Goal: Task Accomplishment & Management: Manage account settings

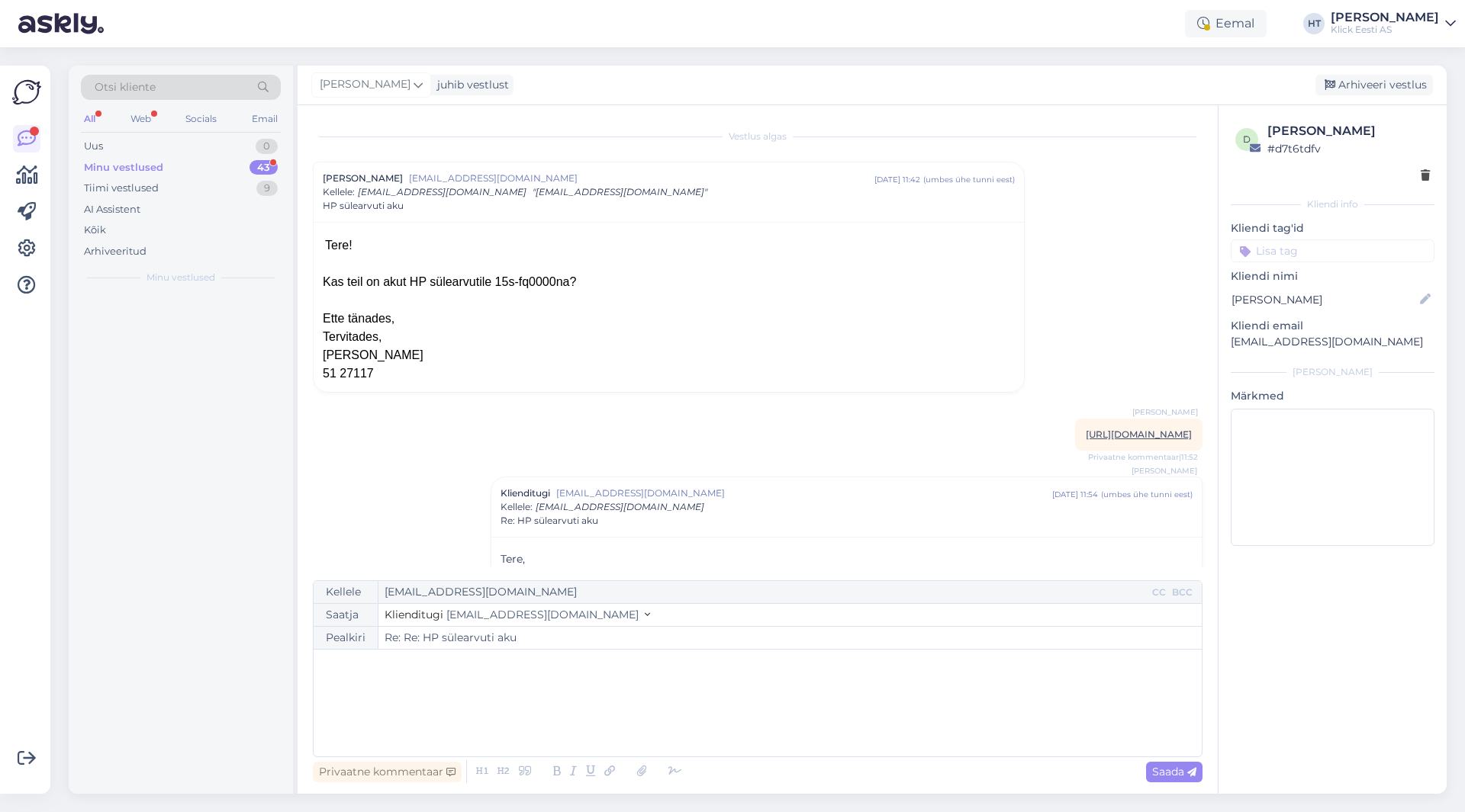
scroll to position [146, 0]
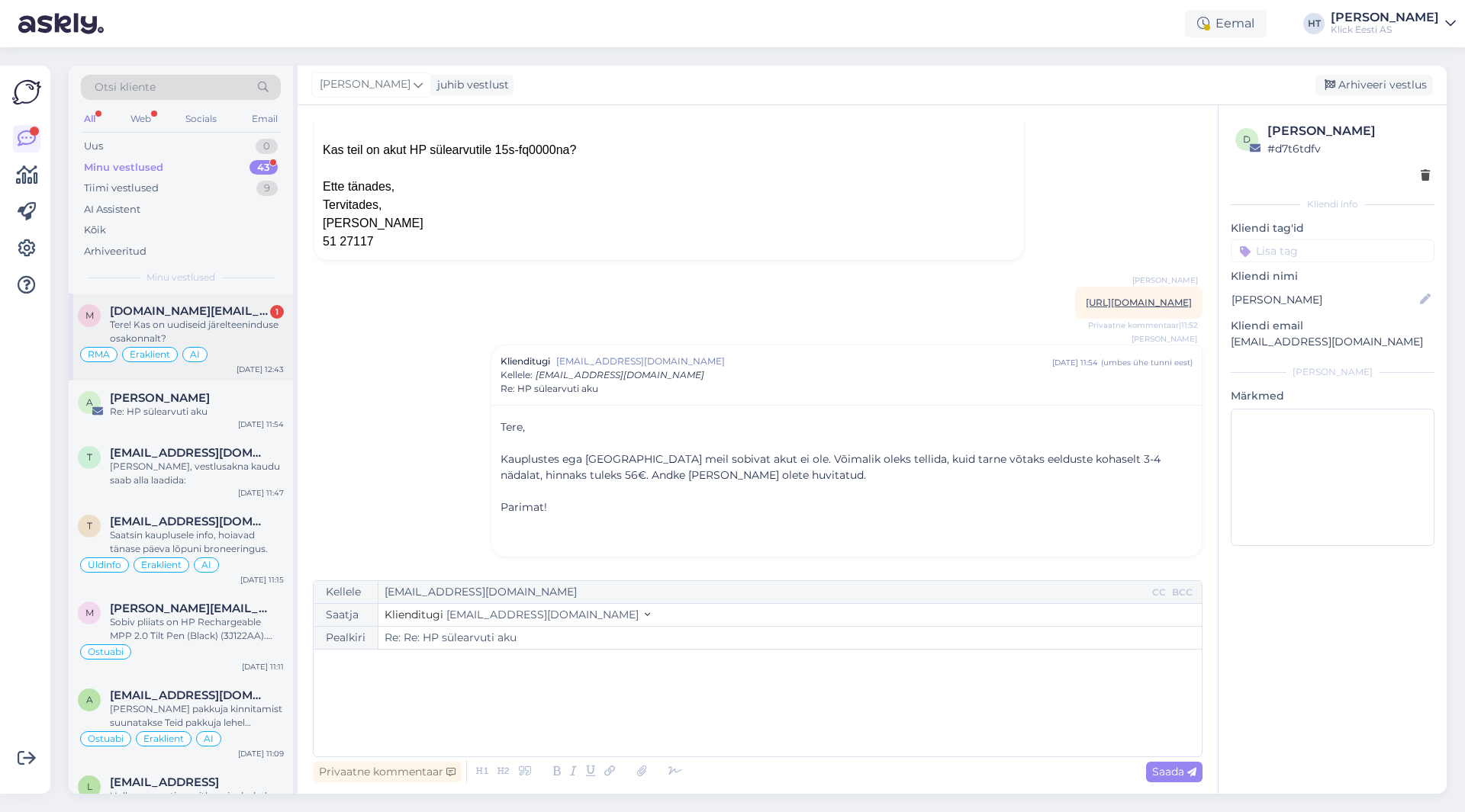
click at [217, 313] on span "[DOMAIN_NAME][EMAIL_ADDRESS][DOMAIN_NAME]" at bounding box center [189, 311] width 159 height 14
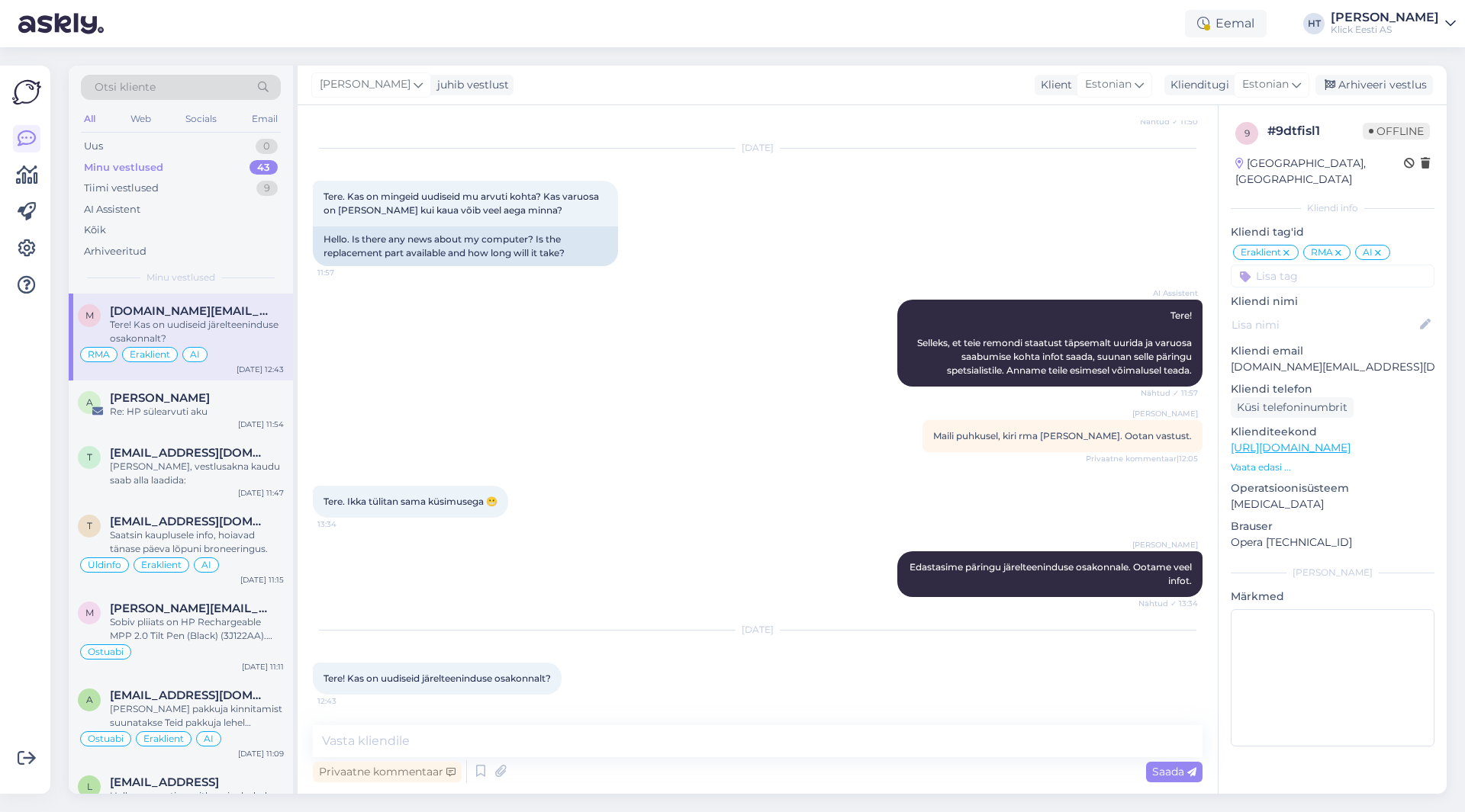
click at [761, 358] on div "AI Assistent Tere! Selleks, et teie remondi staatust täpsemalt uurida ja varuos…" at bounding box center [758, 343] width 890 height 120
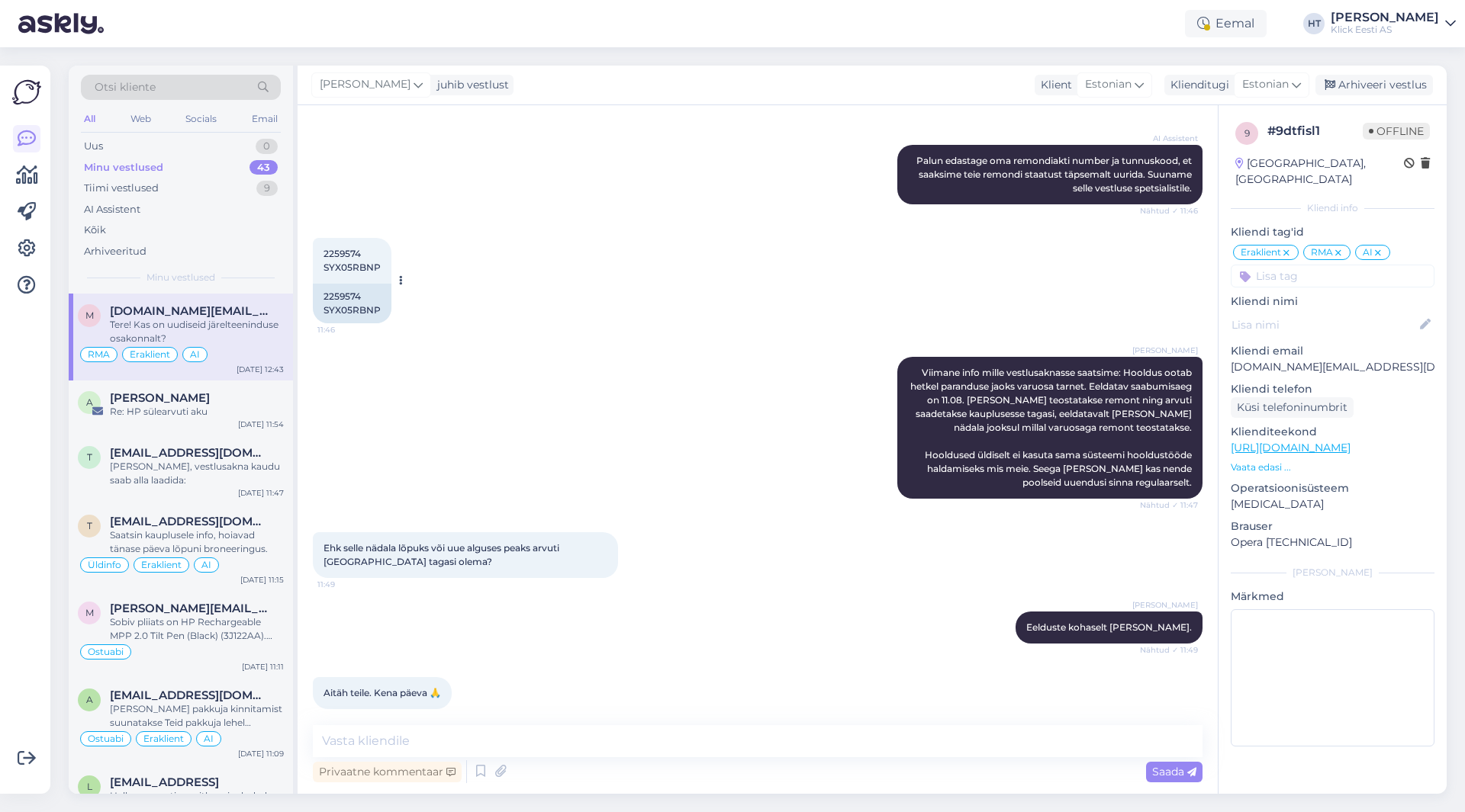
scroll to position [402, 0]
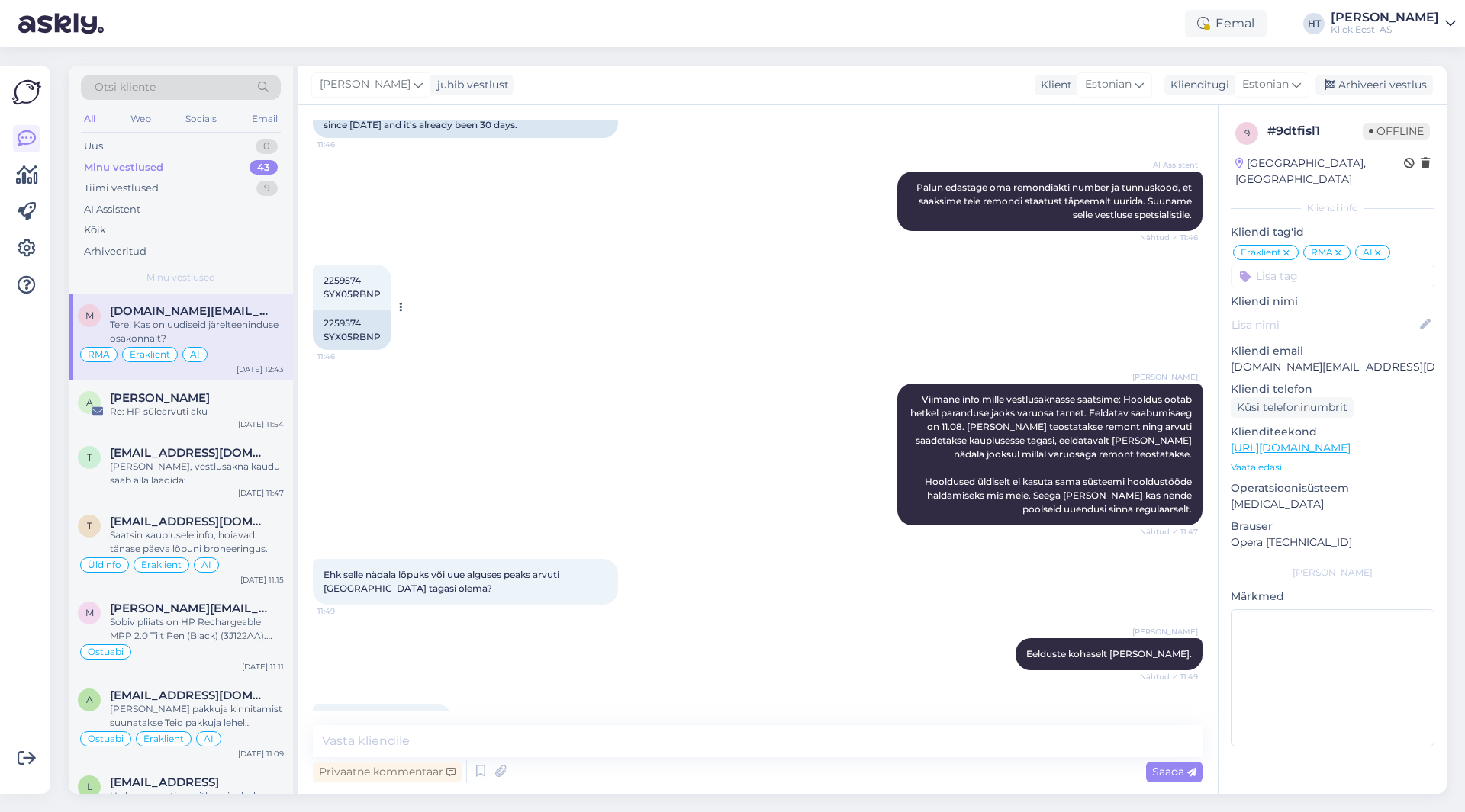
click at [336, 283] on span "2259574 SYX05RBNP" at bounding box center [351, 287] width 57 height 25
copy span "2259574"
click at [707, 240] on div "AI Assistent [PERSON_NAME] edastage oma remondiakti number ja tunnuskood, et [P…" at bounding box center [758, 201] width 890 height 93
click at [204, 323] on div "Tere! Kas on uudiseid järelteeninduse osakonnalt?" at bounding box center [196, 332] width 174 height 27
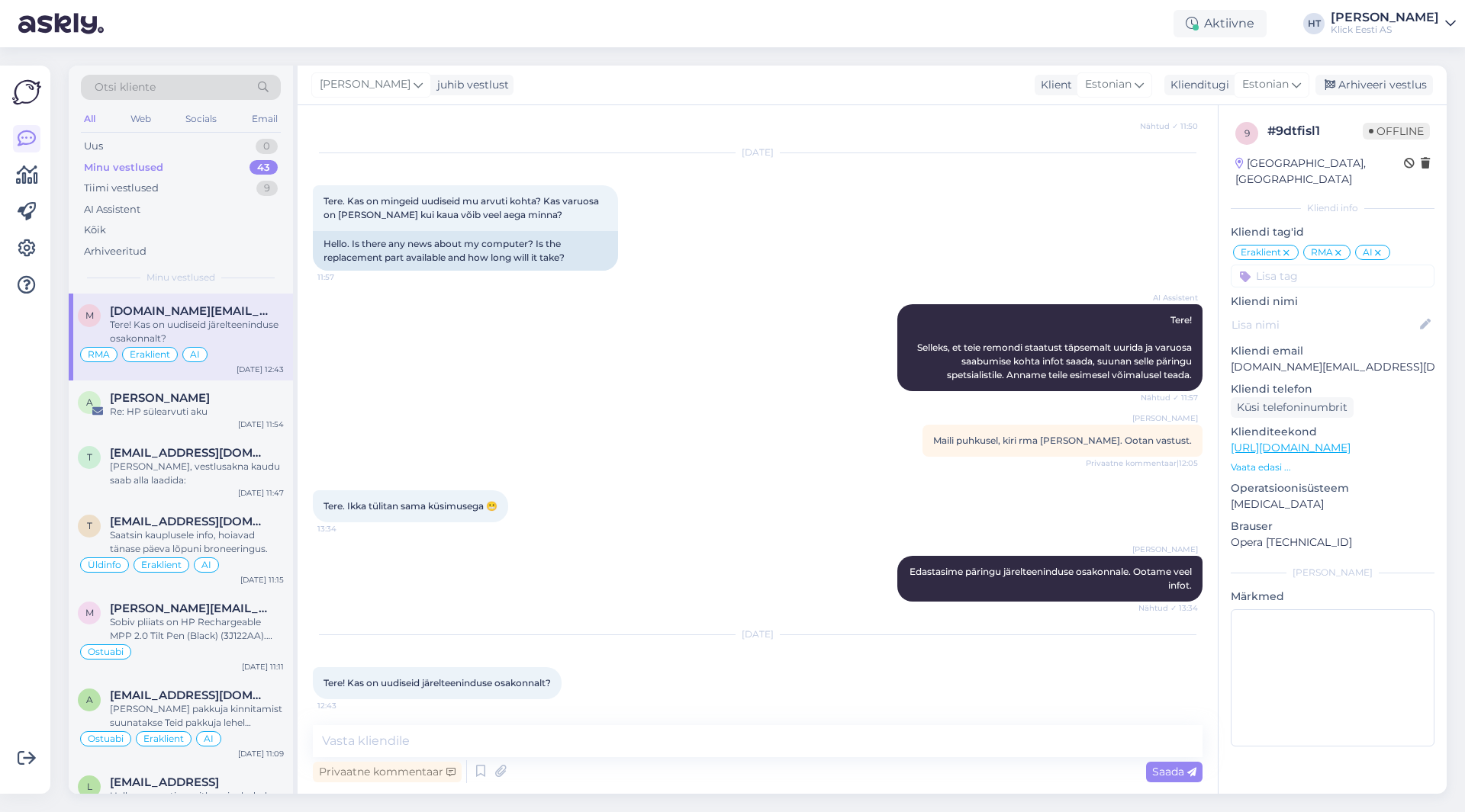
scroll to position [1089, 0]
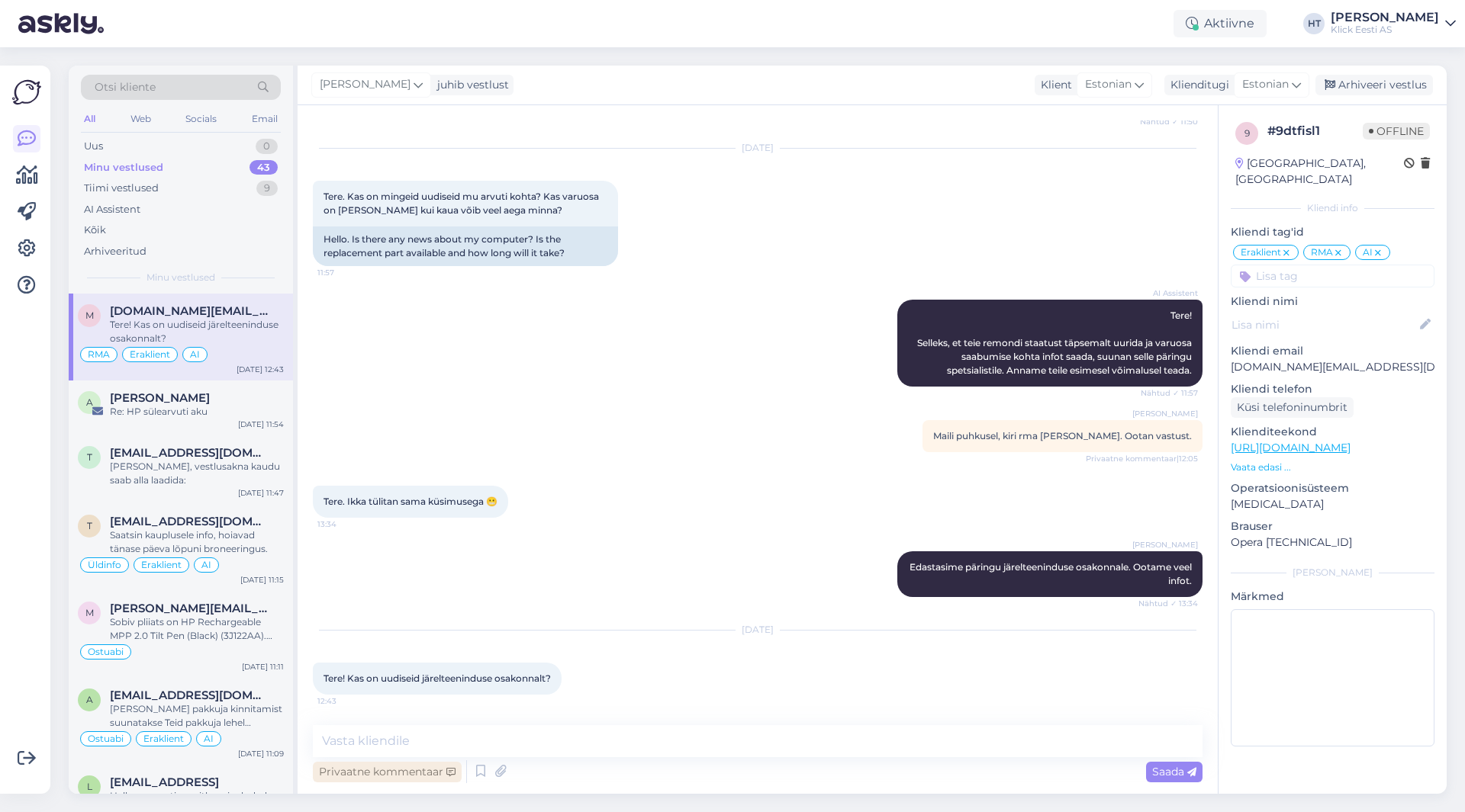
click at [413, 765] on div "Privaatne kommentaar" at bounding box center [387, 773] width 149 height 21
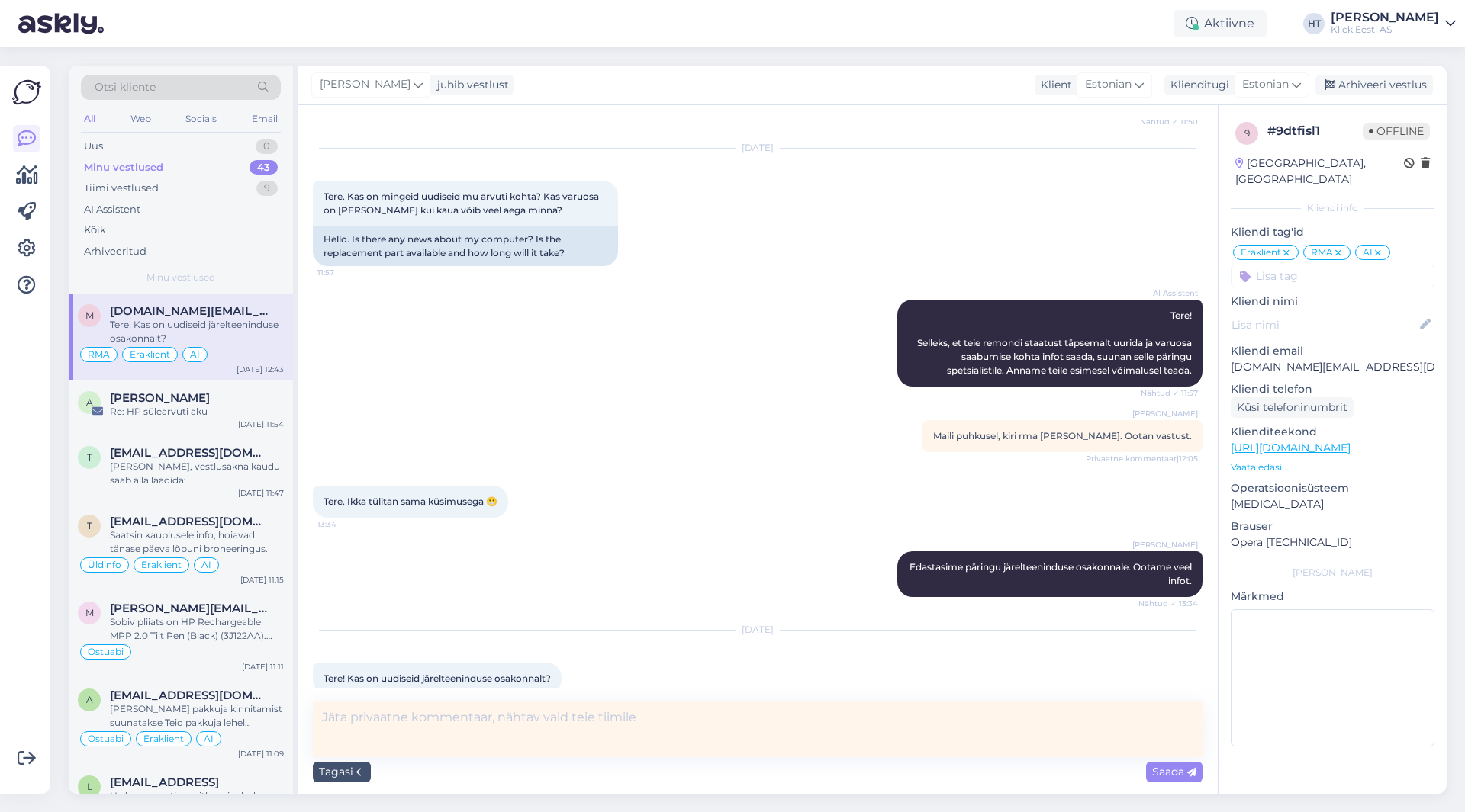
click at [442, 724] on textarea at bounding box center [758, 729] width 890 height 55
type textarea "Veel üks kiri rma [PERSON_NAME]."
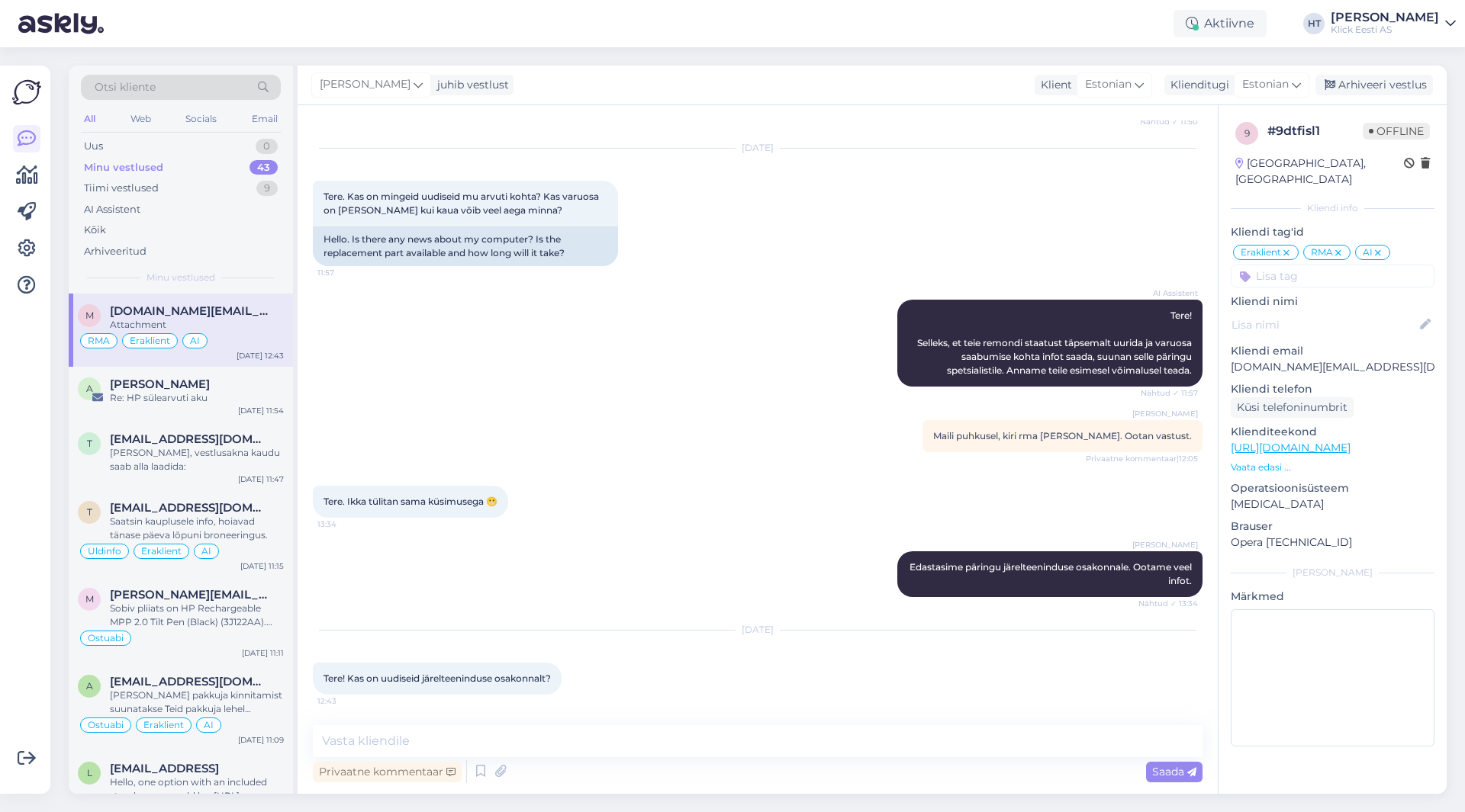
scroll to position [1154, 0]
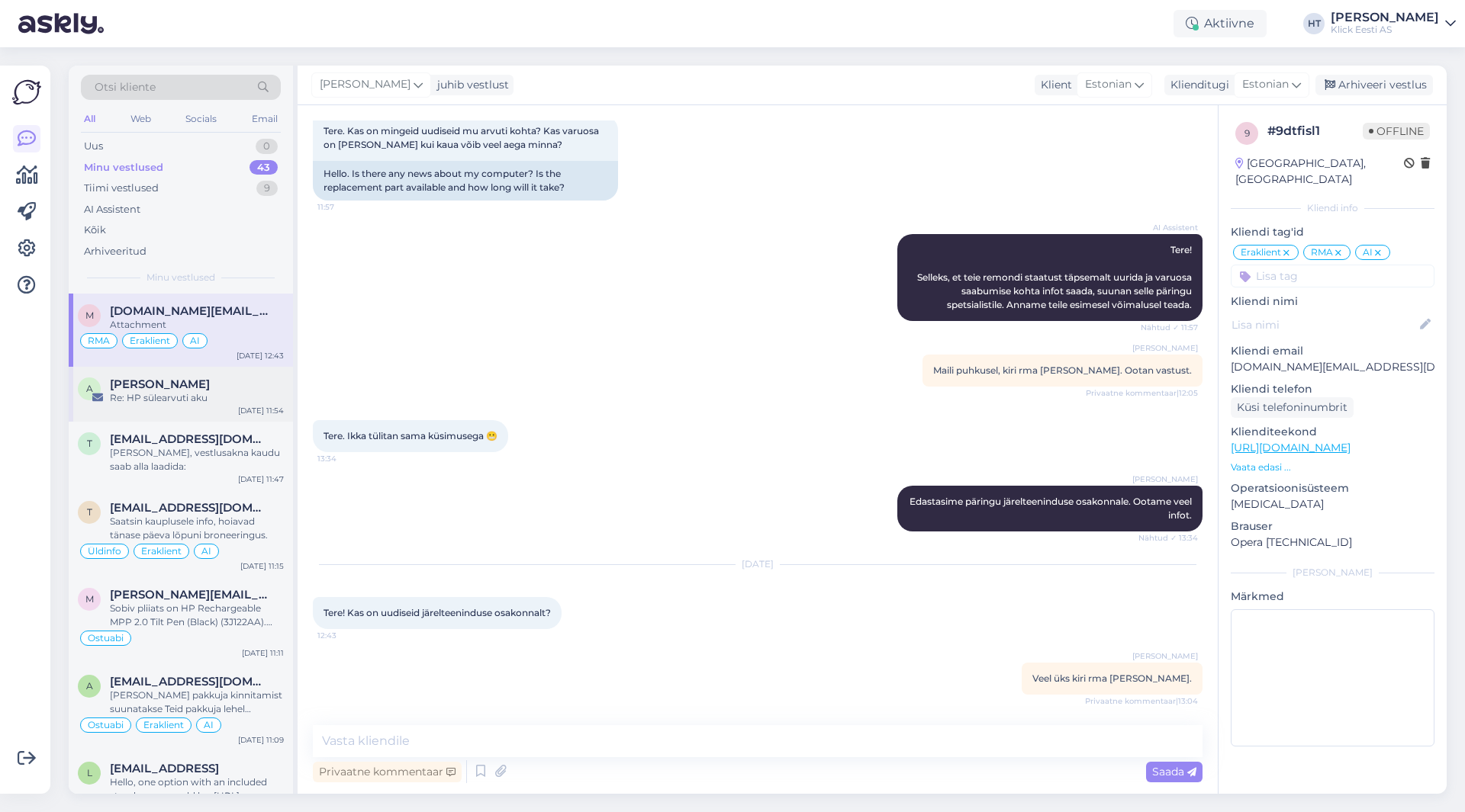
click at [233, 390] on div "[PERSON_NAME]" at bounding box center [196, 384] width 174 height 14
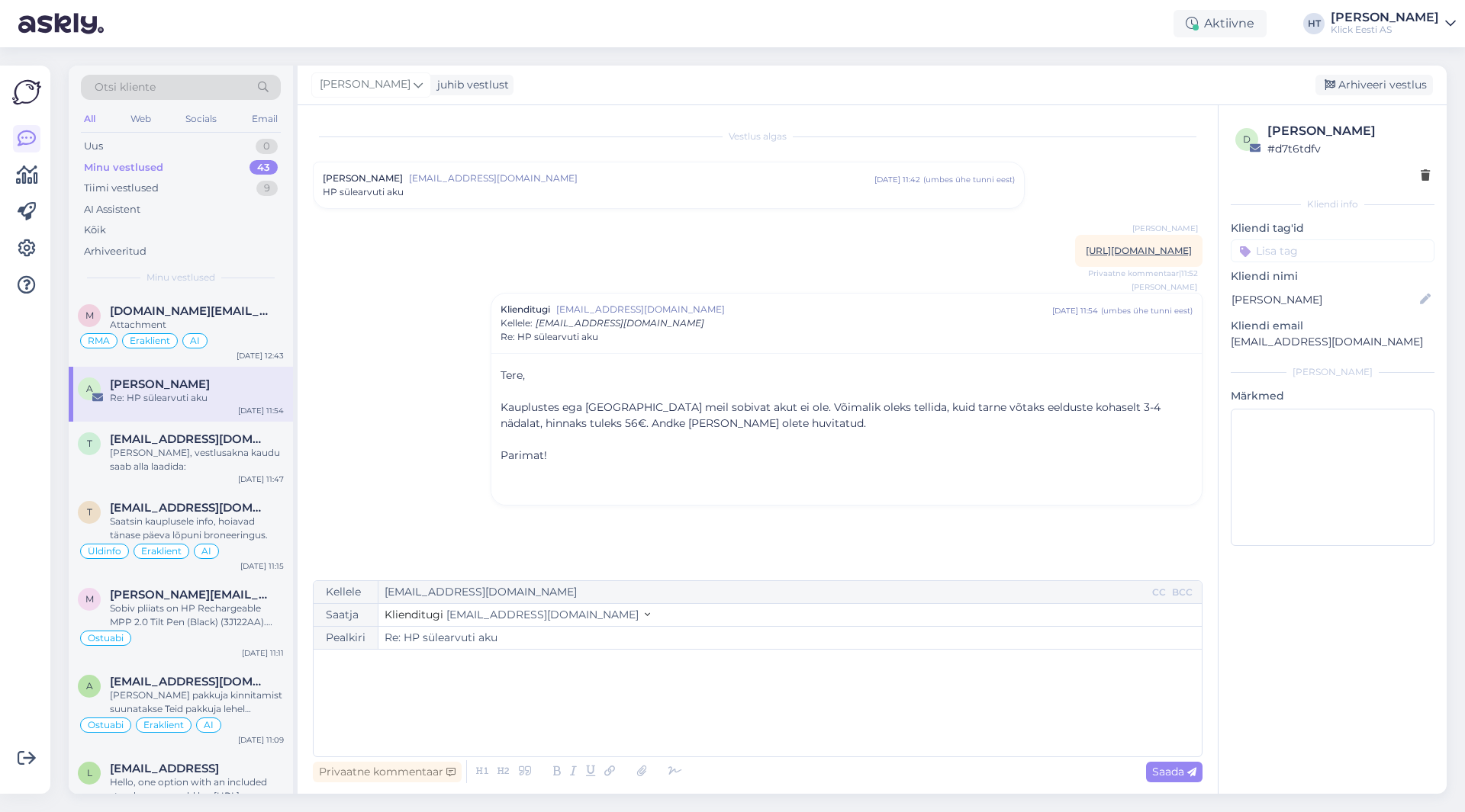
click at [199, 292] on div "Otsi kliente All Web Socials Email Uus 0 Minu vestlused 43 Tiimi vestlused 9 AI…" at bounding box center [181, 180] width 225 height 228
click at [207, 308] on span "[DOMAIN_NAME][EMAIL_ADDRESS][DOMAIN_NAME]" at bounding box center [189, 311] width 159 height 14
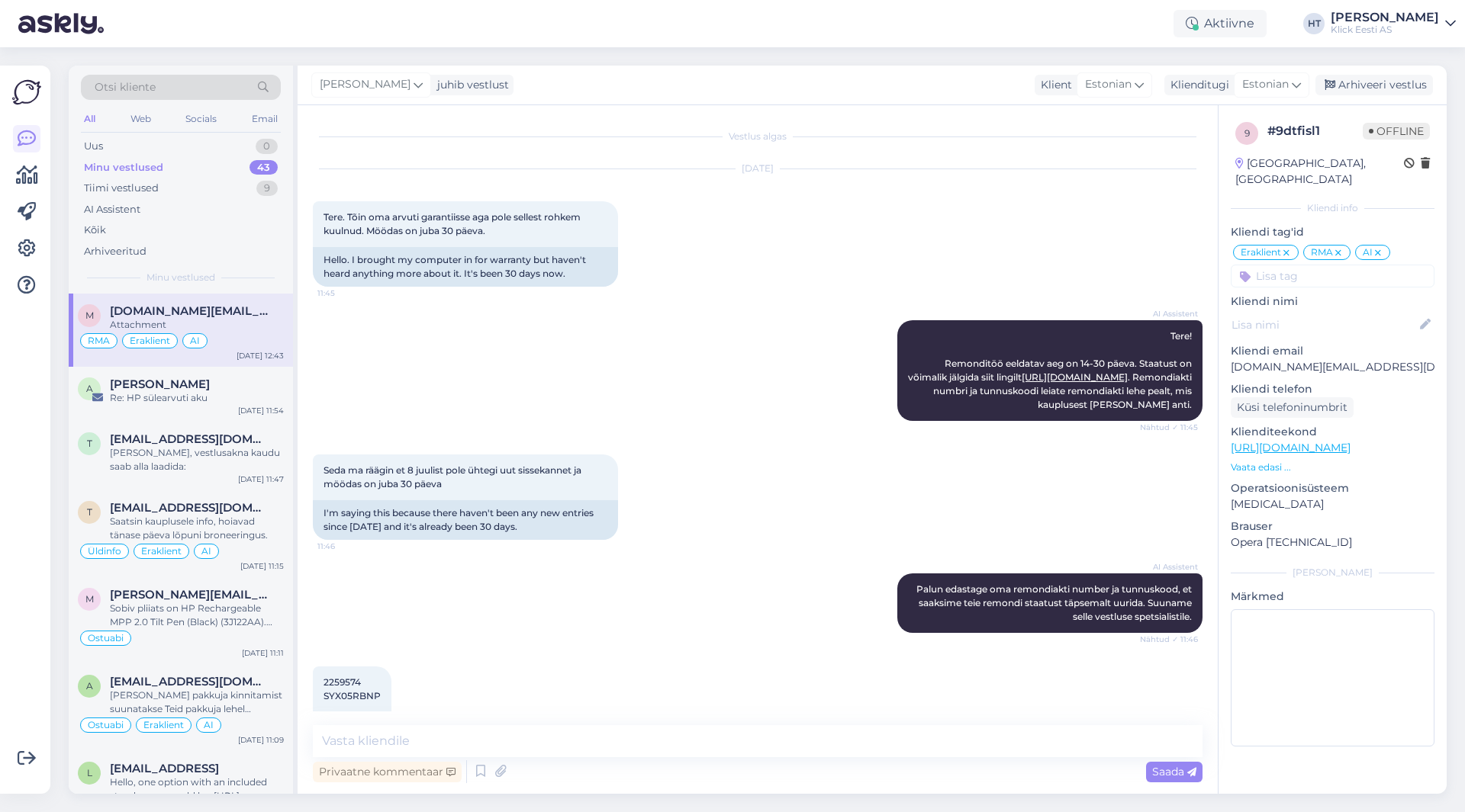
scroll to position [1154, 0]
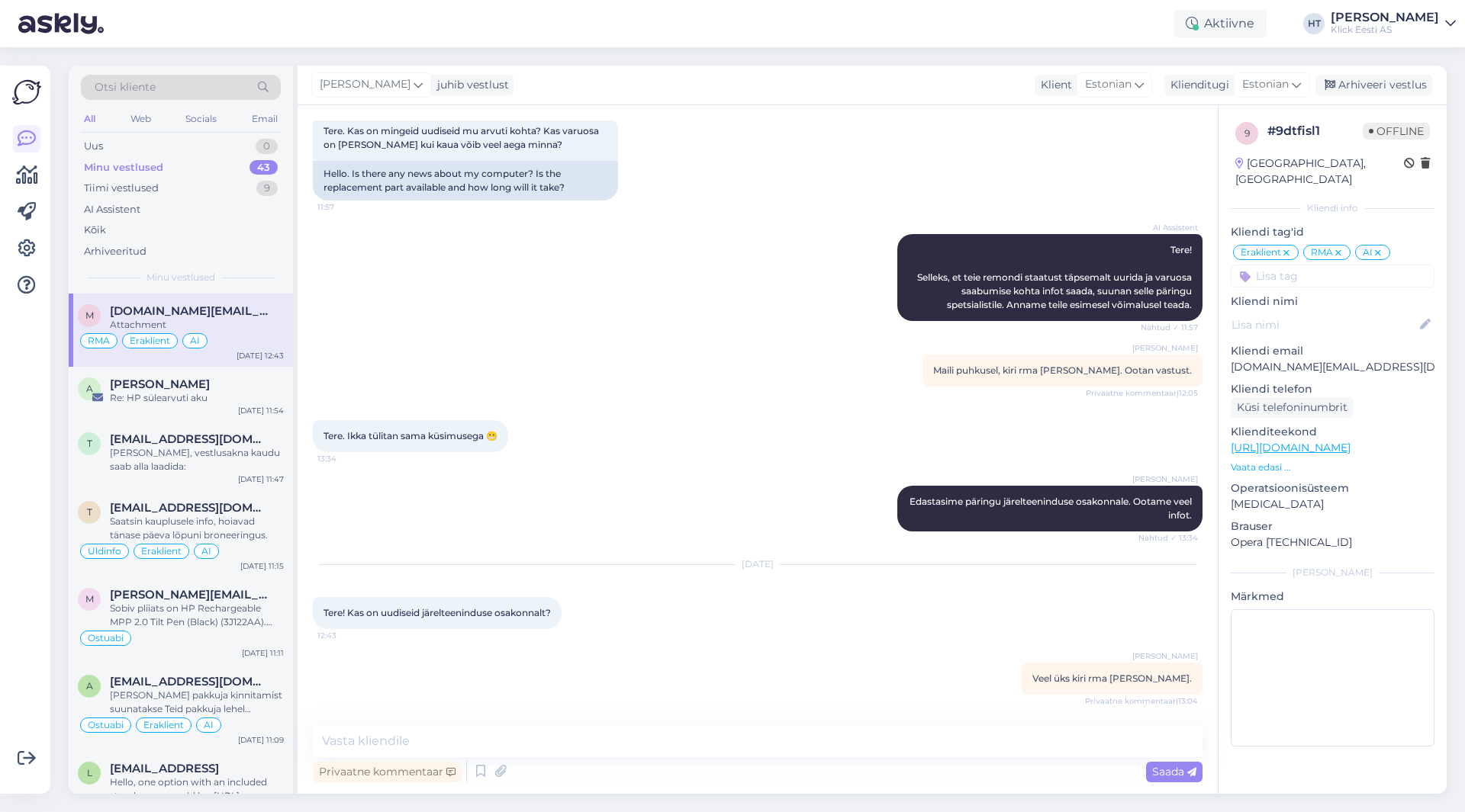
click at [409, 336] on div "AI Assistent Tere! Selleks, et teie remondi staatust täpsemalt uurida ja varuos…" at bounding box center [758, 277] width 890 height 120
click at [265, 413] on div "[DATE] 11:54" at bounding box center [261, 410] width 46 height 11
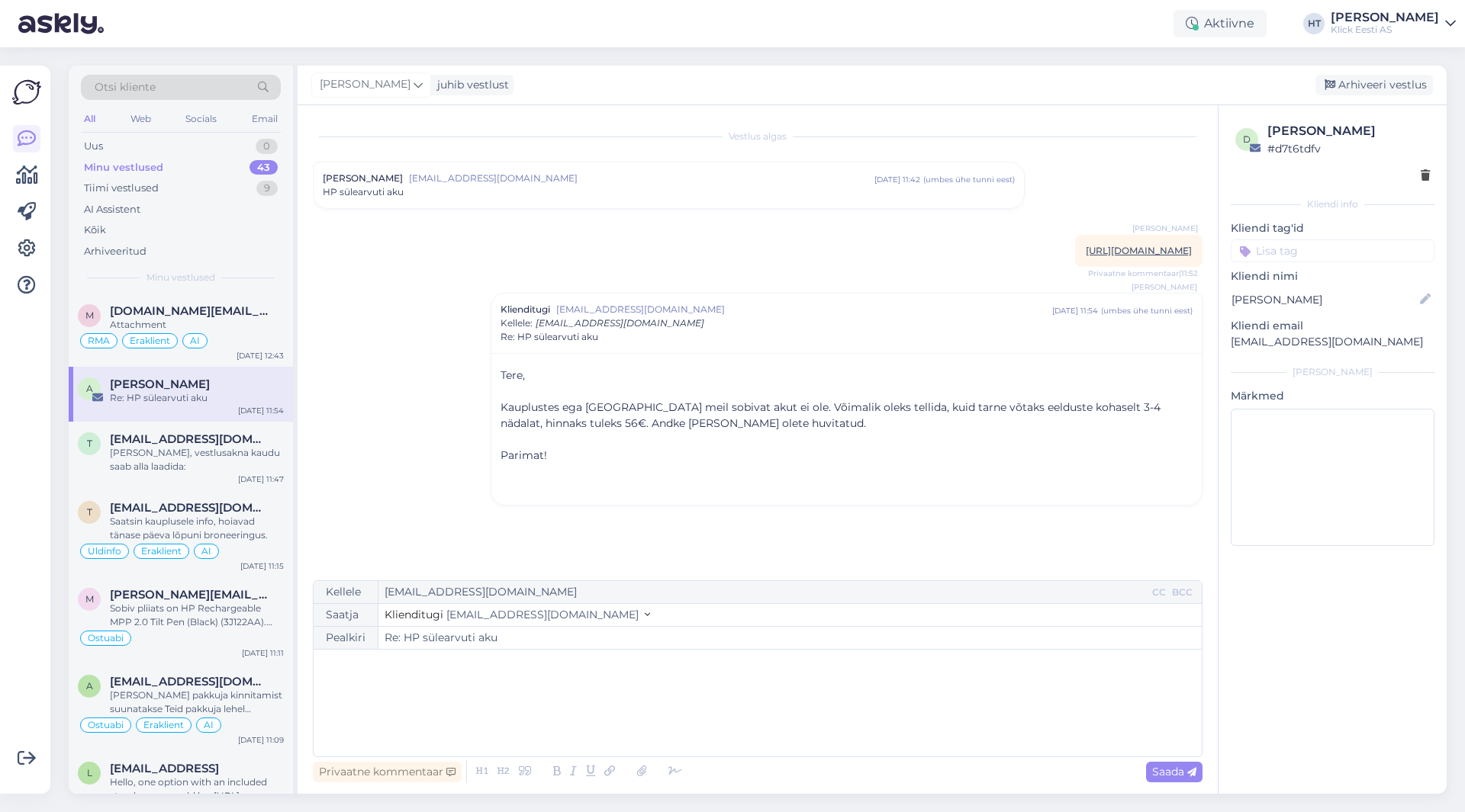
click at [1318, 247] on input at bounding box center [1333, 251] width 204 height 23
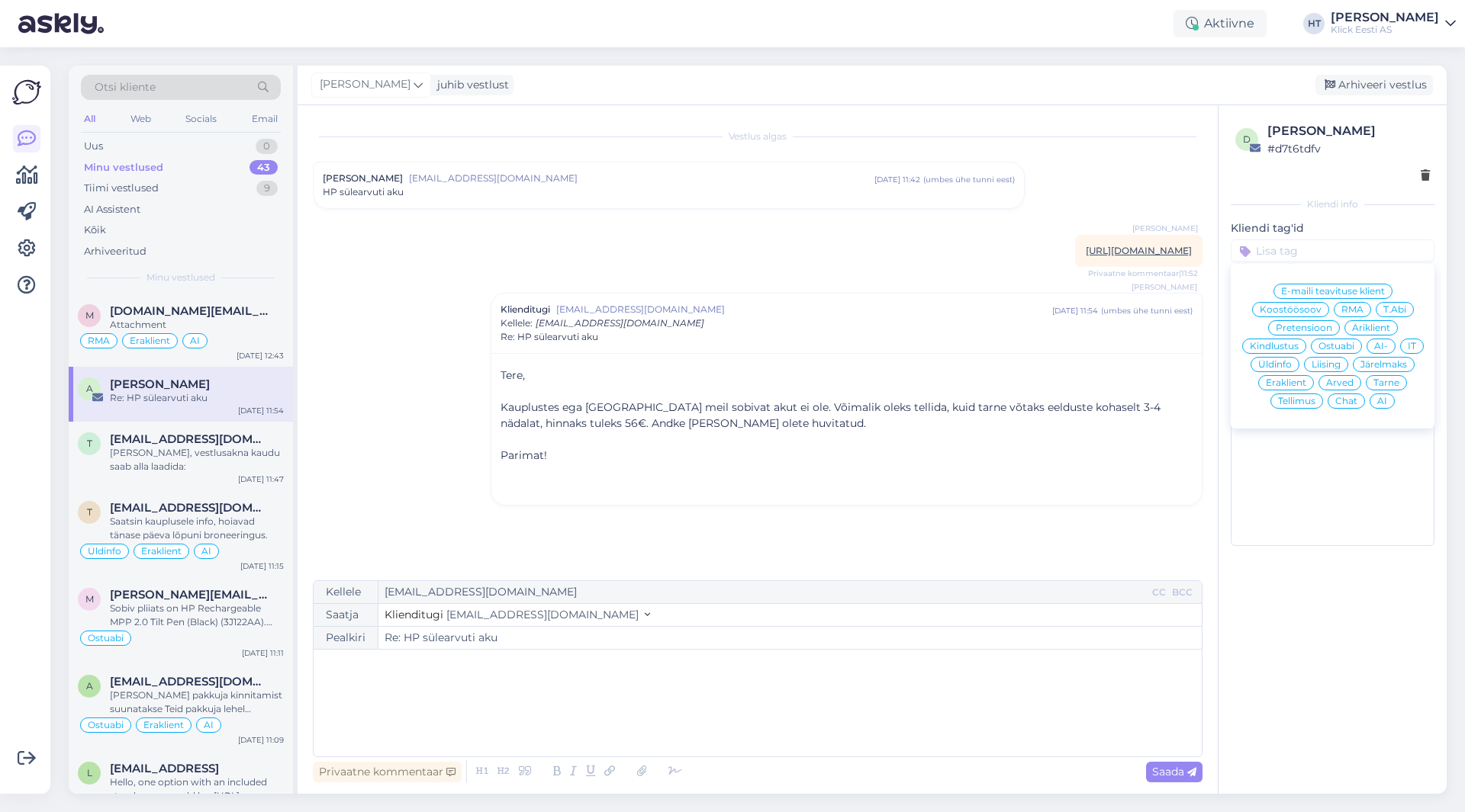
click at [1345, 340] on div "Ostuabi" at bounding box center [1337, 346] width 51 height 15
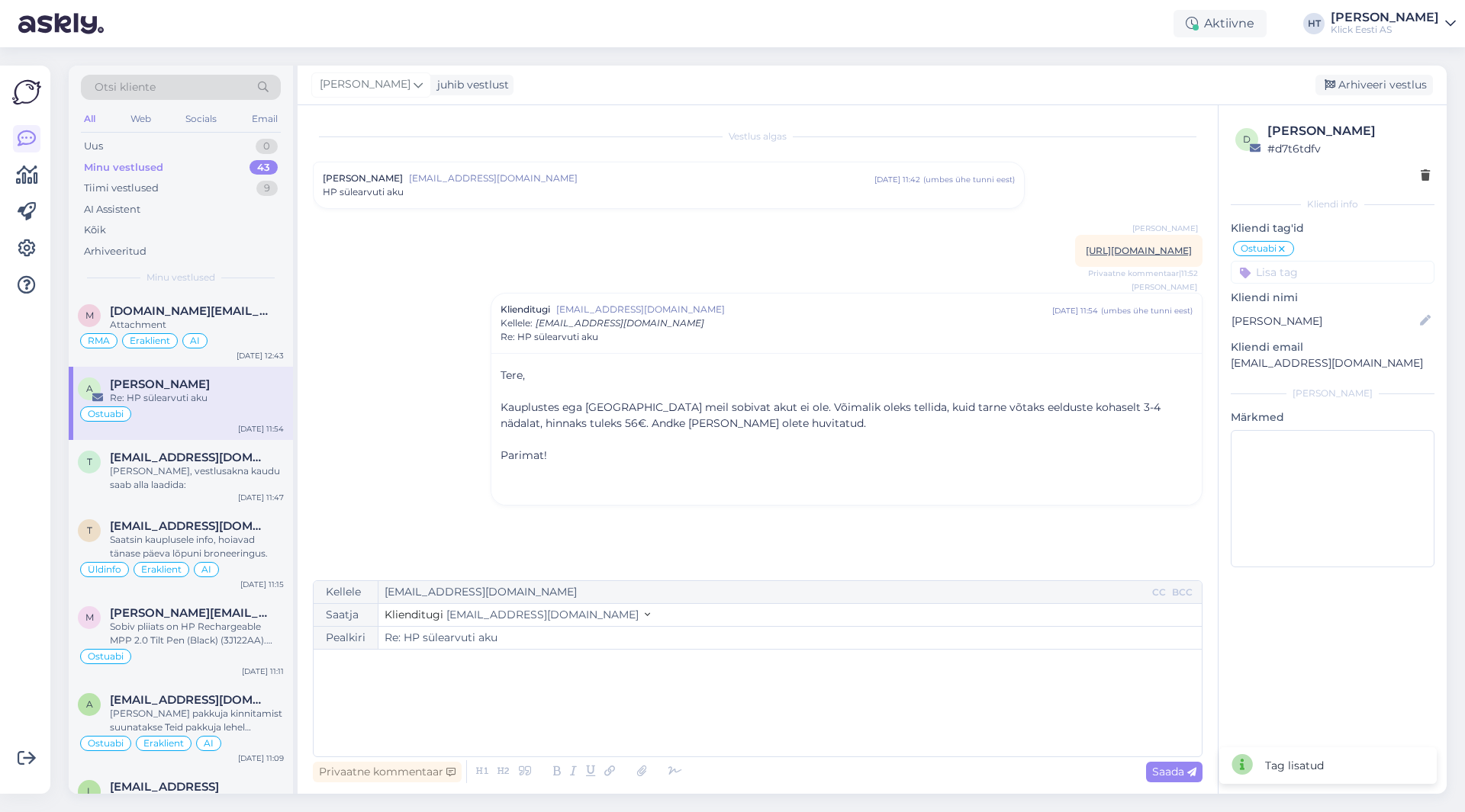
click at [1321, 275] on input at bounding box center [1333, 272] width 204 height 23
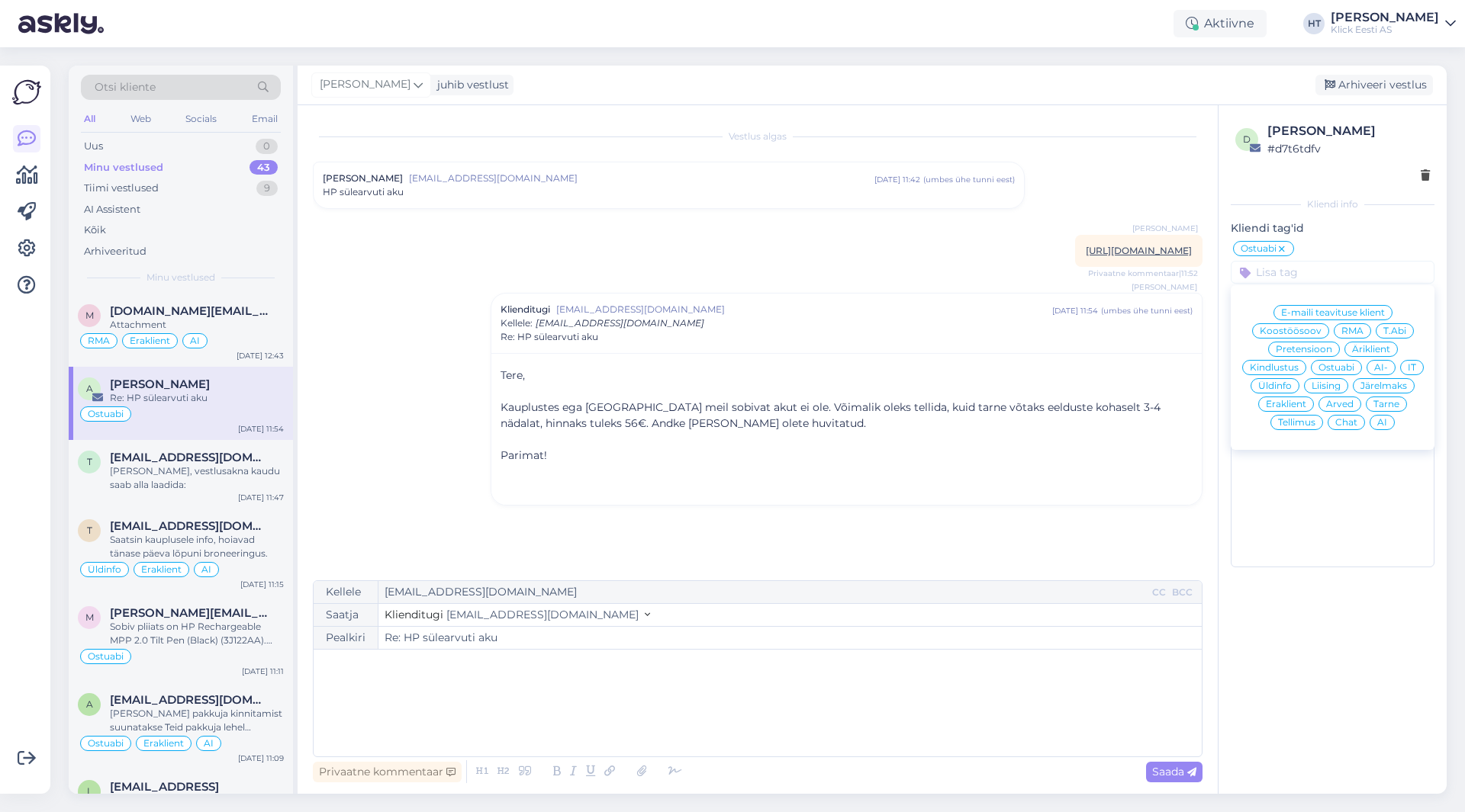
click at [1300, 404] on span "Eraklient" at bounding box center [1286, 404] width 40 height 9
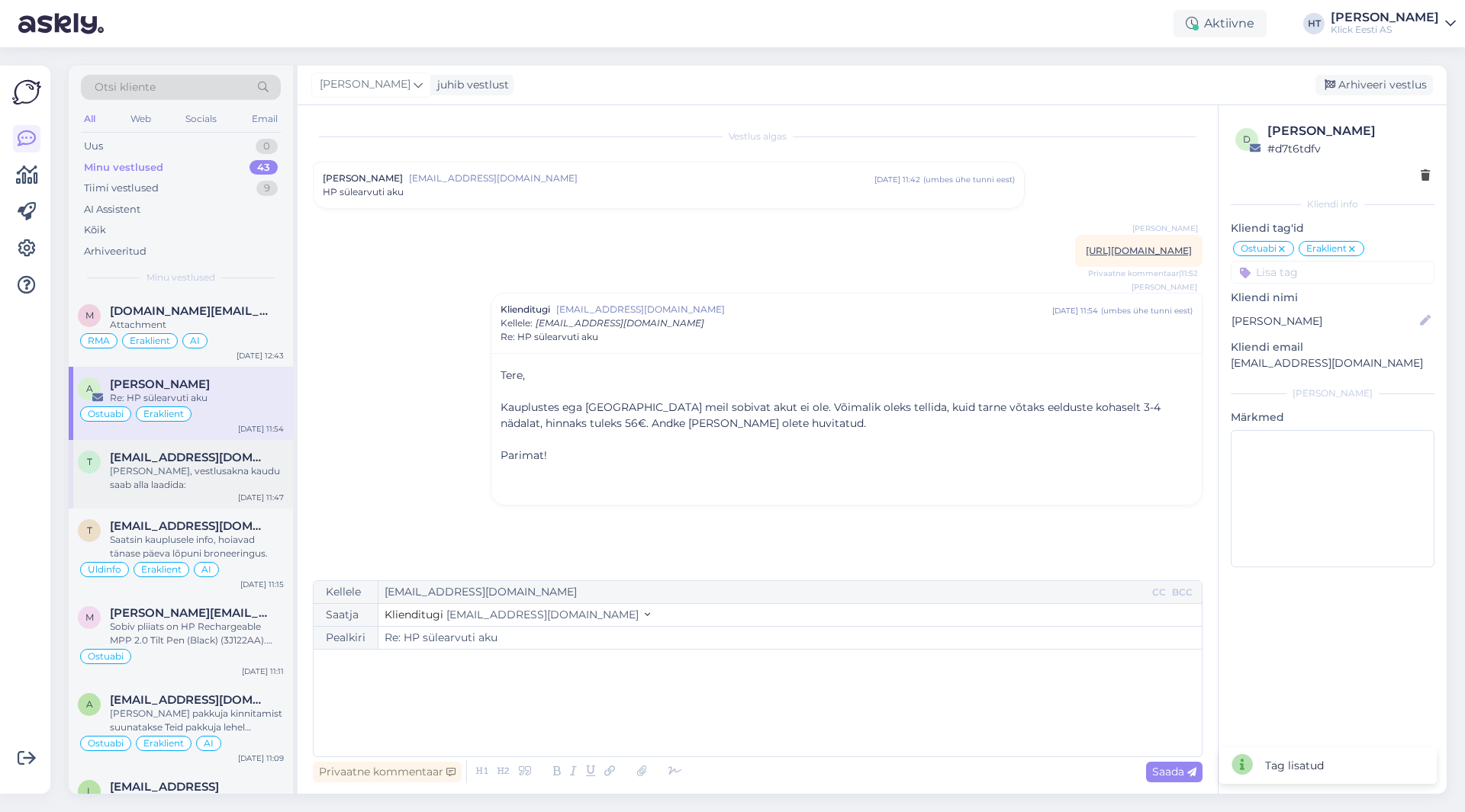
click at [237, 470] on div "[PERSON_NAME], vestlusakna kaudu saab alla laadida:" at bounding box center [196, 479] width 174 height 27
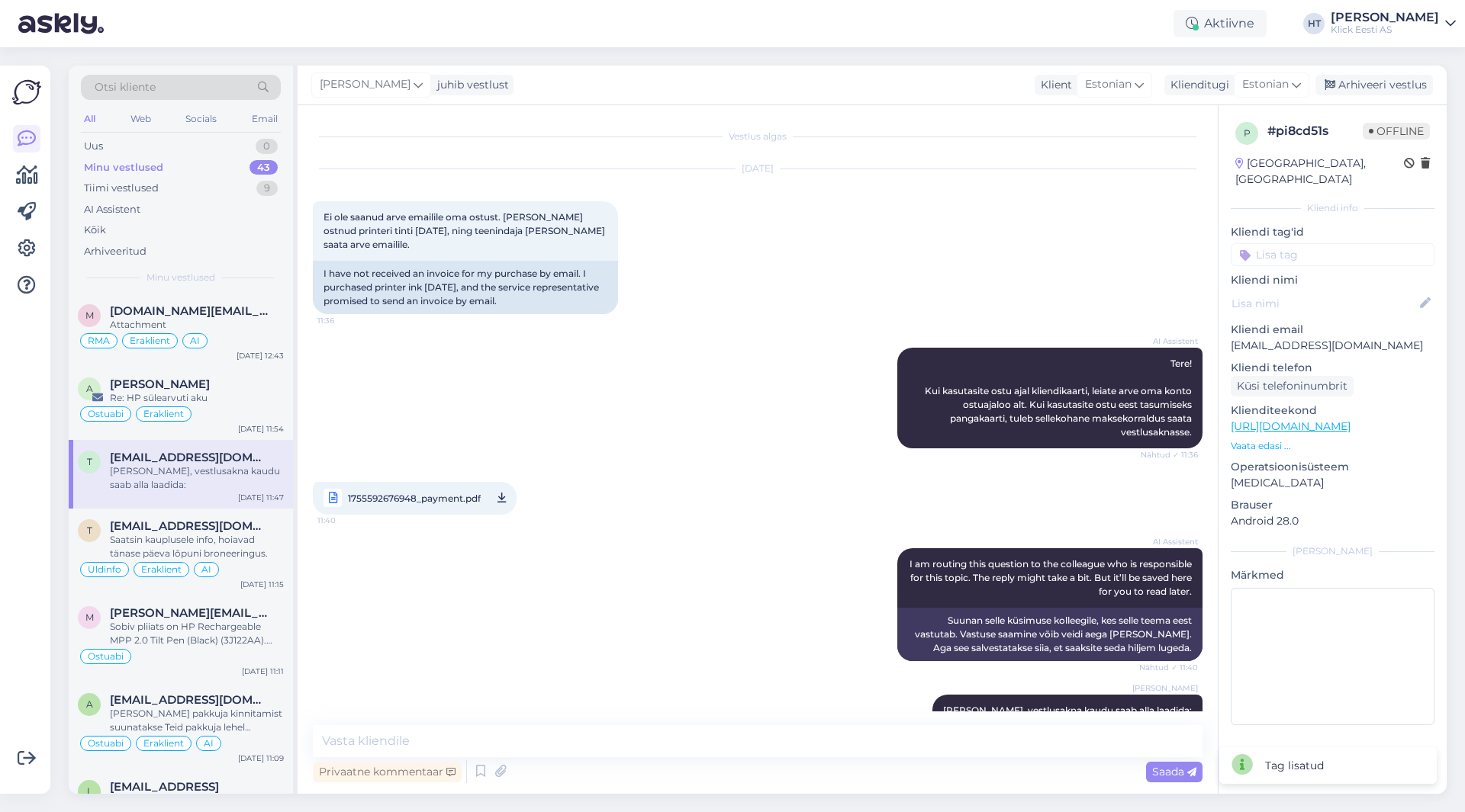
scroll to position [85, 0]
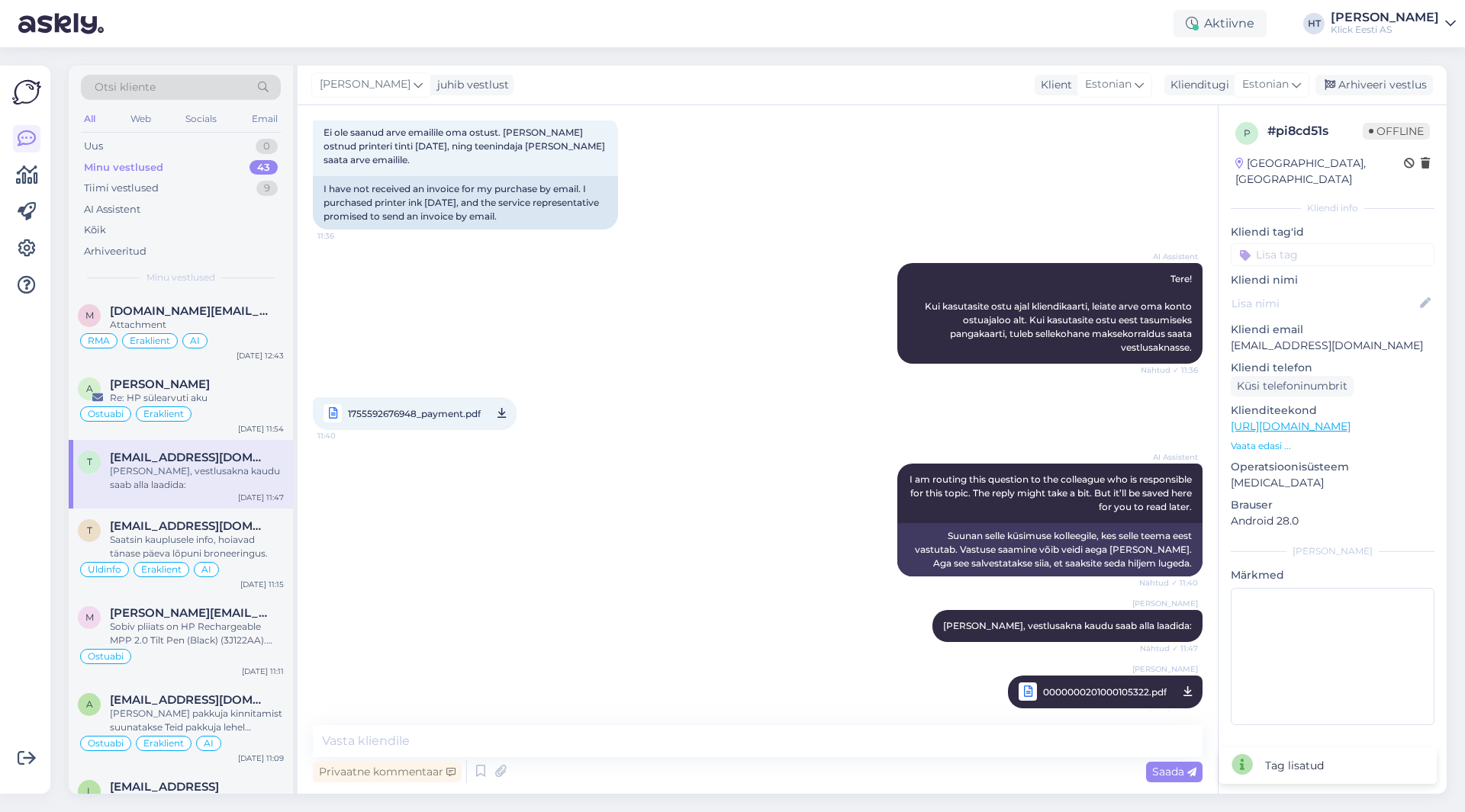
click at [1339, 244] on input at bounding box center [1333, 255] width 204 height 23
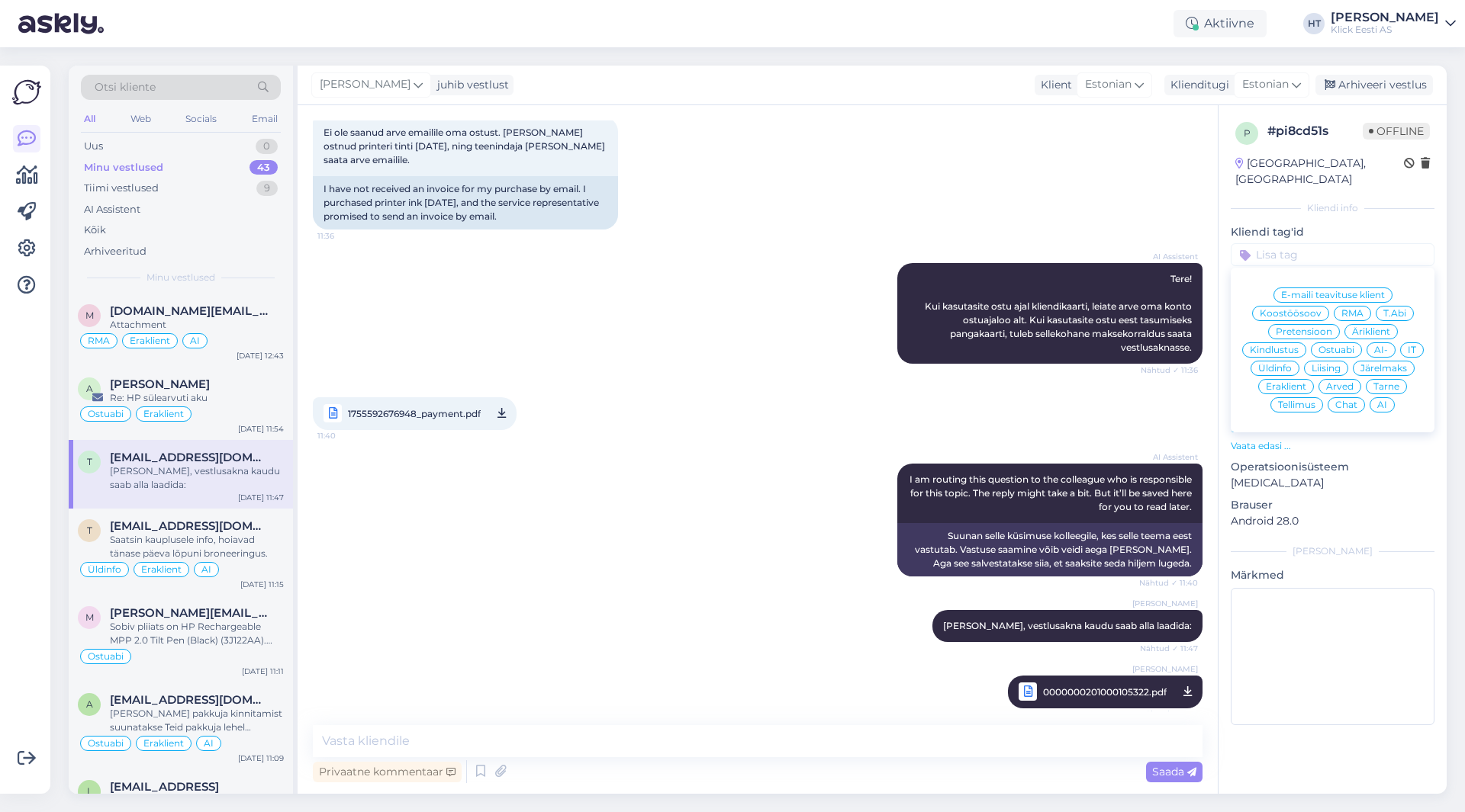
click at [1345, 382] on span "Arved" at bounding box center [1340, 386] width 27 height 9
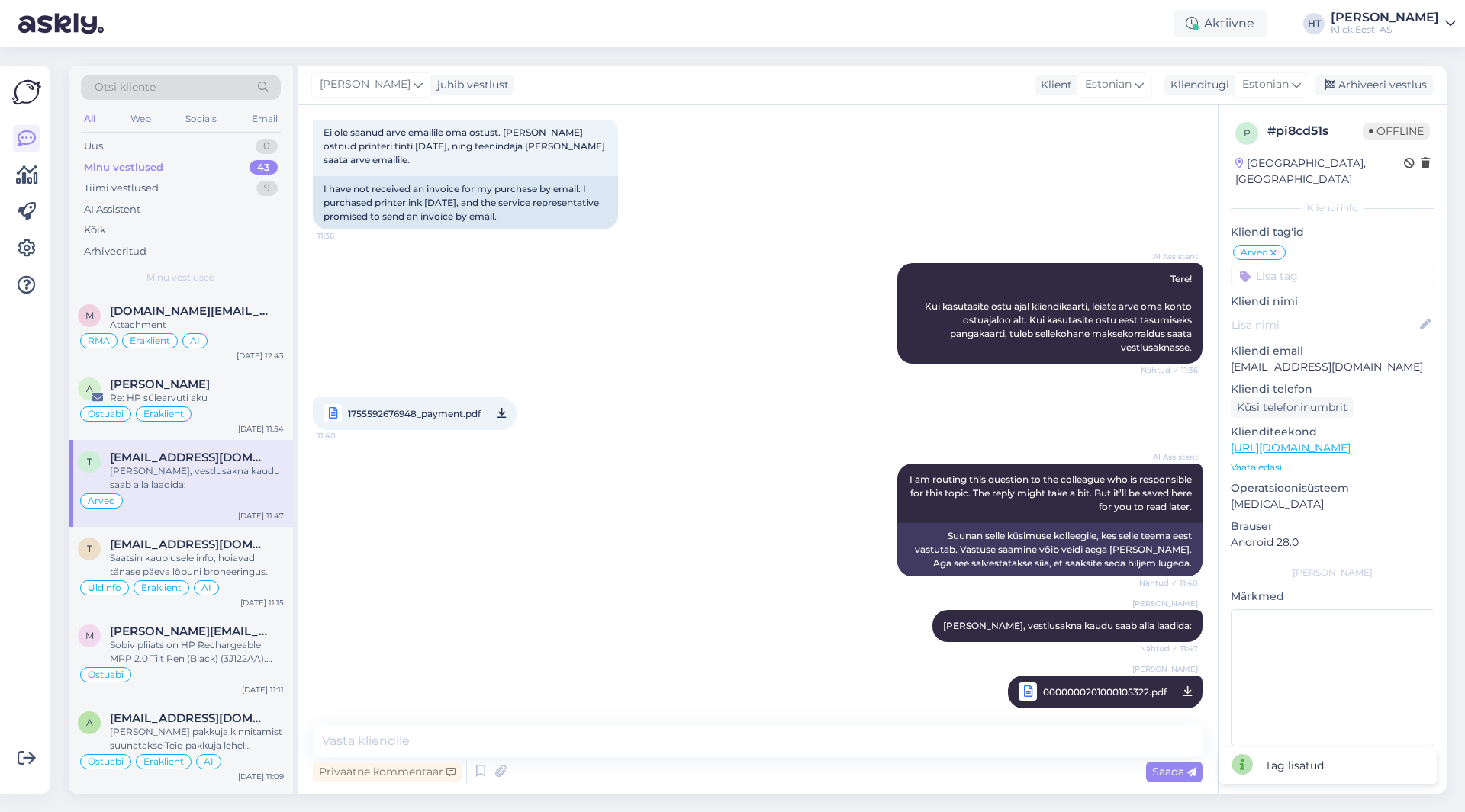
click at [1318, 269] on input at bounding box center [1333, 276] width 204 height 23
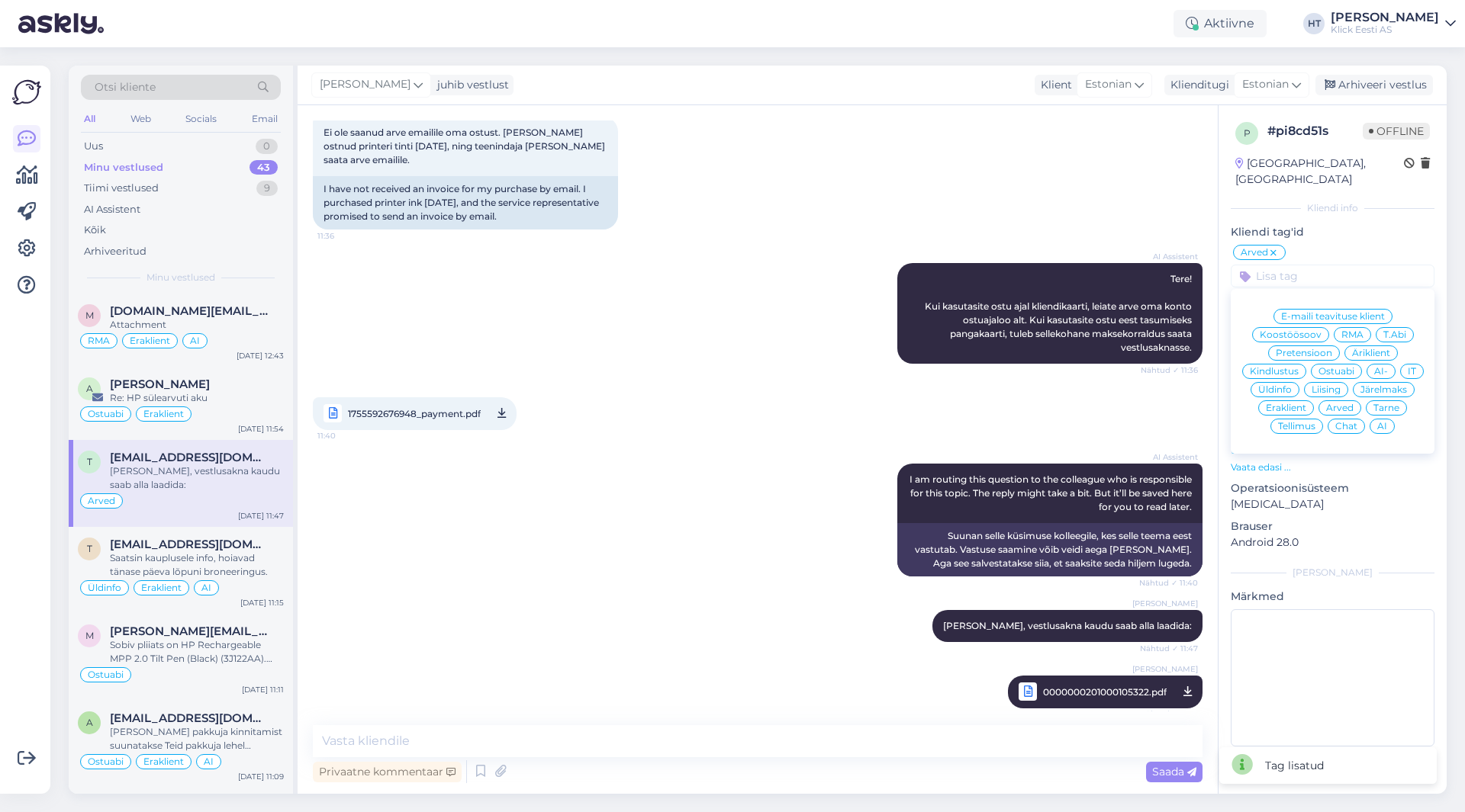
click at [1376, 349] on span "Äriklient" at bounding box center [1371, 353] width 38 height 9
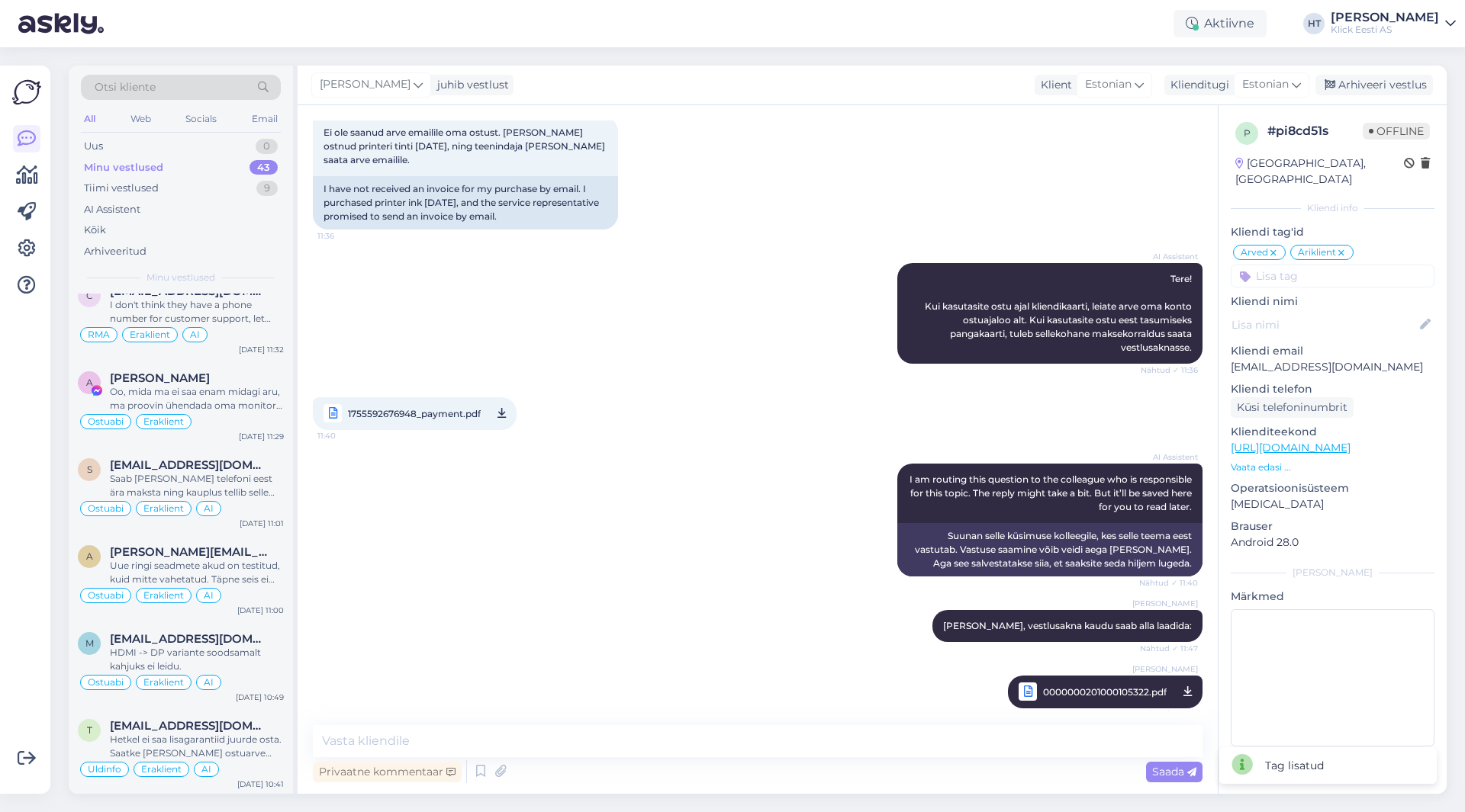
scroll to position [3005, 0]
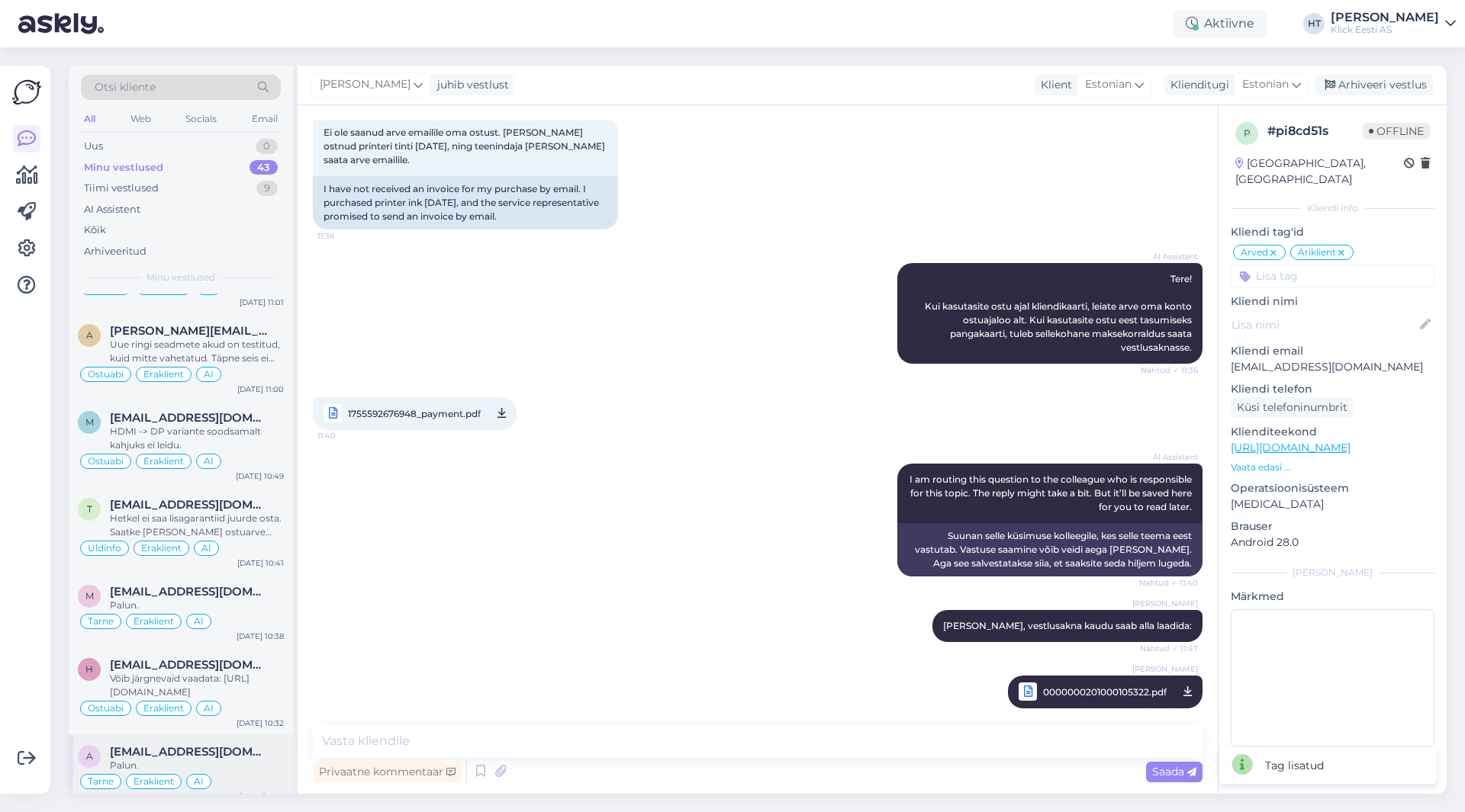
click at [223, 745] on span "[EMAIL_ADDRESS][DOMAIN_NAME]" at bounding box center [189, 752] width 159 height 14
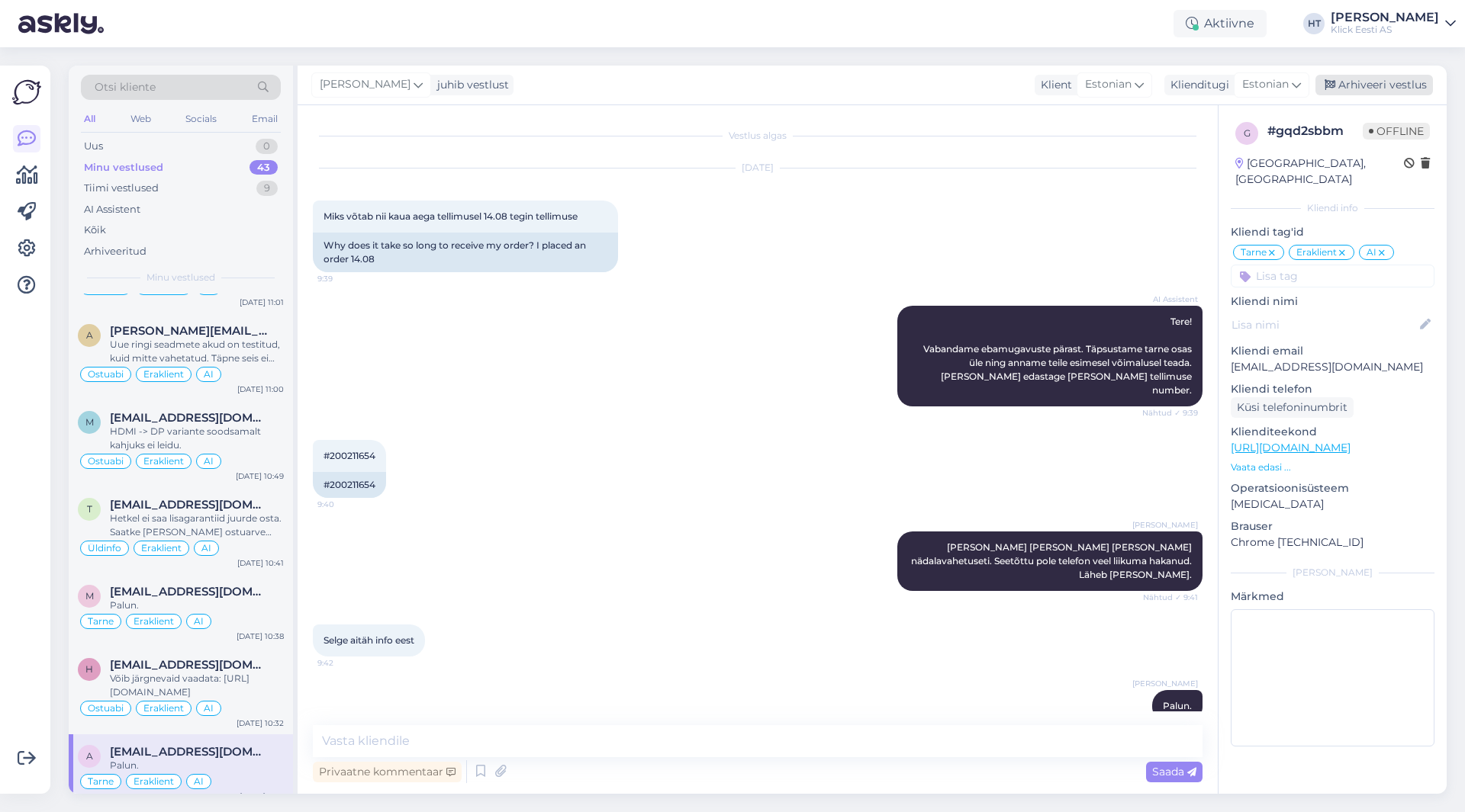
click at [1335, 94] on div "Arhiveeri vestlus" at bounding box center [1374, 85] width 118 height 21
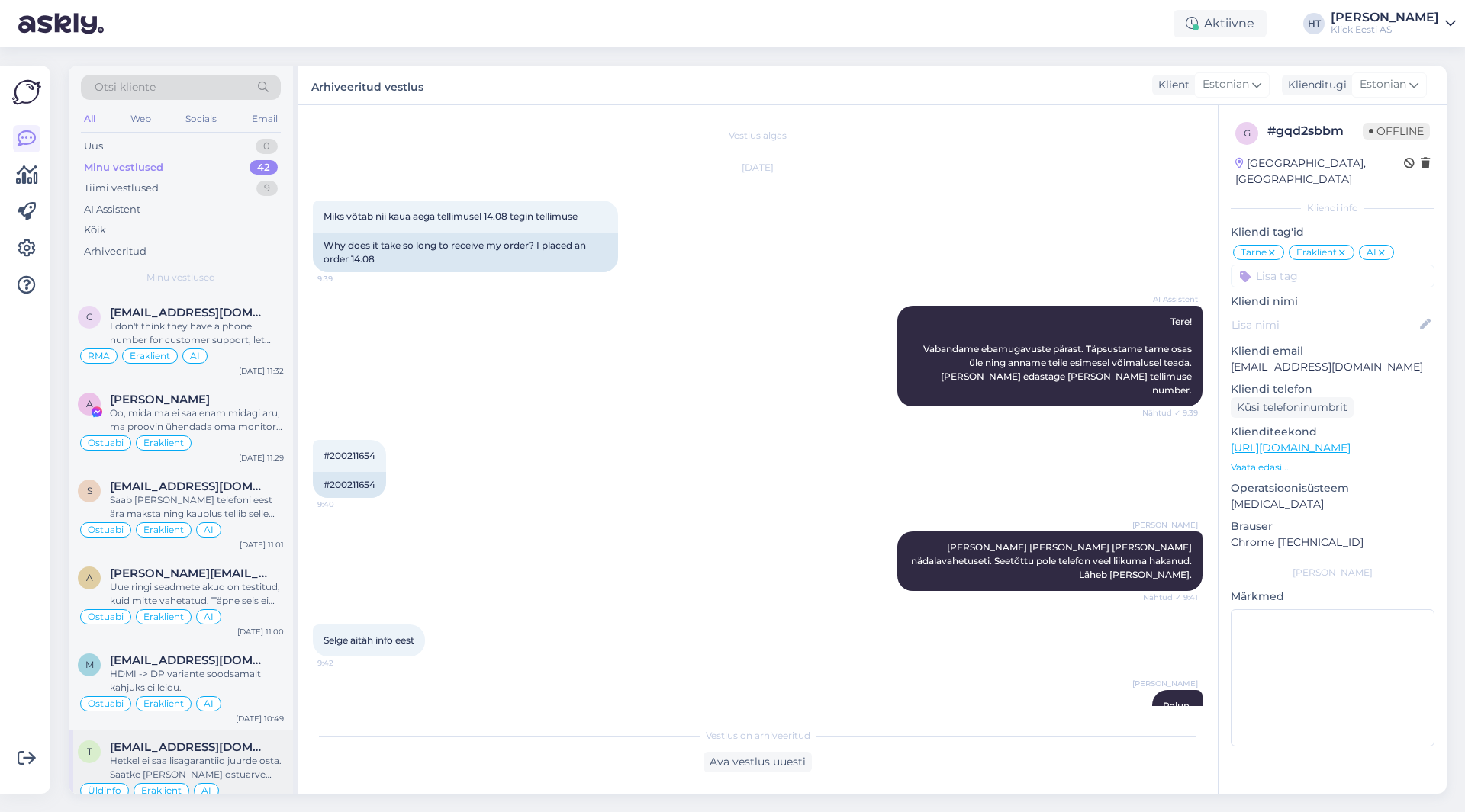
scroll to position [2932, 0]
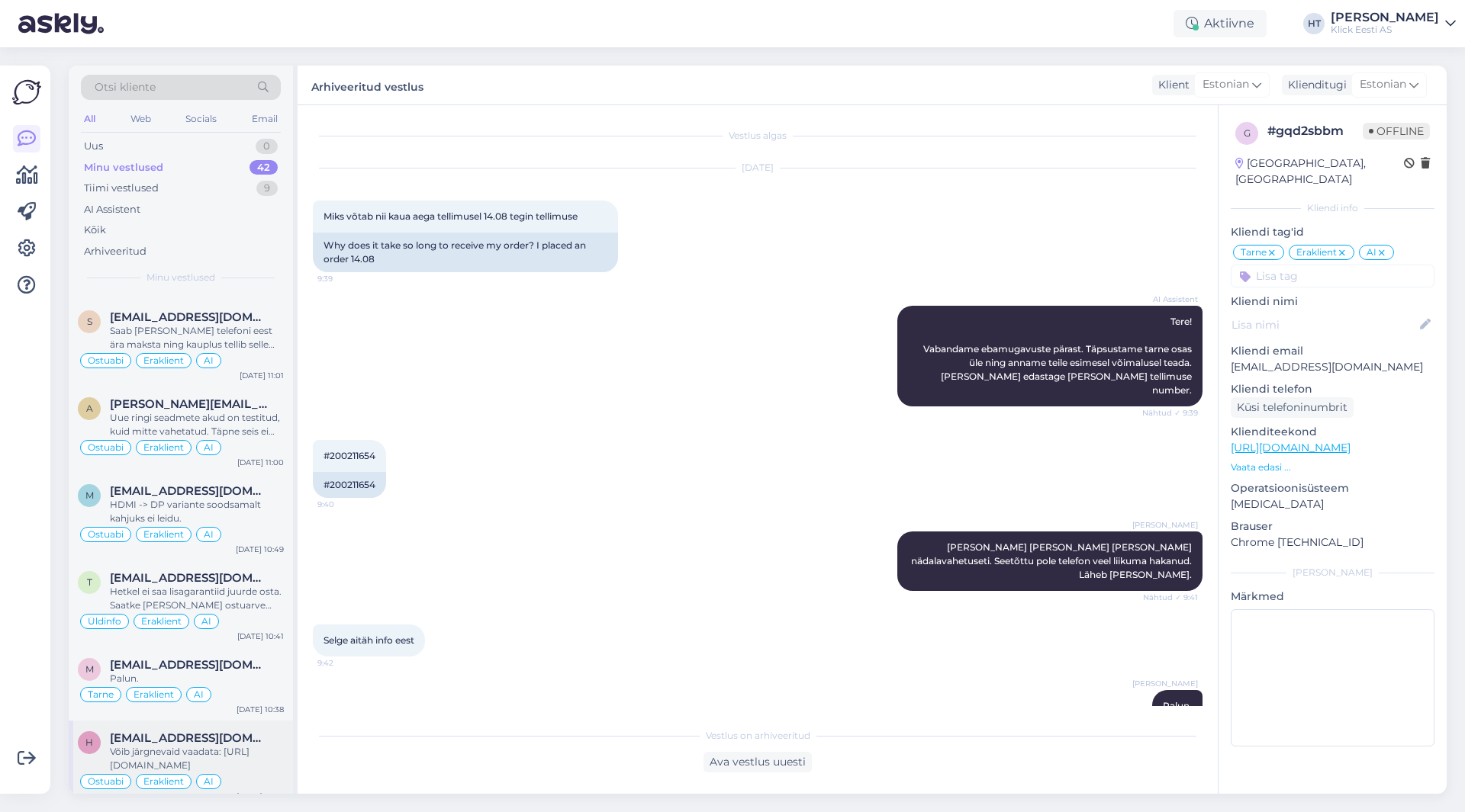
click at [242, 747] on div "Võib järgnevaid vaadata: [URL][DOMAIN_NAME]" at bounding box center [196, 759] width 174 height 27
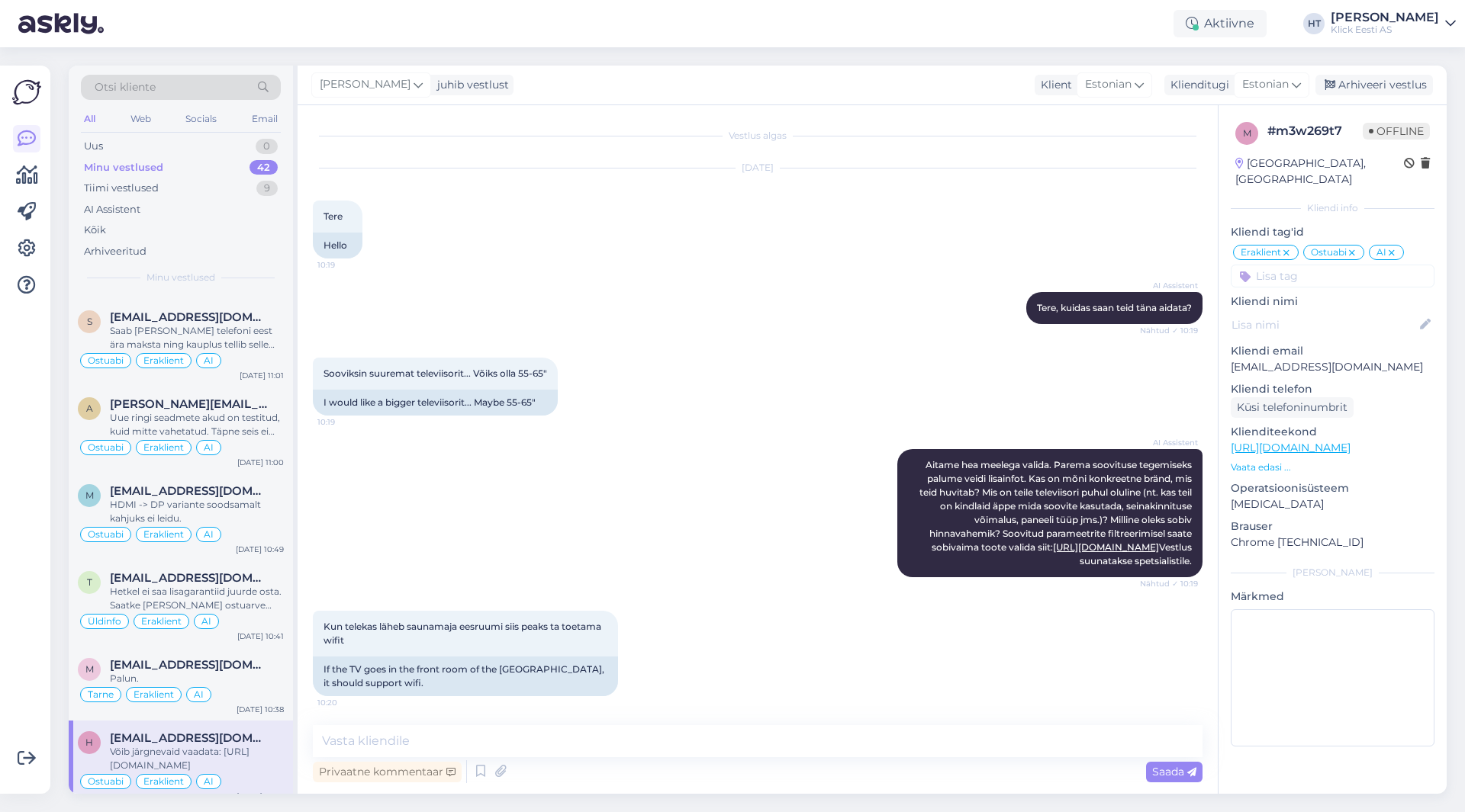
scroll to position [384, 0]
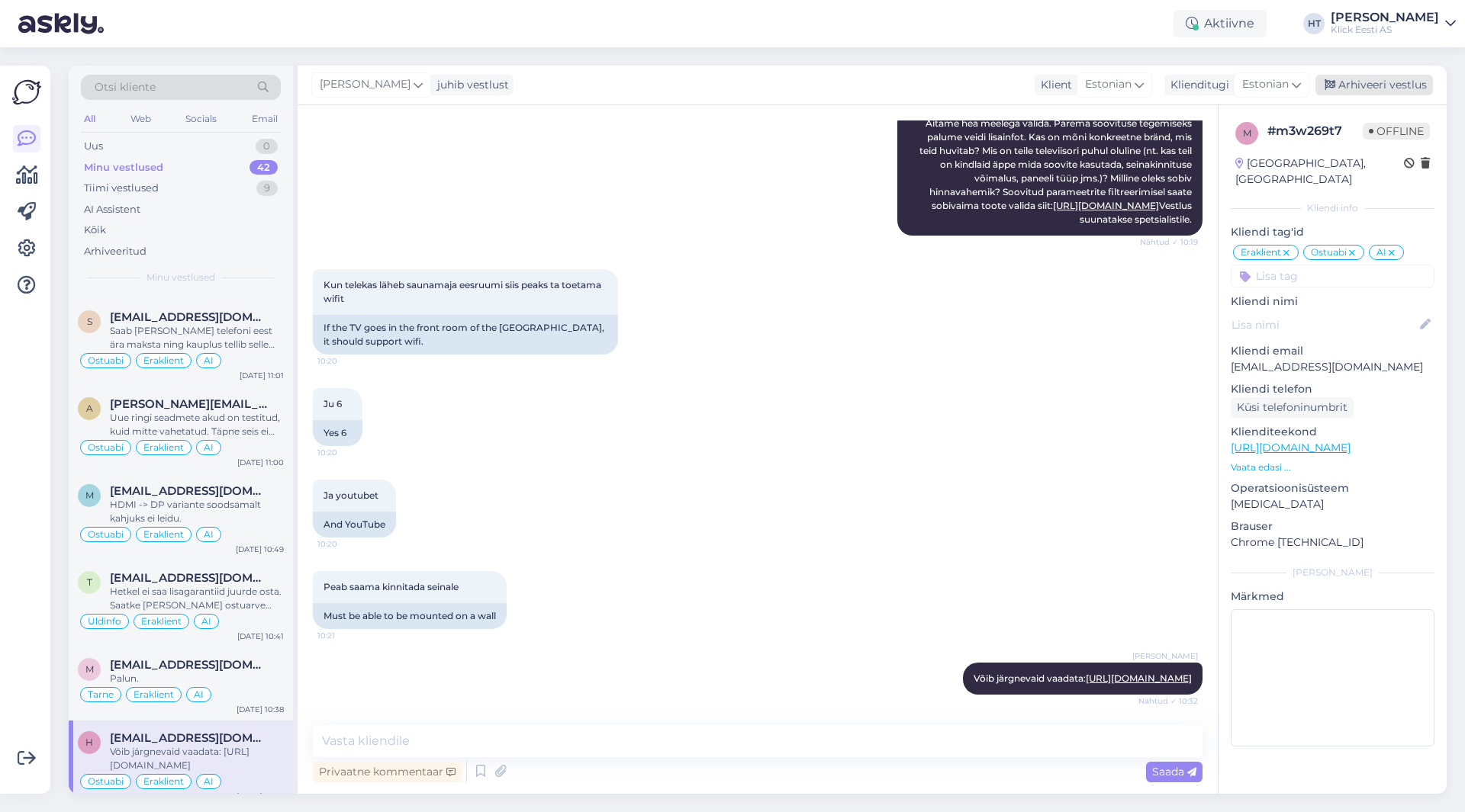
click at [1379, 90] on div "Arhiveeri vestlus" at bounding box center [1374, 85] width 118 height 21
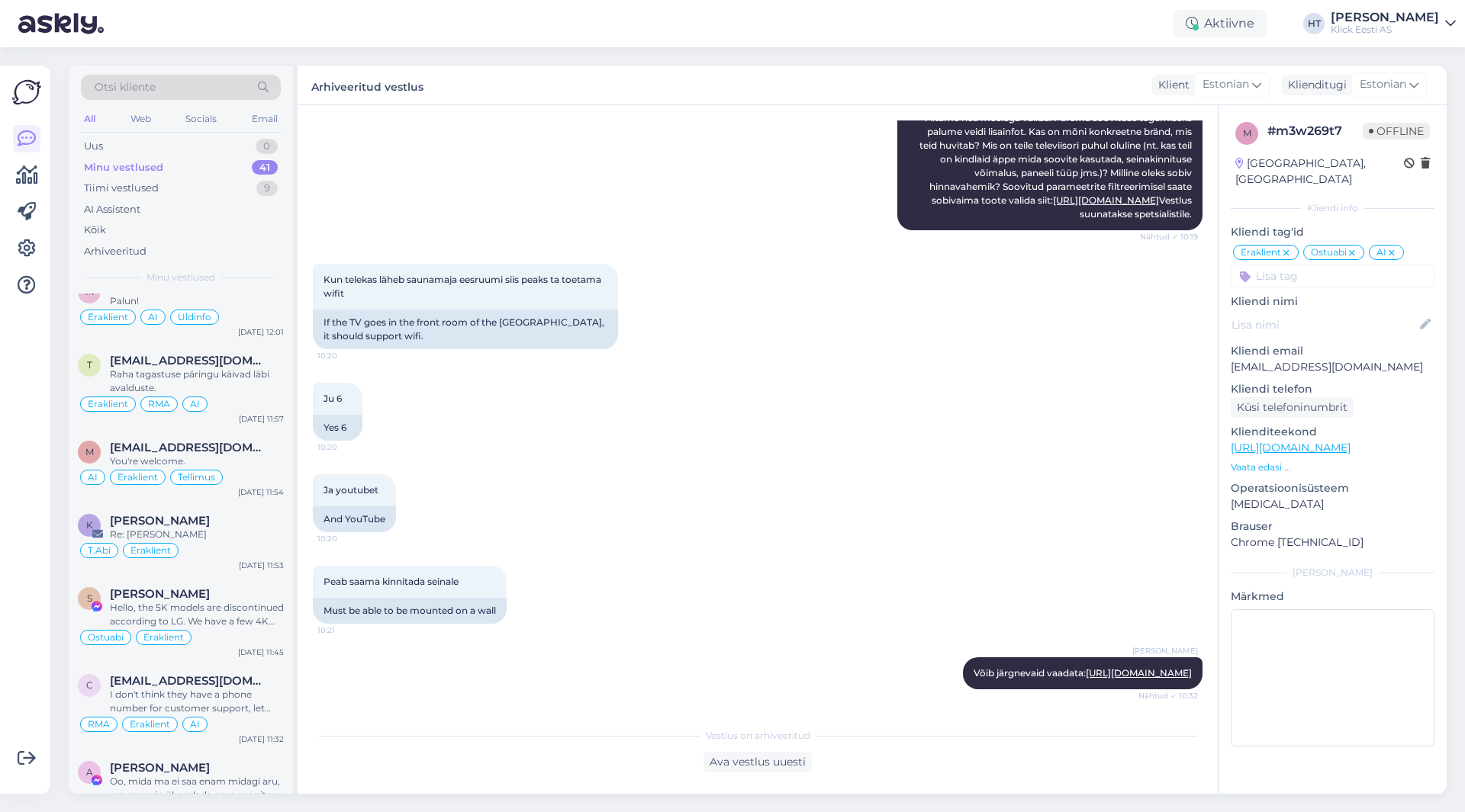
scroll to position [2846, 0]
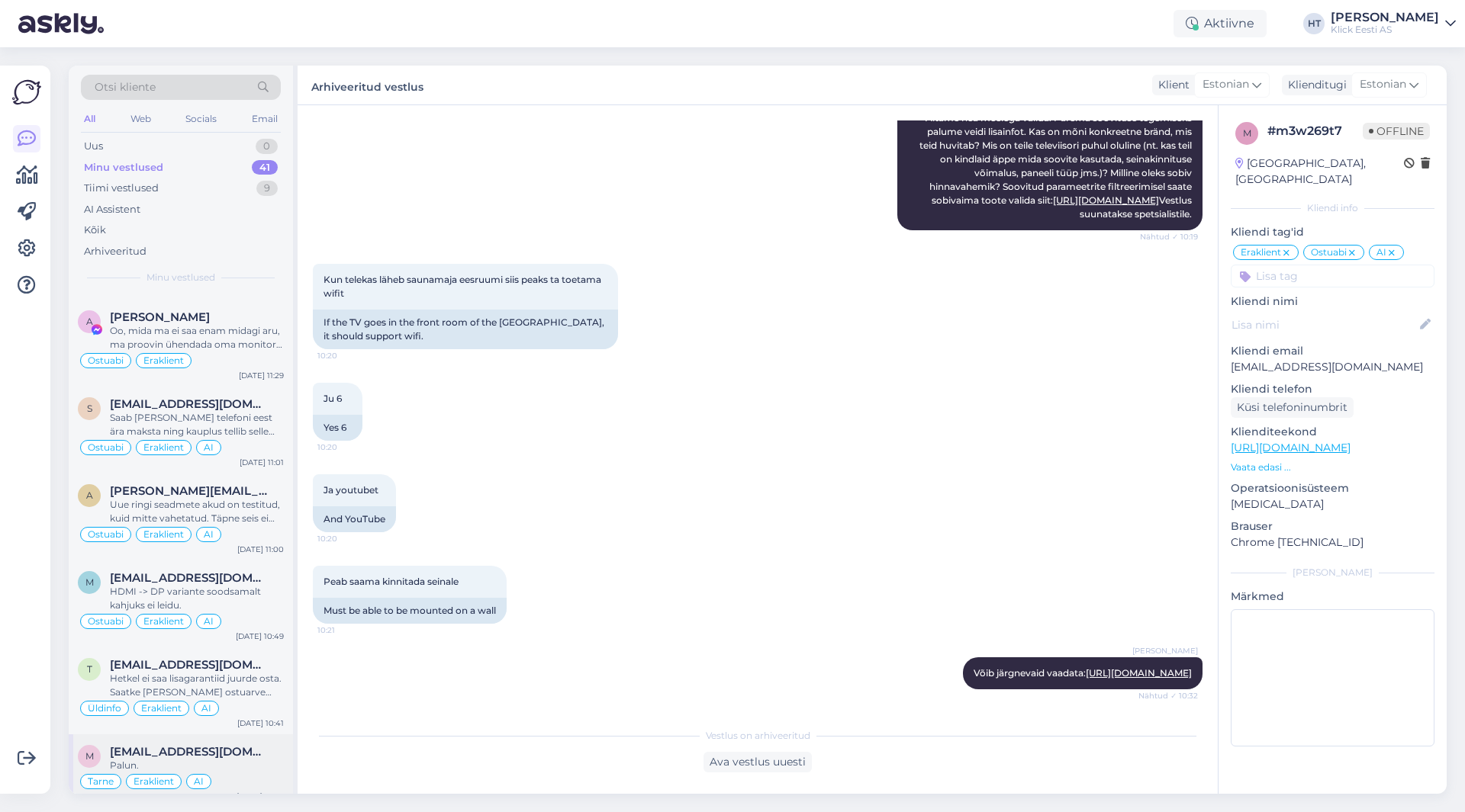
click at [232, 734] on div "m [EMAIL_ADDRESS][DOMAIN_NAME] Palun. Tarne Eraklient AI [DATE] 10:38" at bounding box center [181, 770] width 225 height 73
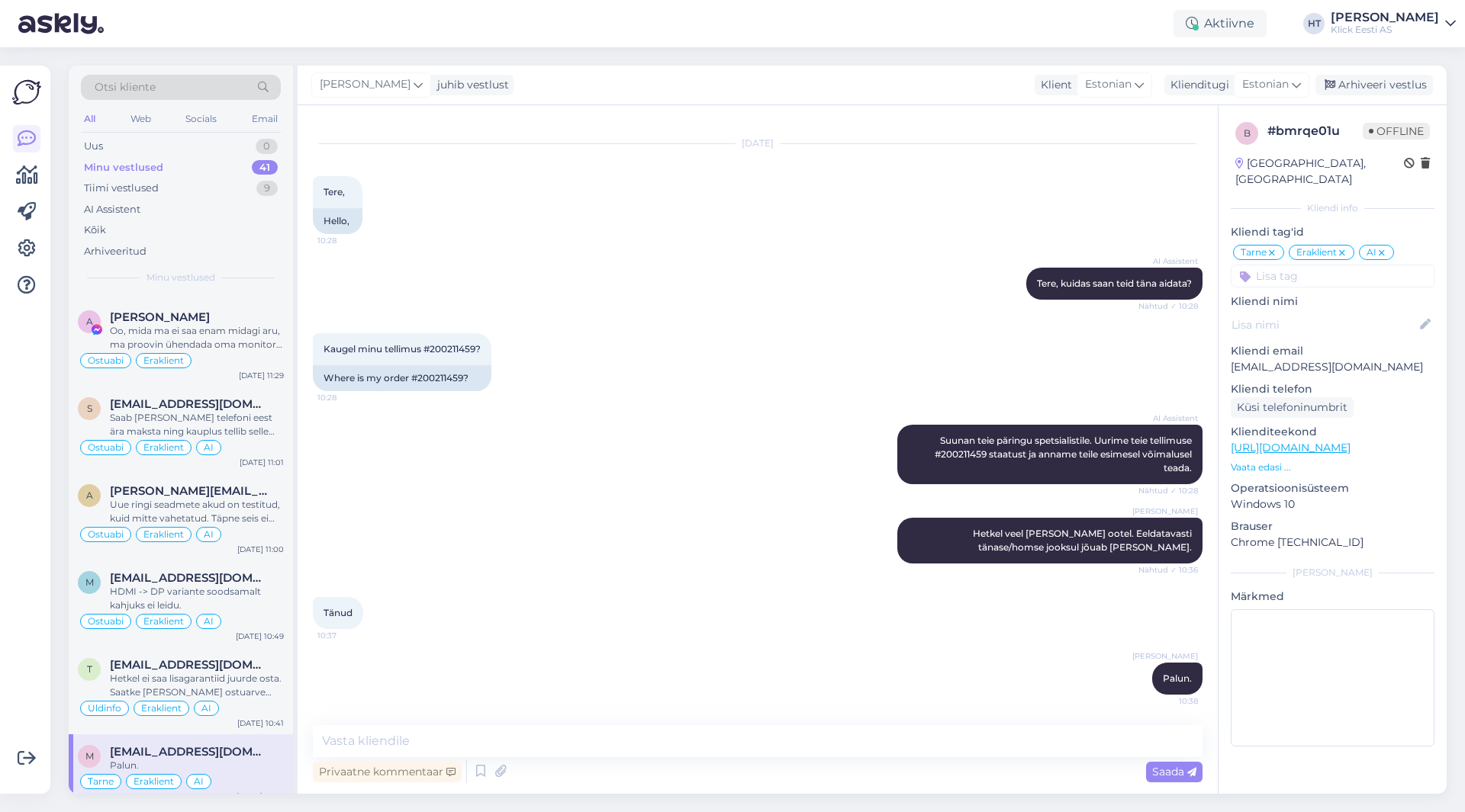
scroll to position [25, 0]
click at [1378, 92] on div "Arhiveeri vestlus" at bounding box center [1374, 85] width 118 height 21
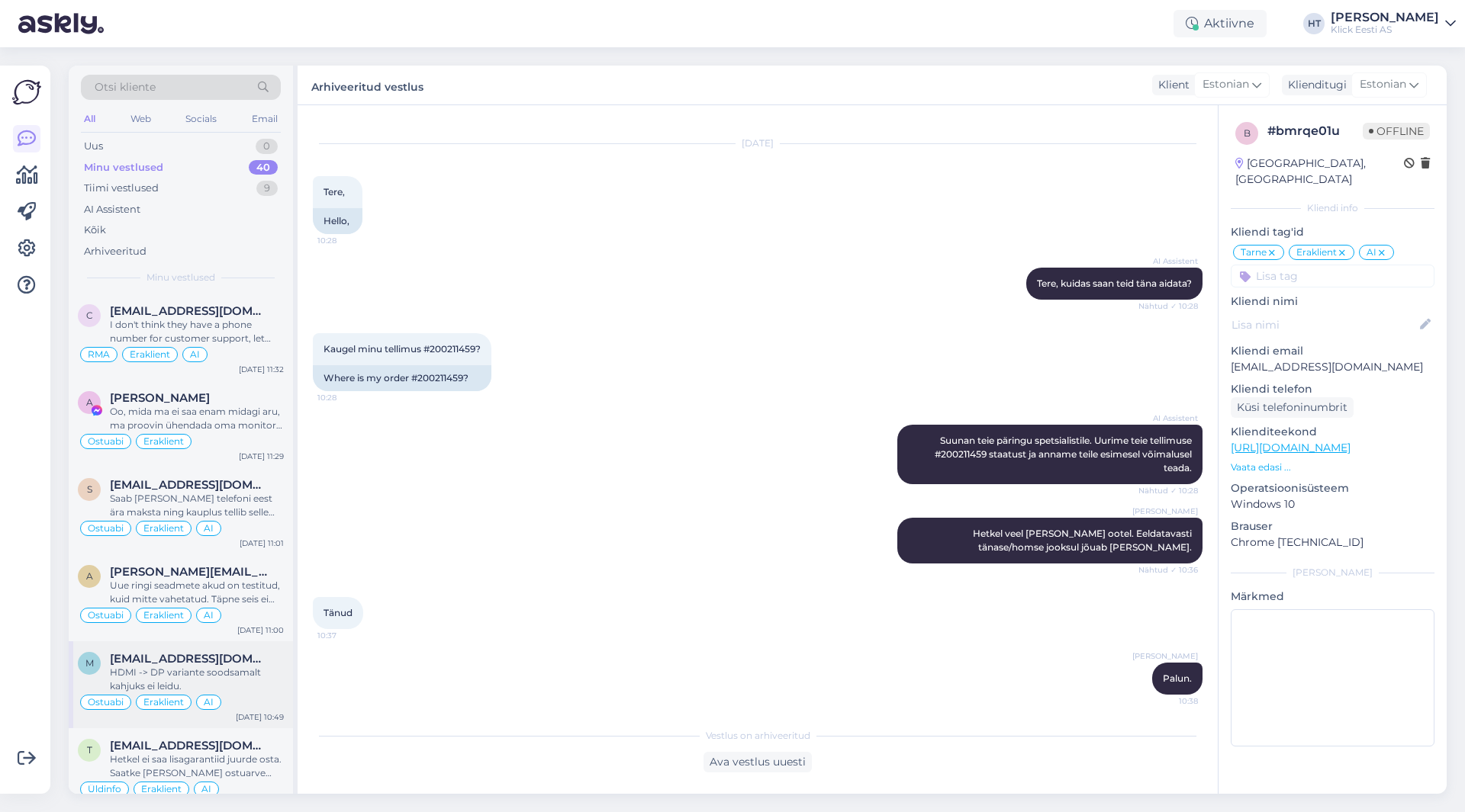
scroll to position [2772, 0]
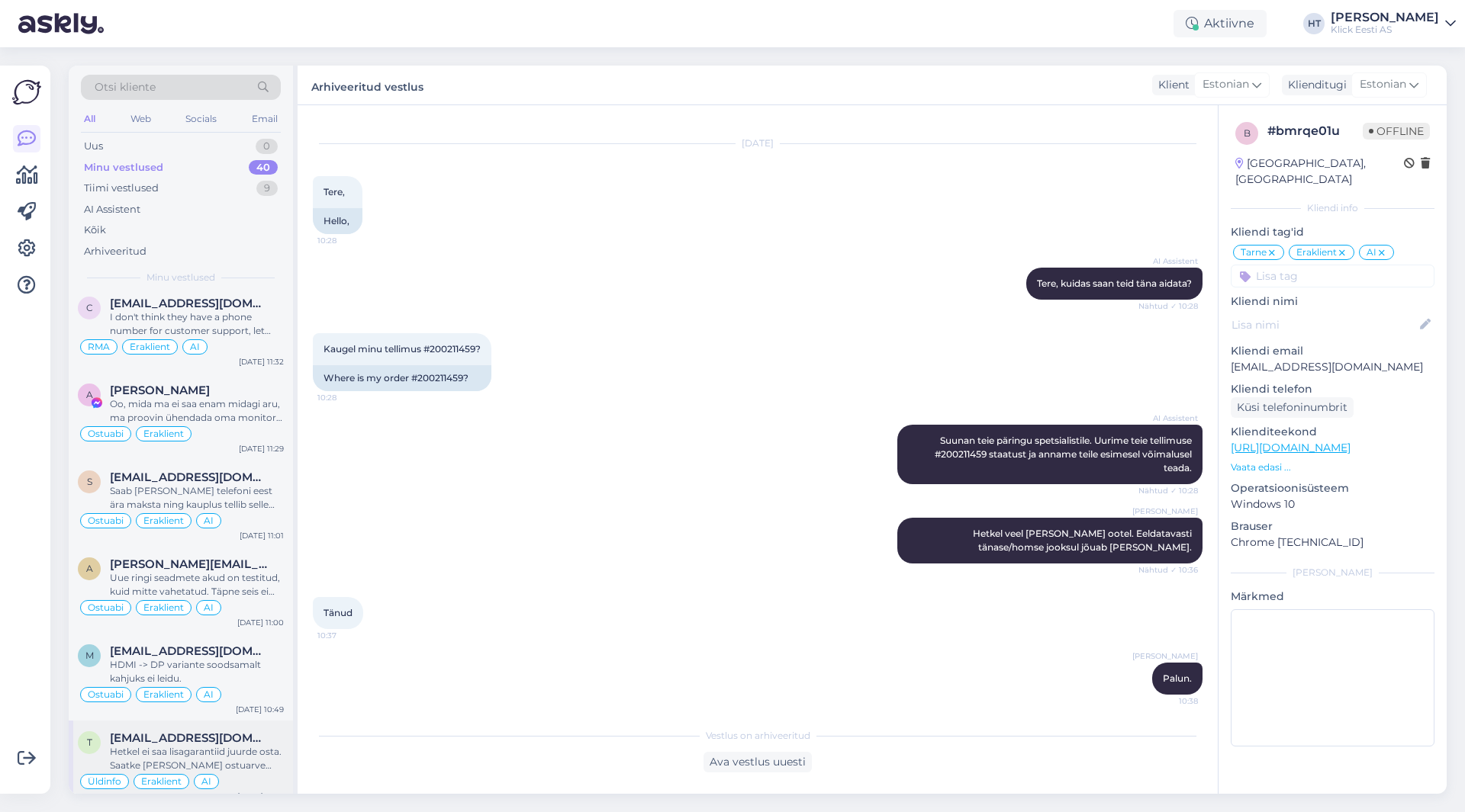
click at [221, 732] on span "[EMAIL_ADDRESS][DOMAIN_NAME]" at bounding box center [189, 738] width 159 height 14
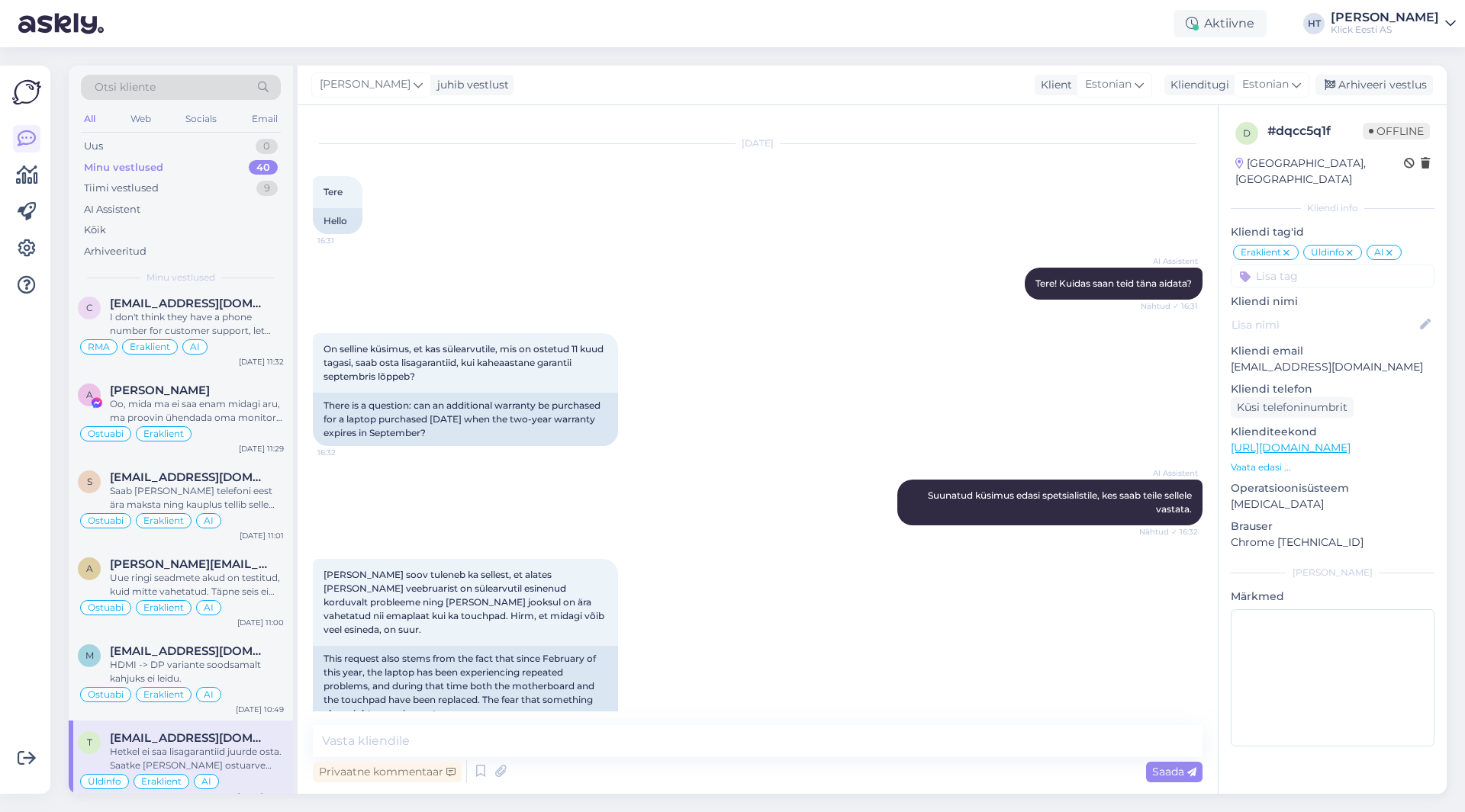
scroll to position [155, 0]
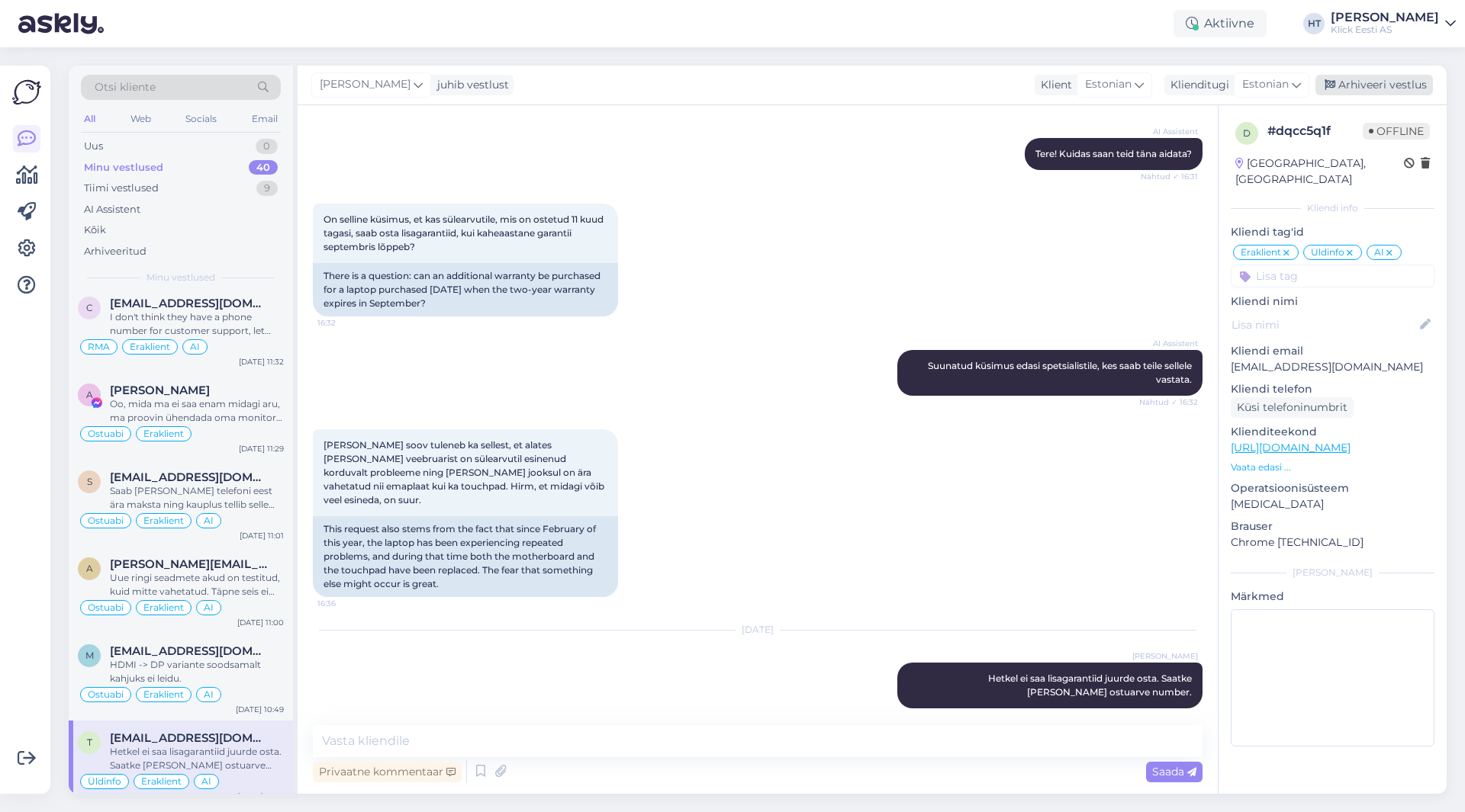
click at [1362, 87] on div "Arhiveeri vestlus" at bounding box center [1374, 85] width 118 height 21
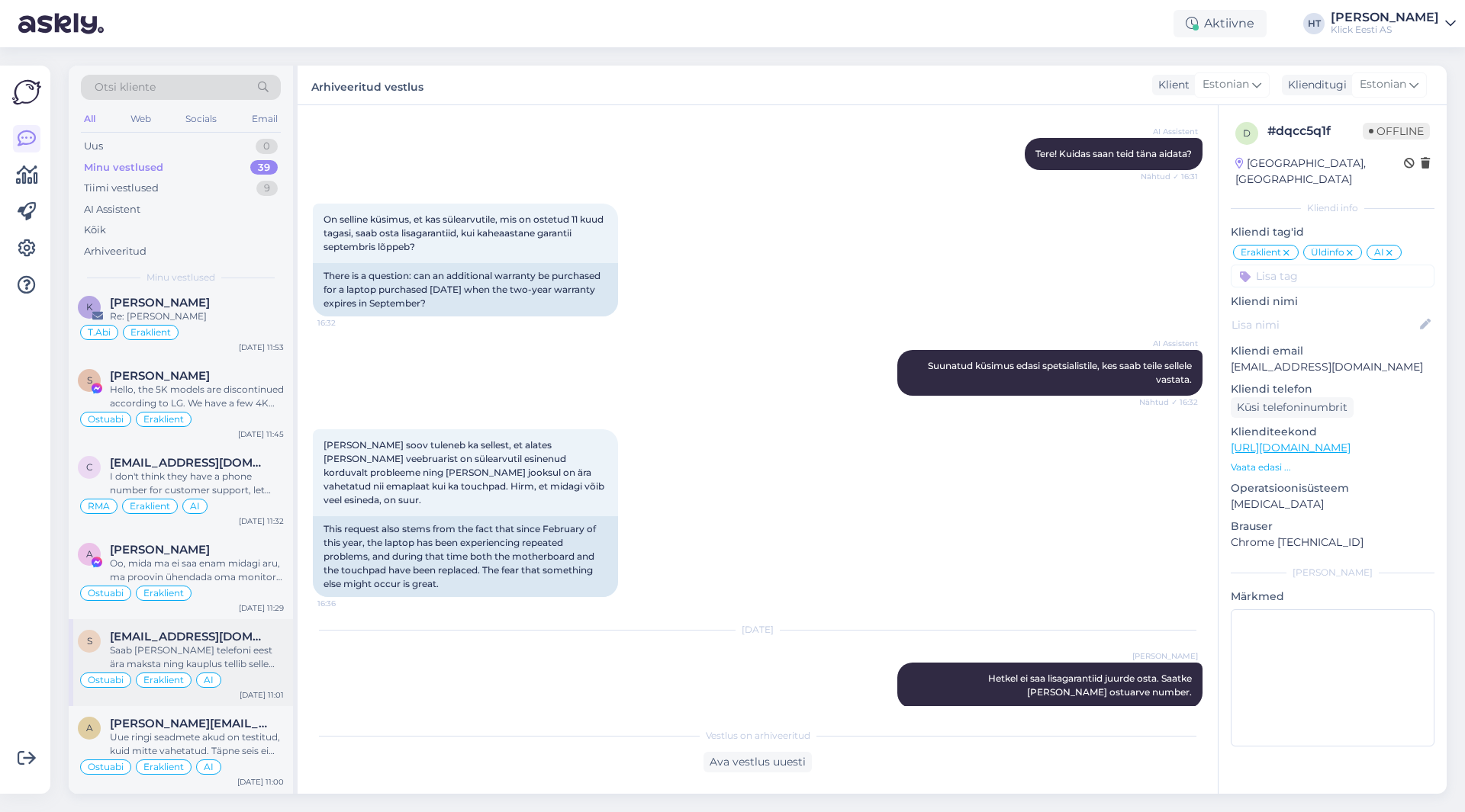
scroll to position [2685, 0]
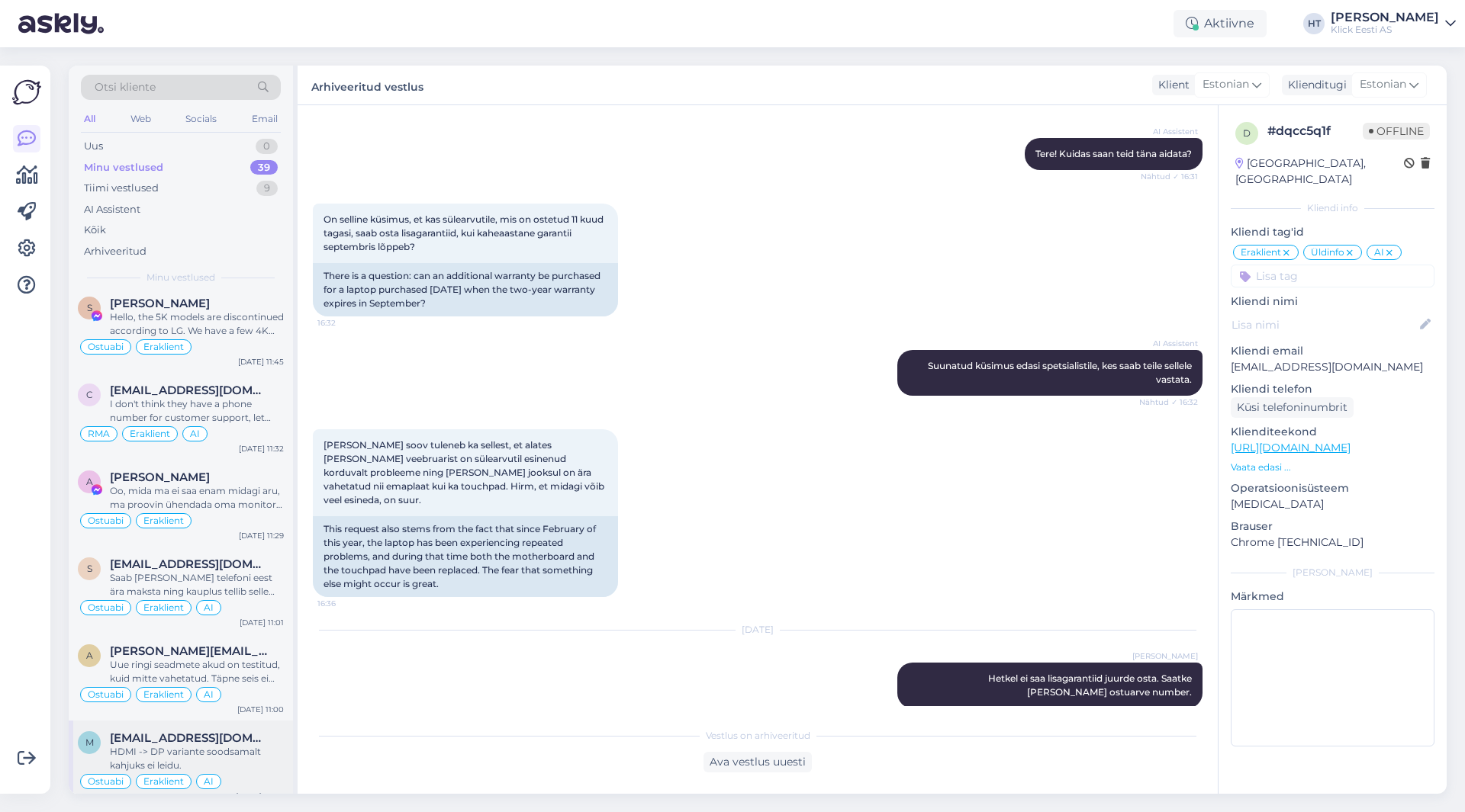
click at [234, 732] on span "[EMAIL_ADDRESS][DOMAIN_NAME]" at bounding box center [189, 738] width 159 height 14
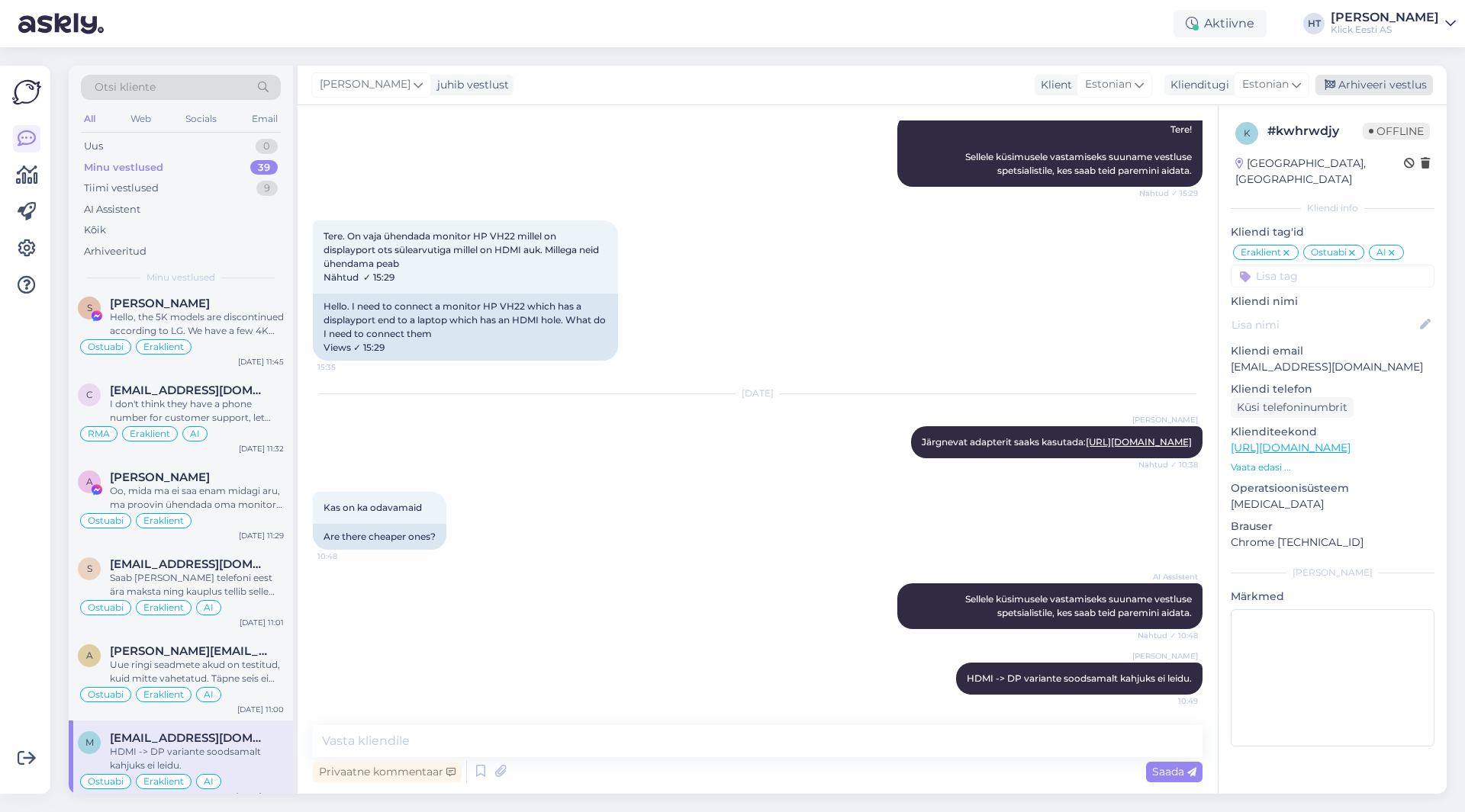
click at [1357, 82] on div "Arhiveeri vestlus" at bounding box center [1374, 85] width 118 height 21
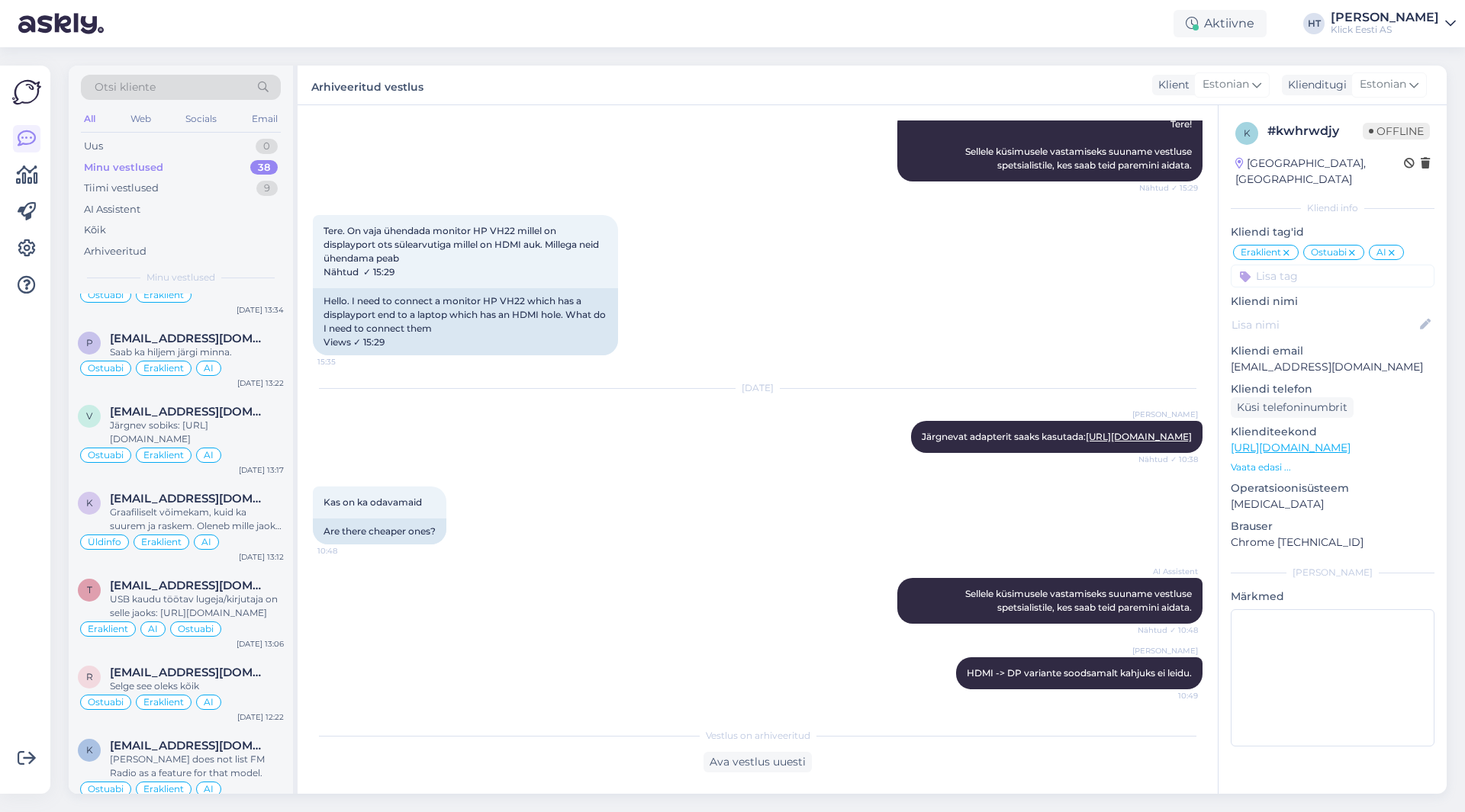
scroll to position [2598, 0]
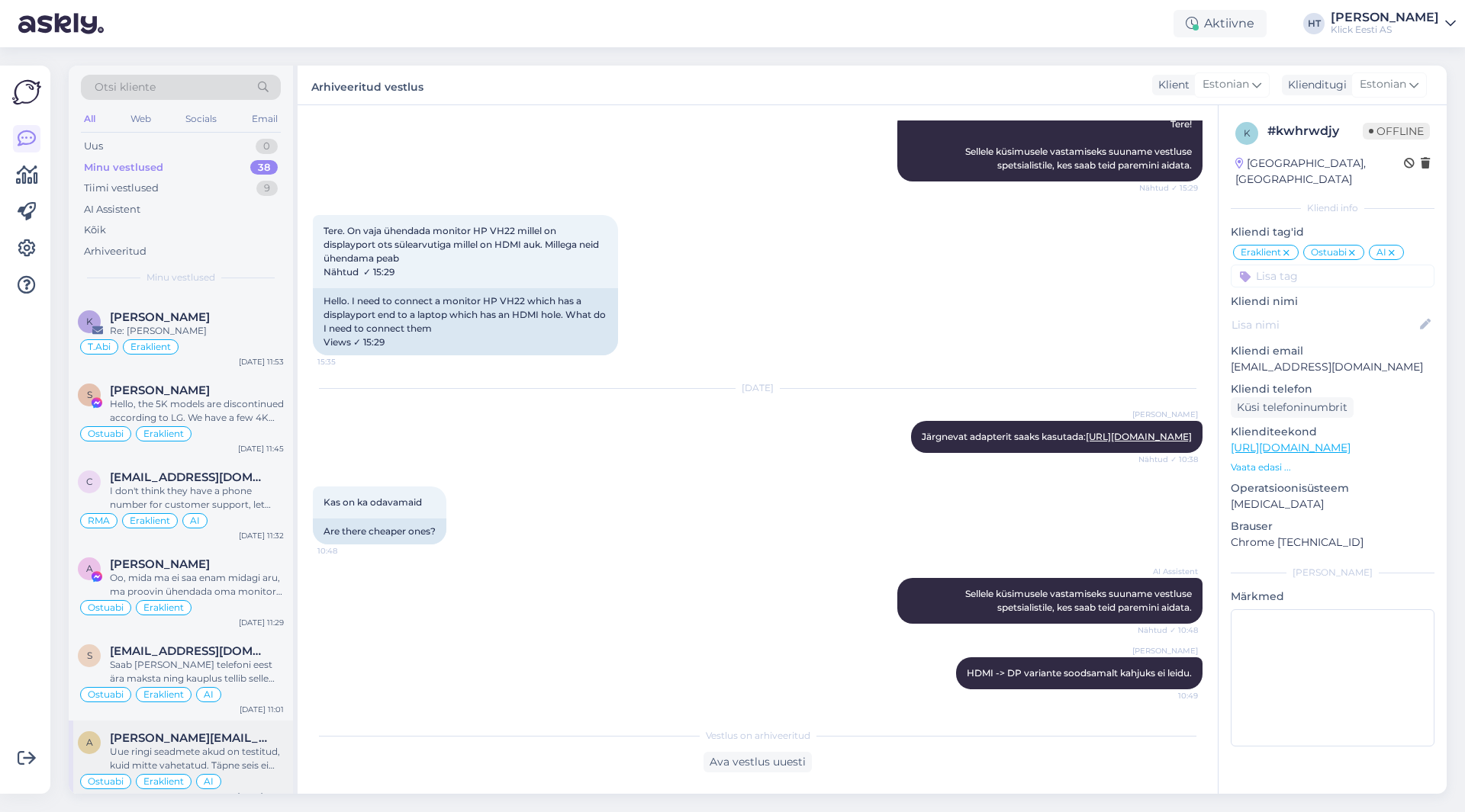
click at [221, 745] on div "Uue ringi seadmete akud on testitud, kuid mitte vahetatud. Täpne seis ei [PERSO…" at bounding box center [196, 759] width 174 height 27
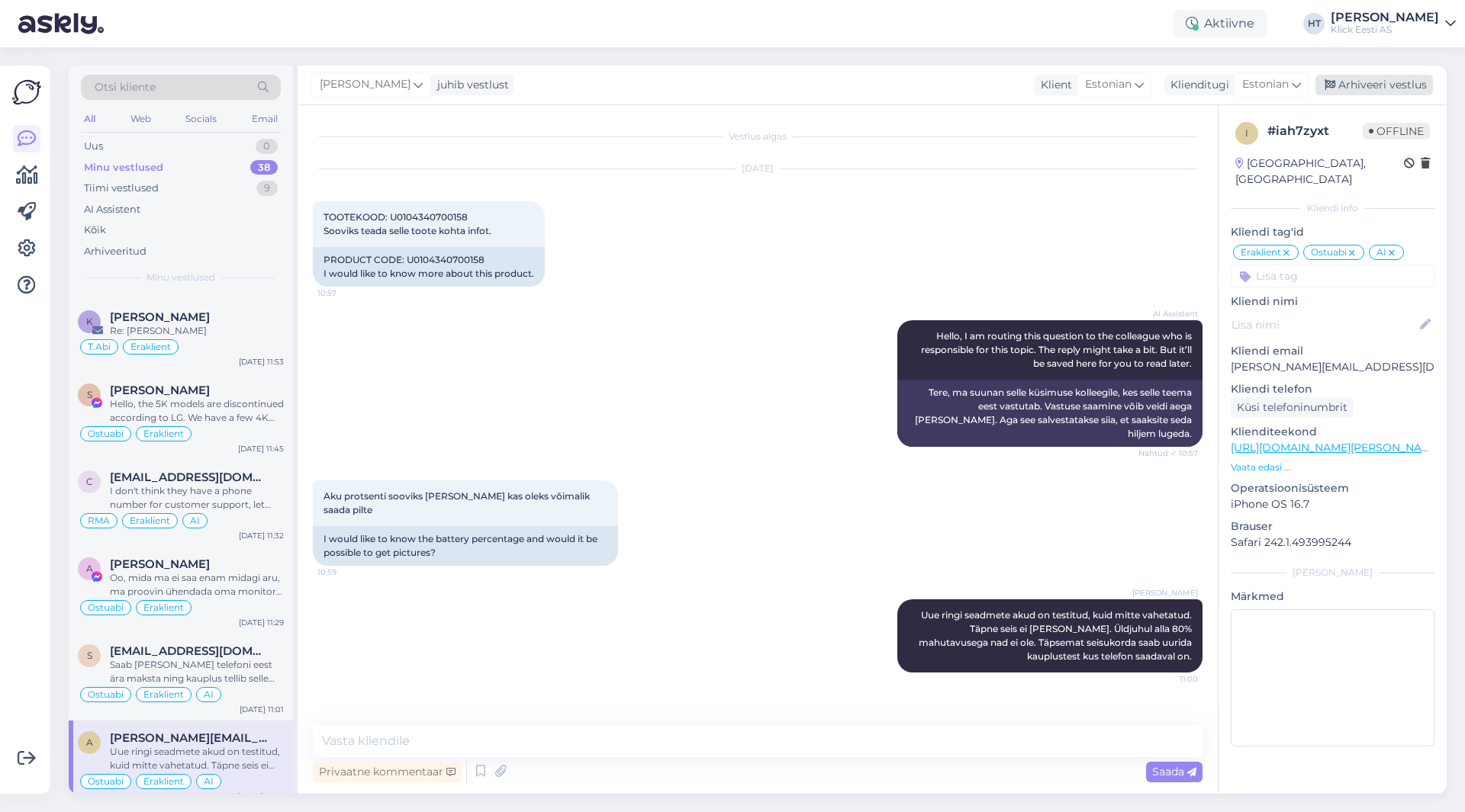
click at [1369, 88] on div "Arhiveeri vestlus" at bounding box center [1374, 85] width 118 height 21
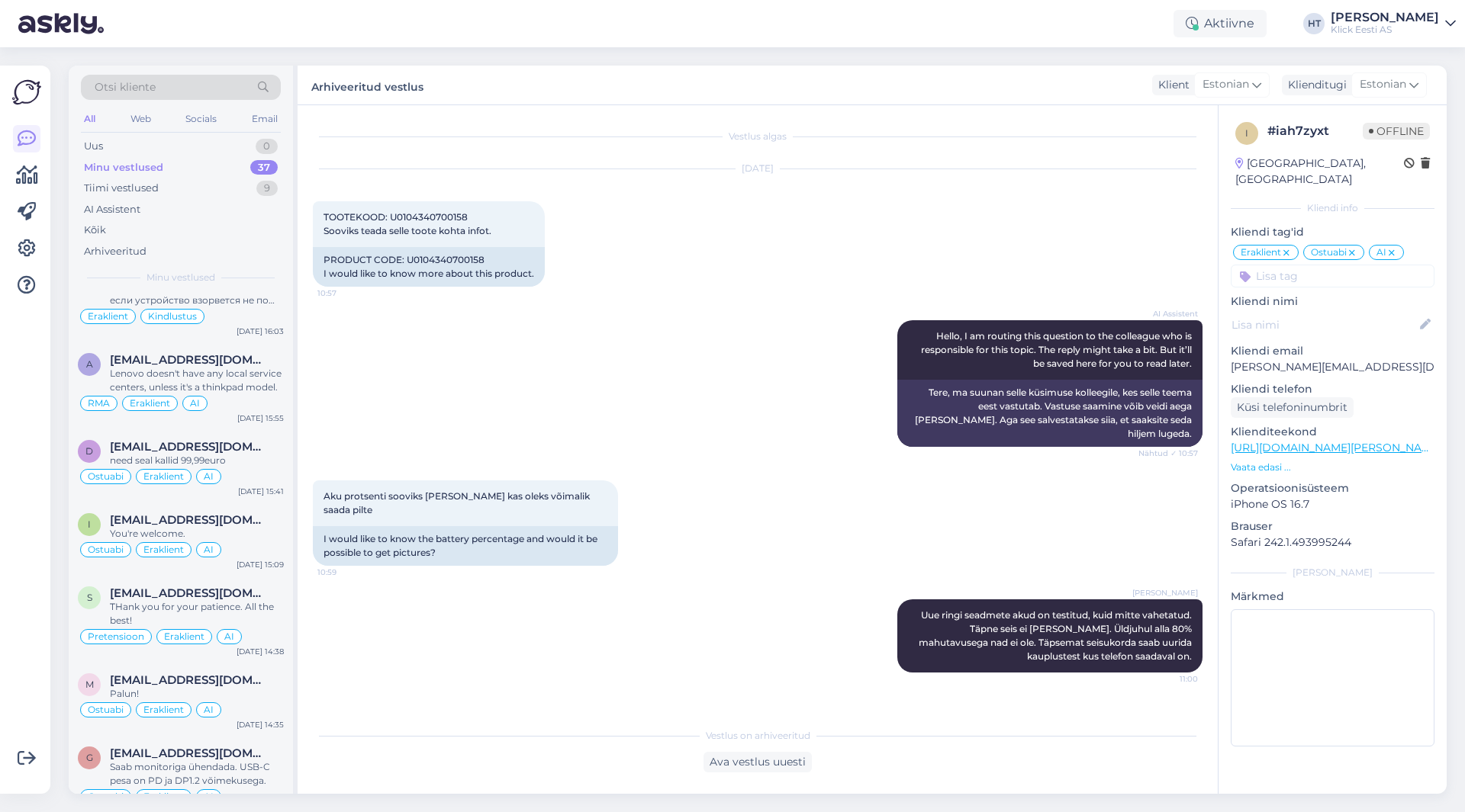
scroll to position [2511, 0]
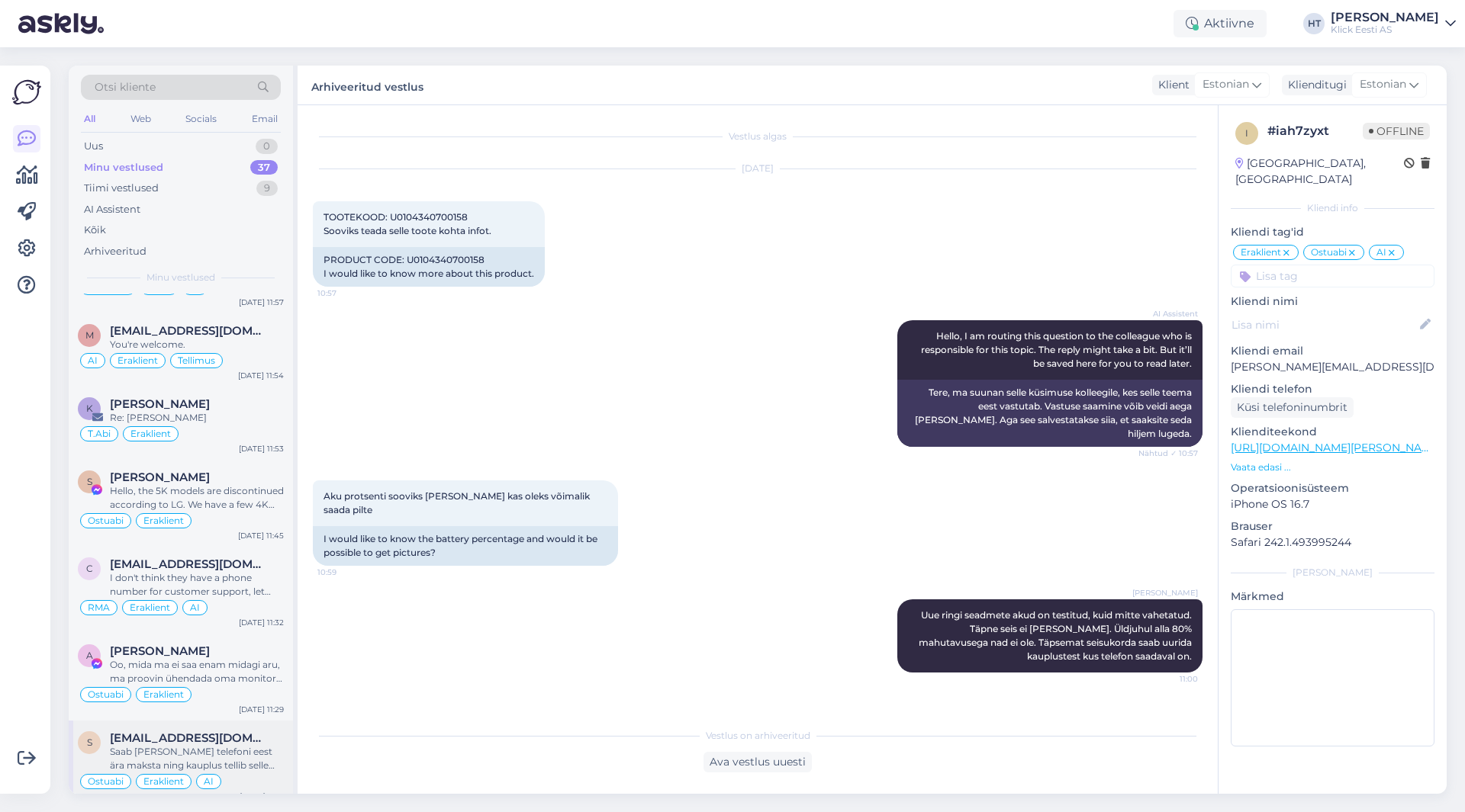
click at [237, 732] on span "[EMAIL_ADDRESS][DOMAIN_NAME]" at bounding box center [189, 738] width 159 height 14
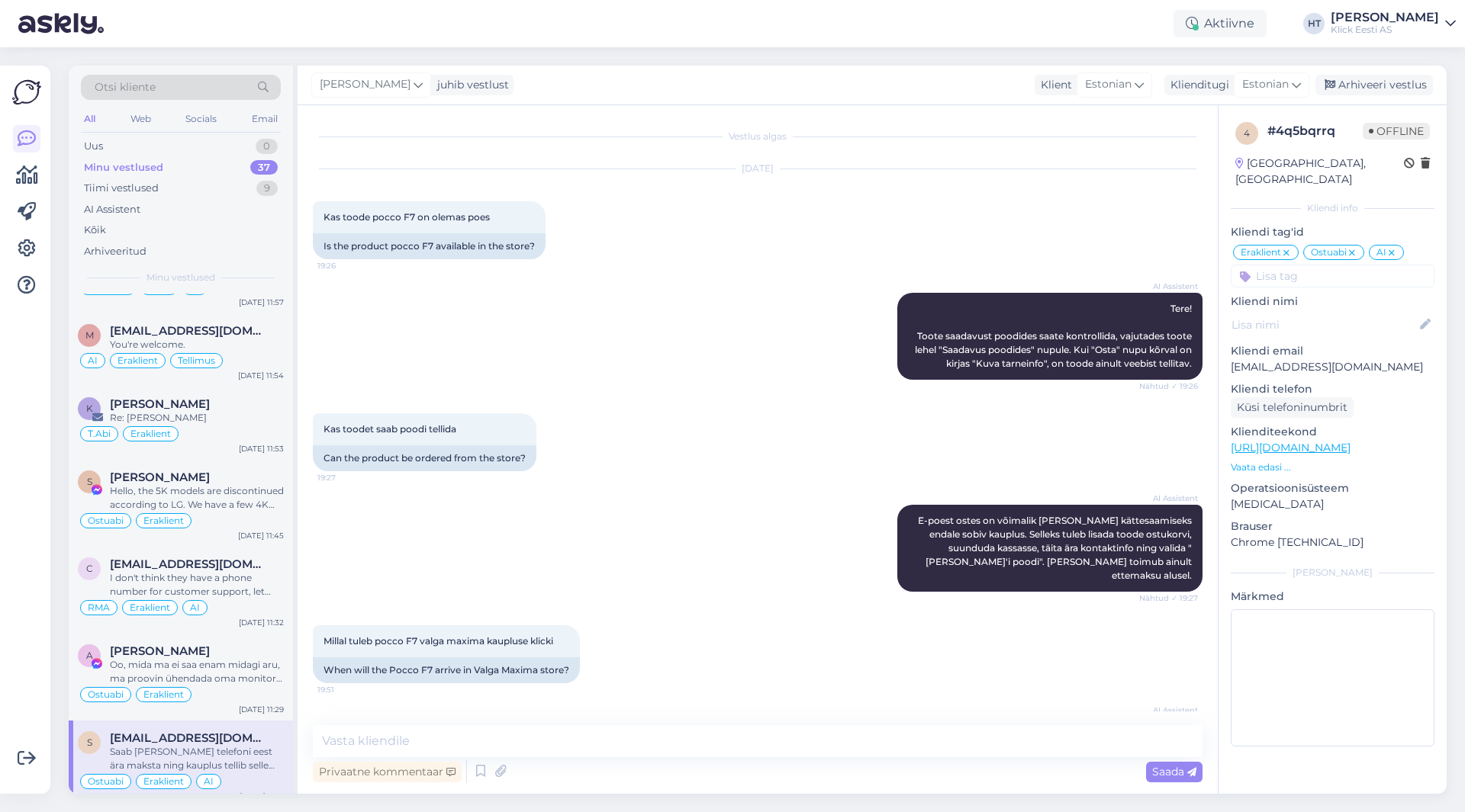
scroll to position [719, 0]
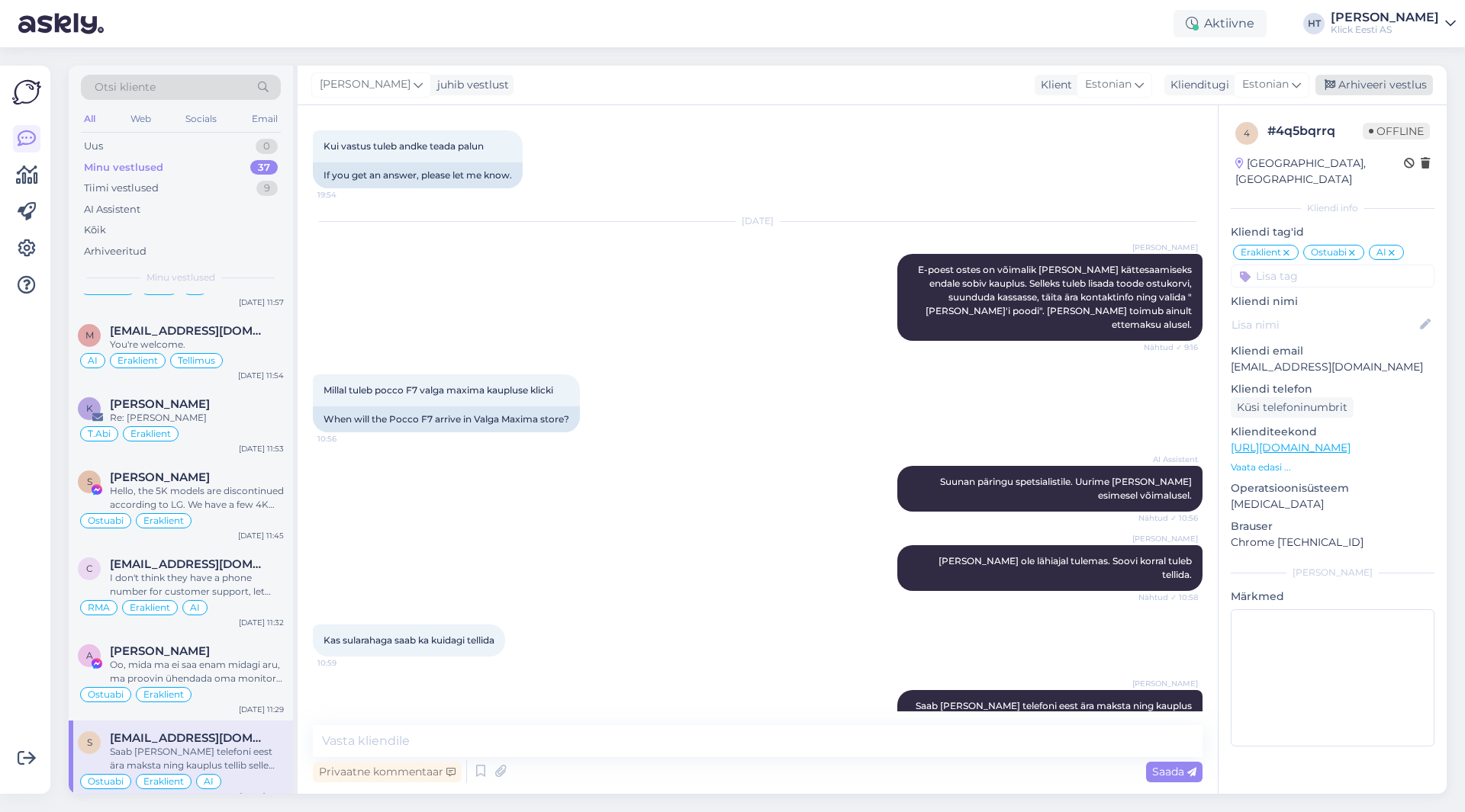
click at [1341, 93] on div "Arhiveeri vestlus" at bounding box center [1374, 85] width 118 height 21
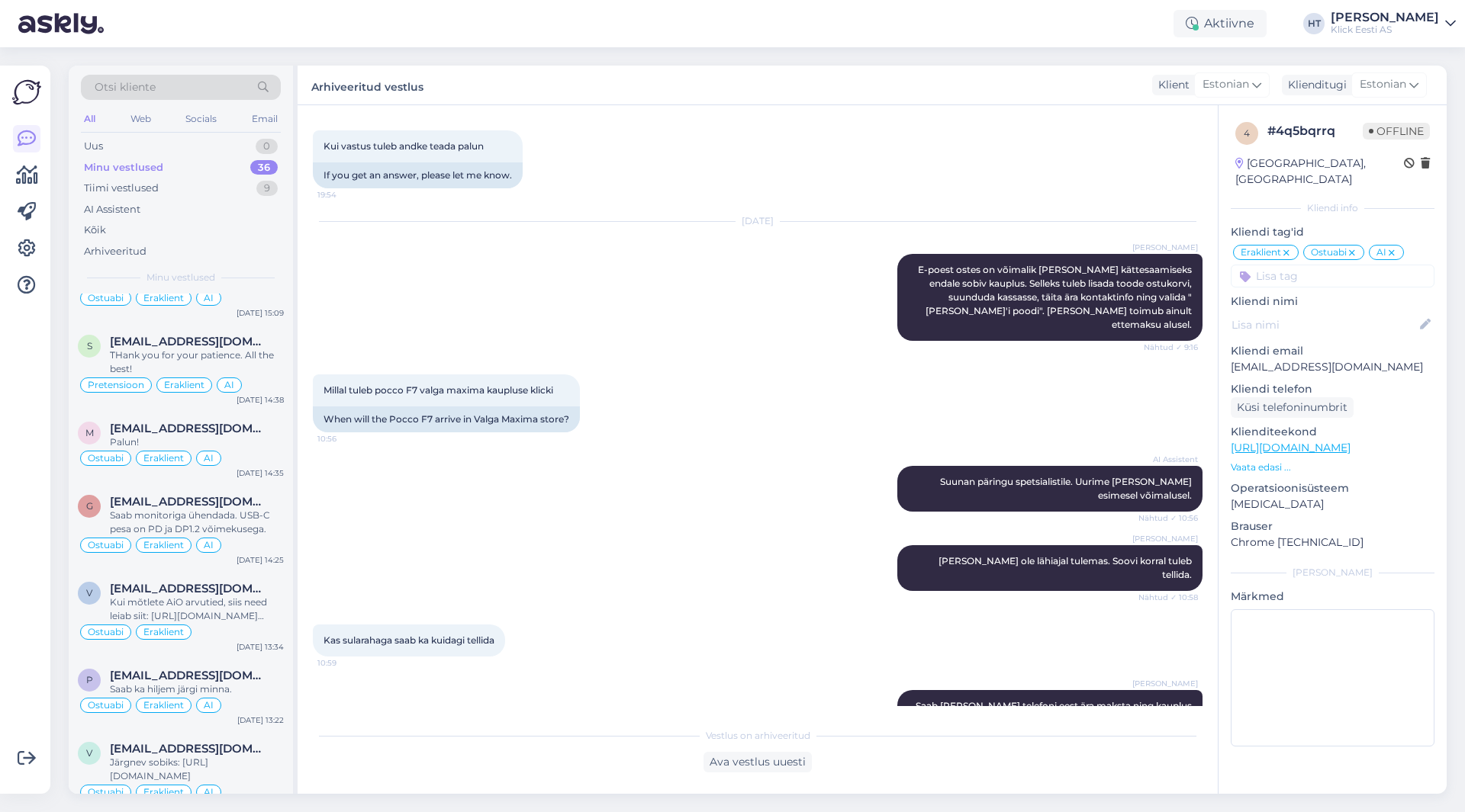
scroll to position [2424, 0]
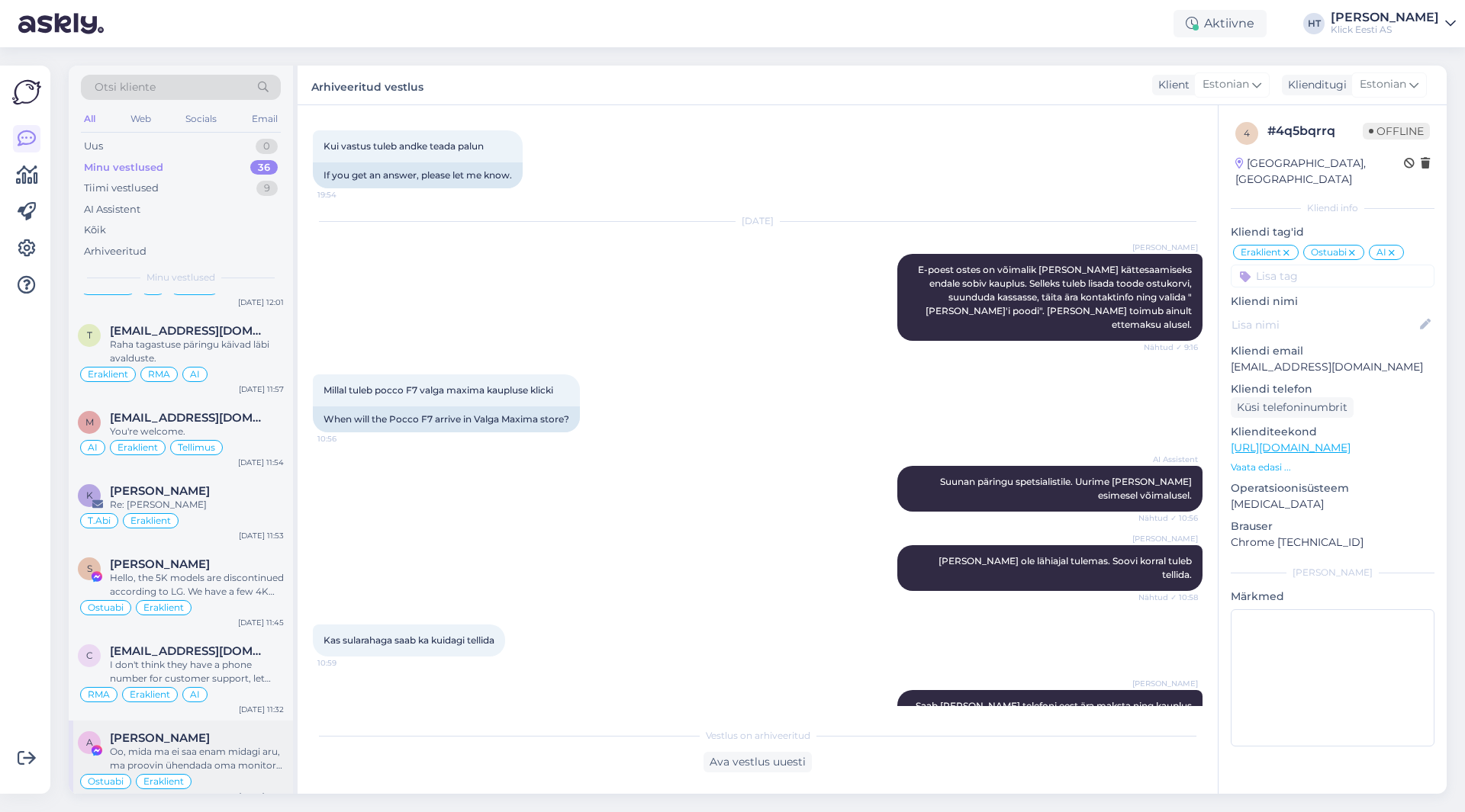
click at [220, 732] on div "[PERSON_NAME]" at bounding box center [196, 738] width 174 height 14
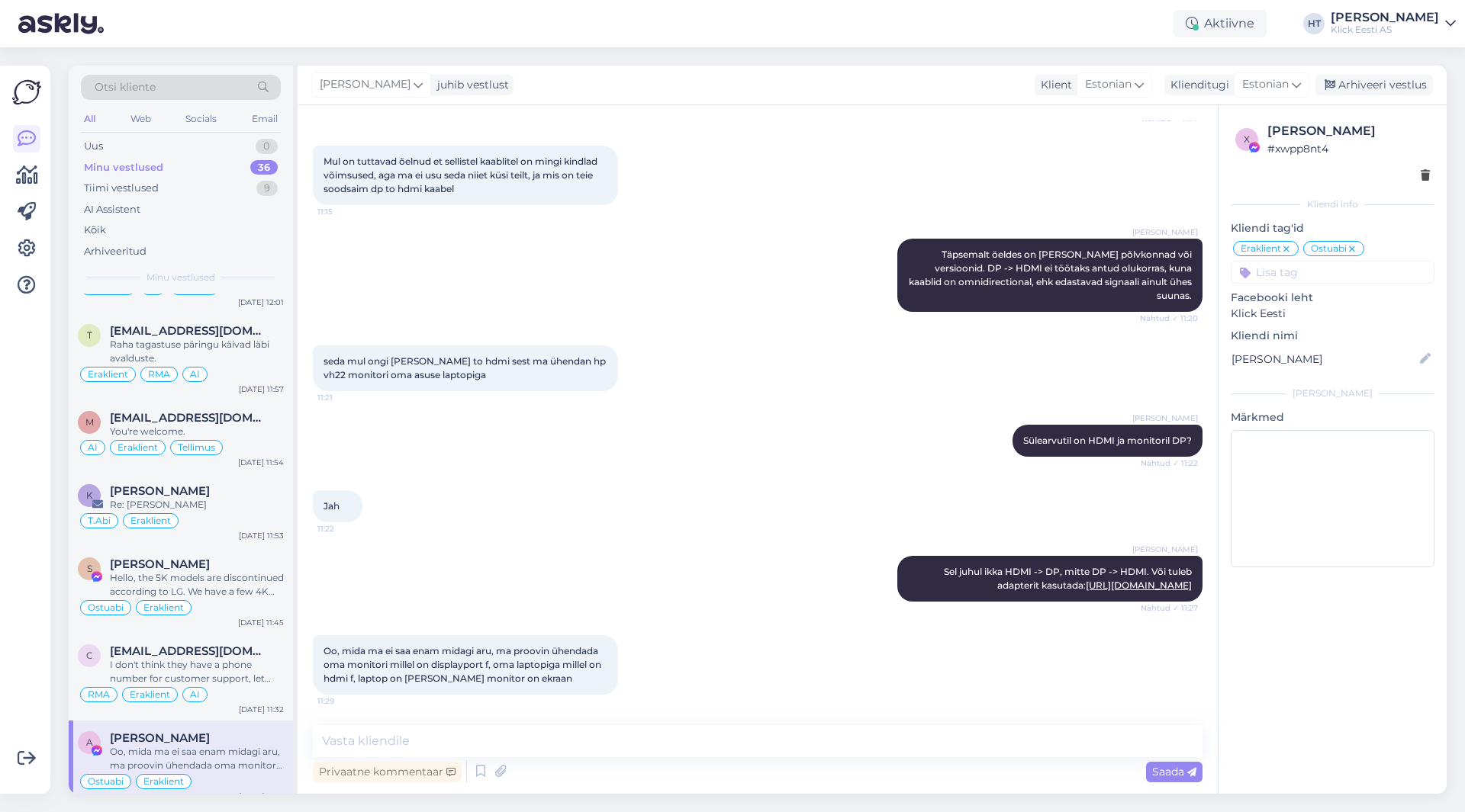
scroll to position [214, 0]
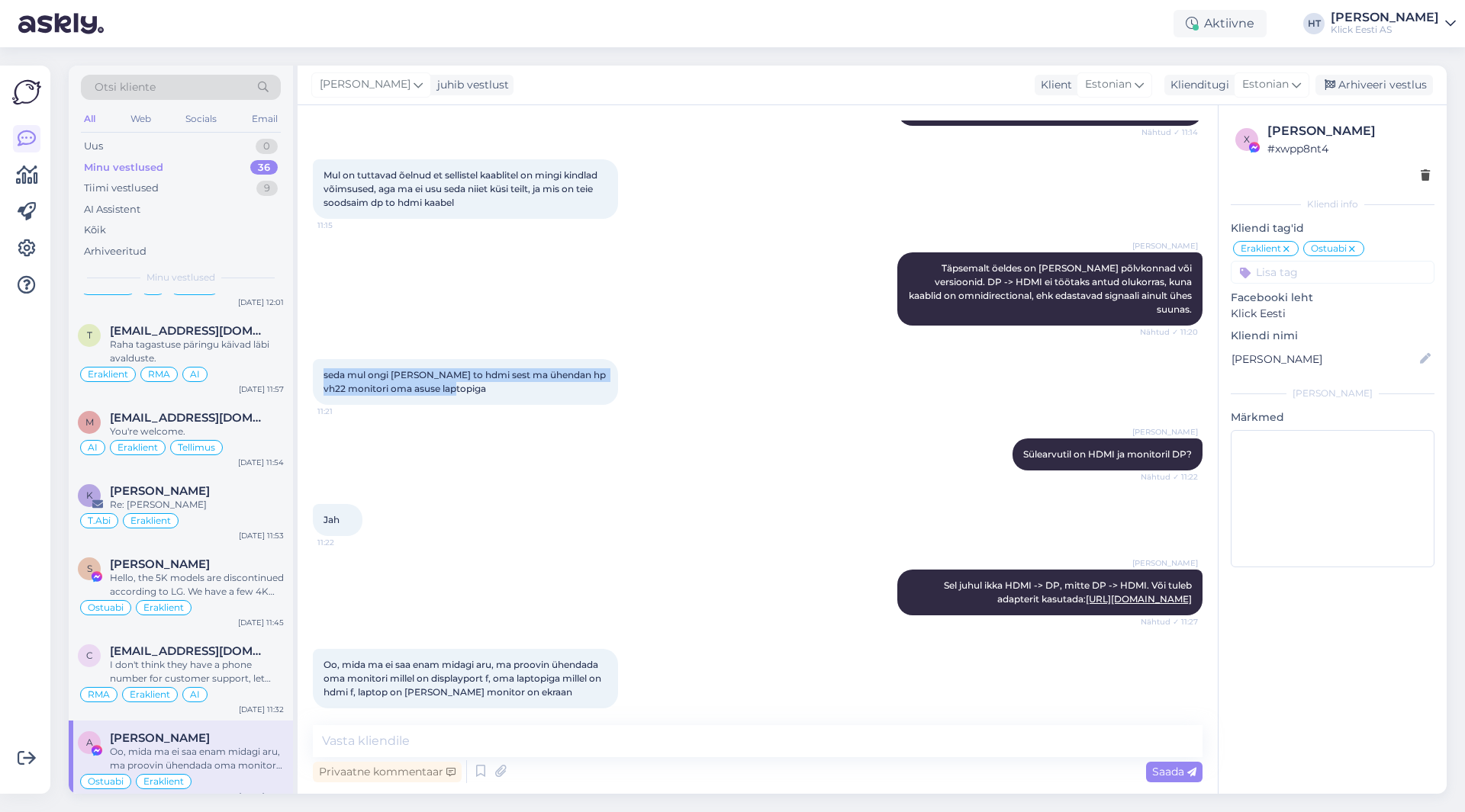
drag, startPoint x: 323, startPoint y: 344, endPoint x: 502, endPoint y: 357, distance: 179.5
click at [502, 359] on div "seda mul ongi [PERSON_NAME] to hdmi sest ma ühendan hp vh22 monitori oma asuse …" at bounding box center [465, 382] width 306 height 46
click at [508, 362] on div "seda mul ongi [PERSON_NAME] to hdmi sest ma ühendan hp vh22 monitori oma asuse …" at bounding box center [465, 382] width 306 height 46
click at [1375, 82] on div "Arhiveeri vestlus" at bounding box center [1374, 85] width 118 height 21
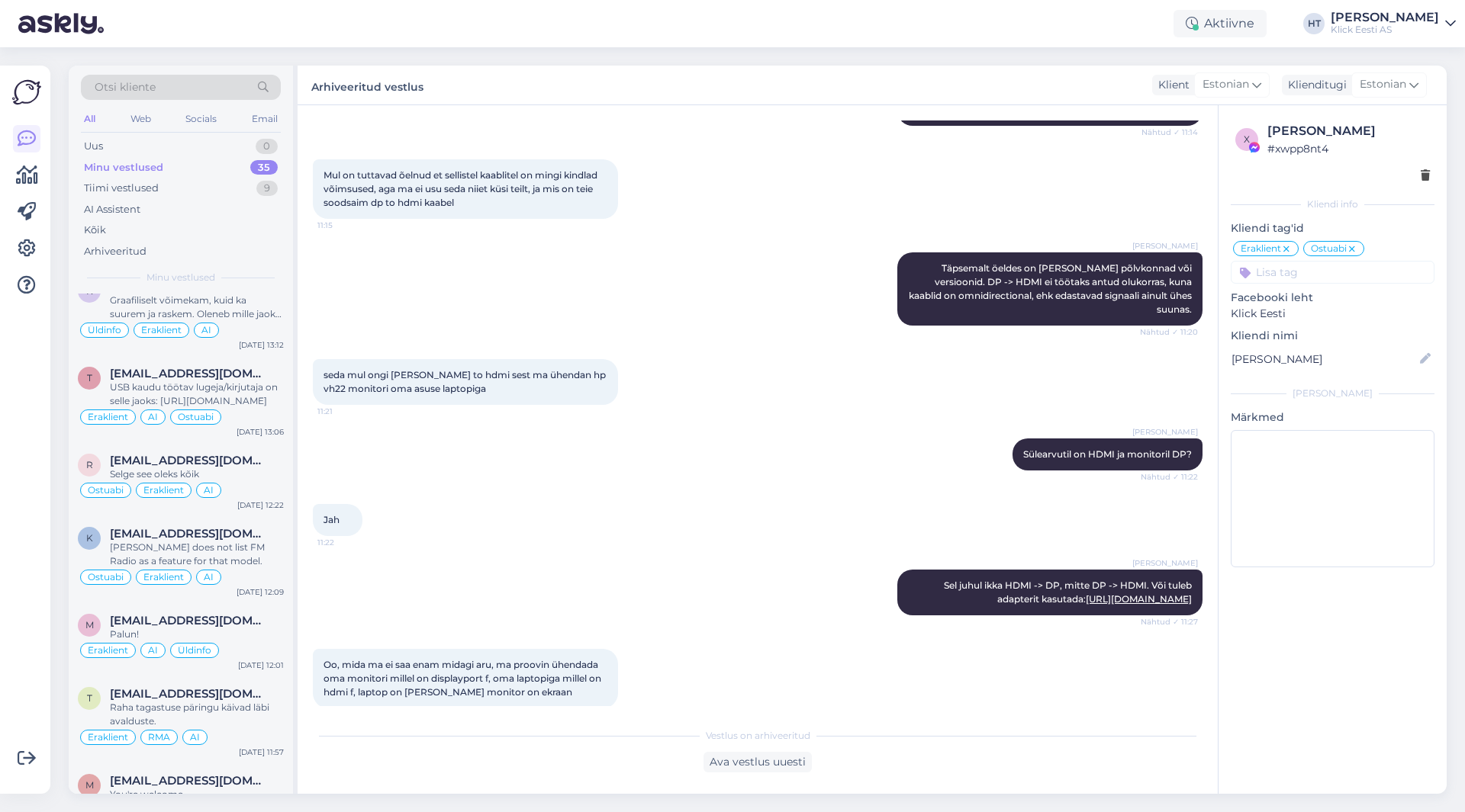
scroll to position [2337, 0]
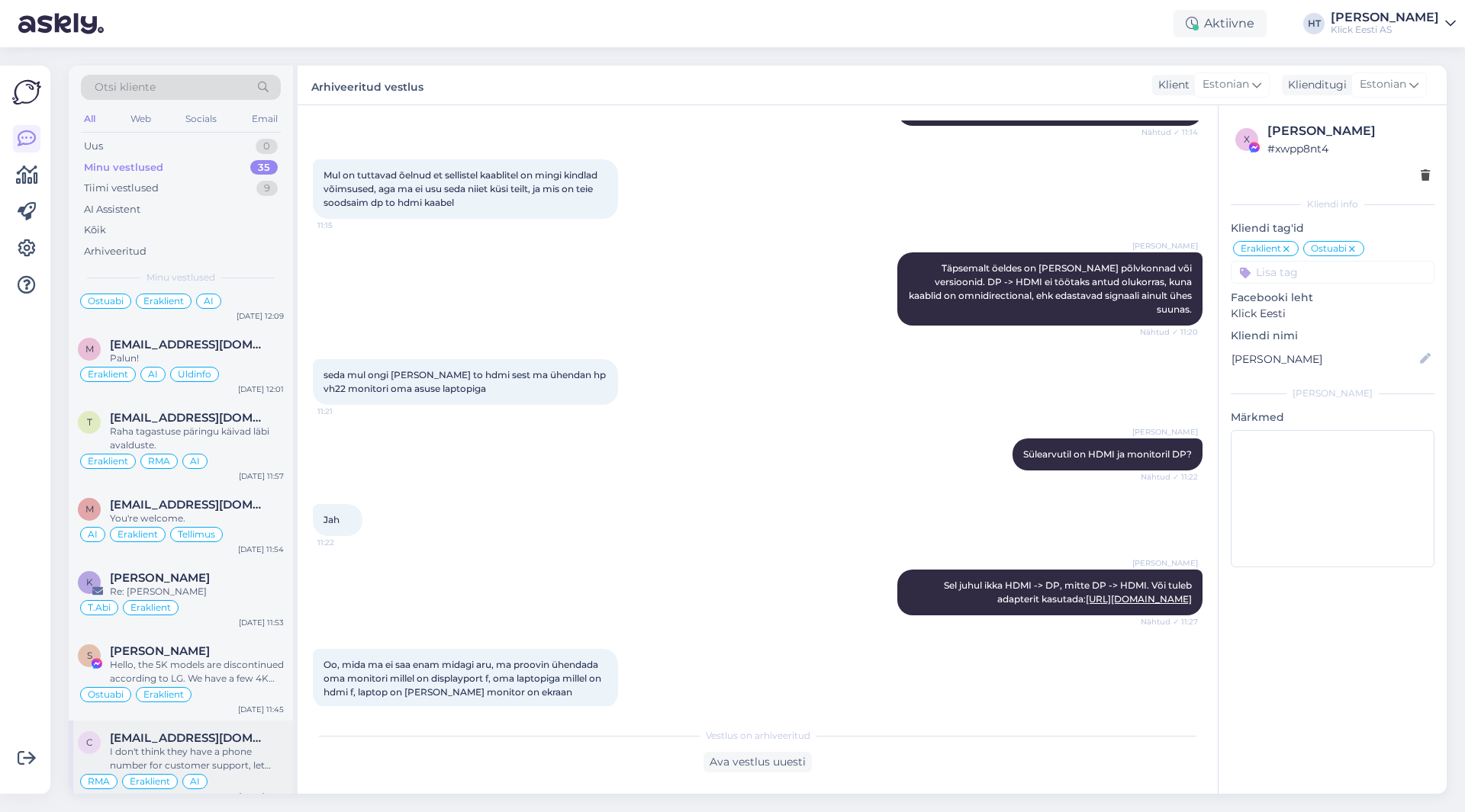
click at [210, 745] on div "I don't think they have a phone number for customer support, let alone an eston…" at bounding box center [196, 759] width 174 height 27
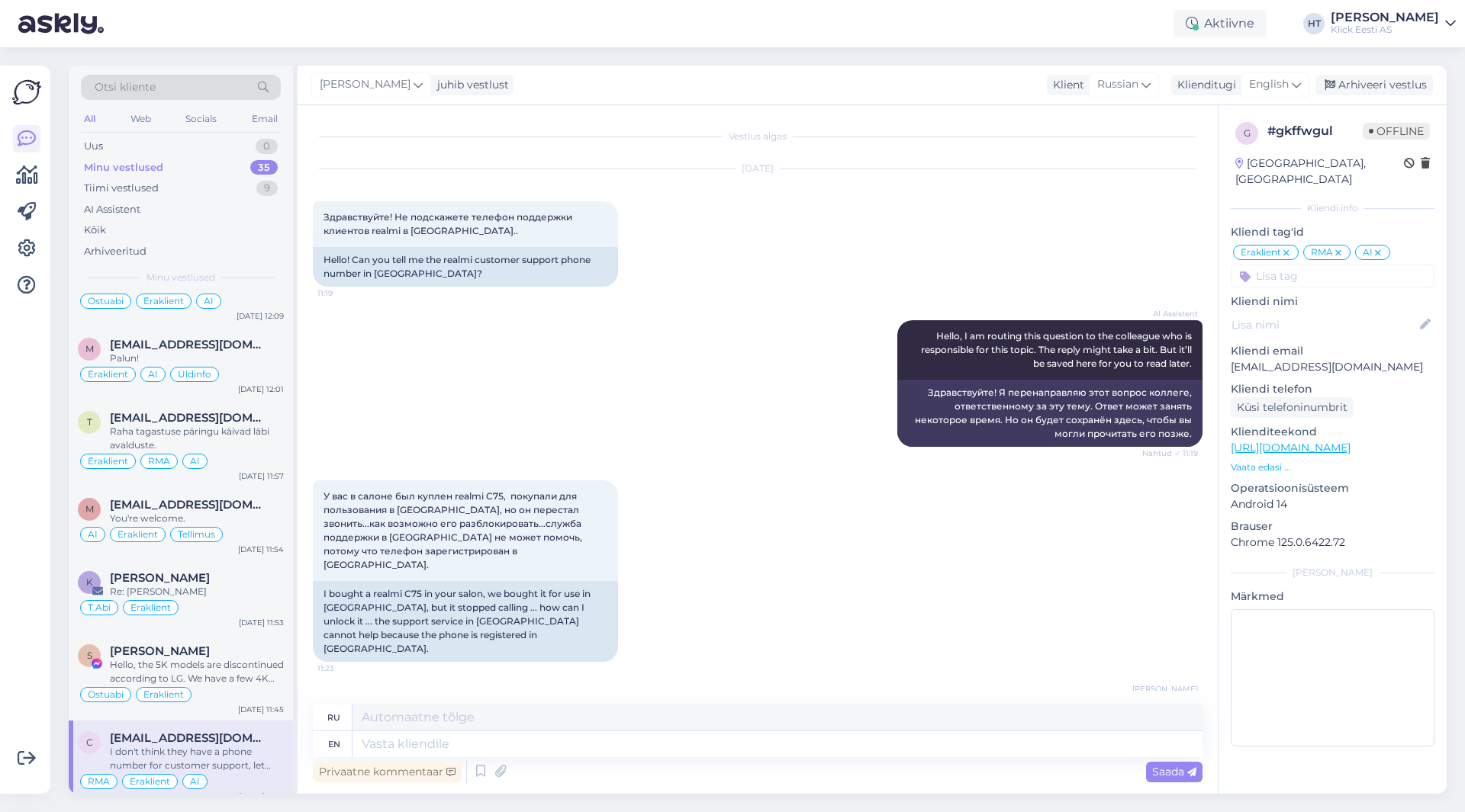
scroll to position [120, 0]
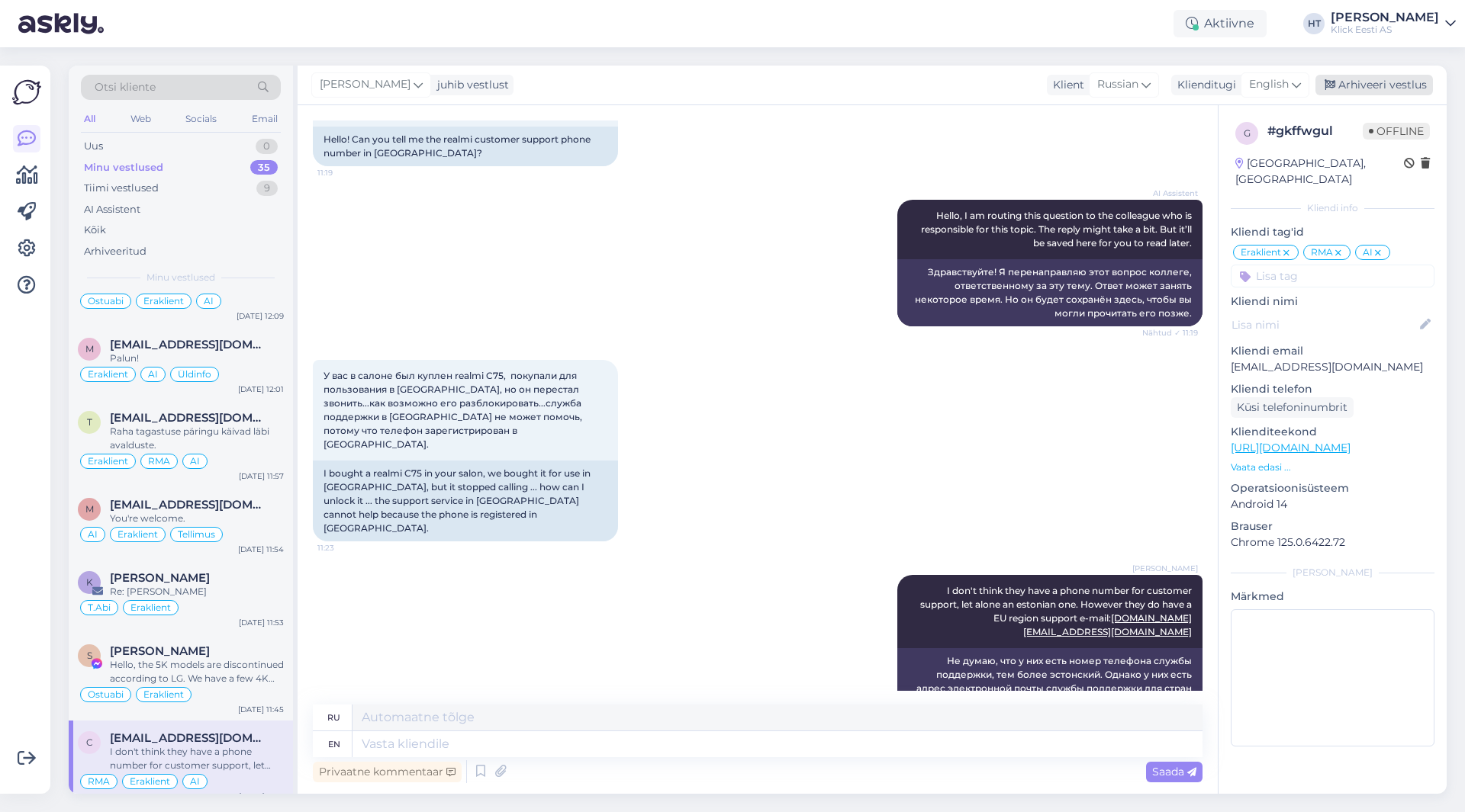
click at [1365, 88] on div "Arhiveeri vestlus" at bounding box center [1374, 85] width 118 height 21
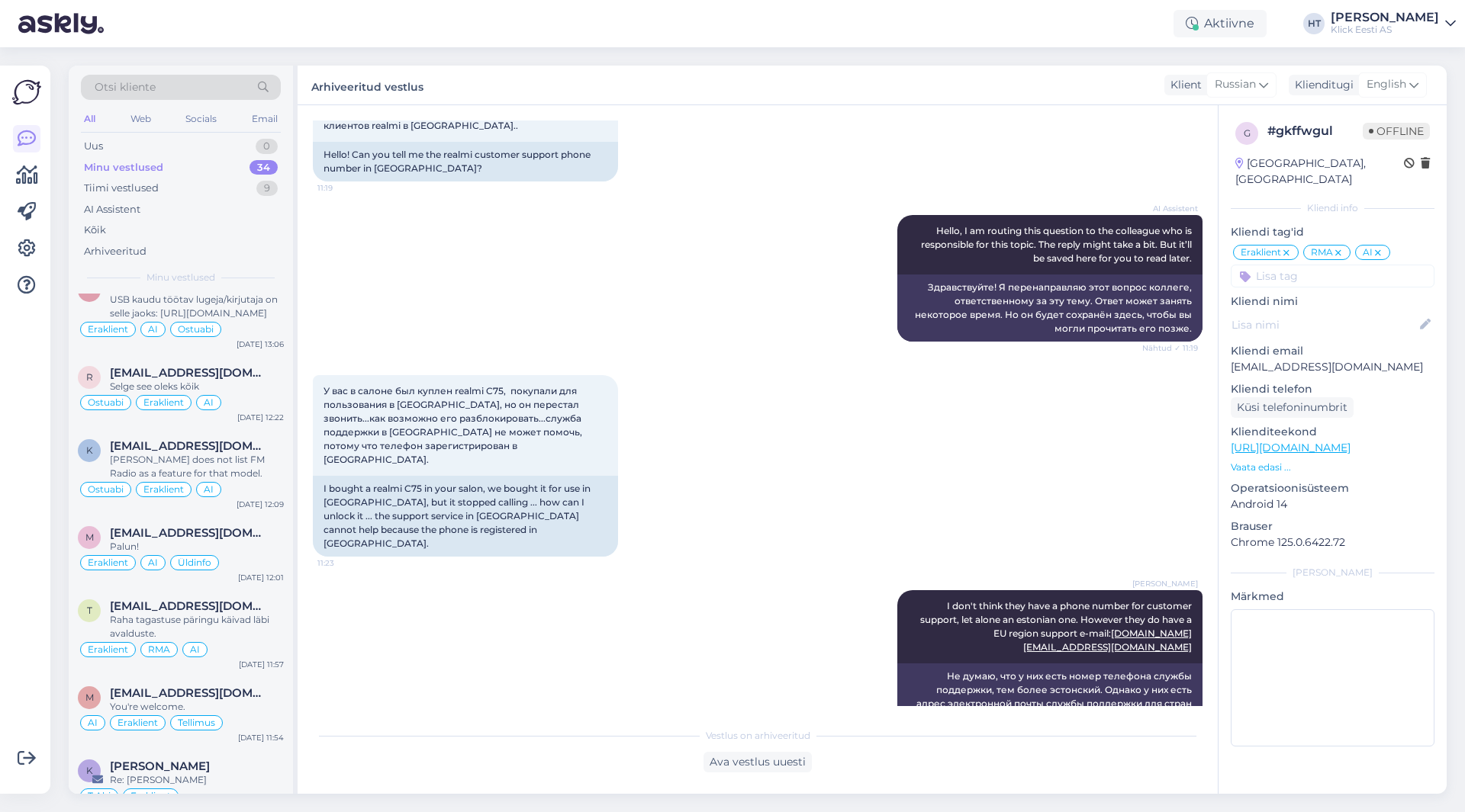
scroll to position [2250, 0]
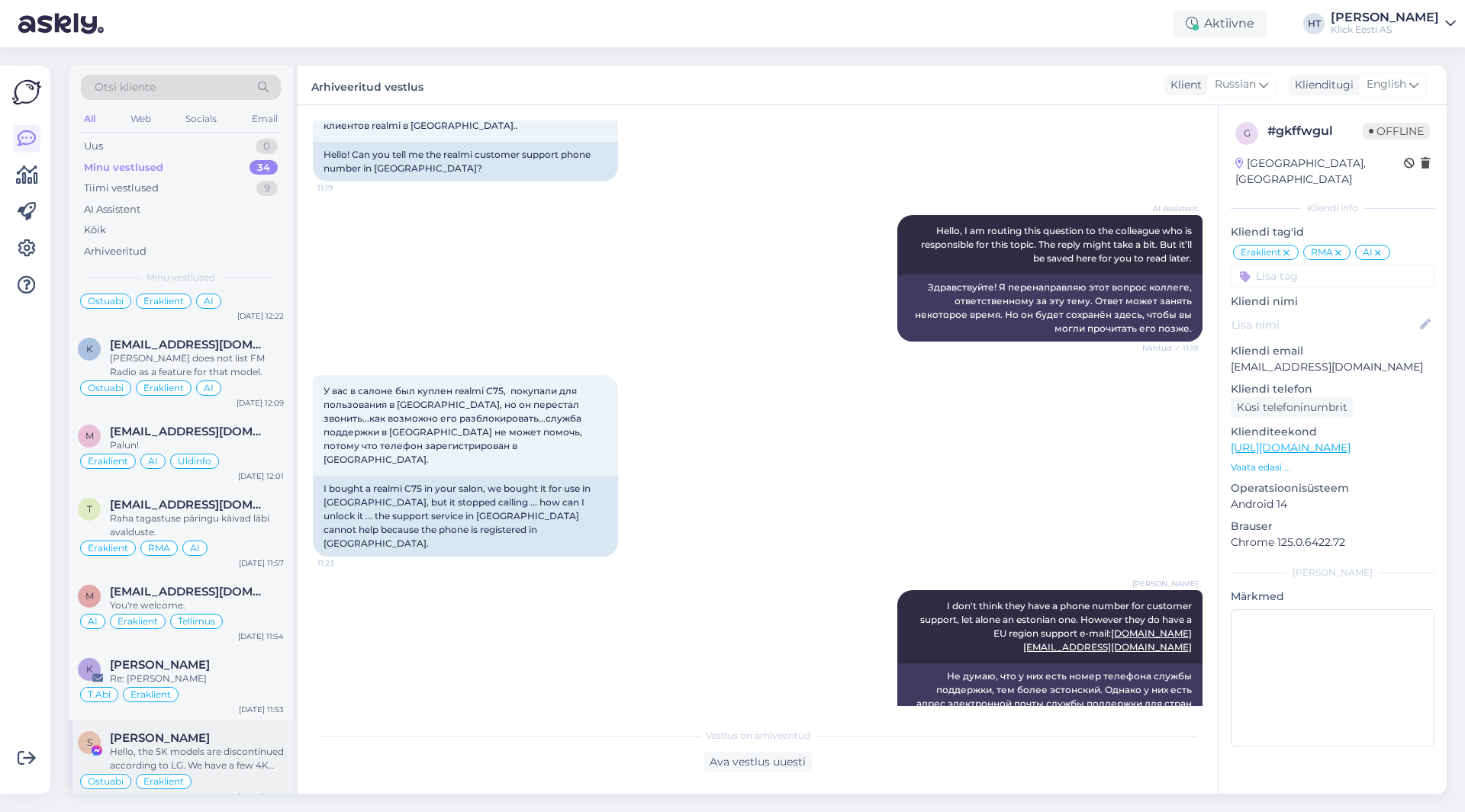
click at [210, 732] on span "[PERSON_NAME]" at bounding box center [160, 738] width 100 height 14
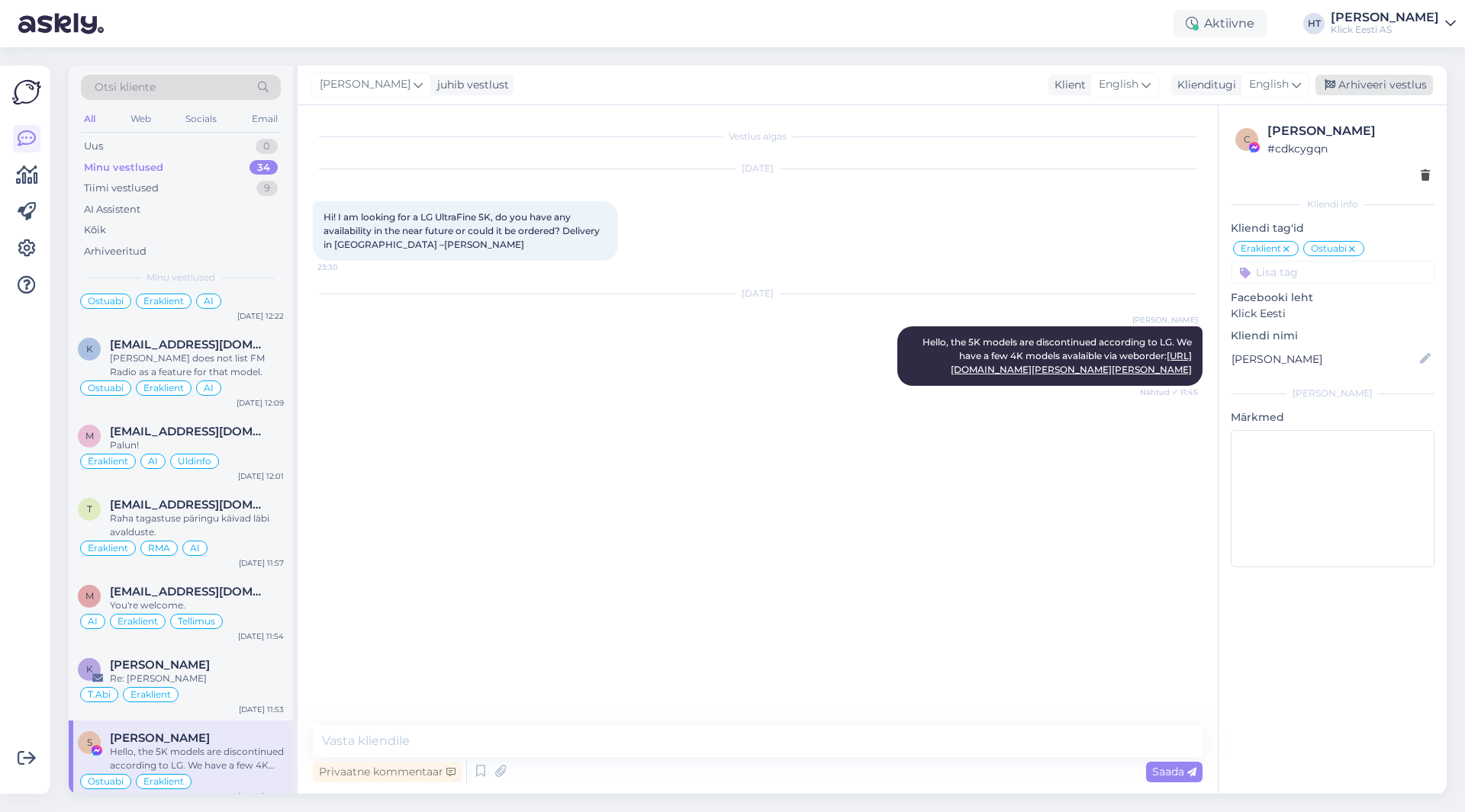
click at [1360, 80] on div "Arhiveeri vestlus" at bounding box center [1374, 85] width 118 height 21
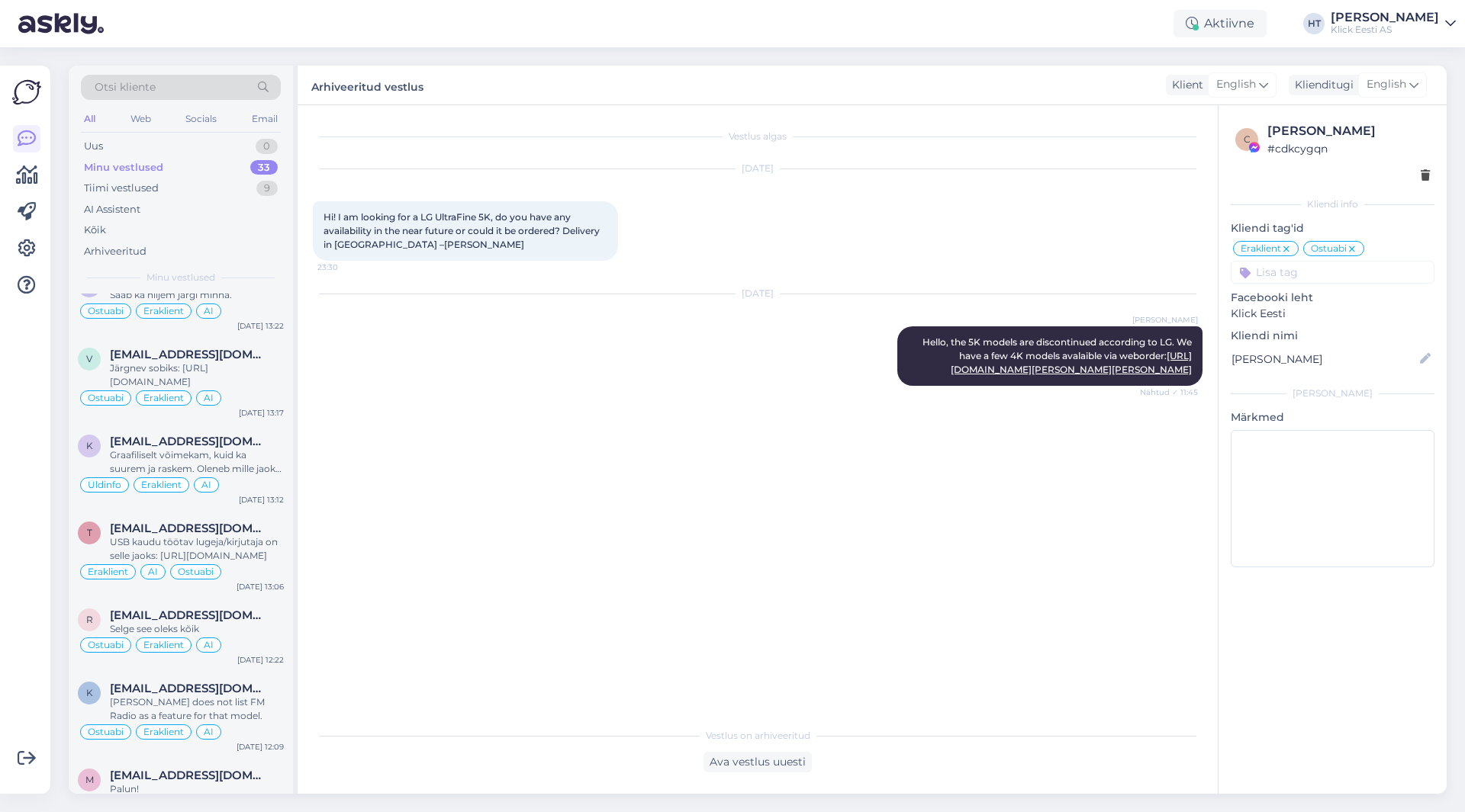
scroll to position [2163, 0]
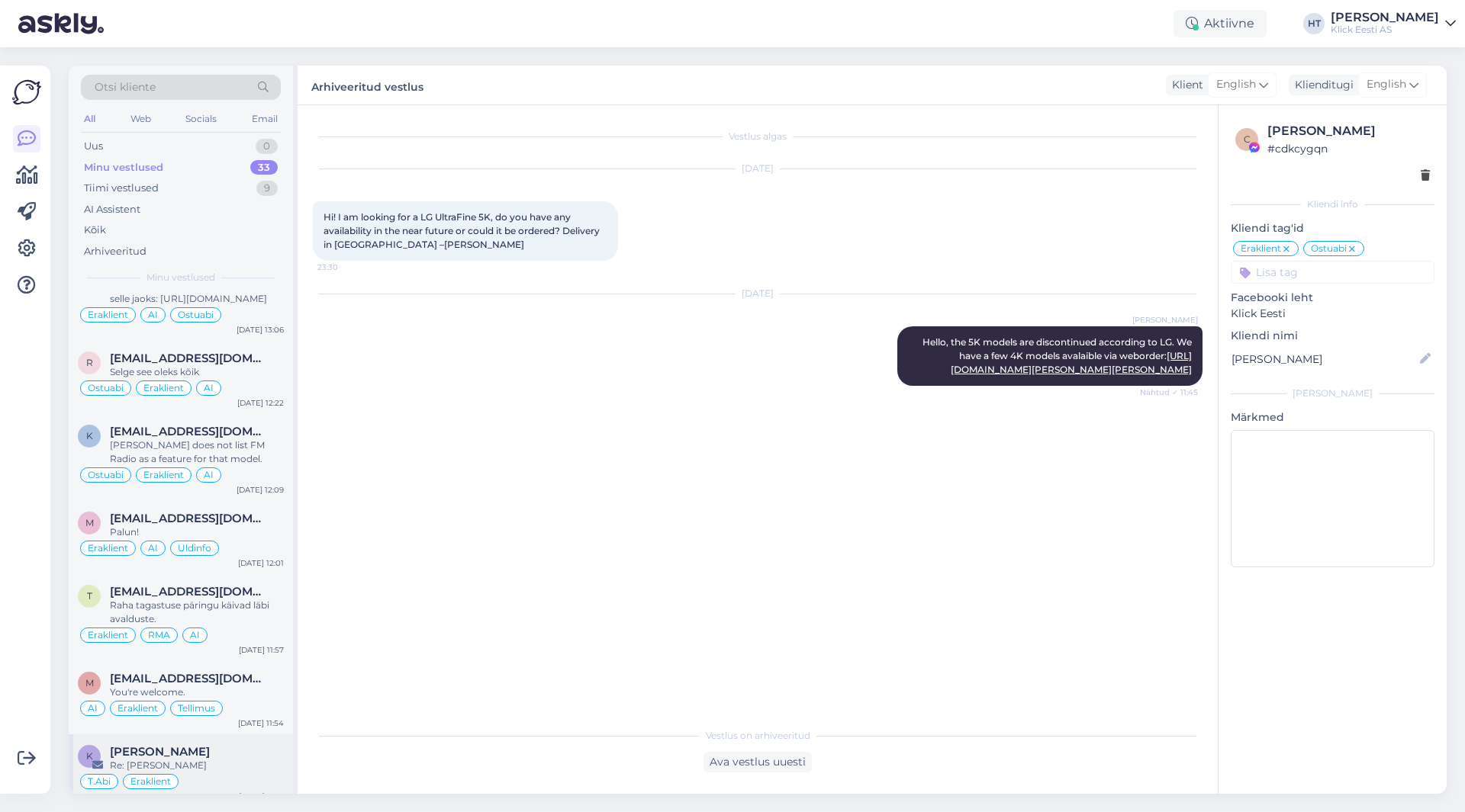
click at [212, 745] on div "[PERSON_NAME]" at bounding box center [196, 752] width 174 height 14
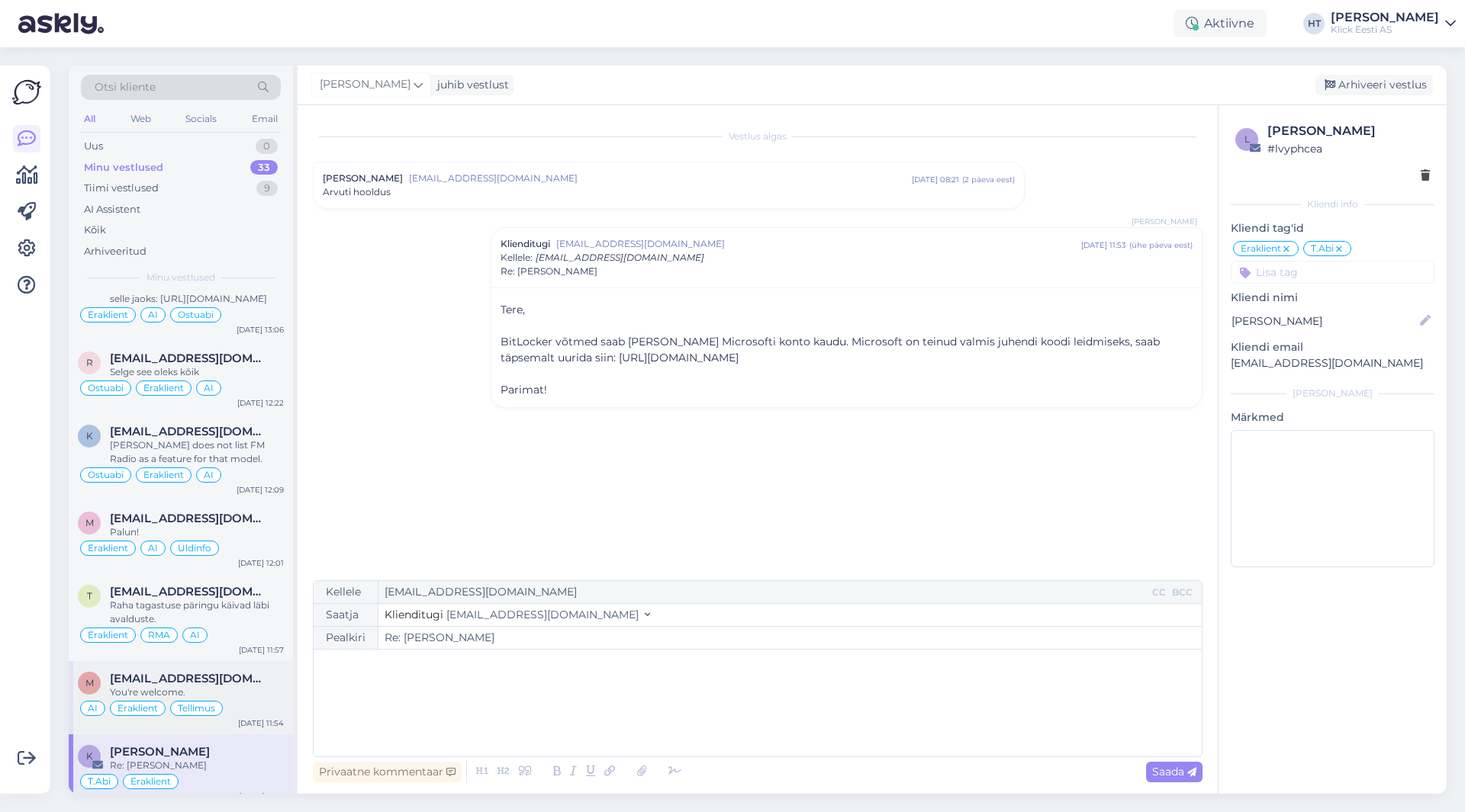
click at [225, 672] on span "[EMAIL_ADDRESS][DOMAIN_NAME]" at bounding box center [189, 678] width 159 height 14
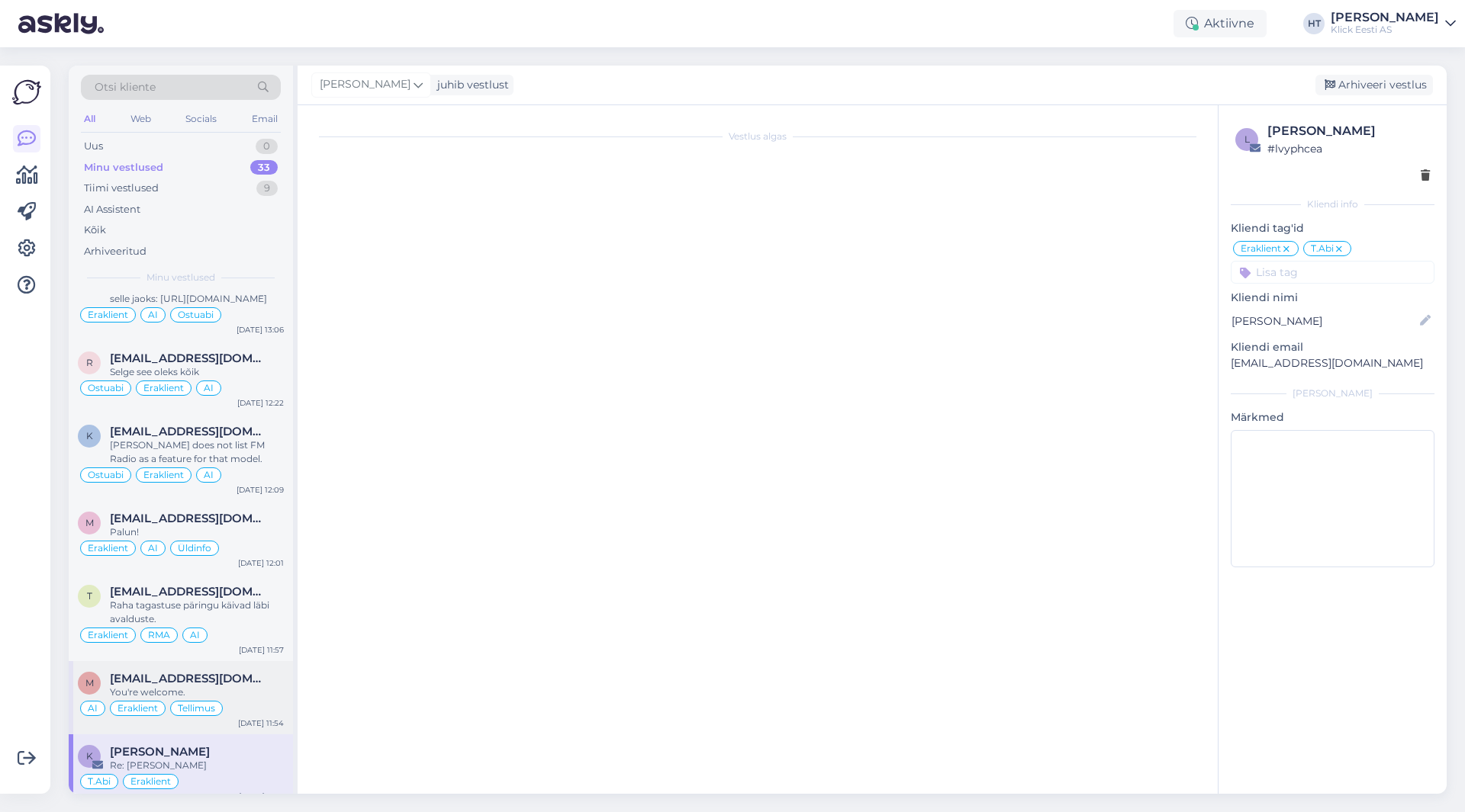
scroll to position [822, 0]
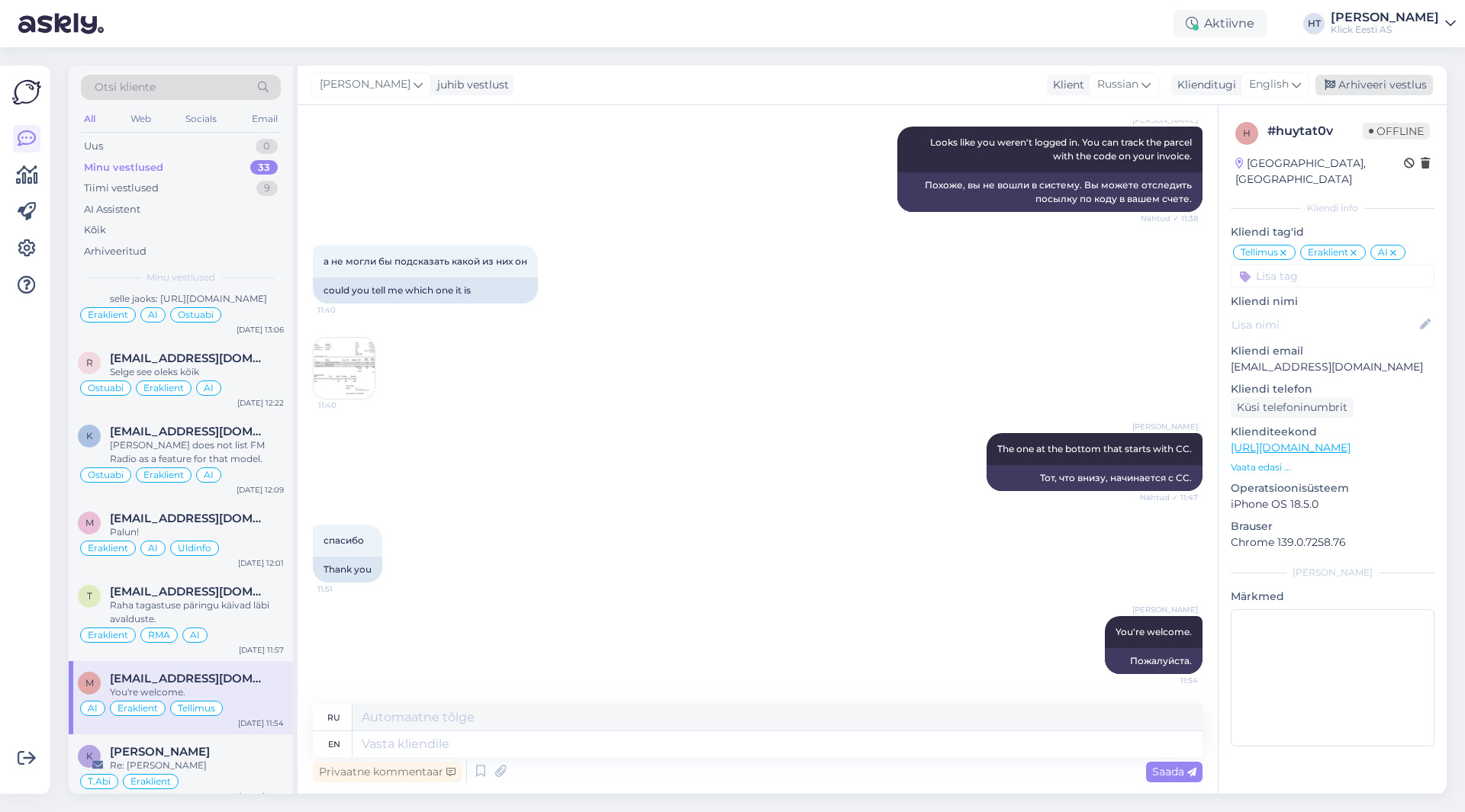
click at [1383, 87] on div "Arhiveeri vestlus" at bounding box center [1374, 85] width 118 height 21
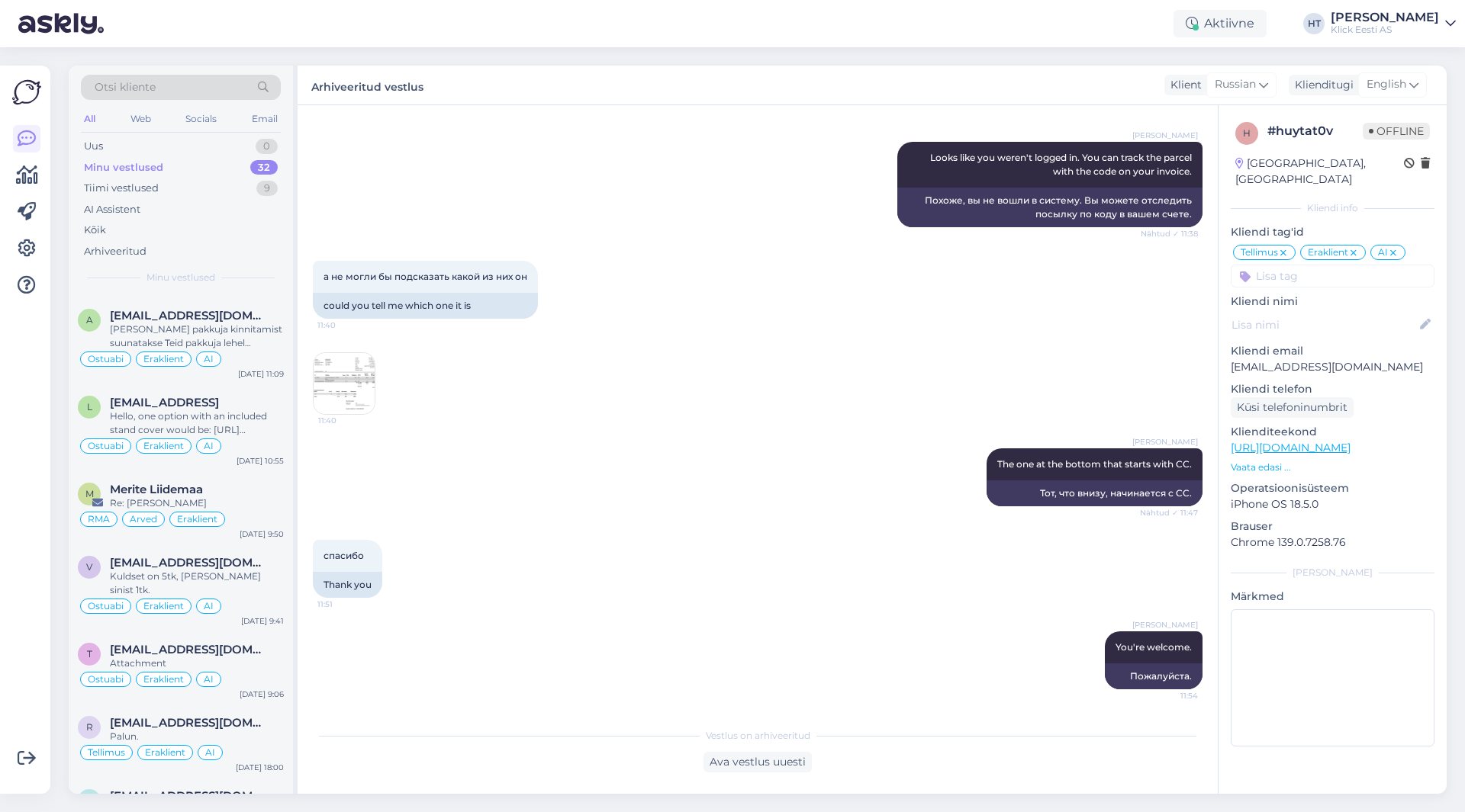
scroll to position [2091, 0]
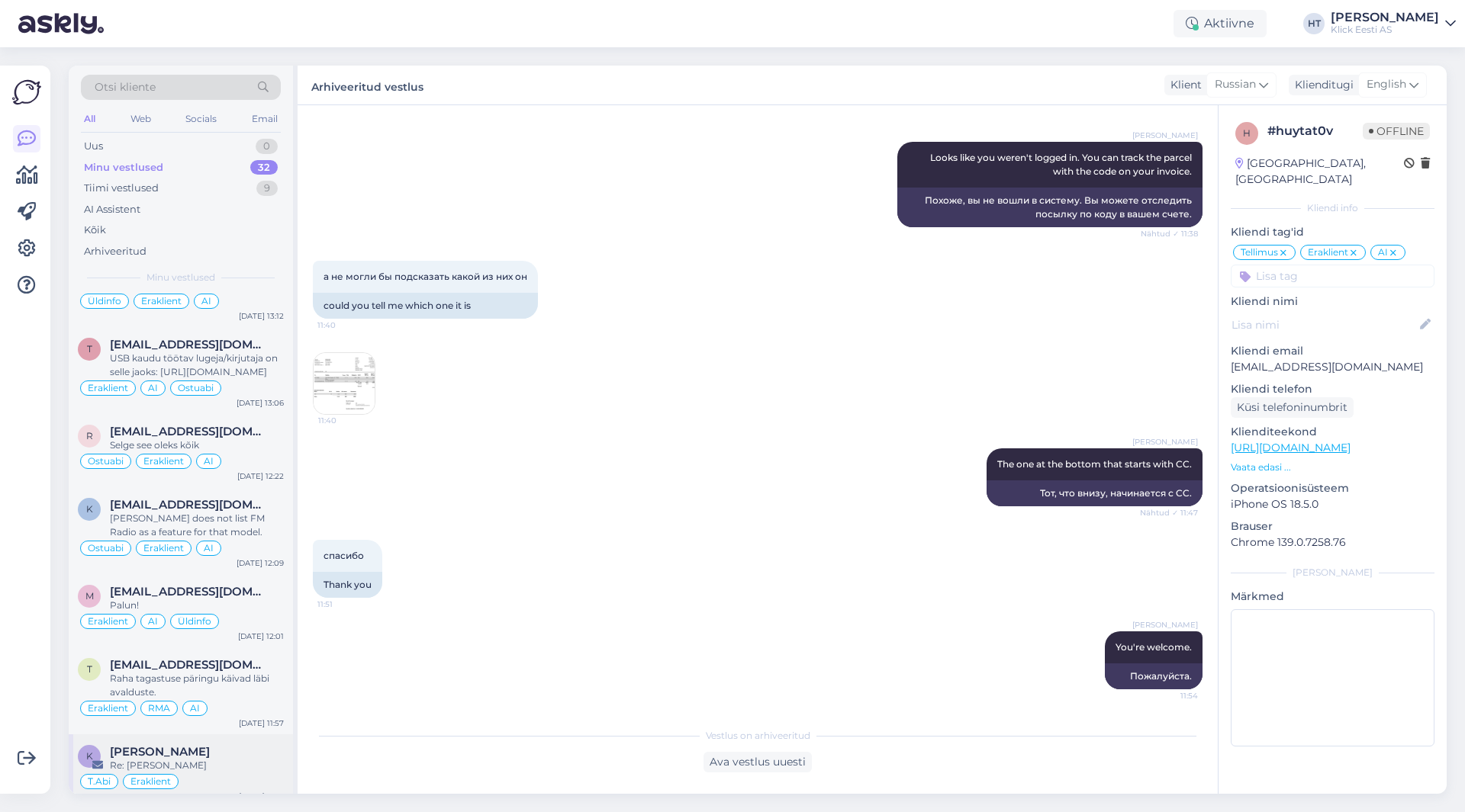
click at [220, 734] on div "K [PERSON_NAME] Re: [PERSON_NAME][PERSON_NAME] [DATE] 11:53" at bounding box center [181, 770] width 225 height 73
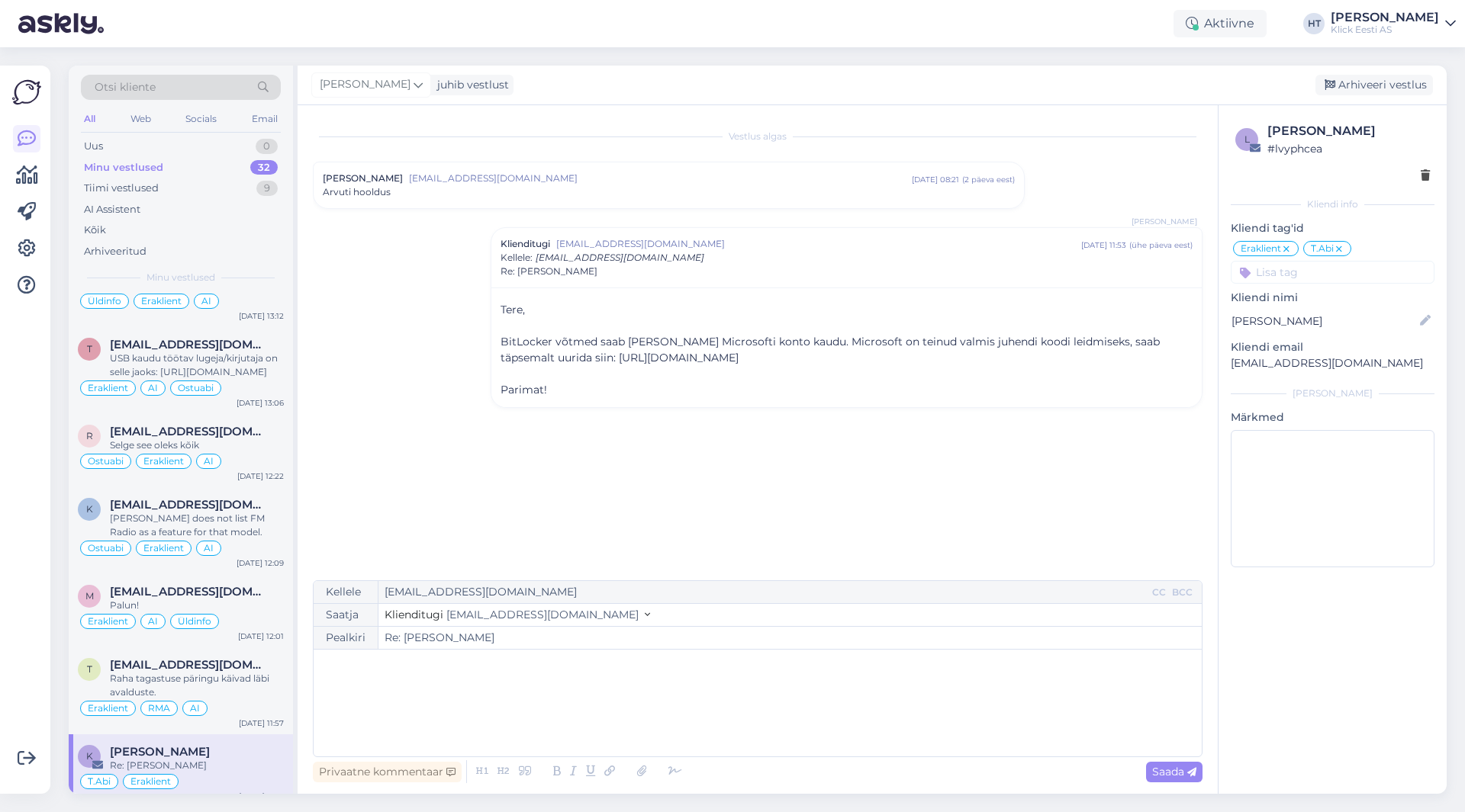
click at [1365, 72] on div "[PERSON_NAME] juhib vestlust [GEOGRAPHIC_DATA] vestlus" at bounding box center [872, 85] width 1149 height 39
click at [1366, 75] on div "Arhiveeri vestlus" at bounding box center [1374, 85] width 118 height 21
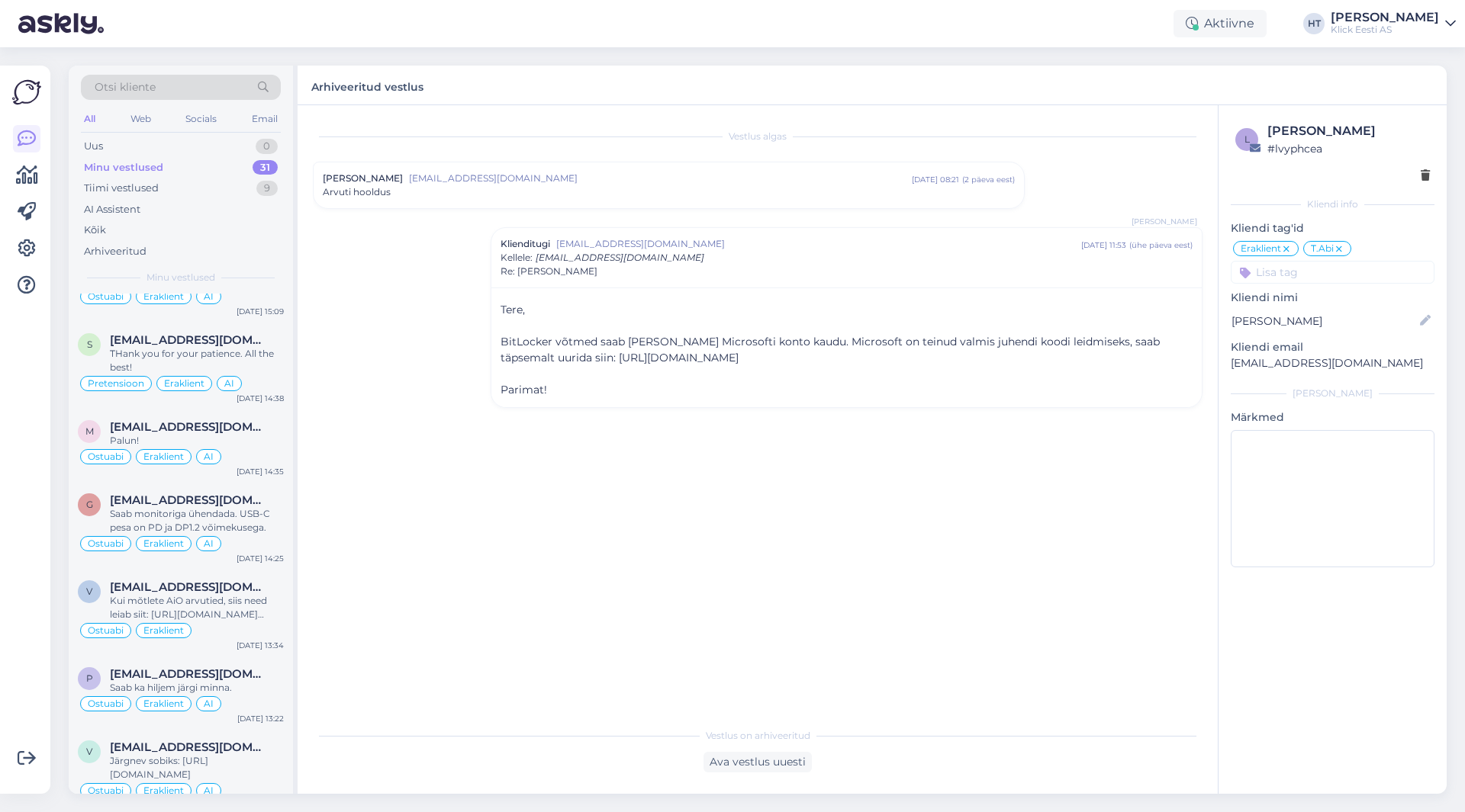
scroll to position [2017, 0]
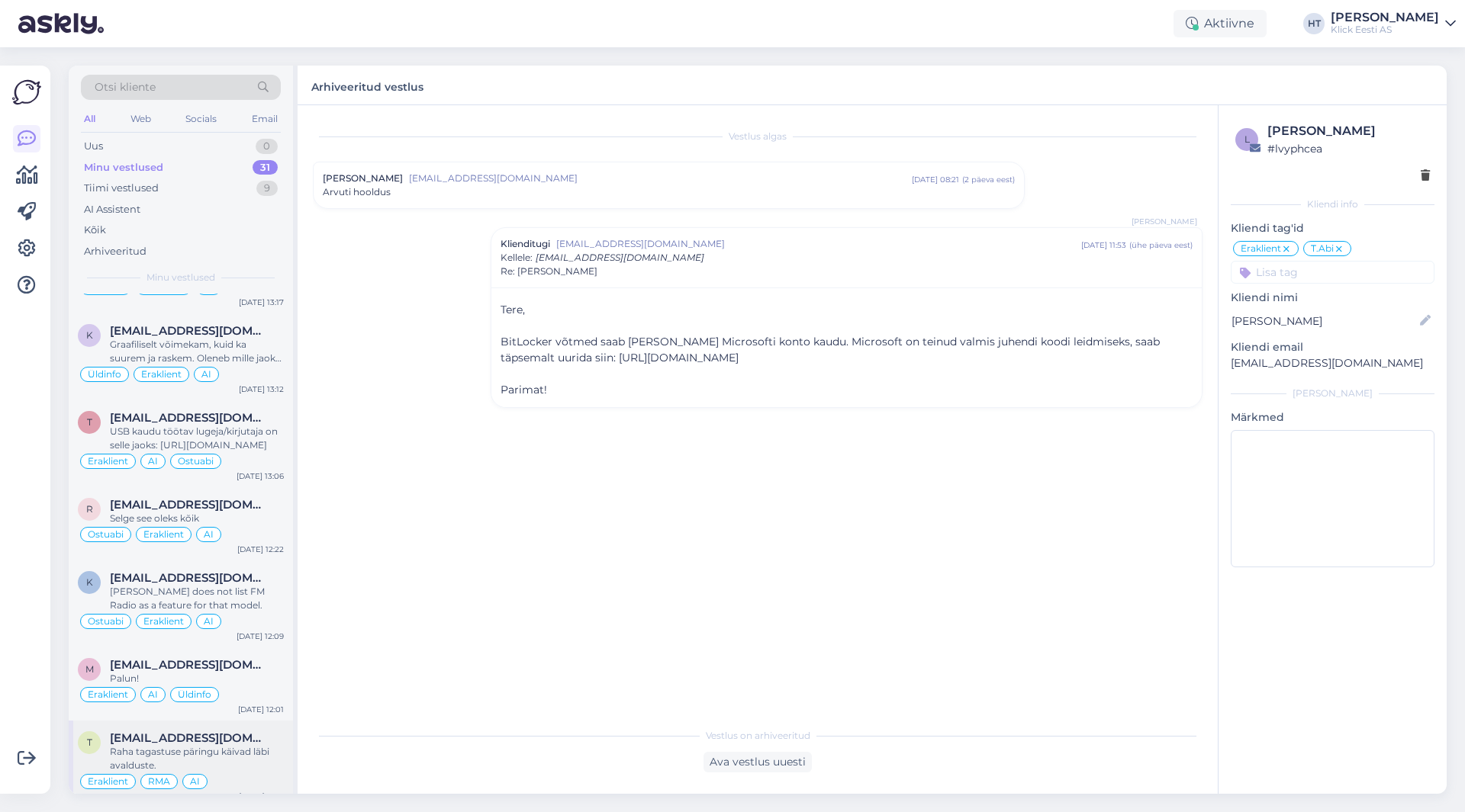
click at [228, 732] on span "[EMAIL_ADDRESS][DOMAIN_NAME]" at bounding box center [189, 738] width 159 height 14
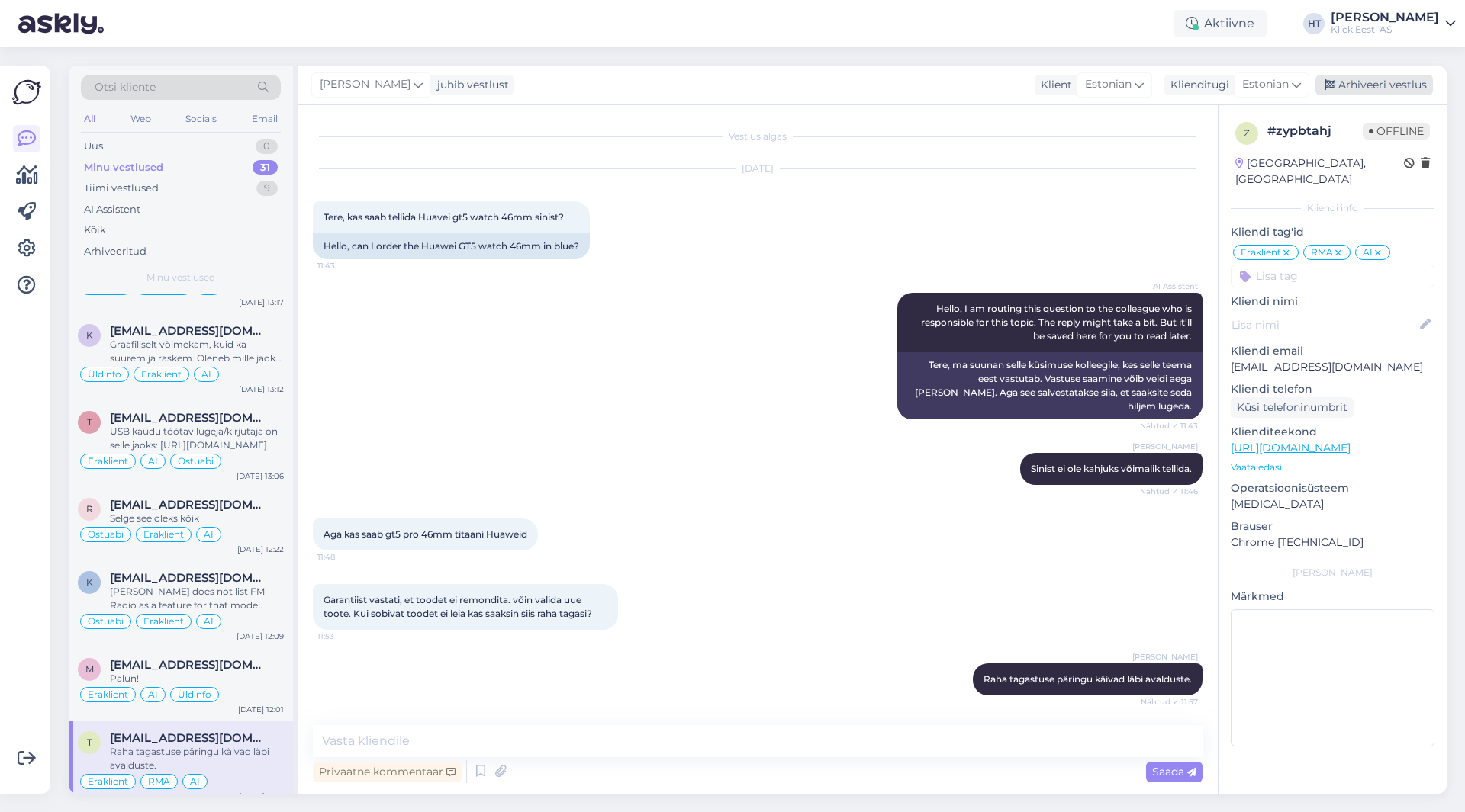
click at [1406, 79] on div "Arhiveeri vestlus" at bounding box center [1374, 85] width 118 height 21
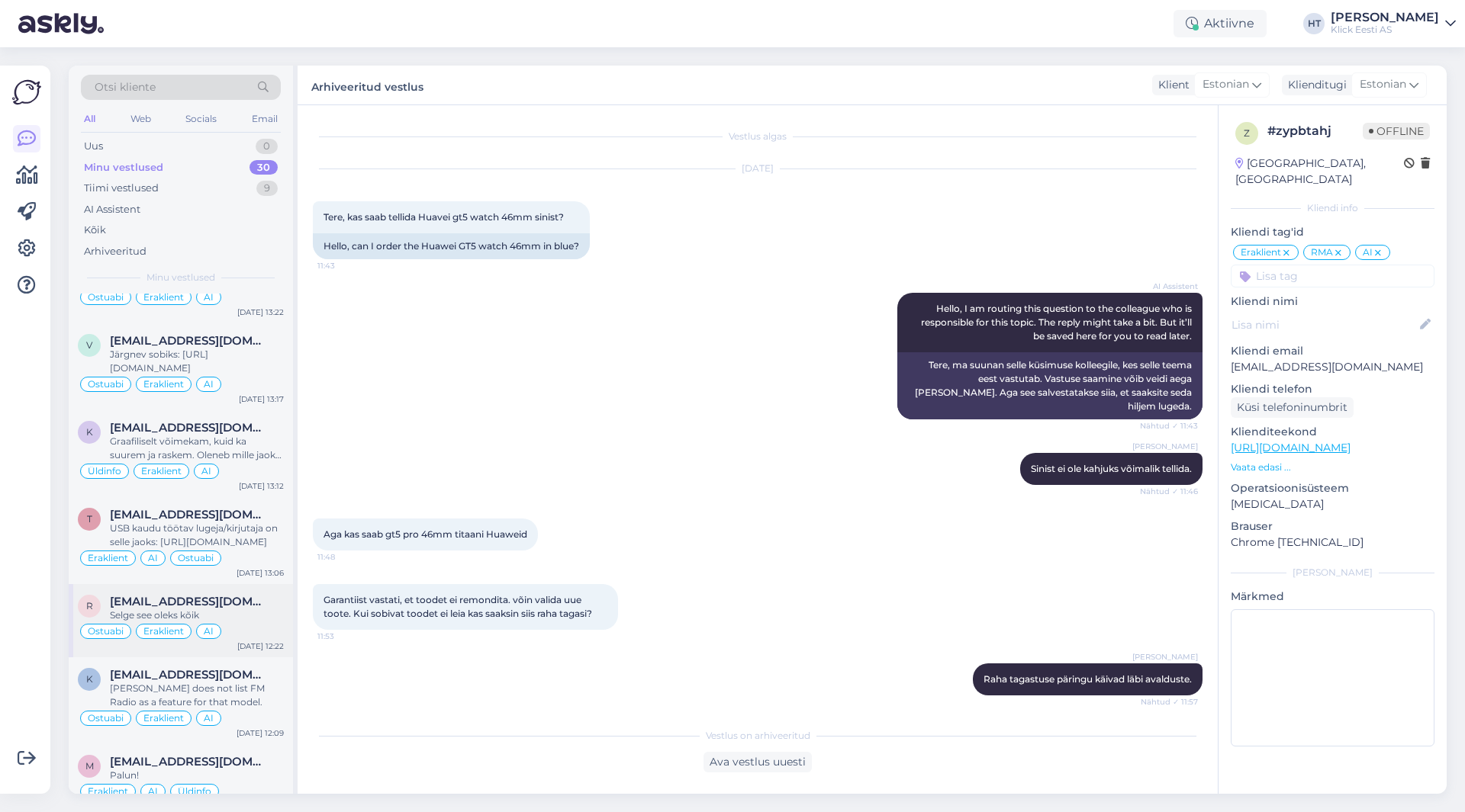
scroll to position [1930, 0]
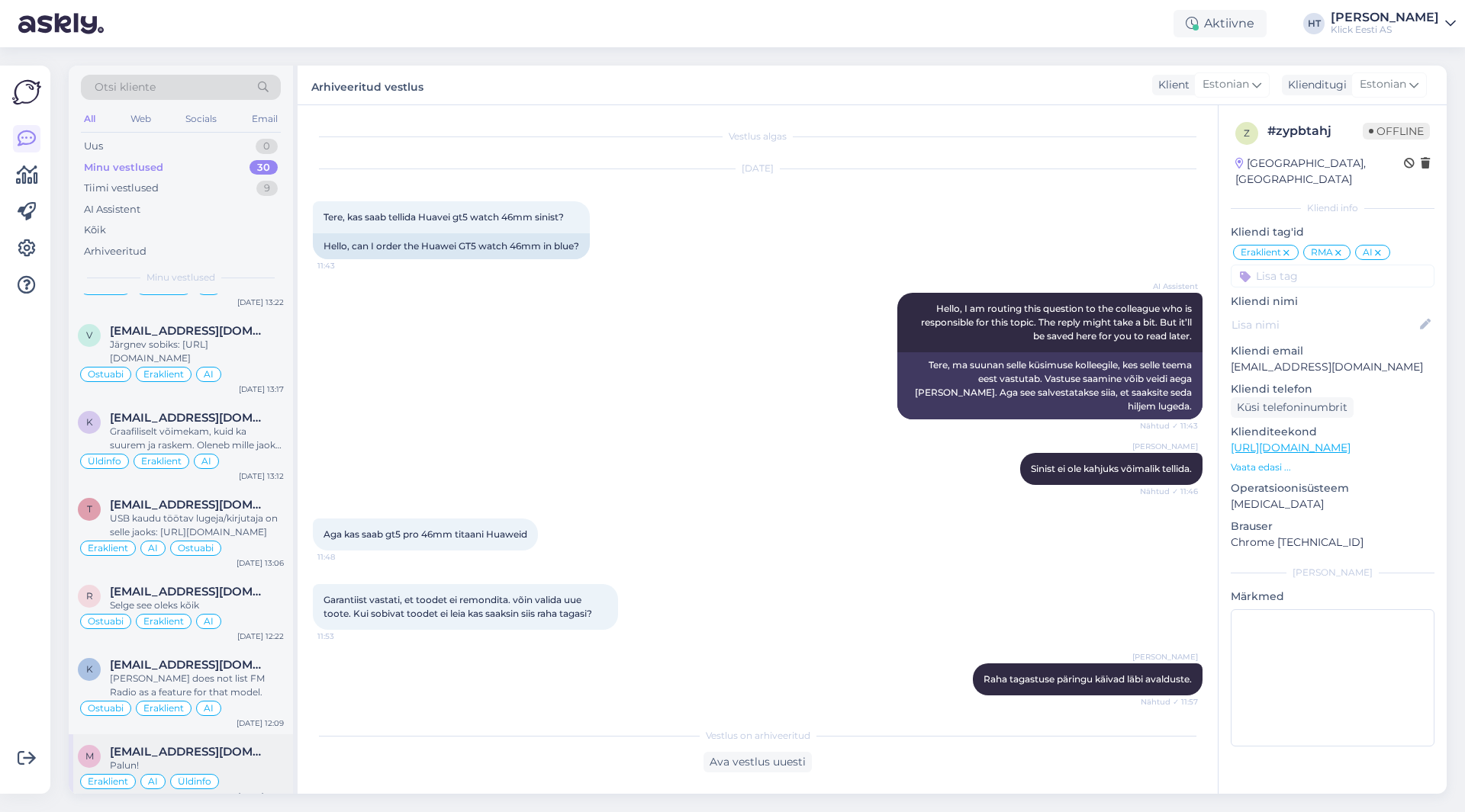
click at [207, 745] on span "[EMAIL_ADDRESS][DOMAIN_NAME]" at bounding box center [189, 752] width 159 height 14
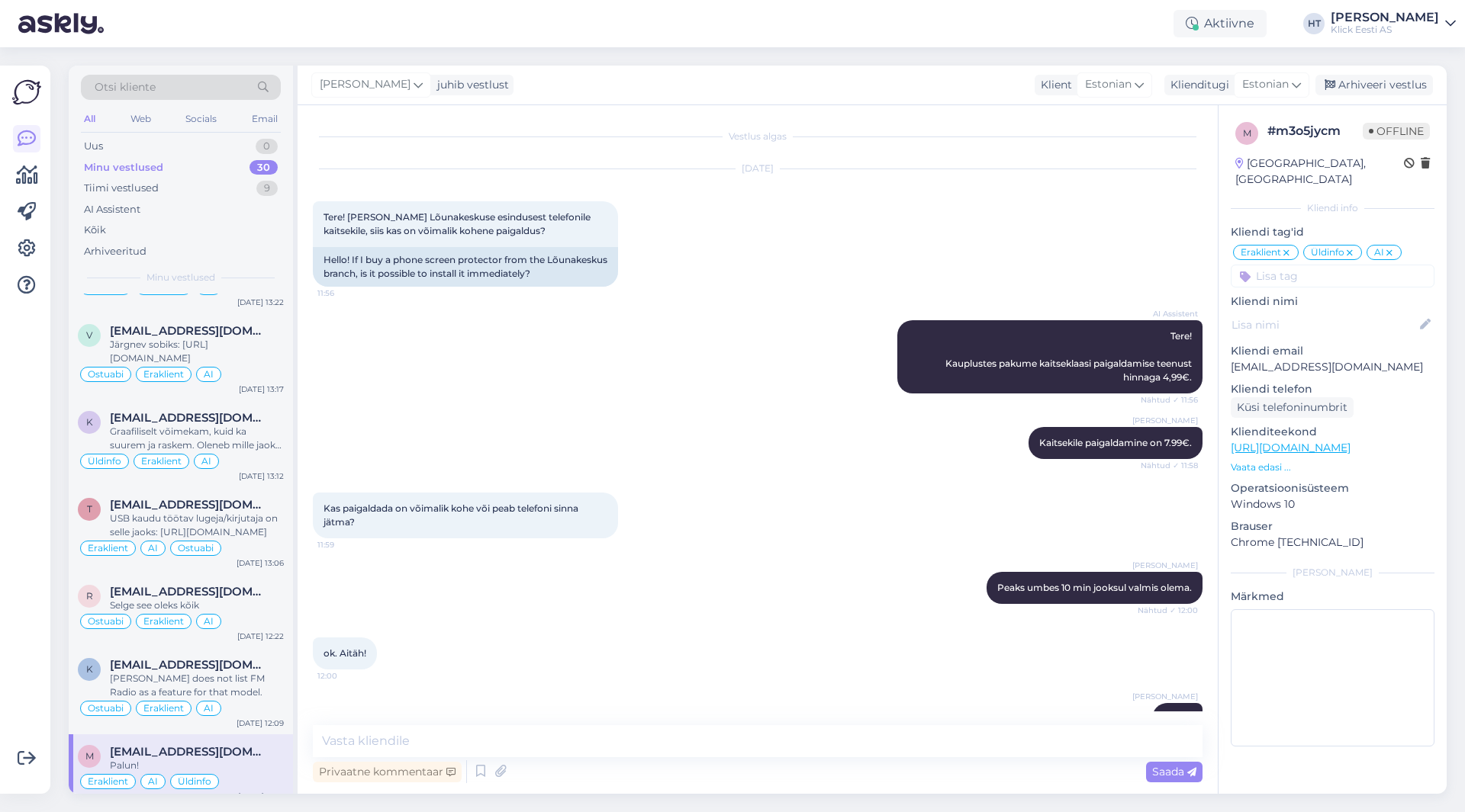
scroll to position [40, 0]
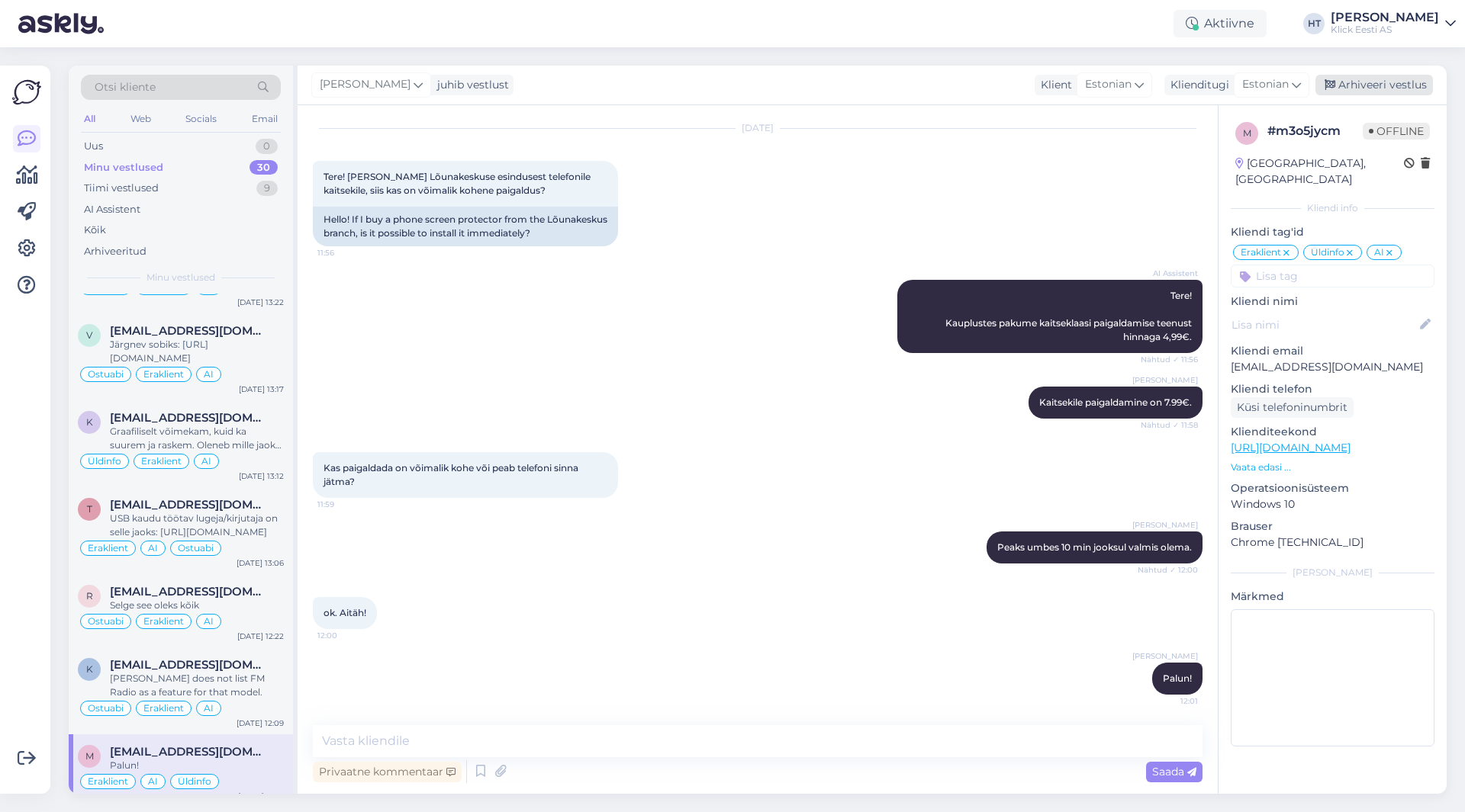
click at [1352, 90] on div "Arhiveeri vestlus" at bounding box center [1374, 85] width 118 height 21
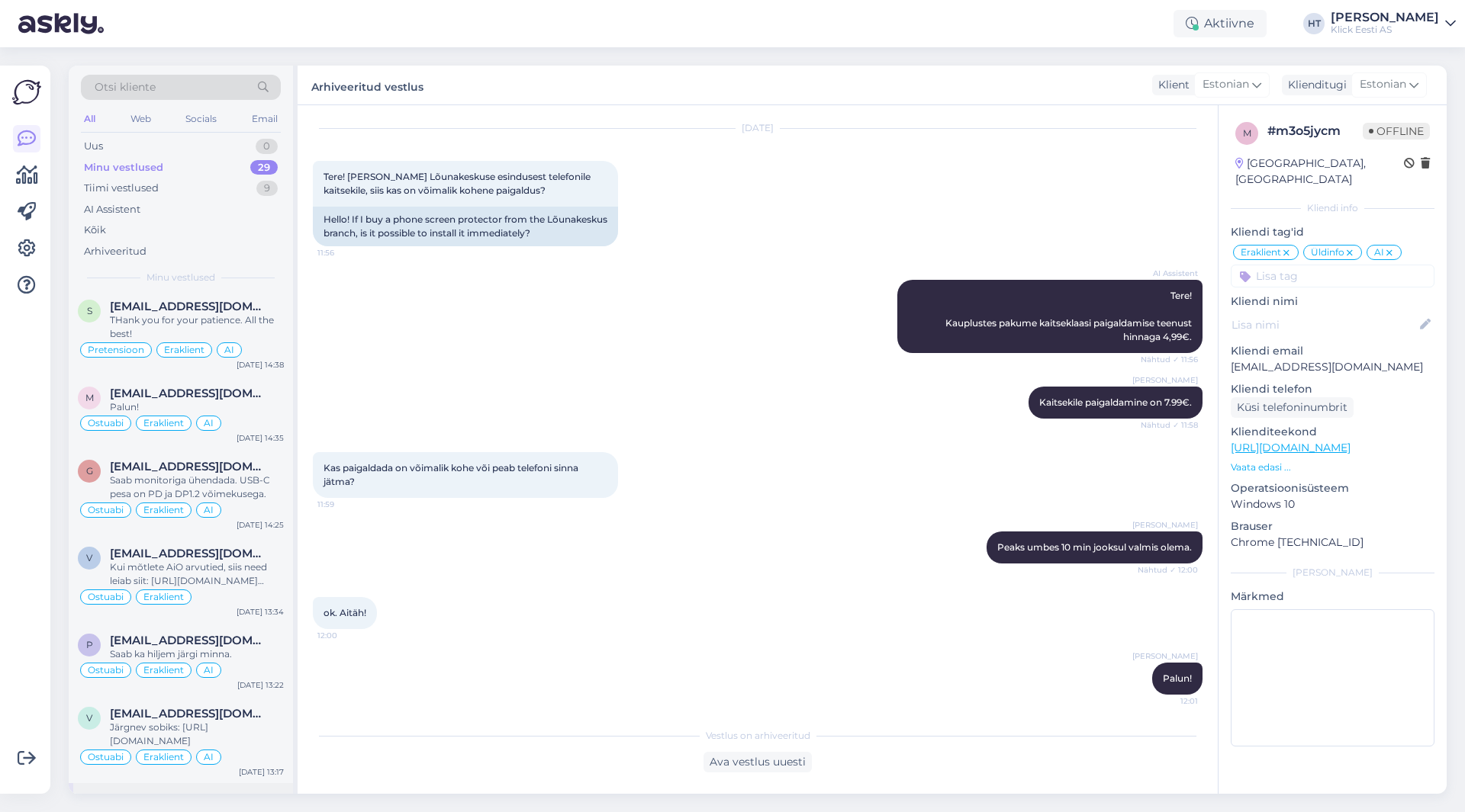
scroll to position [1856, 0]
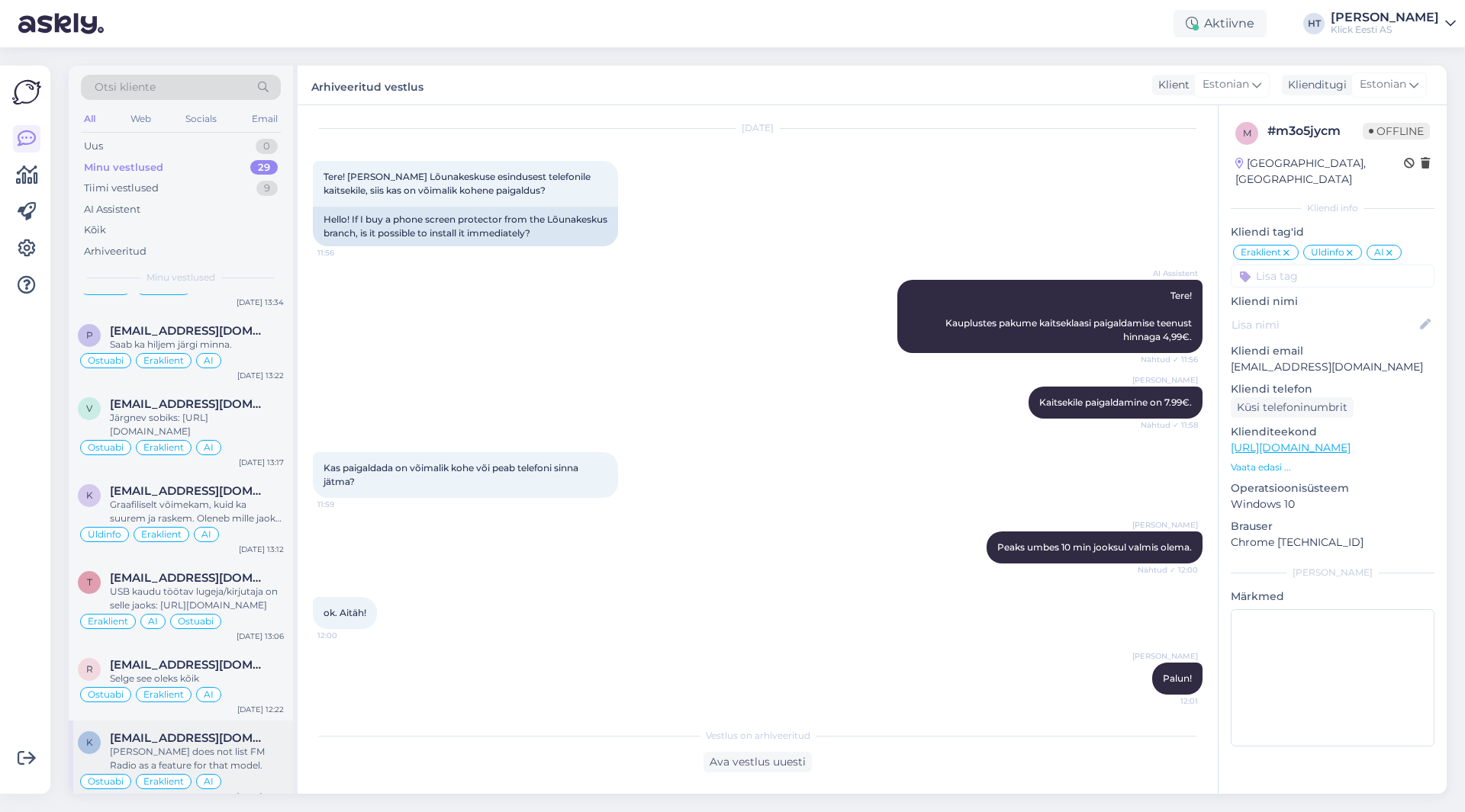
click at [244, 721] on div "k [EMAIL_ADDRESS][DOMAIN_NAME] [PERSON_NAME] does not list FM Radio as a featur…" at bounding box center [181, 764] width 225 height 87
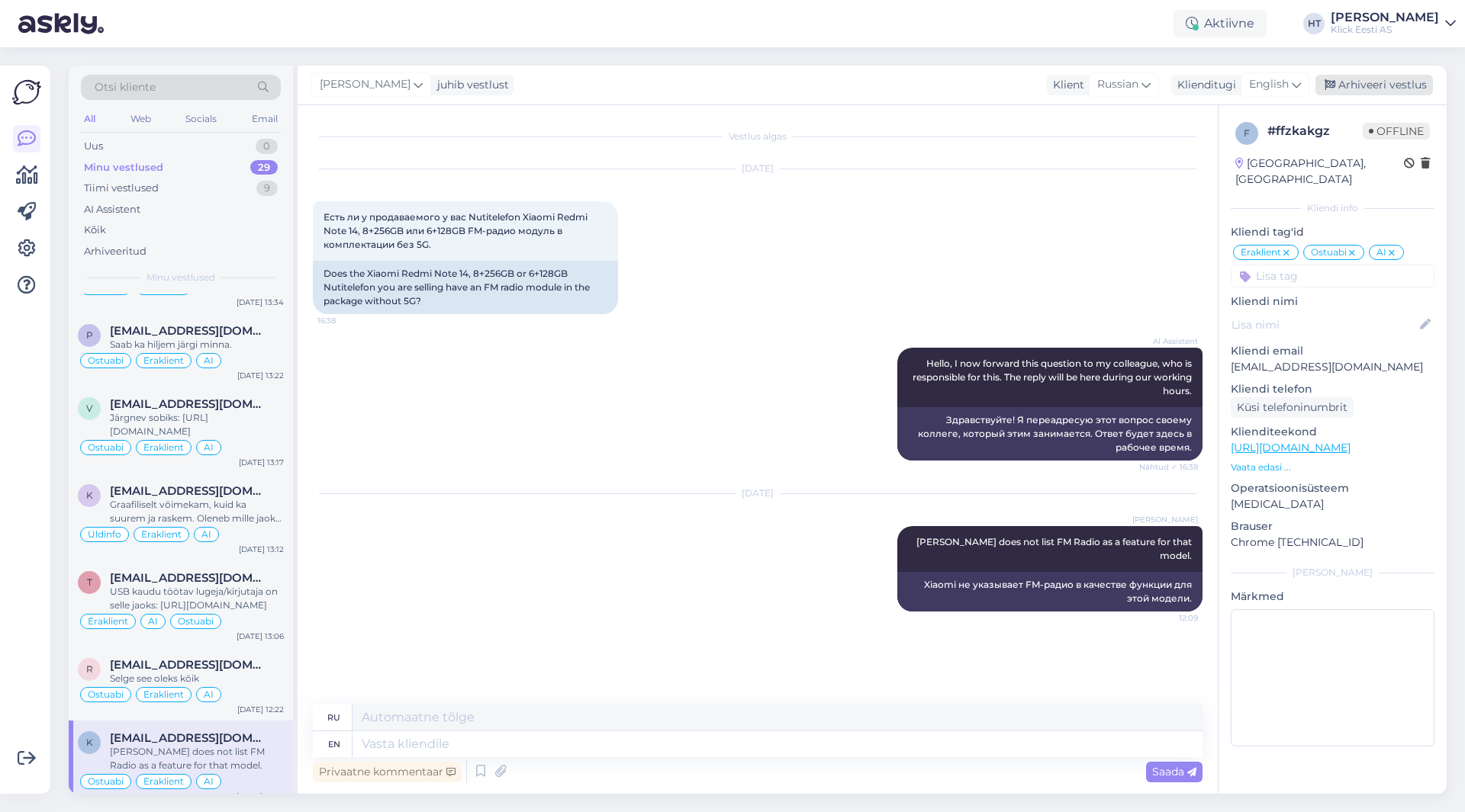
click at [1406, 81] on div "Arhiveeri vestlus" at bounding box center [1374, 85] width 118 height 21
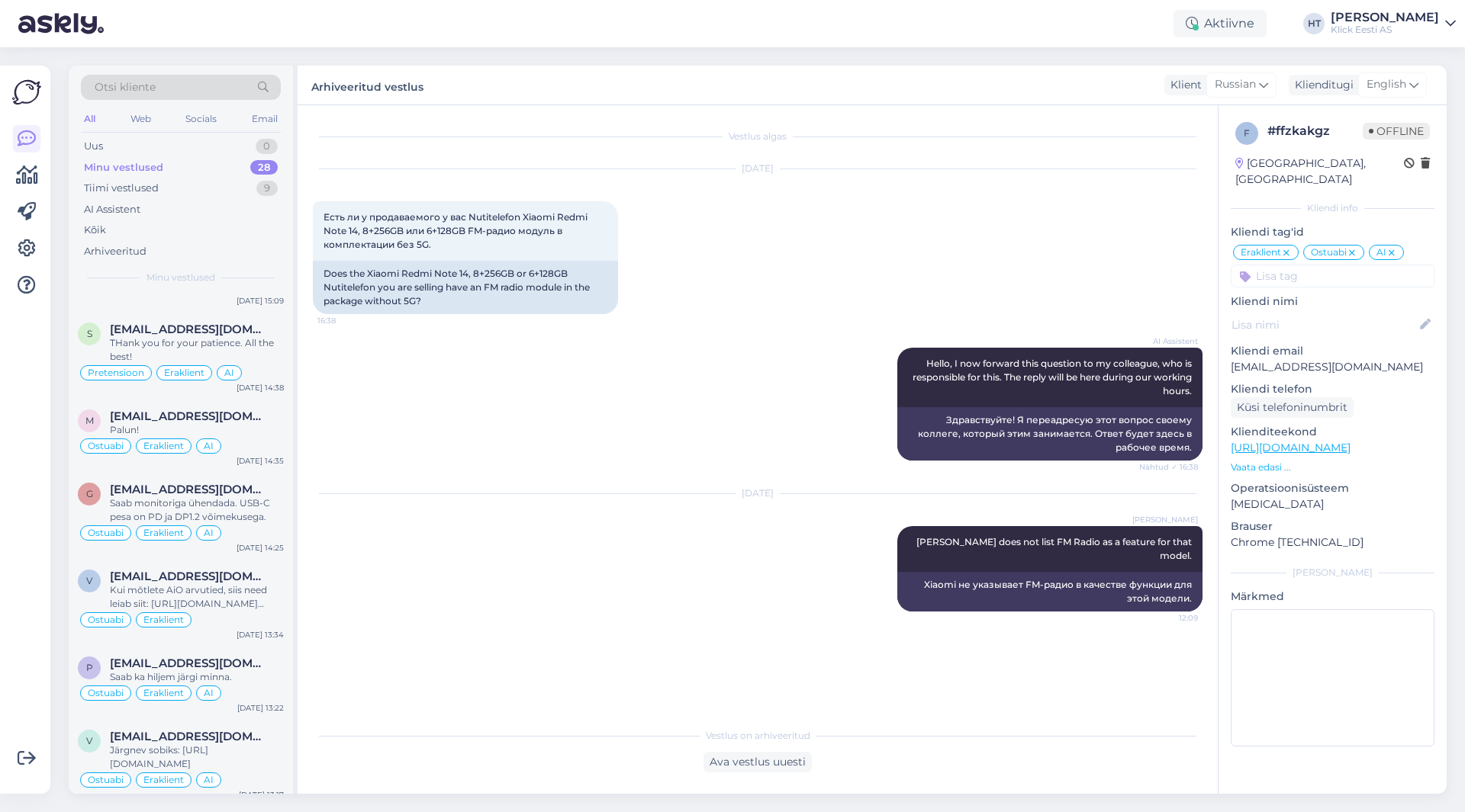
scroll to position [1770, 0]
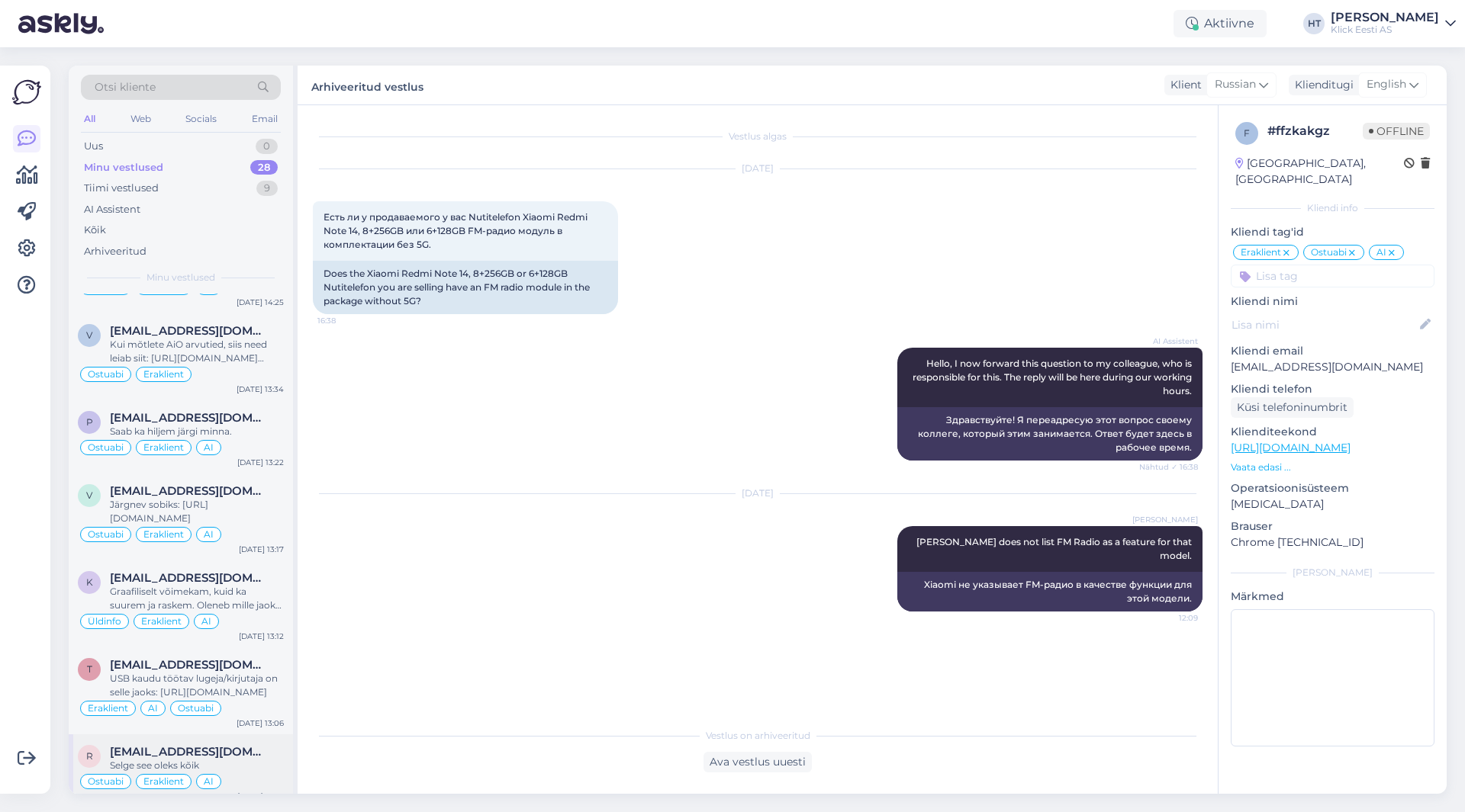
click at [226, 745] on span "[EMAIL_ADDRESS][DOMAIN_NAME]" at bounding box center [189, 752] width 159 height 14
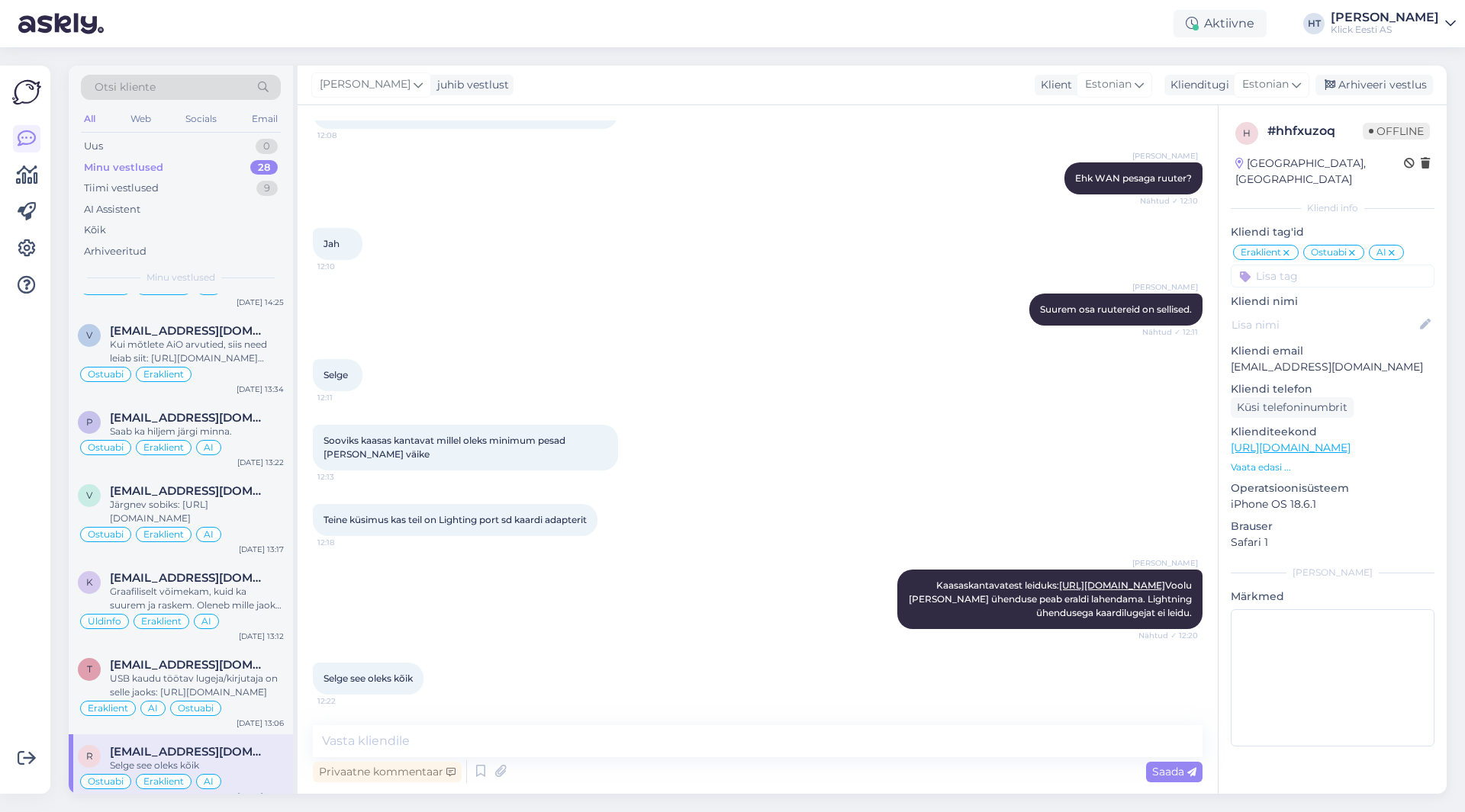
click at [1334, 95] on div "[PERSON_NAME] juhib vestlust Klient [DEMOGRAPHIC_DATA] Klienditugi [DEMOGRAPHIC…" at bounding box center [872, 85] width 1149 height 39
click at [1335, 91] on div "Arhiveeri vestlus" at bounding box center [1374, 85] width 118 height 21
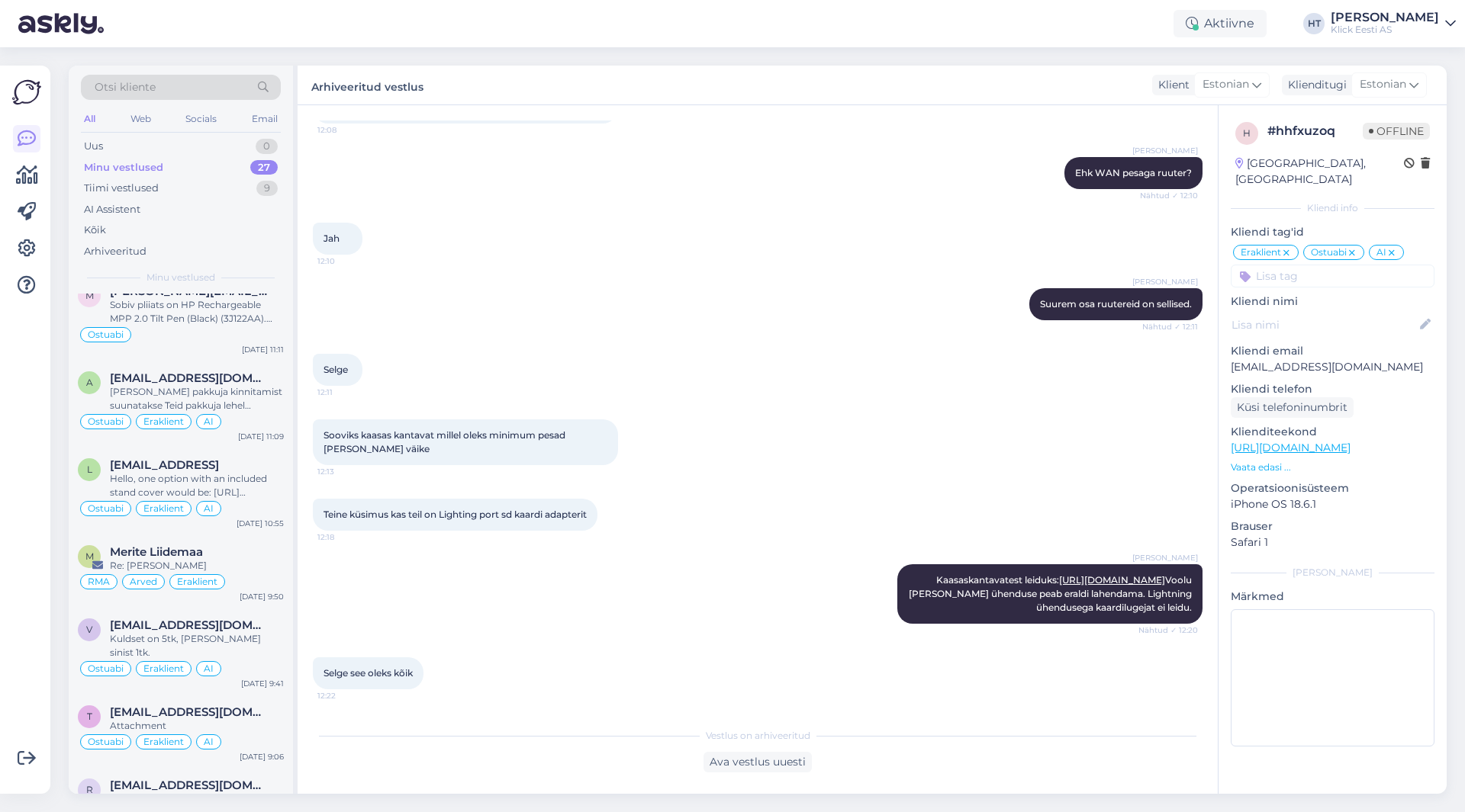
scroll to position [1696, 0]
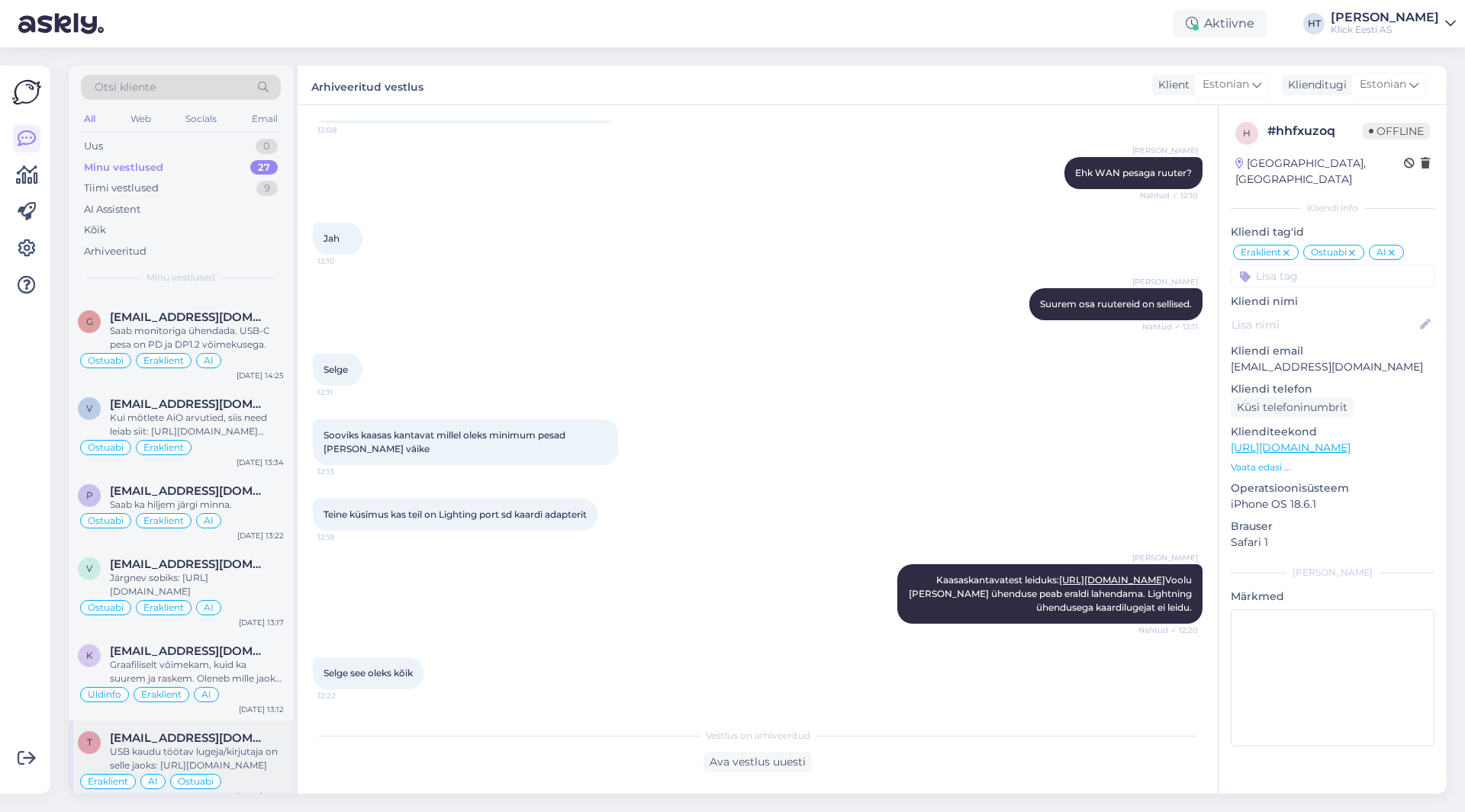
click at [260, 773] on div "Eraklient AI Ostuabi" at bounding box center [180, 782] width 206 height 18
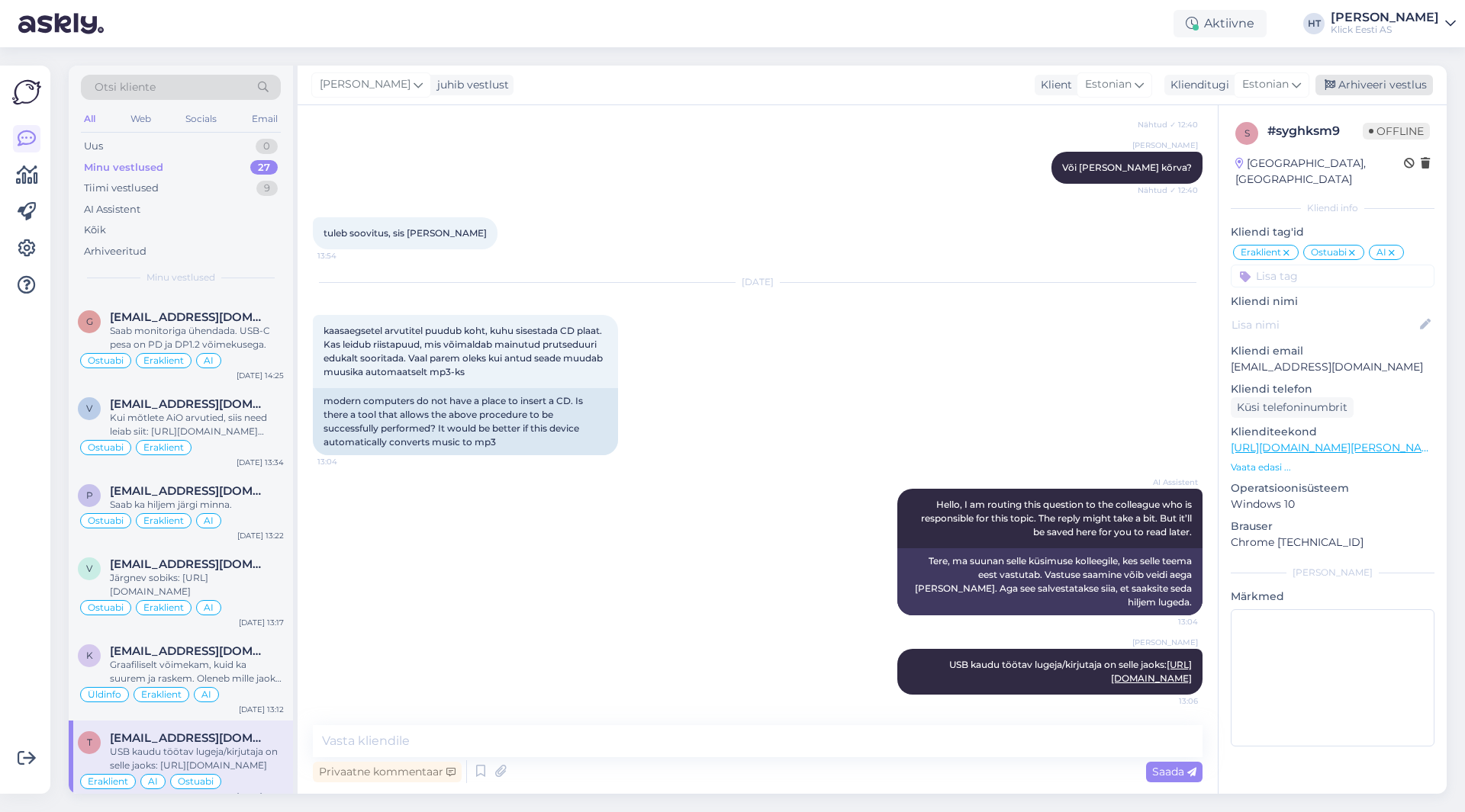
click at [1344, 94] on div "Arhiveeri vestlus" at bounding box center [1374, 85] width 118 height 21
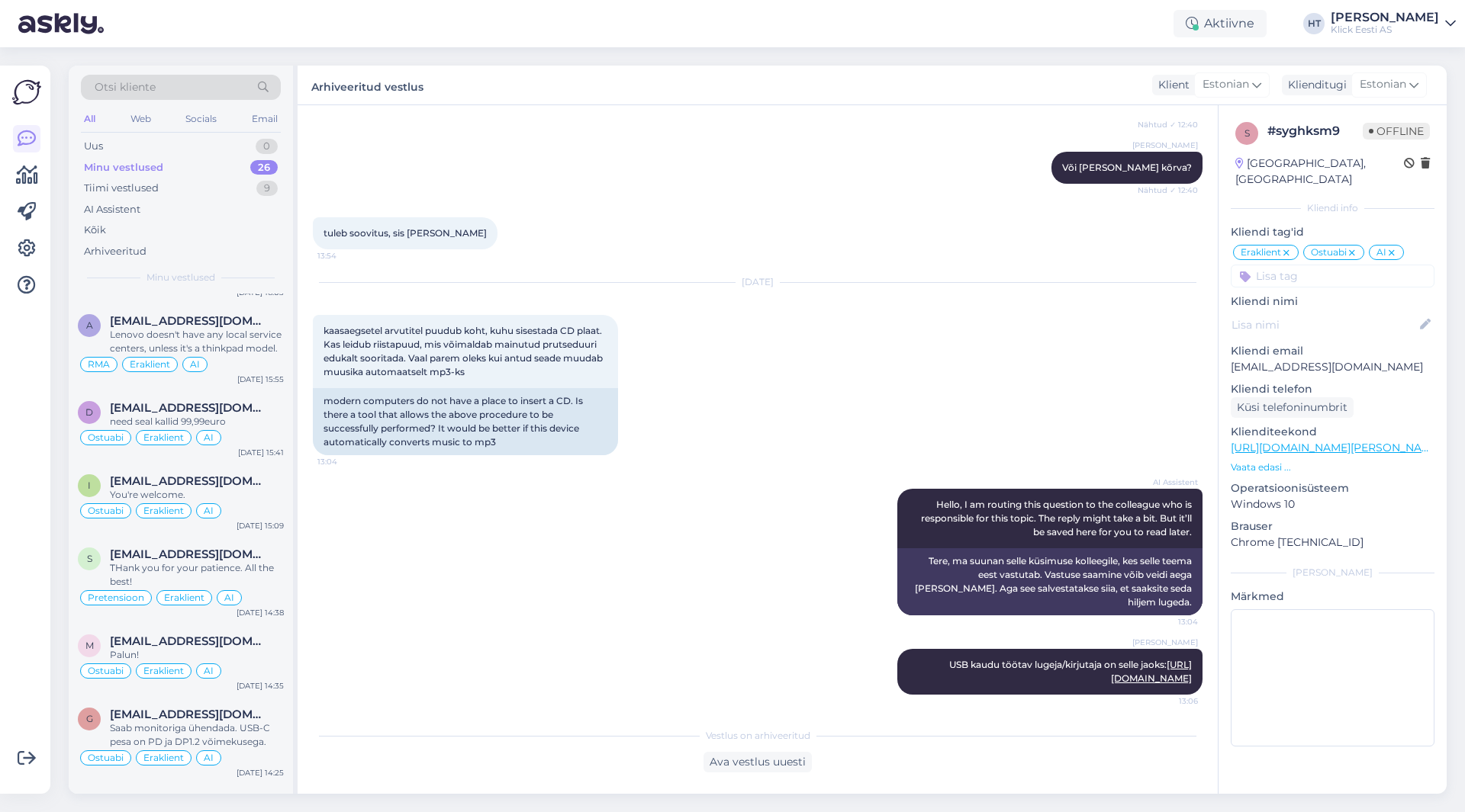
scroll to position [1610, 0]
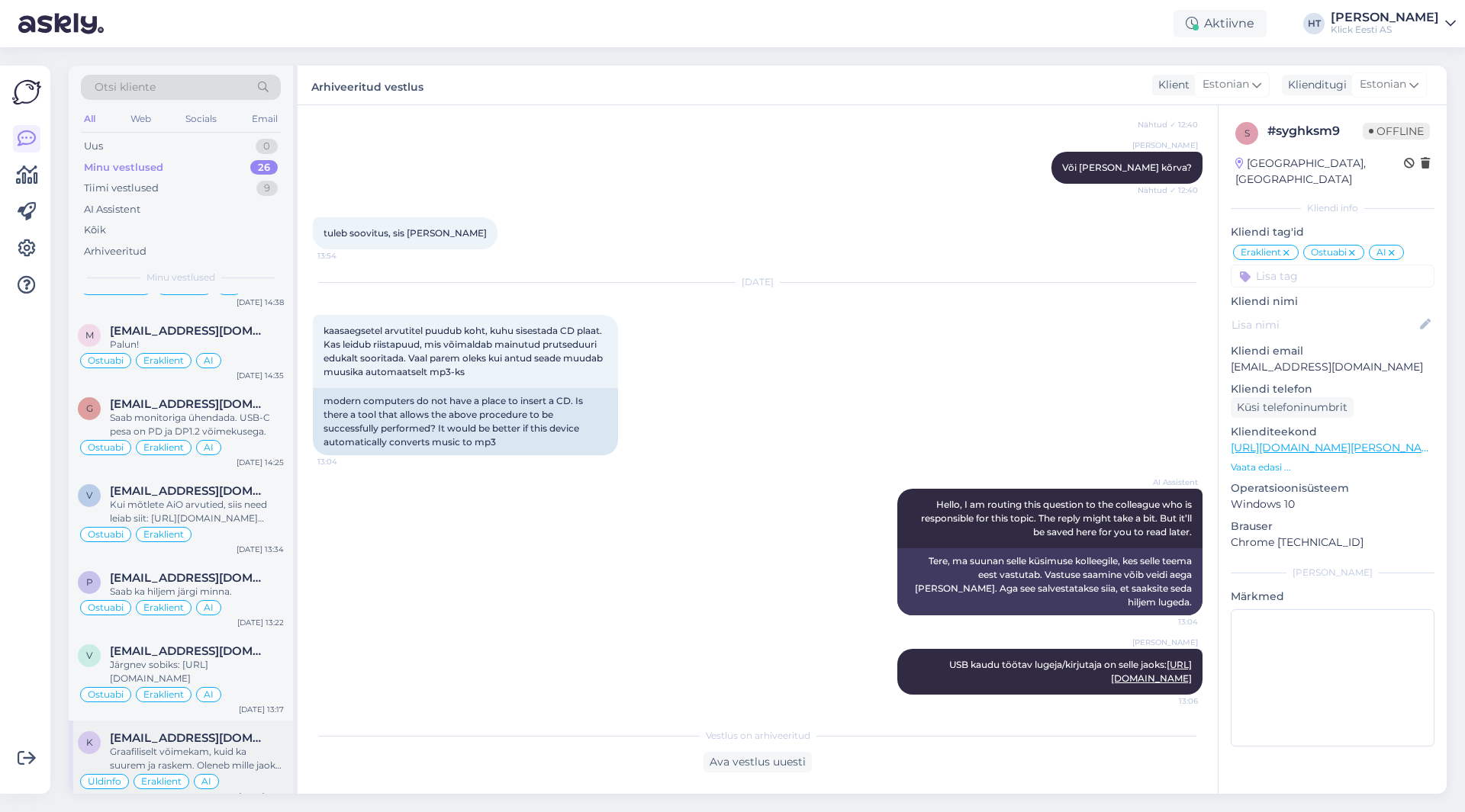
click at [263, 732] on div "[EMAIL_ADDRESS][DOMAIN_NAME]" at bounding box center [196, 738] width 174 height 14
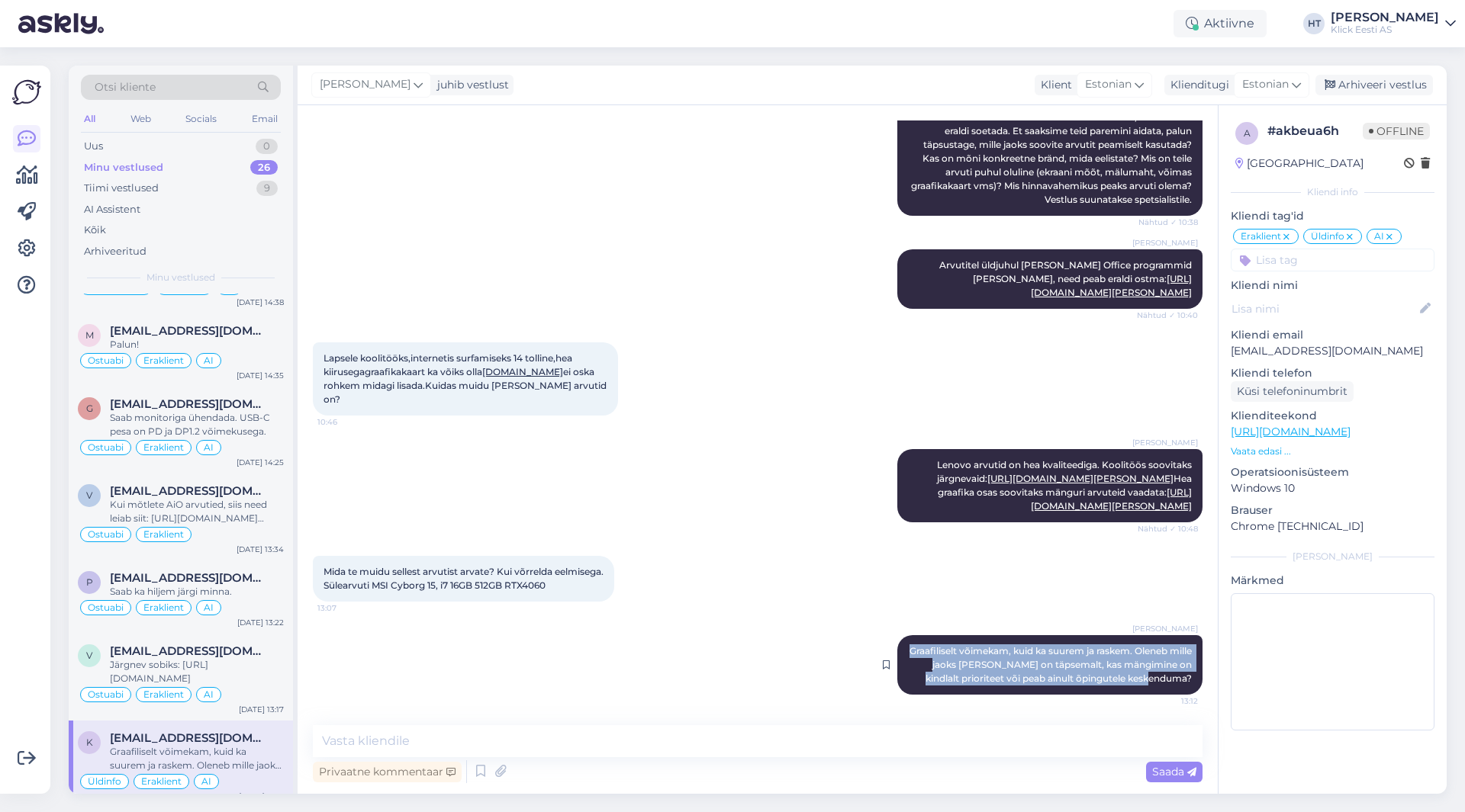
drag, startPoint x: 916, startPoint y: 651, endPoint x: 1181, endPoint y: 682, distance: 266.8
click at [1181, 682] on div "[PERSON_NAME] Graafiliselt võimekam, kuid ka suurem ja raskem. Oleneb mille jao…" at bounding box center [1050, 665] width 306 height 59
click at [1182, 680] on div "[PERSON_NAME] Graafiliselt võimekam, kuid ka suurem ja raskem. Oleneb mille jao…" at bounding box center [1050, 665] width 306 height 59
drag, startPoint x: 1182, startPoint y: 680, endPoint x: 916, endPoint y: 649, distance: 267.8
click at [916, 649] on div "[PERSON_NAME] Graafiliselt võimekam, kuid ka suurem ja raskem. Oleneb mille jao…" at bounding box center [1050, 665] width 306 height 59
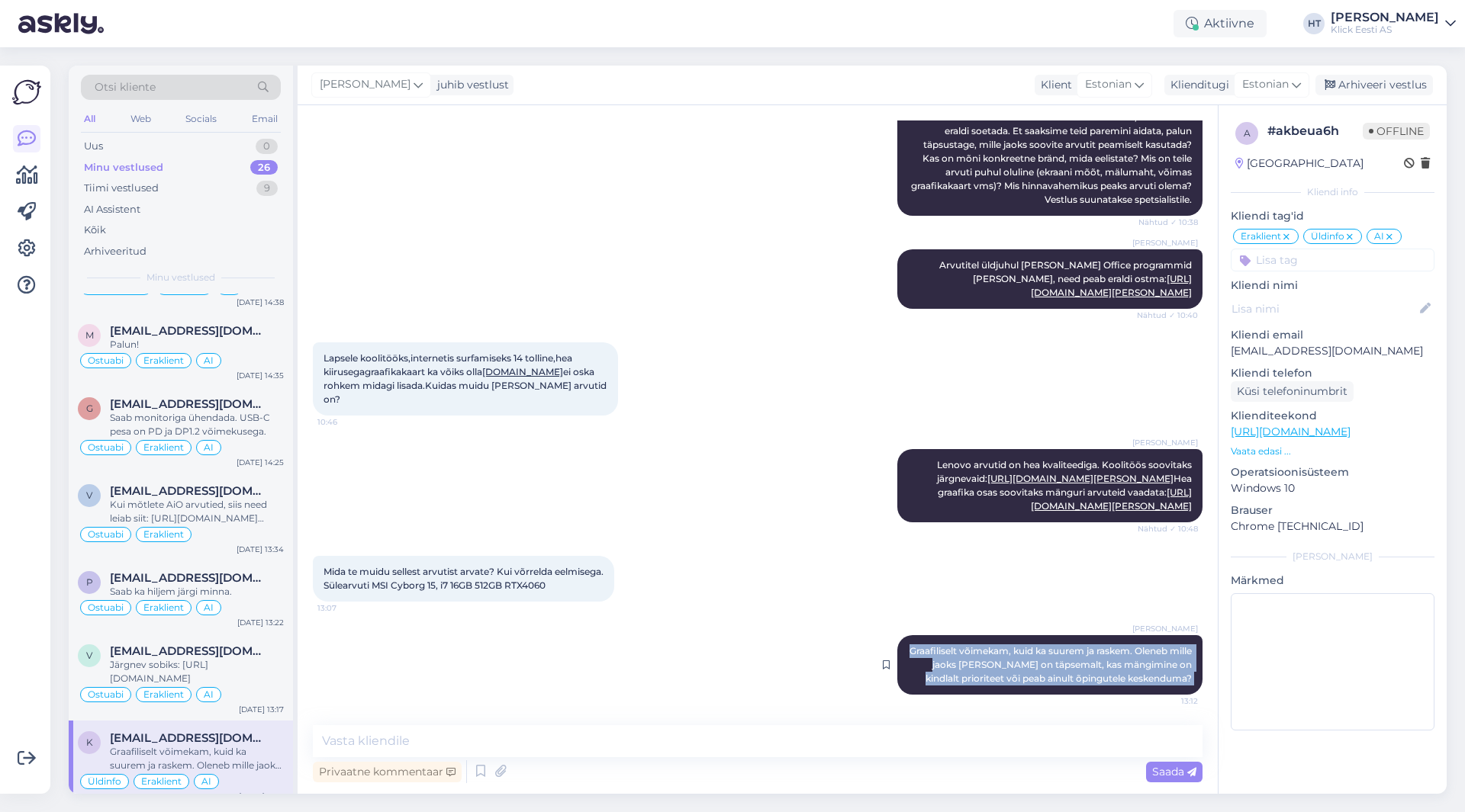
click at [916, 649] on div "[PERSON_NAME] Graafiliselt võimekam, kuid ka suurem ja raskem. Oleneb mille jao…" at bounding box center [1050, 665] width 306 height 59
drag, startPoint x: 916, startPoint y: 649, endPoint x: 1184, endPoint y: 684, distance: 270.3
click at [1184, 684] on div "[PERSON_NAME] Graafiliselt võimekam, kuid ka suurem ja raskem. Oleneb mille jao…" at bounding box center [1050, 665] width 306 height 59
drag, startPoint x: 1181, startPoint y: 681, endPoint x: 913, endPoint y: 648, distance: 270.0
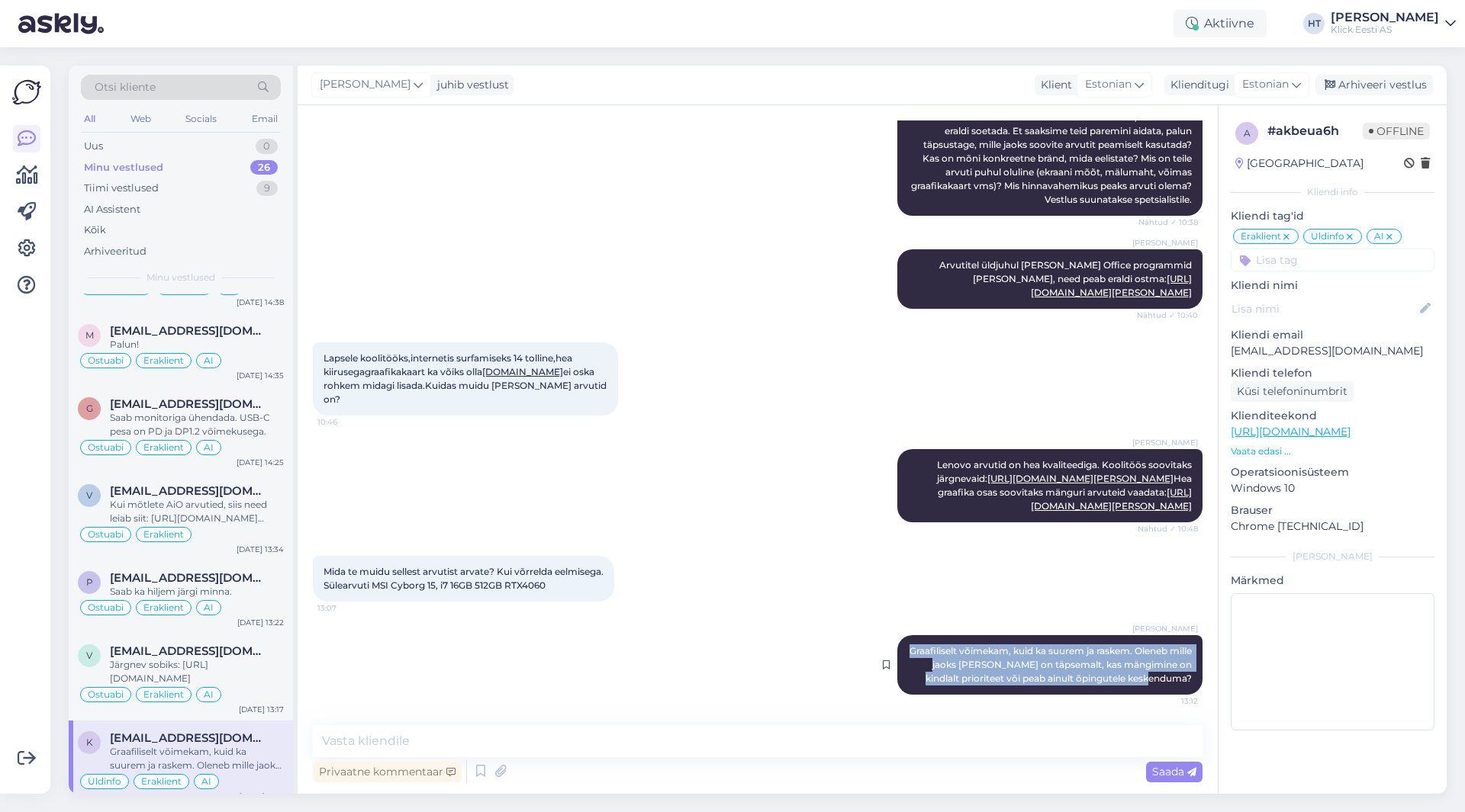
click at [913, 648] on div "[PERSON_NAME] Graafiliselt võimekam, kuid ka suurem ja raskem. Oleneb mille jao…" at bounding box center [1050, 665] width 306 height 59
click at [914, 648] on div "[PERSON_NAME] Graafiliselt võimekam, kuid ka suurem ja raskem. Oleneb mille jao…" at bounding box center [1050, 665] width 306 height 59
drag, startPoint x: 914, startPoint y: 648, endPoint x: 1188, endPoint y: 684, distance: 276.4
click at [1188, 684] on div "[PERSON_NAME] Graafiliselt võimekam, kuid ka suurem ja raskem. Oleneb mille jao…" at bounding box center [1050, 665] width 306 height 59
click at [1180, 681] on div "[PERSON_NAME] Graafiliselt võimekam, kuid ka suurem ja raskem. Oleneb mille jao…" at bounding box center [1050, 665] width 306 height 59
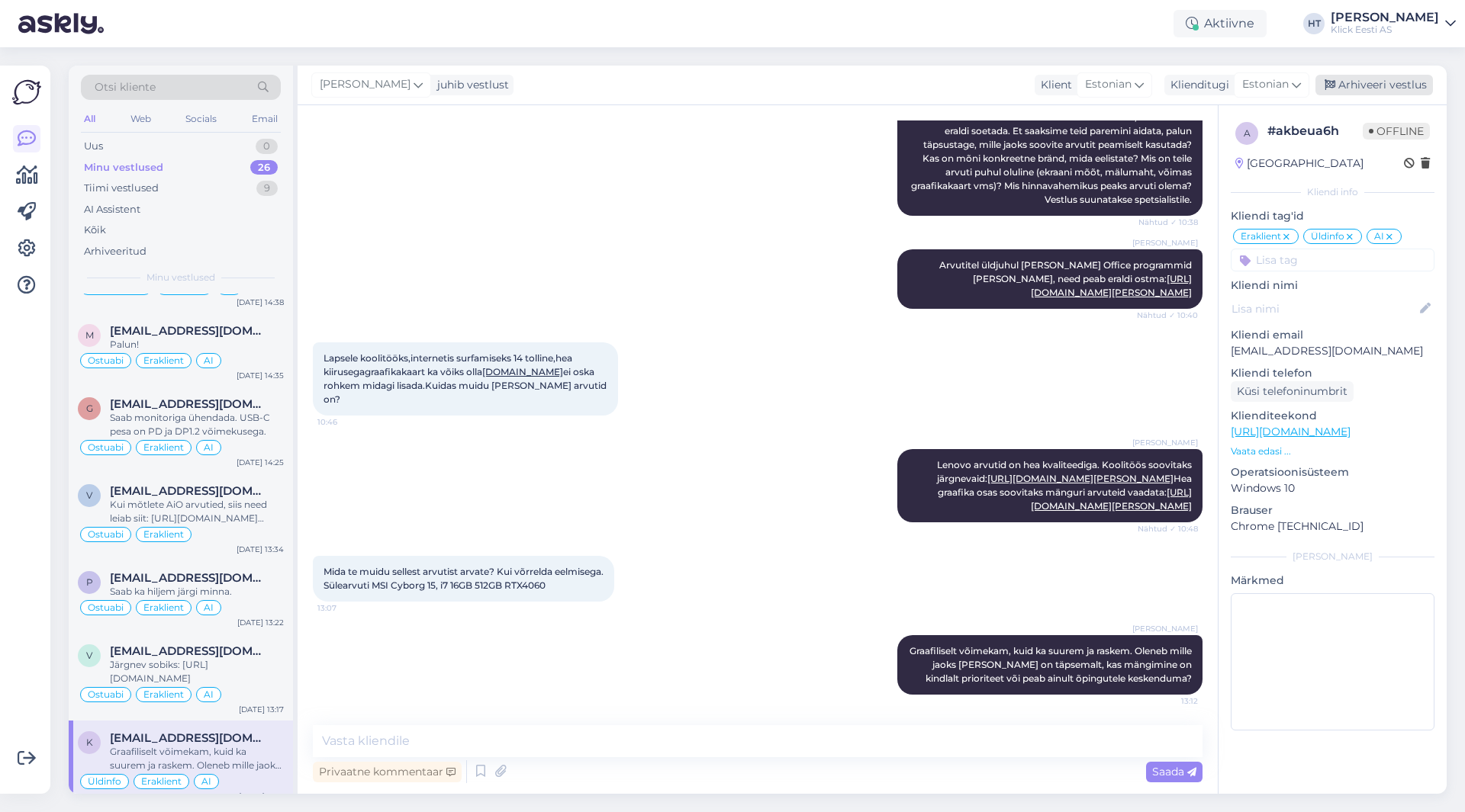
click at [1351, 91] on div "Arhiveeri vestlus" at bounding box center [1374, 85] width 118 height 21
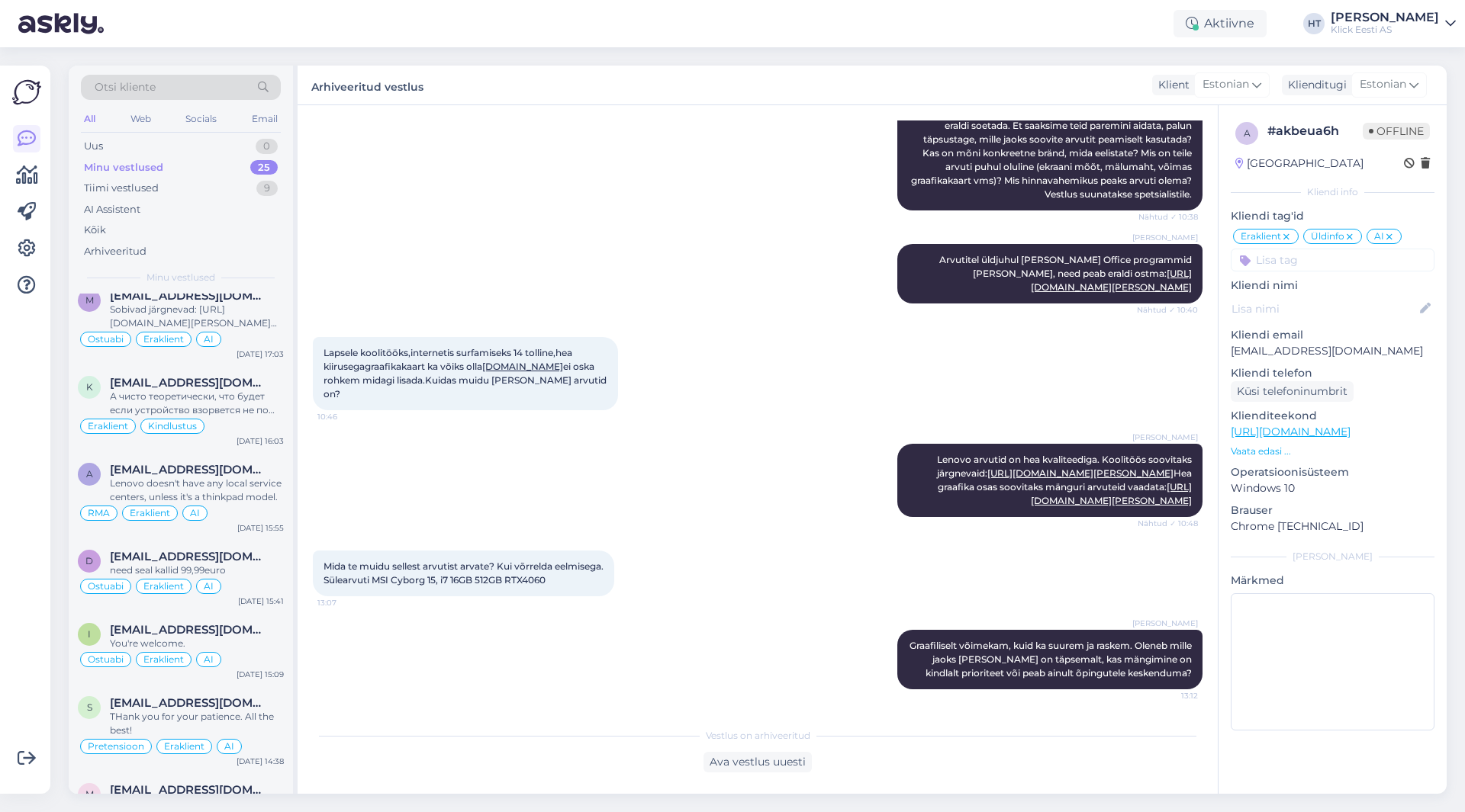
scroll to position [1522, 0]
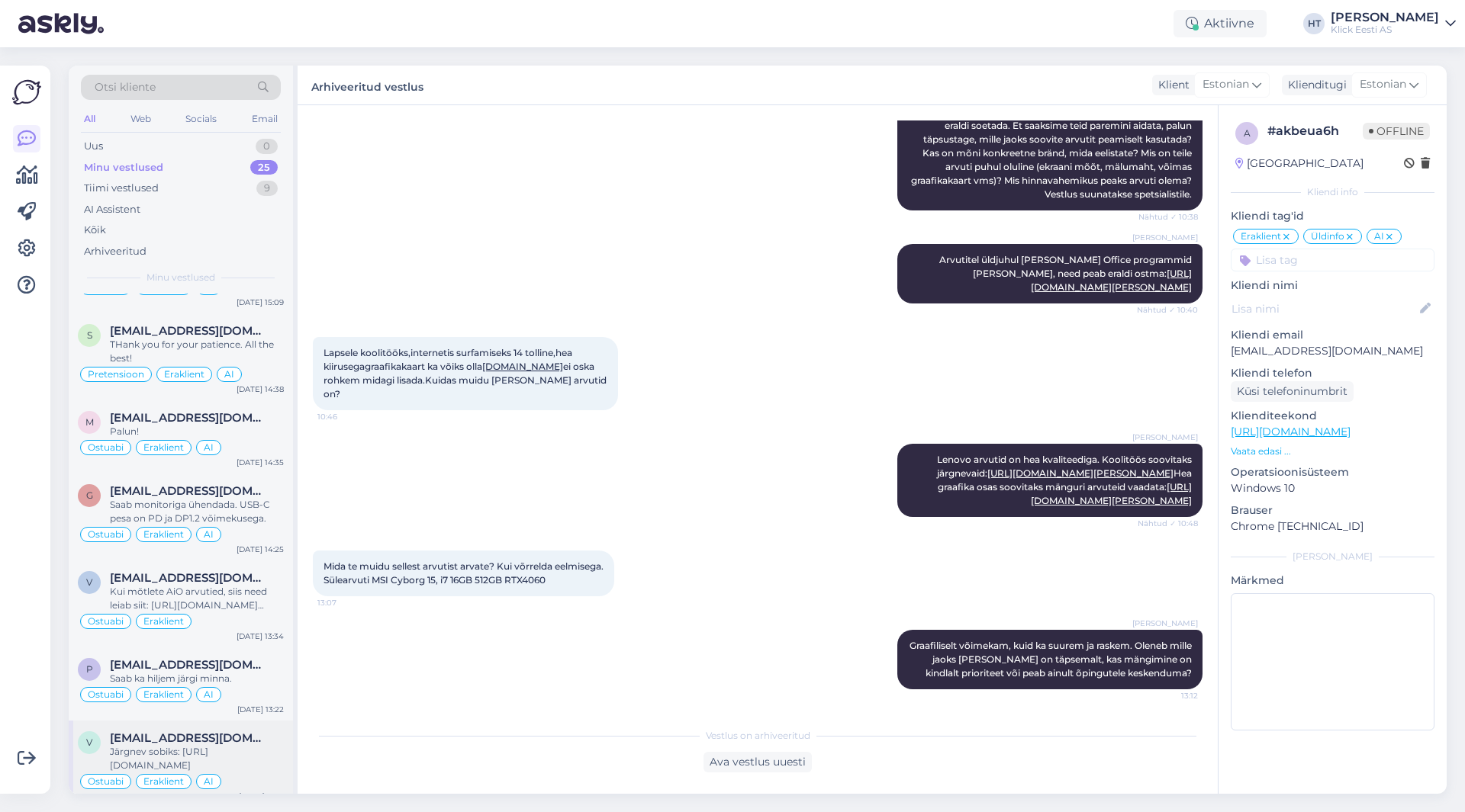
click at [227, 745] on div "Järgnev sobiks: [URL][DOMAIN_NAME]" at bounding box center [196, 759] width 174 height 27
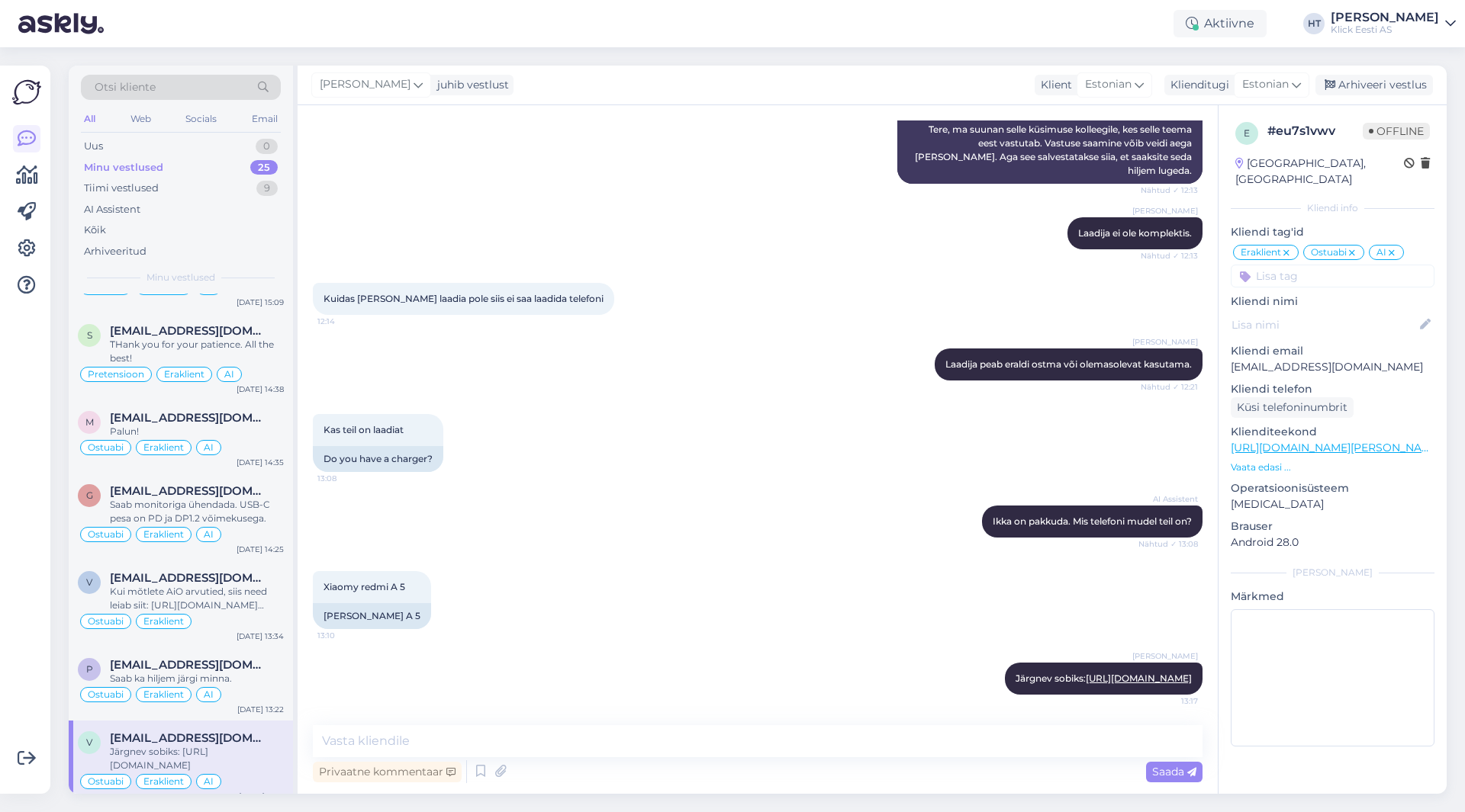
scroll to position [263, 0]
click at [1380, 85] on div "Arhiveeri vestlus" at bounding box center [1374, 85] width 118 height 21
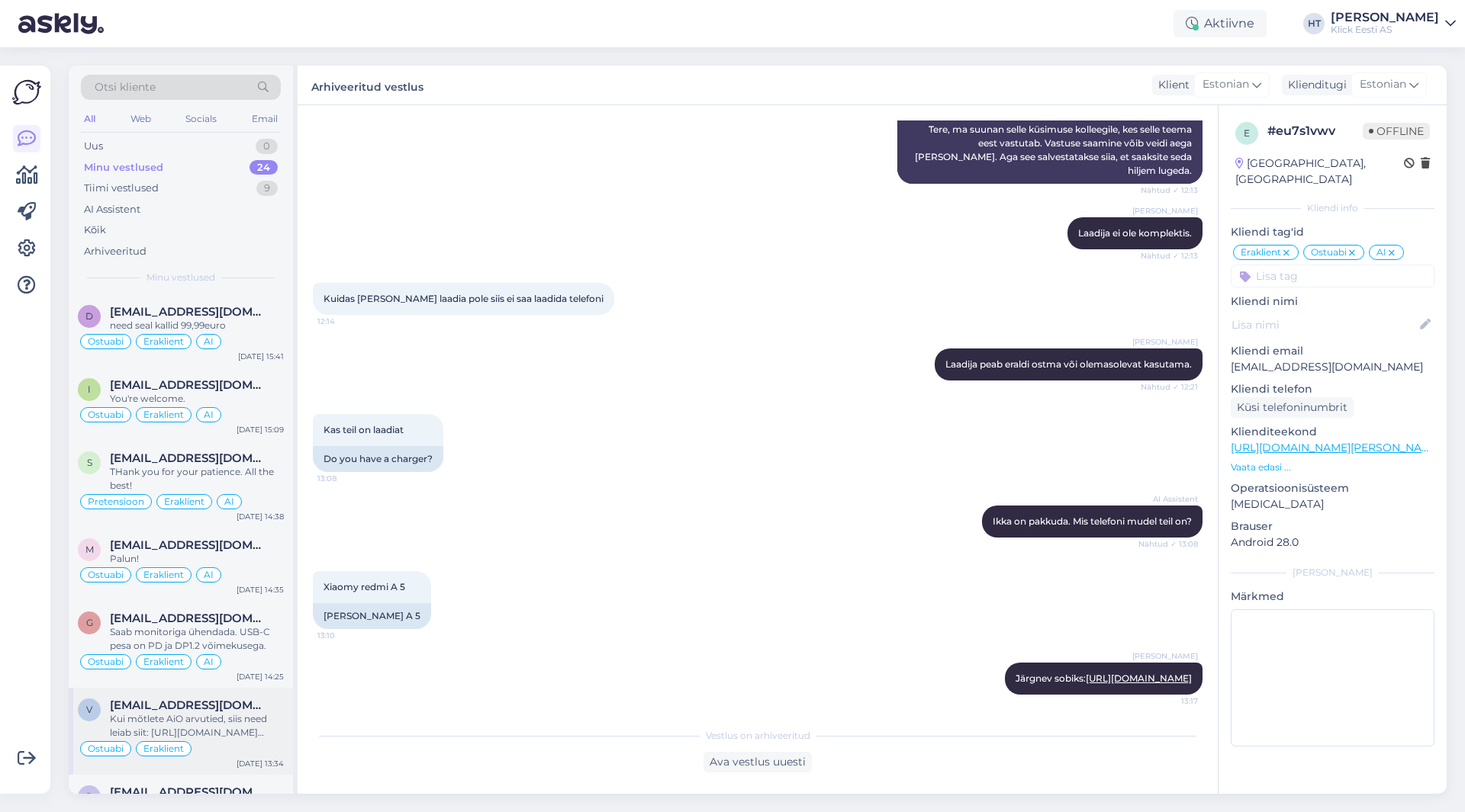
scroll to position [1436, 0]
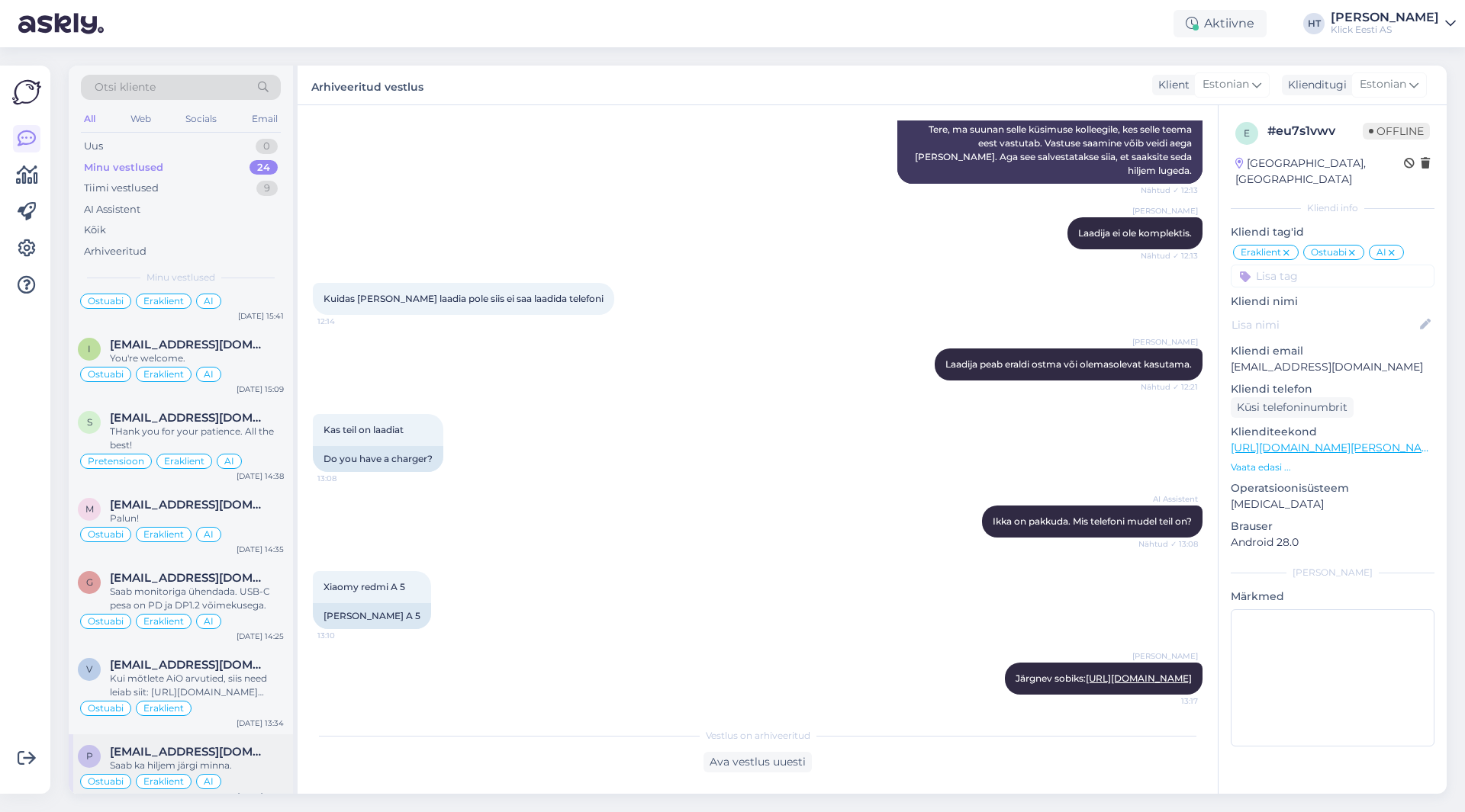
click at [234, 734] on div "p [EMAIL_ADDRESS][DOMAIN_NAME] Saab ka hiljem järgi minna. Ostuabi Eraklient AI…" at bounding box center [181, 770] width 225 height 73
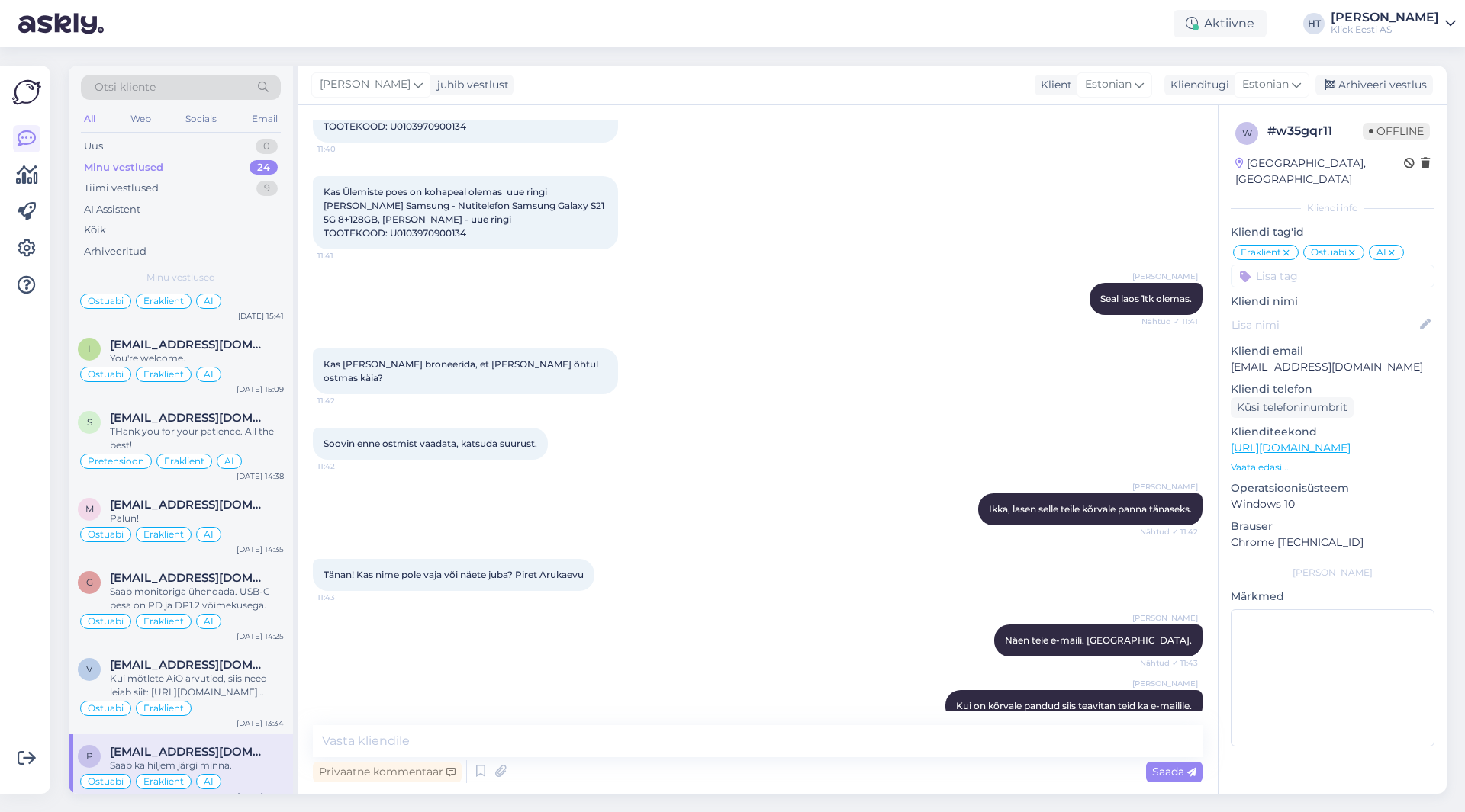
scroll to position [930, 0]
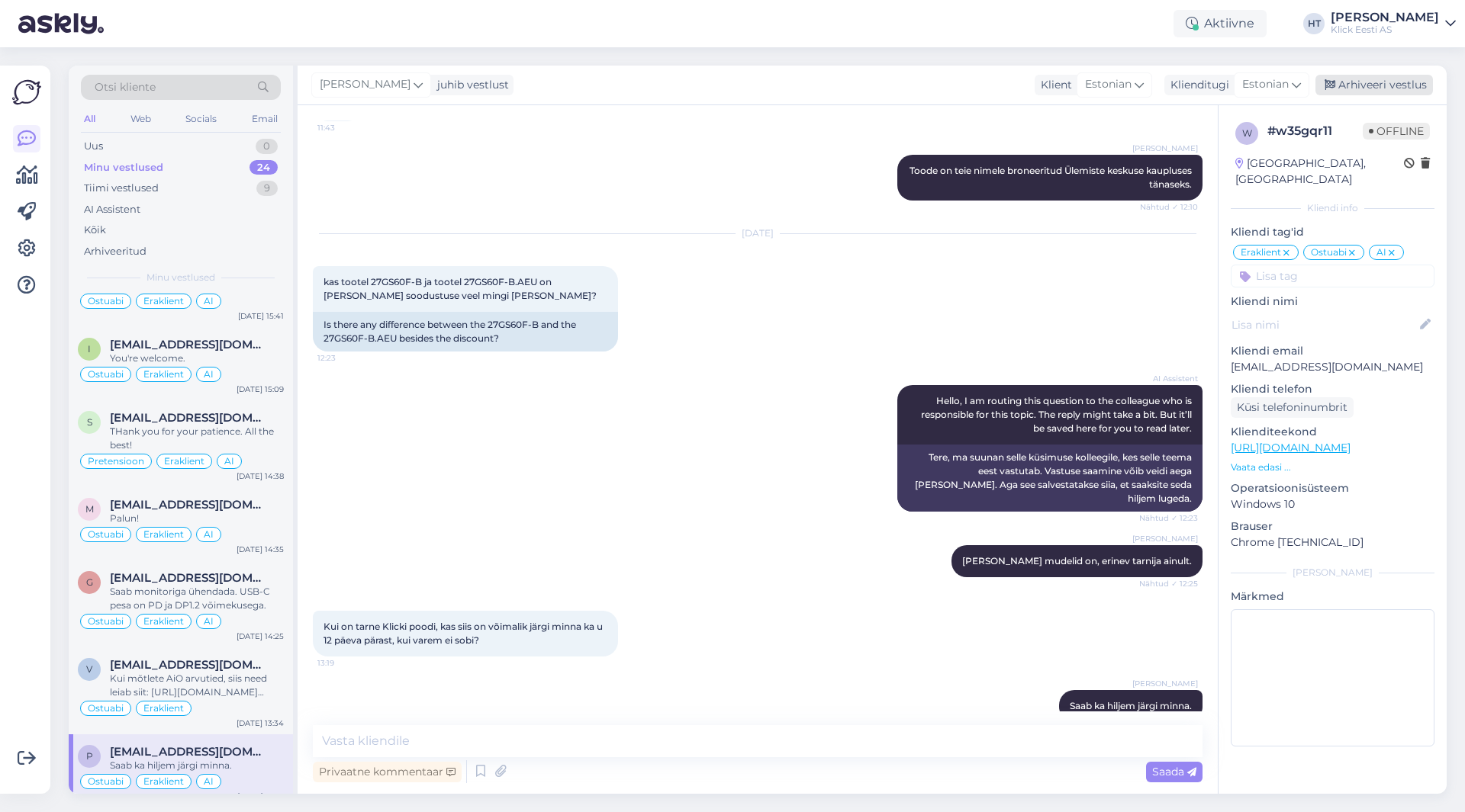
click at [1360, 94] on div "Arhiveeri vestlus" at bounding box center [1374, 85] width 118 height 21
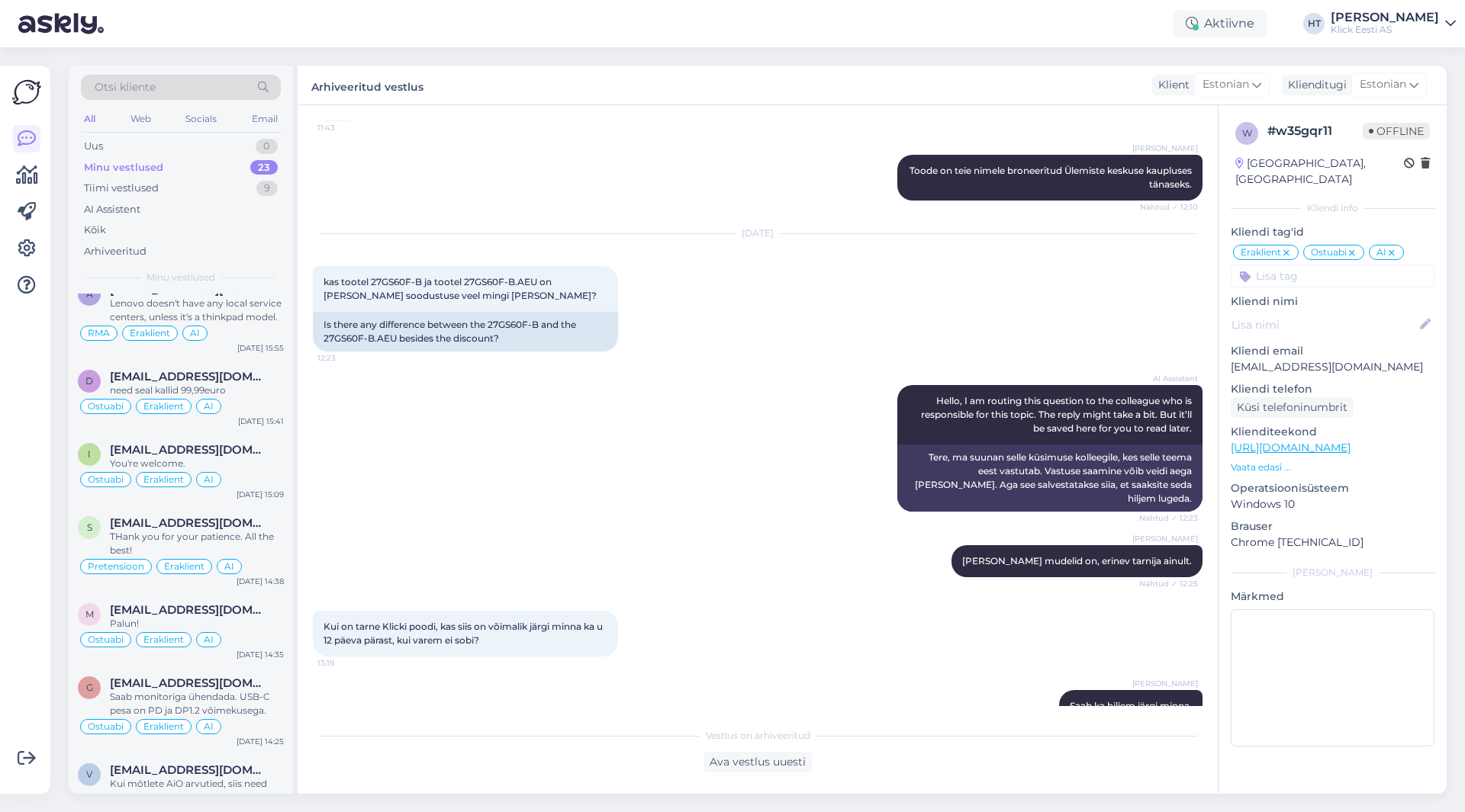
scroll to position [1363, 0]
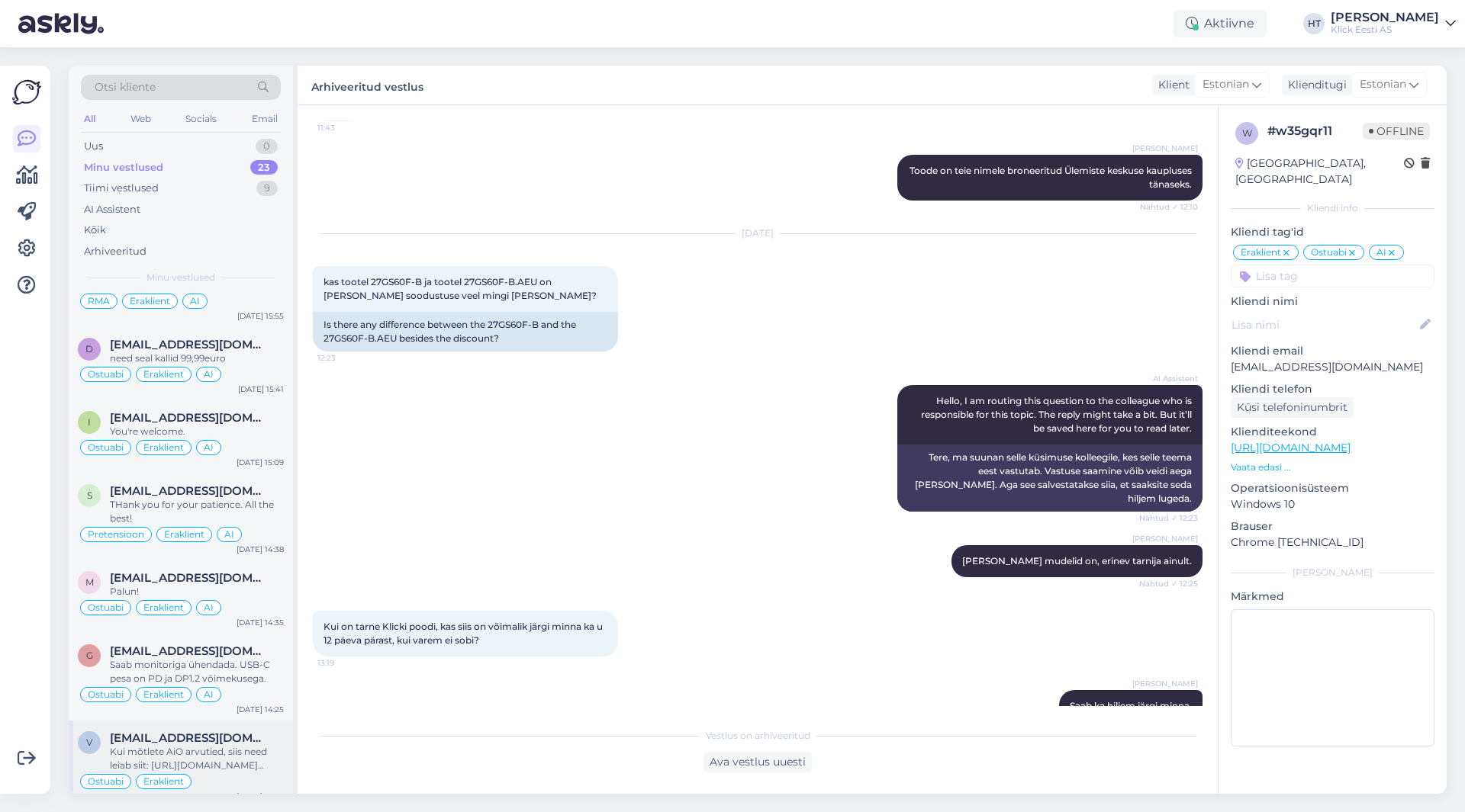
click at [231, 745] on div "Kui mõtlete AiO arvutied, siis need leiab siit: [URL][DOMAIN_NAME][PERSON_NAME]" at bounding box center [196, 759] width 174 height 27
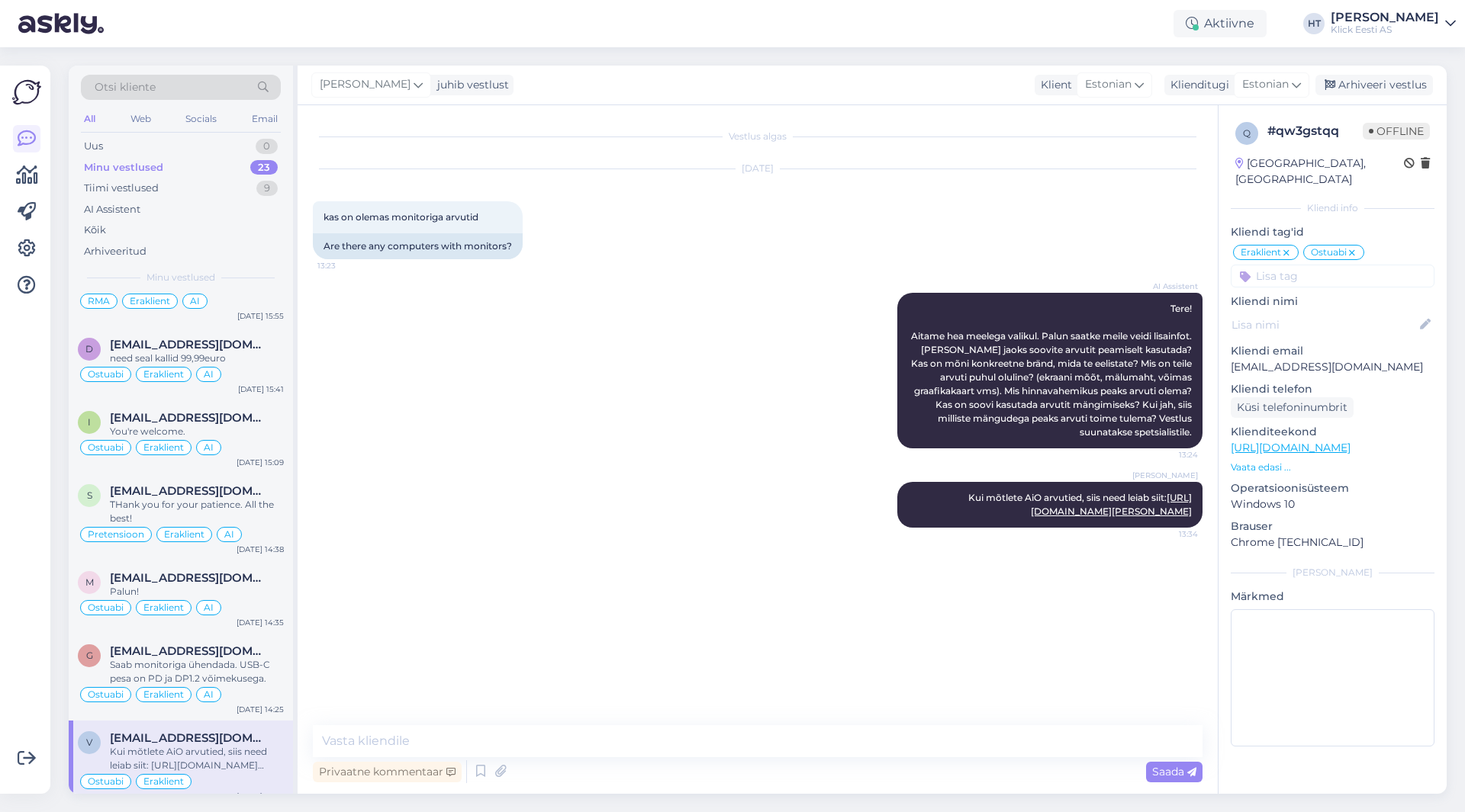
scroll to position [0, 0]
click at [1368, 83] on div "Arhiveeri vestlus" at bounding box center [1374, 85] width 118 height 21
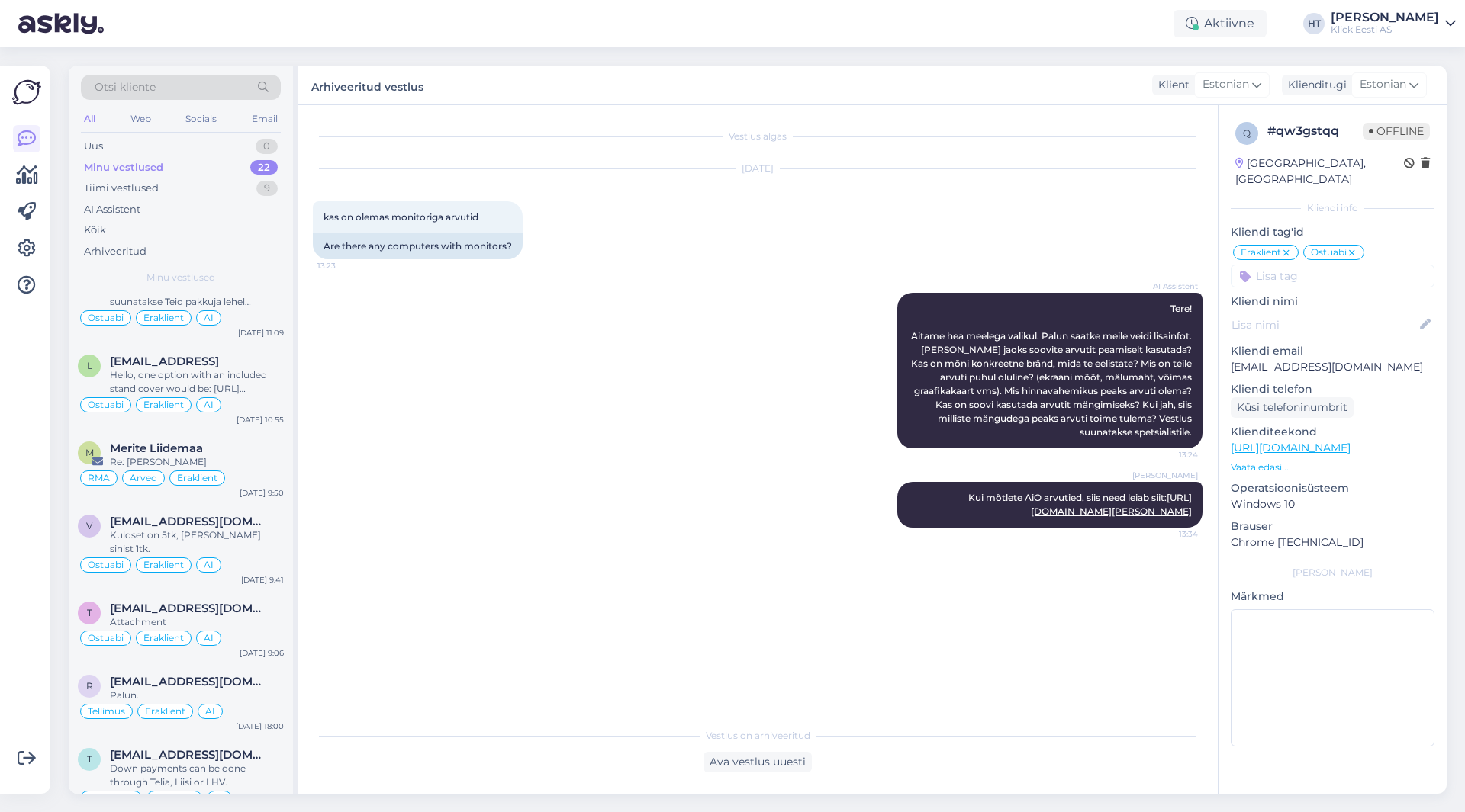
scroll to position [1275, 0]
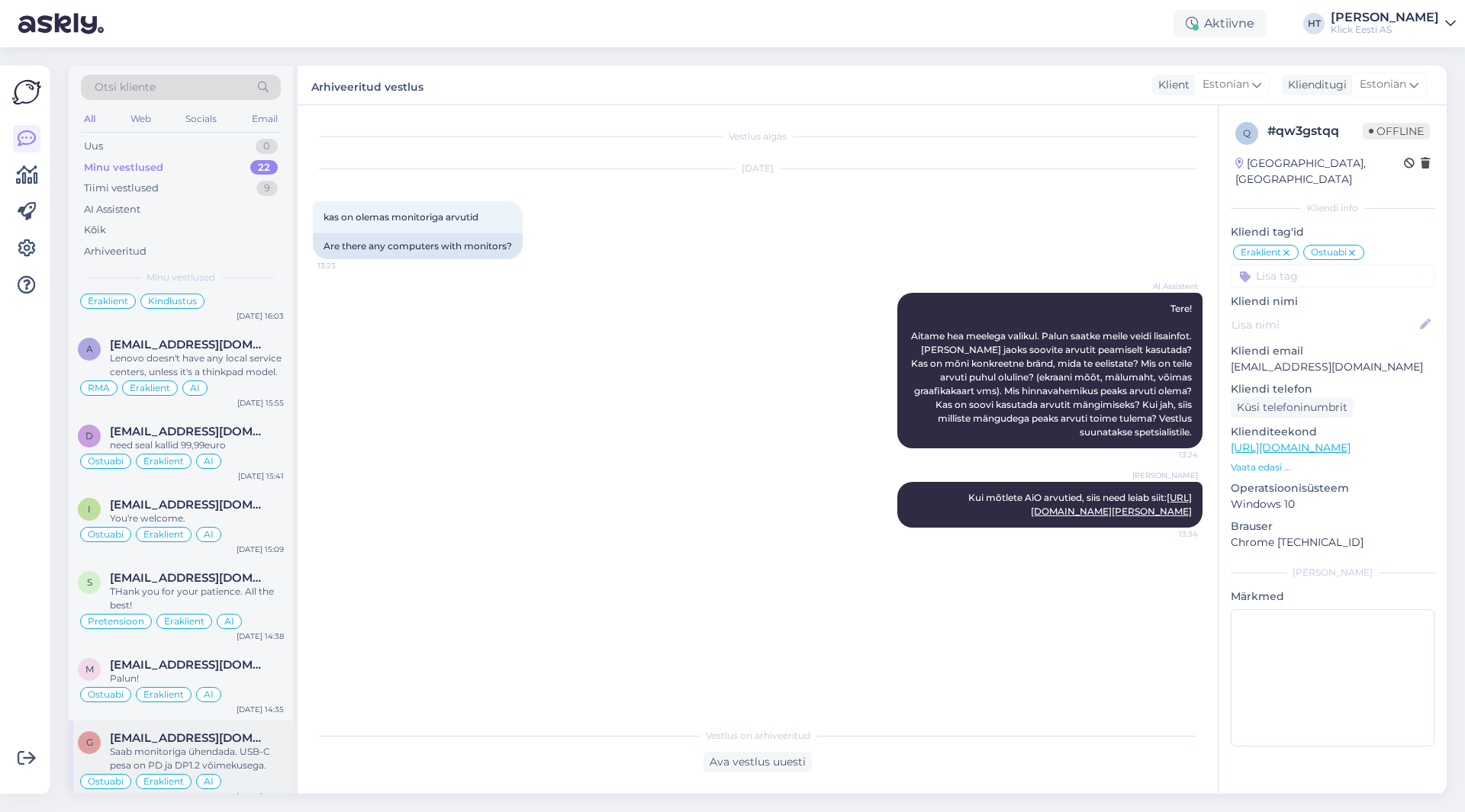
click at [217, 721] on div "g [EMAIL_ADDRESS][DOMAIN_NAME] Saab monitoriga ühendada. USB-C pesa on PD ja DP…" at bounding box center [181, 764] width 225 height 87
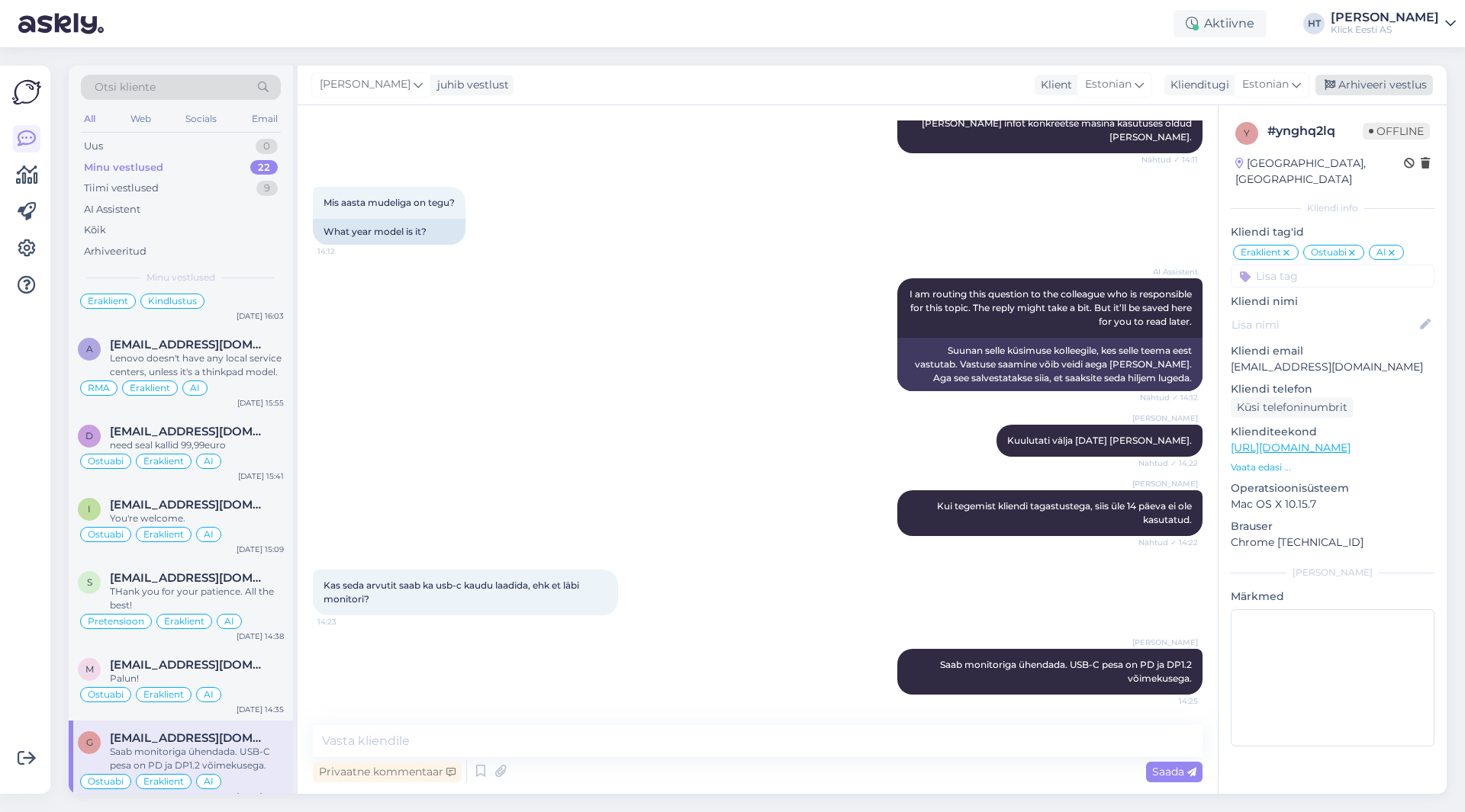
click at [1363, 88] on div "Arhiveeri vestlus" at bounding box center [1374, 85] width 118 height 21
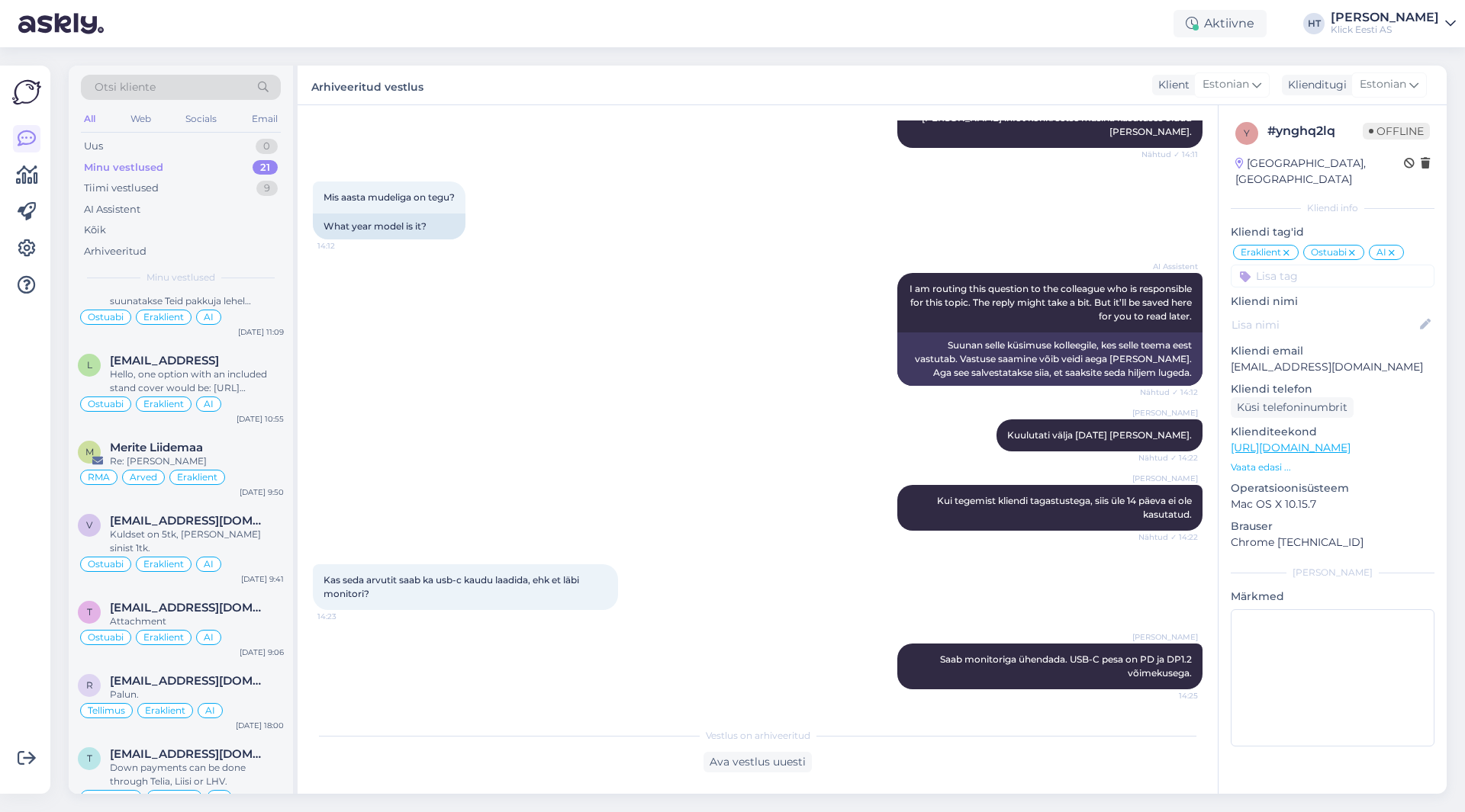
scroll to position [1189, 0]
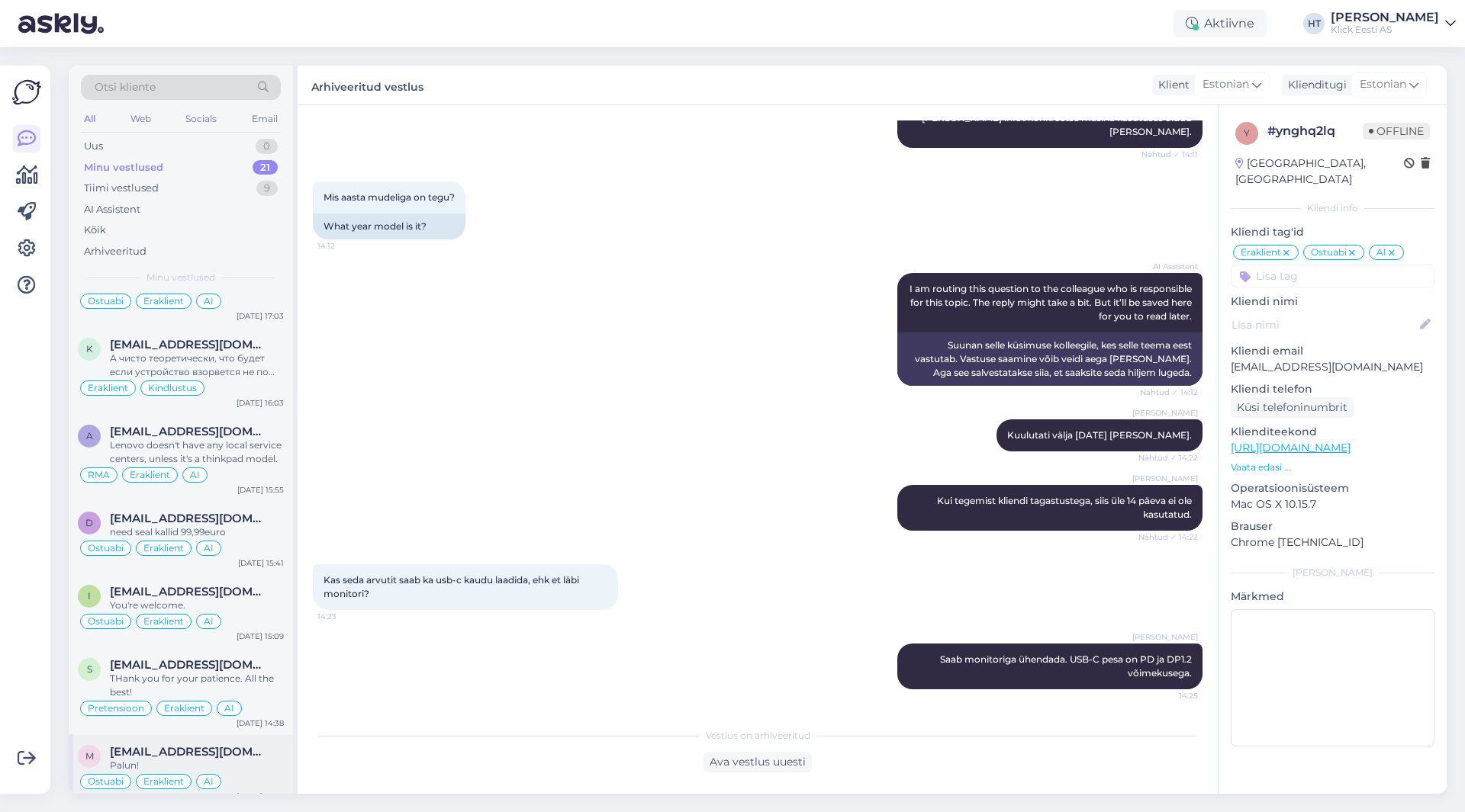
click at [253, 759] on div "Palun!" at bounding box center [196, 766] width 174 height 14
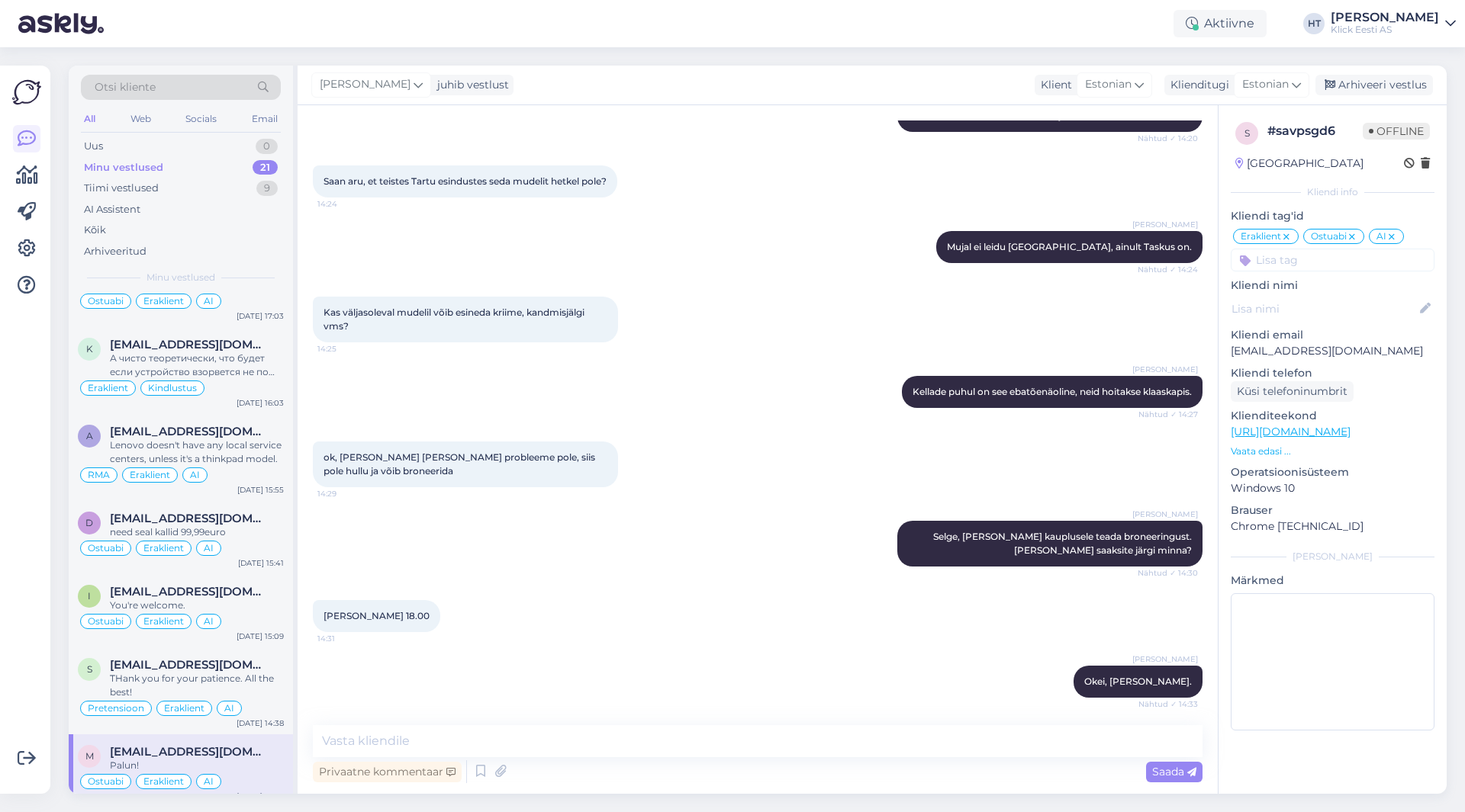
scroll to position [636, 0]
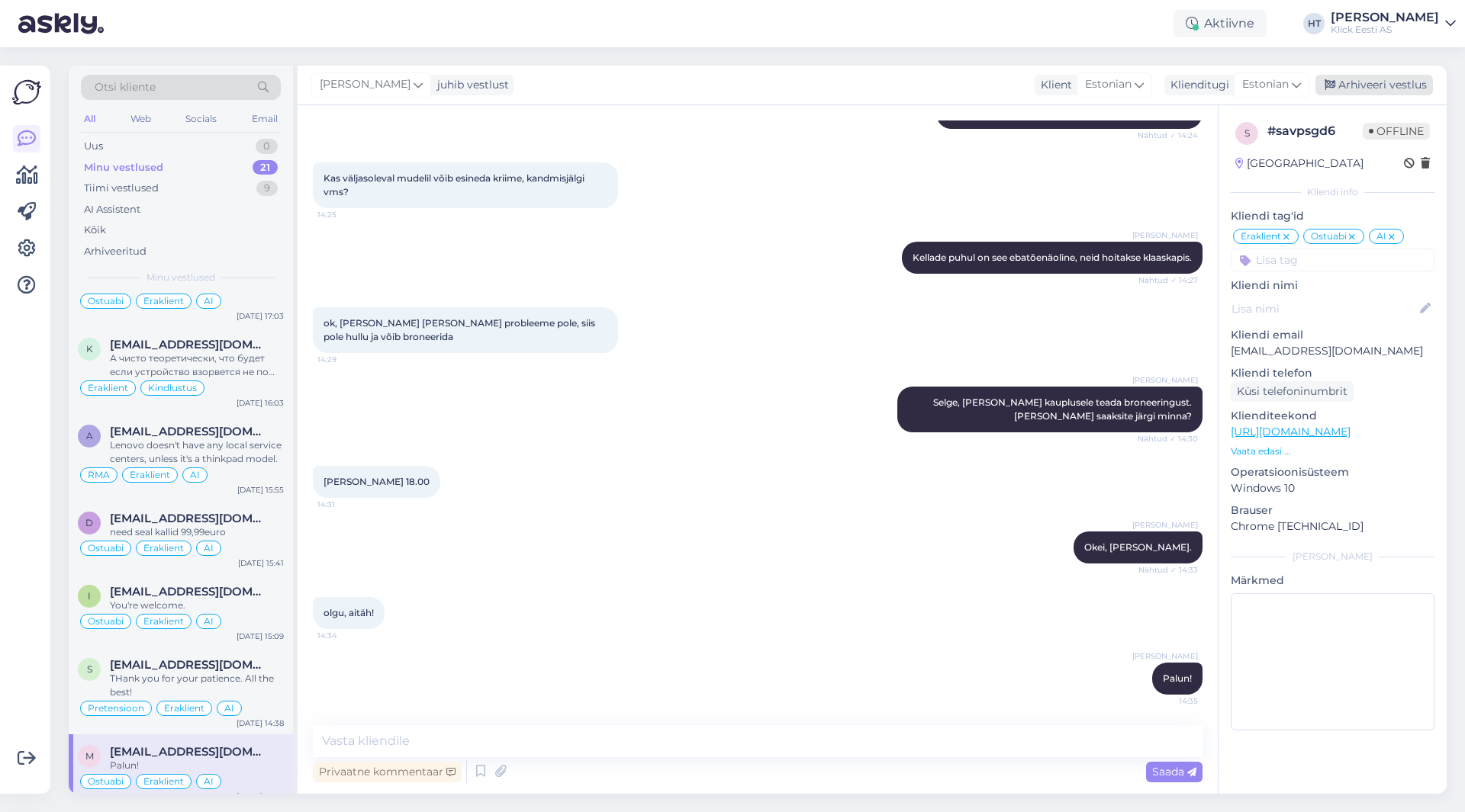
click at [1393, 81] on div "Arhiveeri vestlus" at bounding box center [1374, 85] width 118 height 21
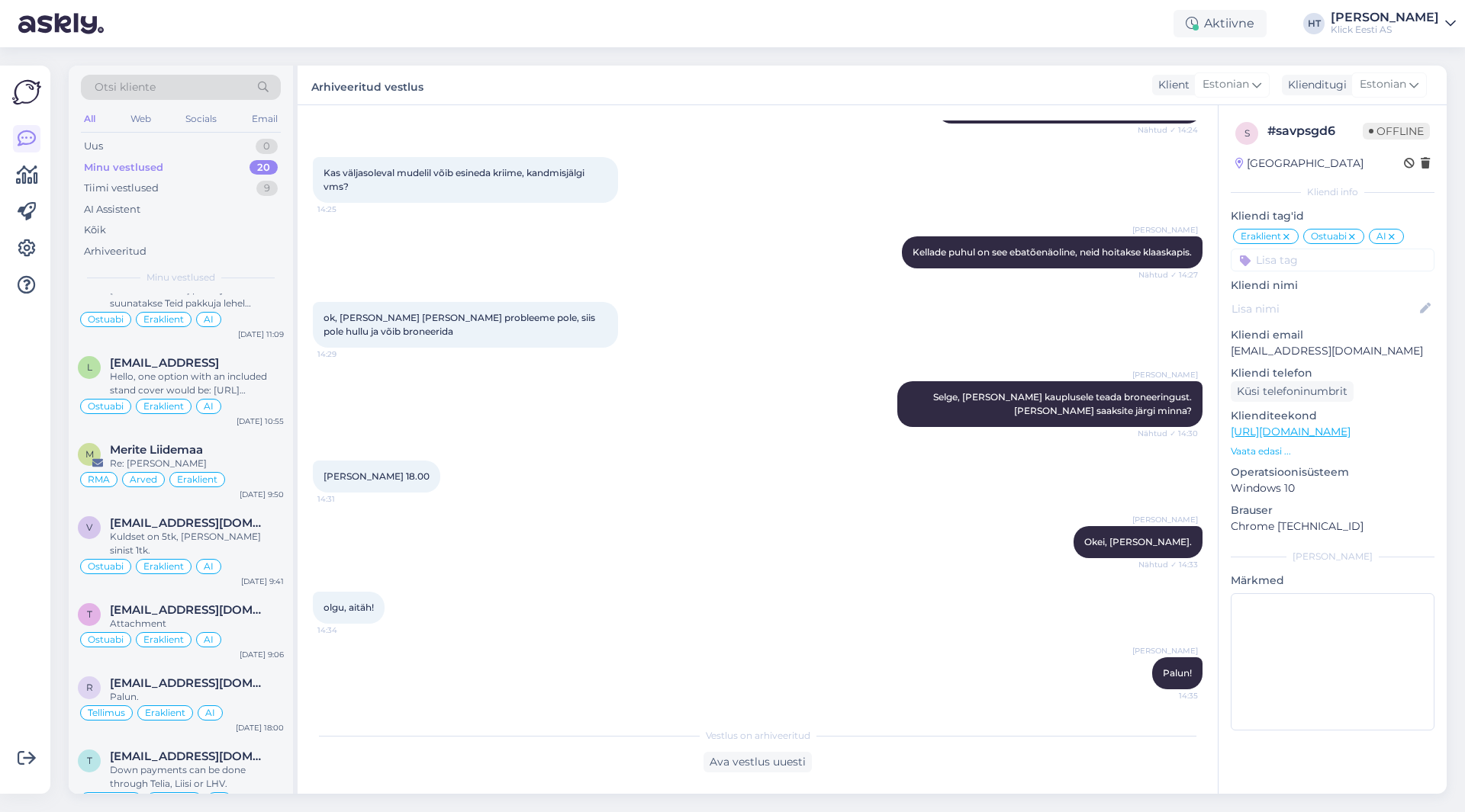
scroll to position [1115, 0]
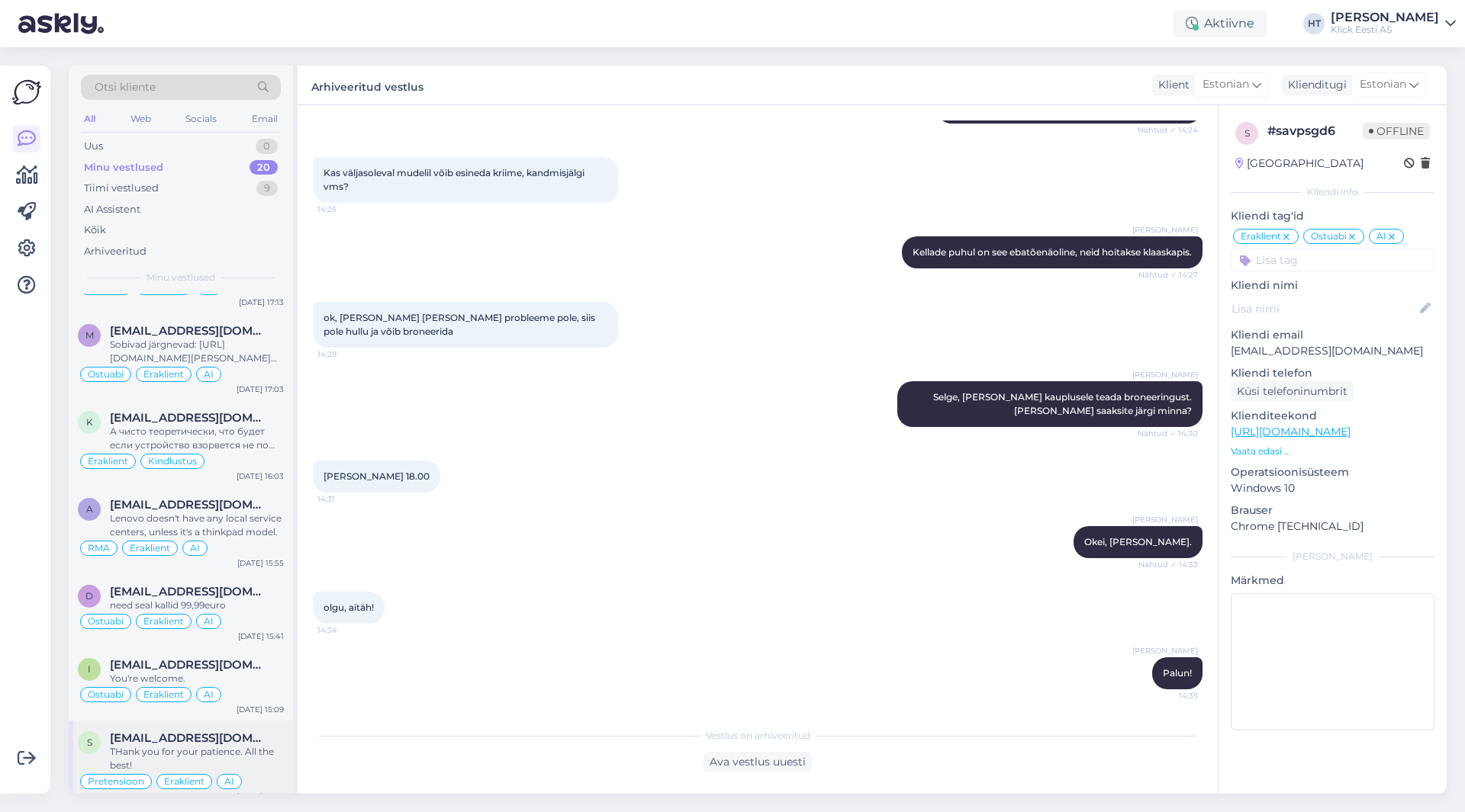
click at [219, 732] on span "[EMAIL_ADDRESS][DOMAIN_NAME]" at bounding box center [189, 738] width 159 height 14
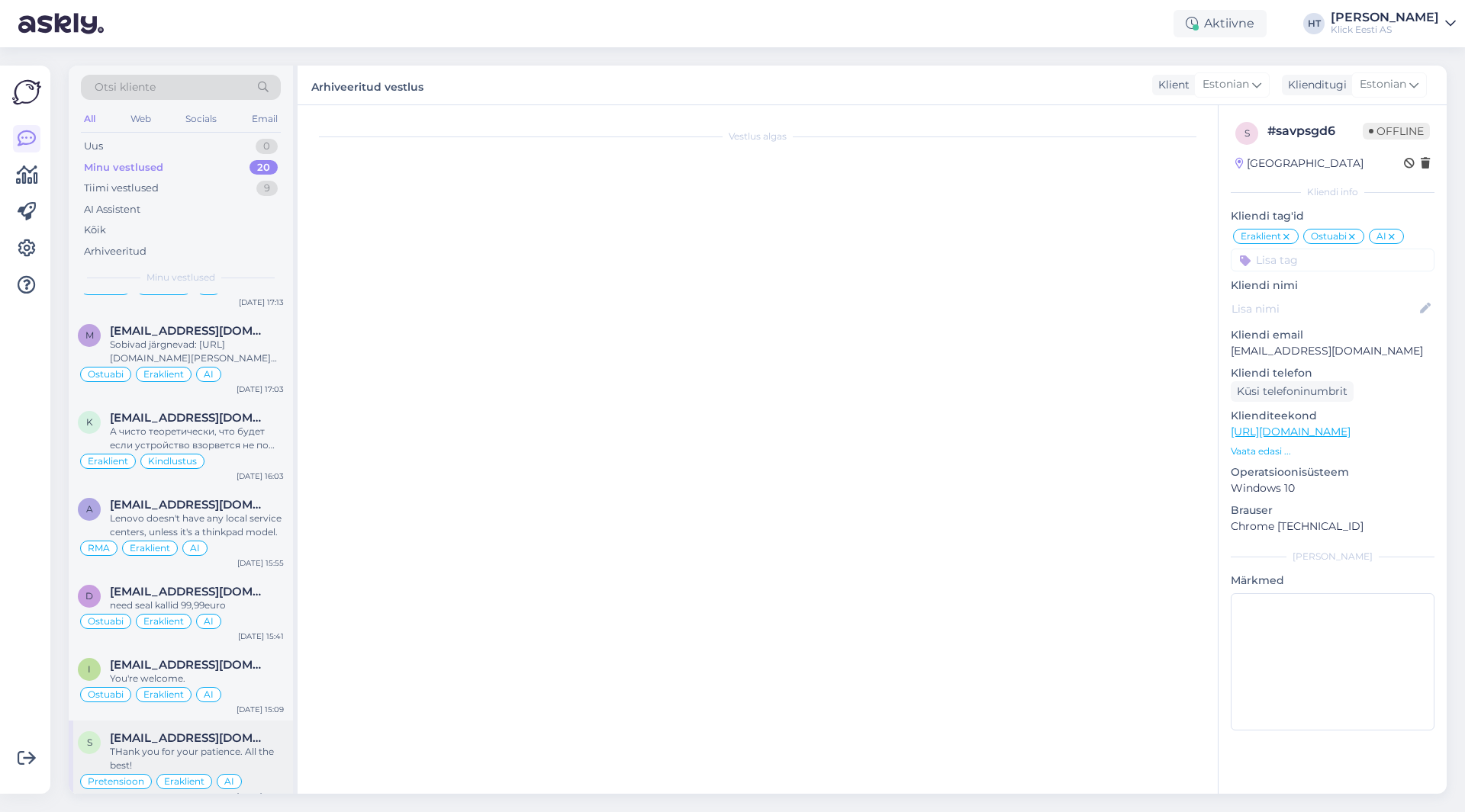
scroll to position [1828, 0]
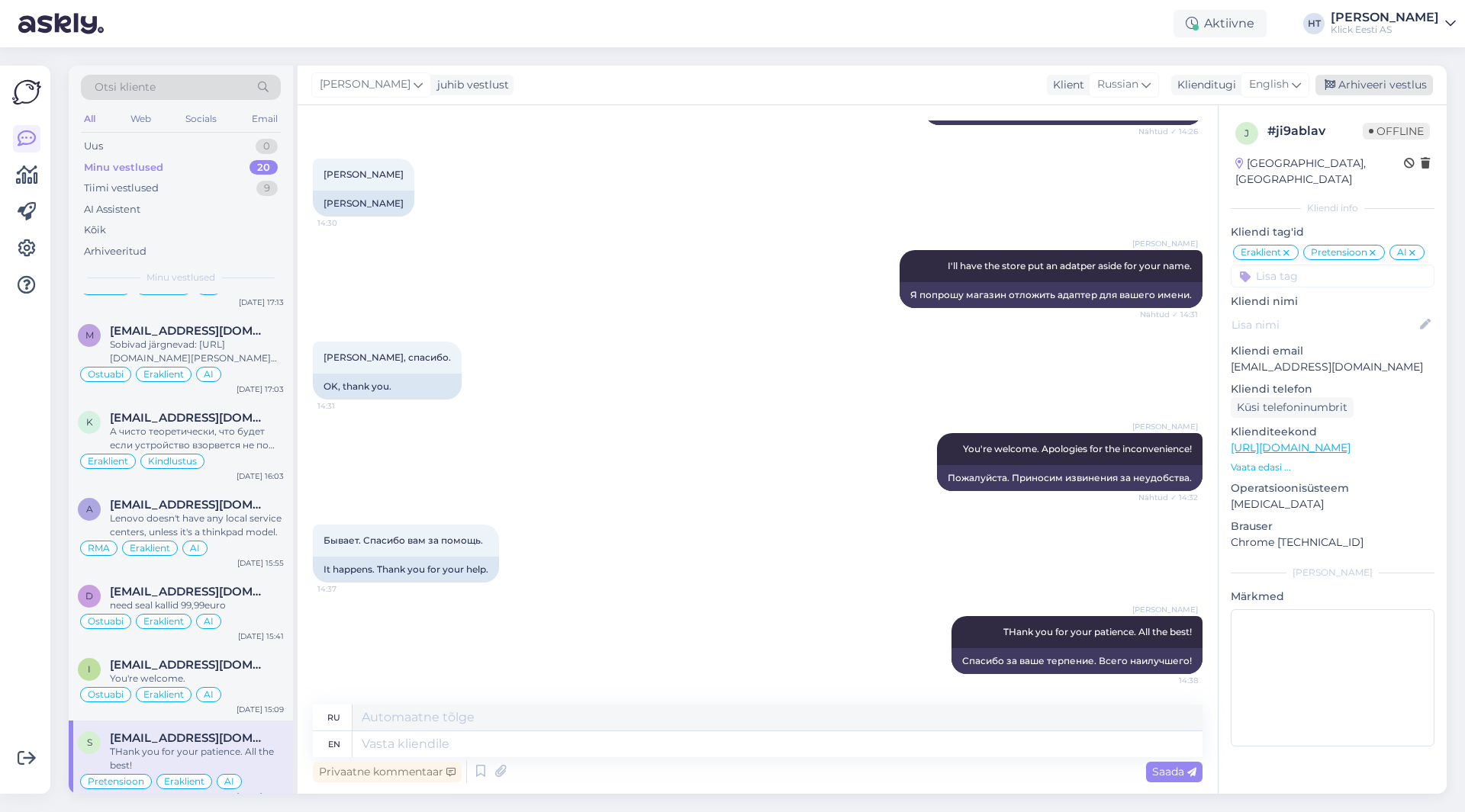
click at [1381, 79] on div "Arhiveeri vestlus" at bounding box center [1374, 85] width 118 height 21
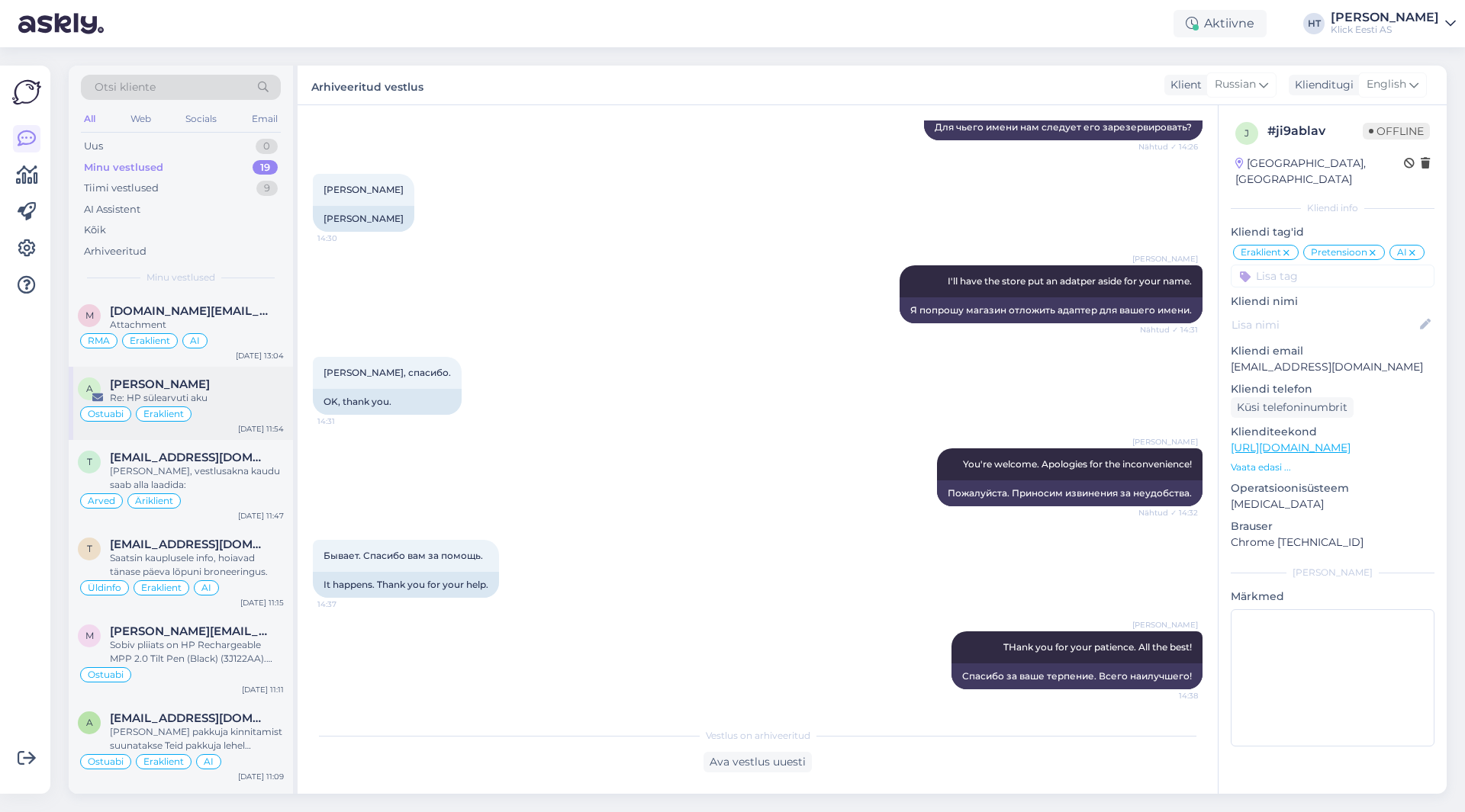
scroll to position [1028, 0]
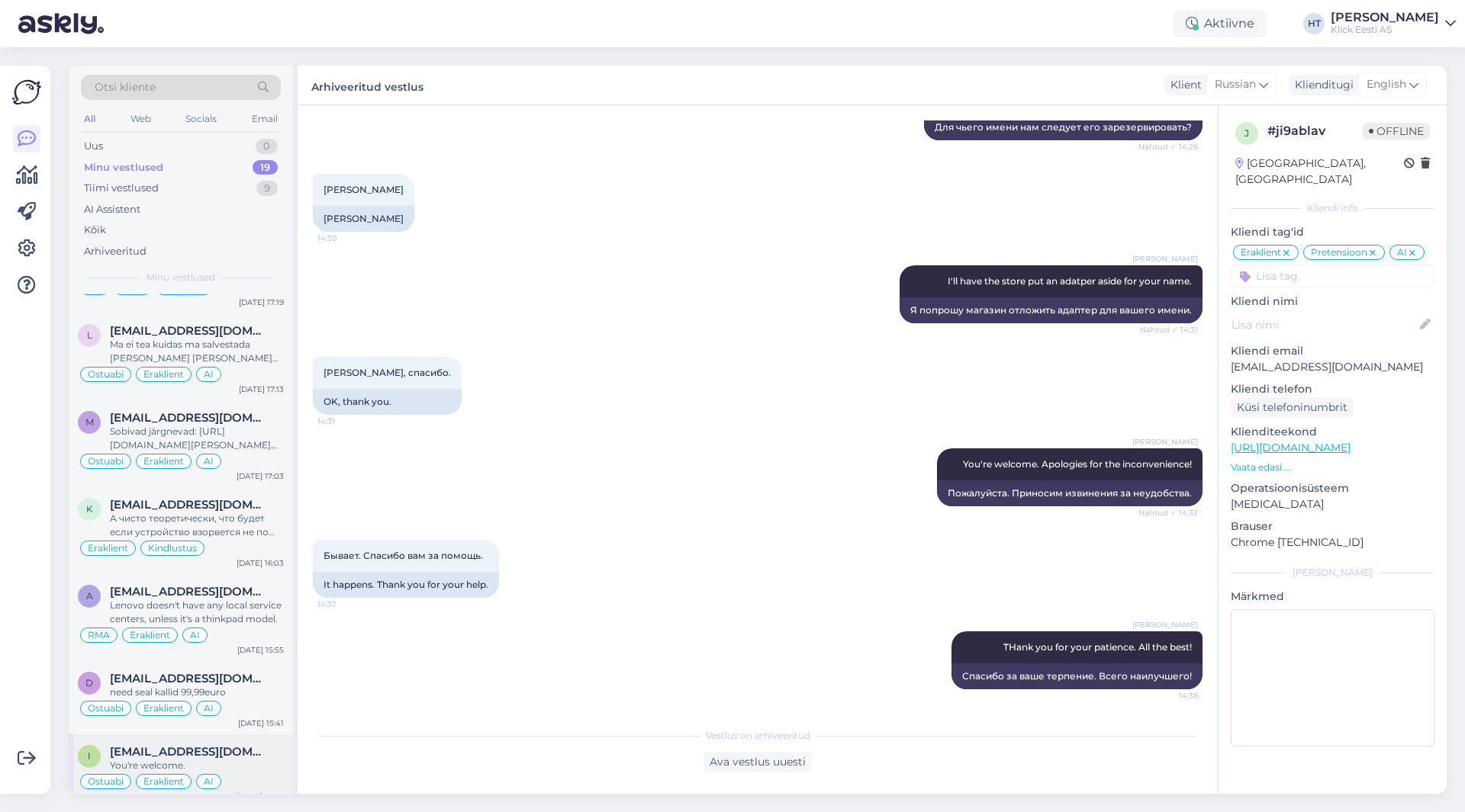
click at [249, 759] on div "You're welcome." at bounding box center [196, 766] width 174 height 14
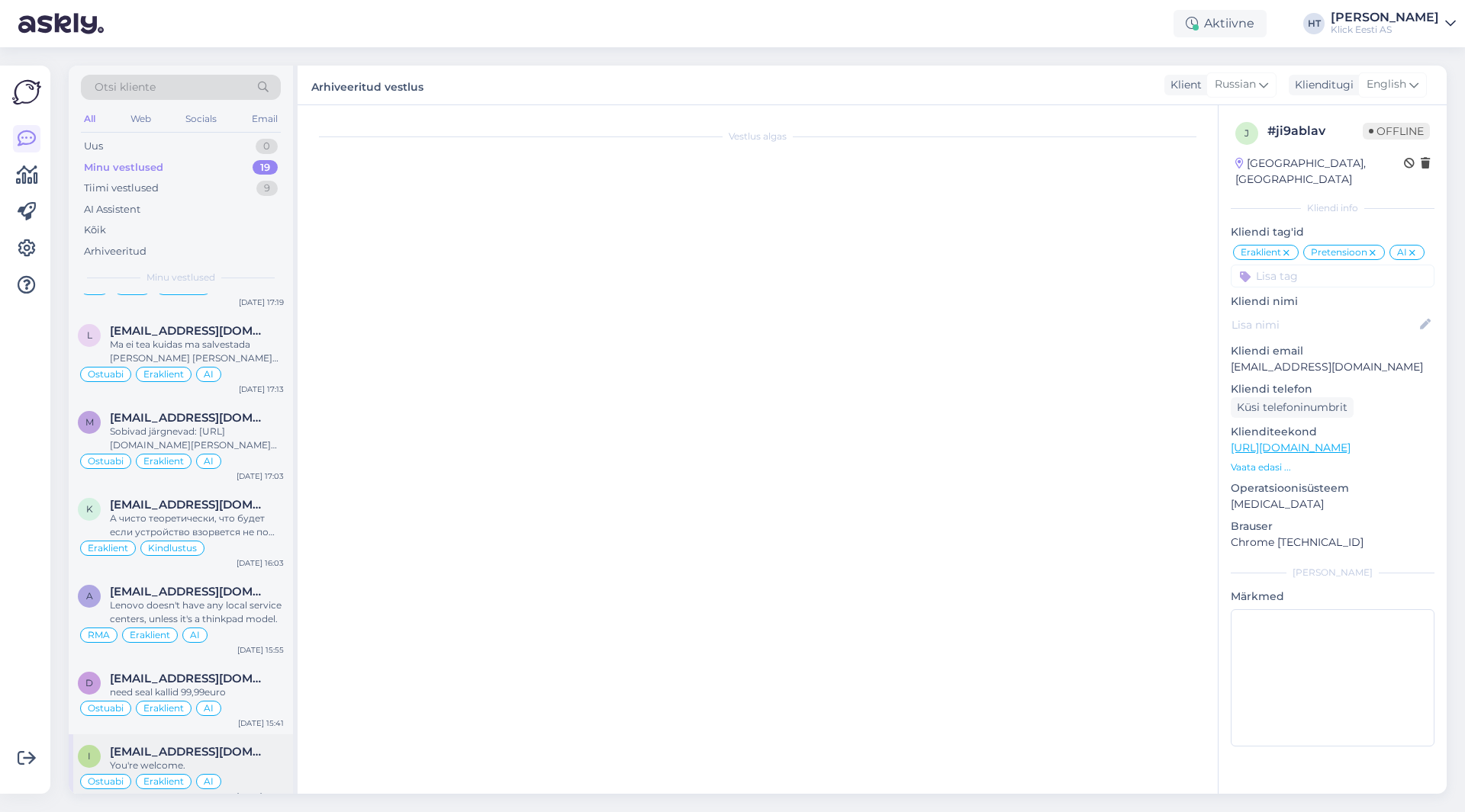
scroll to position [708, 0]
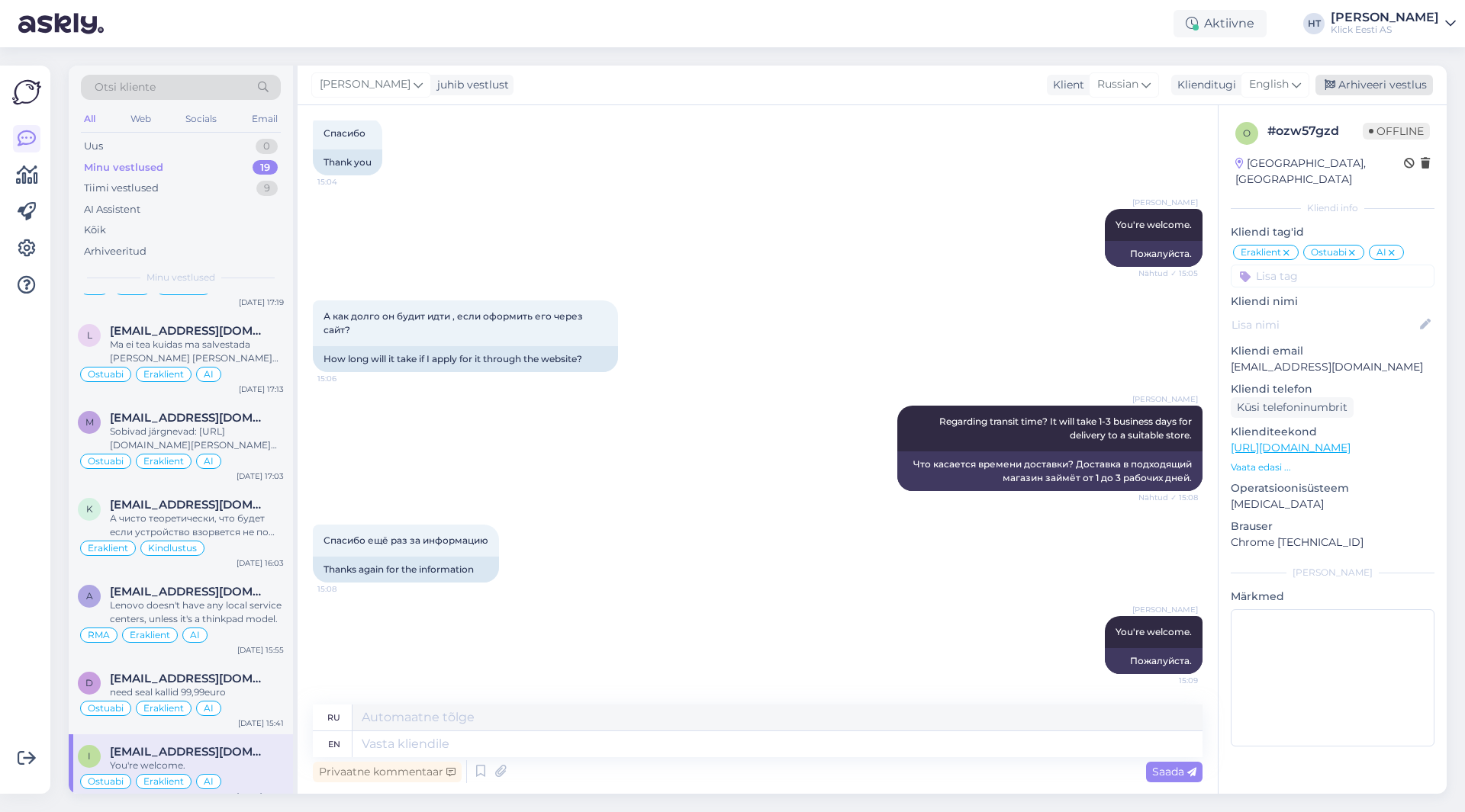
click at [1367, 79] on div "Arhiveeri vestlus" at bounding box center [1374, 85] width 118 height 21
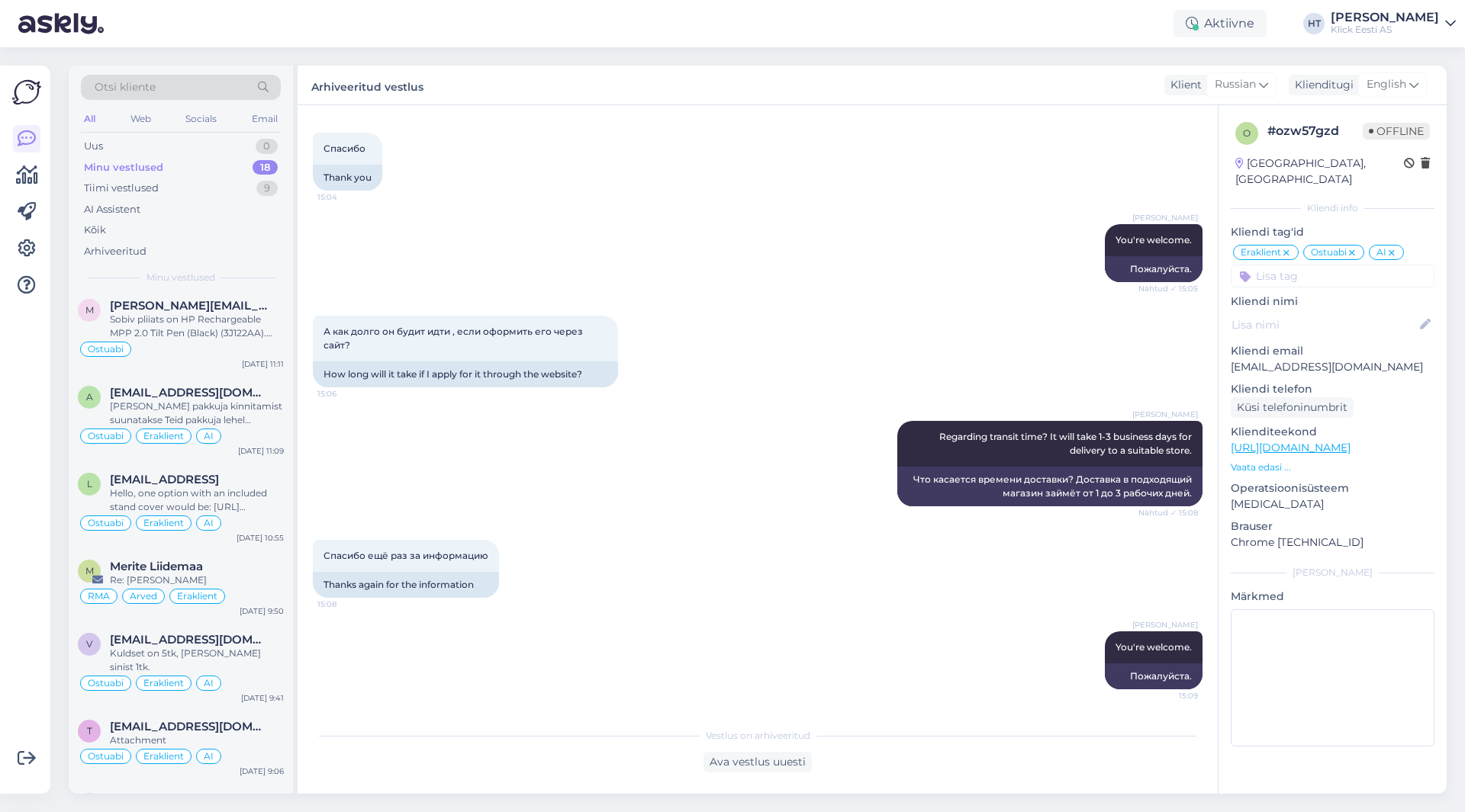
scroll to position [955, 0]
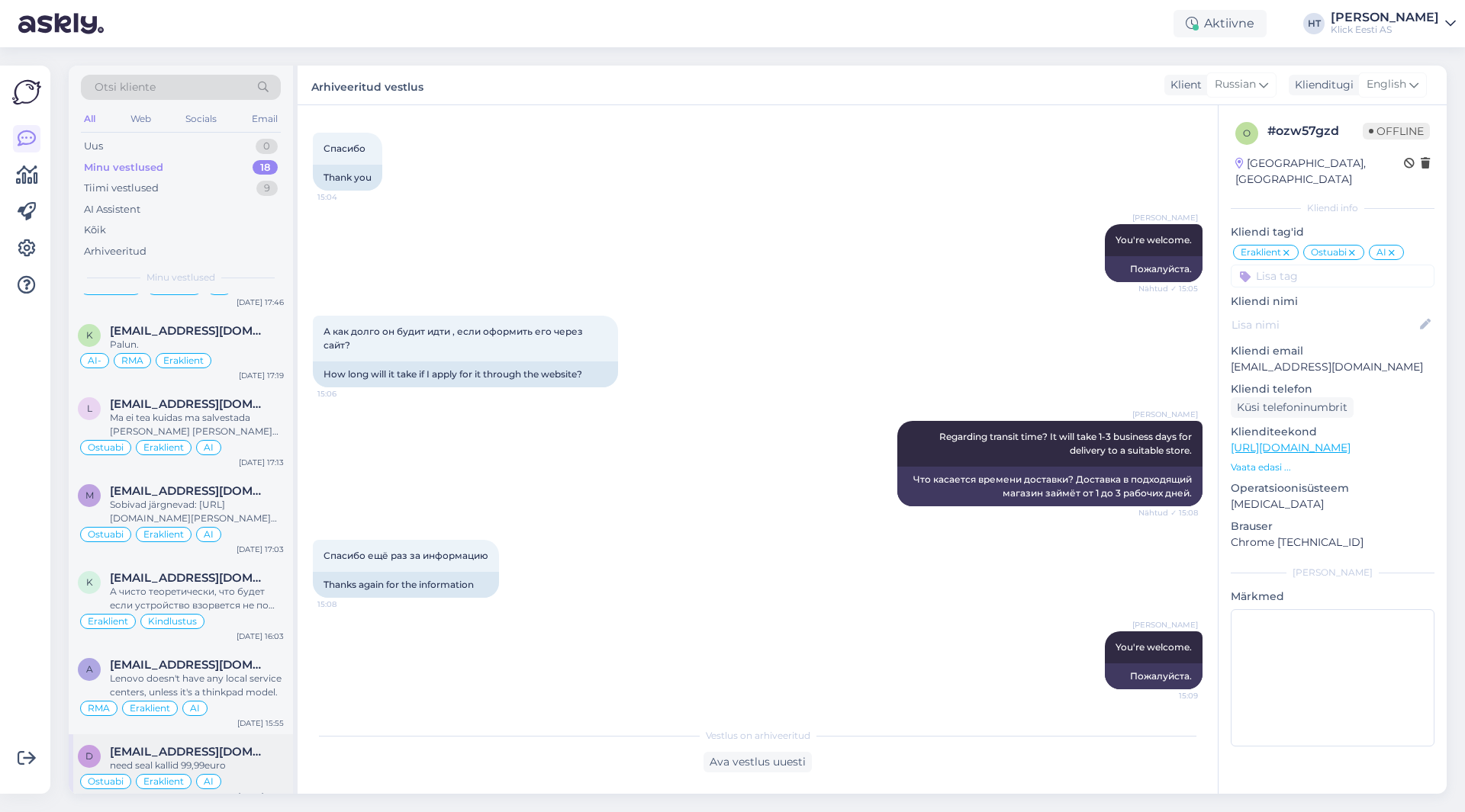
click at [231, 745] on span "[EMAIL_ADDRESS][DOMAIN_NAME]" at bounding box center [189, 752] width 159 height 14
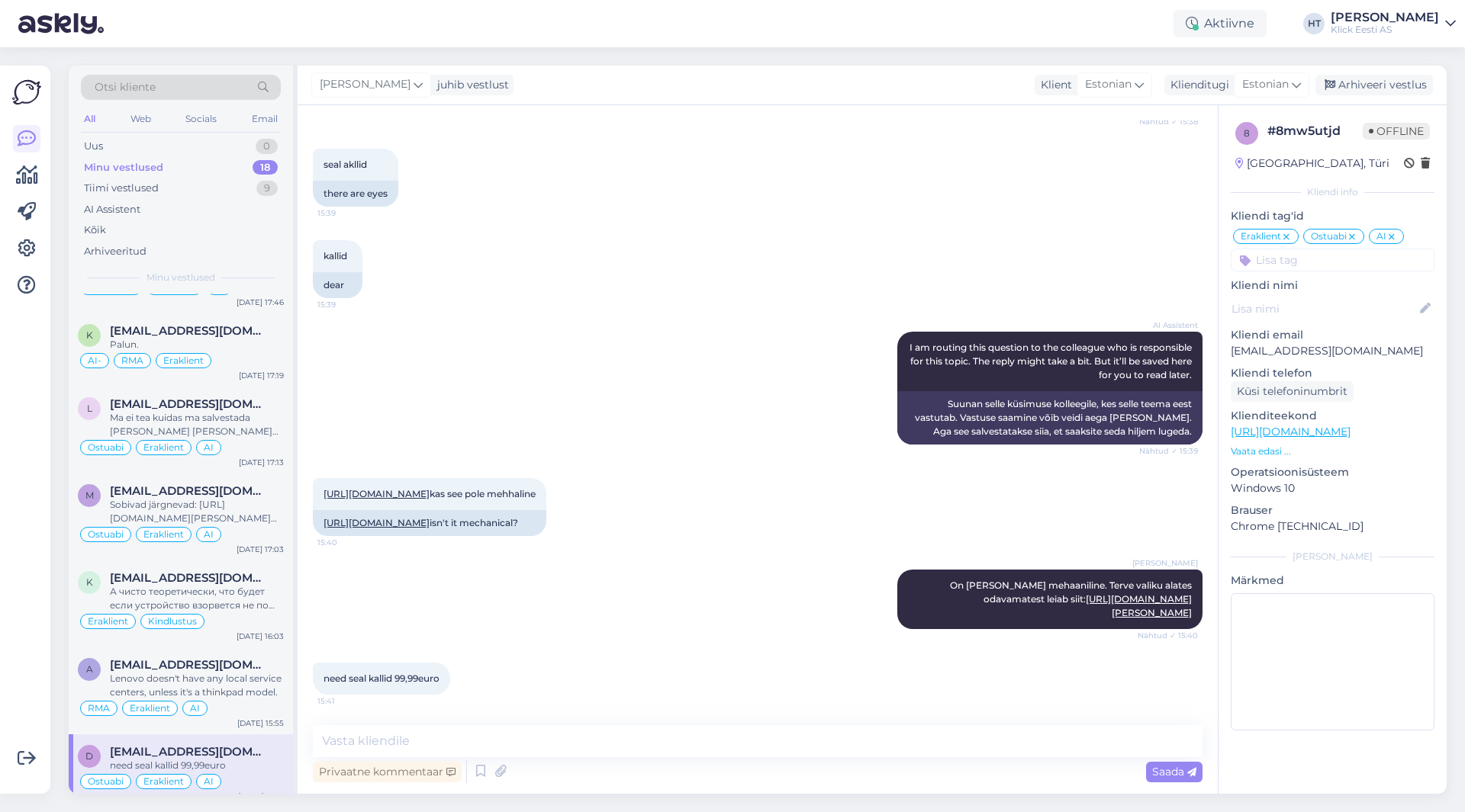
scroll to position [374, 0]
click at [1358, 84] on div "Arhiveeri vestlus" at bounding box center [1374, 85] width 118 height 21
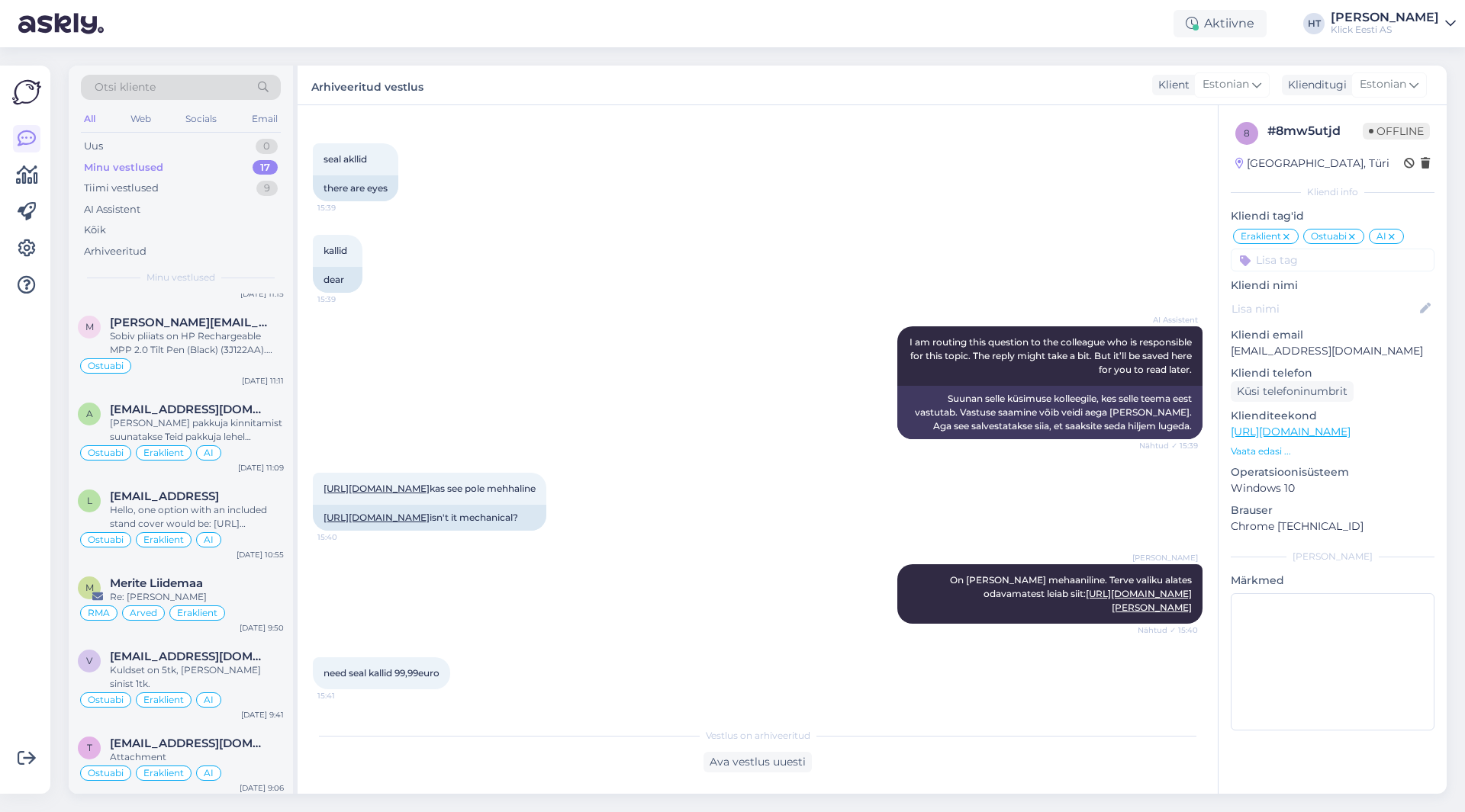
scroll to position [882, 0]
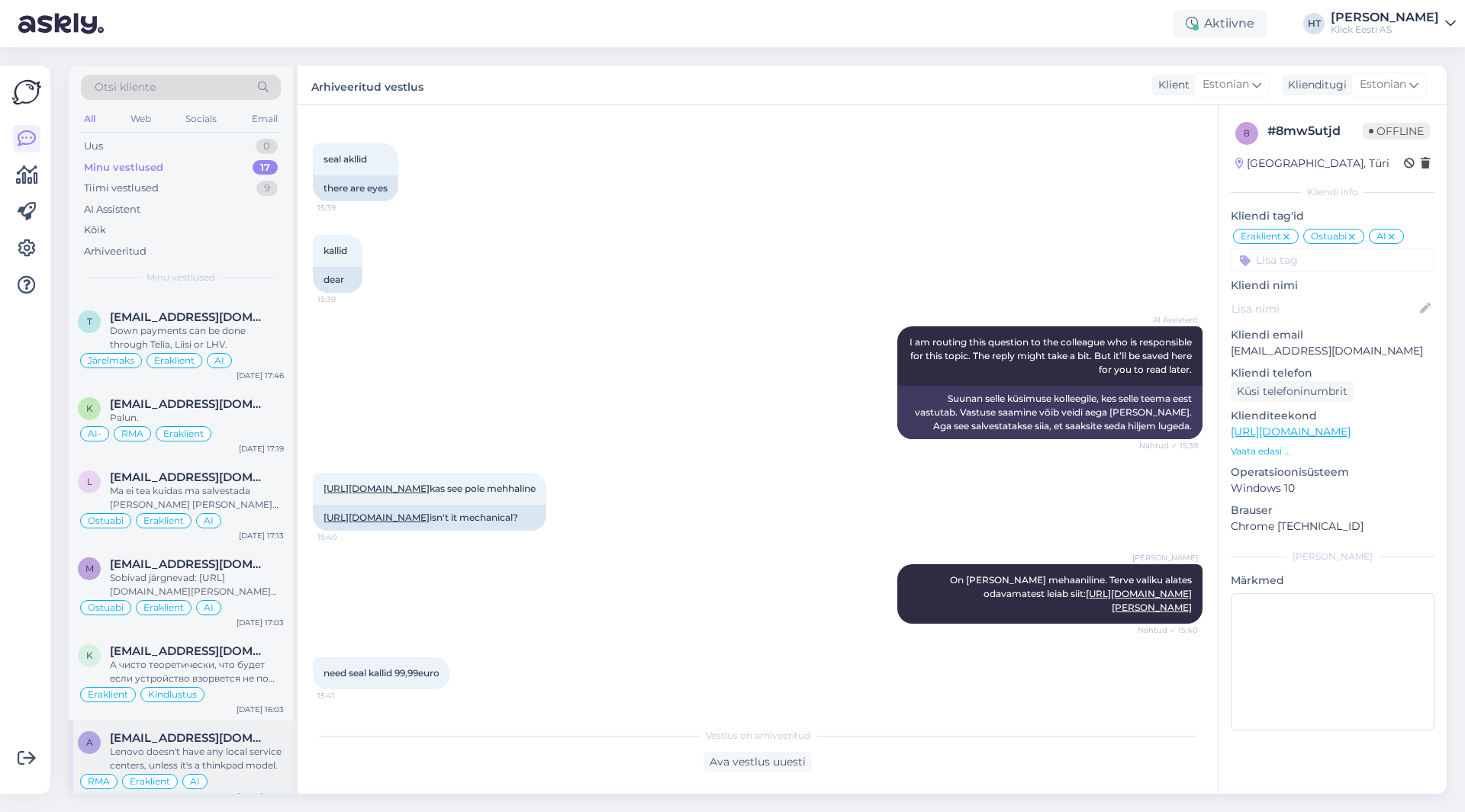
click at [213, 746] on div "Lenovo doesn't have any local service centers, unless it's a thinkpad model." at bounding box center [196, 759] width 174 height 27
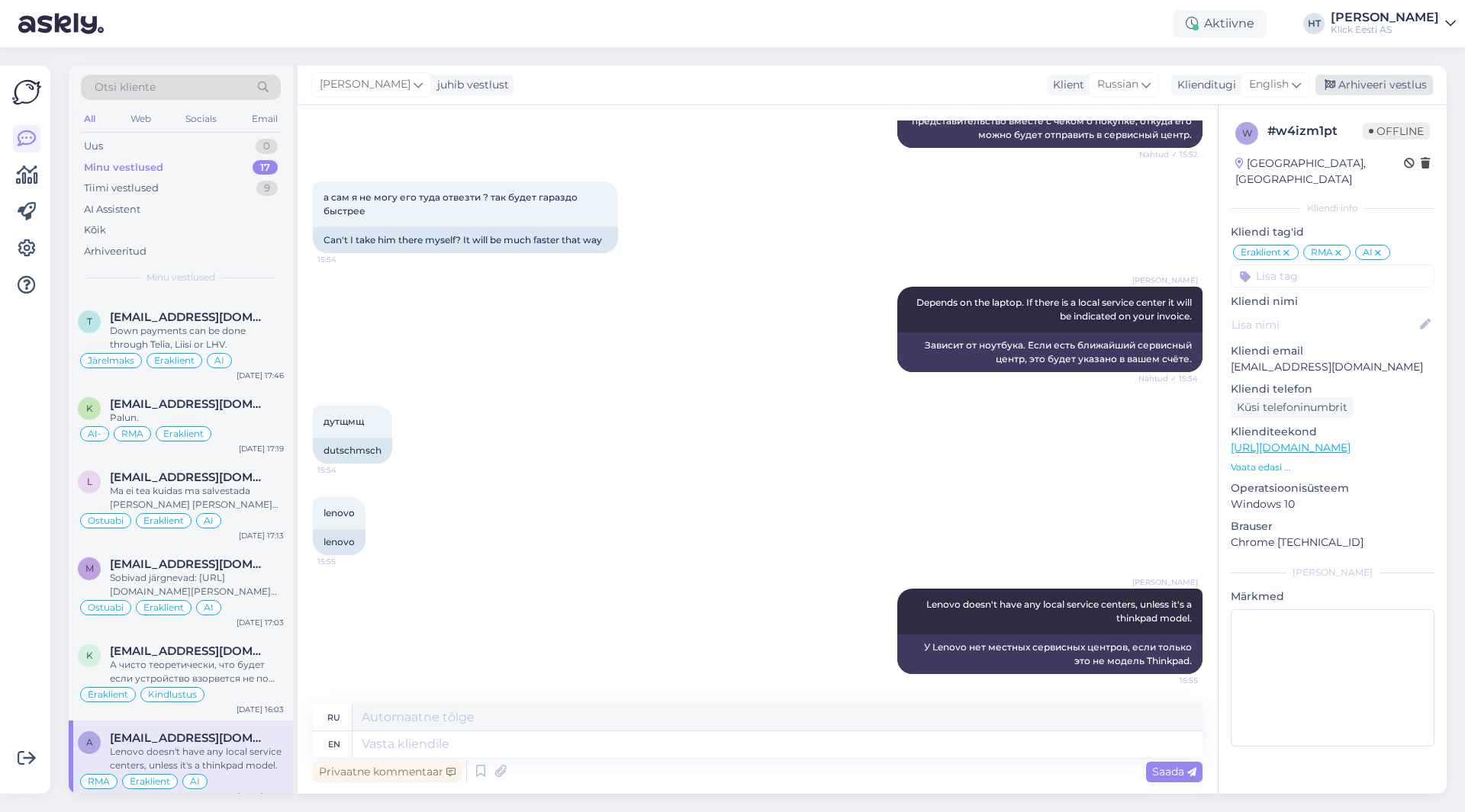
click at [1369, 82] on div "Arhiveeri vestlus" at bounding box center [1374, 85] width 118 height 21
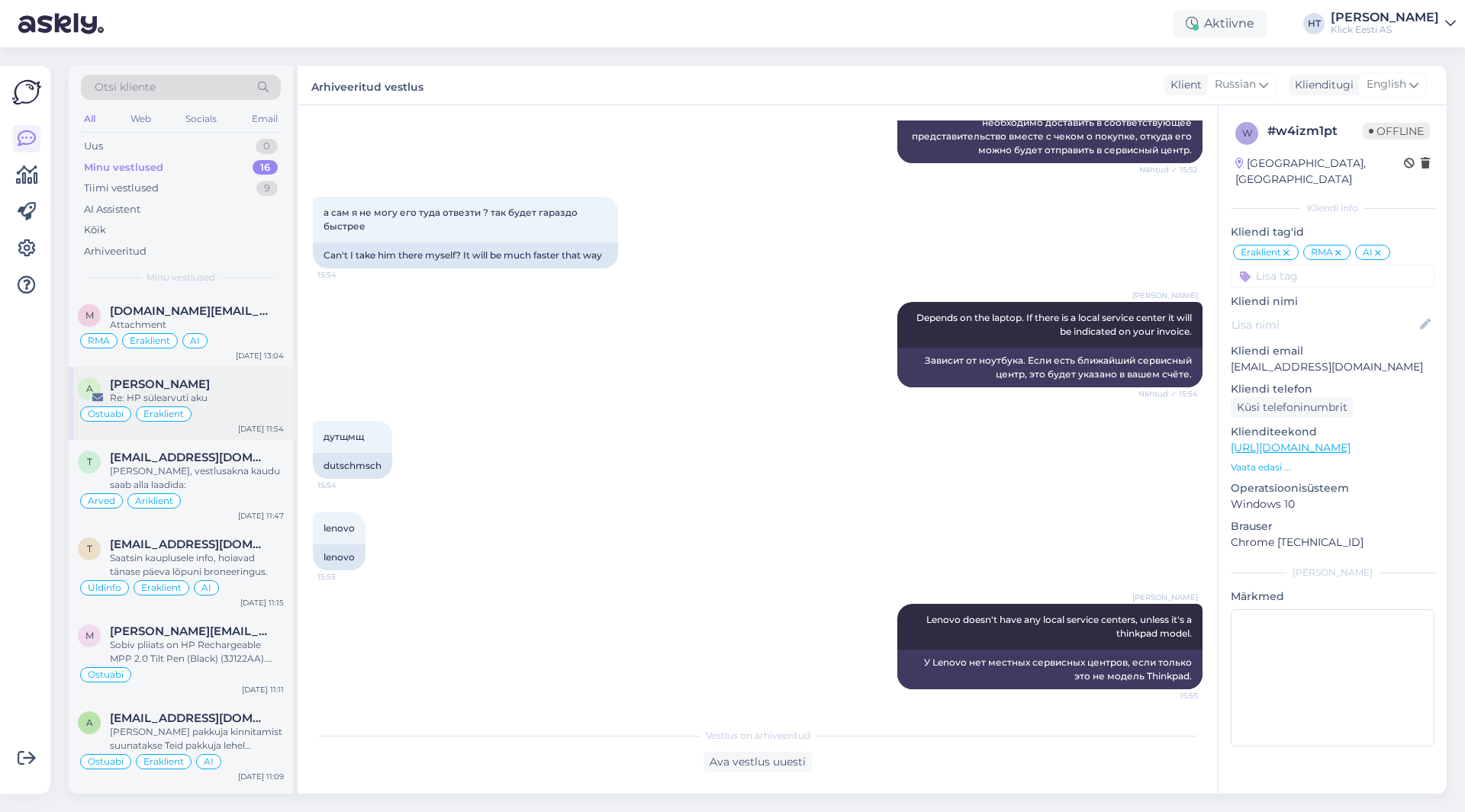
scroll to position [795, 0]
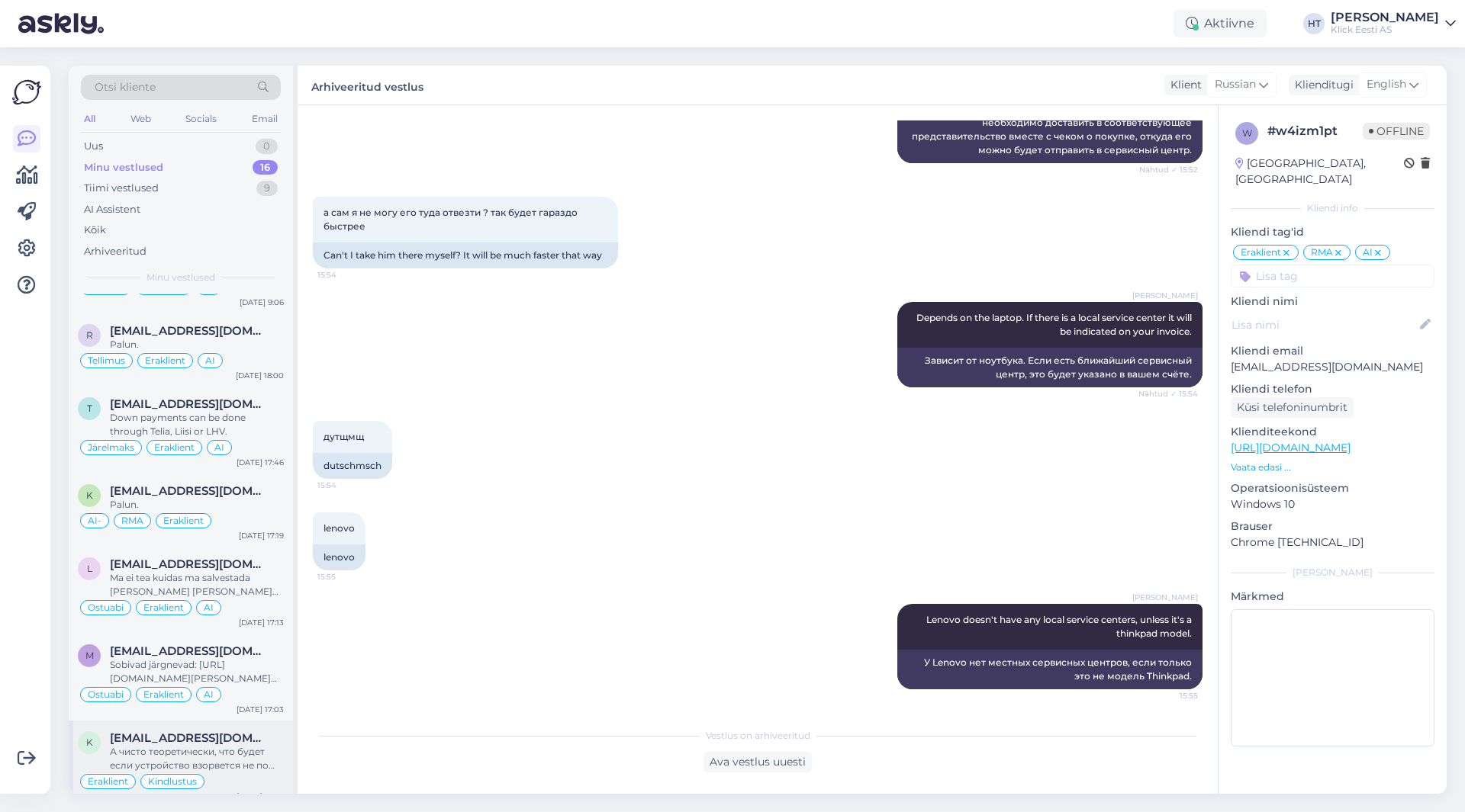
click at [233, 721] on div "[PERSON_NAME] [PERSON_NAME][EMAIL_ADDRESS][DOMAIN_NAME] А чисто теоретически, ч…" at bounding box center [181, 764] width 225 height 87
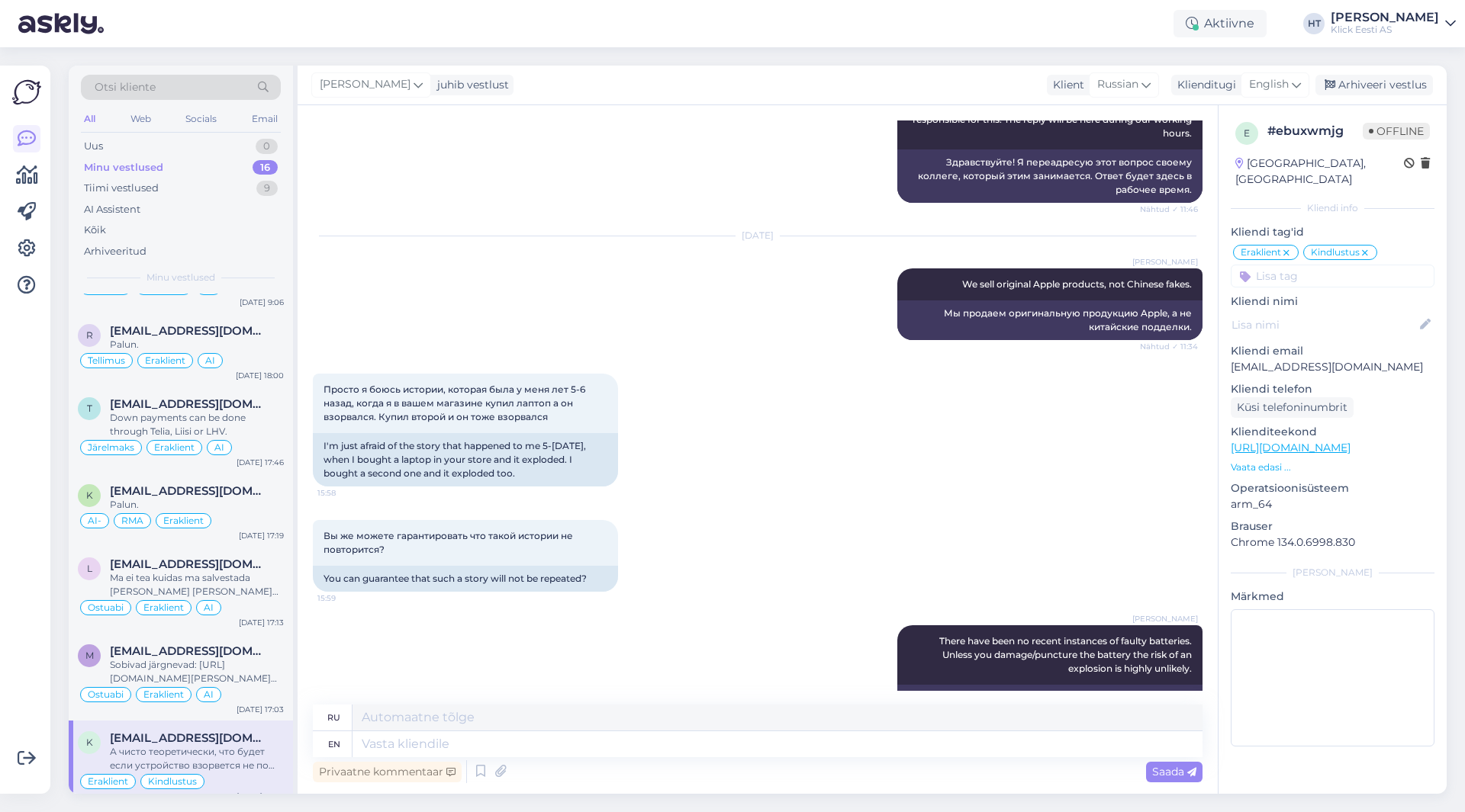
scroll to position [1000, 0]
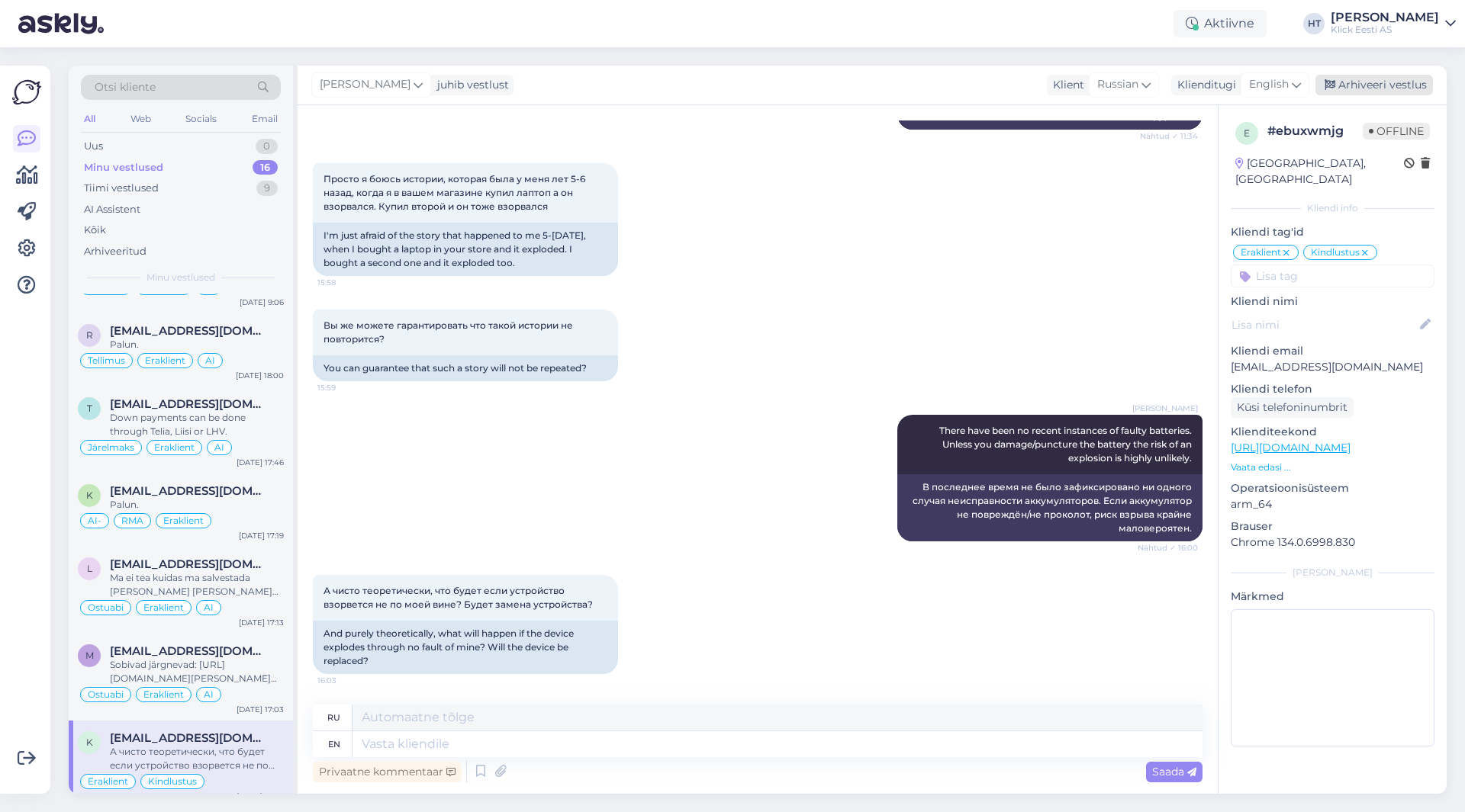
click at [1371, 83] on div "Arhiveeri vestlus" at bounding box center [1374, 85] width 118 height 21
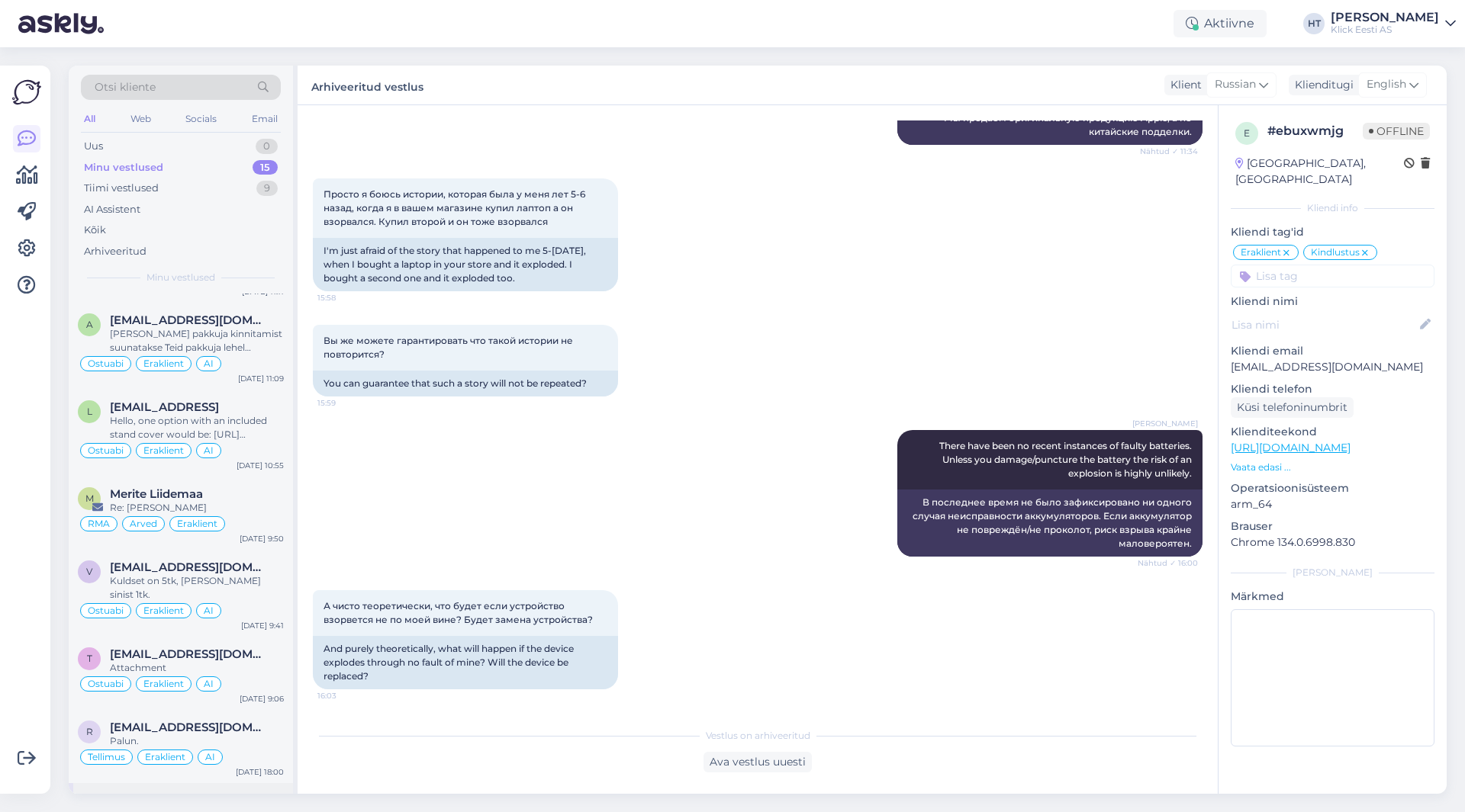
scroll to position [708, 0]
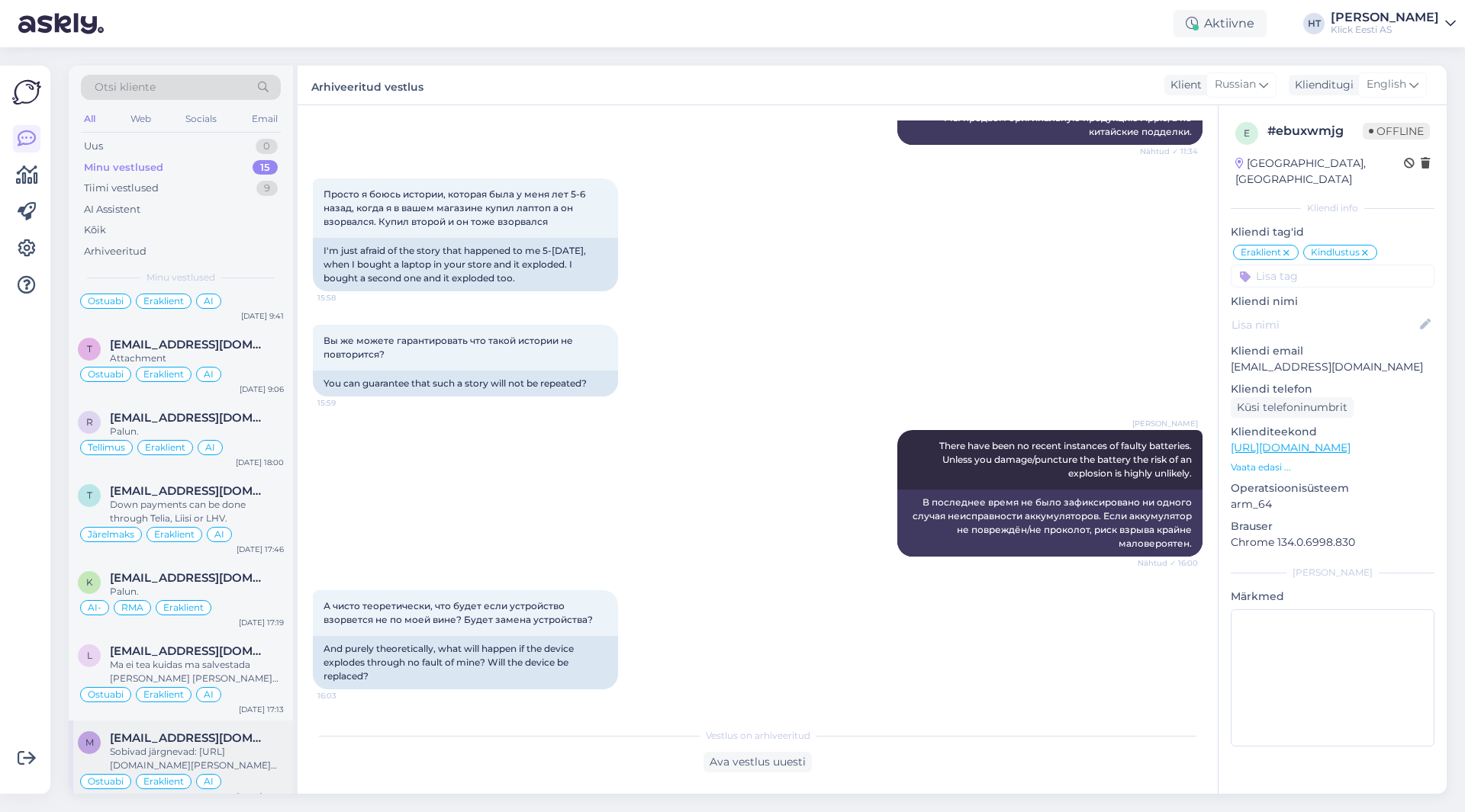
click at [217, 745] on div "Sobivad järgnevad: [URL][DOMAIN_NAME][PERSON_NAME] Asukoha koguseid saab kontro…" at bounding box center [196, 759] width 174 height 27
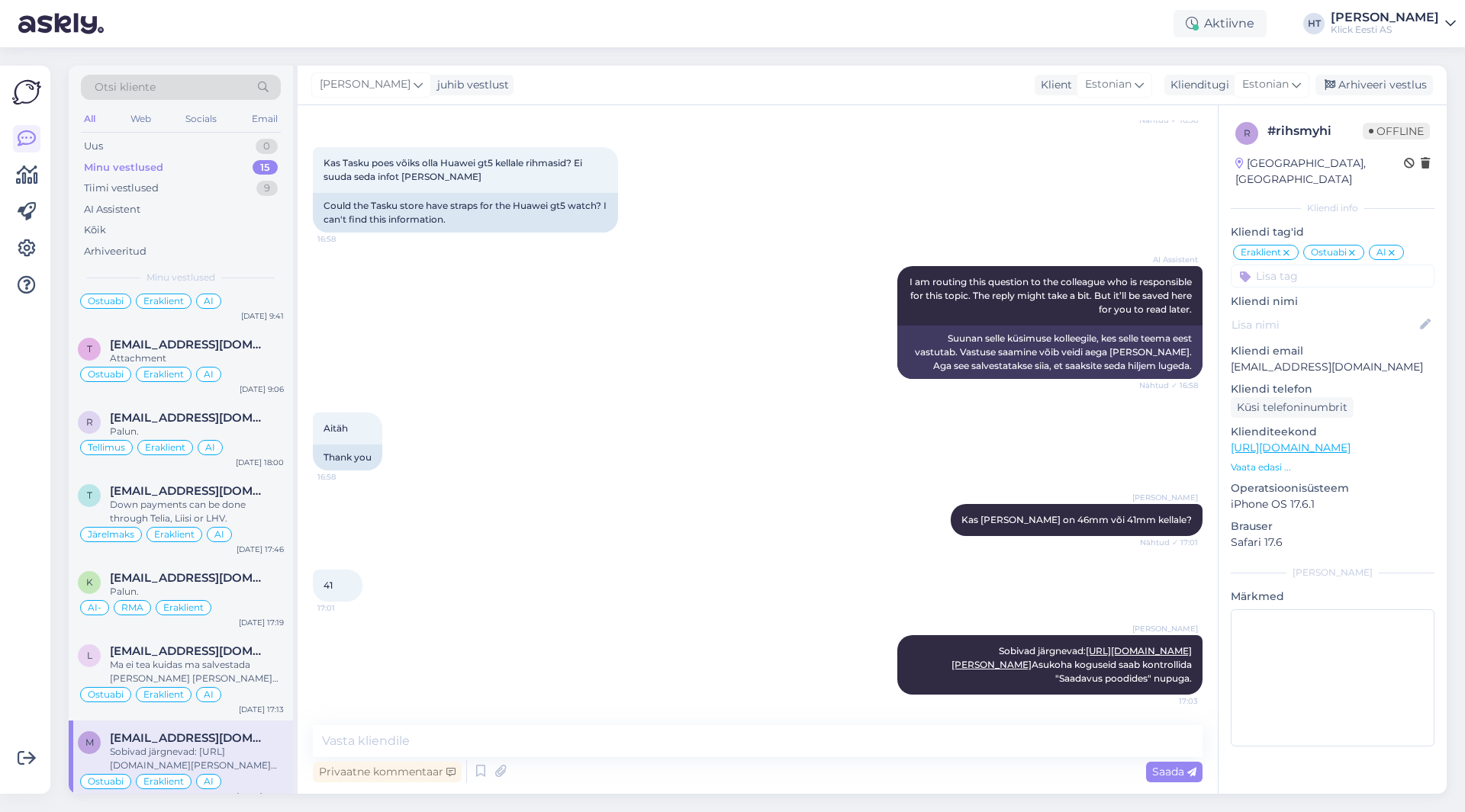
scroll to position [239, 0]
click at [762, 519] on div "[PERSON_NAME] Kas [PERSON_NAME] on 46mm või 41mm kellale? Nähtud ✓ 17:01" at bounding box center [758, 520] width 890 height 66
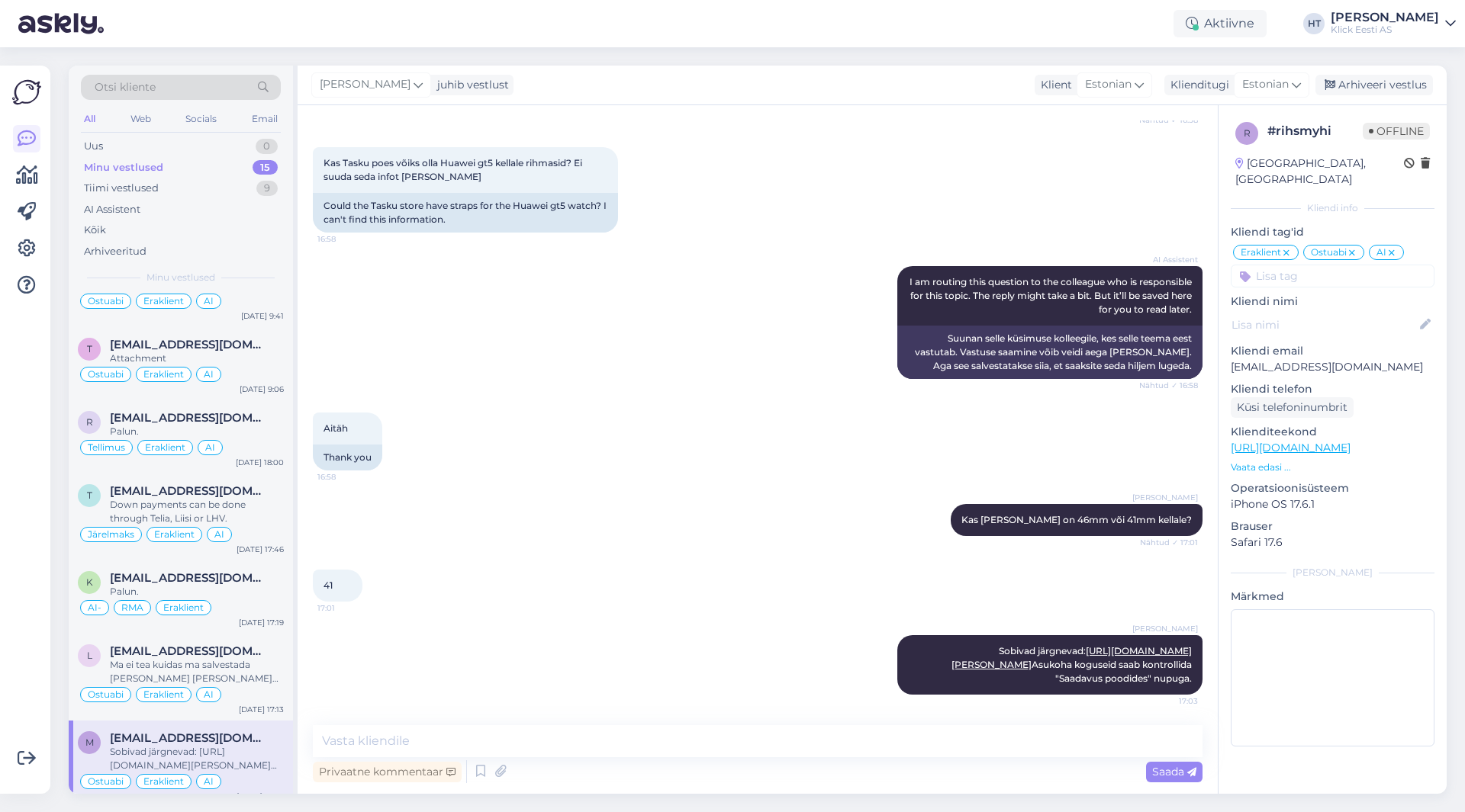
click at [762, 519] on div "[PERSON_NAME] Kas [PERSON_NAME] on 46mm või 41mm kellale? Nähtud ✓ 17:01" at bounding box center [758, 520] width 890 height 66
click at [762, 521] on div "[PERSON_NAME] Kas [PERSON_NAME] on 46mm või 41mm kellale? Nähtud ✓ 17:01" at bounding box center [758, 520] width 890 height 66
click at [148, 658] on div "Ma ei tea kuidas ma salvestada [PERSON_NAME] [PERSON_NAME] info asjatundjat kät…" at bounding box center [196, 672] width 174 height 27
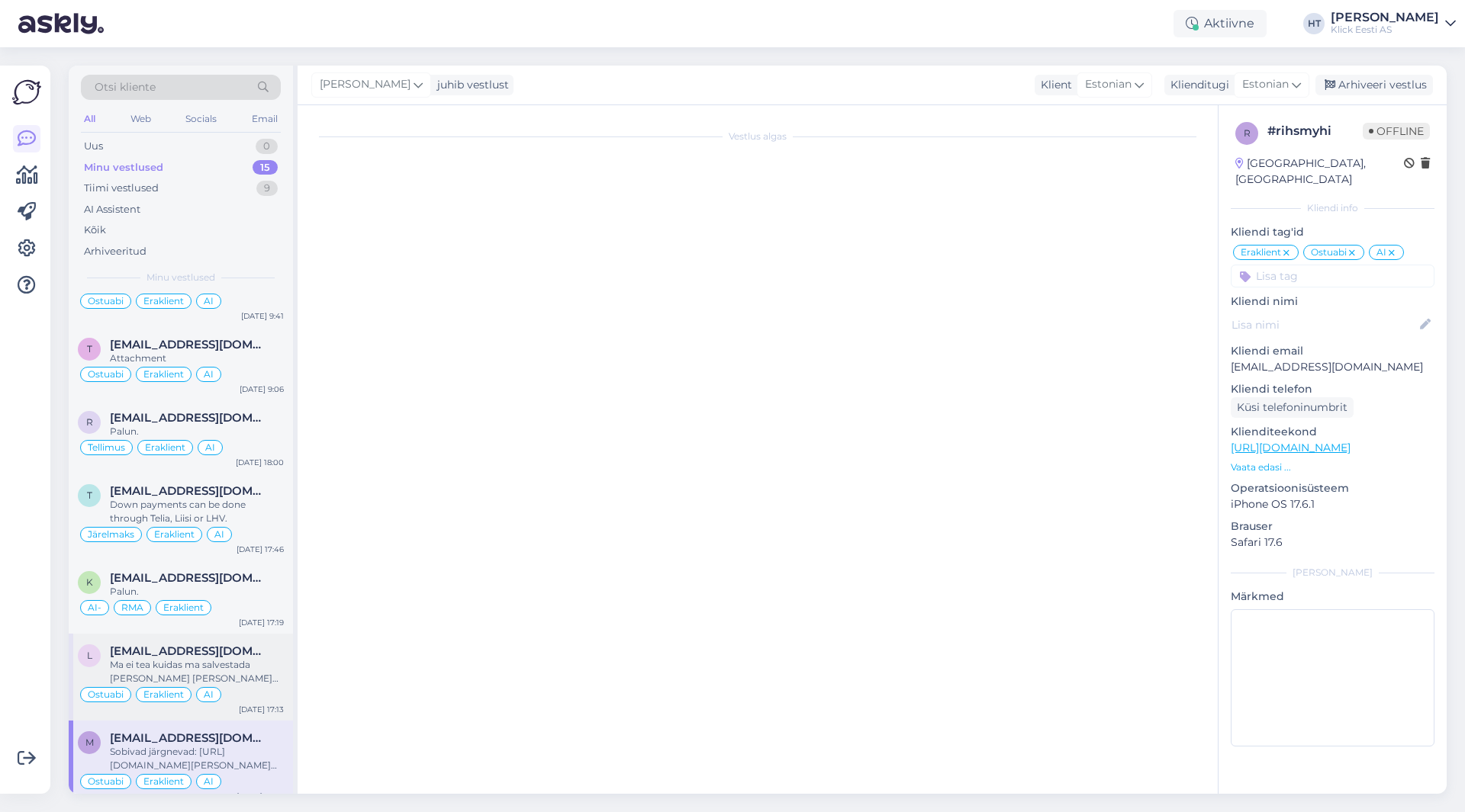
scroll to position [180, 0]
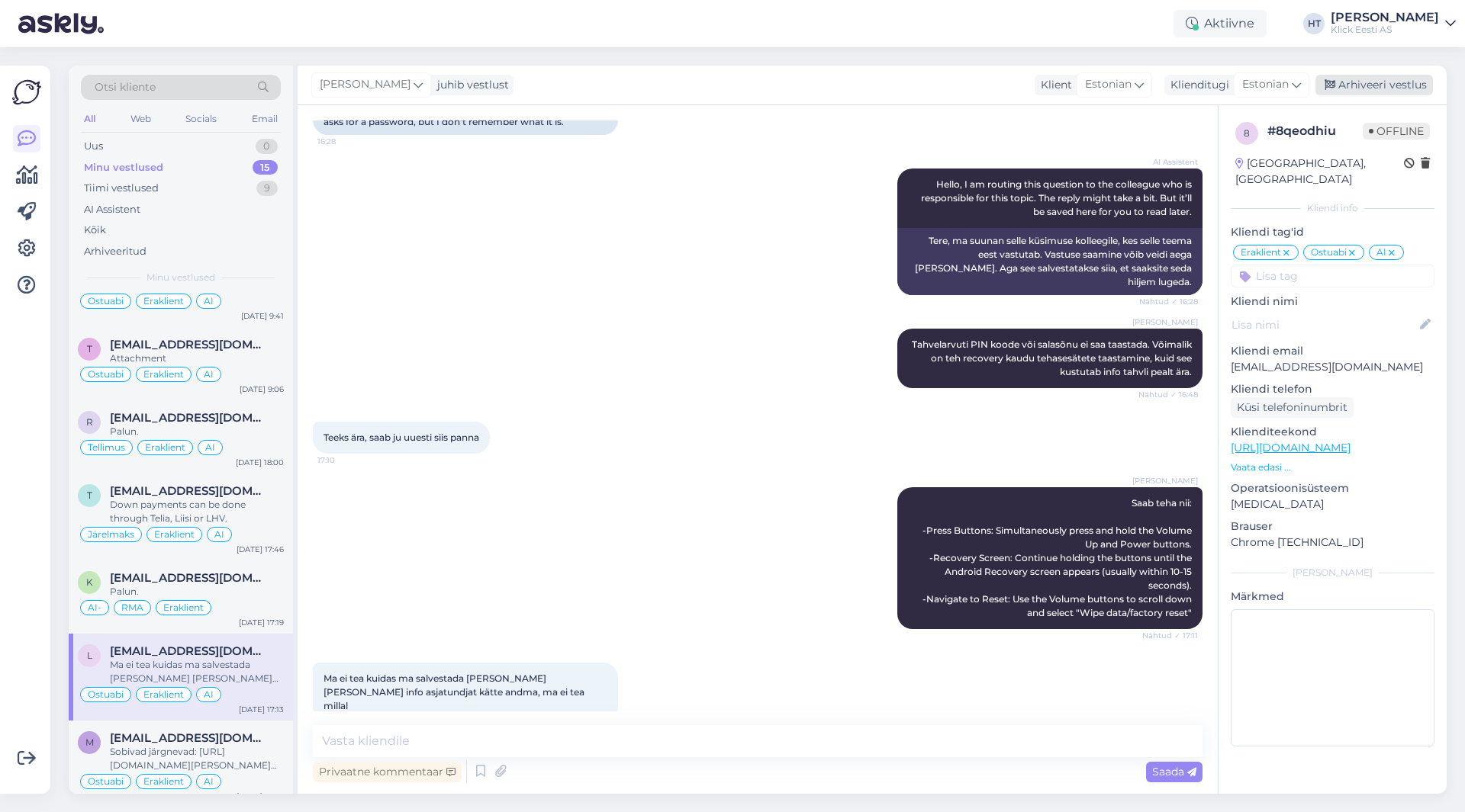
click at [1366, 82] on div "Arhiveeri vestlus" at bounding box center [1374, 85] width 118 height 21
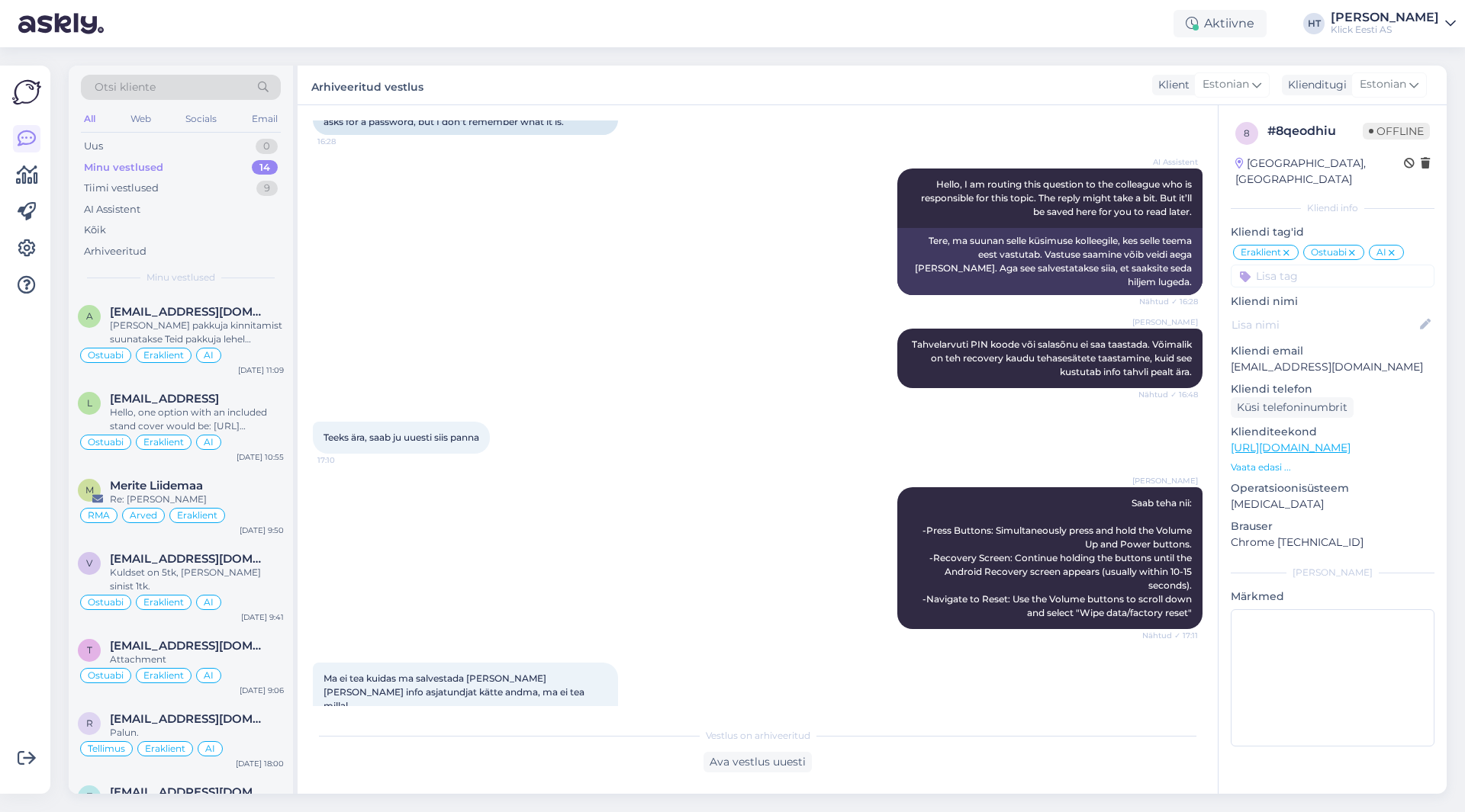
scroll to position [392, 0]
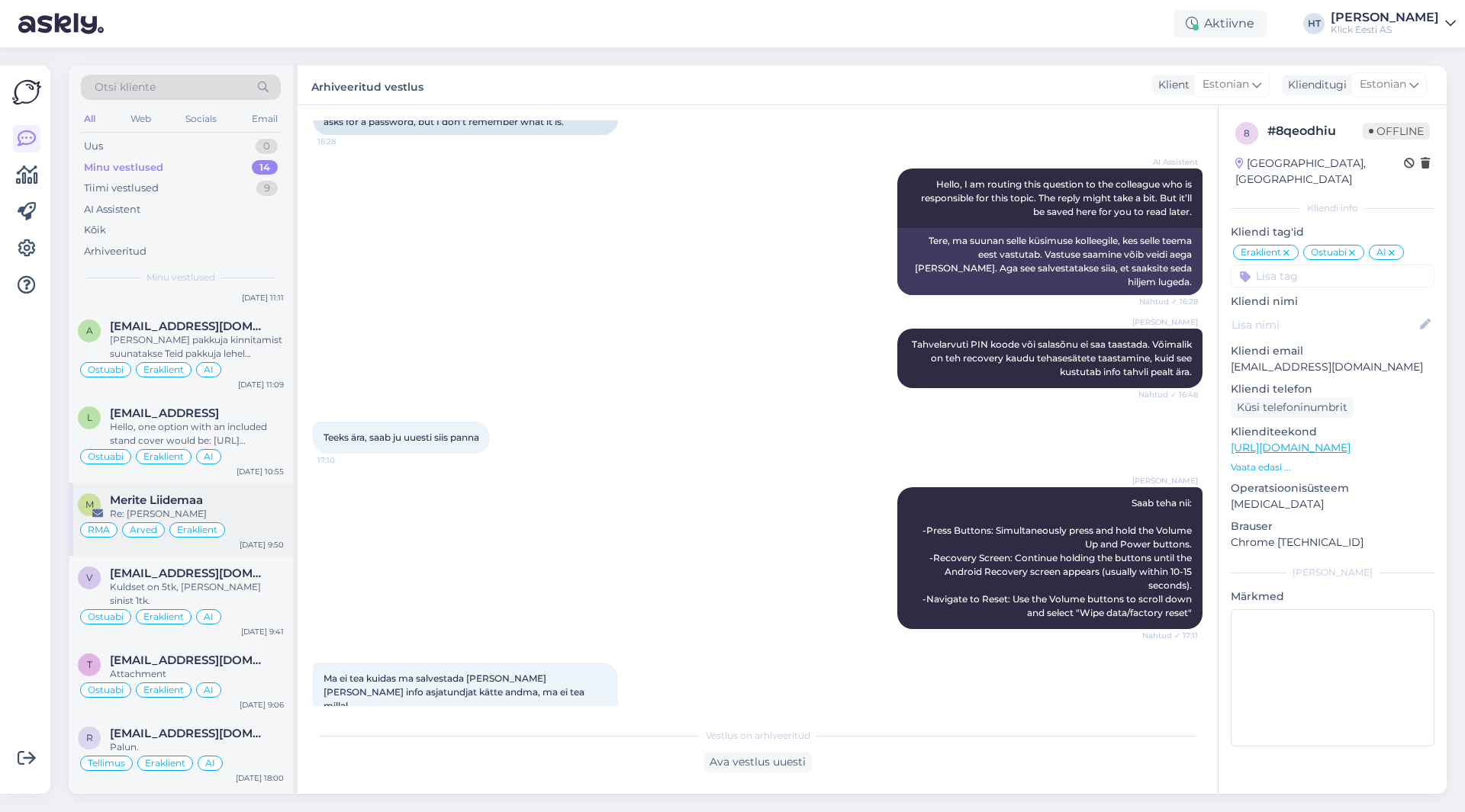
click at [243, 515] on div "Re: [PERSON_NAME]" at bounding box center [196, 514] width 174 height 14
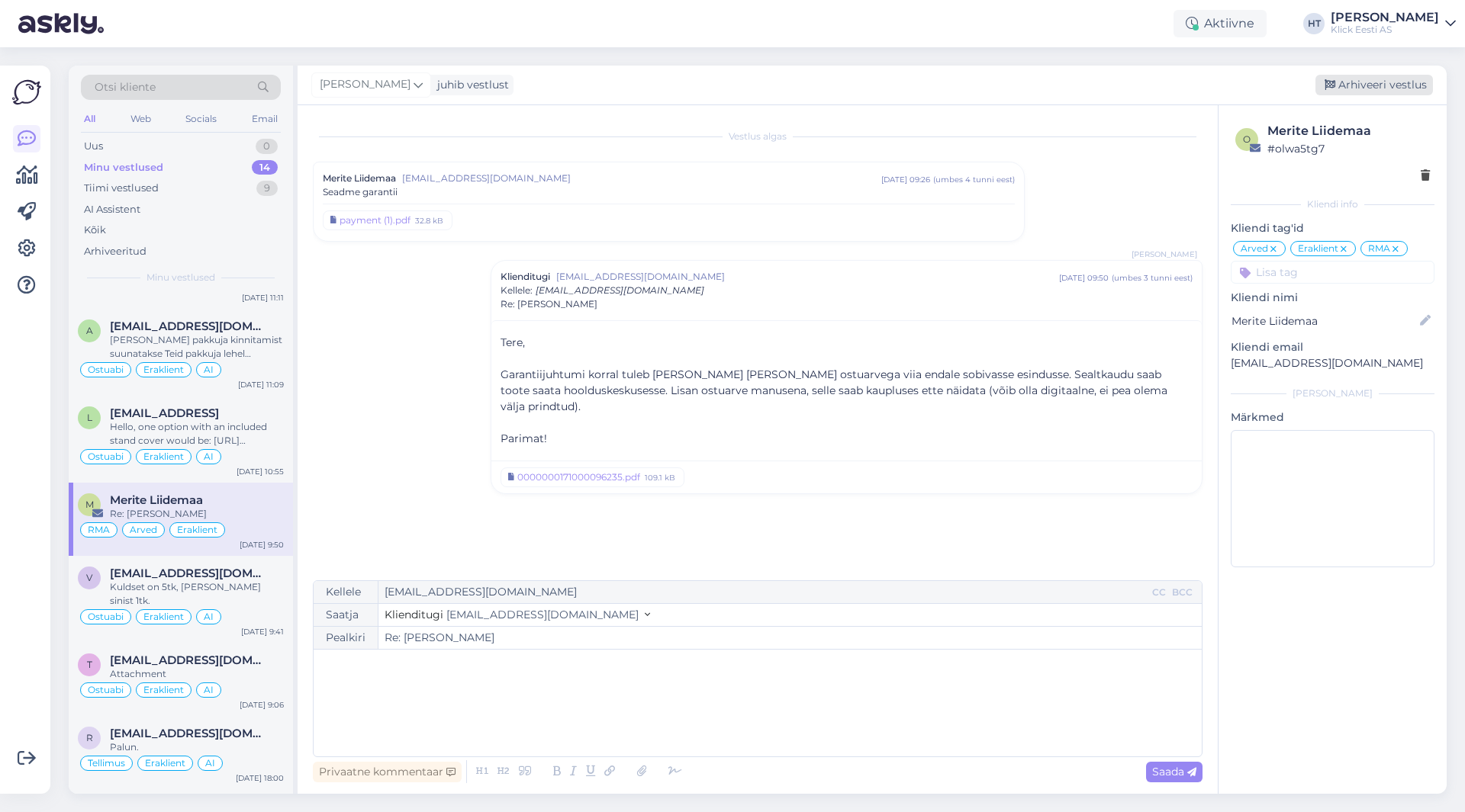
click at [1350, 93] on div "Arhiveeri vestlus" at bounding box center [1374, 85] width 118 height 21
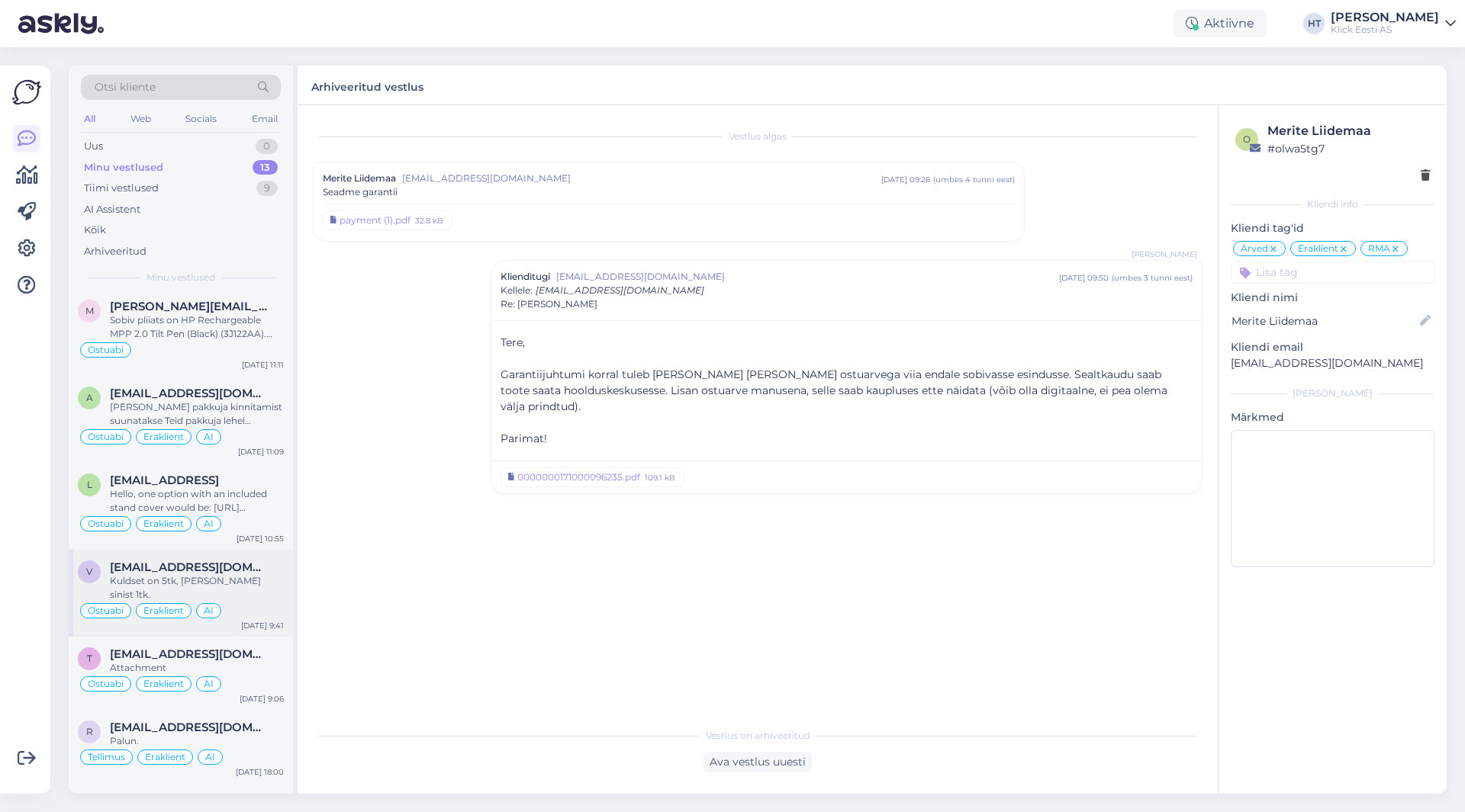
scroll to position [547, 0]
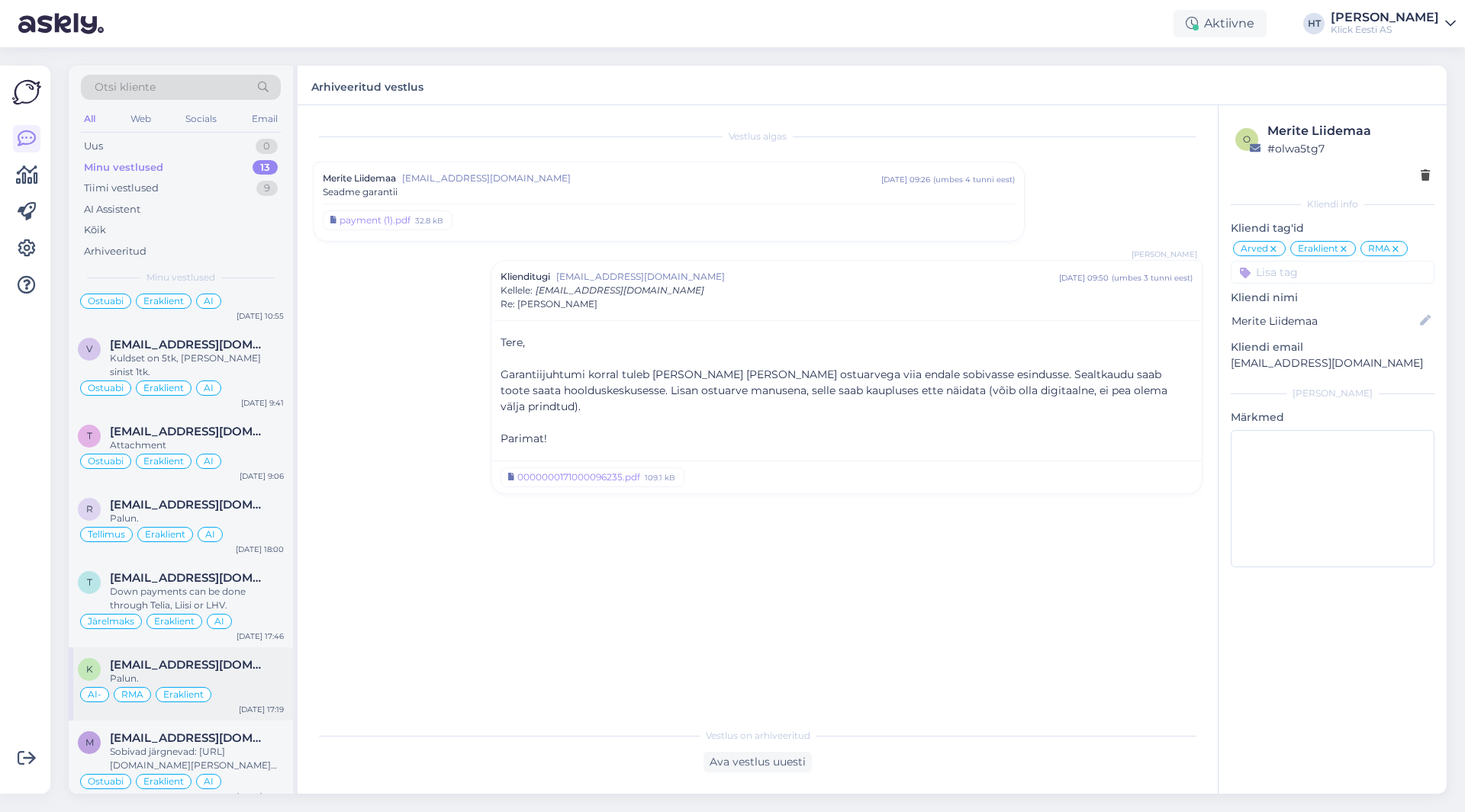
click at [243, 686] on div "AI- RMA Eraklient" at bounding box center [180, 695] width 206 height 18
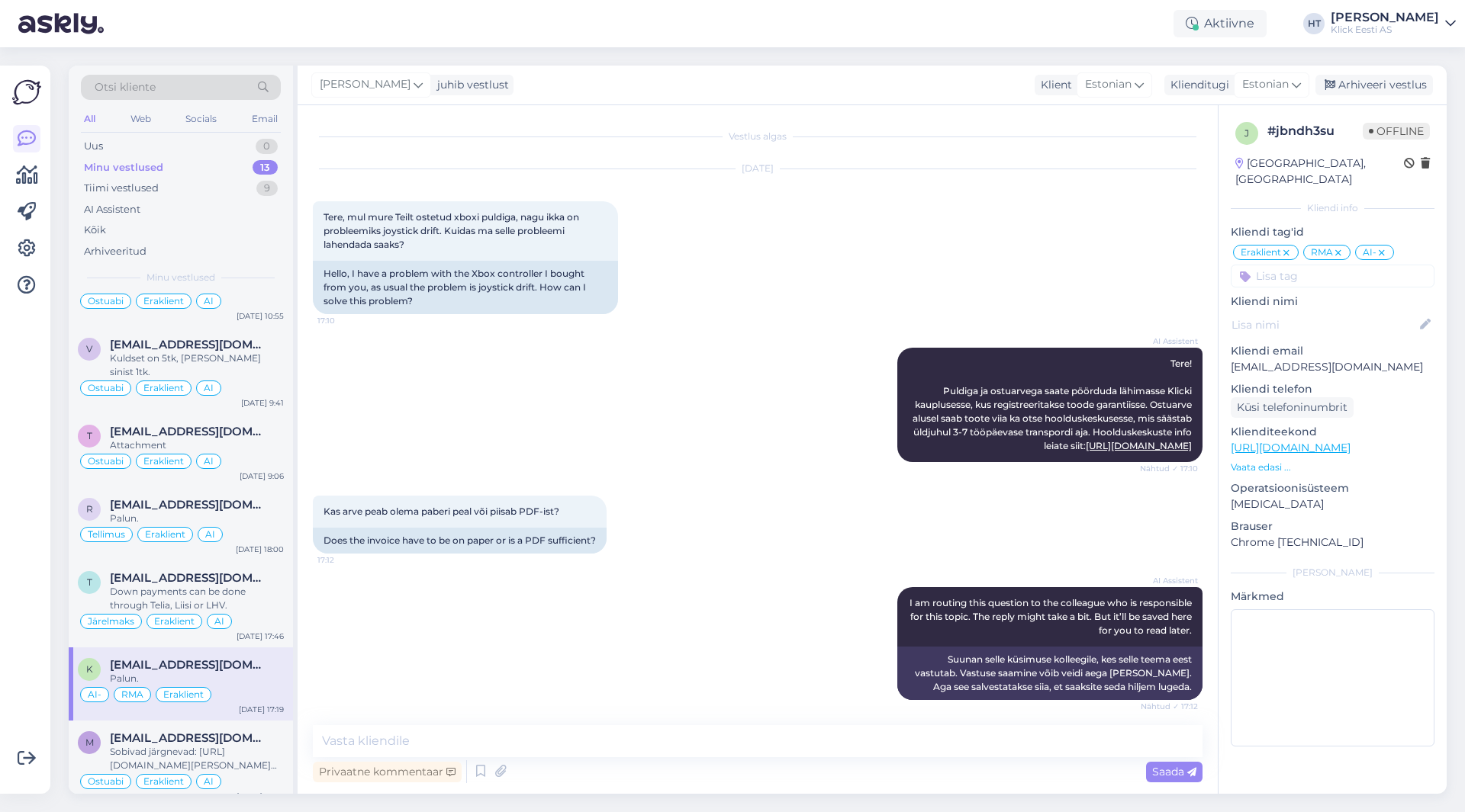
scroll to position [216, 0]
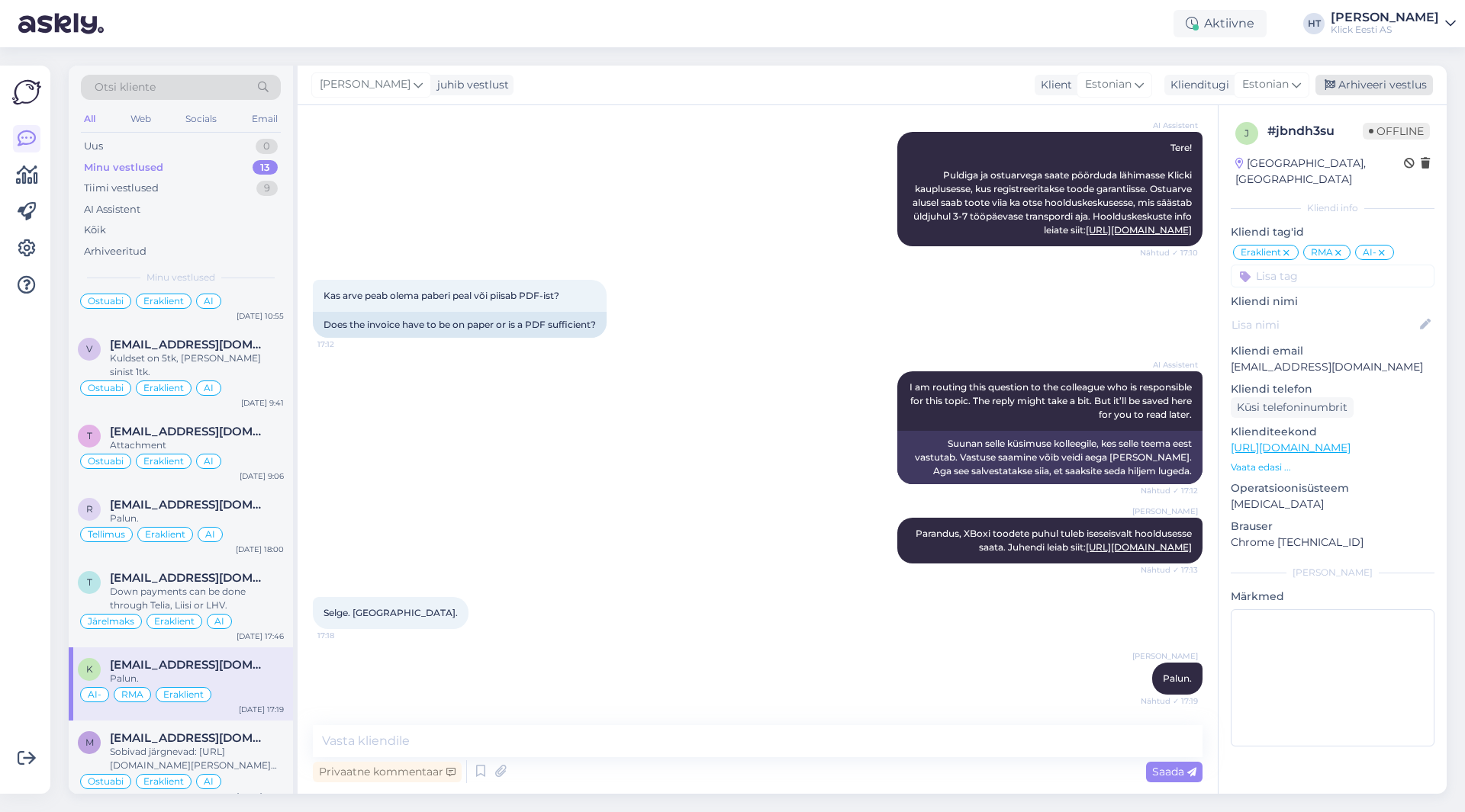
click at [1381, 83] on div "Arhiveeri vestlus" at bounding box center [1374, 85] width 118 height 21
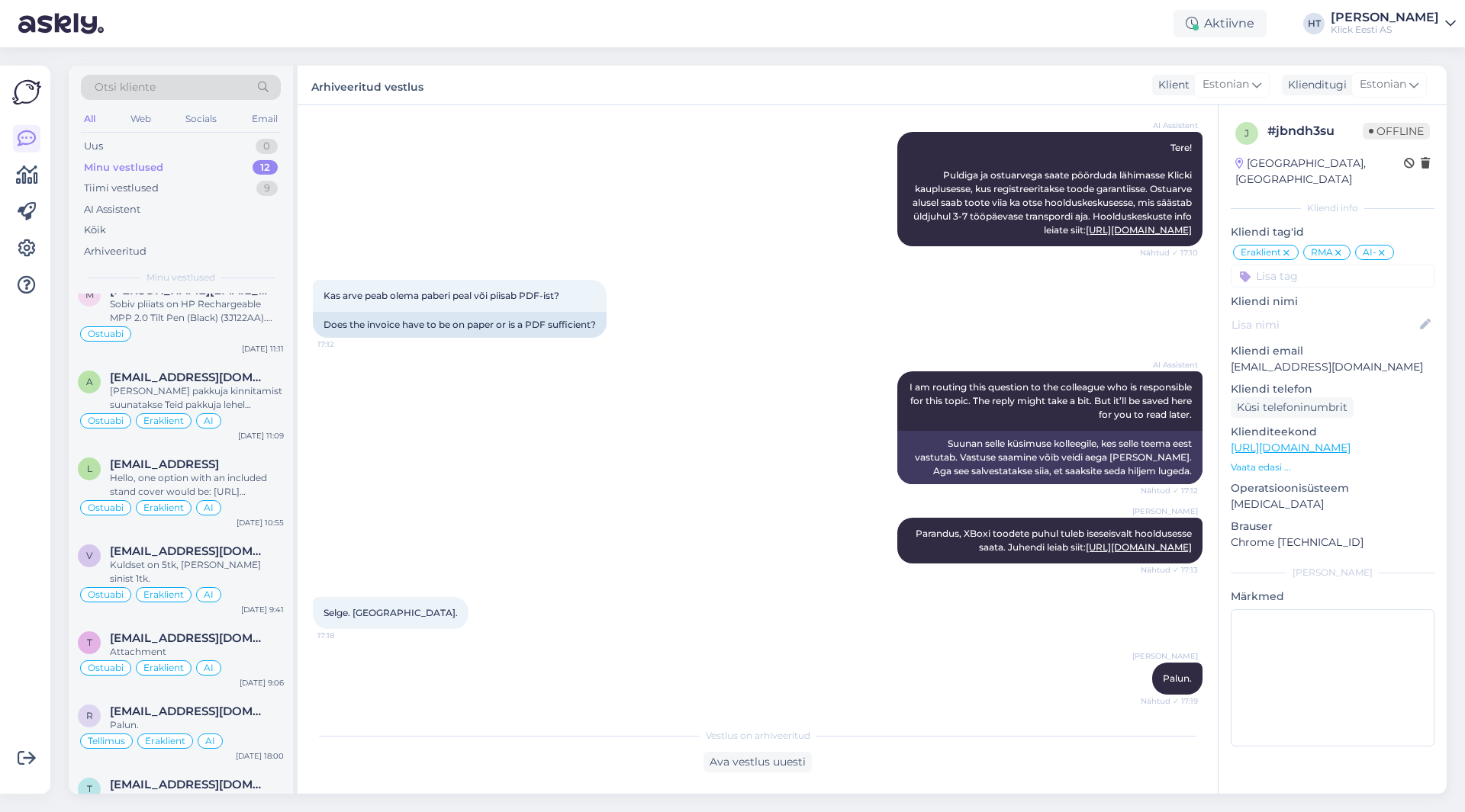
scroll to position [475, 0]
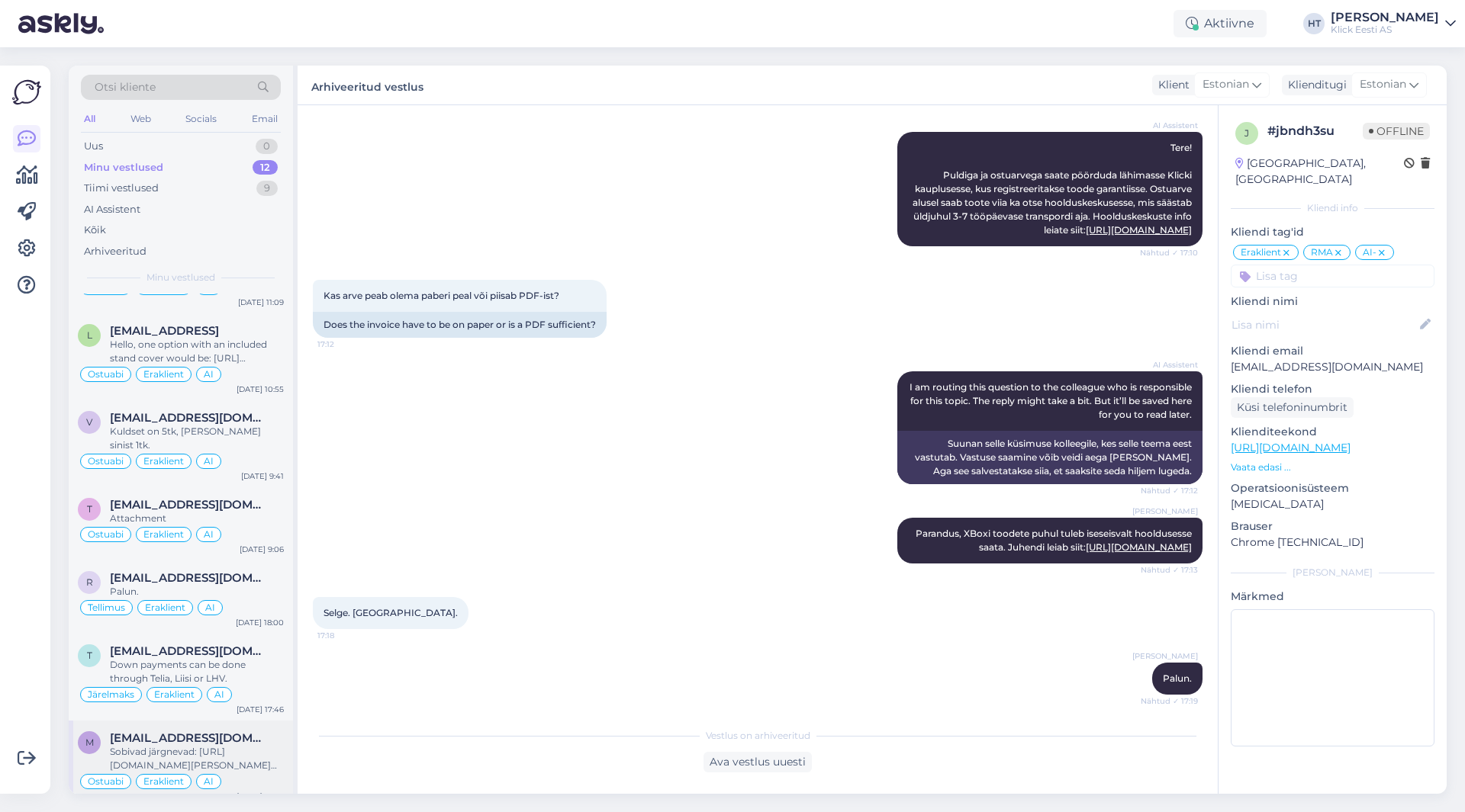
click at [242, 732] on span "[EMAIL_ADDRESS][DOMAIN_NAME]" at bounding box center [189, 738] width 159 height 14
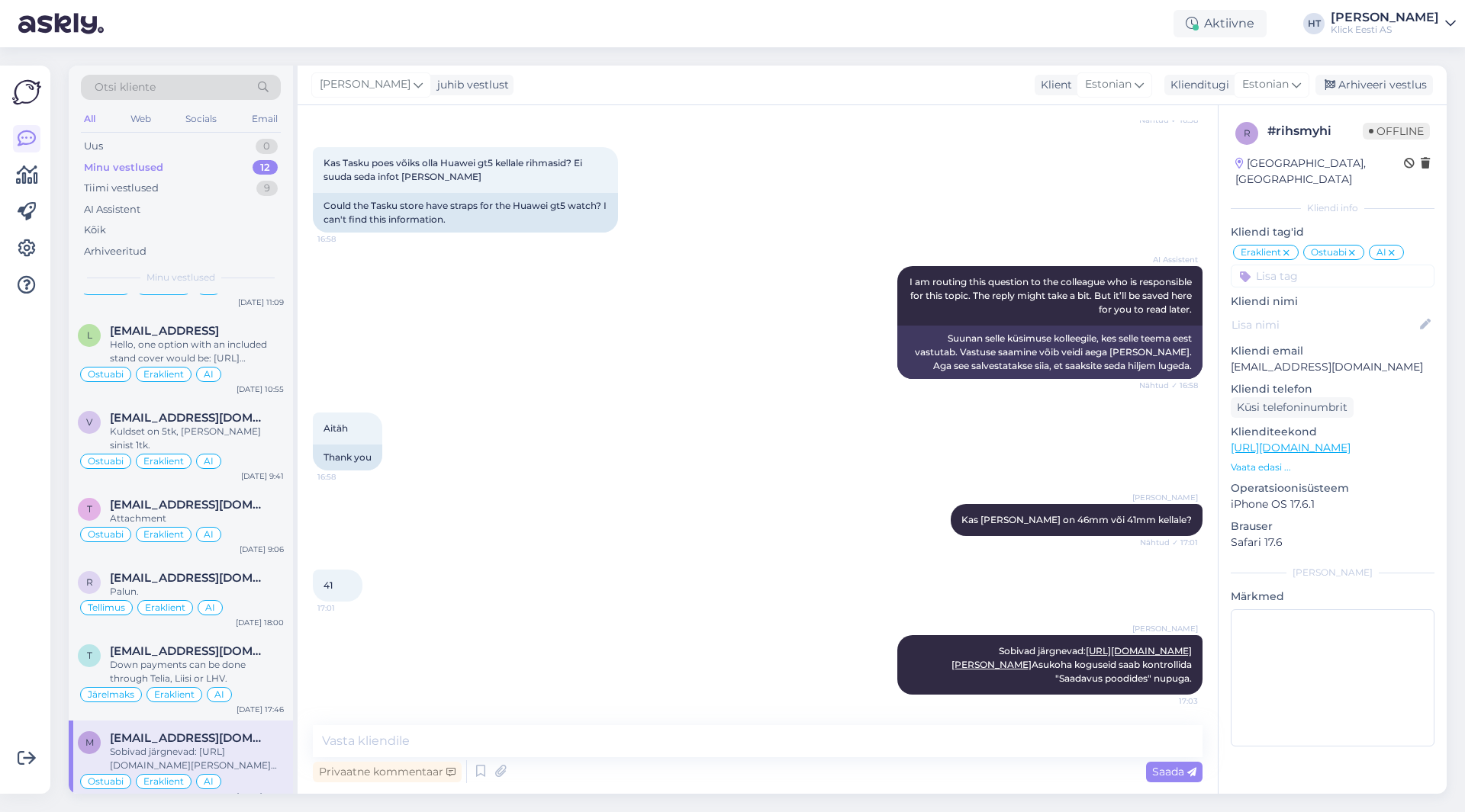
scroll to position [239, 0]
click at [1357, 84] on div "Arhiveeri vestlus" at bounding box center [1374, 85] width 118 height 21
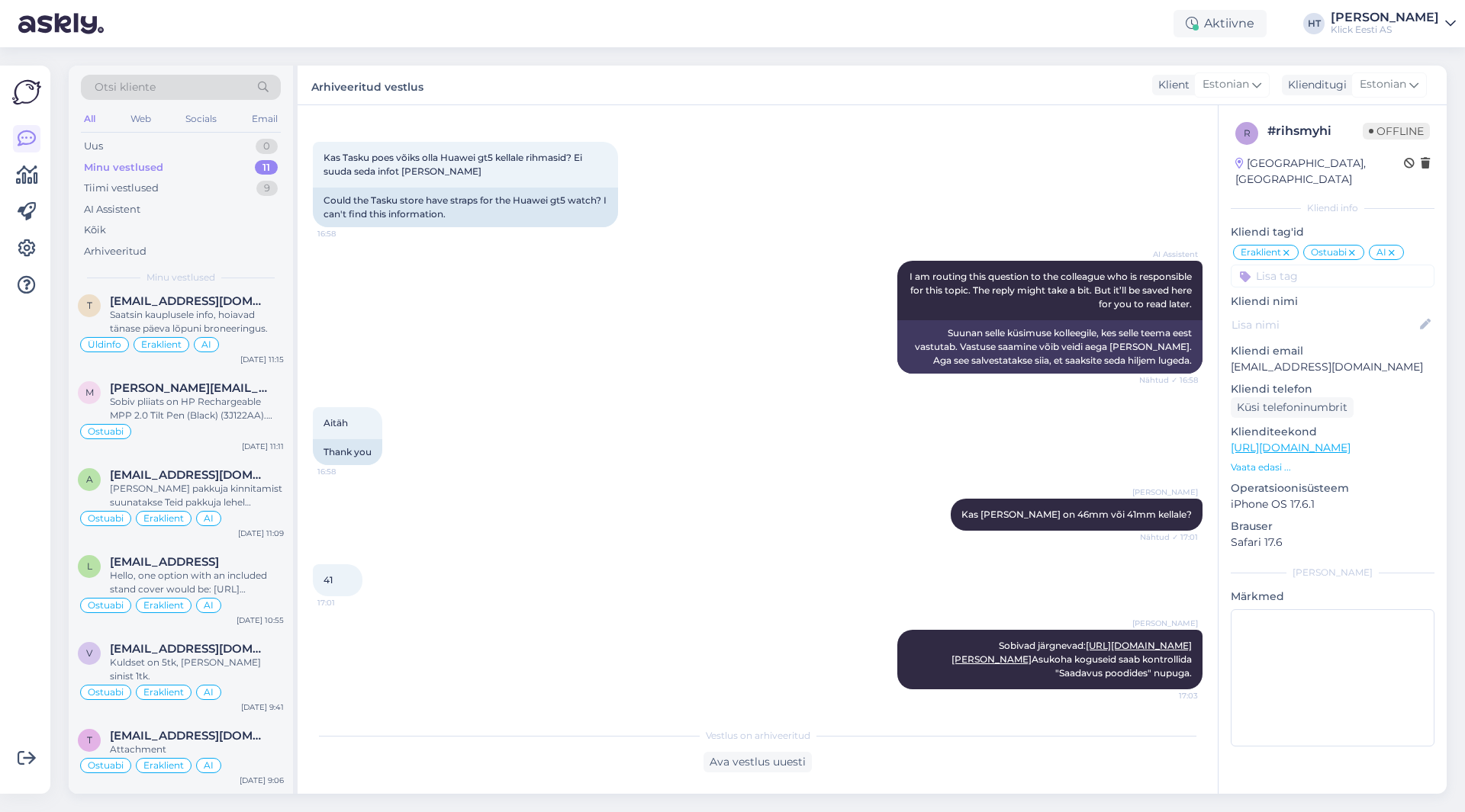
scroll to position [387, 0]
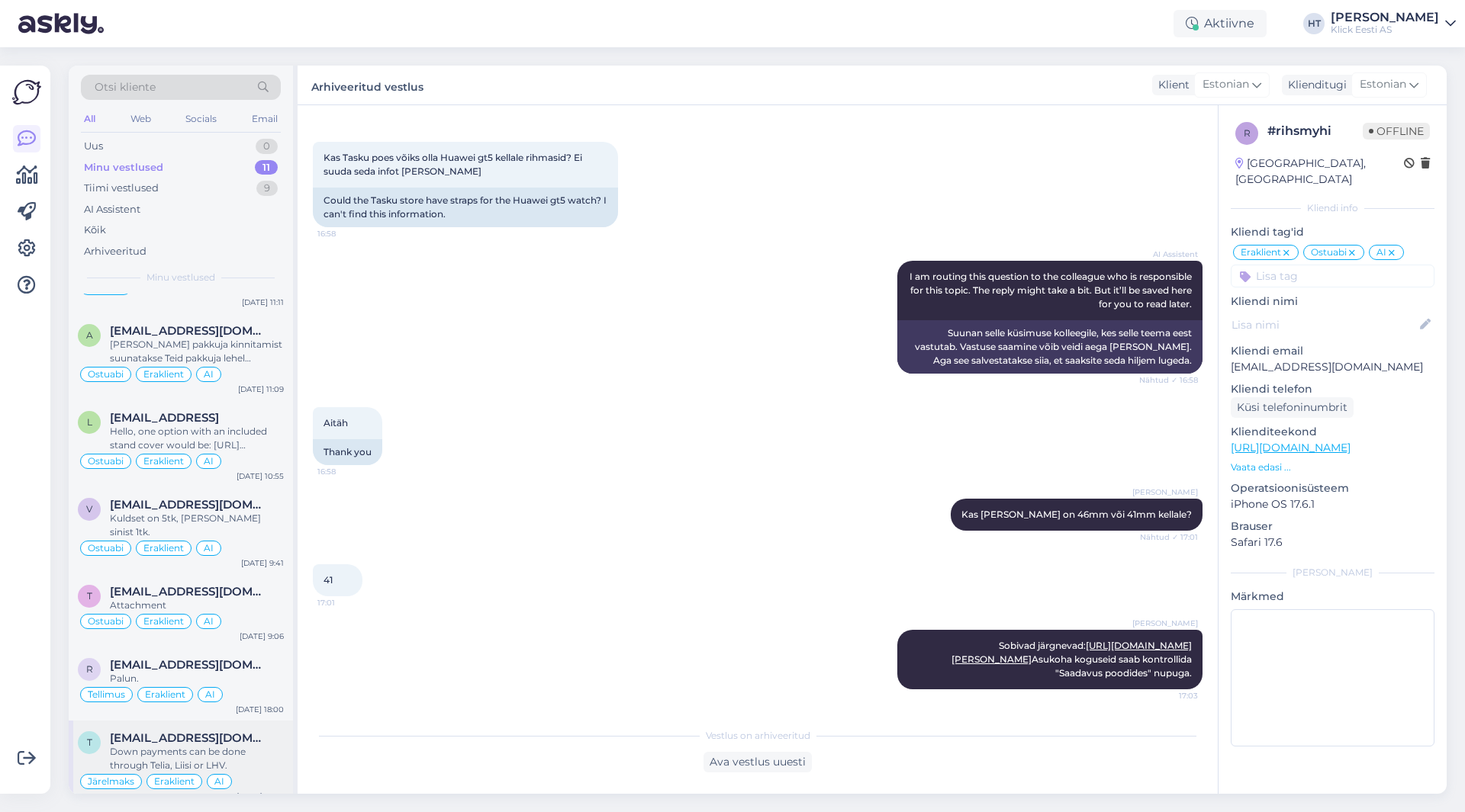
click at [245, 732] on span "[EMAIL_ADDRESS][DOMAIN_NAME]" at bounding box center [189, 738] width 159 height 14
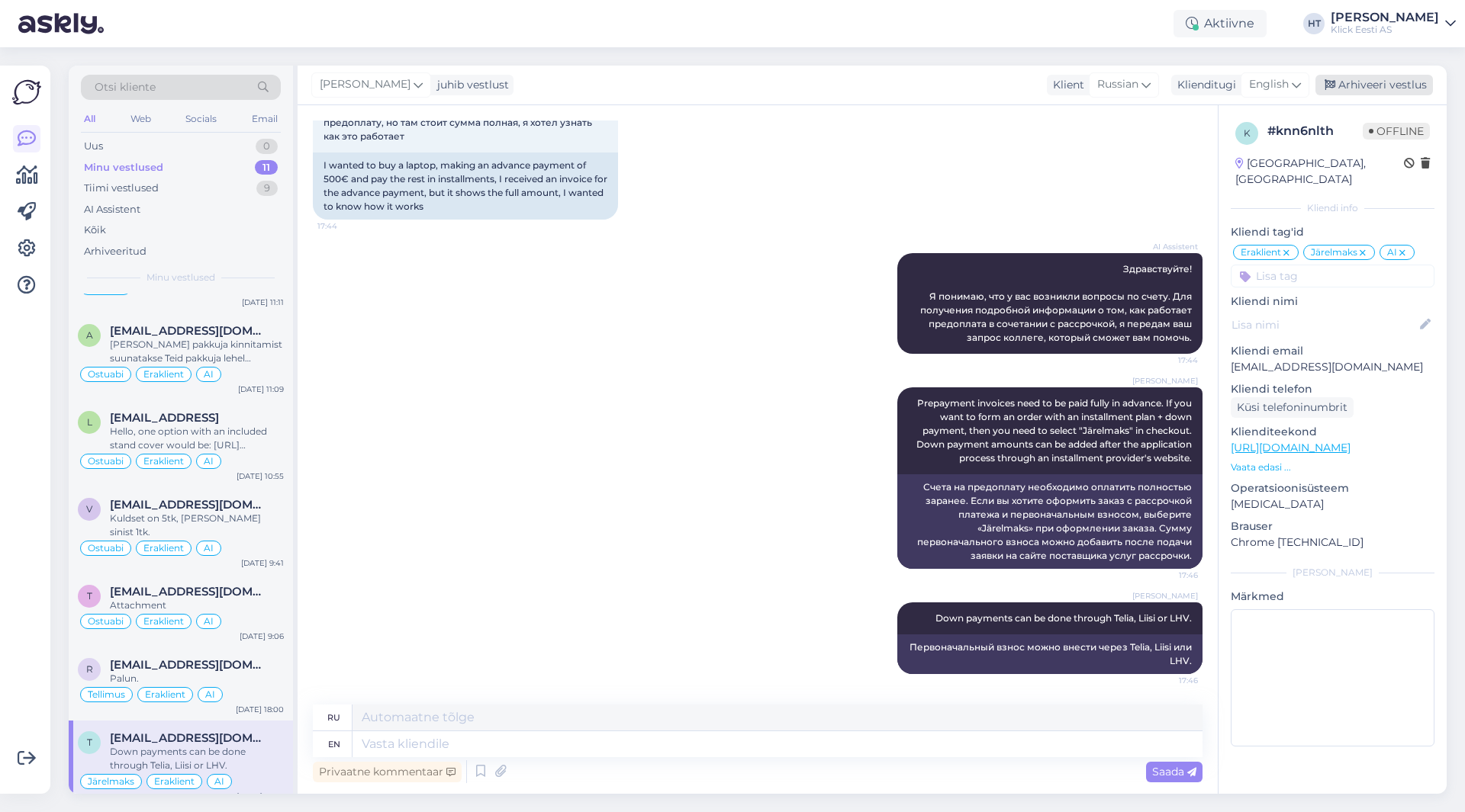
click at [1386, 83] on div "Arhiveeri vestlus" at bounding box center [1374, 85] width 118 height 21
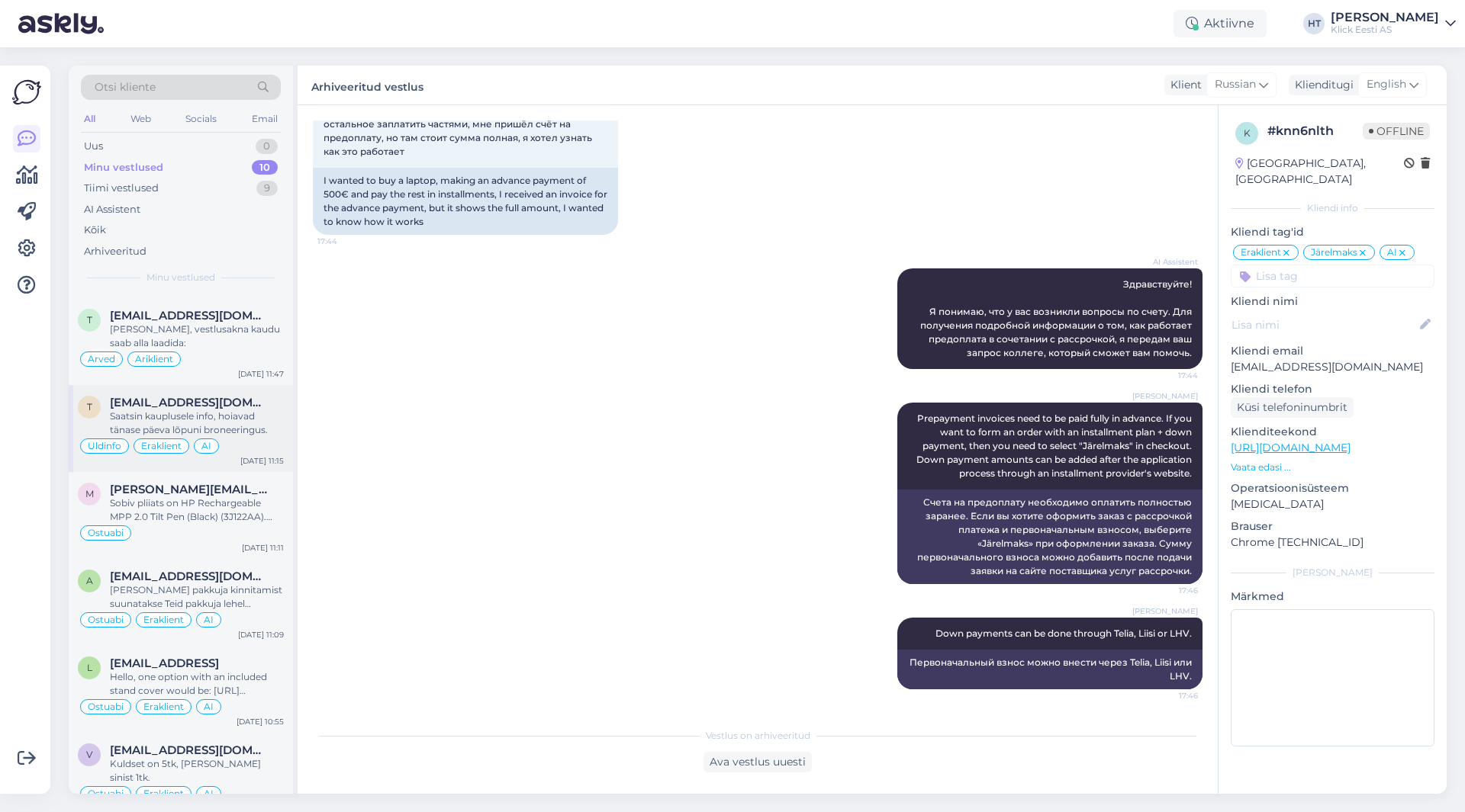
scroll to position [301, 0]
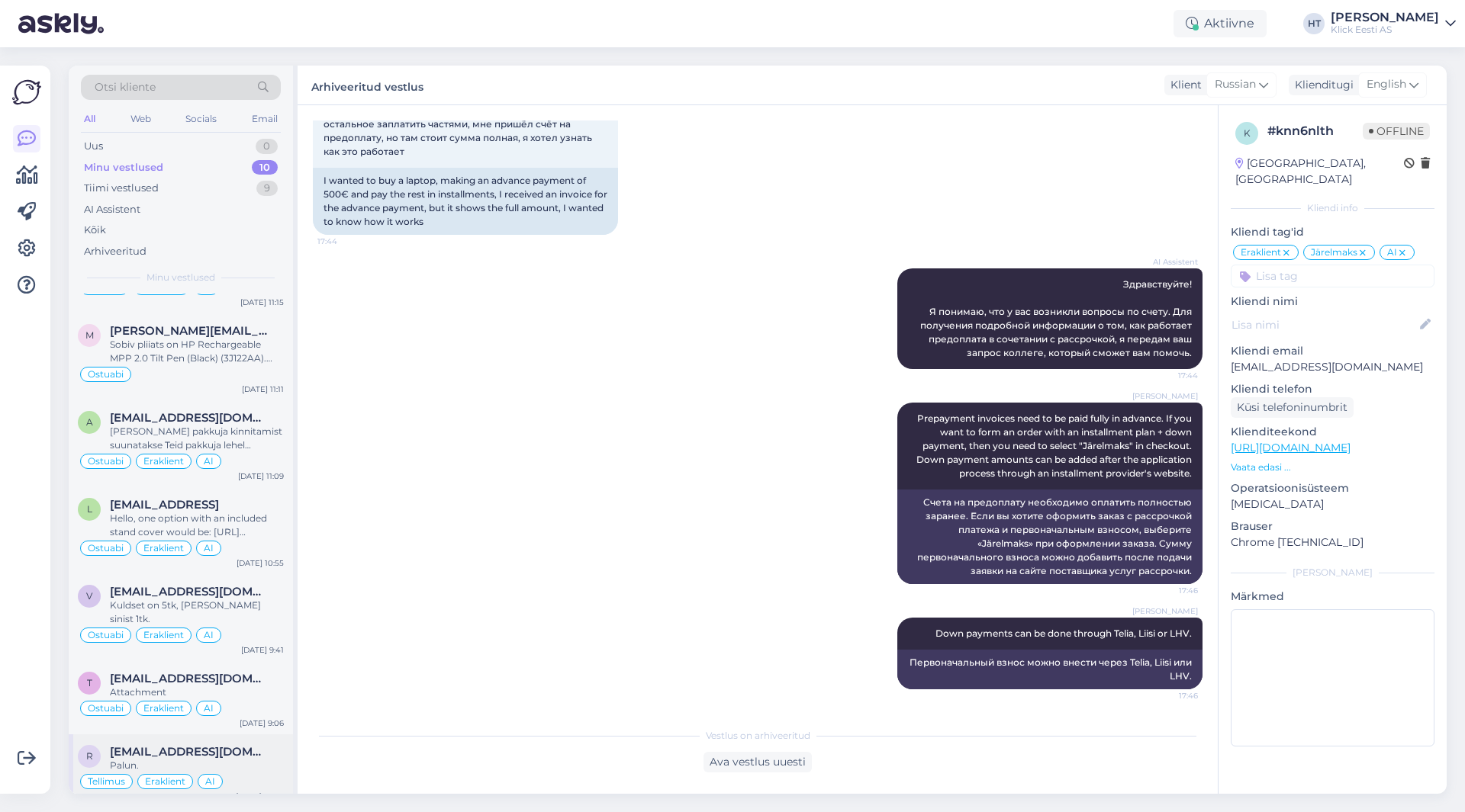
click at [239, 745] on span "[EMAIL_ADDRESS][DOMAIN_NAME]" at bounding box center [189, 752] width 159 height 14
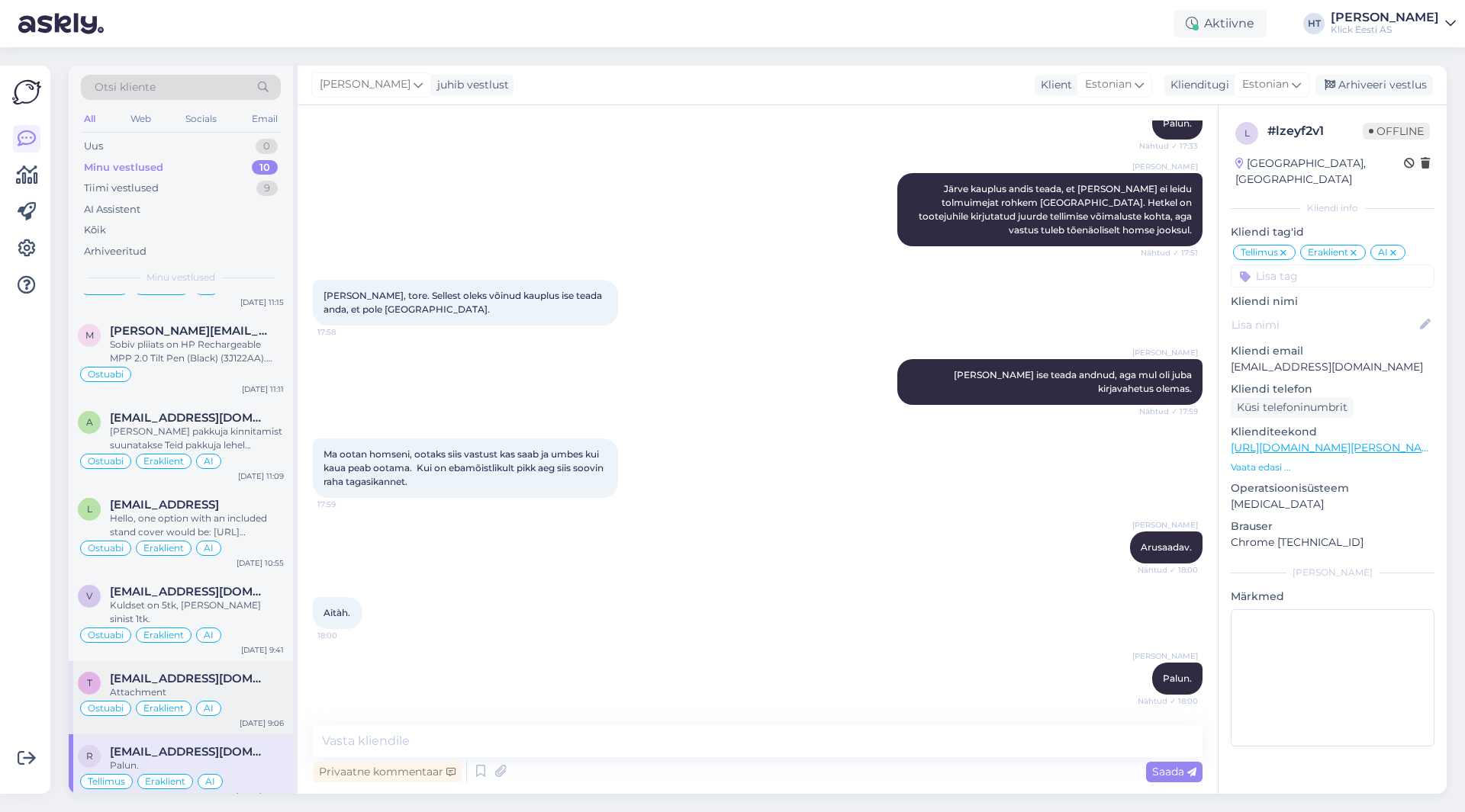
click at [241, 700] on div "Ostuabi Eraklient AI" at bounding box center [180, 709] width 206 height 18
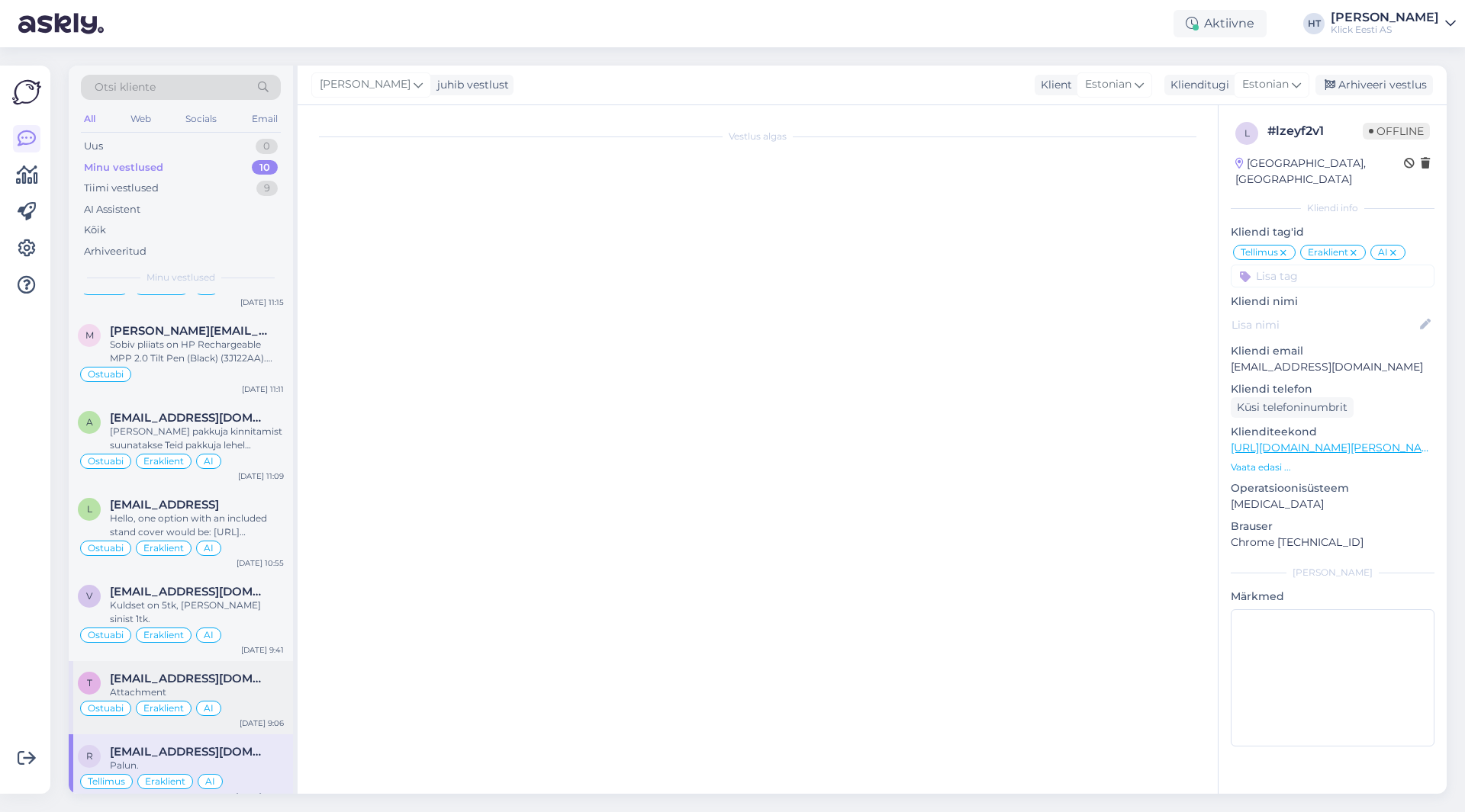
scroll to position [0, 0]
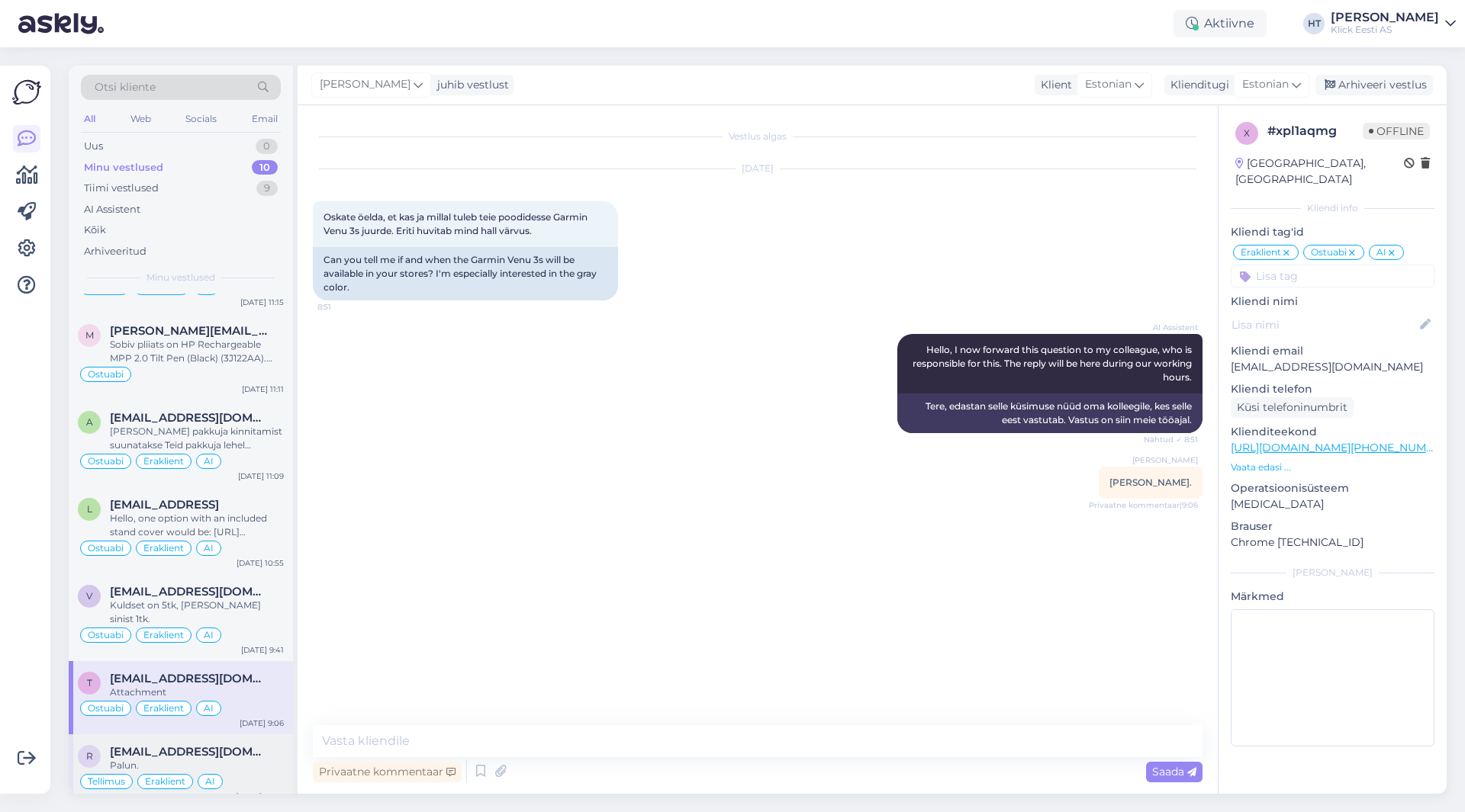
click at [233, 759] on div "Palun." at bounding box center [196, 766] width 174 height 14
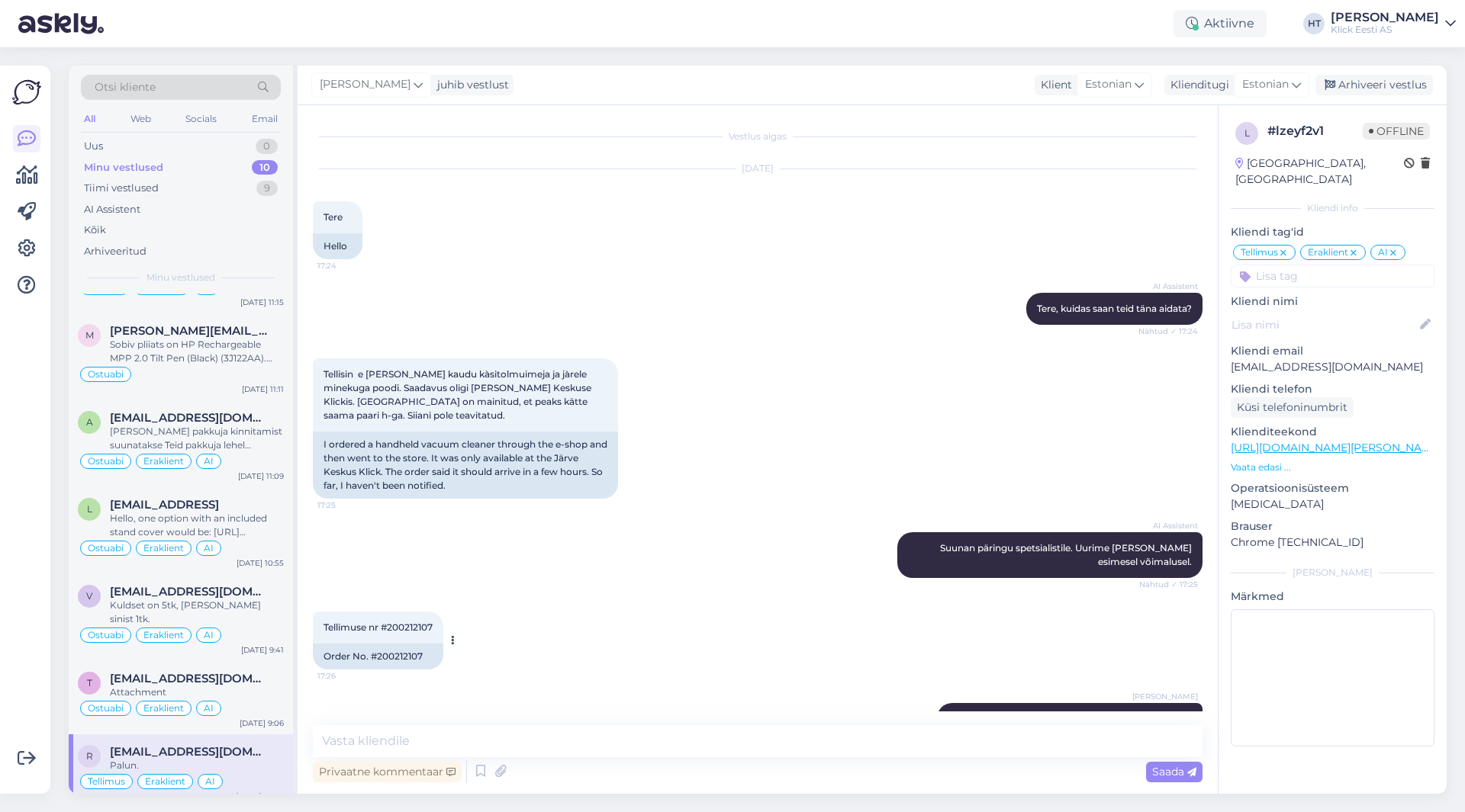
click at [411, 620] on div "Tellimuse nr #200212107 17:26" at bounding box center [378, 628] width 131 height 32
copy div "200212107 17:26"
click at [662, 551] on div "AI Assistent [PERSON_NAME] päringu spetsialistile. Uurime [PERSON_NAME] esimese…" at bounding box center [758, 555] width 890 height 79
click at [204, 672] on span "[EMAIL_ADDRESS][DOMAIN_NAME]" at bounding box center [189, 678] width 159 height 14
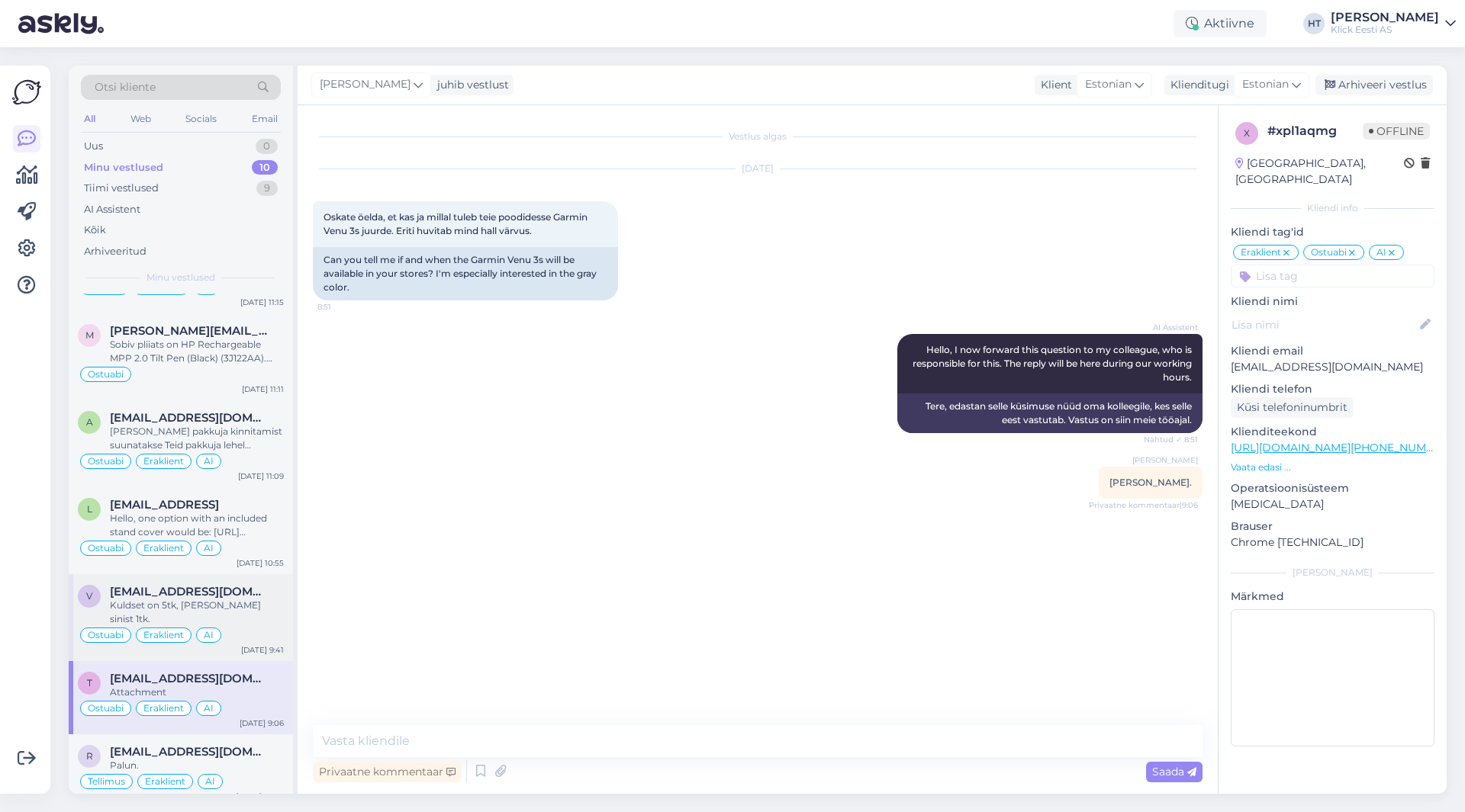
click at [265, 609] on div "Kuldset on 5tk, [PERSON_NAME] sinist 1tk." at bounding box center [196, 612] width 174 height 27
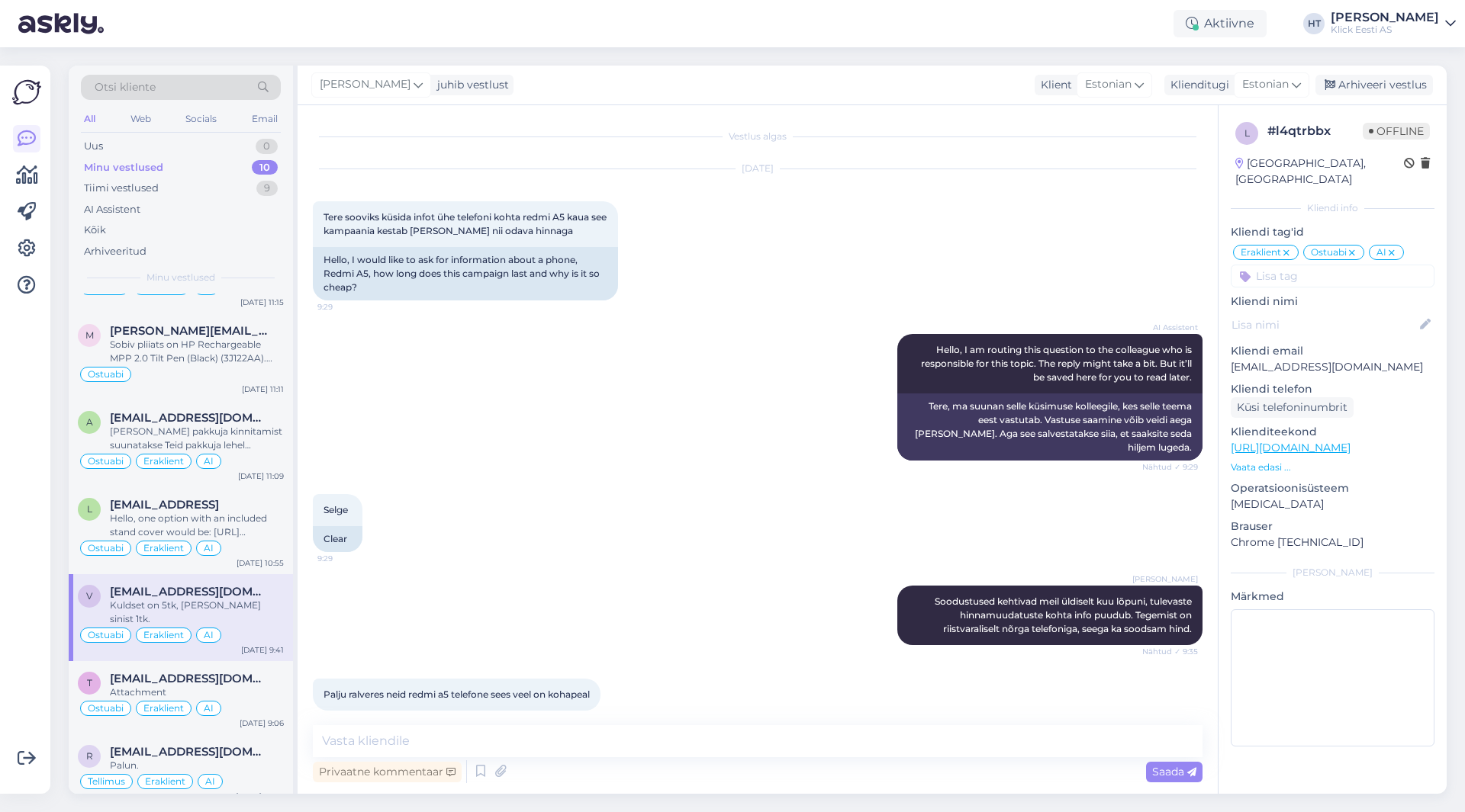
scroll to position [199, 0]
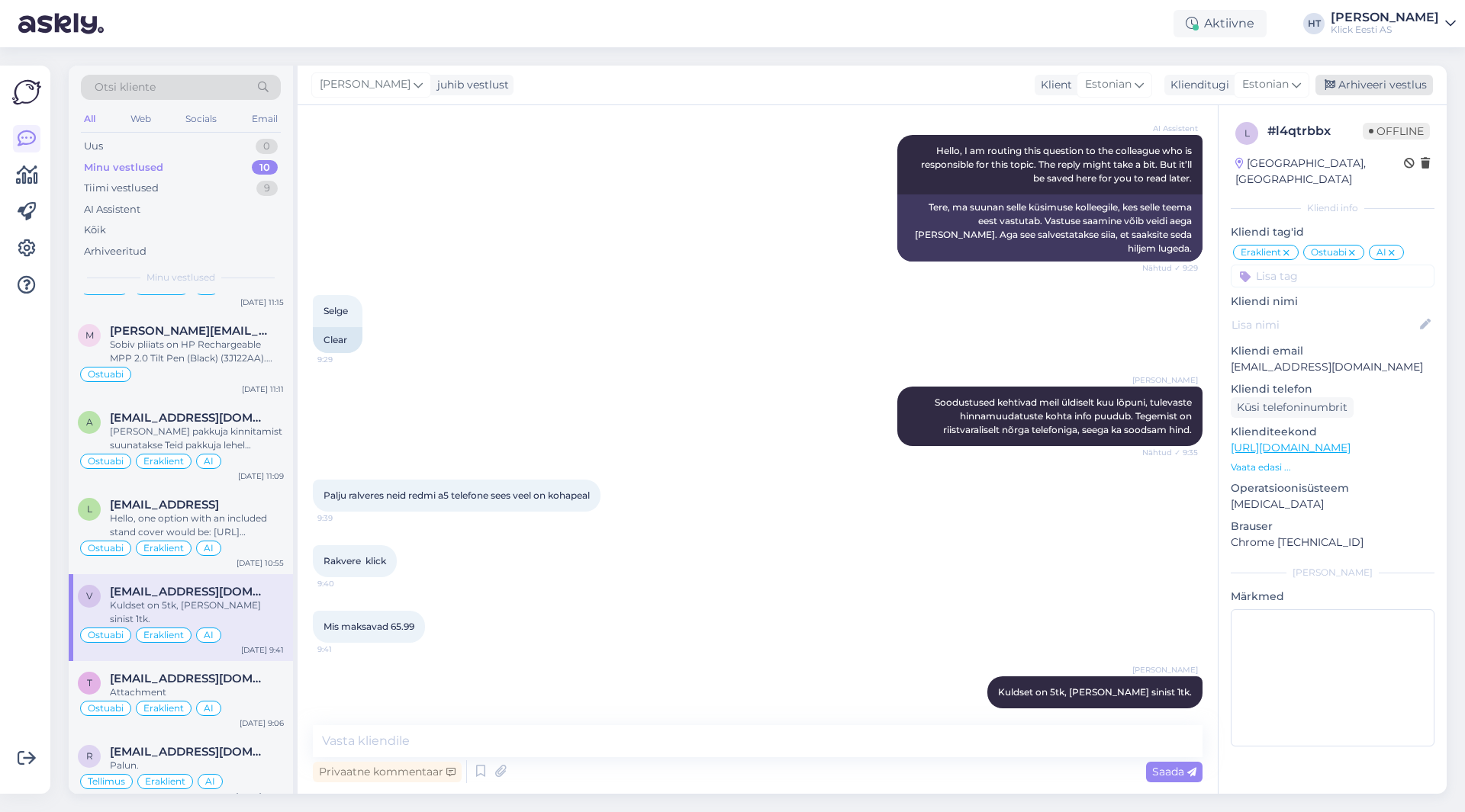
click at [1342, 85] on div "Arhiveeri vestlus" at bounding box center [1374, 85] width 118 height 21
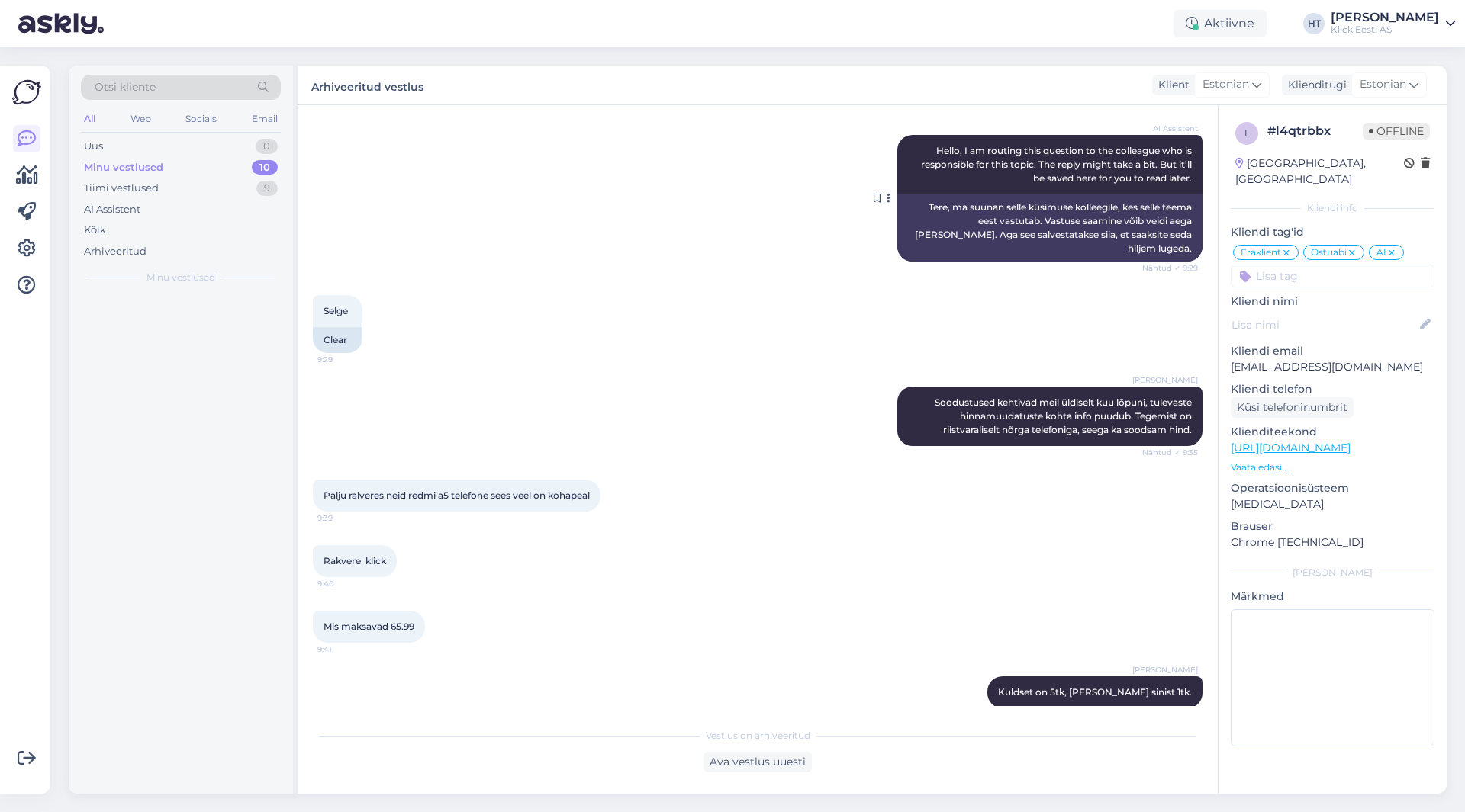
scroll to position [0, 0]
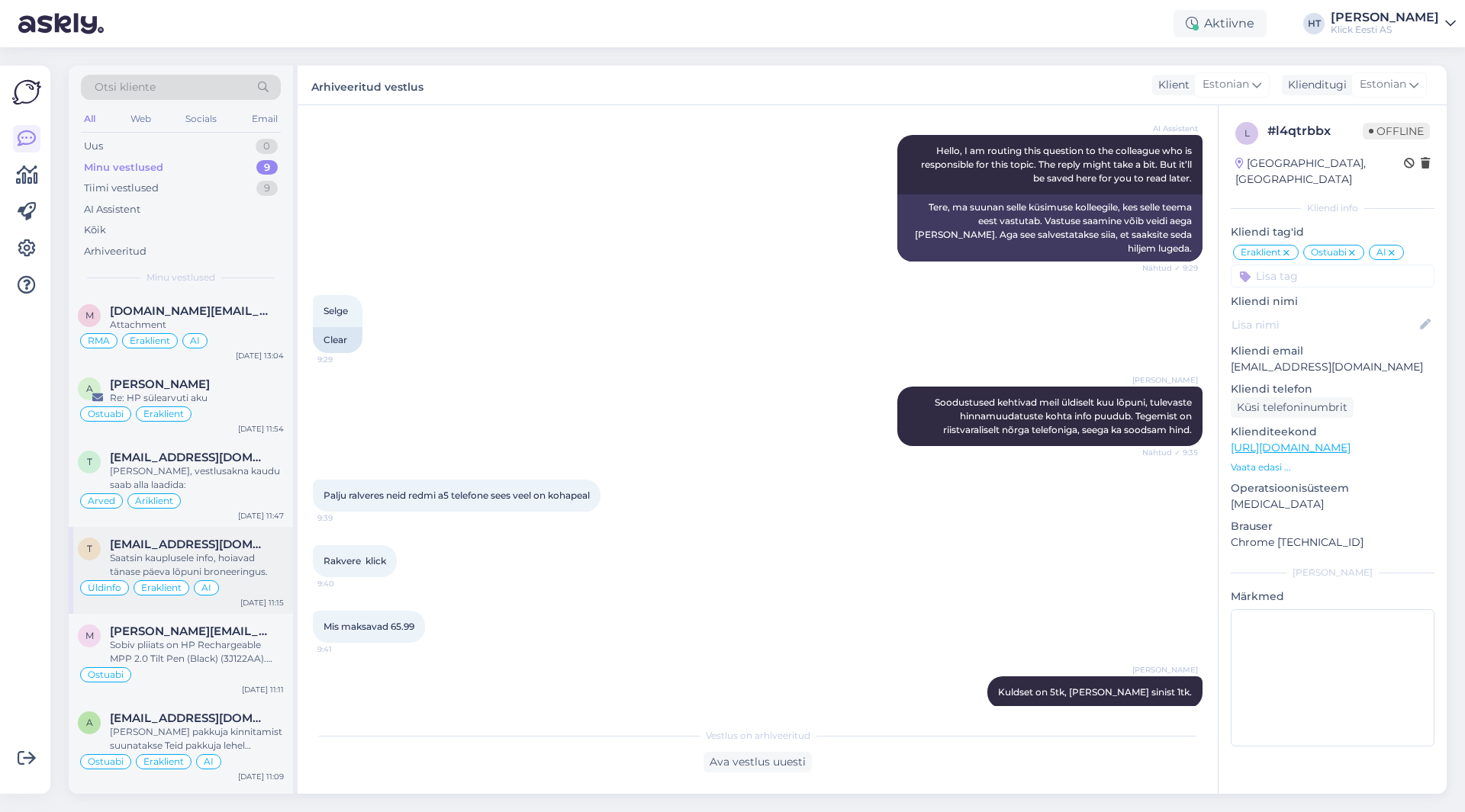
click at [251, 545] on div "[EMAIL_ADDRESS][DOMAIN_NAME]" at bounding box center [196, 544] width 174 height 14
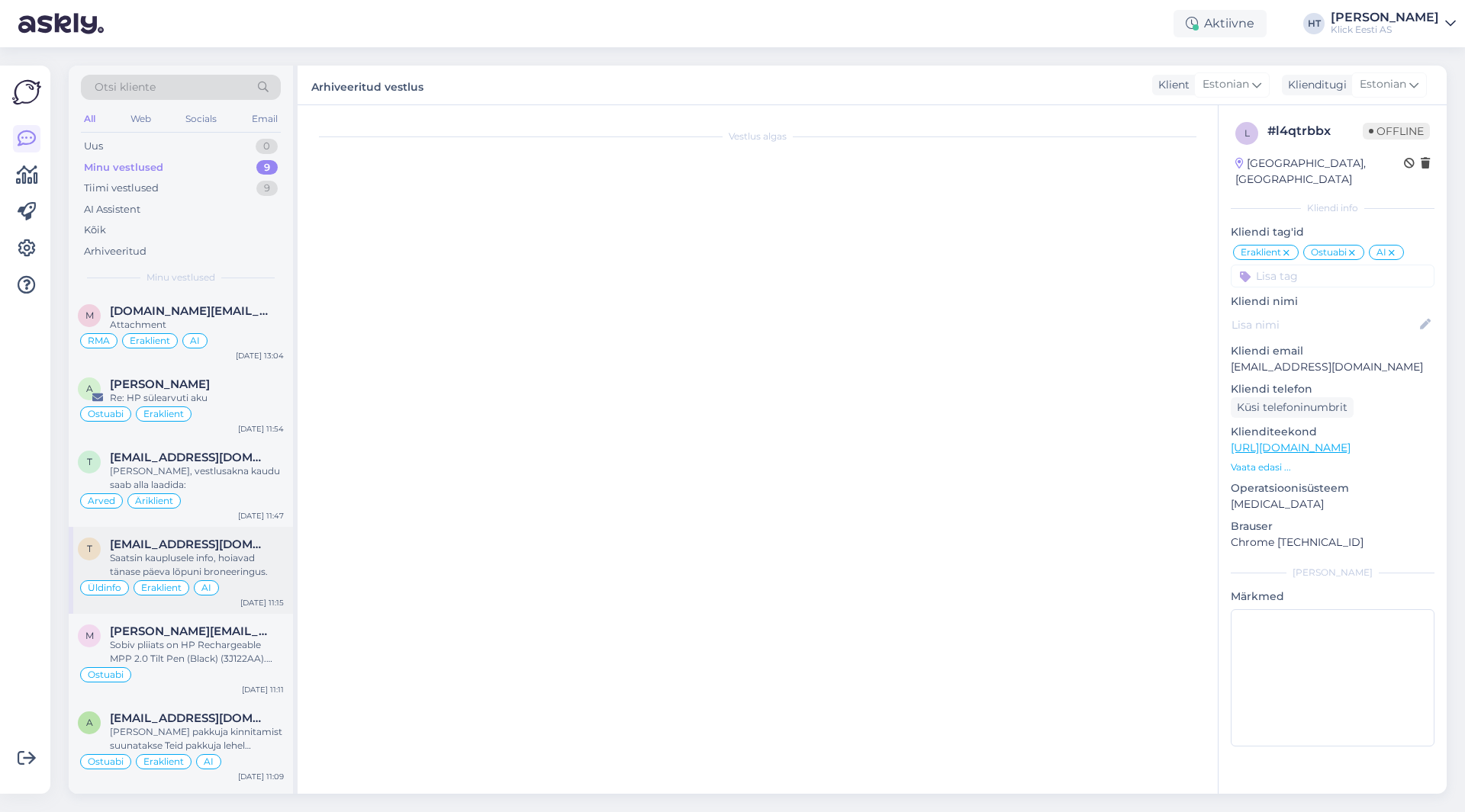
scroll to position [567, 0]
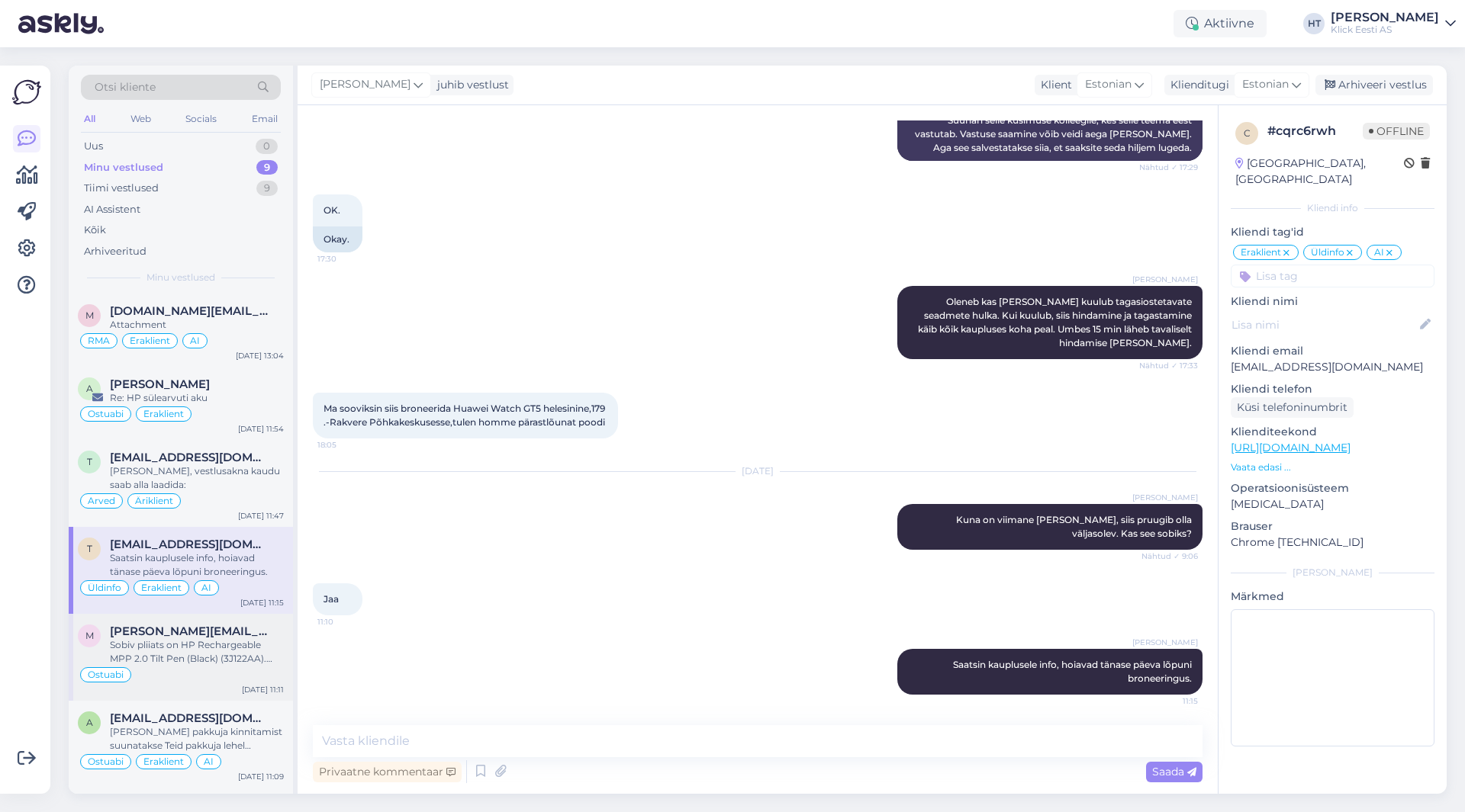
click at [184, 651] on div "Sobiv pliiats on HP Rechargeable MPP 2.0 Tilt Pen (Black) (3J122AA). [PERSON_NA…" at bounding box center [196, 652] width 174 height 27
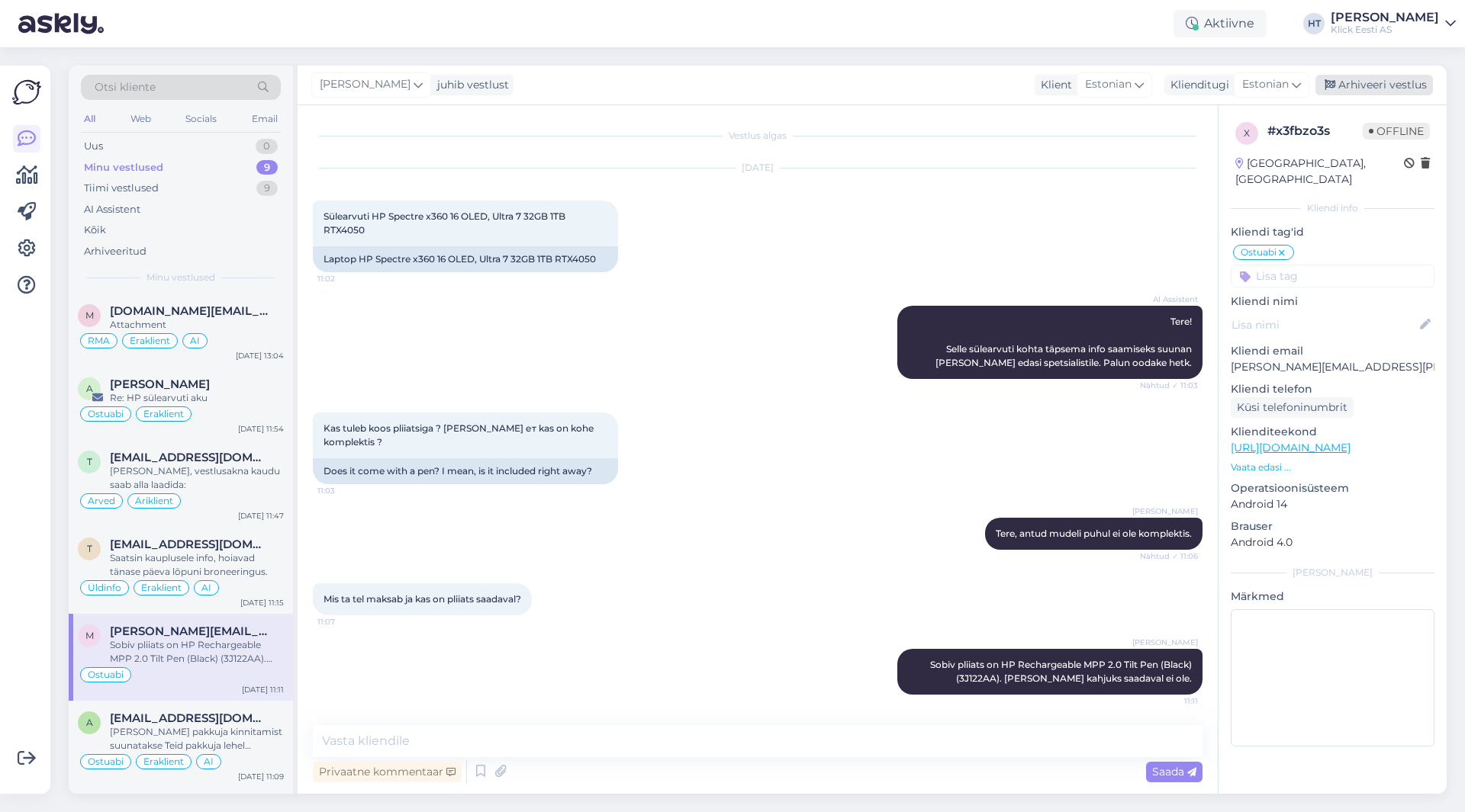
click at [1333, 82] on icon at bounding box center [1329, 85] width 10 height 10
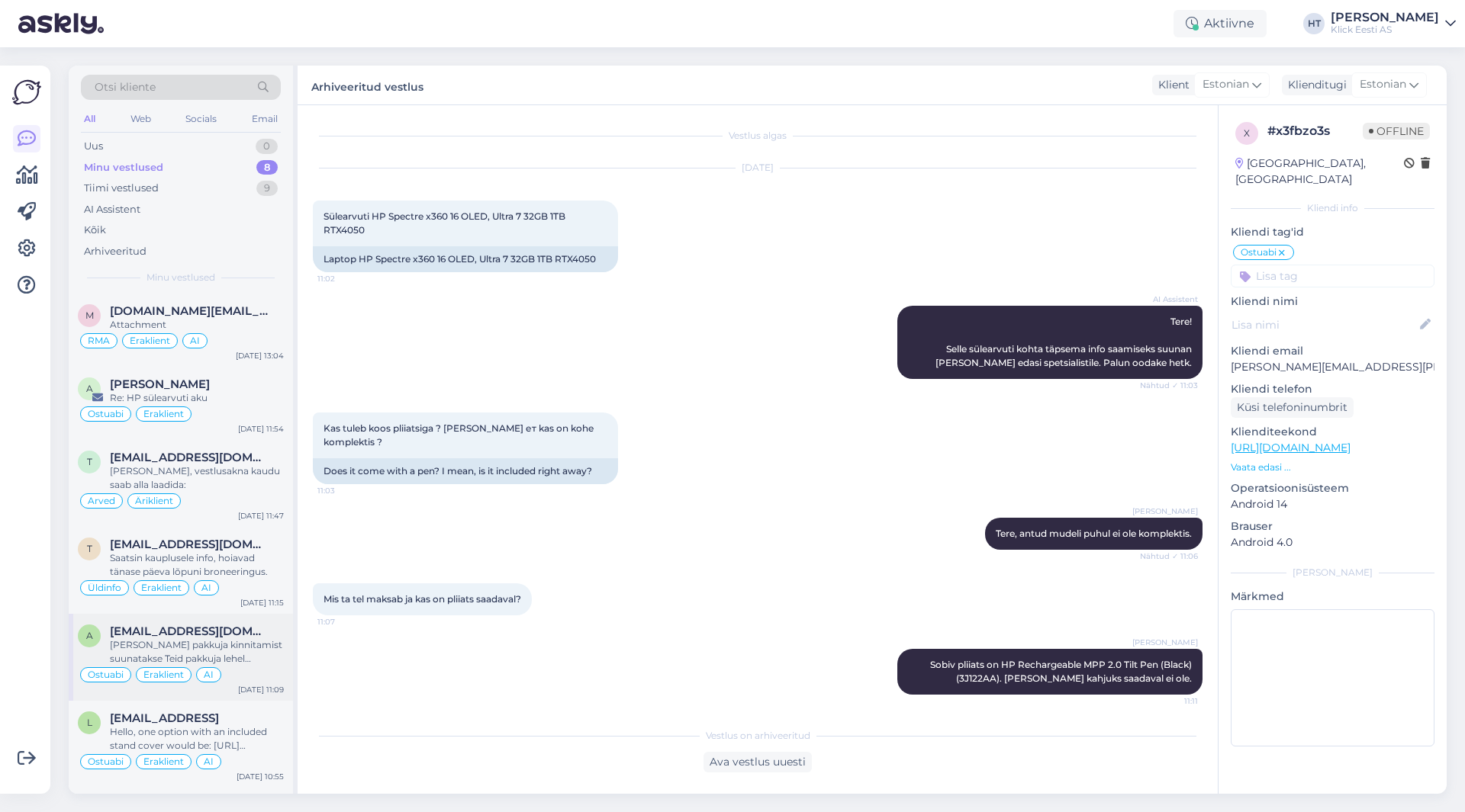
click at [252, 644] on div "[PERSON_NAME] pakkuja kinnitamist suunatakse Teid pakkuja lehel järelmaksu sõlm…" at bounding box center [196, 652] width 174 height 27
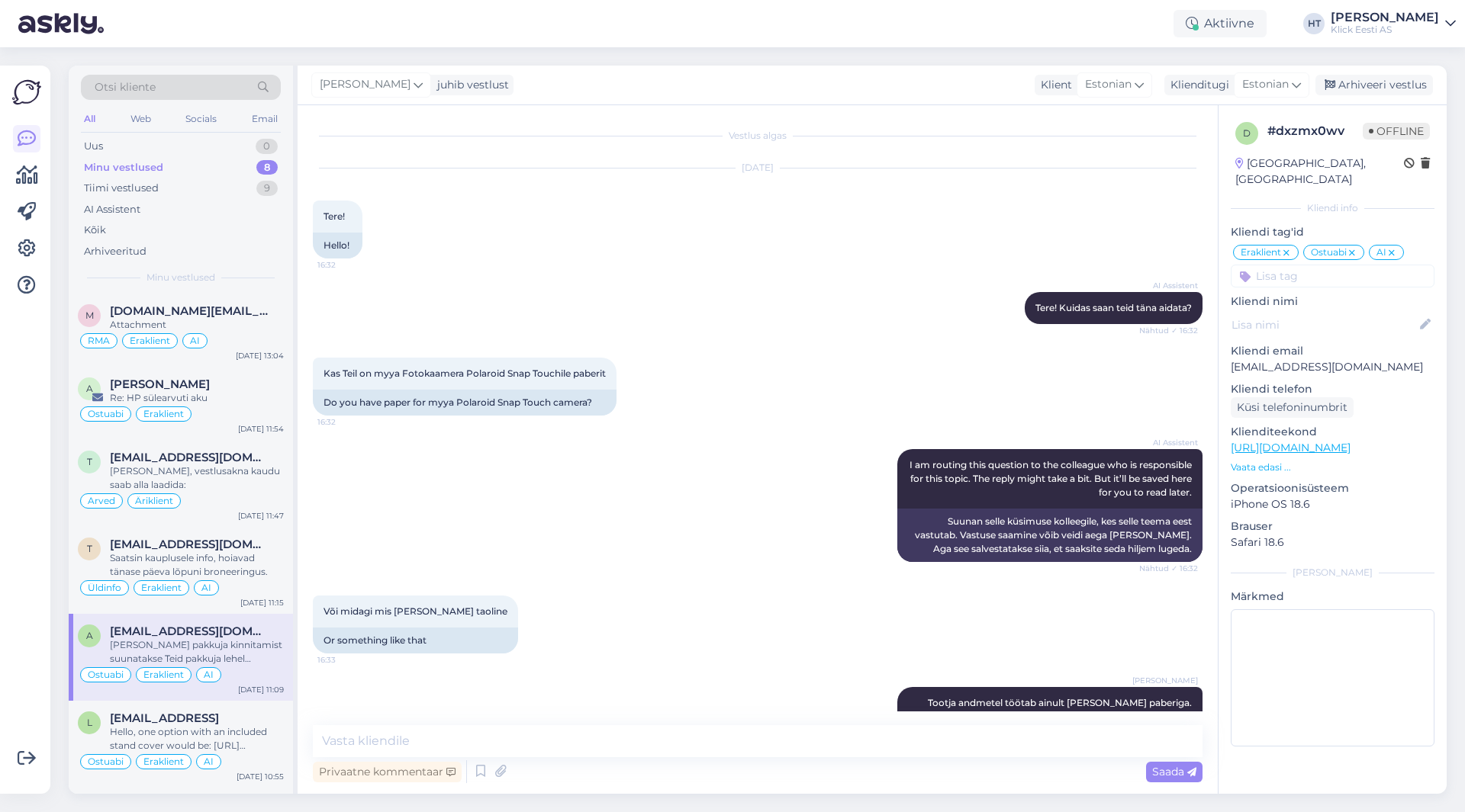
scroll to position [1575, 0]
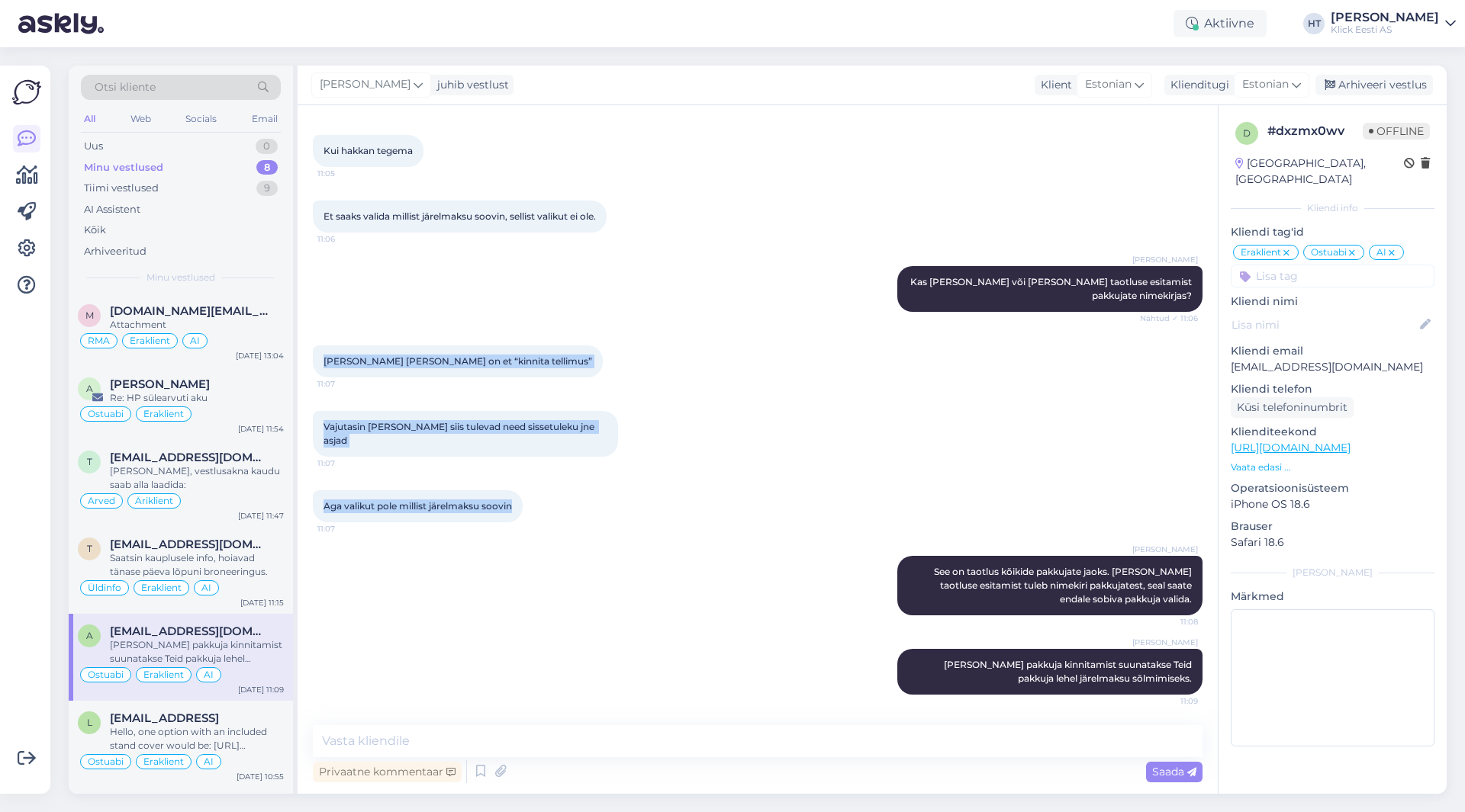
drag, startPoint x: 322, startPoint y: 373, endPoint x: 560, endPoint y: 511, distance: 275.1
click at [560, 511] on div "Vestlus algas [DATE] Tere! 16:32 Hello! AI Assistent Tere! Kuidas saan teid [PE…" at bounding box center [764, 416] width 904 height 592
click at [561, 508] on div "Aga valikut pole millist järelmaksu soovin 11:07" at bounding box center [758, 507] width 890 height 66
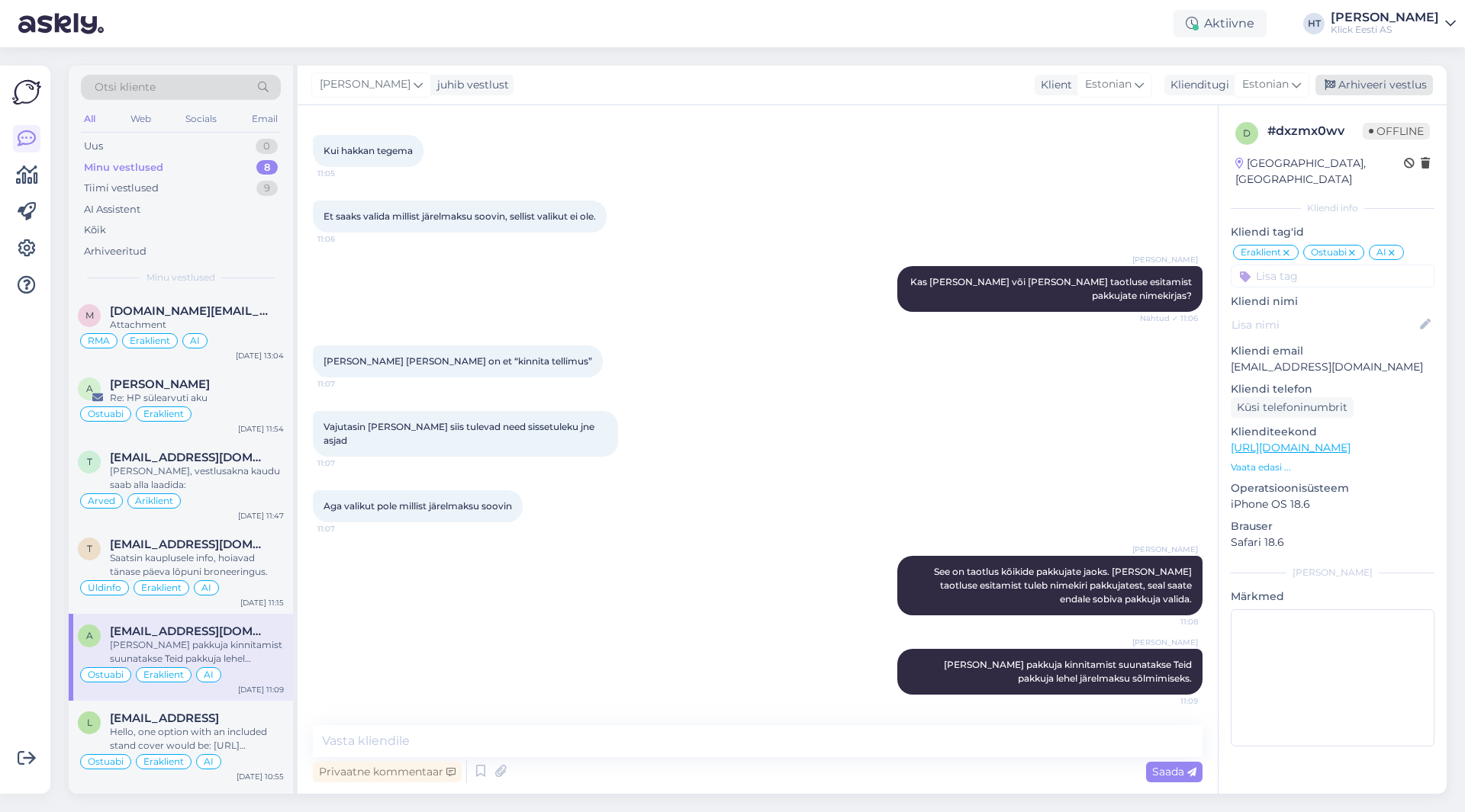
click at [1378, 79] on div "Arhiveeri vestlus" at bounding box center [1374, 85] width 118 height 21
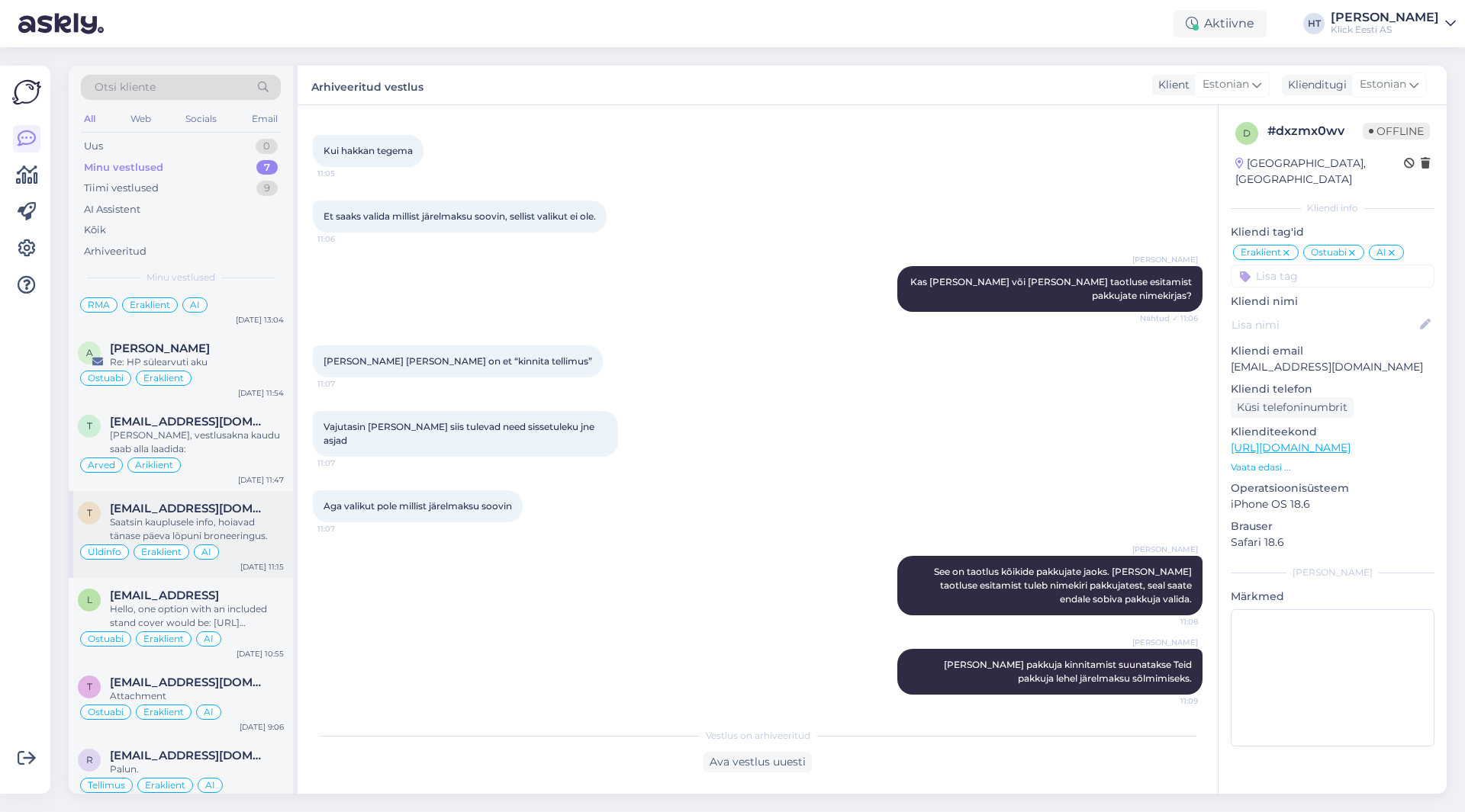
scroll to position [54, 0]
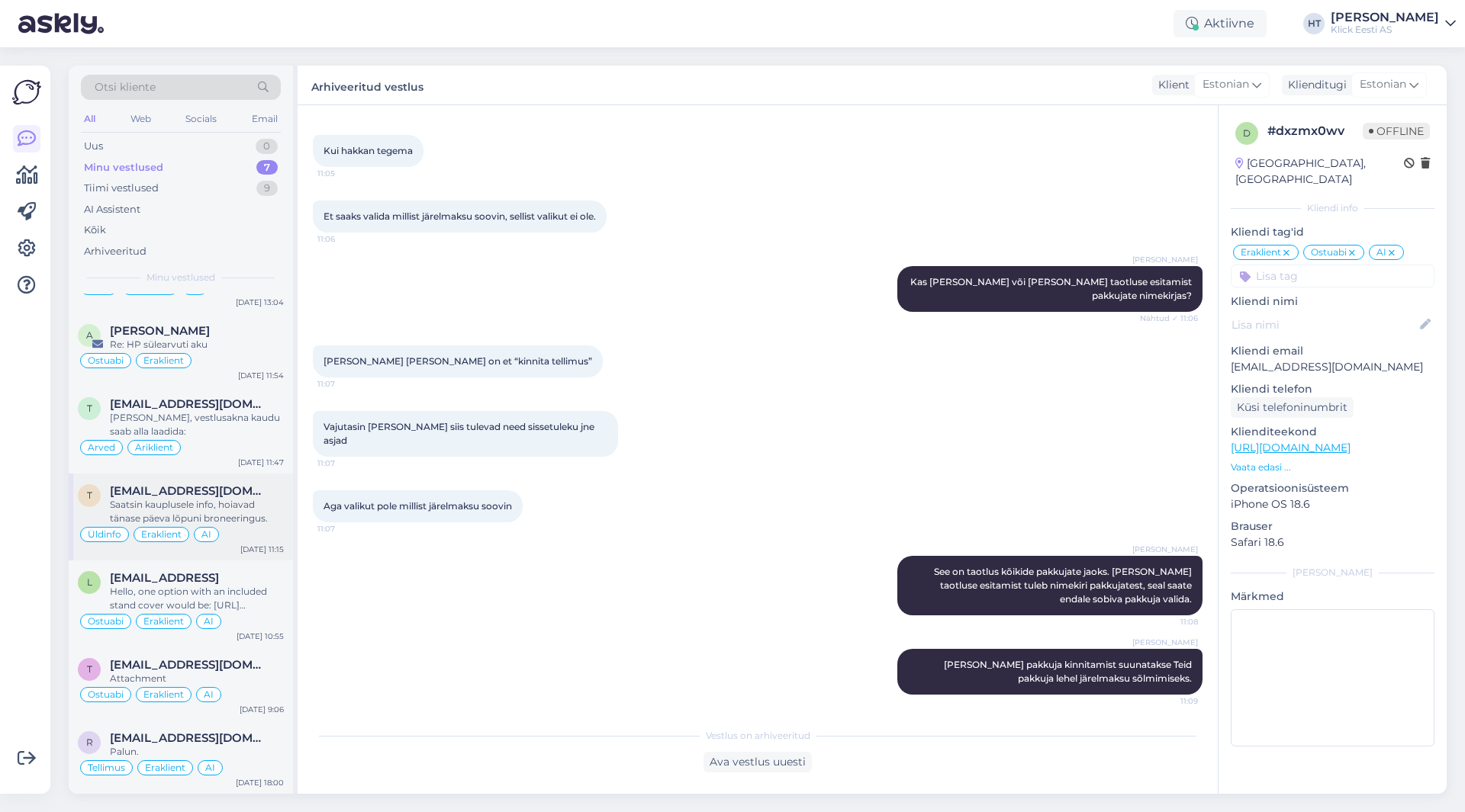
click at [247, 491] on div "[EMAIL_ADDRESS][DOMAIN_NAME]" at bounding box center [196, 491] width 174 height 14
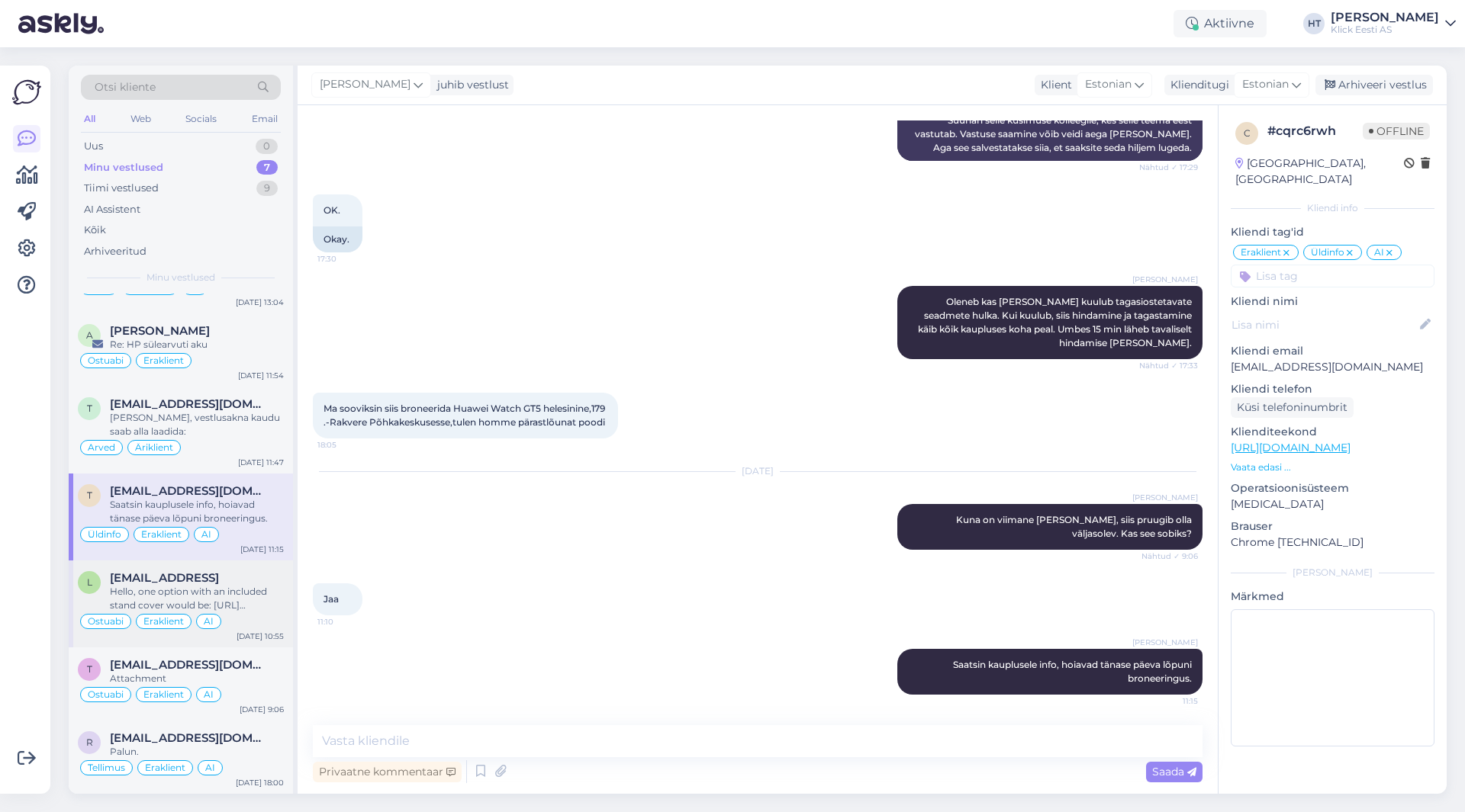
click at [241, 582] on div "[EMAIL_ADDRESS]" at bounding box center [196, 578] width 174 height 14
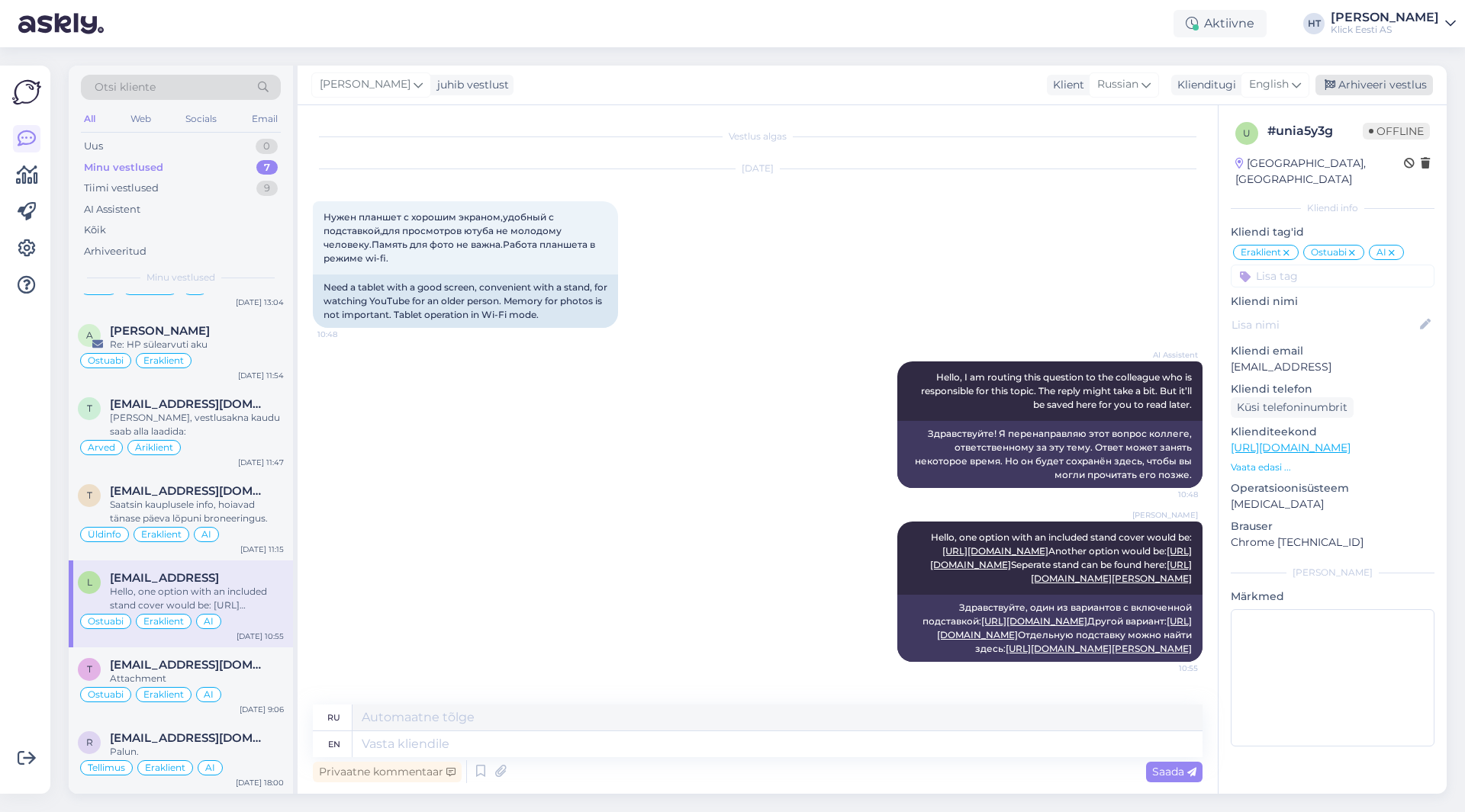
click at [1362, 82] on div "Arhiveeri vestlus" at bounding box center [1374, 85] width 118 height 21
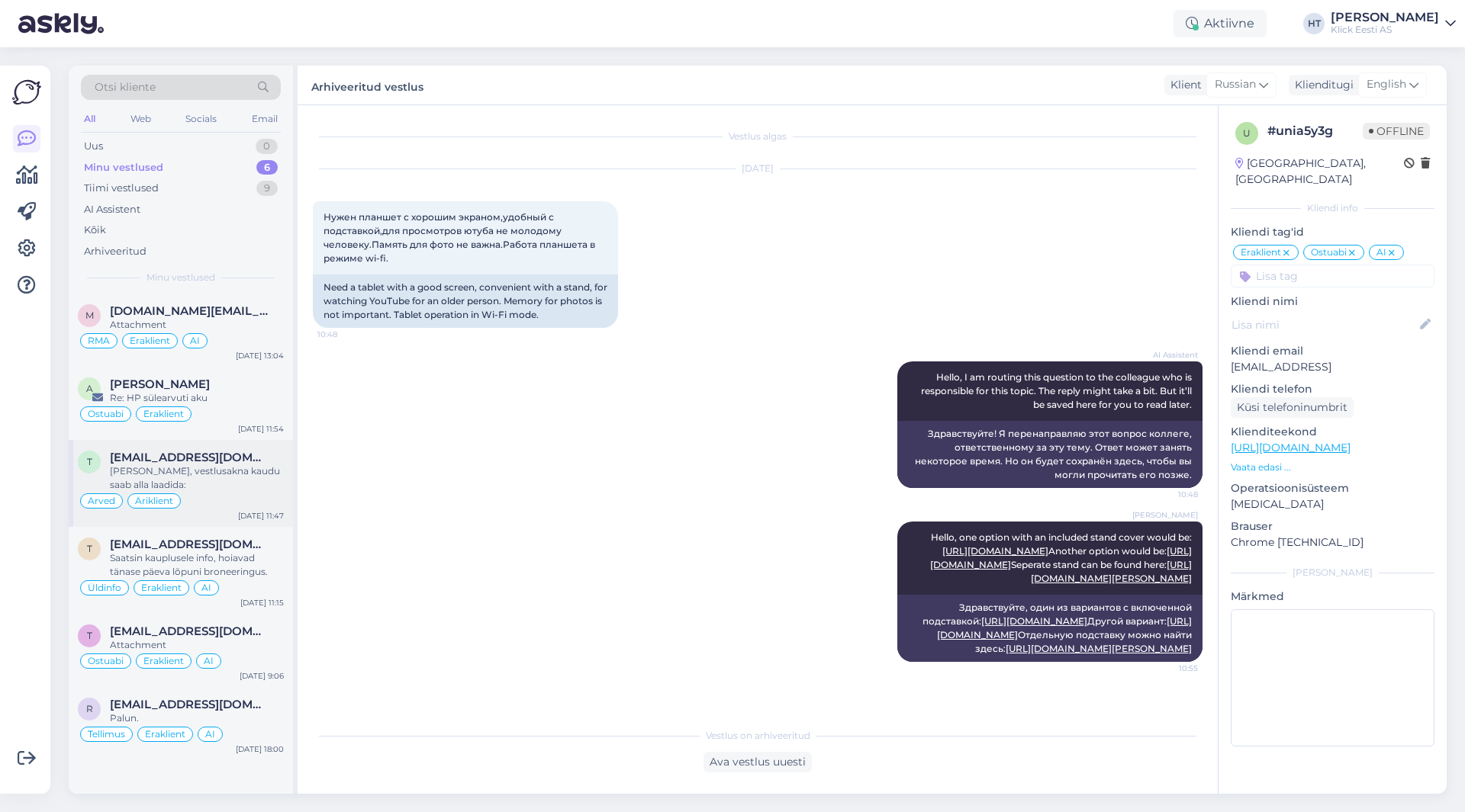
click at [227, 478] on div "[PERSON_NAME], vestlusakna kaudu saab alla laadida:" at bounding box center [196, 479] width 174 height 27
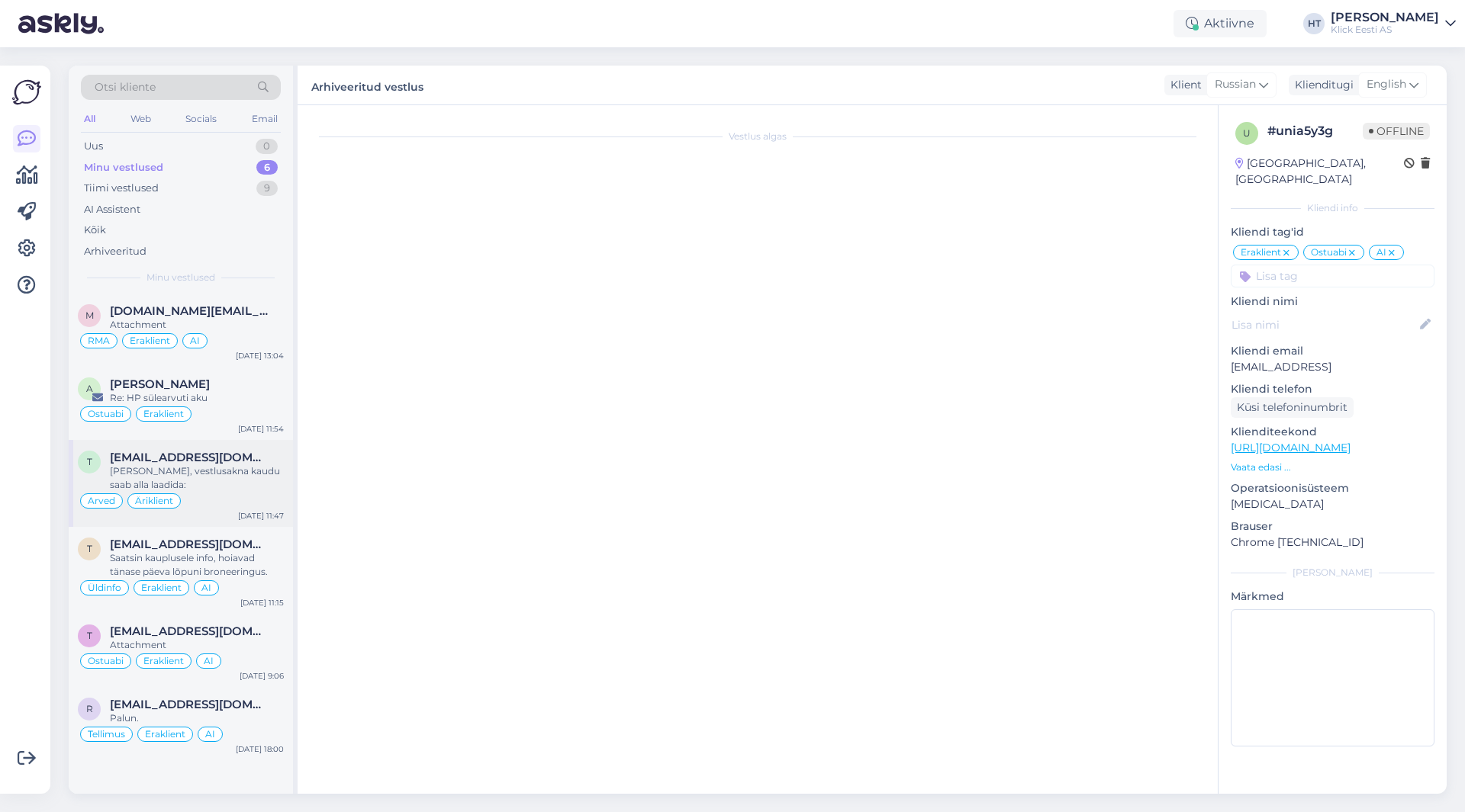
scroll to position [85, 0]
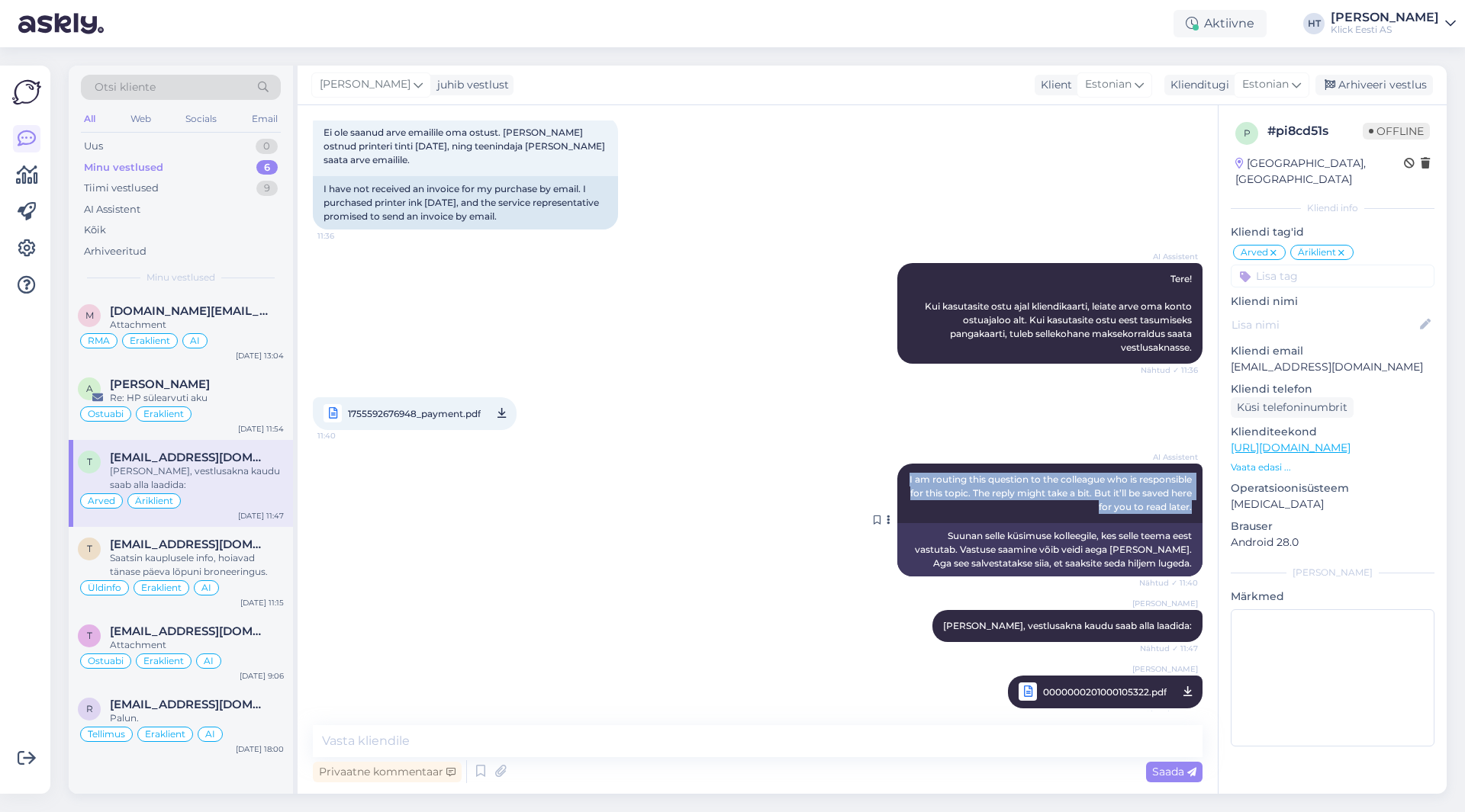
drag, startPoint x: 937, startPoint y: 460, endPoint x: 1181, endPoint y: 496, distance: 246.6
click at [1181, 496] on div "AI Assistent I am routing this question to the colleague who is responsible for…" at bounding box center [1050, 494] width 306 height 59
drag, startPoint x: 1181, startPoint y: 496, endPoint x: 950, endPoint y: 467, distance: 232.8
click at [950, 467] on div "AI Assistent I am routing this question to the colleague who is responsible for…" at bounding box center [1050, 494] width 306 height 59
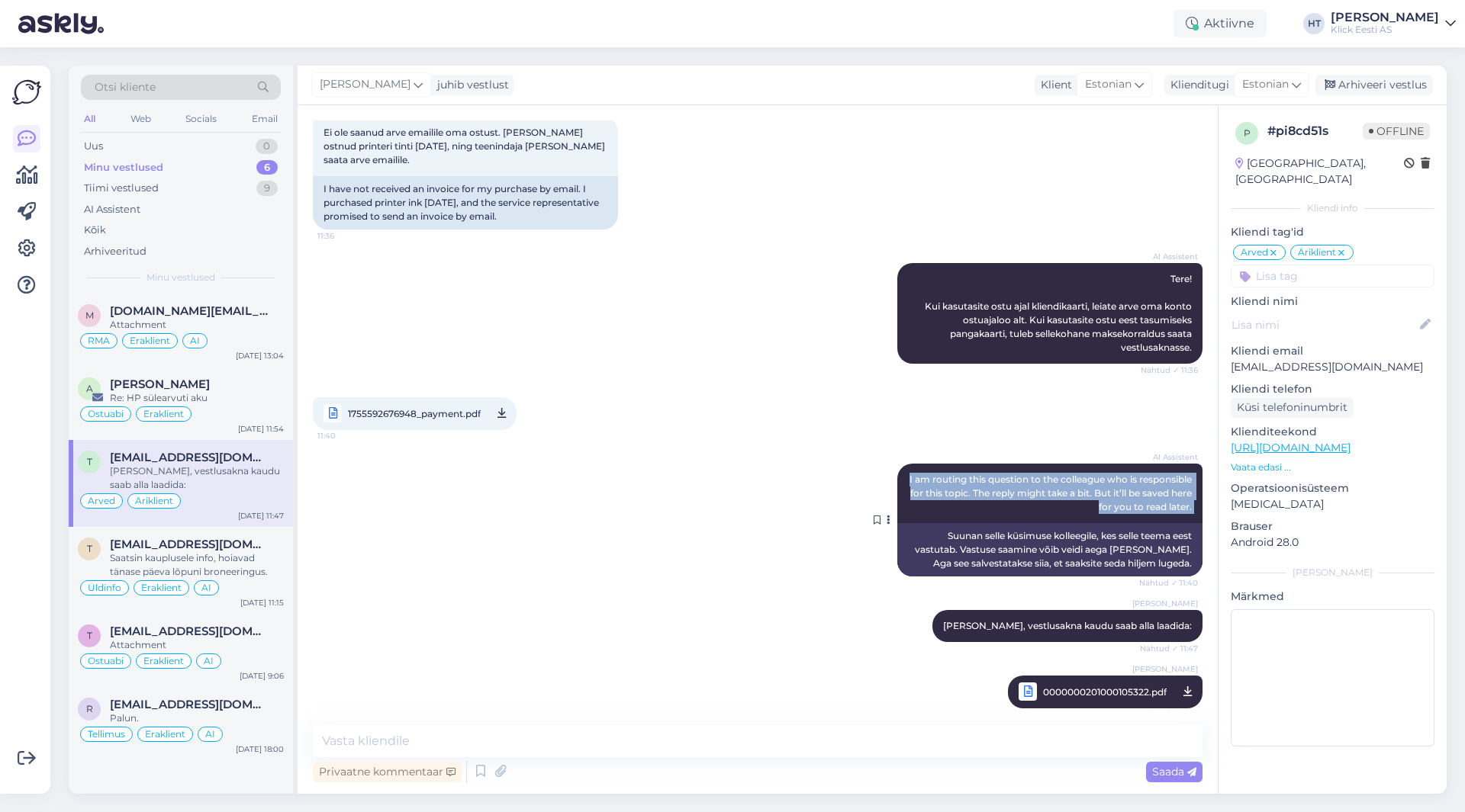
click at [950, 474] on span "I am routing this question to the colleague who is responsible for this topic. …" at bounding box center [1051, 493] width 285 height 39
drag, startPoint x: 948, startPoint y: 464, endPoint x: 1184, endPoint y: 493, distance: 237.8
click at [1184, 493] on div "AI Assistent I am routing this question to the colleague who is responsible for…" at bounding box center [1050, 494] width 306 height 59
drag, startPoint x: 1184, startPoint y: 493, endPoint x: 945, endPoint y: 462, distance: 241.0
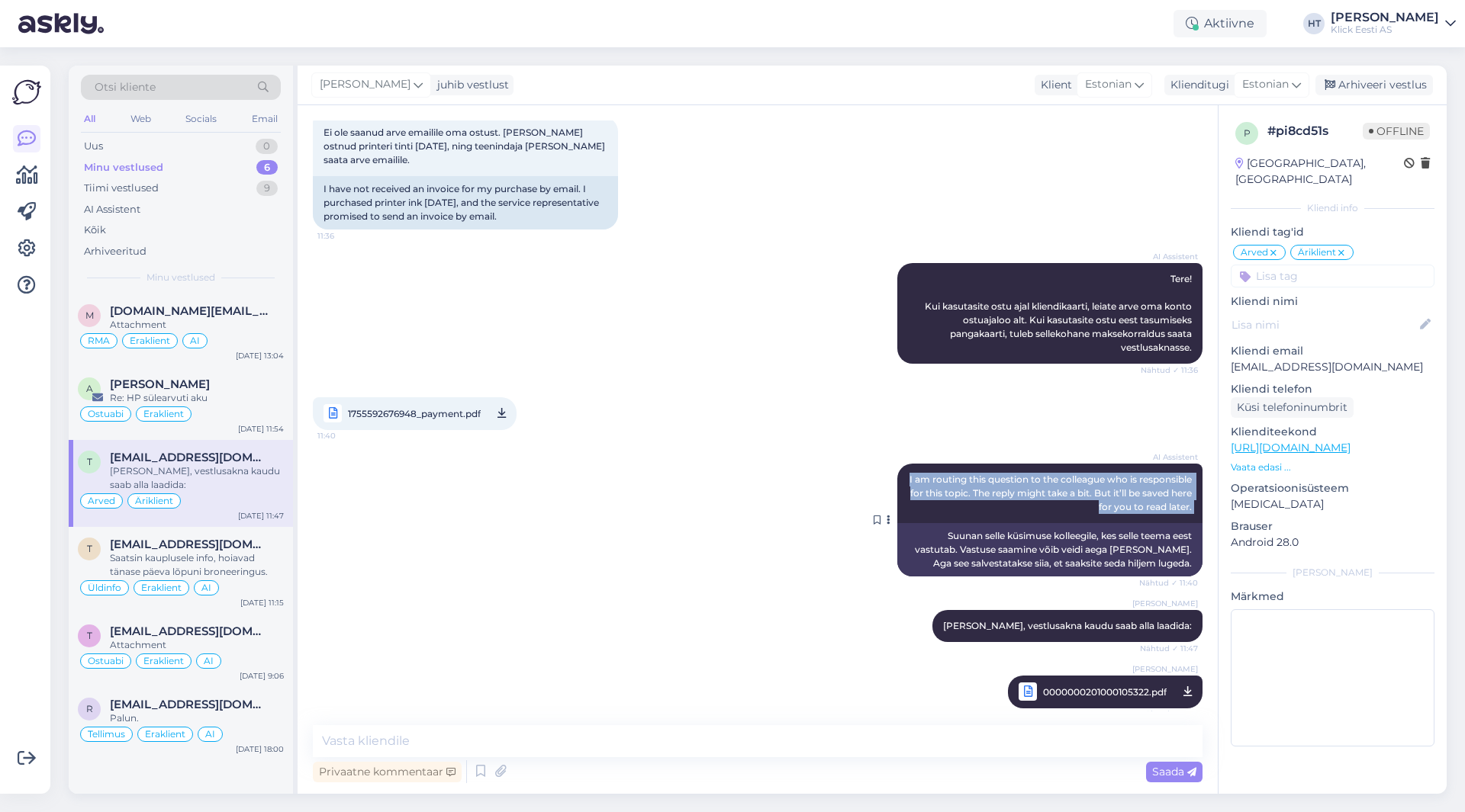
click at [945, 464] on div "AI Assistent I am routing this question to the colleague who is responsible for…" at bounding box center [1050, 494] width 306 height 59
drag, startPoint x: 945, startPoint y: 462, endPoint x: 1188, endPoint y: 492, distance: 244.8
click at [1188, 492] on div "AI Assistent I am routing this question to the colleague who is responsible for…" at bounding box center [1050, 494] width 306 height 59
click at [1184, 493] on div "AI Assistent I am routing this question to the colleague who is responsible for…" at bounding box center [1050, 494] width 306 height 59
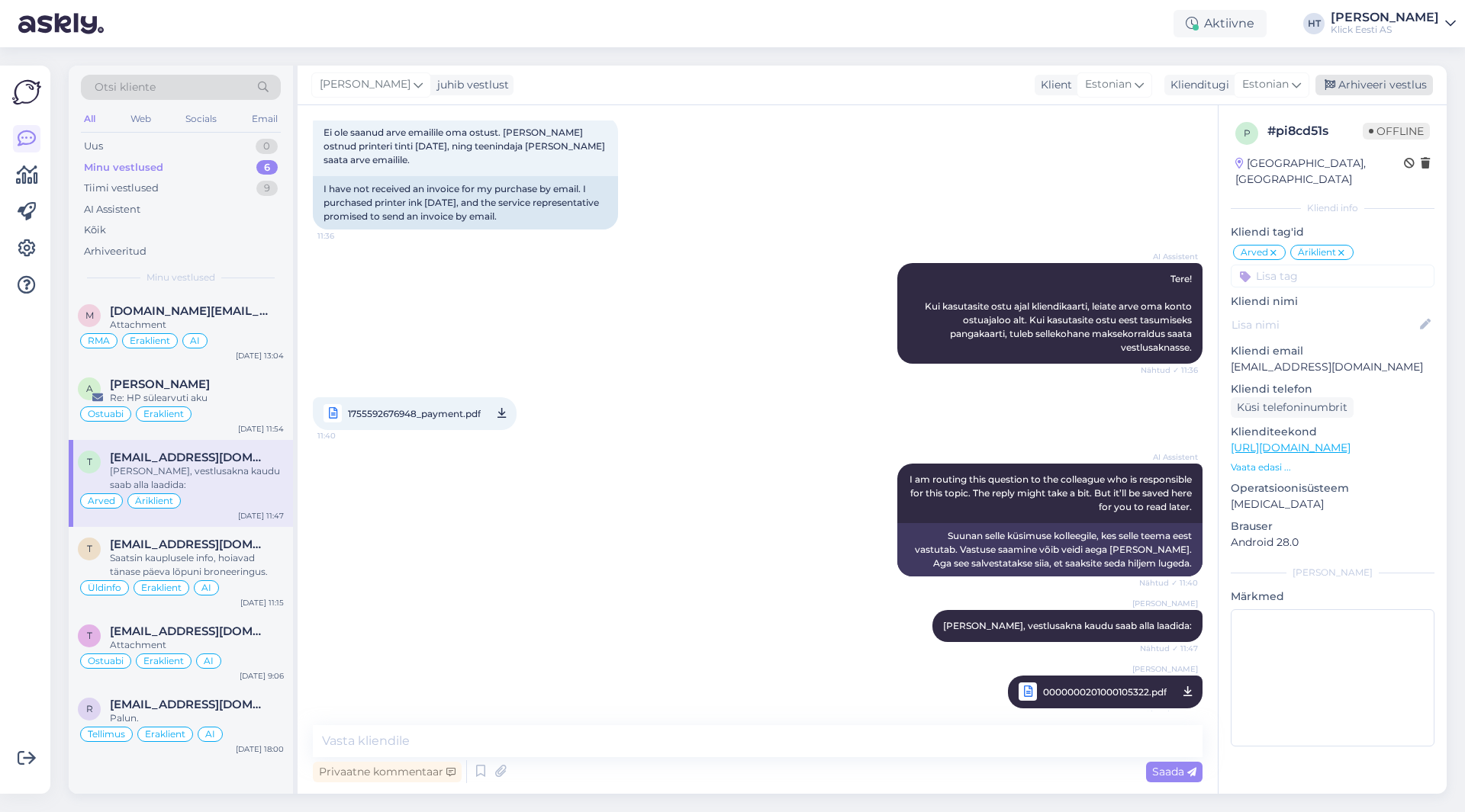
click at [1378, 87] on div "Arhiveeri vestlus" at bounding box center [1374, 85] width 118 height 21
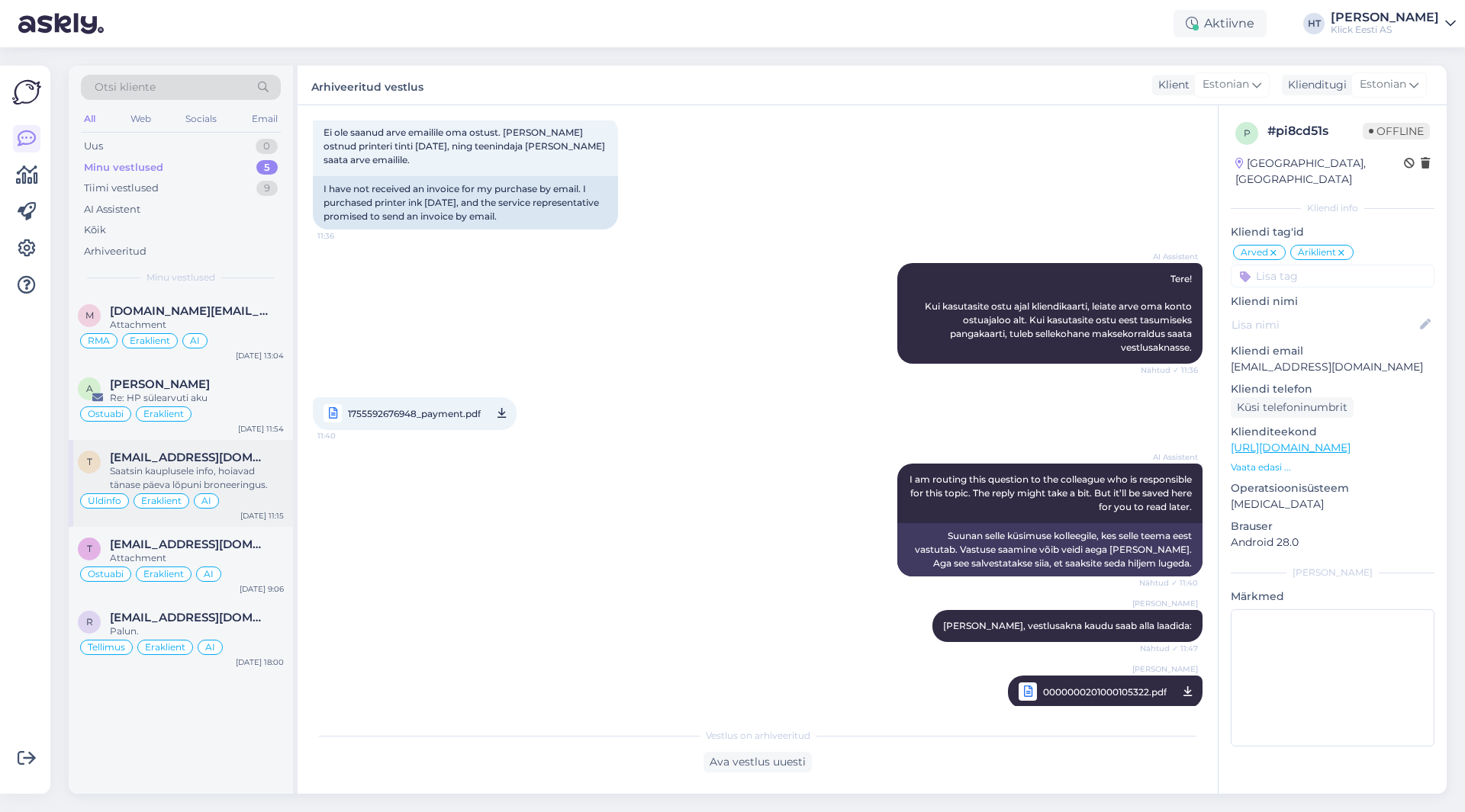
click at [219, 454] on span "[EMAIL_ADDRESS][DOMAIN_NAME]" at bounding box center [189, 457] width 159 height 14
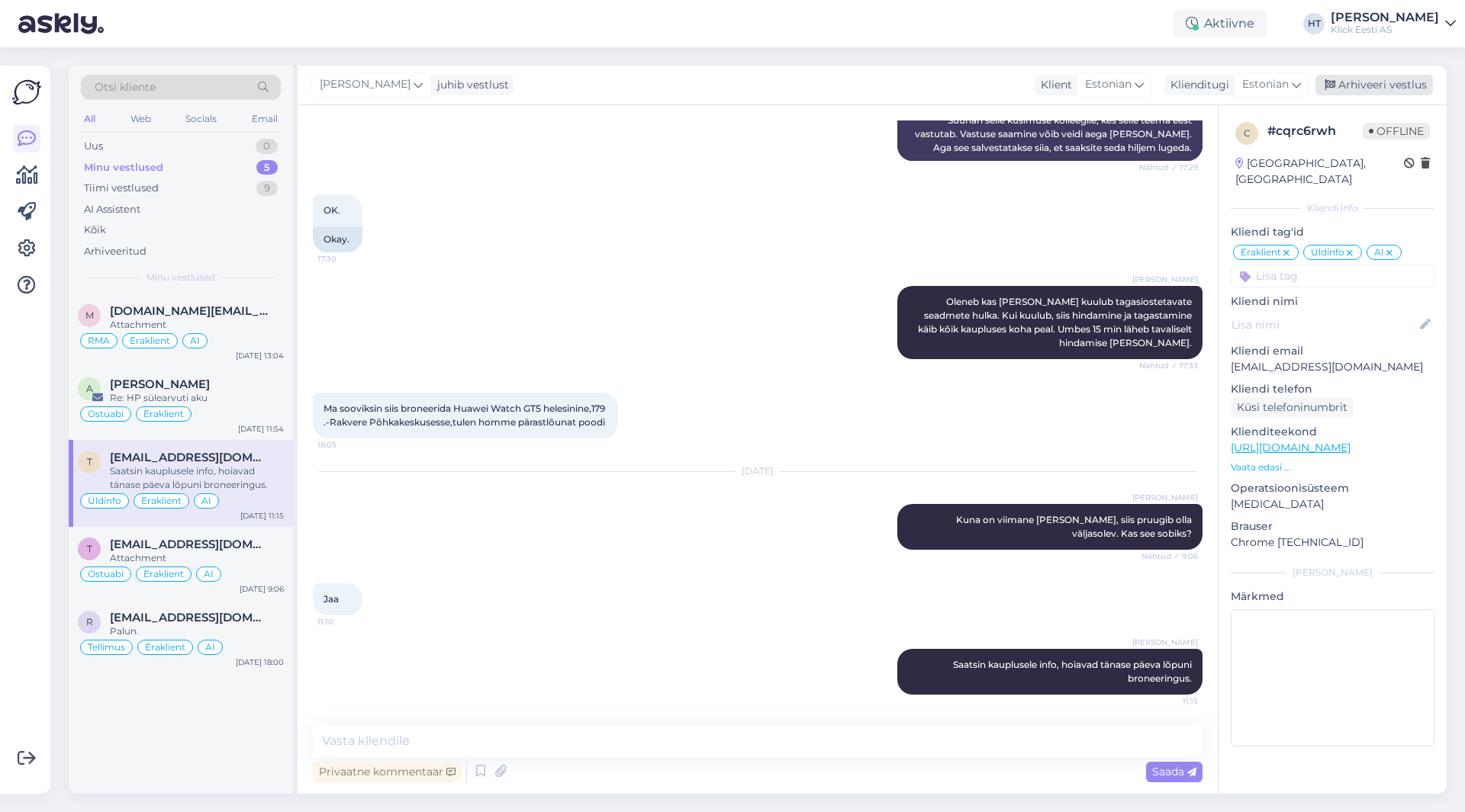
click at [1384, 79] on div "Arhiveeri vestlus" at bounding box center [1374, 85] width 118 height 21
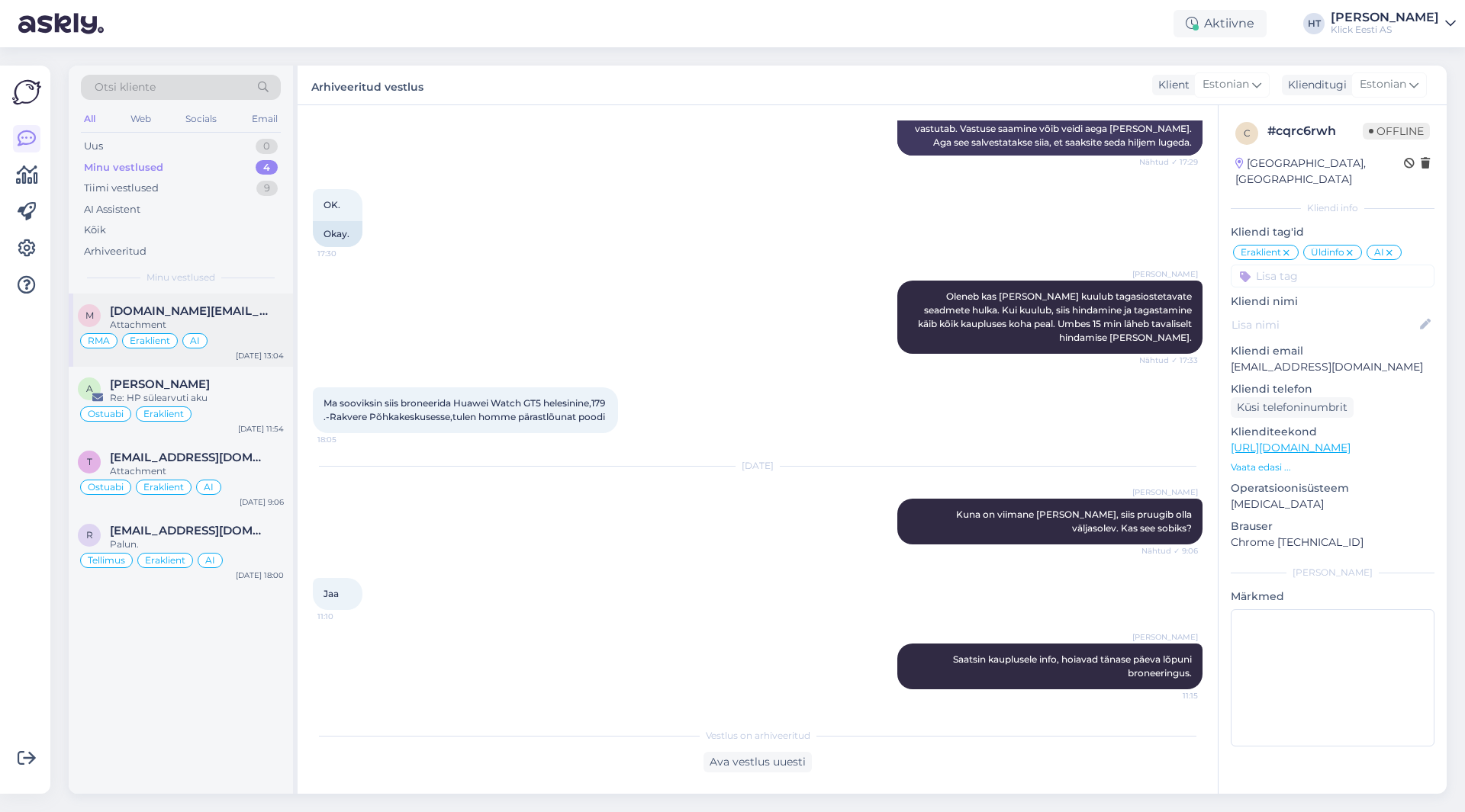
click at [275, 333] on div "RMA Eraklient AI" at bounding box center [180, 341] width 206 height 18
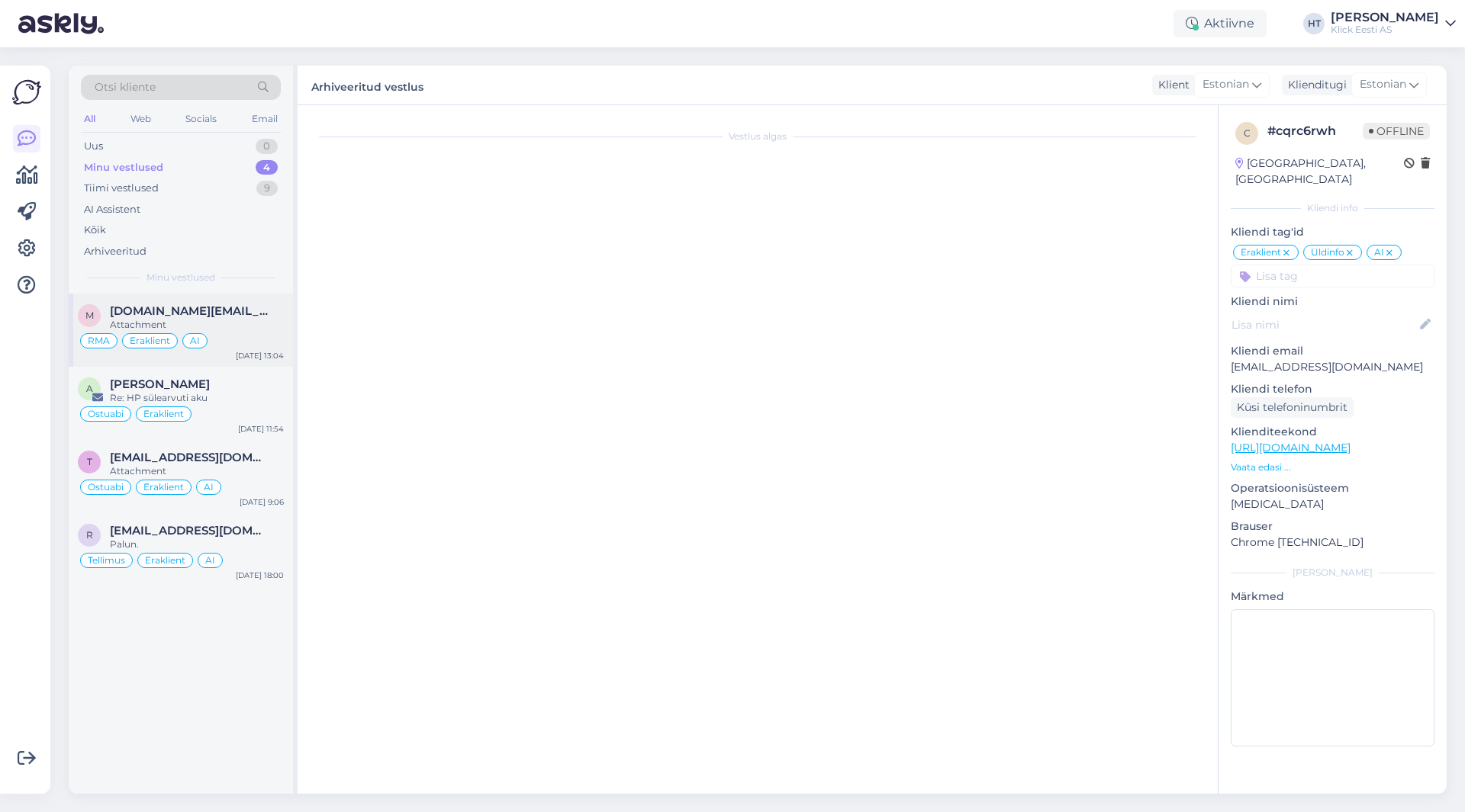
scroll to position [1154, 0]
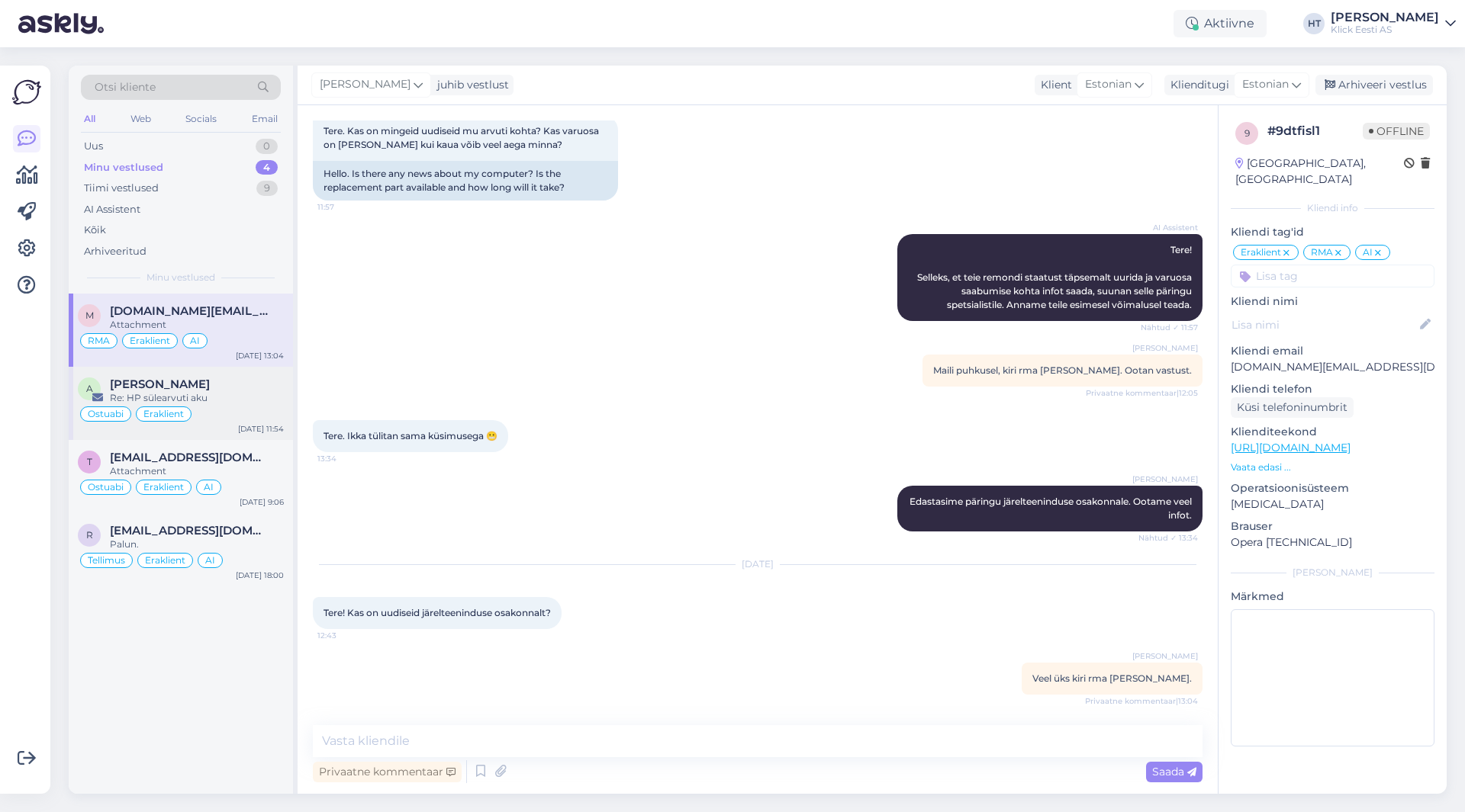
click at [212, 411] on div "Ostuabi Eraklient" at bounding box center [180, 414] width 206 height 18
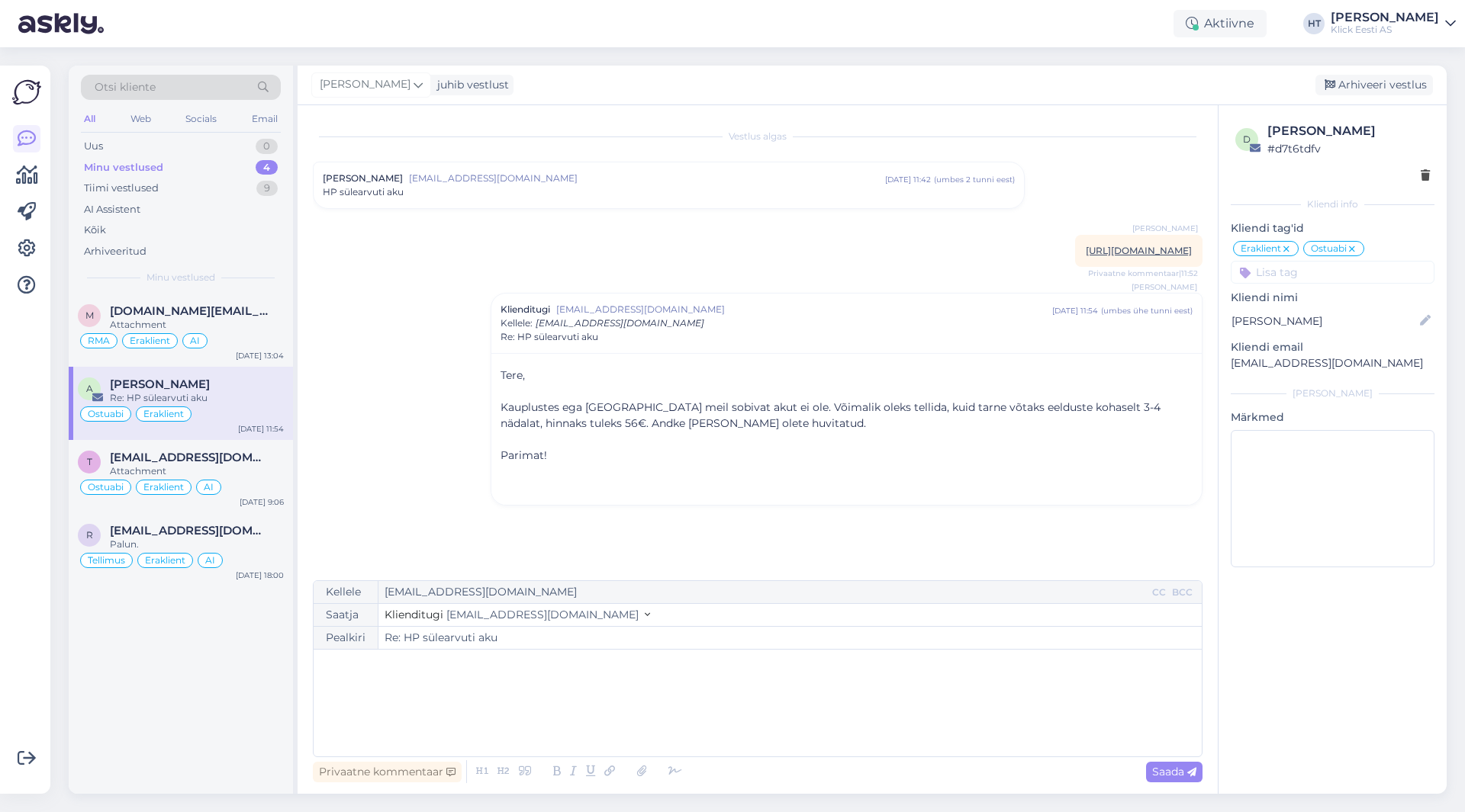
click at [1365, 97] on div "[PERSON_NAME] juhib vestlust [GEOGRAPHIC_DATA] vestlus" at bounding box center [872, 85] width 1149 height 39
click at [1365, 91] on div "Arhiveeri vestlus" at bounding box center [1374, 85] width 118 height 21
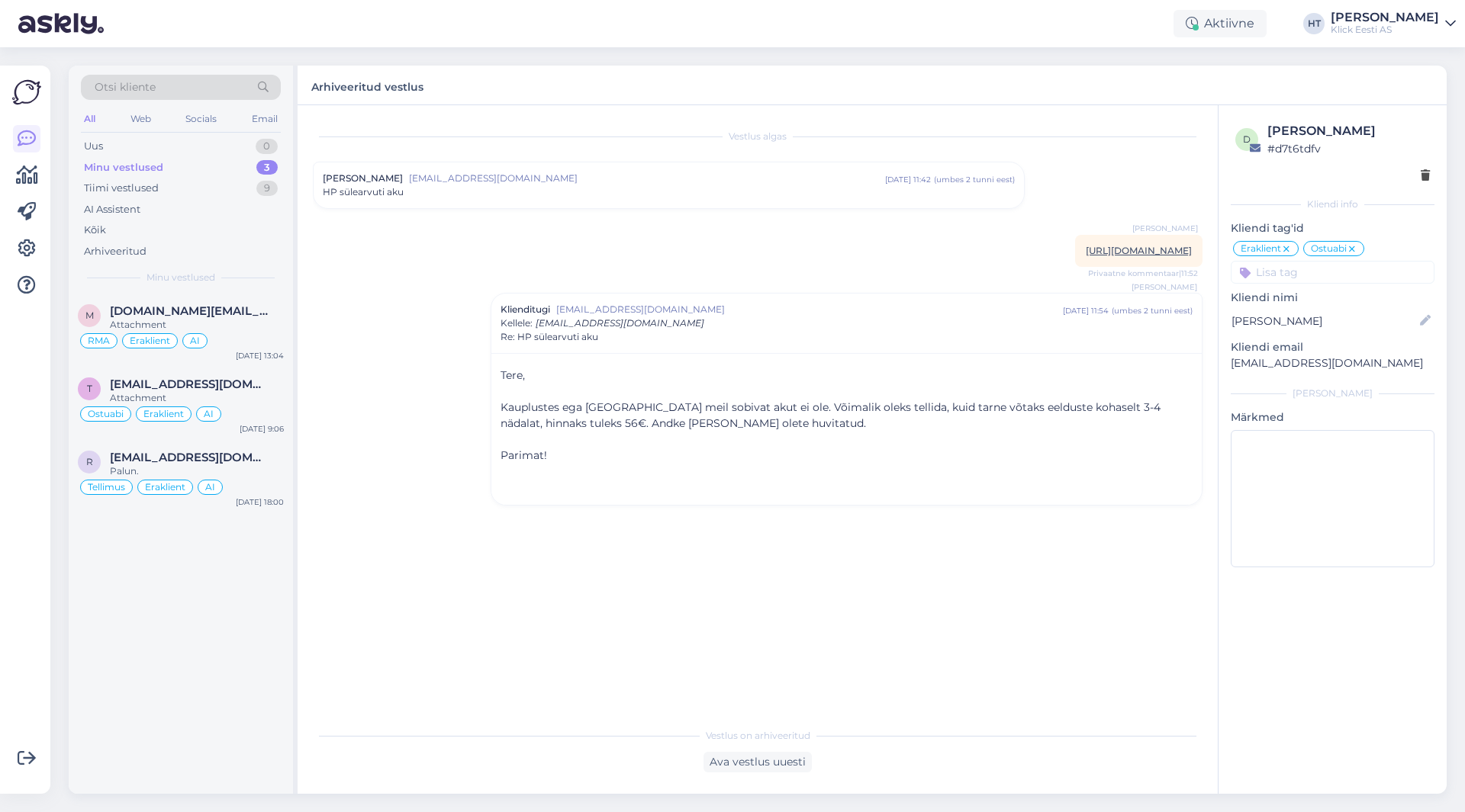
click at [629, 186] on div "HP sülearvuti aku" at bounding box center [669, 192] width 692 height 14
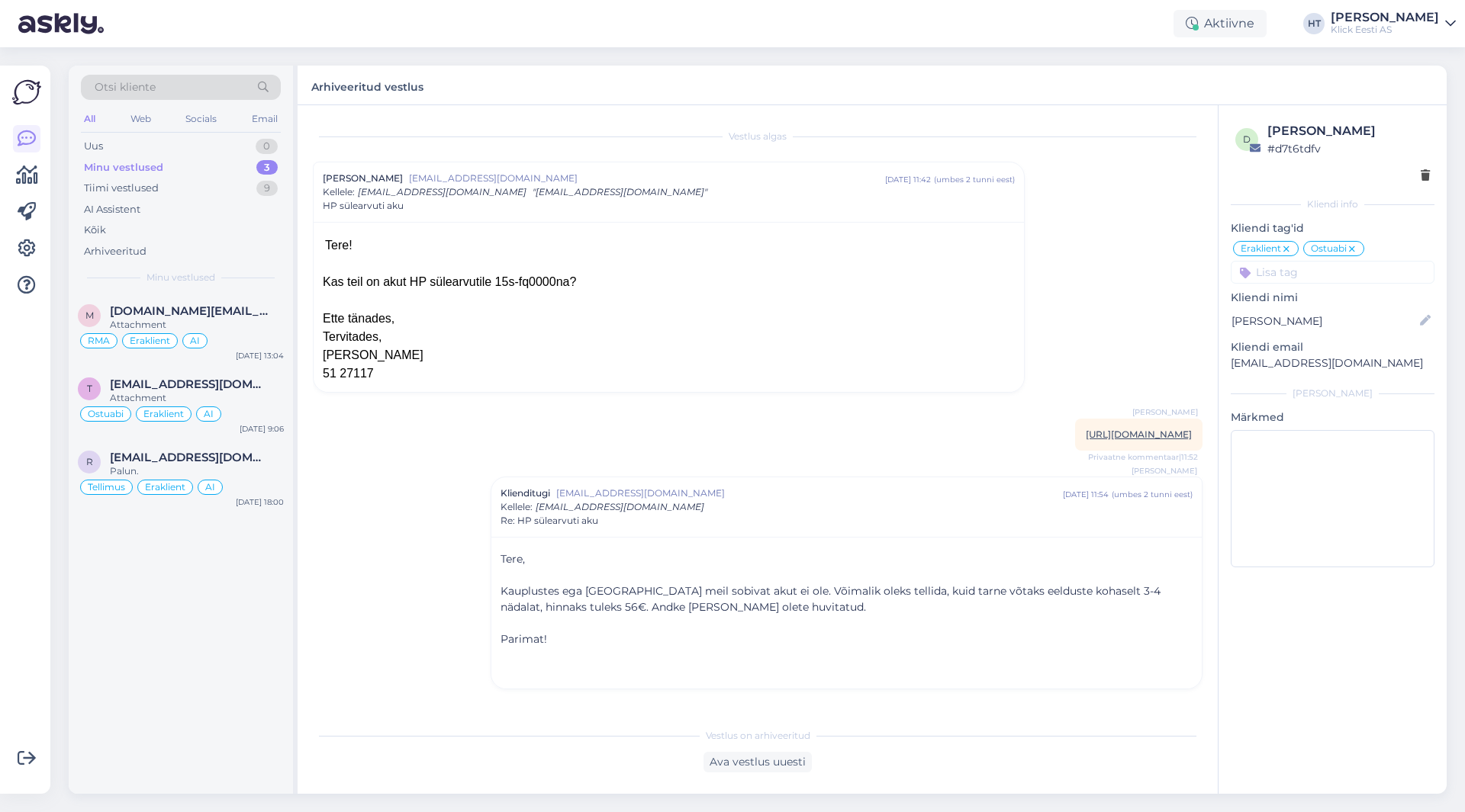
click at [245, 157] on div "Minu vestlused 3" at bounding box center [180, 168] width 200 height 22
click at [229, 328] on div "Attachment" at bounding box center [196, 325] width 174 height 14
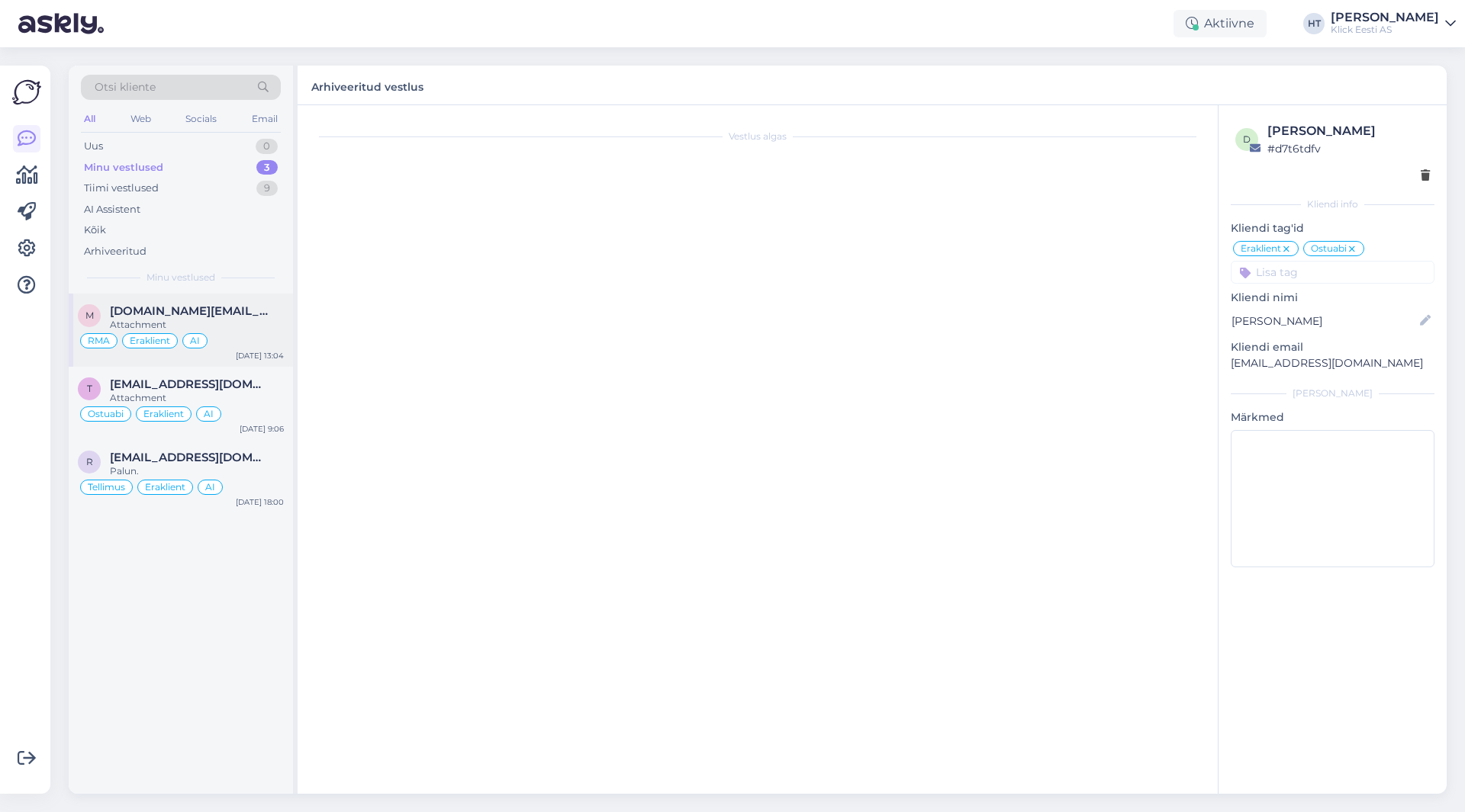
scroll to position [1154, 0]
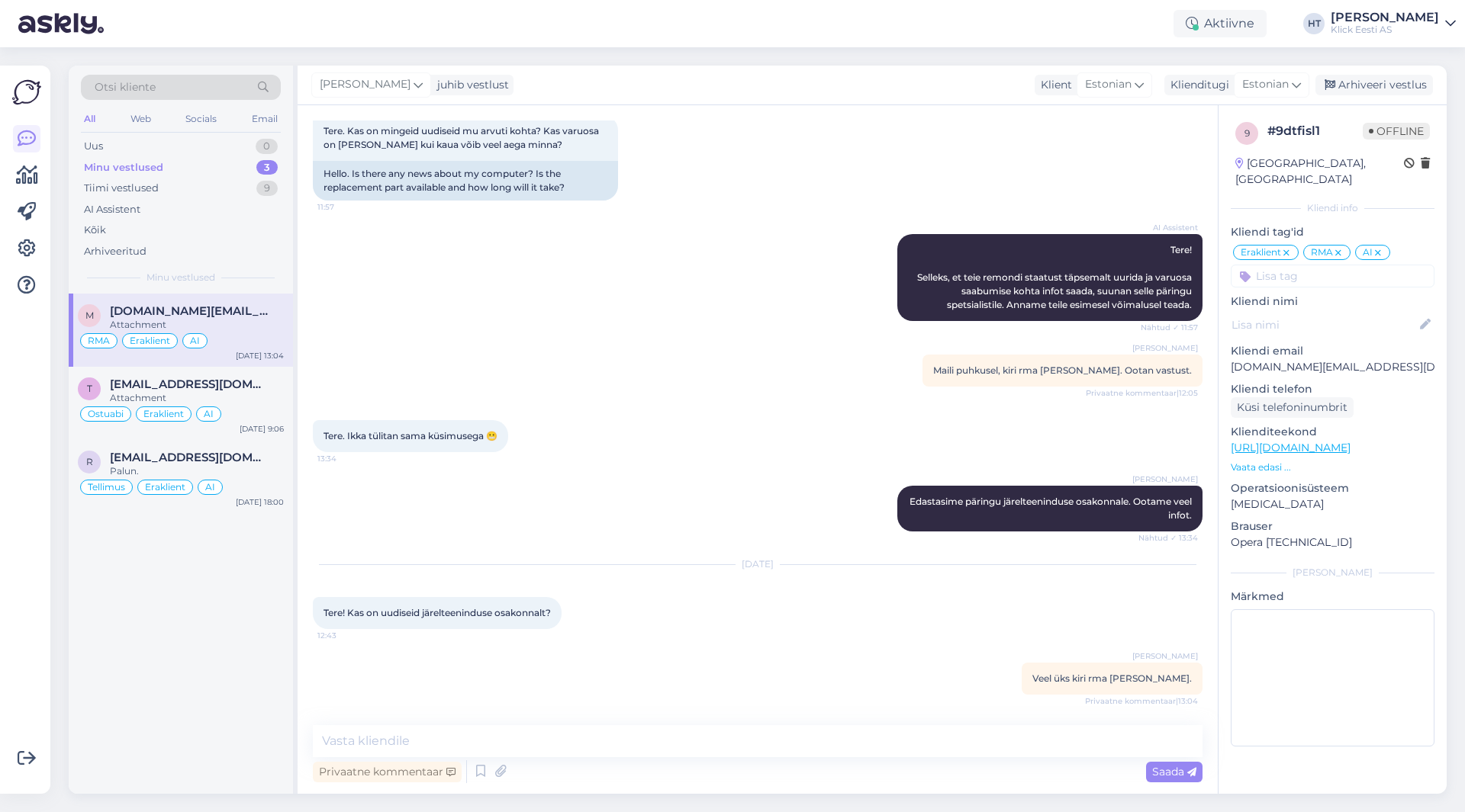
click at [651, 335] on div "AI Assistent Tere! Selleks, et teie remondi staatust täpsemalt uurida ja varuos…" at bounding box center [758, 277] width 890 height 120
click at [751, 430] on div "Tere. Ikka tülitan sama küsimusega 😬 13:34" at bounding box center [758, 436] width 890 height 66
click at [153, 692] on div "m [DOMAIN_NAME][EMAIL_ADDRESS][DOMAIN_NAME] Attachment RMA Eraklient AI [DATE] …" at bounding box center [181, 543] width 225 height 500
click at [226, 326] on div "Attachment" at bounding box center [196, 325] width 174 height 14
click at [652, 745] on textarea at bounding box center [758, 741] width 890 height 32
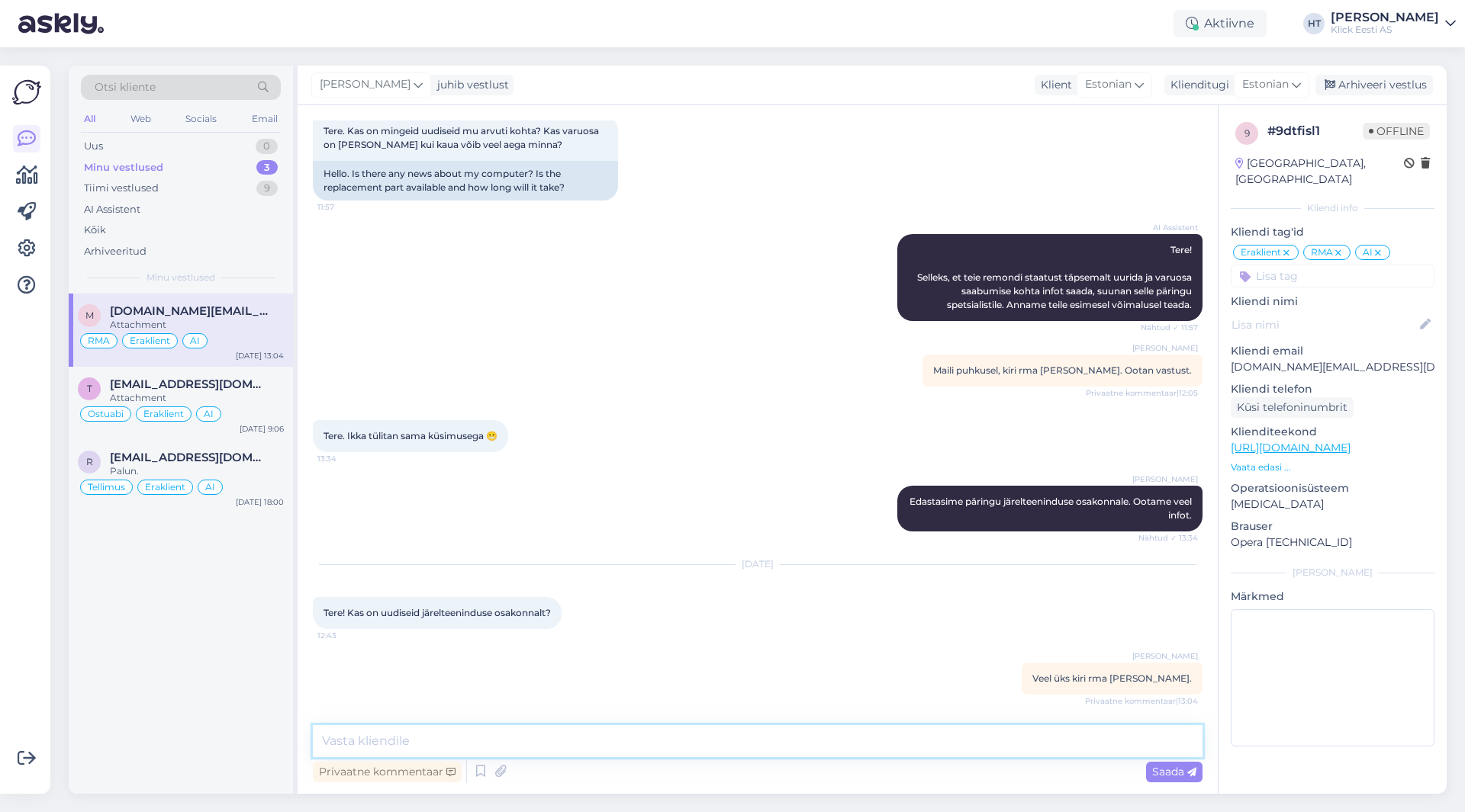
click at [839, 736] on textarea at bounding box center [758, 741] width 890 height 32
click at [624, 738] on textarea "[PERSON_NAME], järelteenindus saatis eile hooldusele päringu, aga konkreetset v…" at bounding box center [758, 741] width 890 height 32
click at [1139, 733] on textarea "[PERSON_NAME], järelteenindus saatis eile hooldusele päringu varuosa/mahakandmi…" at bounding box center [758, 741] width 890 height 32
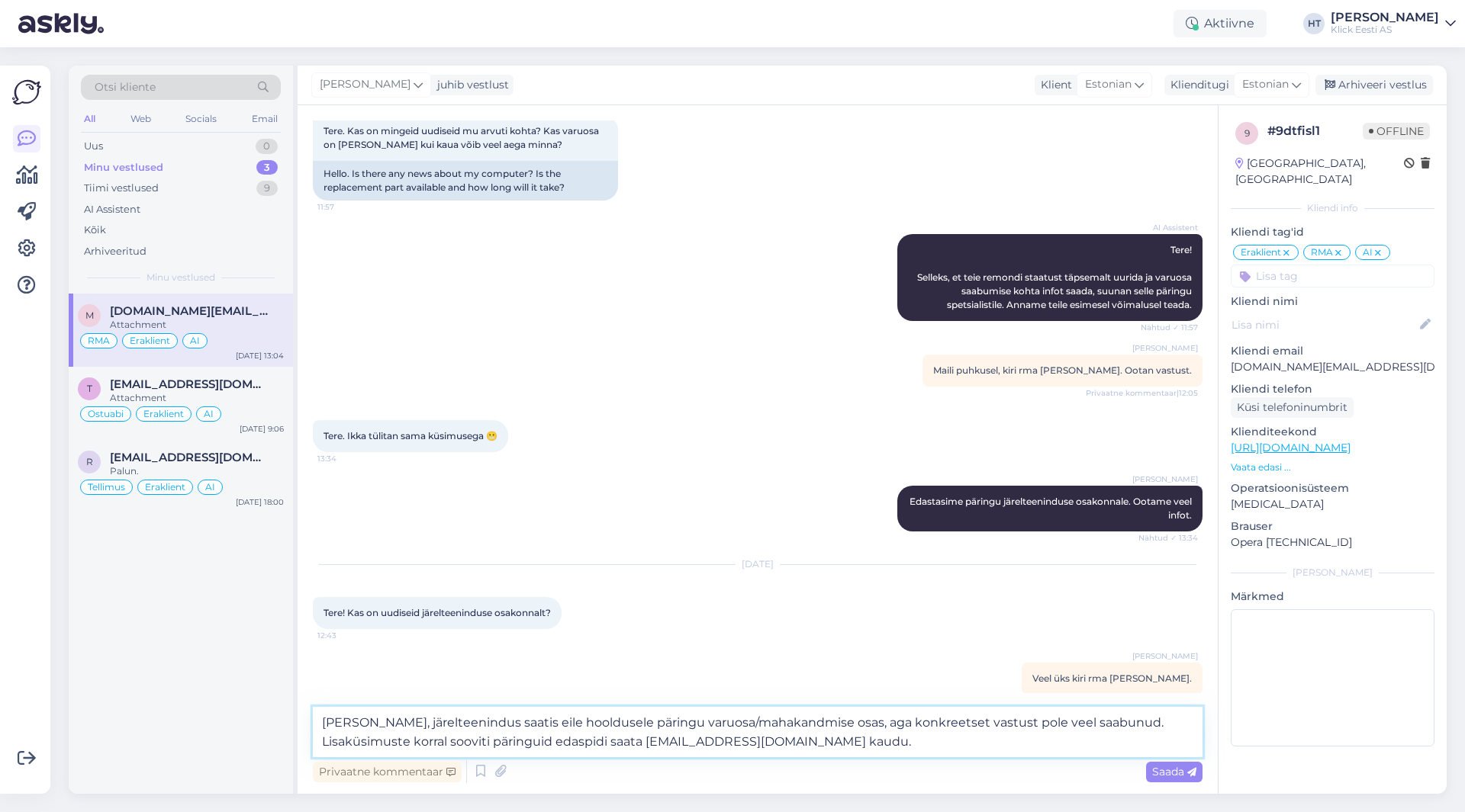
click at [545, 743] on textarea "[PERSON_NAME], järelteenindus saatis eile hooldusele päringu varuosa/mahakandmi…" at bounding box center [758, 732] width 890 height 50
drag, startPoint x: 646, startPoint y: 742, endPoint x: 686, endPoint y: 744, distance: 40.0
click at [686, 744] on textarea "[PERSON_NAME], järelteenindus saatis eile hooldusele päringu varuosa/mahakandmi…" at bounding box center [758, 732] width 890 height 50
drag, startPoint x: 518, startPoint y: 743, endPoint x: 462, endPoint y: 744, distance: 56.0
click at [462, 744] on textarea "[PERSON_NAME], järelteenindus saatis eile hooldusele päringu varuosa/mahakandmi…" at bounding box center [758, 732] width 890 height 50
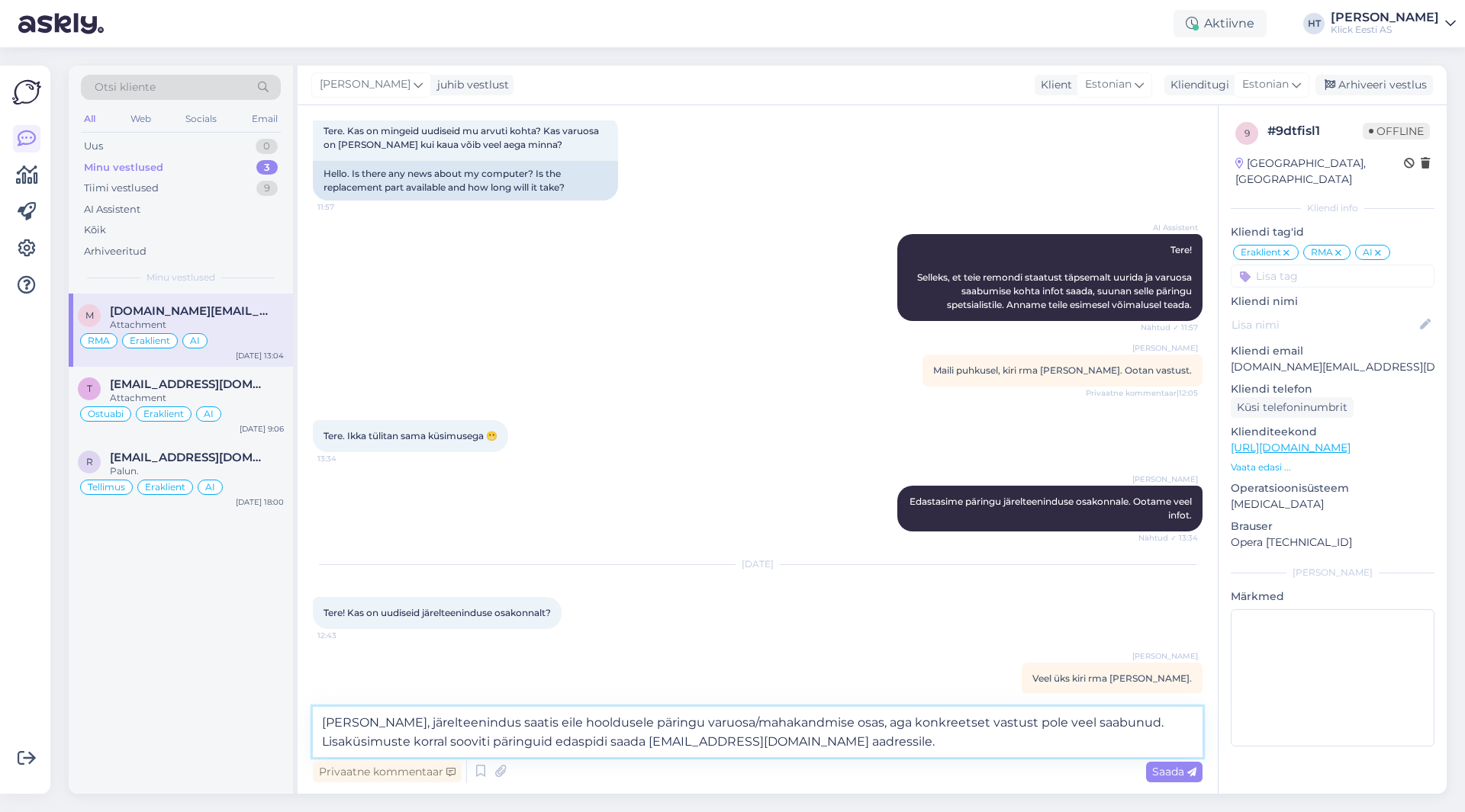
type textarea "[PERSON_NAME], järelteenindus saatis eile hooldusele päringu varuosa/mahakandmi…"
click at [699, 741] on textarea "[PERSON_NAME], järelteenindus saatis eile hooldusele päringu varuosa/mahakandmi…" at bounding box center [758, 732] width 890 height 50
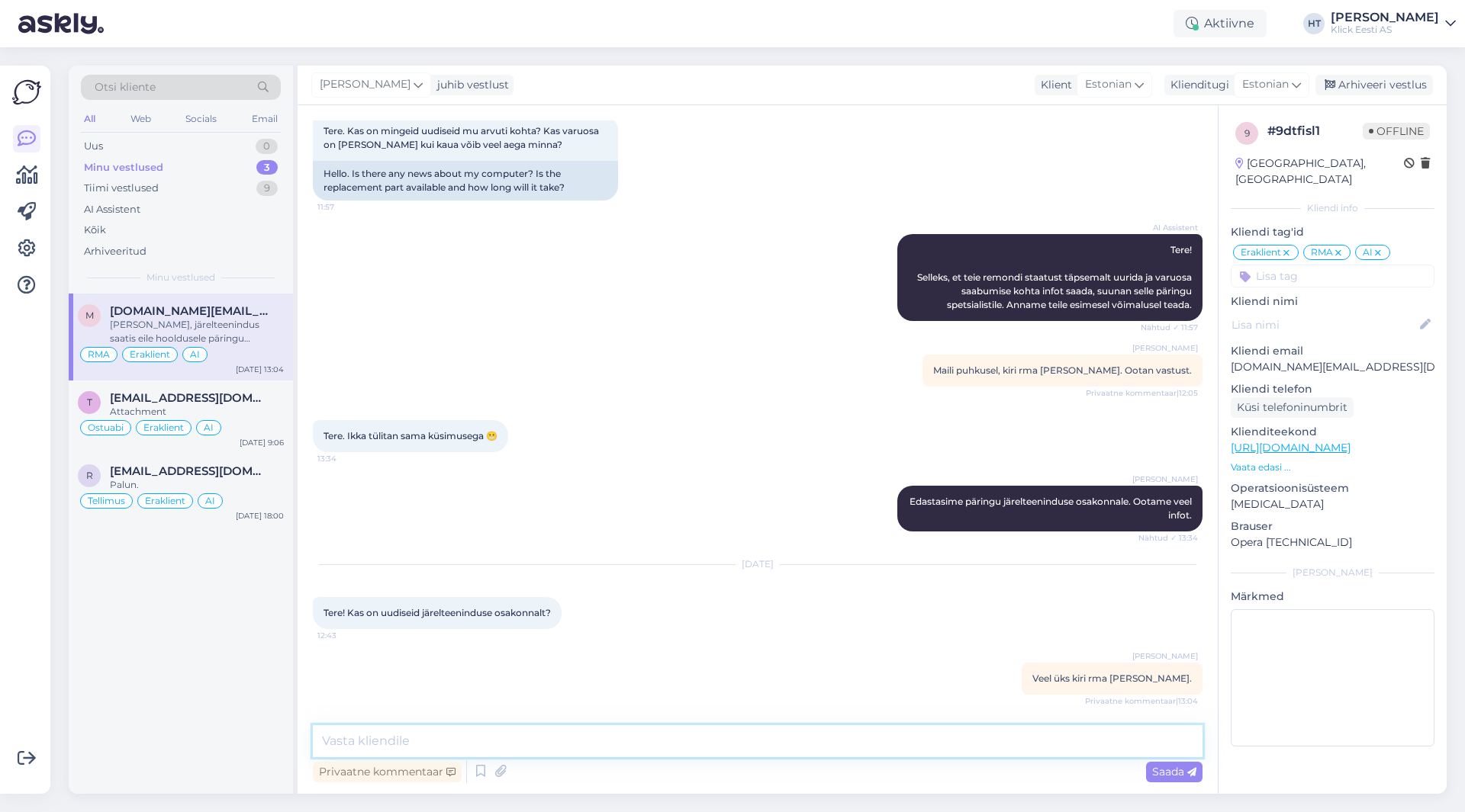
scroll to position [1261, 0]
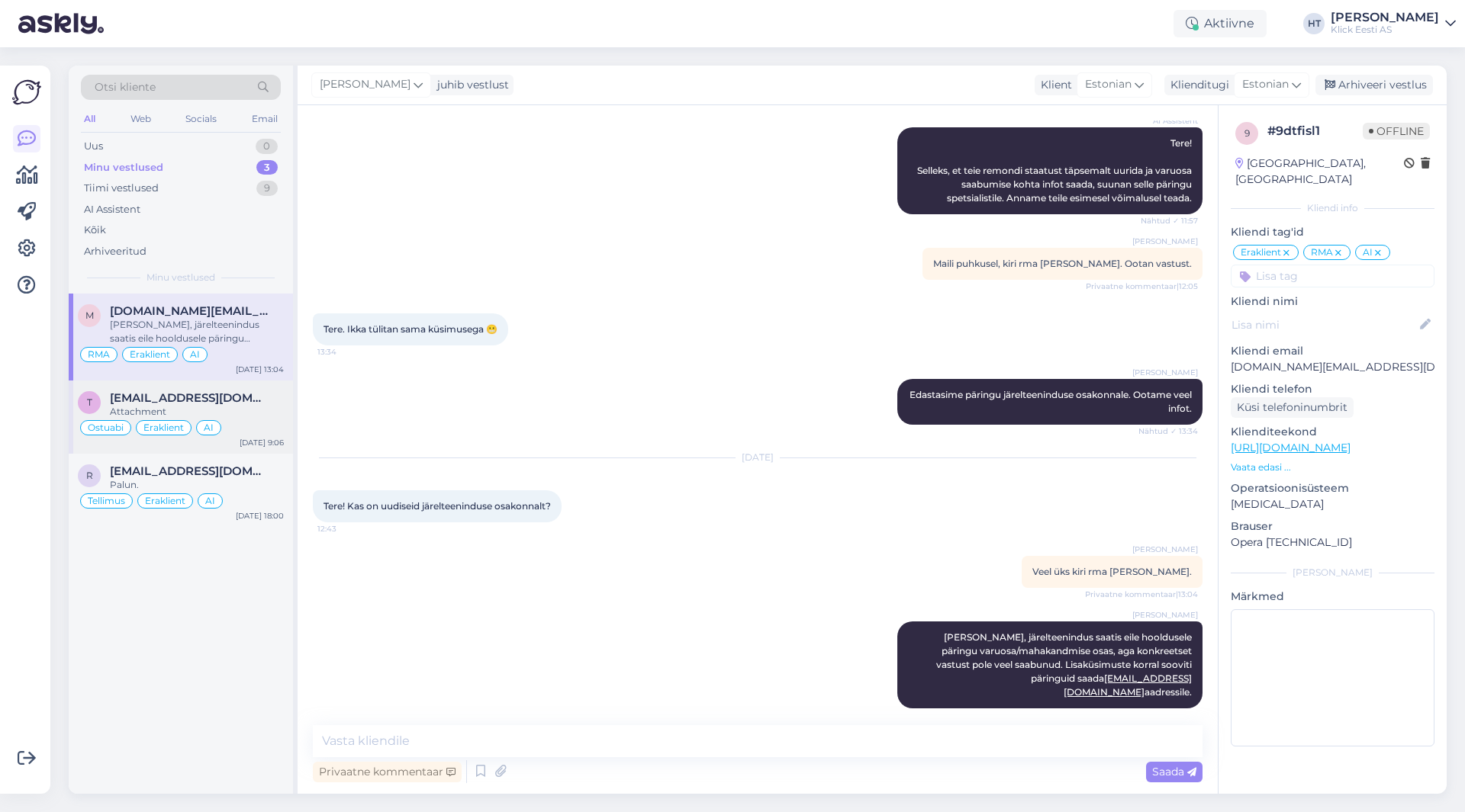
click at [259, 404] on div "[EMAIL_ADDRESS][DOMAIN_NAME]" at bounding box center [196, 398] width 174 height 14
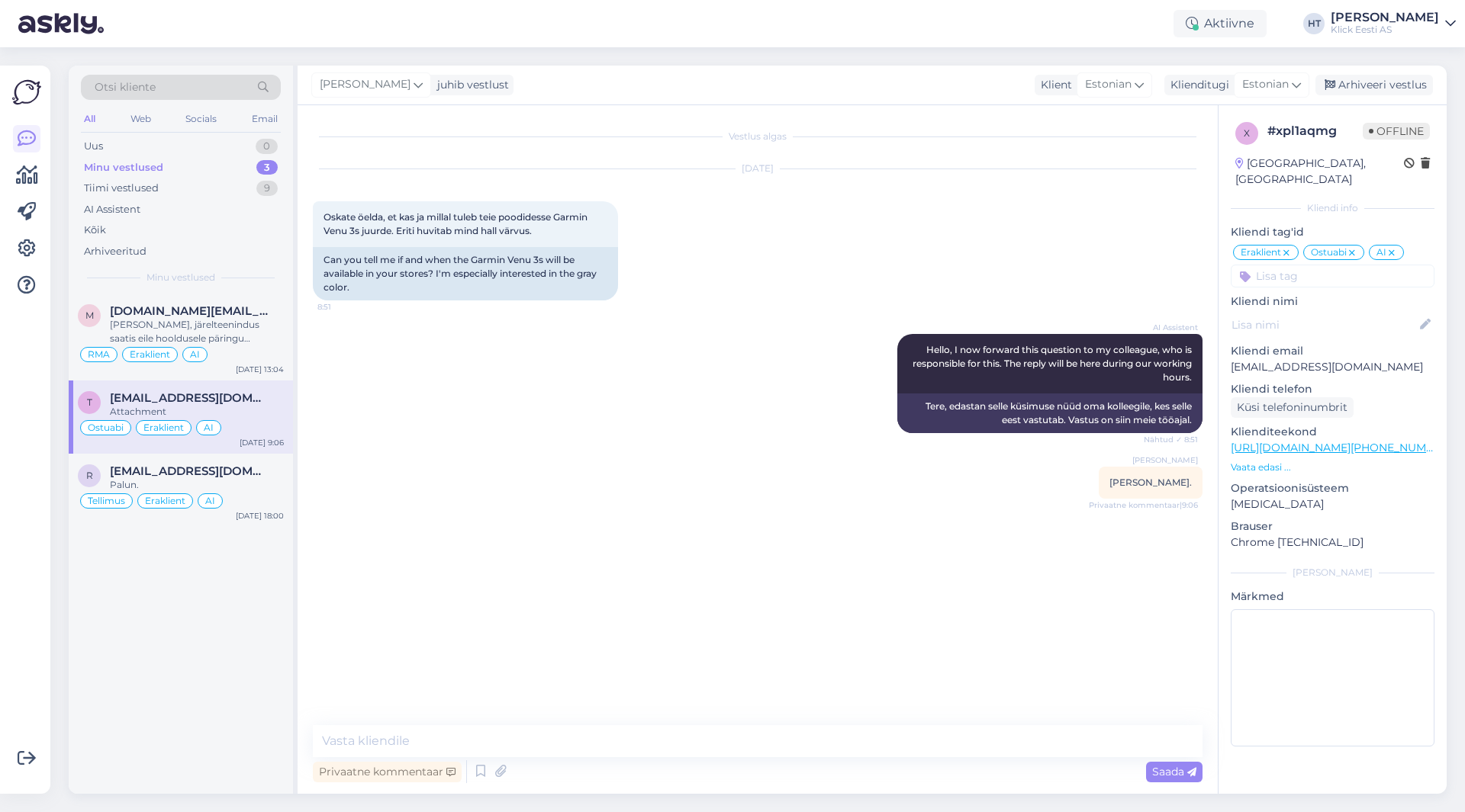
click at [247, 691] on div "m [DOMAIN_NAME][EMAIL_ADDRESS][DOMAIN_NAME] Tere, järelteenindus saatis eile ho…" at bounding box center [181, 543] width 225 height 500
click at [192, 200] on div "AI Assistent" at bounding box center [180, 209] width 200 height 22
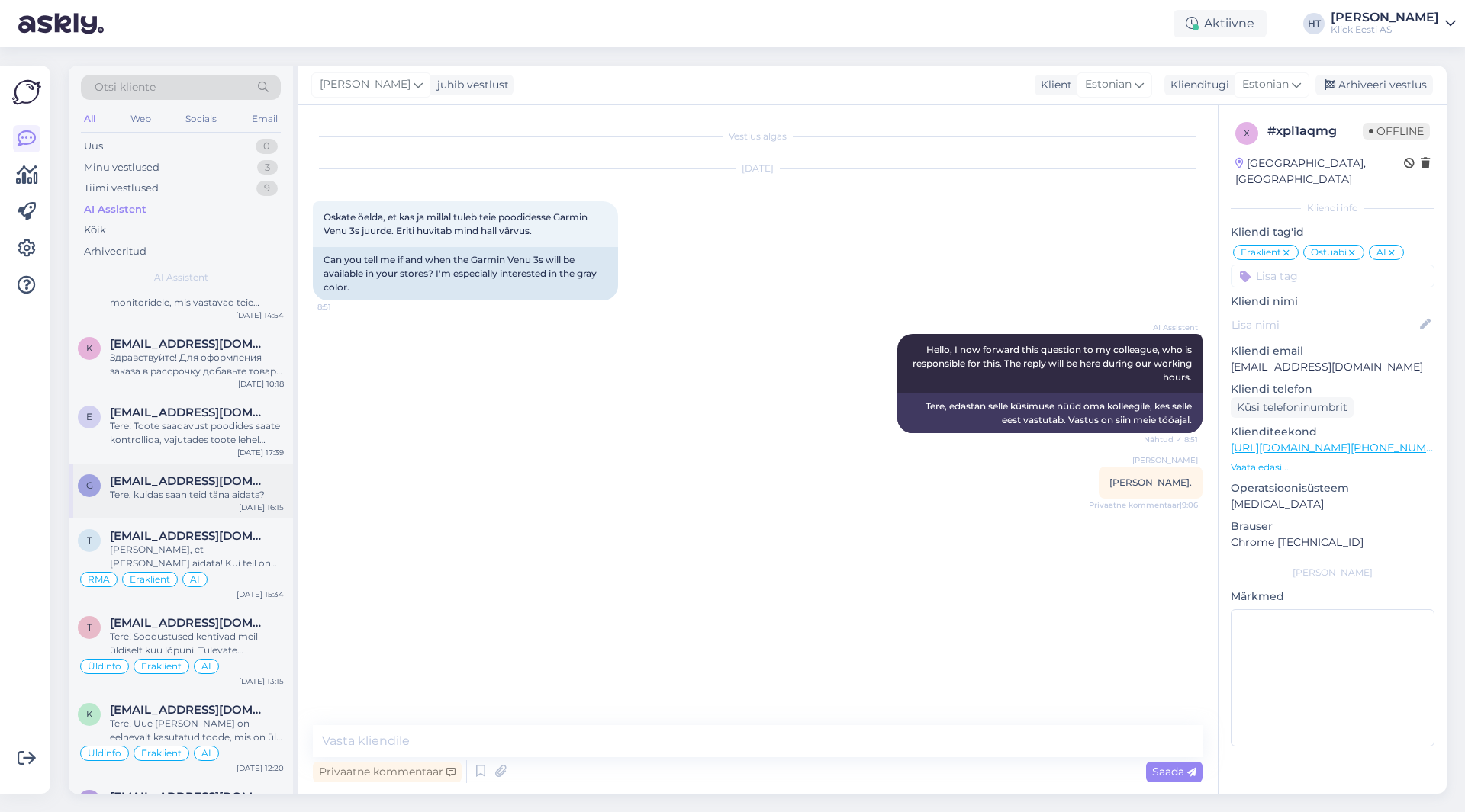
scroll to position [1068, 0]
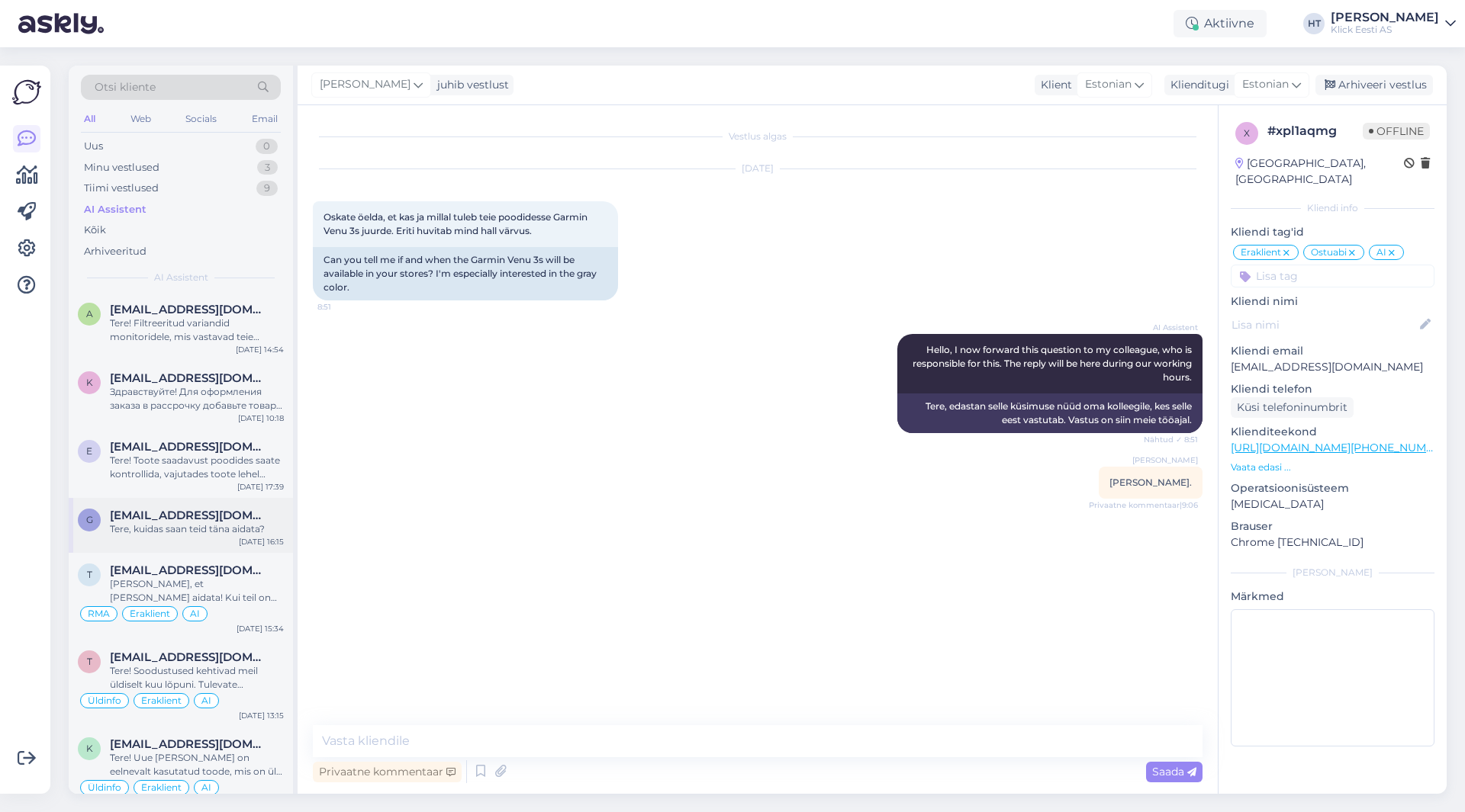
click at [198, 527] on div "Tere, kuidas saan teid täna aidata?" at bounding box center [196, 529] width 174 height 14
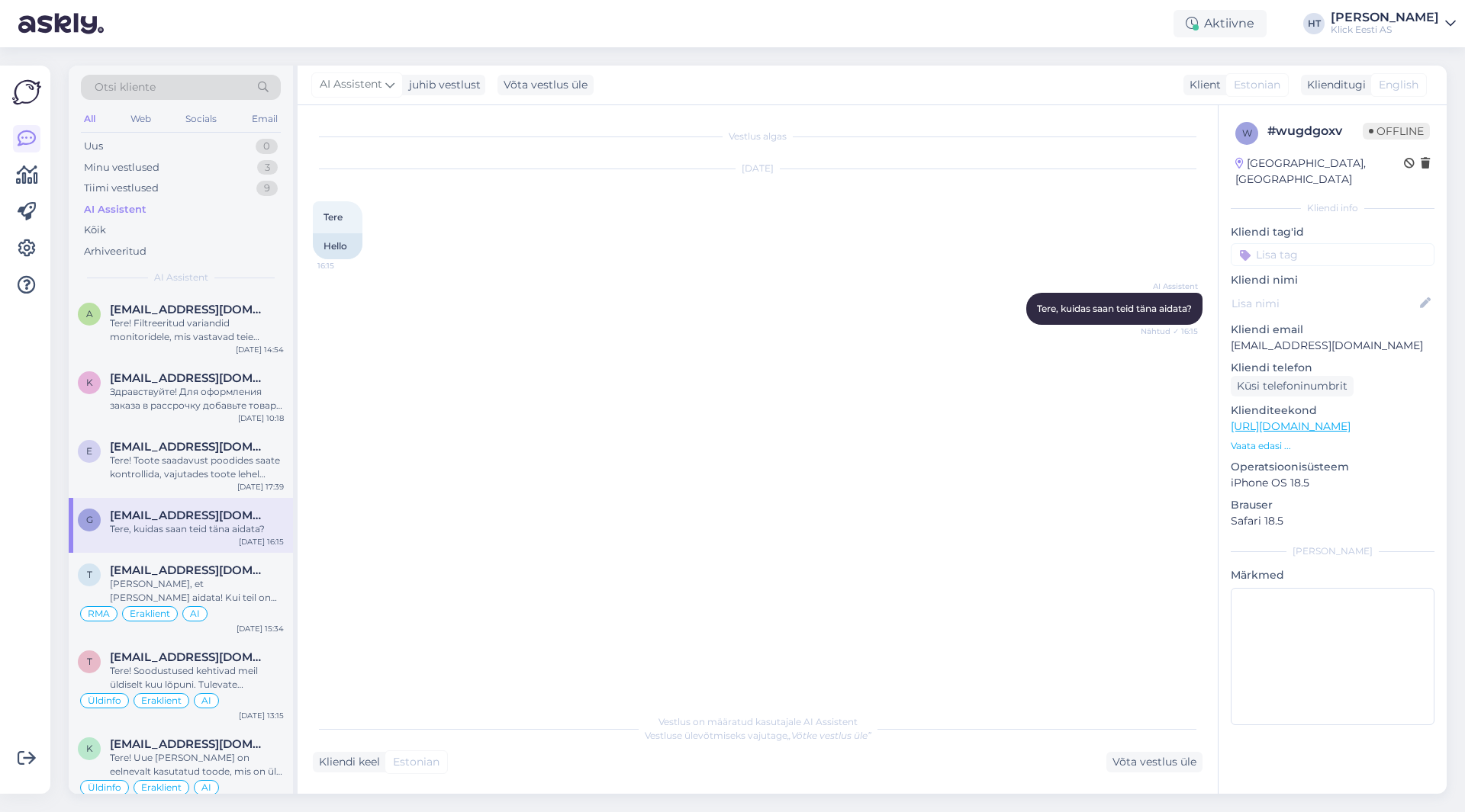
click at [1316, 244] on input at bounding box center [1333, 255] width 204 height 23
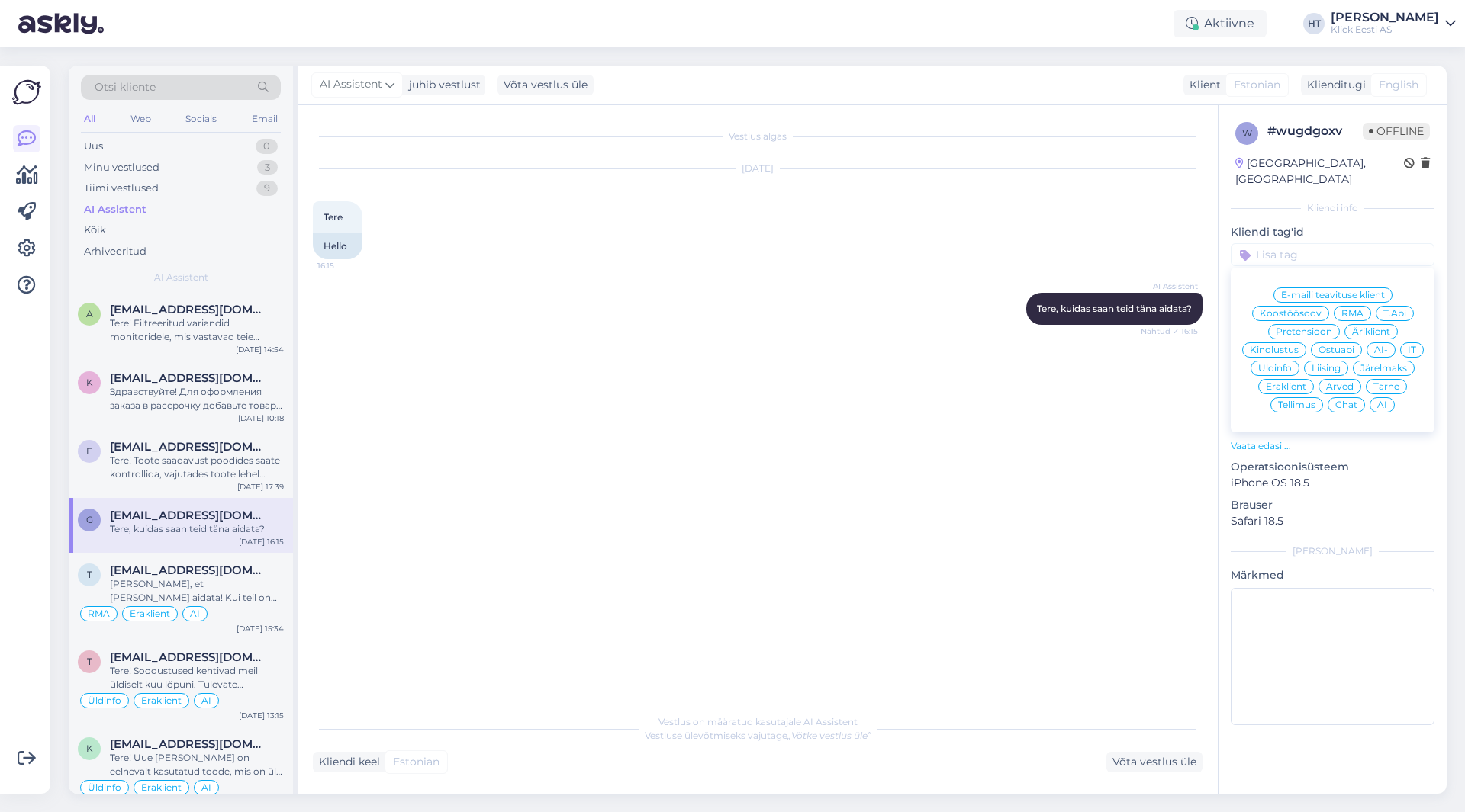
click at [1302, 382] on span "Eraklient" at bounding box center [1286, 386] width 40 height 9
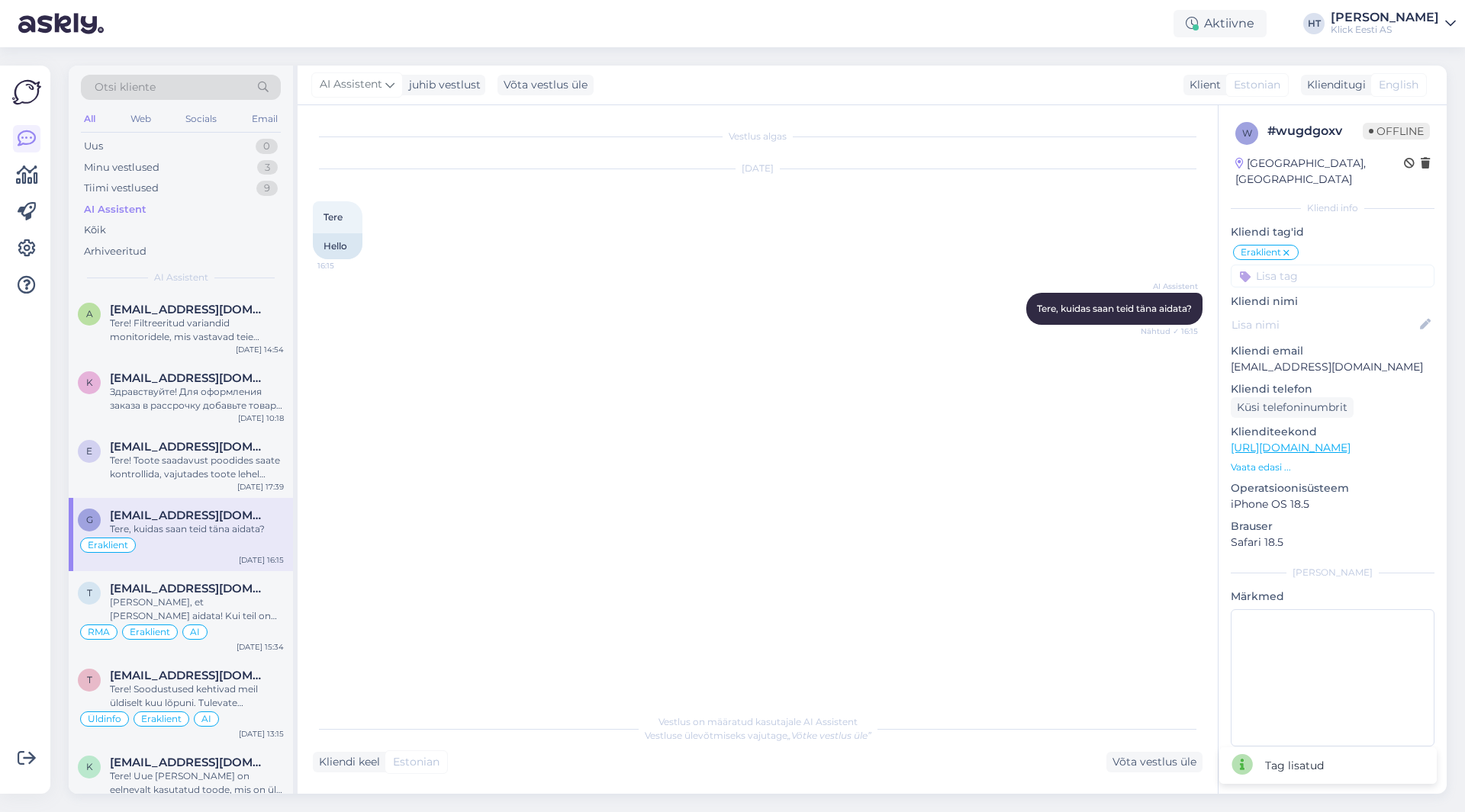
click at [1309, 265] on input at bounding box center [1333, 276] width 204 height 23
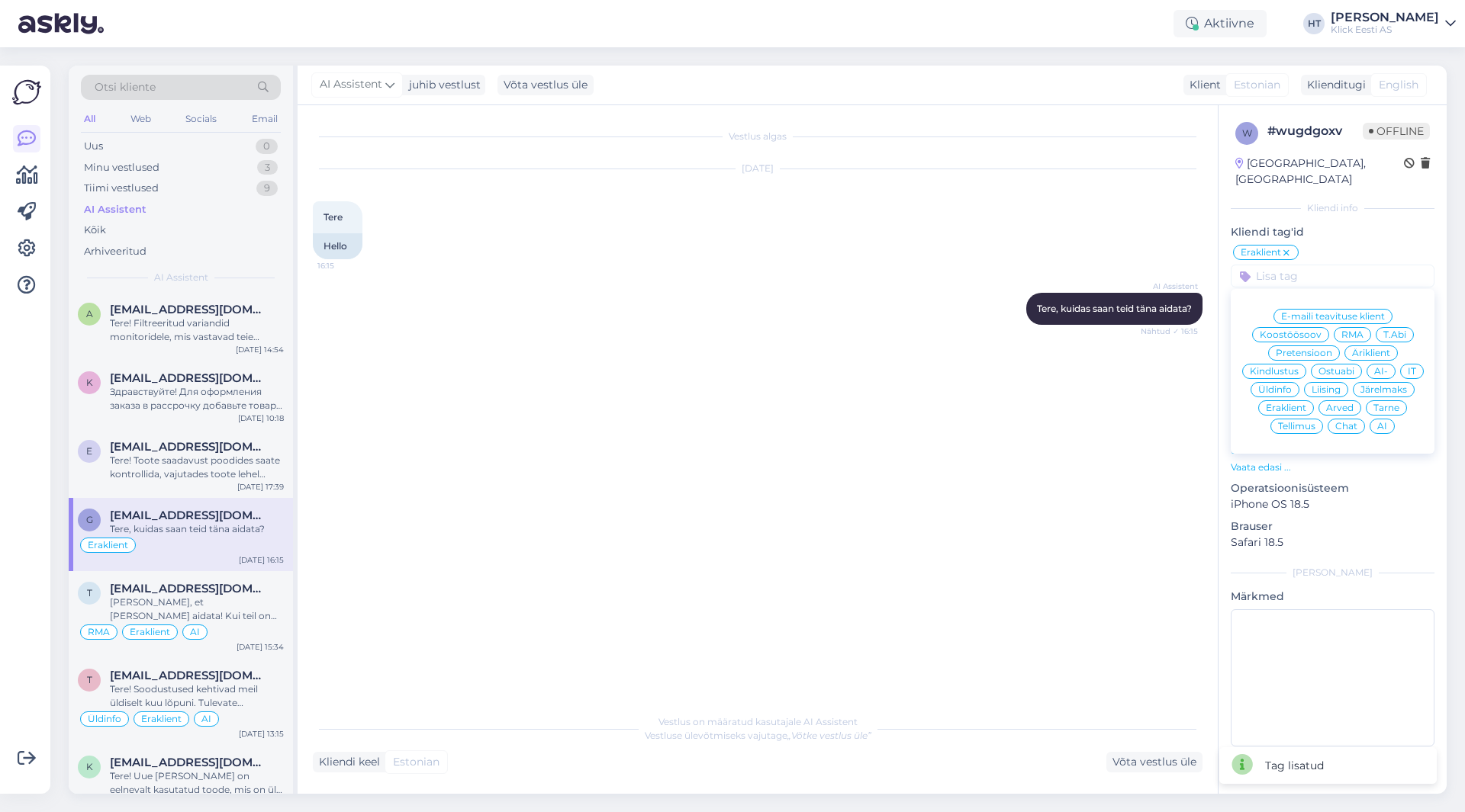
click at [1387, 418] on div "AI" at bounding box center [1382, 426] width 25 height 15
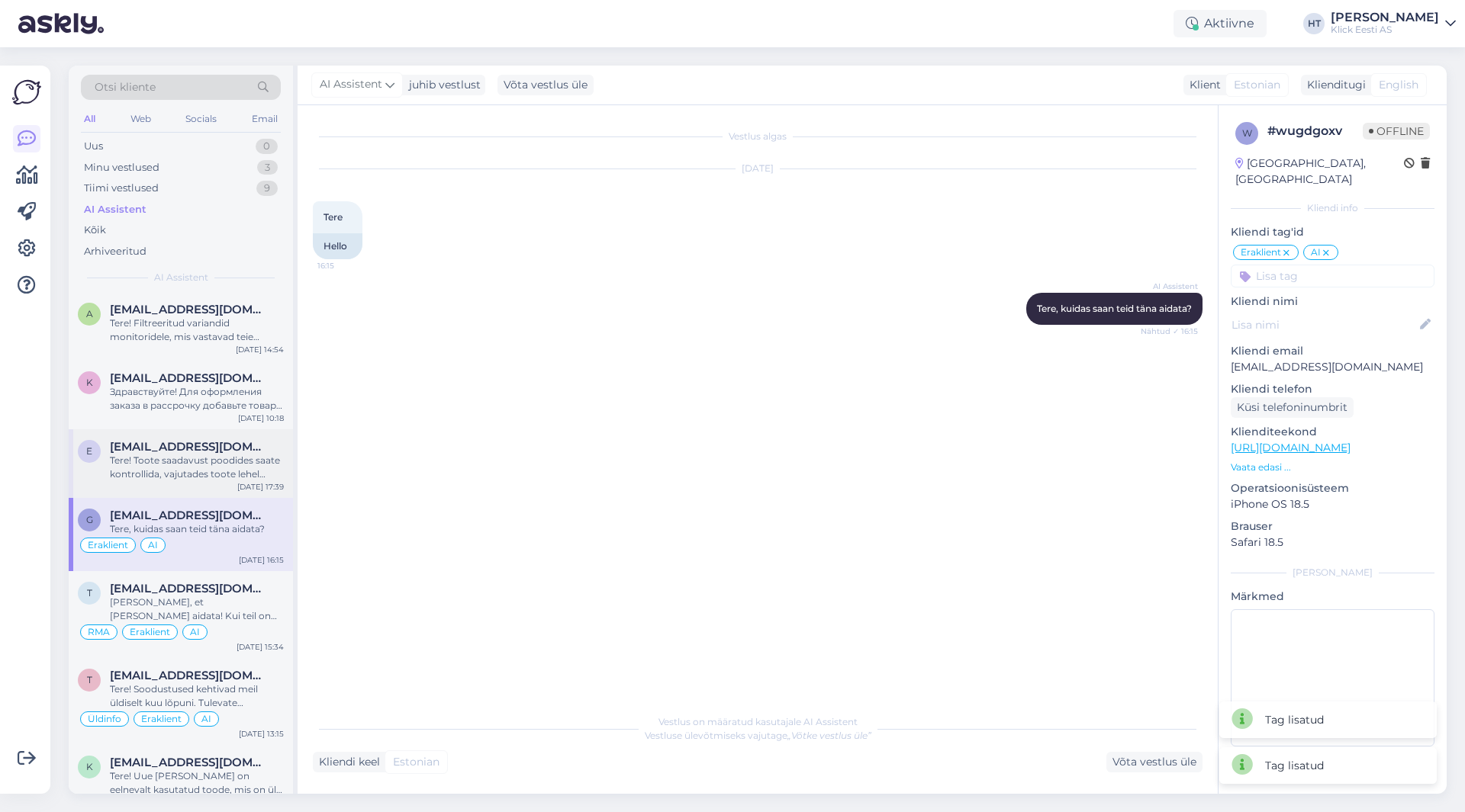
click at [211, 434] on div "e [EMAIL_ADDRESS][DOMAIN_NAME] Tere! Toote saadavust poodides saate kontrollida…" at bounding box center [181, 464] width 225 height 69
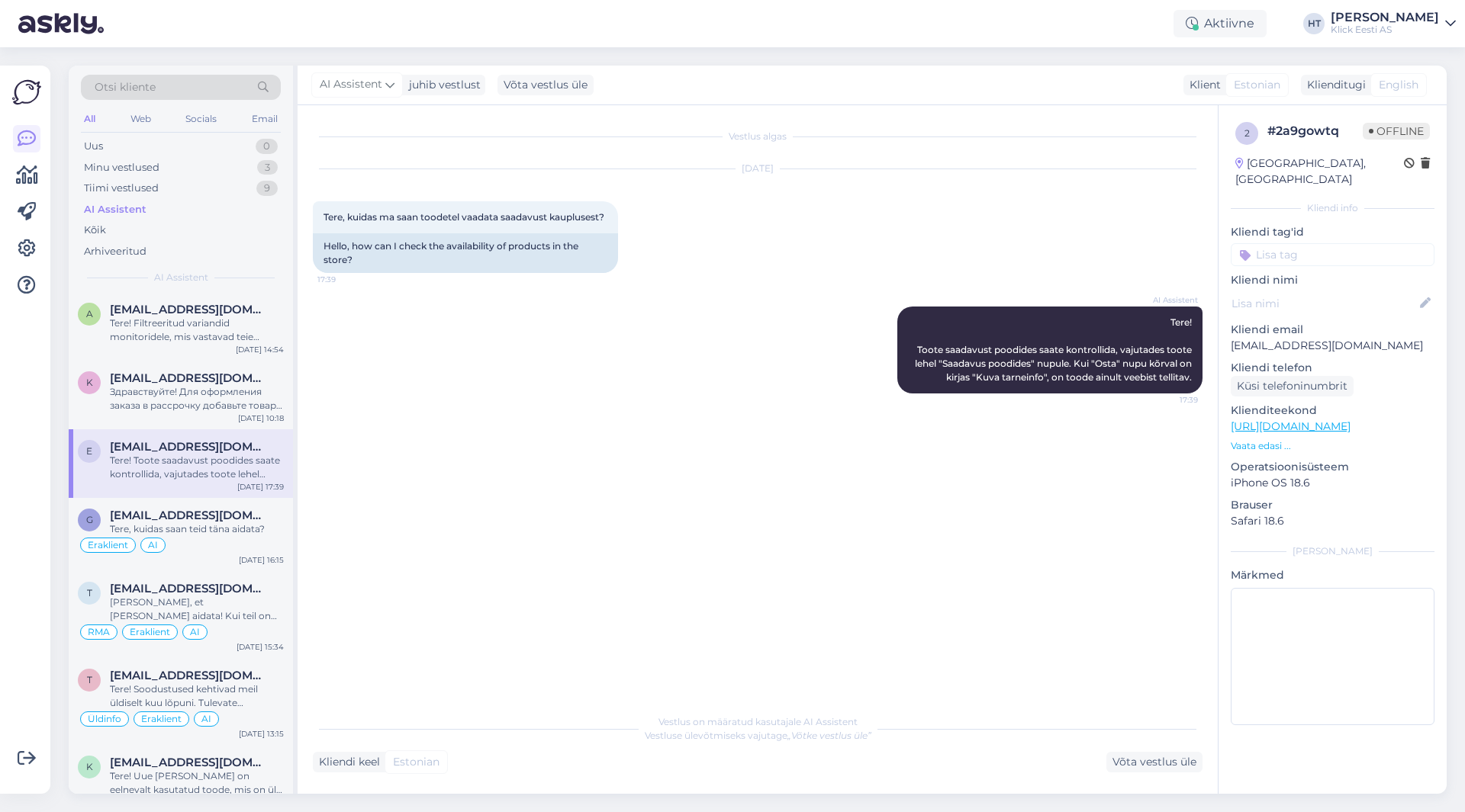
click at [1312, 244] on input at bounding box center [1333, 255] width 204 height 23
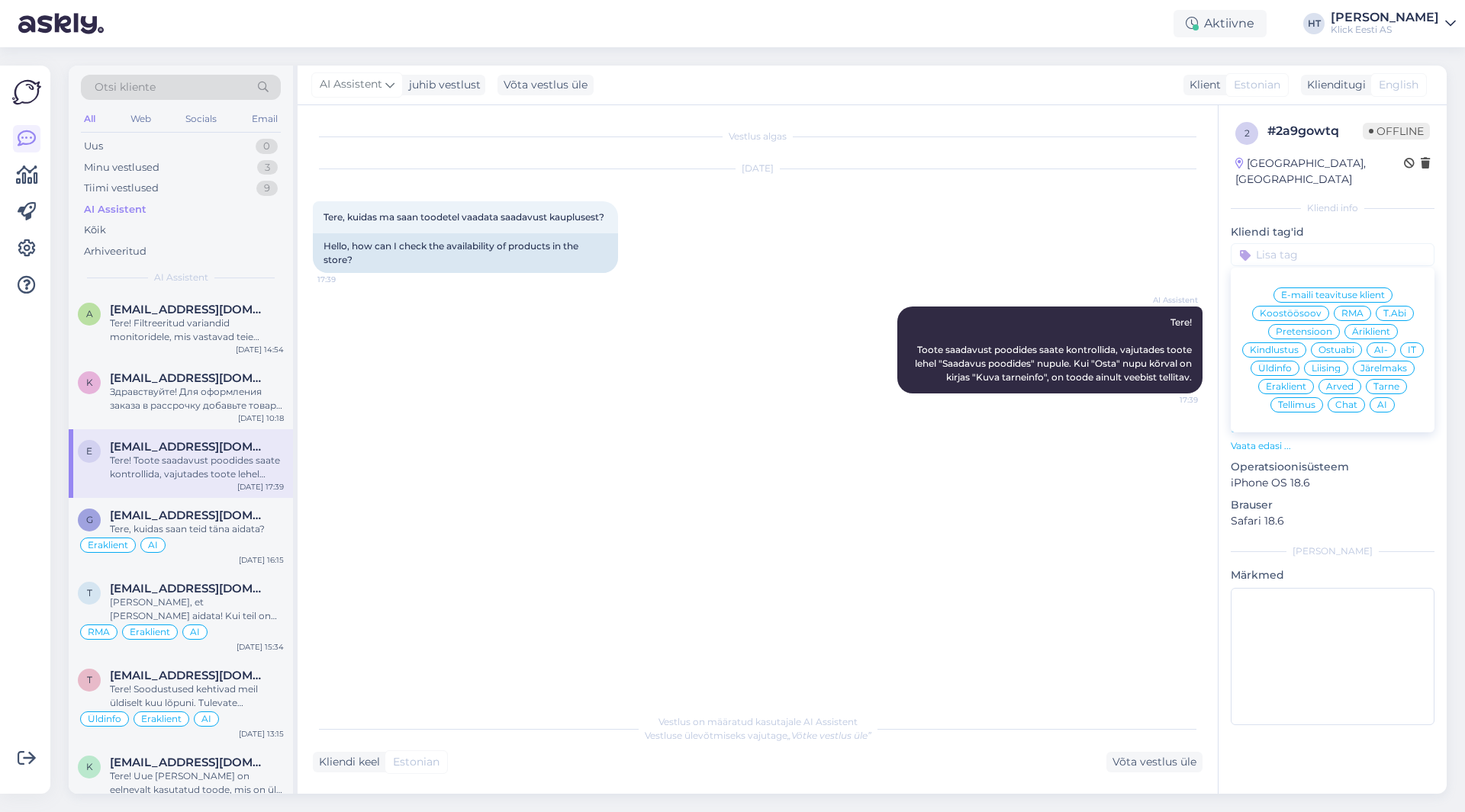
click at [1386, 401] on span "AI" at bounding box center [1382, 405] width 10 height 9
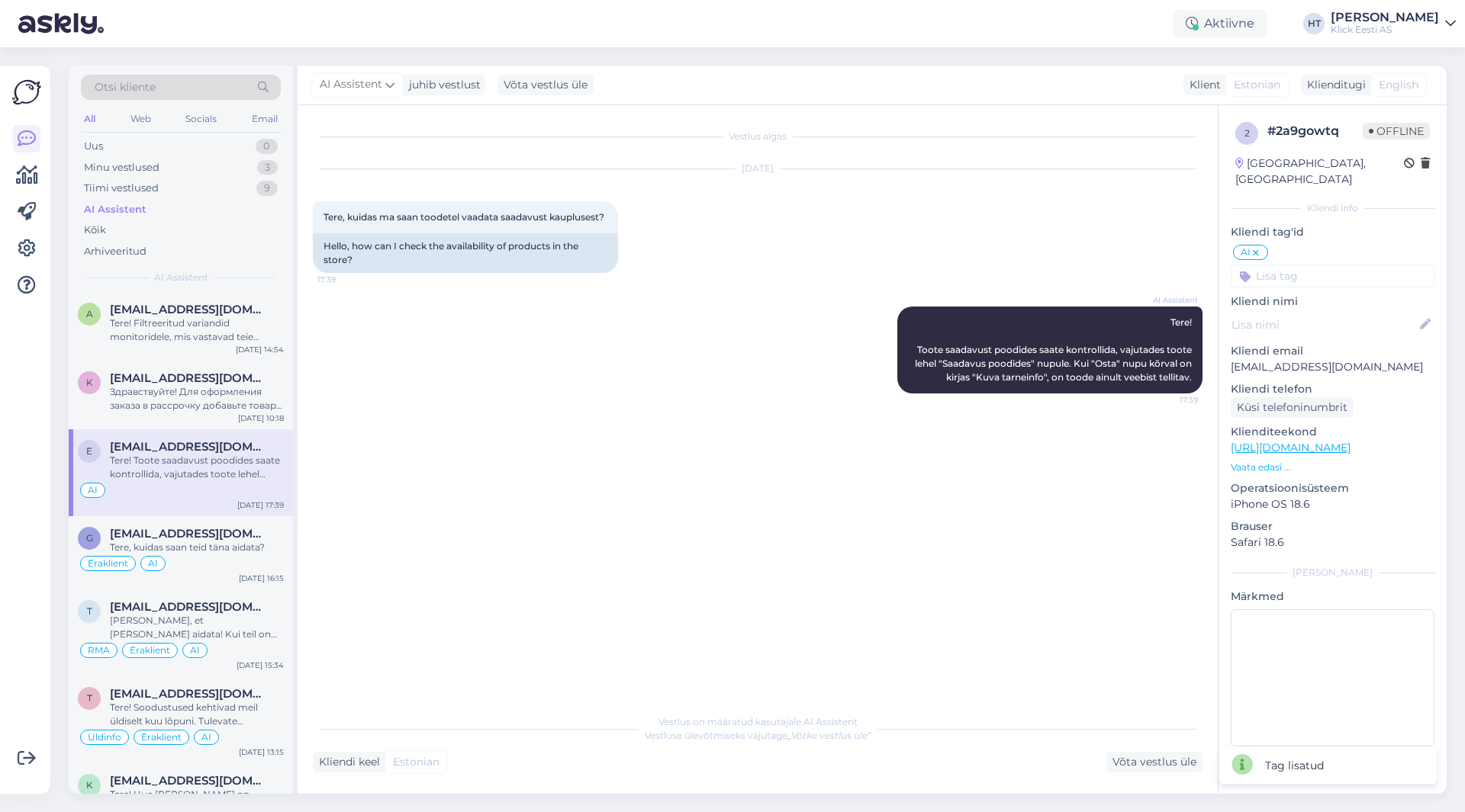
click at [1351, 265] on input at bounding box center [1333, 276] width 204 height 23
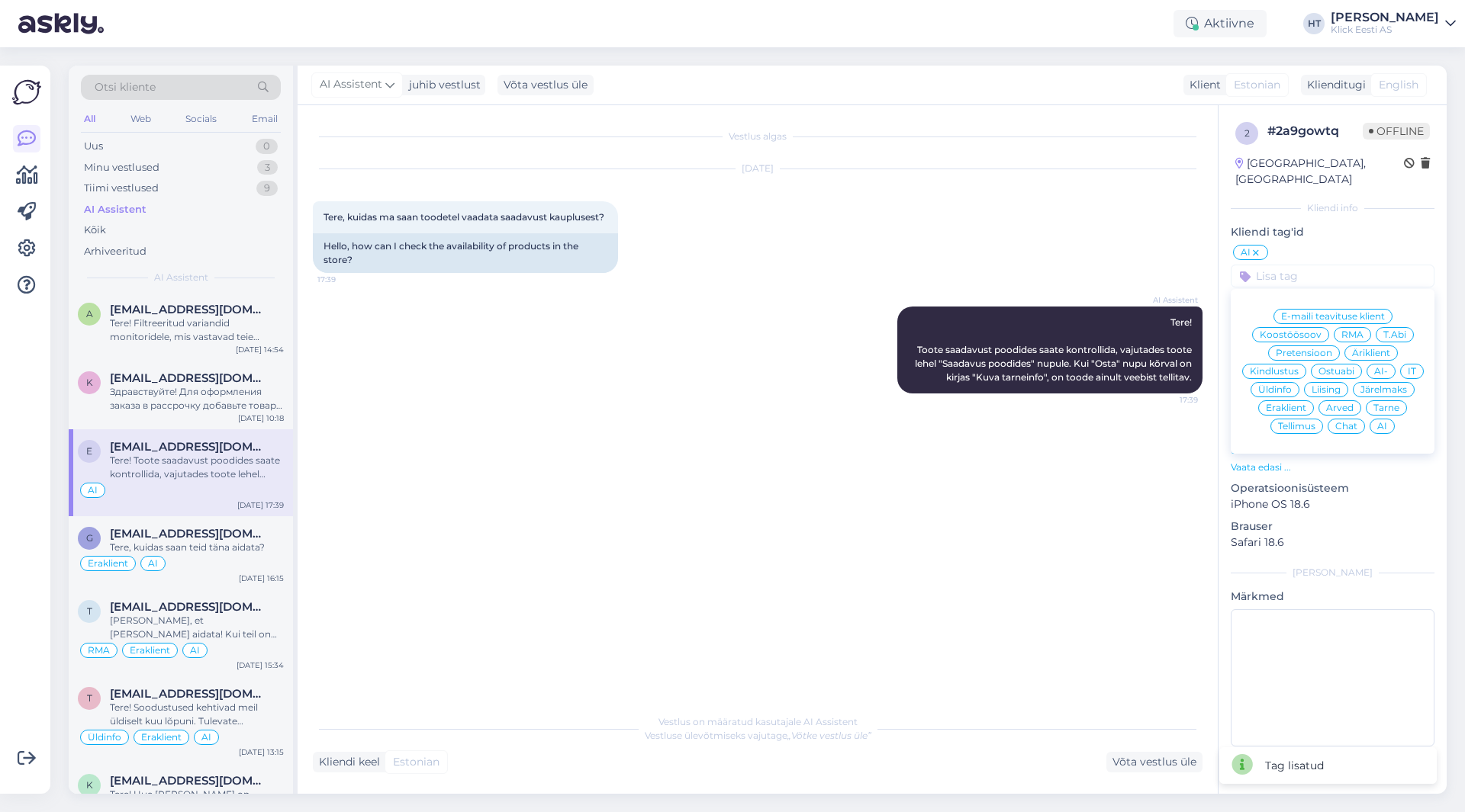
click at [1338, 367] on span "Ostuabi" at bounding box center [1336, 371] width 36 height 9
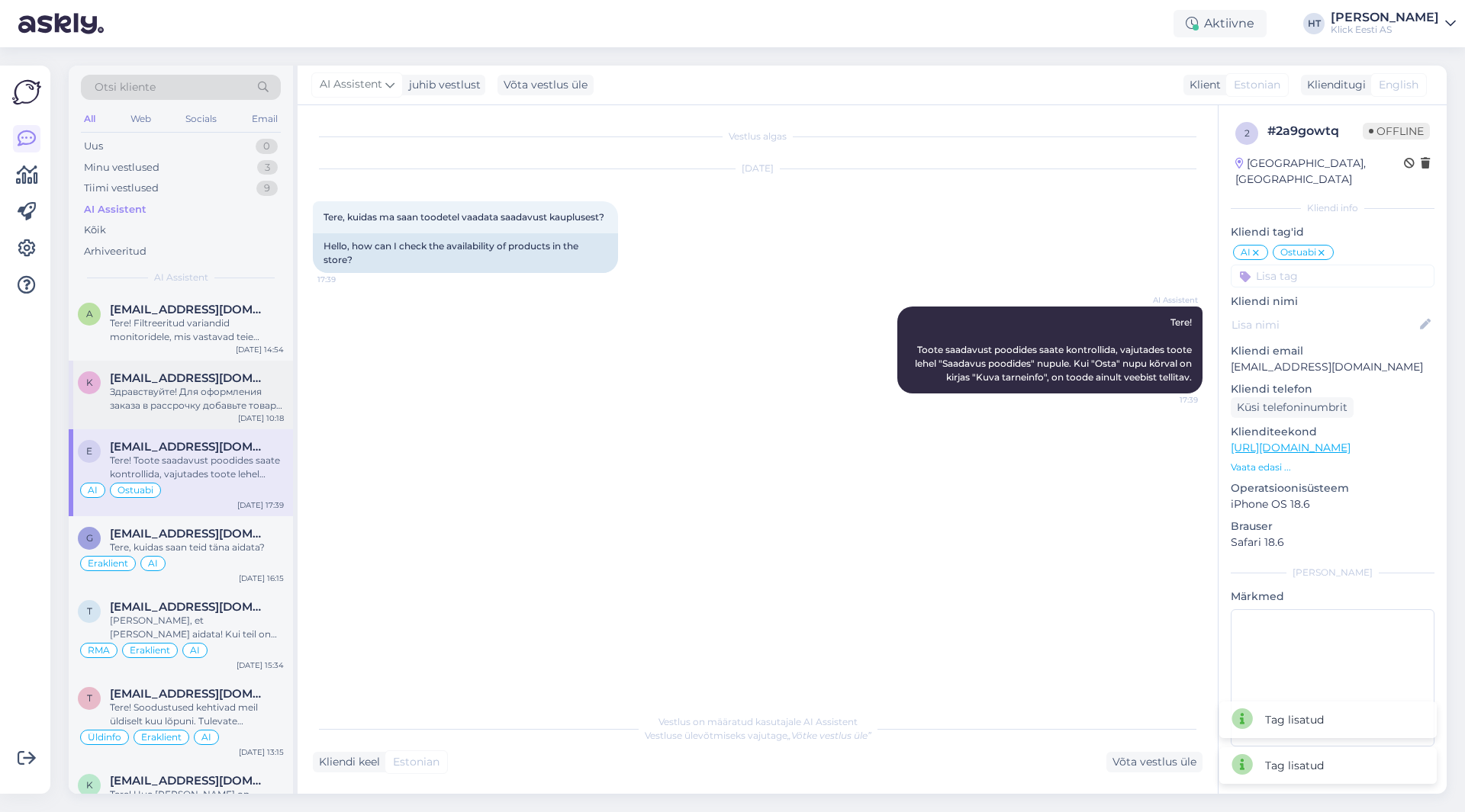
click at [172, 394] on div "Здравствуйте! Для оформления заказа в рассрочку добавьте товары в корзину. Зате…" at bounding box center [196, 399] width 174 height 27
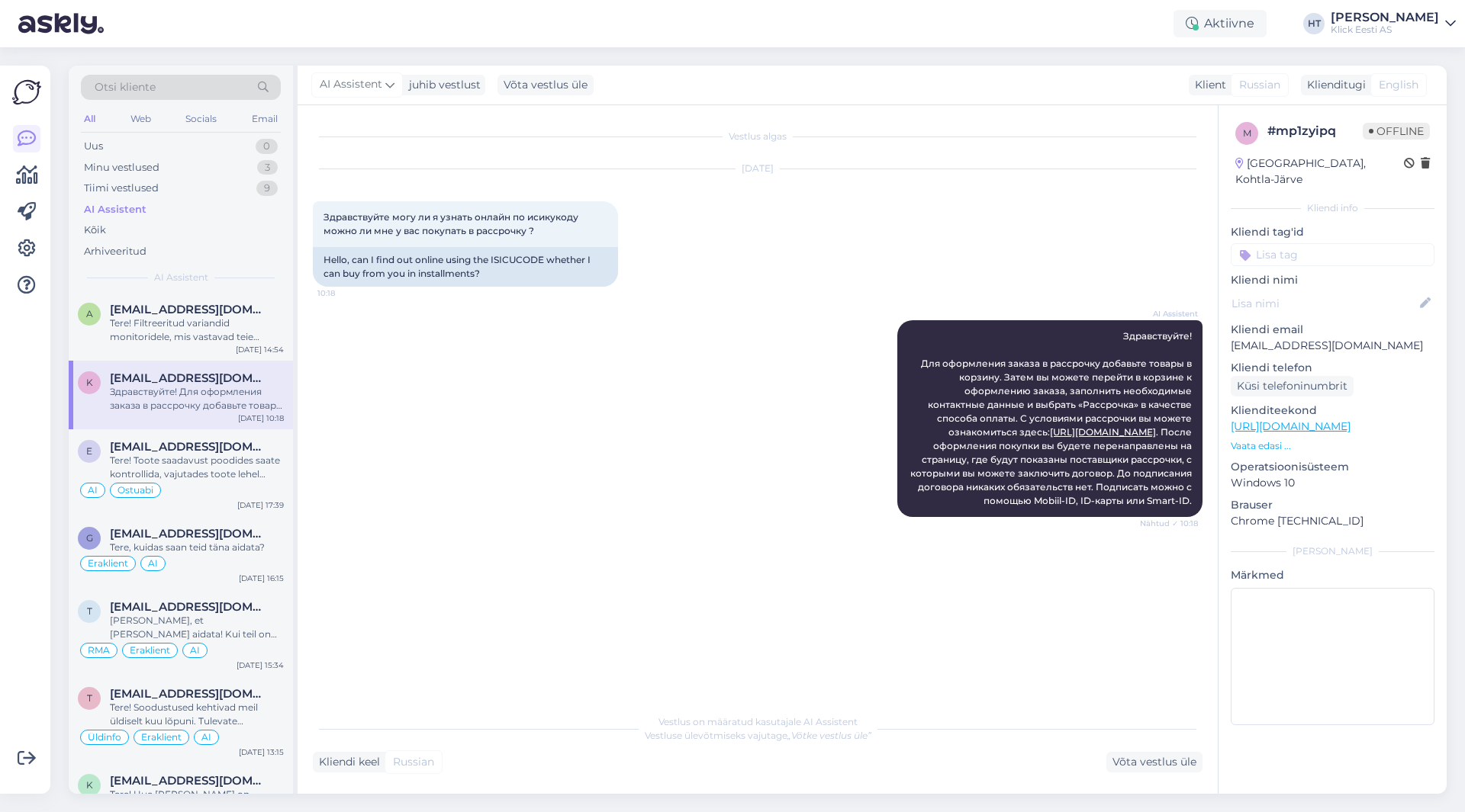
click at [1311, 246] on input at bounding box center [1333, 255] width 204 height 23
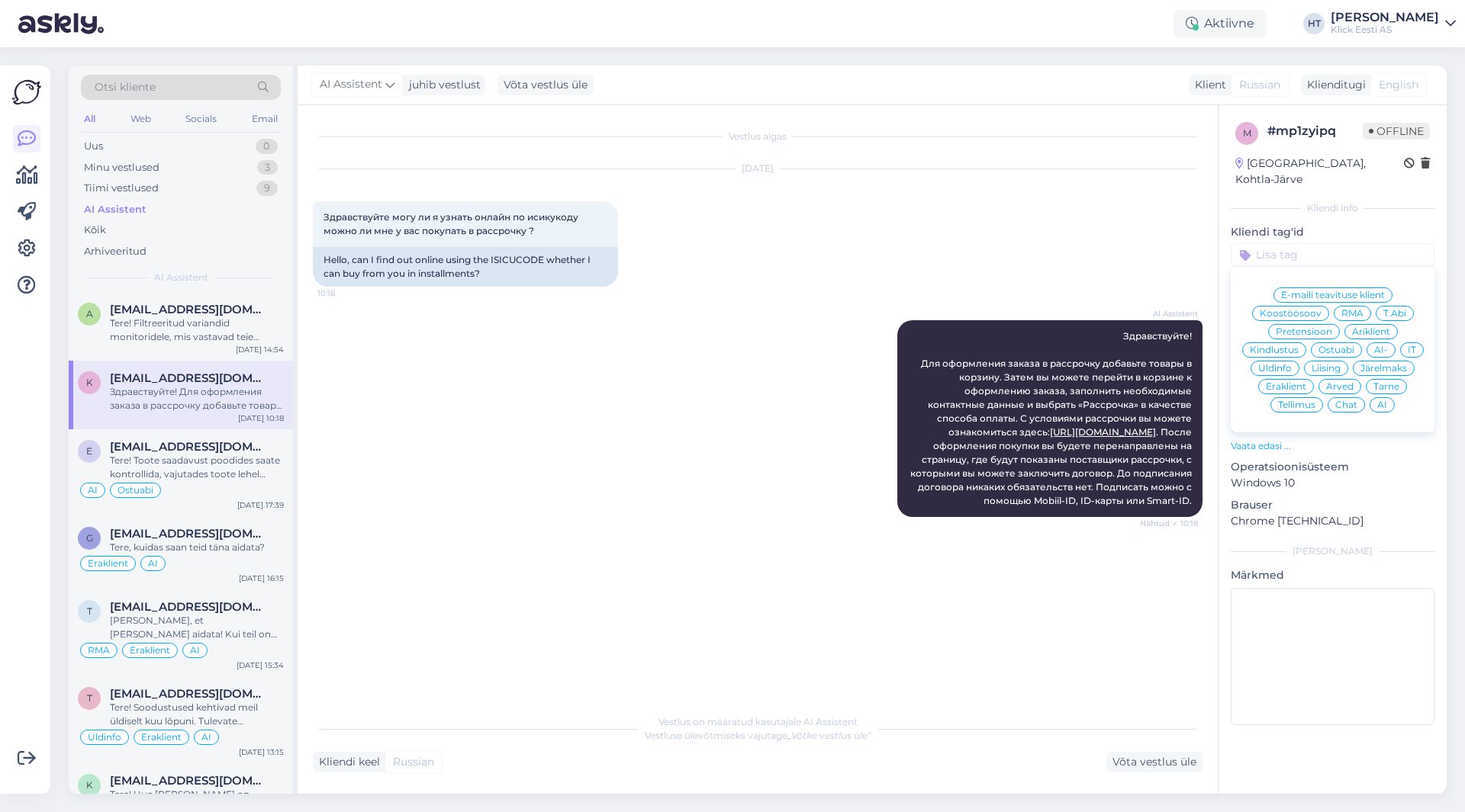
click at [1380, 364] on span "Järelmaks" at bounding box center [1384, 368] width 47 height 9
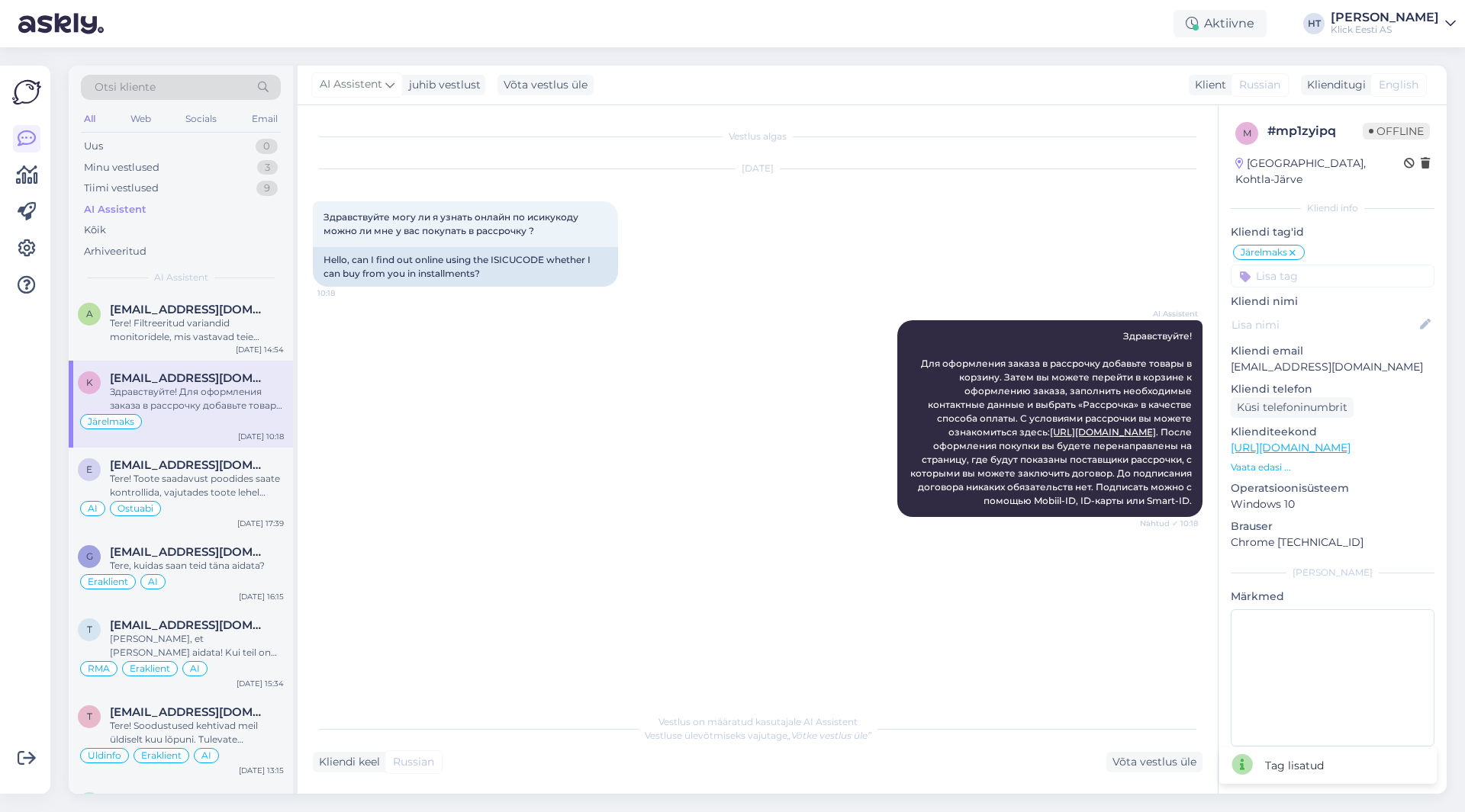
click at [1315, 265] on input at bounding box center [1333, 276] width 204 height 23
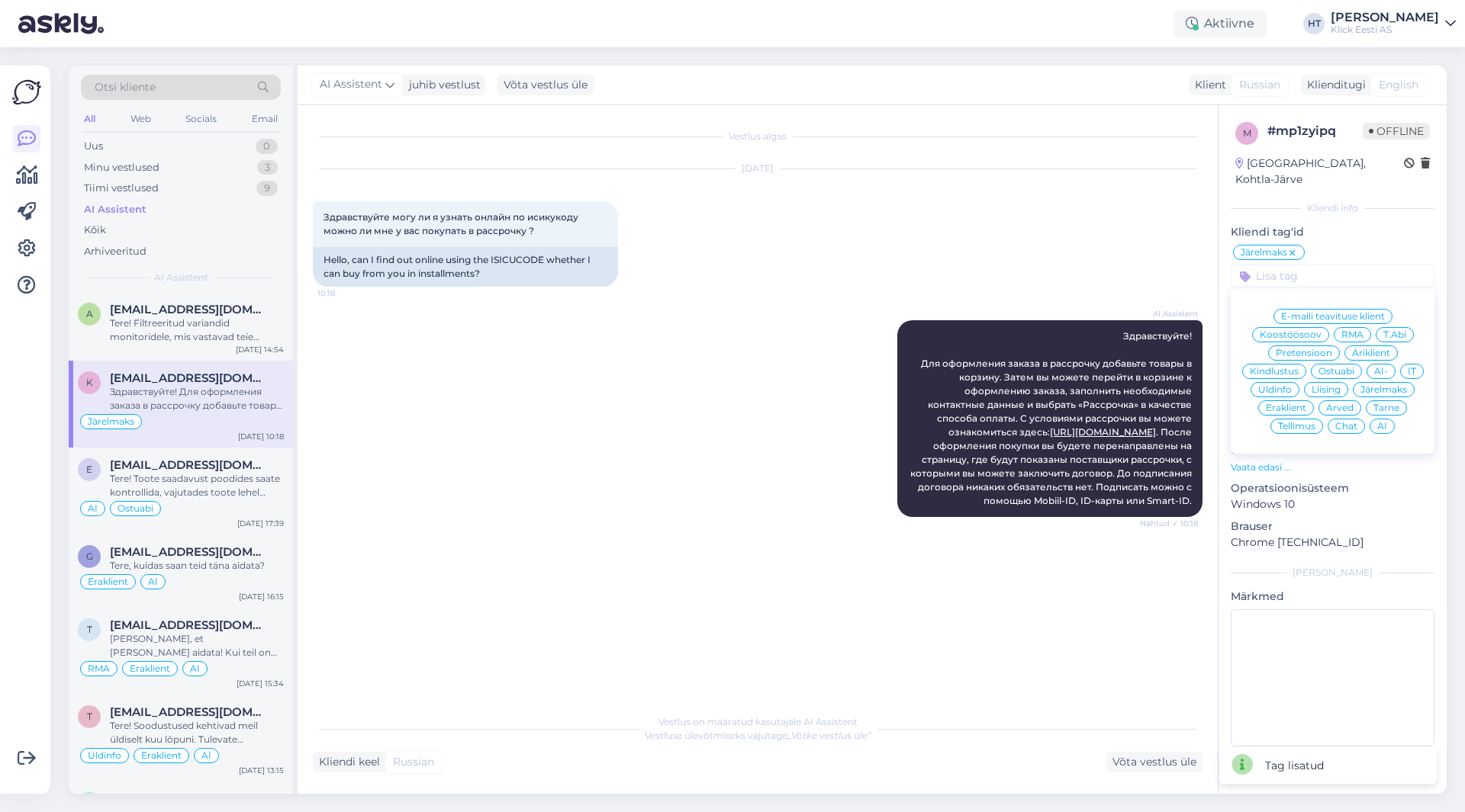
click at [1297, 401] on div "Eraklient" at bounding box center [1285, 408] width 55 height 15
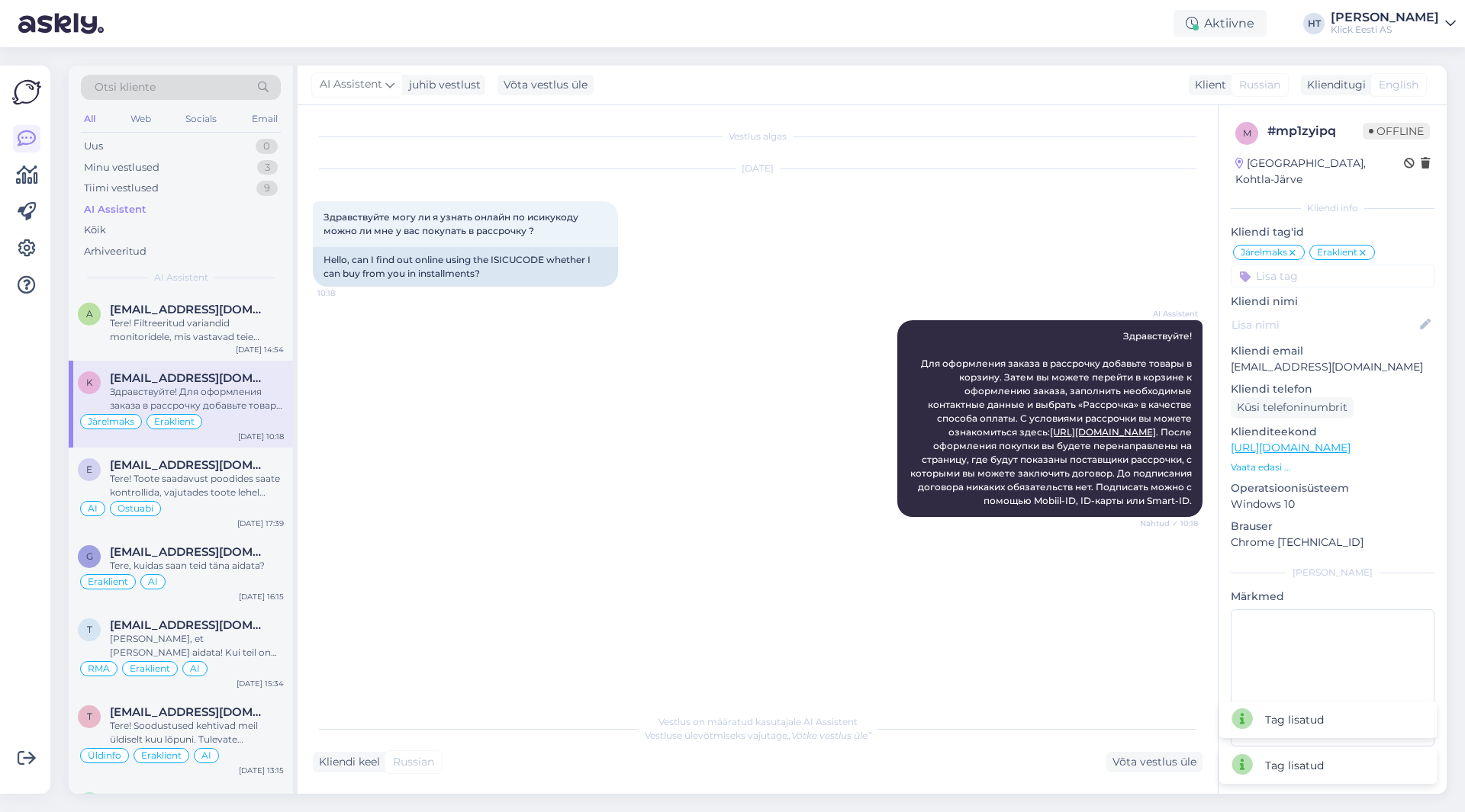
click at [1317, 265] on input at bounding box center [1333, 276] width 204 height 23
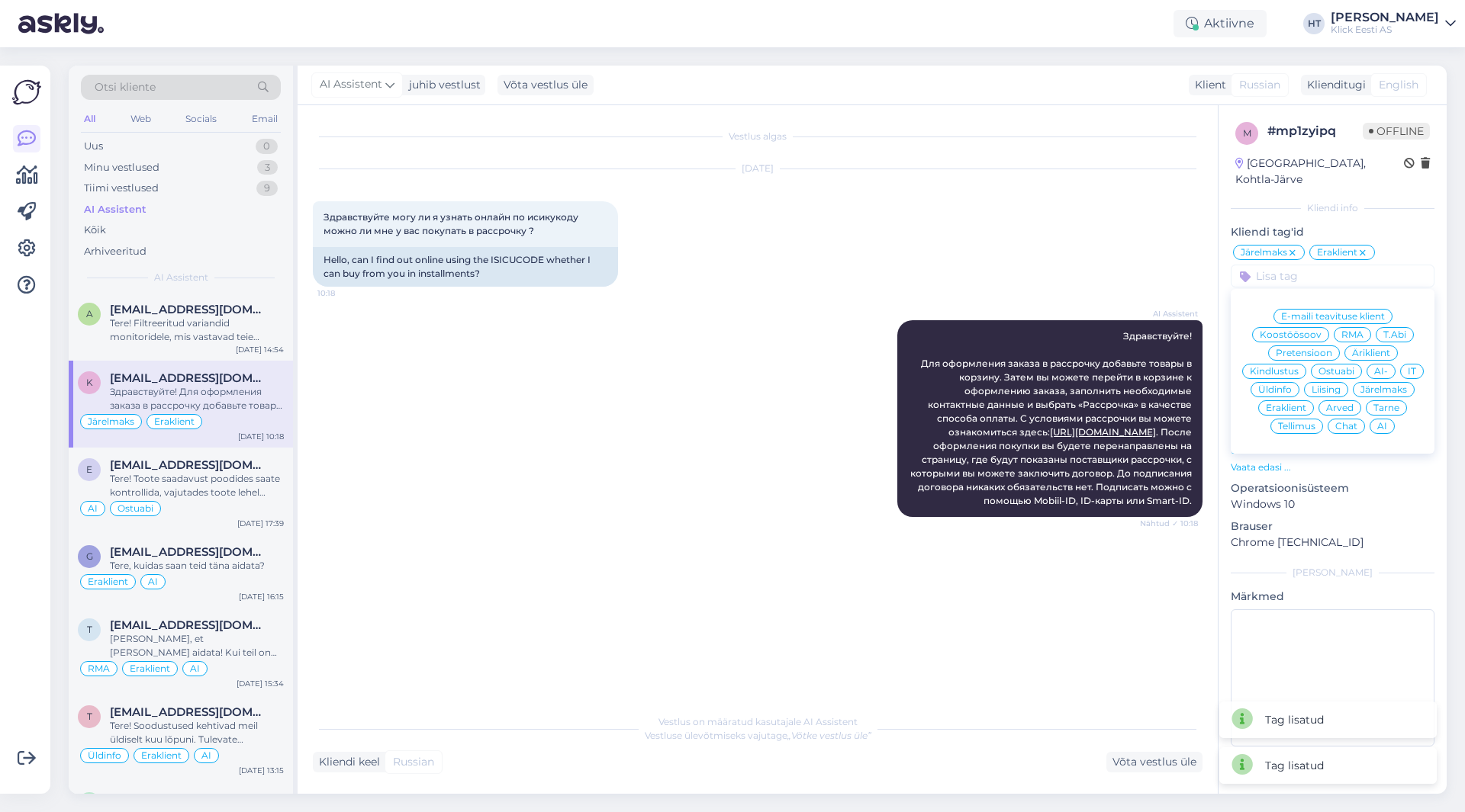
click at [1388, 418] on div "AI" at bounding box center [1382, 426] width 25 height 15
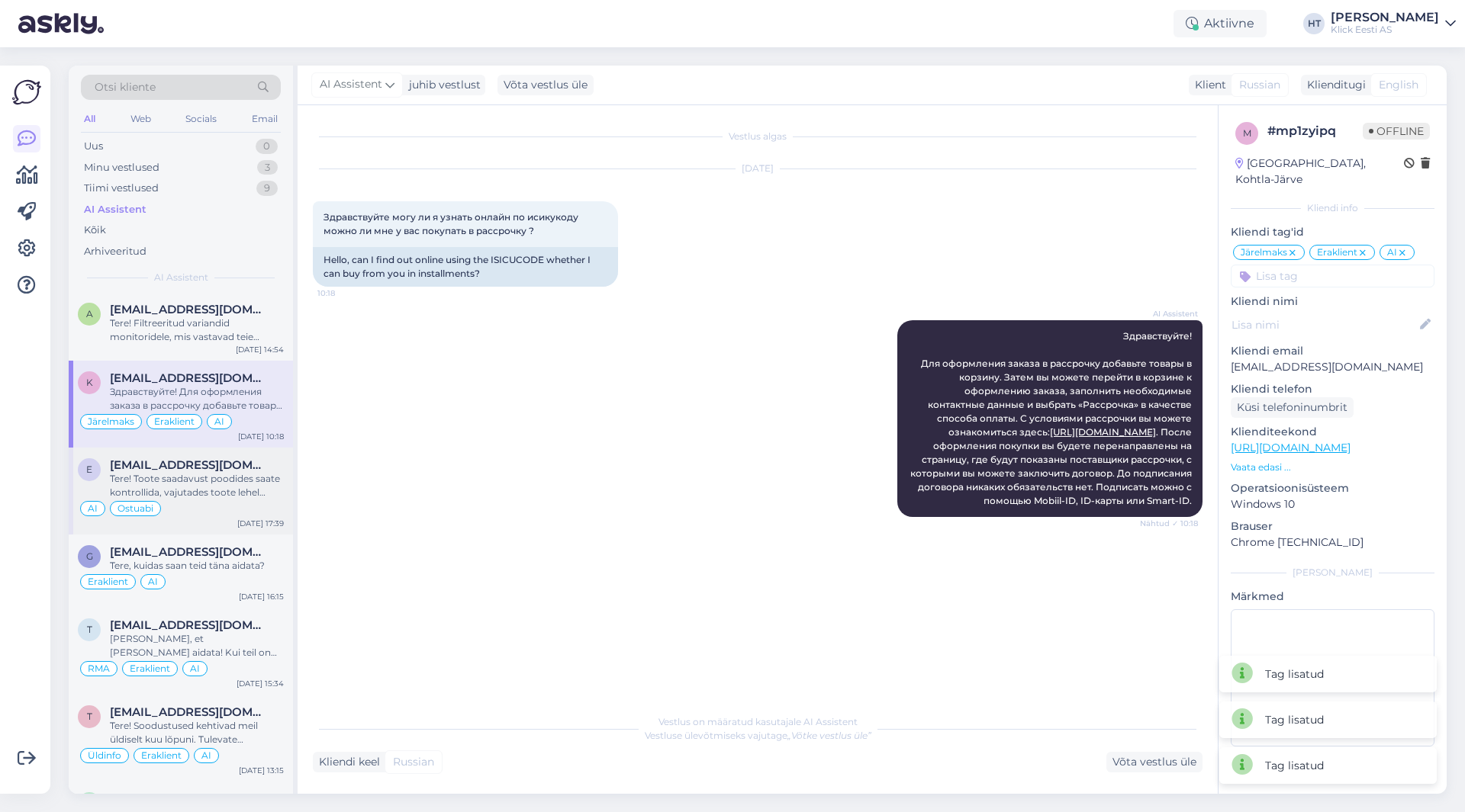
click at [220, 460] on span "[EMAIL_ADDRESS][DOMAIN_NAME]" at bounding box center [189, 465] width 159 height 14
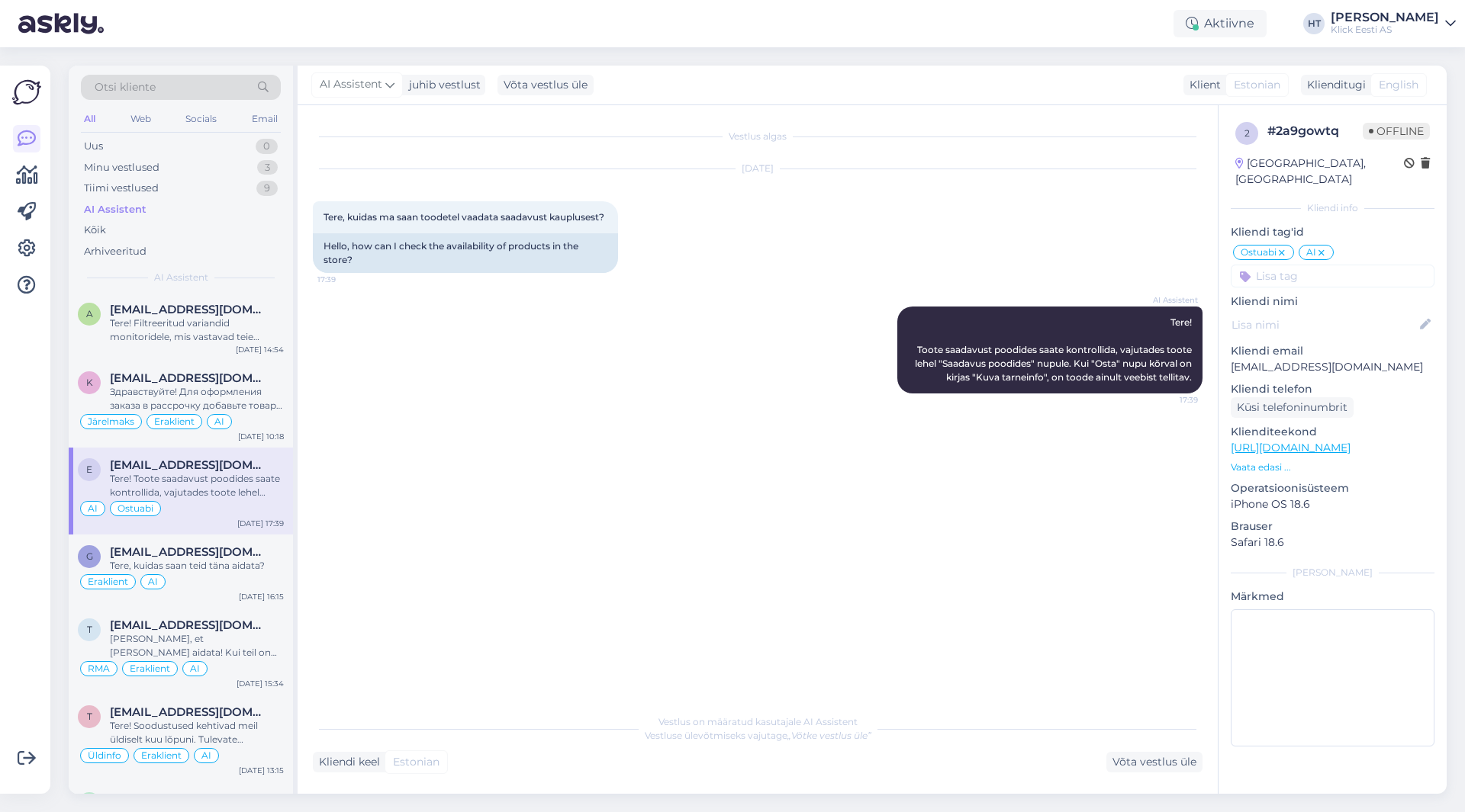
click at [1322, 265] on input at bounding box center [1333, 276] width 204 height 23
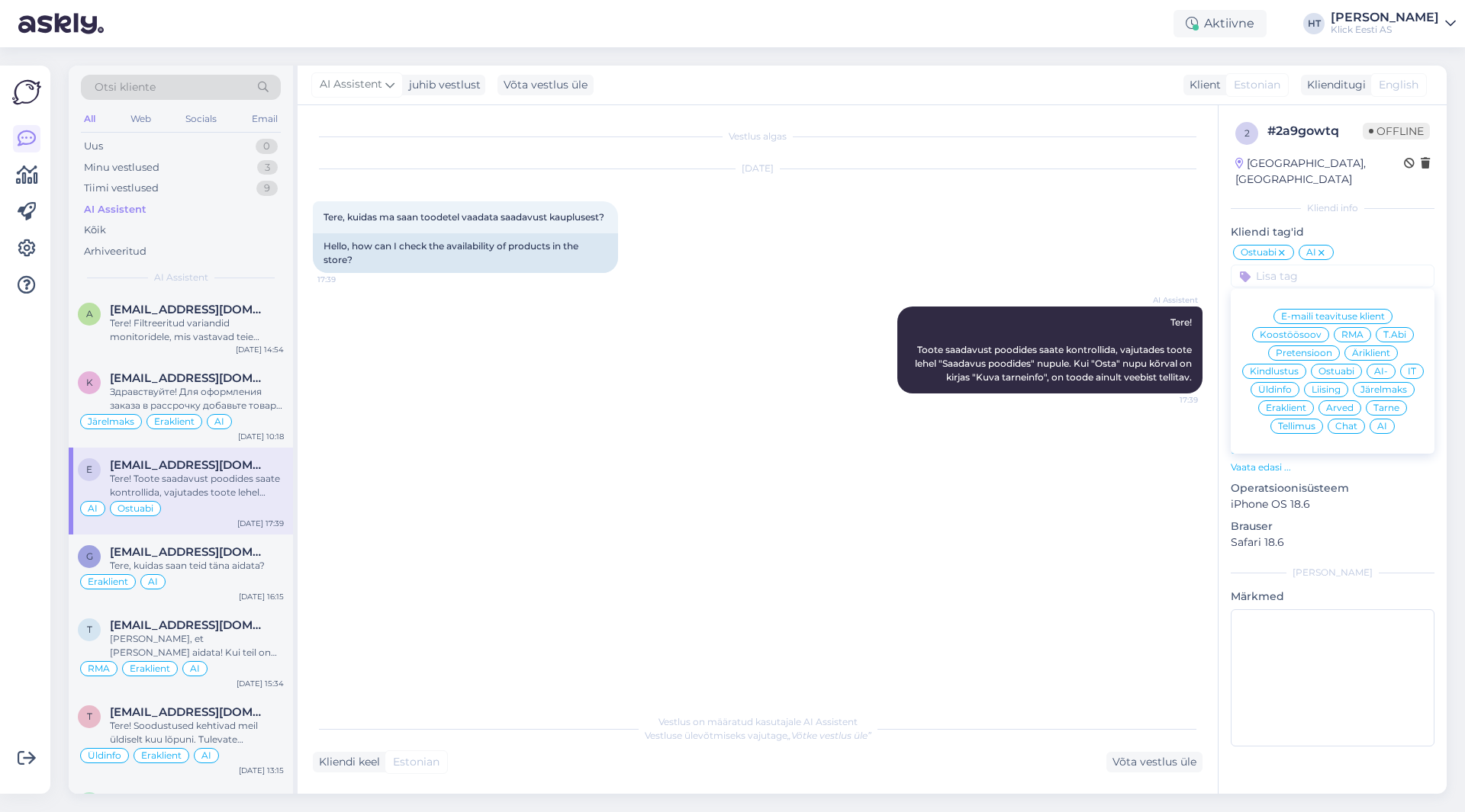
click at [1286, 403] on span "Eraklient" at bounding box center [1286, 407] width 40 height 9
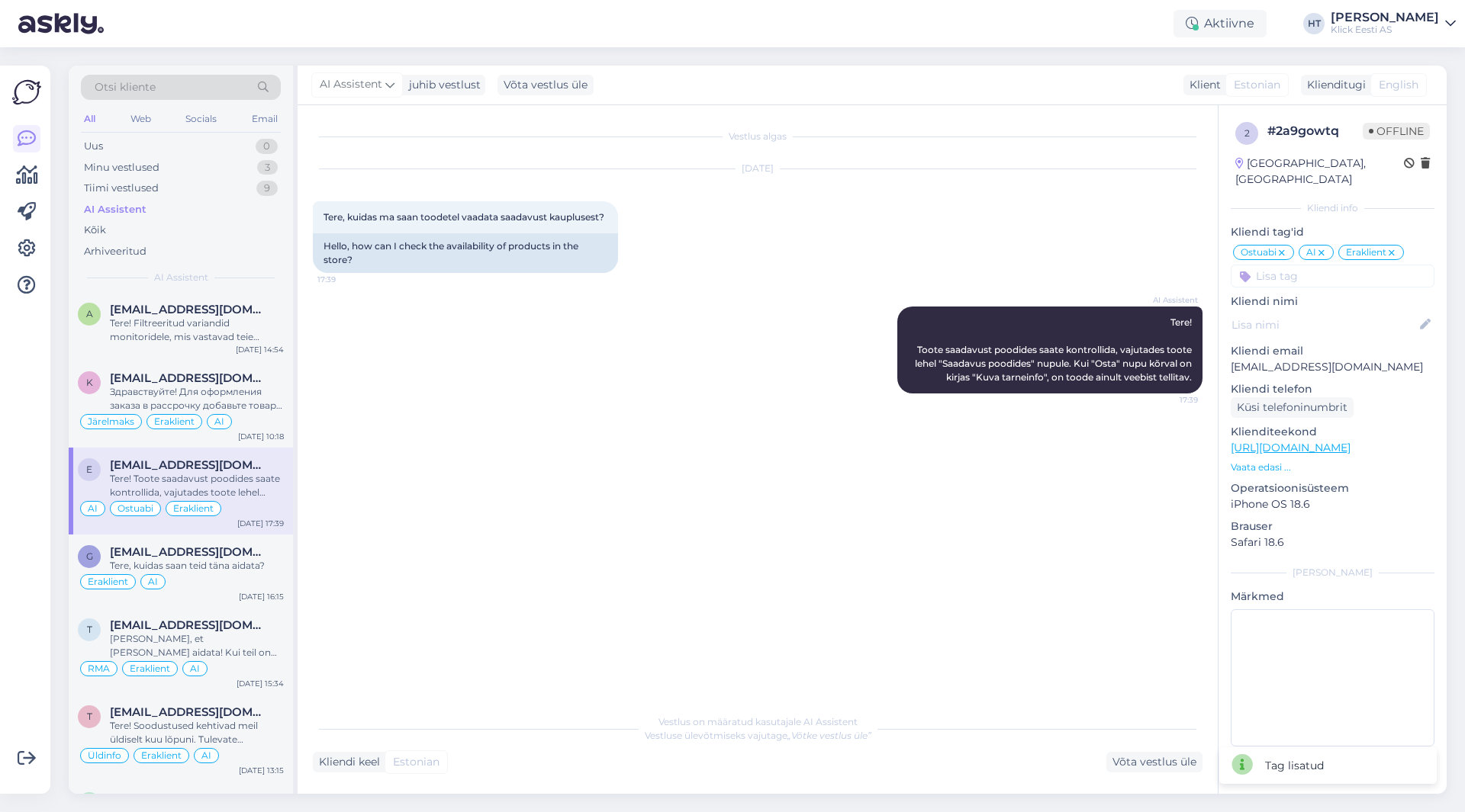
click at [603, 366] on div "AI Assistent Tere! Toote saadavust poodides saate kontrollida, vajutades toote …" at bounding box center [758, 350] width 890 height 120
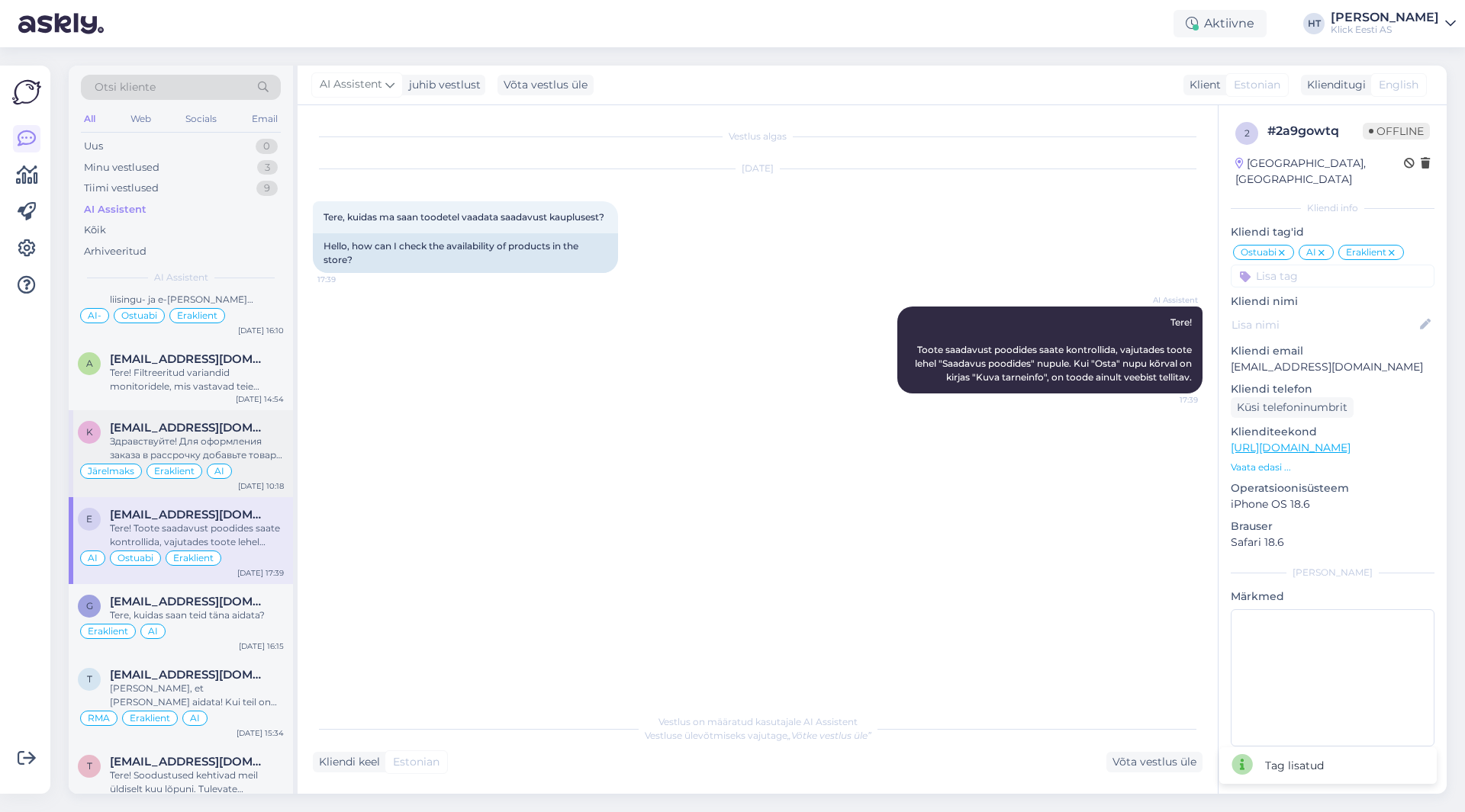
scroll to position [992, 0]
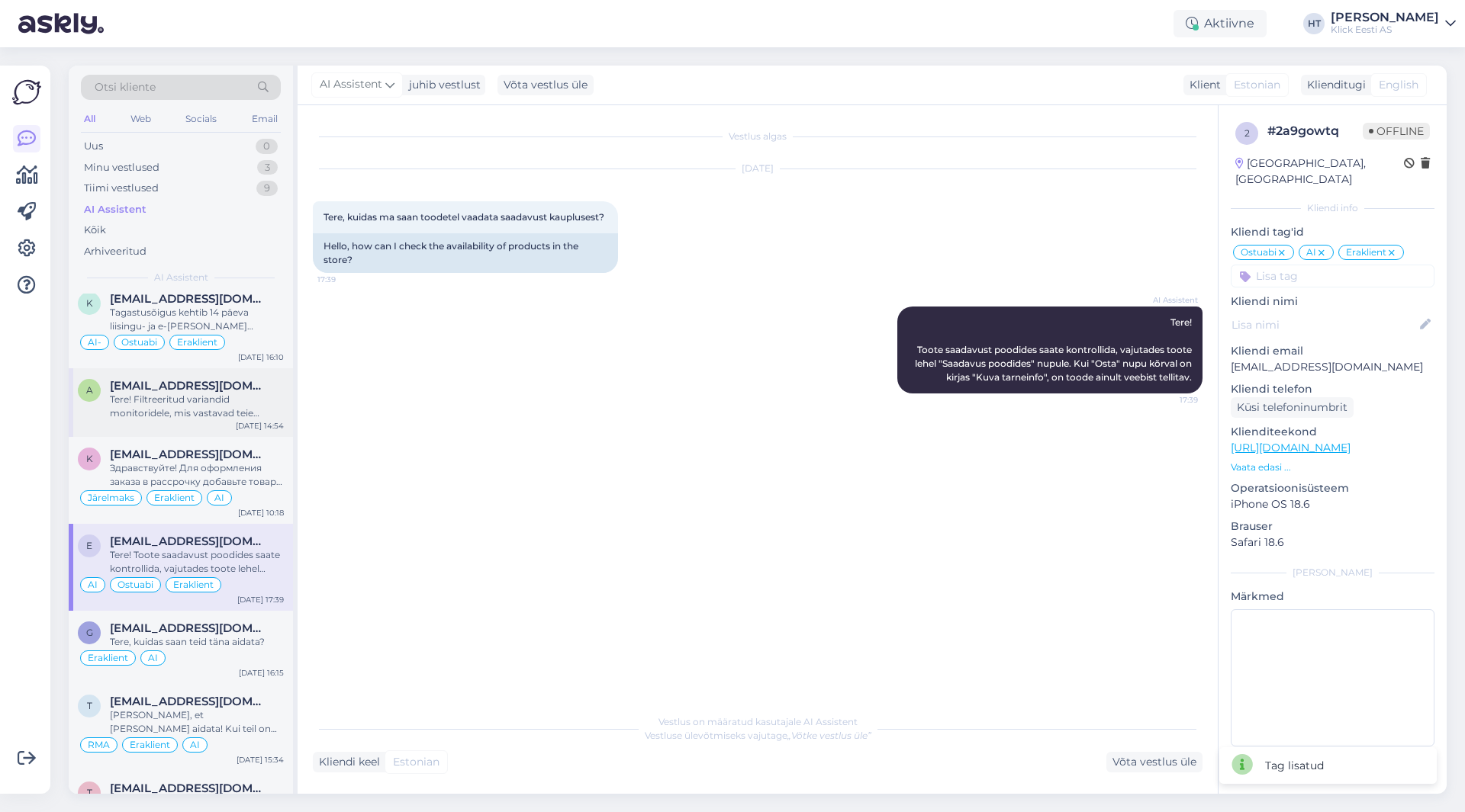
click at [244, 391] on span "[EMAIL_ADDRESS][DOMAIN_NAME]" at bounding box center [189, 386] width 159 height 14
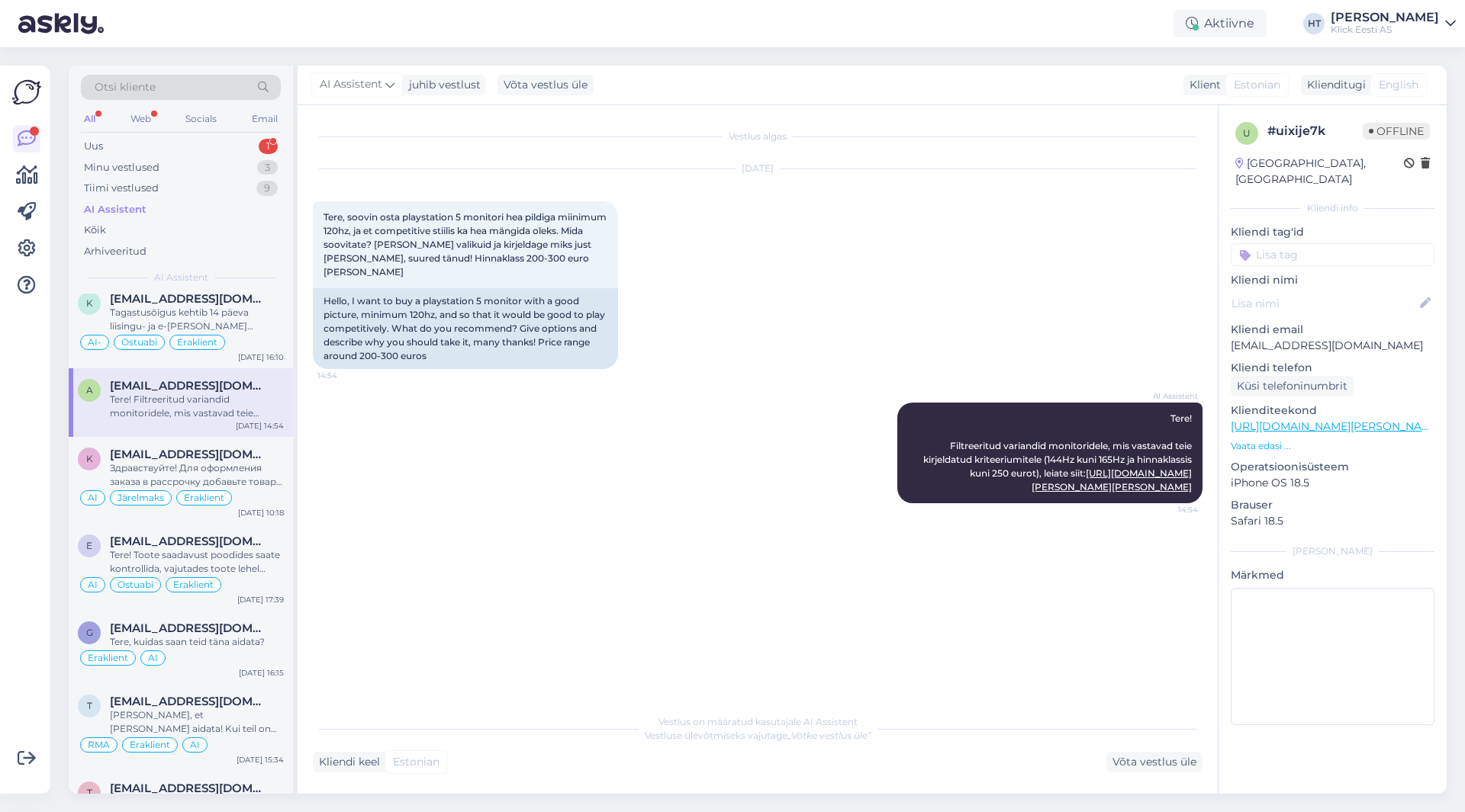
click at [156, 209] on div "AI Assistent" at bounding box center [180, 209] width 200 height 22
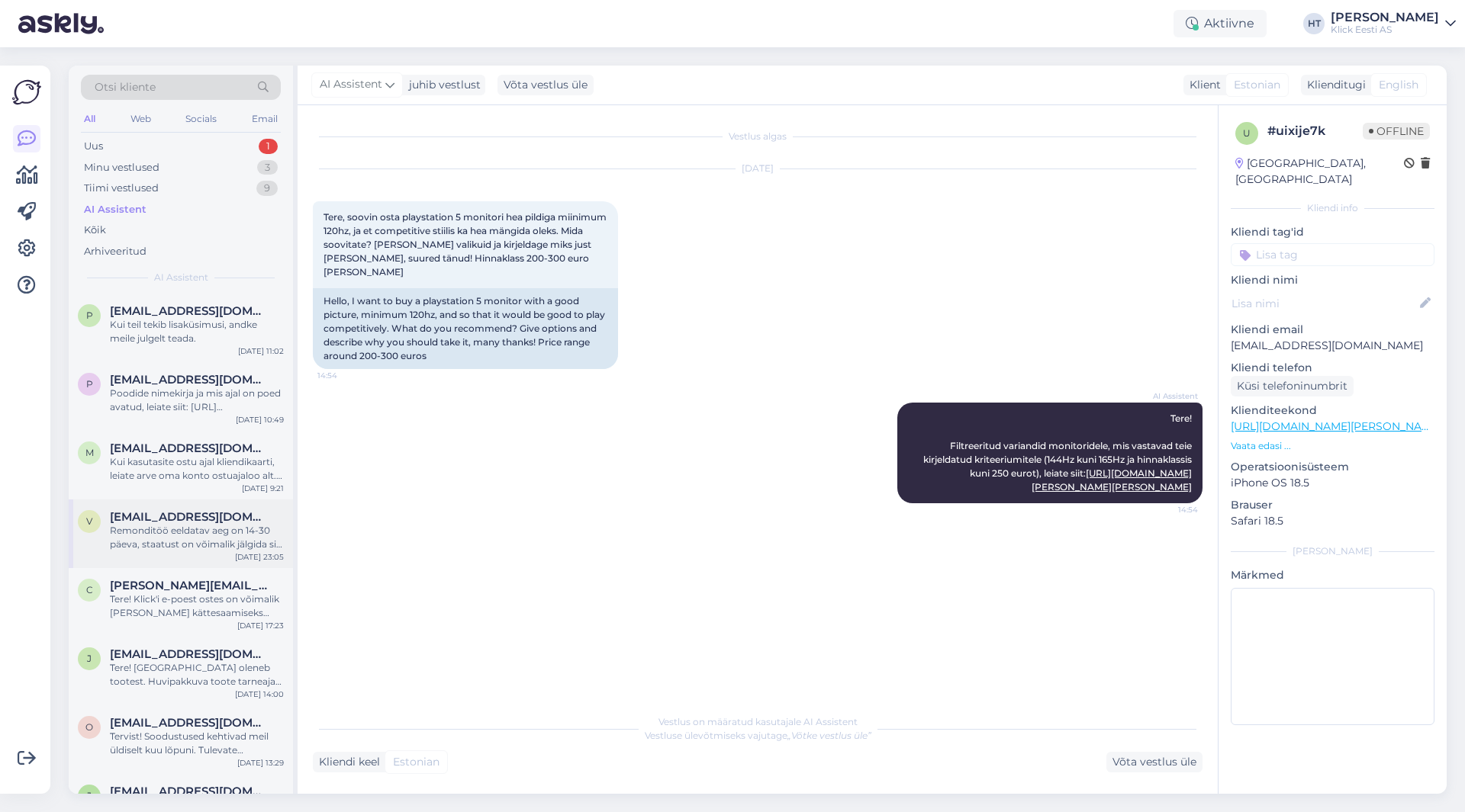
click at [208, 538] on div "Remonditöö eeldatav aeg on 14-30 päeva, staatust on võimalik jälgida siit lingi…" at bounding box center [196, 538] width 174 height 27
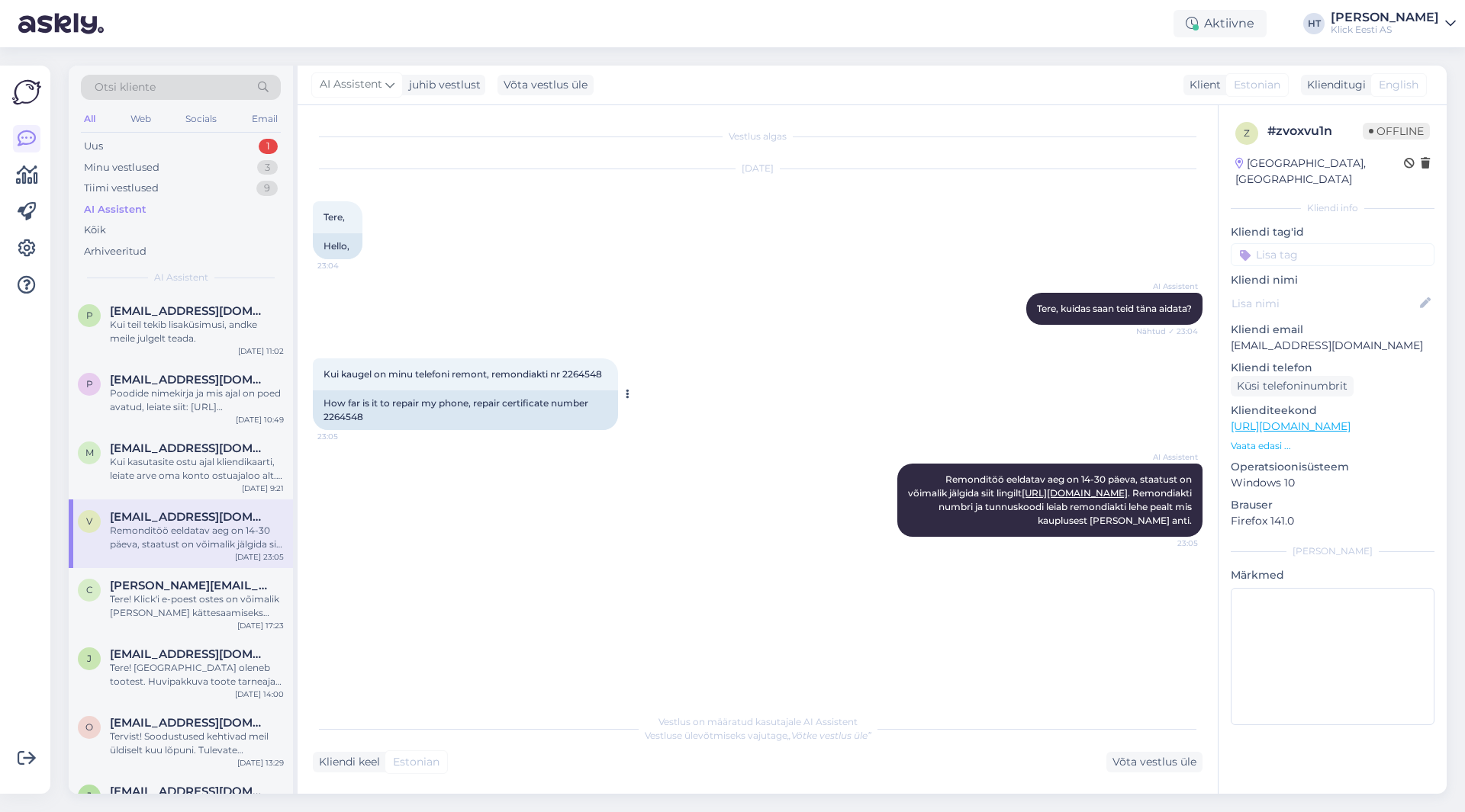
click at [575, 373] on span "Kui kaugel on minu telefoni remont, remondiakti nr 2264548" at bounding box center [462, 374] width 278 height 11
copy div "2264548 23:05"
click at [754, 332] on div "AI Assistent [PERSON_NAME], kuidas saan teid [PERSON_NAME] aidata? Nähtud ✓ 23:…" at bounding box center [758, 309] width 890 height 66
click at [273, 135] on div "Uus 1" at bounding box center [180, 146] width 200 height 22
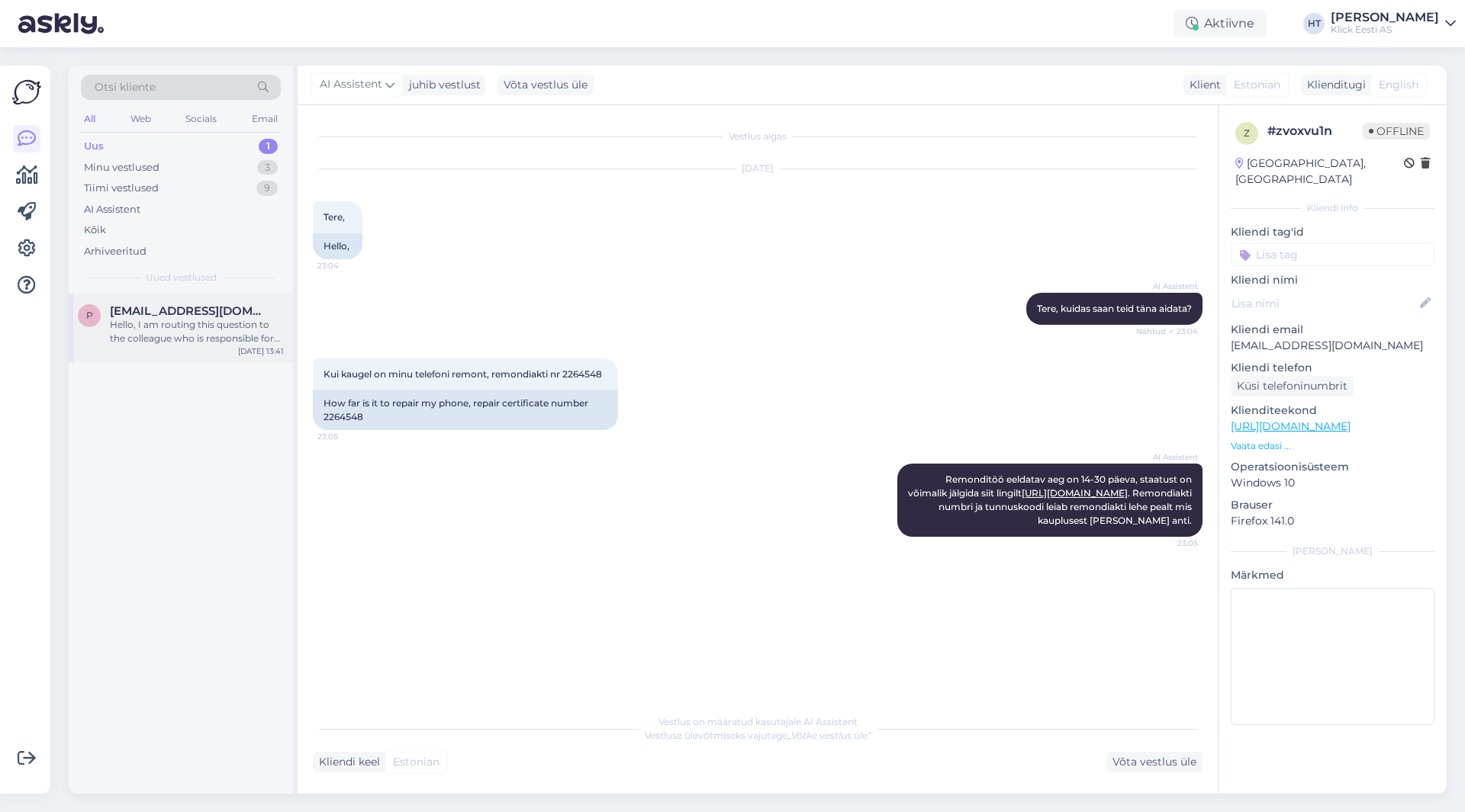
click at [229, 312] on span "[EMAIL_ADDRESS][DOMAIN_NAME]" at bounding box center [189, 311] width 159 height 14
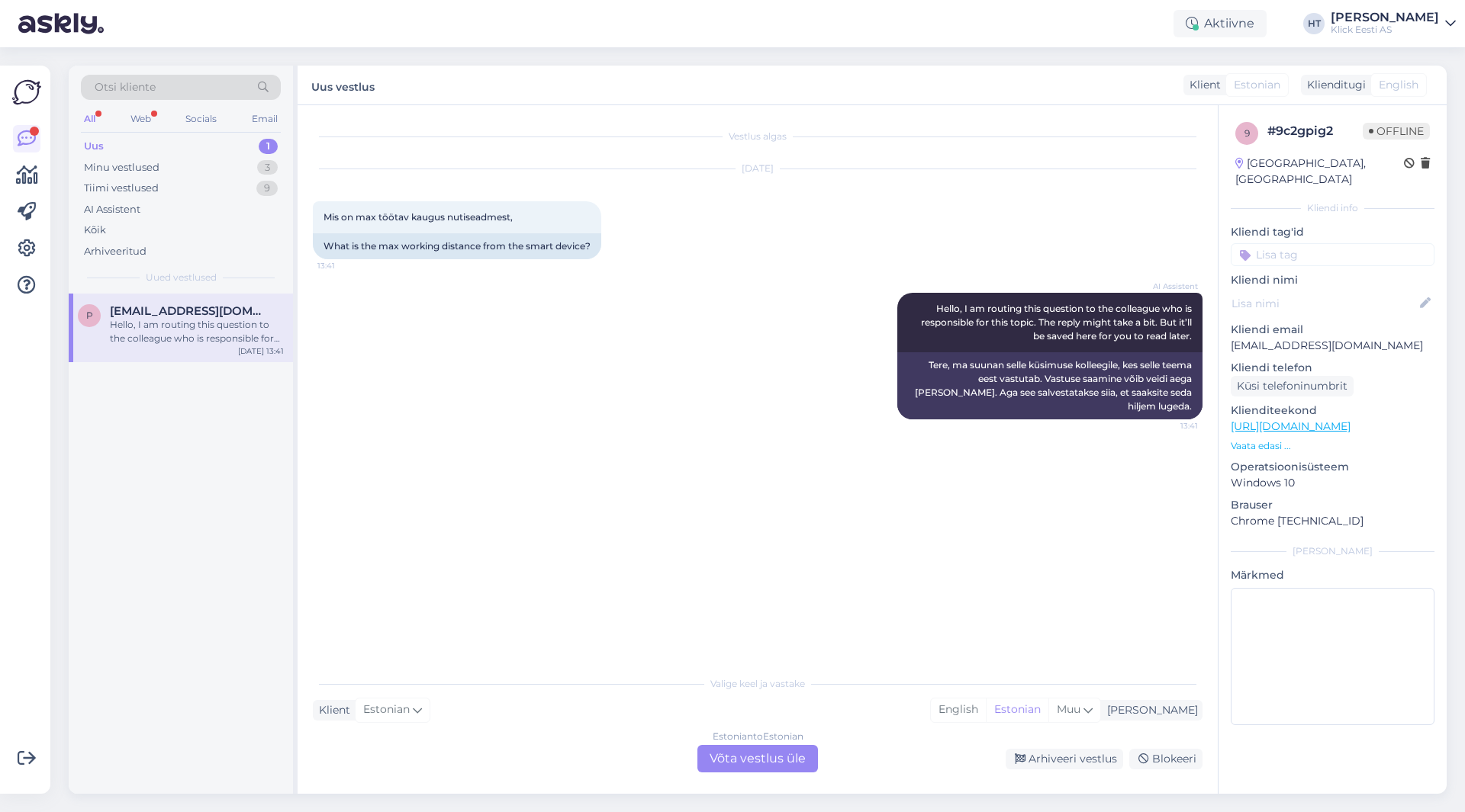
click at [178, 320] on div "Hello, I am routing this question to the colleague who is responsible for this …" at bounding box center [196, 332] width 174 height 27
drag, startPoint x: 934, startPoint y: 306, endPoint x: 1196, endPoint y: 333, distance: 263.4
click at [1196, 333] on div "AI Assistent Hello, I am routing this question to the colleague who is responsi…" at bounding box center [1050, 322] width 306 height 59
click at [1196, 336] on div "AI Assistent Hello, I am routing this question to the colleague who is responsi…" at bounding box center [1050, 322] width 306 height 59
drag, startPoint x: 1196, startPoint y: 337, endPoint x: 1184, endPoint y: 336, distance: 12.0
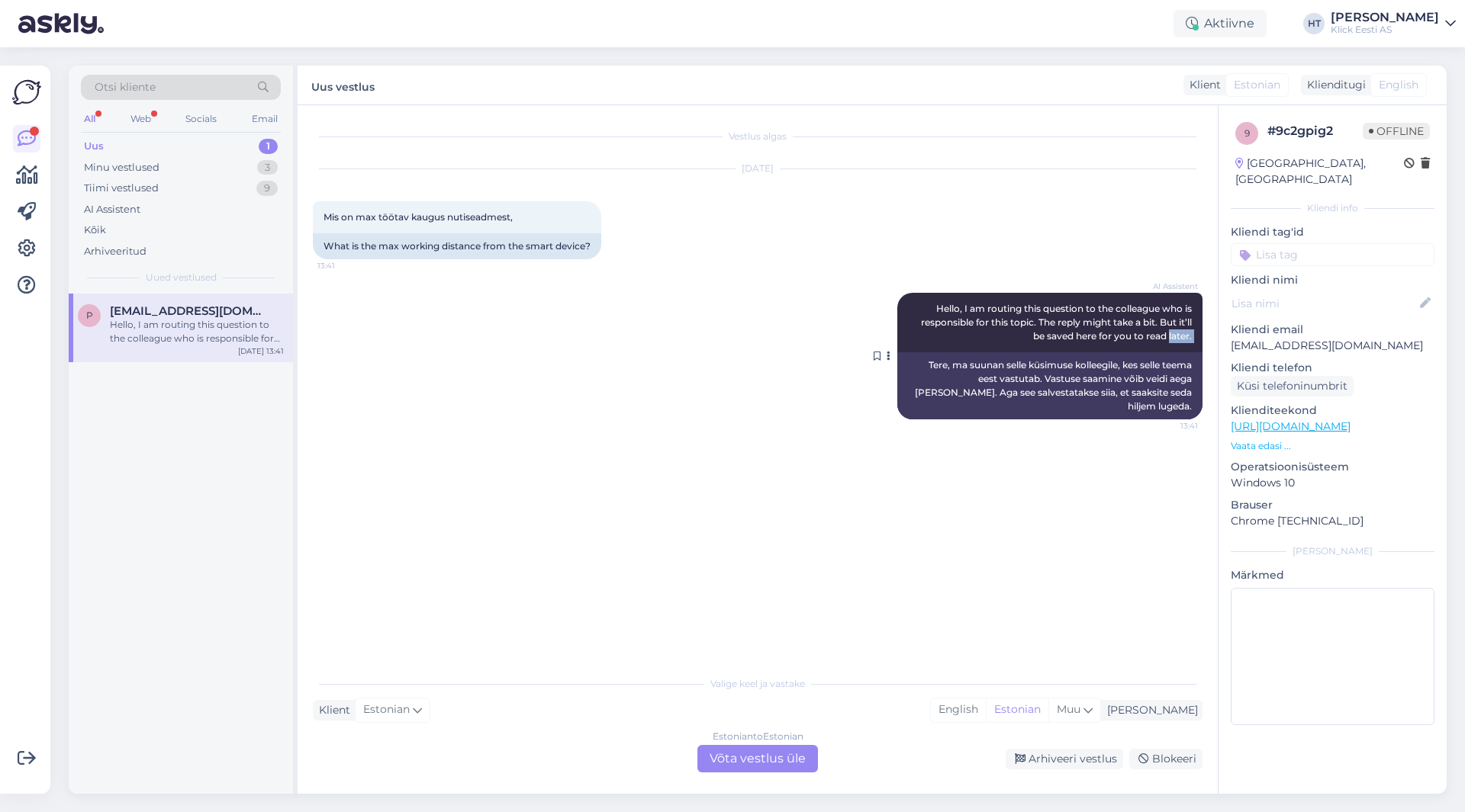
click at [1184, 336] on div "AI Assistent Hello, I am routing this question to the colleague who is responsi…" at bounding box center [1050, 322] width 306 height 59
click at [1184, 336] on span "Hello, I am routing this question to the colleague who is responsible for this …" at bounding box center [1058, 322] width 273 height 39
click at [777, 749] on div "Estonian to Estonian Võta vestlus üle" at bounding box center [758, 759] width 120 height 27
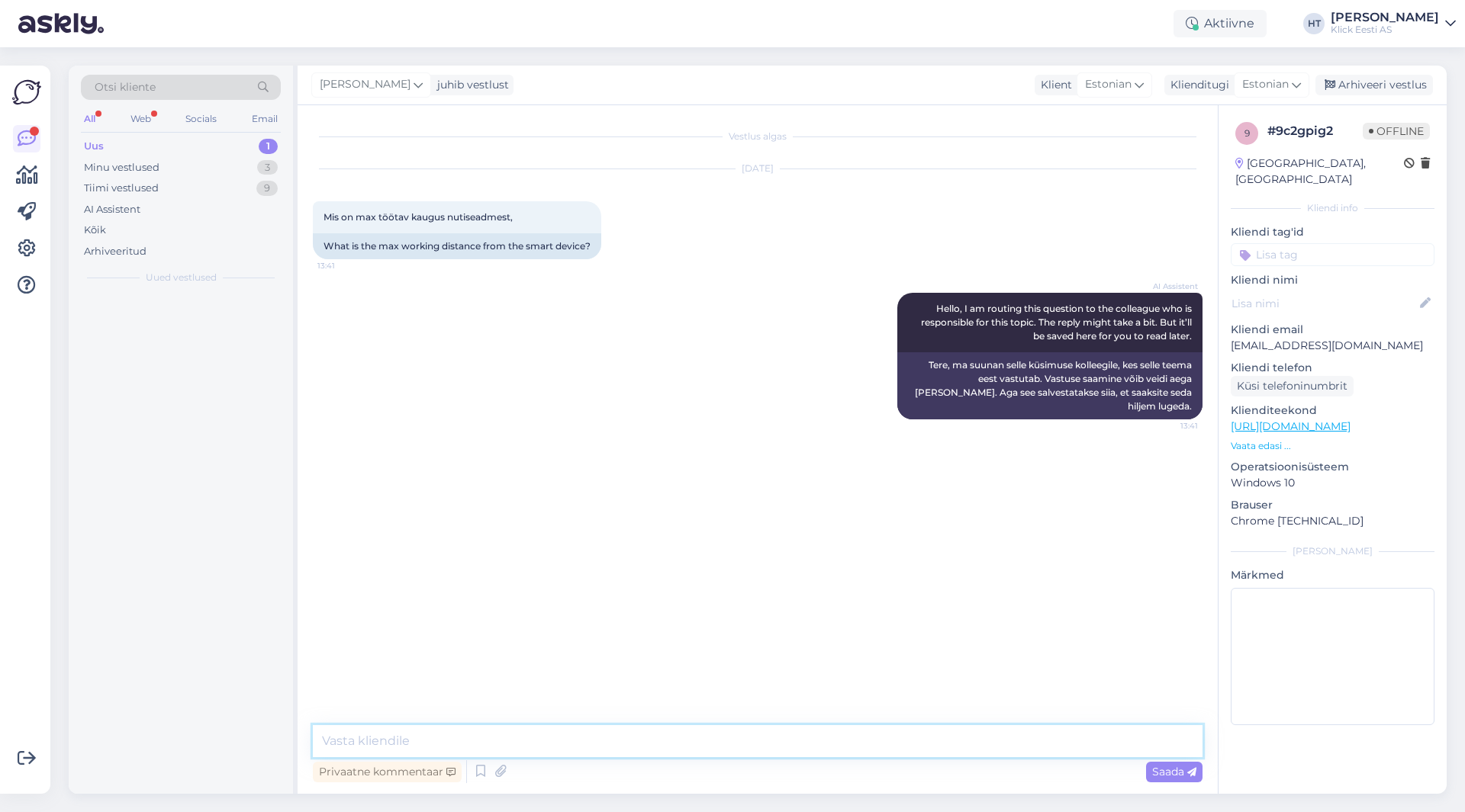
click at [725, 739] on textarea at bounding box center [758, 741] width 890 height 32
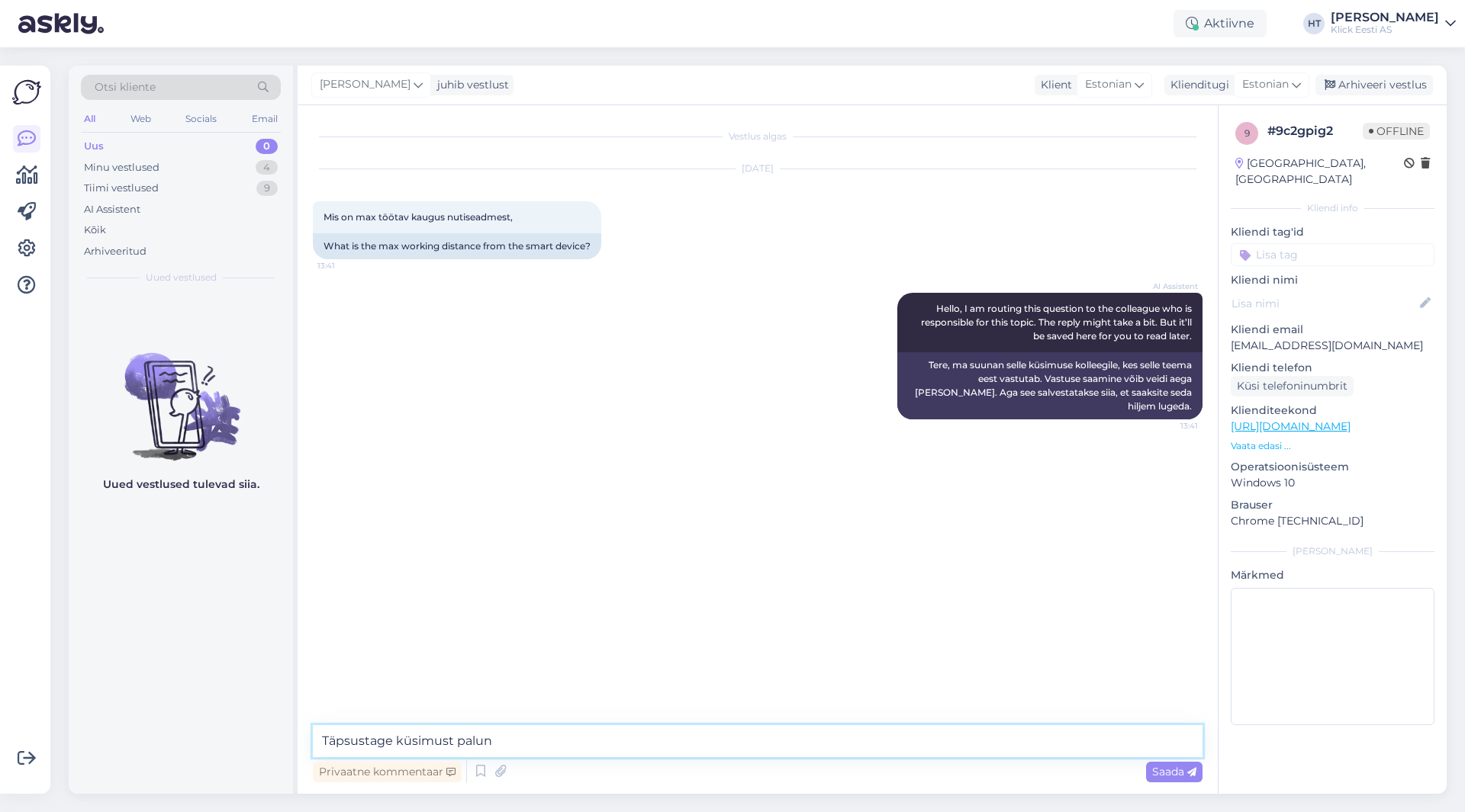
type textarea "Täpsustage küsimust palun."
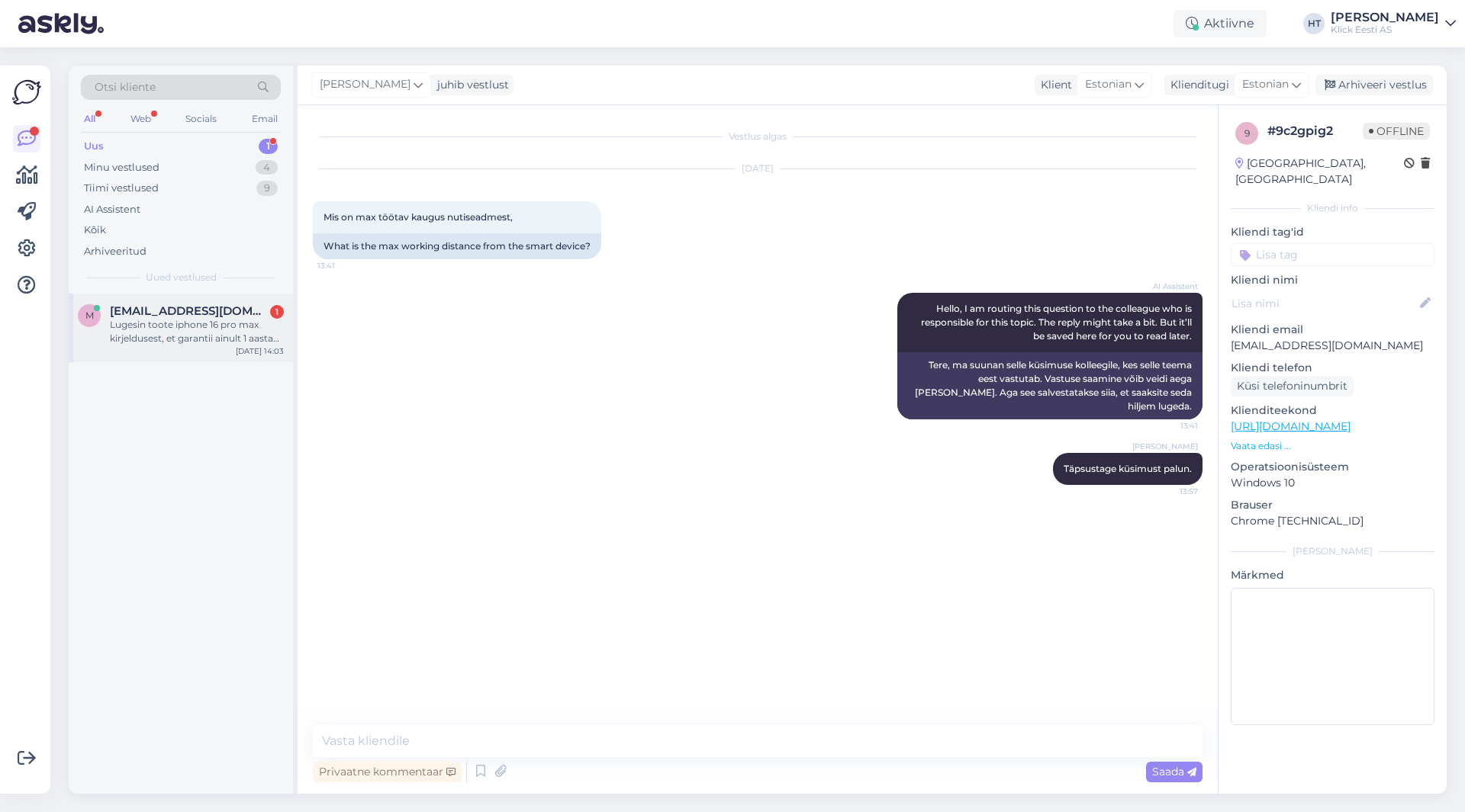
click at [240, 310] on span "[EMAIL_ADDRESS][DOMAIN_NAME]" at bounding box center [189, 311] width 159 height 14
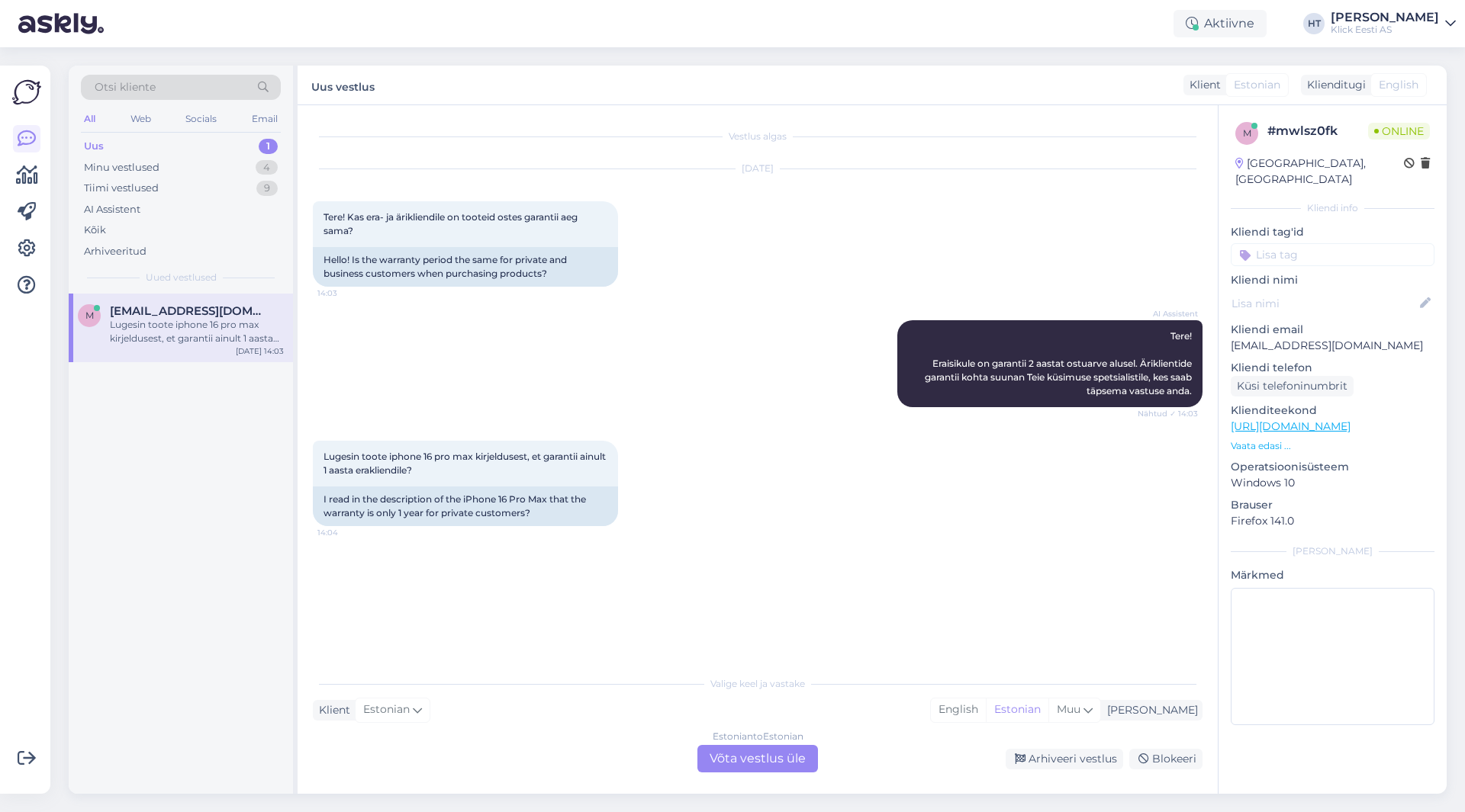
click at [740, 762] on div "Estonian to Estonian Võta vestlus üle" at bounding box center [758, 759] width 120 height 27
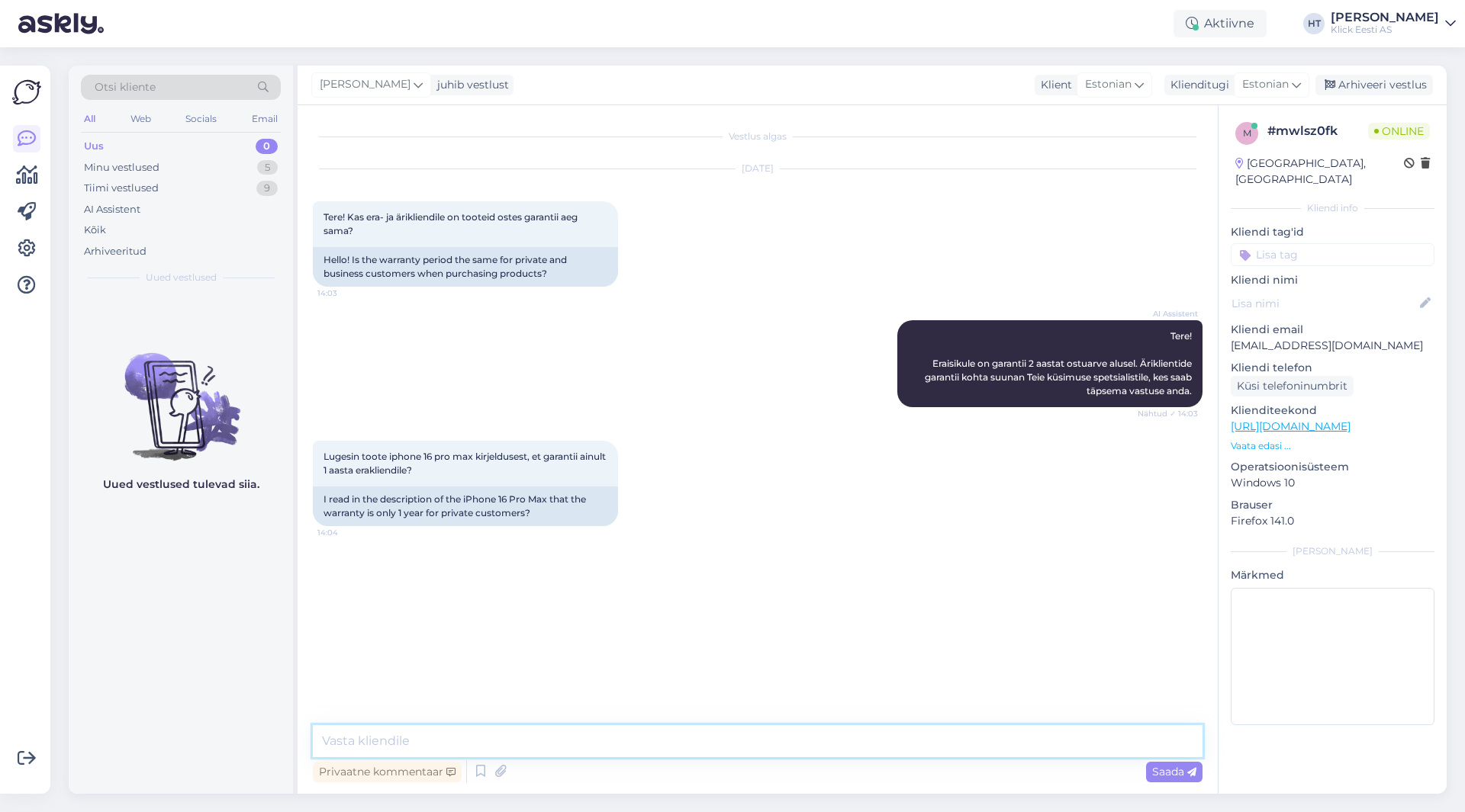
click at [757, 732] on textarea at bounding box center [758, 741] width 890 height 32
type textarea "Eraisikutele 2 aastat. Tootjapoolne garantii on välja toodud rohkem ettevõtete …"
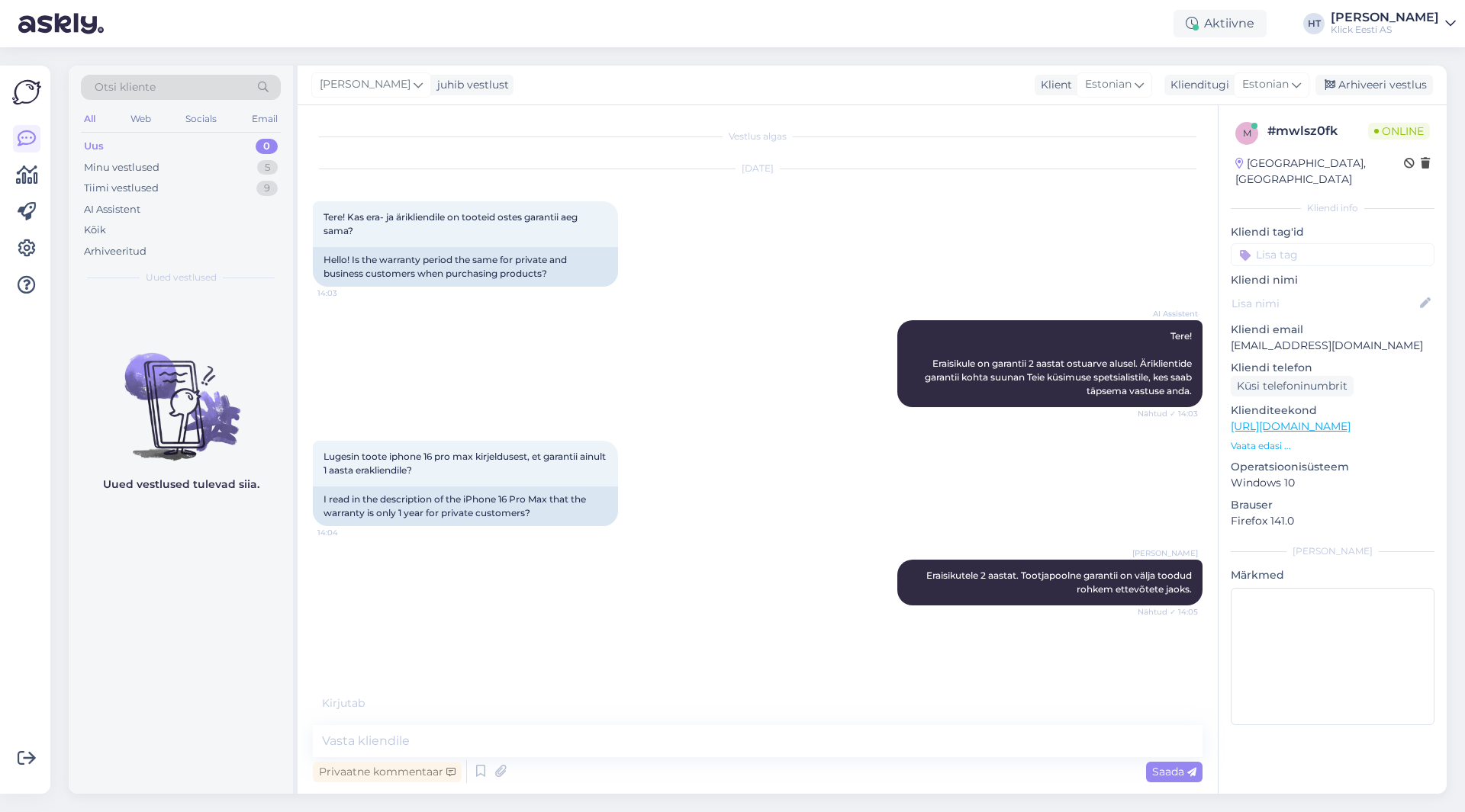
click at [201, 725] on div "Uued vestlused tulevad siia." at bounding box center [181, 543] width 225 height 500
click at [641, 579] on div "[PERSON_NAME] Eraisikutele 2 aastat. Tootjapoolne garantii on välja toodud rohk…" at bounding box center [758, 583] width 890 height 79
click at [665, 730] on textarea at bounding box center [758, 741] width 890 height 32
click at [663, 743] on textarea at bounding box center [758, 741] width 890 height 32
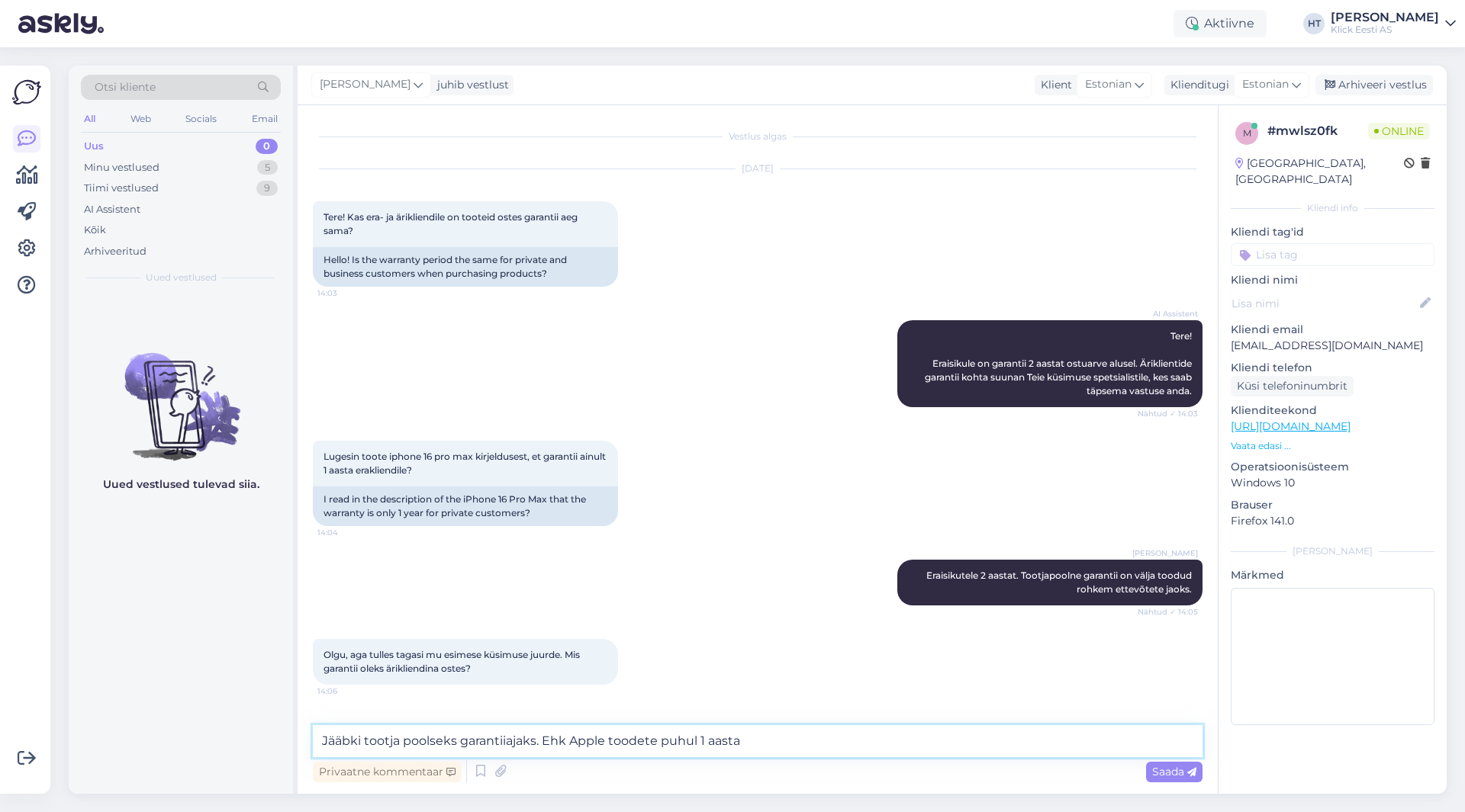
type textarea "Jääbki tootja poolseks garantiiajaks. Ehk Apple toodete puhul 1 aasta."
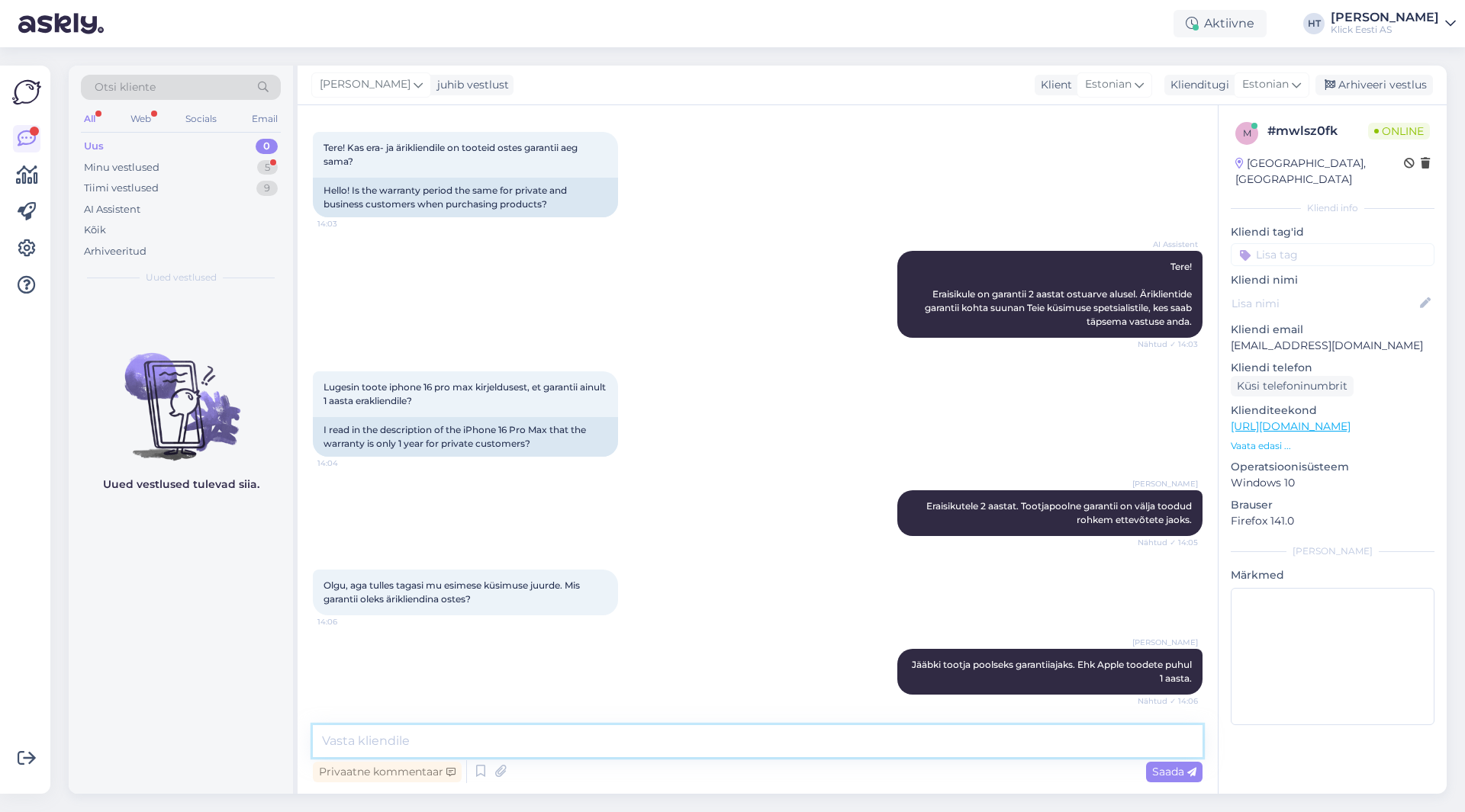
scroll to position [135, 0]
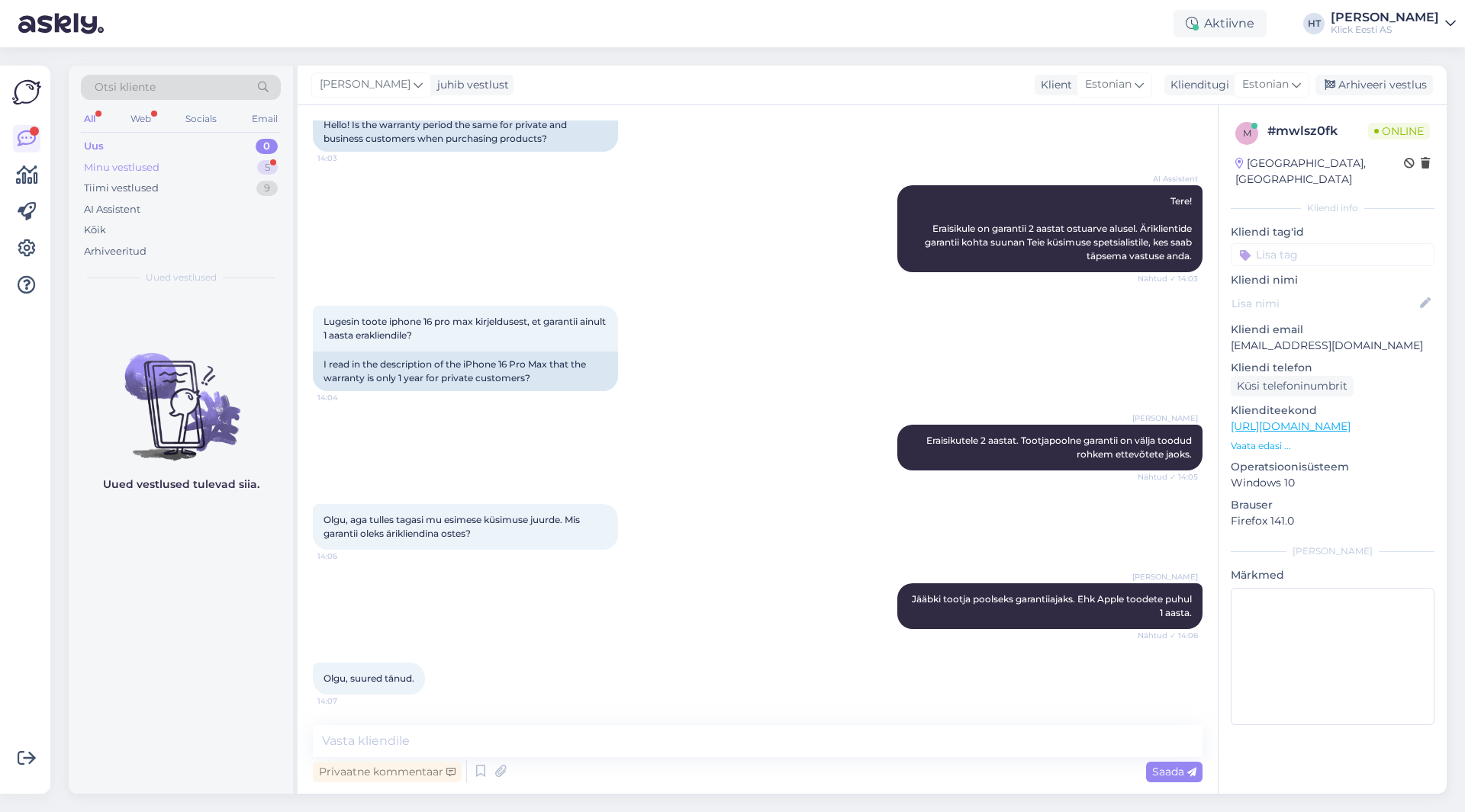
click at [208, 159] on div "Minu vestlused 5" at bounding box center [180, 168] width 200 height 22
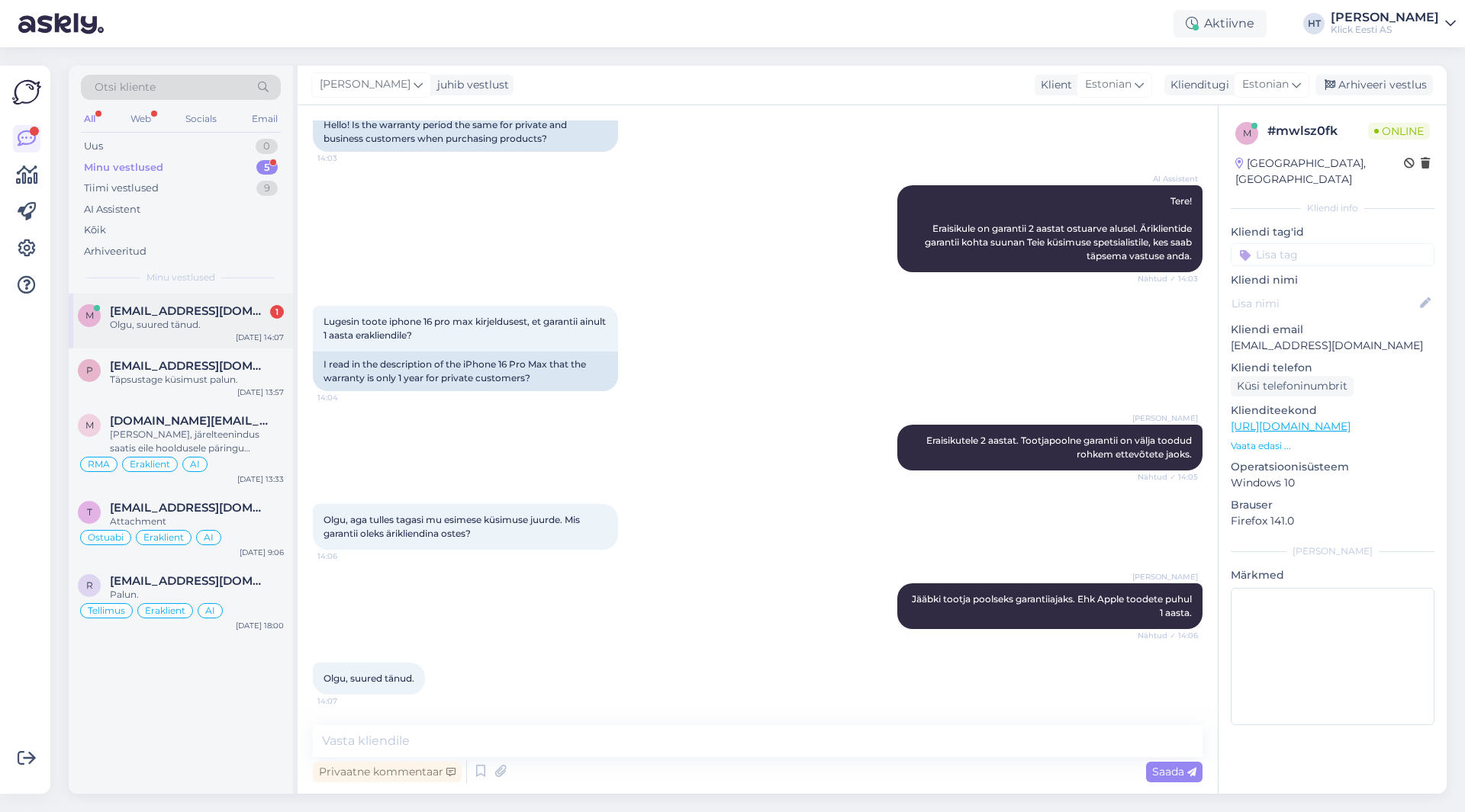
click at [217, 340] on div "m [EMAIL_ADDRESS][DOMAIN_NAME] 1 Olgu, suured tänud. [DATE] 14:07" at bounding box center [181, 321] width 225 height 55
click at [589, 741] on textarea at bounding box center [758, 741] width 890 height 32
type textarea "Palun."
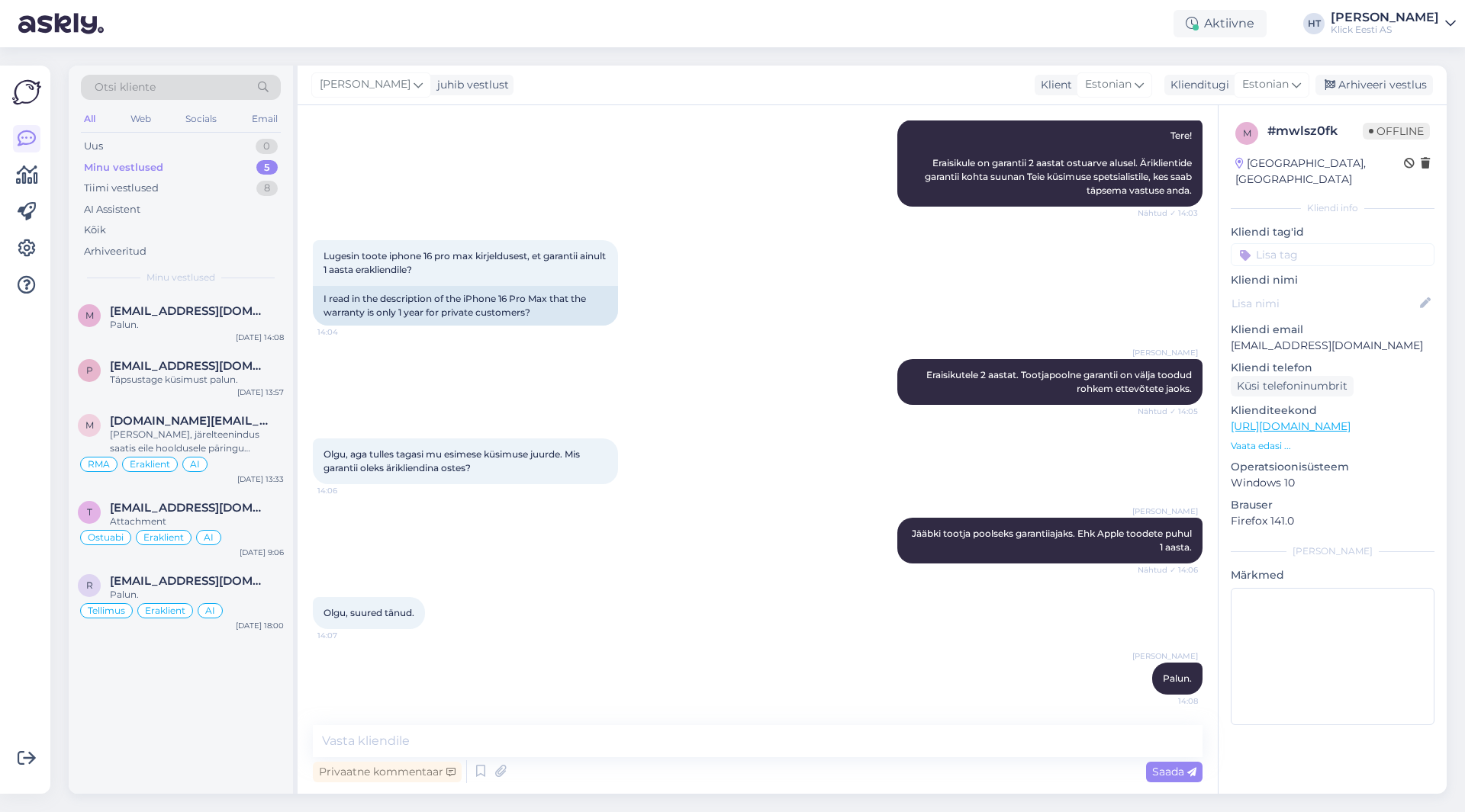
click at [164, 713] on div "m [EMAIL_ADDRESS][DOMAIN_NAME] Palun. [DATE] 14:08 p [EMAIL_ADDRESS][DOMAIN_NAM…" at bounding box center [181, 543] width 225 height 500
click at [231, 329] on div "Palun." at bounding box center [196, 325] width 174 height 14
click at [1336, 244] on input at bounding box center [1333, 255] width 204 height 23
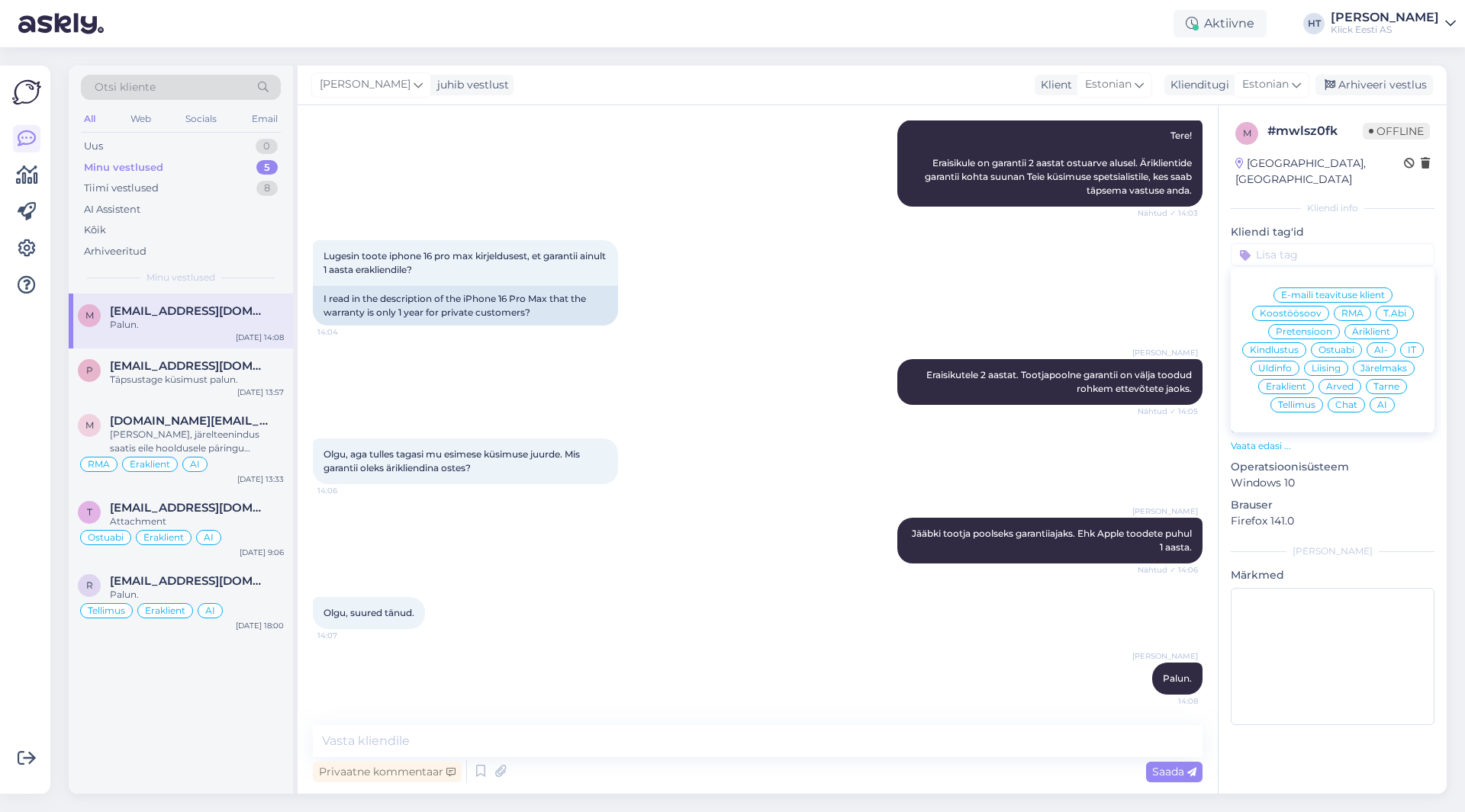
click at [1339, 345] on span "Ostuabi" at bounding box center [1336, 349] width 36 height 9
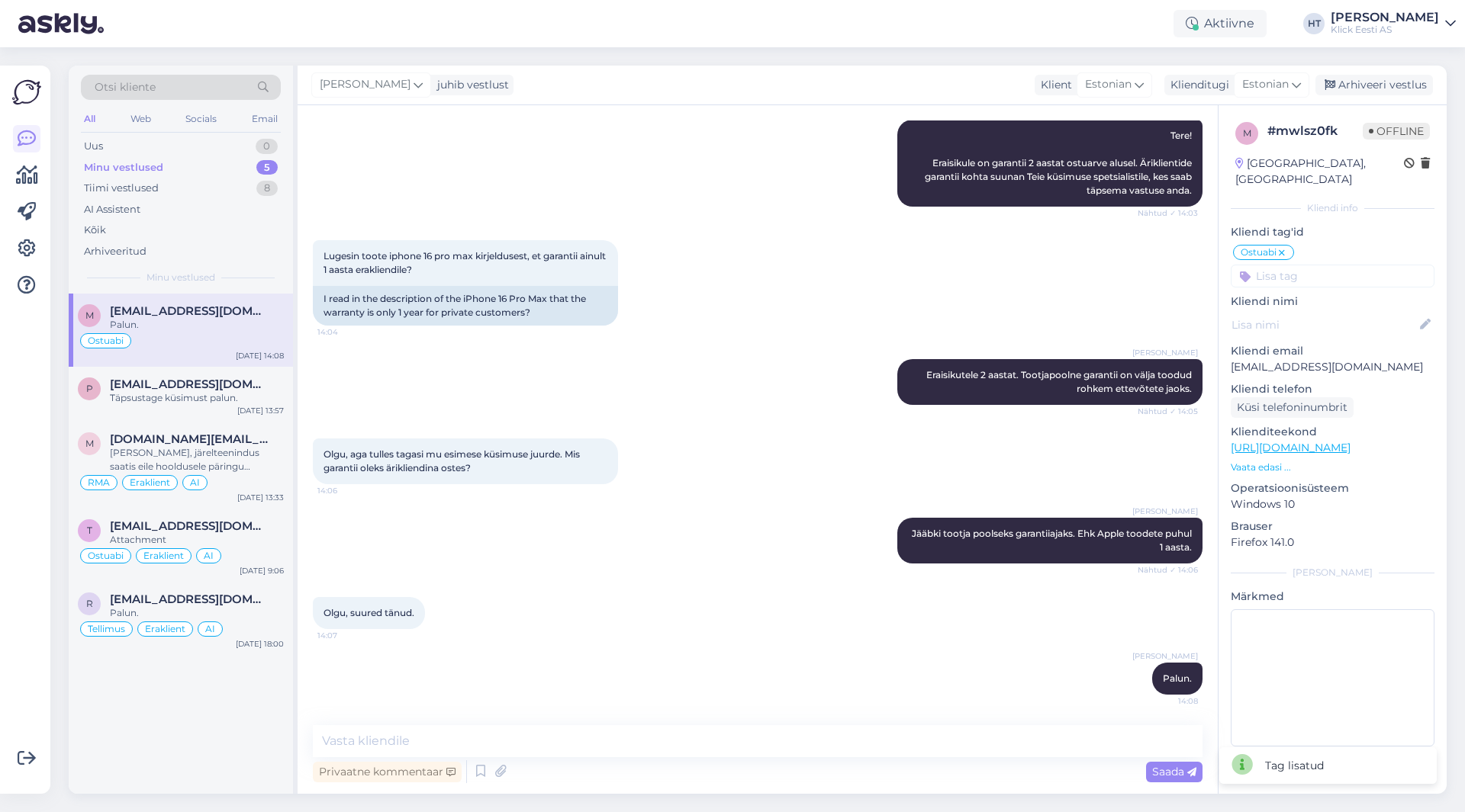
click at [1325, 265] on input at bounding box center [1333, 276] width 204 height 23
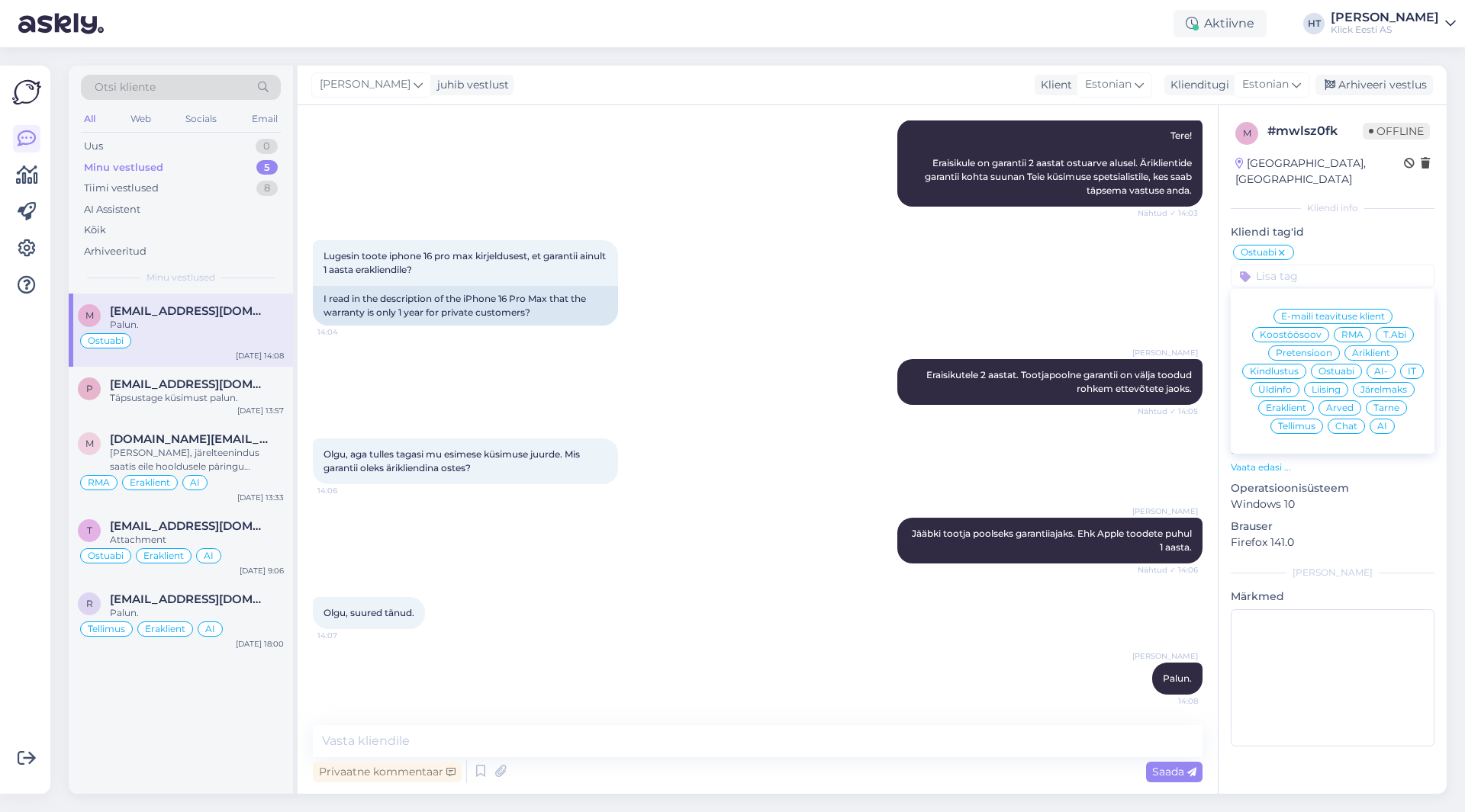
scroll to position [0, 0]
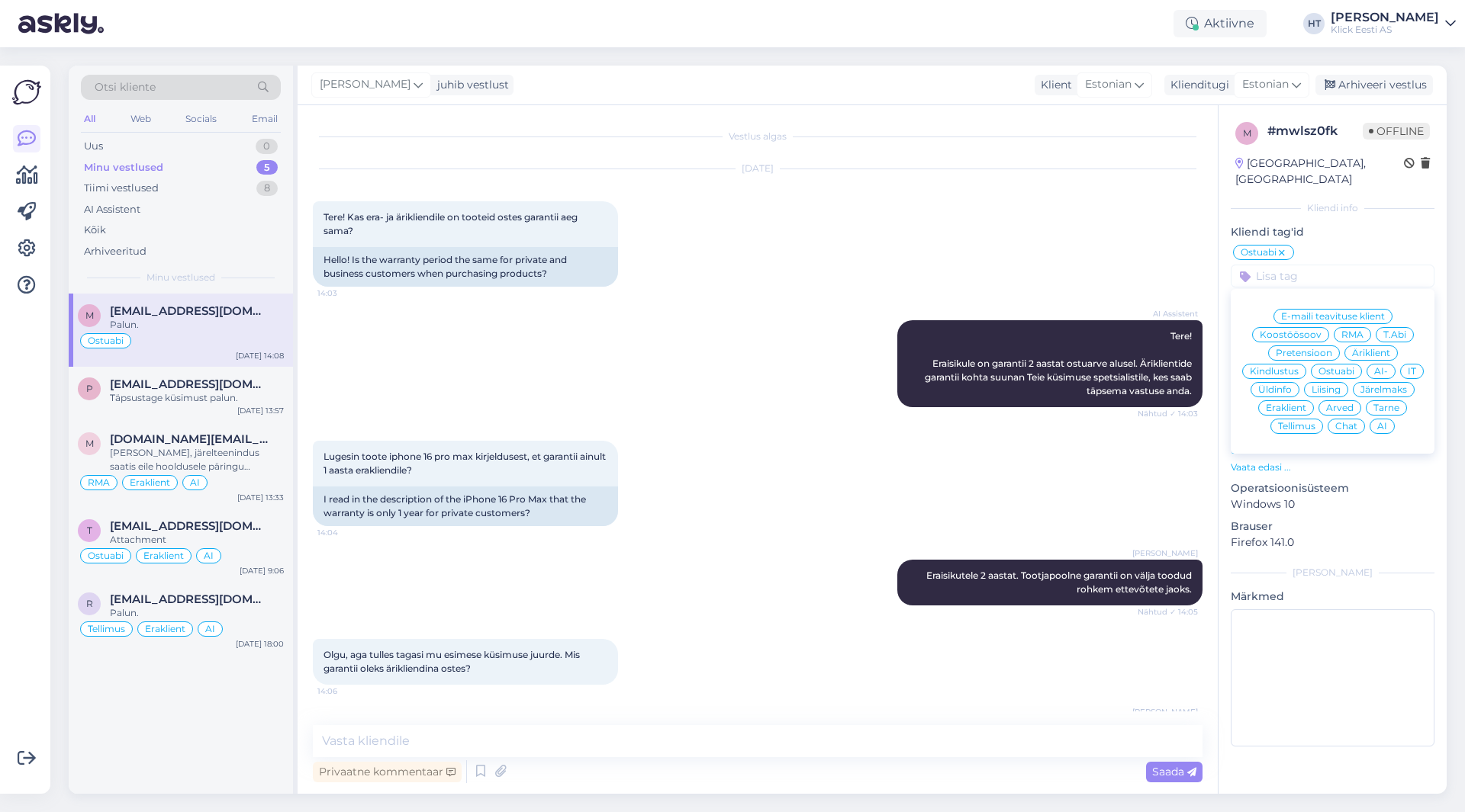
click at [1390, 418] on div "AI" at bounding box center [1382, 426] width 25 height 15
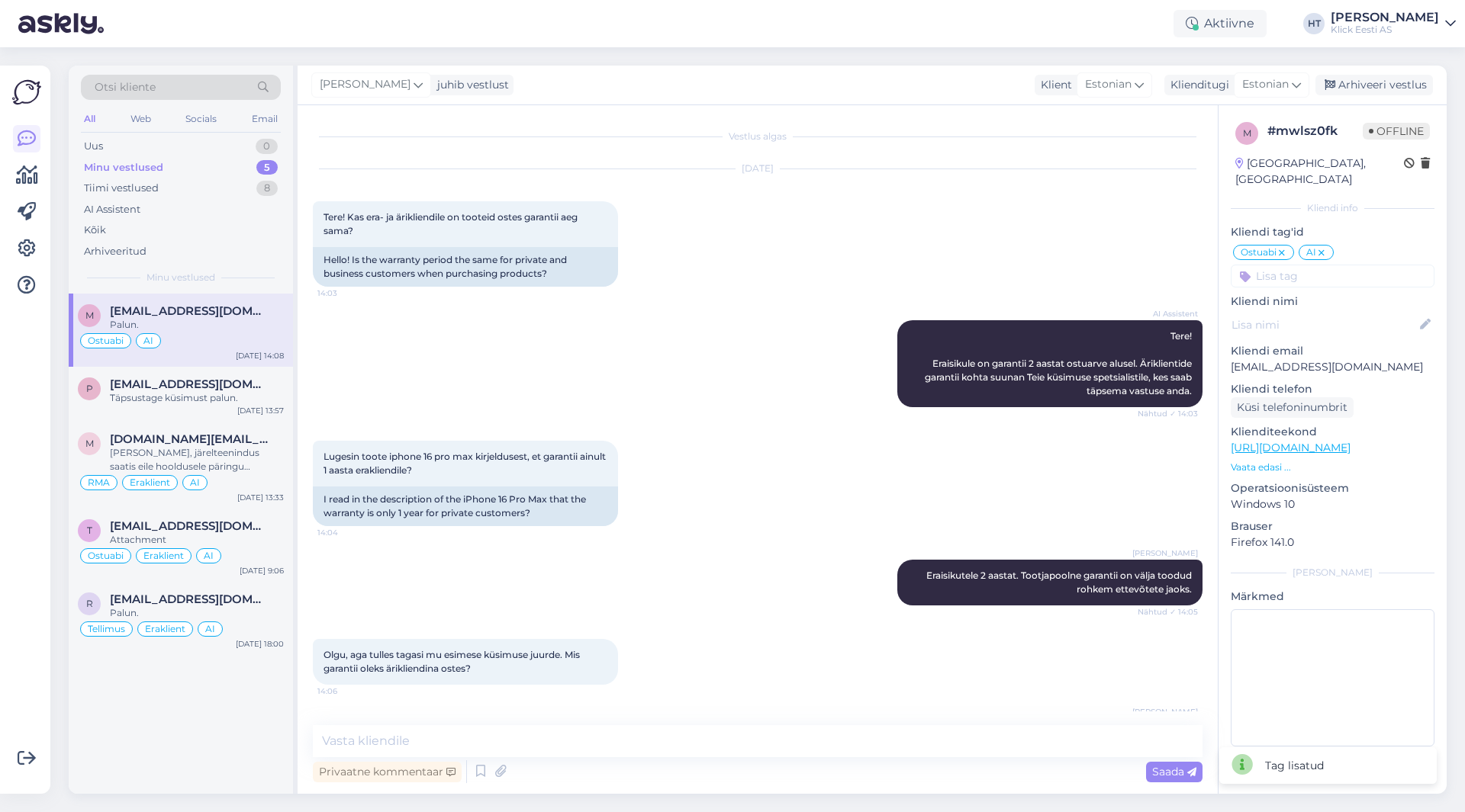
click at [654, 271] on div "[DATE] Tere! Kas era- ja ärikliendile on tooteid ostes garantii aeg sama? 14:03…" at bounding box center [758, 228] width 890 height 151
click at [1307, 265] on input at bounding box center [1333, 276] width 204 height 23
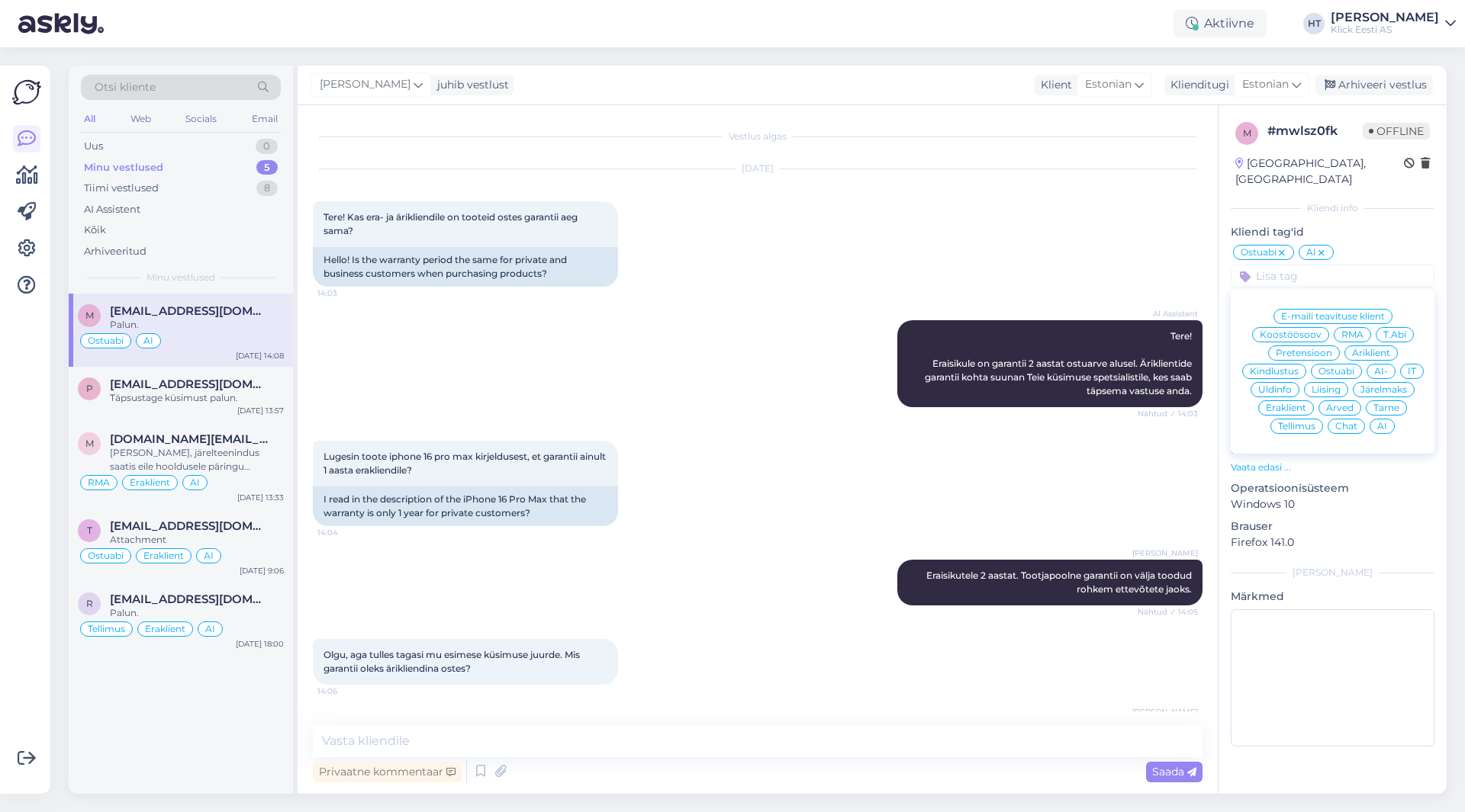
click at [1379, 345] on div "Äriklient" at bounding box center [1371, 353] width 54 height 15
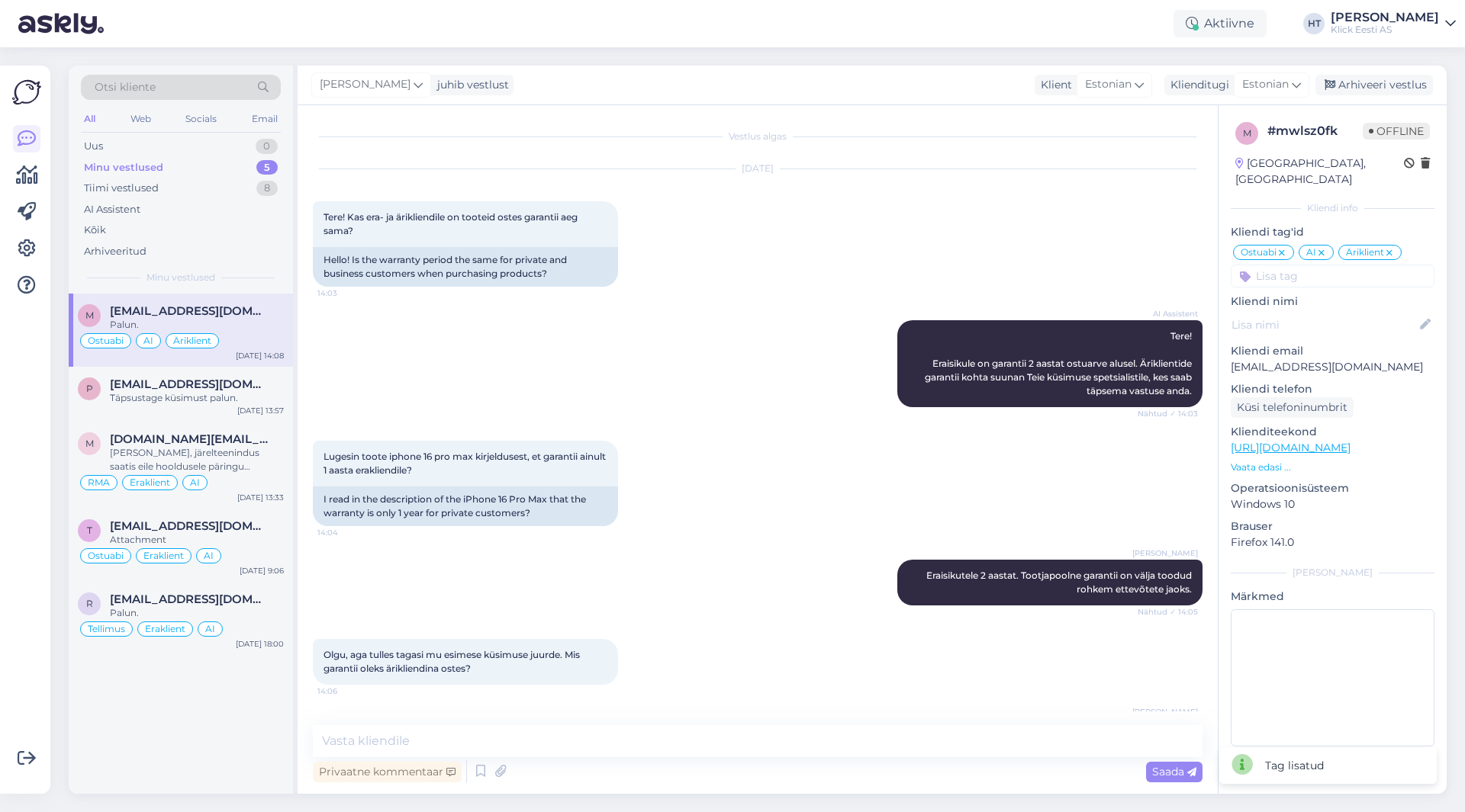
click at [892, 188] on div "[DATE] Tere! Kas era- ja ärikliendile on tooteid ostes garantii aeg sama? 14:03…" at bounding box center [758, 228] width 890 height 151
click at [26, 249] on icon at bounding box center [26, 248] width 18 height 18
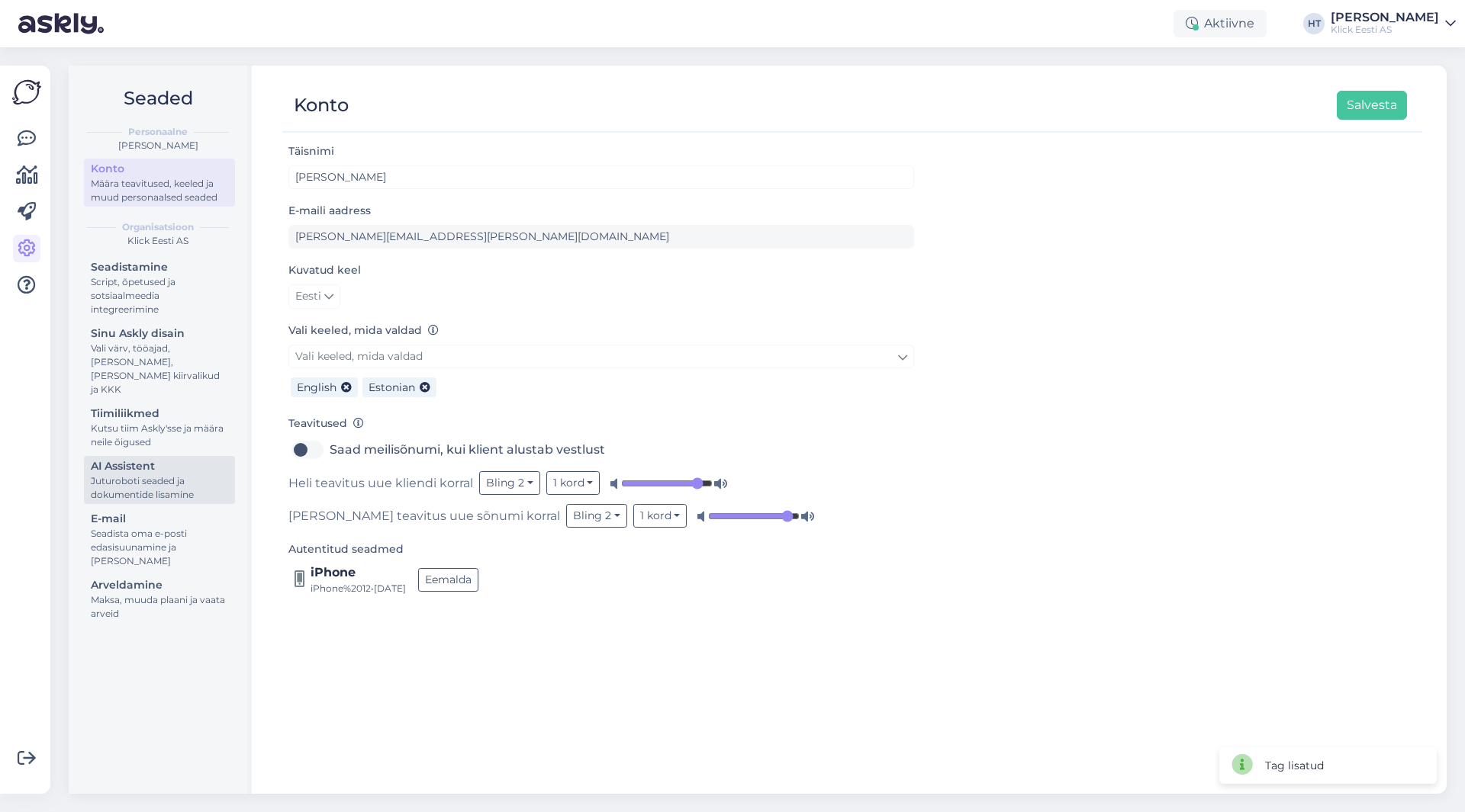
click at [164, 479] on div "Juturoboti seaded ja dokumentide lisamine" at bounding box center [159, 488] width 137 height 27
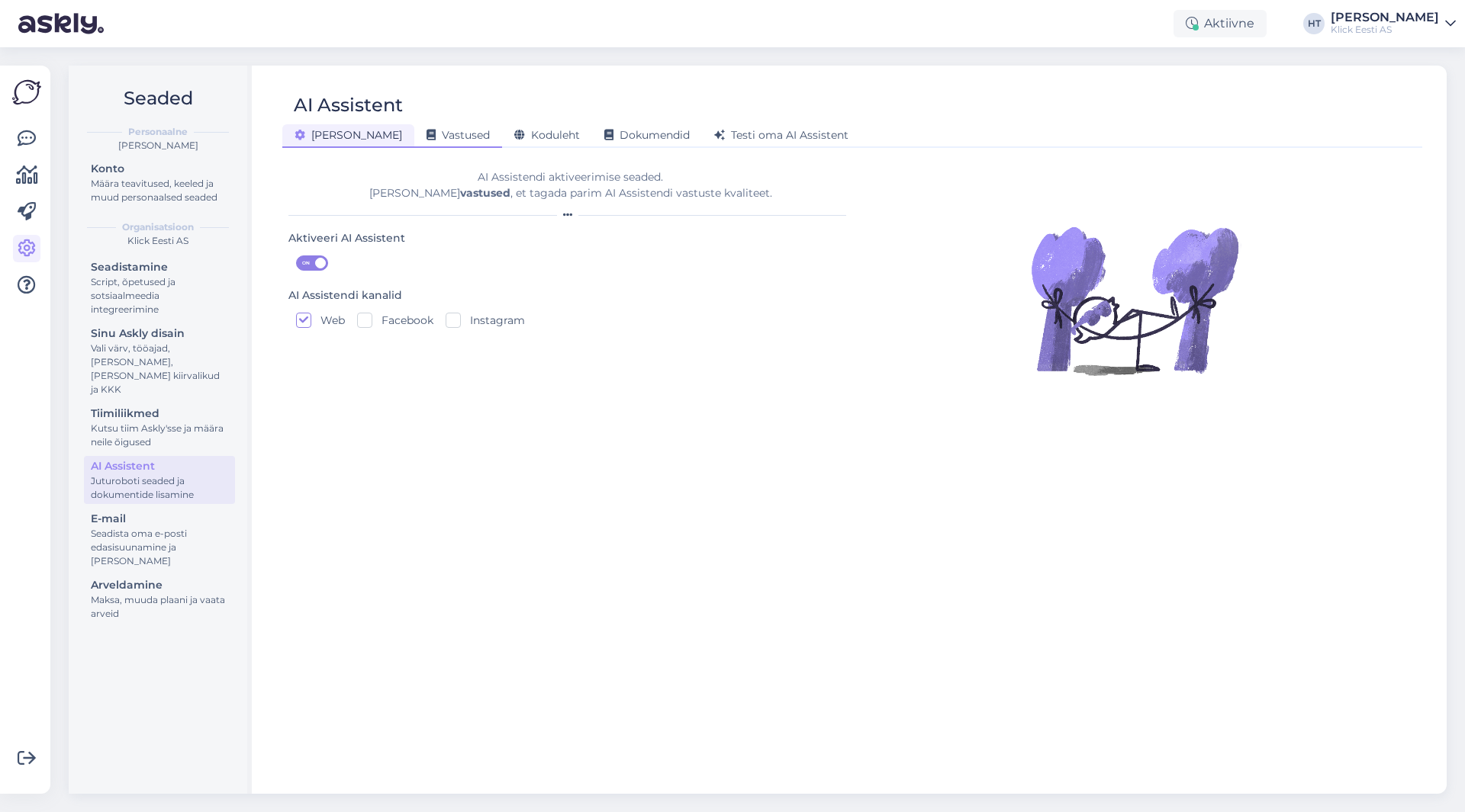
click at [427, 140] on span "Vastused" at bounding box center [458, 135] width 63 height 14
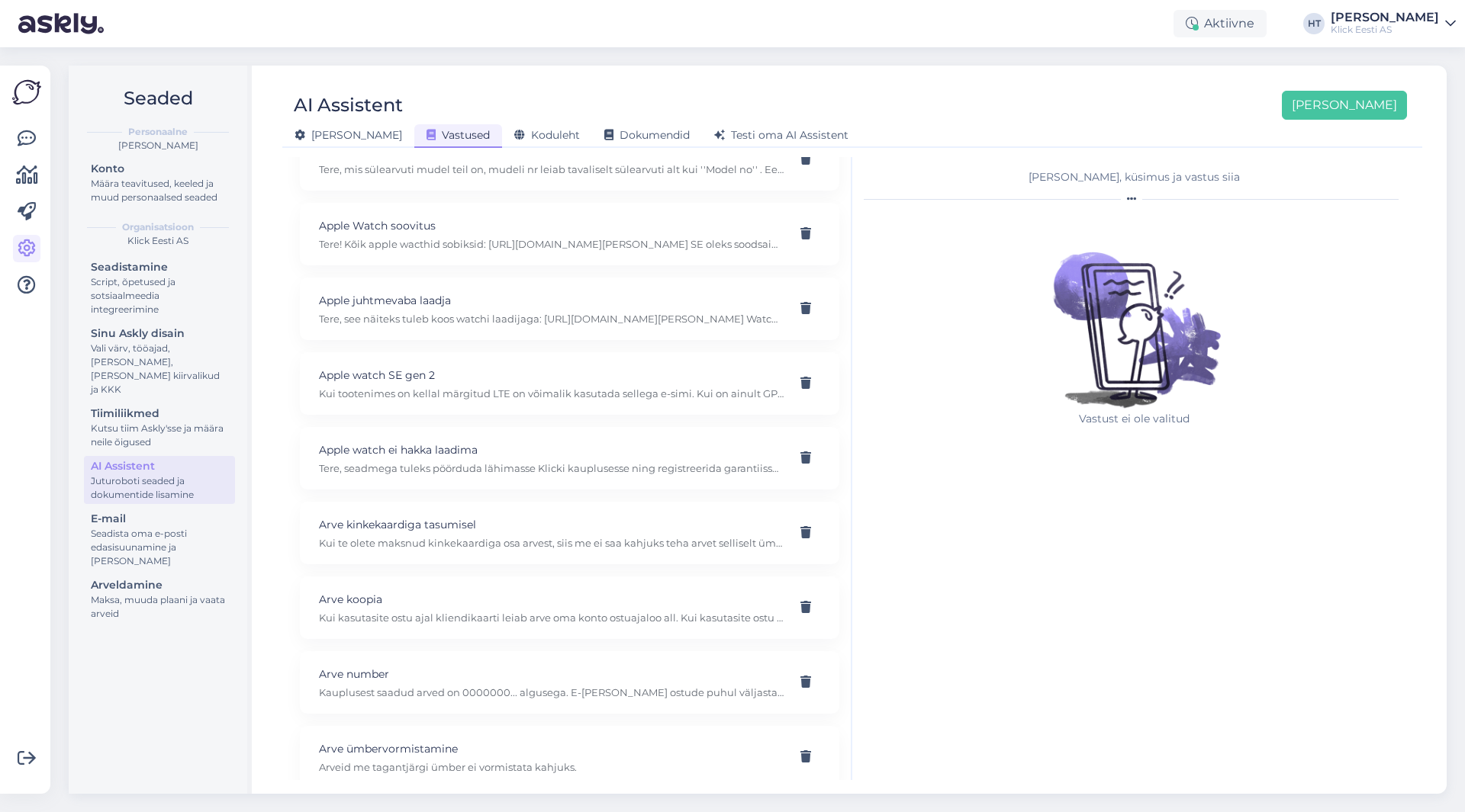
scroll to position [1446, 0]
click at [180, 699] on div "Seaded Personaalne [PERSON_NAME] Konto Määra teavitused, keeled ja muud persona…" at bounding box center [160, 430] width 183 height 729
click at [811, 87] on div "AI Assistent [PERSON_NAME] [PERSON_NAME] Vastused Koduleht Dokumendid [PERSON_N…" at bounding box center [852, 114] width 1140 height 69
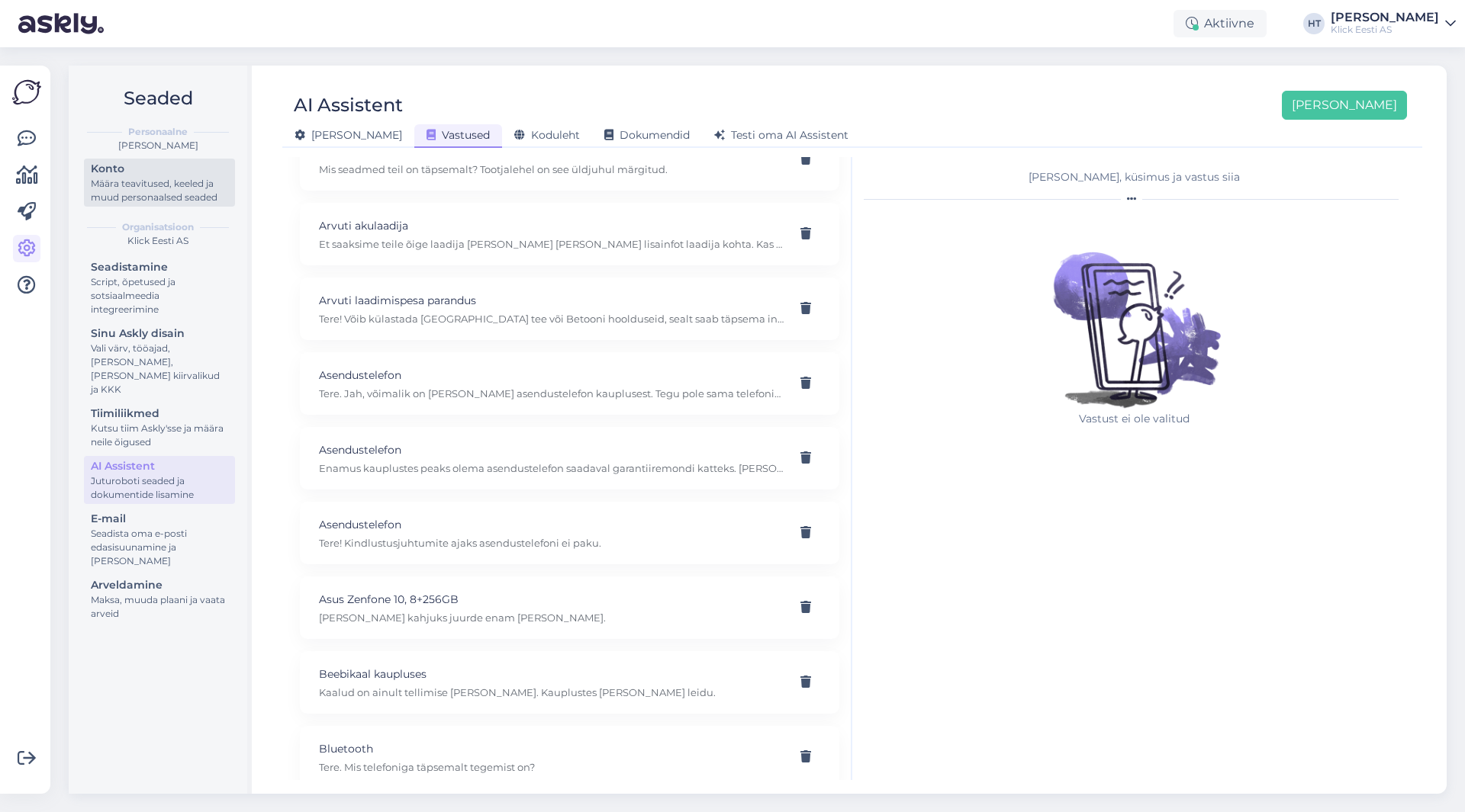
click at [168, 184] on div "Määra teavitused, keeled ja muud personaalsed seaded" at bounding box center [159, 191] width 137 height 27
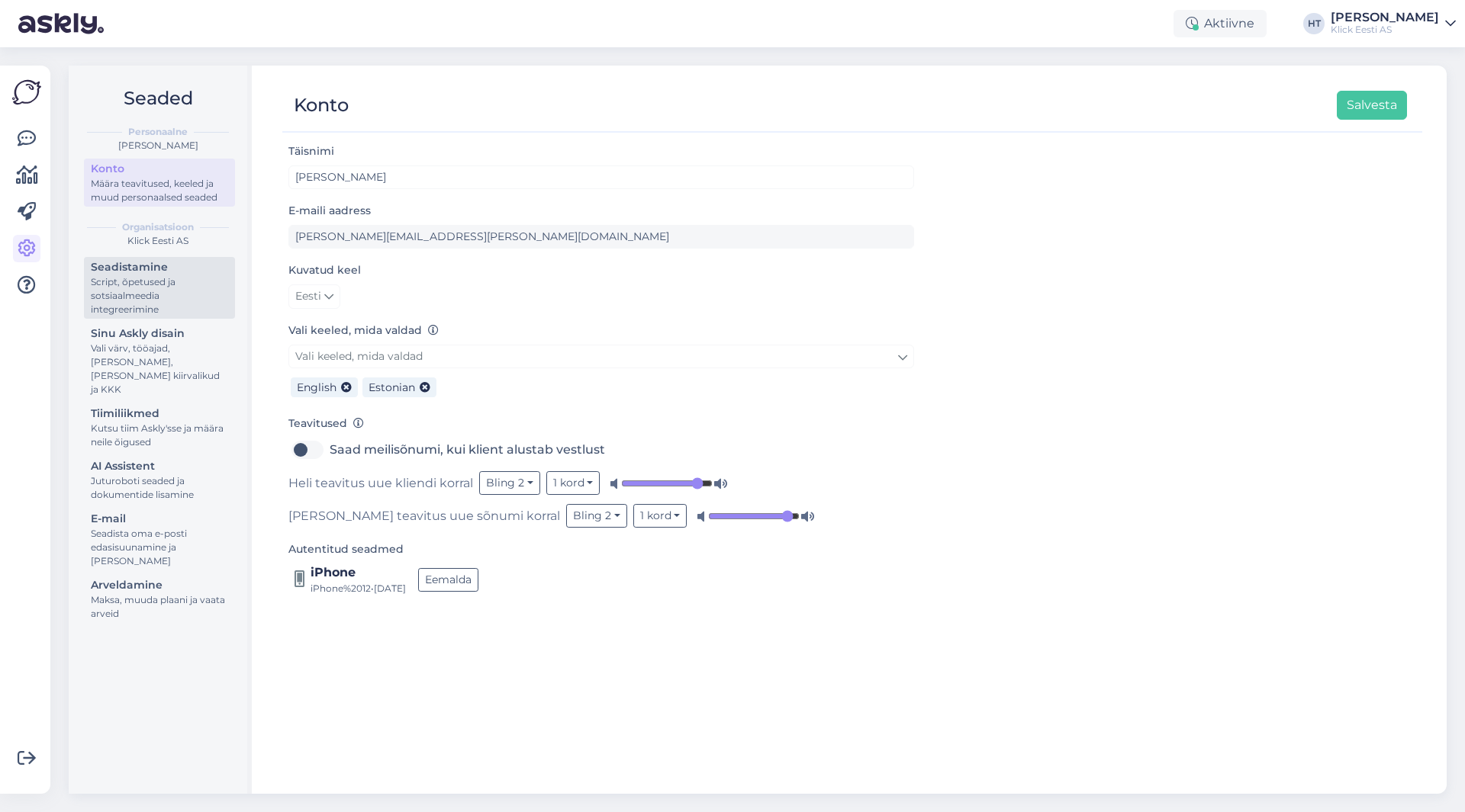
click at [131, 264] on div "Seadistamine" at bounding box center [159, 268] width 137 height 16
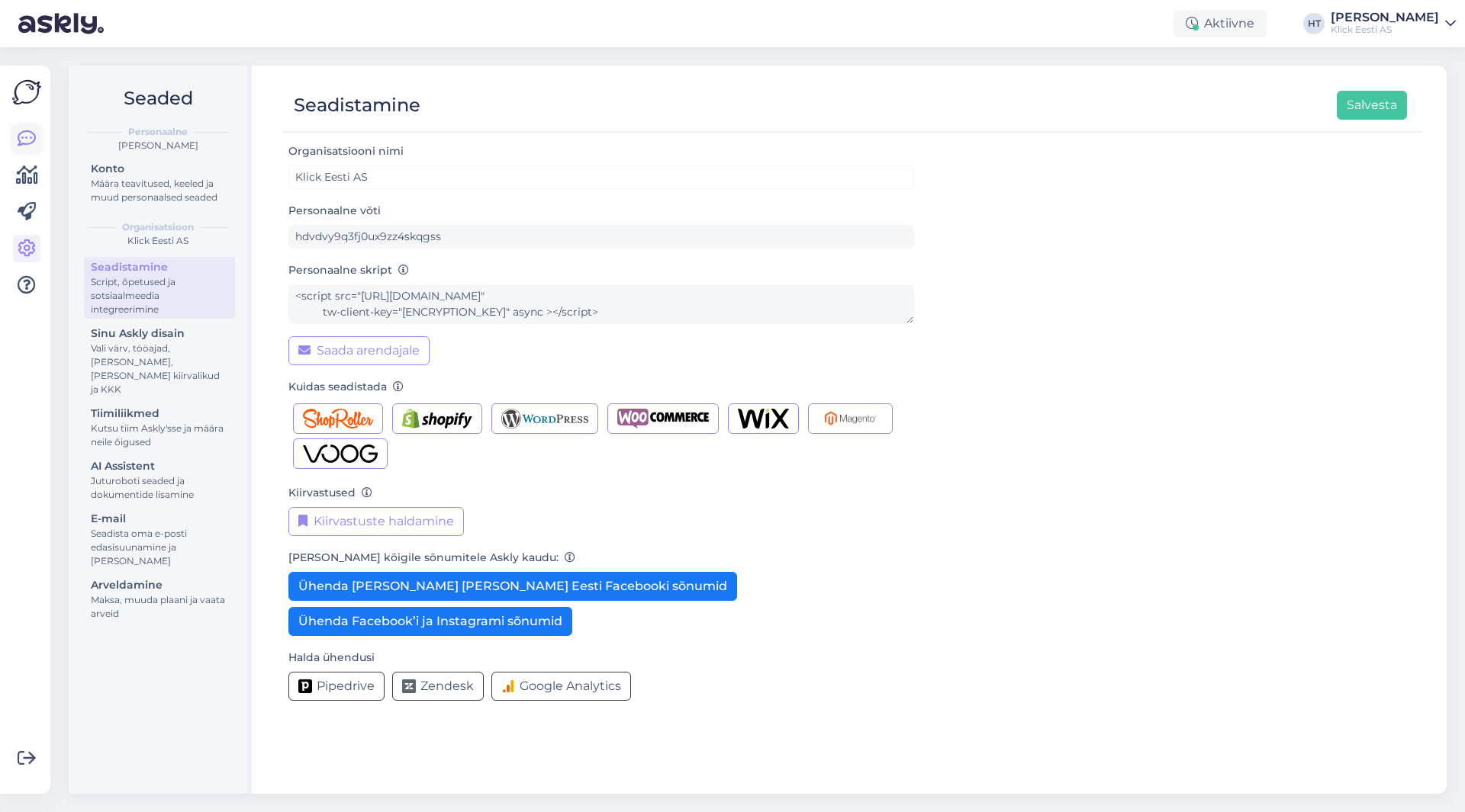
click at [31, 135] on icon at bounding box center [26, 139] width 18 height 18
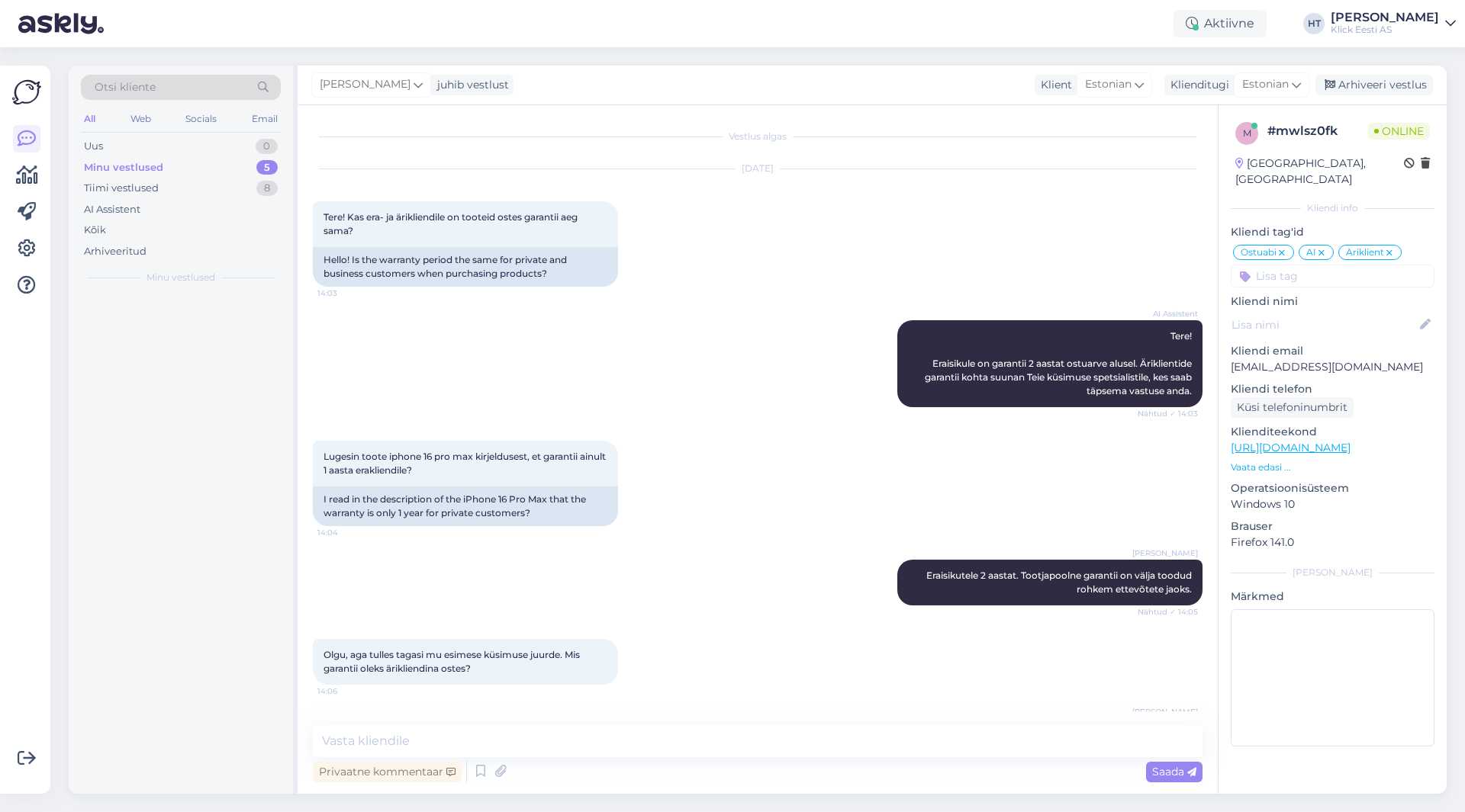
scroll to position [200, 0]
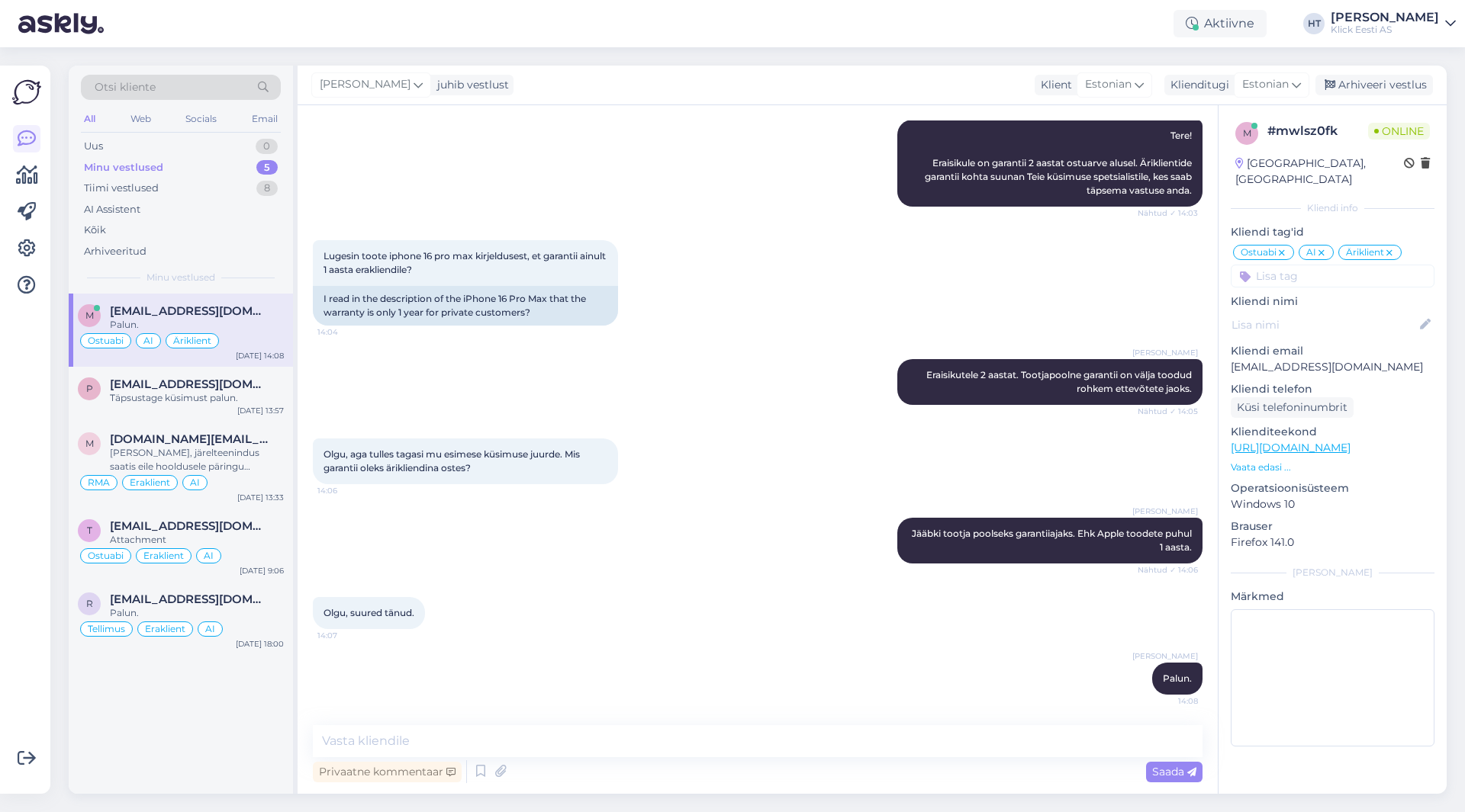
click at [241, 678] on div "m [EMAIL_ADDRESS][DOMAIN_NAME] Palun. Ostuabi AI Äriklient [DATE] 14:08 p [EMAI…" at bounding box center [181, 543] width 225 height 500
click at [214, 402] on div "Täpsustage küsimust palun." at bounding box center [196, 398] width 174 height 14
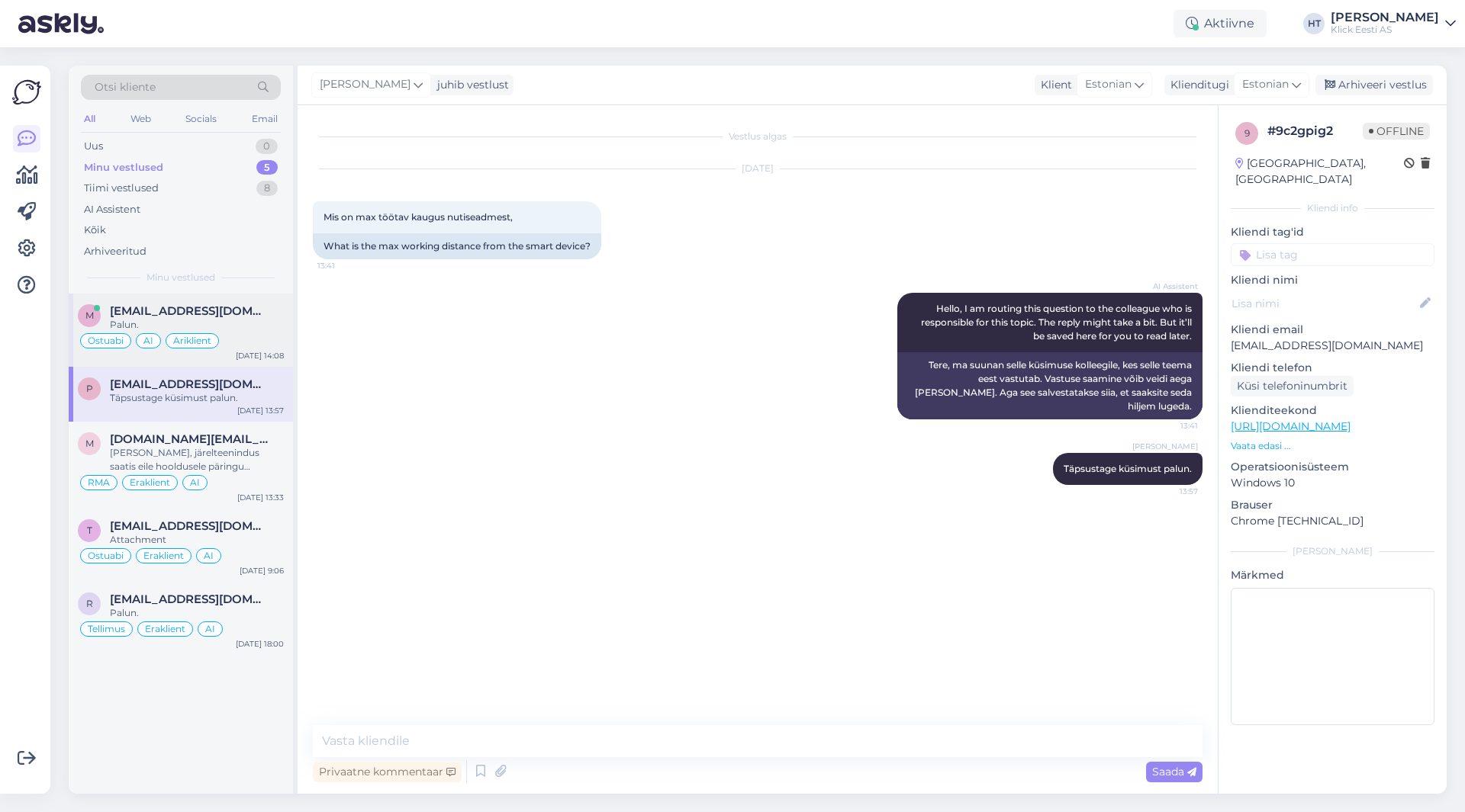
click at [250, 336] on div "Ostuabi AI Äriklient" at bounding box center [180, 341] width 206 height 18
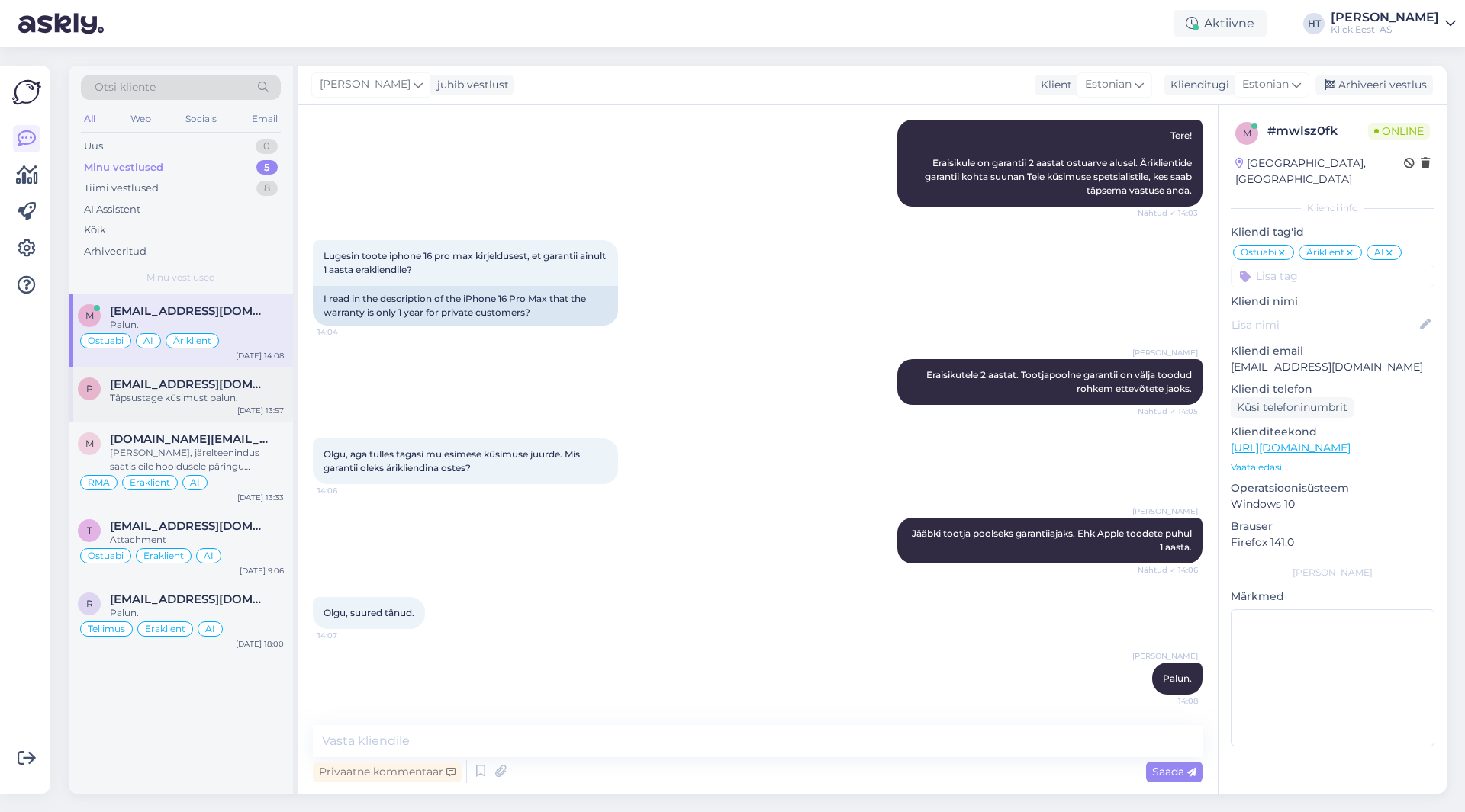
click at [236, 382] on div "[EMAIL_ADDRESS][DOMAIN_NAME]" at bounding box center [196, 384] width 174 height 14
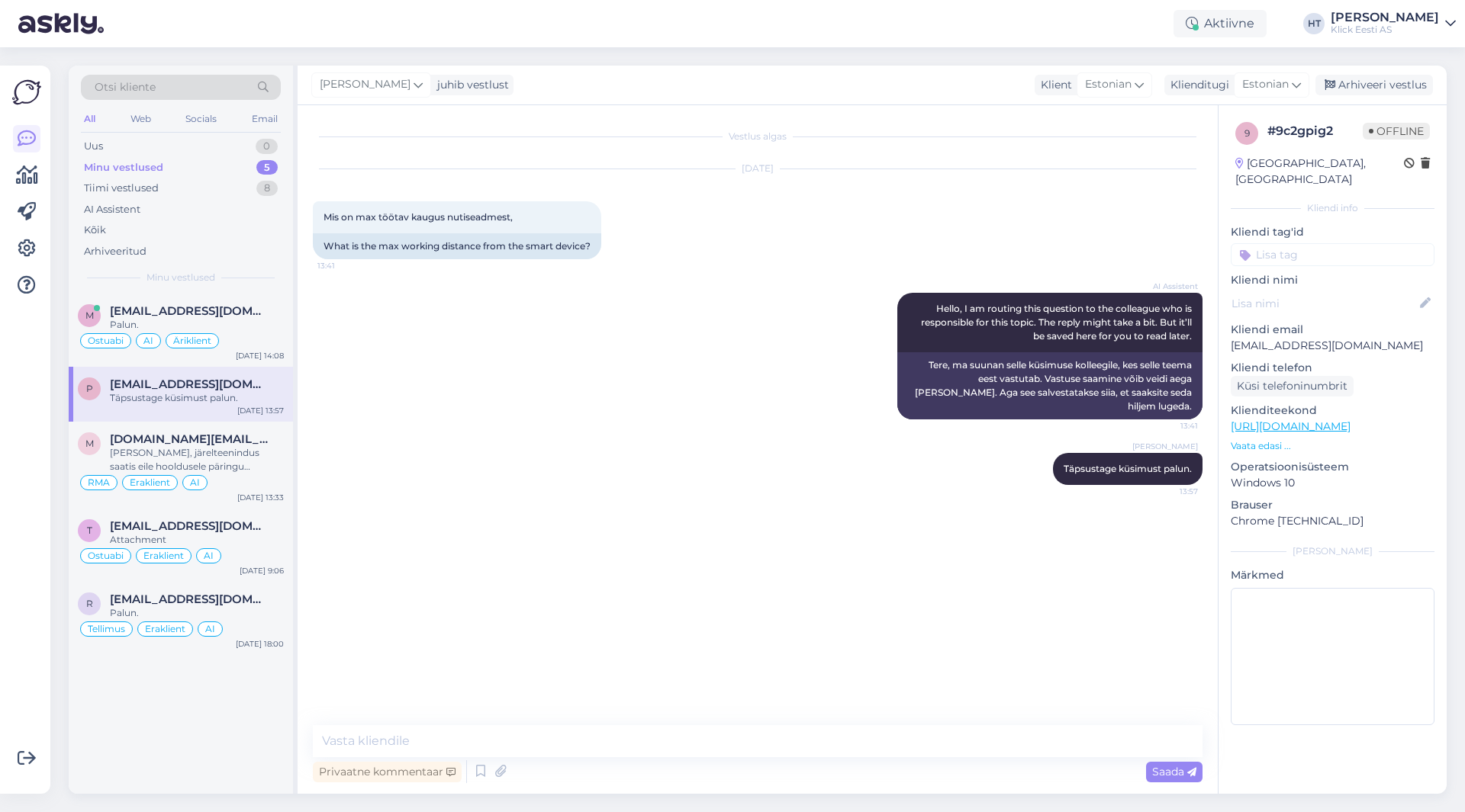
scroll to position [0, 0]
click at [1289, 244] on input at bounding box center [1333, 255] width 204 height 23
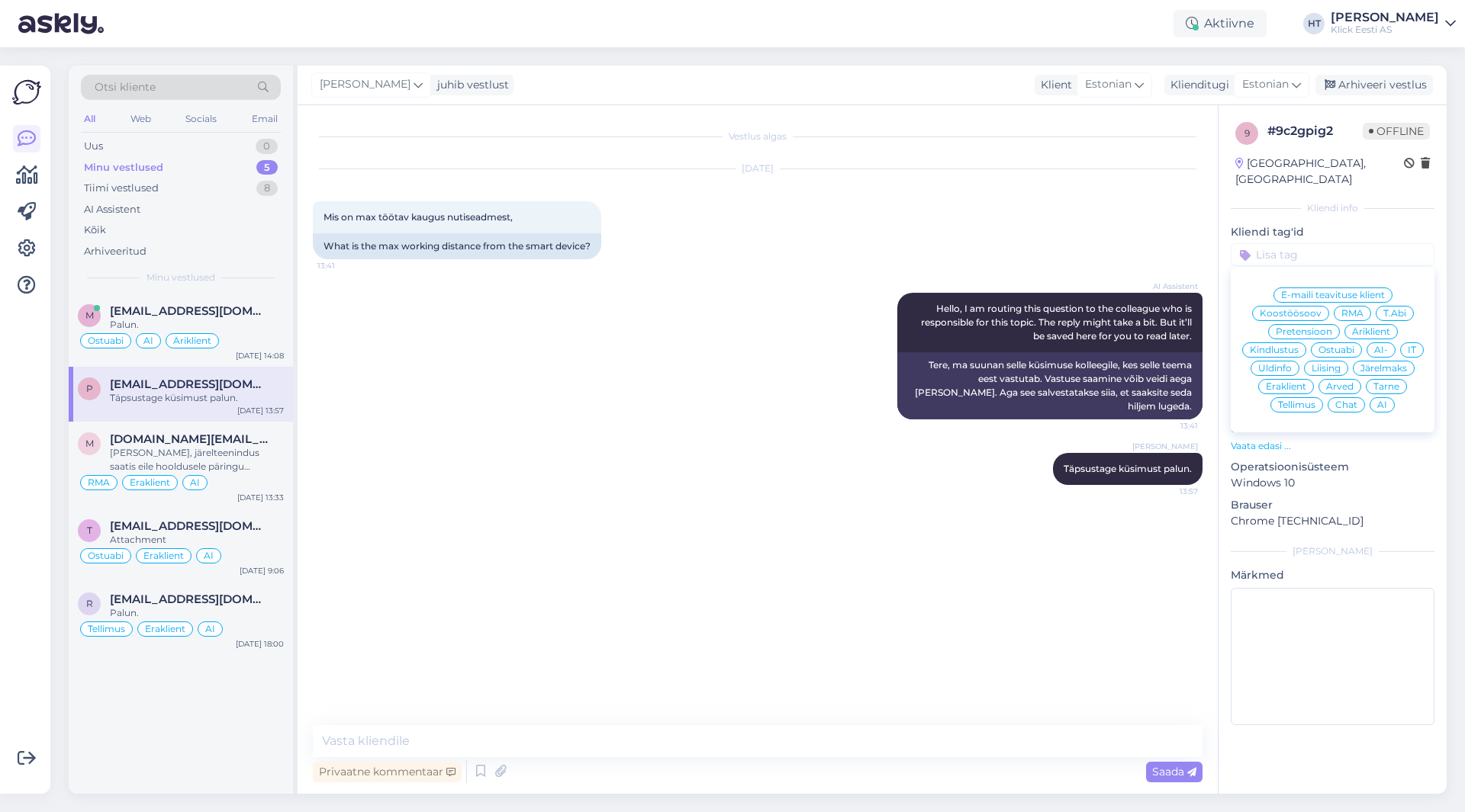
click at [1302, 382] on span "Eraklient" at bounding box center [1286, 386] width 40 height 9
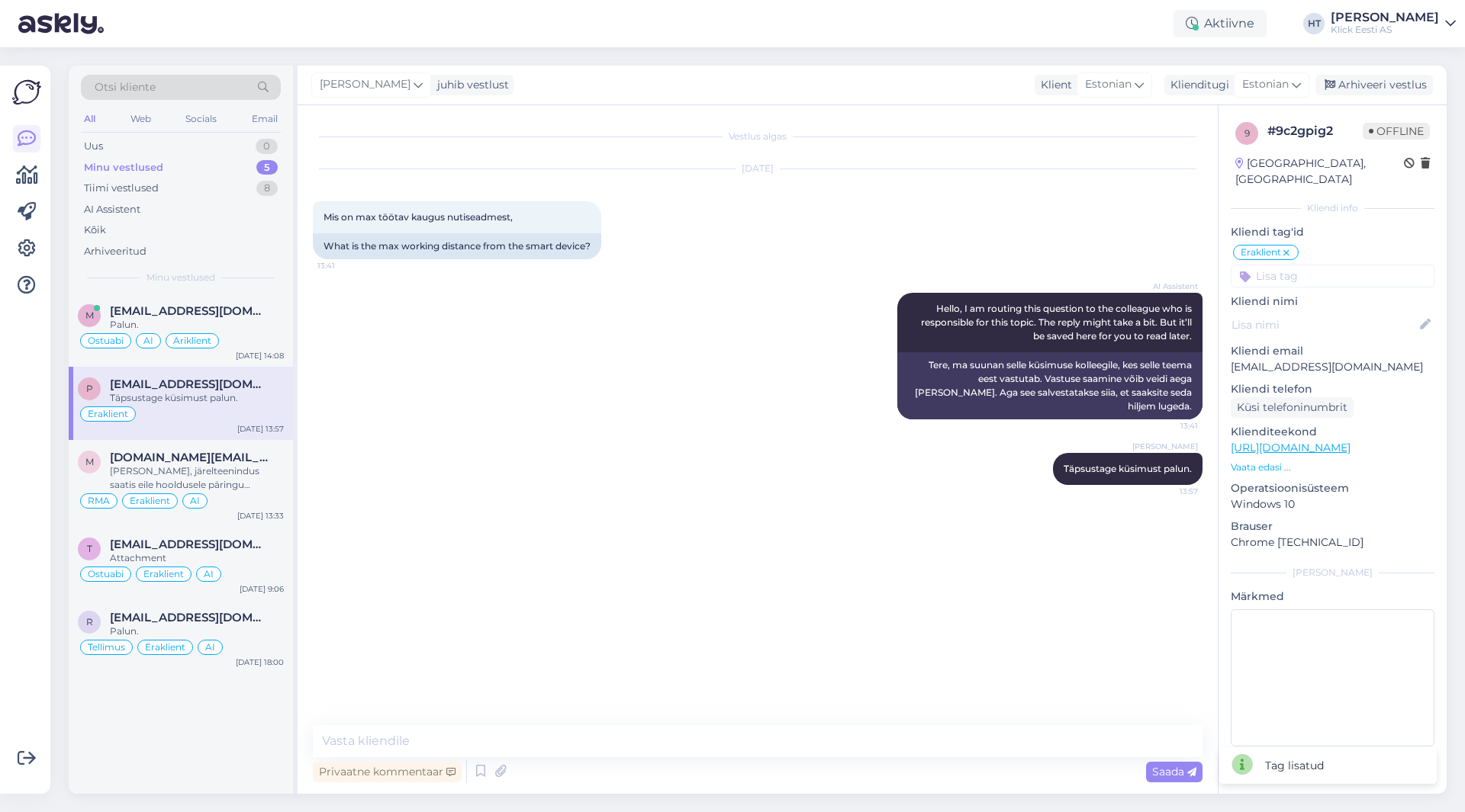
click at [1309, 265] on input at bounding box center [1333, 276] width 204 height 23
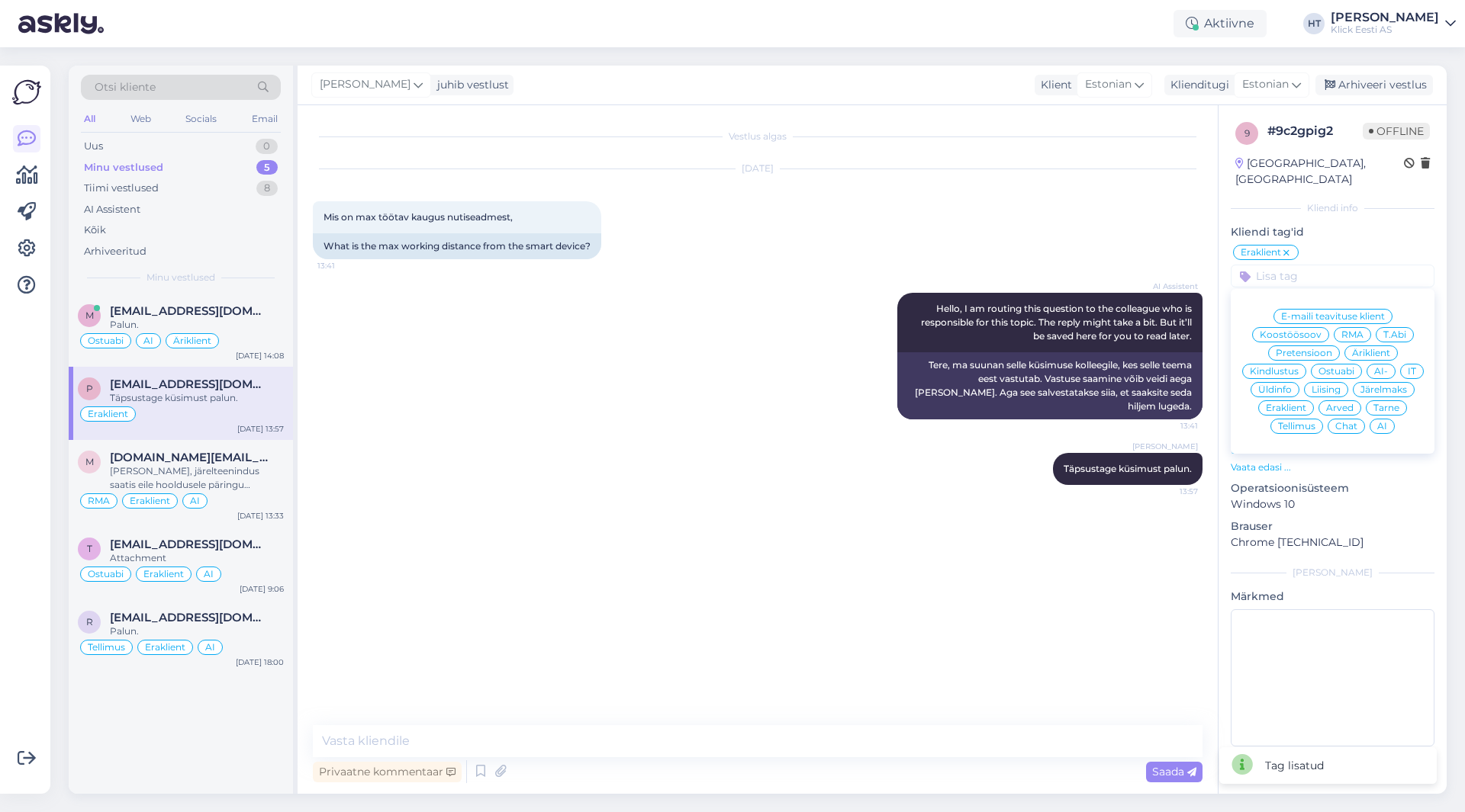
click at [1382, 422] on span "AI" at bounding box center [1382, 426] width 10 height 9
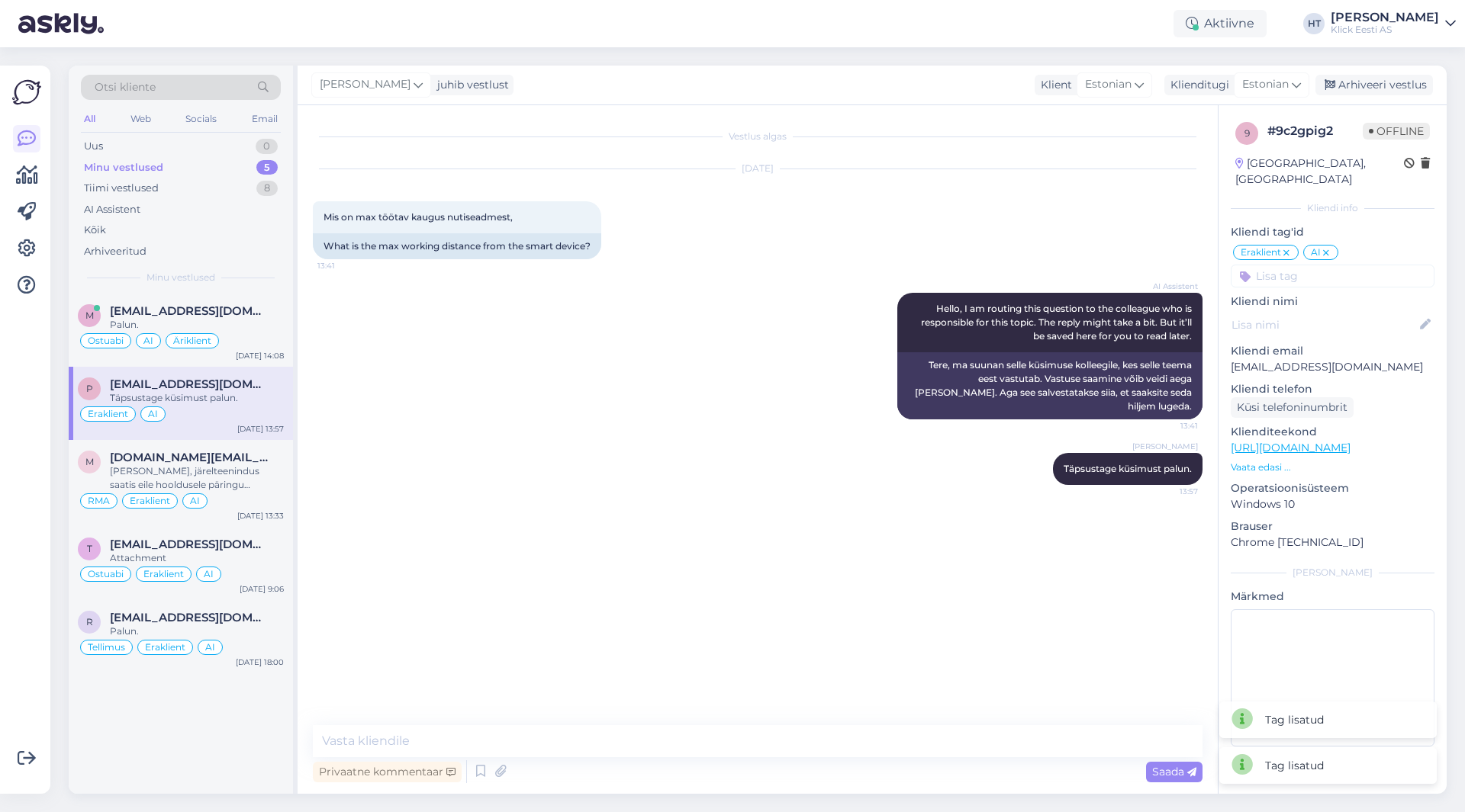
click at [986, 248] on div "[DATE] Mis on max töötav kaugus nutiseadmest, 13:41 What is the max working dis…" at bounding box center [758, 214] width 890 height 123
click at [229, 479] on div "[PERSON_NAME], järelteenindus saatis eile hooldusele päringu varuosa/mahakandmi…" at bounding box center [196, 479] width 174 height 27
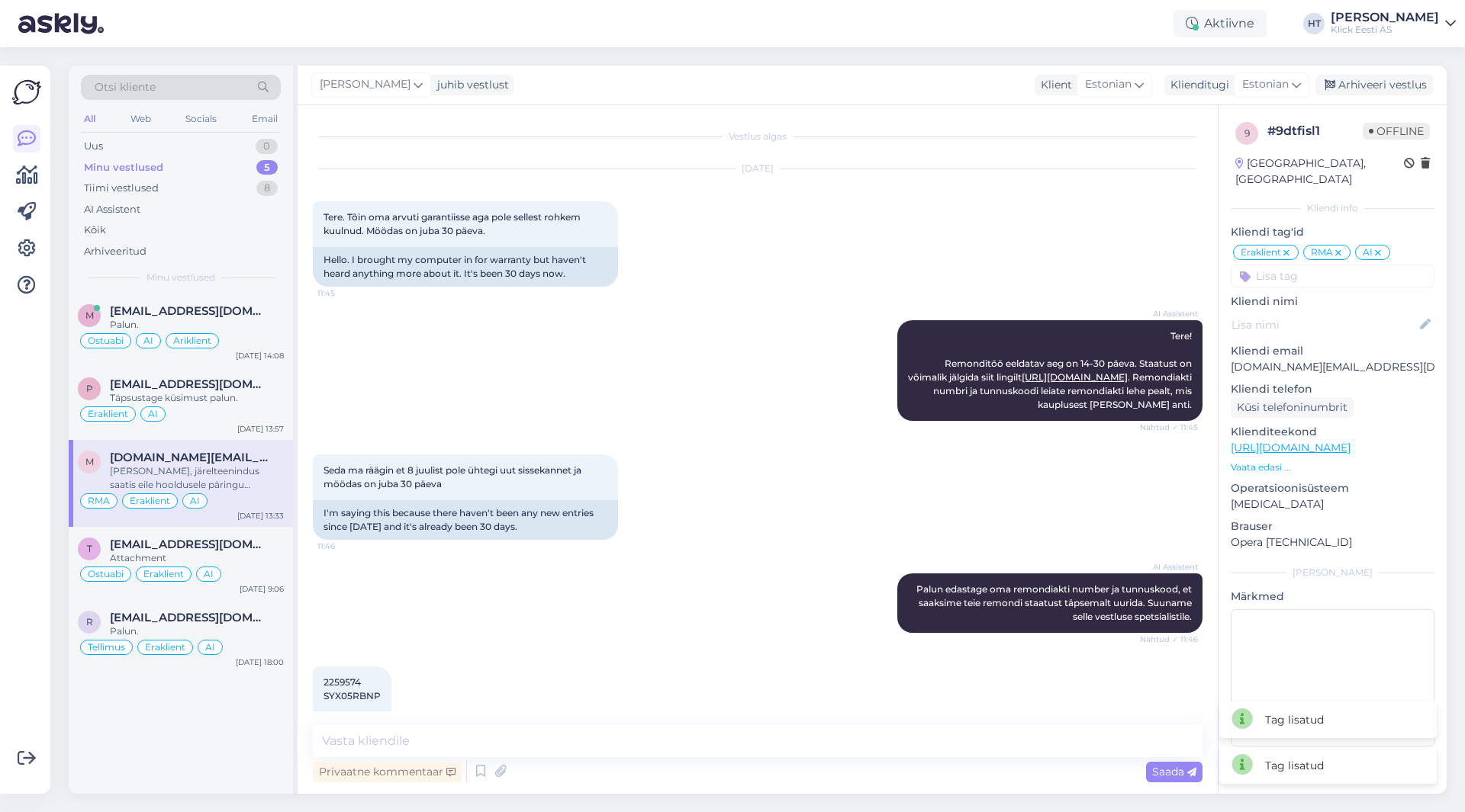
scroll to position [1261, 0]
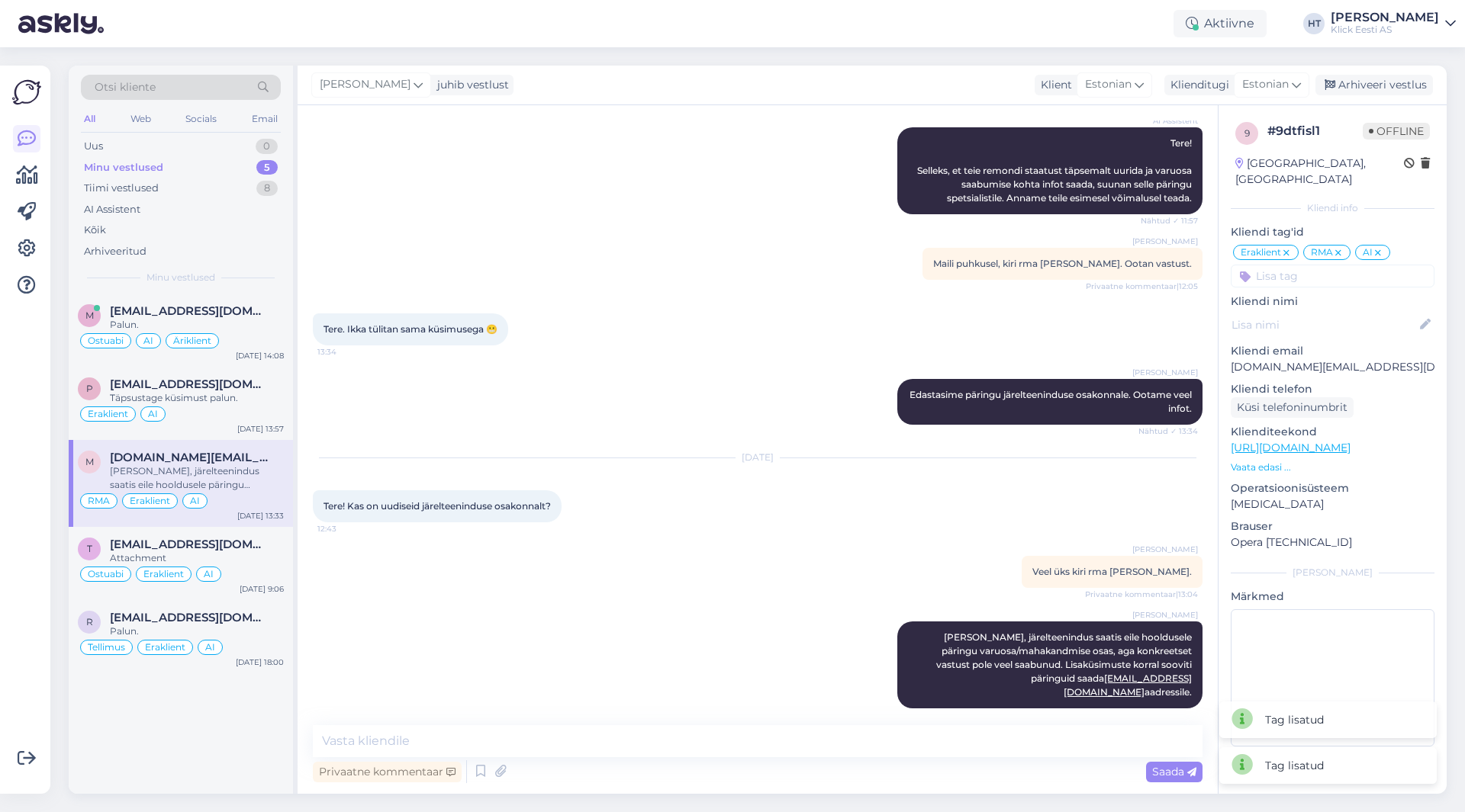
click at [182, 714] on div "m [EMAIL_ADDRESS][DOMAIN_NAME] Palun. Ostuabi AI Äriklient [DATE] 14:08 p [EMAI…" at bounding box center [181, 543] width 225 height 500
click at [194, 213] on div "AI Assistent" at bounding box center [180, 209] width 200 height 22
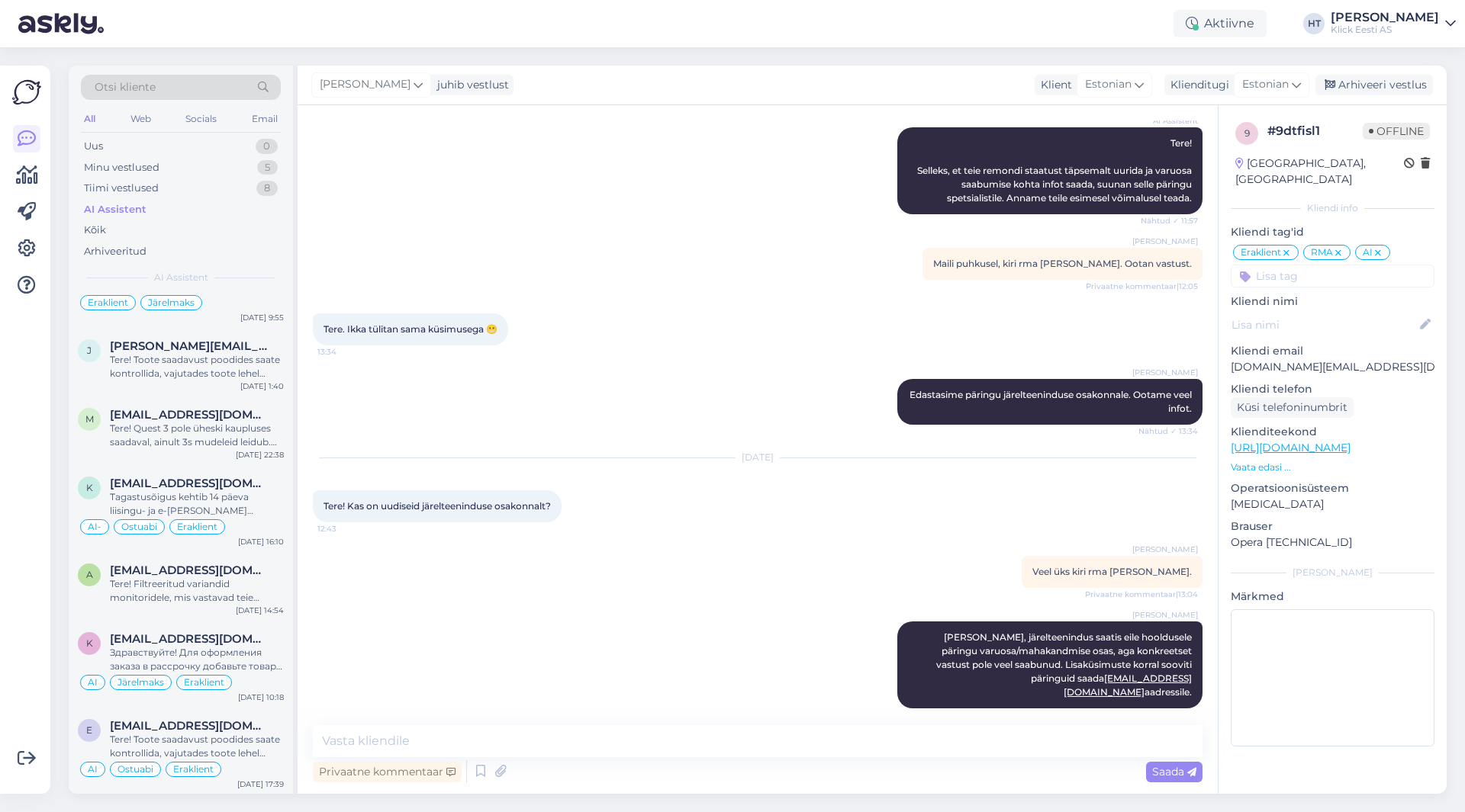
scroll to position [839, 0]
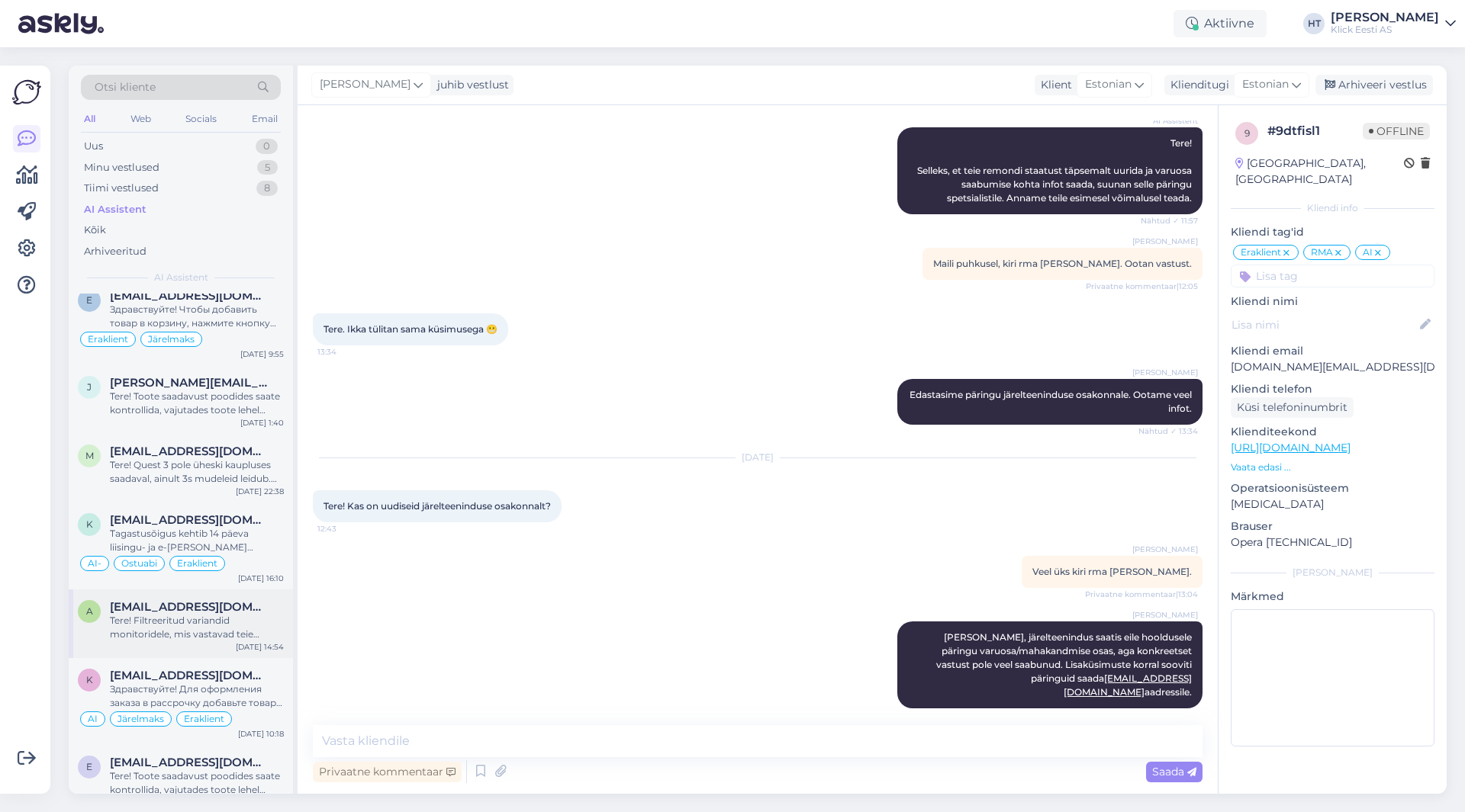
click at [216, 600] on span "[EMAIL_ADDRESS][DOMAIN_NAME]" at bounding box center [189, 607] width 159 height 14
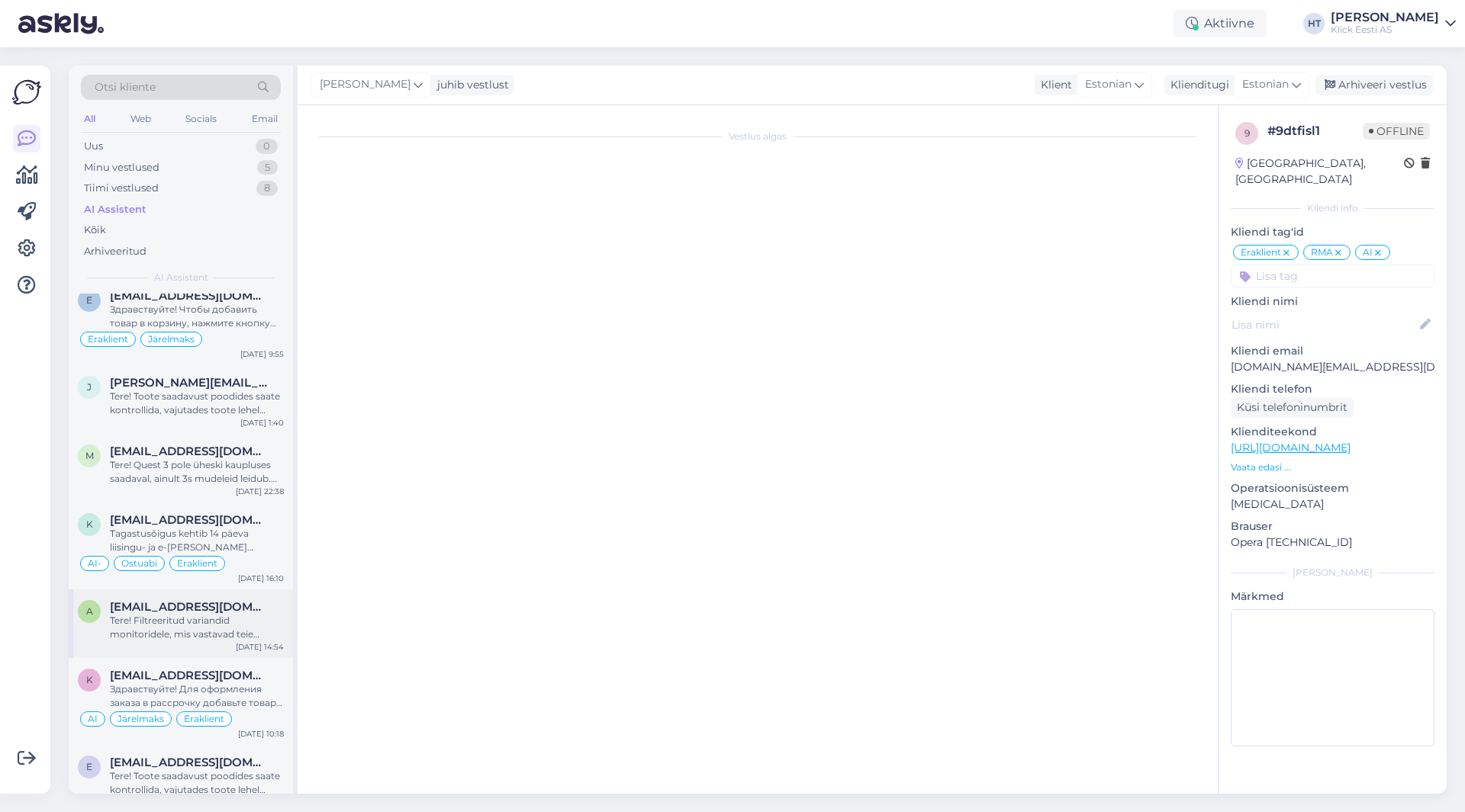
scroll to position [0, 0]
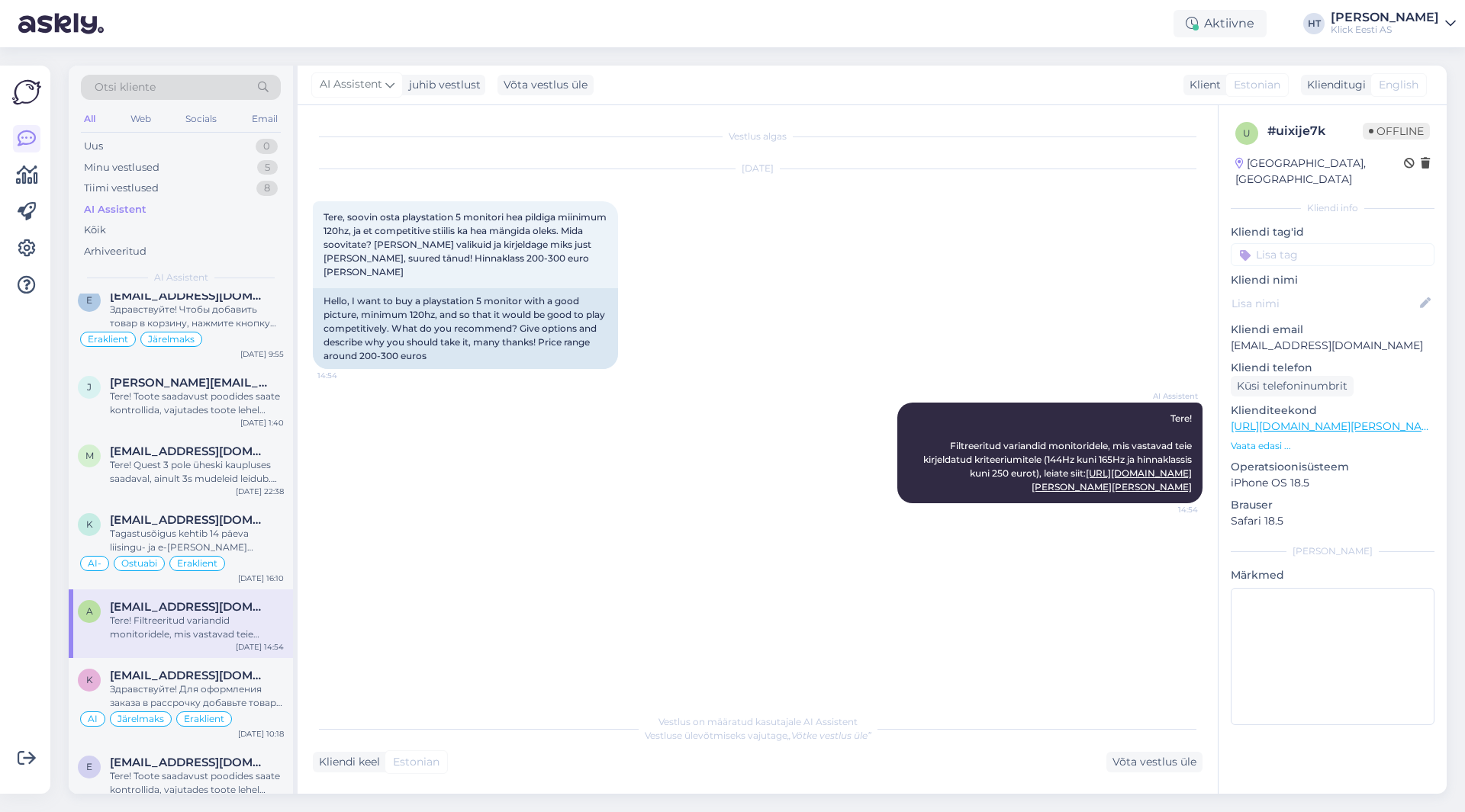
click at [1314, 244] on input at bounding box center [1333, 255] width 204 height 23
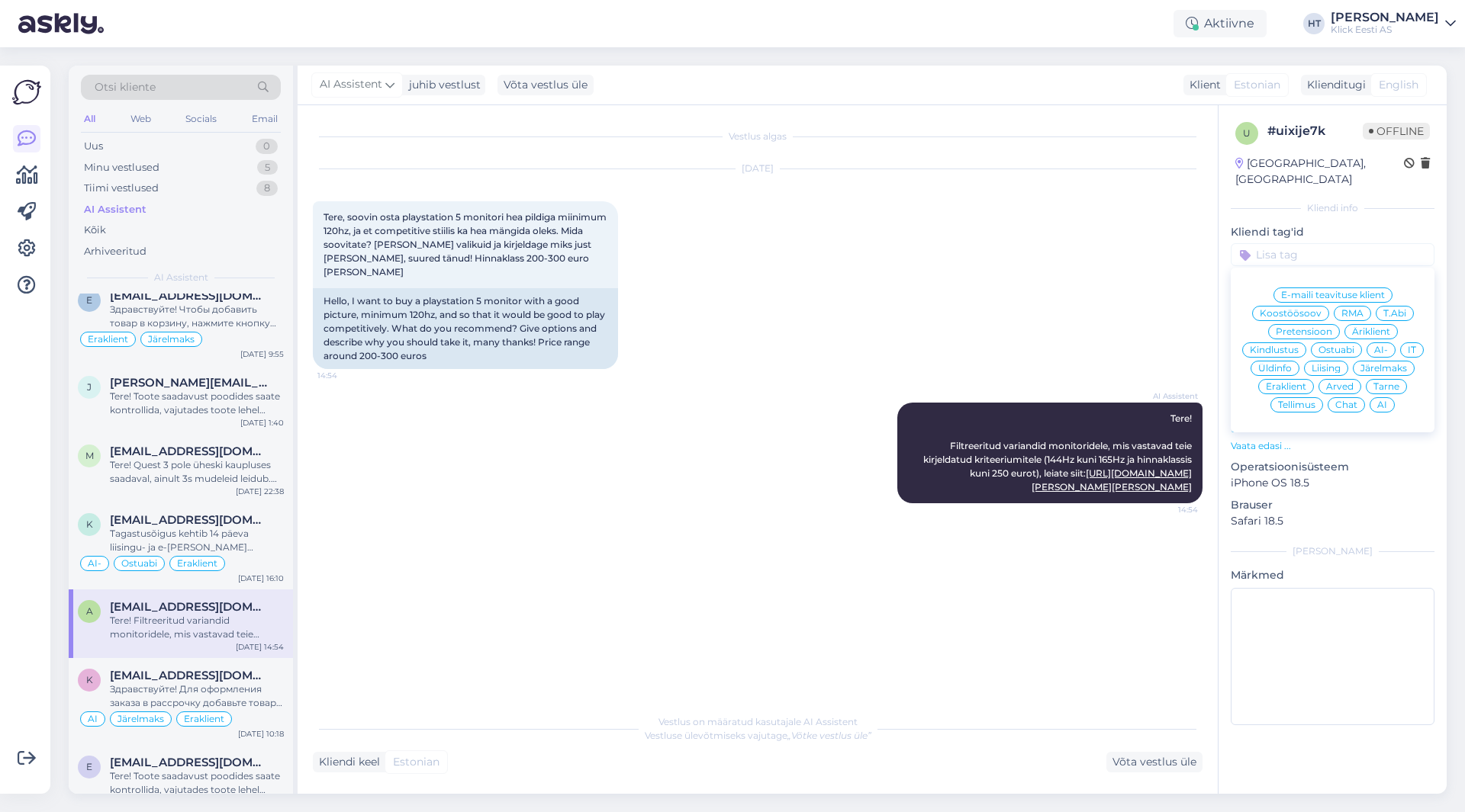
click at [1354, 345] on span "Ostuabi" at bounding box center [1336, 349] width 36 height 9
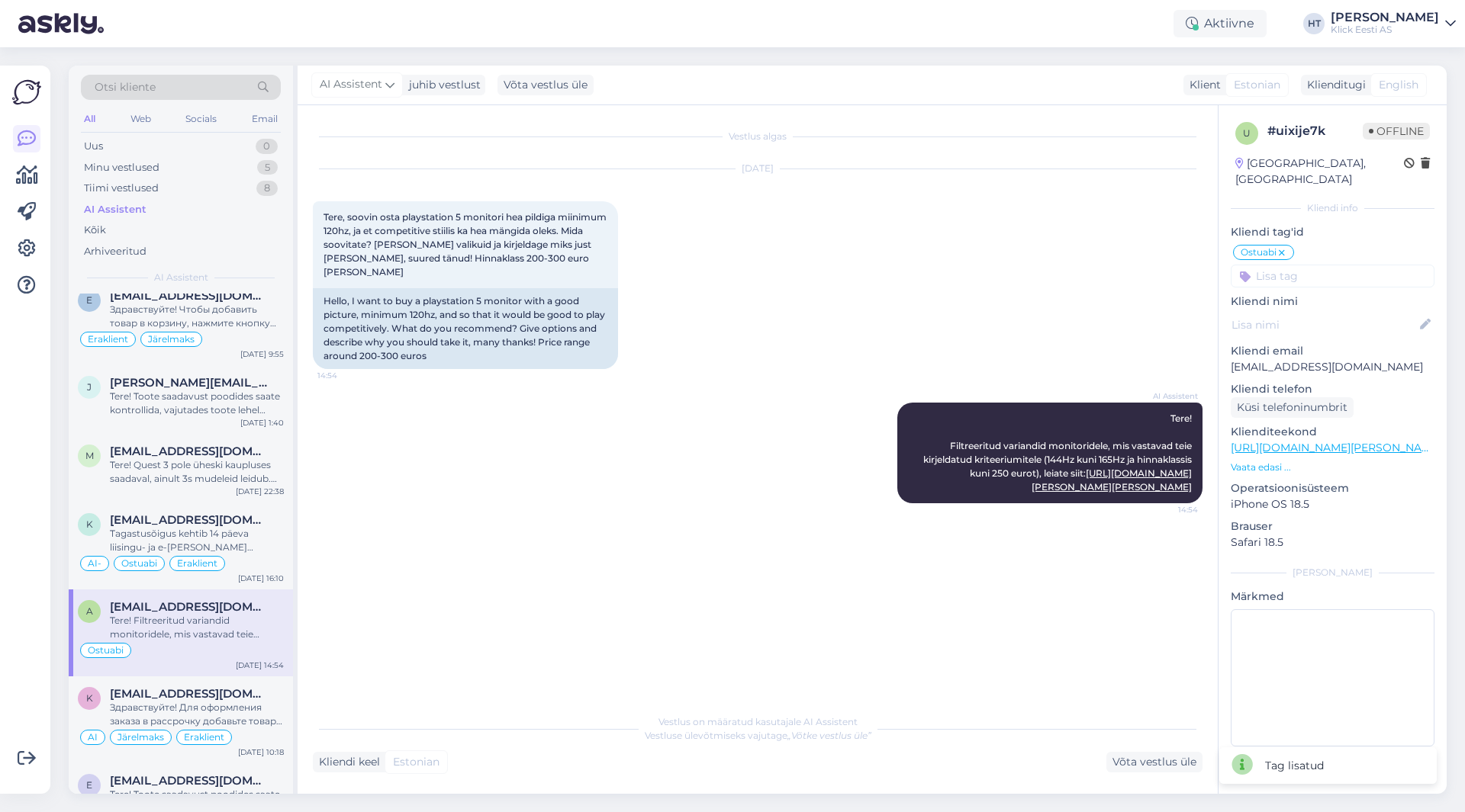
click at [1335, 265] on input at bounding box center [1333, 276] width 204 height 23
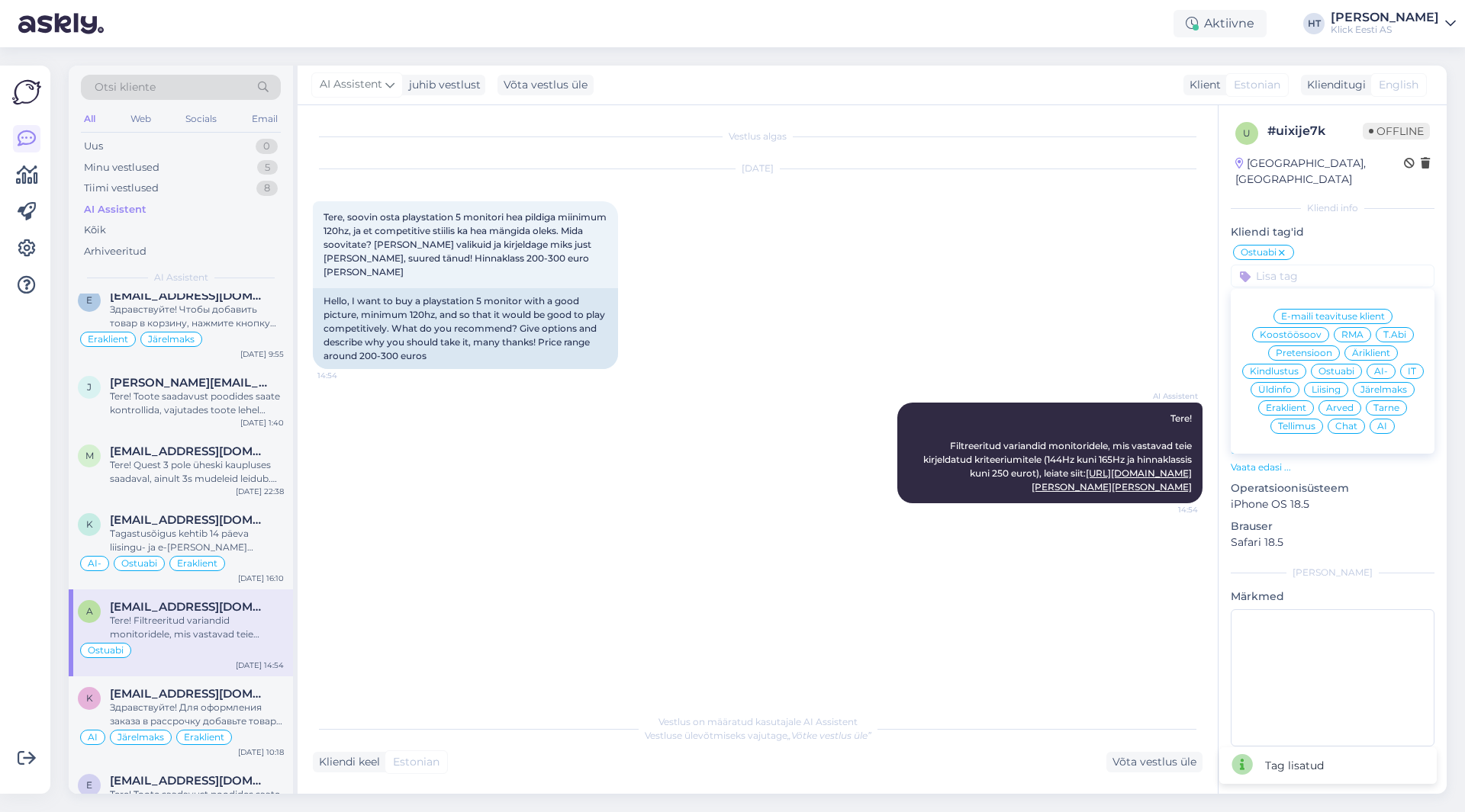
click at [1379, 422] on span "AI" at bounding box center [1382, 426] width 10 height 9
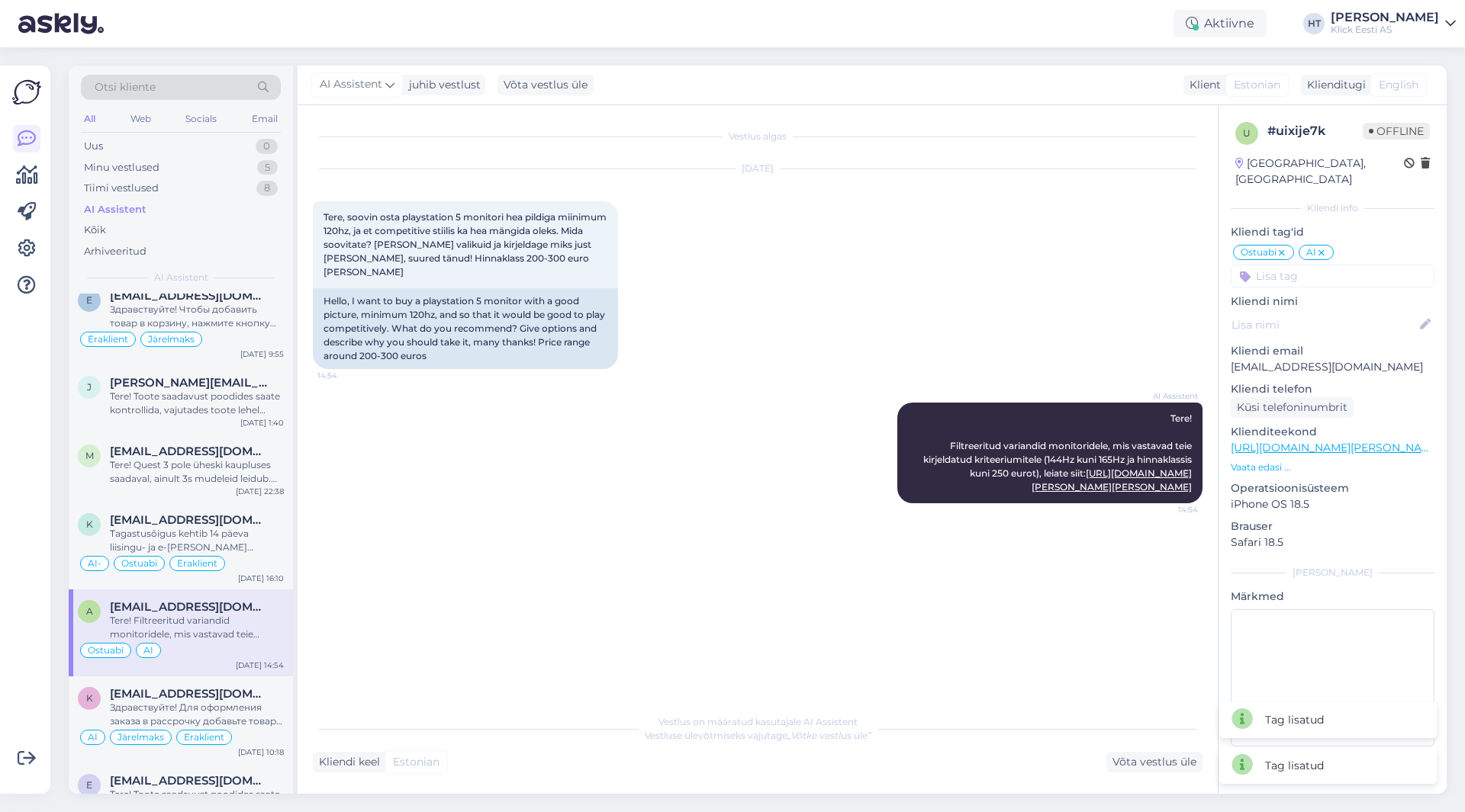
click at [1342, 265] on input at bounding box center [1333, 276] width 204 height 23
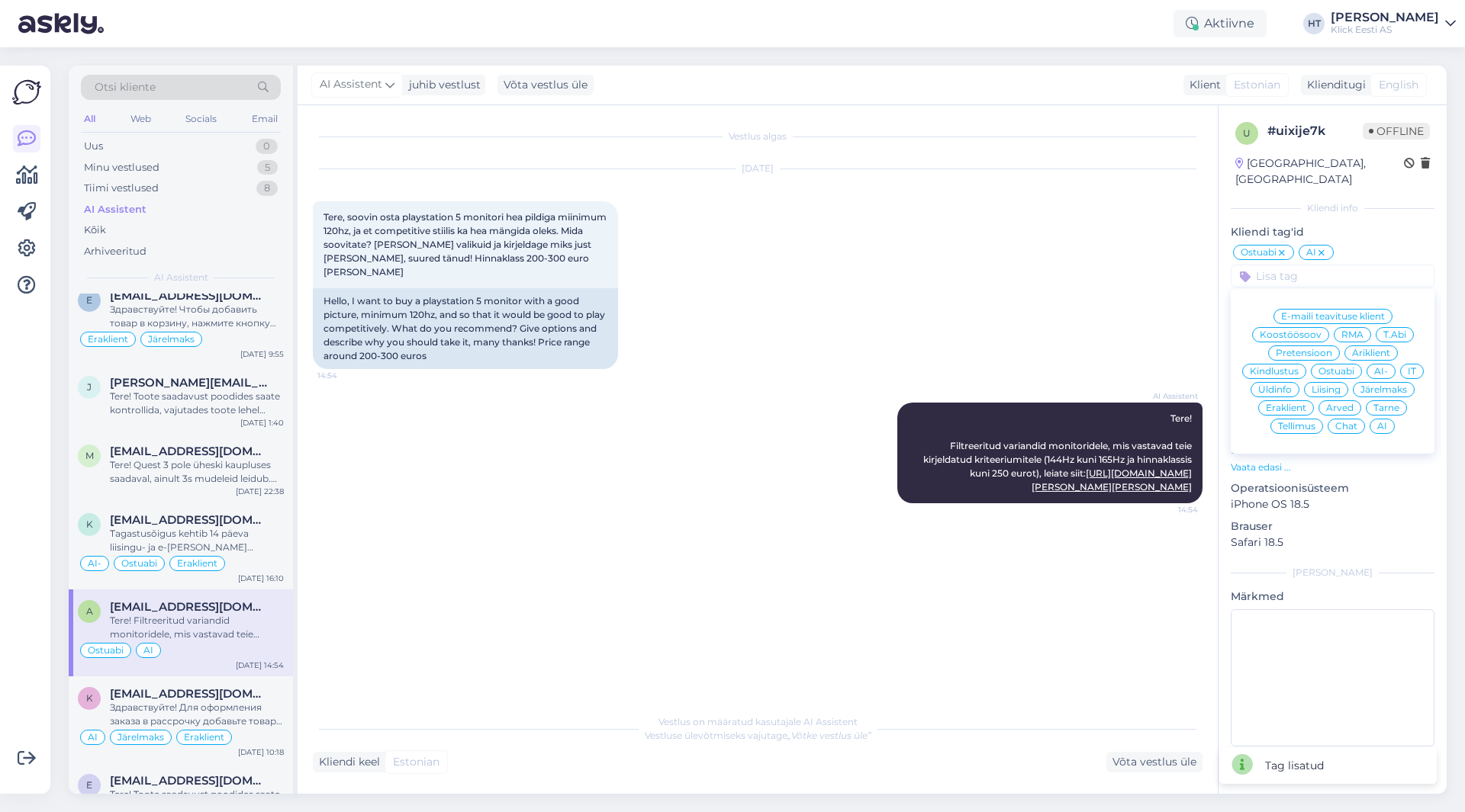
click at [1300, 403] on span "Eraklient" at bounding box center [1286, 407] width 40 height 9
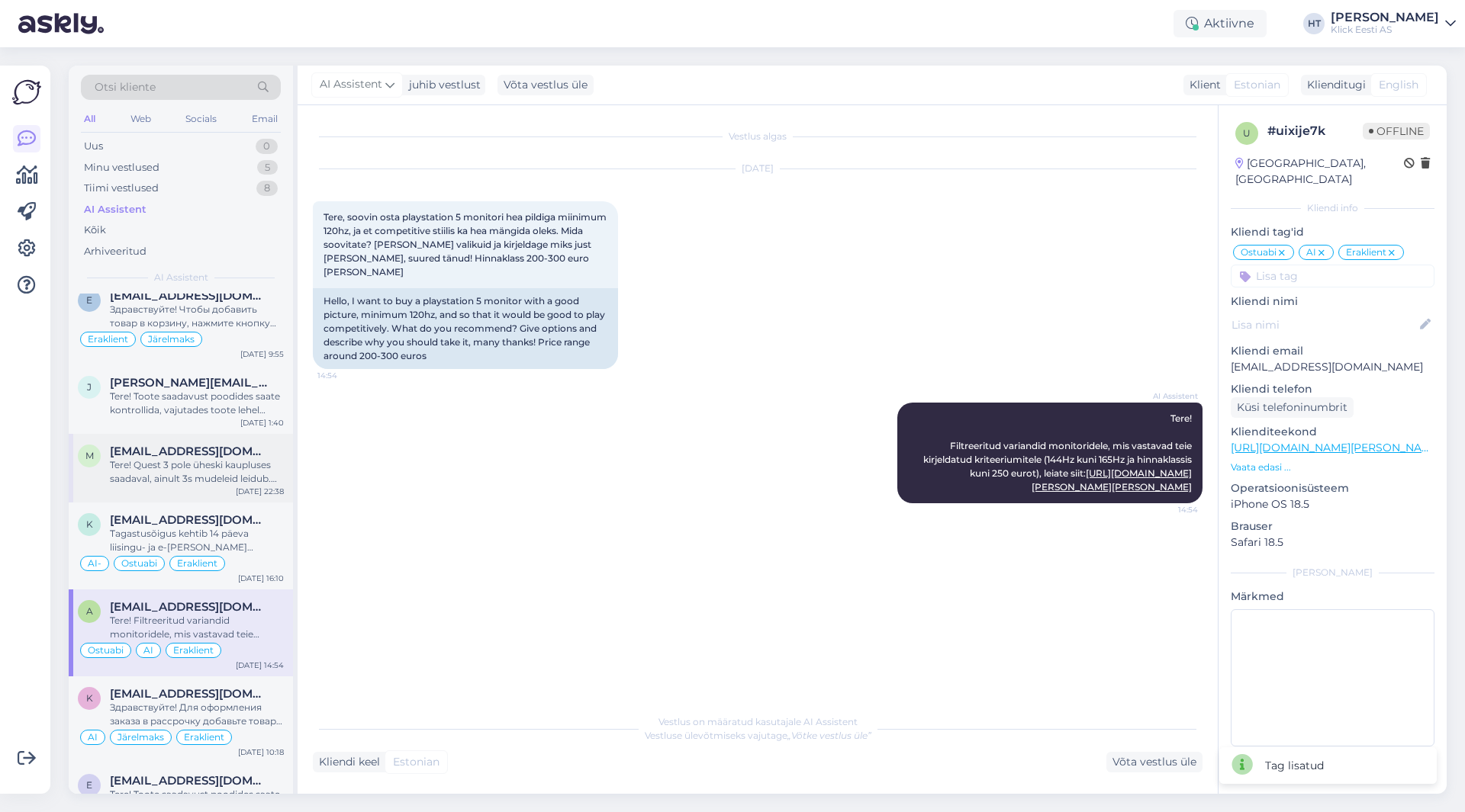
click at [243, 474] on div "Tere! Quest 3 pole üheski kaupluses saadaval, ainult 3s mudeleid leidub. "Saada…" at bounding box center [196, 472] width 174 height 27
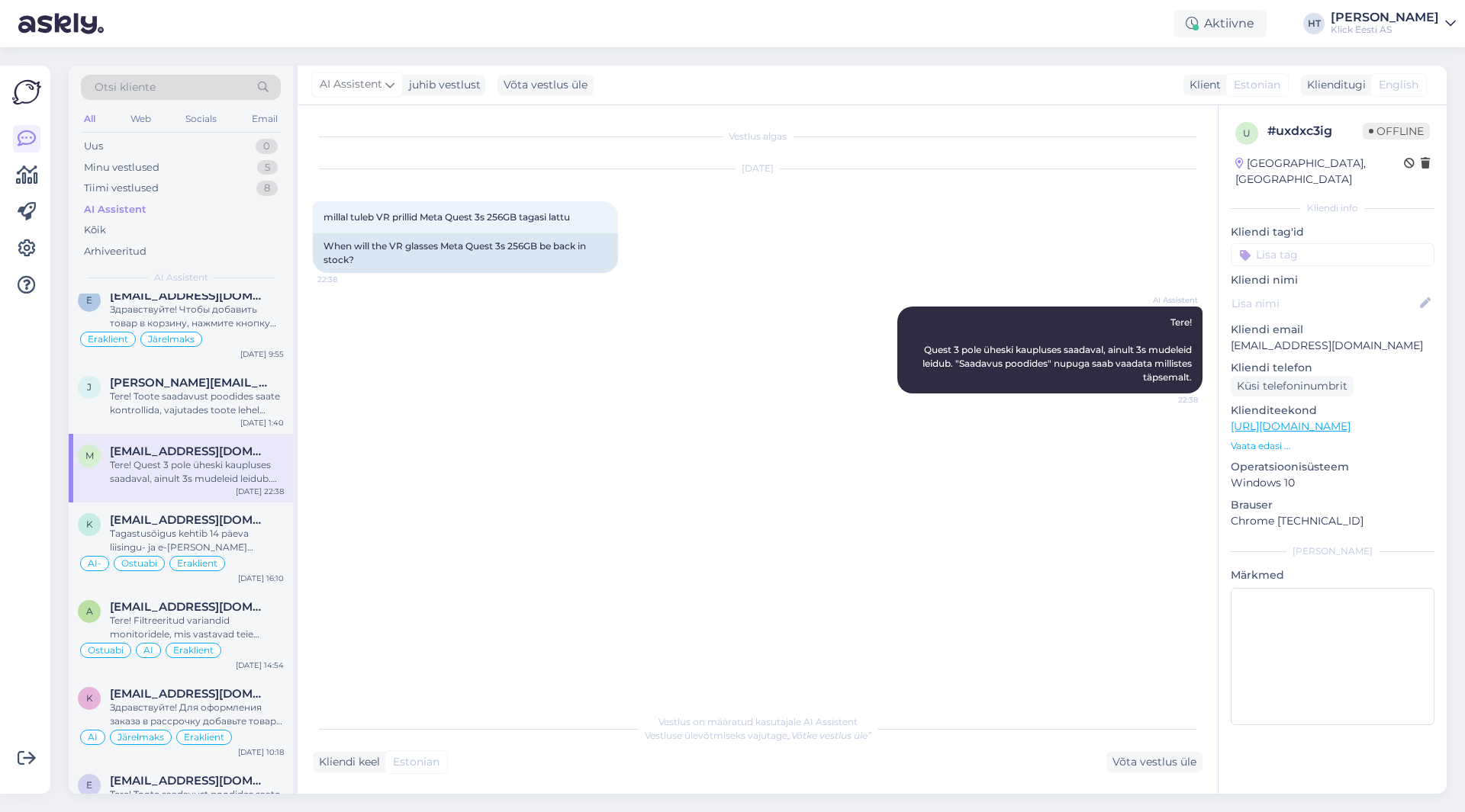
click at [654, 404] on div "AI Assistent Tere! Quest 3 pole üheski kaupluses saadaval, ainult 3s mudeleid l…" at bounding box center [758, 350] width 890 height 120
click at [1289, 244] on input at bounding box center [1333, 255] width 204 height 23
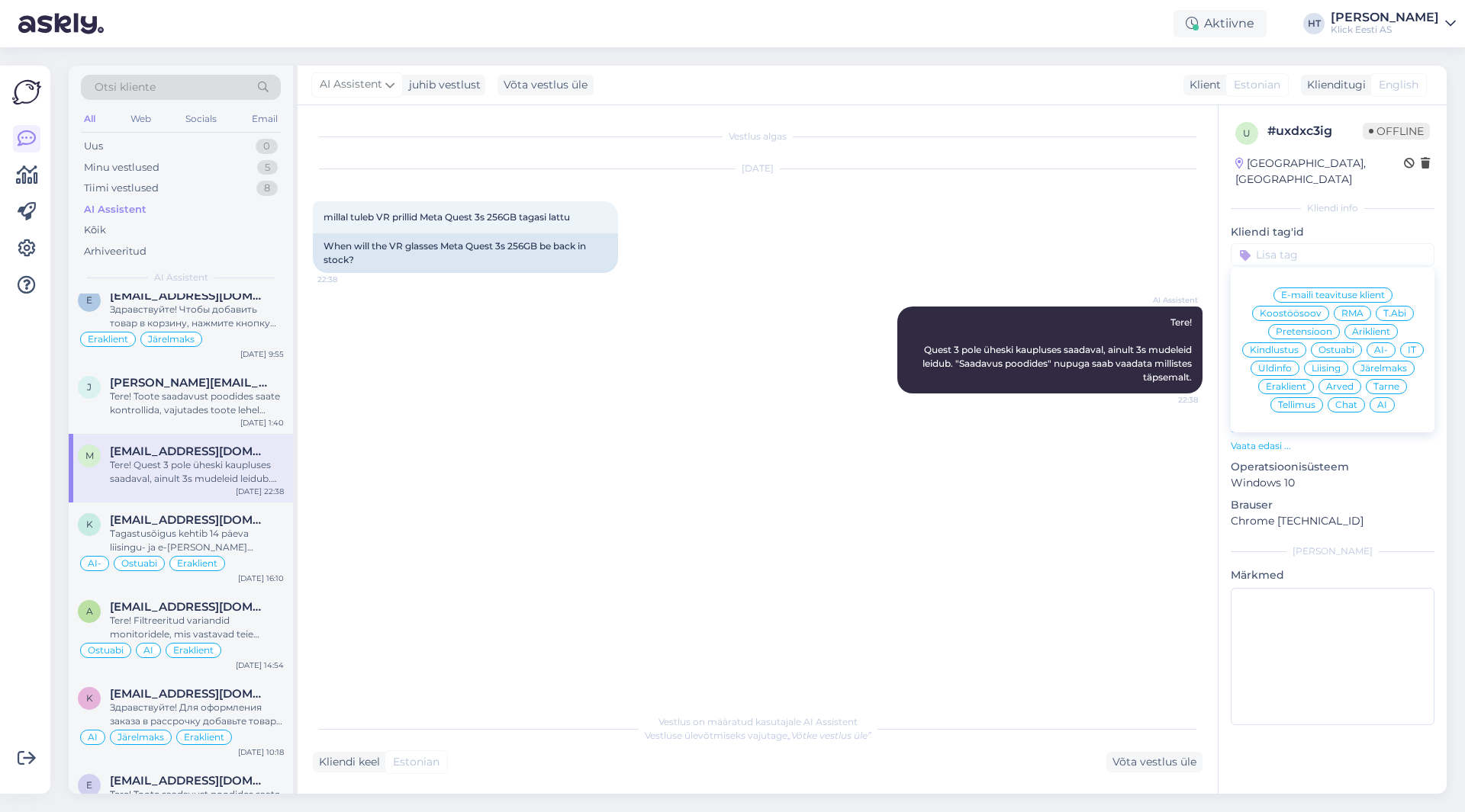
click at [1390, 342] on div "AI-" at bounding box center [1381, 349] width 29 height 15
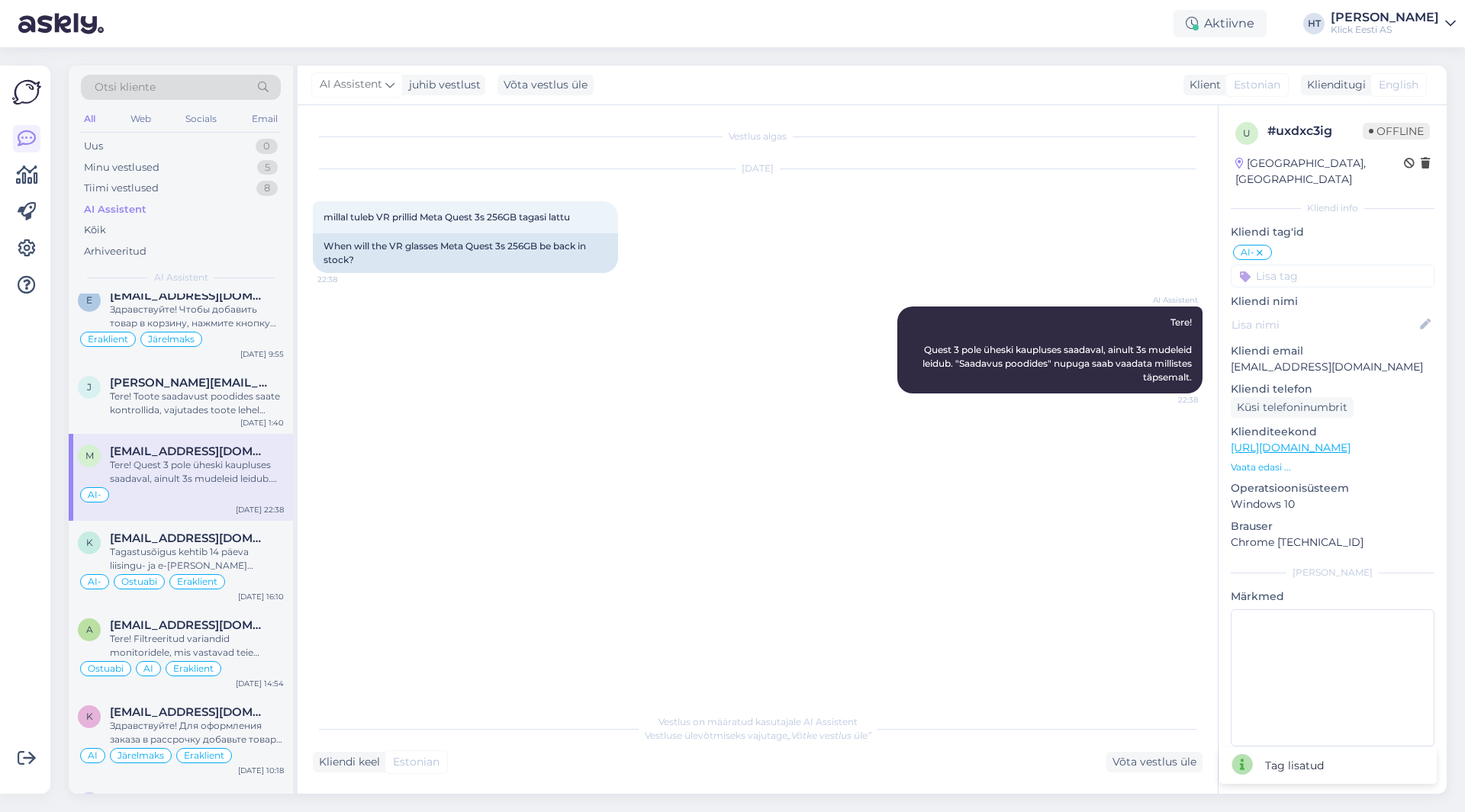
click at [1334, 265] on input at bounding box center [1333, 276] width 204 height 23
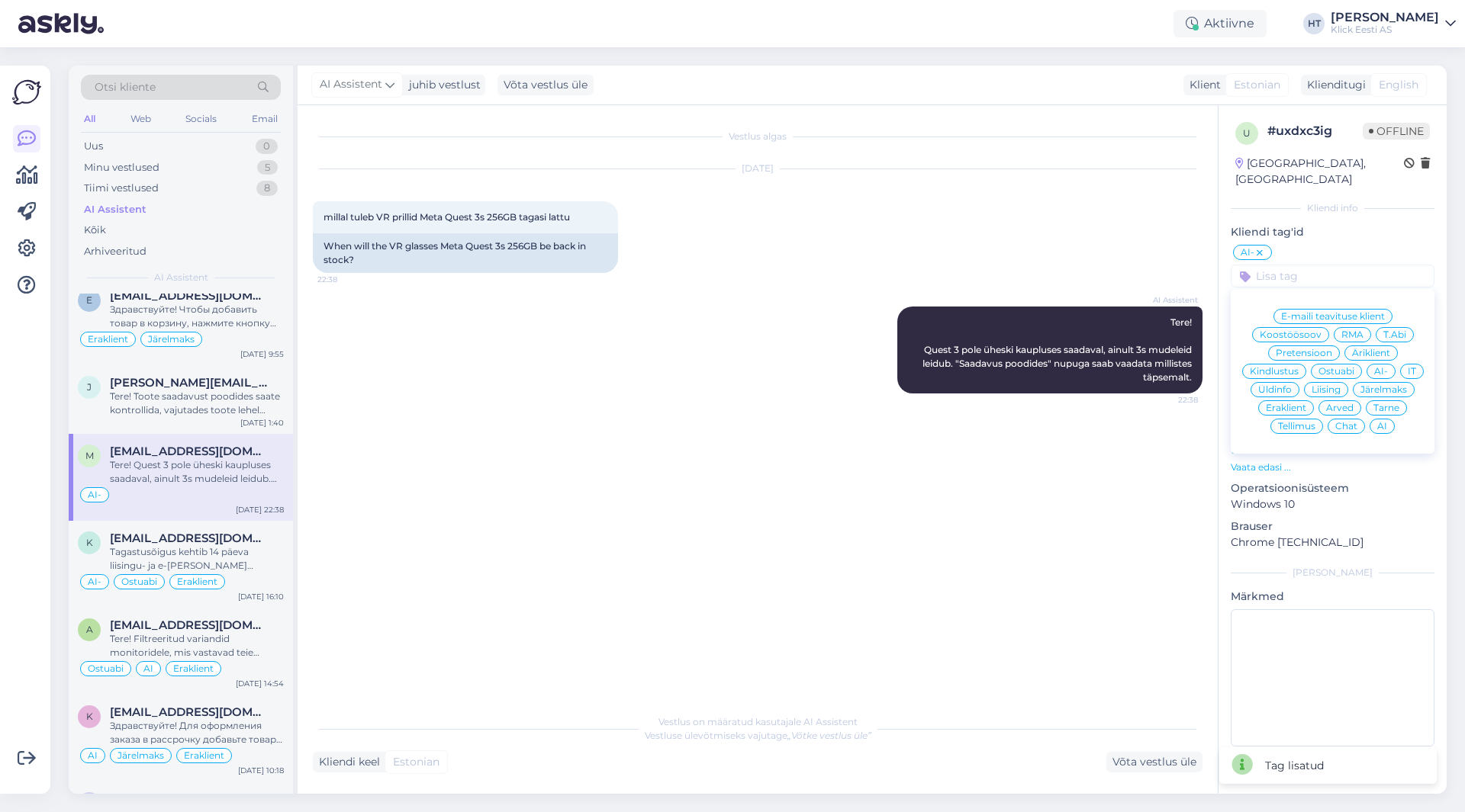
click at [1330, 367] on span "Ostuabi" at bounding box center [1336, 371] width 36 height 9
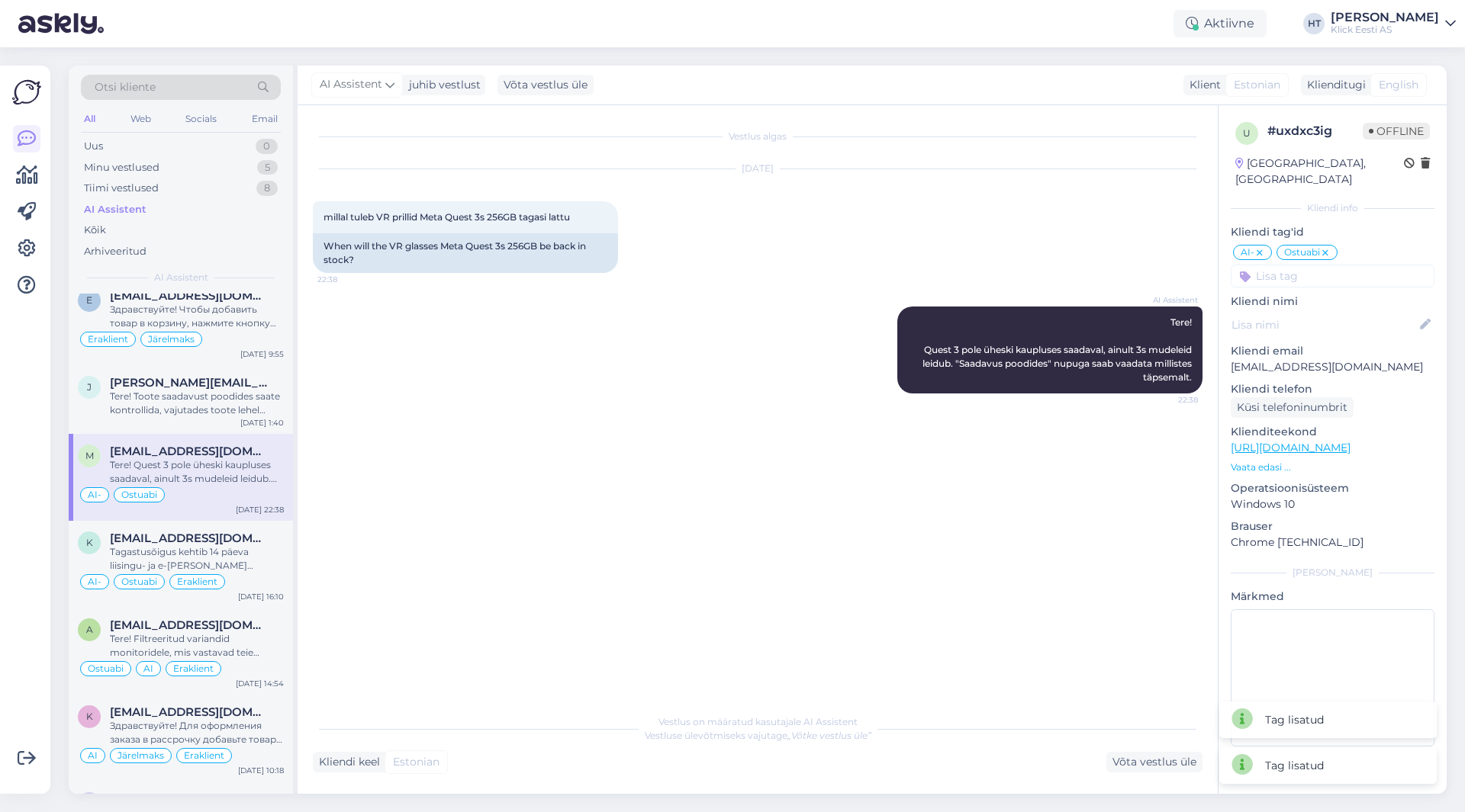
click at [1323, 266] on input at bounding box center [1333, 276] width 204 height 23
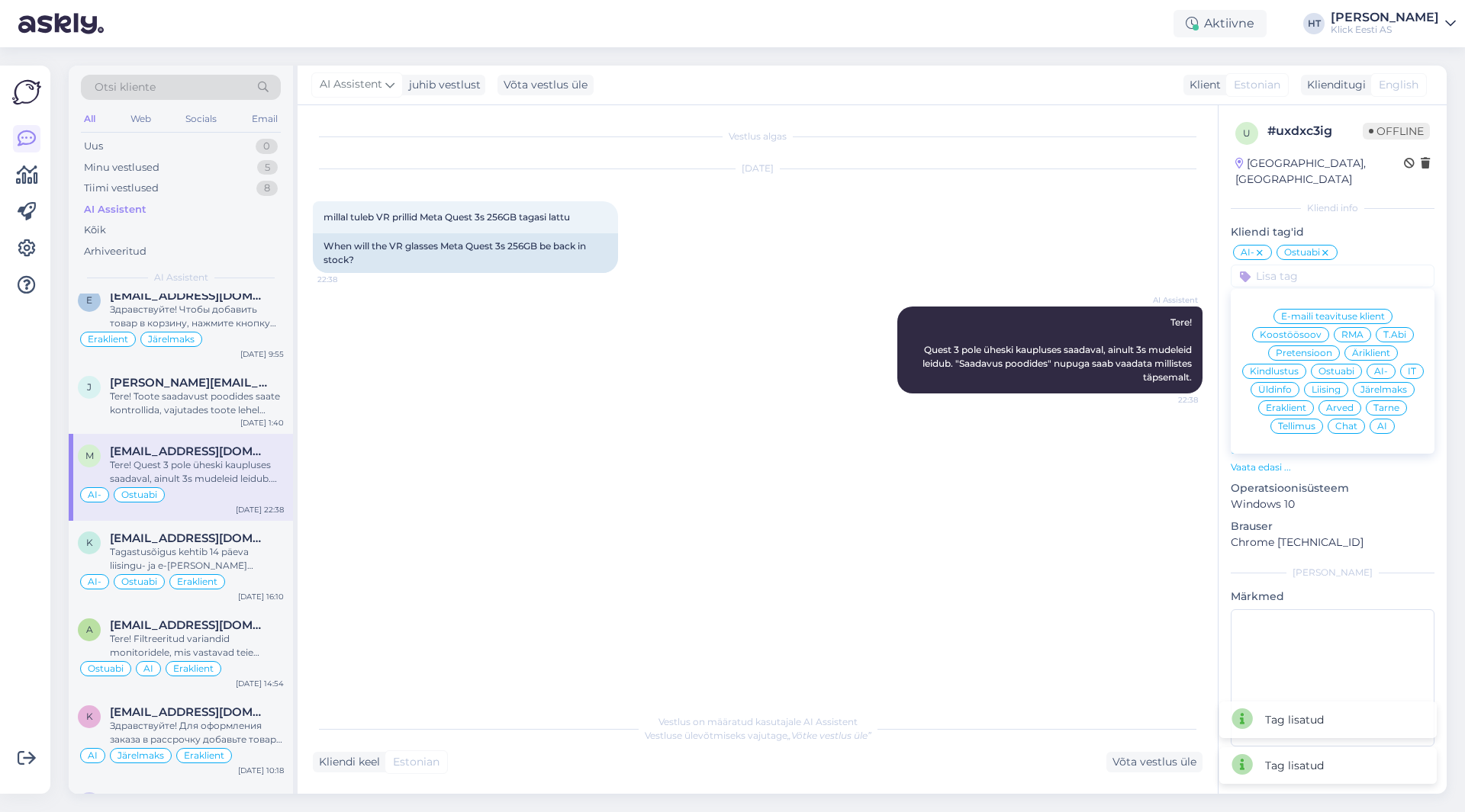
click at [1296, 401] on div "Eraklient" at bounding box center [1285, 408] width 55 height 15
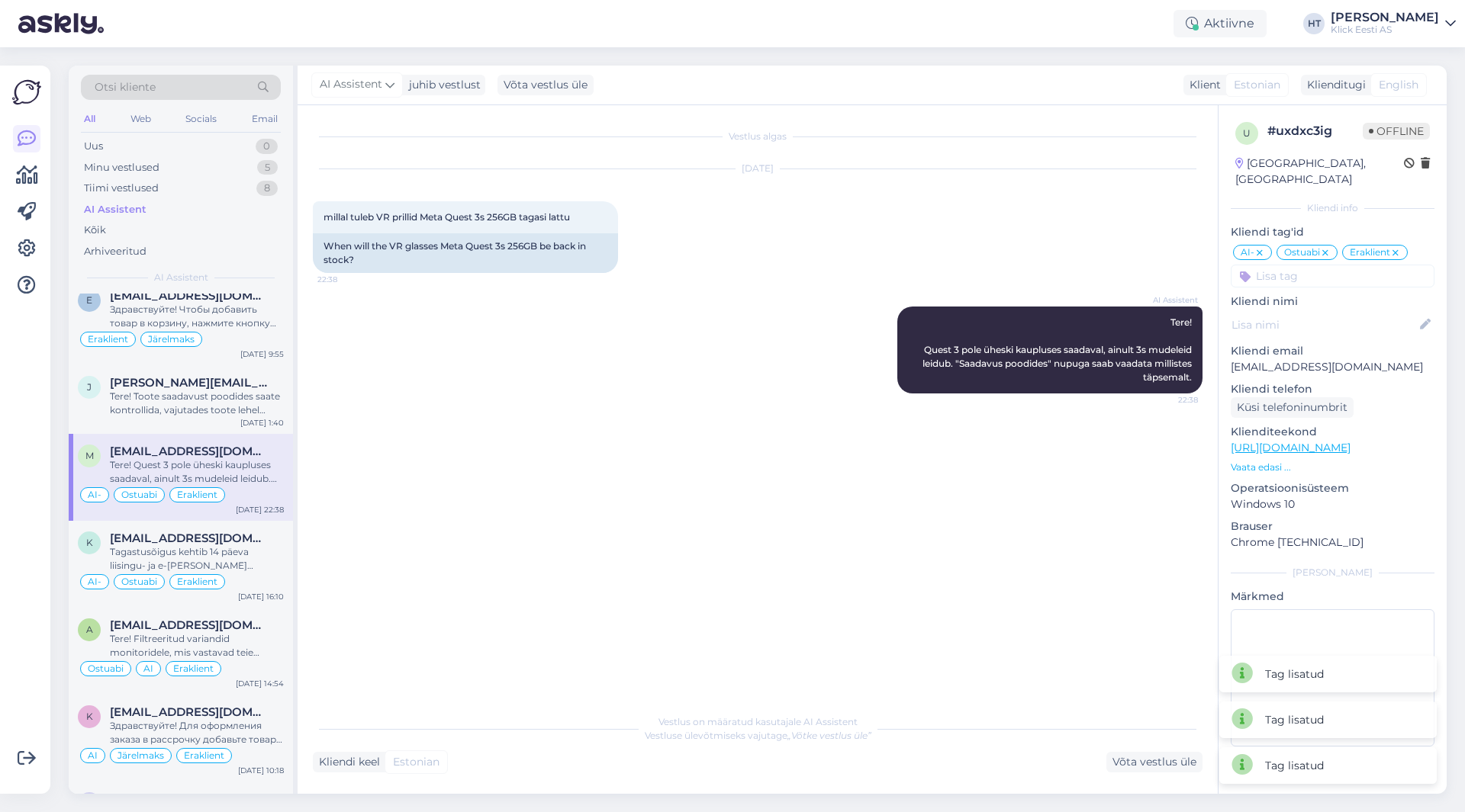
click at [810, 543] on div "Vestlus algas [DATE] millal tuleb VR prillid Meta Quest 3s 256GB tagasi lattu 2…" at bounding box center [764, 406] width 904 height 572
click at [1070, 533] on div "Vestlus algas [DATE] millal tuleb VR prillid Meta Quest 3s 256GB tagasi lattu 2…" at bounding box center [764, 406] width 904 height 572
click at [706, 404] on div "AI Assistent Tere! Quest 3 pole üheski kaupluses saadaval, ainult 3s mudeleid l…" at bounding box center [758, 350] width 890 height 120
click at [1155, 765] on div "Võta vestlus üle" at bounding box center [1155, 762] width 96 height 21
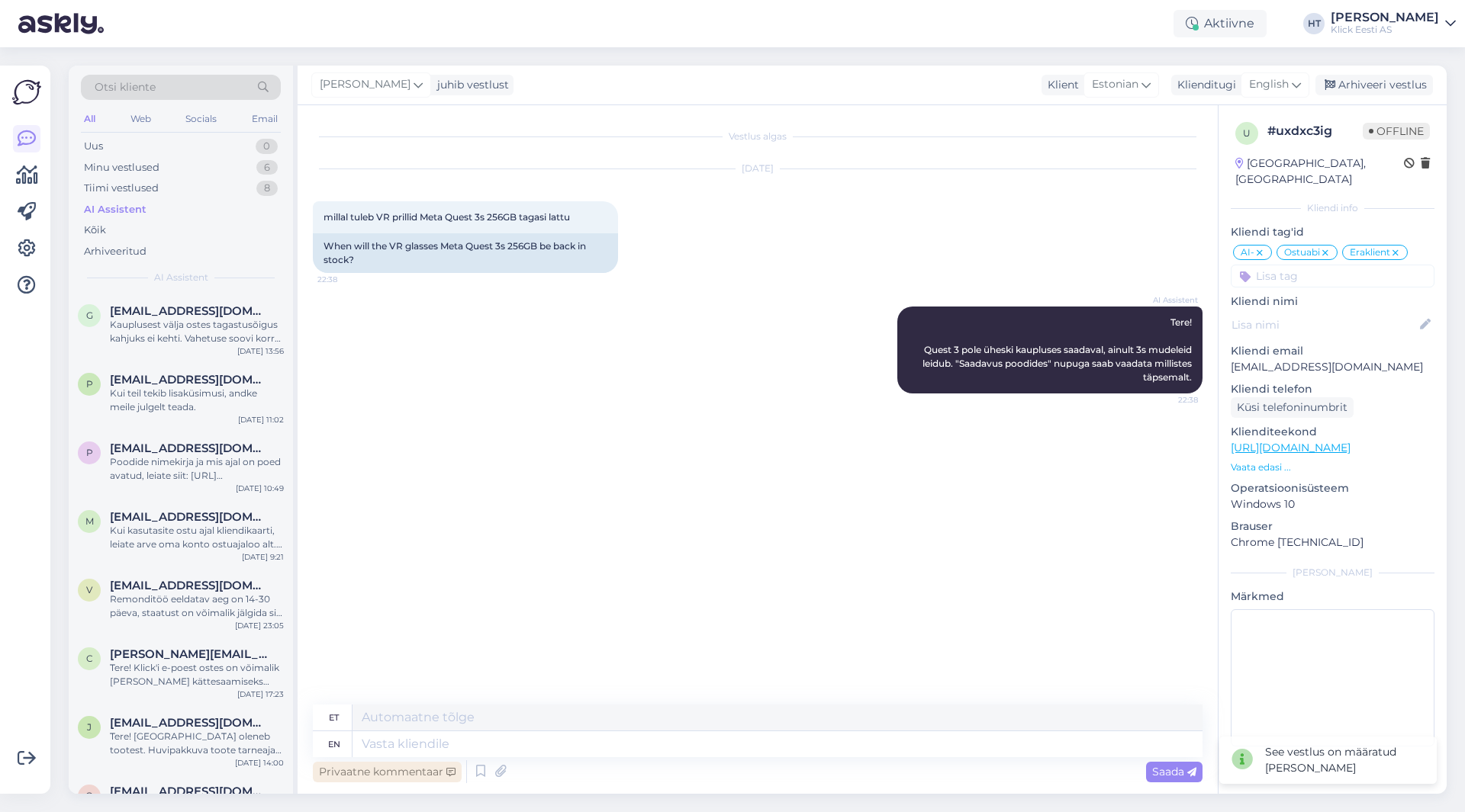
click at [413, 770] on div "Privaatne kommentaar" at bounding box center [387, 773] width 149 height 21
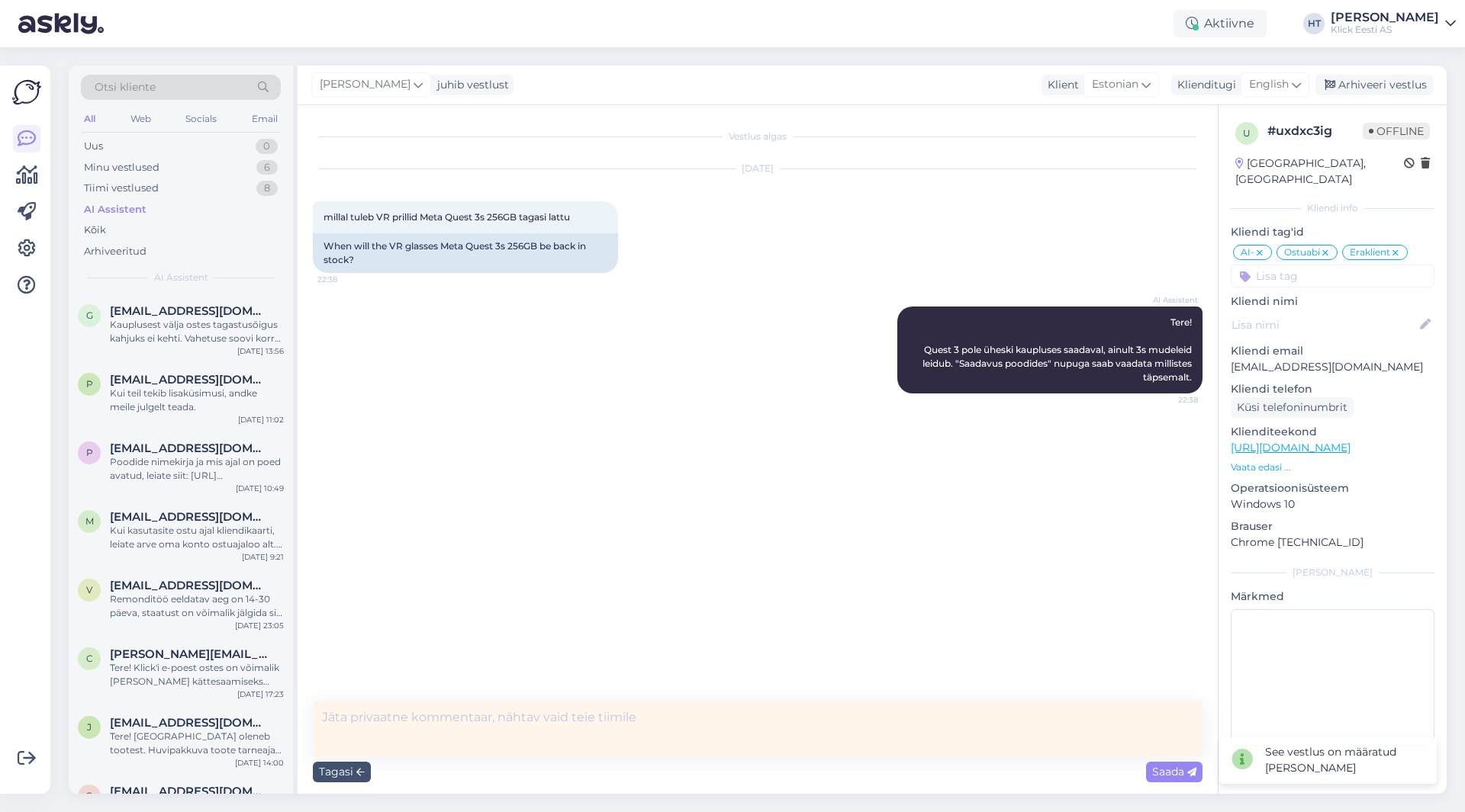
click at [466, 725] on textarea at bounding box center [758, 729] width 890 height 55
type textarea "Q"
type textarea "Questid kõik otsas, ainult Sony VR on hetkel."
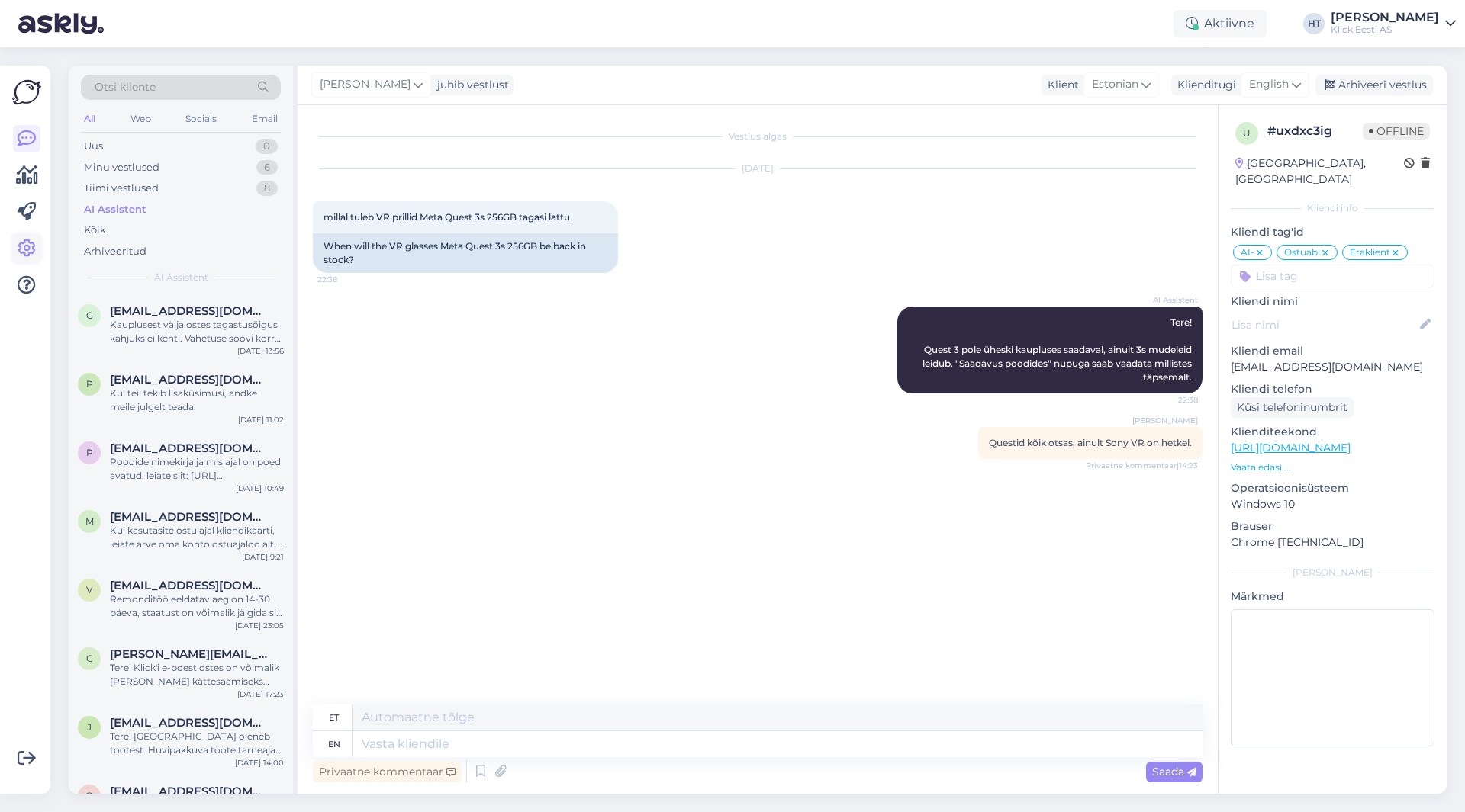
click at [14, 251] on link at bounding box center [26, 248] width 27 height 27
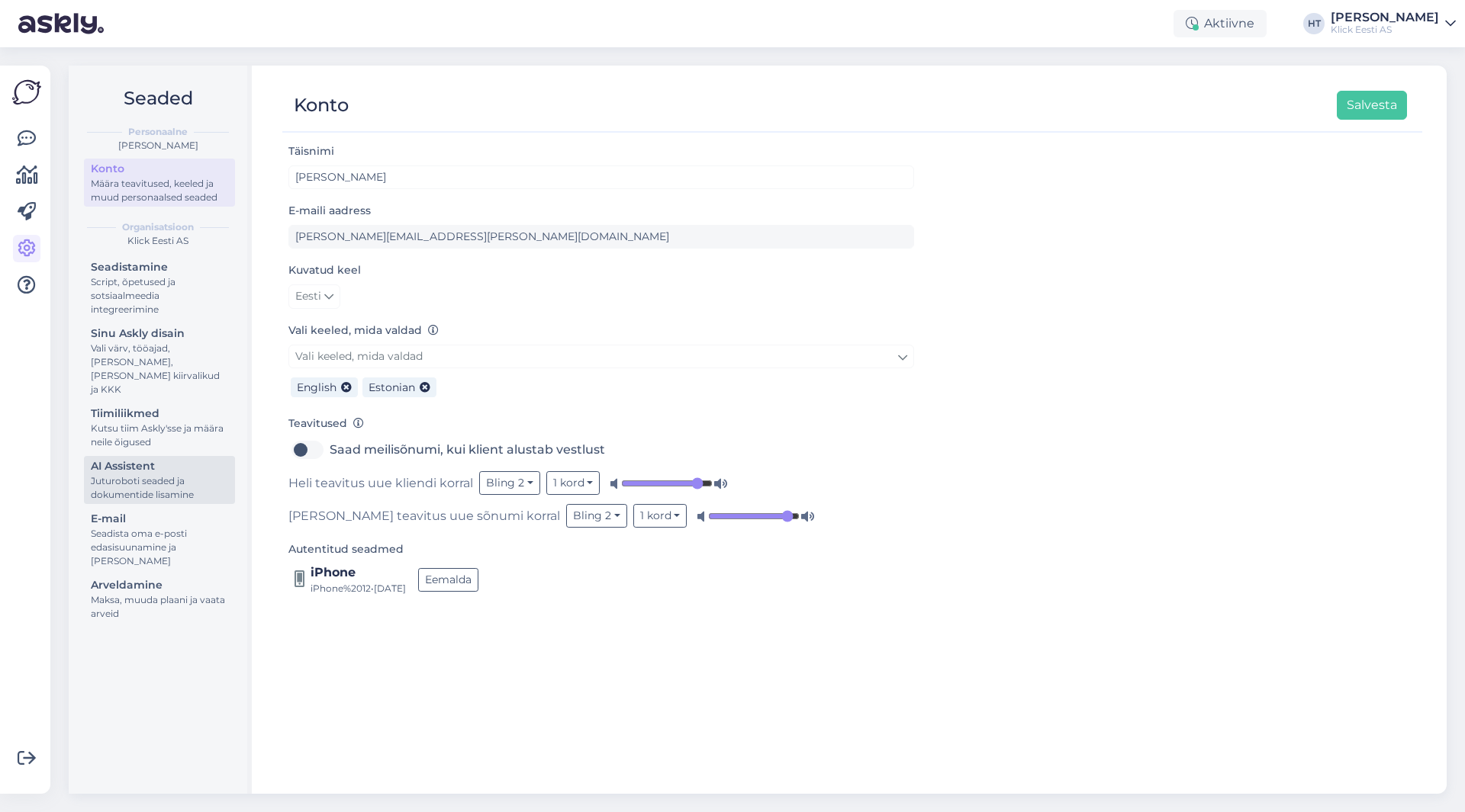
click at [179, 475] on div "Juturoboti seaded ja dokumentide lisamine" at bounding box center [159, 488] width 137 height 27
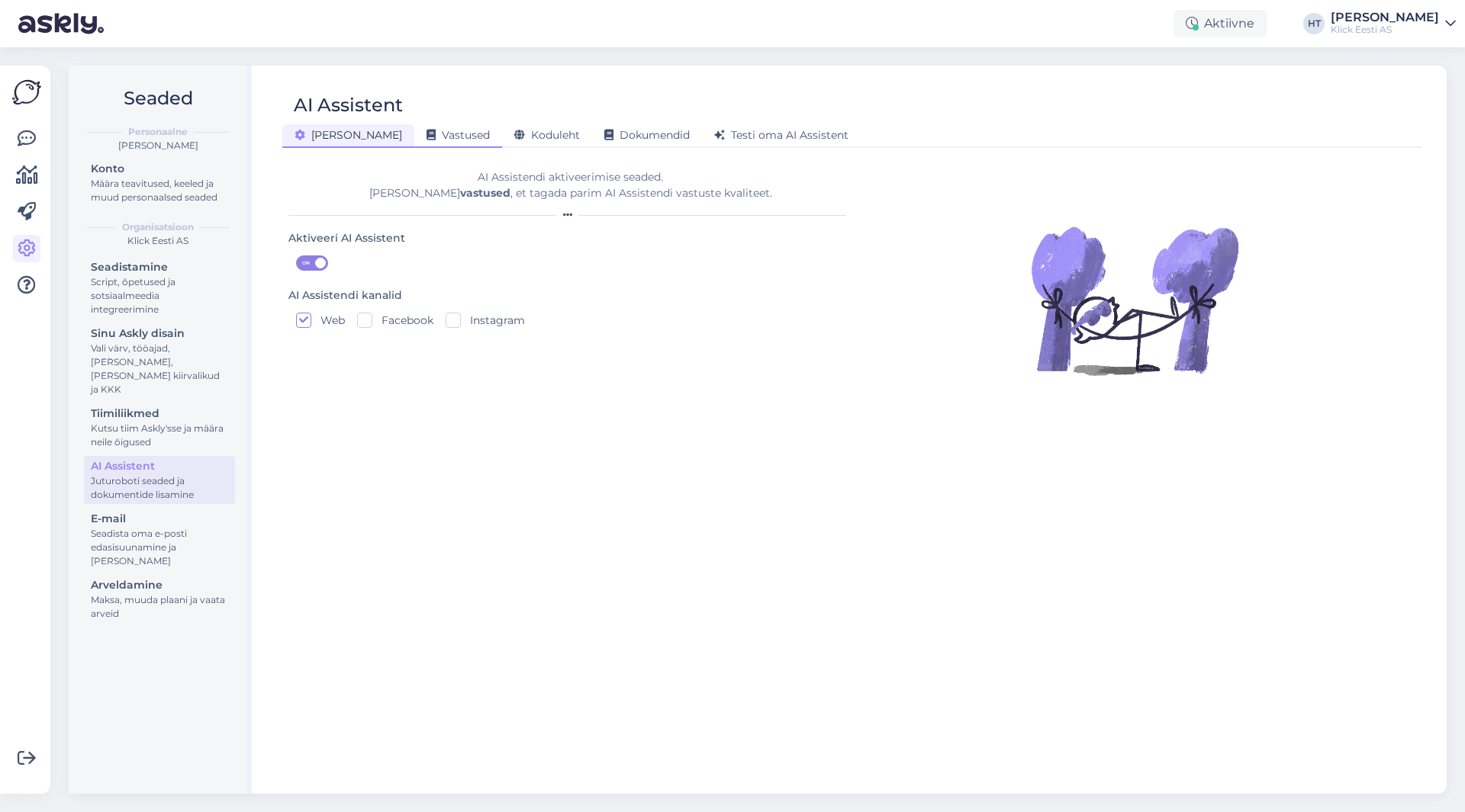
click at [429, 126] on div "Vastused" at bounding box center [458, 136] width 87 height 24
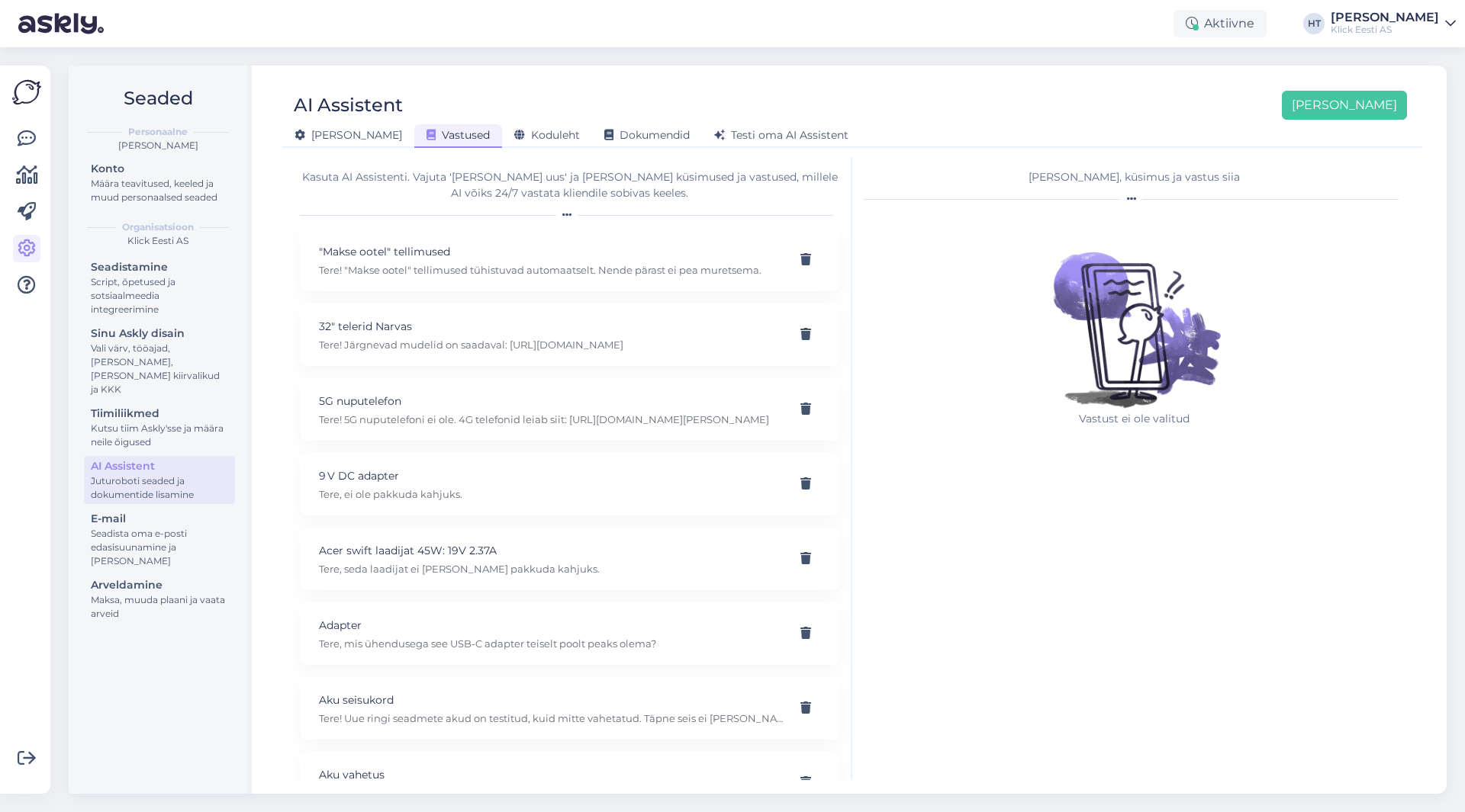
scroll to position [11370, 0]
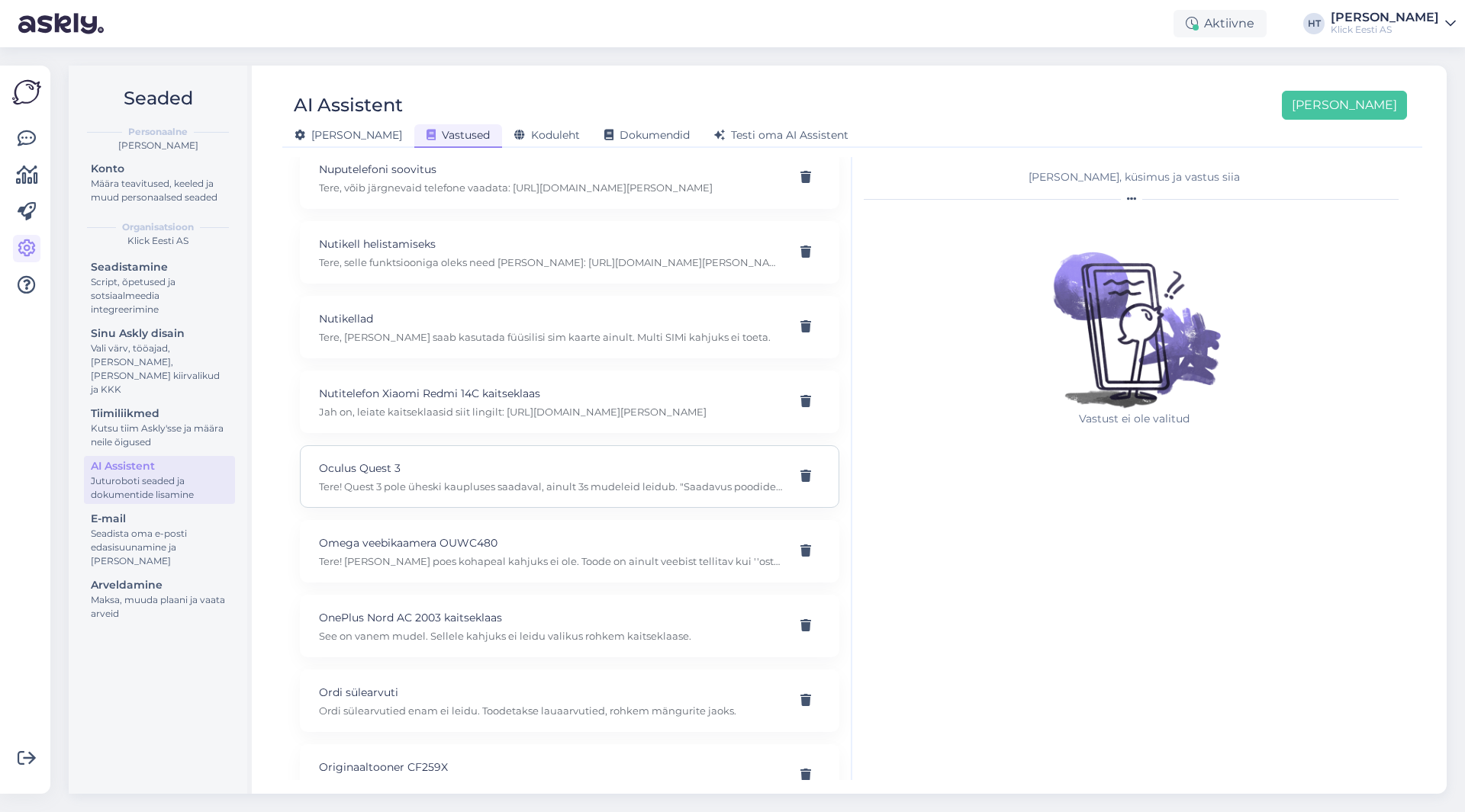
click at [707, 463] on p "Oculus Quest 3" at bounding box center [552, 468] width 465 height 17
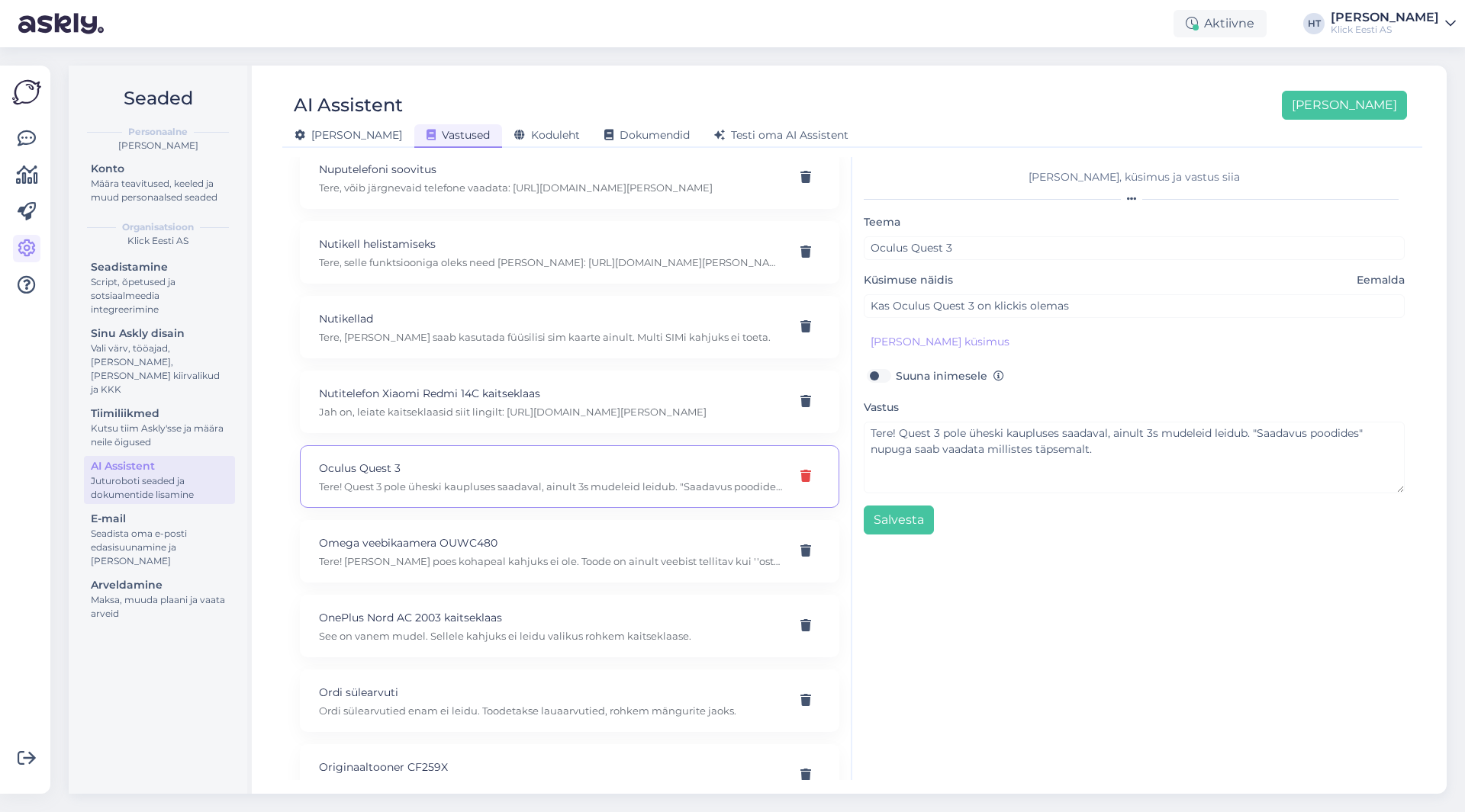
click at [800, 476] on icon at bounding box center [805, 476] width 10 height 12
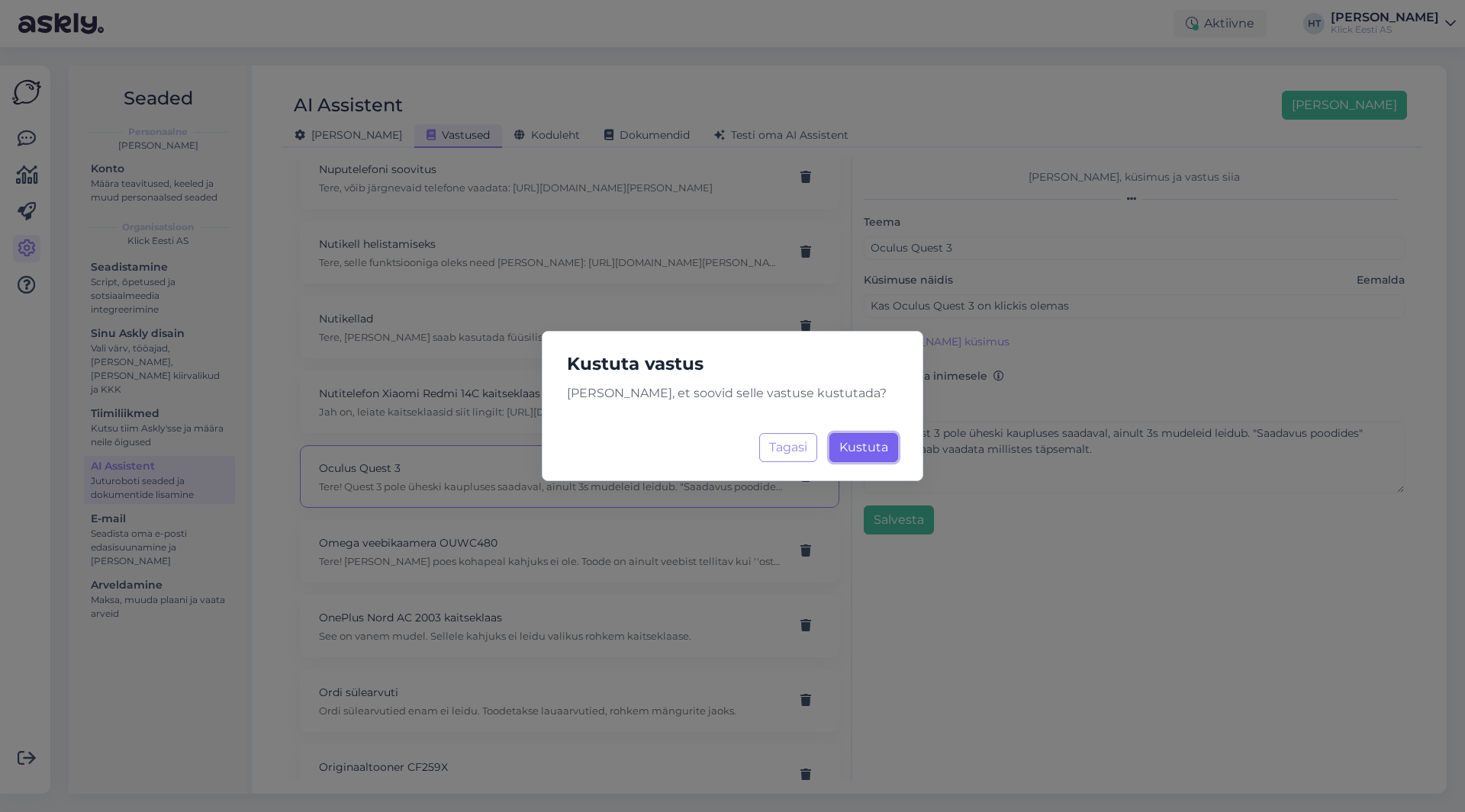
click at [867, 448] on span "Kustuta" at bounding box center [864, 447] width 49 height 14
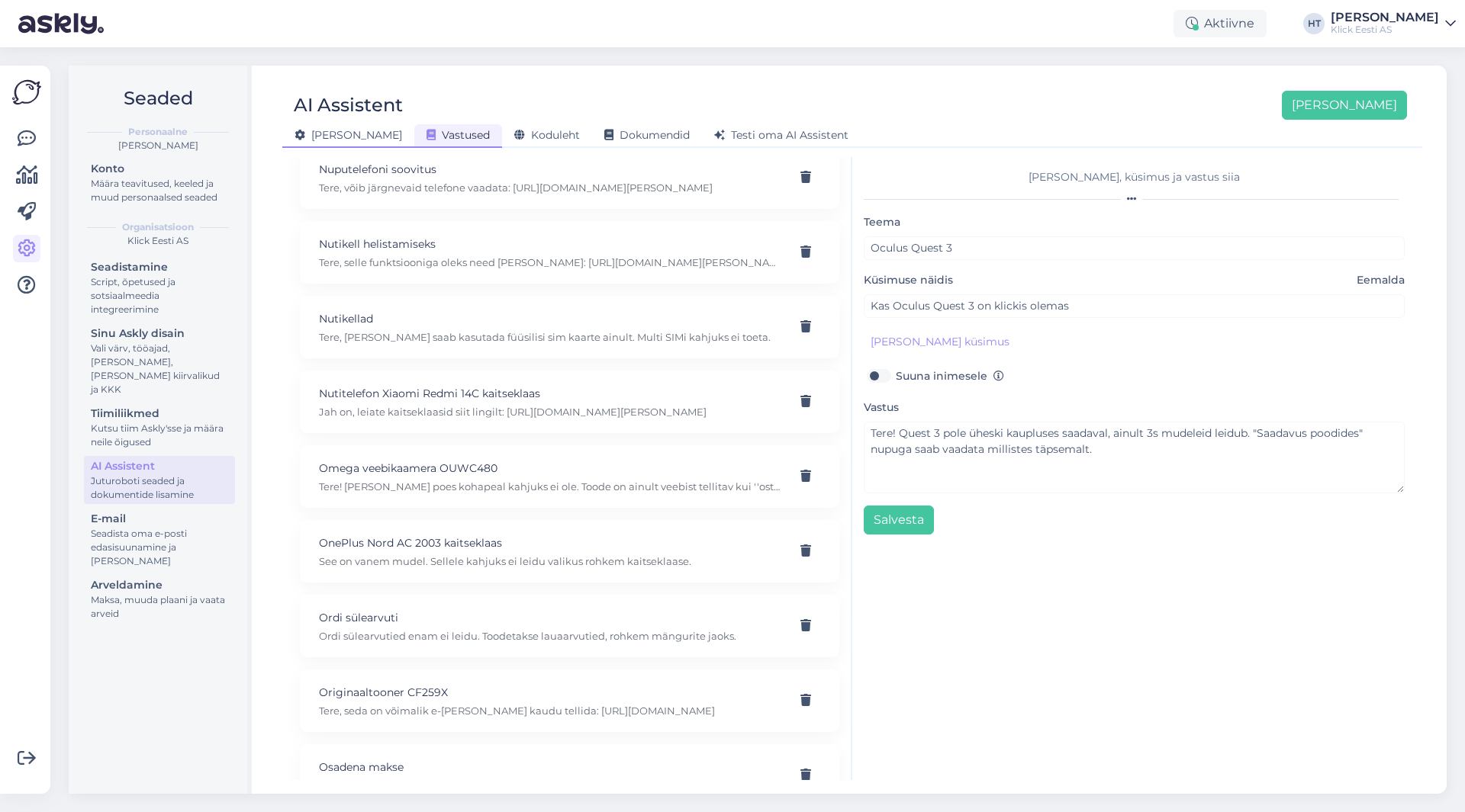
click at [334, 136] on span "[PERSON_NAME]" at bounding box center [348, 135] width 107 height 14
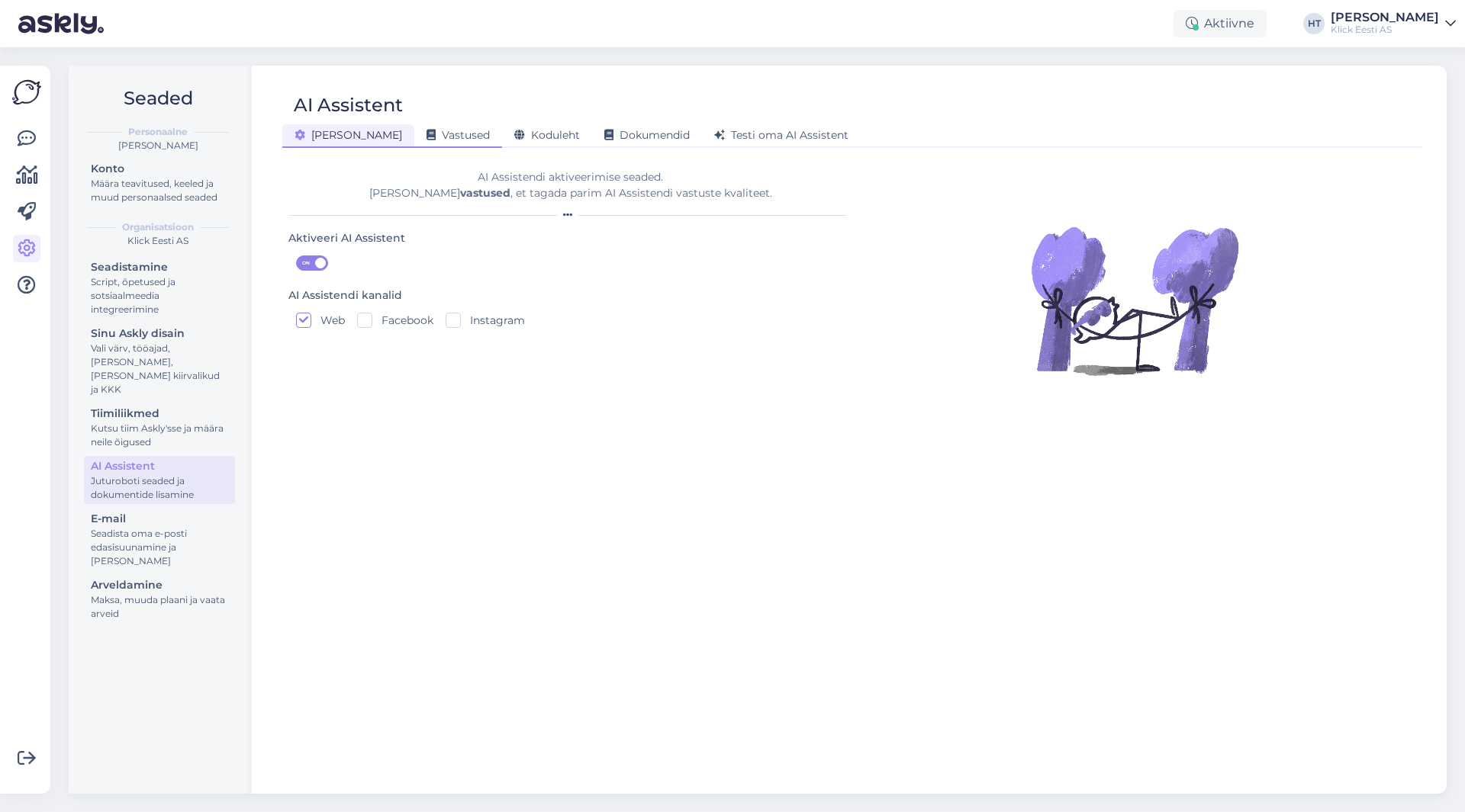
click at [427, 134] on icon at bounding box center [431, 135] width 9 height 10
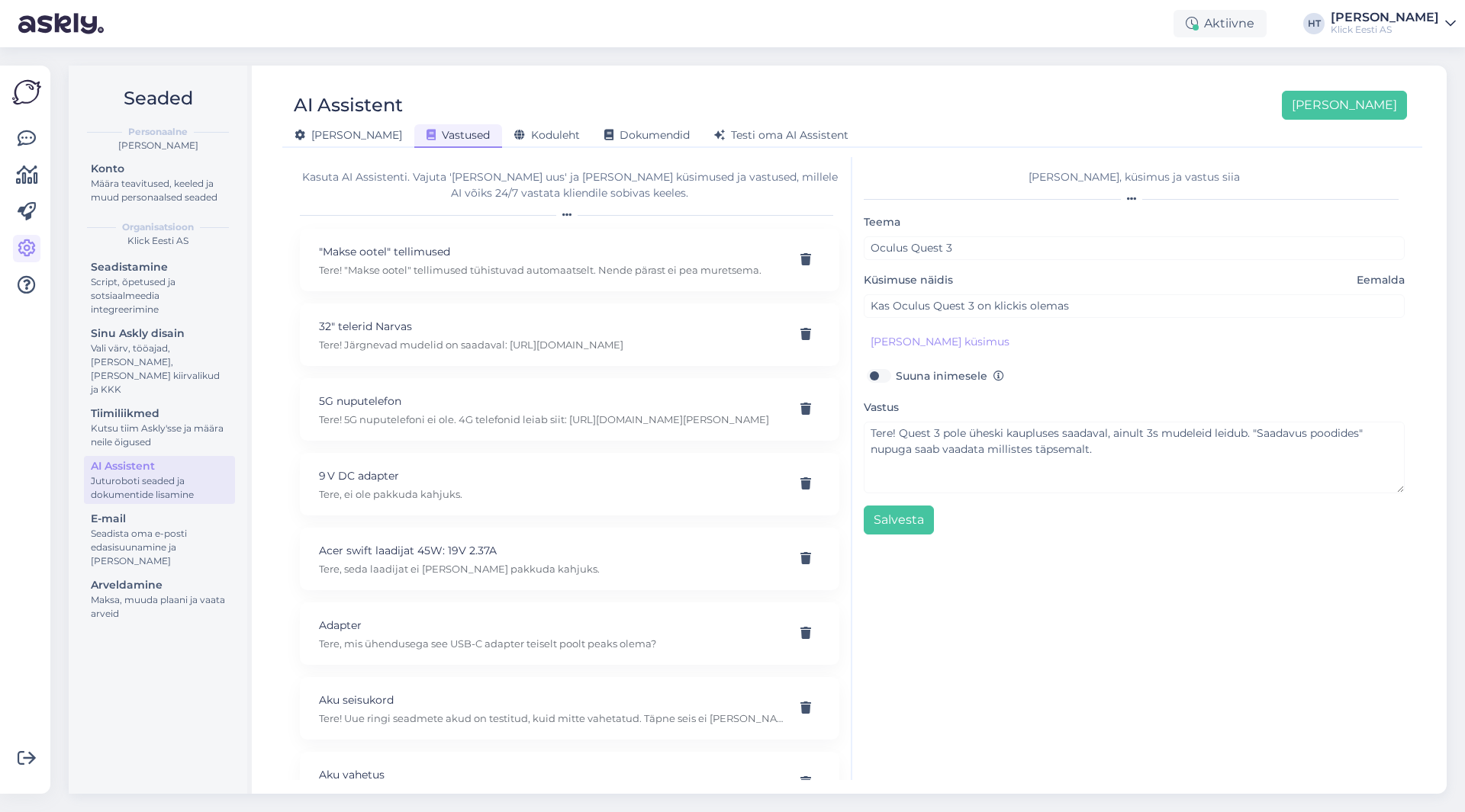
click at [943, 79] on div "AI Assistent [PERSON_NAME] [PERSON_NAME] Vastused Koduleht Dokumendid [PERSON_N…" at bounding box center [852, 430] width 1189 height 729
click at [474, 268] on p "Tere! "Makse ootel" tellimused tühistuvad automaatselt. Nende pärast ei pea mur…" at bounding box center [552, 269] width 465 height 14
type input ""Makse ootel" tellimused"
type input "Palun tühistage tellimus #200204495 kuna see läks topelt ning näitab "Makse oot…"
type textarea "Tere! "Makse ootel" tellimused tühistuvad automaatselt. Nende pärast ei pea mur…"
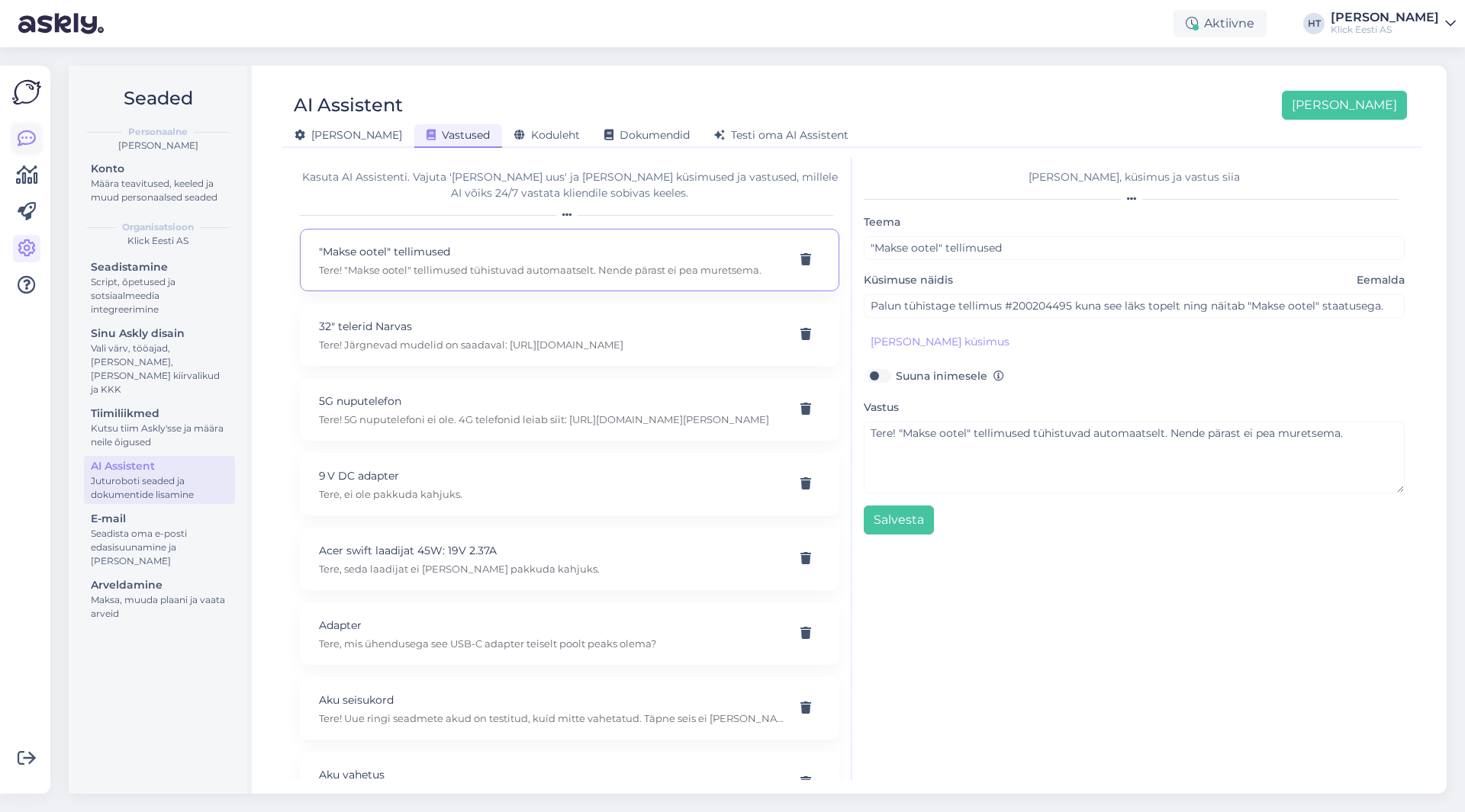
click at [28, 144] on icon at bounding box center [26, 139] width 18 height 18
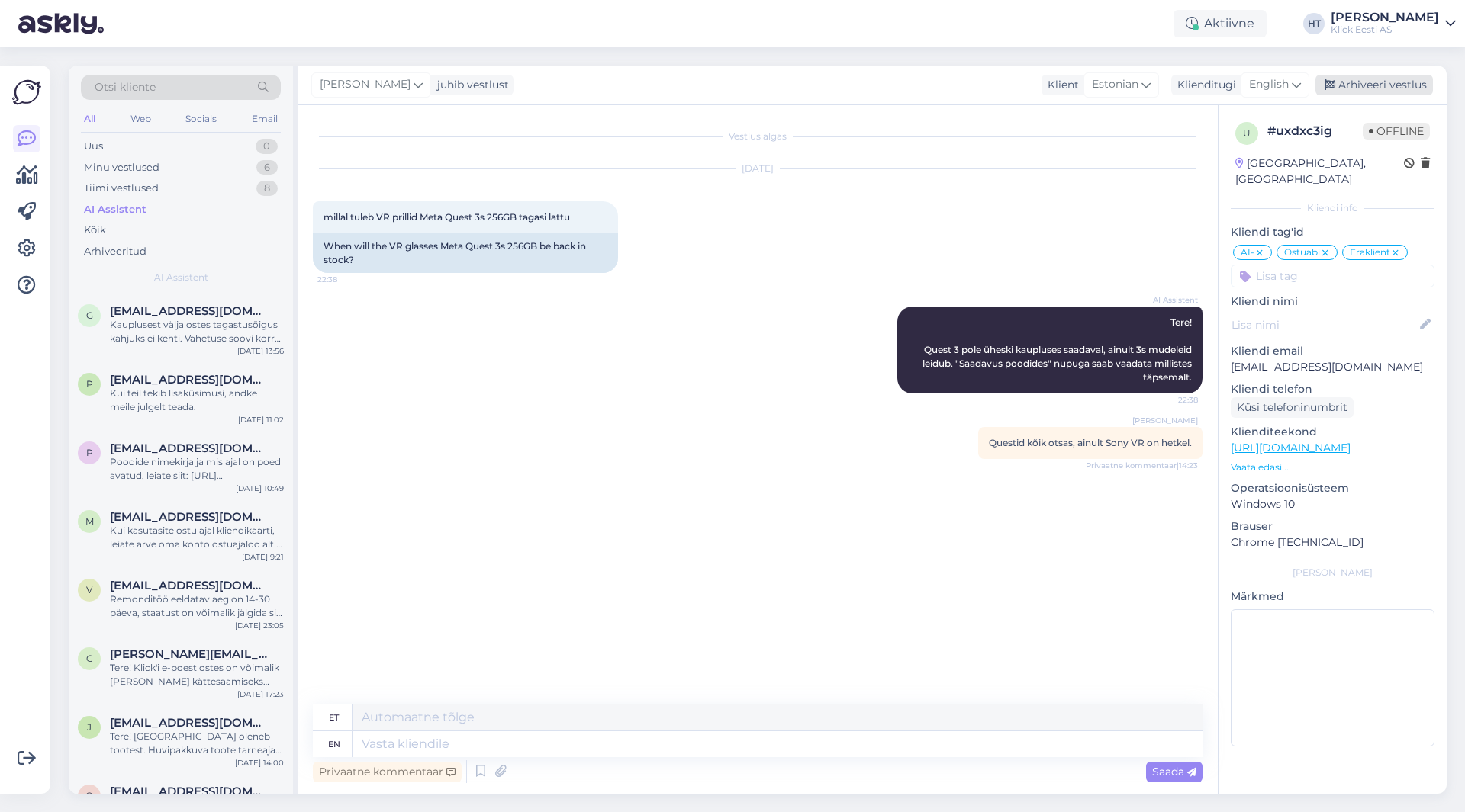
click at [1362, 89] on div "Arhiveeri vestlus" at bounding box center [1374, 85] width 118 height 21
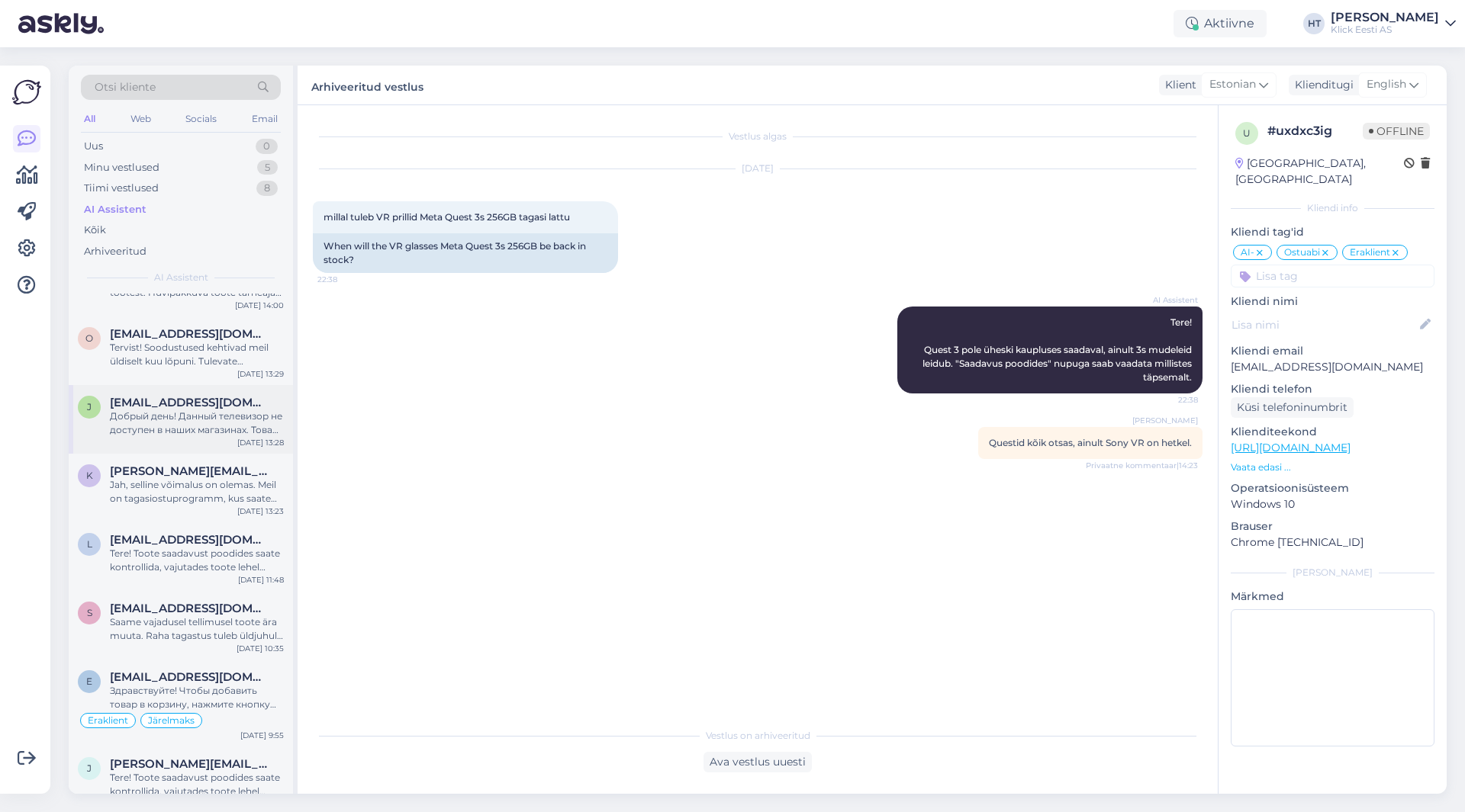
scroll to position [763, 0]
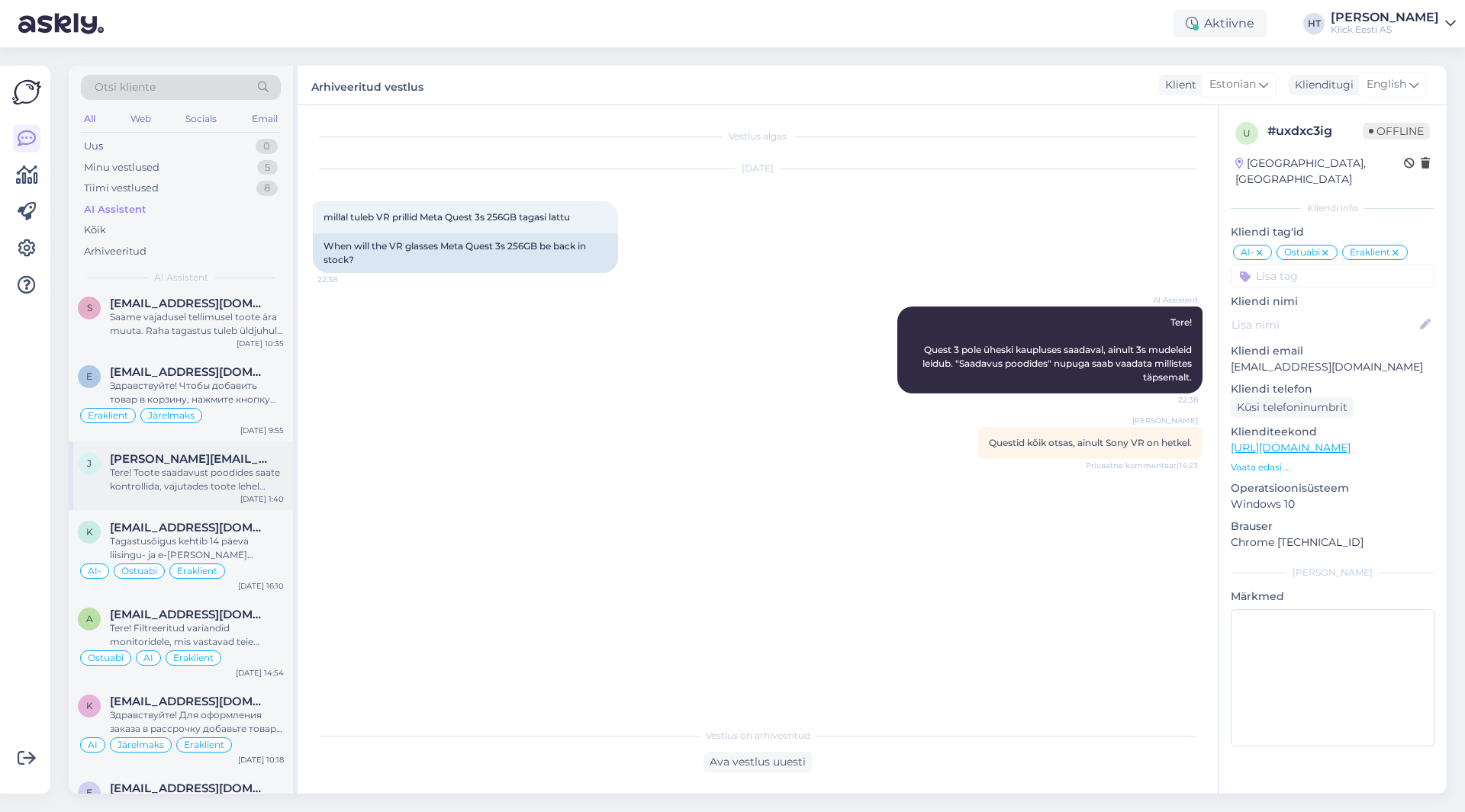
click at [169, 491] on div "Tere! Toote saadavust poodides saate kontrollida, vajutades toote lehel "Saadav…" at bounding box center [196, 479] width 174 height 27
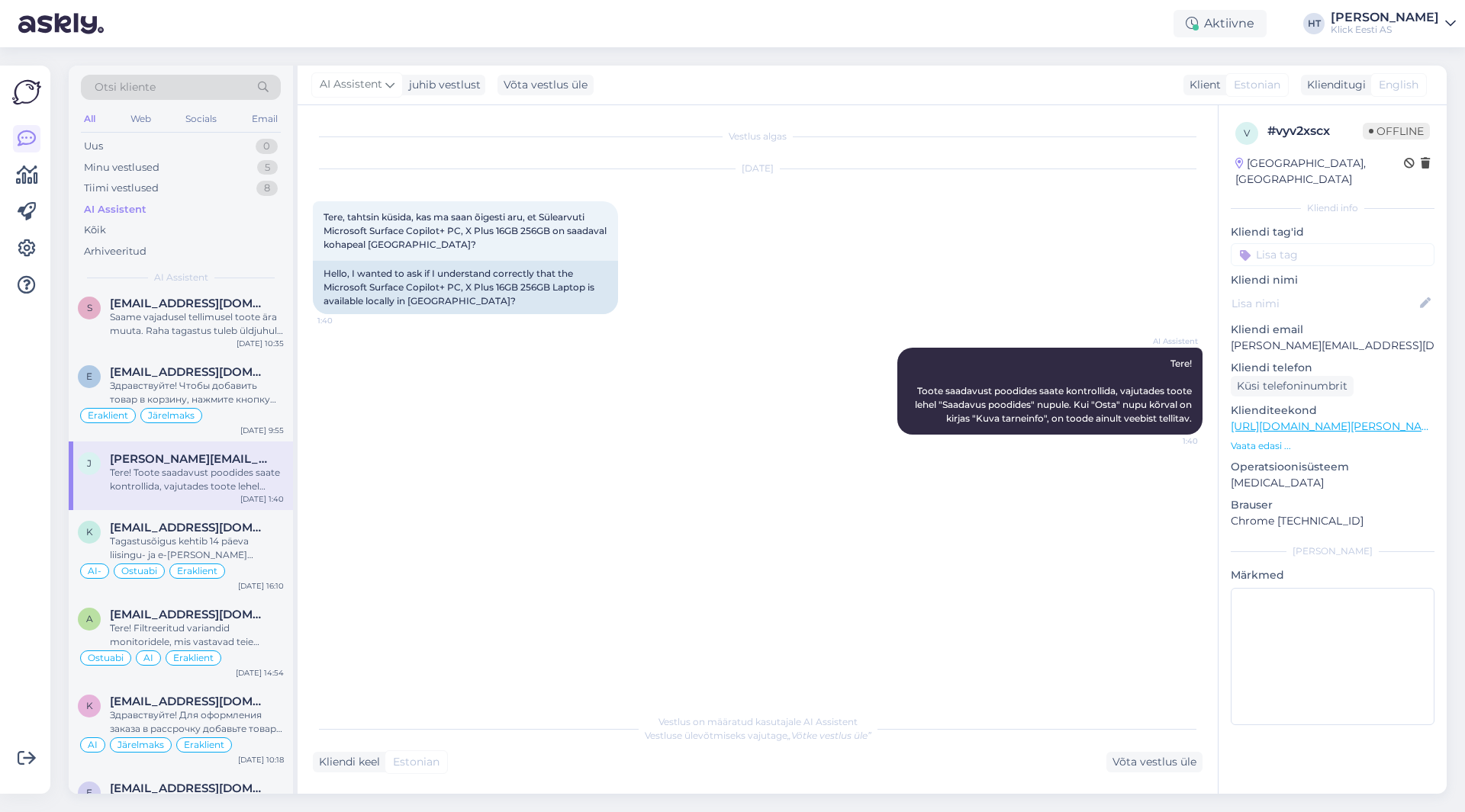
click at [1305, 244] on input at bounding box center [1333, 255] width 204 height 23
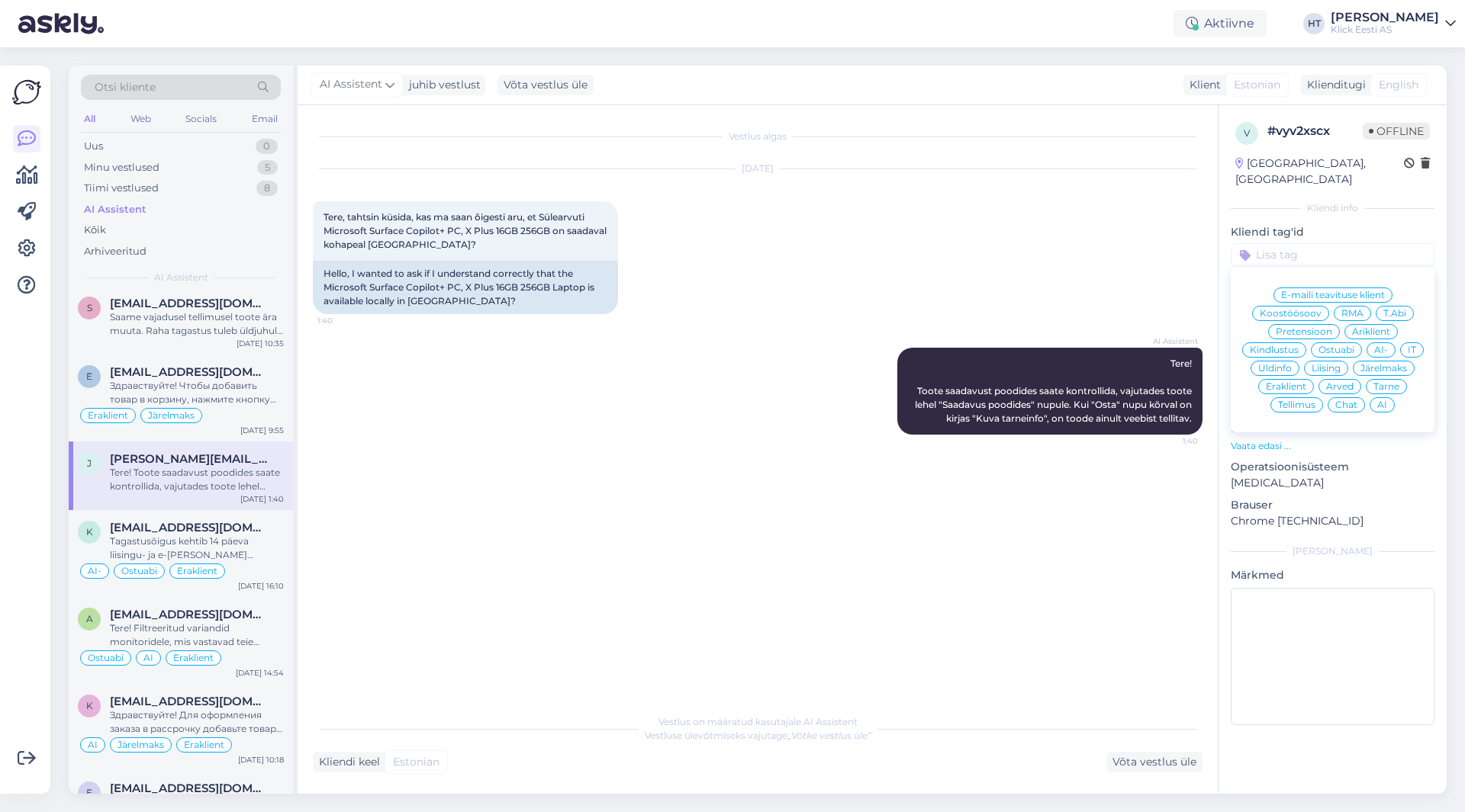
click at [1327, 345] on span "Ostuabi" at bounding box center [1336, 349] width 36 height 9
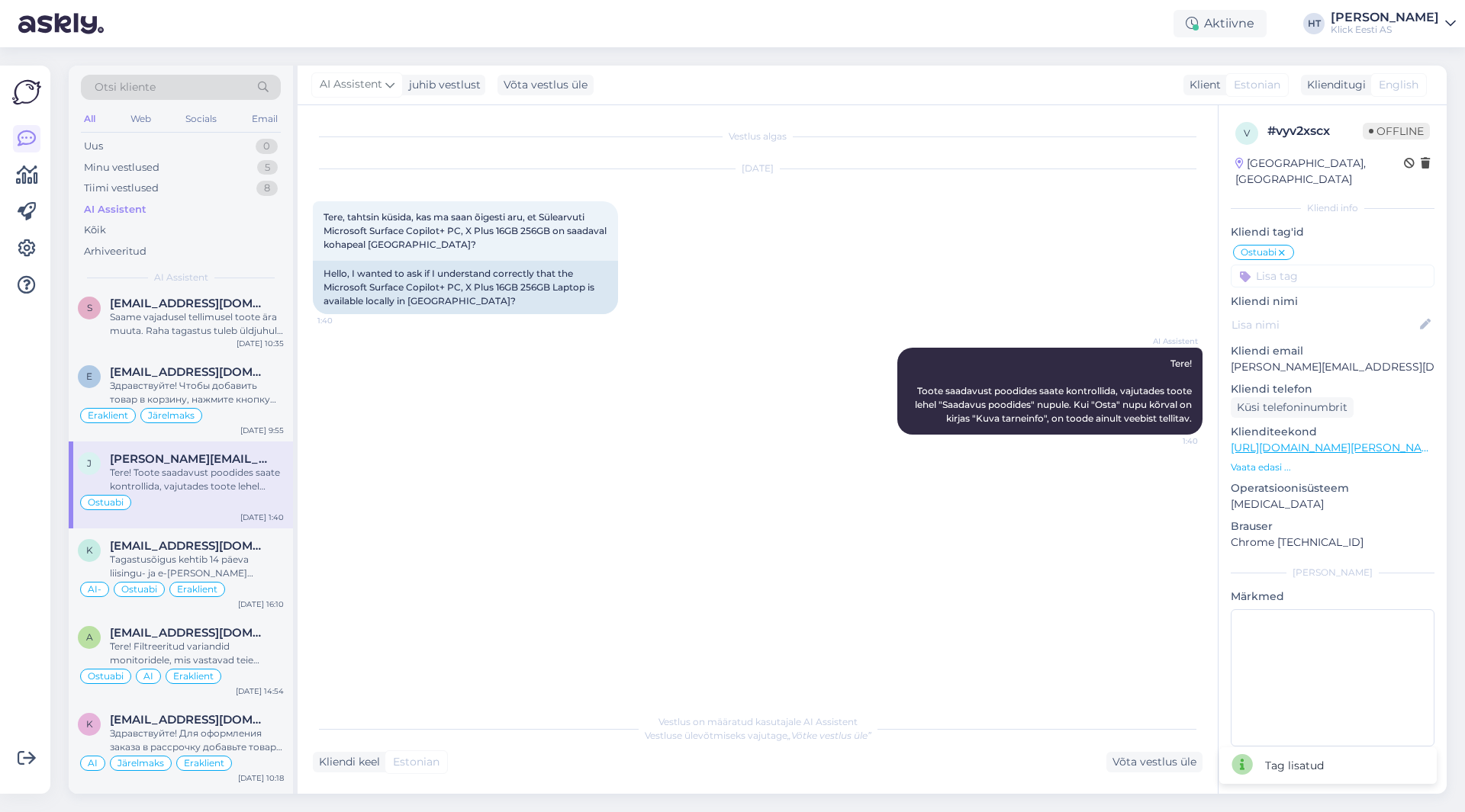
click at [1313, 265] on input at bounding box center [1333, 276] width 204 height 23
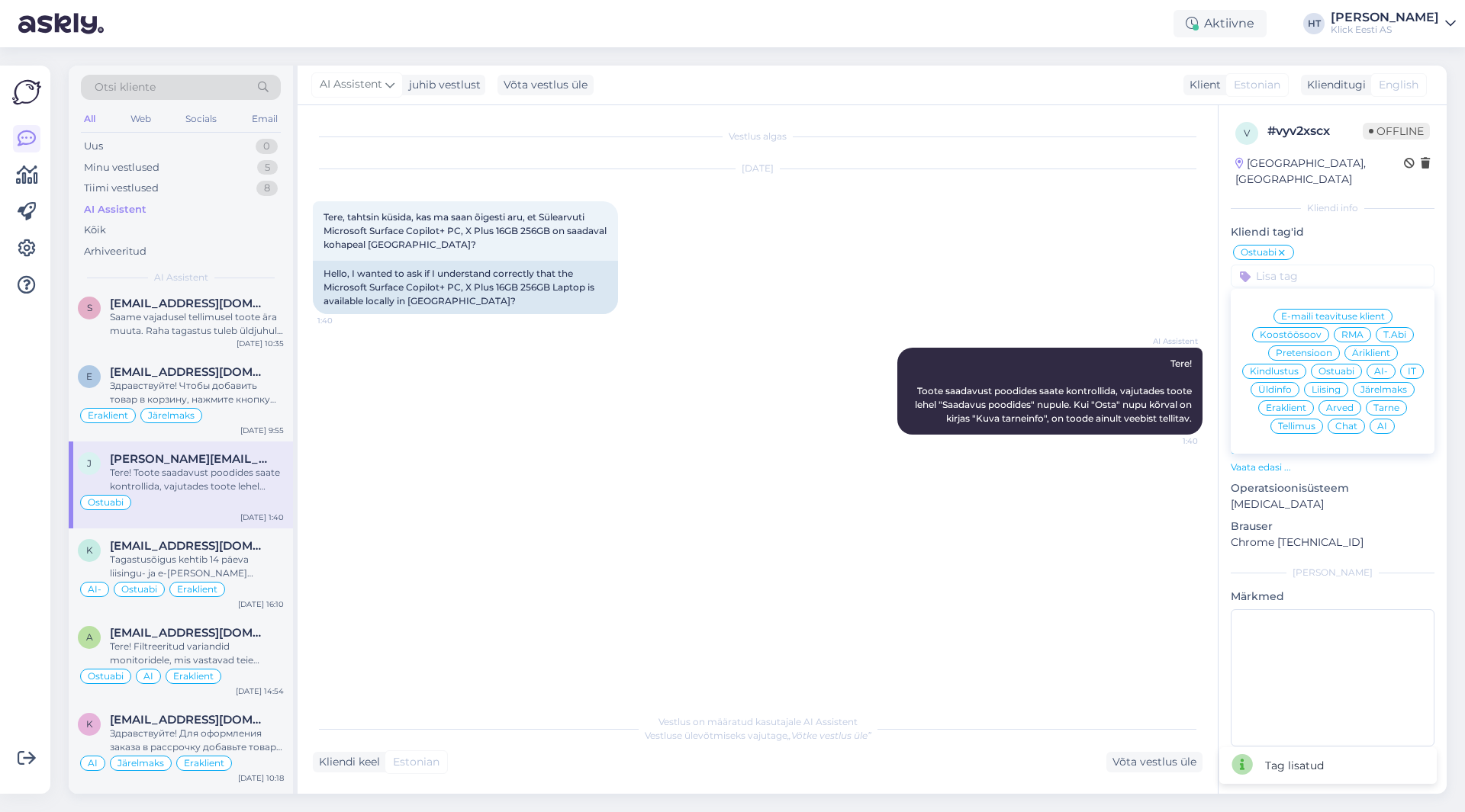
click at [1280, 403] on span "Eraklient" at bounding box center [1286, 407] width 40 height 9
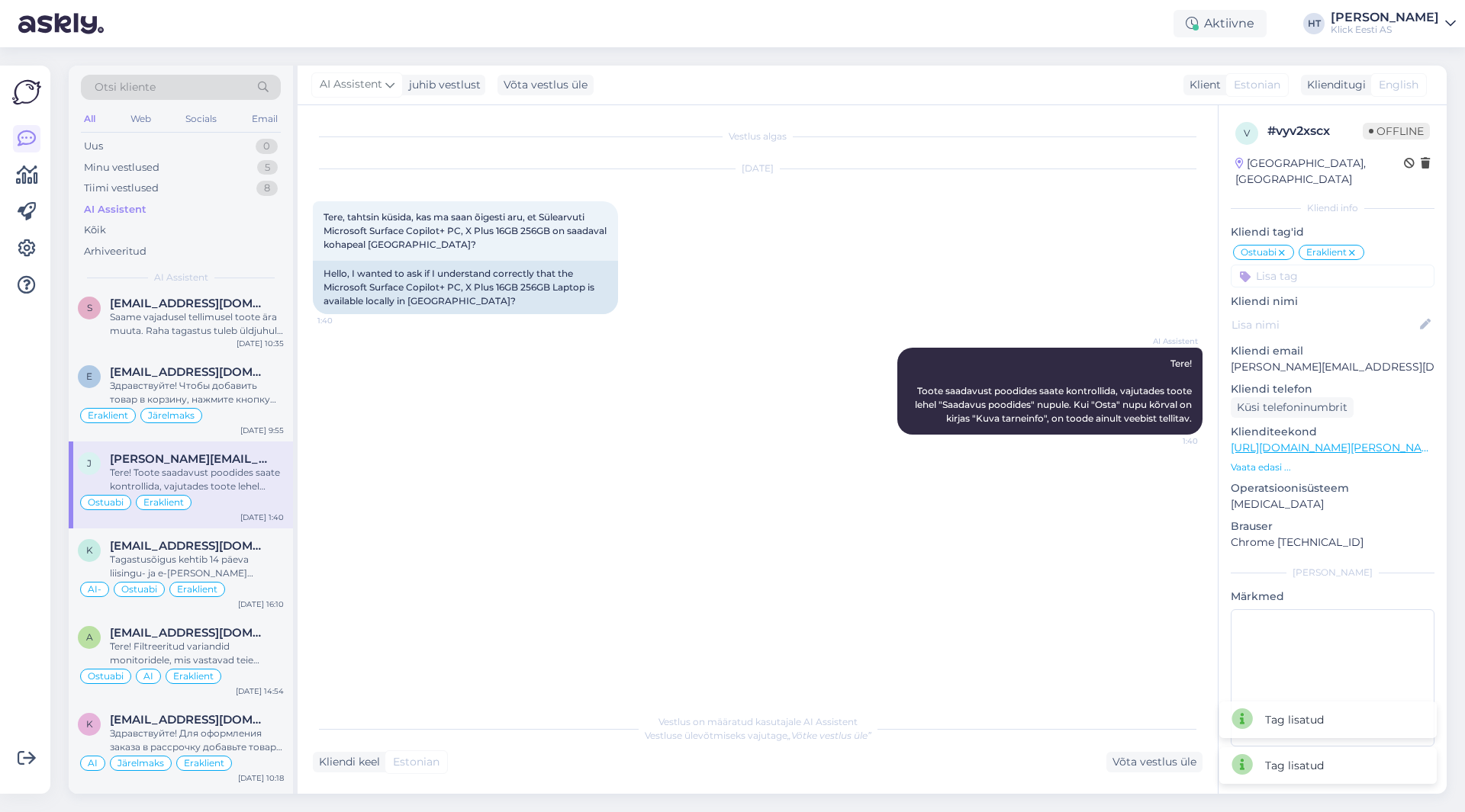
click at [1316, 265] on input at bounding box center [1333, 276] width 204 height 23
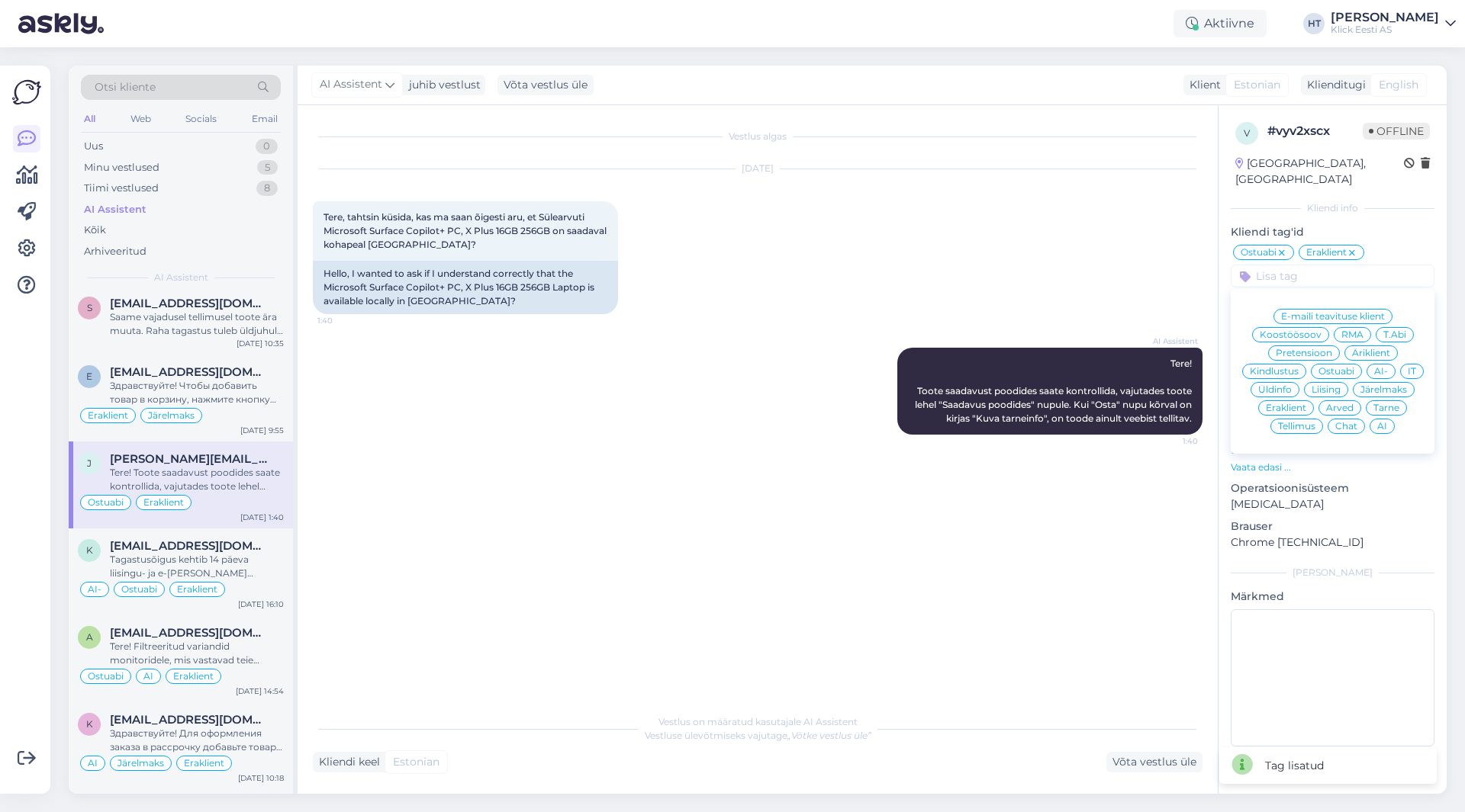
click at [1382, 422] on span "AI" at bounding box center [1382, 426] width 10 height 9
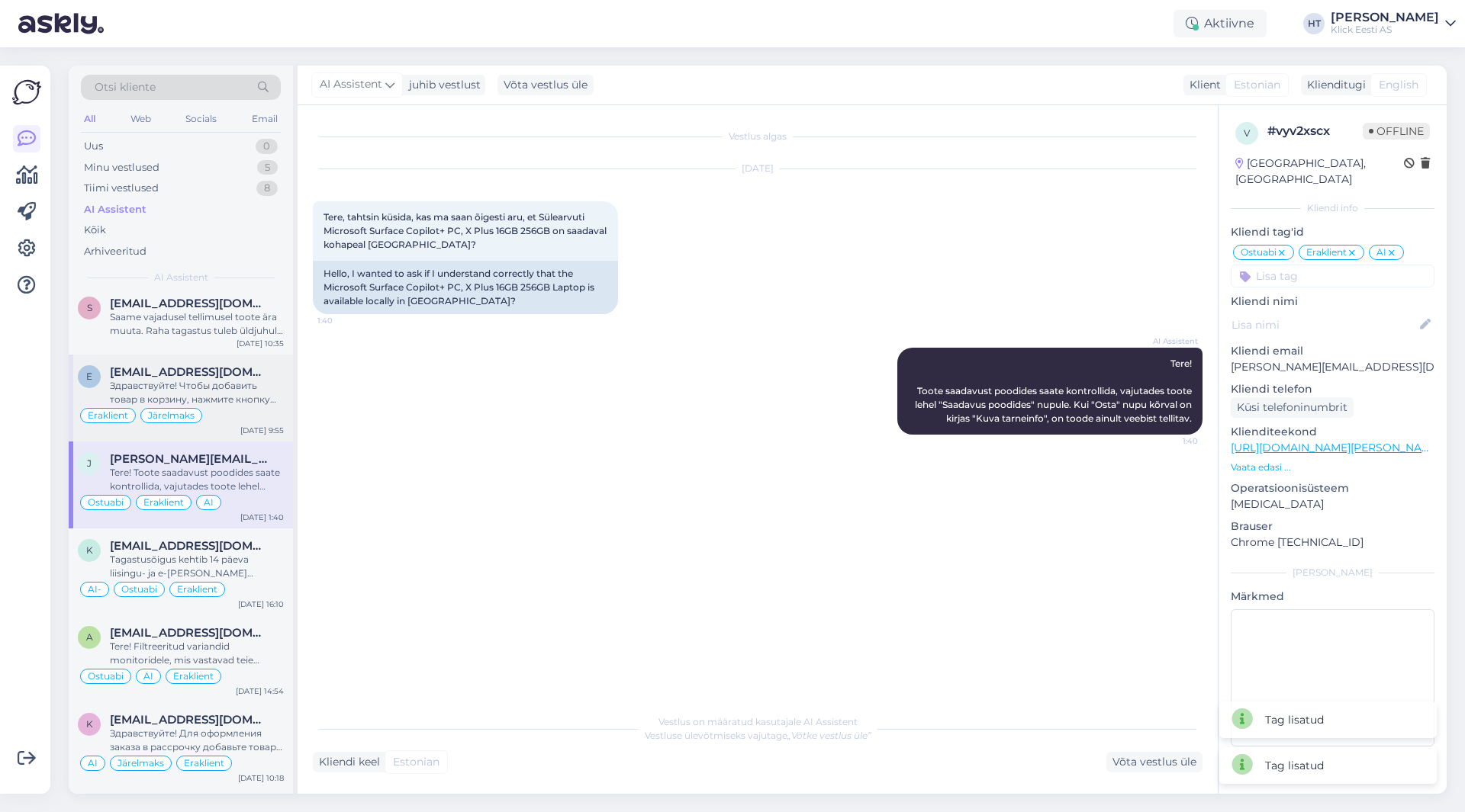
scroll to position [686, 0]
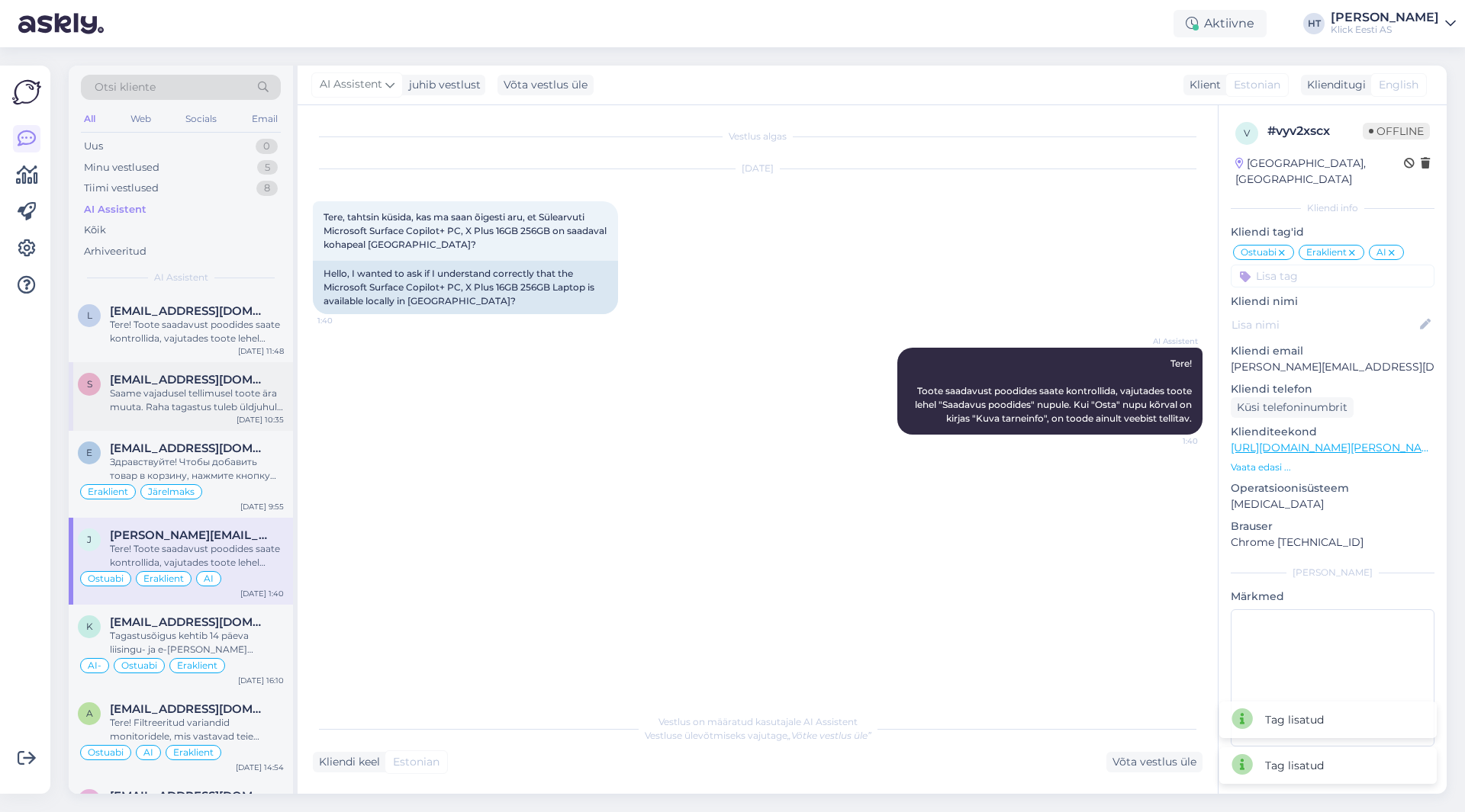
click at [241, 395] on div "Saame vajadusel tellimusel toote ära muuta. Raha tagastus tuleb üldjuhul kuni 5…" at bounding box center [196, 400] width 174 height 27
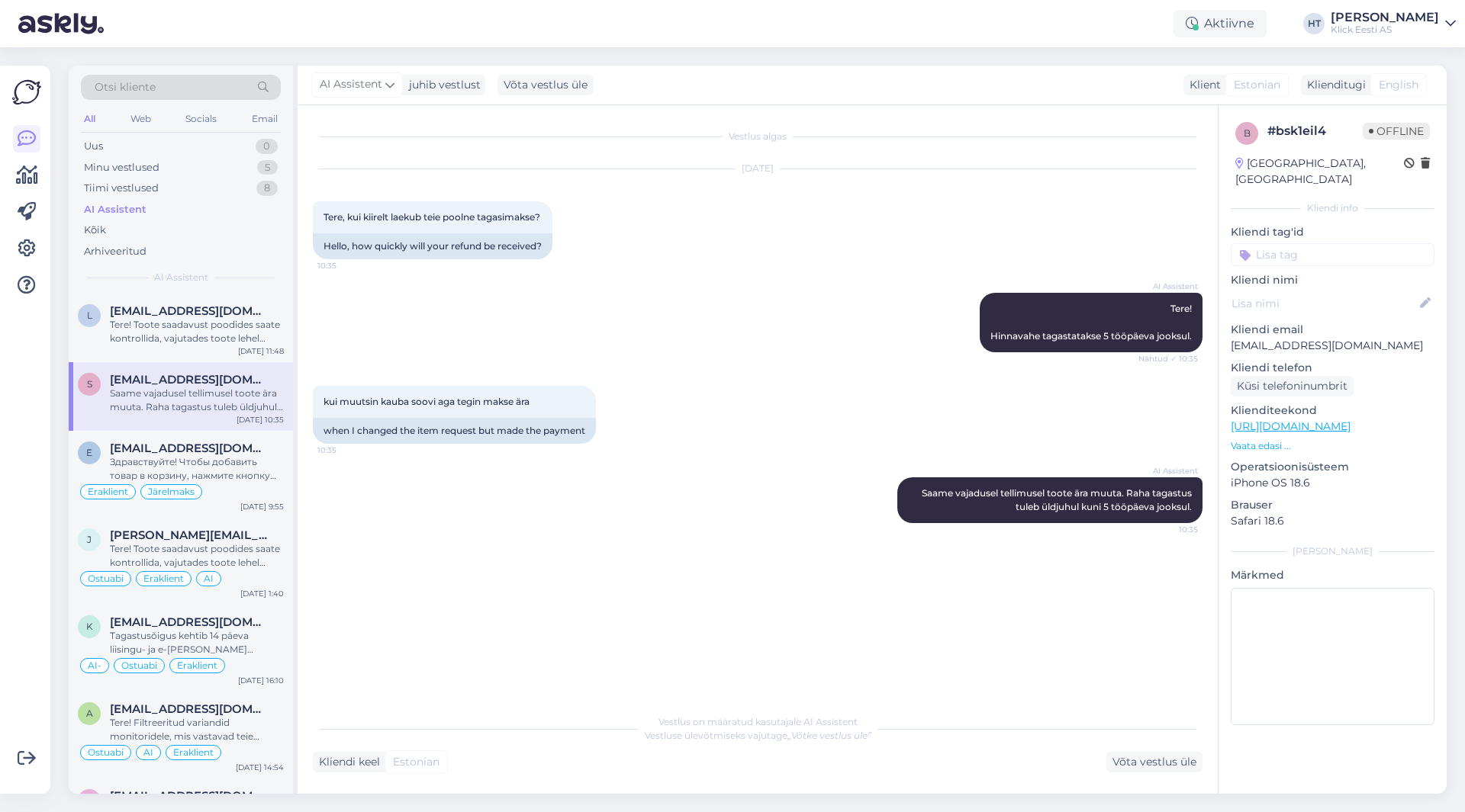
click at [1303, 244] on input at bounding box center [1333, 255] width 204 height 23
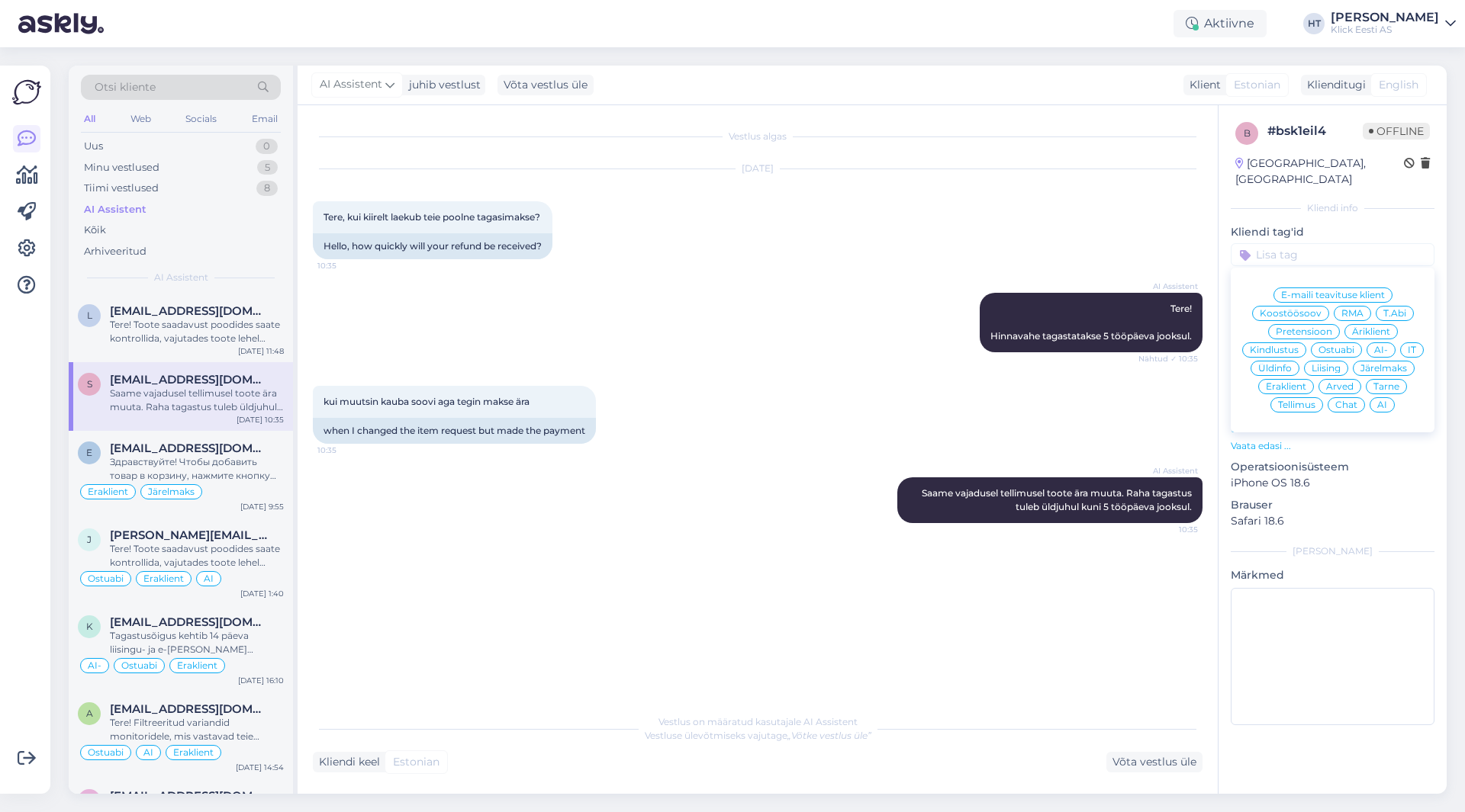
click at [1294, 401] on span "Tellimus" at bounding box center [1297, 405] width 38 height 9
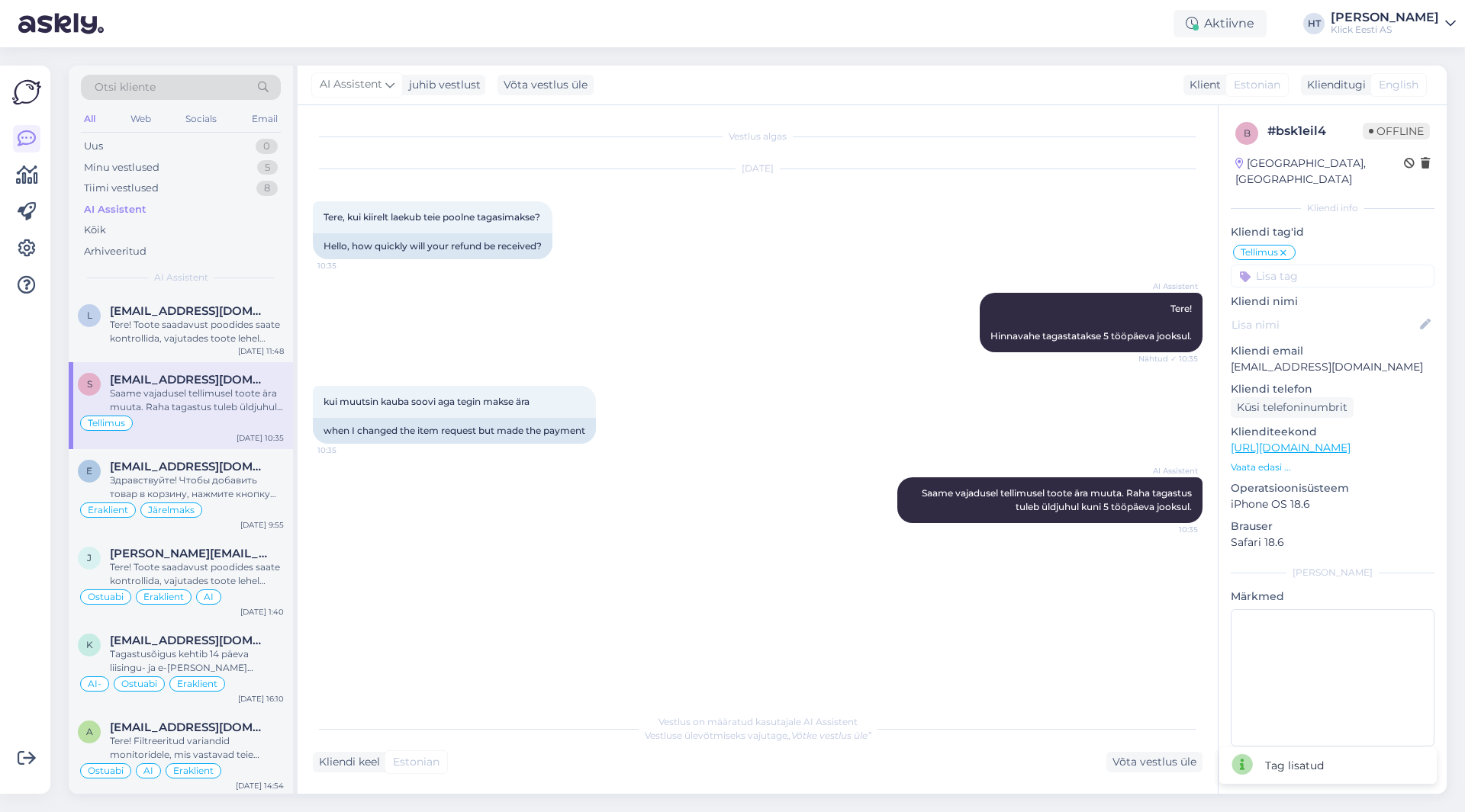
click at [1290, 269] on input at bounding box center [1333, 276] width 204 height 23
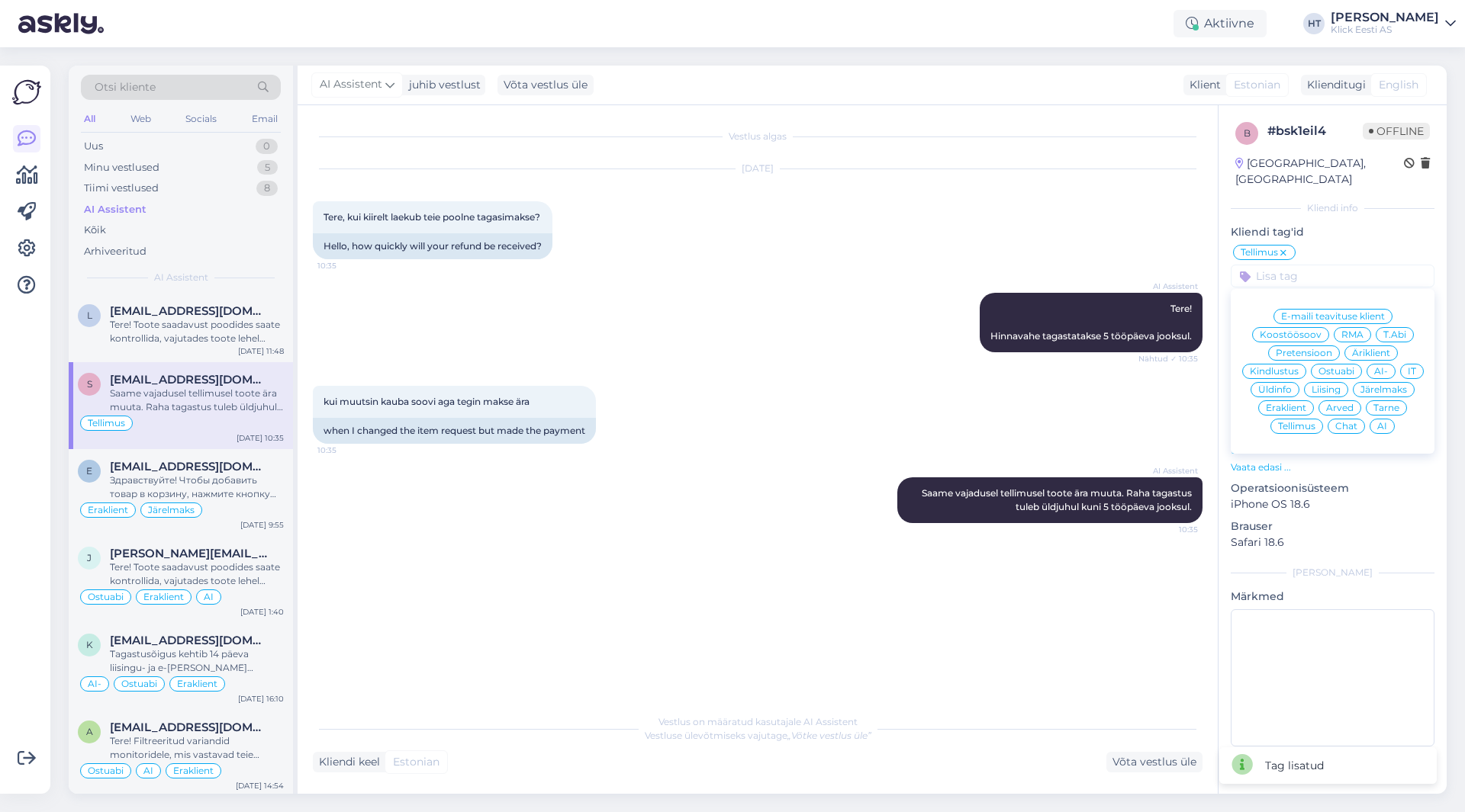
click at [1300, 403] on span "Eraklient" at bounding box center [1286, 407] width 40 height 9
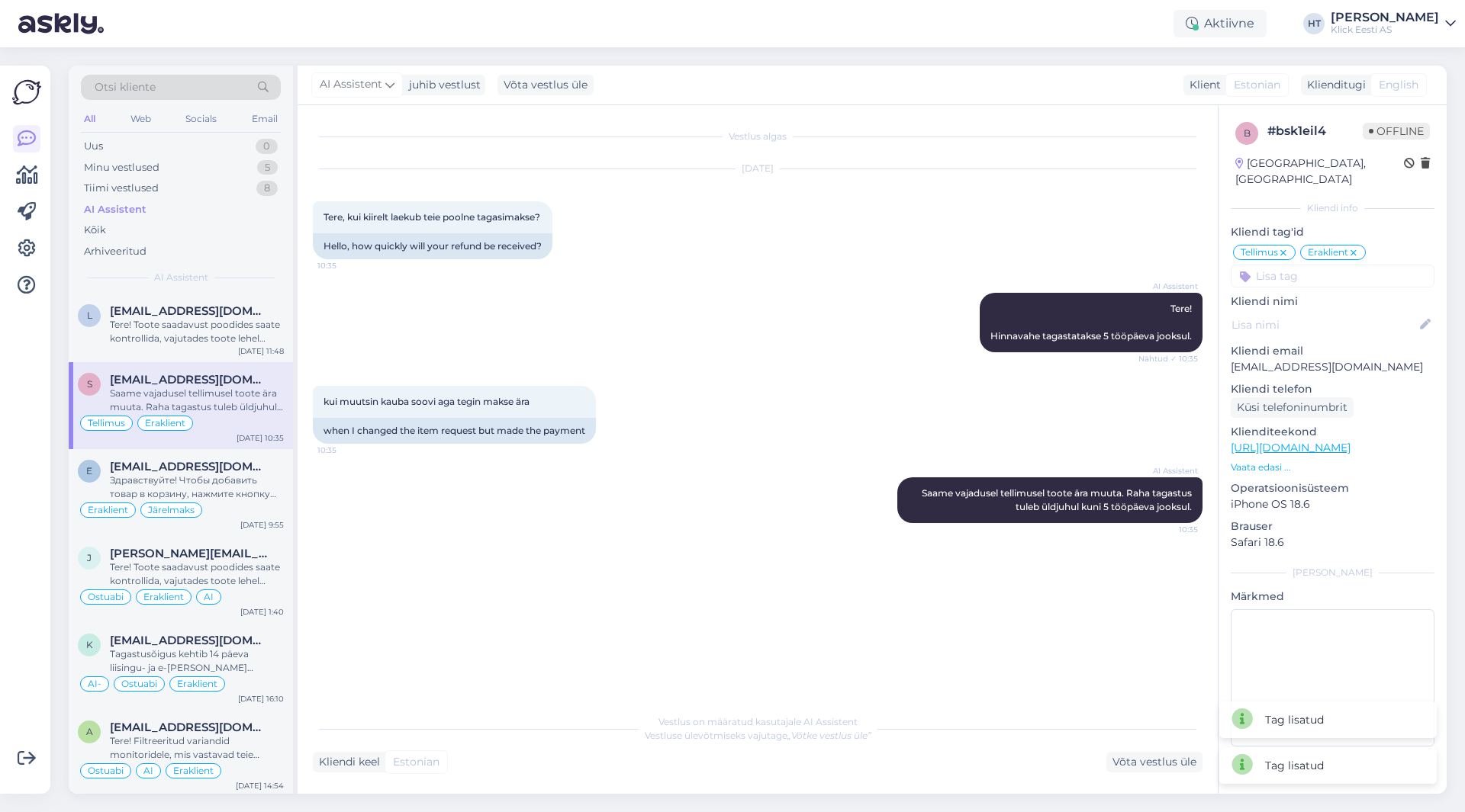
click at [1322, 265] on input at bounding box center [1333, 276] width 204 height 23
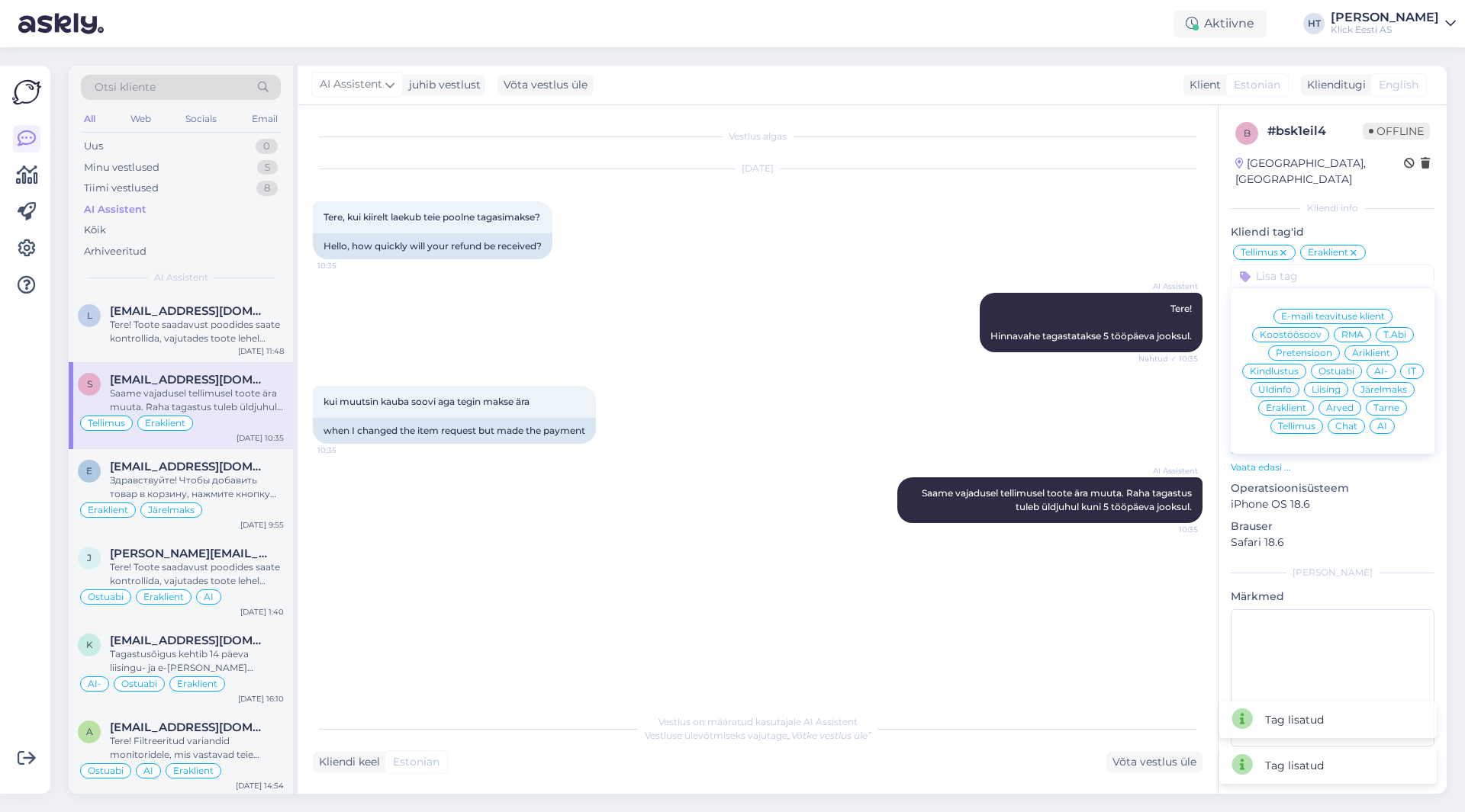
click at [1386, 422] on span "AI" at bounding box center [1382, 426] width 10 height 9
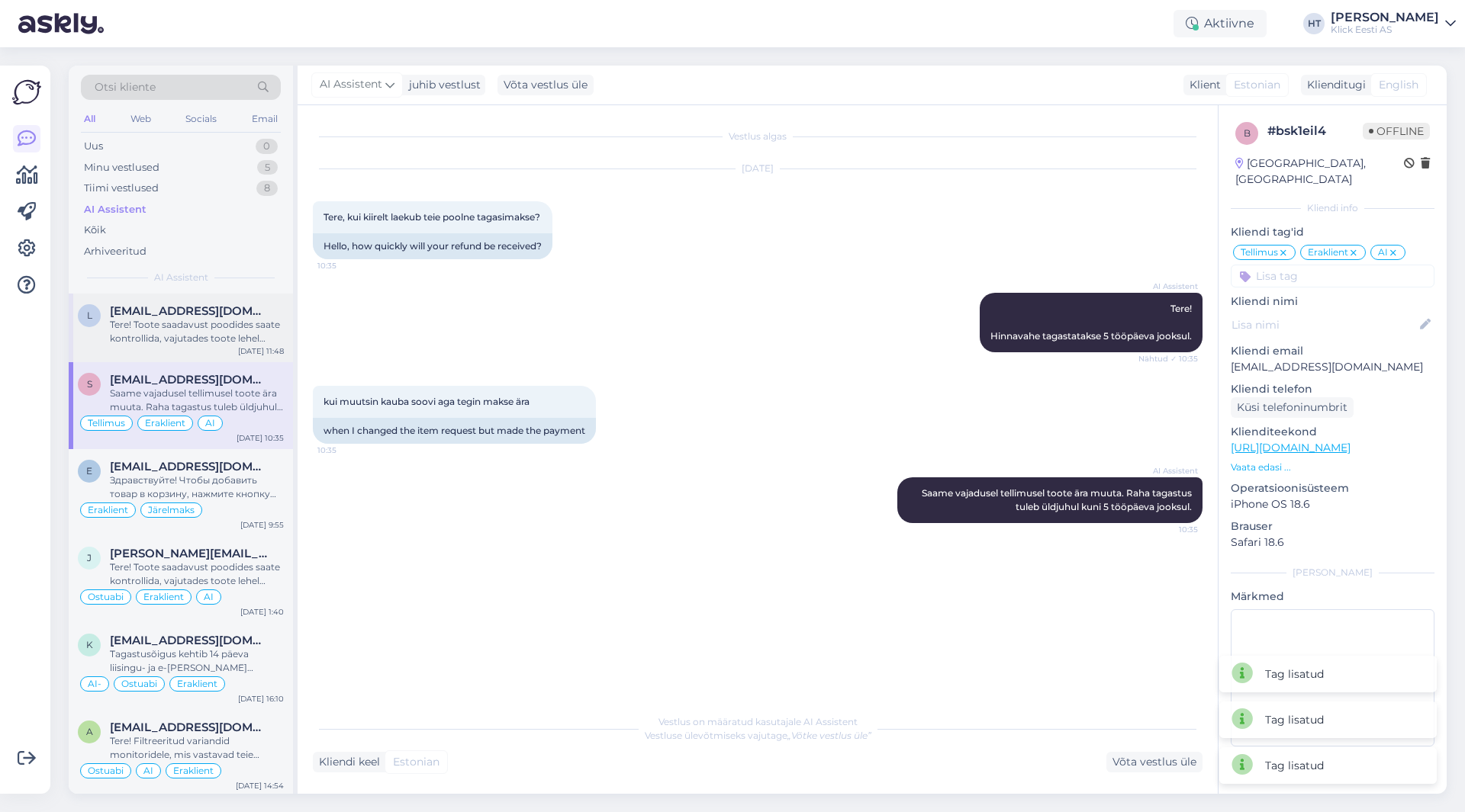
click at [253, 323] on div "Tere! Toote saadavust poodides saate kontrollida, vajutades toote lehel "Saadav…" at bounding box center [196, 332] width 174 height 27
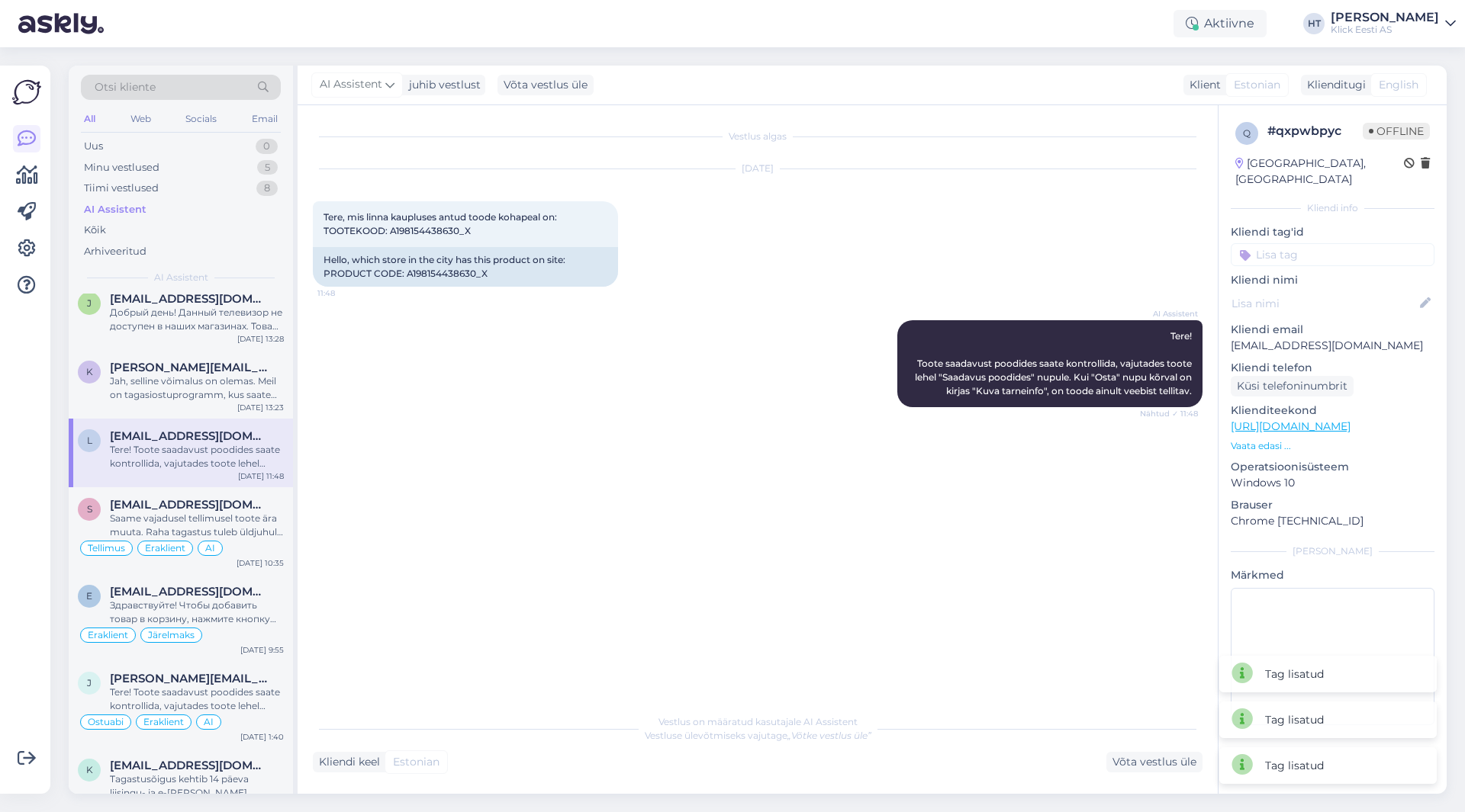
scroll to position [534, 0]
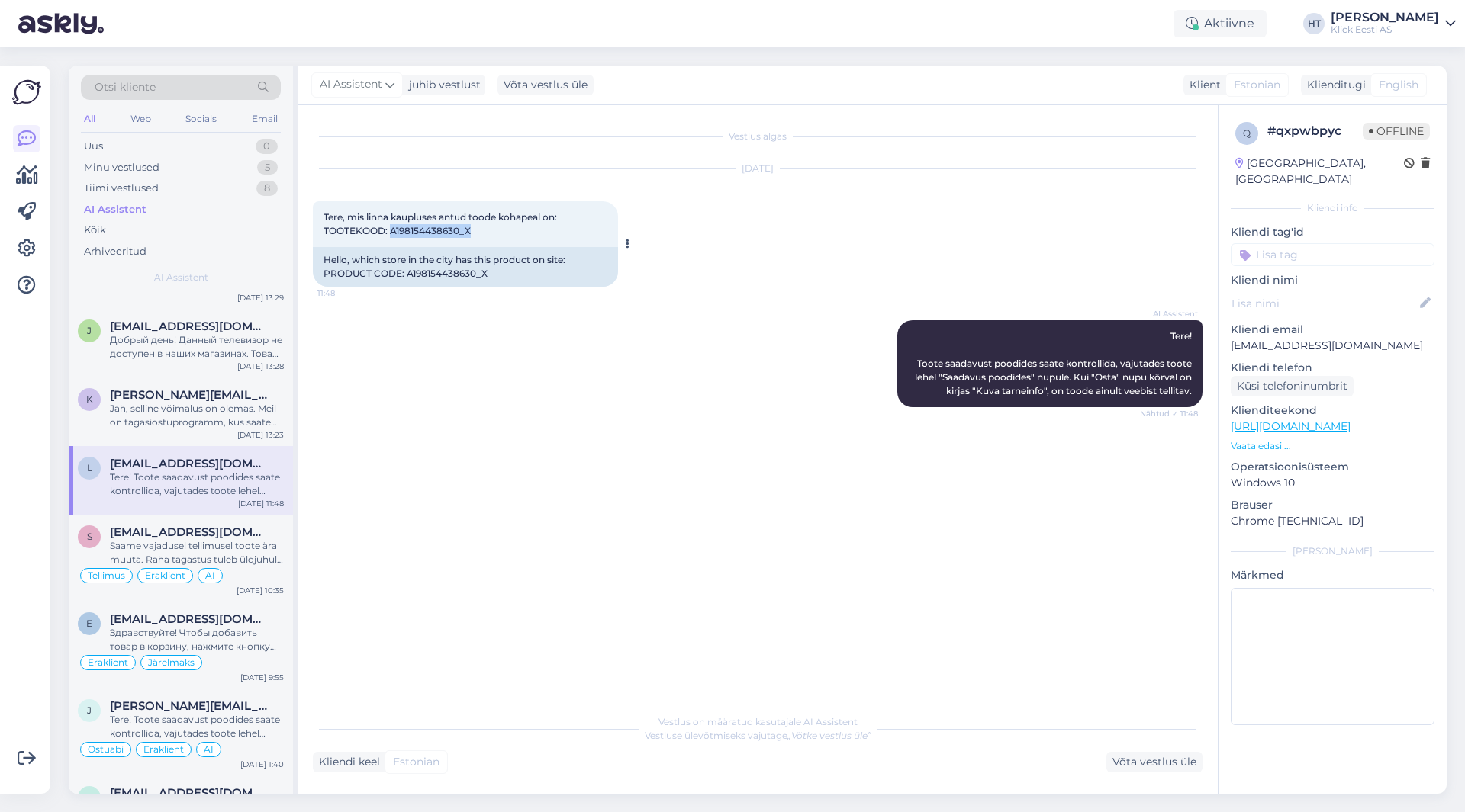
drag, startPoint x: 391, startPoint y: 228, endPoint x: 476, endPoint y: 224, distance: 85.1
click at [476, 224] on div "Tere, mis linna kaupluses antud toode kohapeal on: TOOTEKOOD: A198154438630_X 1…" at bounding box center [465, 224] width 306 height 46
click at [475, 228] on div "Tere, mis linna kaupluses antud toode kohapeal on: TOOTEKOOD: A198154438630_X 1…" at bounding box center [465, 224] width 306 height 46
drag, startPoint x: 456, startPoint y: 232, endPoint x: 396, endPoint y: 225, distance: 60.4
click at [396, 225] on div "Tere, mis linna kaupluses antud toode kohapeal on: TOOTEKOOD: A198154438630_X 1…" at bounding box center [465, 224] width 306 height 46
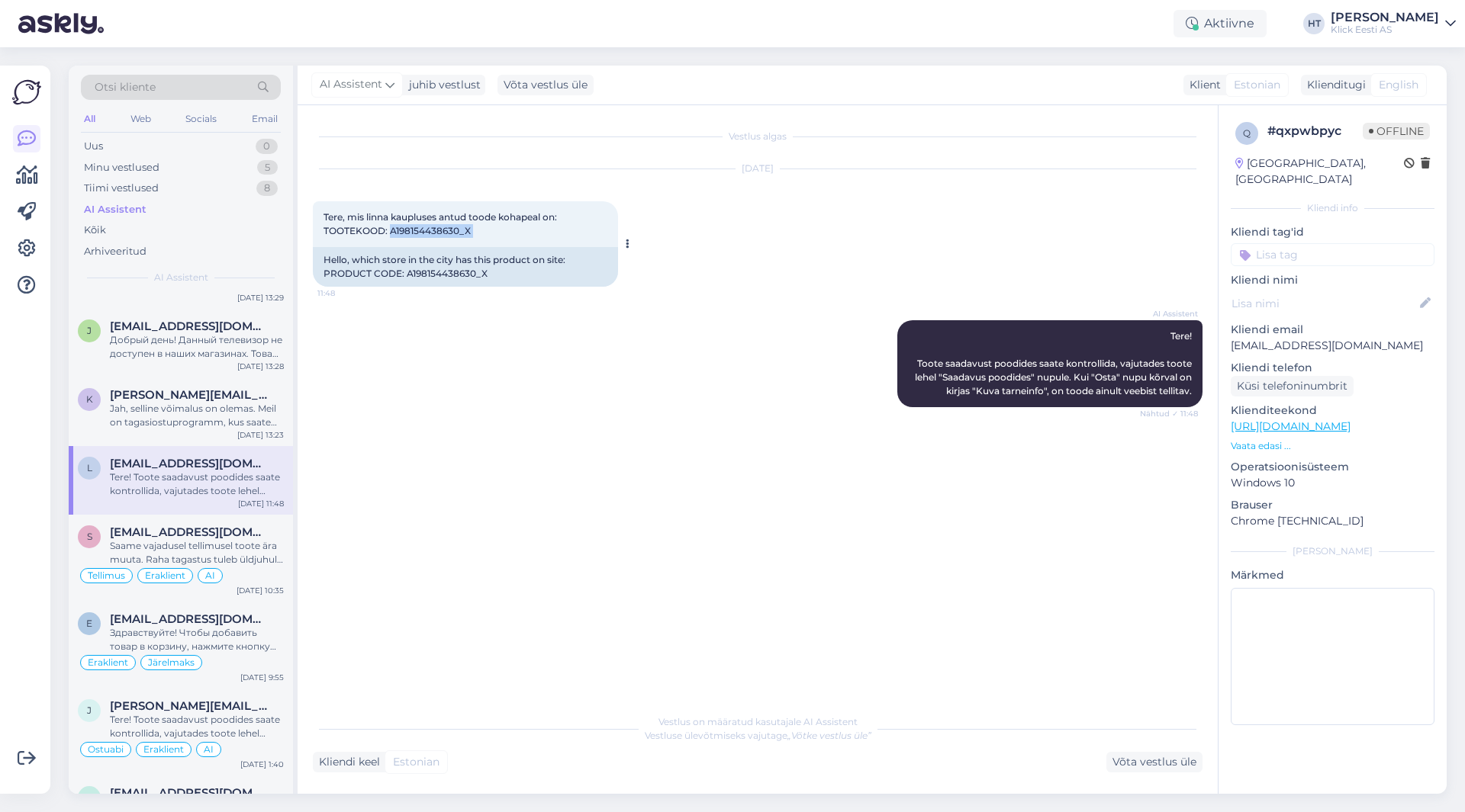
click at [391, 227] on span "Tere, mis linna kaupluses antud toode kohapeal on: TOOTEKOOD: A198154438630_X" at bounding box center [441, 224] width 236 height 25
drag, startPoint x: 389, startPoint y: 231, endPoint x: 471, endPoint y: 230, distance: 82.0
click at [471, 230] on div "Tere, mis linna kaupluses antud toode kohapeal on: TOOTEKOOD: A198154438630_X 1…" at bounding box center [465, 224] width 306 height 46
click at [1354, 244] on input at bounding box center [1333, 255] width 204 height 23
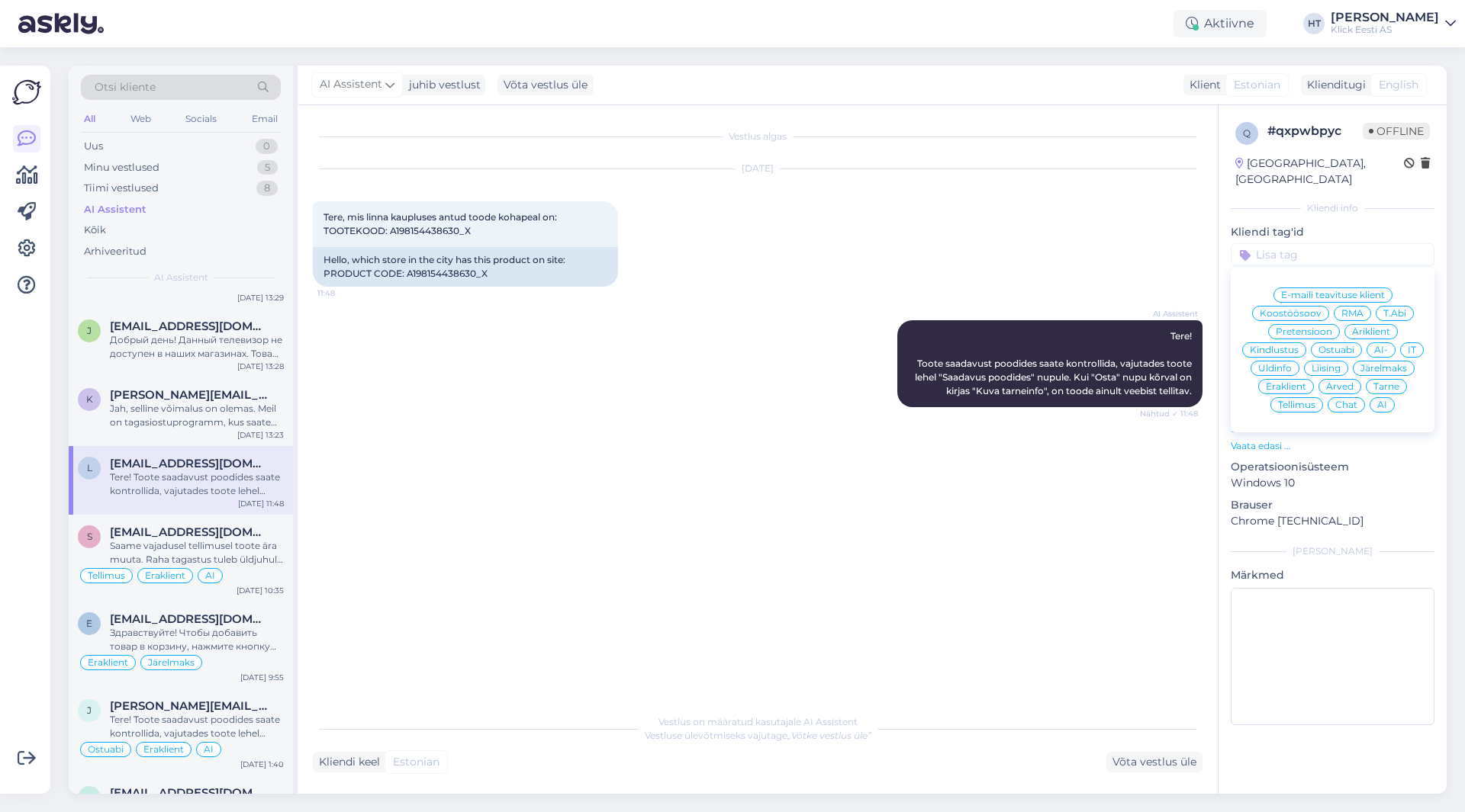
click at [1335, 345] on span "Ostuabi" at bounding box center [1336, 349] width 36 height 9
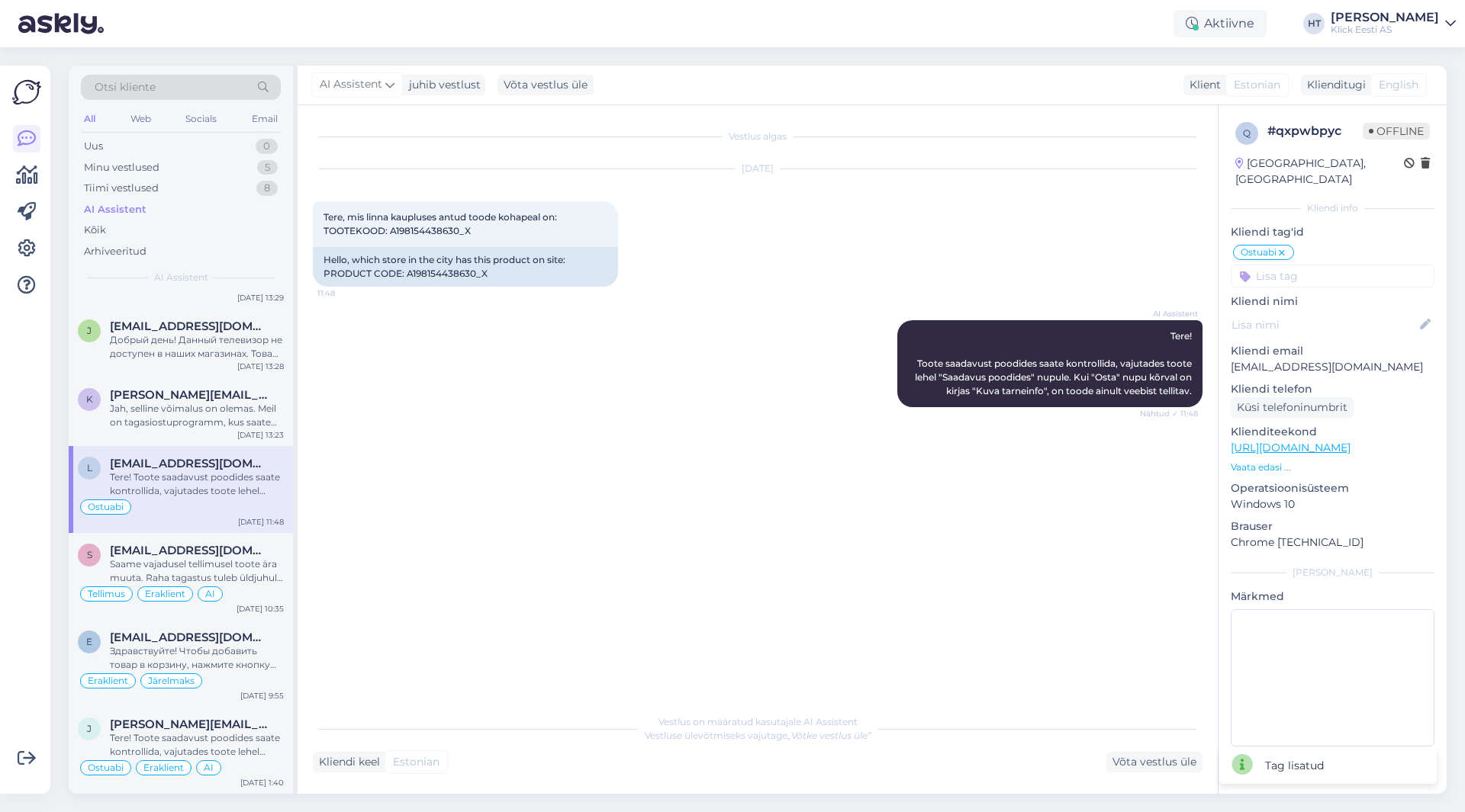
click at [1333, 265] on input at bounding box center [1333, 276] width 204 height 23
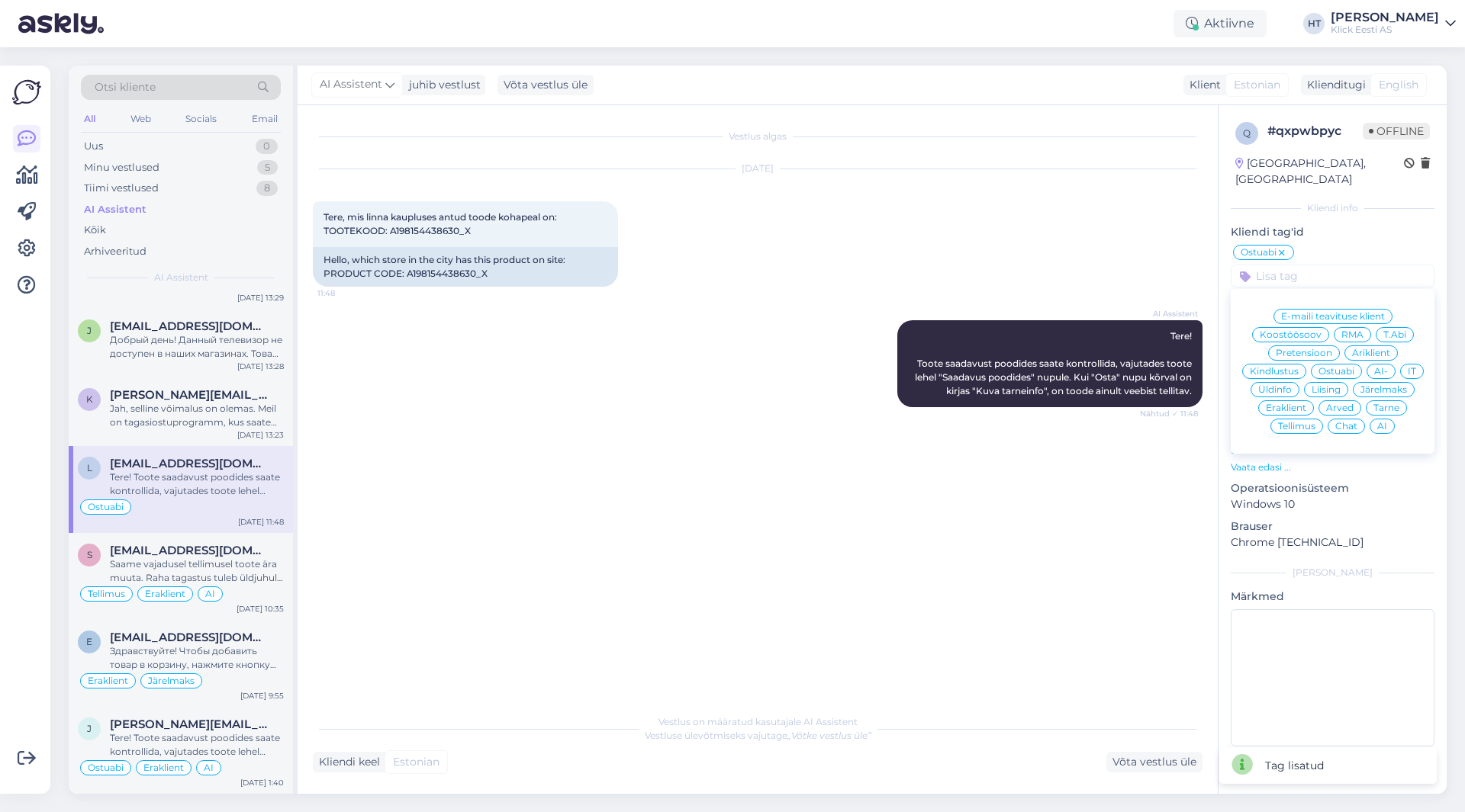
click at [1284, 403] on span "Eraklient" at bounding box center [1286, 407] width 40 height 9
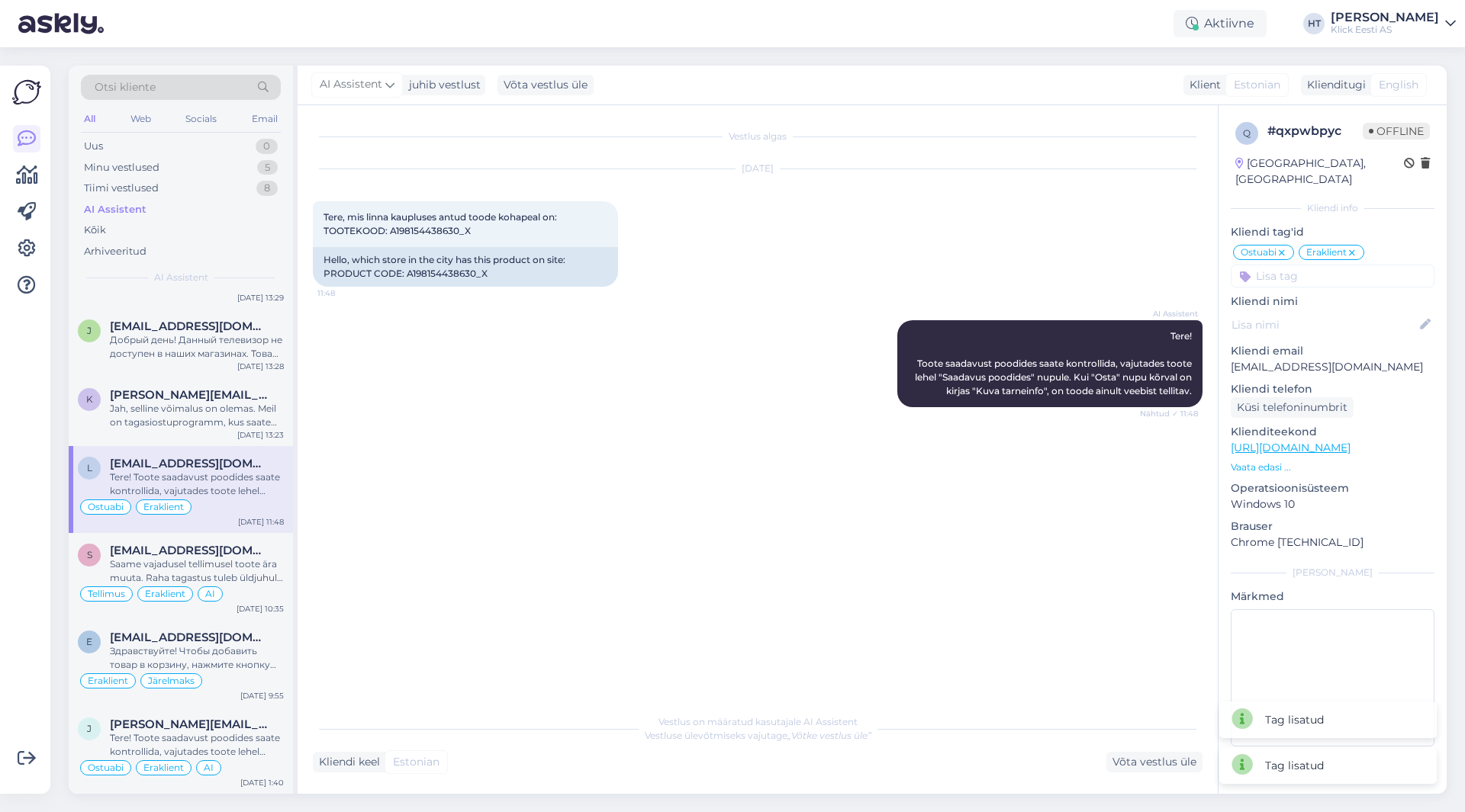
click at [1321, 246] on div "Ostuabi Eraklient E-maili teavituse klient Koostöösoov RMA T.Abi Pretensioon Är…" at bounding box center [1333, 265] width 204 height 44
click at [1321, 265] on input at bounding box center [1333, 276] width 204 height 23
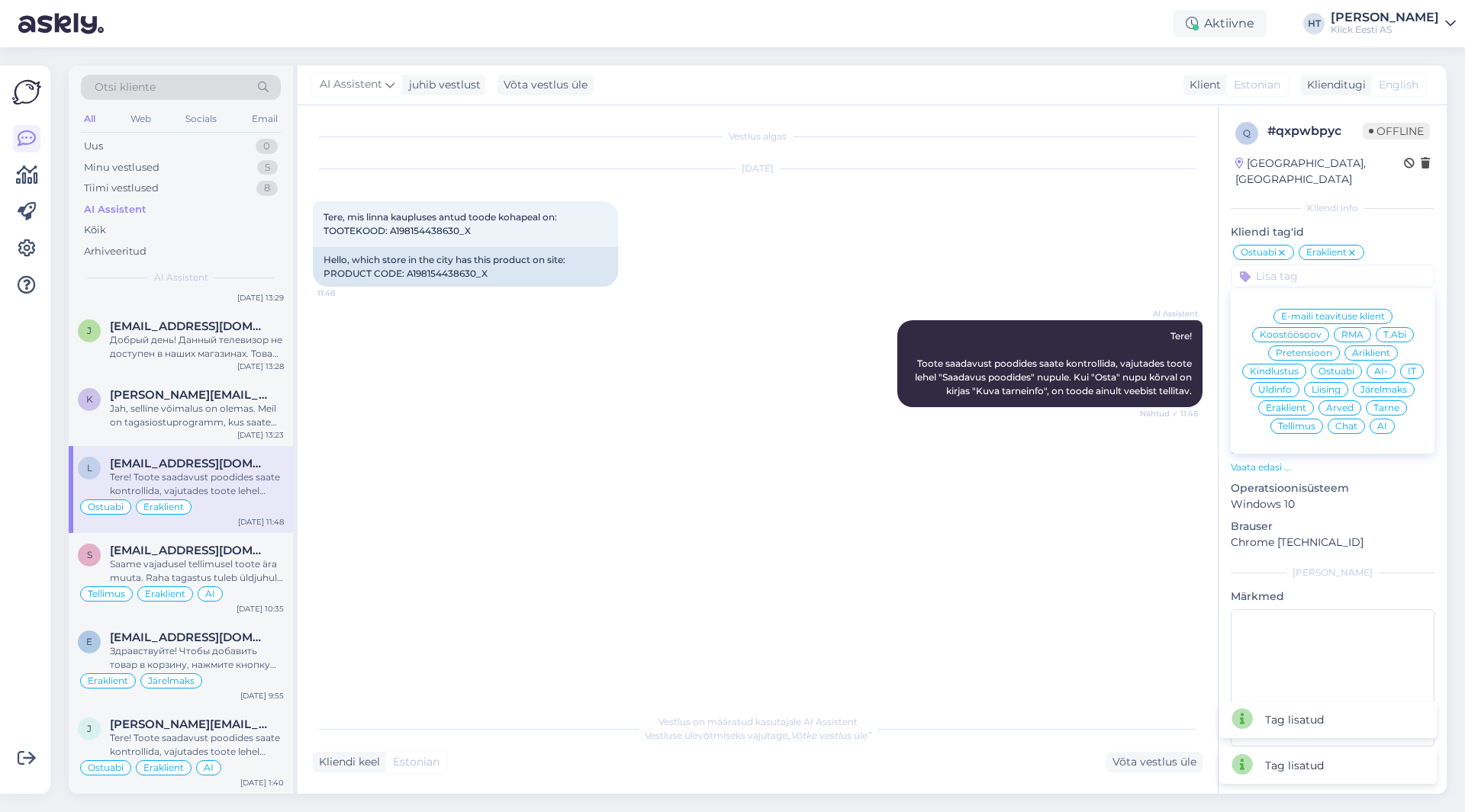
click at [1377, 418] on div "AI" at bounding box center [1382, 426] width 25 height 15
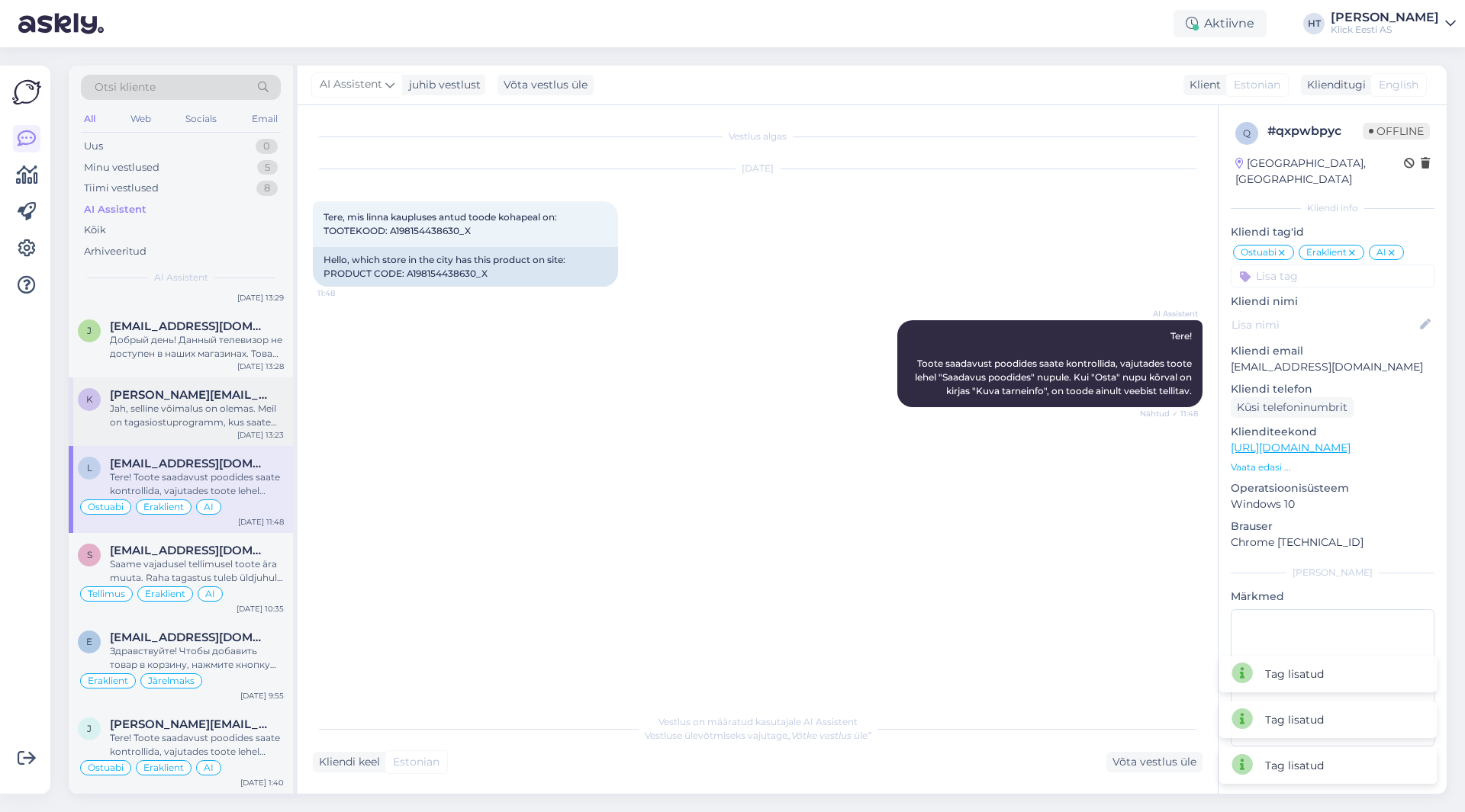
click at [181, 384] on div "k [PERSON_NAME][EMAIL_ADDRESS][DOMAIN_NAME] Jah, selline võimalus on olemas. Me…" at bounding box center [181, 412] width 225 height 69
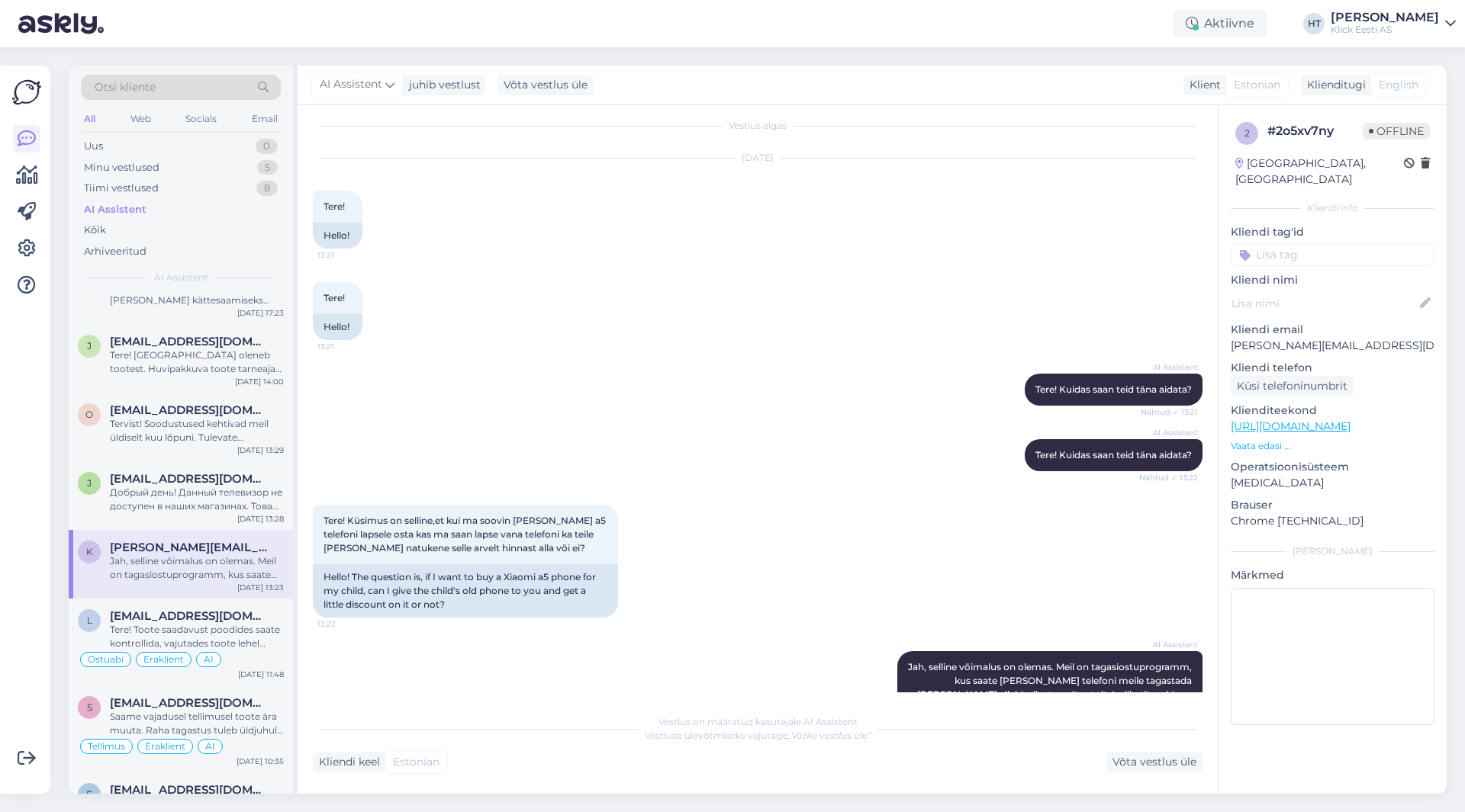
scroll to position [87, 0]
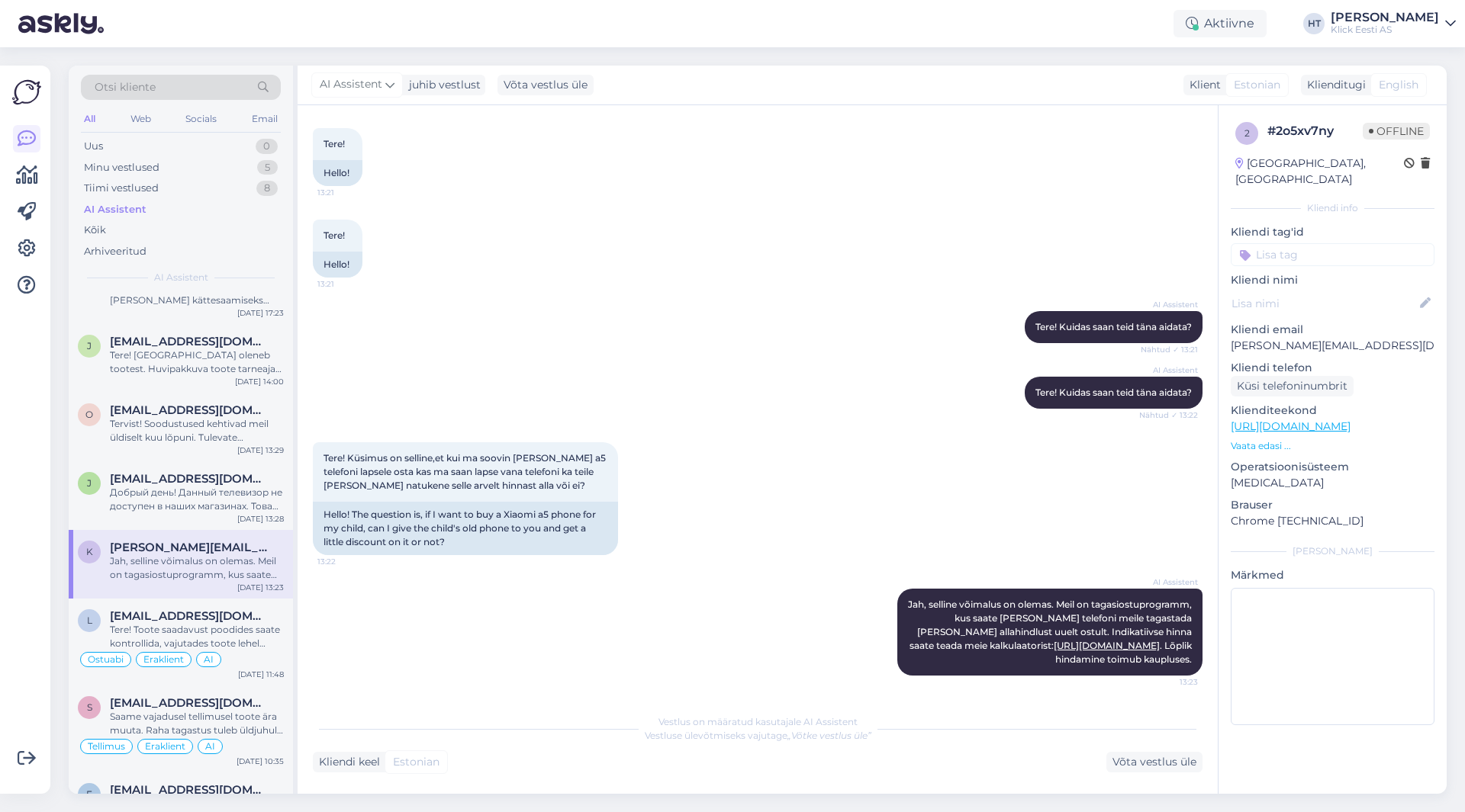
click at [1301, 244] on input at bounding box center [1333, 255] width 204 height 23
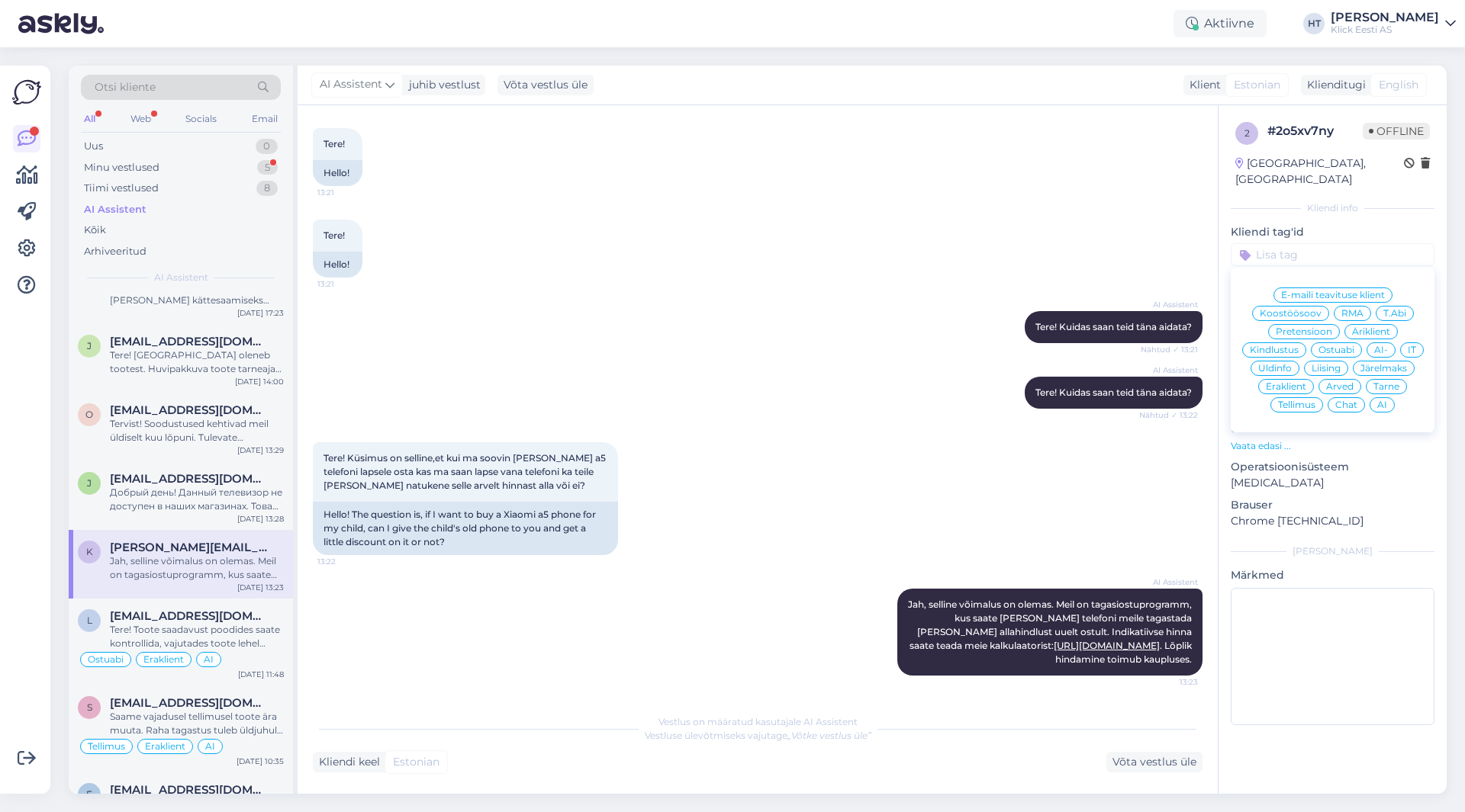
click at [1336, 345] on span "Ostuabi" at bounding box center [1336, 349] width 36 height 9
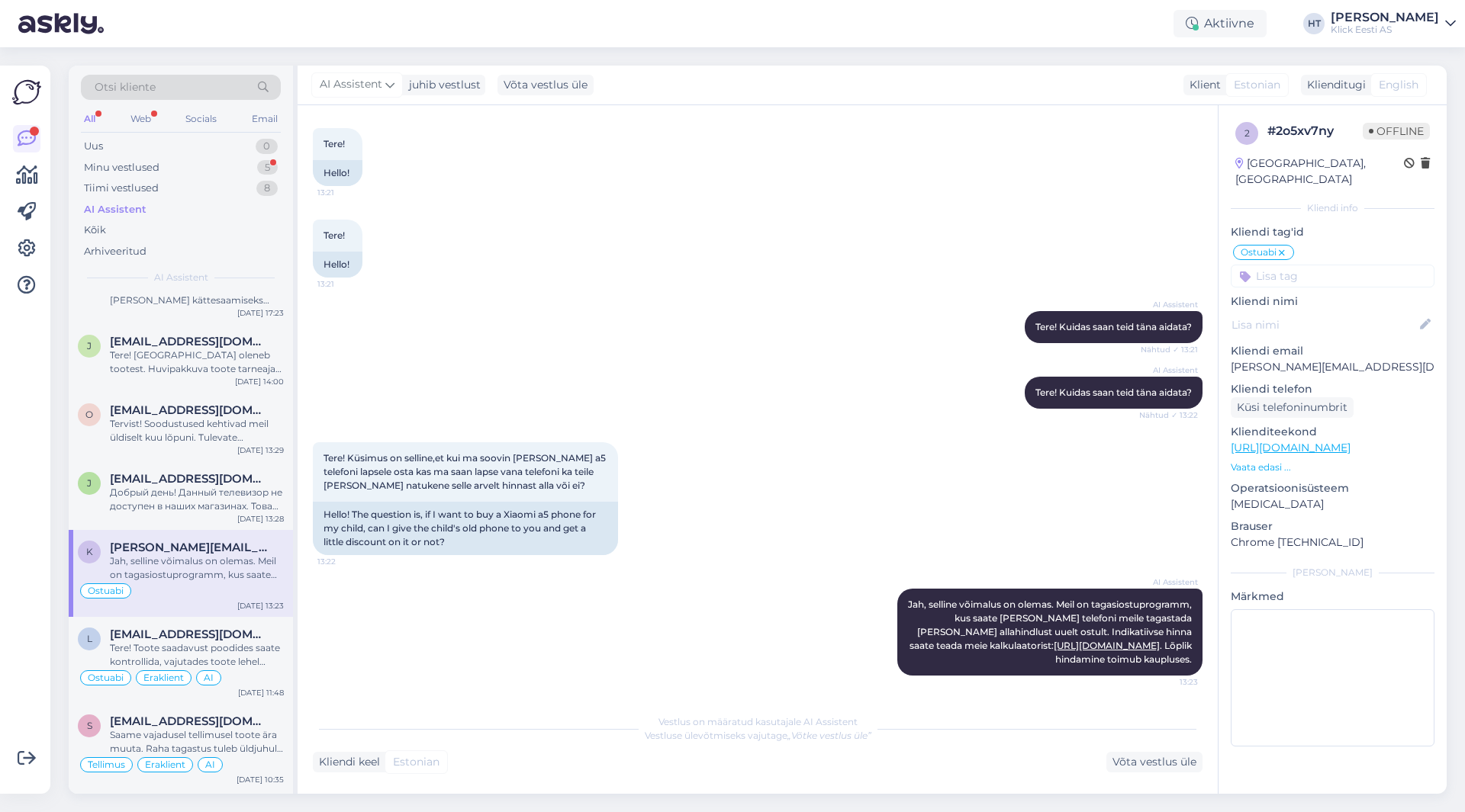
click at [1282, 247] on icon at bounding box center [1281, 252] width 9 height 12
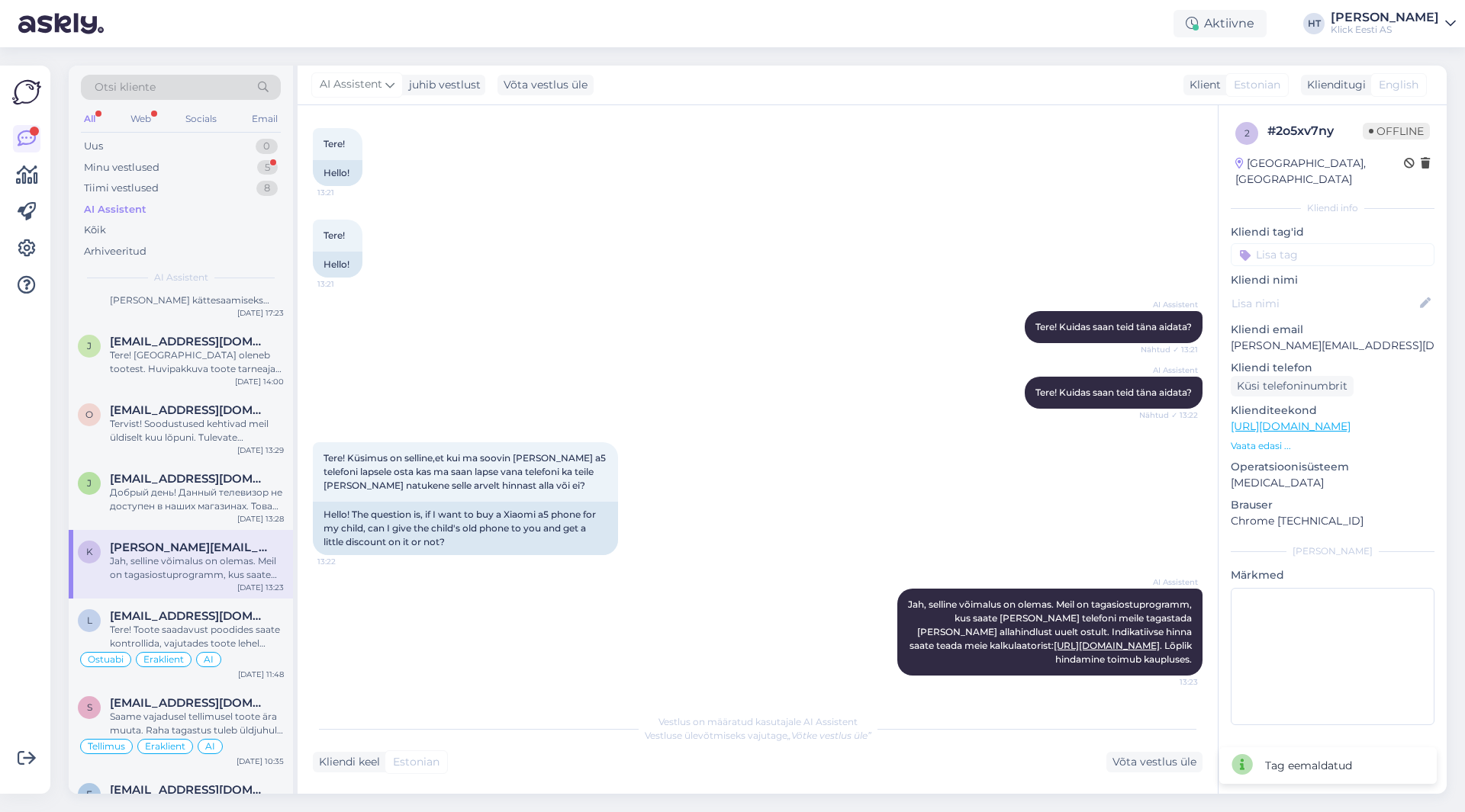
click at [1293, 244] on input at bounding box center [1333, 255] width 204 height 23
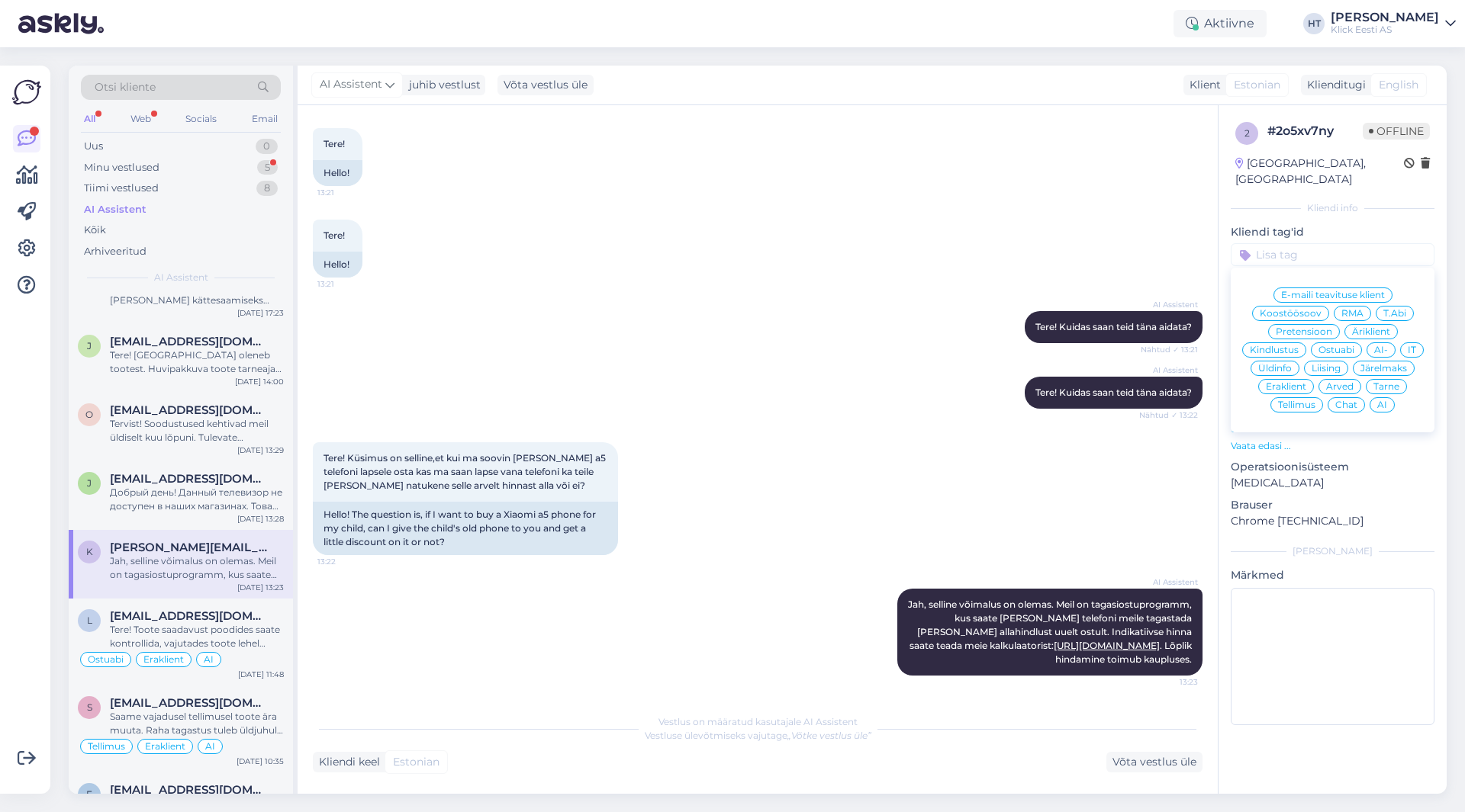
click at [1285, 364] on span "Üldinfo" at bounding box center [1275, 368] width 34 height 9
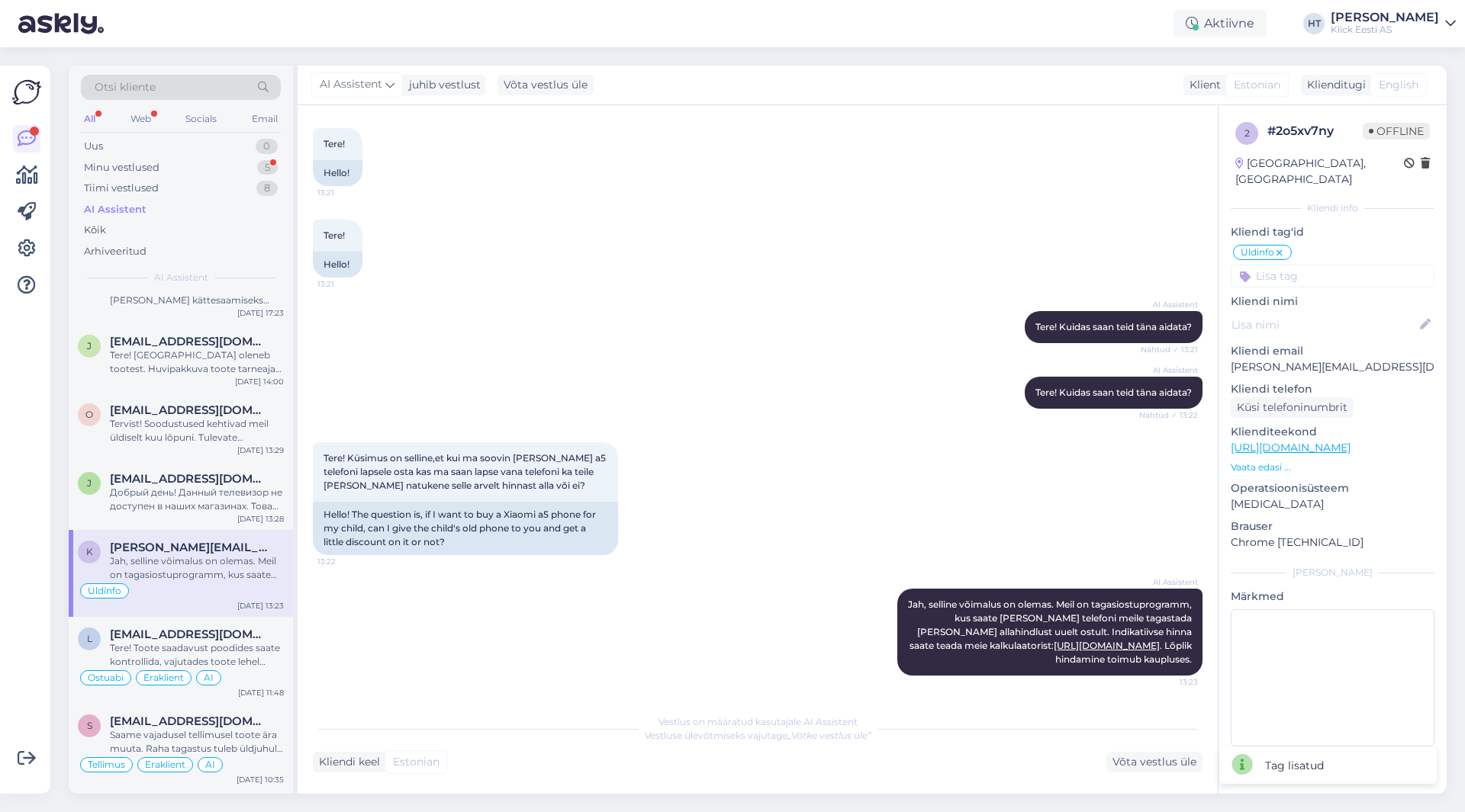
click at [1286, 265] on input at bounding box center [1333, 276] width 204 height 23
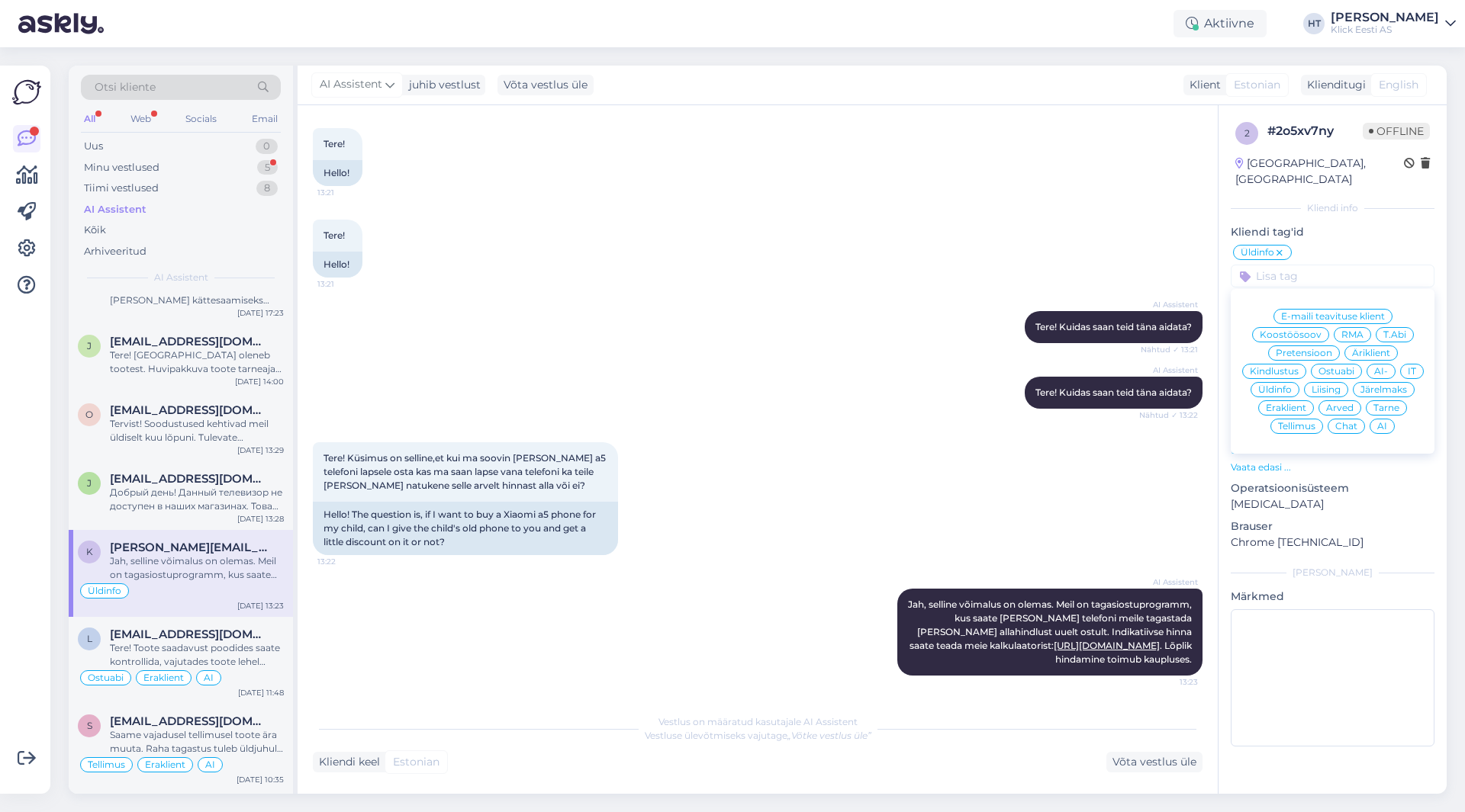
click at [1297, 403] on span "Eraklient" at bounding box center [1286, 407] width 40 height 9
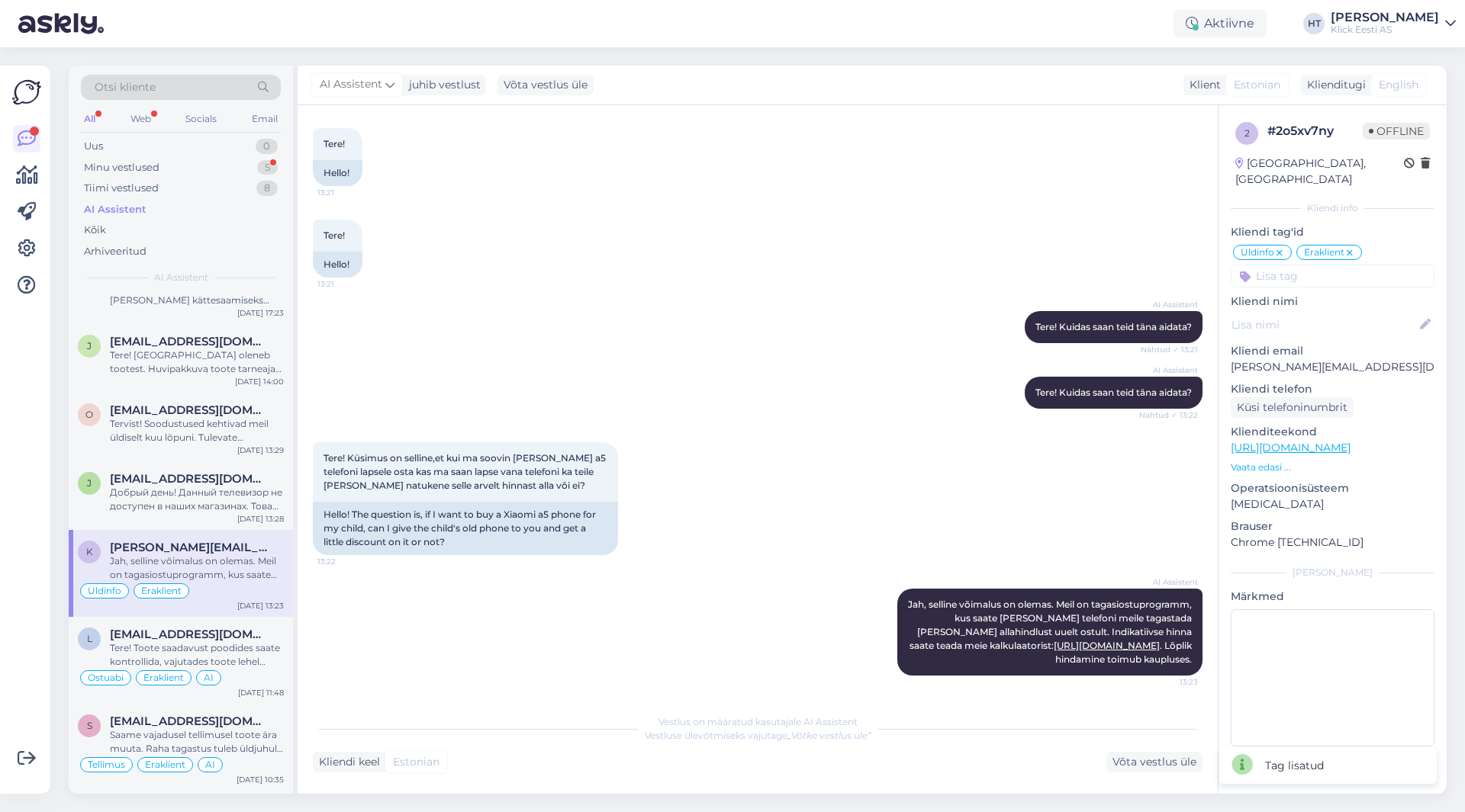
click at [1302, 265] on input at bounding box center [1333, 276] width 204 height 23
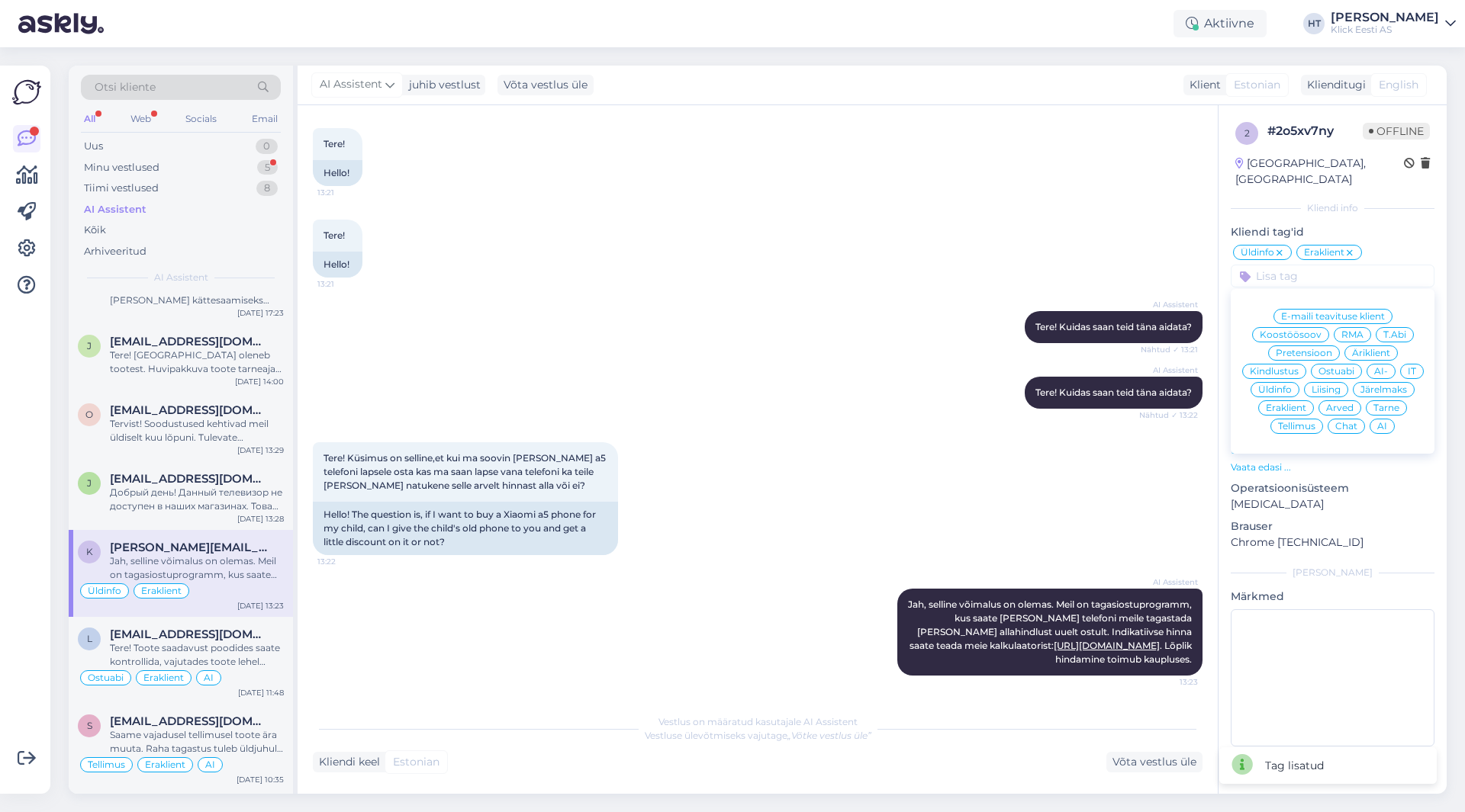
click at [1386, 422] on span "AI" at bounding box center [1382, 426] width 10 height 9
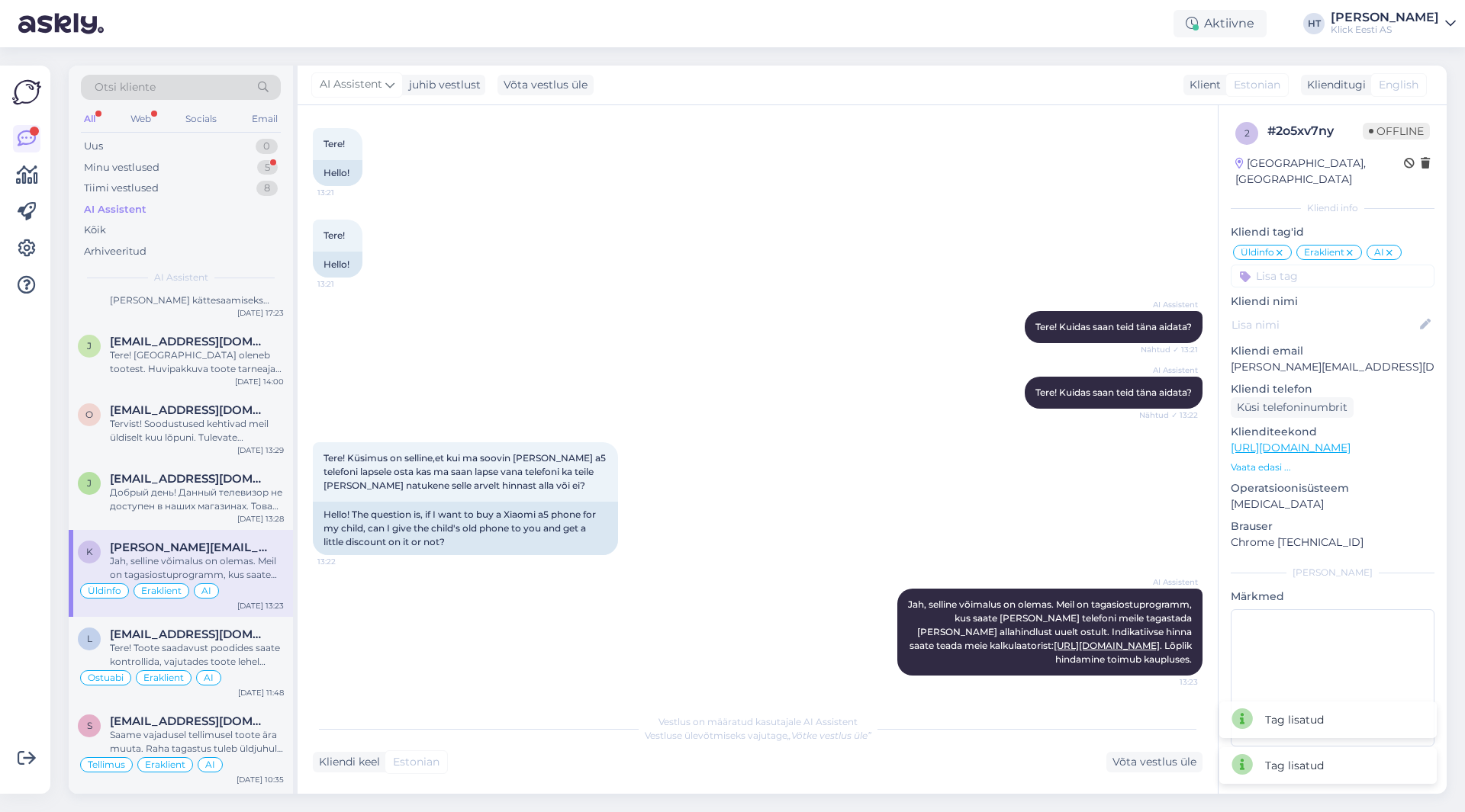
click at [1037, 230] on div "Tere! 13:21 Hello!" at bounding box center [758, 248] width 890 height 91
click at [230, 167] on div "Minu vestlused 5" at bounding box center [180, 168] width 200 height 22
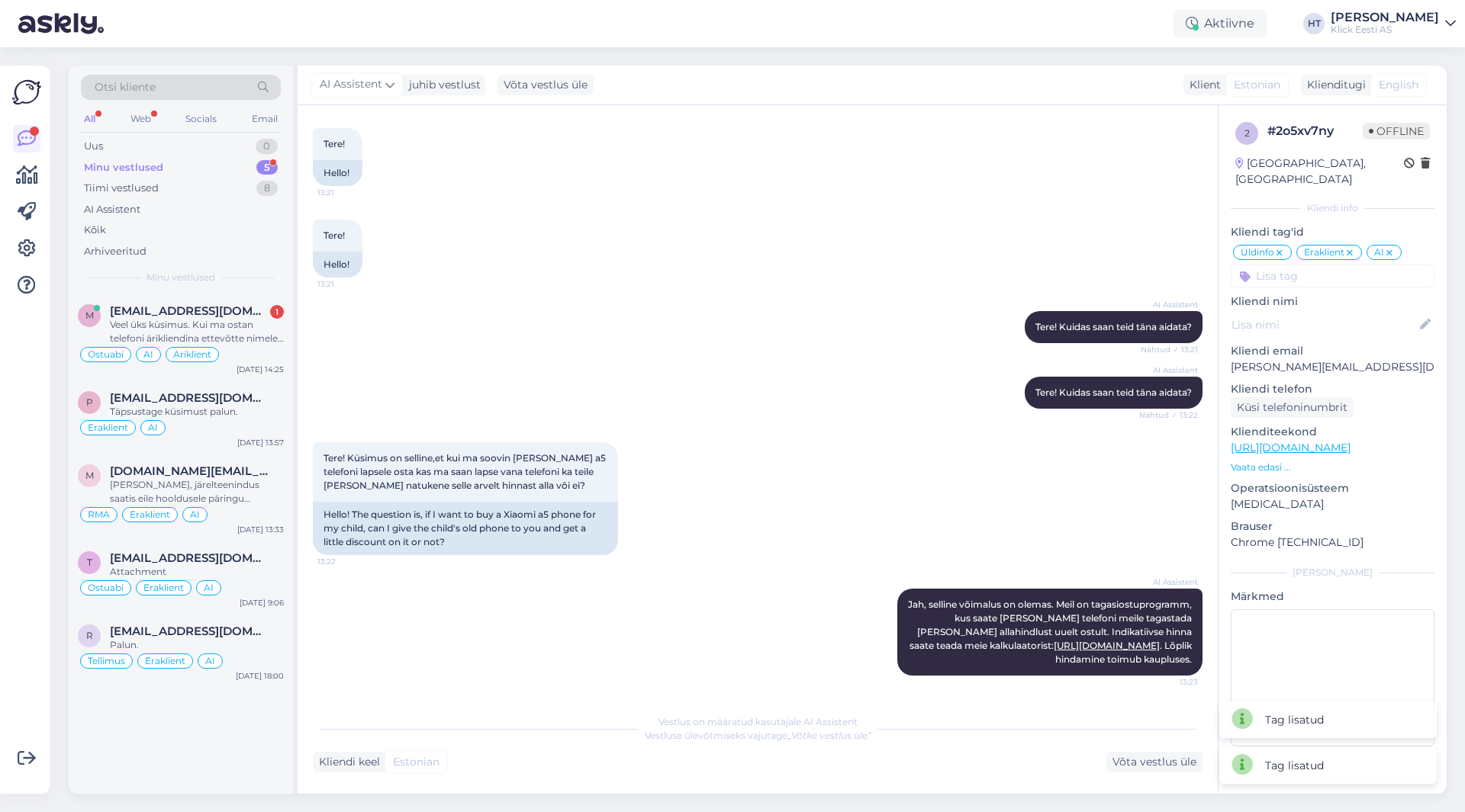
scroll to position [0, 0]
click at [249, 305] on div "[EMAIL_ADDRESS][DOMAIN_NAME] 1" at bounding box center [196, 311] width 174 height 14
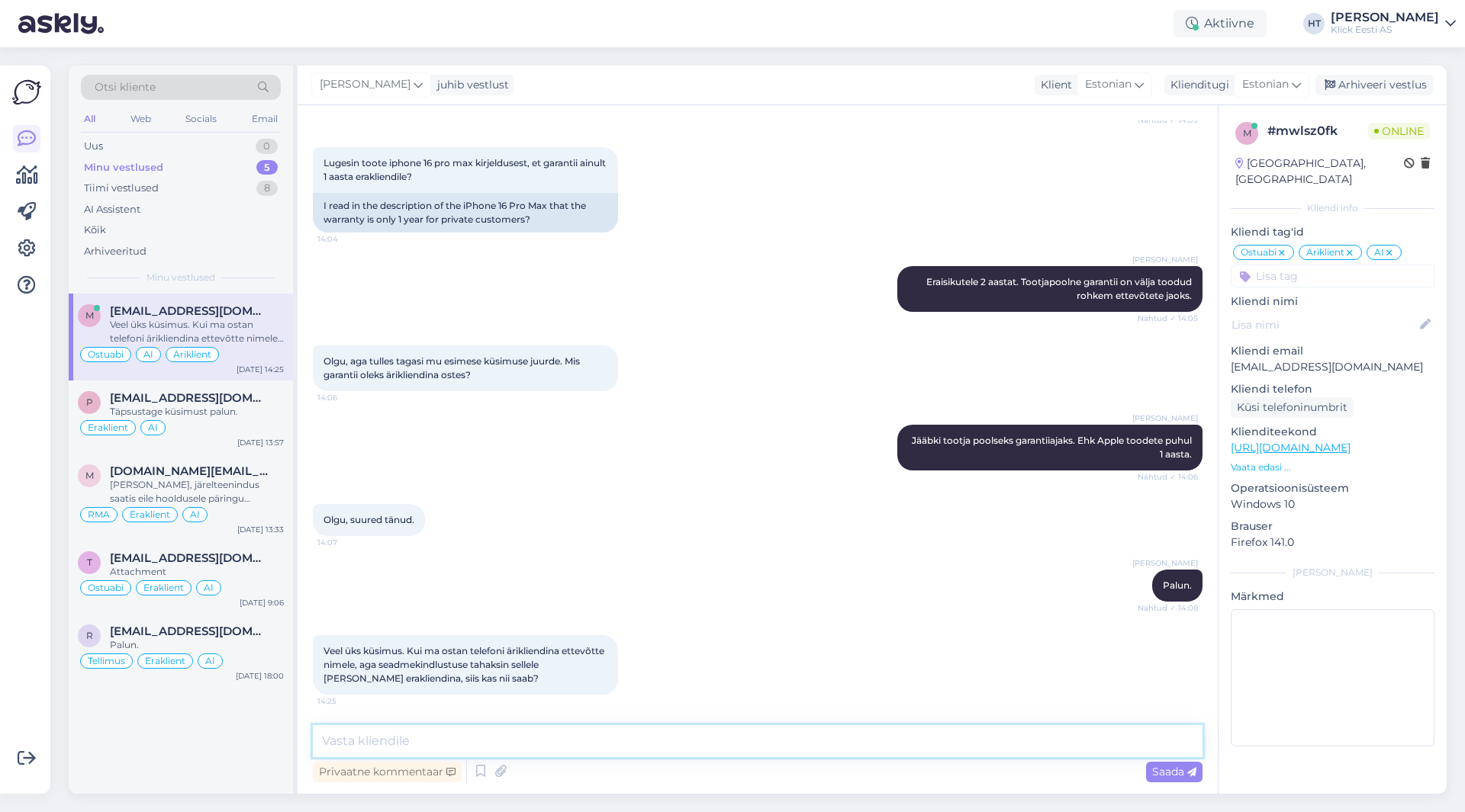
drag, startPoint x: 585, startPoint y: 745, endPoint x: 593, endPoint y: 737, distance: 11.3
click at [585, 745] on textarea at bounding box center [758, 741] width 890 height 32
type textarea "See pole kahjuks võimalik."
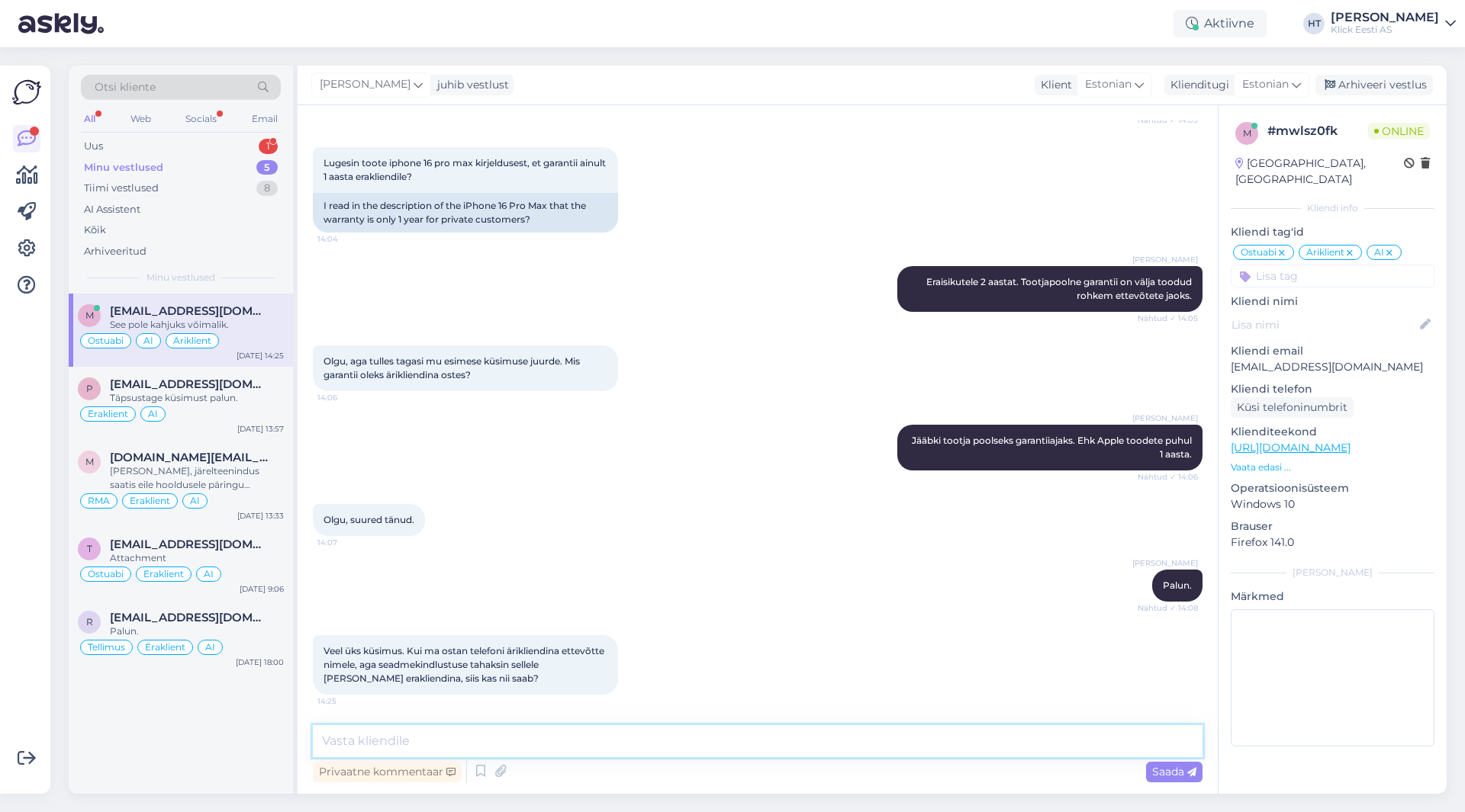
scroll to position [359, 0]
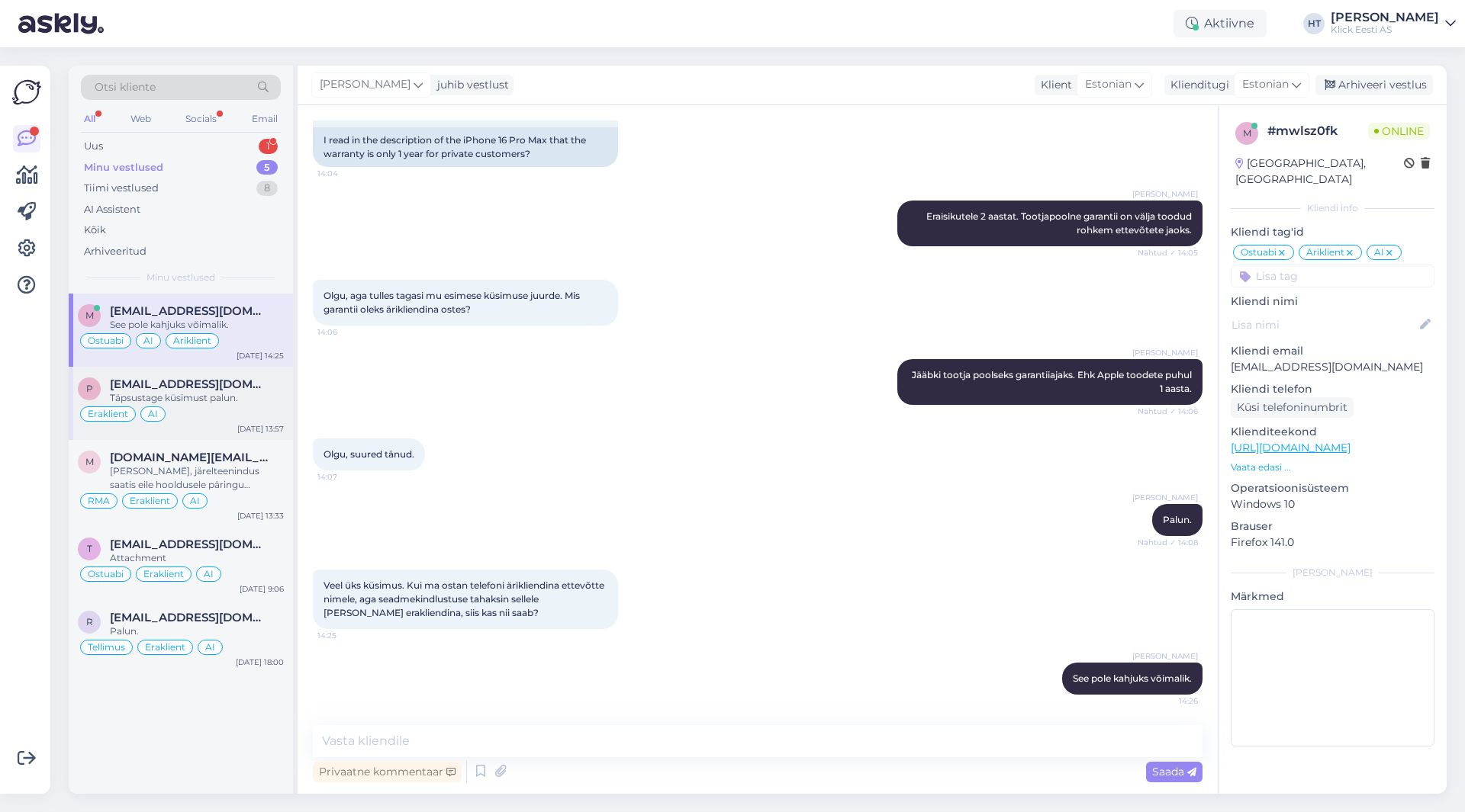
click at [247, 409] on div "Eraklient AI" at bounding box center [180, 414] width 206 height 18
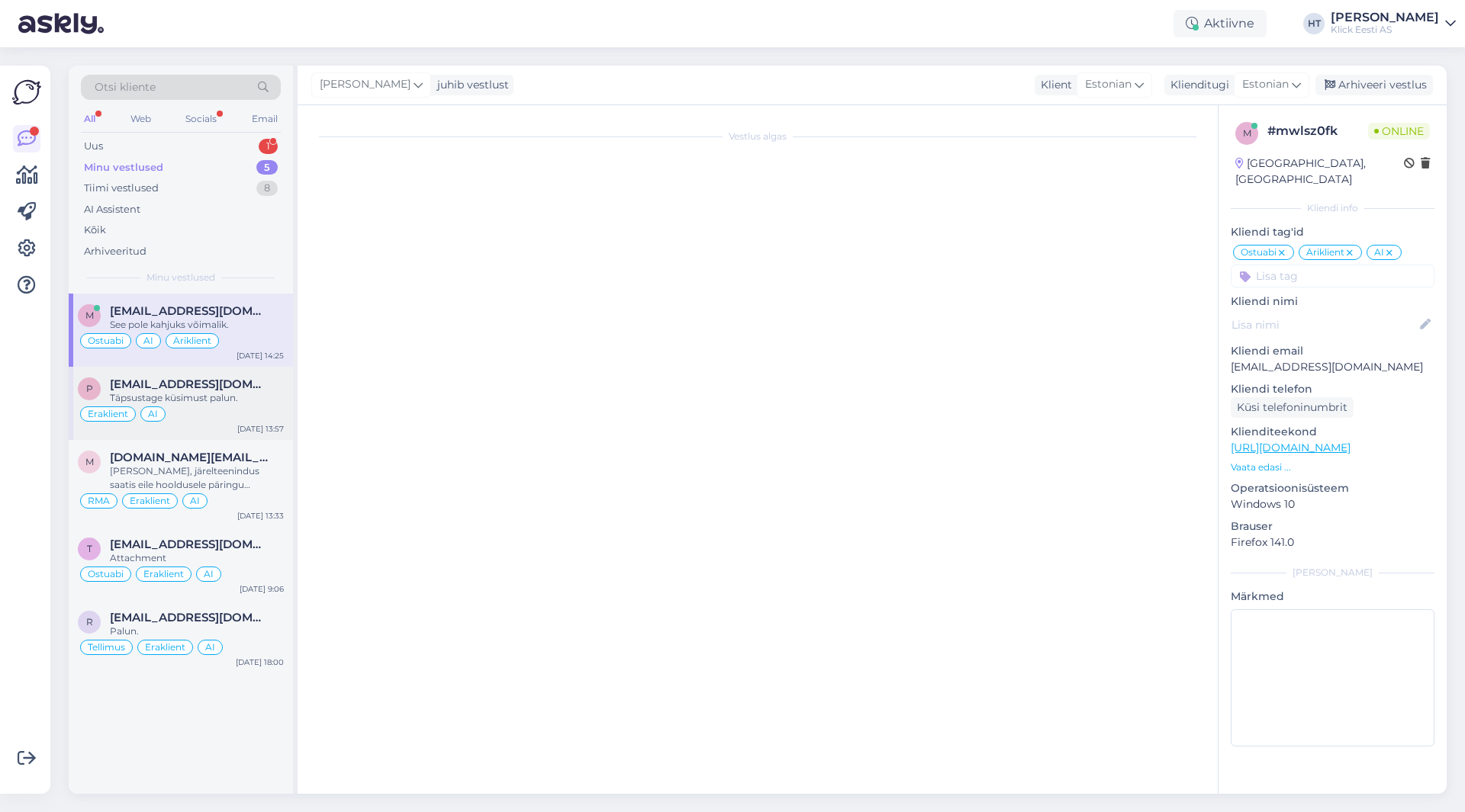
scroll to position [0, 0]
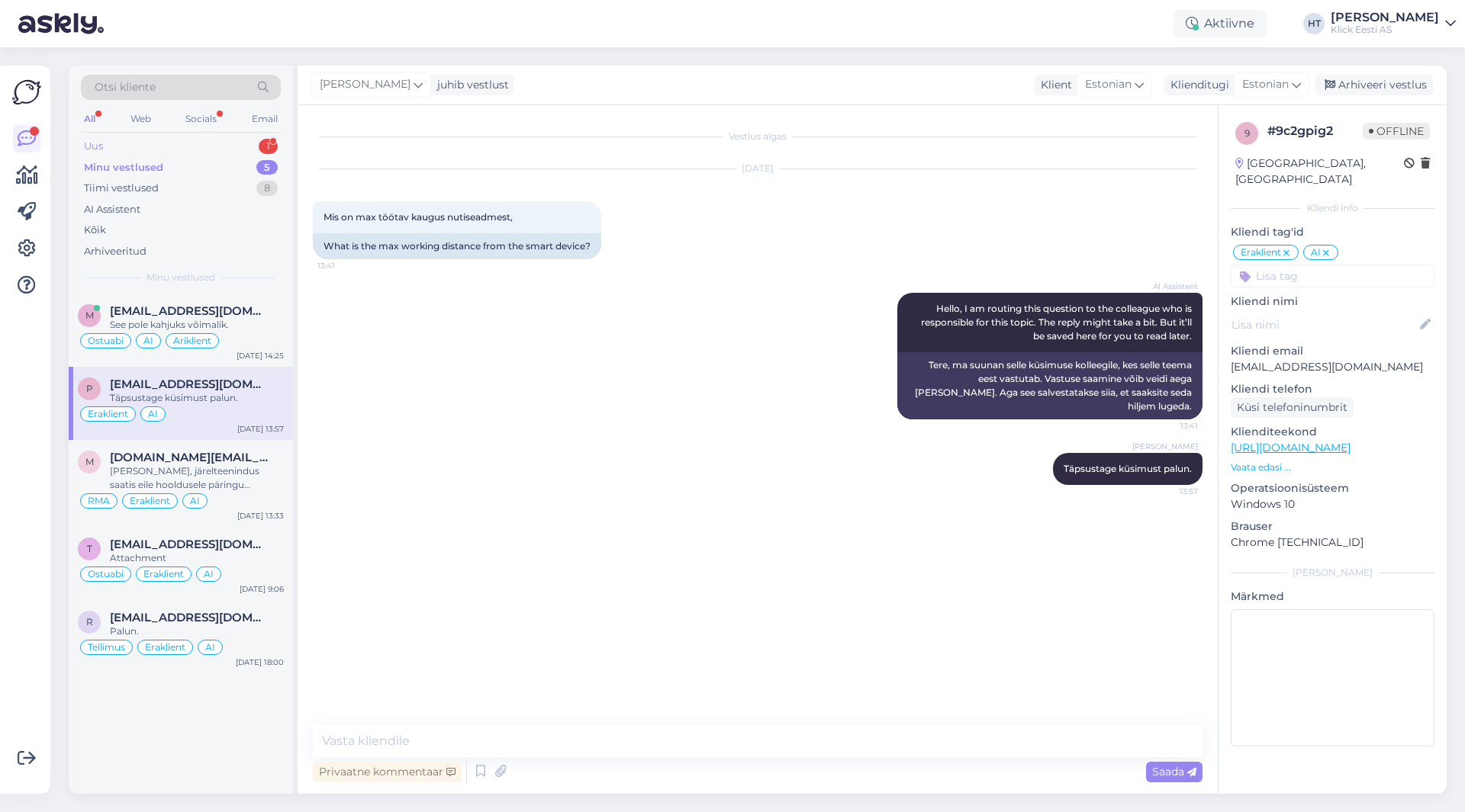
click at [220, 149] on div "Uus 1" at bounding box center [180, 146] width 200 height 22
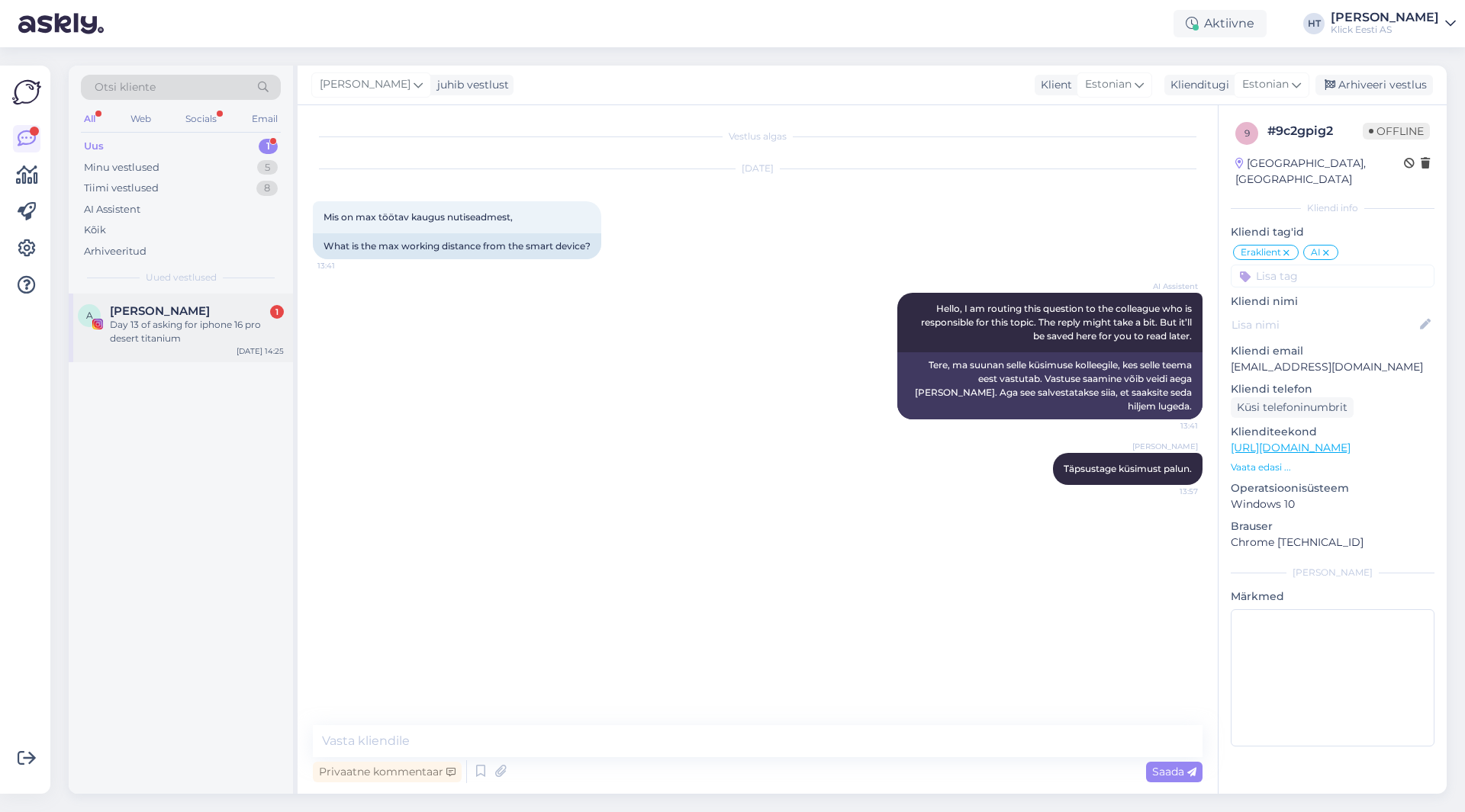
click at [218, 313] on div "[PERSON_NAME] 1" at bounding box center [196, 311] width 174 height 14
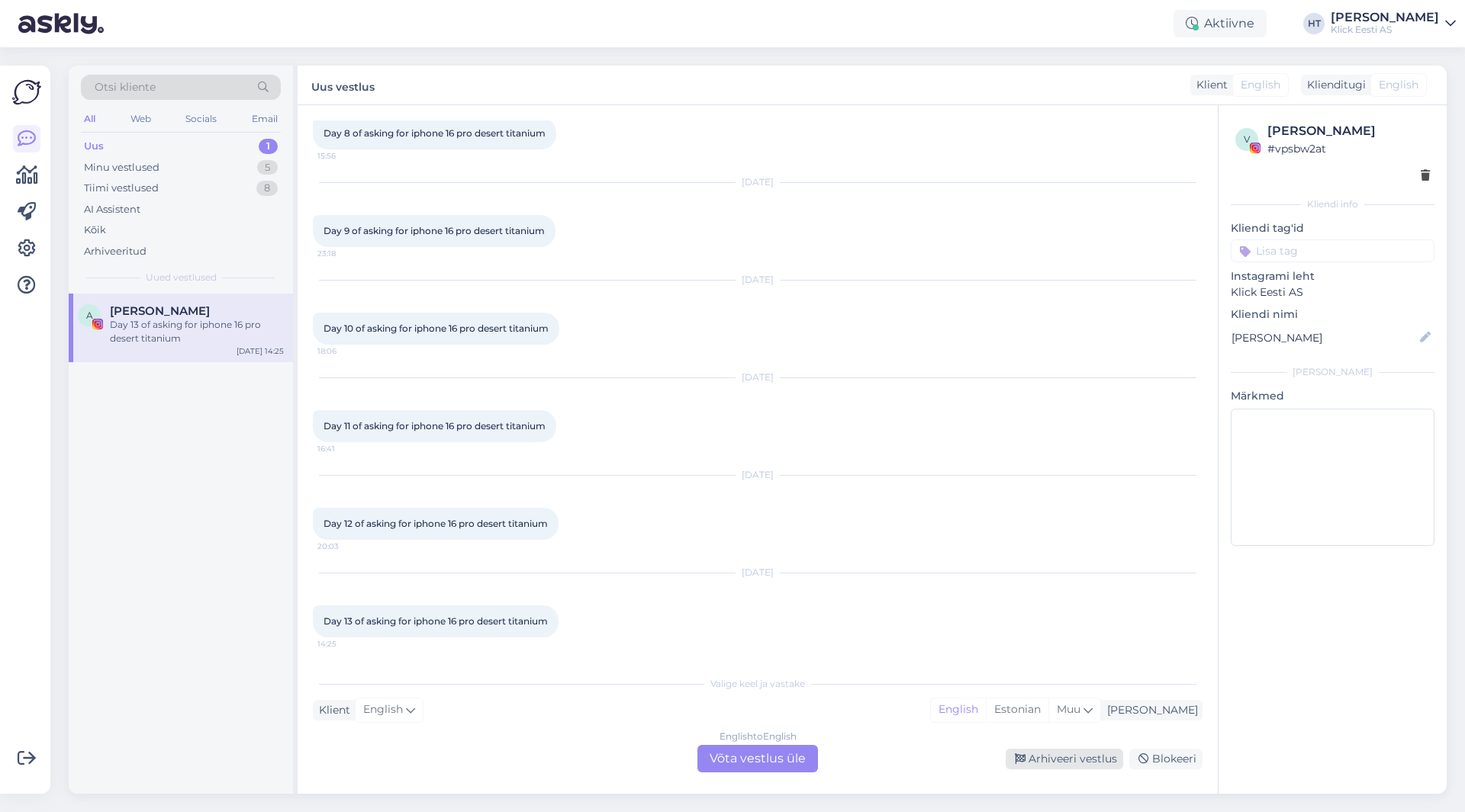
click at [1062, 759] on div "Arhiveeri vestlus" at bounding box center [1064, 760] width 118 height 21
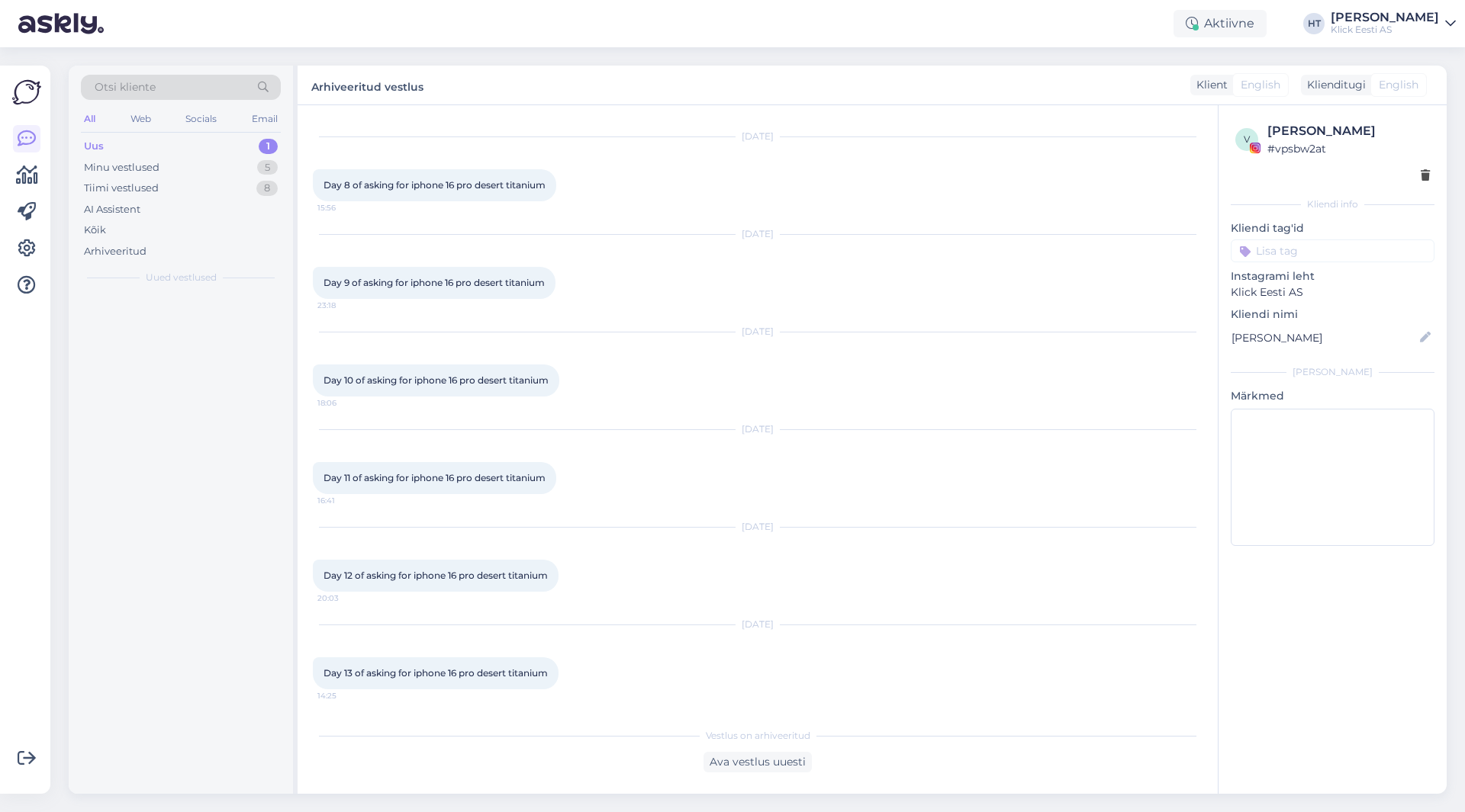
scroll to position [716, 0]
click at [196, 167] on div "Minu vestlused 5" at bounding box center [180, 168] width 200 height 22
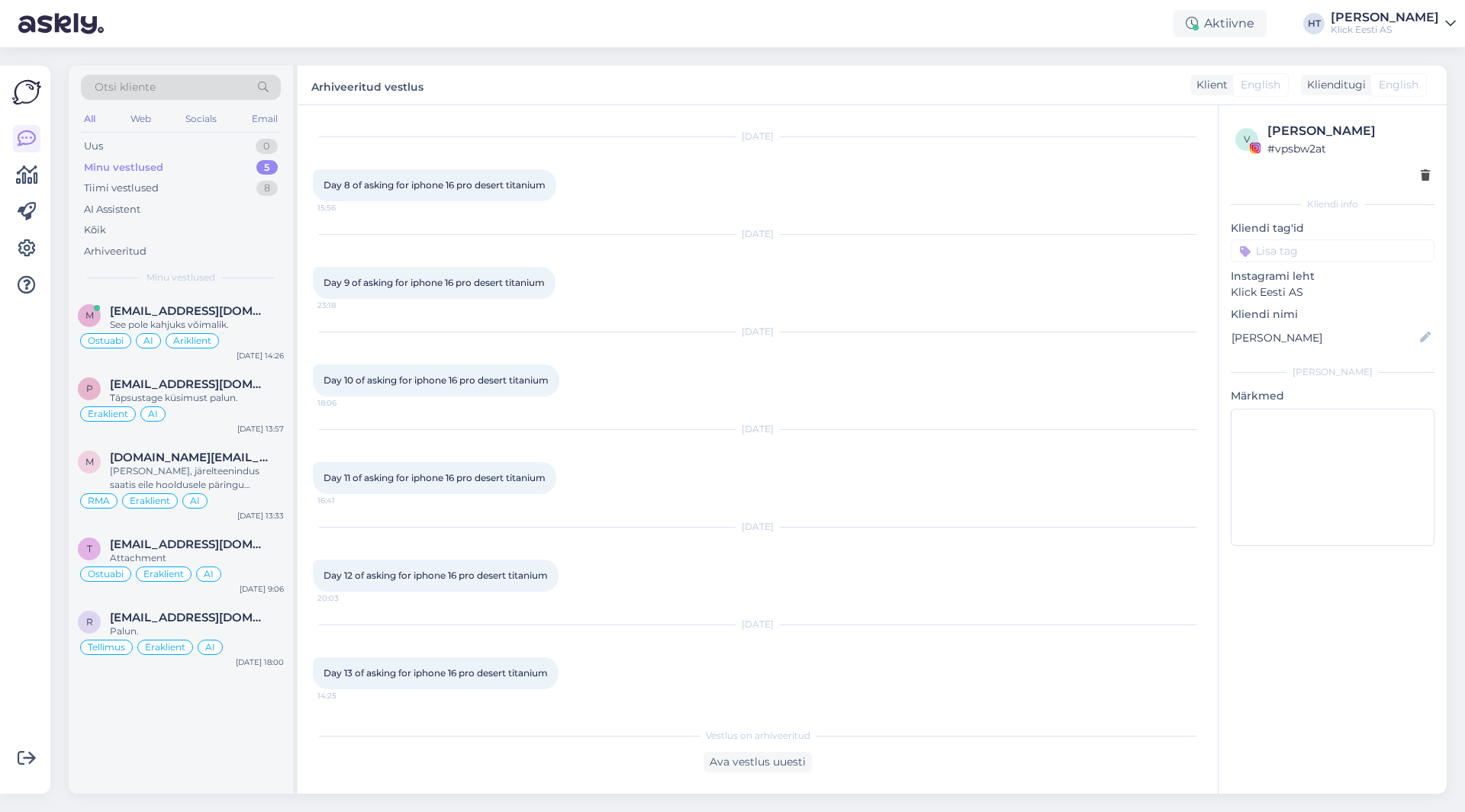
click at [246, 170] on div "Minu vestlused 5" at bounding box center [180, 168] width 200 height 22
click at [239, 313] on span "[EMAIL_ADDRESS][DOMAIN_NAME]" at bounding box center [189, 311] width 159 height 14
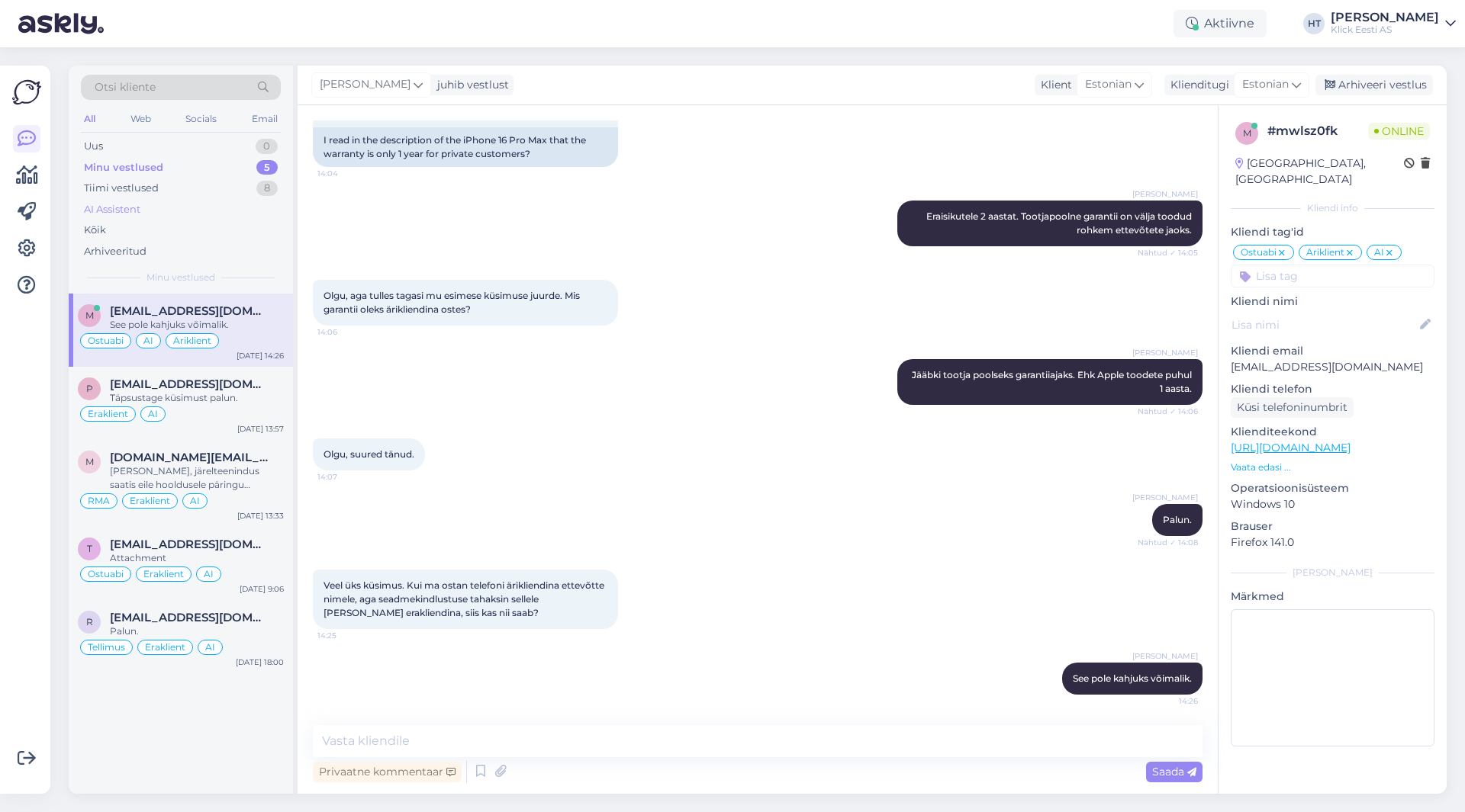
click at [170, 208] on div "AI Assistent" at bounding box center [180, 209] width 200 height 22
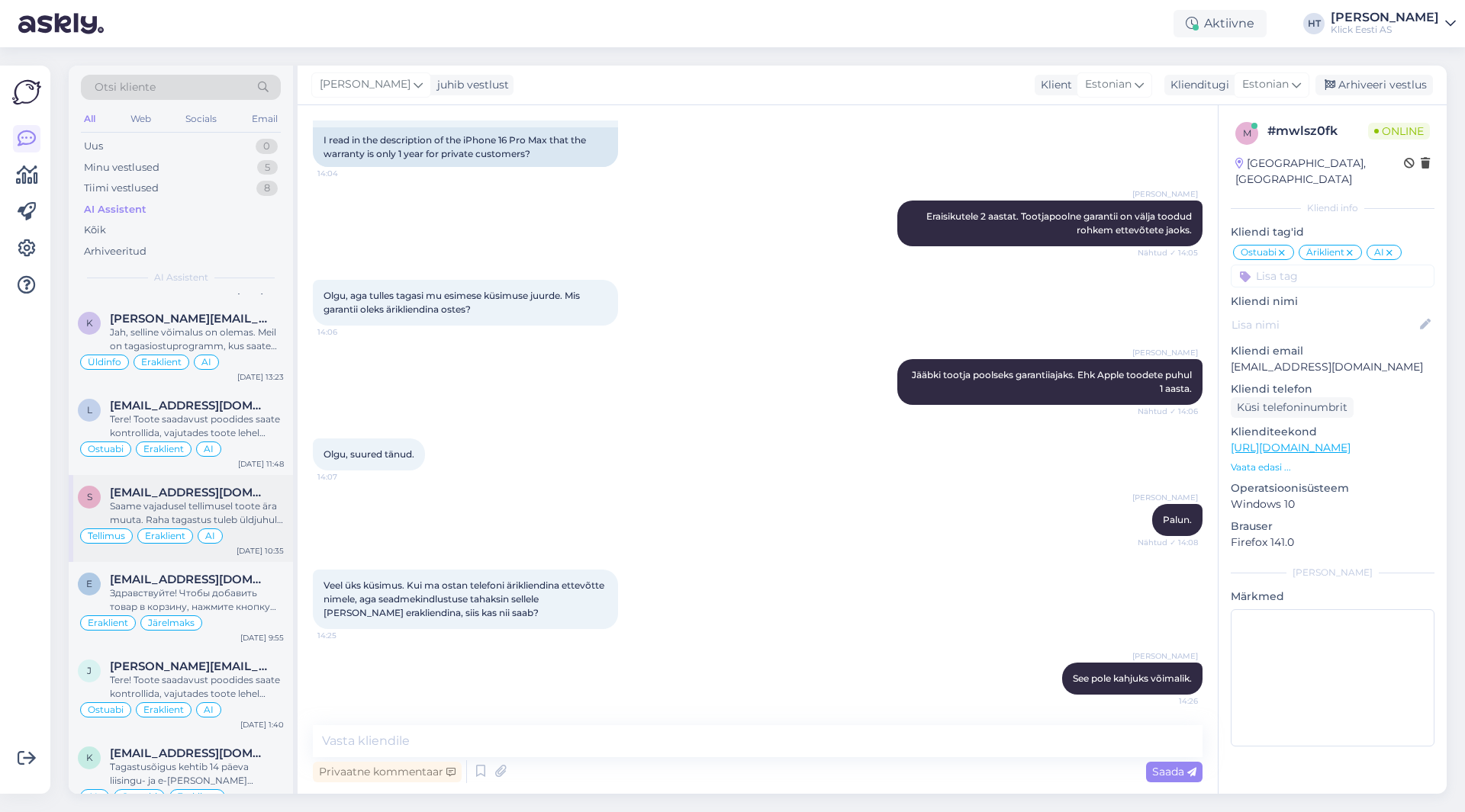
scroll to position [382, 0]
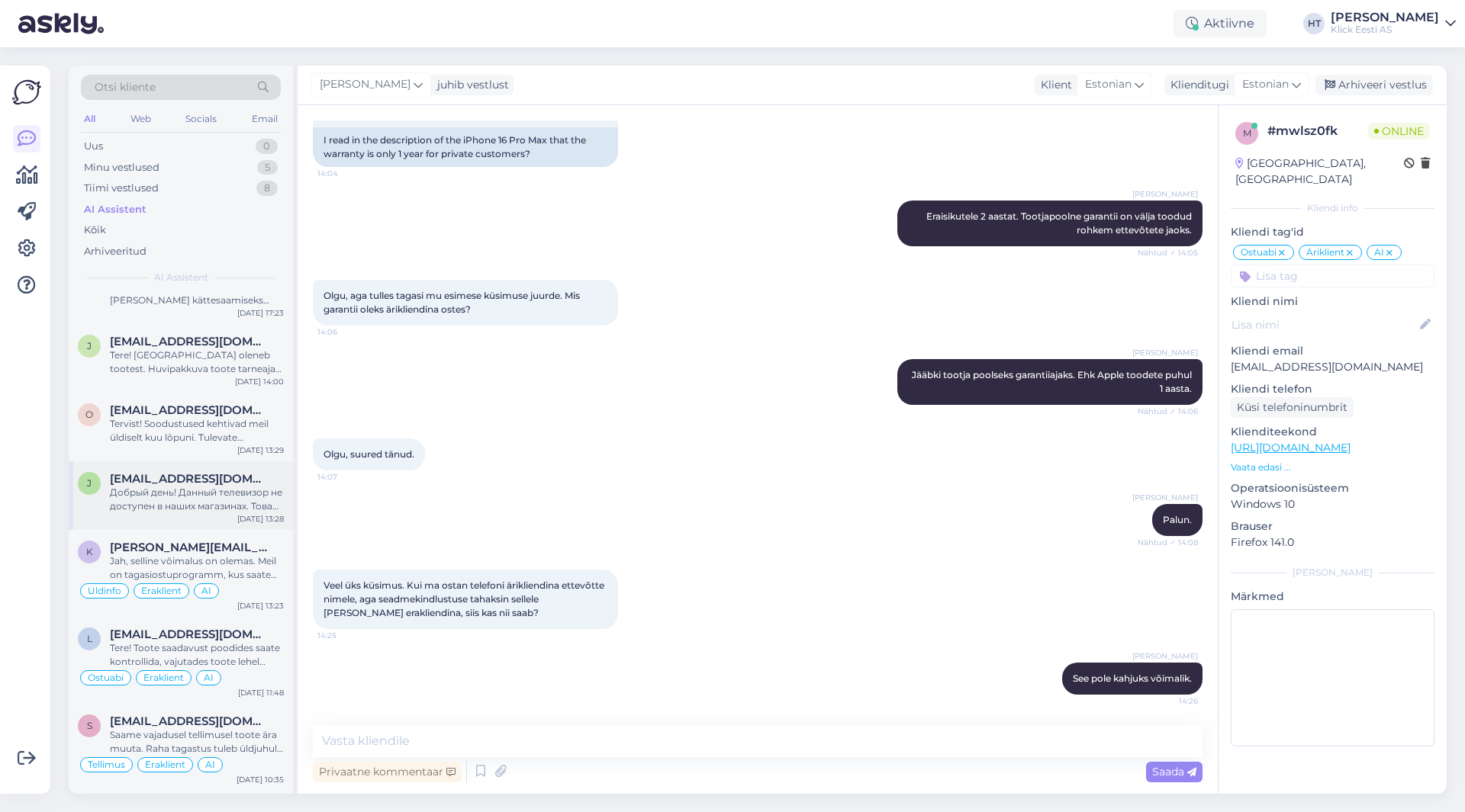
click at [218, 498] on div "Добрый день! Данный телевизор не доступен в наших магазинах. Товар можно заказа…" at bounding box center [196, 499] width 174 height 27
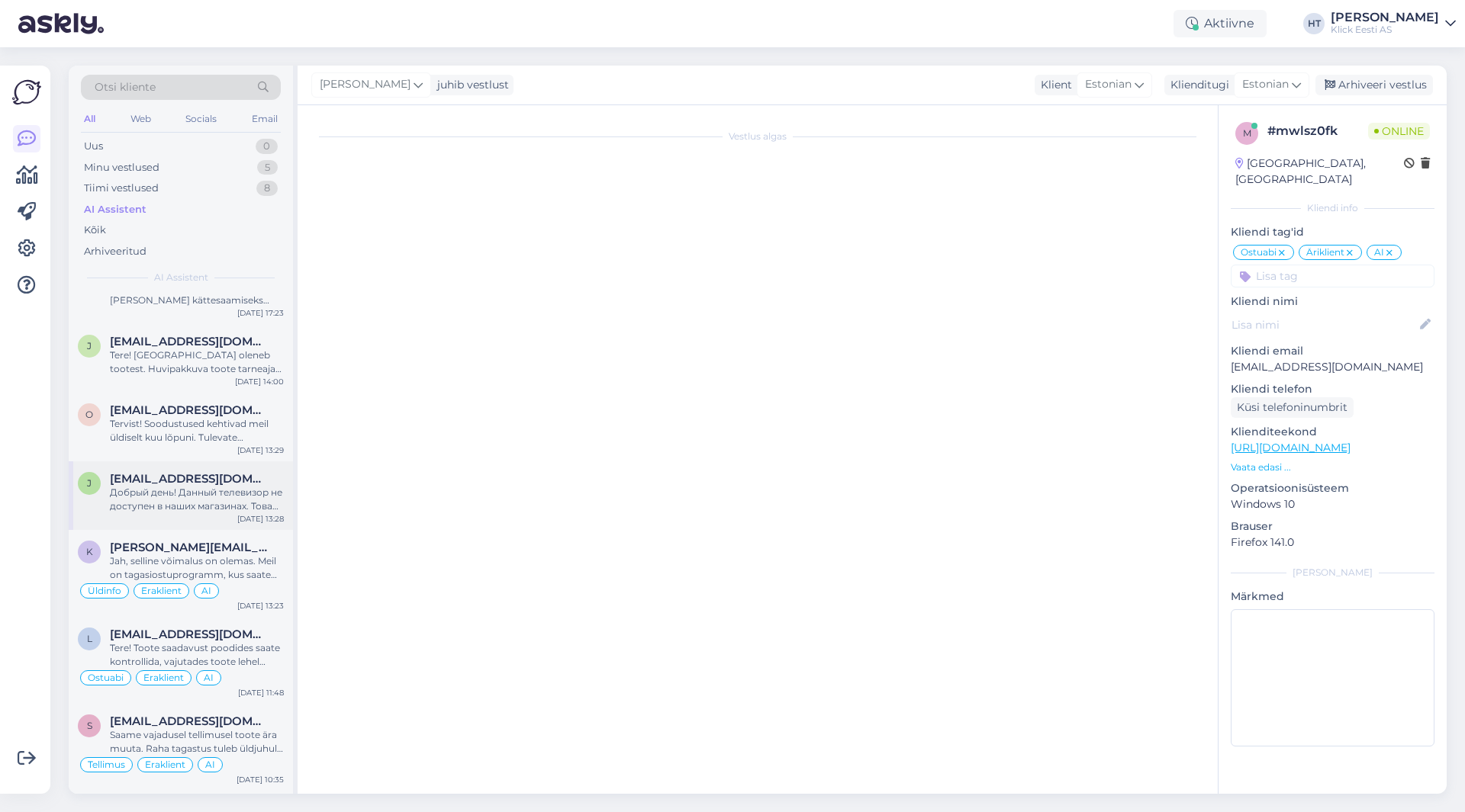
scroll to position [0, 0]
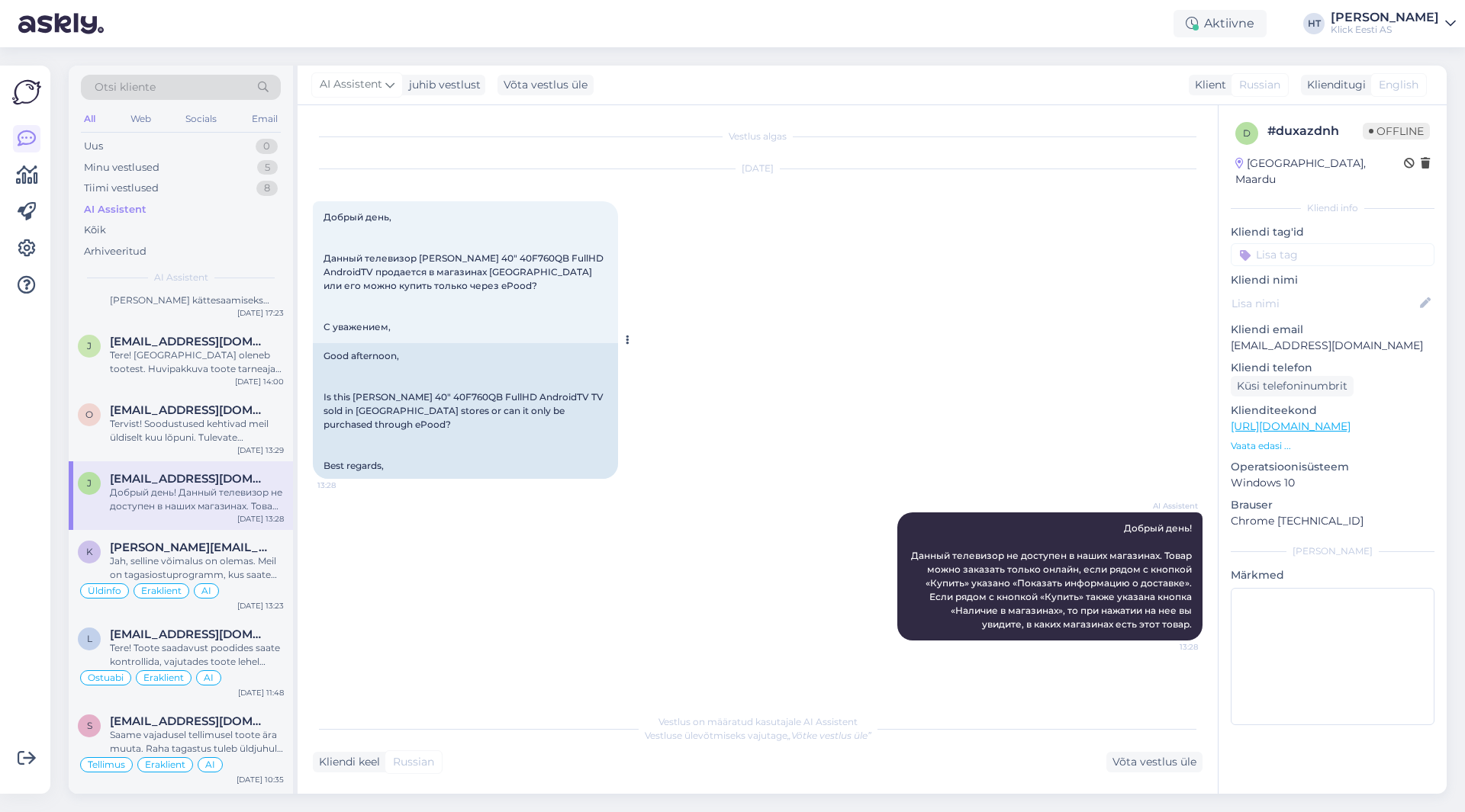
click at [324, 257] on span "Добрый день, Данный телевизор [PERSON_NAME] 40" 40F760QB FullHD AndroidTV прода…" at bounding box center [464, 272] width 282 height 121
click at [146, 227] on div "Kõik" at bounding box center [180, 230] width 200 height 22
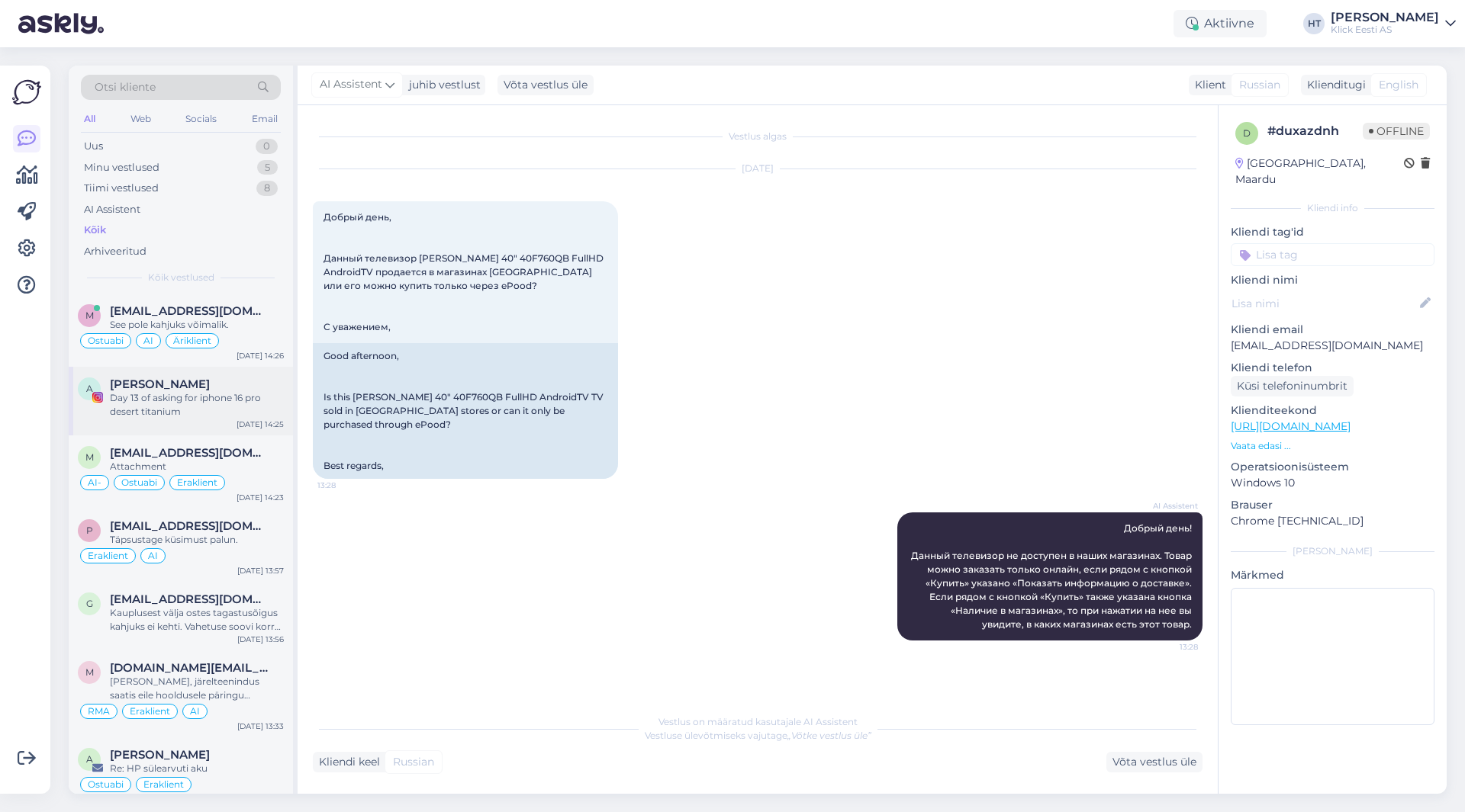
click at [198, 380] on span "[PERSON_NAME]" at bounding box center [160, 384] width 100 height 14
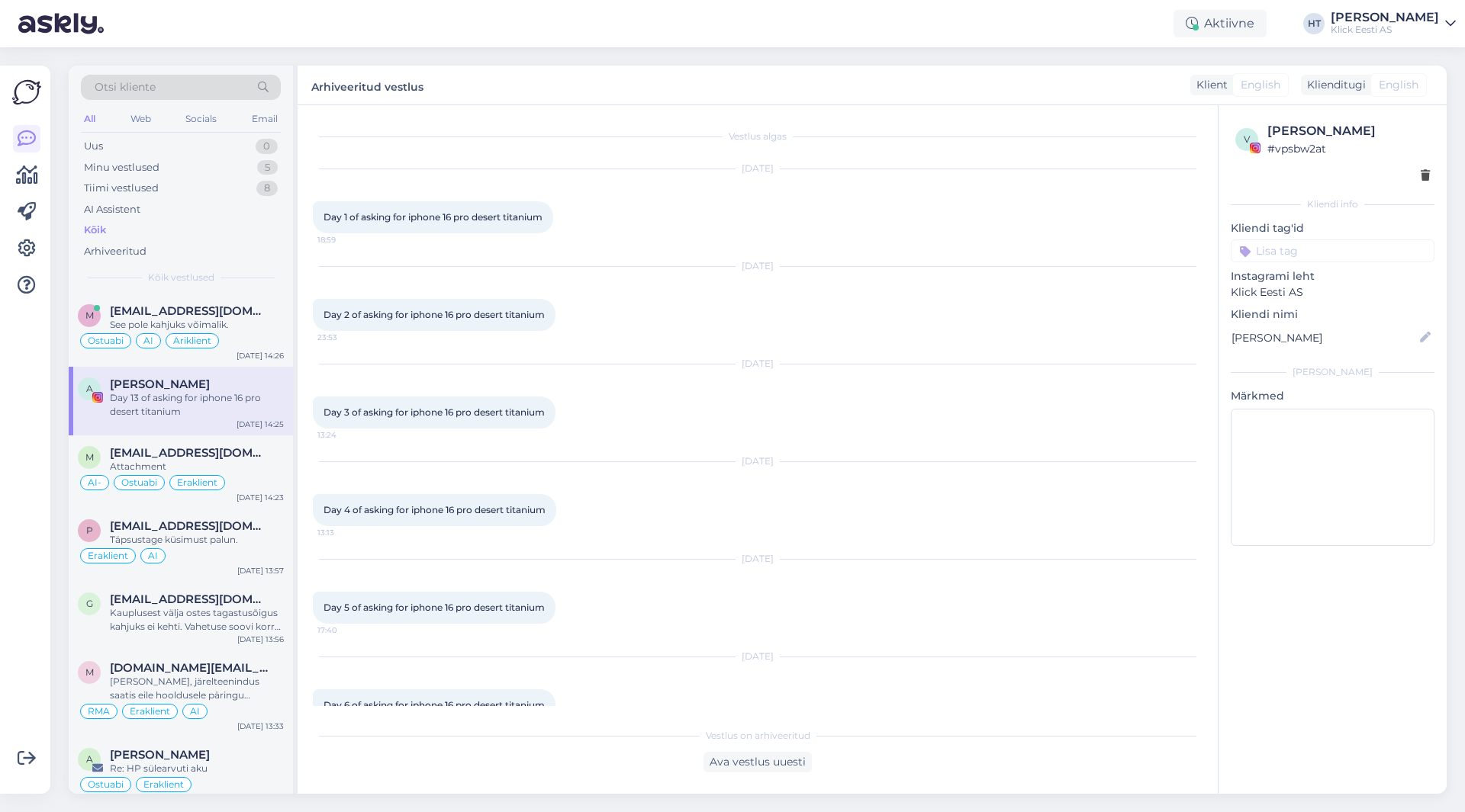
scroll to position [716, 0]
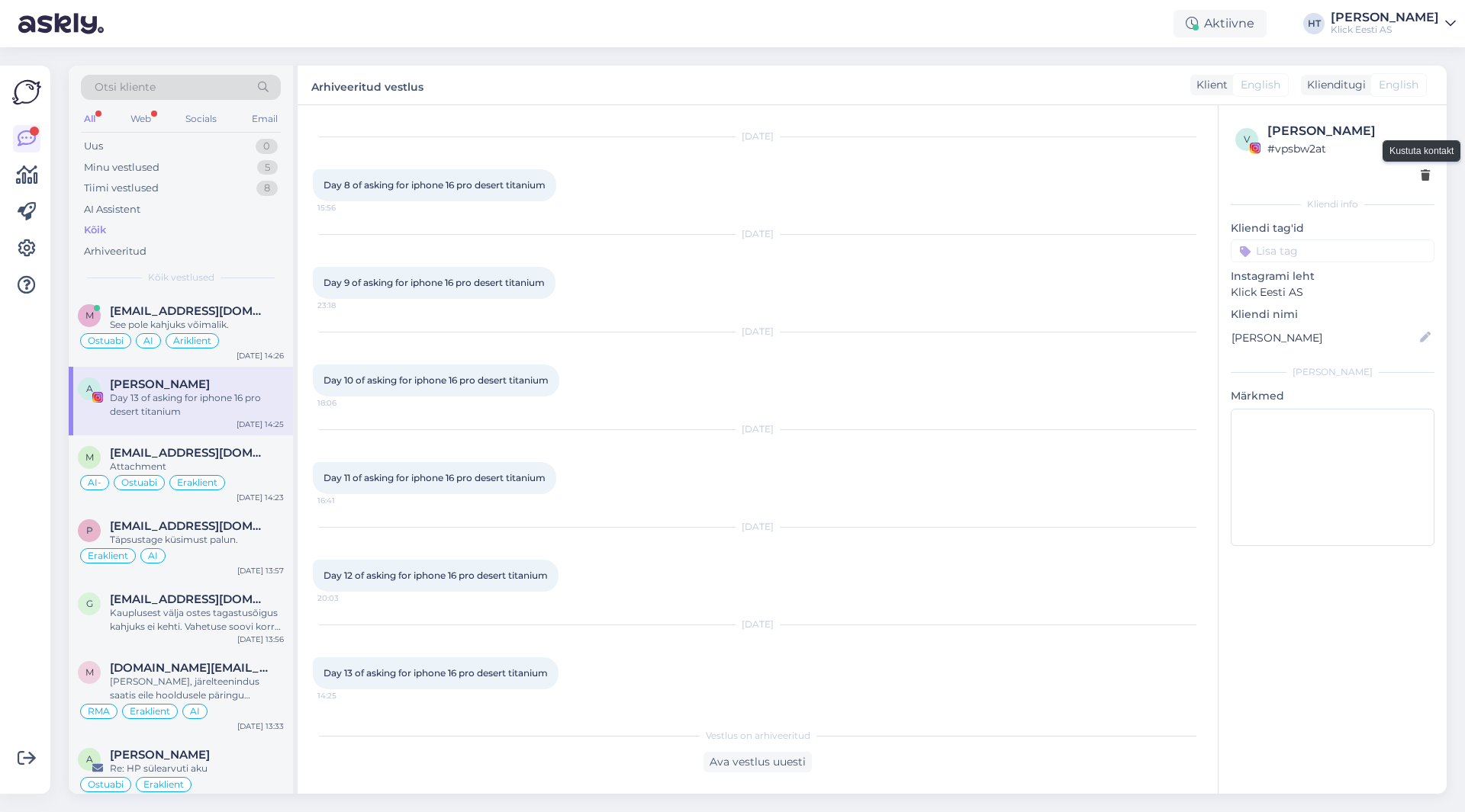
click at [1426, 173] on icon at bounding box center [1425, 176] width 9 height 10
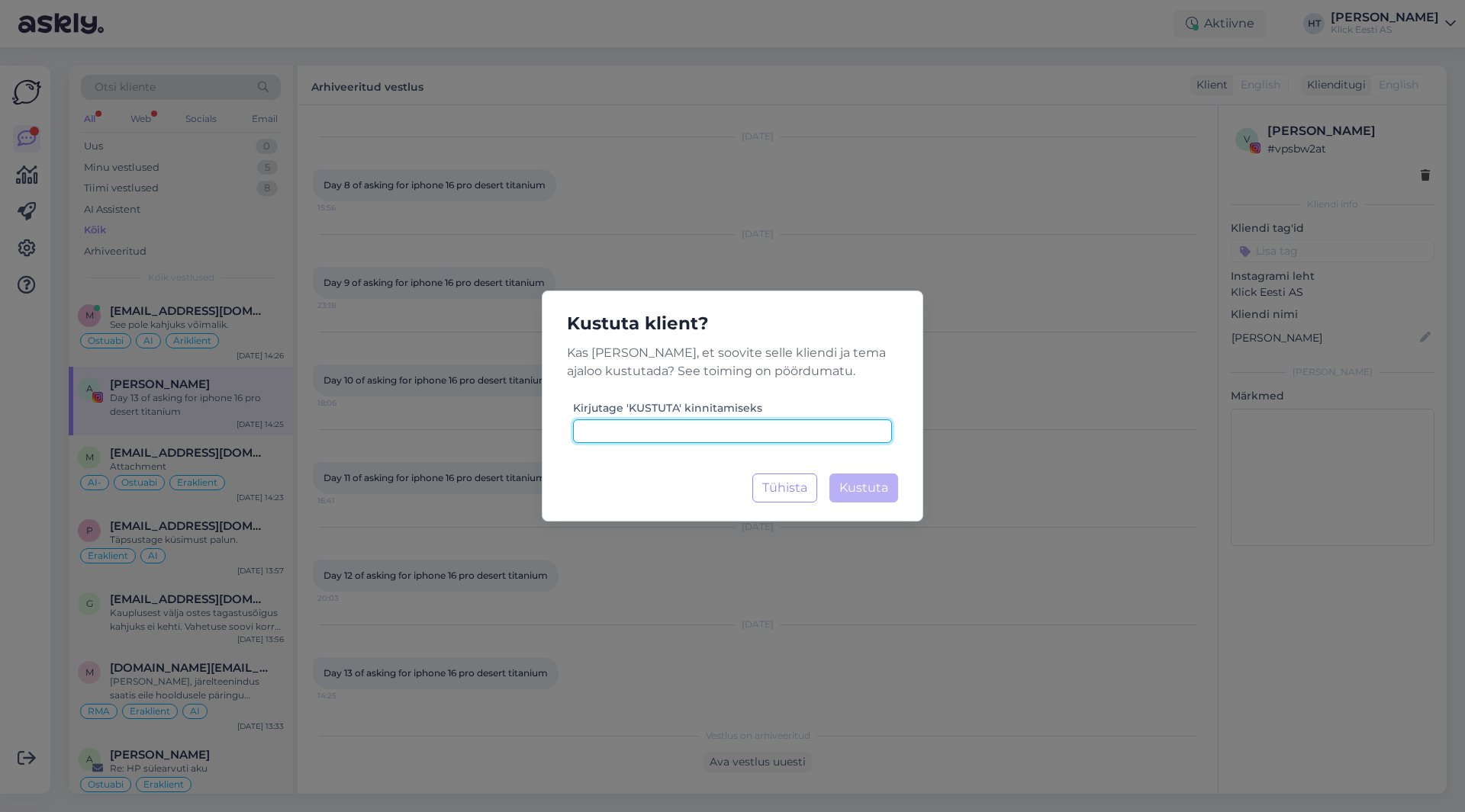
click at [668, 434] on input at bounding box center [733, 431] width 319 height 24
type input "KUSTUTA"
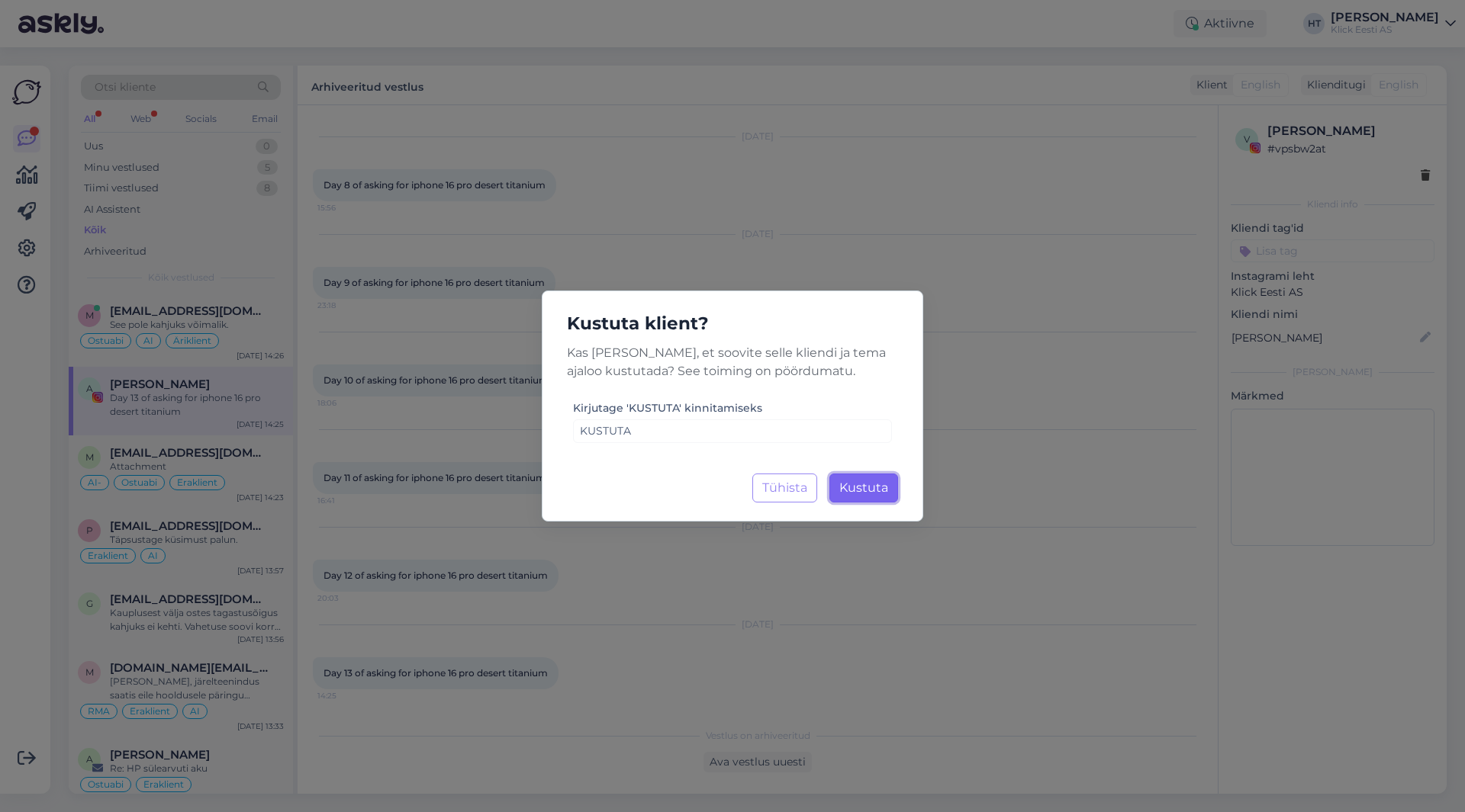
click at [869, 491] on span "Kustuta" at bounding box center [864, 488] width 49 height 14
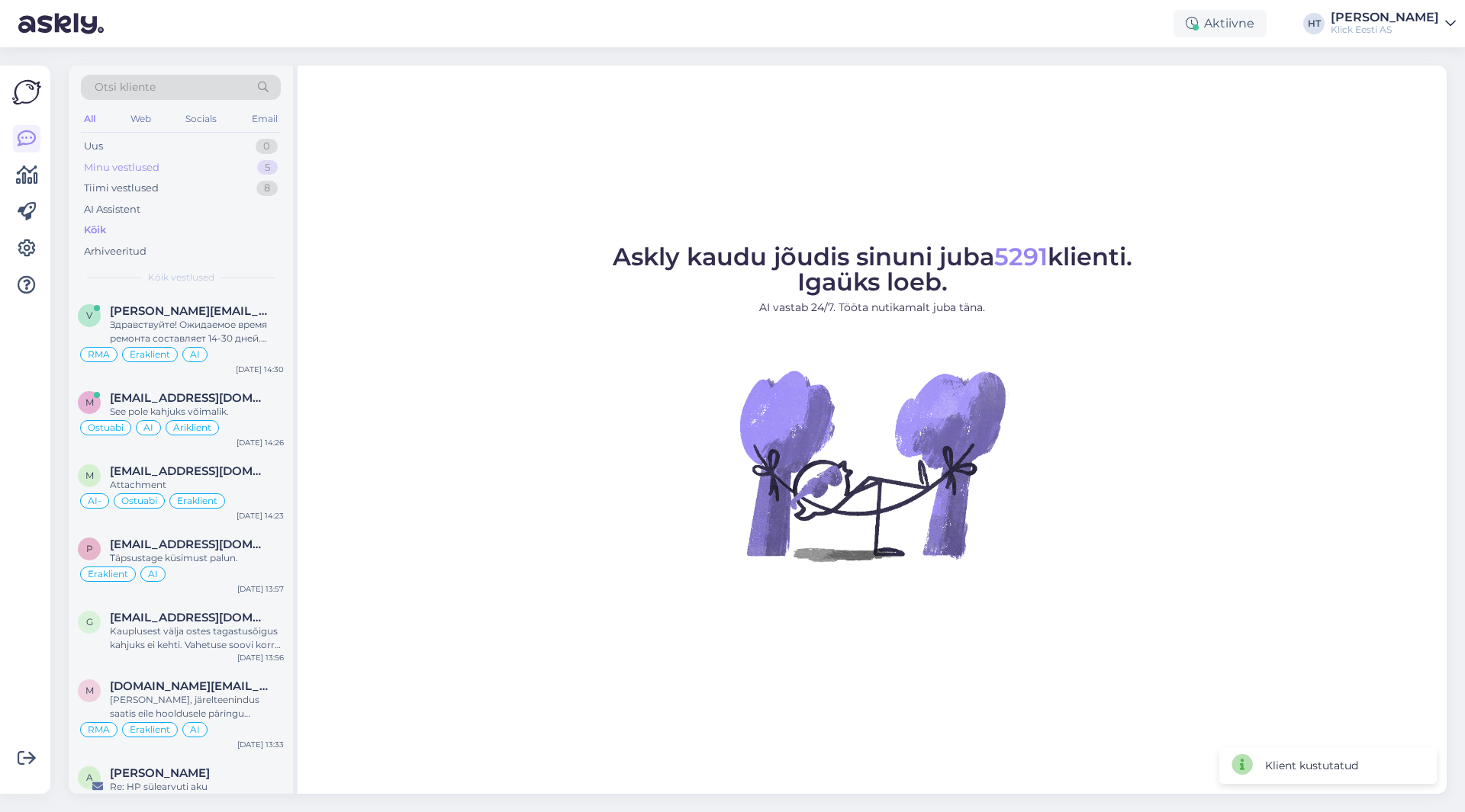
click at [238, 167] on div "Minu vestlused 5" at bounding box center [180, 168] width 200 height 22
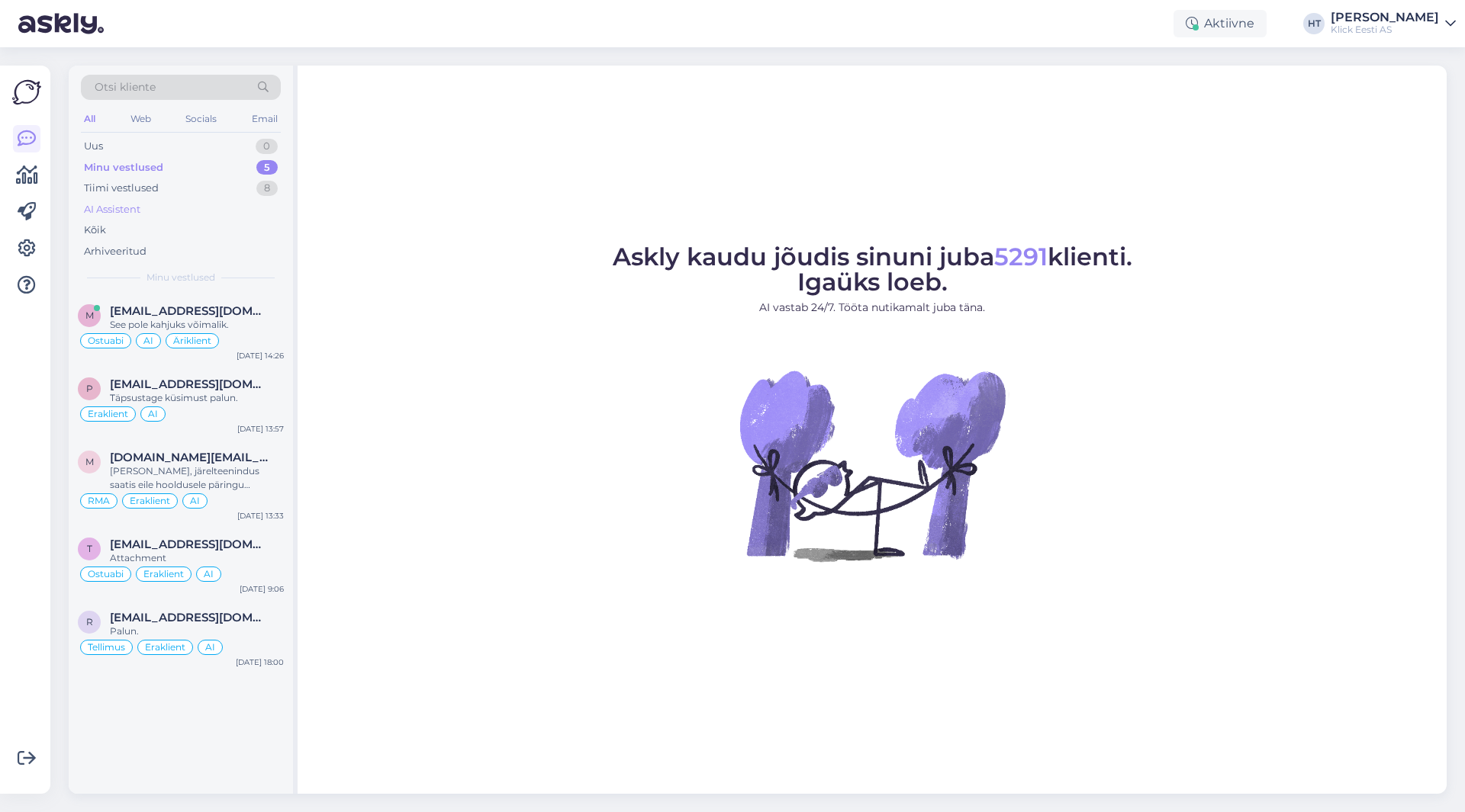
click at [219, 208] on div "AI Assistent" at bounding box center [180, 209] width 200 height 22
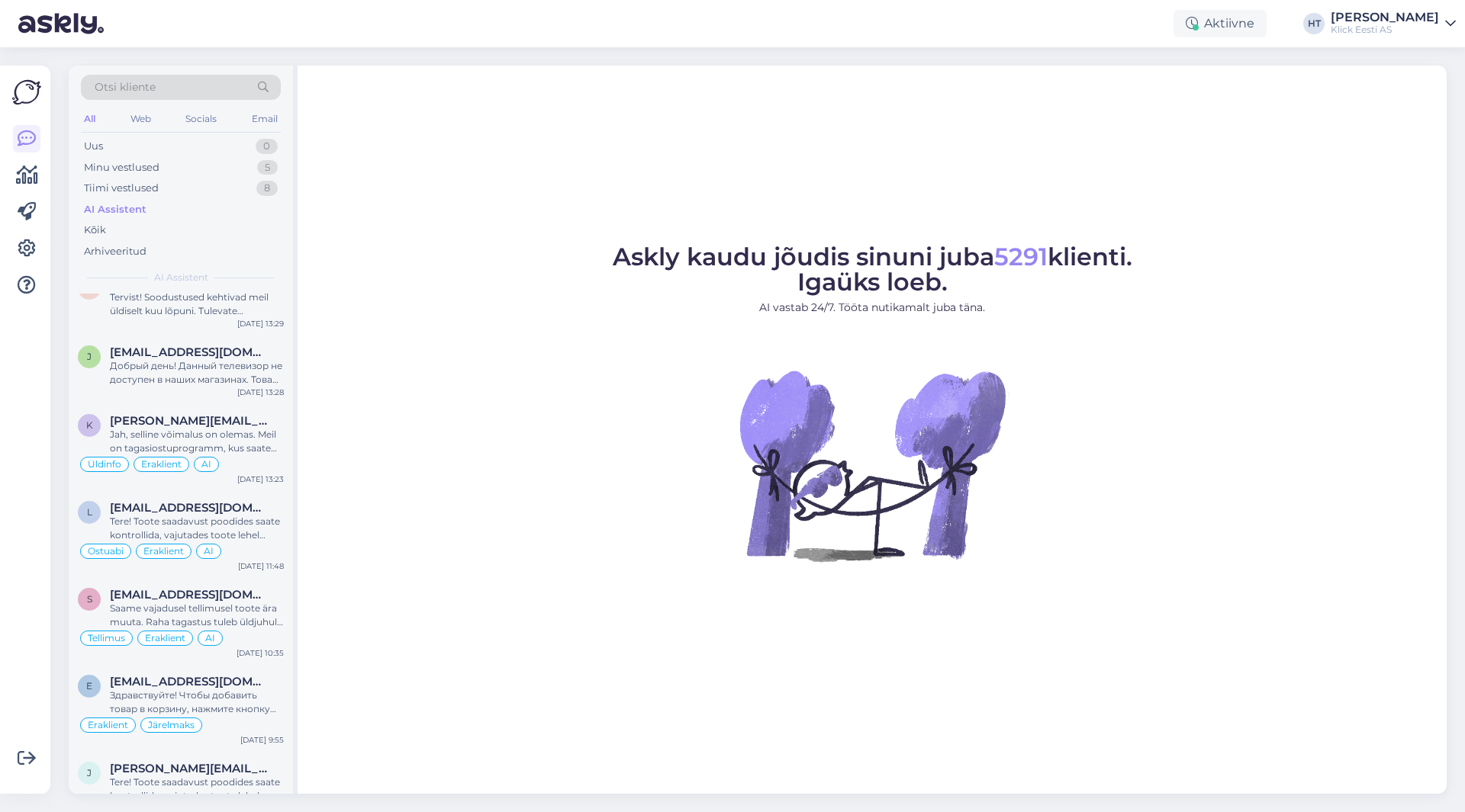
scroll to position [534, 0]
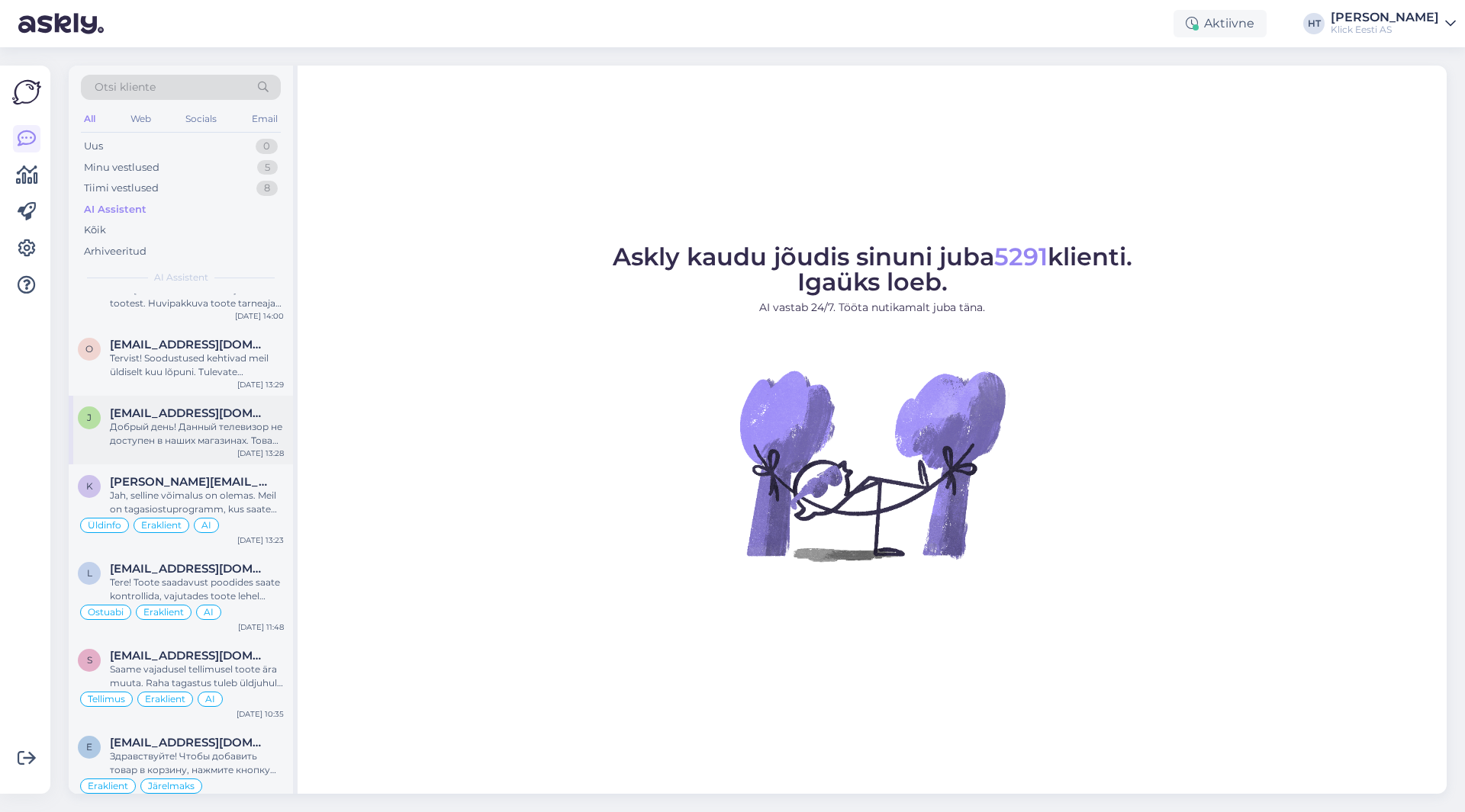
click at [227, 445] on div "Добрый день! Данный телевизор не доступен в наших магазинах. Товар можно заказа…" at bounding box center [196, 434] width 174 height 27
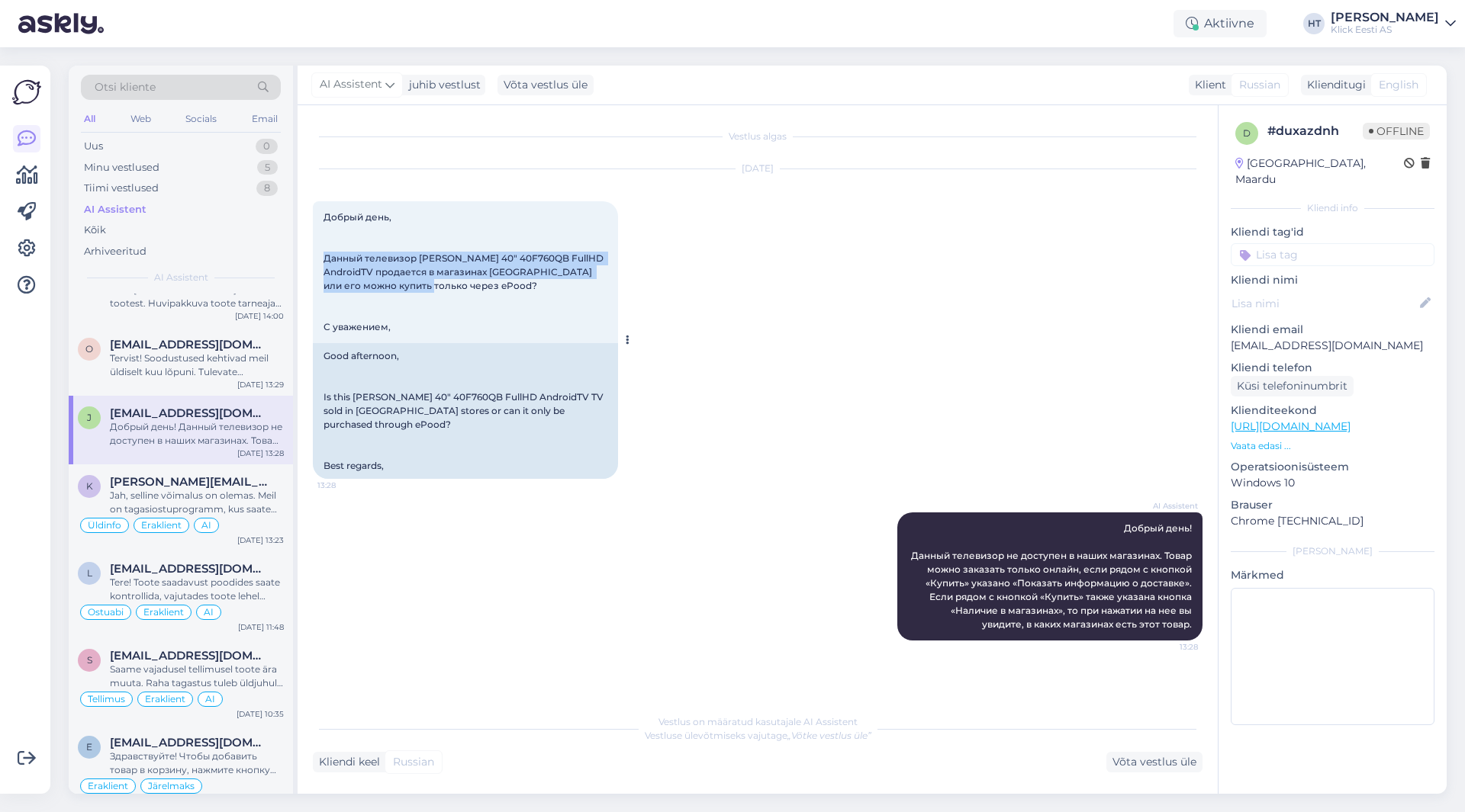
drag, startPoint x: 324, startPoint y: 257, endPoint x: 593, endPoint y: 285, distance: 270.5
click at [593, 285] on div "Добрый день, Данный телевизор [PERSON_NAME] 40" 40F760QB FullHD AndroidTV прода…" at bounding box center [465, 272] width 306 height 142
click at [592, 286] on div "Добрый день, Данный телевизор [PERSON_NAME] 40" 40F760QB FullHD AndroidTV прода…" at bounding box center [465, 272] width 306 height 142
click at [584, 289] on div "Добрый день, Данный телевизор [PERSON_NAME] 40" 40F760QB FullHD AndroidTV прода…" at bounding box center [465, 272] width 306 height 142
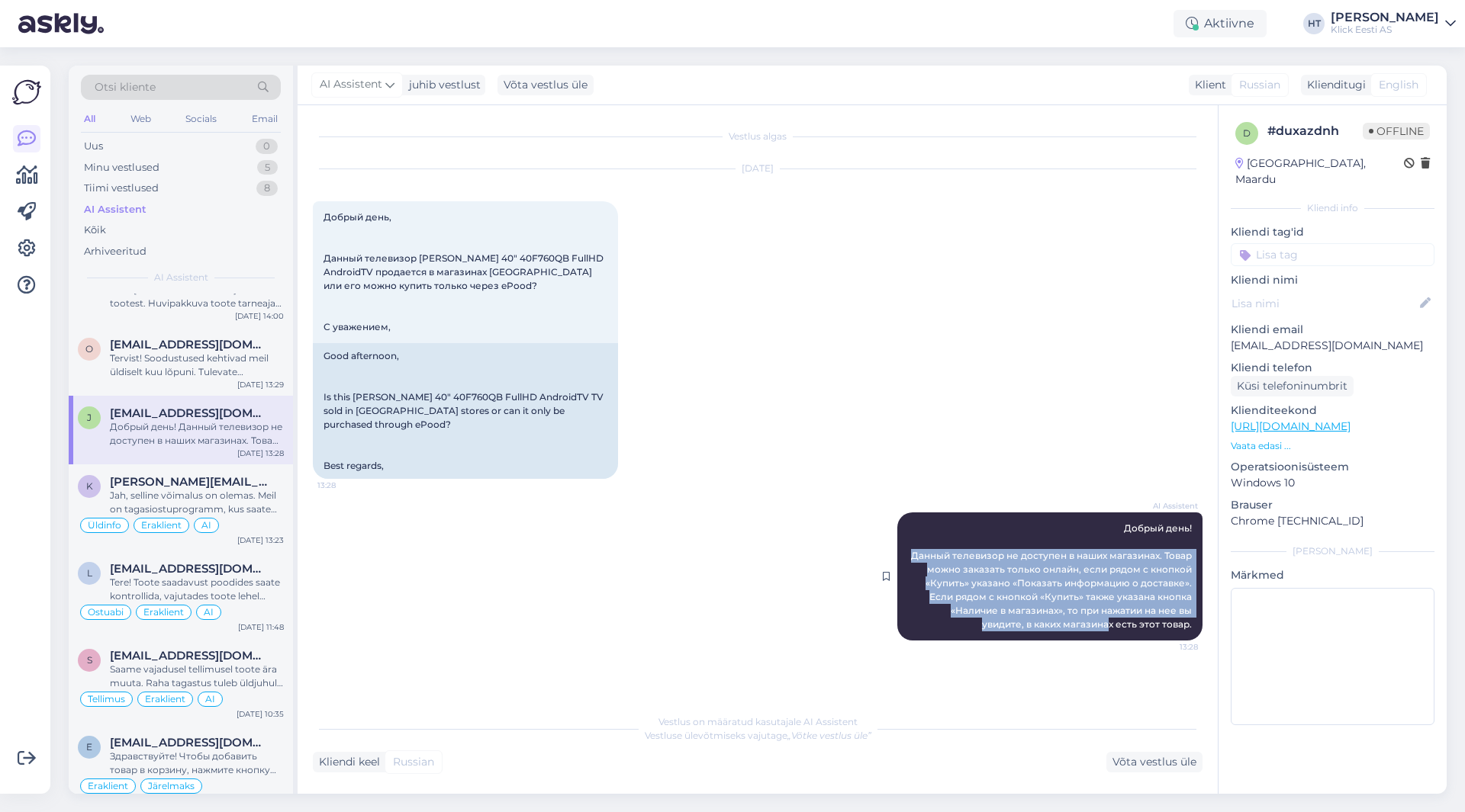
drag, startPoint x: 905, startPoint y: 541, endPoint x: 1108, endPoint y: 608, distance: 213.8
click at [1108, 608] on div "AI Assistent Добрый день! Данный телевизор не доступен в наших магазинах. Товар…" at bounding box center [1050, 577] width 306 height 128
click at [1115, 596] on span "Добрый день! Данный телевизор не доступен в наших магазинах. Товар можно заказа…" at bounding box center [1052, 576] width 283 height 107
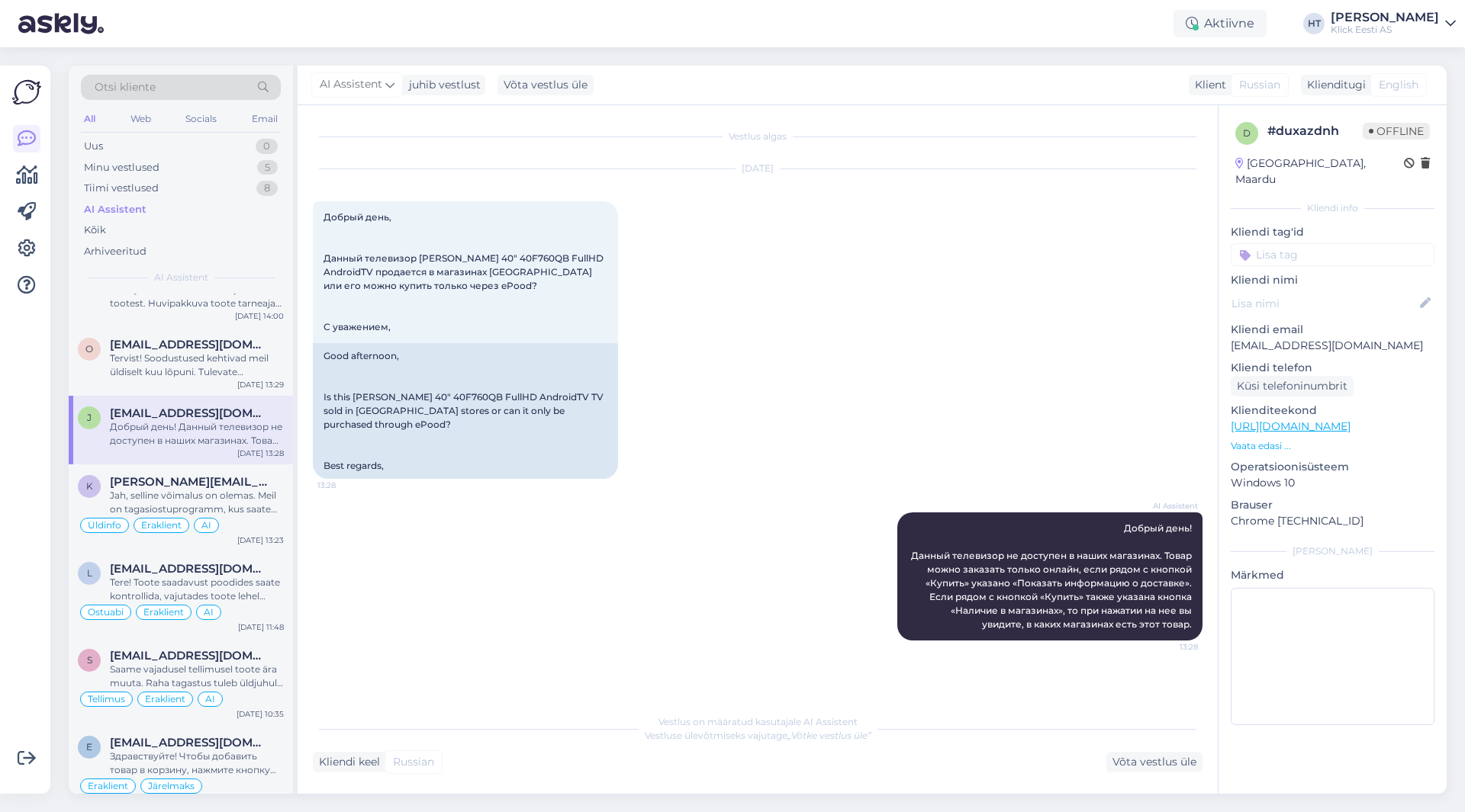
click at [1322, 244] on input at bounding box center [1333, 255] width 204 height 23
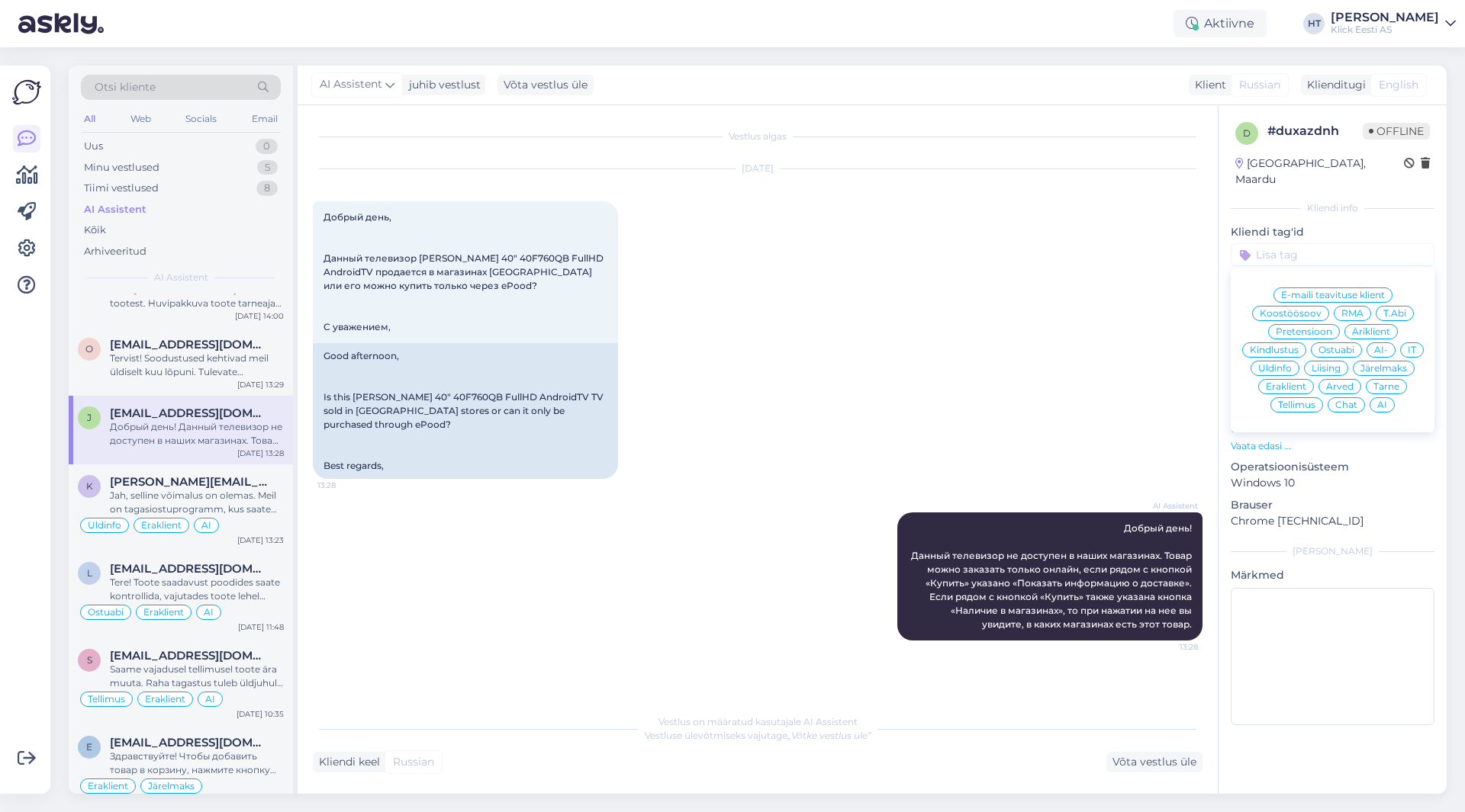
click at [1325, 342] on div "Ostuabi" at bounding box center [1337, 349] width 51 height 15
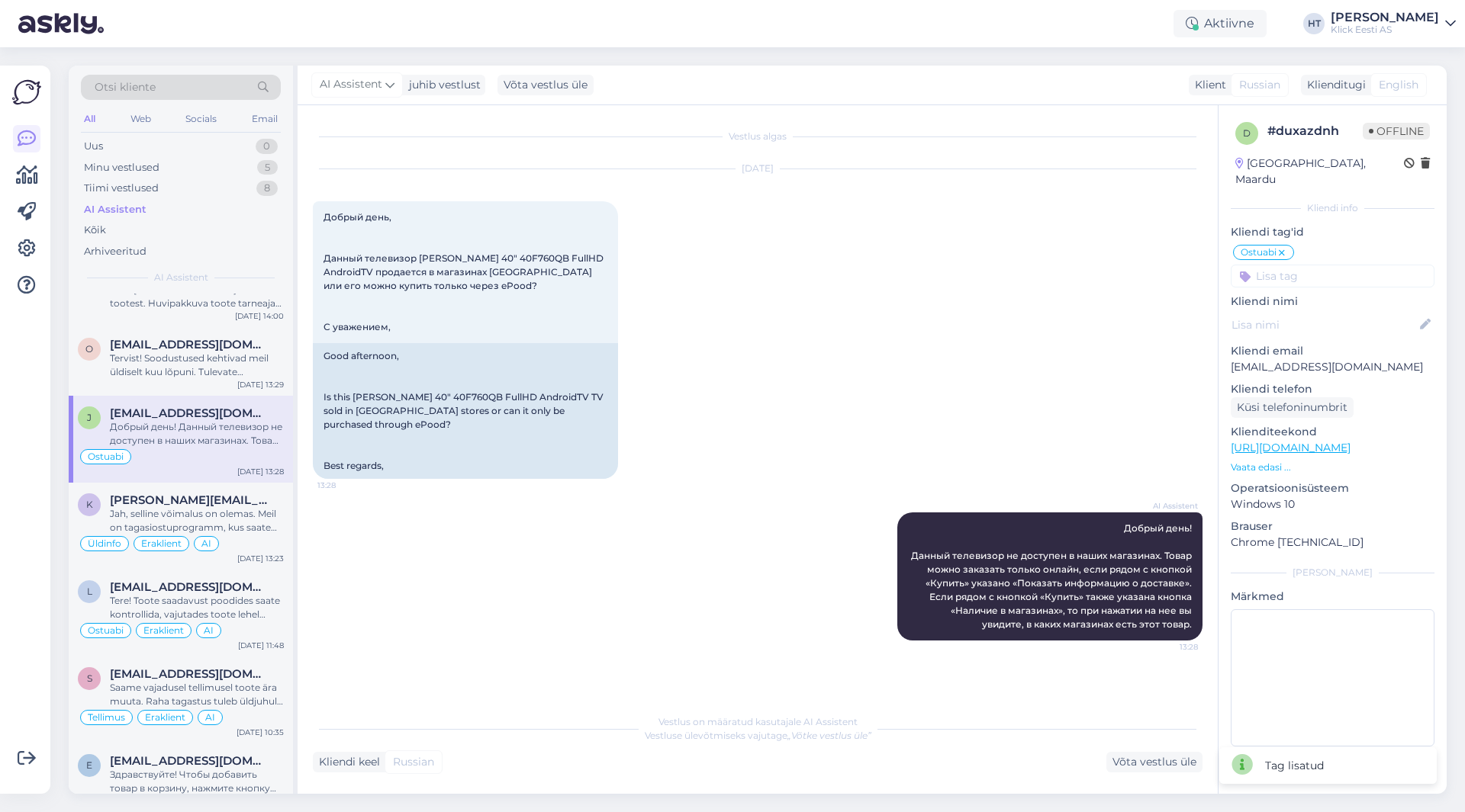
click at [1325, 267] on input at bounding box center [1333, 276] width 204 height 23
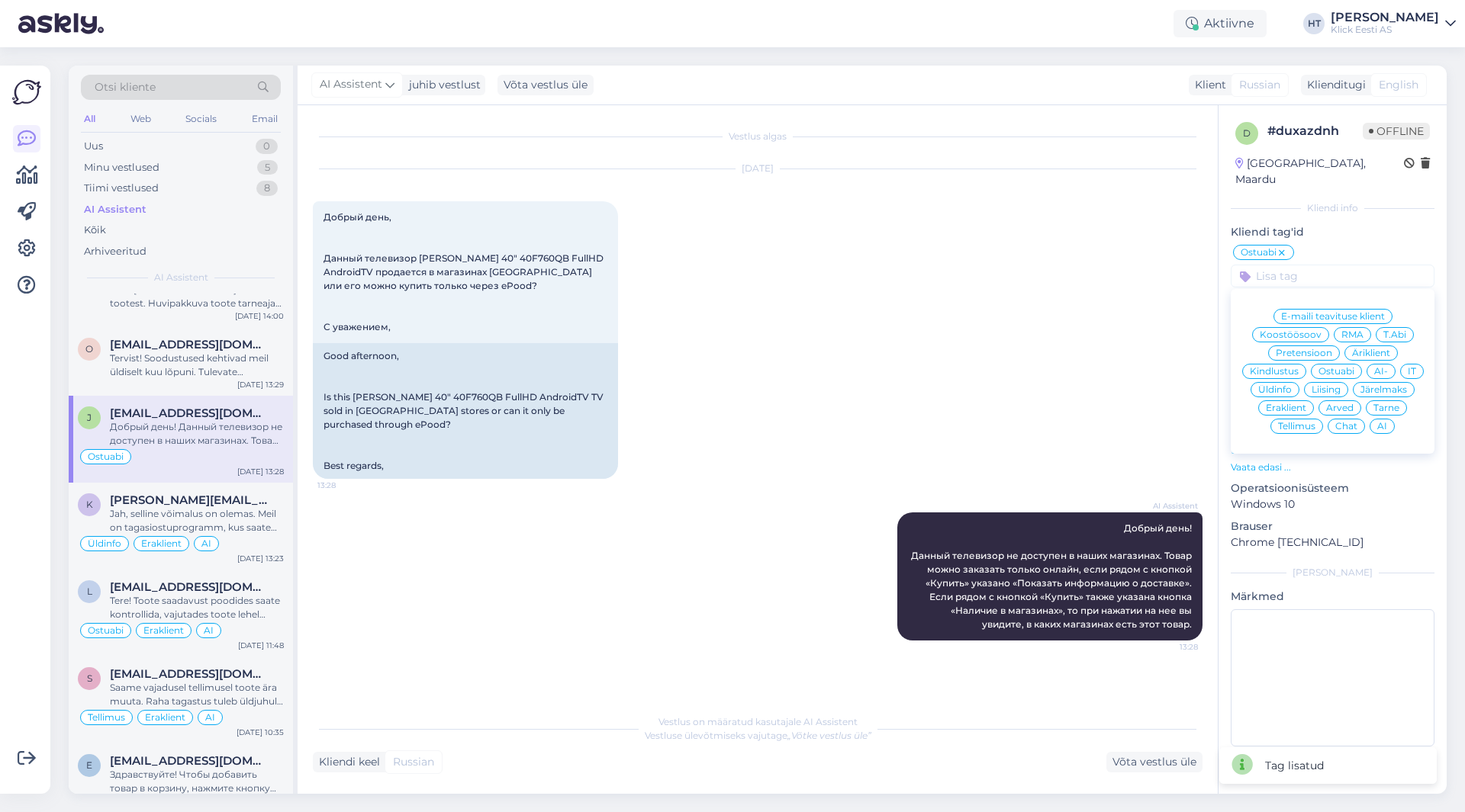
click at [1381, 422] on span "AI" at bounding box center [1382, 426] width 10 height 9
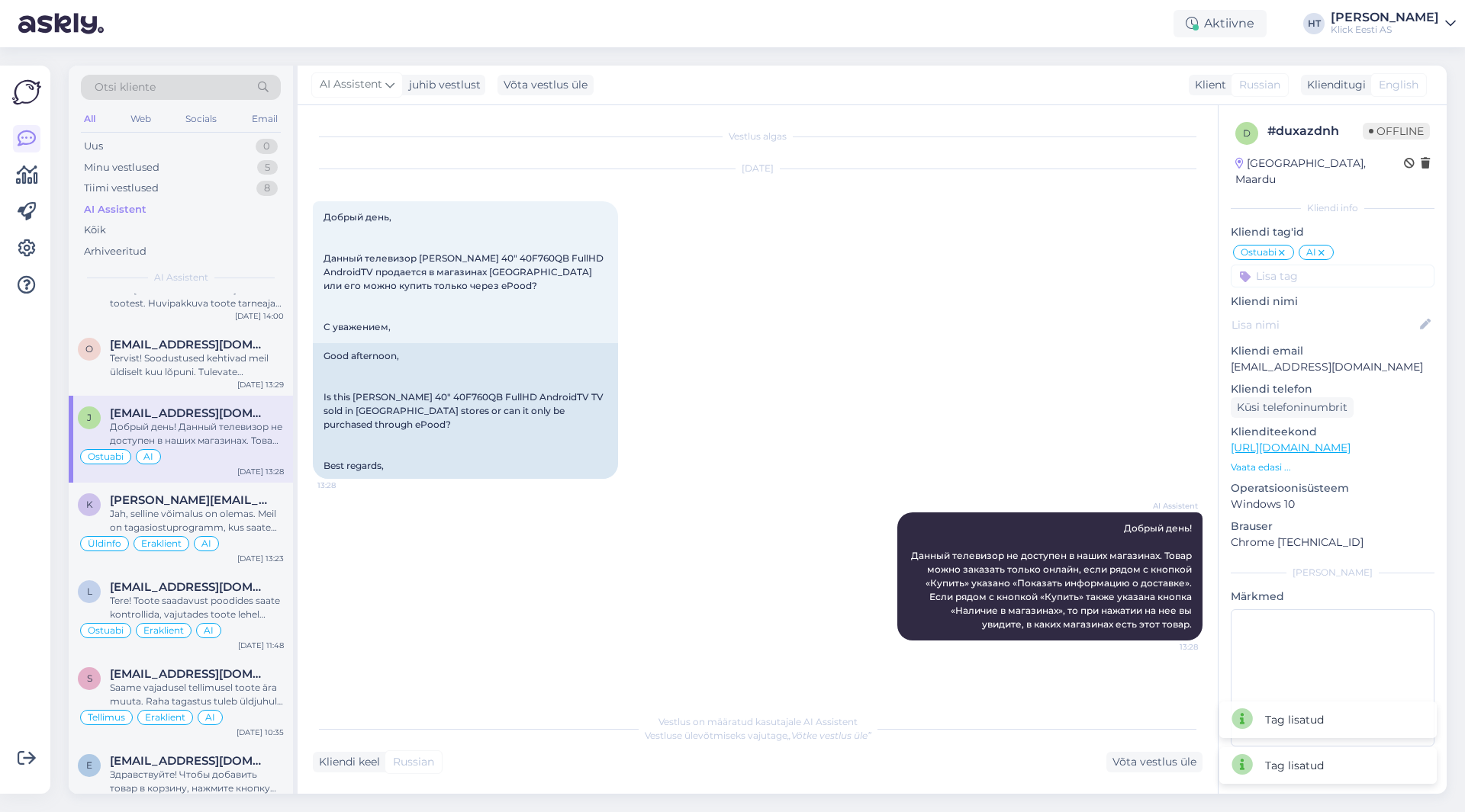
click at [1333, 269] on input at bounding box center [1333, 276] width 204 height 23
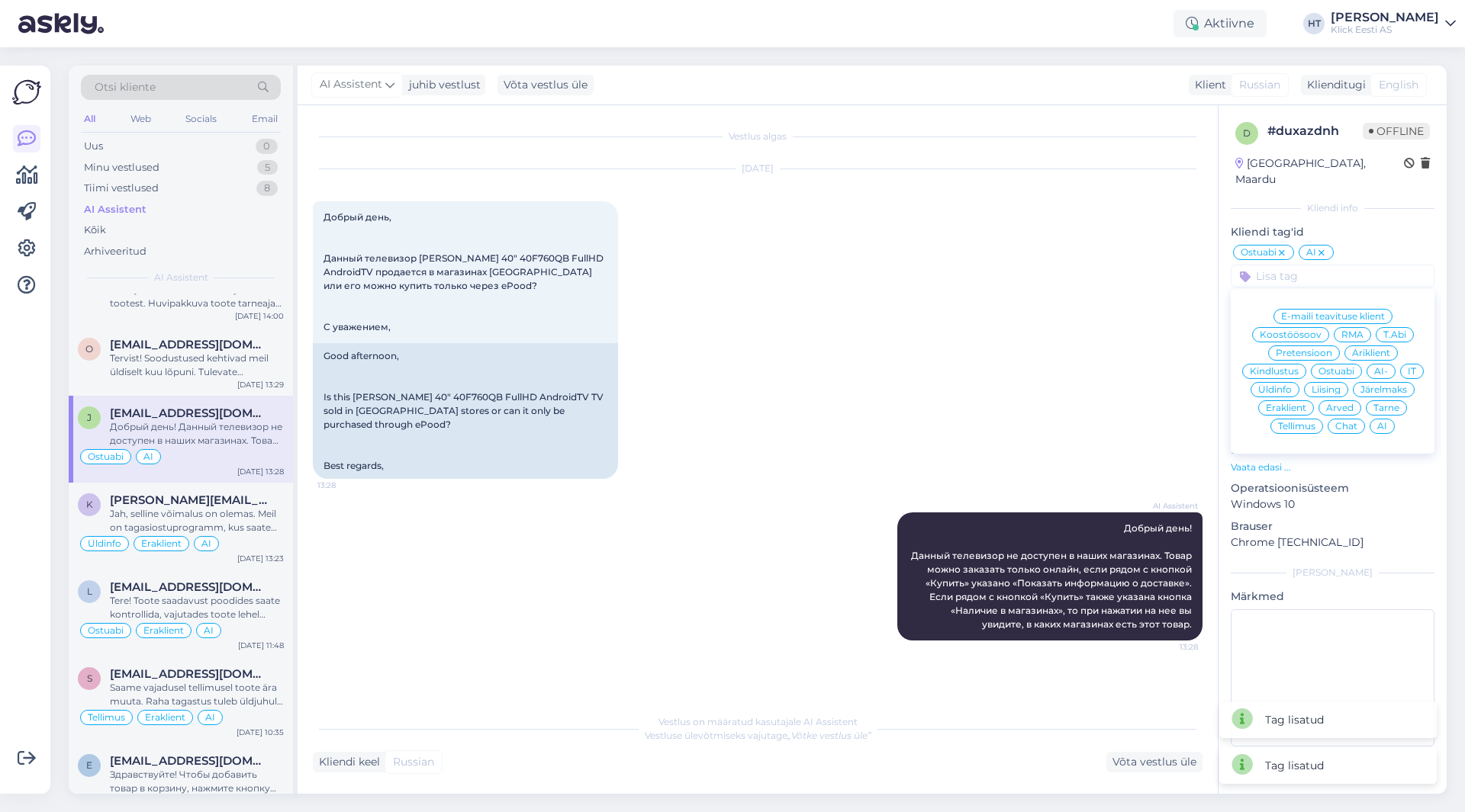
click at [1303, 403] on span "Eraklient" at bounding box center [1286, 407] width 40 height 9
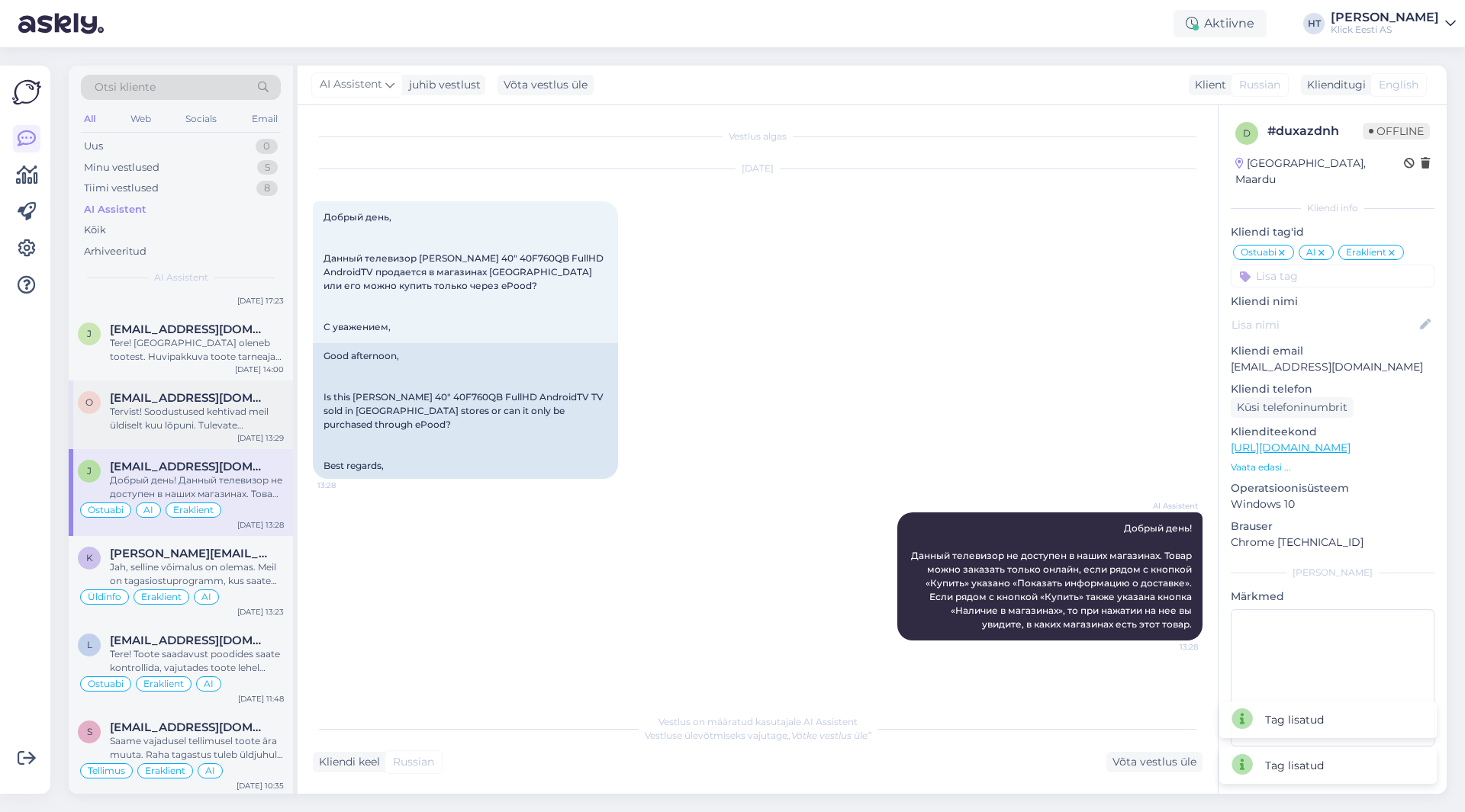
scroll to position [458, 0]
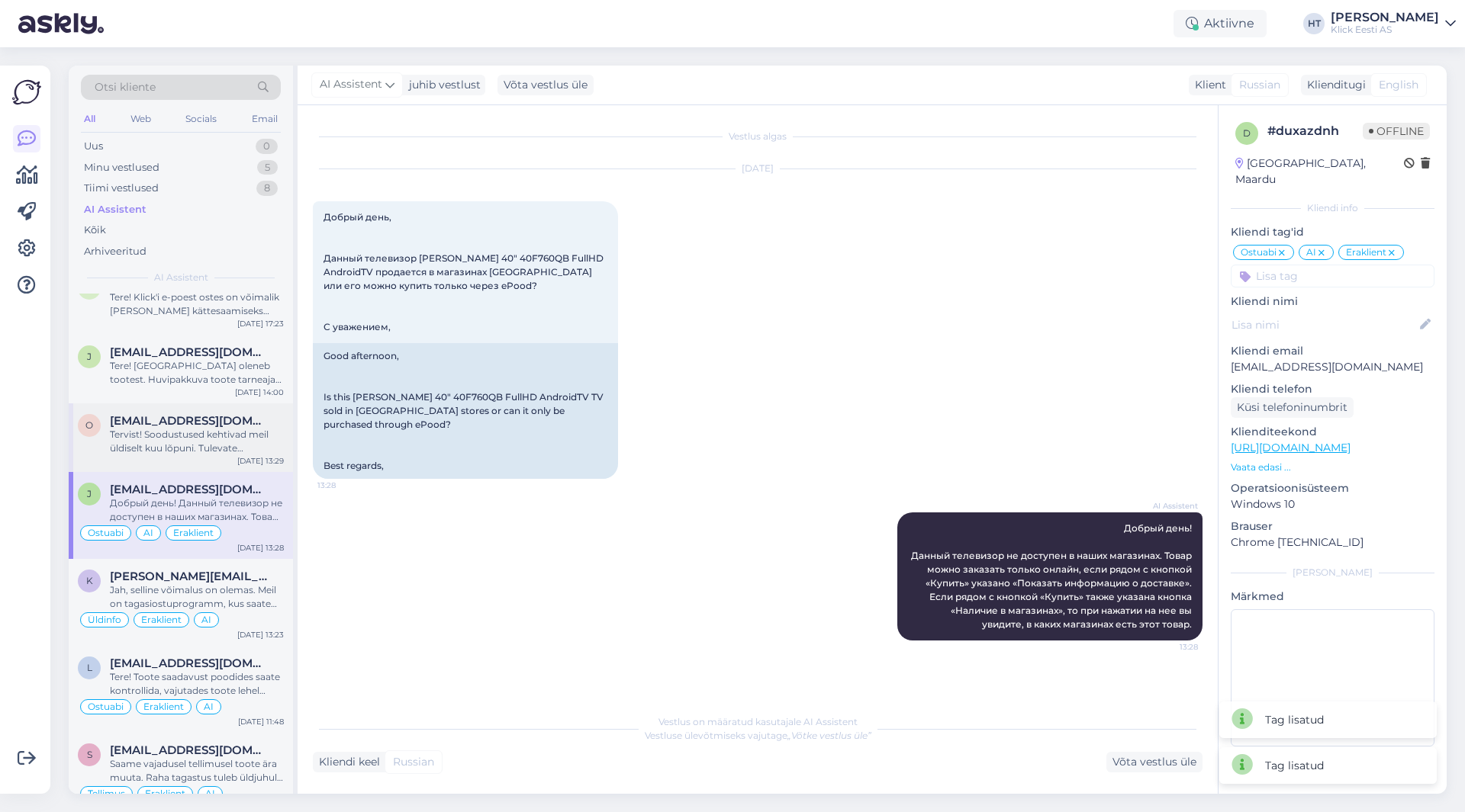
click at [213, 438] on div "Tervist! Soodustused kehtivad meil üldiselt kuu lõpuni. Tulevate hinnamuudatust…" at bounding box center [196, 442] width 174 height 27
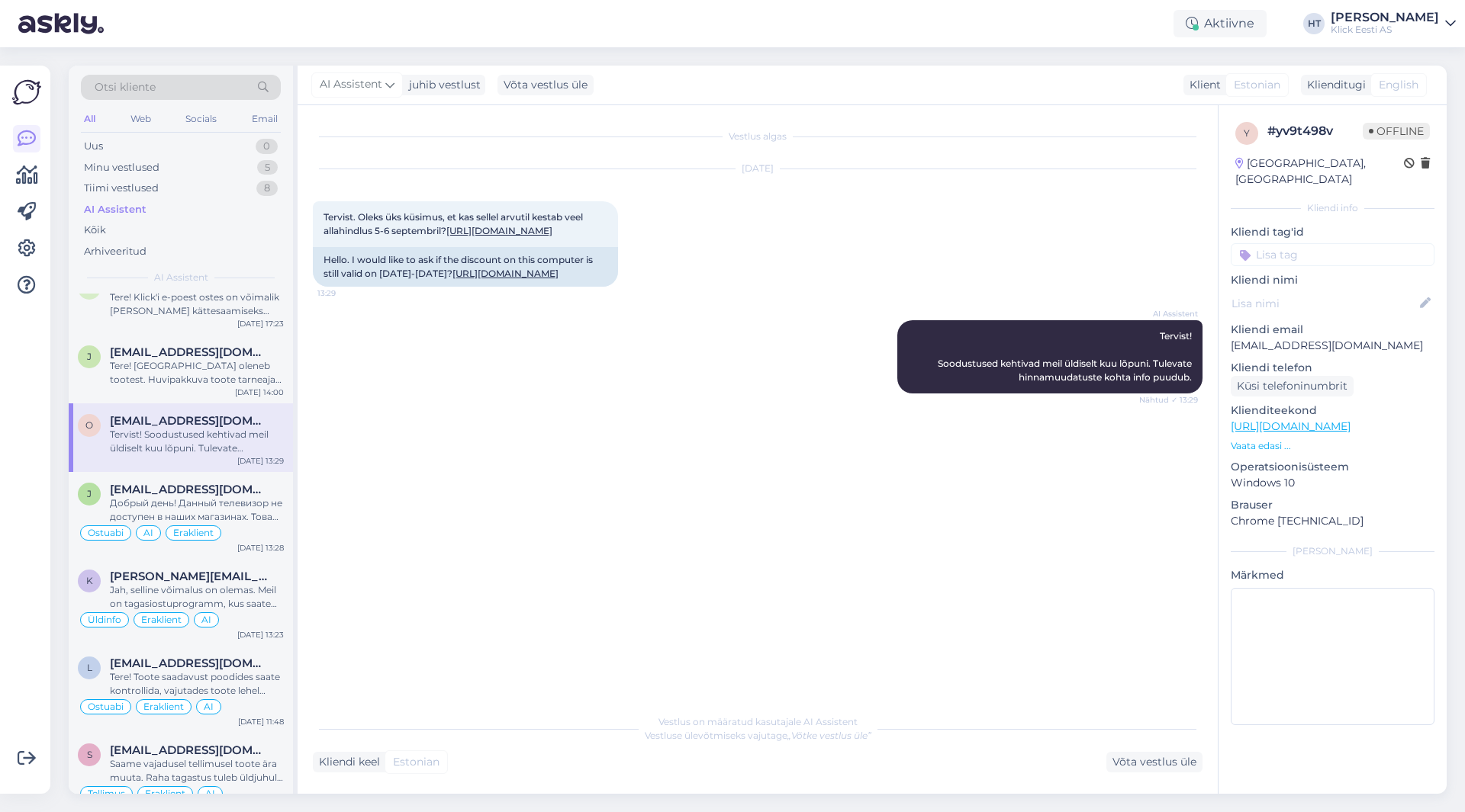
click at [1346, 247] on input at bounding box center [1333, 255] width 204 height 23
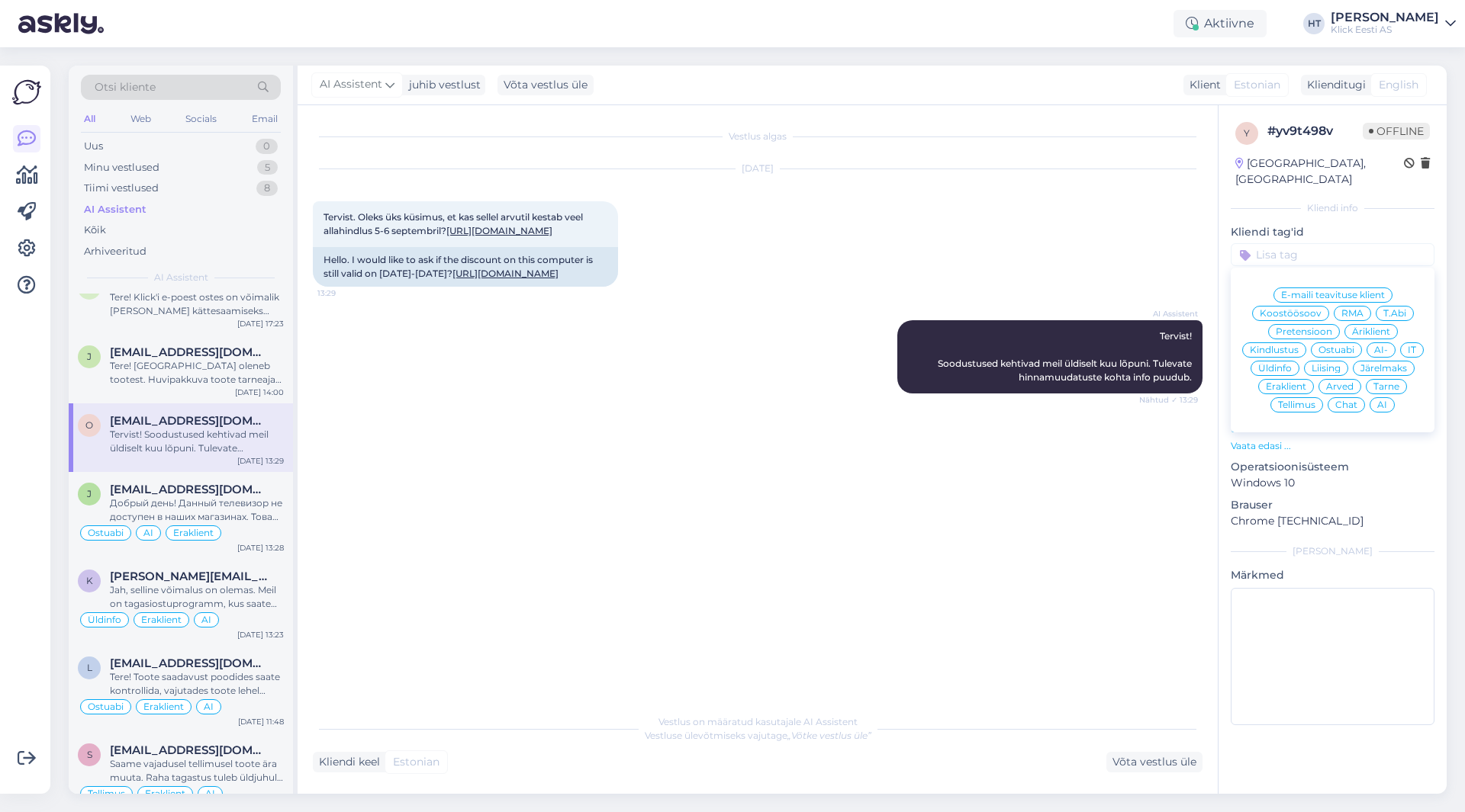
click at [1338, 345] on span "Ostuabi" at bounding box center [1336, 349] width 36 height 9
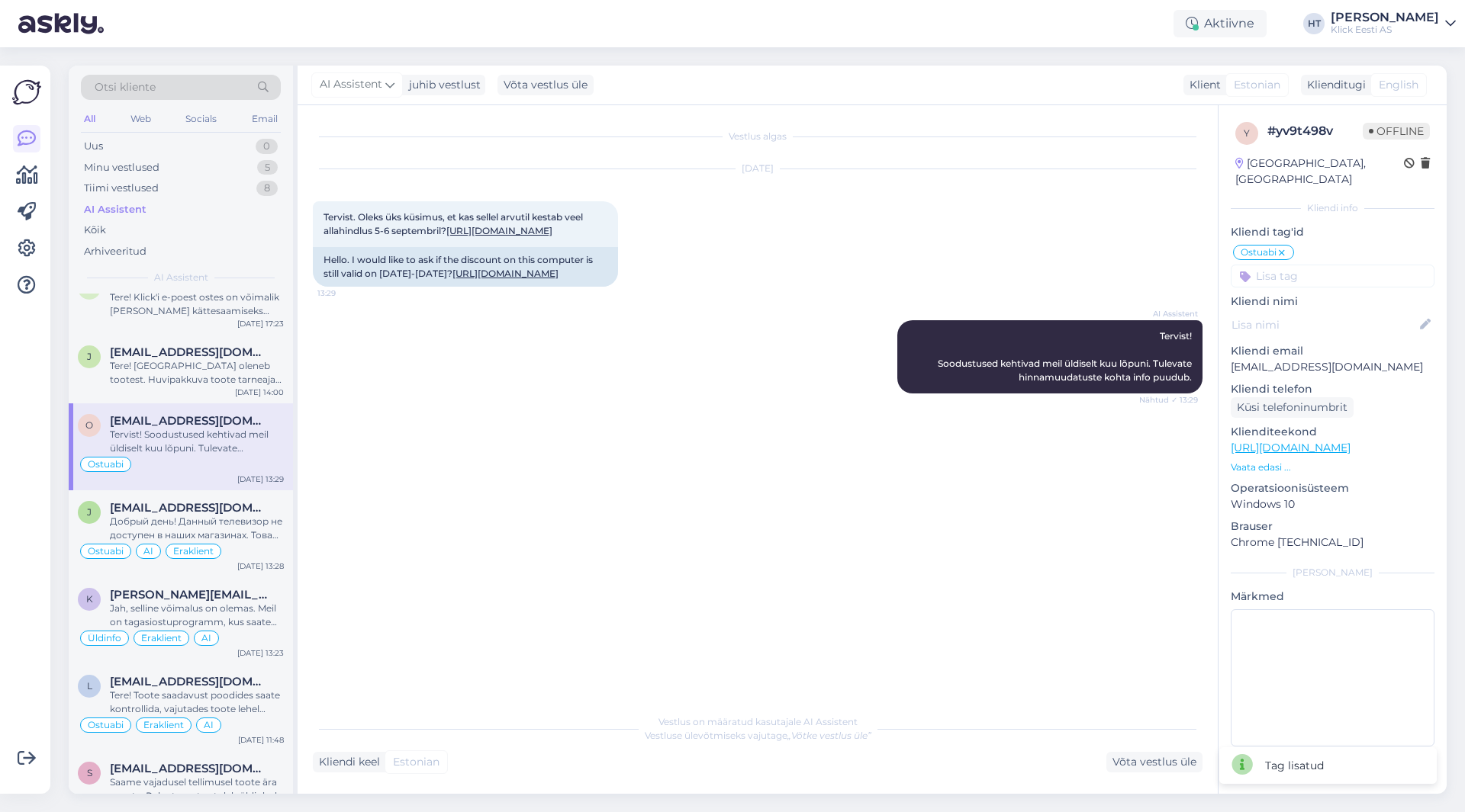
click at [1323, 265] on input at bounding box center [1333, 276] width 204 height 23
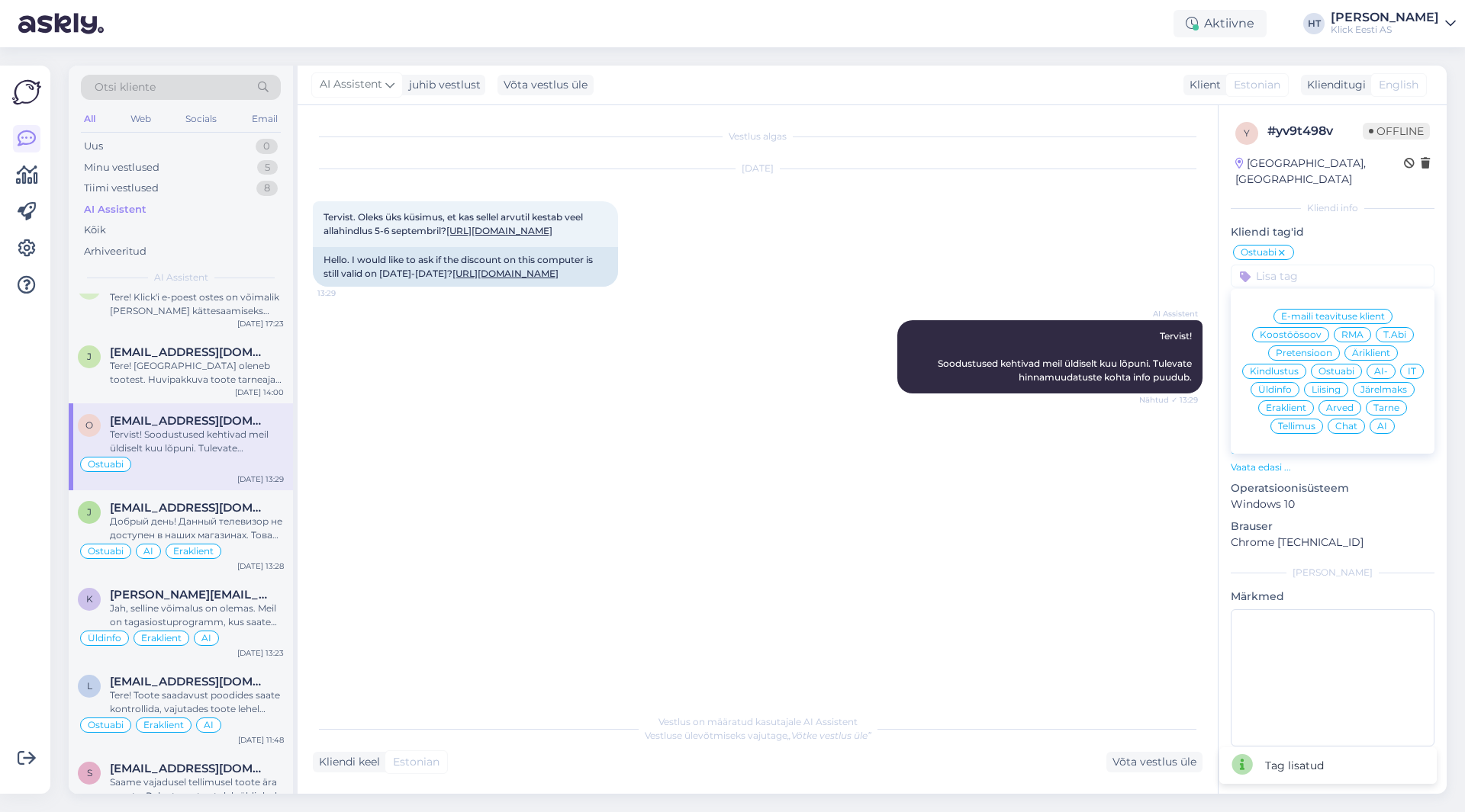
click at [1291, 401] on div "Eraklient" at bounding box center [1285, 408] width 55 height 15
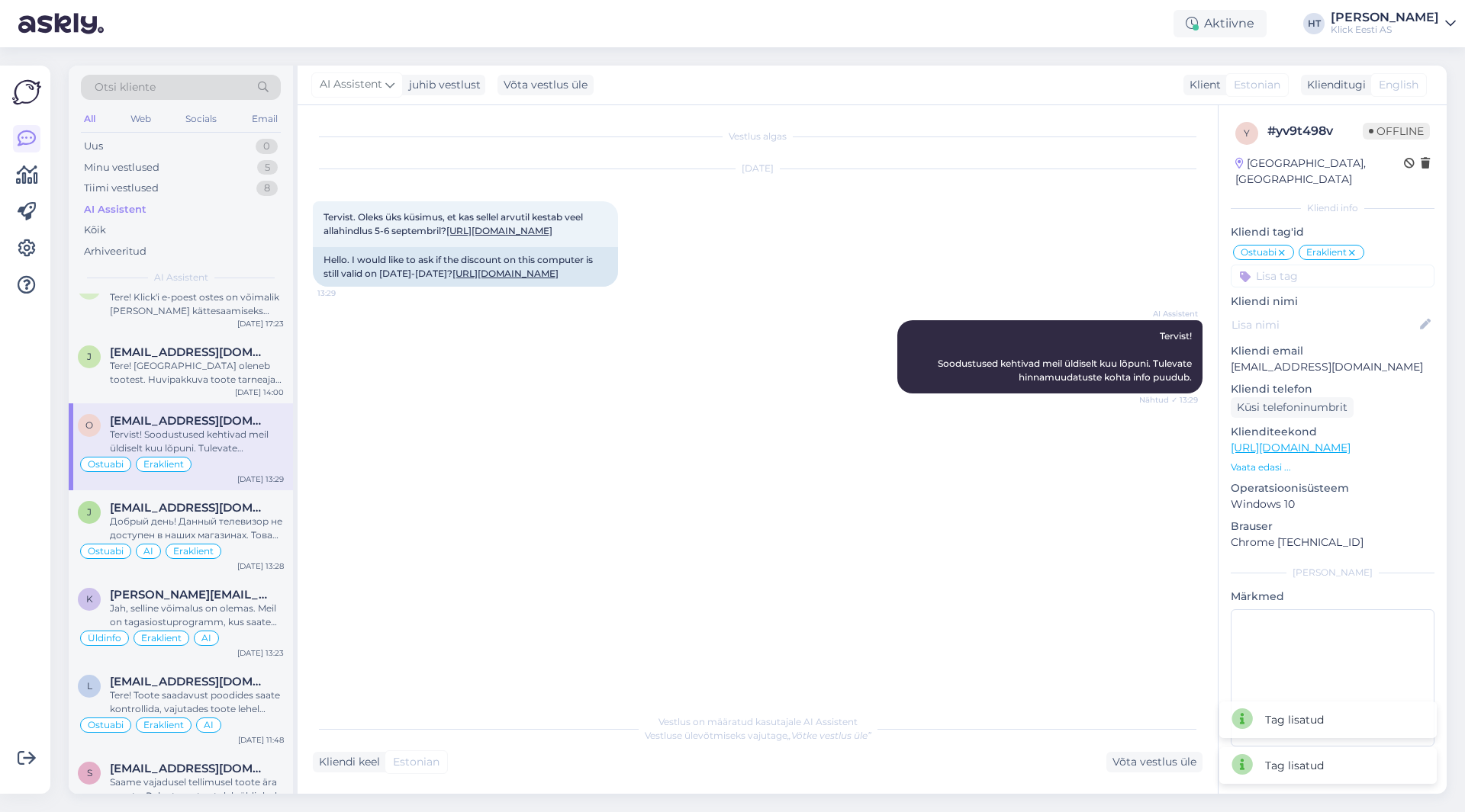
click at [1309, 265] on input at bounding box center [1333, 276] width 204 height 23
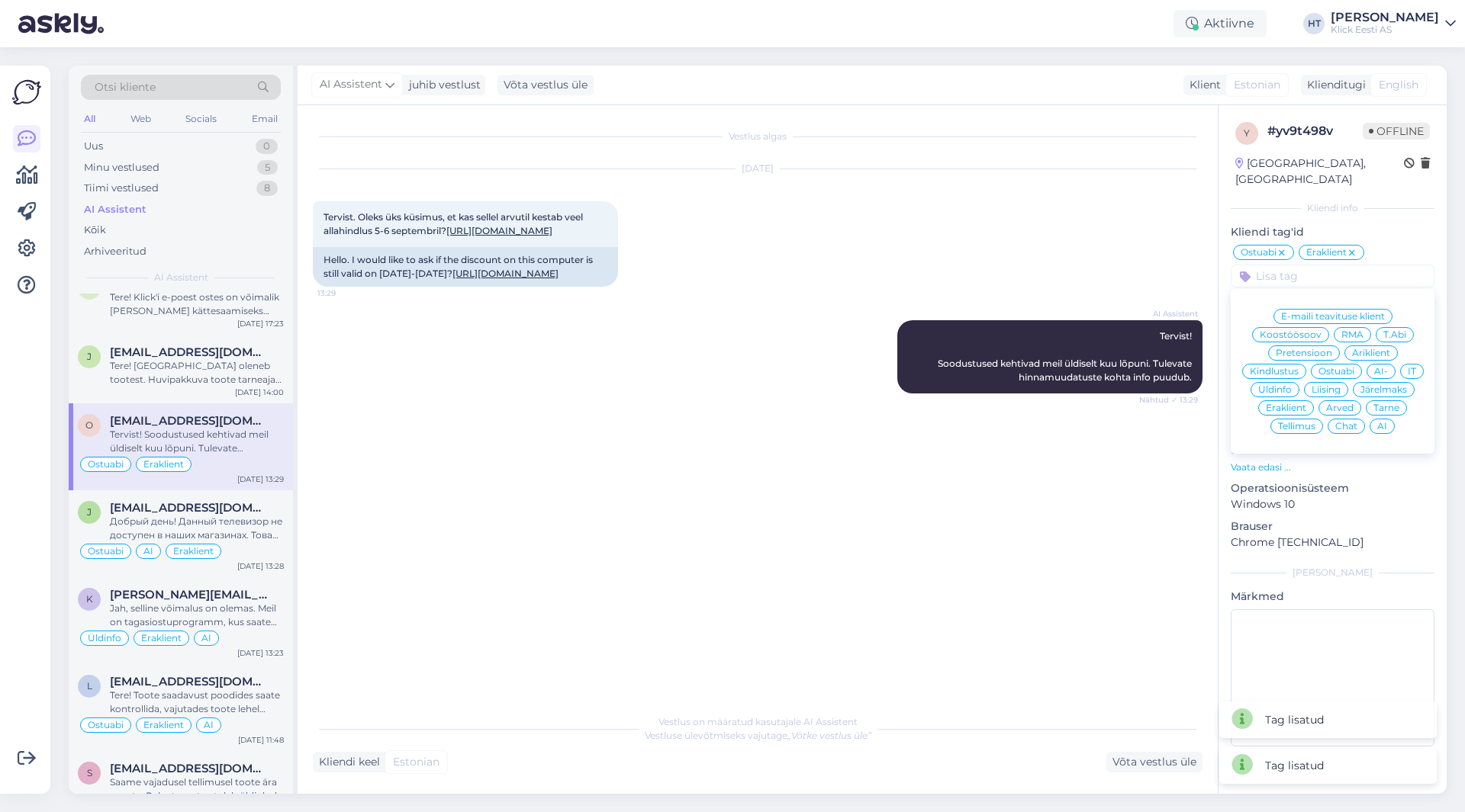
click at [1381, 422] on span "AI" at bounding box center [1382, 426] width 10 height 9
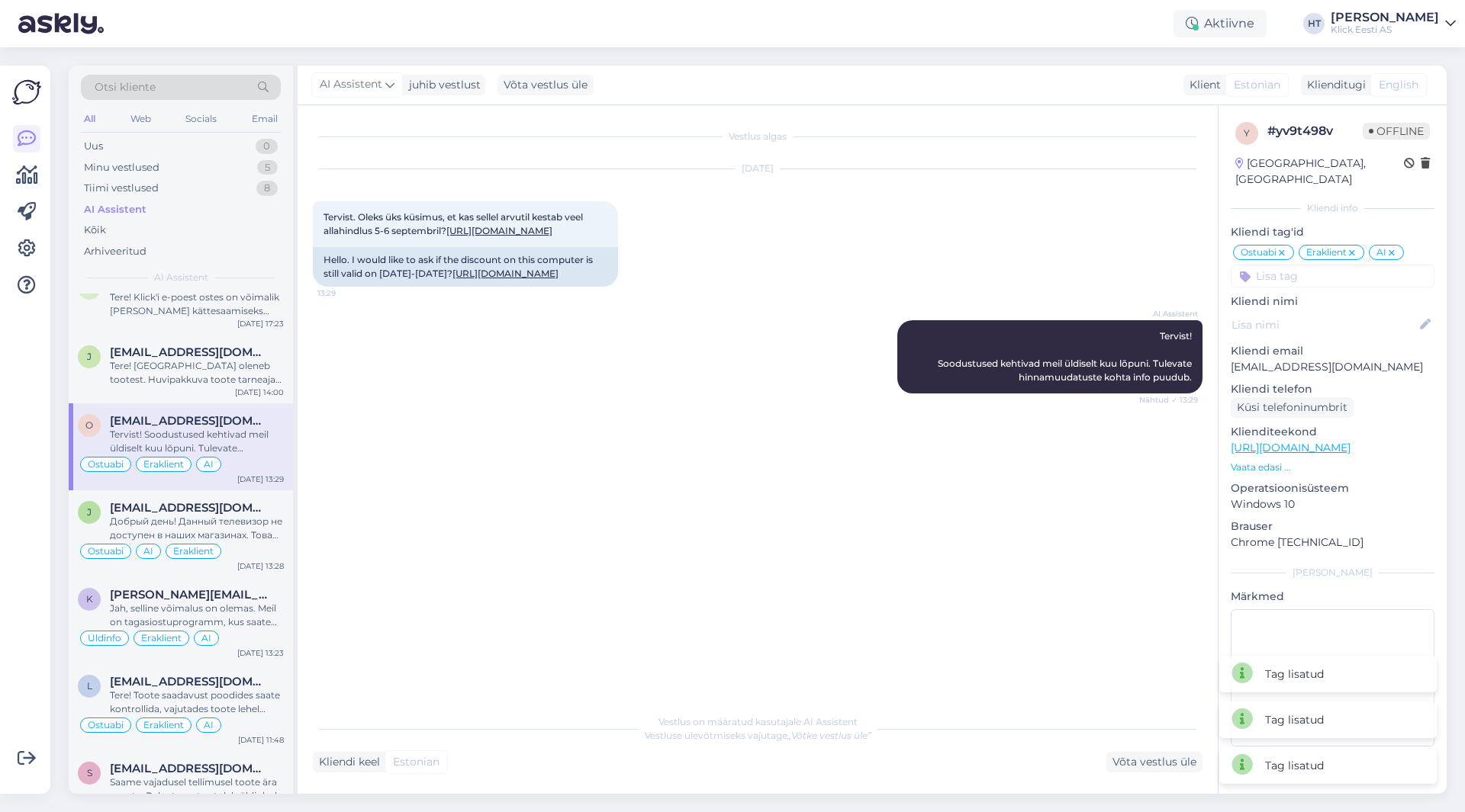
scroll to position [382, 0]
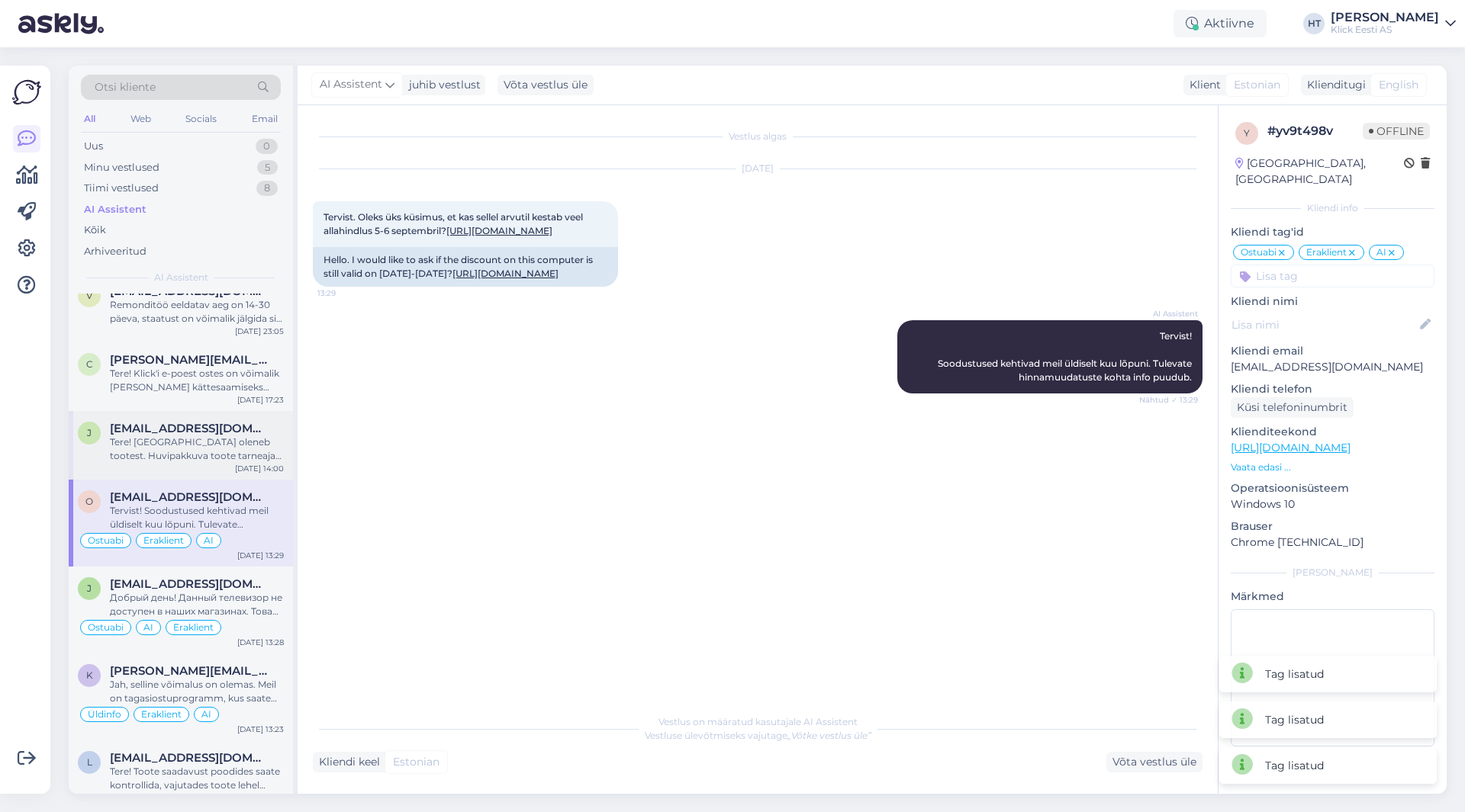
click at [197, 443] on div "Tere! [GEOGRAPHIC_DATA] oleneb tootest. Huvipakkuva toote tarneaja kohta leiate…" at bounding box center [196, 449] width 174 height 27
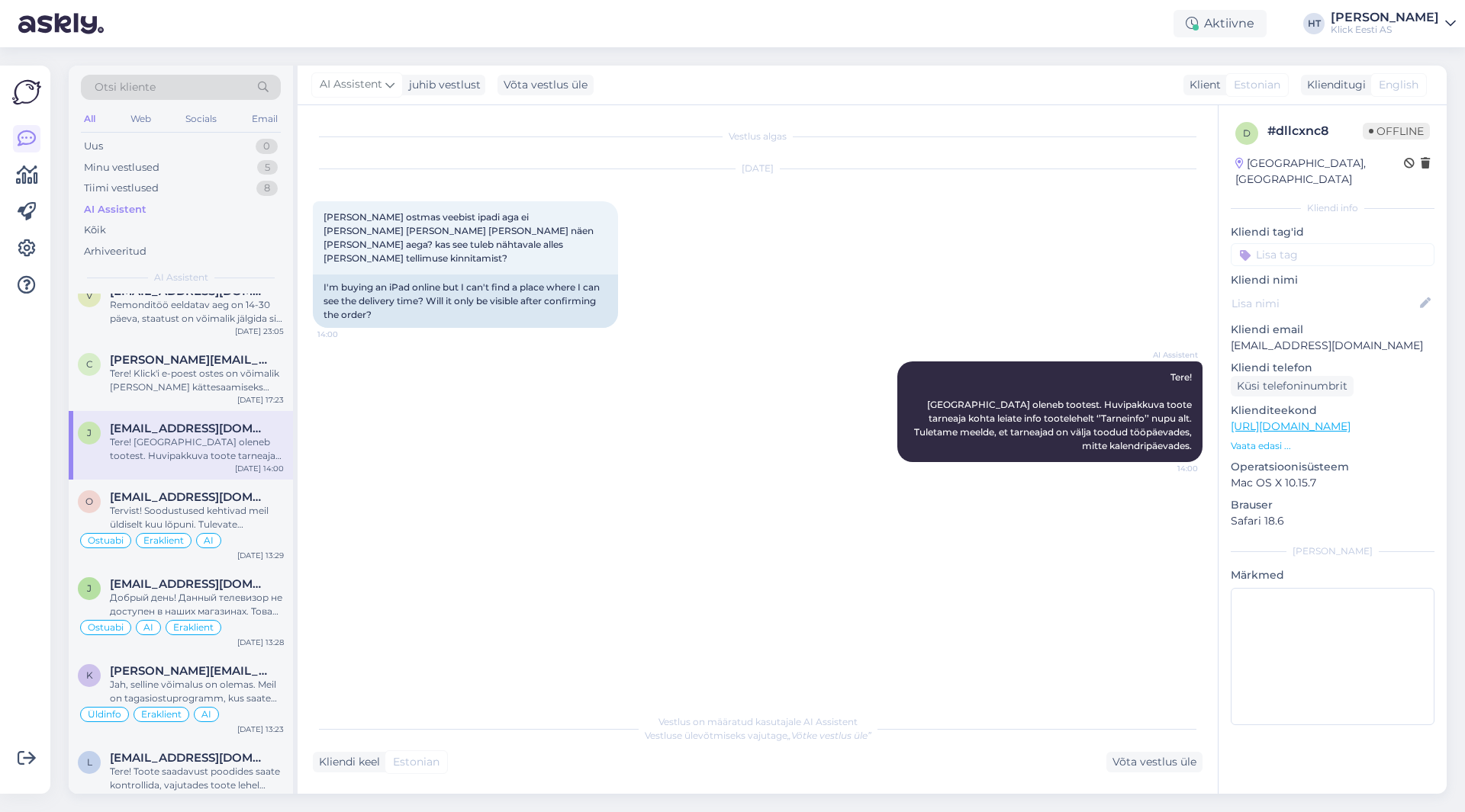
click at [1308, 244] on input at bounding box center [1333, 255] width 204 height 23
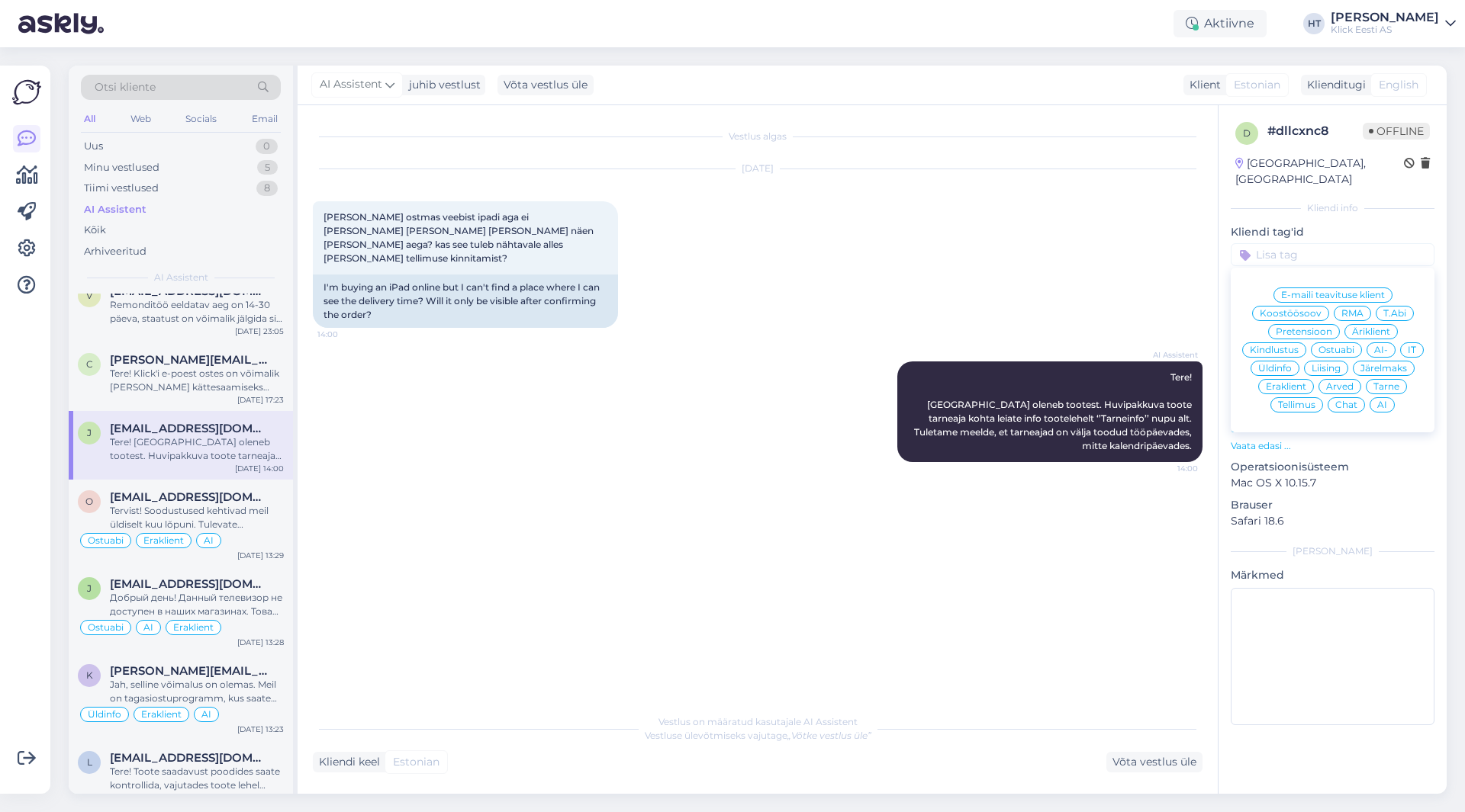
click at [826, 305] on div "[DATE] [PERSON_NAME] ostmas veebist ipadi aga ei [PERSON_NAME] [PERSON_NAME] [P…" at bounding box center [758, 248] width 890 height 192
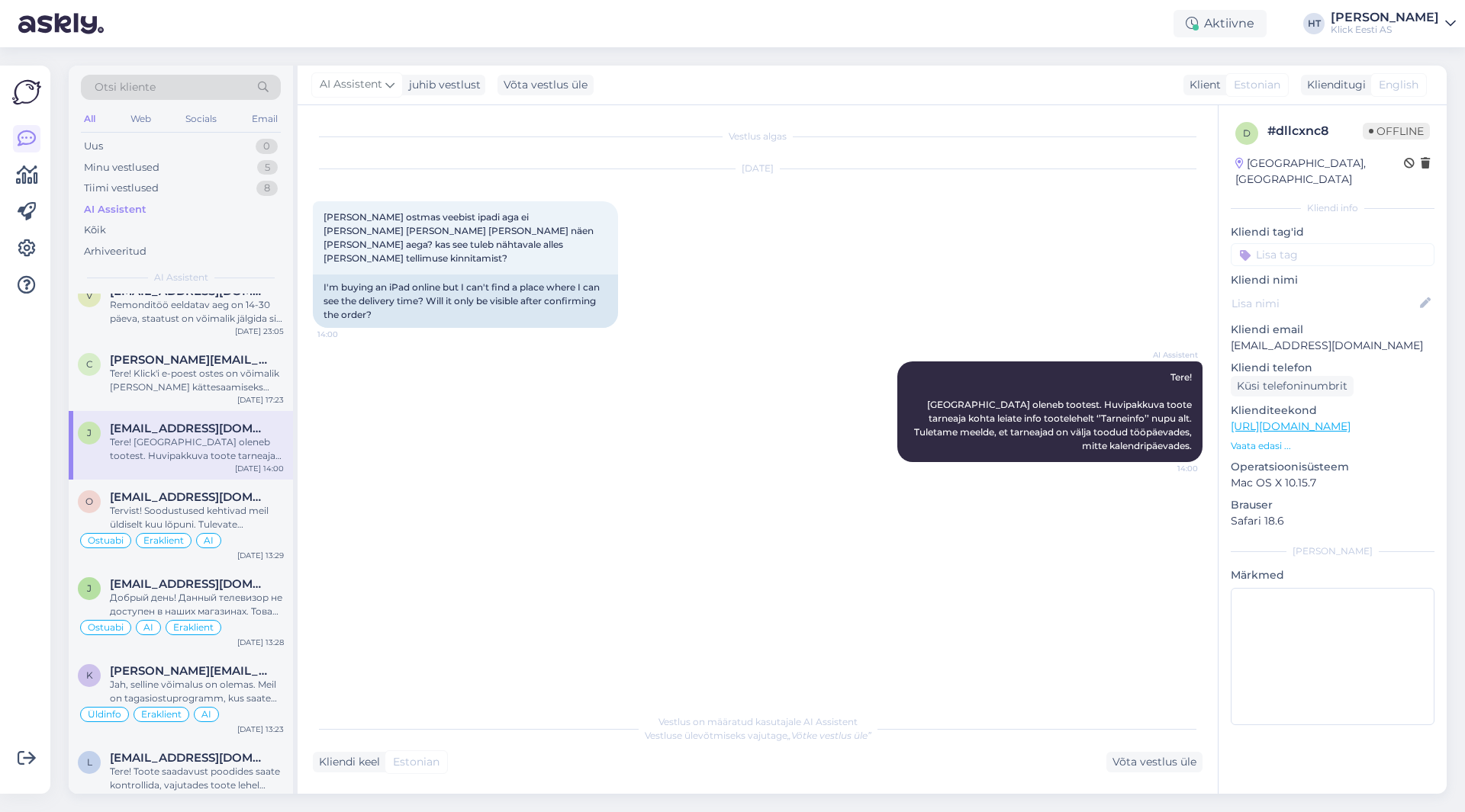
click at [753, 283] on div "[DATE] [PERSON_NAME] ostmas veebist ipadi aga ei [PERSON_NAME] [PERSON_NAME] [P…" at bounding box center [758, 248] width 890 height 192
click at [1298, 244] on input at bounding box center [1333, 255] width 204 height 23
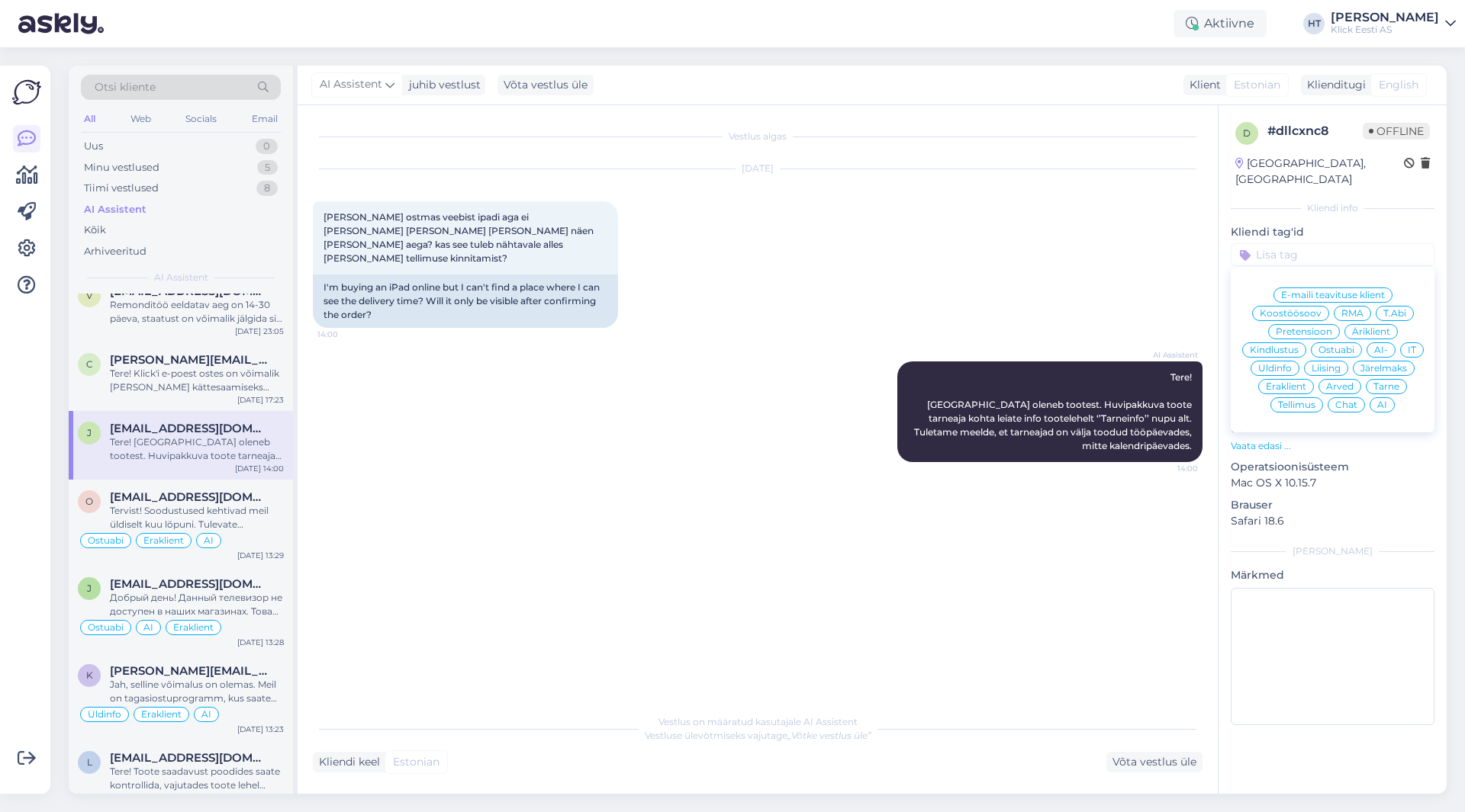
click at [1328, 345] on span "Ostuabi" at bounding box center [1336, 349] width 36 height 9
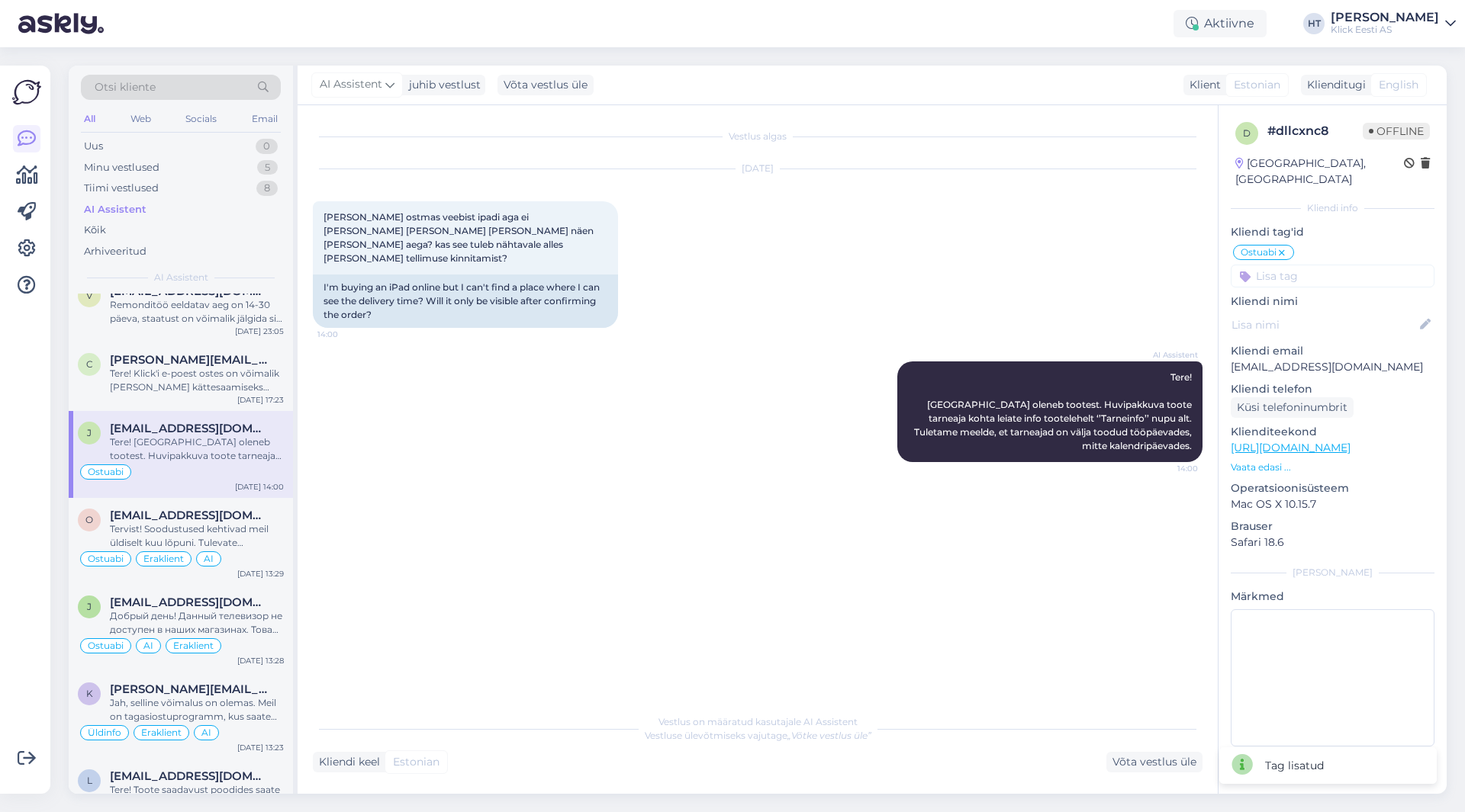
click at [1319, 265] on input at bounding box center [1333, 276] width 204 height 23
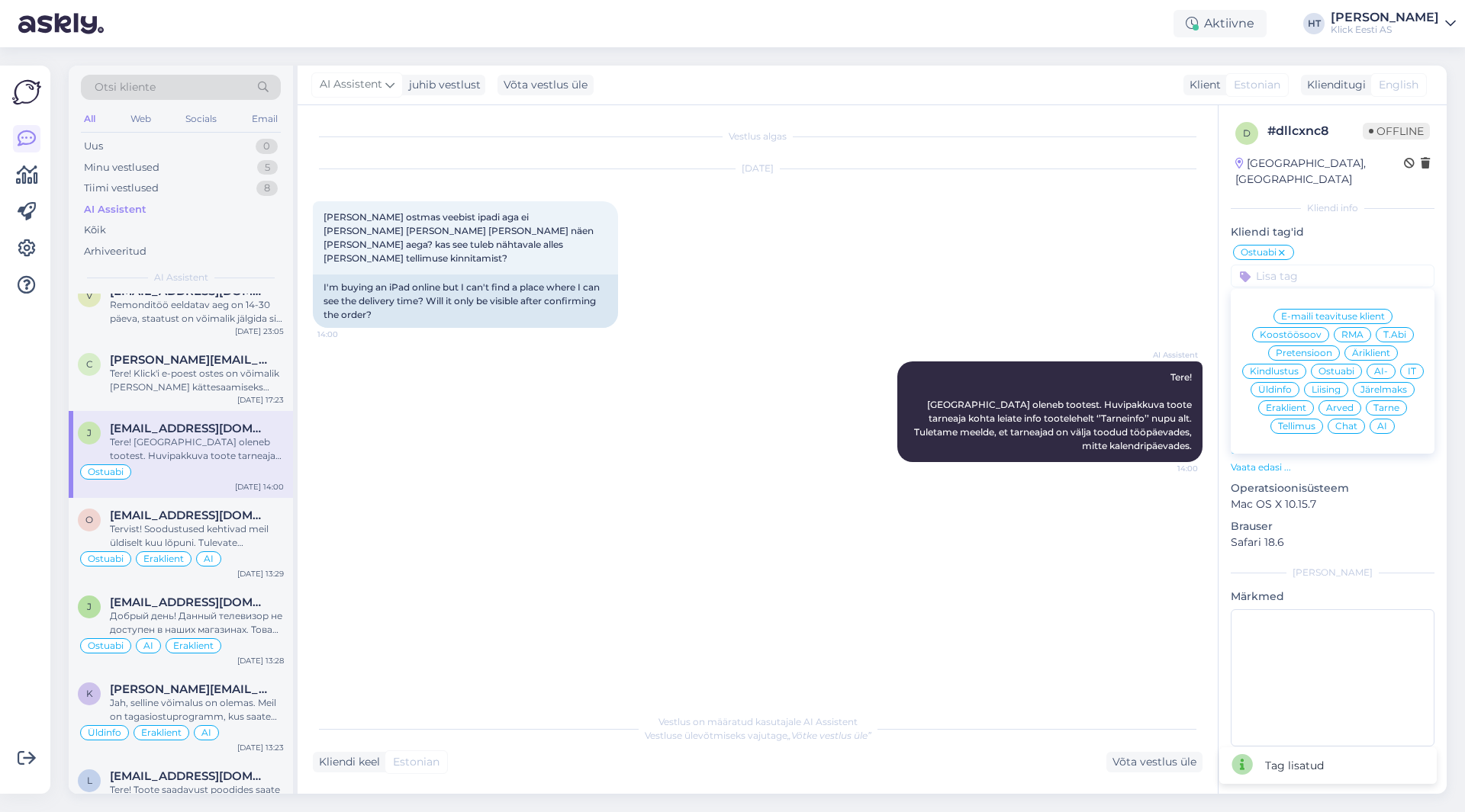
click at [1379, 422] on span "AI" at bounding box center [1382, 426] width 10 height 9
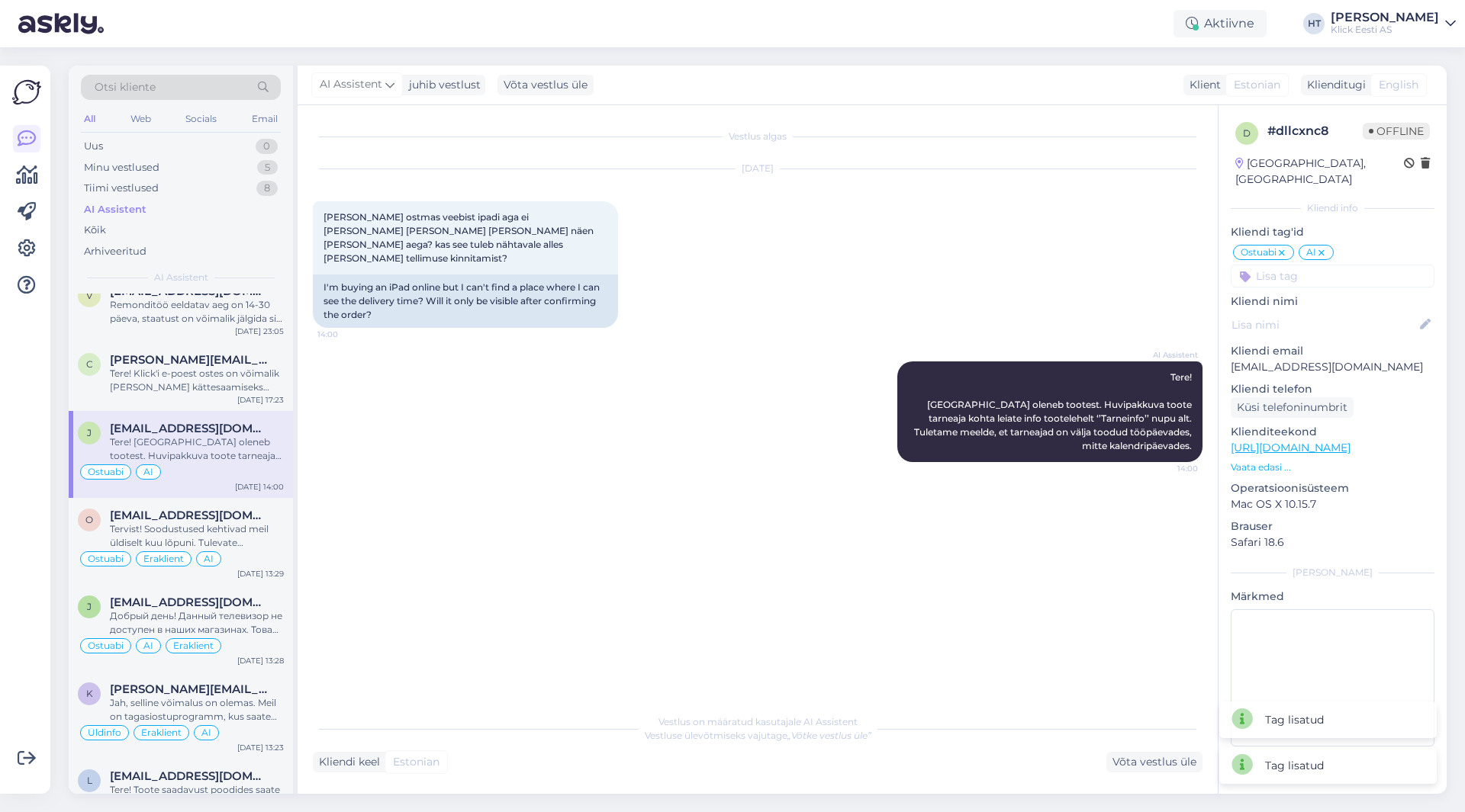
click at [1315, 265] on input at bounding box center [1333, 276] width 204 height 23
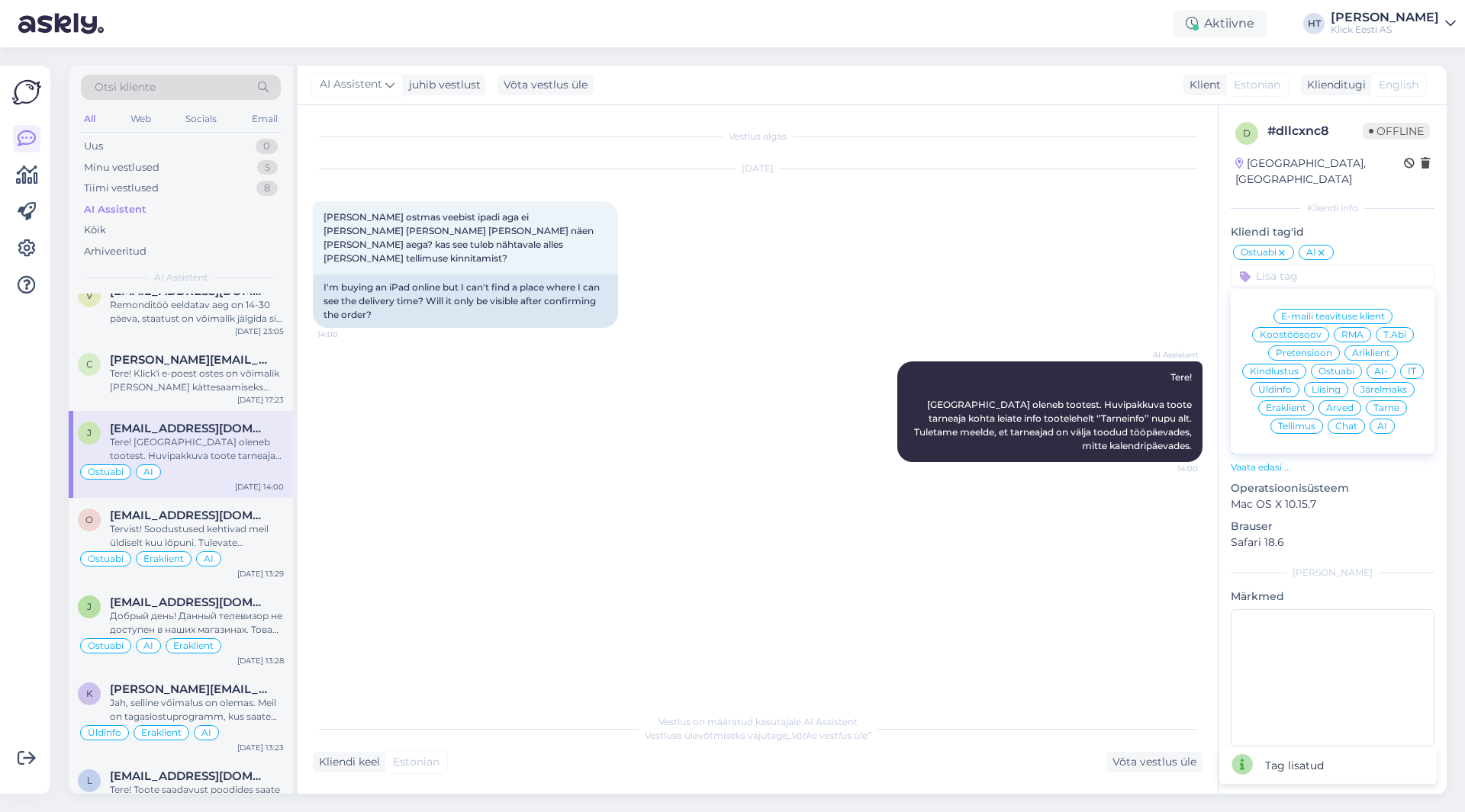
click at [1377, 349] on span "Äriklient" at bounding box center [1371, 353] width 38 height 9
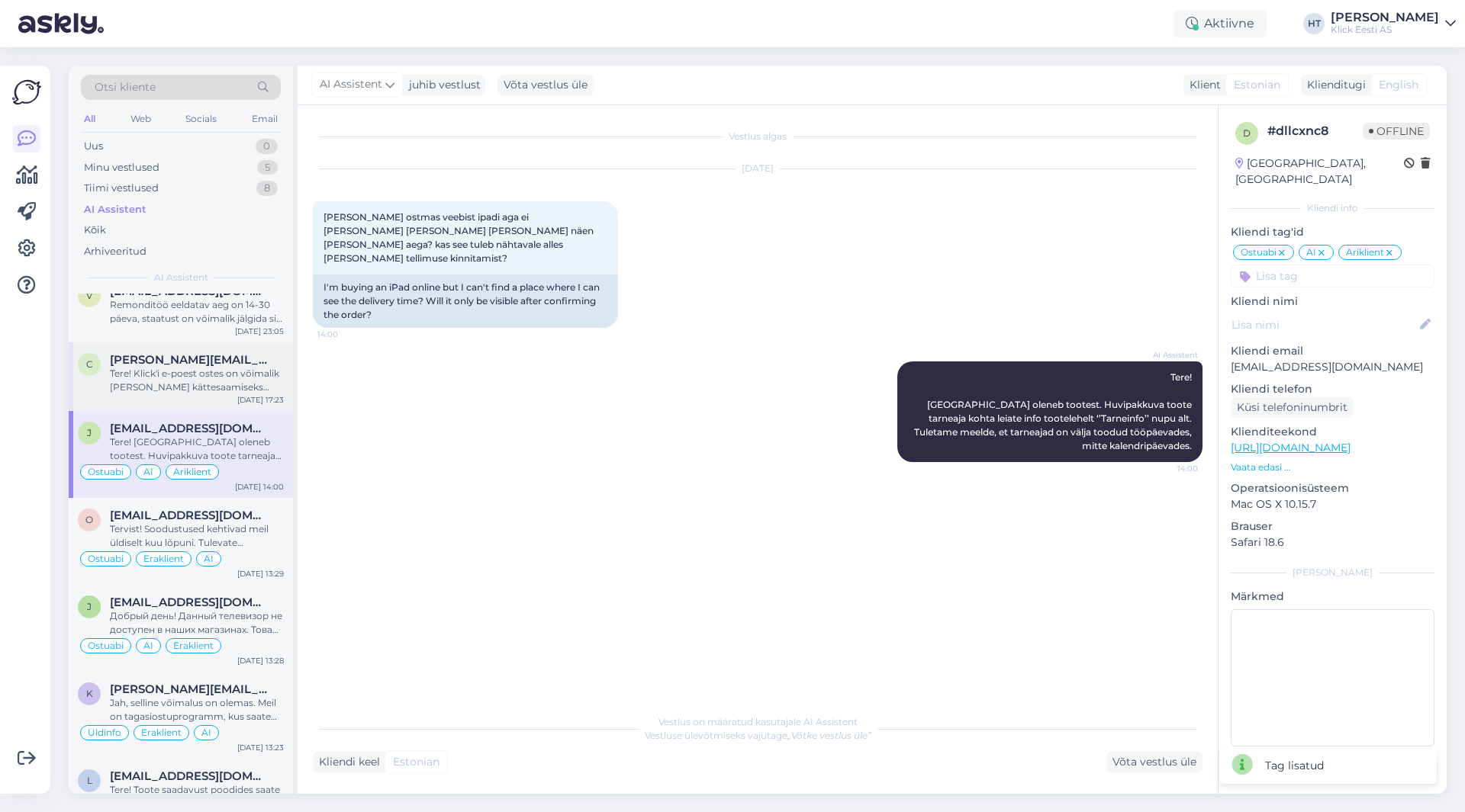
click at [197, 366] on span "[PERSON_NAME][EMAIL_ADDRESS][DOMAIN_NAME]" at bounding box center [189, 360] width 159 height 14
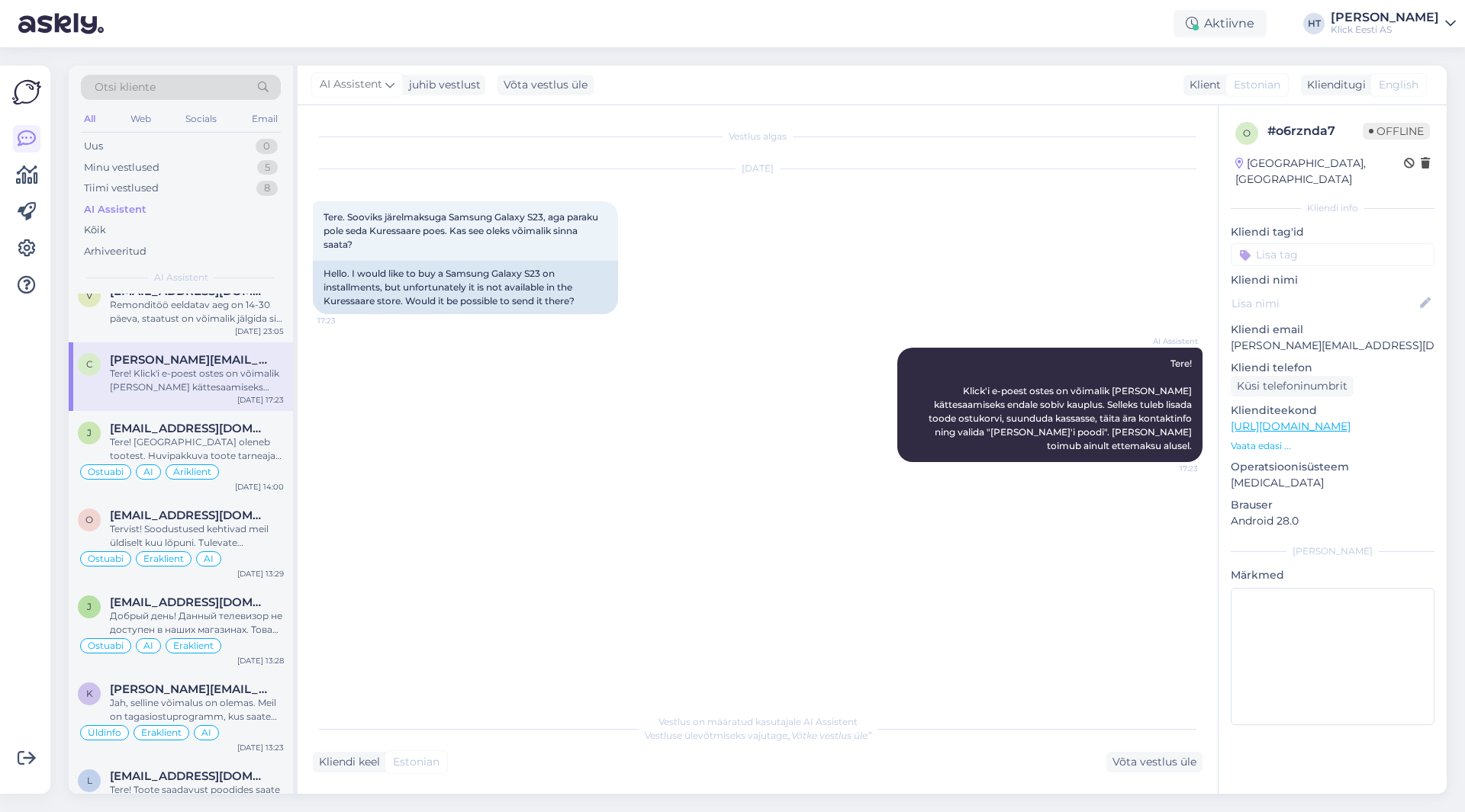
click at [1342, 338] on p "[PERSON_NAME][EMAIL_ADDRESS][DOMAIN_NAME]" at bounding box center [1333, 346] width 204 height 16
copy p "[PERSON_NAME][EMAIL_ADDRESS][DOMAIN_NAME]"
click at [900, 272] on div "[DATE] Tere. Sooviks järelmaksuga Samsung Galaxy S23, aga paraku pole seda Kure…" at bounding box center [758, 241] width 890 height 179
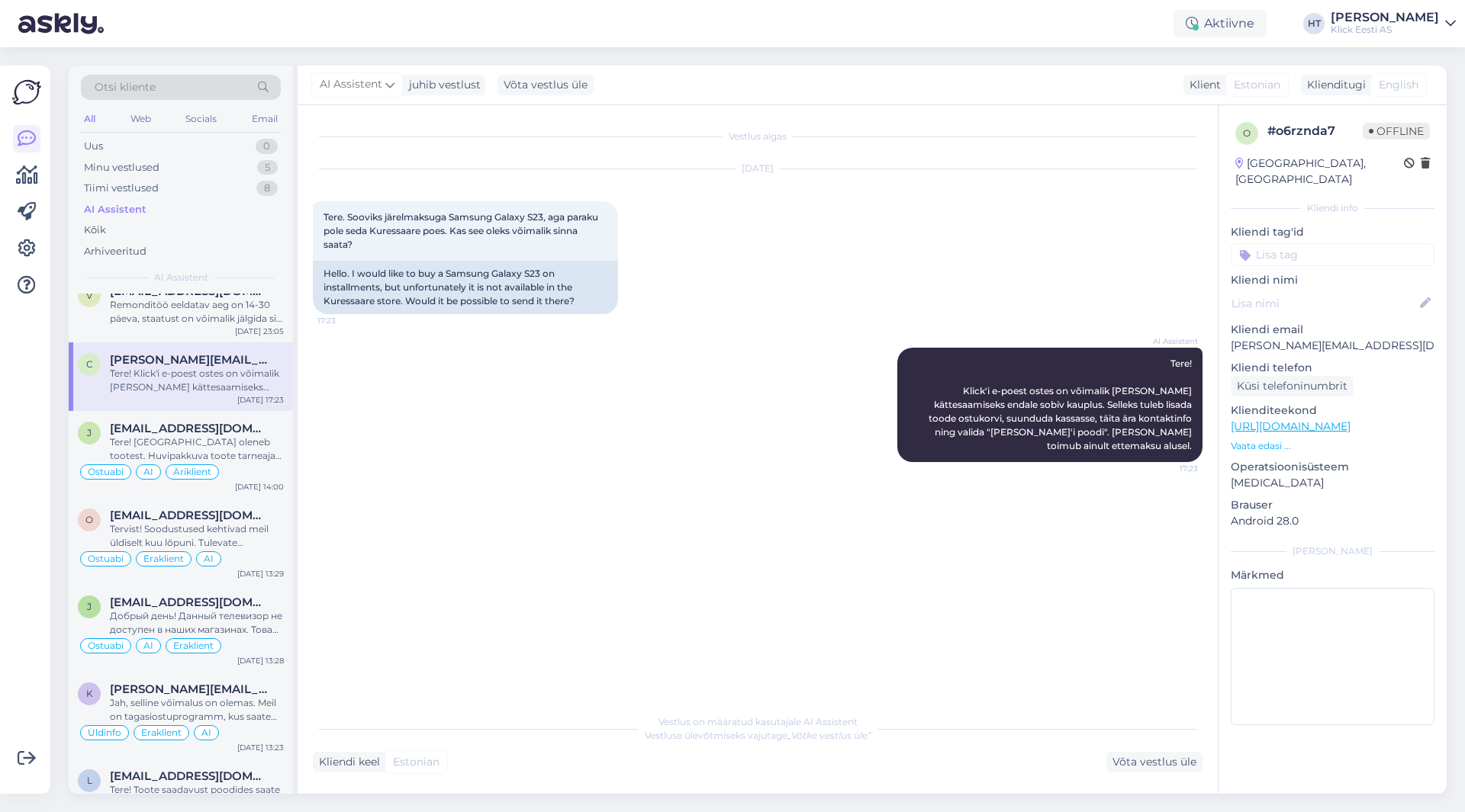
click at [649, 328] on div "[DATE] Tere. Sooviks järelmaksuga Samsung Galaxy S23, aga paraku pole seda Kure…" at bounding box center [758, 241] width 890 height 179
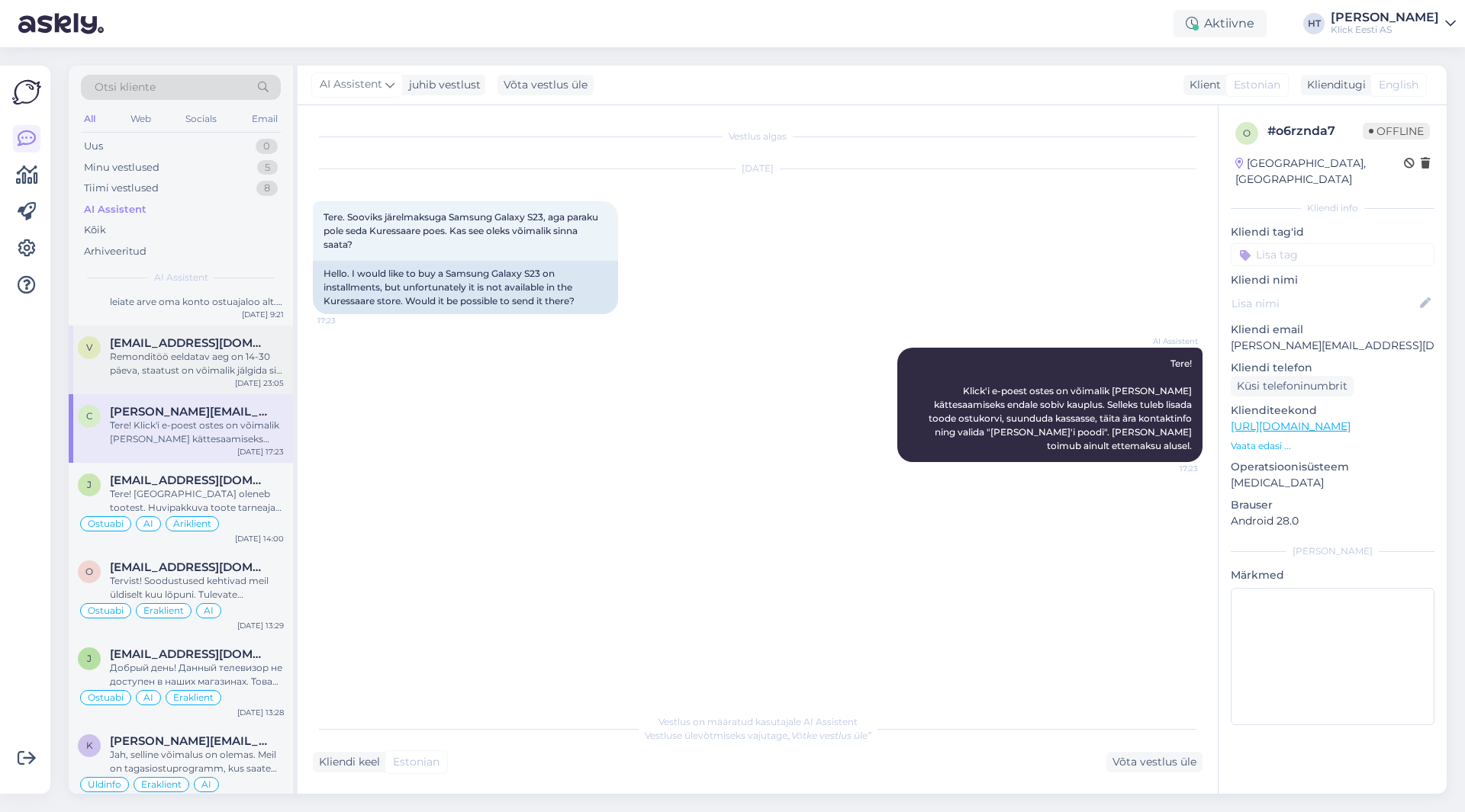
scroll to position [305, 0]
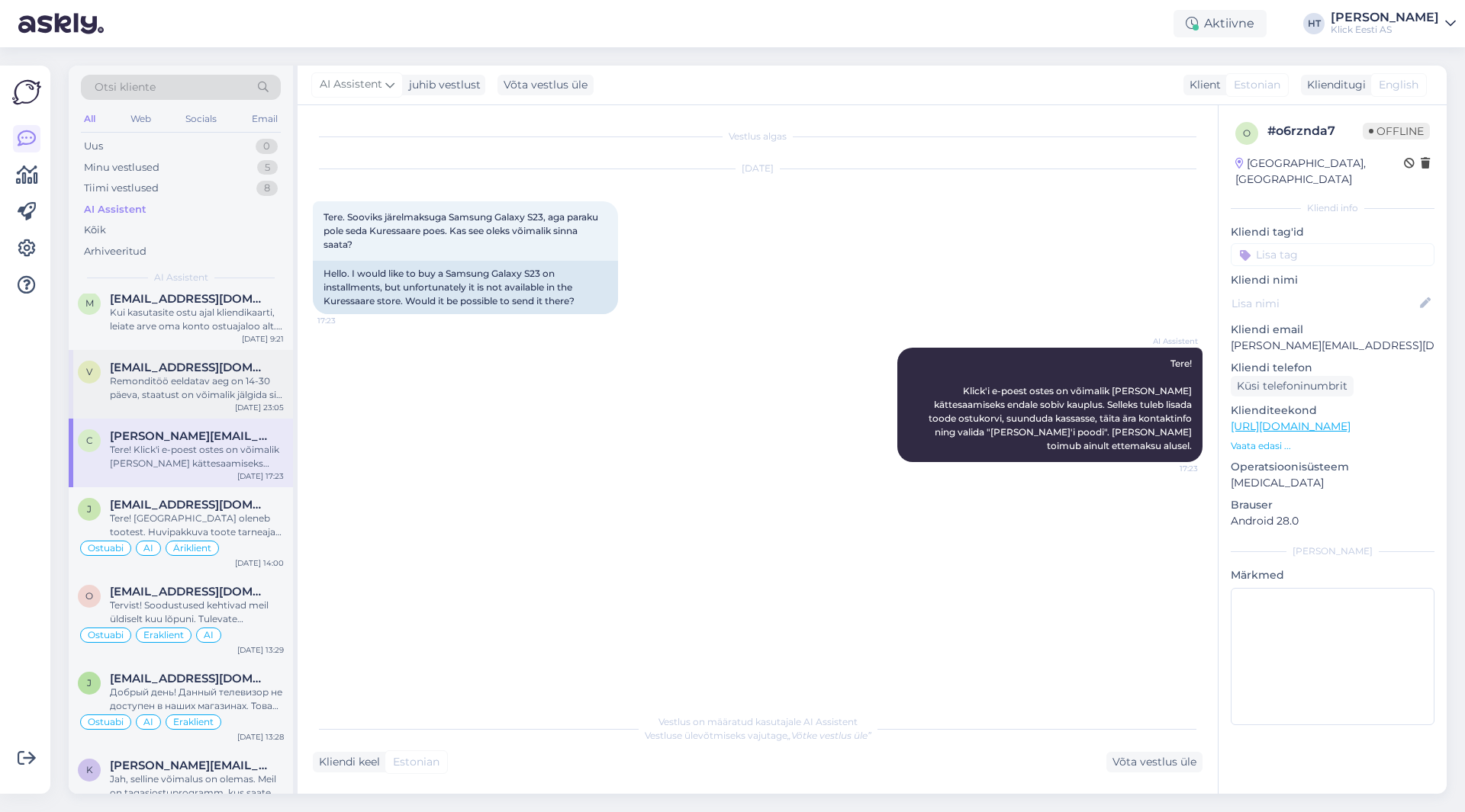
click at [247, 365] on span "[EMAIL_ADDRESS][DOMAIN_NAME]" at bounding box center [189, 367] width 159 height 14
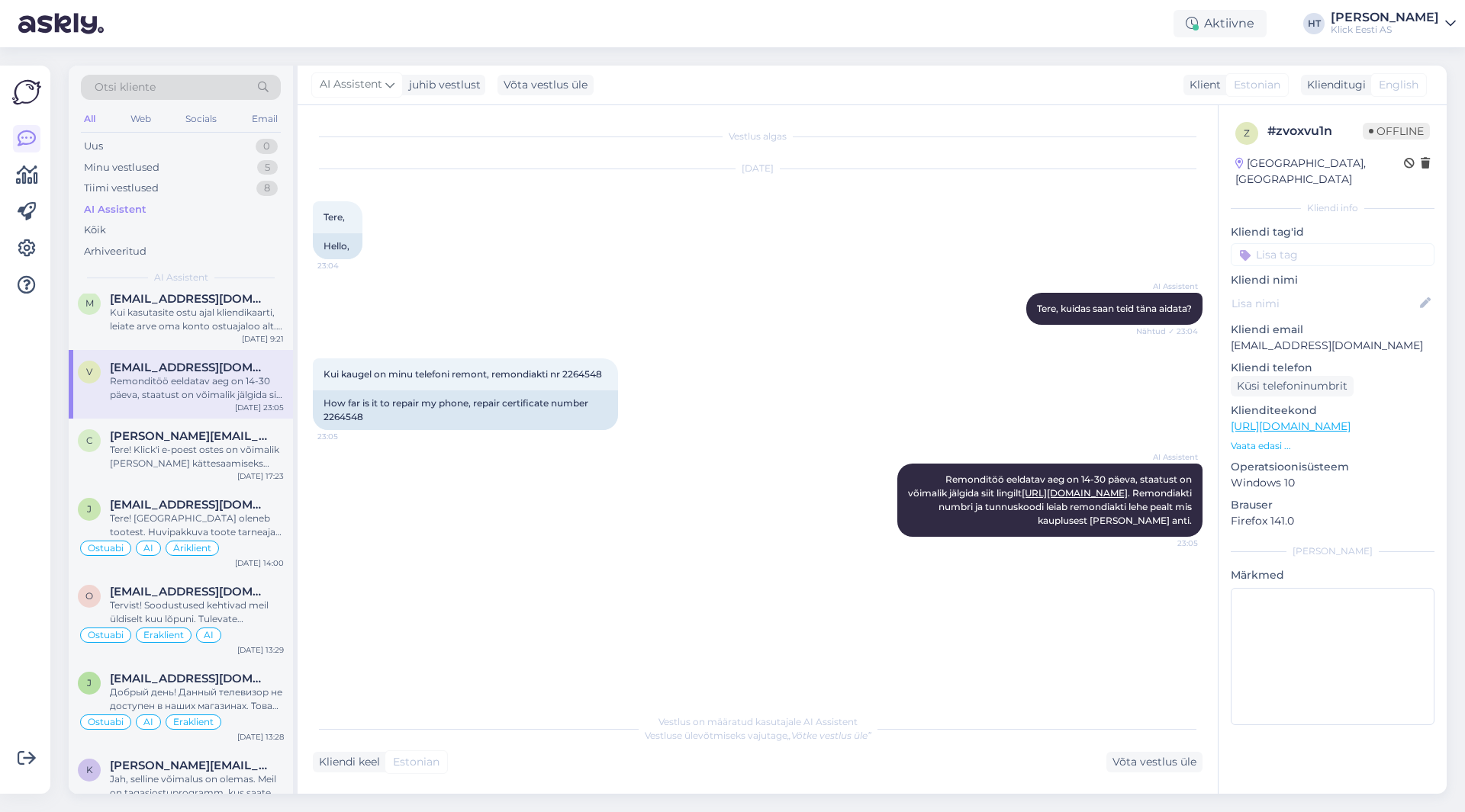
click at [673, 482] on div "AI Assistent Remonditöö eeldatav aeg on 14-30 päeva, staatust on võimalik jälgi…" at bounding box center [758, 500] width 890 height 107
click at [211, 147] on div "Uus 0" at bounding box center [180, 146] width 200 height 22
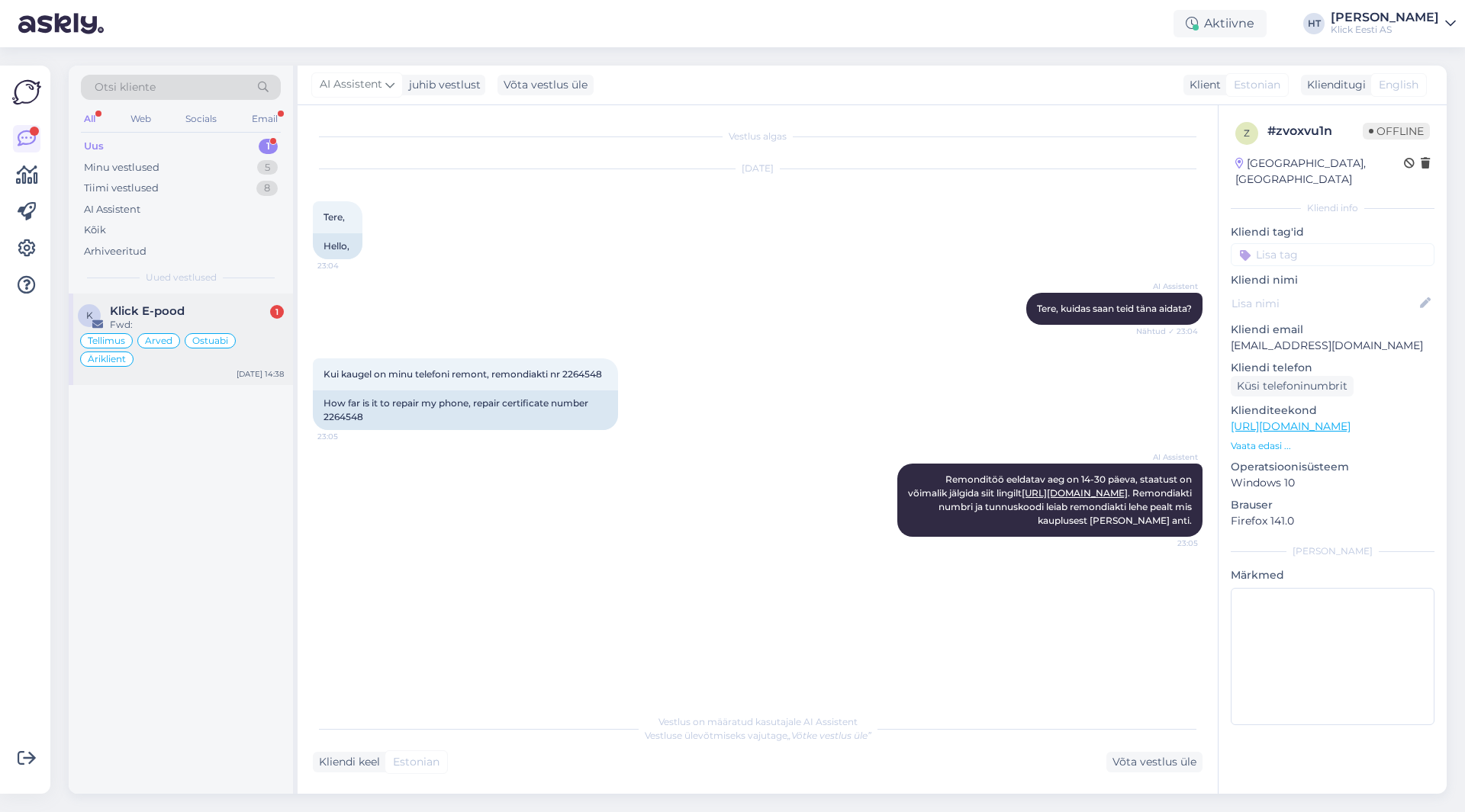
click at [237, 323] on div "Fwd:" at bounding box center [196, 325] width 174 height 14
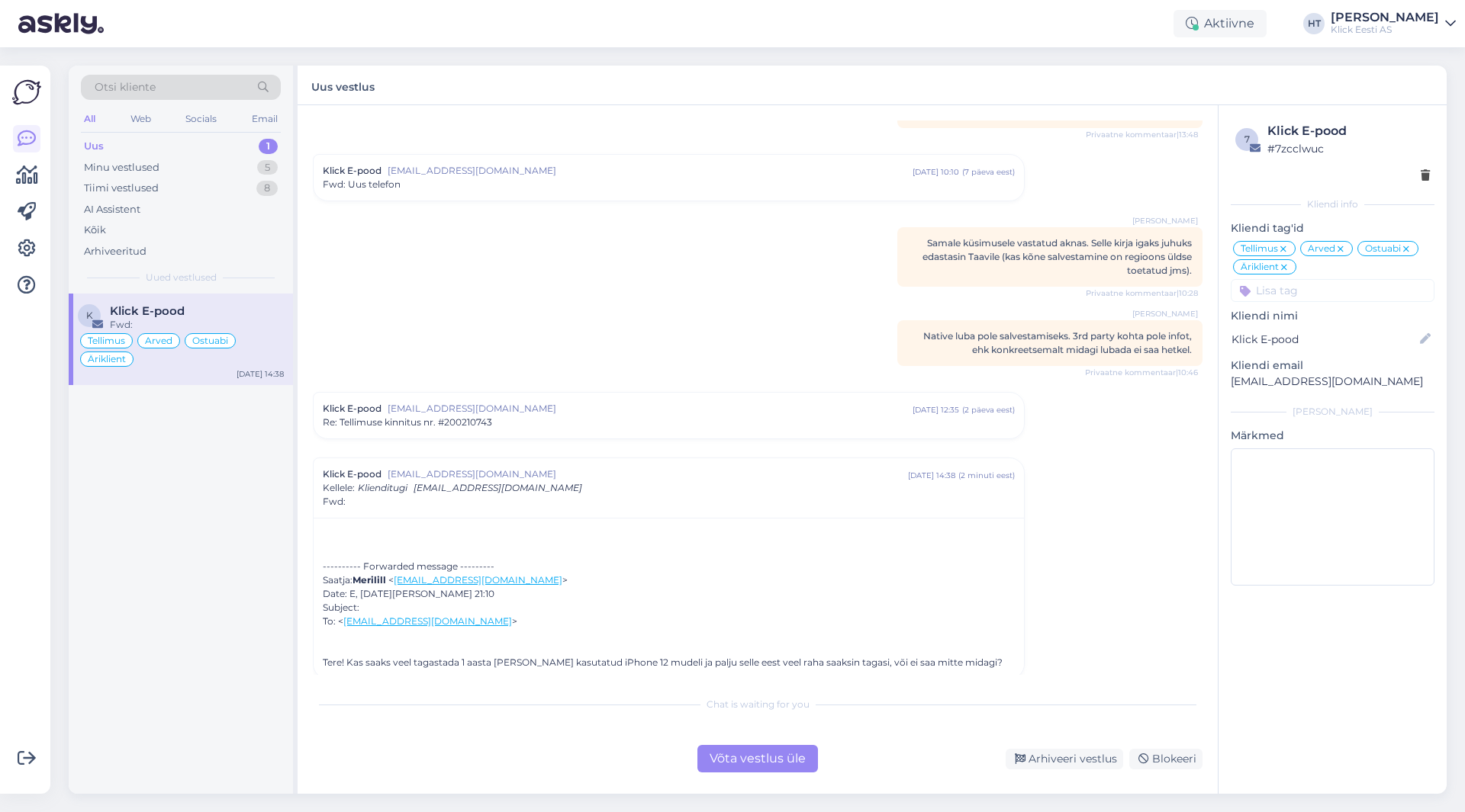
scroll to position [4171, 0]
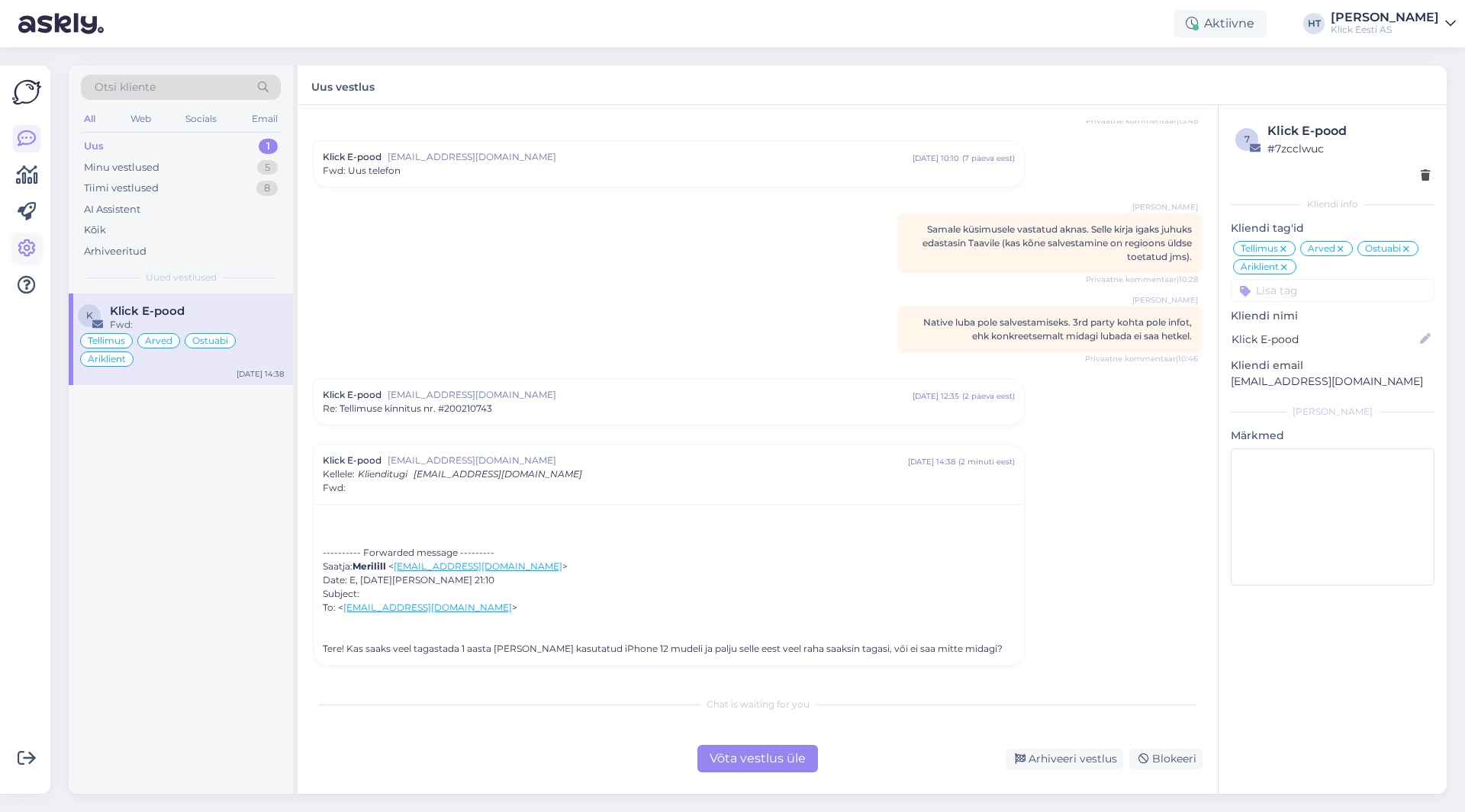
click at [37, 238] on link at bounding box center [26, 248] width 27 height 27
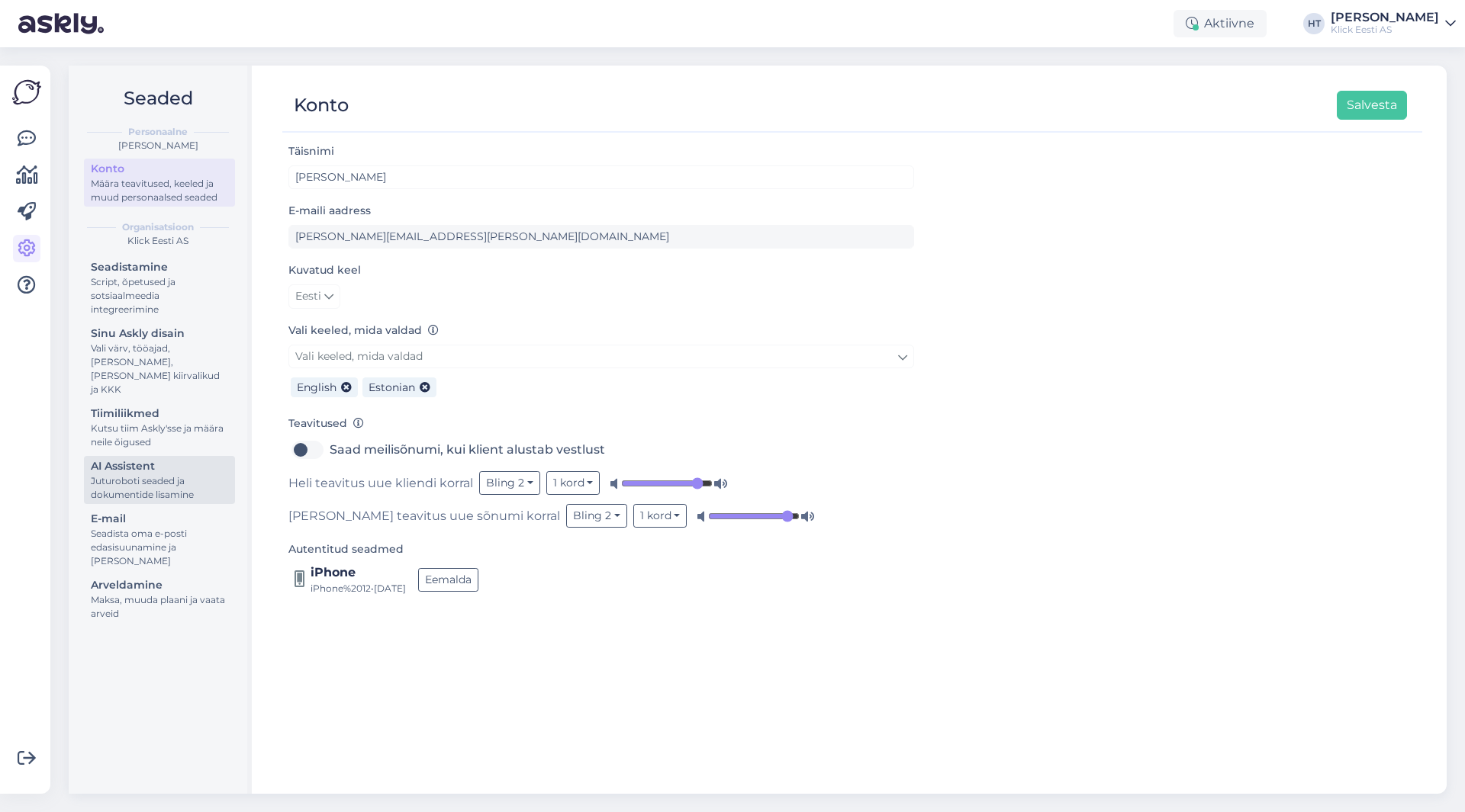
click at [158, 478] on div "Juturoboti seaded ja dokumentide lisamine" at bounding box center [159, 488] width 137 height 27
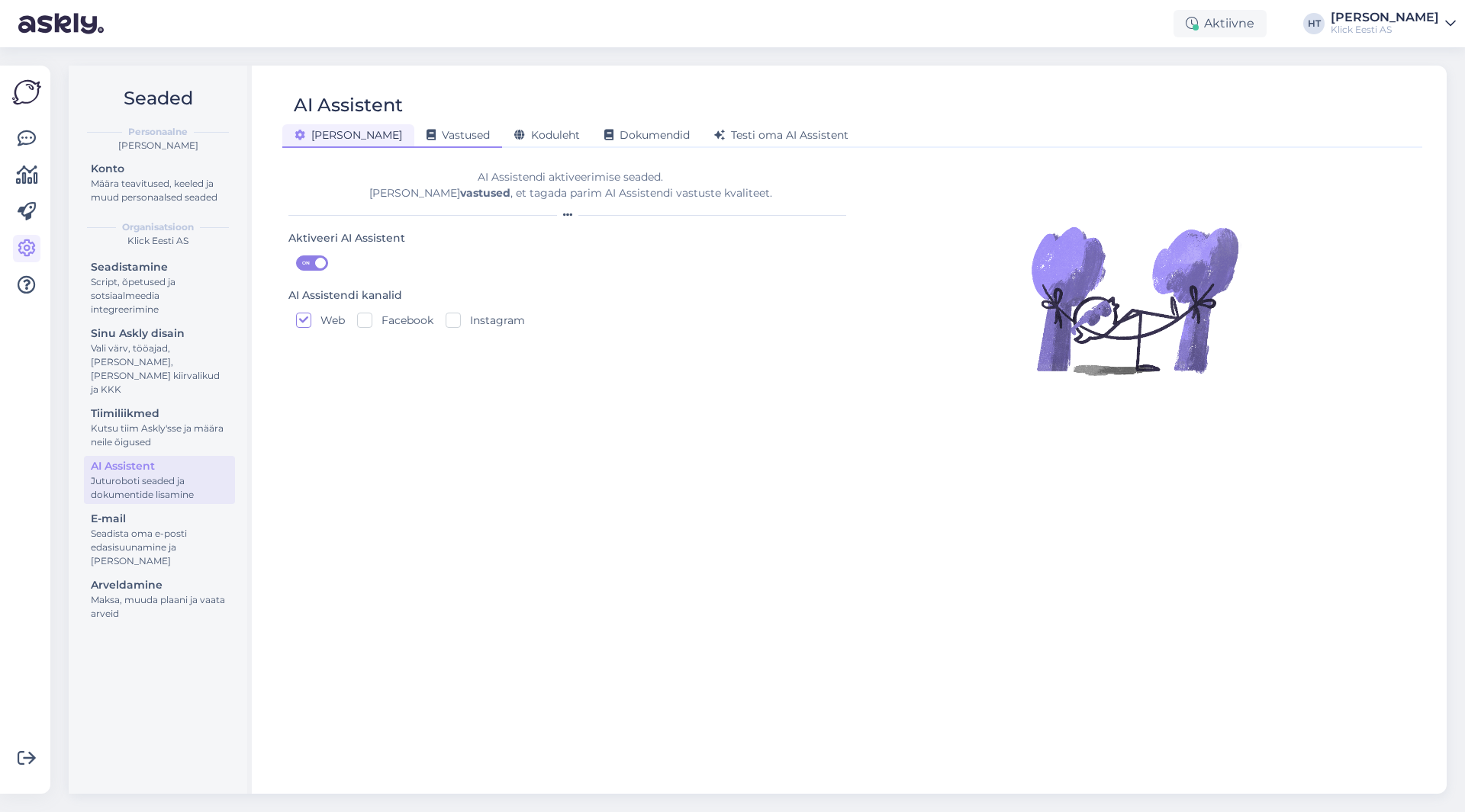
click at [427, 131] on span "Vastused" at bounding box center [458, 135] width 63 height 14
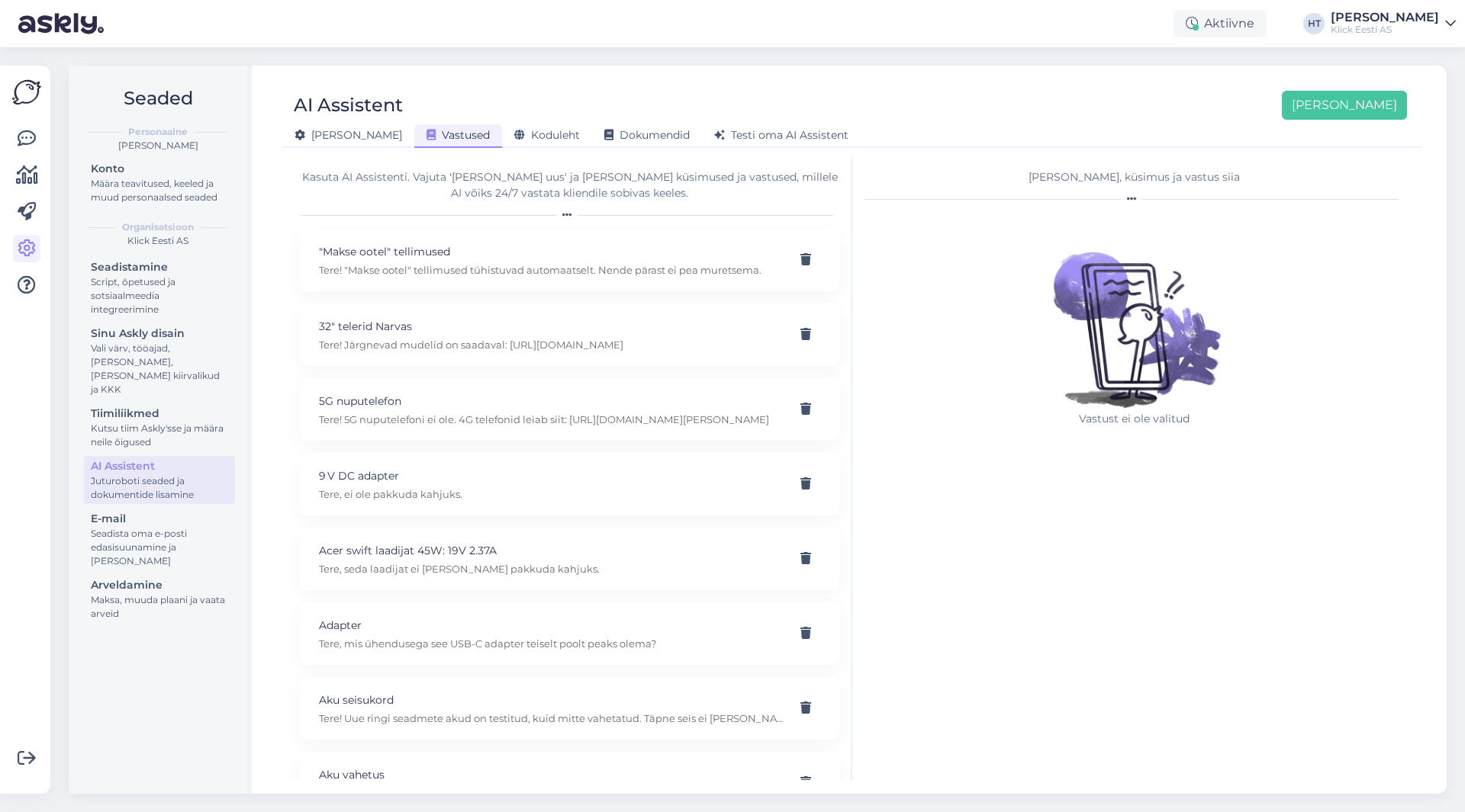
scroll to position [13781, 0]
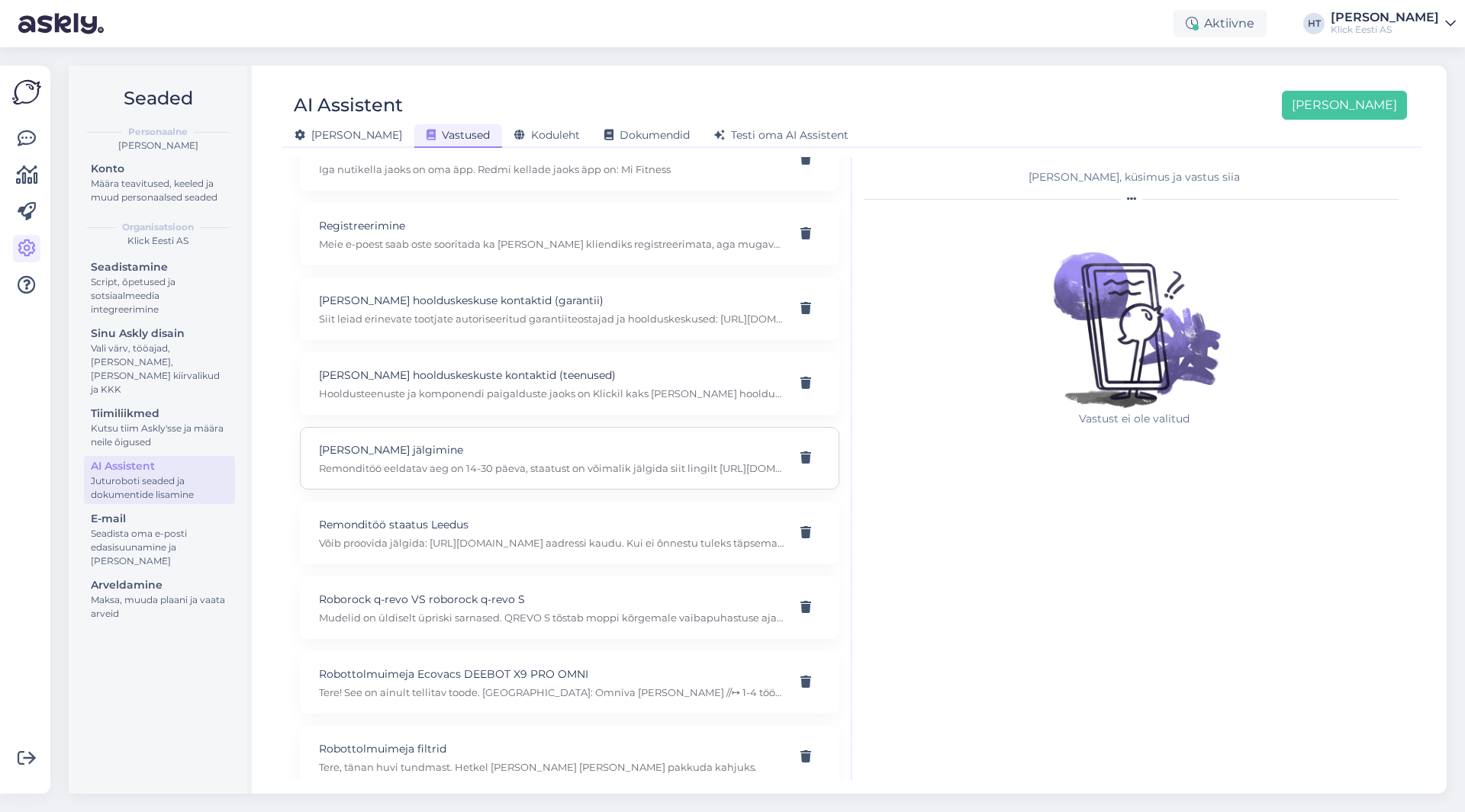
click at [556, 457] on p "[PERSON_NAME] jälgimine" at bounding box center [552, 450] width 465 height 17
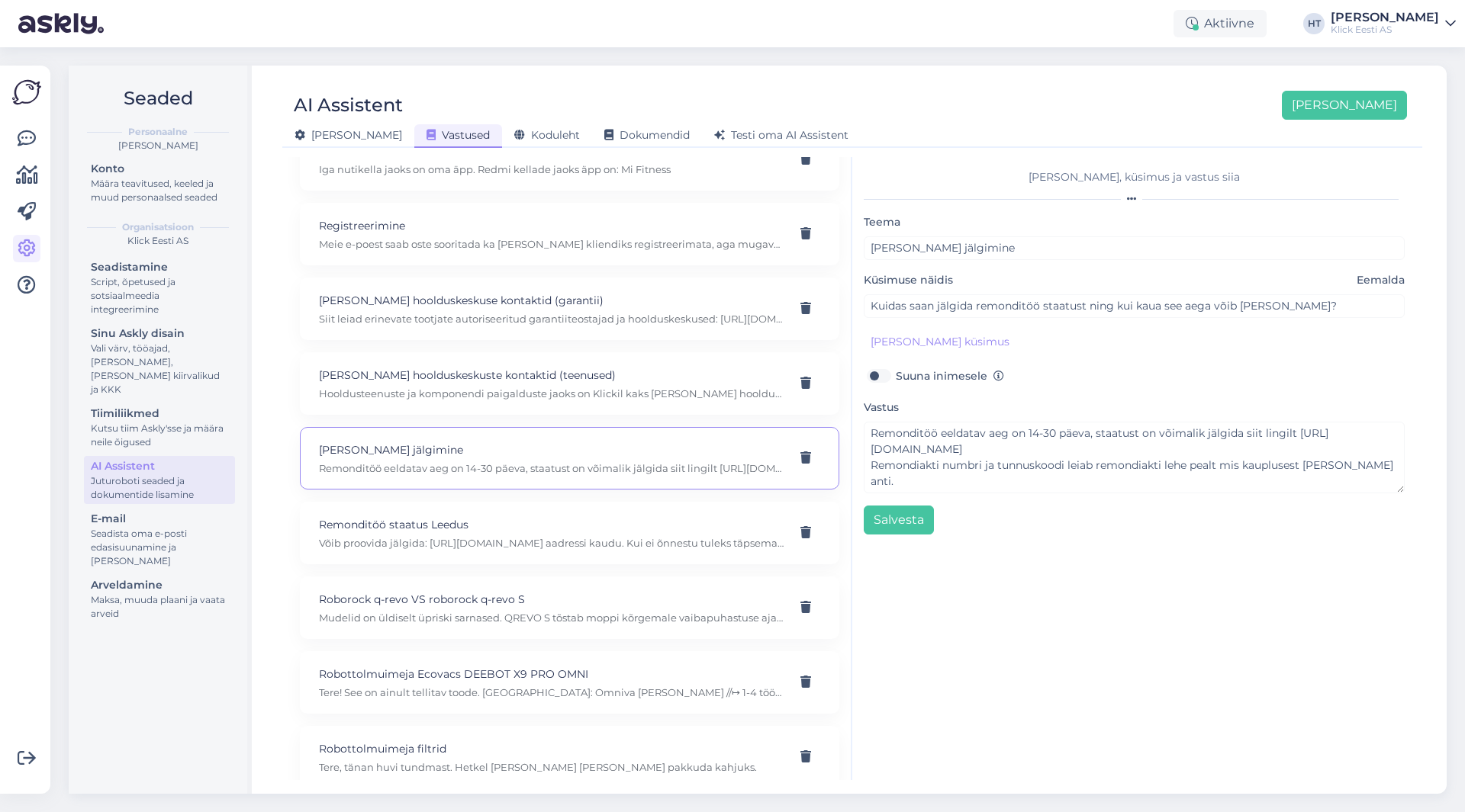
click at [468, 463] on p "Remonditöö eeldatav aeg on 14-30 päeva, staatust on võimalik jälgida siit lingi…" at bounding box center [552, 468] width 465 height 14
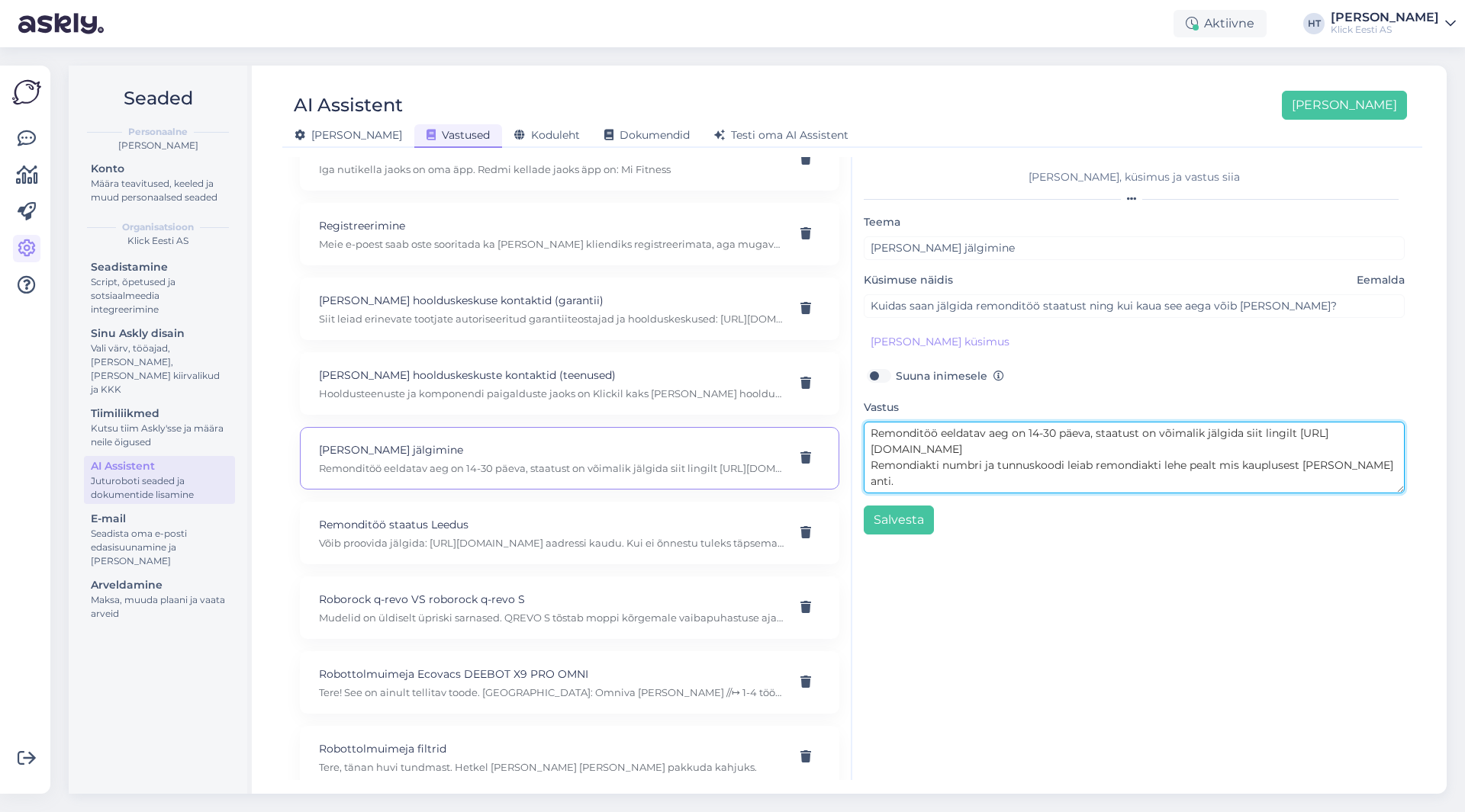
click at [1361, 463] on textarea "Remonditöö eeldatav aeg on 14-30 päeva, staatust on võimalik jälgida siit lingi…" at bounding box center [1134, 457] width 541 height 71
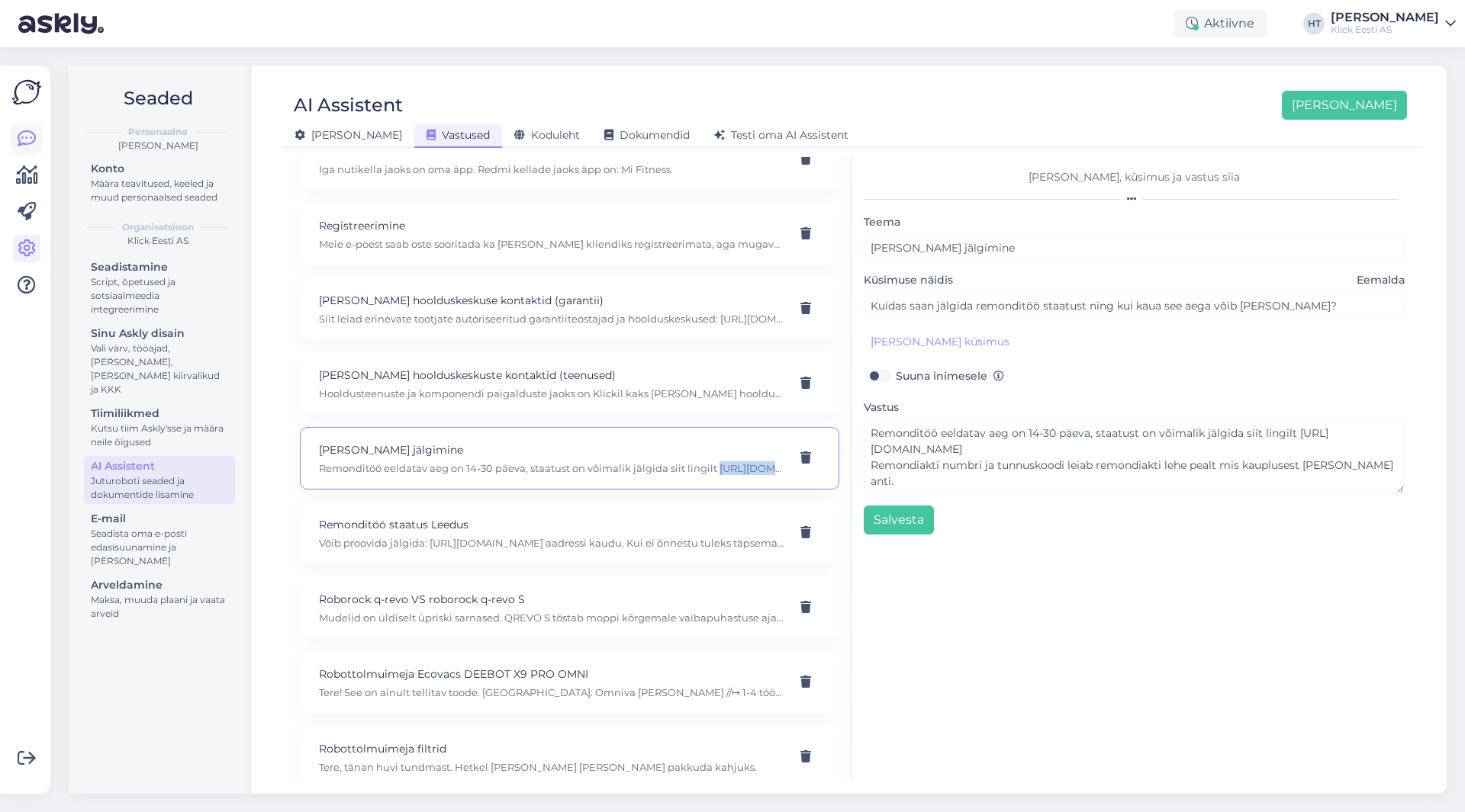
click at [24, 145] on icon at bounding box center [26, 139] width 18 height 18
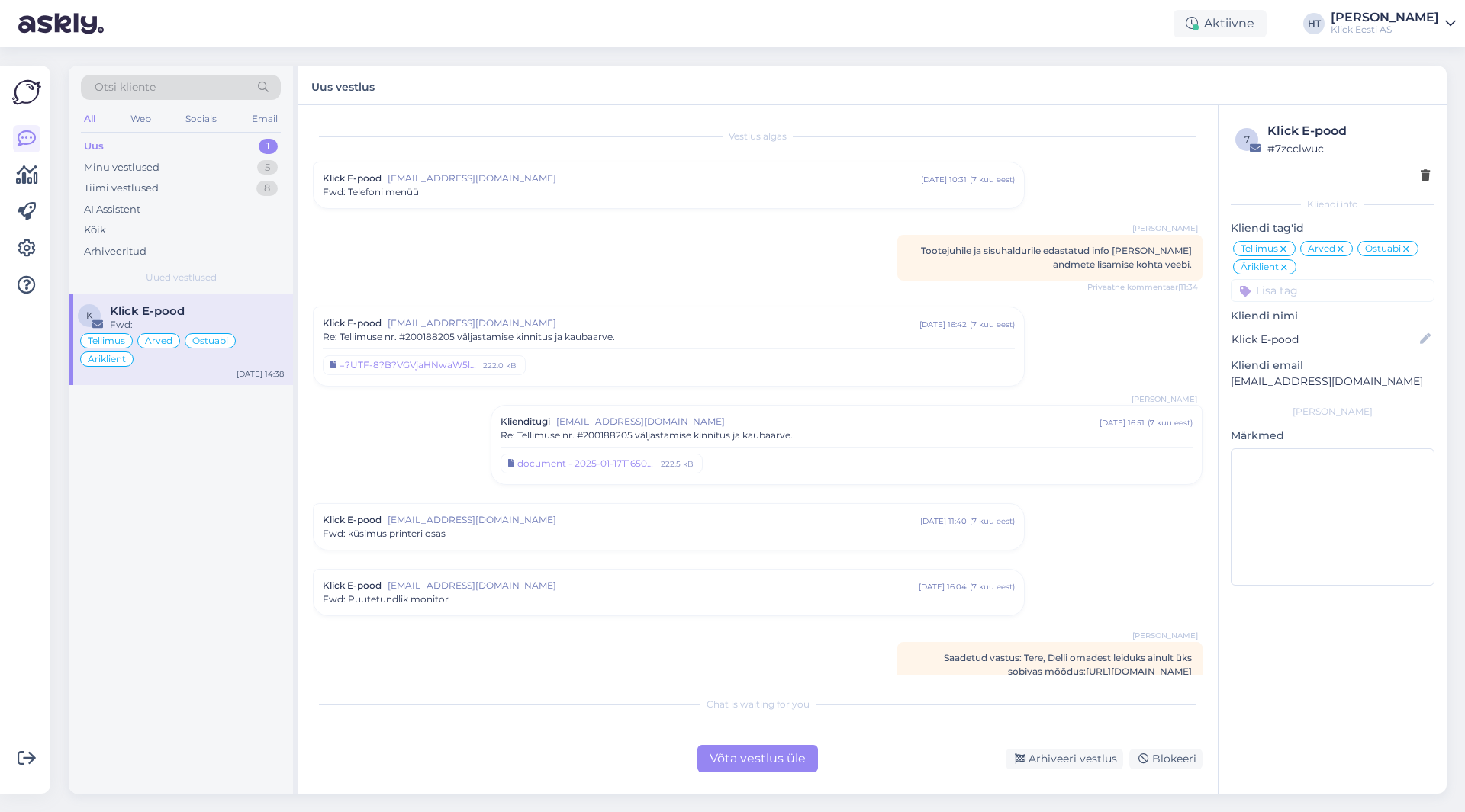
scroll to position [4050, 0]
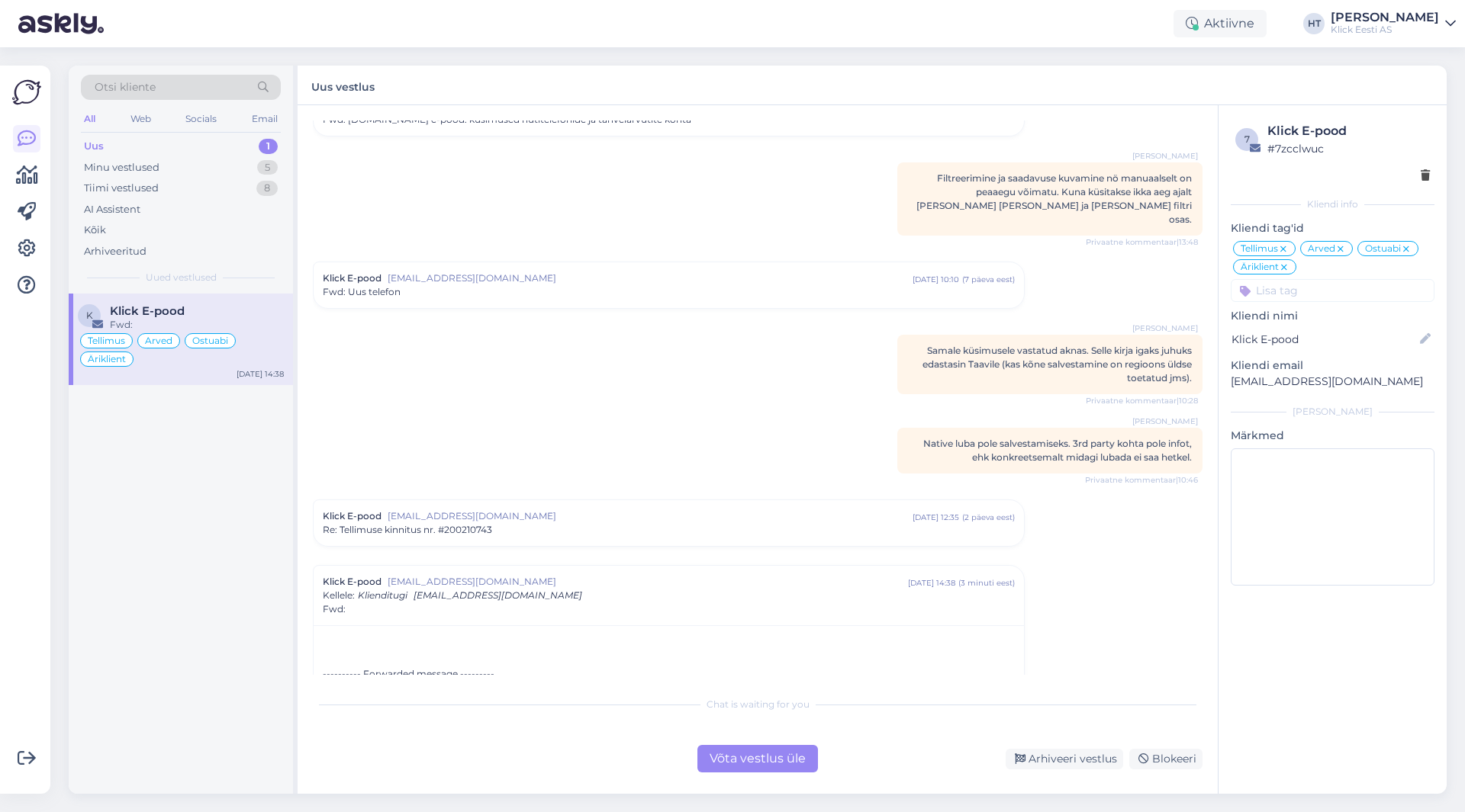
click at [192, 87] on div "Otsi kliente" at bounding box center [180, 87] width 200 height 25
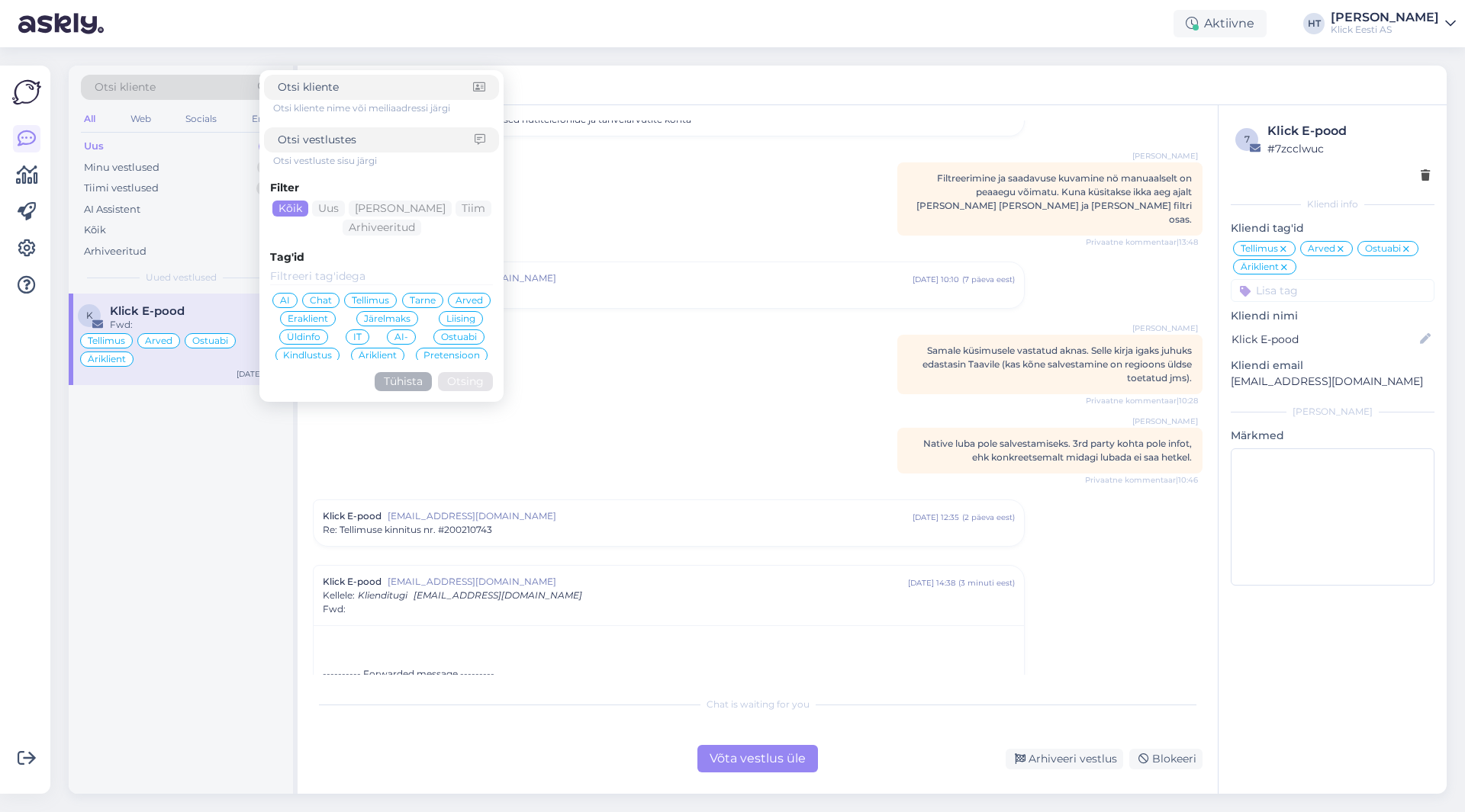
click at [348, 88] on input at bounding box center [375, 87] width 196 height 16
click at [143, 85] on span "Otsi kliente" at bounding box center [125, 87] width 61 height 16
click at [366, 135] on input at bounding box center [376, 140] width 197 height 16
type input "30 päeva"
click button "Otsing" at bounding box center [465, 382] width 55 height 19
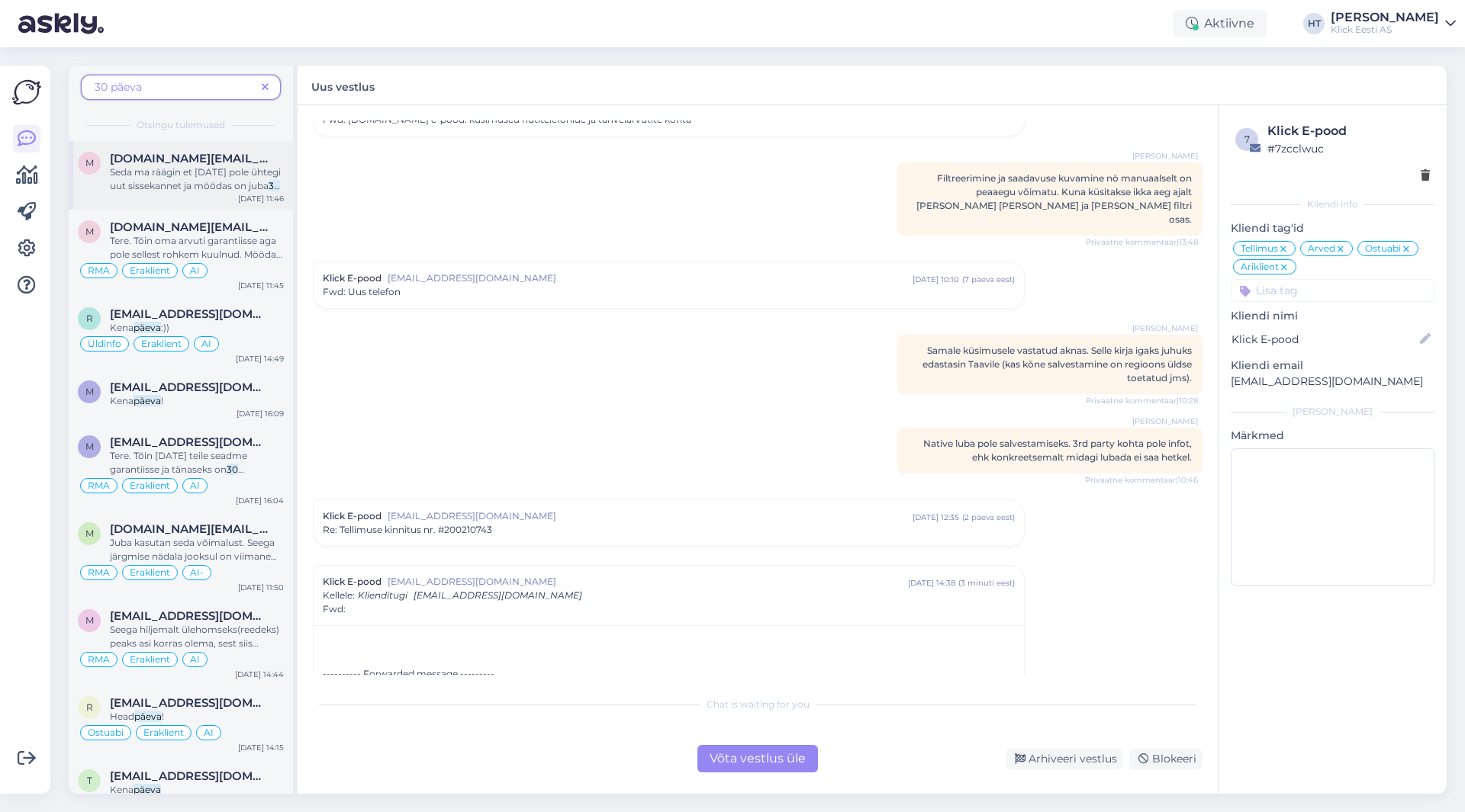
click at [144, 160] on span "[DOMAIN_NAME][EMAIL_ADDRESS][DOMAIN_NAME]" at bounding box center [189, 158] width 159 height 14
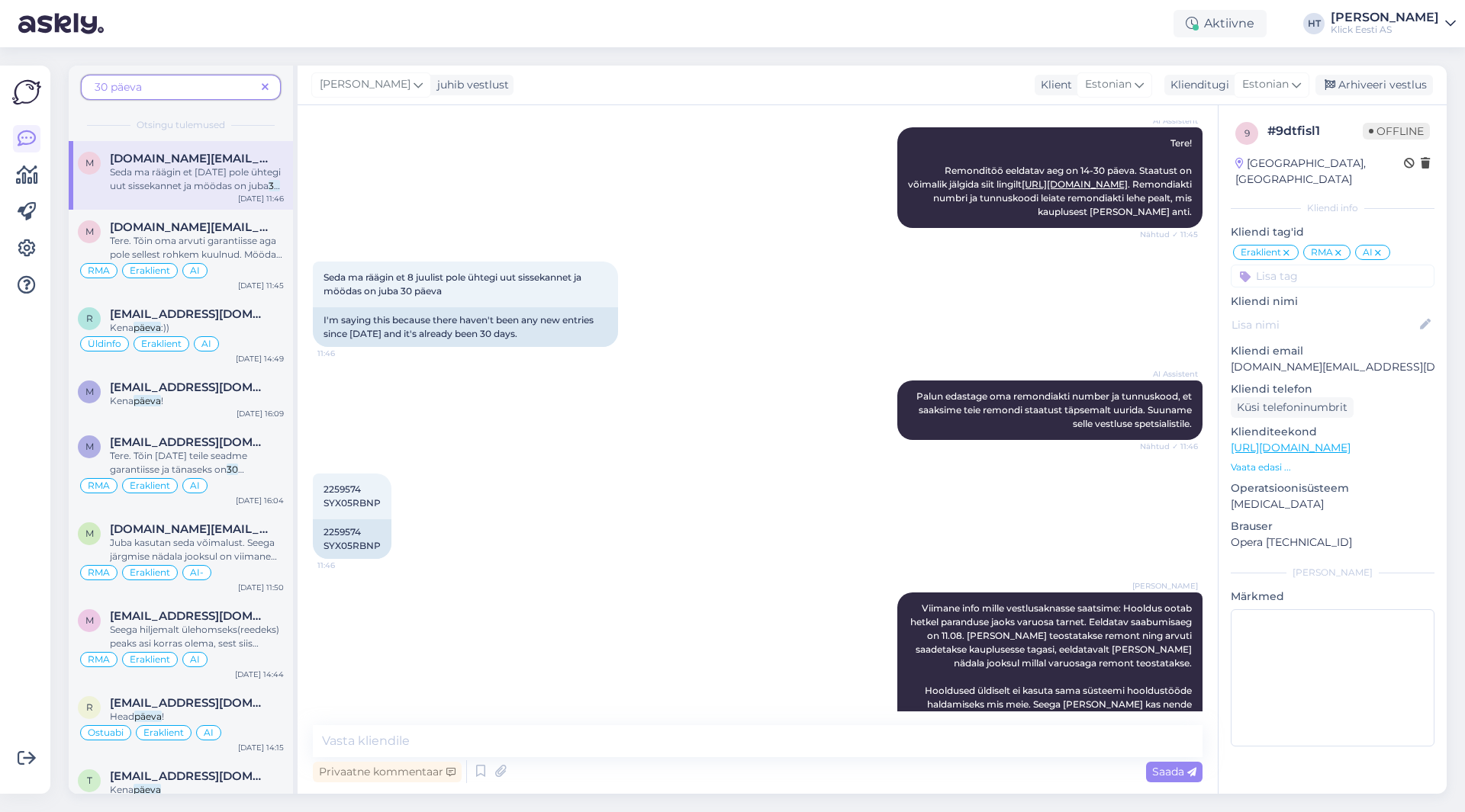
scroll to position [40, 0]
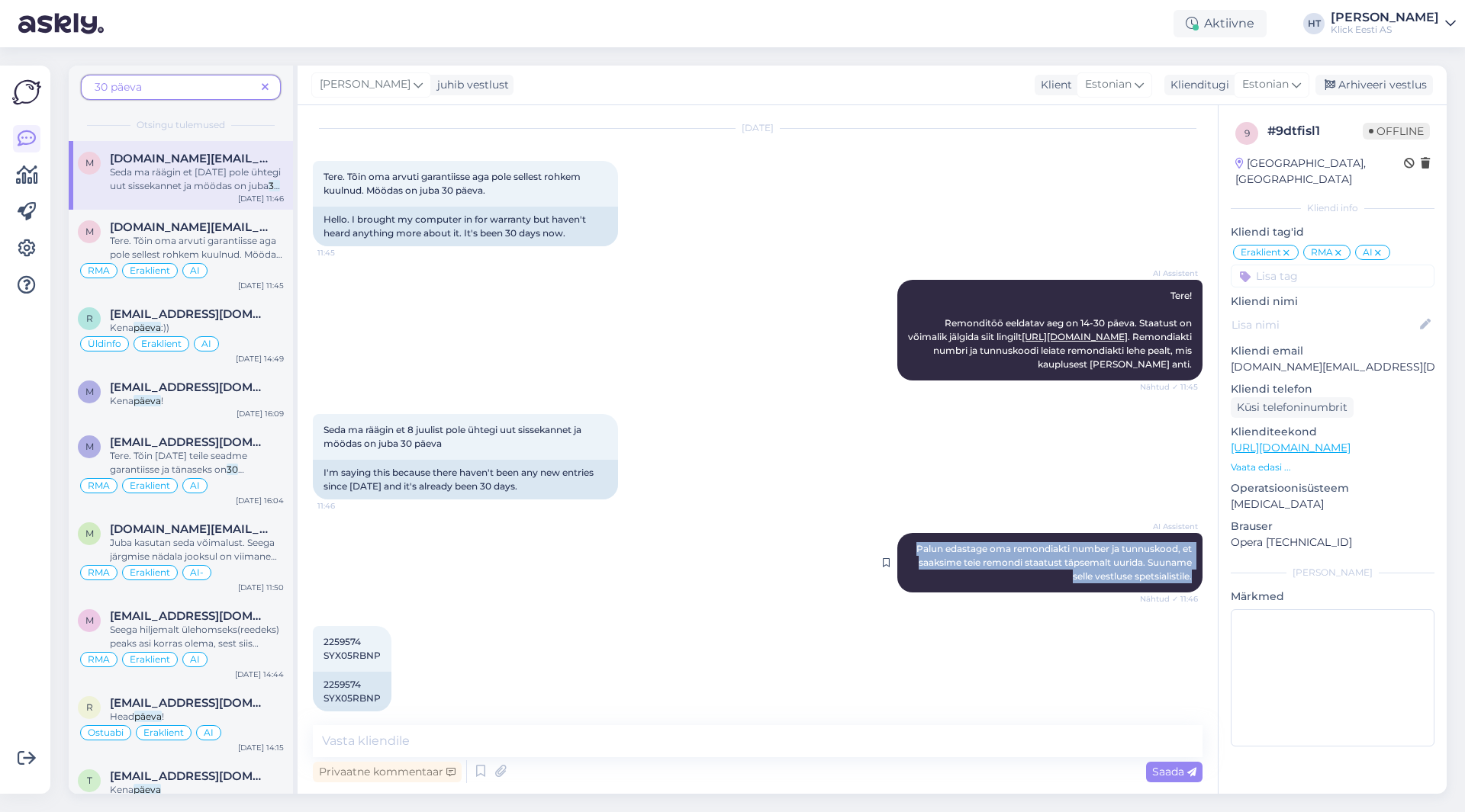
drag, startPoint x: 901, startPoint y: 547, endPoint x: 1186, endPoint y: 588, distance: 287.9
click at [1186, 588] on div "AI Assistent [PERSON_NAME] edastage oma remondiakti number ja tunnuskood, et [P…" at bounding box center [1050, 563] width 306 height 59
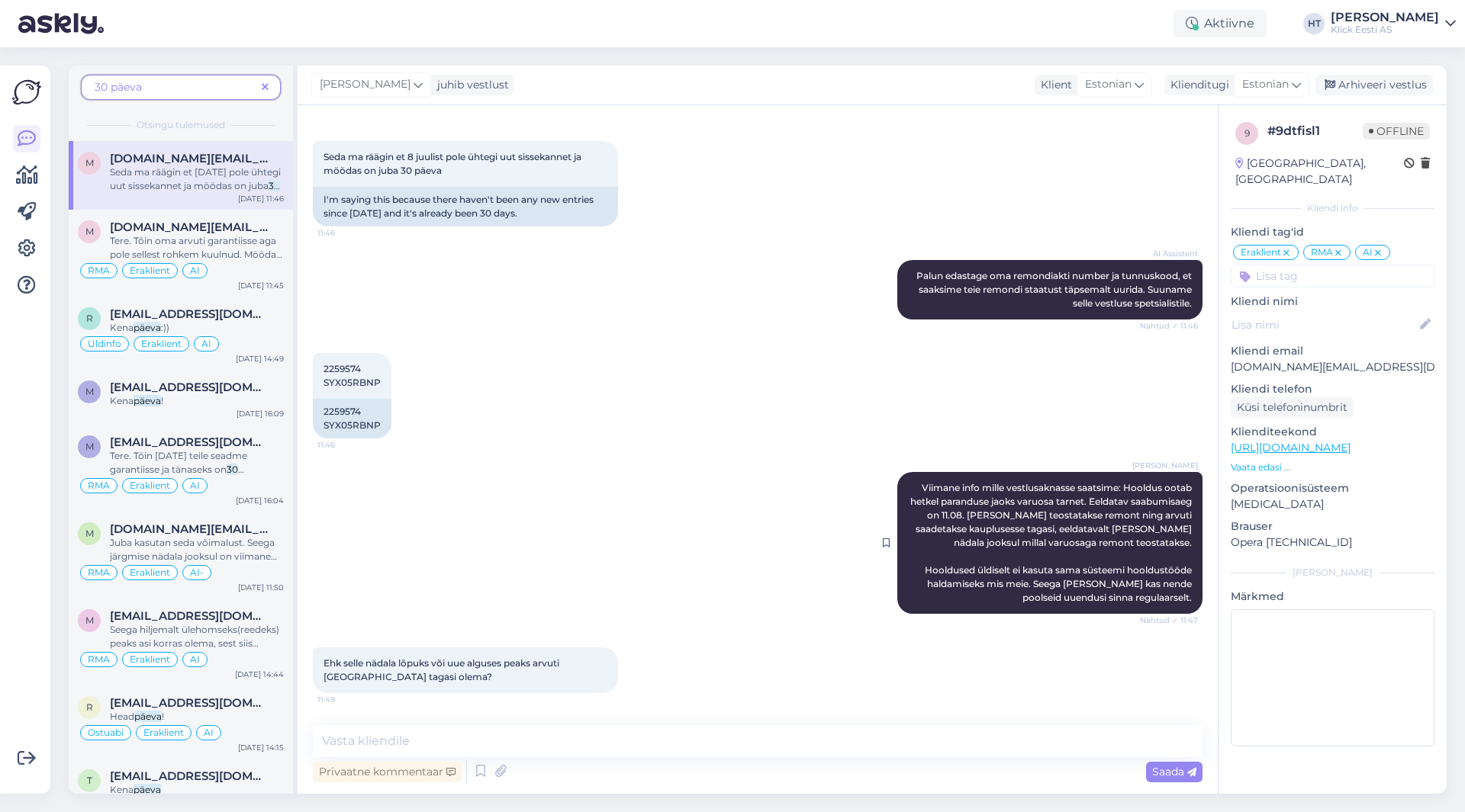
scroll to position [345, 0]
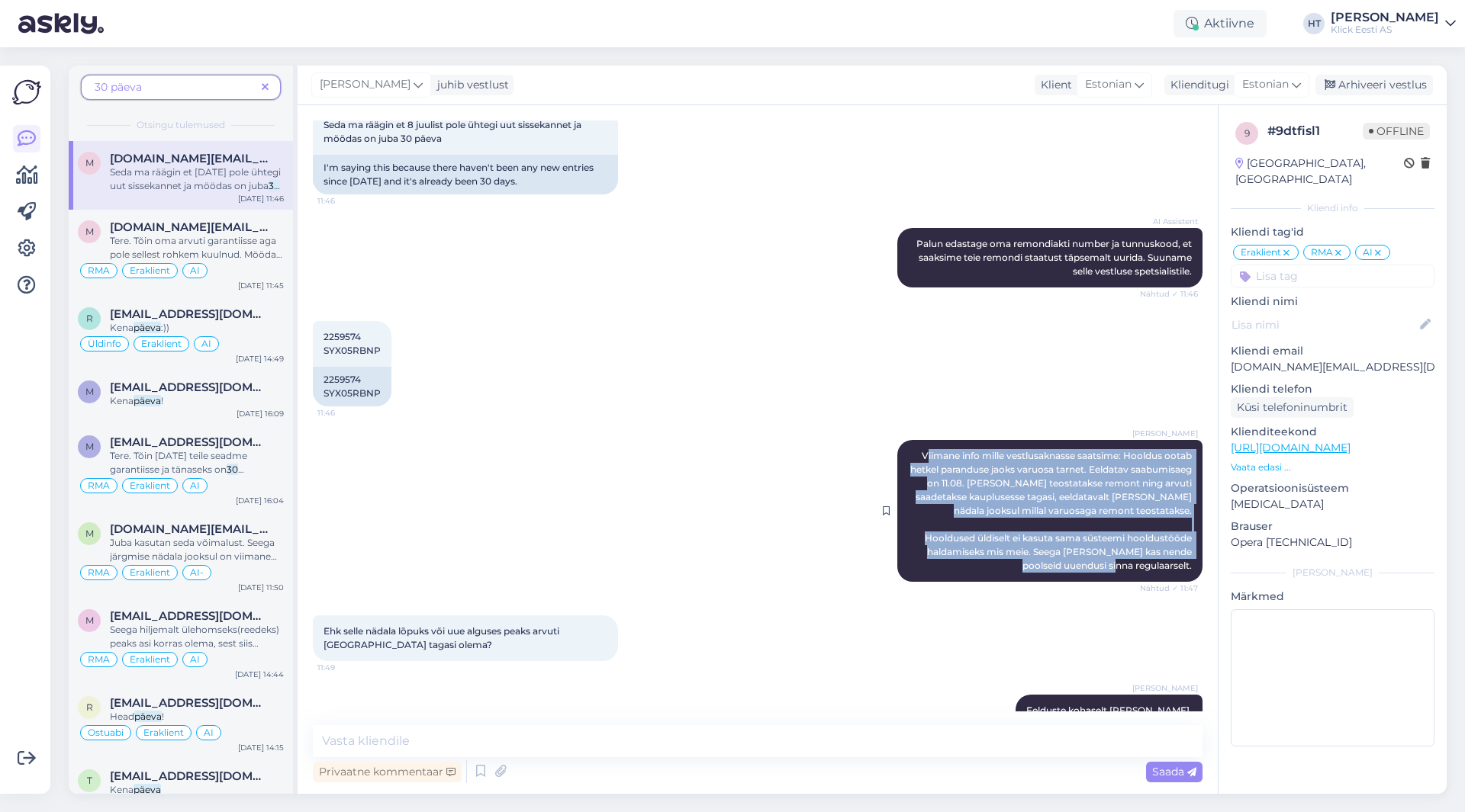
drag, startPoint x: 917, startPoint y: 454, endPoint x: 1180, endPoint y: 570, distance: 287.4
click at [1180, 570] on span "Viimane info mille vestlusaknasse saatsime: Hooldus ootab hetkel paranduse jaok…" at bounding box center [1052, 510] width 284 height 121
click at [1181, 568] on div "[PERSON_NAME] Viimane info mille vestlusaknasse saatsime: [PERSON_NAME] ootab h…" at bounding box center [1050, 511] width 306 height 142
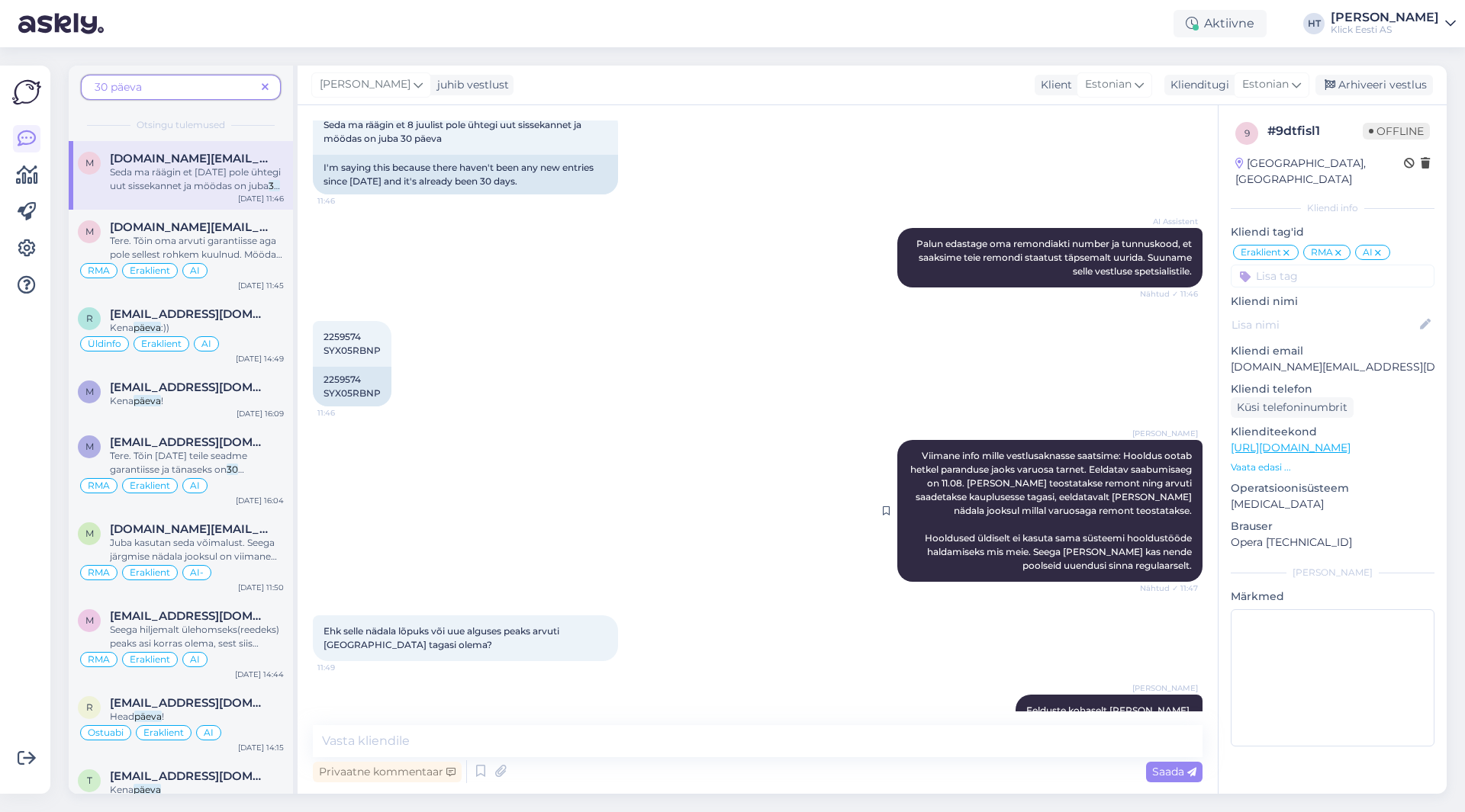
drag, startPoint x: 1181, startPoint y: 568, endPoint x: 1018, endPoint y: 485, distance: 182.9
click at [1048, 491] on div "[PERSON_NAME] Viimane info mille vestlusaknasse saatsime: [PERSON_NAME] ootab h…" at bounding box center [1050, 511] width 306 height 142
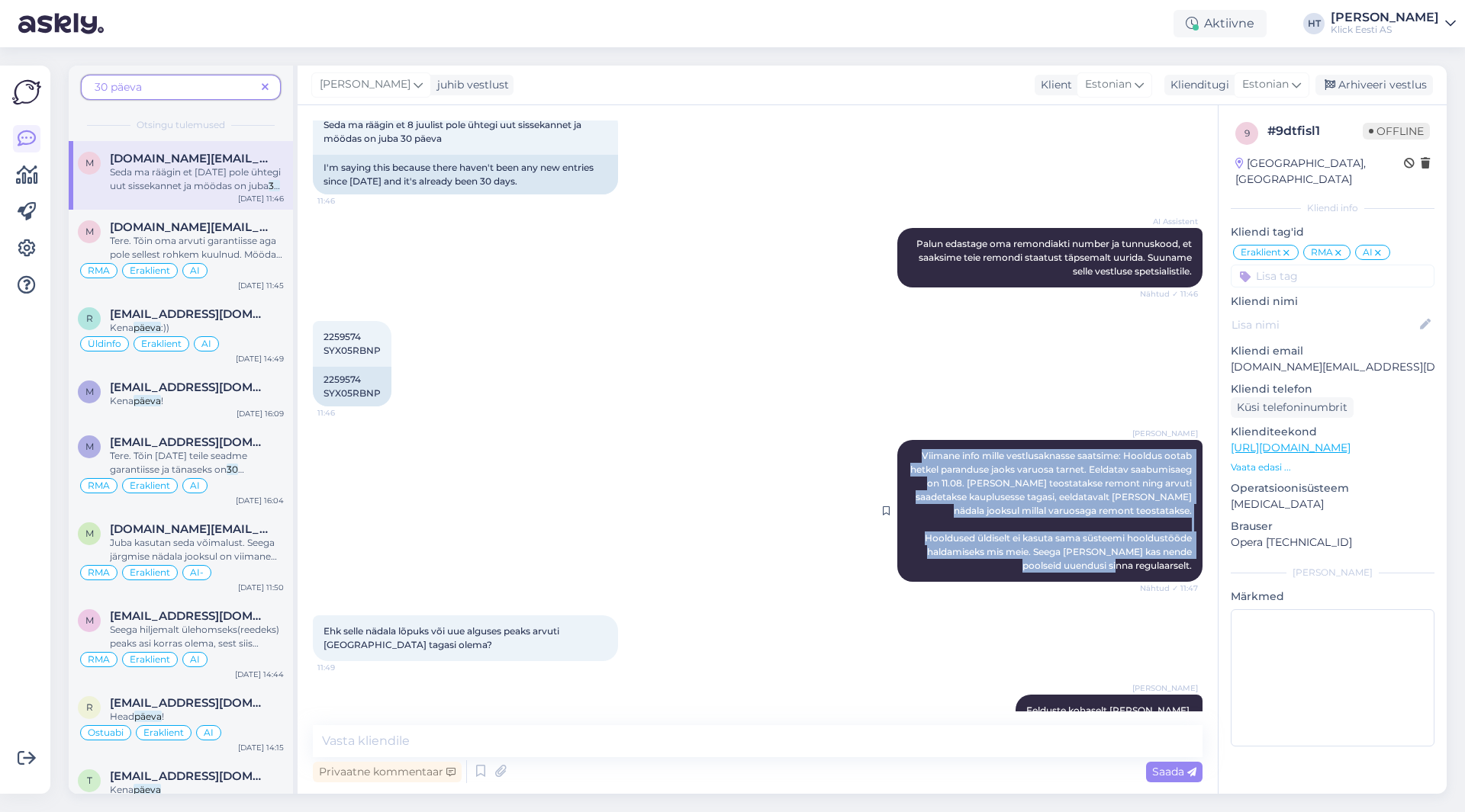
drag, startPoint x: 900, startPoint y: 452, endPoint x: 1185, endPoint y: 569, distance: 308.1
click at [1185, 569] on div "[PERSON_NAME] Viimane info mille vestlusaknasse saatsime: [PERSON_NAME] ootab h…" at bounding box center [1050, 511] width 306 height 142
click at [1184, 569] on div "[PERSON_NAME] Viimane info mille vestlusaknasse saatsime: [PERSON_NAME] ootab h…" at bounding box center [1050, 511] width 306 height 142
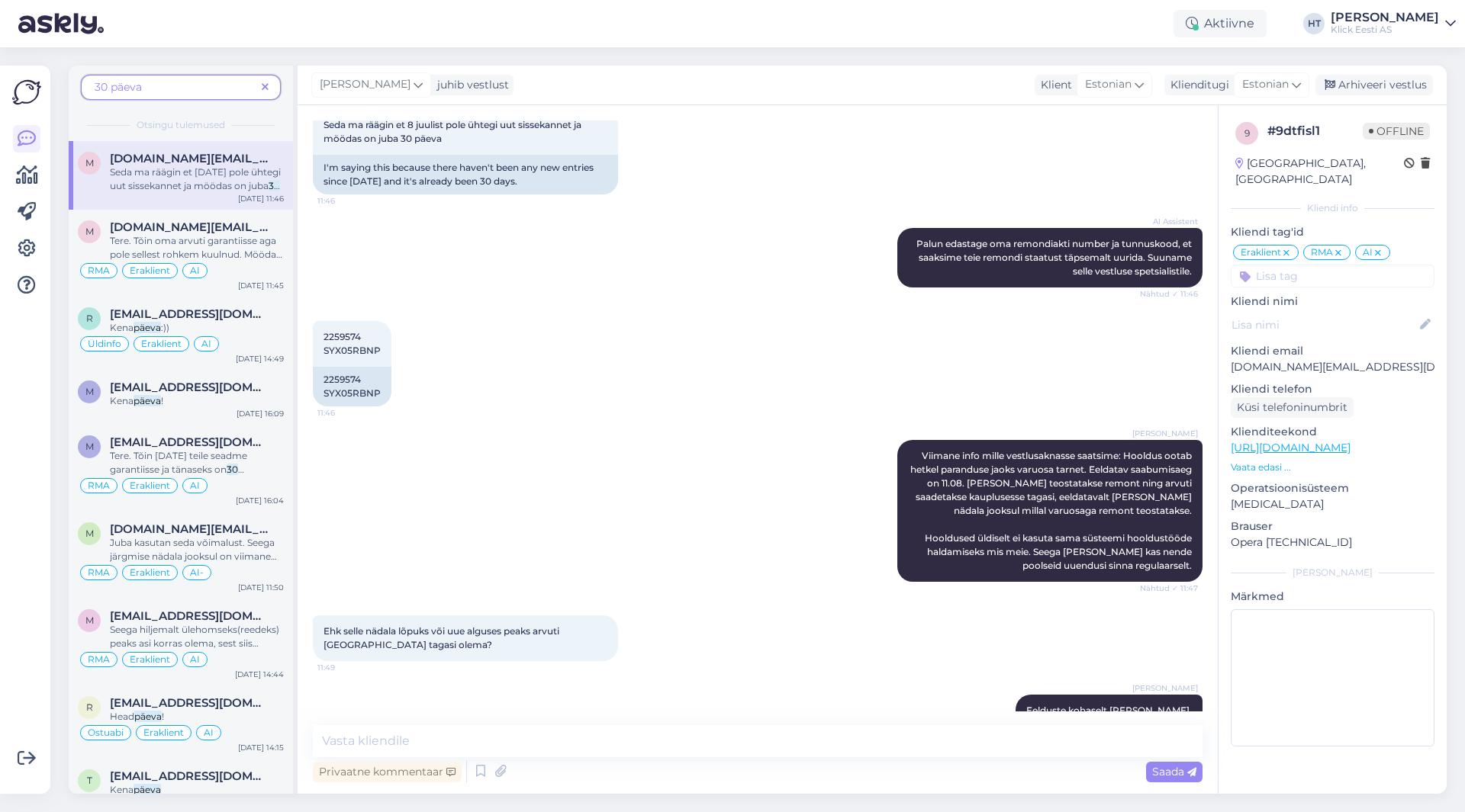
click at [261, 87] on span at bounding box center [265, 87] width 19 height 16
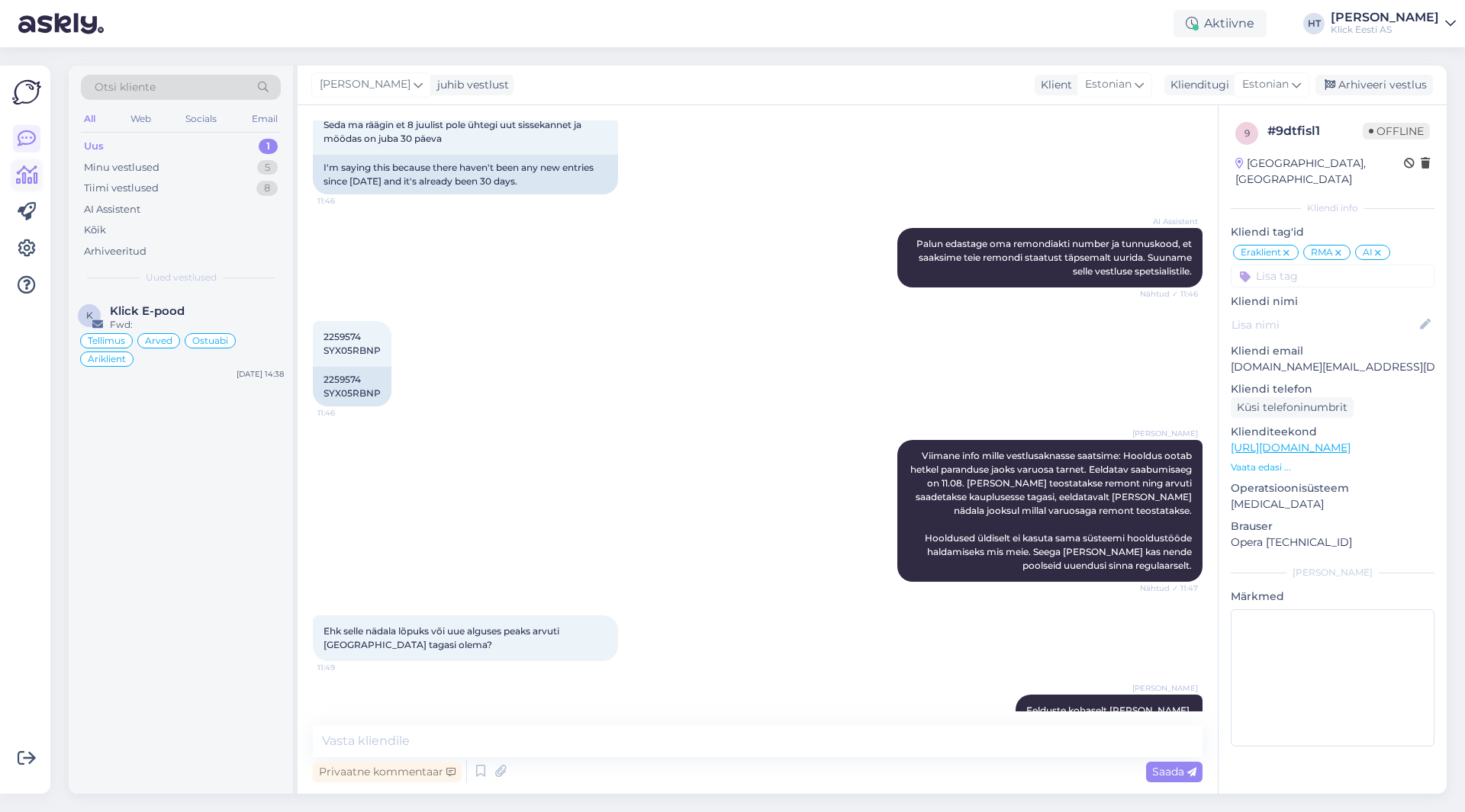
click at [25, 174] on icon at bounding box center [27, 175] width 22 height 18
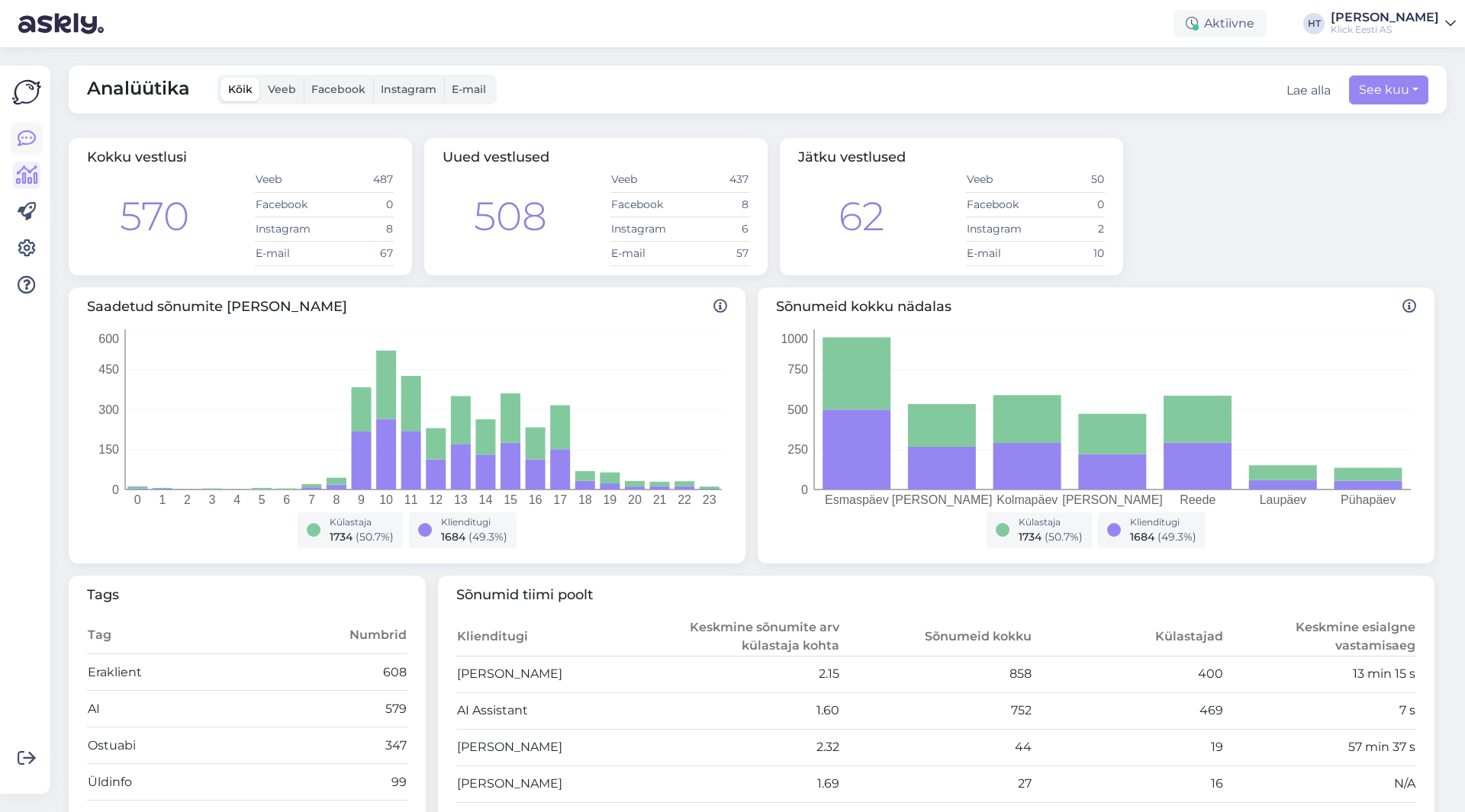
click at [32, 146] on icon at bounding box center [26, 139] width 18 height 18
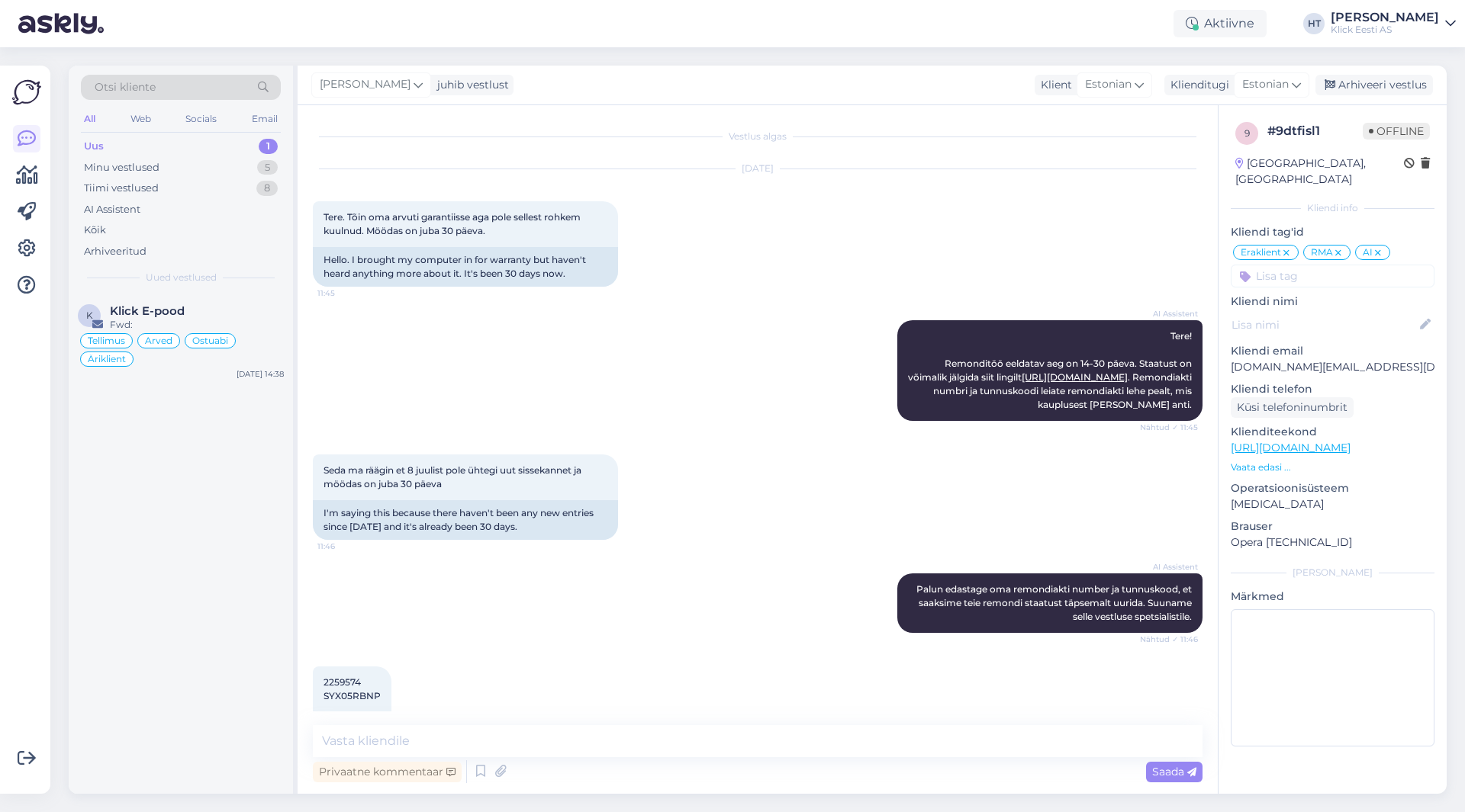
scroll to position [317, 0]
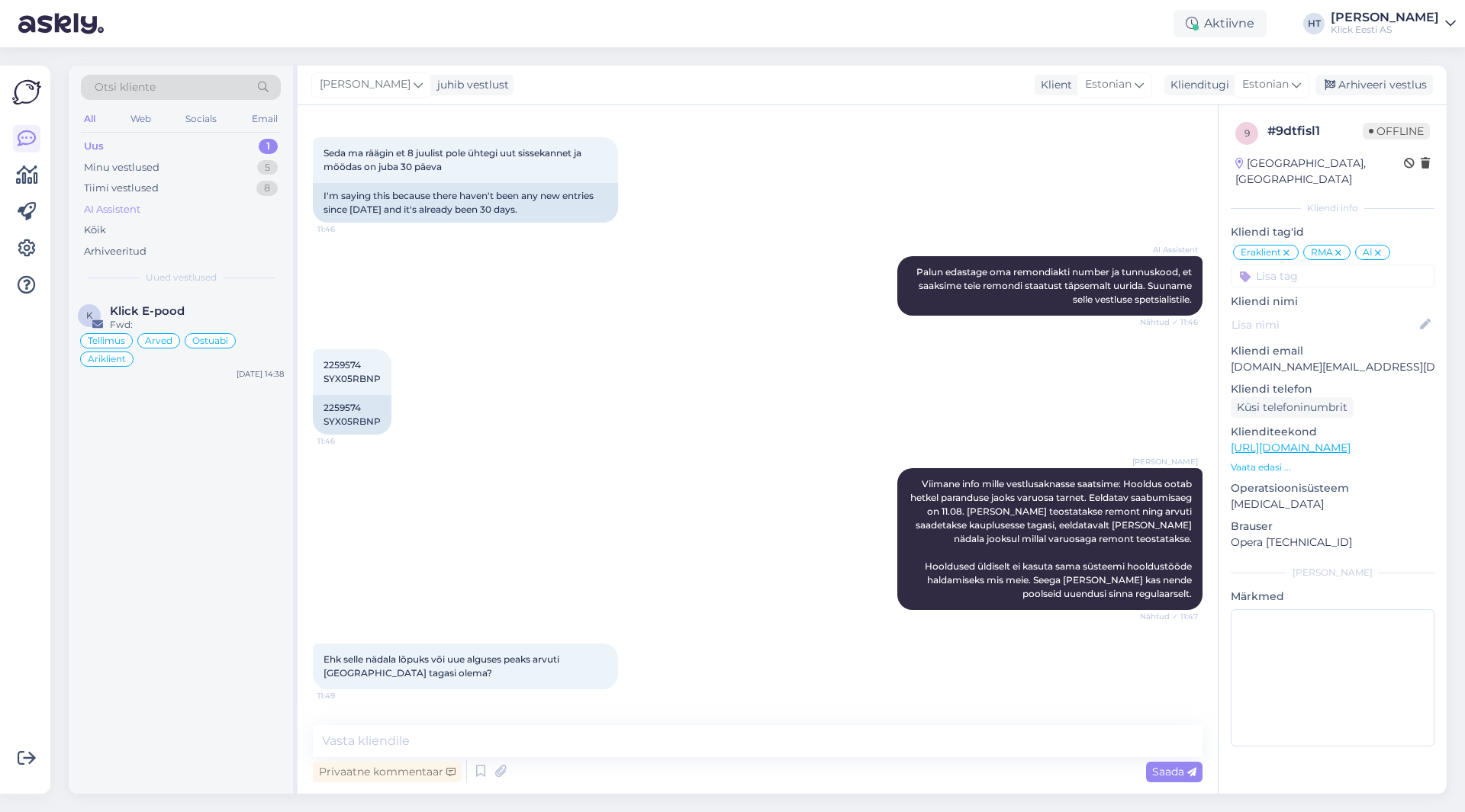
click at [192, 204] on div "AI Assistent" at bounding box center [180, 209] width 200 height 22
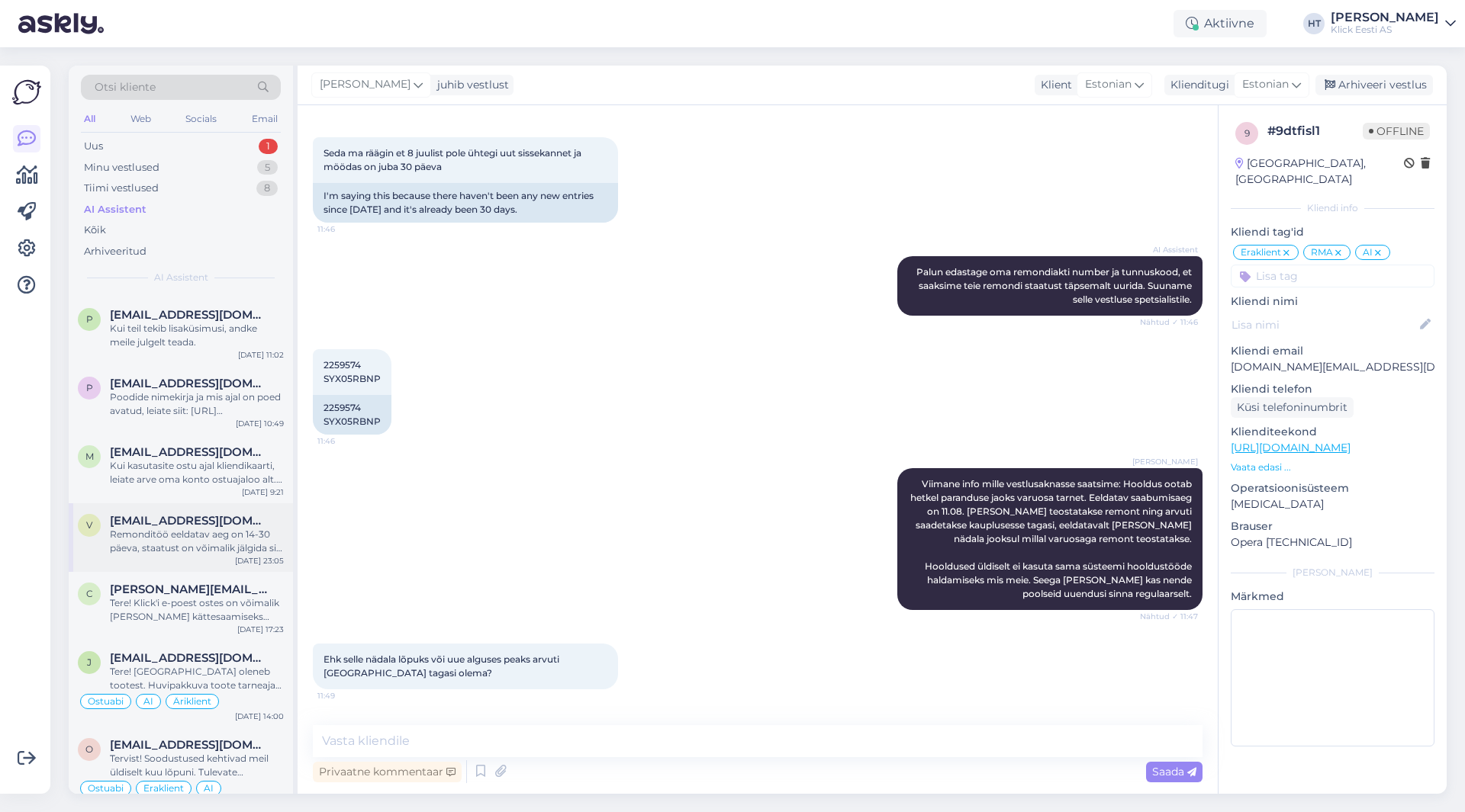
scroll to position [152, 0]
click at [175, 518] on span "[EMAIL_ADDRESS][DOMAIN_NAME]" at bounding box center [189, 519] width 159 height 14
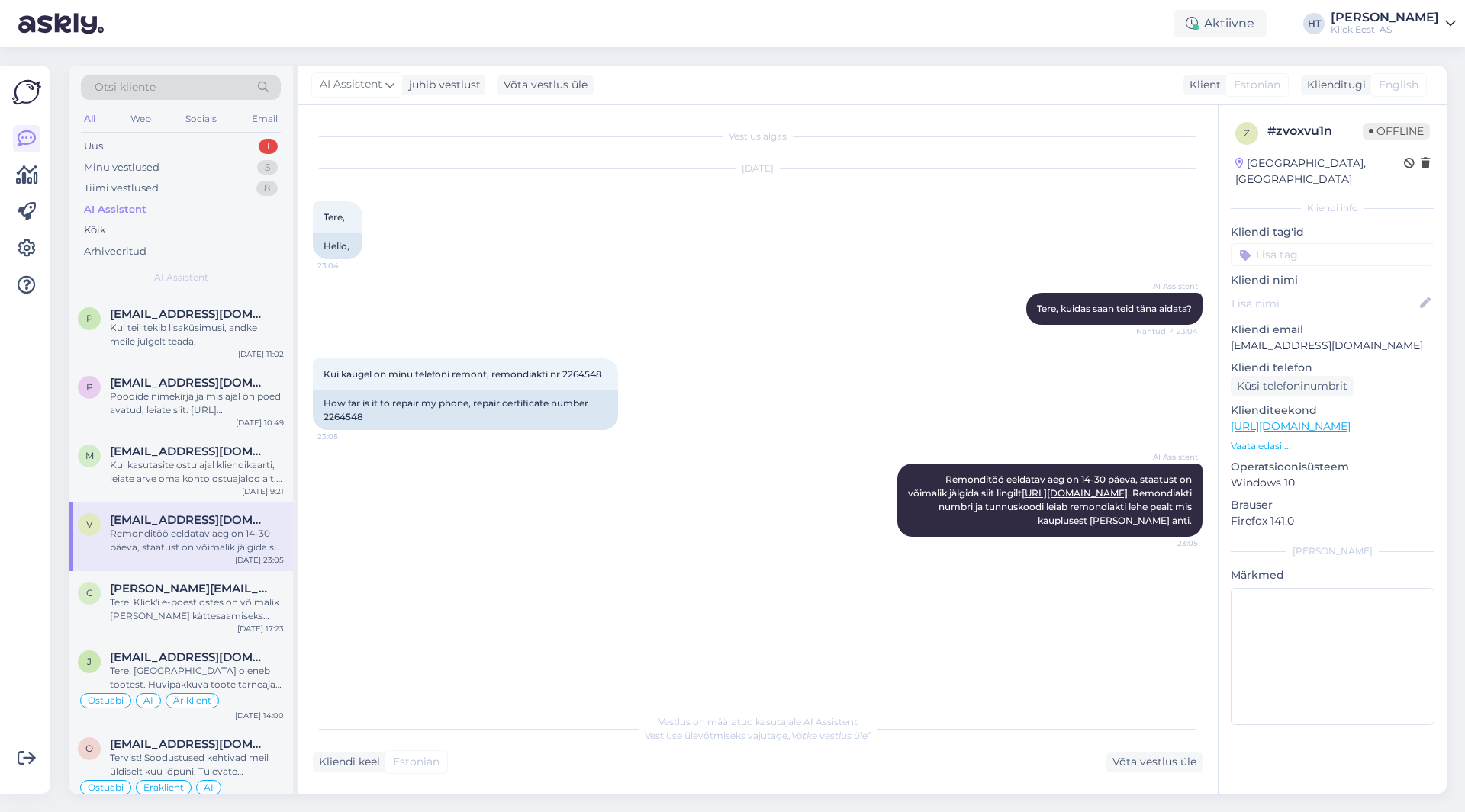
click at [1309, 244] on input at bounding box center [1333, 255] width 204 height 23
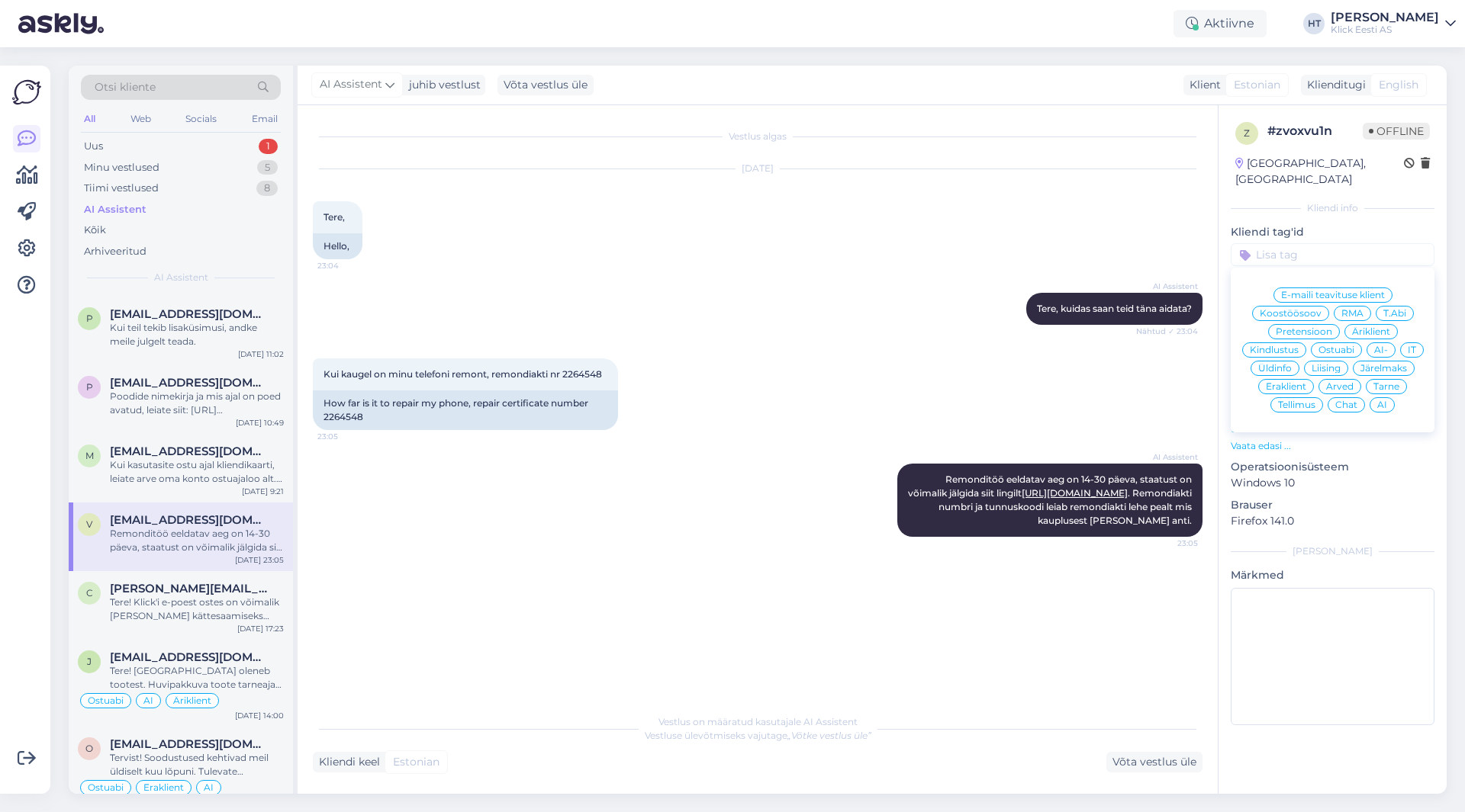
click at [1346, 306] on div "RMA" at bounding box center [1352, 313] width 38 height 15
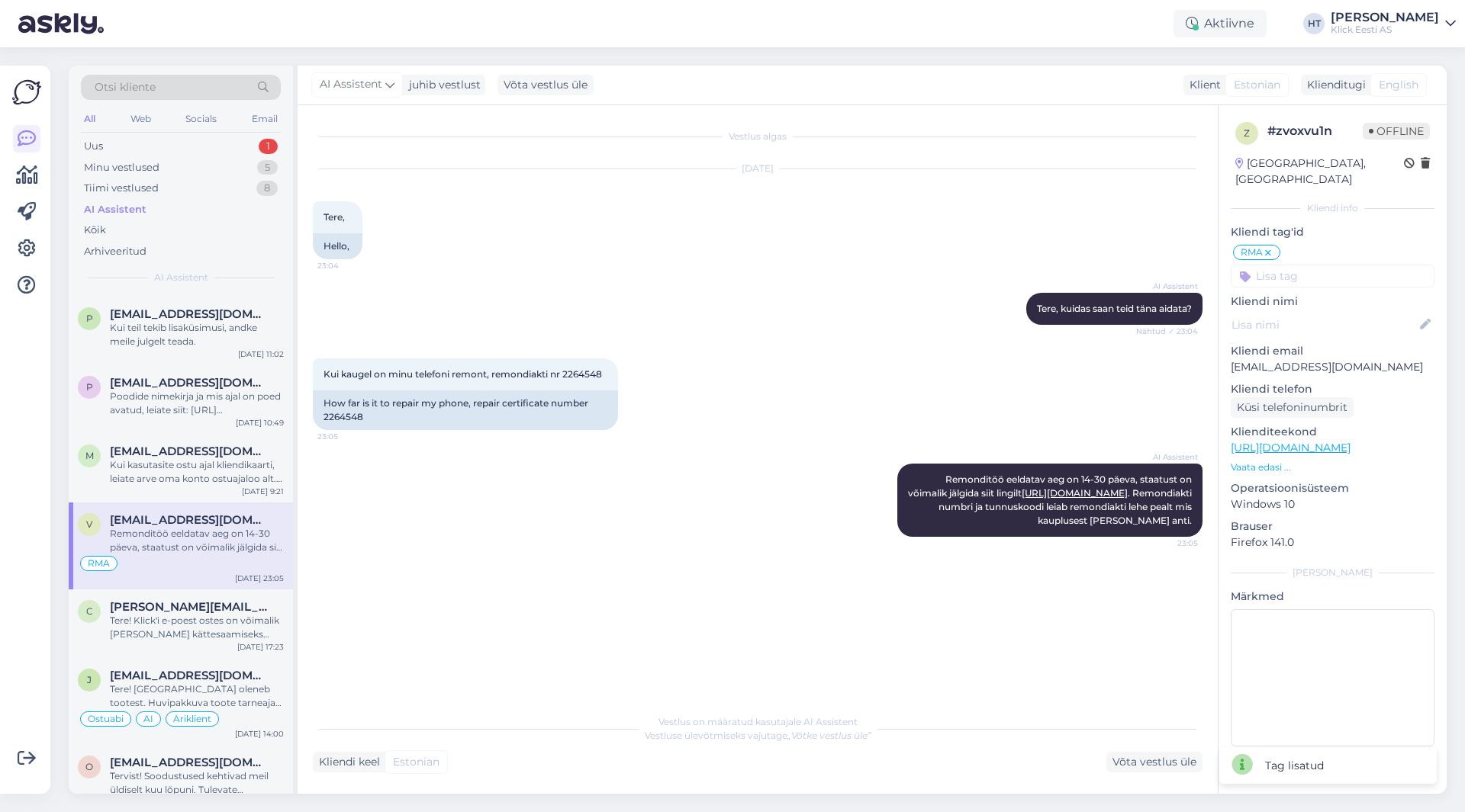
click at [1341, 265] on input at bounding box center [1333, 276] width 204 height 23
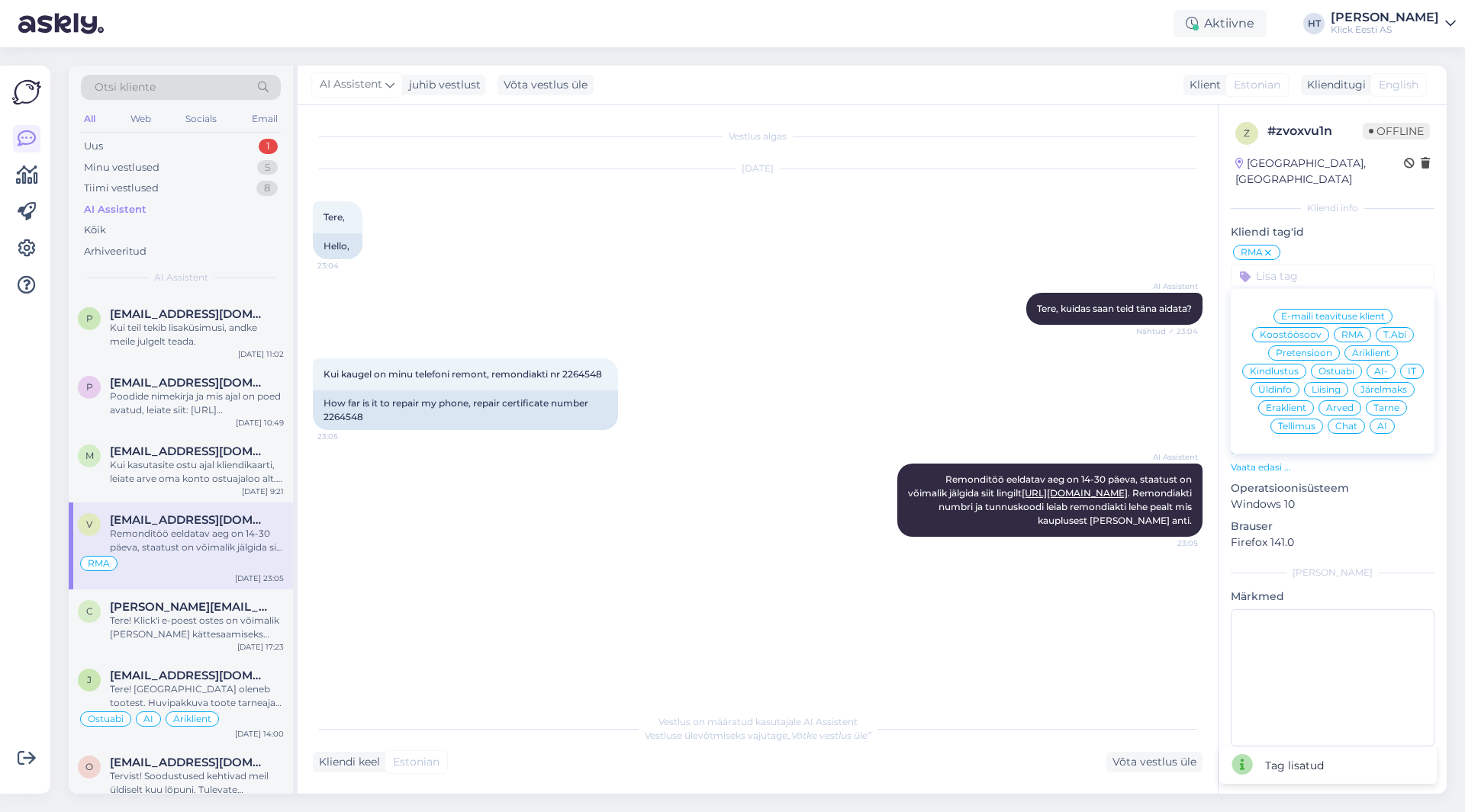
click at [1381, 418] on div "AI" at bounding box center [1382, 426] width 25 height 15
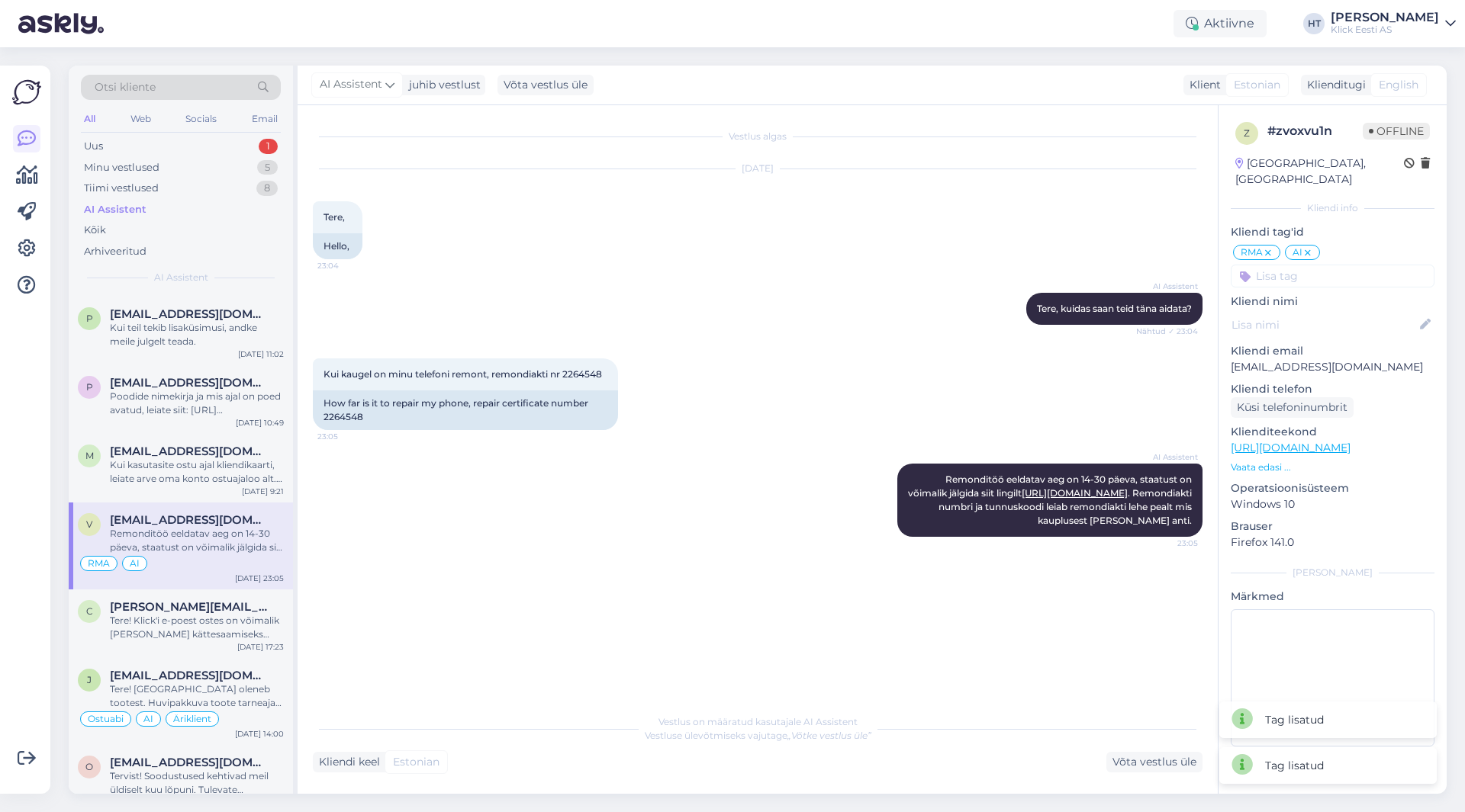
click at [1326, 265] on input at bounding box center [1333, 276] width 204 height 23
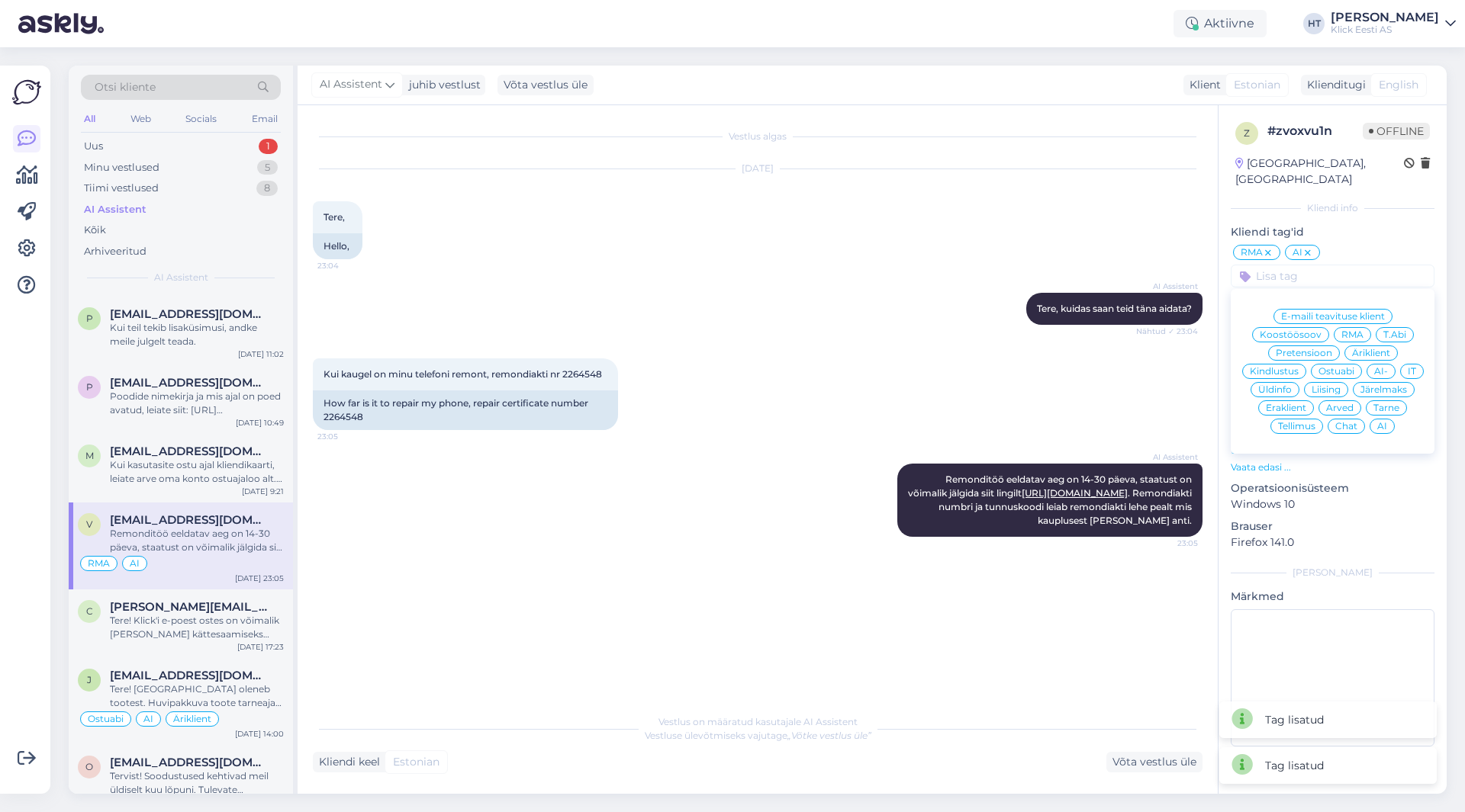
click at [1293, 403] on span "Eraklient" at bounding box center [1286, 407] width 40 height 9
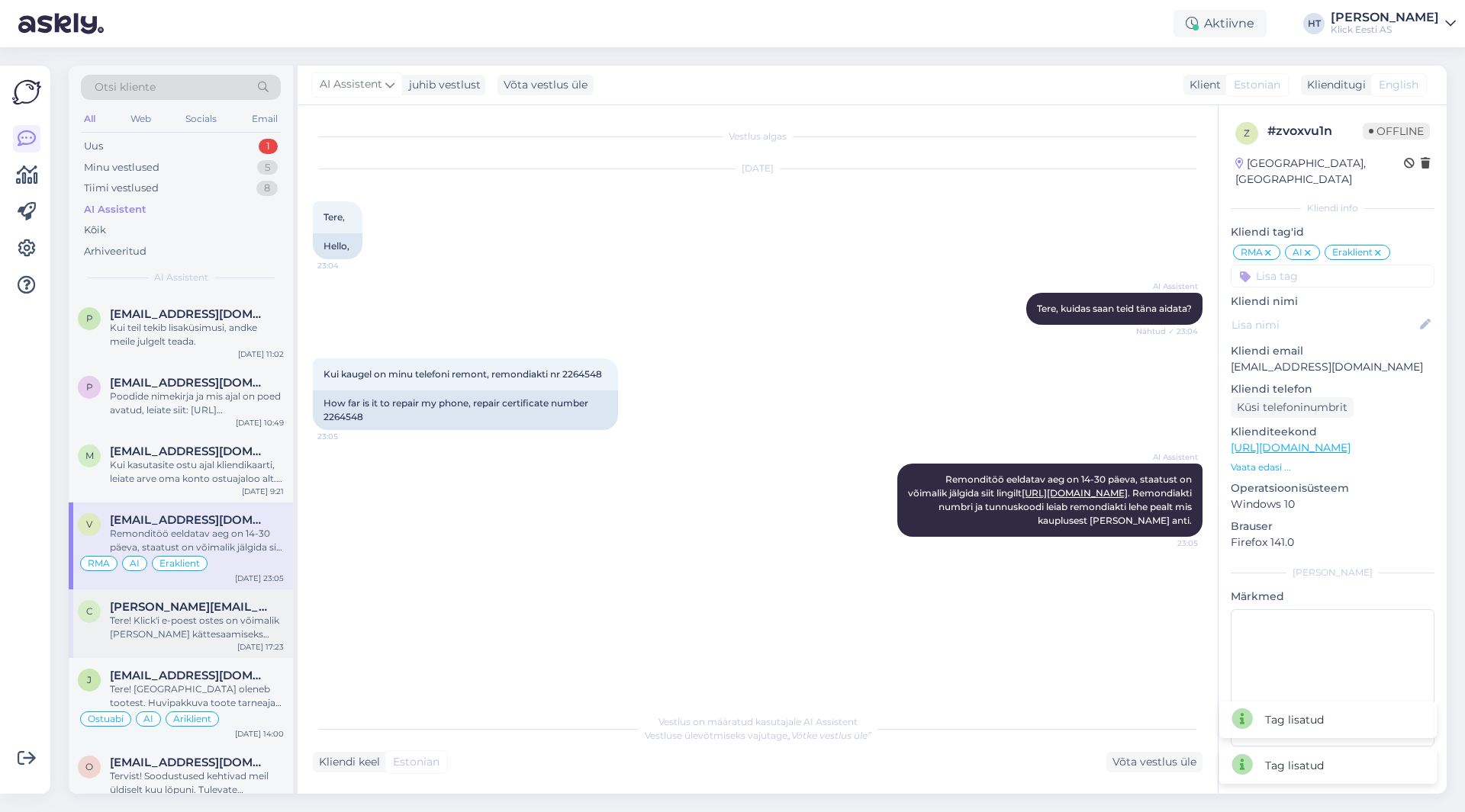
click at [228, 602] on span "[PERSON_NAME][EMAIL_ADDRESS][DOMAIN_NAME]" at bounding box center [189, 607] width 159 height 14
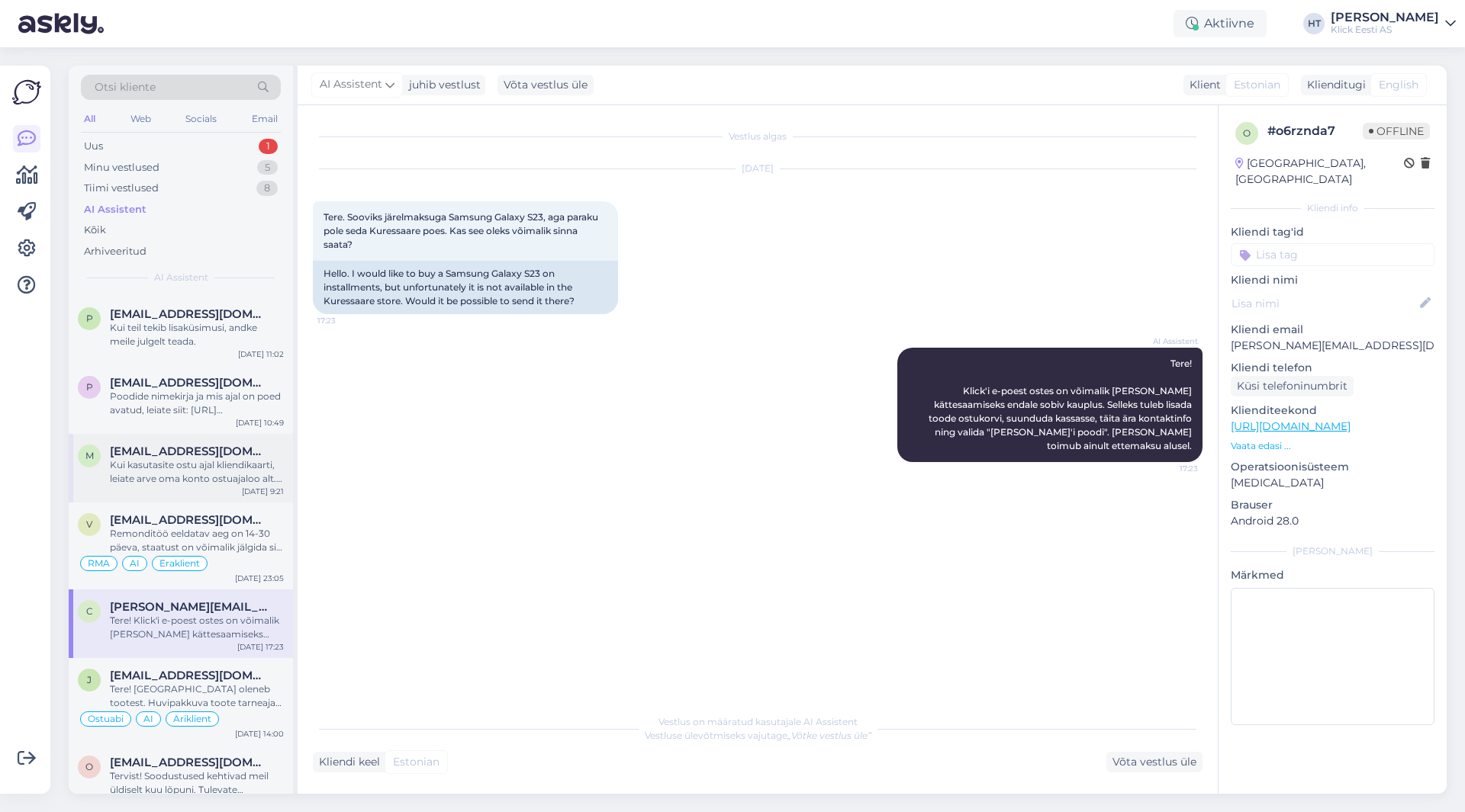
click at [215, 476] on div "Kui kasutasite ostu ajal kliendikaarti, leiate arve oma konto ostuajaloo alt. K…" at bounding box center [196, 472] width 174 height 27
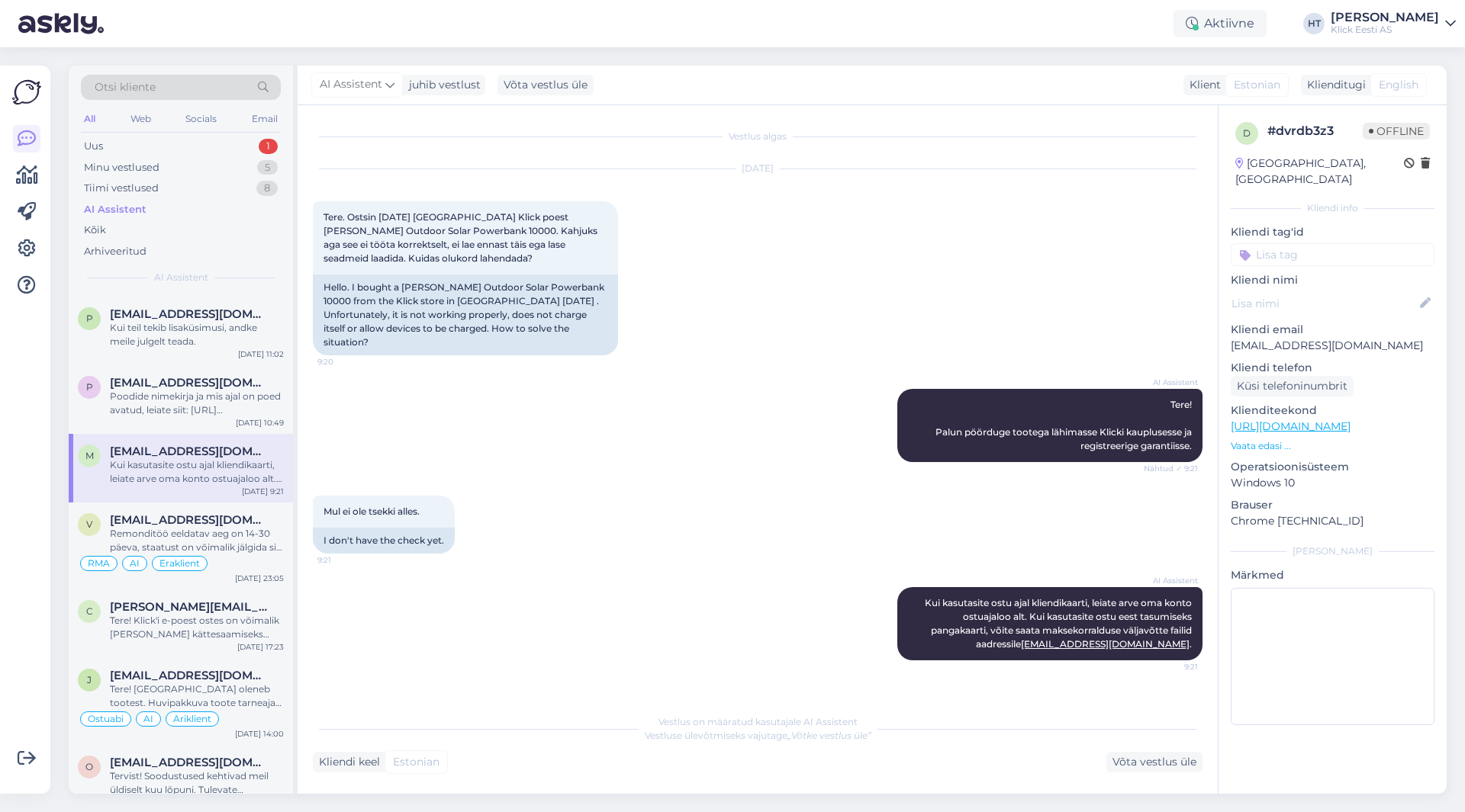
click at [1321, 248] on input at bounding box center [1333, 255] width 204 height 23
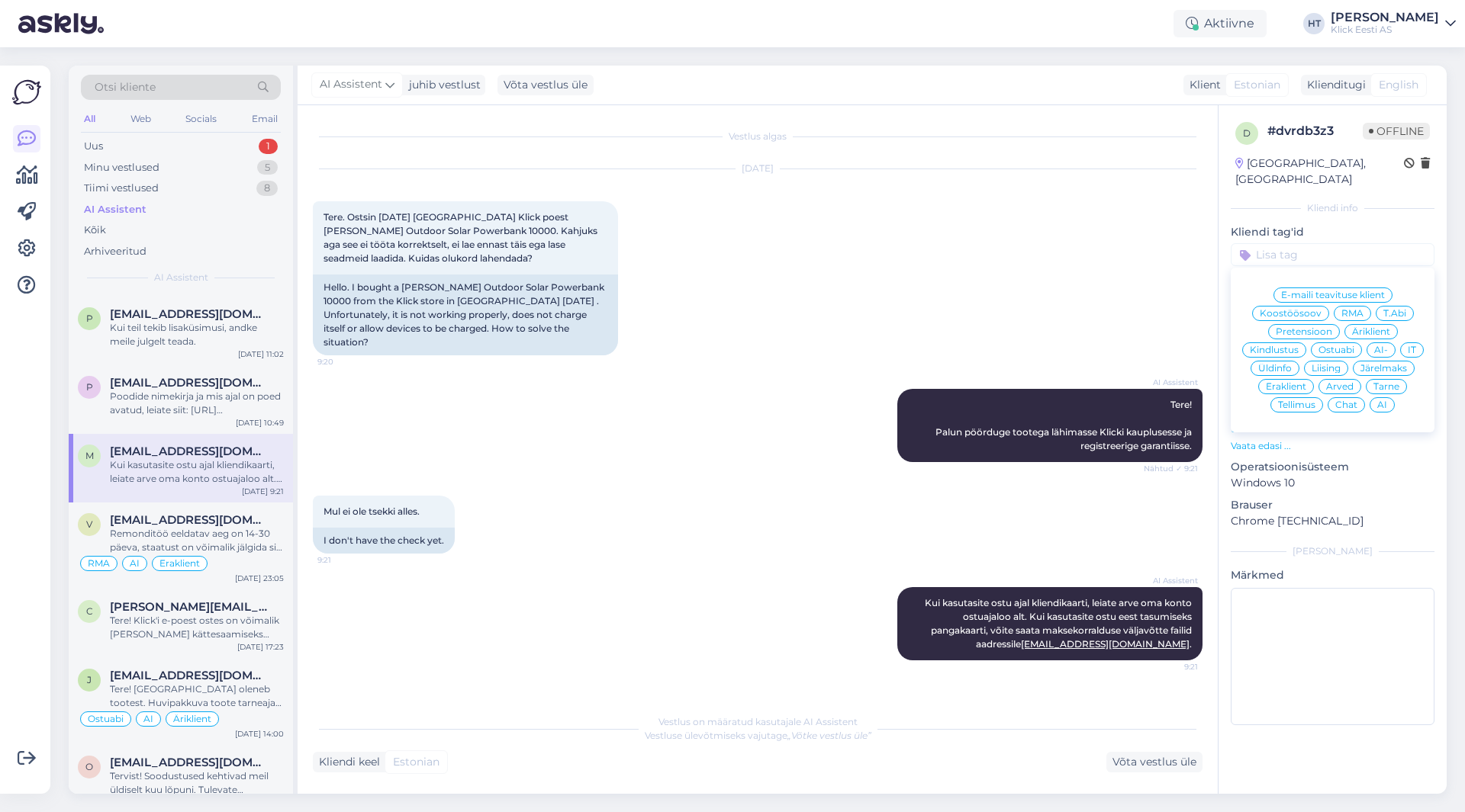
click at [1346, 309] on span "RMA" at bounding box center [1353, 313] width 22 height 9
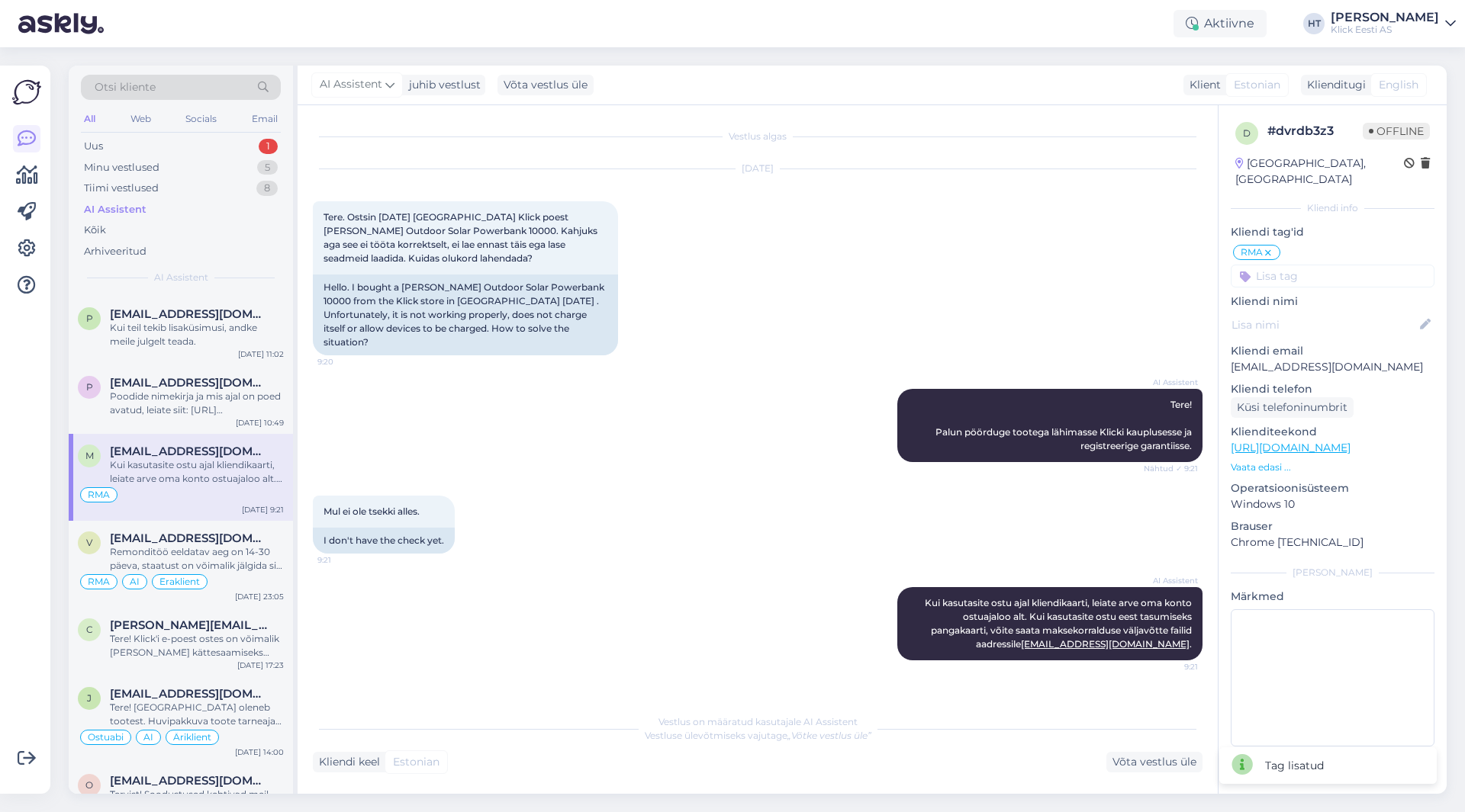
click at [1309, 265] on input at bounding box center [1333, 276] width 204 height 23
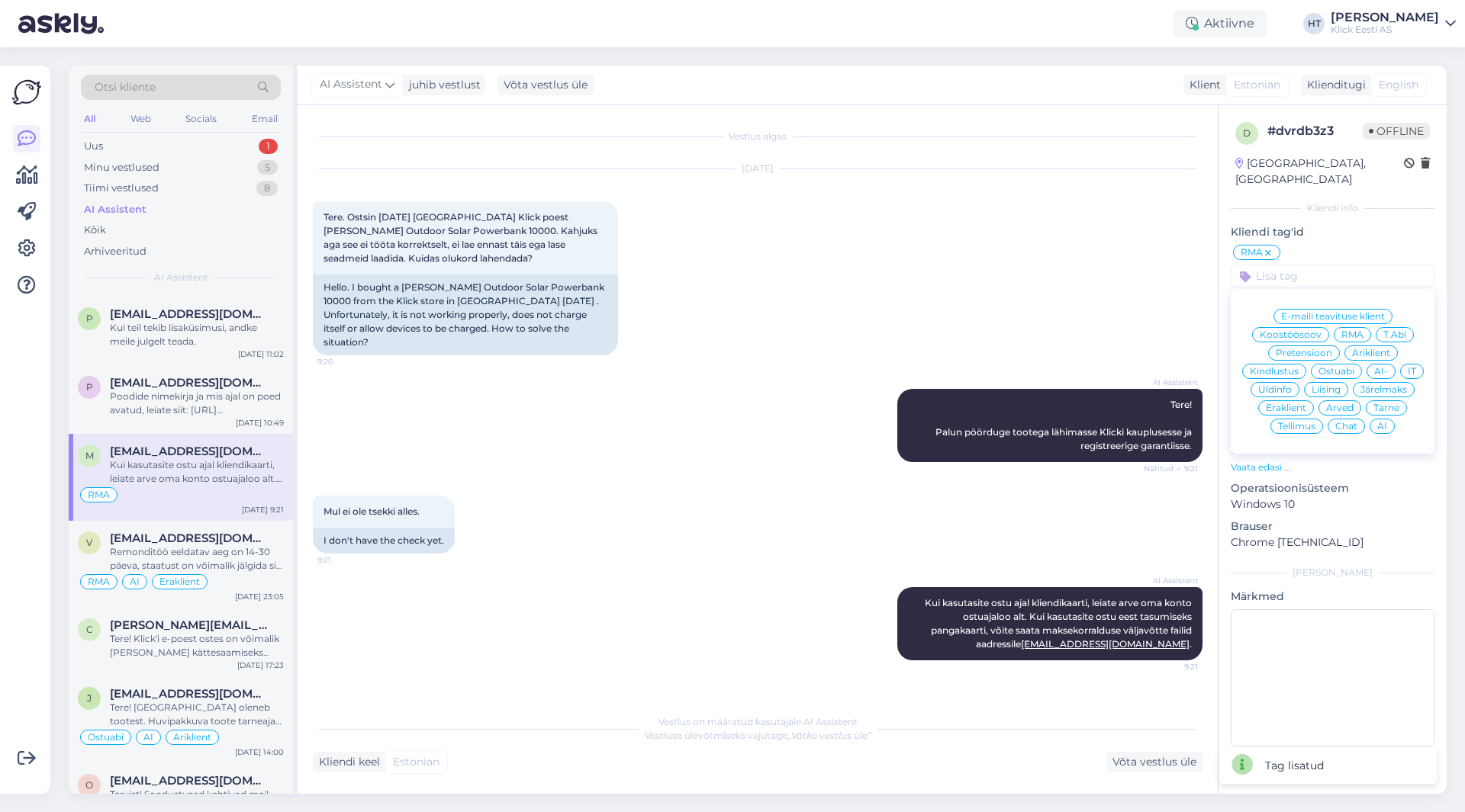
click at [1297, 401] on div "Eraklient" at bounding box center [1285, 408] width 55 height 15
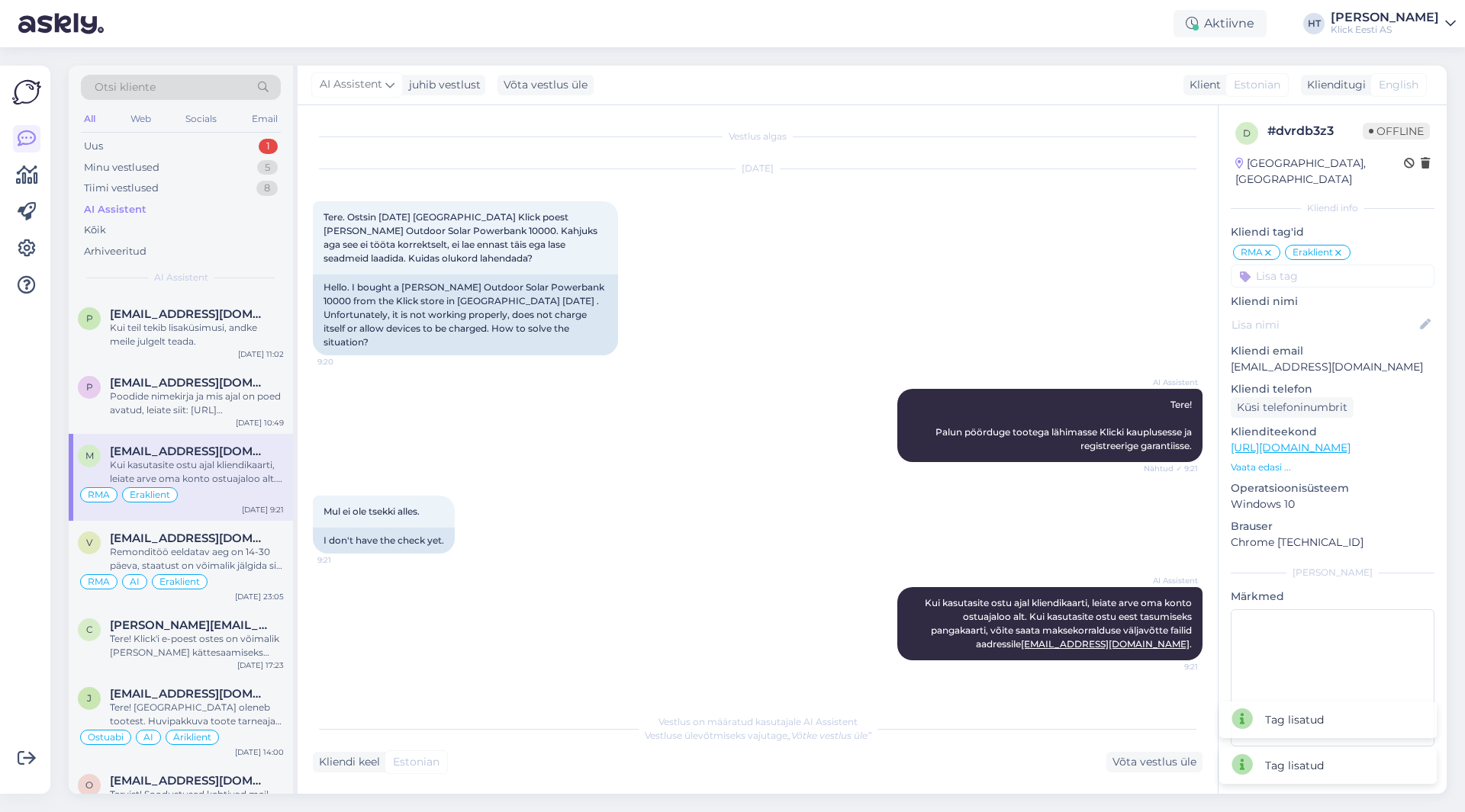
click at [1314, 265] on input at bounding box center [1333, 276] width 204 height 23
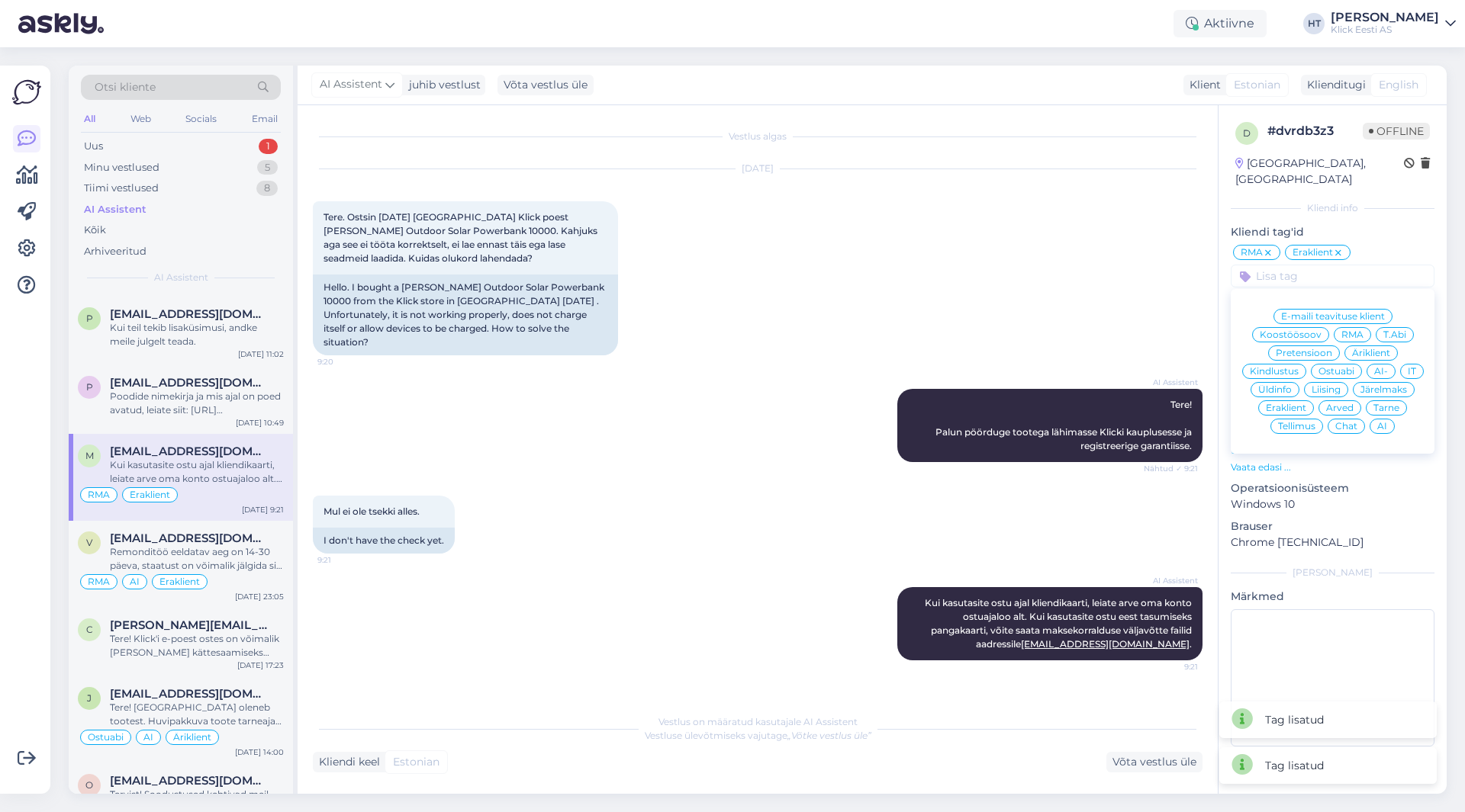
click at [1381, 422] on span "AI" at bounding box center [1382, 426] width 10 height 9
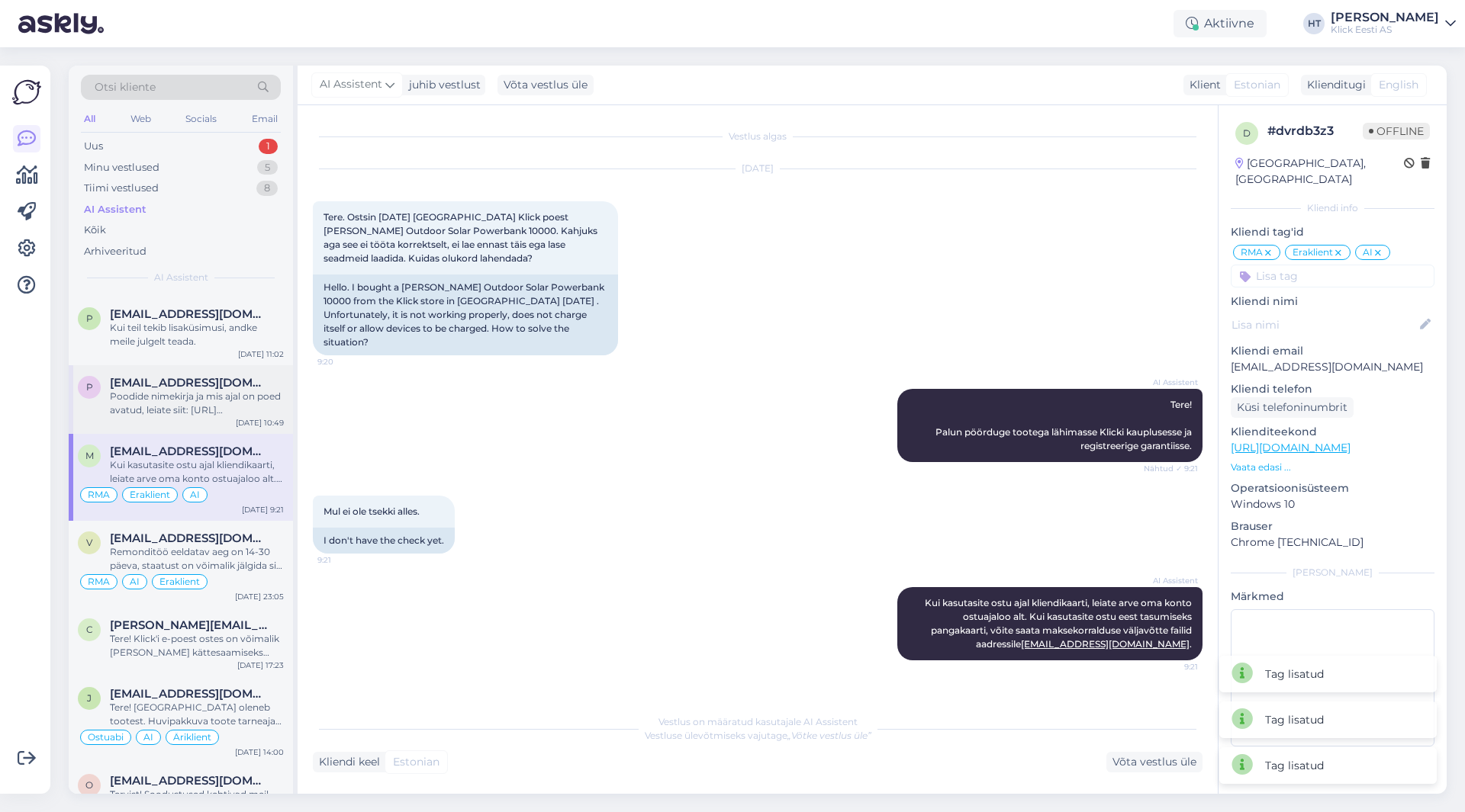
click at [171, 421] on div "p [EMAIL_ADDRESS][DOMAIN_NAME] Poodide nimekirja ja mis ajal on poed avatud, le…" at bounding box center [181, 400] width 225 height 69
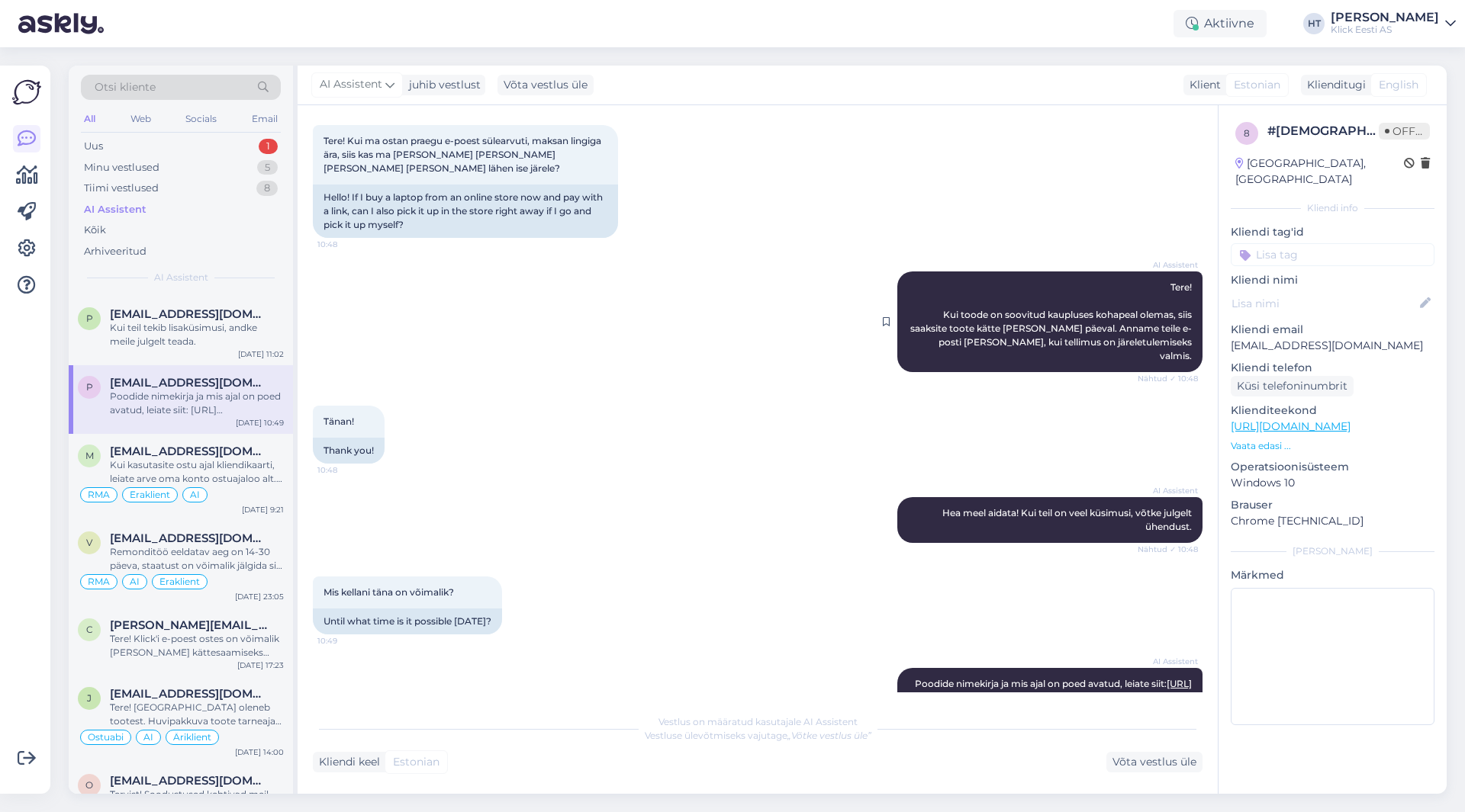
scroll to position [101, 0]
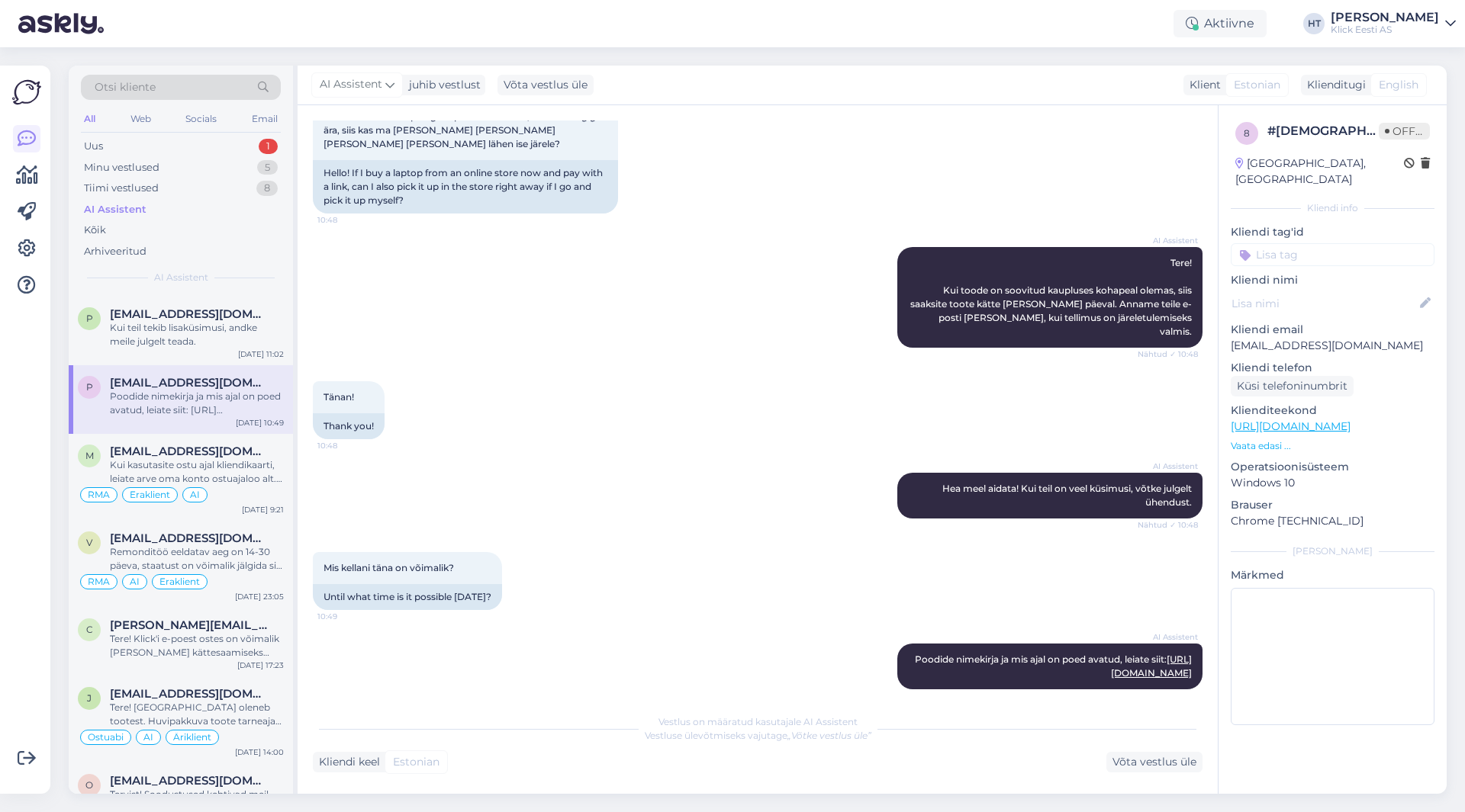
click at [1342, 244] on input at bounding box center [1333, 255] width 204 height 23
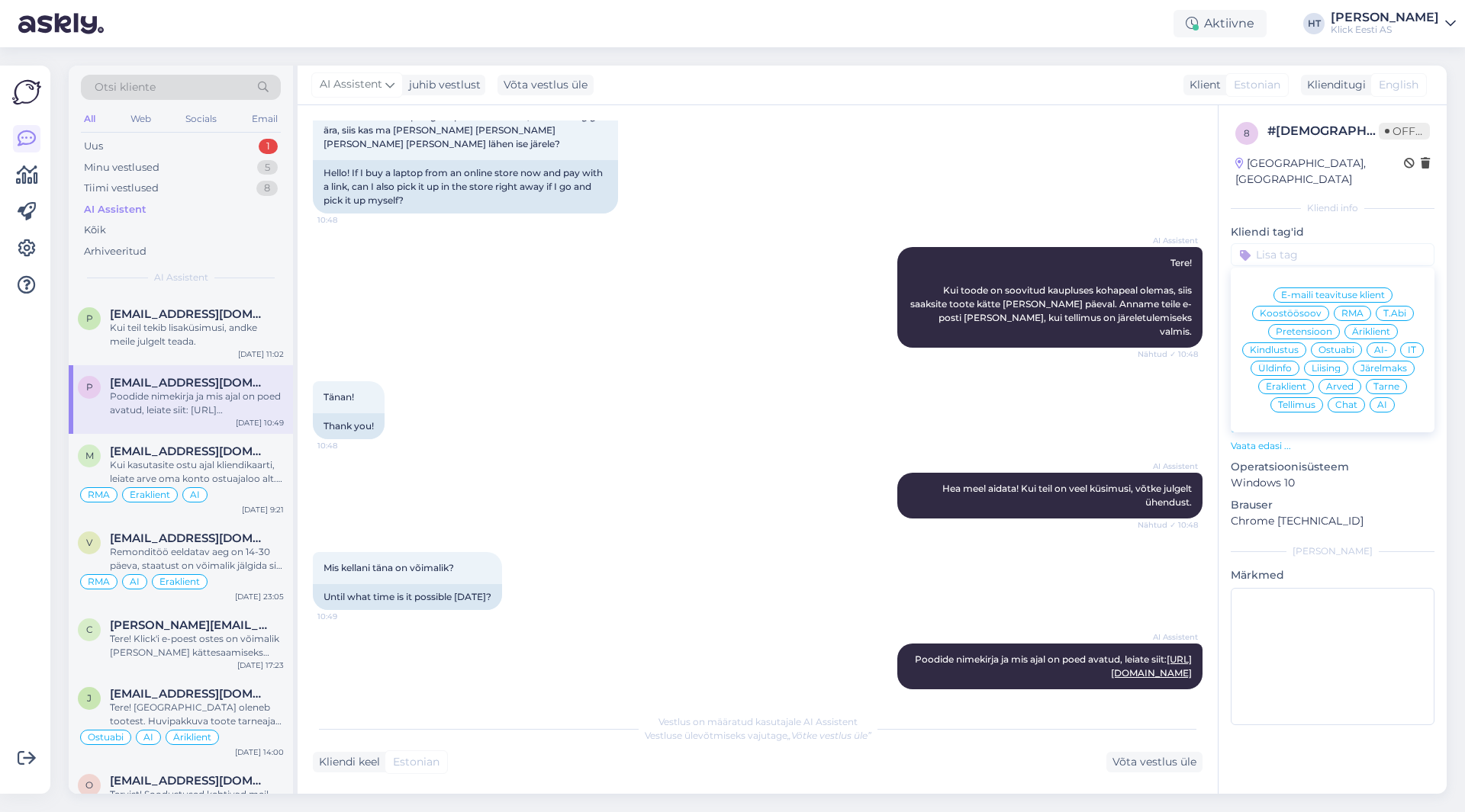
click at [1331, 345] on span "Ostuabi" at bounding box center [1336, 349] width 36 height 9
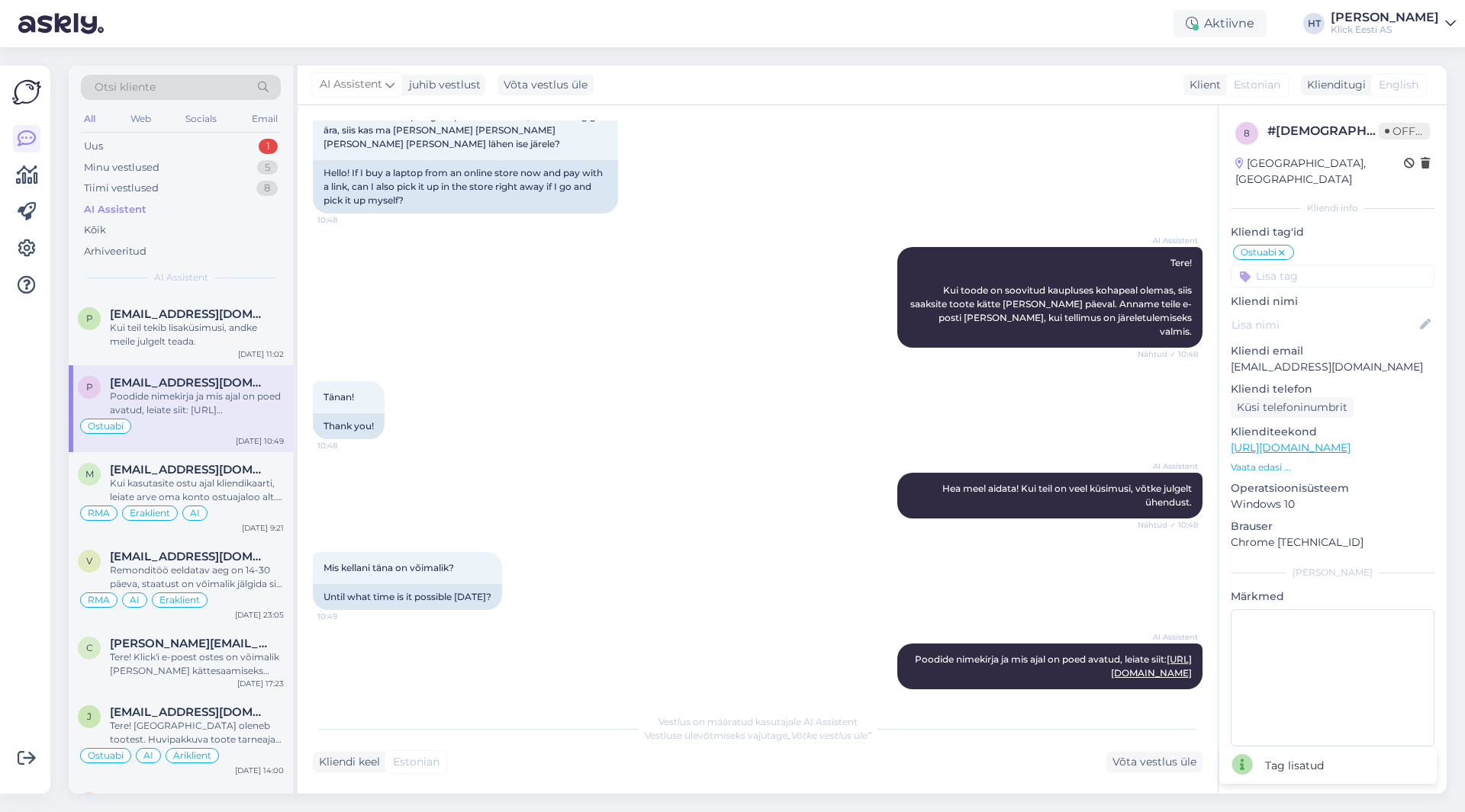
click at [1332, 265] on input at bounding box center [1333, 276] width 204 height 23
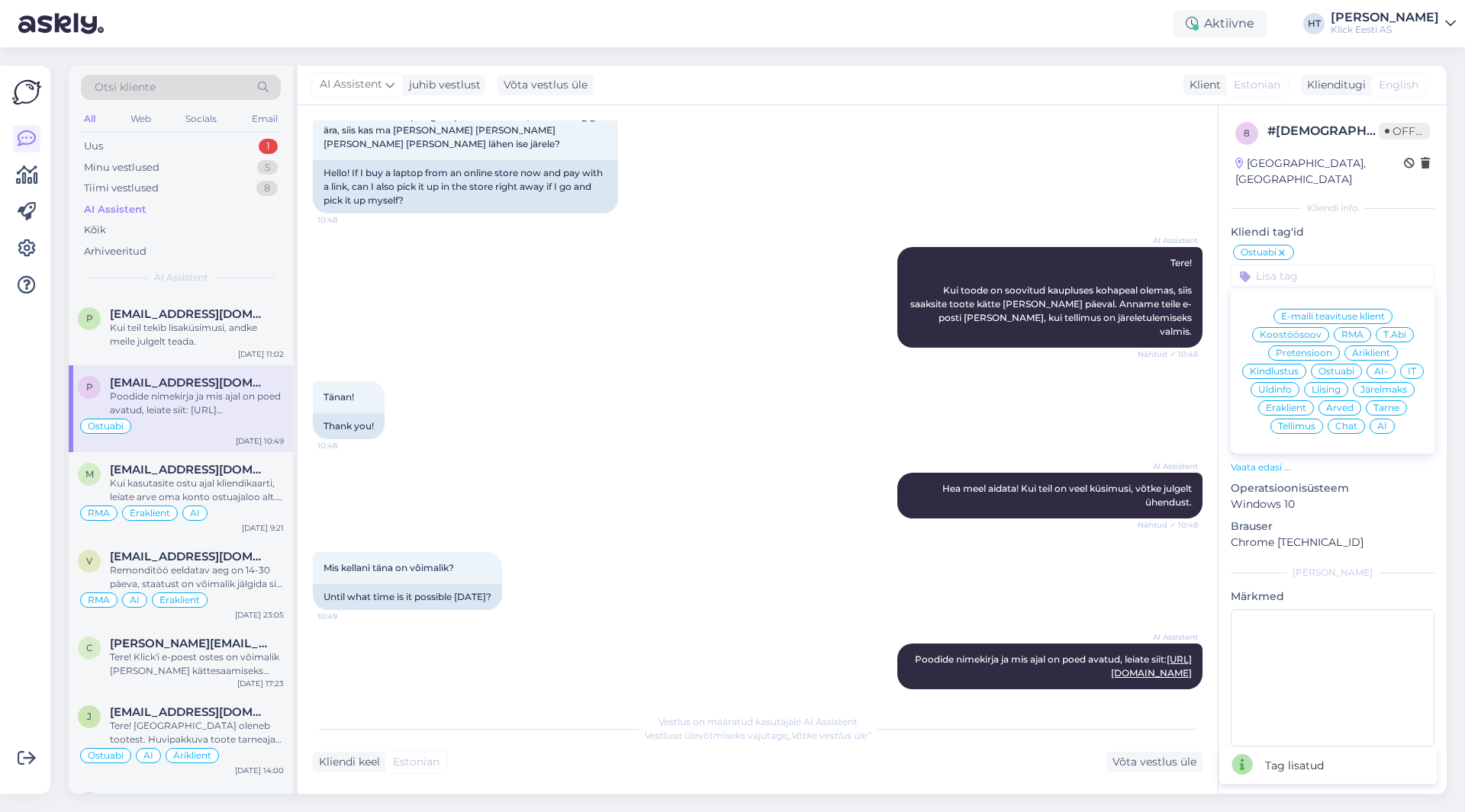
click at [1293, 403] on span "Eraklient" at bounding box center [1286, 407] width 40 height 9
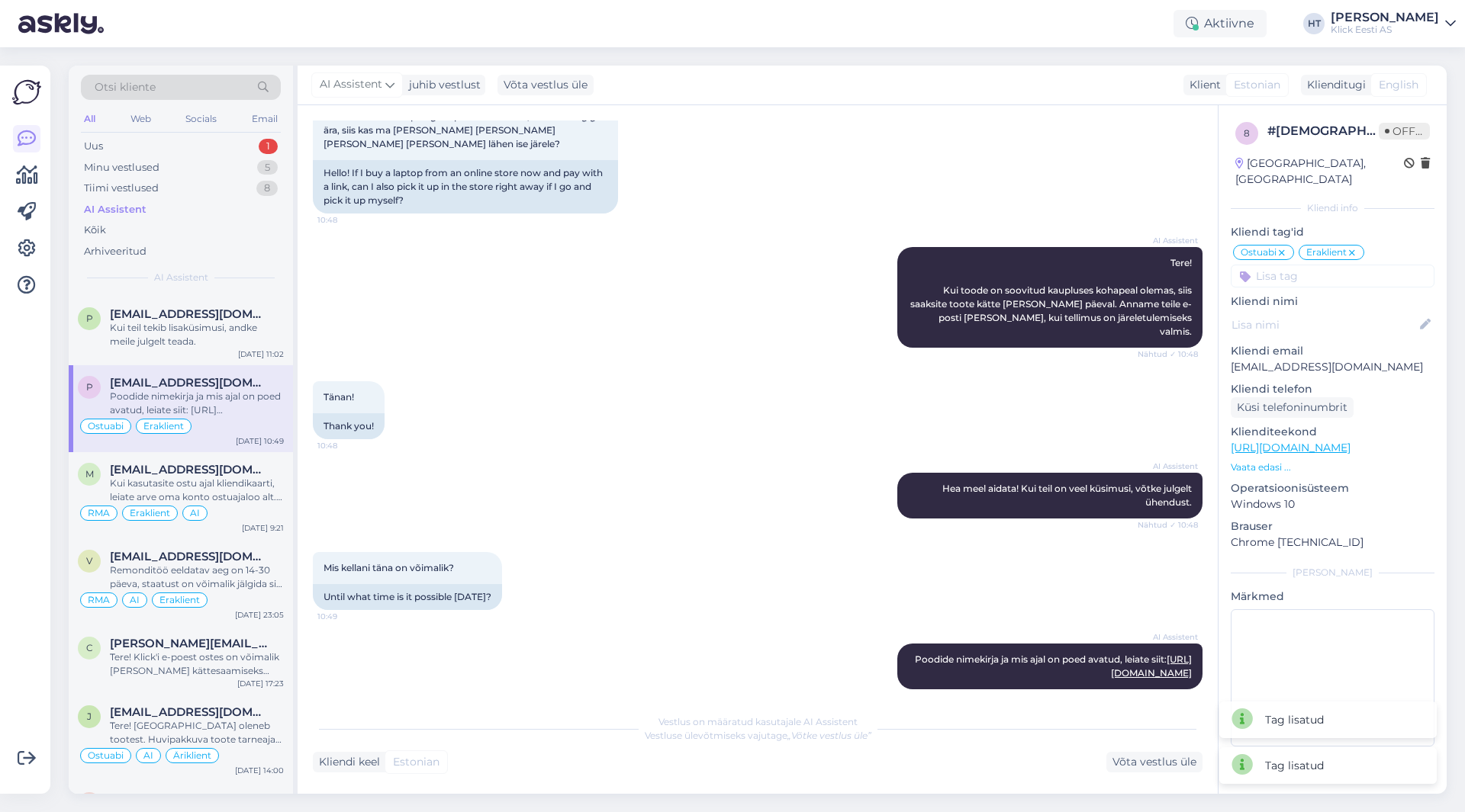
click at [1329, 267] on input at bounding box center [1333, 276] width 204 height 23
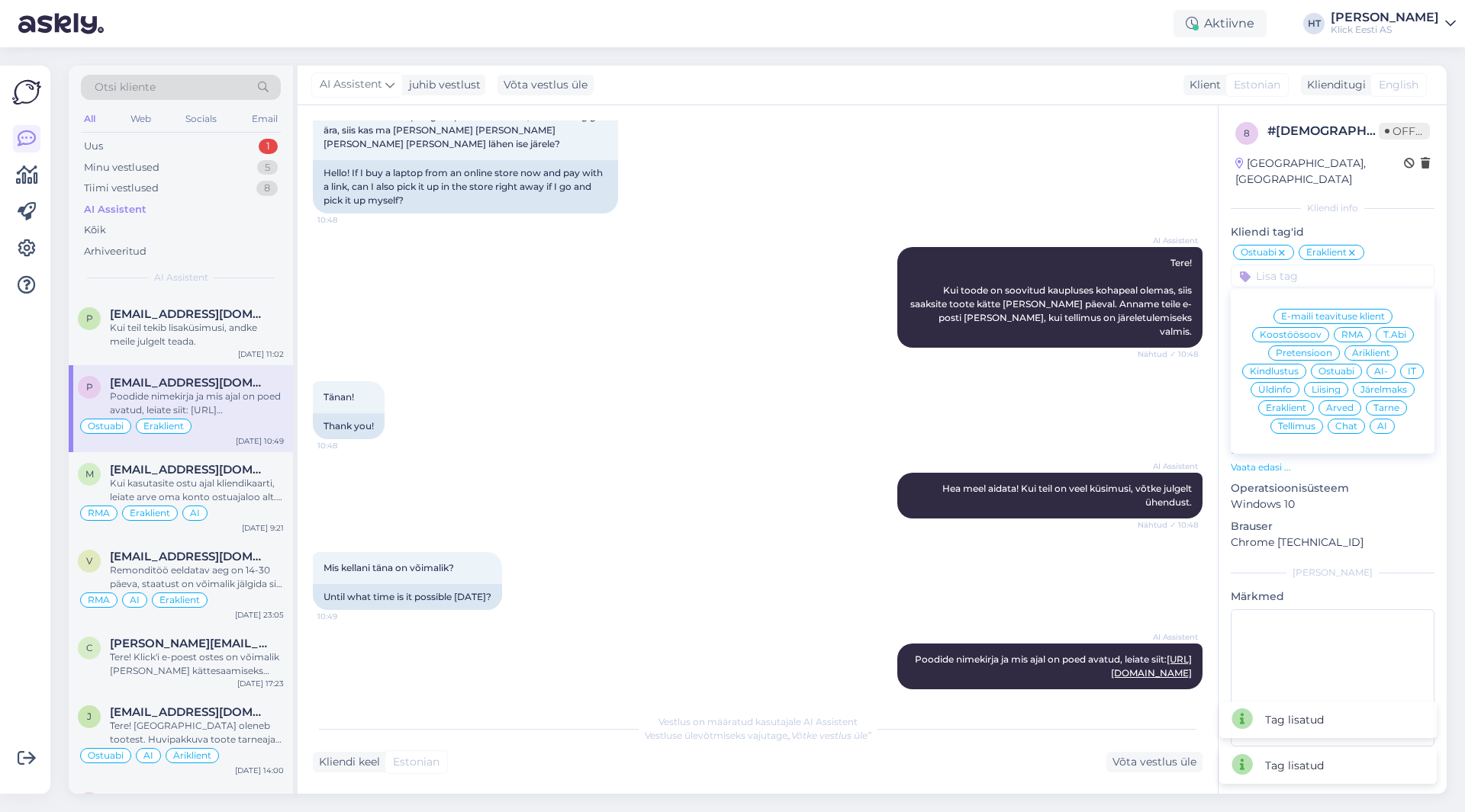
click at [1380, 422] on span "AI" at bounding box center [1382, 426] width 10 height 9
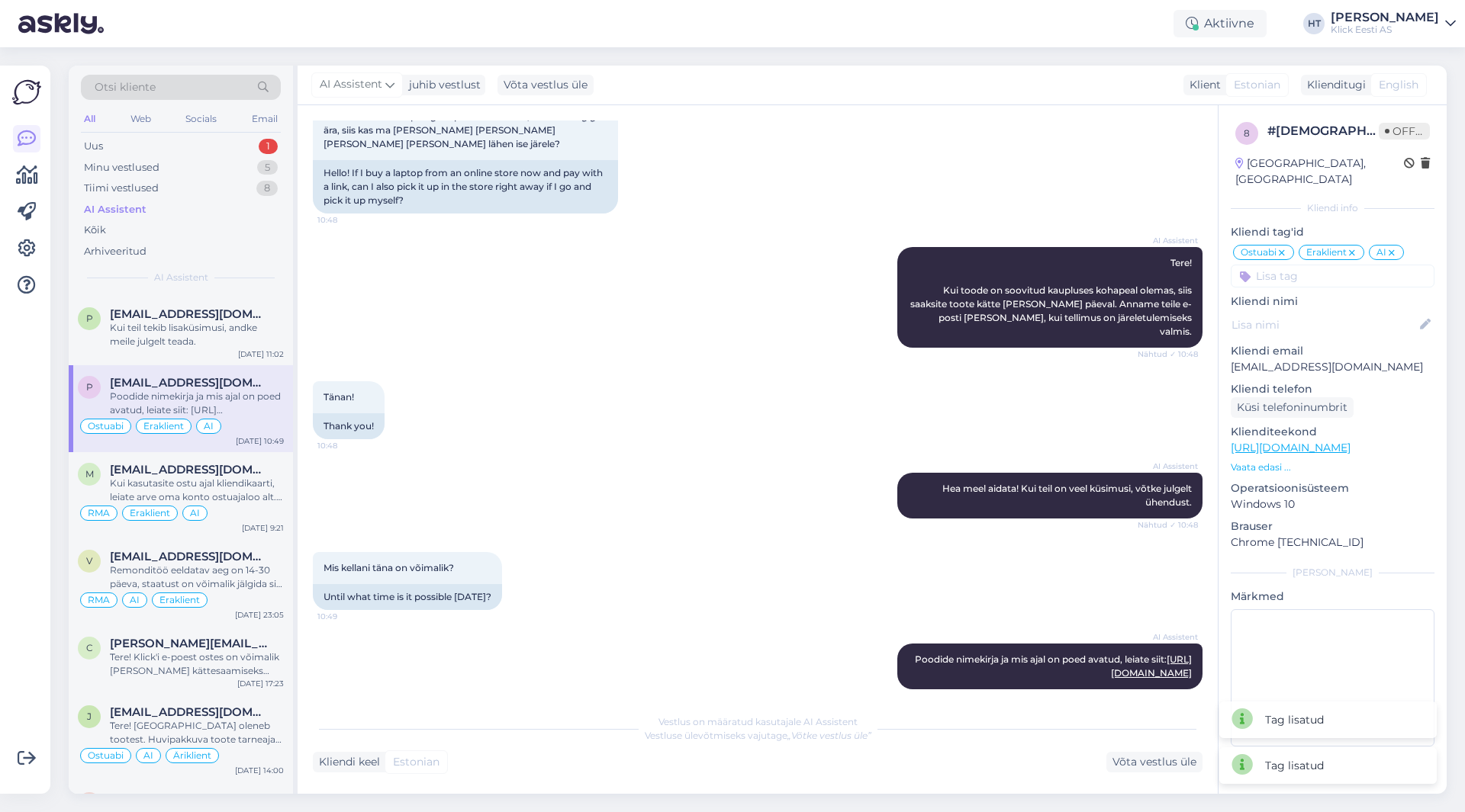
click at [1350, 247] on icon at bounding box center [1352, 252] width 9 height 12
click at [1329, 265] on input at bounding box center [1333, 276] width 204 height 23
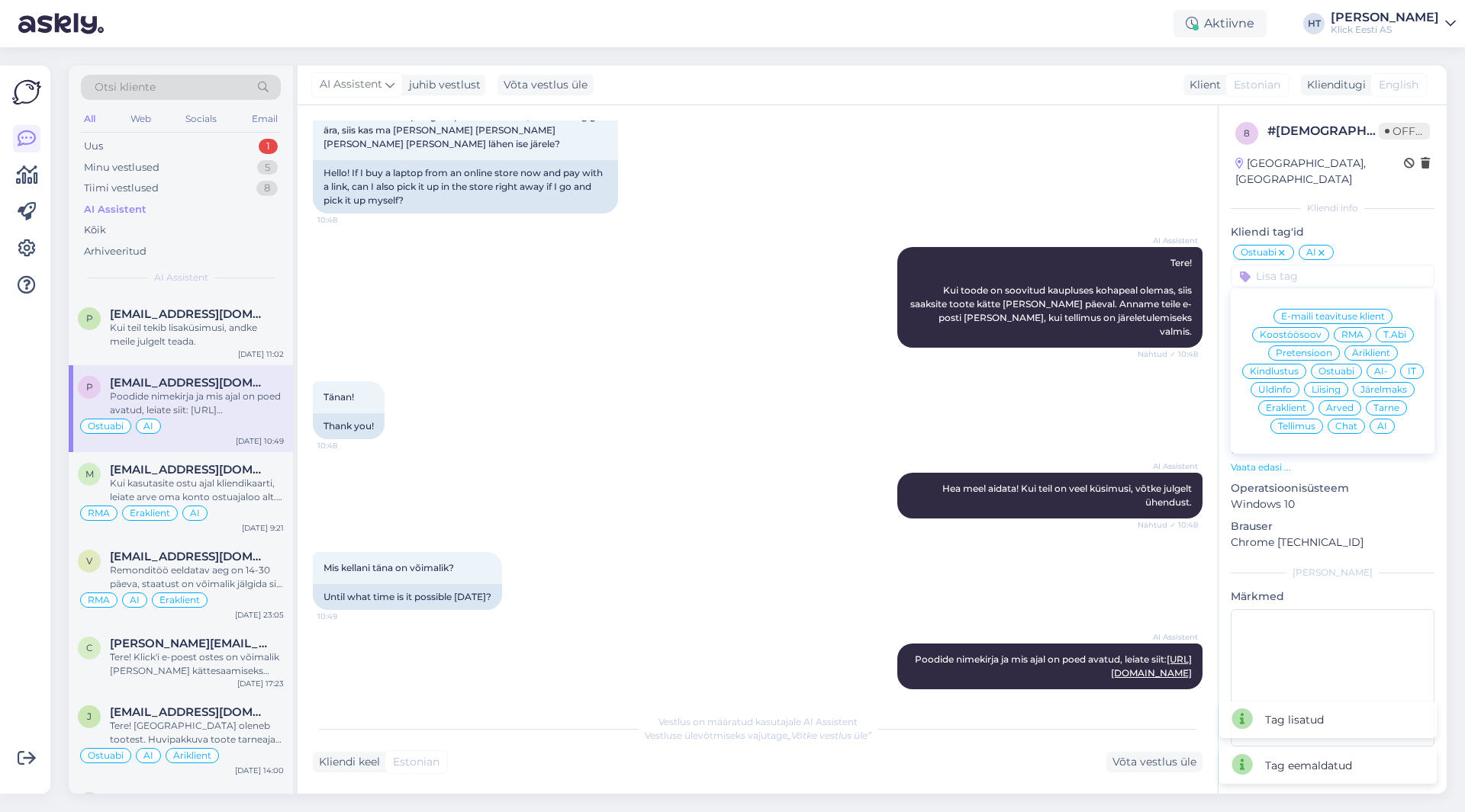
click at [1381, 349] on span "Äriklient" at bounding box center [1371, 353] width 38 height 9
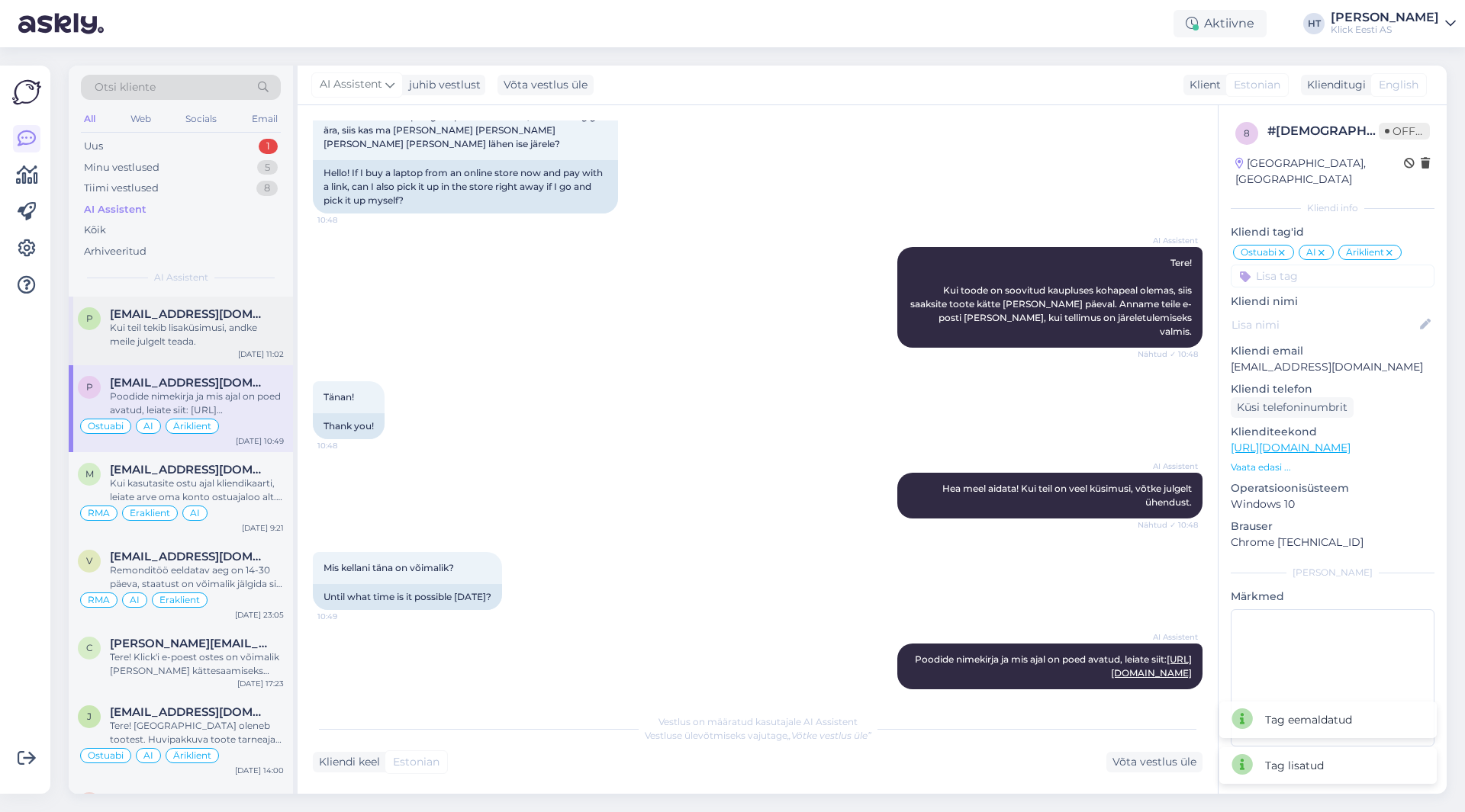
click at [245, 323] on div "Kui teil tekib lisaküsimusi, andke meile julgelt teada." at bounding box center [196, 335] width 174 height 27
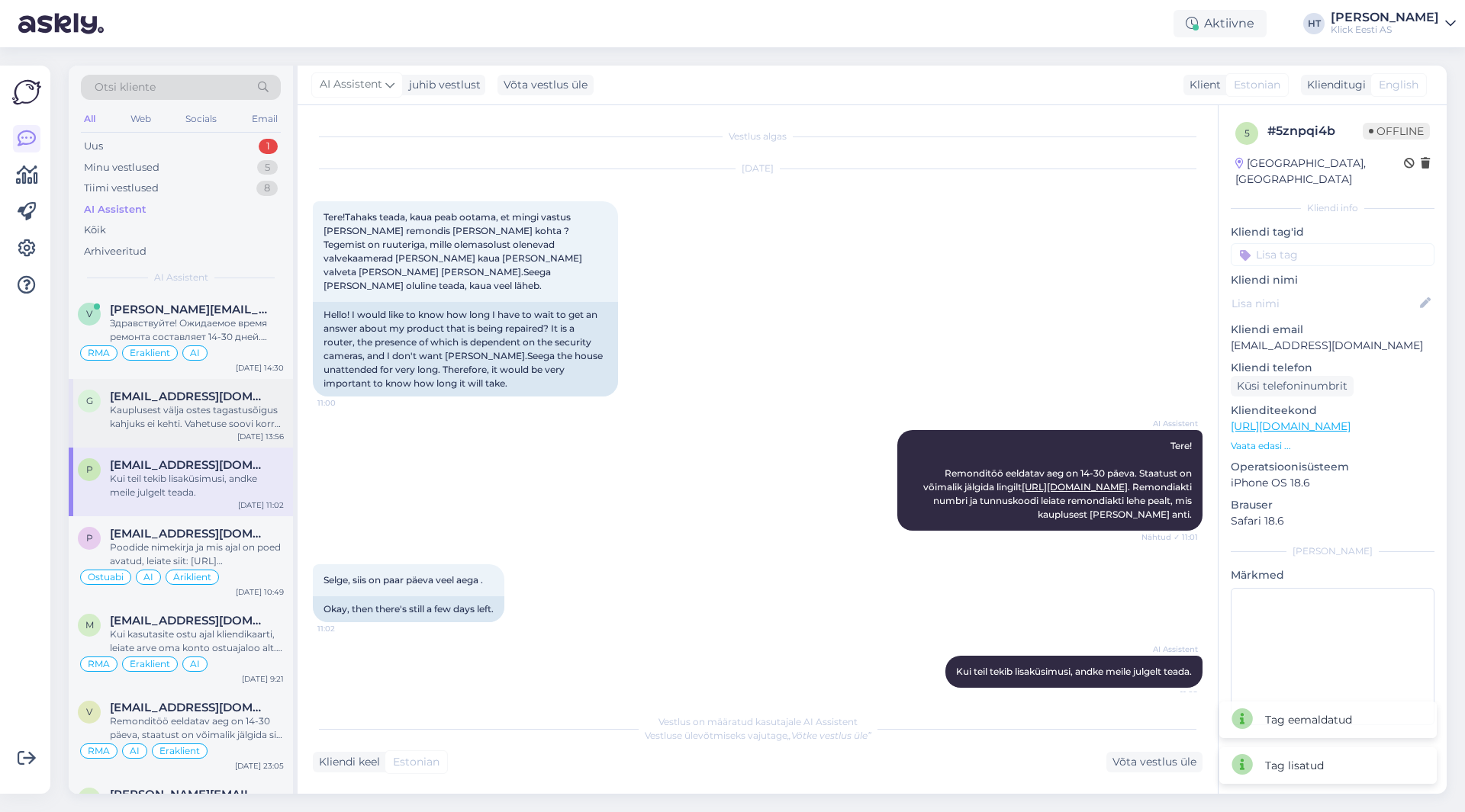
scroll to position [0, 0]
click at [214, 150] on div "Uus 1" at bounding box center [180, 146] width 200 height 22
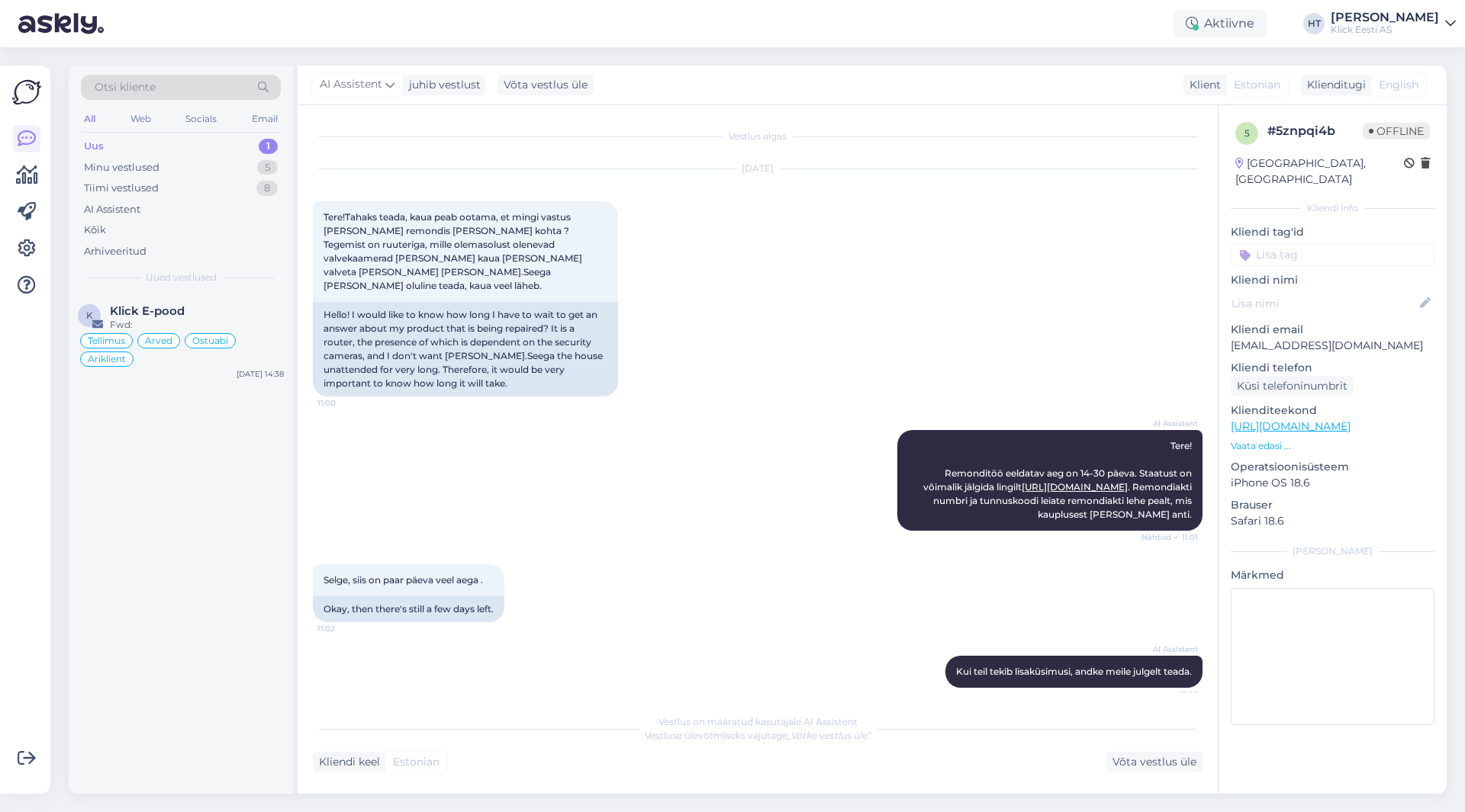
click at [167, 88] on div "Otsi kliente" at bounding box center [180, 87] width 200 height 25
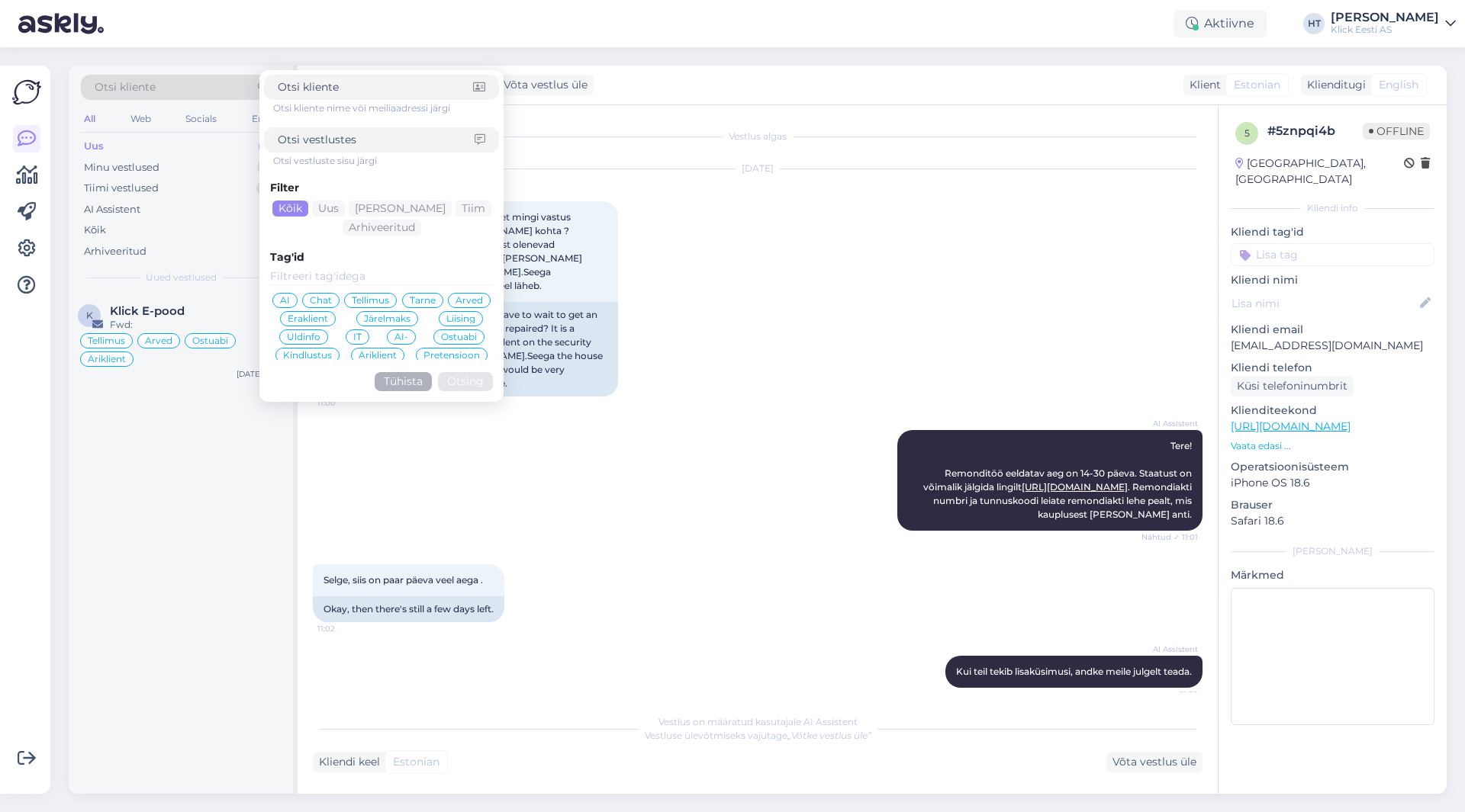
click at [350, 137] on input at bounding box center [376, 140] width 197 height 16
paste input "[URL][DOMAIN_NAME]"
type input "[URL][DOMAIN_NAME]"
click button "Otsing" at bounding box center [465, 382] width 55 height 19
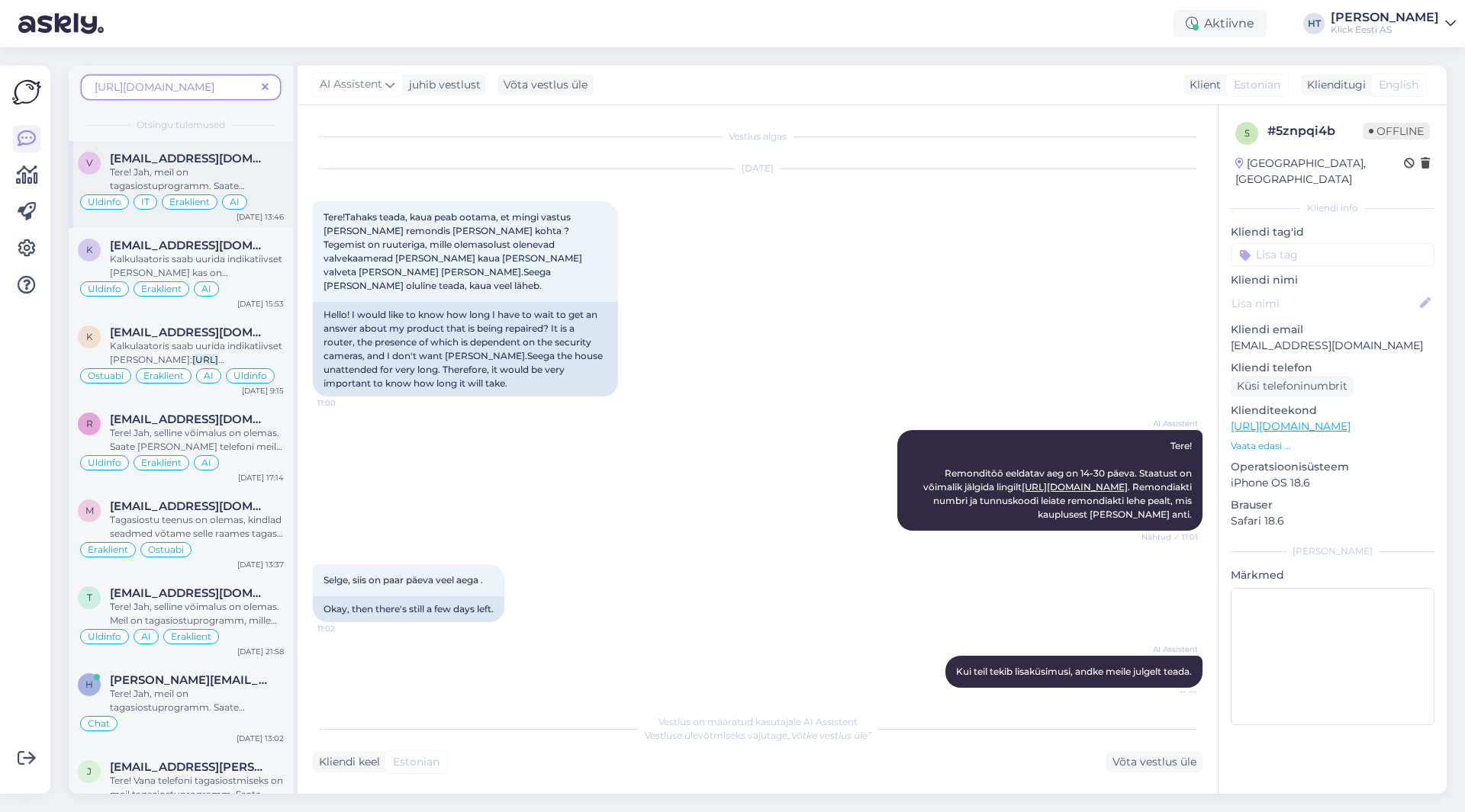
click at [175, 172] on span "Tere! Jah, meil on tagasiostuprogramm. Saate [PERSON_NAME] telefoni meile tagas…" at bounding box center [196, 206] width 173 height 80
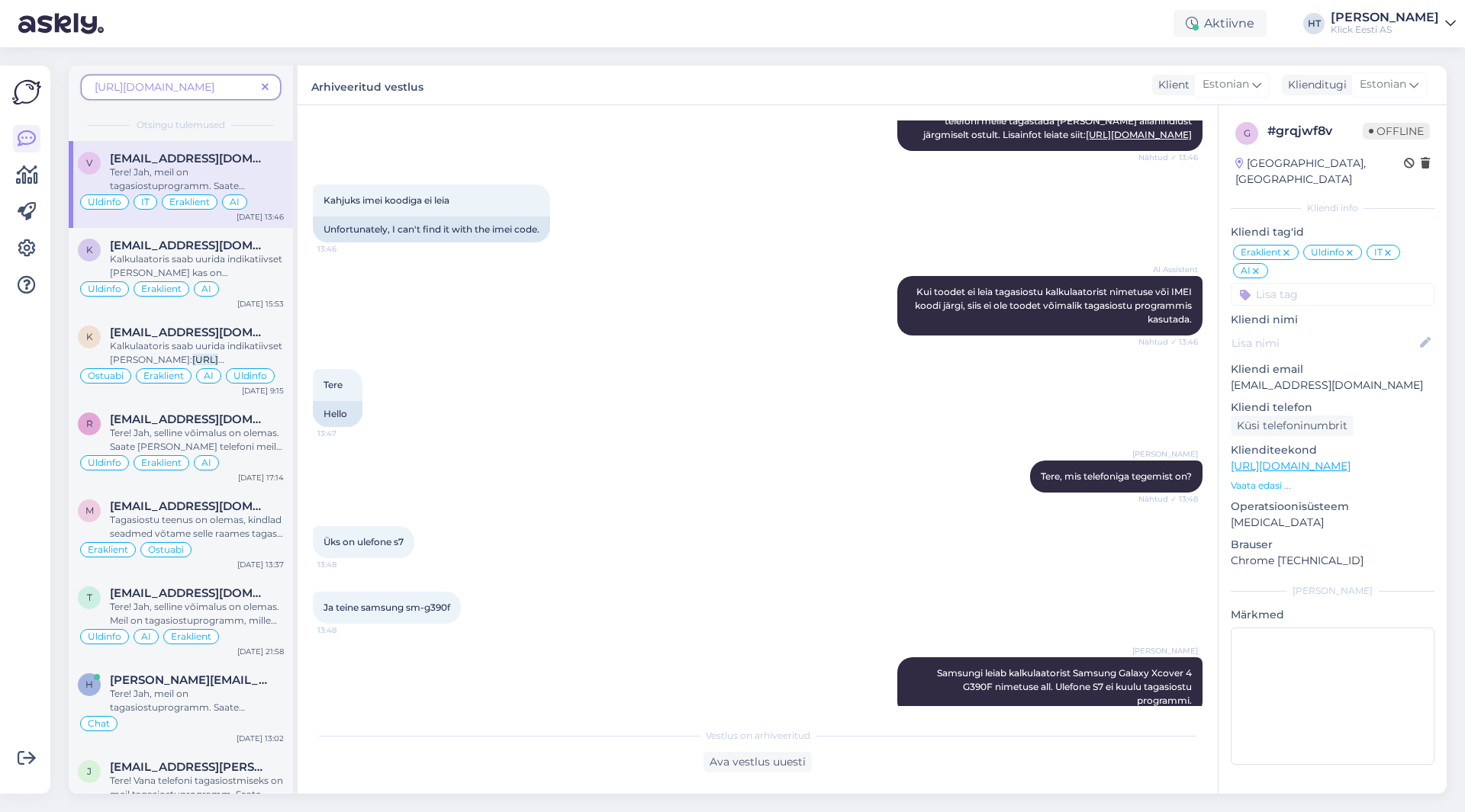
scroll to position [232, 0]
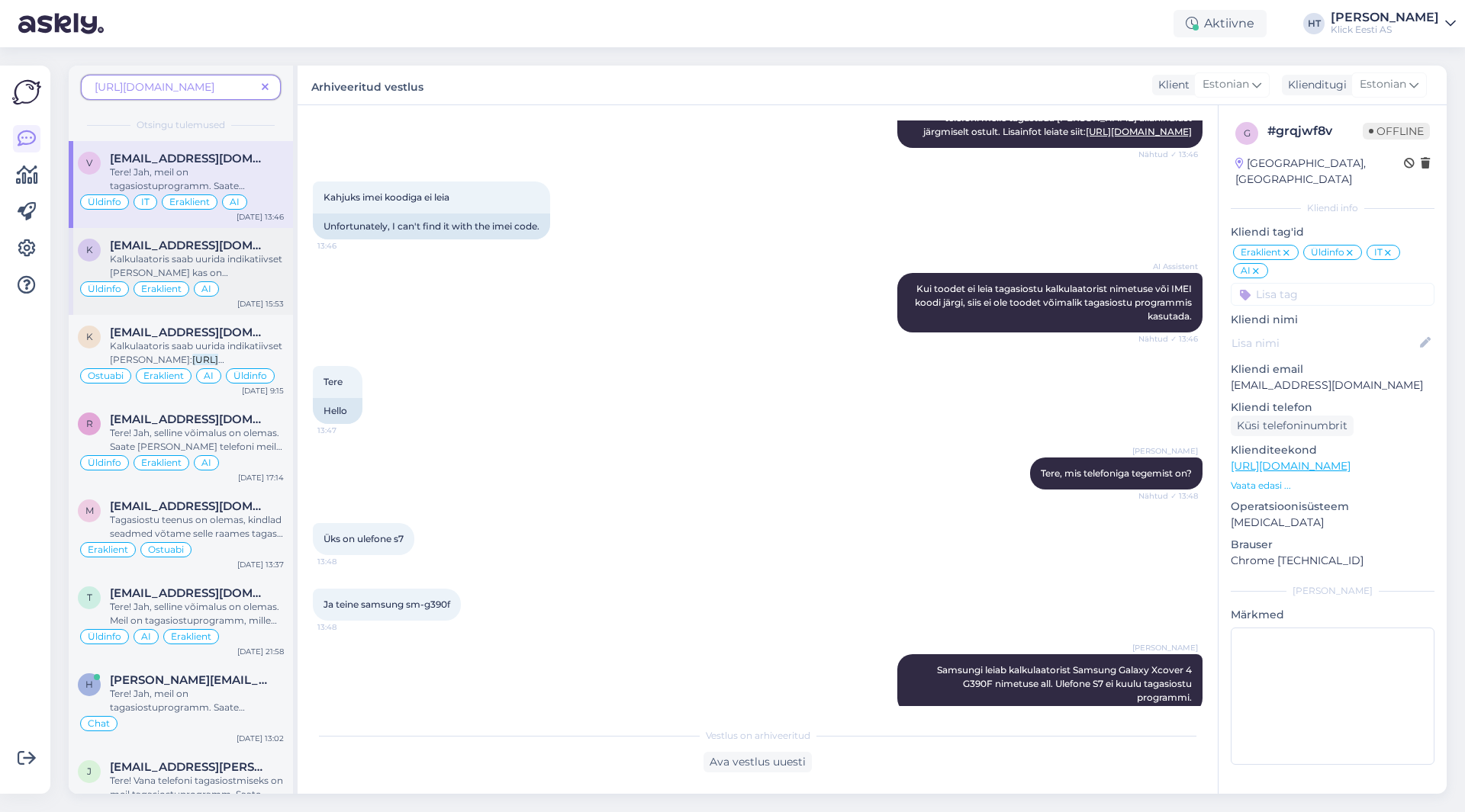
click at [240, 250] on div "[EMAIL_ADDRESS][DOMAIN_NAME]" at bounding box center [196, 245] width 174 height 14
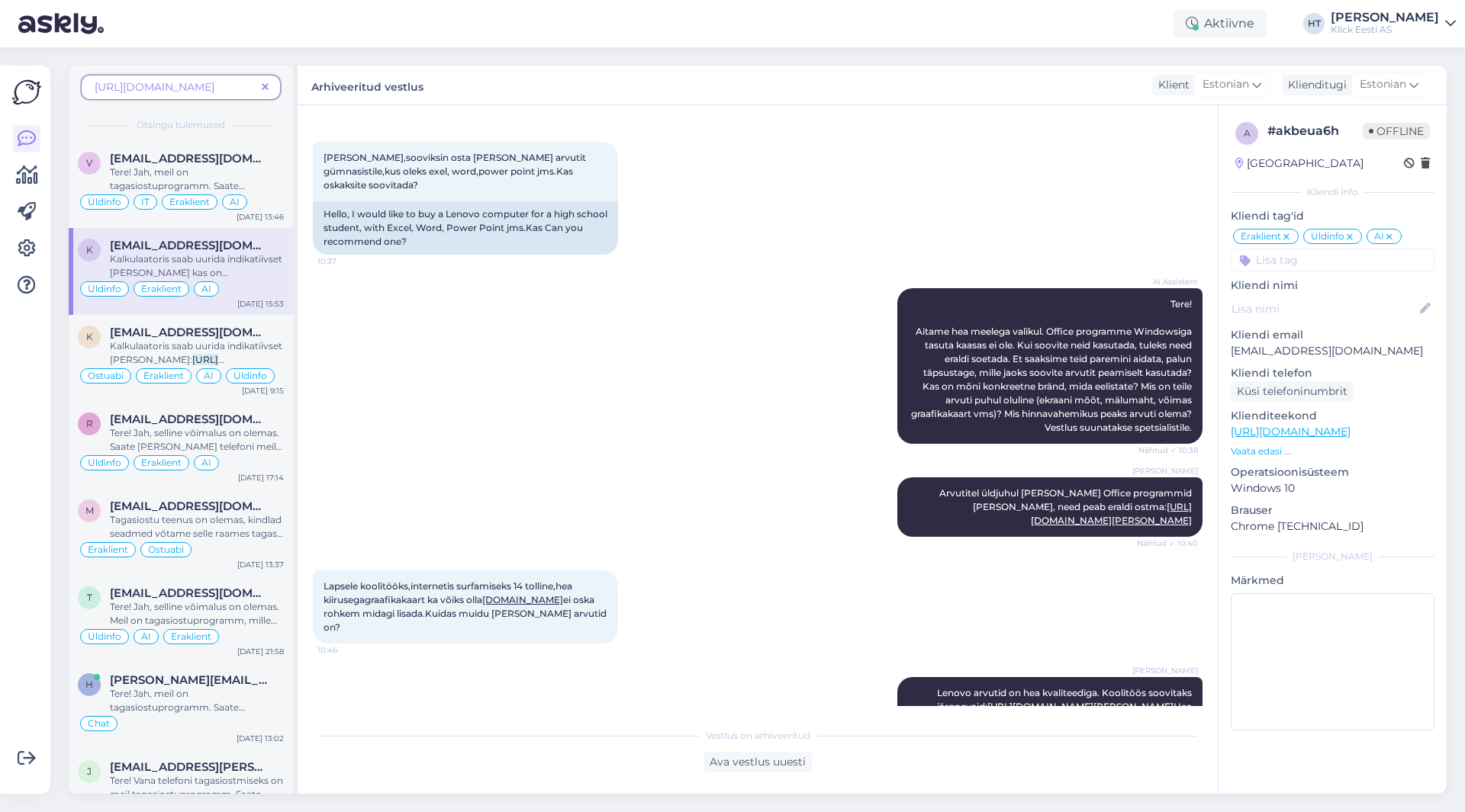
scroll to position [1174, 0]
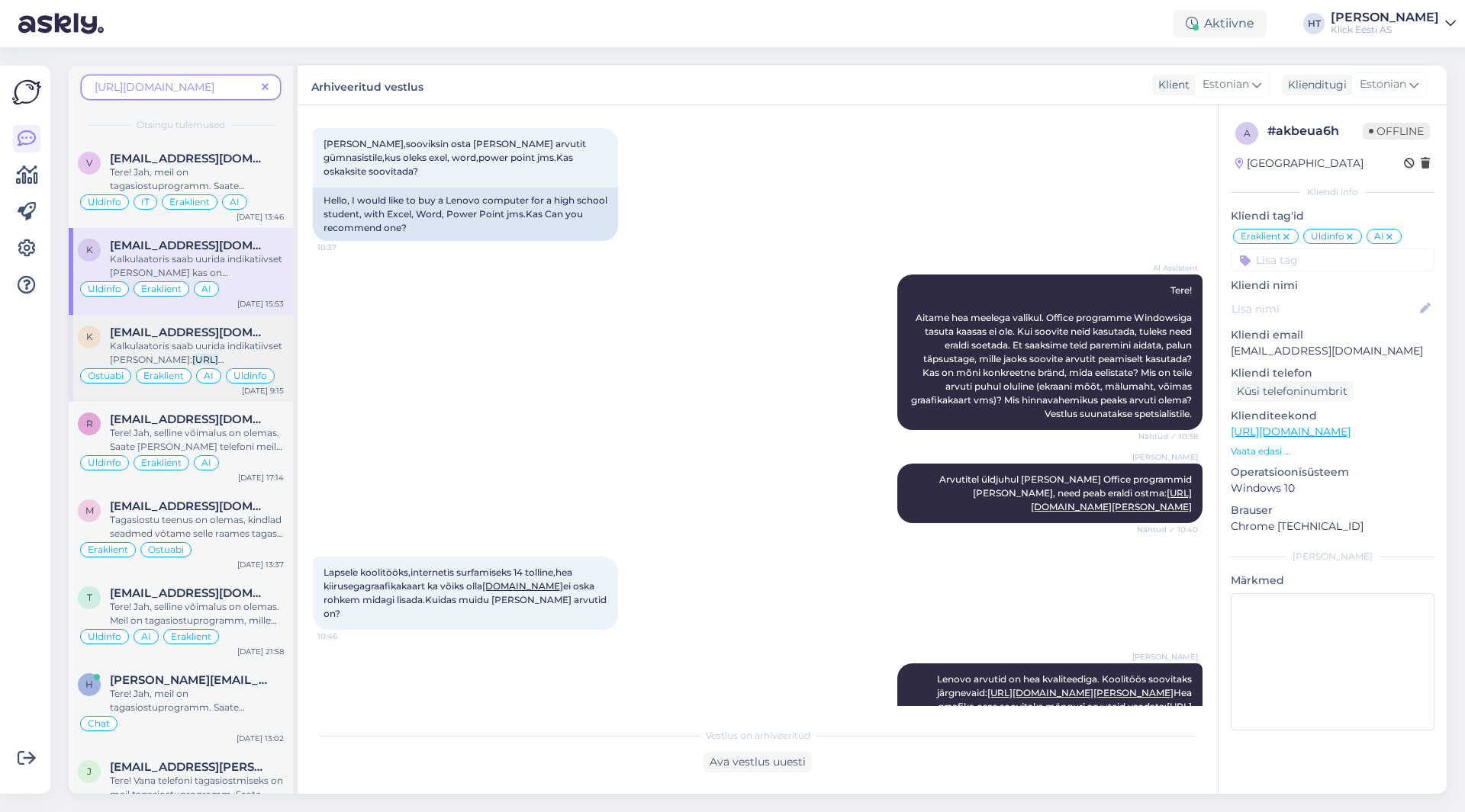
click at [210, 341] on span "Kalkulaatoris saab uurida indikatiivset [PERSON_NAME]:" at bounding box center [196, 352] width 172 height 25
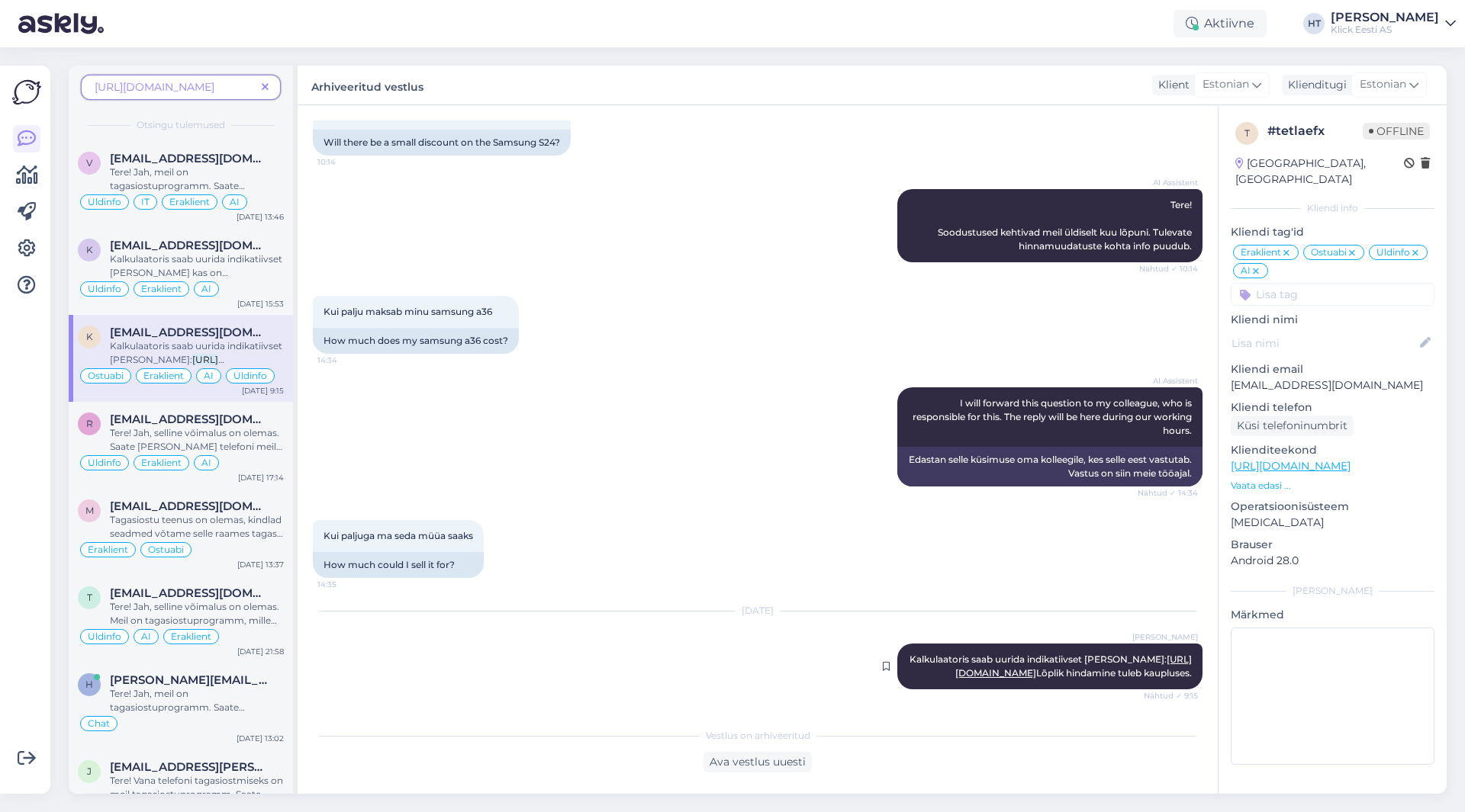
drag, startPoint x: 970, startPoint y: 630, endPoint x: 1187, endPoint y: 682, distance: 223.1
click at [1187, 682] on div "[PERSON_NAME] Kalkulaatoris saab uurida indikatiivset [PERSON_NAME]: [URL][DOMA…" at bounding box center [1050, 666] width 306 height 46
copy span "Kalkulaatoris saab uurida indikatiivset [PERSON_NAME]: [URL][DOMAIN_NAME] Lõpli…"
click at [670, 279] on div "Kui palju maksab minu samsung a36 14:34 How much does my samsung a36 cost?" at bounding box center [758, 325] width 890 height 91
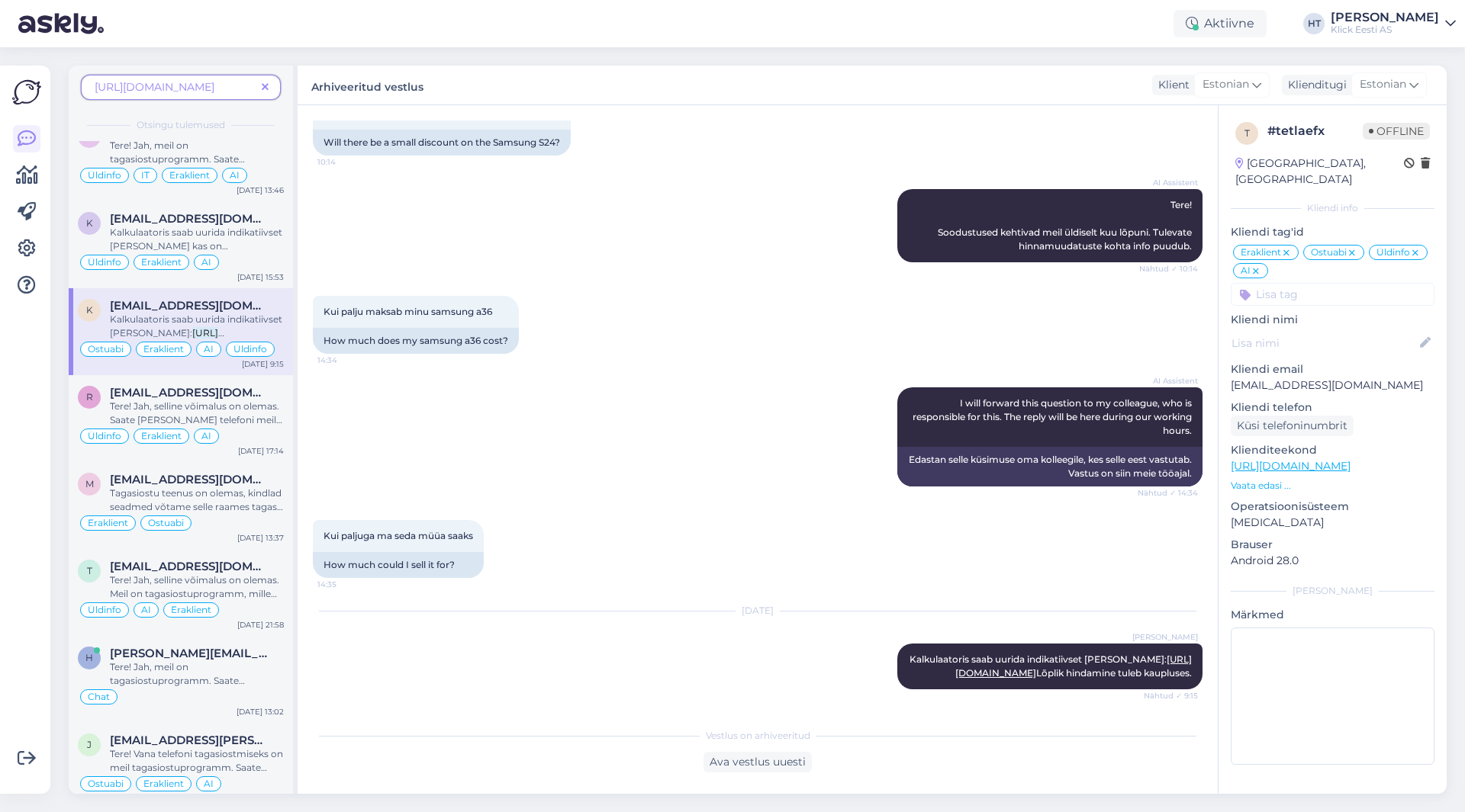
scroll to position [0, 0]
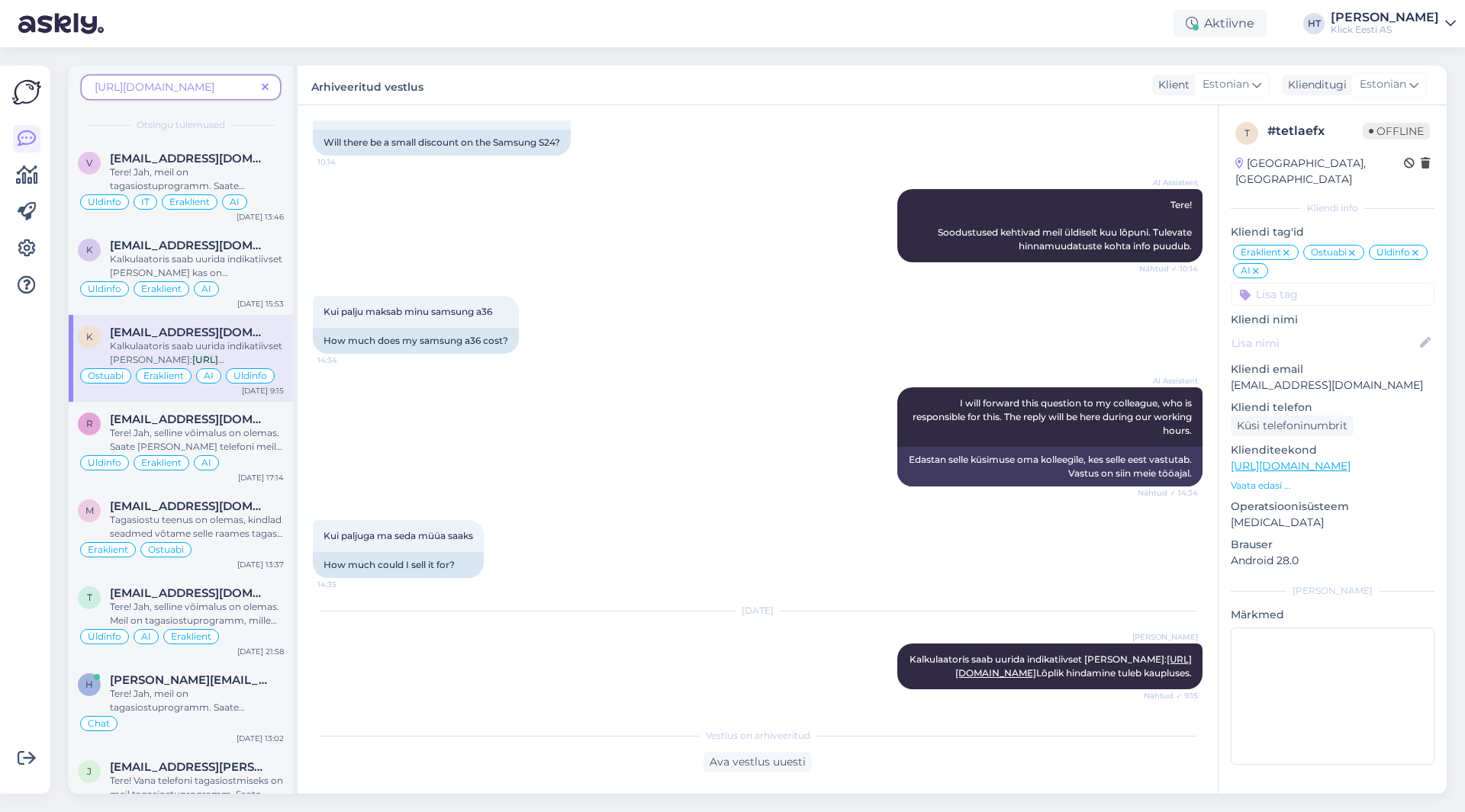
click at [265, 89] on icon at bounding box center [265, 87] width 7 height 10
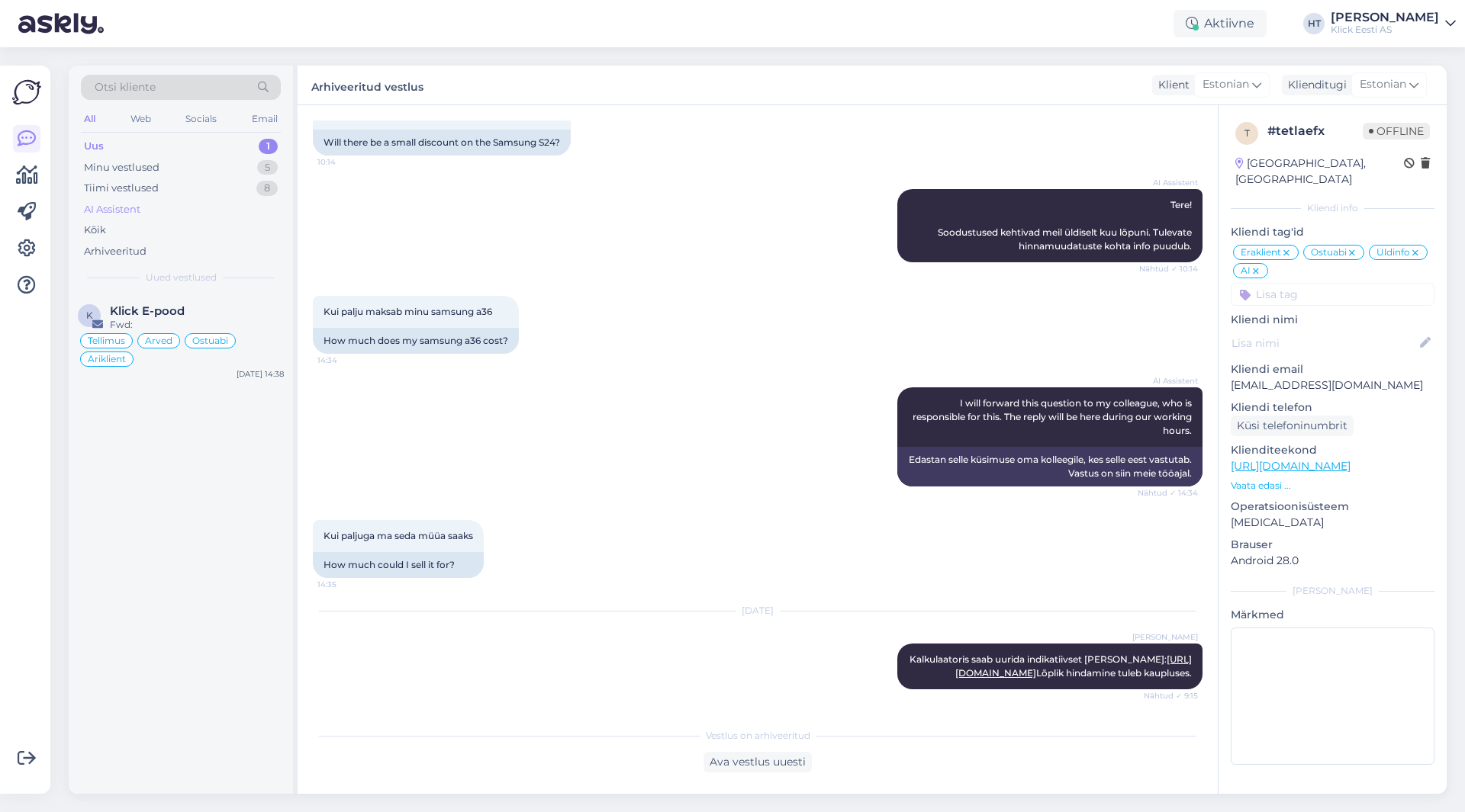
click at [169, 208] on div "AI Assistent" at bounding box center [180, 209] width 200 height 22
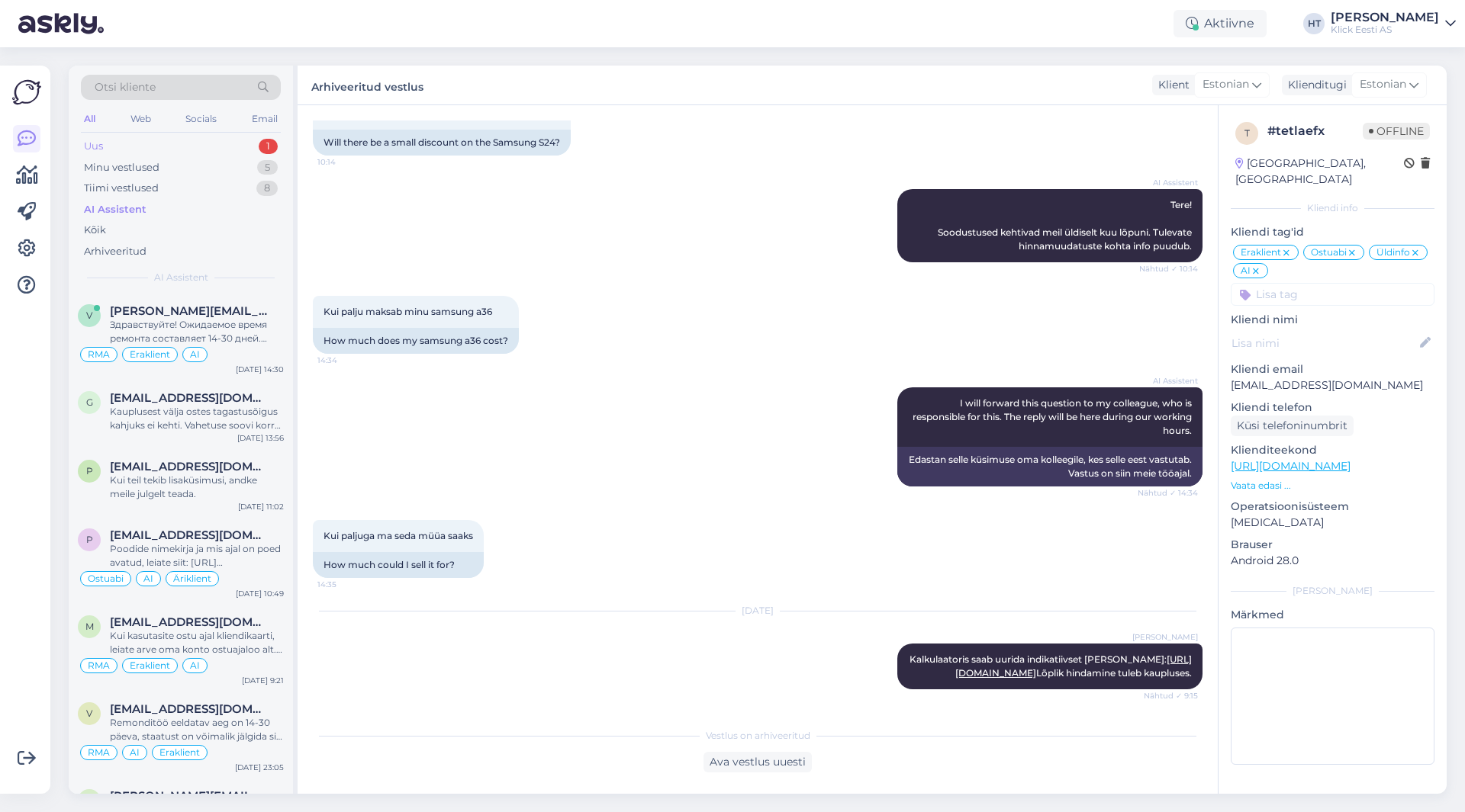
click at [182, 155] on div "Uus 1" at bounding box center [180, 146] width 200 height 22
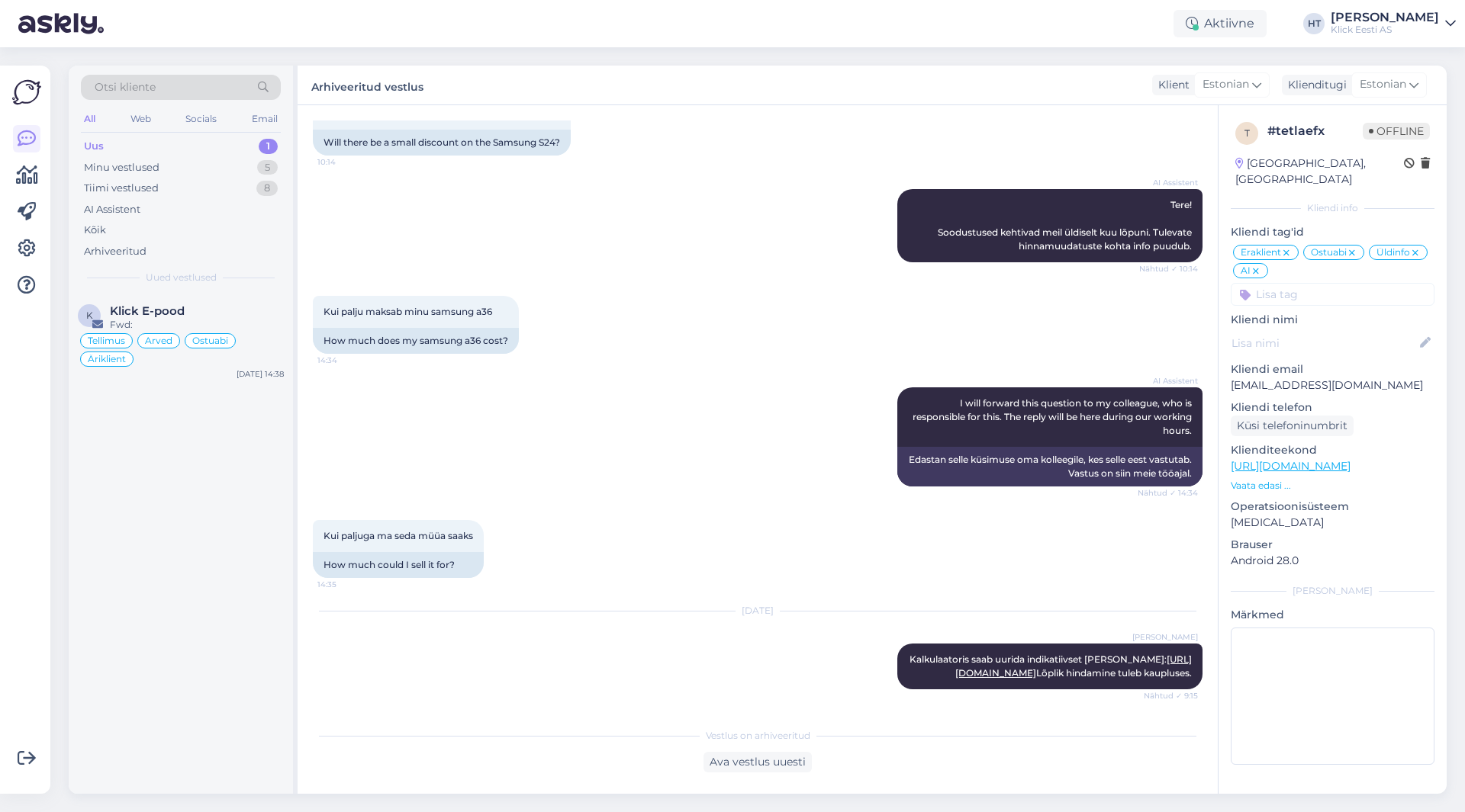
click at [190, 147] on div "Uus 1" at bounding box center [180, 146] width 200 height 22
click at [213, 331] on div "Fwd:" at bounding box center [196, 325] width 174 height 14
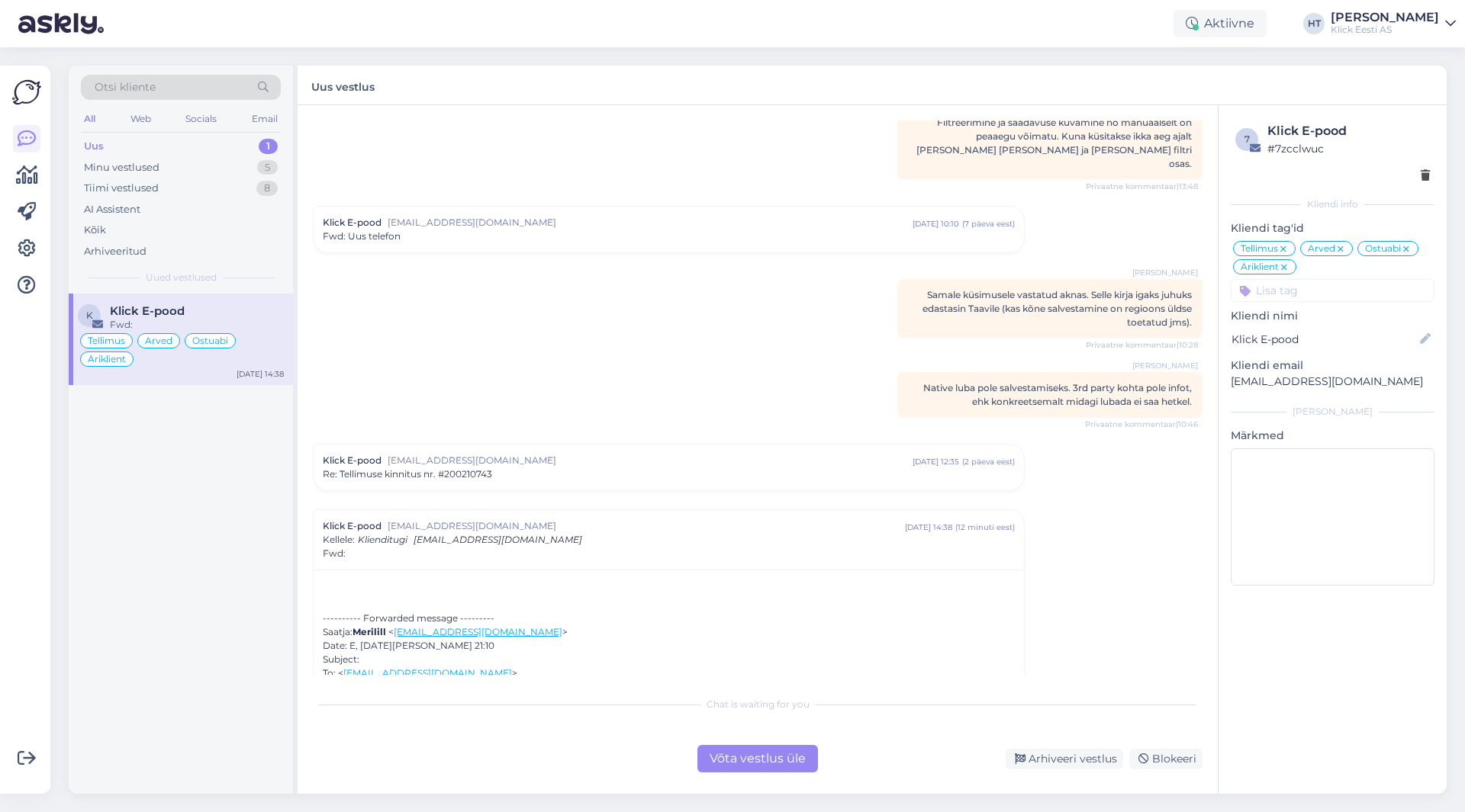
scroll to position [4171, 0]
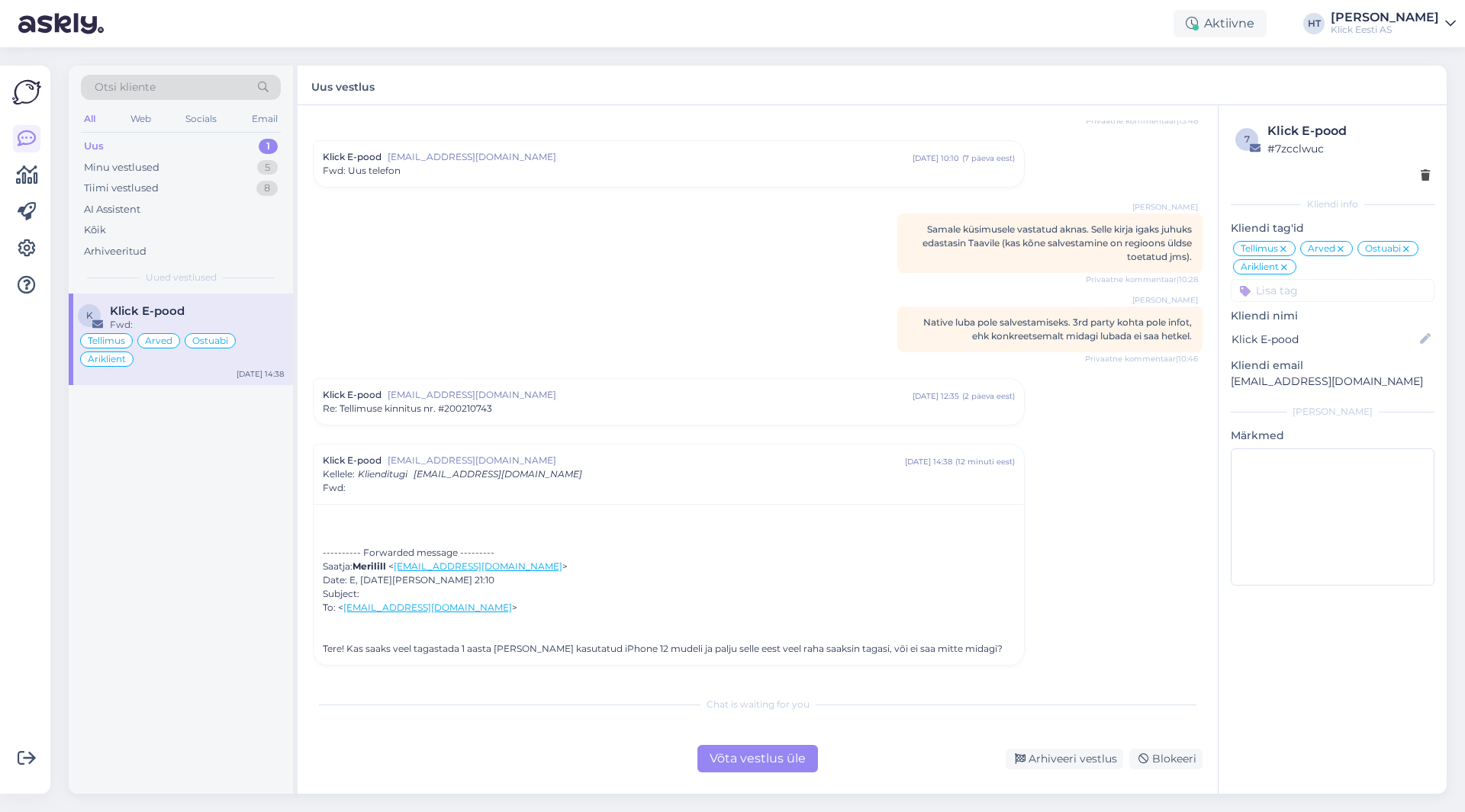
click at [804, 757] on div "Võta vestlus üle" at bounding box center [758, 759] width 120 height 27
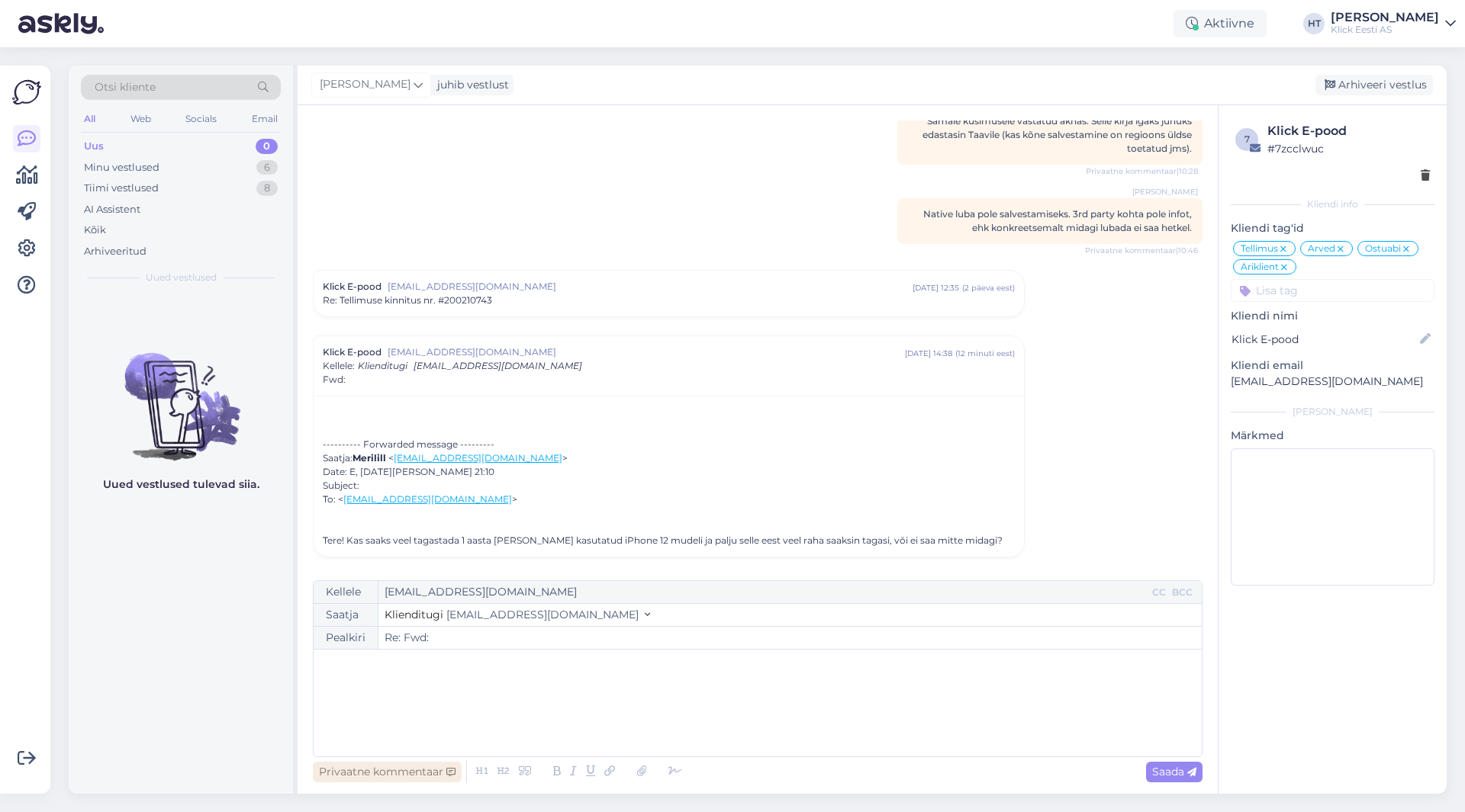
click at [407, 770] on div "Privaatne kommentaar" at bounding box center [387, 773] width 149 height 21
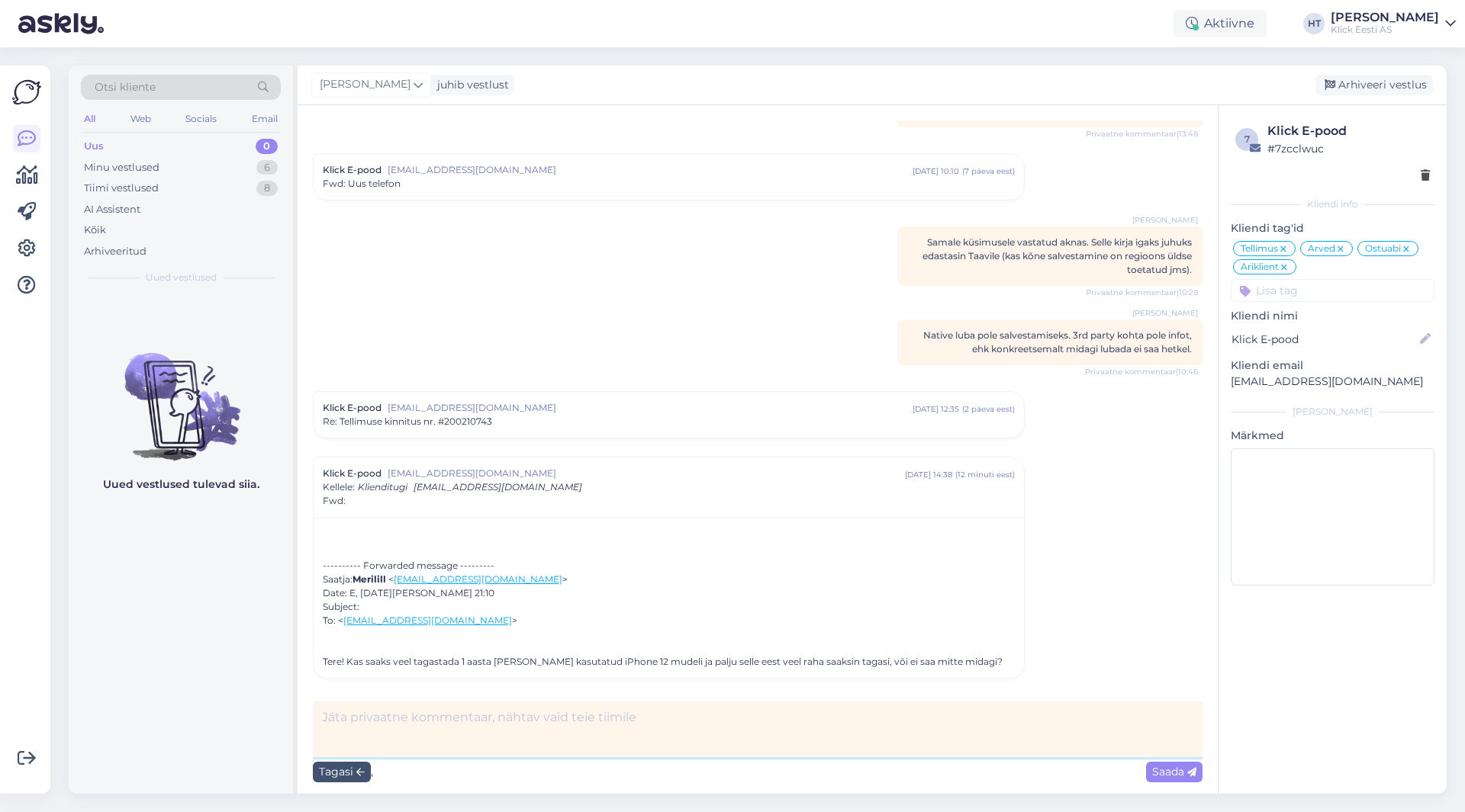
click at [537, 717] on textarea at bounding box center [758, 729] width 890 height 55
type textarea "Vastus saadetud gmailis tagasiostu kohta."
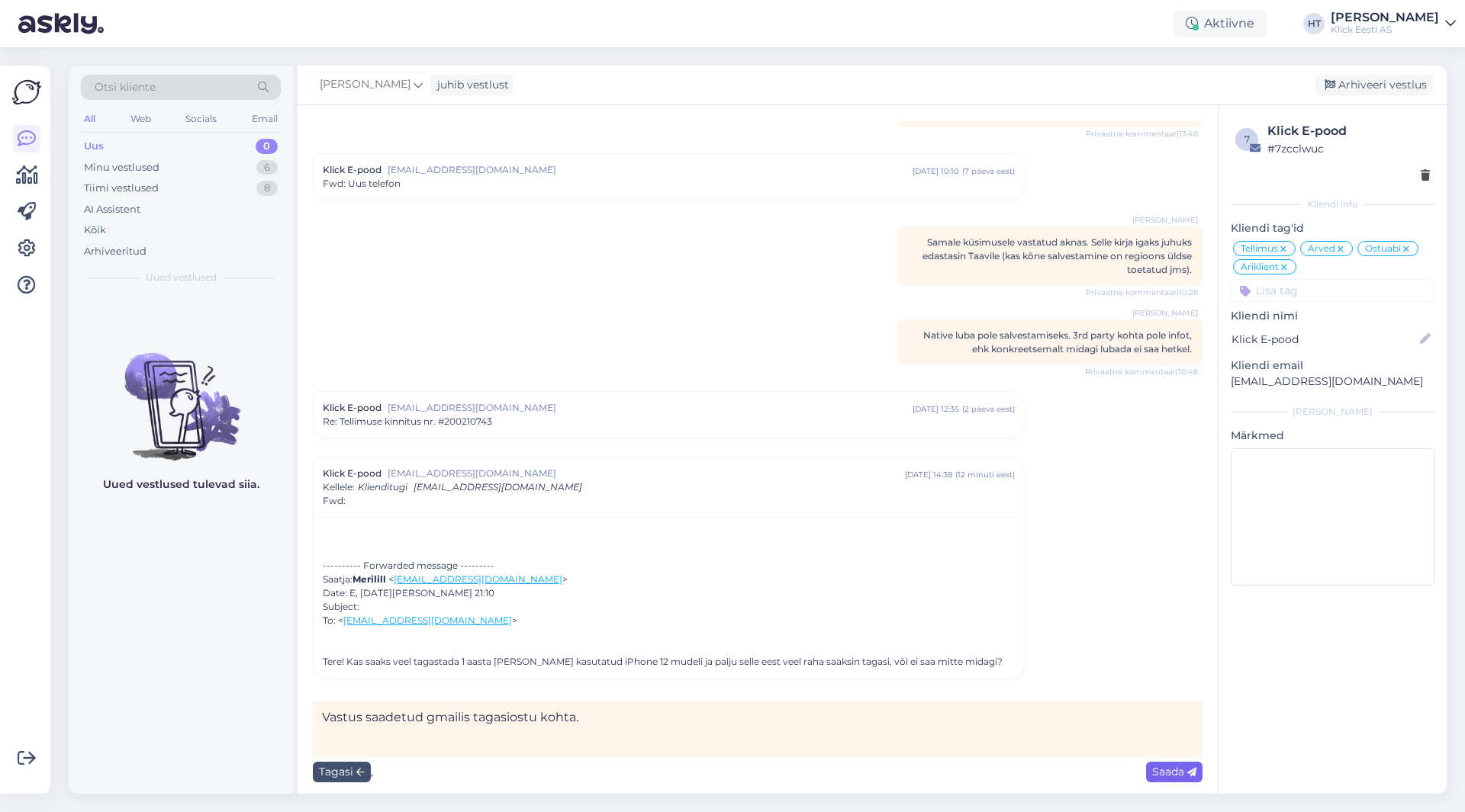
click at [1157, 773] on span "Saada" at bounding box center [1174, 771] width 44 height 14
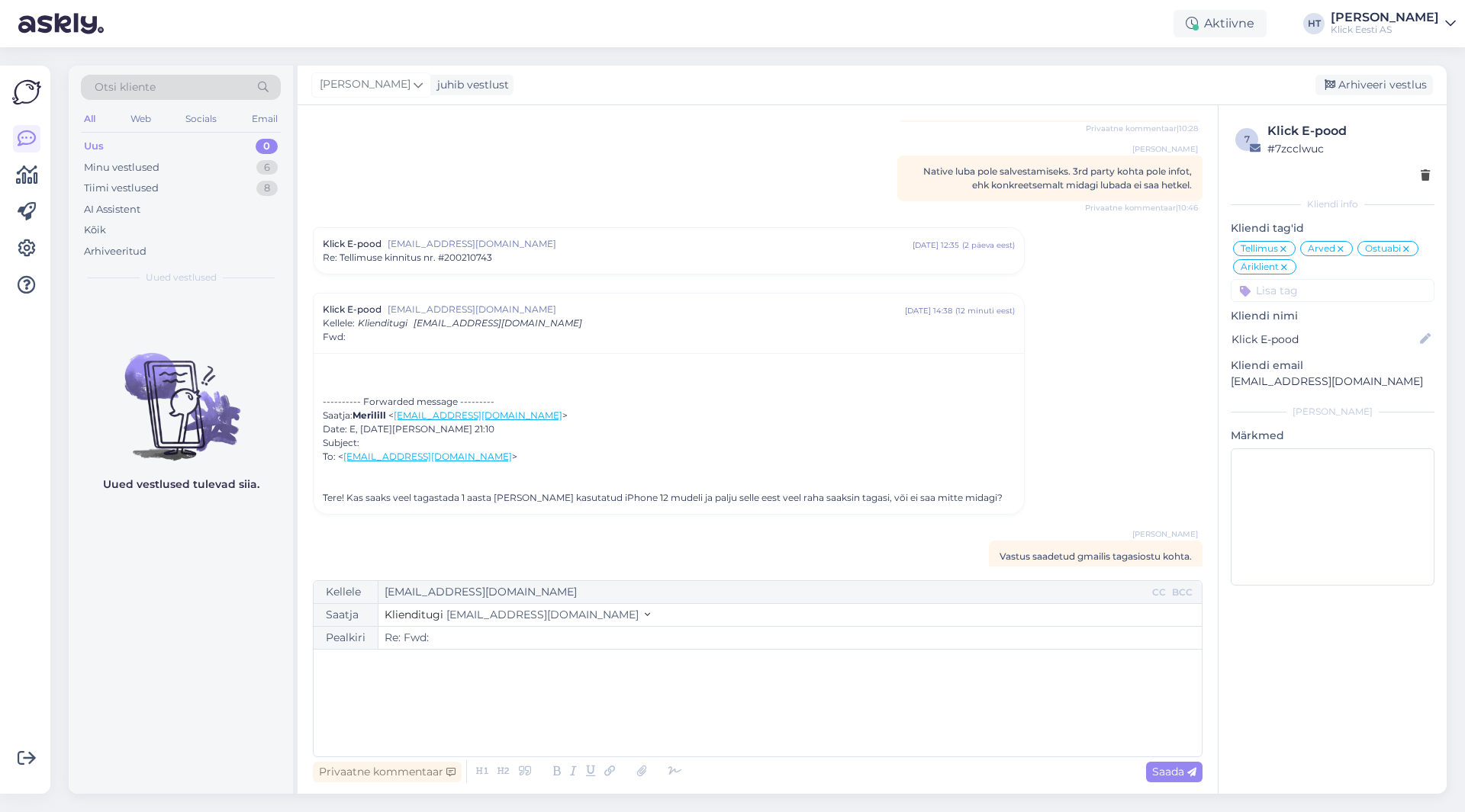
scroll to position [4345, 0]
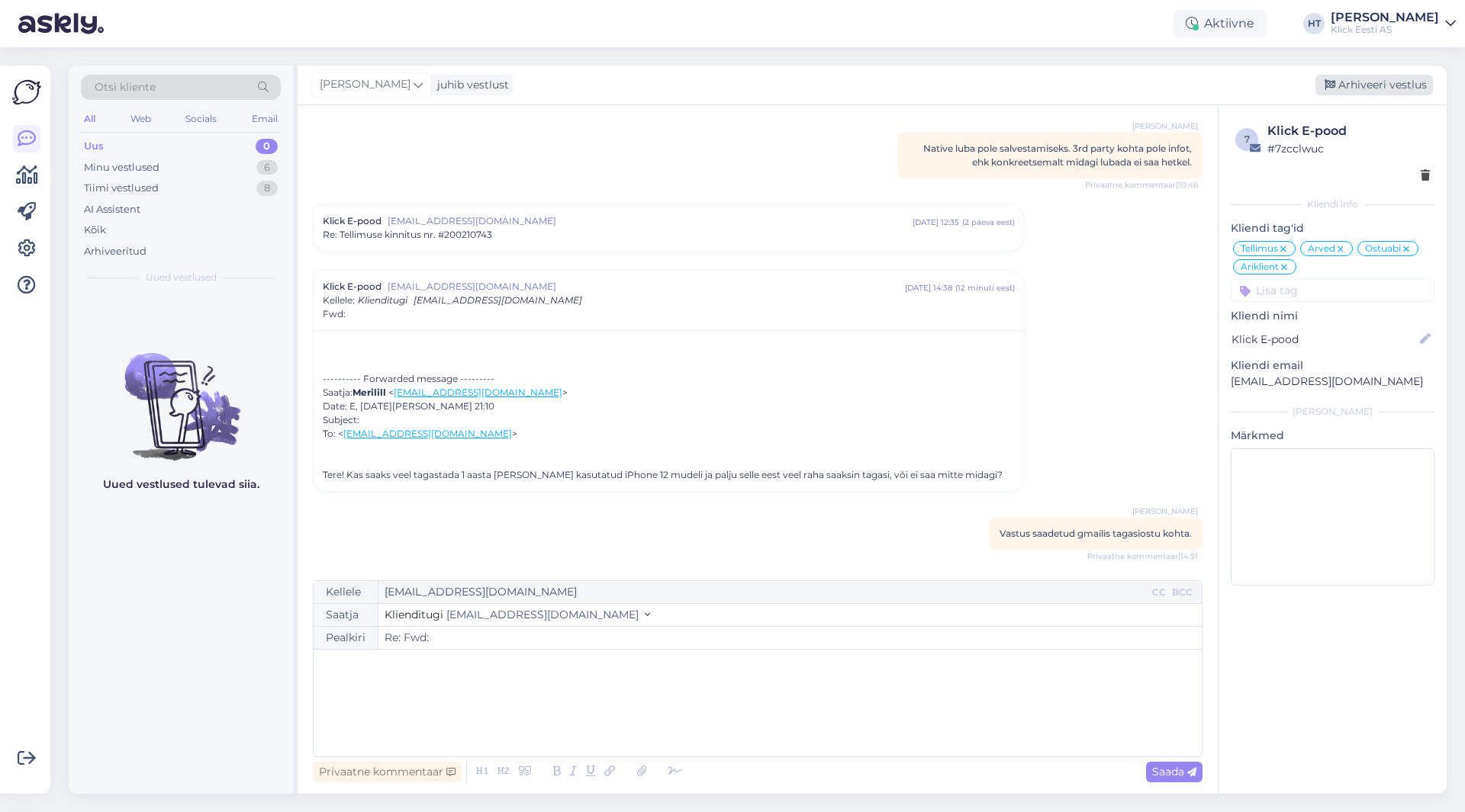
click at [1363, 89] on div "Arhiveeri vestlus" at bounding box center [1374, 85] width 118 height 21
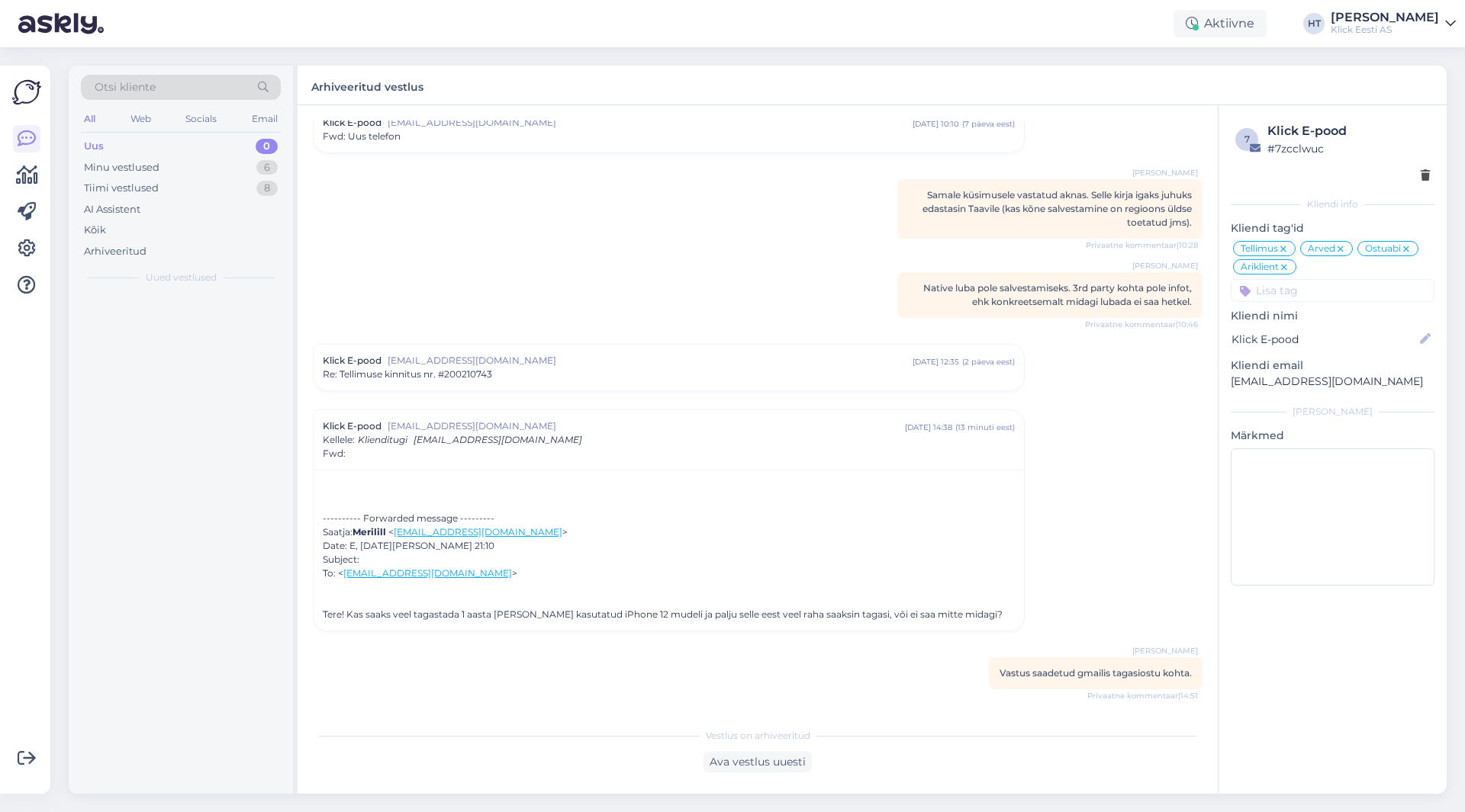
scroll to position [4205, 0]
click at [240, 178] on div "Tiimi vestlused 8" at bounding box center [180, 188] width 200 height 22
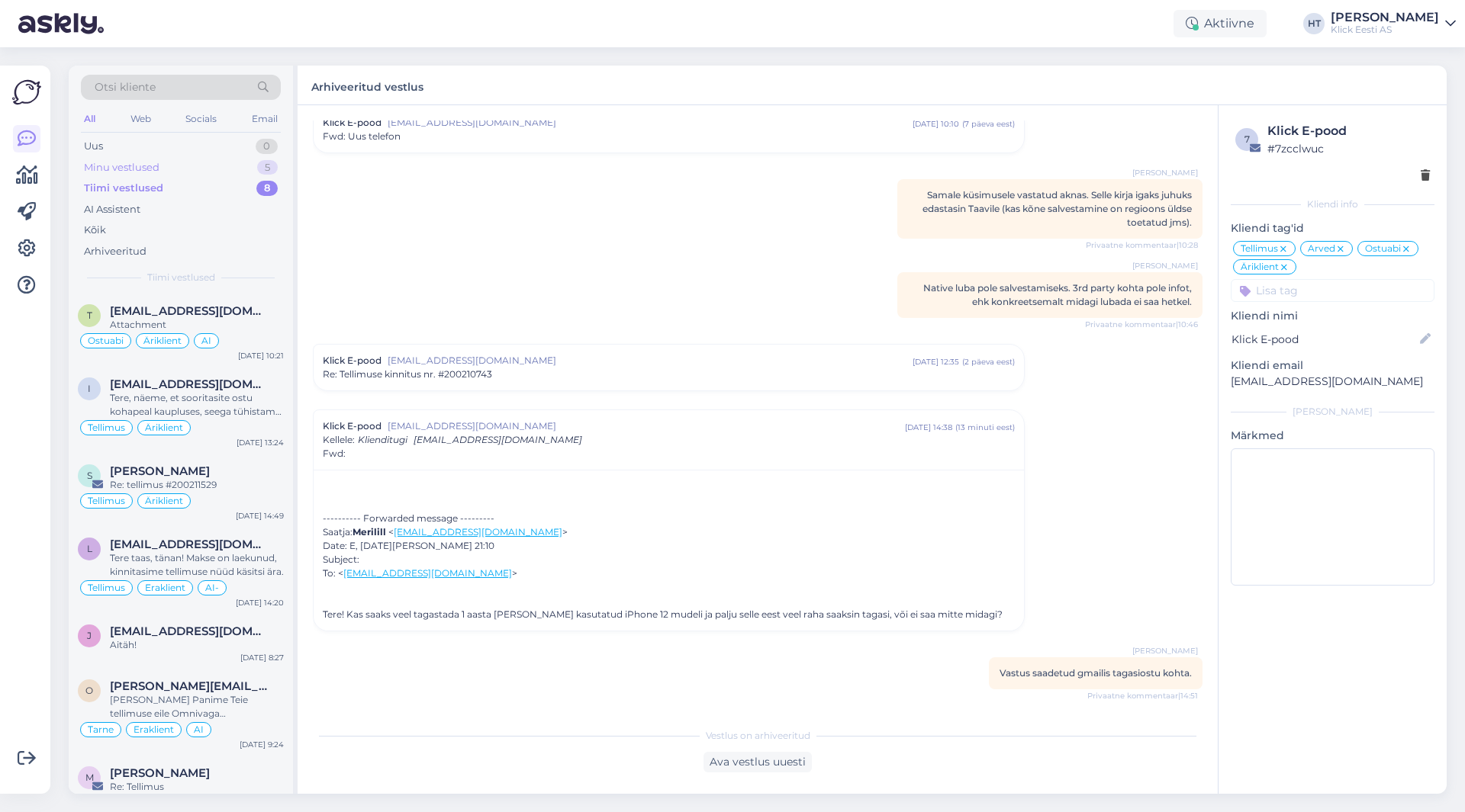
click at [239, 172] on div "Minu vestlused 5" at bounding box center [180, 168] width 200 height 22
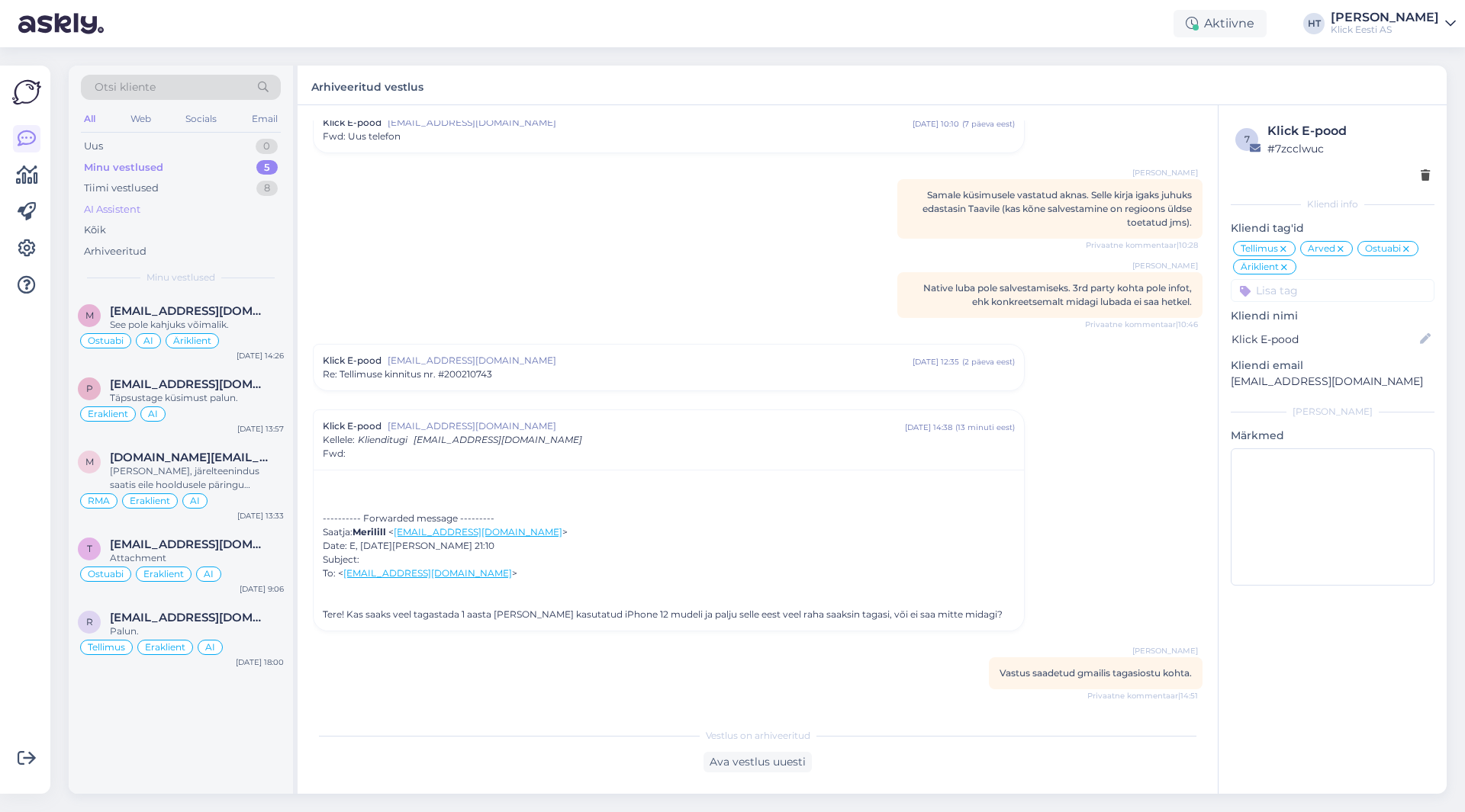
click at [194, 208] on div "AI Assistent" at bounding box center [180, 209] width 200 height 22
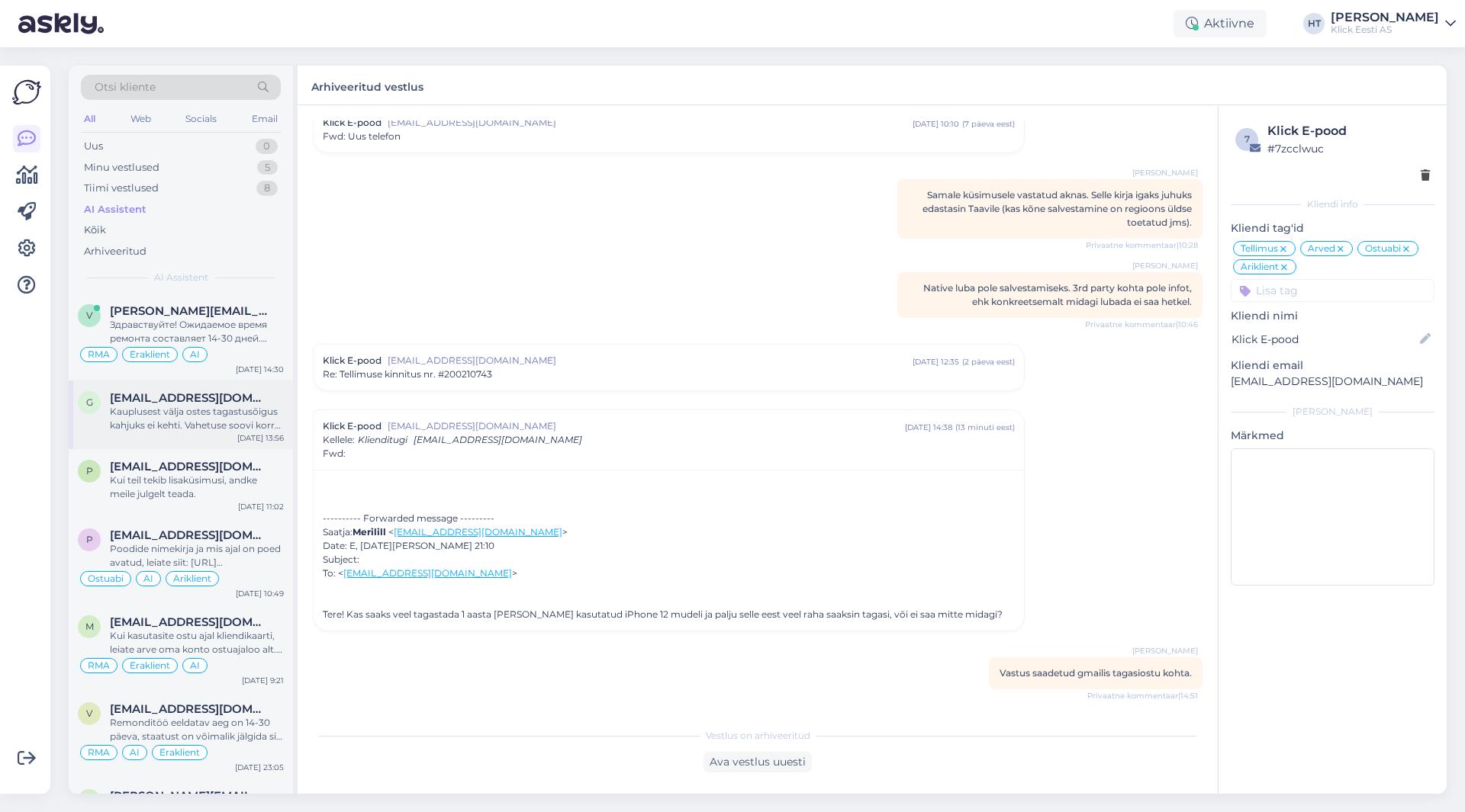
click at [190, 430] on div "Kauplusest välja ostes tagastusõigus kahjuks ei kehti. Vahetuse soovi korral tu…" at bounding box center [196, 418] width 174 height 27
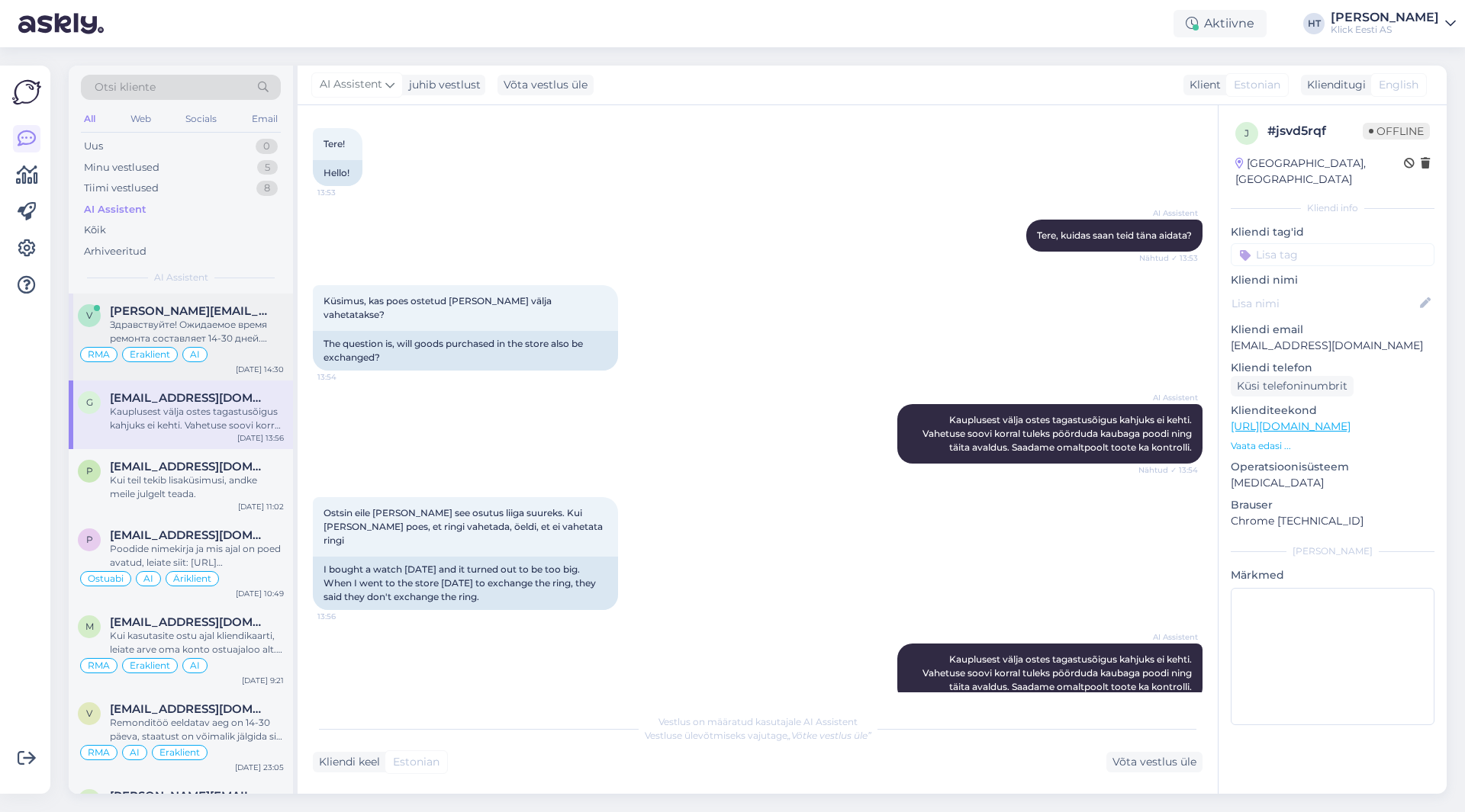
click at [245, 315] on span "[PERSON_NAME][EMAIL_ADDRESS][DOMAIN_NAME]" at bounding box center [189, 311] width 159 height 14
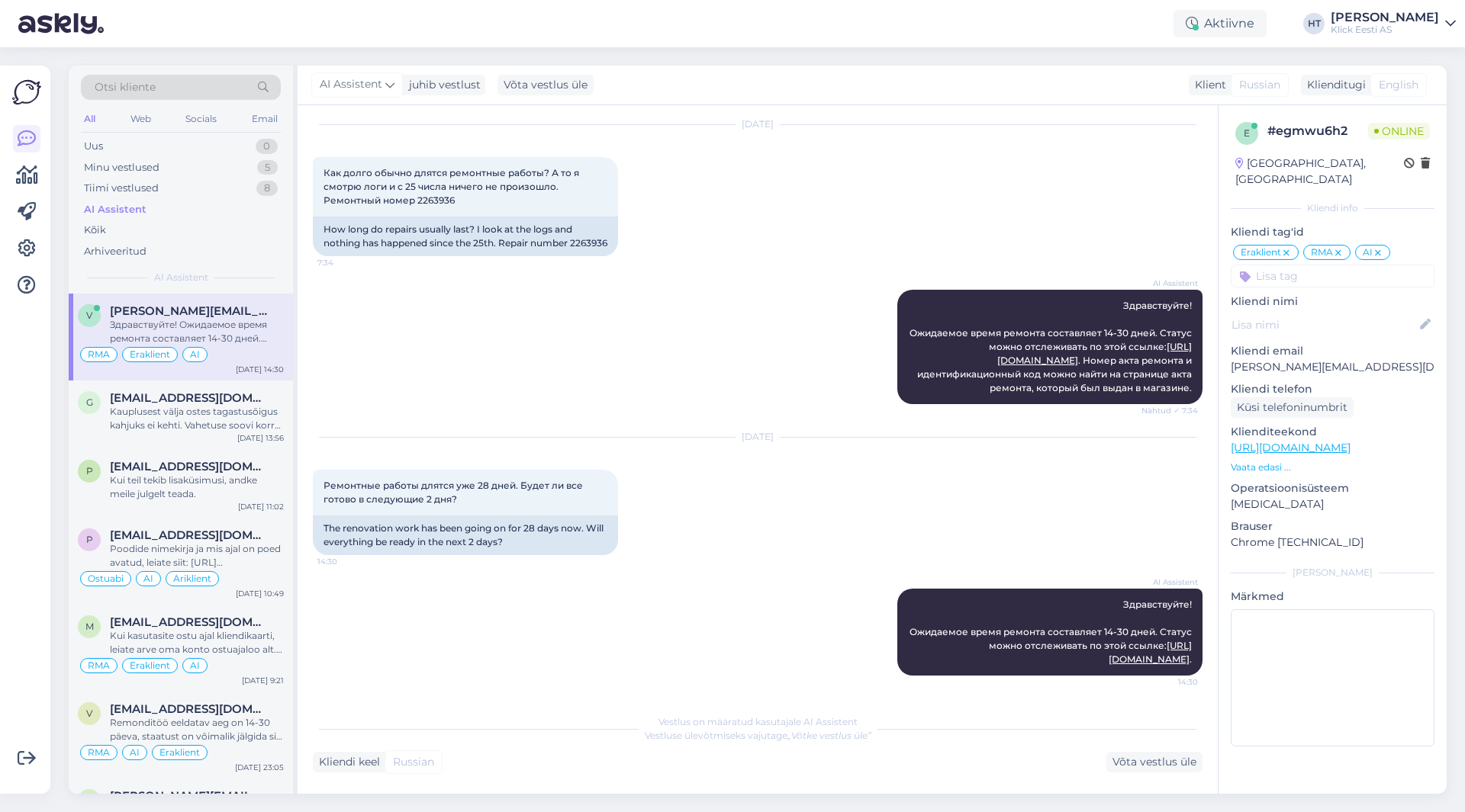
scroll to position [0, 0]
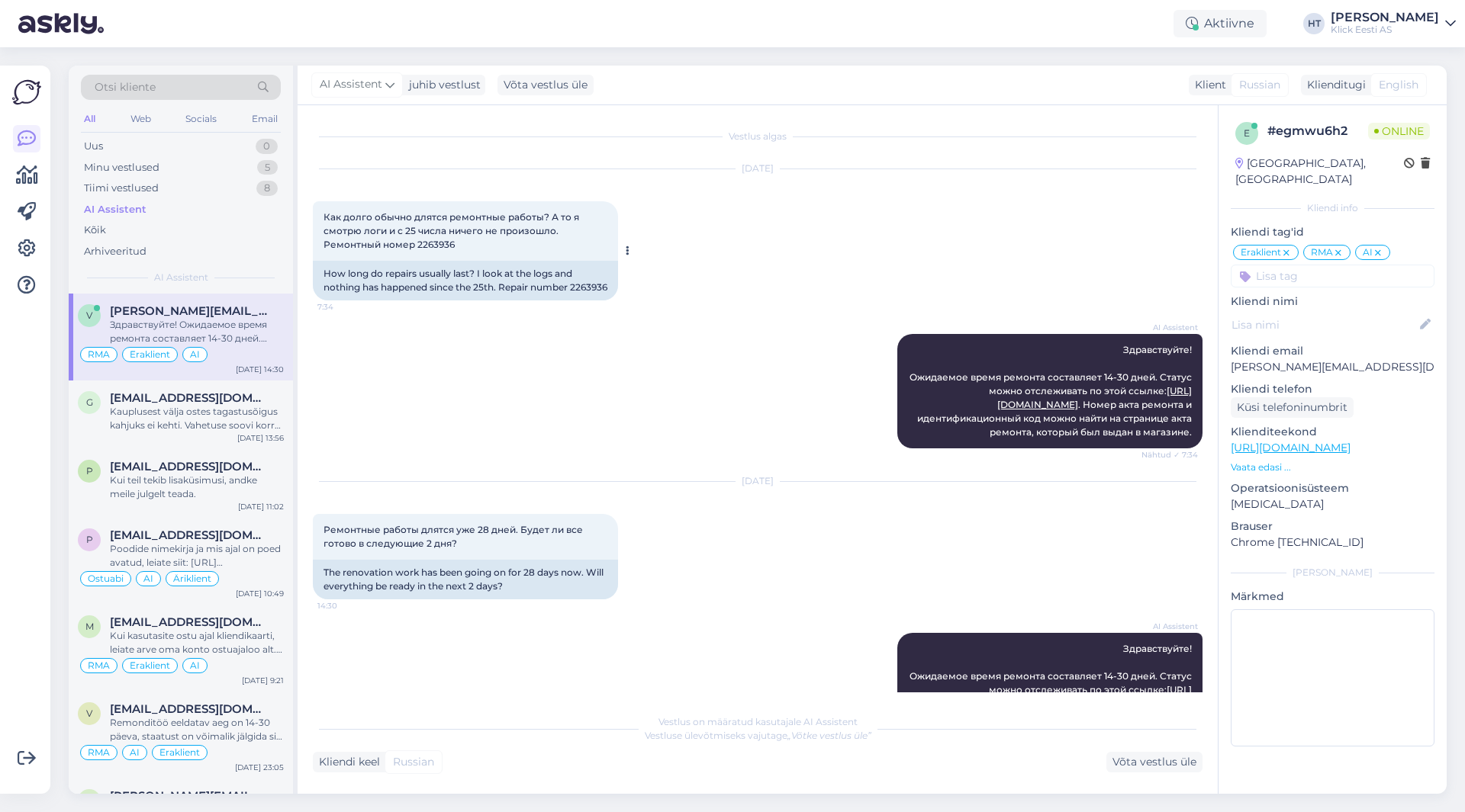
click at [439, 248] on span "Как долго обычно длятся ремонтные работы? А то я смотрю логи и с 25 числа ничег…" at bounding box center [452, 231] width 258 height 39
copy div "2263936 7:34"
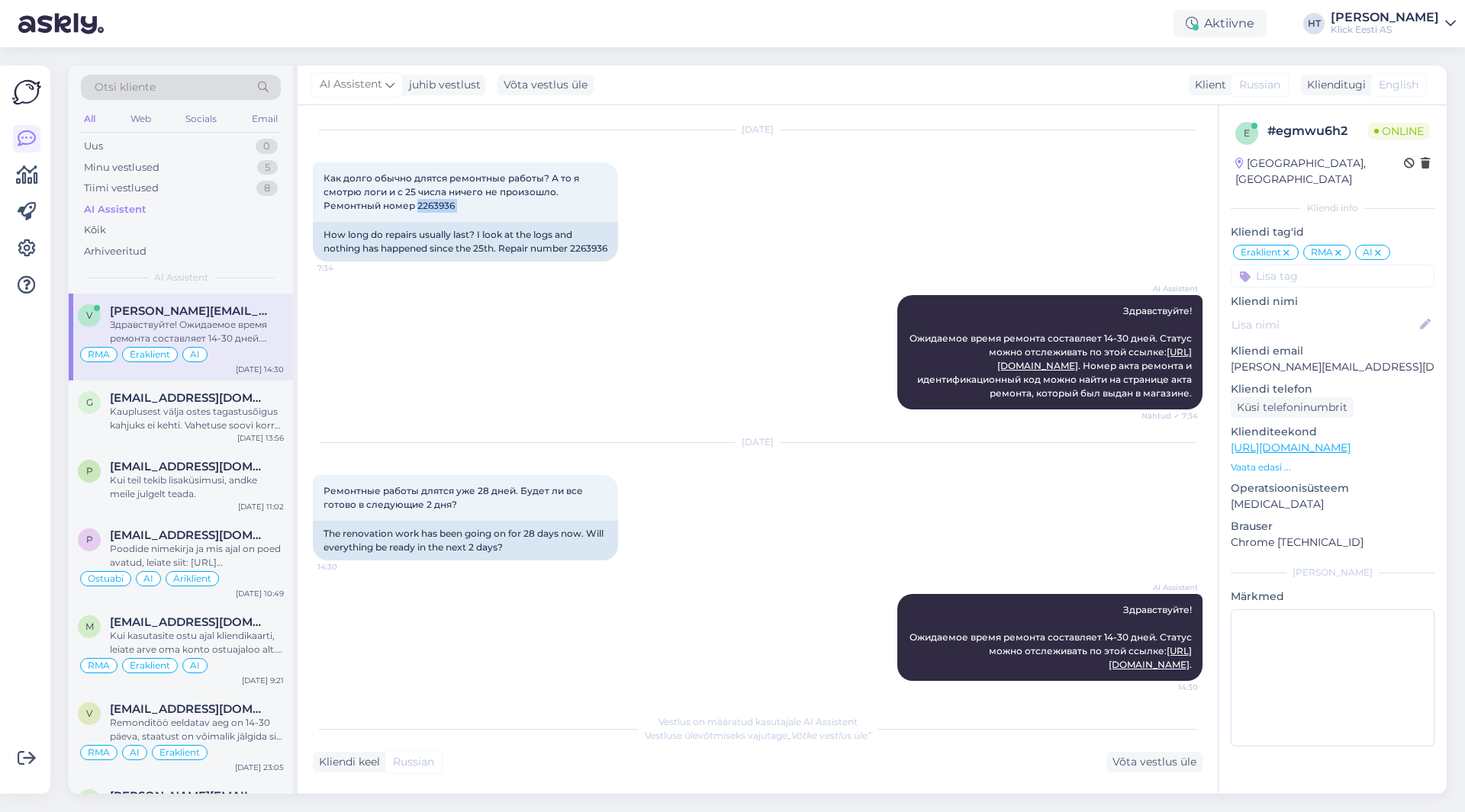
scroll to position [58, 0]
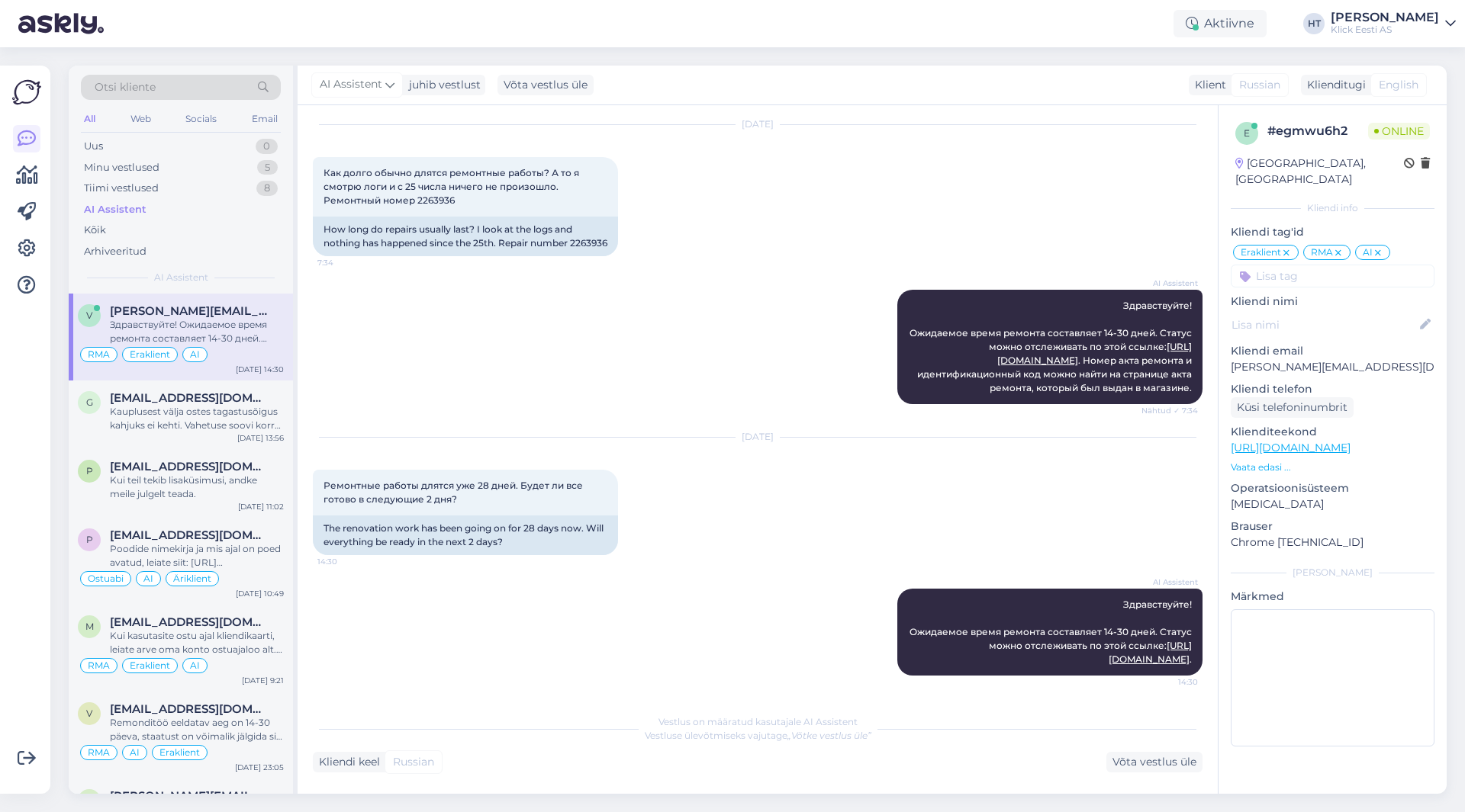
click at [759, 321] on div "AI Assistent Здравствуйте! Ожидаемое время ремонта составляет 14-30 дней. Стату…" at bounding box center [758, 347] width 890 height 148
click at [732, 431] on div "[DATE]" at bounding box center [758, 437] width 890 height 14
click at [218, 147] on div "Uus 1" at bounding box center [180, 146] width 200 height 22
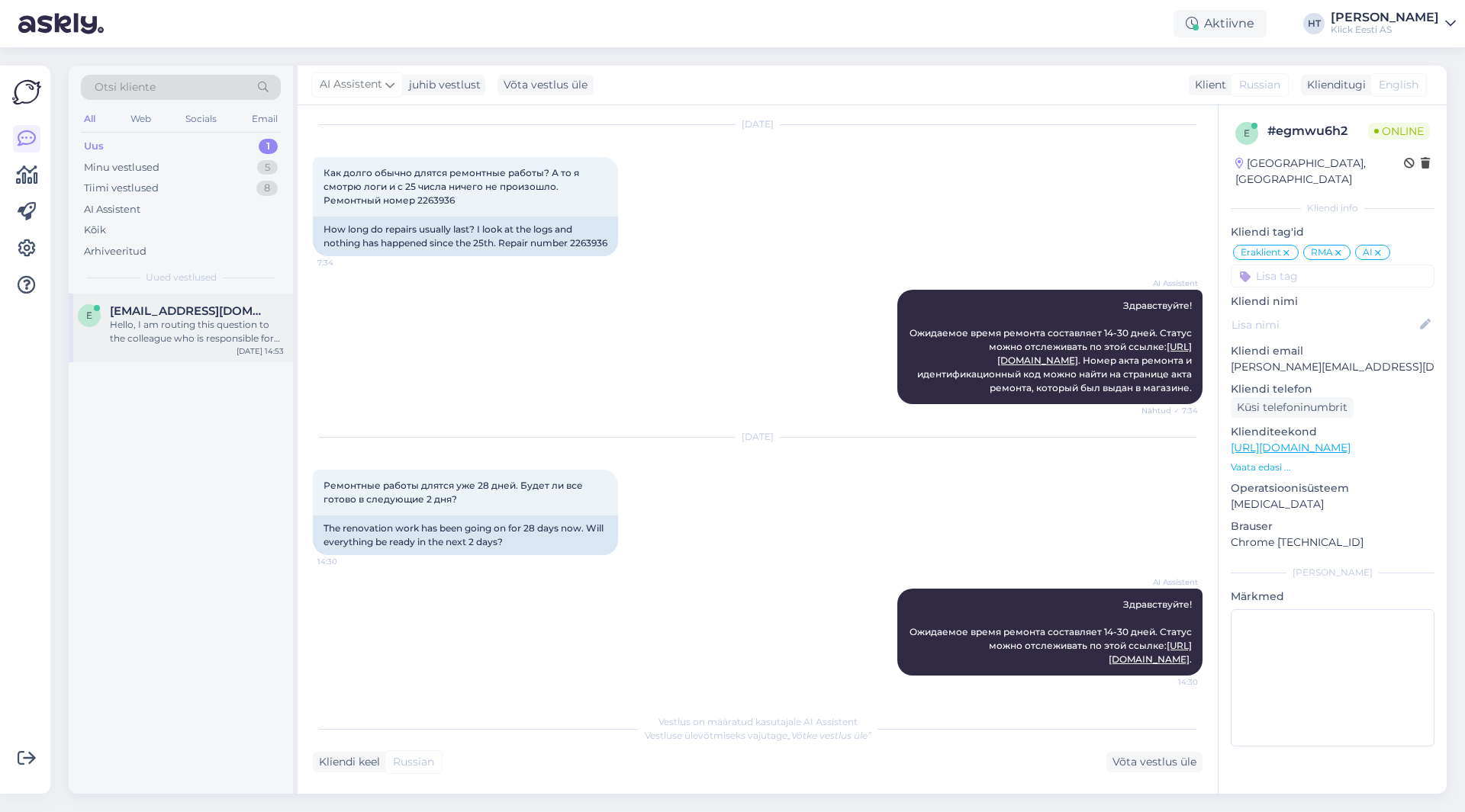
click at [226, 298] on div "e [EMAIL_ADDRESS][DOMAIN_NAME] Hello, I am routing this question to the colleag…" at bounding box center [181, 328] width 225 height 69
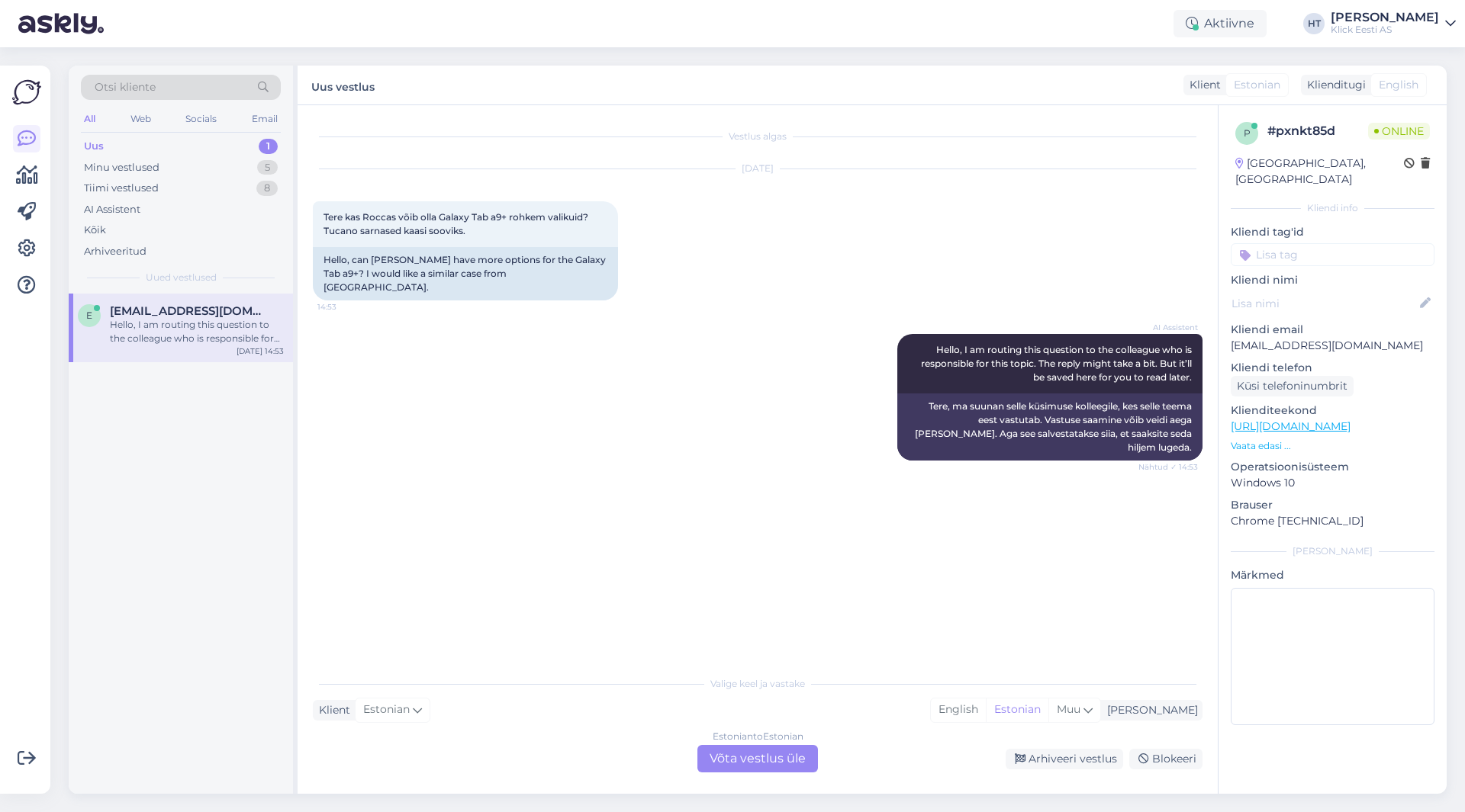
click at [633, 584] on div "Vestlus algas [DATE] Tere kas Roccas võib olla Galaxy Tab a9+ rohkem valikuid? …" at bounding box center [764, 387] width 904 height 534
click at [761, 748] on div "Estonian to Estonian Võta vestlus üle" at bounding box center [758, 759] width 120 height 27
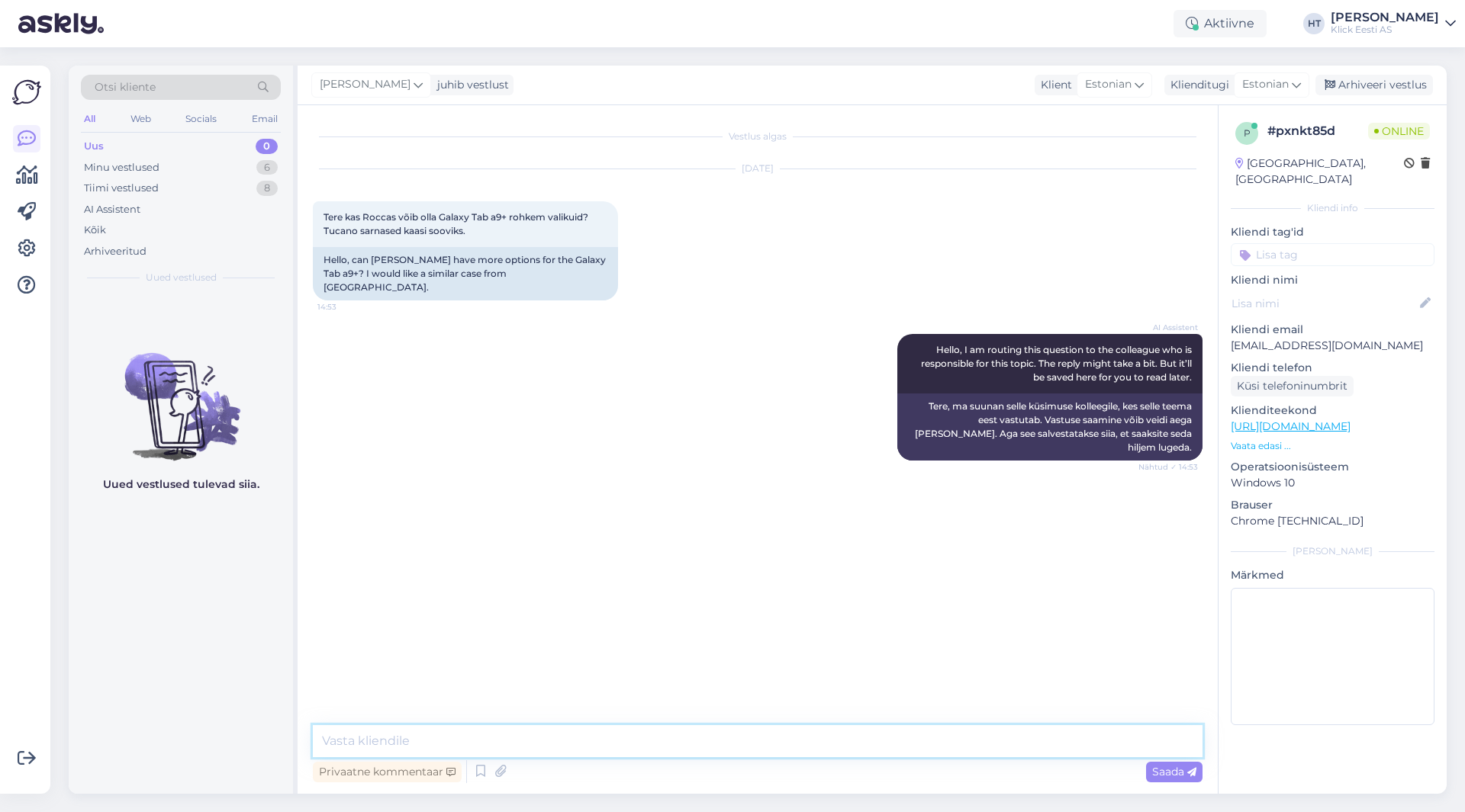
click at [732, 743] on textarea at bounding box center [758, 741] width 890 height 32
paste textarea "[URL][DOMAIN_NAME]"
type textarea "Tere, sarnased oleksid järgnevad: [URL][DOMAIN_NAME] Mõlemad on Roccas saadaval."
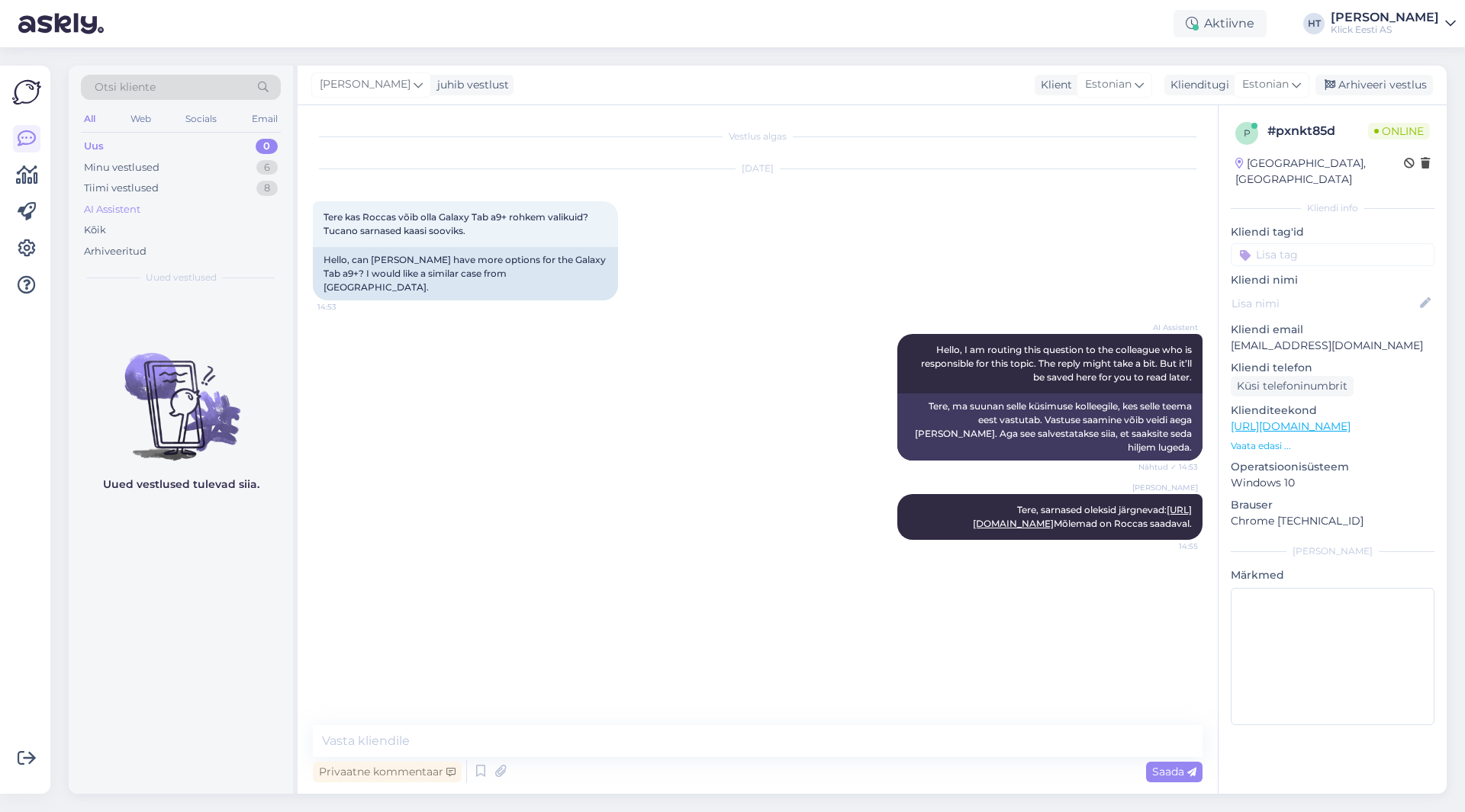
click at [145, 210] on div "AI Assistent" at bounding box center [180, 209] width 200 height 22
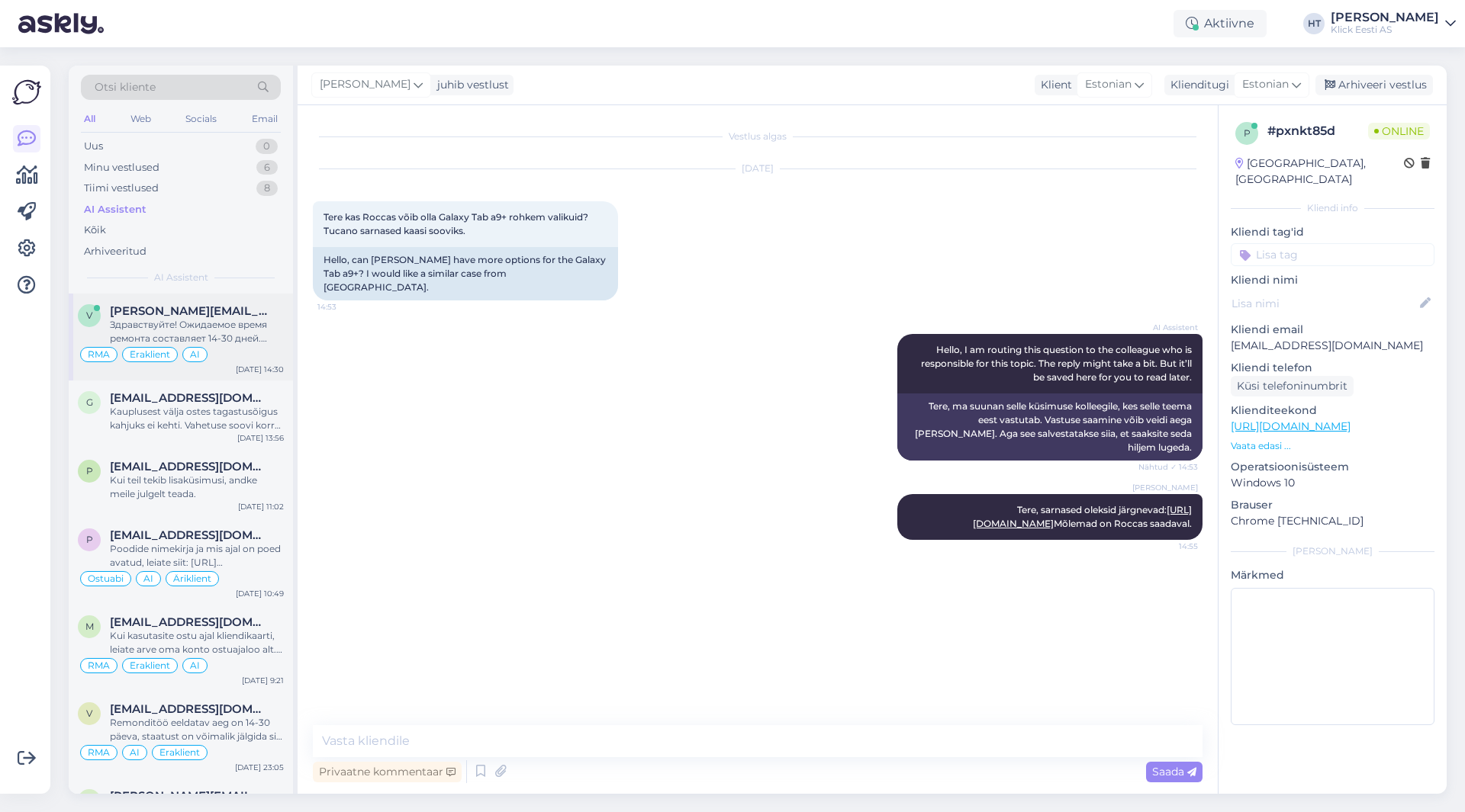
click at [249, 345] on div "Здравствуйте! Ожидаемое время ремонта составляет 14-30 дней. Статус можно отсле…" at bounding box center [196, 332] width 174 height 27
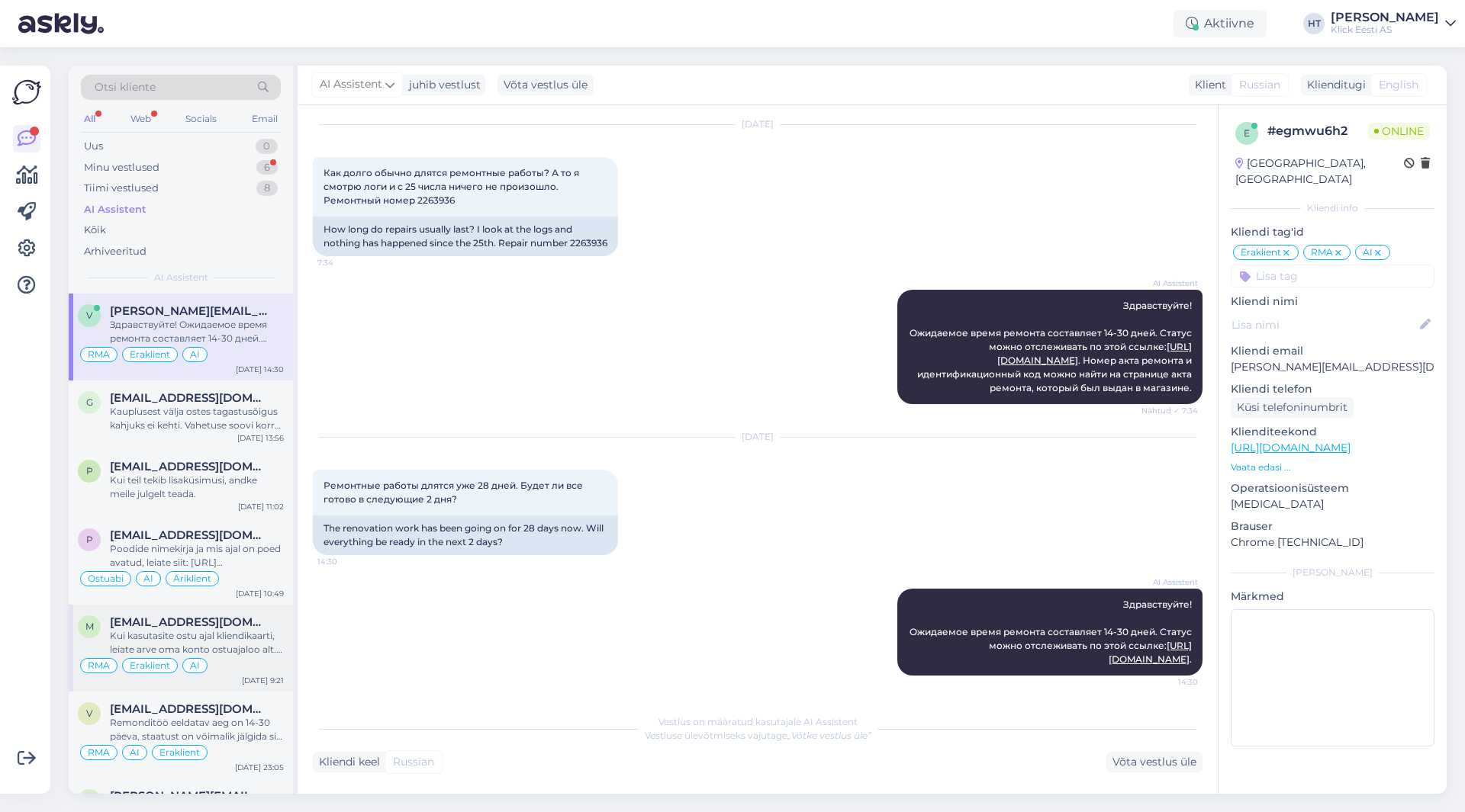
click at [241, 608] on div "m [EMAIL_ADDRESS][DOMAIN_NAME] Kui kasutasite ostu ajal kliendikaarti, leiate a…" at bounding box center [181, 648] width 225 height 87
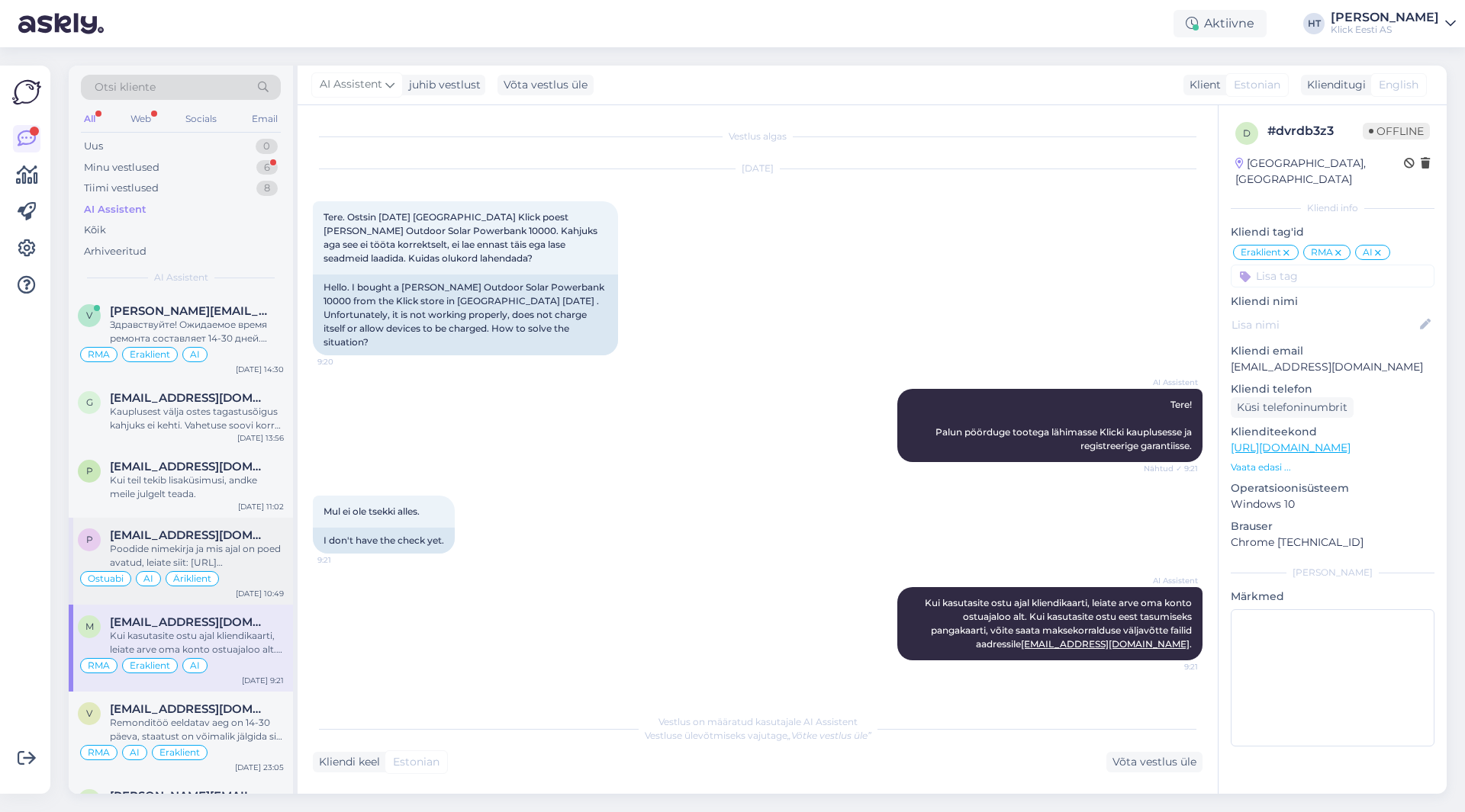
click at [242, 563] on div "Poodide nimekirja ja mis ajal on poed avatud, leiate siit: [URL][DOMAIN_NAME]" at bounding box center [196, 556] width 174 height 27
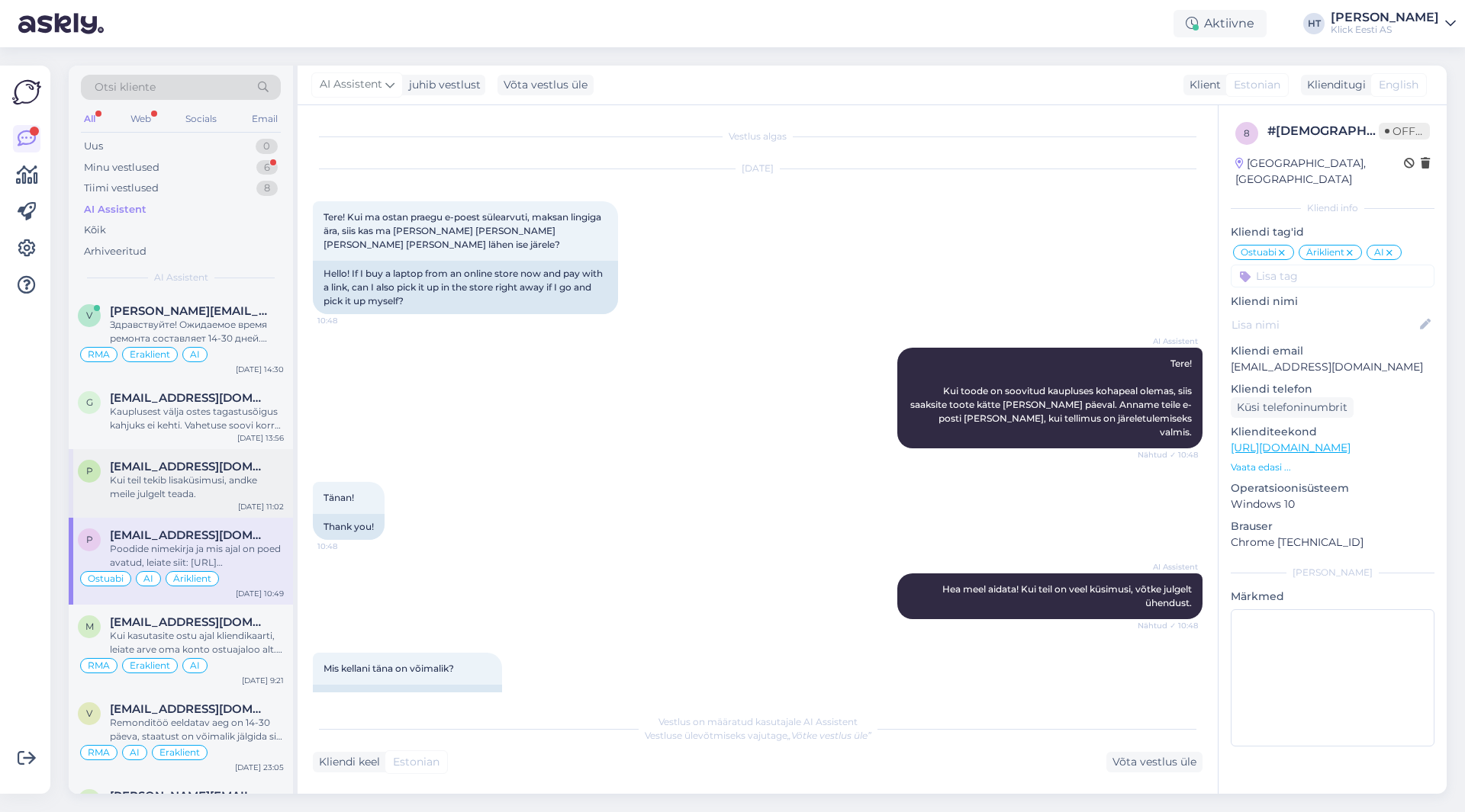
scroll to position [101, 0]
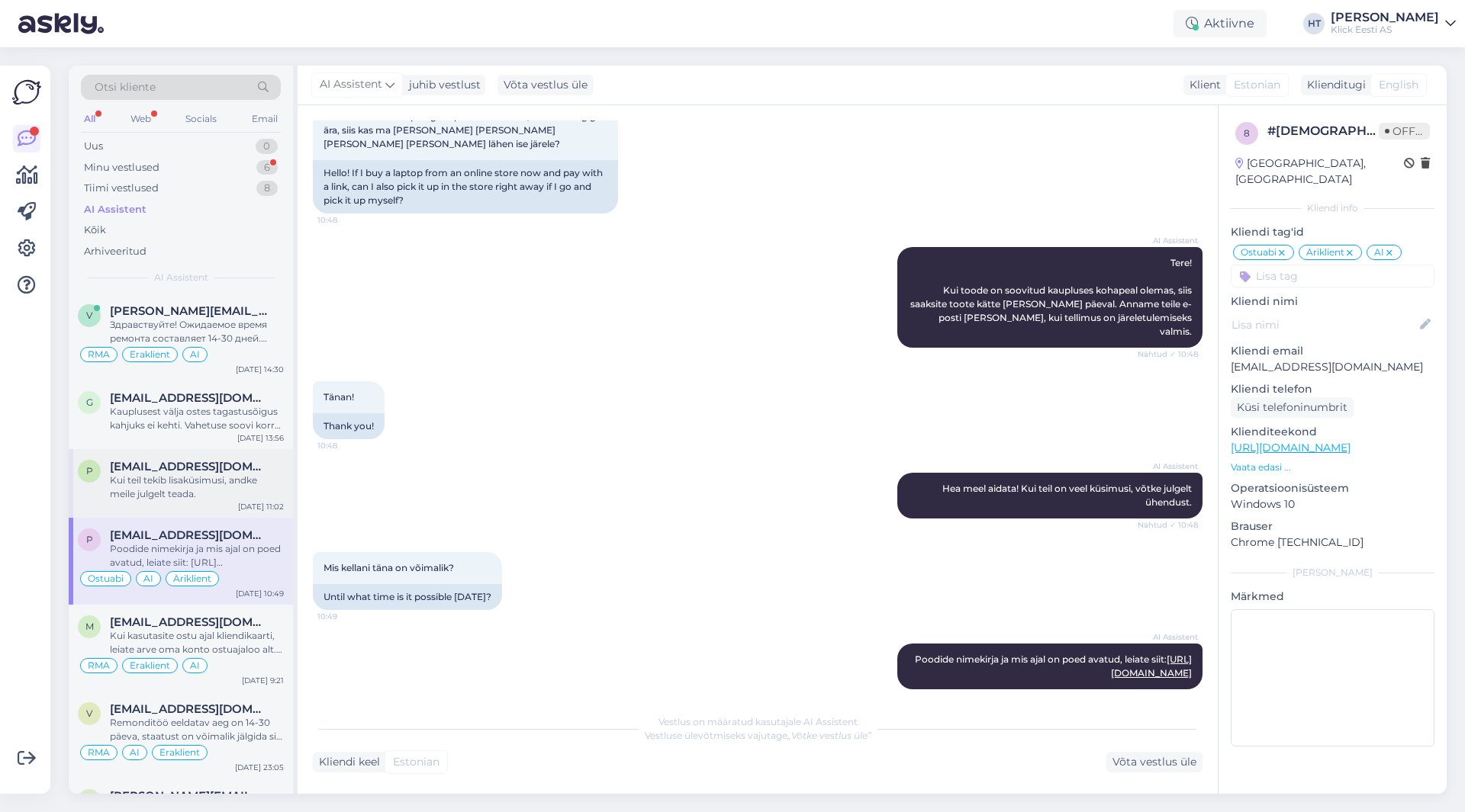
click at [248, 499] on div "Kui teil tekib lisaküsimusi, andke meile julgelt teada." at bounding box center [196, 487] width 174 height 27
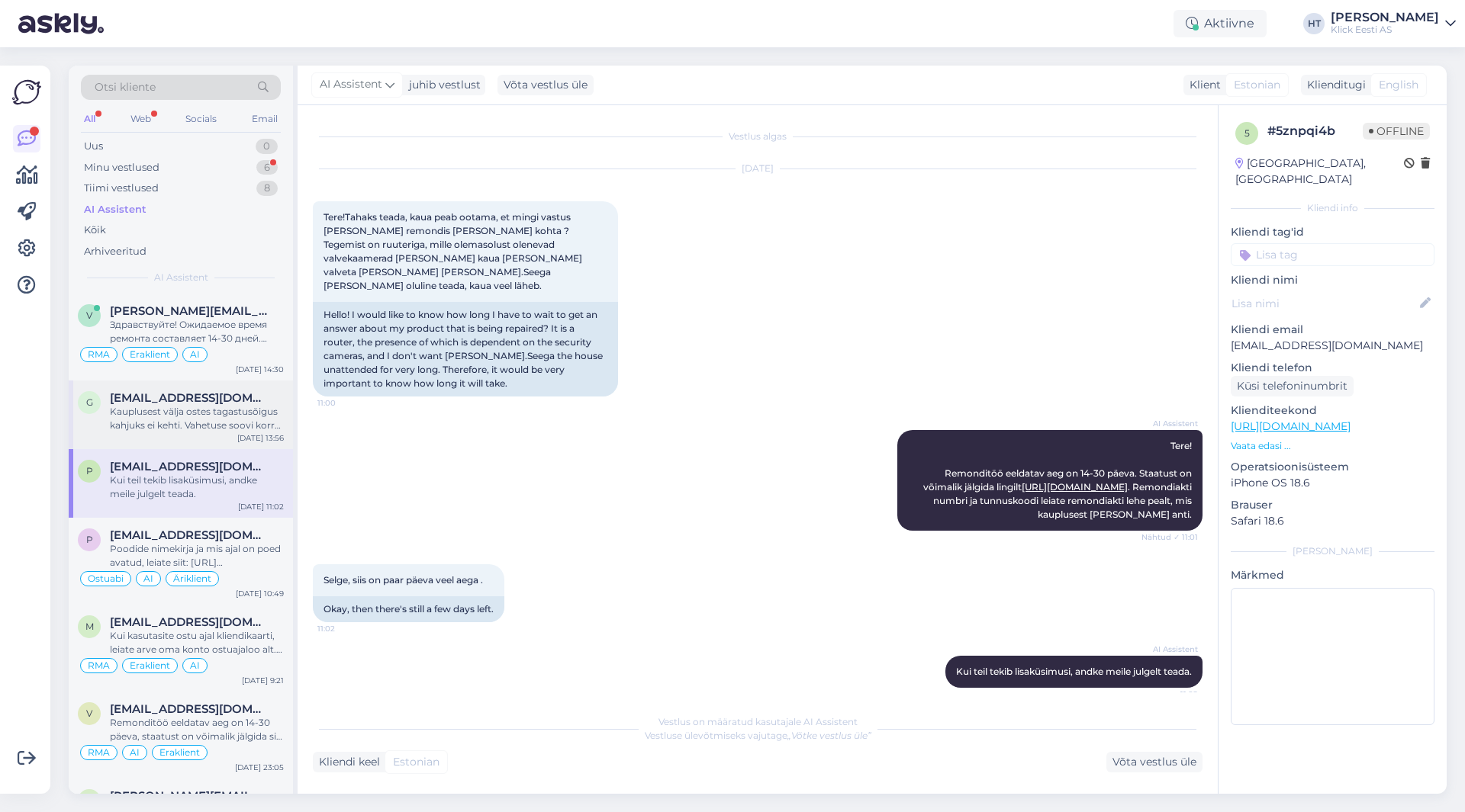
click at [249, 435] on div "[DATE] 13:56" at bounding box center [261, 438] width 47 height 11
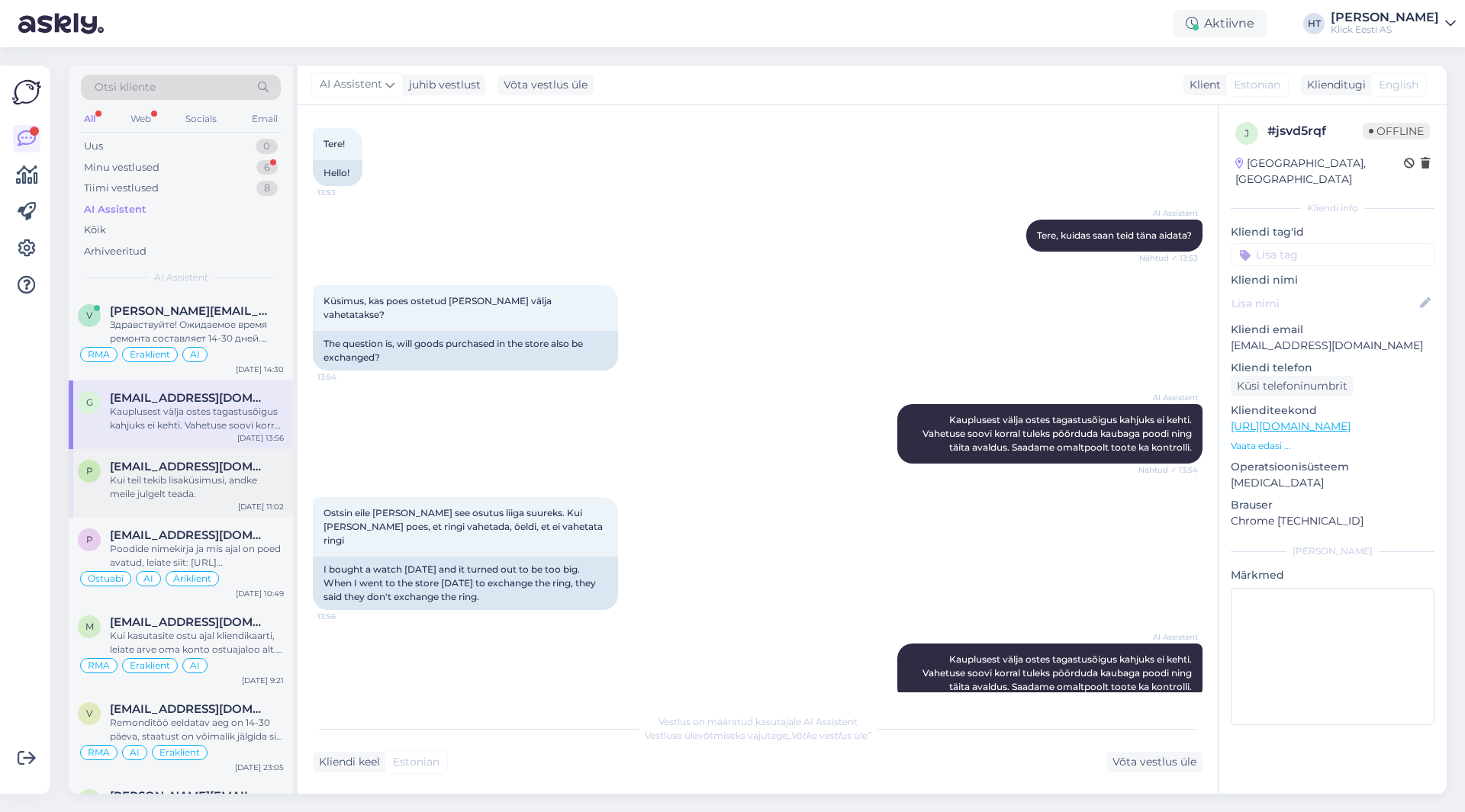
click at [240, 497] on div "Kui teil tekib lisaküsimusi, andke meile julgelt teada." at bounding box center [196, 487] width 174 height 27
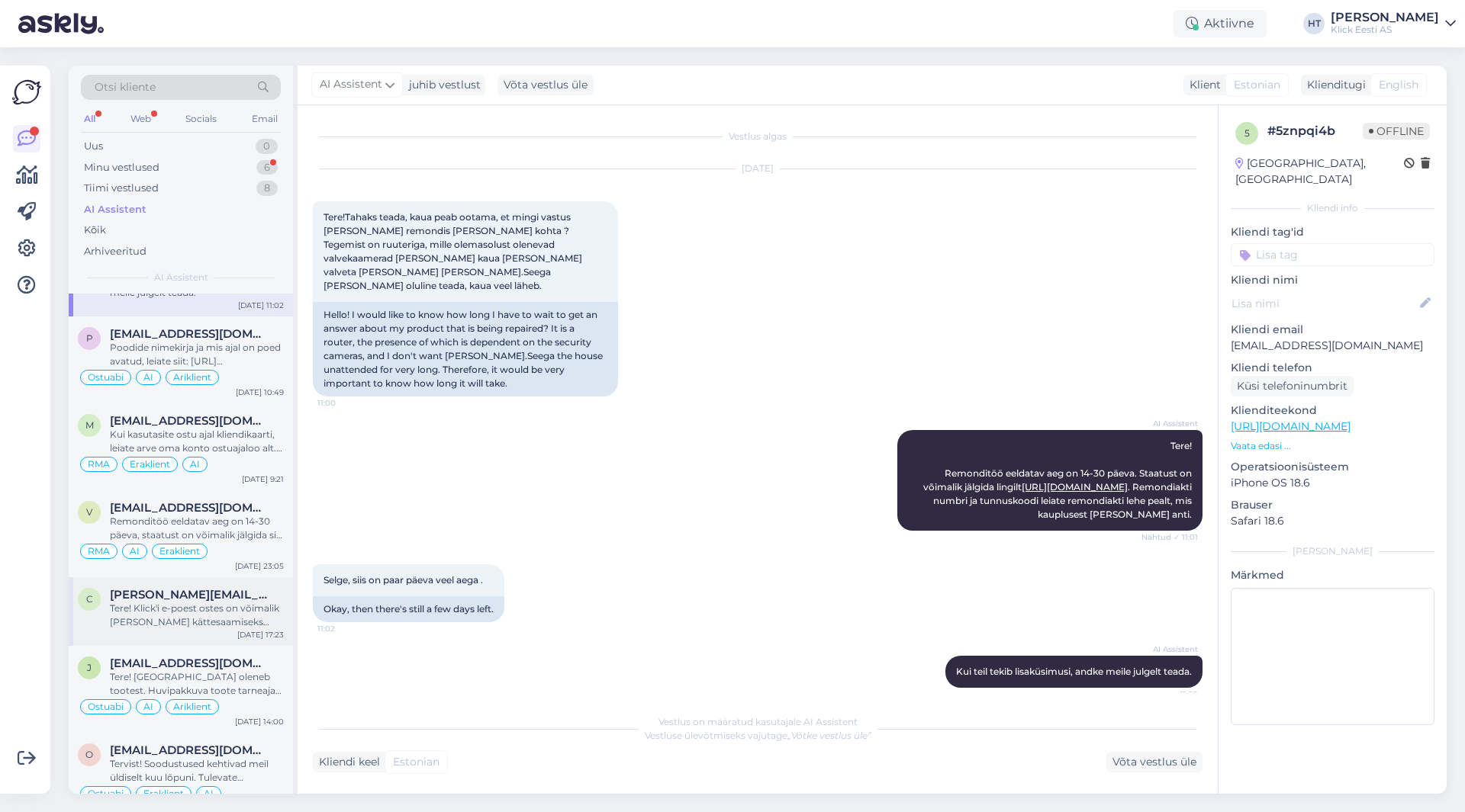
scroll to position [228, 0]
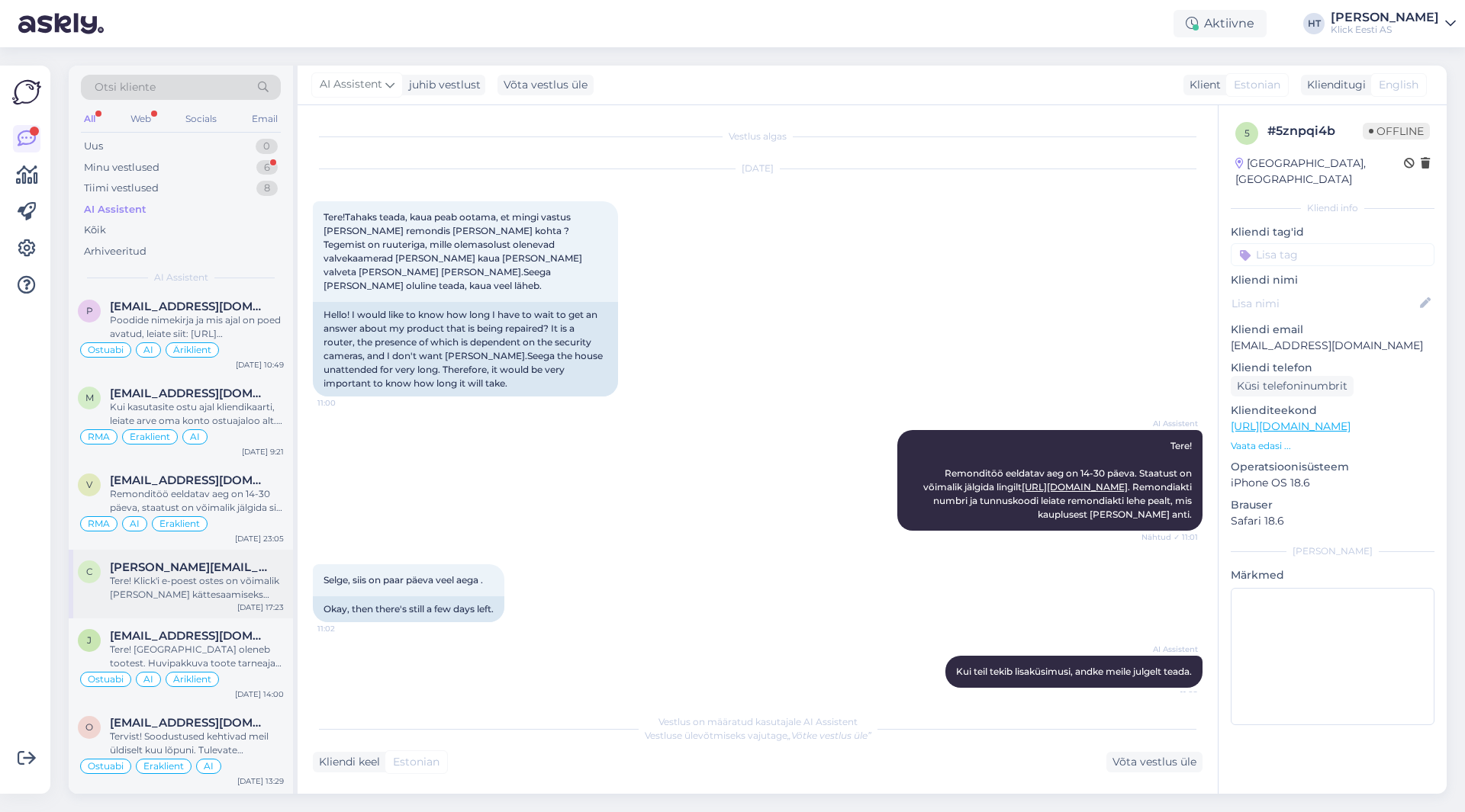
click at [254, 588] on div "Tere! Klick'i e-poest ostes on võimalik [PERSON_NAME] kättesaamiseks endale sob…" at bounding box center [196, 588] width 174 height 27
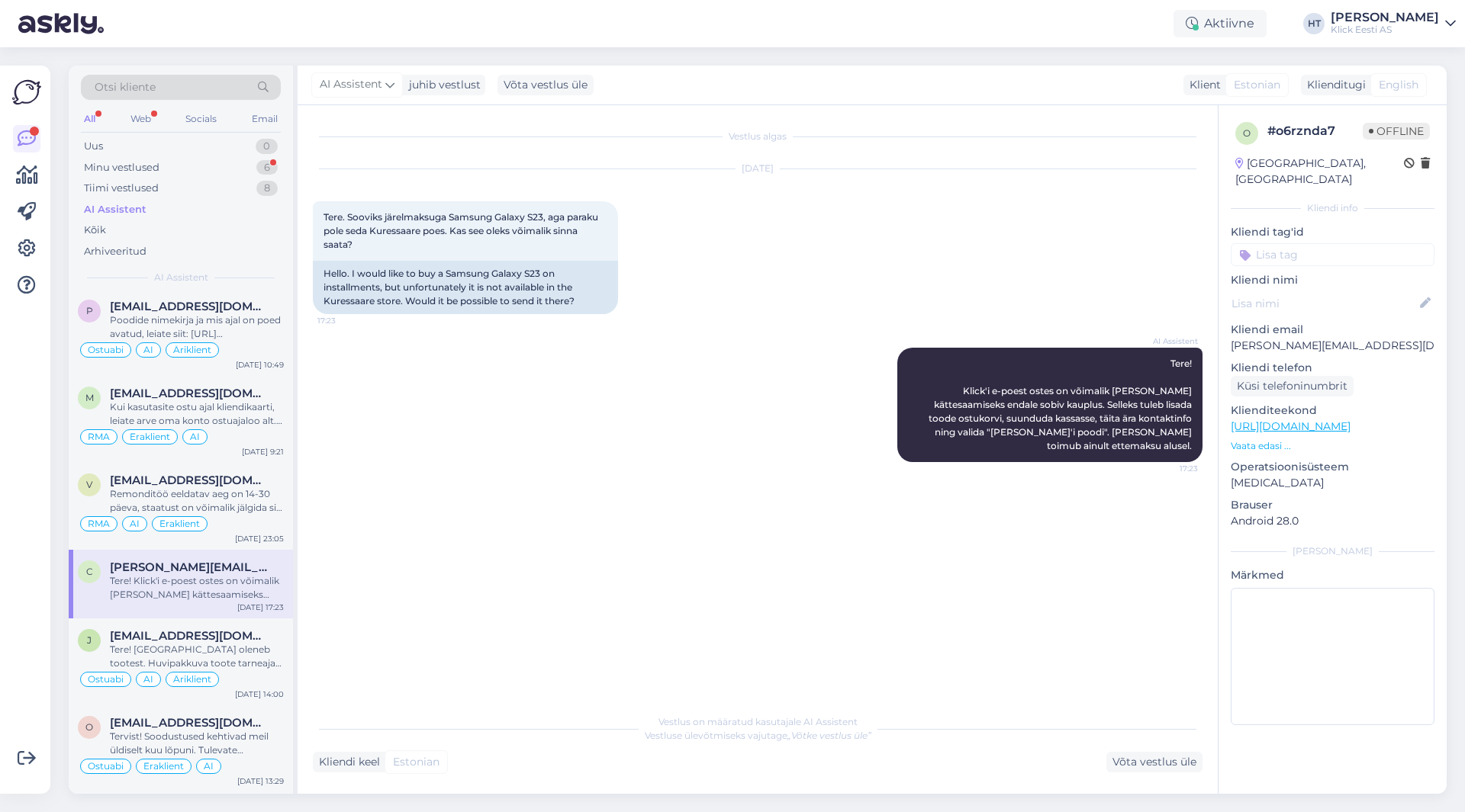
scroll to position [0, 0]
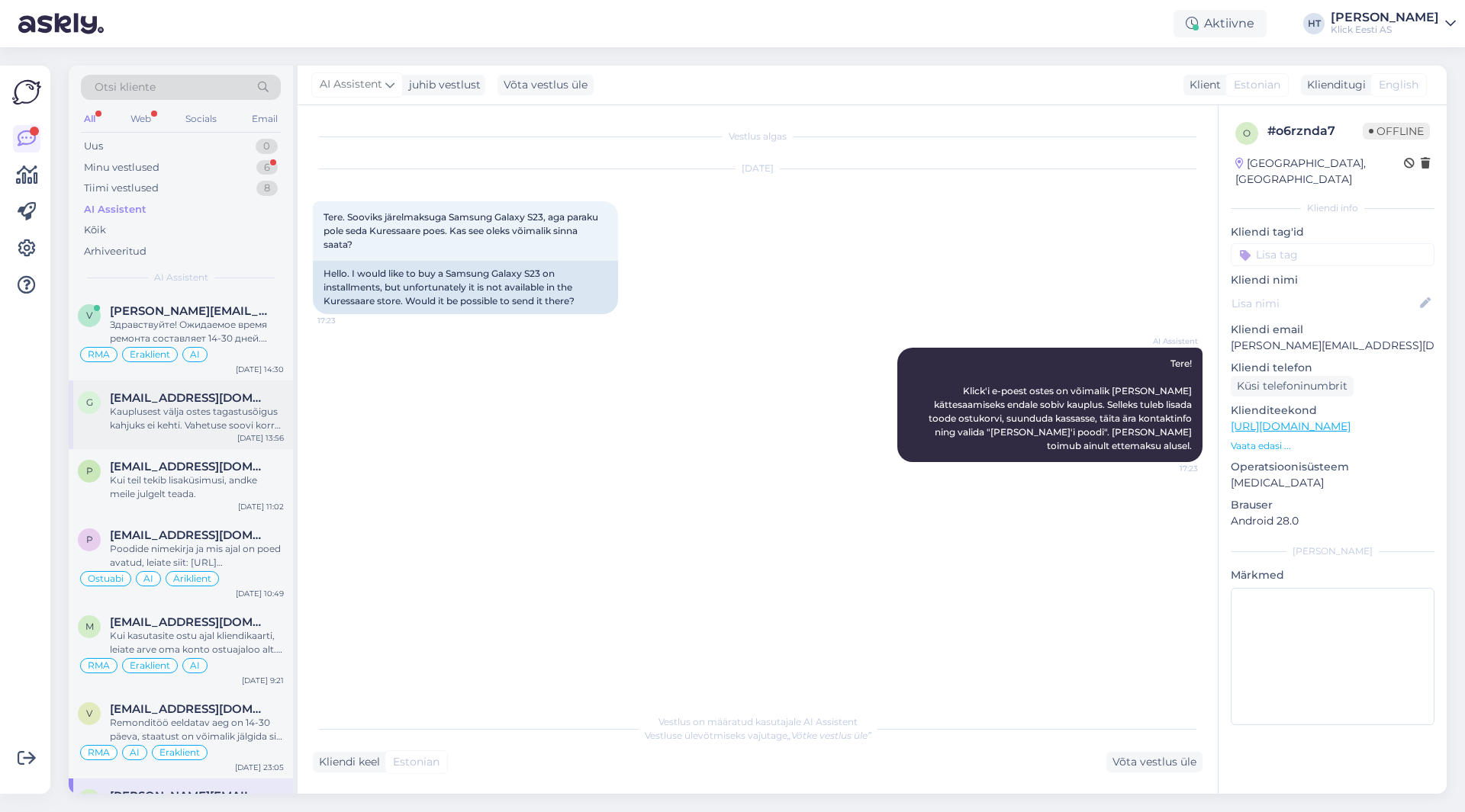
click at [253, 418] on div "Kauplusest välja ostes tagastusõigus kahjuks ei kehti. Vahetuse soovi korral tu…" at bounding box center [196, 418] width 174 height 27
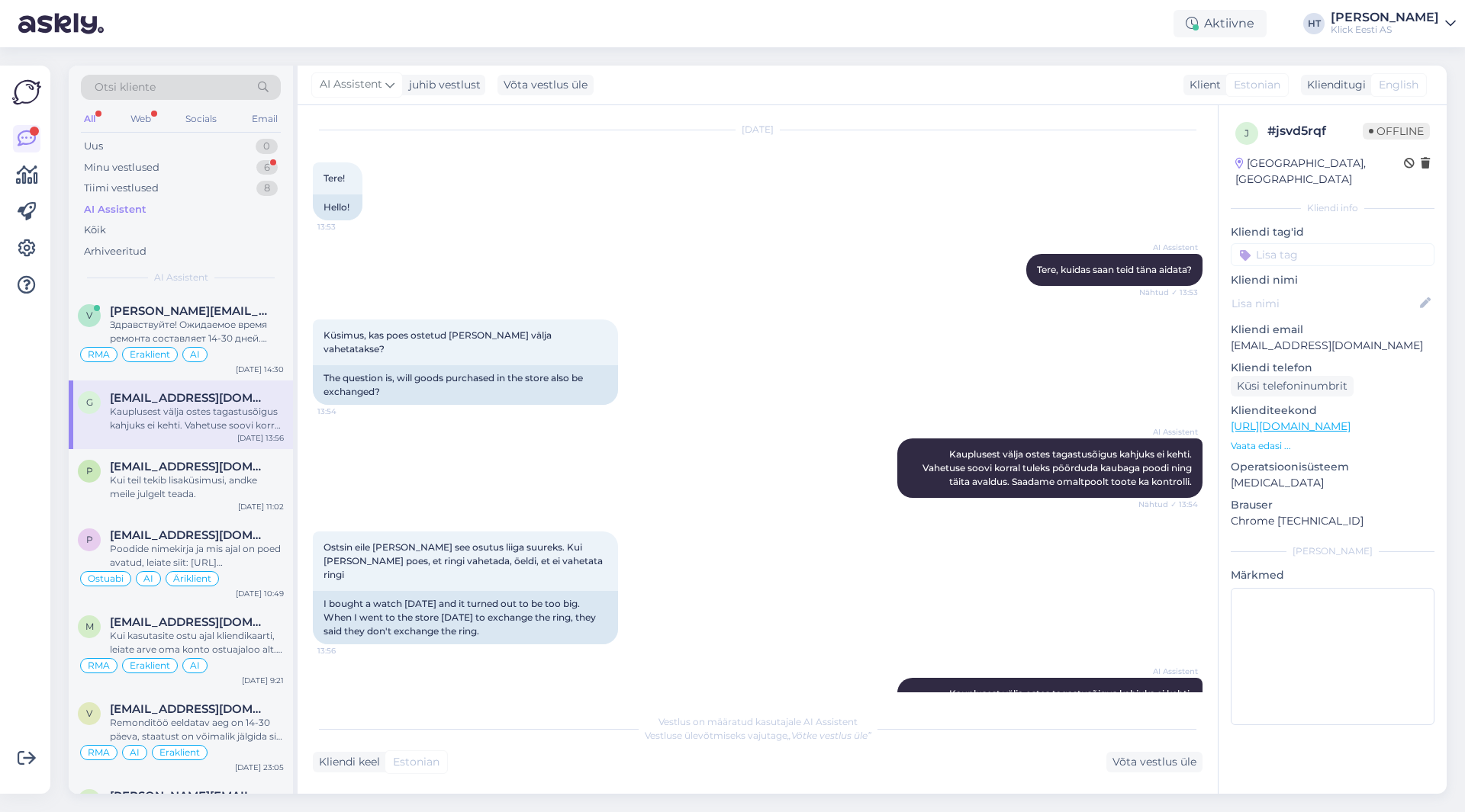
scroll to position [73, 0]
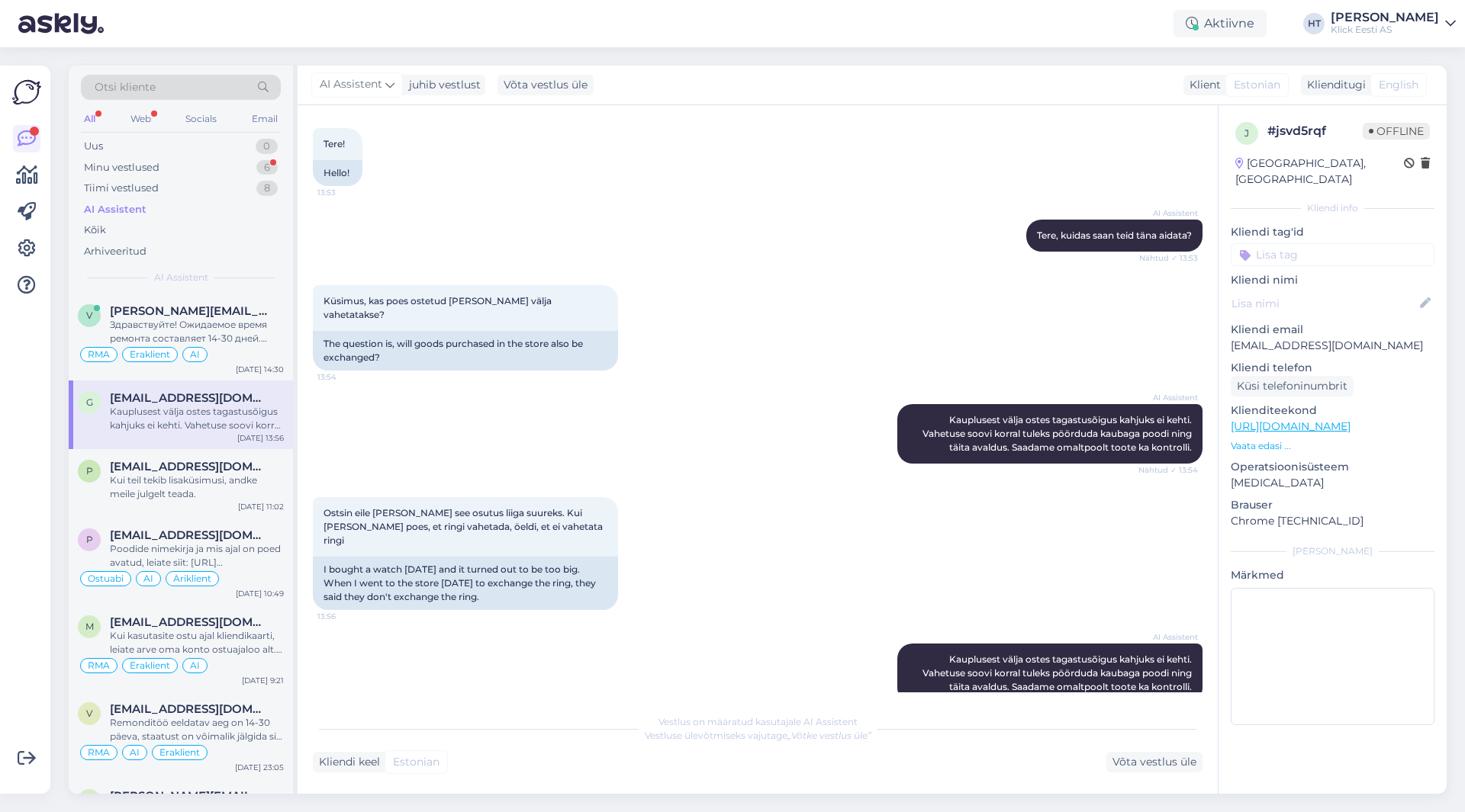
click at [1300, 244] on input at bounding box center [1333, 255] width 204 height 23
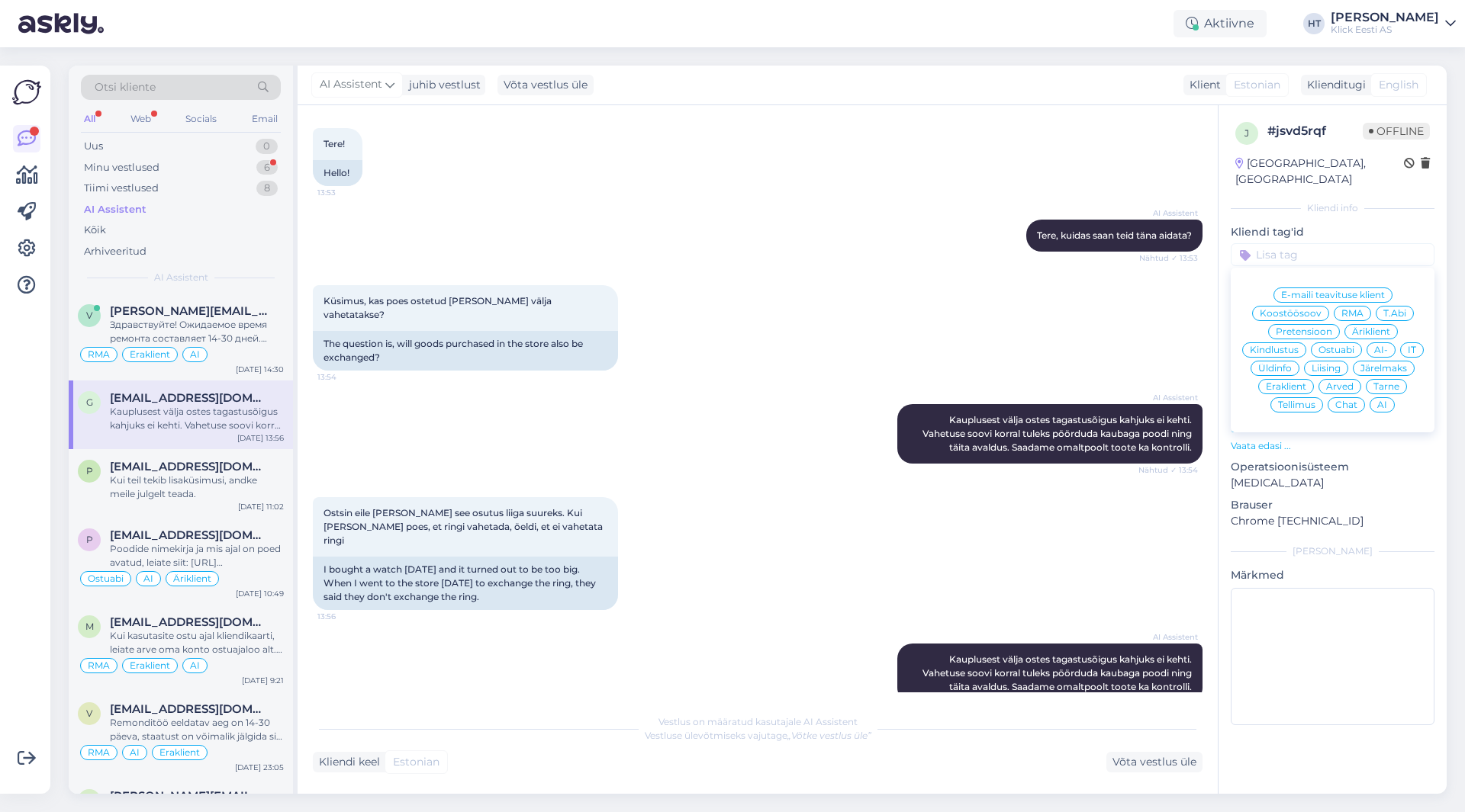
click at [1271, 364] on span "Üldinfo" at bounding box center [1275, 368] width 34 height 9
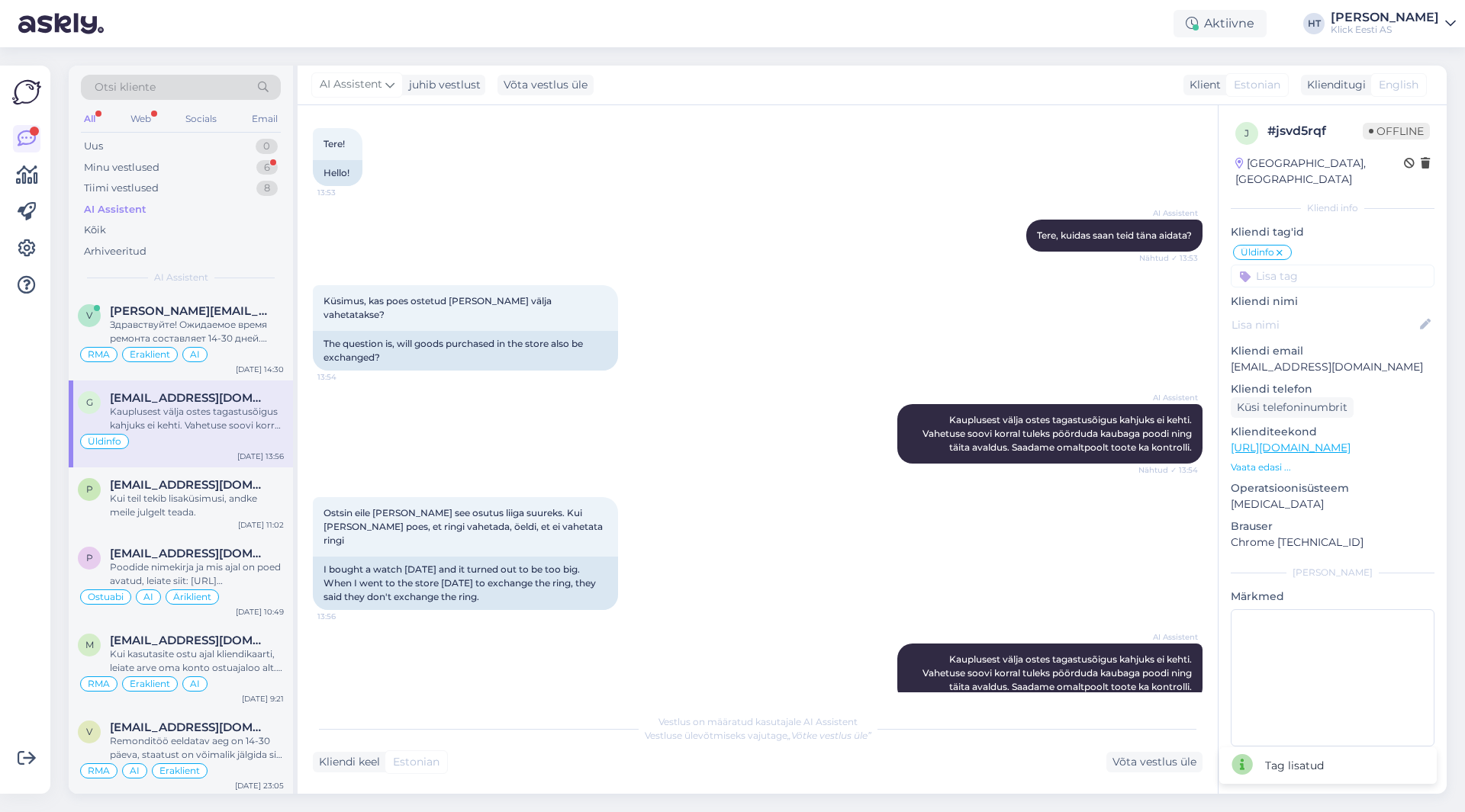
click at [1297, 265] on input at bounding box center [1333, 276] width 204 height 23
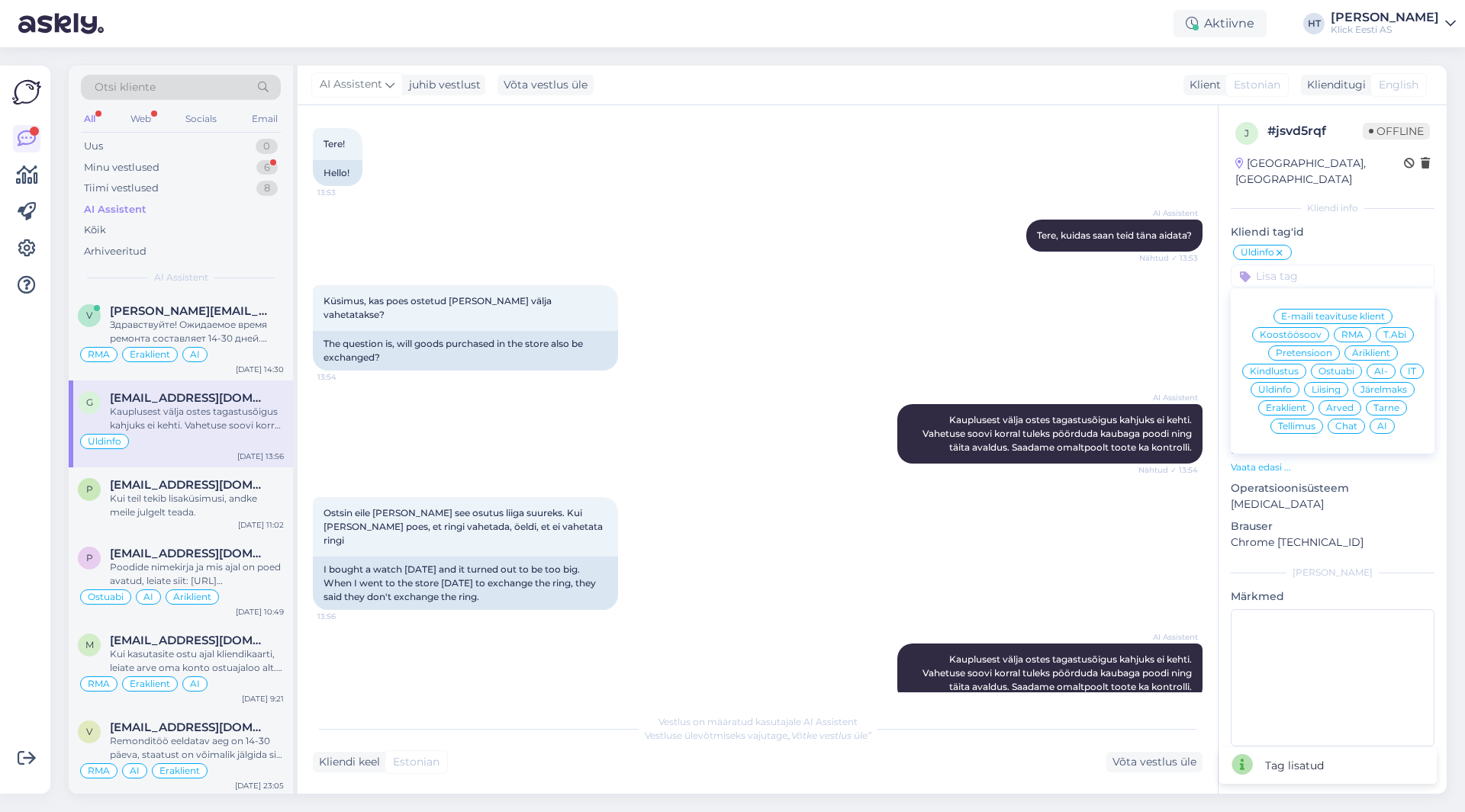
click at [1289, 403] on span "Eraklient" at bounding box center [1286, 407] width 40 height 9
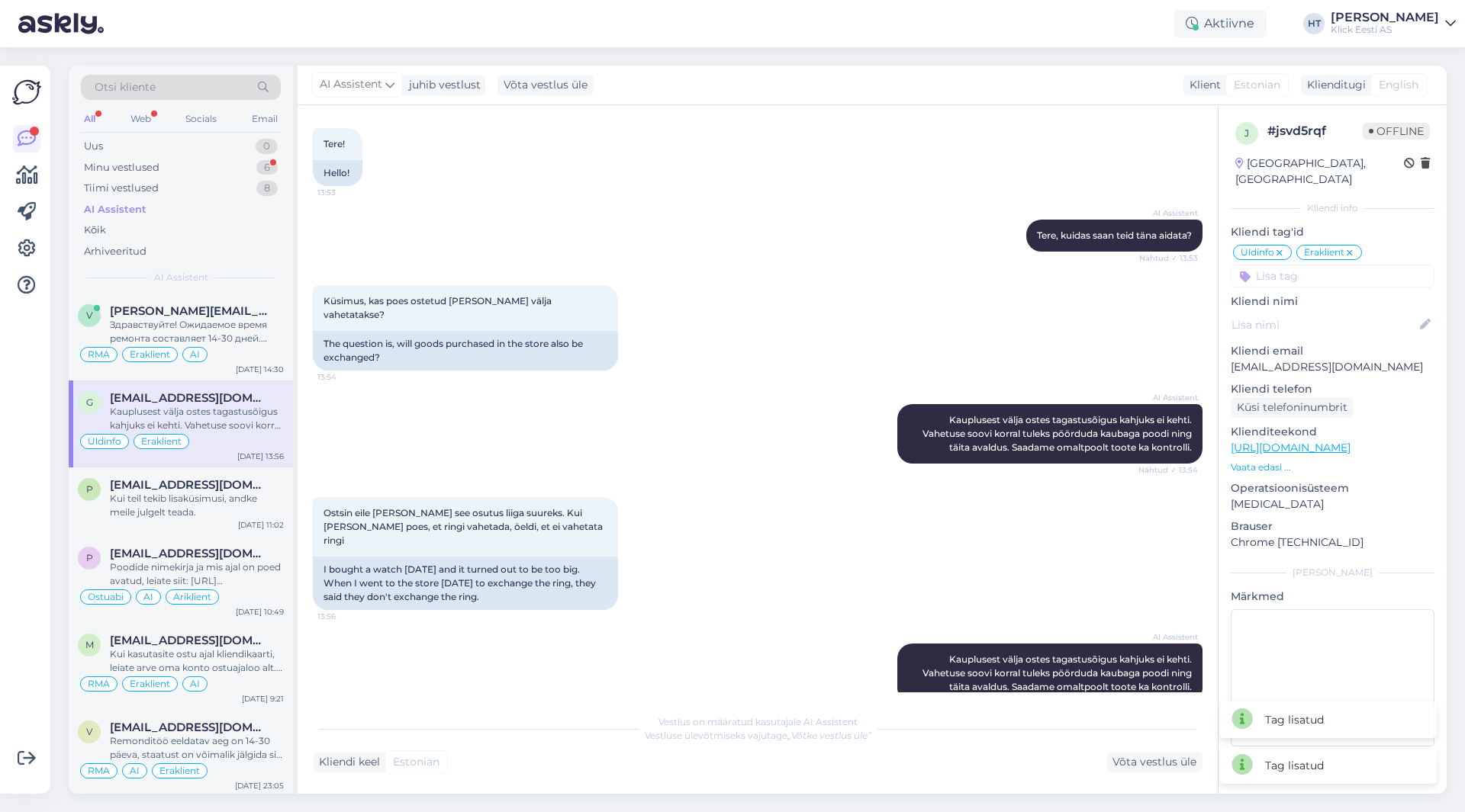
click at [1302, 265] on input at bounding box center [1333, 276] width 204 height 23
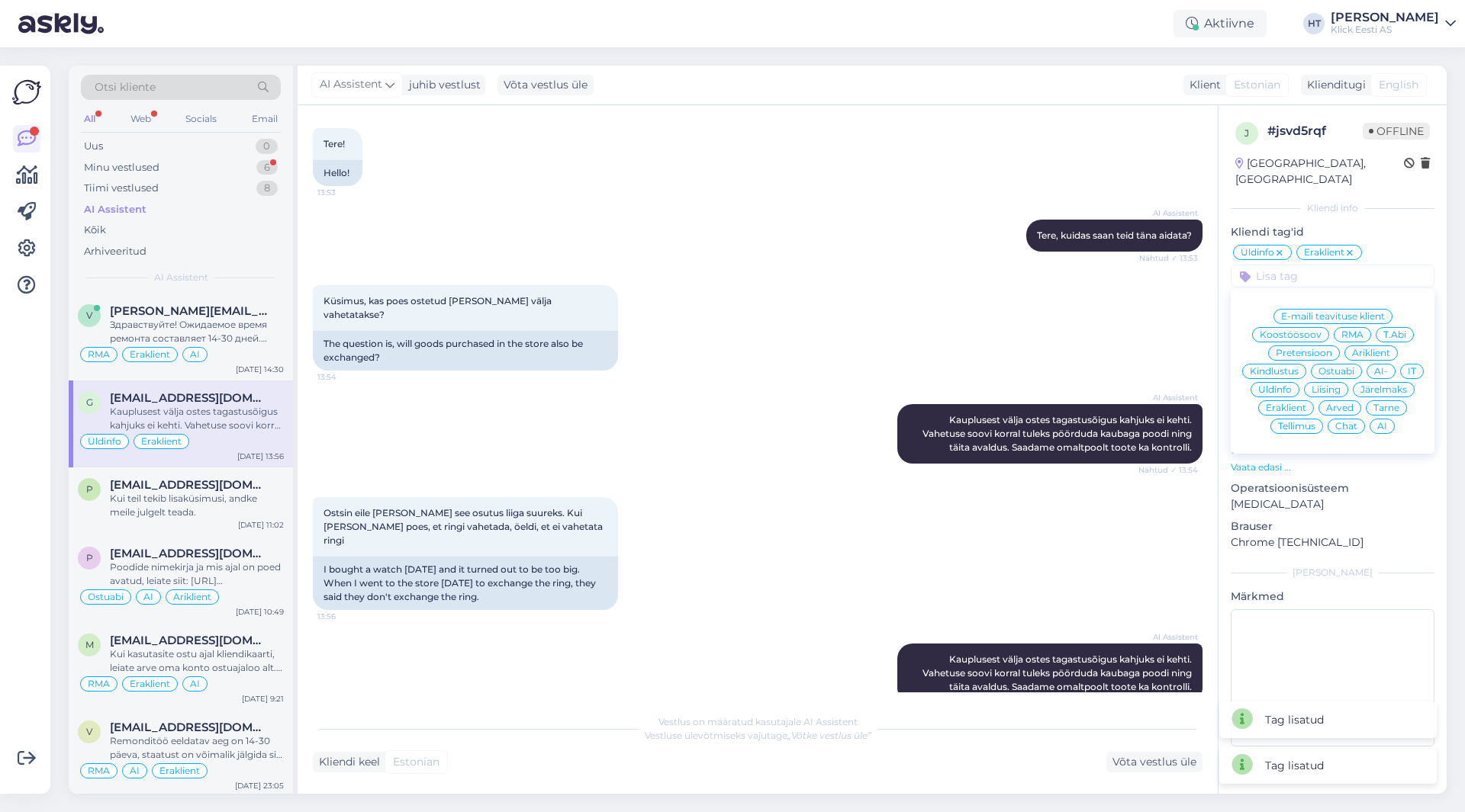
click at [1384, 422] on span "AI" at bounding box center [1382, 426] width 10 height 9
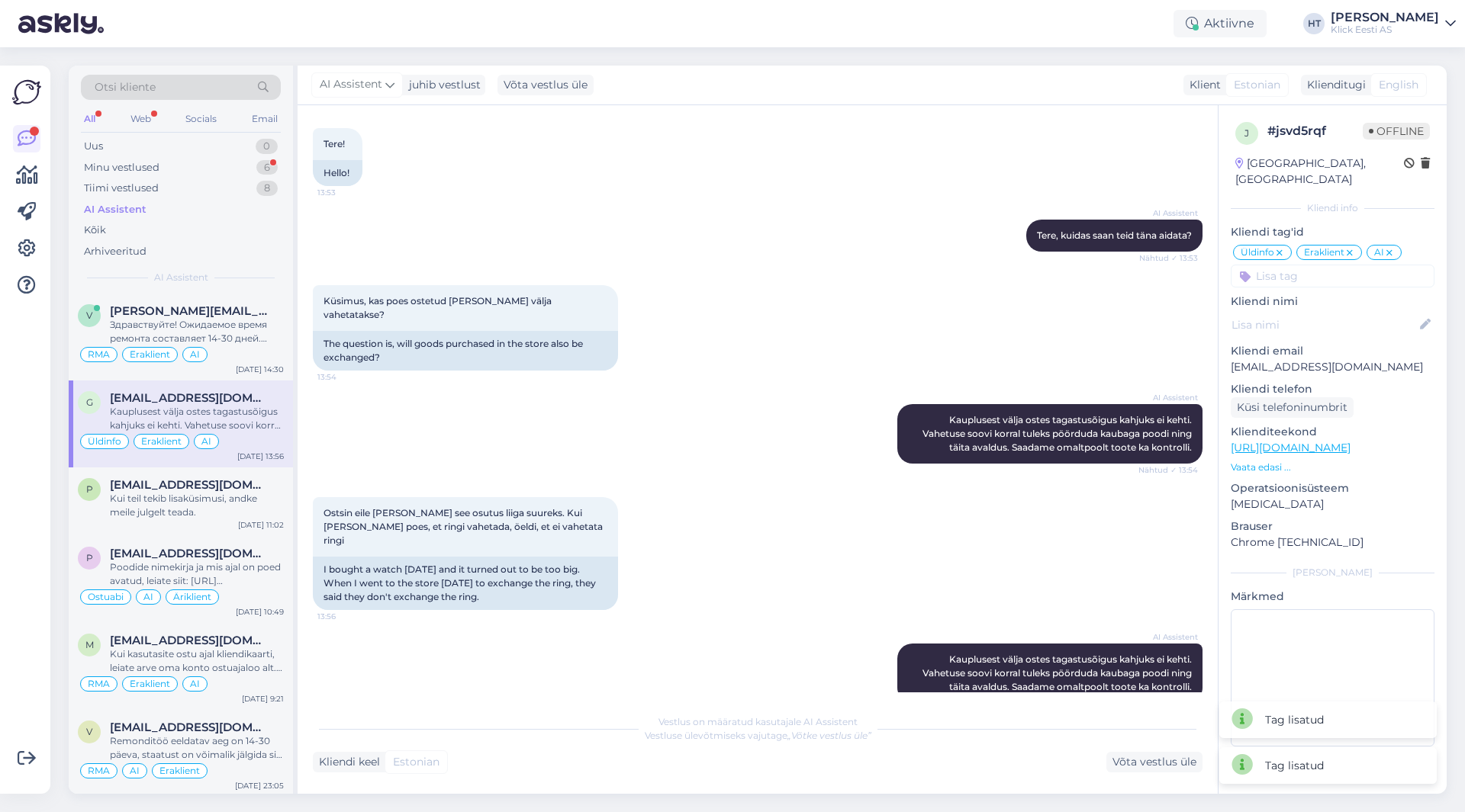
click at [922, 305] on div "Küsimus, kas poes ostetud [PERSON_NAME] välja vahetatakse? 13:54 The question i…" at bounding box center [758, 328] width 890 height 119
click at [269, 176] on div "Minu vestlused 6" at bounding box center [180, 168] width 200 height 22
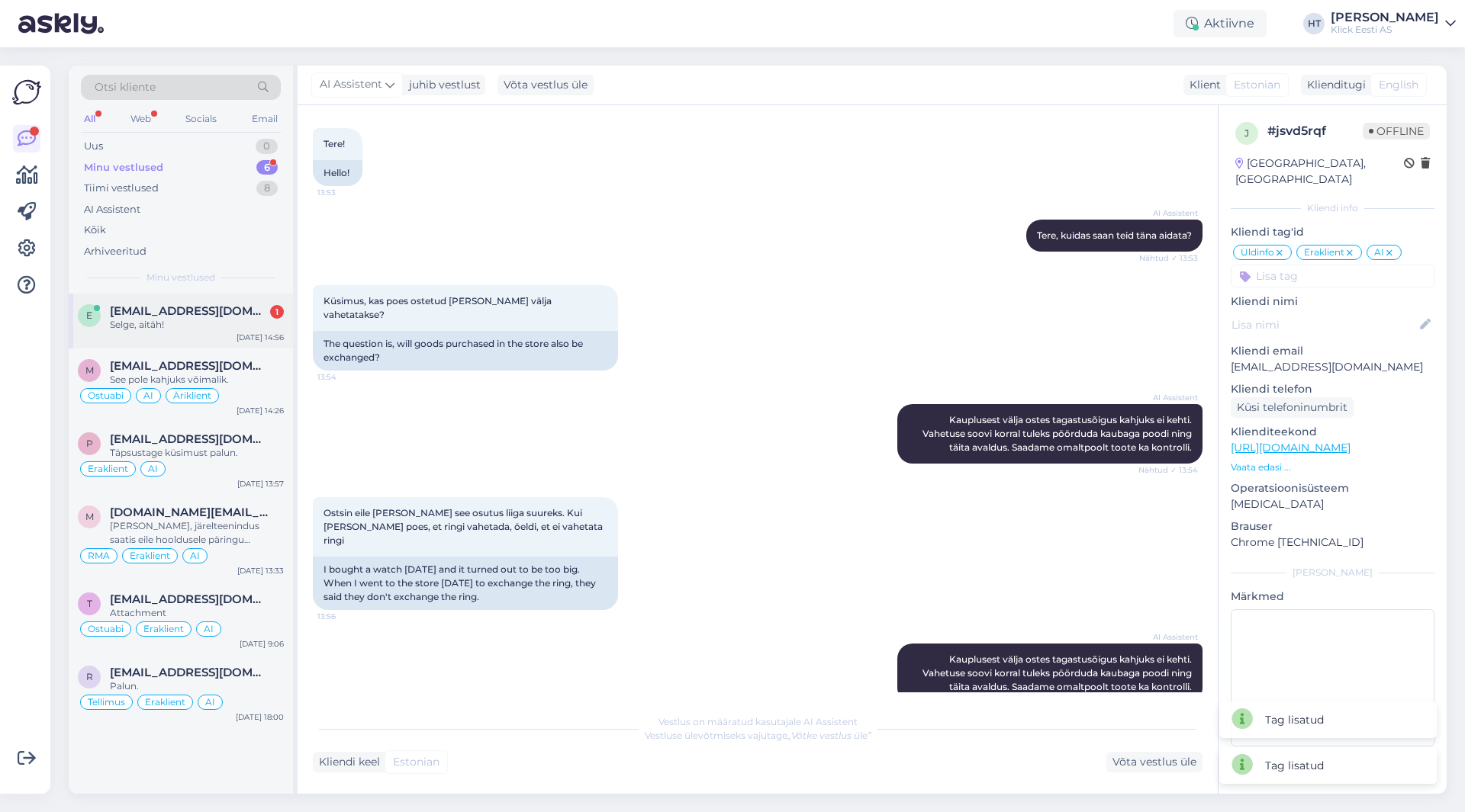
click at [251, 311] on div "[EMAIL_ADDRESS][DOMAIN_NAME] 1" at bounding box center [196, 311] width 174 height 14
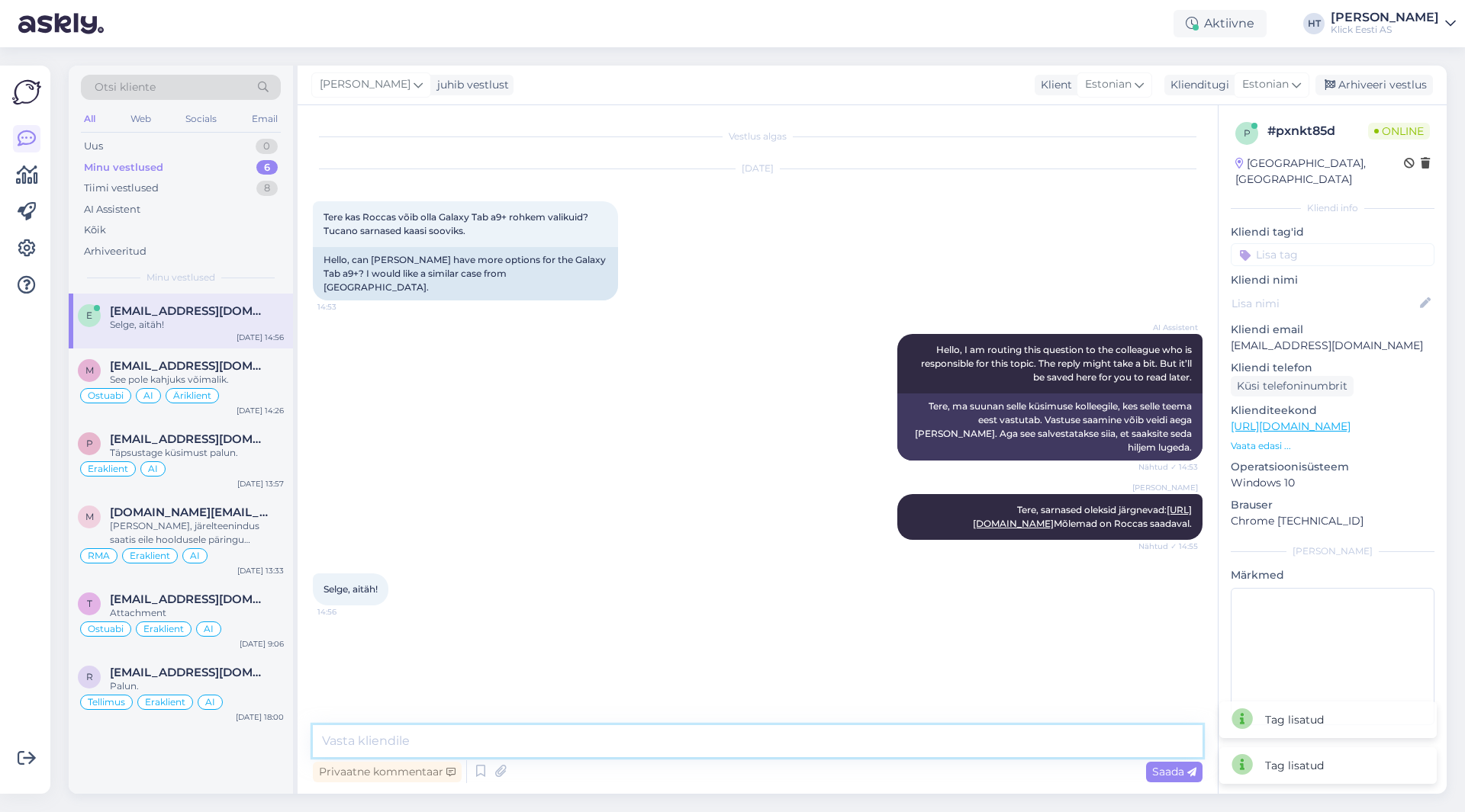
click at [490, 728] on textarea at bounding box center [758, 741] width 890 height 32
type textarea "Palun!"
type textarea "d"
click at [238, 358] on div "m [EMAIL_ADDRESS][DOMAIN_NAME] See pole kahjuks võimalik. Ostuabi AI Äriklient …" at bounding box center [181, 385] width 225 height 73
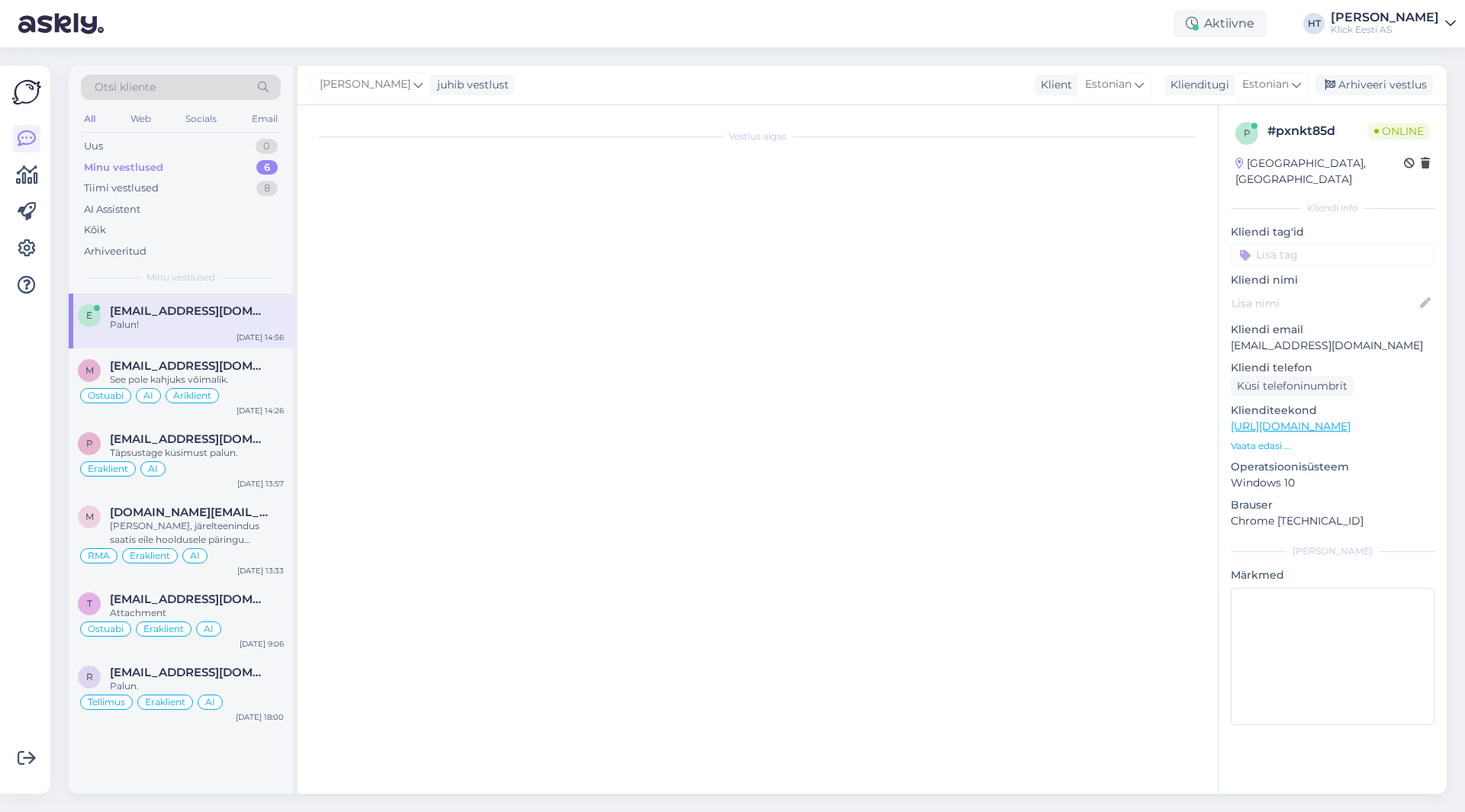
scroll to position [359, 0]
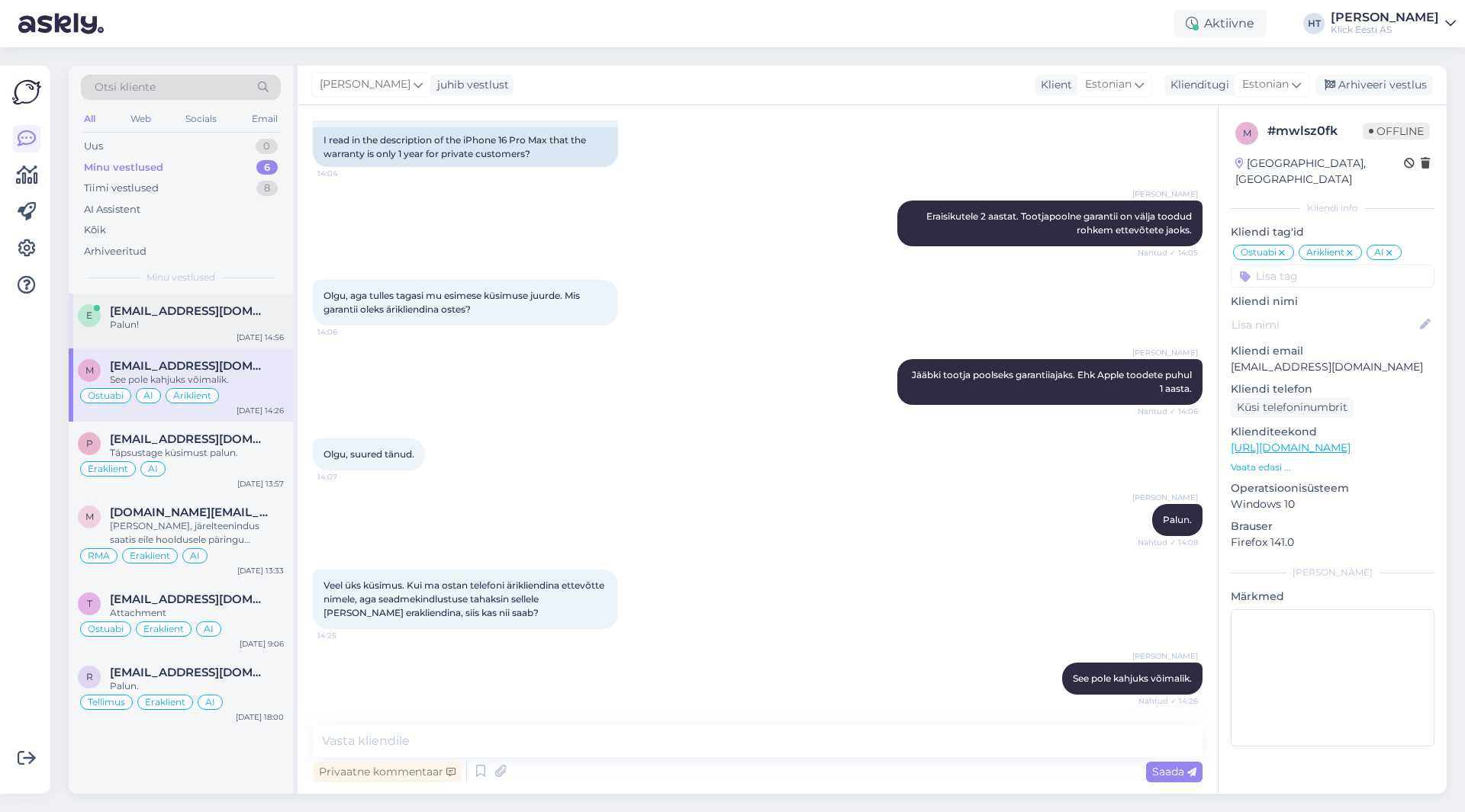
click at [231, 336] on div "e [EMAIL_ADDRESS][DOMAIN_NAME] Palun! [DATE] 14:56" at bounding box center [181, 321] width 225 height 55
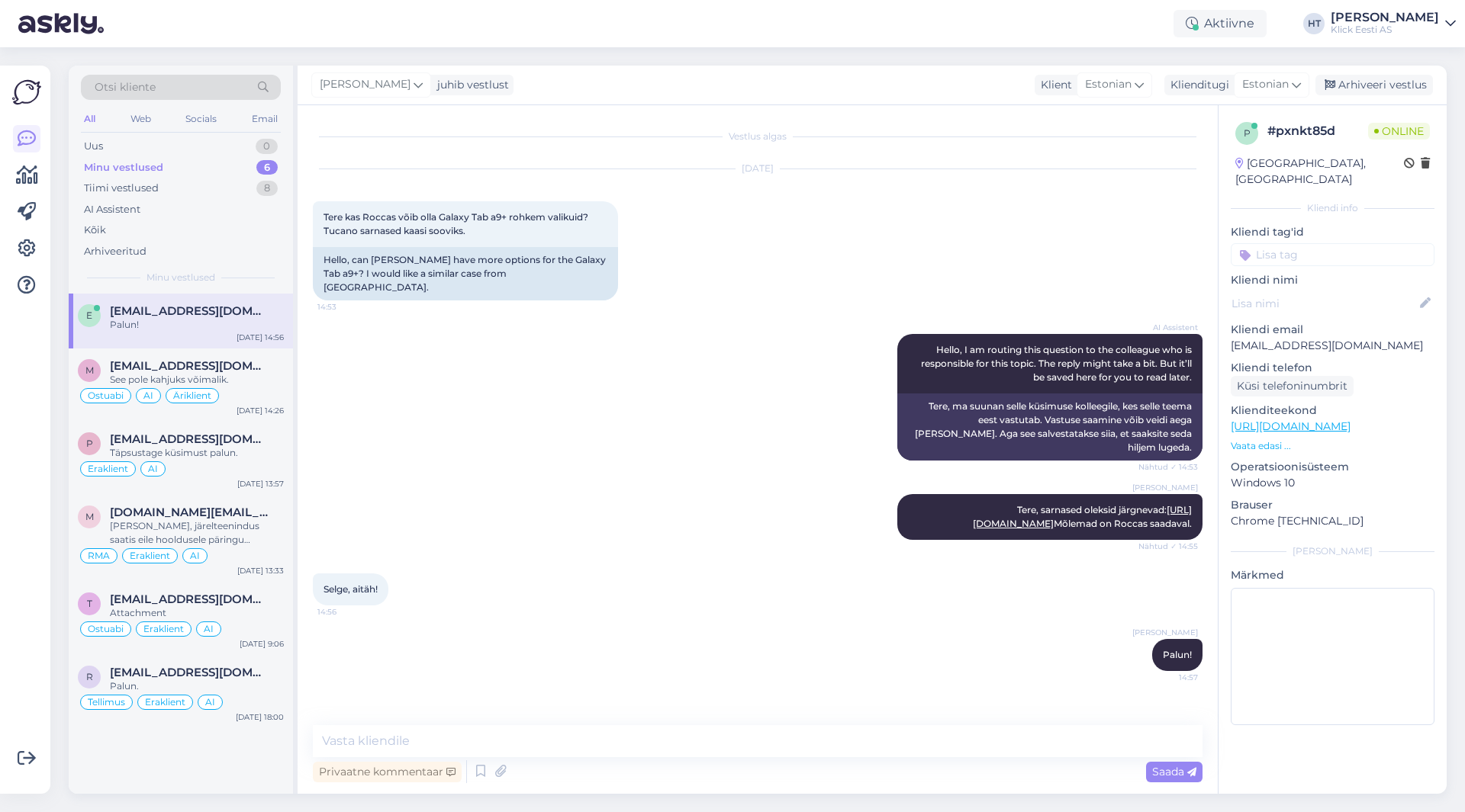
click at [1321, 227] on div "Kliendi tag'id E-maili teavituse klient Koostöösoov RMA T.Abi Pretensioon Ärikl…" at bounding box center [1333, 245] width 204 height 42
click at [1326, 244] on input at bounding box center [1333, 255] width 204 height 23
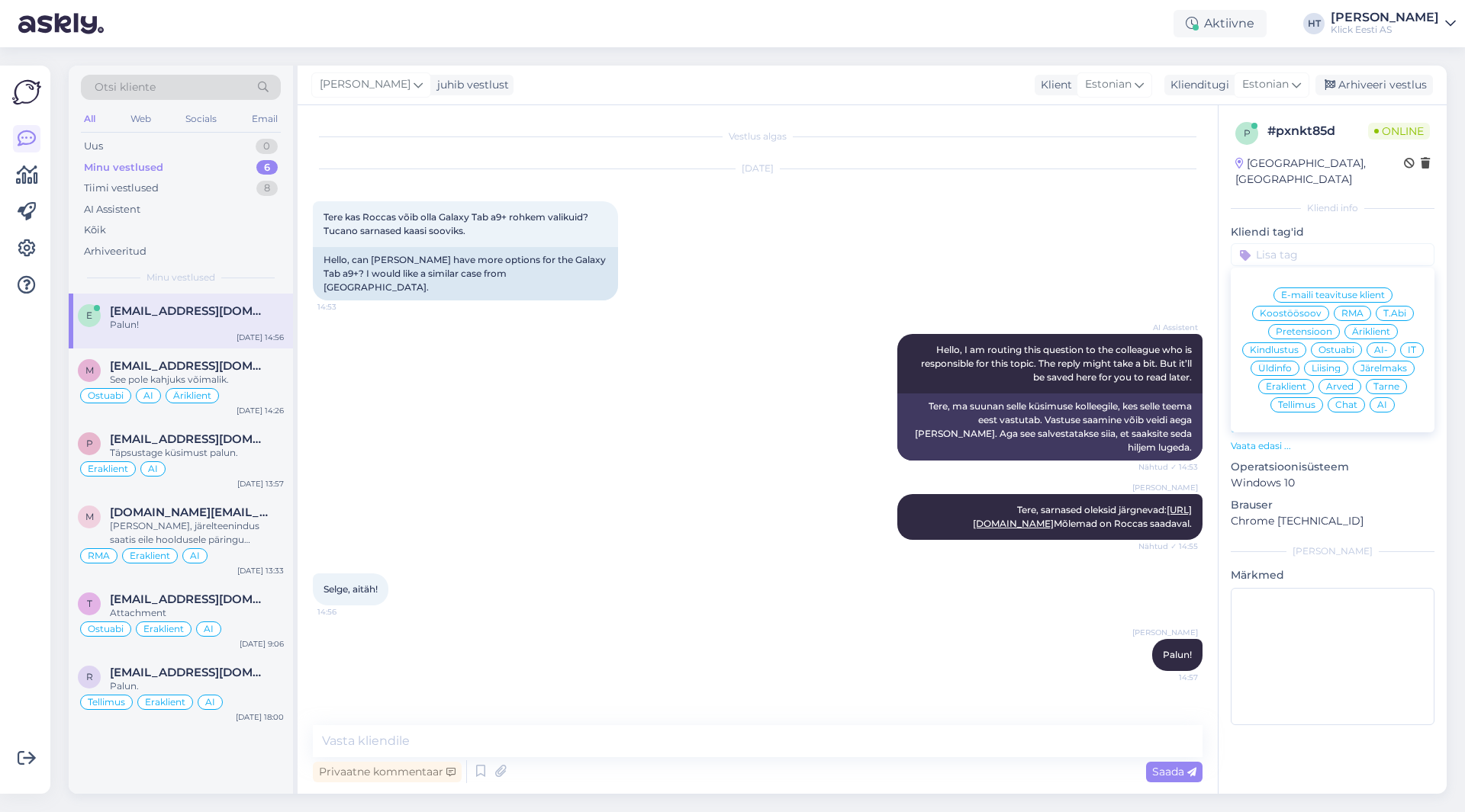
click at [1341, 345] on span "Ostuabi" at bounding box center [1336, 349] width 36 height 9
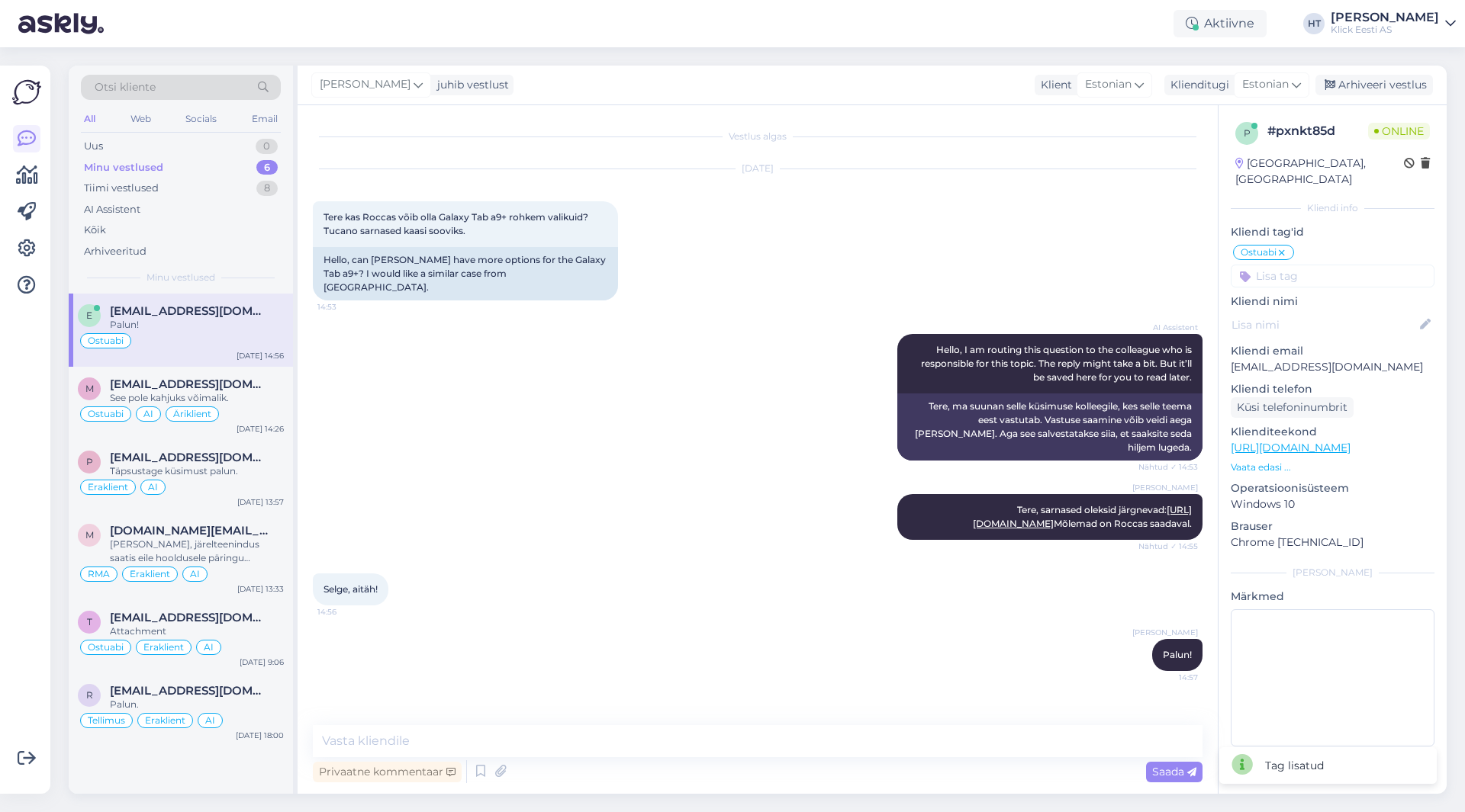
click at [1327, 265] on input at bounding box center [1333, 276] width 204 height 23
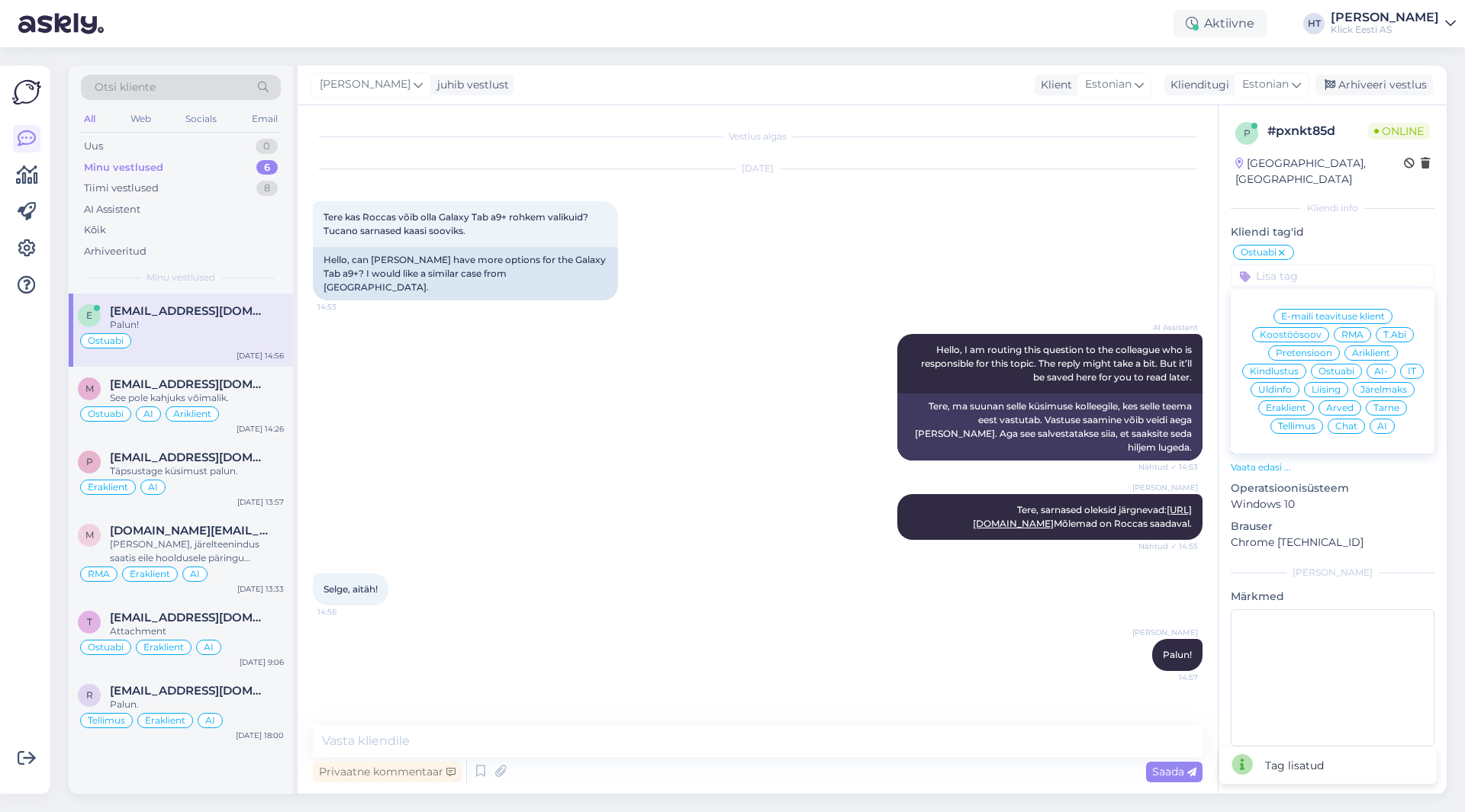
click at [1289, 401] on div "Eraklient" at bounding box center [1285, 408] width 55 height 15
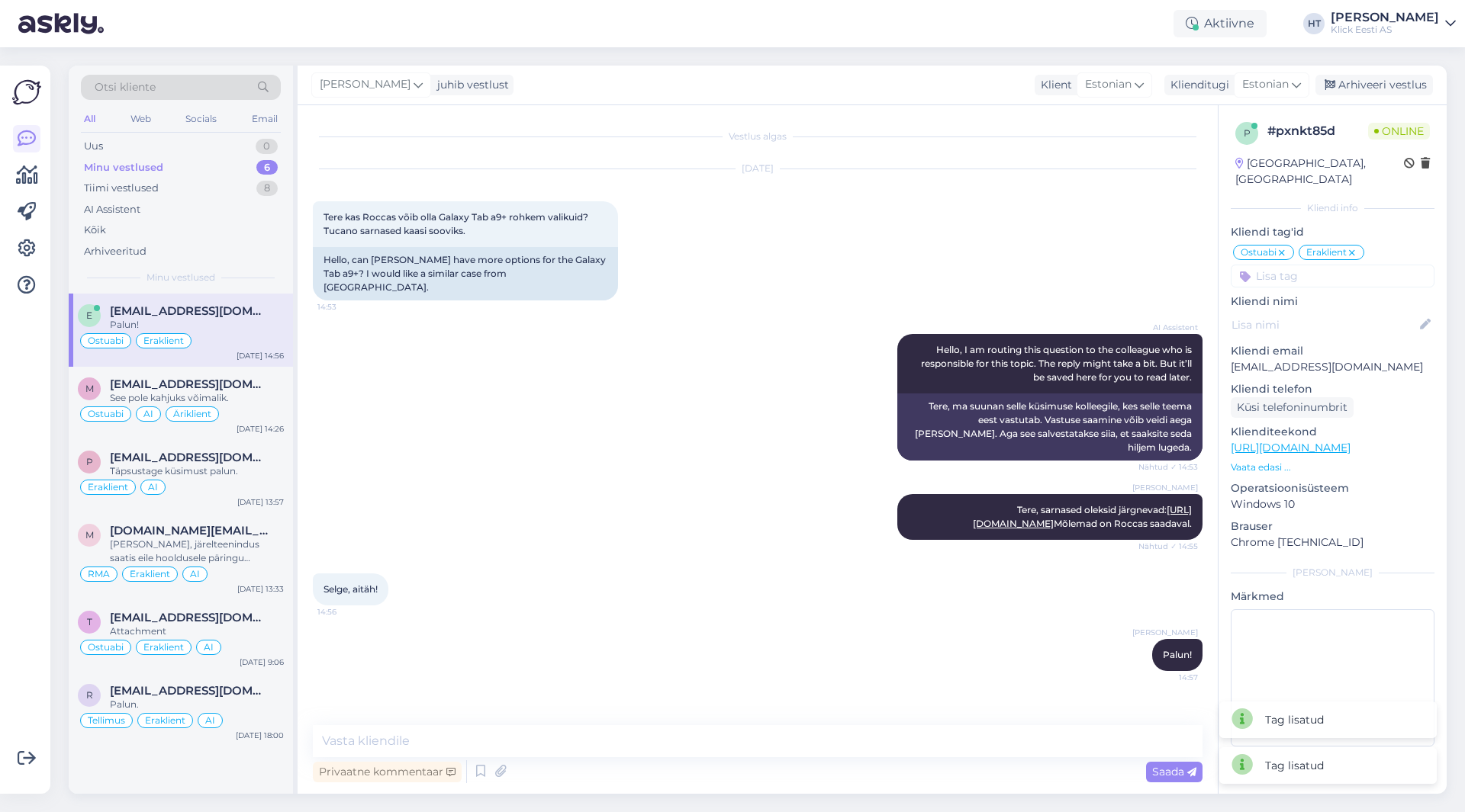
click at [1308, 276] on div "p # pxnkt85d Online [GEOGRAPHIC_DATA], [GEOGRAPHIC_DATA] Kliendi info Kliendi t…" at bounding box center [1333, 437] width 229 height 665
click at [1312, 265] on input at bounding box center [1333, 276] width 204 height 23
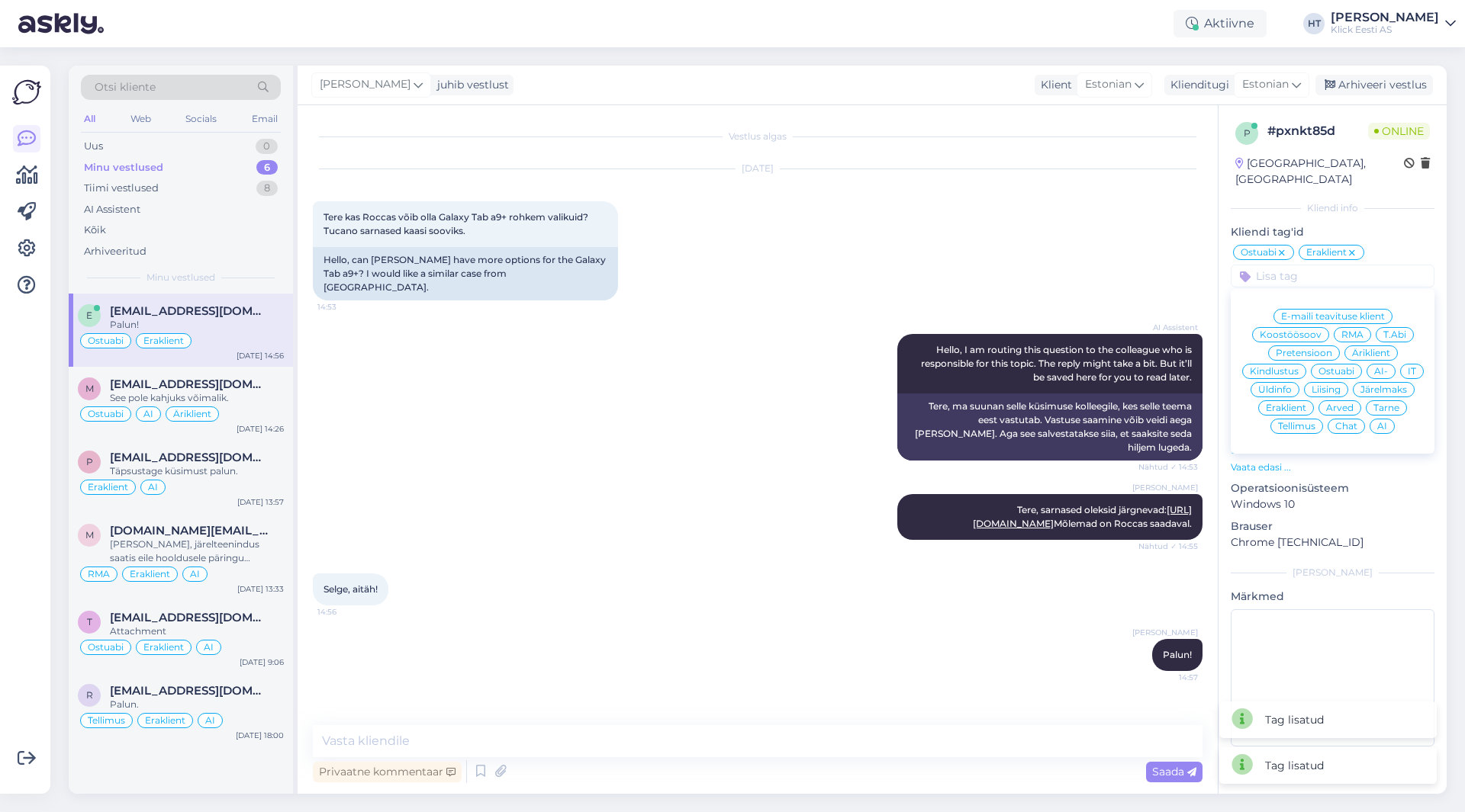
click at [1381, 422] on span "AI" at bounding box center [1382, 426] width 10 height 9
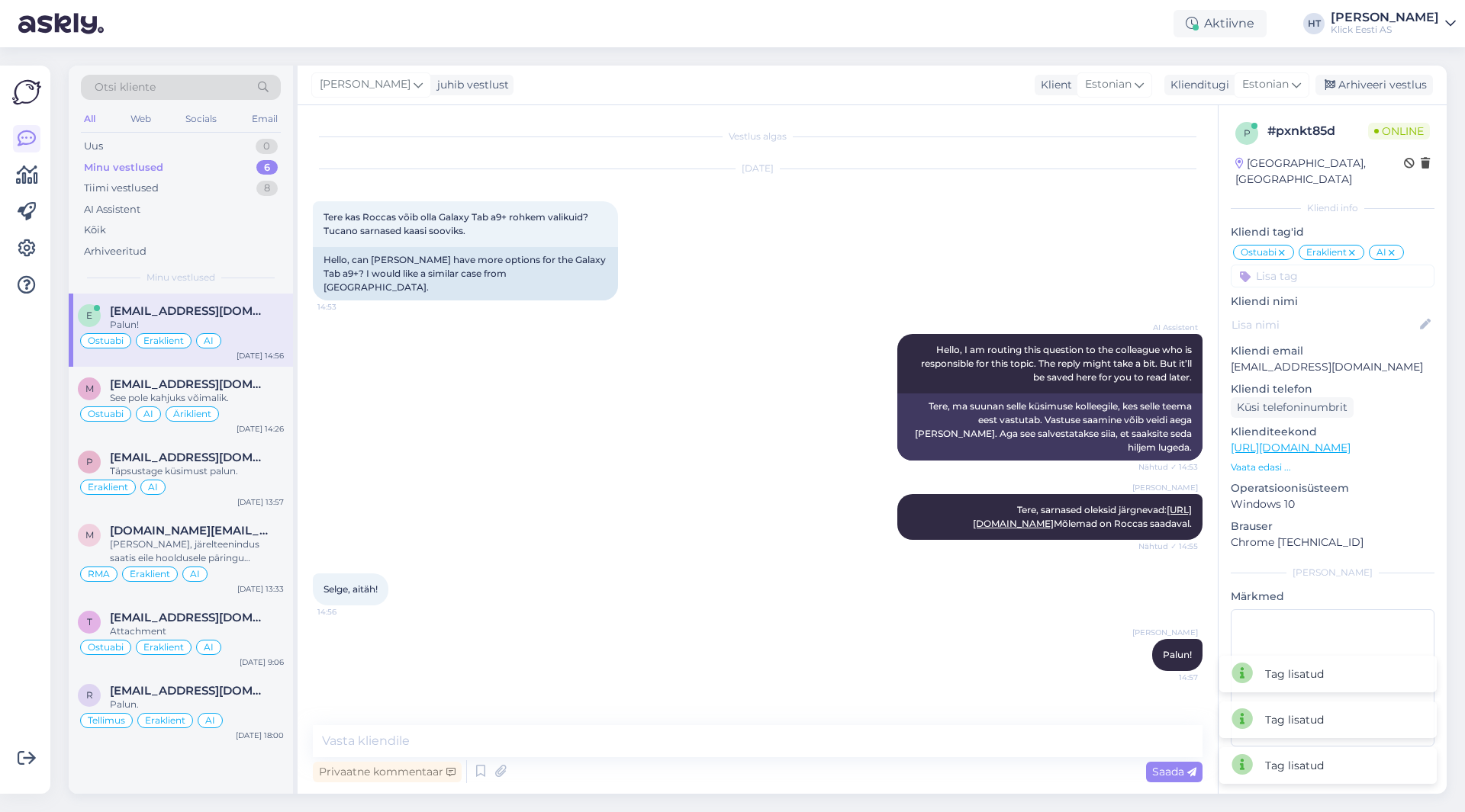
click at [961, 234] on div "[DATE] Tere kas Roccas võib olla Galaxy Tab a9+ rohkem valikuid? Tucano sarnase…" at bounding box center [758, 235] width 890 height 165
click at [166, 185] on div "Tiimi vestlused 8" at bounding box center [180, 188] width 200 height 22
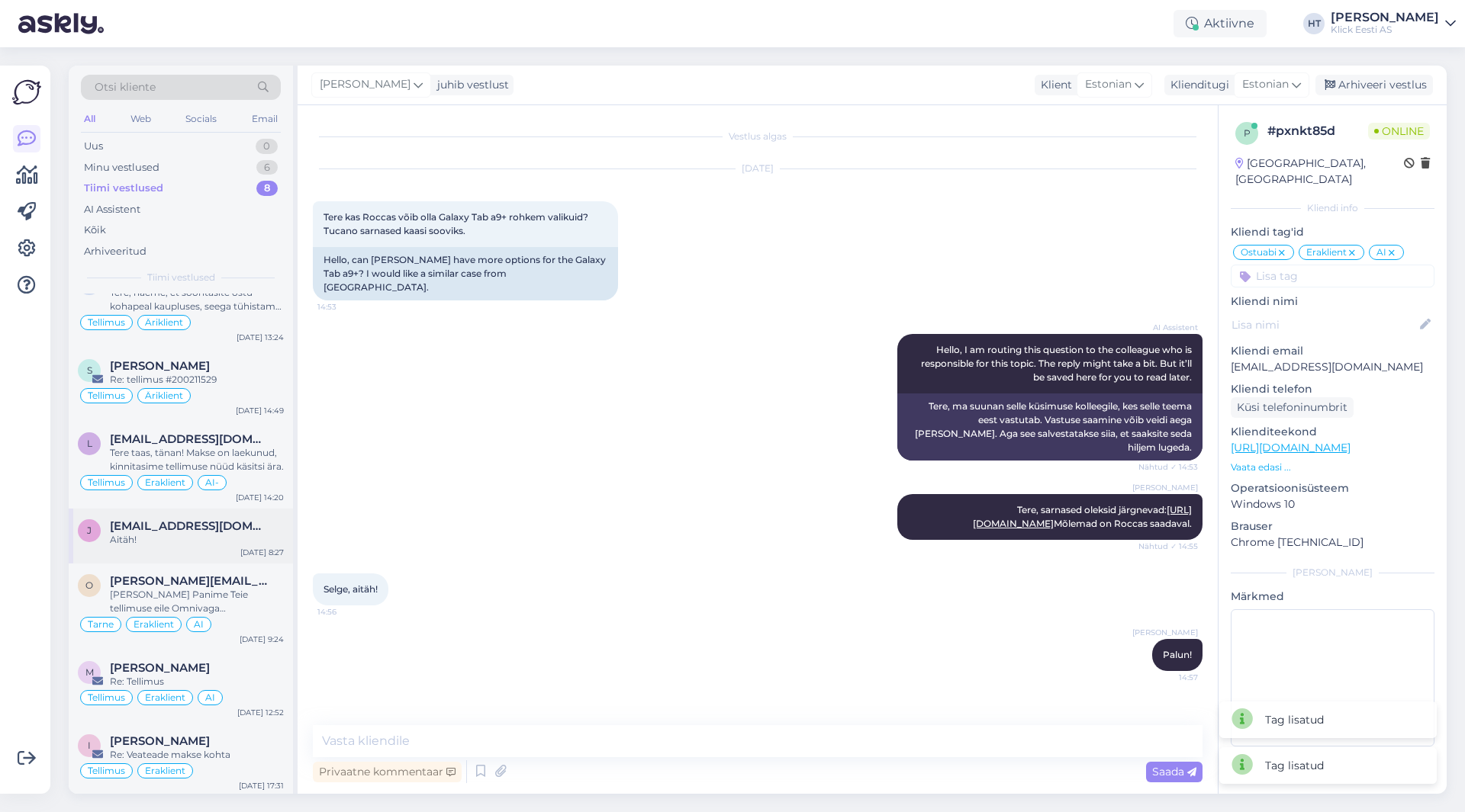
scroll to position [108, 0]
click at [239, 527] on span "[EMAIL_ADDRESS][DOMAIN_NAME]" at bounding box center [189, 523] width 159 height 14
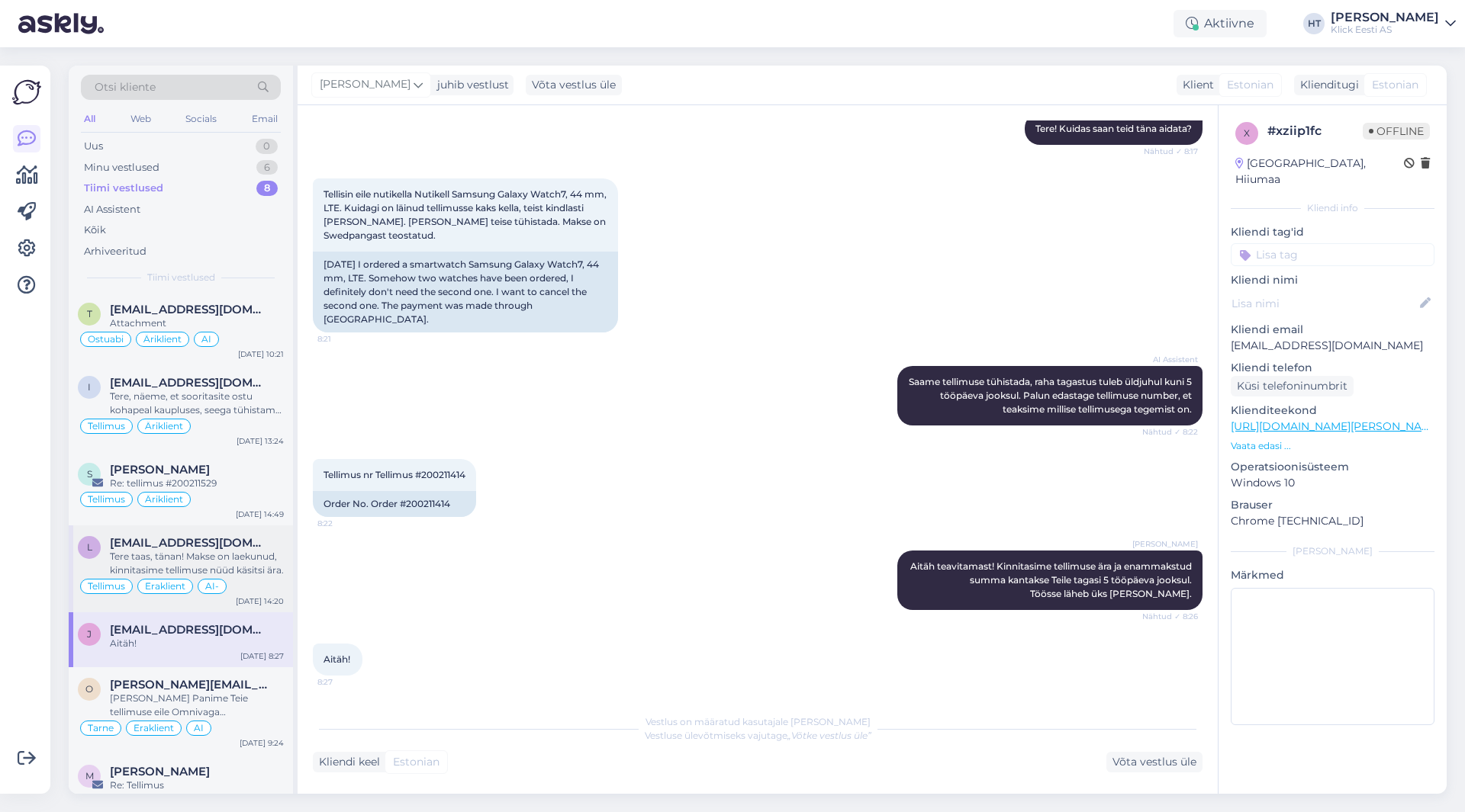
scroll to position [0, 0]
click at [229, 333] on div "Ostuabi Äriklient AI" at bounding box center [180, 341] width 206 height 18
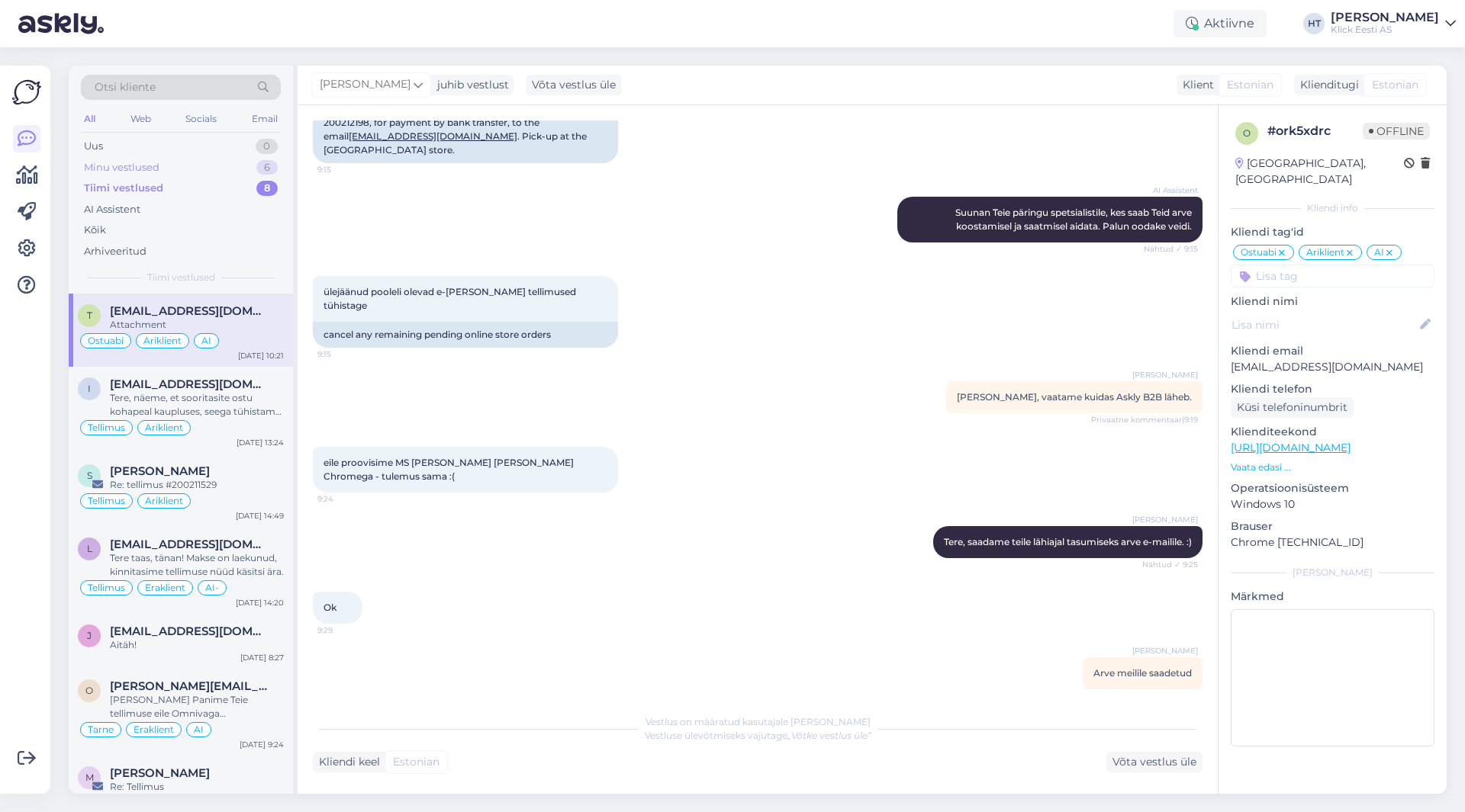
click at [208, 167] on div "Minu vestlused 6" at bounding box center [180, 168] width 200 height 22
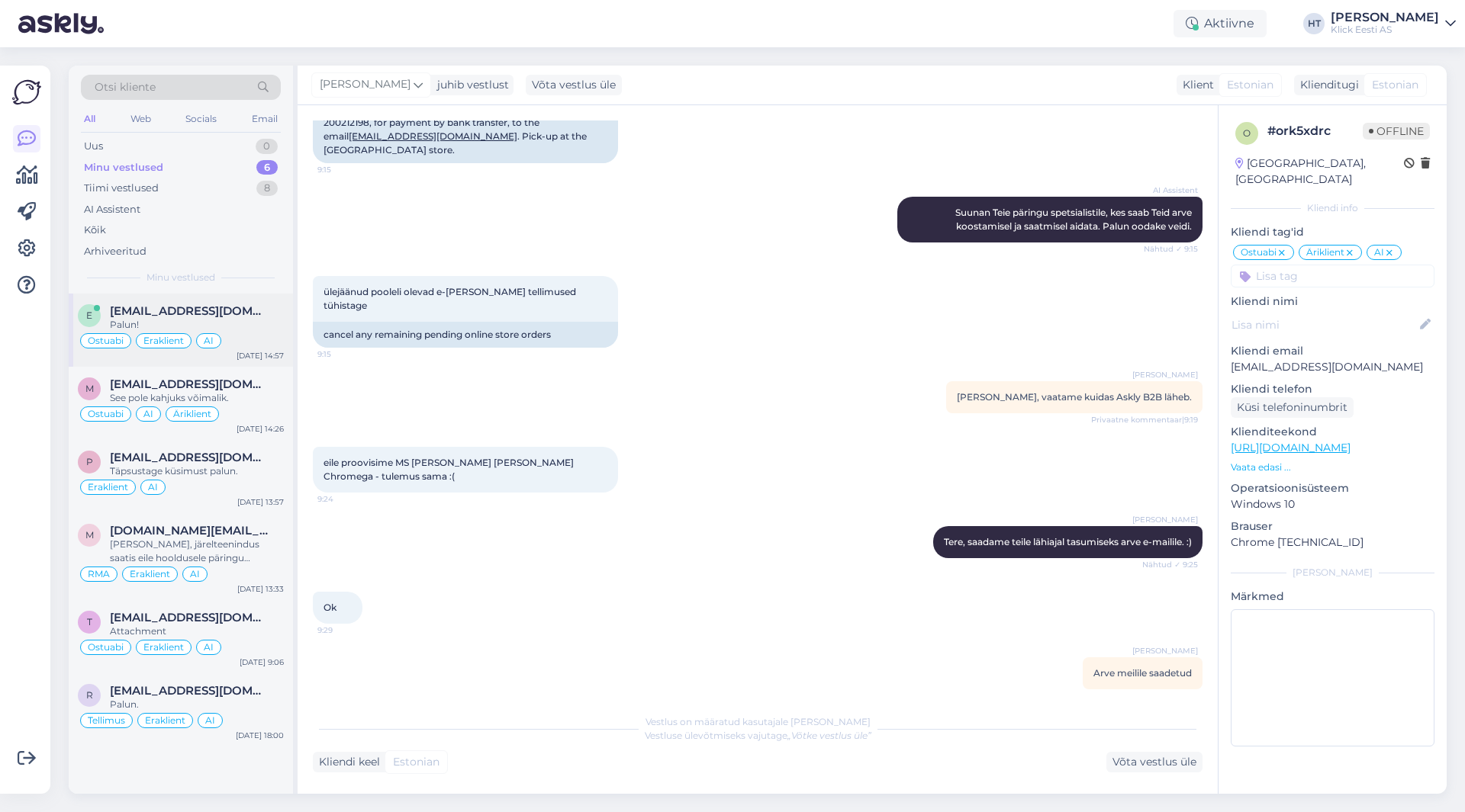
click at [236, 326] on div "Palun!" at bounding box center [196, 325] width 174 height 14
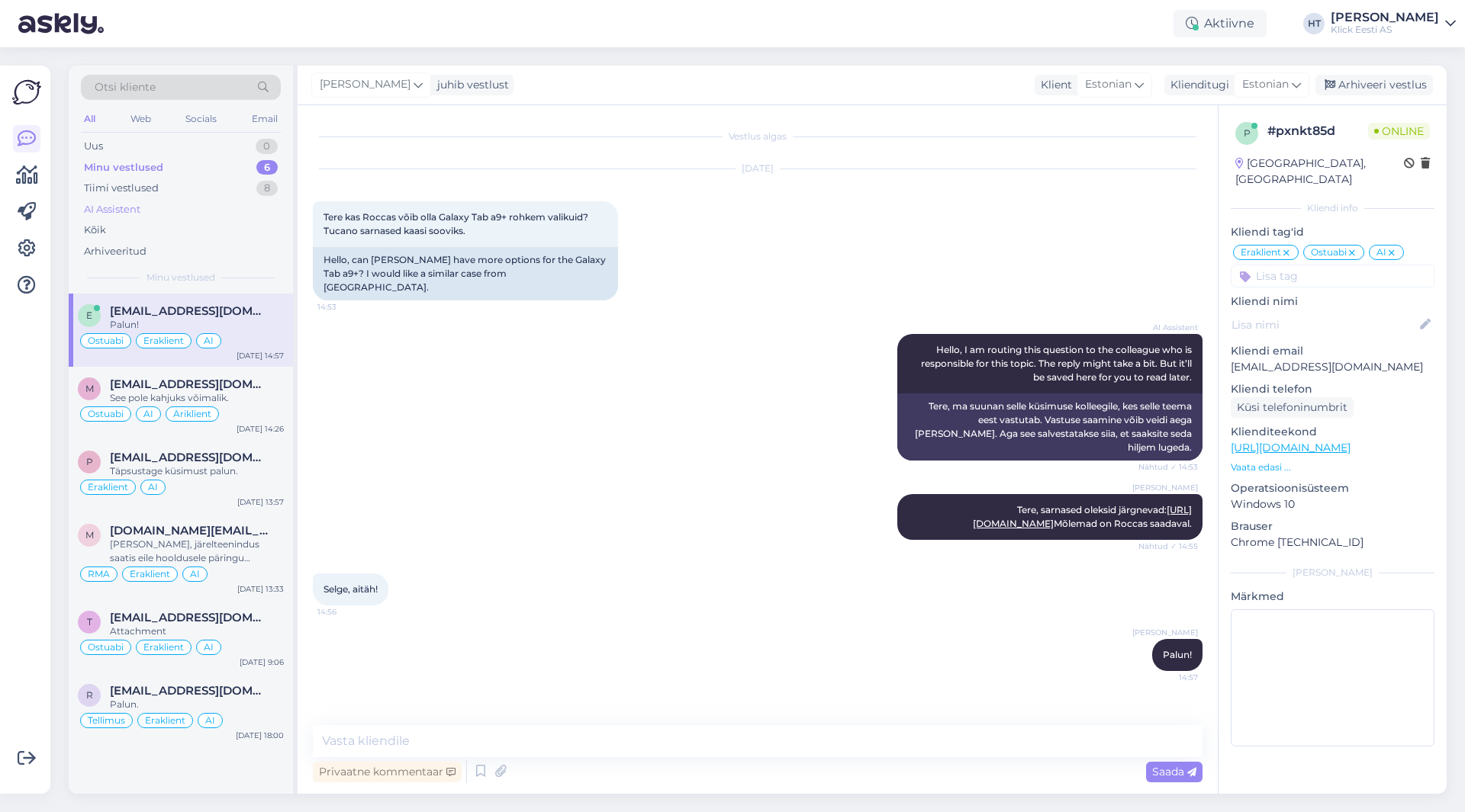
click at [201, 211] on div "AI Assistent" at bounding box center [180, 209] width 200 height 22
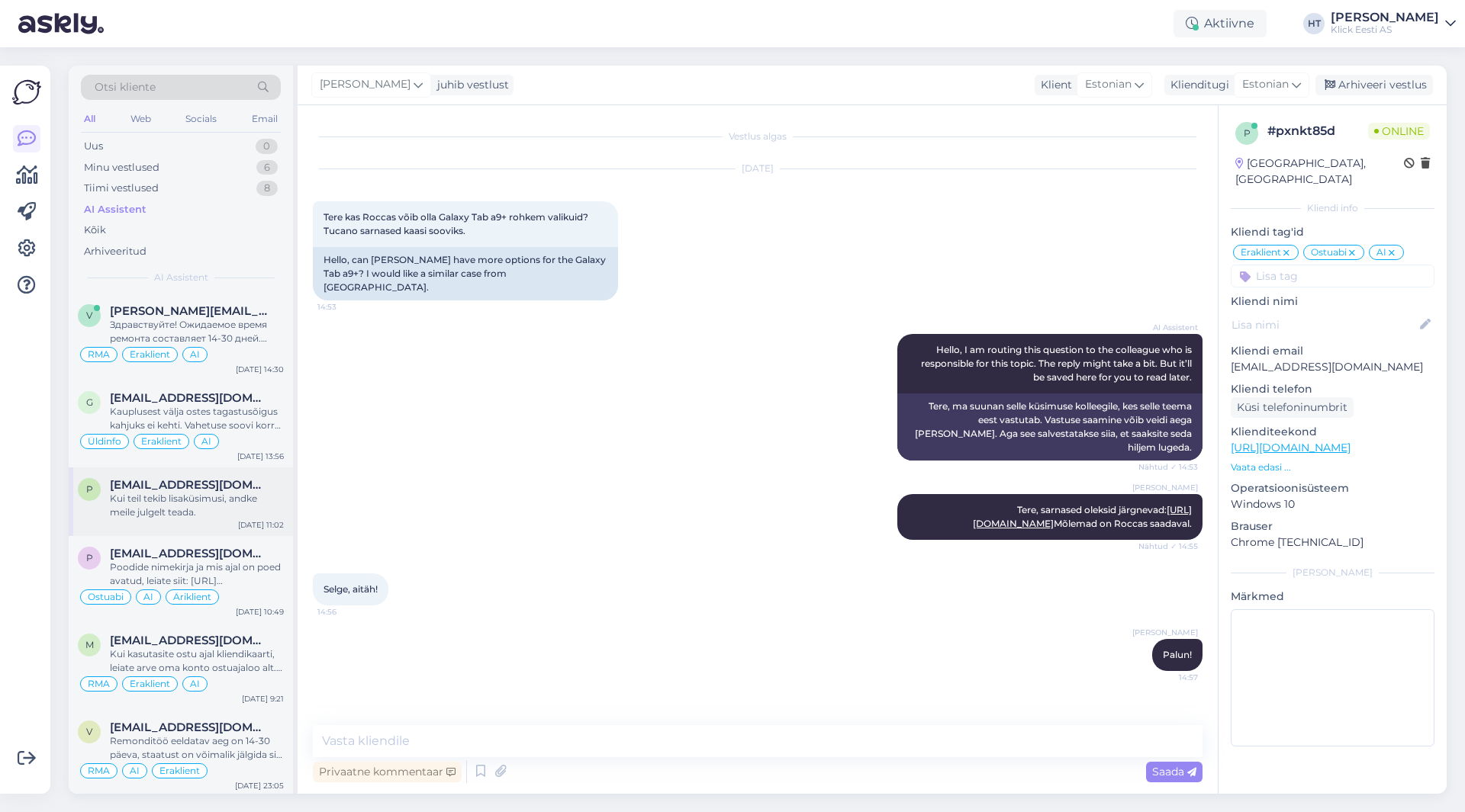
click at [230, 484] on div "[EMAIL_ADDRESS][DOMAIN_NAME]" at bounding box center [196, 485] width 174 height 14
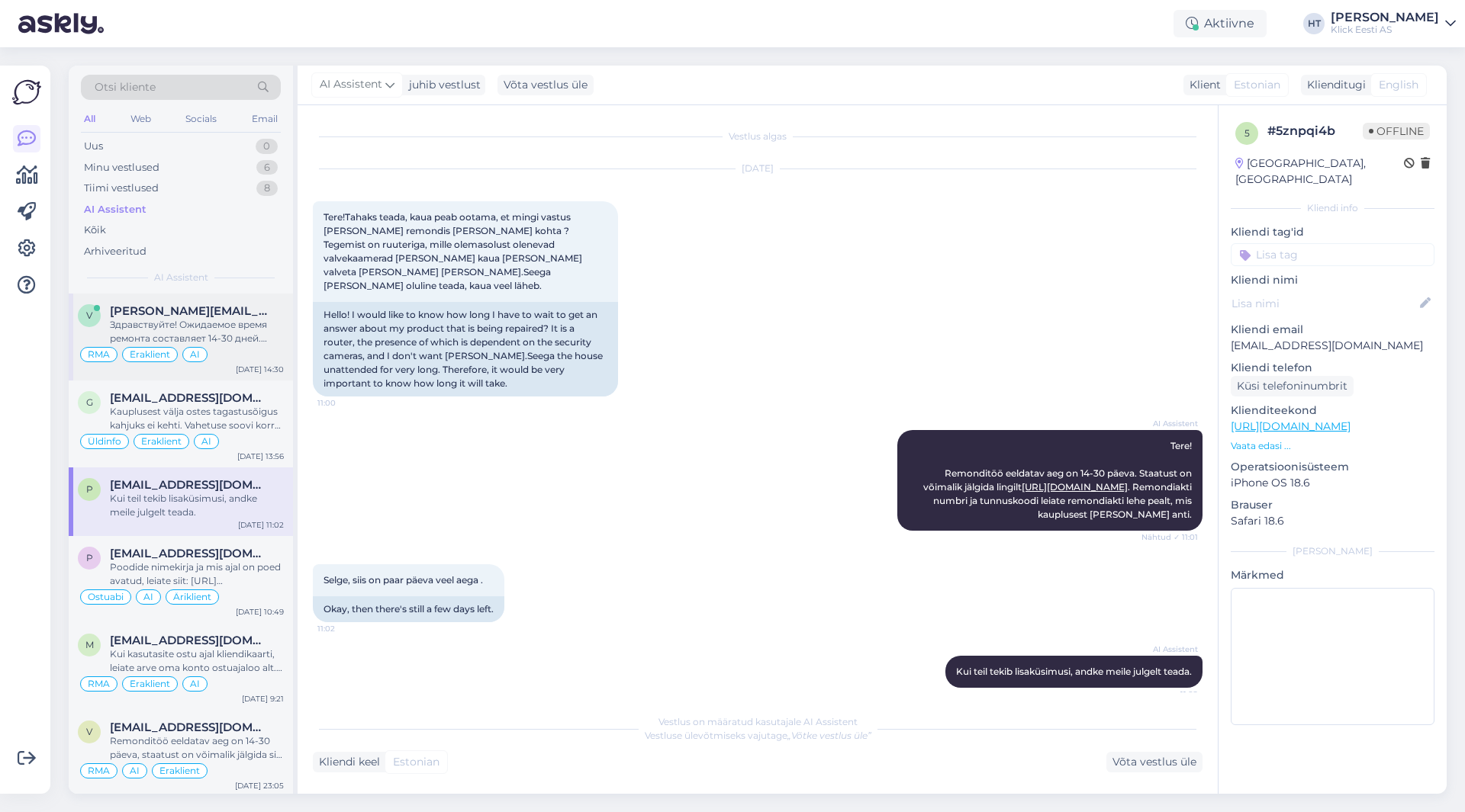
click at [248, 334] on div "Здравствуйте! Ожидаемое время ремонта составляет 14-30 дней. Статус можно отсле…" at bounding box center [196, 332] width 174 height 27
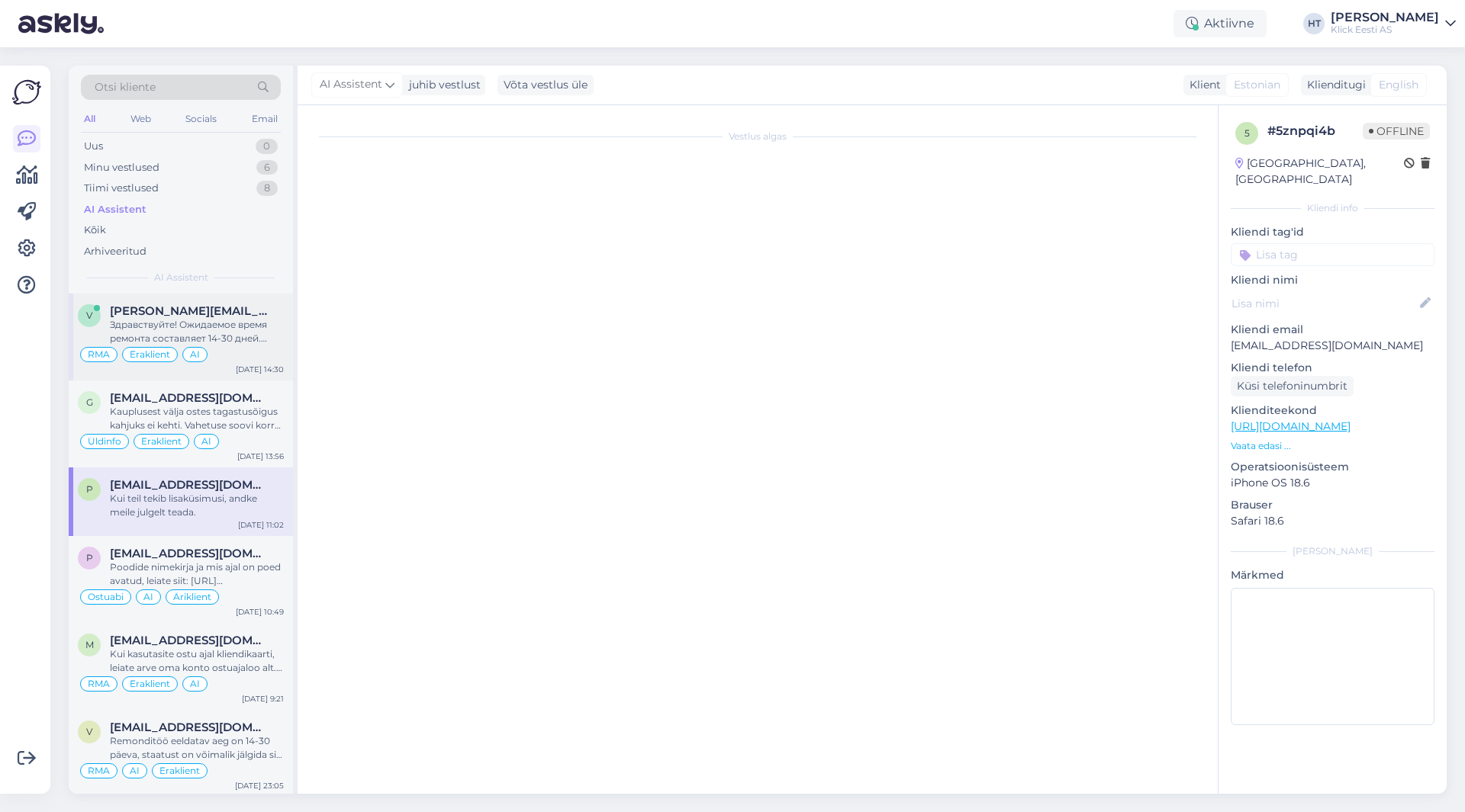
scroll to position [58, 0]
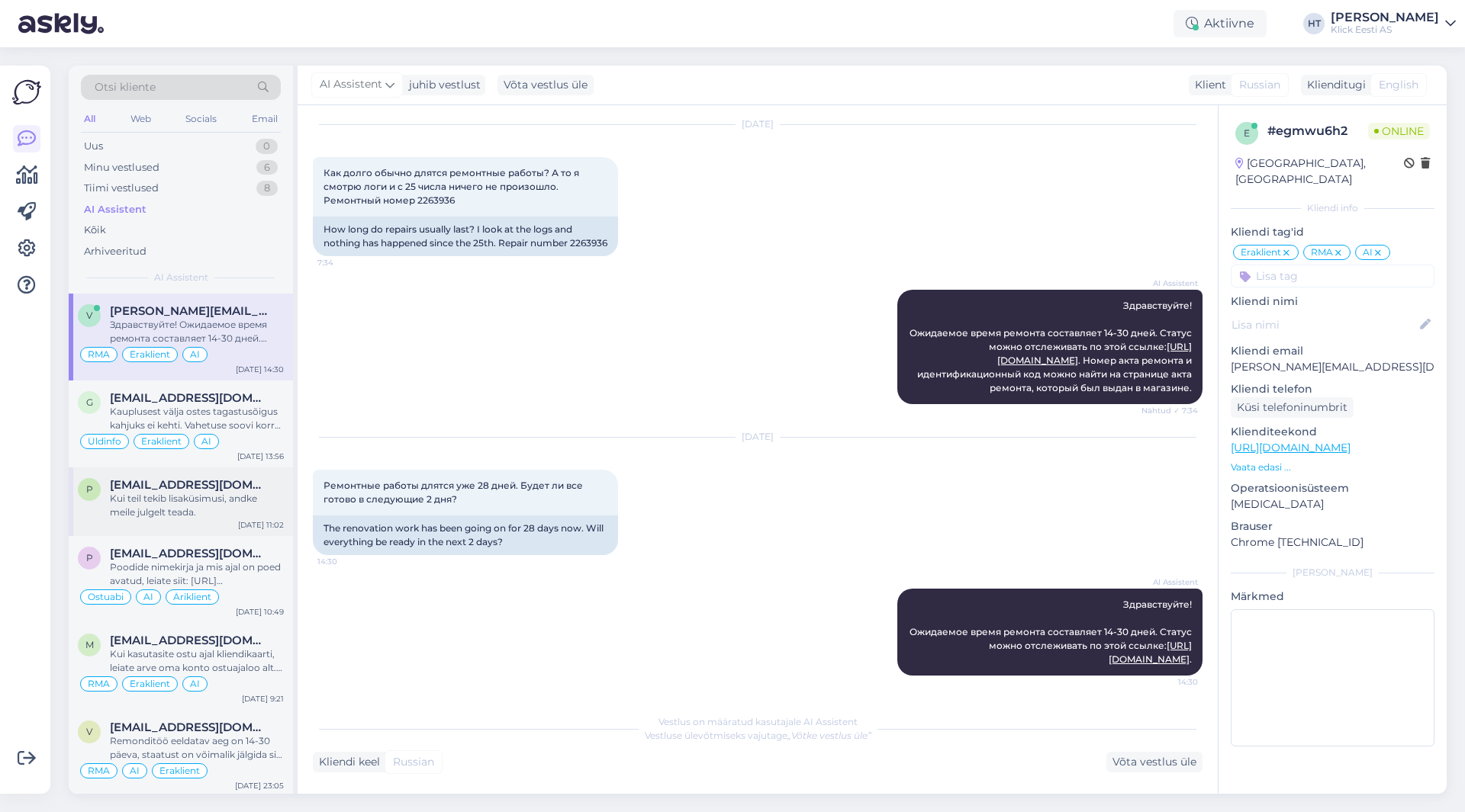
click at [225, 502] on div "Kui teil tekib lisaküsimusi, andke meile julgelt teada." at bounding box center [196, 506] width 174 height 27
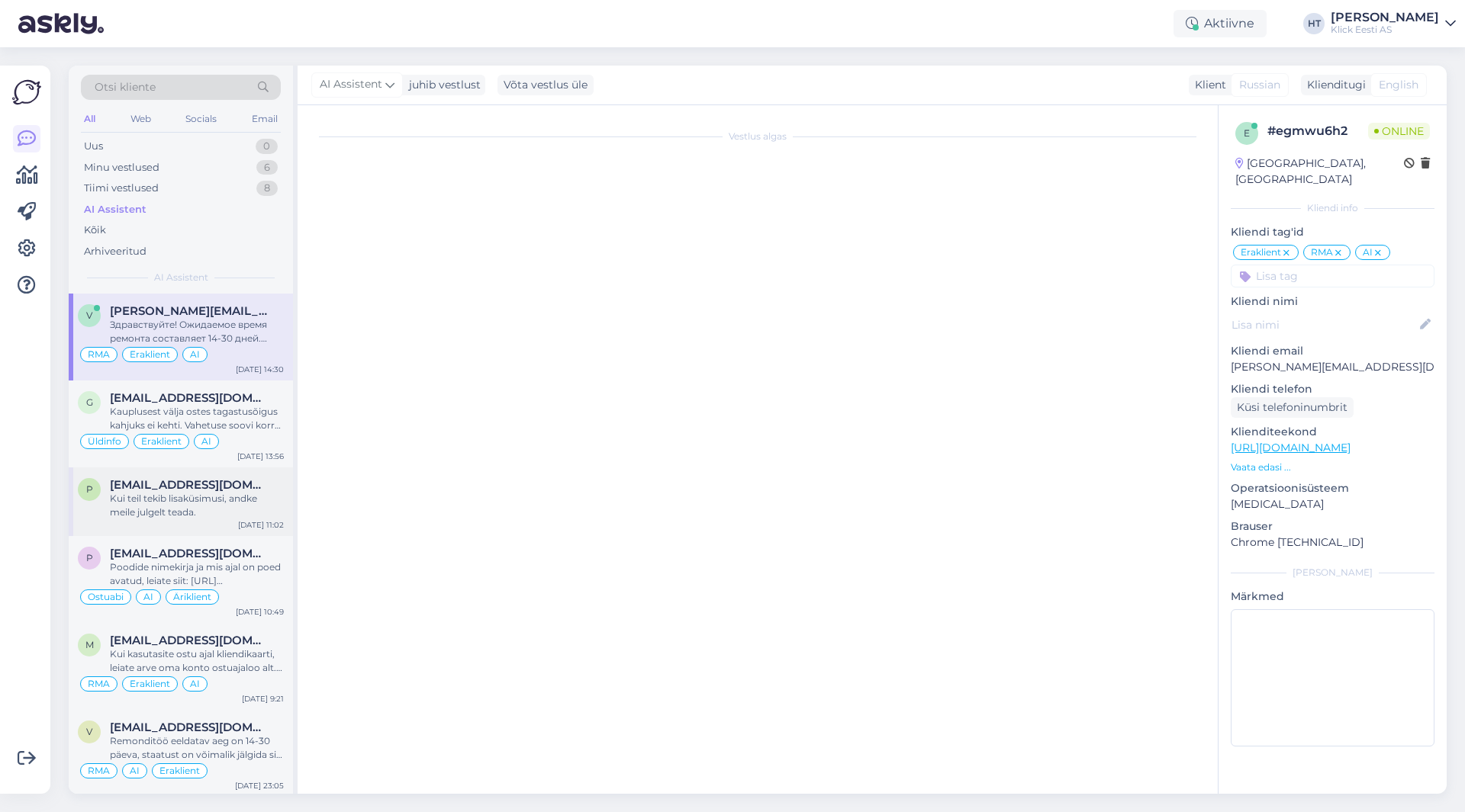
scroll to position [0, 0]
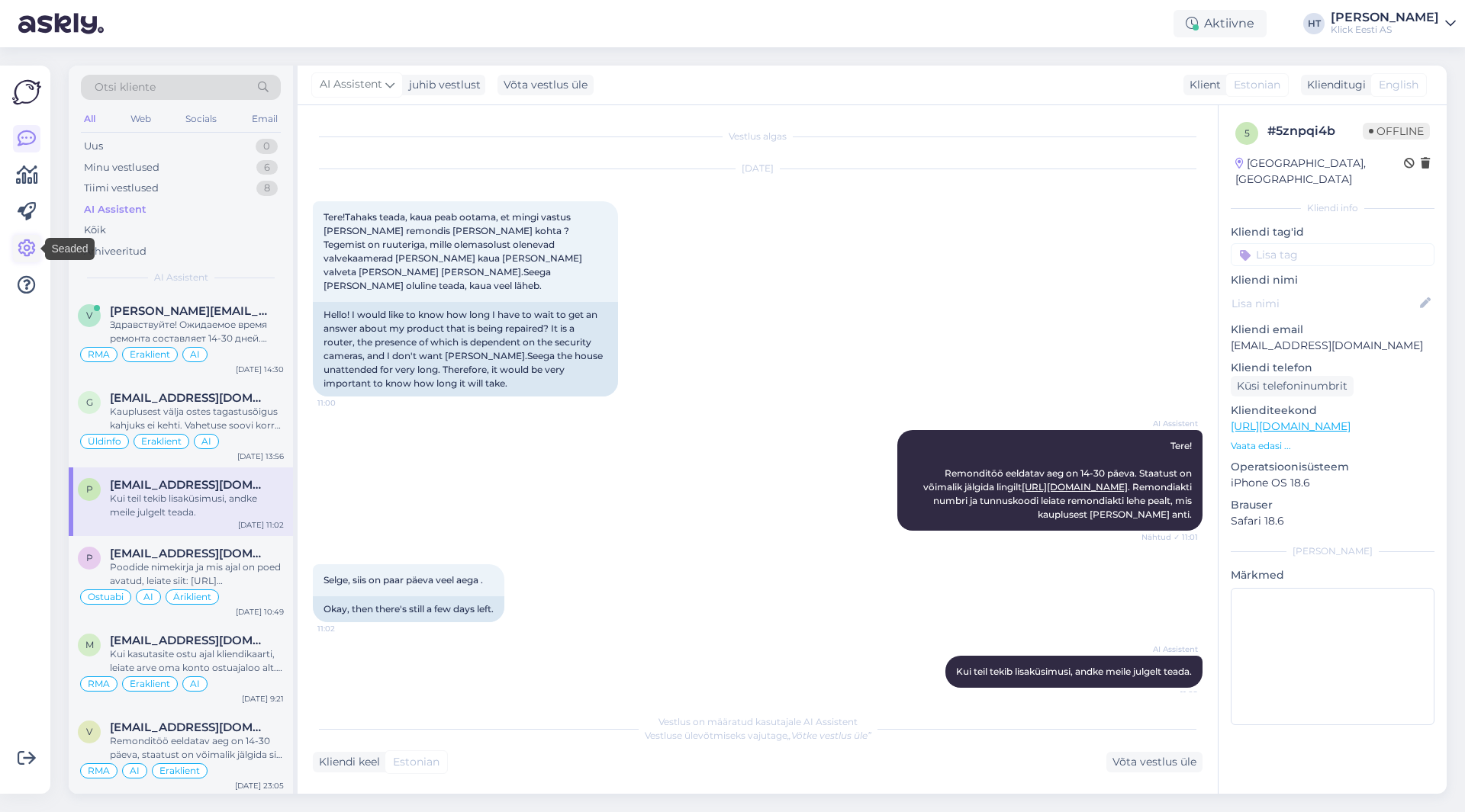
click at [33, 245] on icon at bounding box center [26, 248] width 18 height 18
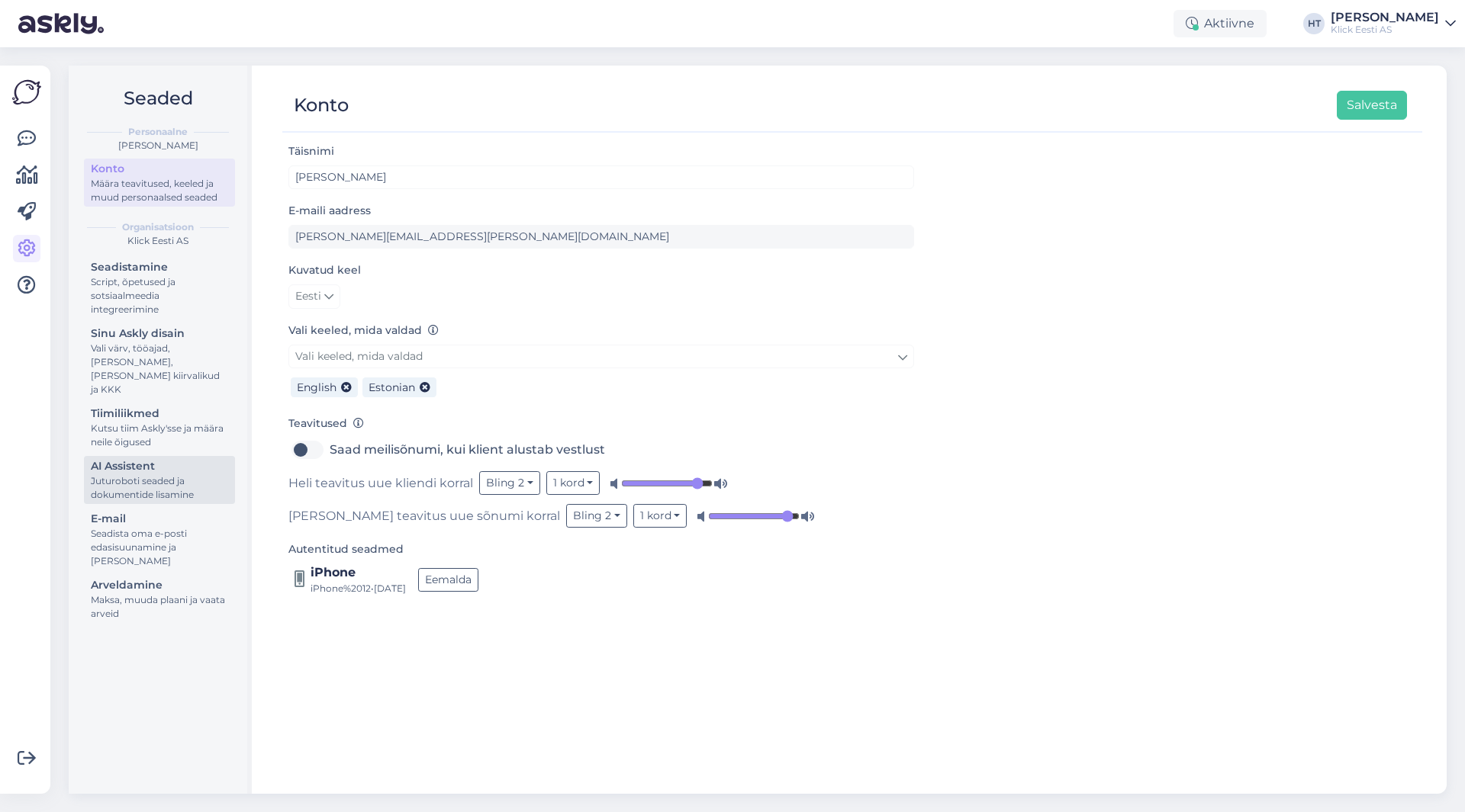
click at [174, 475] on div "Juturoboti seaded ja dokumentide lisamine" at bounding box center [159, 488] width 137 height 27
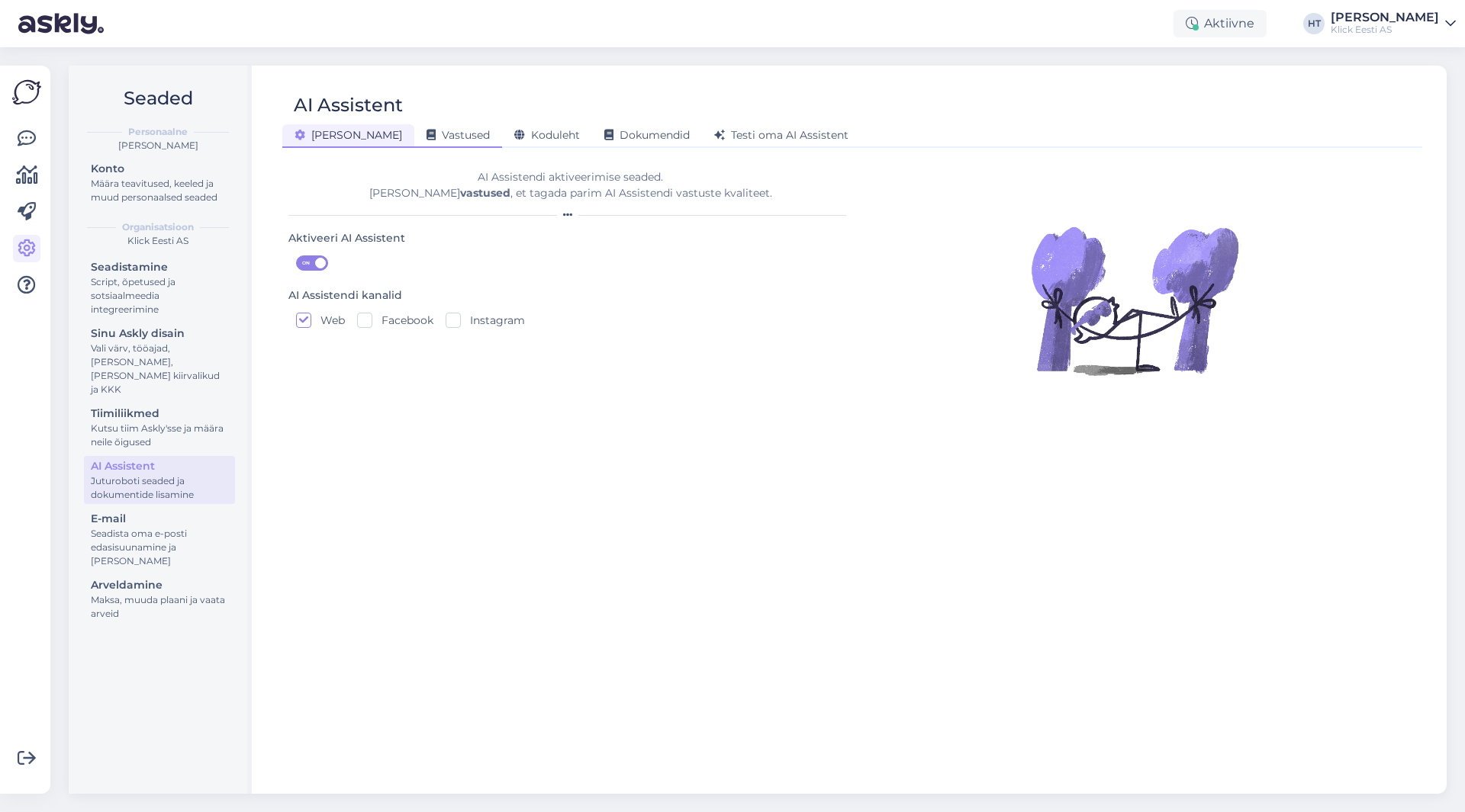
click at [427, 135] on span "Vastused" at bounding box center [458, 135] width 63 height 14
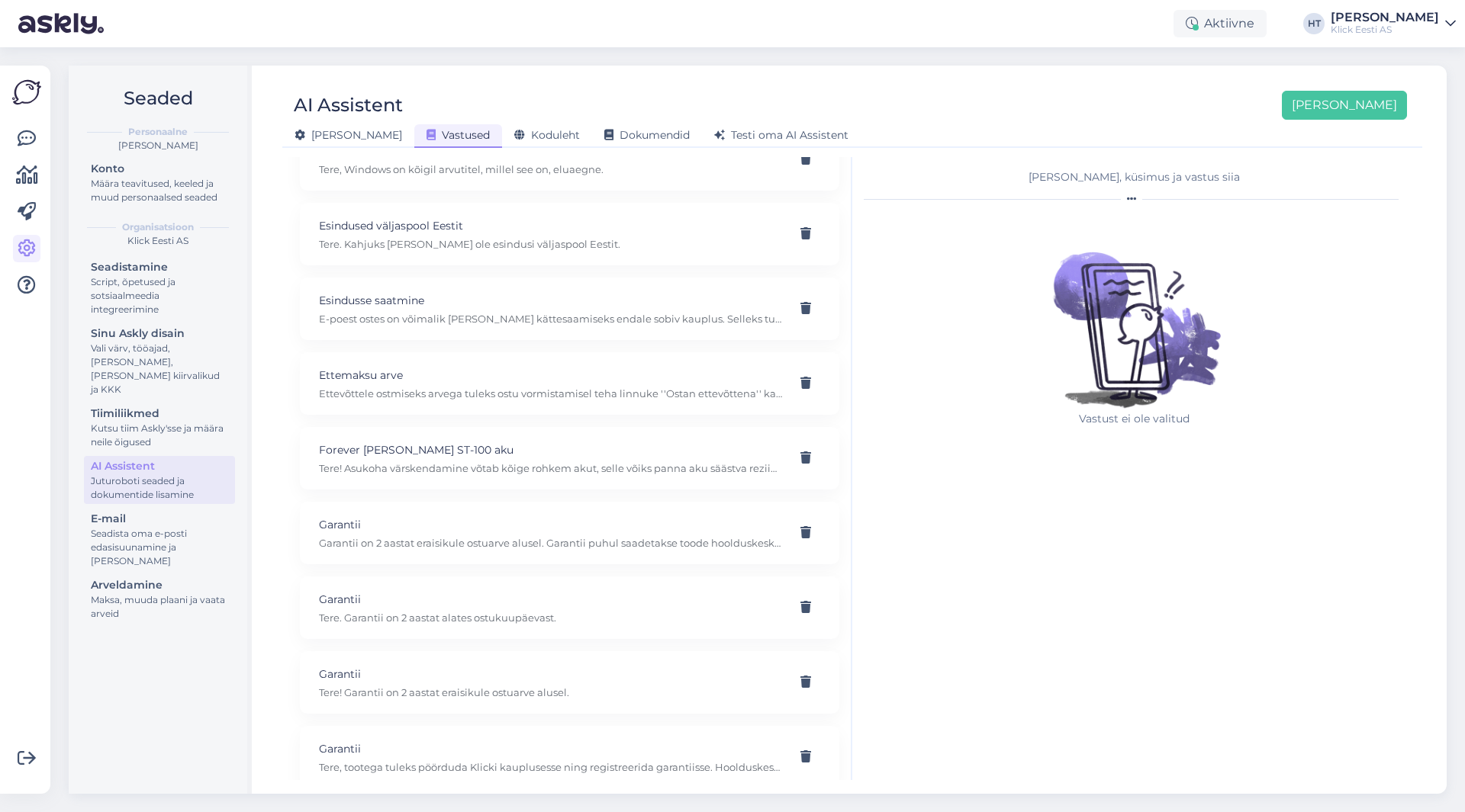
scroll to position [13781, 0]
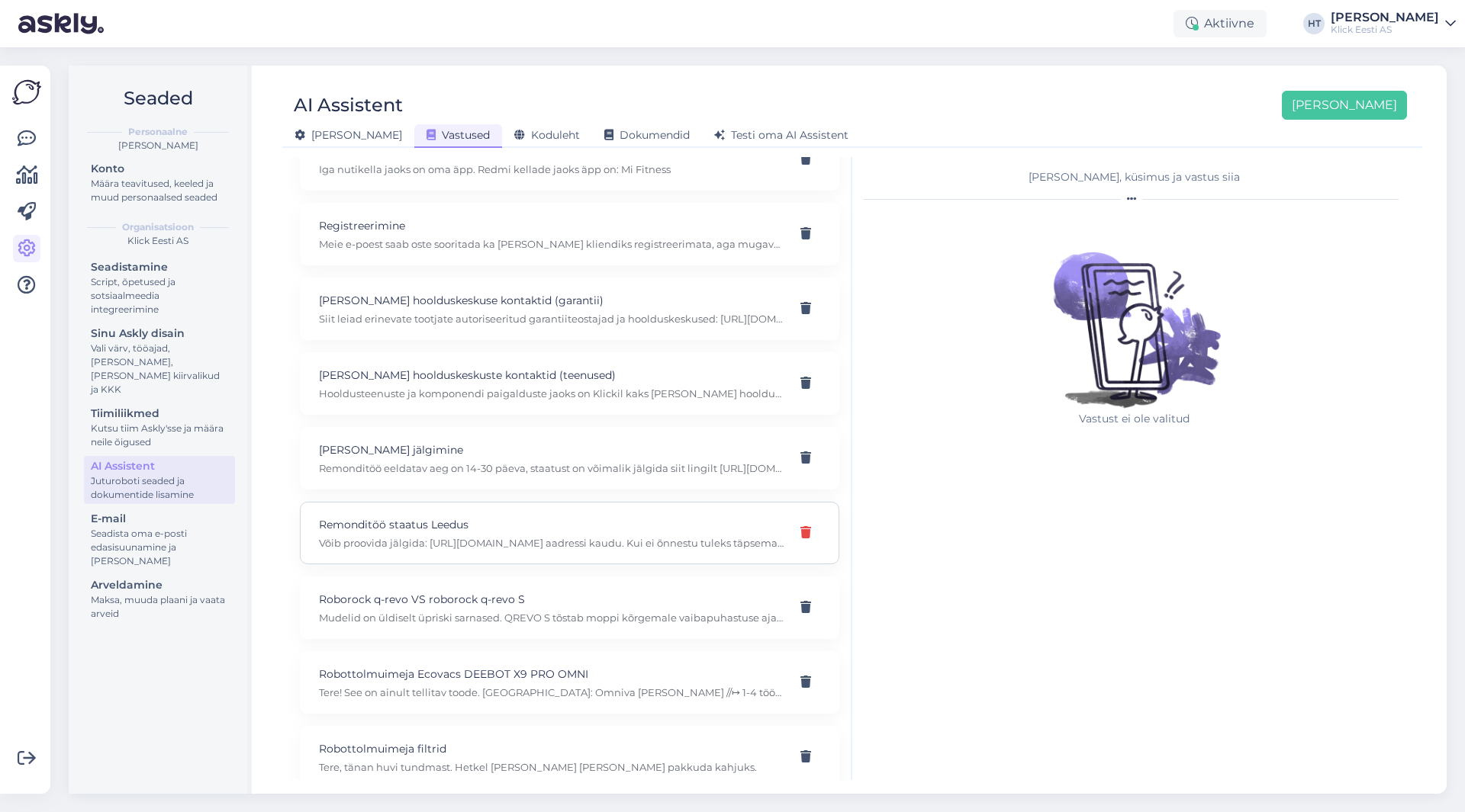
click at [800, 535] on icon at bounding box center [805, 533] width 10 height 12
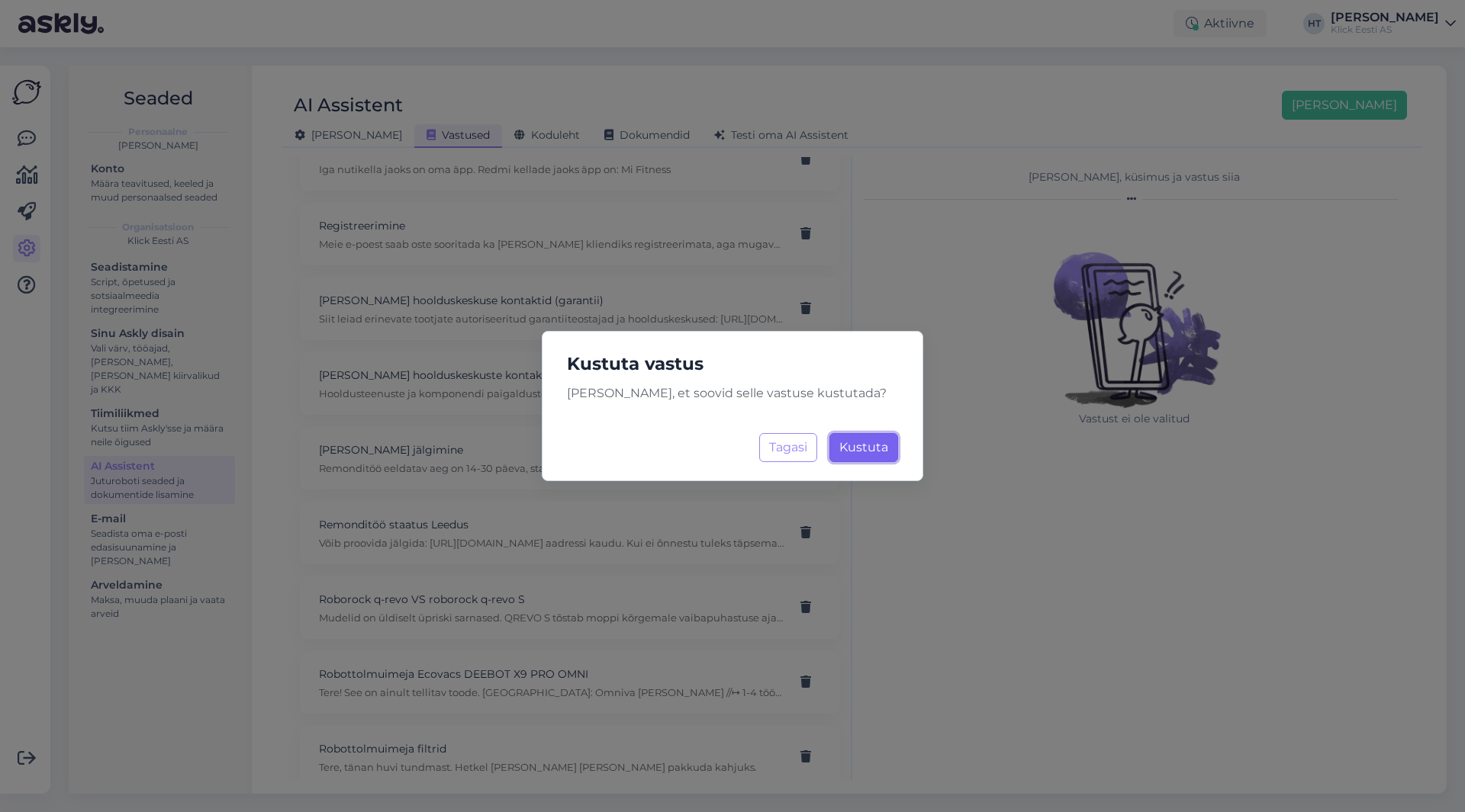
click at [859, 450] on span "Kustuta" at bounding box center [864, 447] width 49 height 14
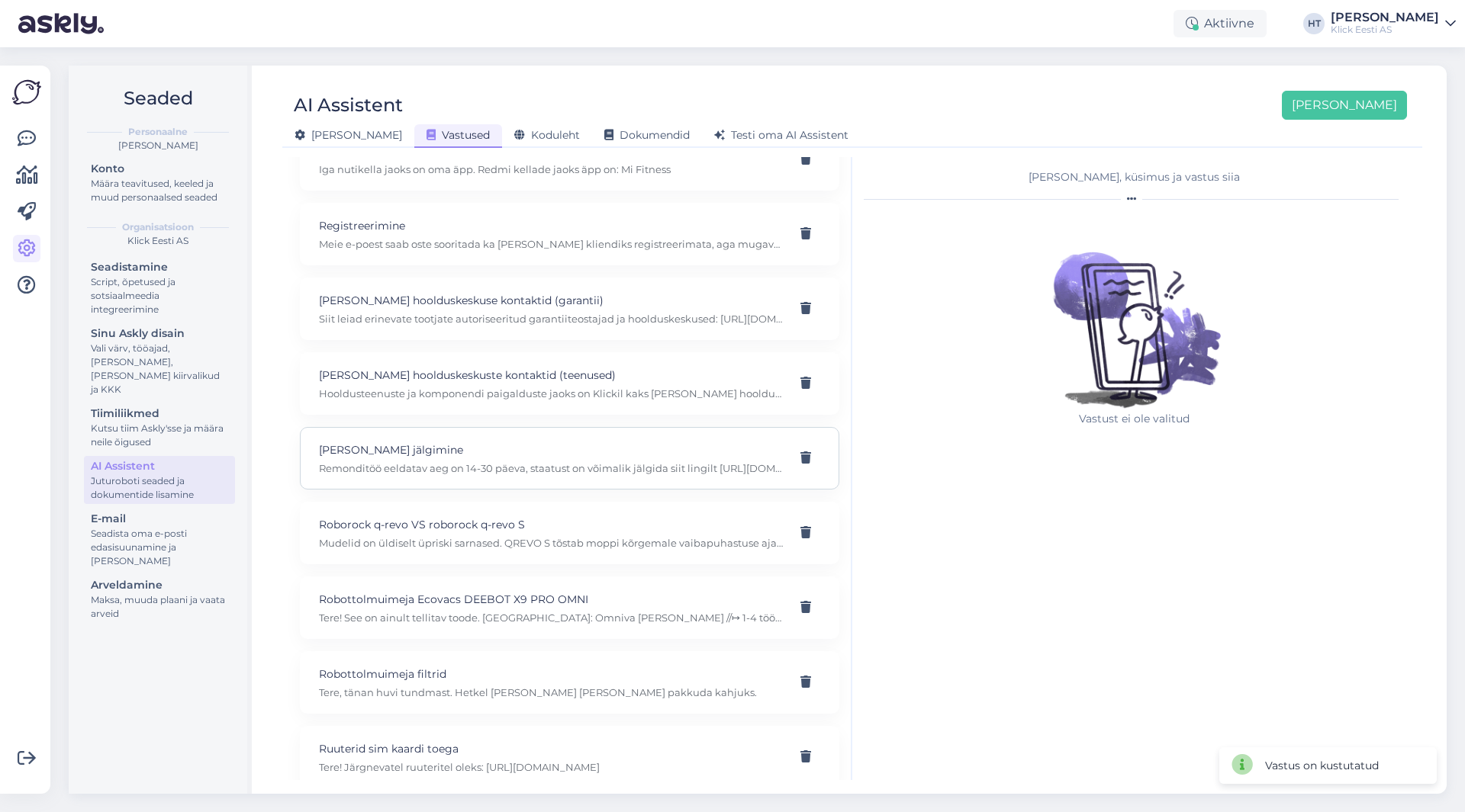
click at [549, 455] on p "[PERSON_NAME] jälgimine" at bounding box center [552, 450] width 465 height 17
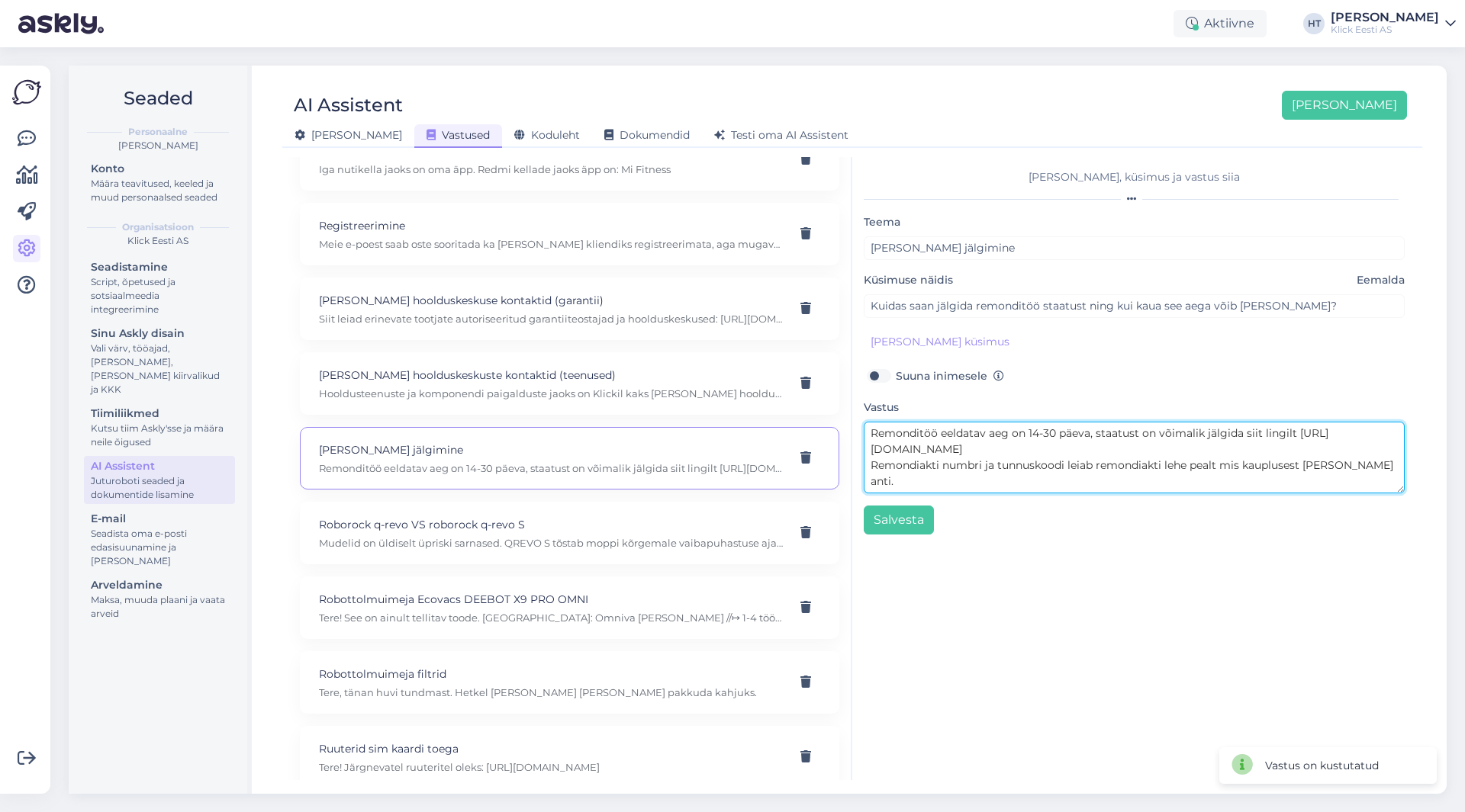
click at [1366, 467] on textarea "Remonditöö eeldatav aeg on 14-30 päeva, staatust on võimalik jälgida siit lingi…" at bounding box center [1134, 457] width 541 height 71
drag, startPoint x: 1346, startPoint y: 482, endPoint x: 868, endPoint y: 478, distance: 478.0
click at [868, 478] on textarea "Remonditöö eeldatav aeg on 14-30 päeva, staatust on võimalik jälgida siit lingi…" at bounding box center [1134, 457] width 541 height 71
click at [1138, 489] on textarea "Remonditöö eeldatav aeg on 14-30 päeva, staatust on võimalik jälgida siit lingi…" at bounding box center [1134, 457] width 541 height 71
type textarea "Remonditöö eeldatav aeg on 14-30 päeva, staatust on võimalik jälgida siit lingi…"
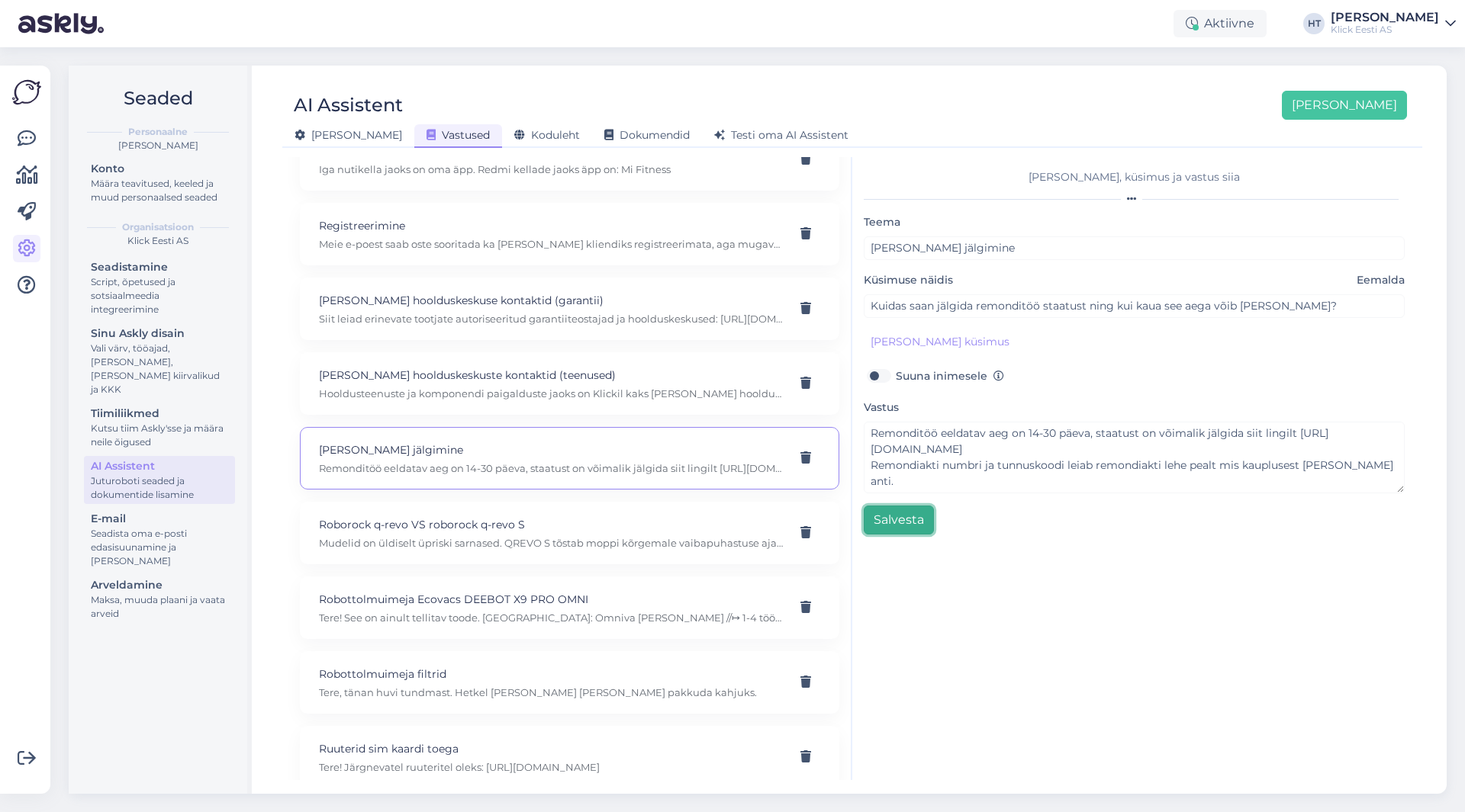
click at [909, 515] on button "Salvesta" at bounding box center [899, 520] width 71 height 29
click at [157, 198] on div "Määra teavitused, keeled ja muud personaalsed seaded" at bounding box center [159, 191] width 137 height 27
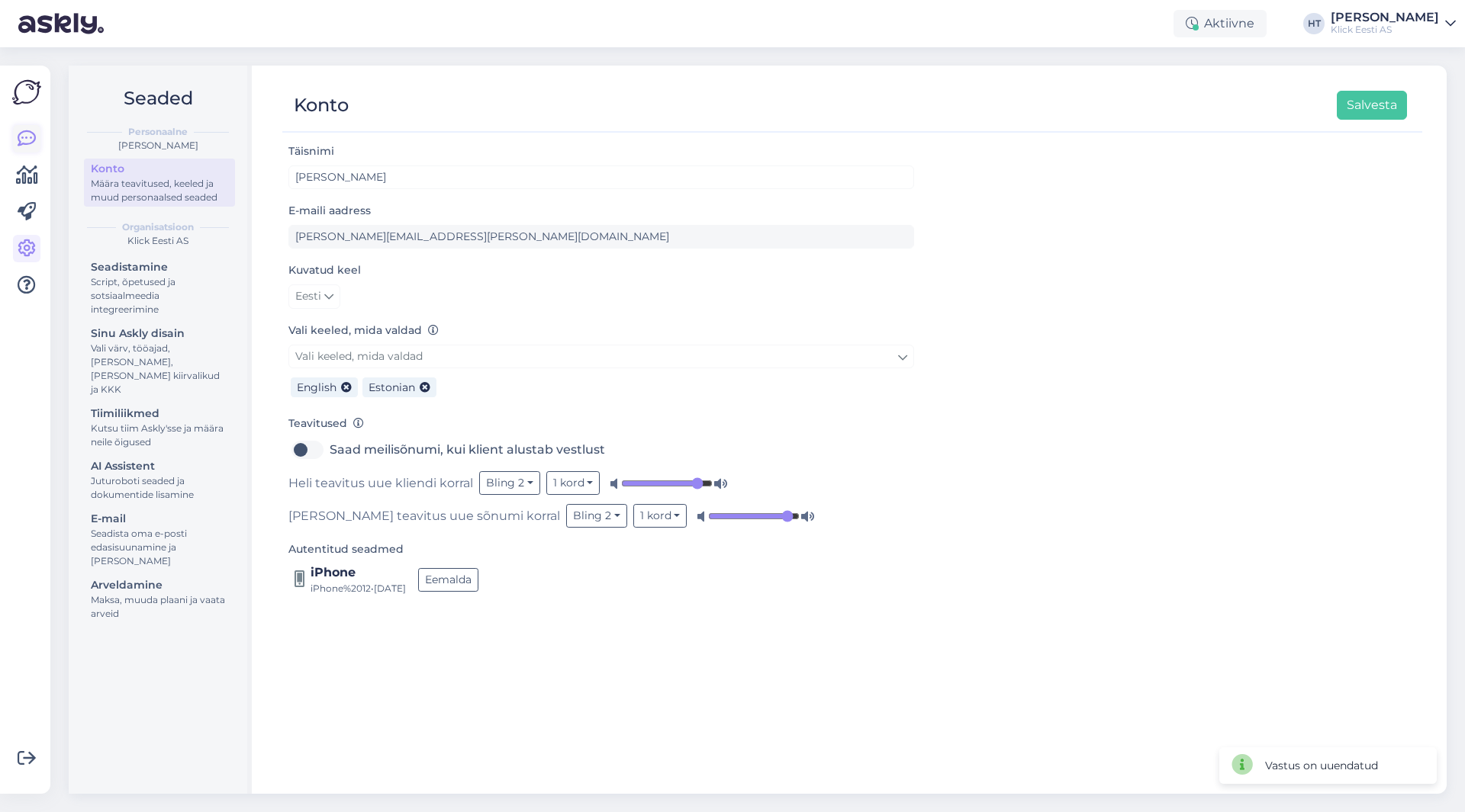
click at [24, 141] on icon at bounding box center [26, 139] width 18 height 18
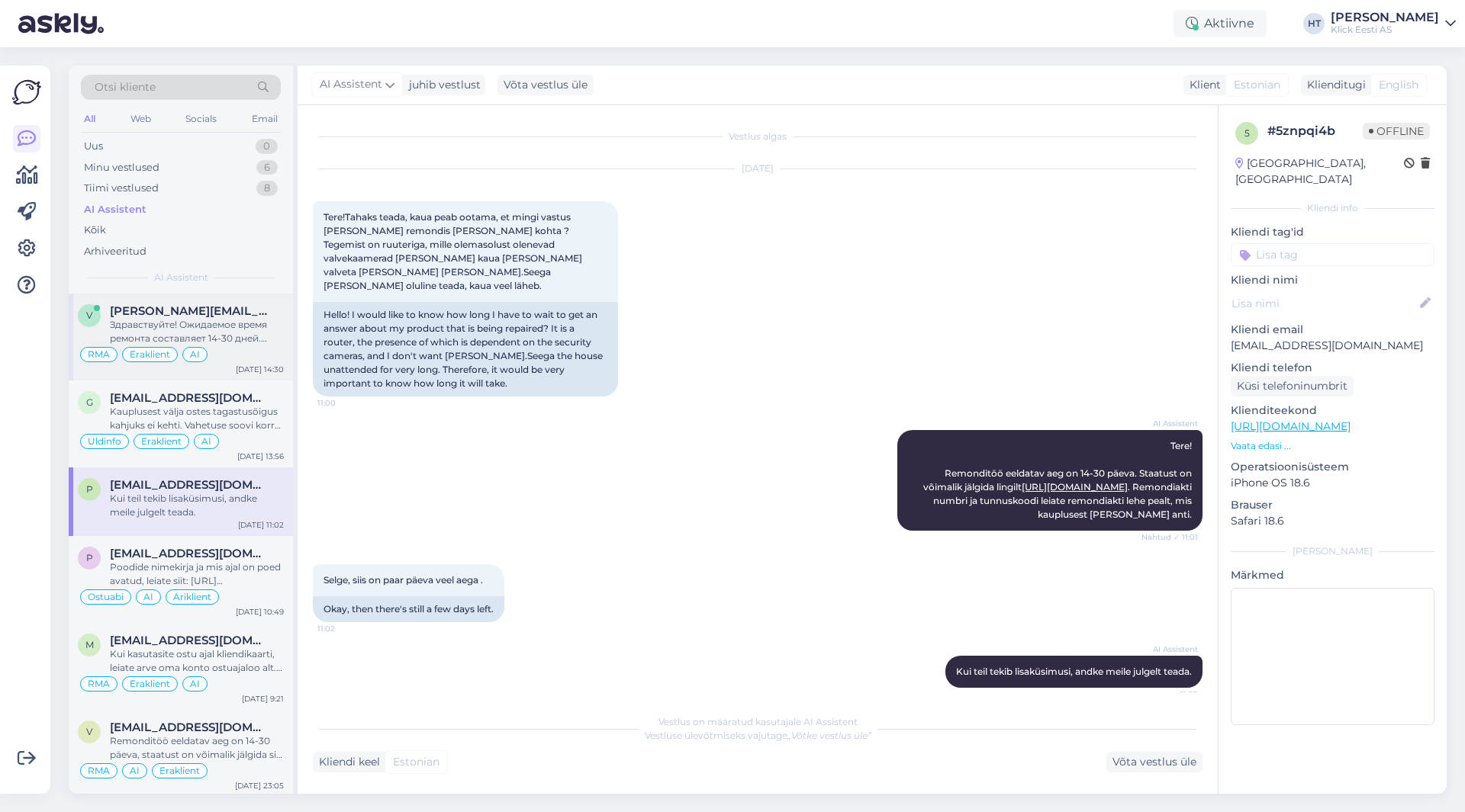
click at [239, 343] on div "Здравствуйте! Ожидаемое время ремонта составляет 14-30 дней. Статус можно отсле…" at bounding box center [196, 332] width 174 height 27
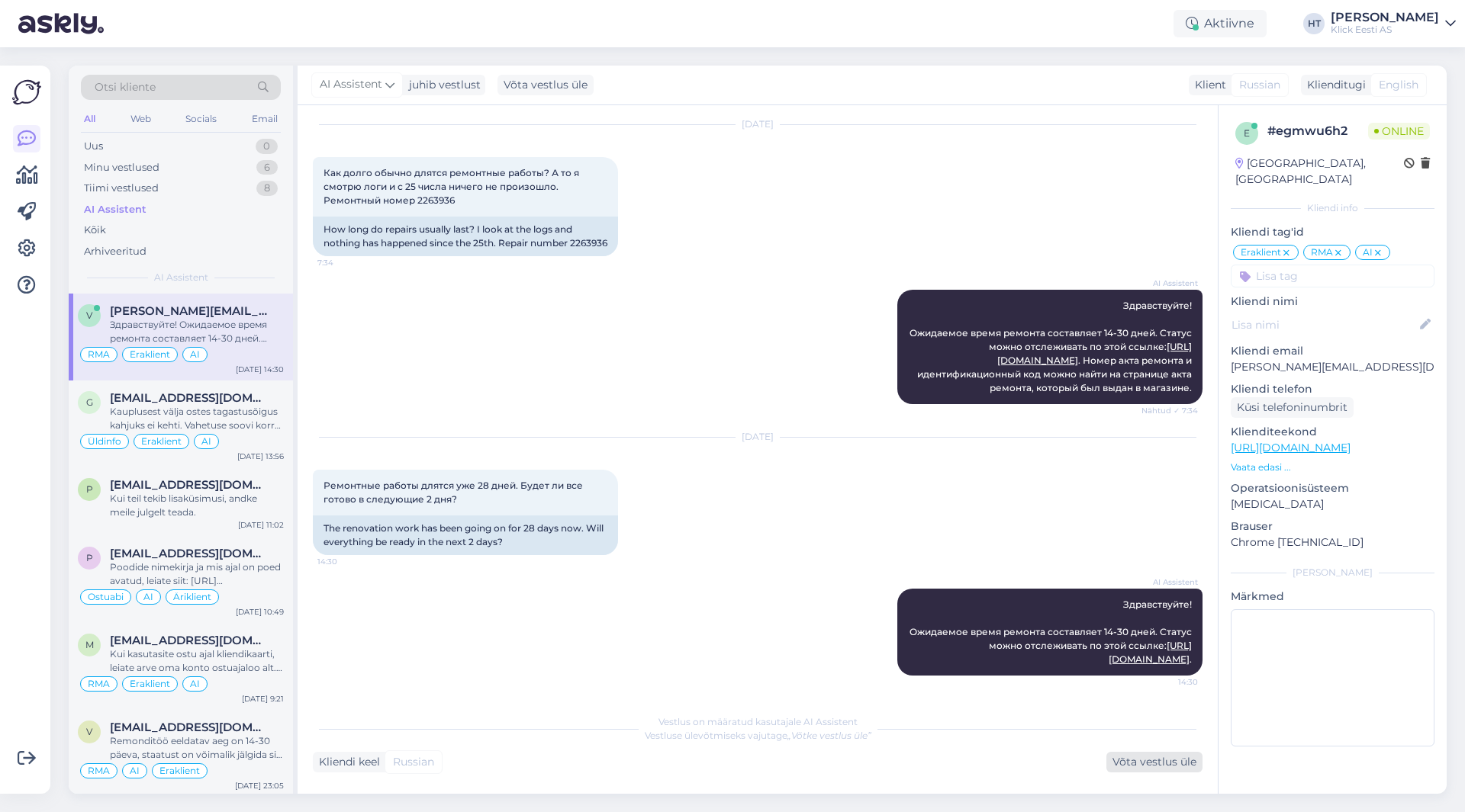
click at [1127, 766] on div "Võta vestlus üle" at bounding box center [1155, 762] width 96 height 21
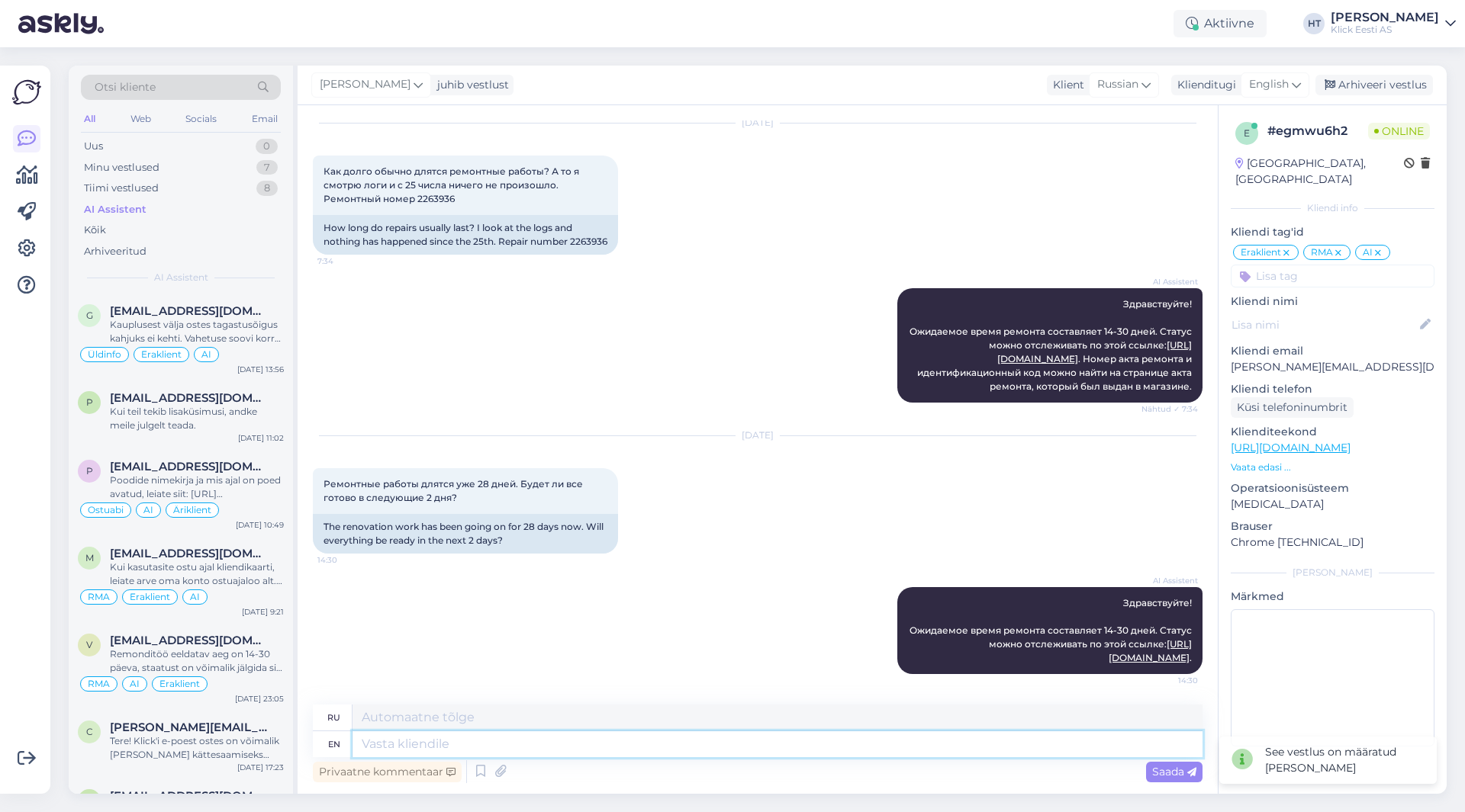
click at [752, 747] on textarea at bounding box center [778, 745] width 850 height 26
type textarea "FO"
type textarea "ФО"
type textarea "For m"
type textarea "Для"
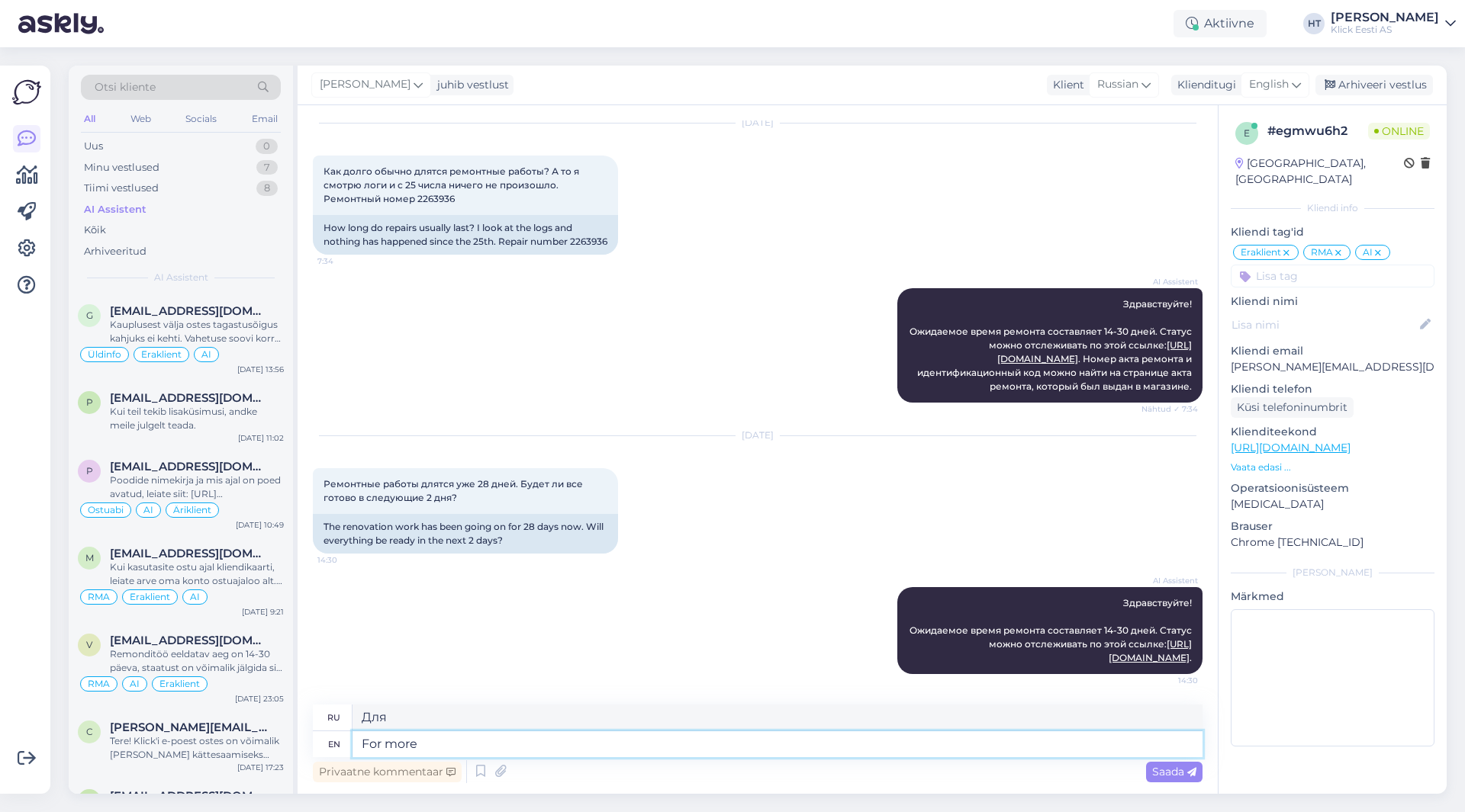
type textarea "For more a"
type textarea "Для получения дополнительной информации"
type textarea "For more accurate i"
type textarea "Для более точных данных"
type textarea "For more accurate info"
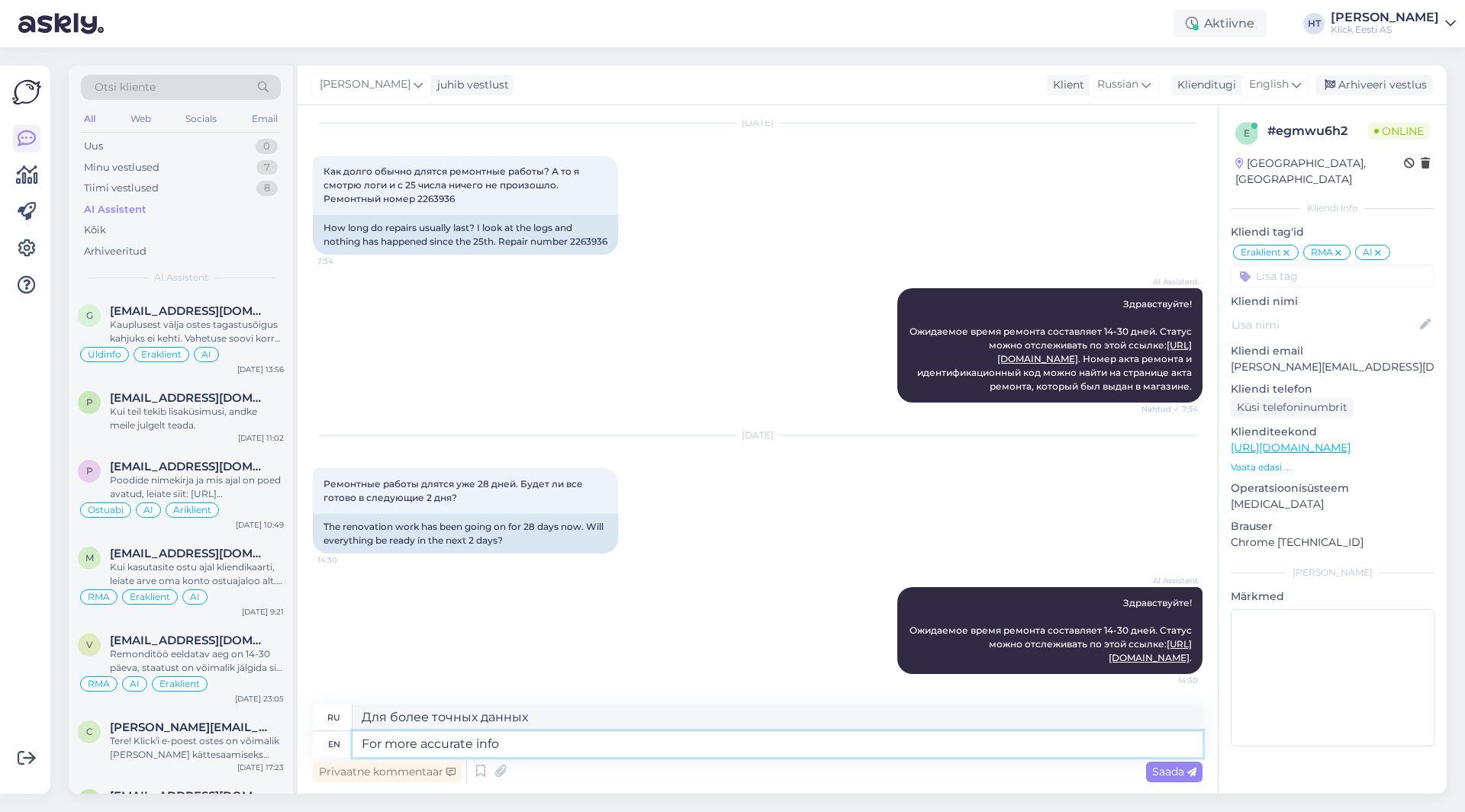
type textarea "Для более точной информации"
type textarea "For more accura"
type textarea "Для более точных данных"
type textarea "For more"
type textarea "Для получения дополнительной информации"
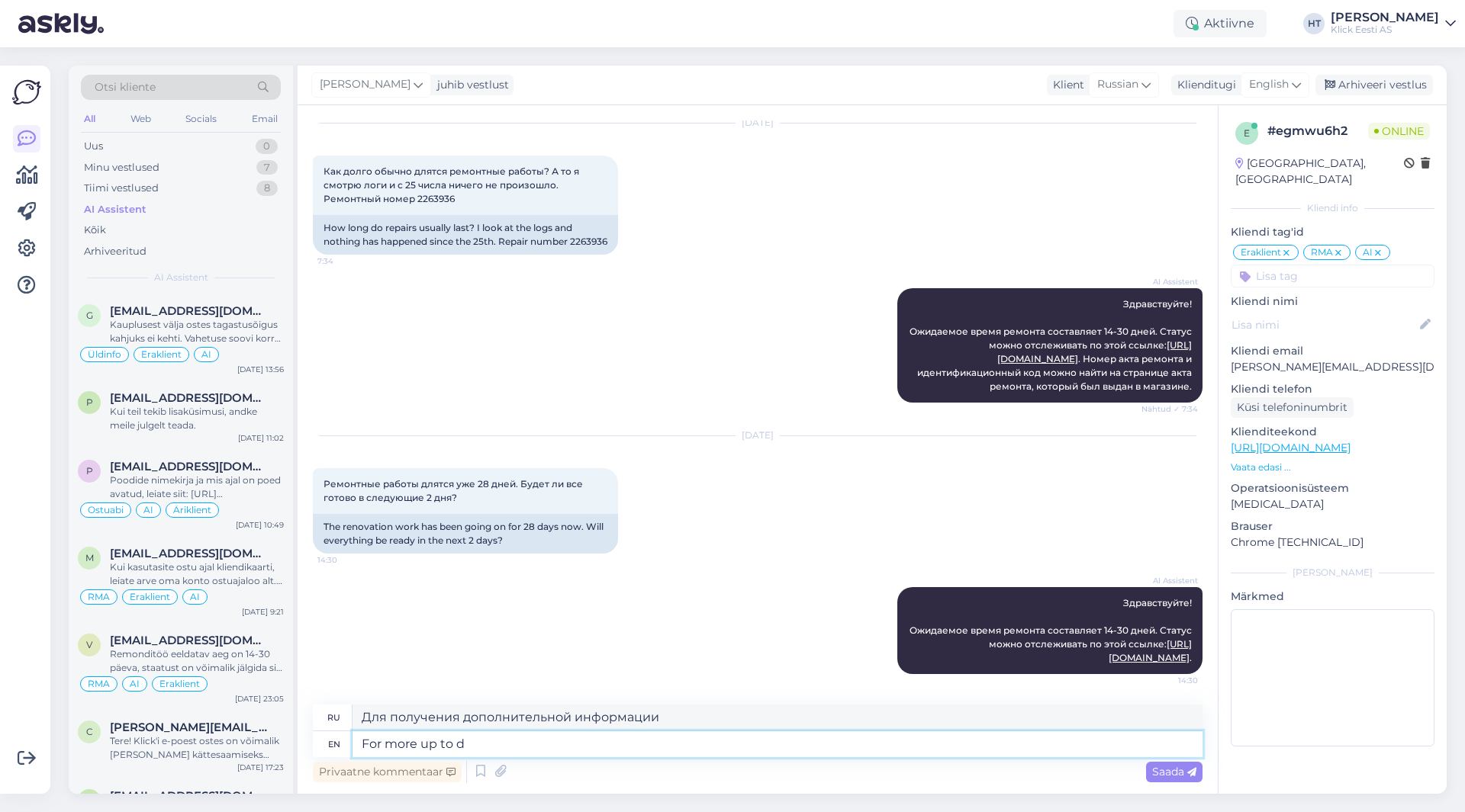
type textarea "For more up to da"
type textarea "Для получения дополнительной информации до"
type textarea "For more up to date i"
type textarea "Для получения более актуальной информации"
type textarea "For more up to date info regarding t"
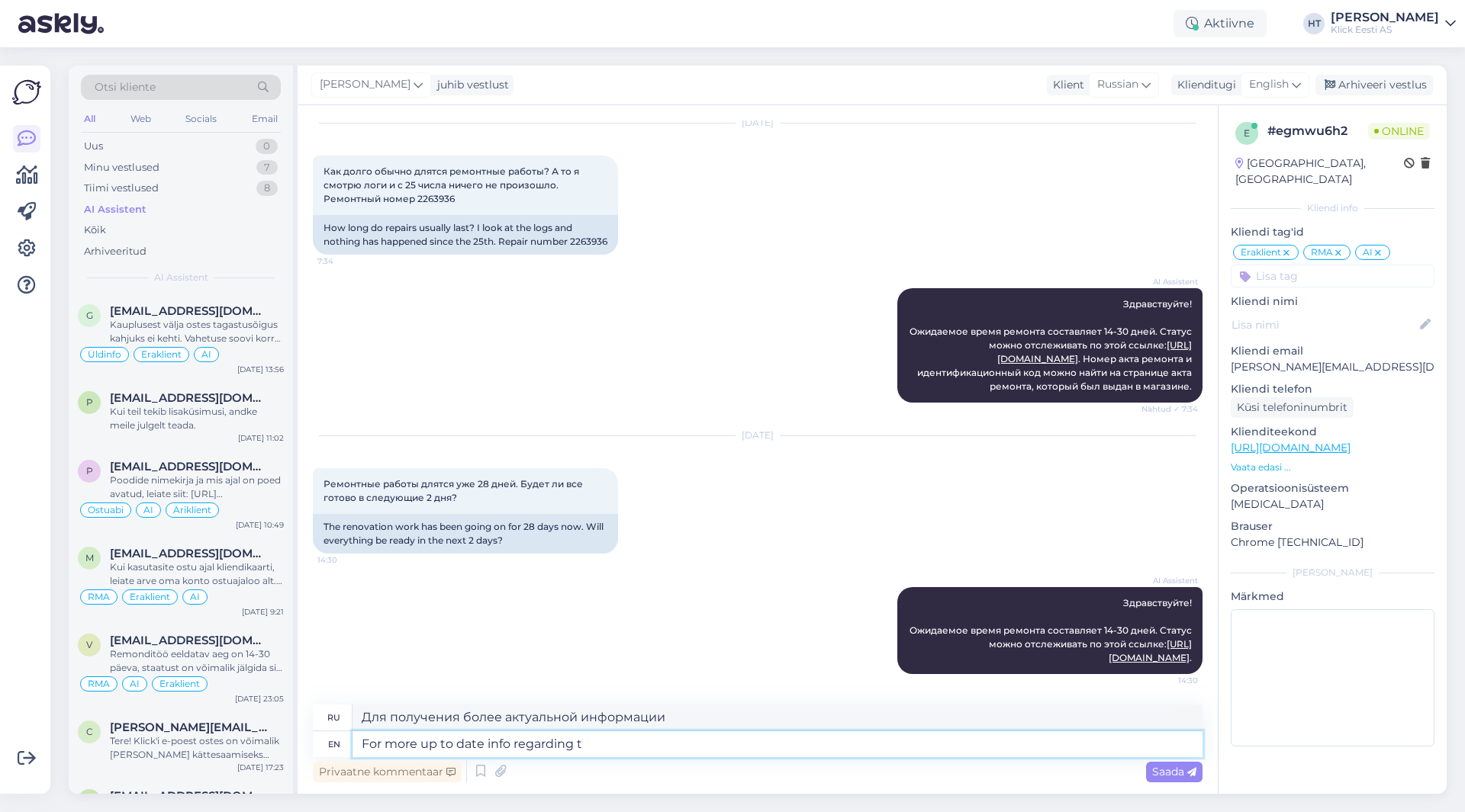
type textarea "Для получения более актуальной информации о"
type textarea "For more up to date info regarding repairs"
type textarea "Для получения более актуальной информации о ремонте"
type textarea "For more up to date info regarding repairs you ca"
type textarea "Для получения более актуальной информации о ремонте вы"
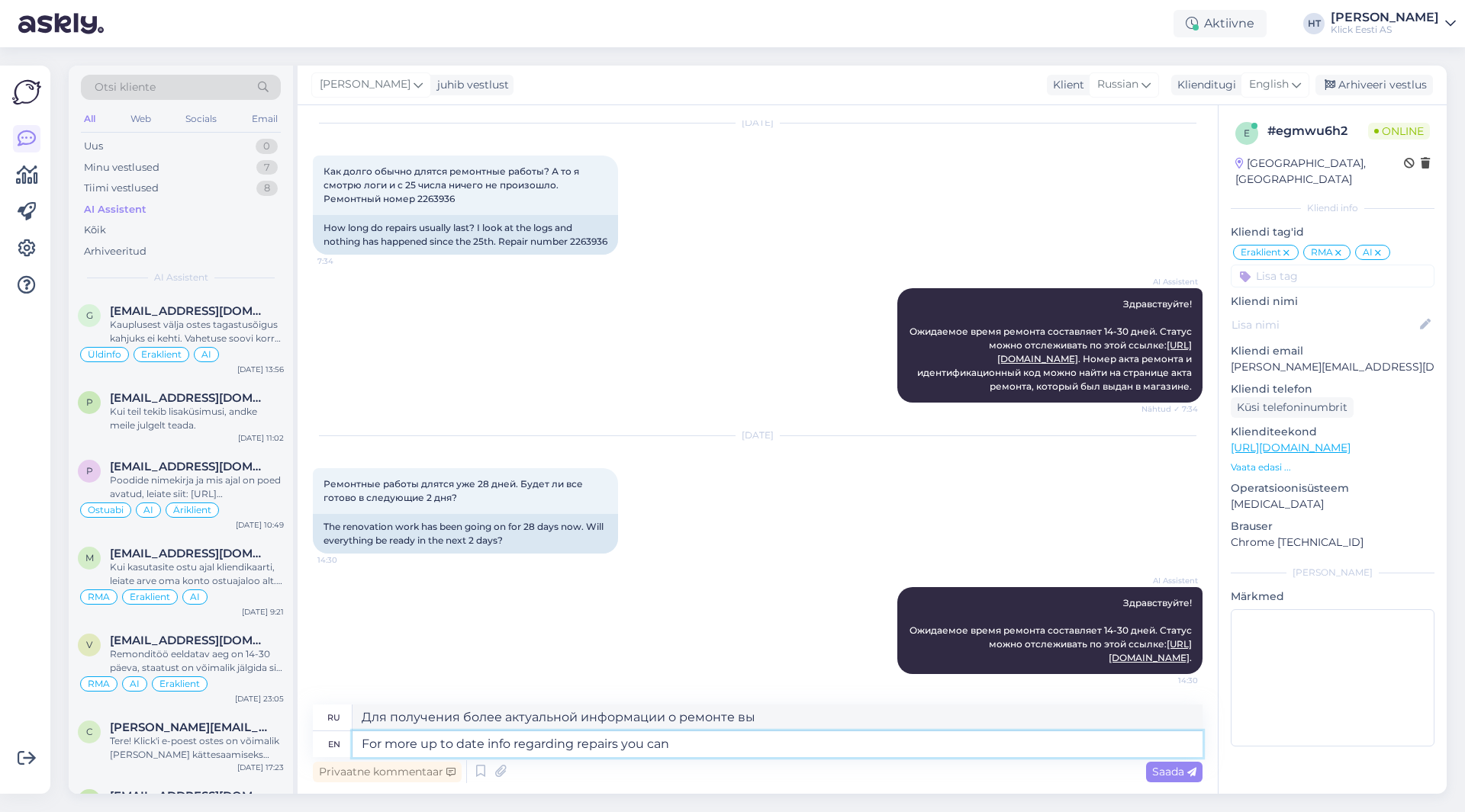
type textarea "For more up to date info regarding repairs you can"
type textarea "Для получения более актуальной информации о ремонте вы можете"
type textarea "For more up to date info regarding repairs you can contact o"
type textarea "Для получения более актуальной информации о ремонте вы можете связаться с нами"
type textarea "For more up to date info regarding repairs you can contact our after"
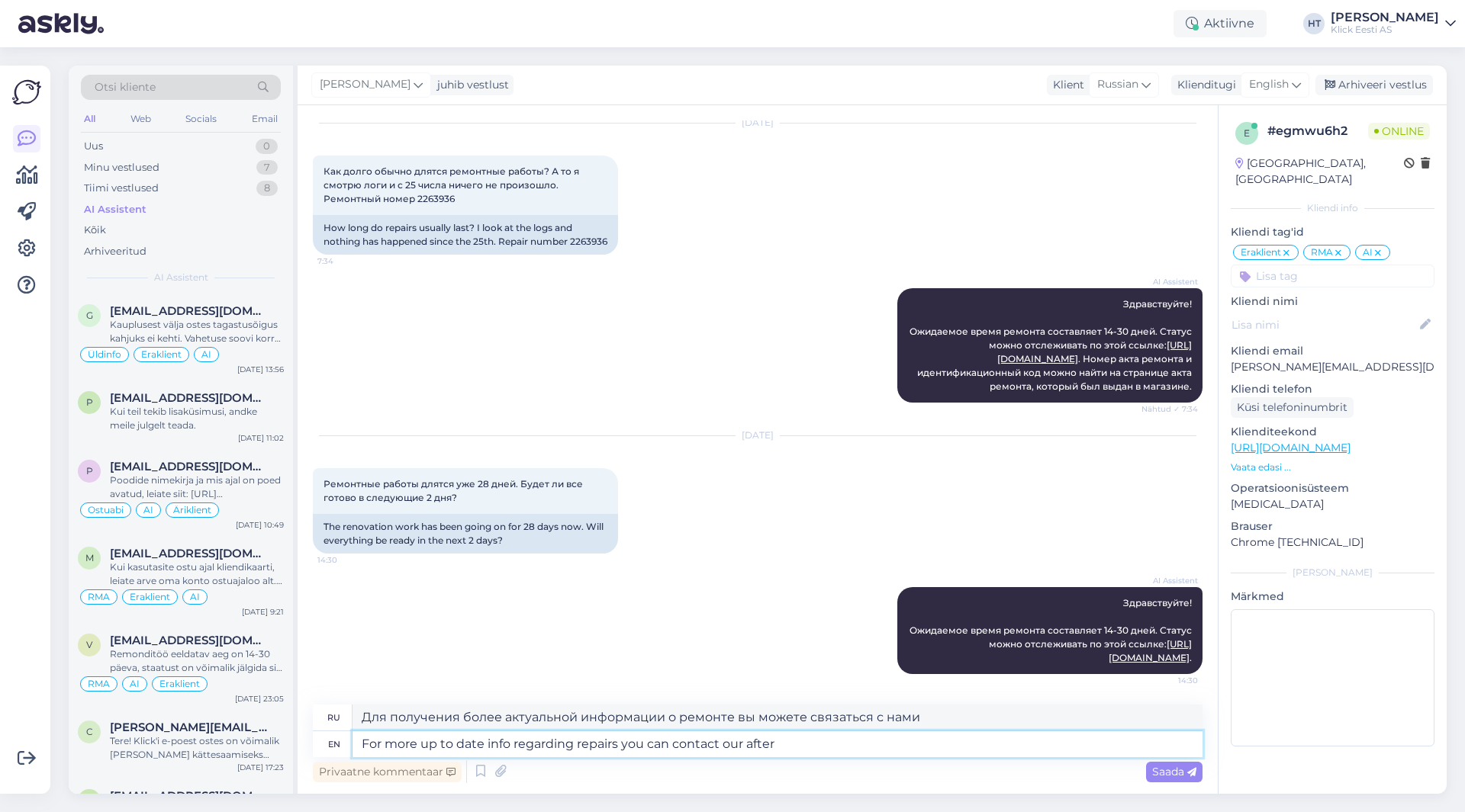
type textarea "Для получения более актуальной информации о ремонте вы можете связаться с нашим…"
type textarea "For more up to date info regarding repairs you can contact our after sales"
type textarea "Для получения более актуальной информации о ремонте вы можете связаться с нашим…"
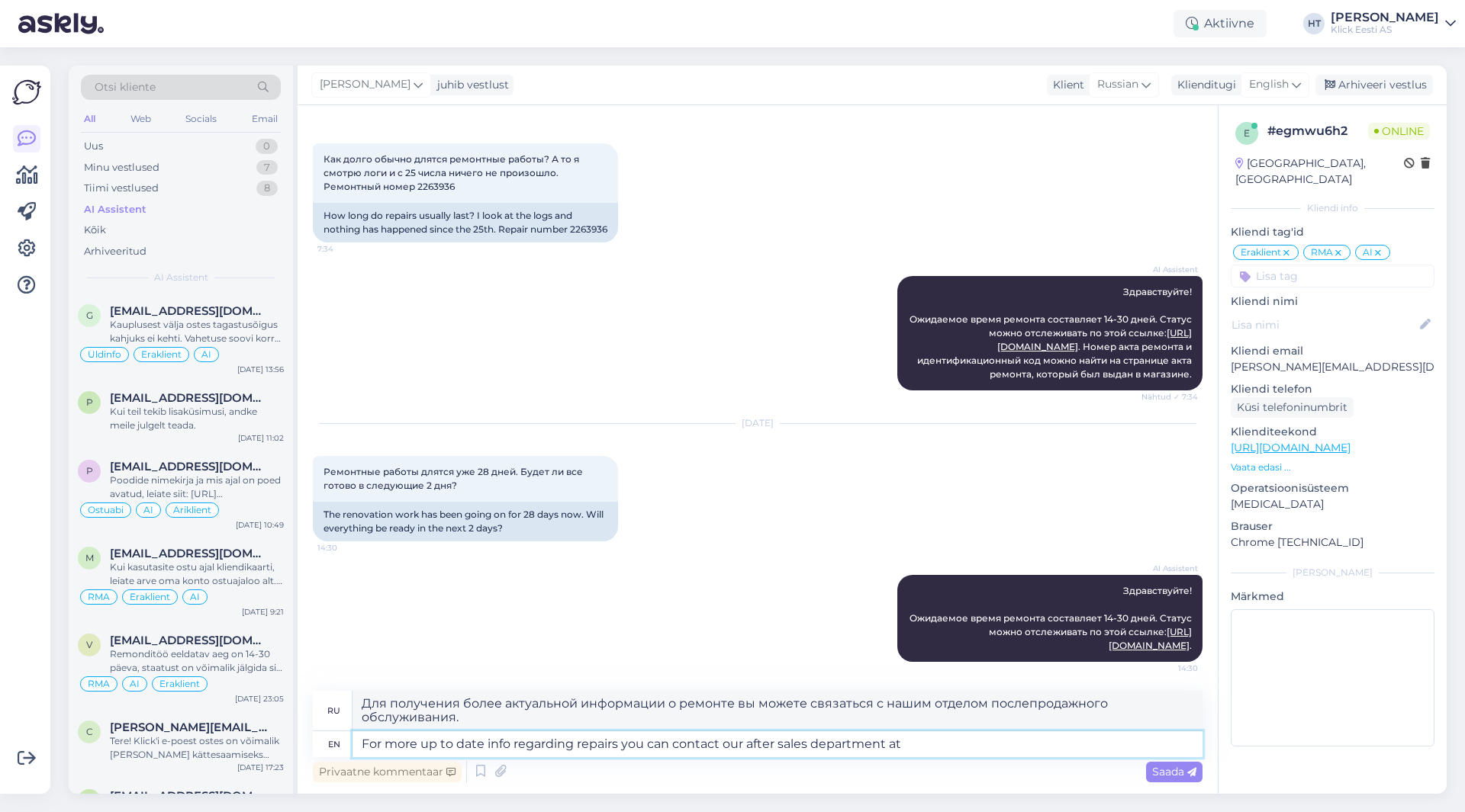
type textarea "For more up to date info regarding repairs you can contact our after sales depa…"
type textarea "Для получения более актуальной информации о ремонте вы можете связаться с нашим…"
type textarea "For more up to date info regarding repairs you can contact our after sales depa…"
type textarea "Для получения более актуальной информации о ремонте вы можете связаться с нашим…"
type textarea "For more up to date info regarding repairs you can contact our after sales depa…"
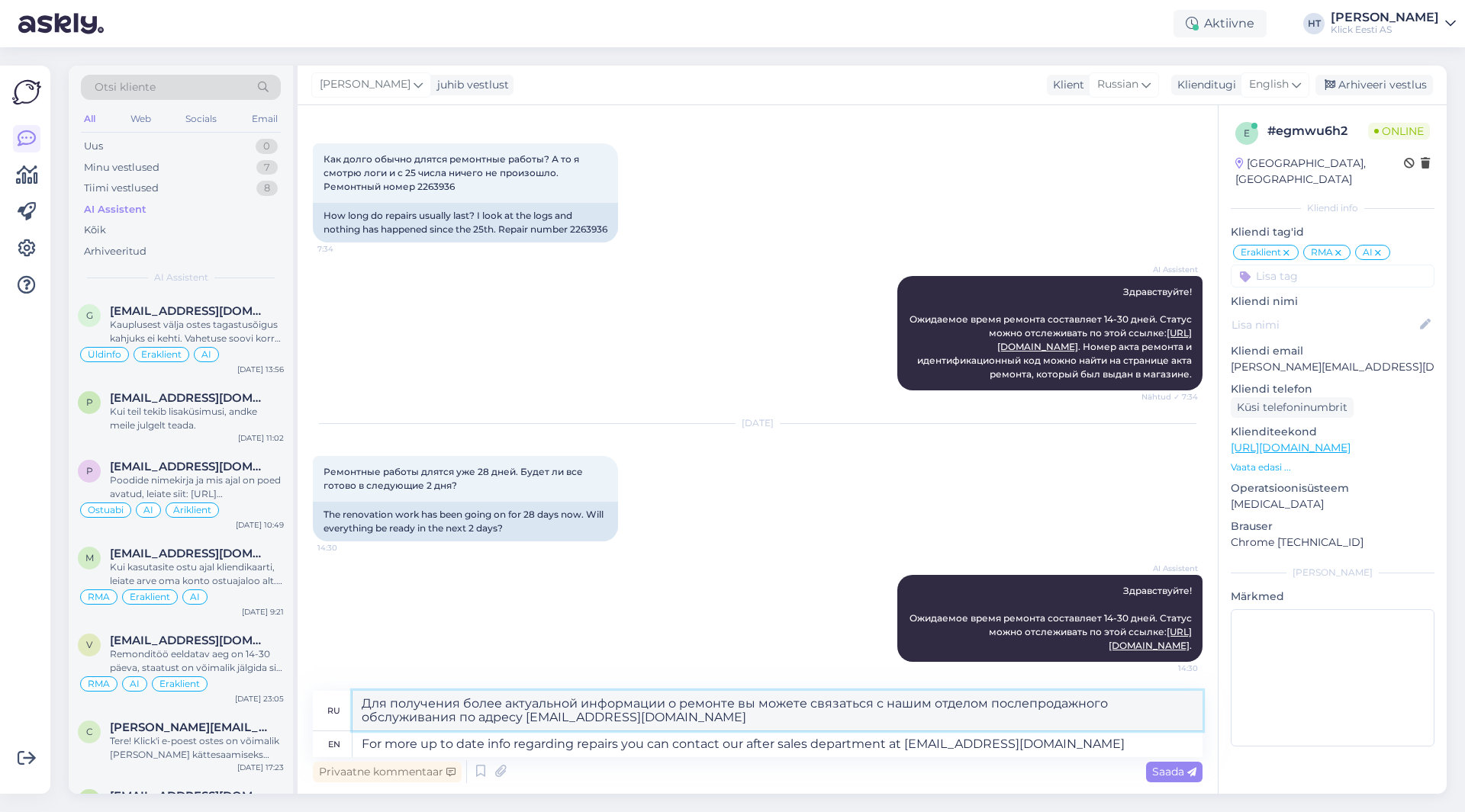
click at [579, 718] on textarea "Для получения более актуальной информации о ремонте вы можете связаться с нашим…" at bounding box center [778, 710] width 850 height 39
click at [667, 728] on textarea "Для получения более актуальной информации о ремонте вы можете связаться с нашим…" at bounding box center [778, 710] width 850 height 39
click at [1168, 776] on span "Saada" at bounding box center [1174, 771] width 44 height 14
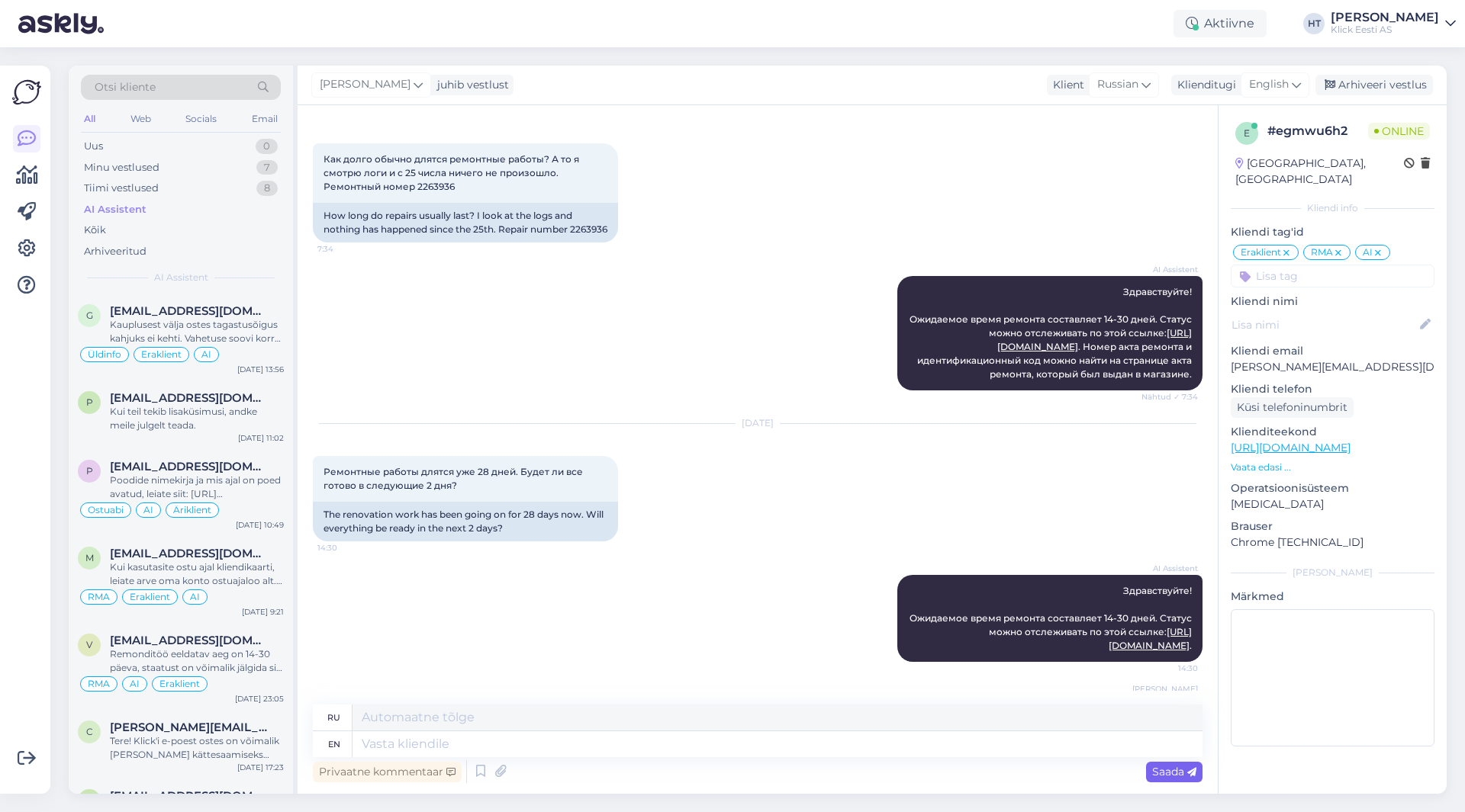
scroll to position [192, 0]
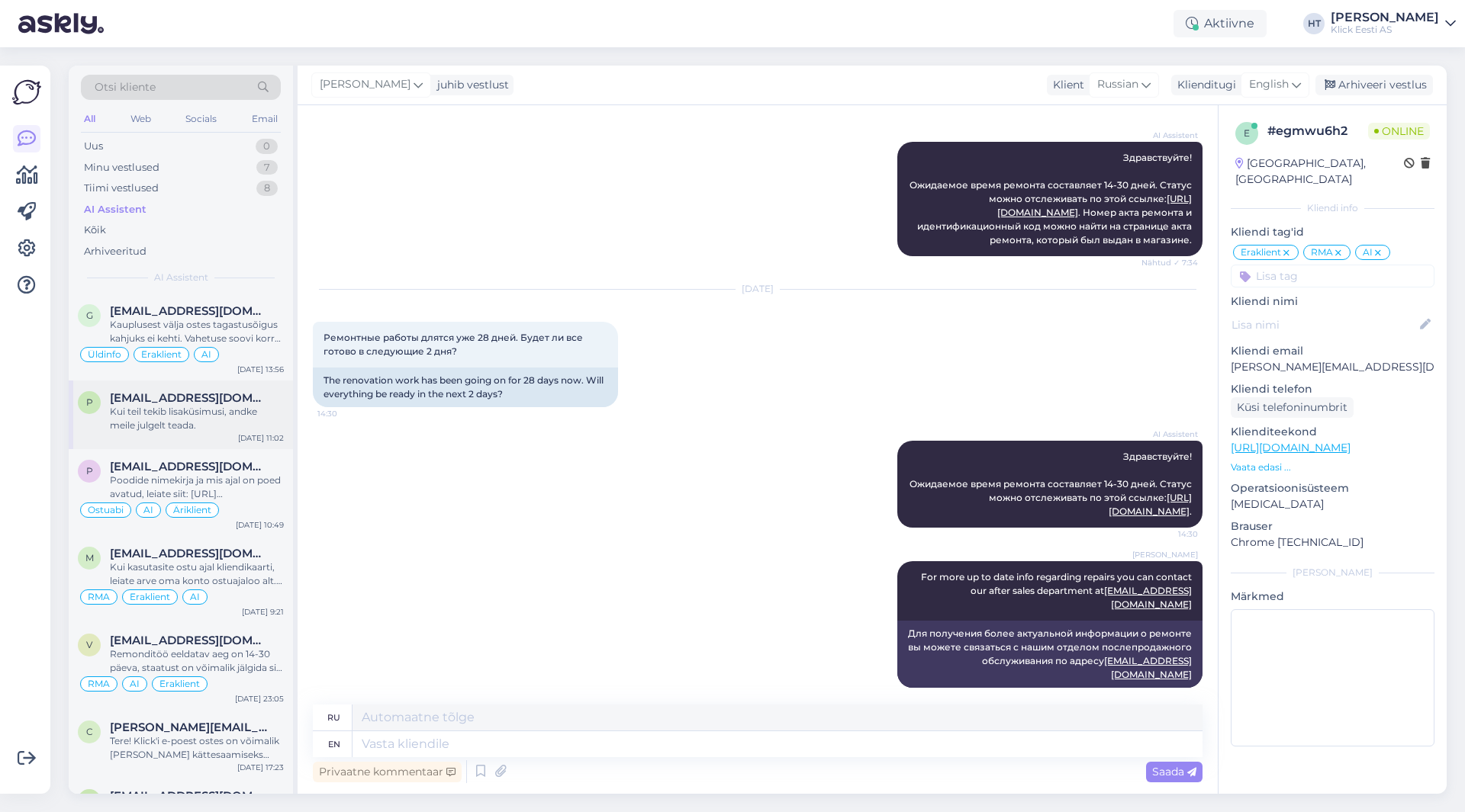
click at [176, 407] on div "Kui teil tekib lisaküsimusi, andke meile julgelt teada." at bounding box center [196, 418] width 174 height 27
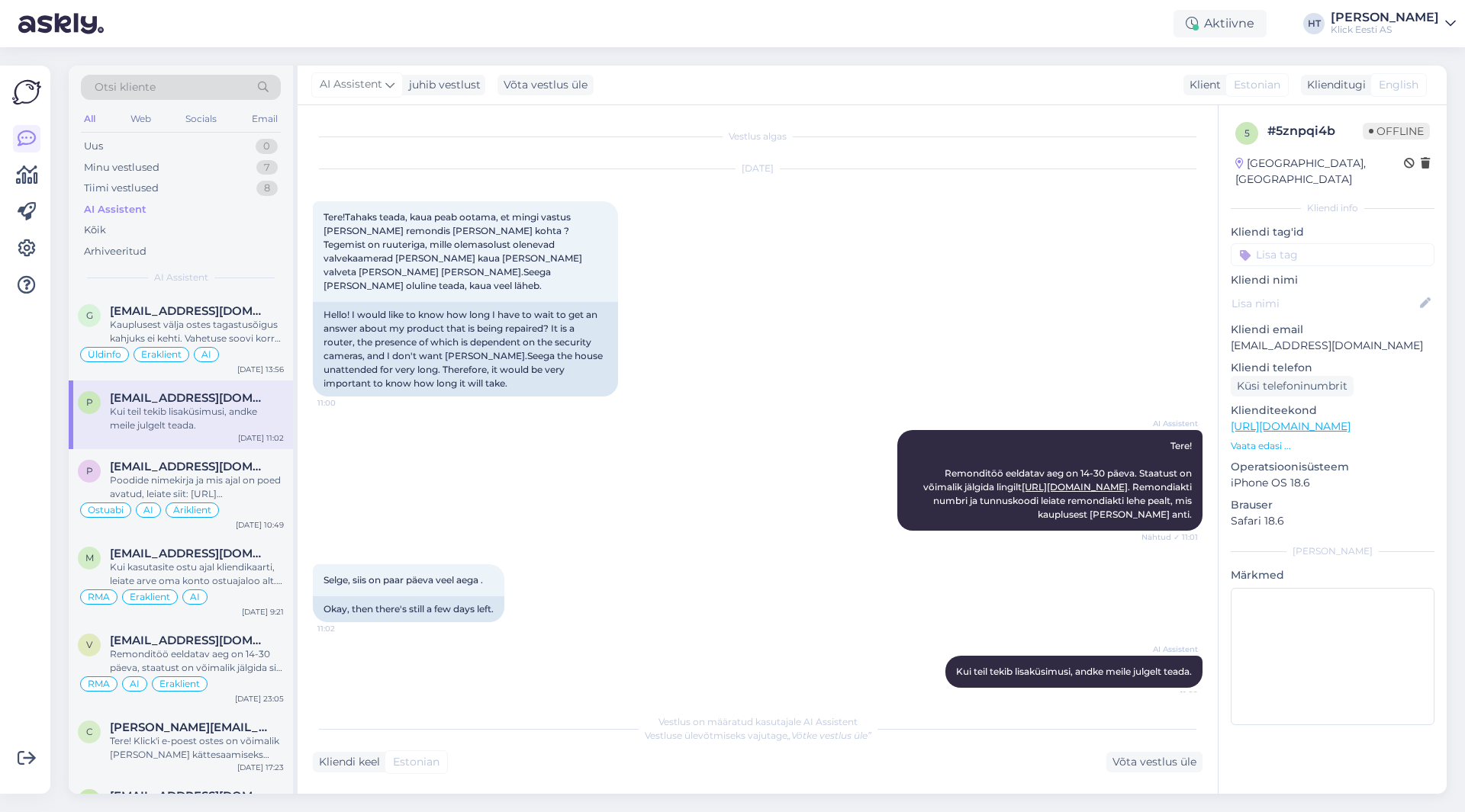
click at [1308, 244] on input at bounding box center [1333, 255] width 204 height 23
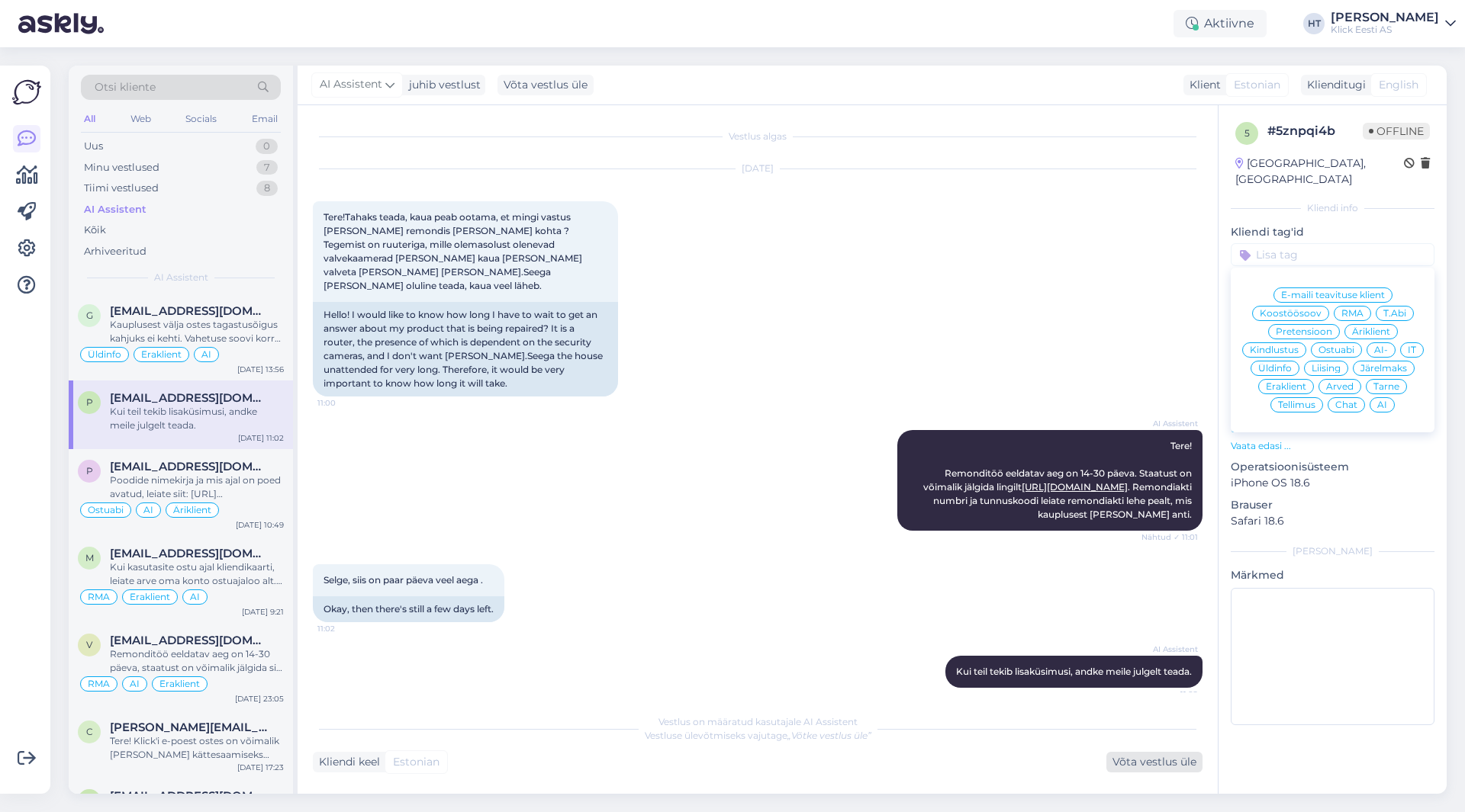
click at [1190, 762] on div "Võta vestlus üle" at bounding box center [1155, 762] width 96 height 21
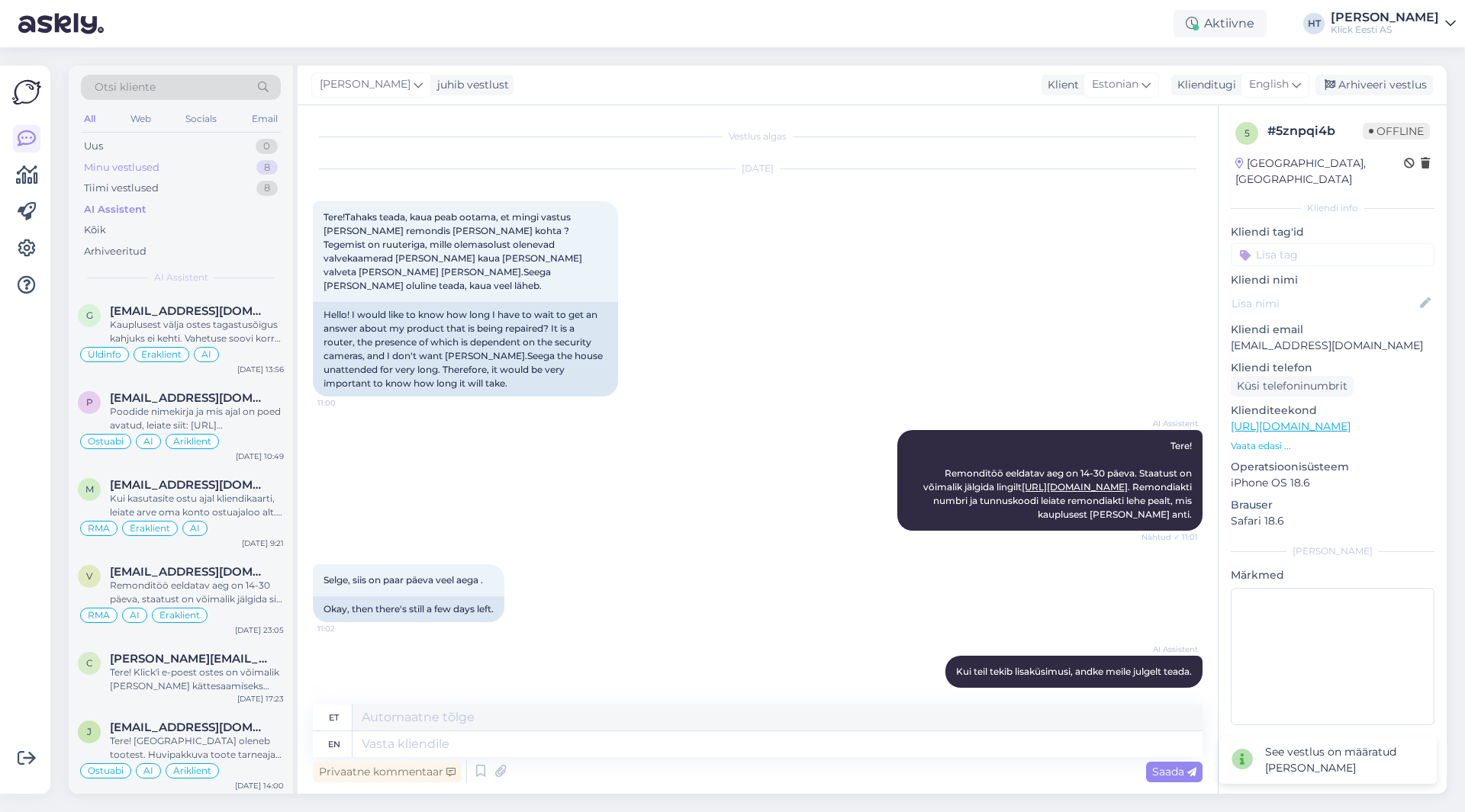
click at [221, 169] on div "Minu vestlused 8" at bounding box center [180, 168] width 200 height 22
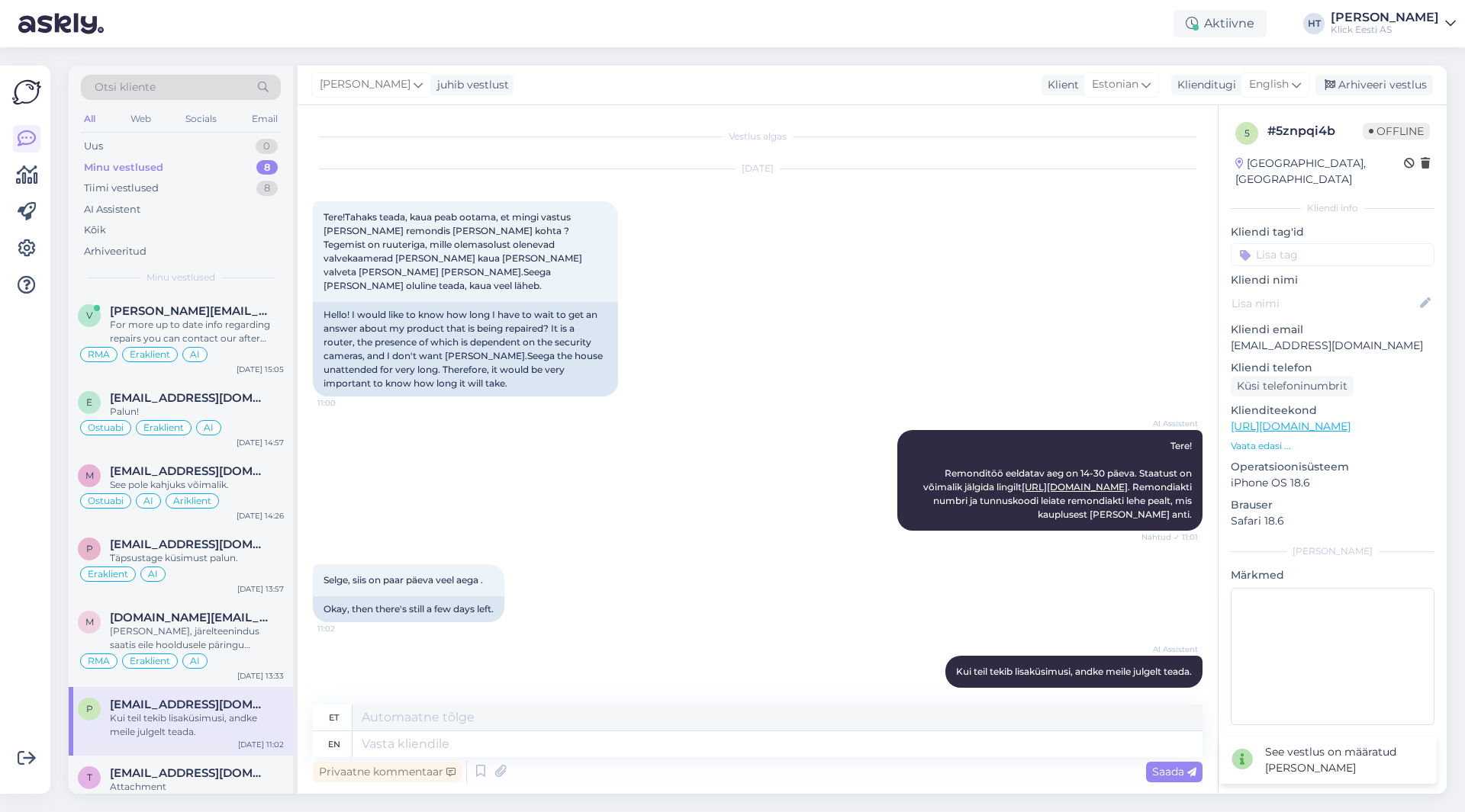
click at [91, 117] on div "All" at bounding box center [90, 119] width 18 height 20
click at [140, 172] on div "Minu vestlused" at bounding box center [123, 168] width 79 height 15
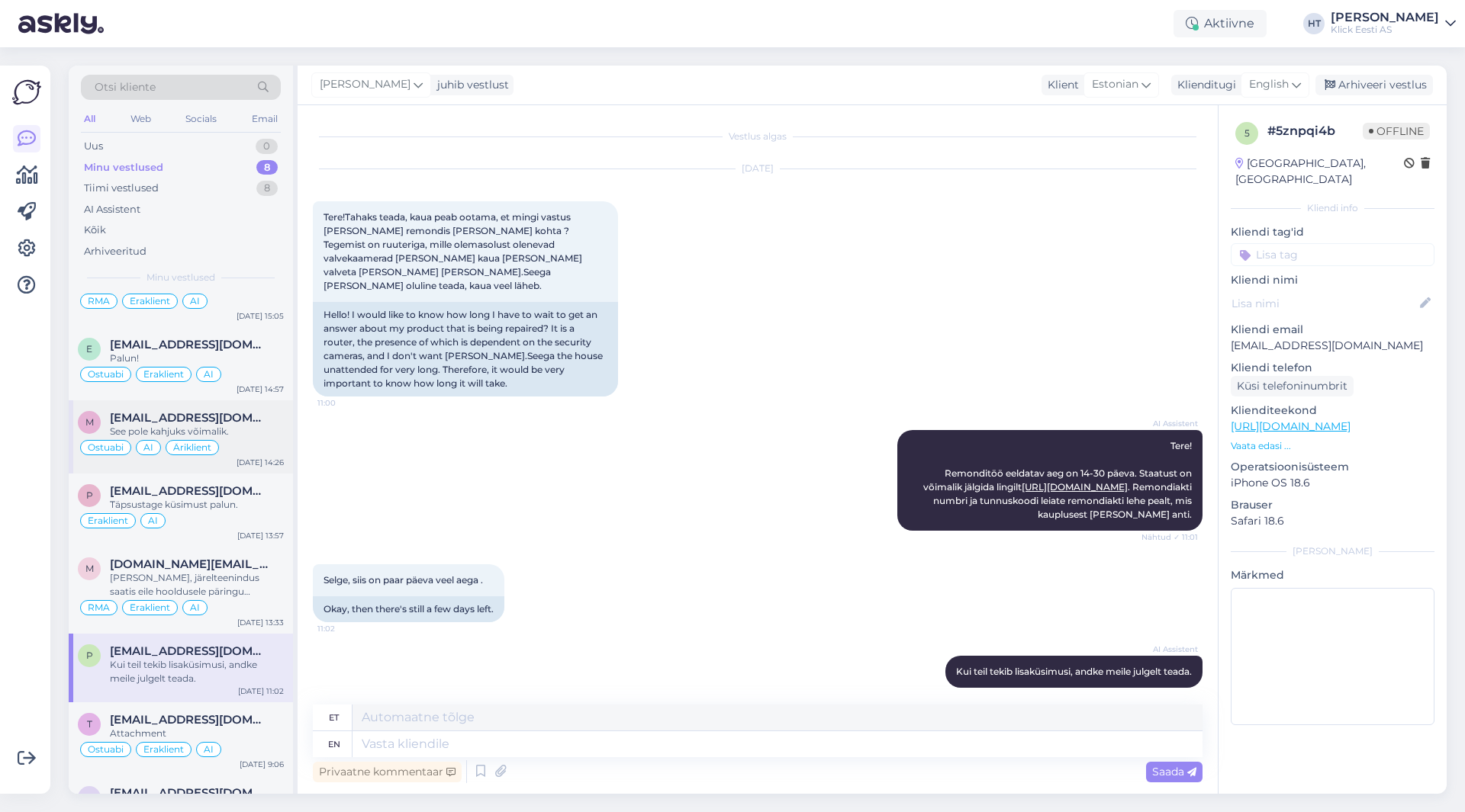
scroll to position [76, 0]
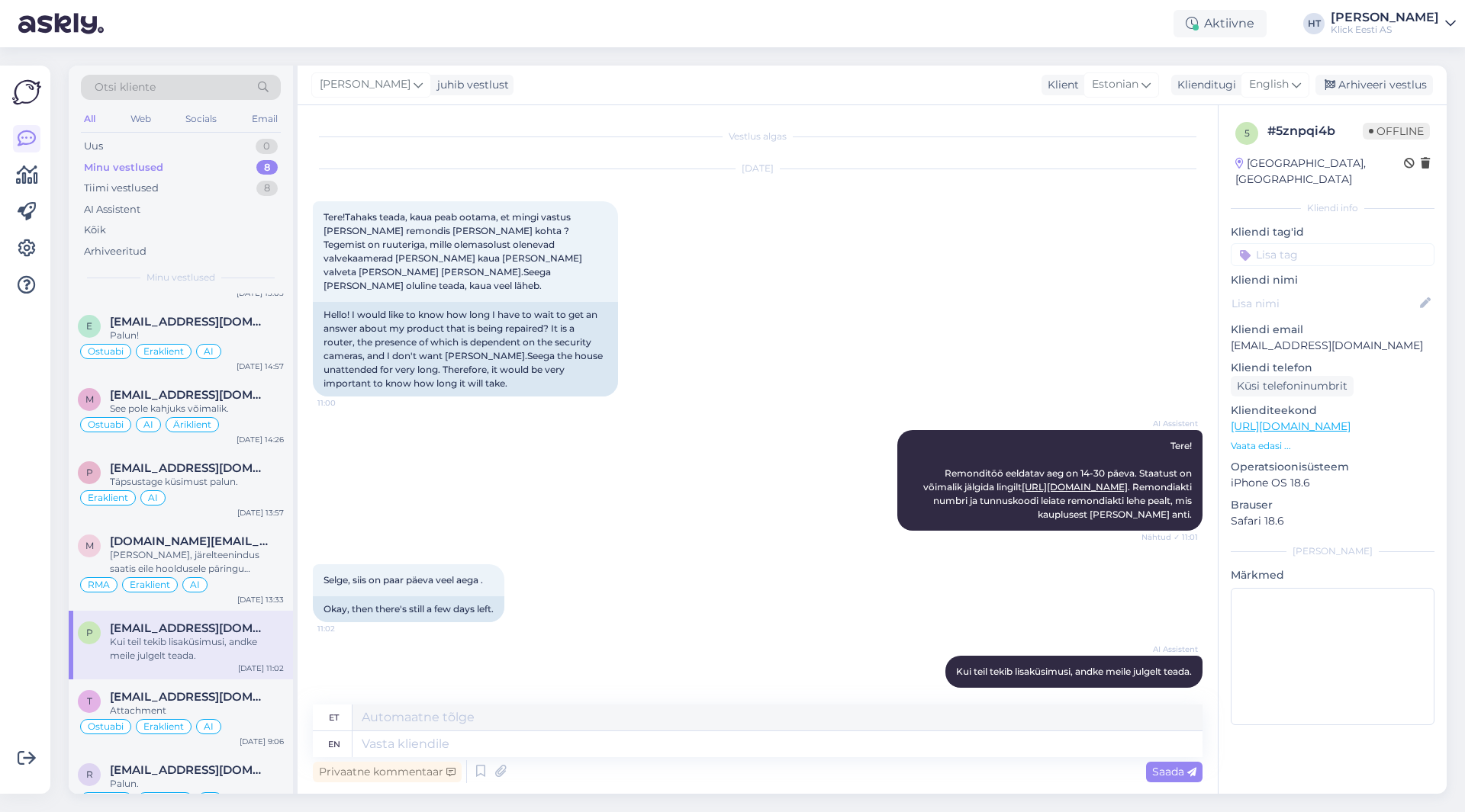
click at [1314, 244] on input at bounding box center [1333, 255] width 204 height 23
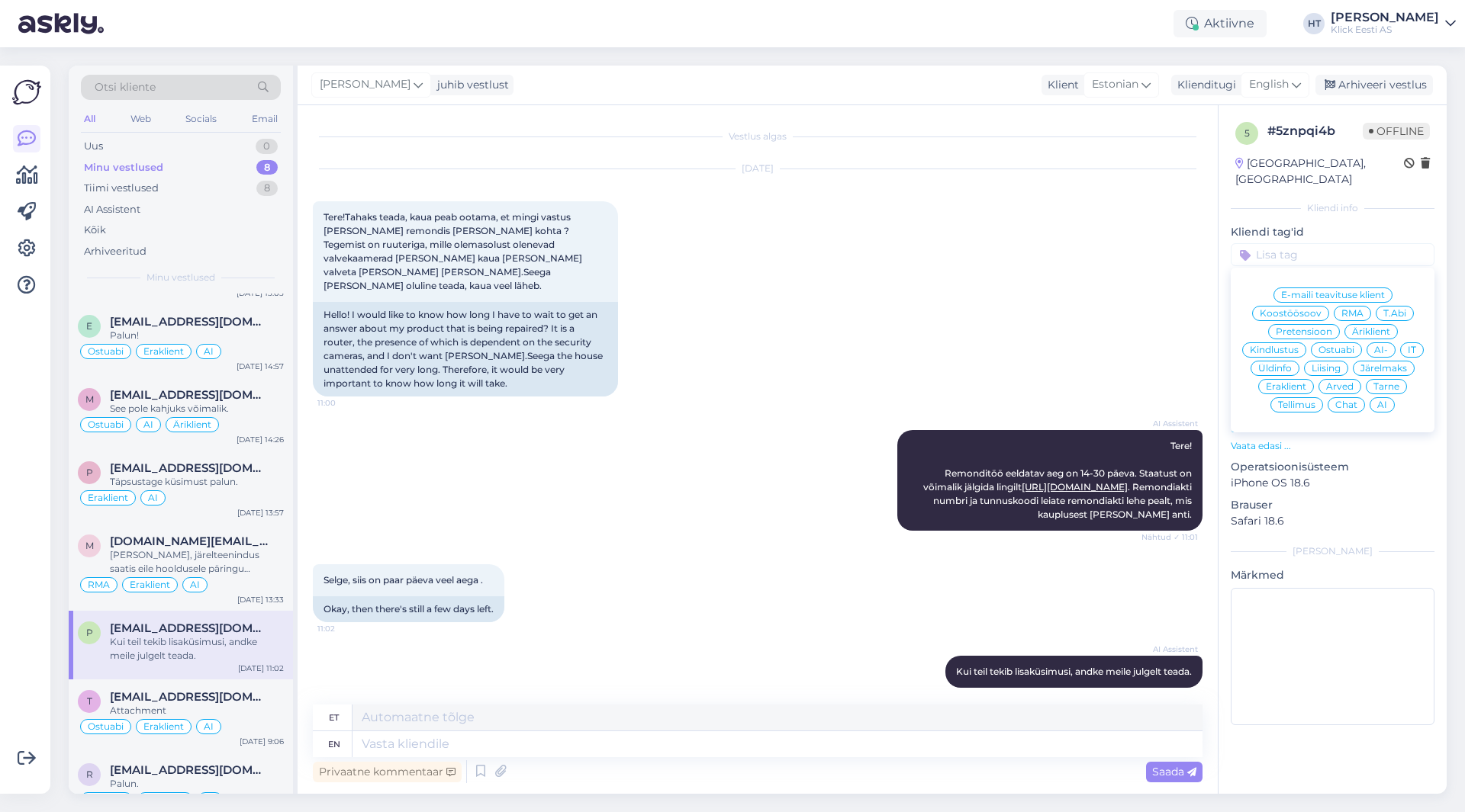
click at [702, 319] on div "[DATE] Tere!Tahaks teada, kaua peab ootama, et mingi vastus [PERSON_NAME] remon…" at bounding box center [758, 282] width 890 height 261
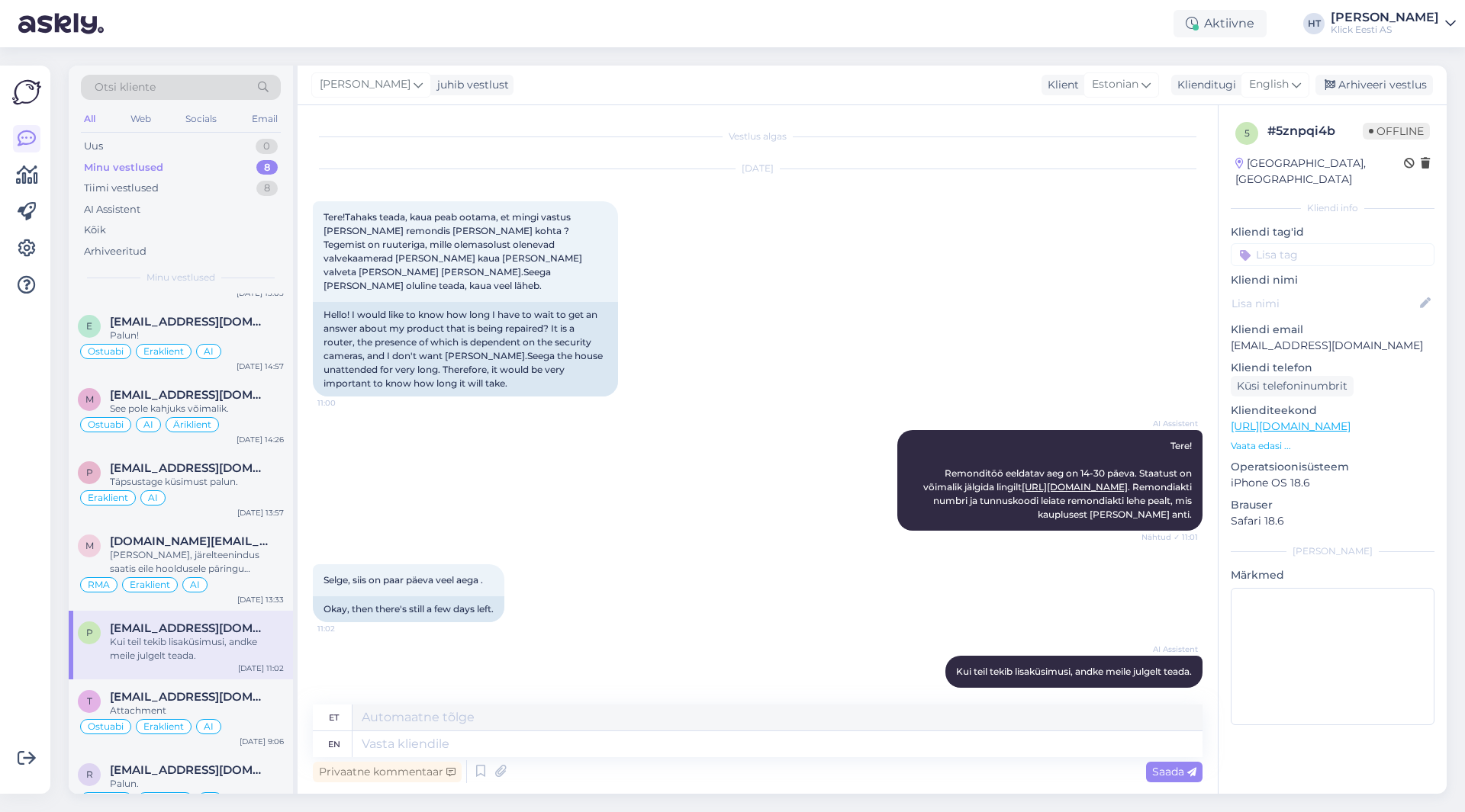
click at [1318, 244] on input at bounding box center [1333, 255] width 204 height 23
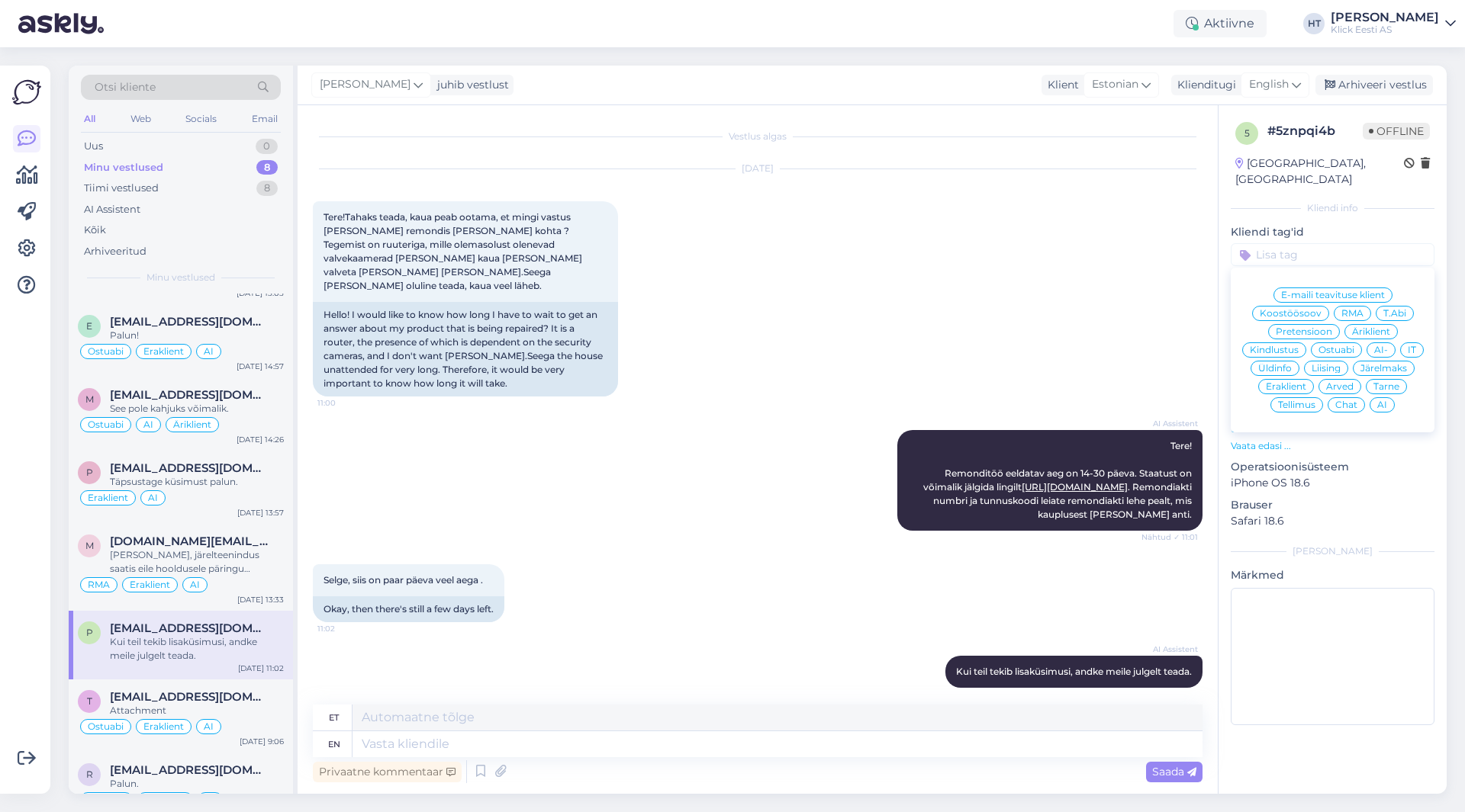
click at [1388, 398] on div "AI" at bounding box center [1382, 405] width 25 height 15
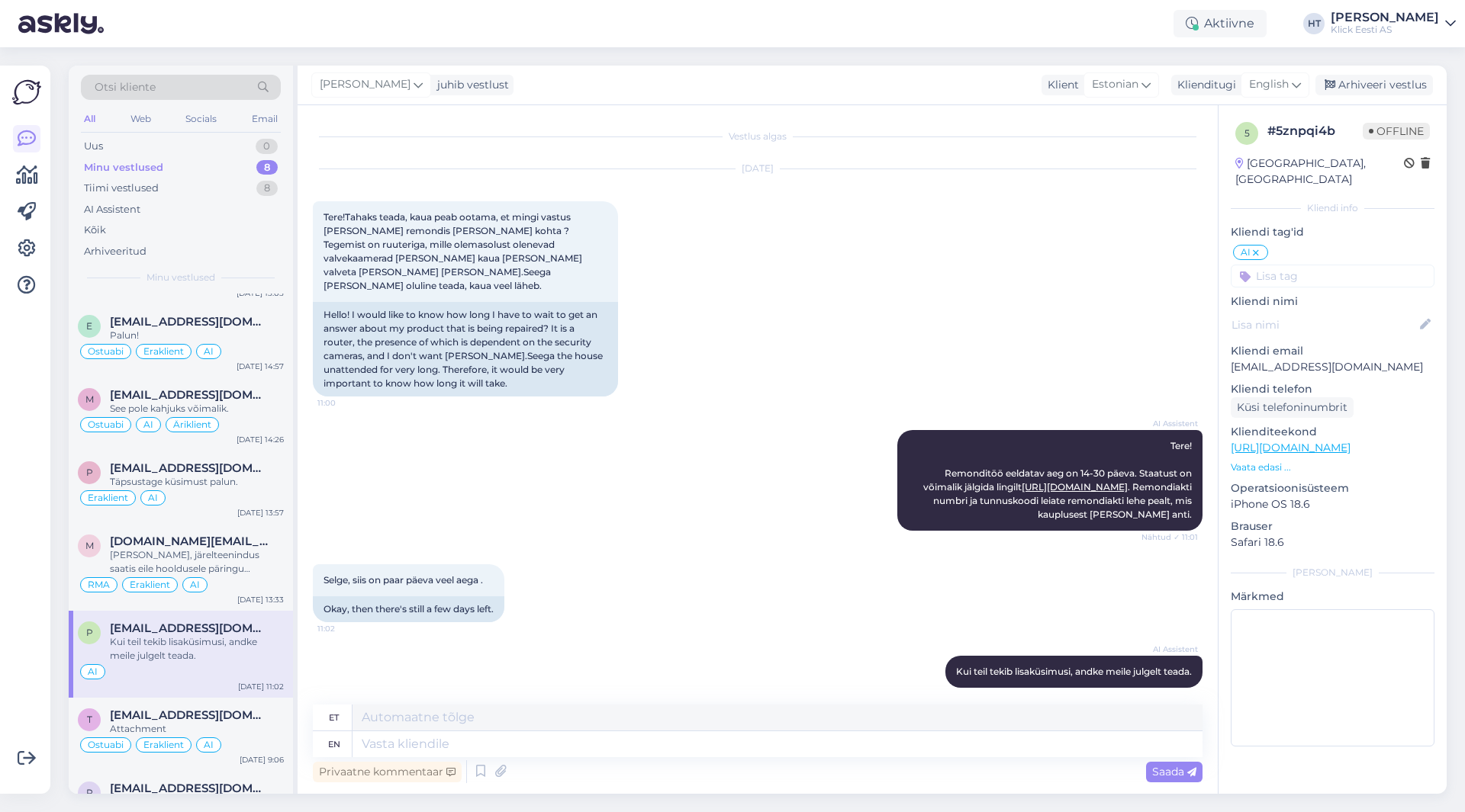
click at [1271, 265] on input at bounding box center [1333, 276] width 204 height 23
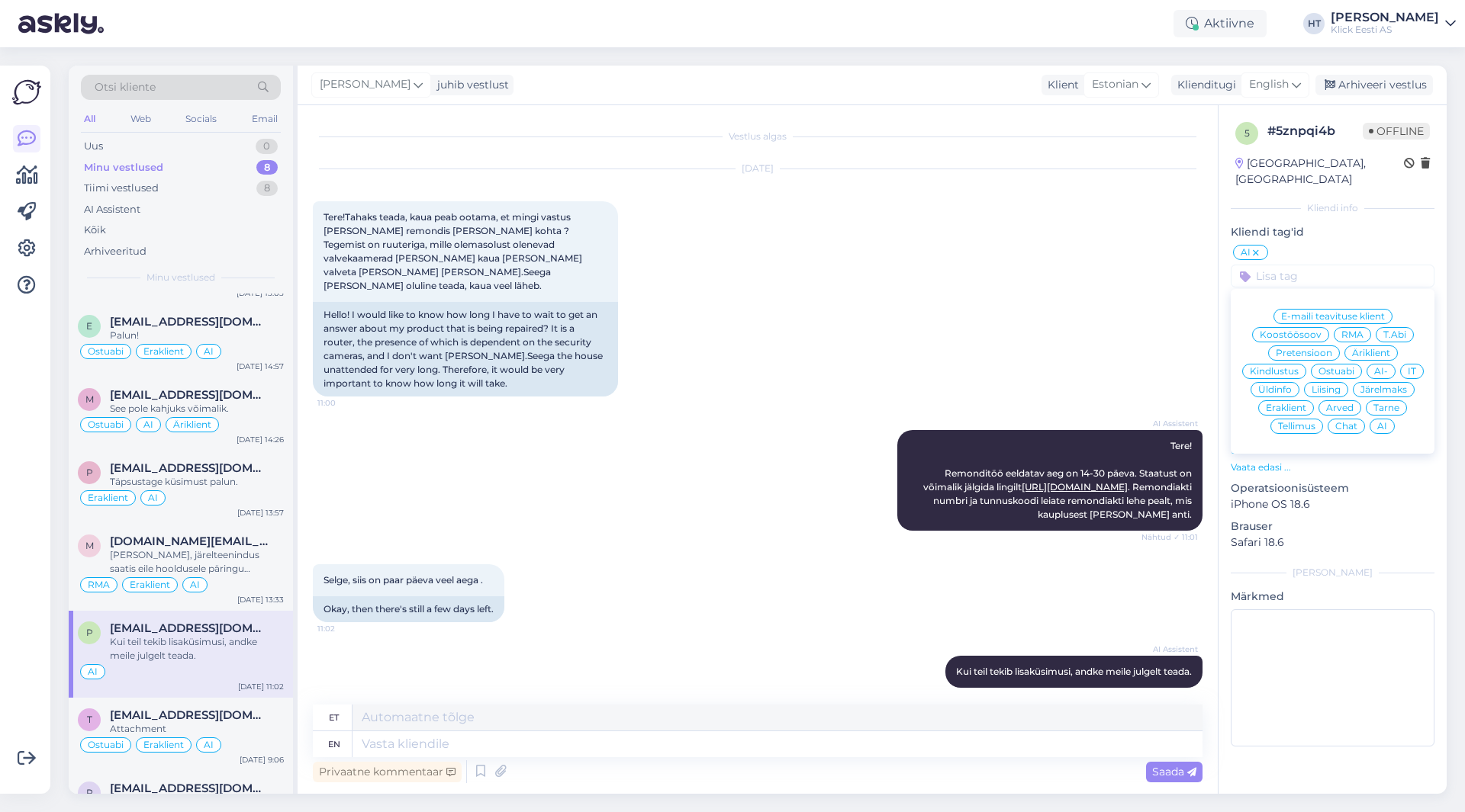
click at [1289, 403] on span "Eraklient" at bounding box center [1286, 407] width 40 height 9
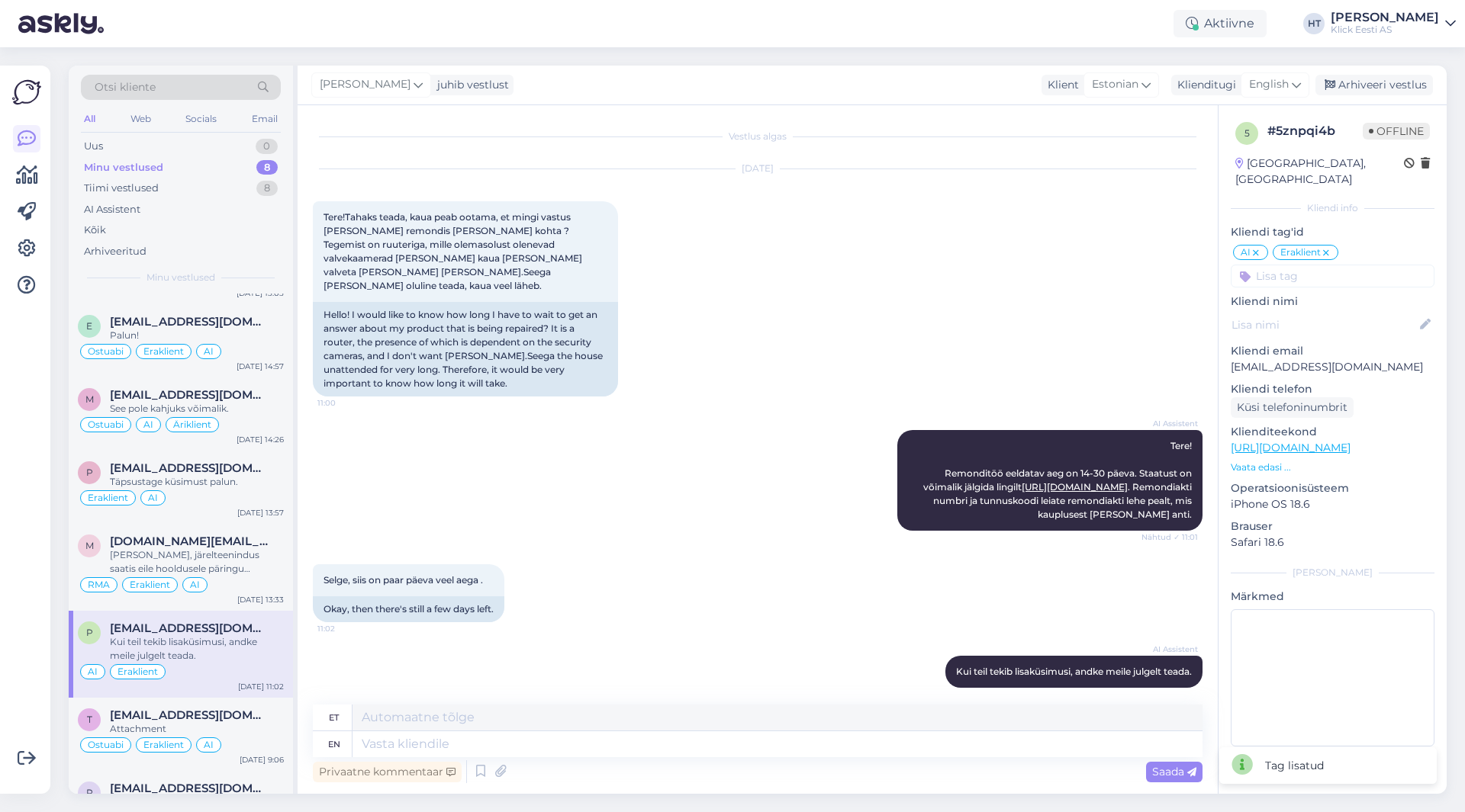
click at [1340, 269] on input at bounding box center [1333, 276] width 204 height 23
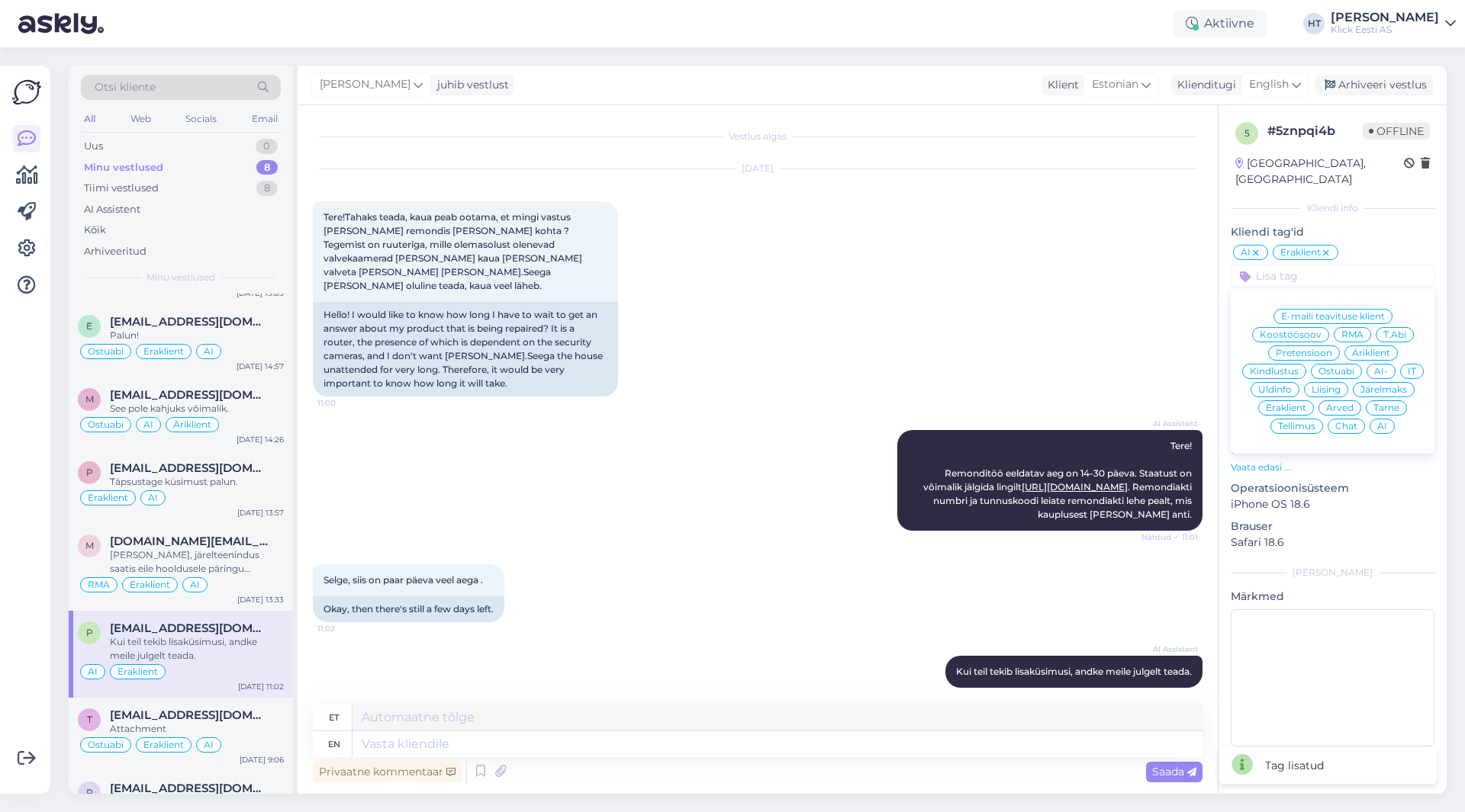
click at [1343, 309] on div "E-maili teavituse klient Koostöösoov RMA T.Abi Pretensioon Äriklient Kindlustus…" at bounding box center [1333, 371] width 204 height 152
click at [1344, 330] on span "RMA" at bounding box center [1353, 334] width 22 height 9
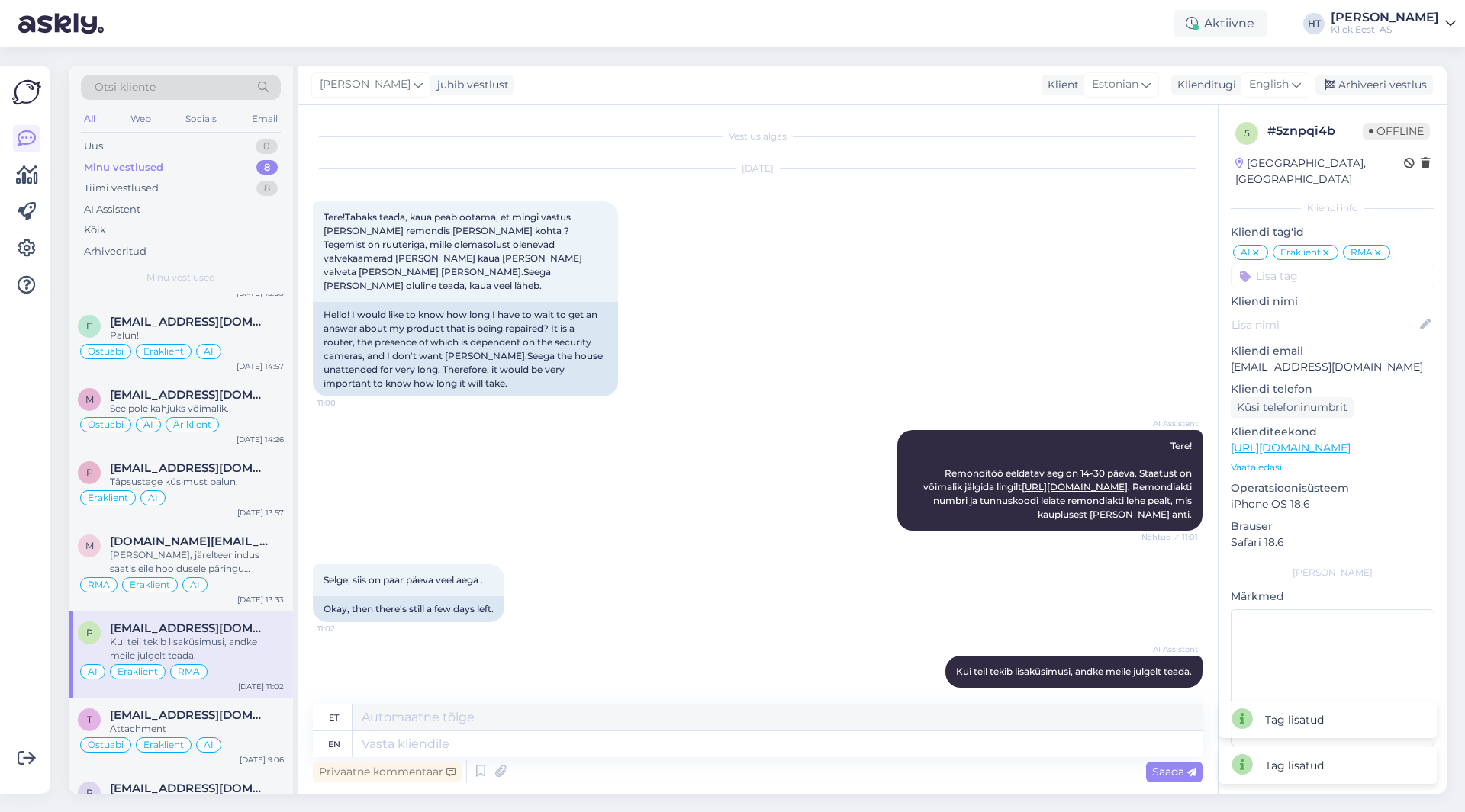
click at [1079, 308] on div "[DATE] Tere!Tahaks teada, kaua peab ootama, et mingi vastus [PERSON_NAME] remon…" at bounding box center [758, 282] width 890 height 261
click at [229, 329] on div "Palun!" at bounding box center [196, 335] width 174 height 14
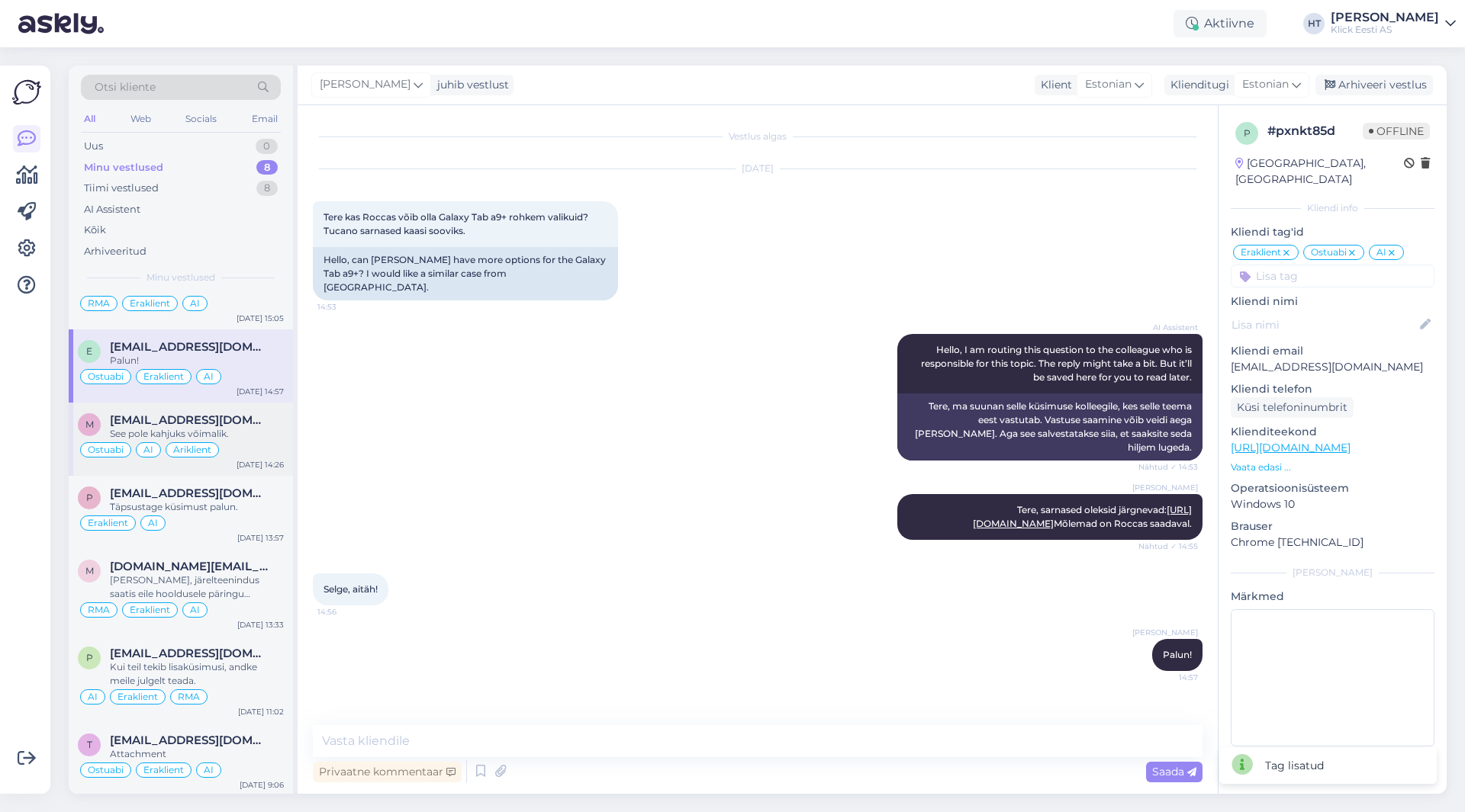
scroll to position [0, 0]
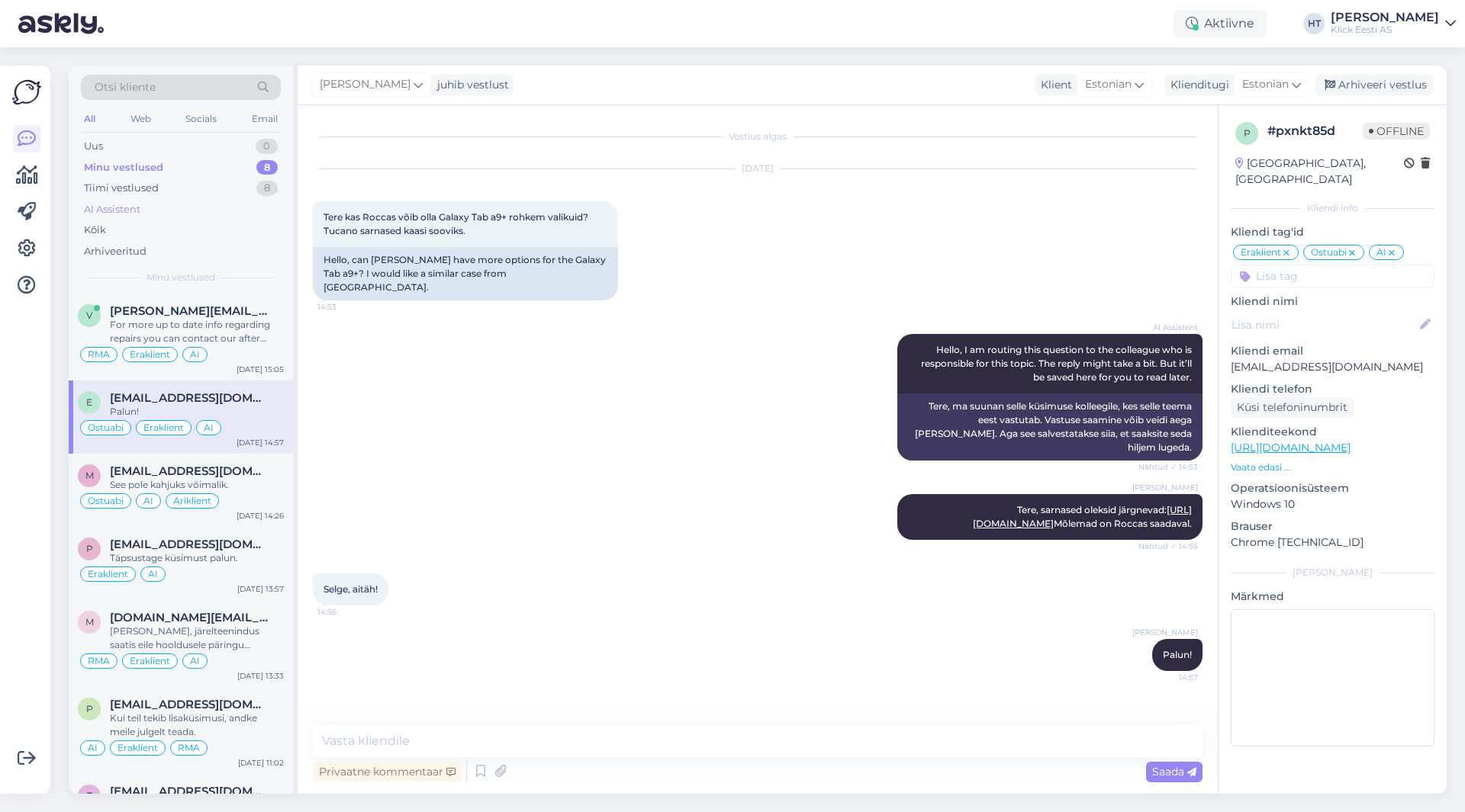
click at [179, 217] on div "AI Assistent" at bounding box center [180, 209] width 200 height 22
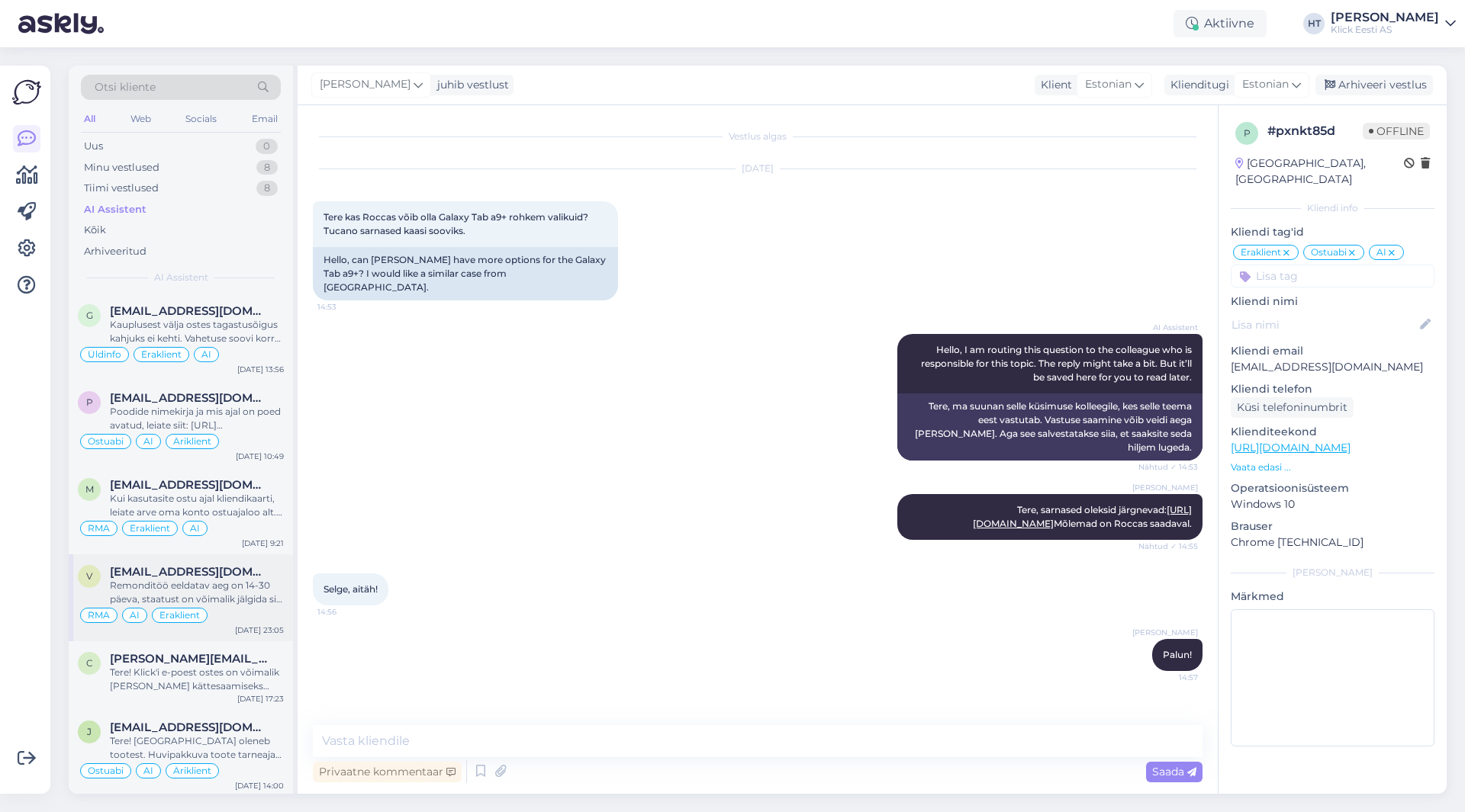
scroll to position [76, 0]
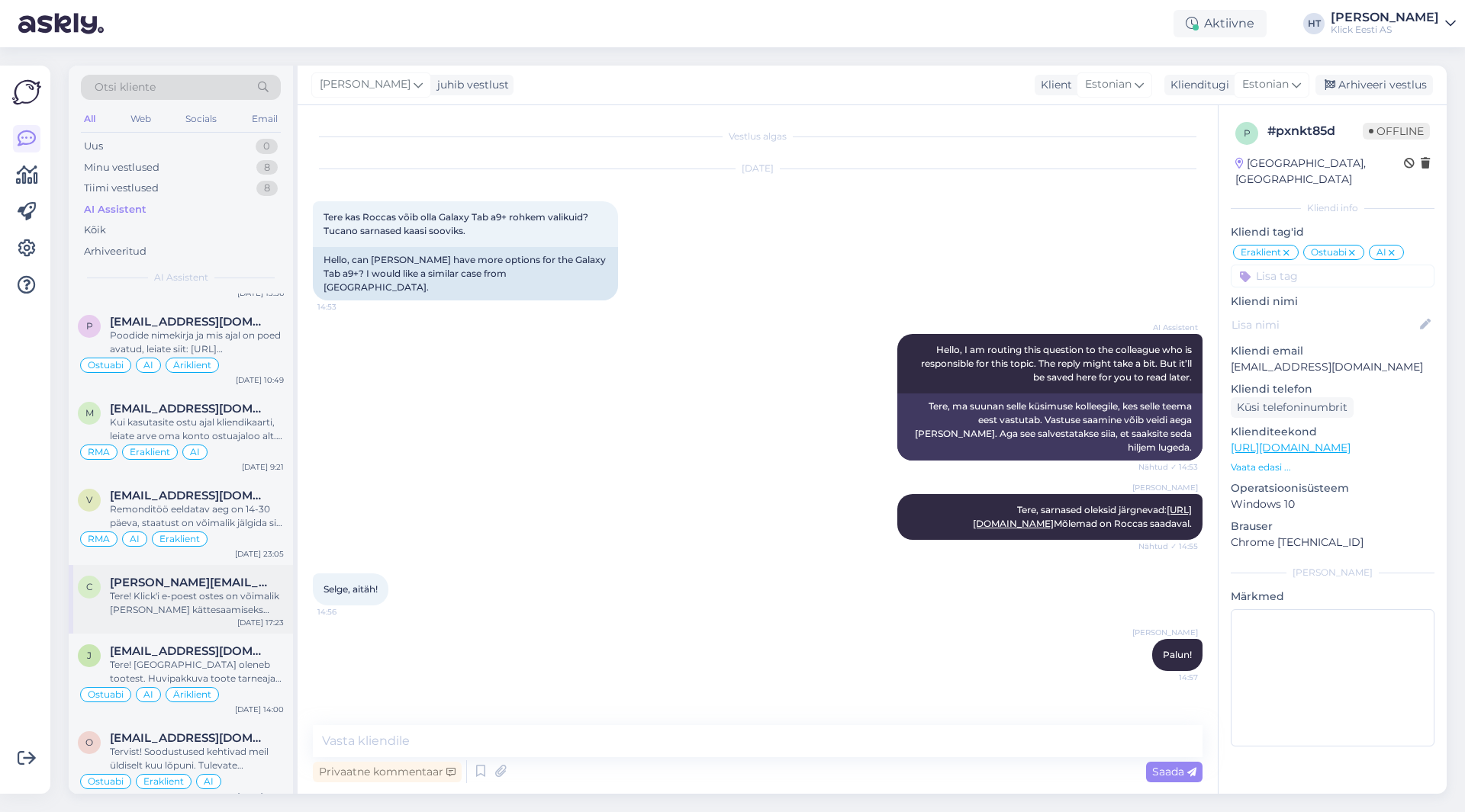
click at [245, 600] on div "Tere! Klick'i e-poest ostes on võimalik [PERSON_NAME] kättesaamiseks endale sob…" at bounding box center [196, 604] width 174 height 27
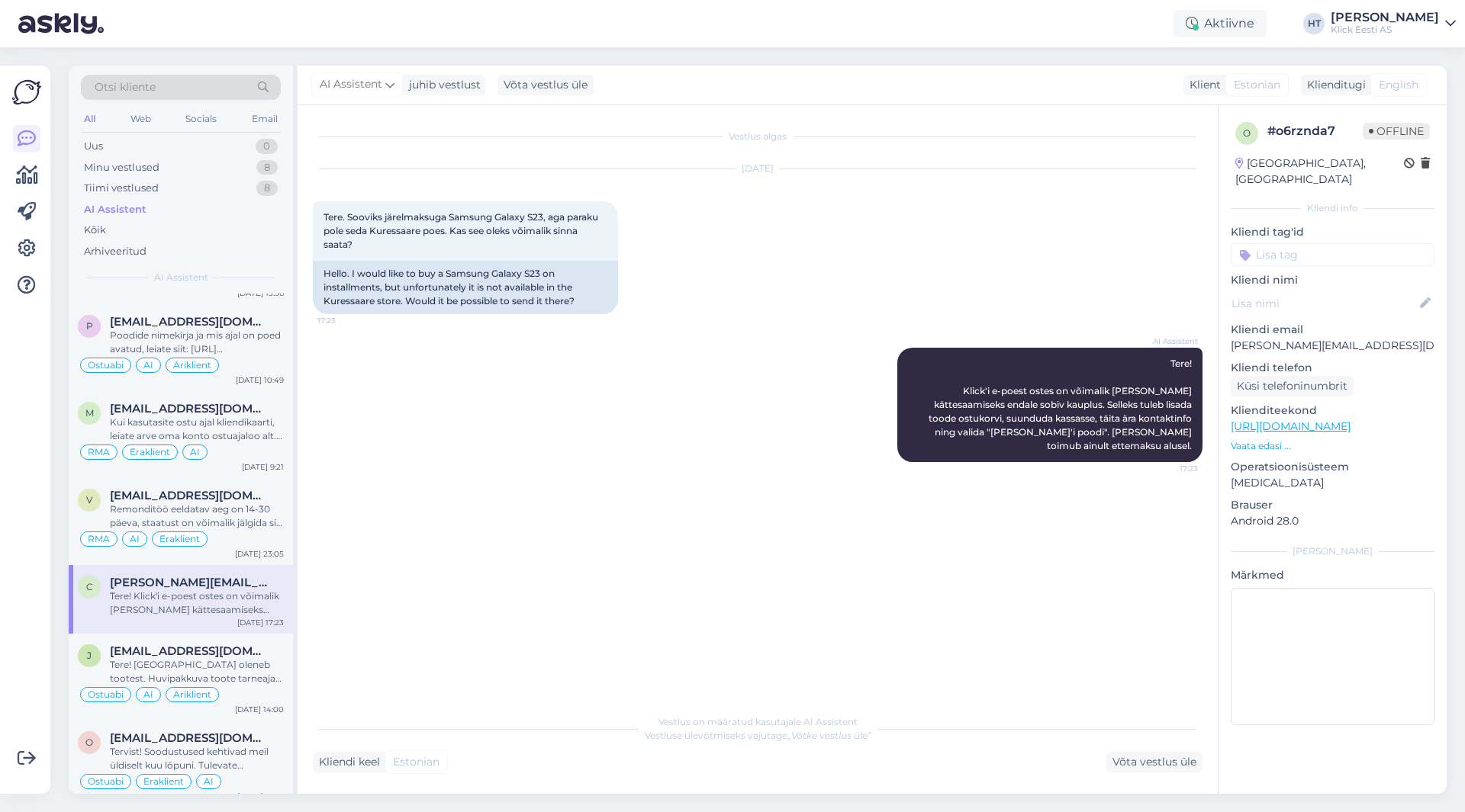
click at [734, 392] on div "AI Assistent Tere! Klick'i e-poest ostes on võimalik [PERSON_NAME] kättesaamise…" at bounding box center [758, 405] width 890 height 148
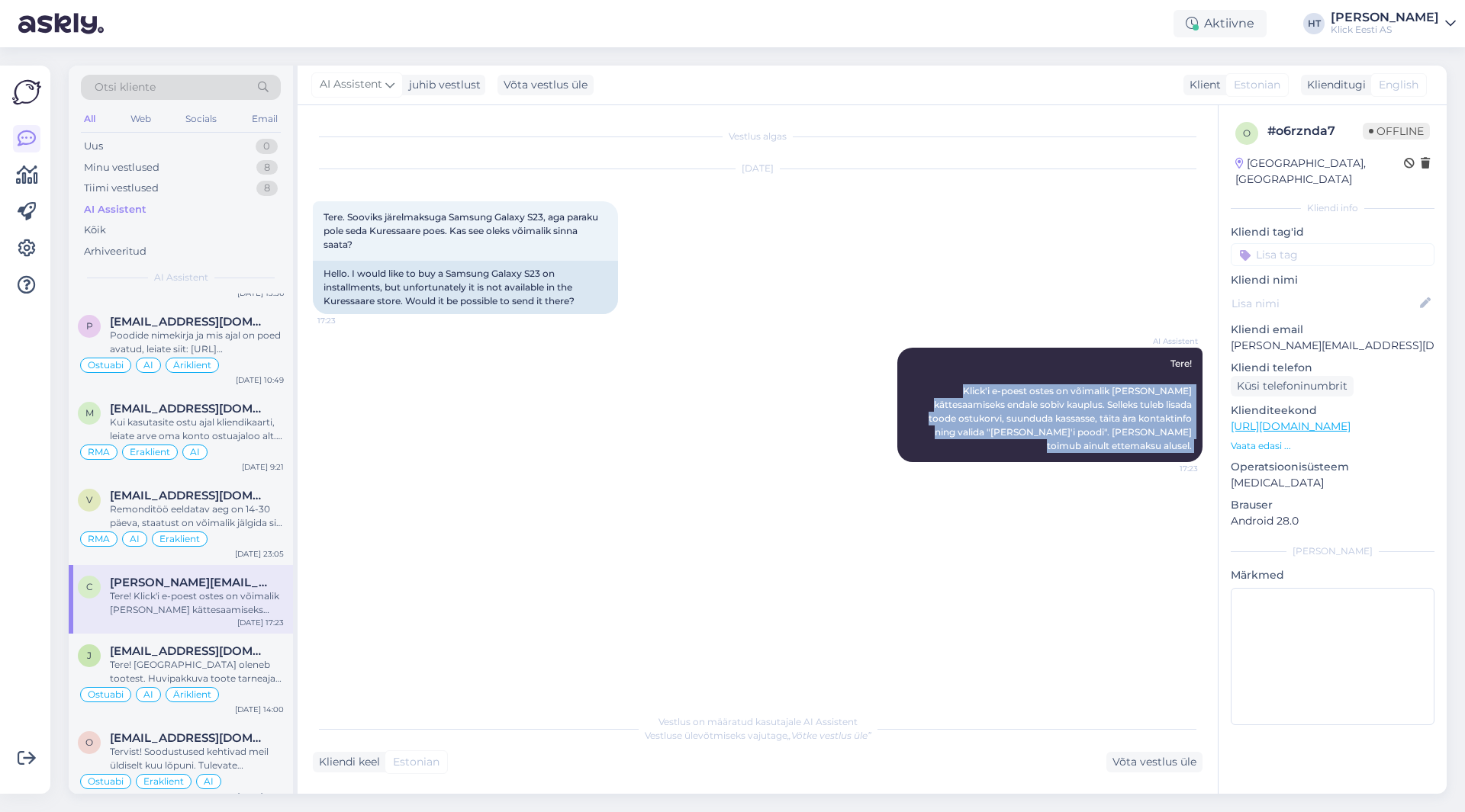
click at [734, 392] on div "AI Assistent Tere! Klick'i e-poest ostes on võimalik [PERSON_NAME] kättesaamise…" at bounding box center [758, 405] width 890 height 148
click at [735, 390] on div "AI Assistent Tere! Klick'i e-poest ostes on võimalik [PERSON_NAME] kättesaamise…" at bounding box center [758, 405] width 890 height 148
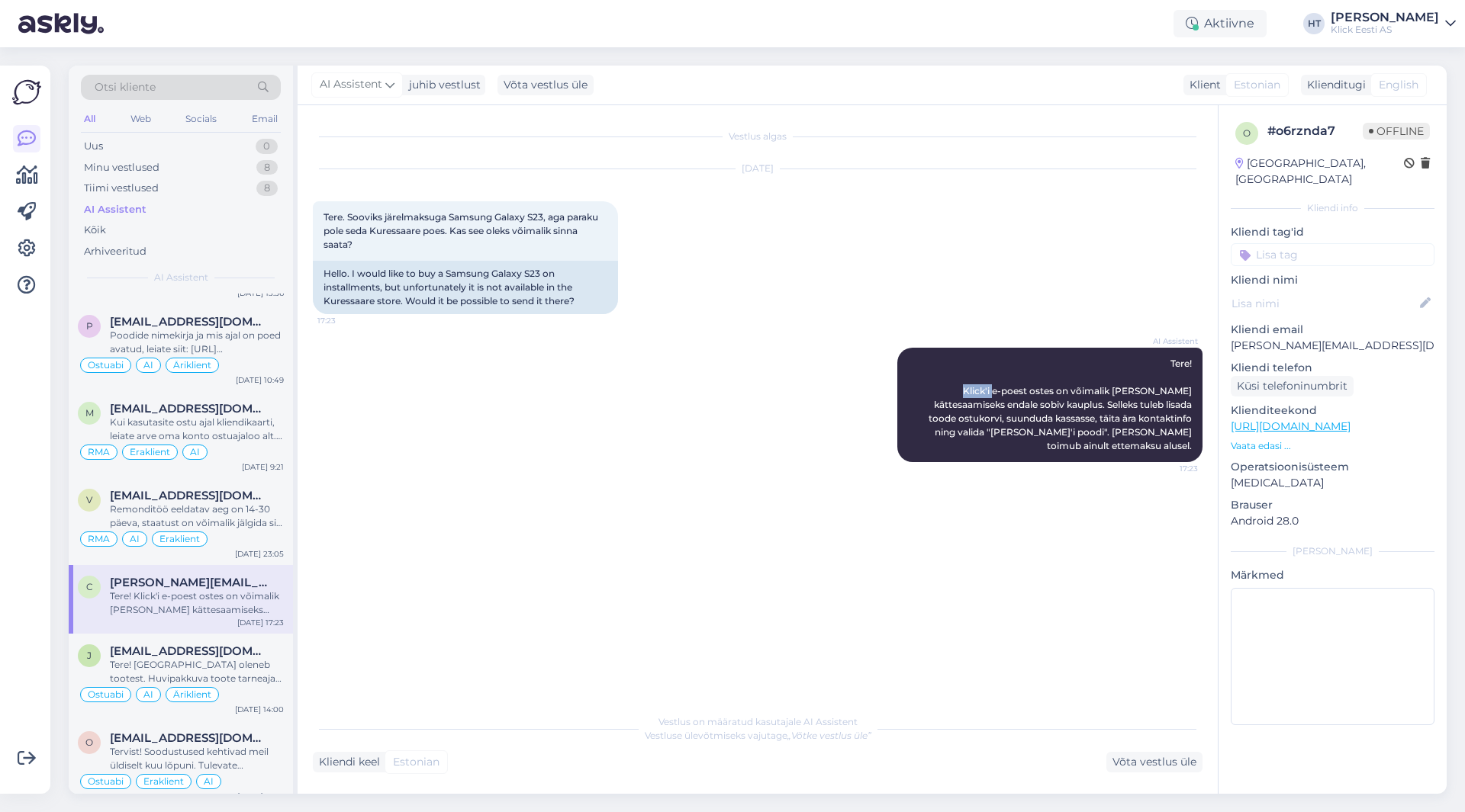
click at [735, 390] on div "AI Assistent Tere! Klick'i e-poest ostes on võimalik [PERSON_NAME] kättesaamise…" at bounding box center [758, 405] width 890 height 148
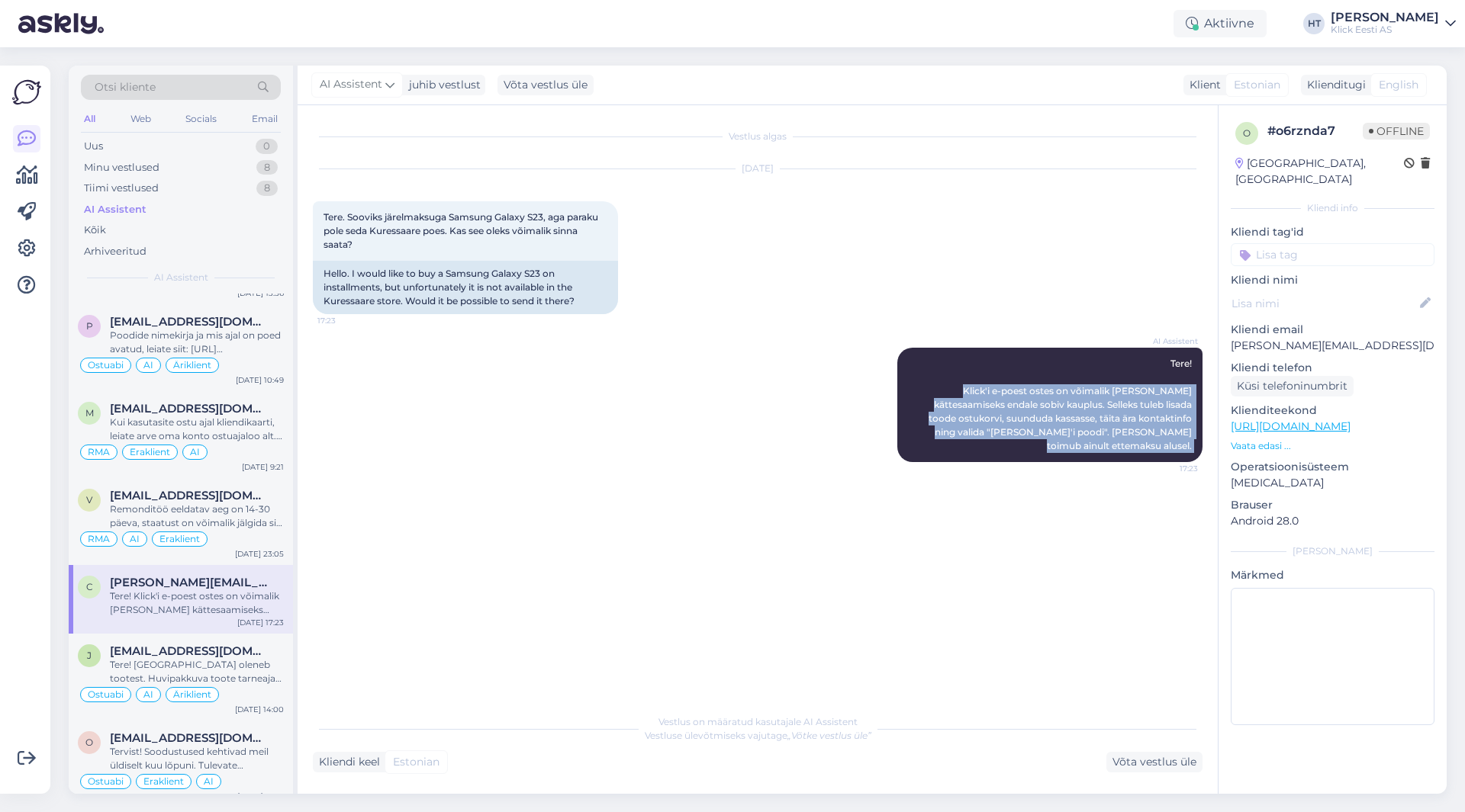
click at [735, 390] on div "AI Assistent Tere! Klick'i e-poest ostes on võimalik [PERSON_NAME] kättesaamise…" at bounding box center [758, 405] width 890 height 148
click at [775, 457] on div "AI Assistent Tere! Klick'i e-poest ostes on võimalik [PERSON_NAME] kättesaamise…" at bounding box center [758, 405] width 890 height 148
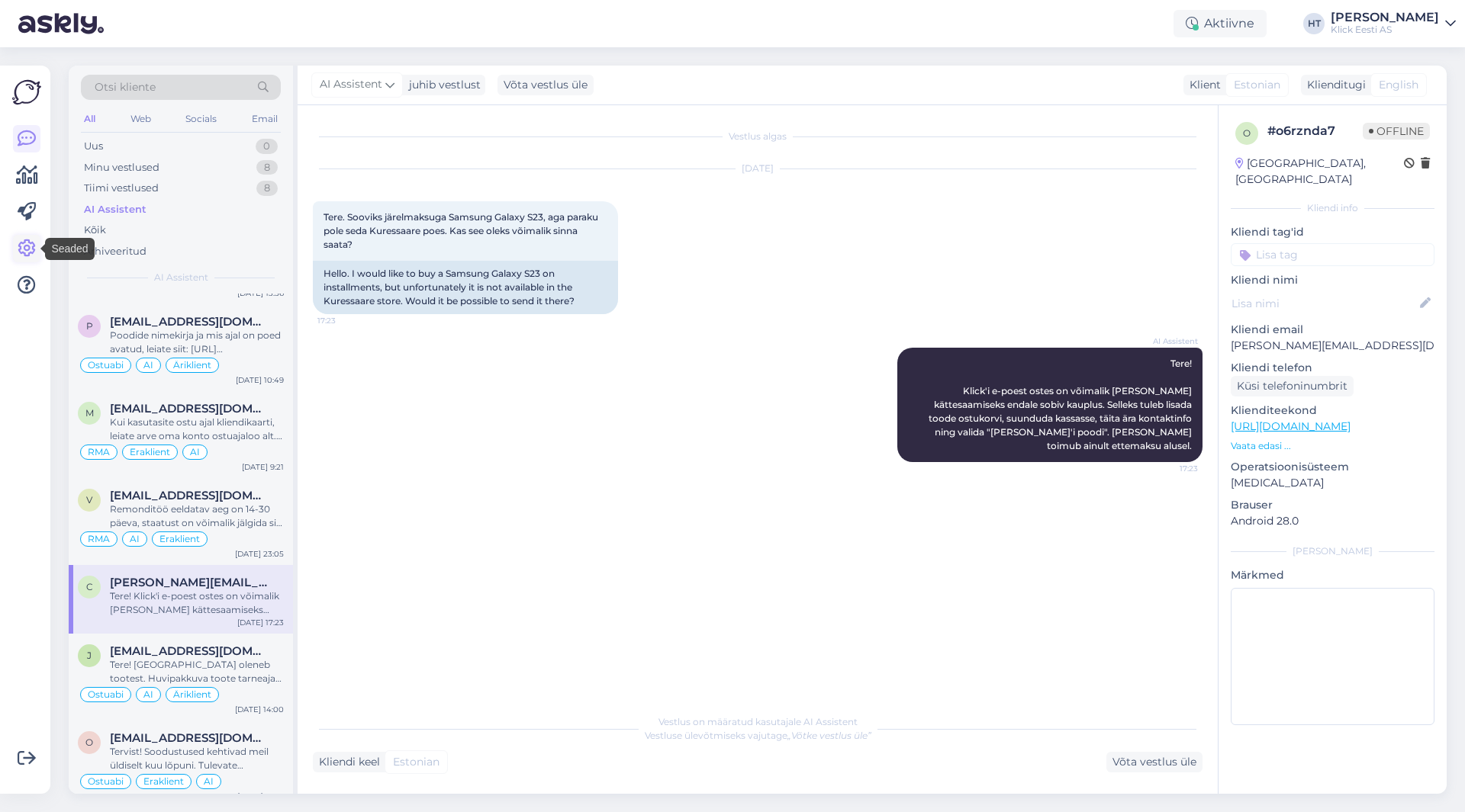
click at [22, 244] on icon at bounding box center [26, 248] width 18 height 18
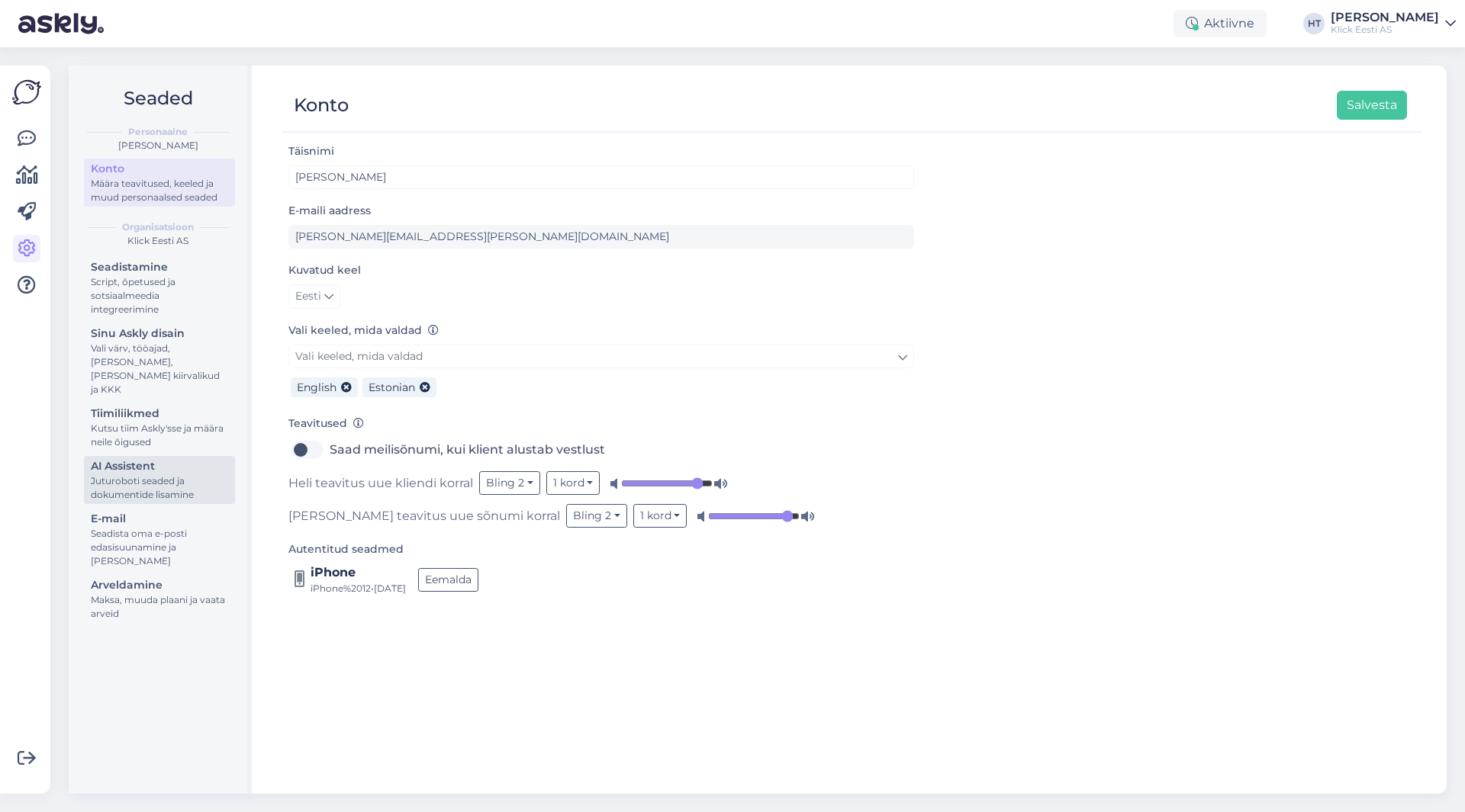
click at [160, 459] on div "AI Assistent" at bounding box center [159, 467] width 137 height 16
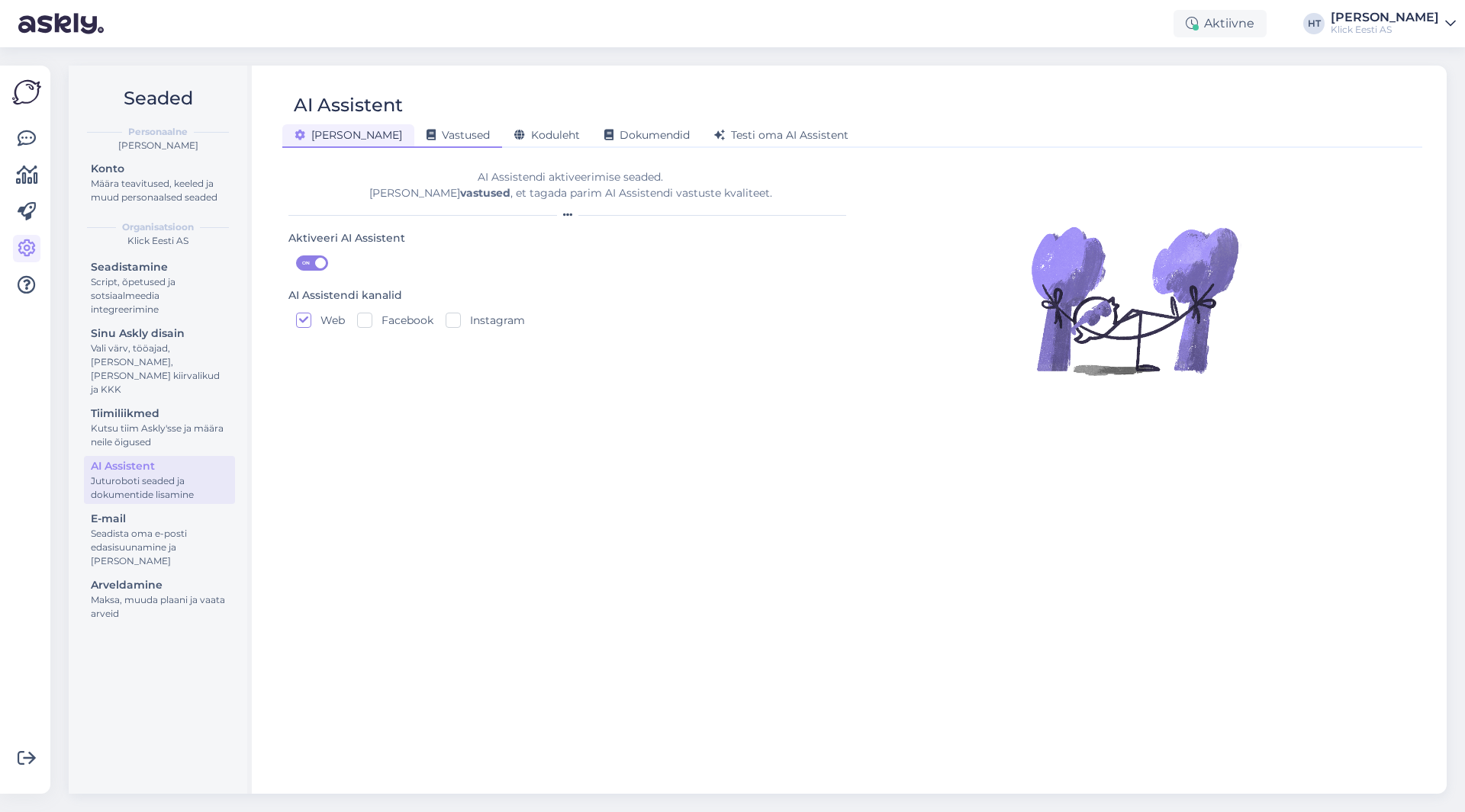
click at [427, 136] on span "Vastused" at bounding box center [458, 135] width 63 height 14
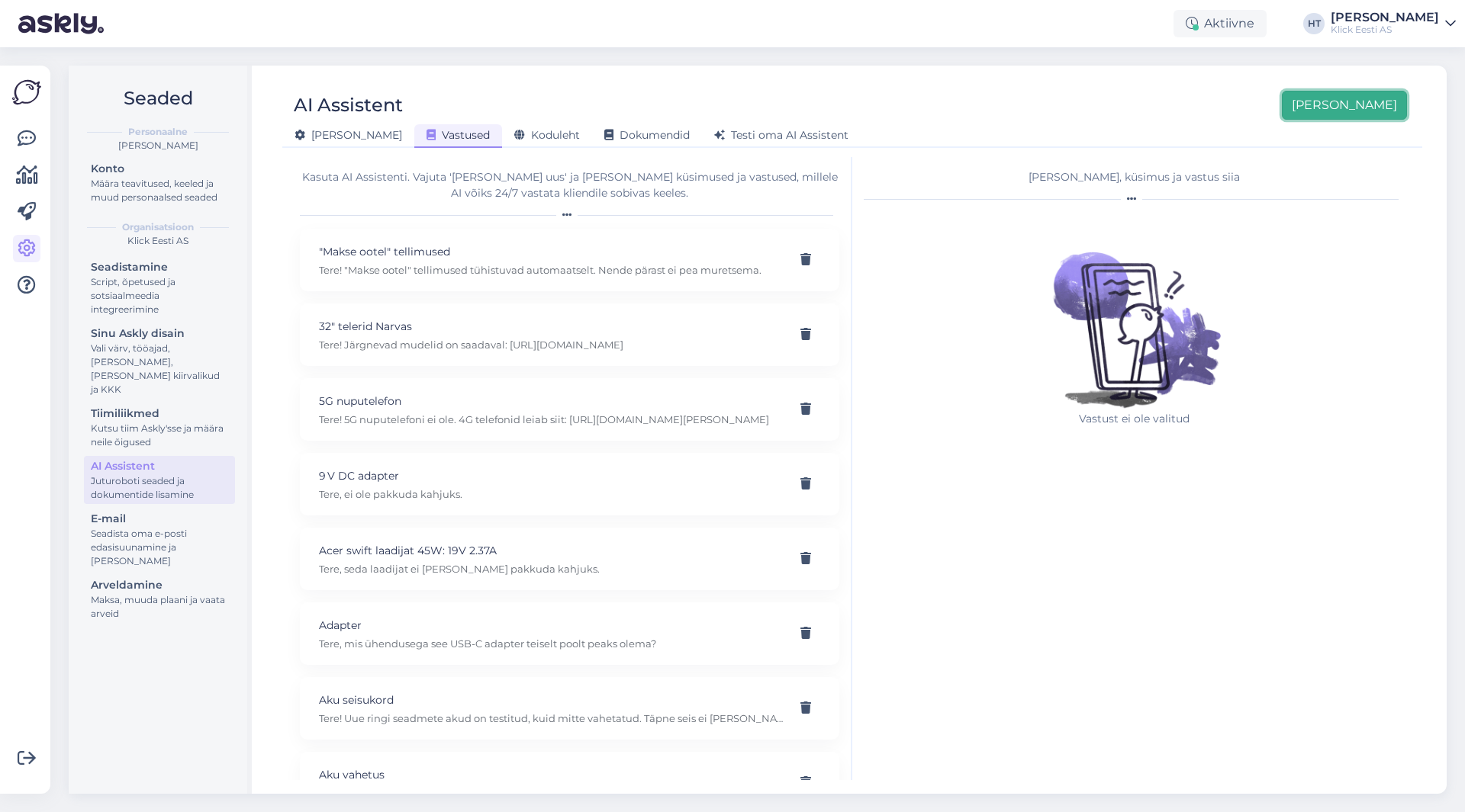
click at [1376, 107] on button "[PERSON_NAME]" at bounding box center [1345, 105] width 125 height 29
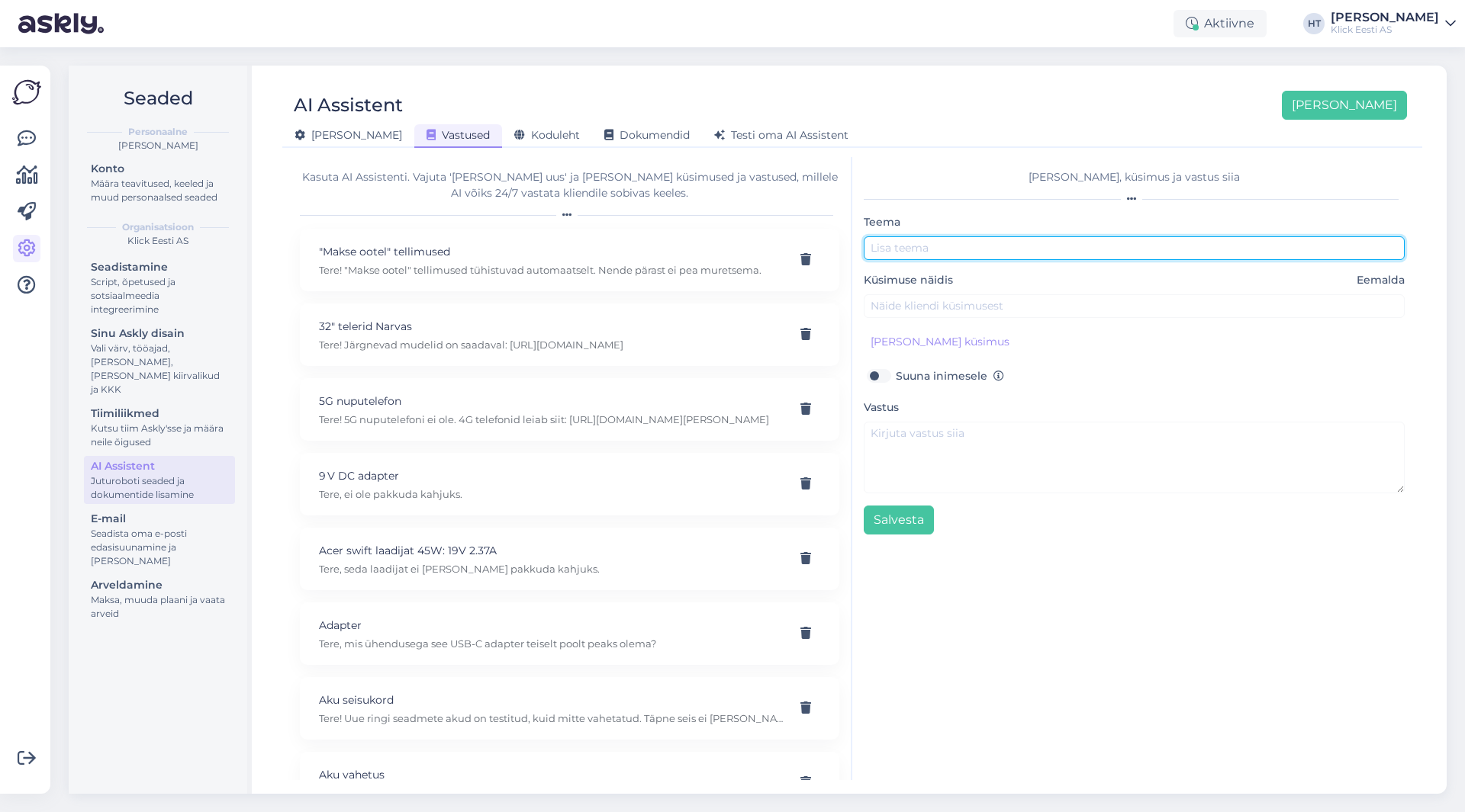
click at [939, 250] on input "text" at bounding box center [1134, 248] width 541 height 24
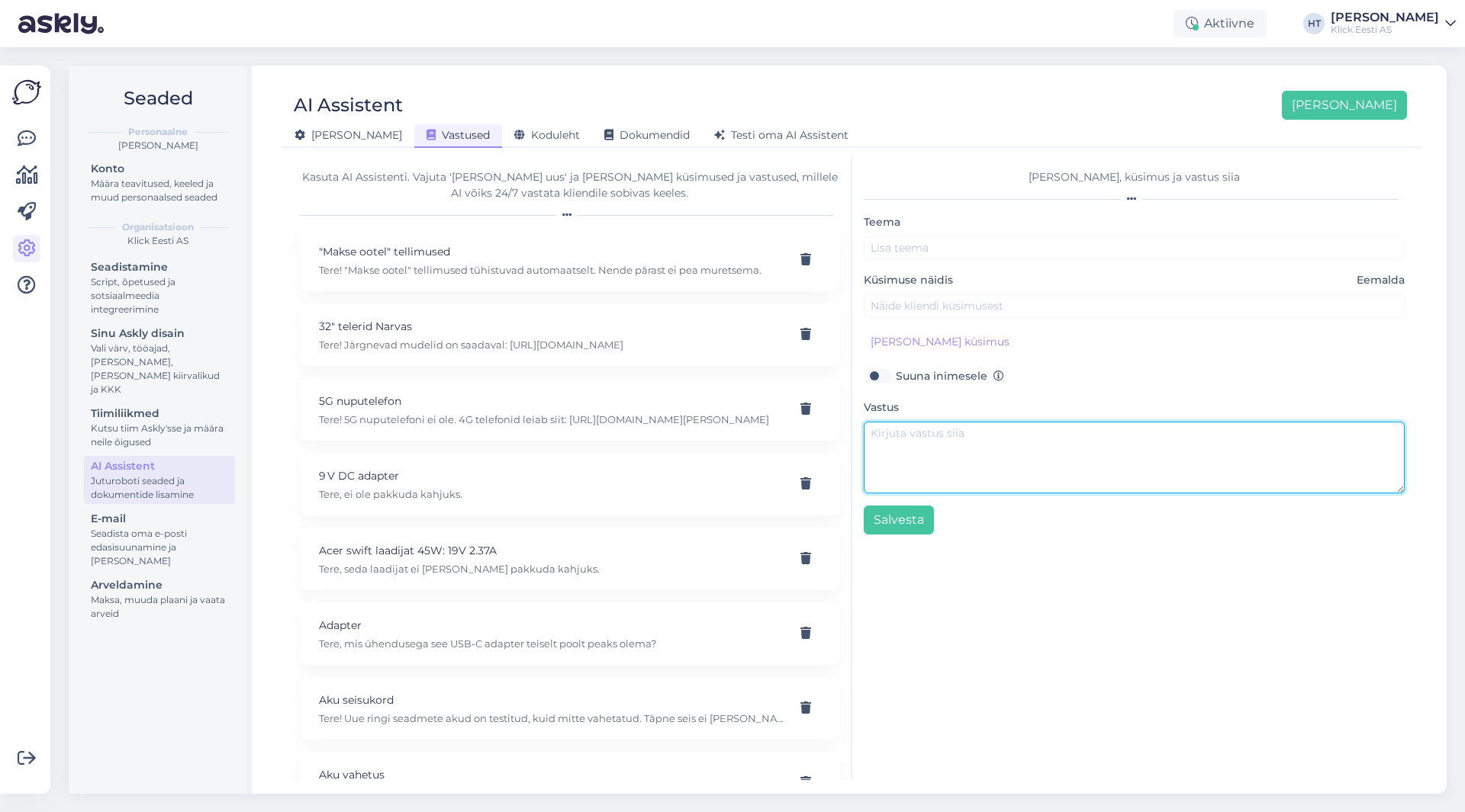
click at [927, 439] on textarea at bounding box center [1134, 457] width 541 height 71
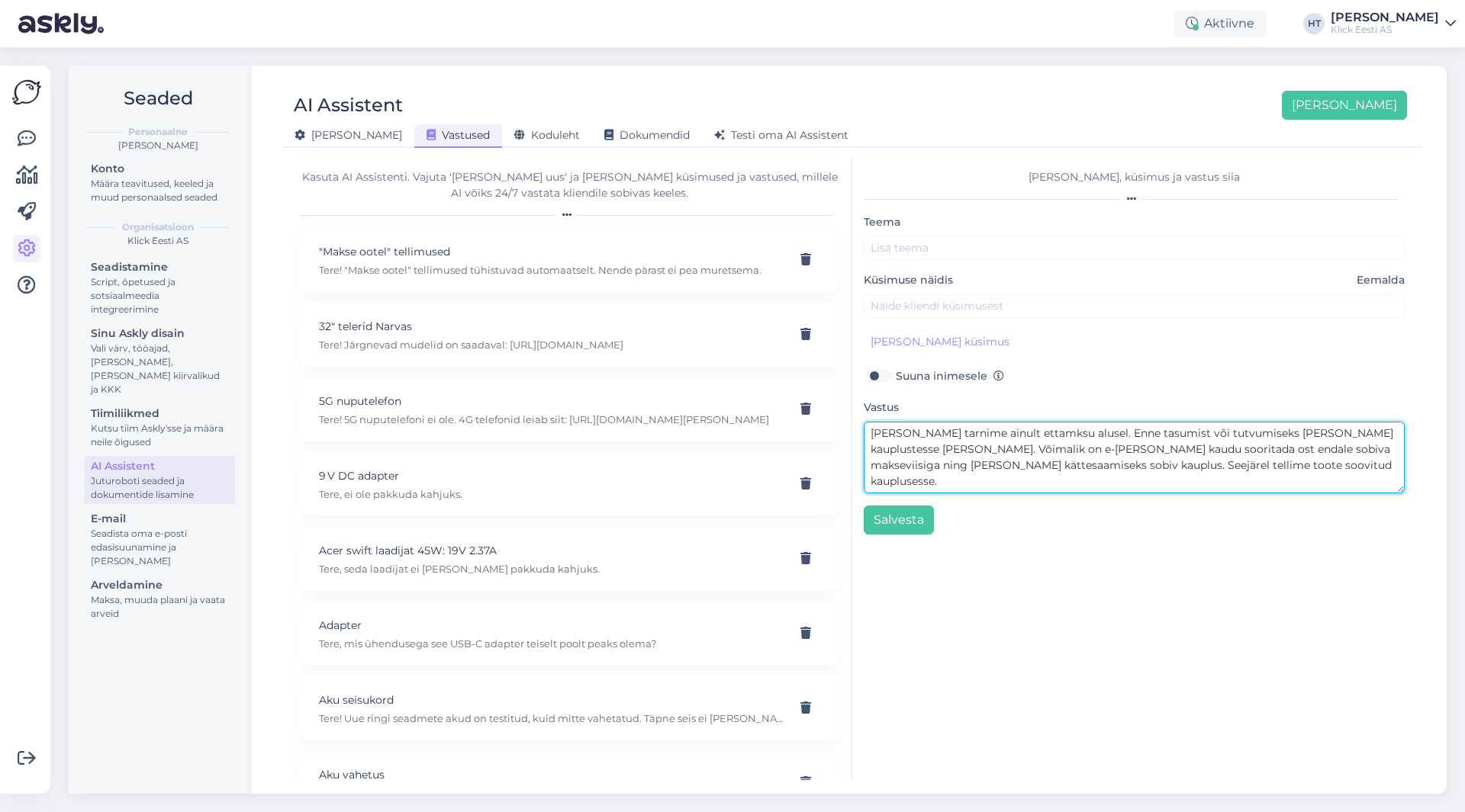
type textarea "[PERSON_NAME] tarnime ainult ettamksu alusel. Enne tasumist või tutvumiseks [PE…"
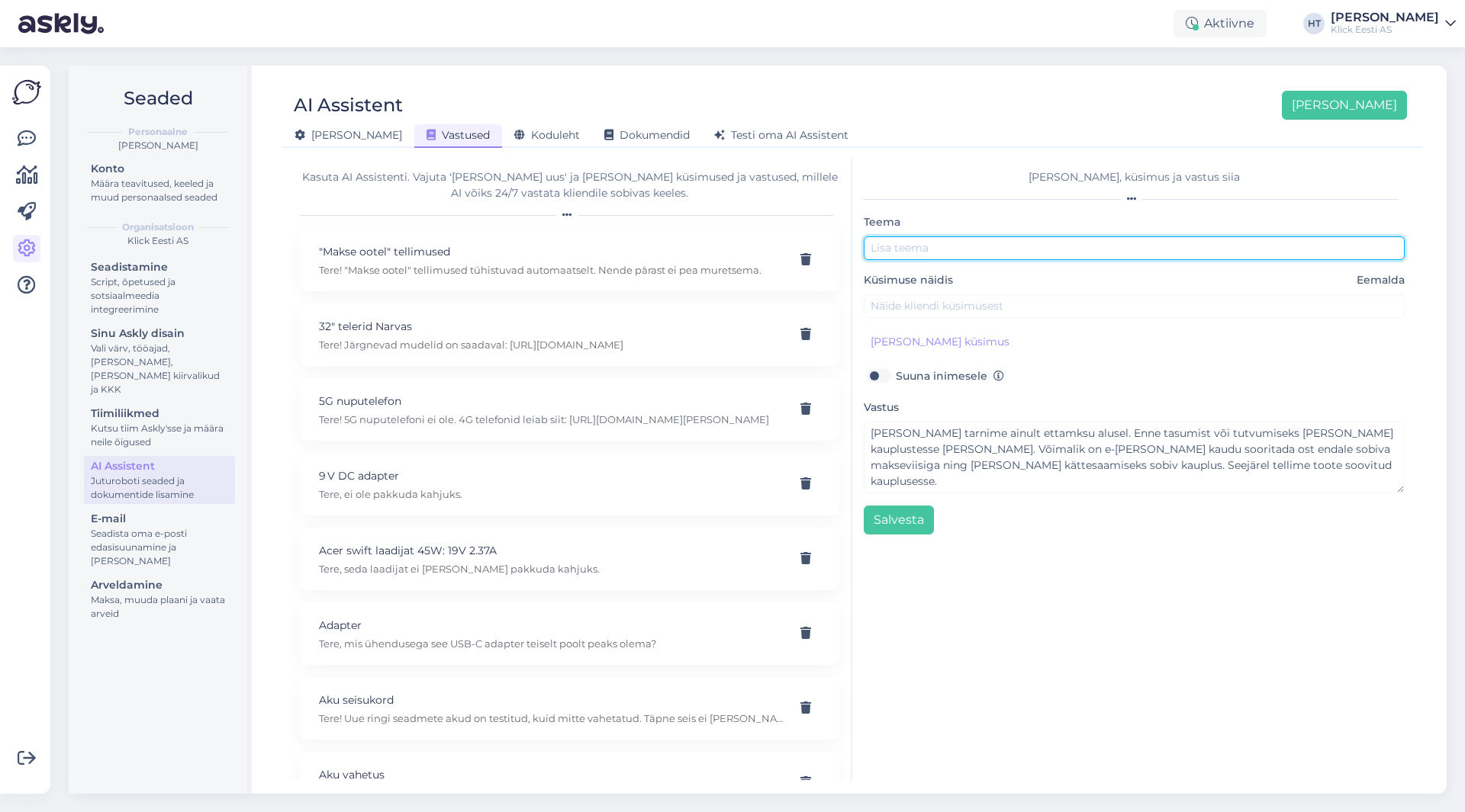
click at [928, 251] on input "text" at bounding box center [1134, 248] width 541 height 24
type input "Kauplusesse saatmine"
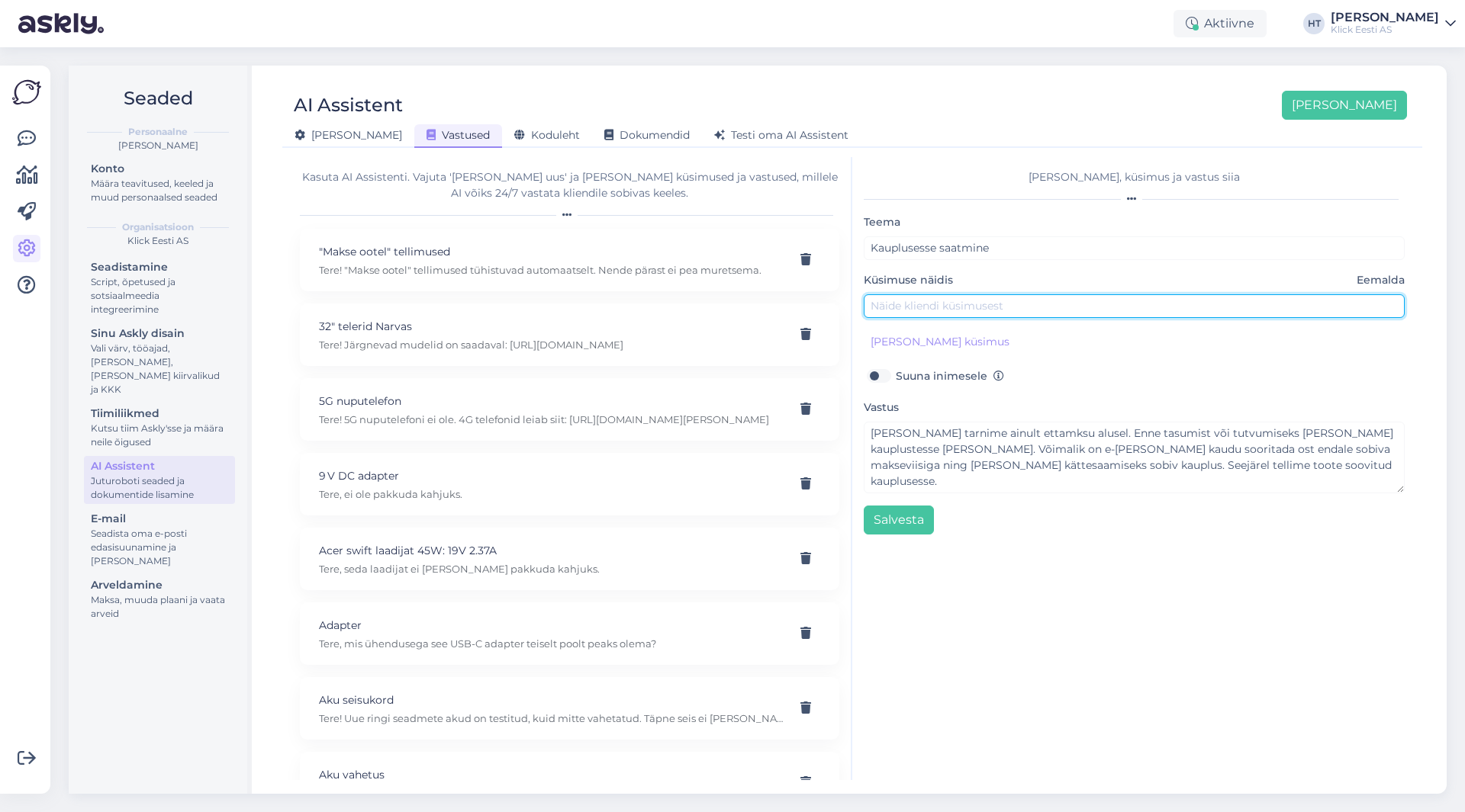
click at [964, 295] on input "text" at bounding box center [1134, 306] width 541 height 24
type input "[PERSON_NAME] osta järelmaksuga aga toodet pole poes"
click at [927, 337] on button "[PERSON_NAME] küsimus" at bounding box center [940, 342] width 152 height 24
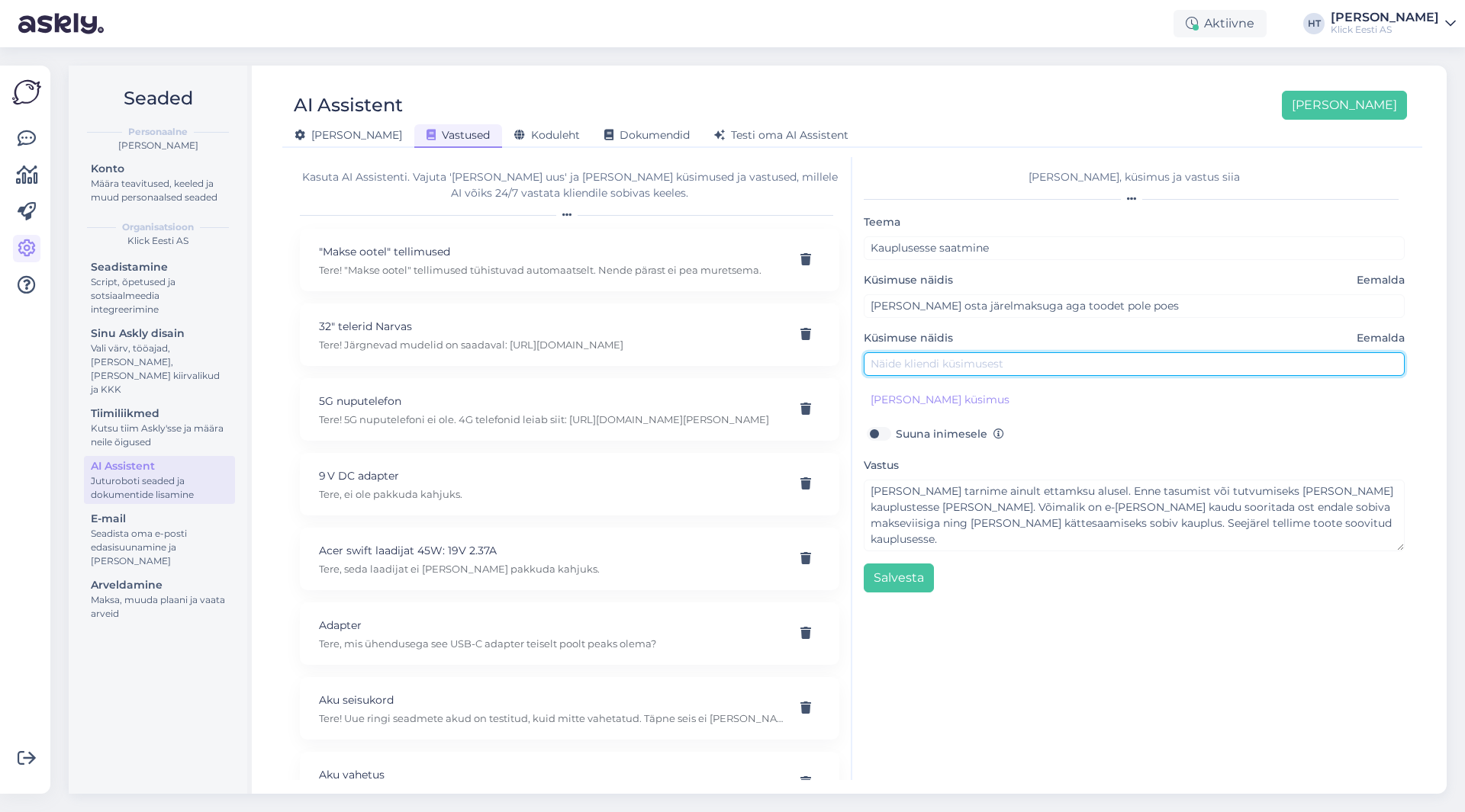
click at [929, 355] on input "text" at bounding box center [1134, 365] width 541 height 24
type input "Kas saab tellida kauba poodi [PERSON_NAME] kauba jõudes?"
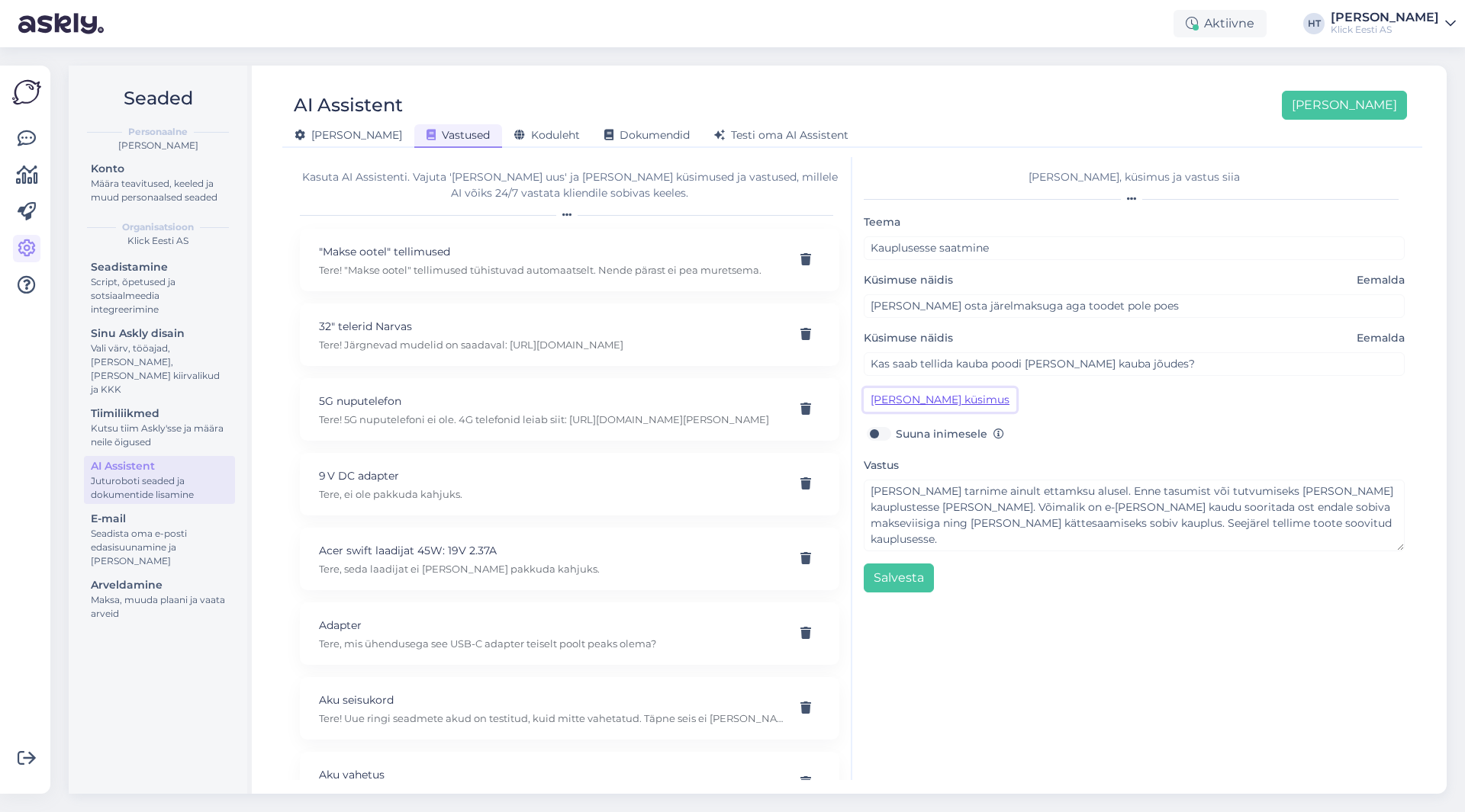
click at [939, 402] on button "[PERSON_NAME] küsimus" at bounding box center [940, 400] width 152 height 24
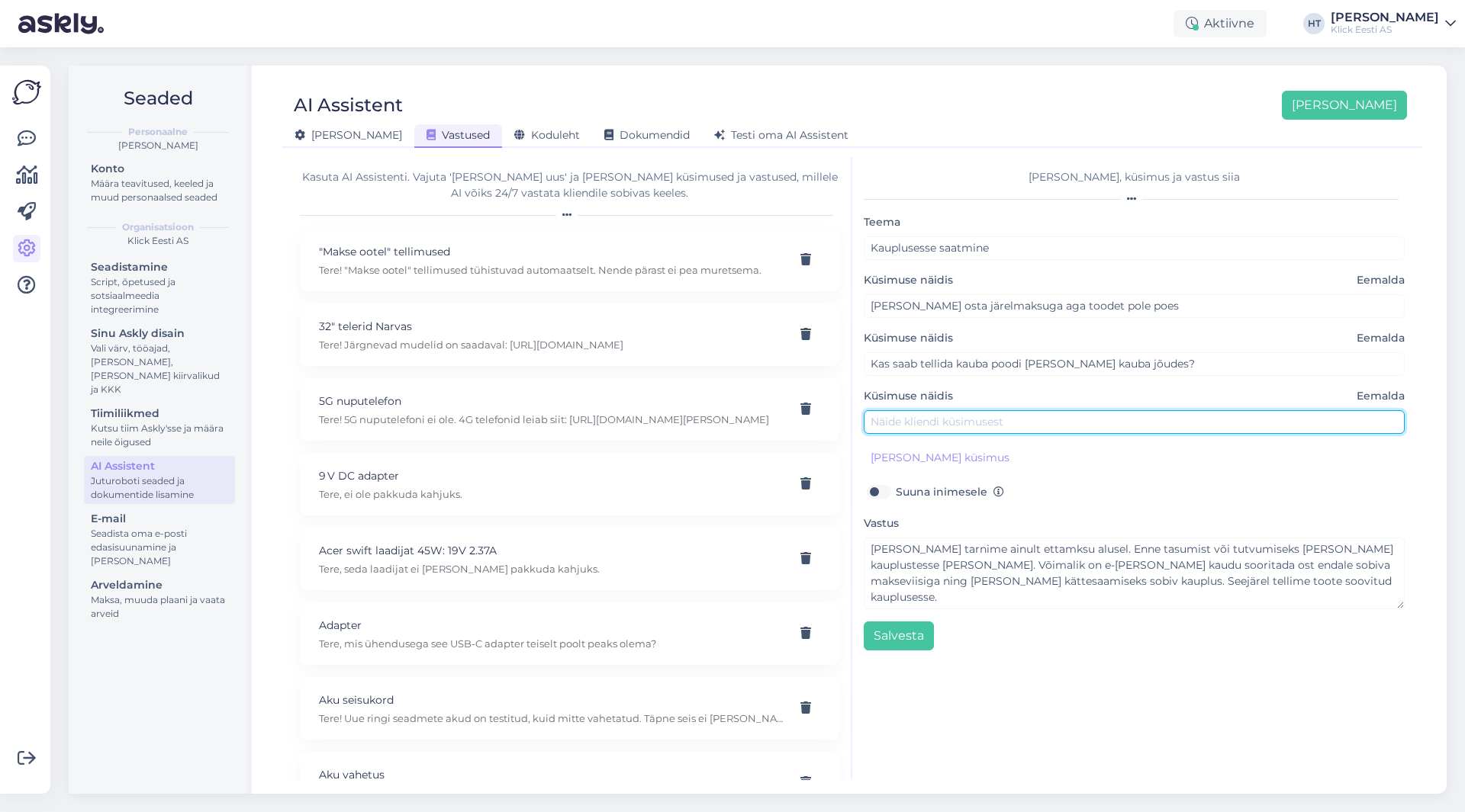
click at [937, 422] on input "text" at bounding box center [1134, 422] width 541 height 24
type input "Saatke kulleriga [PERSON_NAME] jõuab."
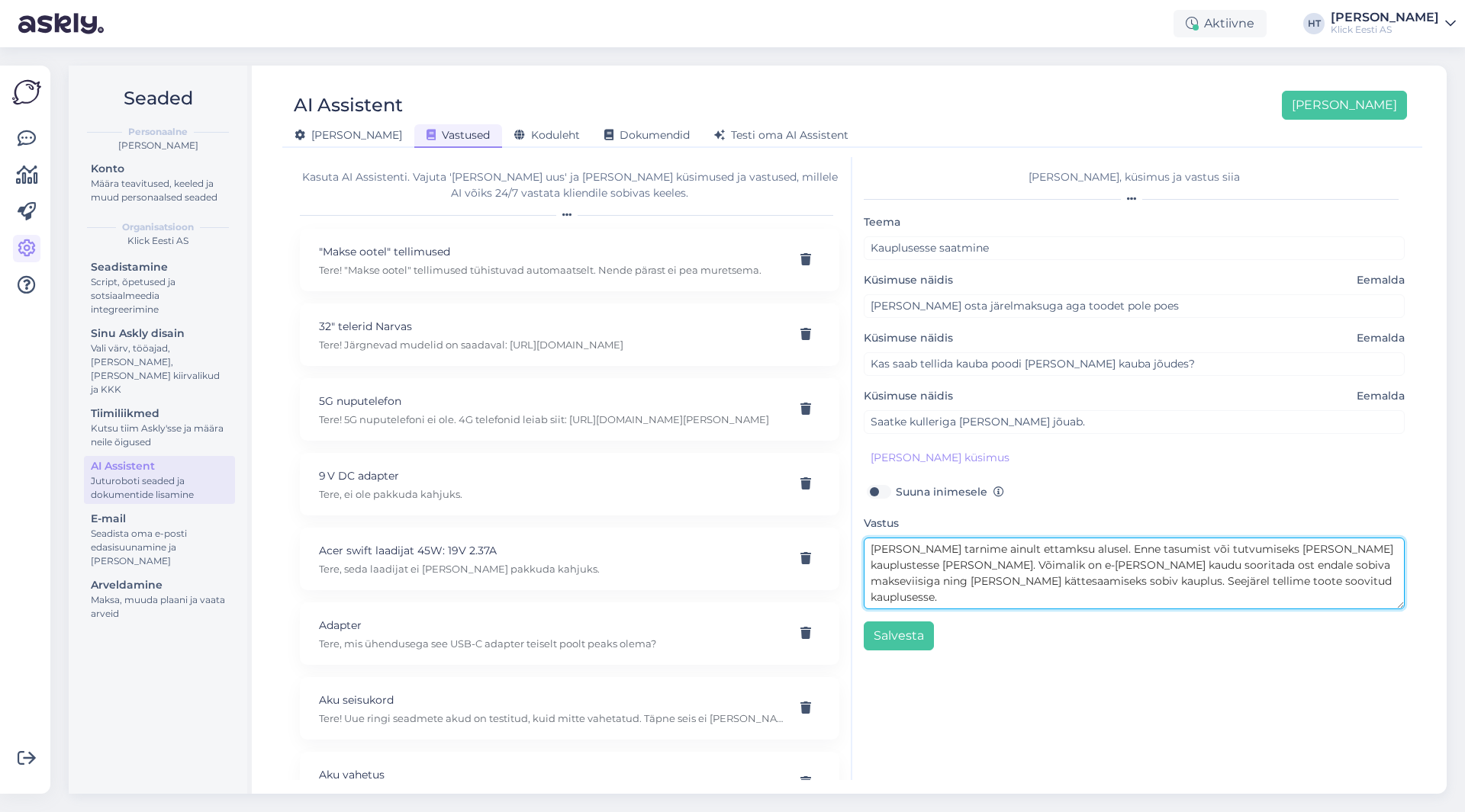
drag, startPoint x: 1280, startPoint y: 548, endPoint x: 1350, endPoint y: 546, distance: 70.0
click at [1350, 546] on textarea "[PERSON_NAME] tarnime ainult ettamksu alusel. Enne tasumist või tutvumiseks [PE…" at bounding box center [1134, 573] width 541 height 71
drag, startPoint x: 1293, startPoint y: 549, endPoint x: 1320, endPoint y: 553, distance: 27.3
click at [1320, 553] on textarea "[PERSON_NAME] tarnime ainult ettamksu alusel. Enne tasumist või tutvumiseks [PE…" at bounding box center [1134, 573] width 541 height 71
click at [1160, 580] on textarea "[PERSON_NAME] tarnime ainult ettamksu alusel. Enne tasumist või tutvumiseks [PE…" at bounding box center [1134, 573] width 541 height 71
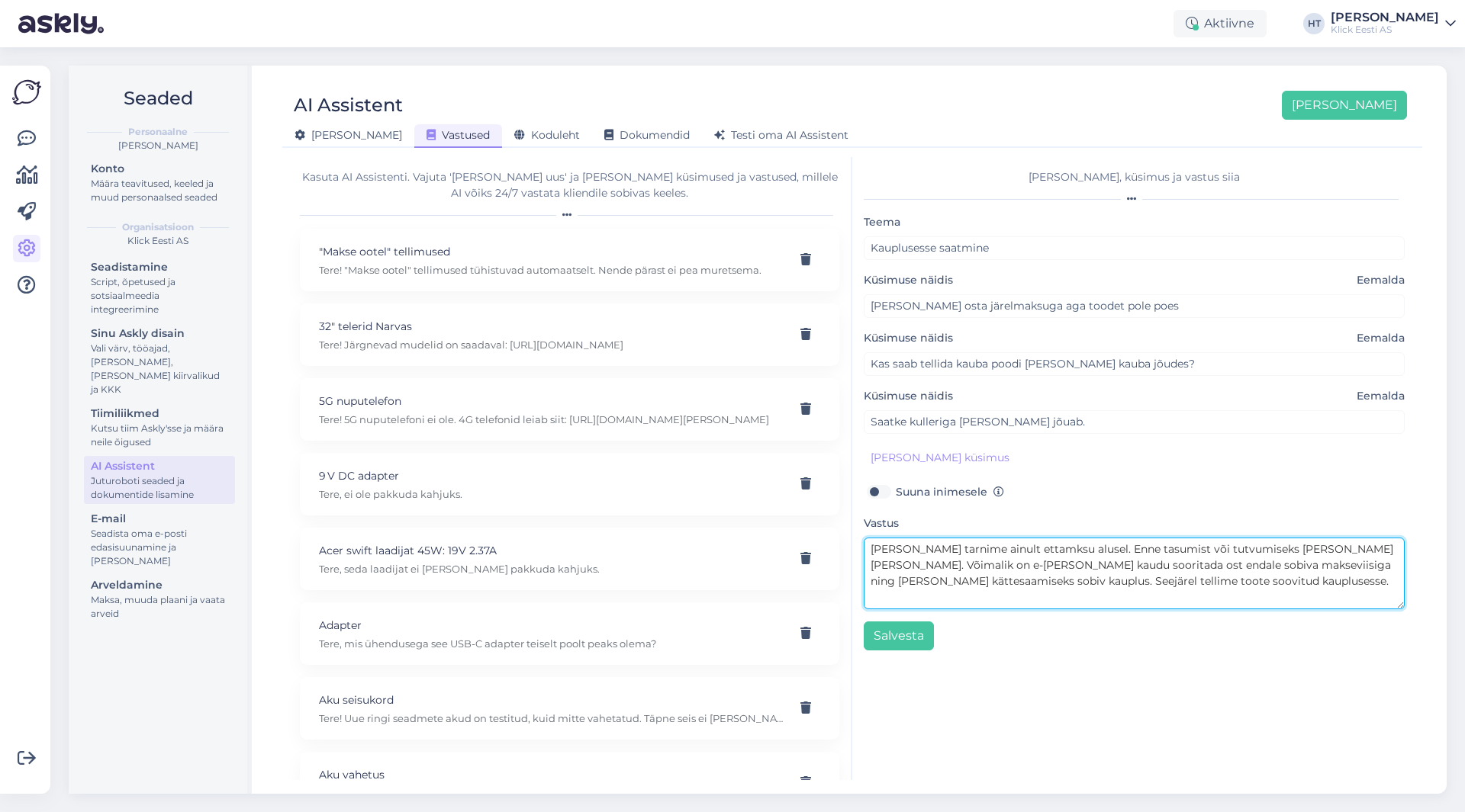
click at [912, 577] on textarea "[PERSON_NAME] tarnime ainult ettamksu alusel. Enne tasumist või tutvumiseks [PE…" at bounding box center [1134, 573] width 541 height 71
drag, startPoint x: 1157, startPoint y: 580, endPoint x: 1346, endPoint y: 595, distance: 189.6
click at [1346, 595] on textarea "[PERSON_NAME] tarnime ainult ettamksu alusel. Enne tasumist või tutvumiseks [PE…" at bounding box center [1134, 573] width 541 height 71
drag, startPoint x: 1313, startPoint y: 580, endPoint x: 1359, endPoint y: 580, distance: 46.0
click at [1359, 580] on textarea "[PERSON_NAME] tarnime ainult ettamksu alusel. Enne tasumist või tutvumiseks [PE…" at bounding box center [1134, 573] width 541 height 71
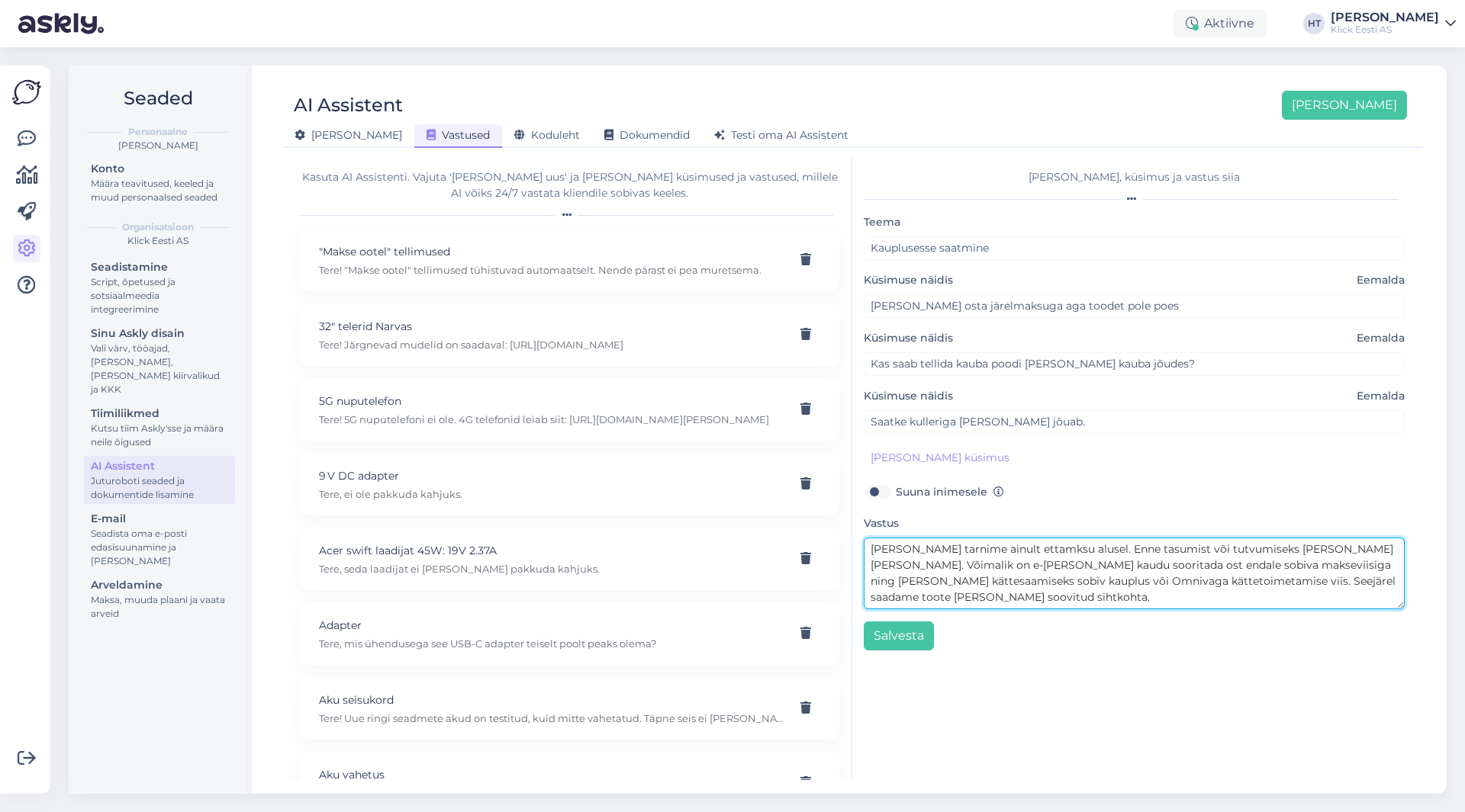
type textarea "[PERSON_NAME] tarnime ainult ettamksu alusel. Enne tasumist või tutvumiseks [PE…"
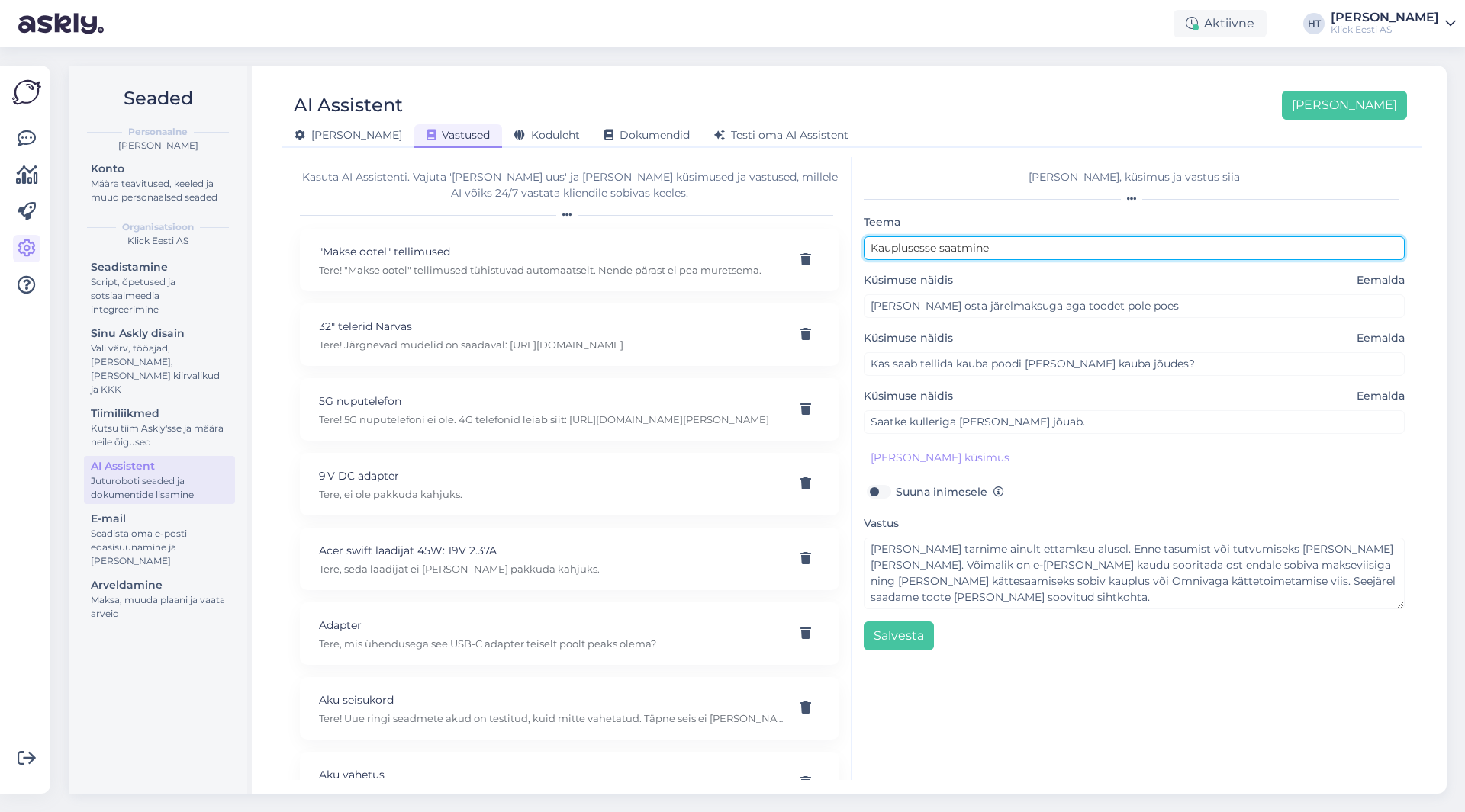
drag, startPoint x: 873, startPoint y: 244, endPoint x: 1013, endPoint y: 242, distance: 140.0
click at [1013, 242] on input "Kauplusesse saatmine" at bounding box center [1134, 248] width 541 height 24
click at [1007, 248] on input "Kauplusesse saatmine" at bounding box center [1134, 248] width 541 height 24
drag, startPoint x: 995, startPoint y: 248, endPoint x: 867, endPoint y: 240, distance: 128.2
click at [867, 240] on input "Kauplusesse saatmine" at bounding box center [1134, 248] width 541 height 24
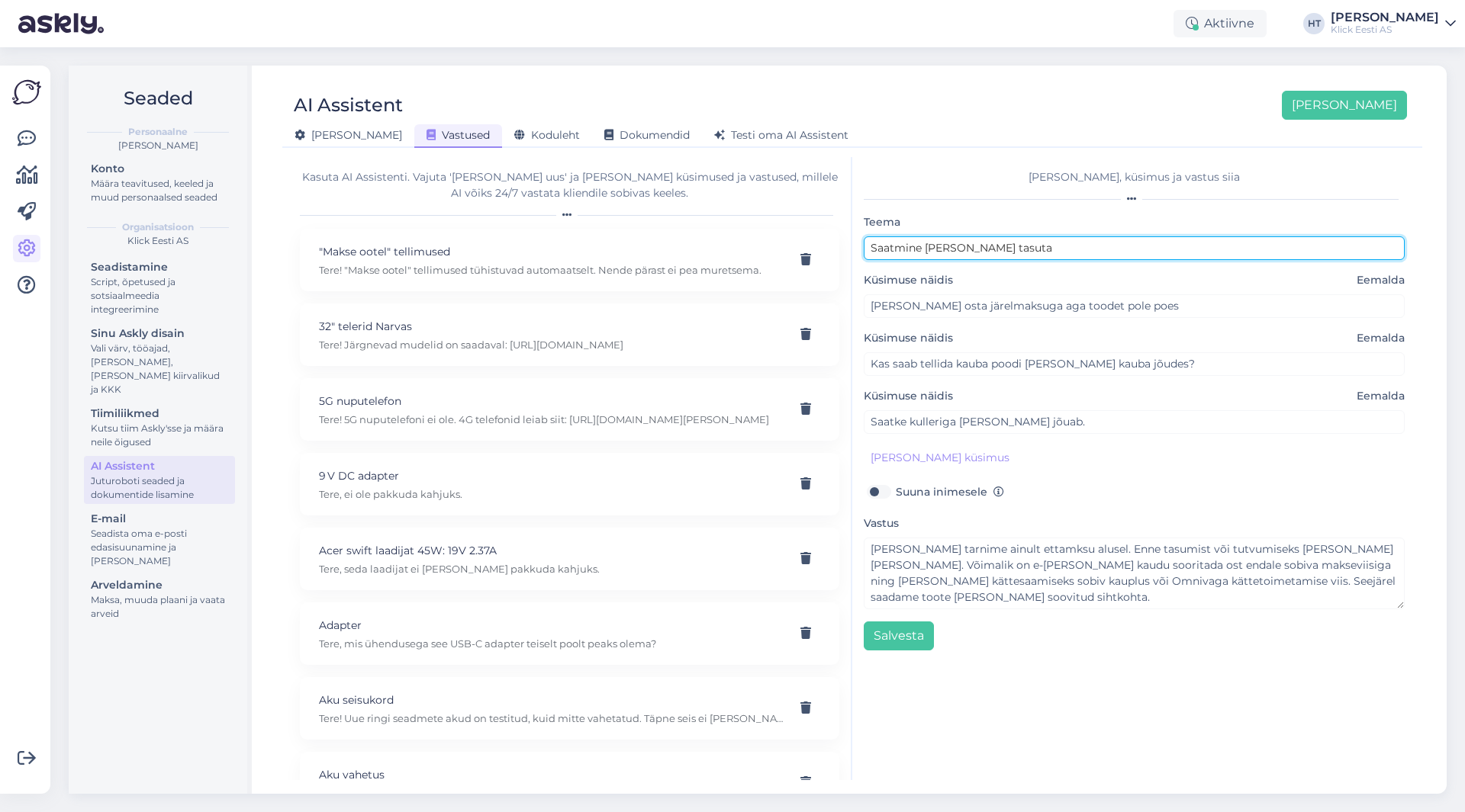
type input "Saatmine [PERSON_NAME] tasuta"
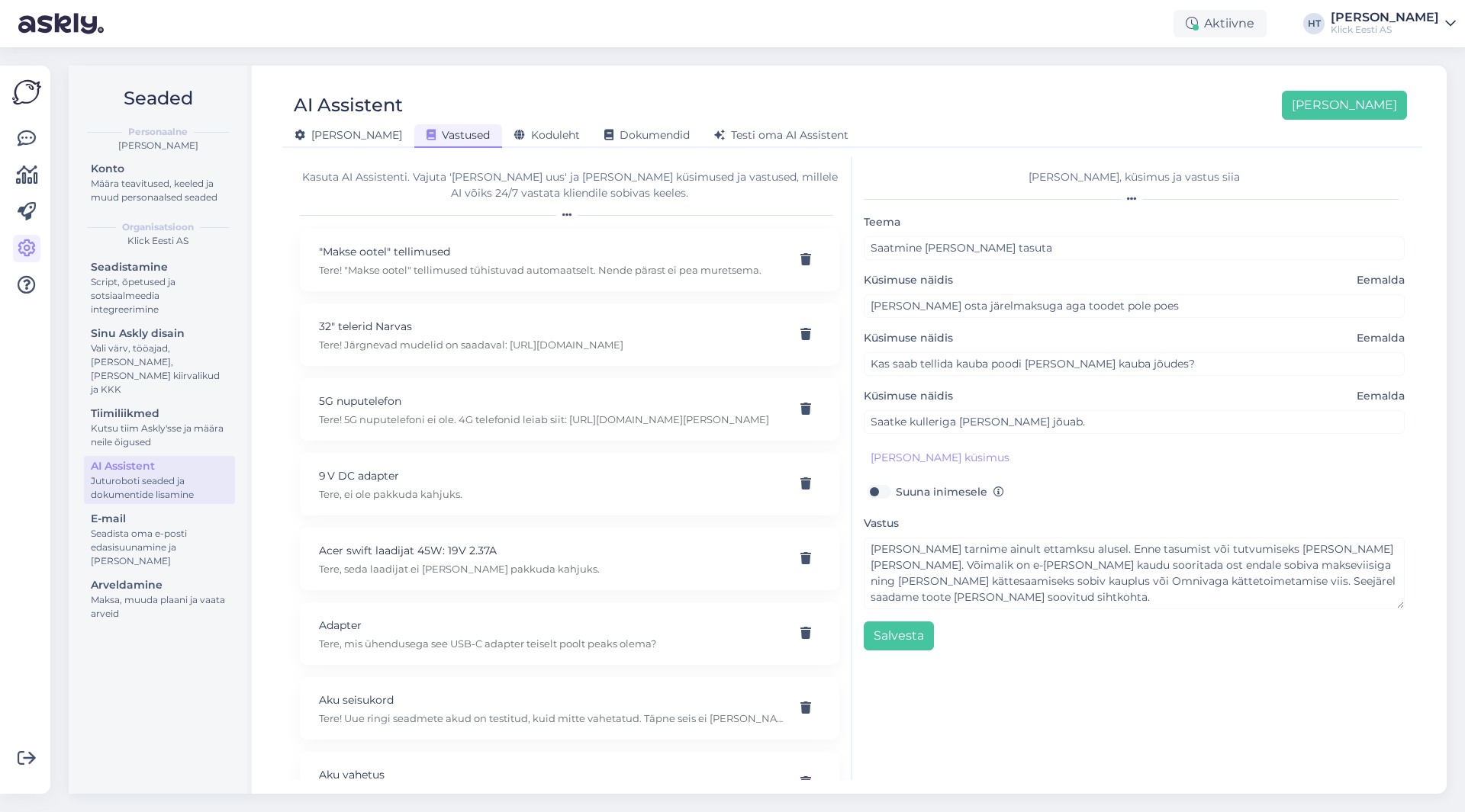
click at [989, 195] on div at bounding box center [1134, 199] width 541 height 9
click at [1358, 106] on button "[PERSON_NAME]" at bounding box center [1345, 105] width 125 height 29
click at [906, 638] on button "Salvesta" at bounding box center [899, 636] width 71 height 29
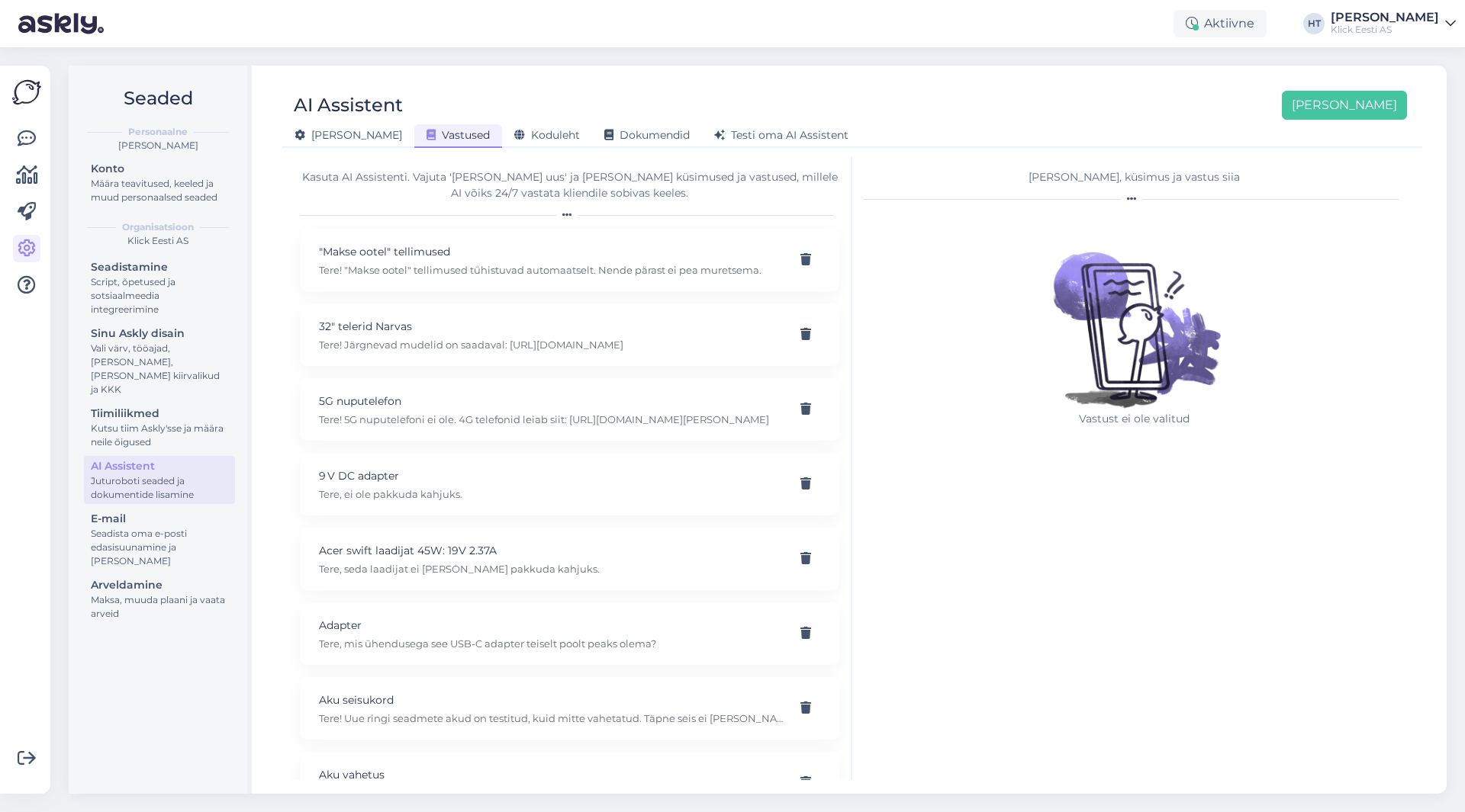
scroll to position [14137, 0]
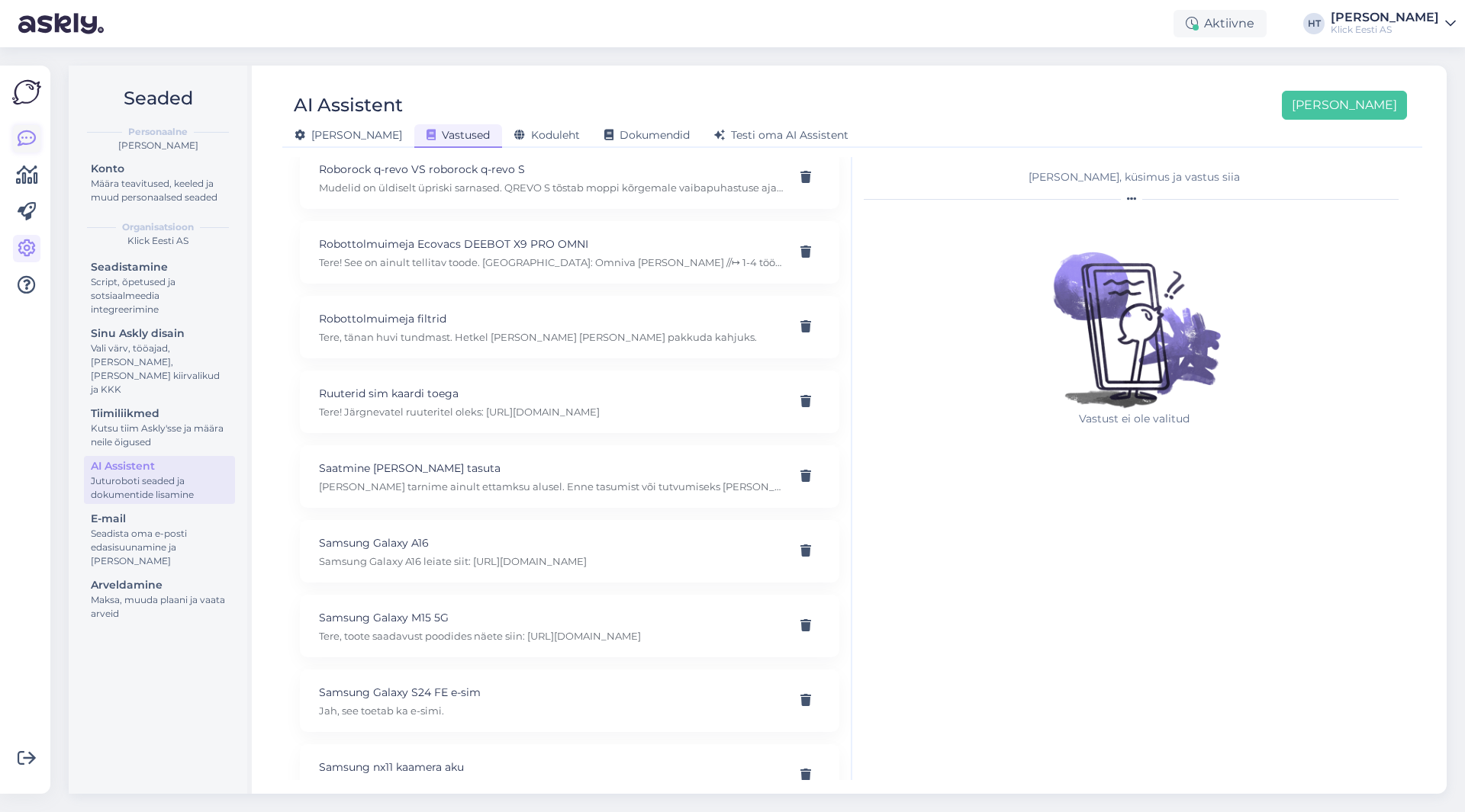
click at [32, 143] on icon at bounding box center [26, 139] width 18 height 18
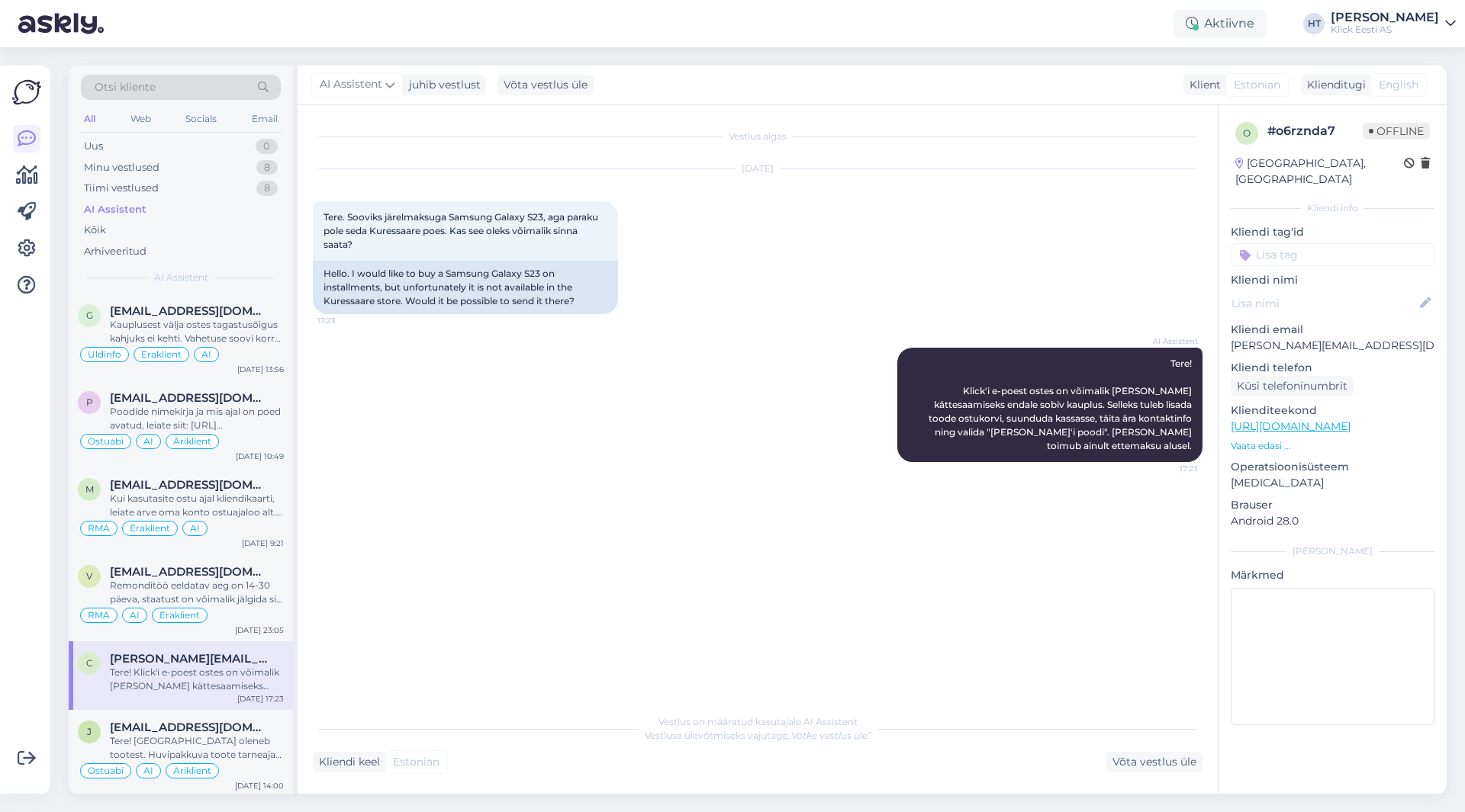
click at [572, 655] on div "Vestlus algas [DATE] Tere. Sooviks järelmaksuga Samsung Galaxy S23, aga paraku …" at bounding box center [764, 406] width 904 height 572
click at [28, 242] on icon at bounding box center [26, 248] width 18 height 18
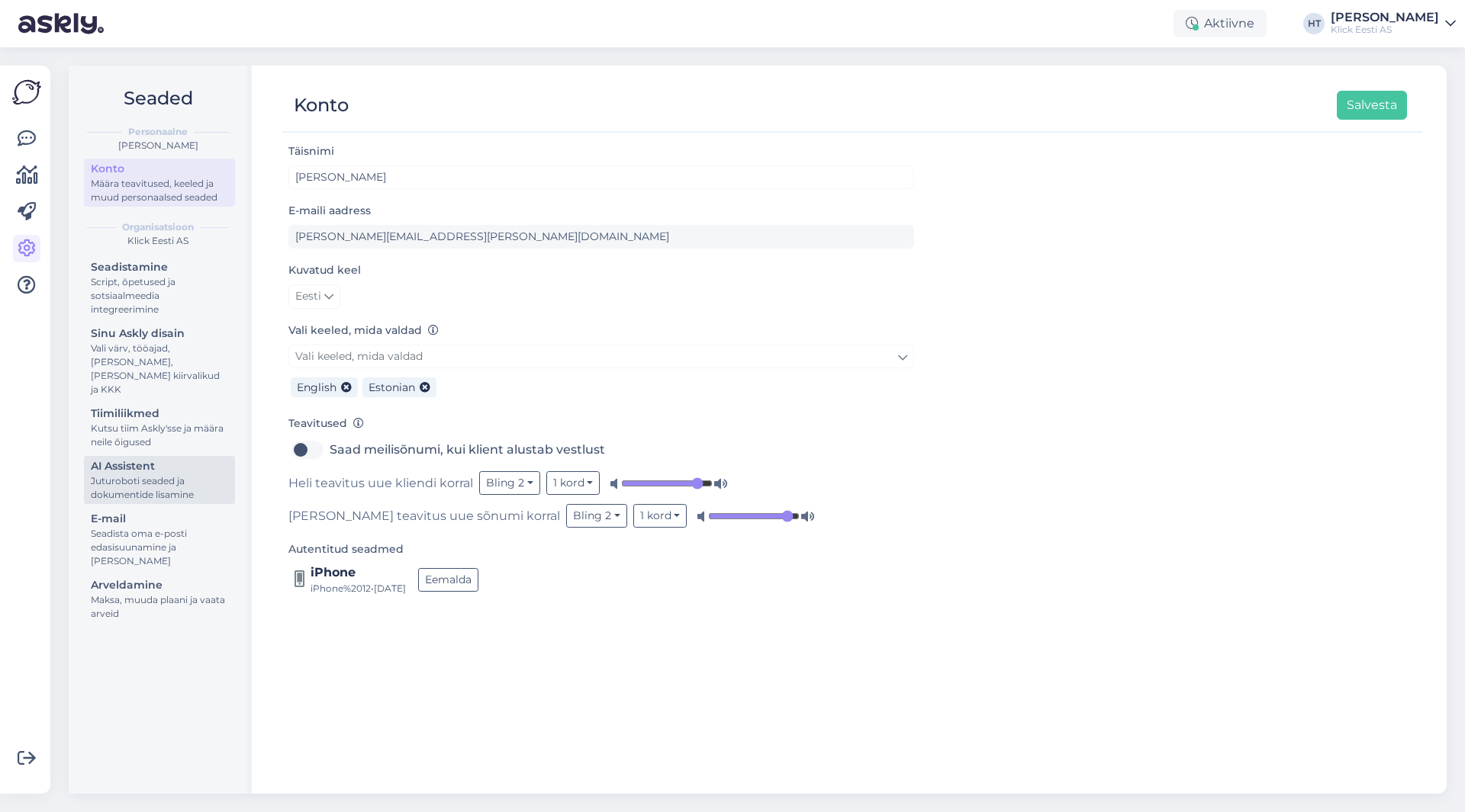
click at [166, 475] on div "Juturoboti seaded ja dokumentide lisamine" at bounding box center [159, 488] width 137 height 27
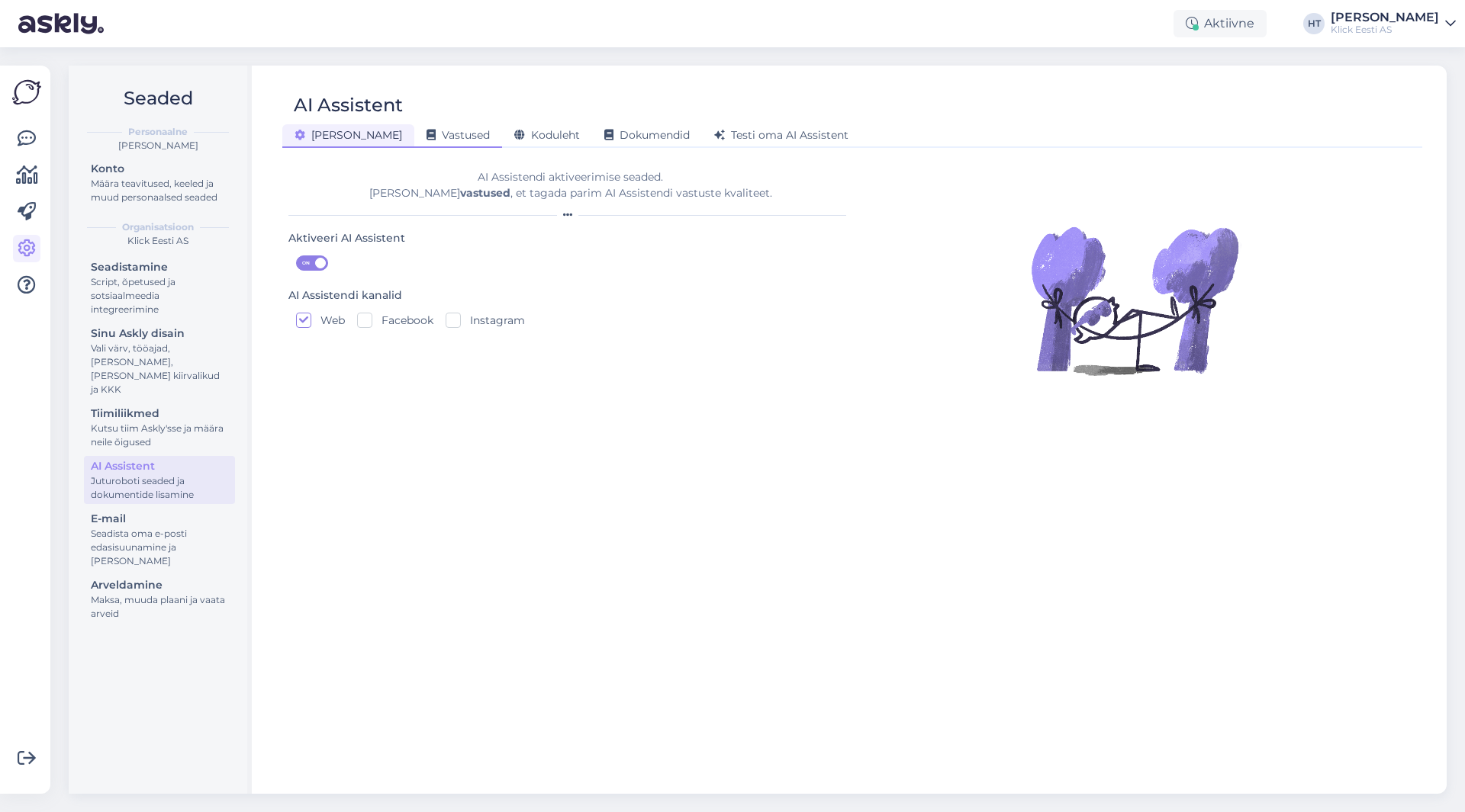
click at [415, 127] on div "Vastused" at bounding box center [458, 136] width 87 height 24
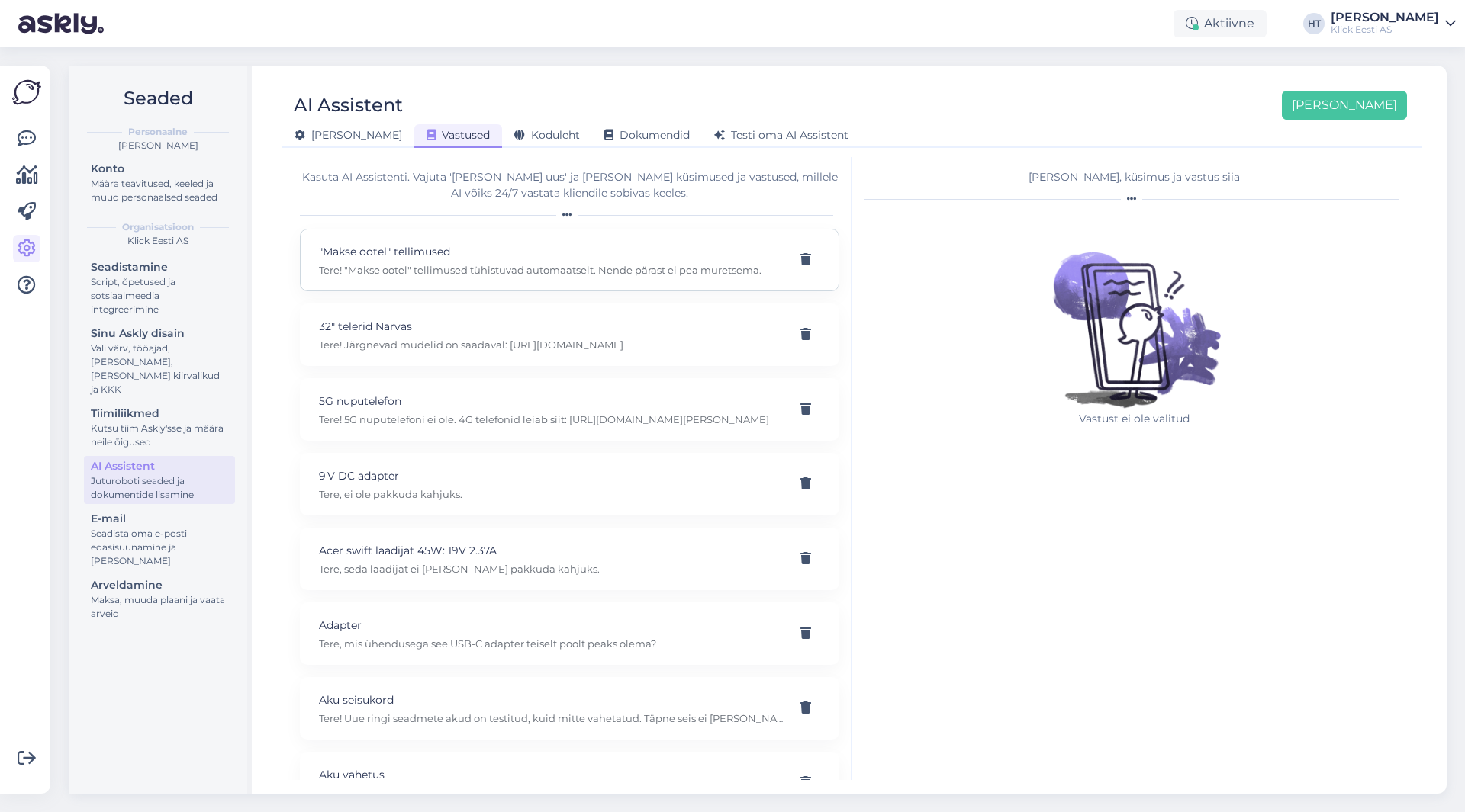
scroll to position [14137, 0]
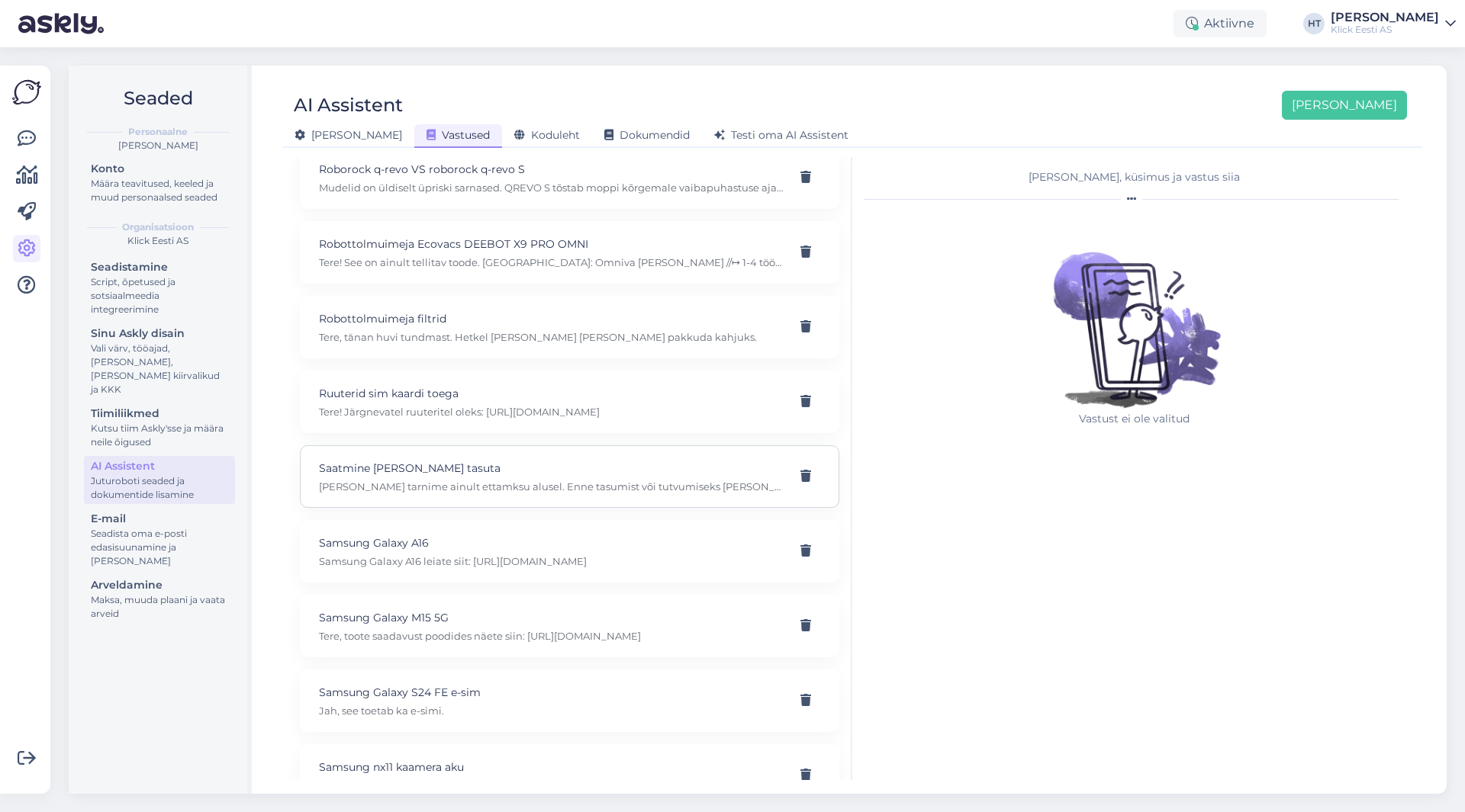
click at [641, 458] on div "Saatmine [PERSON_NAME] tasuta [PERSON_NAME] tarnime ainult ettamksu alusel. Enn…" at bounding box center [569, 477] width 540 height 63
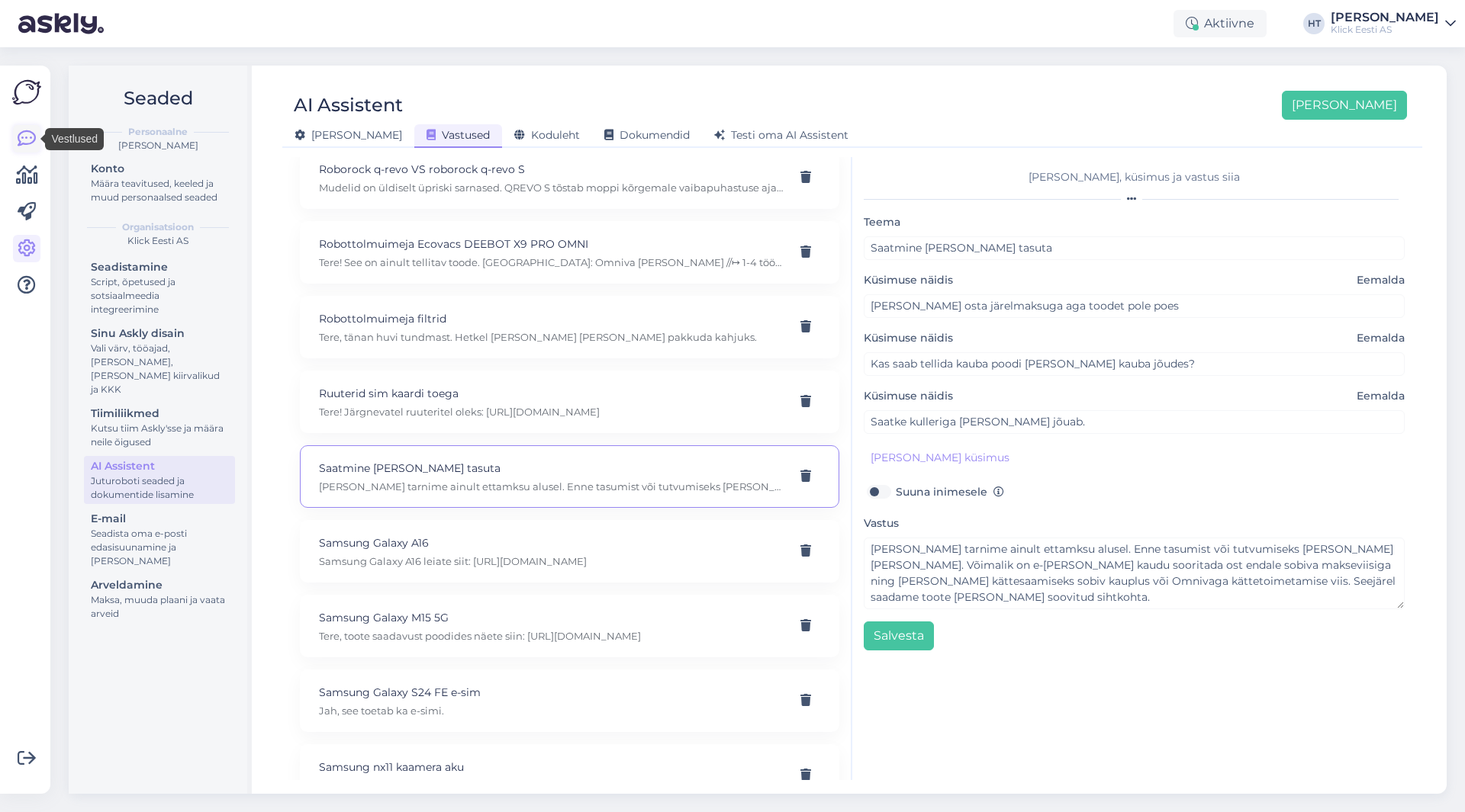
click at [31, 138] on icon at bounding box center [26, 139] width 18 height 18
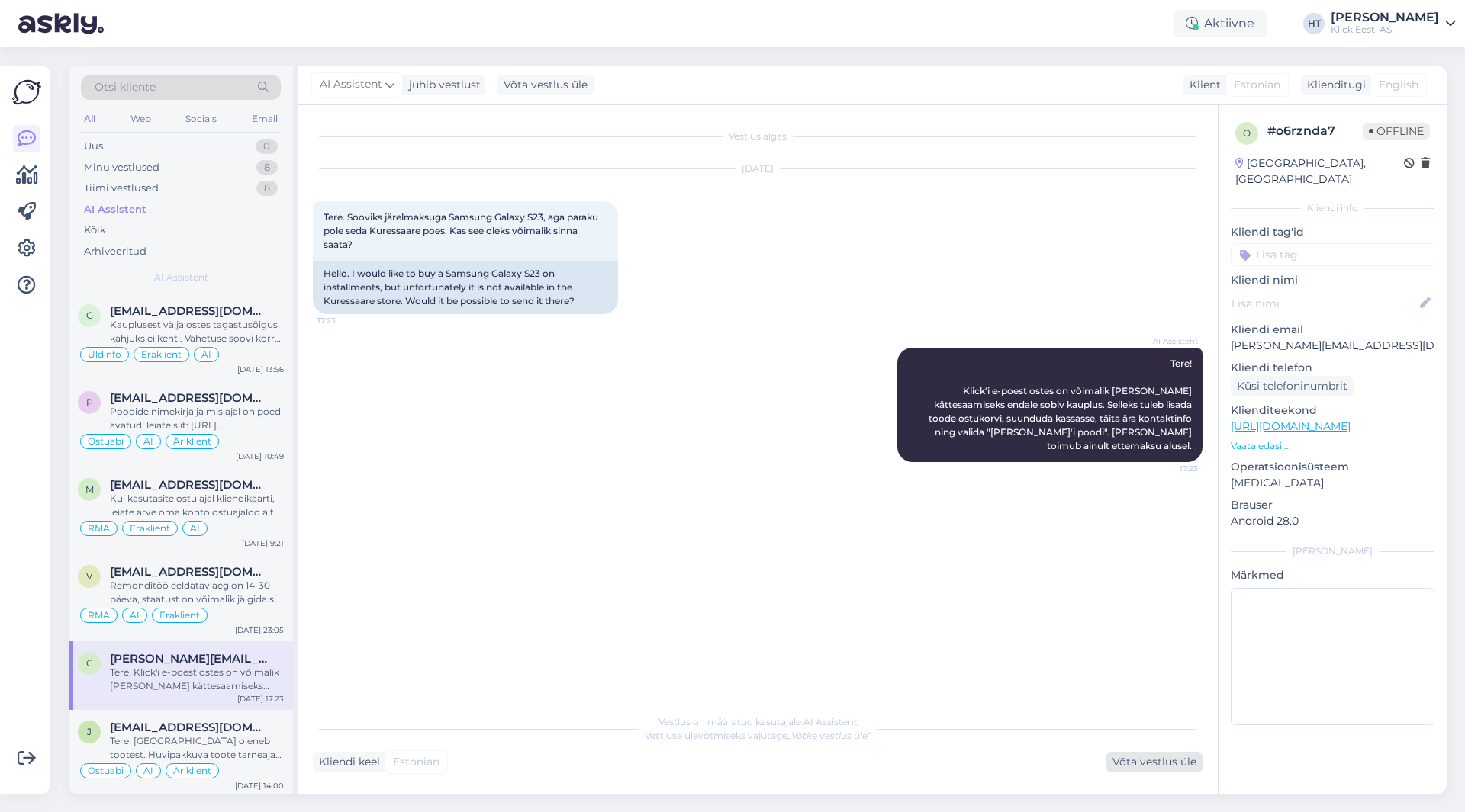
click at [1164, 759] on div "Võta vestlus üle" at bounding box center [1155, 762] width 96 height 21
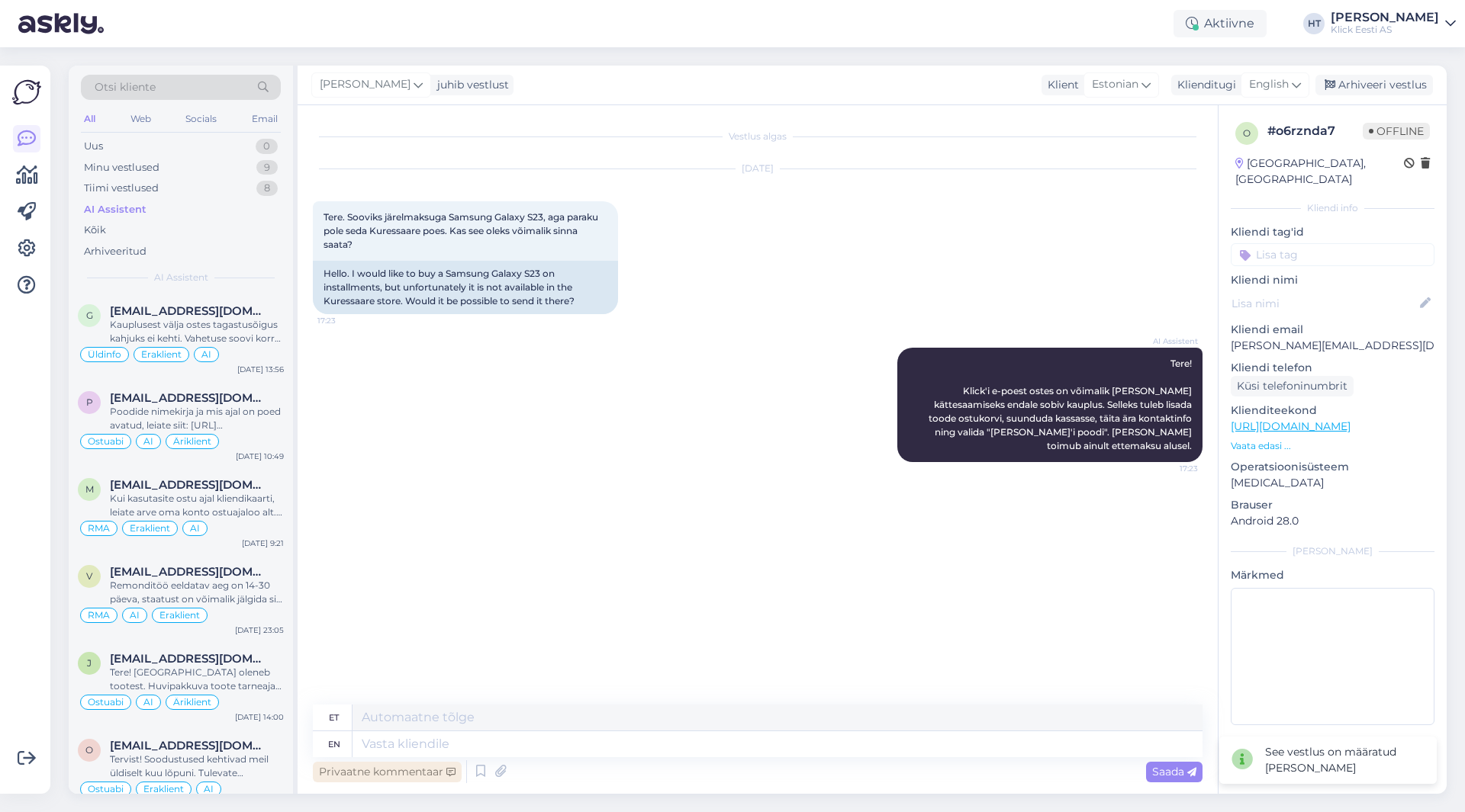
click at [412, 767] on div "Privaatne kommentaar" at bounding box center [387, 773] width 149 height 21
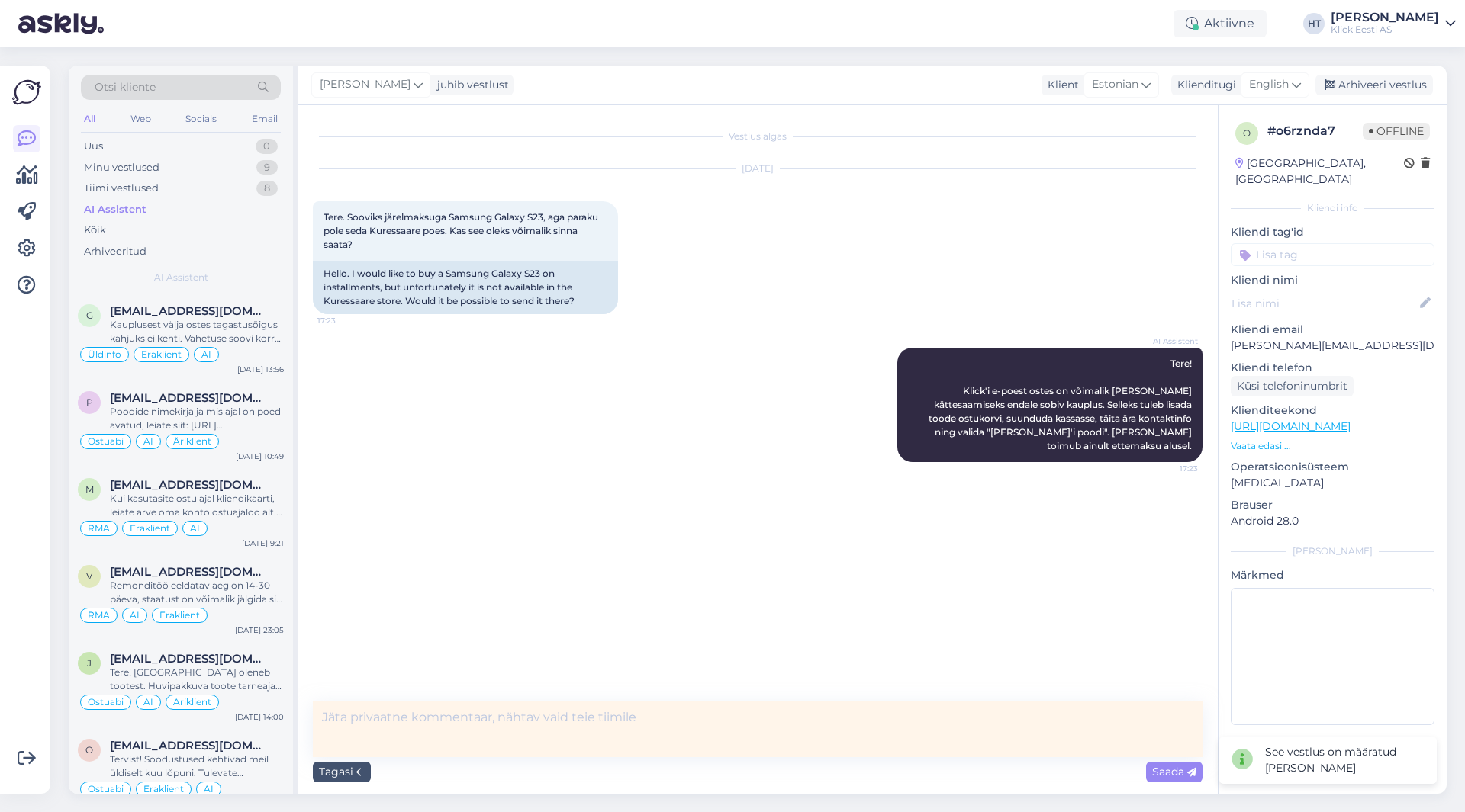
click at [432, 728] on textarea at bounding box center [758, 729] width 890 height 55
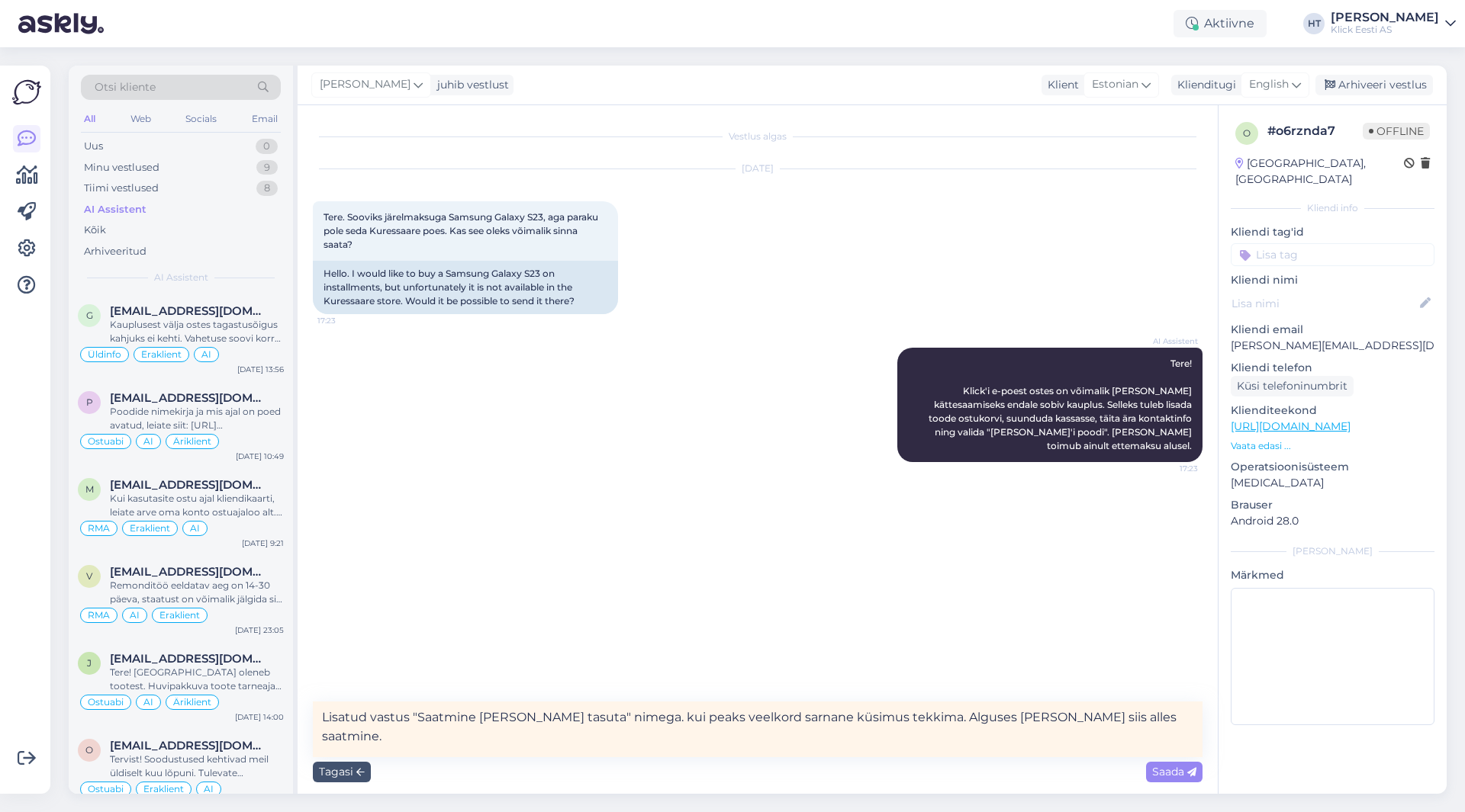
click at [605, 716] on textarea "Lisatud vastus "Saatmine [PERSON_NAME] tasuta" nimega. kui peaks veelkord sarna…" at bounding box center [758, 729] width 890 height 55
type textarea "Lisatud vastus "Saatmine [PERSON_NAME] tasuta" nimega kui peaks veelkord sarnan…"
click at [1163, 770] on span "Saada" at bounding box center [1174, 771] width 44 height 14
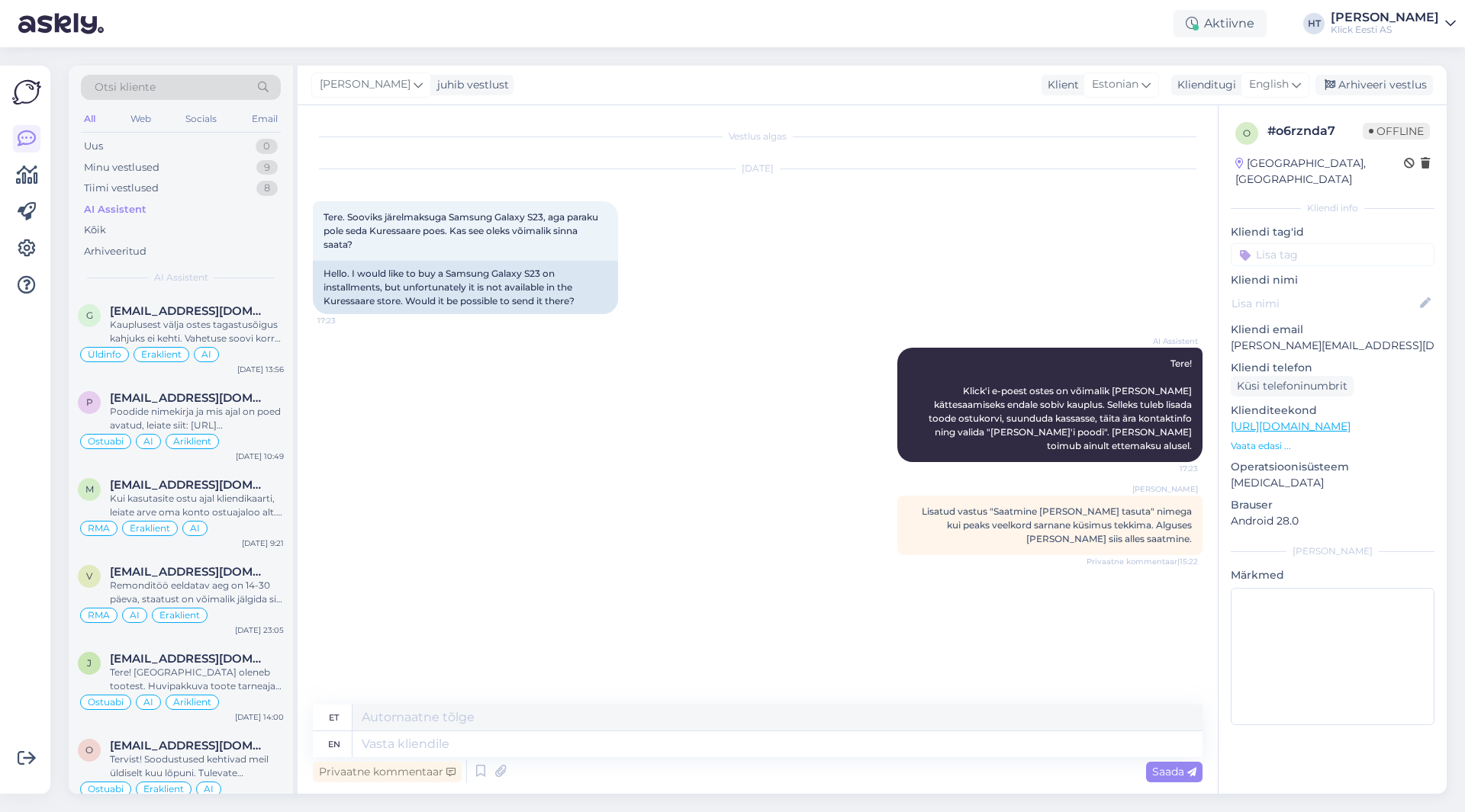
click at [1289, 244] on input at bounding box center [1333, 255] width 204 height 23
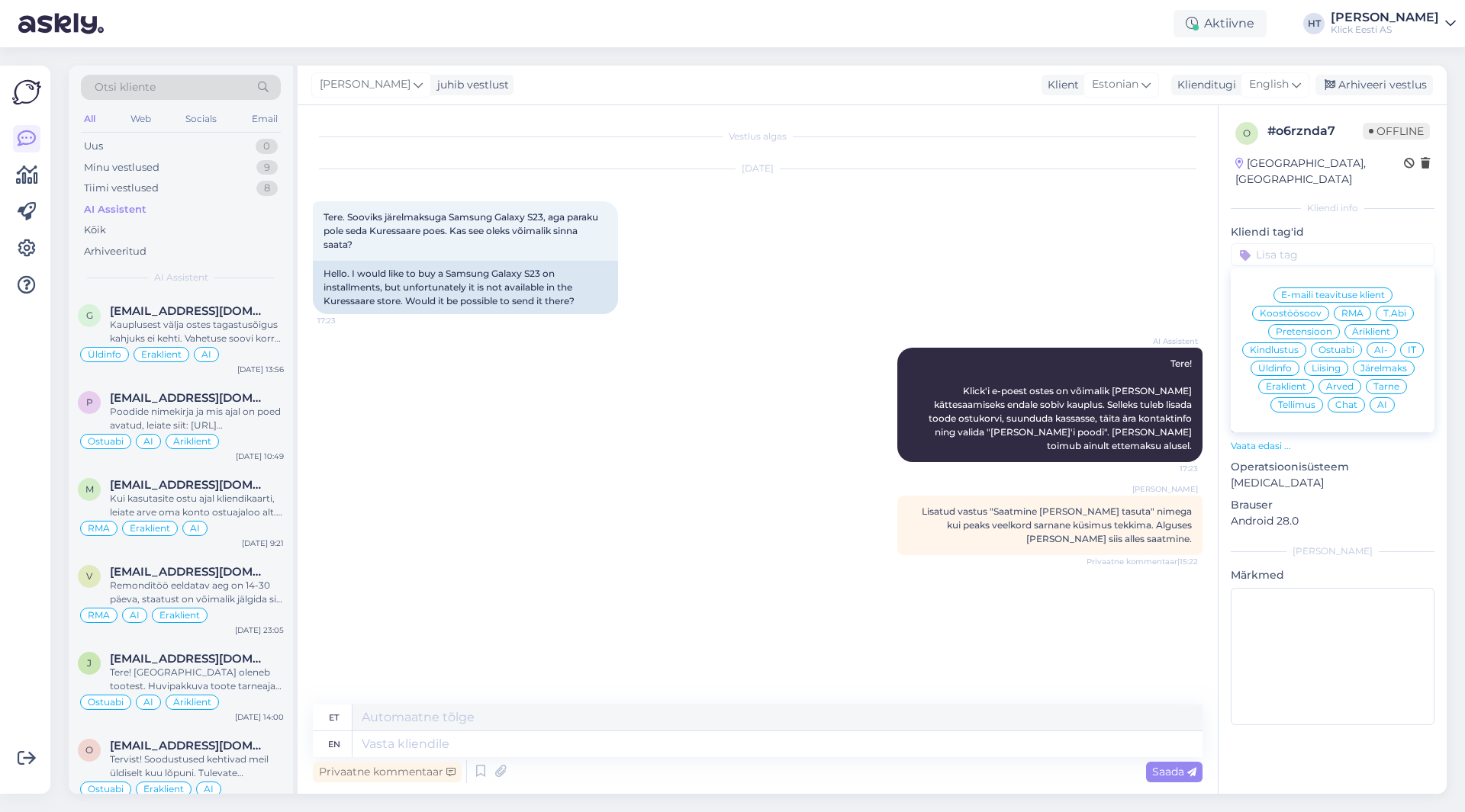
click at [1374, 342] on div "AI-" at bounding box center [1381, 349] width 29 height 15
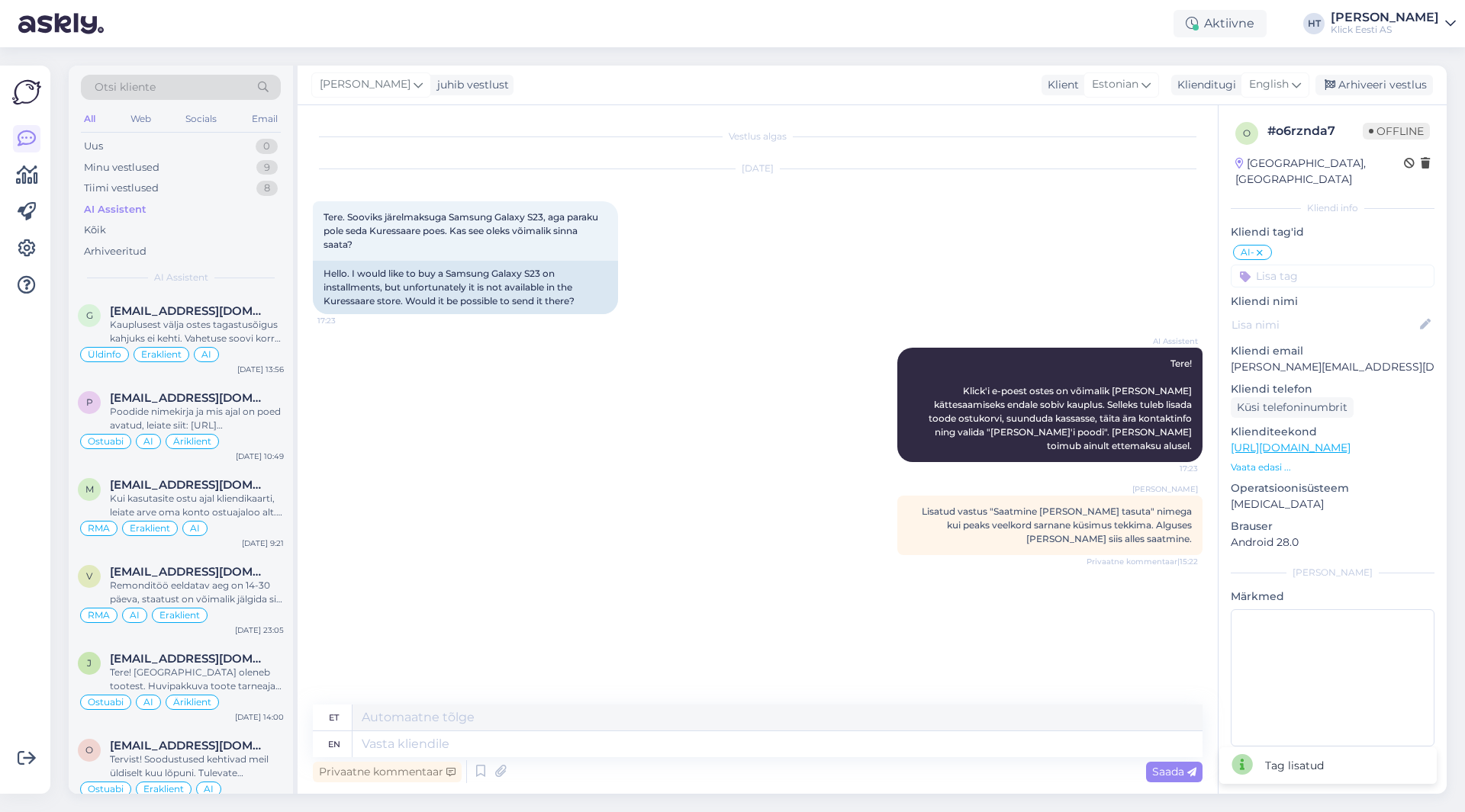
click at [1330, 248] on div "AI- E-maili teavituse klient Koostöösoov RMA T.Abi Pretensioon Äriklient Kindlu…" at bounding box center [1333, 265] width 204 height 44
click at [1330, 265] on input at bounding box center [1333, 276] width 204 height 23
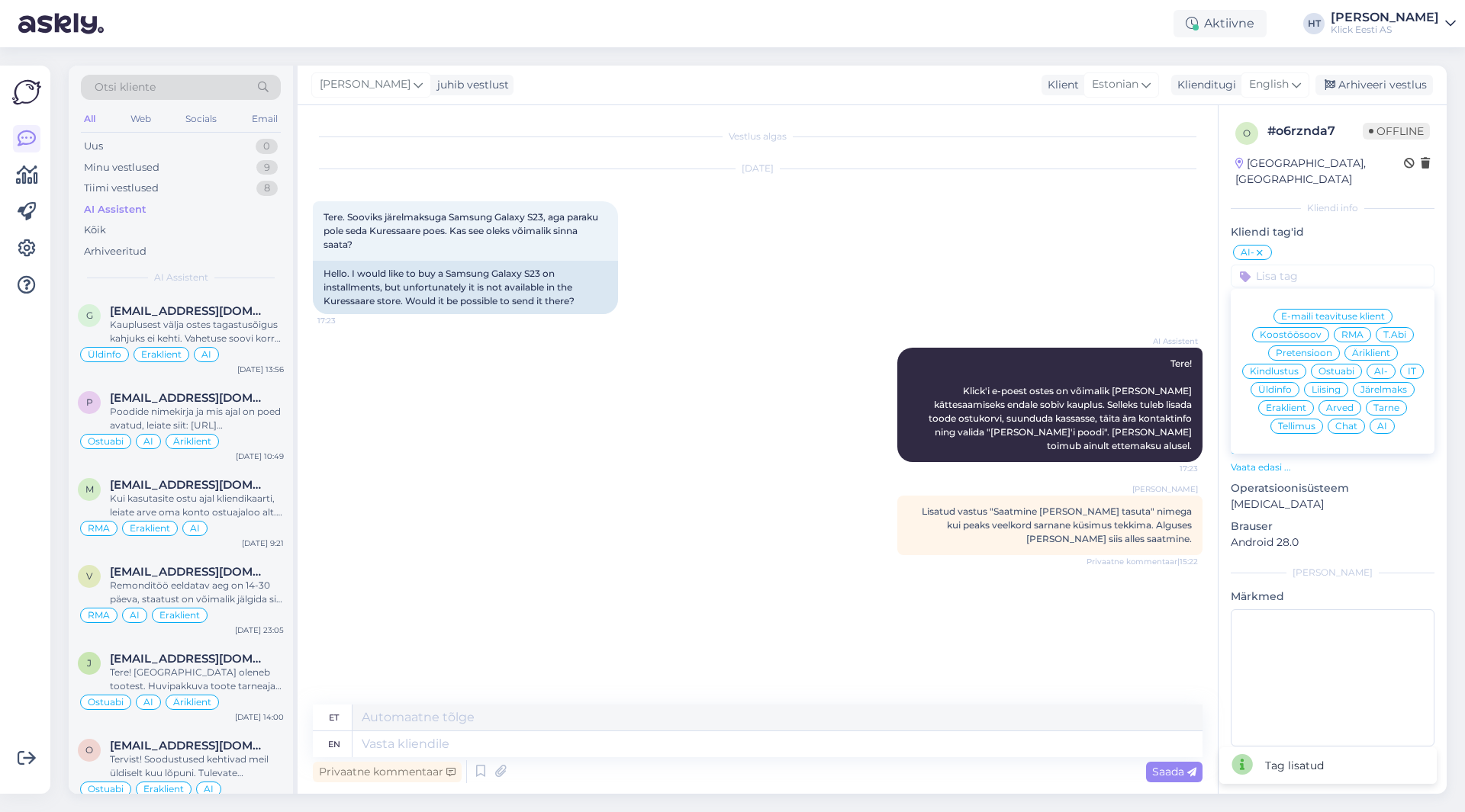
click at [1281, 403] on span "Eraklient" at bounding box center [1286, 407] width 40 height 9
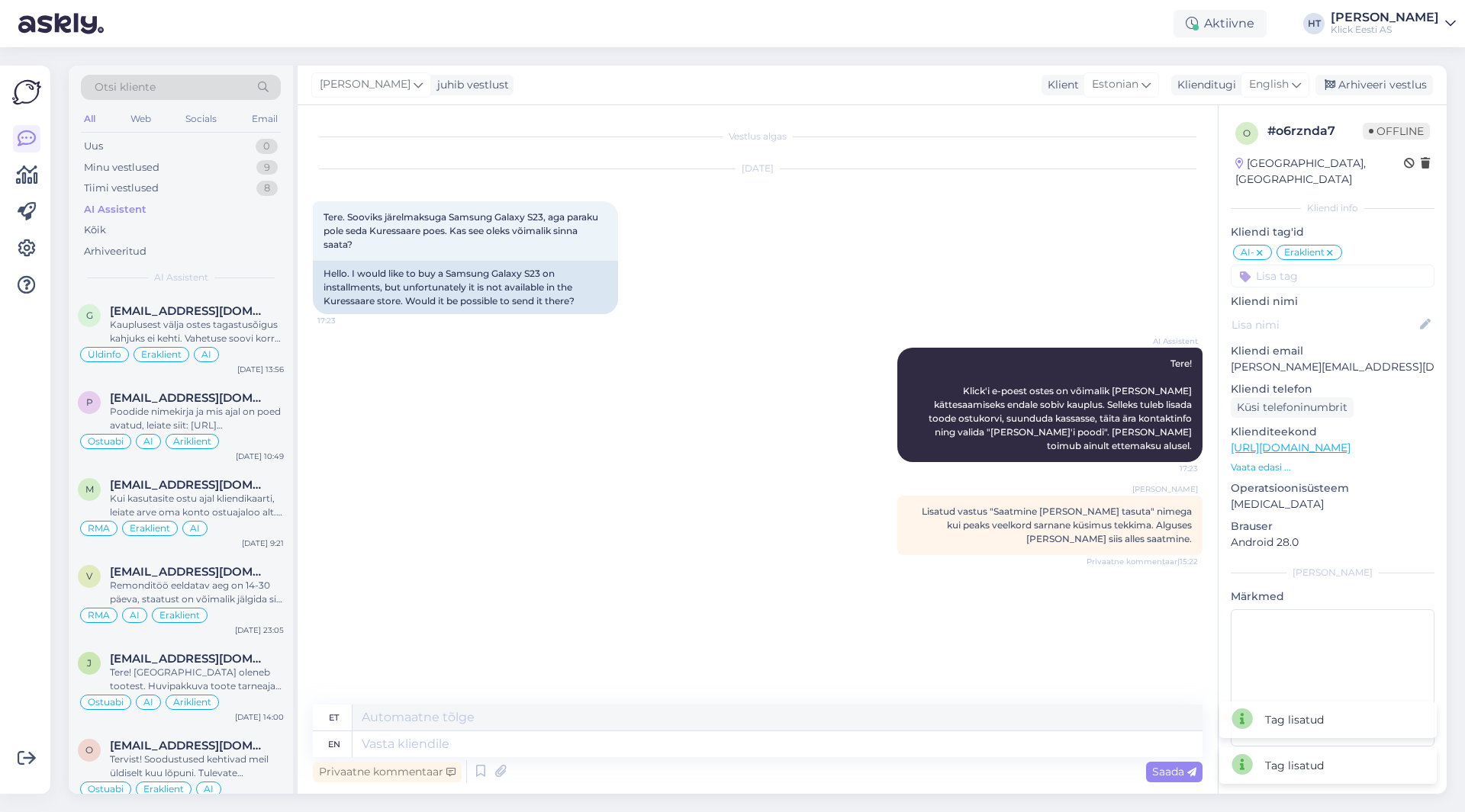
click at [1307, 265] on input at bounding box center [1333, 276] width 204 height 23
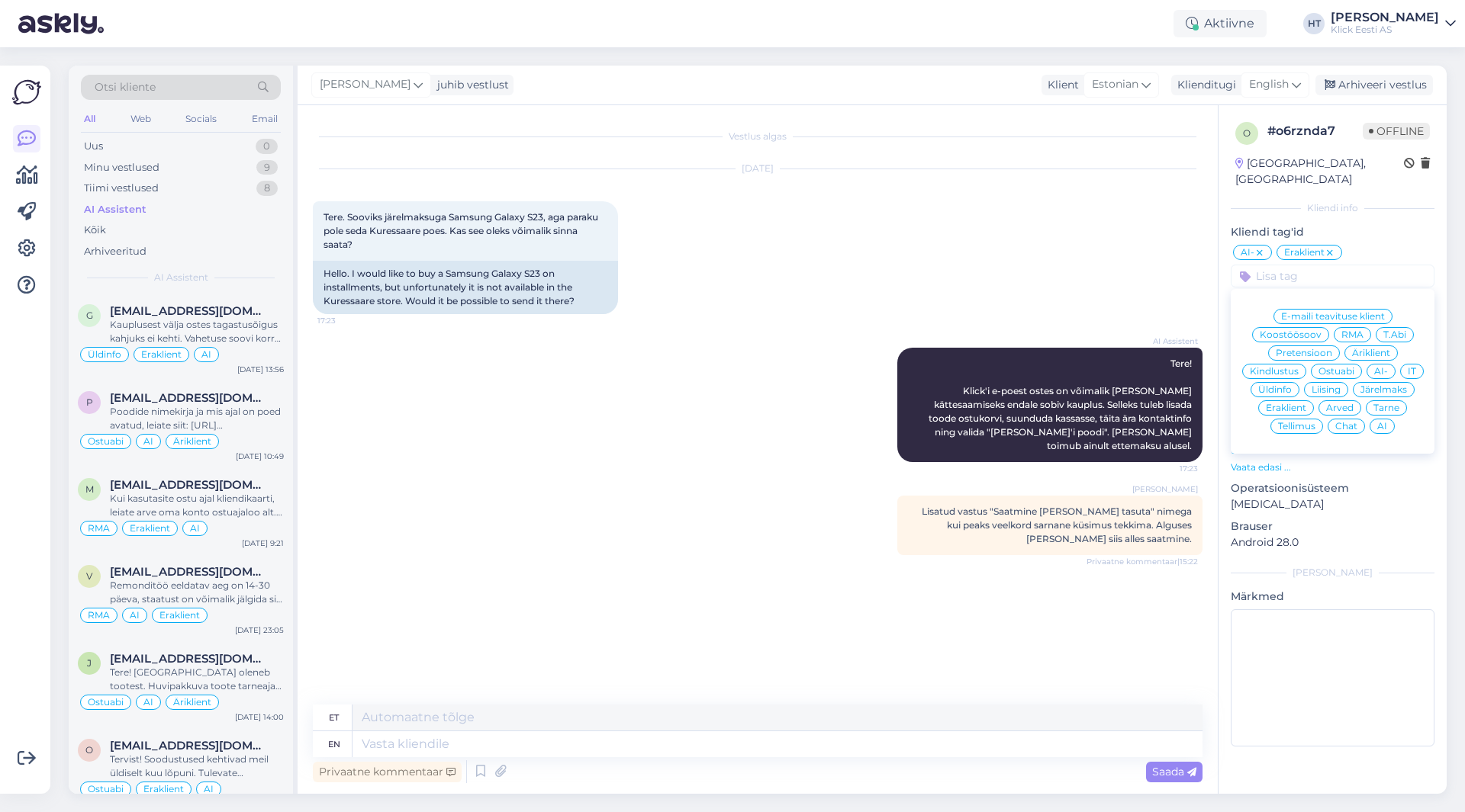
click at [1384, 386] on span "Järelmaks" at bounding box center [1384, 390] width 47 height 9
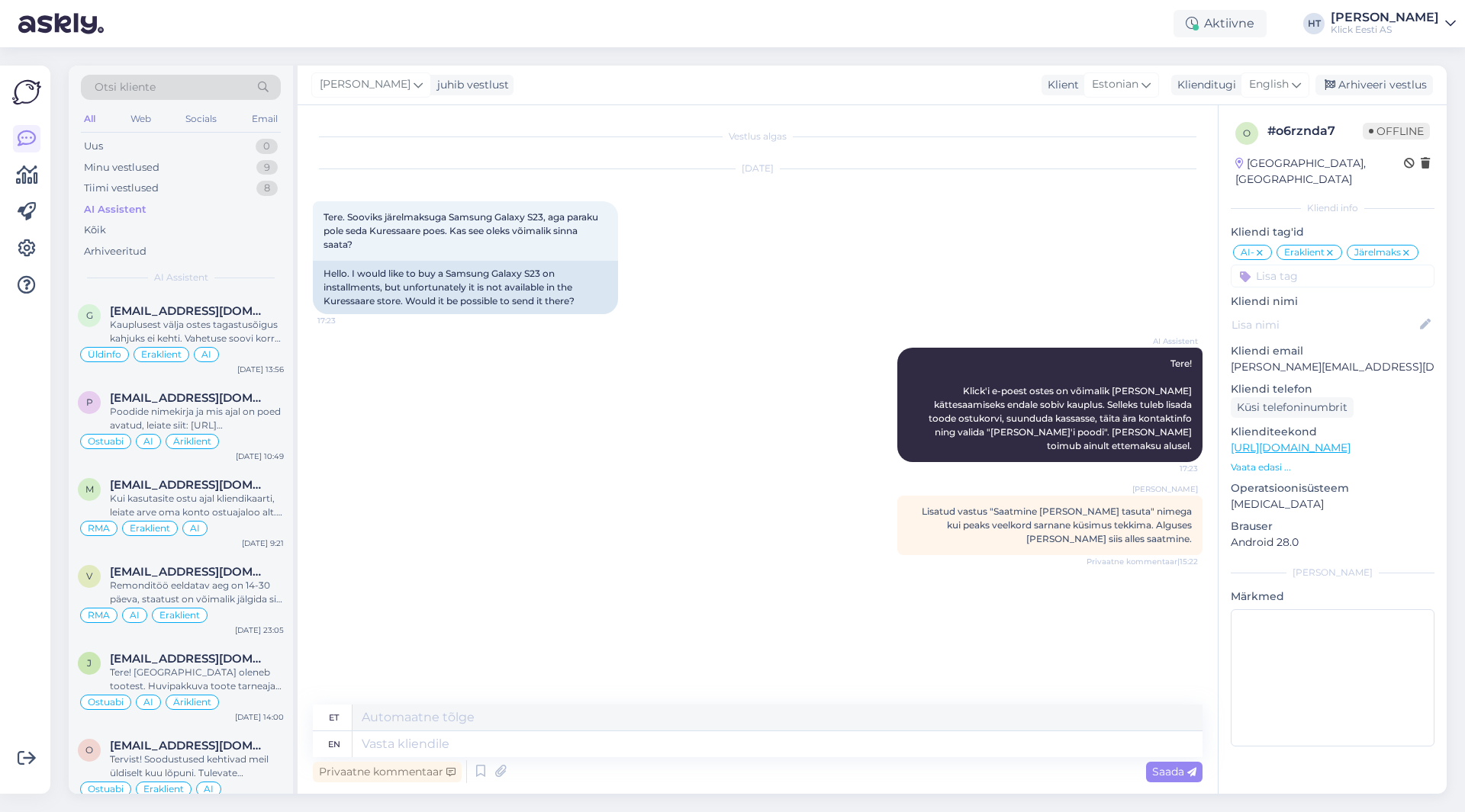
click at [1327, 265] on input at bounding box center [1333, 276] width 204 height 23
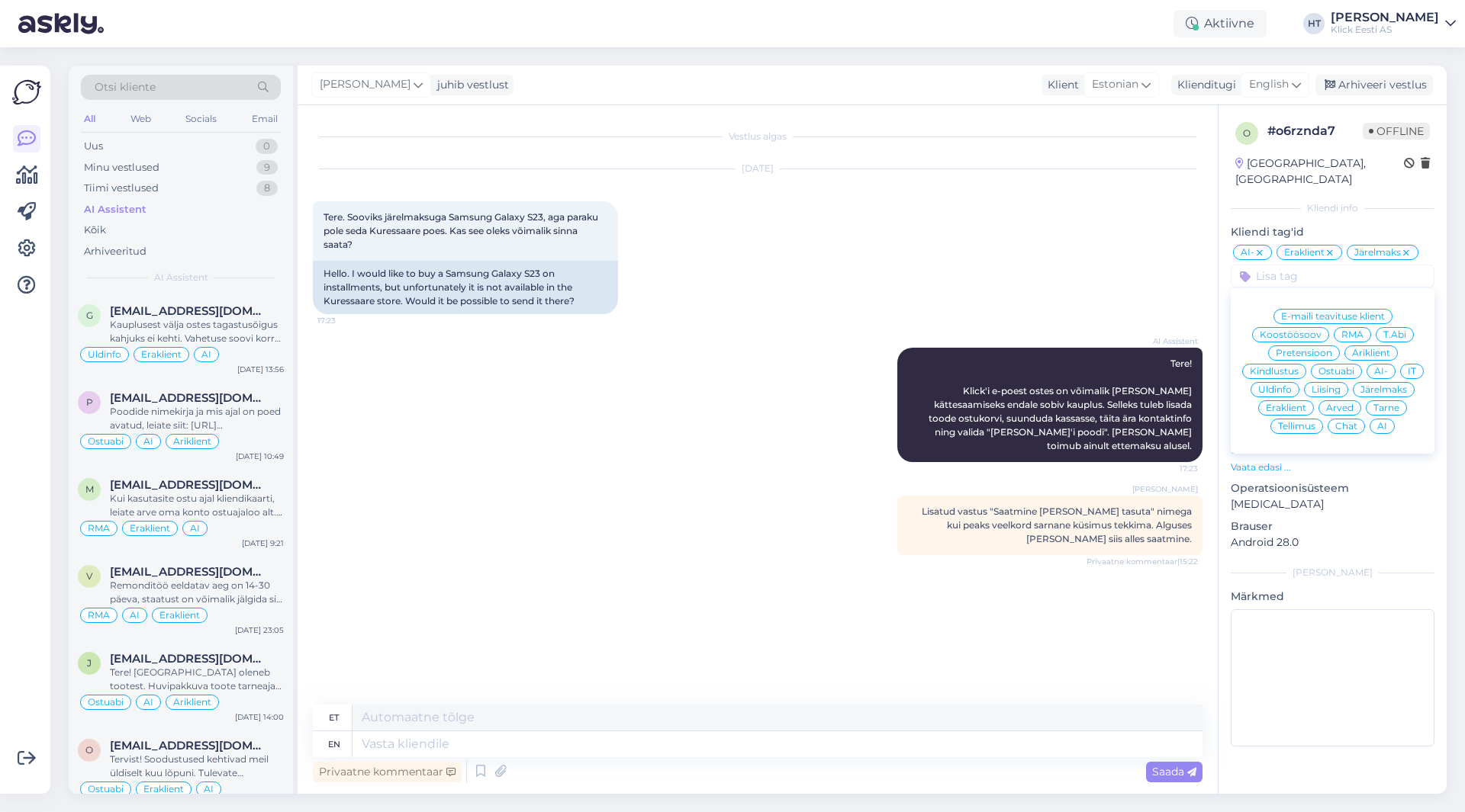
click at [1346, 367] on span "Ostuabi" at bounding box center [1336, 371] width 36 height 9
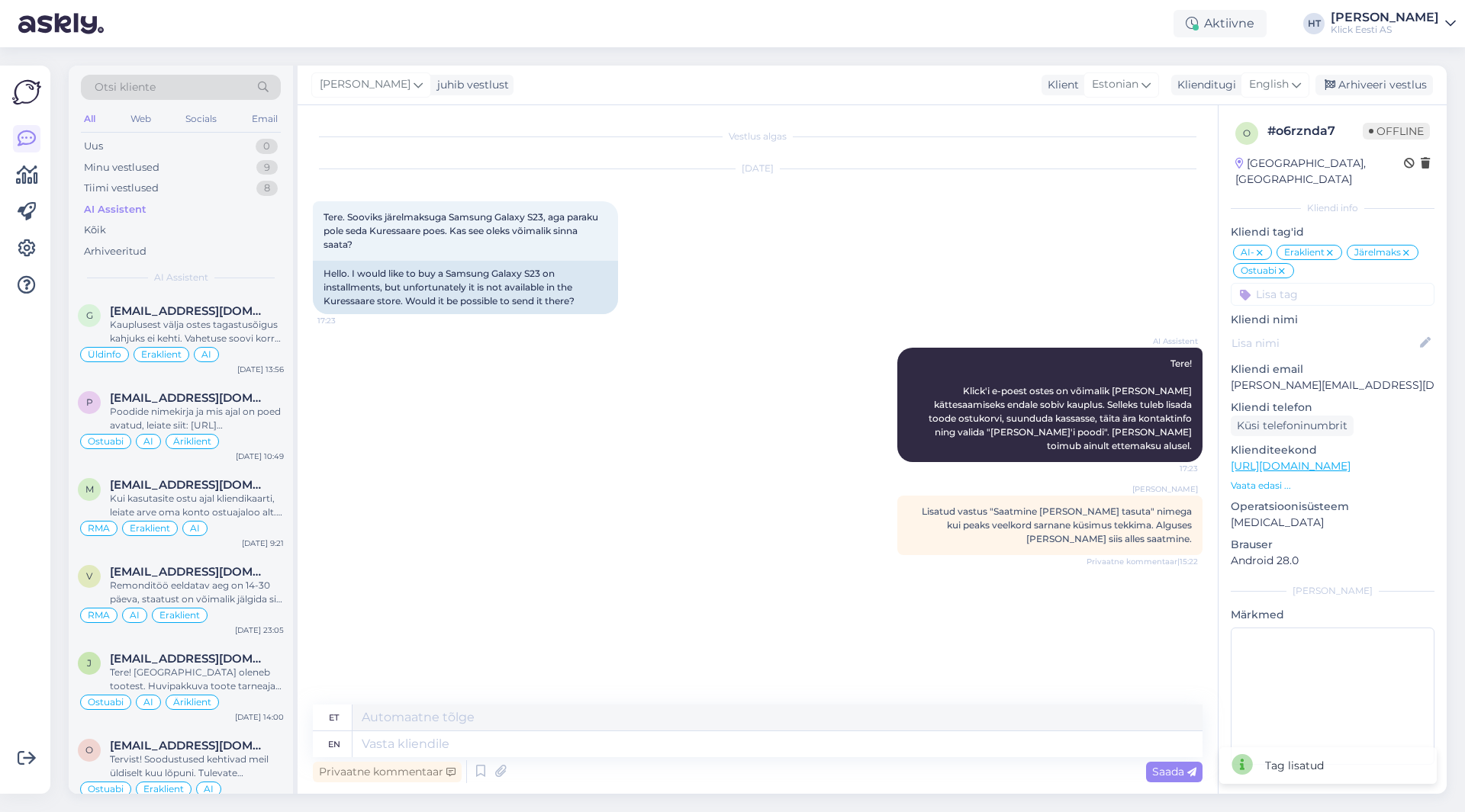
click at [1007, 220] on div "[DATE] Tere. Sooviks järelmaksuga Samsung Galaxy S23, aga paraku pole seda Kure…" at bounding box center [758, 241] width 890 height 179
click at [274, 313] on div "[EMAIL_ADDRESS][DOMAIN_NAME]" at bounding box center [196, 311] width 174 height 14
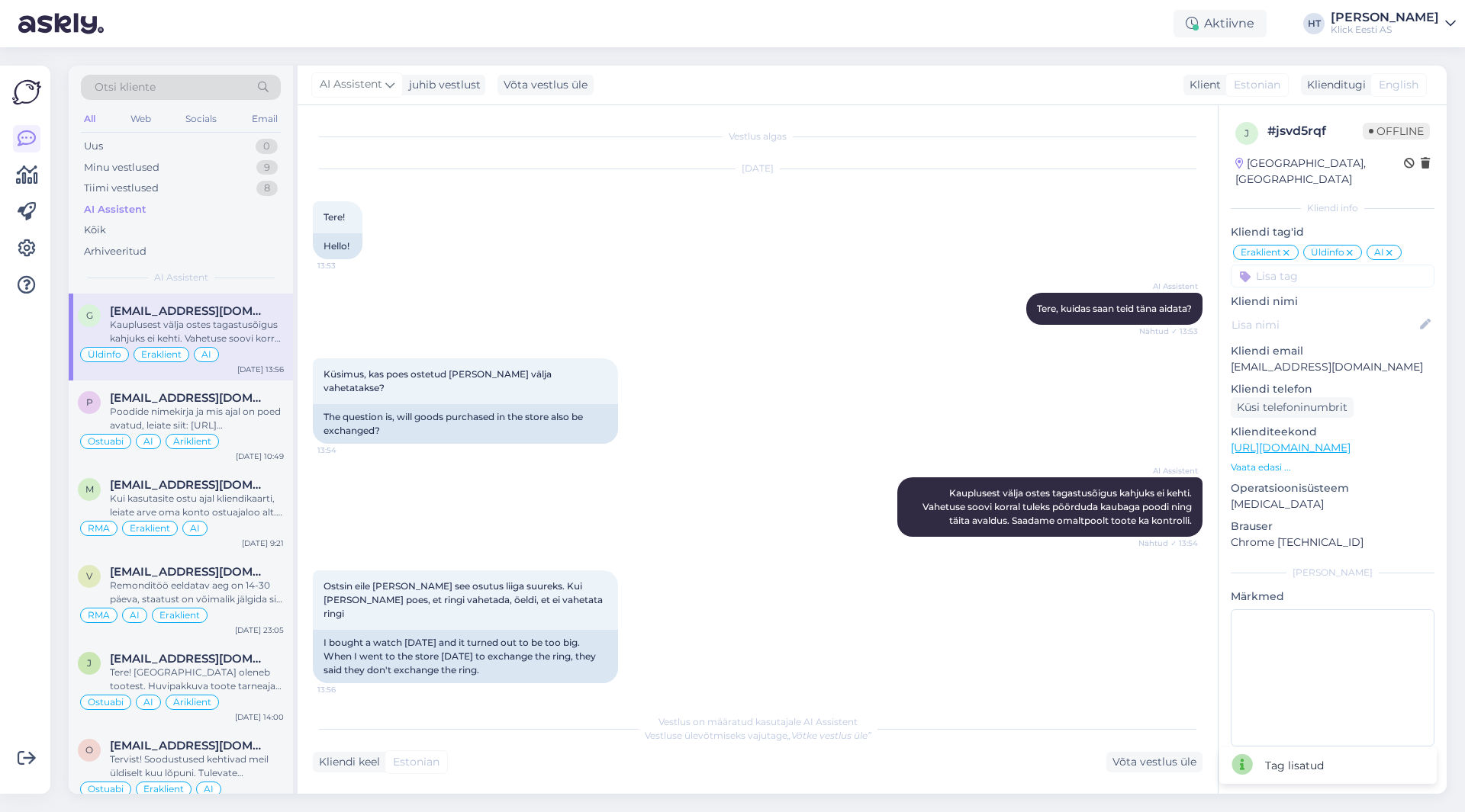
scroll to position [73, 0]
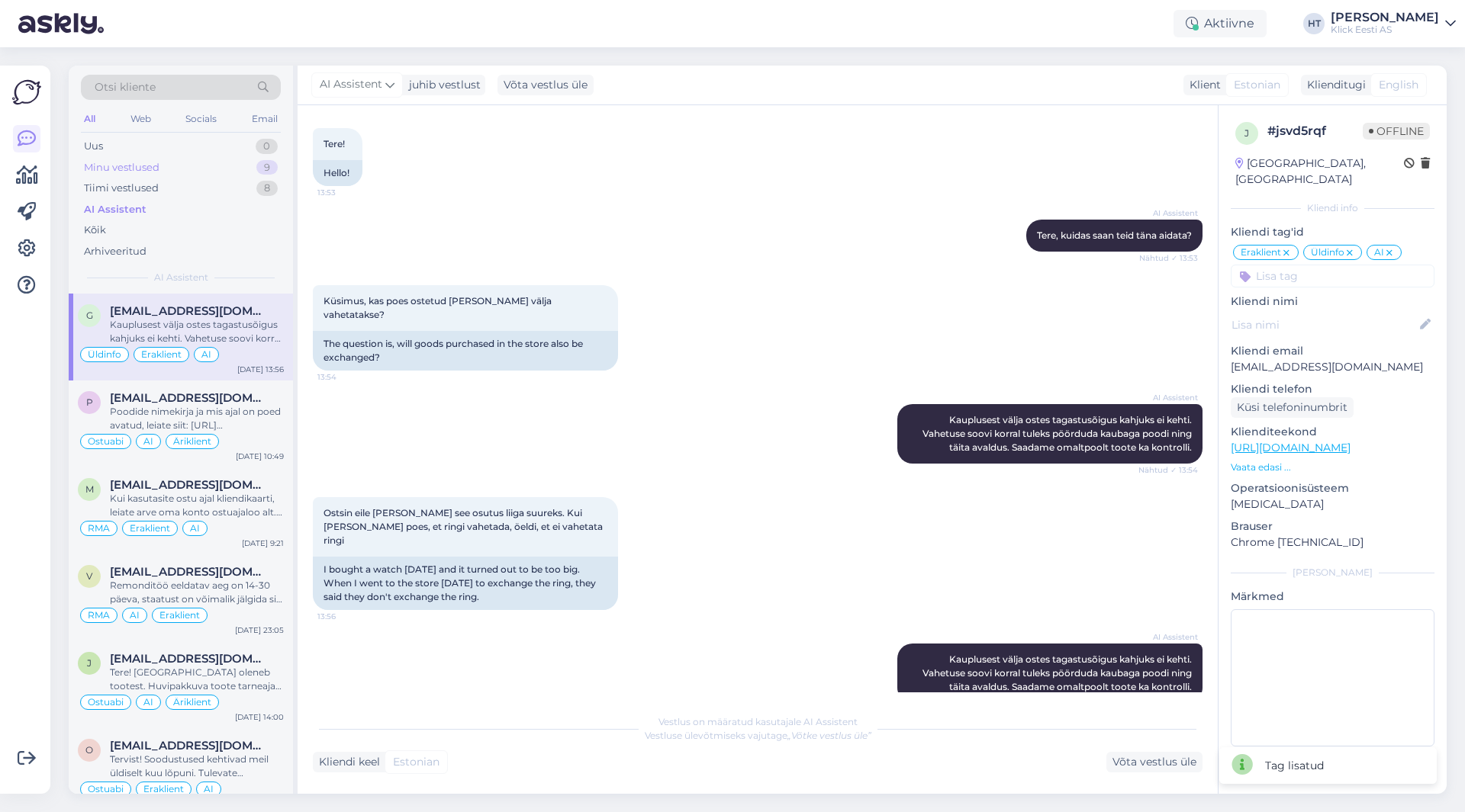
click at [220, 165] on div "Minu vestlused 9" at bounding box center [180, 168] width 200 height 22
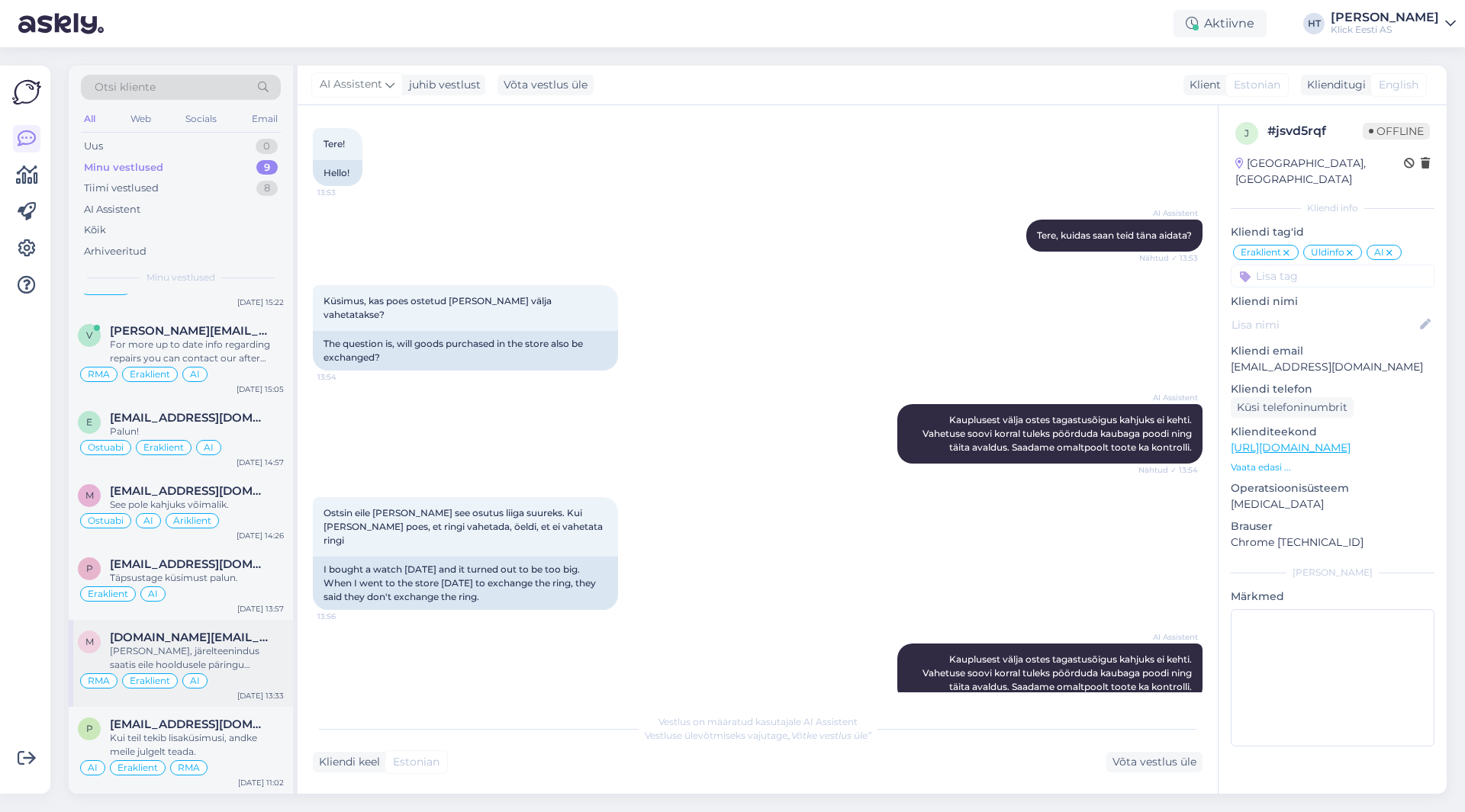
scroll to position [0, 0]
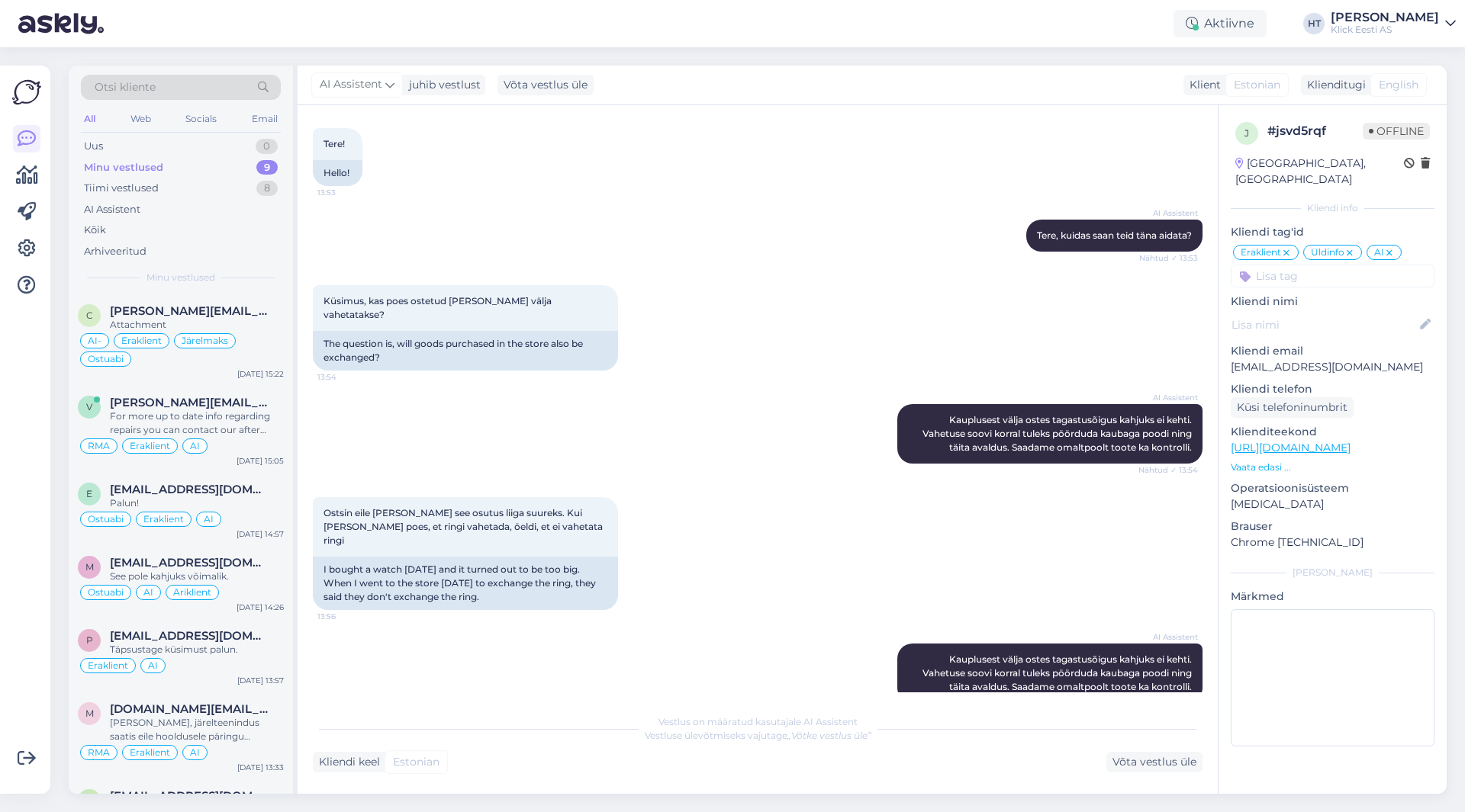
click at [945, 232] on div "AI Assistent [PERSON_NAME], kuidas saan teid [PERSON_NAME] aidata? Nähtud ✓ 13:…" at bounding box center [758, 236] width 890 height 66
click at [178, 95] on div "Otsi kliente" at bounding box center [180, 87] width 200 height 25
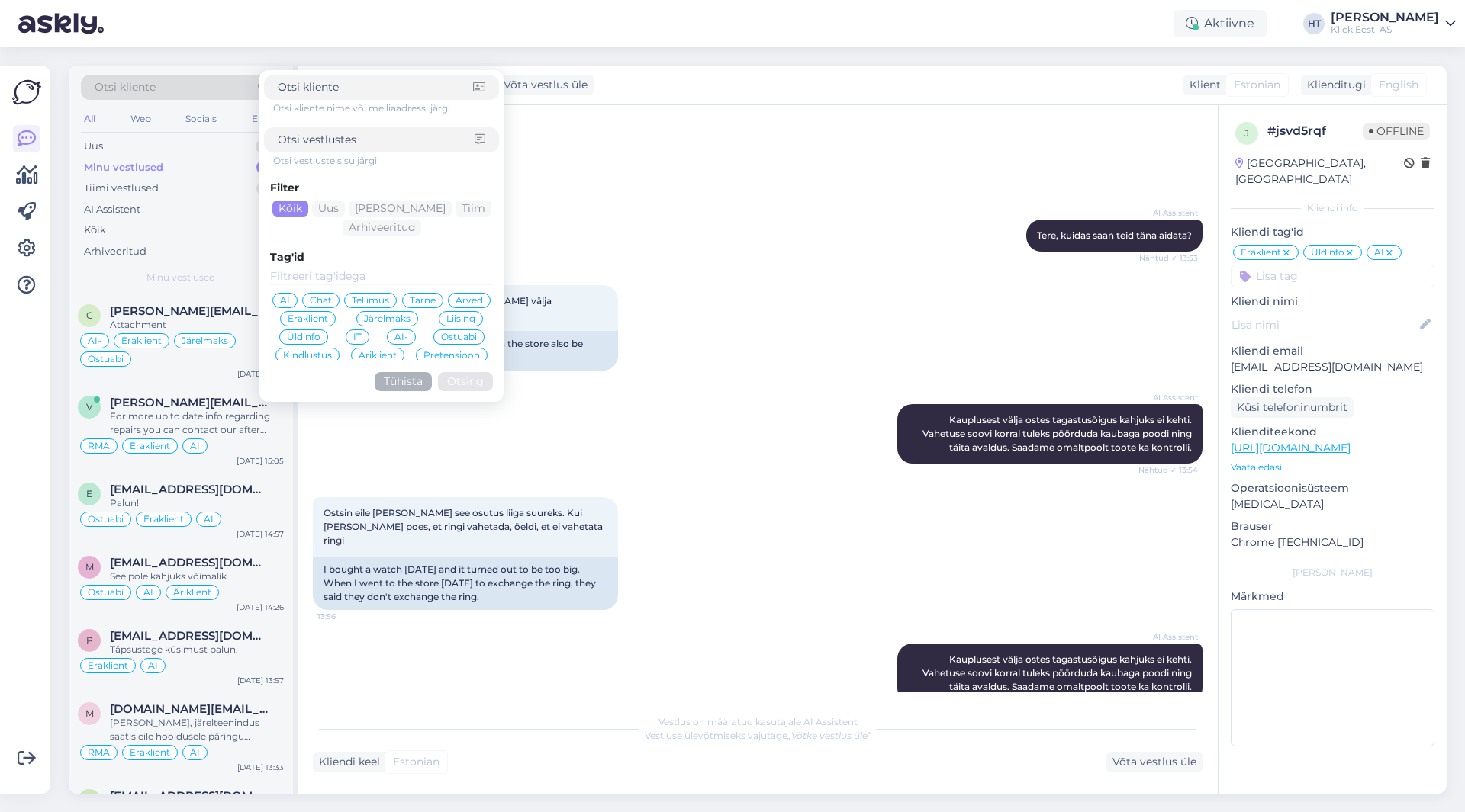
click at [359, 149] on div at bounding box center [381, 139] width 235 height 25
click at [359, 140] on input at bounding box center [376, 140] width 197 height 16
type input "sulas"
click button "Otsing" at bounding box center [465, 382] width 55 height 19
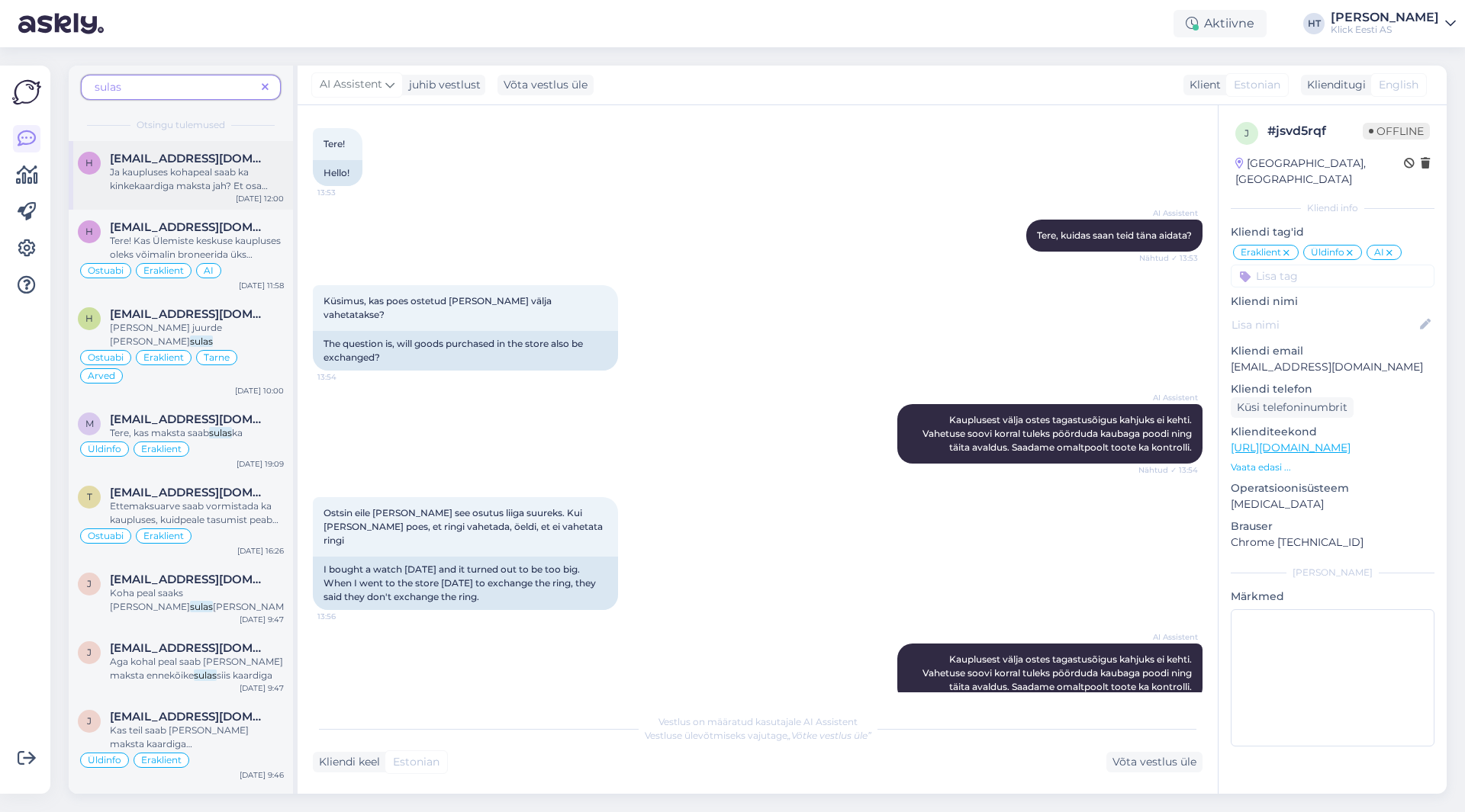
click at [217, 164] on span "[EMAIL_ADDRESS][DOMAIN_NAME]" at bounding box center [189, 158] width 159 height 14
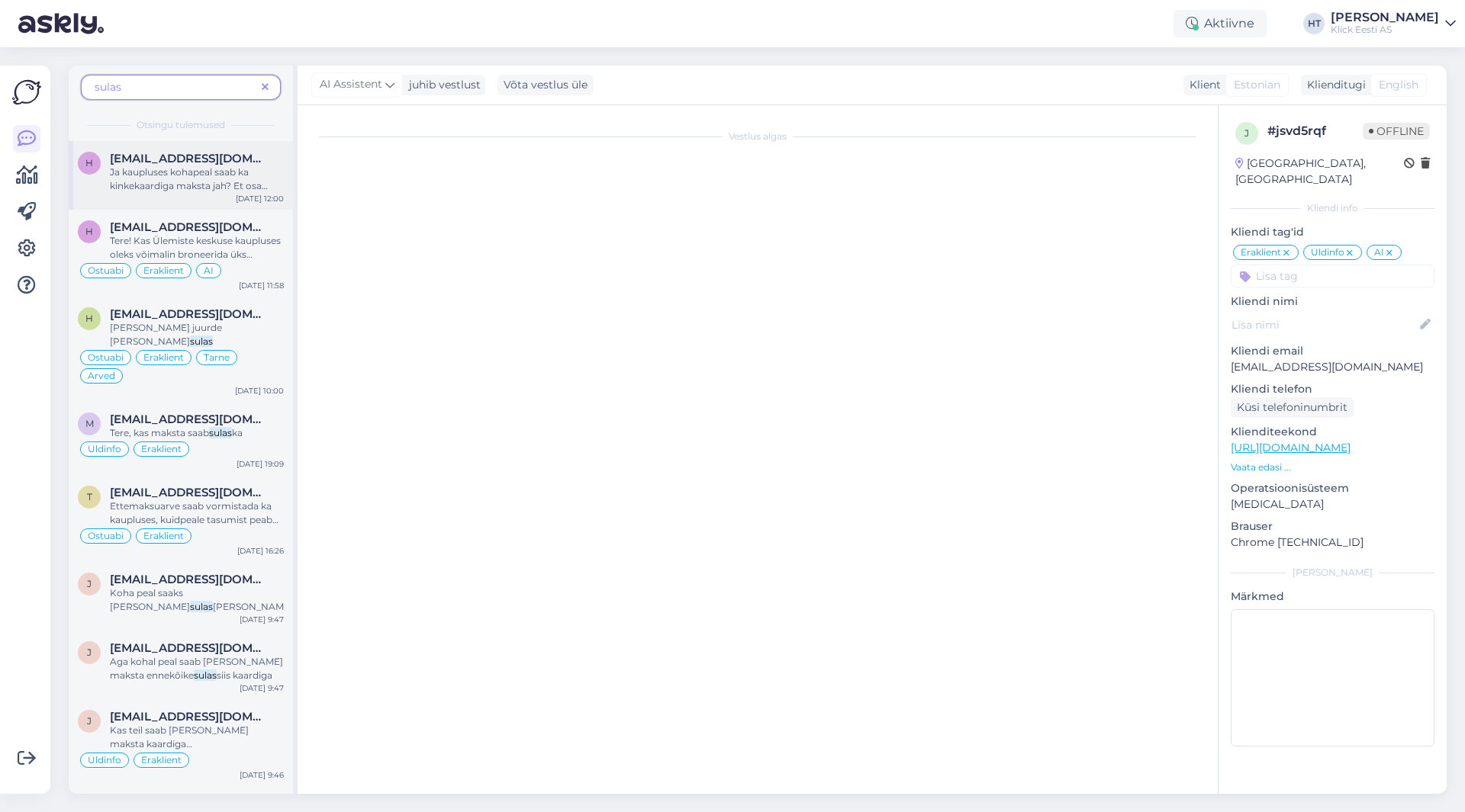
scroll to position [523, 0]
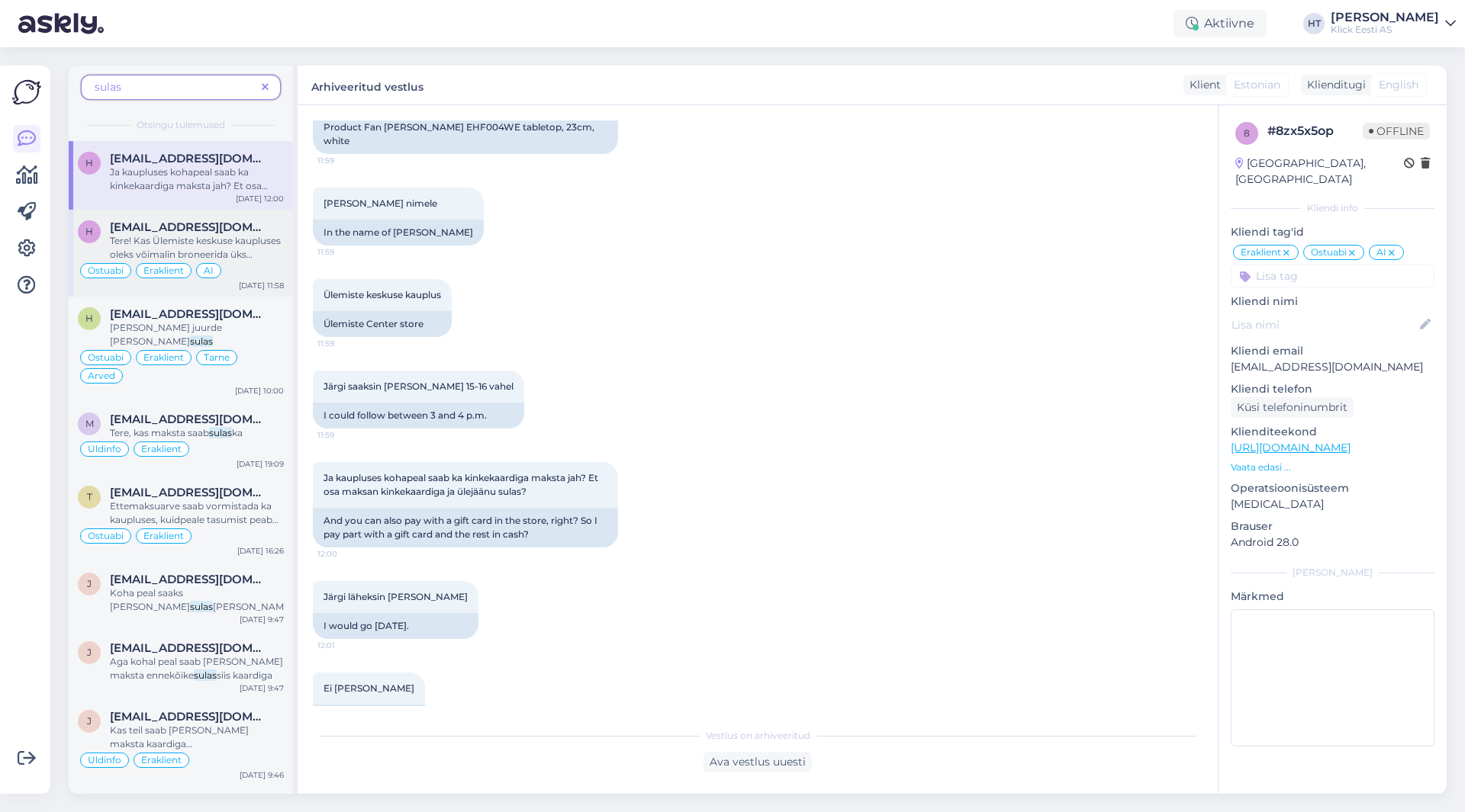
click at [217, 244] on span "Tere! Kas Ülemiste keskuse kaupluses oleks võimalin broneerida üks "Ventilaator…" at bounding box center [196, 289] width 173 height 107
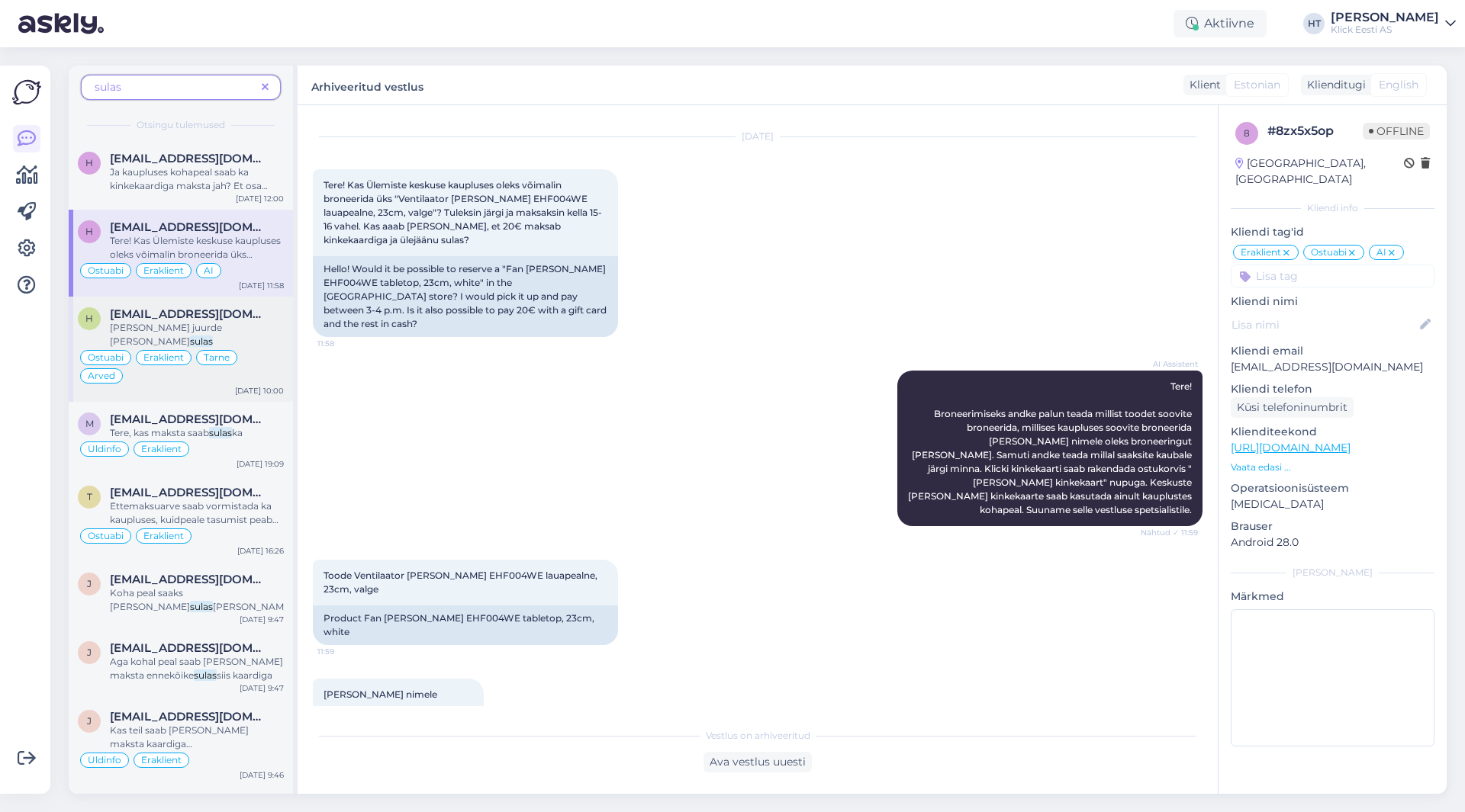
click at [268, 313] on div "[EMAIL_ADDRESS][DOMAIN_NAME]" at bounding box center [196, 314] width 174 height 14
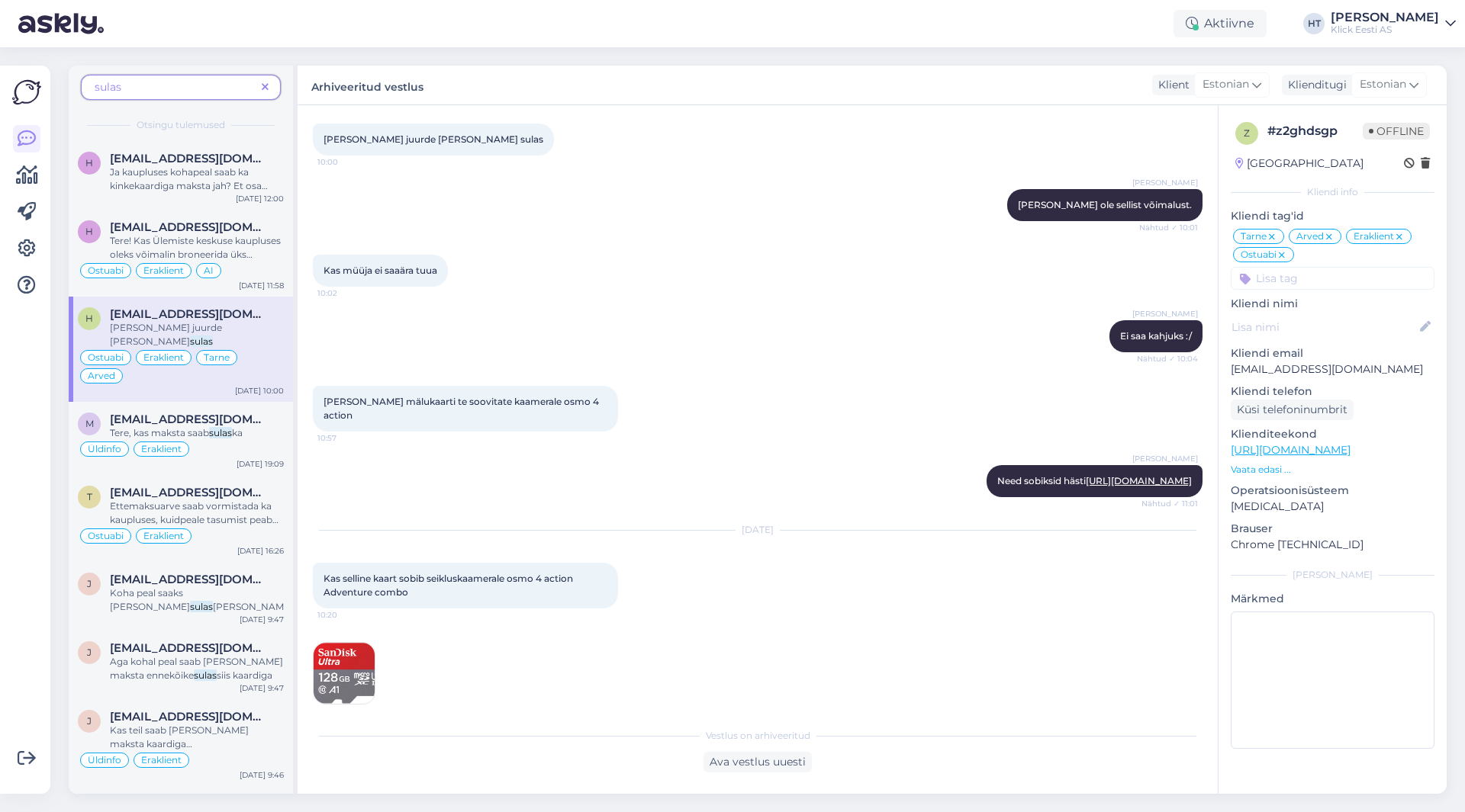
click at [191, 87] on span "sulas" at bounding box center [175, 87] width 161 height 16
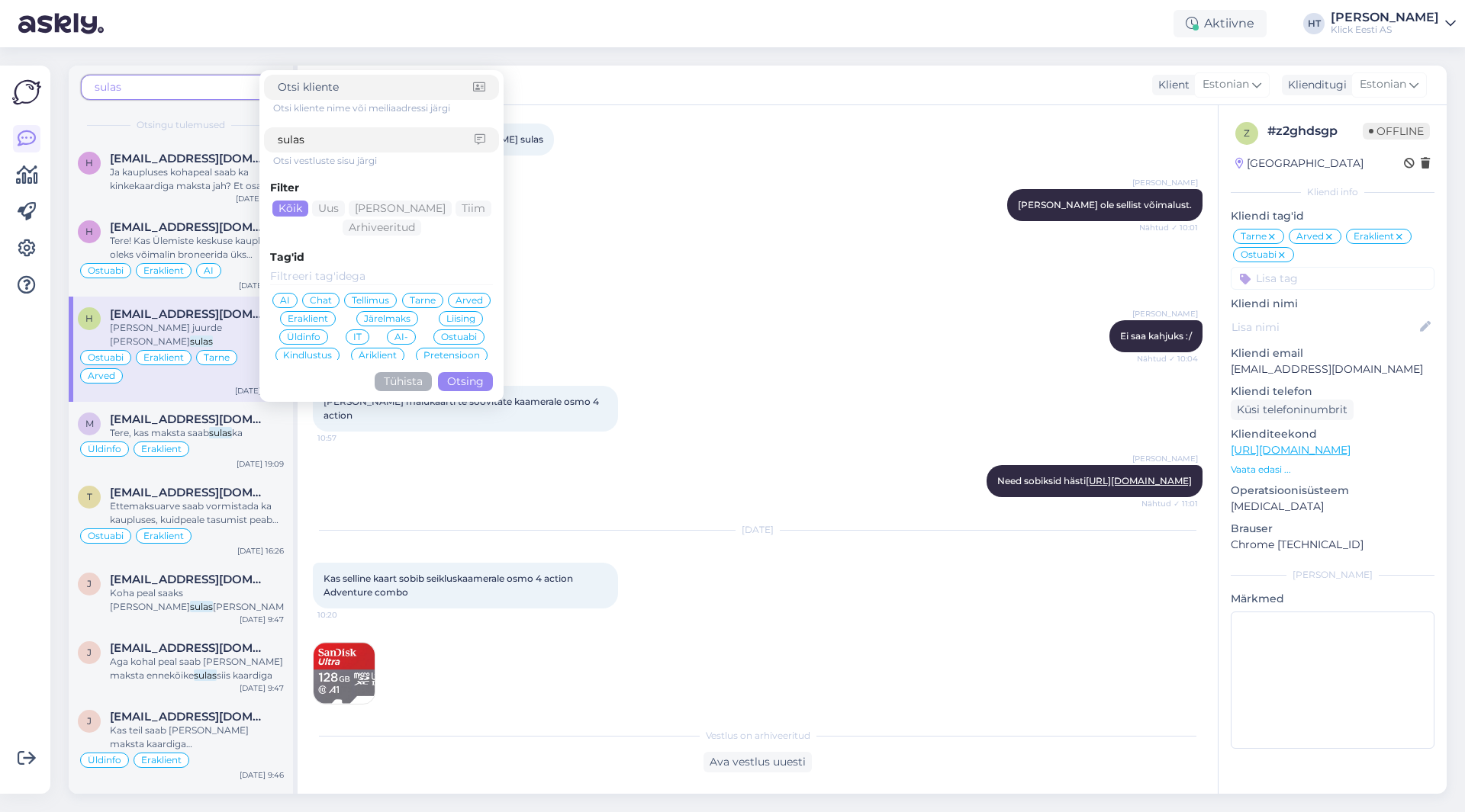
click at [338, 136] on input "sulas" at bounding box center [376, 140] width 197 height 16
type input "sula"
click button "Otsing" at bounding box center [465, 382] width 55 height 19
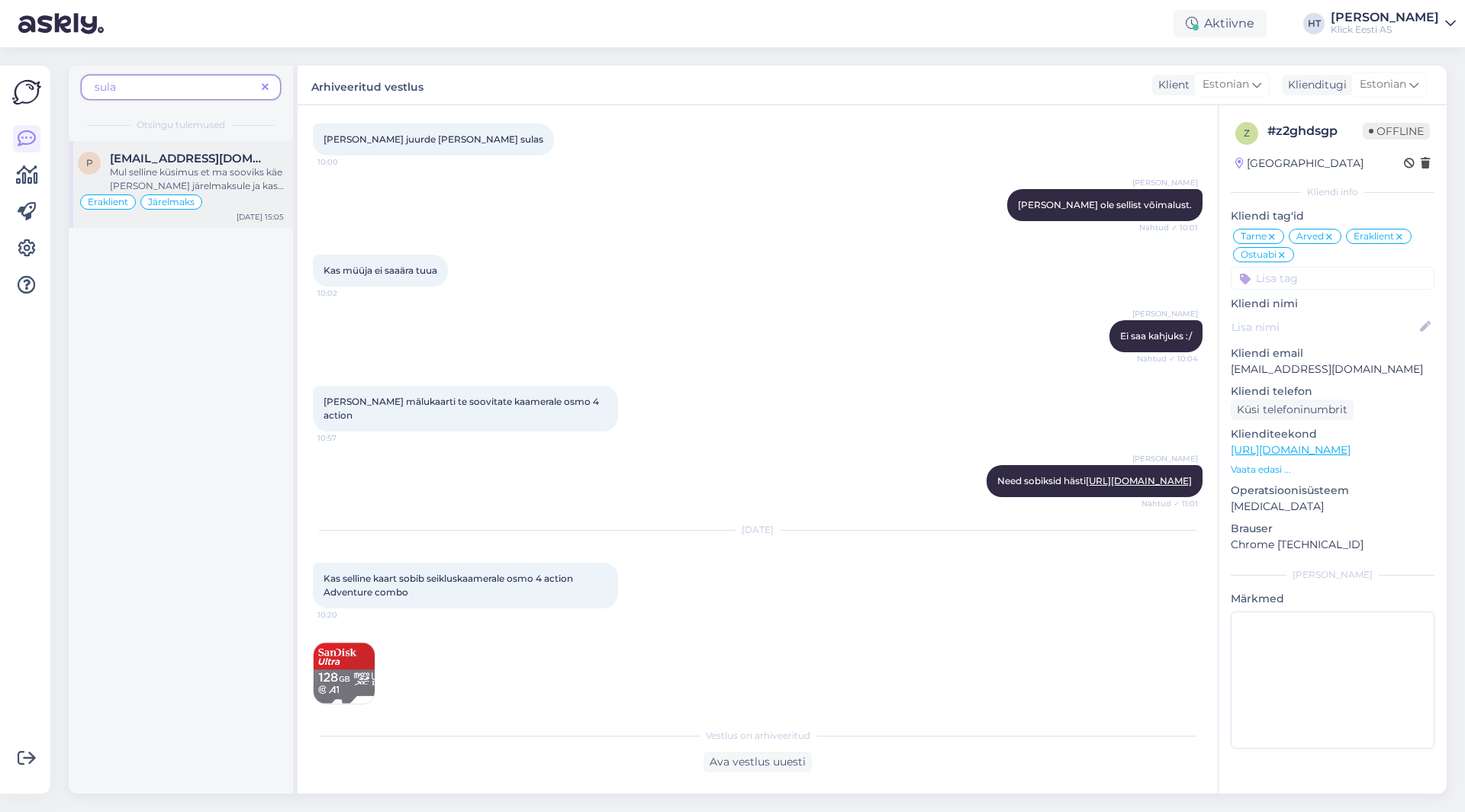
click at [265, 152] on div "[EMAIL_ADDRESS][DOMAIN_NAME]" at bounding box center [196, 158] width 174 height 14
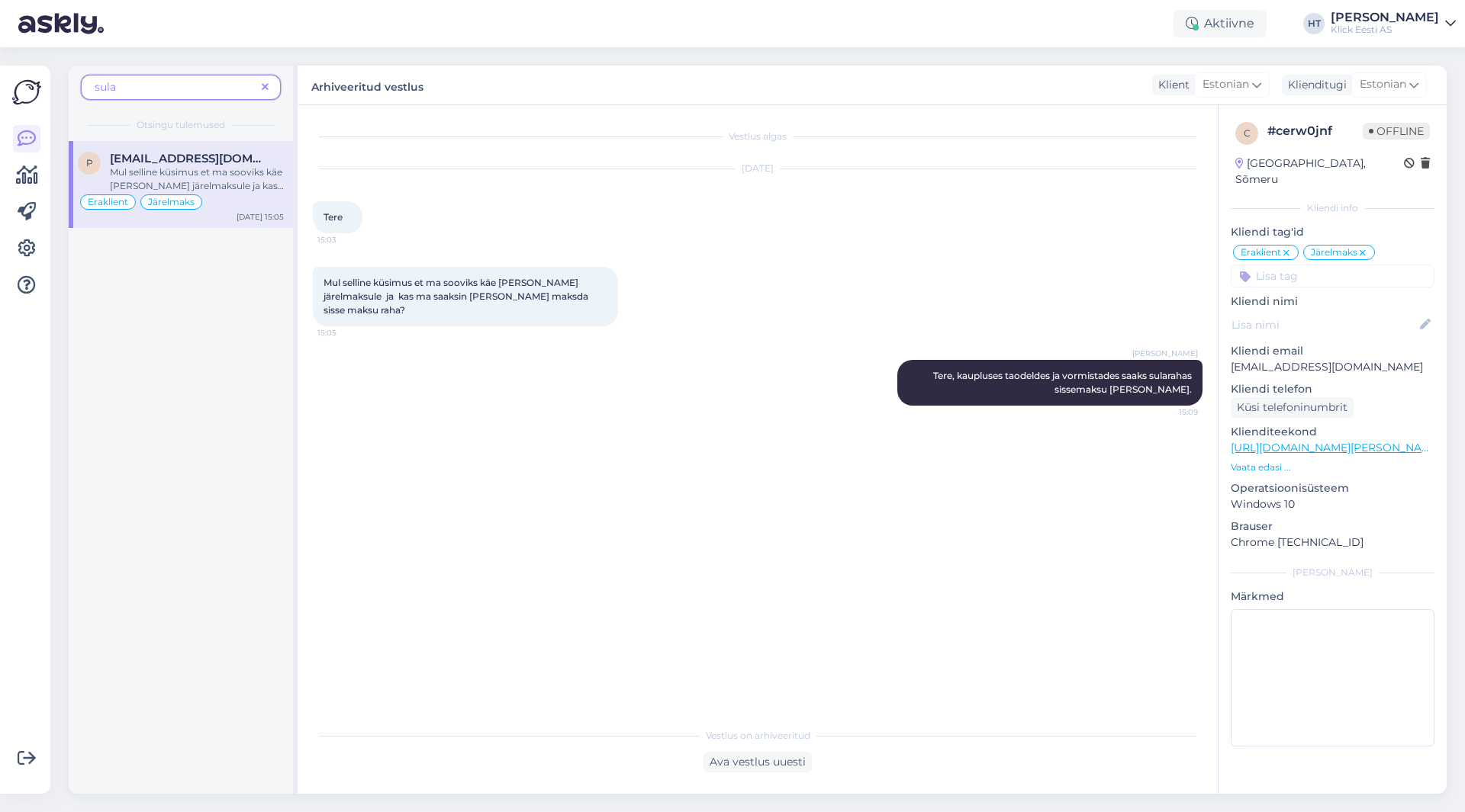
click at [193, 83] on span "sula" at bounding box center [175, 87] width 161 height 16
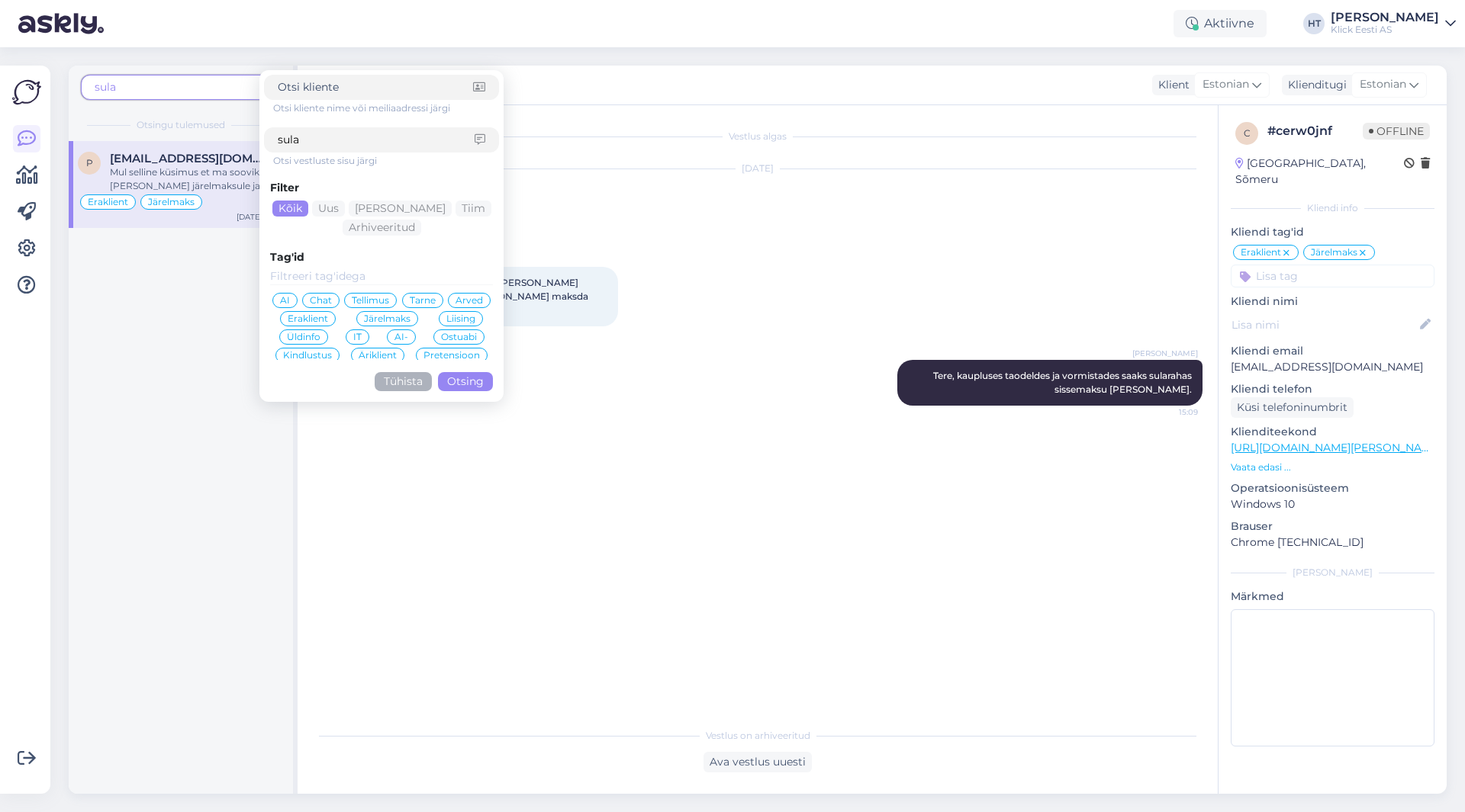
click at [354, 143] on input "sula" at bounding box center [376, 140] width 197 height 16
type input "sularahas"
click button "Otsing" at bounding box center [465, 382] width 55 height 19
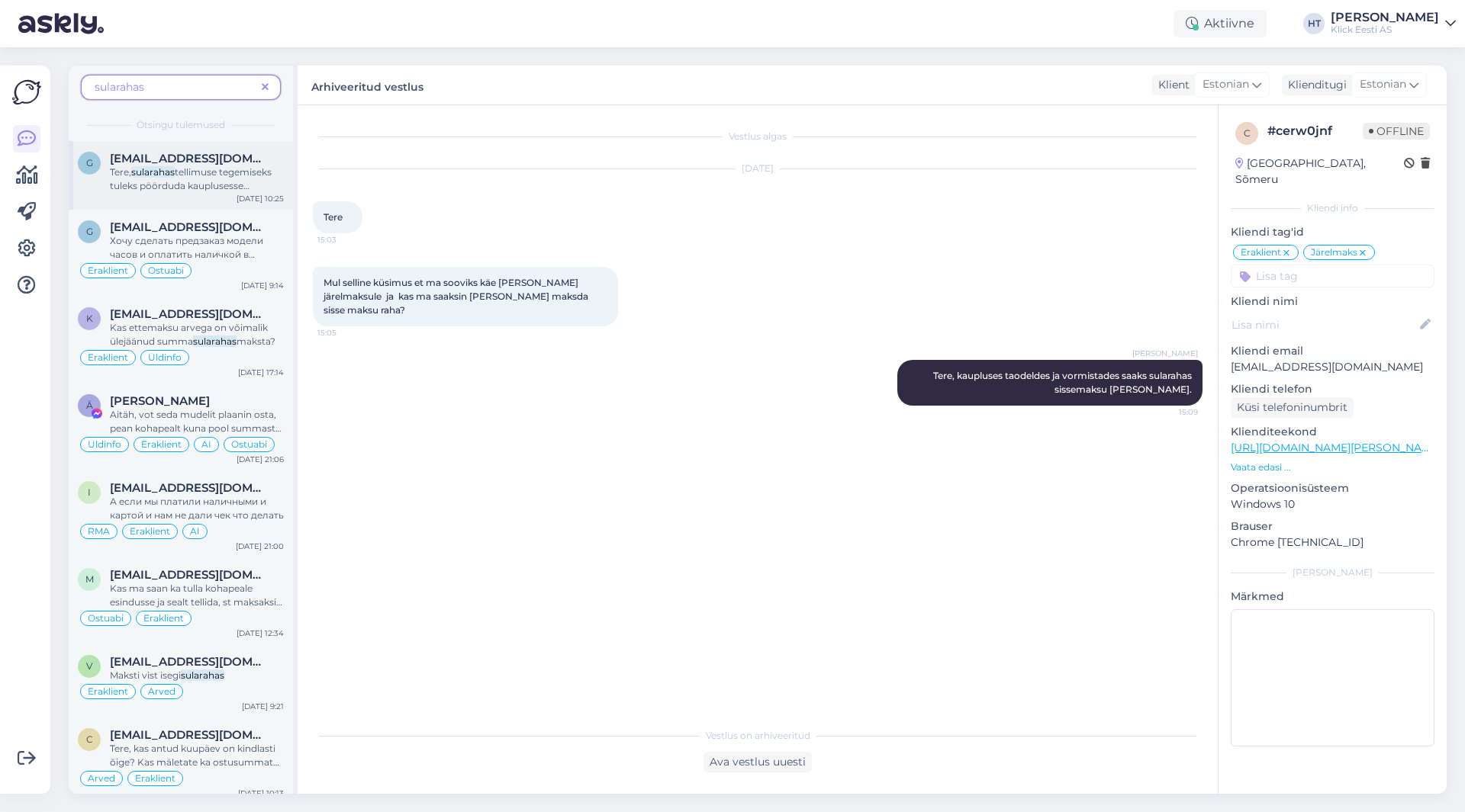
click at [233, 147] on div "g [EMAIL_ADDRESS][DOMAIN_NAME] Tere, sularahas tellimuse tegemiseks tuleks pöör…" at bounding box center [181, 176] width 225 height 69
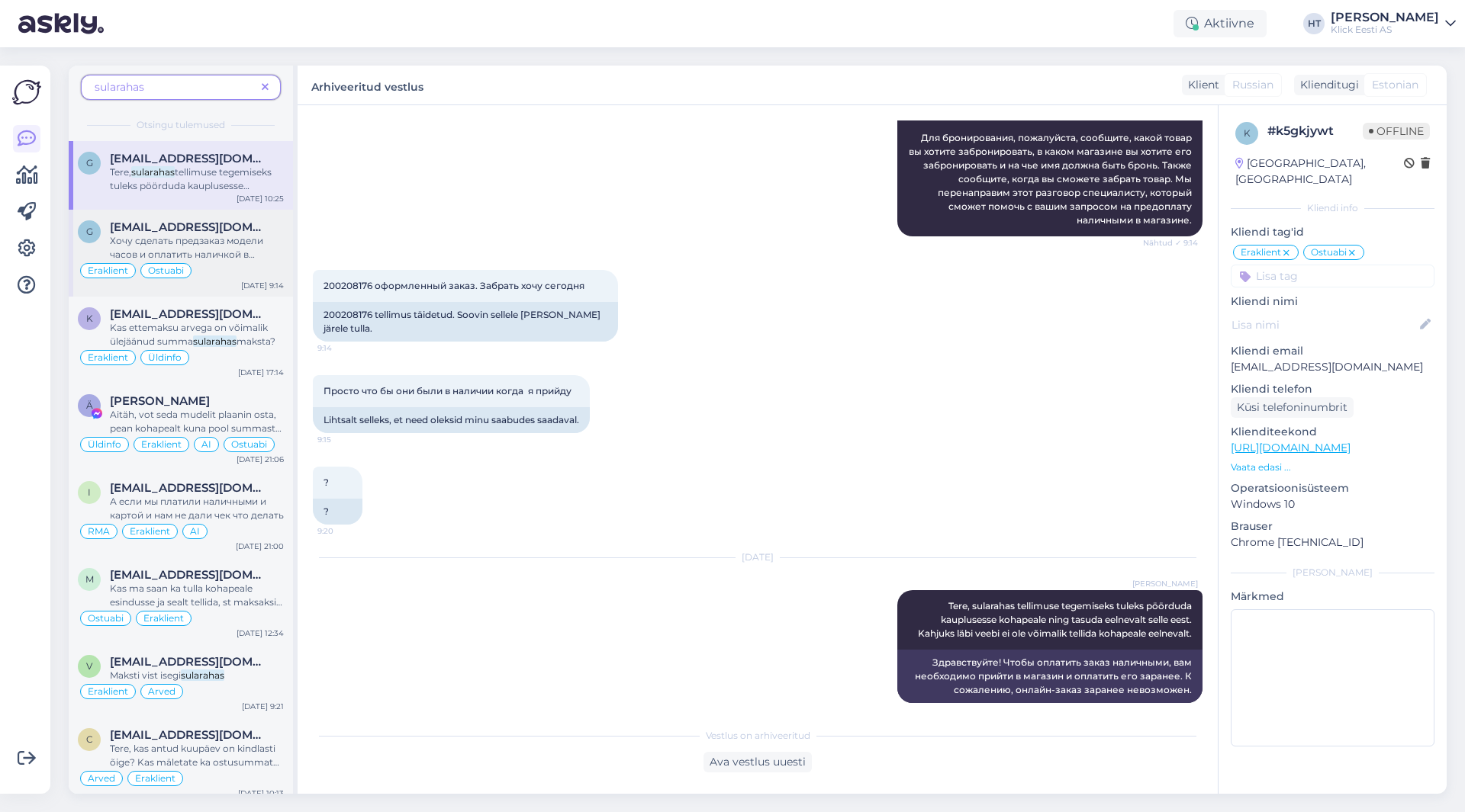
click at [202, 239] on span "Хочу сделать предзаказ модели часов и оплатить наличкой в магазине" at bounding box center [186, 254] width 153 height 39
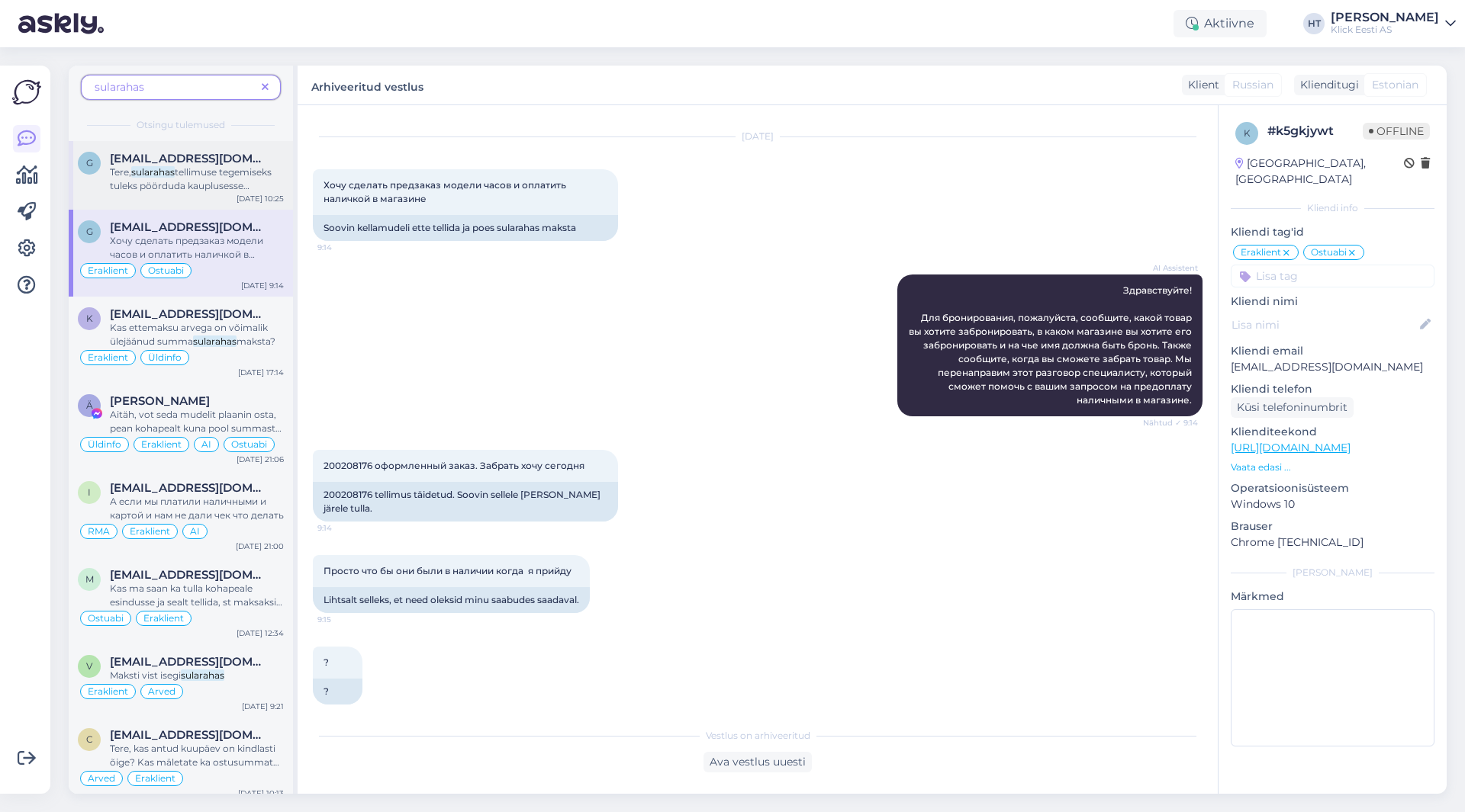
click at [204, 191] on span "tellimuse tegemiseks tuleks pöörduda kauplusesse kohapeale ning tasuda eelneval…" at bounding box center [196, 199] width 172 height 67
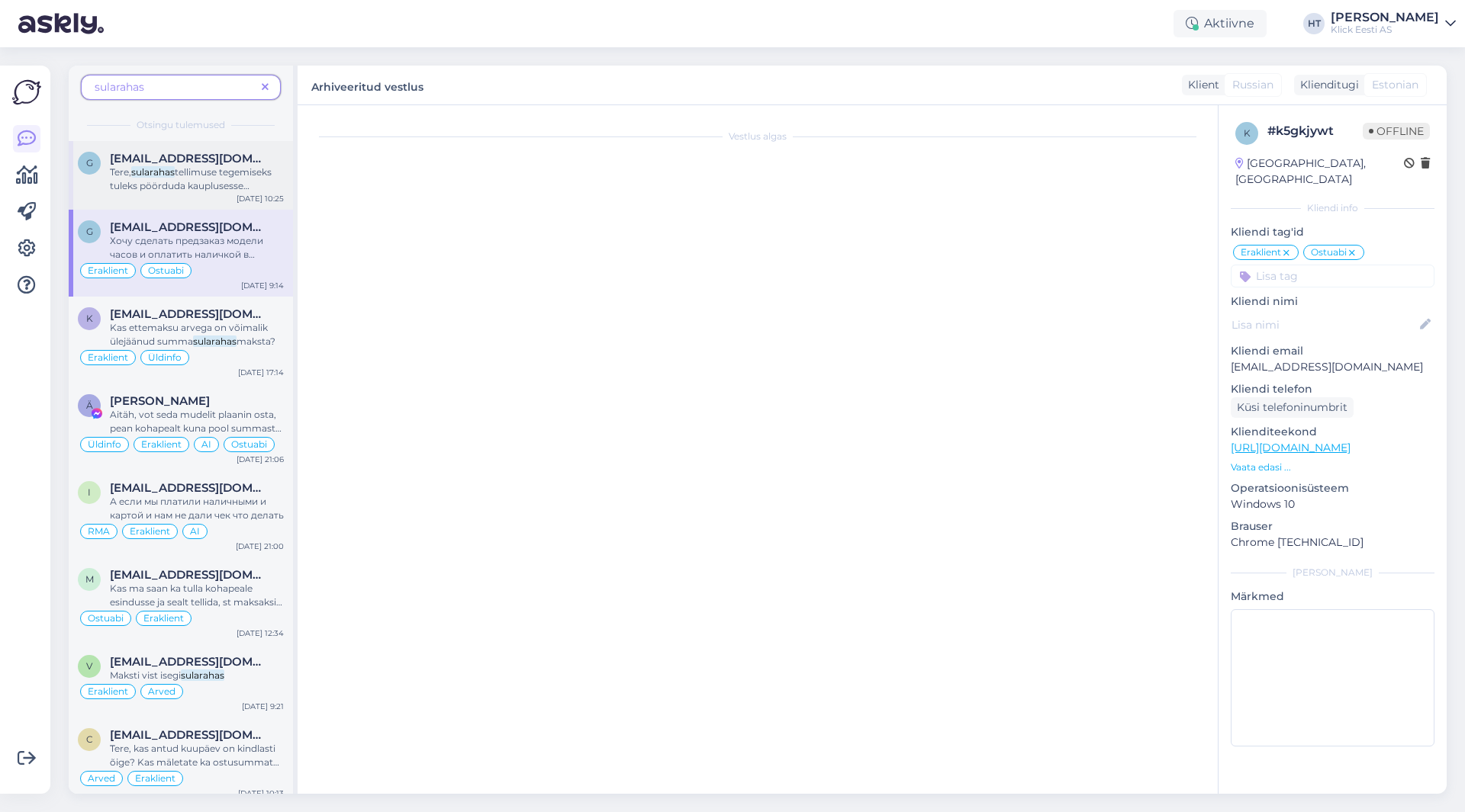
scroll to position [212, 0]
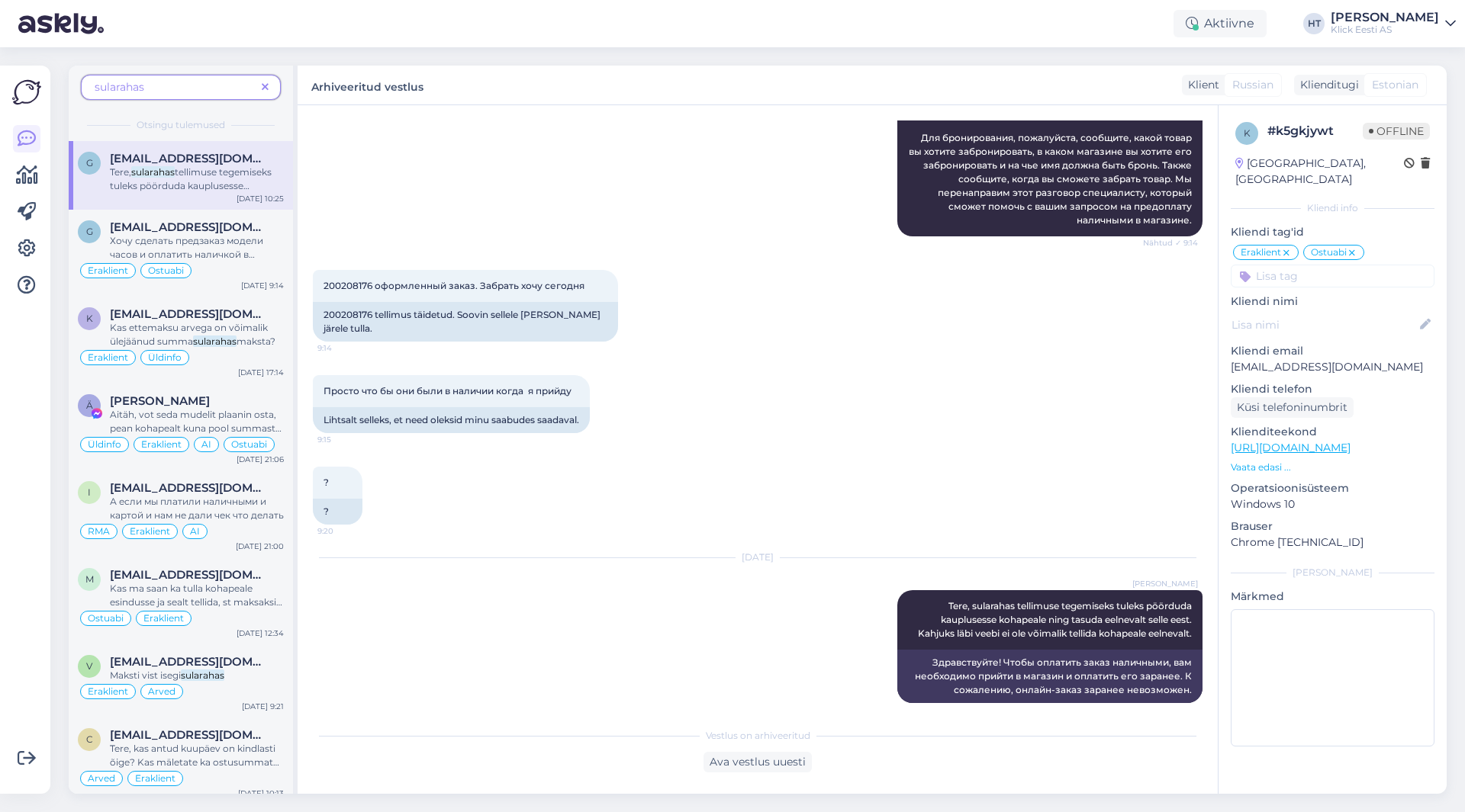
click at [268, 84] on icon at bounding box center [265, 87] width 7 height 10
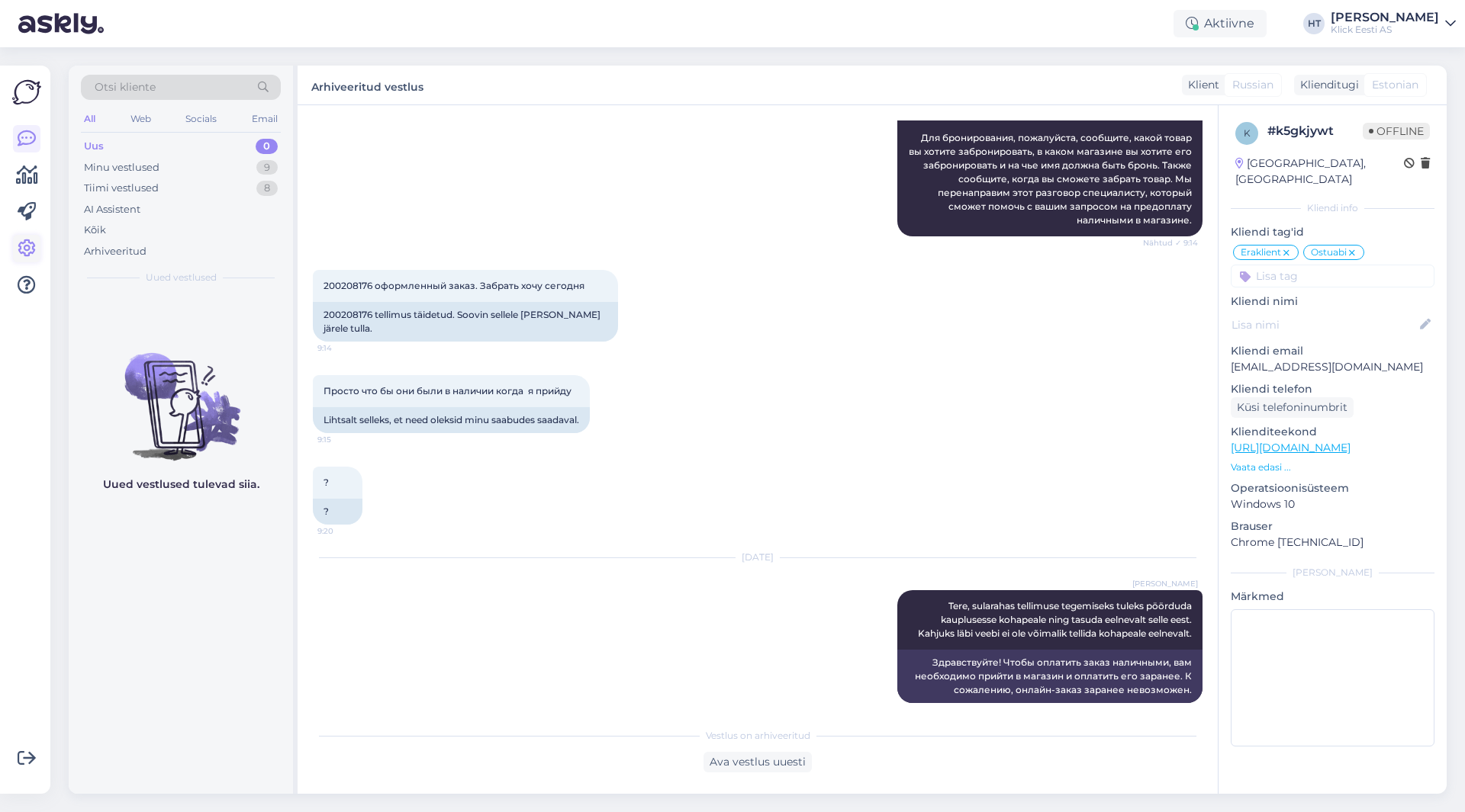
click at [24, 240] on icon at bounding box center [26, 248] width 18 height 18
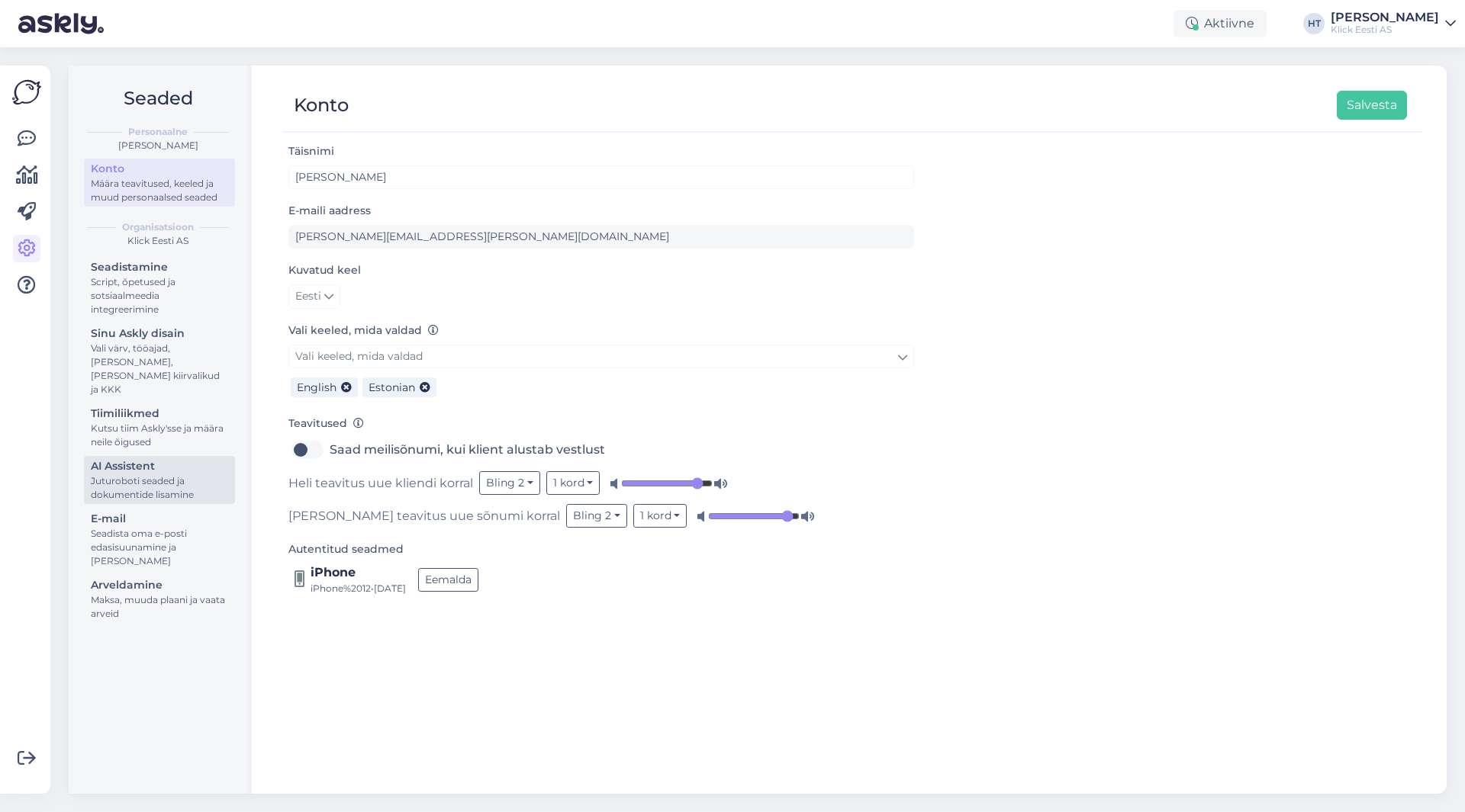
click at [155, 478] on div "Juturoboti seaded ja dokumentide lisamine" at bounding box center [159, 488] width 137 height 27
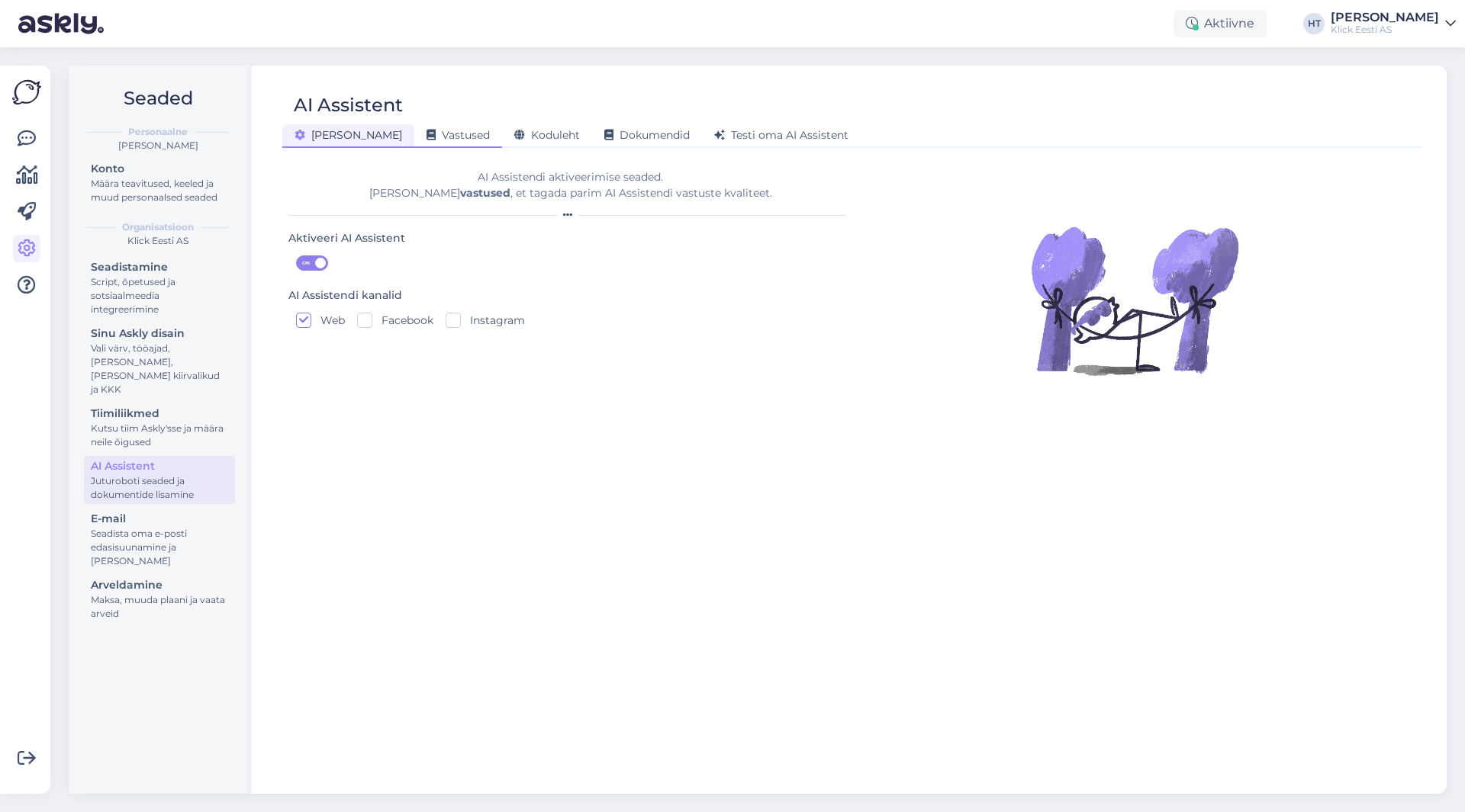
click at [427, 132] on span "Vastused" at bounding box center [458, 135] width 63 height 14
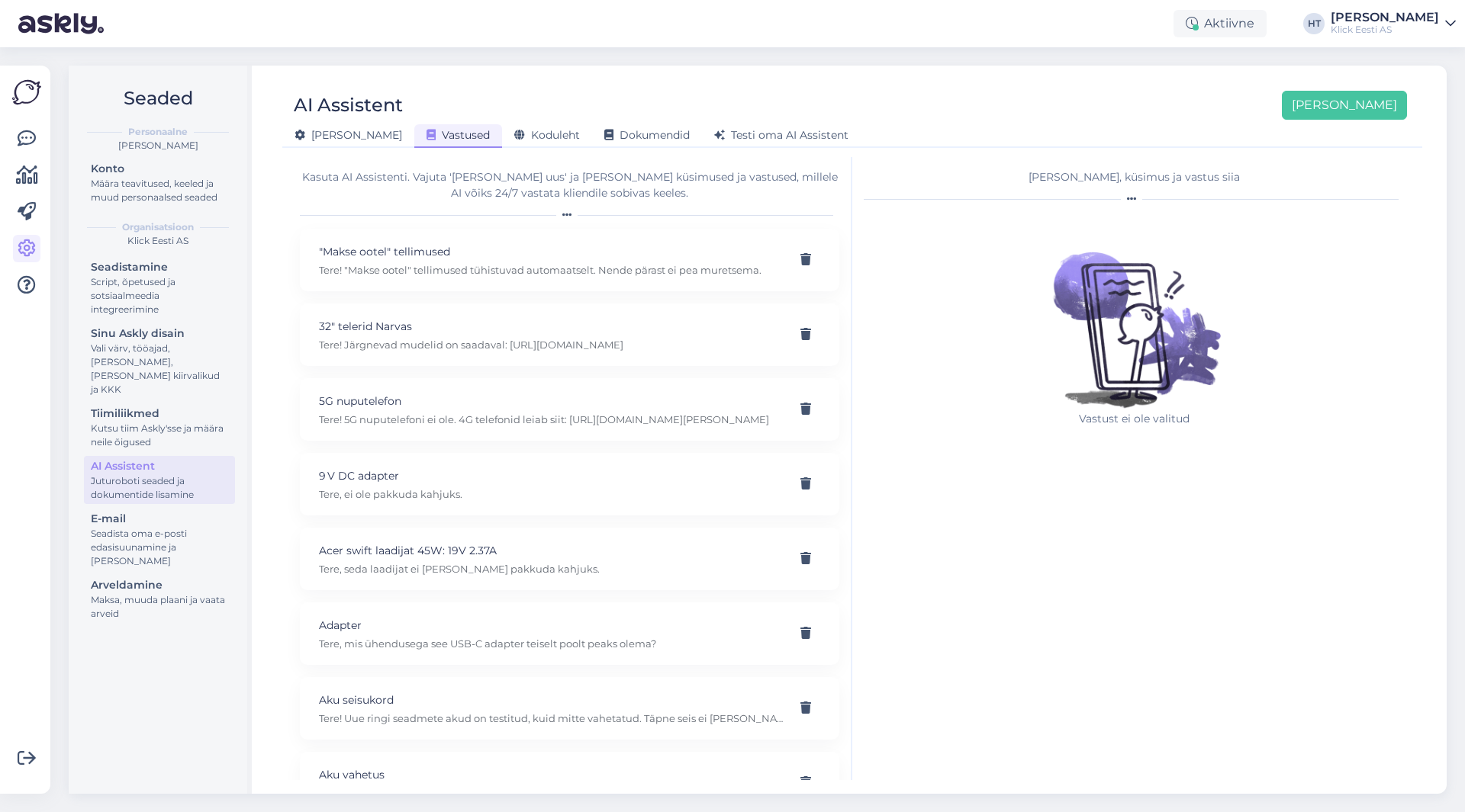
scroll to position [15333, 0]
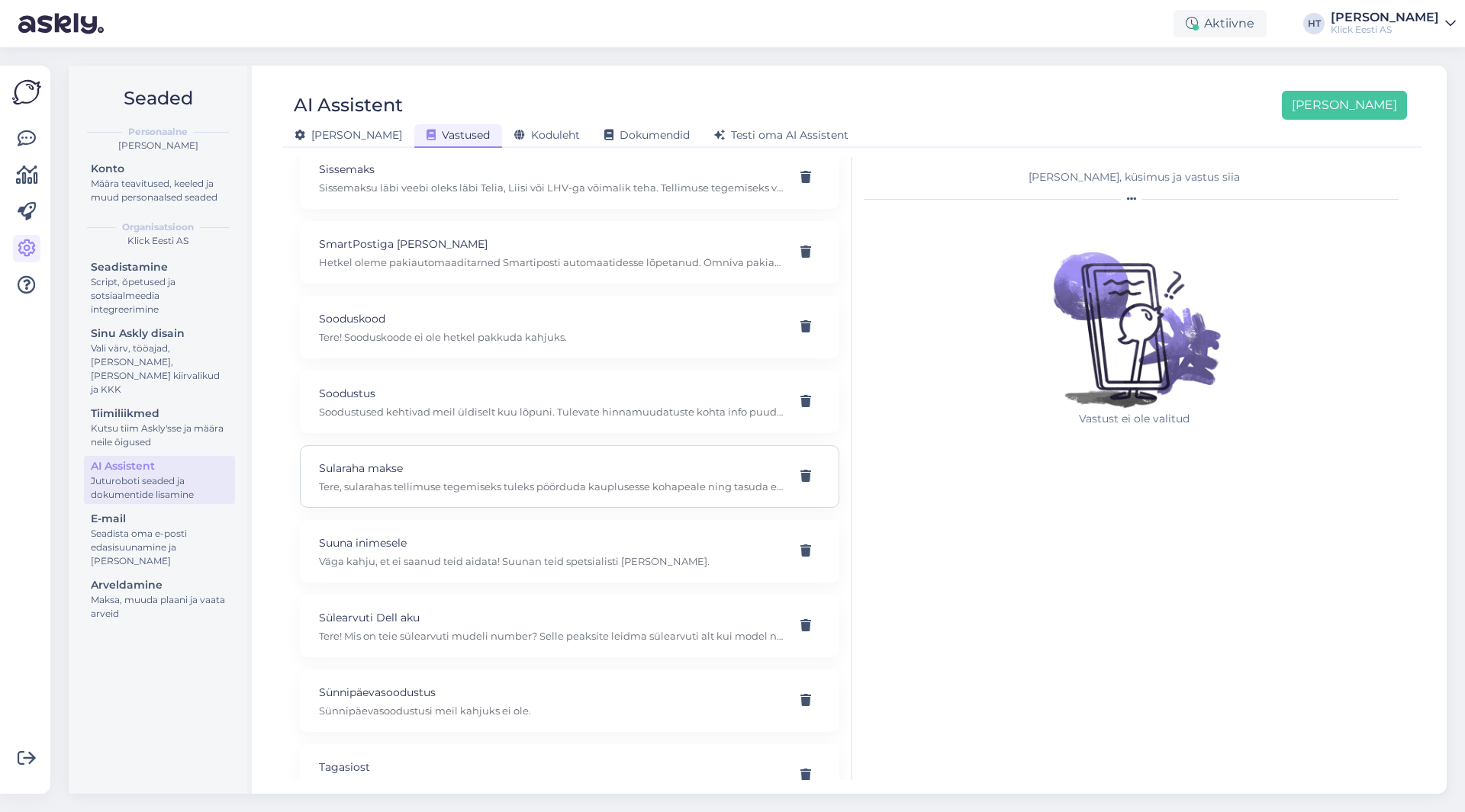
click at [635, 470] on p "Sularaha makse" at bounding box center [552, 468] width 465 height 17
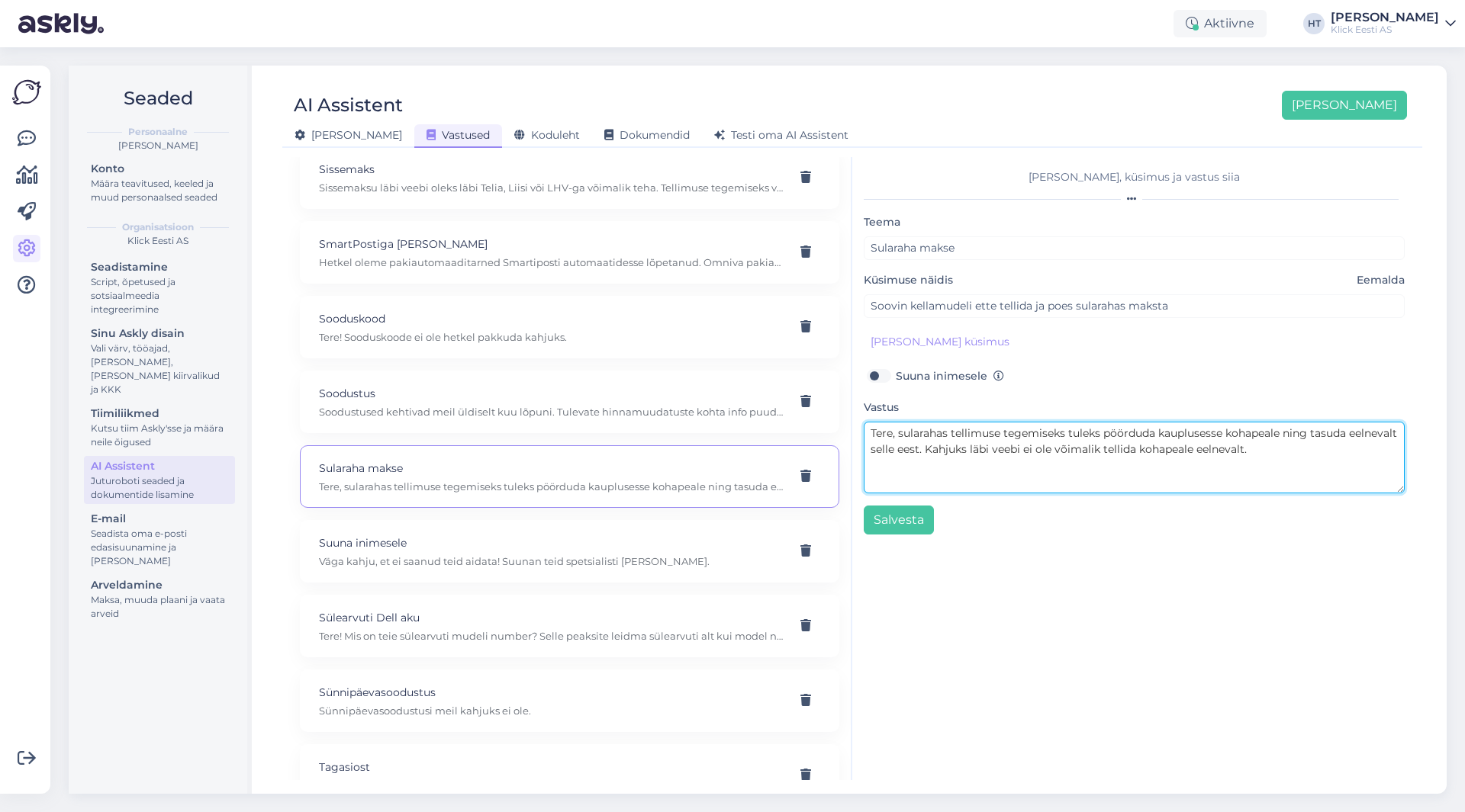
click at [1301, 450] on textarea "Tere, sularahas tellimuse tegemiseks tuleks pöörduda kauplusesse kohapeale ning…" at bounding box center [1134, 457] width 541 height 71
click at [1305, 454] on textarea "Tere, sularahas tellimuse tegemiseks tuleks pöörduda kauplusesse kohapeale ning…" at bounding box center [1134, 457] width 541 height 71
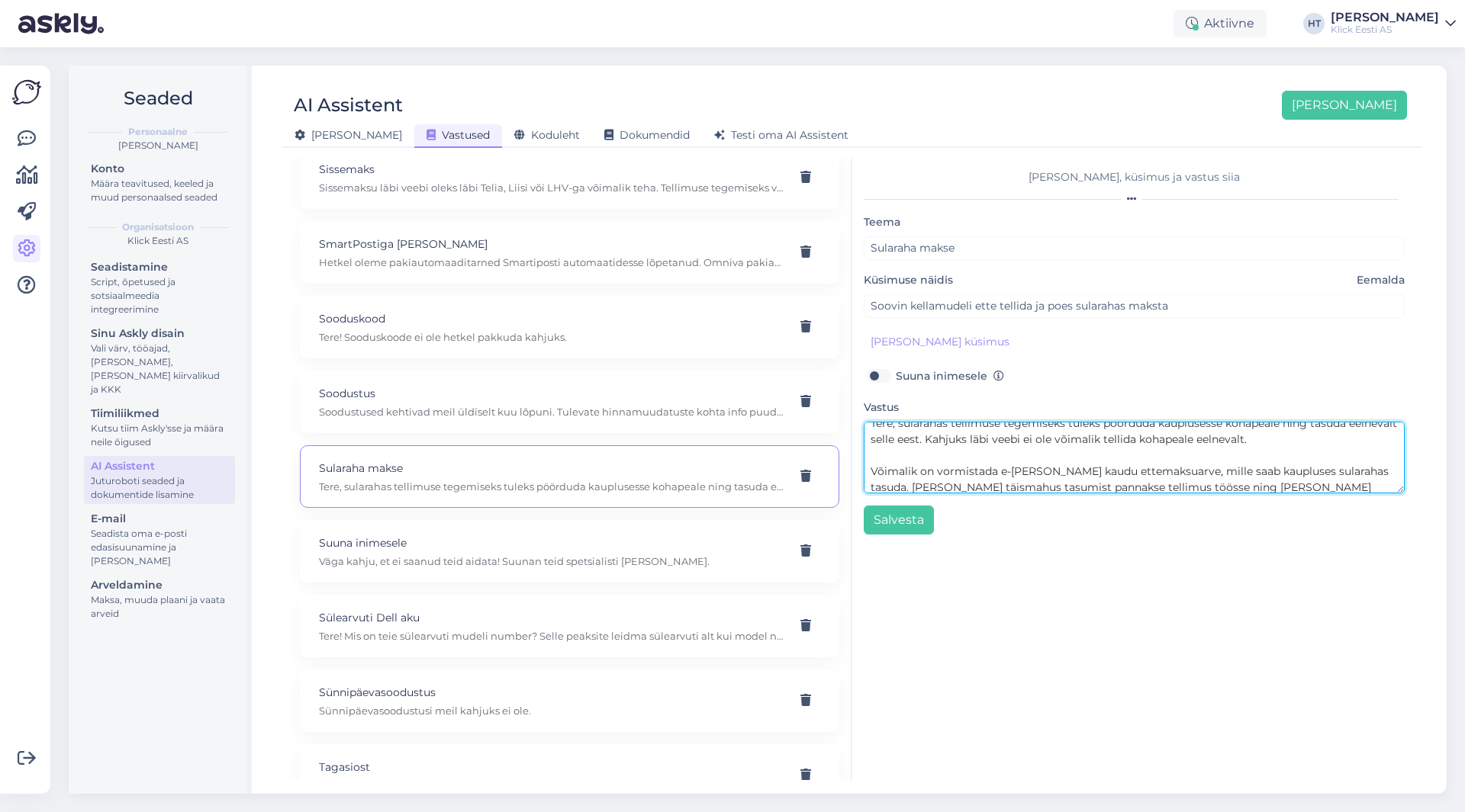
scroll to position [0, 0]
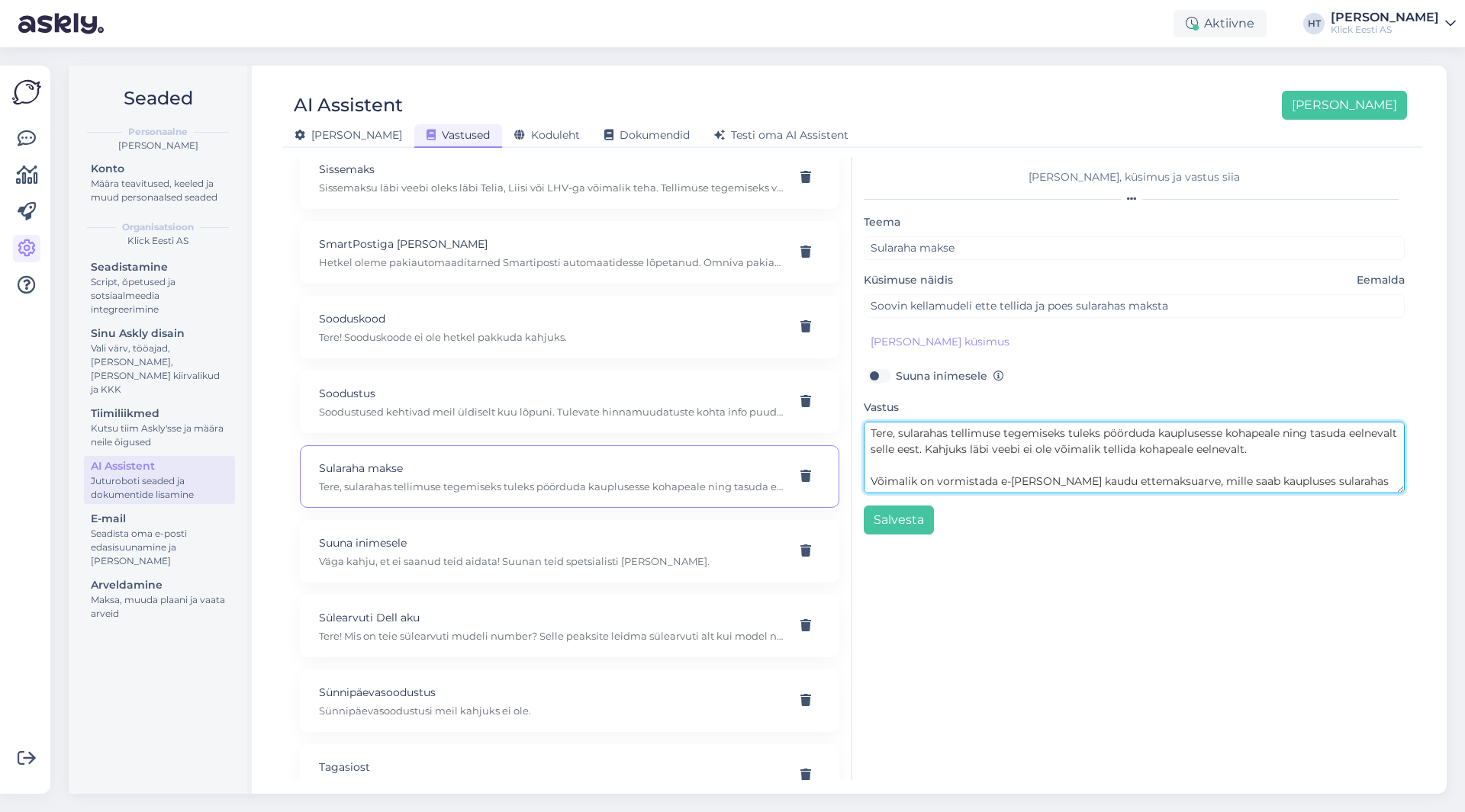
drag, startPoint x: 1313, startPoint y: 452, endPoint x: 868, endPoint y: 438, distance: 445.2
click at [868, 438] on textarea "Tere, sularahas tellimuse tegemiseks tuleks pöörduda kauplusesse kohapeale ning…" at bounding box center [1134, 457] width 541 height 71
click at [1018, 459] on textarea "Tere, sularahas tellimuse tegemiseks tuleks pöörduda kauplusesse kohapeale ning…" at bounding box center [1134, 457] width 541 height 71
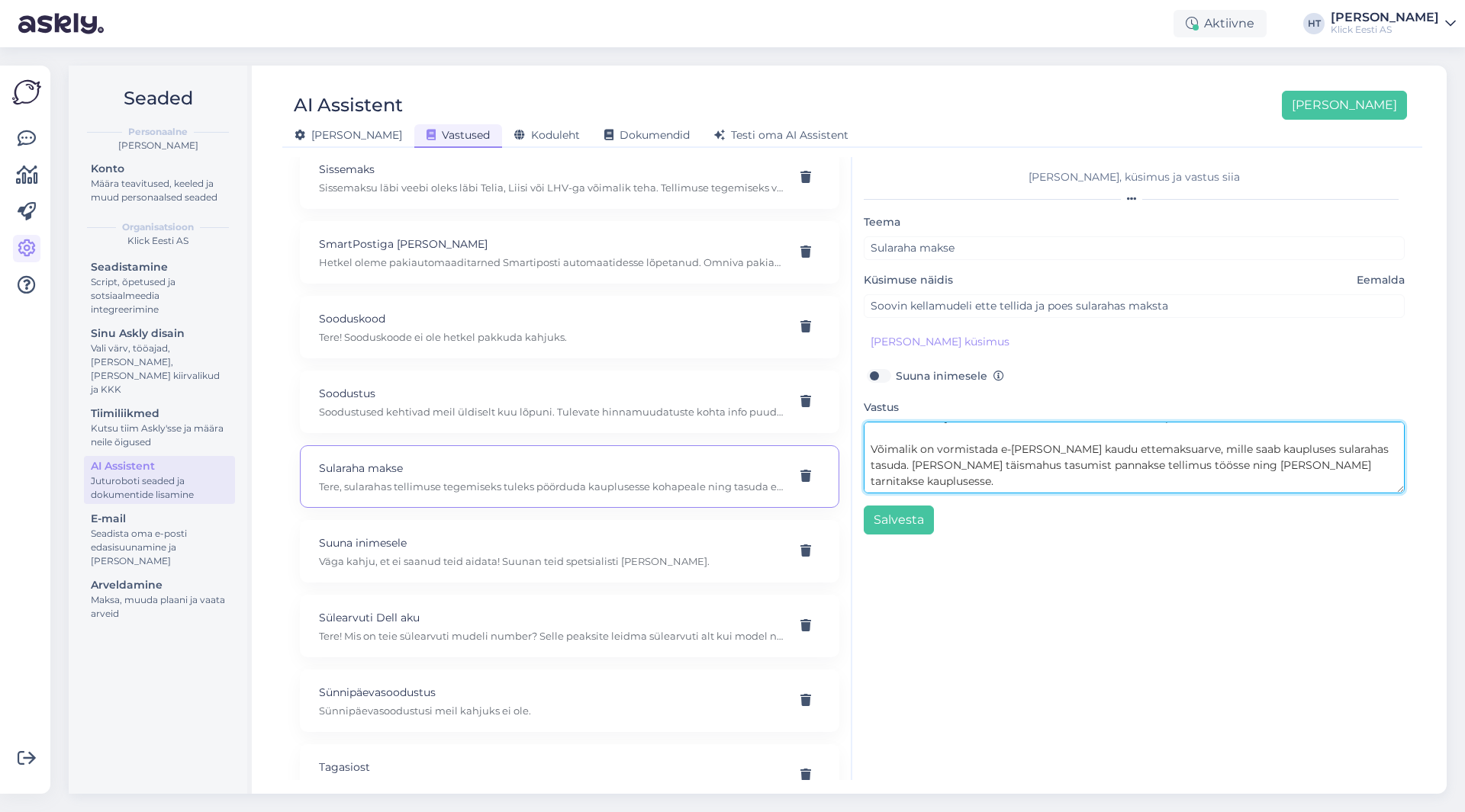
click at [995, 481] on textarea "Tere, sularahas tellimuse tegemiseks tuleks pöörduda kauplusesse kohapeale ning…" at bounding box center [1134, 457] width 541 height 71
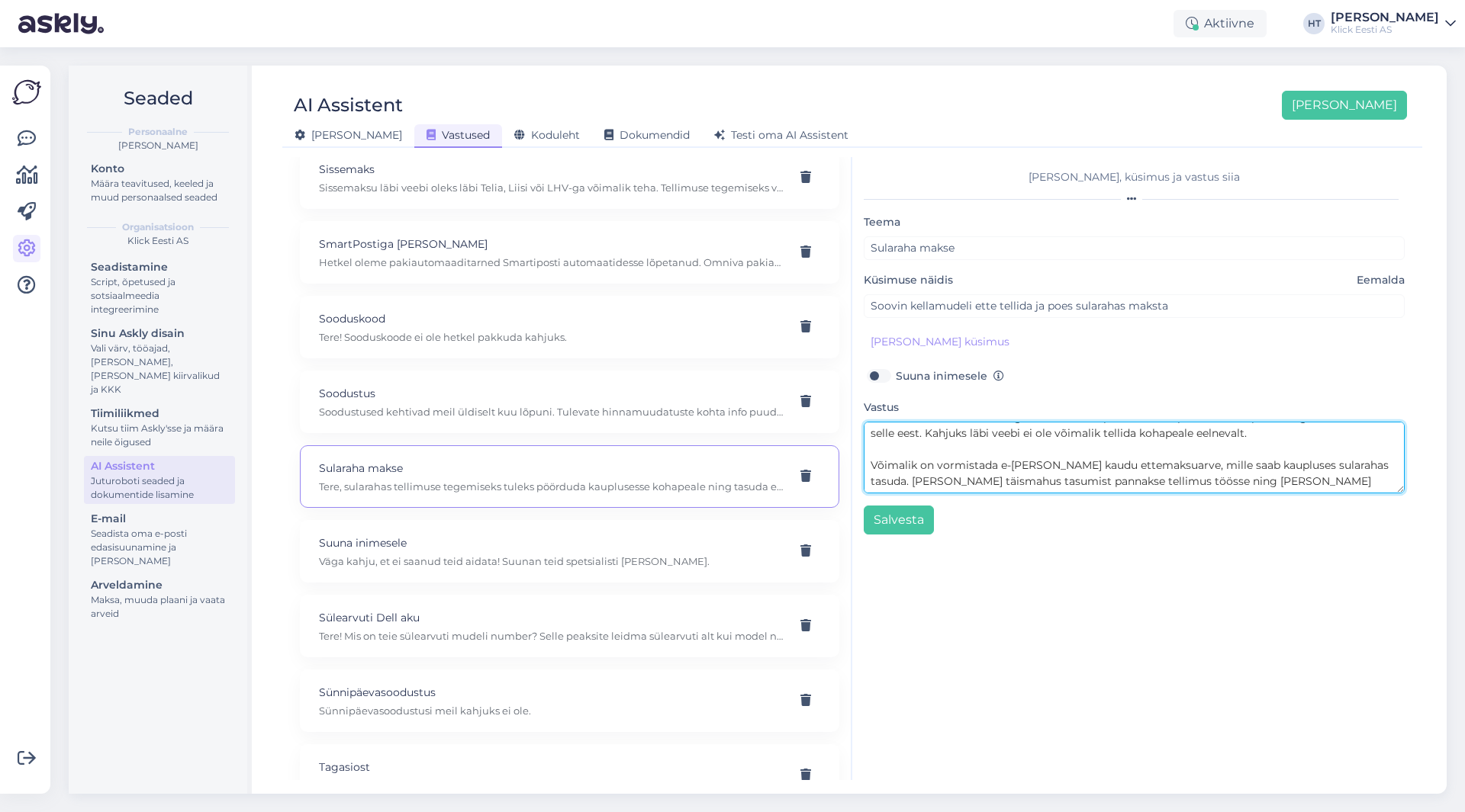
scroll to position [0, 0]
drag, startPoint x: 1010, startPoint y: 450, endPoint x: 820, endPoint y: 423, distance: 191.9
click at [820, 423] on div "Kasuta AI Assistenti. Vajuta '[PERSON_NAME] uus' ja [PERSON_NAME] küsimused ja …" at bounding box center [852, 468] width 1128 height 623
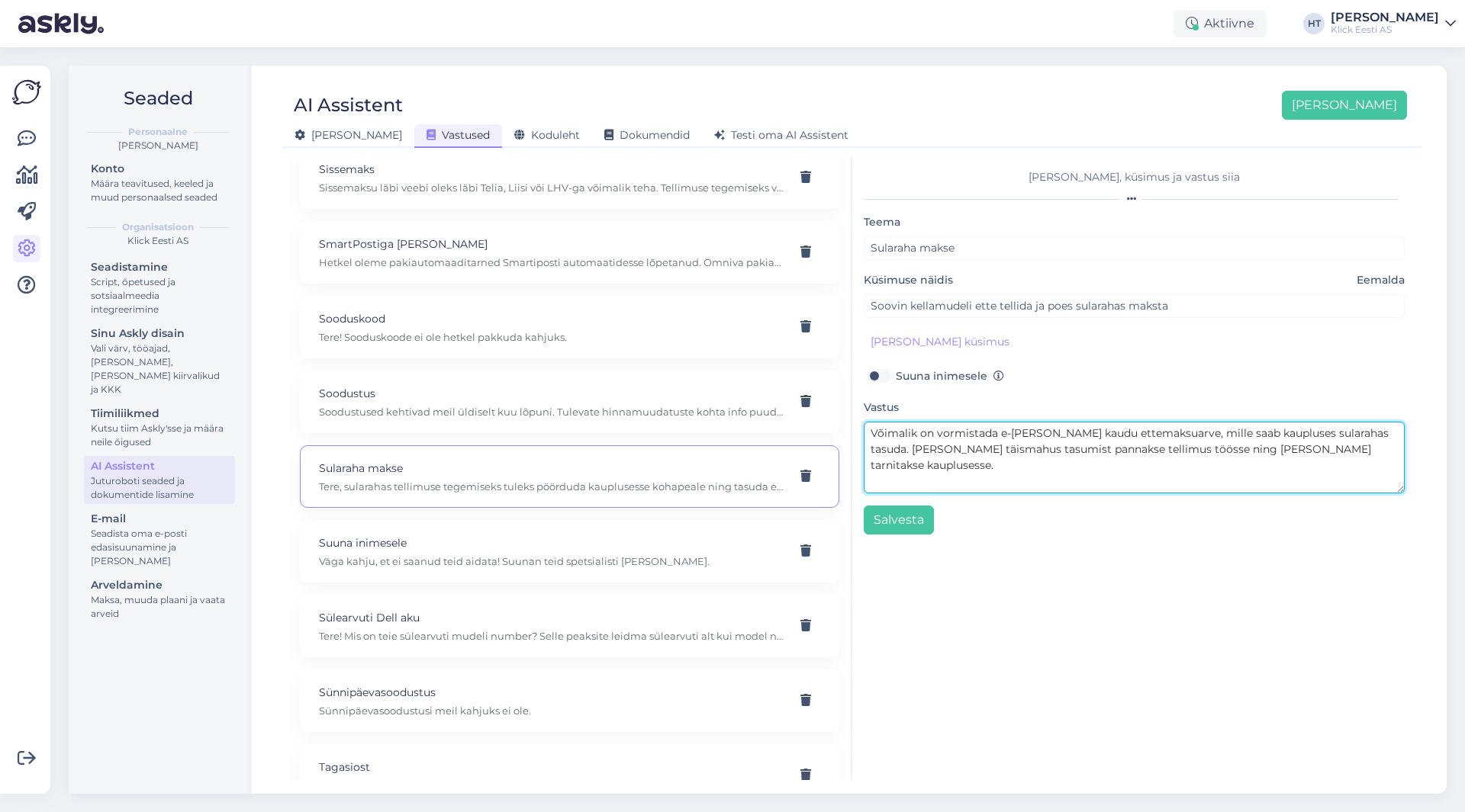
click at [872, 445] on textarea "Võimalik on vormistada e-[PERSON_NAME] kaudu ettemaksuarve, mille saab kaupluse…" at bounding box center [1134, 457] width 541 height 71
type textarea "Võimalik on vormistada e-[PERSON_NAME] kaudu ettemaksuarve, mille saab kaupluse…"
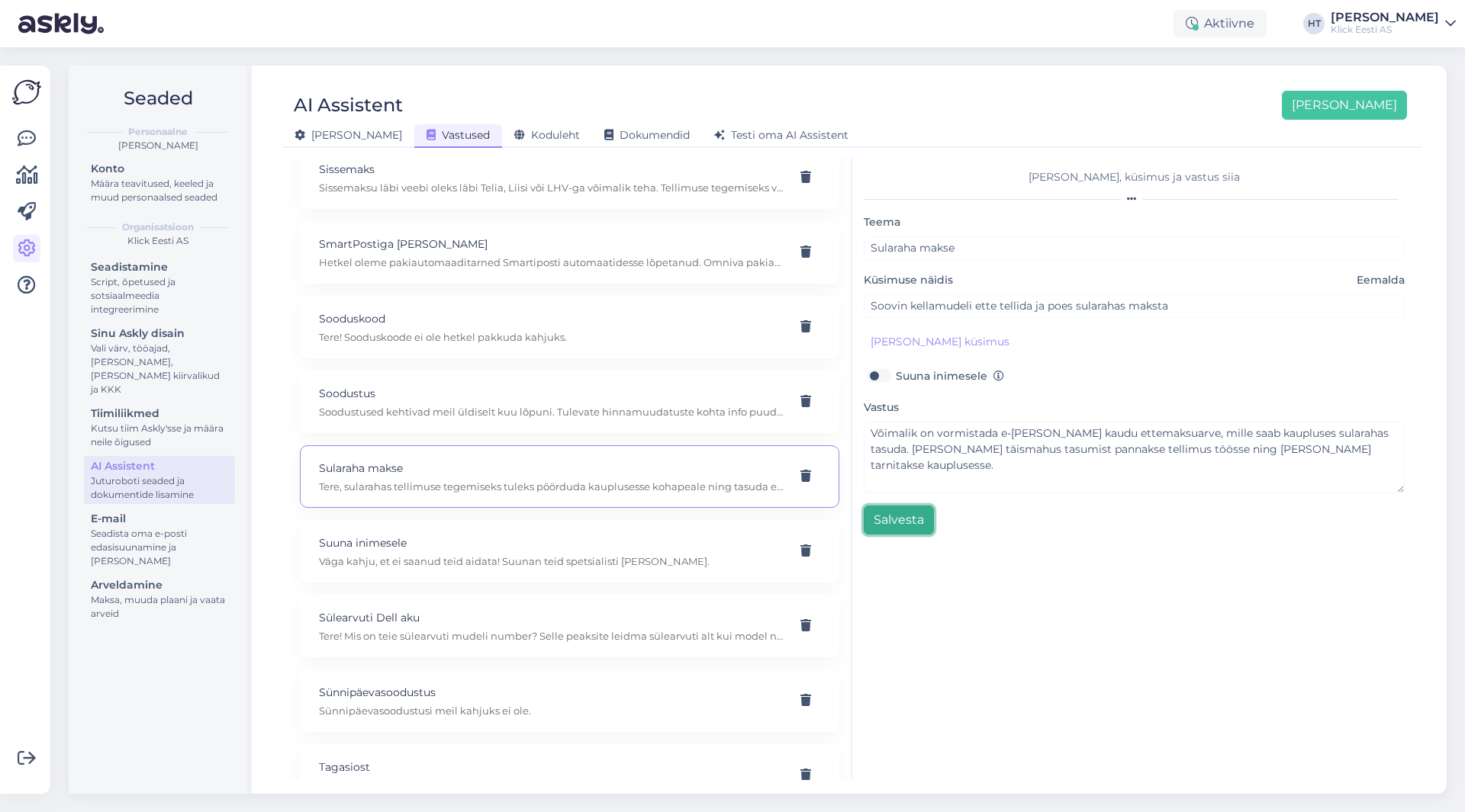
click at [912, 519] on button "Salvesta" at bounding box center [899, 520] width 71 height 29
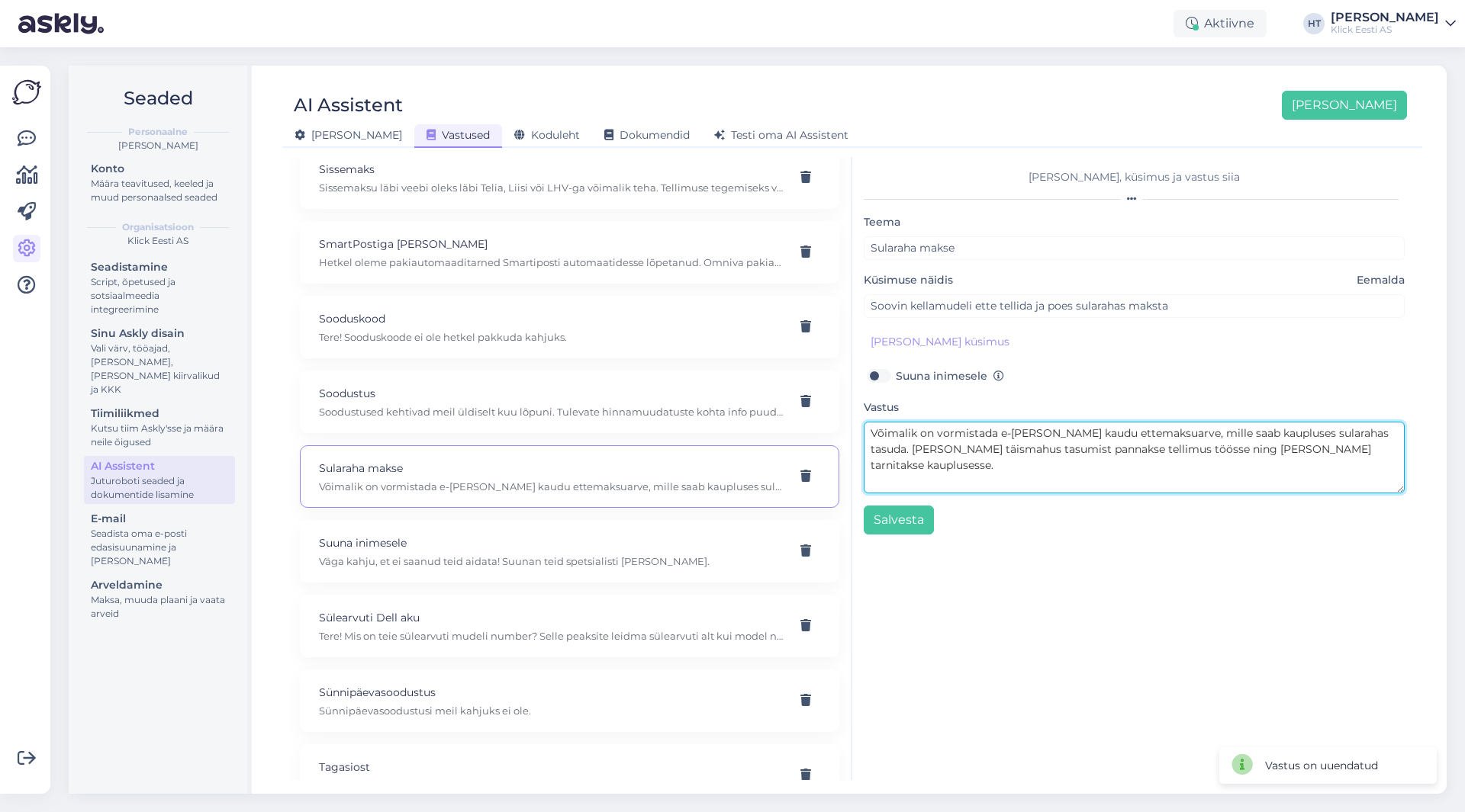
click at [1349, 452] on textarea "Võimalik on vormistada e-[PERSON_NAME] kaudu ettemaksuarve, mille saab kaupluse…" at bounding box center [1134, 457] width 541 height 71
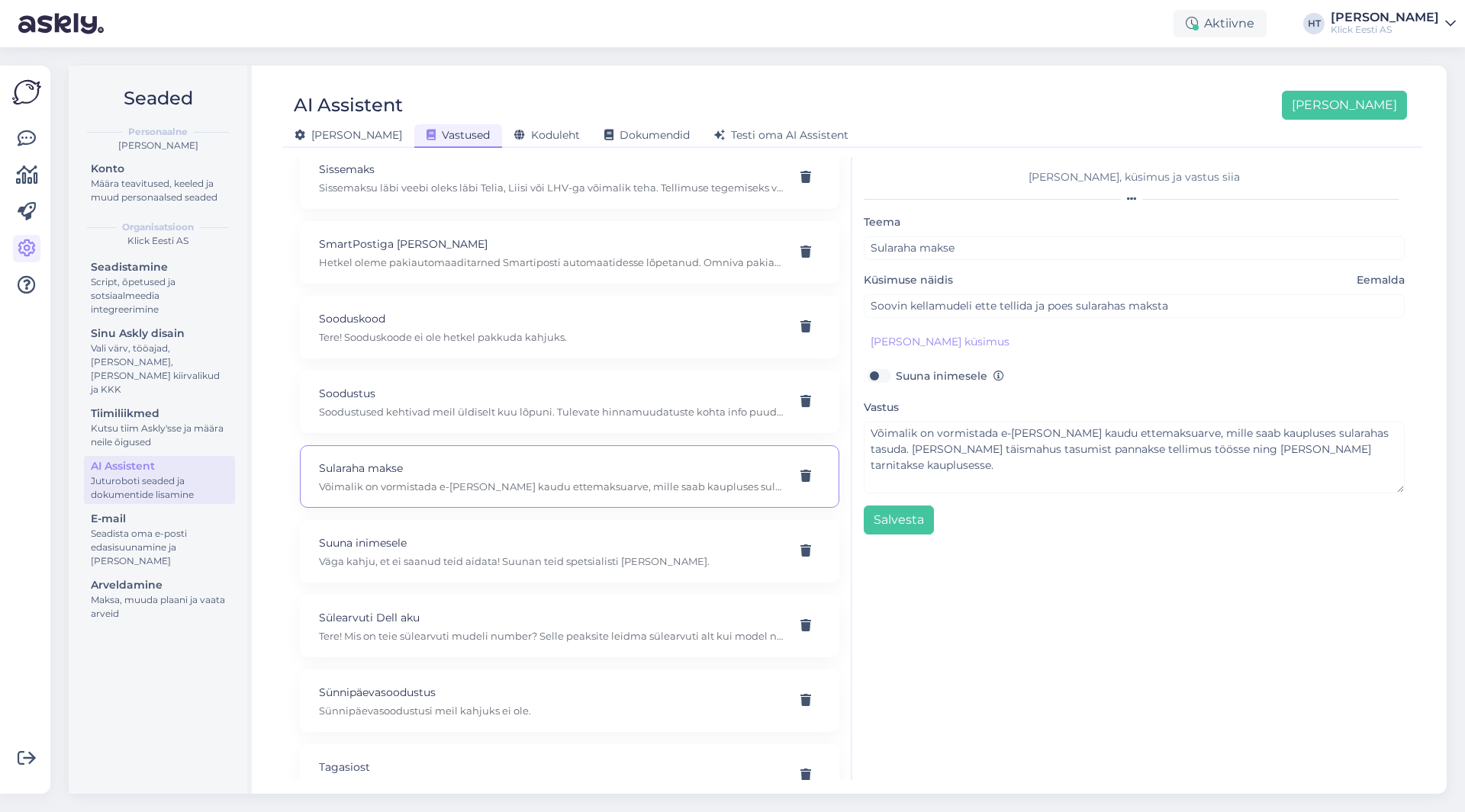
click at [162, 208] on div "Konto Määra teavitused, keeled ja muud personaalsed seaded" at bounding box center [160, 185] width 151 height 53
click at [162, 192] on div "Määra teavitused, keeled ja muud personaalsed seaded" at bounding box center [159, 191] width 137 height 27
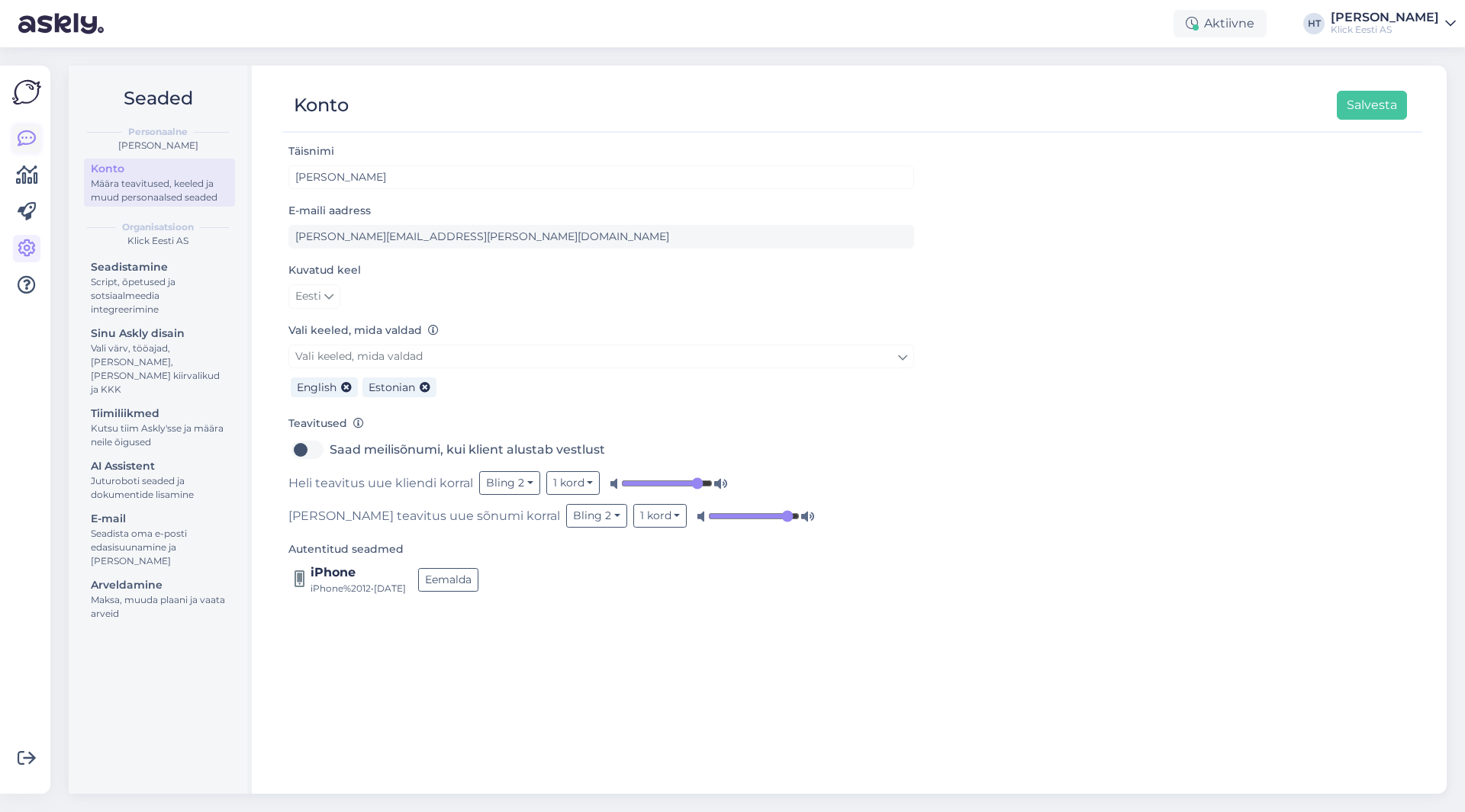
click at [30, 143] on icon at bounding box center [26, 139] width 18 height 18
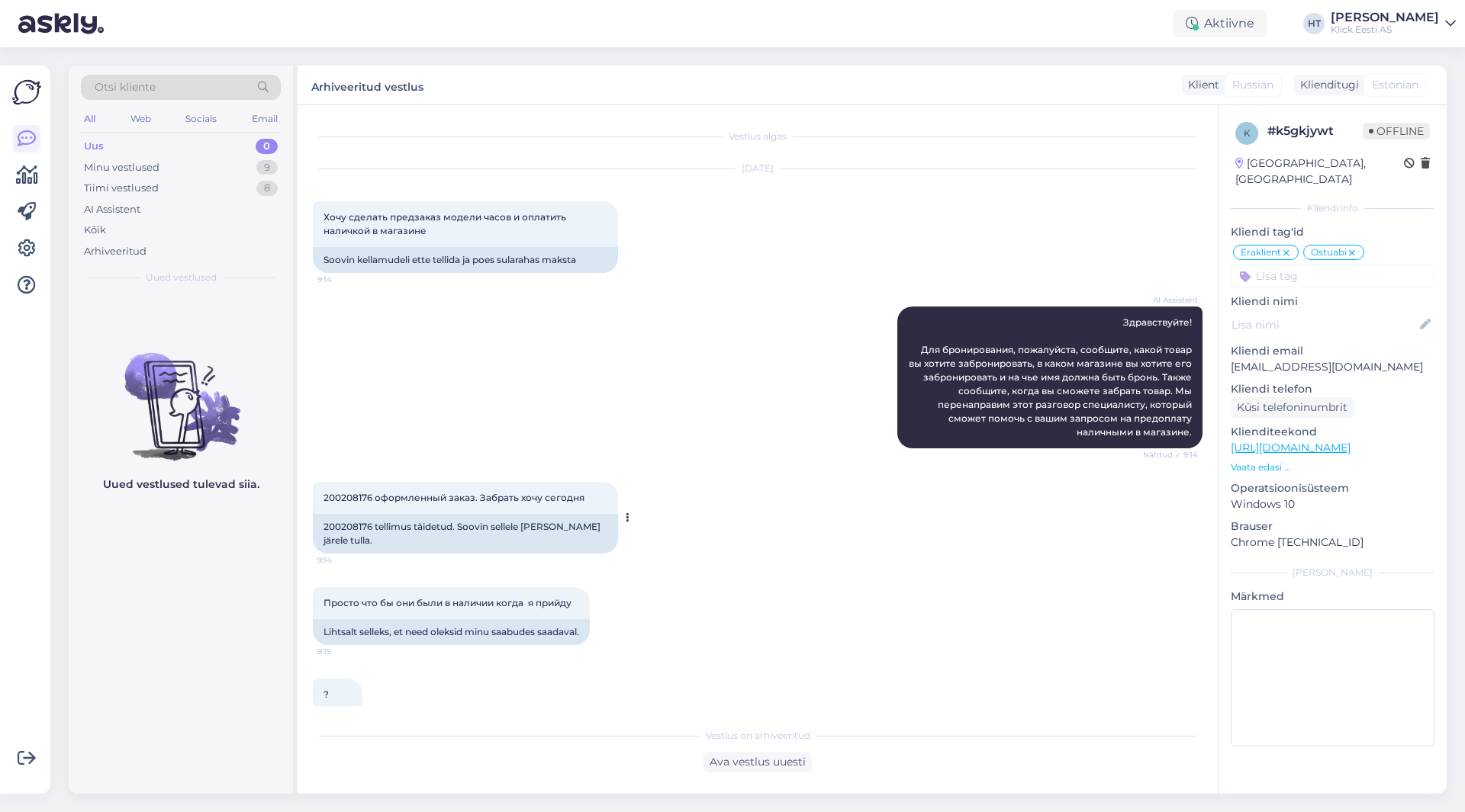
scroll to position [212, 0]
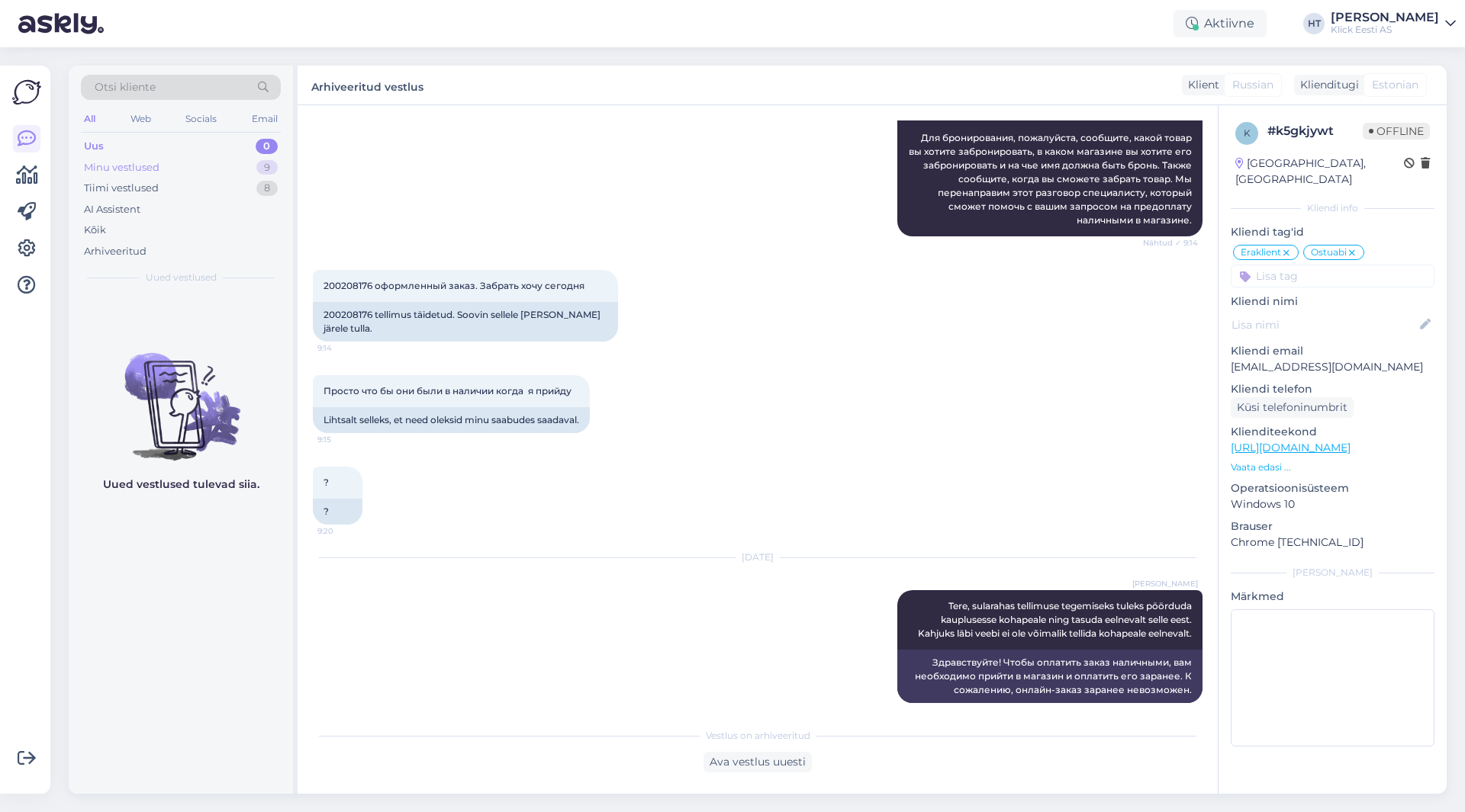
click at [236, 160] on div "Minu vestlused 9" at bounding box center [180, 168] width 200 height 22
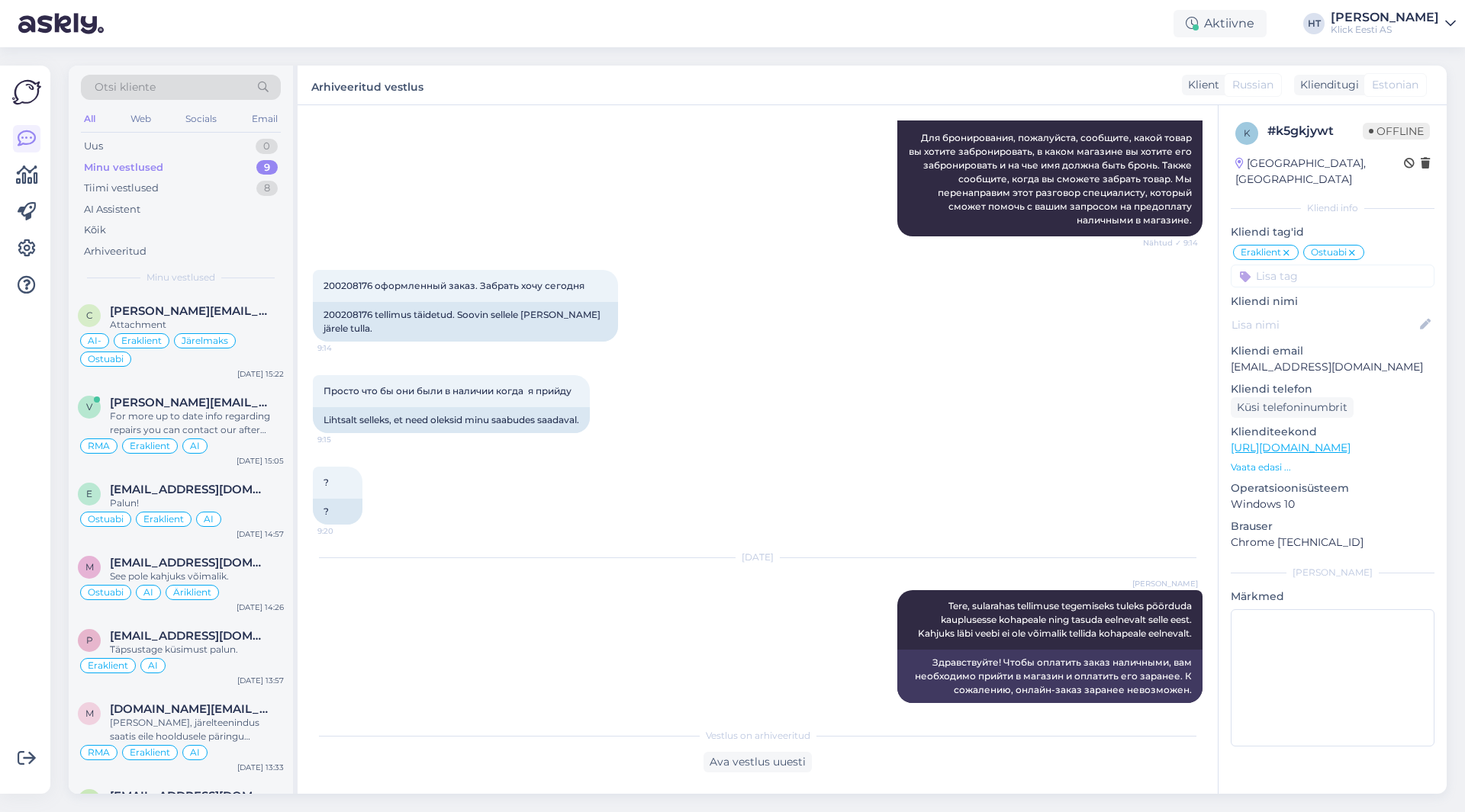
click at [512, 542] on div "[DATE] [PERSON_NAME], sularahas tellimuse tegemiseks tuleks pöörduda kauplusess…" at bounding box center [758, 631] width 890 height 179
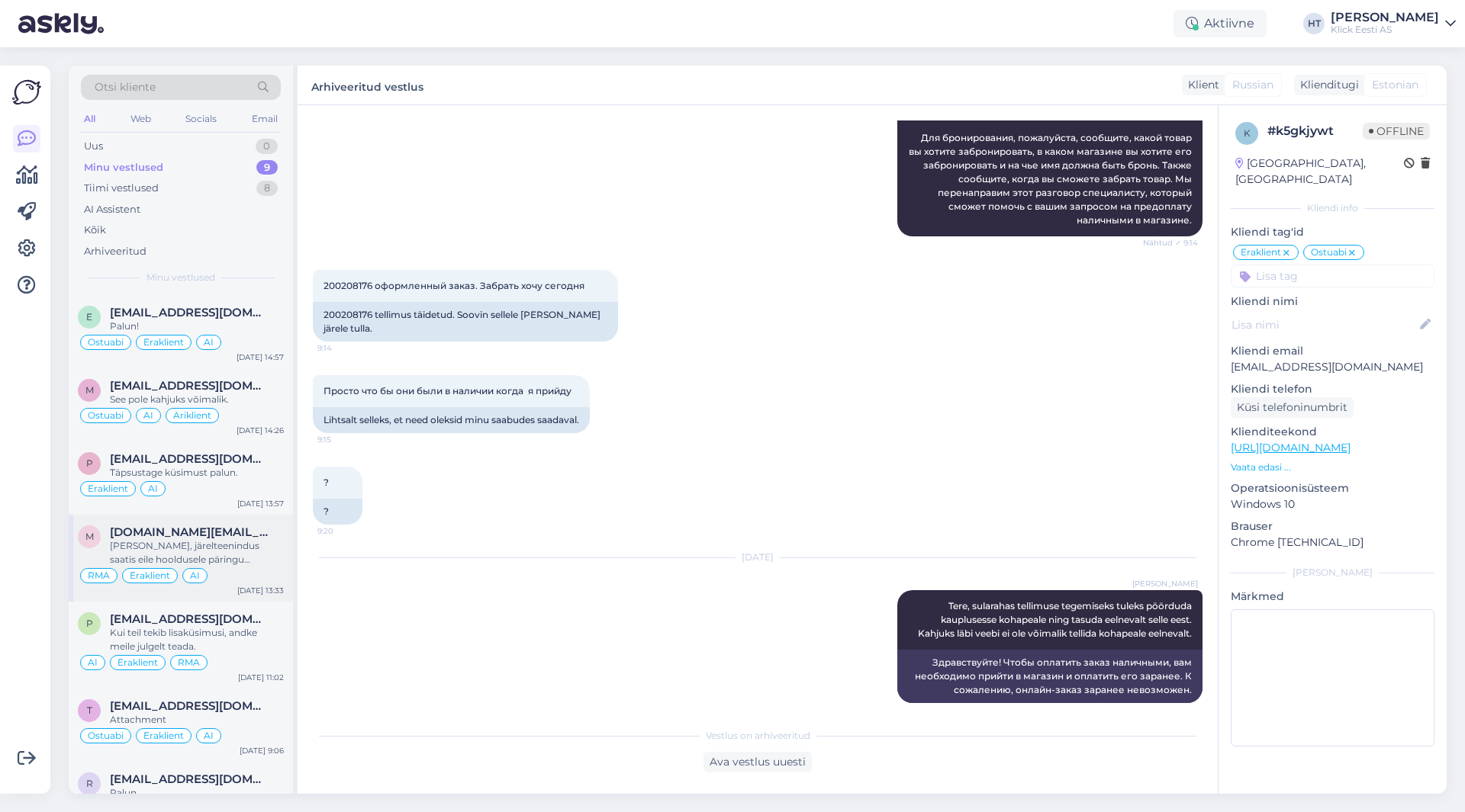
scroll to position [218, 0]
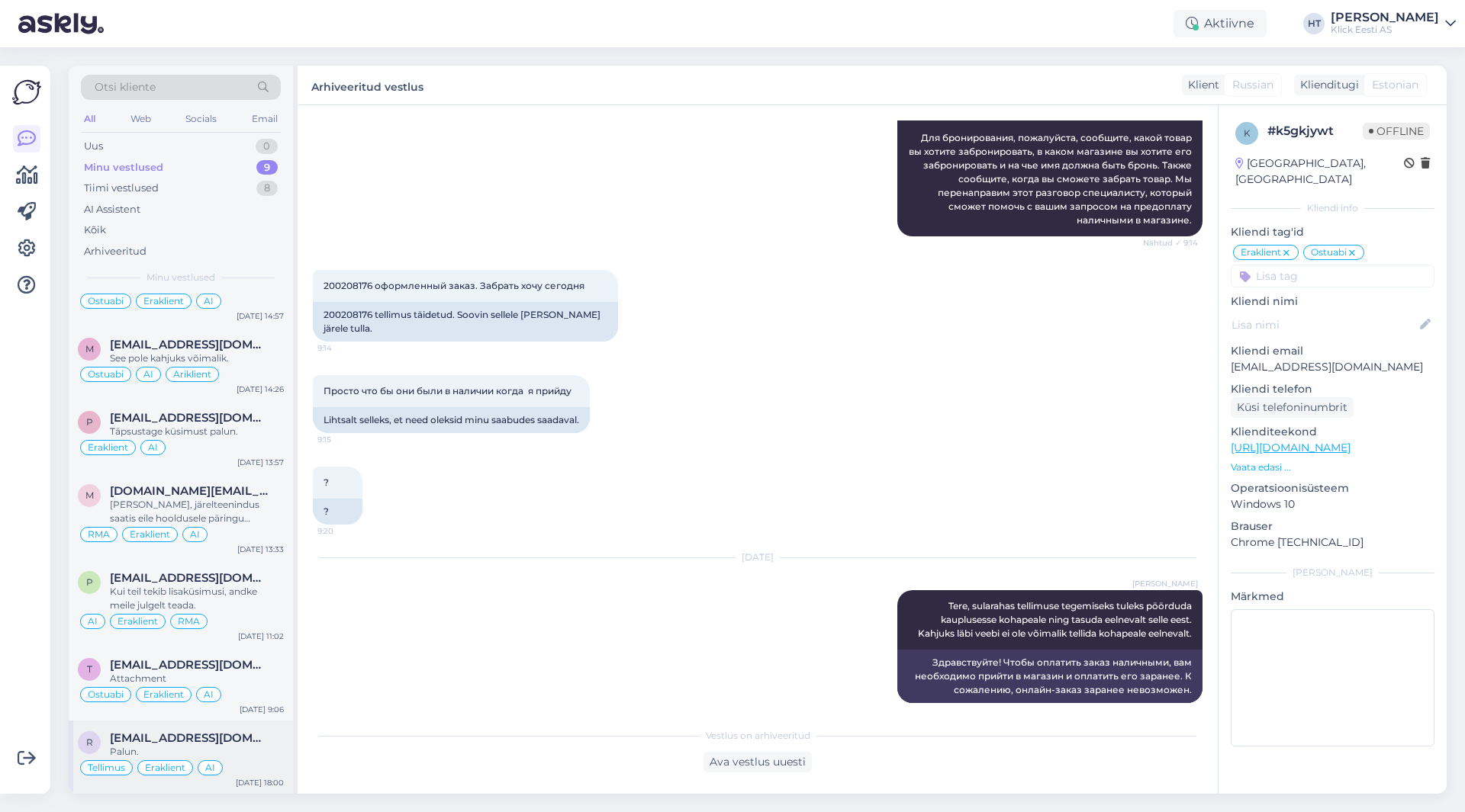
click at [226, 729] on div "r [EMAIL_ADDRESS][DOMAIN_NAME] Palun. Tellimus Eraklient AI [DATE] 18:00" at bounding box center [181, 757] width 225 height 73
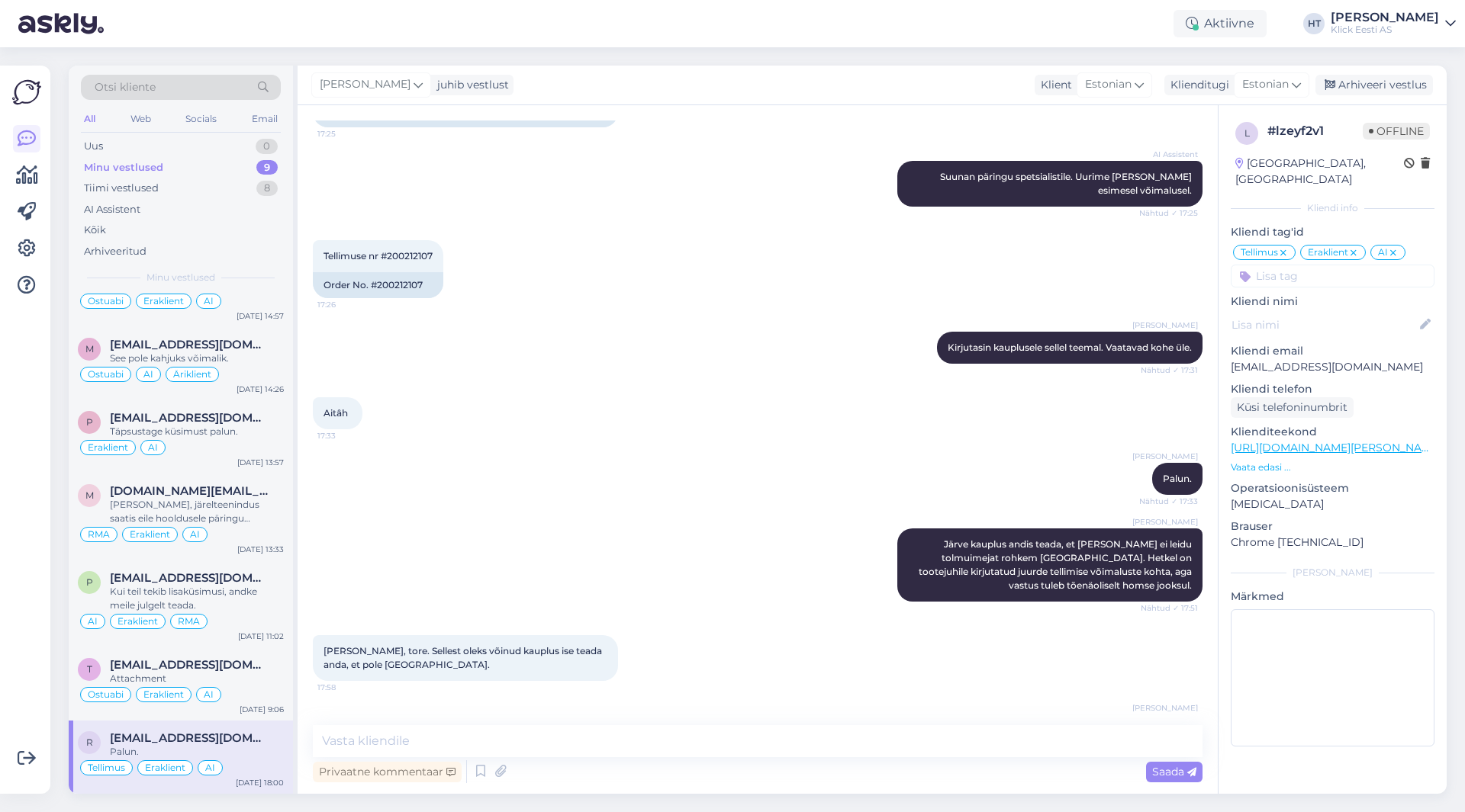
scroll to position [345, 0]
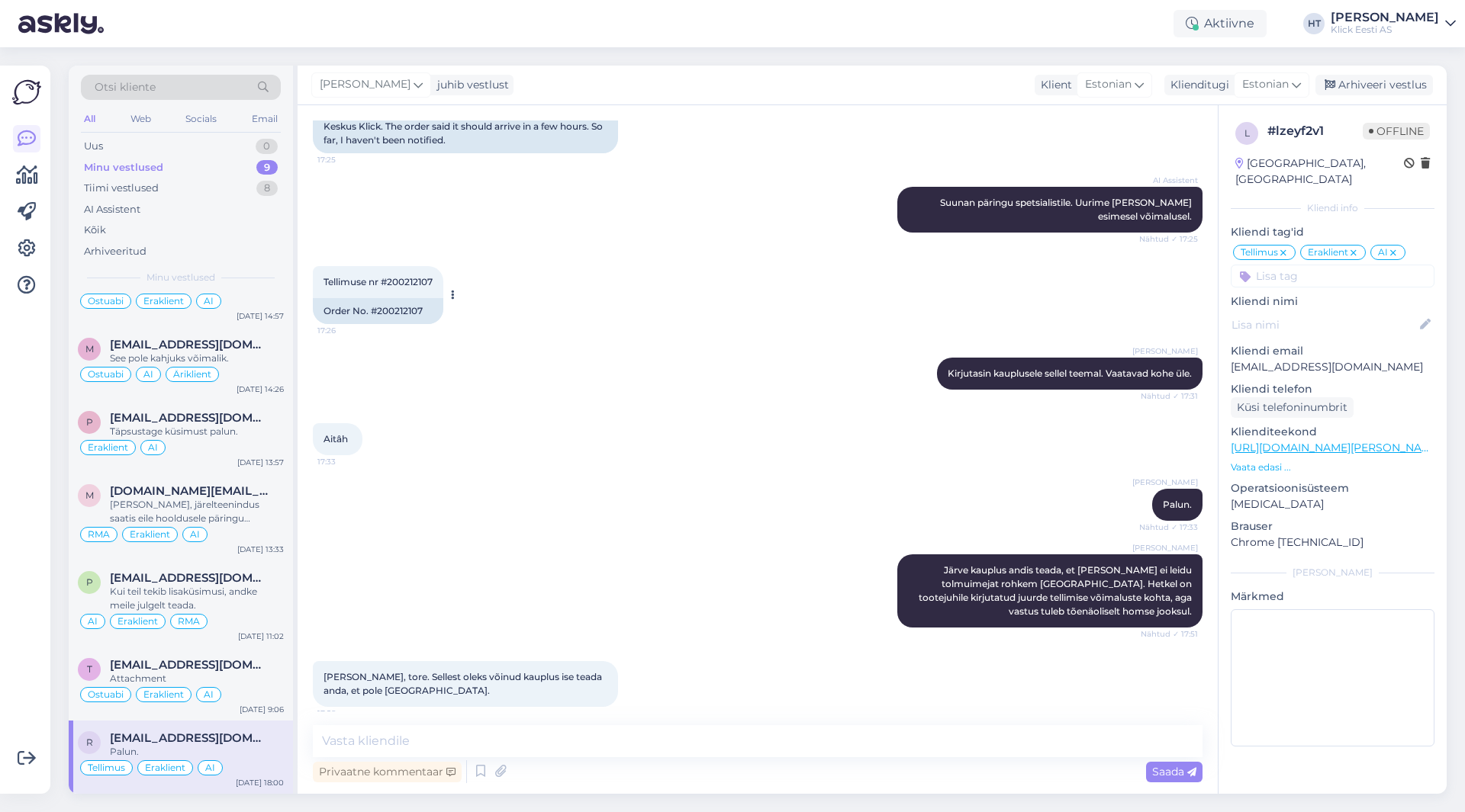
click at [403, 283] on span "Tellimuse nr #200212107" at bounding box center [378, 281] width 109 height 11
copy div "200212107 17:26"
click at [587, 297] on div "Tellimuse nr #200212107 17:26 Order No. #200212107" at bounding box center [758, 295] width 890 height 91
click at [31, 257] on icon at bounding box center [26, 248] width 18 height 18
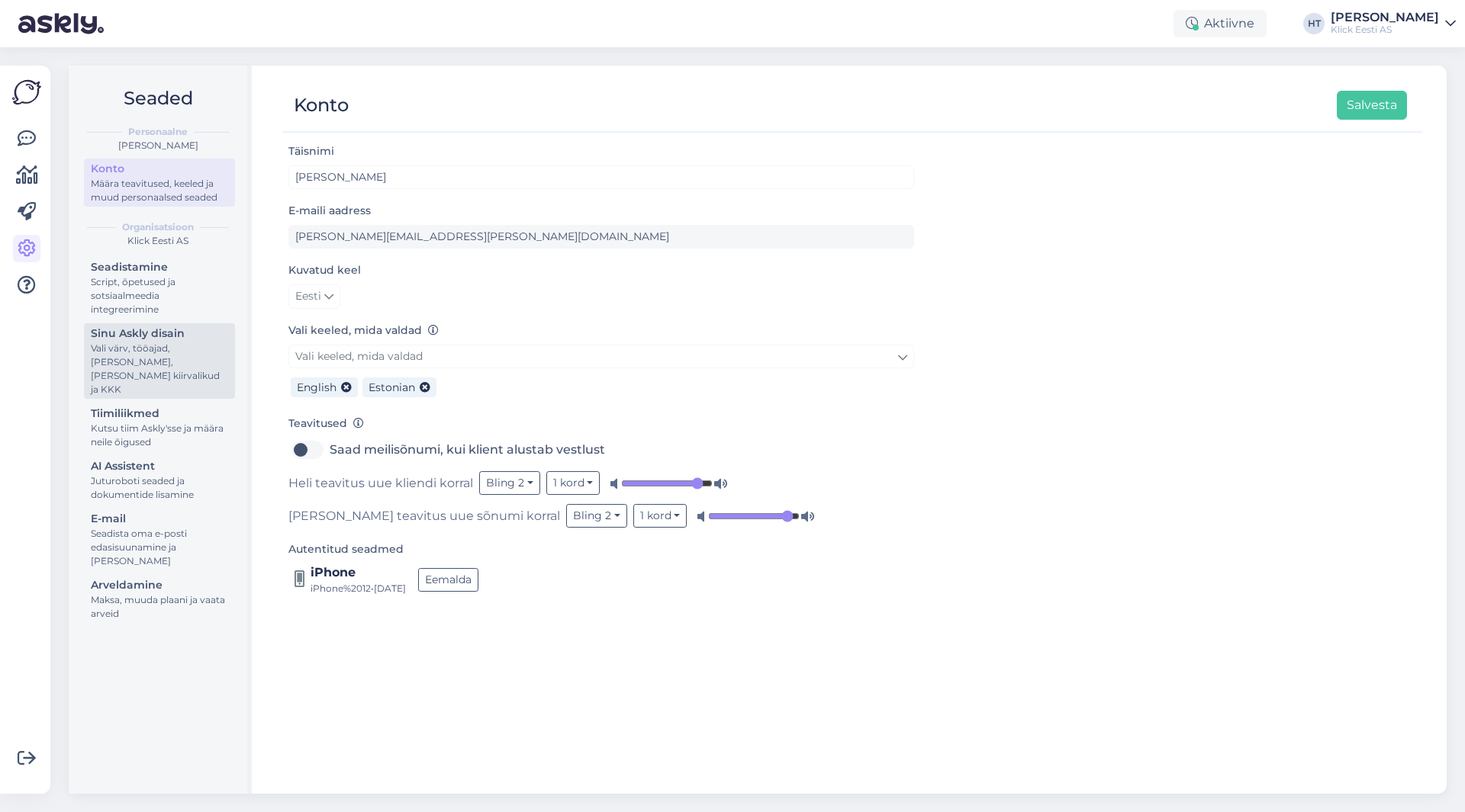
click at [131, 355] on div "Vali värv, tööajad, [PERSON_NAME], [PERSON_NAME] kiirvalikud ja KKK" at bounding box center [159, 369] width 137 height 55
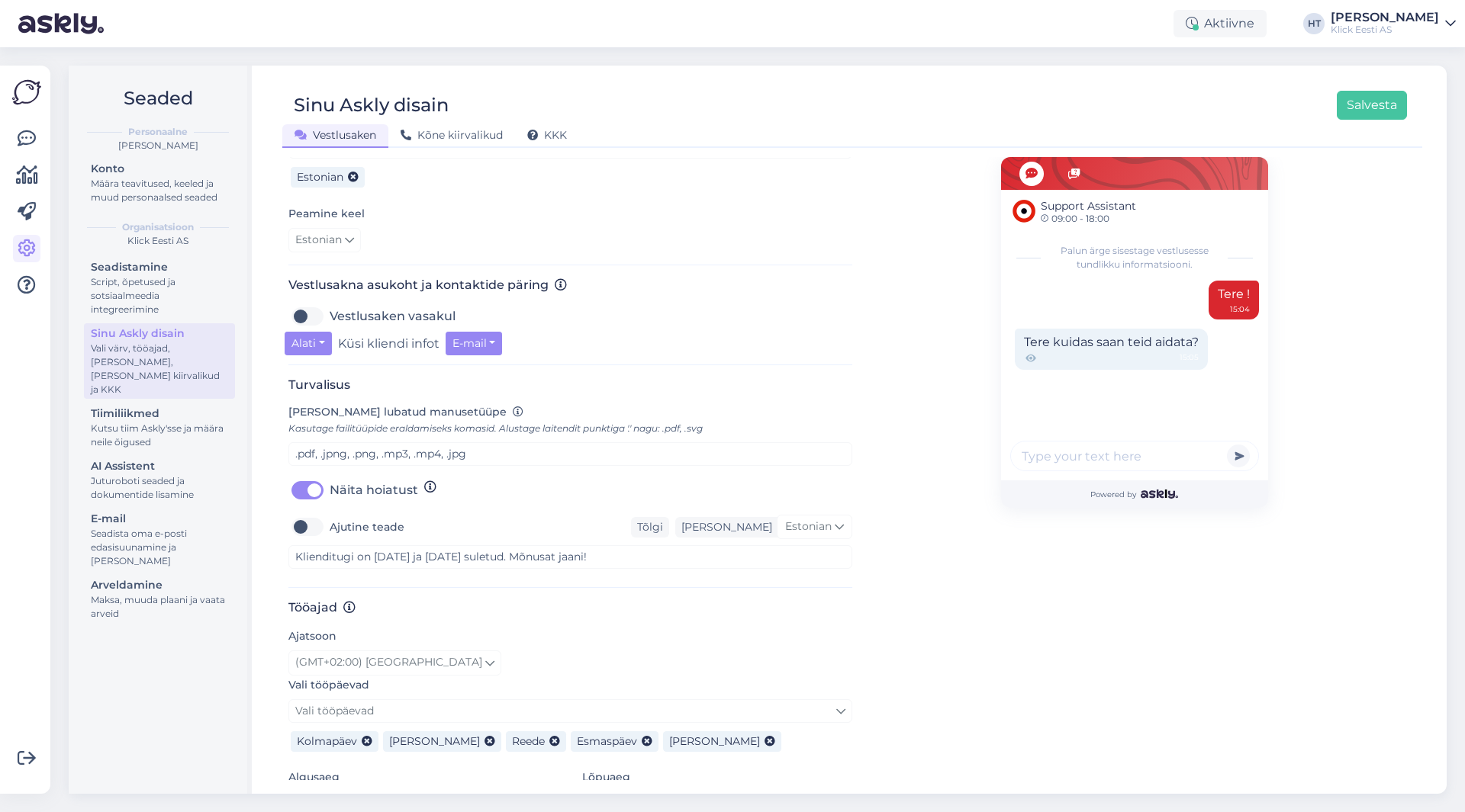
scroll to position [458, 0]
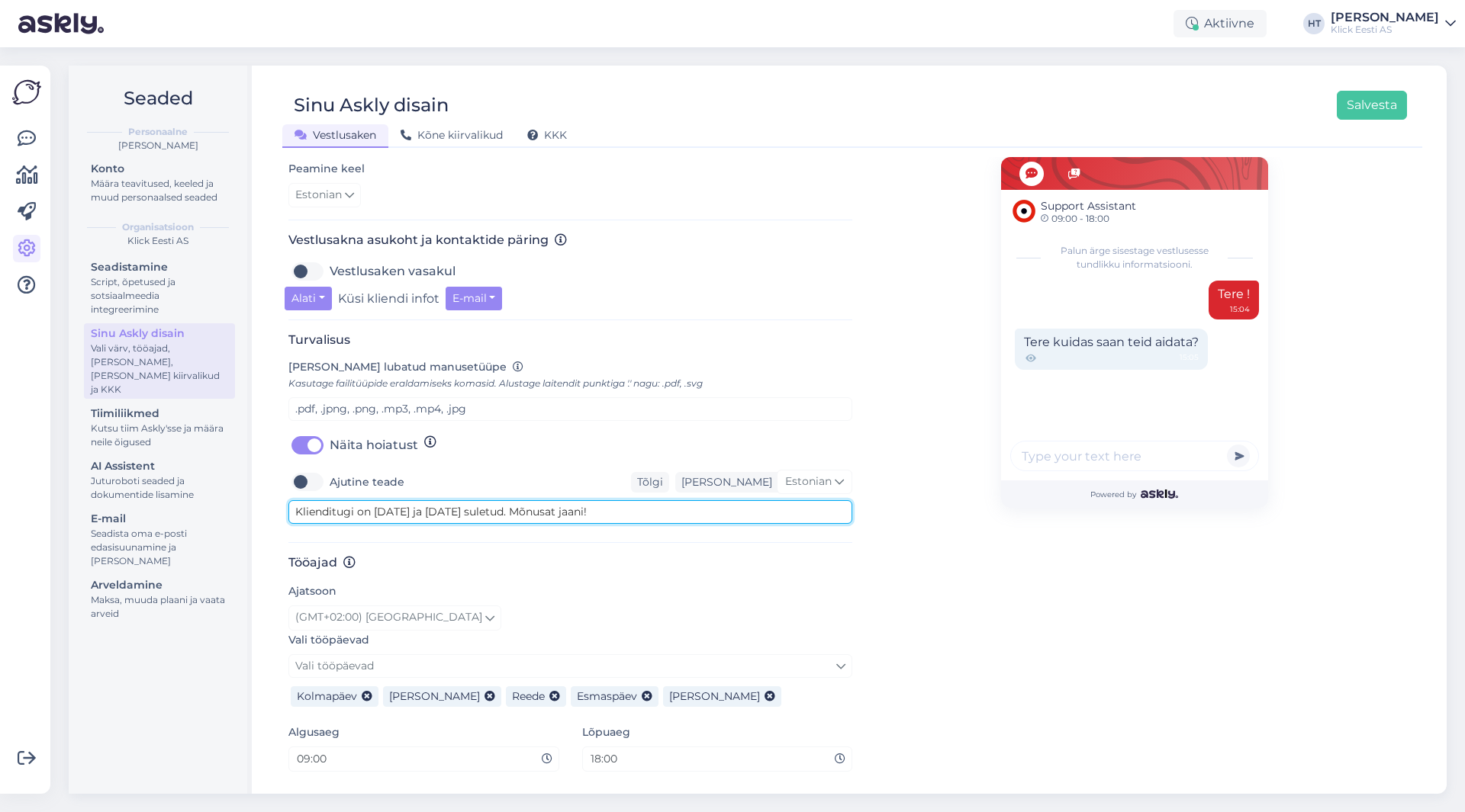
drag, startPoint x: 589, startPoint y: 498, endPoint x: 498, endPoint y: 496, distance: 91.0
click at [498, 500] on textarea "Klienditugi on [DATE] ja [DATE] suletud. Mõnusat jaani!" at bounding box center [570, 512] width 564 height 24
drag, startPoint x: 502, startPoint y: 497, endPoint x: 373, endPoint y: 498, distance: 129.0
click at [373, 500] on textarea "Klienditugi on [DATE] ja [DATE] suletud." at bounding box center [570, 512] width 564 height 24
click at [529, 500] on textarea "Klienditugi on [DATE] suletud. Head taasiseseisvumispäeva!" at bounding box center [570, 512] width 564 height 24
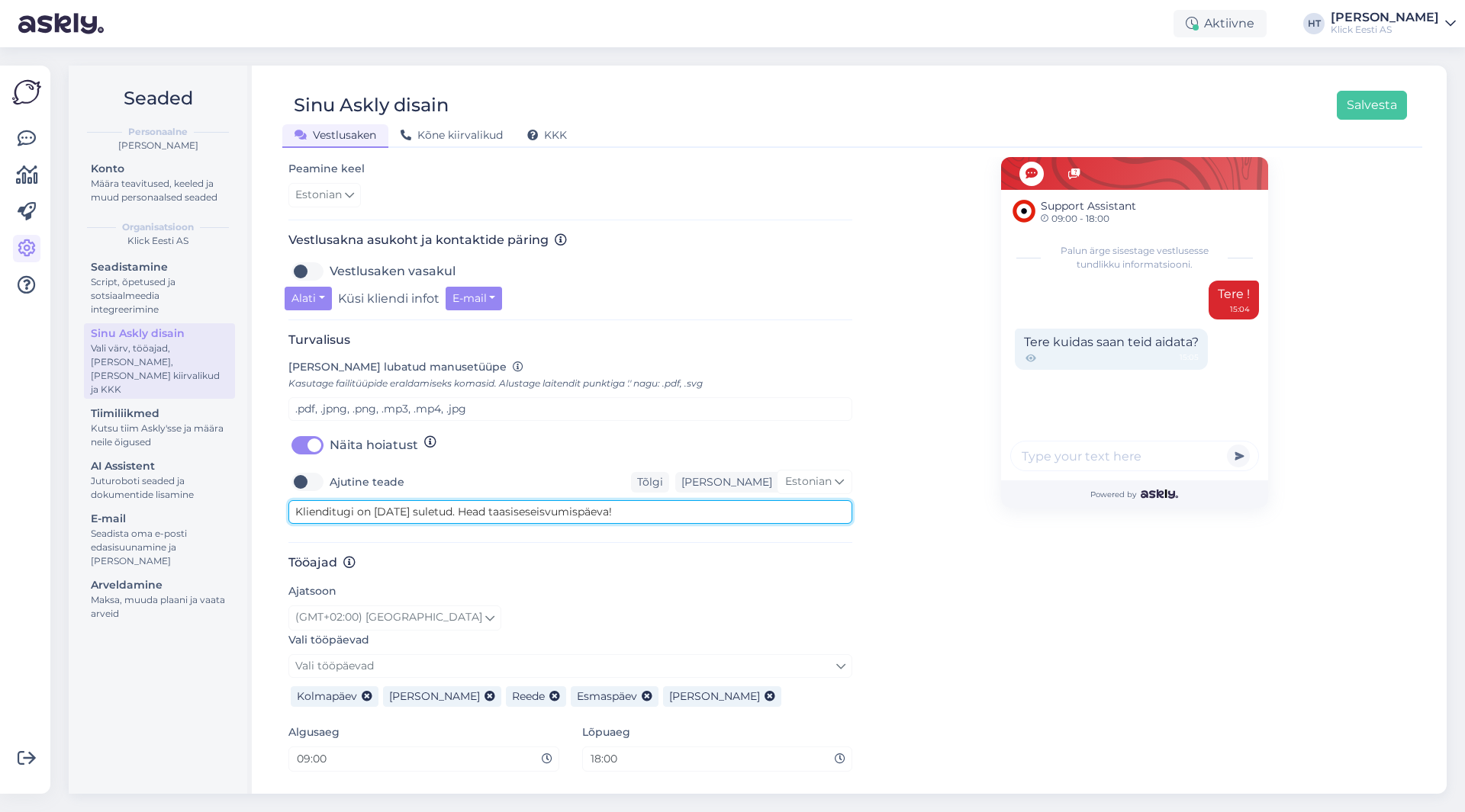
click at [639, 503] on textarea "Klienditugi on [DATE] suletud. Head taasiseseisvumispäeva!" at bounding box center [570, 512] width 564 height 24
type textarea "Klienditugi on [DATE] suletud. Head taasiseseisvumispäeva!"
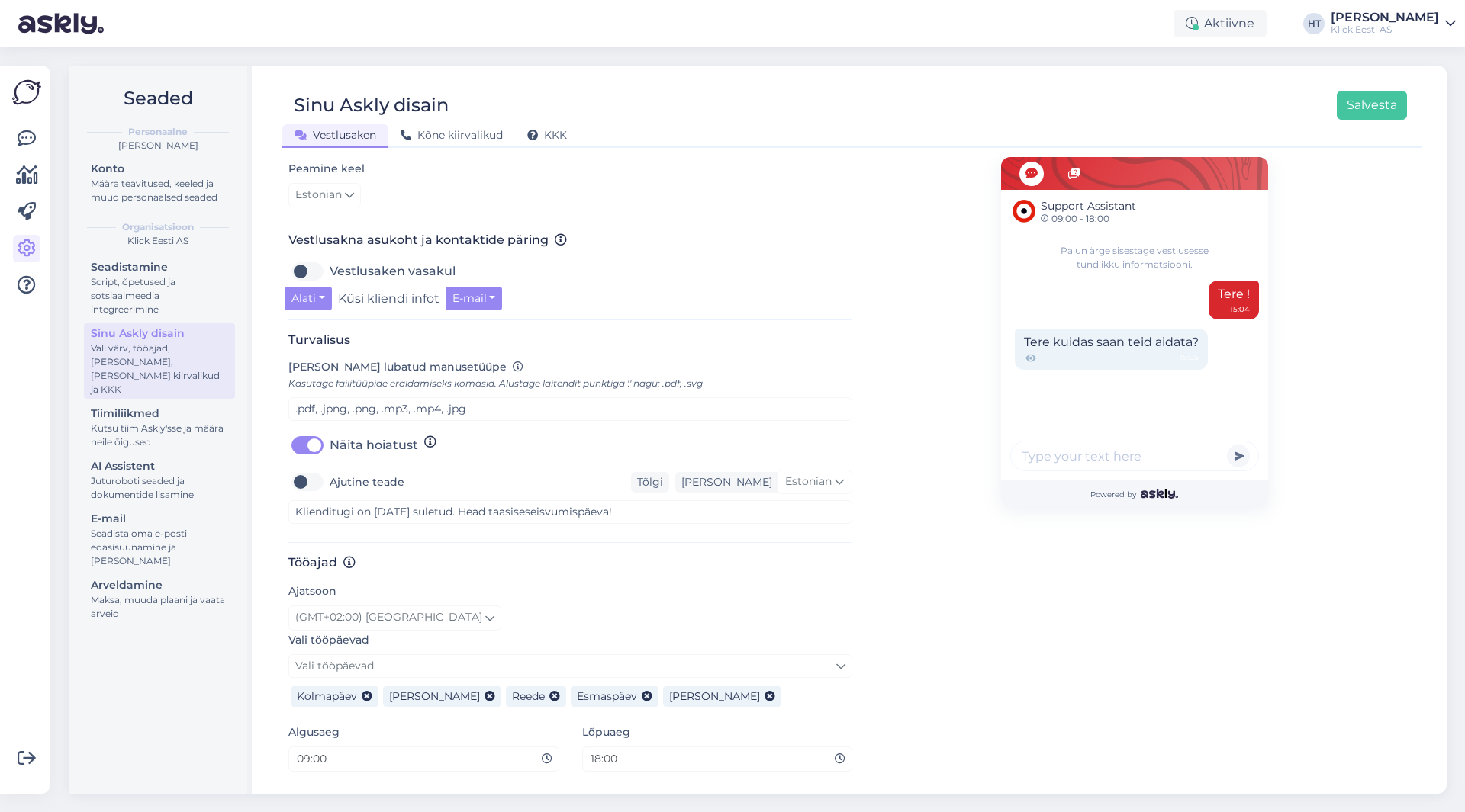
click at [330, 470] on label "Ajutine teade" at bounding box center [366, 482] width 75 height 24
click at [312, 470] on input "Ajutine teade" at bounding box center [308, 482] width 38 height 24
checkbox input "true"
click at [633, 528] on div "[PERSON_NAME] disain oma lehele sobivaks. [PERSON_NAME] tööajad, et kliendid te…" at bounding box center [570, 271] width 564 height 1119
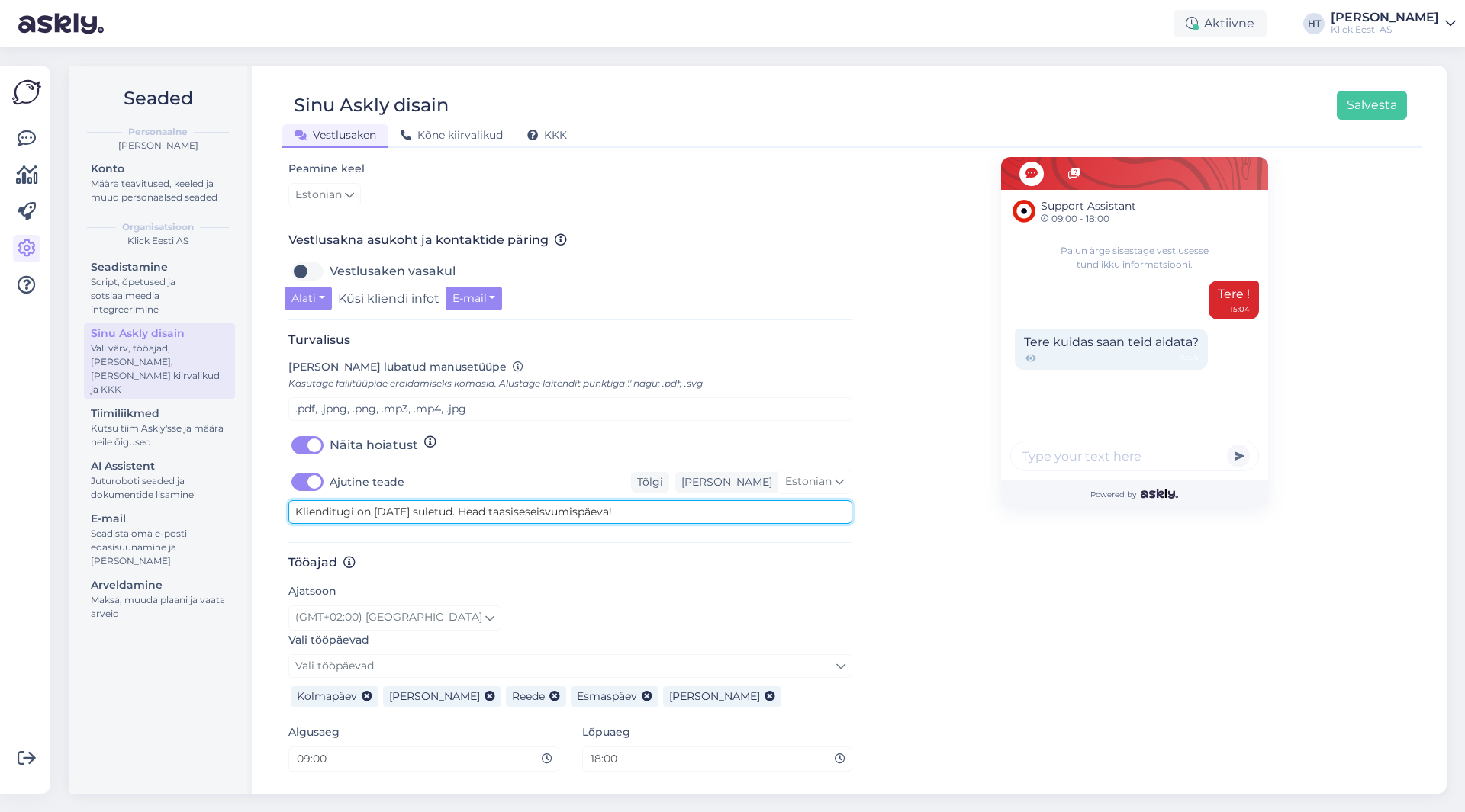
click at [478, 500] on textarea "Klienditugi on [DATE] suletud. Head taasiseseisvumispäeva!" at bounding box center [570, 512] width 564 height 24
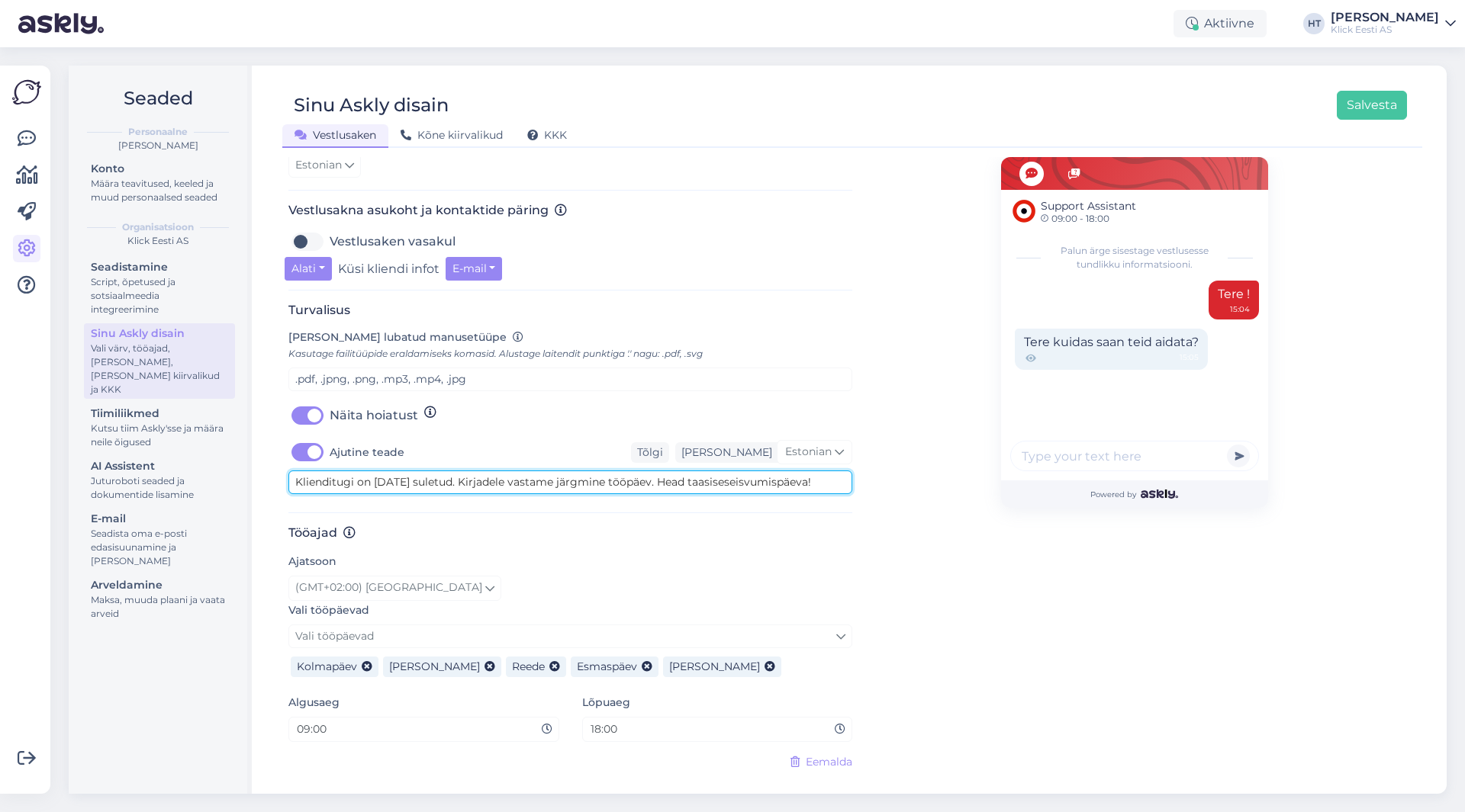
scroll to position [493, 0]
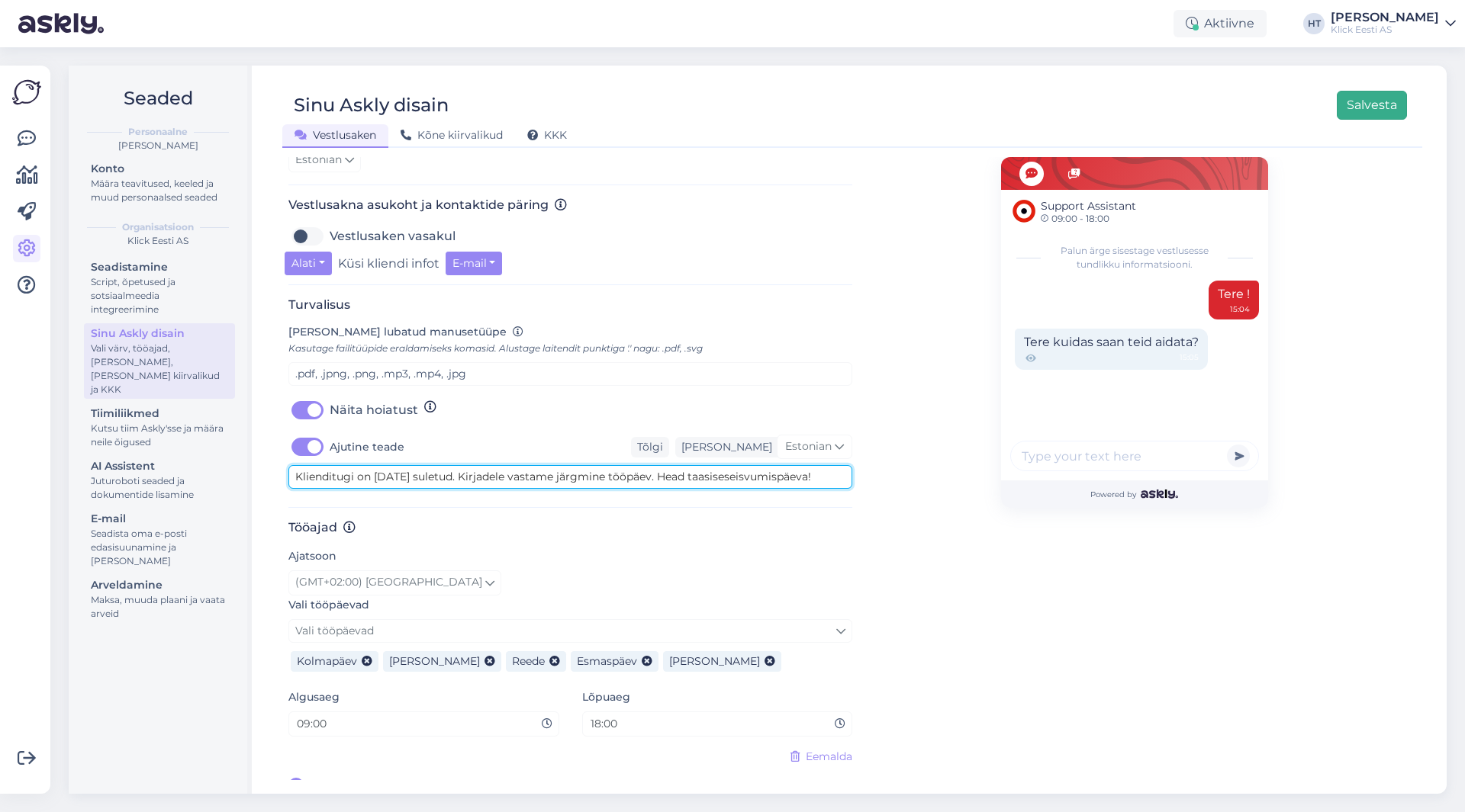
type textarea "Klienditugi on [DATE] suletud. Kirjadele vastame järgmine tööpäev. Head taasise…"
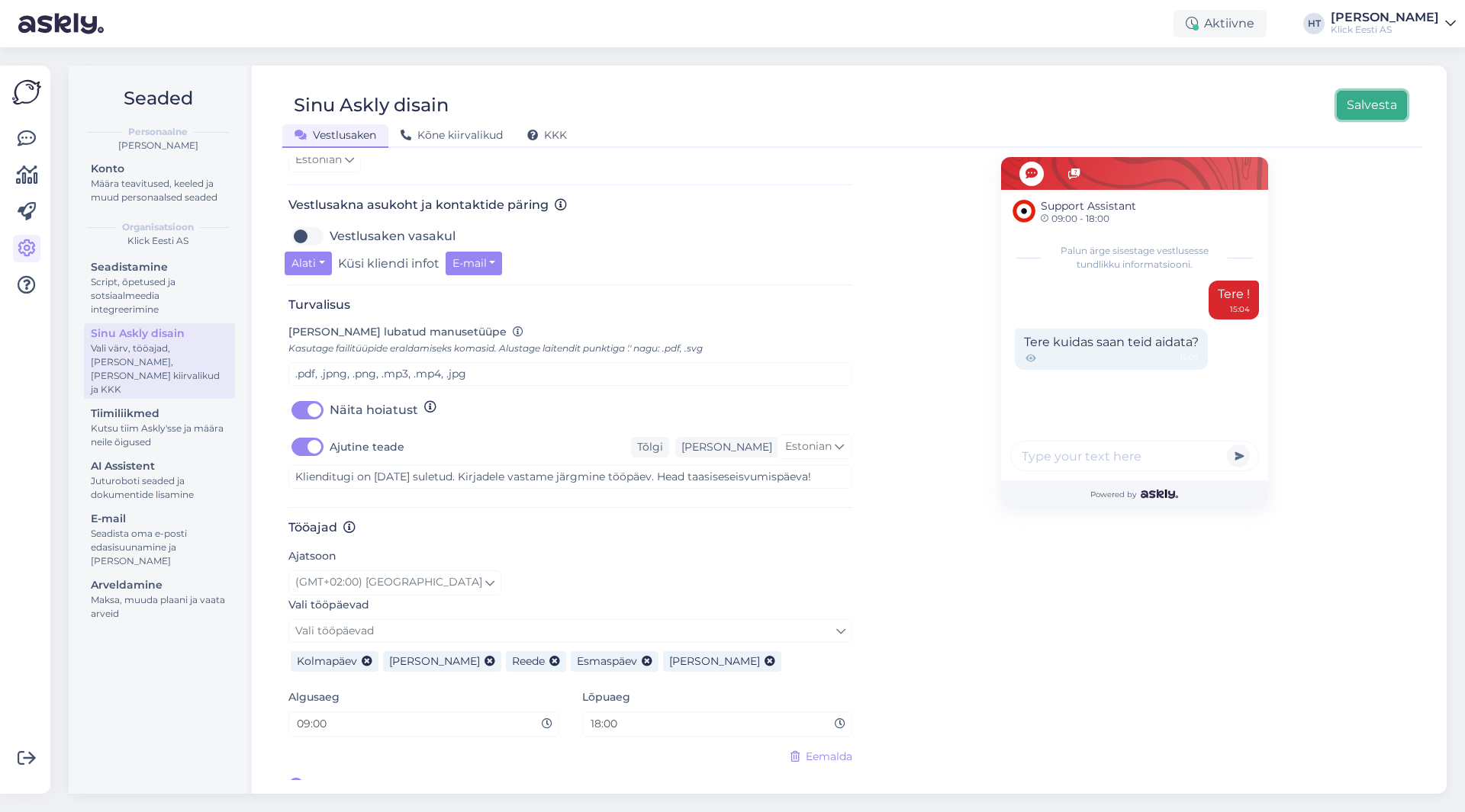
click at [1357, 103] on button "Salvesta" at bounding box center [1372, 105] width 71 height 29
click at [23, 135] on icon at bounding box center [26, 139] width 18 height 18
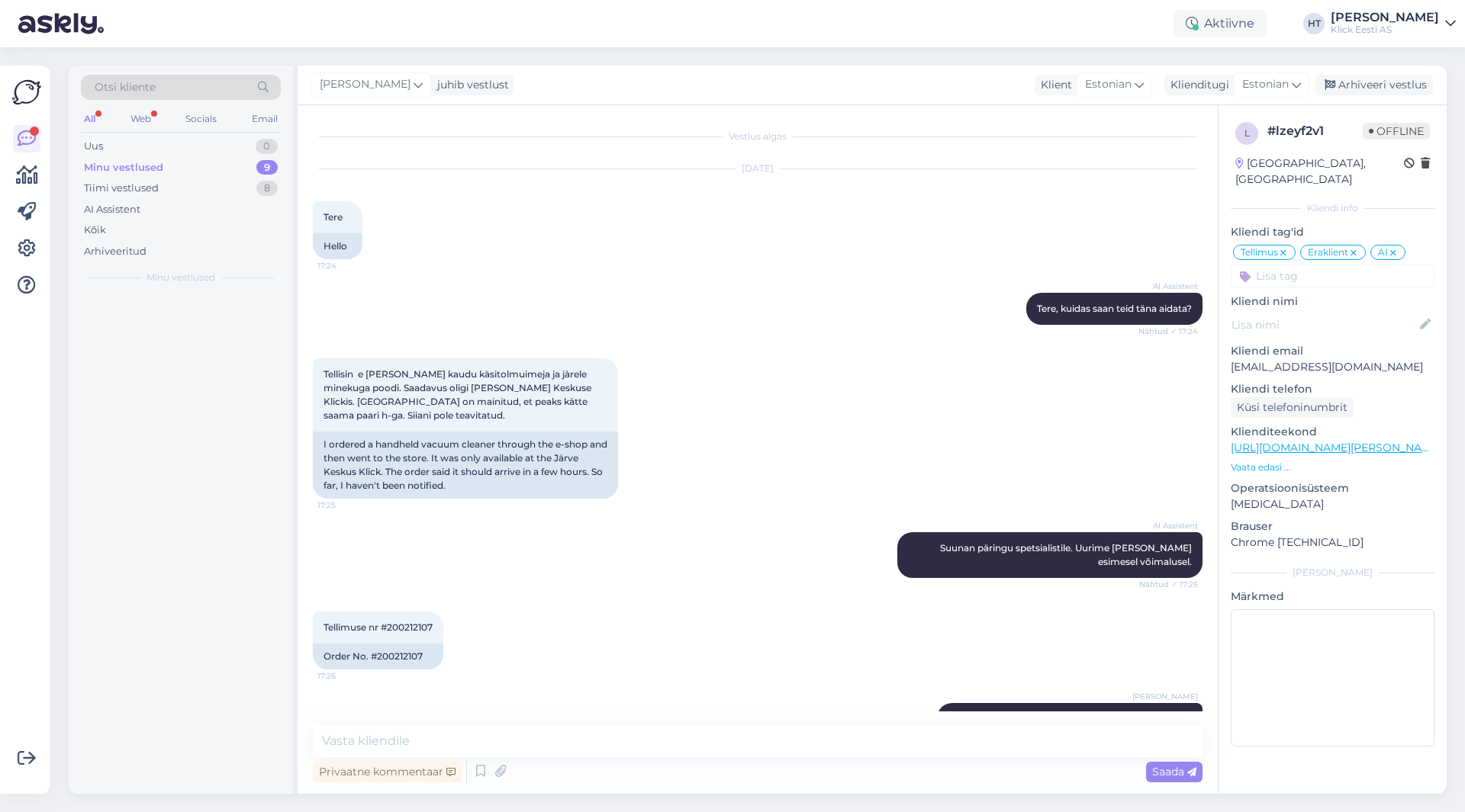
scroll to position [727, 0]
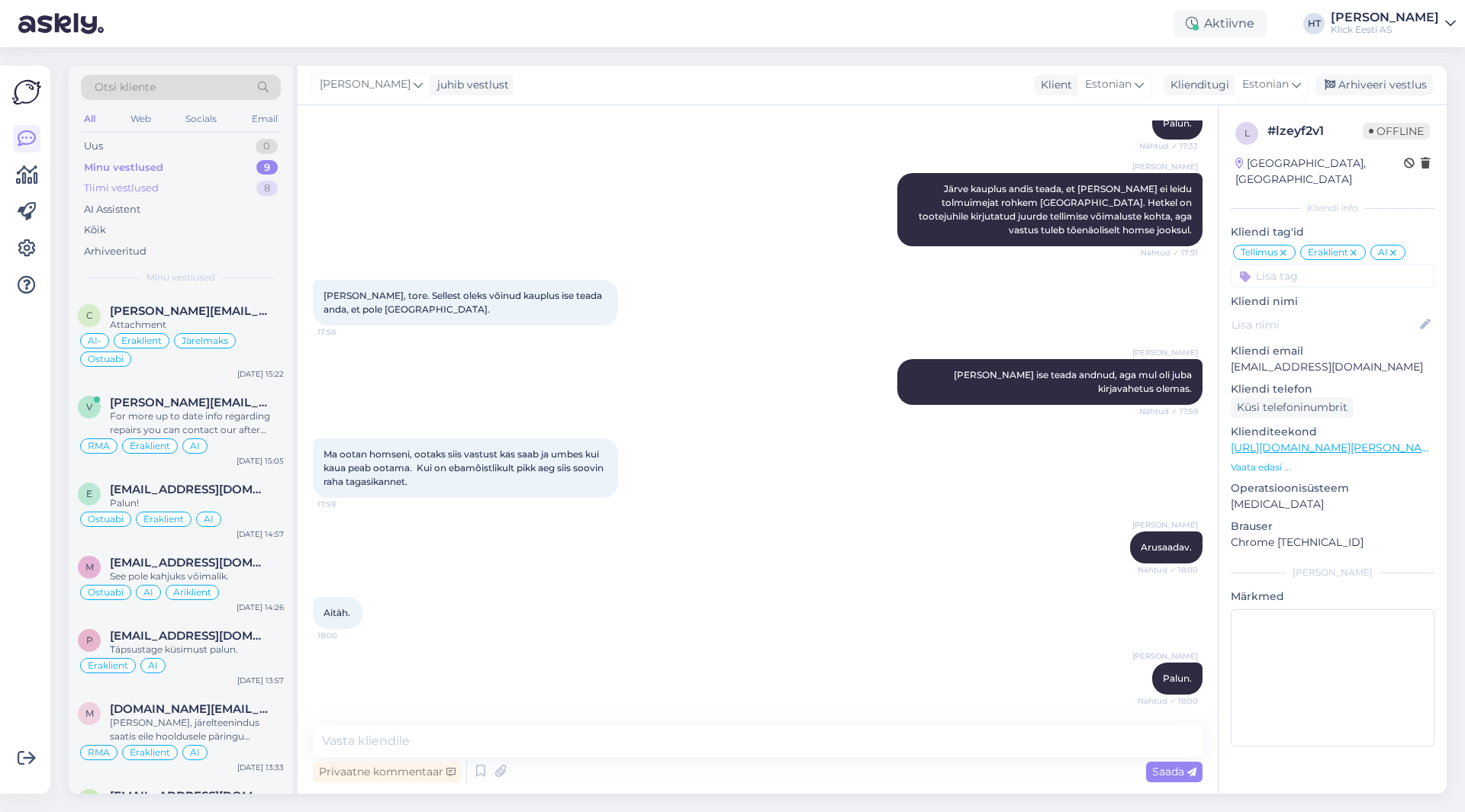
click at [196, 195] on div "Tiimi vestlused 8" at bounding box center [180, 188] width 200 height 22
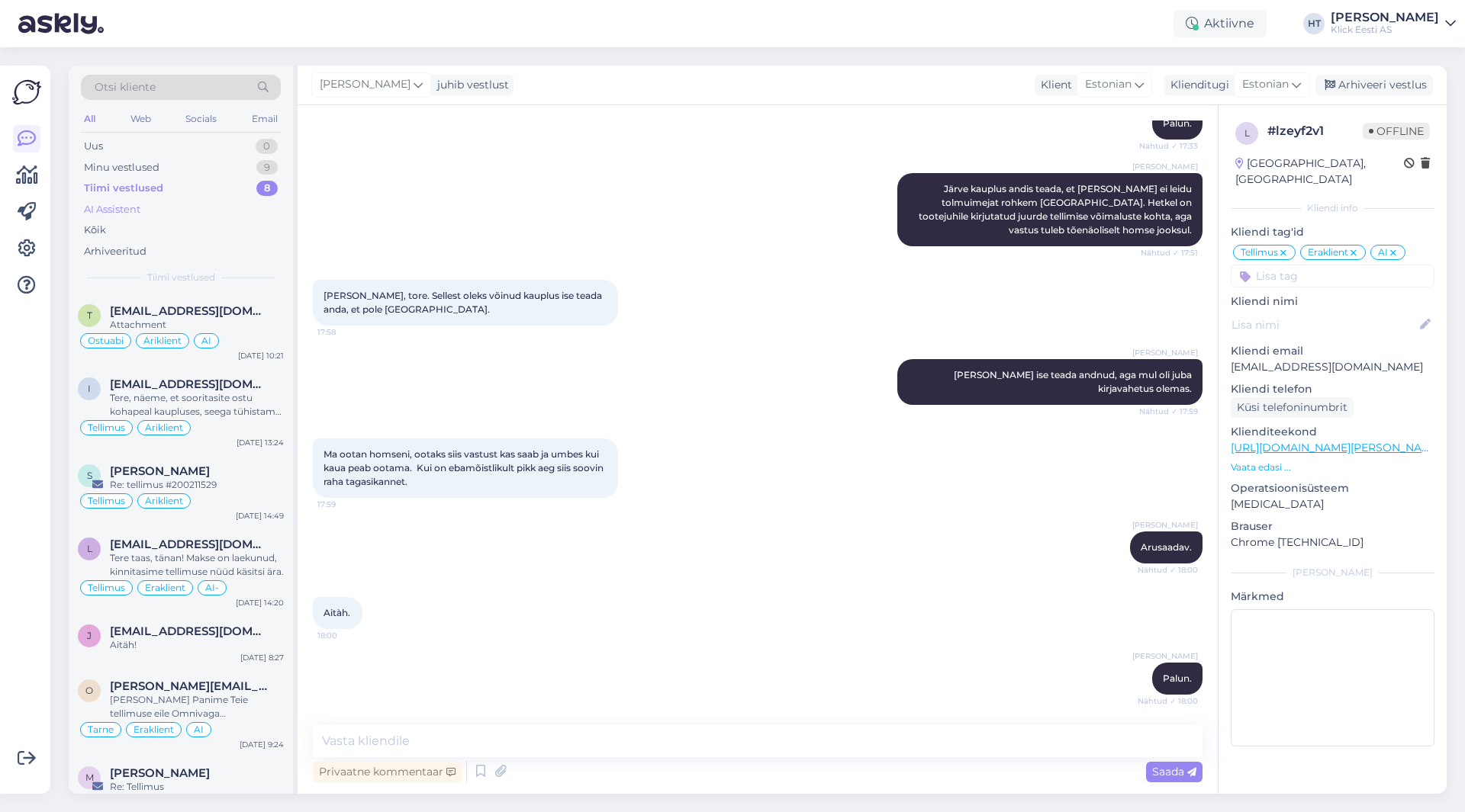
click at [184, 213] on div "AI Assistent" at bounding box center [180, 209] width 200 height 22
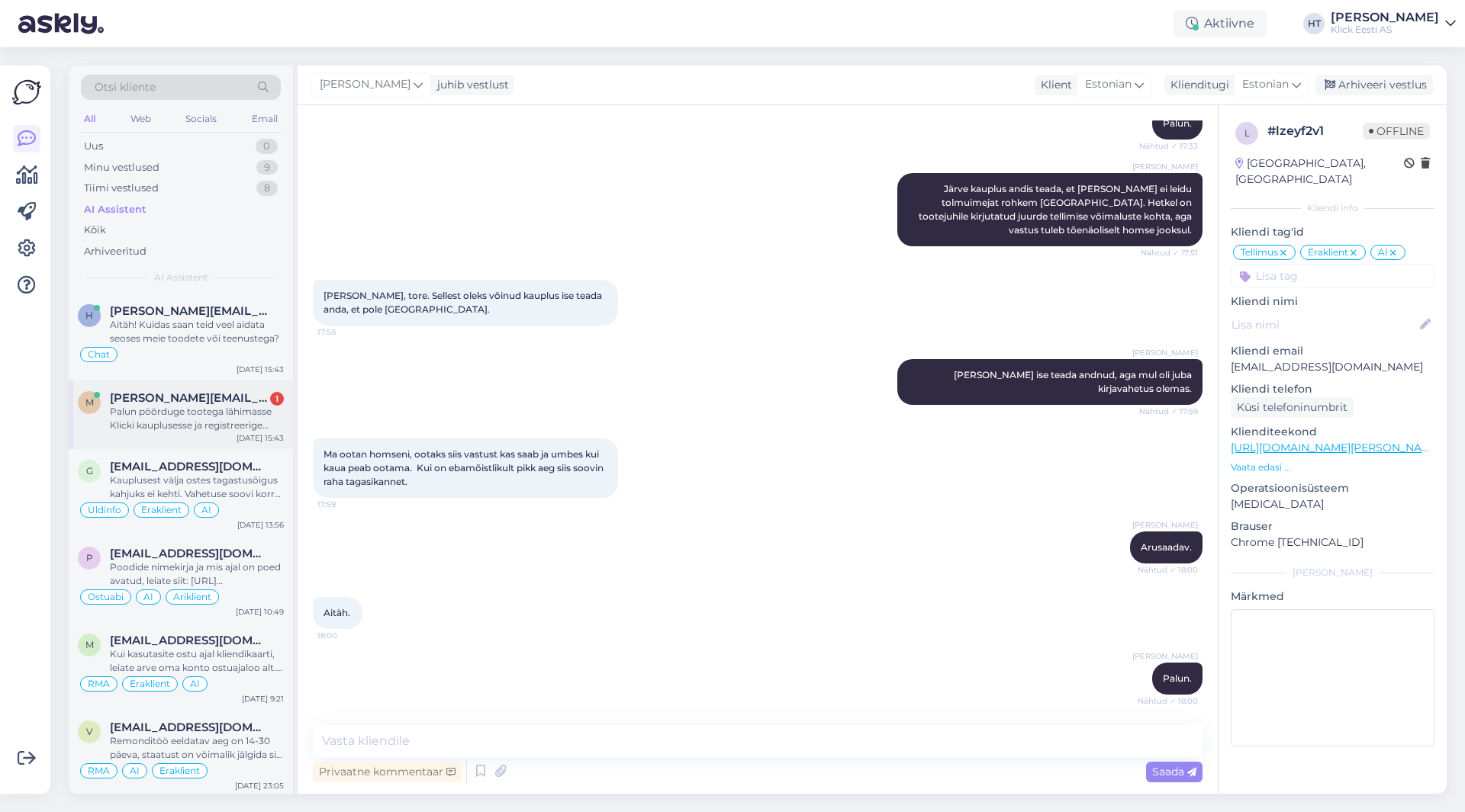
click at [228, 412] on div "Palun pöörduge tootega lähimasse Klicki kauplusesse ja registreerige garantiiss…" at bounding box center [196, 418] width 174 height 27
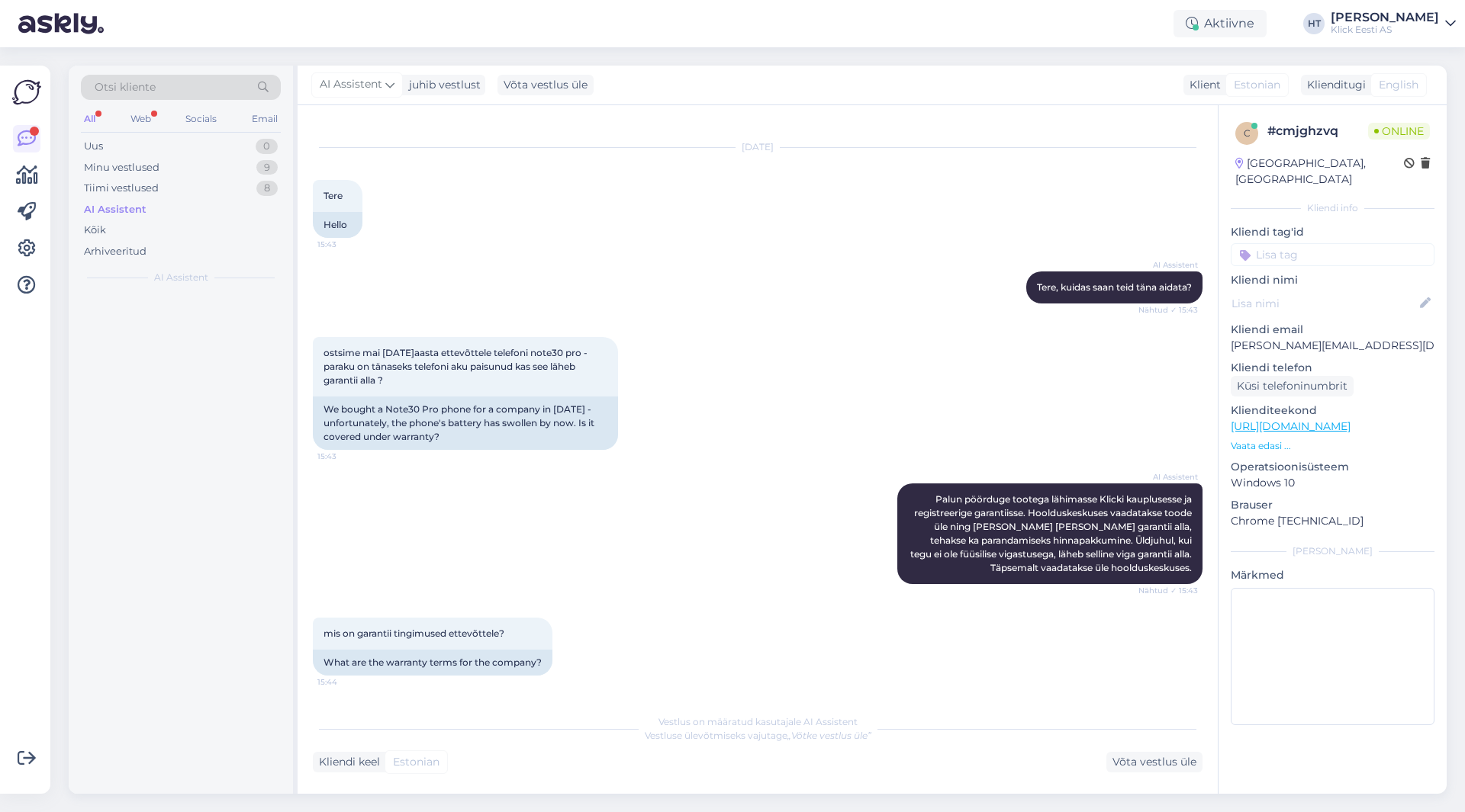
scroll to position [101, 0]
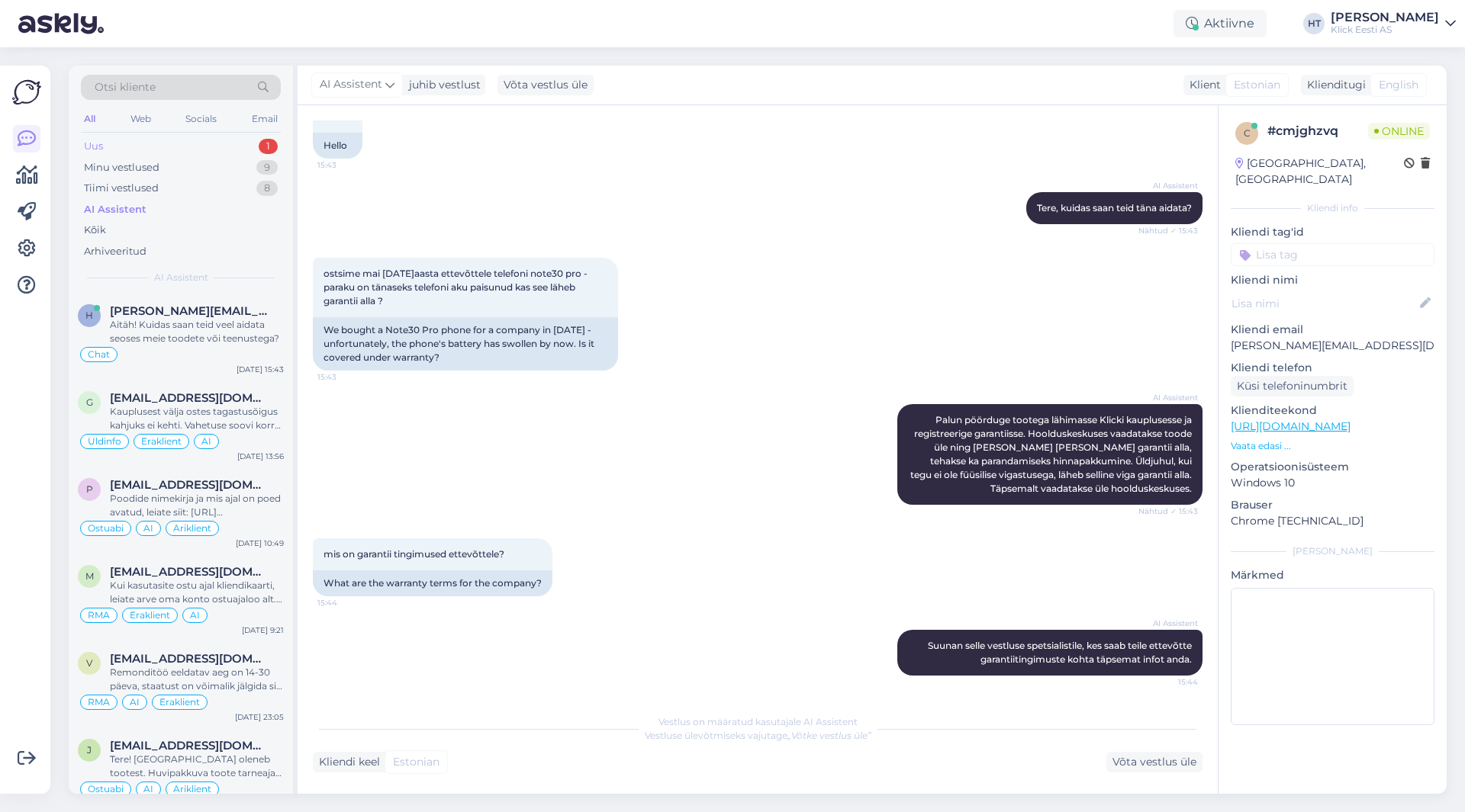
click at [216, 149] on div "Uus 1" at bounding box center [180, 146] width 200 height 22
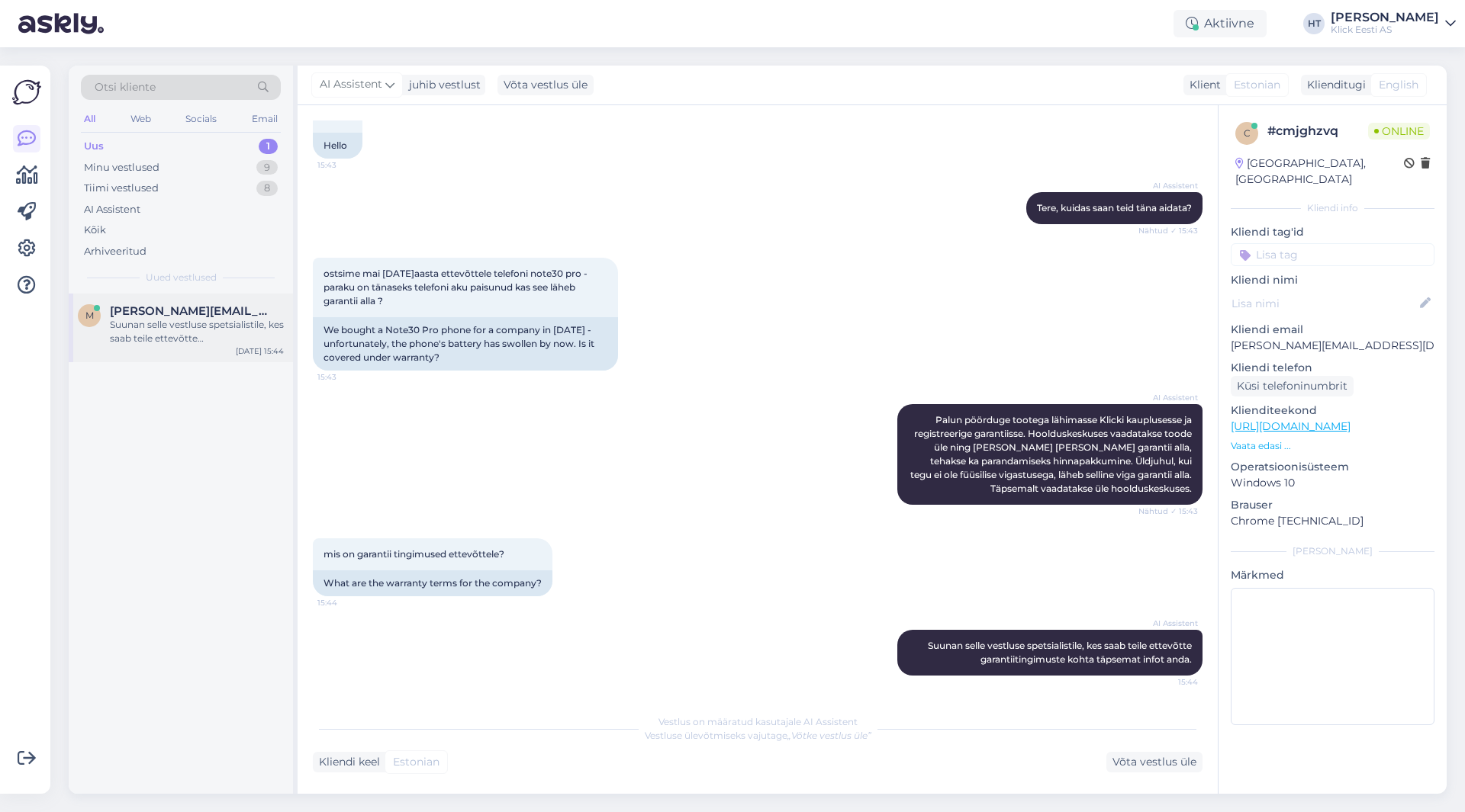
click at [206, 322] on div "Suunan selle vestluse spetsialistile, kes saab teile ettevõtte garantiitingimus…" at bounding box center [196, 332] width 174 height 27
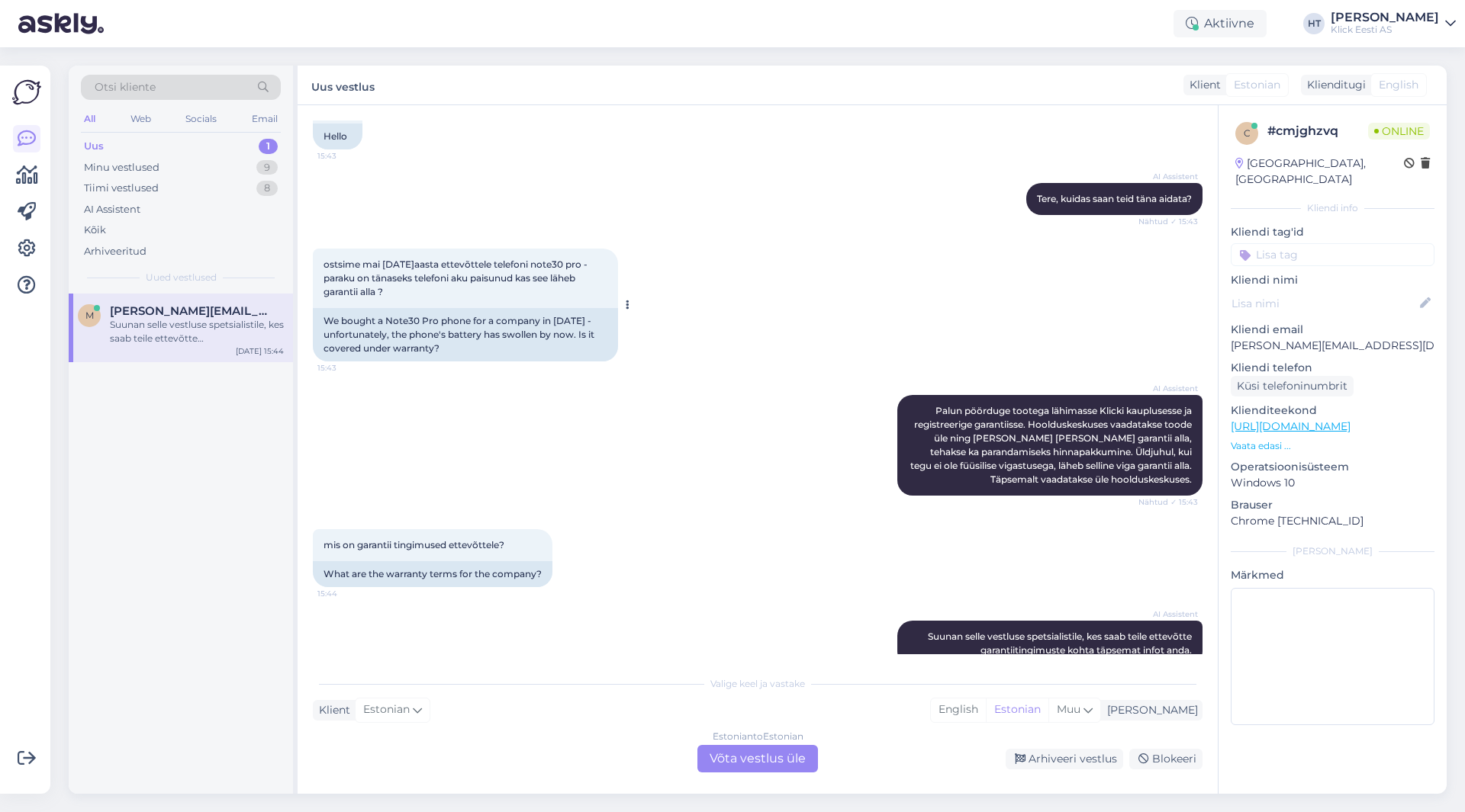
scroll to position [139, 0]
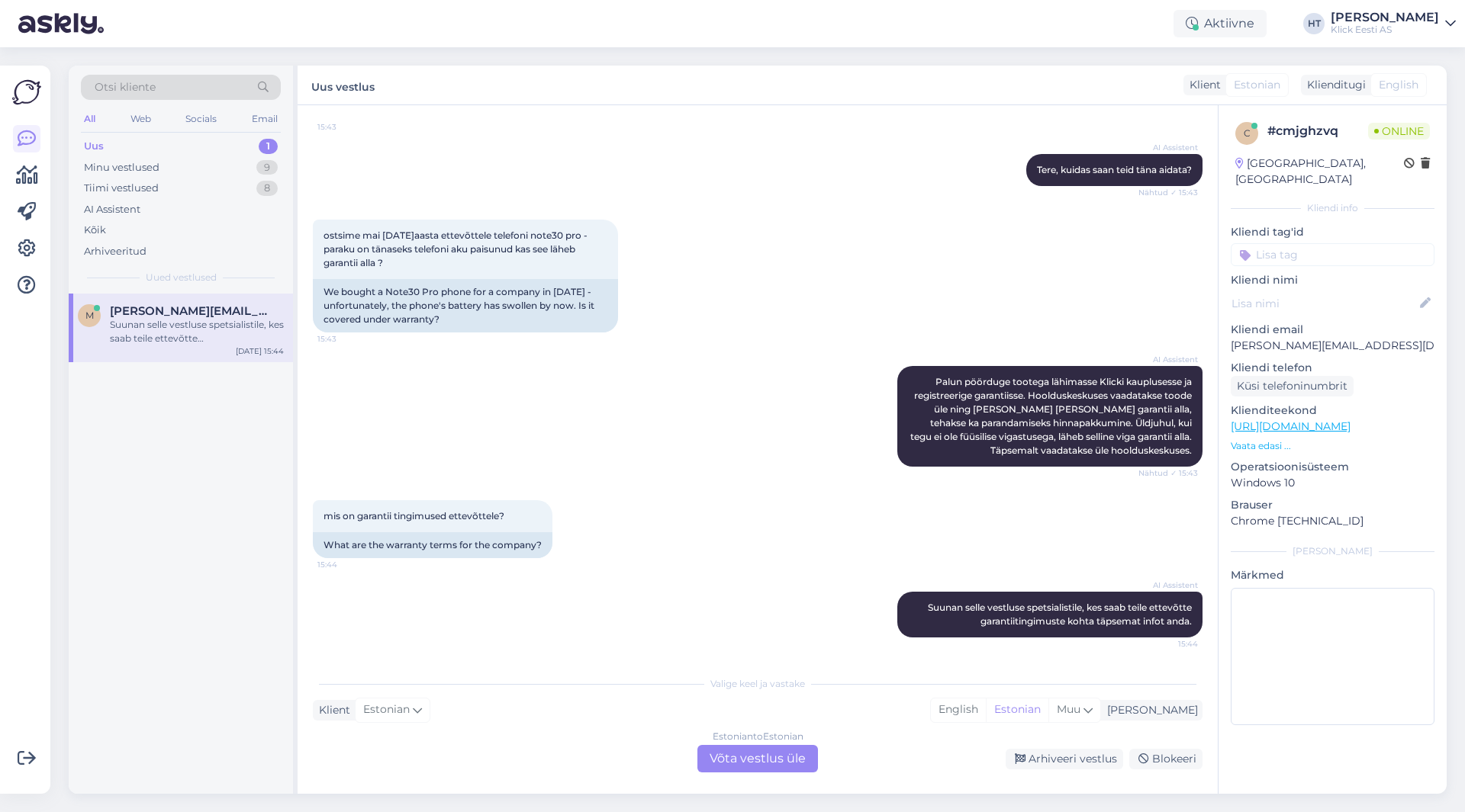
click at [823, 386] on div "AI Assistent [PERSON_NAME] pöörduge tootega lähimasse Klicki kauplusesse ja reg…" at bounding box center [758, 416] width 890 height 134
click at [758, 761] on div "Estonian to Estonian Võta vestlus üle" at bounding box center [758, 759] width 120 height 27
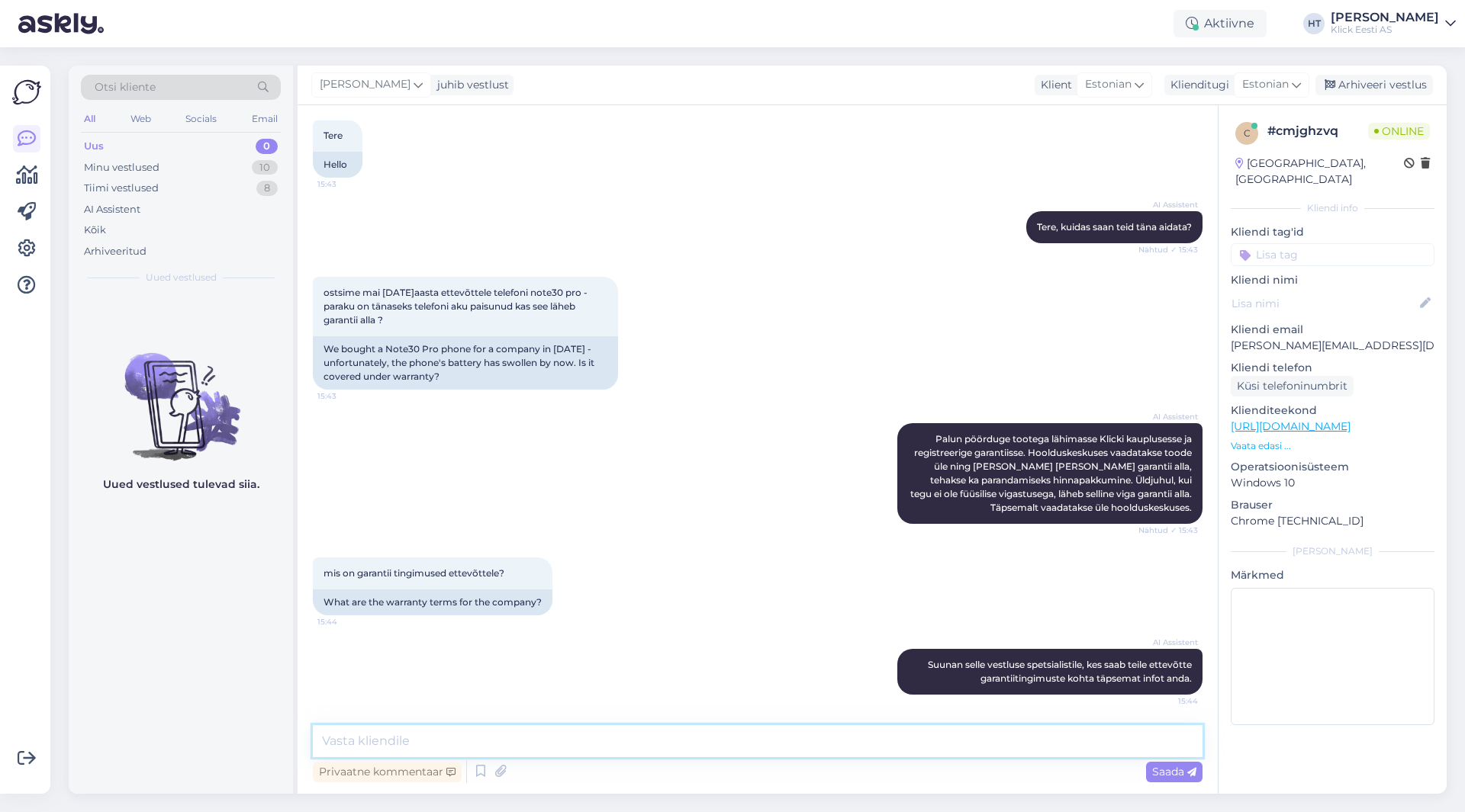
click at [755, 743] on textarea at bounding box center [758, 741] width 890 height 32
click at [698, 734] on textarea "Infinix Note 30 Pro puhul on garantii 2 aastat. Kas" at bounding box center [758, 741] width 890 height 32
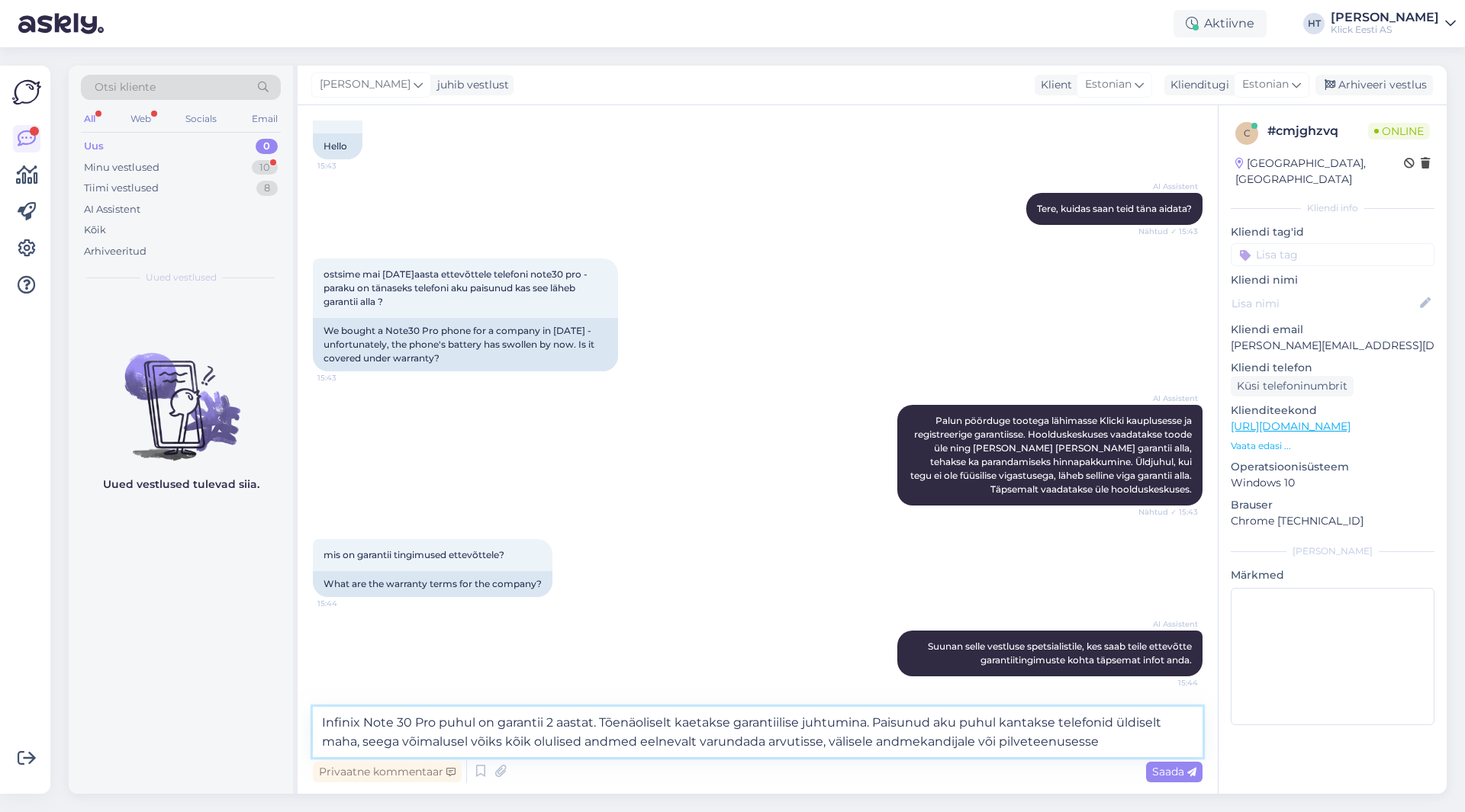
type textarea "Infinix Note 30 Pro puhul on garantii 2 aastat. Tõenäoliselt kaetakse garantiil…"
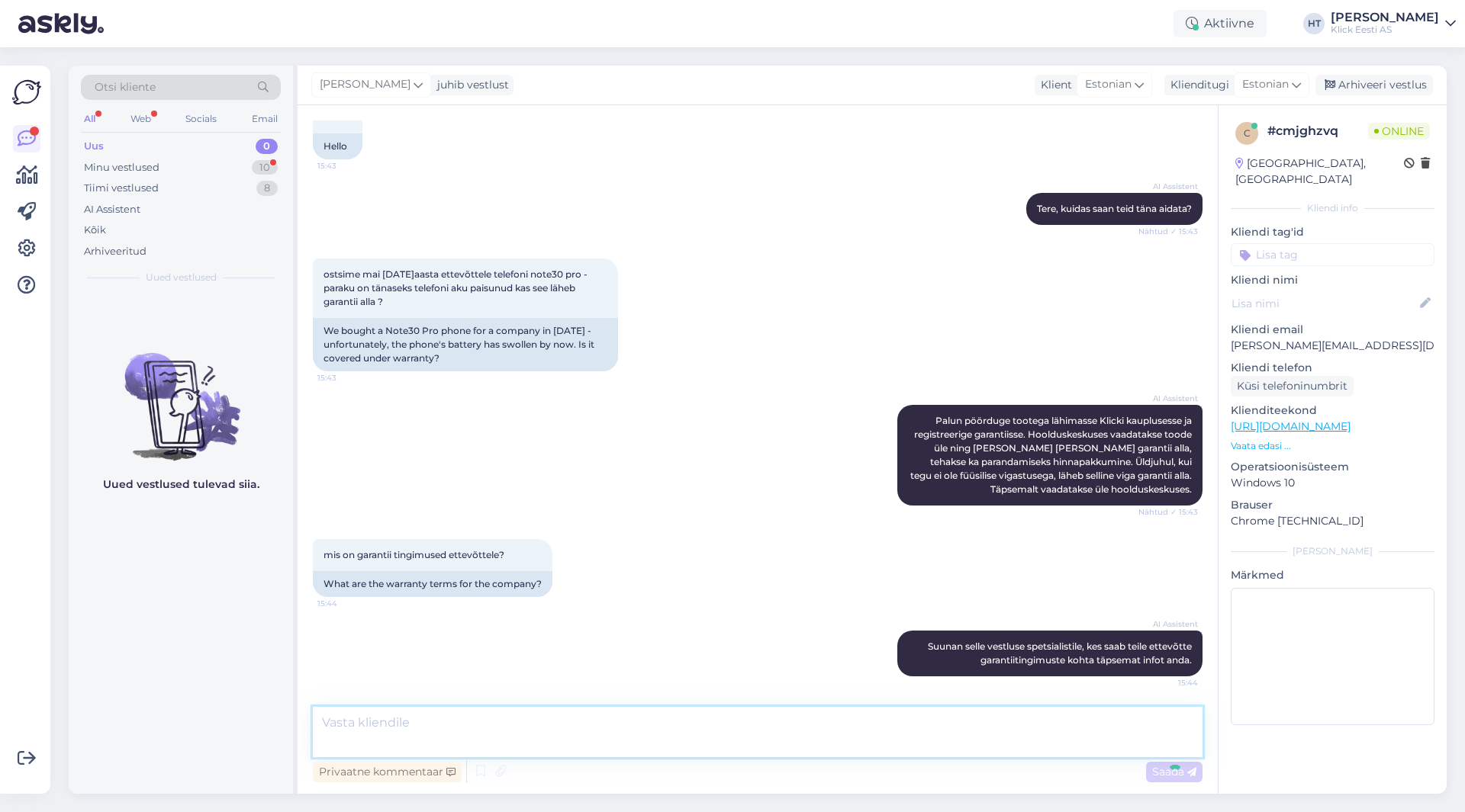
scroll to position [202, 0]
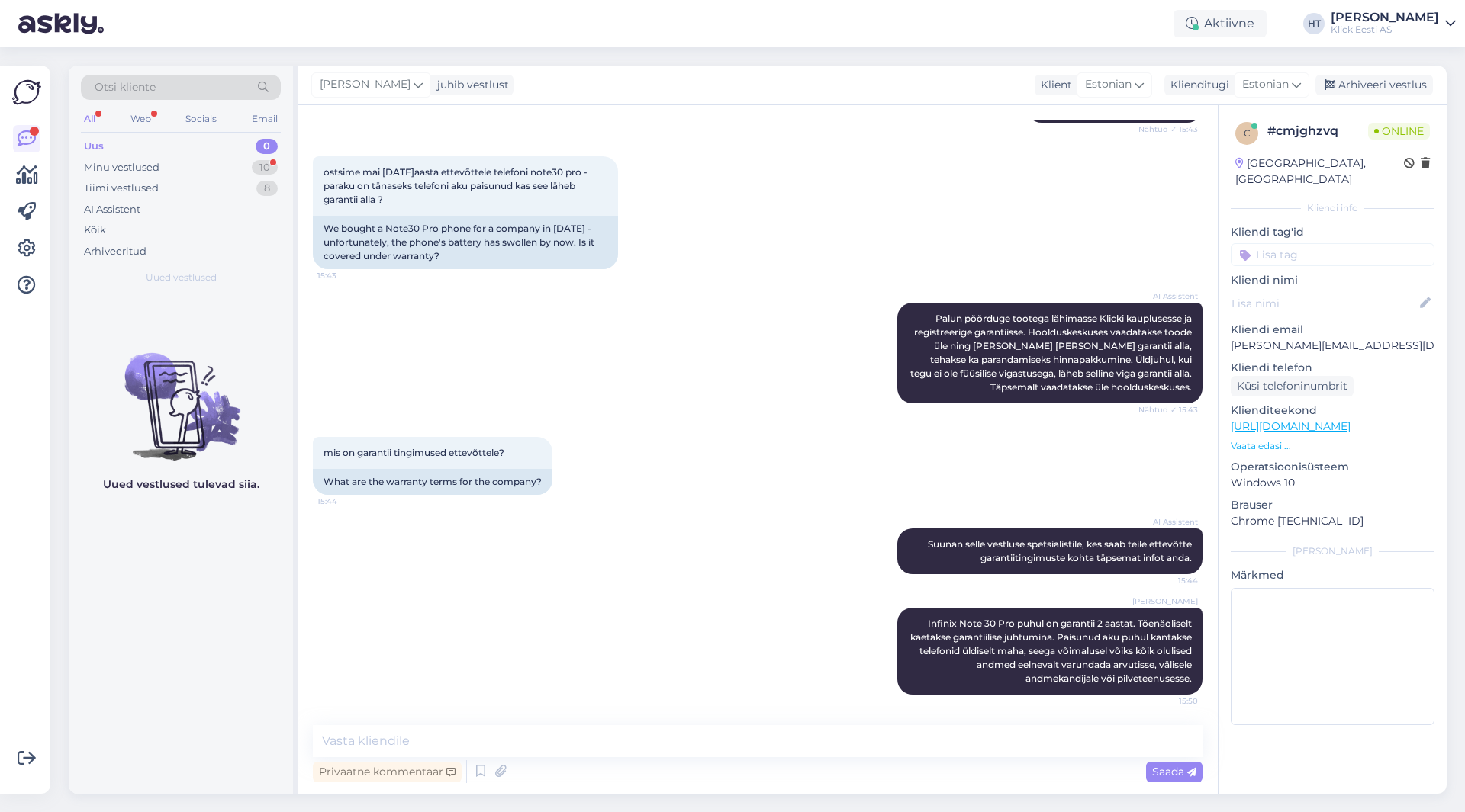
click at [627, 520] on div "AI Assistent Suunan selle vestluse spetsialistile, kes saab teile ettevõtte gar…" at bounding box center [758, 551] width 890 height 79
click at [269, 167] on div "10" at bounding box center [265, 168] width 26 height 15
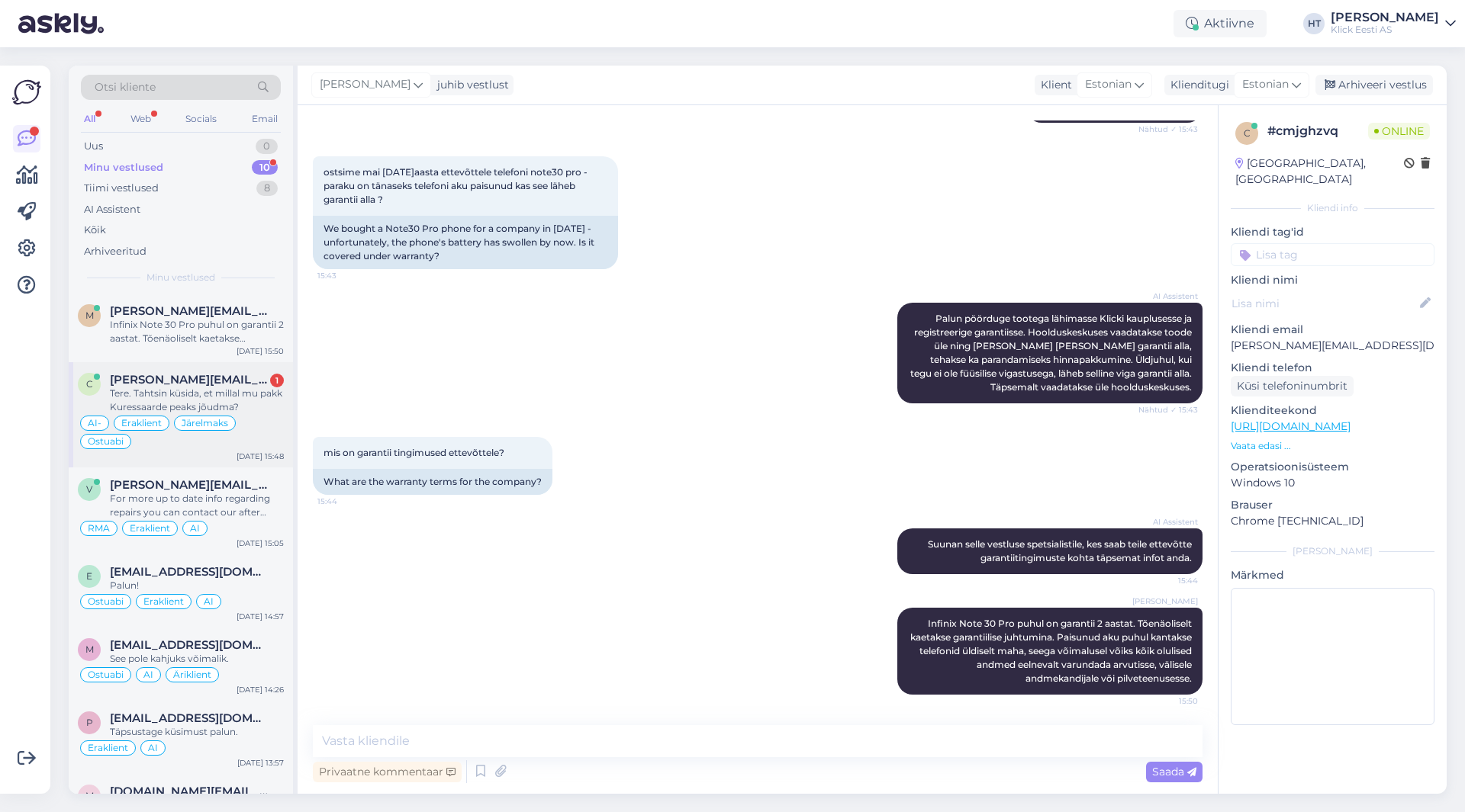
click at [270, 396] on div "Tere. Tahtsin küsida, et millal mu pakk Kuressaarde peaks jõudma?" at bounding box center [196, 400] width 174 height 27
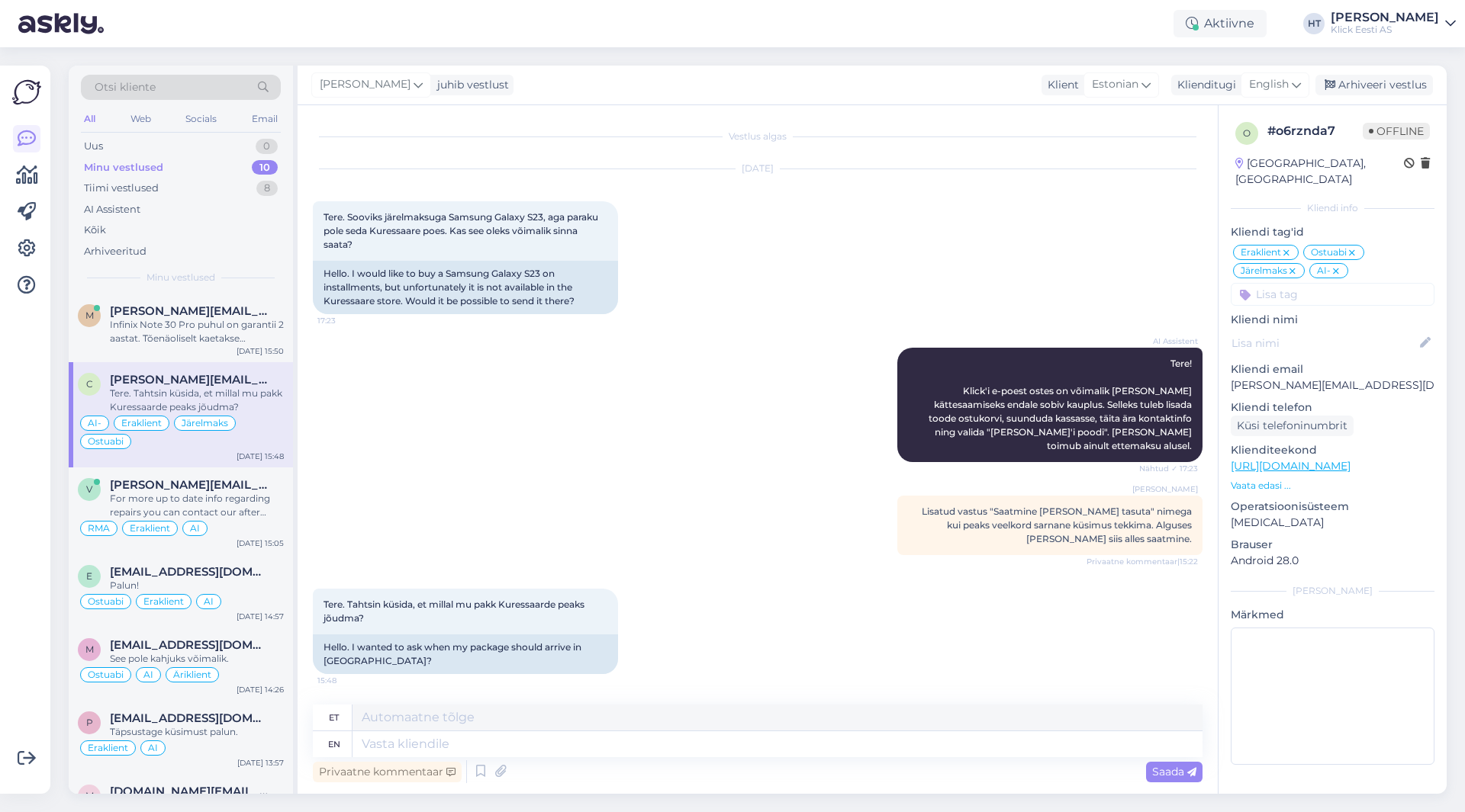
click at [1312, 378] on p "[PERSON_NAME][EMAIL_ADDRESS][DOMAIN_NAME]" at bounding box center [1333, 386] width 204 height 16
copy p "[PERSON_NAME][EMAIL_ADDRESS][DOMAIN_NAME]"
click at [852, 285] on div "[DATE] Tere. Sooviks järelmaksuga Samsung Galaxy S23, aga paraku pole seda Kure…" at bounding box center [758, 241] width 890 height 179
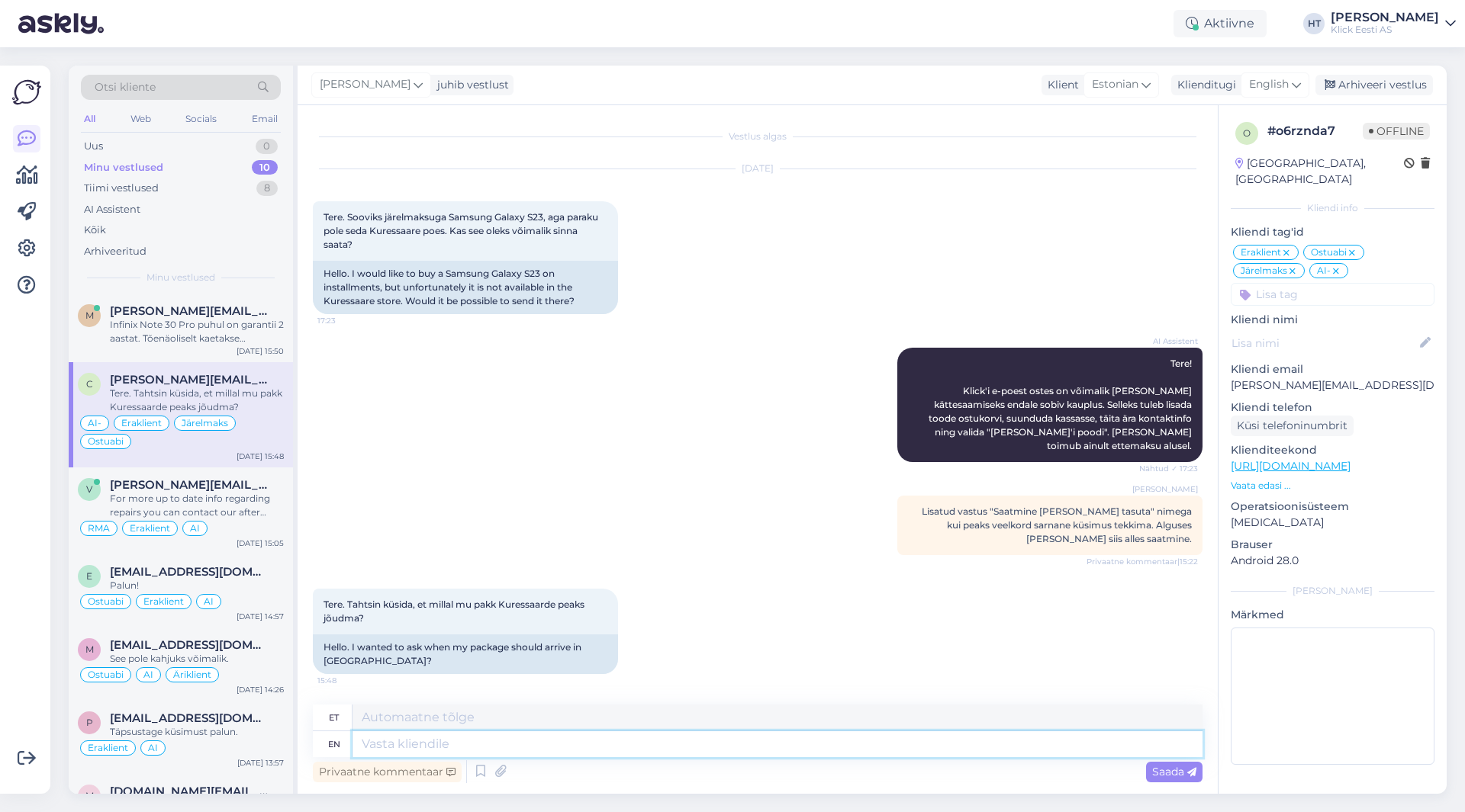
click at [582, 741] on textarea at bounding box center [778, 745] width 850 height 26
type textarea "Tarne"
type textarea "Tarne poo"
type textarea "Tarne'i kaka"
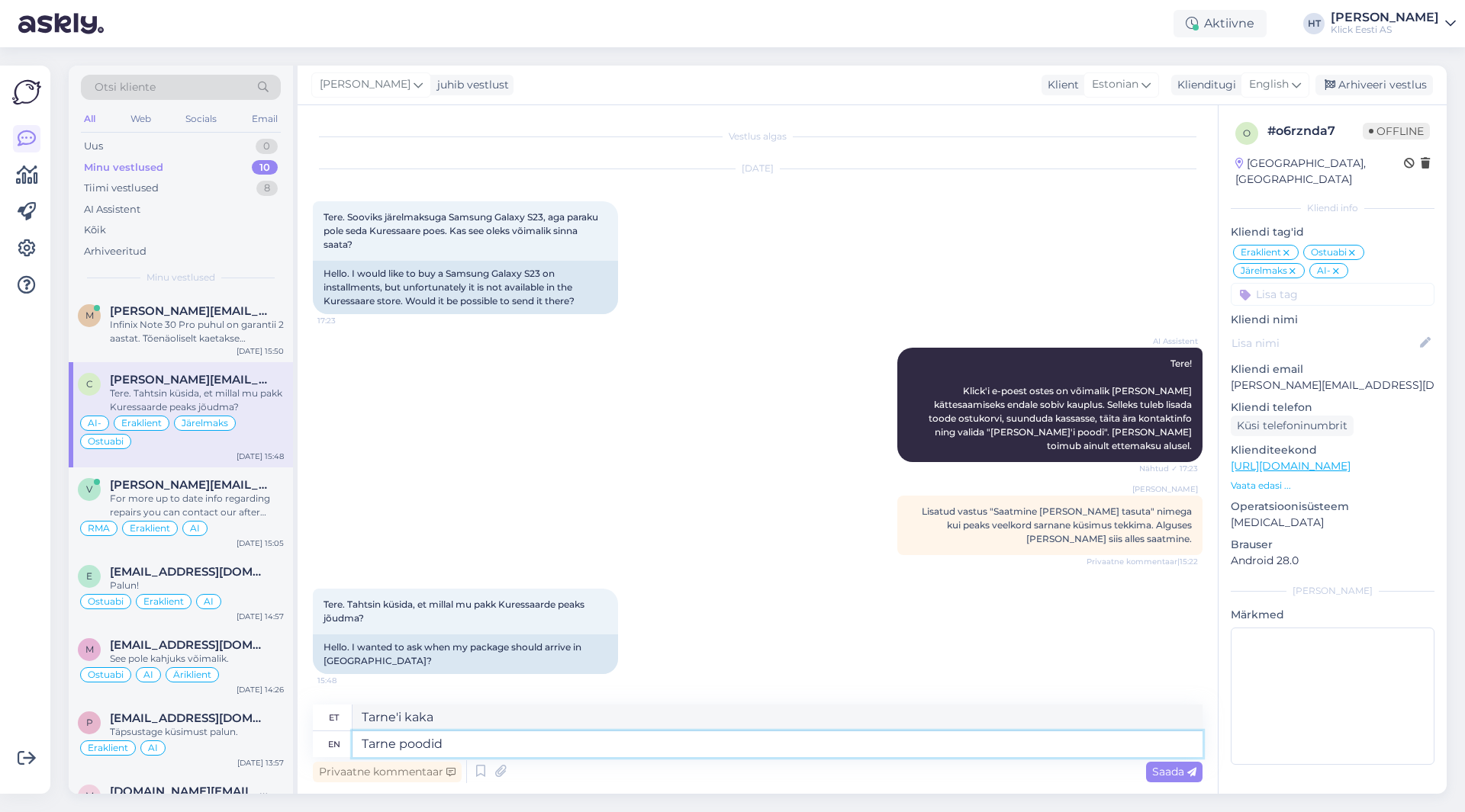
type textarea "Tarne poodide"
click at [520, 739] on textarea "Tarne poodide" at bounding box center [778, 745] width 850 height 26
type textarea "Tarne poodide vahel"
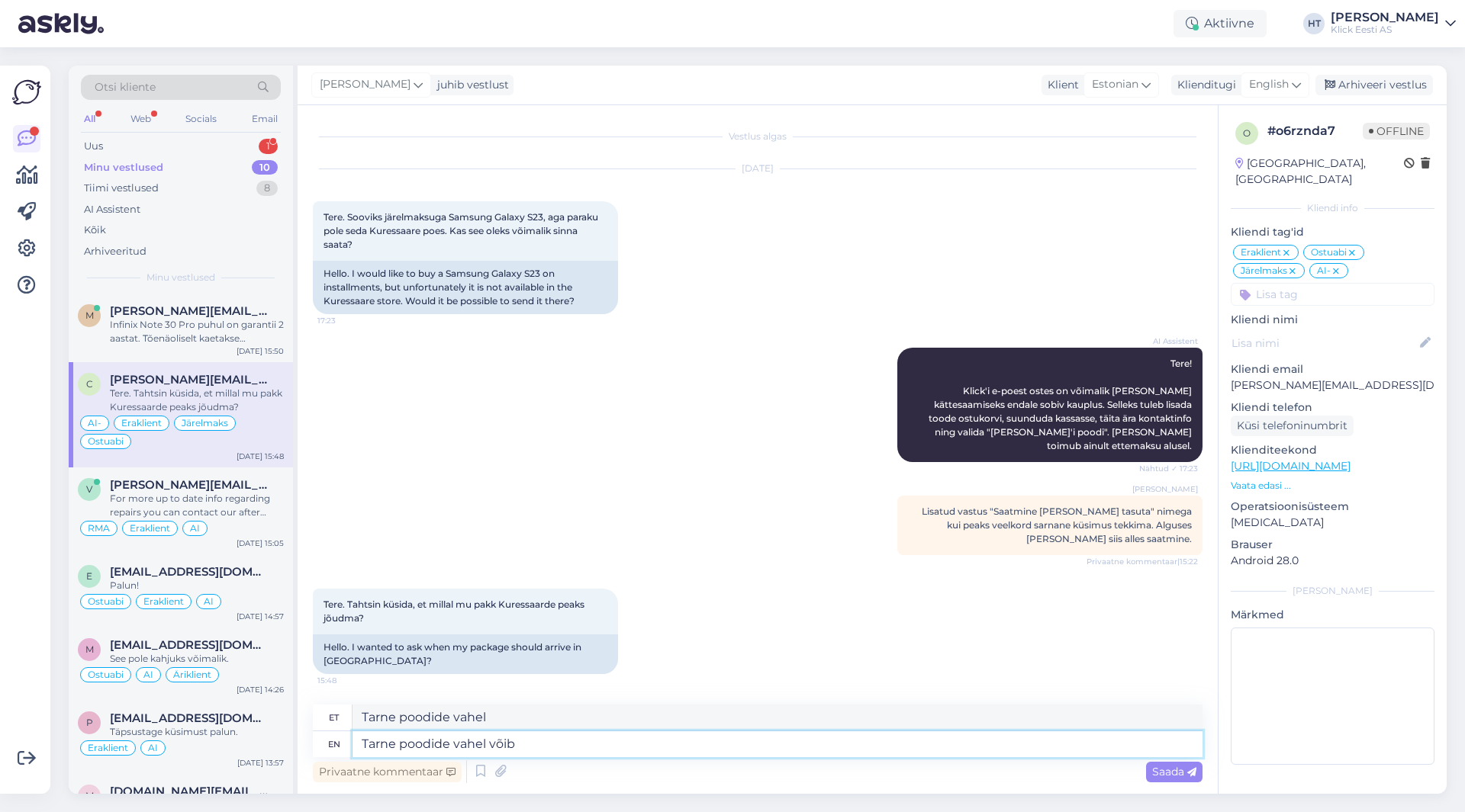
type textarea "Tarne poodide vahel võib"
type textarea "Tarne poodide vahel võib [PERSON_NAME] k"
type textarea "Tarne poodide vahel võib [PERSON_NAME]"
type textarea "Tarne poodide vahel võib [PERSON_NAME] 3"
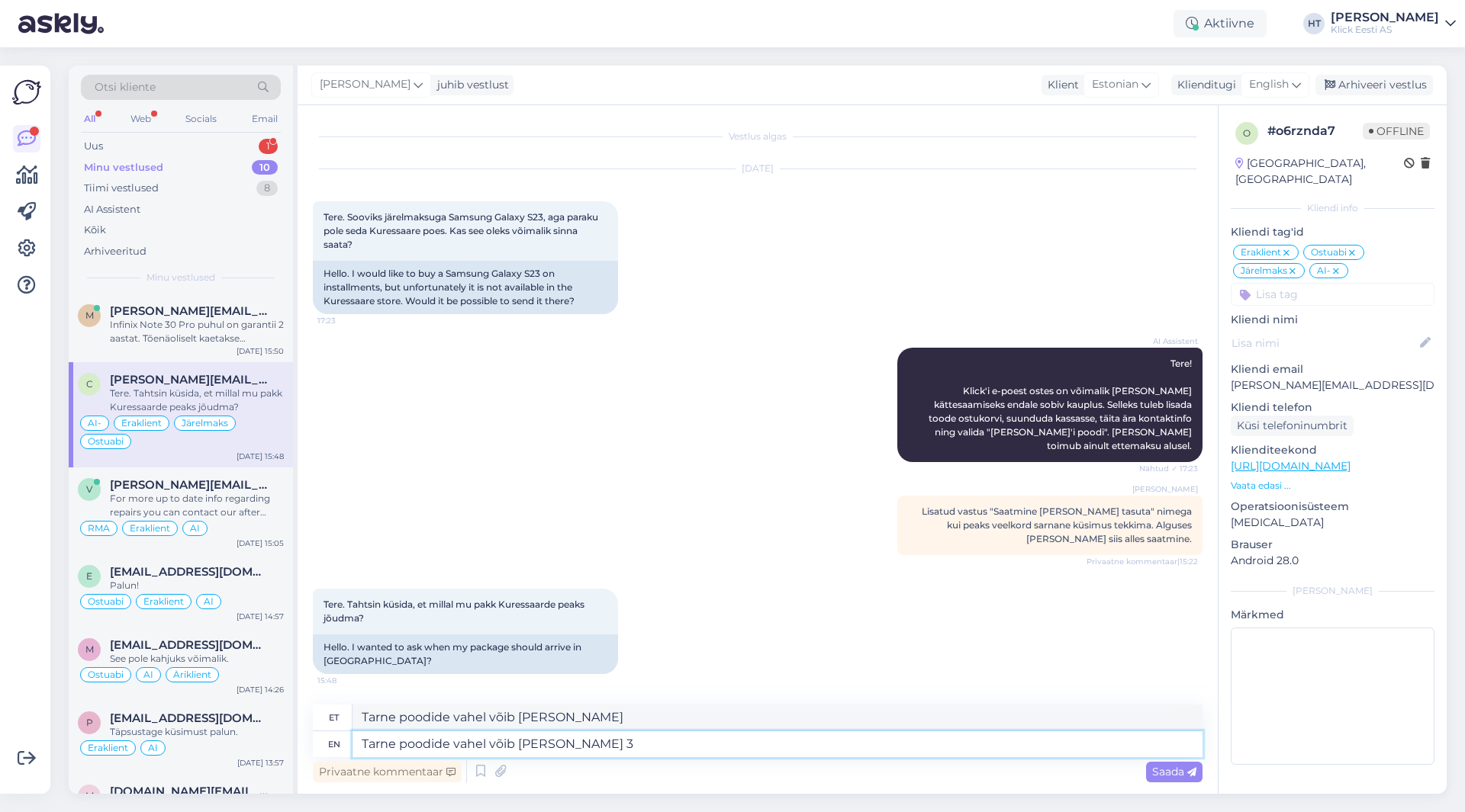
type textarea "Tarne poodide vahel võib [PERSON_NAME]"
type textarea "Tarne poodide vahel võib [PERSON_NAME] 3 t"
type textarea "Tarne poodide vahel võib [PERSON_NAME] 3"
type textarea "Tarne poodide vahel võib [PERSON_NAME] 3 tööpäave."
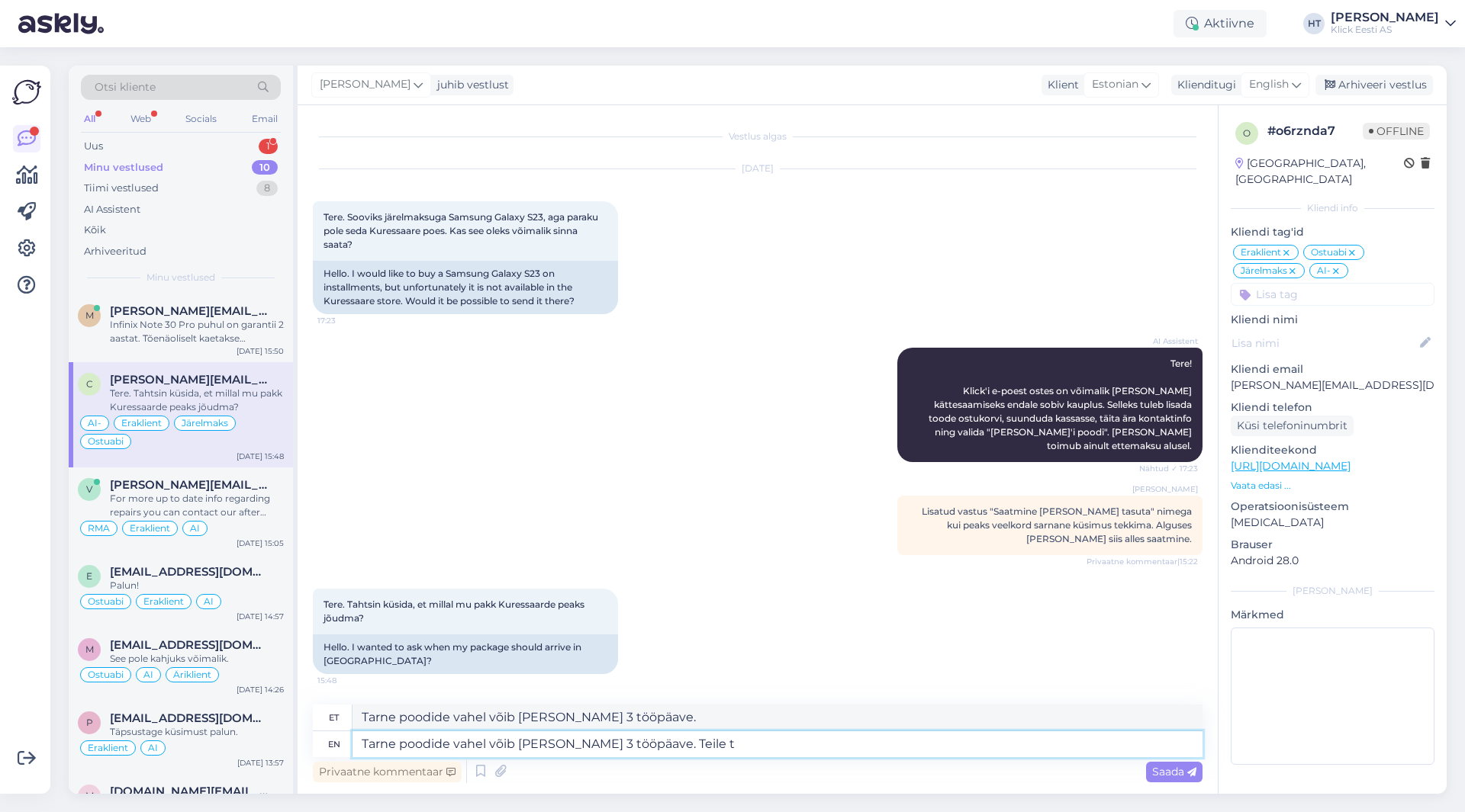
type textarea "Tarne poodide vahel võib [PERSON_NAME] 3 tööpäave. Teile tu"
type textarea "Tarne poodide vahel võib [PERSON_NAME] 3 tööpäave. Teile"
type textarea "Tarne poodide vahel võib [PERSON_NAME] 3 tööpäave. Teile tuleb m"
type textarea "Tarne poodide vahel võib [PERSON_NAME] 3 tööpäave. Teile tuleb"
type textarea "Tarne poodide vahel võib [PERSON_NAME] 3 tööpäave. Teile tuleb [PERSON_NAME]"
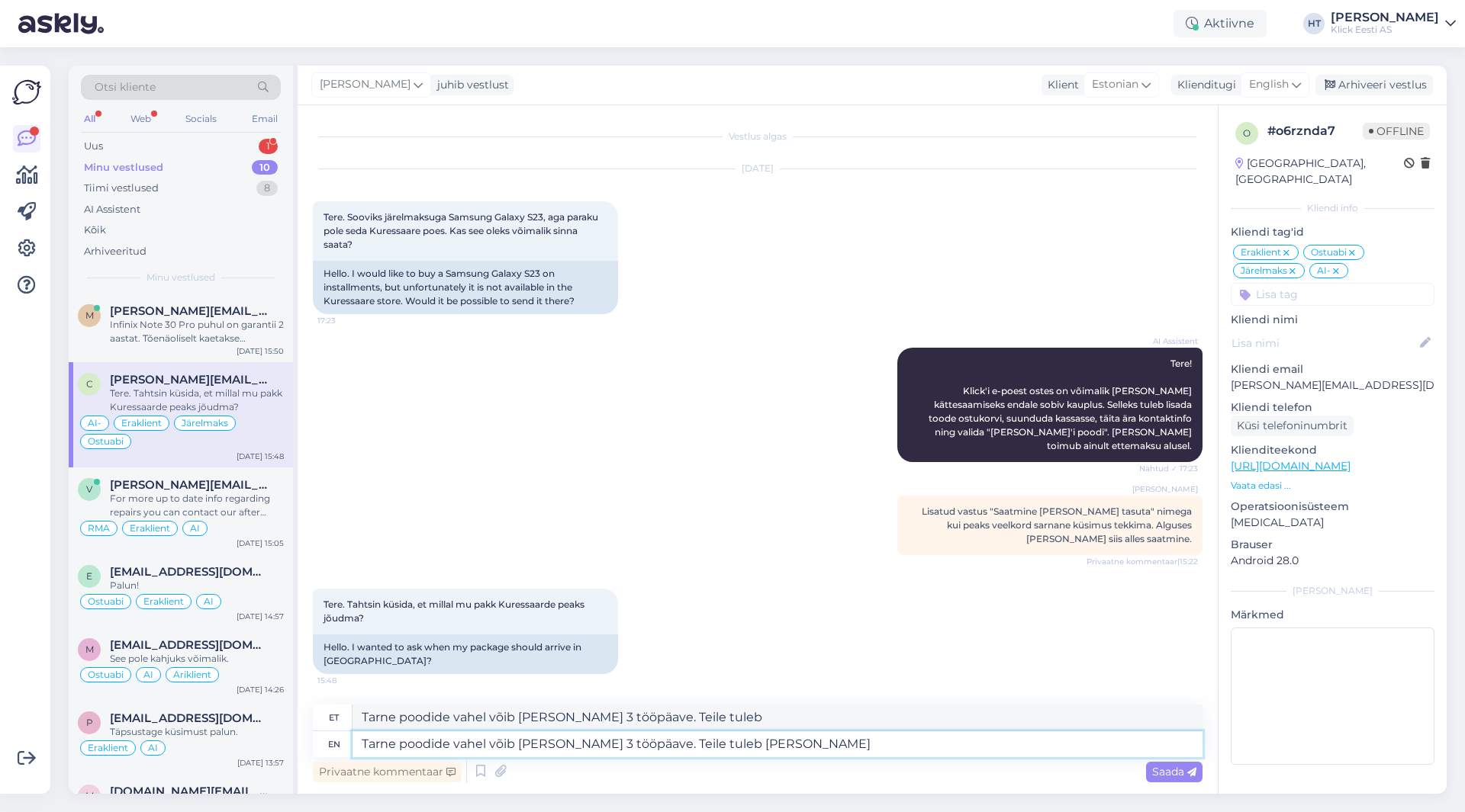
type textarea "Tarne poodide vahel võib [PERSON_NAME] 3 tööpäave. Teile tuleb [PERSON_NAME]"
type textarea "Tarne poodide vahel võib [PERSON_NAME] 3 tööpäave. Teile tuleb [PERSON_NAME] k"
type textarea "Tarne poodide vahel võib [PERSON_NAME] 3 tööpäave. Teile tuleb [PERSON_NAME]"
type textarea "Tarne poodide vahel võib [PERSON_NAME] 3 tööpäave. Teile tuleb [PERSON_NAME] ki…"
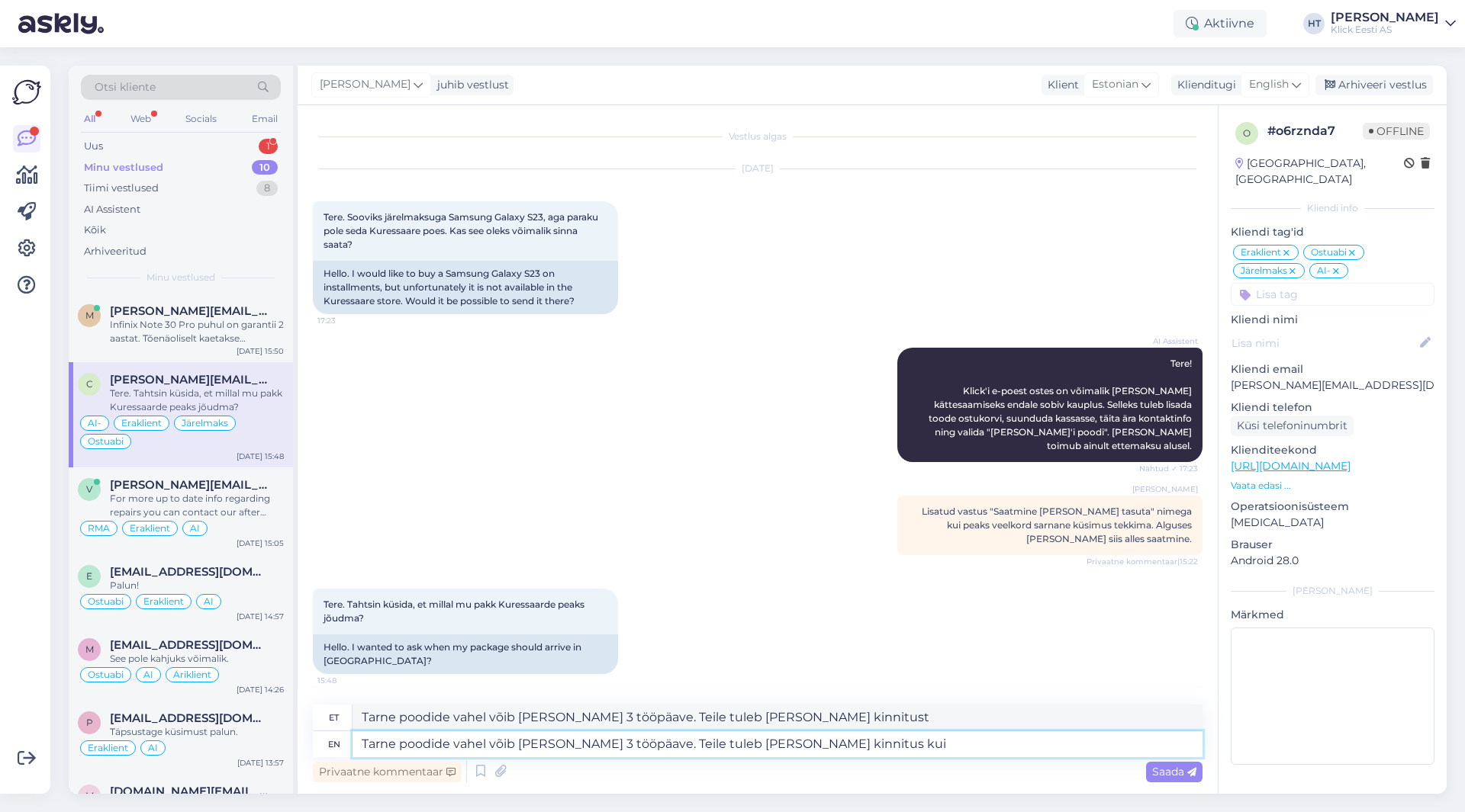
type textarea "Tarne poodide vahel võib [PERSON_NAME] 3 tööpäave. Teile tuleb [PERSON_NAME] ki…"
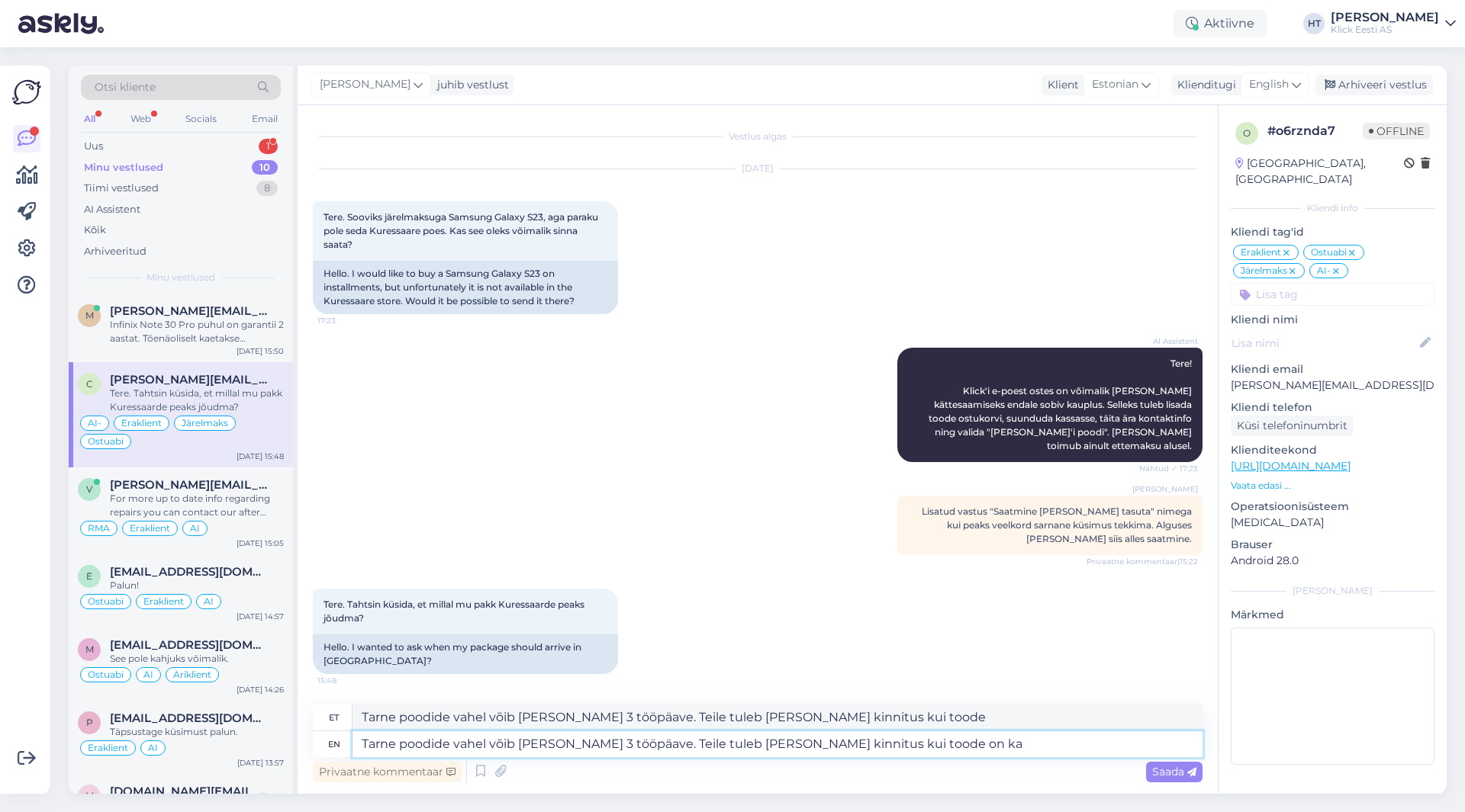
type textarea "Tarne poodide vahel võib [PERSON_NAME] 3 tööpäave. Teile tuleb [PERSON_NAME] ki…"
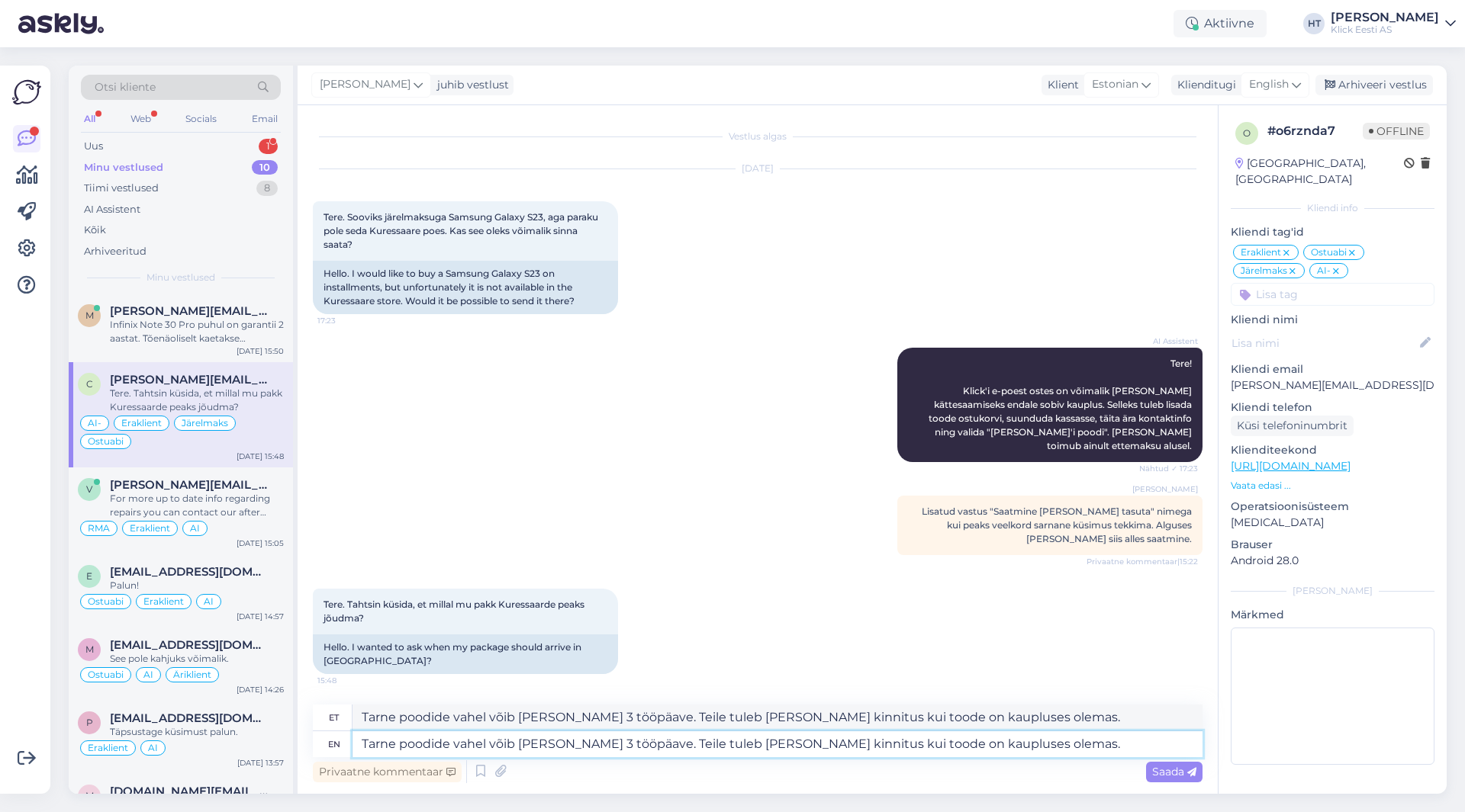
click at [649, 742] on textarea "Tarne poodide vahel võib [PERSON_NAME] 3 tööpäave. Teile tuleb [PERSON_NAME] ki…" at bounding box center [778, 745] width 850 height 26
type textarea "Tarne poodide vahel võib [PERSON_NAME] 3 tööpäava. Teile tuleb [PERSON_NAME] ki…"
type textarea "Tarne poodide vahel võib [PERSON_NAME] 3 tööpäeva. Teile tuleb [PERSON_NAME] ki…"
click at [1046, 745] on textarea "Tarne poodide vahel võib [PERSON_NAME] 3 tööpäeva. Teile tuleb [PERSON_NAME] ki…" at bounding box center [778, 745] width 850 height 26
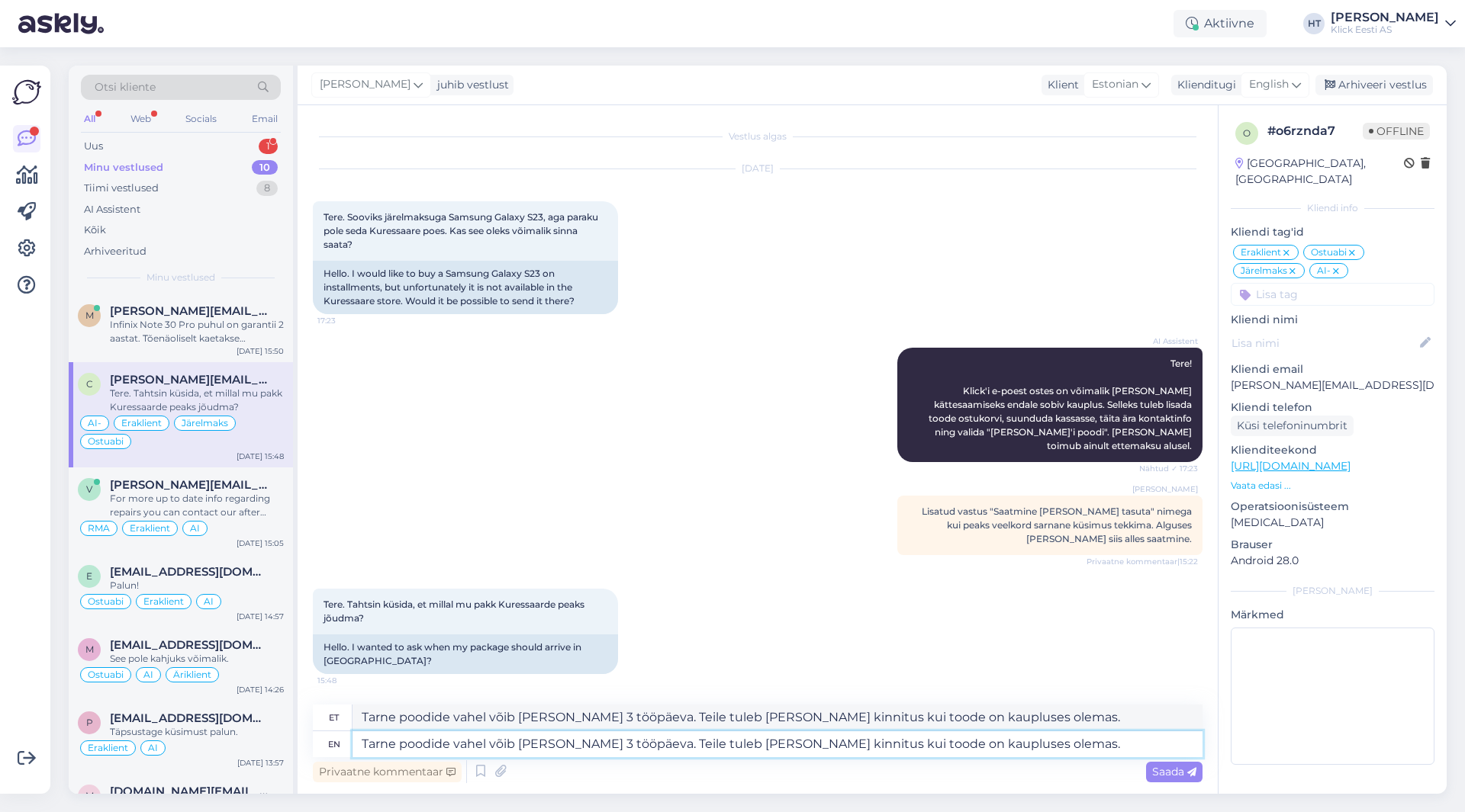
click at [1046, 745] on textarea "Tarne poodide vahel võib [PERSON_NAME] 3 tööpäeva. Teile tuleb [PERSON_NAME] ki…" at bounding box center [778, 745] width 850 height 26
type textarea "Tarne poodide vahel võib [PERSON_NAME] 3 tööpäeva. Teile tuleb [PERSON_NAME] ki…"
click at [1254, 87] on span "English" at bounding box center [1269, 84] width 39 height 17
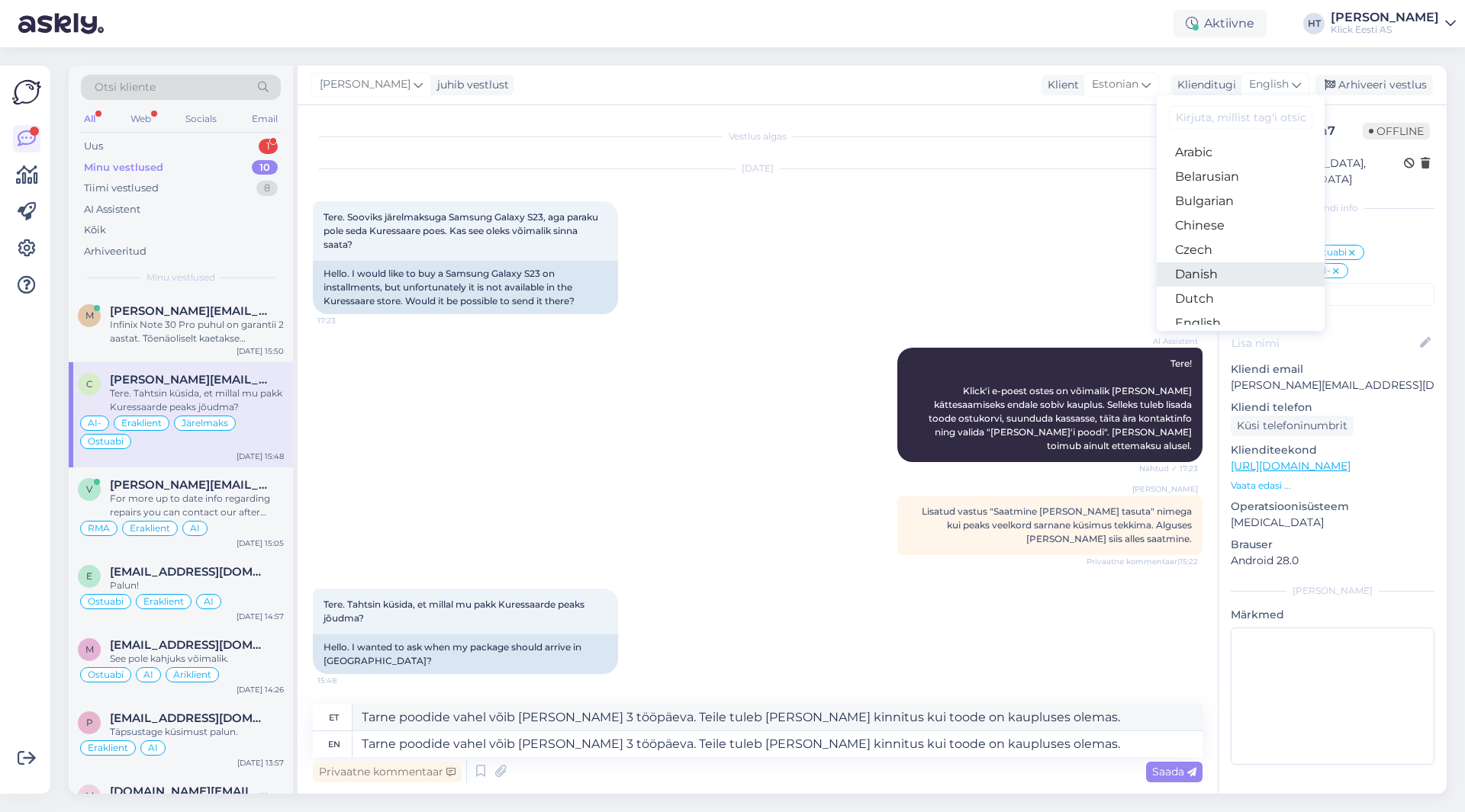
scroll to position [76, 0]
click at [1218, 273] on link "Estonian" at bounding box center [1240, 272] width 168 height 24
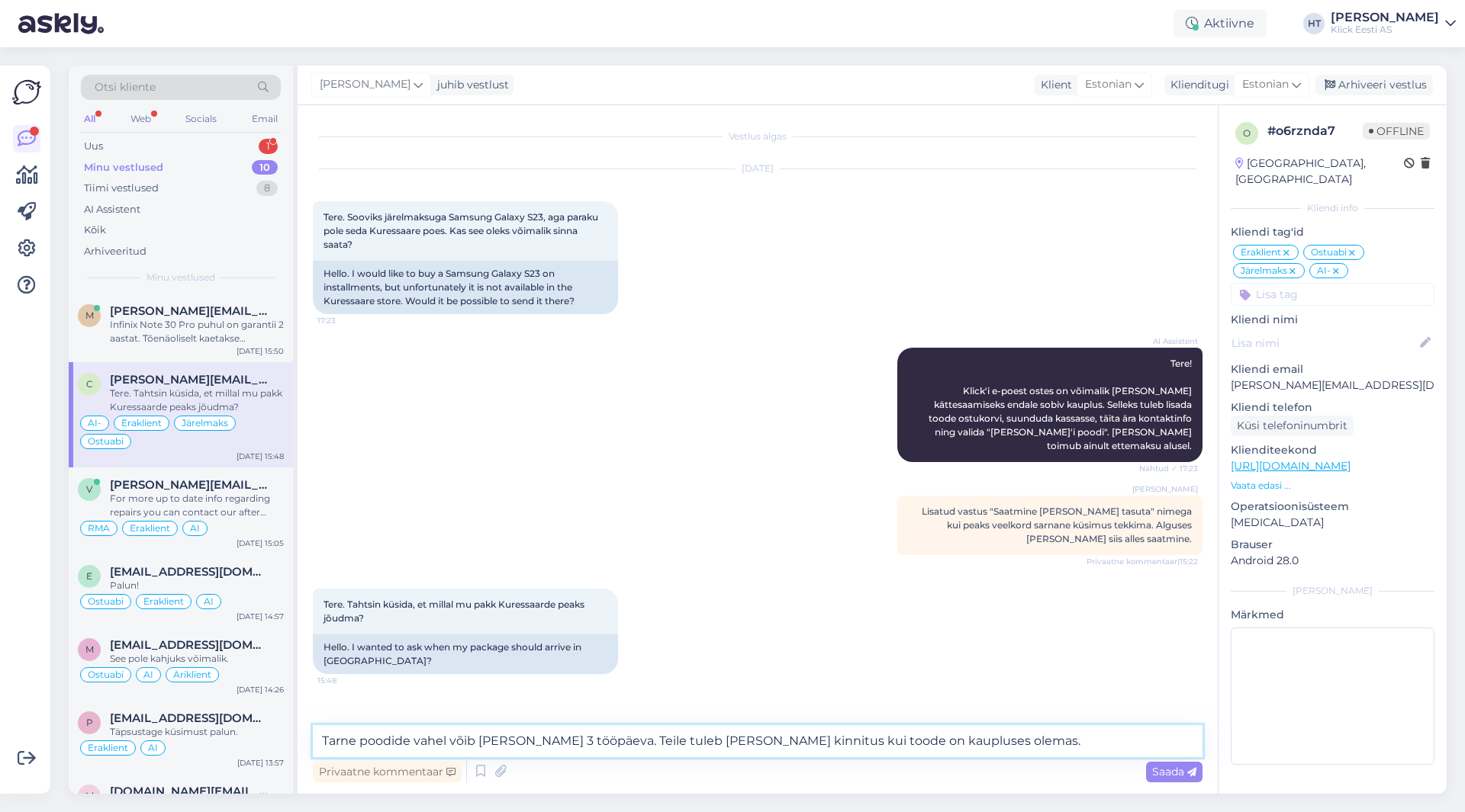
click at [1014, 738] on textarea "Tarne poodide vahel võib [PERSON_NAME] 3 tööpäeva. Teile tuleb [PERSON_NAME] ki…" at bounding box center [758, 741] width 890 height 32
click at [1022, 741] on textarea "Tarne poodide vahel võib [PERSON_NAME] 3 tööpäeva. Teile tuleb [PERSON_NAME] ki…" at bounding box center [758, 741] width 890 height 32
drag, startPoint x: 799, startPoint y: 741, endPoint x: 753, endPoint y: 742, distance: 46.0
click at [753, 742] on textarea "Tarne poodide vahel võib [PERSON_NAME] 3 tööpäeva. Teile tuleb [PERSON_NAME] ki…" at bounding box center [758, 741] width 890 height 32
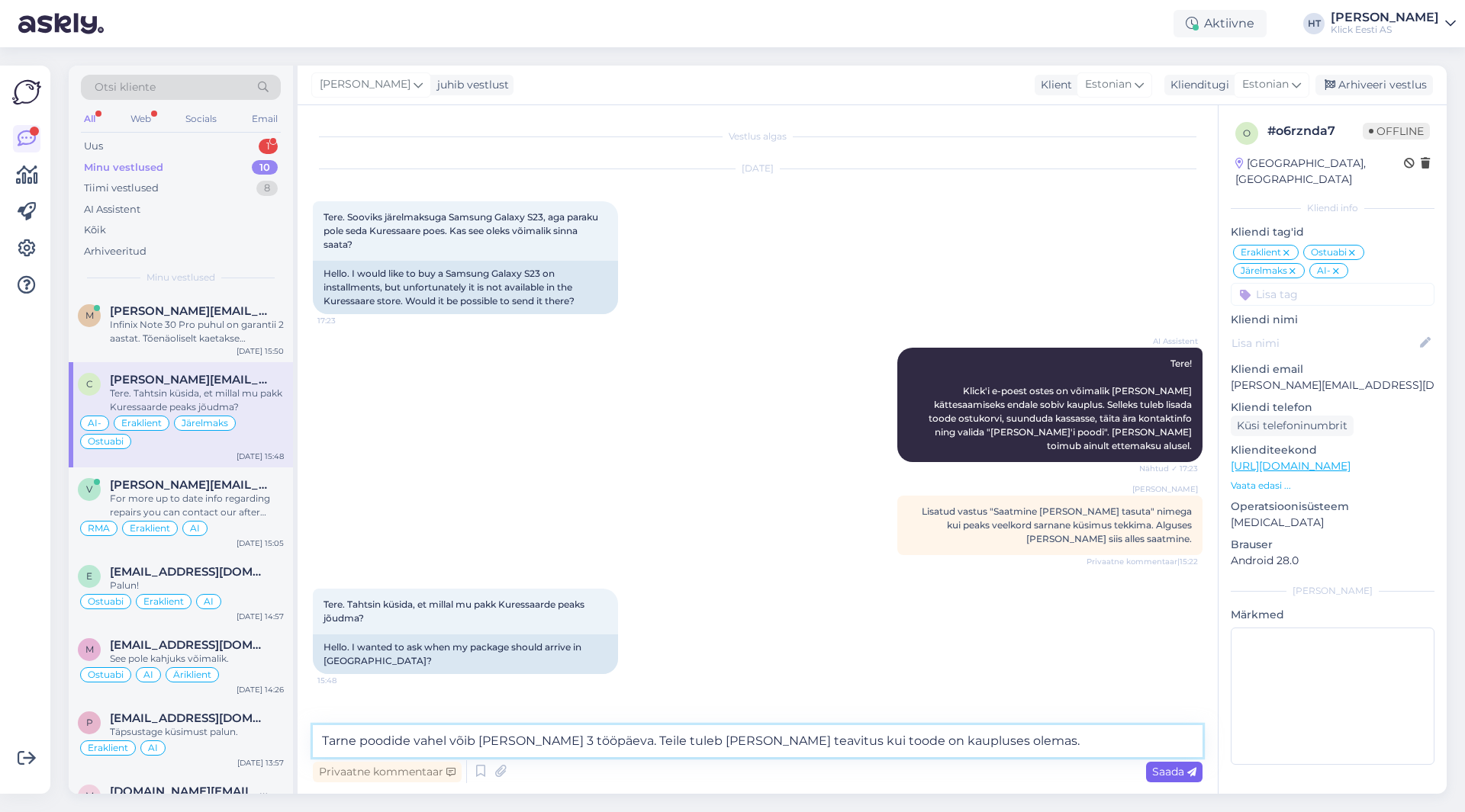
type textarea "Tarne poodide vahel võib [PERSON_NAME] 3 tööpäeva. Teile tuleb [PERSON_NAME] te…"
click at [1163, 775] on span "Saada" at bounding box center [1174, 771] width 44 height 14
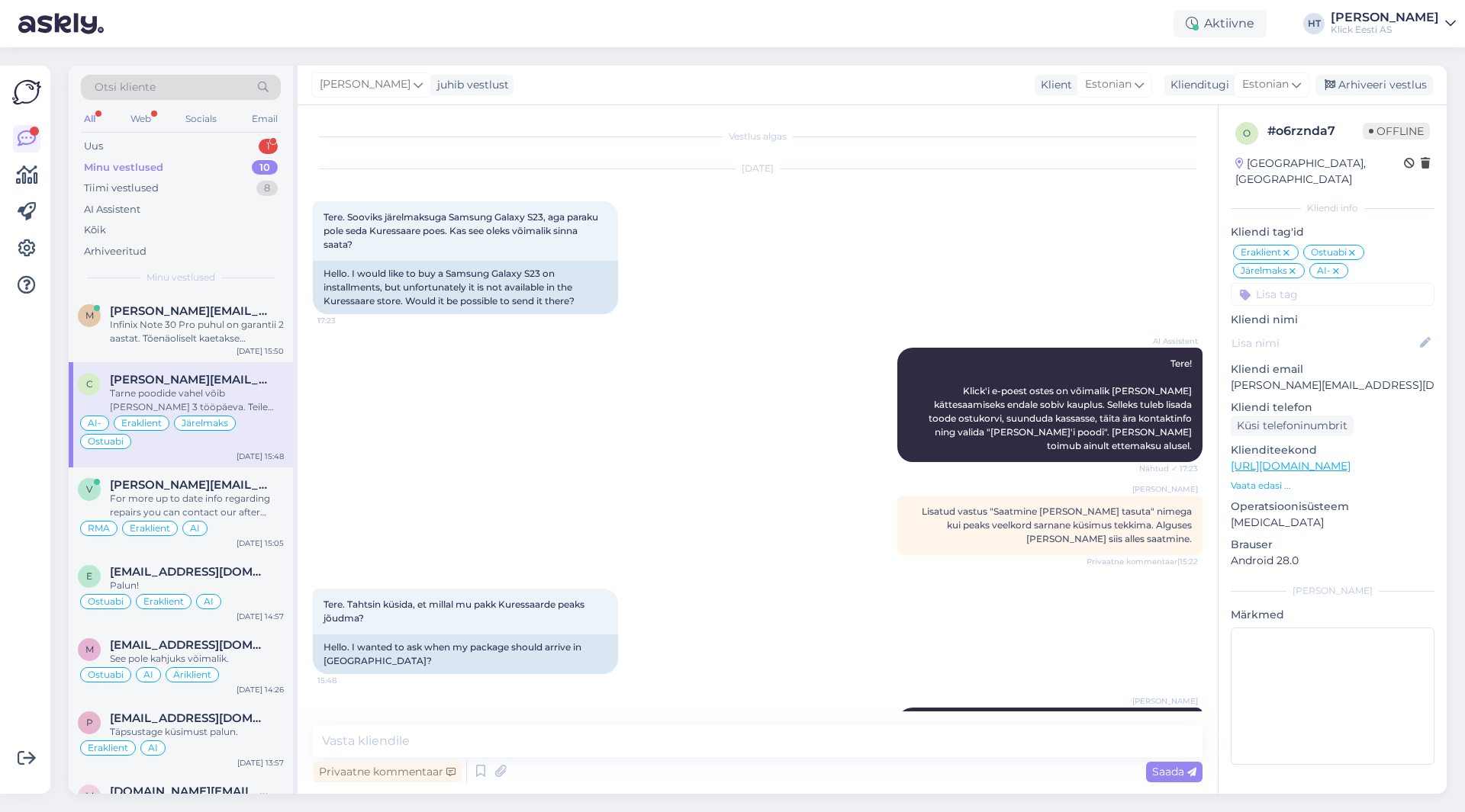
scroll to position [45, 0]
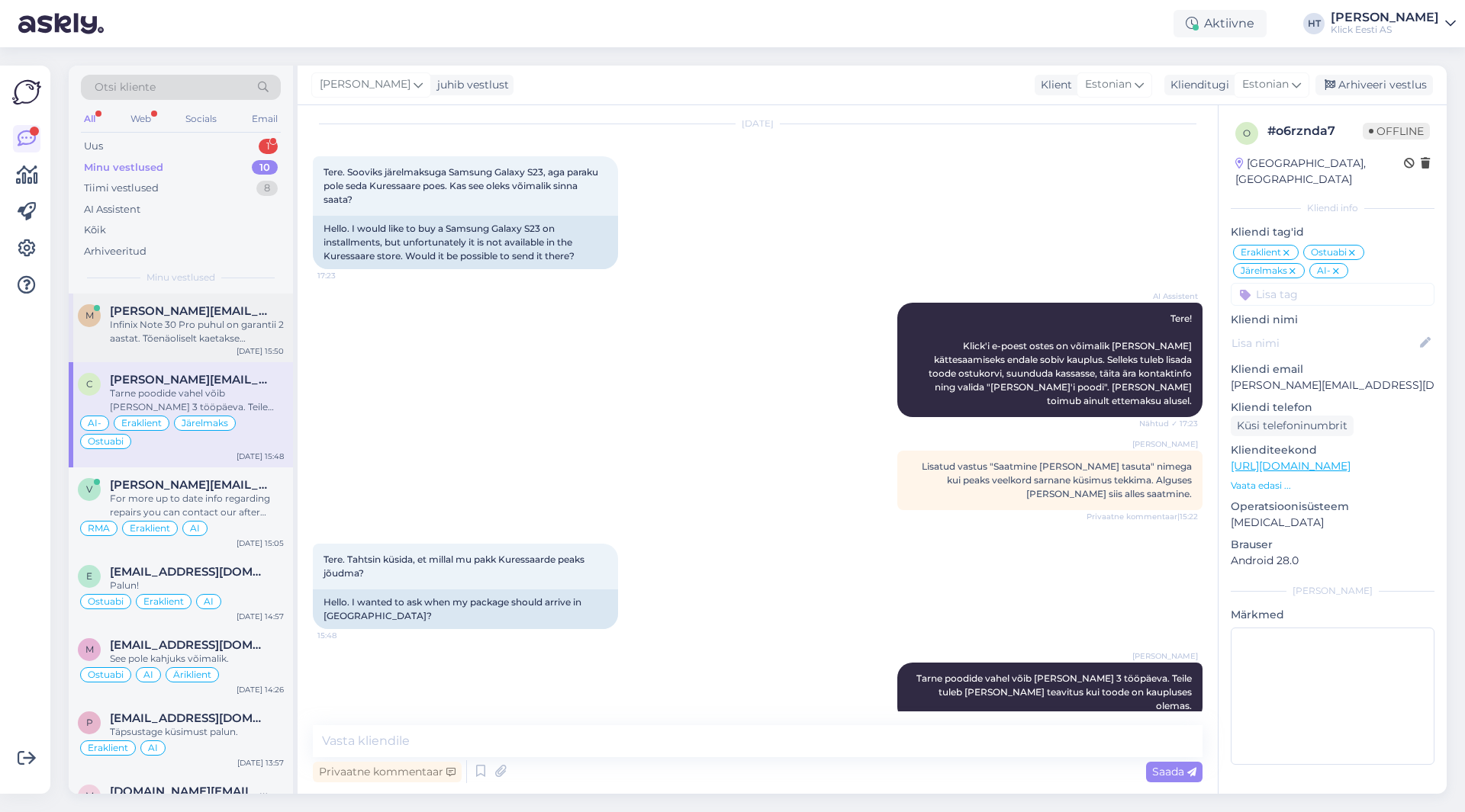
click at [192, 339] on div "Infinix Note 30 Pro puhul on garantii 2 aastat. Tõenäoliselt kaetakse garantiil…" at bounding box center [196, 332] width 174 height 27
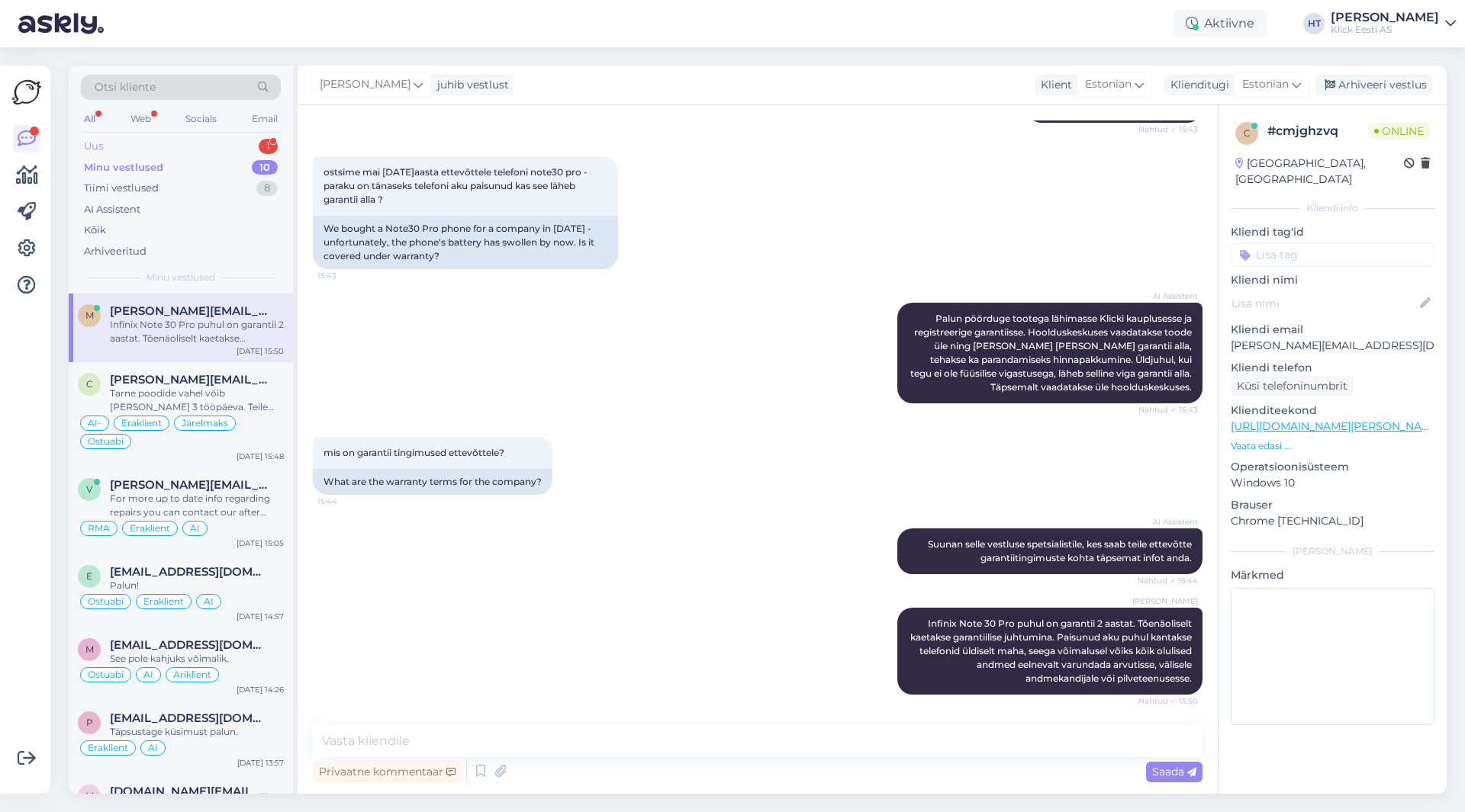
click at [241, 146] on div "Uus 1" at bounding box center [180, 146] width 200 height 22
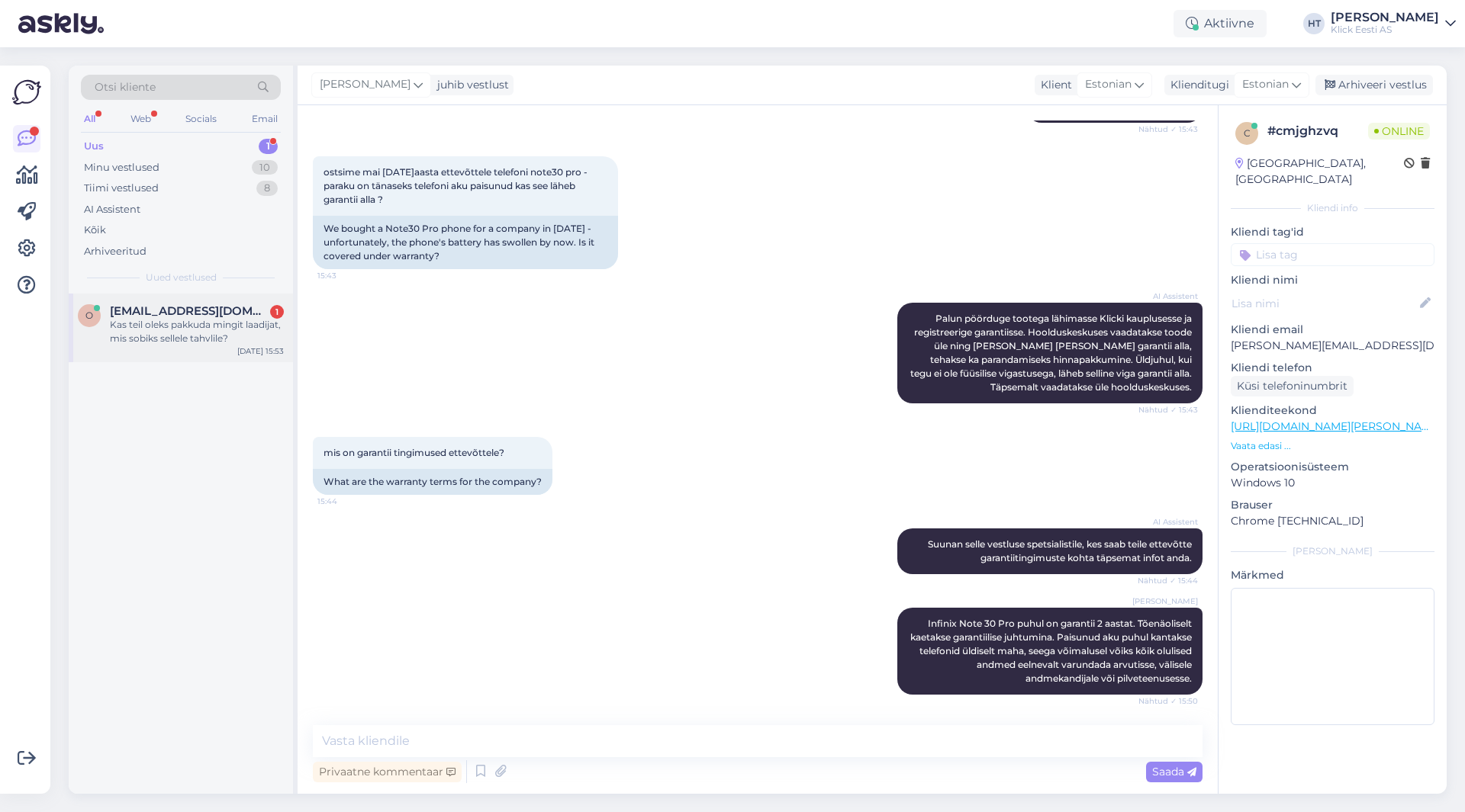
click at [216, 325] on div "Kas teil oleks pakkuda mingit laadijat, mis sobiks sellele tahvlile?" at bounding box center [196, 332] width 174 height 27
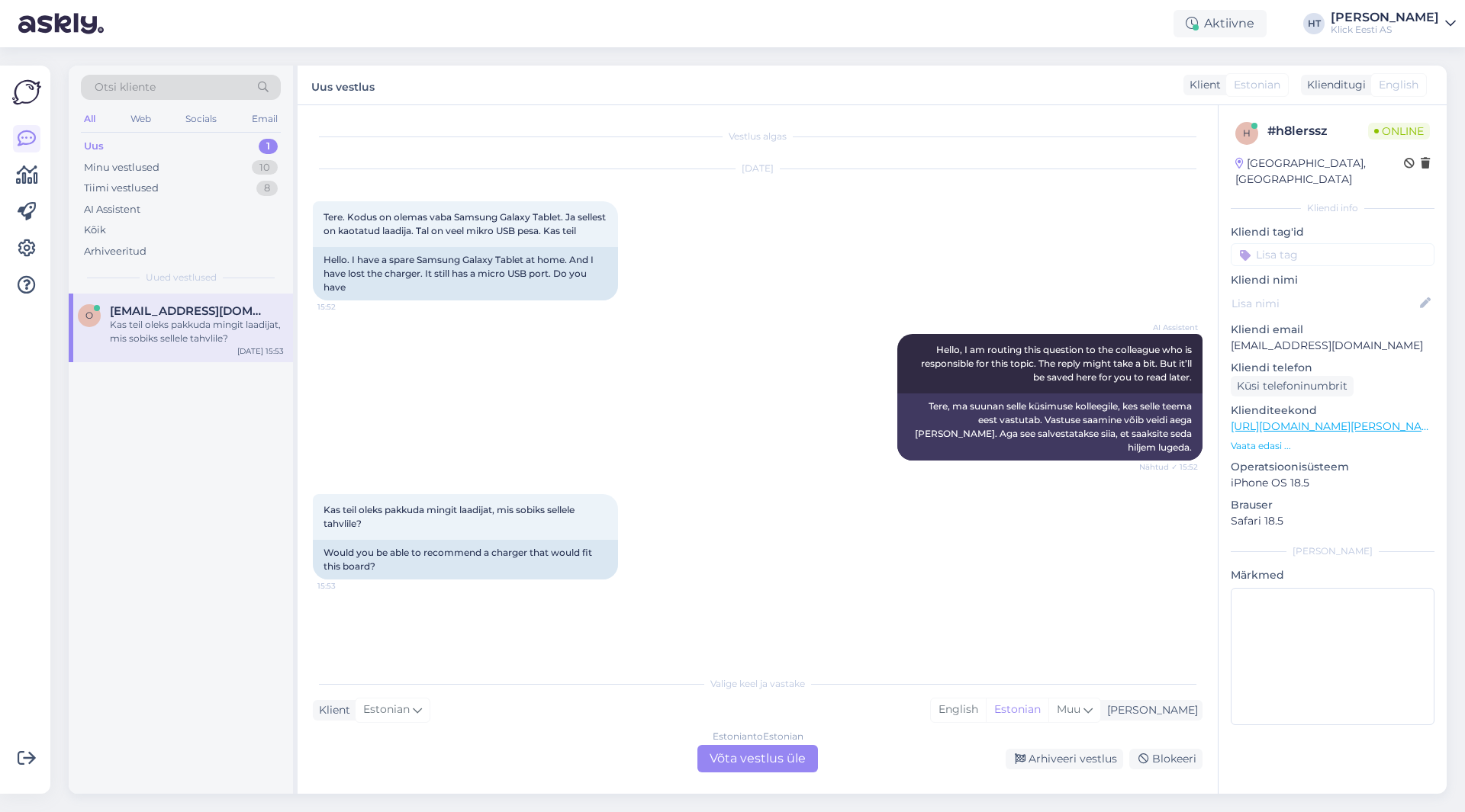
click at [759, 762] on div "Estonian to Estonian Võta vestlus üle" at bounding box center [758, 759] width 120 height 27
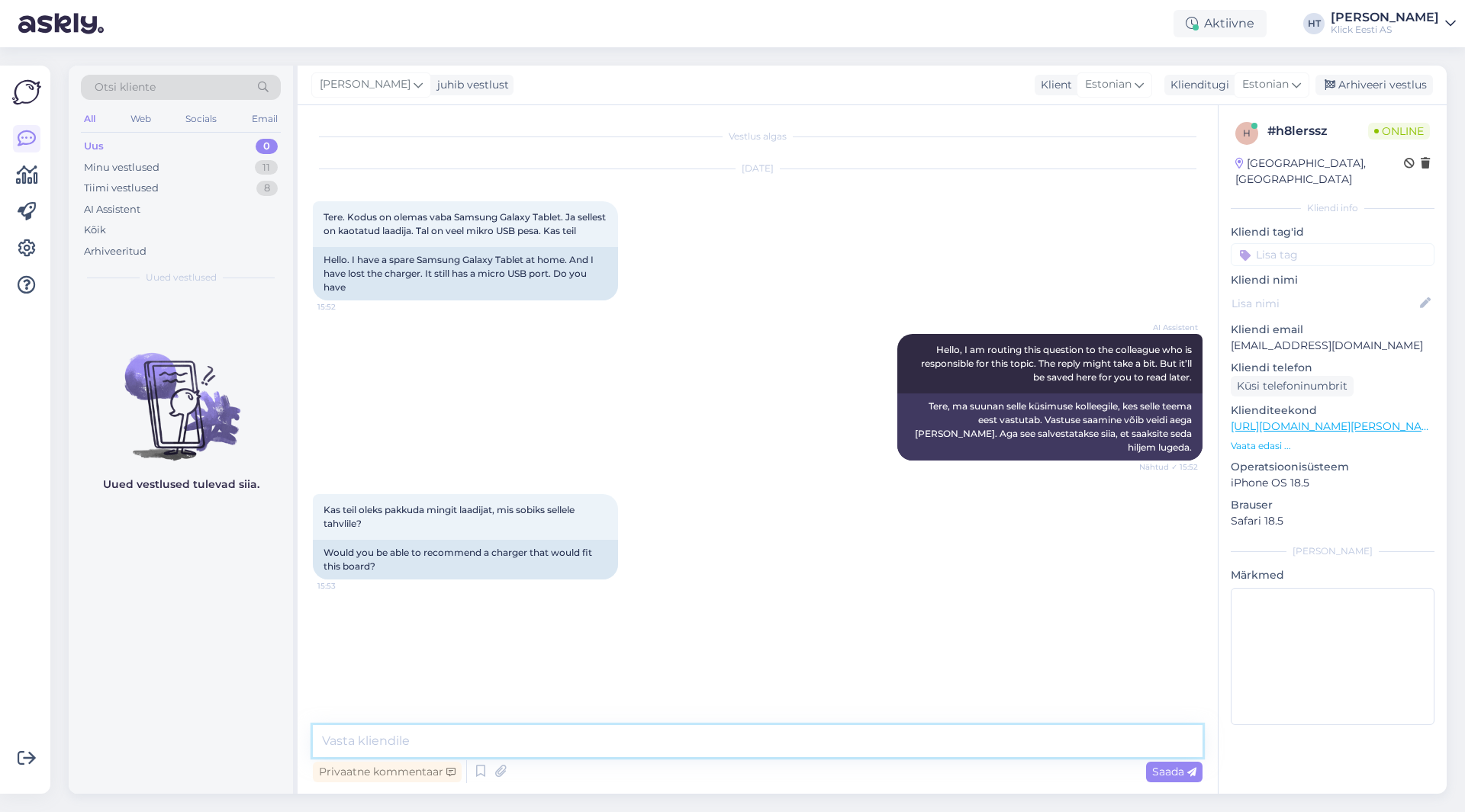
click at [763, 741] on textarea at bounding box center [758, 741] width 890 height 32
type textarea "Kas tavis on kaablit, seinaadapterit või mõlemat?"
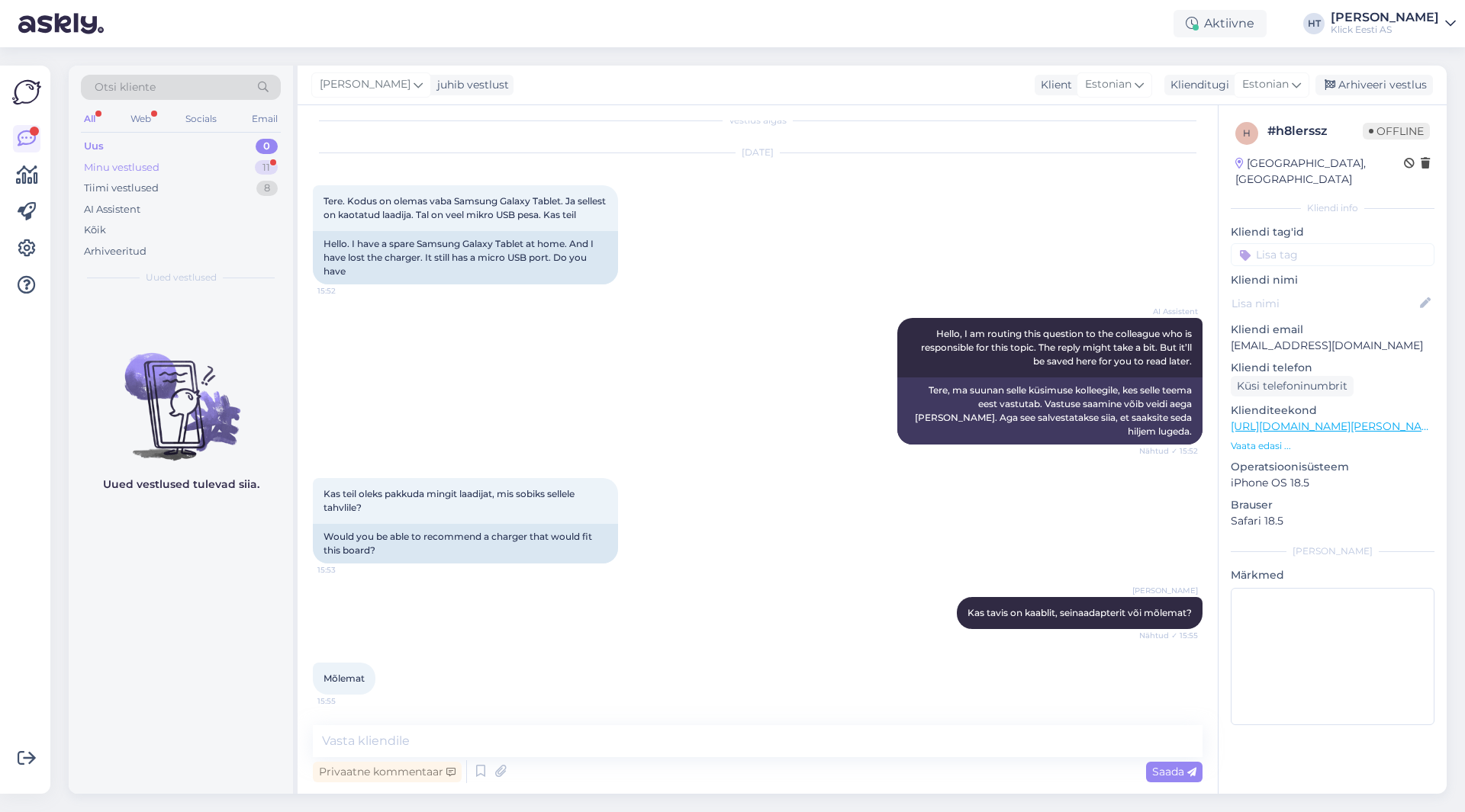
click at [258, 174] on div "Minu vestlused 11" at bounding box center [180, 168] width 200 height 22
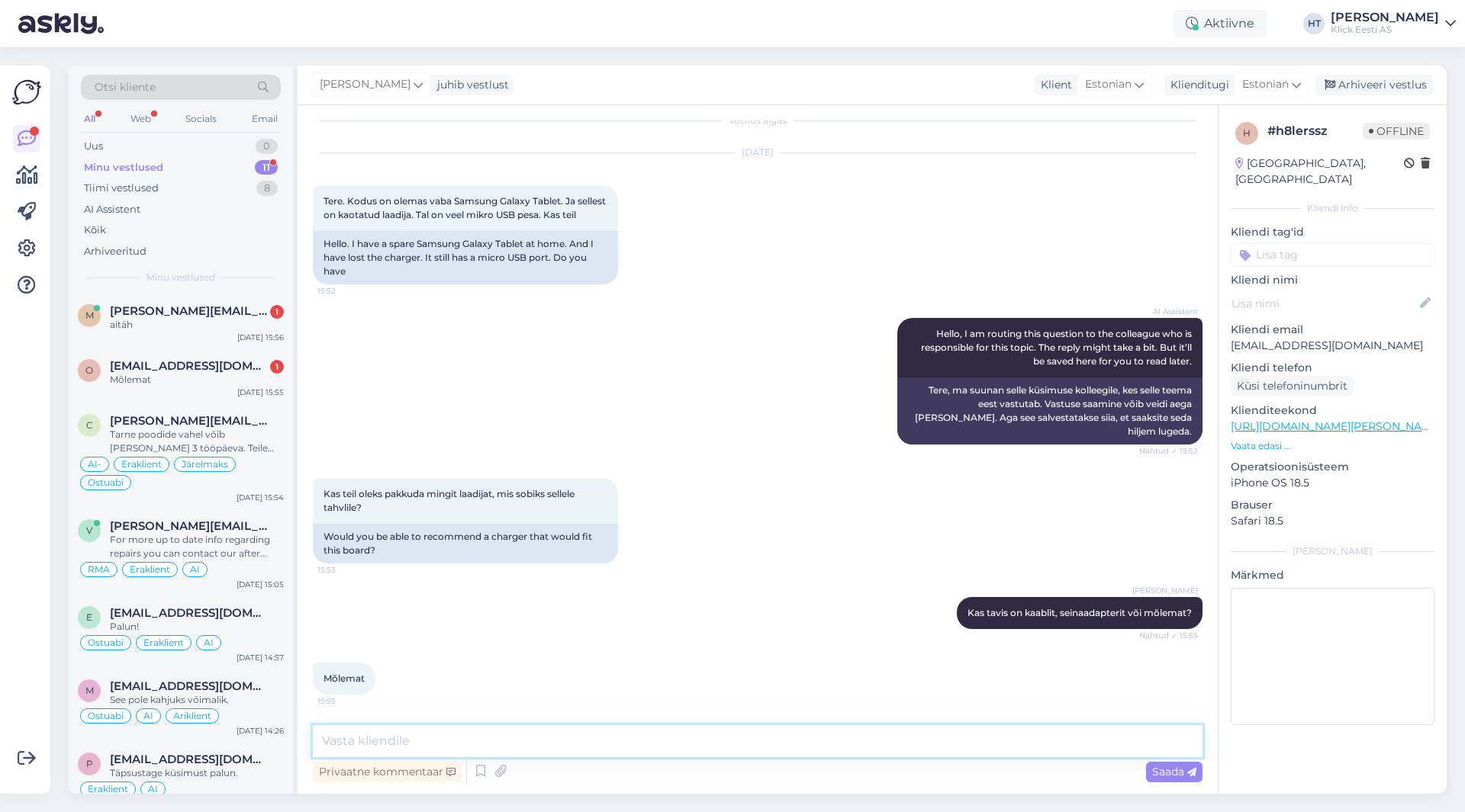
click at [476, 728] on textarea at bounding box center [758, 741] width 890 height 32
paste textarea "[URL][DOMAIN_NAME]"
type textarea "Oleks järgnev komplekt saadaval: [URL][DOMAIN_NAME]"
click at [1019, 737] on textarea "Oleks järgnev komplekt saadaval: [URL][DOMAIN_NAME]" at bounding box center [758, 741] width 890 height 32
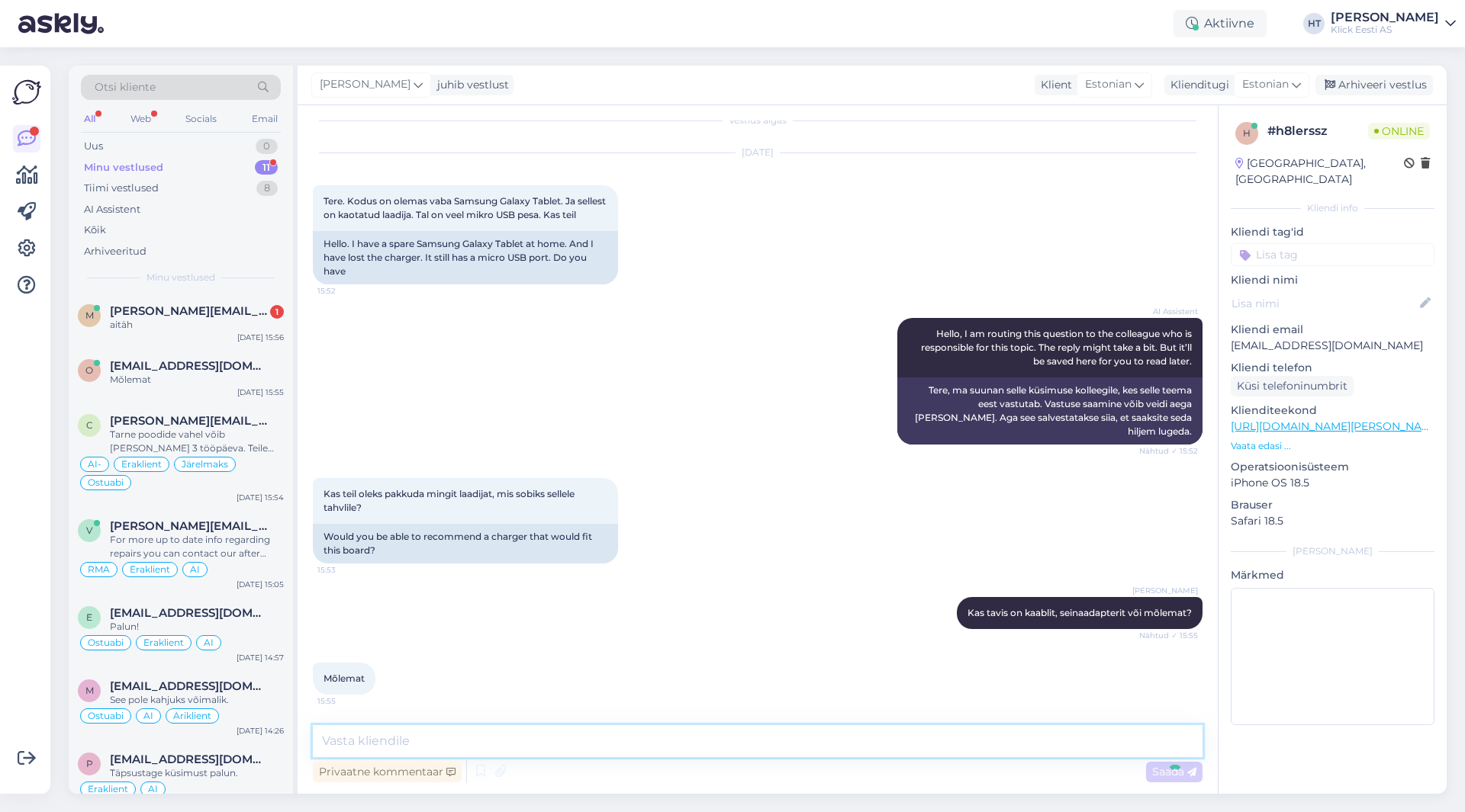
scroll to position [109, 0]
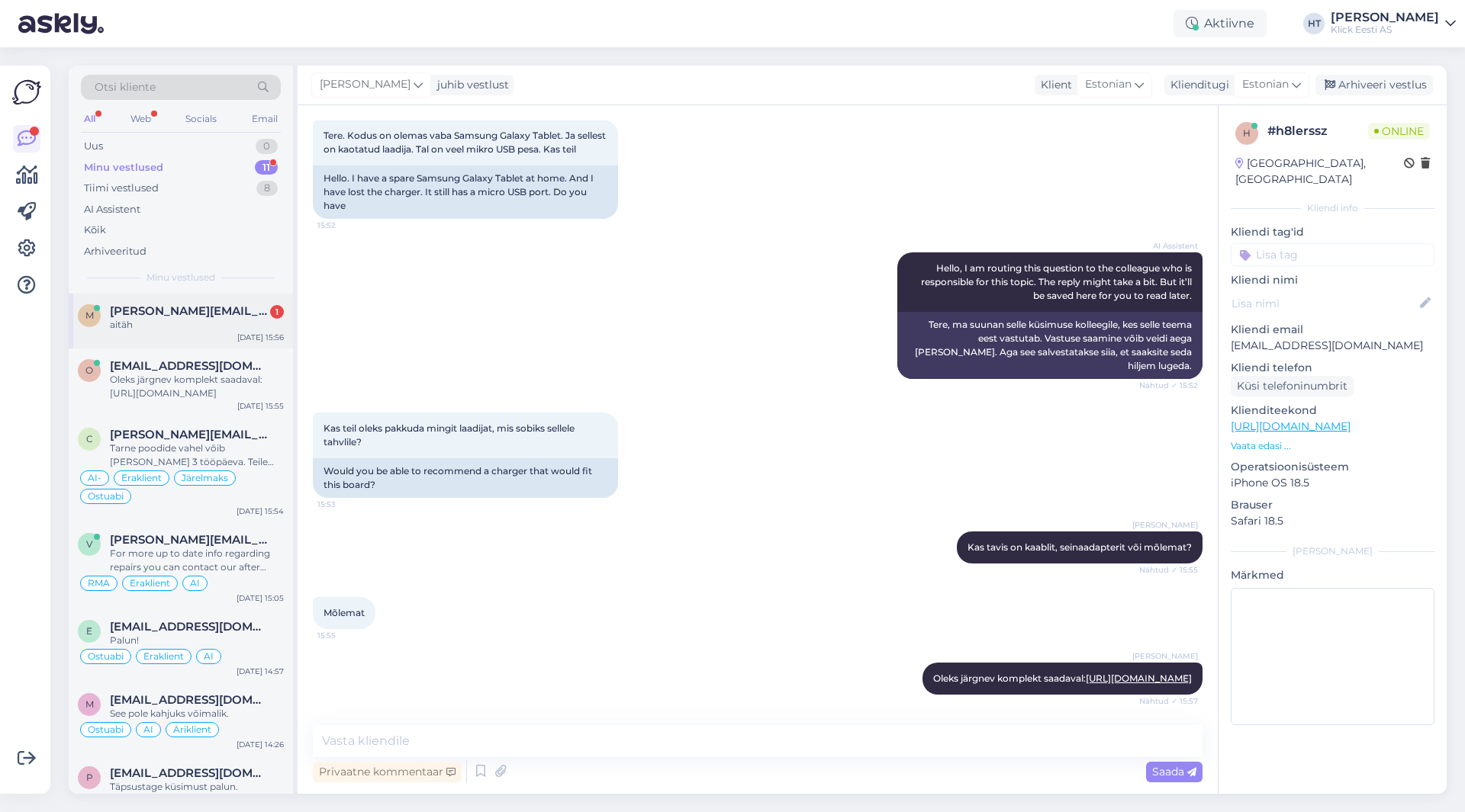
click at [144, 306] on span "[PERSON_NAME][EMAIL_ADDRESS][DOMAIN_NAME]" at bounding box center [189, 311] width 159 height 14
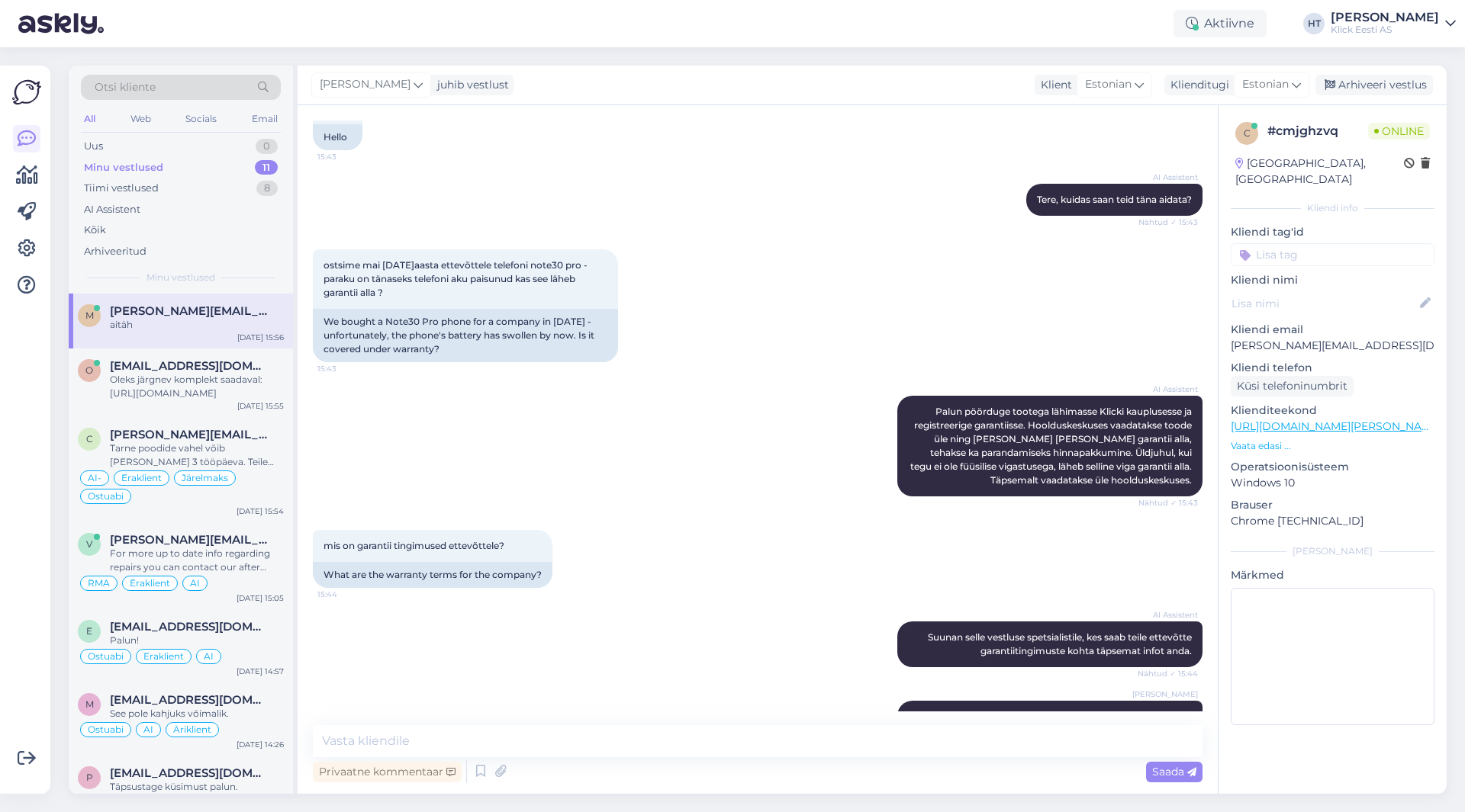
scroll to position [268, 0]
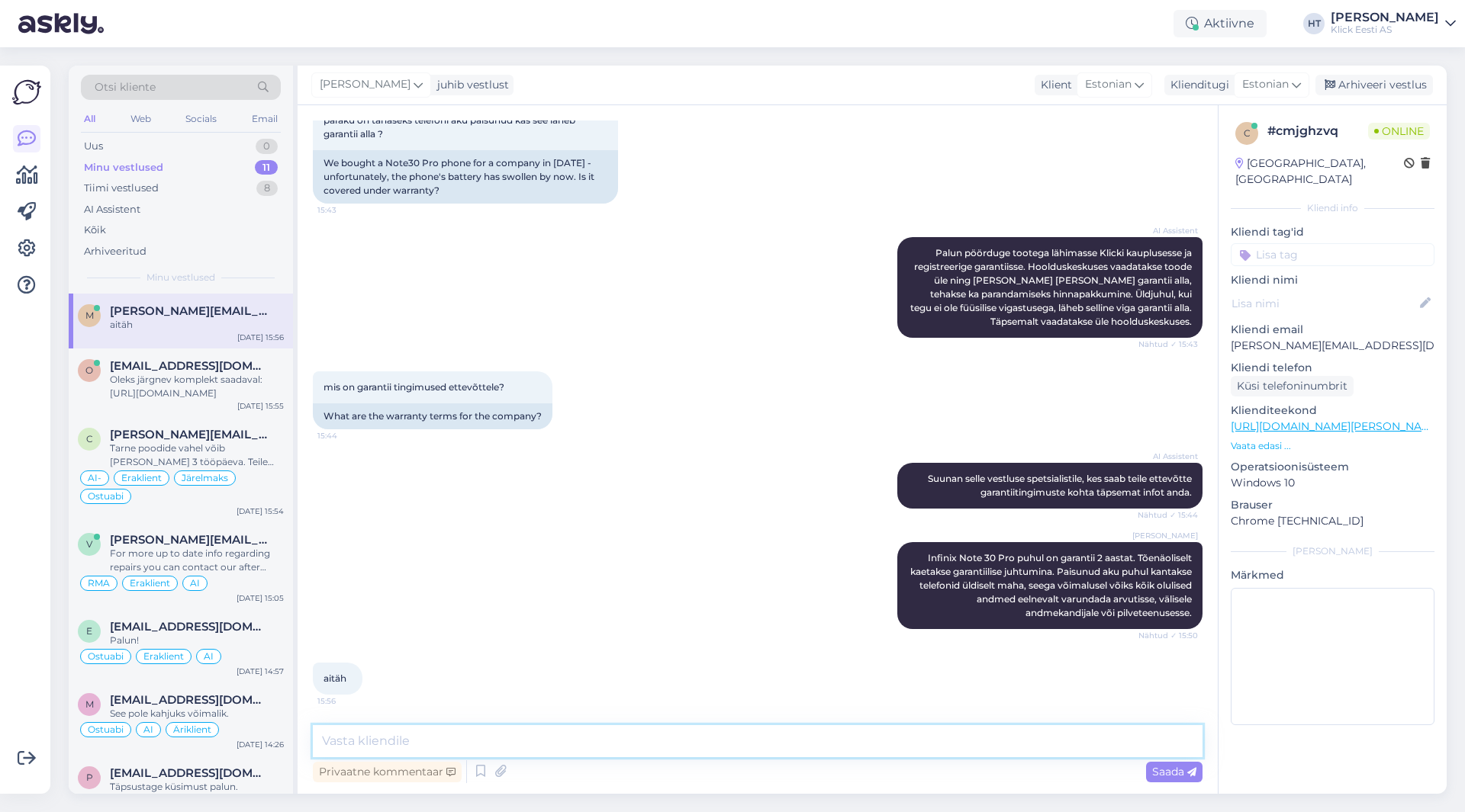
click at [502, 727] on textarea at bounding box center [758, 741] width 890 height 32
type textarea "Palun."
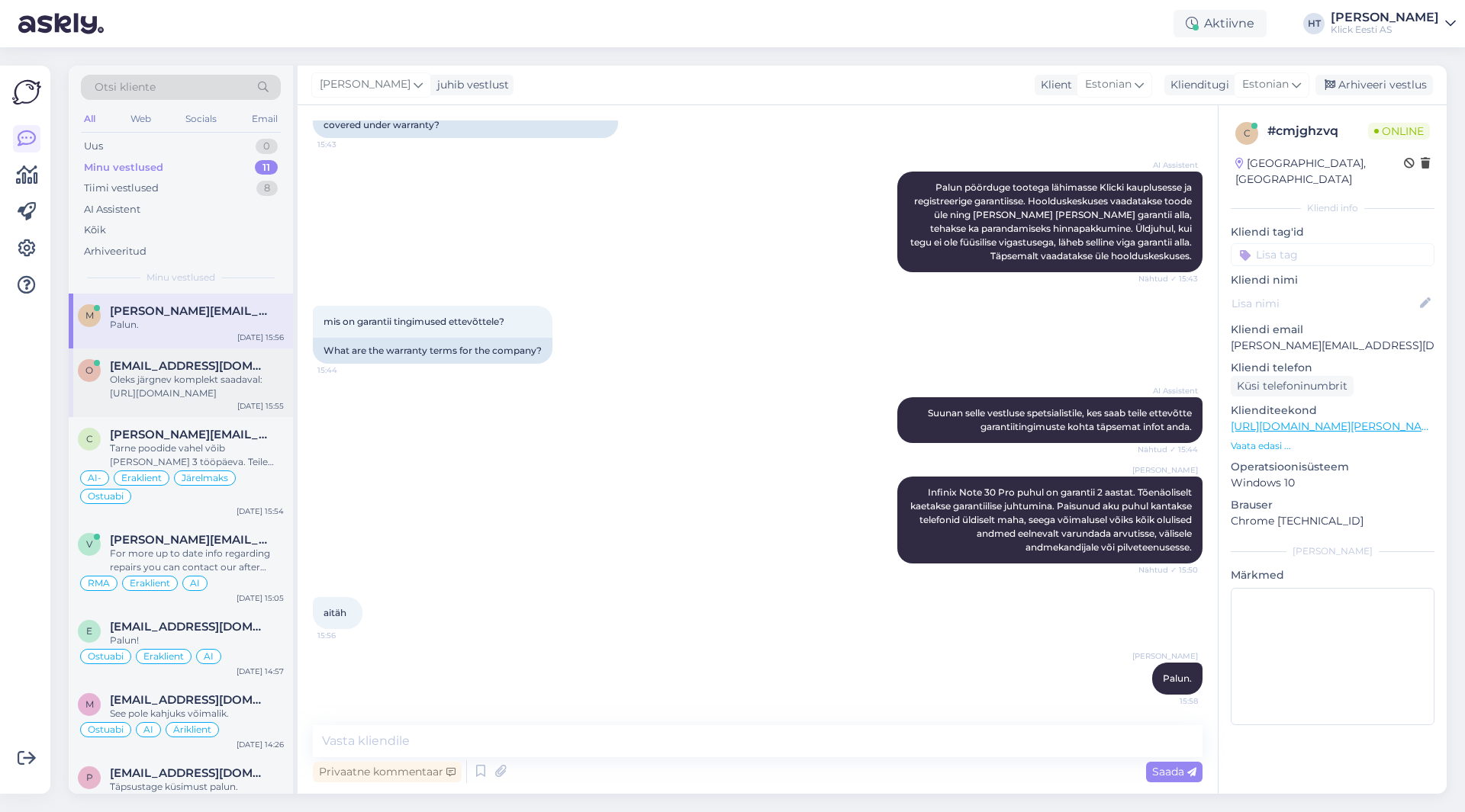
click at [144, 397] on div "Oleks järgnev komplekt saadaval: [URL][DOMAIN_NAME]" at bounding box center [196, 386] width 174 height 27
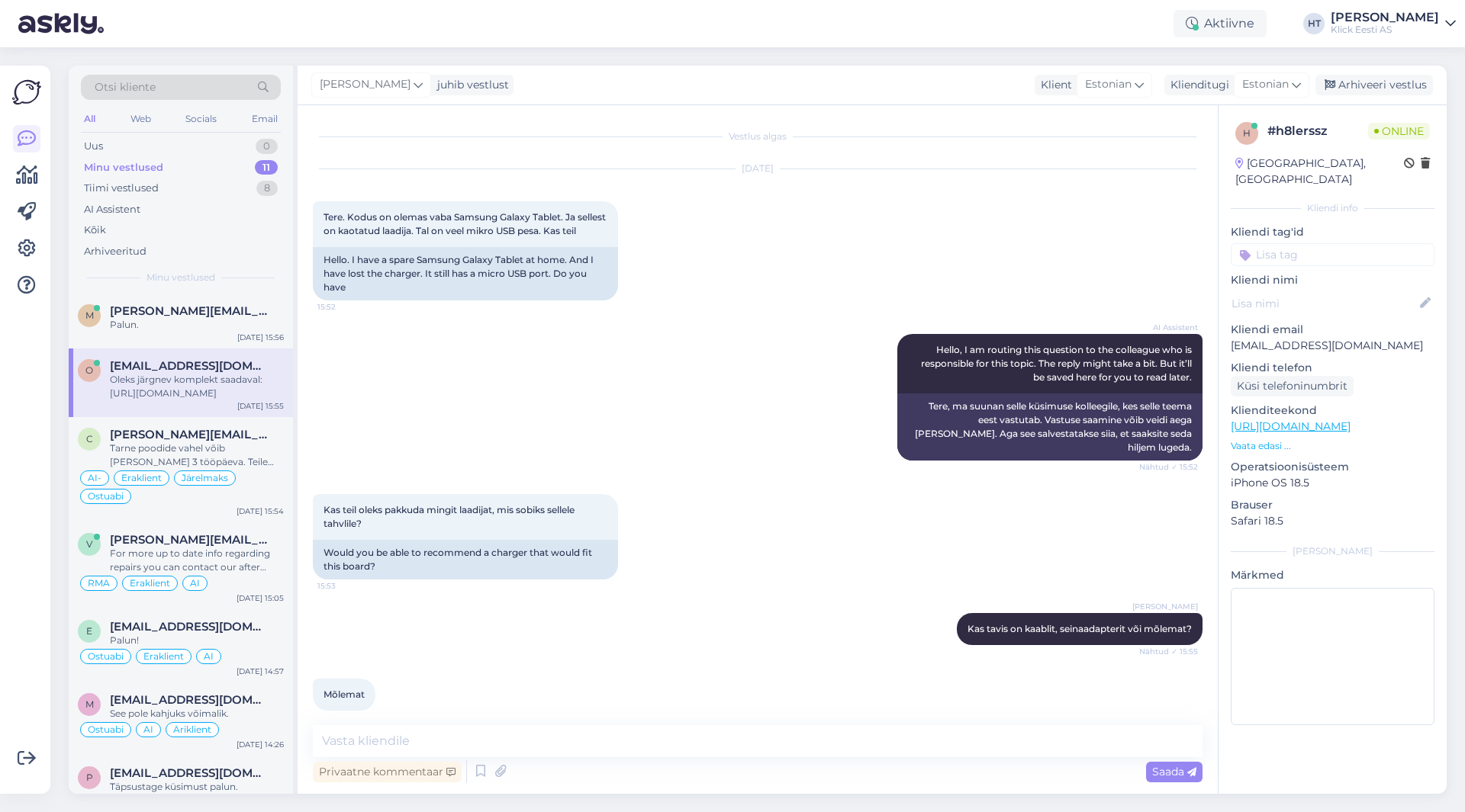
scroll to position [109, 0]
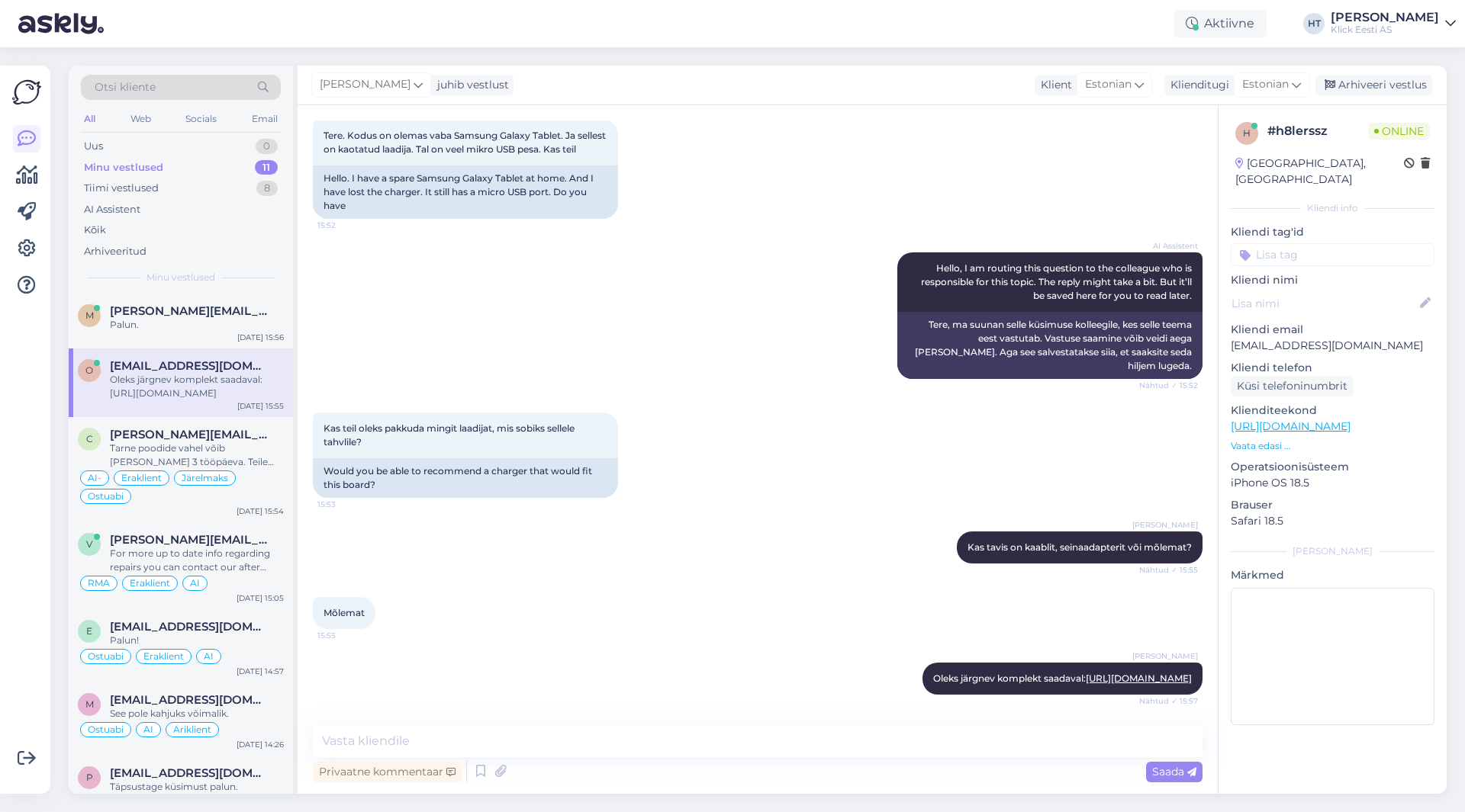
click at [0, 462] on div "Võimalused Veendu, et Askly loob sulle väärtust. Sulge Ühenda FB ja IG sõnumid …" at bounding box center [25, 430] width 51 height 729
click at [172, 309] on span "[PERSON_NAME][EMAIL_ADDRESS][DOMAIN_NAME]" at bounding box center [189, 311] width 159 height 14
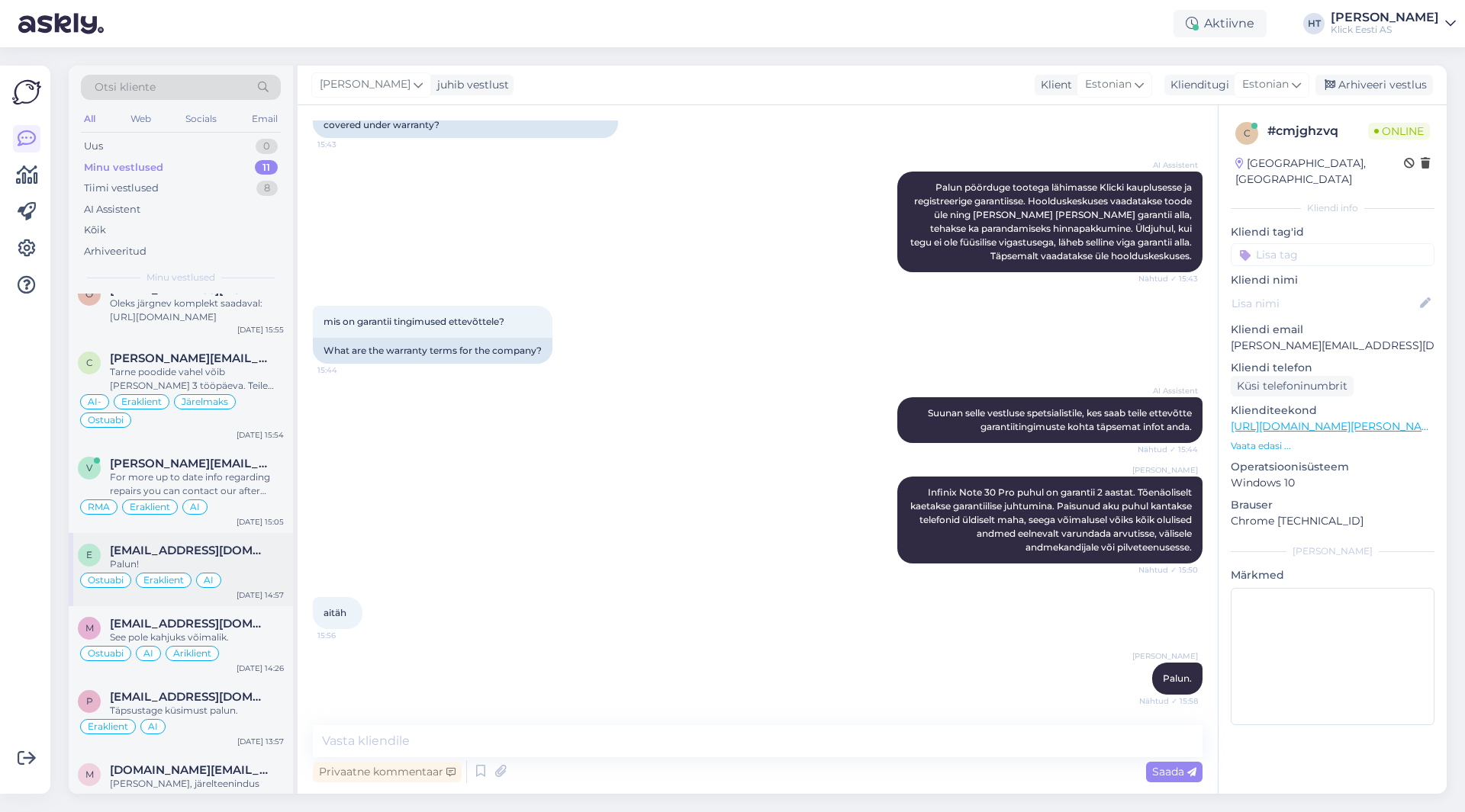
scroll to position [0, 0]
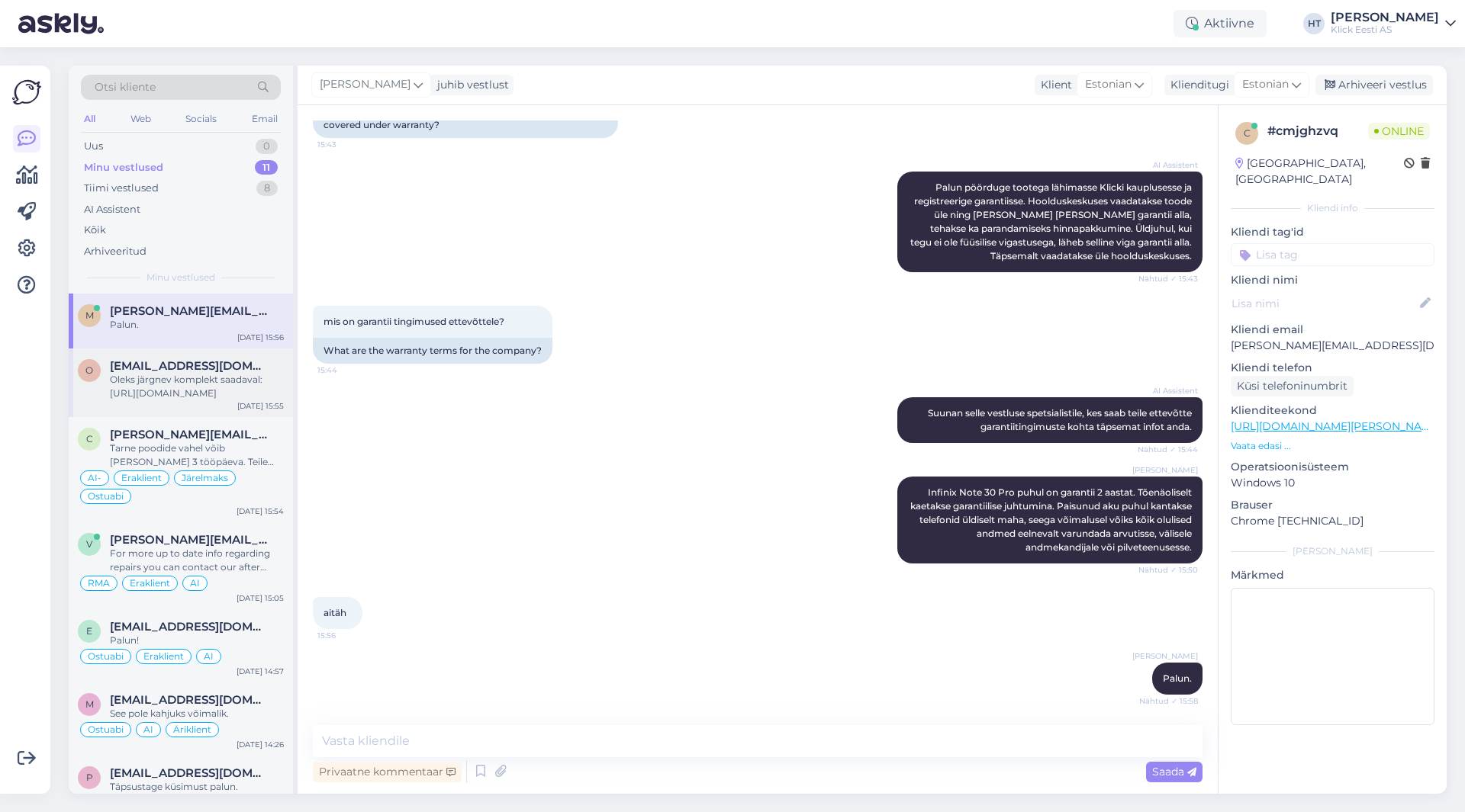
click at [151, 379] on div "Oleks järgnev komplekt saadaval: [URL][DOMAIN_NAME]" at bounding box center [196, 386] width 174 height 27
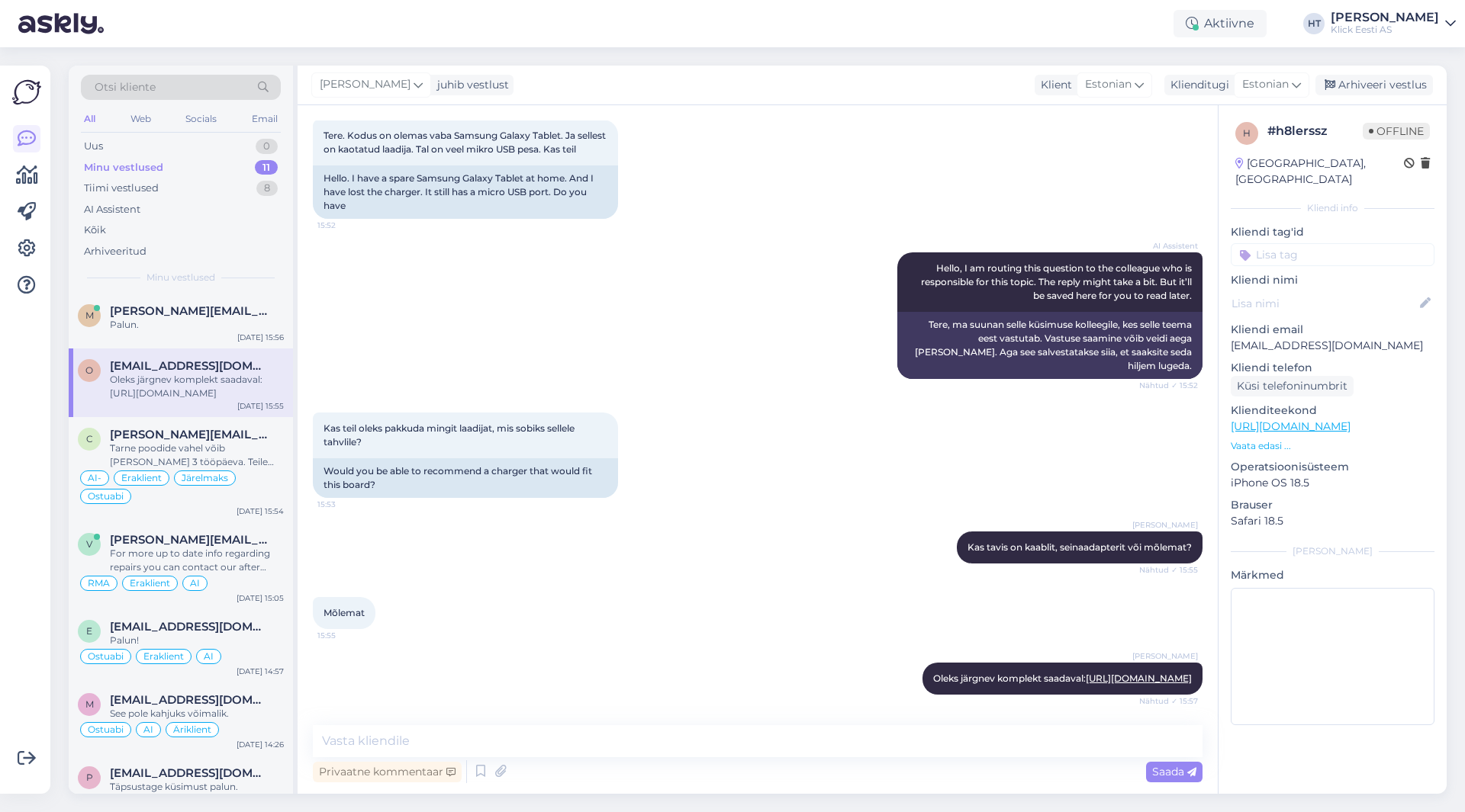
click at [1354, 244] on input at bounding box center [1333, 255] width 204 height 23
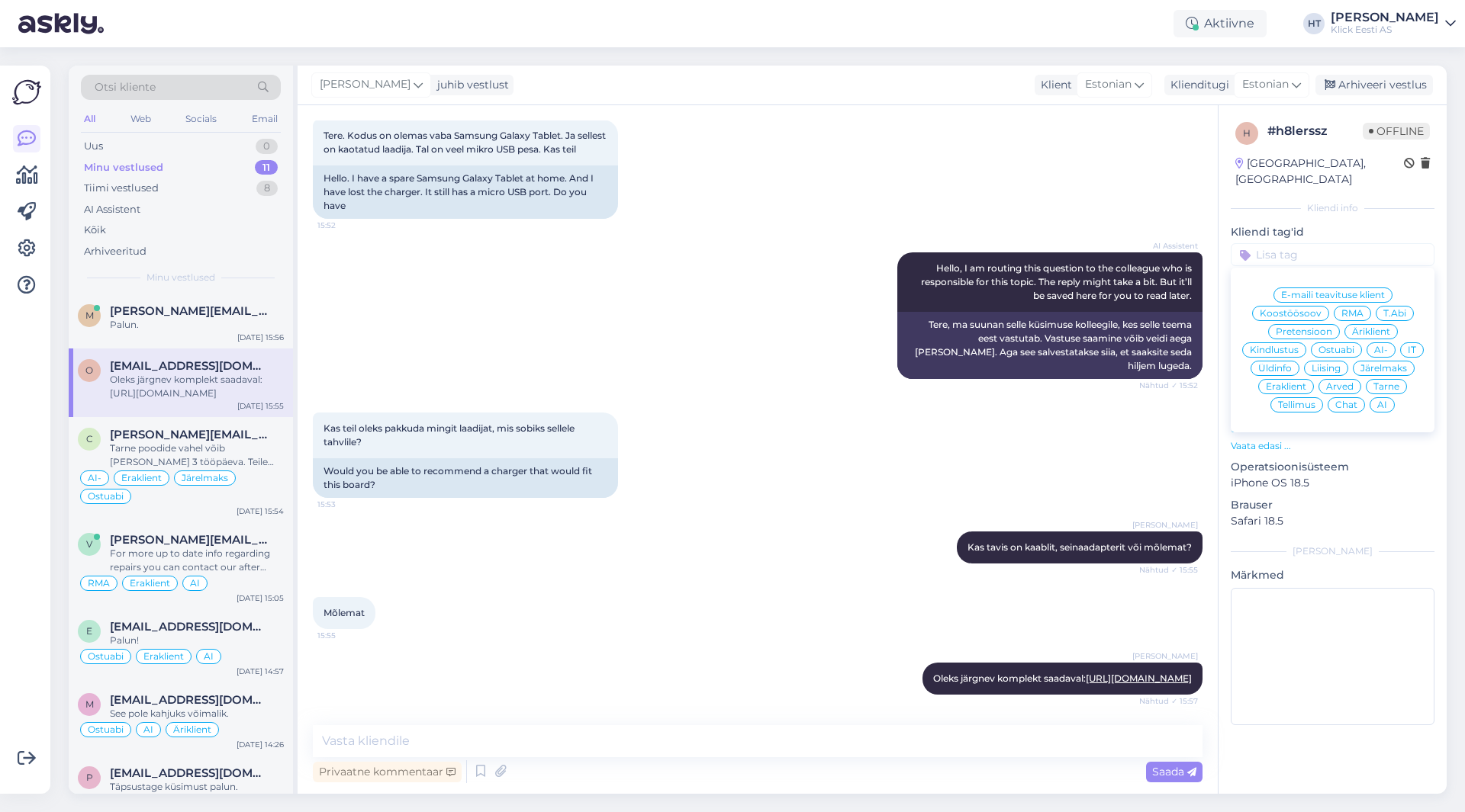
click at [1330, 345] on span "Ostuabi" at bounding box center [1336, 349] width 36 height 9
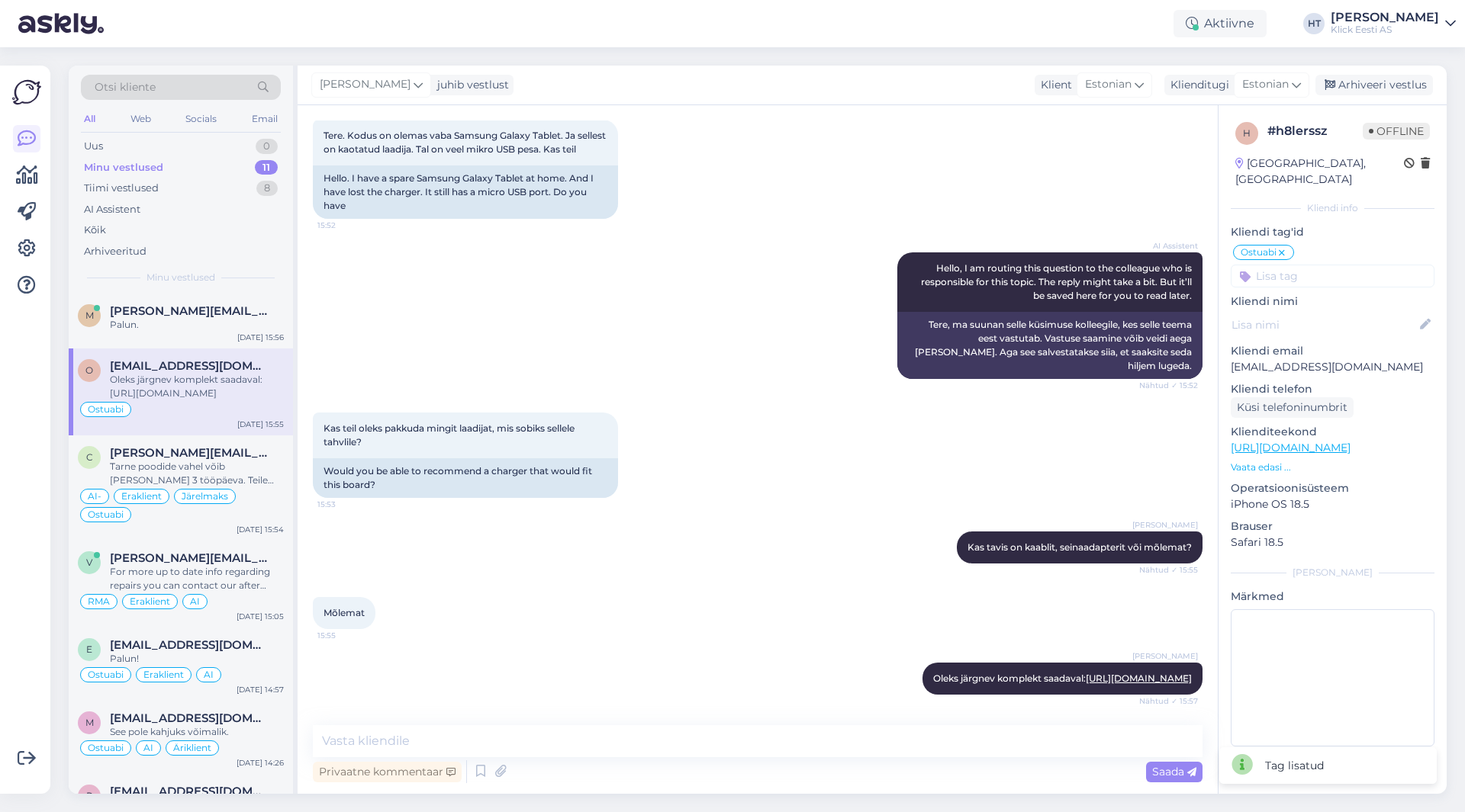
click at [1332, 266] on input at bounding box center [1333, 276] width 204 height 23
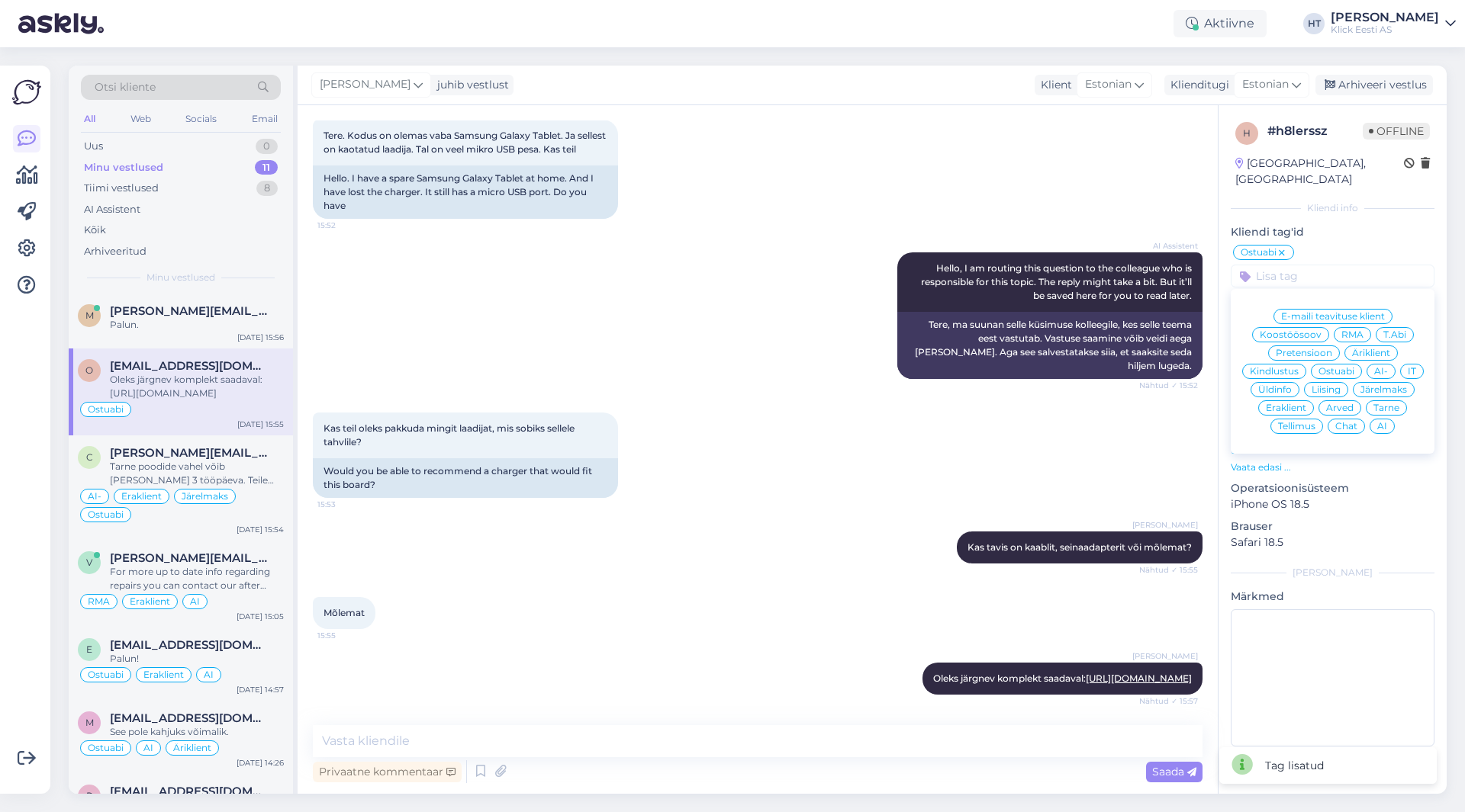
click at [1287, 401] on div "Eraklient" at bounding box center [1285, 408] width 55 height 15
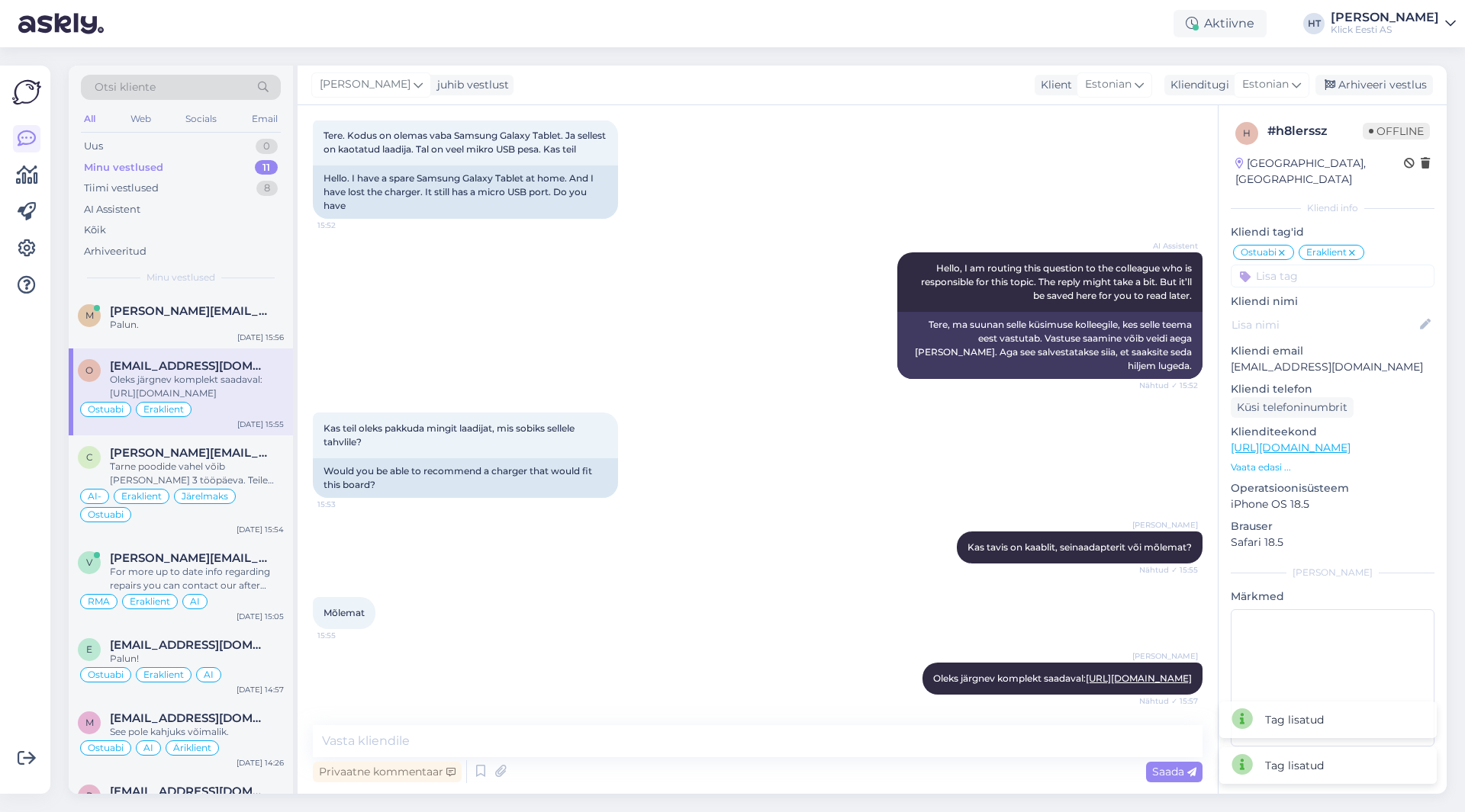
click at [1328, 265] on input at bounding box center [1333, 276] width 204 height 23
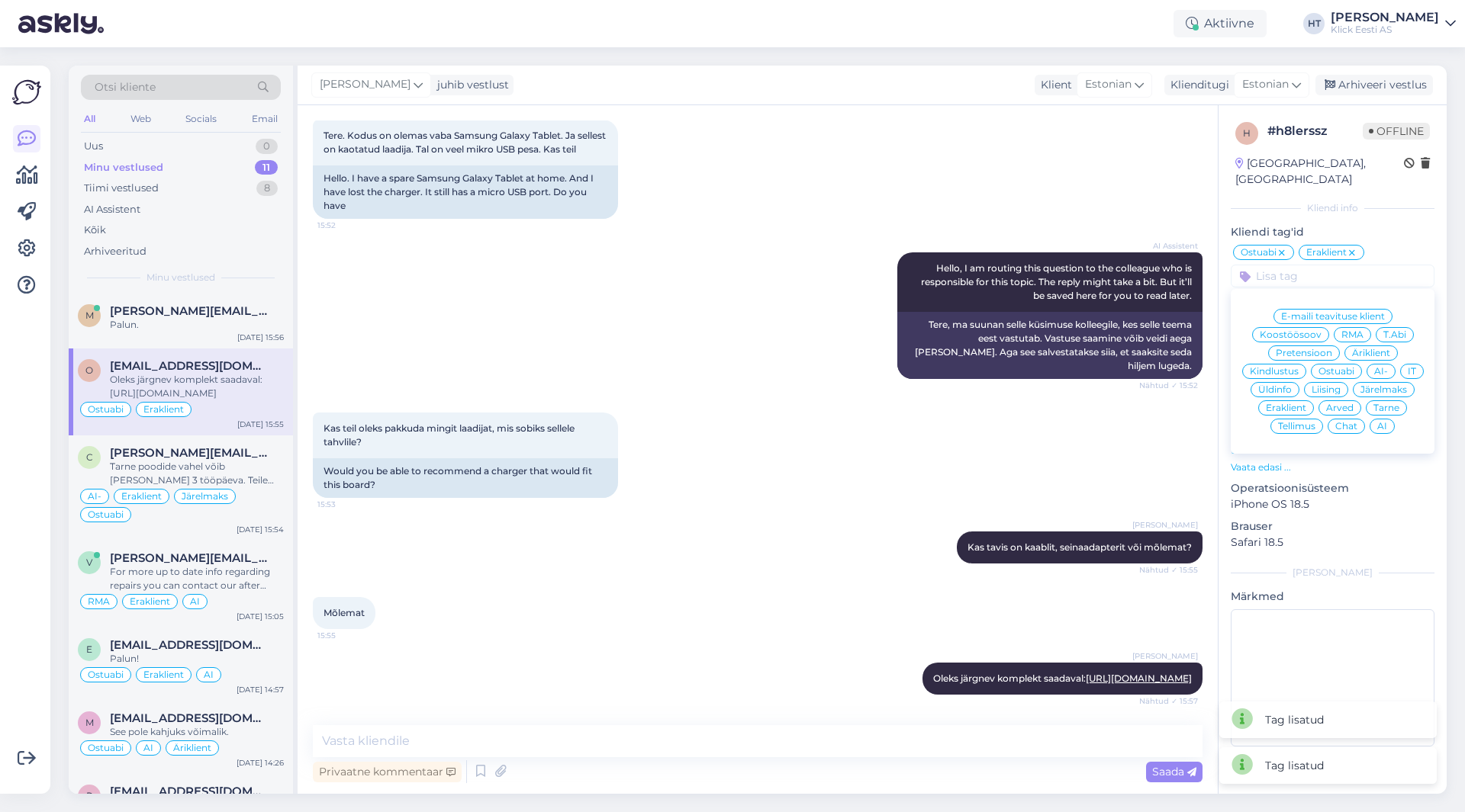
click at [1382, 422] on span "AI" at bounding box center [1382, 426] width 10 height 9
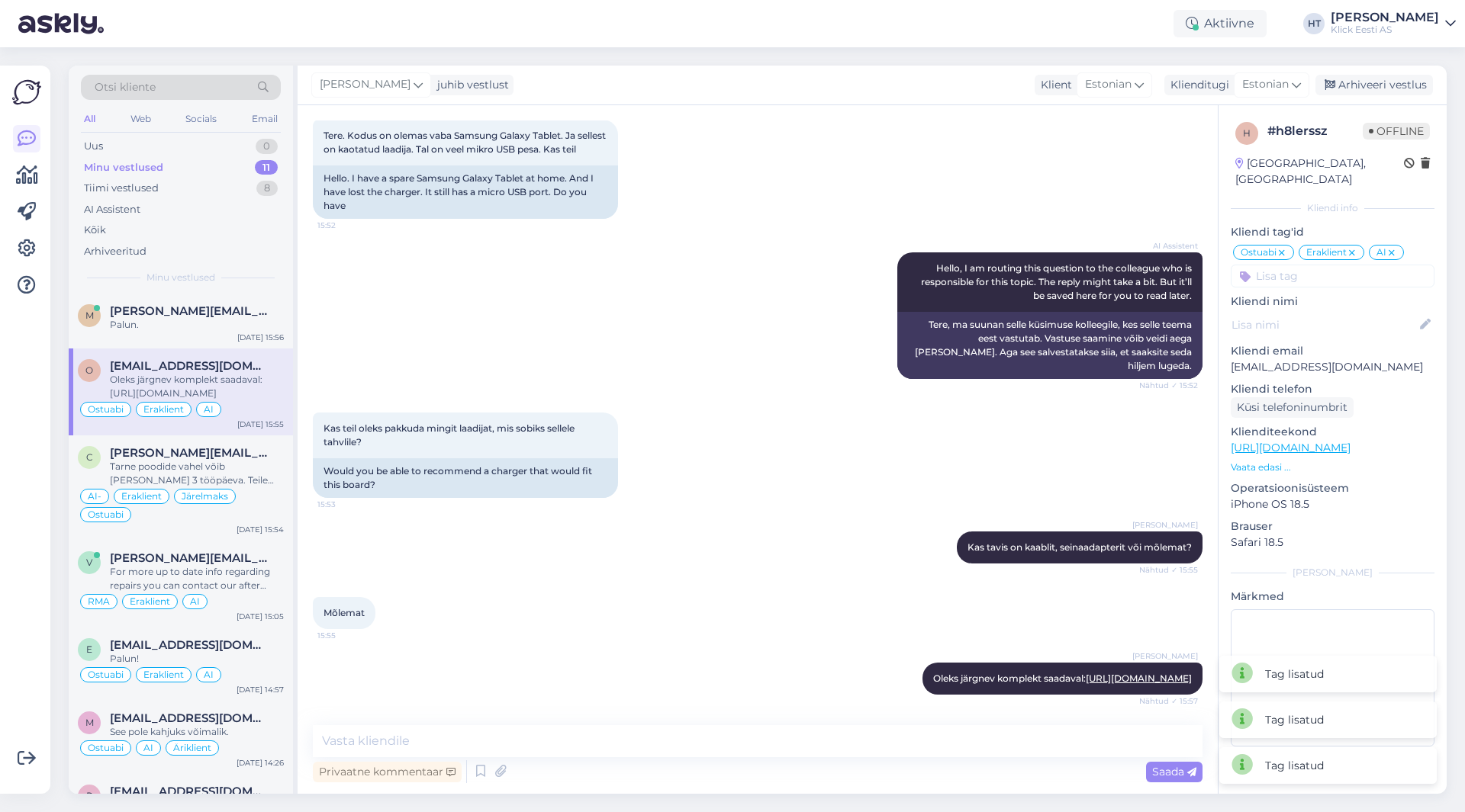
click at [846, 396] on div "Kas teil oleks pakkuda mingit laadijat, mis sobiks sellele tahvlile? 15:53 Woul…" at bounding box center [758, 455] width 890 height 119
click at [171, 321] on div "Palun." at bounding box center [196, 325] width 174 height 14
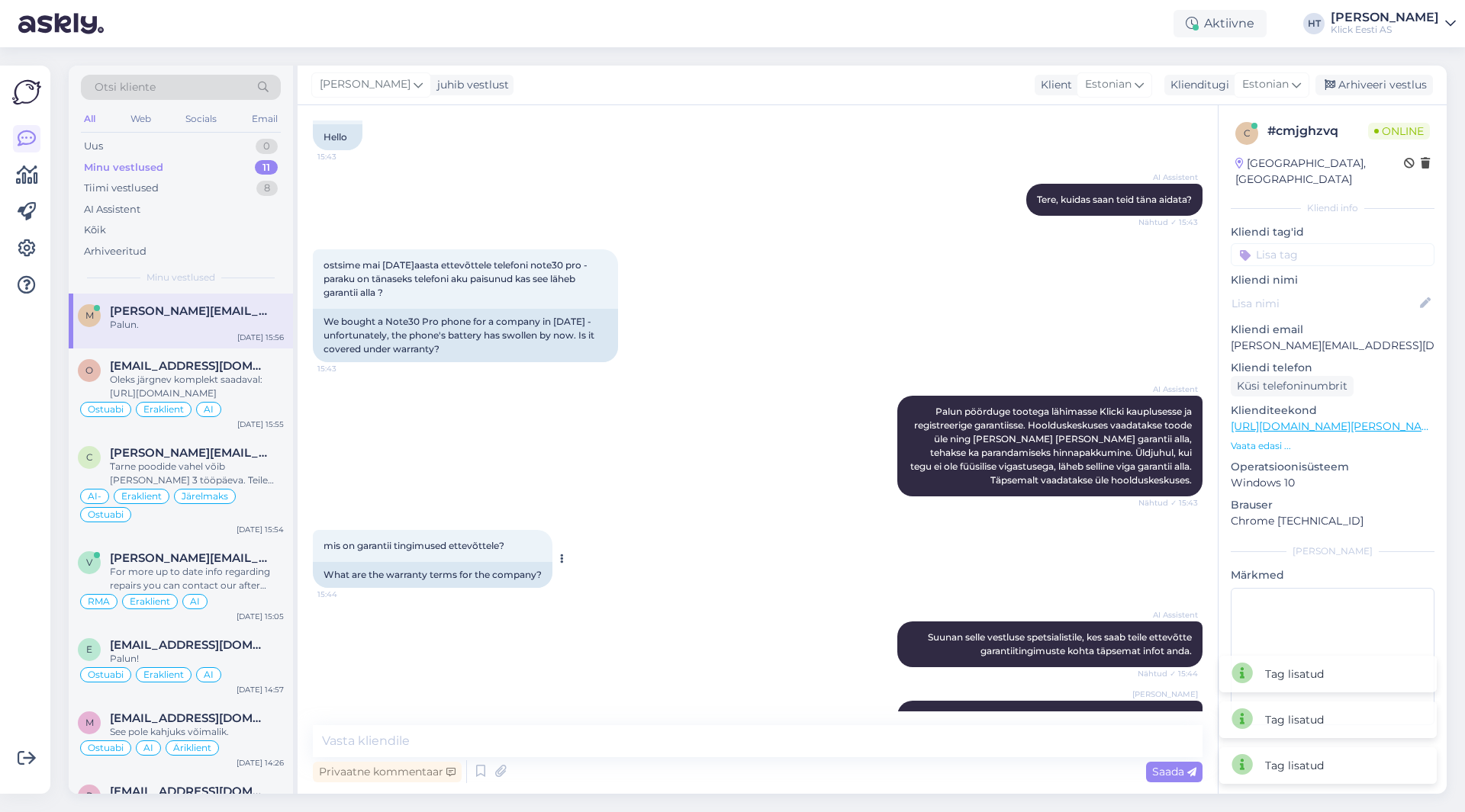
scroll to position [333, 0]
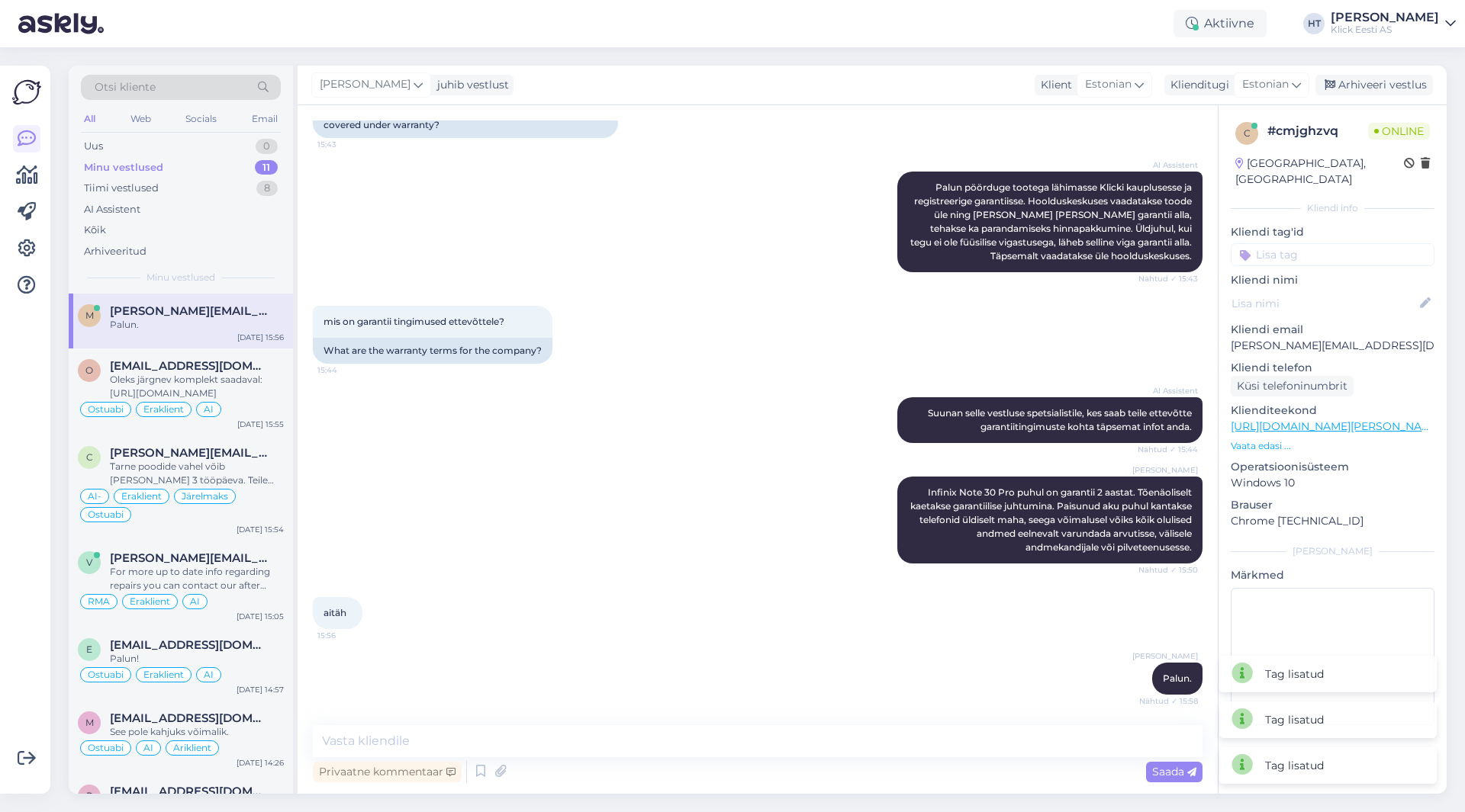
click at [725, 305] on div "mis on garantii tingimused ettevõttele? 15:44 What are the warranty terms for t…" at bounding box center [758, 335] width 890 height 91
click at [1289, 244] on input at bounding box center [1333, 255] width 204 height 23
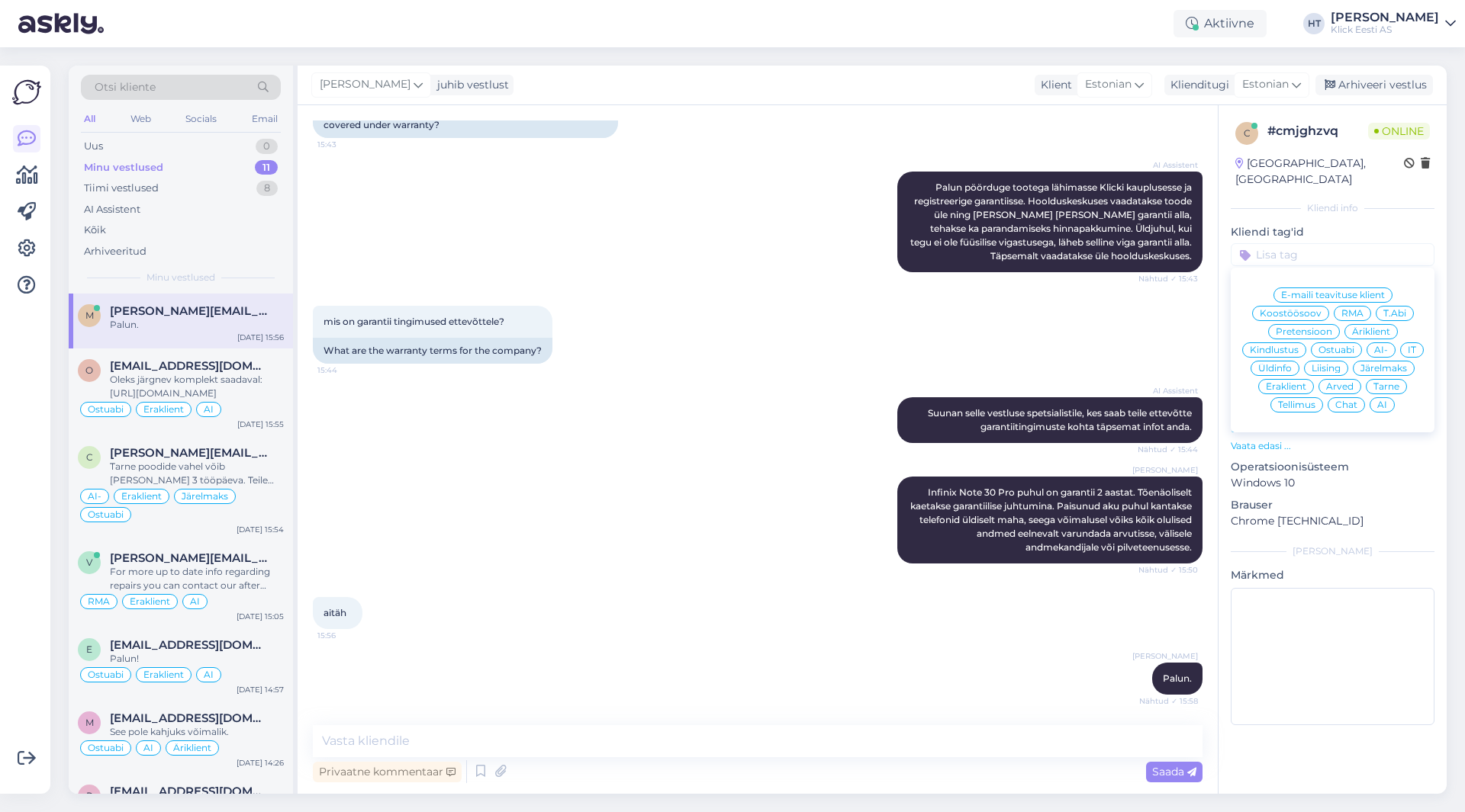
click at [1350, 309] on span "RMA" at bounding box center [1353, 313] width 22 height 9
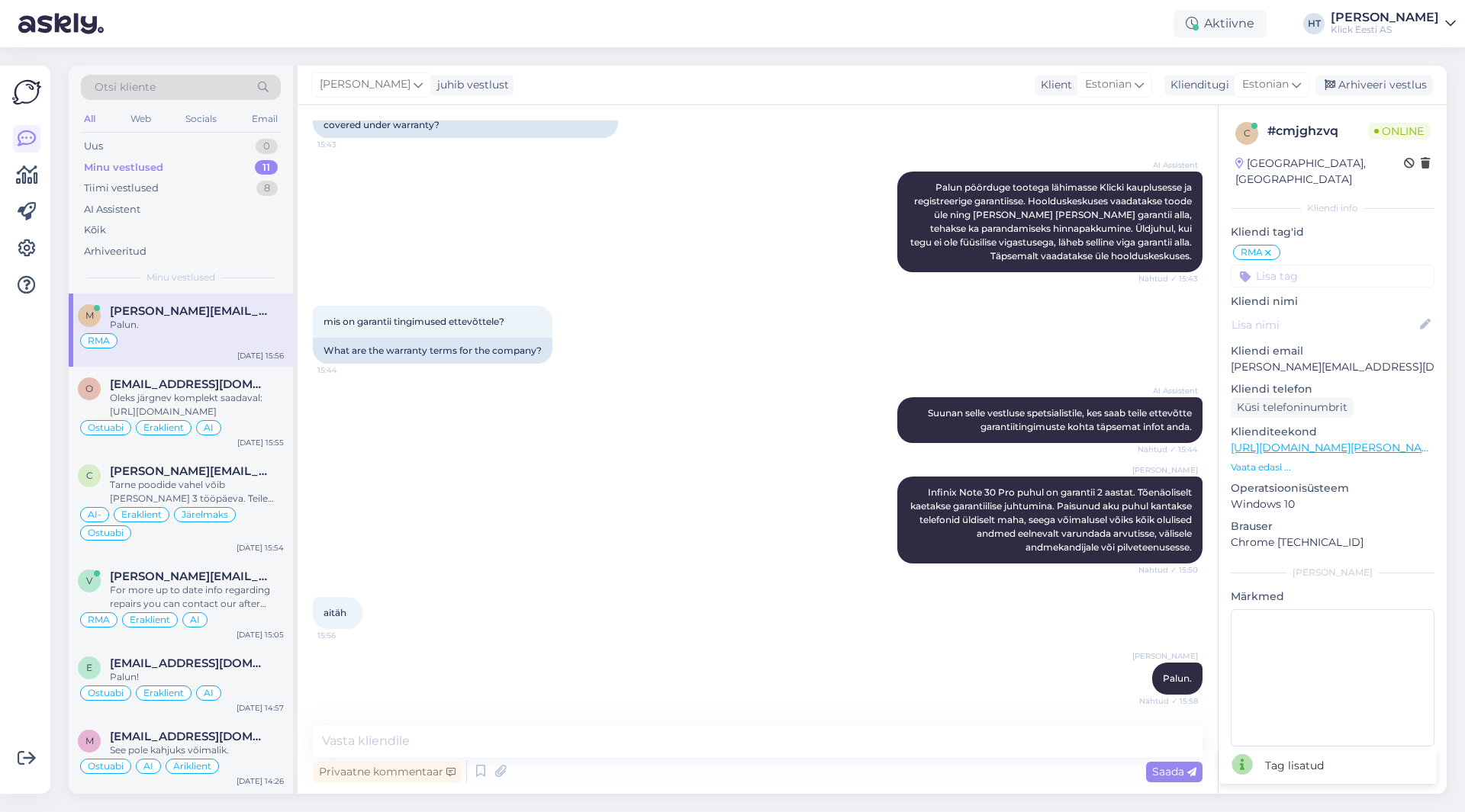
click at [1319, 265] on input at bounding box center [1333, 276] width 204 height 23
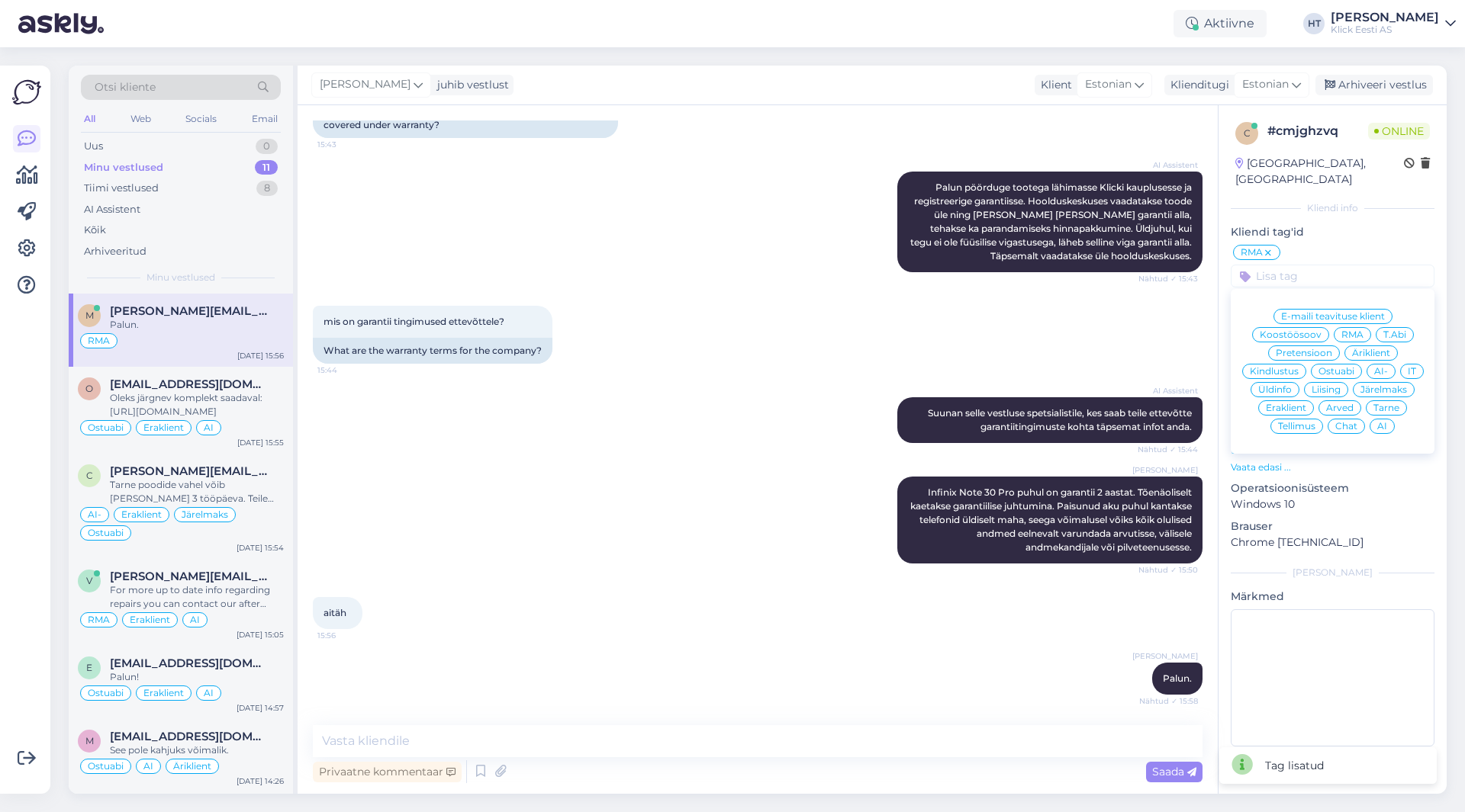
click at [1378, 349] on span "Äriklient" at bounding box center [1371, 353] width 38 height 9
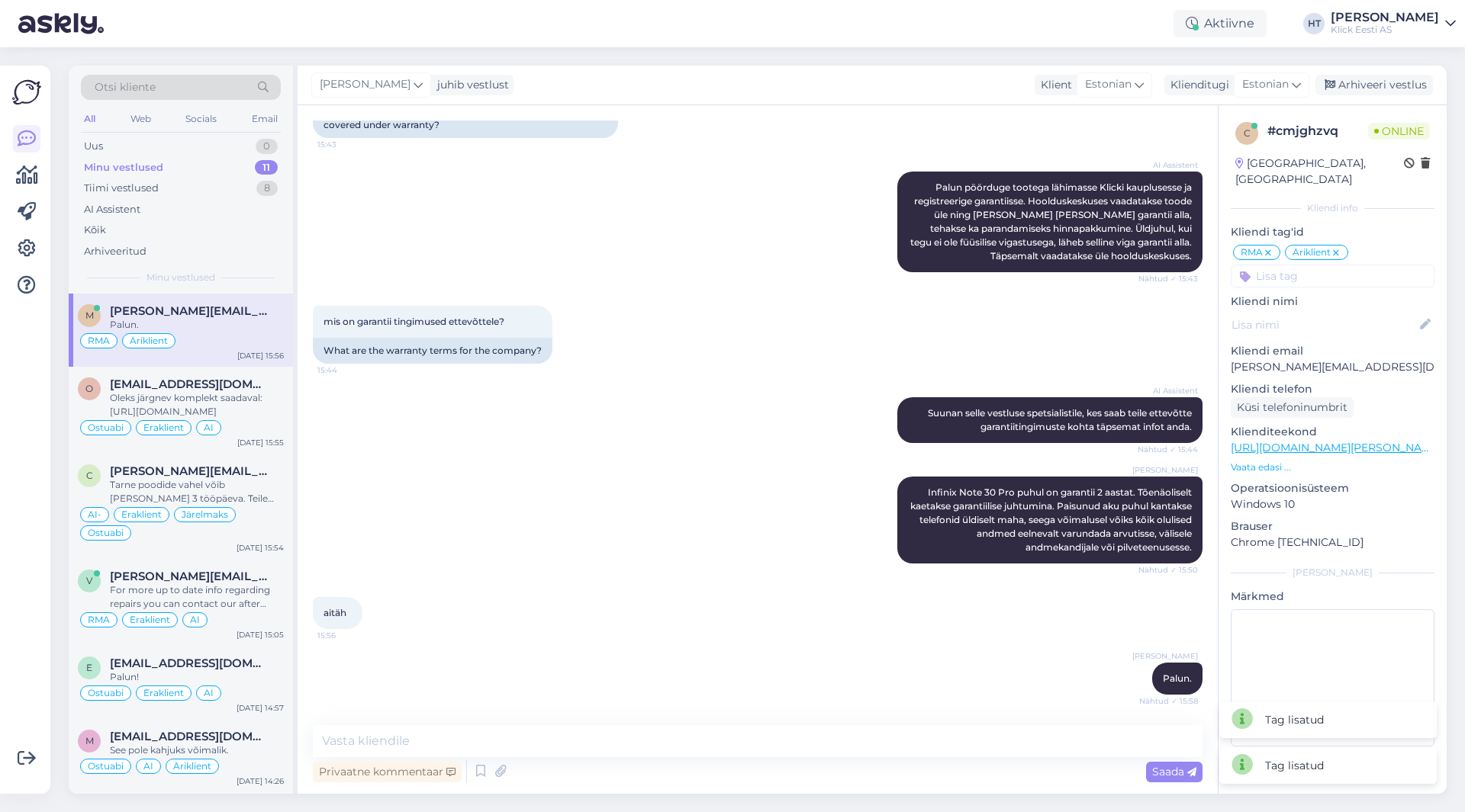
click at [1321, 265] on input at bounding box center [1333, 276] width 204 height 23
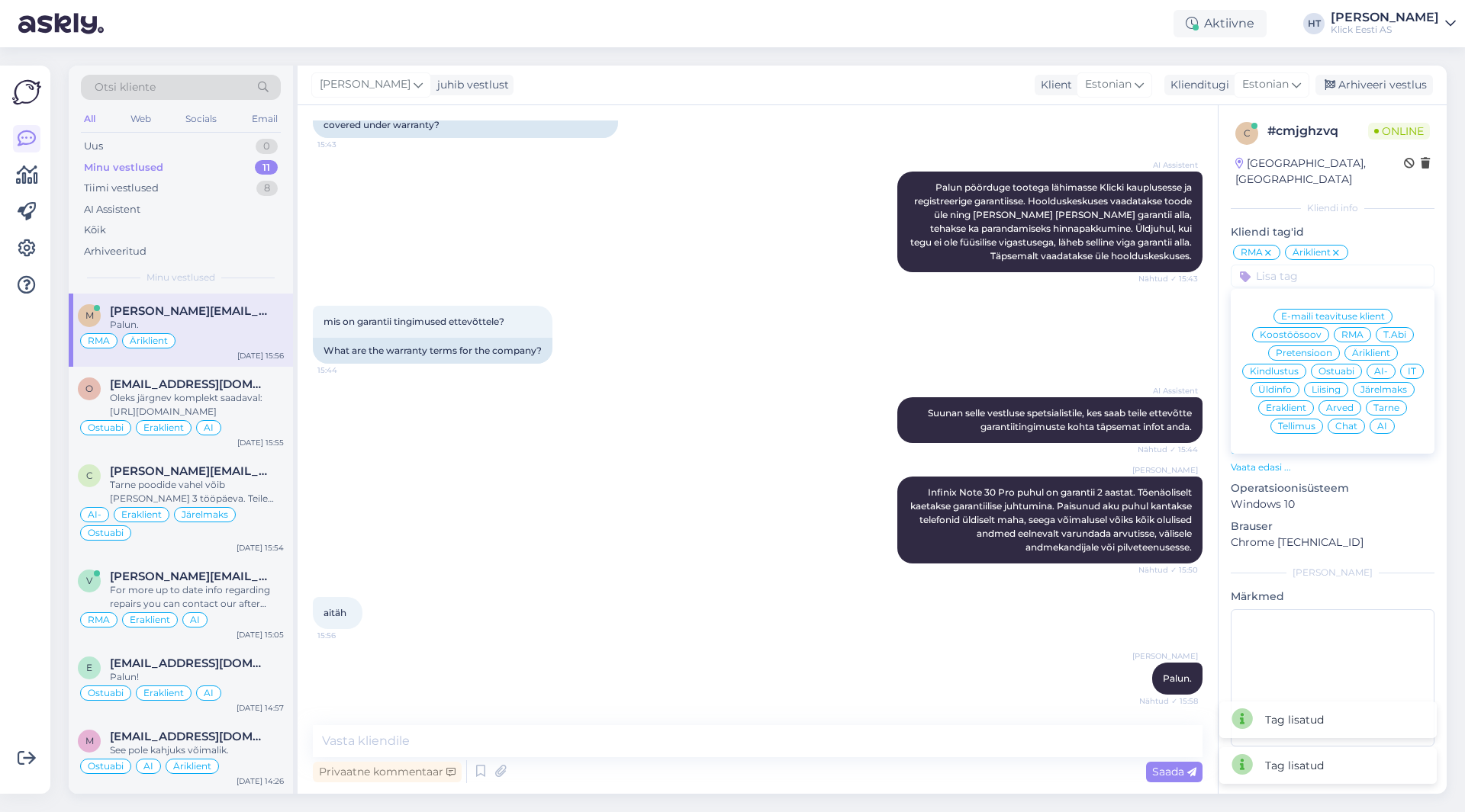
click at [1386, 422] on span "AI" at bounding box center [1382, 426] width 10 height 9
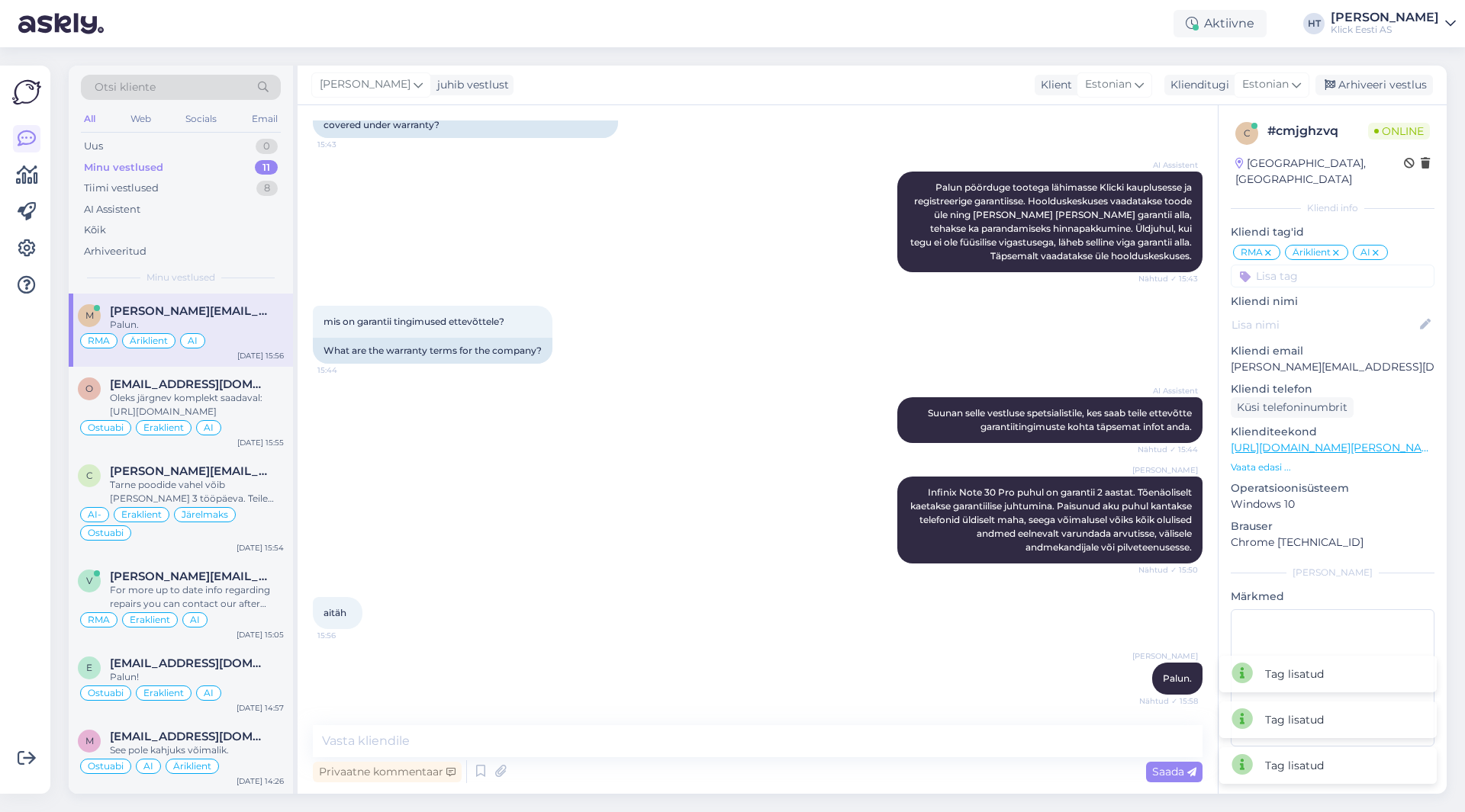
click at [911, 335] on div "mis on garantii tingimused ettevõttele? 15:44 What are the warranty terms for t…" at bounding box center [758, 335] width 890 height 91
click at [227, 409] on div "Oleks järgnev komplekt saadaval: [URL][DOMAIN_NAME]" at bounding box center [196, 405] width 174 height 27
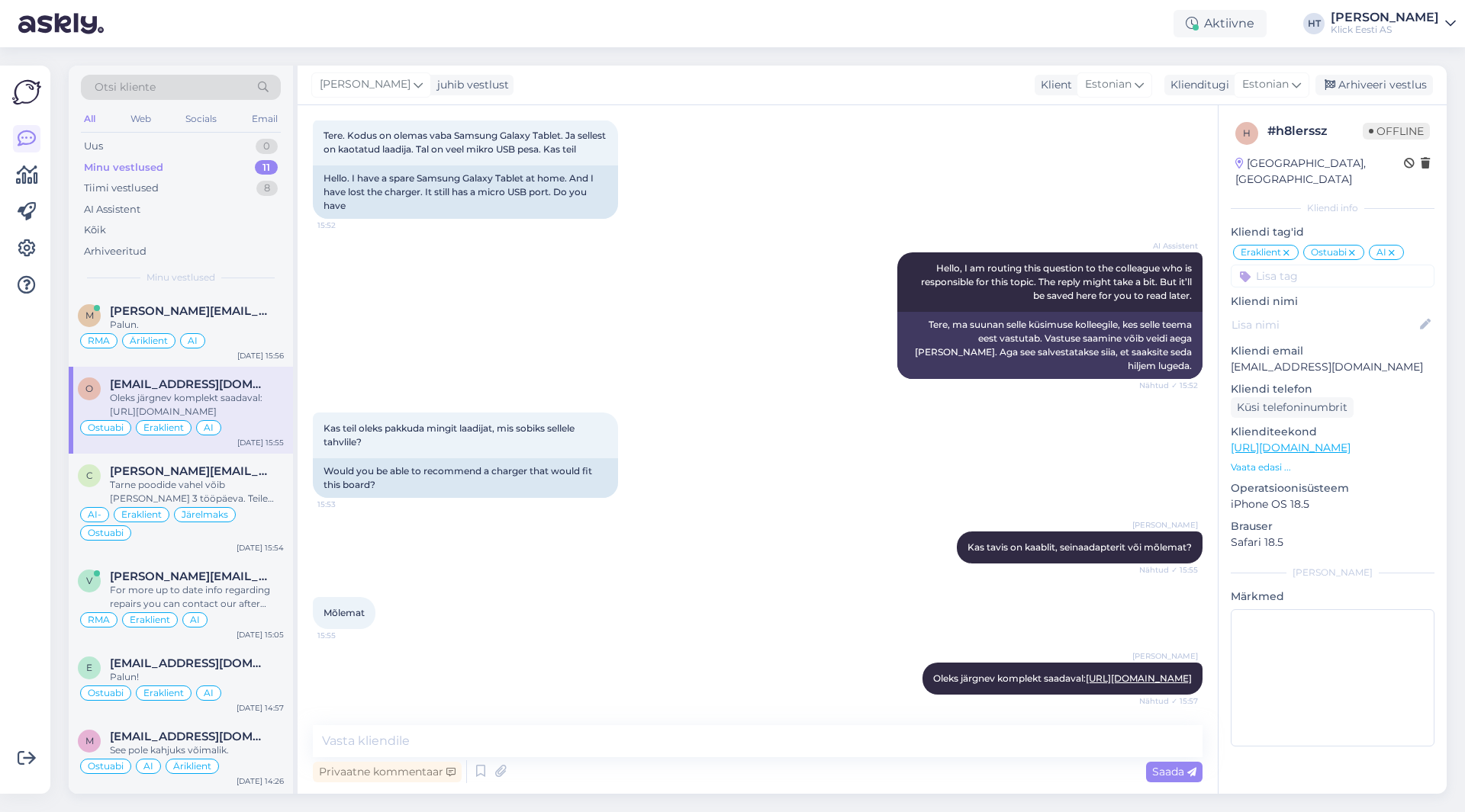
click at [636, 521] on div "[PERSON_NAME] Kas tavis on kaablit, seinaadapterit või mõlemat? Nähtud ✓ 15:55" at bounding box center [758, 547] width 890 height 66
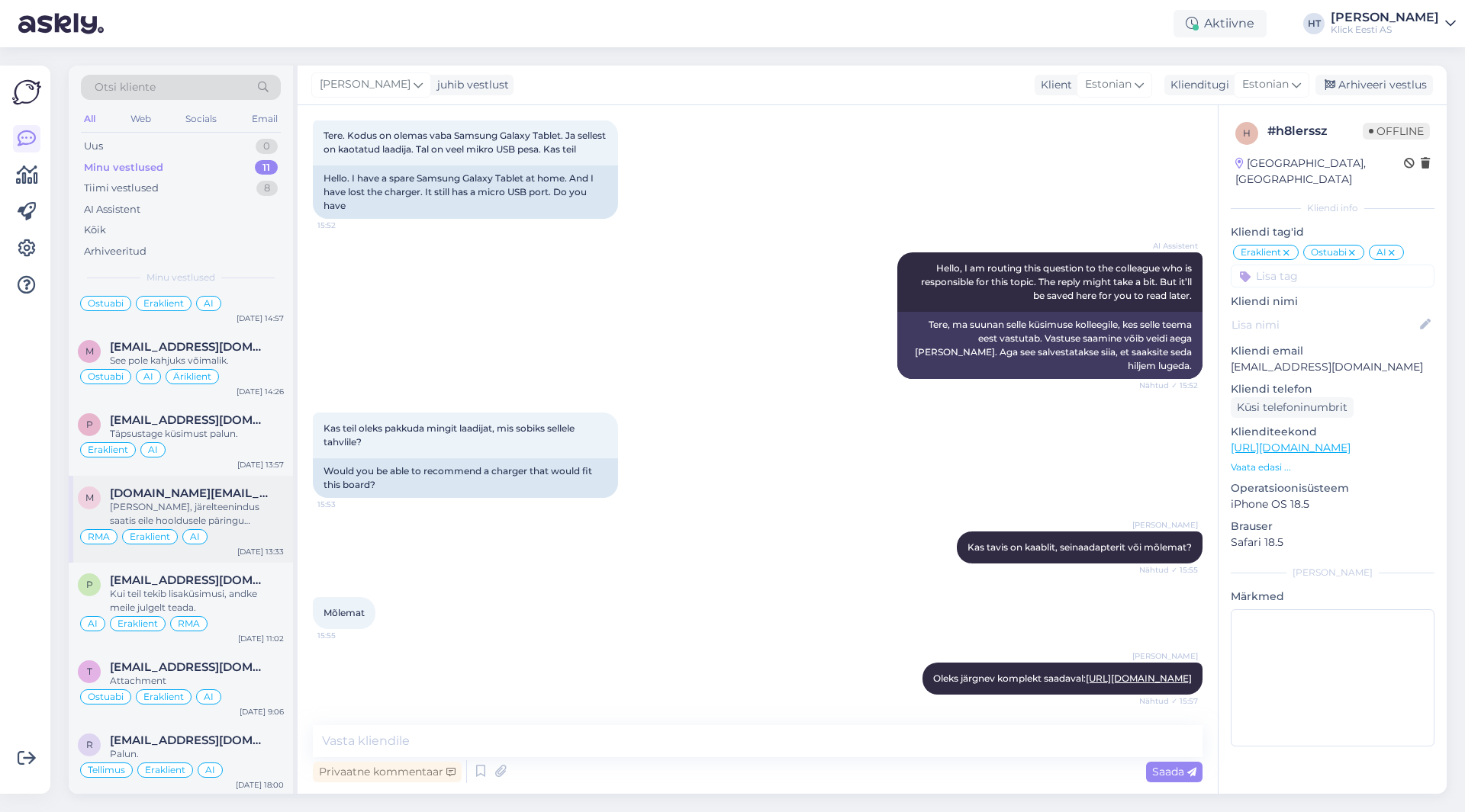
scroll to position [392, 0]
click at [1102, 168] on div "[DATE] Tere. Kodus on olemas vaba Samsung Galaxy Tablet. Ja sellest on kaotatud…" at bounding box center [758, 154] width 890 height 165
click at [212, 749] on div "Palun." at bounding box center [196, 752] width 174 height 14
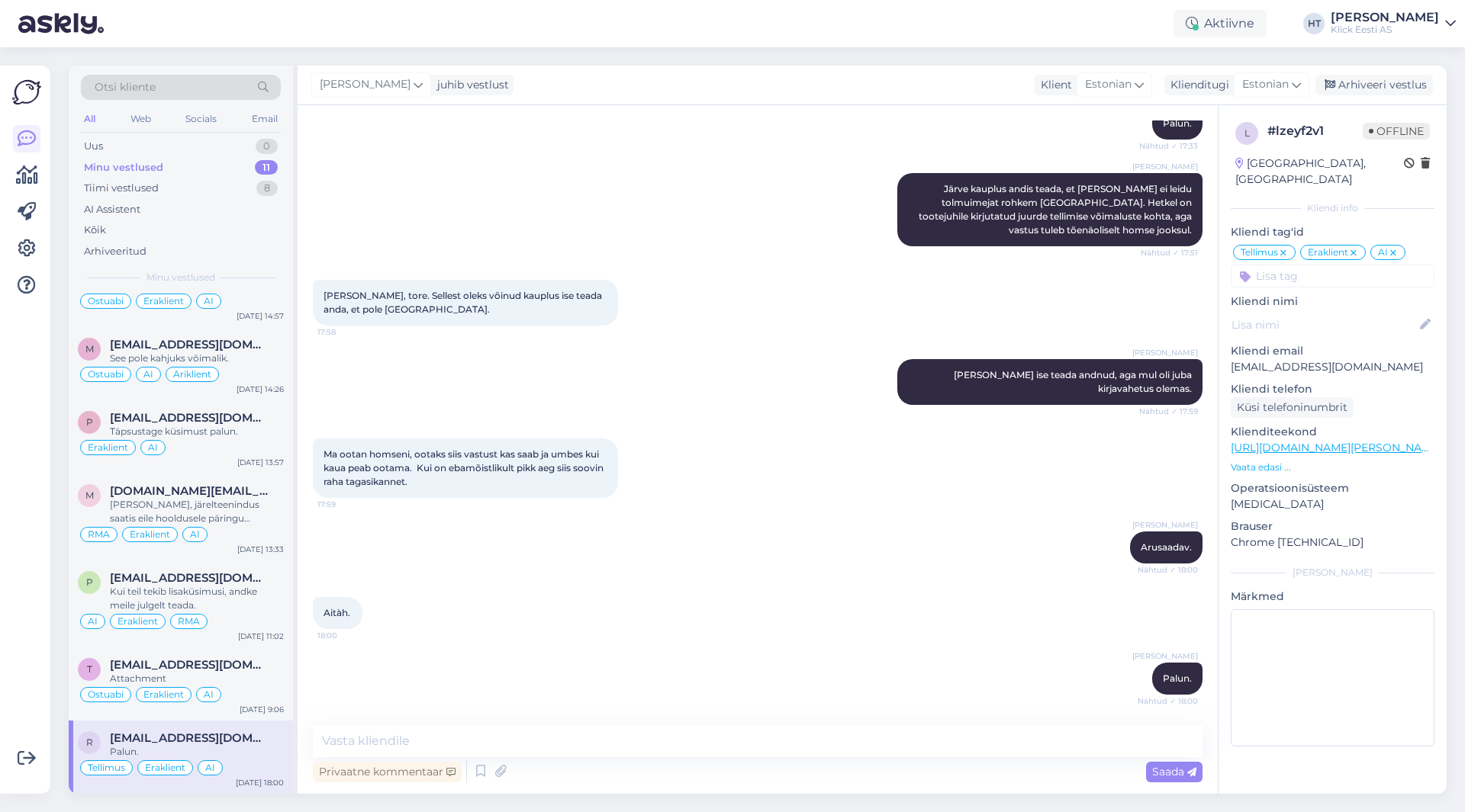
click at [1300, 359] on p "[EMAIL_ADDRESS][DOMAIN_NAME]" at bounding box center [1333, 367] width 204 height 16
copy p "[EMAIL_ADDRESS][DOMAIN_NAME]"
click at [644, 243] on div "[PERSON_NAME] [PERSON_NAME] kauplus andis teada, et [PERSON_NAME] ei leidu tolm…" at bounding box center [758, 209] width 890 height 107
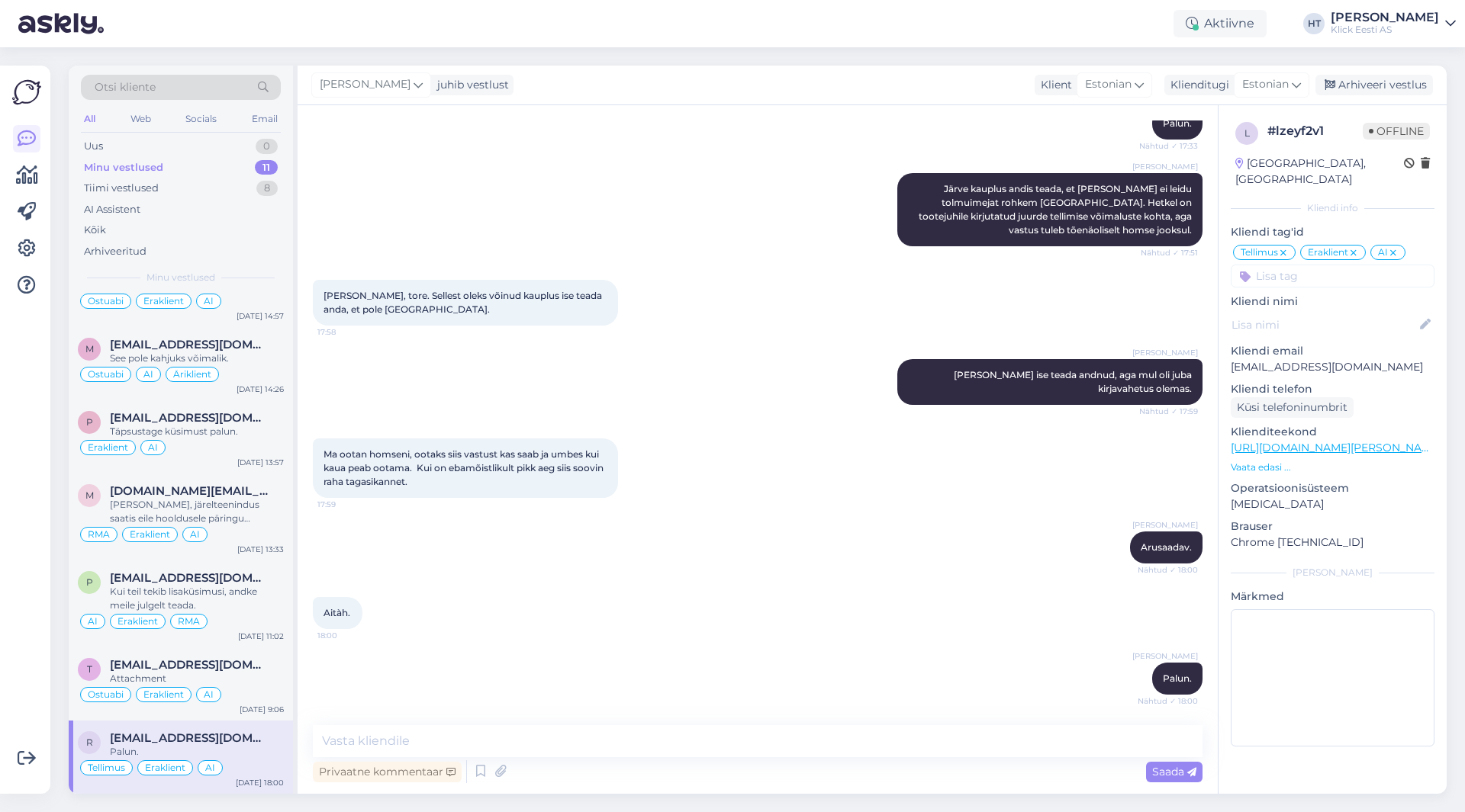
click at [589, 639] on div "Aitàh. 18:00" at bounding box center [758, 613] width 890 height 66
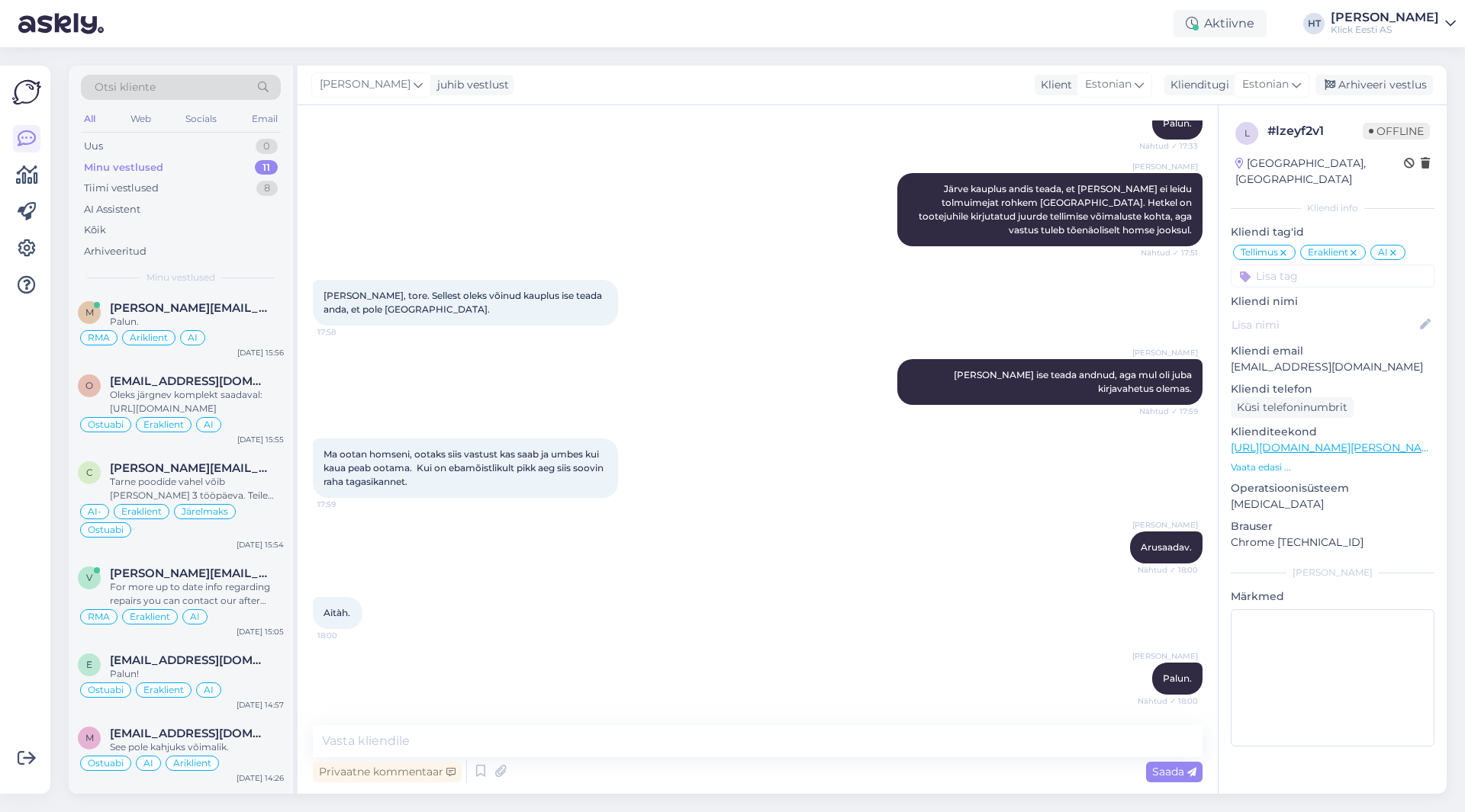
scroll to position [0, 0]
click at [210, 191] on div "Tiimi vestlused 8" at bounding box center [180, 188] width 200 height 22
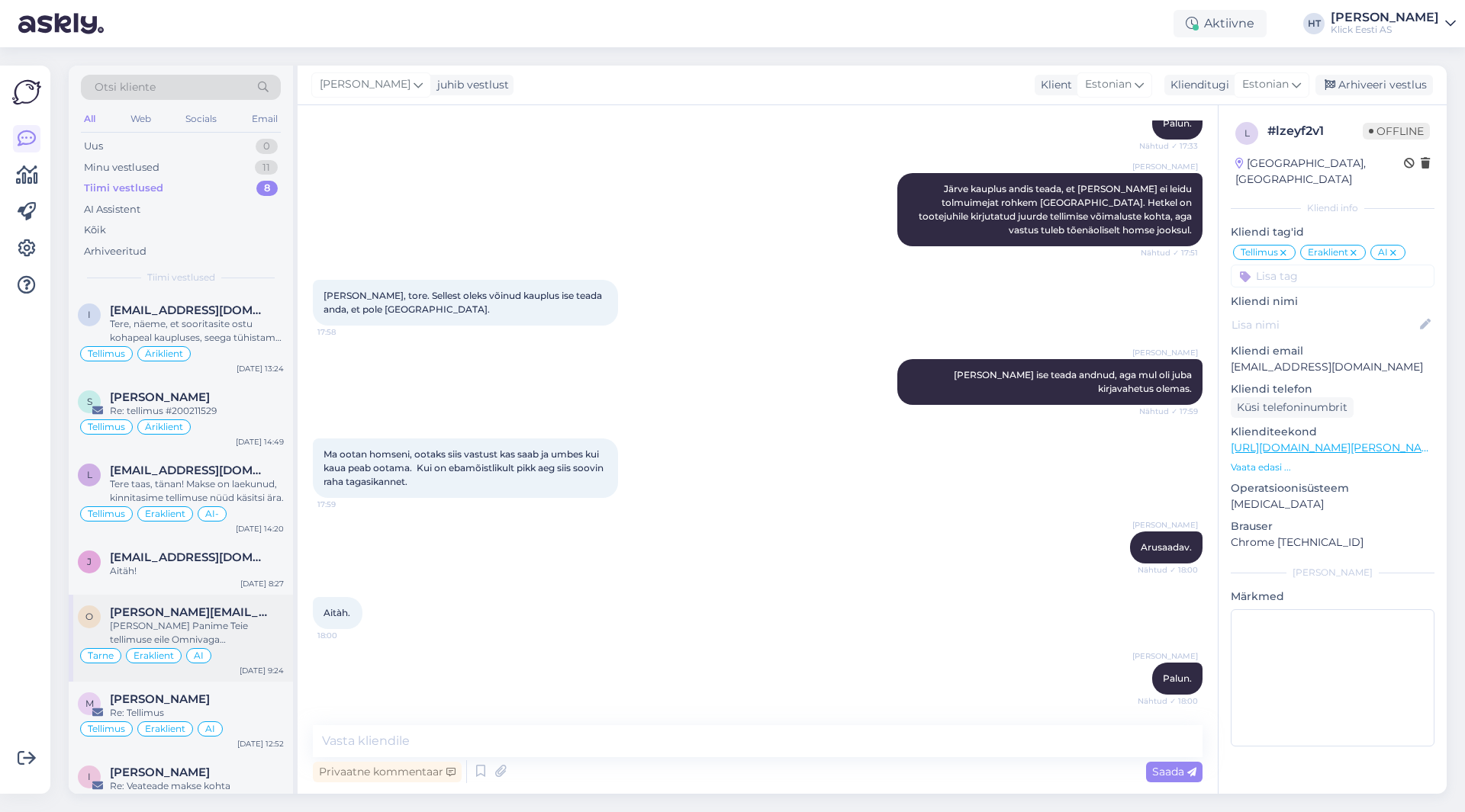
scroll to position [108, 0]
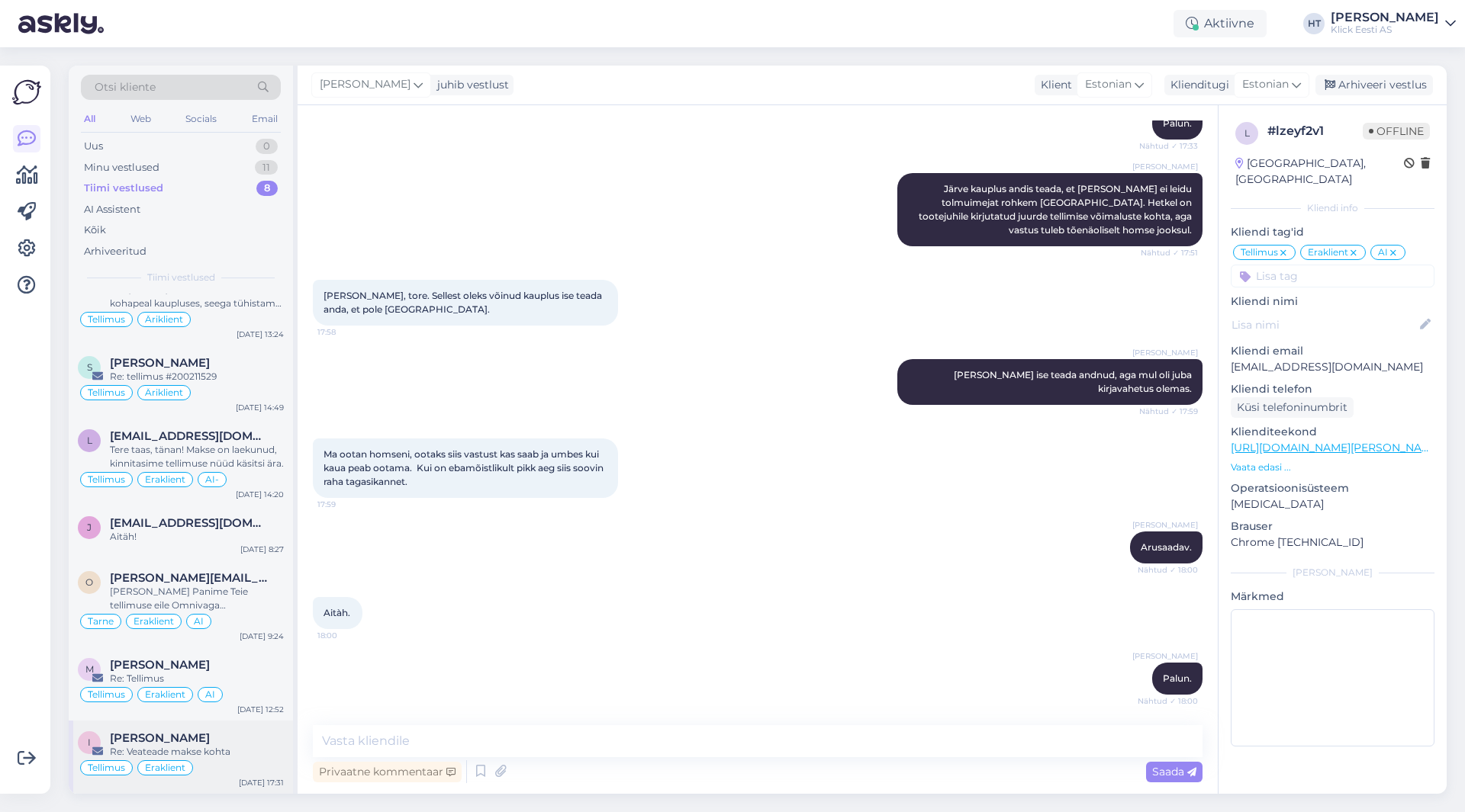
click at [238, 734] on div "[PERSON_NAME]" at bounding box center [196, 738] width 174 height 14
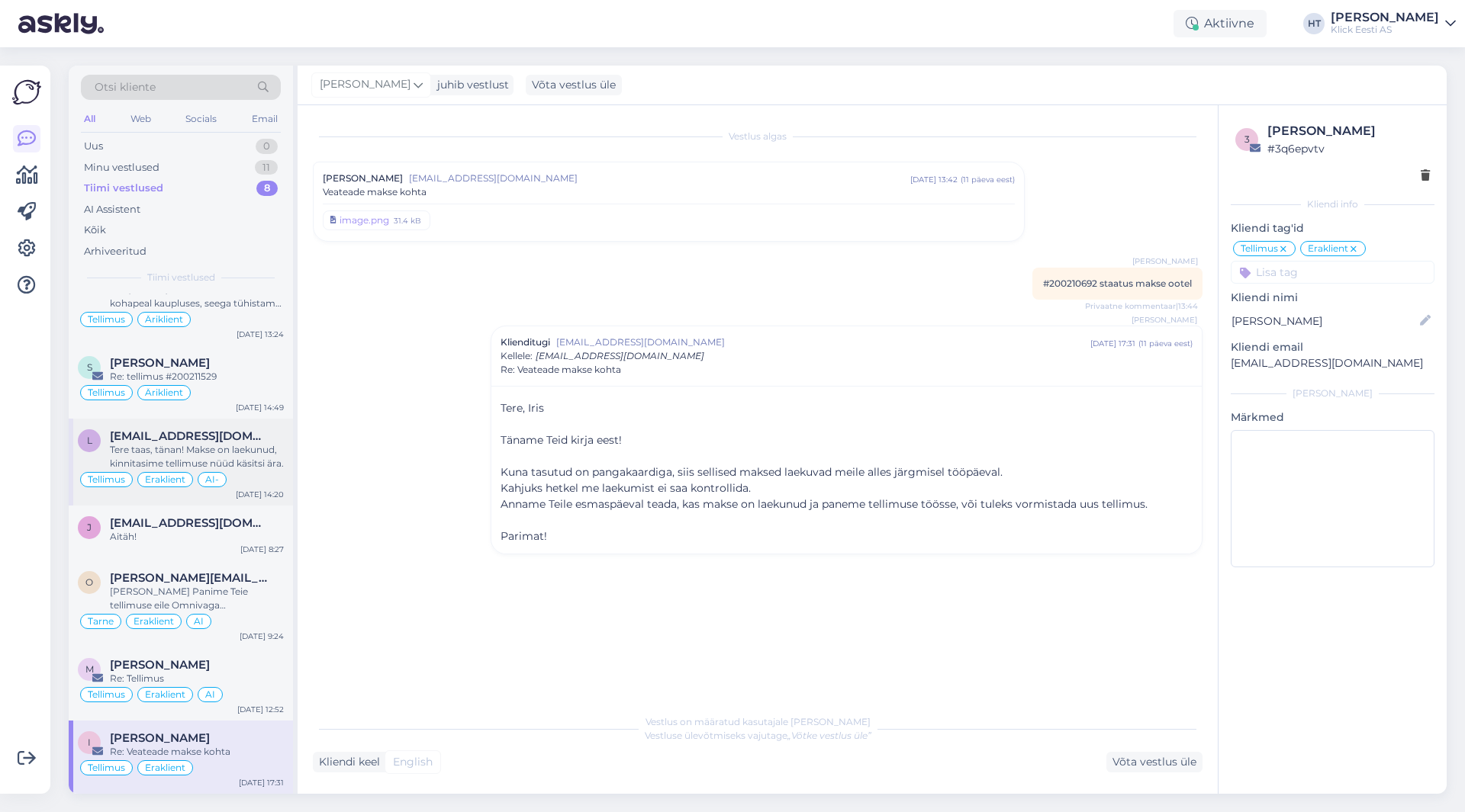
scroll to position [0, 0]
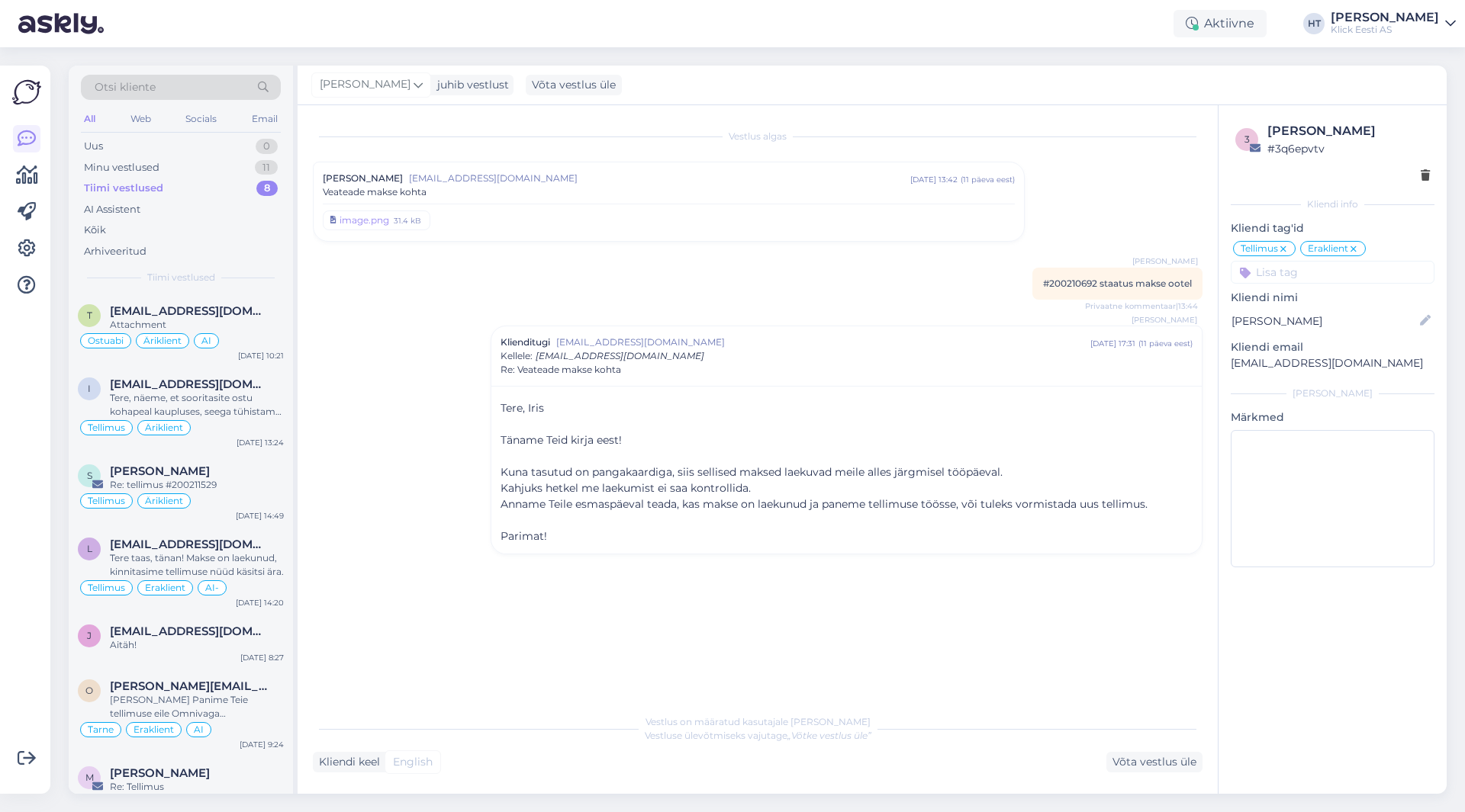
click at [563, 200] on div "[PERSON_NAME] [EMAIL_ADDRESS][DOMAIN_NAME] [DATE] 13:42 ( 11 päeva eest ) Veate…" at bounding box center [669, 201] width 692 height 60
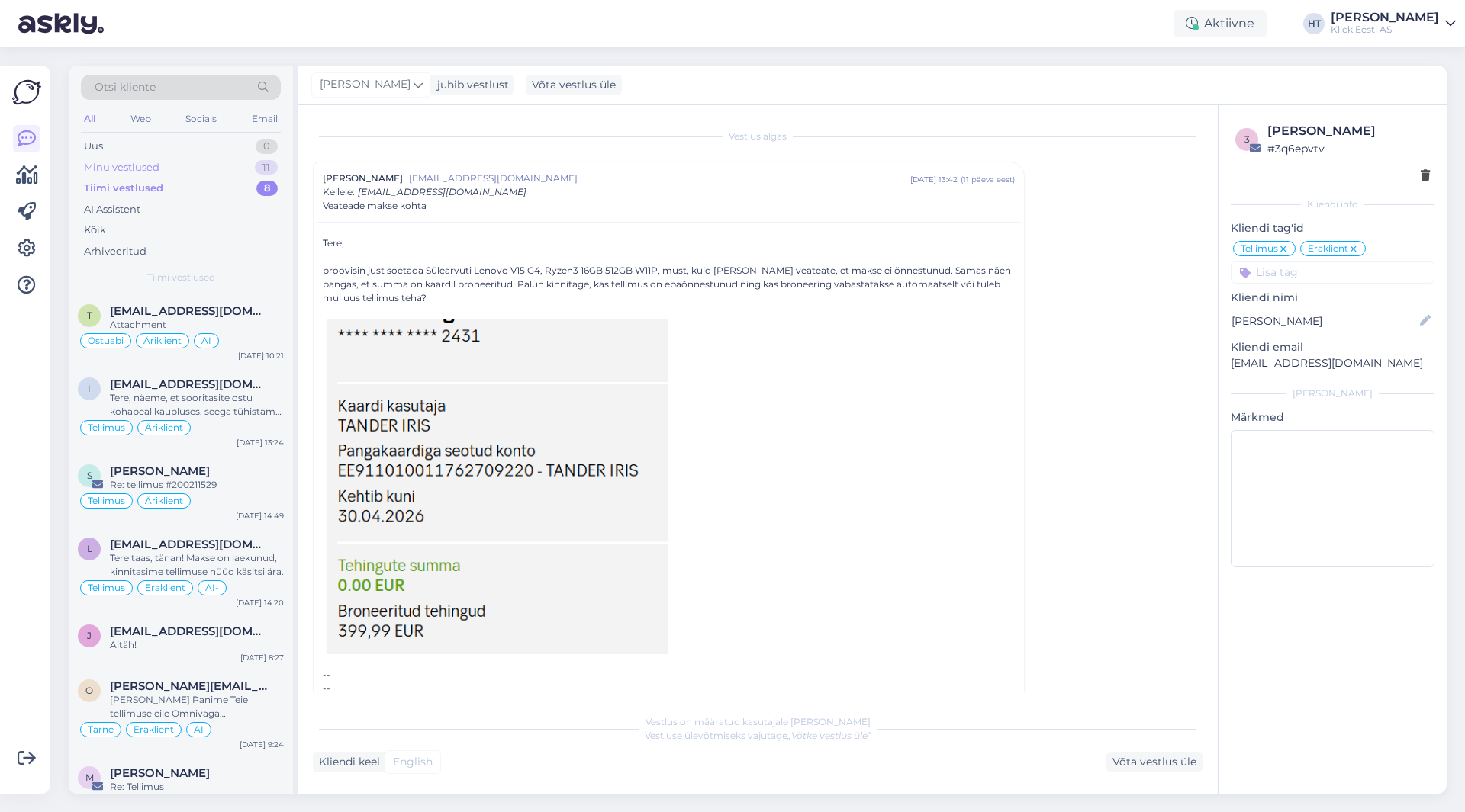
click at [225, 167] on div "Minu vestlused 11" at bounding box center [180, 168] width 200 height 22
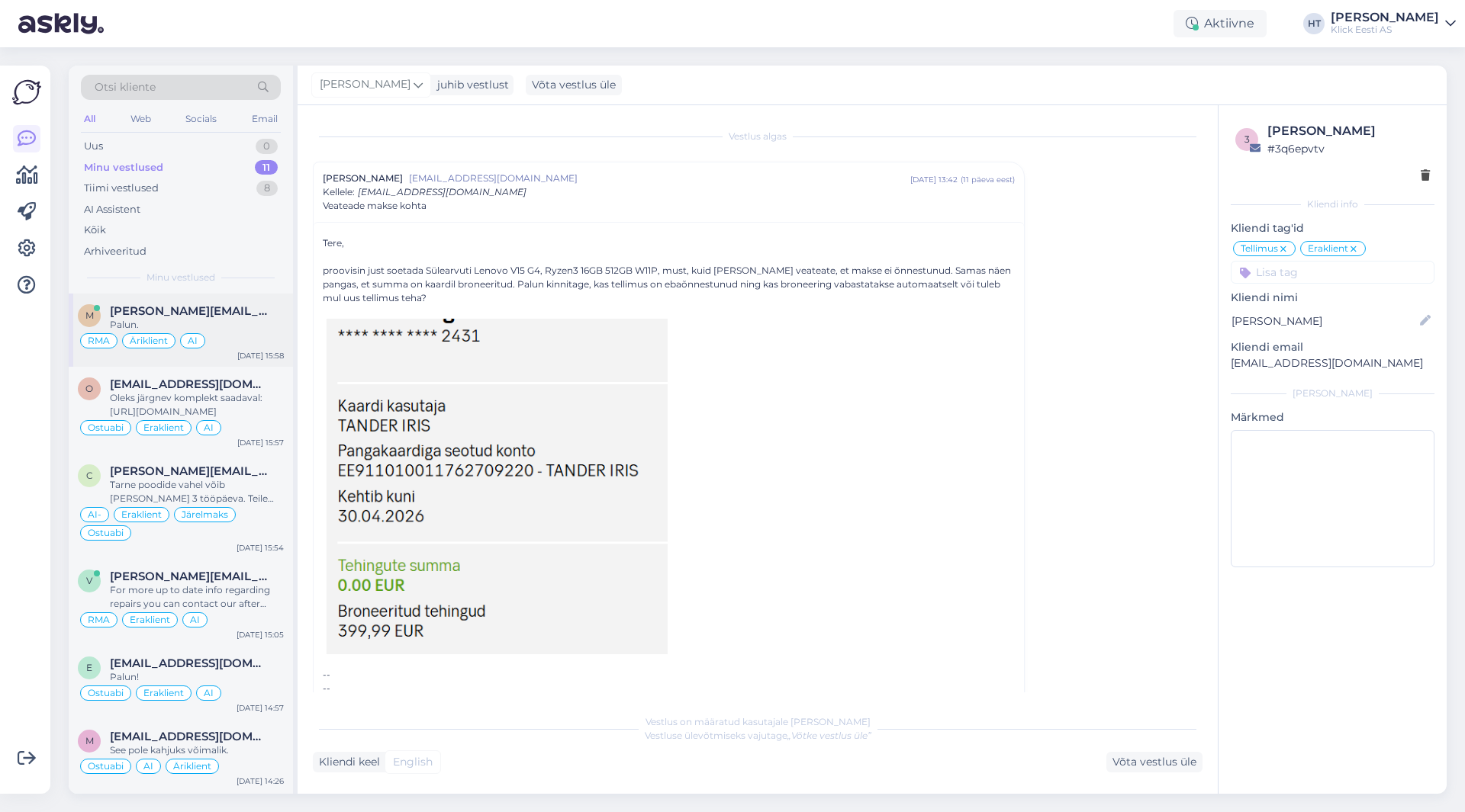
click at [211, 319] on div "Palun." at bounding box center [196, 325] width 174 height 14
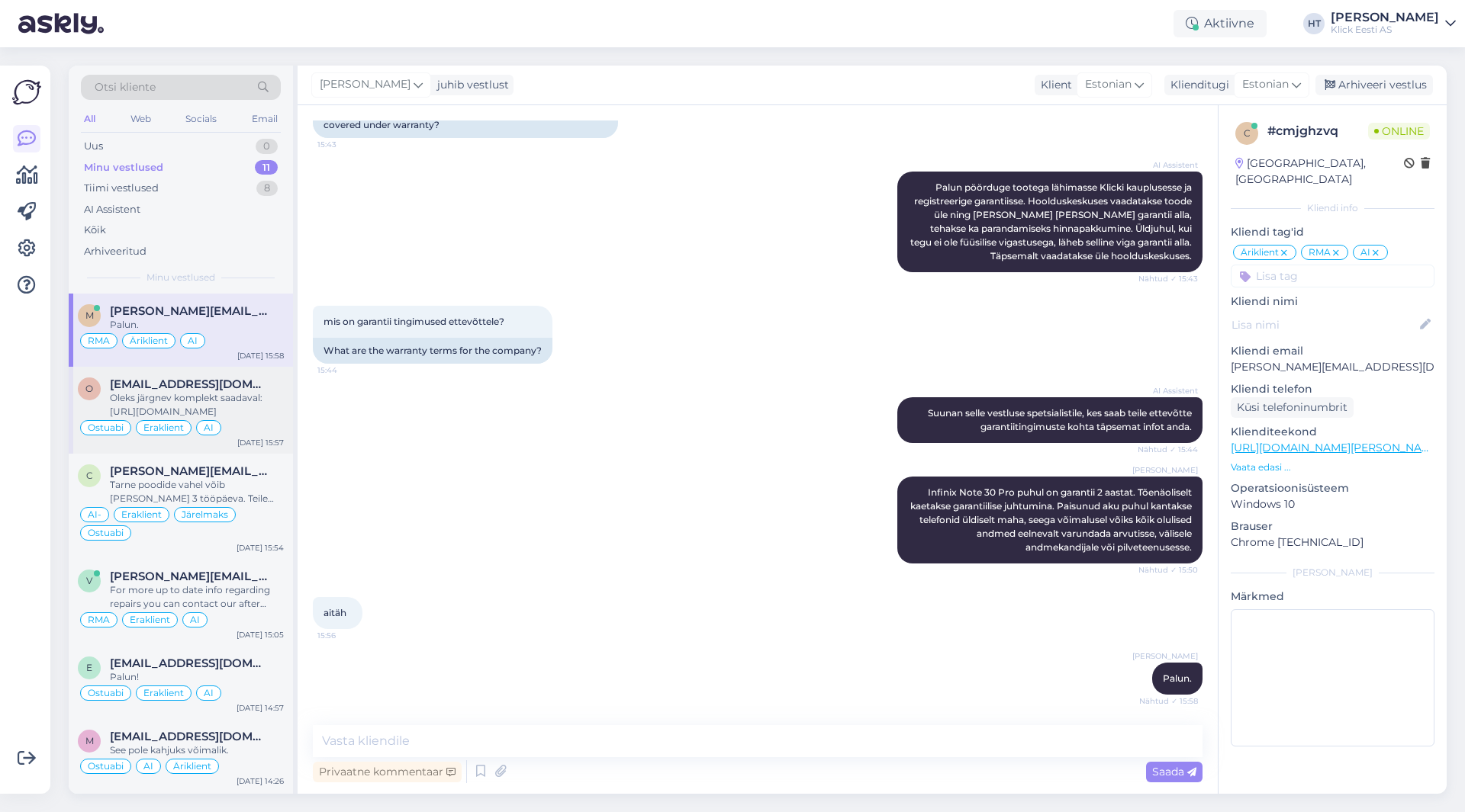
click at [229, 382] on span "[EMAIL_ADDRESS][DOMAIN_NAME]" at bounding box center [189, 384] width 159 height 14
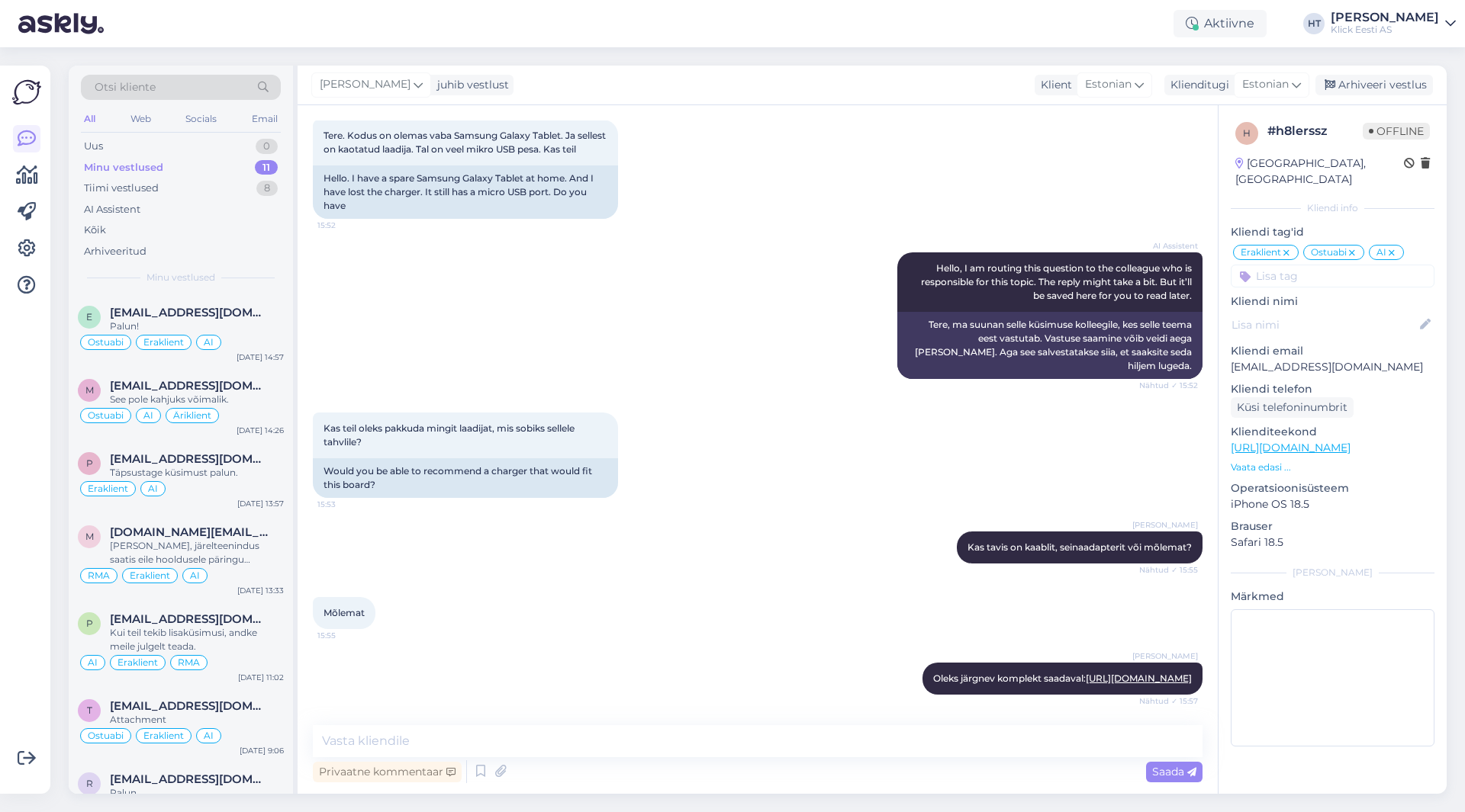
scroll to position [392, 0]
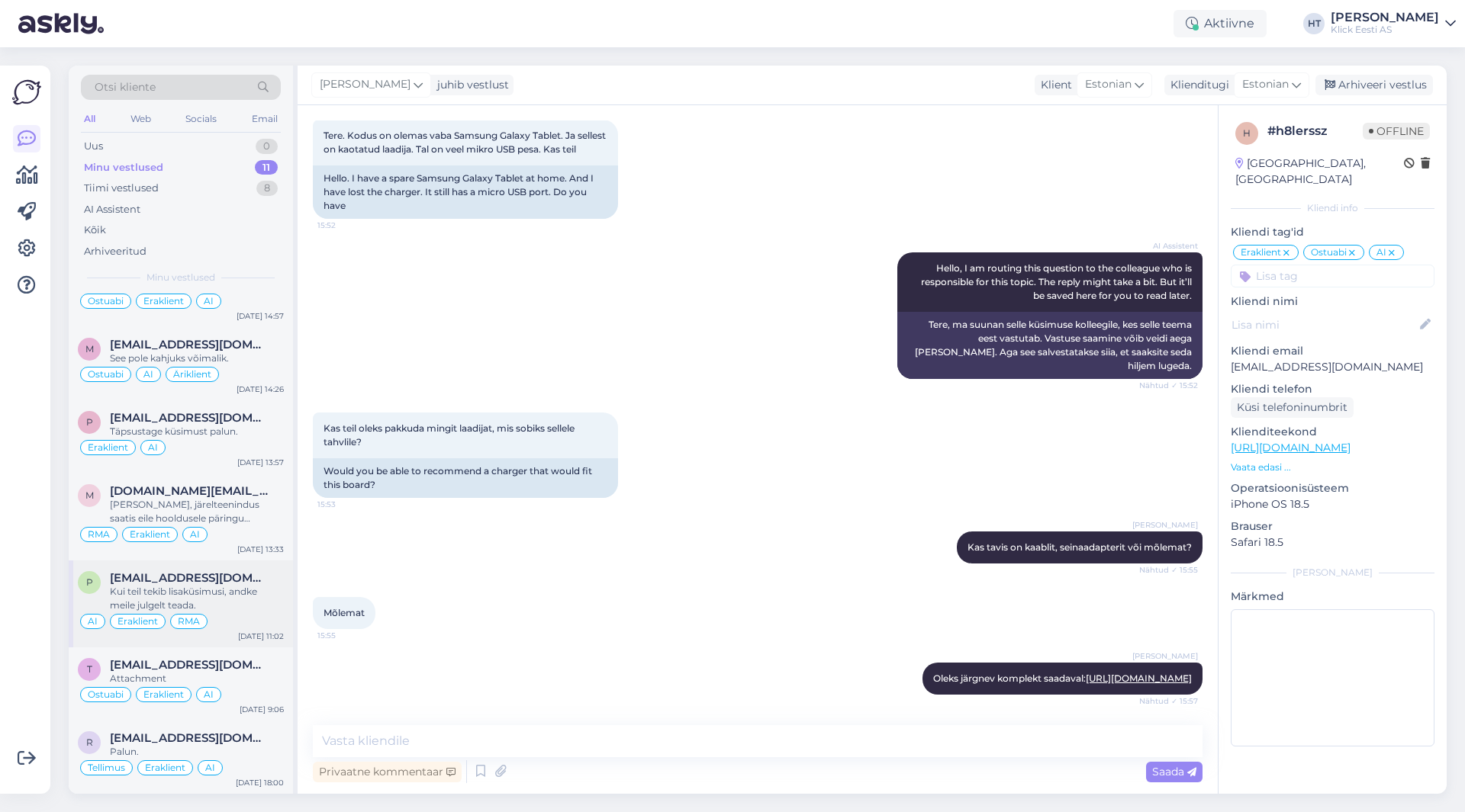
click at [230, 572] on div "[EMAIL_ADDRESS][DOMAIN_NAME]" at bounding box center [196, 578] width 174 height 14
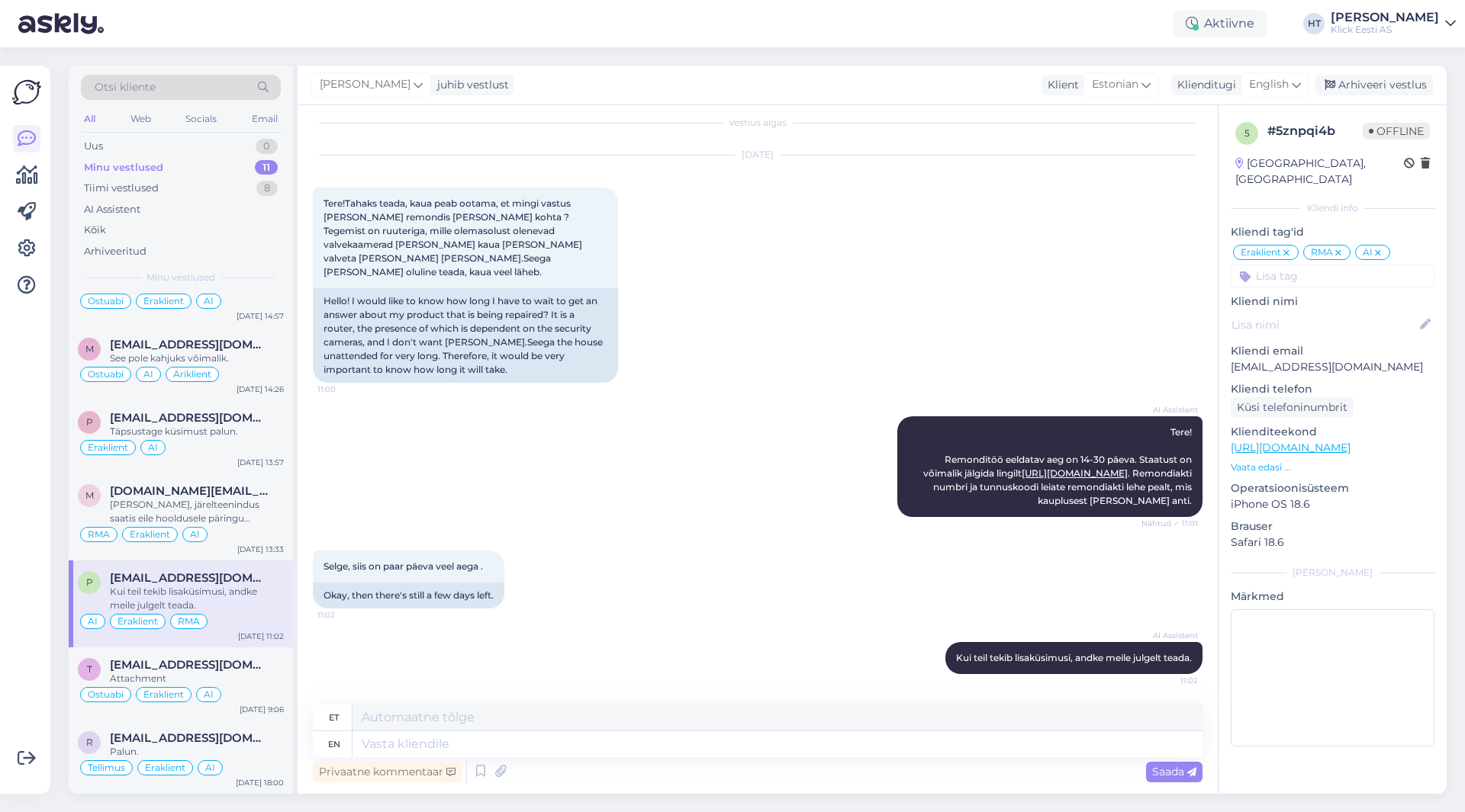
scroll to position [0, 0]
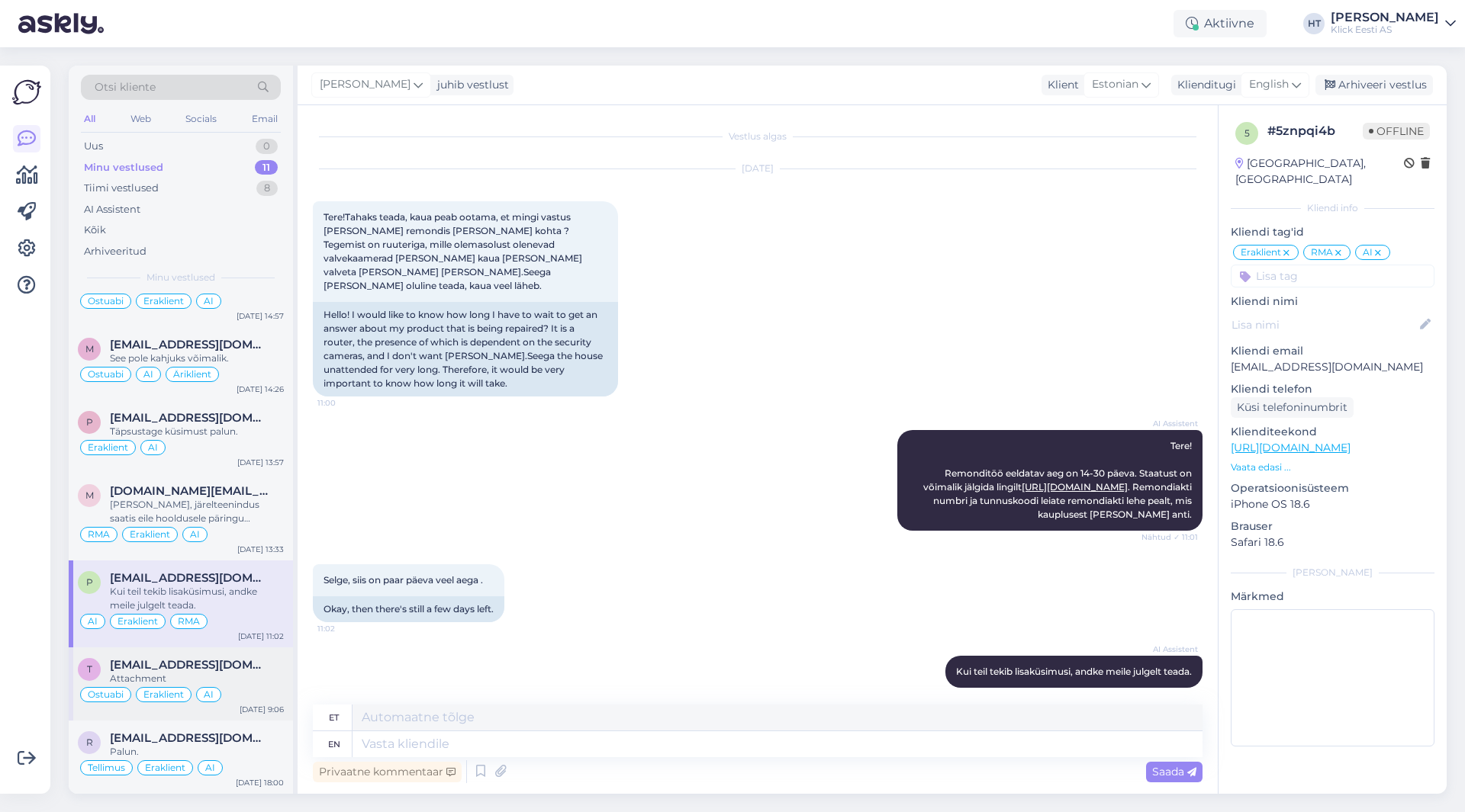
click at [210, 658] on span "[EMAIL_ADDRESS][DOMAIN_NAME]" at bounding box center [189, 665] width 159 height 14
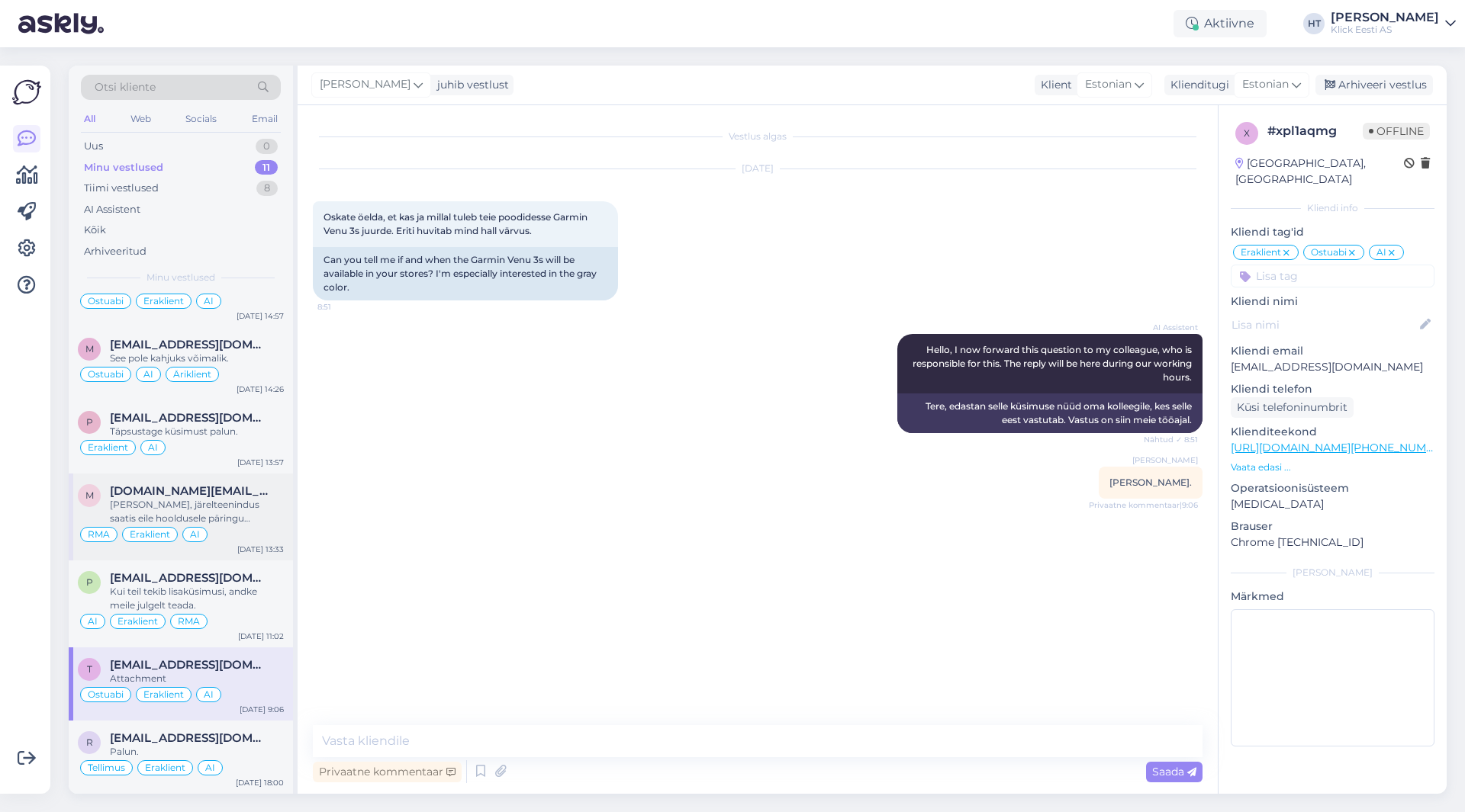
click at [233, 498] on div "[PERSON_NAME], järelteenindus saatis eile hooldusele päringu varuosa/mahakandmi…" at bounding box center [196, 511] width 174 height 27
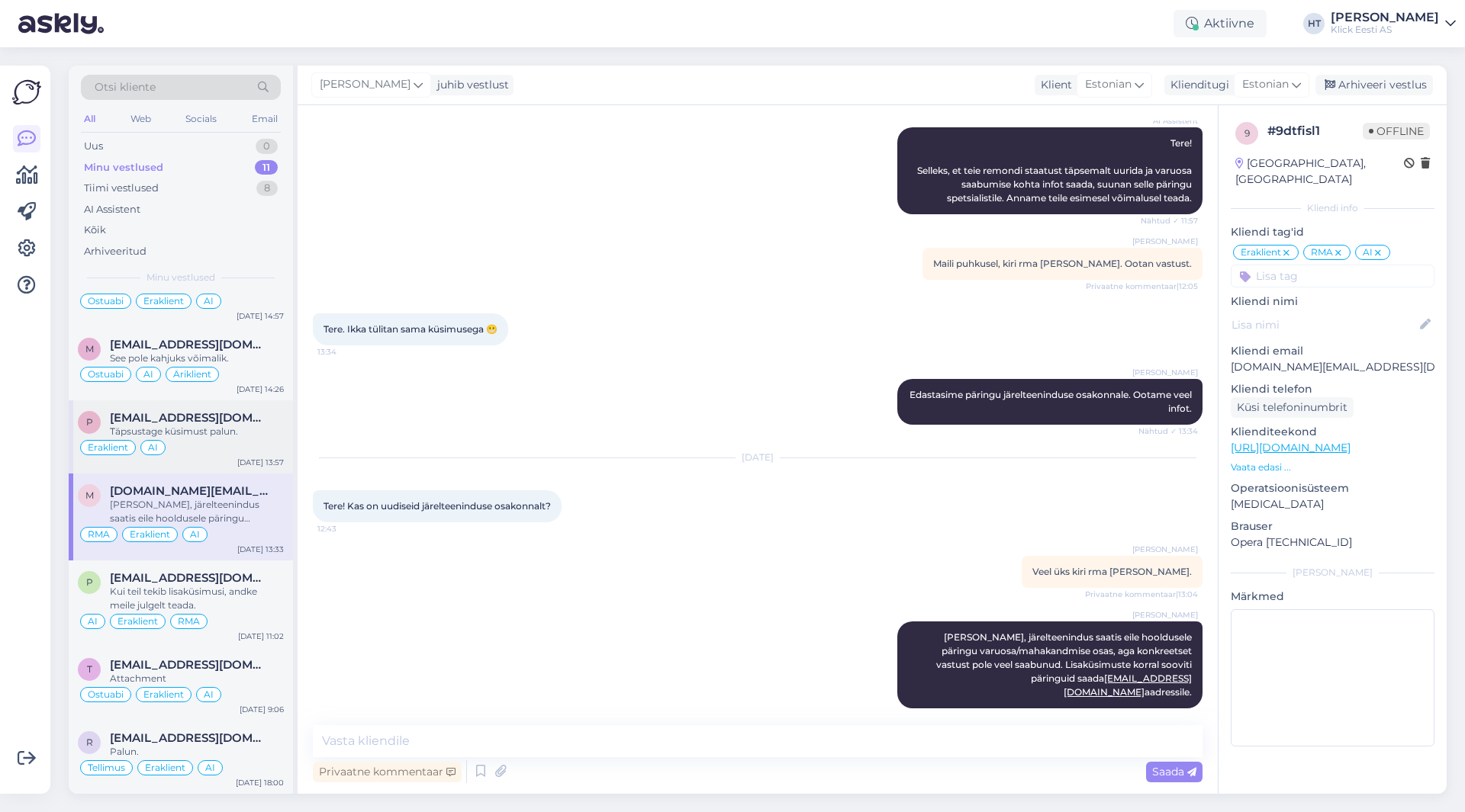
click at [253, 430] on div "Täpsustage küsimust palun." at bounding box center [196, 431] width 174 height 14
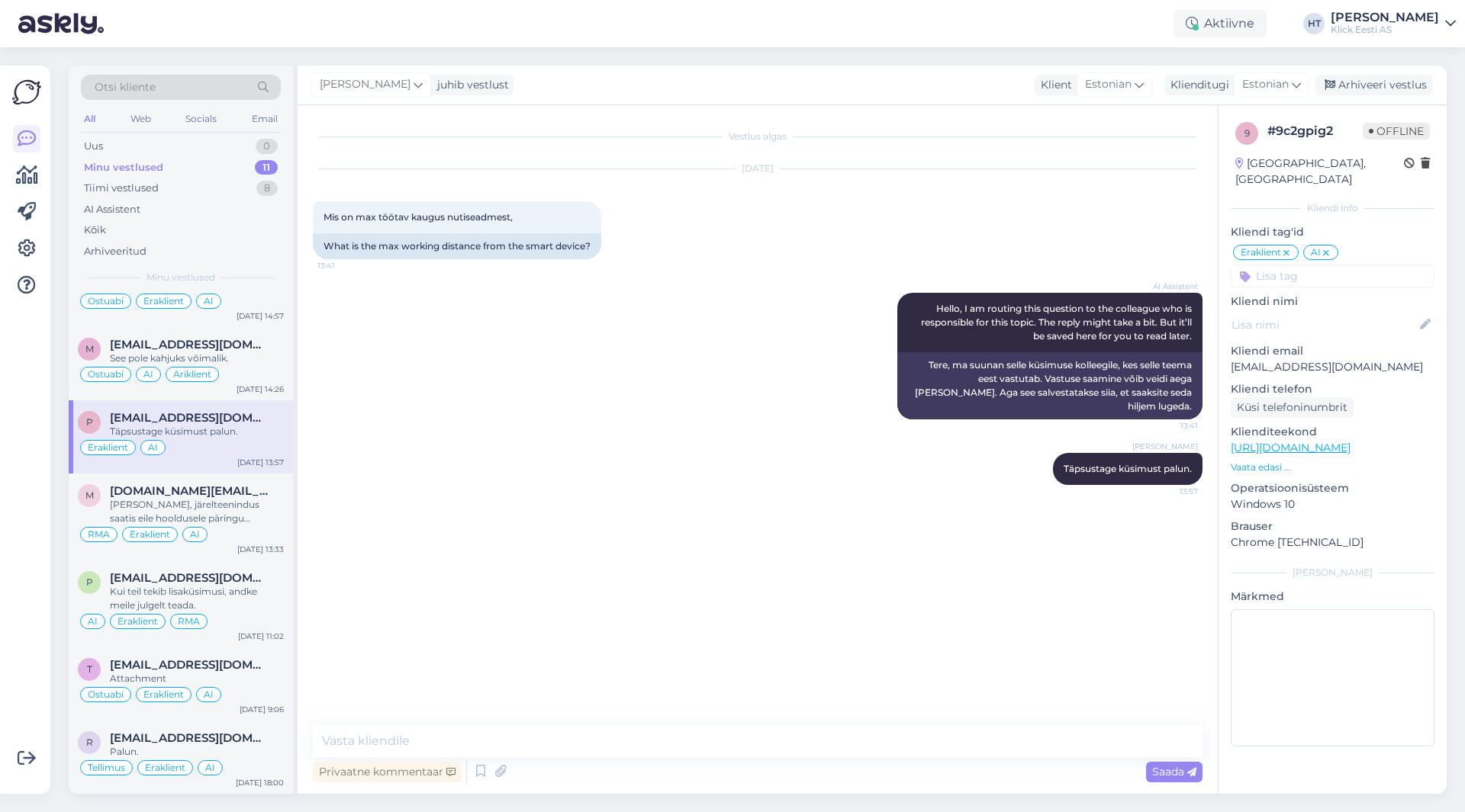
scroll to position [0, 0]
click at [1391, 90] on div "Arhiveeri vestlus" at bounding box center [1374, 85] width 118 height 21
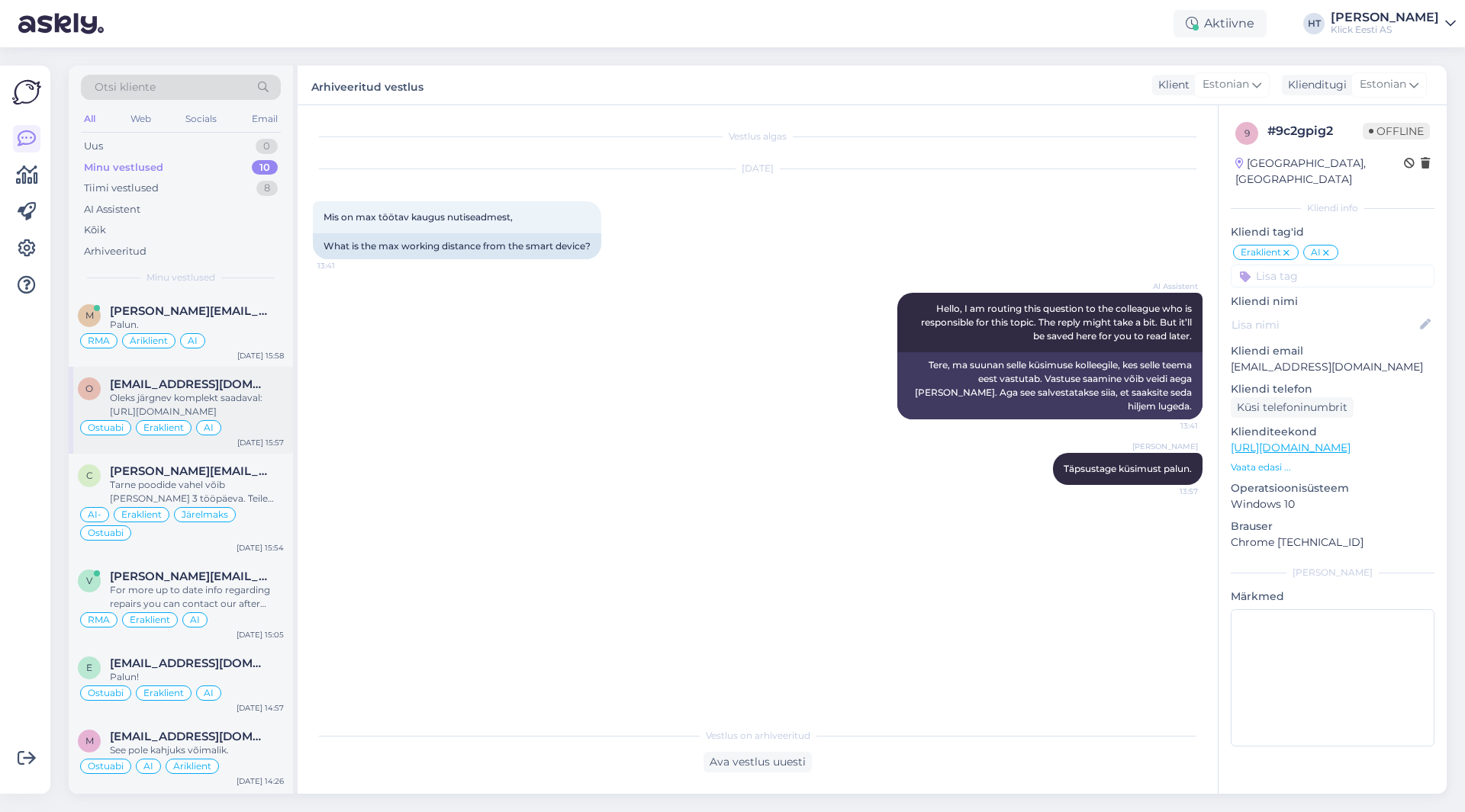
click at [233, 403] on div "Oleks järgnev komplekt saadaval: [URL][DOMAIN_NAME]" at bounding box center [196, 405] width 174 height 27
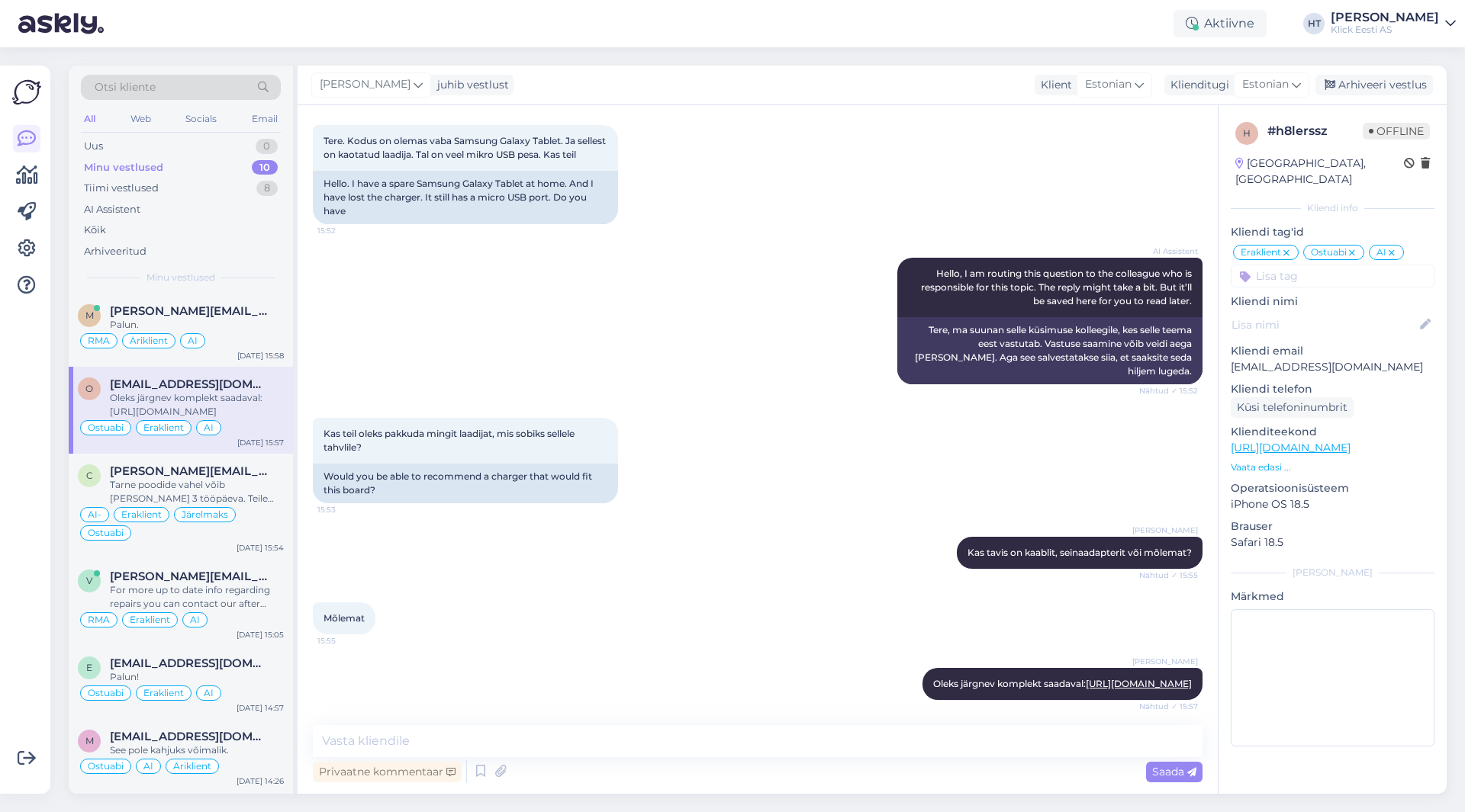
scroll to position [109, 0]
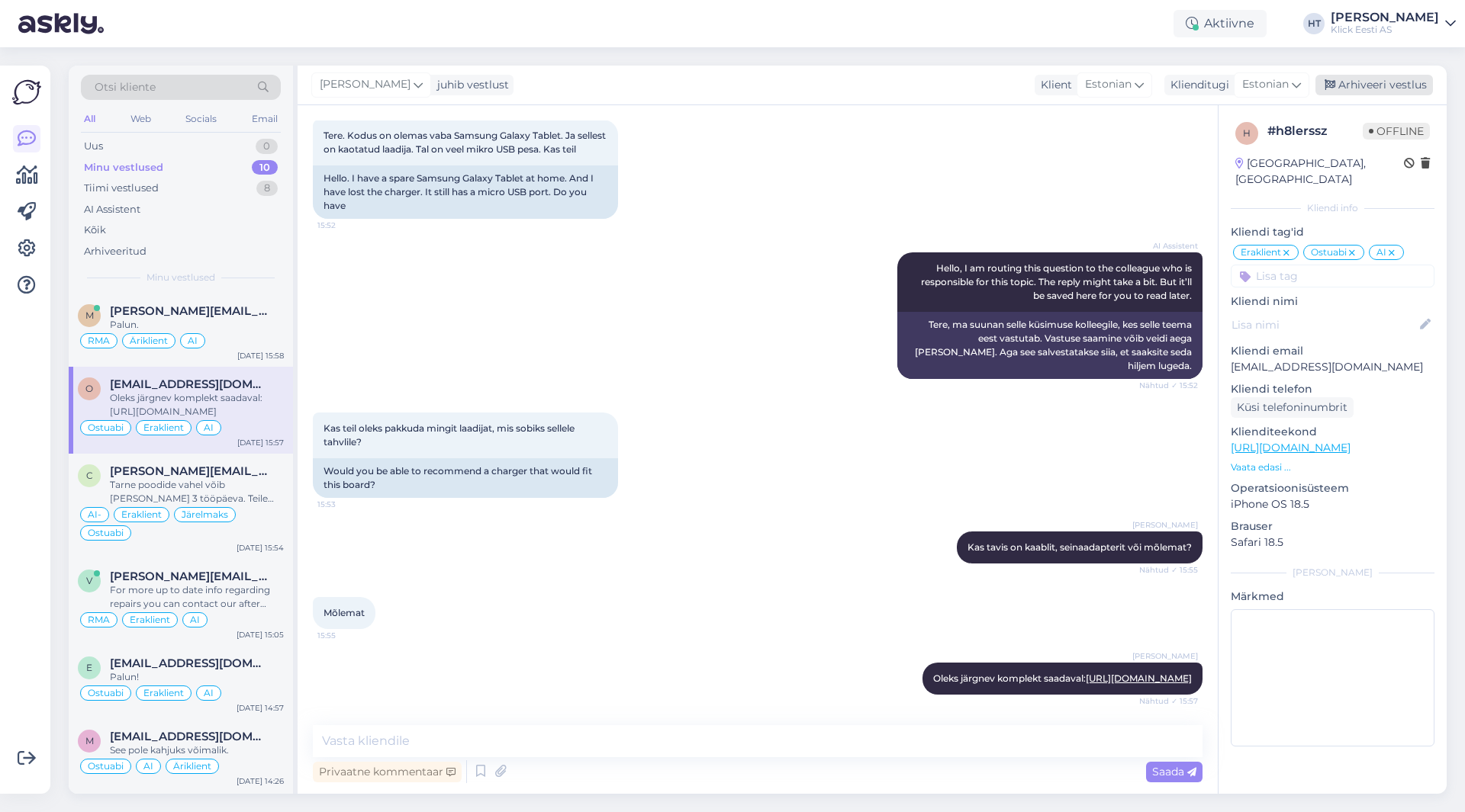
click at [1348, 89] on div "Arhiveeri vestlus" at bounding box center [1374, 85] width 118 height 21
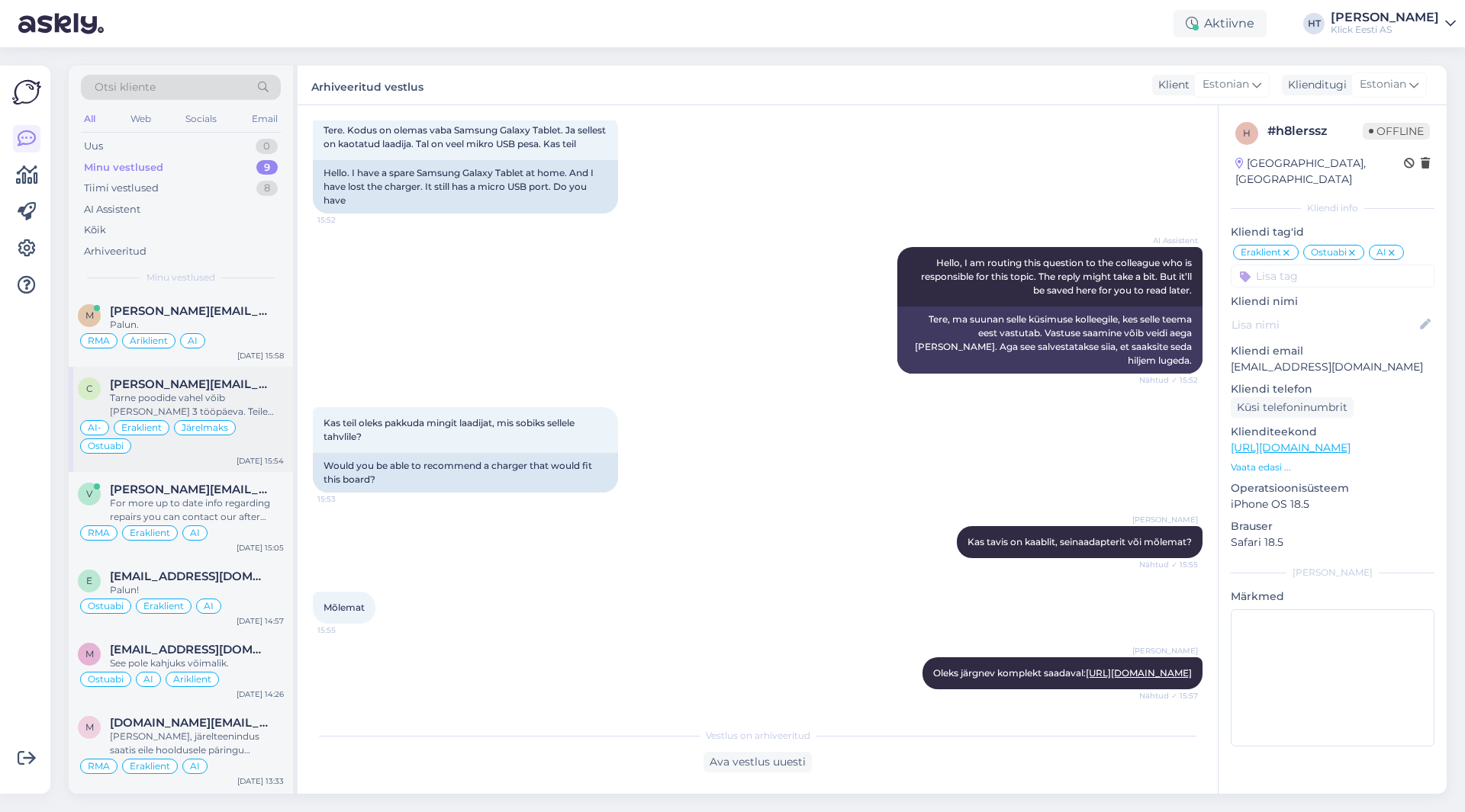
click at [237, 378] on span "[PERSON_NAME][EMAIL_ADDRESS][DOMAIN_NAME]" at bounding box center [189, 384] width 159 height 14
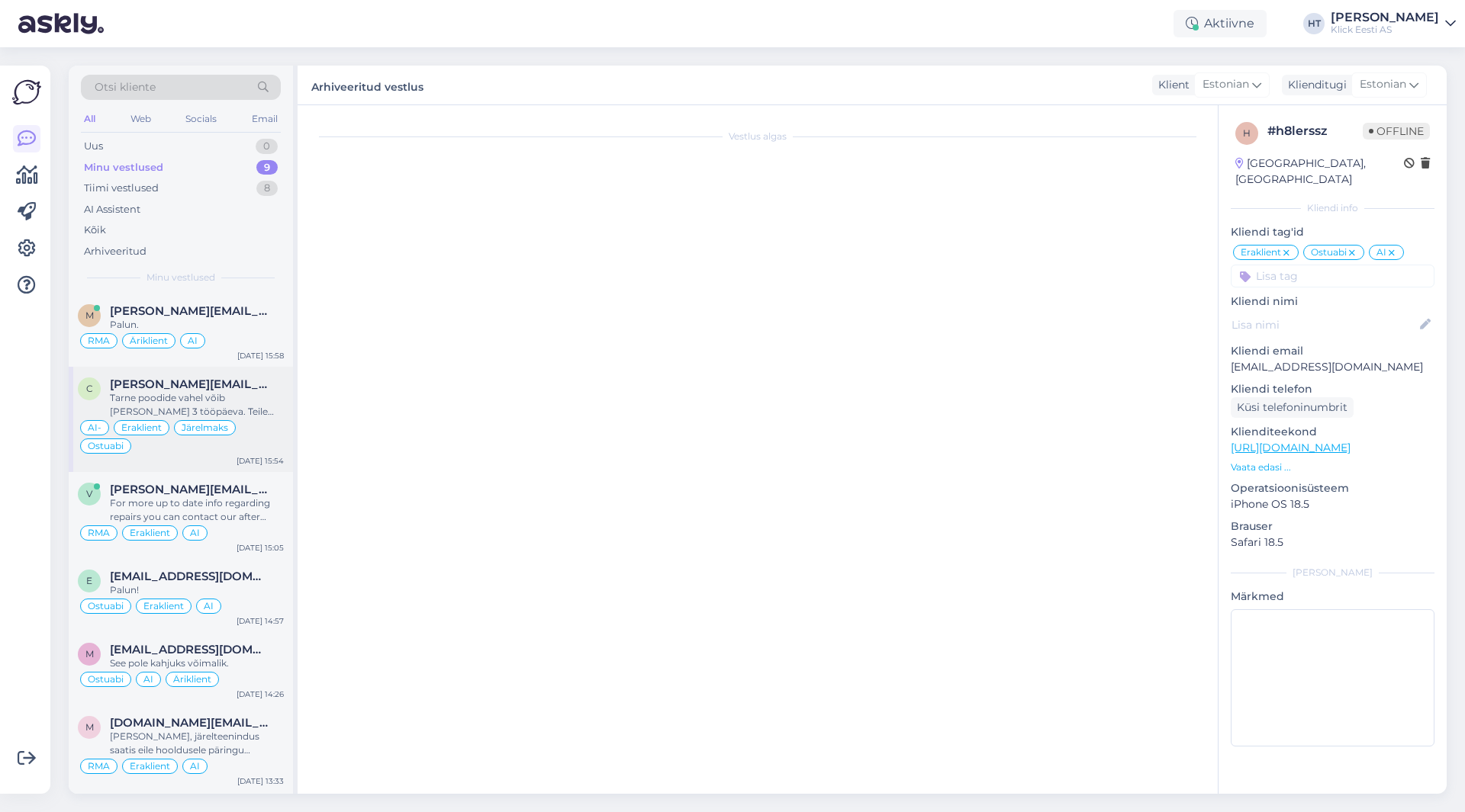
scroll to position [45, 0]
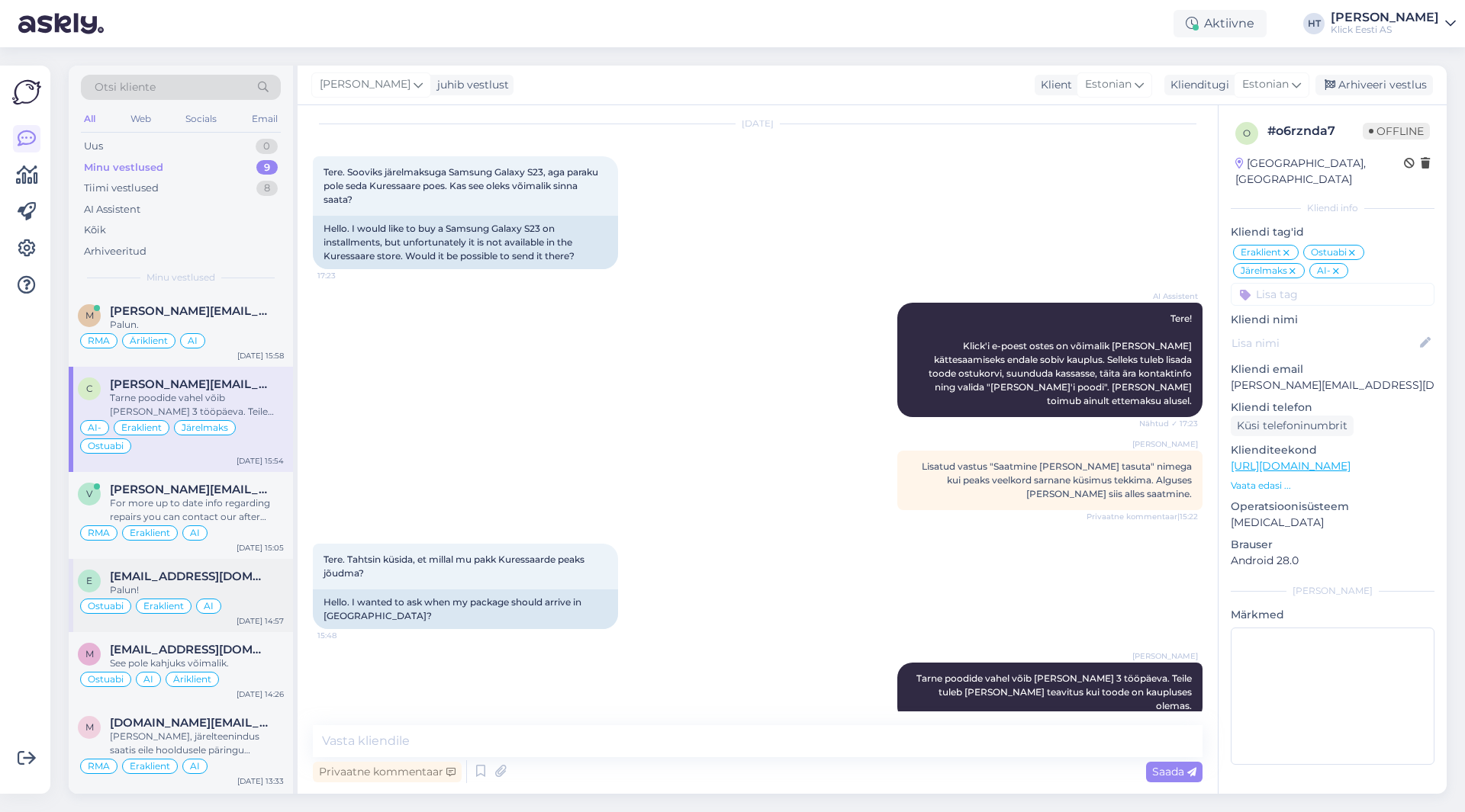
click at [245, 575] on div "[EMAIL_ADDRESS][DOMAIN_NAME]" at bounding box center [196, 576] width 174 height 14
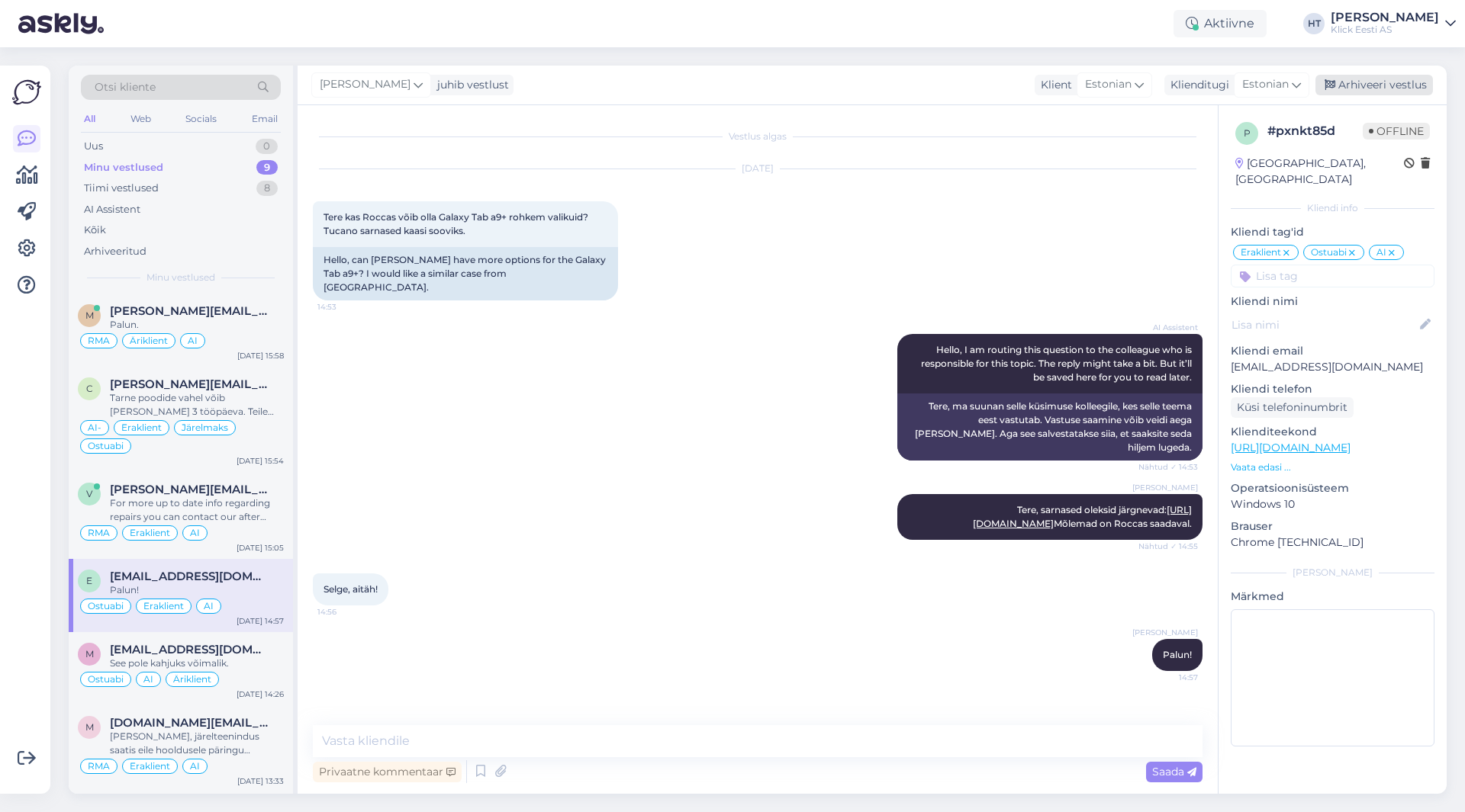
click at [1368, 77] on div "Arhiveeri vestlus" at bounding box center [1374, 85] width 118 height 21
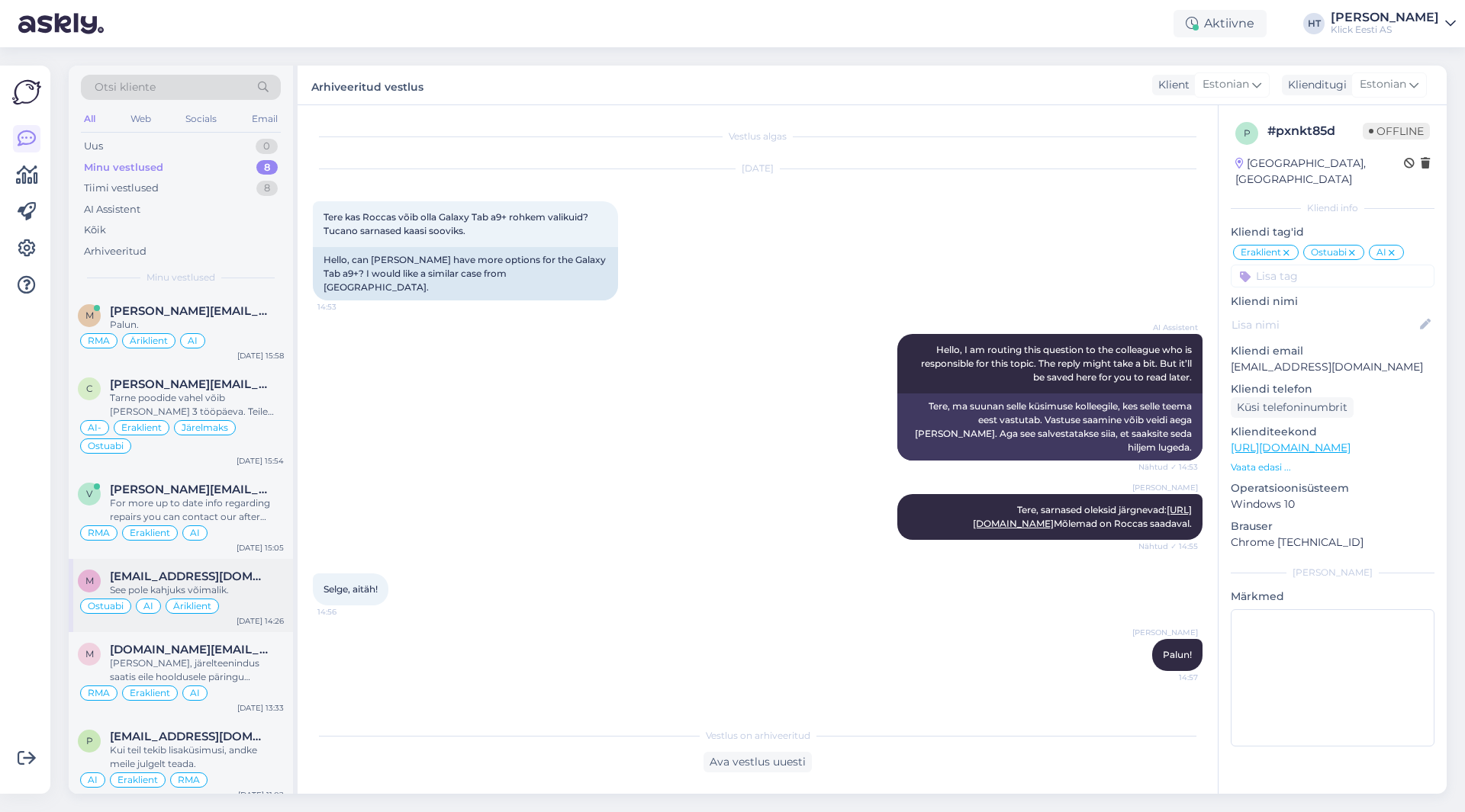
click at [241, 564] on div "m [EMAIL_ADDRESS][DOMAIN_NAME] See pole kahjuks võimalik. Ostuabi AI Äriklient …" at bounding box center [181, 596] width 225 height 73
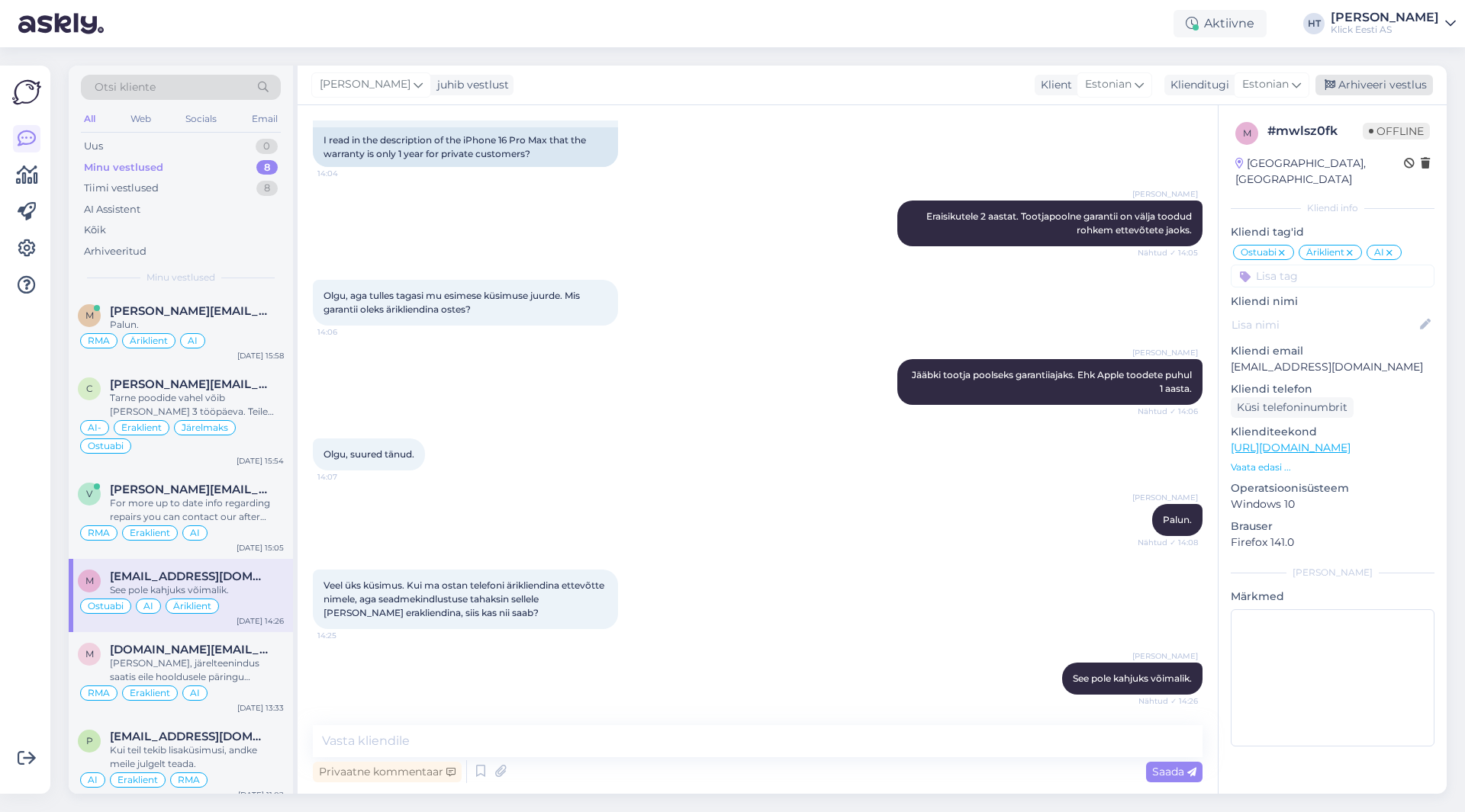
click at [1394, 85] on div "Arhiveeri vestlus" at bounding box center [1374, 85] width 118 height 21
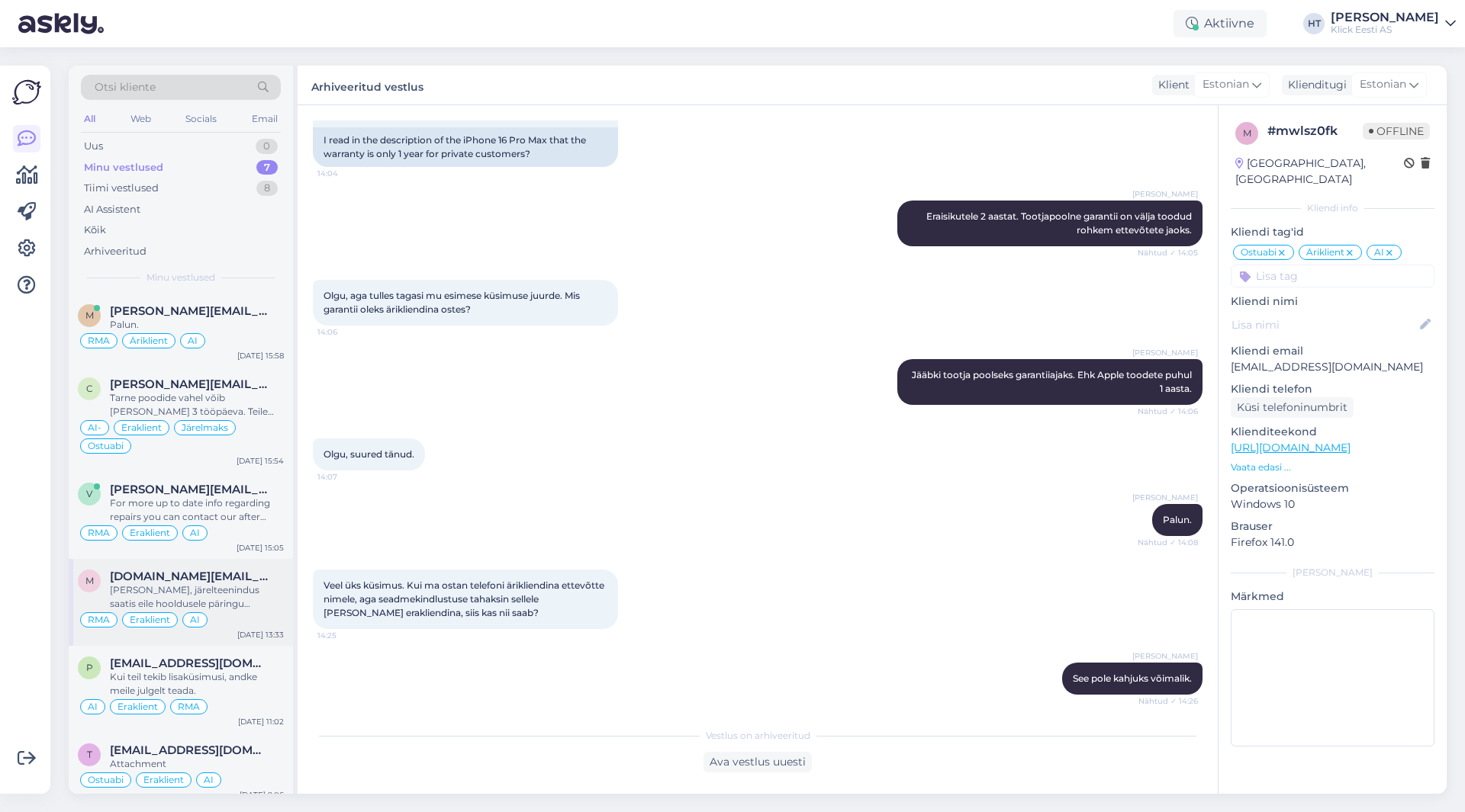
click at [245, 614] on div "RMA Eraklient AI" at bounding box center [180, 620] width 206 height 18
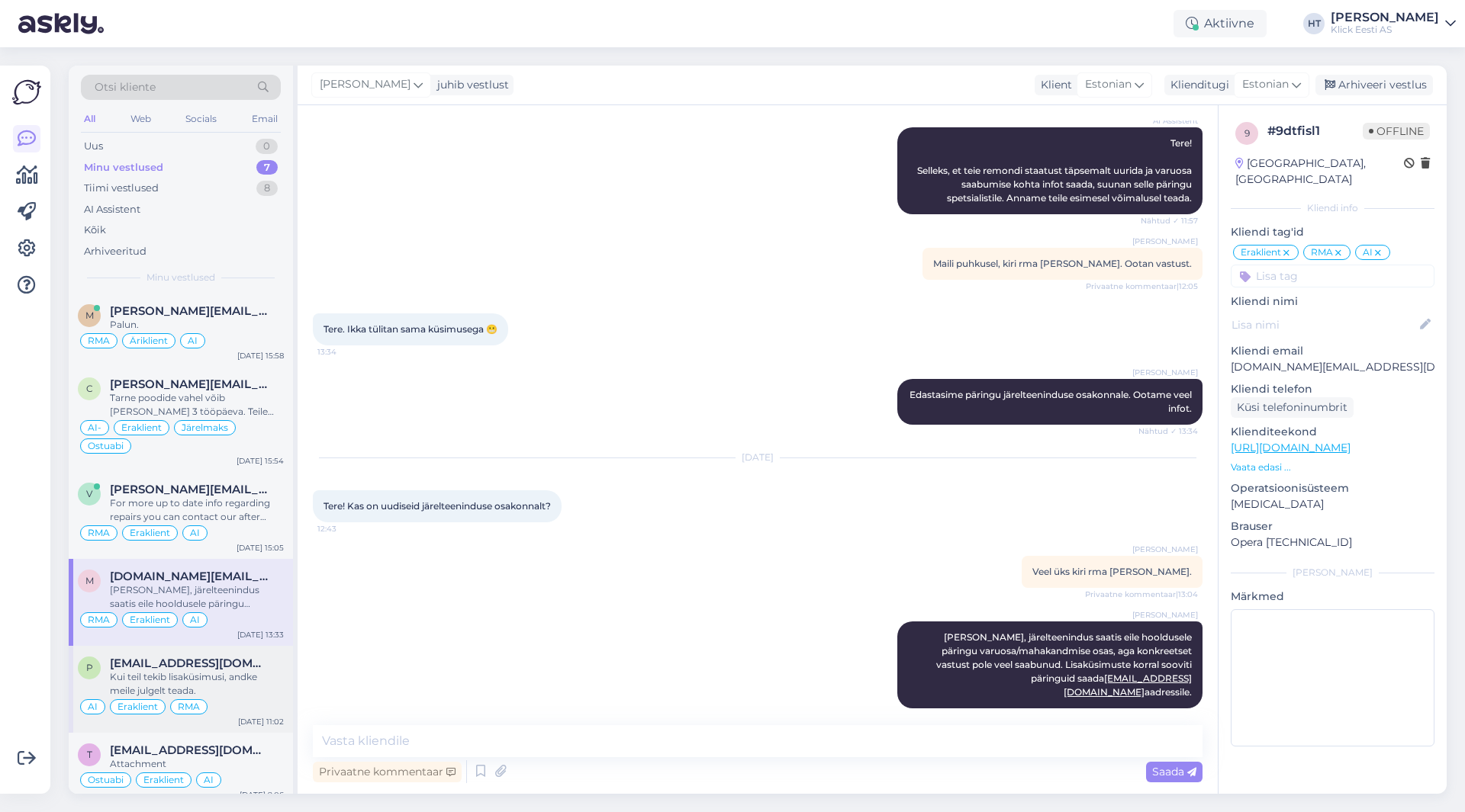
scroll to position [86, 0]
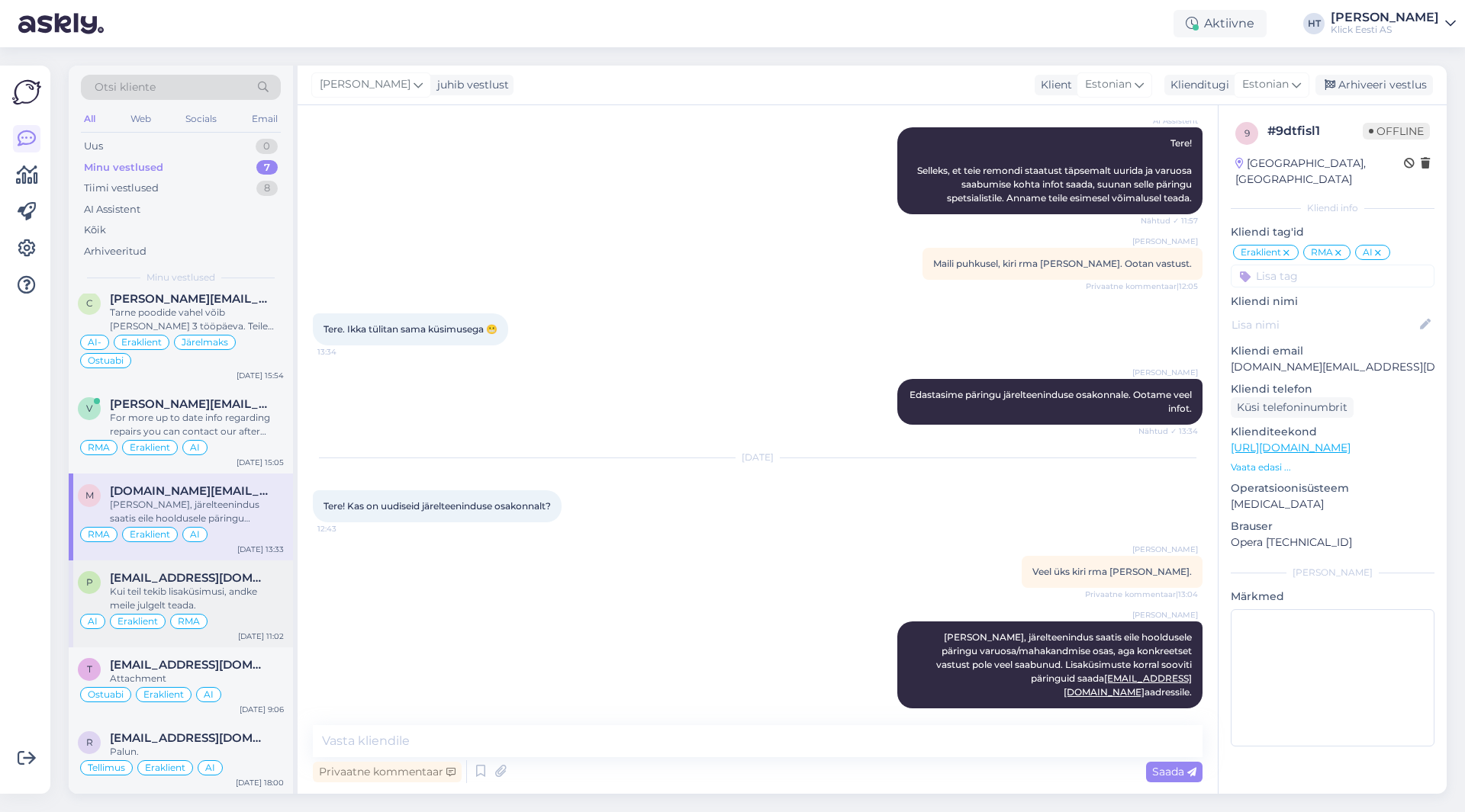
click at [251, 625] on div "AI Eraklient RMA" at bounding box center [180, 621] width 206 height 18
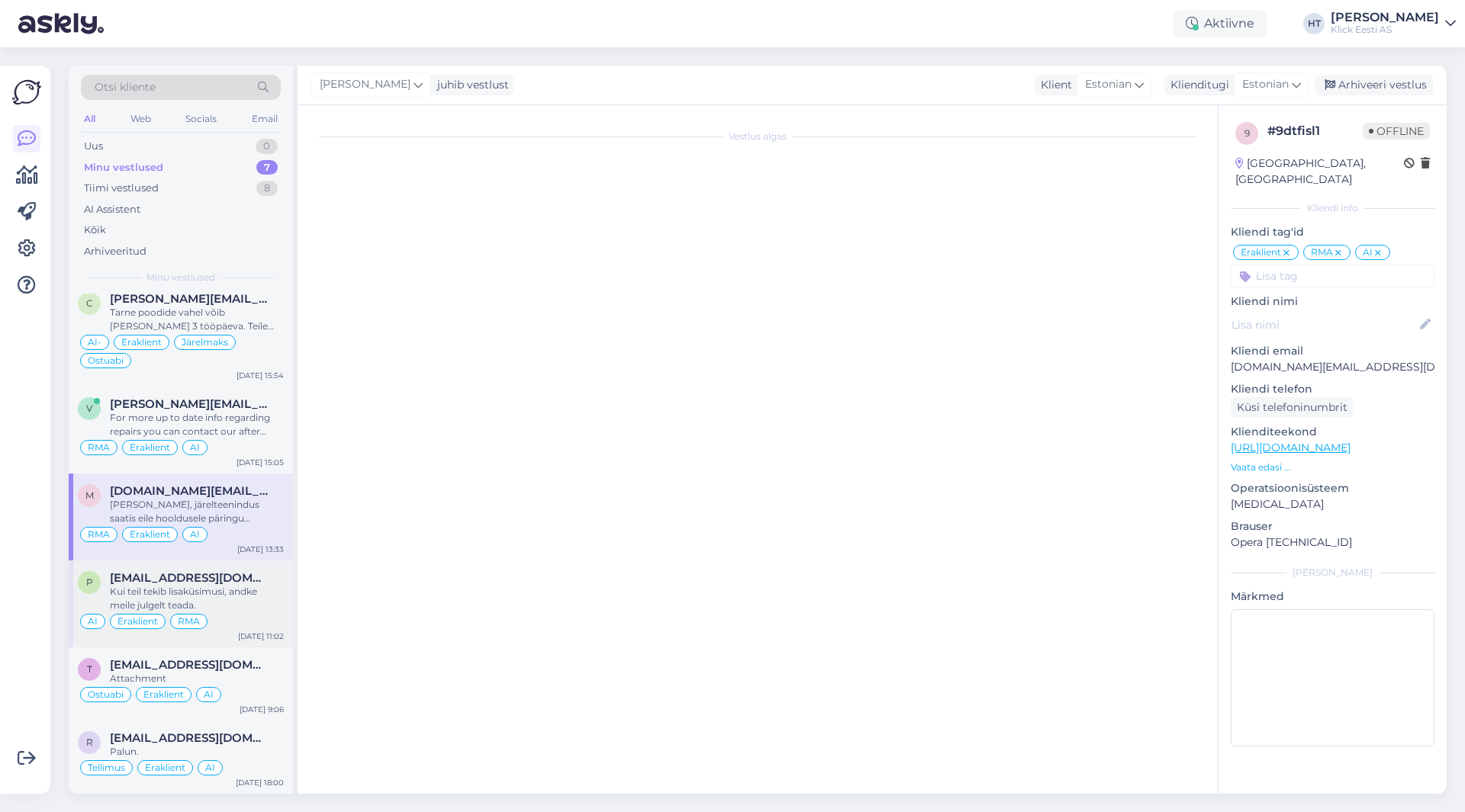
scroll to position [0, 0]
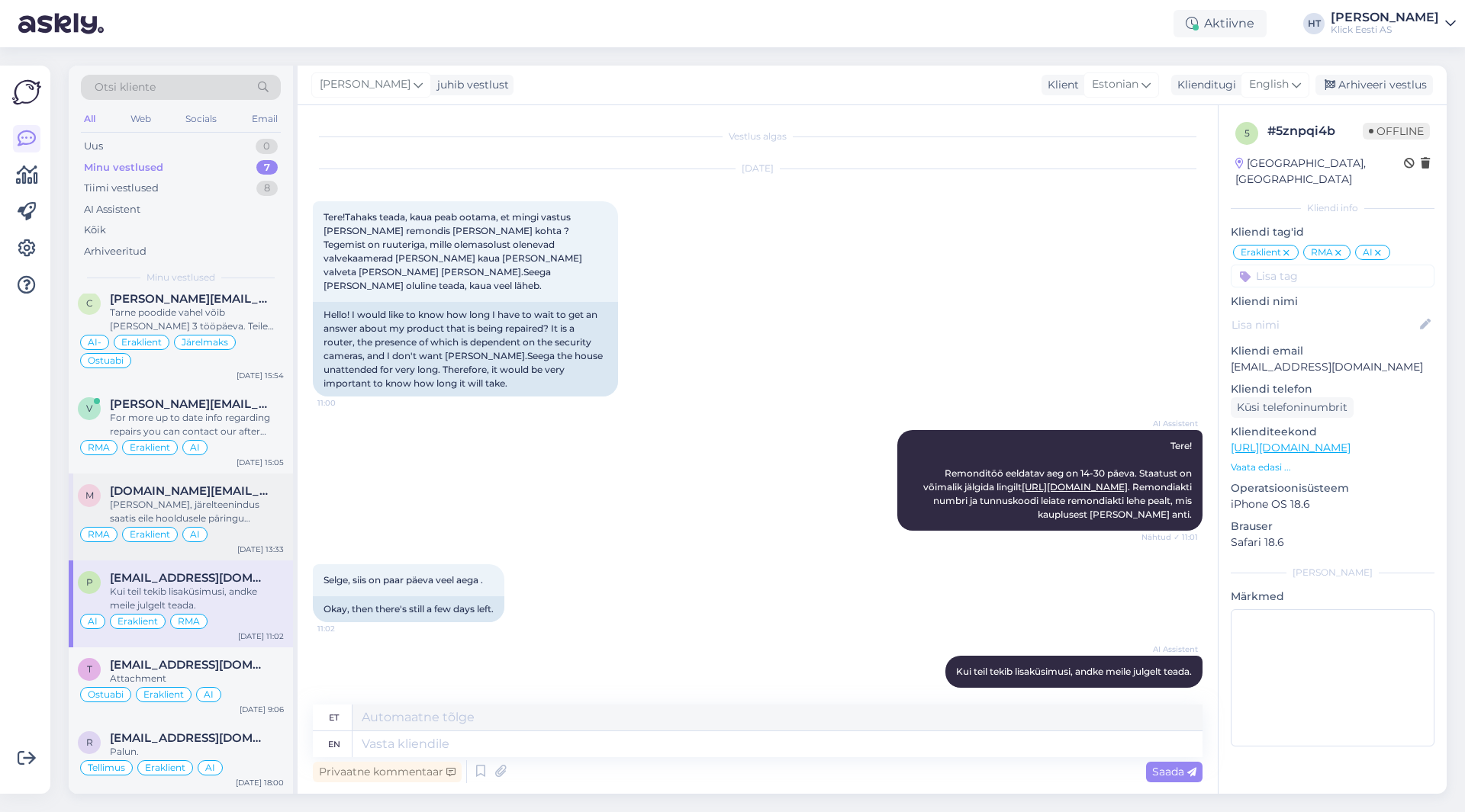
click at [238, 513] on div "[PERSON_NAME], järelteenindus saatis eile hooldusele päringu varuosa/mahakandmi…" at bounding box center [196, 511] width 174 height 27
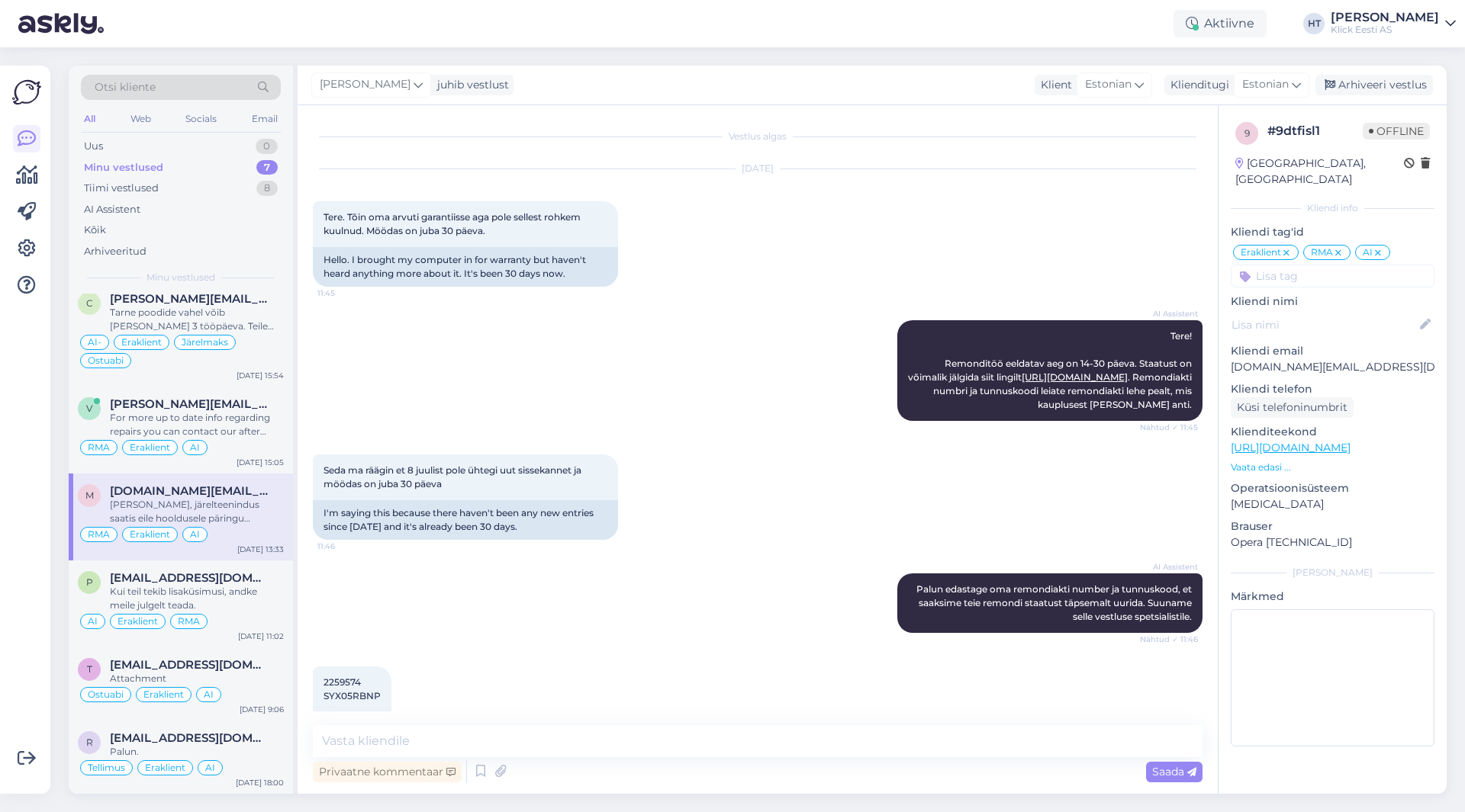
scroll to position [1261, 0]
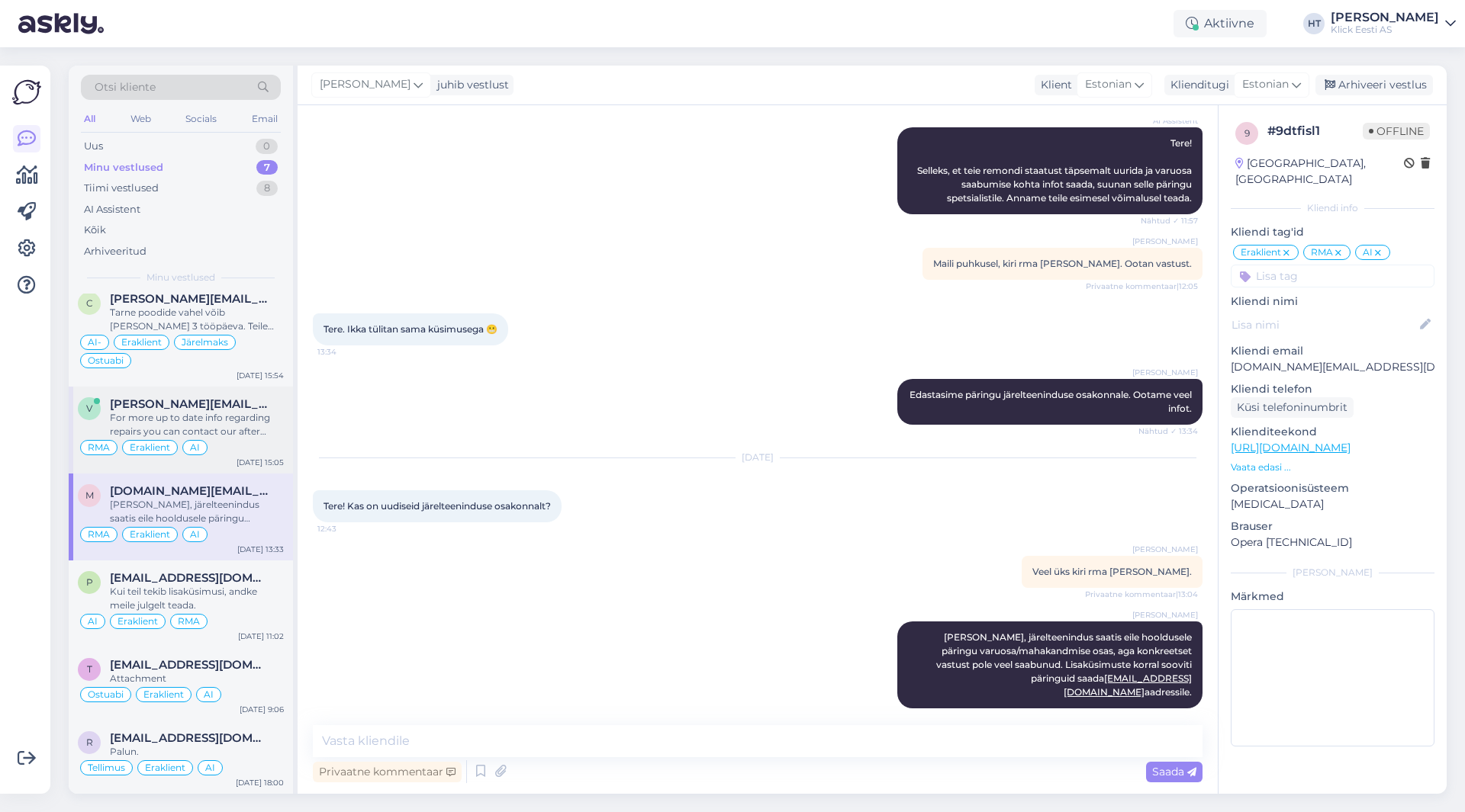
click at [232, 420] on div "For more up to date info regarding repairs you can contact our after sales depa…" at bounding box center [196, 425] width 174 height 27
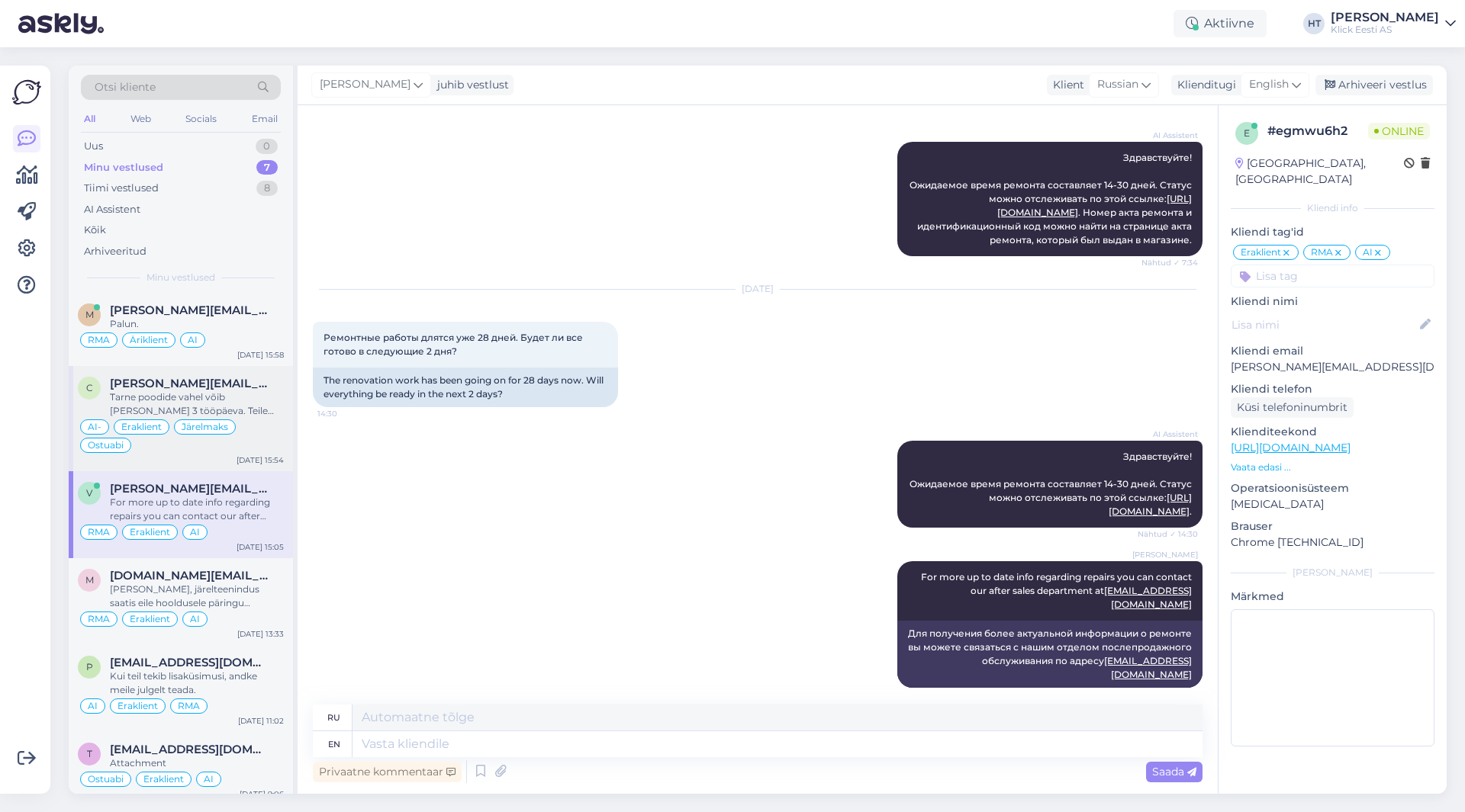
scroll to position [0, 0]
click at [270, 411] on div "Tarne poodide vahel võib [PERSON_NAME] 3 tööpäeva. Teile tuleb [PERSON_NAME] te…" at bounding box center [196, 405] width 174 height 27
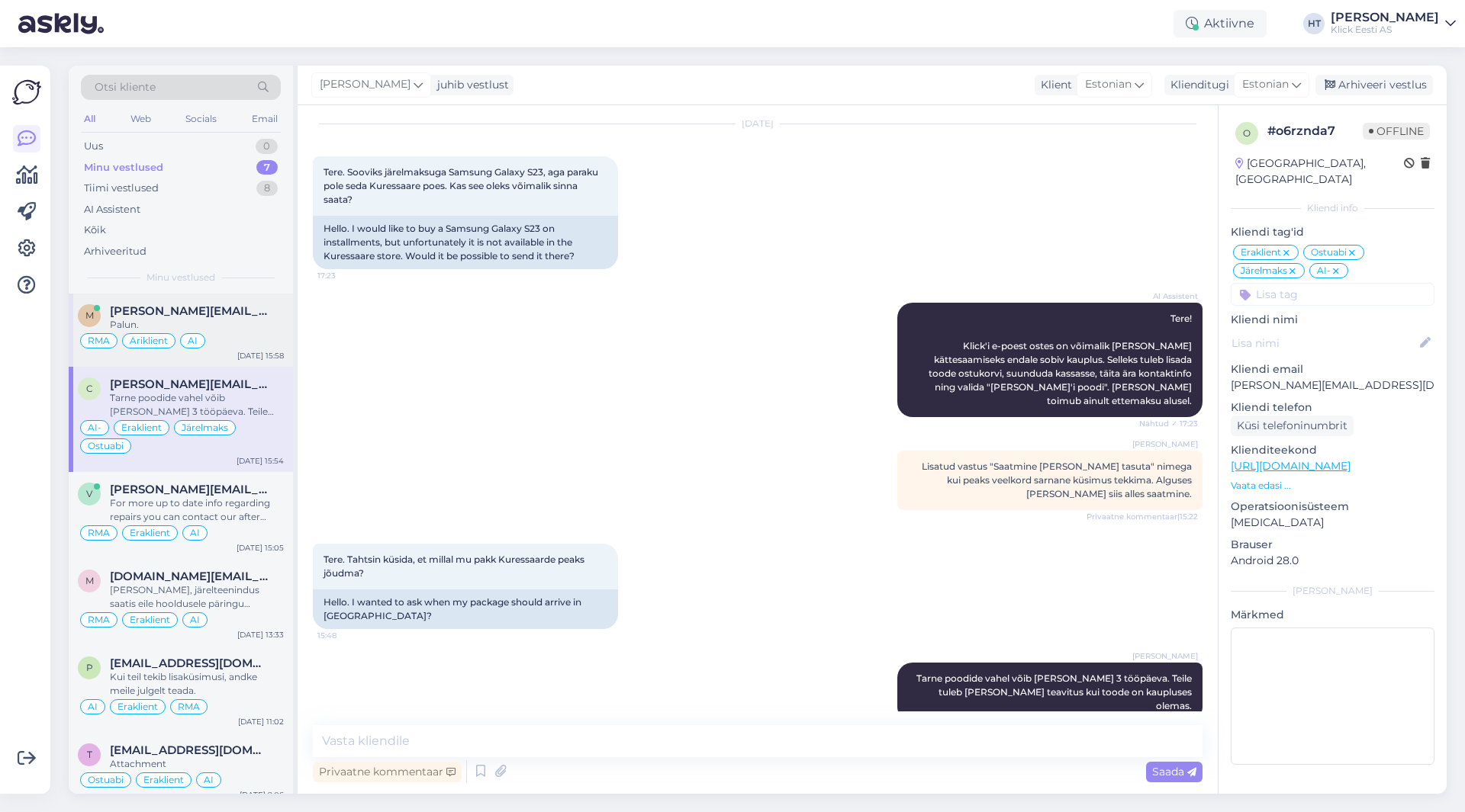
click at [245, 334] on div "RMA Äriklient AI" at bounding box center [180, 341] width 206 height 18
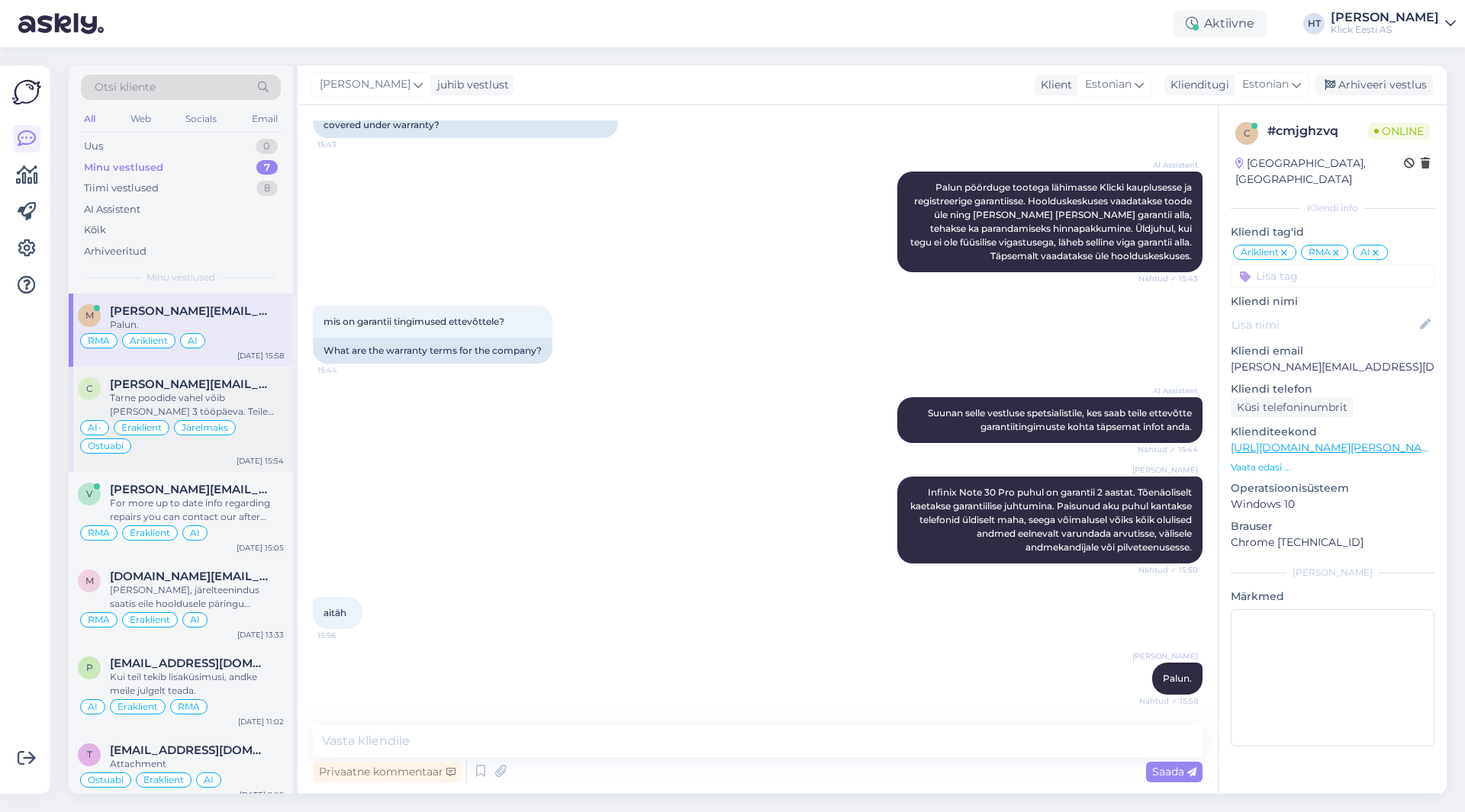
click at [247, 413] on div "Tarne poodide vahel võib [PERSON_NAME] 3 tööpäeva. Teile tuleb [PERSON_NAME] te…" at bounding box center [196, 405] width 174 height 27
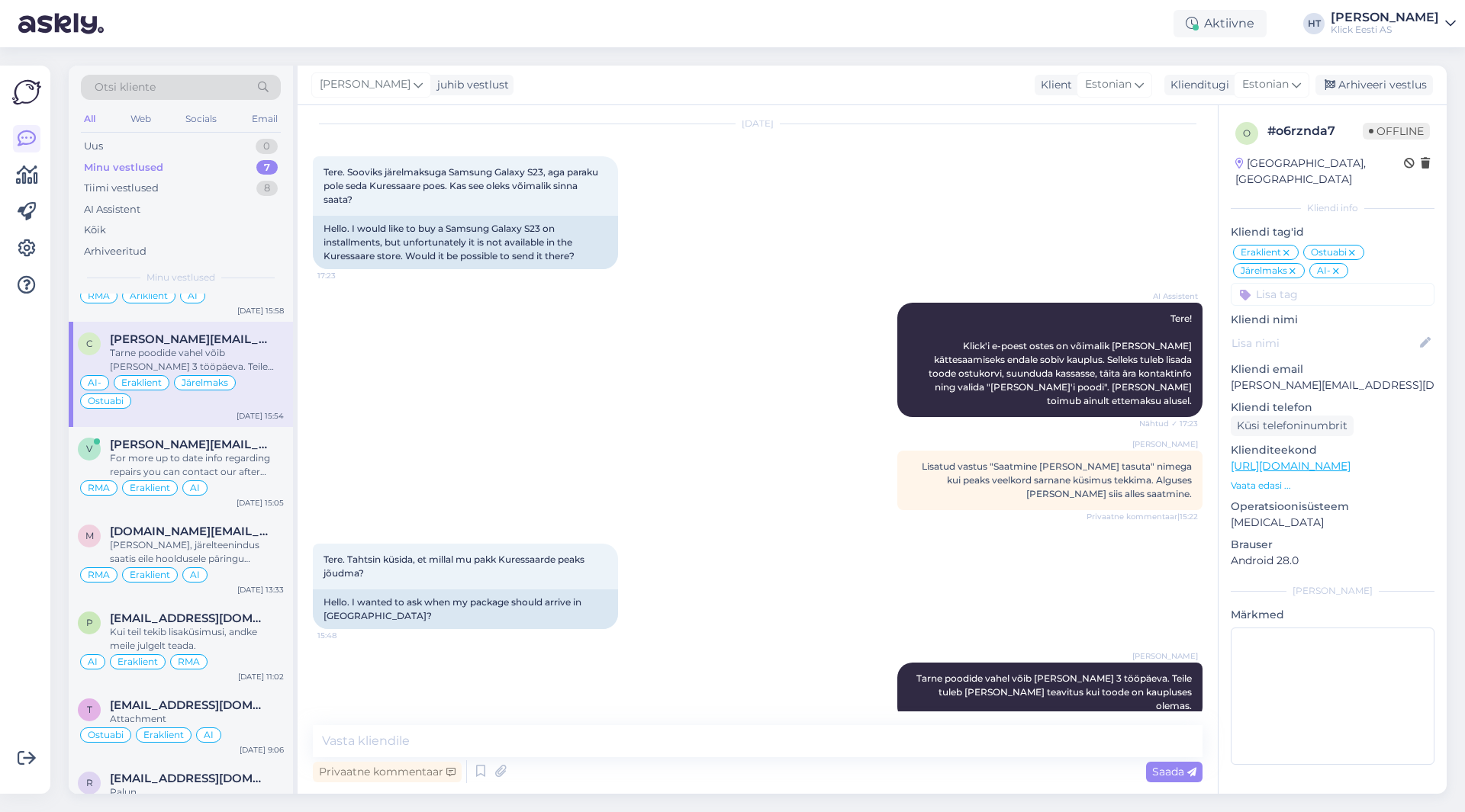
scroll to position [86, 0]
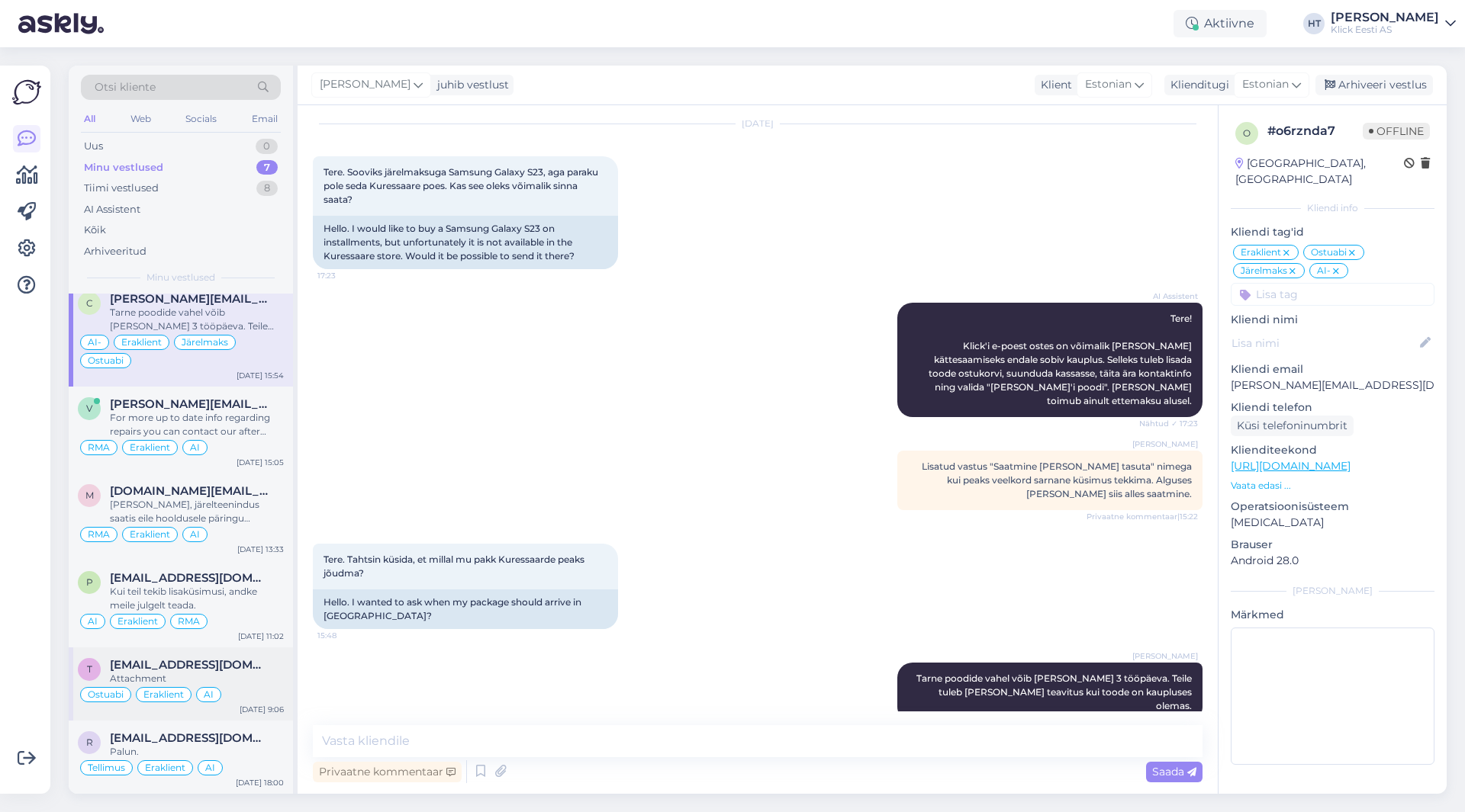
click at [248, 675] on div "Attachment" at bounding box center [196, 678] width 174 height 14
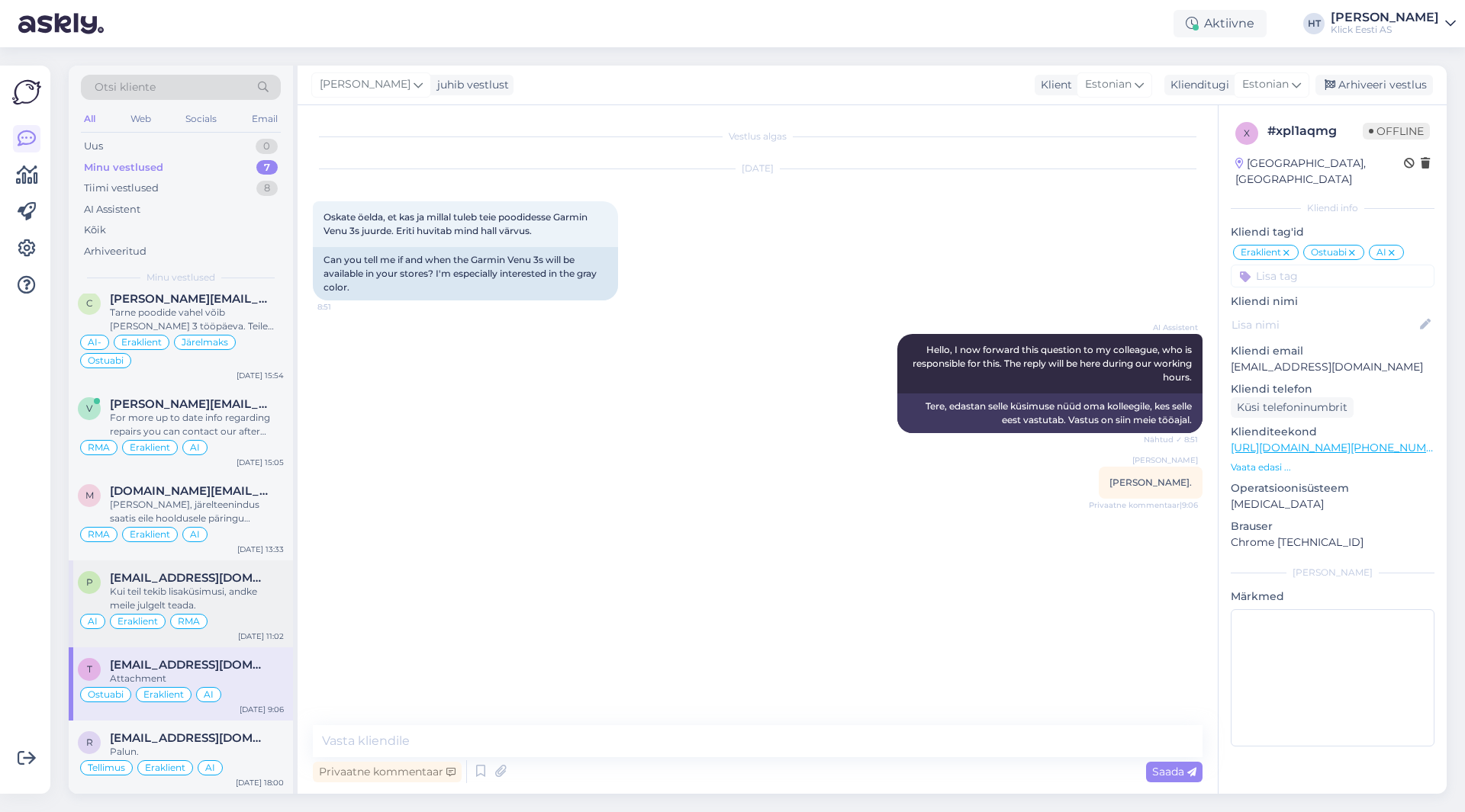
click at [269, 592] on div "Kui teil tekib lisaküsimusi, andke meile julgelt teada." at bounding box center [196, 599] width 174 height 27
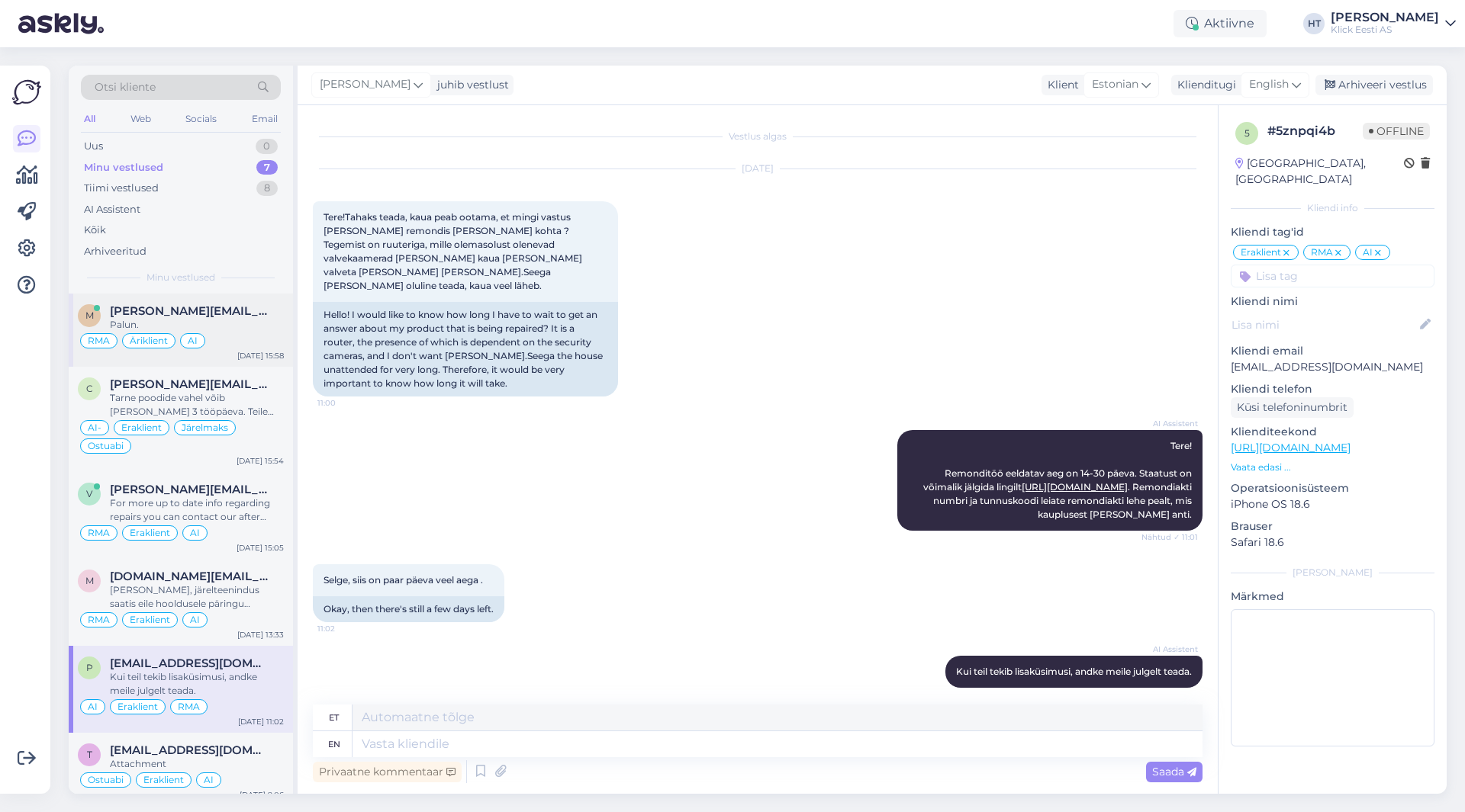
click at [256, 337] on div "RMA Äriklient AI" at bounding box center [180, 341] width 206 height 18
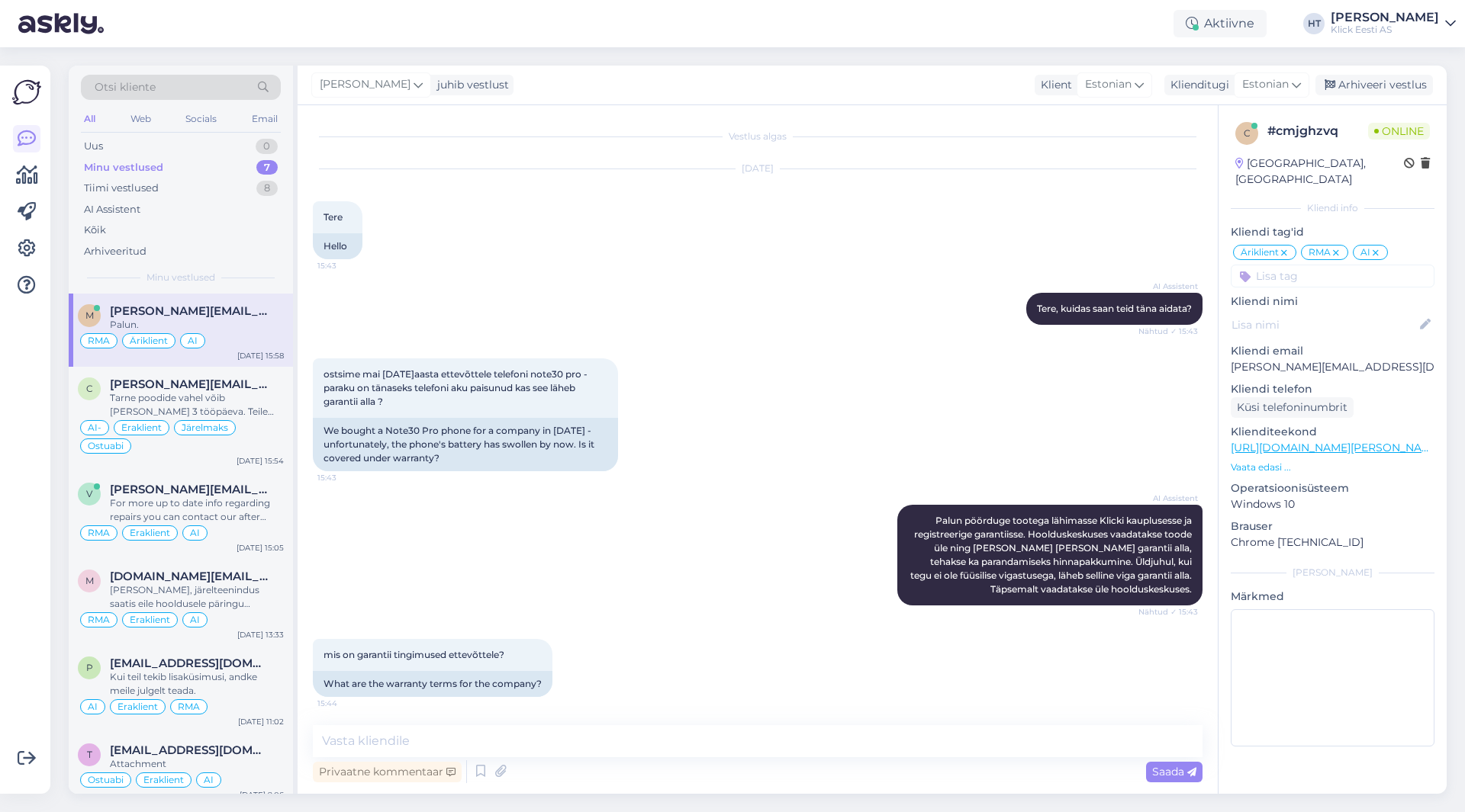
scroll to position [333, 0]
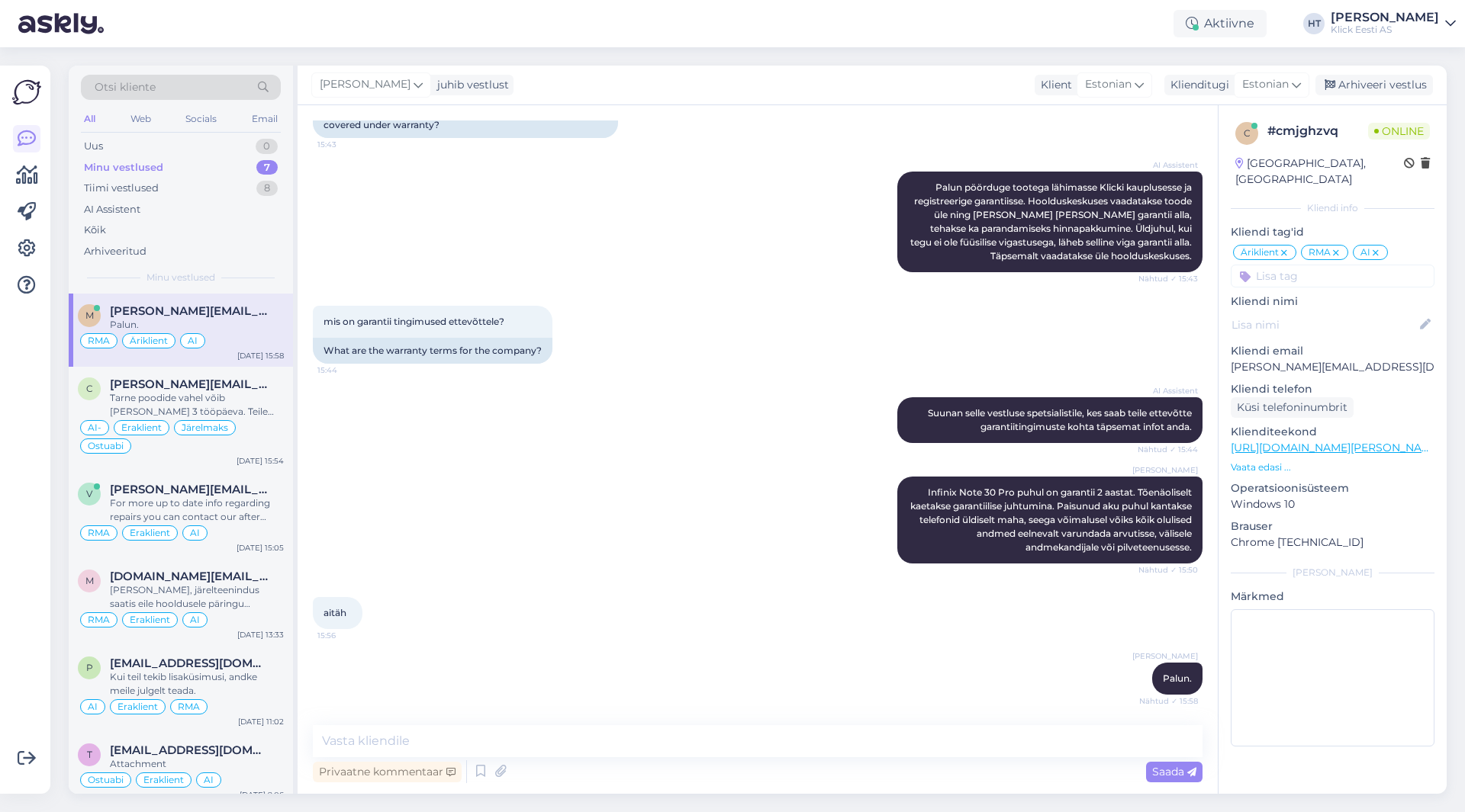
click at [631, 467] on div "[PERSON_NAME] Infinix Note 30 Pro puhul on garantii 2 aastat. Tõenäoliselt kaet…" at bounding box center [758, 520] width 890 height 120
click at [173, 210] on div "AI Assistent" at bounding box center [180, 209] width 200 height 22
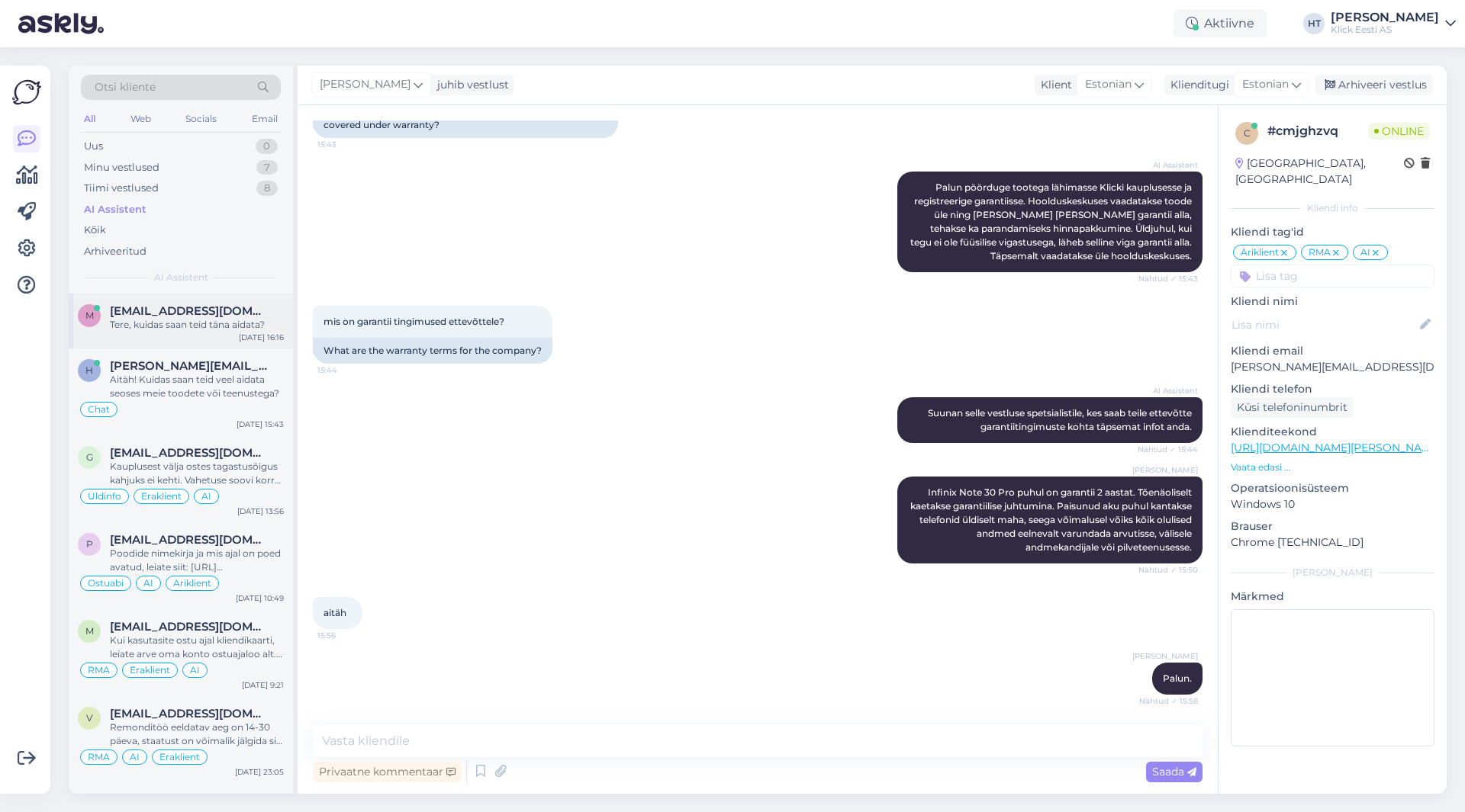
click at [195, 309] on span "[EMAIL_ADDRESS][DOMAIN_NAME]" at bounding box center [189, 311] width 159 height 14
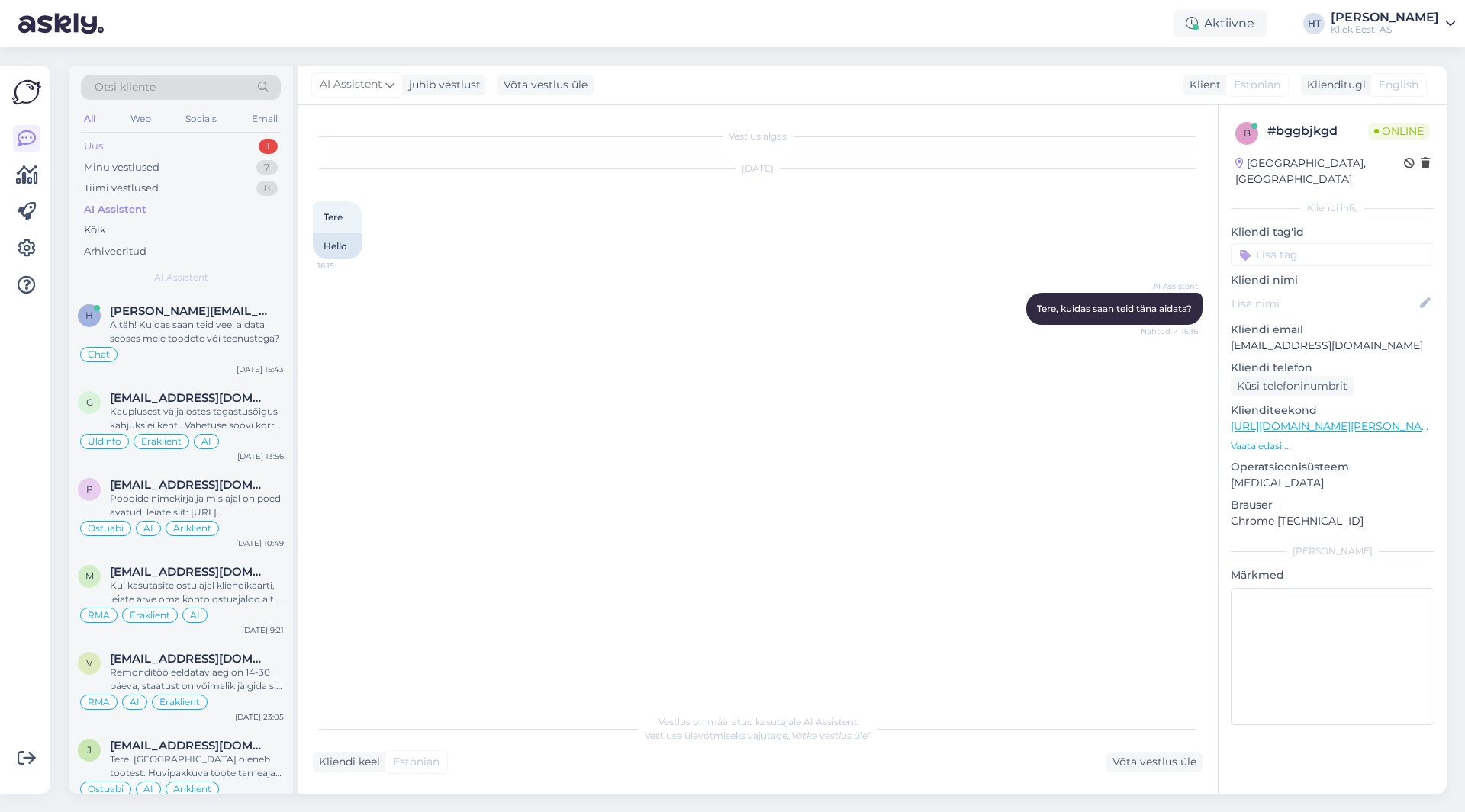
click at [205, 146] on div "Uus 1" at bounding box center [180, 146] width 200 height 22
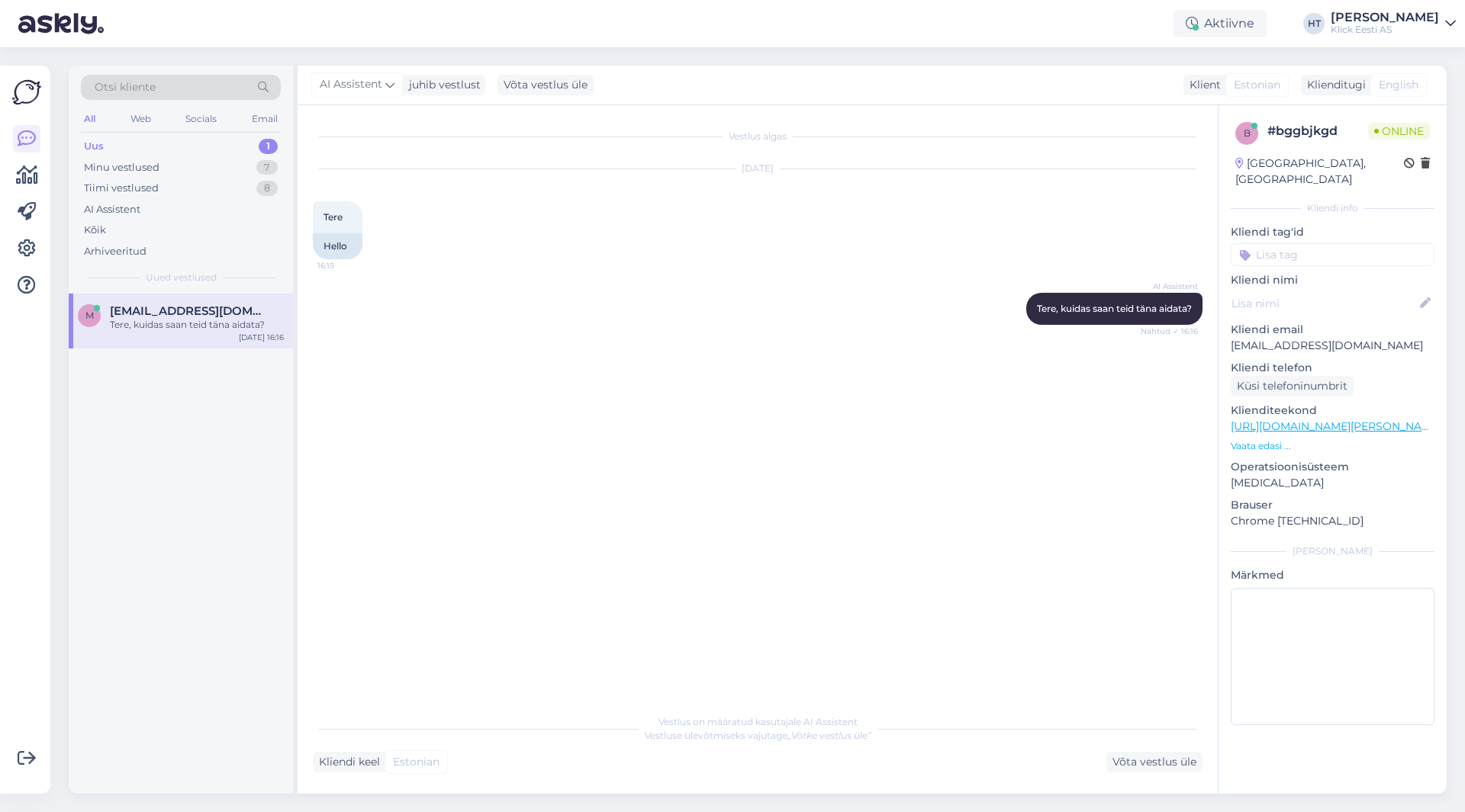
click at [225, 301] on div "m [EMAIL_ADDRESS][DOMAIN_NAME] Tere, kuidas saan teid [PERSON_NAME] aidata? [DA…" at bounding box center [181, 321] width 225 height 55
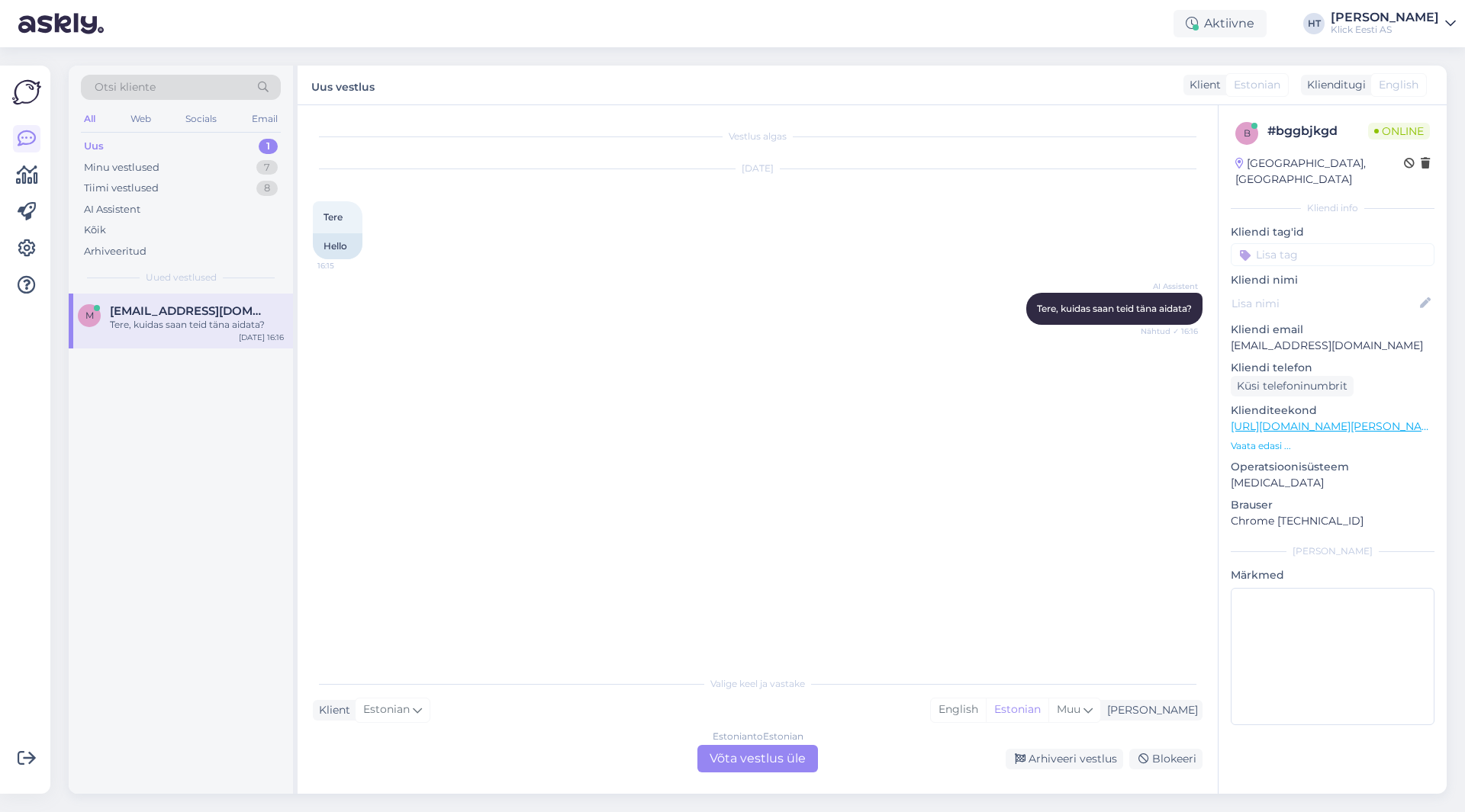
click at [1339, 338] on p "[EMAIL_ADDRESS][DOMAIN_NAME]" at bounding box center [1333, 346] width 204 height 16
copy p "[EMAIL_ADDRESS][DOMAIN_NAME]"
click at [609, 451] on div "Vestlus algas [DATE] Tere 16:15 Hello AI Assistent [PERSON_NAME], kuidas saan t…" at bounding box center [764, 387] width 904 height 534
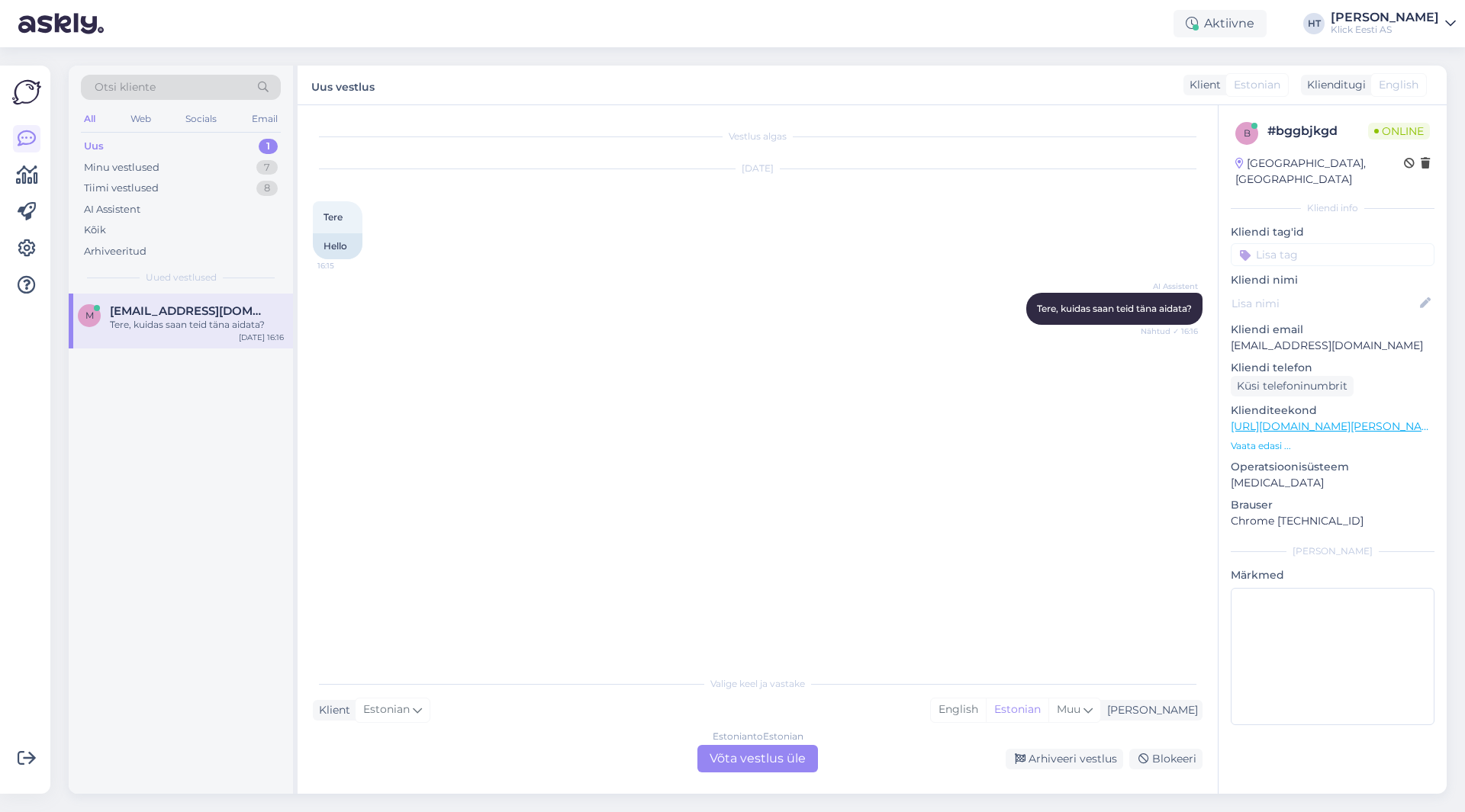
click at [178, 91] on div "Otsi kliente" at bounding box center [180, 87] width 200 height 25
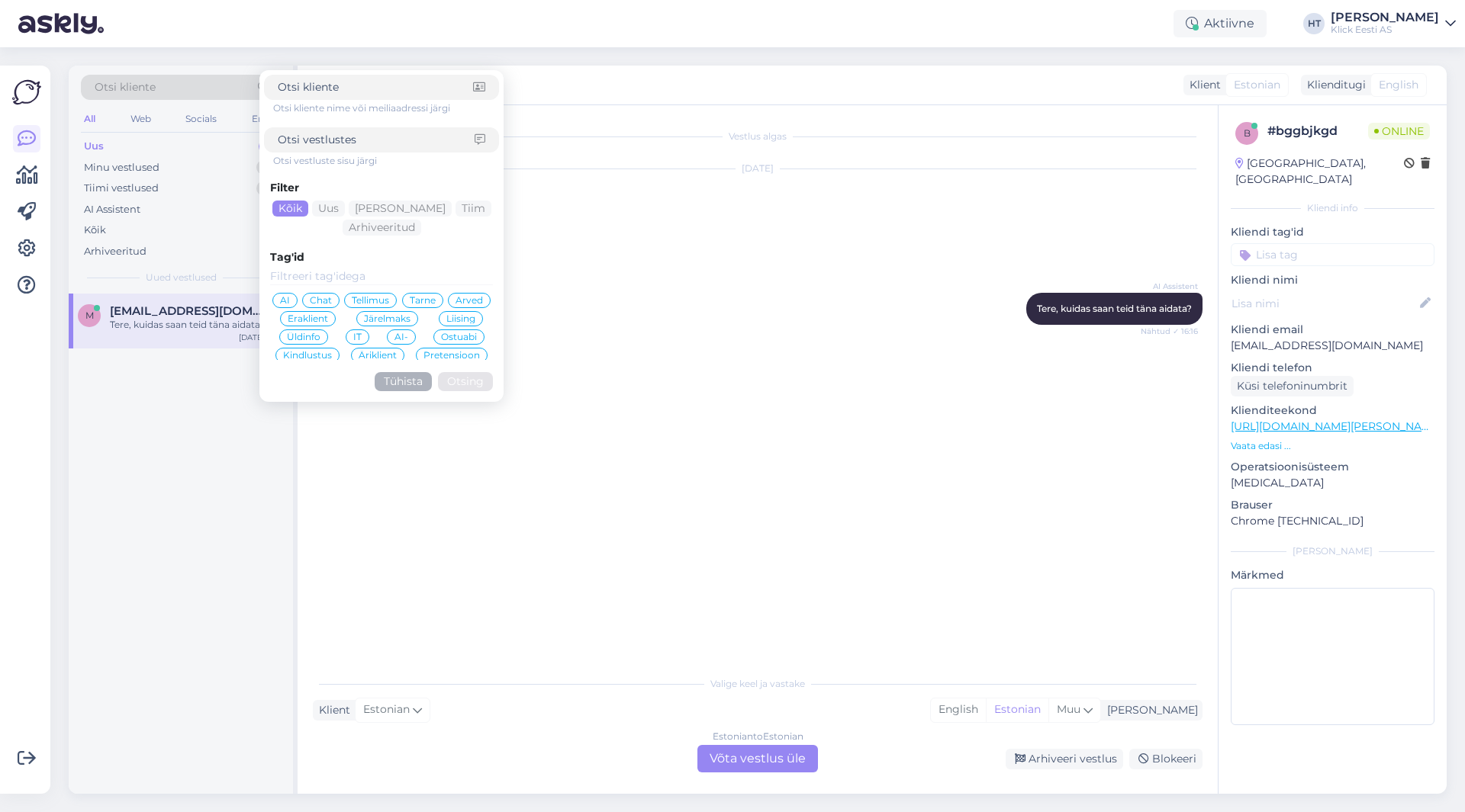
click at [326, 137] on input at bounding box center [376, 140] width 197 height 16
paste input "[EMAIL_ADDRESS][DOMAIN_NAME]"
type input "[EMAIL_ADDRESS][DOMAIN_NAME]"
click at [372, 91] on input at bounding box center [375, 87] width 196 height 16
paste input "[EMAIL_ADDRESS][DOMAIN_NAME]"
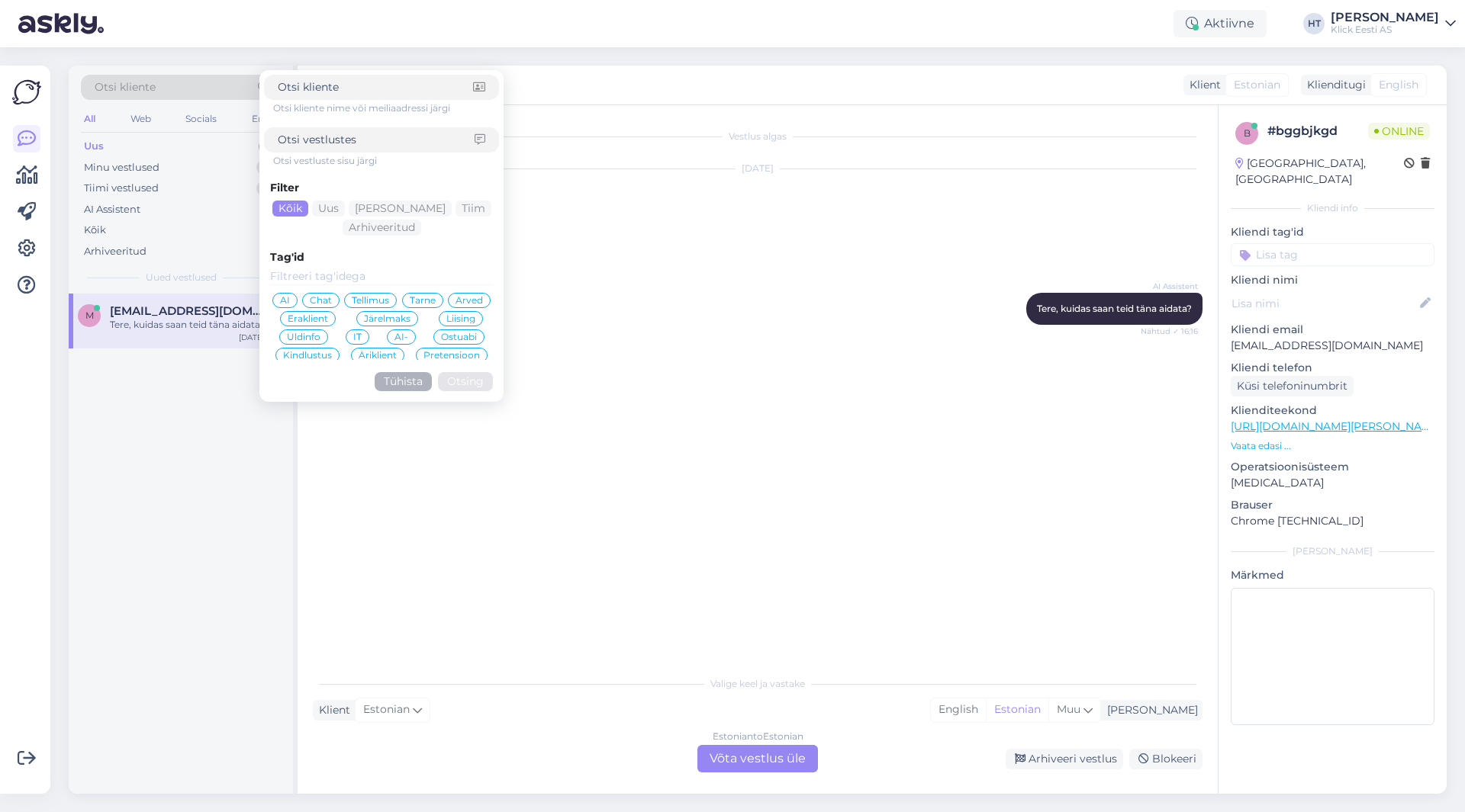
type input "[EMAIL_ADDRESS][DOMAIN_NAME]"
click button "Otsing" at bounding box center [465, 382] width 55 height 19
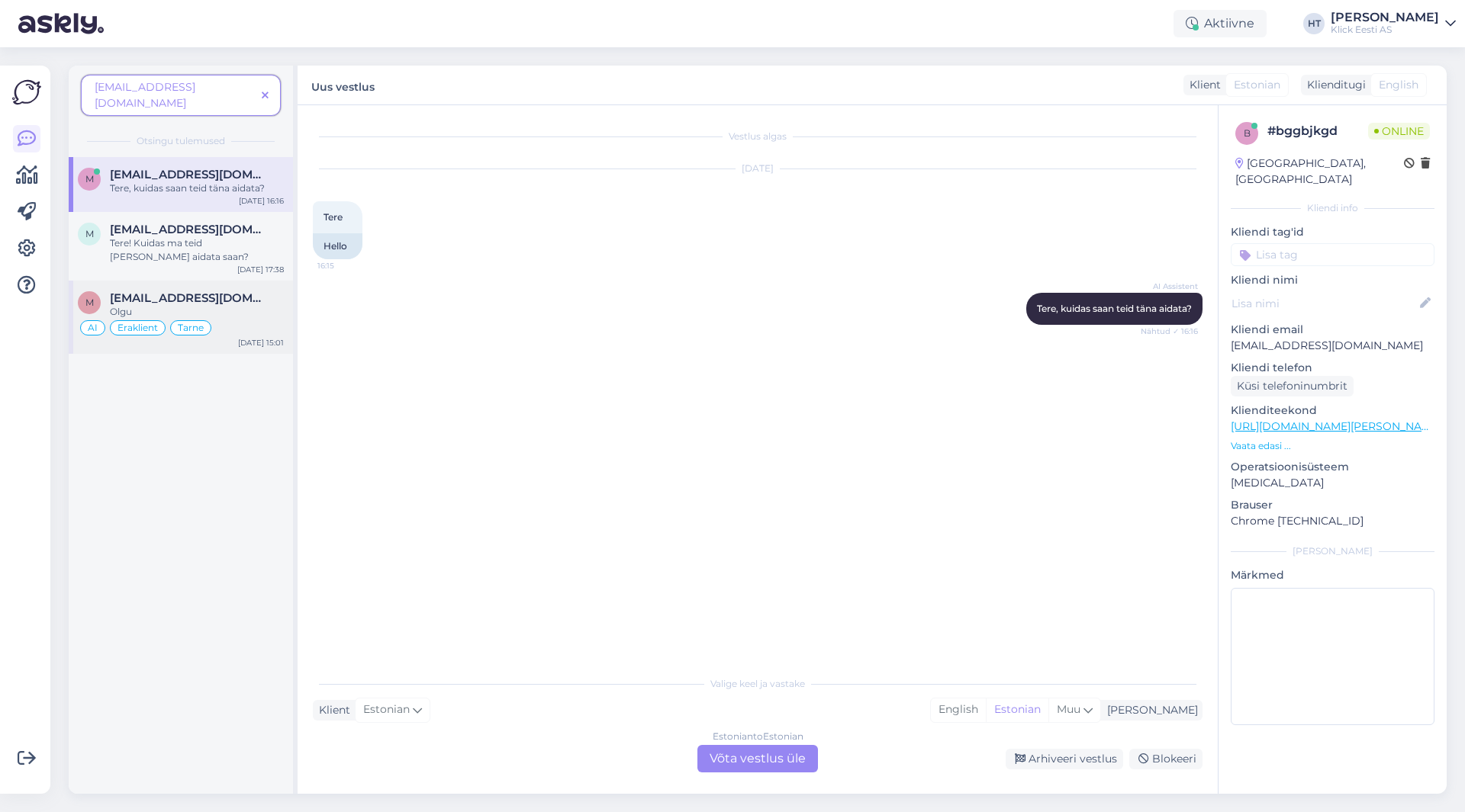
click at [246, 292] on span "[EMAIL_ADDRESS][DOMAIN_NAME]" at bounding box center [189, 298] width 159 height 14
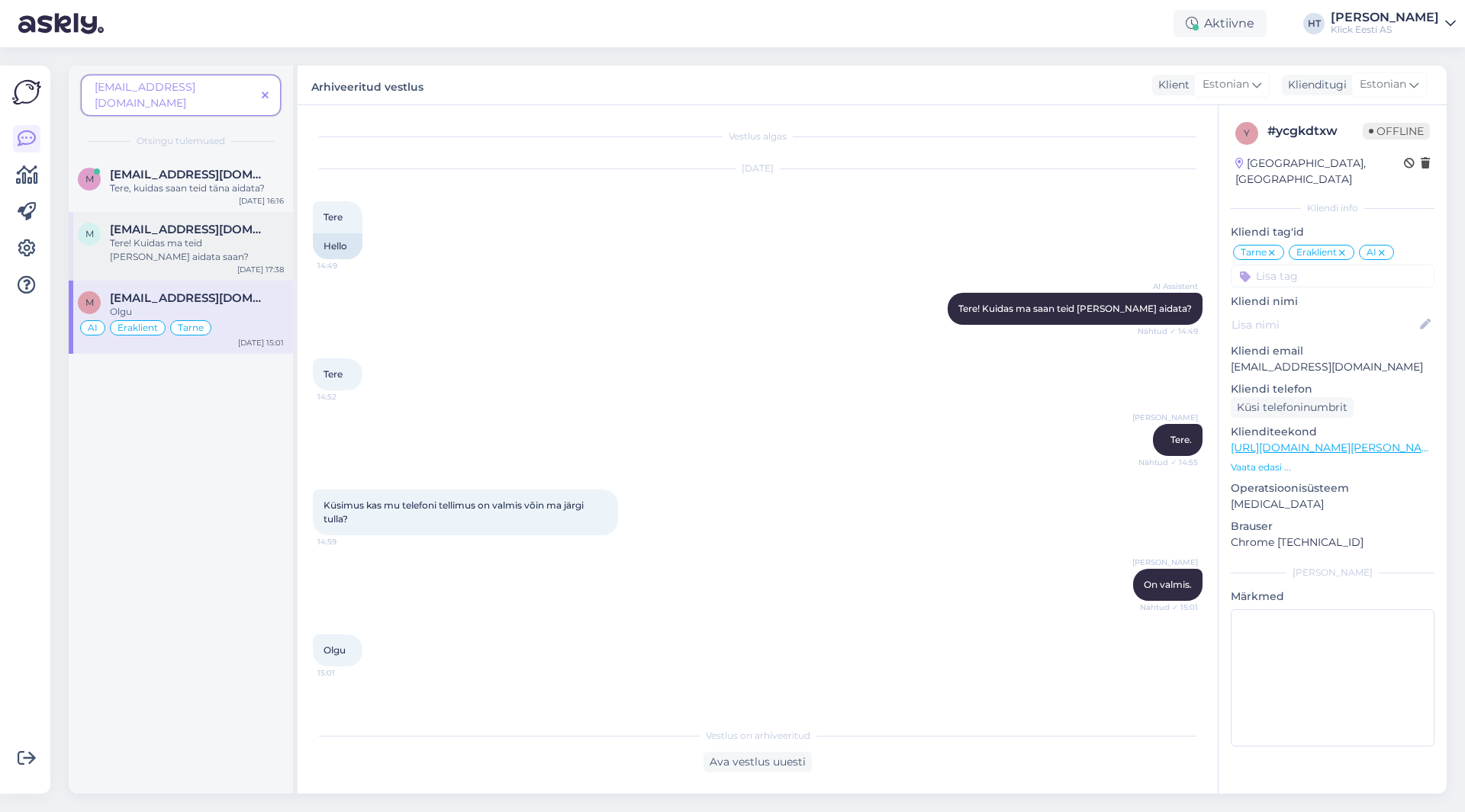
click at [236, 236] on div "Tere! Kuidas ma teid [PERSON_NAME] aidata saan?" at bounding box center [196, 250] width 174 height 27
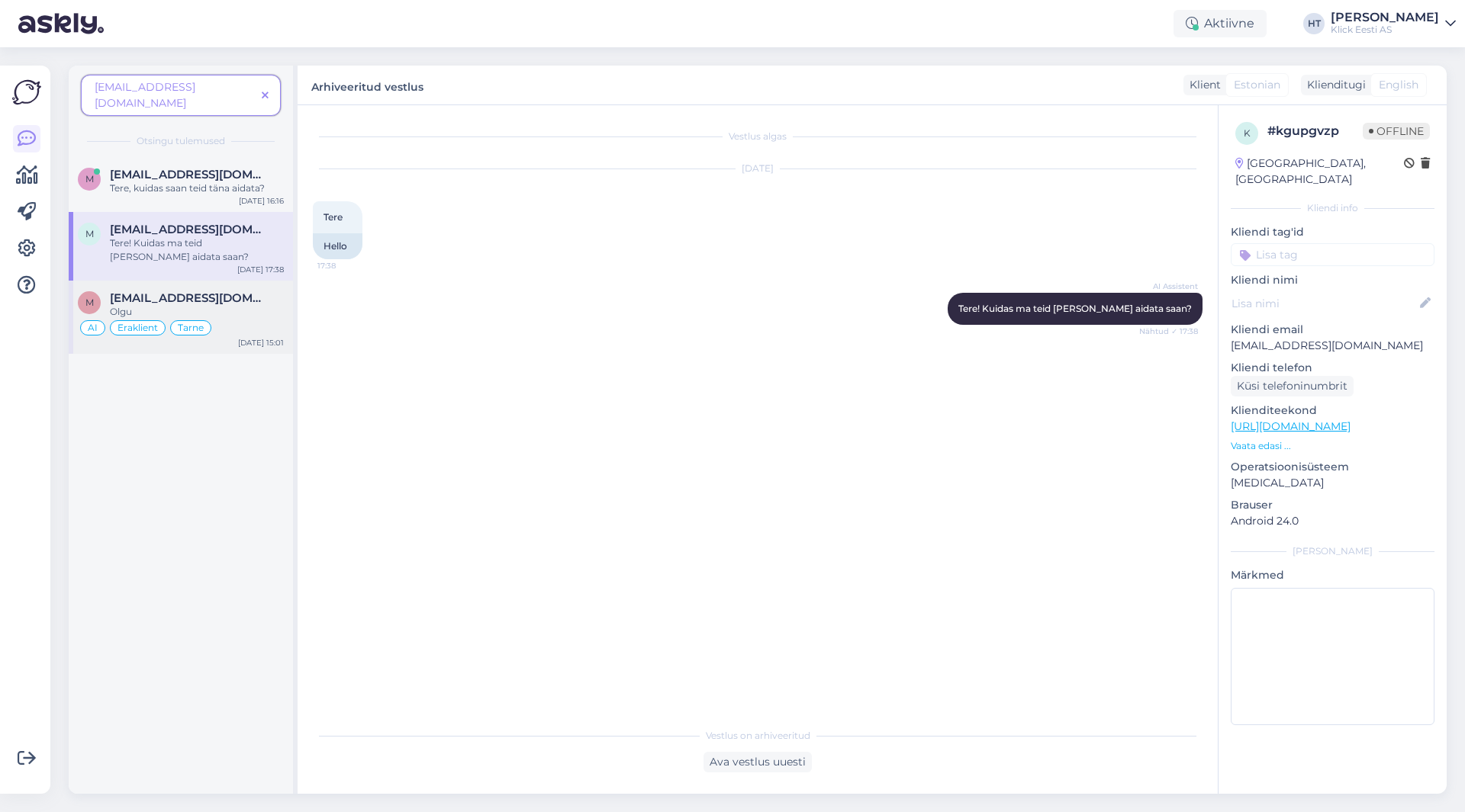
click at [257, 292] on span "[EMAIL_ADDRESS][DOMAIN_NAME]" at bounding box center [189, 298] width 159 height 14
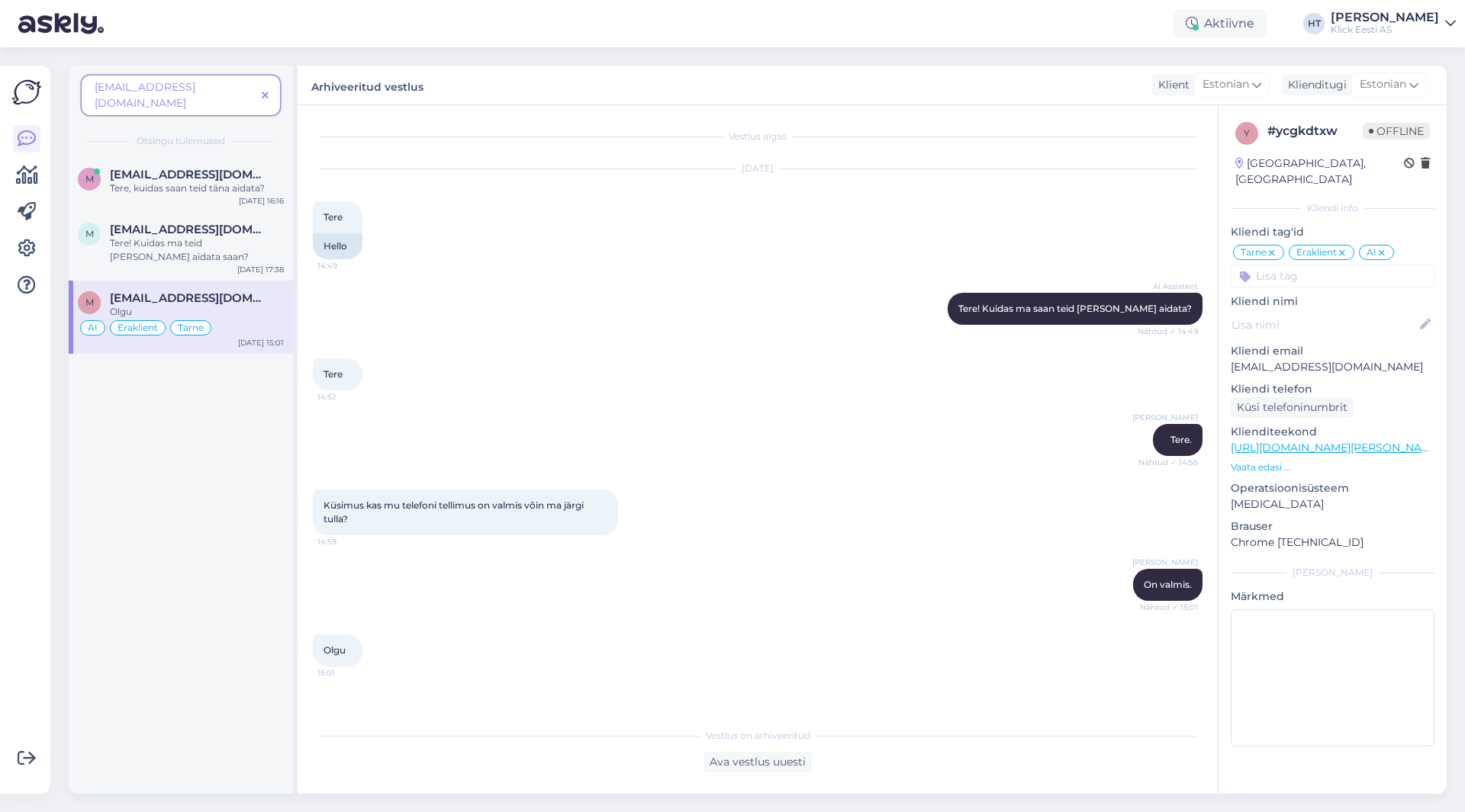
click at [1293, 359] on p "[EMAIL_ADDRESS][DOMAIN_NAME]" at bounding box center [1333, 367] width 204 height 16
drag, startPoint x: 713, startPoint y: 395, endPoint x: 378, endPoint y: 275, distance: 355.8
click at [710, 394] on div "Tere 14:52" at bounding box center [758, 374] width 890 height 66
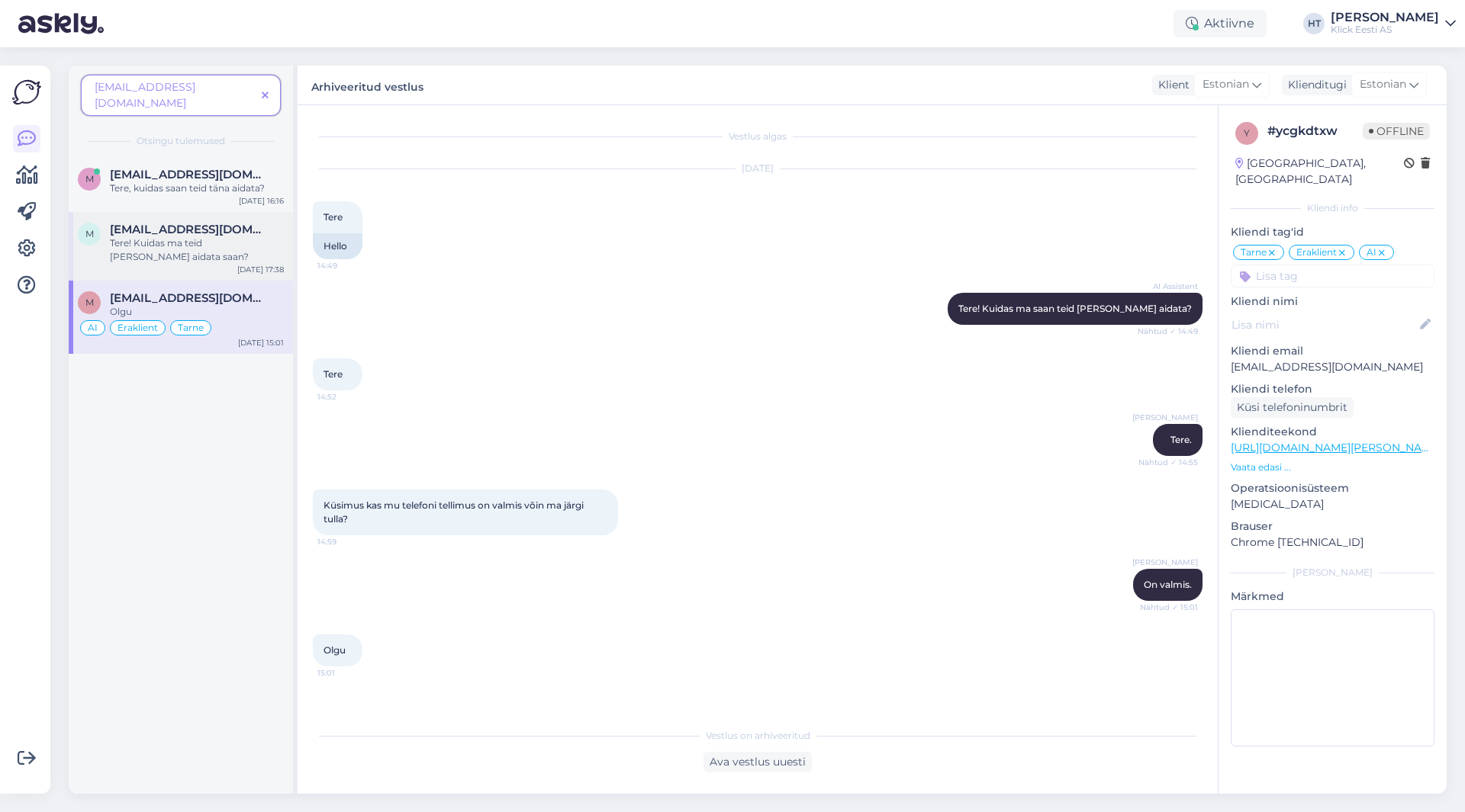
click at [254, 236] on div "Tere! Kuidas ma teid [PERSON_NAME] aidata saan?" at bounding box center [196, 250] width 174 height 27
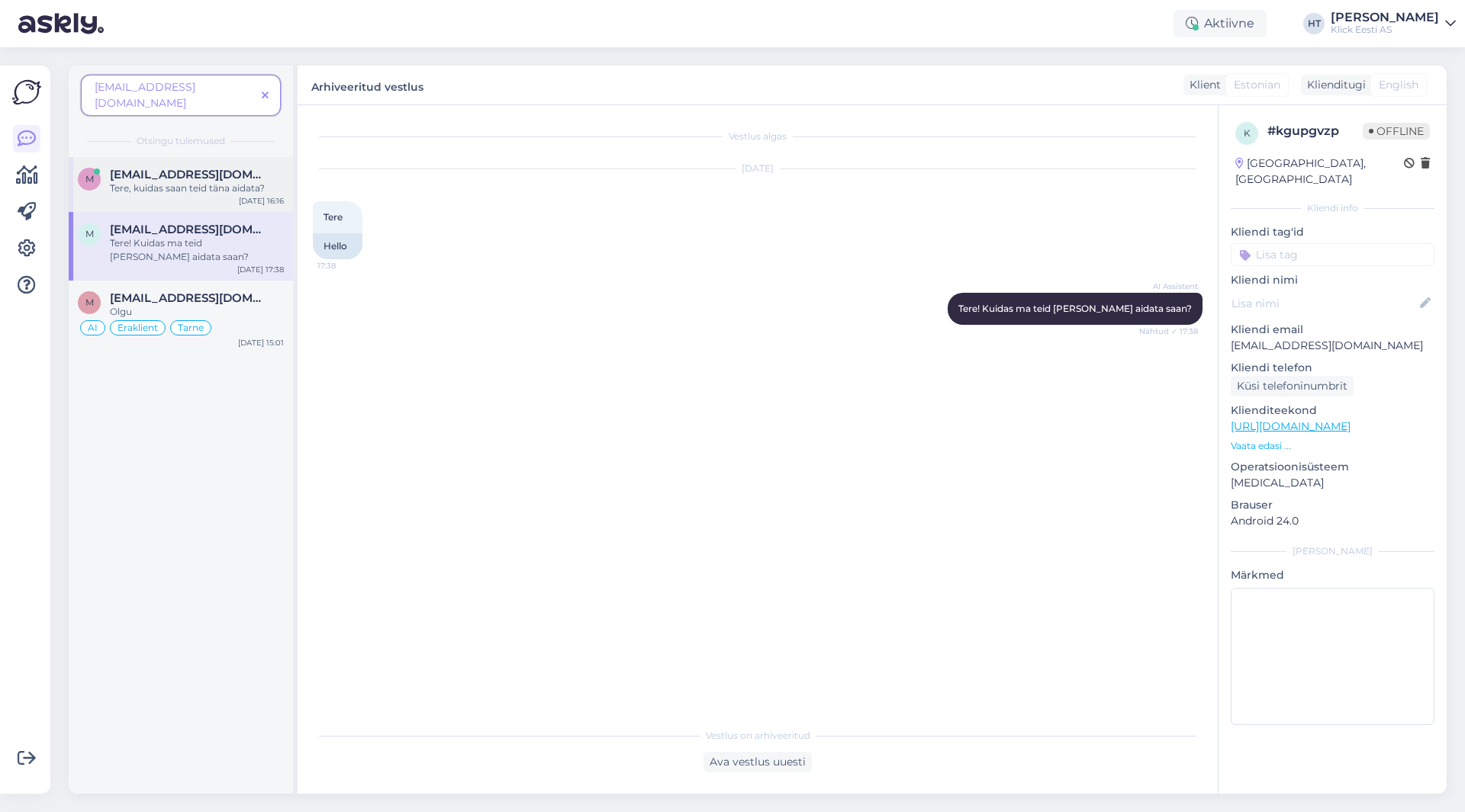
click at [205, 168] on span "[EMAIL_ADDRESS][DOMAIN_NAME]" at bounding box center [189, 174] width 159 height 14
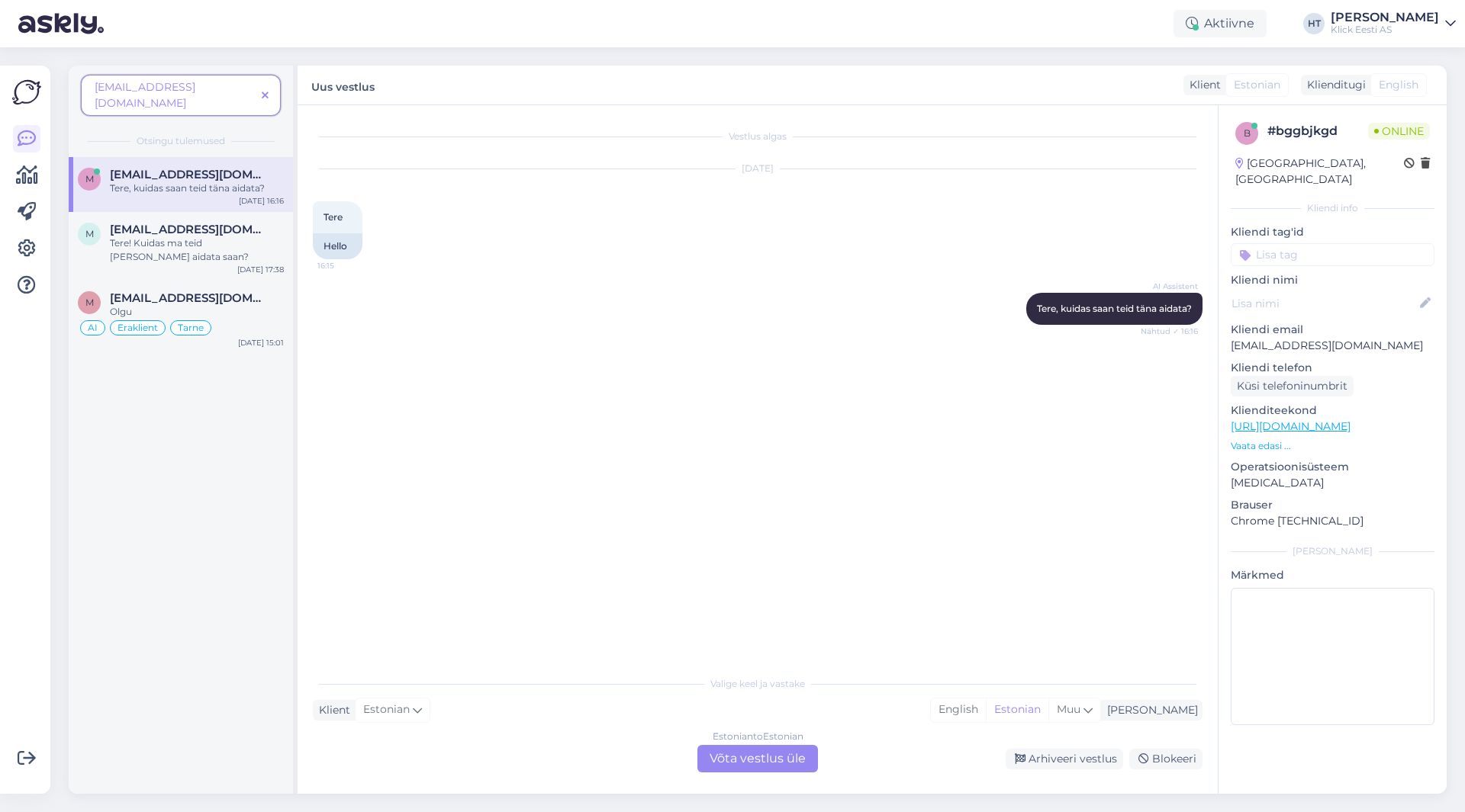
click at [264, 91] on icon at bounding box center [265, 95] width 7 height 10
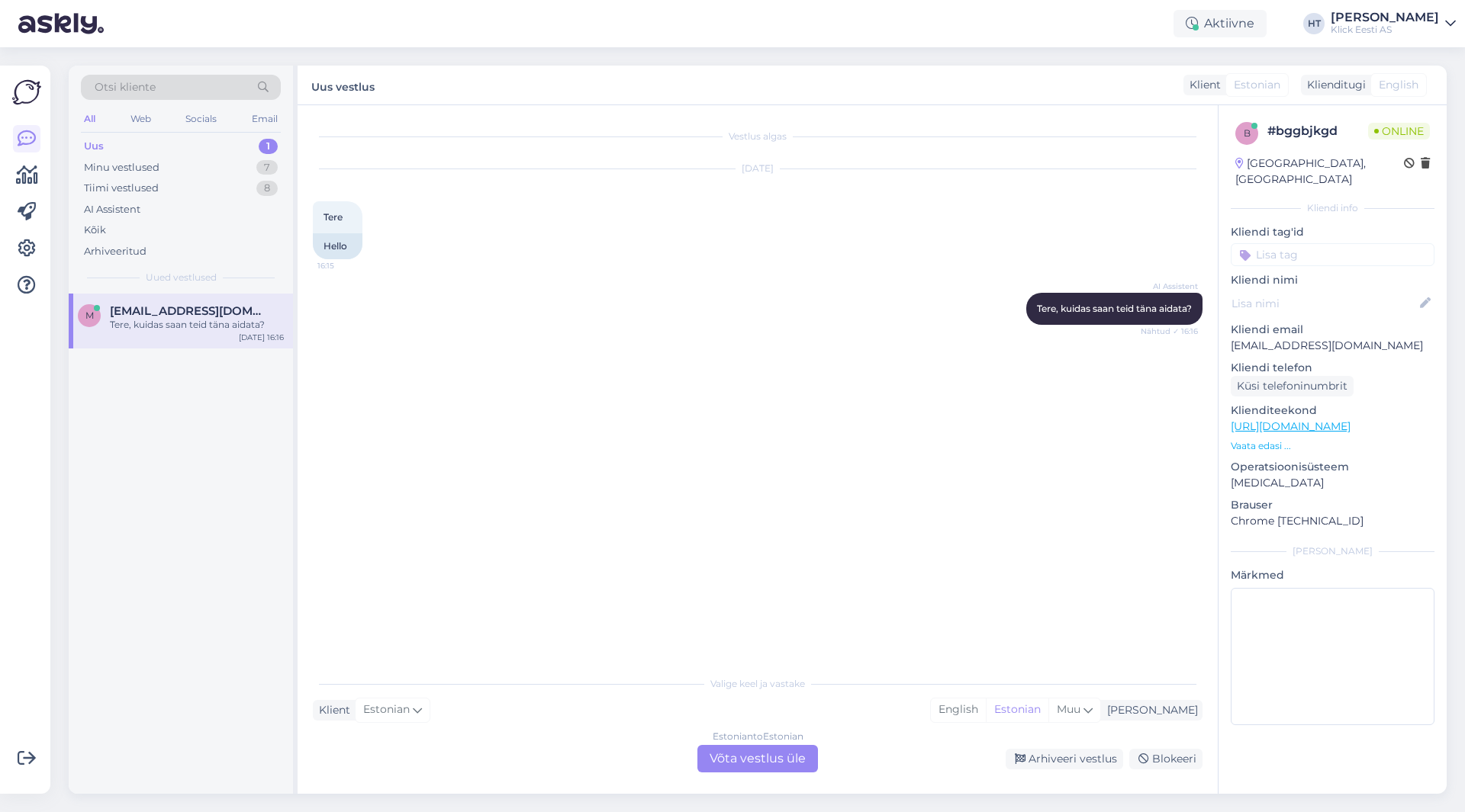
click at [512, 264] on div "[DATE] Tere 16:15 Hello" at bounding box center [758, 214] width 890 height 123
click at [781, 770] on div "Estonian to Estonian Võta vestlus üle" at bounding box center [758, 759] width 120 height 27
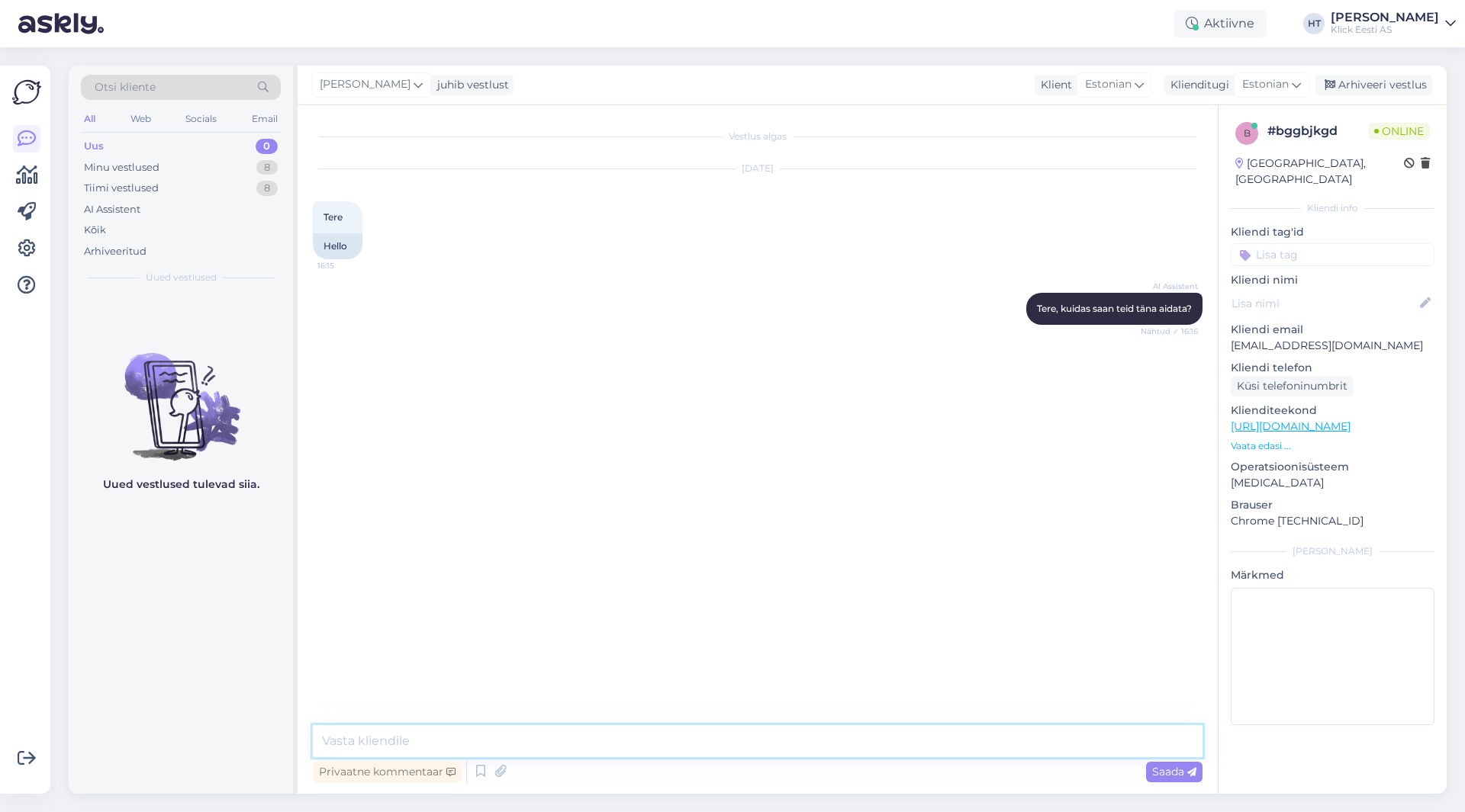
click at [777, 755] on textarea at bounding box center [758, 741] width 890 height 32
type textarea "Mis küsimus tekkis?"
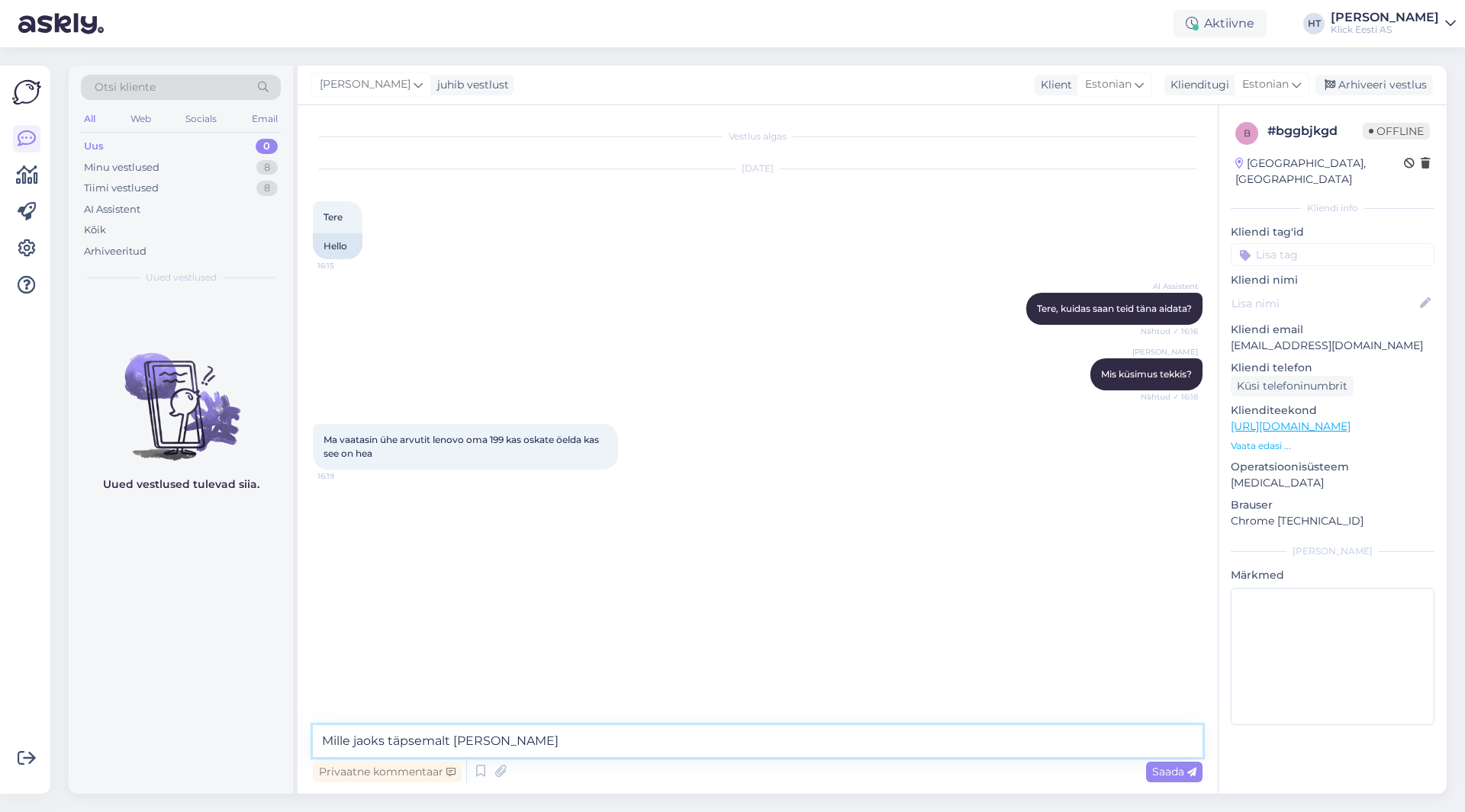
type textarea "[PERSON_NAME] jaoks täpsemalt [PERSON_NAME]?"
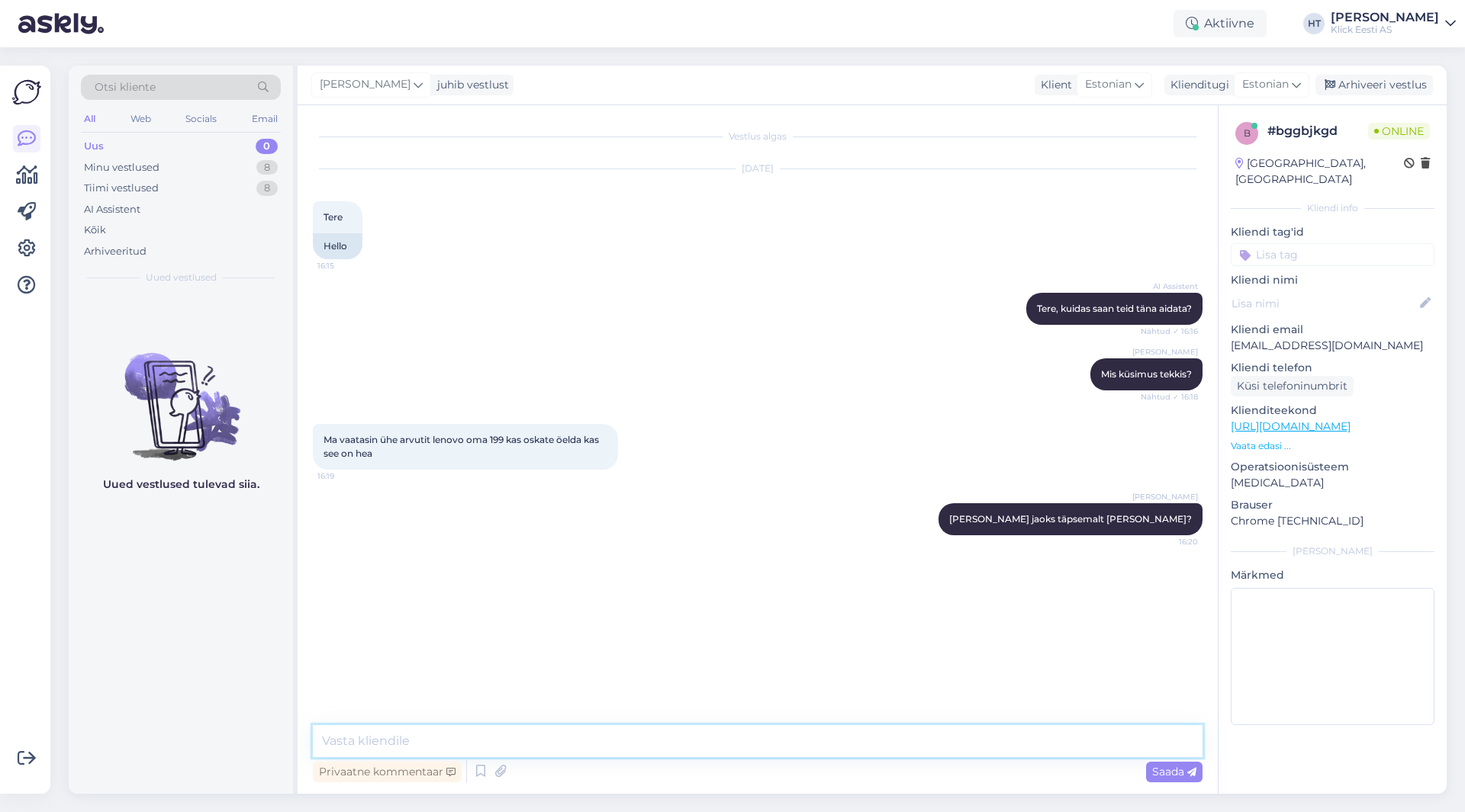
click at [781, 740] on textarea at bounding box center [758, 741] width 890 height 32
type textarea "Ja kas mõtlete V330 või Chromebook Go 14 mudelit?"
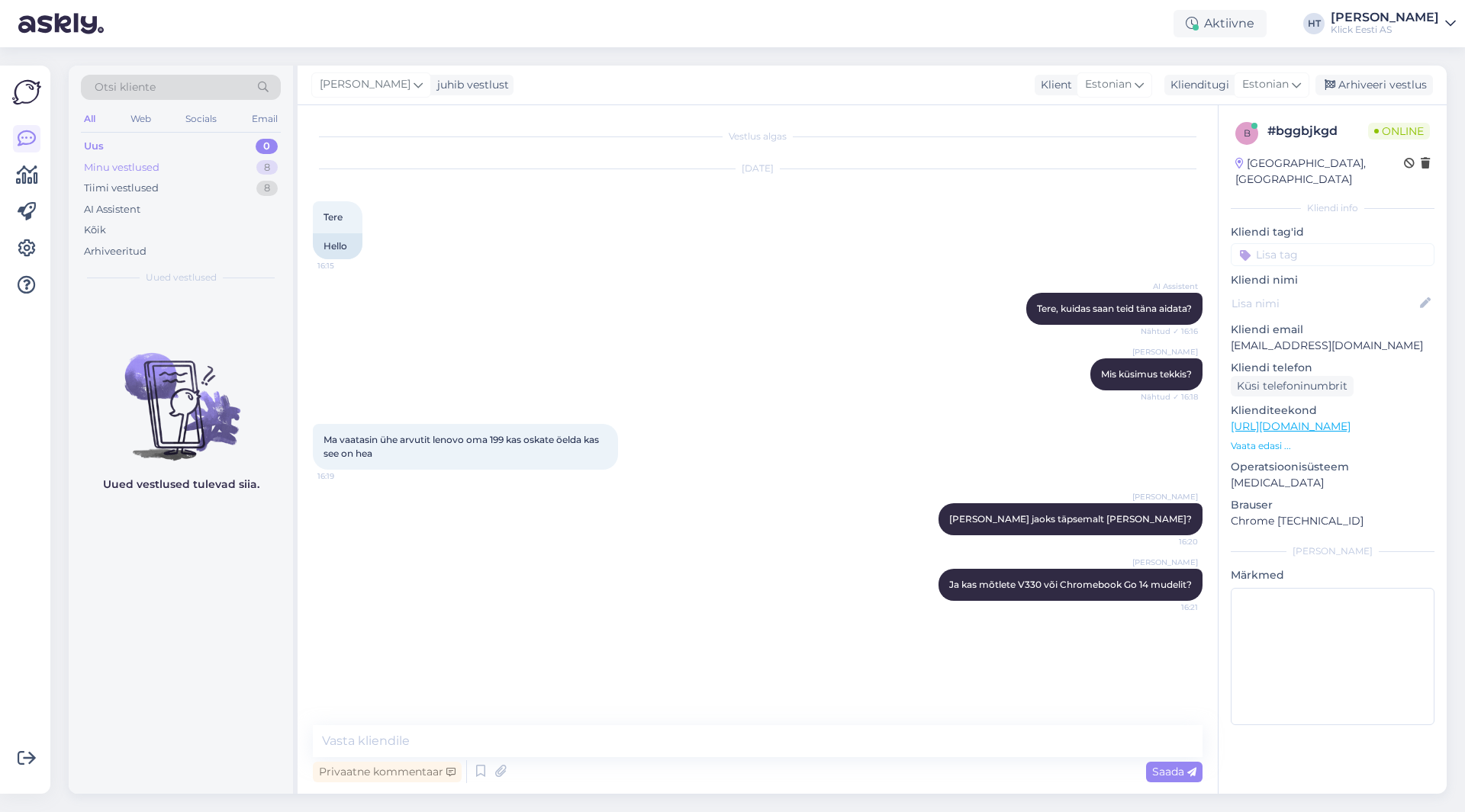
click at [208, 168] on div "Minu vestlused 8" at bounding box center [180, 168] width 200 height 22
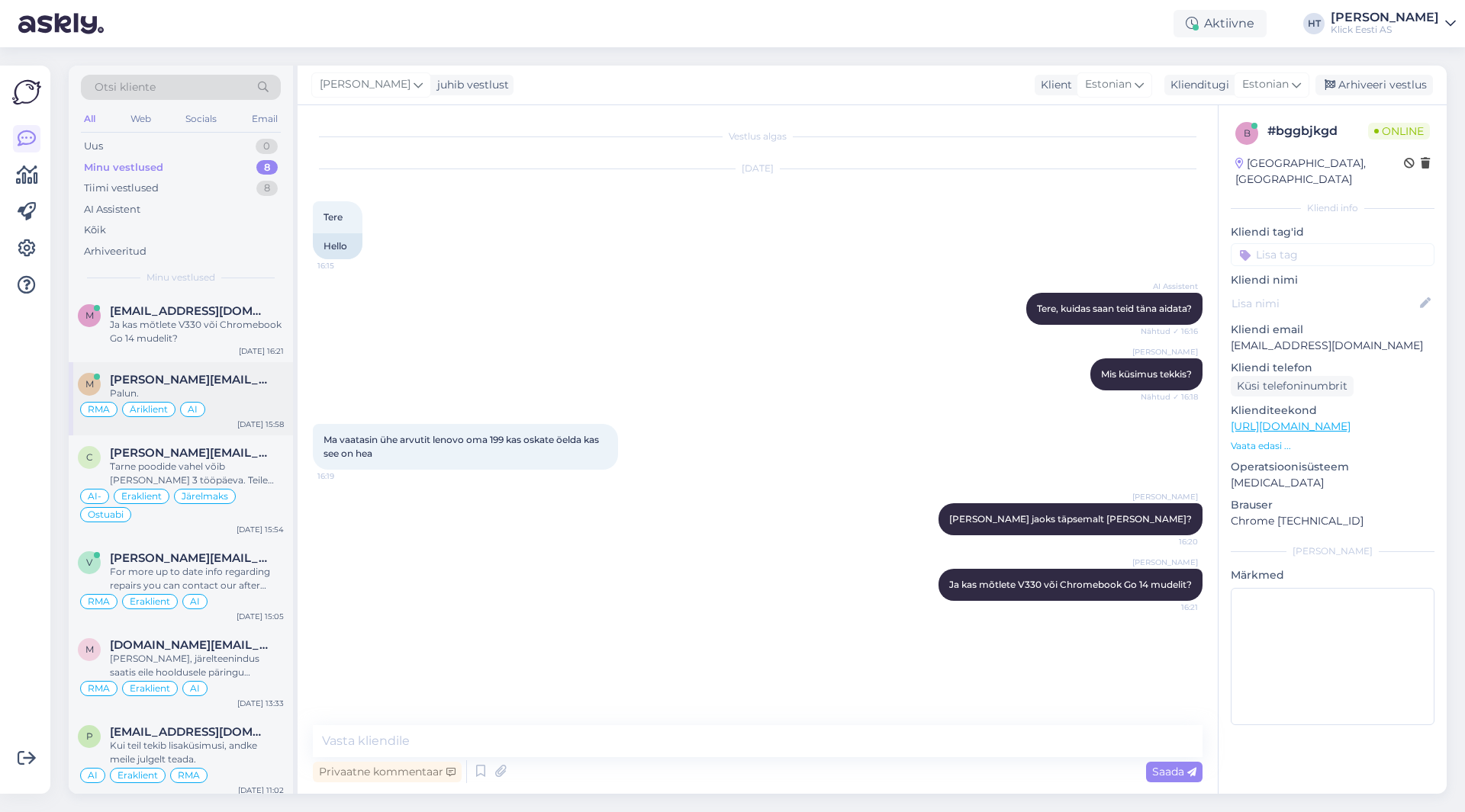
click at [176, 405] on div "RMA Äriklient AI" at bounding box center [180, 410] width 206 height 18
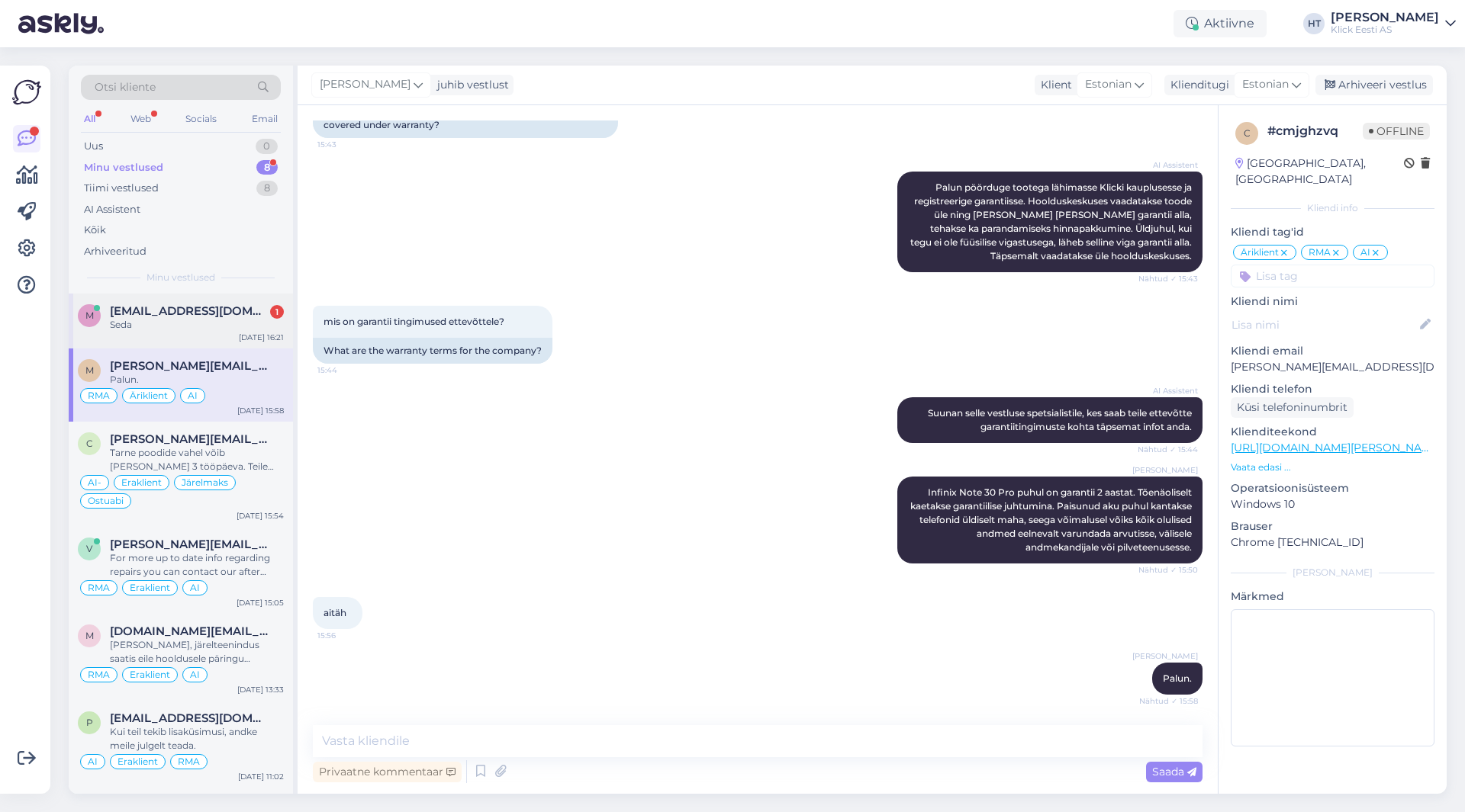
click at [149, 304] on div "m [EMAIL_ADDRESS][DOMAIN_NAME] 1 Seda [DATE] 16:21" at bounding box center [181, 321] width 225 height 55
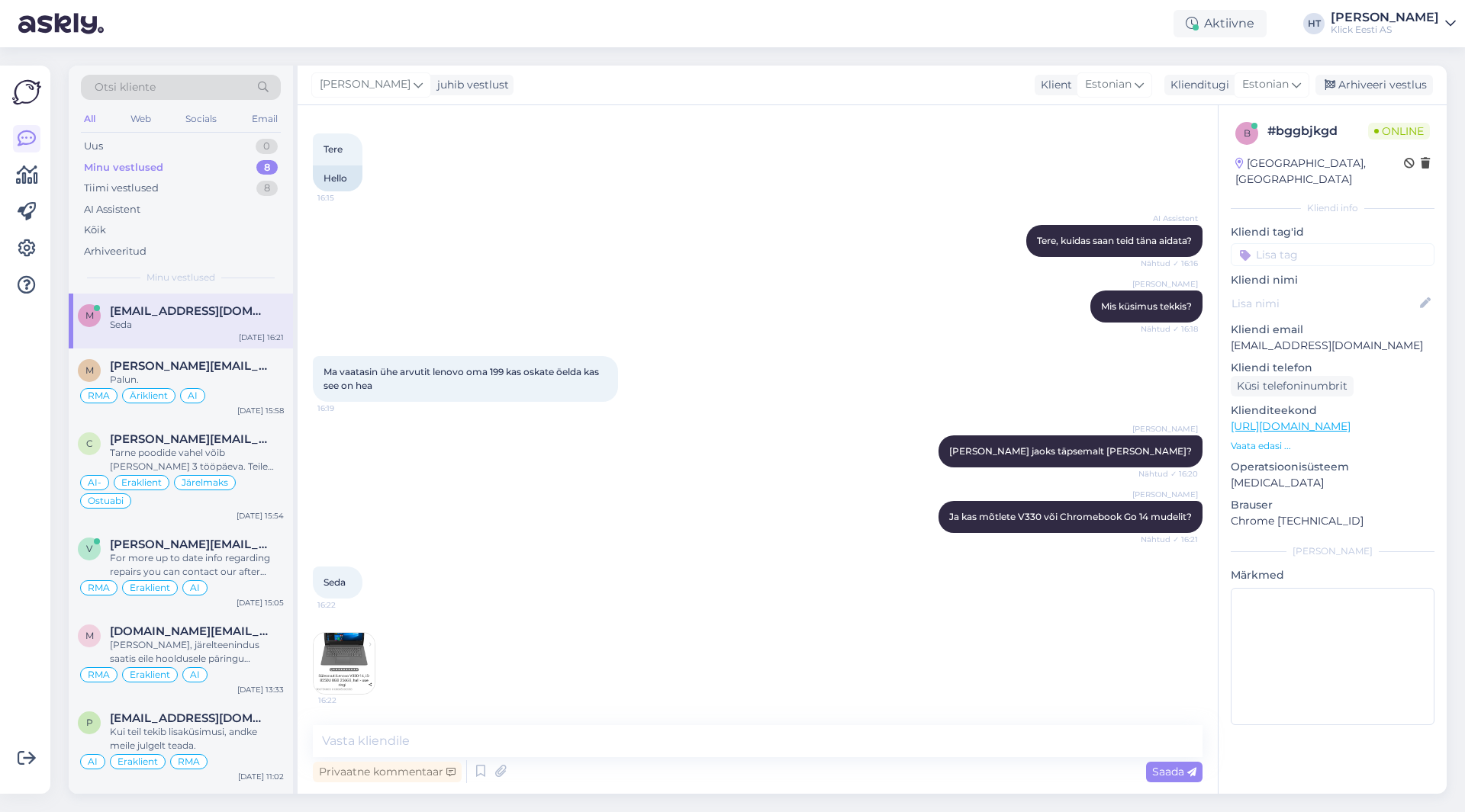
scroll to position [68, 0]
click at [353, 657] on img at bounding box center [344, 664] width 61 height 61
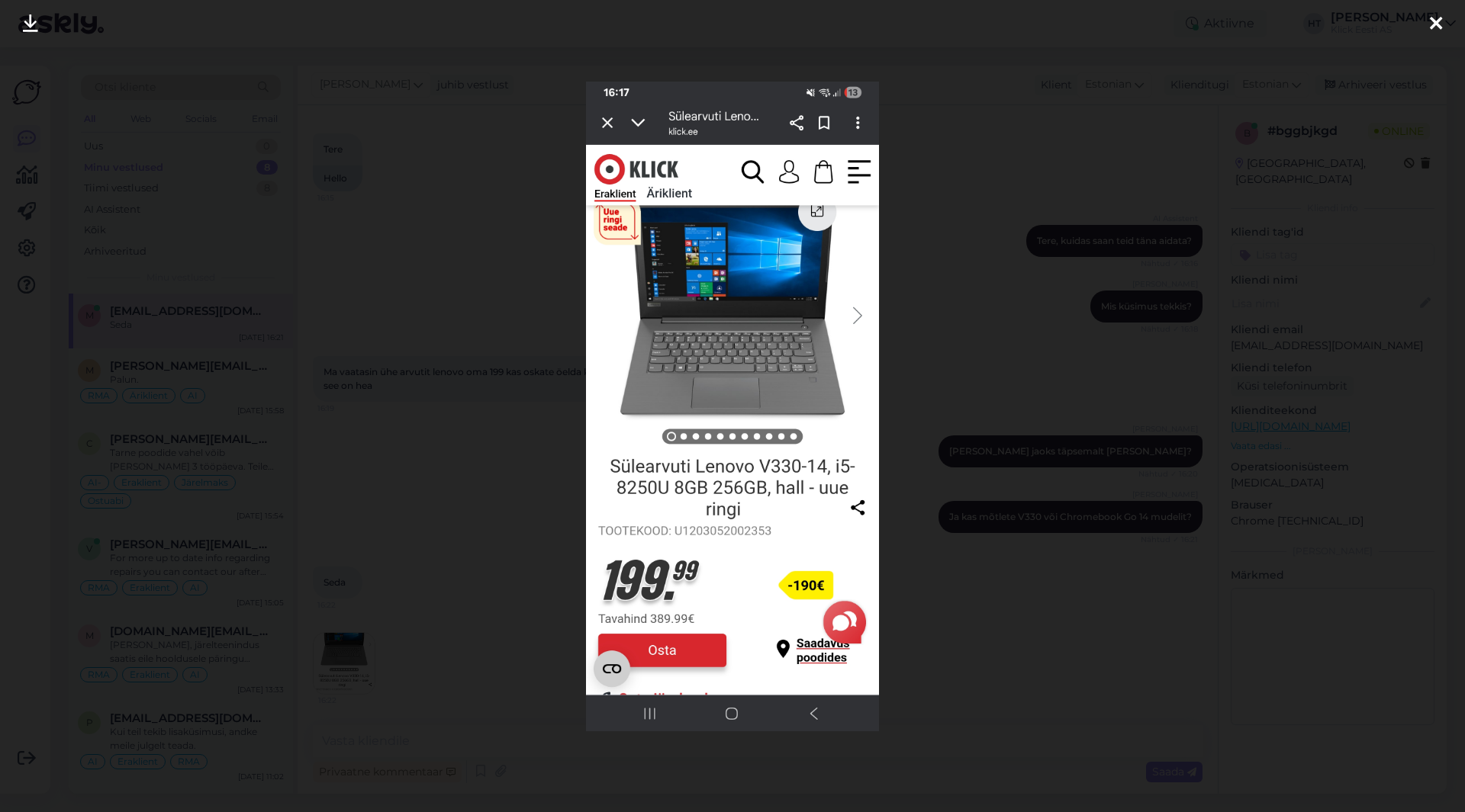
click at [495, 549] on div at bounding box center [732, 406] width 1465 height 812
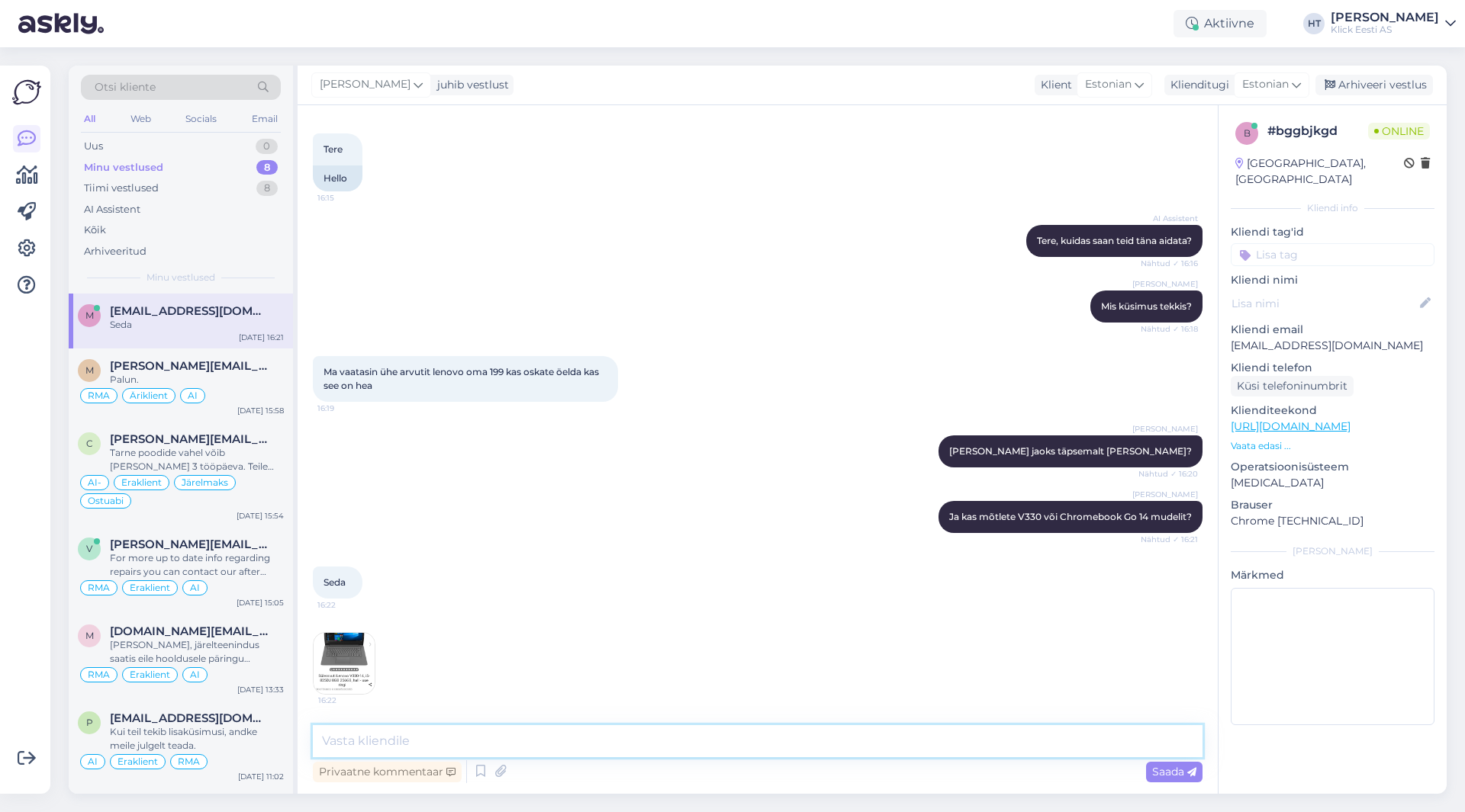
click at [498, 749] on textarea at bounding box center [758, 741] width 890 height 32
type textarea "[PERSON_NAME] oleks?"
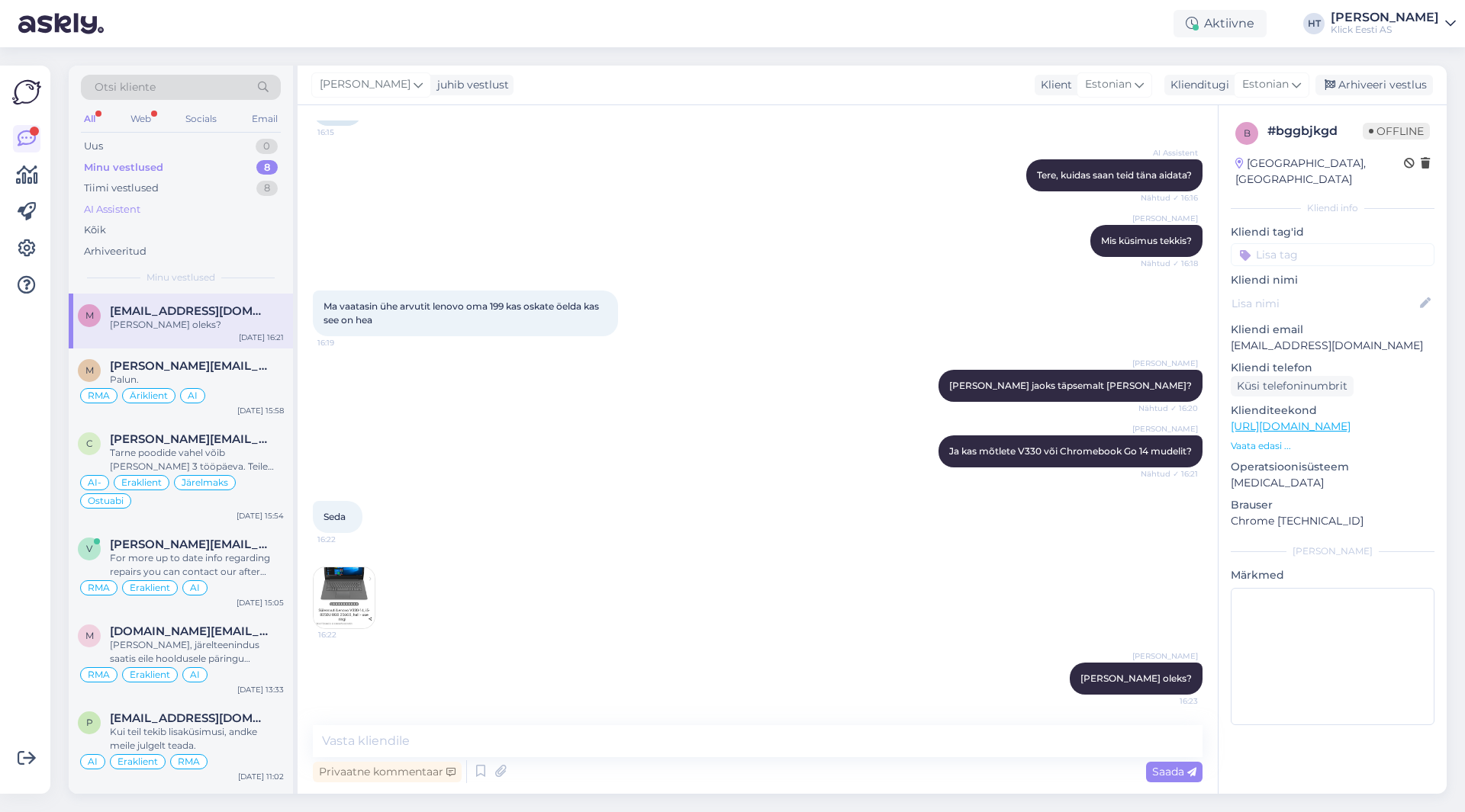
click at [171, 216] on div "AI Assistent" at bounding box center [180, 209] width 200 height 22
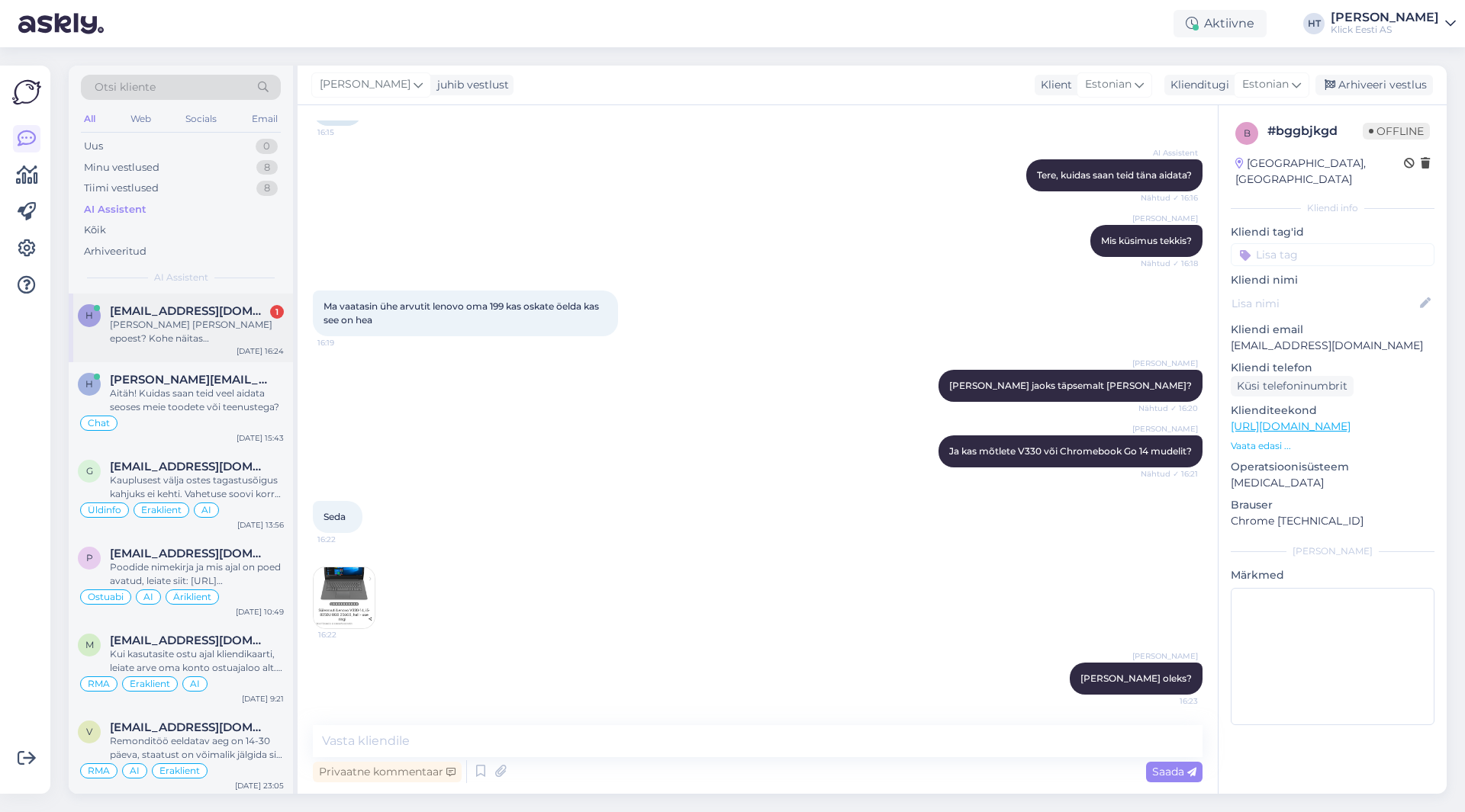
click at [203, 317] on span "[EMAIL_ADDRESS][DOMAIN_NAME]" at bounding box center [189, 311] width 159 height 14
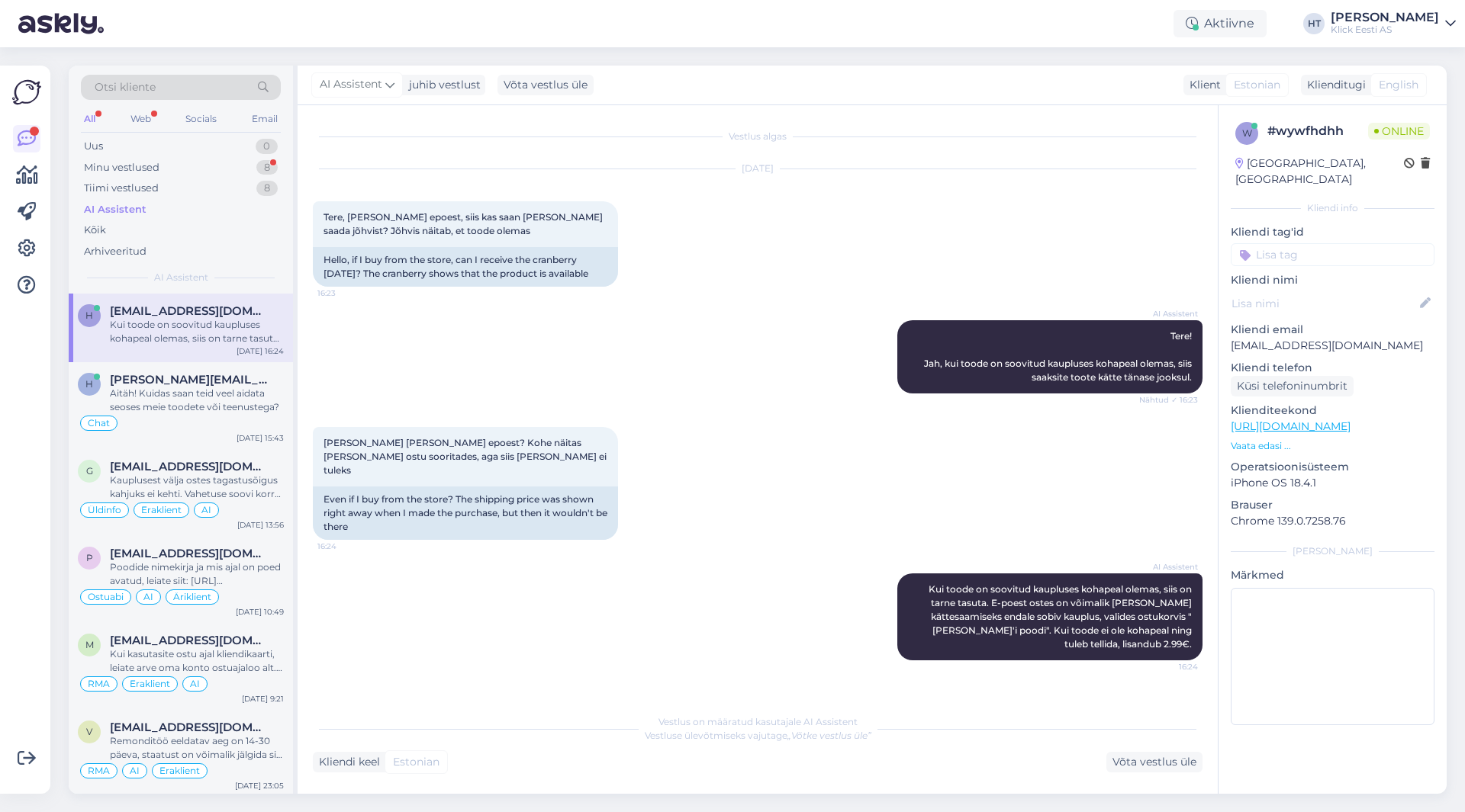
click at [1267, 439] on p "Vaata edasi ..." at bounding box center [1333, 446] width 204 height 14
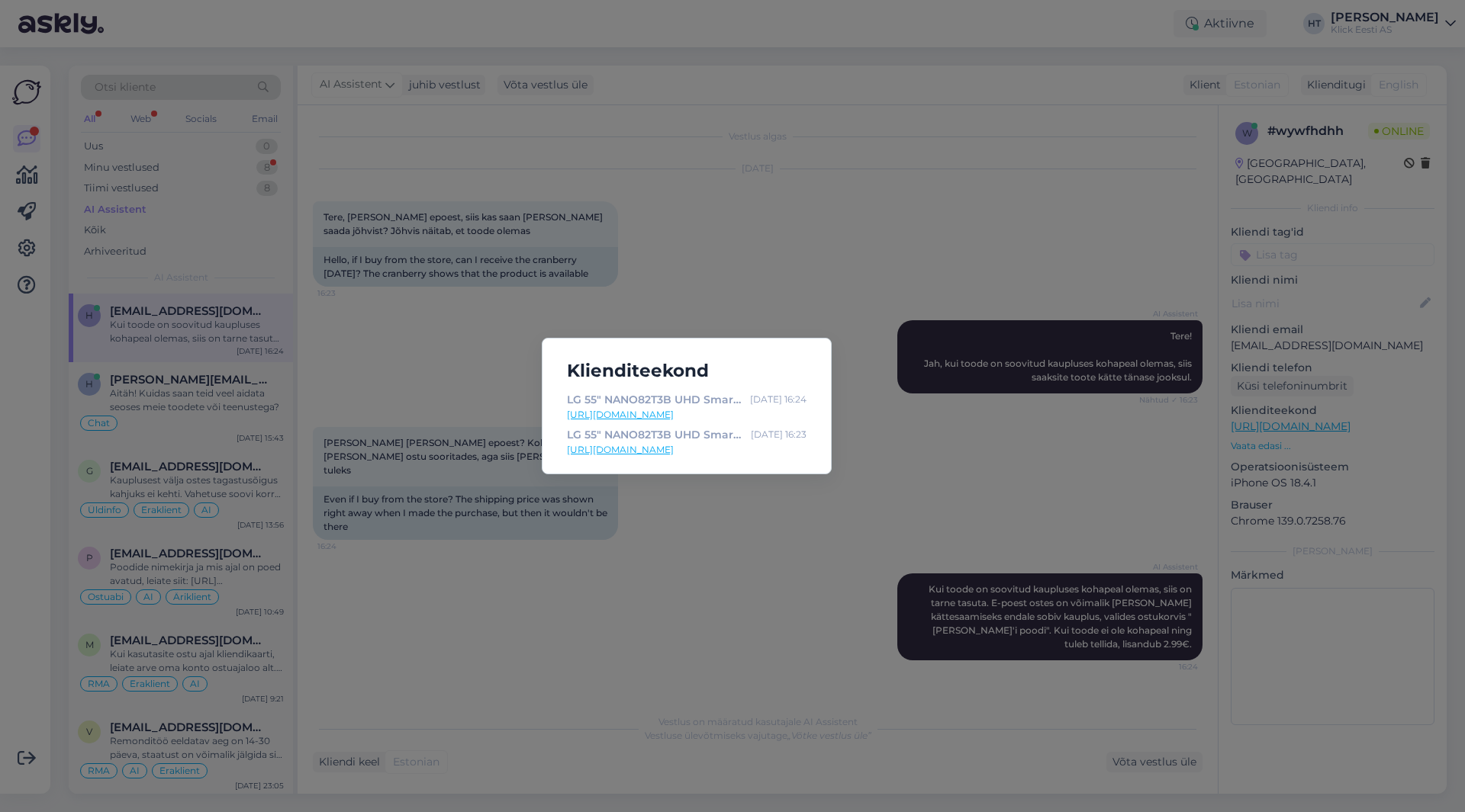
click at [727, 560] on div "Klienditeekond LG 55" NANO82T3B UHD SmartTV - Klick e-pood [DATE] 16:24 [URL][D…" at bounding box center [732, 406] width 1465 height 812
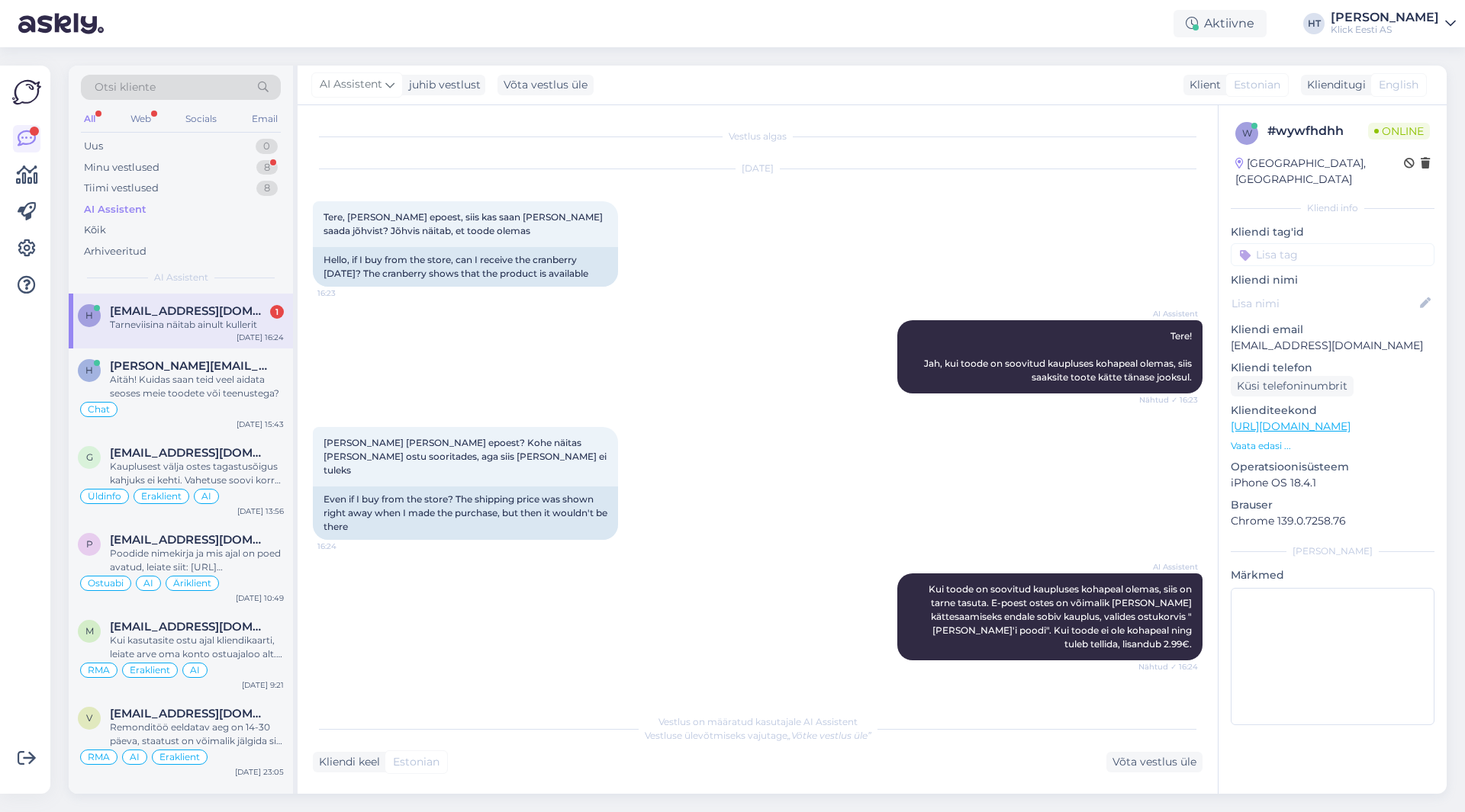
scroll to position [63, 0]
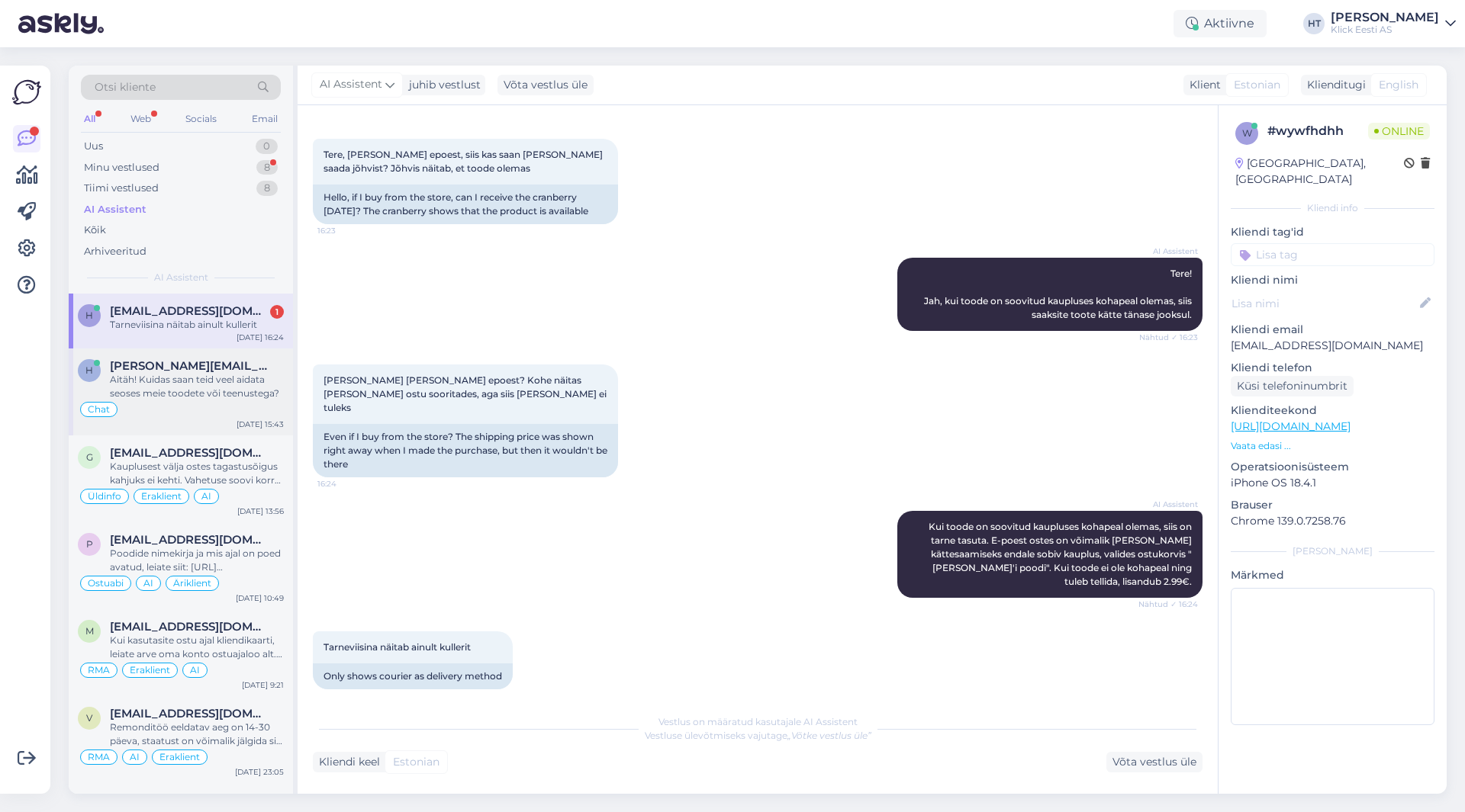
click at [200, 356] on div "h [PERSON_NAME][EMAIL_ADDRESS][PERSON_NAME][DOMAIN_NAME] Aitäh! Kuidas saan tei…" at bounding box center [181, 392] width 225 height 87
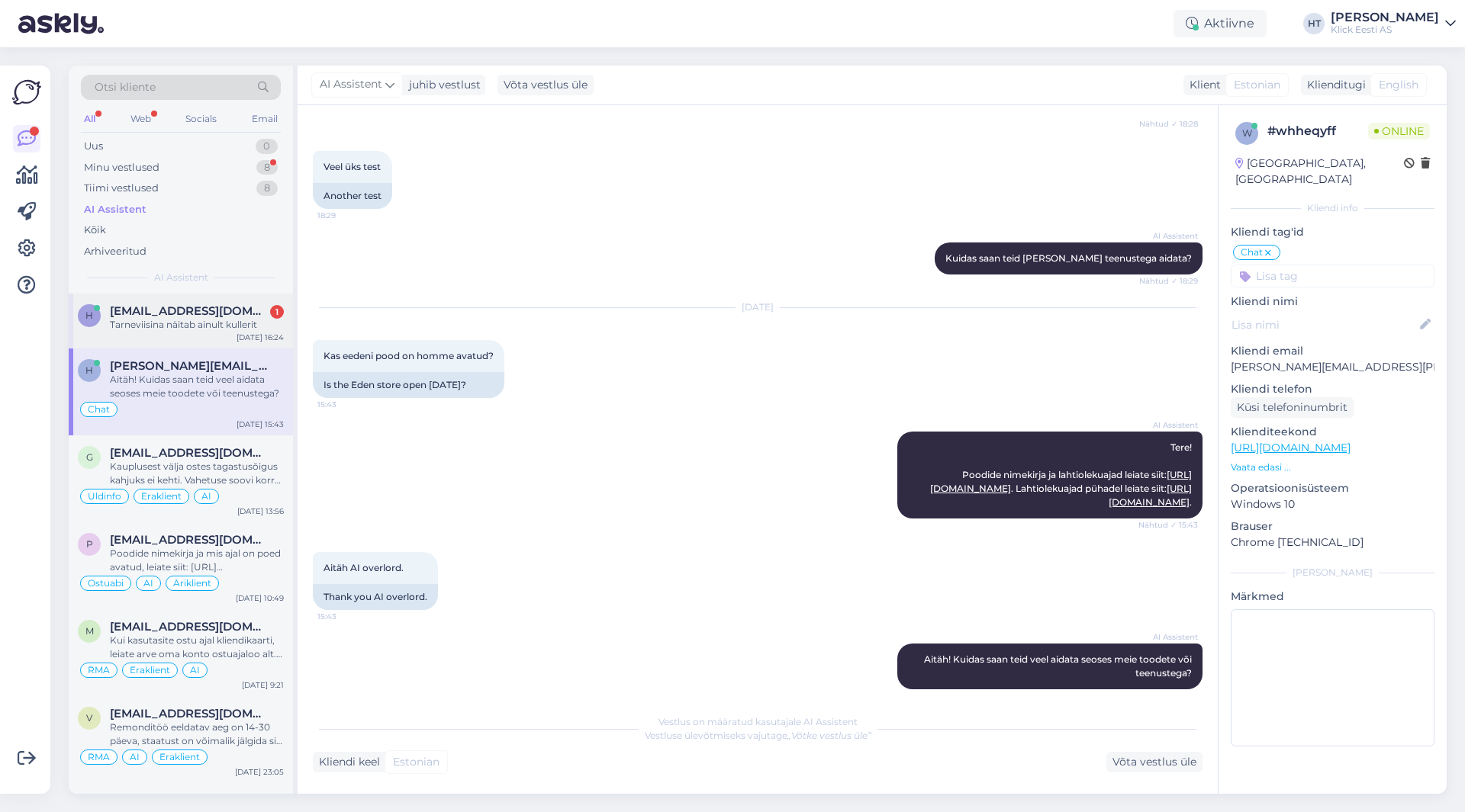
click at [200, 329] on div "Tarneviisina näitab ainult kullerit" at bounding box center [196, 325] width 174 height 14
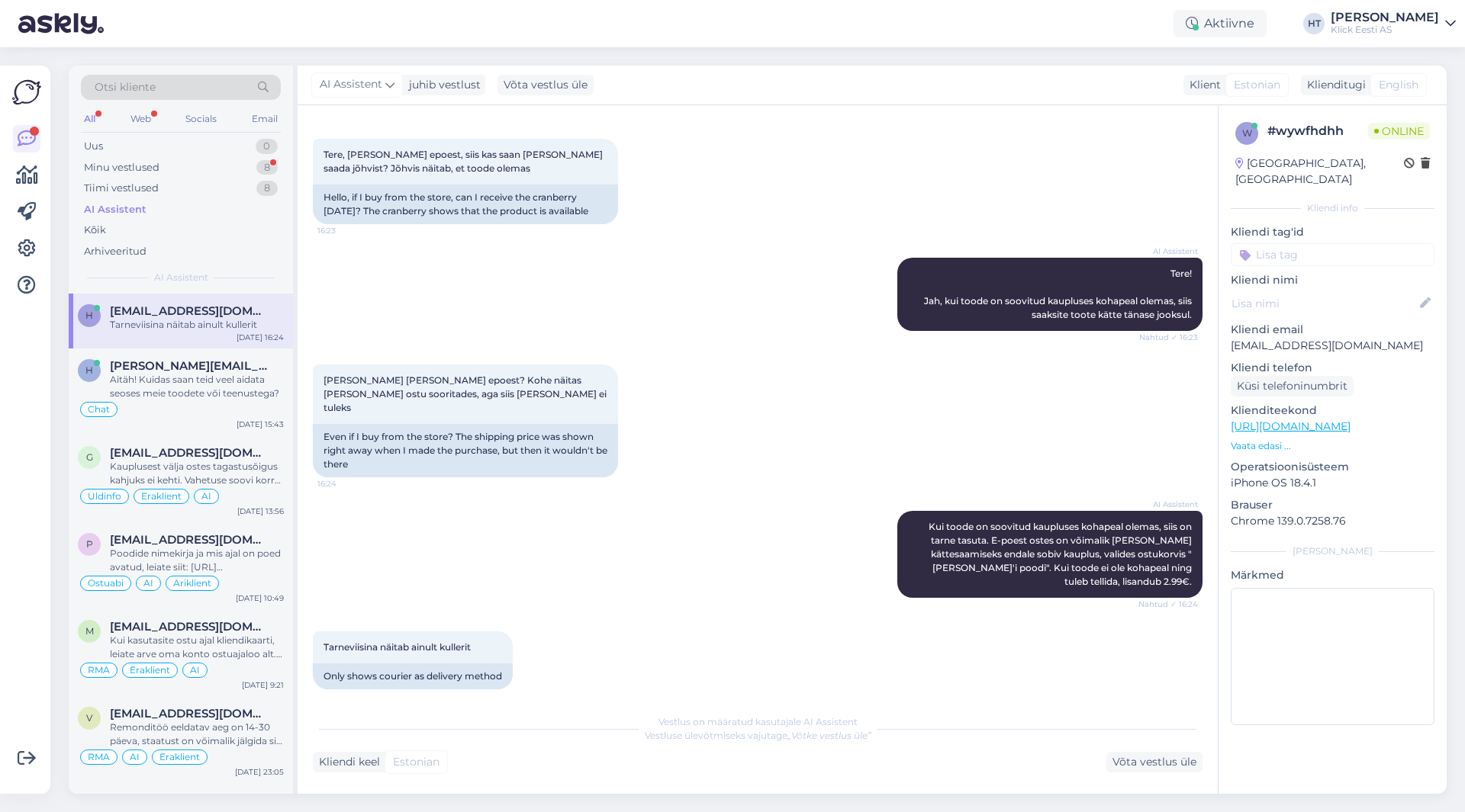
click at [661, 646] on div "Tarneviisina näitab ainult kullerit 16:25 Only shows courier as delivery method" at bounding box center [758, 661] width 890 height 91
click at [1163, 771] on div "Võta vestlus üle" at bounding box center [1155, 762] width 96 height 21
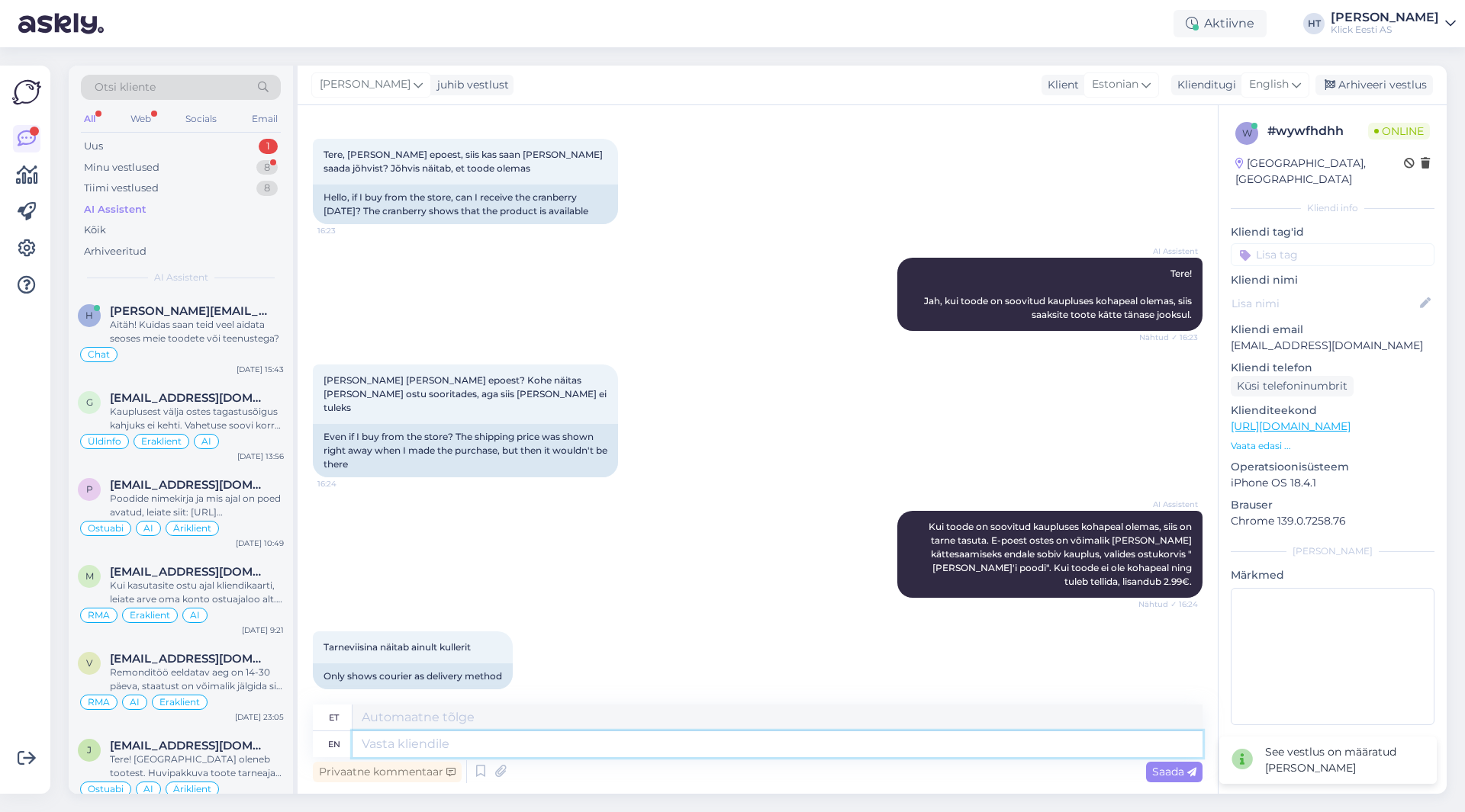
click at [582, 752] on textarea at bounding box center [778, 745] width 850 height 26
click at [260, 140] on div "Uus 1" at bounding box center [180, 146] width 200 height 22
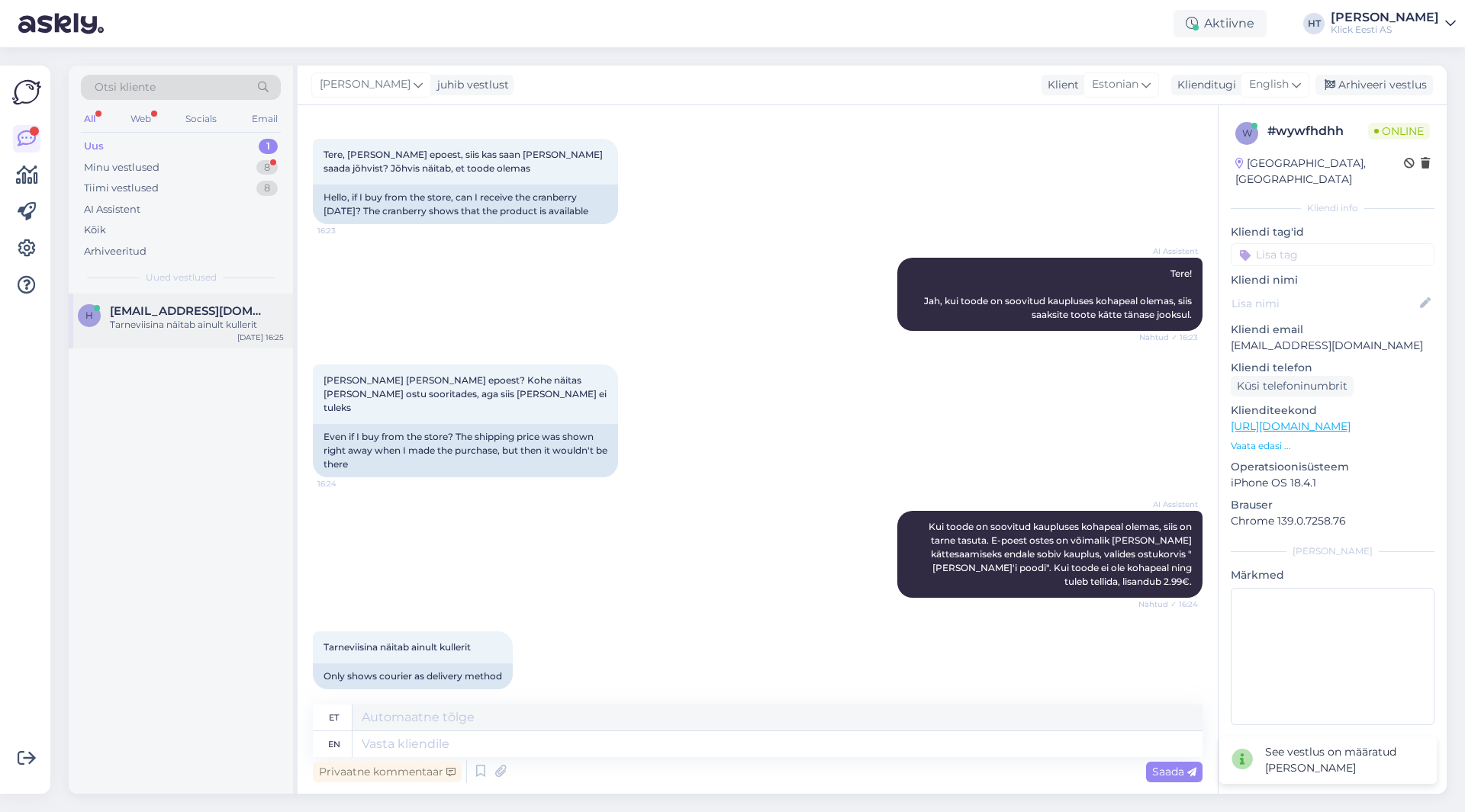
click at [229, 307] on span "[EMAIL_ADDRESS][DOMAIN_NAME]" at bounding box center [189, 311] width 159 height 14
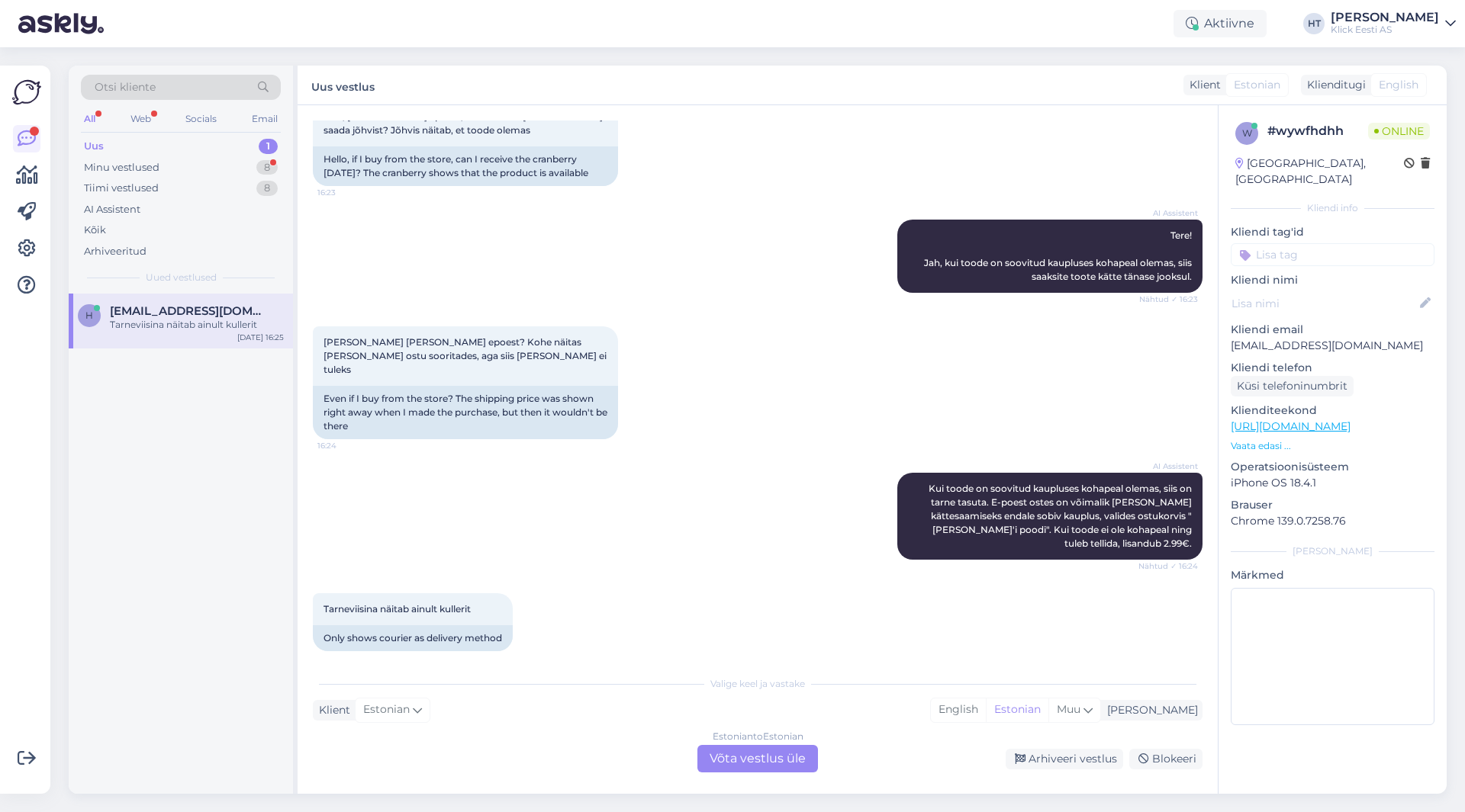
click at [768, 752] on div "Estonian to Estonian Võta vestlus üle" at bounding box center [758, 759] width 120 height 27
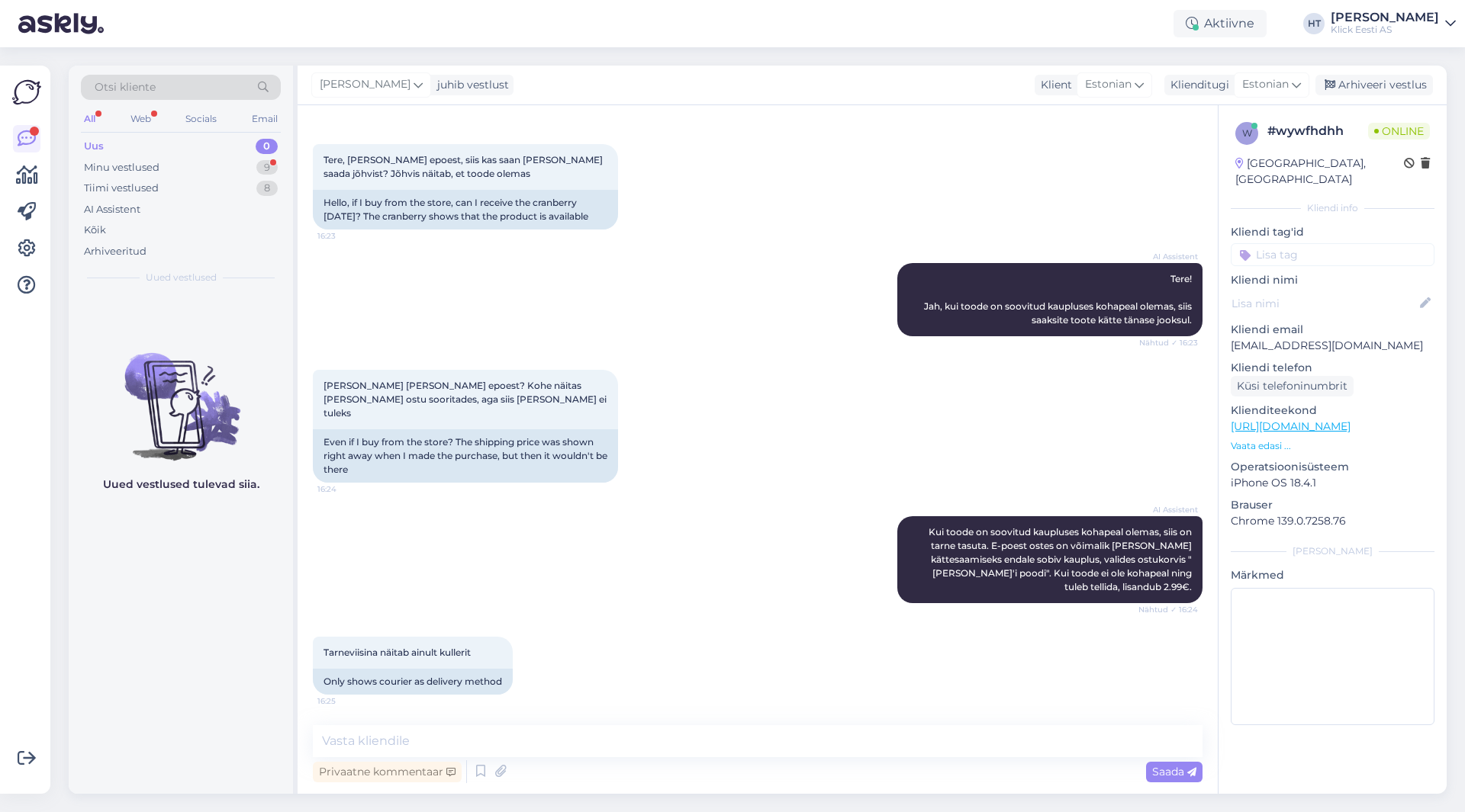
scroll to position [43, 0]
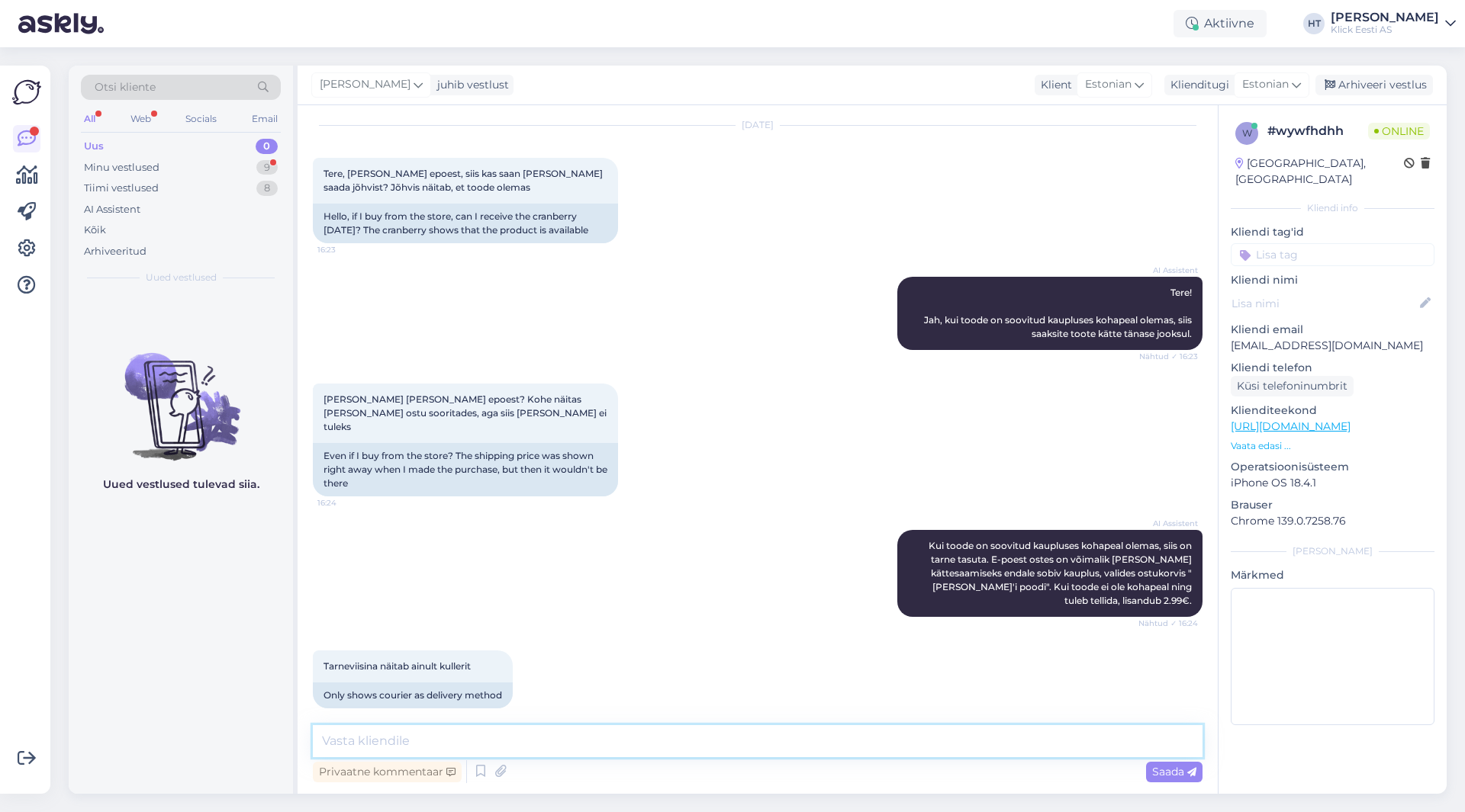
click at [764, 742] on textarea at bounding box center [758, 741] width 890 height 32
click at [623, 737] on textarea "Suuremõõtmelise elektroonika puhul on tarneviis piiratud kullertarne [PERSON_NA…" at bounding box center [758, 741] width 890 height 32
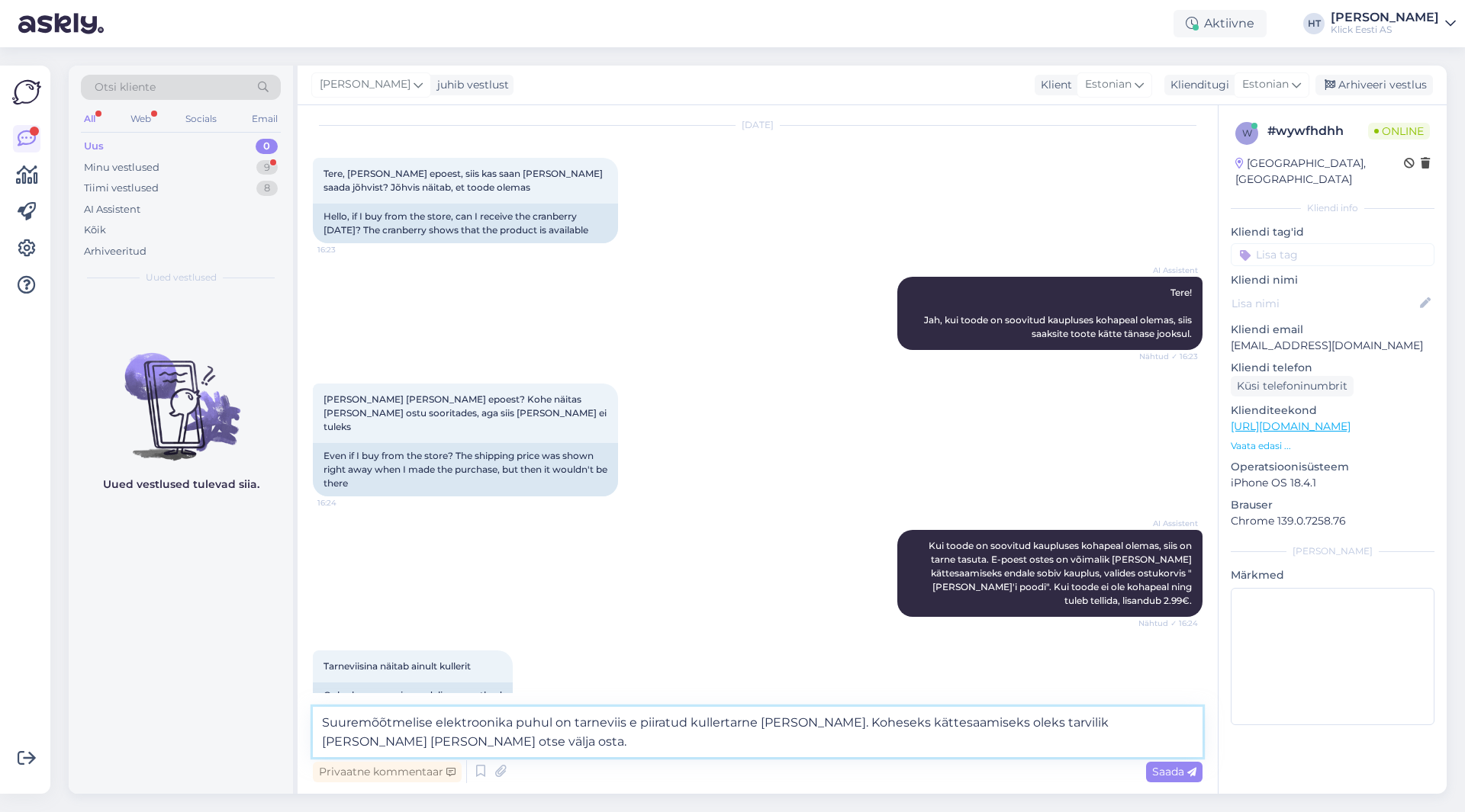
scroll to position [62, 0]
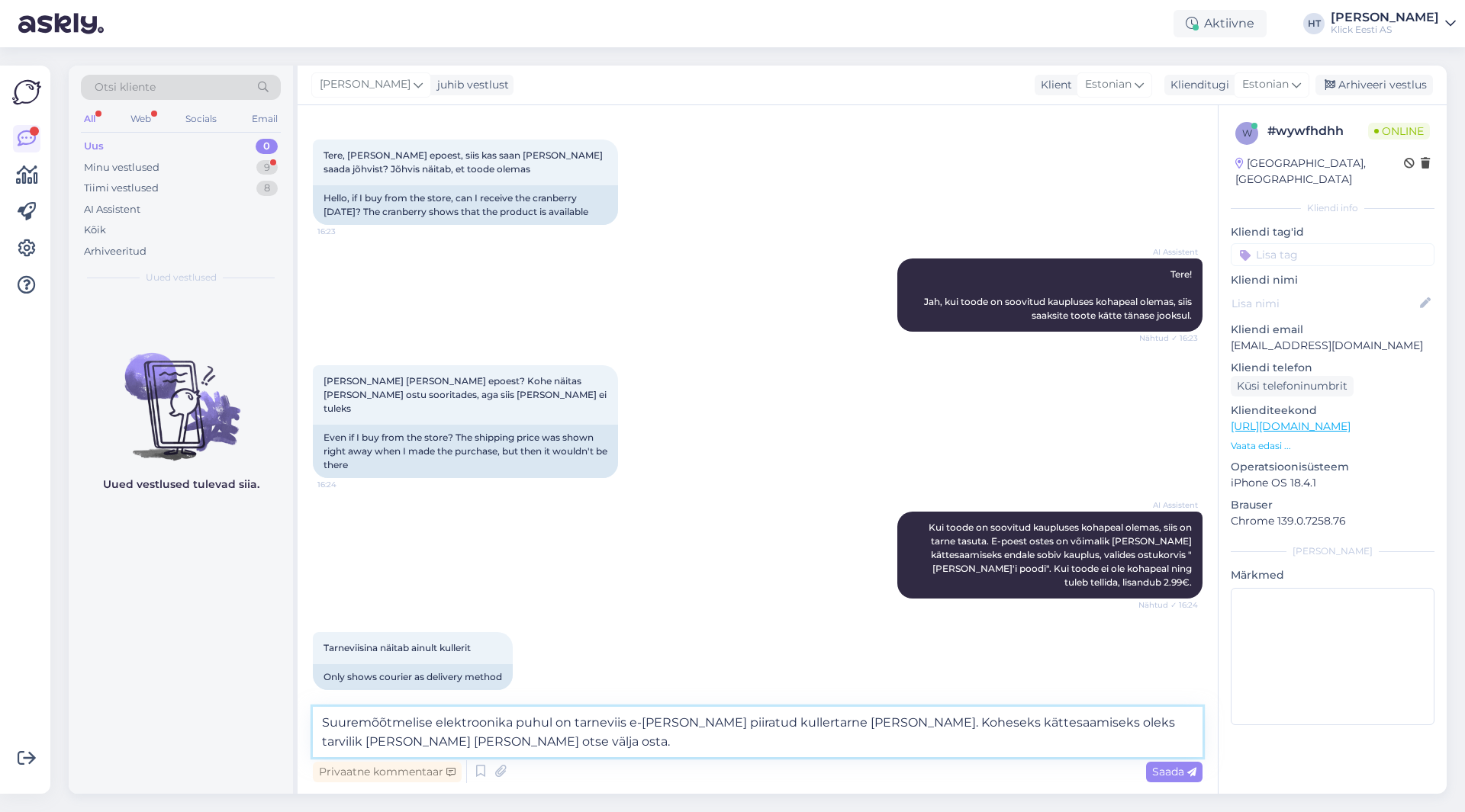
type textarea "Suuremõõtmelise elektroonika puhul on tarneviis e-poes piiratud kullertarne [PE…"
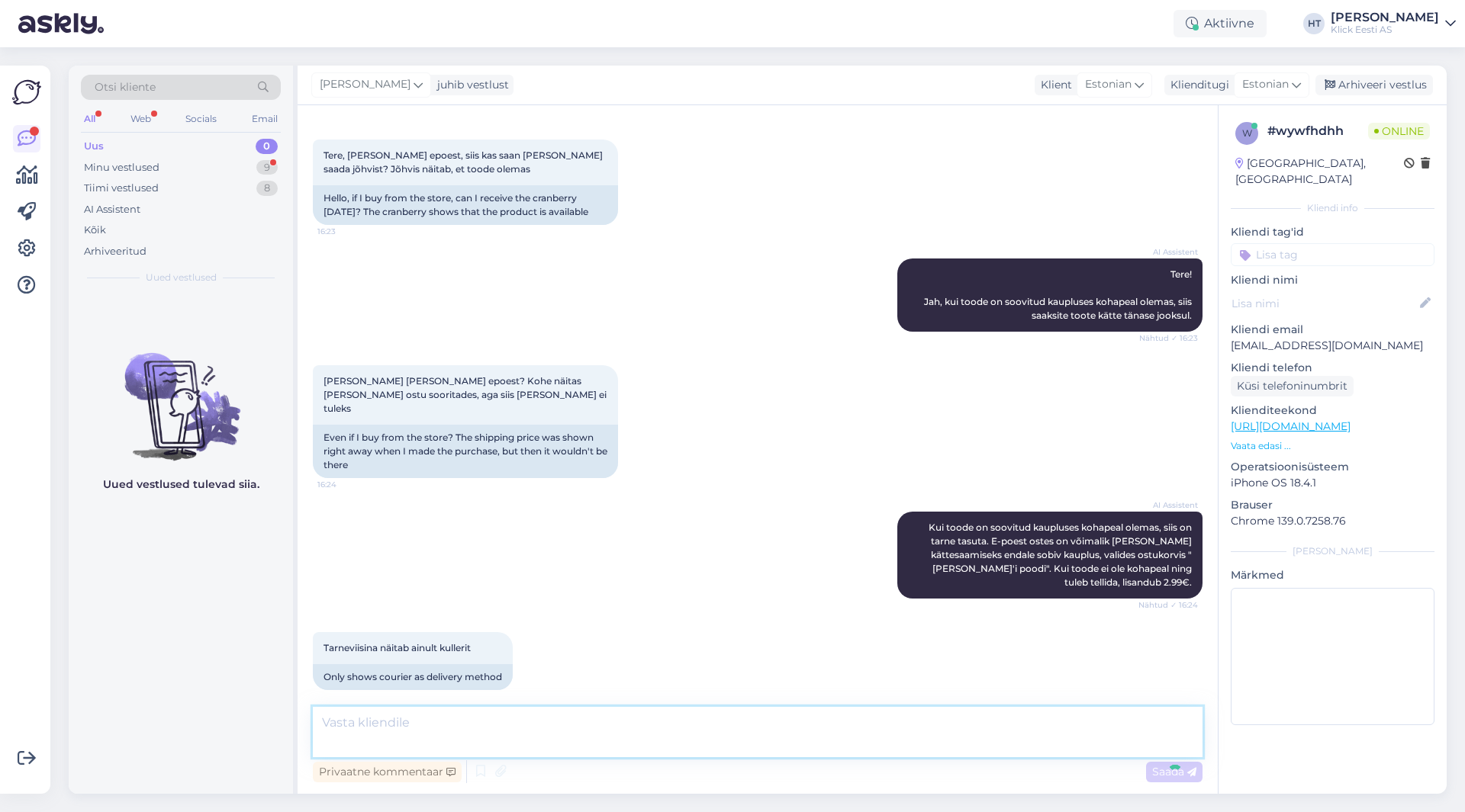
scroll to position [136, 0]
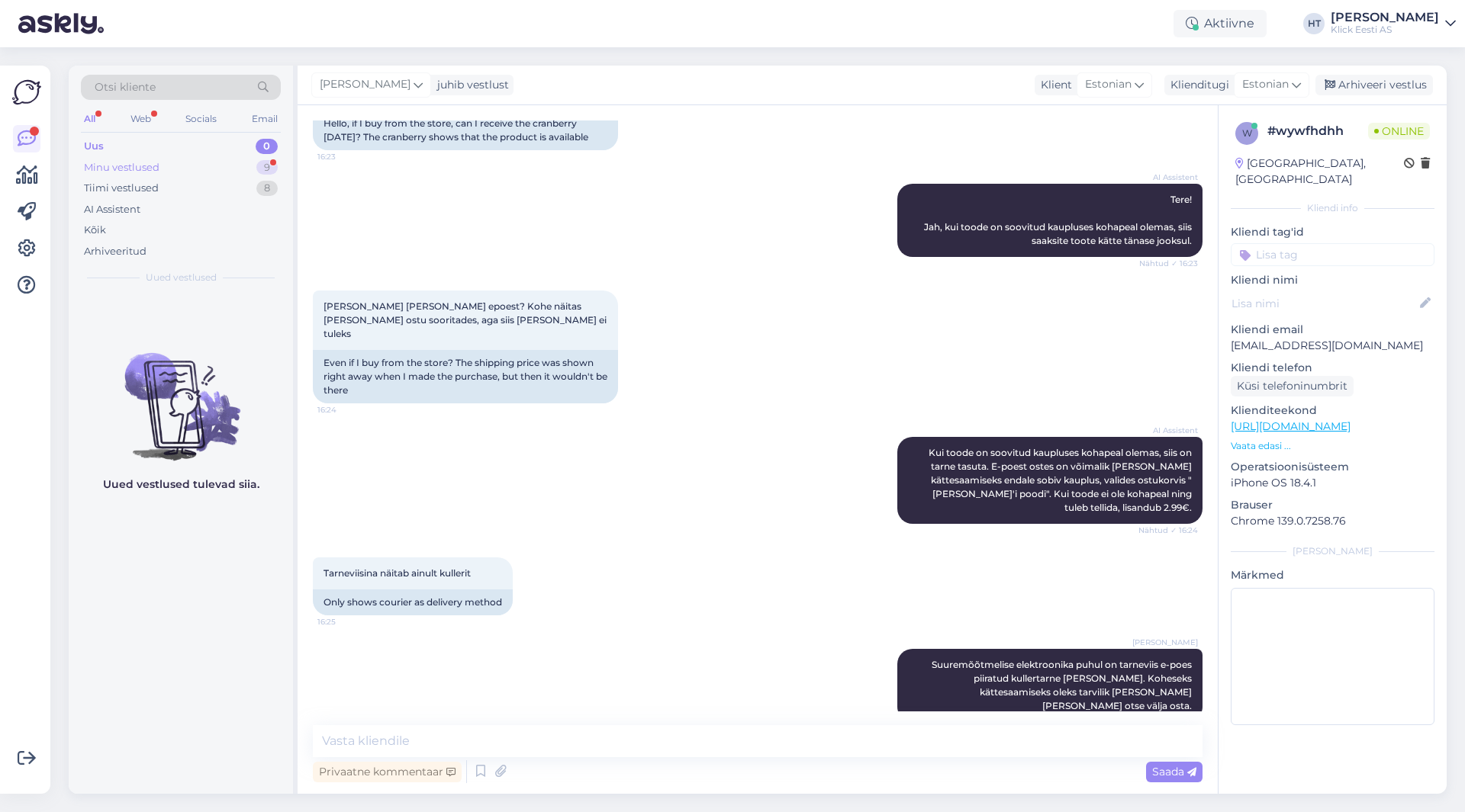
click at [172, 173] on div "Minu vestlused 9" at bounding box center [180, 168] width 200 height 22
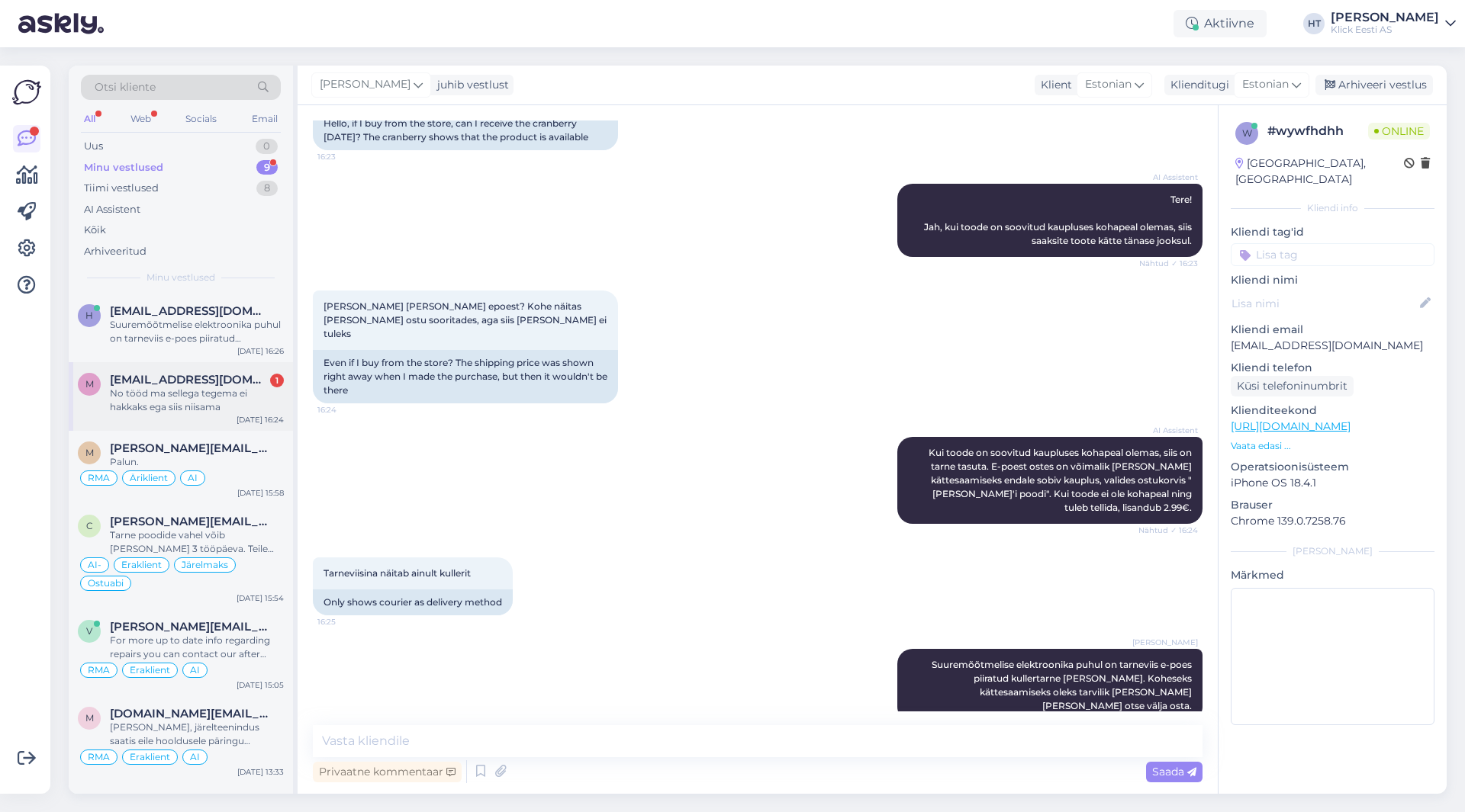
click at [116, 406] on div "No tööd ma sellega tegema ei hakkaks ega siis niisama" at bounding box center [196, 400] width 174 height 27
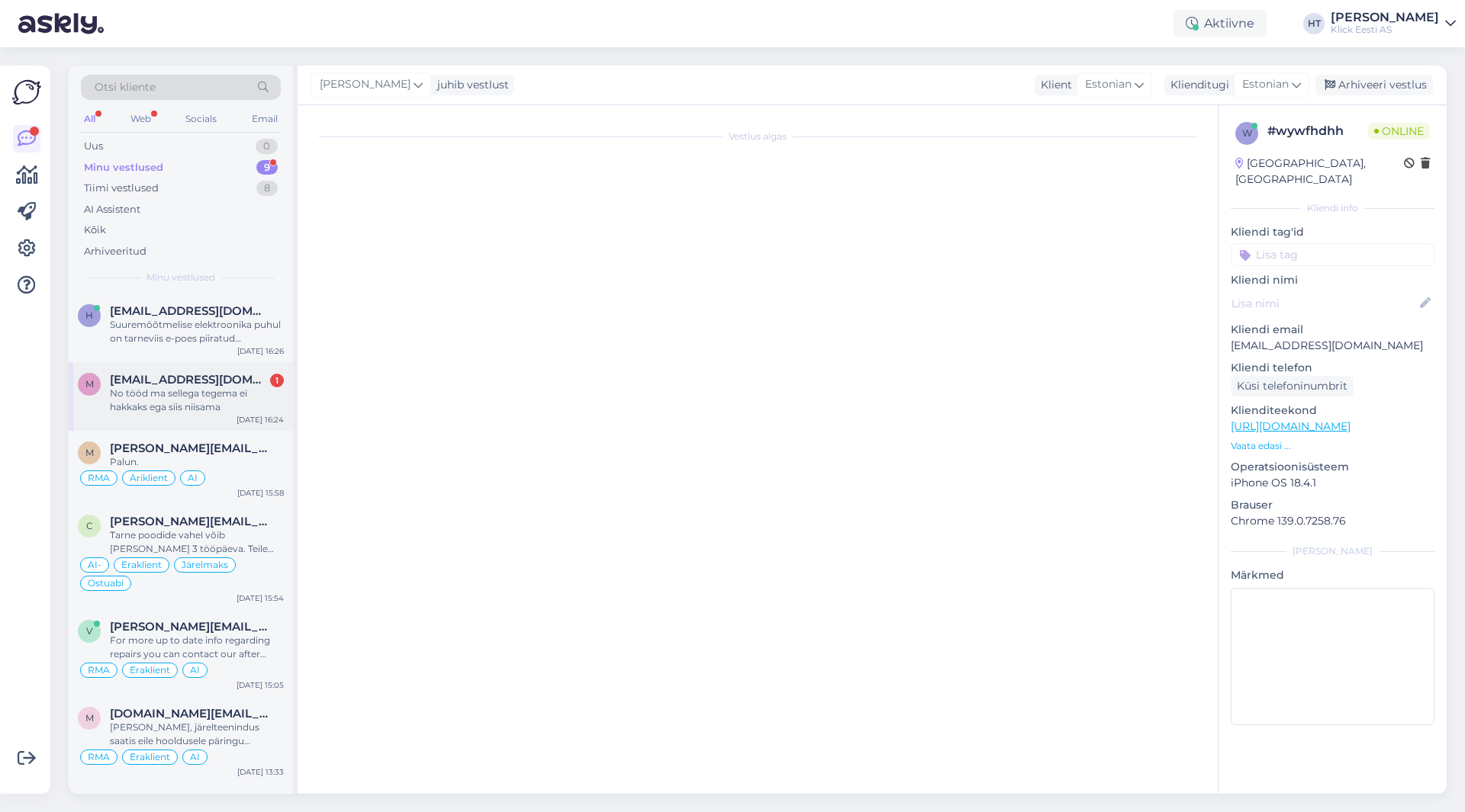
scroll to position [199, 0]
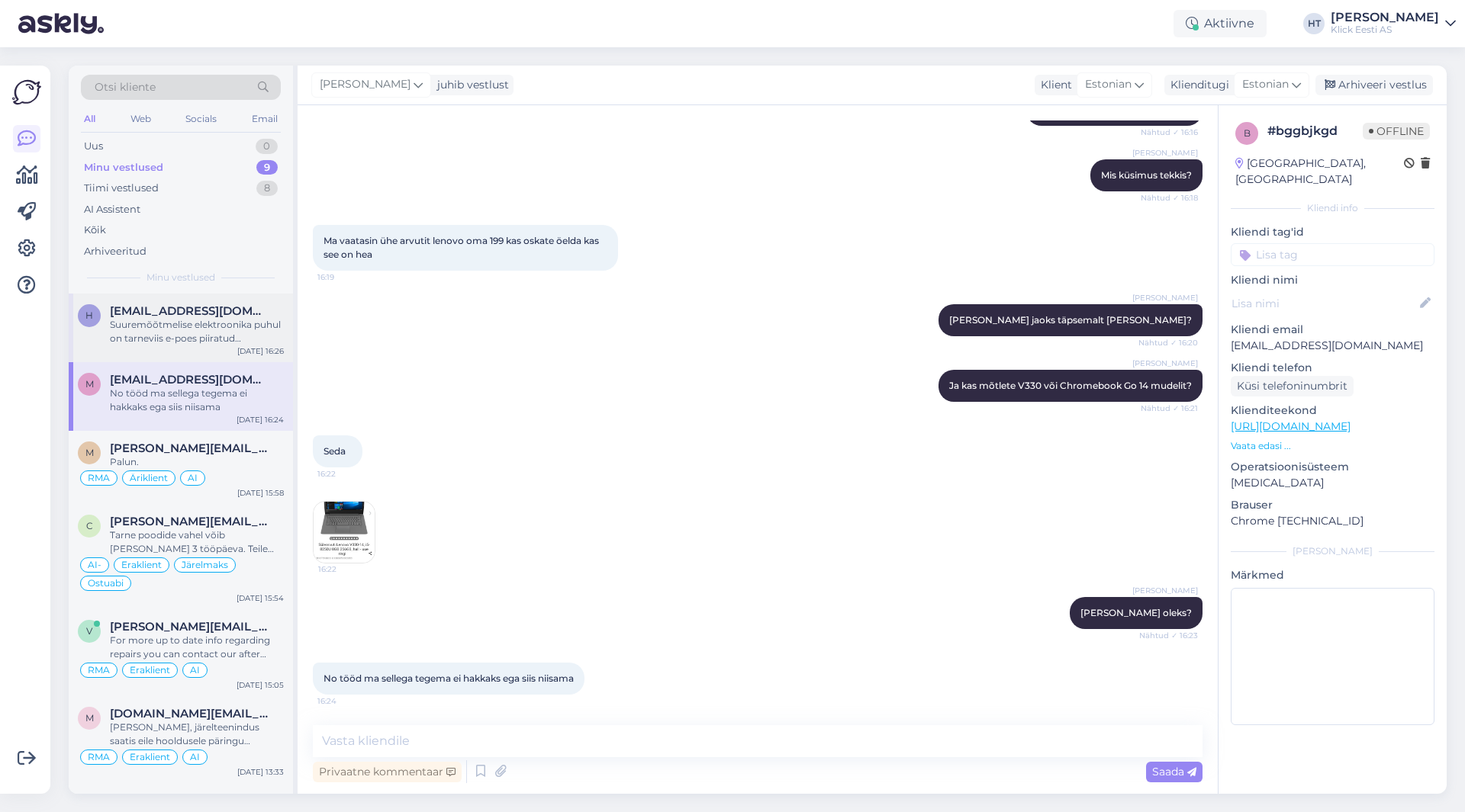
click at [201, 331] on div "Suuremõõtmelise elektroonika puhul on tarneviis e-poes piiratud kullertarne [PE…" at bounding box center [196, 332] width 174 height 27
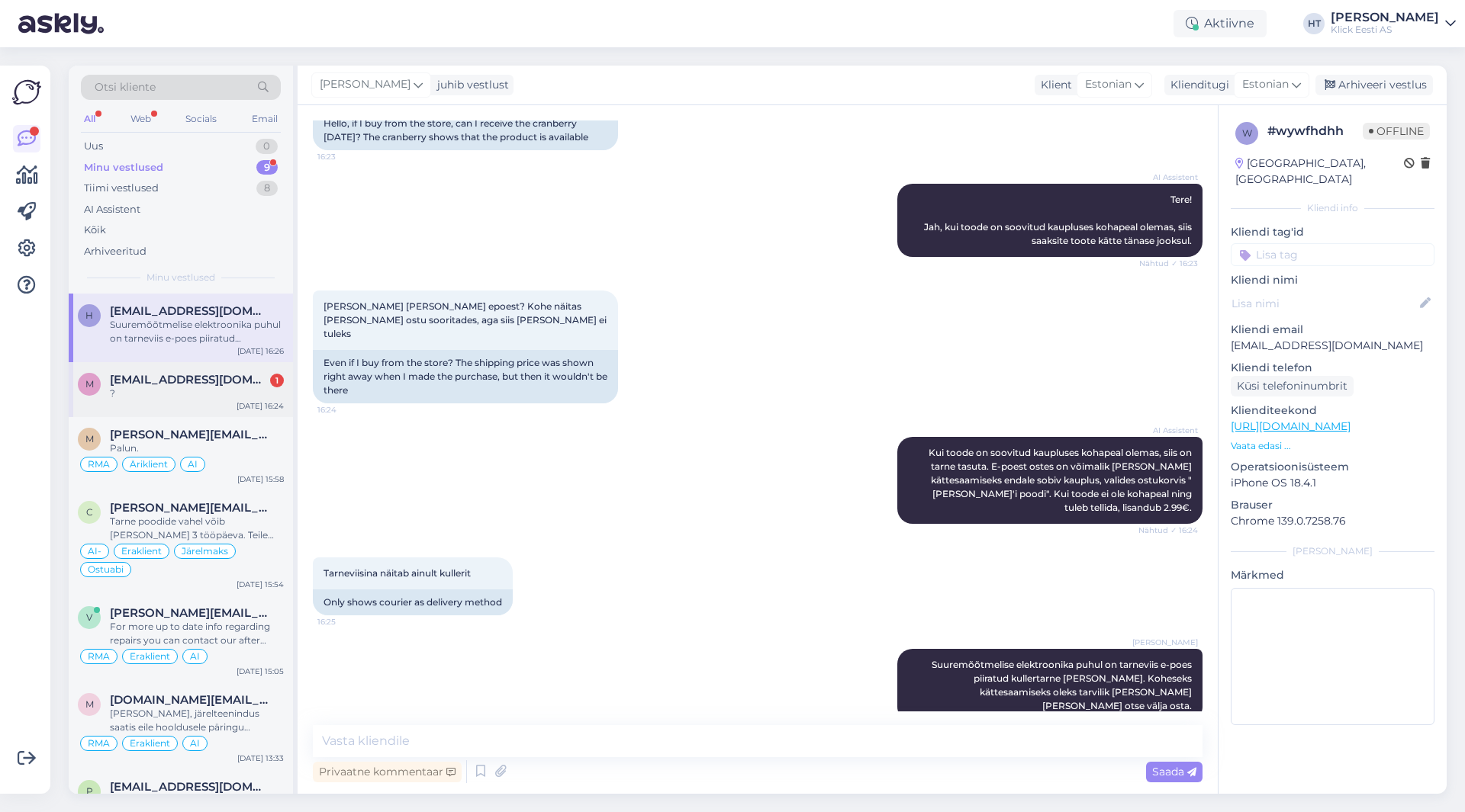
click at [179, 402] on div "m [EMAIL_ADDRESS][DOMAIN_NAME] 1 ? [DATE] 16:24" at bounding box center [181, 390] width 225 height 55
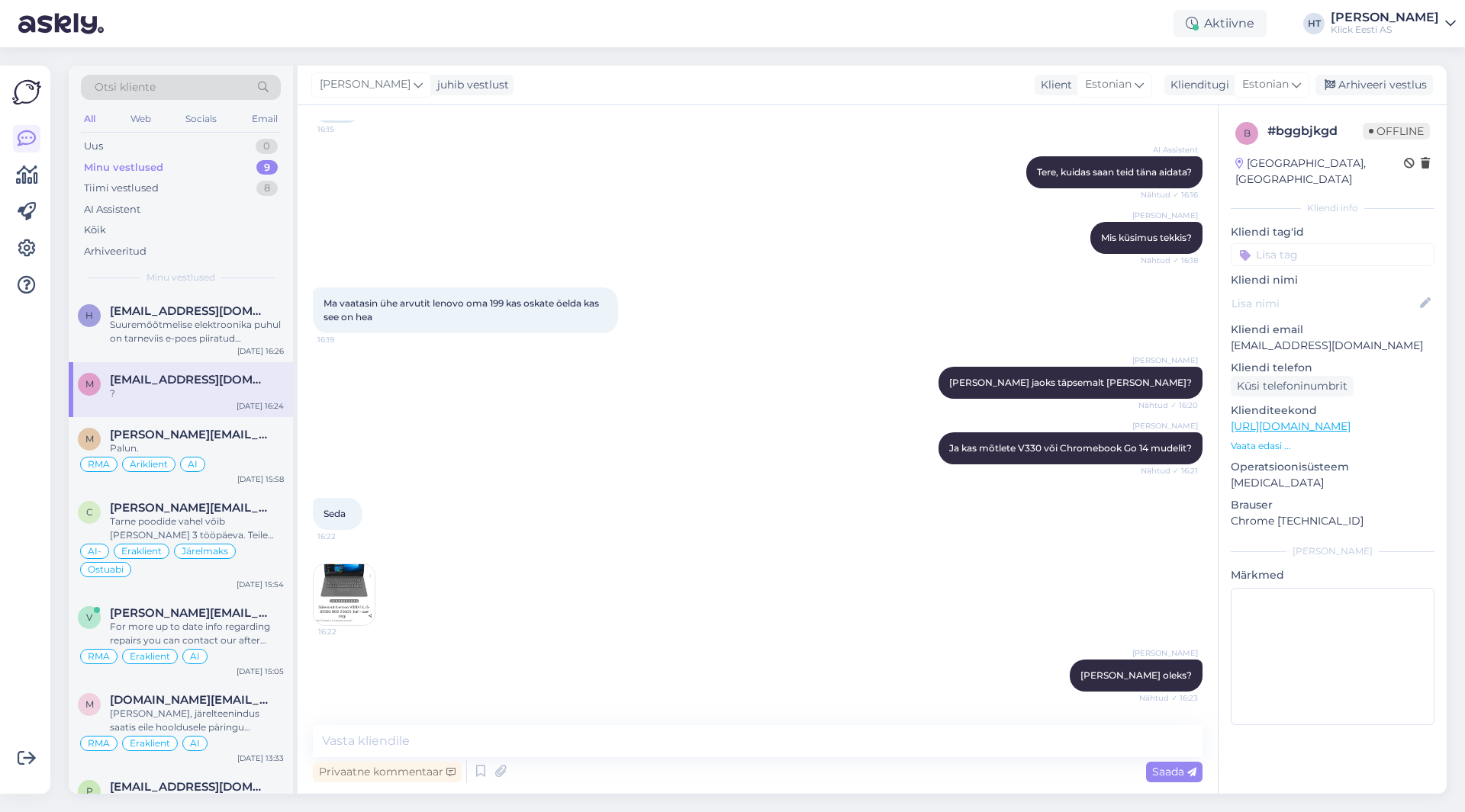
scroll to position [265, 0]
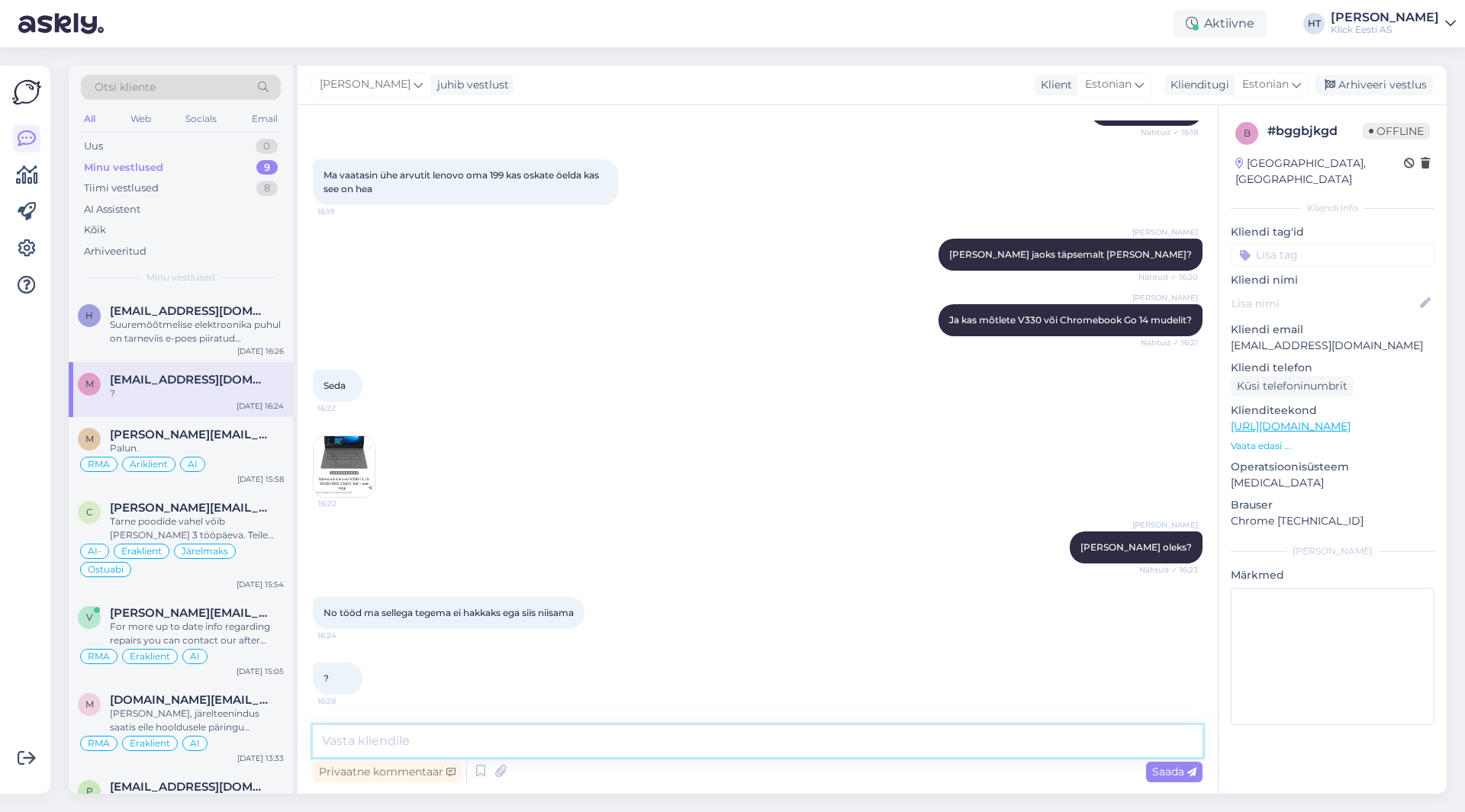
click at [595, 725] on textarea at bounding box center [758, 741] width 890 height 32
type textarea "Selle järgi ei saa arvutit hinnata heaks ega halvaks. Täpsustust [PERSON_NAME].…"
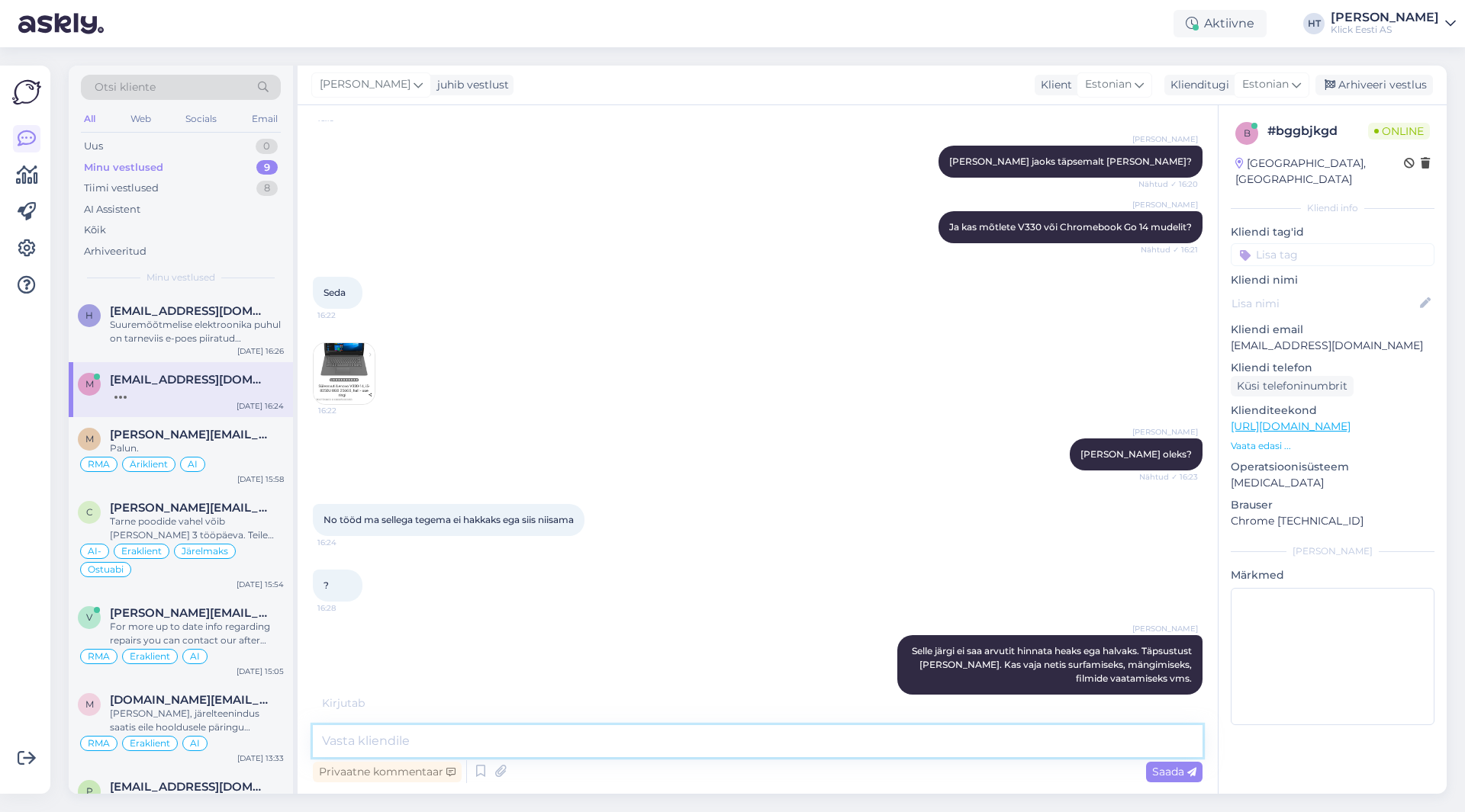
scroll to position [423, 0]
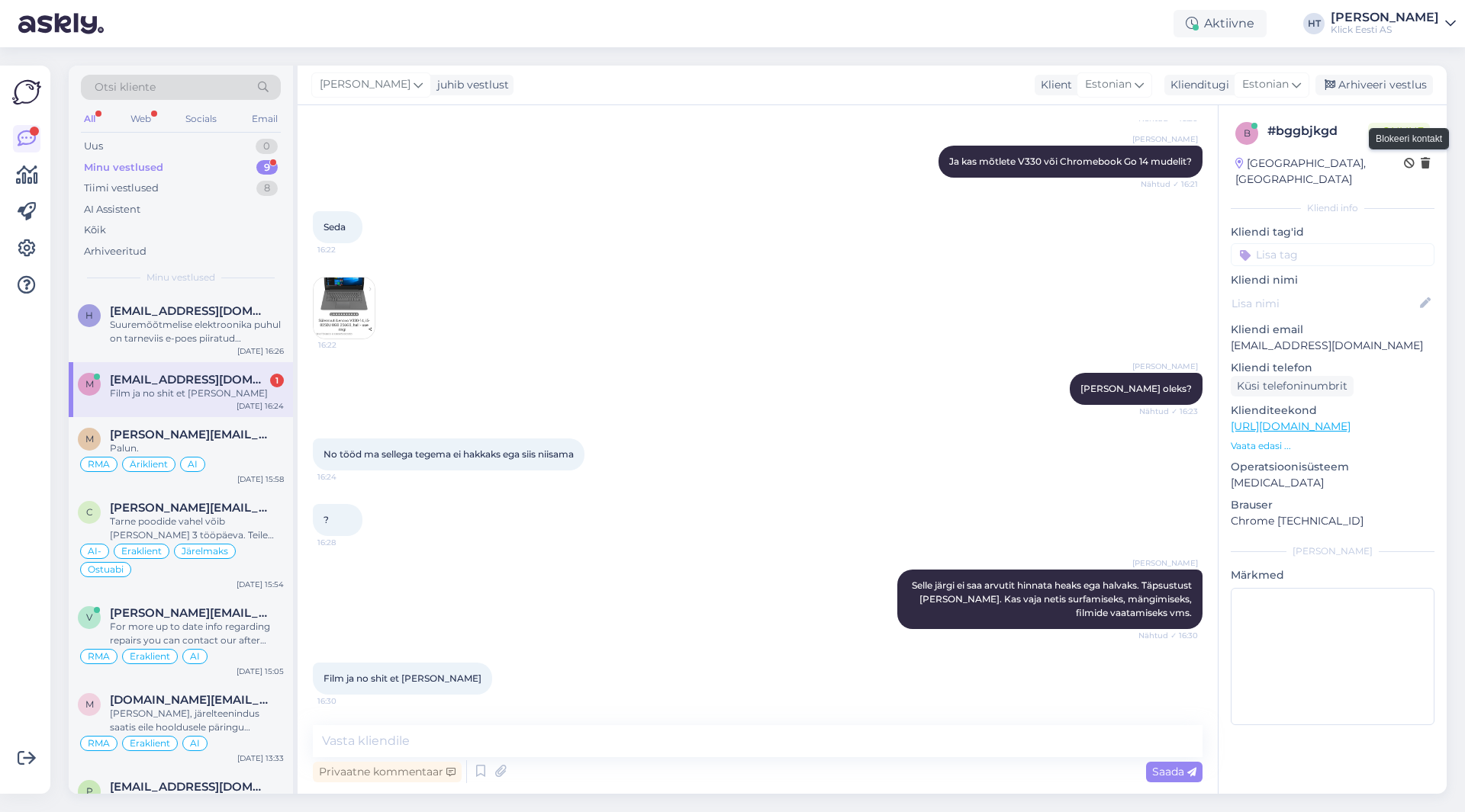
click at [1405, 164] on icon at bounding box center [1409, 164] width 10 height 10
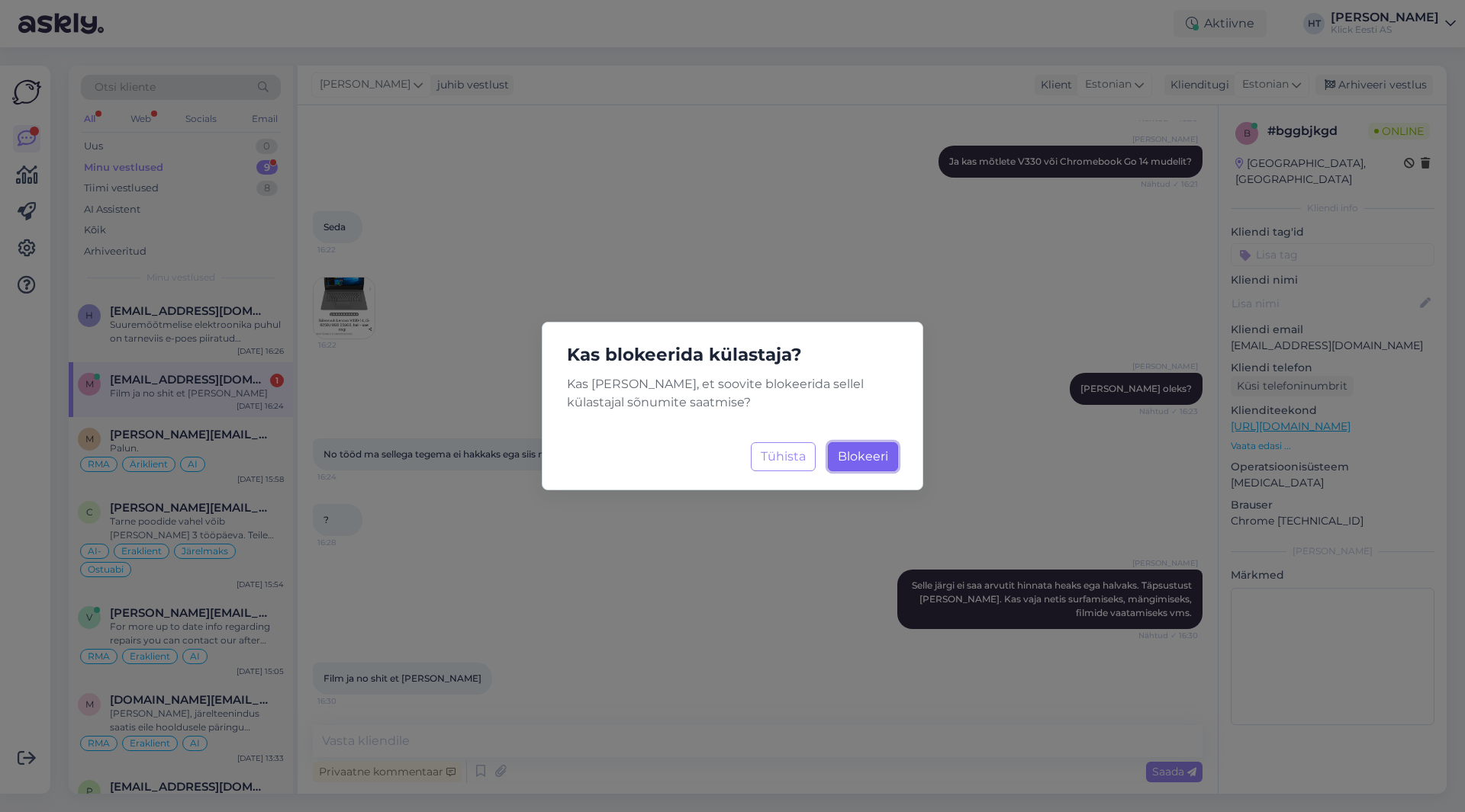
click at [863, 454] on span "Blokeeri" at bounding box center [863, 457] width 51 height 14
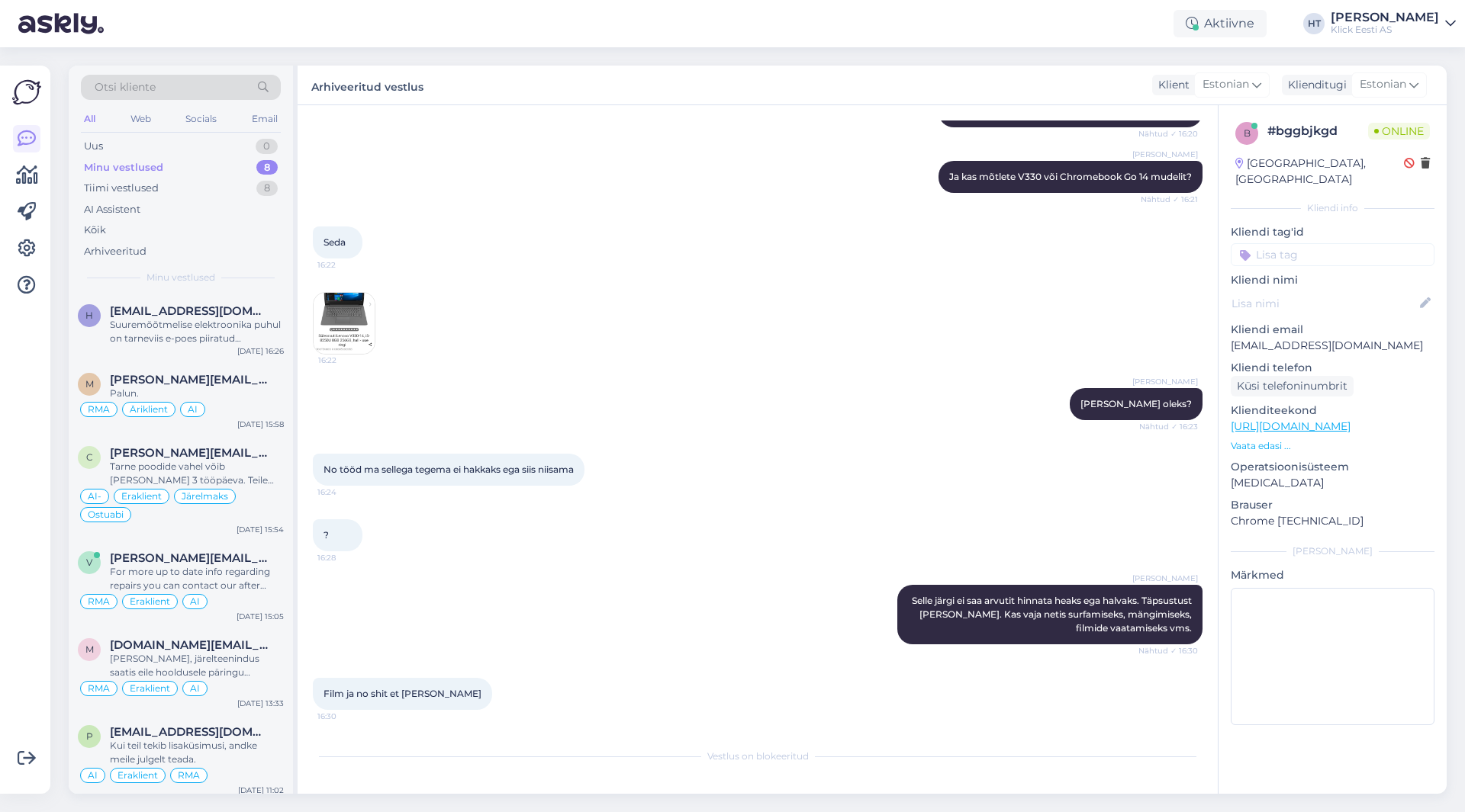
click at [846, 462] on div "No tööd ma sellega tegema ei hakkaks ega siis niisama 16:24" at bounding box center [758, 470] width 890 height 66
click at [241, 349] on div "[DATE] 16:26" at bounding box center [261, 351] width 47 height 11
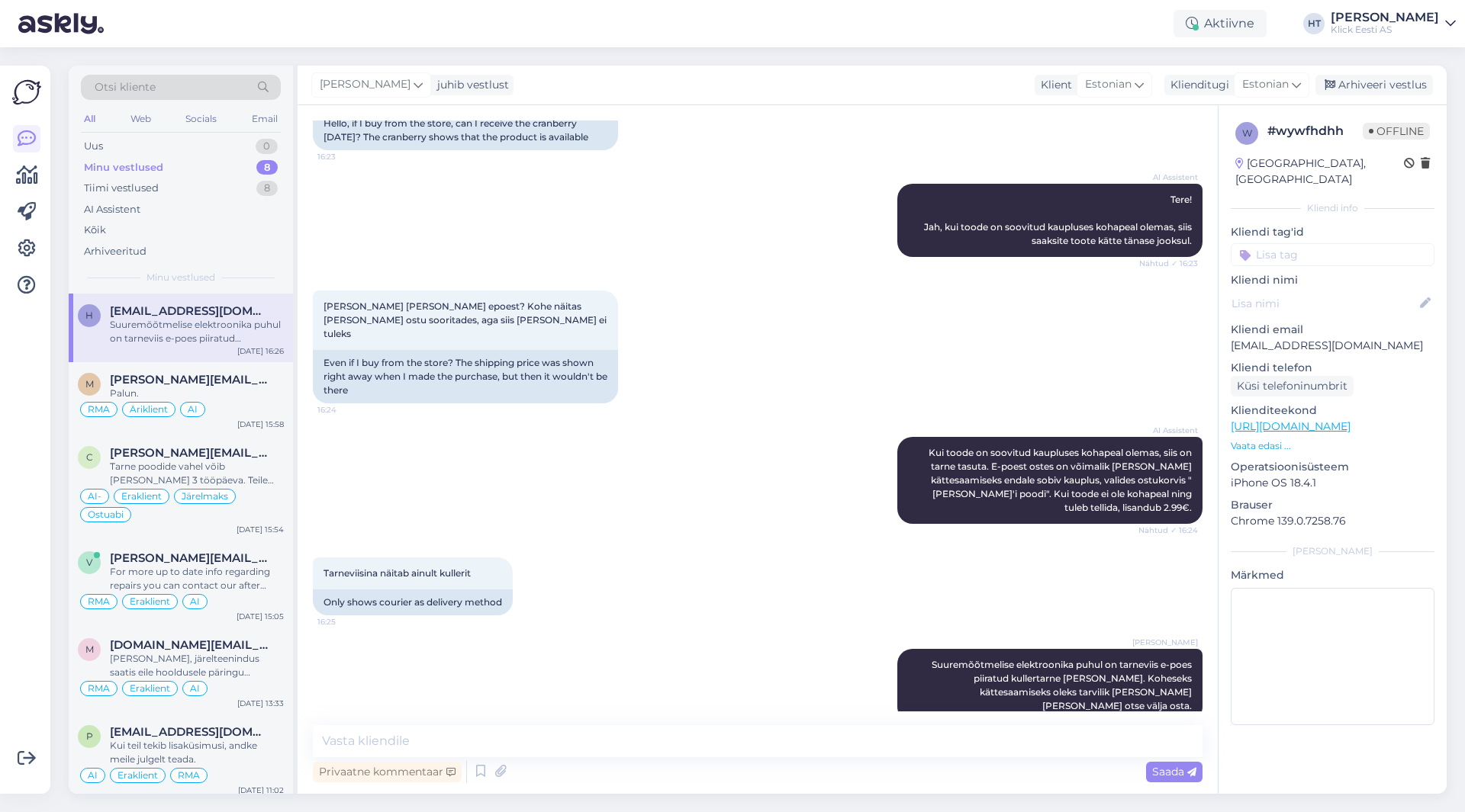
click at [1299, 244] on input at bounding box center [1333, 255] width 204 height 23
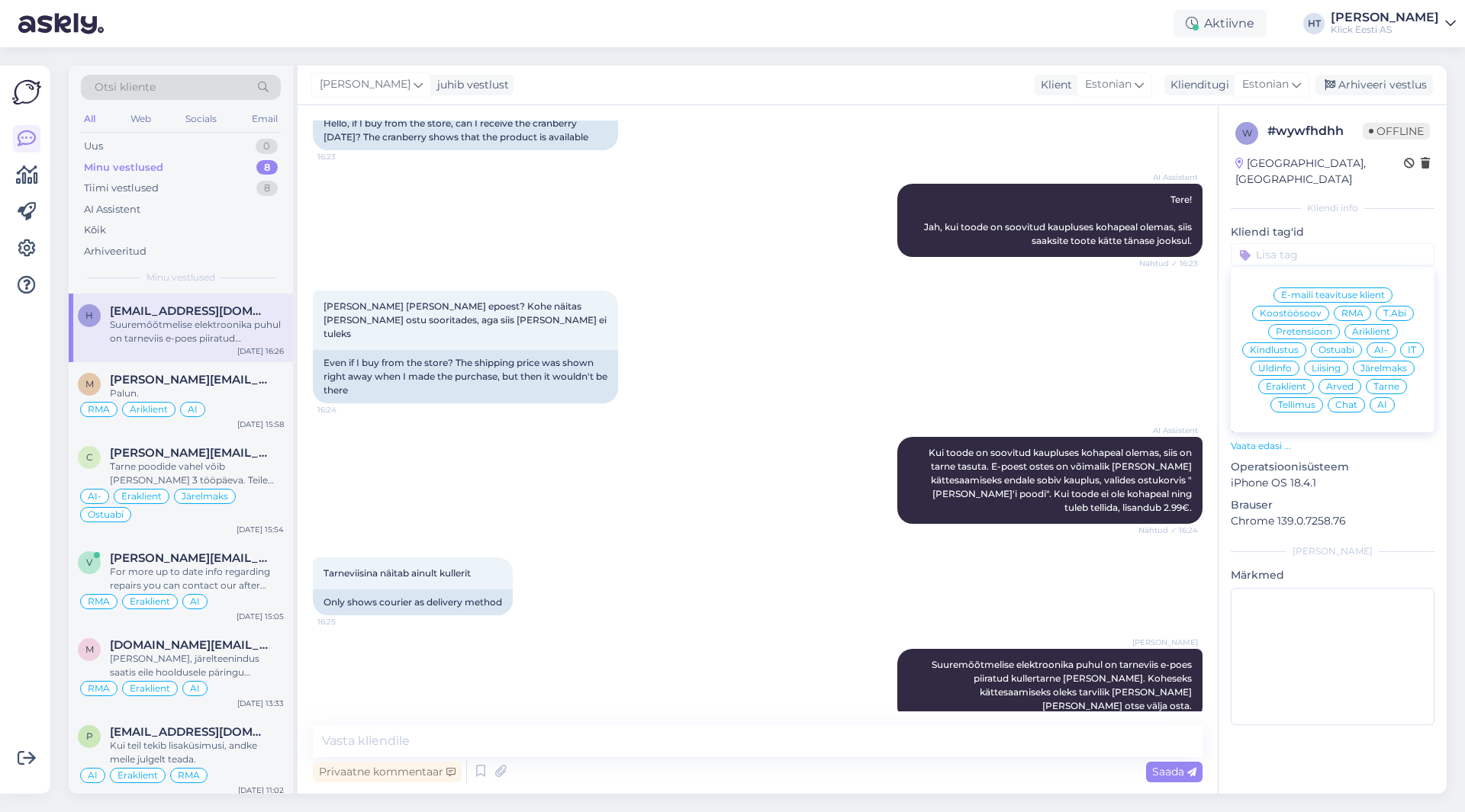
click at [1336, 345] on span "Ostuabi" at bounding box center [1336, 349] width 36 height 9
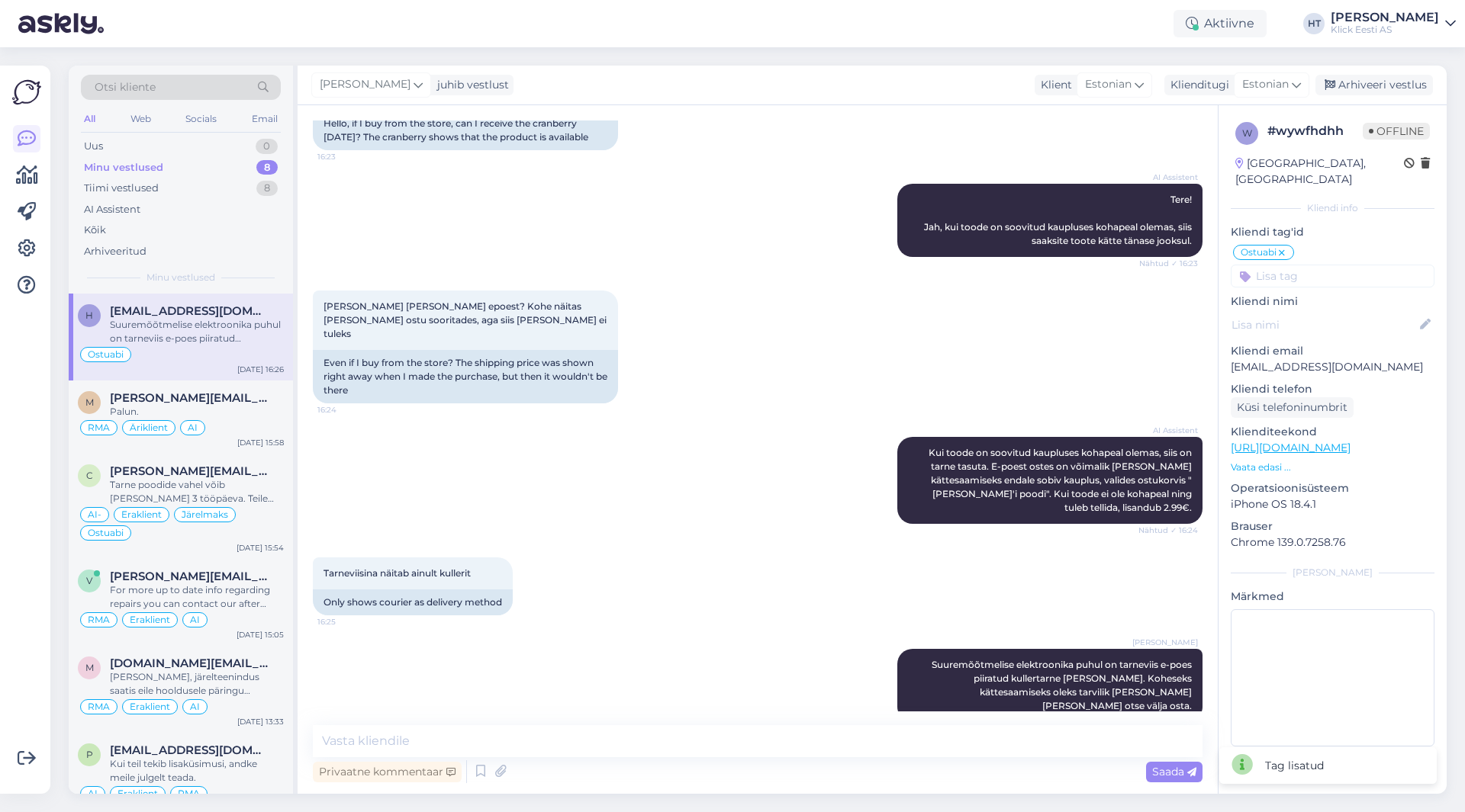
click at [1322, 265] on input at bounding box center [1333, 276] width 204 height 23
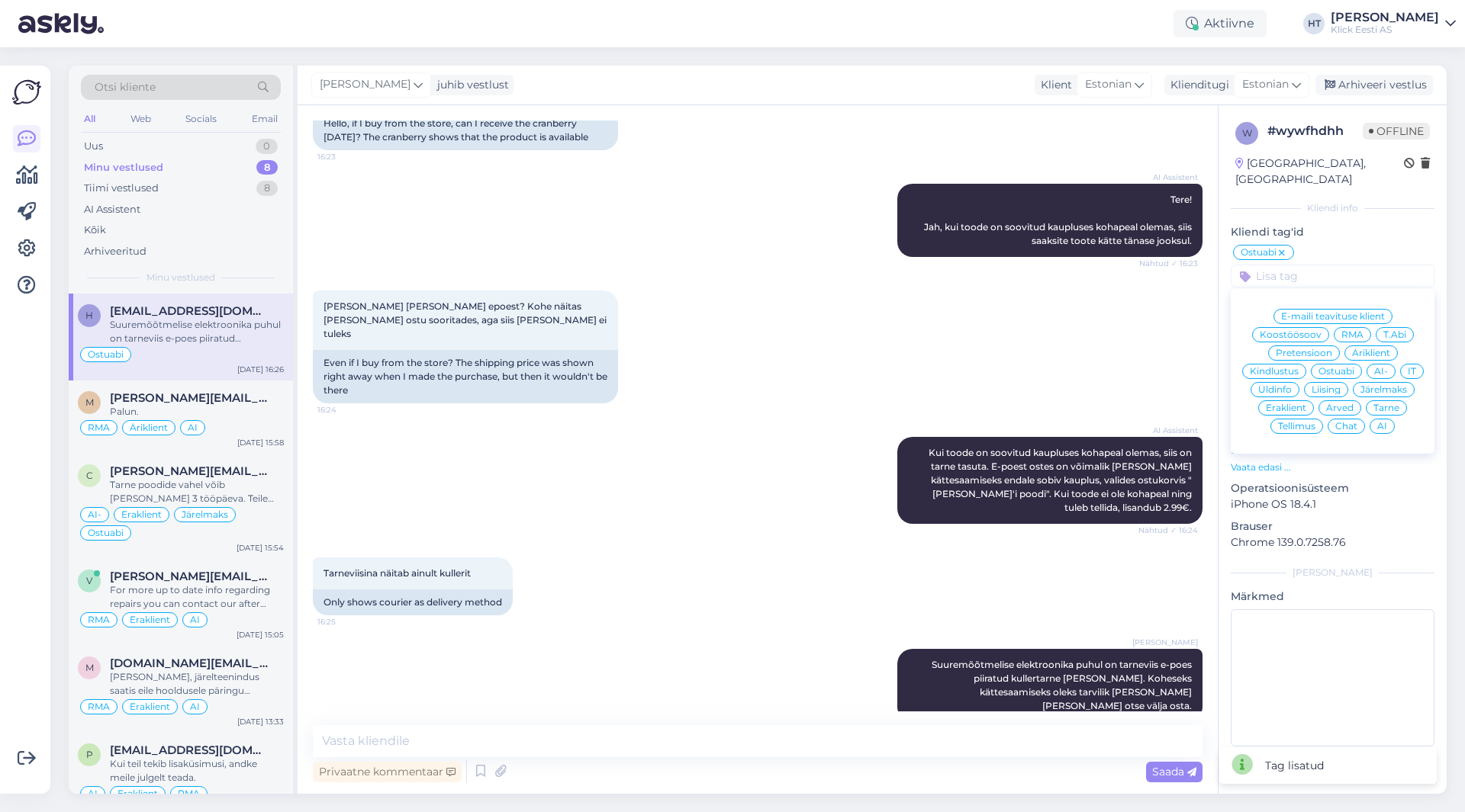
click at [1294, 403] on span "Eraklient" at bounding box center [1286, 407] width 40 height 9
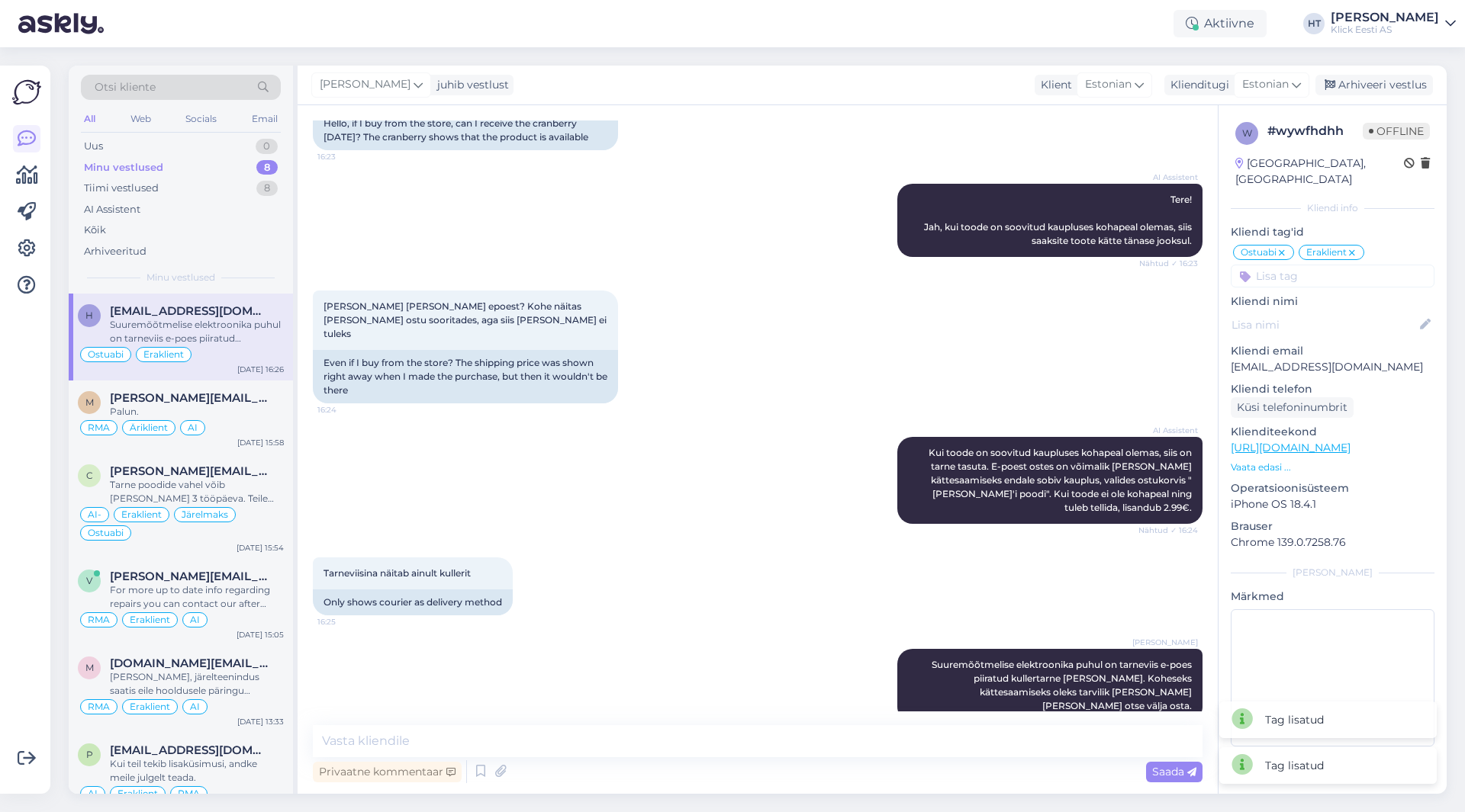
click at [1319, 265] on input at bounding box center [1333, 276] width 204 height 23
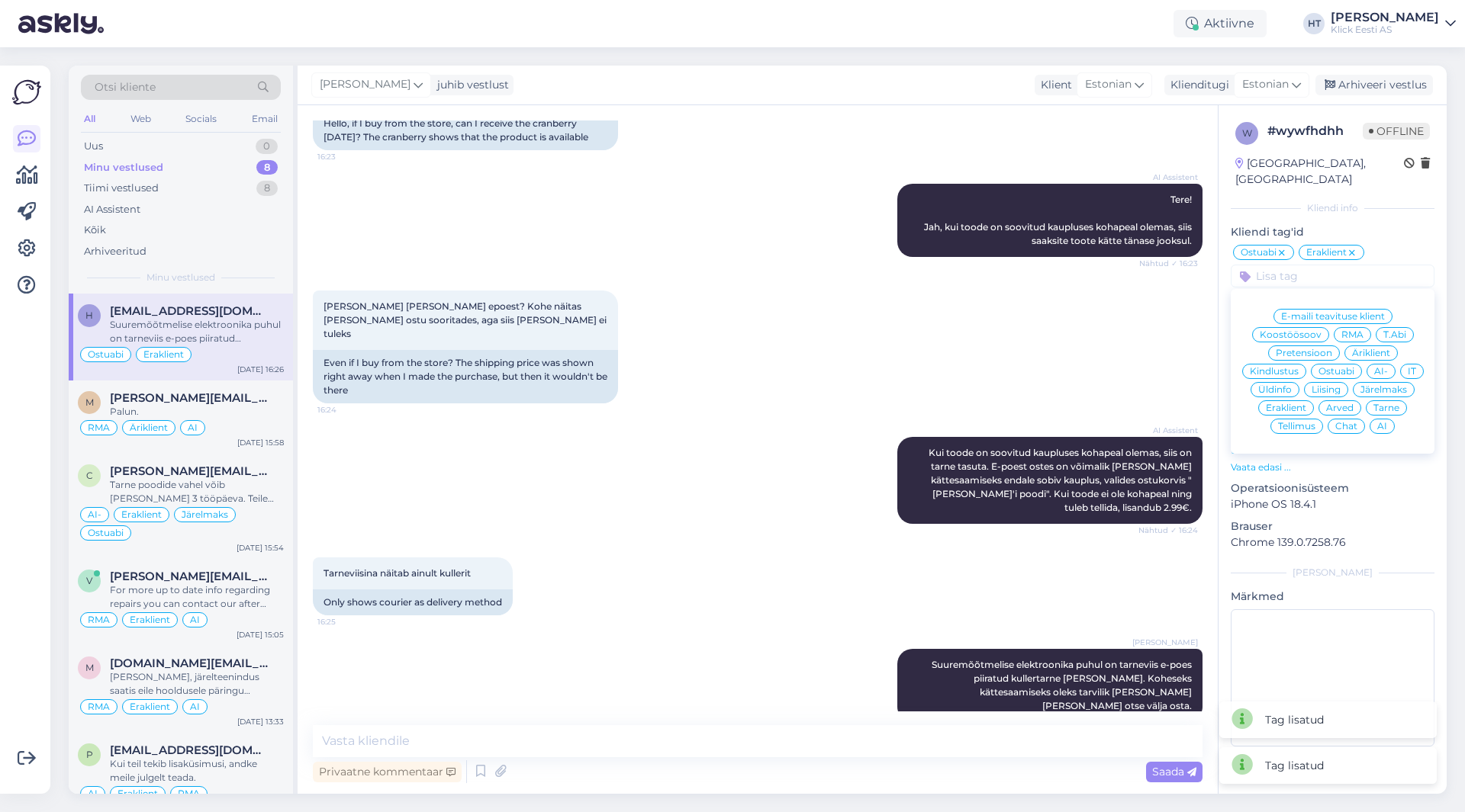
click at [1383, 422] on span "AI" at bounding box center [1382, 426] width 10 height 9
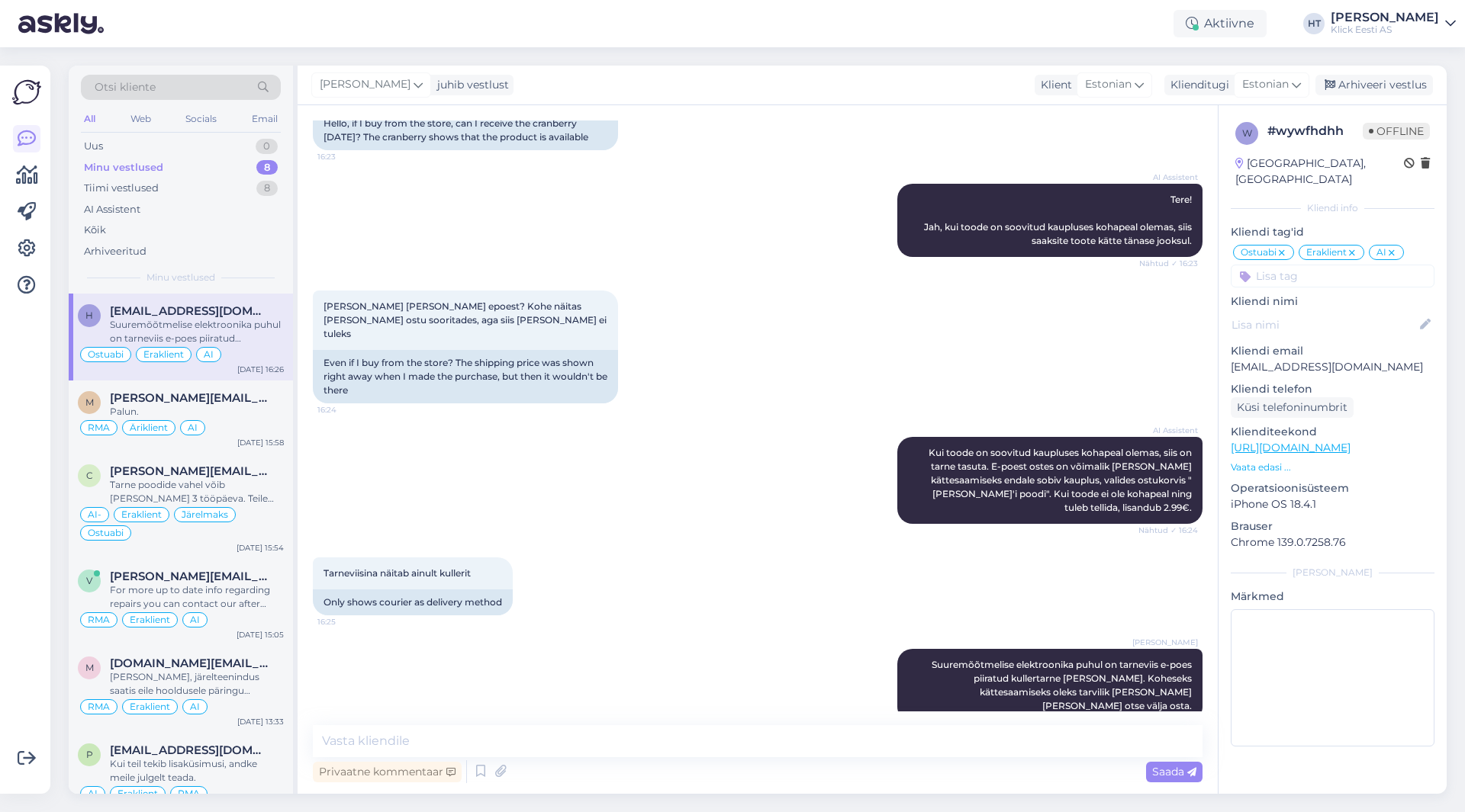
click at [192, 169] on div "Minu vestlused 8" at bounding box center [180, 168] width 200 height 22
click at [392, 216] on div "AI Assistent Tere! Jah, kui toode on soovitud kaupluses kohapeal olemas, siis s…" at bounding box center [758, 220] width 890 height 107
click at [192, 338] on div "Suuremõõtmelise elektroonika puhul on tarneviis e-poes piiratud kullertarne [PE…" at bounding box center [196, 332] width 174 height 27
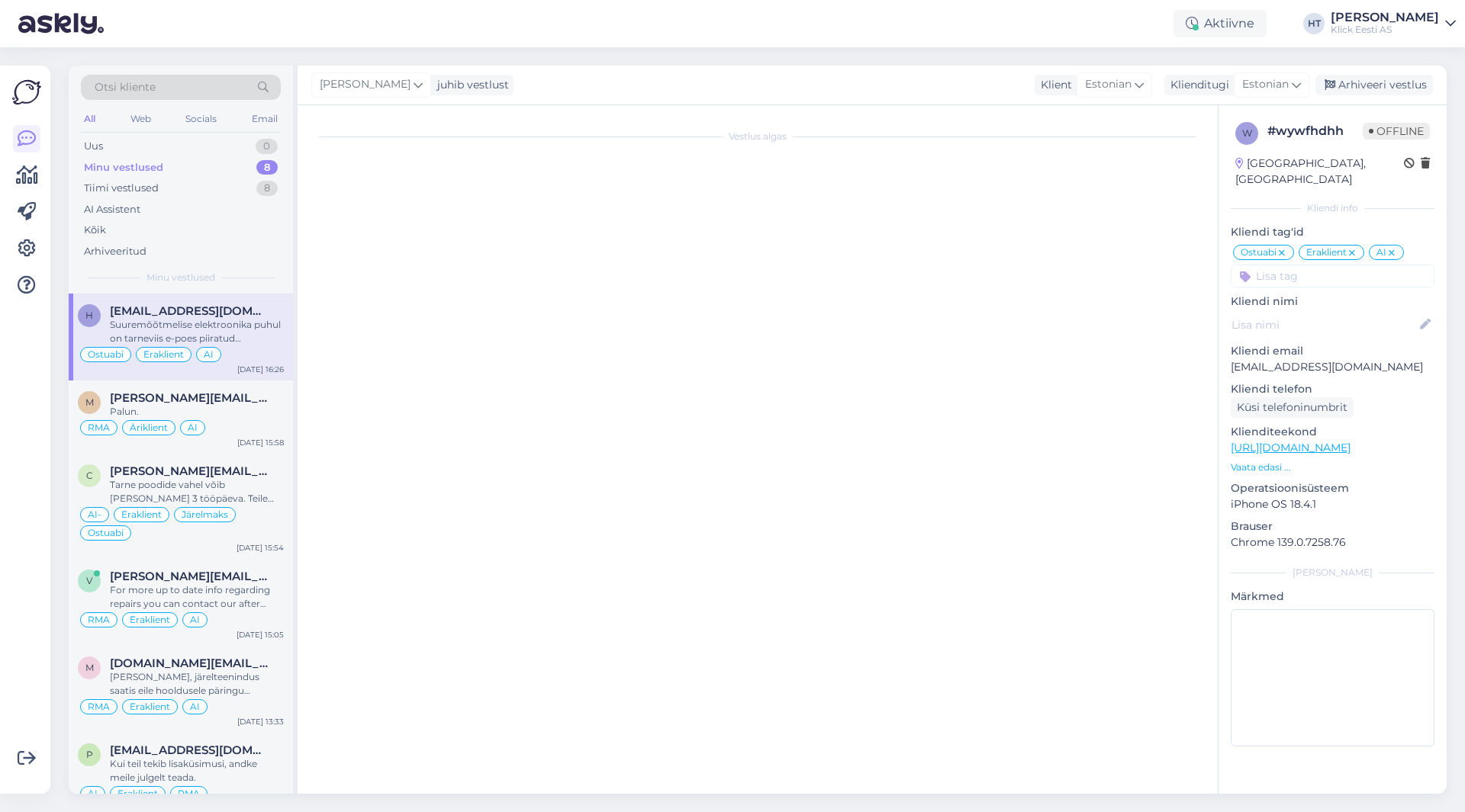
scroll to position [0, 0]
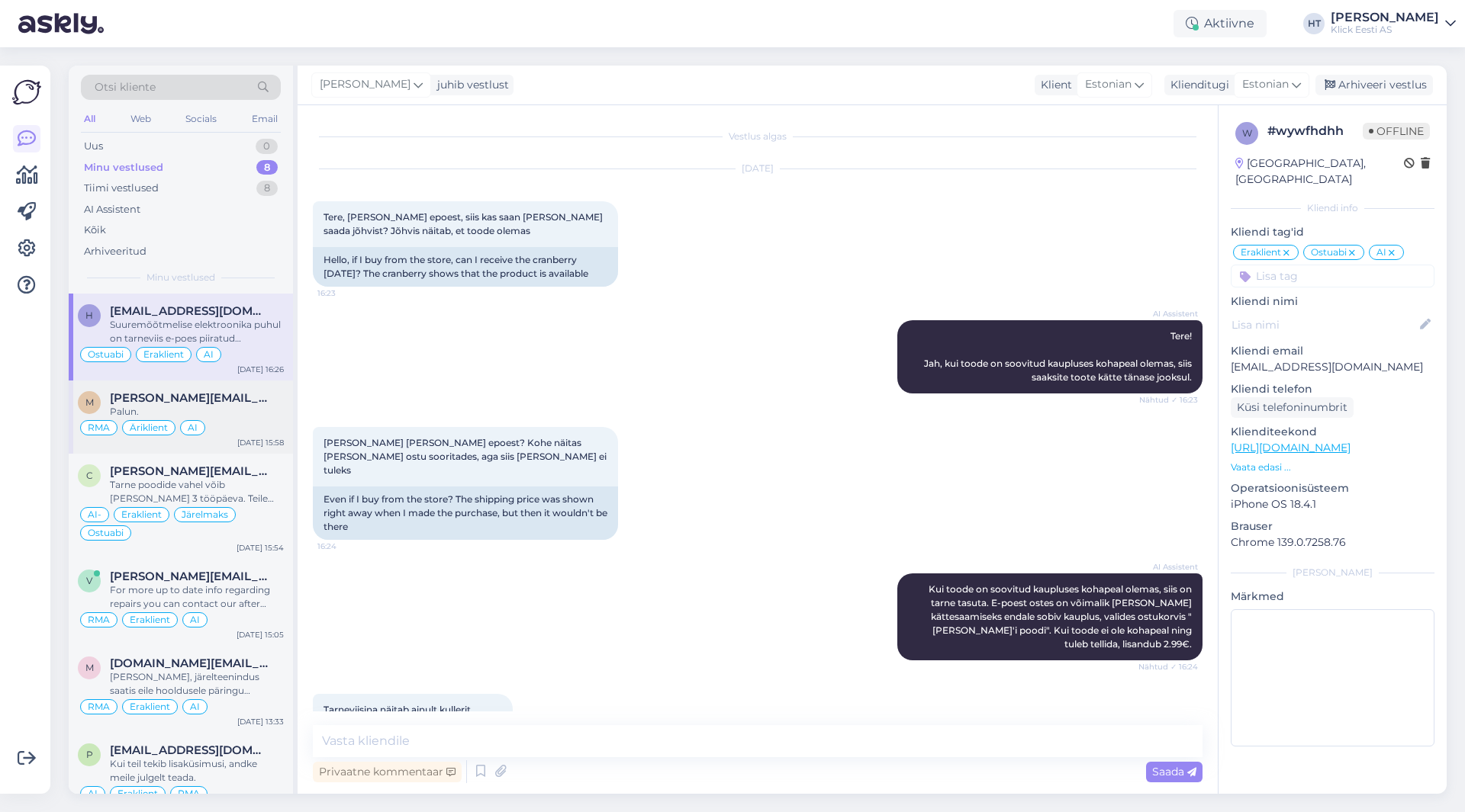
click at [219, 410] on div "Palun." at bounding box center [196, 411] width 174 height 14
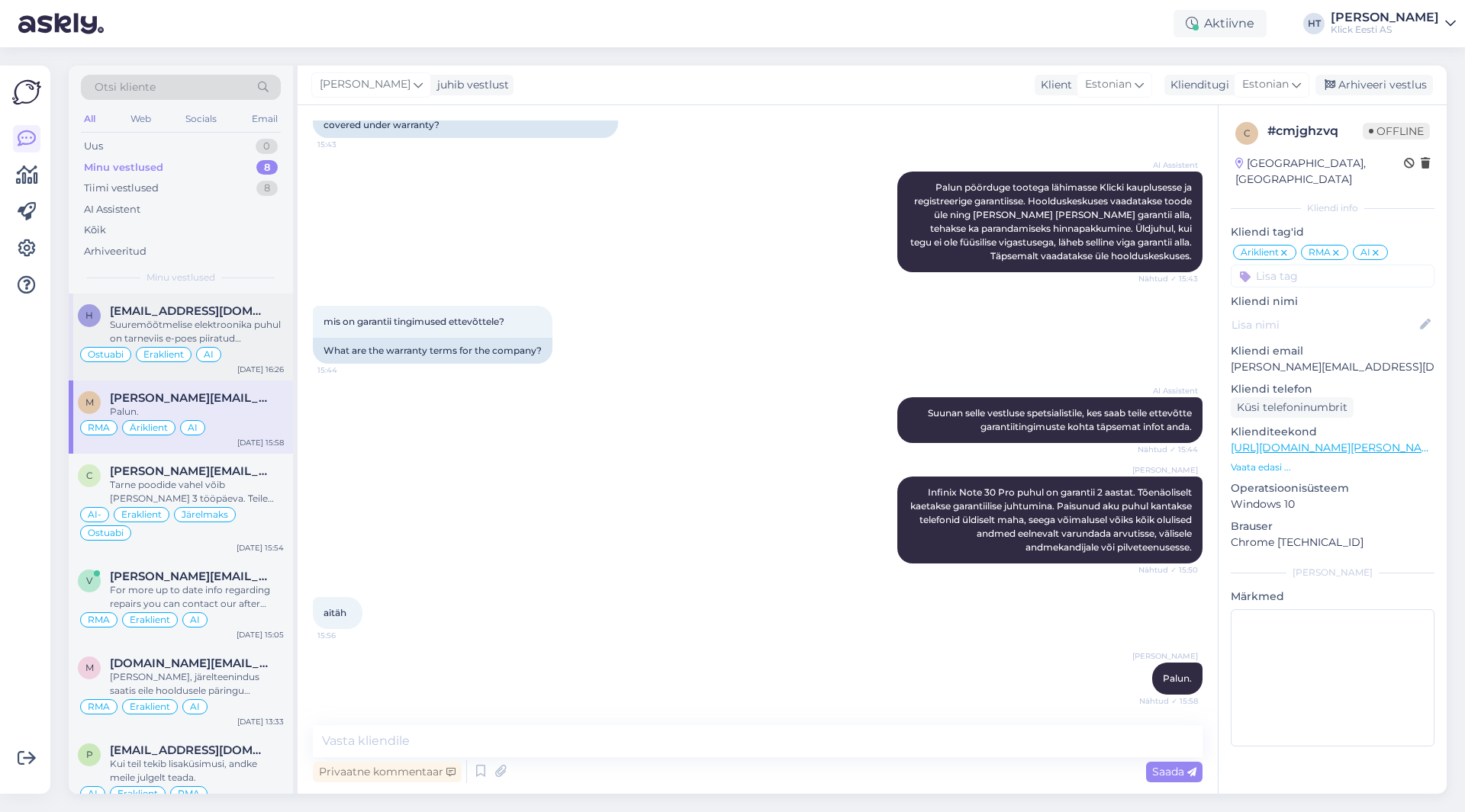
click at [238, 329] on div "Suuremõõtmelise elektroonika puhul on tarneviis e-poes piiratud kullertarne [PE…" at bounding box center [196, 332] width 174 height 27
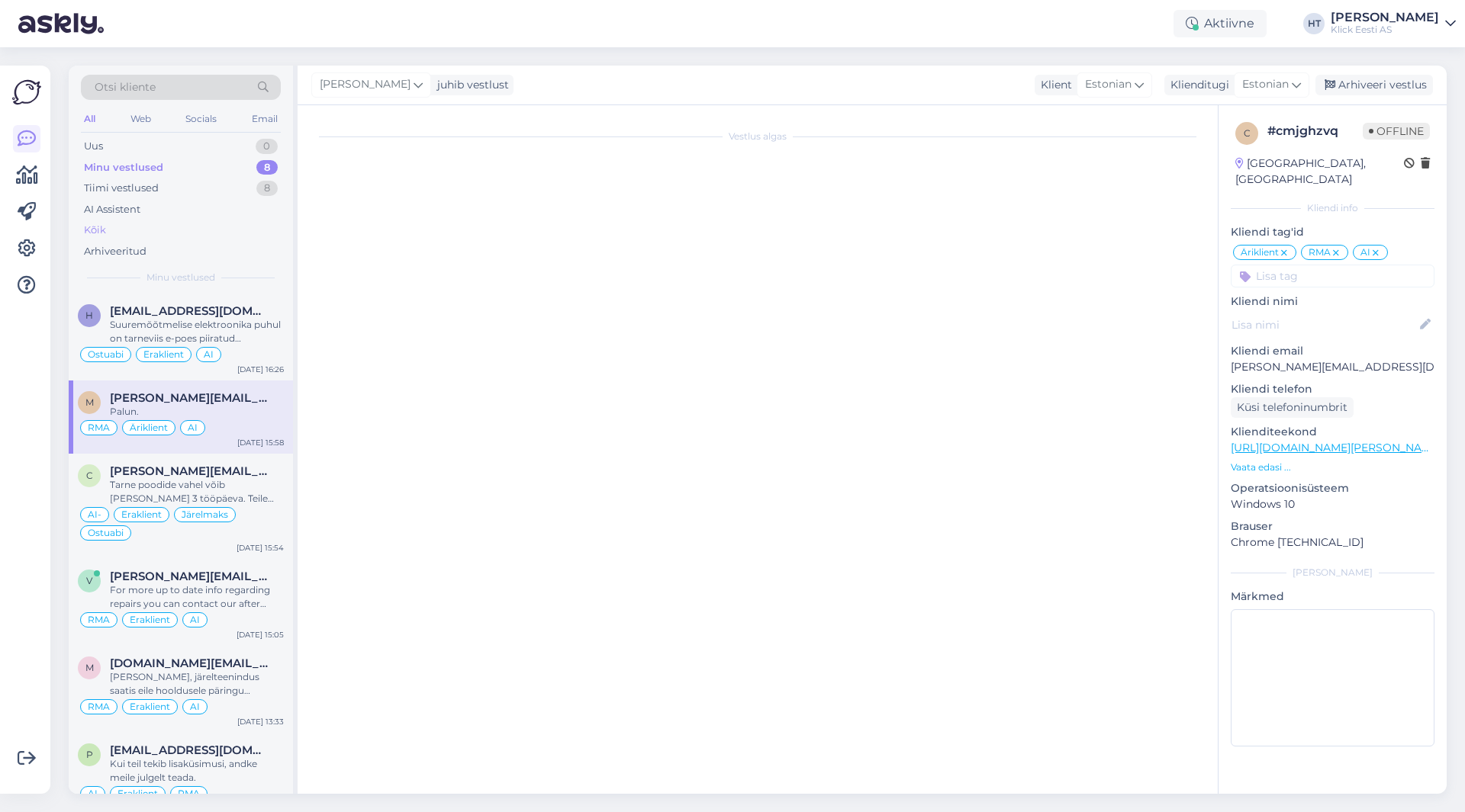
scroll to position [136, 0]
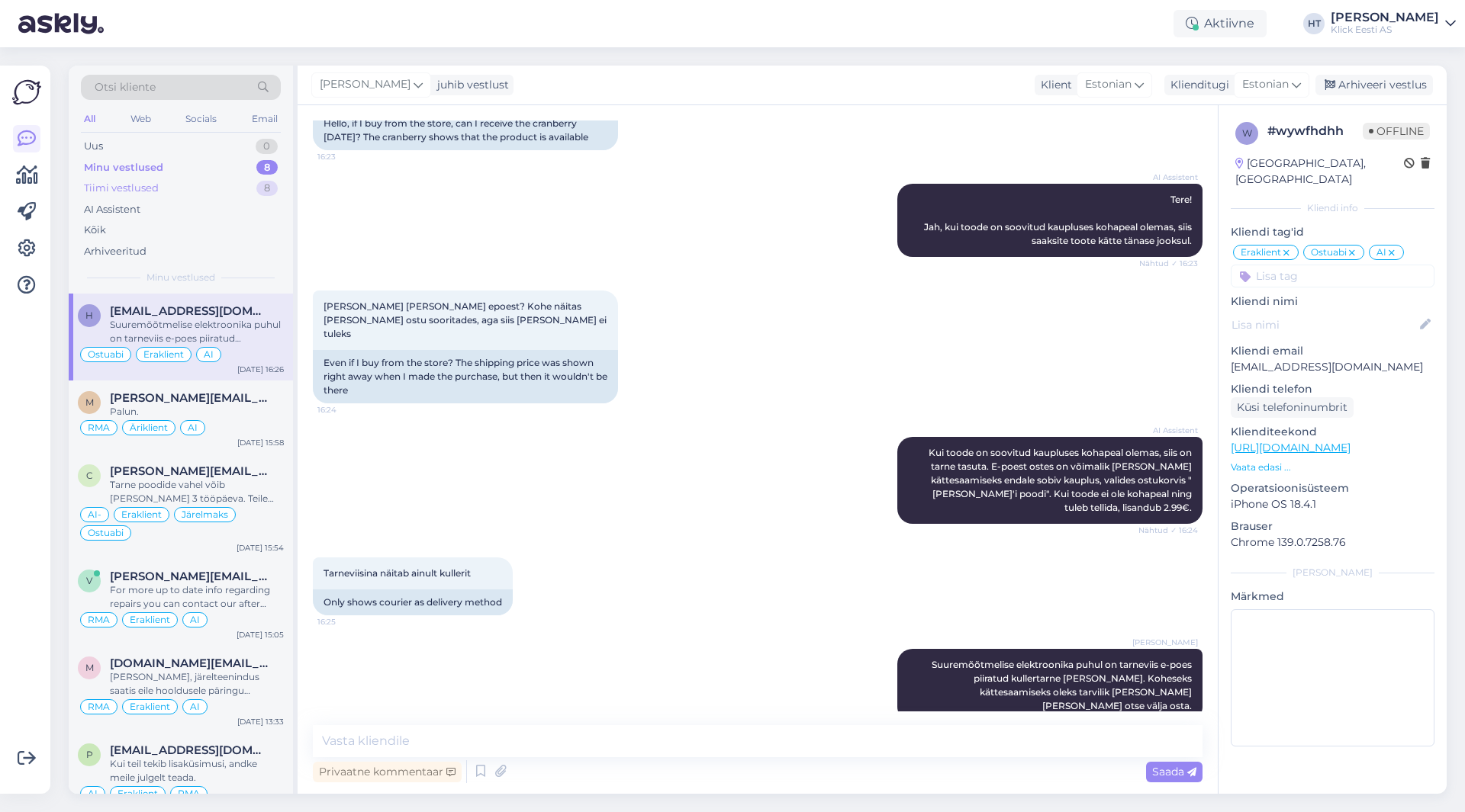
click at [212, 197] on div "Tiimi vestlused 8" at bounding box center [180, 188] width 200 height 22
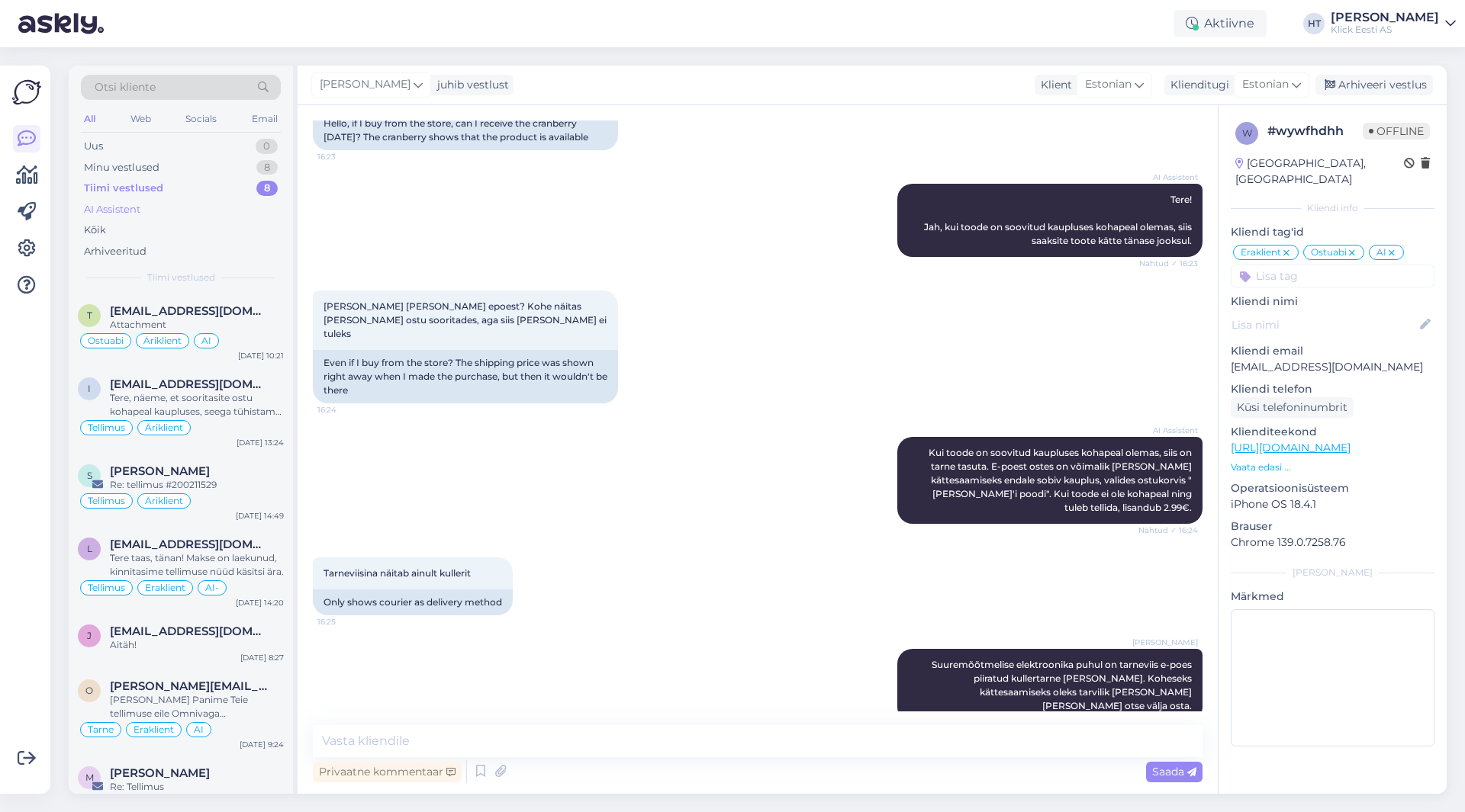
click at [183, 216] on div "AI Assistent" at bounding box center [180, 209] width 200 height 22
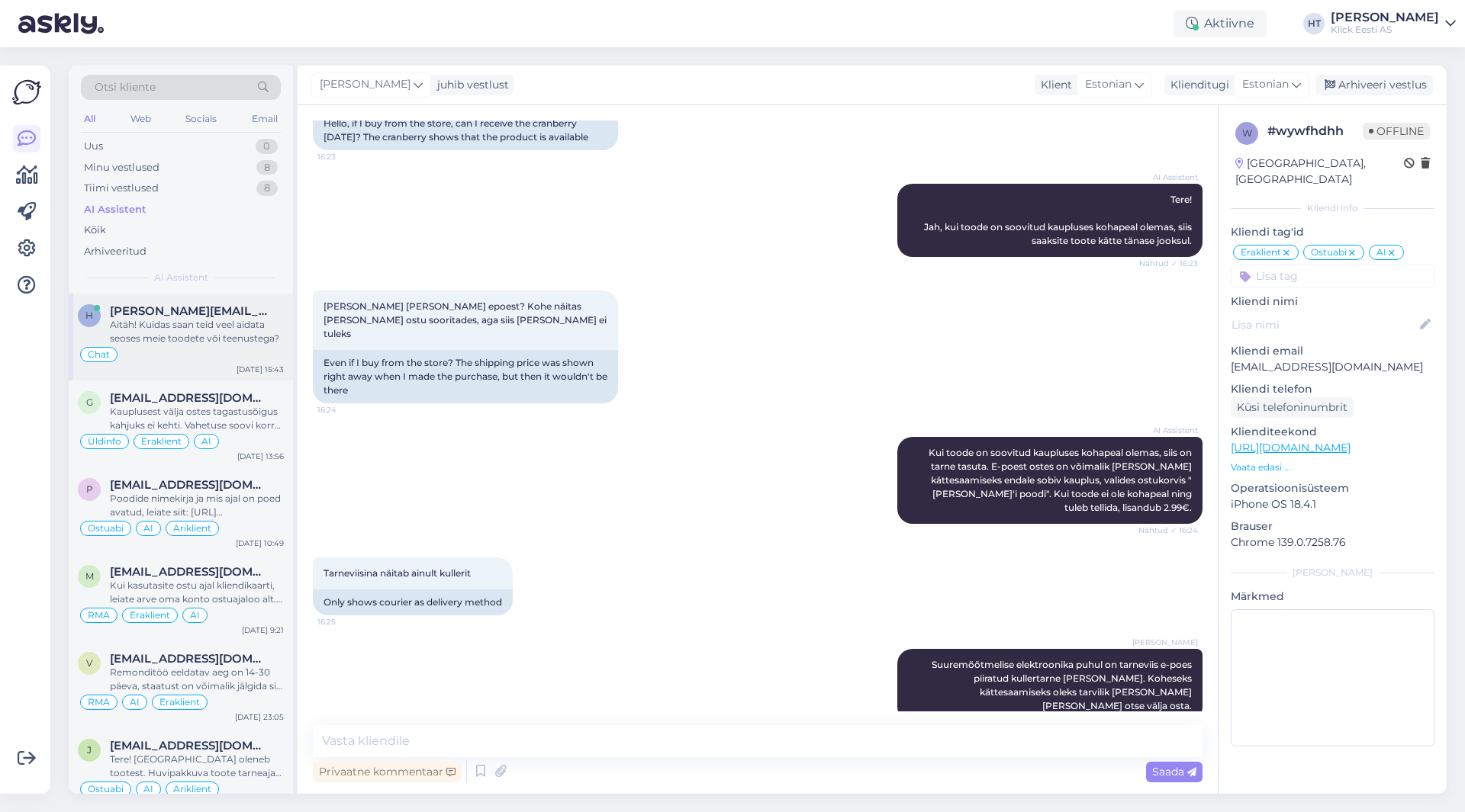
click at [237, 310] on div "[PERSON_NAME][EMAIL_ADDRESS][PERSON_NAME][DOMAIN_NAME]" at bounding box center [196, 311] width 174 height 14
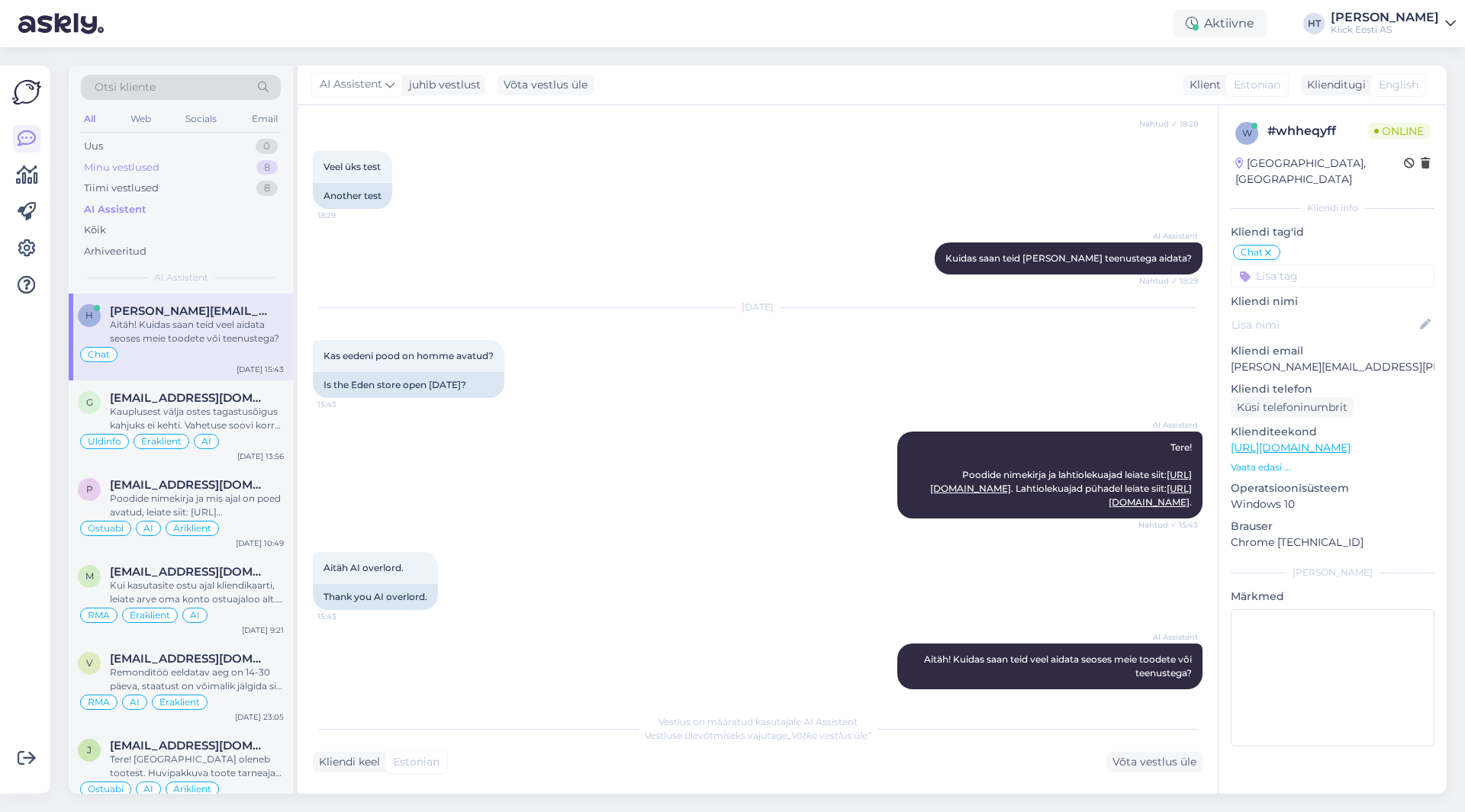
click at [172, 161] on div "Minu vestlused 8" at bounding box center [180, 168] width 200 height 22
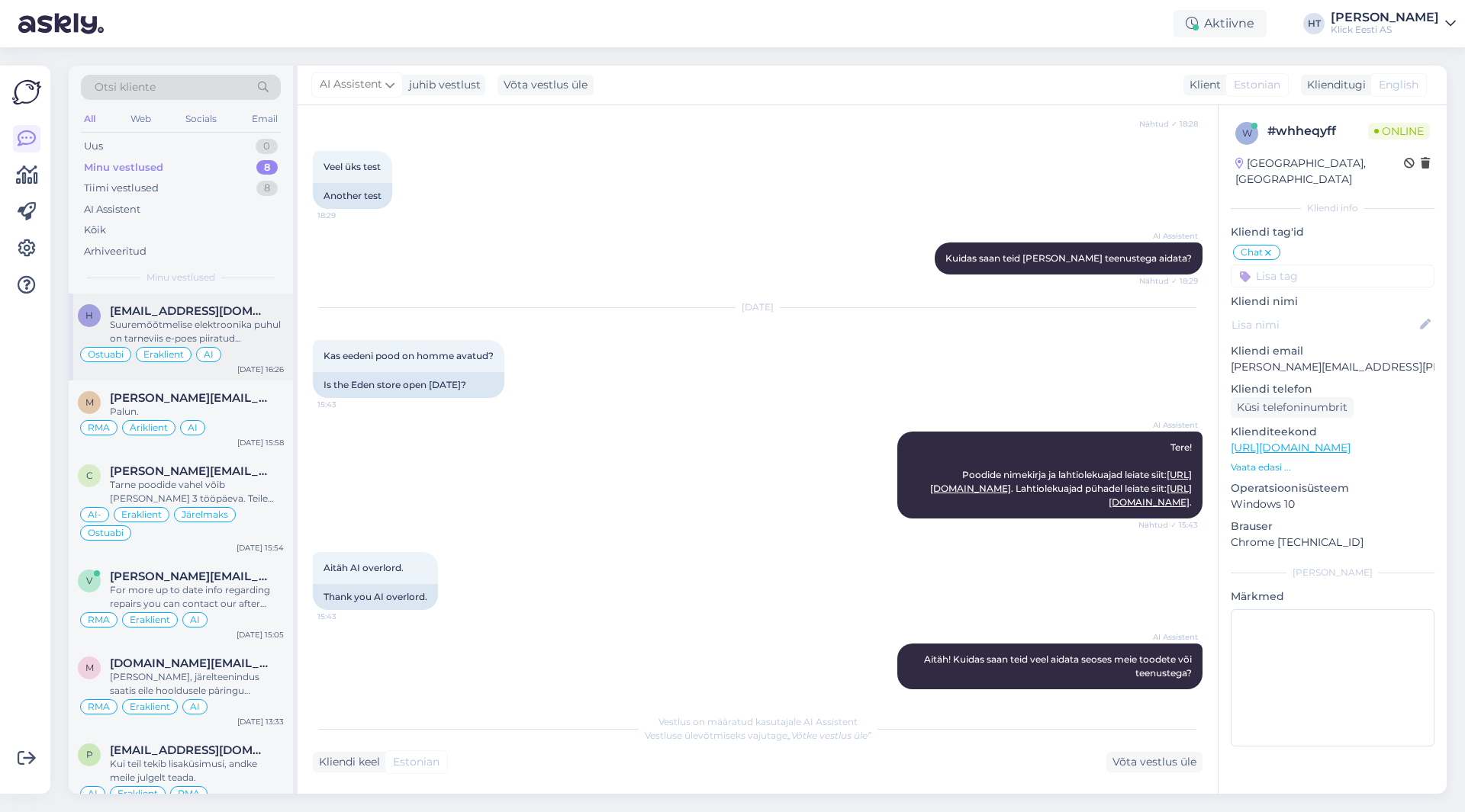
click at [222, 369] on div "h [EMAIL_ADDRESS][DOMAIN_NAME] Suuremõõtmelise elektroonika puhul on tarneviis …" at bounding box center [181, 337] width 225 height 87
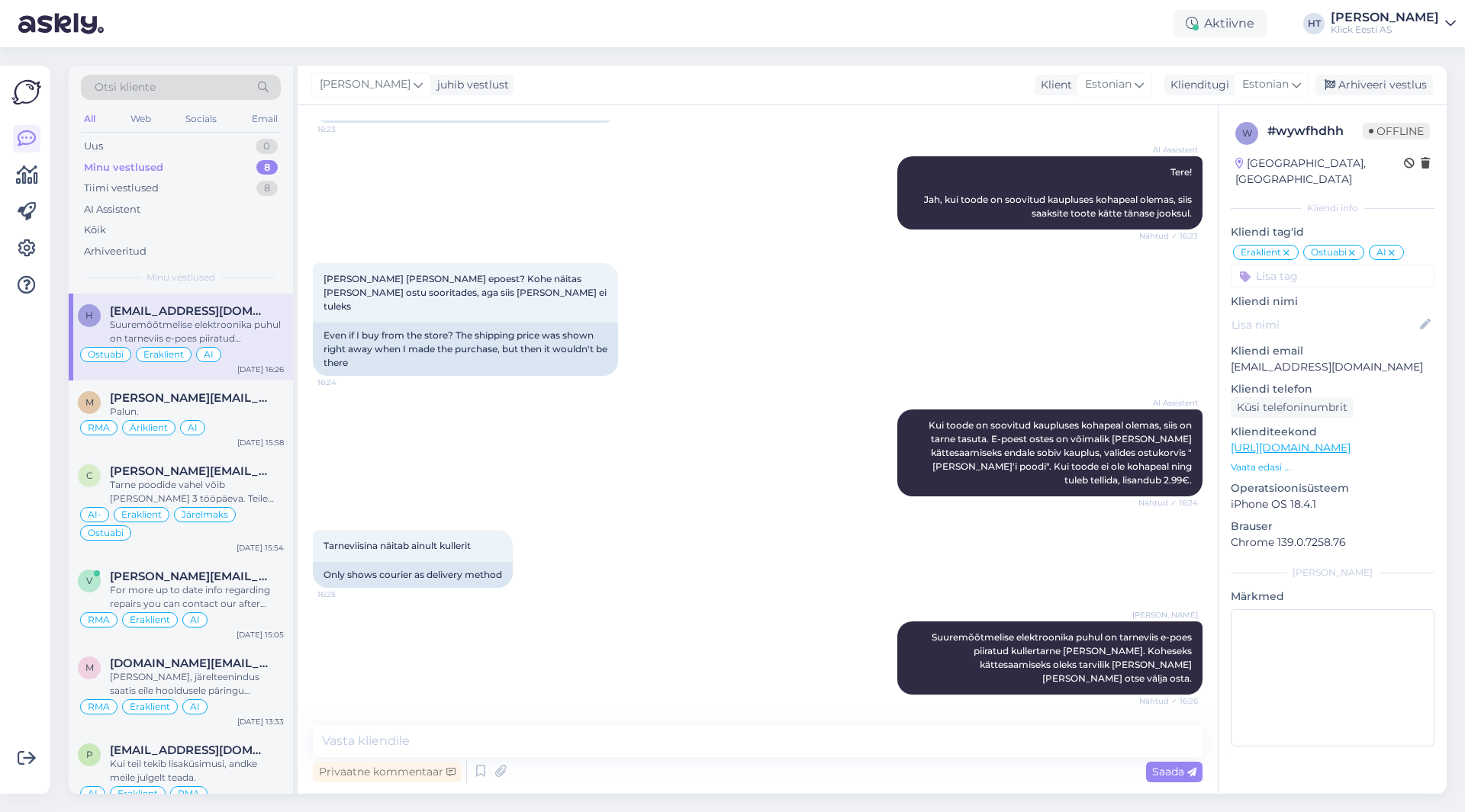
scroll to position [136, 0]
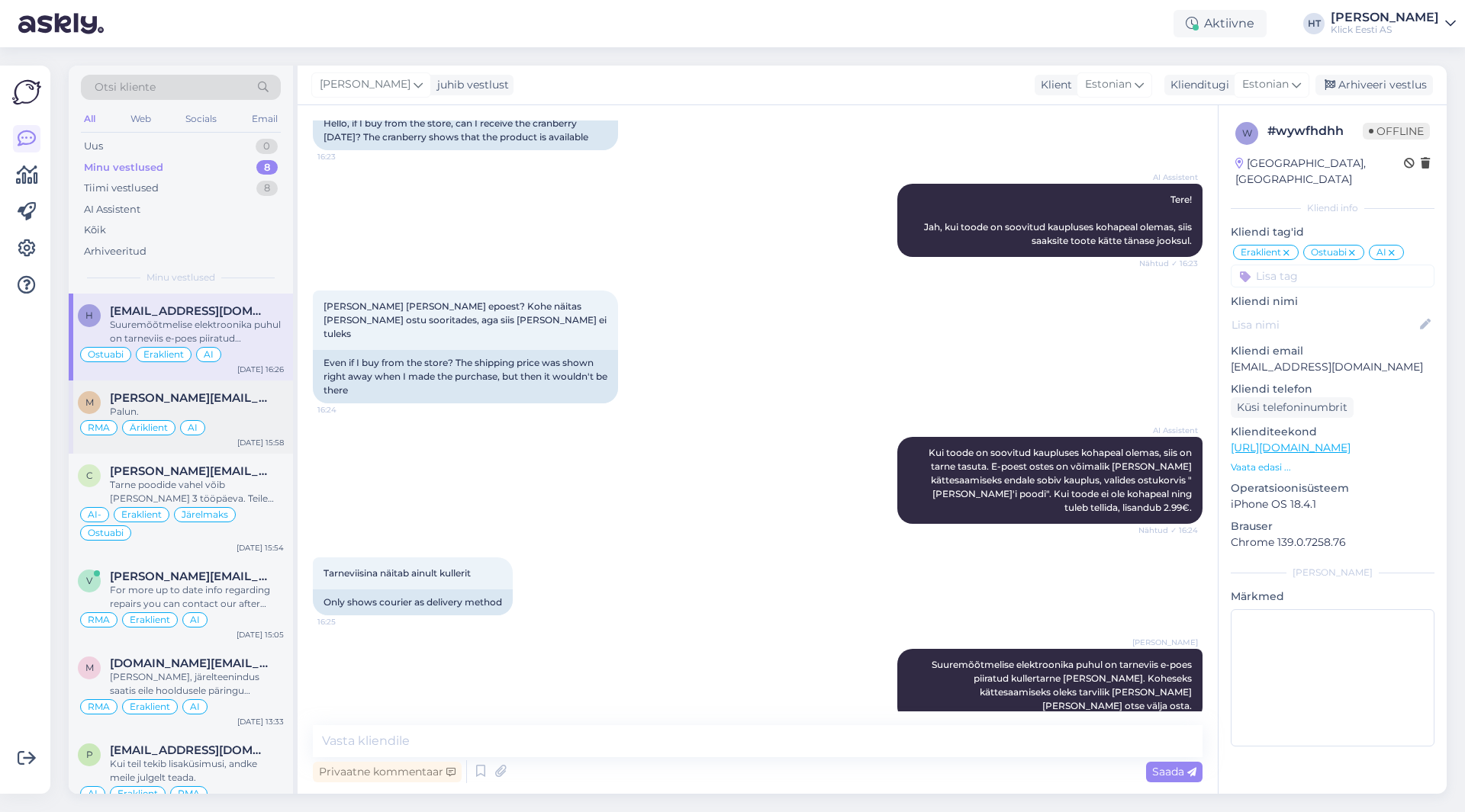
click at [179, 382] on div "[PERSON_NAME] [PERSON_NAME][EMAIL_ADDRESS][DOMAIN_NAME] Palun. RMA Äriklient AI…" at bounding box center [181, 417] width 225 height 73
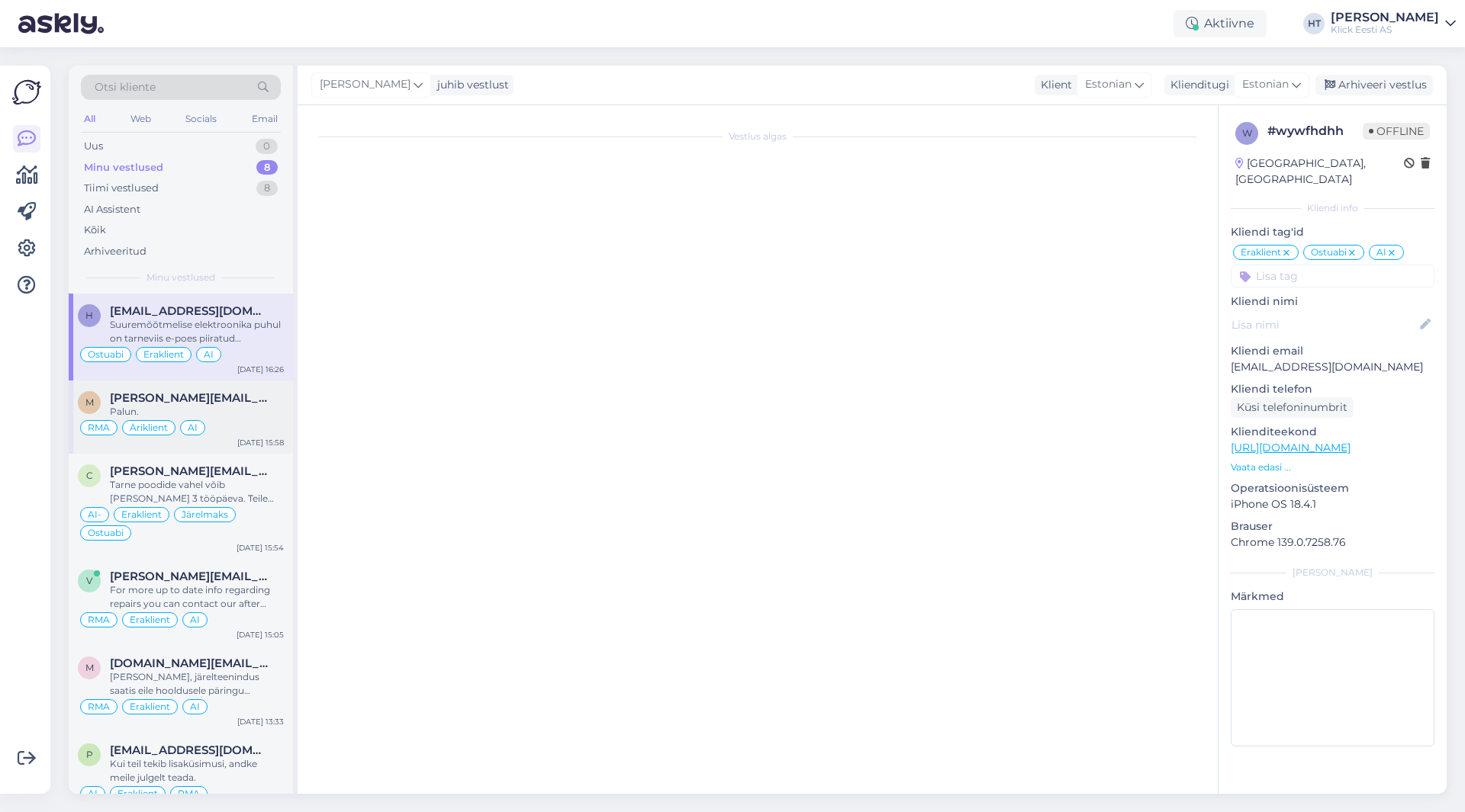
scroll to position [333, 0]
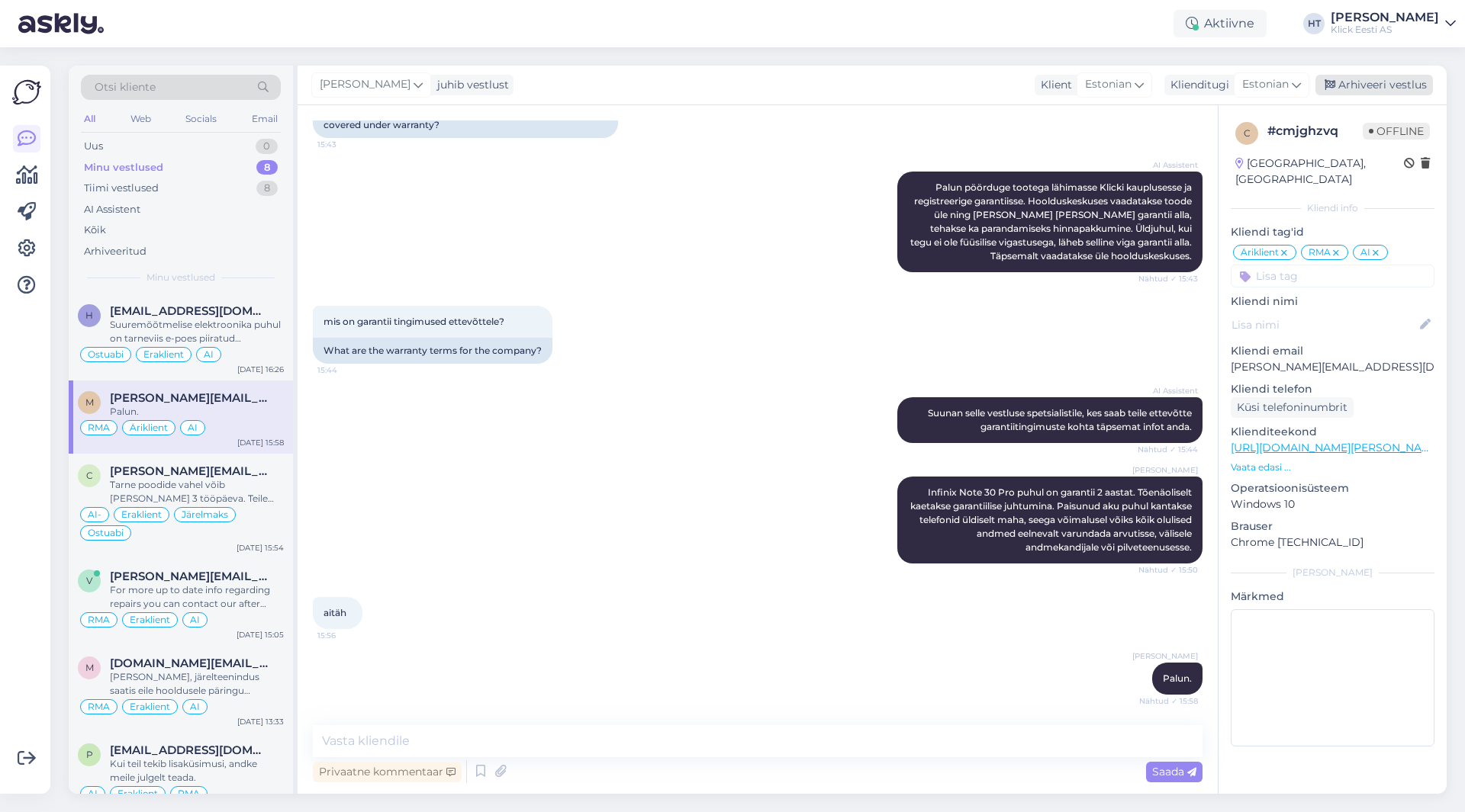
click at [1382, 79] on div "Arhiveeri vestlus" at bounding box center [1374, 85] width 118 height 21
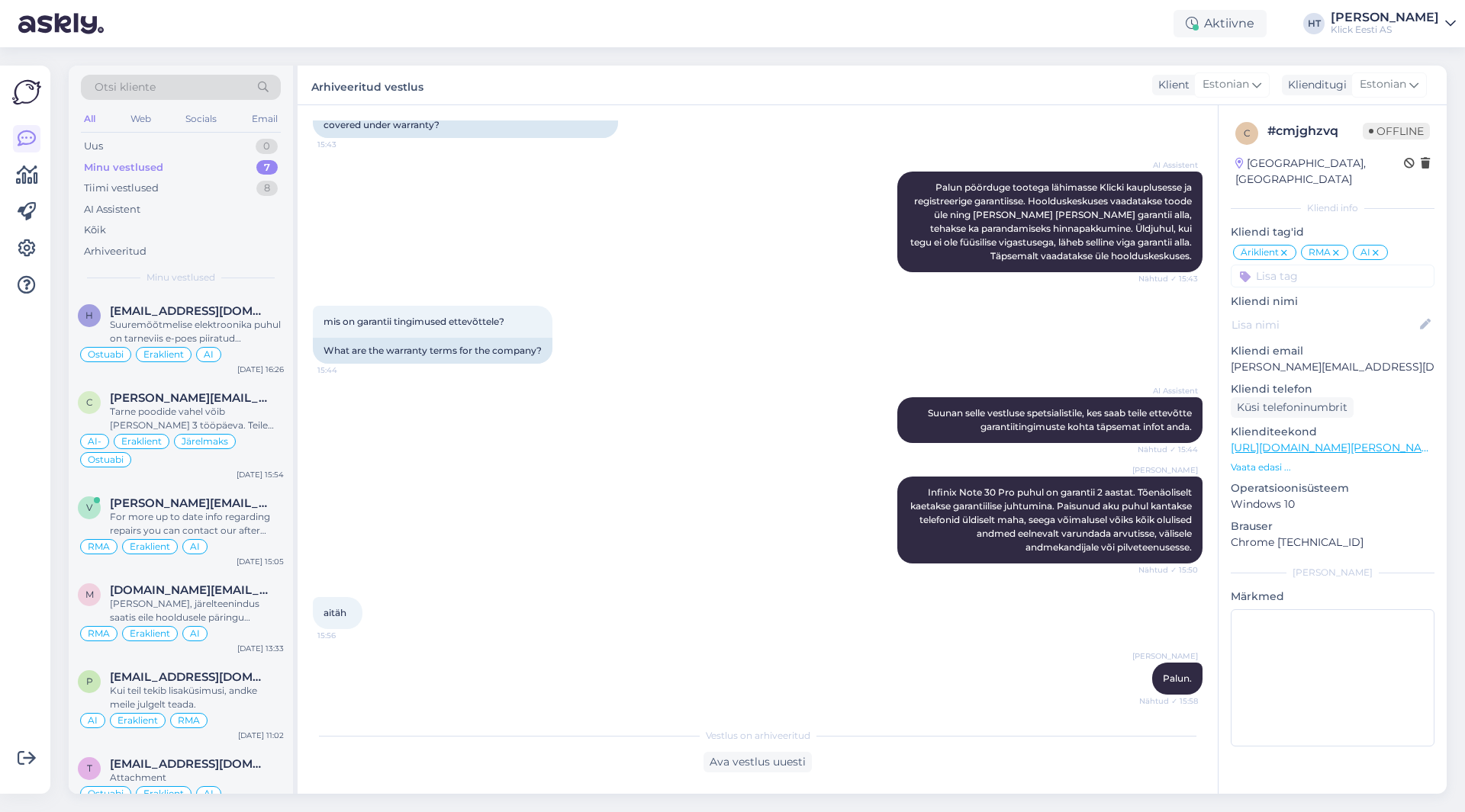
click at [714, 438] on div "AI Assistent Suunan selle vestluse spetsialistile, kes saab teile ettevõtte gar…" at bounding box center [758, 420] width 890 height 79
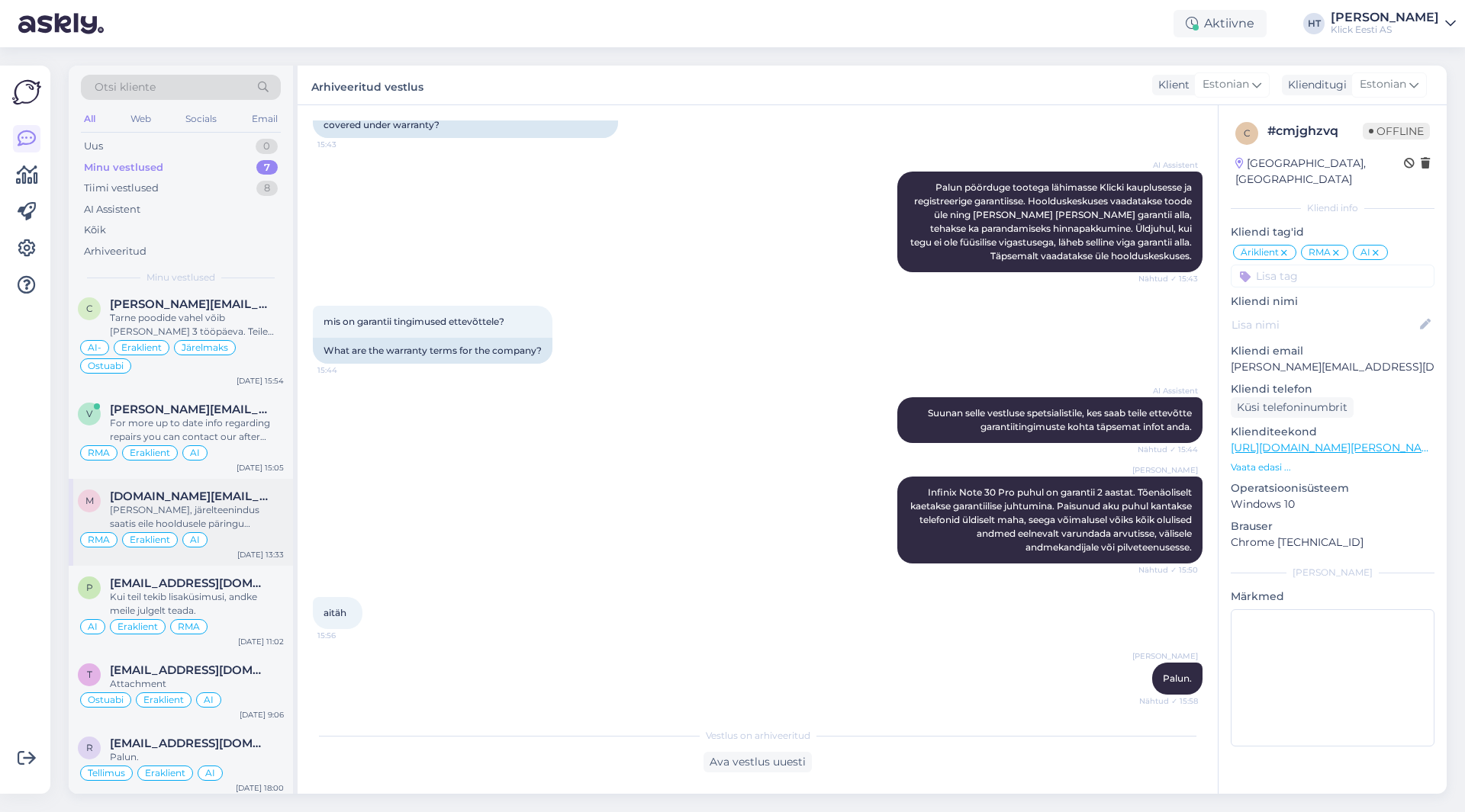
scroll to position [99, 0]
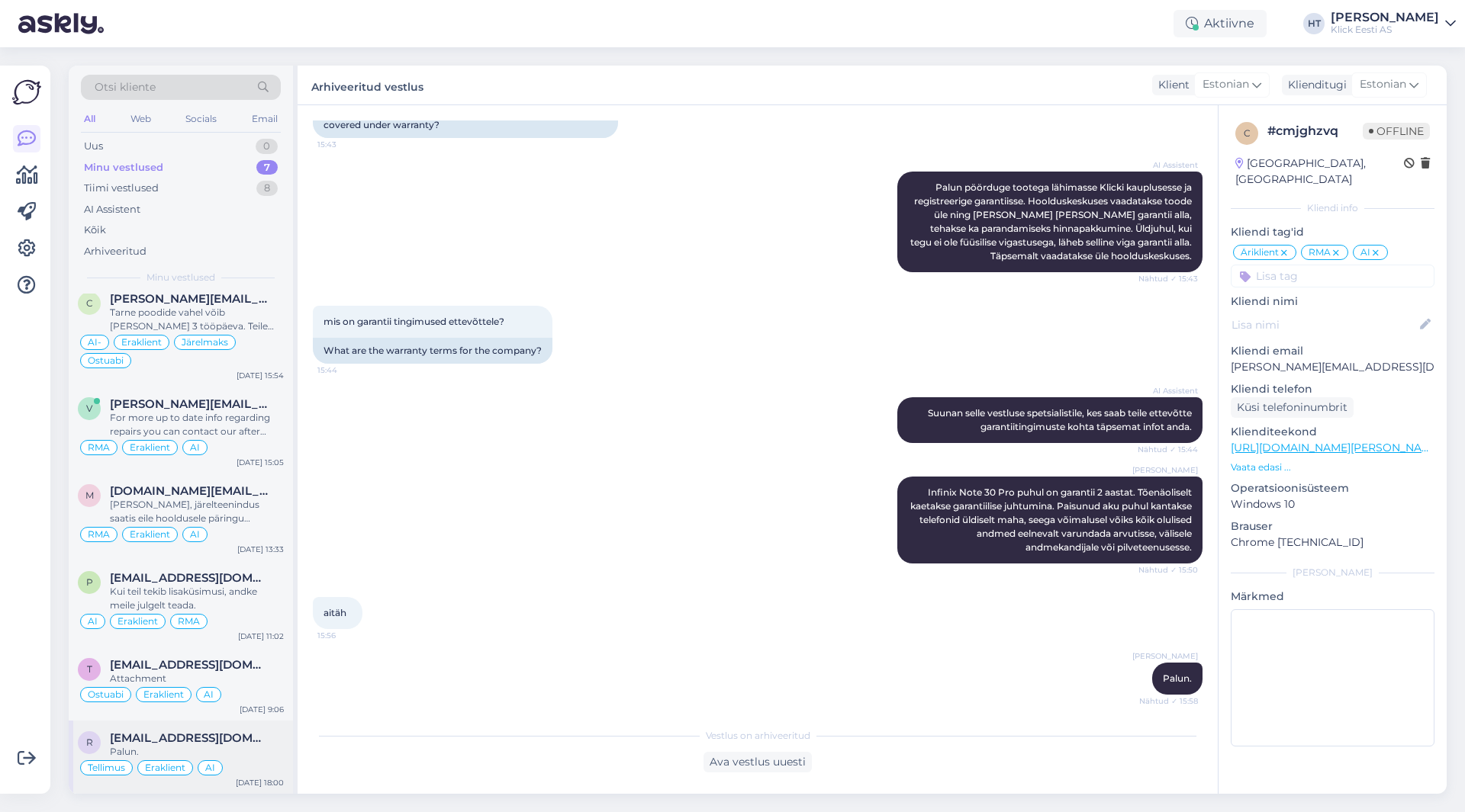
click at [242, 764] on div "Tellimus Eraklient AI" at bounding box center [180, 768] width 206 height 18
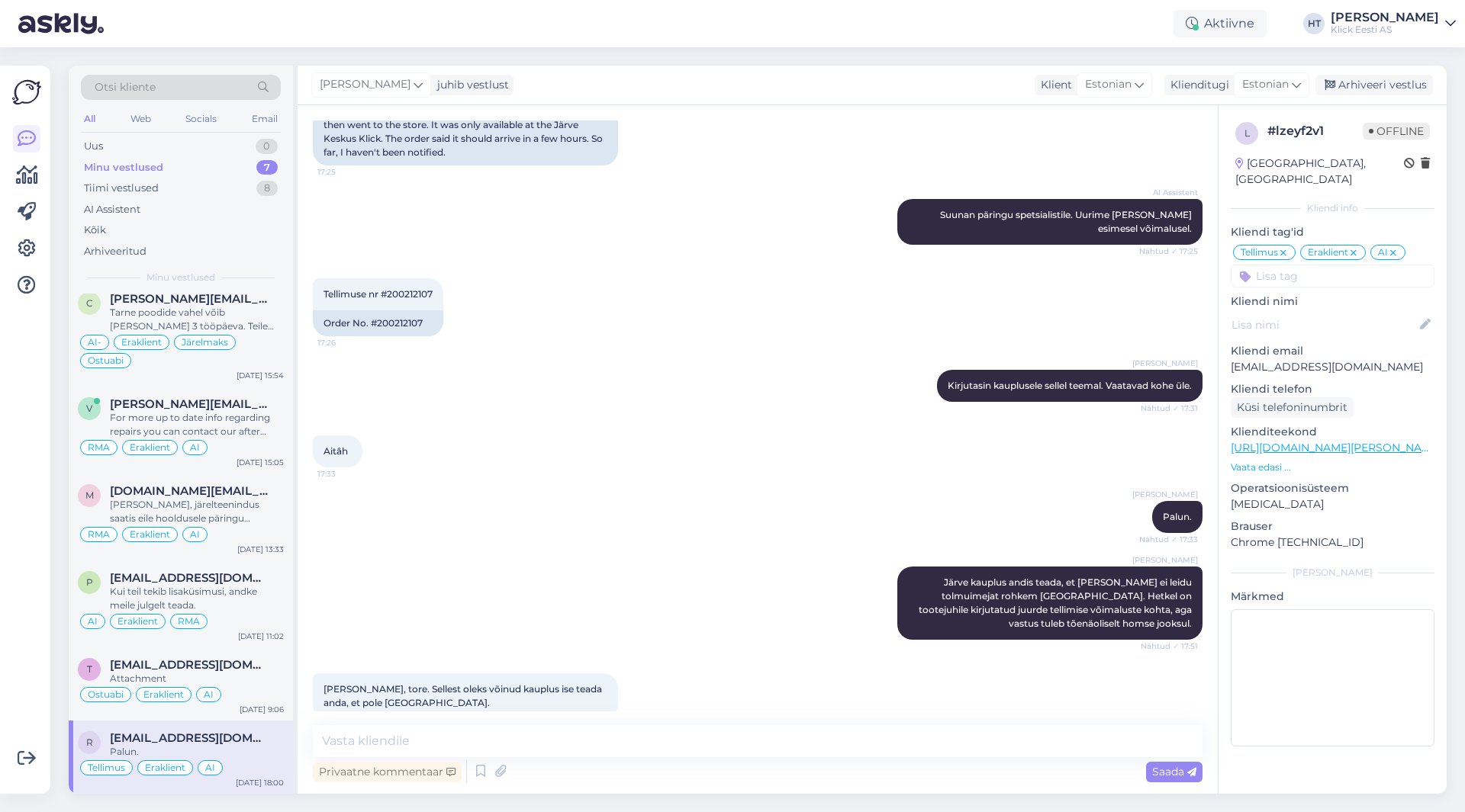
scroll to position [727, 0]
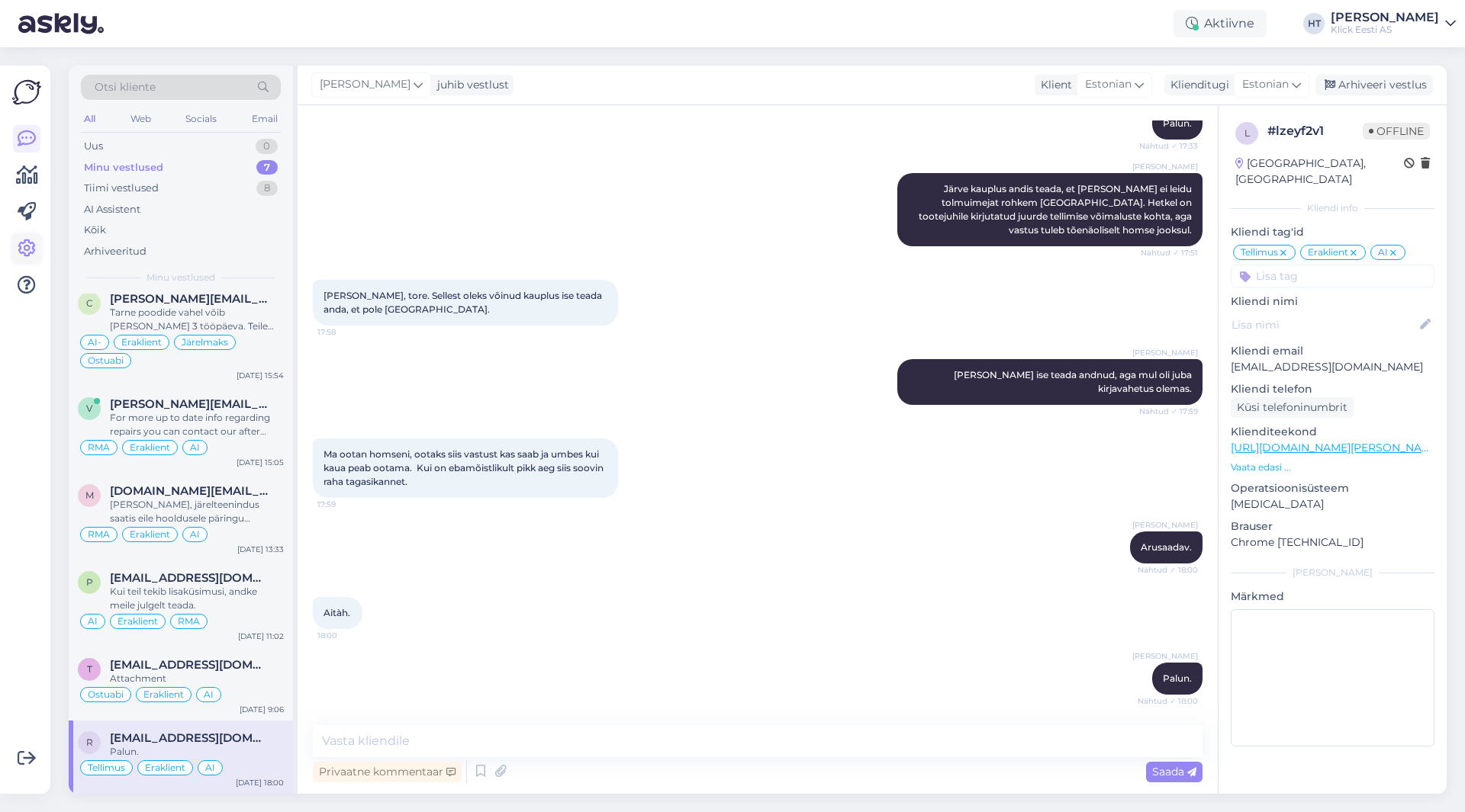
click at [19, 246] on icon at bounding box center [26, 248] width 18 height 18
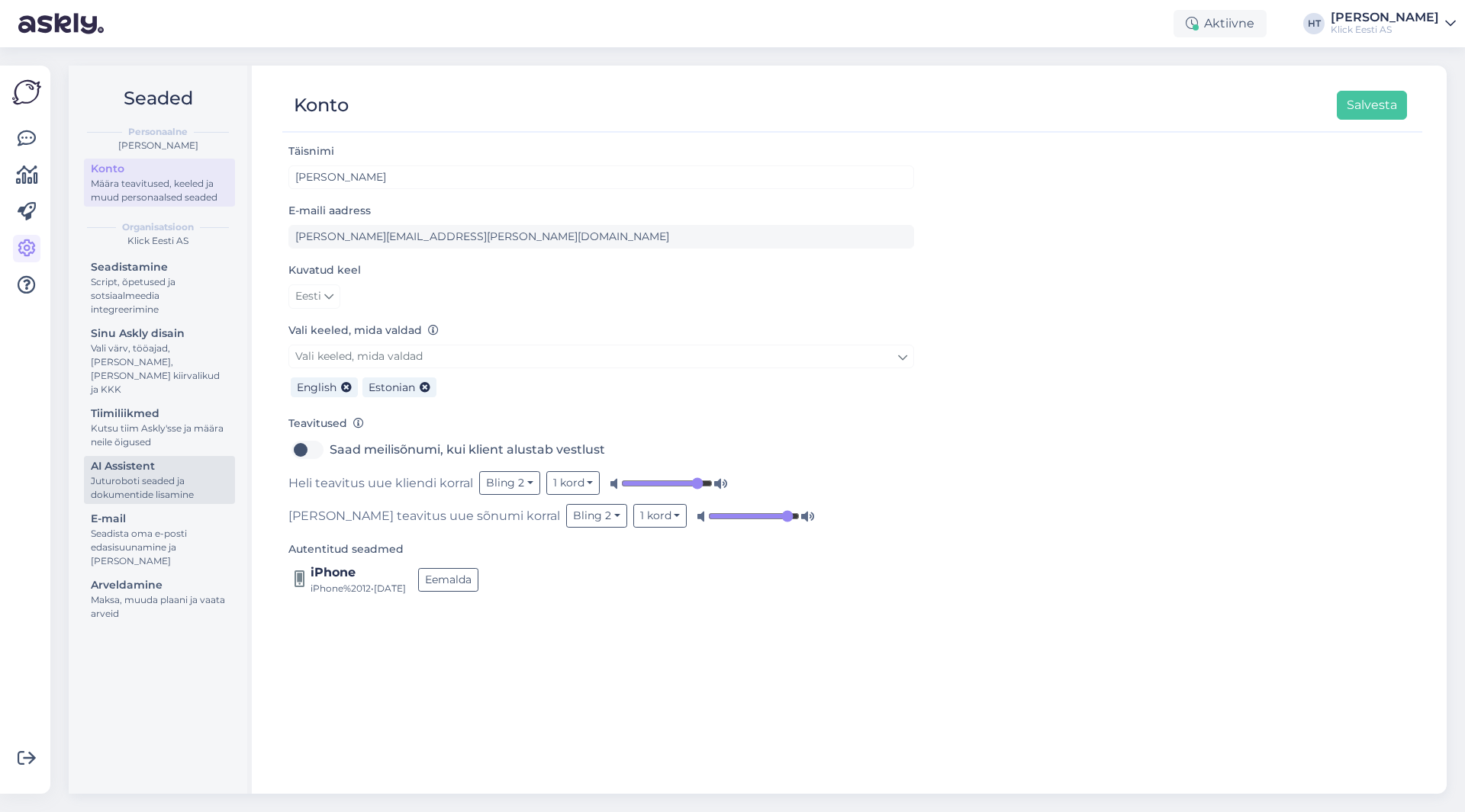
click at [176, 459] on div "AI Assistent" at bounding box center [159, 467] width 137 height 16
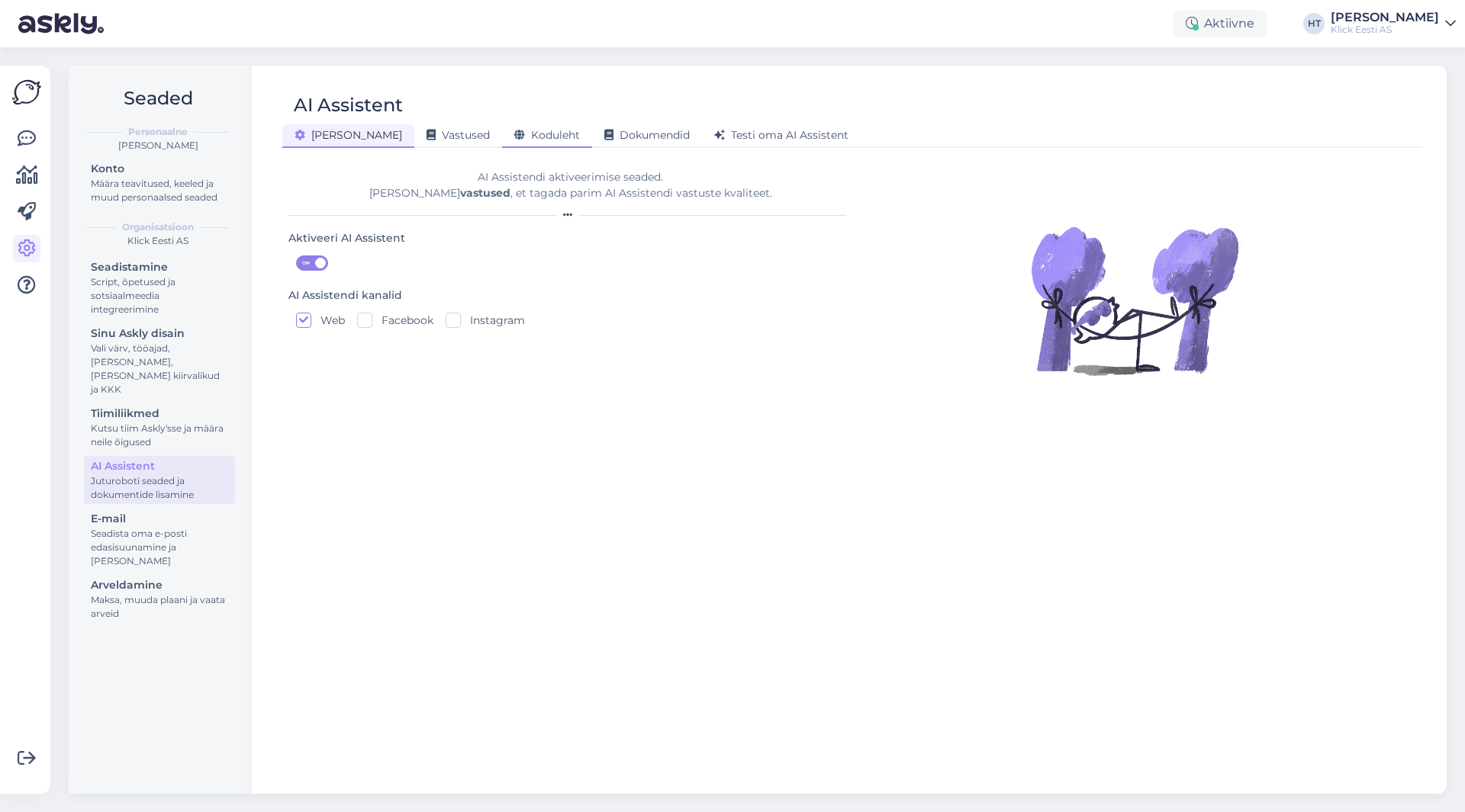
click at [514, 140] on span "Koduleht" at bounding box center [547, 135] width 66 height 14
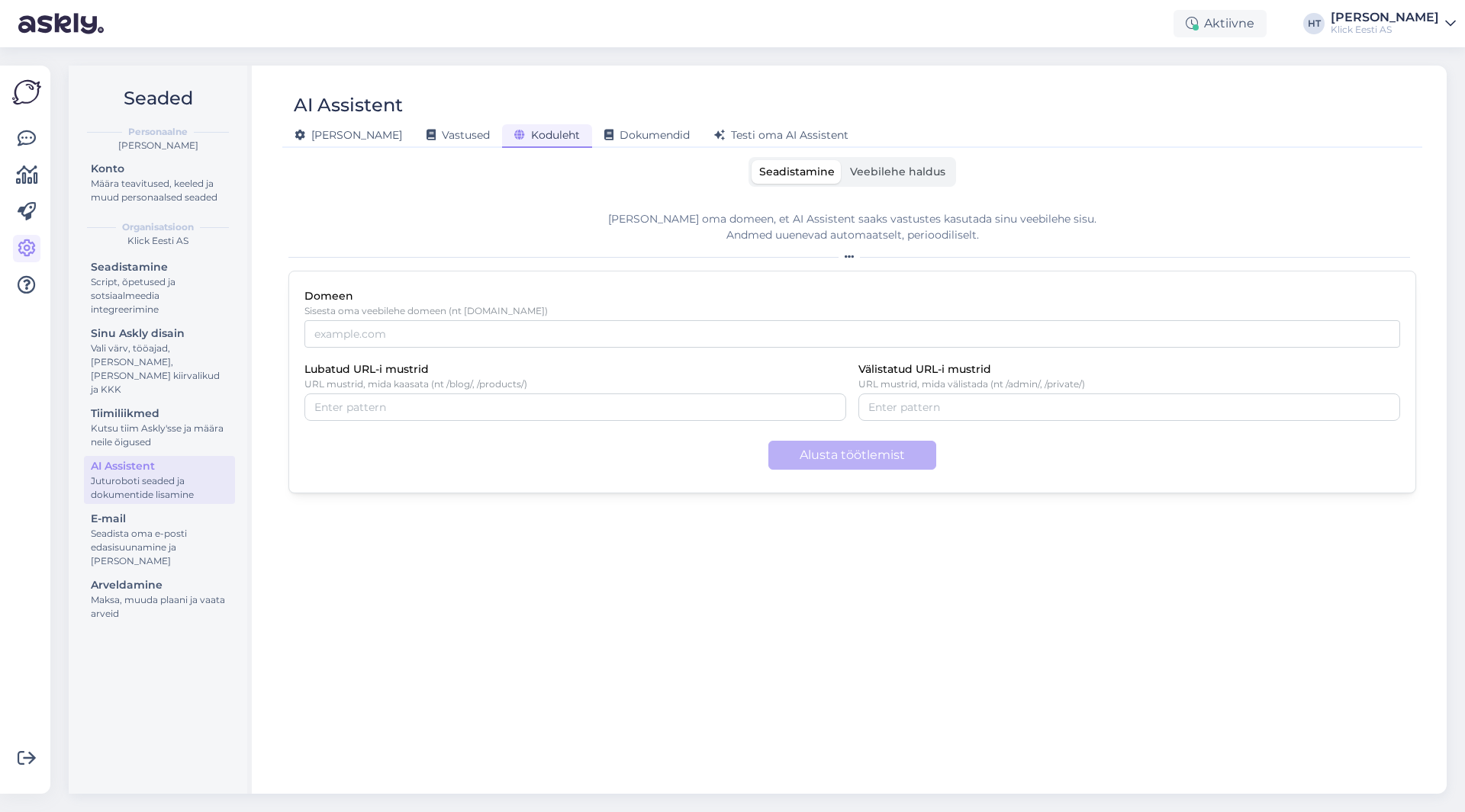
click at [502, 143] on div "Koduleht" at bounding box center [547, 136] width 90 height 24
click at [906, 180] on label "Veebilehe haldus" at bounding box center [898, 172] width 111 height 24
click at [843, 160] on input "Veebilehe haldus" at bounding box center [843, 160] width 0 height 0
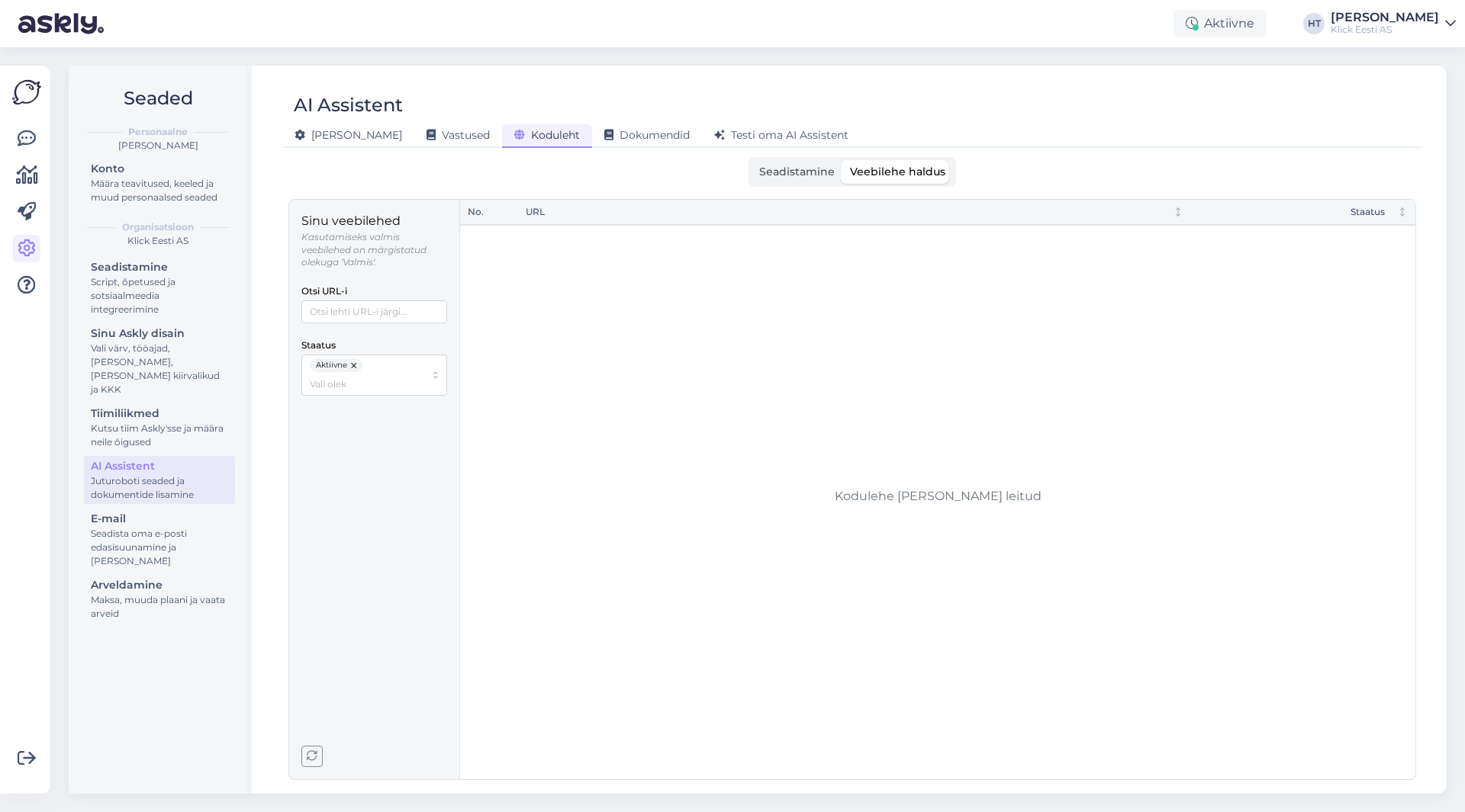
click at [795, 176] on span "Seadistamine" at bounding box center [797, 172] width 75 height 14
click at [751, 160] on input "Seadistamine" at bounding box center [751, 160] width 0 height 0
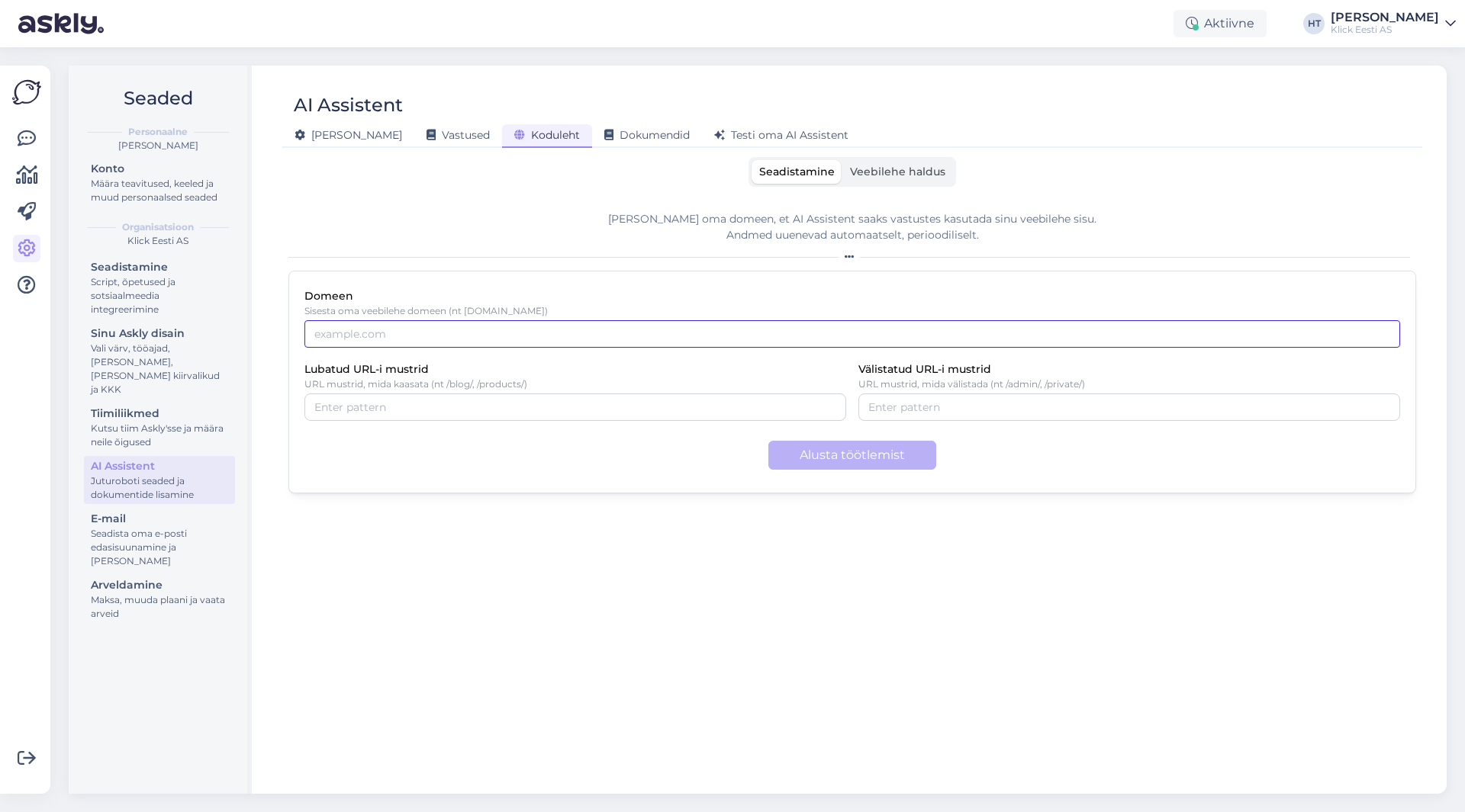
click at [565, 337] on input "Domeen" at bounding box center [852, 334] width 1096 height 27
click at [498, 459] on div "Alusta töötlemist" at bounding box center [852, 455] width 1096 height 29
drag, startPoint x: 555, startPoint y: 335, endPoint x: 57, endPoint y: 312, distance: 498.5
click at [57, 313] on div "Võimalused Veendu, et Askly loob sulle väärtust. Sulge Ühenda FB ja IG sõnumid …" at bounding box center [732, 430] width 1465 height 765
paste input "[URL][DOMAIN_NAME]"
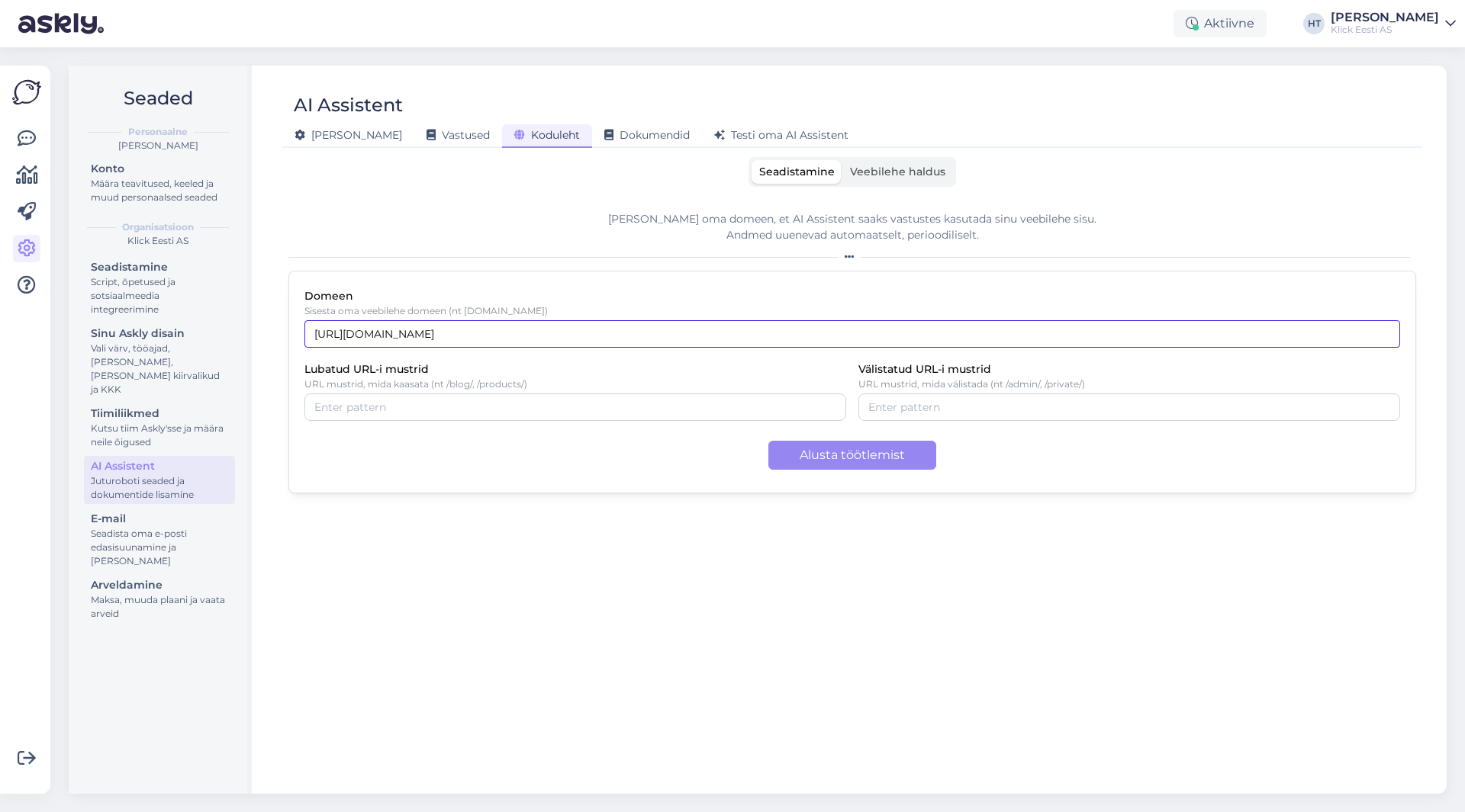
type input "[URL][DOMAIN_NAME]"
click at [471, 216] on div "[PERSON_NAME] oma domeen, et AI Assistent saaks vastustes kasutada sinu veebile…" at bounding box center [852, 228] width 1128 height 32
click at [423, 212] on div "[PERSON_NAME] oma domeen, et AI Assistent saaks vastustes kasutada sinu veebile…" at bounding box center [852, 228] width 1128 height 32
drag, startPoint x: 451, startPoint y: 339, endPoint x: 304, endPoint y: 323, distance: 147.9
click at [304, 323] on div "Domeen Sisesta oma veebilehe domeen (nt [DOMAIN_NAME]) [URL][DOMAIN_NAME] Lubat…" at bounding box center [852, 382] width 1128 height 223
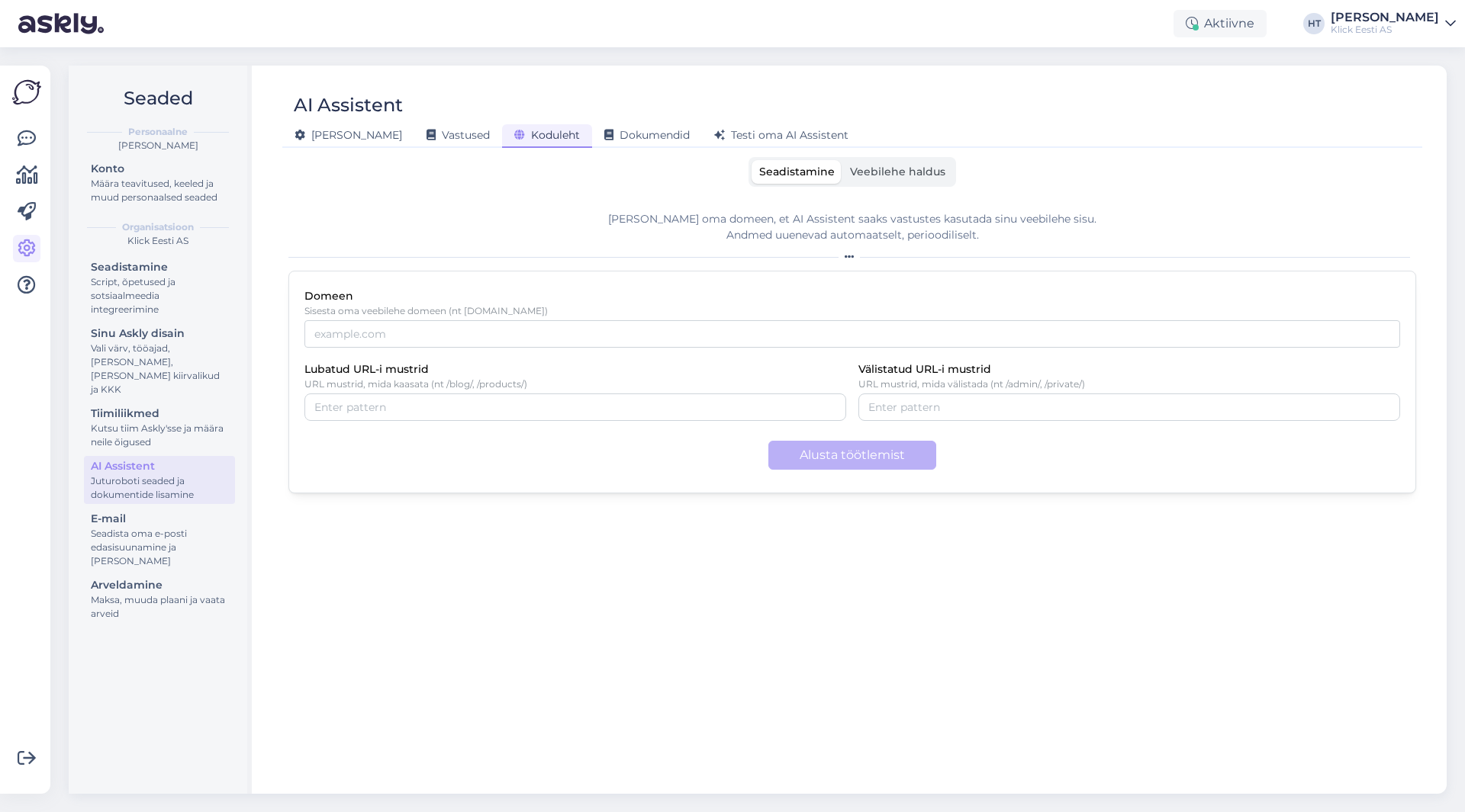
click at [406, 214] on div "[PERSON_NAME] oma domeen, et AI Assistent saaks vastustes kasutada sinu veebile…" at bounding box center [852, 228] width 1128 height 32
click at [427, 134] on span "Vastused" at bounding box center [458, 135] width 63 height 14
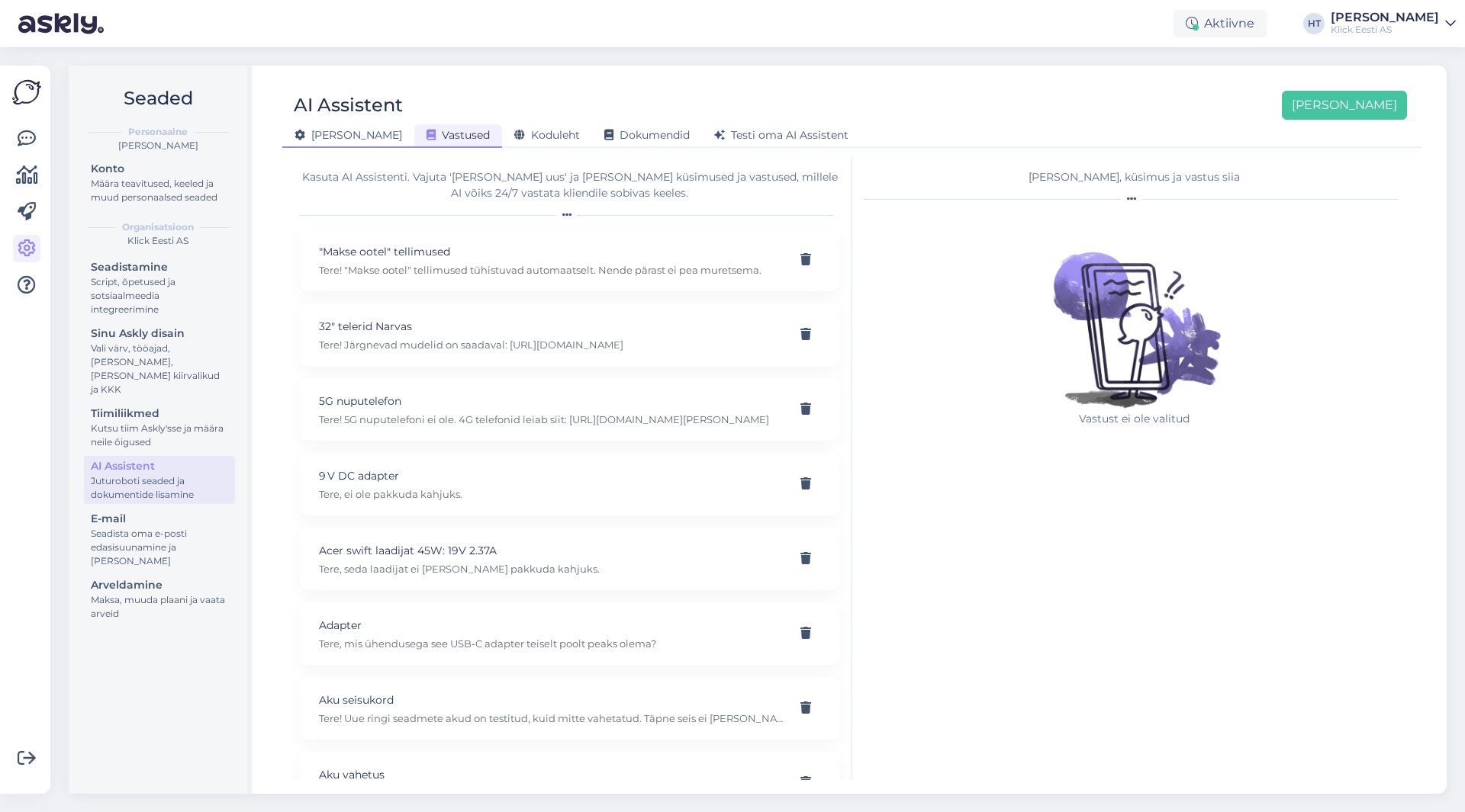
click at [344, 135] on span "[PERSON_NAME]" at bounding box center [348, 135] width 107 height 14
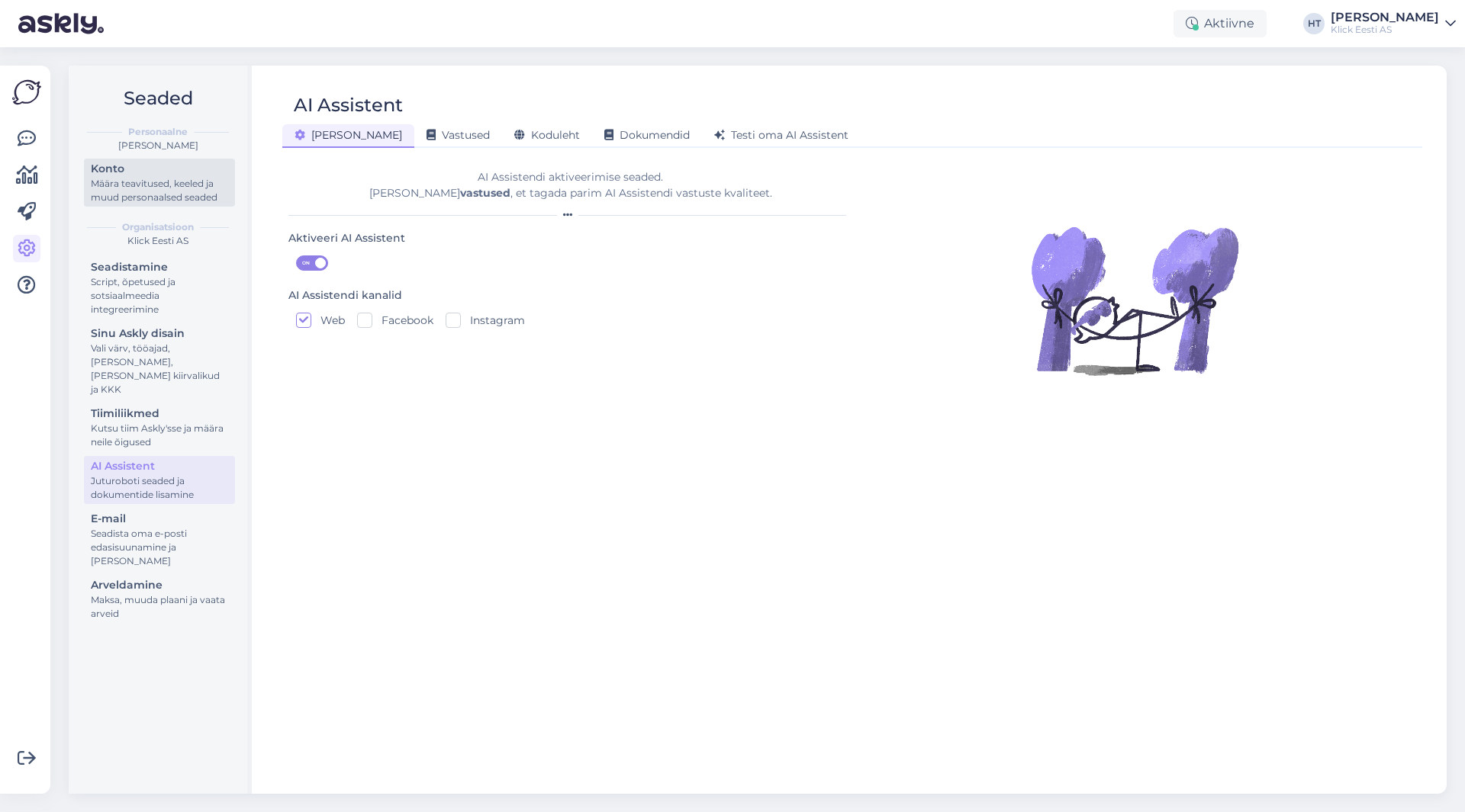
click at [123, 172] on div "Konto" at bounding box center [159, 169] width 137 height 16
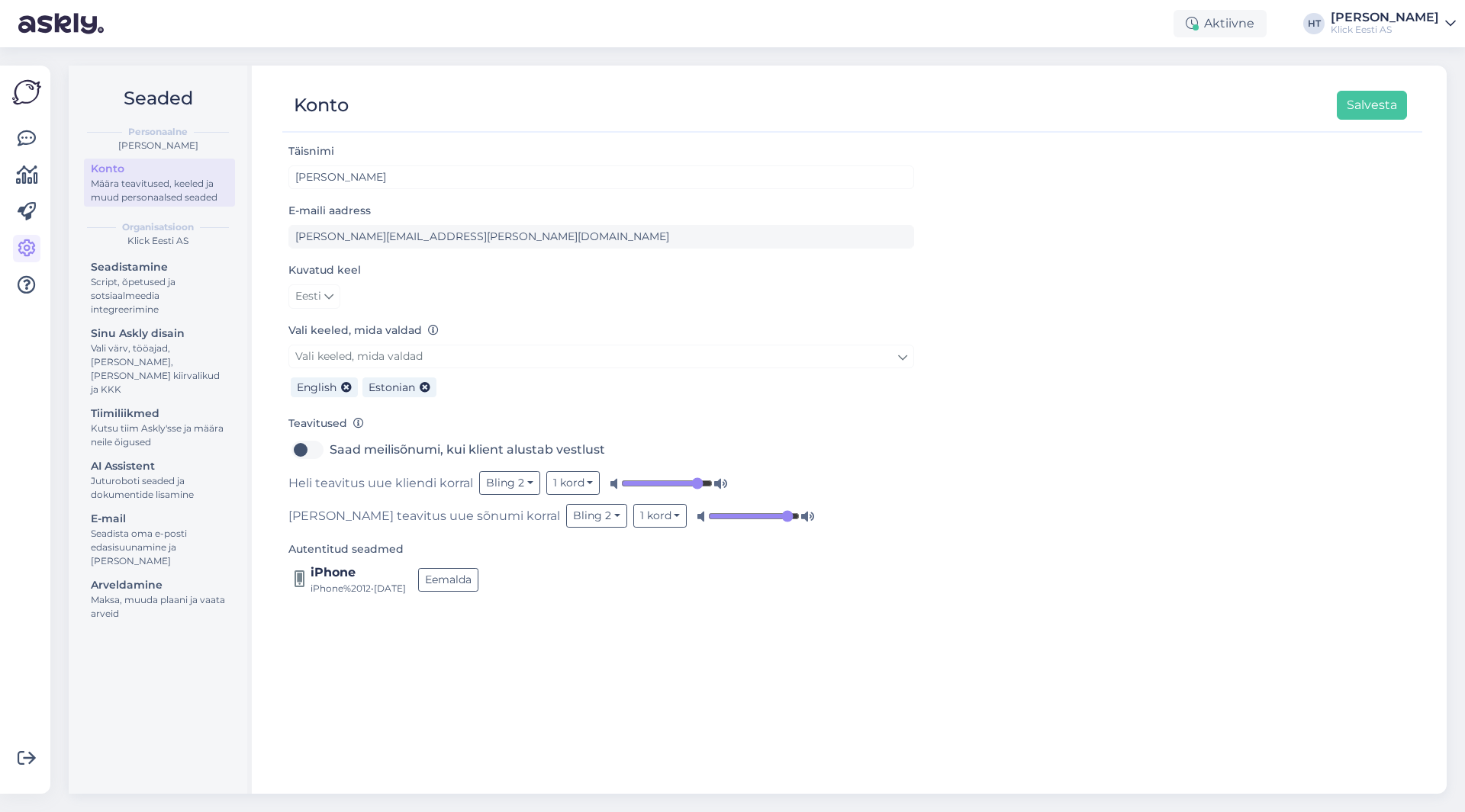
click at [565, 124] on div at bounding box center [844, 125] width 1125 height 11
click at [28, 145] on icon at bounding box center [26, 139] width 18 height 18
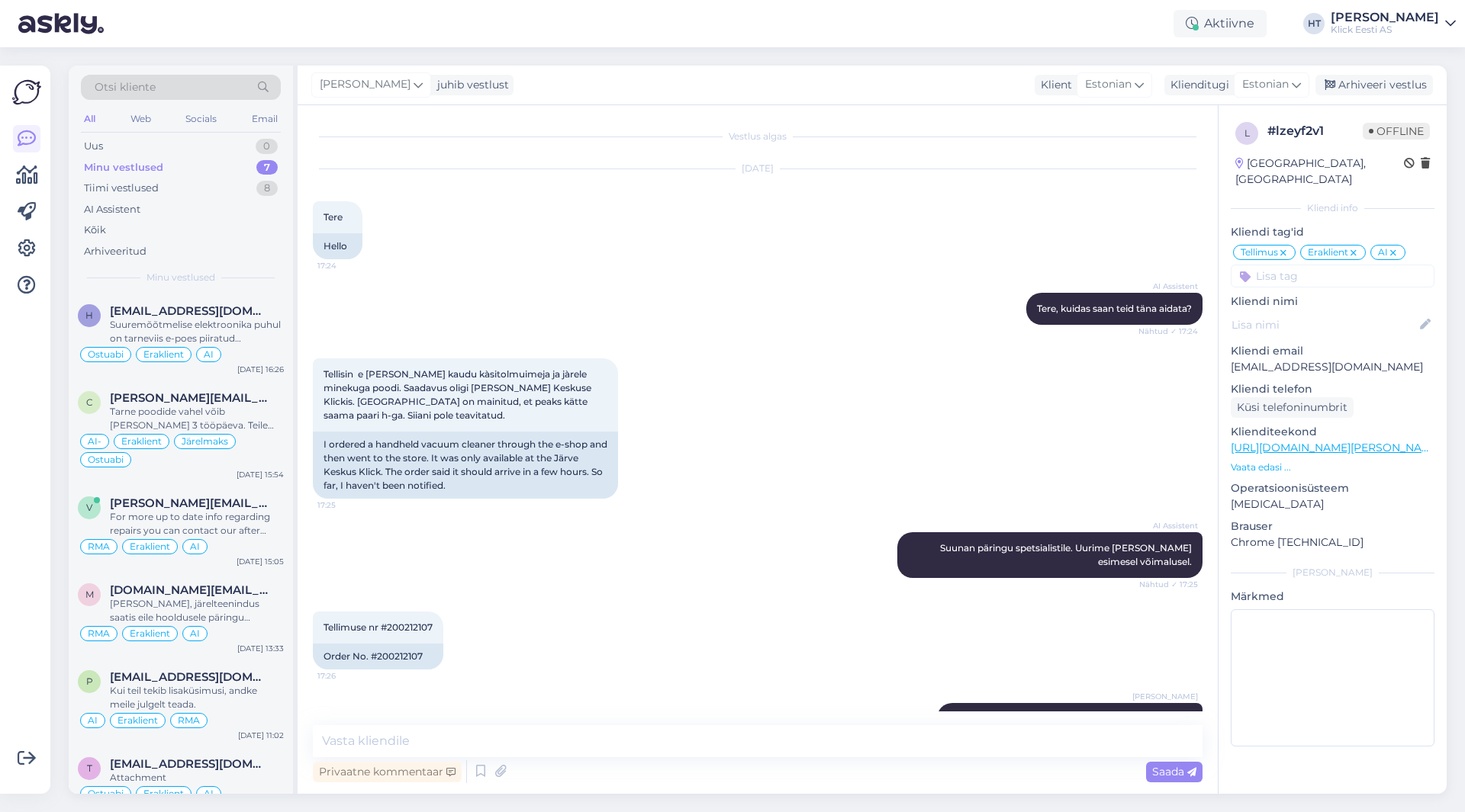
scroll to position [727, 0]
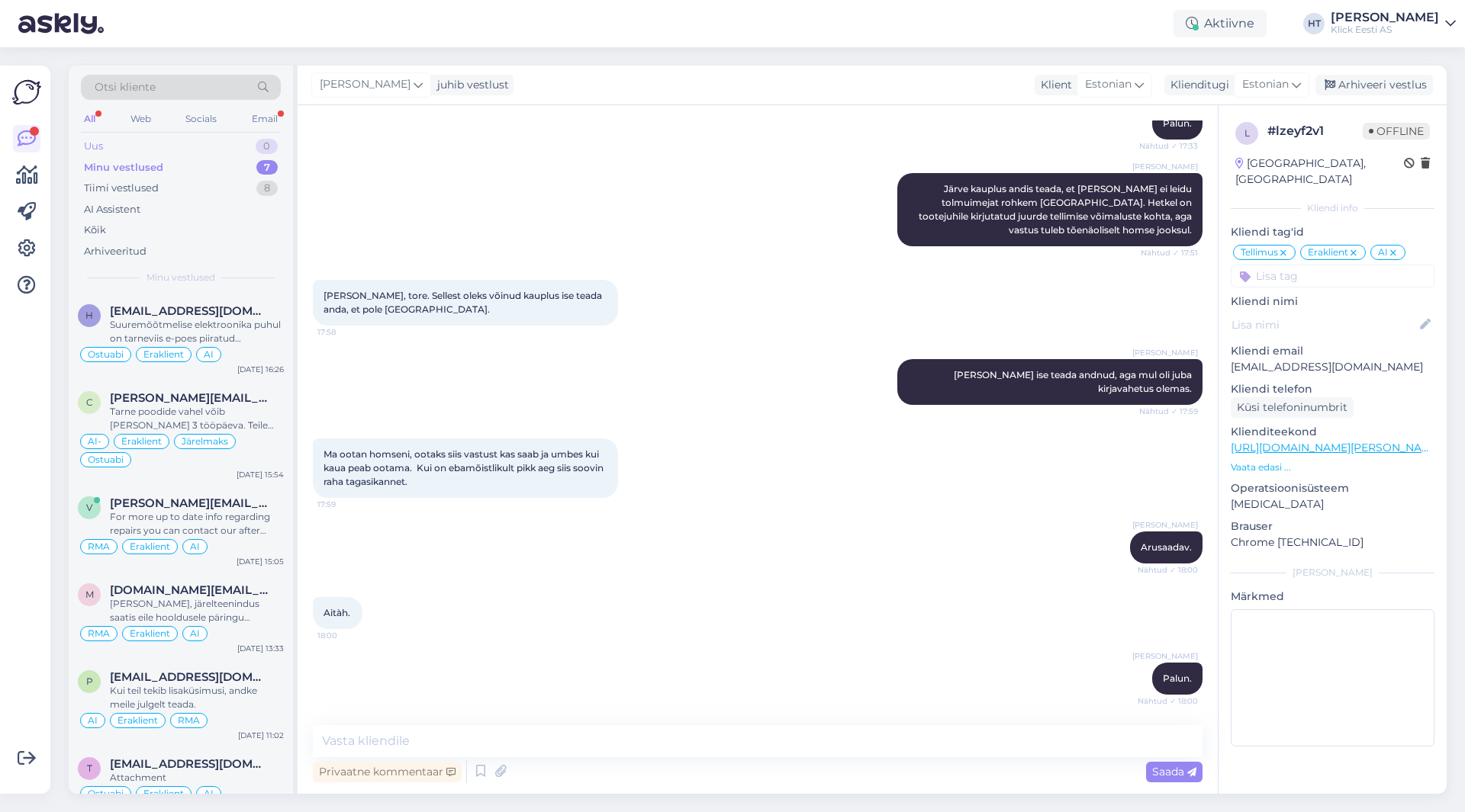
click at [158, 148] on div "Uus 0" at bounding box center [180, 146] width 200 height 22
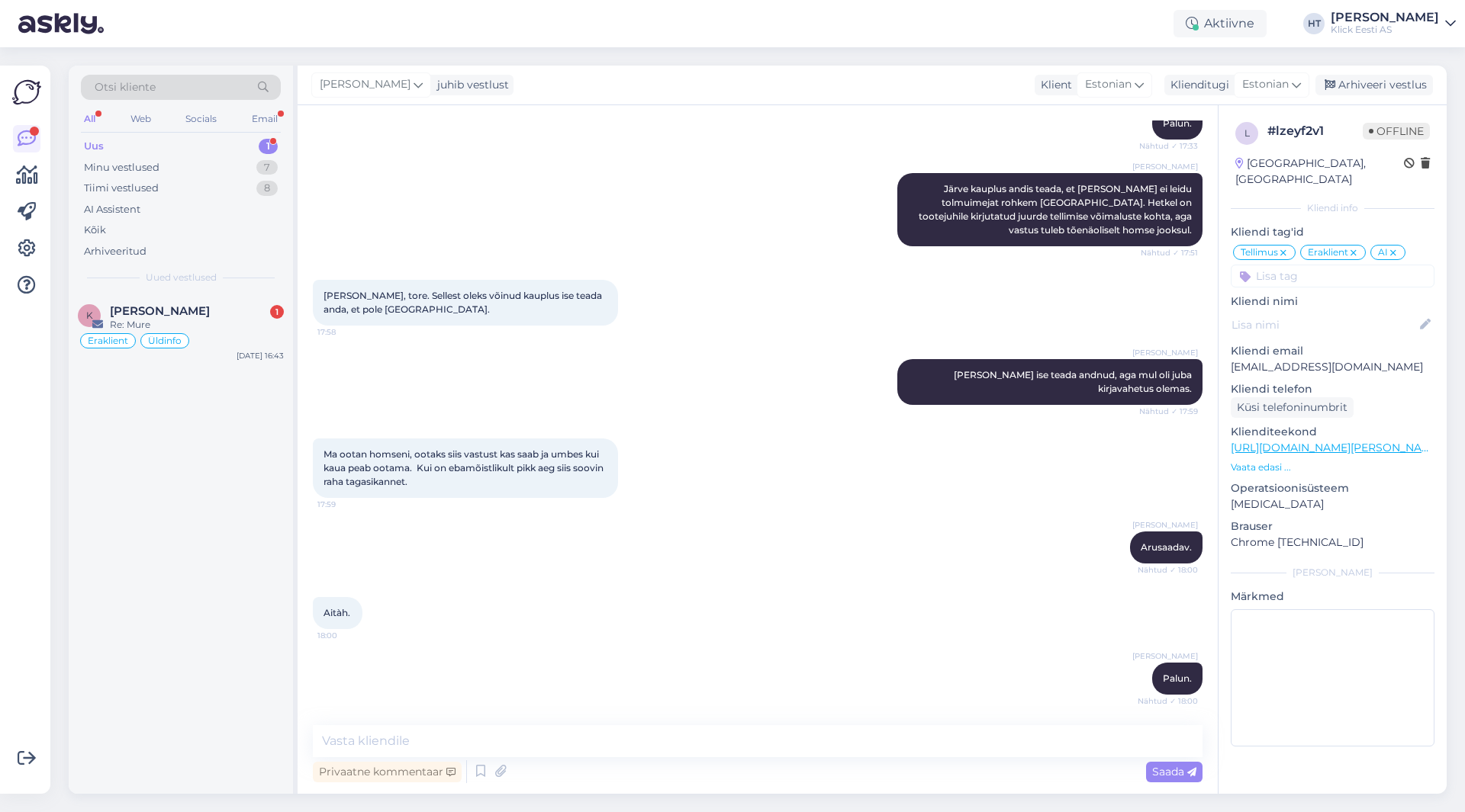
click at [196, 291] on div "Otsi kliente All Web Socials Email Uus 1 Minu vestlused 7 Tiimi vestlused 8 AI …" at bounding box center [181, 180] width 225 height 228
click at [203, 299] on div "K [PERSON_NAME] 1 Re: [PERSON_NAME] Eraklient Üldinfo [DATE] 16:43" at bounding box center [181, 329] width 225 height 73
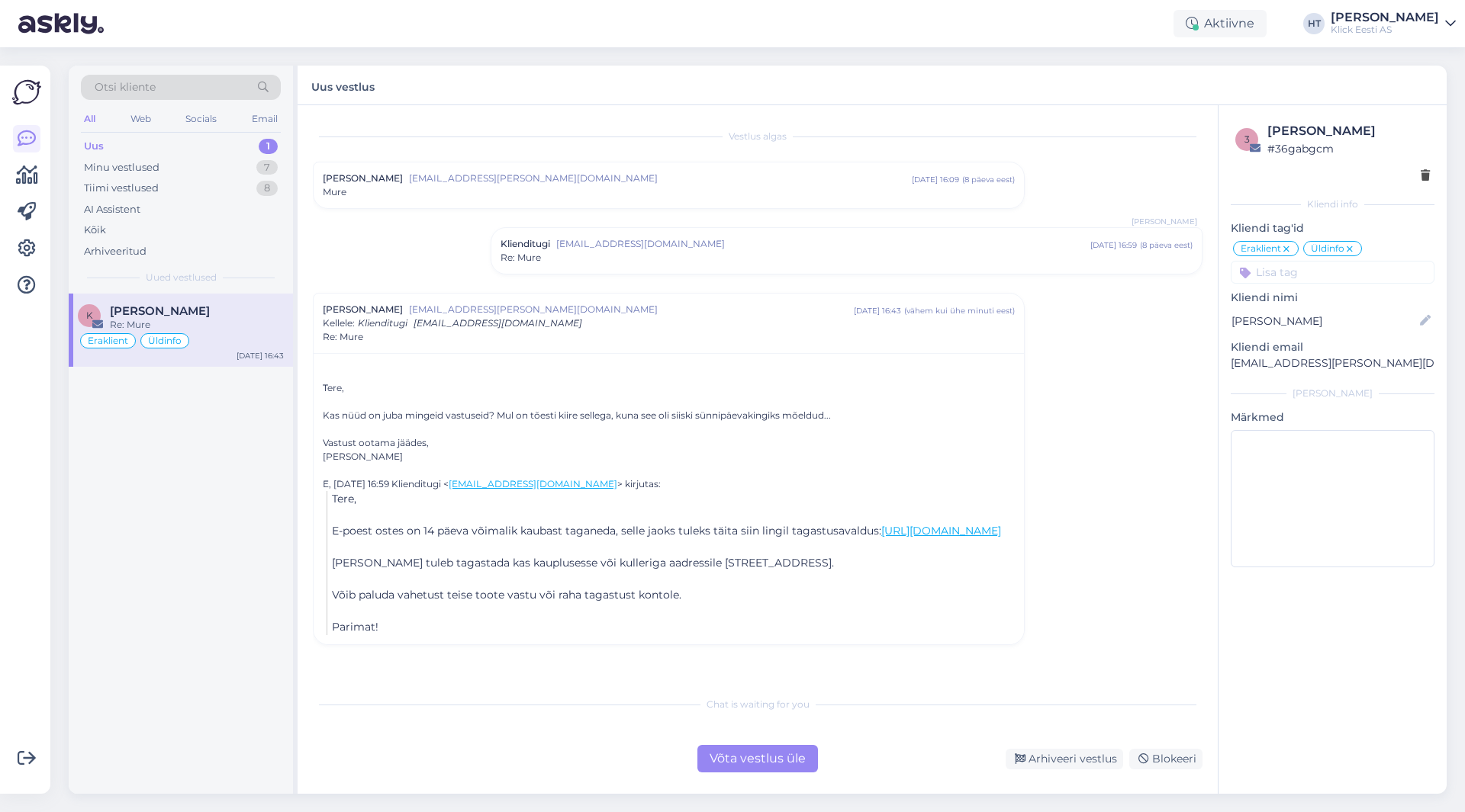
click at [682, 269] on div "Klienditugi [EMAIL_ADDRESS][DOMAIN_NAME] [DATE] 16:59 ( 8 päeva eest ) Re: [PER…" at bounding box center [847, 251] width 710 height 46
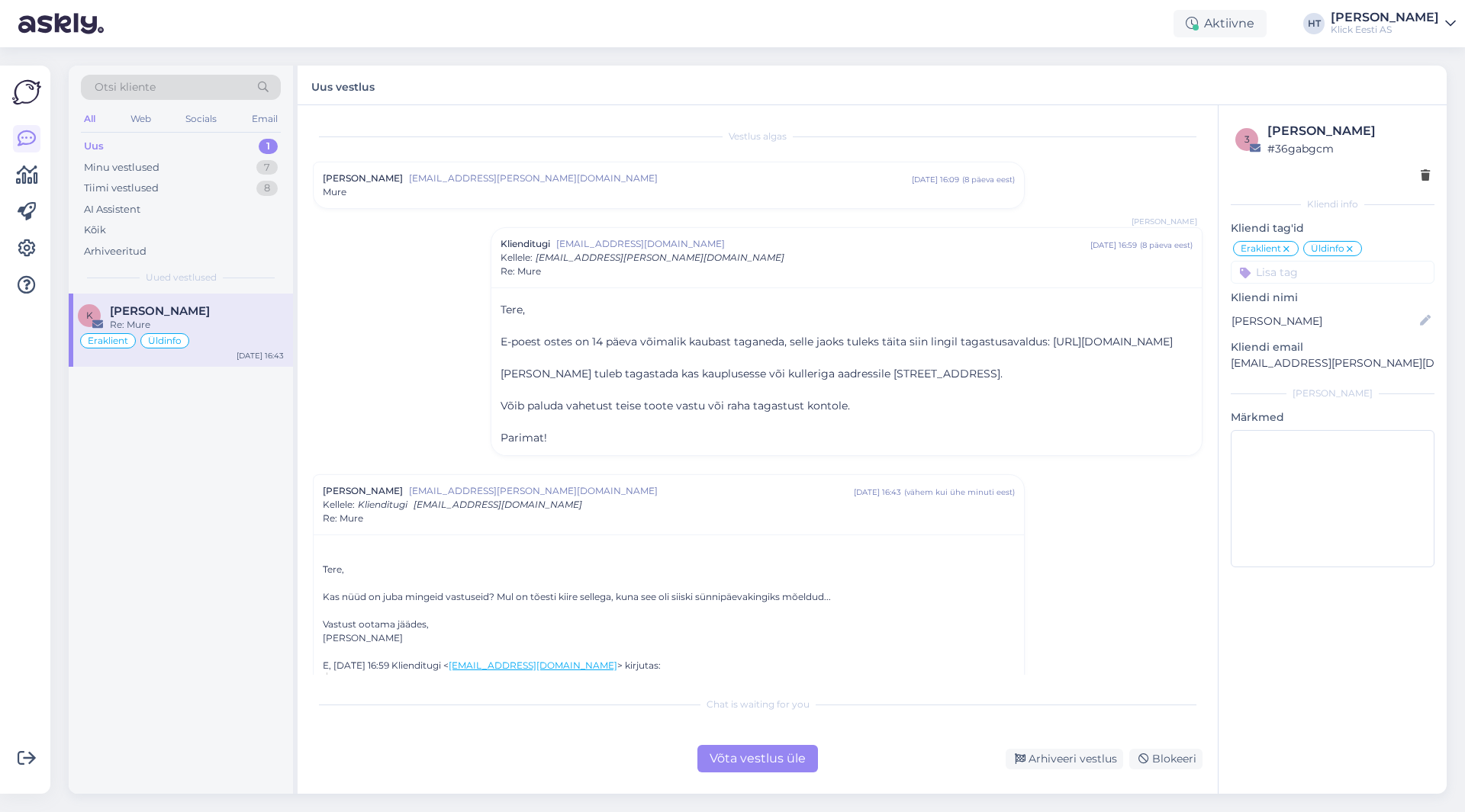
click at [648, 174] on span "[EMAIL_ADDRESS][PERSON_NAME][DOMAIN_NAME]" at bounding box center [660, 178] width 503 height 14
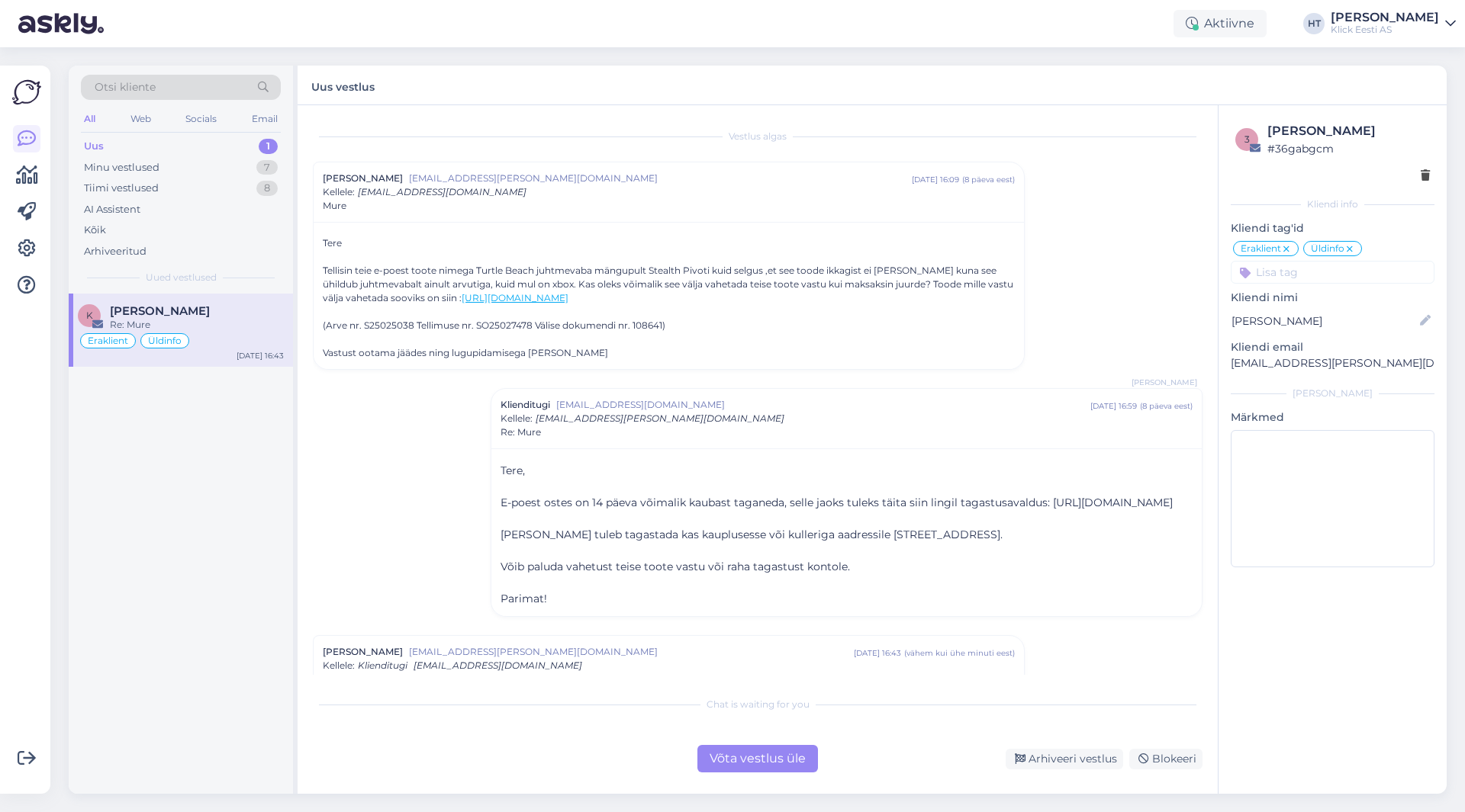
drag, startPoint x: 528, startPoint y: 353, endPoint x: 609, endPoint y: 349, distance: 81.1
click at [609, 349] on div "Vastust ootama jäädes ning lugupidamisega [PERSON_NAME]" at bounding box center [669, 353] width 692 height 14
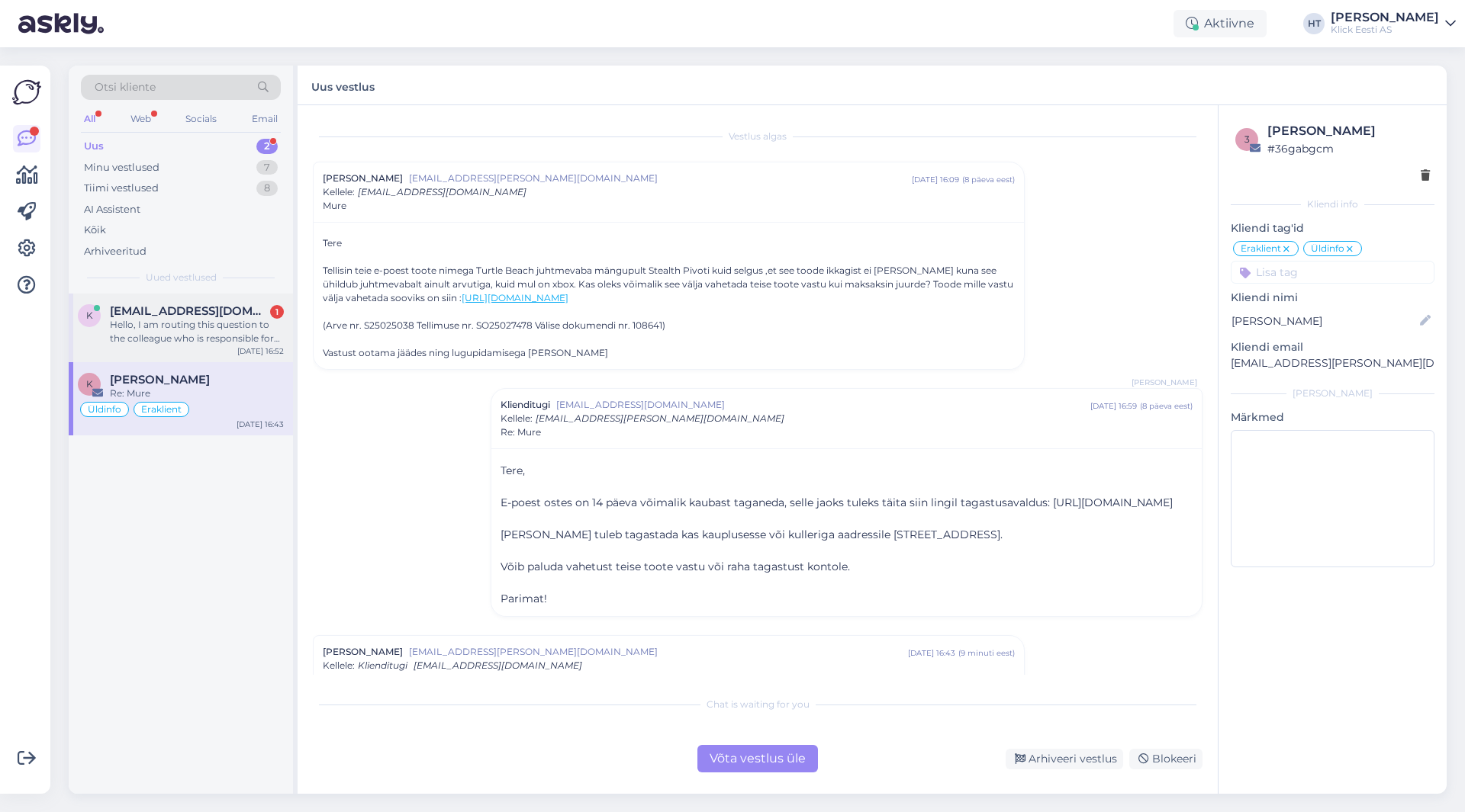
click at [209, 302] on div "k [EMAIL_ADDRESS][DOMAIN_NAME] 1 Hello, I am routing this question to the colle…" at bounding box center [181, 328] width 225 height 69
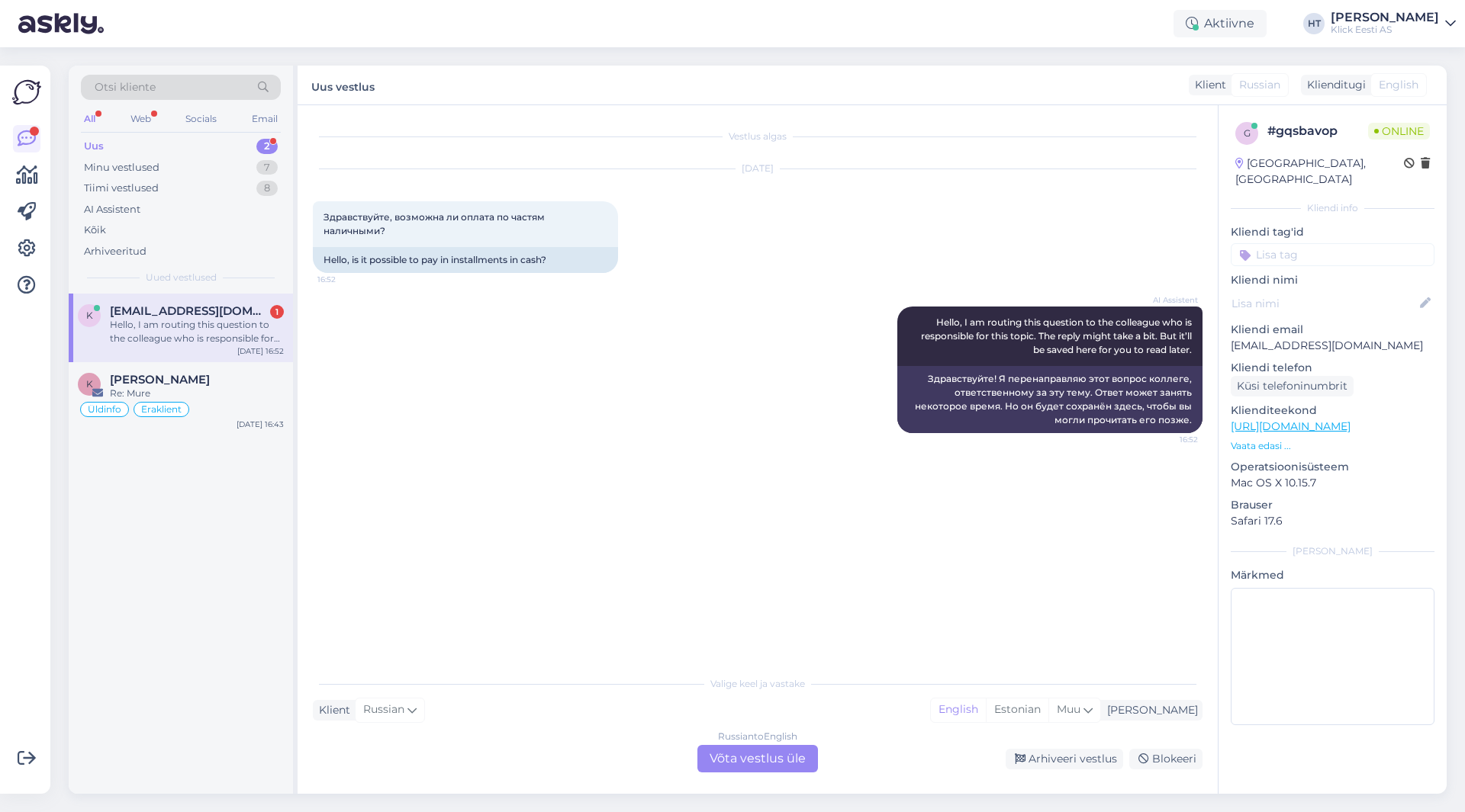
click at [732, 753] on div "Russian to English Võta vestlus üle" at bounding box center [758, 759] width 120 height 27
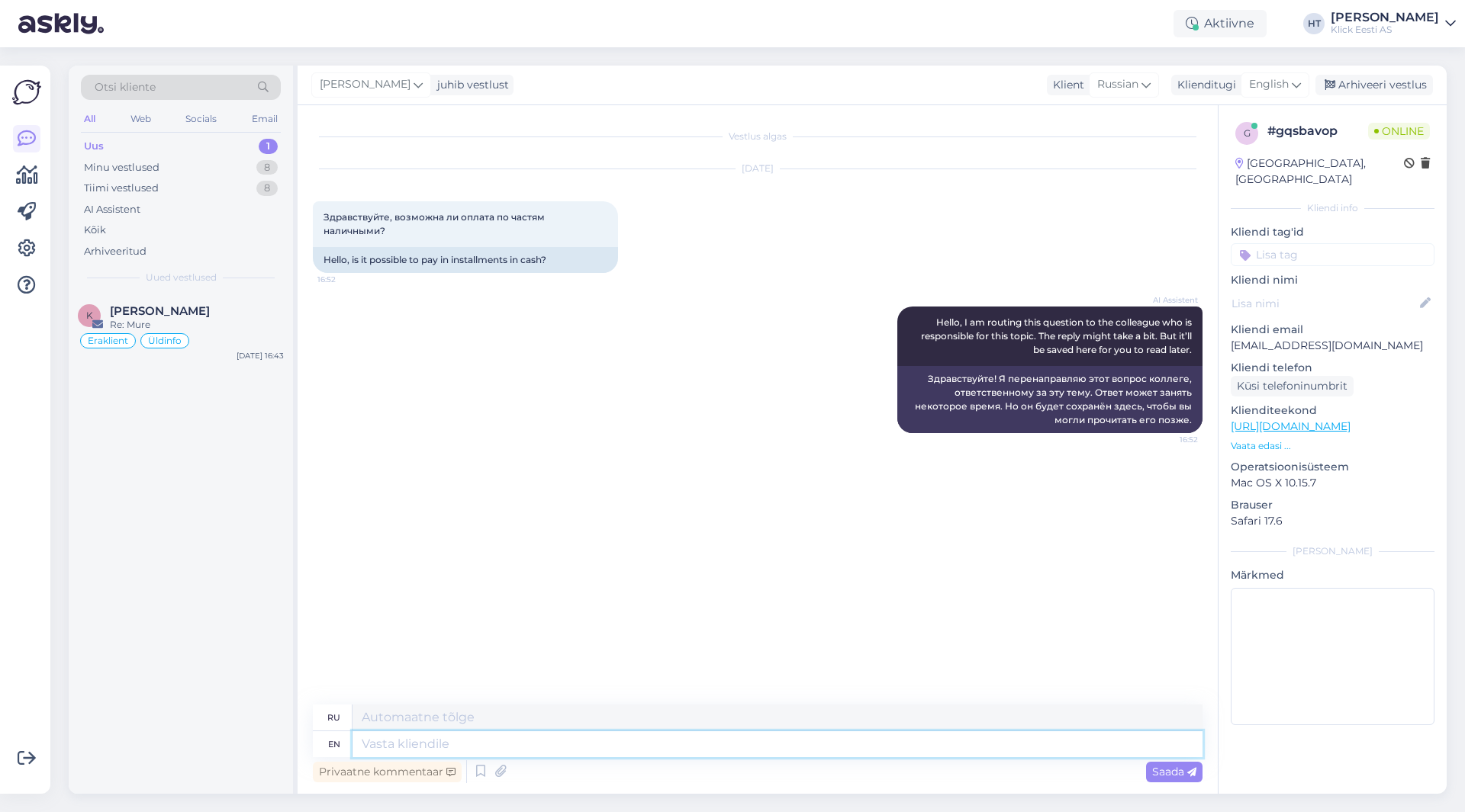
click at [650, 748] on textarea at bounding box center [778, 745] width 850 height 26
type textarea "Installments"
type textarea "Рассрочка"
type textarea "Installments can b"
type textarea "Рассрочка может"
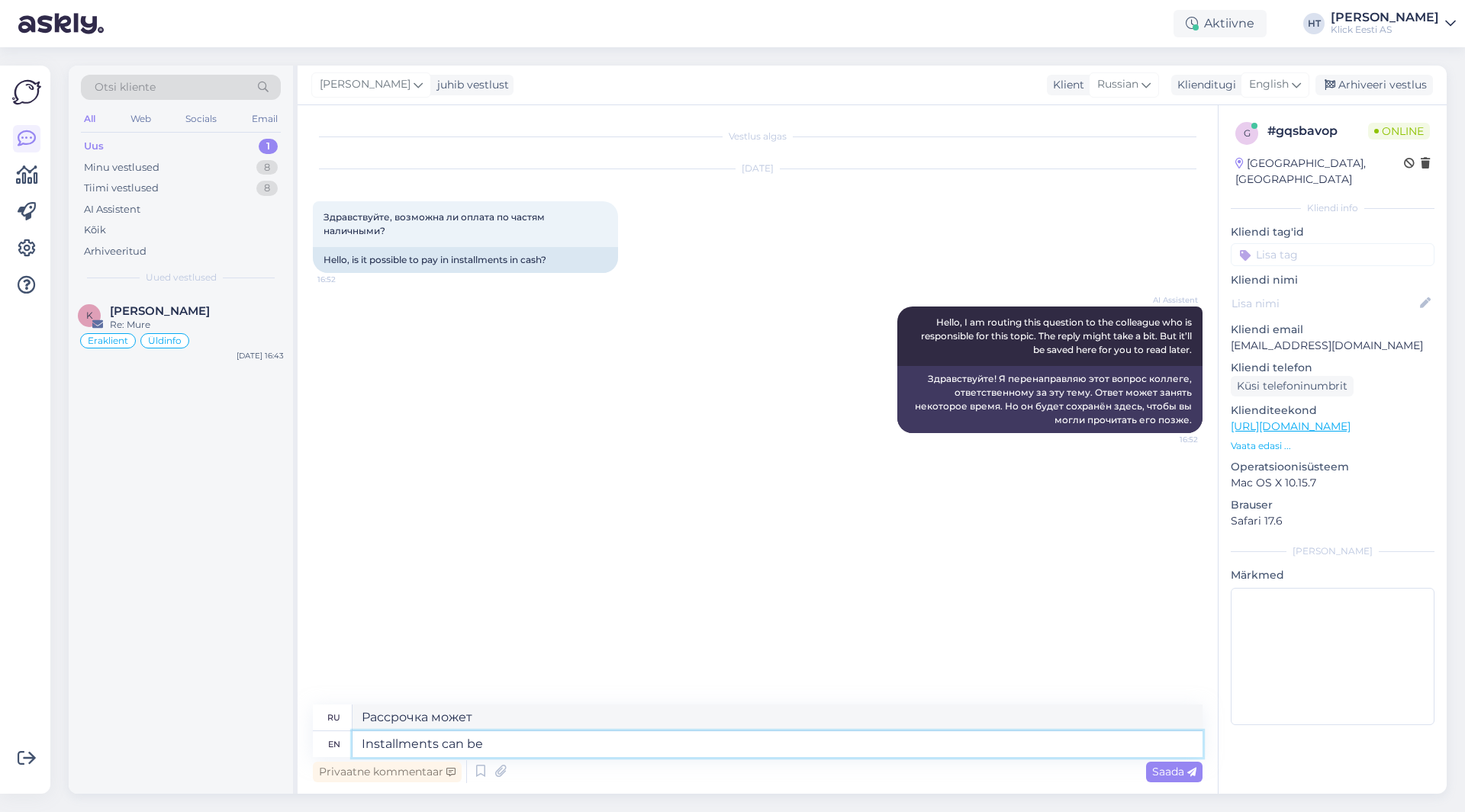
type textarea "Installments can be"
type textarea "Рассрочка может быть"
type textarea "Installments can be paid"
type textarea "Возможна оплата в рассрочку"
type textarea "Installments can be paid by"
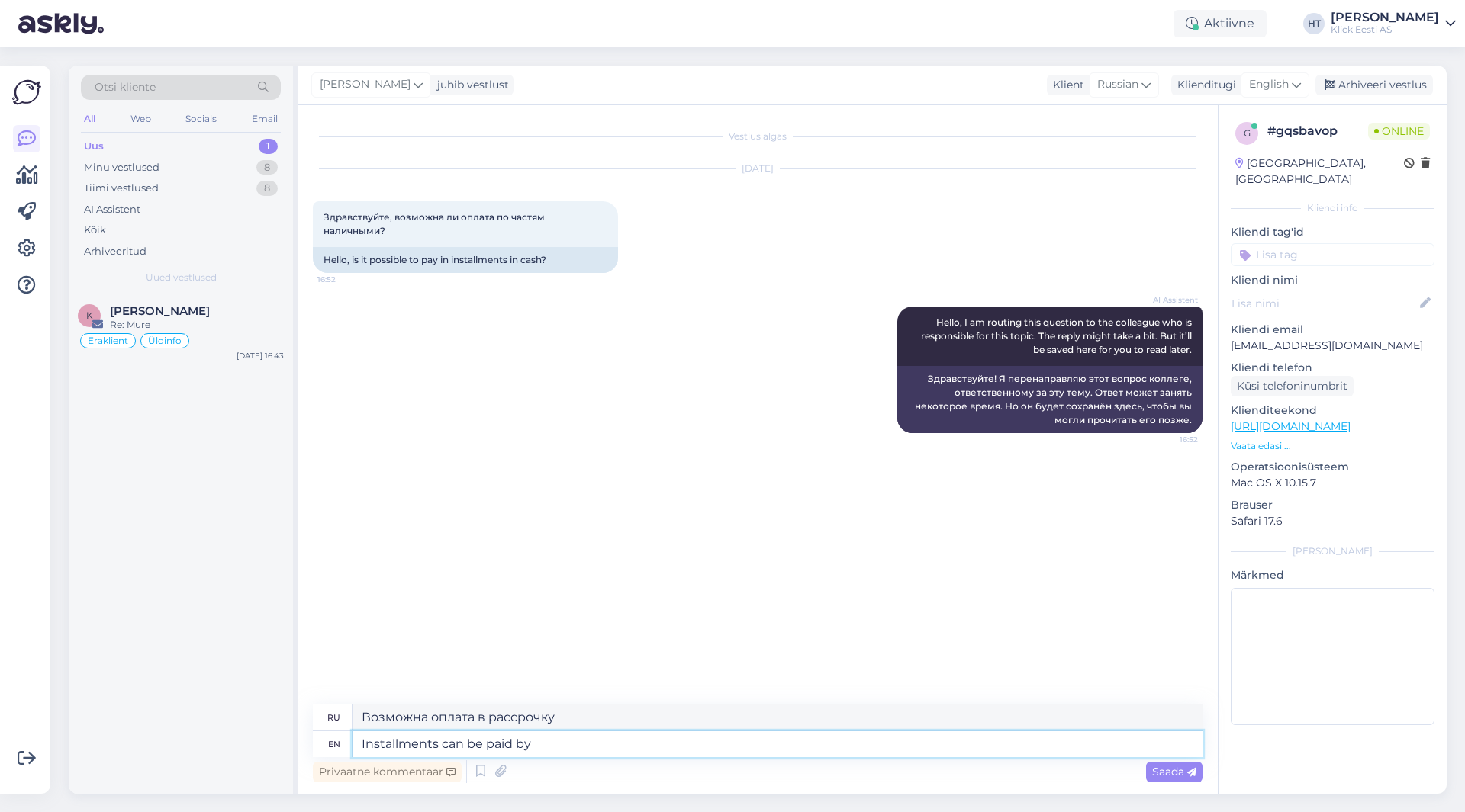
type textarea "Рассрочка может быть выплачена"
type textarea "Installments can be paid by bank"
type textarea "Рассрочка может быть выплачена банком"
type textarea "Installments can be paid by bank transfers."
type textarea "Рассрочку можно оплатить банковским переводом."
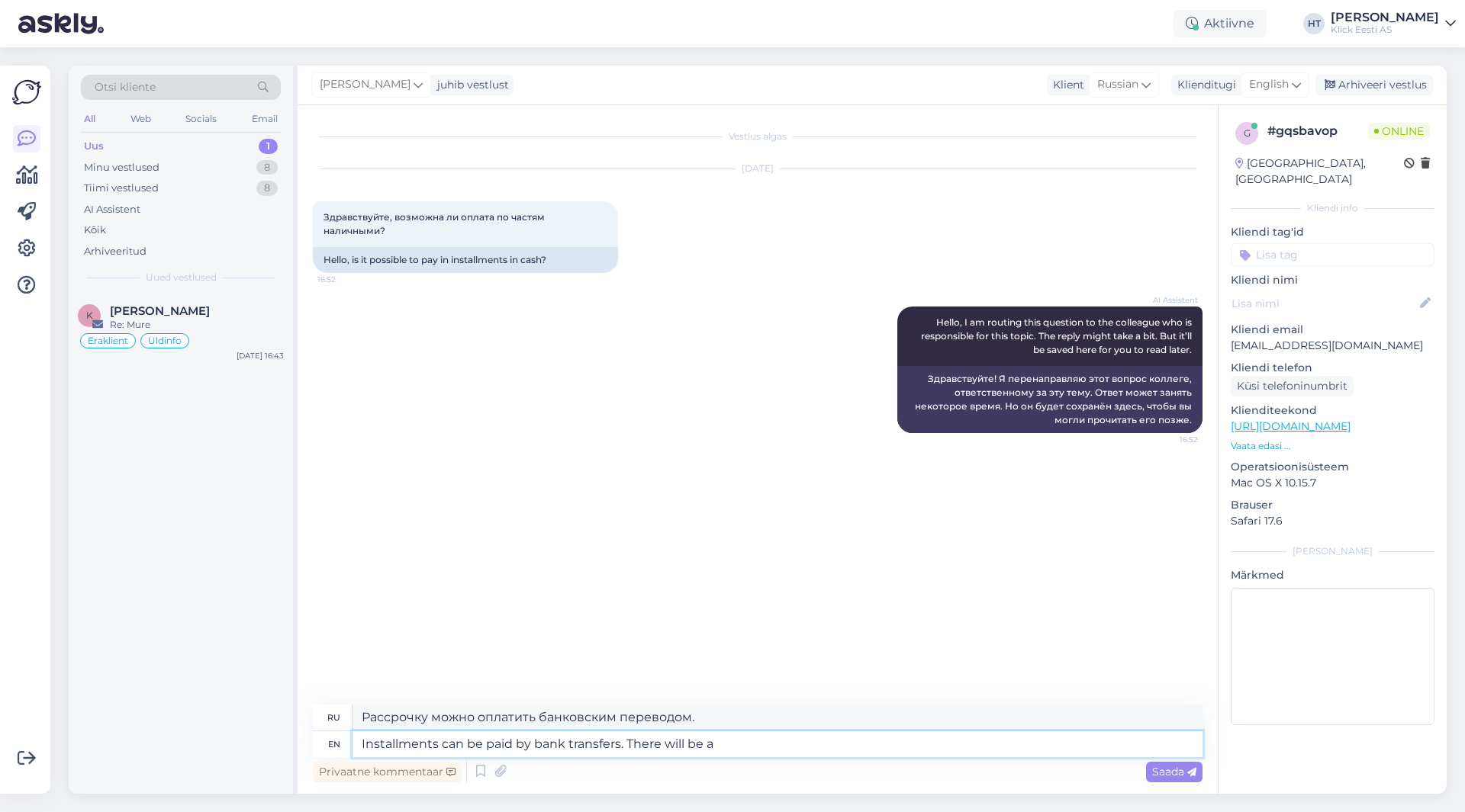
type textarea "Installments can be paid by bank transfers. There will be a"
type textarea "Рассрочку можно оплатить банковским переводом. Будет"
type textarea "Installments can be paid by bank transfers. There will be an account n"
type textarea "Рассрочку можно оплатить банковским переводом. Будет открыт счёт."
type textarea "Installments can be paid by bank transfers. There will be an account number lis"
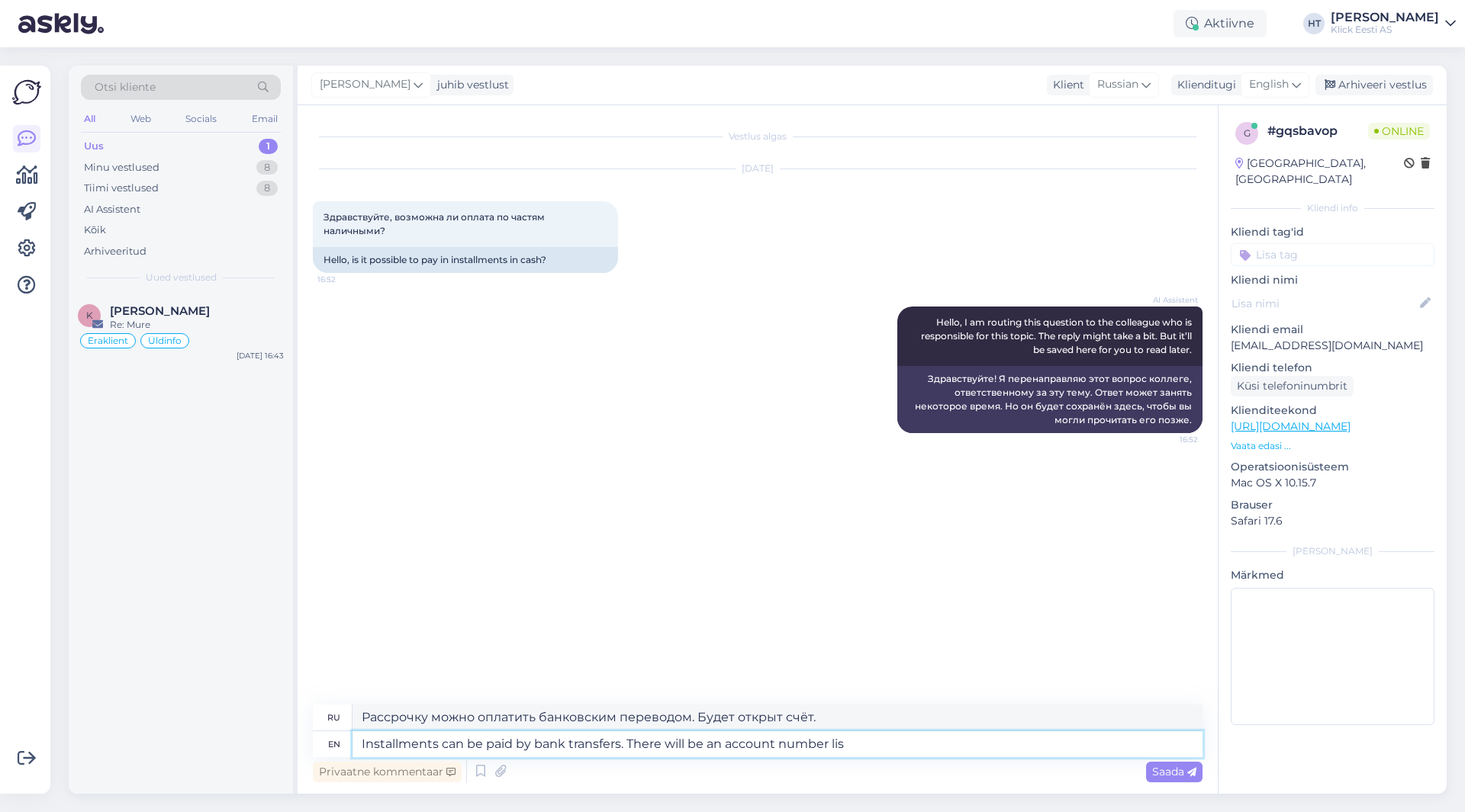
type textarea "Рассрочку можно оплатить банковским переводом. Номер счёта будет указан."
type textarea "Installments can be paid by bank transfers. There will be an account number lis…"
type textarea "Рассрочку можно оплатить банковским переводом. Номер счёта будет указан, где"
type textarea "Installments can be paid by bank transfers. There will be an account number lis…"
type textarea "Рассрочку можно оплатить банковским переводом. Номер счёта, на который будут от…"
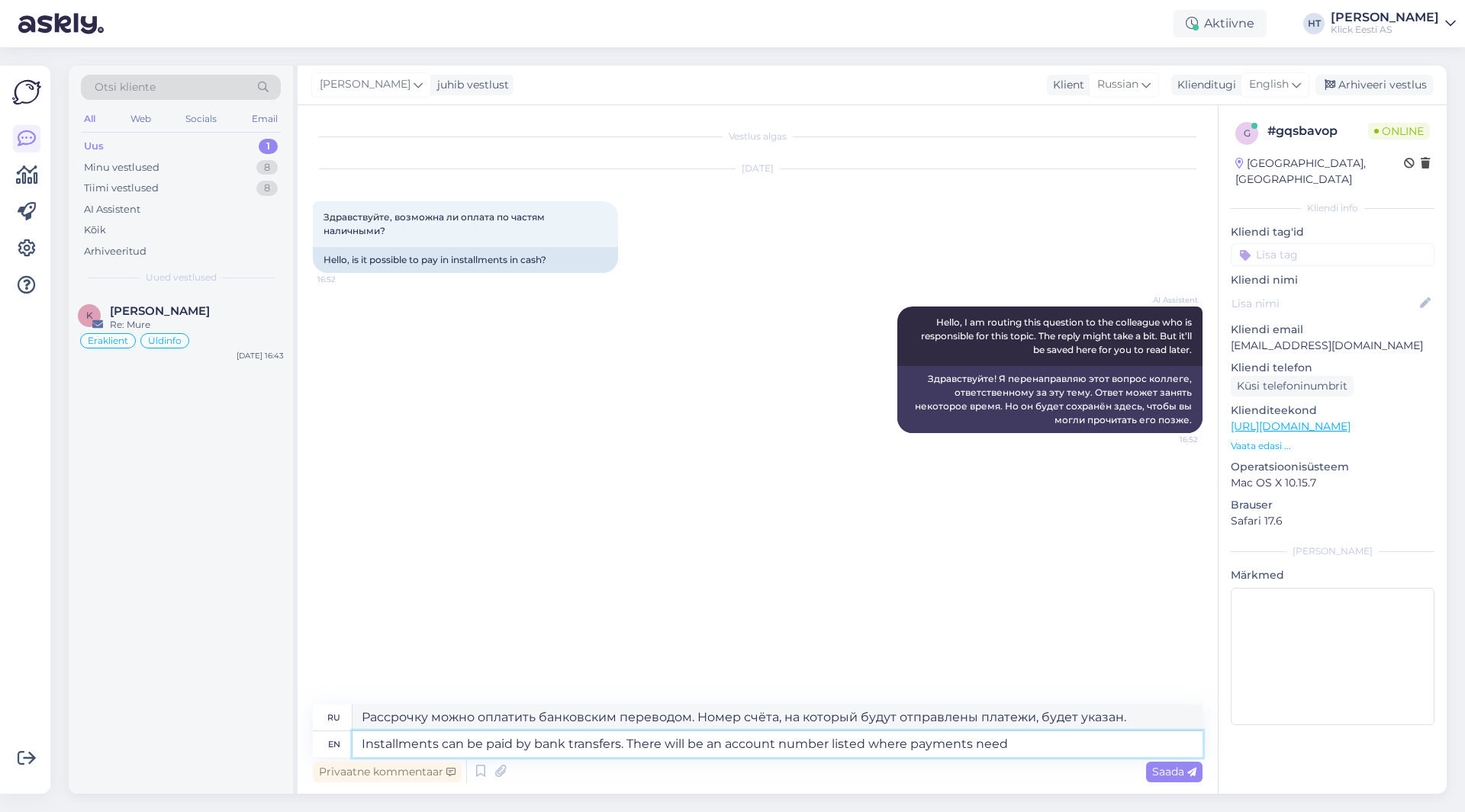
type textarea "Installments can be paid by bank transfers. There will be an account number lis…"
type textarea "Рассрочку можно оплатить банковским переводом. Номер счёта, на который необходи…"
type textarea "Installments can be paid by bank transfers. There will be an account number lis…"
type textarea "Рассрочку можно оплатить банковским переводом. Будет указан номер счёта, на кот…"
type textarea "Installments can be paid by bank transfers. There will be an account number lis…"
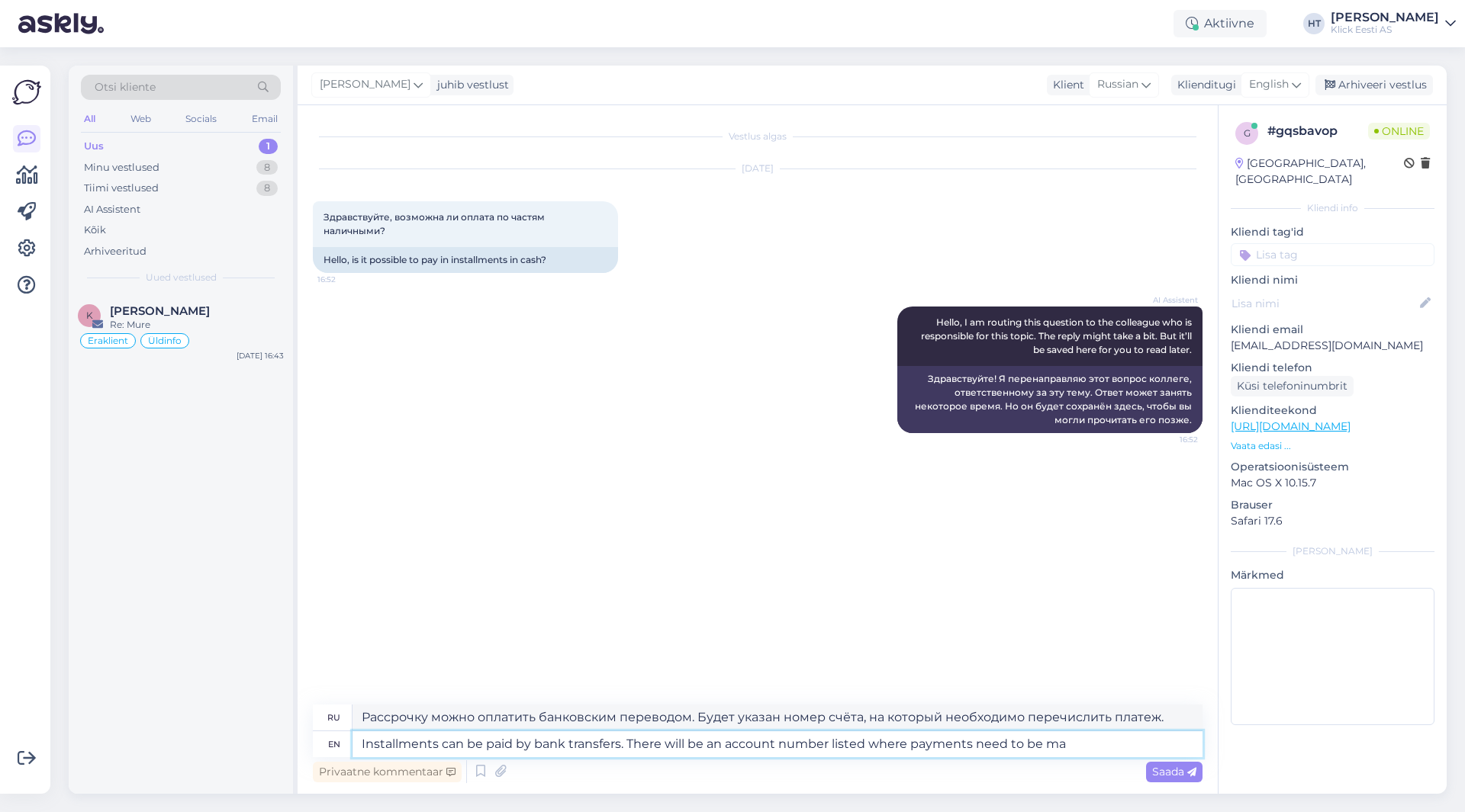
type textarea "Рассрочку можно оплатить банковским переводом. Будет указан номер счёта, на кот…"
type textarea "Installments can be paid by bank transfers. There will be an account number lis…"
click at [1180, 773] on span "Saada" at bounding box center [1174, 771] width 44 height 14
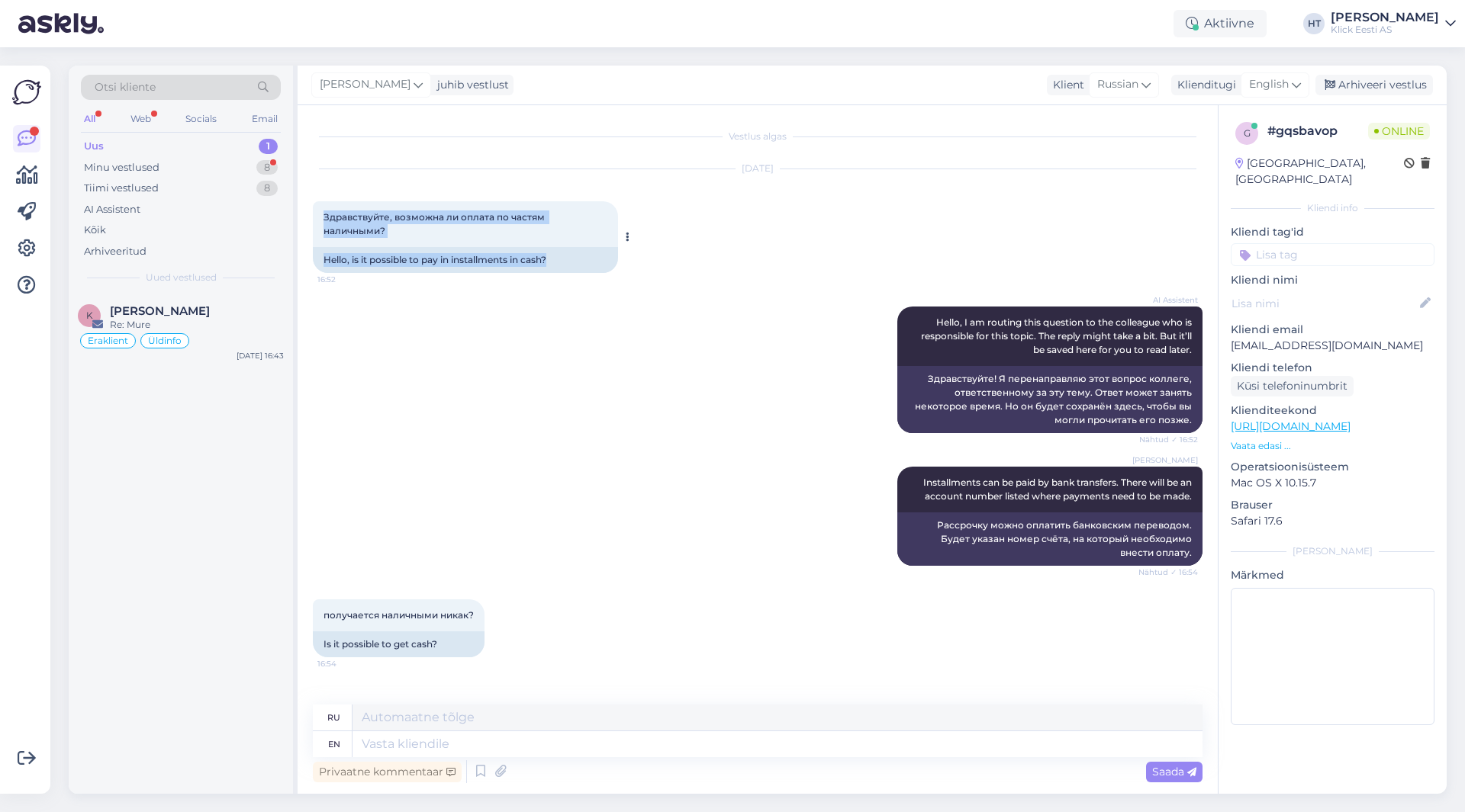
drag, startPoint x: 323, startPoint y: 216, endPoint x: 580, endPoint y: 261, distance: 260.9
click at [580, 261] on div "Здравствуйте, возможна ли оплата по частям наличными? 16:52 Hello, is it possib…" at bounding box center [465, 236] width 306 height 71
click at [589, 374] on div "AI Assistent Hello, I am routing this question to the colleague who is responsi…" at bounding box center [758, 370] width 890 height 160
click at [411, 611] on span "получается наличными никак?" at bounding box center [398, 615] width 150 height 11
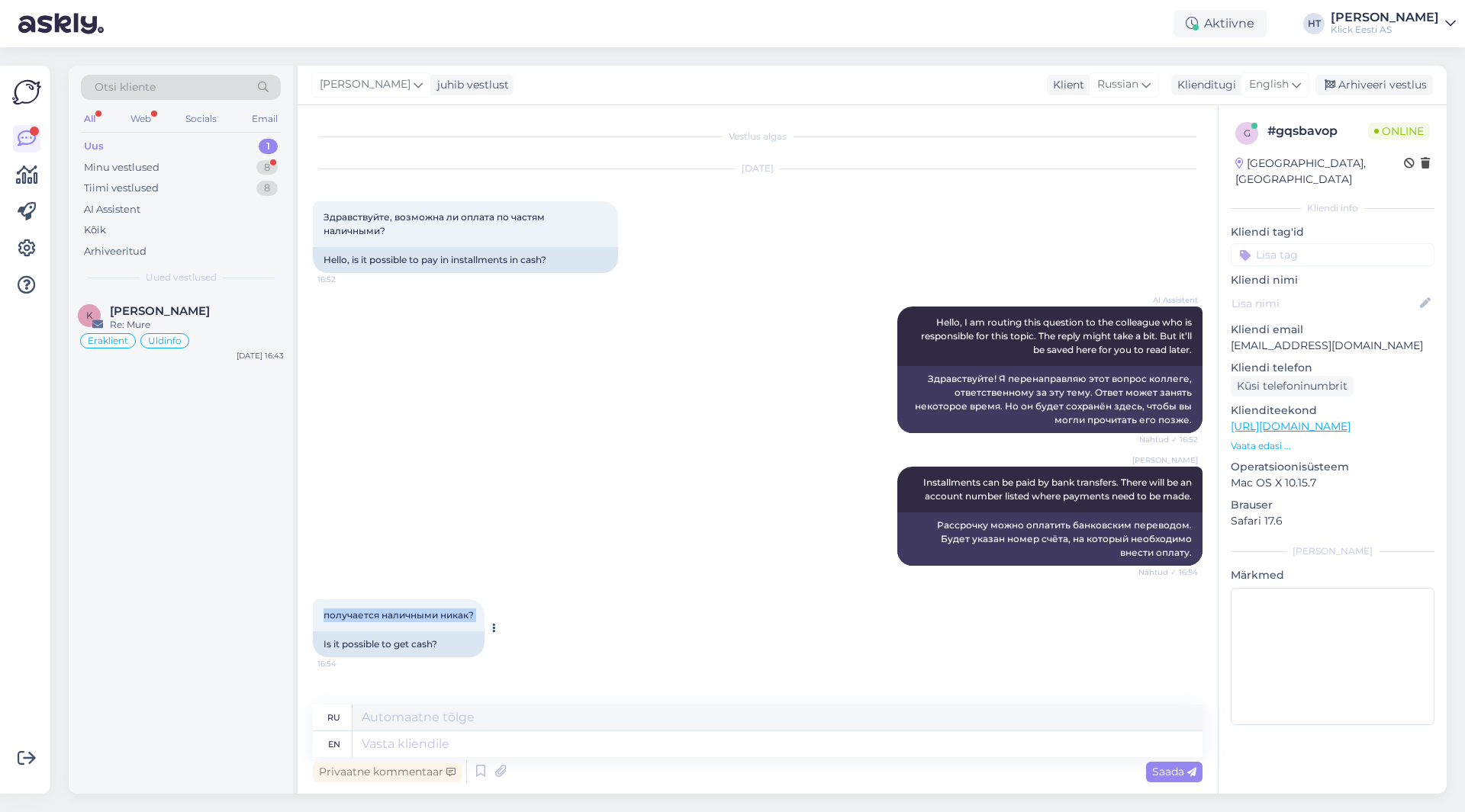
click at [411, 611] on span "получается наличными никак?" at bounding box center [398, 615] width 150 height 11
click at [671, 498] on div "[PERSON_NAME] Installments can be paid by bank transfers. There will be an acco…" at bounding box center [758, 516] width 890 height 133
click at [487, 504] on div "[PERSON_NAME] Installments can be paid by bank transfers. There will be an acco…" at bounding box center [758, 516] width 890 height 133
click at [648, 492] on div "[PERSON_NAME] Installments can be paid by bank transfers. There will be an acco…" at bounding box center [758, 516] width 890 height 133
drag, startPoint x: 426, startPoint y: 232, endPoint x: 316, endPoint y: 205, distance: 113.3
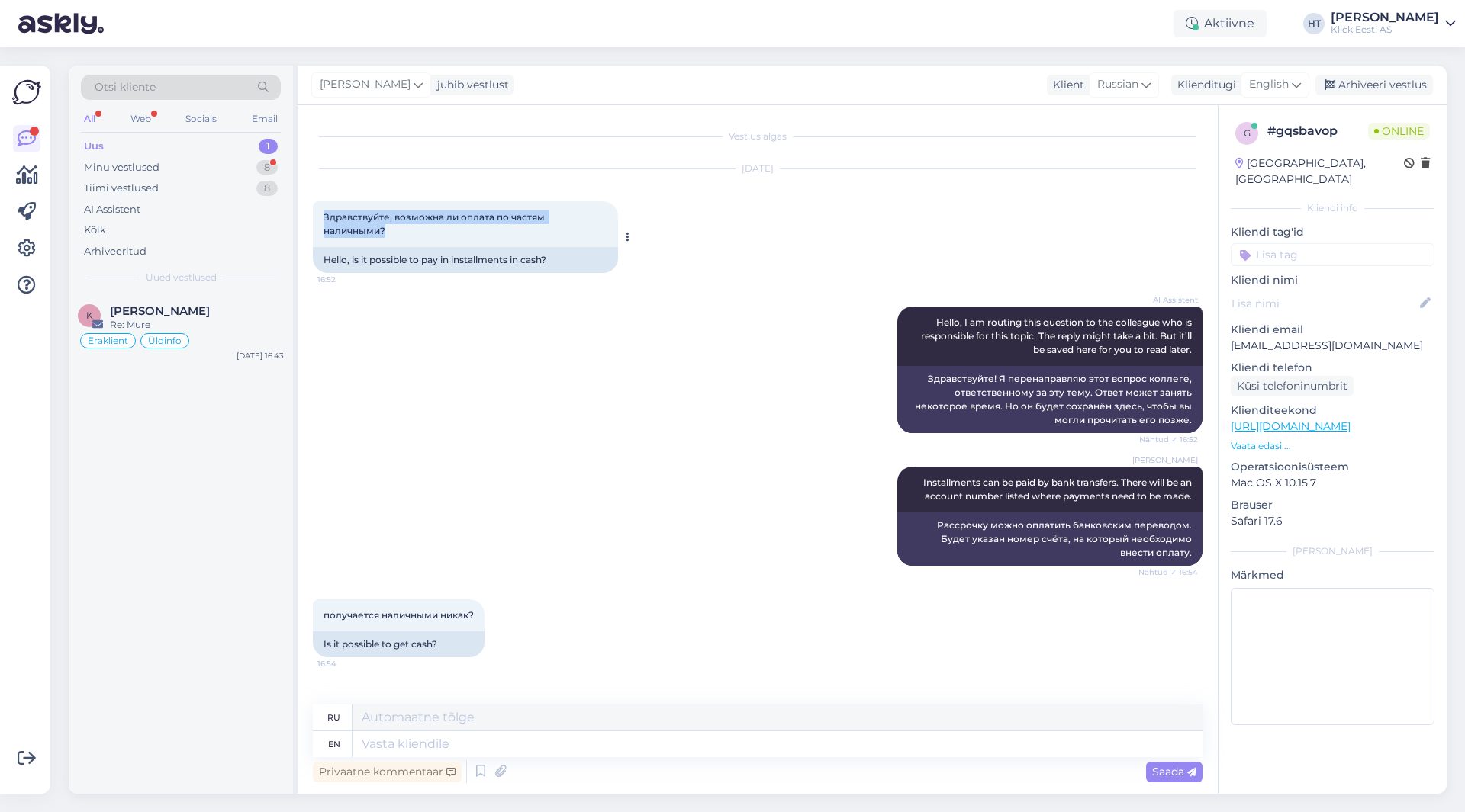
click at [316, 204] on div "Здравствуйте, возможна ли оплата по частям наличными? 16:52" at bounding box center [465, 224] width 306 height 46
click at [323, 214] on span "Здравствуйте, возможна ли оплата по частям наличными?" at bounding box center [435, 224] width 224 height 25
drag, startPoint x: 323, startPoint y: 214, endPoint x: 395, endPoint y: 229, distance: 73.5
click at [395, 229] on div "Здравствуйте, возможна ли оплата по частям наличными? 16:52" at bounding box center [465, 224] width 306 height 46
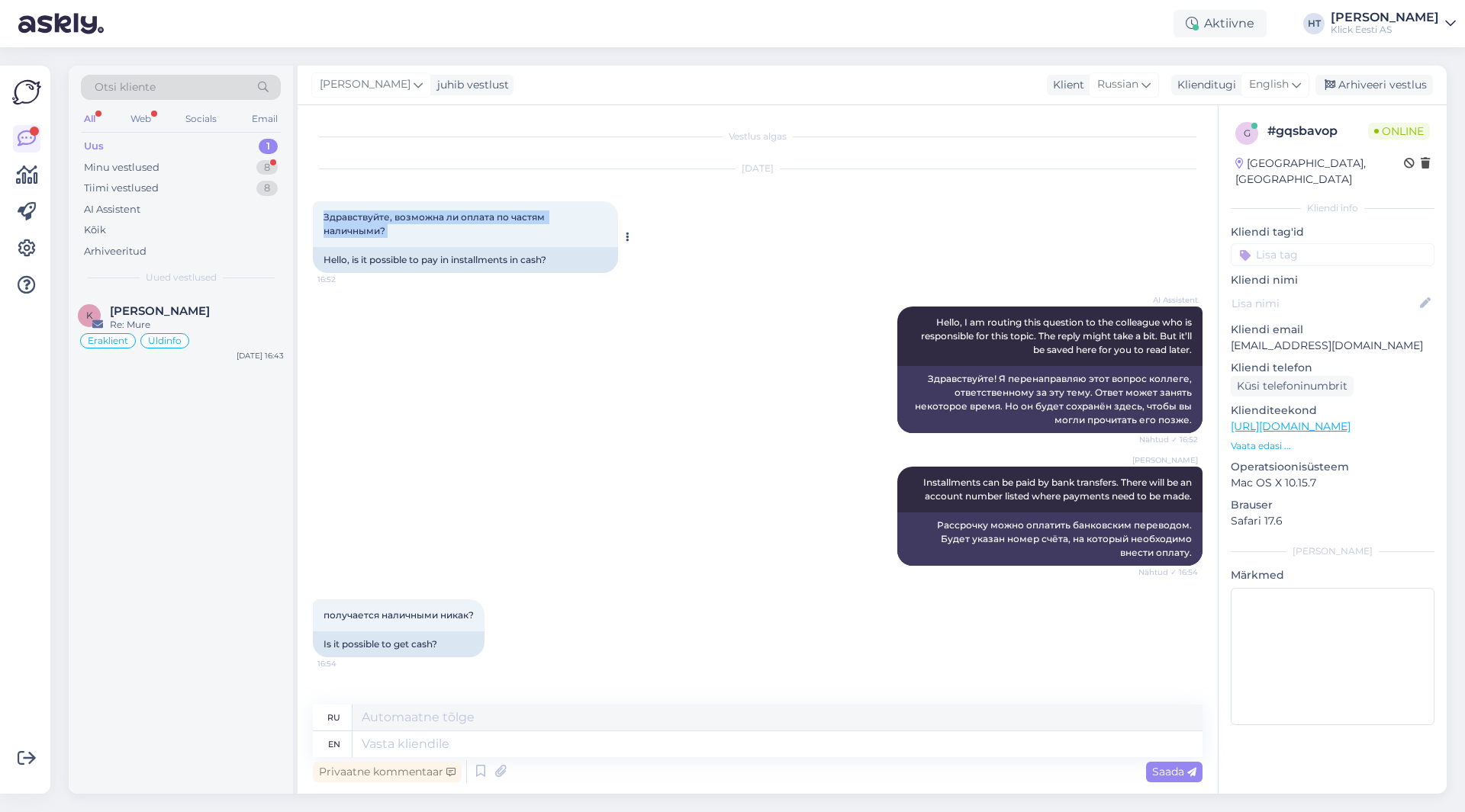
drag, startPoint x: 395, startPoint y: 229, endPoint x: 325, endPoint y: 214, distance: 71.6
click at [325, 214] on div "Здравствуйте, возможна ли оплата по частям наличными? 16:52" at bounding box center [465, 224] width 306 height 46
click at [324, 214] on span "Здравствуйте, возможна ли оплата по частям наличными?" at bounding box center [435, 224] width 224 height 25
drag, startPoint x: 324, startPoint y: 214, endPoint x: 401, endPoint y: 228, distance: 78.3
click at [401, 228] on div "Здравствуйте, возможна ли оплата по частям наличными? 16:52" at bounding box center [465, 224] width 306 height 46
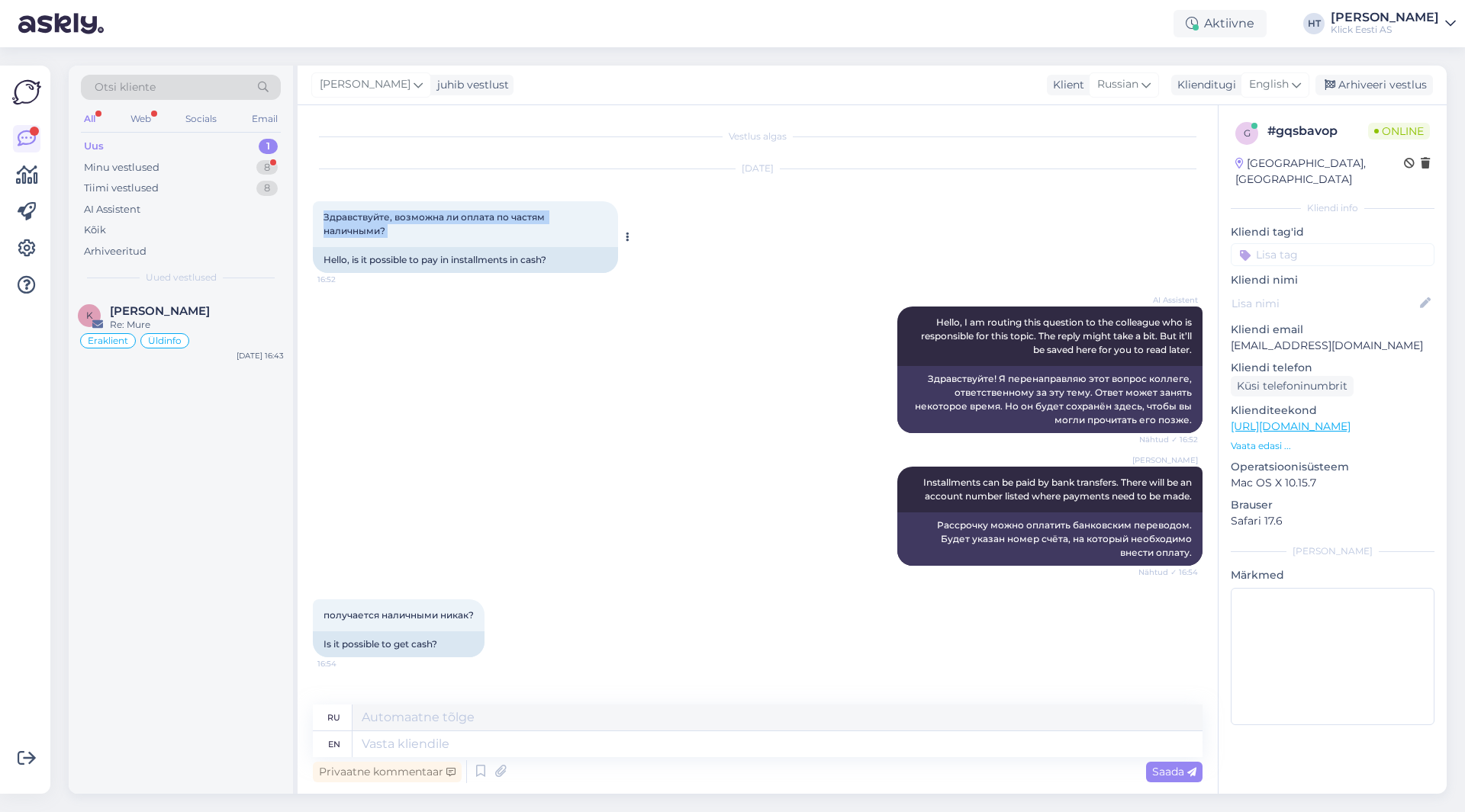
click at [401, 228] on div "Здравствуйте, возможна ли оплата по частям наличными? 16:52" at bounding box center [465, 224] width 306 height 46
drag, startPoint x: 400, startPoint y: 232, endPoint x: 323, endPoint y: 217, distance: 78.4
click at [323, 217] on div "Здравствуйте, возможна ли оплата по частям наличными? 16:52" at bounding box center [465, 224] width 306 height 46
click at [323, 217] on span "Здравствуйте, возможна ли оплата по частям наличными?" at bounding box center [435, 224] width 224 height 25
drag, startPoint x: 323, startPoint y: 217, endPoint x: 443, endPoint y: 239, distance: 122.0
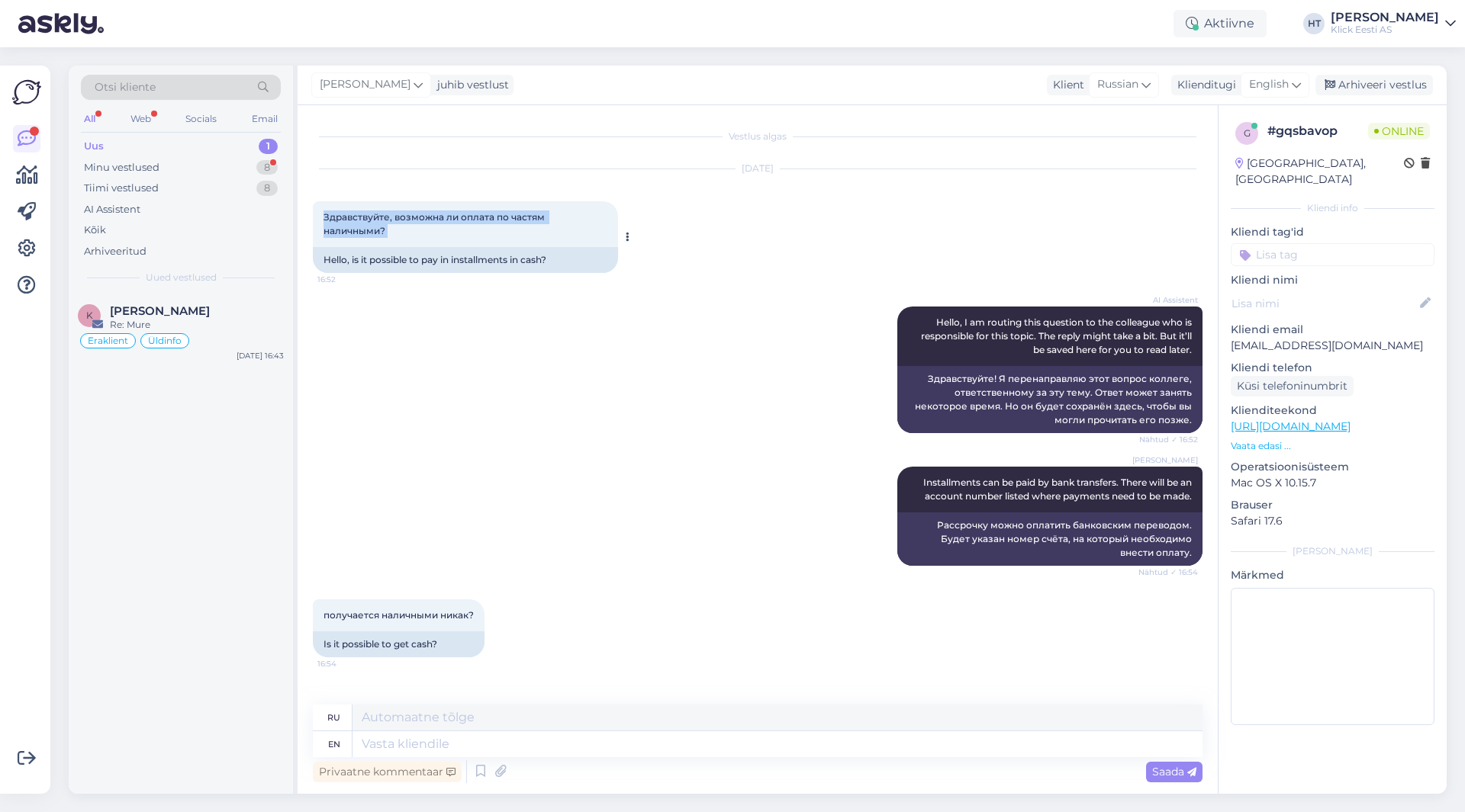
click at [443, 239] on div "Здравствуйте, возможна ли оплата по частям наличными? 16:52" at bounding box center [465, 224] width 306 height 46
click at [444, 239] on div "Здравствуйте, возможна ли оплата по частям наличными? 16:52" at bounding box center [465, 224] width 306 height 46
drag, startPoint x: 489, startPoint y: 228, endPoint x: 324, endPoint y: 218, distance: 165.3
click at [324, 218] on div "Здравствуйте, возможна ли оплата по частям наличными? 16:52" at bounding box center [465, 224] width 306 height 46
click at [324, 218] on span "Здравствуйте, возможна ли оплата по частям наличными?" at bounding box center [435, 224] width 224 height 25
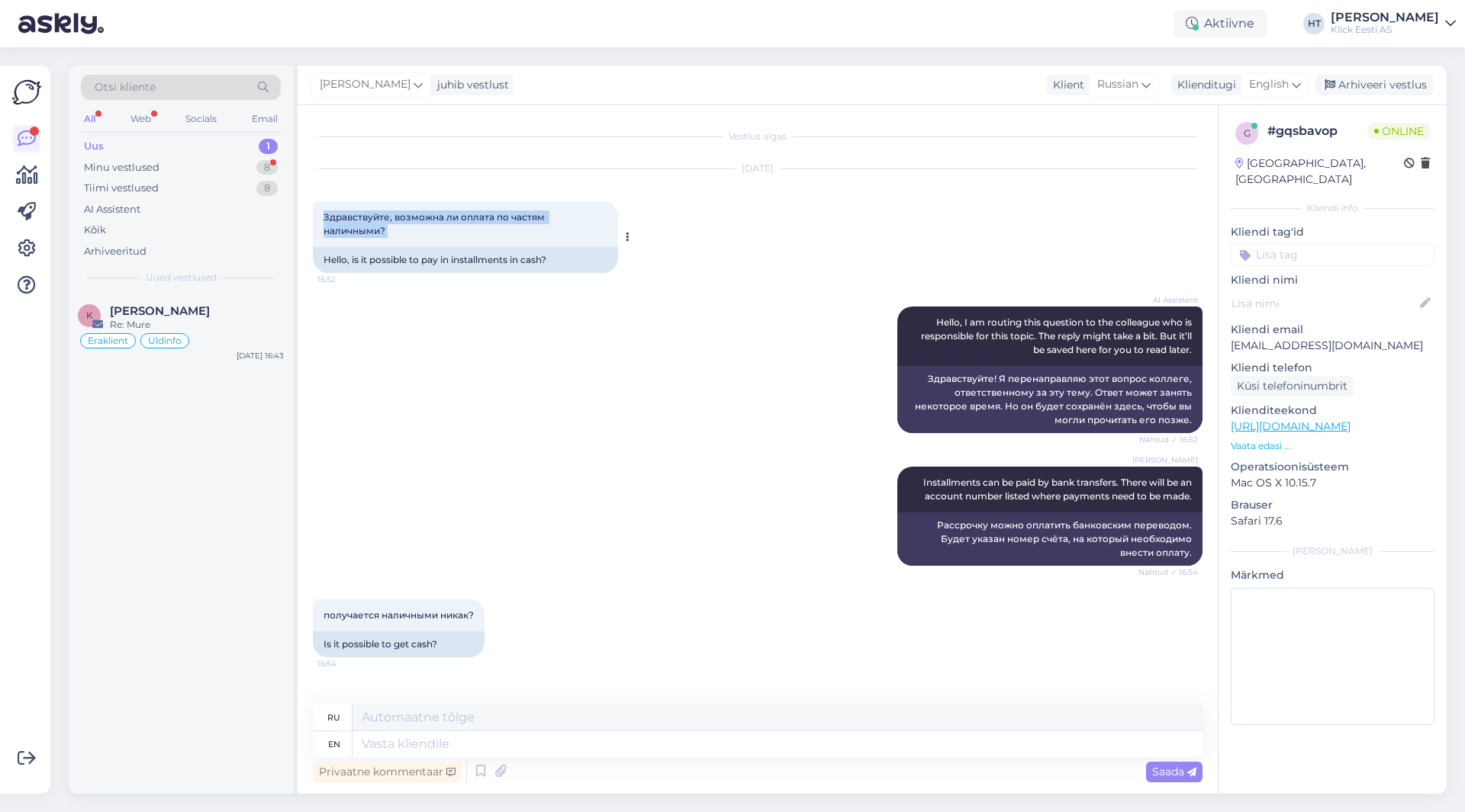
drag, startPoint x: 324, startPoint y: 218, endPoint x: 445, endPoint y: 236, distance: 122.3
click at [445, 236] on div "Здравствуйте, возможна ли оплата по частям наличными? 16:52" at bounding box center [465, 224] width 306 height 46
click at [446, 236] on div "Здравствуйте, возможна ли оплата по частям наличными? 16:52" at bounding box center [465, 224] width 306 height 46
drag, startPoint x: 446, startPoint y: 236, endPoint x: 325, endPoint y: 214, distance: 123.0
click at [325, 214] on div "Здравствуйте, возможна ли оплата по частям наличными? 16:52" at bounding box center [465, 224] width 306 height 46
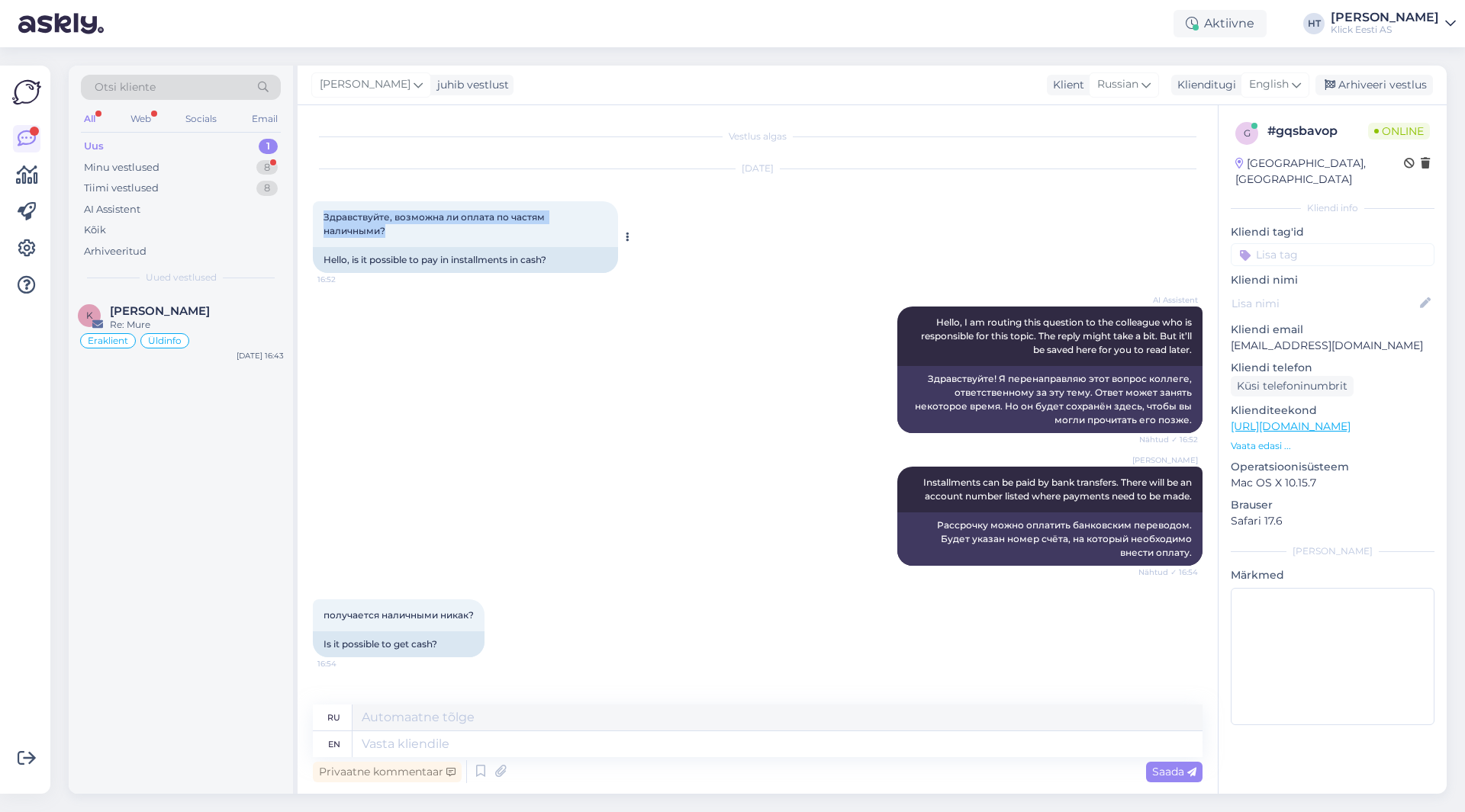
click at [325, 214] on span "Здравствуйте, возможна ли оплата по частям наличными?" at bounding box center [435, 224] width 224 height 25
drag, startPoint x: 325, startPoint y: 214, endPoint x: 459, endPoint y: 233, distance: 135.3
click at [459, 233] on div "Здравствуйте, возможна ли оплата по частям наличными? 16:52" at bounding box center [465, 224] width 306 height 46
click at [272, 175] on div "Minu vestlused 8" at bounding box center [180, 168] width 200 height 22
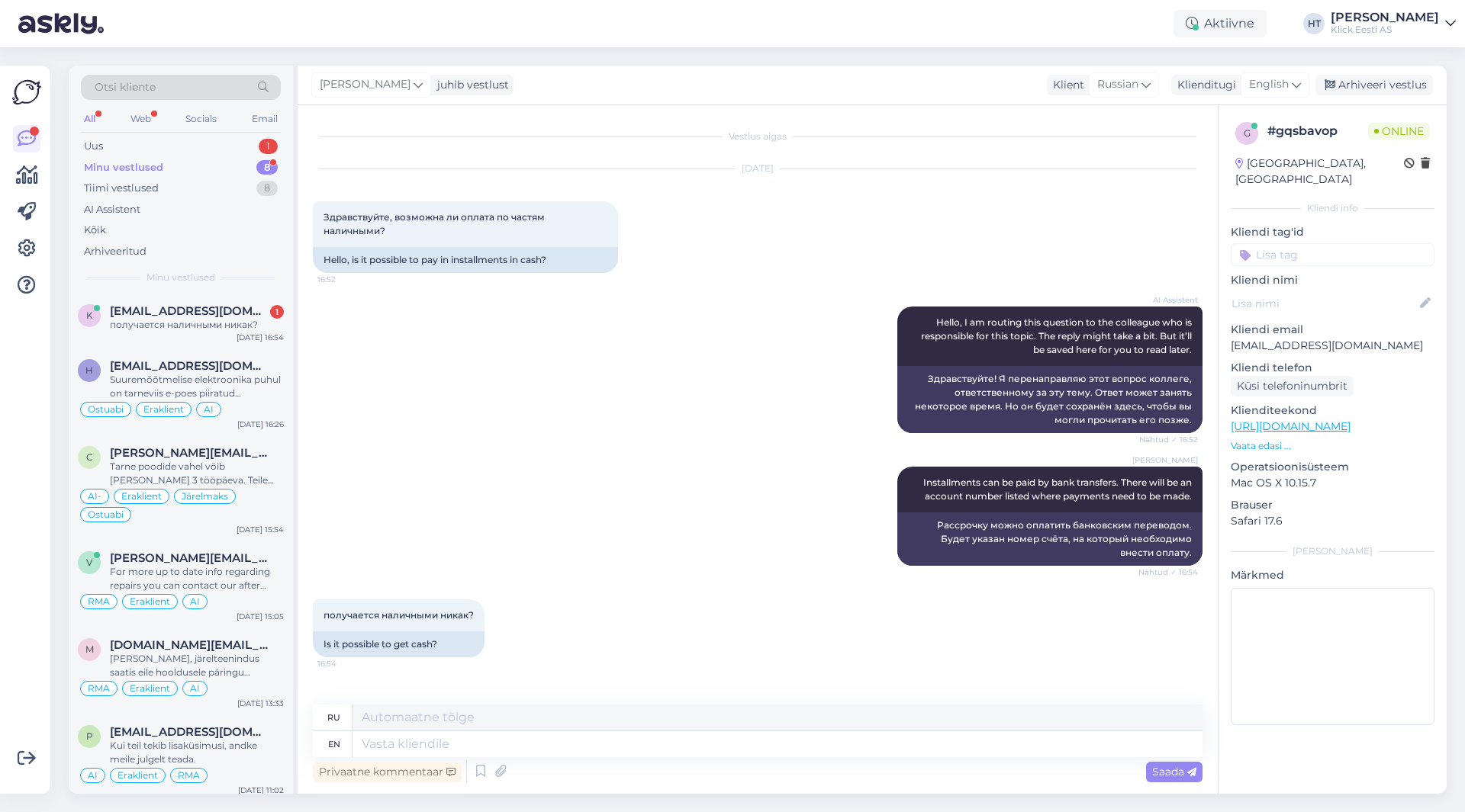
click at [539, 347] on div "AI Assistent Hello, I am routing this question to the colleague who is responsi…" at bounding box center [758, 370] width 890 height 160
click at [772, 399] on div "AI Assistent Hello, I am routing this question to the colleague who is responsi…" at bounding box center [758, 370] width 890 height 160
click at [353, 228] on span "Здравствуйте, возможна ли оплата по частям наличными?" at bounding box center [435, 224] width 224 height 25
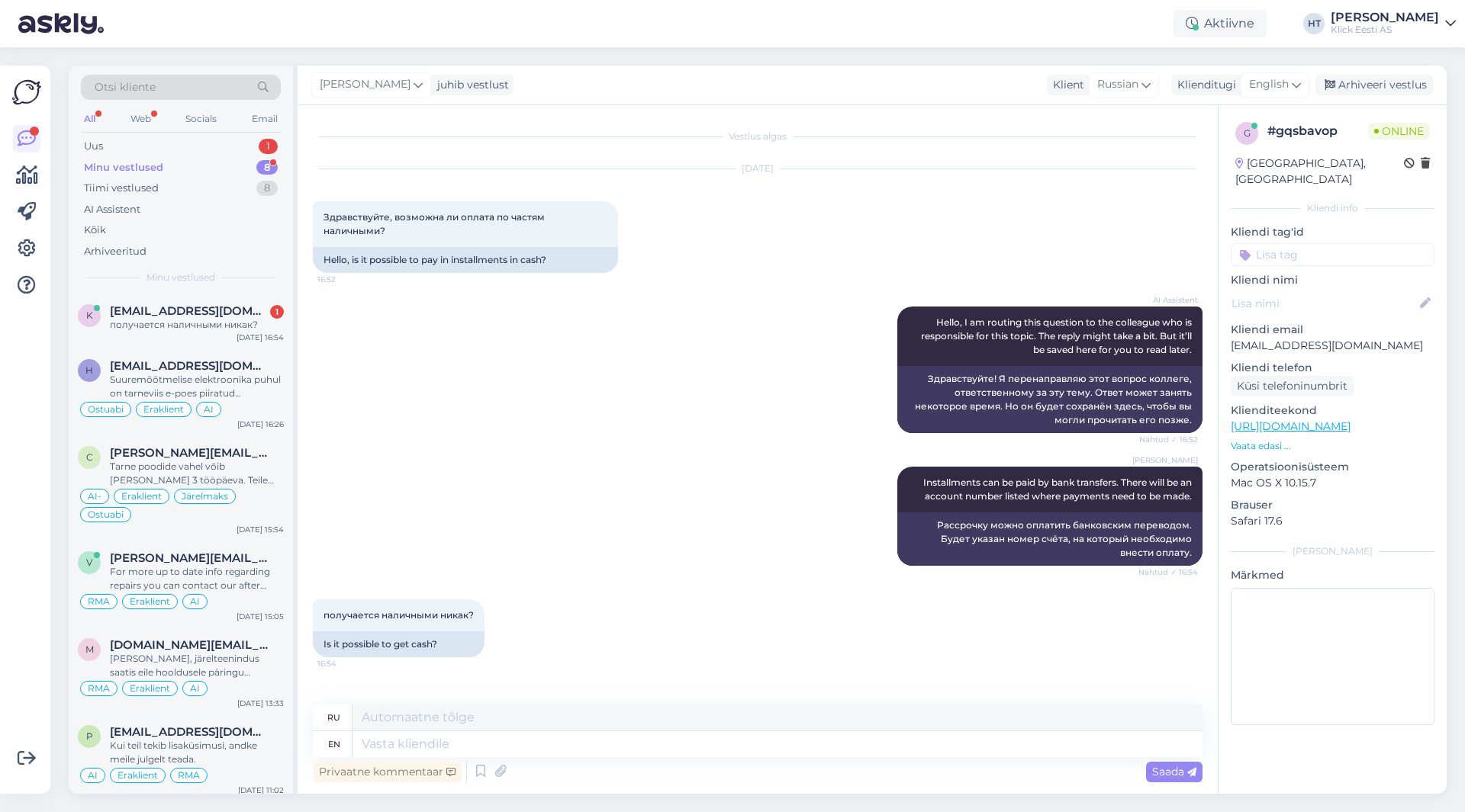
click at [853, 224] on div "[DATE] Здравствуйте, возможна ли оплата по частям наличными? 16:52 Hello, is it…" at bounding box center [758, 220] width 890 height 137
drag, startPoint x: 912, startPoint y: 525, endPoint x: 1193, endPoint y: 554, distance: 282.5
click at [1193, 554] on div "Рассрочку можно оплатить банковским переводом. Будет указан номер счёта, на кот…" at bounding box center [1050, 539] width 306 height 54
click at [791, 505] on div "[PERSON_NAME] Installments can be paid by bank transfers. There will be an acco…" at bounding box center [758, 516] width 890 height 133
click at [609, 521] on div "[PERSON_NAME] Installments can be paid by bank transfers. There will be an acco…" at bounding box center [758, 516] width 890 height 133
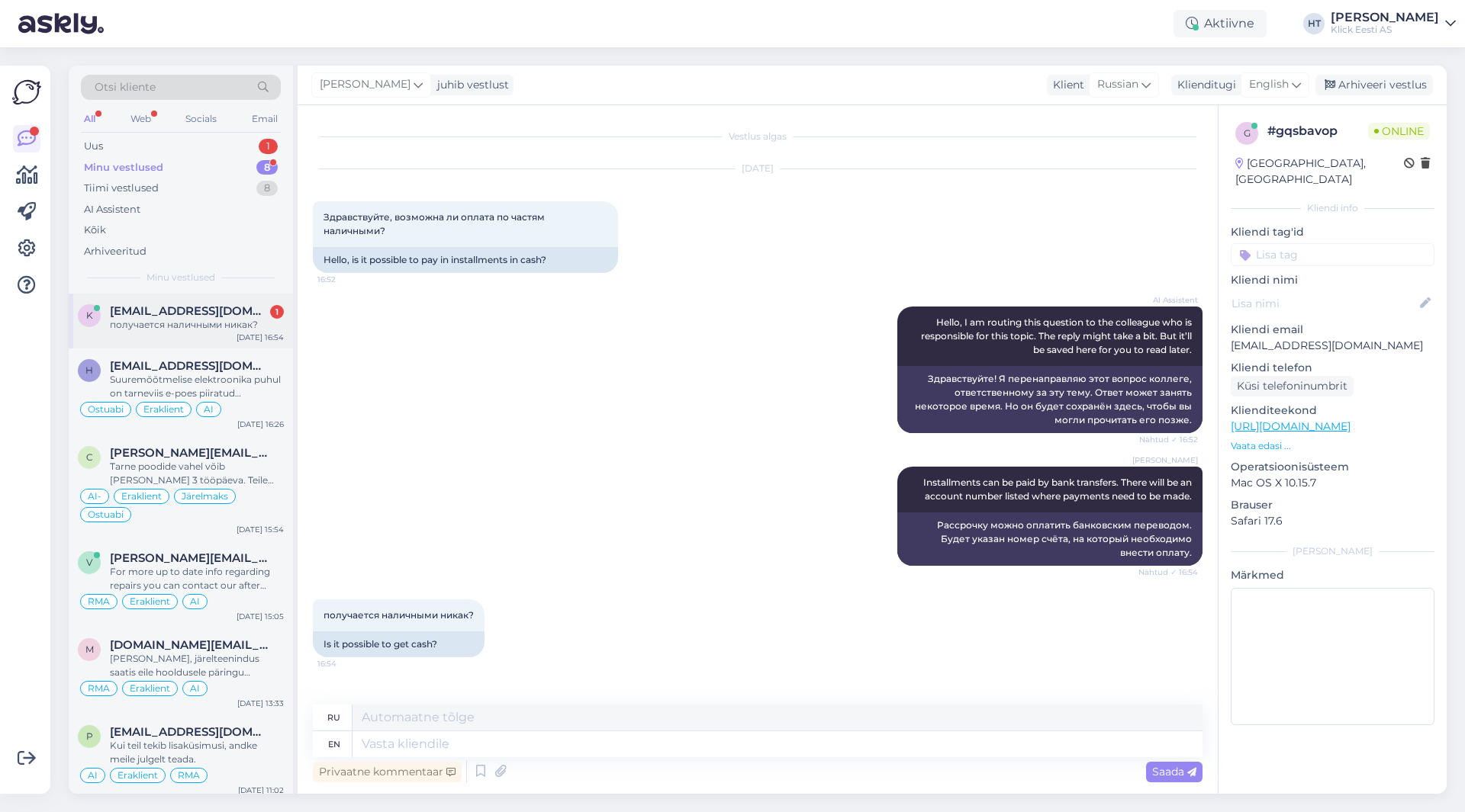
click at [245, 326] on div "получается наличными никак?" at bounding box center [196, 325] width 174 height 14
click at [467, 362] on div "AI Assistent Hello, I am routing this question to the colleague who is responsi…" at bounding box center [758, 370] width 890 height 160
click at [233, 145] on div "Uus 1" at bounding box center [180, 146] width 200 height 22
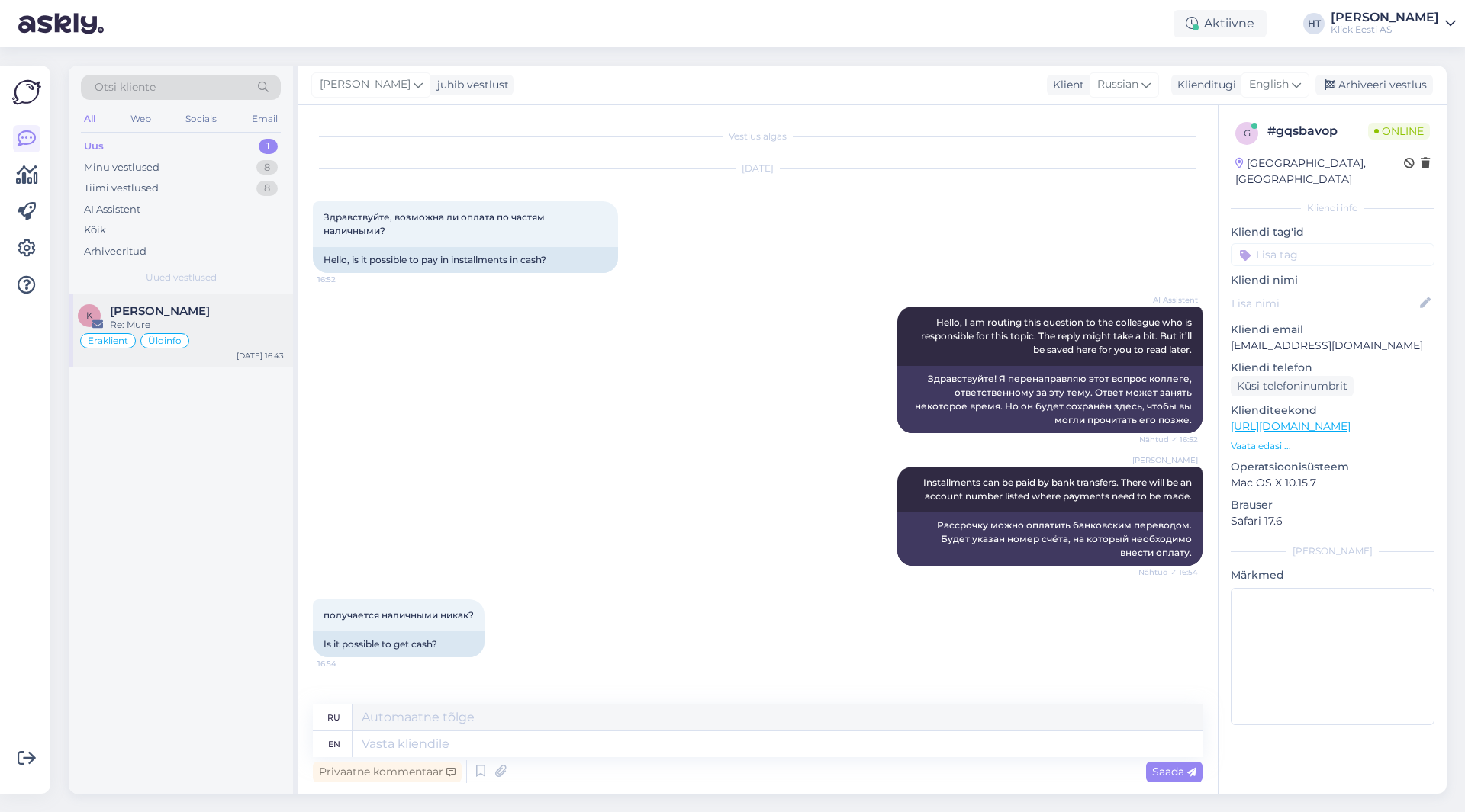
click at [265, 299] on div "K [PERSON_NAME] Re: [PERSON_NAME] Eraklient Üldinfo [DATE] 16:43" at bounding box center [181, 329] width 225 height 73
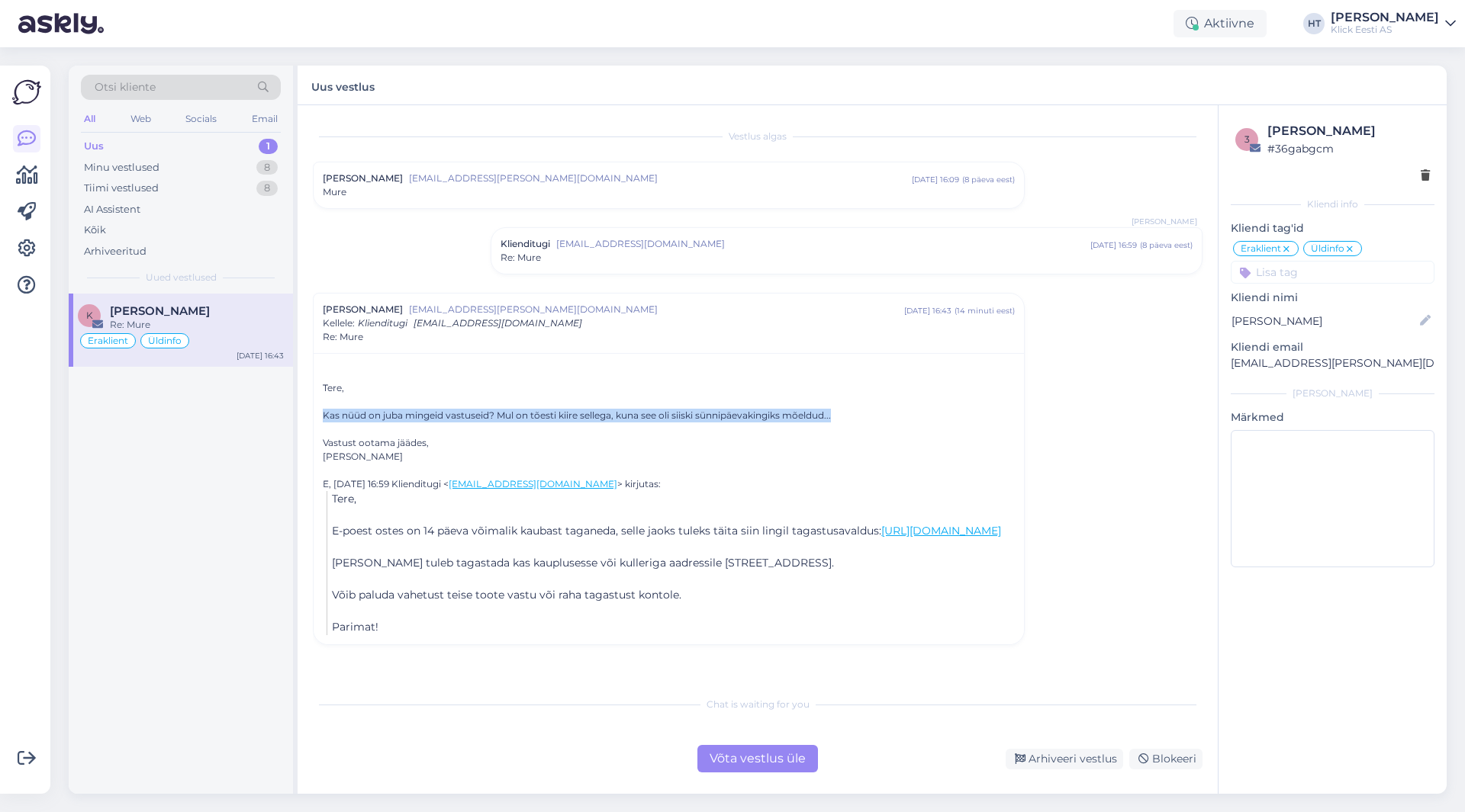
drag, startPoint x: 848, startPoint y: 419, endPoint x: 323, endPoint y: 415, distance: 525.0
click at [323, 415] on div "Kas nüüd on juba mingeid vastuseid? Mul on tõesti kiire sellega, kuna see oli s…" at bounding box center [669, 415] width 692 height 14
drag, startPoint x: 323, startPoint y: 414, endPoint x: 836, endPoint y: 418, distance: 513.0
click at [836, 418] on div "Kas nüüd on juba mingeid vastuseid? Mul on tõesti kiire sellega, kuna see oli s…" at bounding box center [669, 415] width 692 height 14
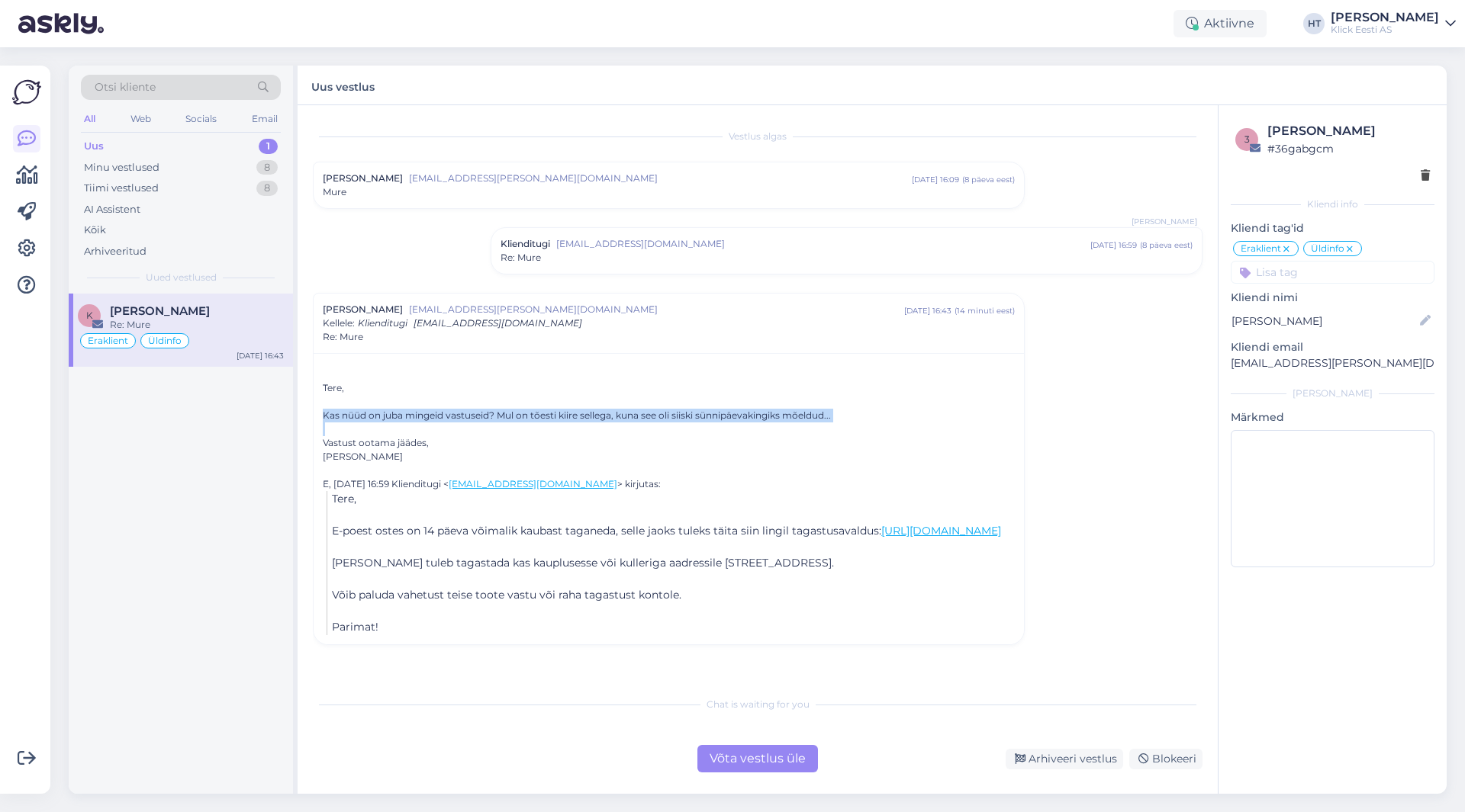
click at [836, 418] on div "Kas nüüd on juba mingeid vastuseid? Mul on tõesti kiire sellega, kuna see oli s…" at bounding box center [669, 415] width 692 height 14
drag, startPoint x: 836, startPoint y: 418, endPoint x: 327, endPoint y: 416, distance: 509.0
click at [327, 416] on div "Kas nüüd on juba mingeid vastuseid? Mul on tõesti kiire sellega, kuna see oli s…" at bounding box center [669, 415] width 692 height 14
click at [323, 416] on div "Kas nüüd on juba mingeid vastuseid? Mul on tõesti kiire sellega, kuna see oli s…" at bounding box center [669, 415] width 692 height 14
drag, startPoint x: 323, startPoint y: 416, endPoint x: 850, endPoint y: 416, distance: 527.0
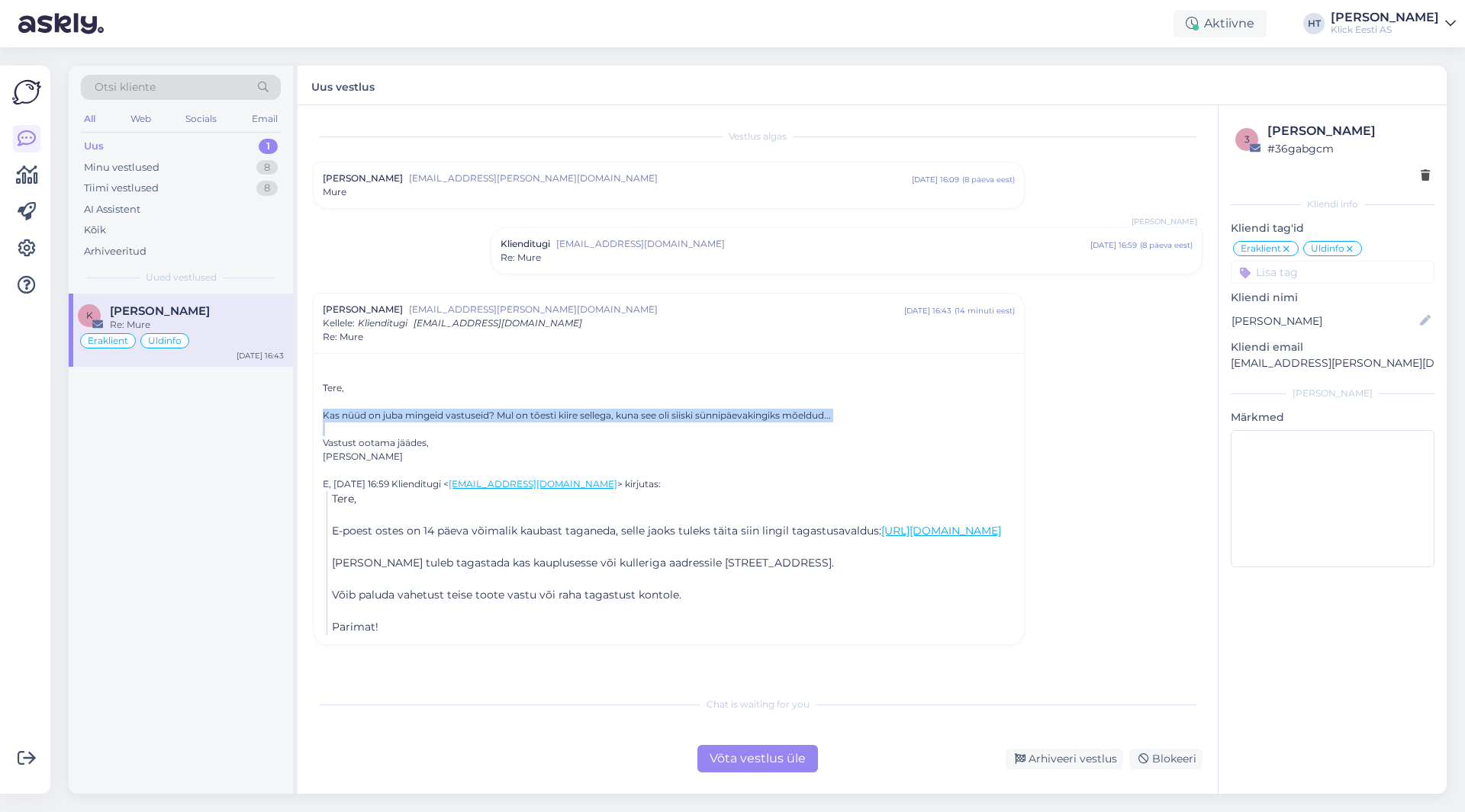
click at [850, 416] on div "Kas nüüd on juba mingeid vastuseid? Mul on tõesti kiire sellega, kuna see oli s…" at bounding box center [669, 415] width 692 height 14
drag, startPoint x: 850, startPoint y: 416, endPoint x: 319, endPoint y: 411, distance: 531.0
click at [319, 411] on div "Tere, Kas nüüd on juba mingeid vastuseid? Mul on tõesti kiire sellega, kuna see…" at bounding box center [669, 499] width 710 height 292
click at [325, 413] on div "Kas nüüd on juba mingeid vastuseid? Mul on tõesti kiire sellega, kuna see oli s…" at bounding box center [669, 415] width 692 height 14
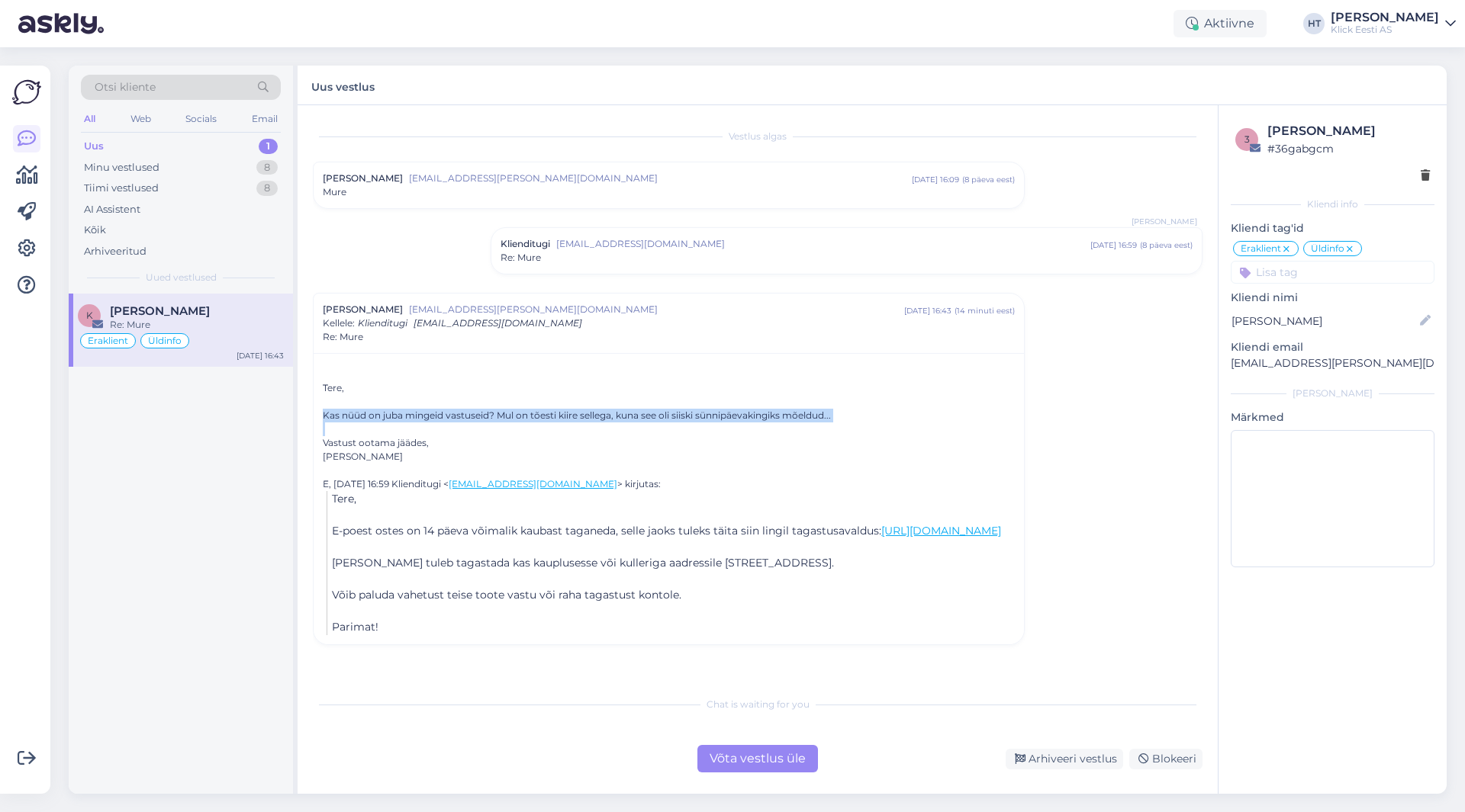
drag, startPoint x: 325, startPoint y: 413, endPoint x: 846, endPoint y: 418, distance: 521.0
click at [846, 418] on div "Kas nüüd on juba mingeid vastuseid? Mul on tõesti kiire sellega, kuna see oli s…" at bounding box center [669, 415] width 692 height 14
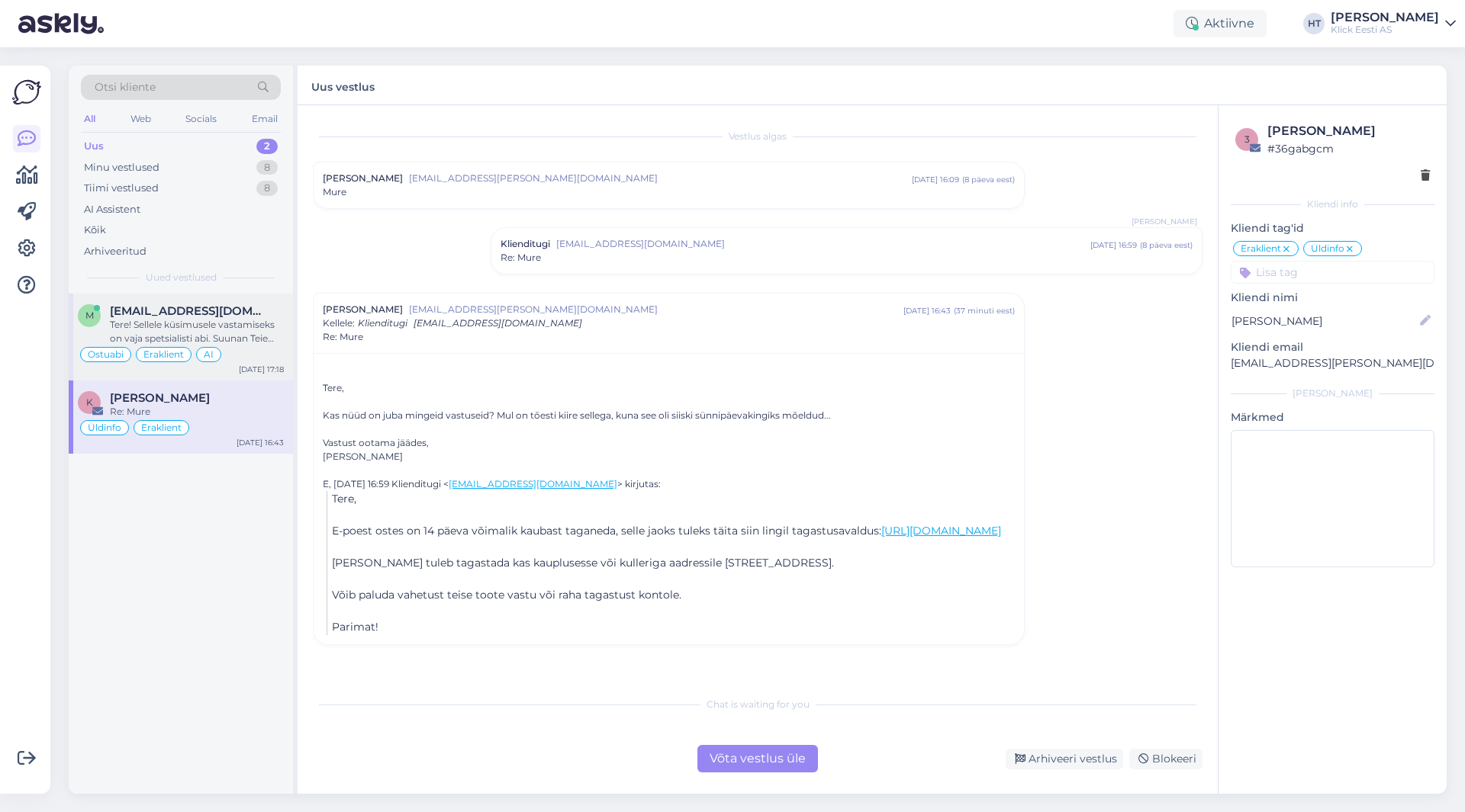
click at [245, 323] on div "Tere! Sellele küsimusele vastamiseks on vaja spetsialisti abi. Suunan Teie küsi…" at bounding box center [196, 332] width 174 height 27
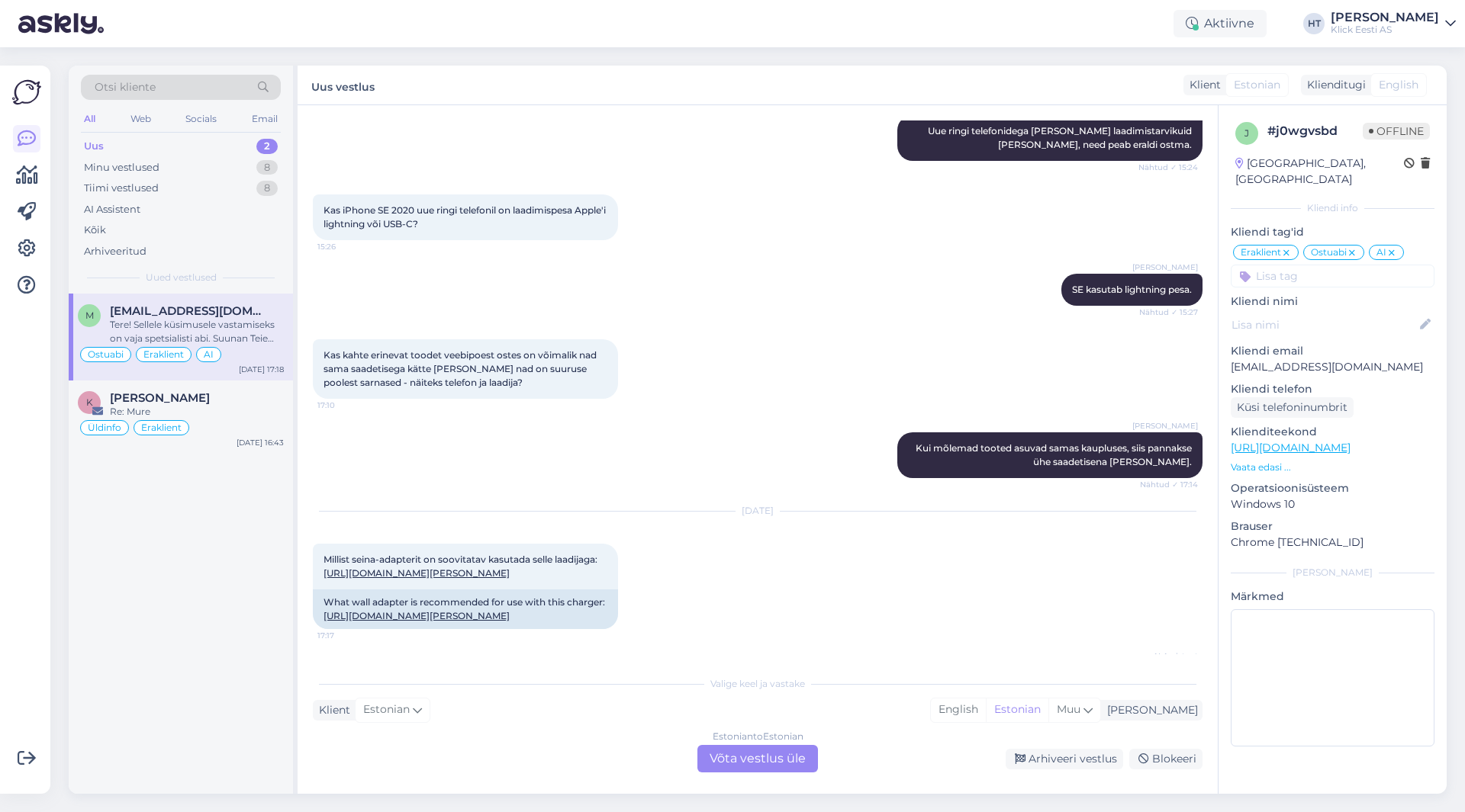
scroll to position [9772, 0]
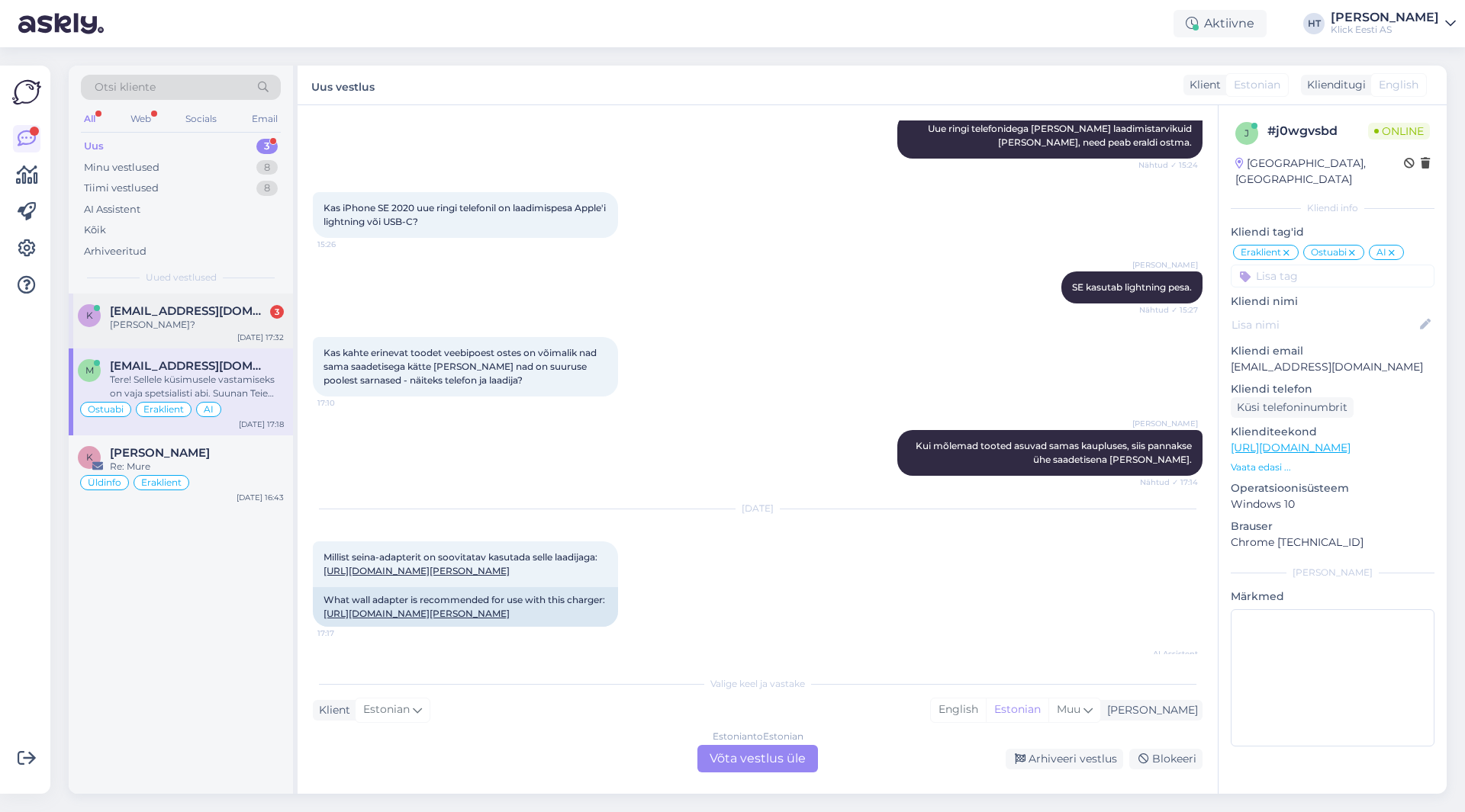
click at [224, 309] on span "[EMAIL_ADDRESS][DOMAIN_NAME]" at bounding box center [189, 311] width 159 height 14
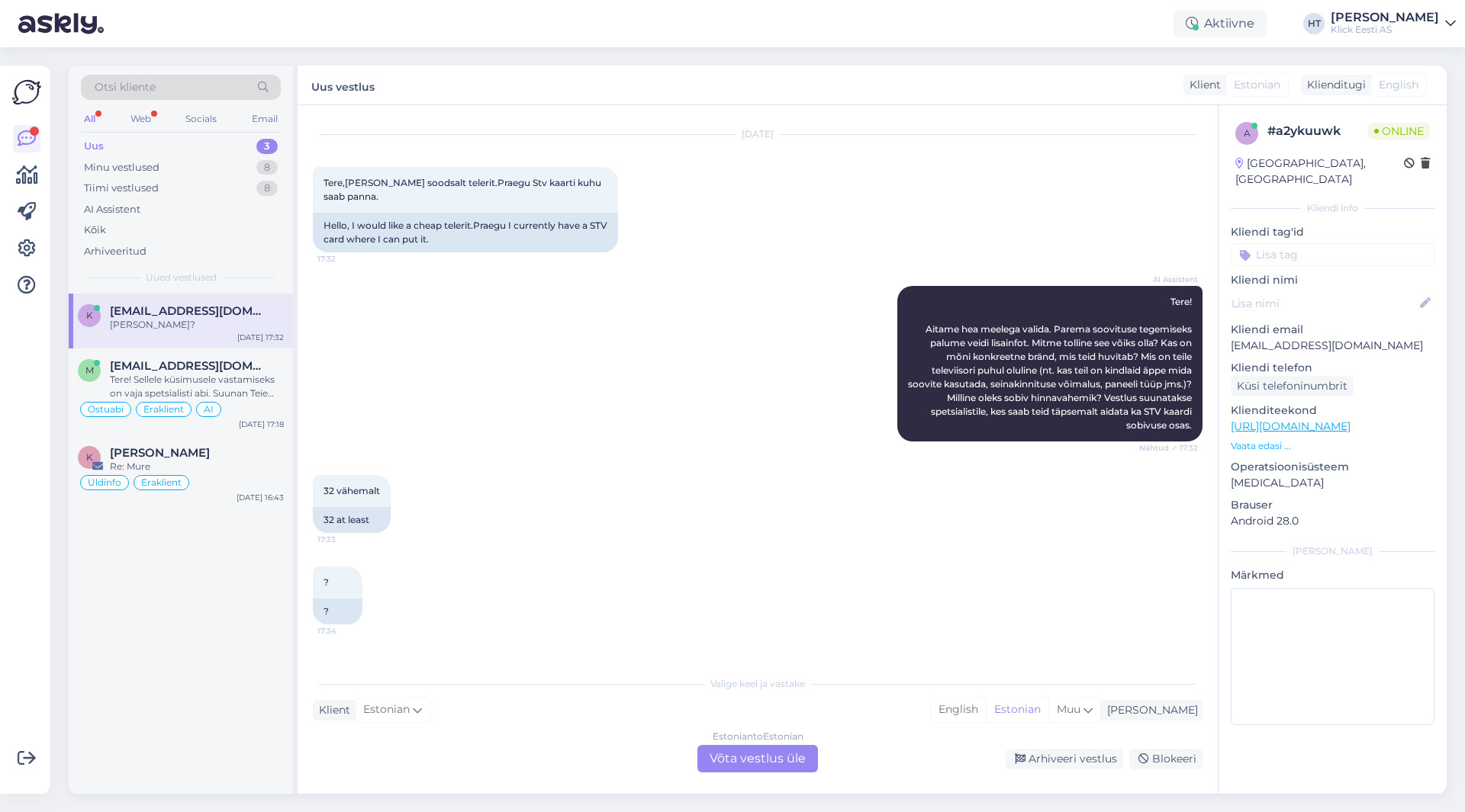
scroll to position [0, 0]
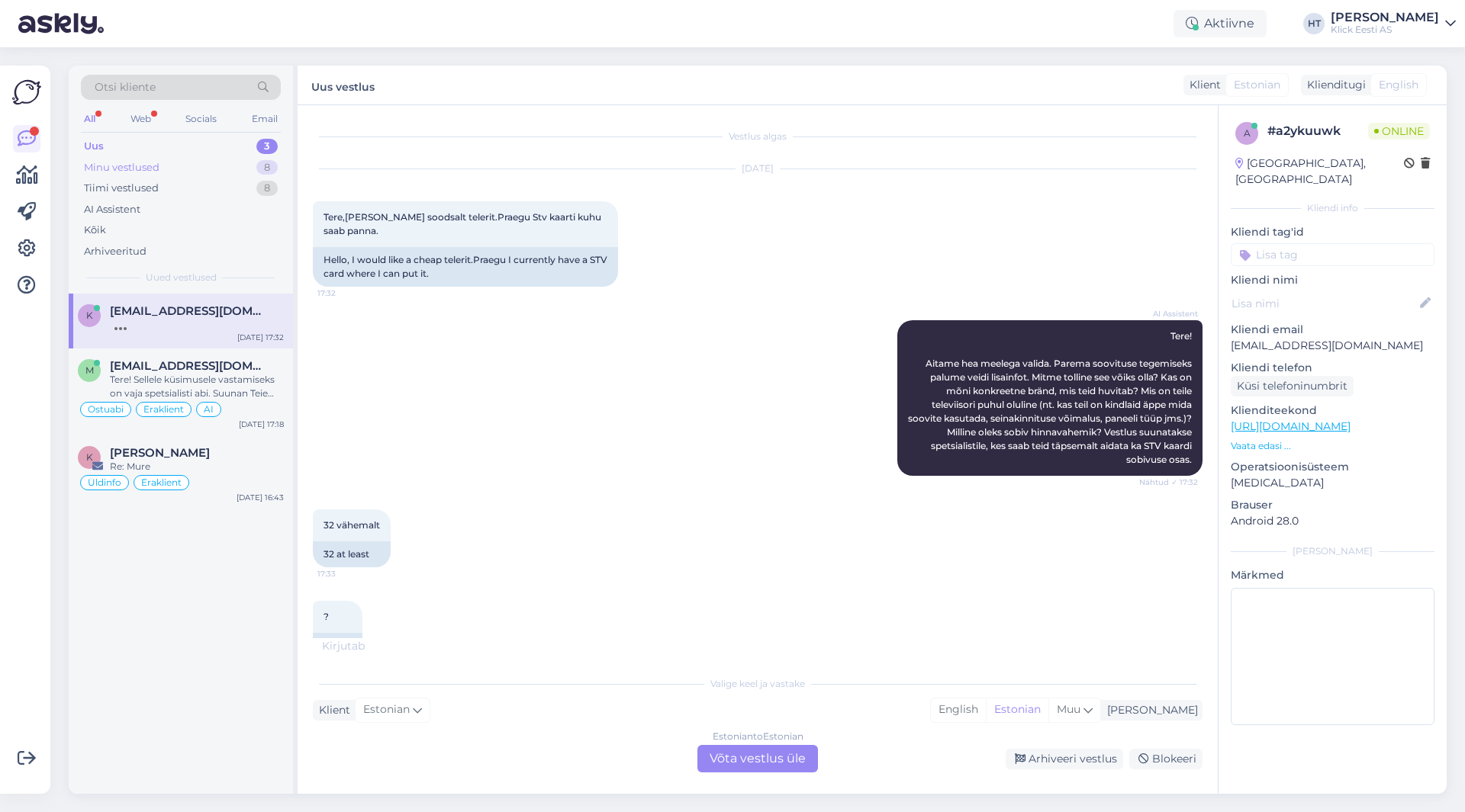
click at [236, 166] on div "Minu vestlused 8" at bounding box center [180, 168] width 200 height 22
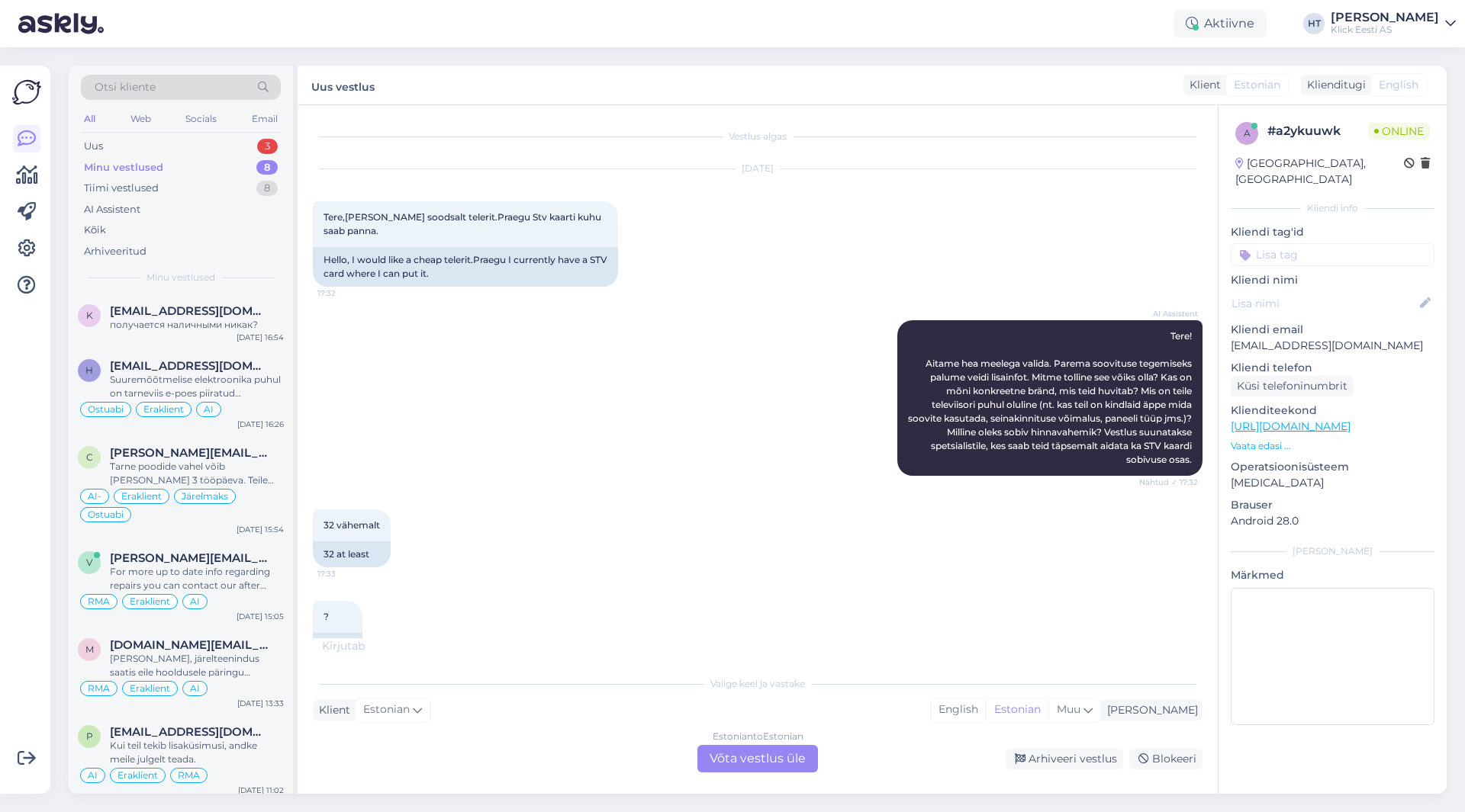
scroll to position [204, 0]
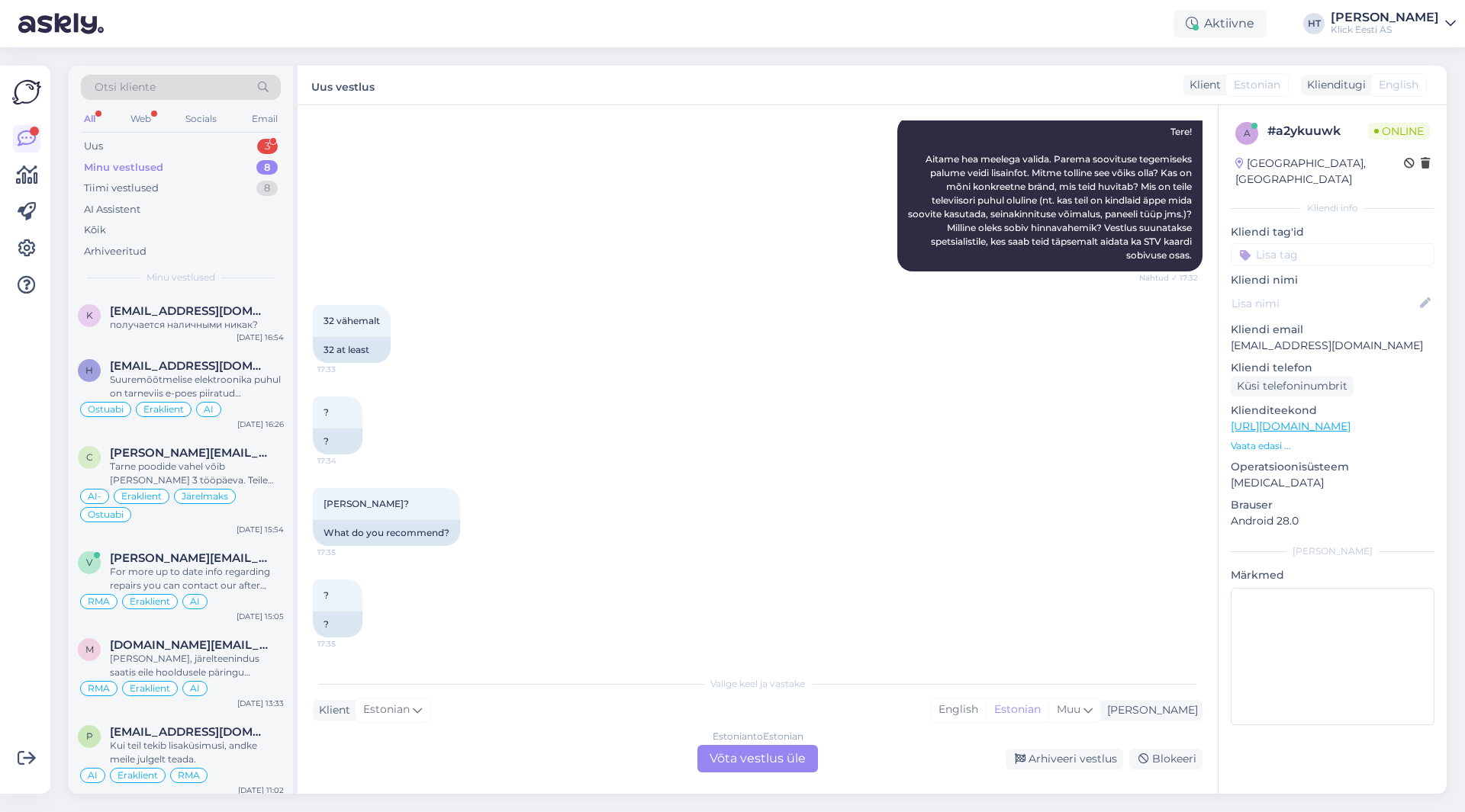
click at [669, 507] on div "[PERSON_NAME]? 17:35 What do you recommend?" at bounding box center [758, 517] width 890 height 91
click at [763, 749] on div "Estonian to Estonian Võta vestlus üle" at bounding box center [758, 759] width 120 height 27
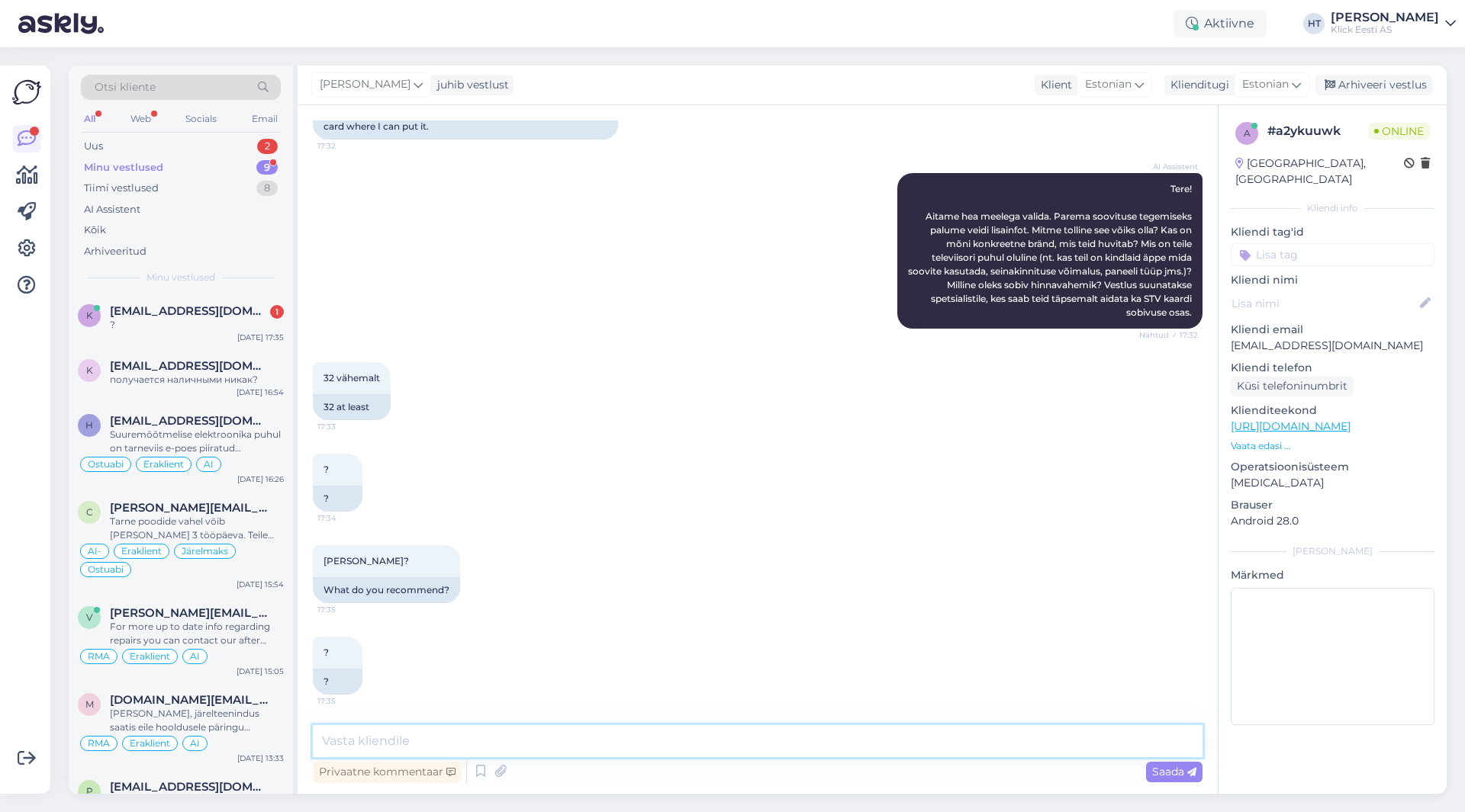
click at [756, 737] on textarea at bounding box center [758, 741] width 890 height 32
paste textarea "[URL][DOMAIN_NAME]"
type textarea "Kõige soodsam 32", millel on CI pesa olemas: [URL][DOMAIN_NAME]"
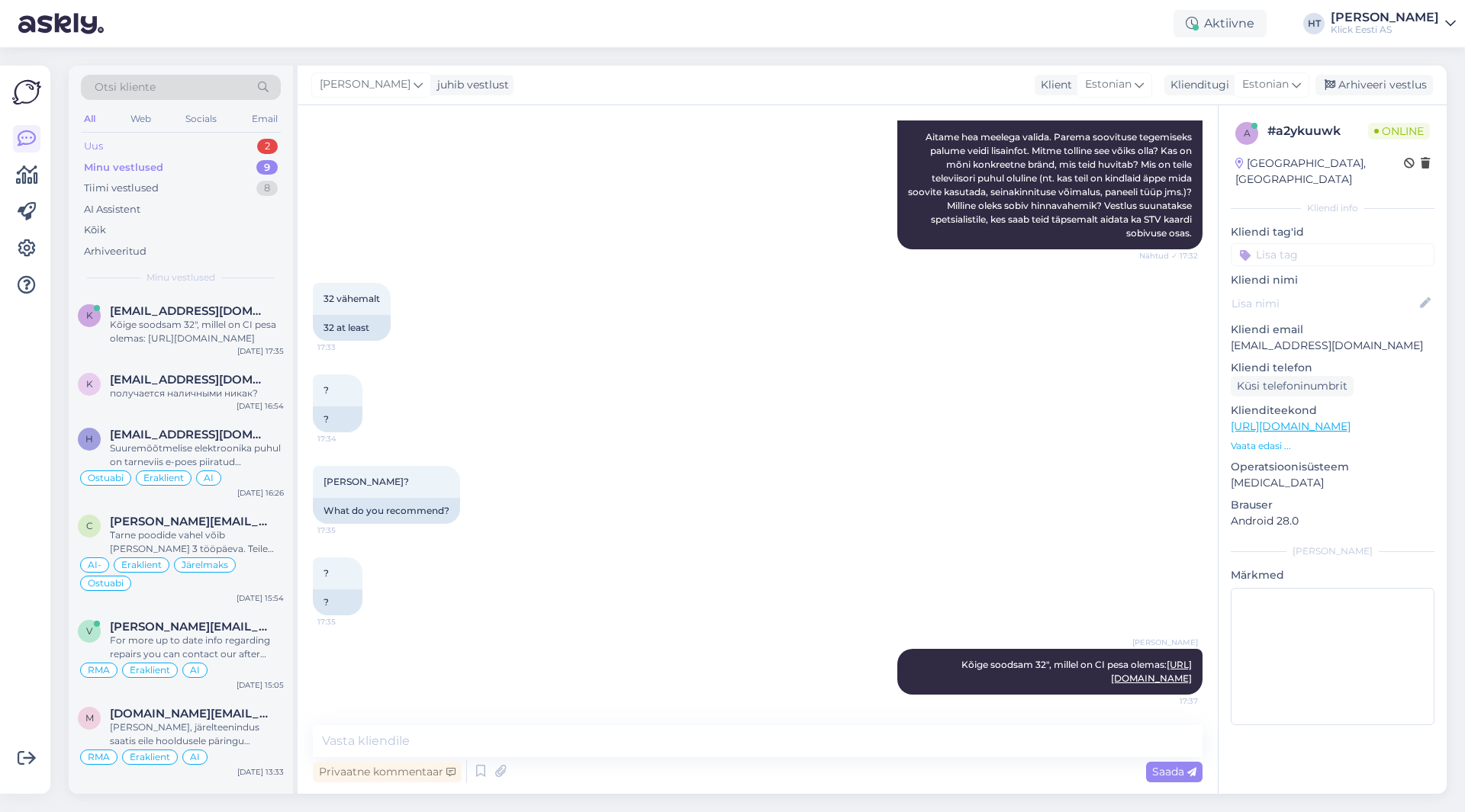
click at [187, 149] on div "Uus 2" at bounding box center [180, 146] width 200 height 22
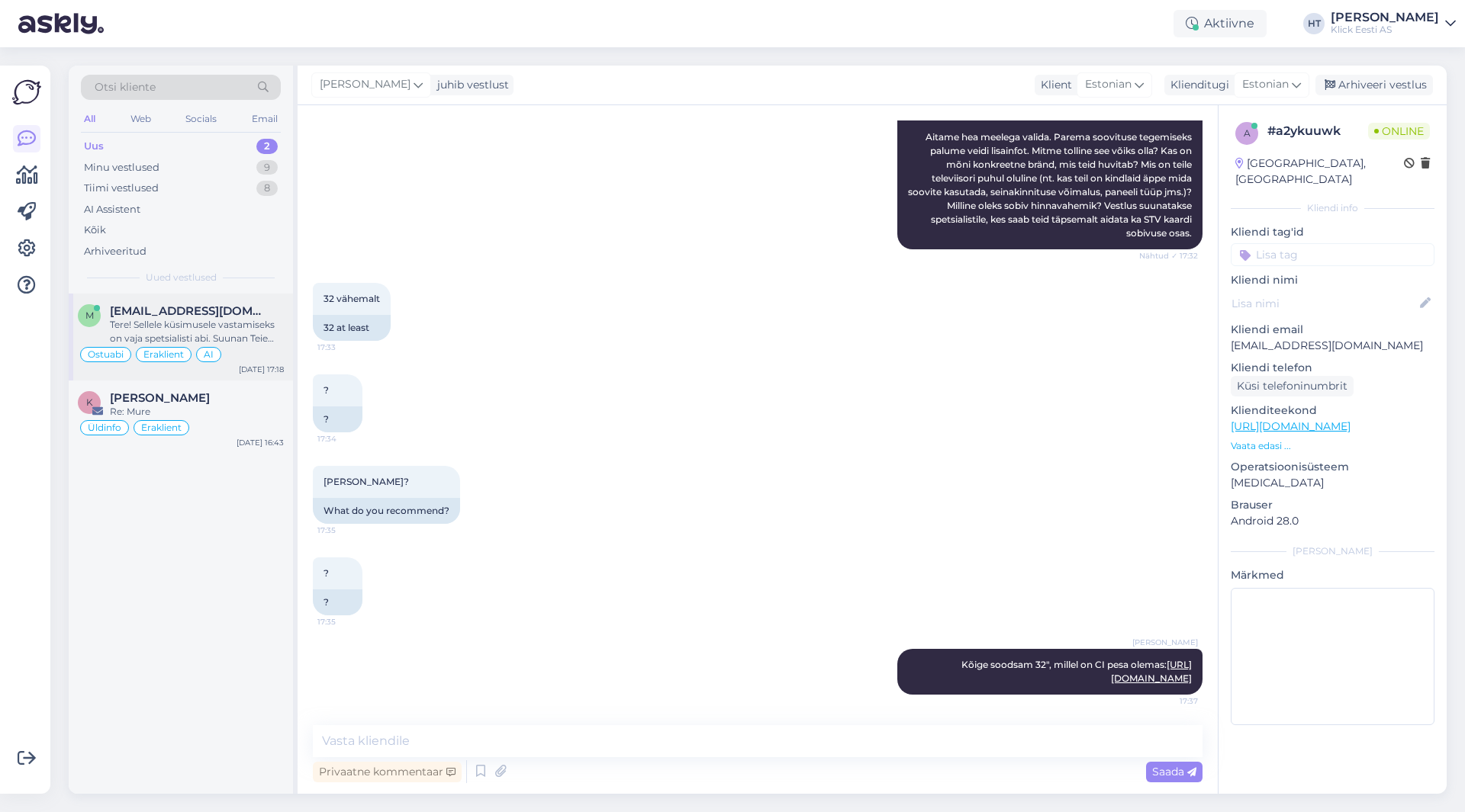
click at [238, 323] on div "Tere! Sellele küsimusele vastamiseks on vaja spetsialisti abi. Suunan Teie küsi…" at bounding box center [196, 332] width 174 height 27
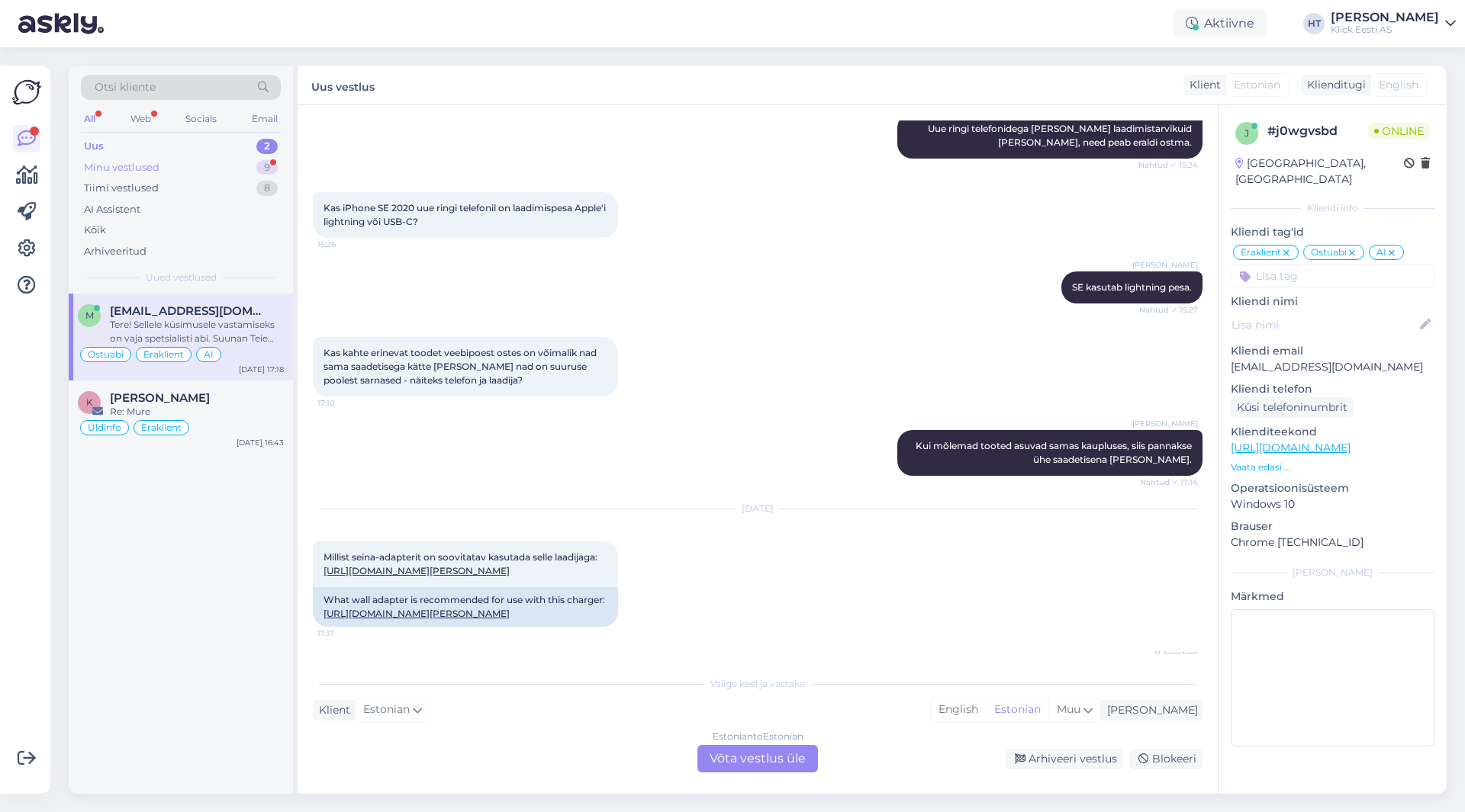
click at [197, 157] on div "Minu vestlused 9" at bounding box center [180, 168] width 200 height 22
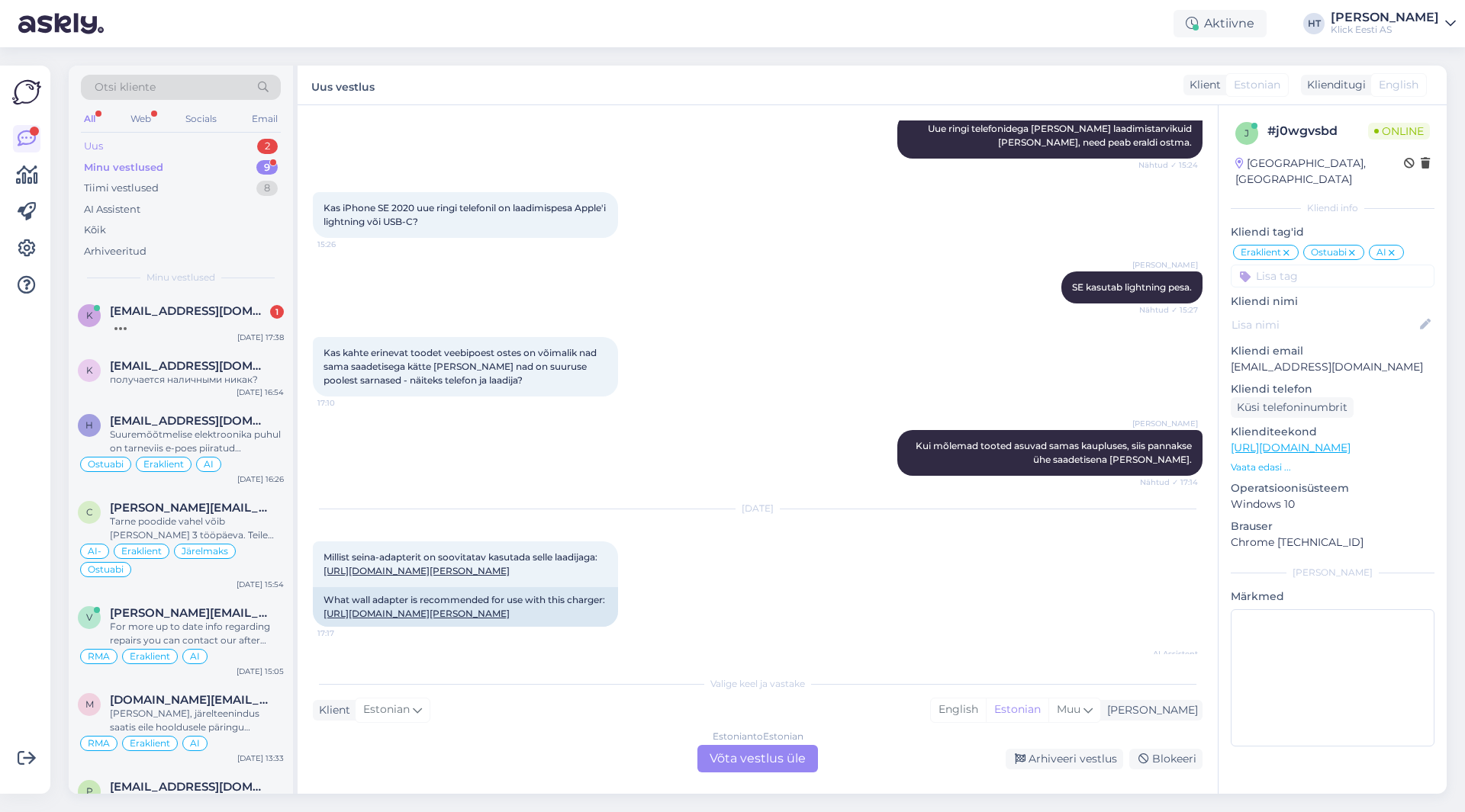
click at [246, 142] on div "Uus 2" at bounding box center [180, 146] width 200 height 22
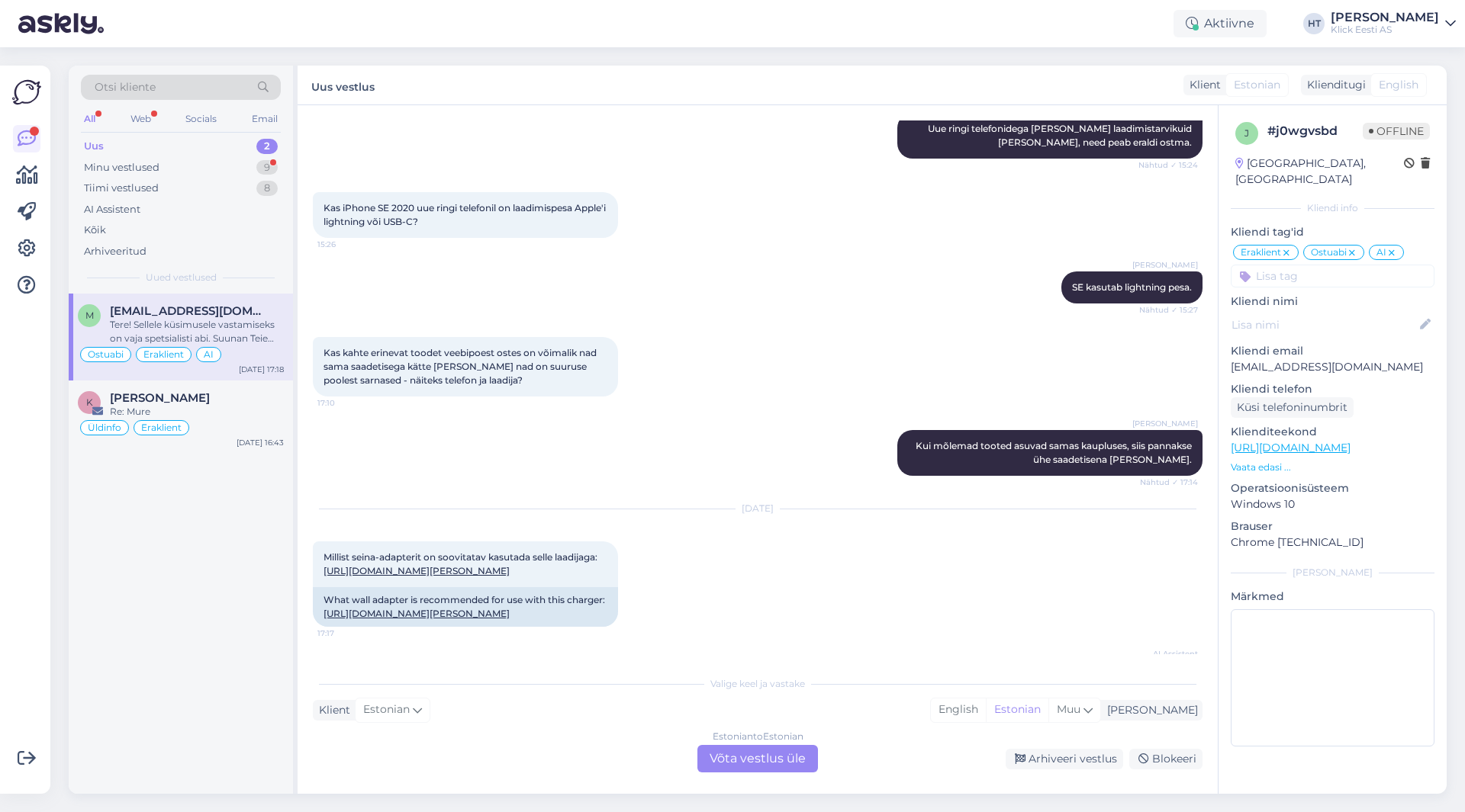
click at [241, 154] on div "Uus 2" at bounding box center [180, 146] width 200 height 22
click at [241, 162] on div "Minu vestlused 9" at bounding box center [180, 168] width 200 height 22
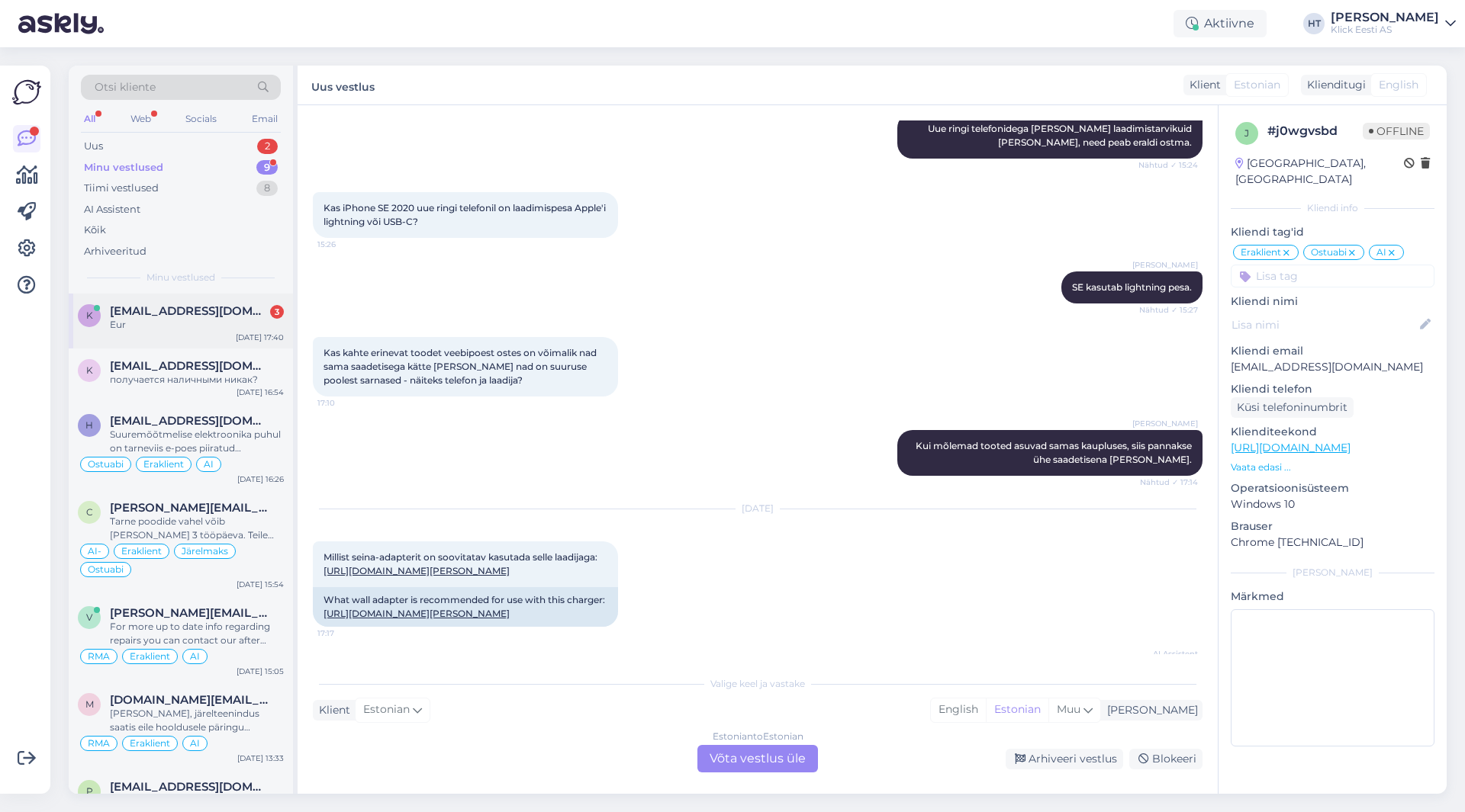
click at [254, 318] on div "Eur" at bounding box center [196, 325] width 174 height 14
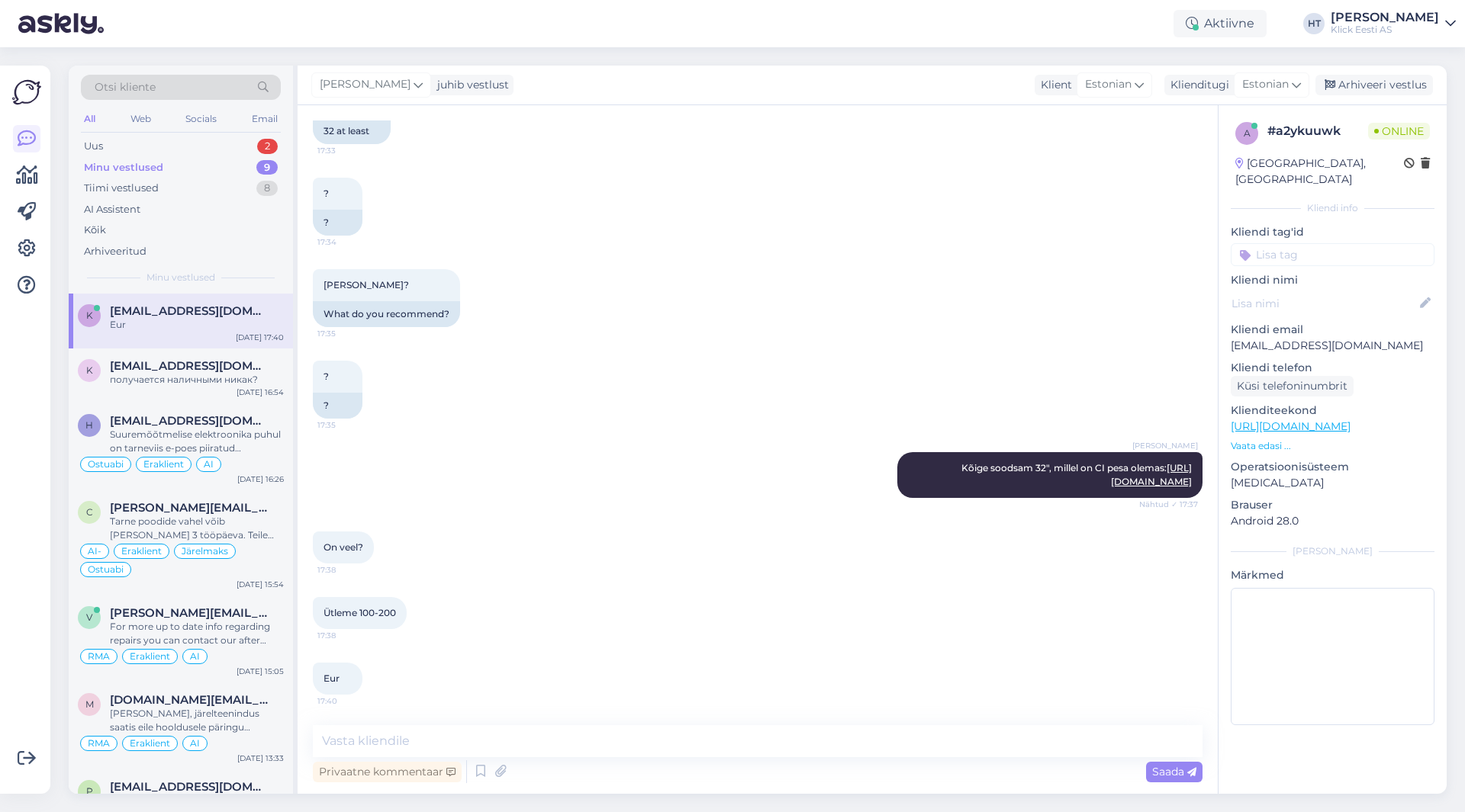
scroll to position [423, 0]
click at [526, 728] on textarea at bounding box center [758, 741] width 890 height 32
paste textarea "[URL][DOMAIN_NAME]"
type textarea "Üks parema paneeliga LG leiduks: [URL][DOMAIN_NAME]"
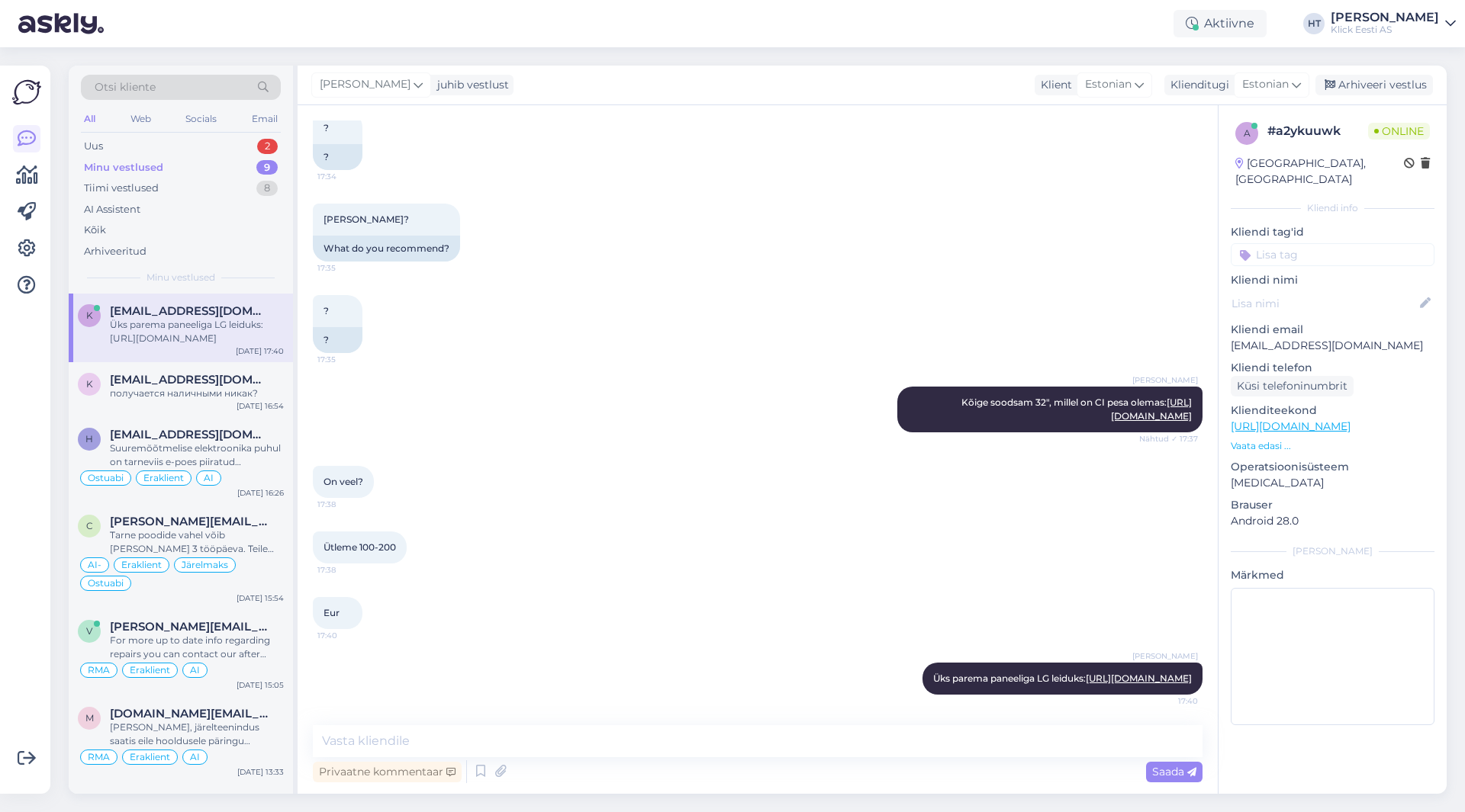
click at [1302, 338] on p "[EMAIL_ADDRESS][DOMAIN_NAME]" at bounding box center [1333, 346] width 204 height 16
click at [664, 304] on div "? 17:35 ?" at bounding box center [758, 324] width 890 height 91
click at [174, 77] on div "Otsi kliente" at bounding box center [180, 87] width 200 height 25
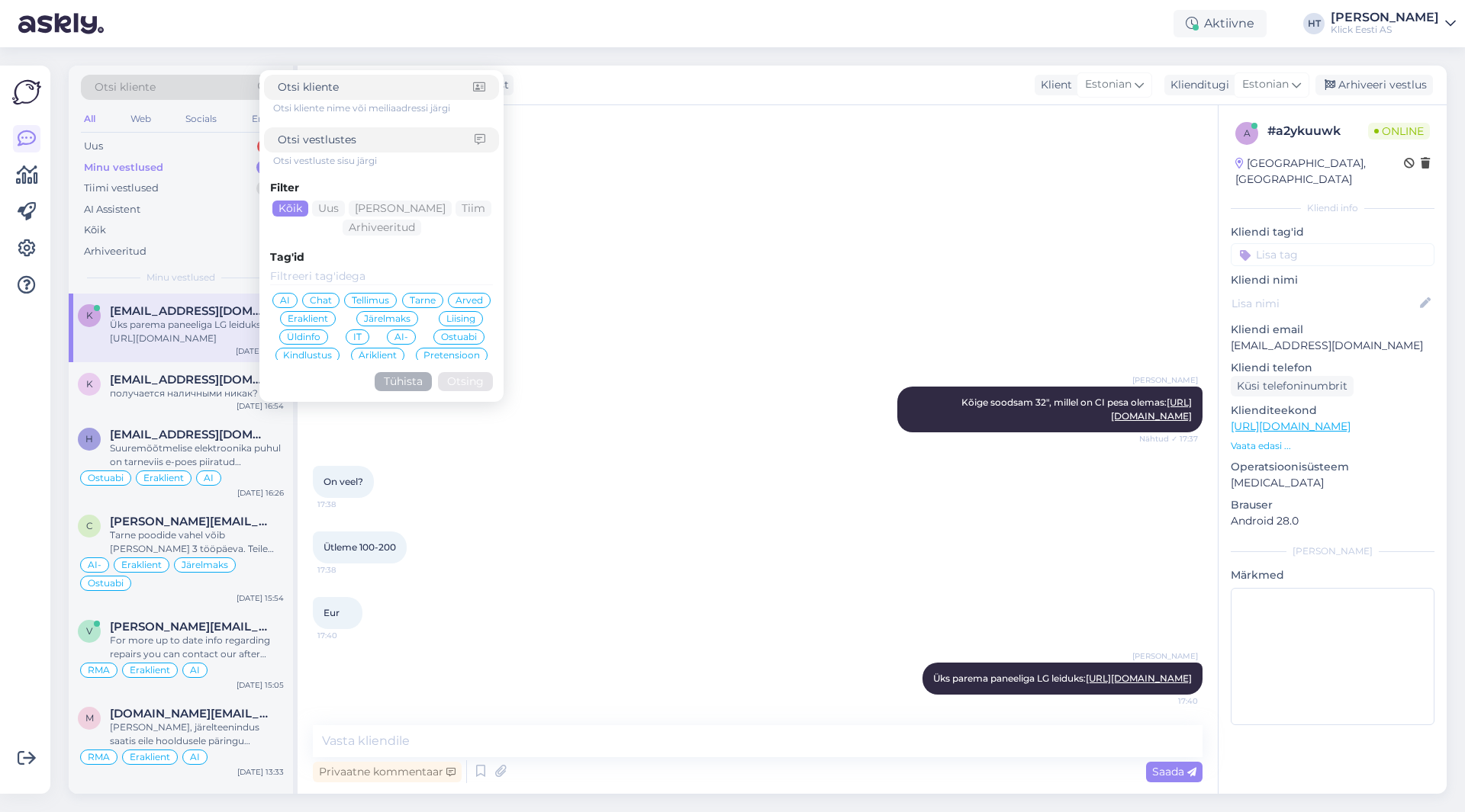
click at [373, 147] on input at bounding box center [376, 140] width 197 height 16
click at [351, 93] on input at bounding box center [375, 87] width 196 height 16
paste input "[EMAIL_ADDRESS][DOMAIN_NAME]"
type input "[EMAIL_ADDRESS][DOMAIN_NAME]"
click button "Otsing" at bounding box center [465, 382] width 55 height 19
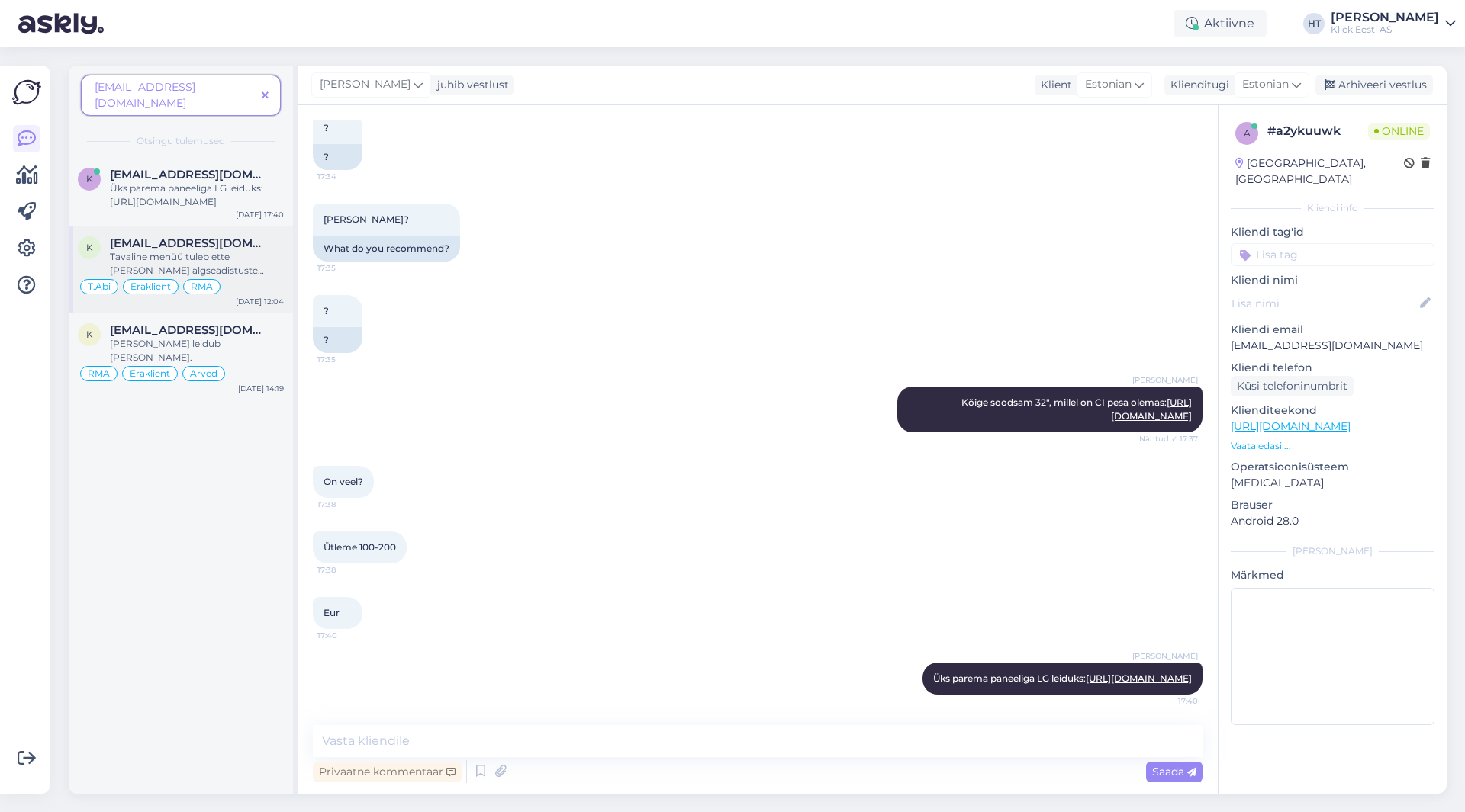
click at [257, 250] on div "Tavaline menüü tuleb ette [PERSON_NAME] algseadistuste tegemist. Praegu WiFi võ…" at bounding box center [196, 264] width 174 height 27
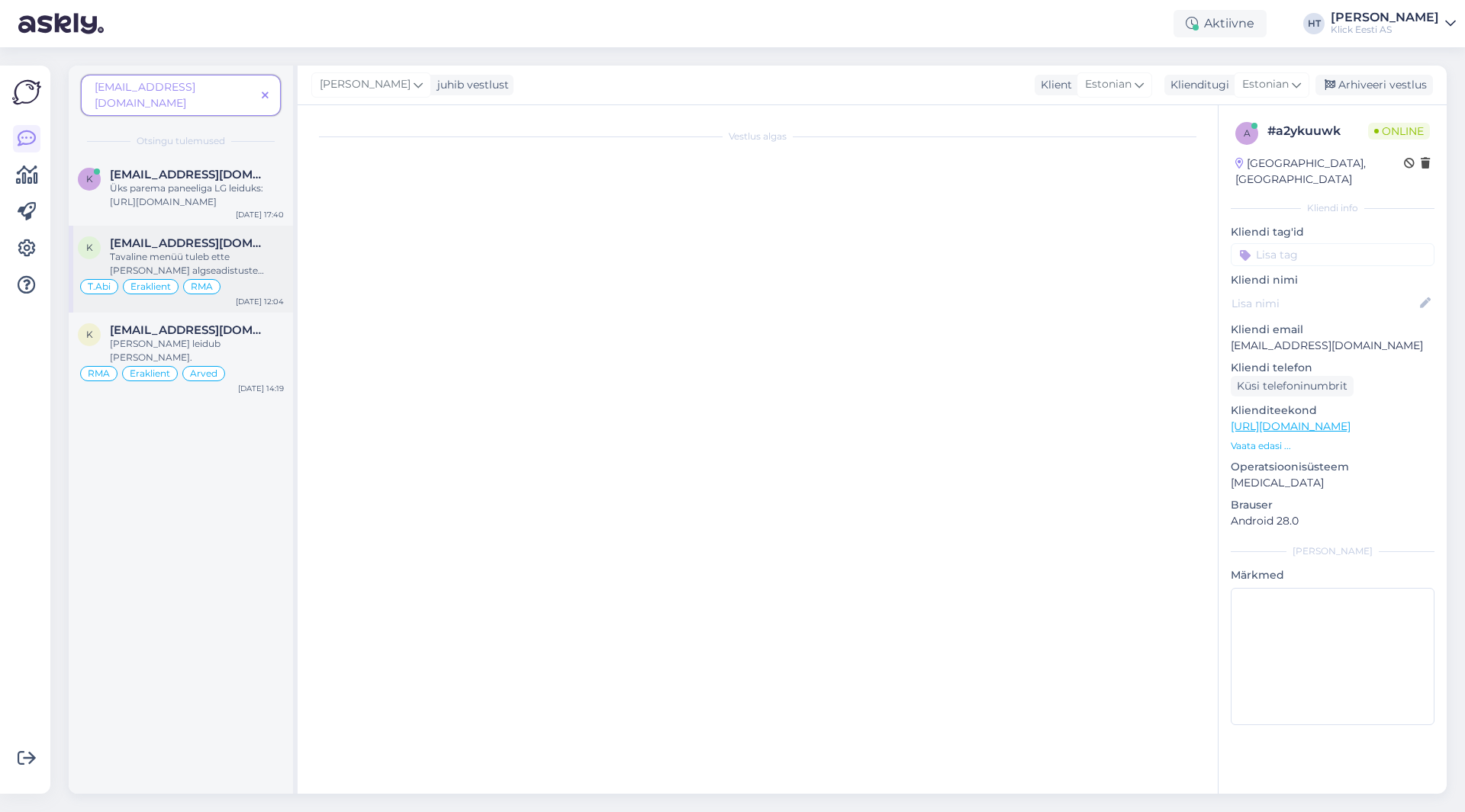
scroll to position [2418, 0]
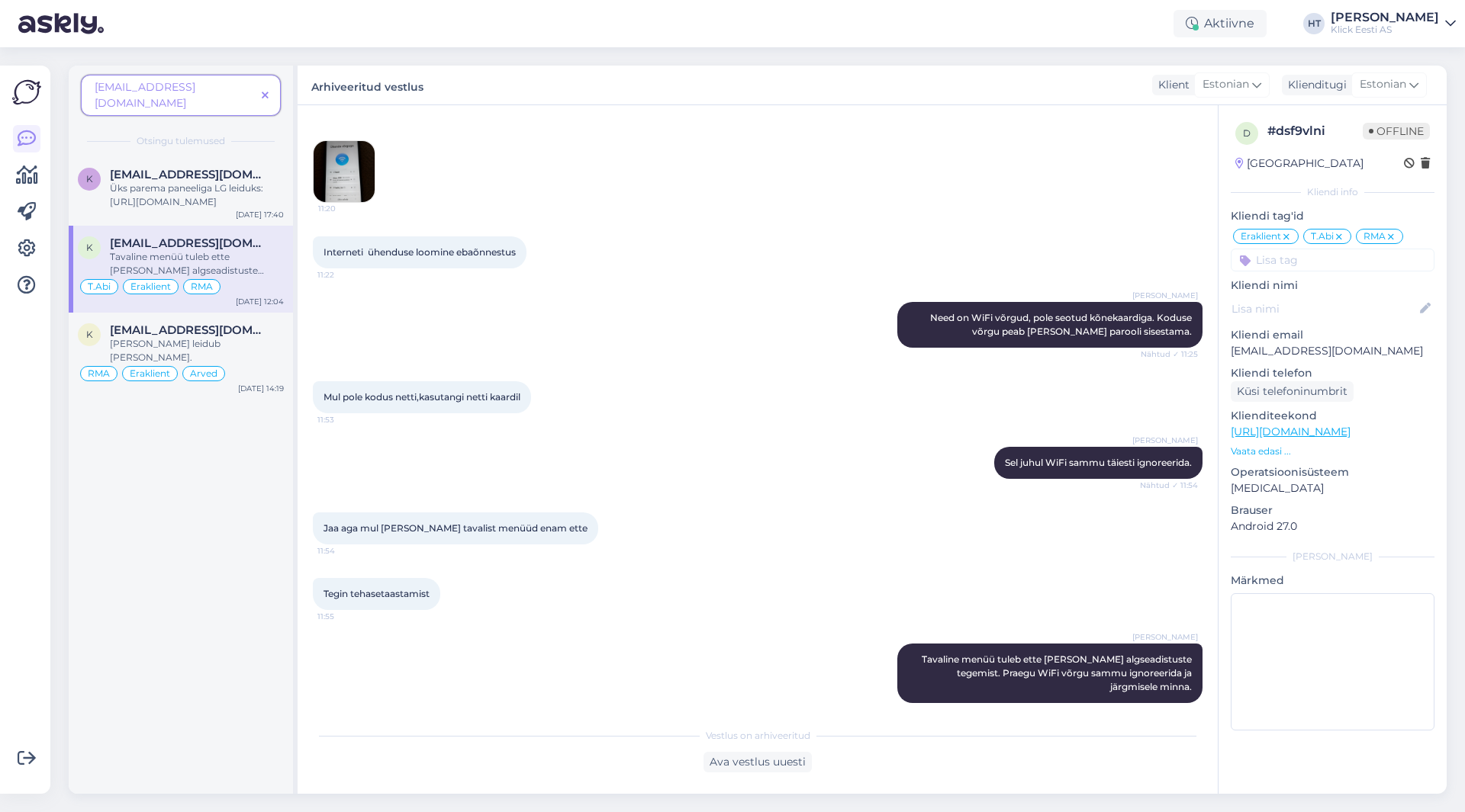
click at [367, 177] on img at bounding box center [344, 172] width 61 height 61
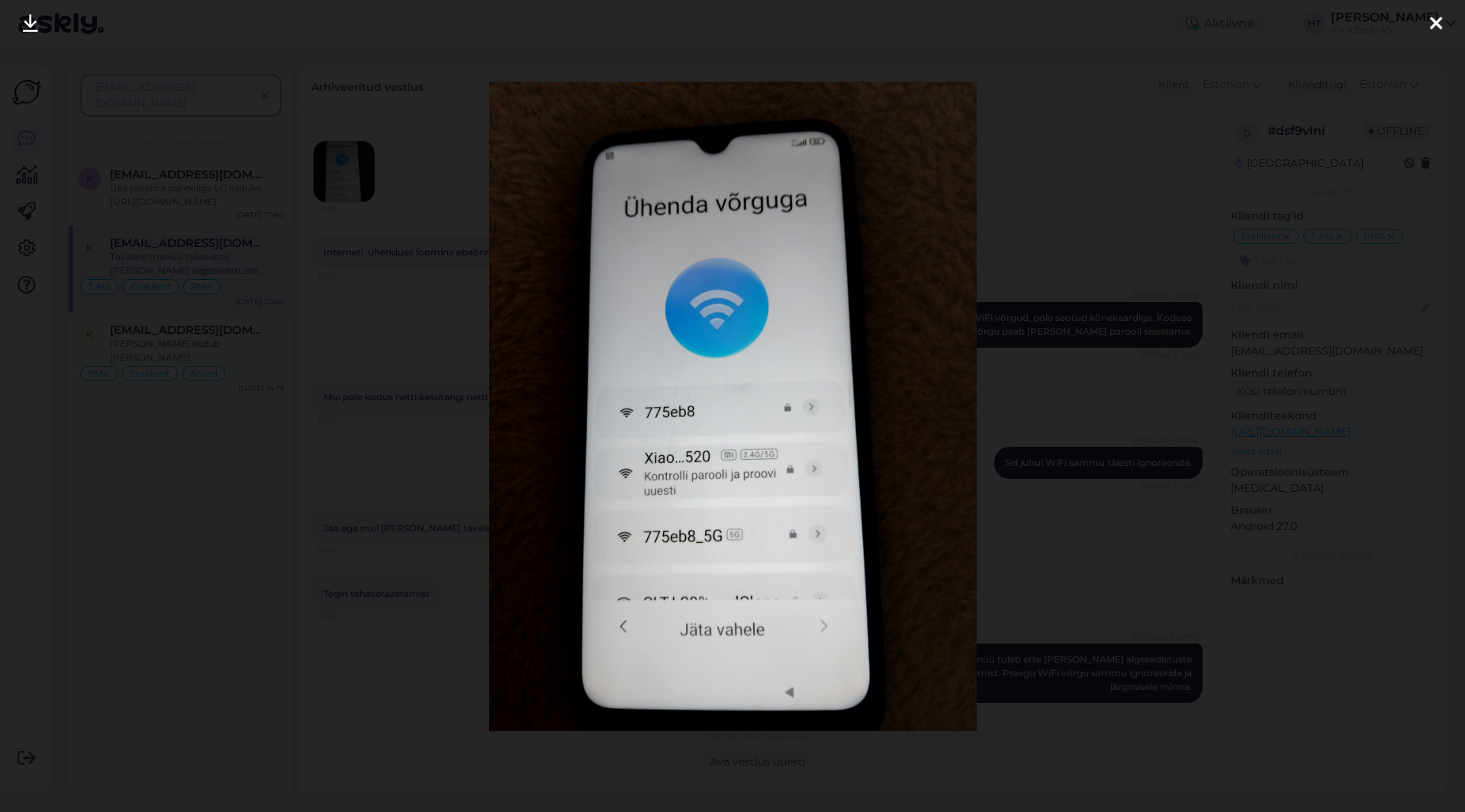
click at [438, 452] on div at bounding box center [732, 406] width 1465 height 812
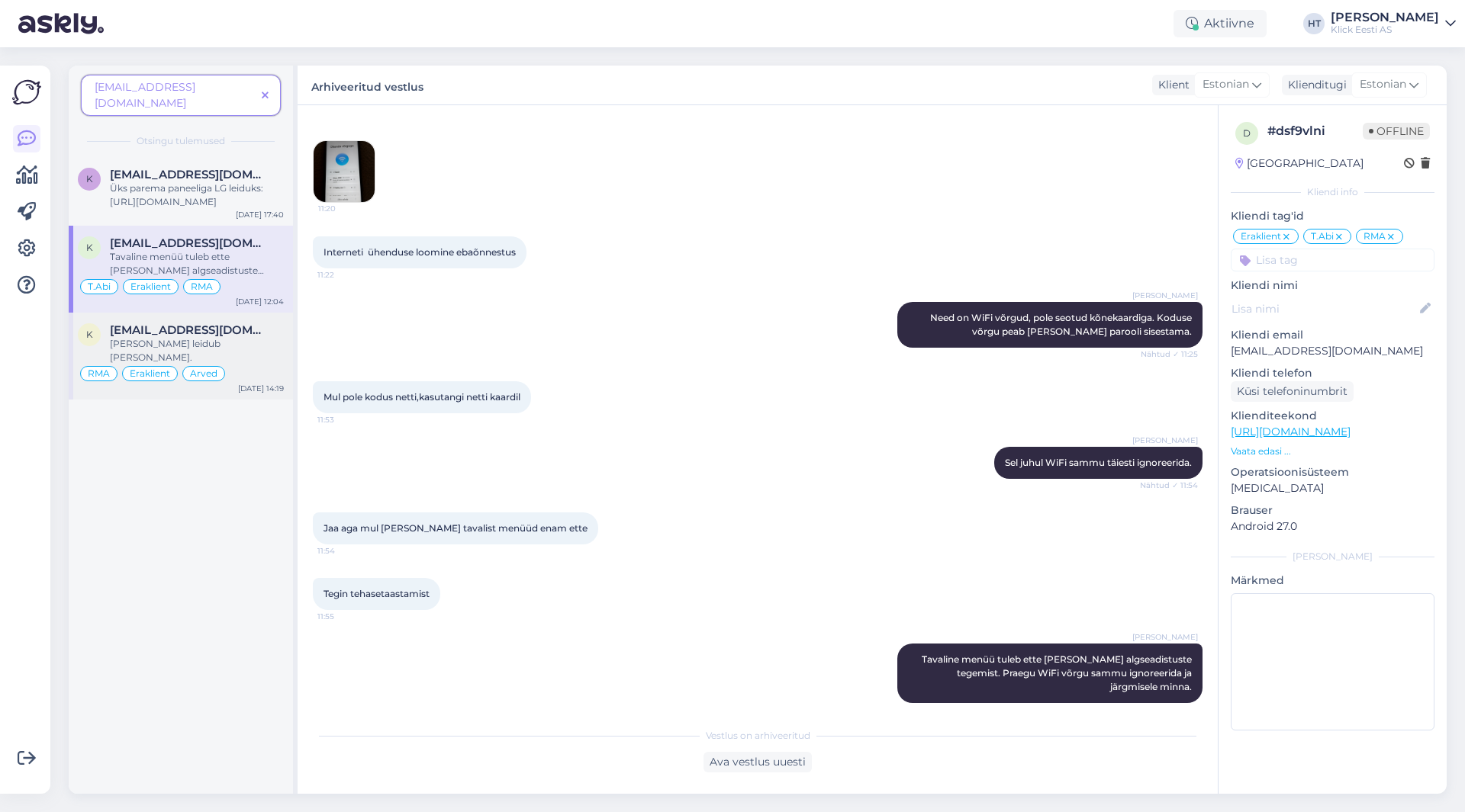
click at [218, 323] on span "[EMAIL_ADDRESS][DOMAIN_NAME]" at bounding box center [189, 329] width 159 height 14
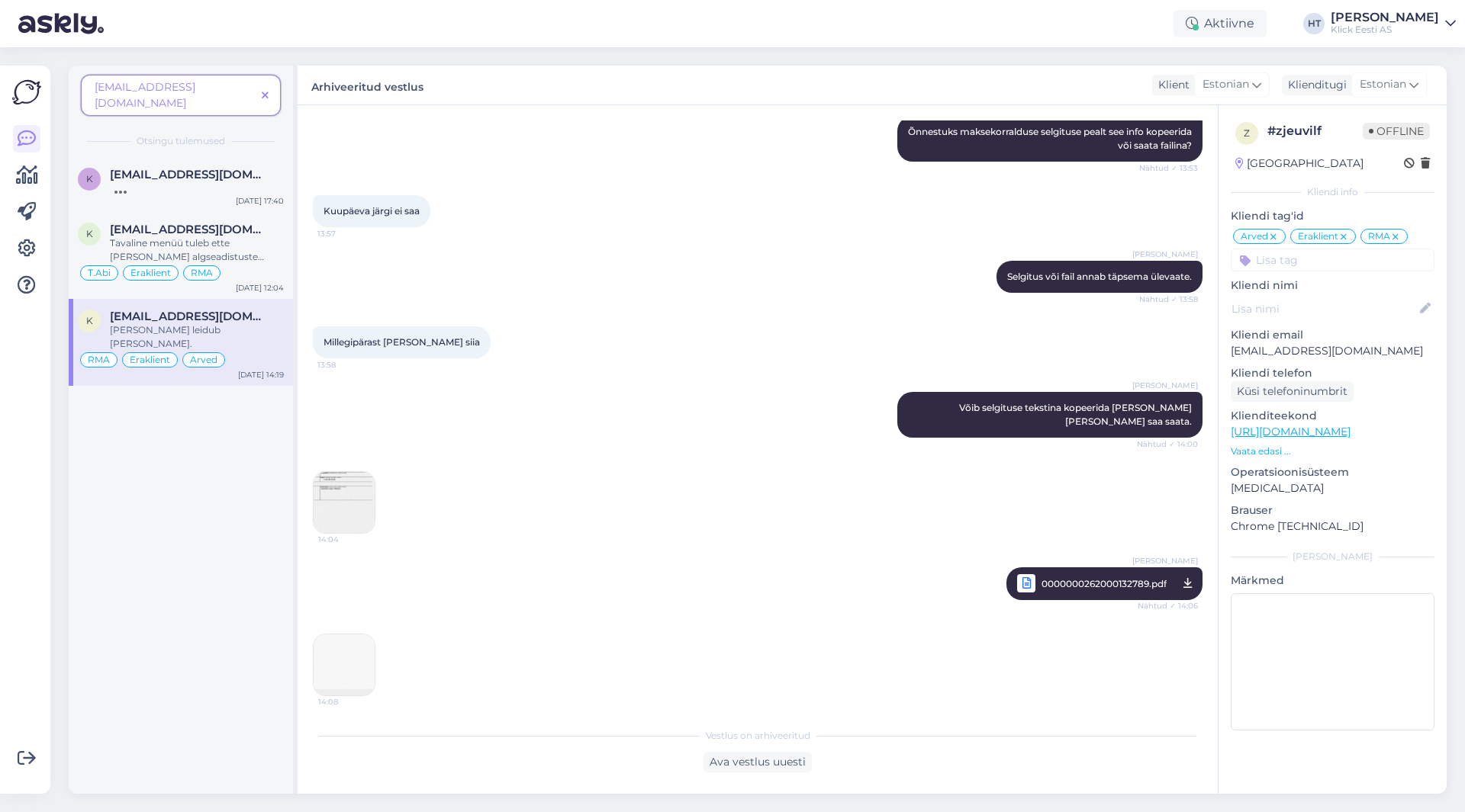
scroll to position [1449, 0]
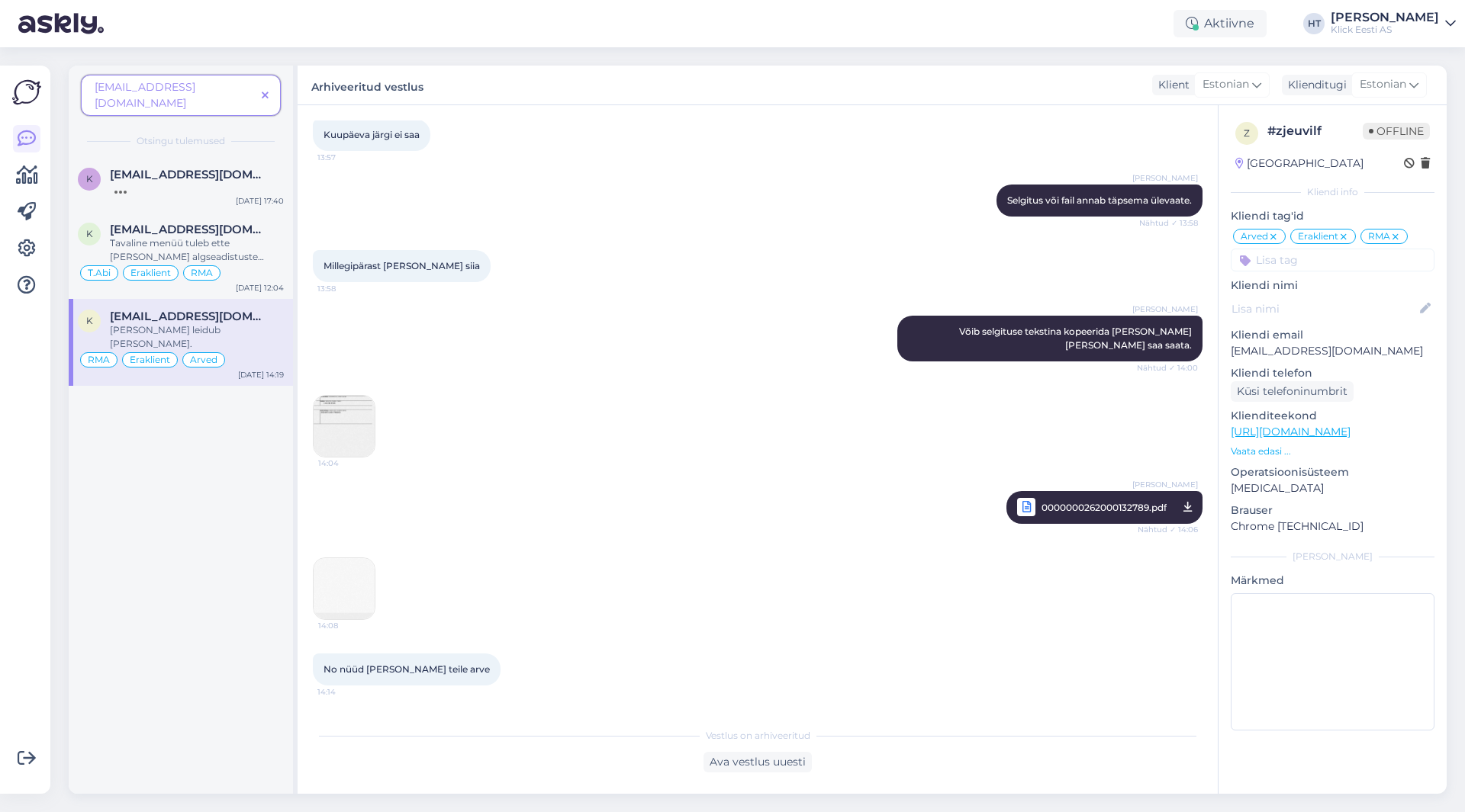
click at [359, 396] on img at bounding box center [344, 426] width 61 height 61
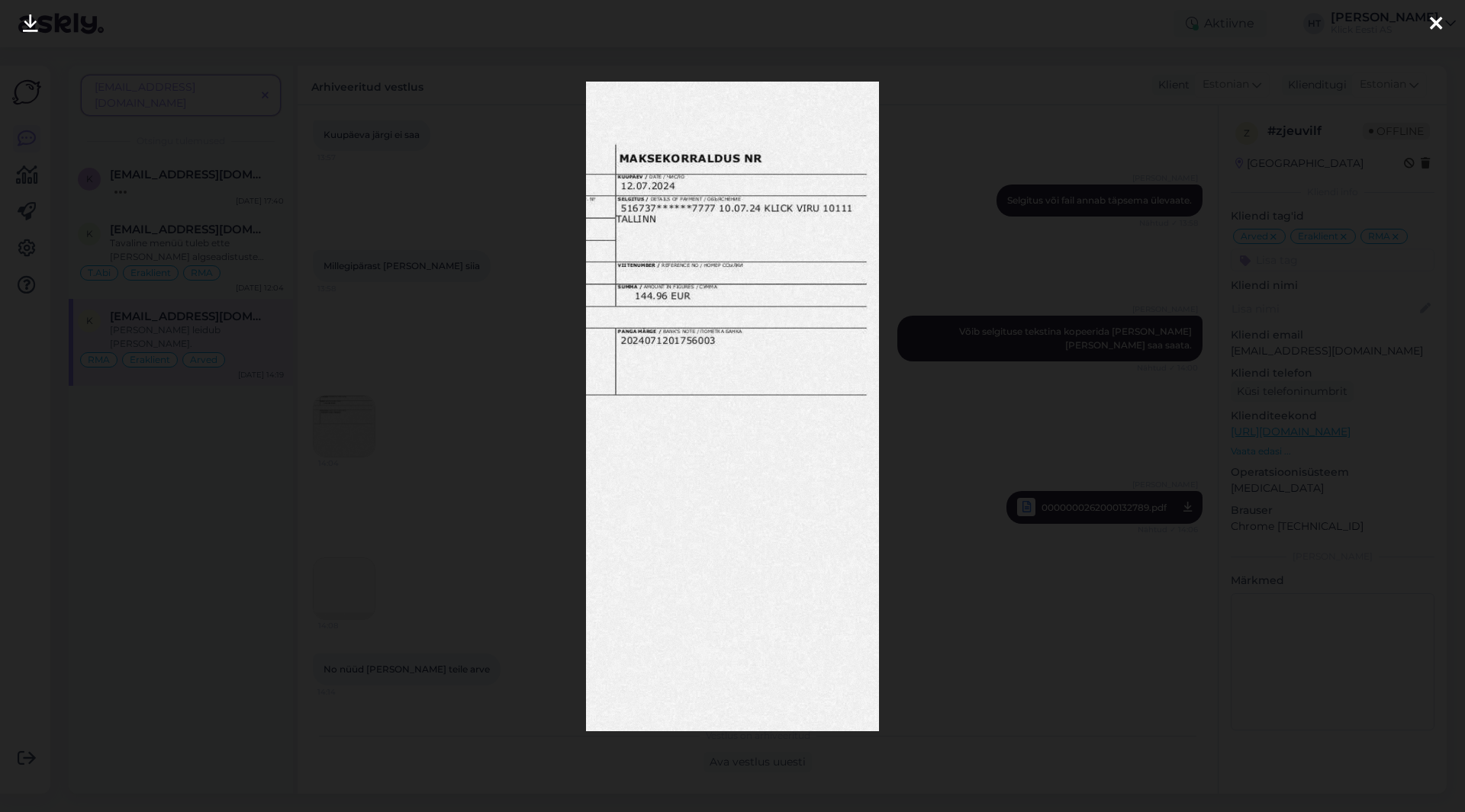
click at [528, 329] on div at bounding box center [732, 406] width 1465 height 812
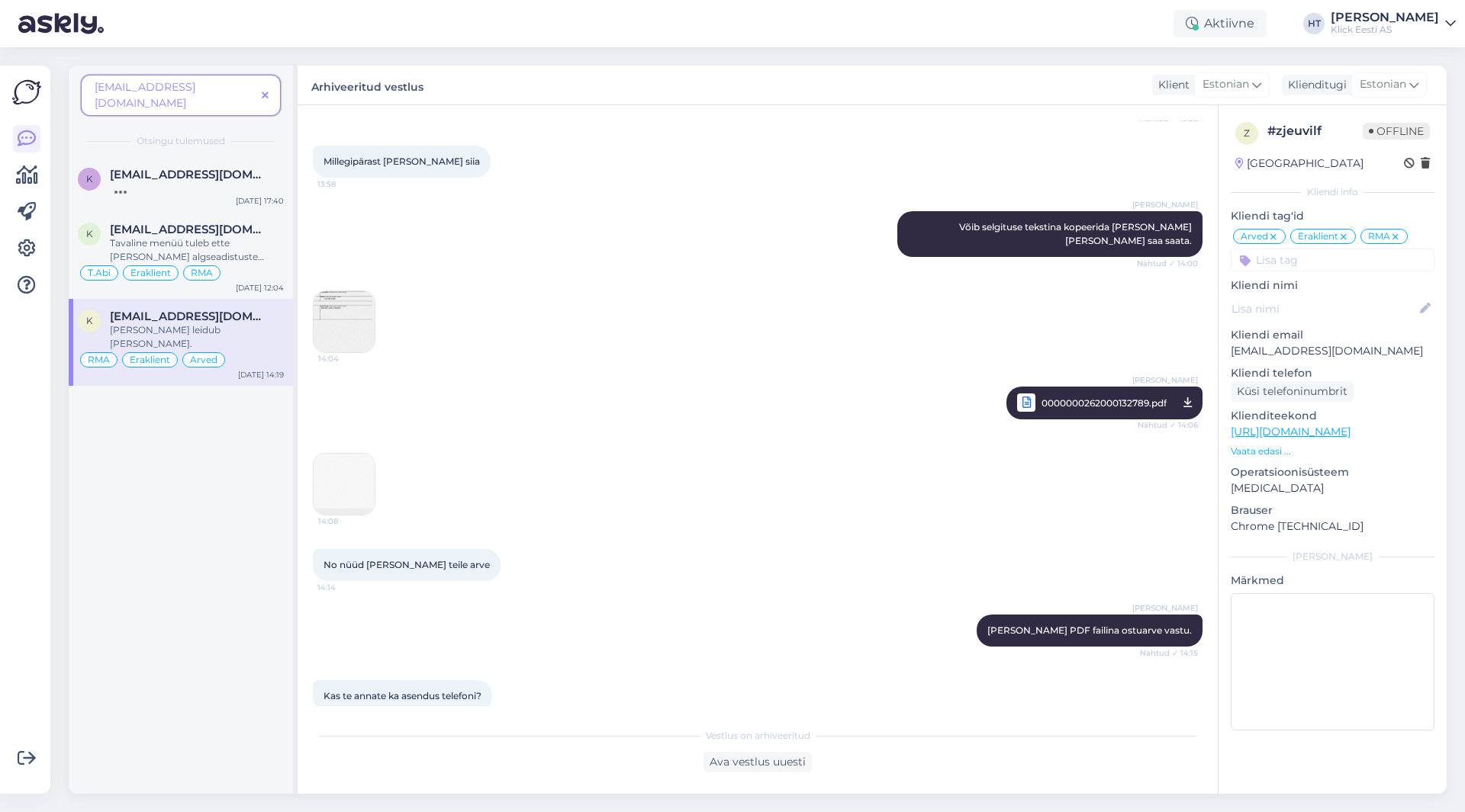
scroll to position [1602, 0]
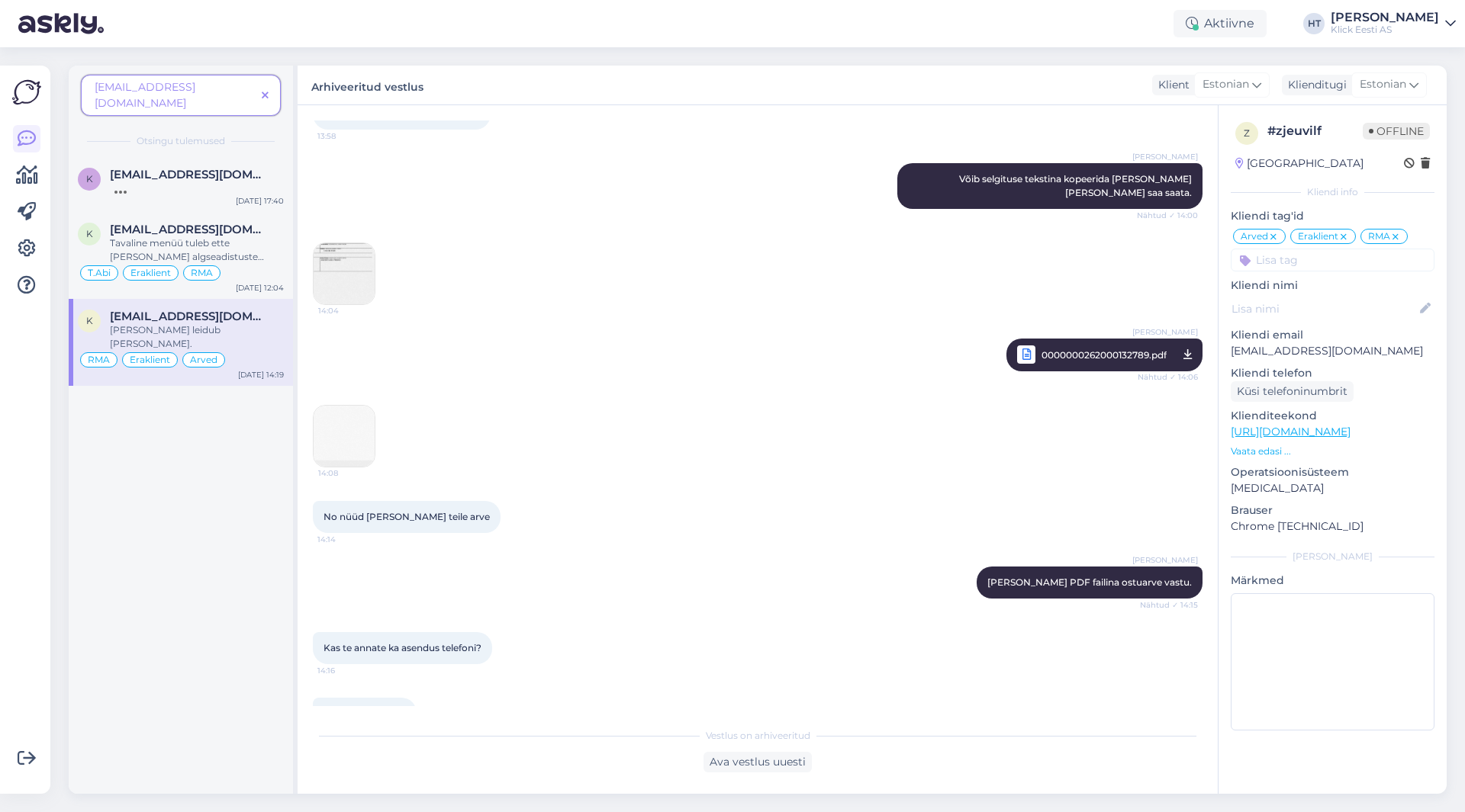
click at [365, 411] on img at bounding box center [344, 436] width 61 height 61
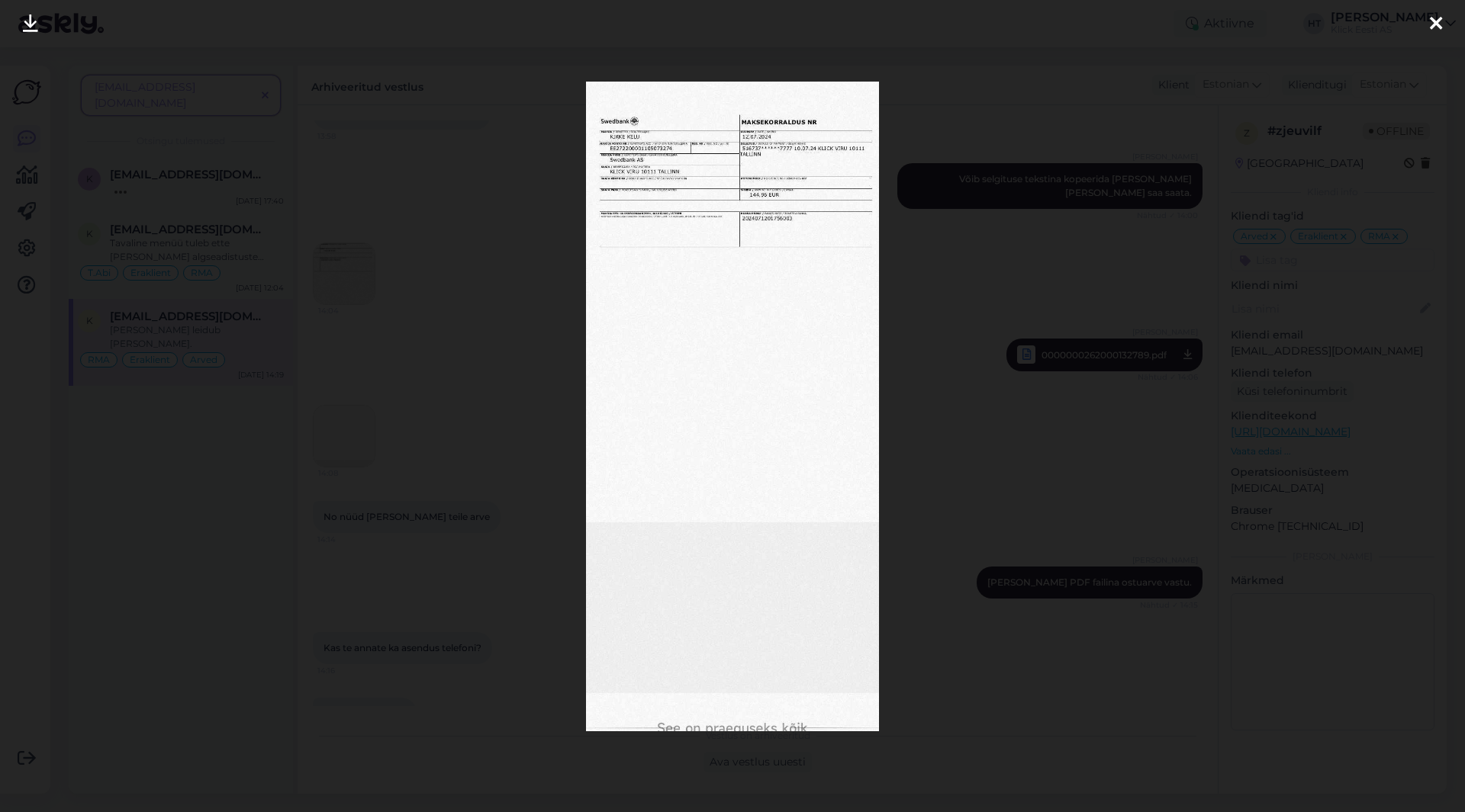
click at [535, 418] on div at bounding box center [732, 406] width 1465 height 812
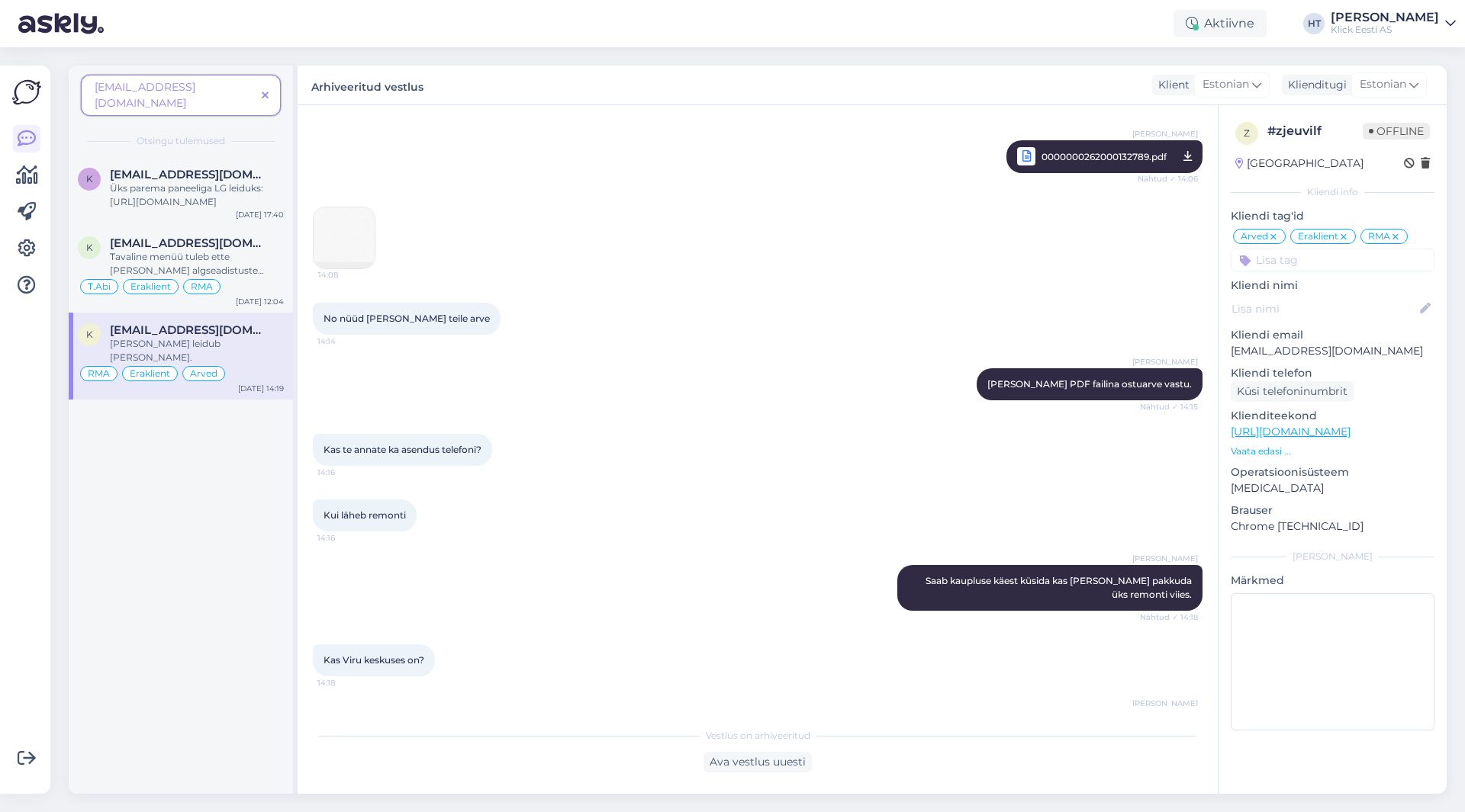
scroll to position [1825, 0]
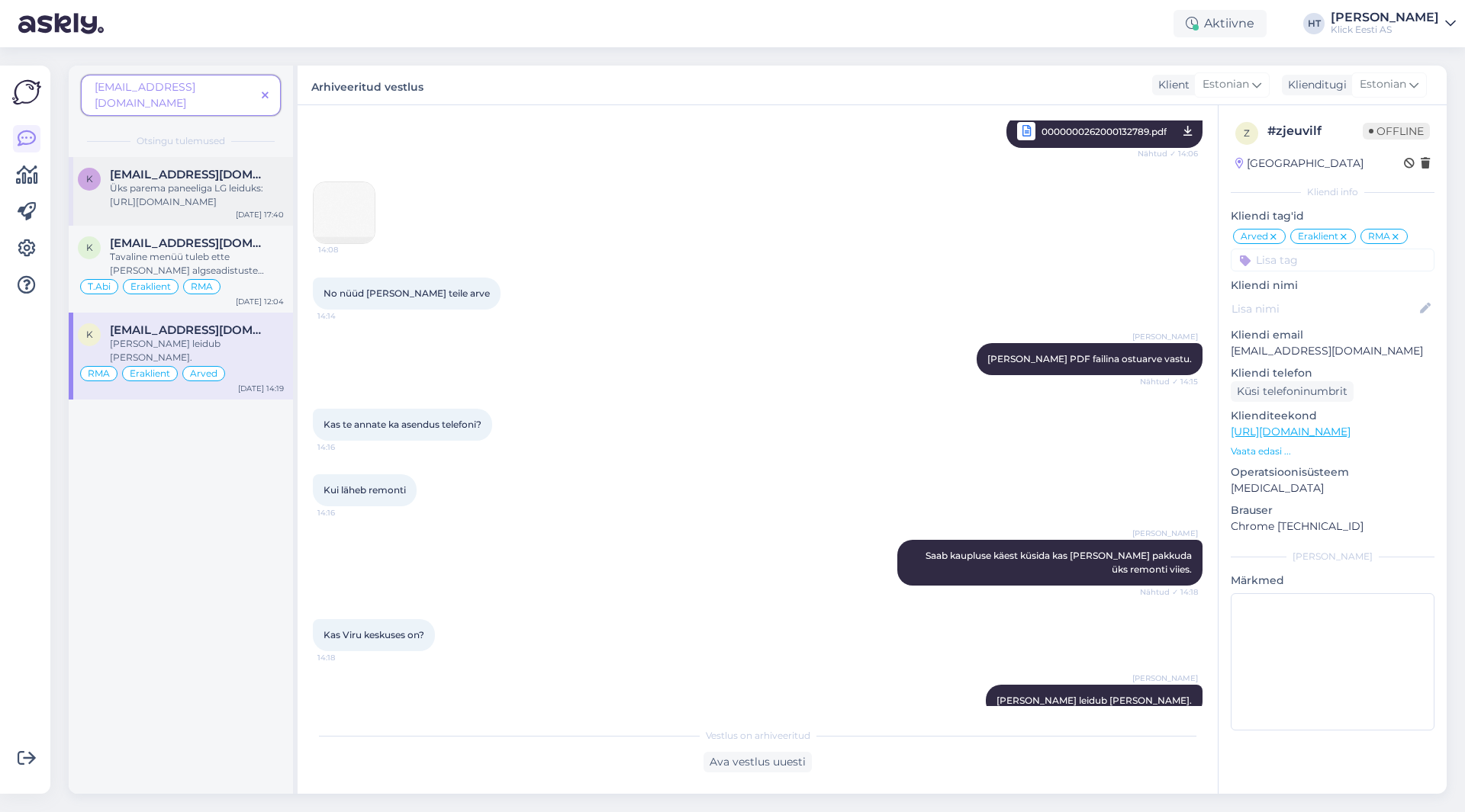
click at [224, 188] on div "Üks parema paneeliga LG leiduks: [URL][DOMAIN_NAME]" at bounding box center [196, 195] width 174 height 27
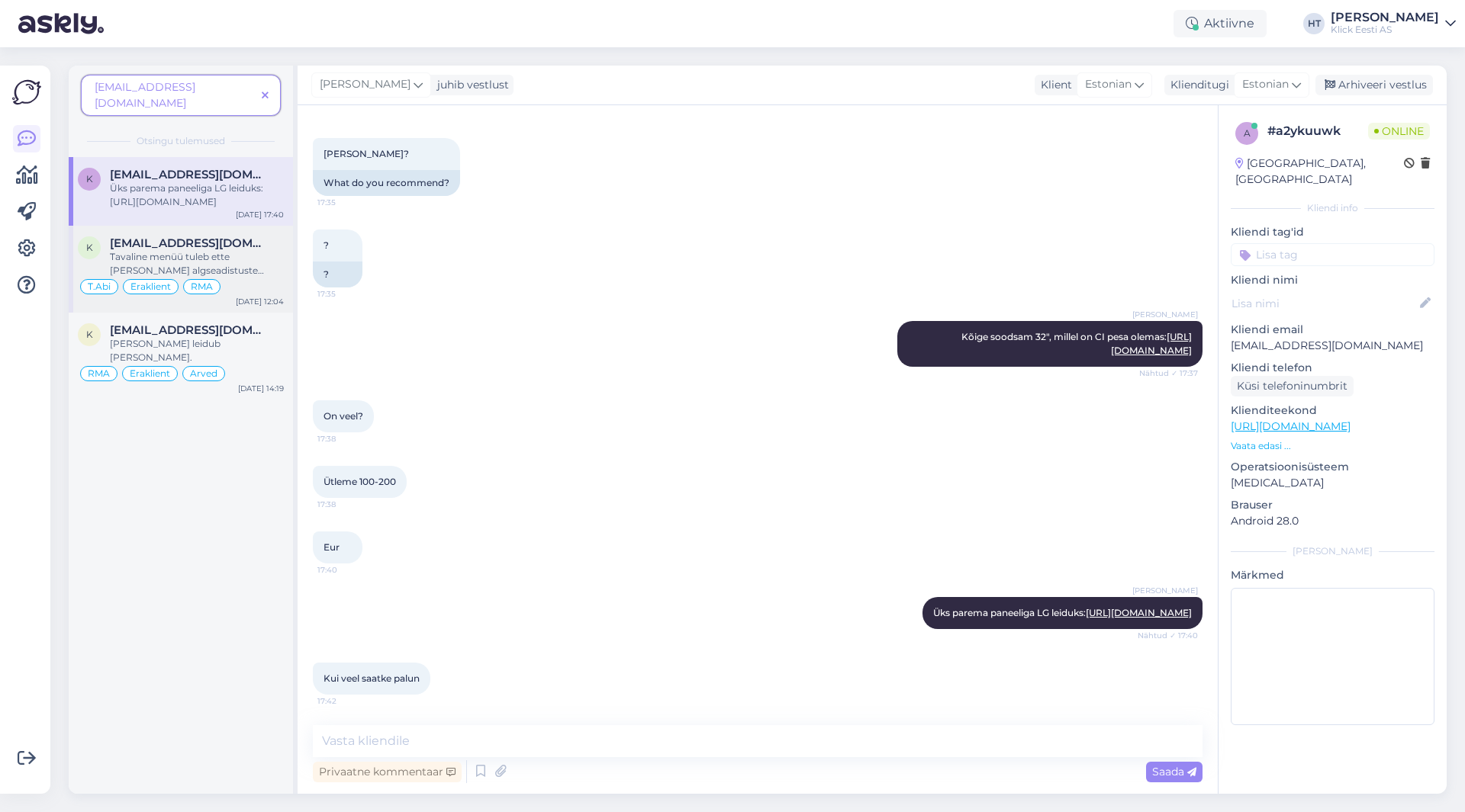
click at [228, 236] on div "[EMAIL_ADDRESS][DOMAIN_NAME]" at bounding box center [196, 243] width 174 height 14
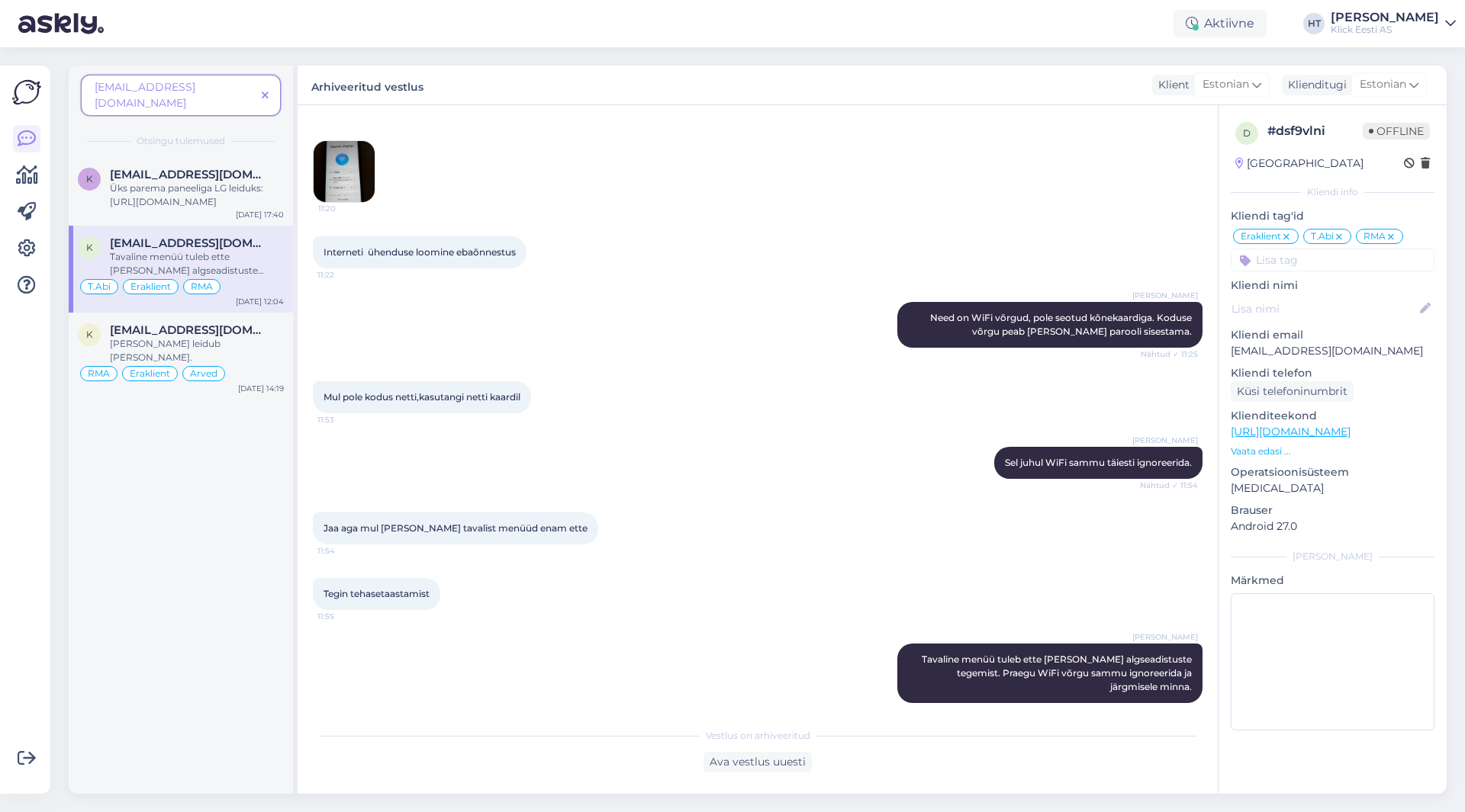
click at [263, 91] on icon at bounding box center [265, 95] width 7 height 10
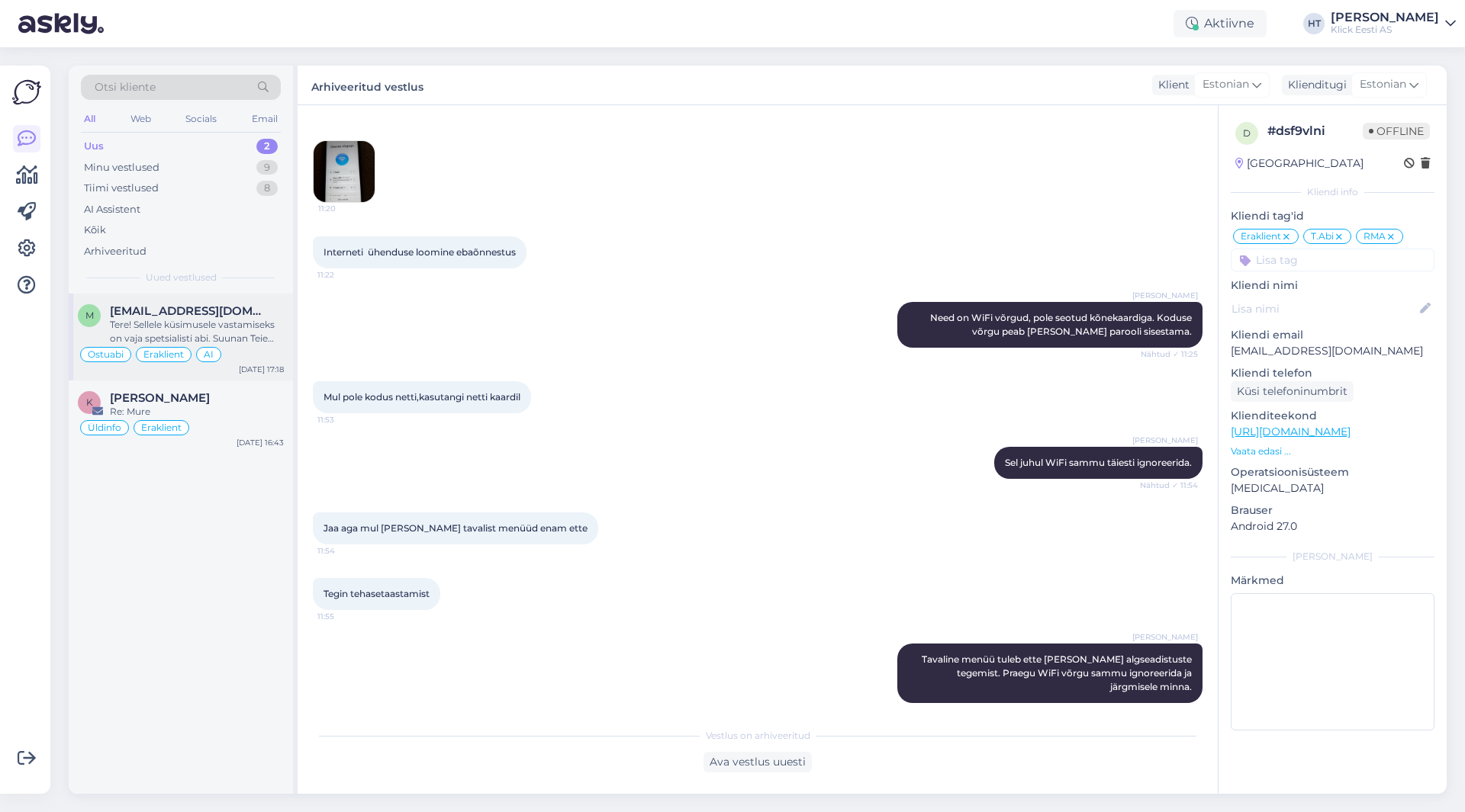
click at [238, 308] on span "[EMAIL_ADDRESS][DOMAIN_NAME]" at bounding box center [189, 311] width 159 height 14
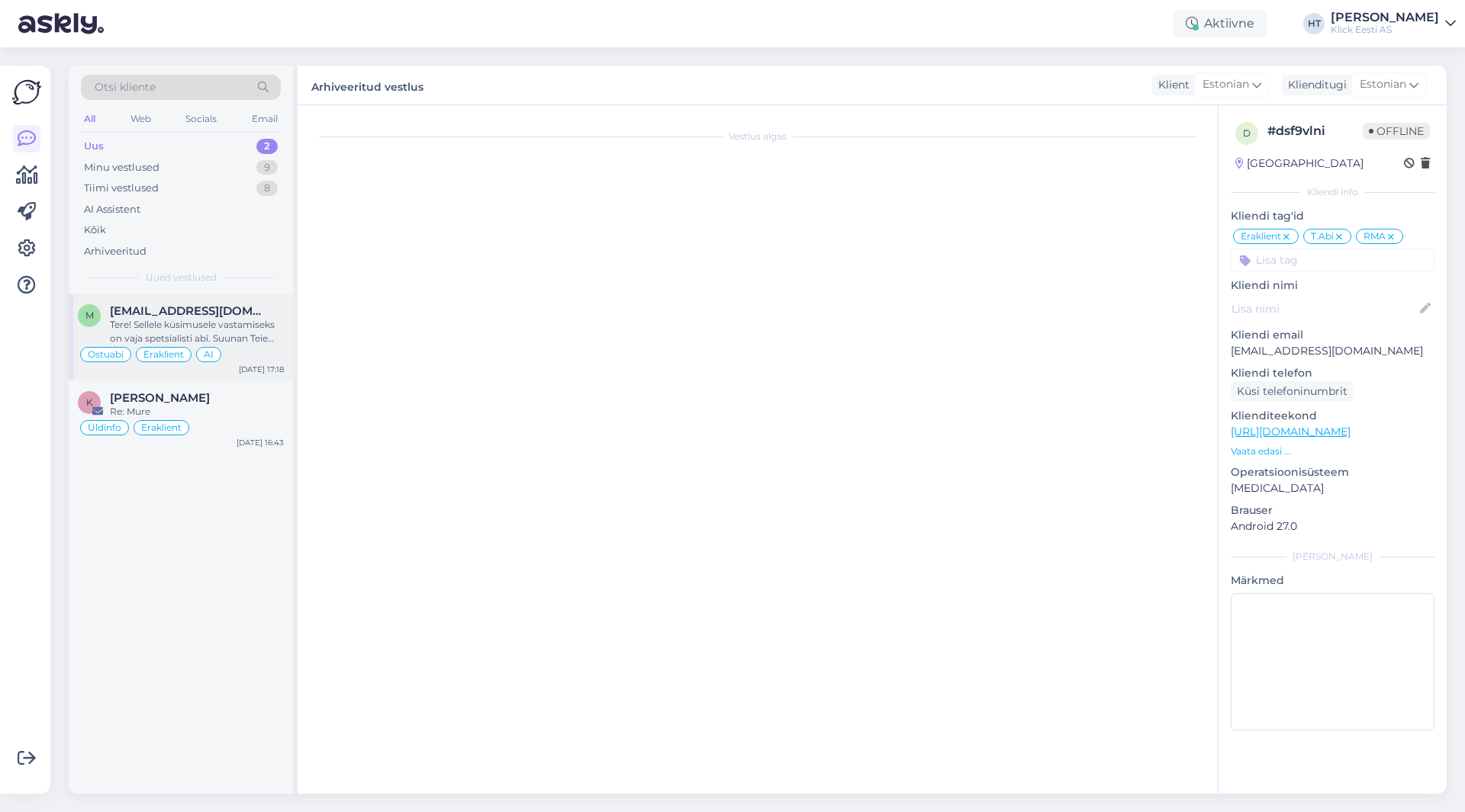
scroll to position [9772, 0]
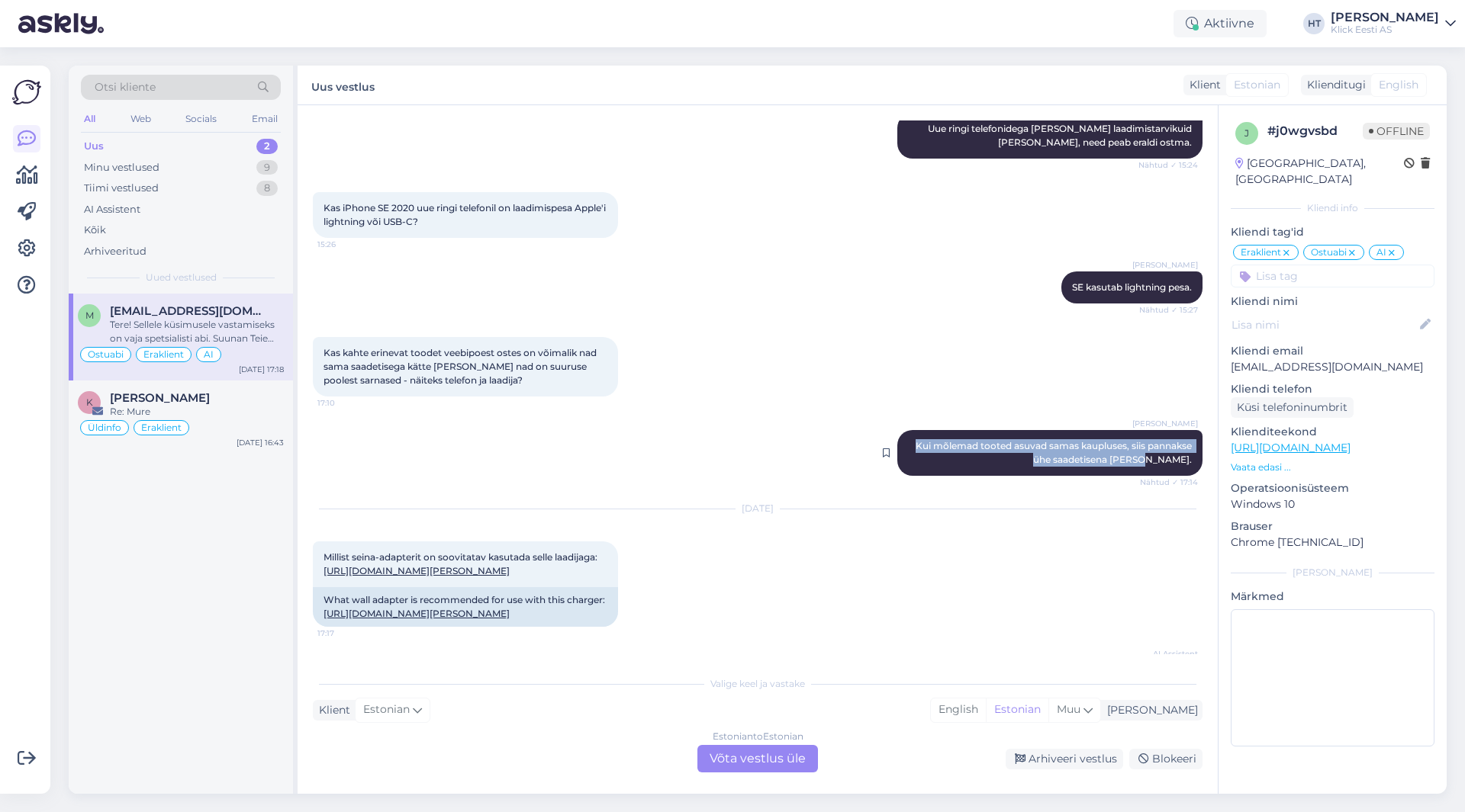
drag, startPoint x: 898, startPoint y: 307, endPoint x: 1184, endPoint y: 324, distance: 286.5
click at [1184, 430] on div "[PERSON_NAME] Kui mõlemad tooted asuvad samas kaupluses, siis pannakse ühe saad…" at bounding box center [1050, 453] width 306 height 46
drag, startPoint x: 1184, startPoint y: 324, endPoint x: 902, endPoint y: 305, distance: 282.6
click at [902, 430] on div "[PERSON_NAME] Kui mõlemad tooted asuvad samas kaupluses, siis pannakse ühe saad…" at bounding box center [1050, 453] width 306 height 46
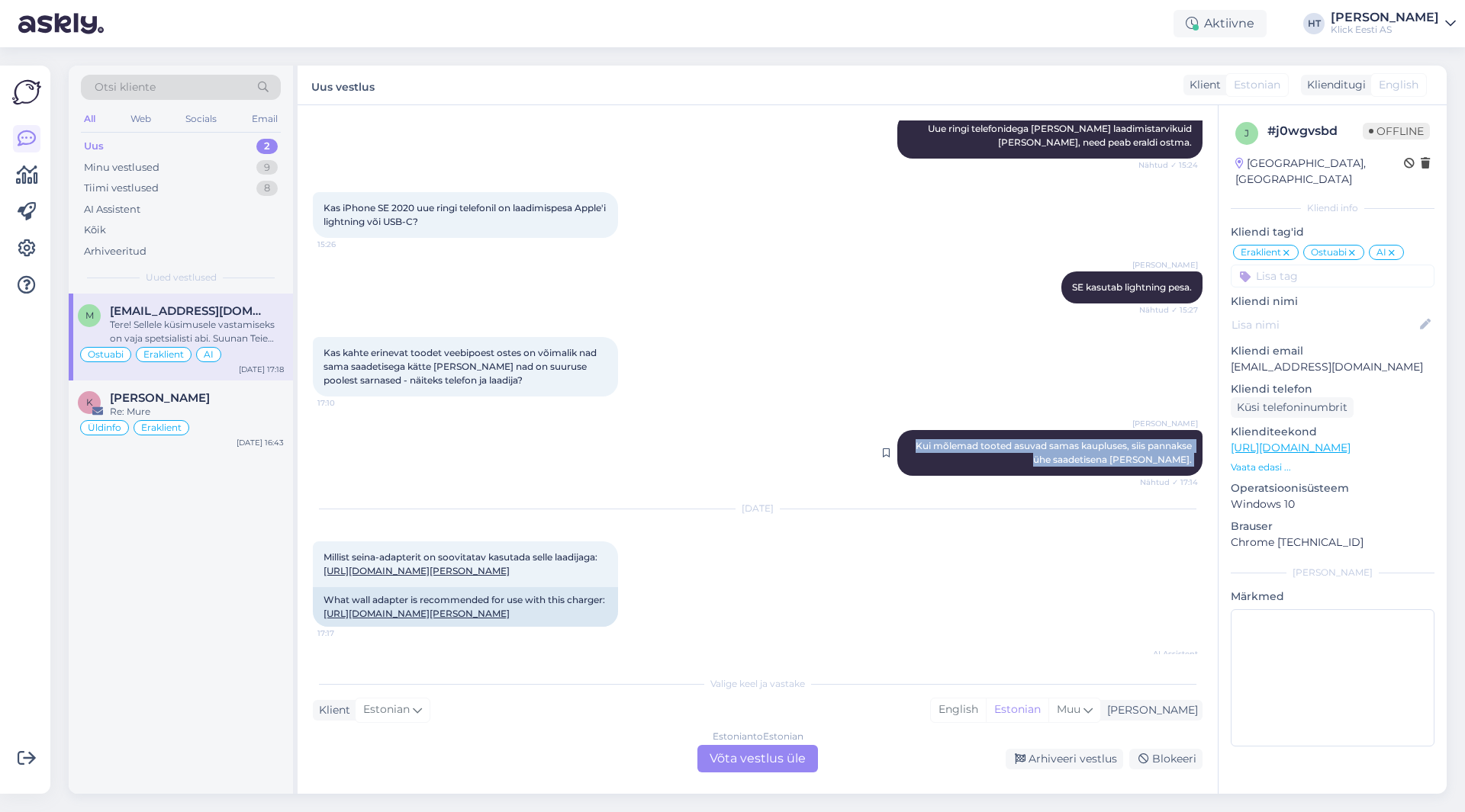
click at [916, 440] on span "Kui mõlemad tooted asuvad samas kaupluses, siis pannakse ühe saadetisena [PERSO…" at bounding box center [1054, 452] width 278 height 25
drag, startPoint x: 899, startPoint y: 308, endPoint x: 1185, endPoint y: 325, distance: 286.5
click at [1185, 430] on div "[PERSON_NAME] Kui mõlemad tooted asuvad samas kaupluses, siis pannakse ühe saad…" at bounding box center [1050, 453] width 306 height 46
drag, startPoint x: 1185, startPoint y: 325, endPoint x: 897, endPoint y: 308, distance: 288.5
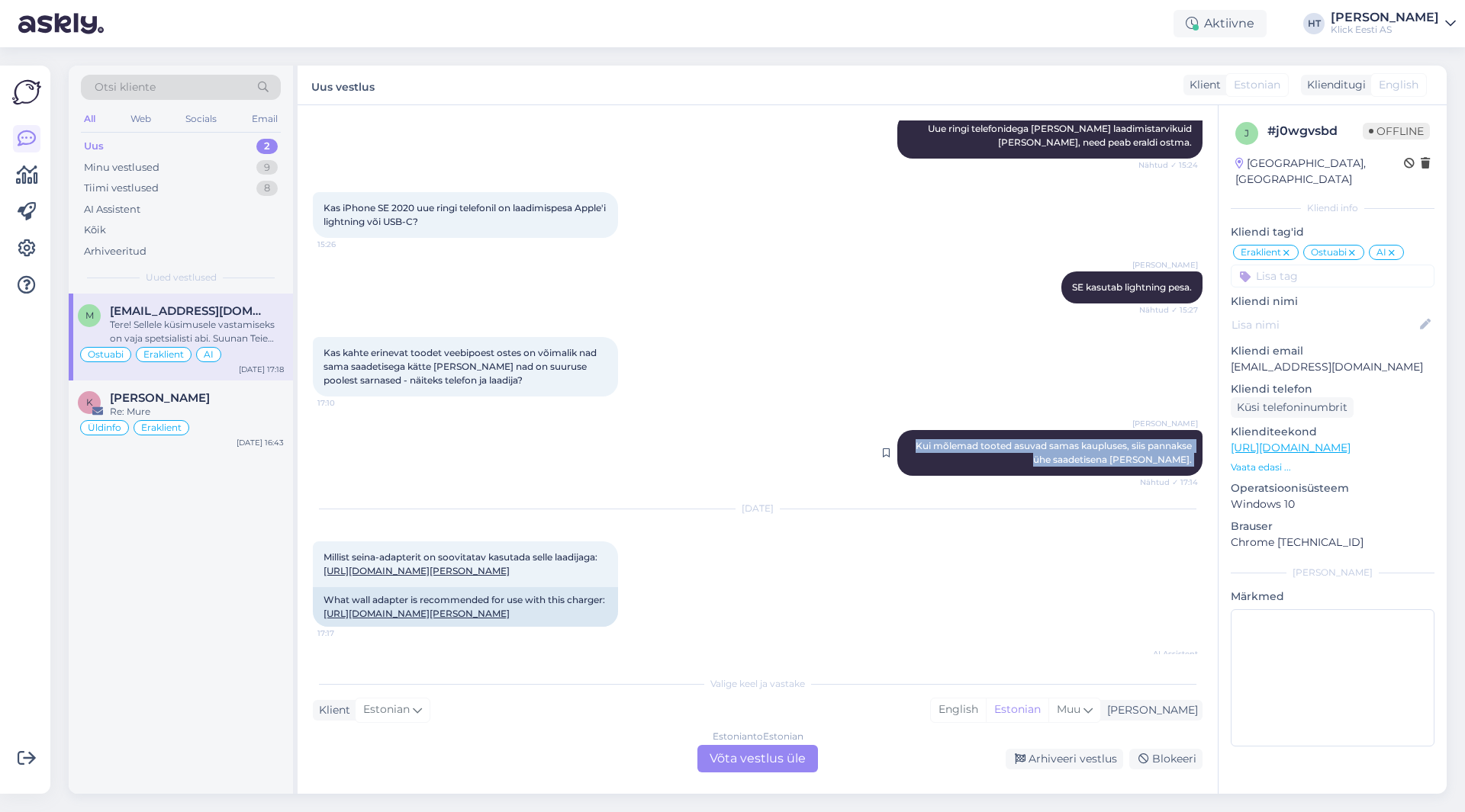
click at [897, 430] on div "[PERSON_NAME] Kui mõlemad tooted asuvad samas kaupluses, siis pannakse ühe saad…" at bounding box center [1050, 453] width 306 height 46
drag, startPoint x: 900, startPoint y: 306, endPoint x: 1186, endPoint y: 323, distance: 286.5
click at [1186, 430] on div "[PERSON_NAME] Kui mõlemad tooted asuvad samas kaupluses, siis pannakse ühe saad…" at bounding box center [1050, 453] width 306 height 46
click at [1184, 430] on div "[PERSON_NAME] Kui mõlemad tooted asuvad samas kaupluses, siis pannakse ühe saad…" at bounding box center [1050, 453] width 306 height 46
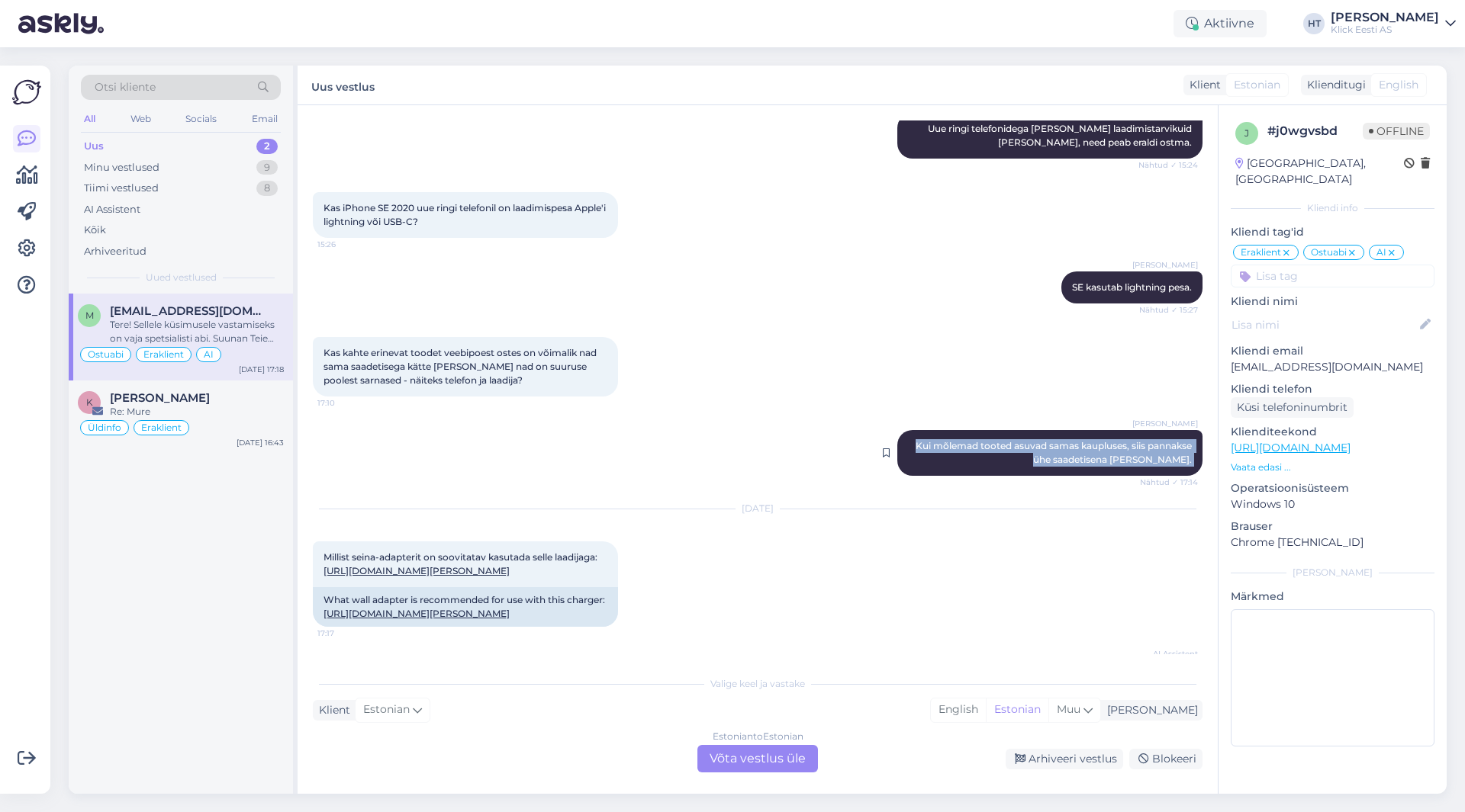
drag, startPoint x: 1184, startPoint y: 324, endPoint x: 908, endPoint y: 305, distance: 276.7
click at [908, 430] on div "[PERSON_NAME] Kui mõlemad tooted asuvad samas kaupluses, siis pannakse ühe saad…" at bounding box center [1050, 453] width 306 height 46
click at [916, 440] on span "Kui mõlemad tooted asuvad samas kaupluses, siis pannakse ühe saadetisena [PERSO…" at bounding box center [1054, 452] width 278 height 25
drag, startPoint x: 900, startPoint y: 308, endPoint x: 1188, endPoint y: 321, distance: 288.3
click at [1188, 430] on div "[PERSON_NAME] Kui mõlemad tooted asuvad samas kaupluses, siis pannakse ühe saad…" at bounding box center [1050, 453] width 306 height 46
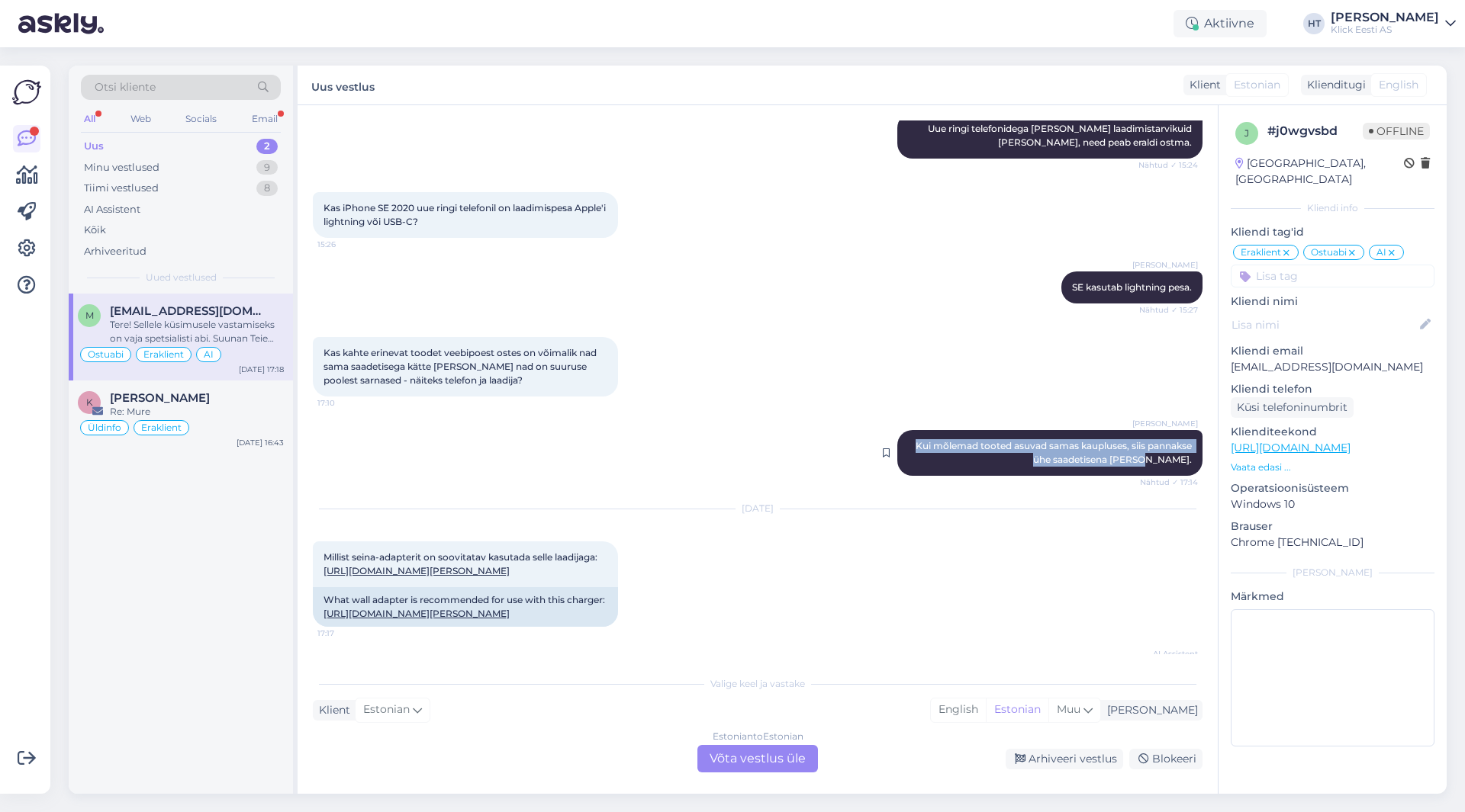
click at [1188, 430] on div "[PERSON_NAME] Kui mõlemad tooted asuvad samas kaupluses, siis pannakse ühe saad…" at bounding box center [1050, 453] width 306 height 46
click at [255, 143] on div "Uus 2" at bounding box center [180, 146] width 200 height 22
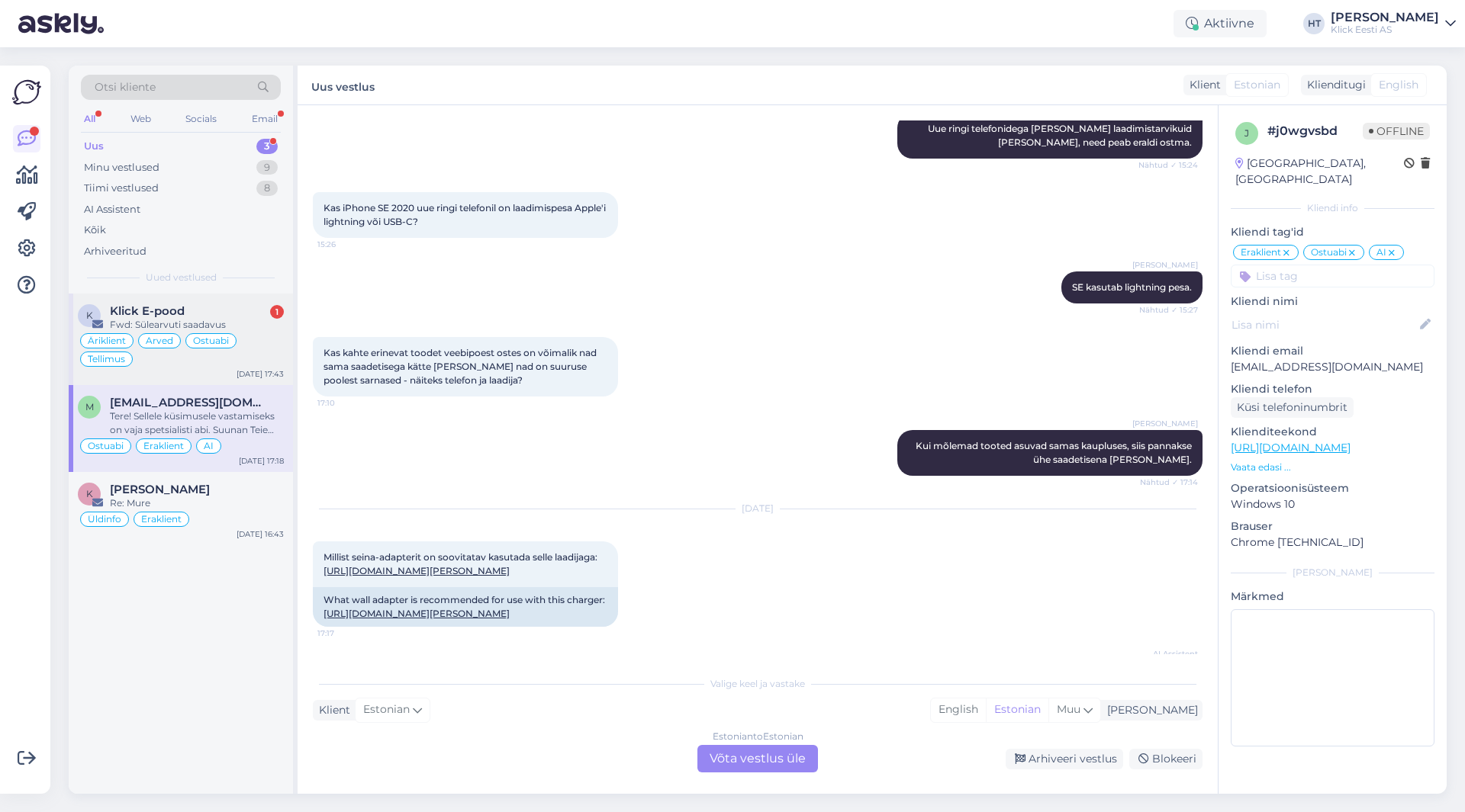
click at [255, 295] on div "K Klick E-pood 1 Fwd: Sülearvuti saadavus Äriklient Arved Ostuabi Tellimus [DAT…" at bounding box center [181, 339] width 225 height 91
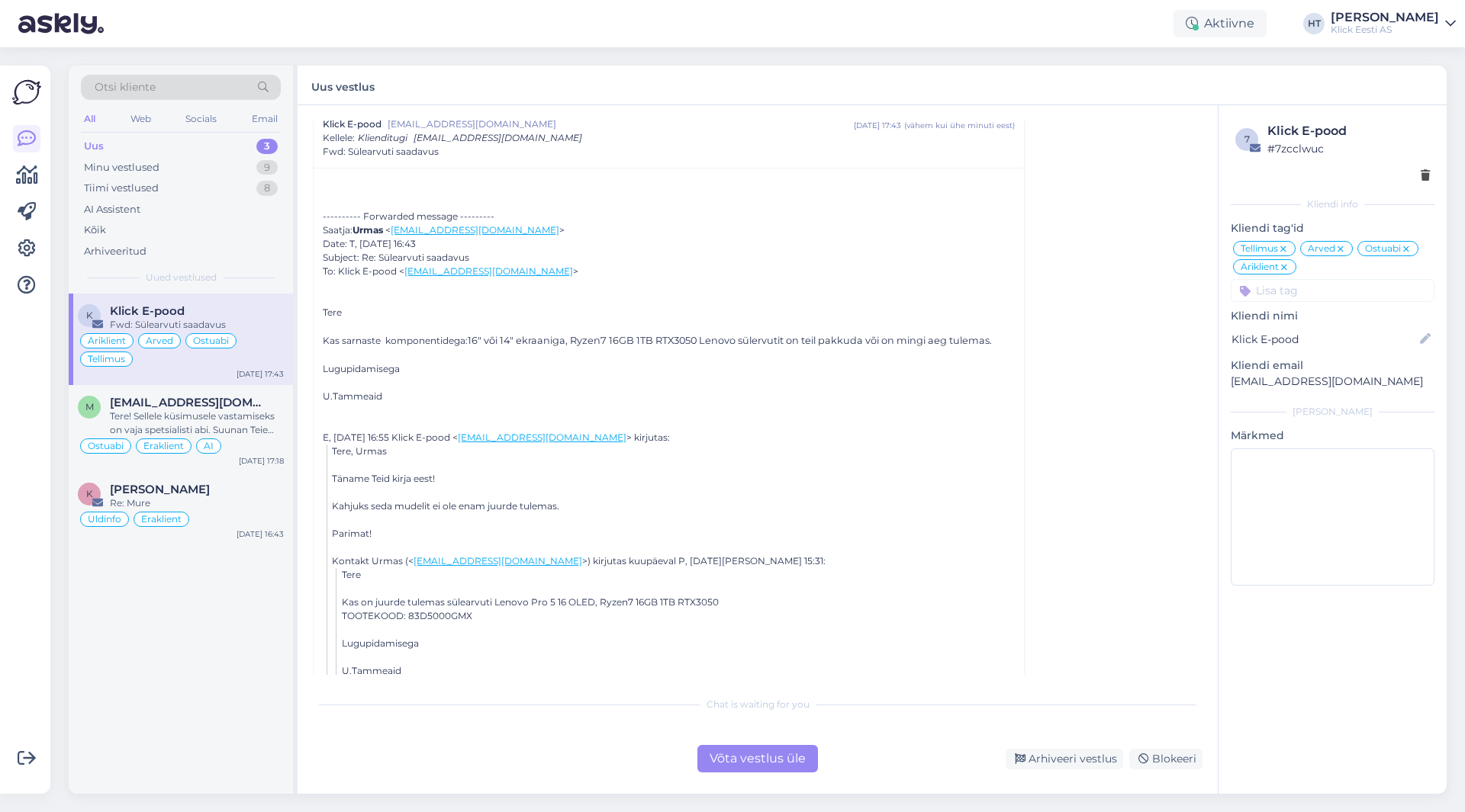
scroll to position [4661, 0]
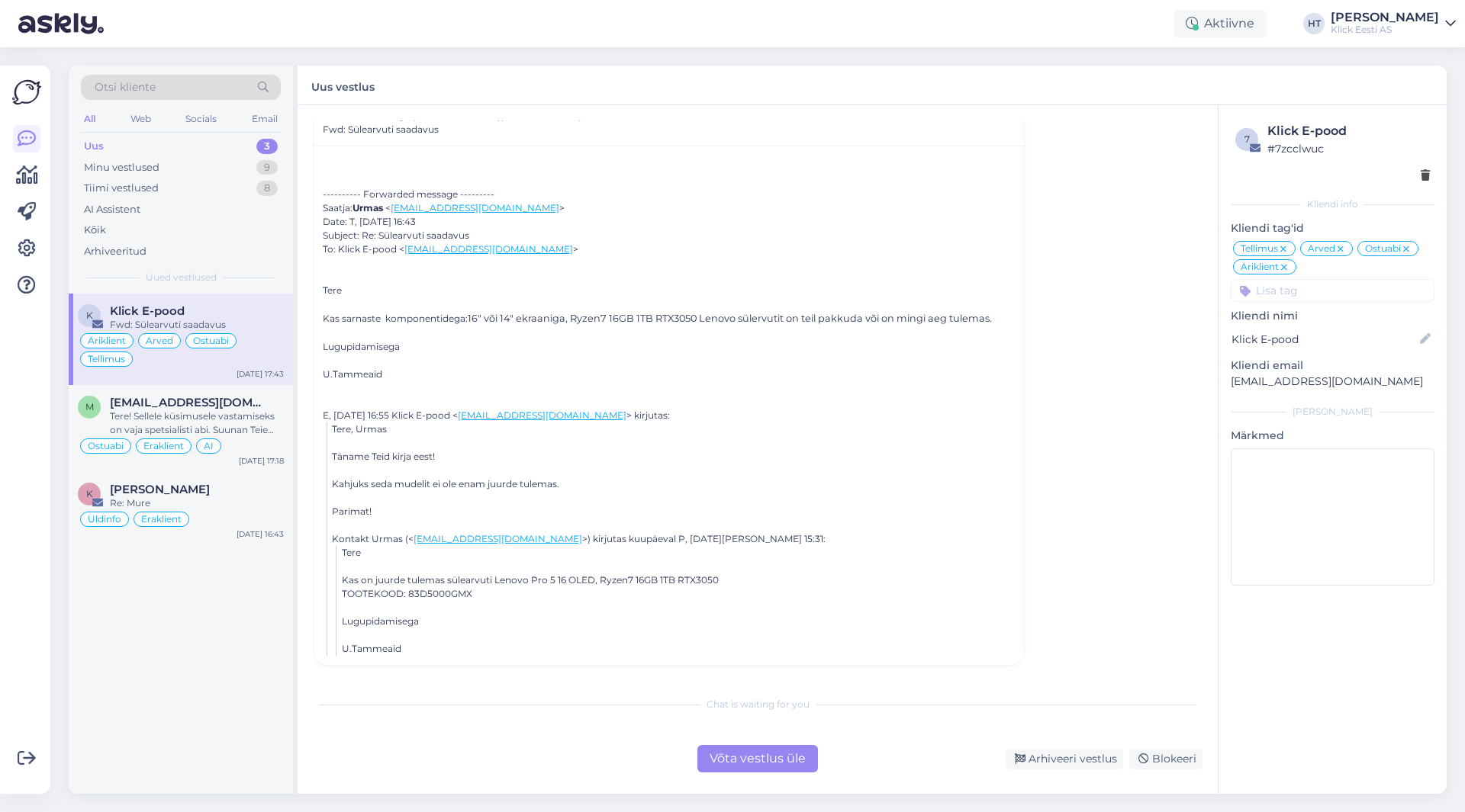
click at [686, 467] on div at bounding box center [673, 471] width 682 height 14
click at [428, 597] on div "TOOTEKOOD: 83D5000GMX" at bounding box center [678, 594] width 673 height 14
click at [620, 613] on div at bounding box center [678, 608] width 673 height 14
click at [279, 433] on div "Tere! Sellele küsimusele vastamiseks on vaja spetsialisti abi. Suunan Teie küsi…" at bounding box center [196, 423] width 174 height 27
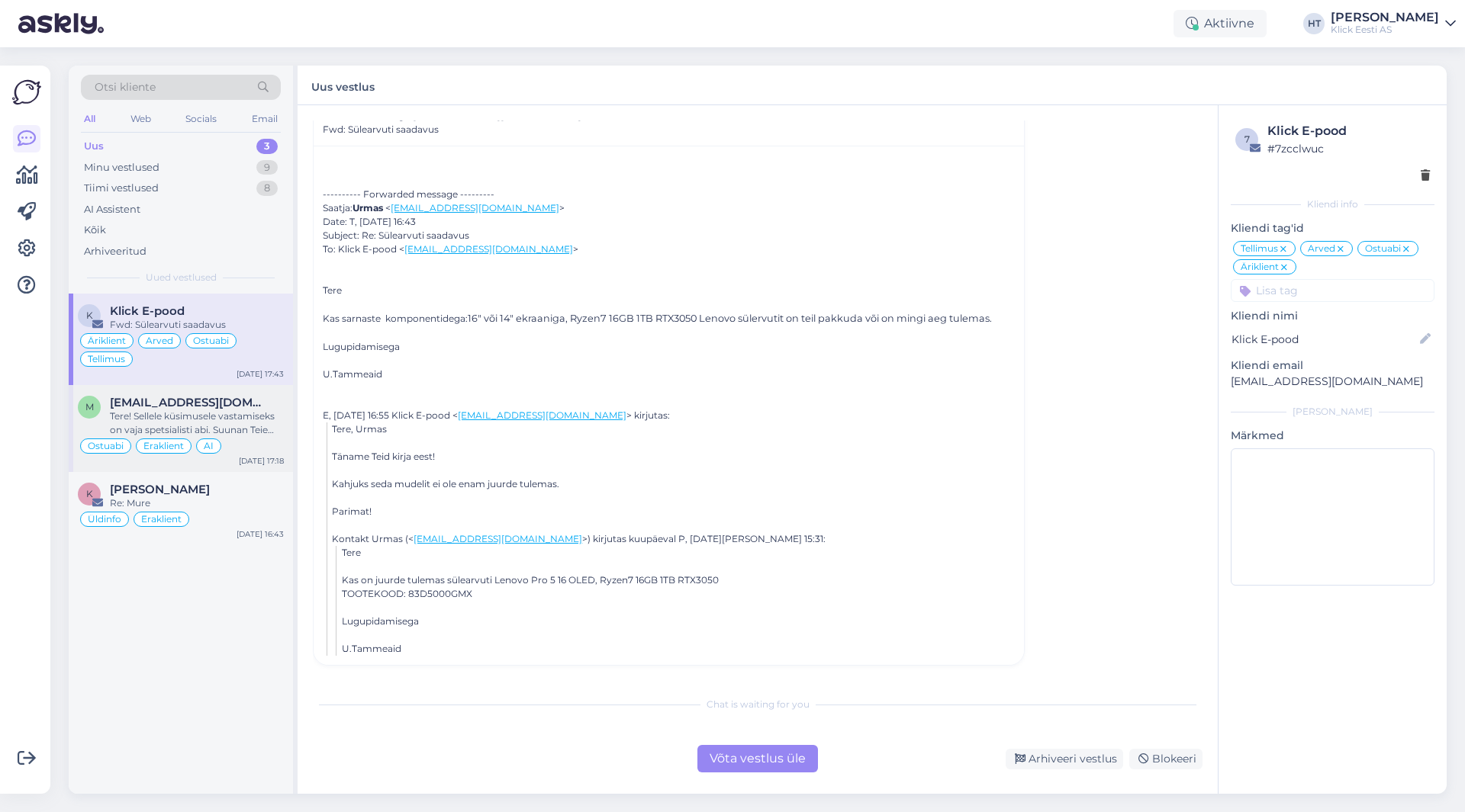
scroll to position [9772, 0]
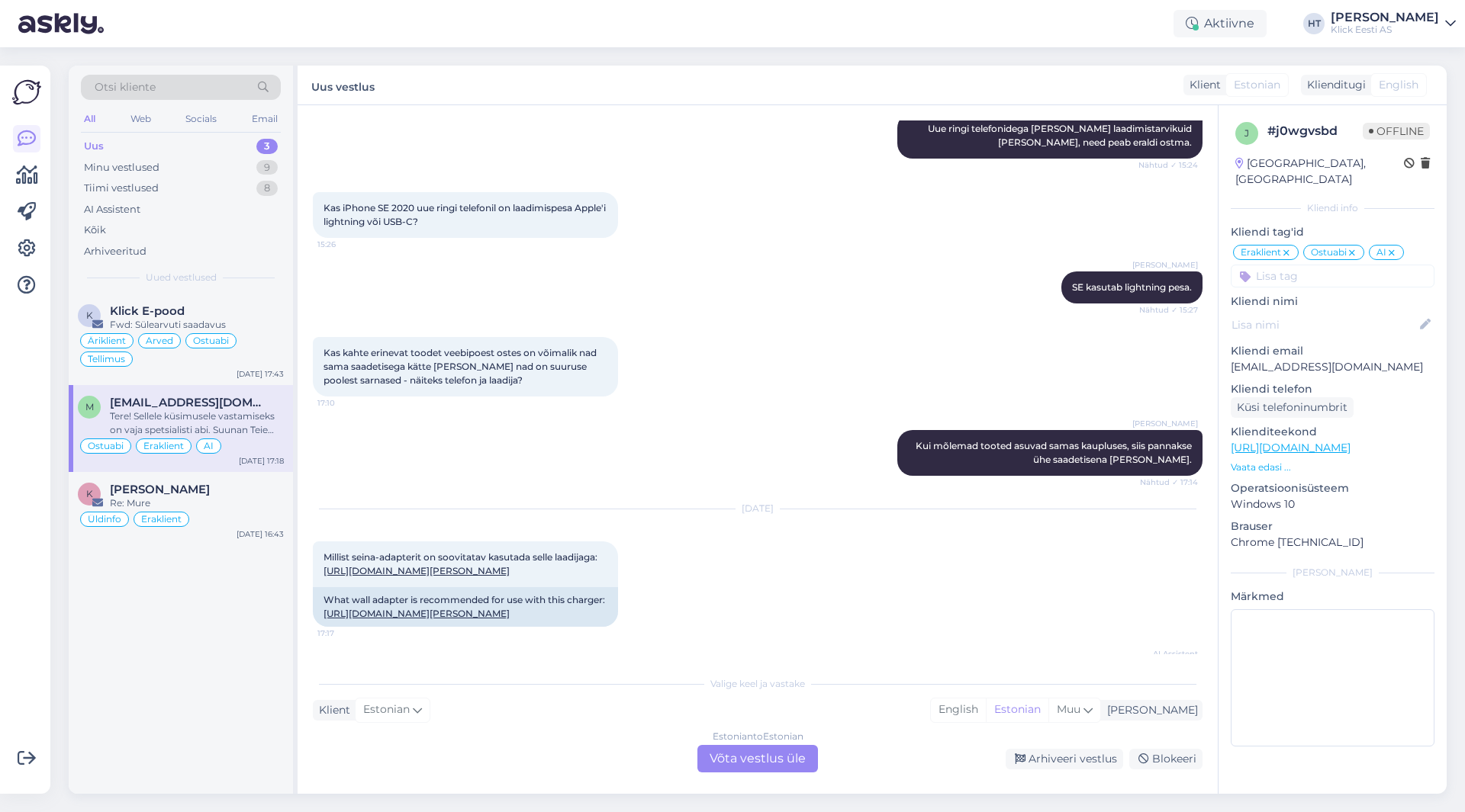
click at [514, 644] on div "AI Assistent Tere! Sellele küsimusele vastamiseks on vaja spetsialisti abi. Suu…" at bounding box center [758, 697] width 890 height 107
click at [735, 772] on div "Estonian to Estonian Võta vestlus üle" at bounding box center [758, 759] width 120 height 27
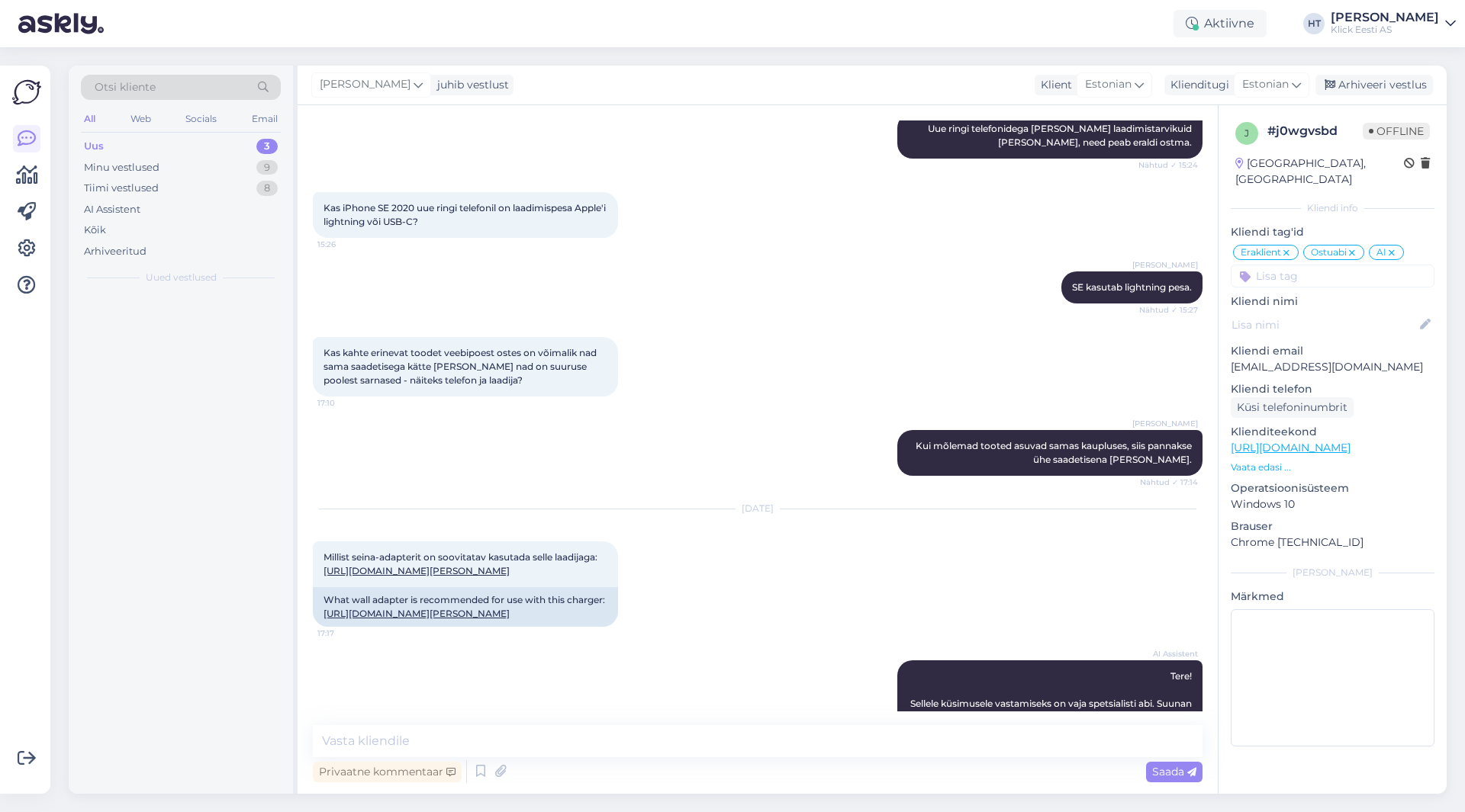
scroll to position [9714, 0]
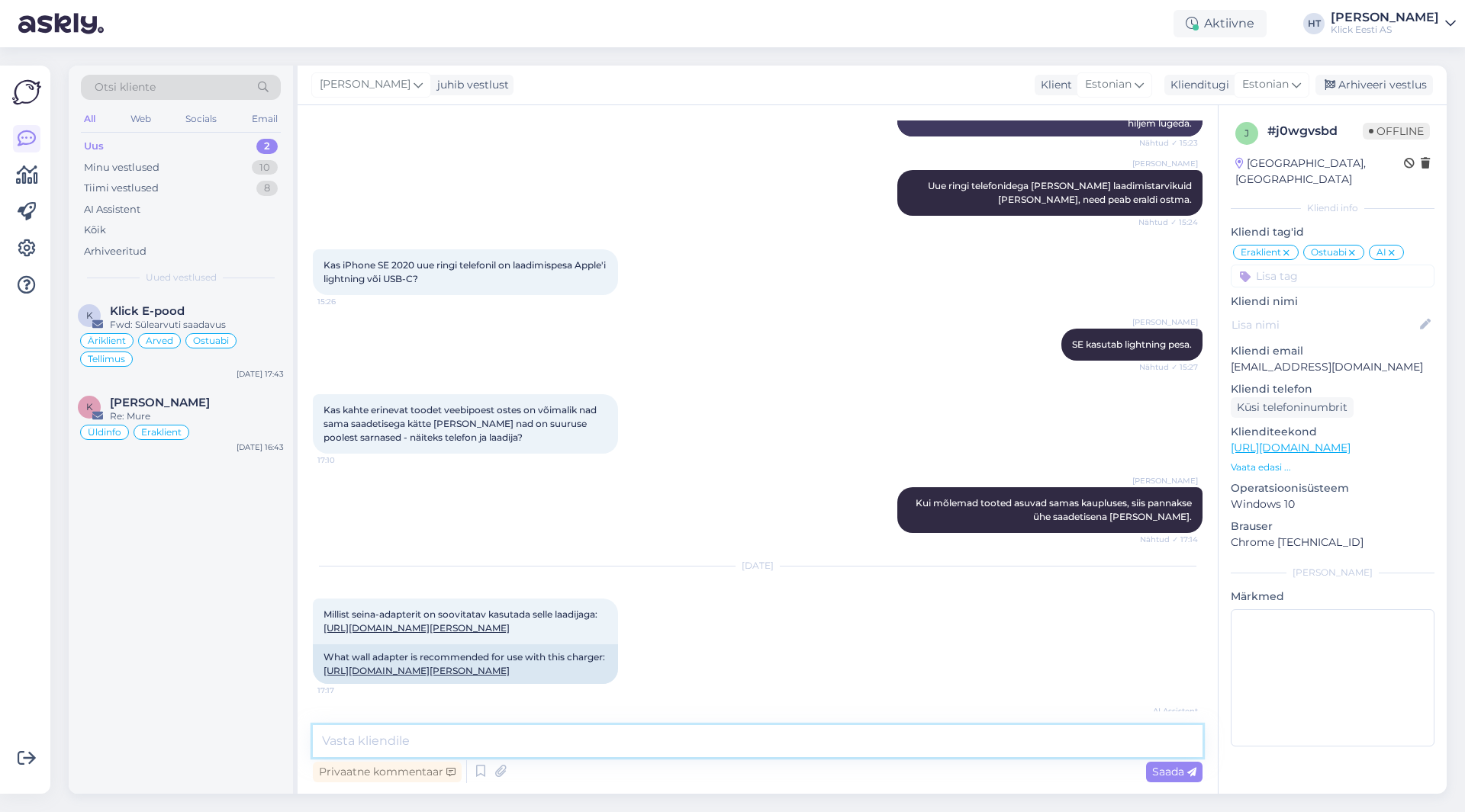
click at [735, 755] on textarea at bounding box center [758, 741] width 890 height 32
paste textarea "[URL][DOMAIN_NAME]"
type textarea "Vähemalt 10W seinalaadija peab olema, näiteks järgnev: [URL][DOMAIN_NAME]"
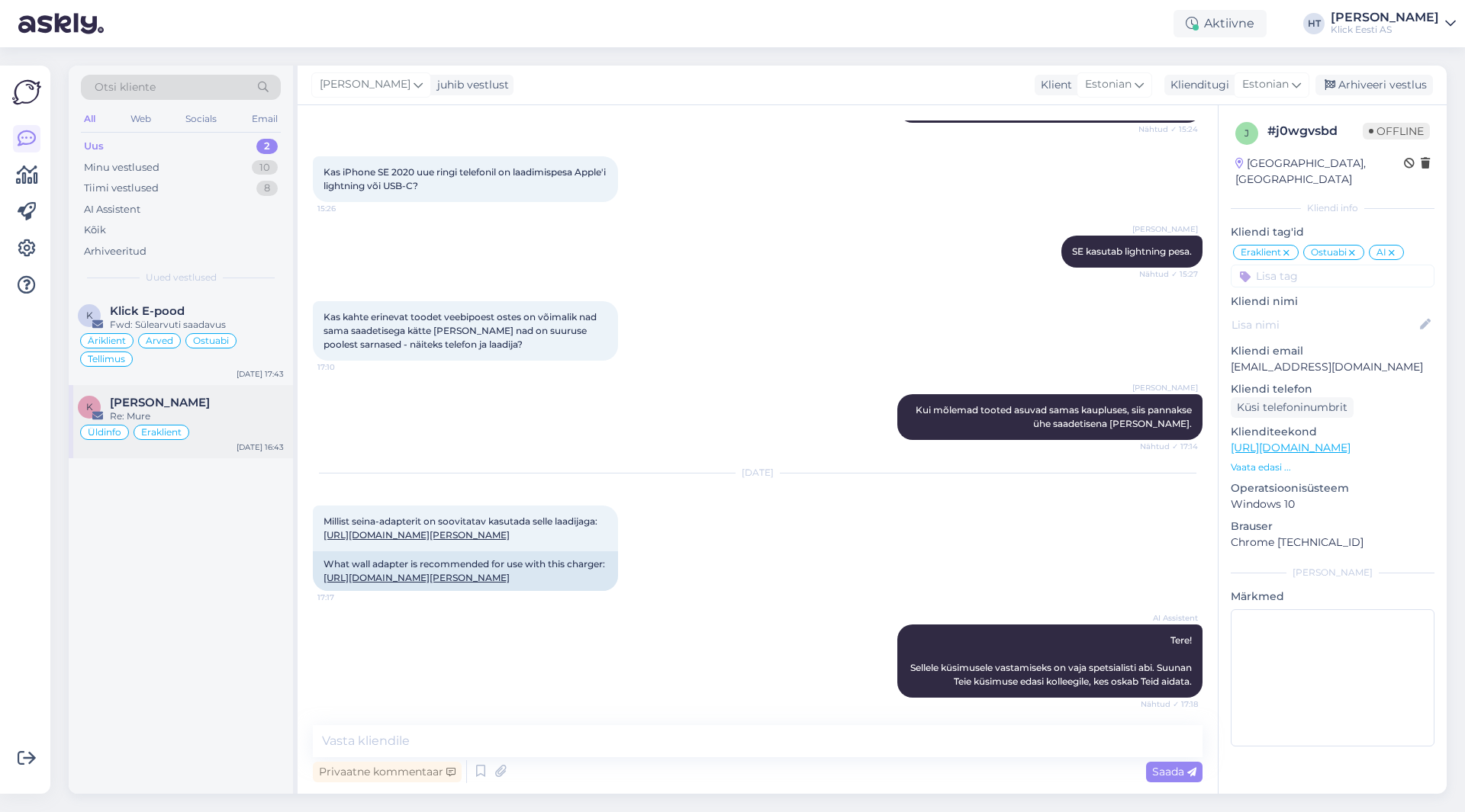
click at [189, 414] on div "Re: Mure" at bounding box center [196, 416] width 174 height 14
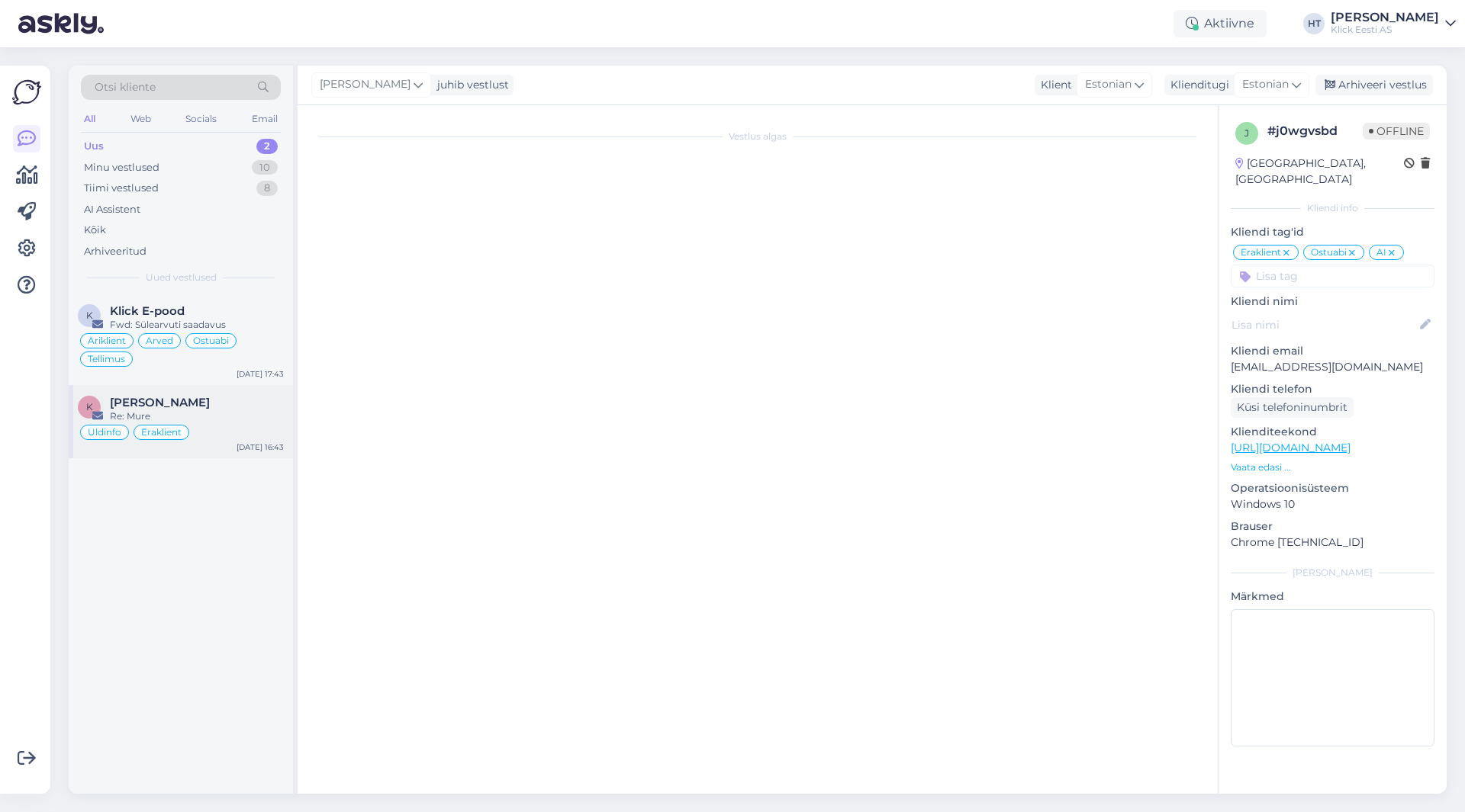
scroll to position [0, 0]
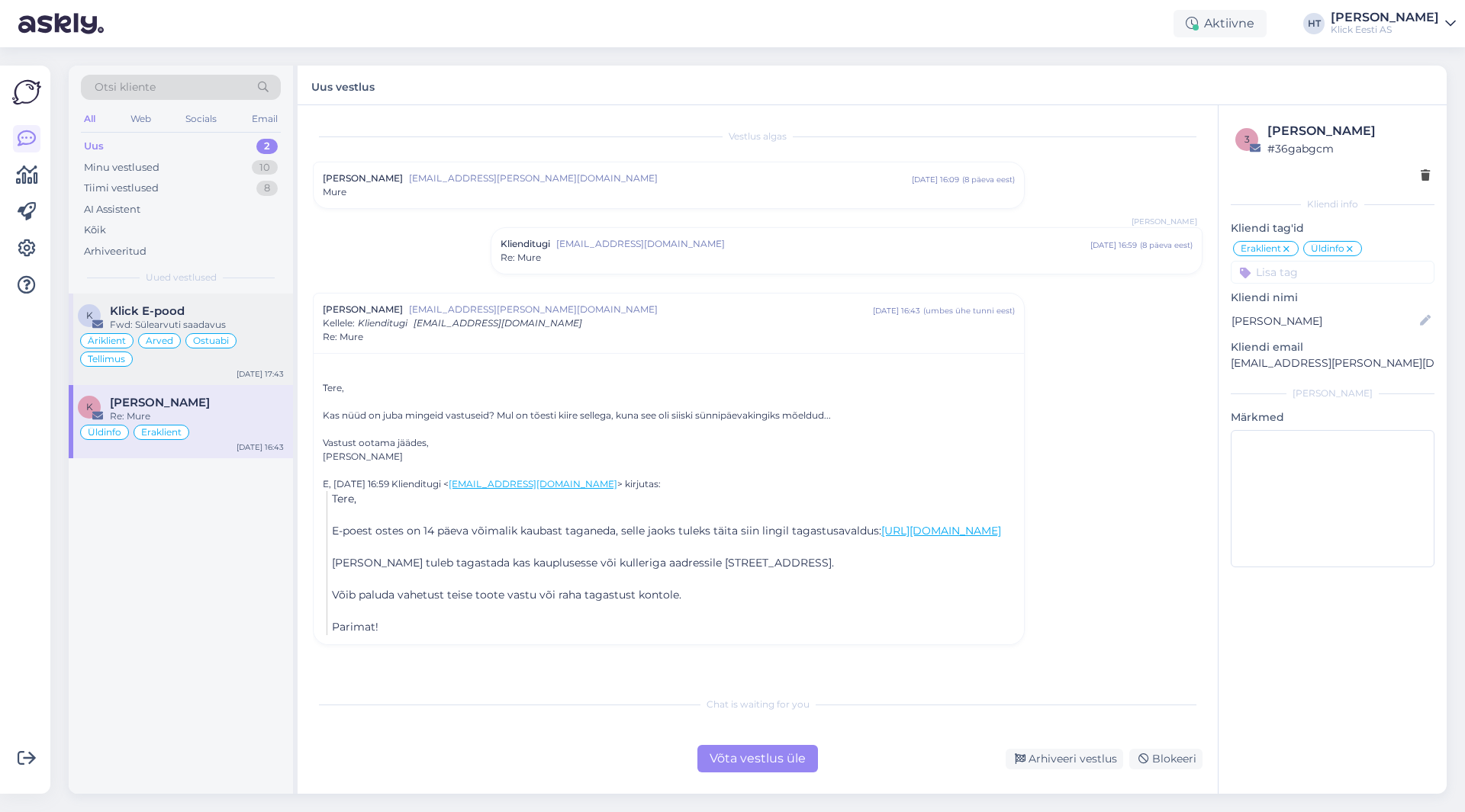
click at [241, 327] on div "Fwd: Sülearvuti saadavus" at bounding box center [196, 325] width 174 height 14
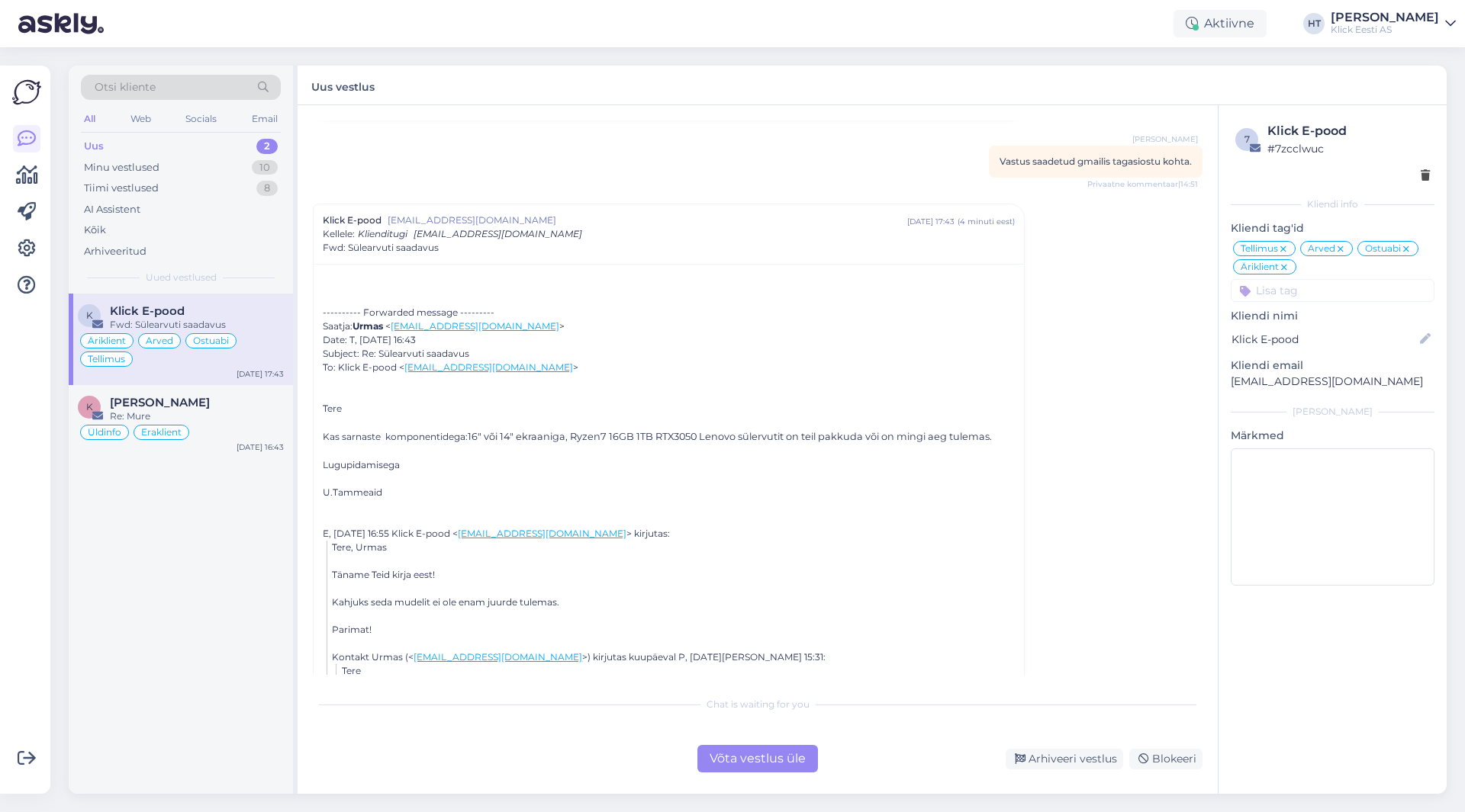
scroll to position [4661, 0]
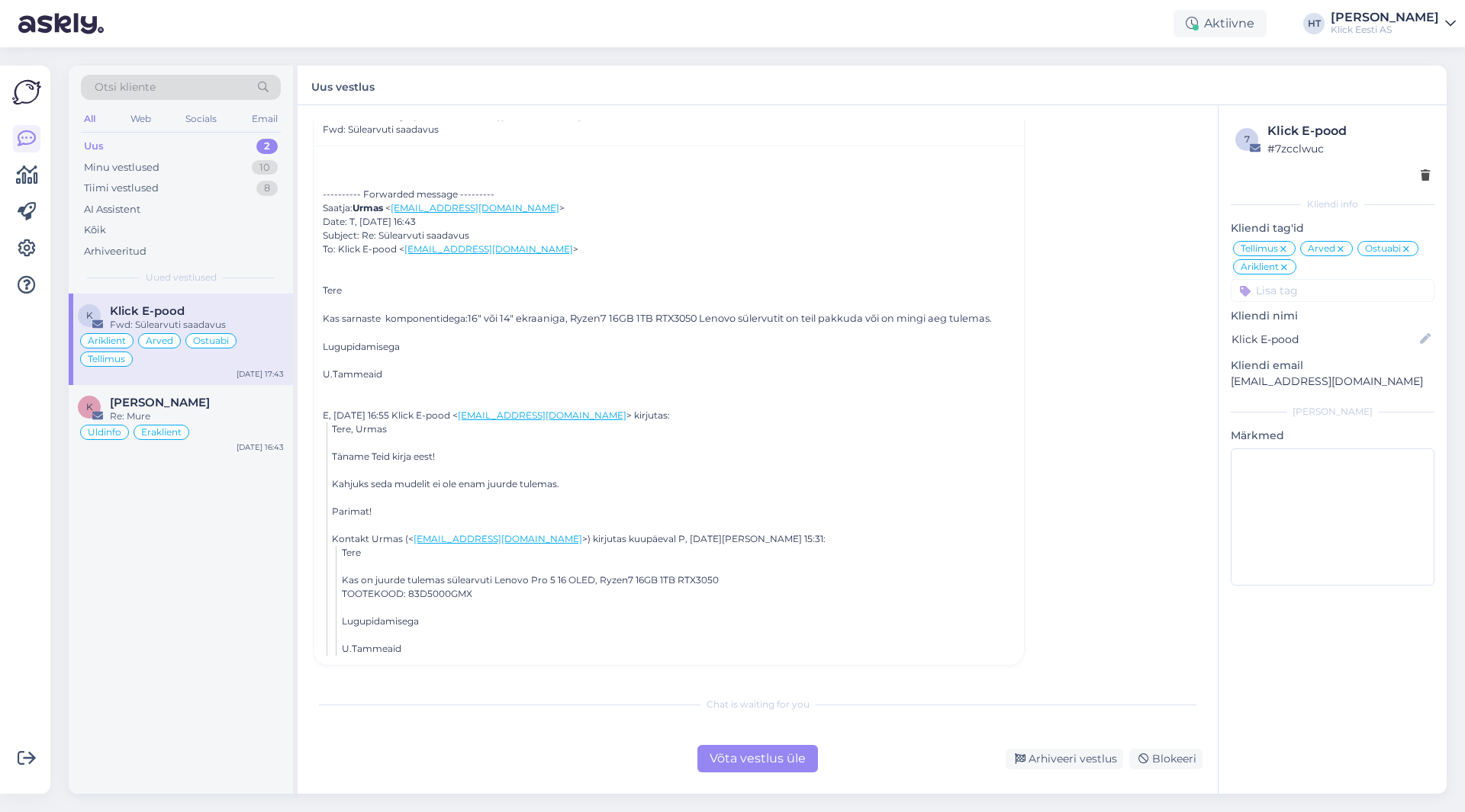
click at [439, 596] on div "TOOTEKOOD: 83D5000GMX" at bounding box center [678, 594] width 673 height 14
click at [860, 594] on div "TOOTEKOOD: 83D5000GMX" at bounding box center [678, 594] width 673 height 14
click at [197, 190] on div "Tiimi vestlused 8" at bounding box center [180, 188] width 200 height 22
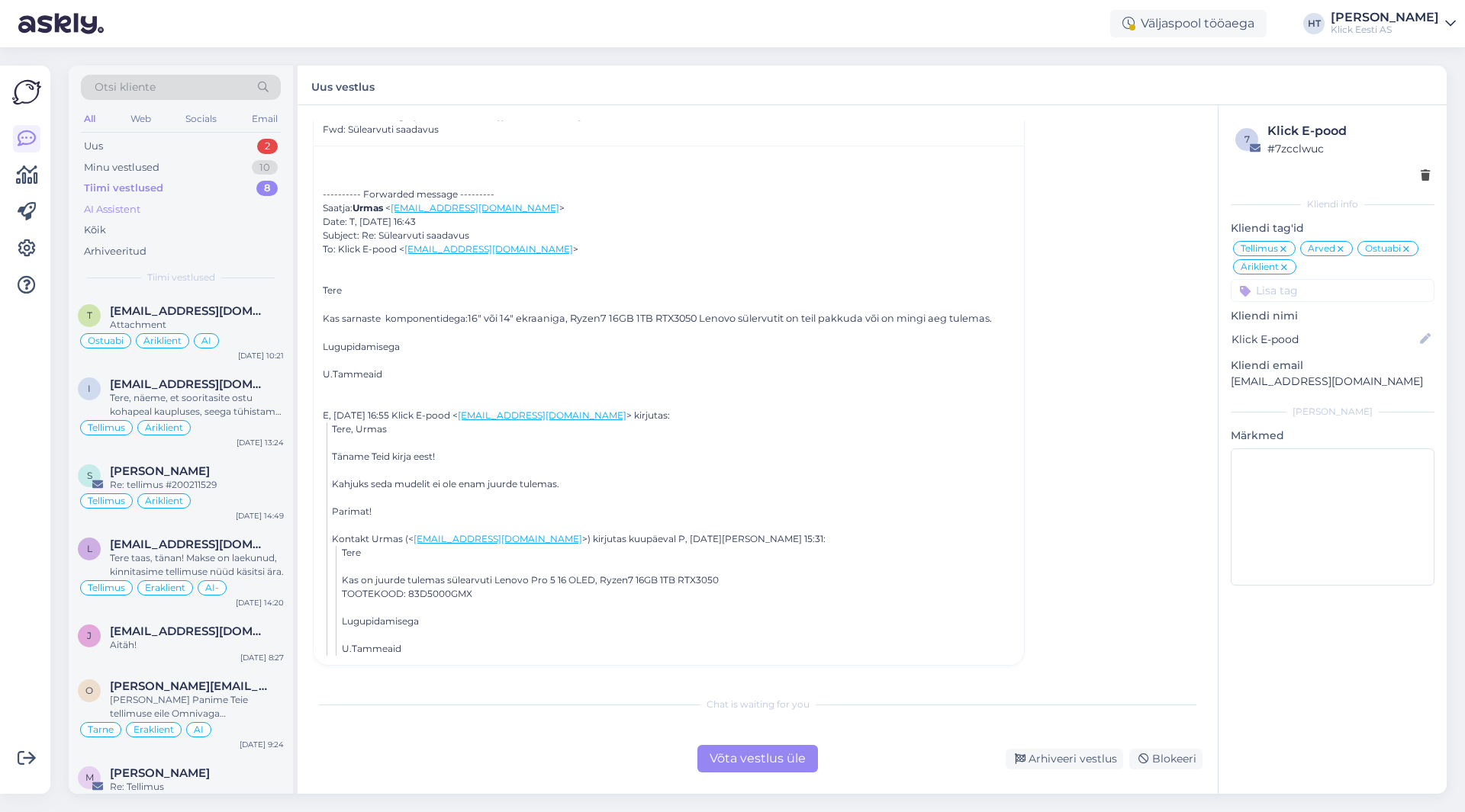
click at [166, 214] on div "AI Assistent" at bounding box center [180, 209] width 200 height 22
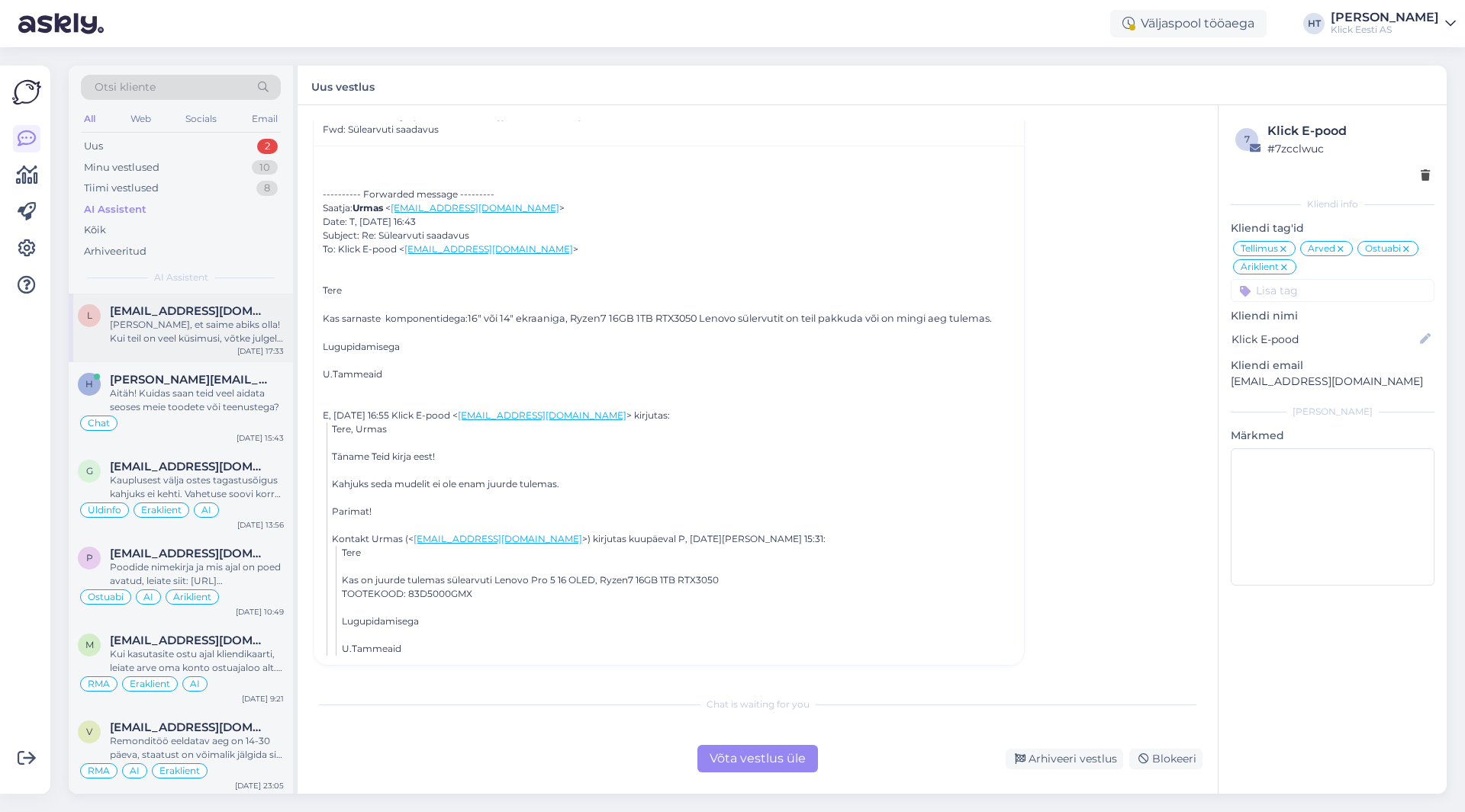
click at [223, 323] on div "[PERSON_NAME], et saime abiks olla! Kui teil on veel küsimusi, võtke julgelt üh…" at bounding box center [196, 332] width 174 height 27
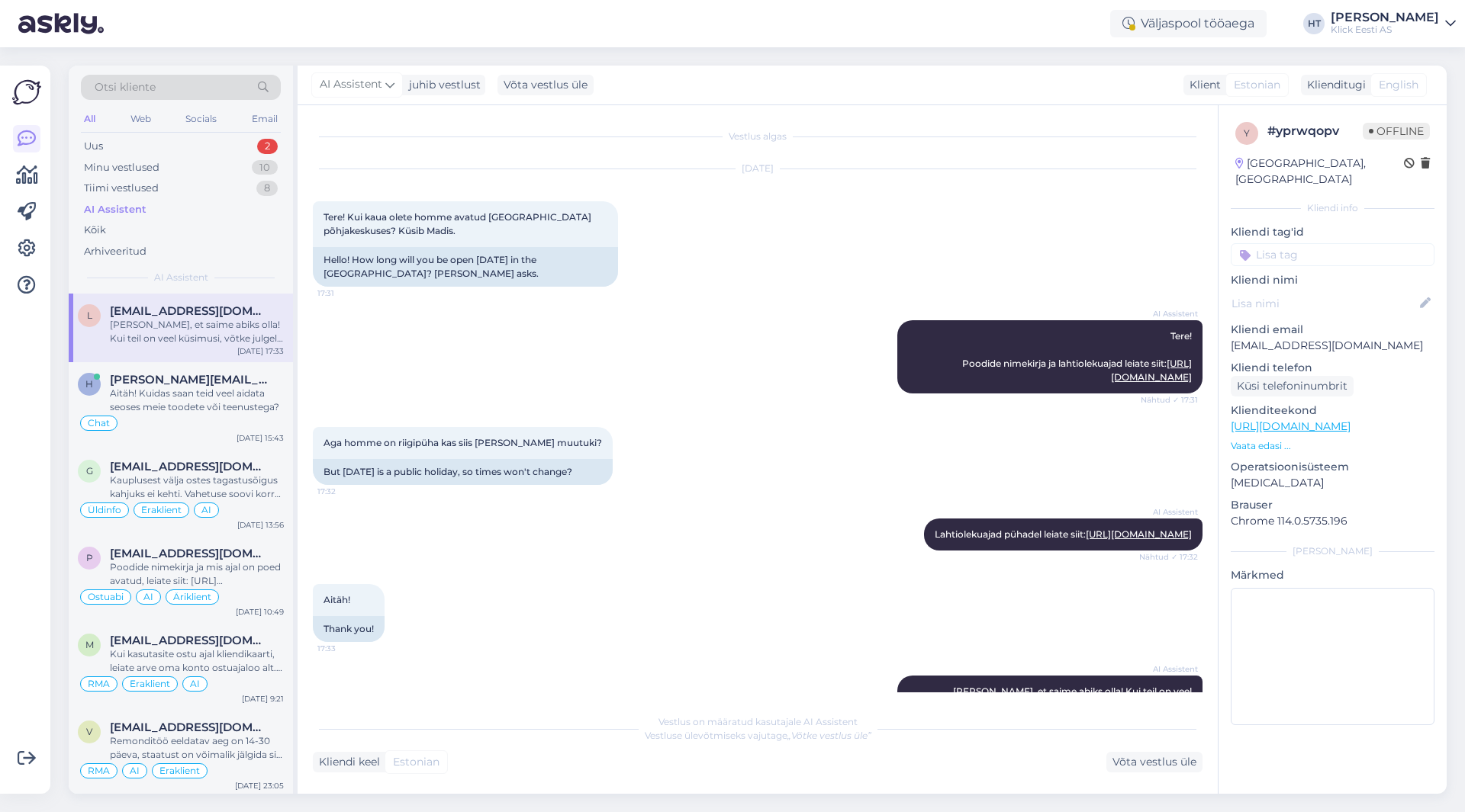
scroll to position [59, 0]
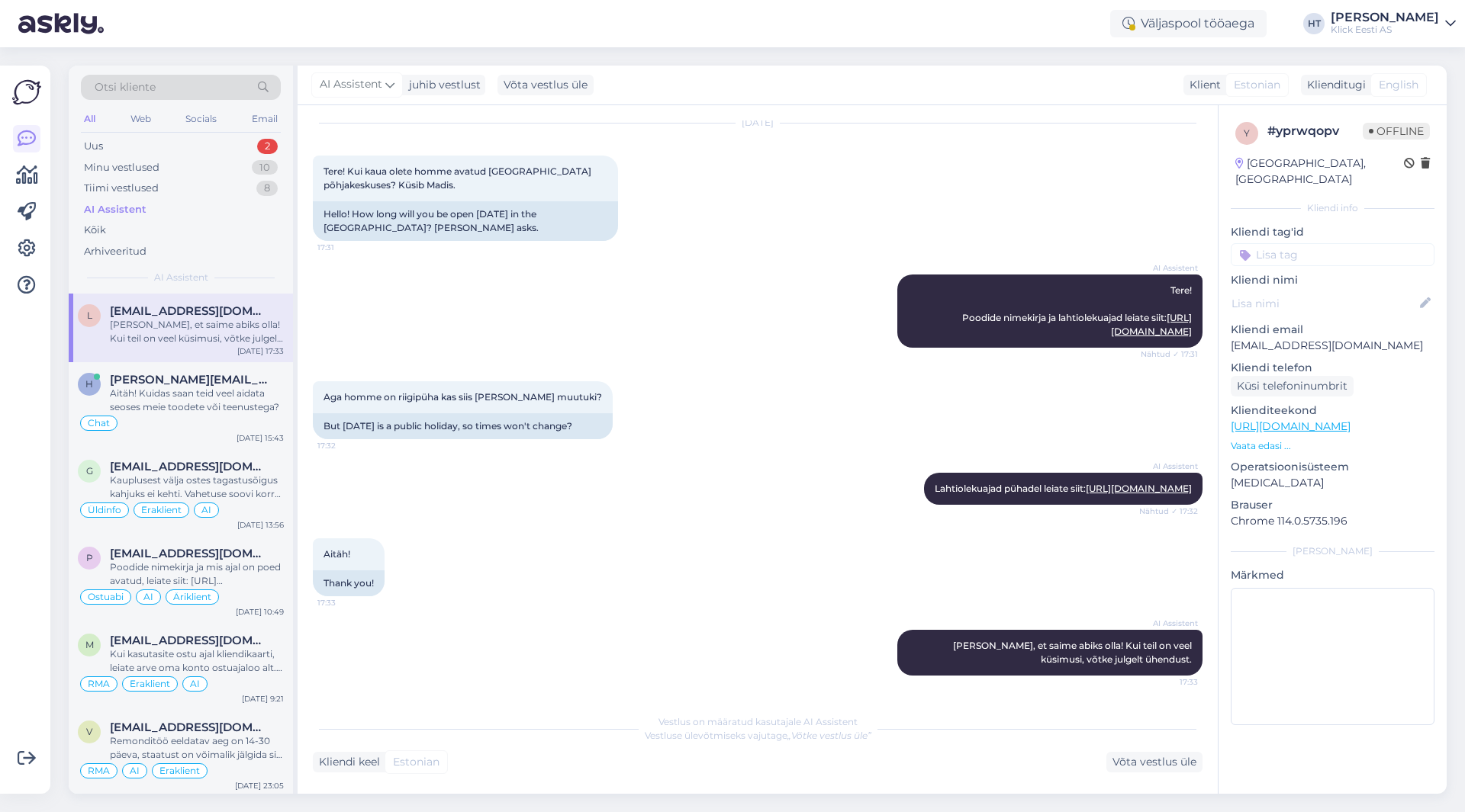
click at [1295, 244] on input at bounding box center [1333, 255] width 204 height 23
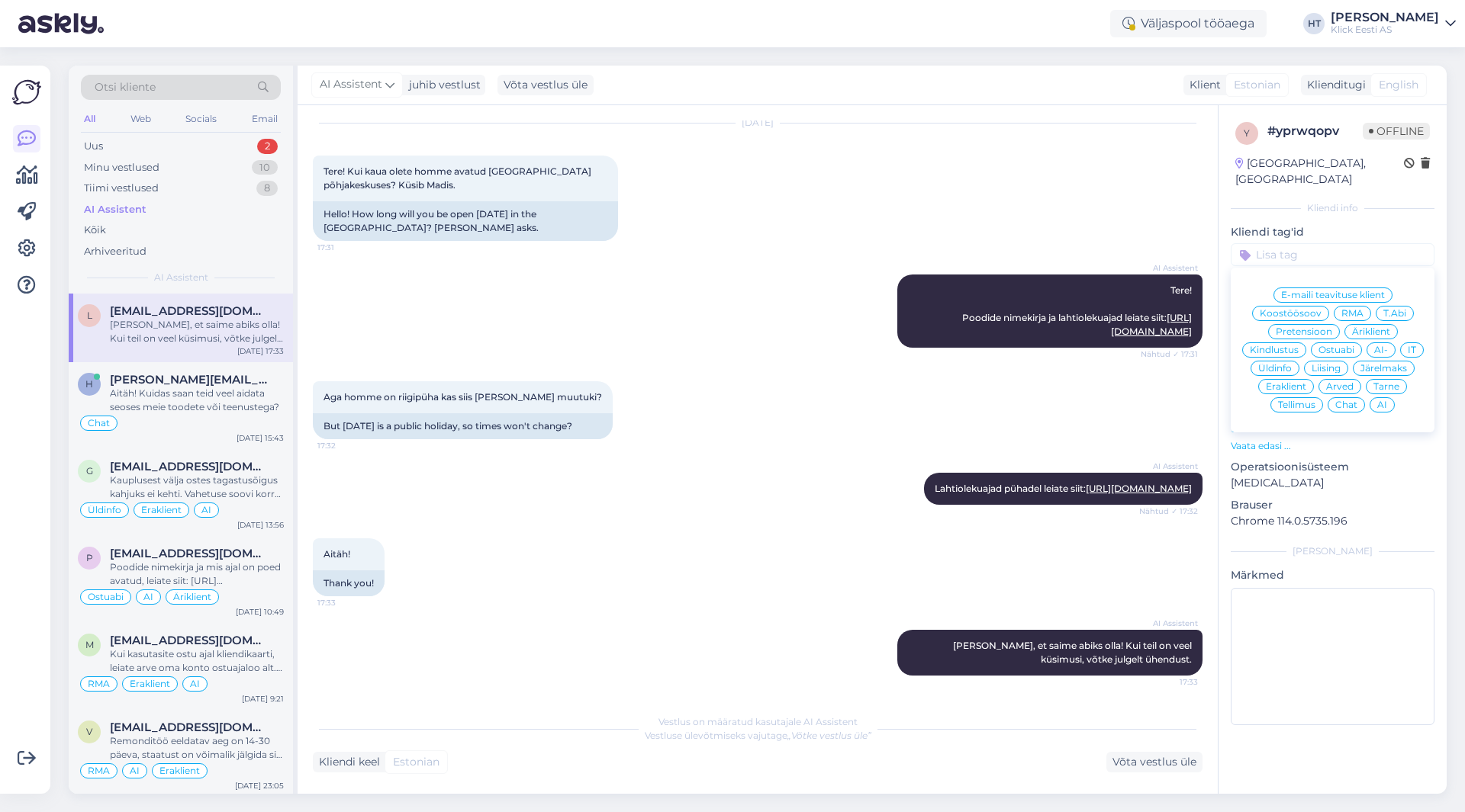
click at [754, 258] on div "AI Assistent Tere! Poodide nimekirja ja lahtiolekuajad leiate siit: [URL][DOMAI…" at bounding box center [758, 311] width 890 height 107
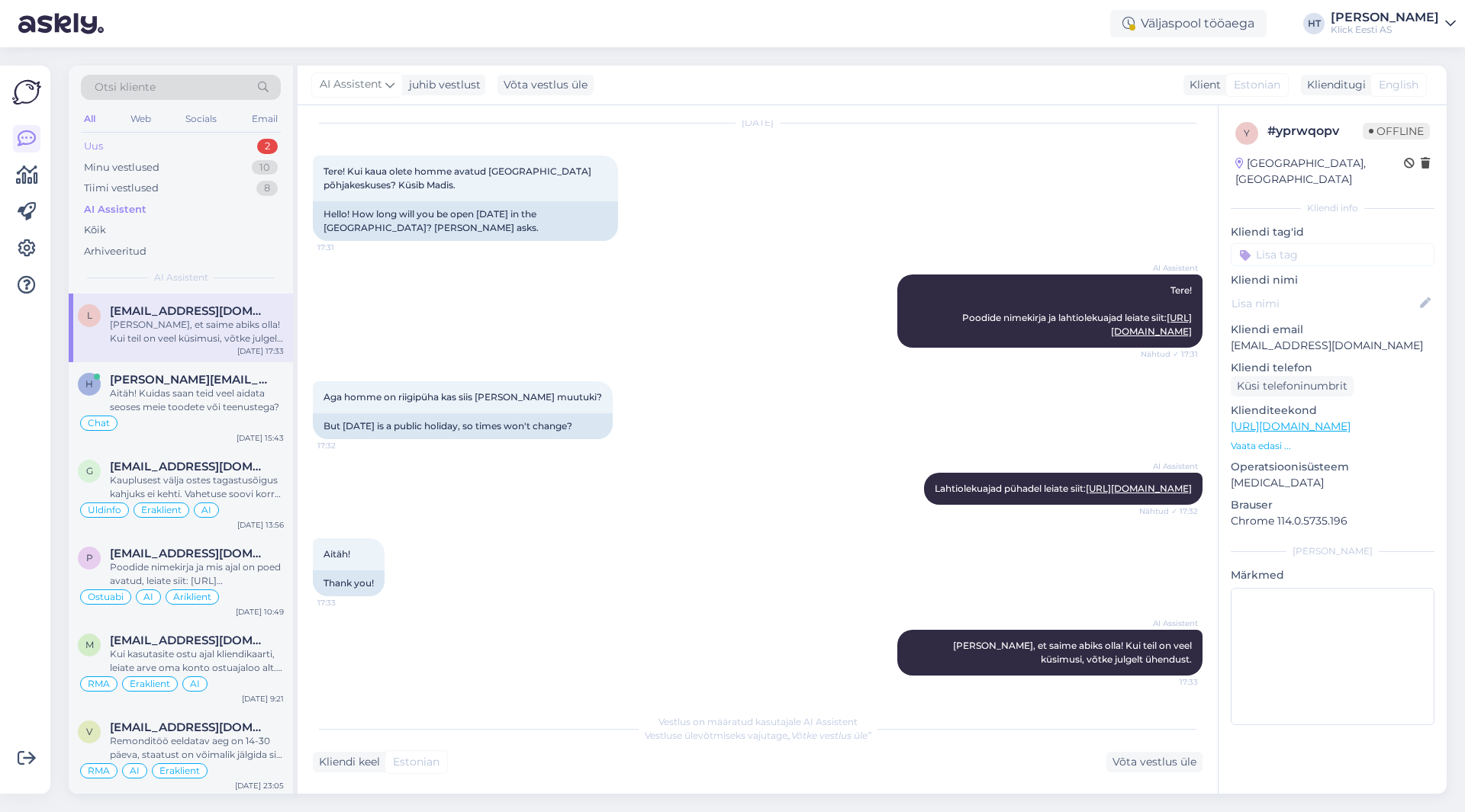
click at [251, 150] on div "Uus 2" at bounding box center [180, 146] width 200 height 22
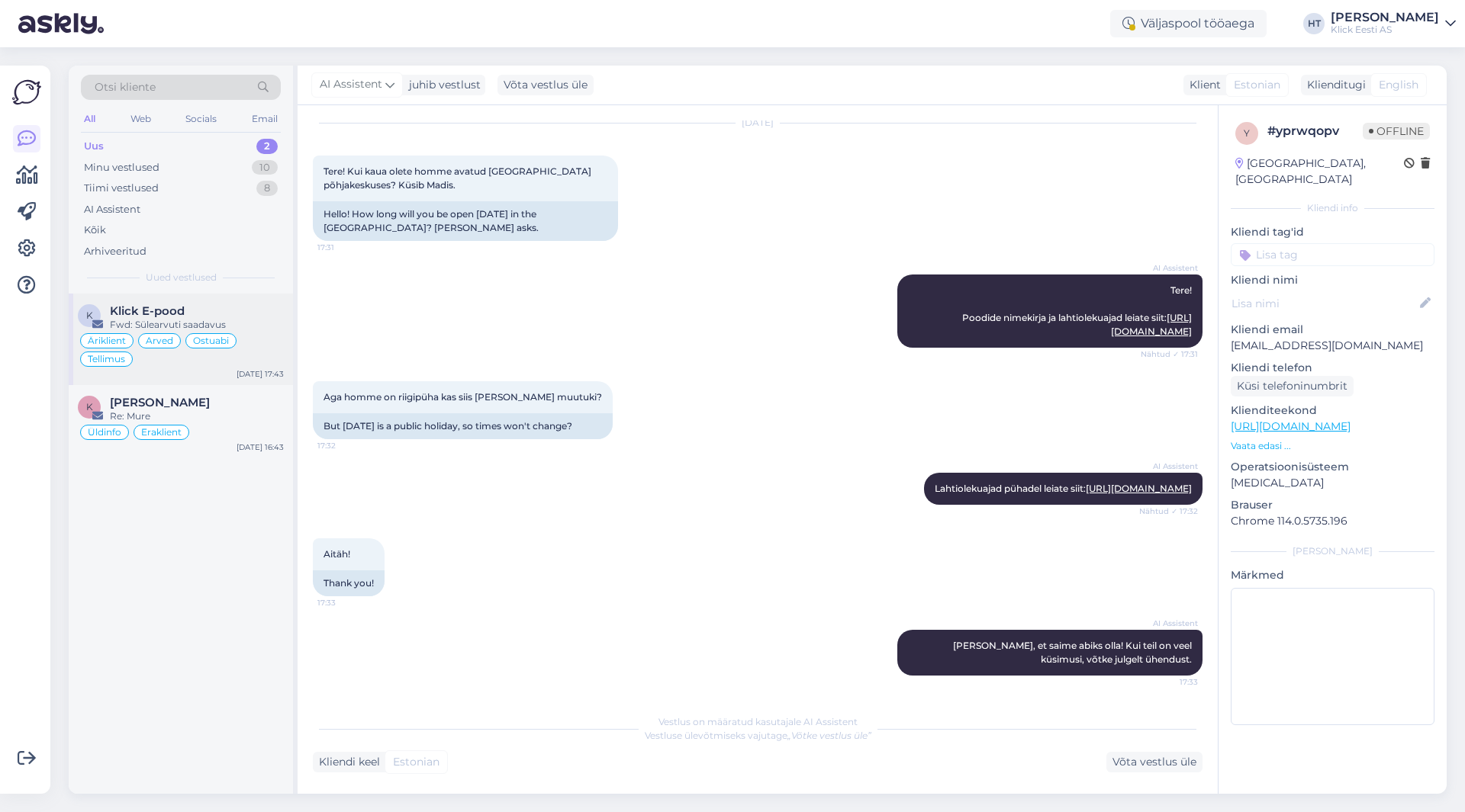
click at [257, 329] on div "Fwd: Sülearvuti saadavus" at bounding box center [196, 325] width 174 height 14
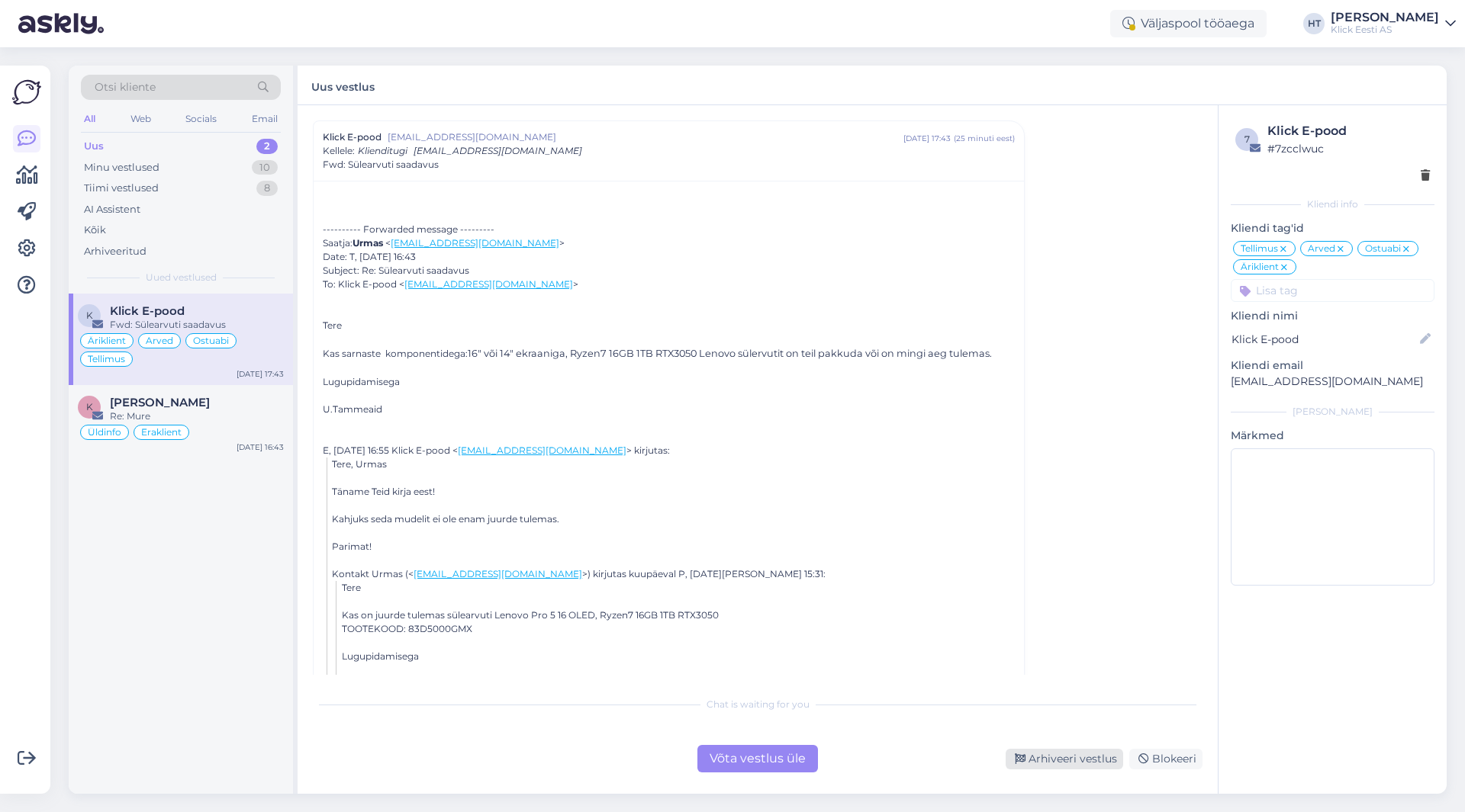
click at [1071, 765] on div "Arhiveeri vestlus" at bounding box center [1064, 760] width 118 height 21
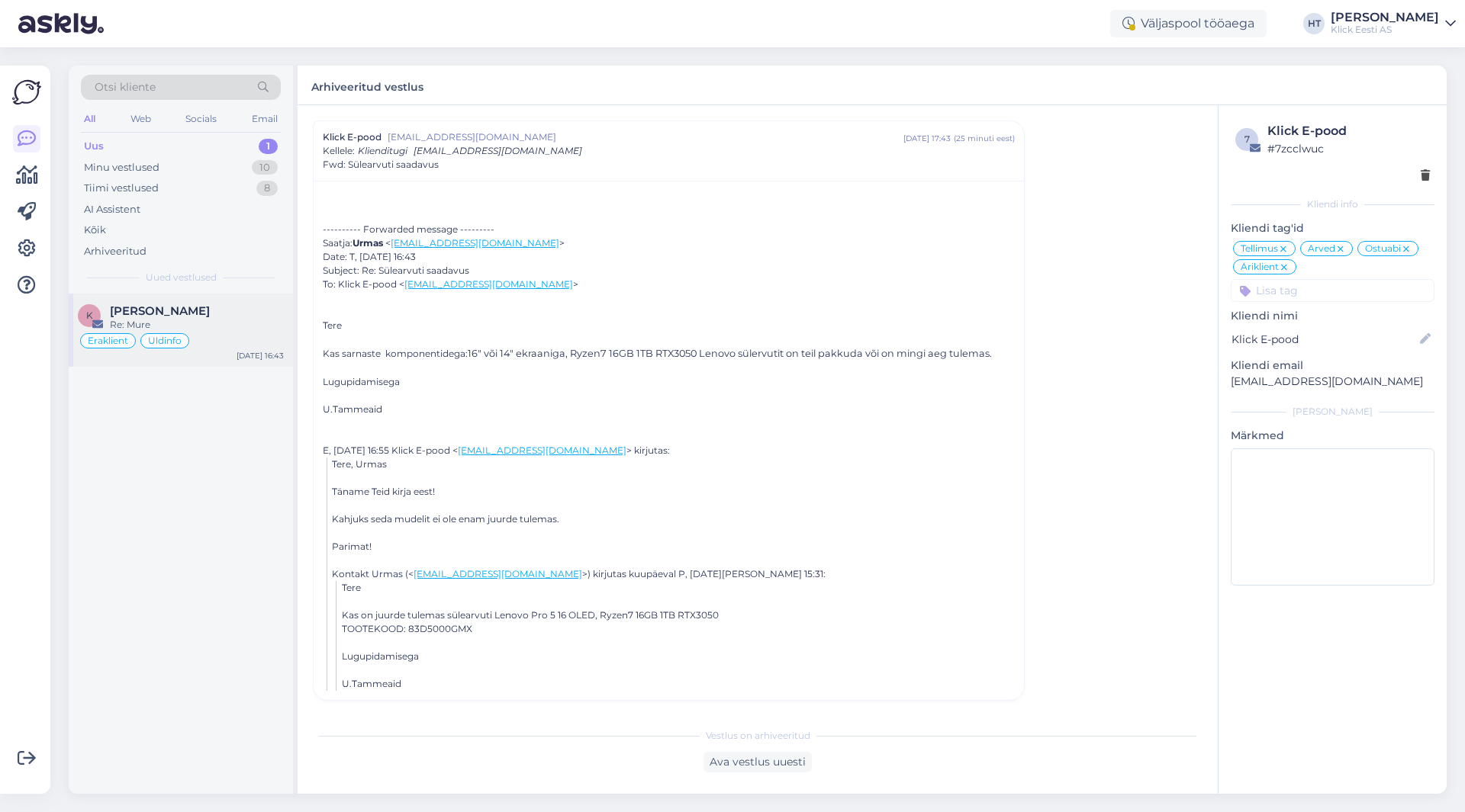
click at [275, 327] on div "Re: Mure" at bounding box center [196, 325] width 174 height 14
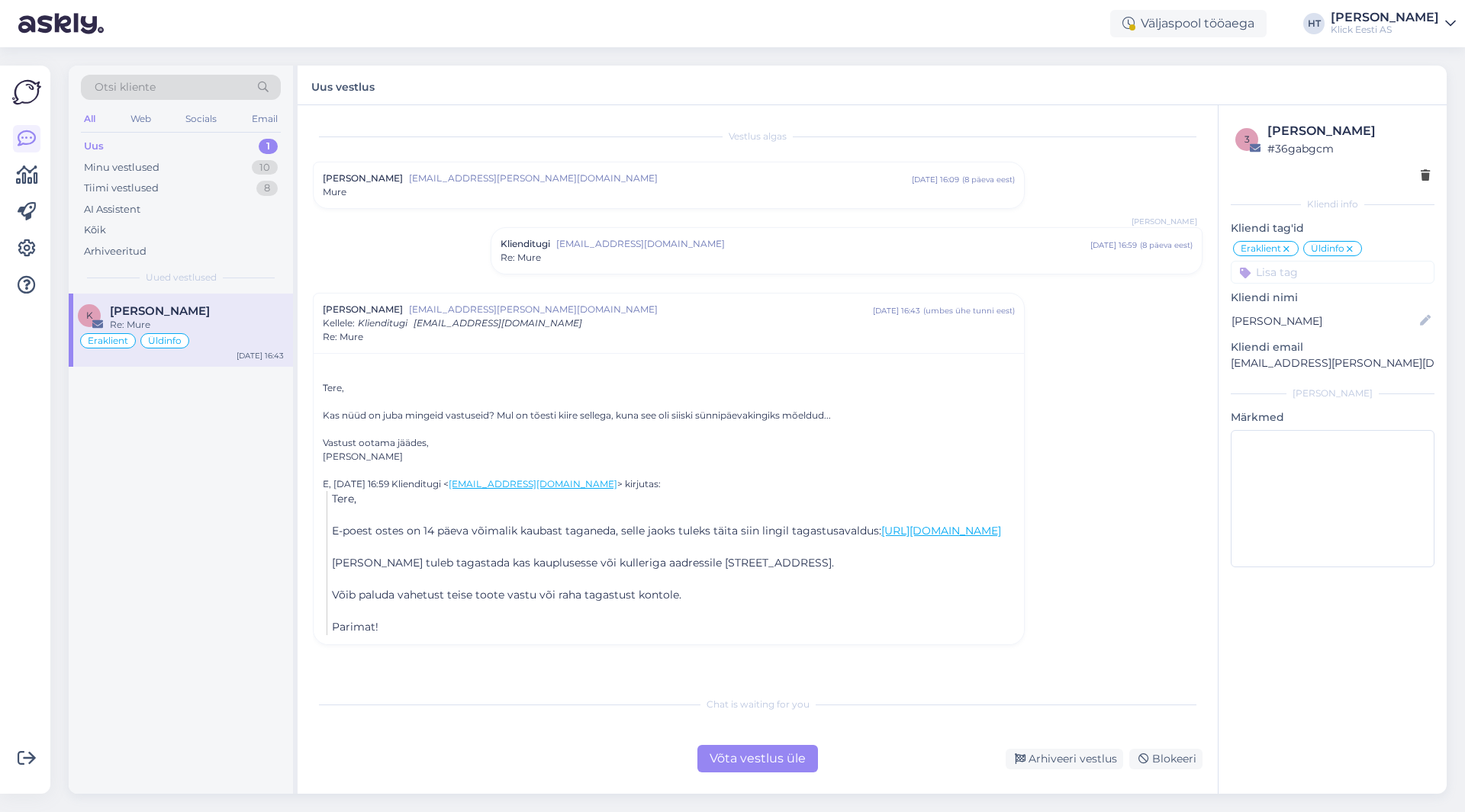
click at [779, 766] on div "Võta vestlus üle" at bounding box center [758, 759] width 120 height 27
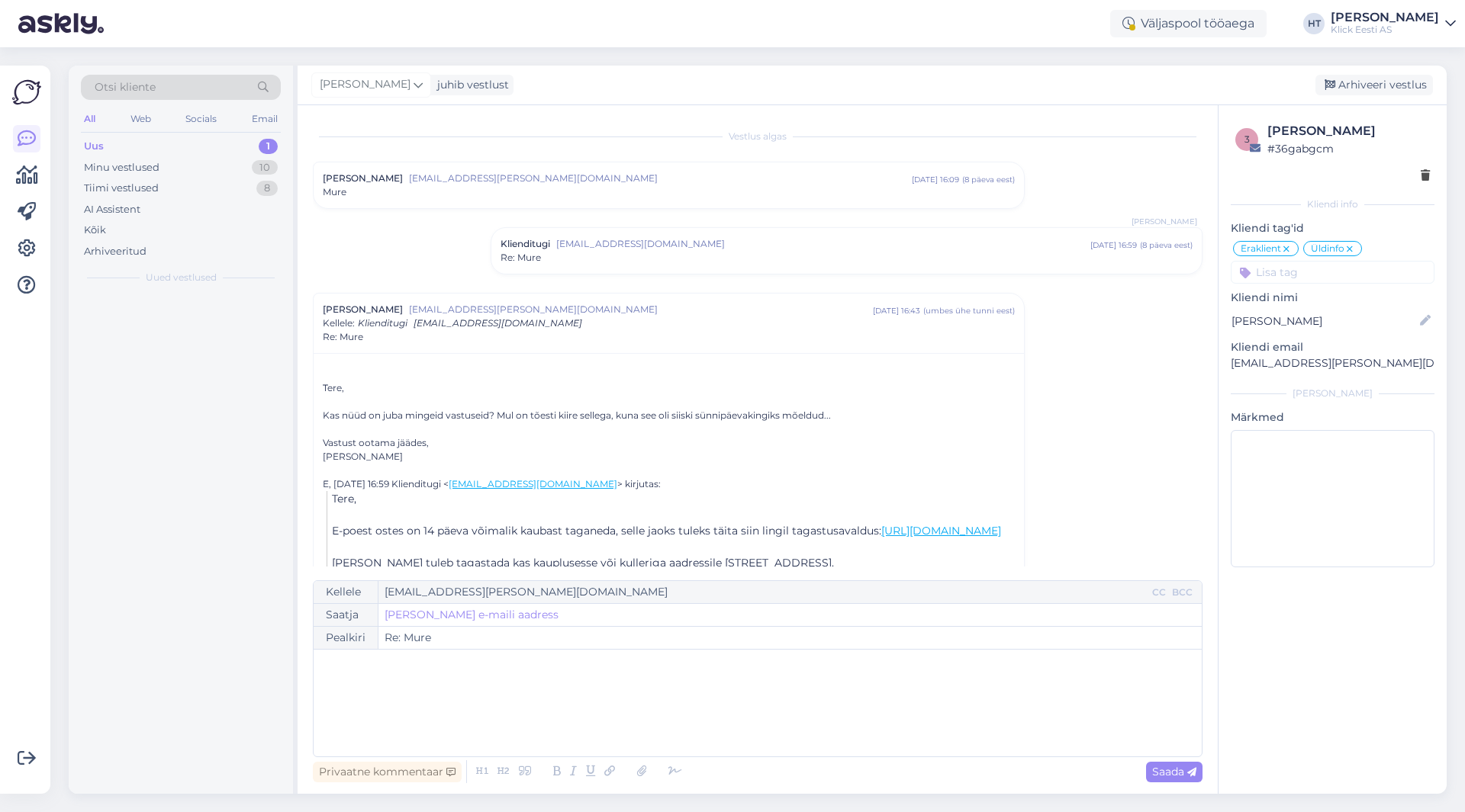
scroll to position [103, 0]
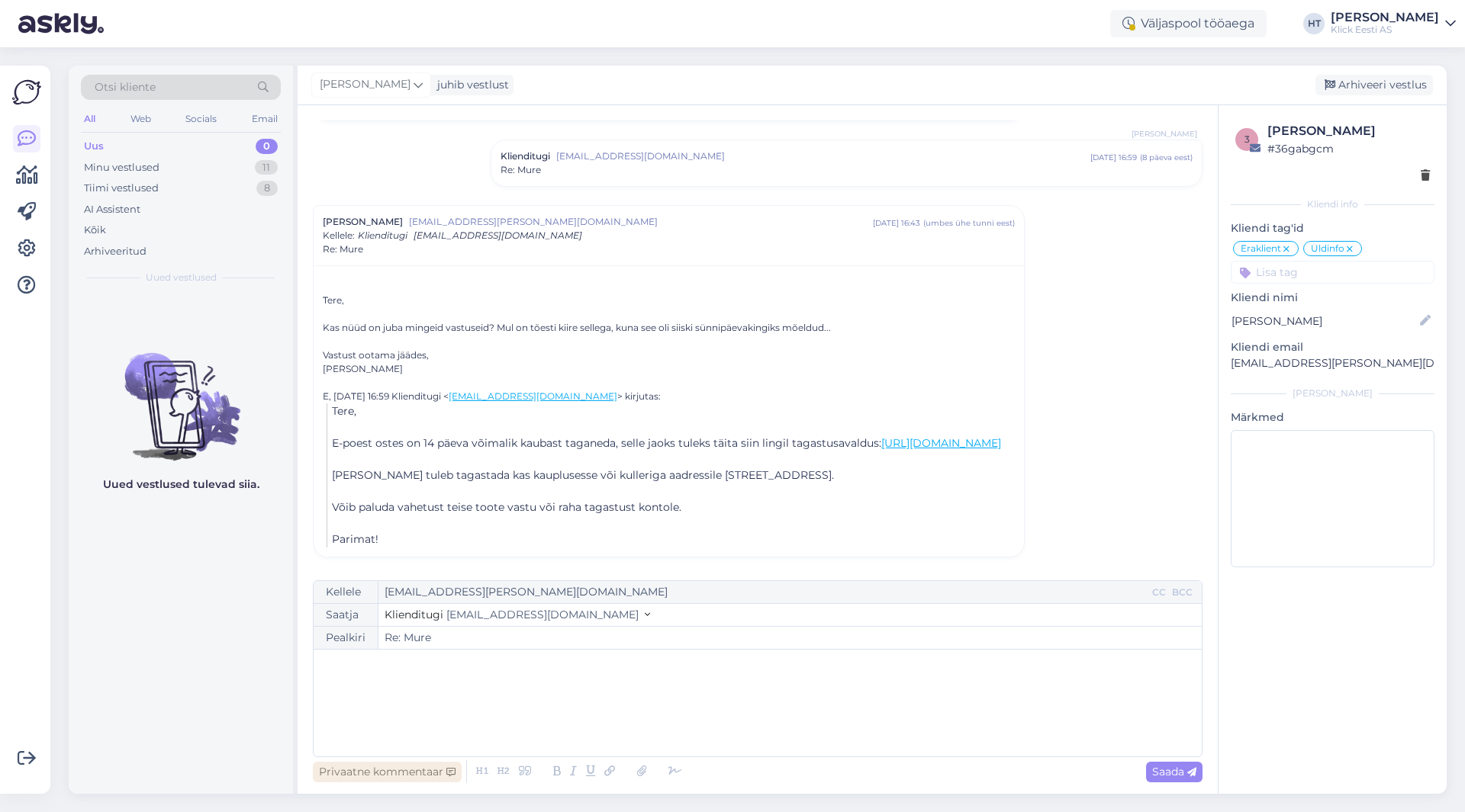
click at [411, 774] on div "Privaatne kommentaar" at bounding box center [387, 773] width 149 height 21
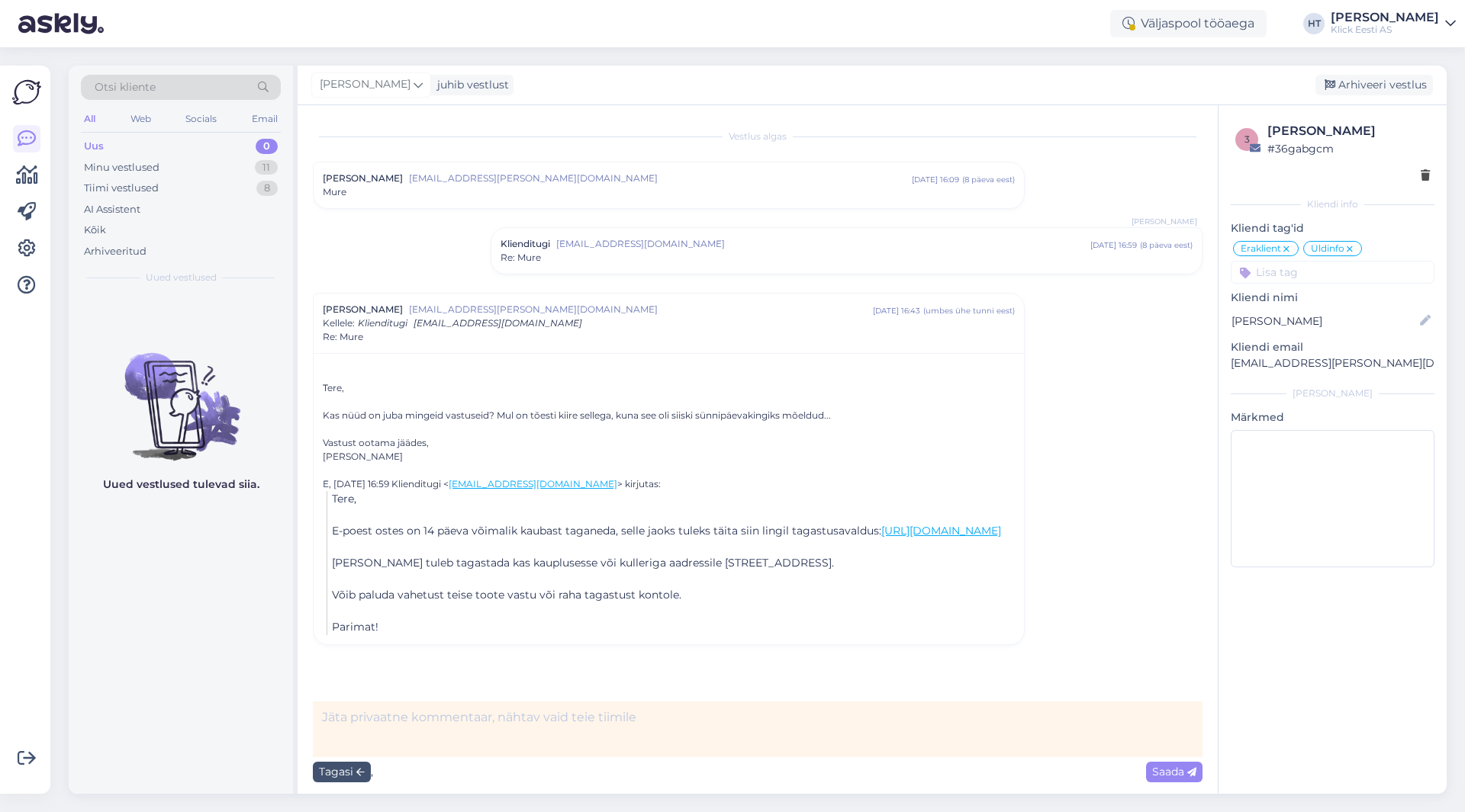
scroll to position [0, 0]
click at [441, 725] on textarea at bounding box center [758, 729] width 890 height 55
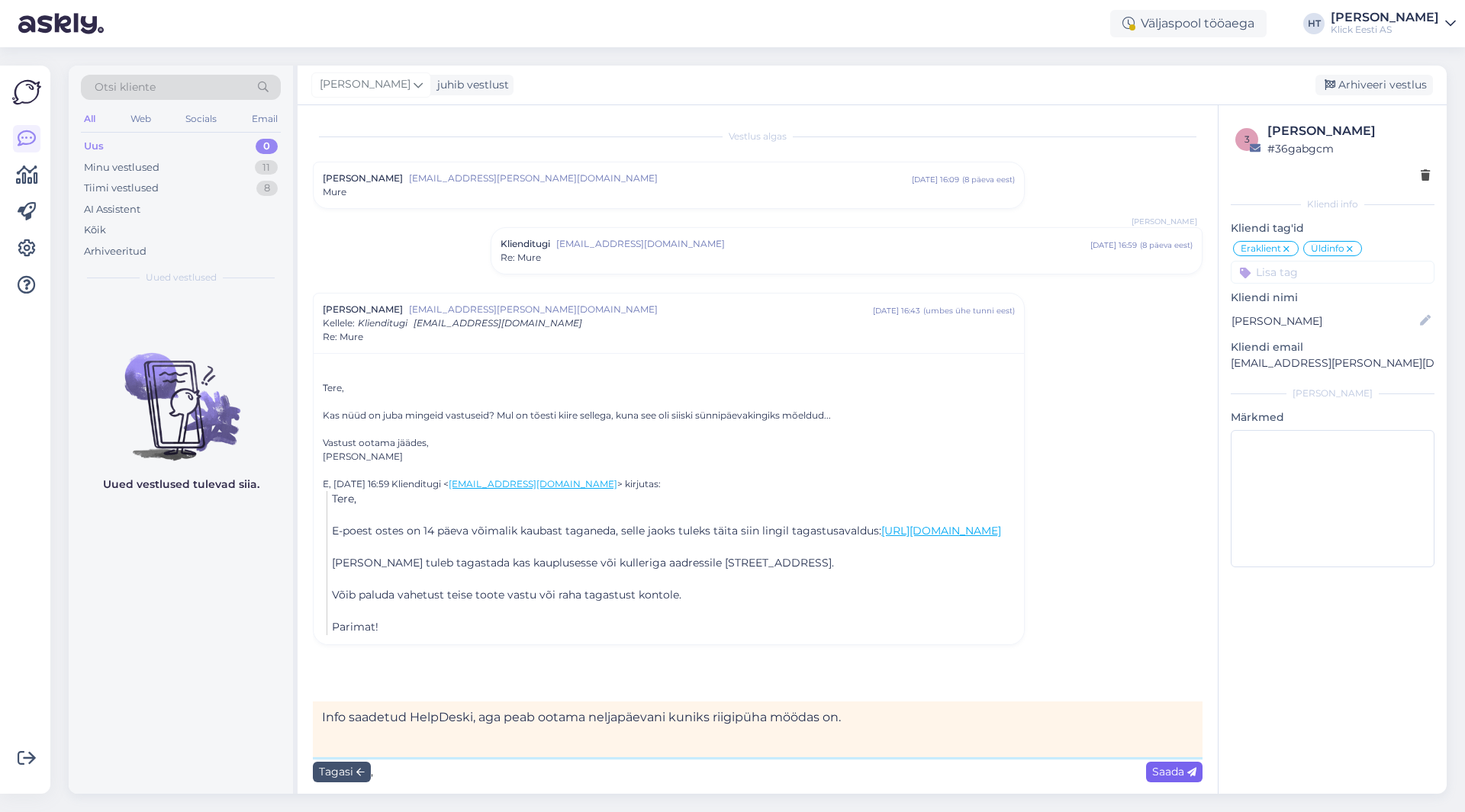
type textarea "Info saadetud HelpDeski, aga peab ootama neljapäevani kuniks riigipüha möödas o…"
click at [1158, 773] on span "Saada" at bounding box center [1174, 771] width 44 height 14
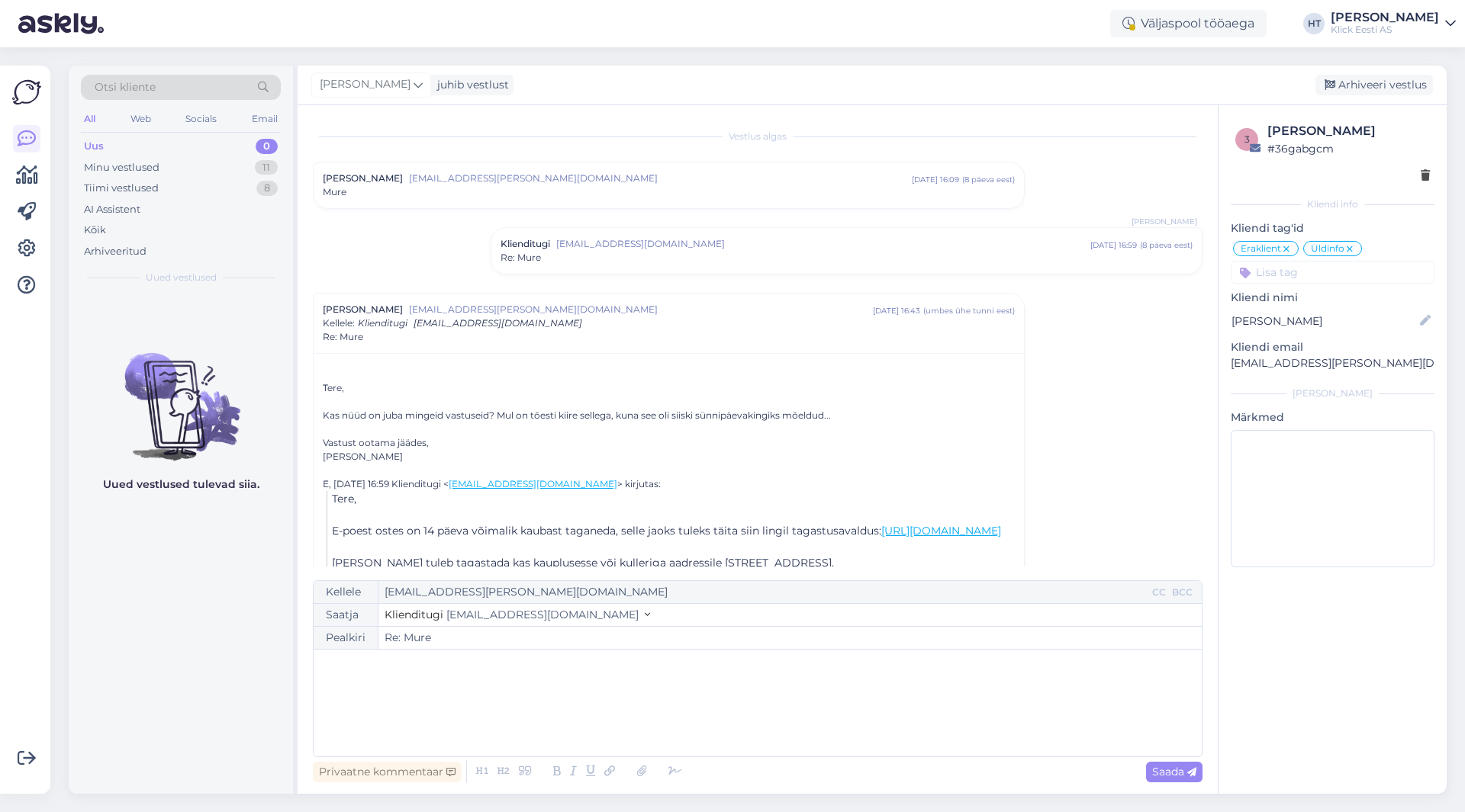
scroll to position [183, 0]
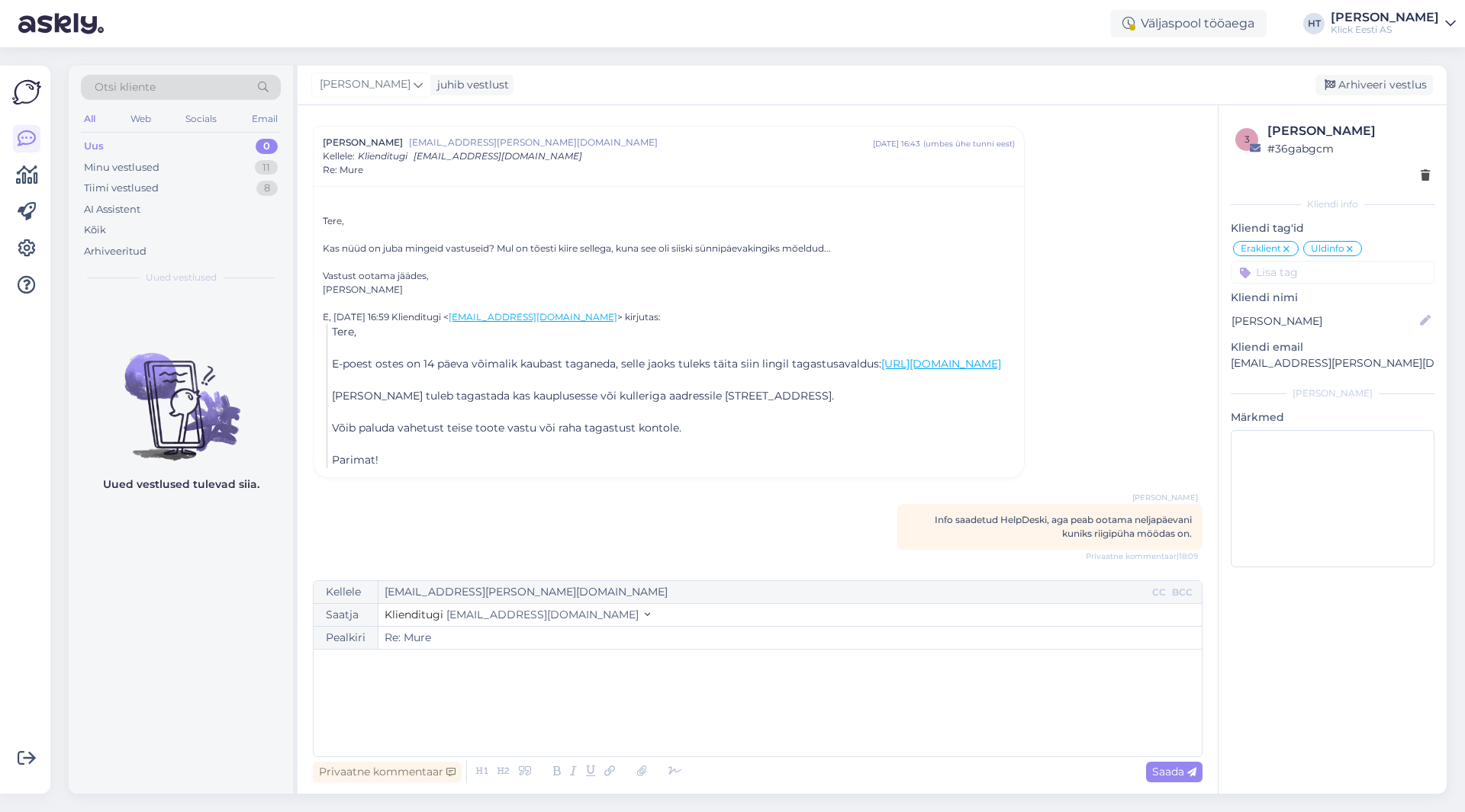
click at [701, 164] on div "Re: Mure" at bounding box center [669, 170] width 692 height 14
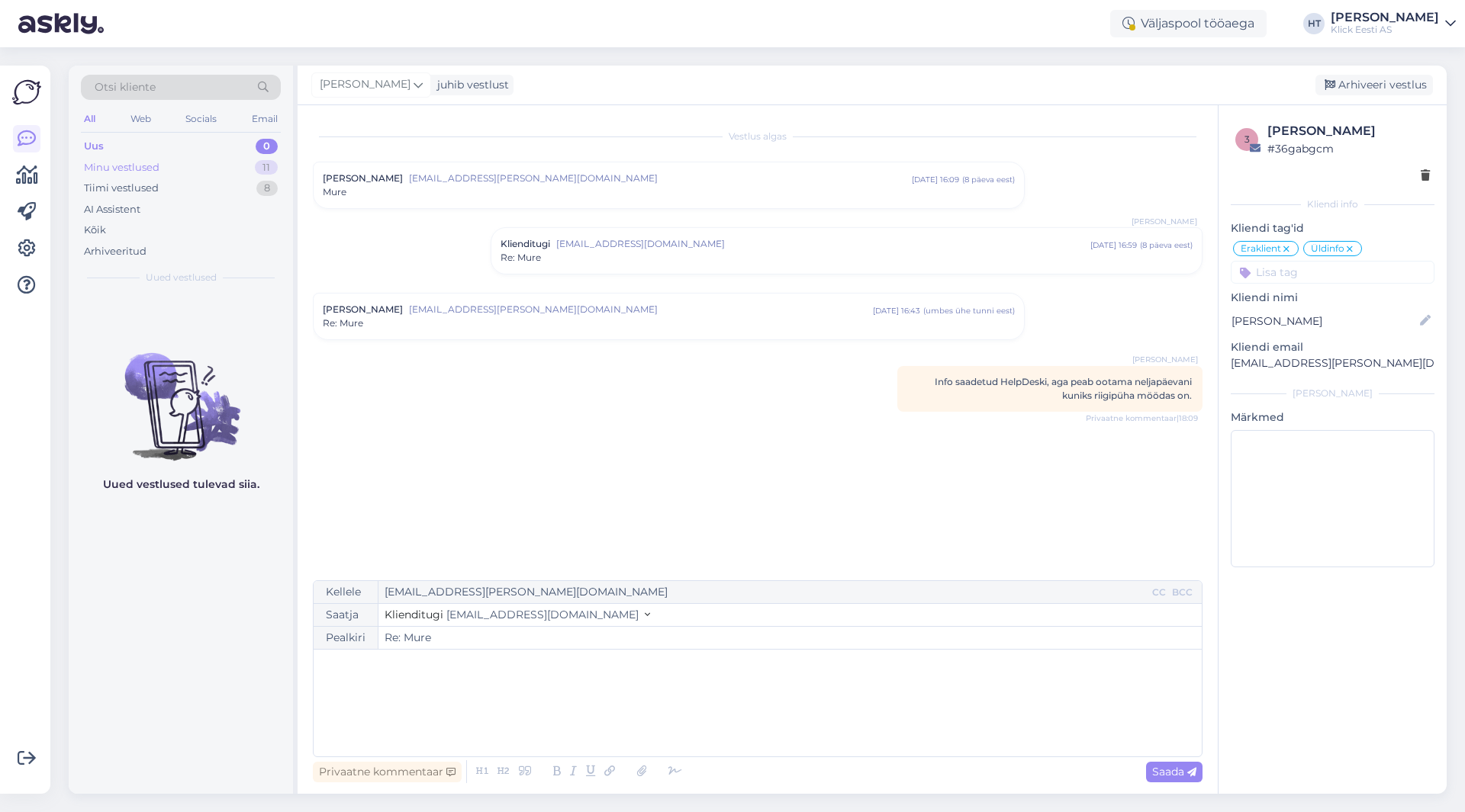
click at [270, 171] on div "11" at bounding box center [266, 168] width 23 height 15
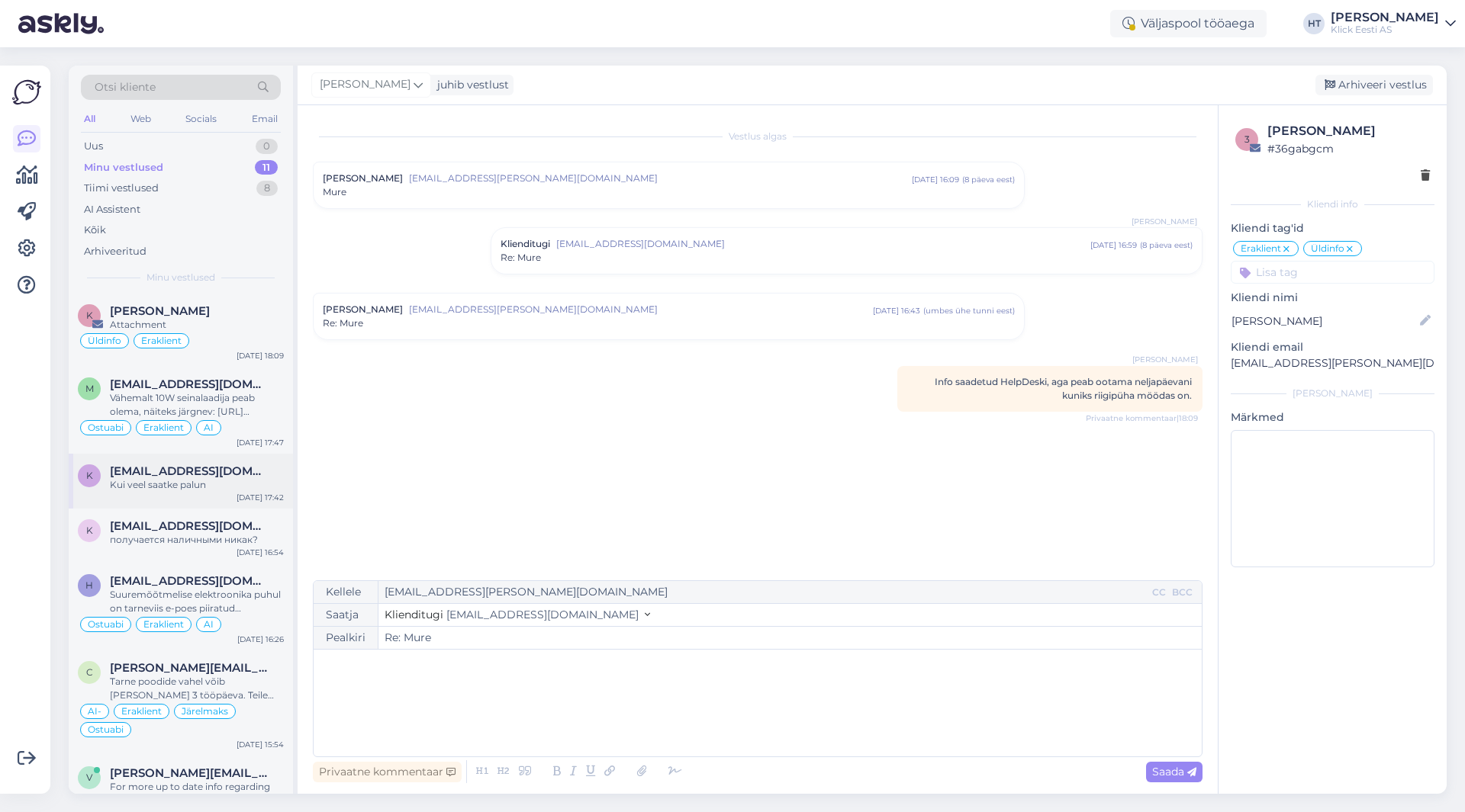
click at [231, 471] on div "[EMAIL_ADDRESS][DOMAIN_NAME]" at bounding box center [196, 471] width 174 height 14
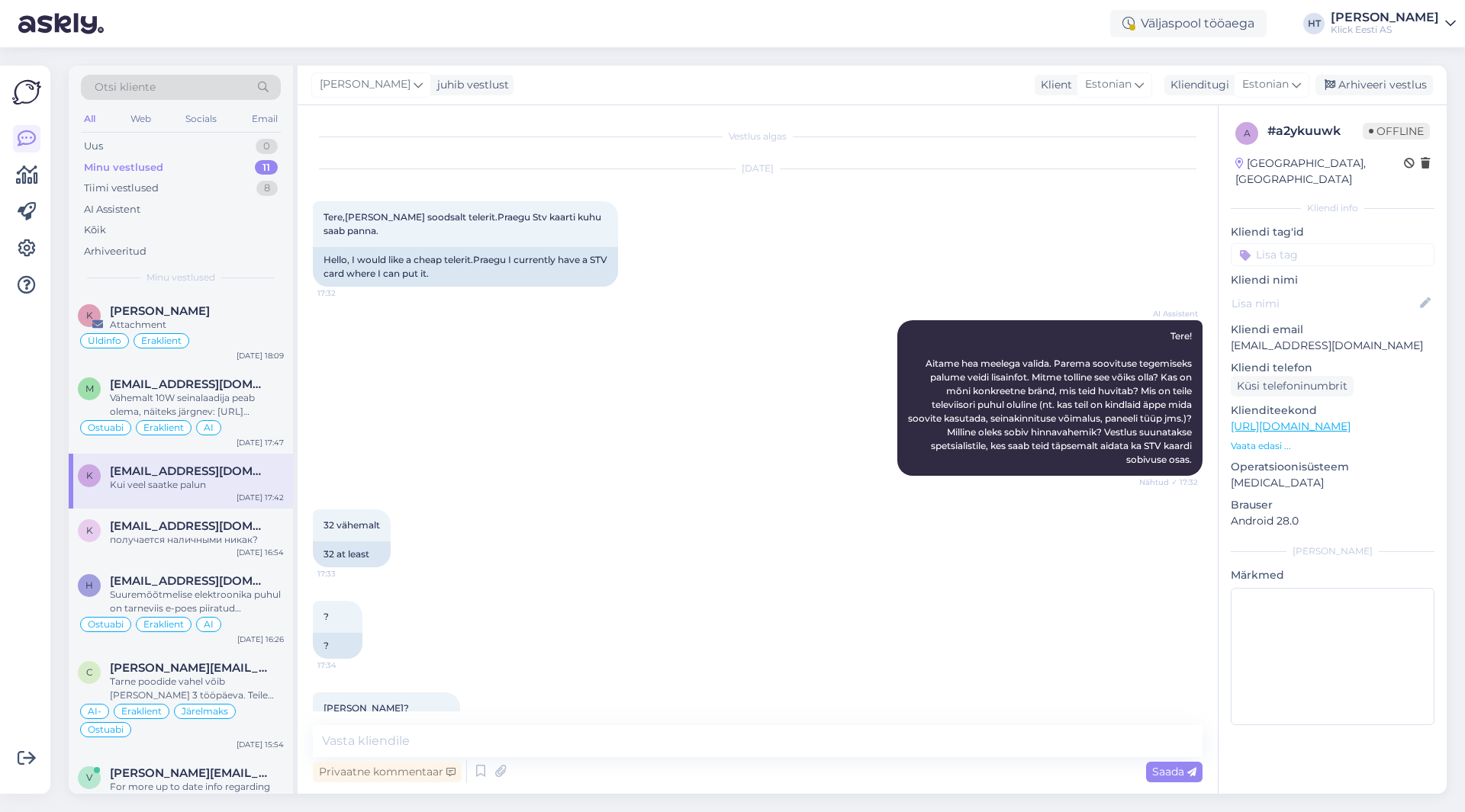
scroll to position [568, 0]
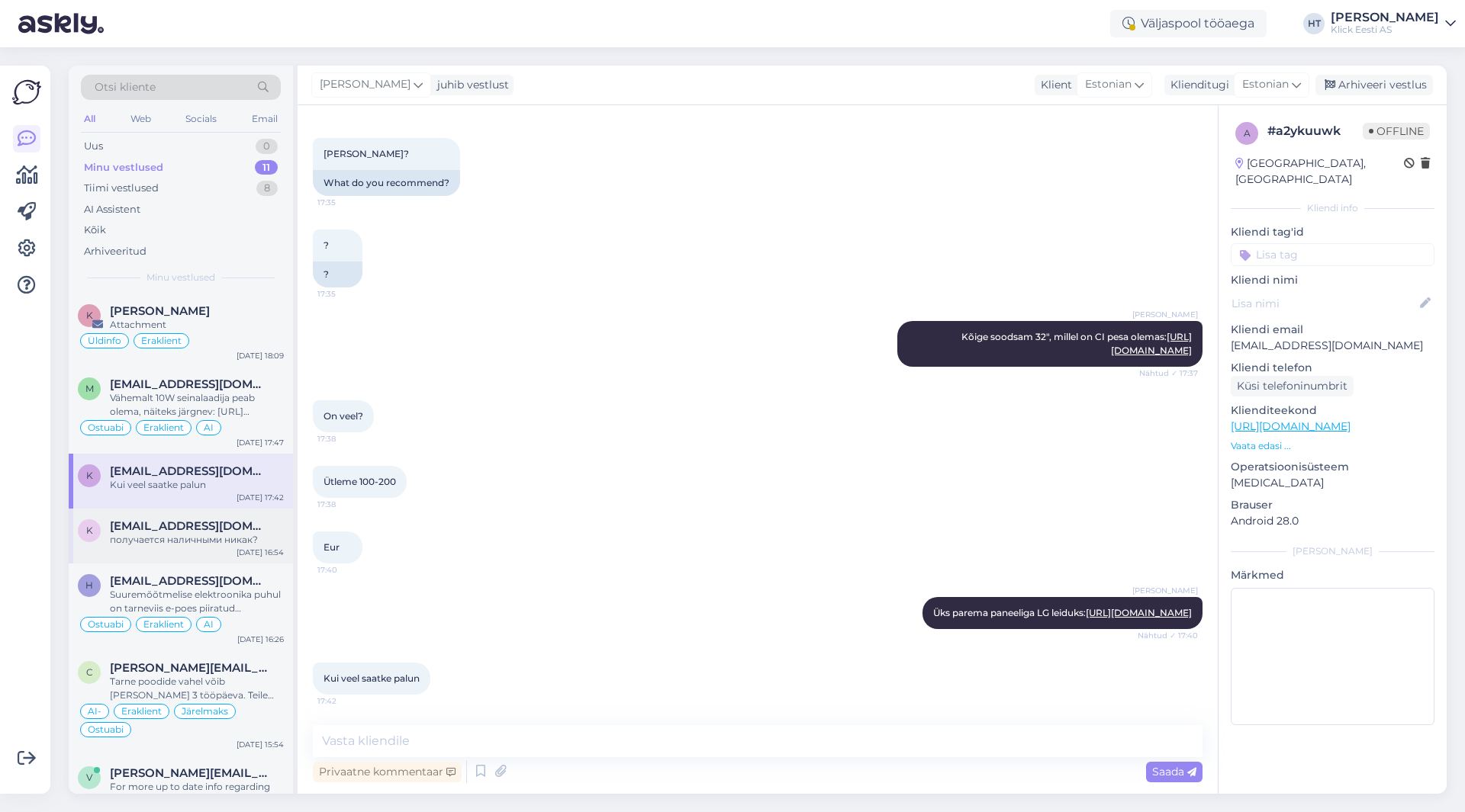
click at [215, 528] on span "[EMAIL_ADDRESS][DOMAIN_NAME]" at bounding box center [189, 526] width 159 height 14
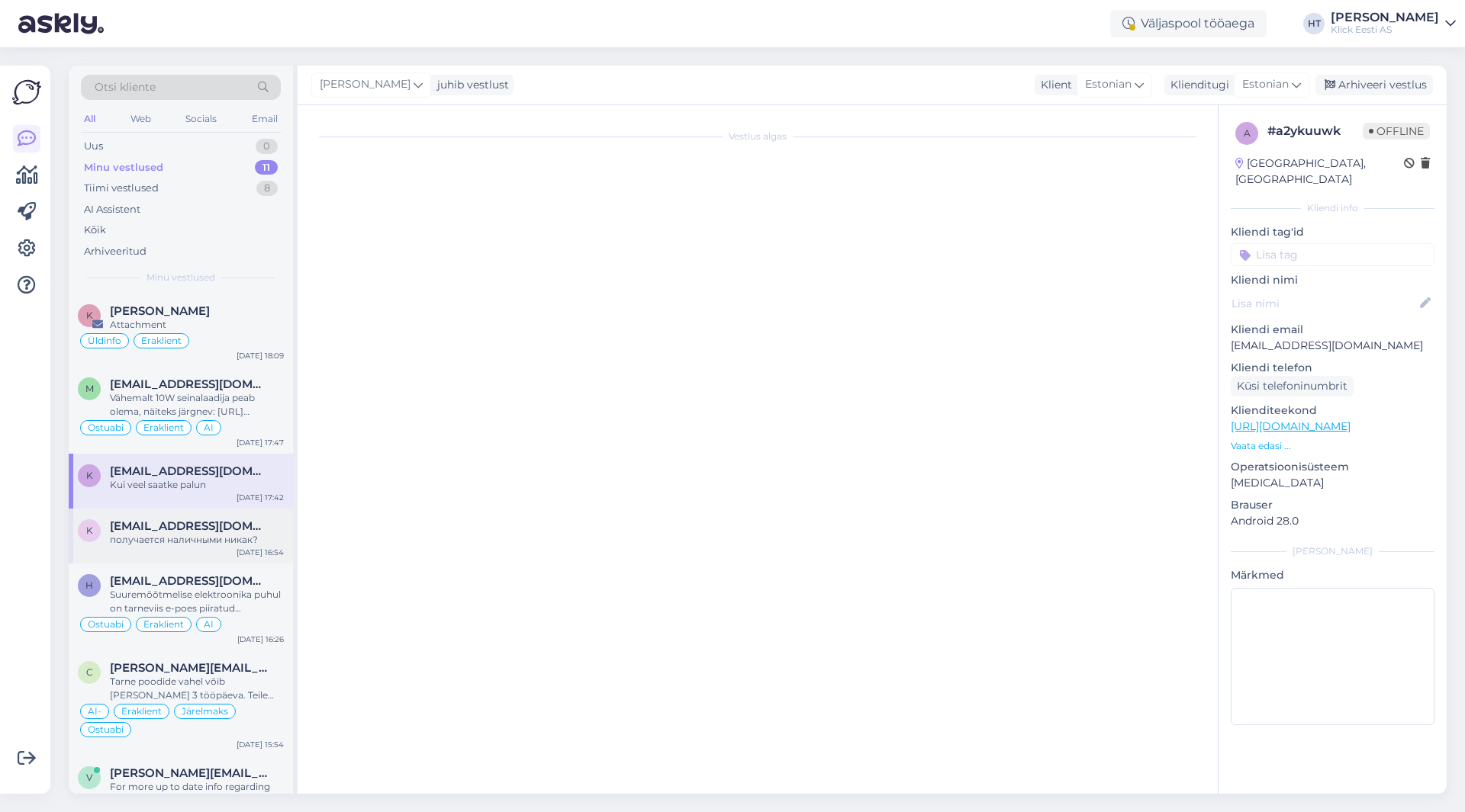
scroll to position [0, 0]
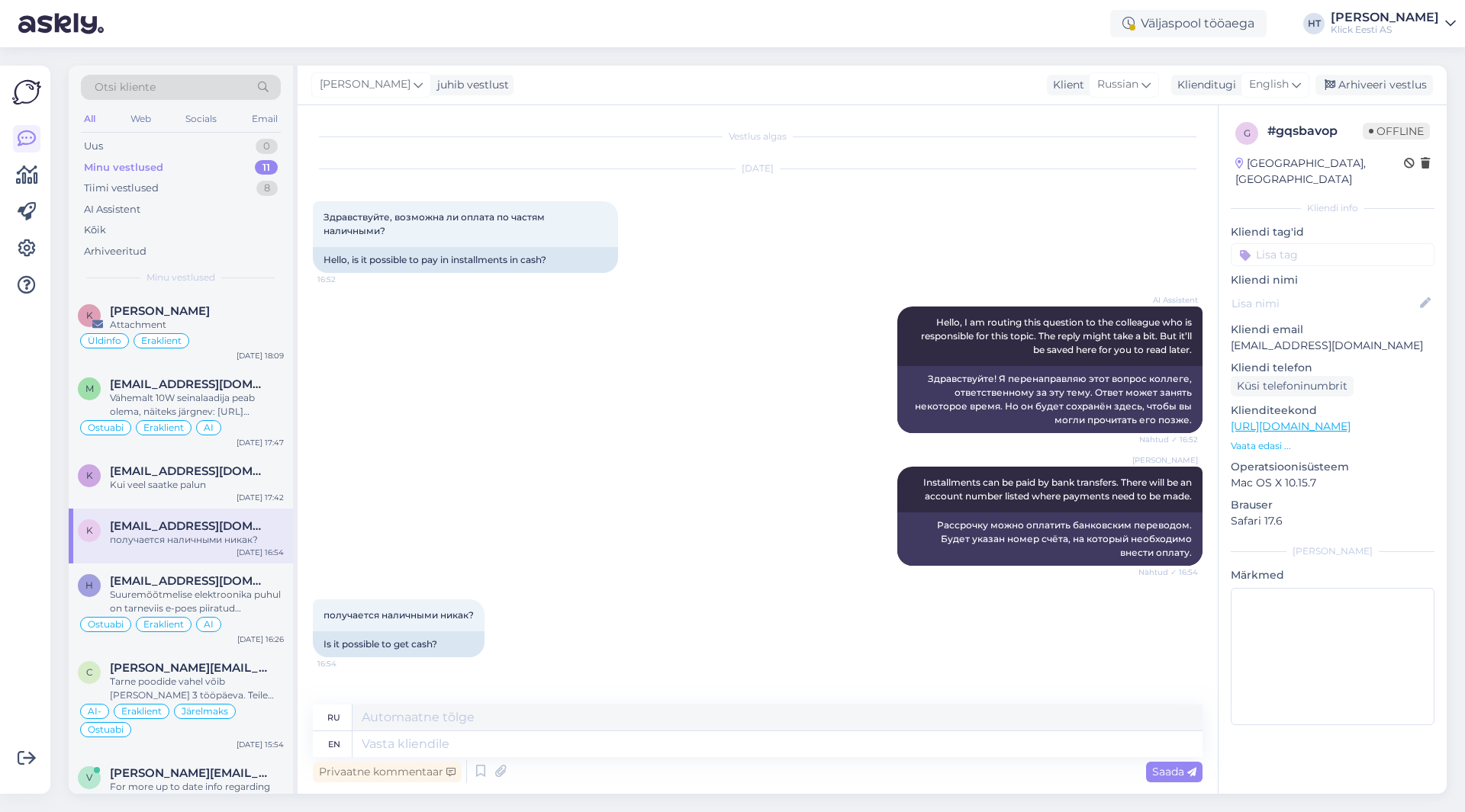
click at [1321, 227] on div "Kliendi tag'id E-maili teavituse klient Koostöösoov RMA T.Abi Pretensioon Ärikl…" at bounding box center [1333, 245] width 204 height 42
click at [1317, 244] on input at bounding box center [1333, 255] width 204 height 23
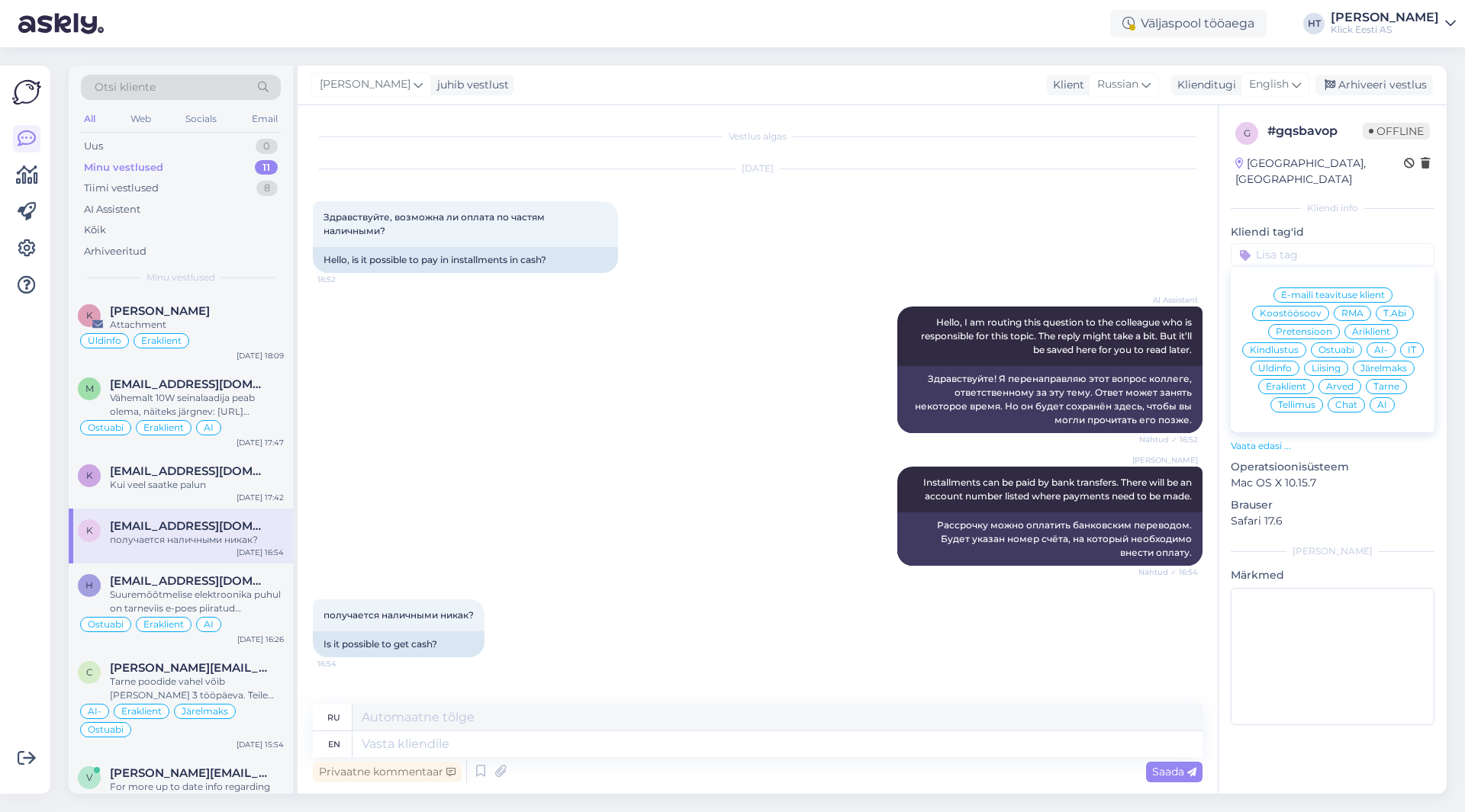
click at [1278, 364] on span "Üldinfo" at bounding box center [1275, 368] width 34 height 9
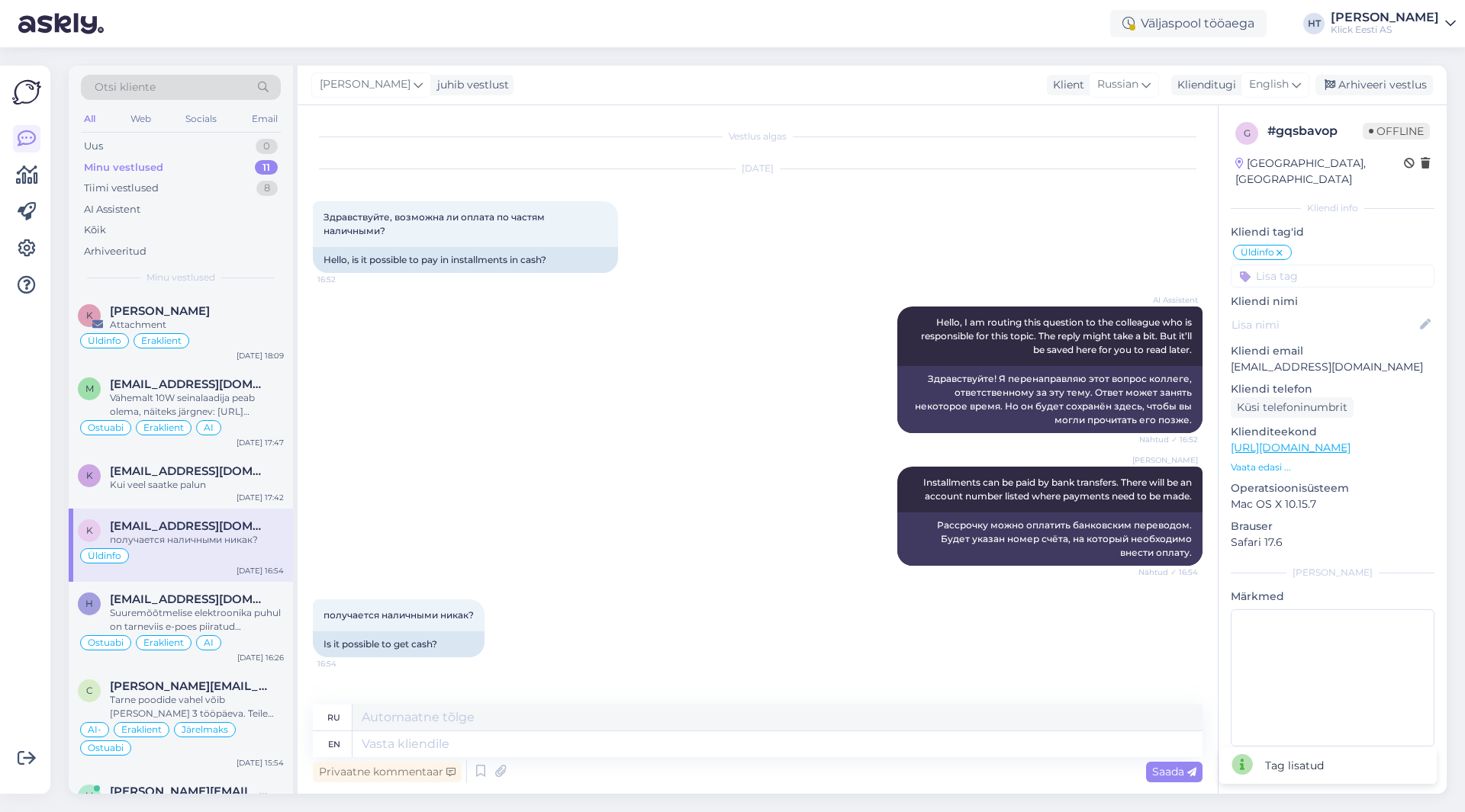
click at [1305, 265] on input at bounding box center [1333, 276] width 204 height 23
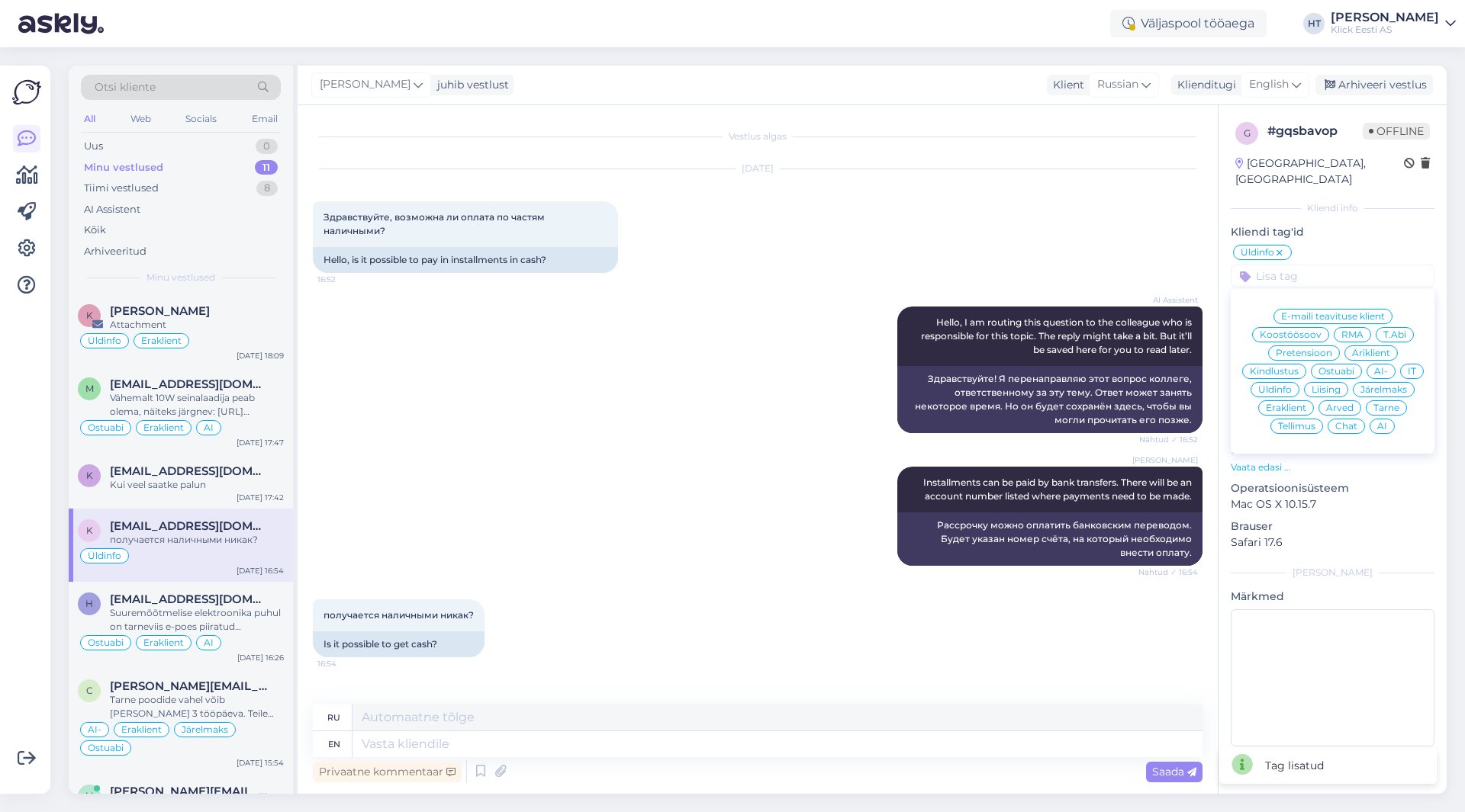
click at [1392, 386] on span "Järelmaks" at bounding box center [1384, 390] width 47 height 9
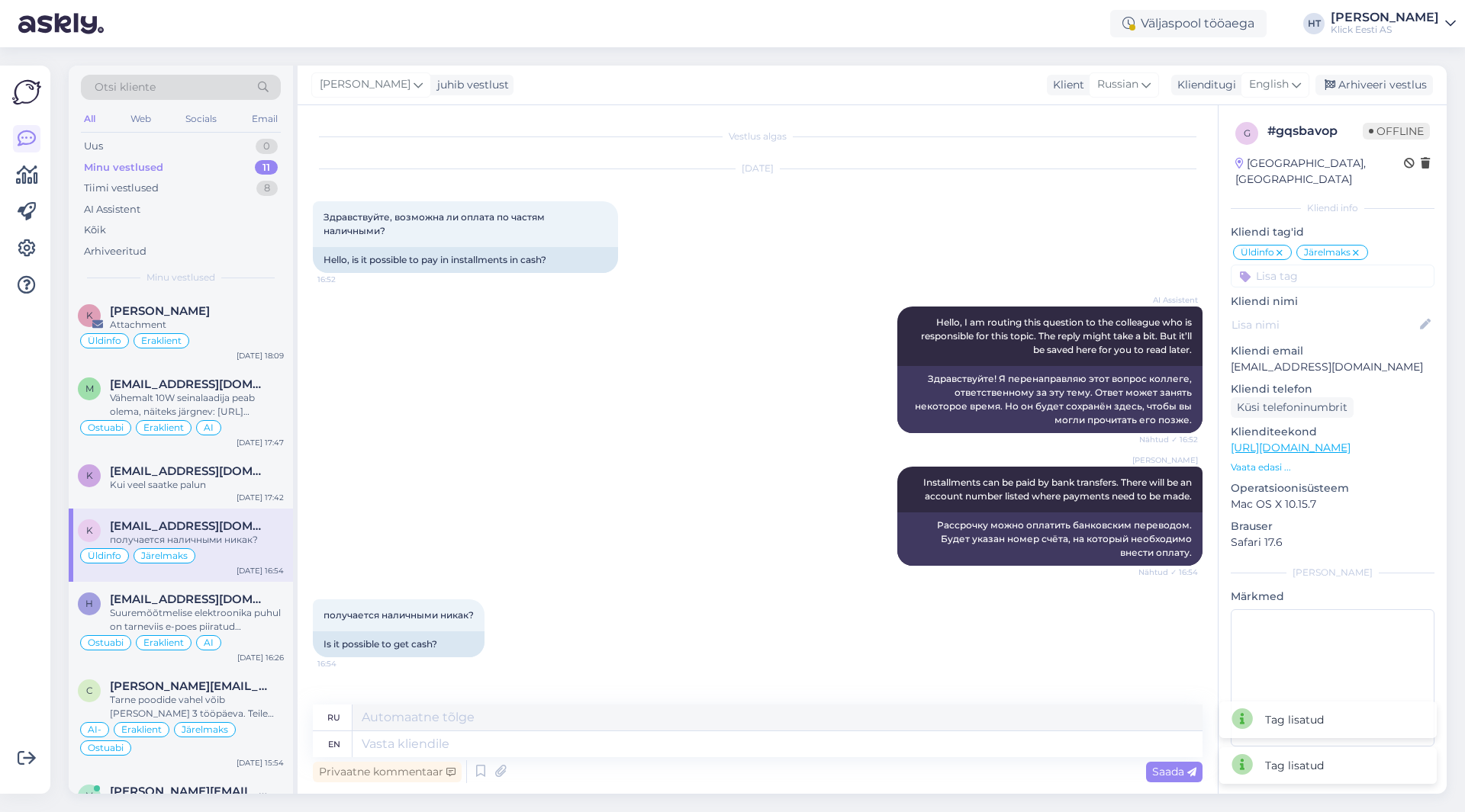
click at [1337, 265] on input at bounding box center [1333, 276] width 204 height 23
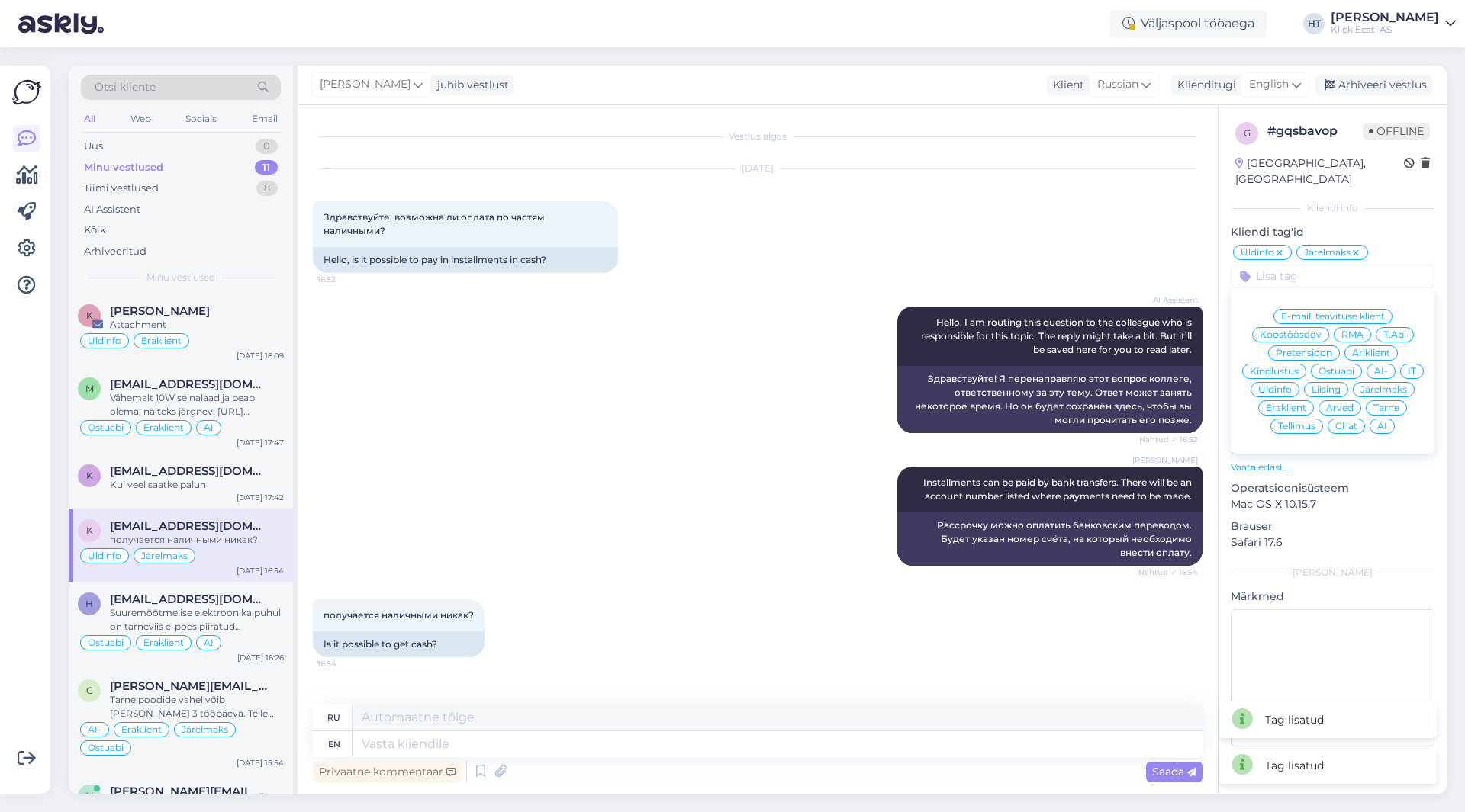
click at [1281, 403] on span "Eraklient" at bounding box center [1286, 407] width 40 height 9
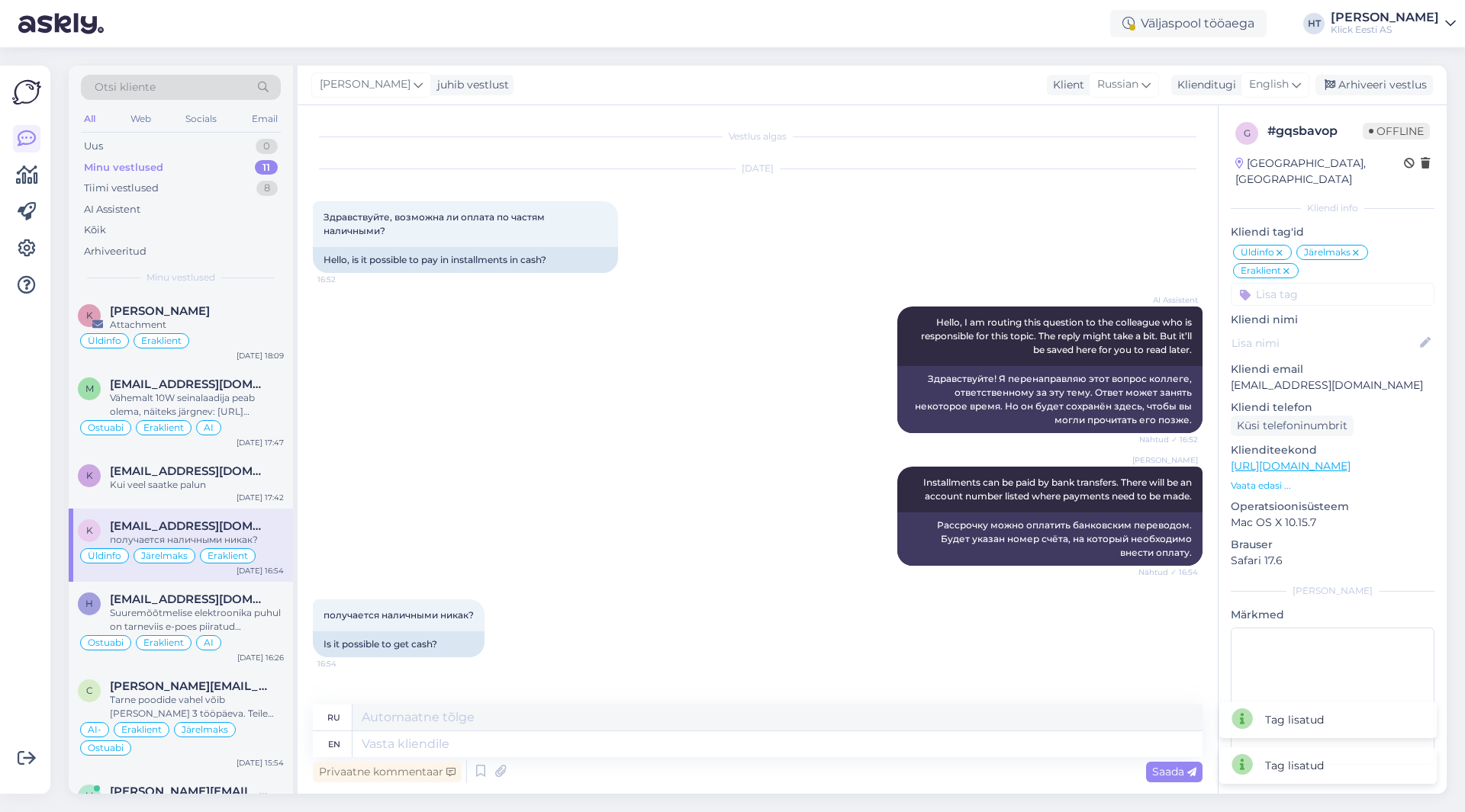
click at [1308, 283] on input at bounding box center [1333, 294] width 204 height 23
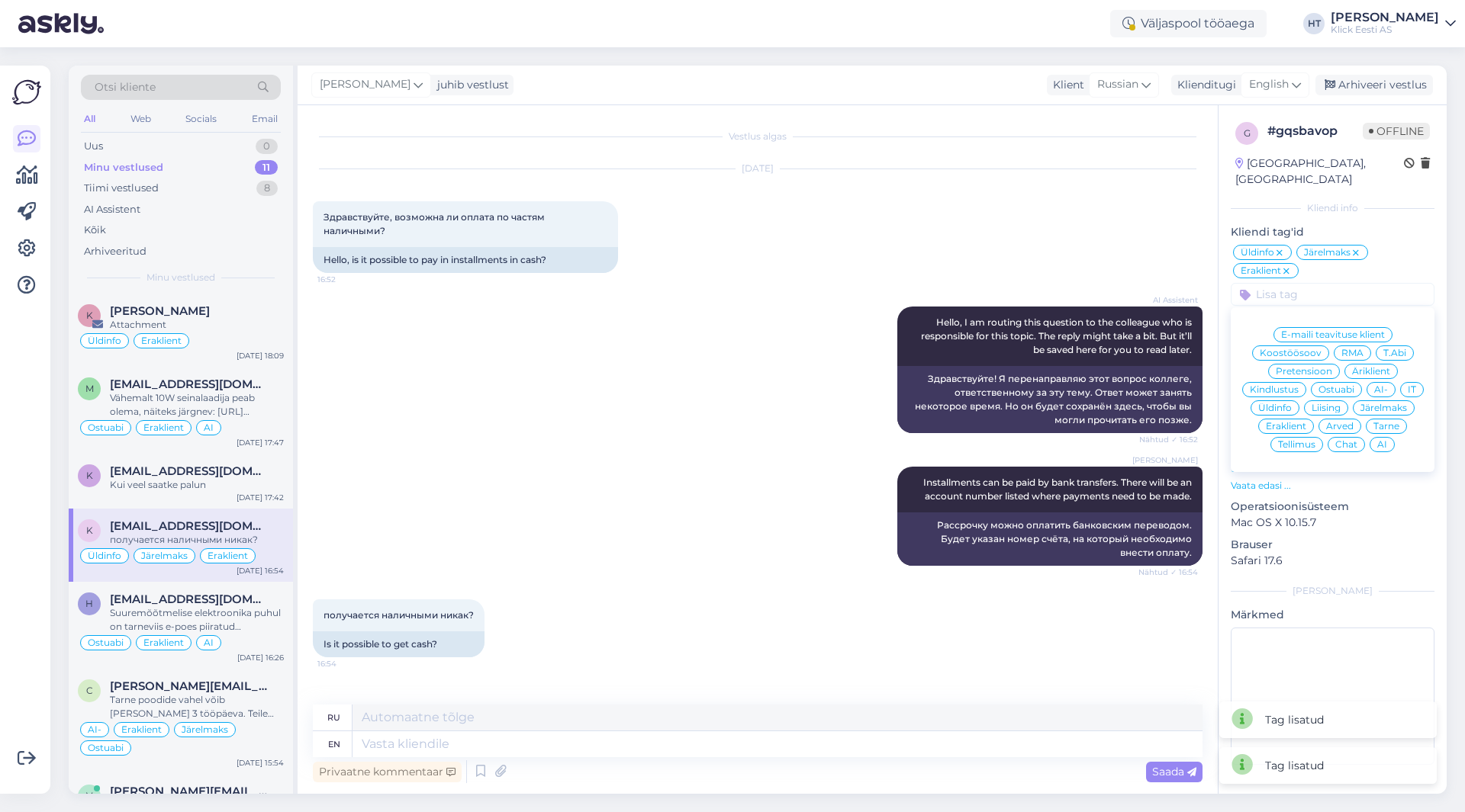
click at [1390, 437] on div "AI" at bounding box center [1382, 444] width 25 height 15
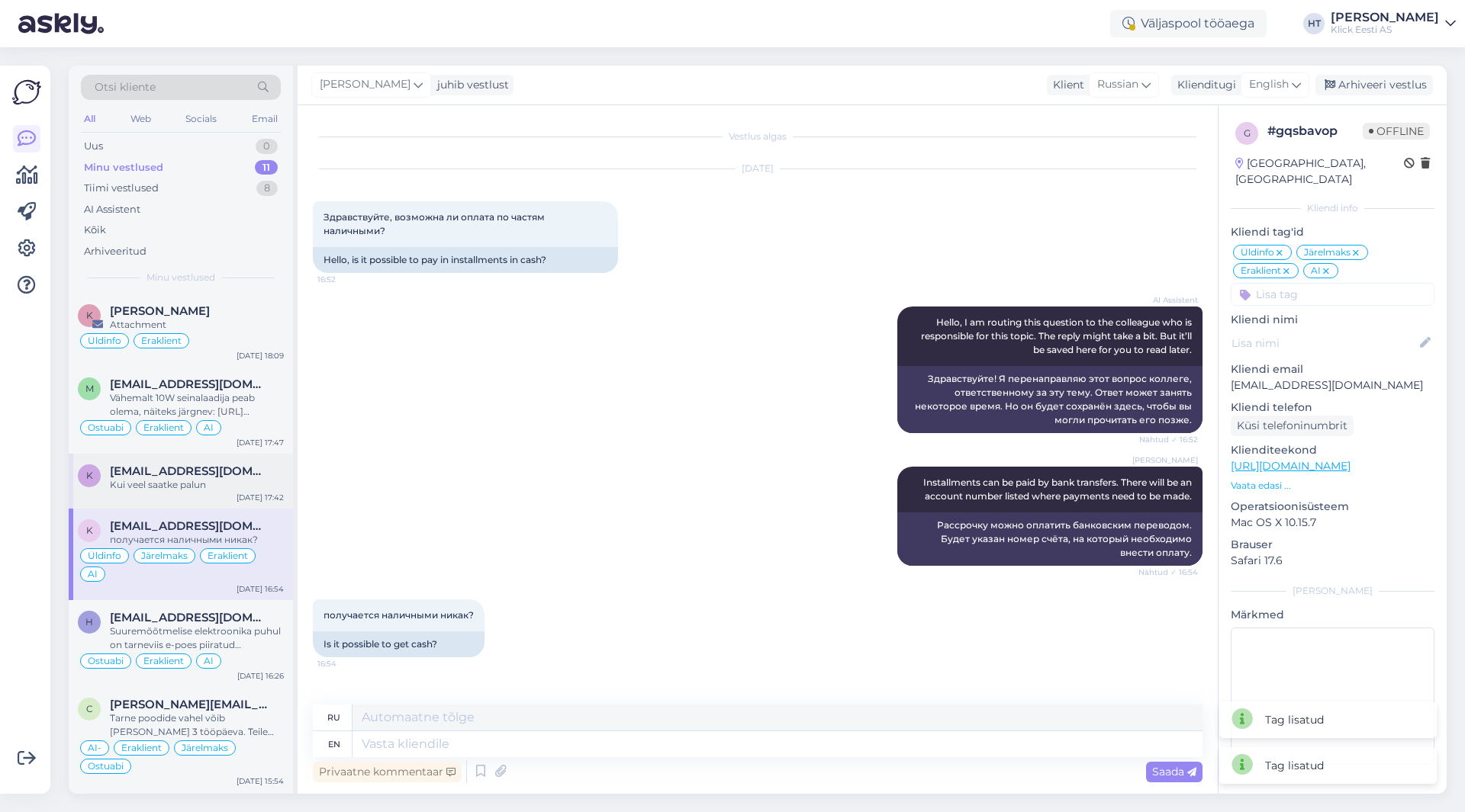
click at [210, 465] on span "[EMAIL_ADDRESS][DOMAIN_NAME]" at bounding box center [189, 471] width 159 height 14
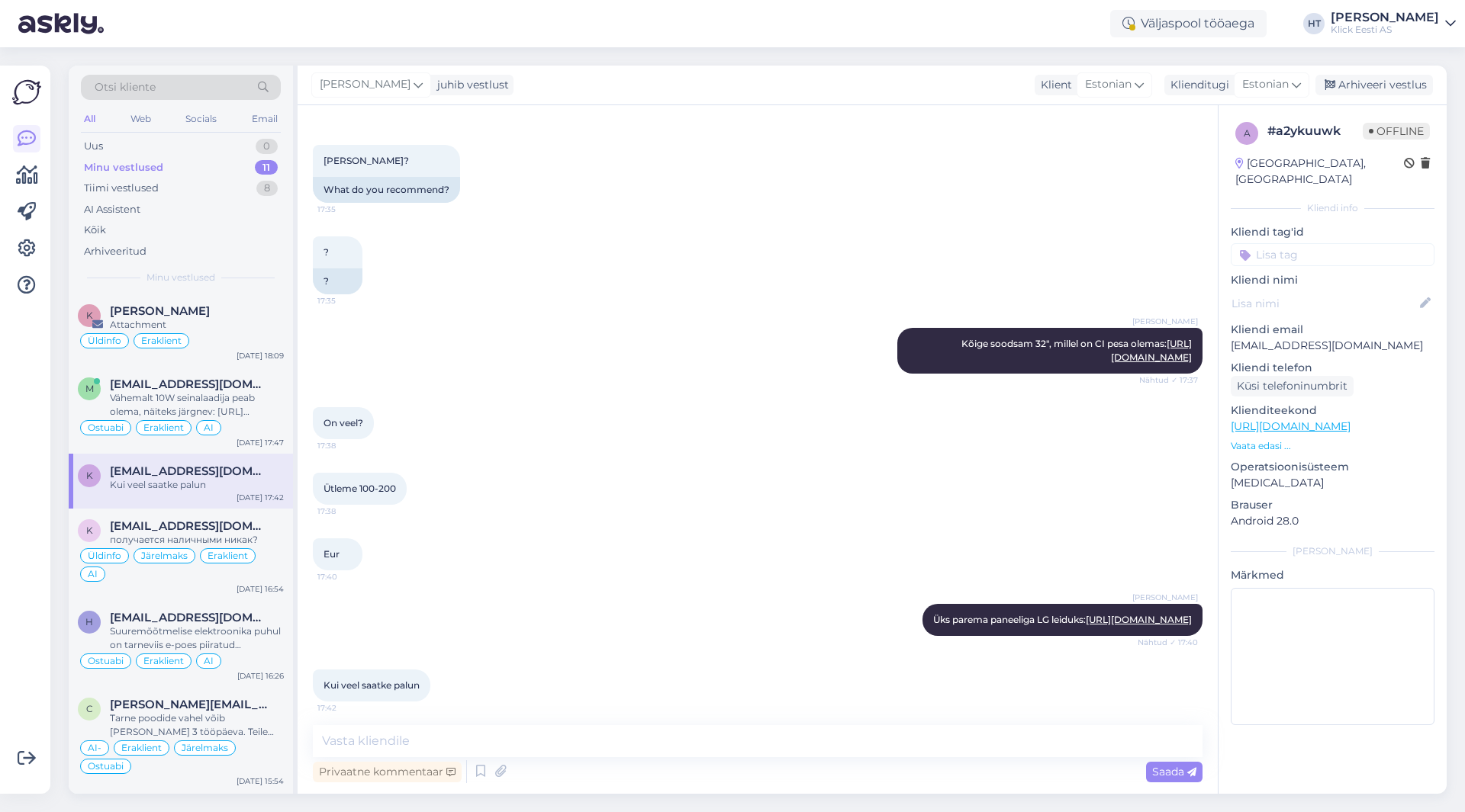
scroll to position [568, 0]
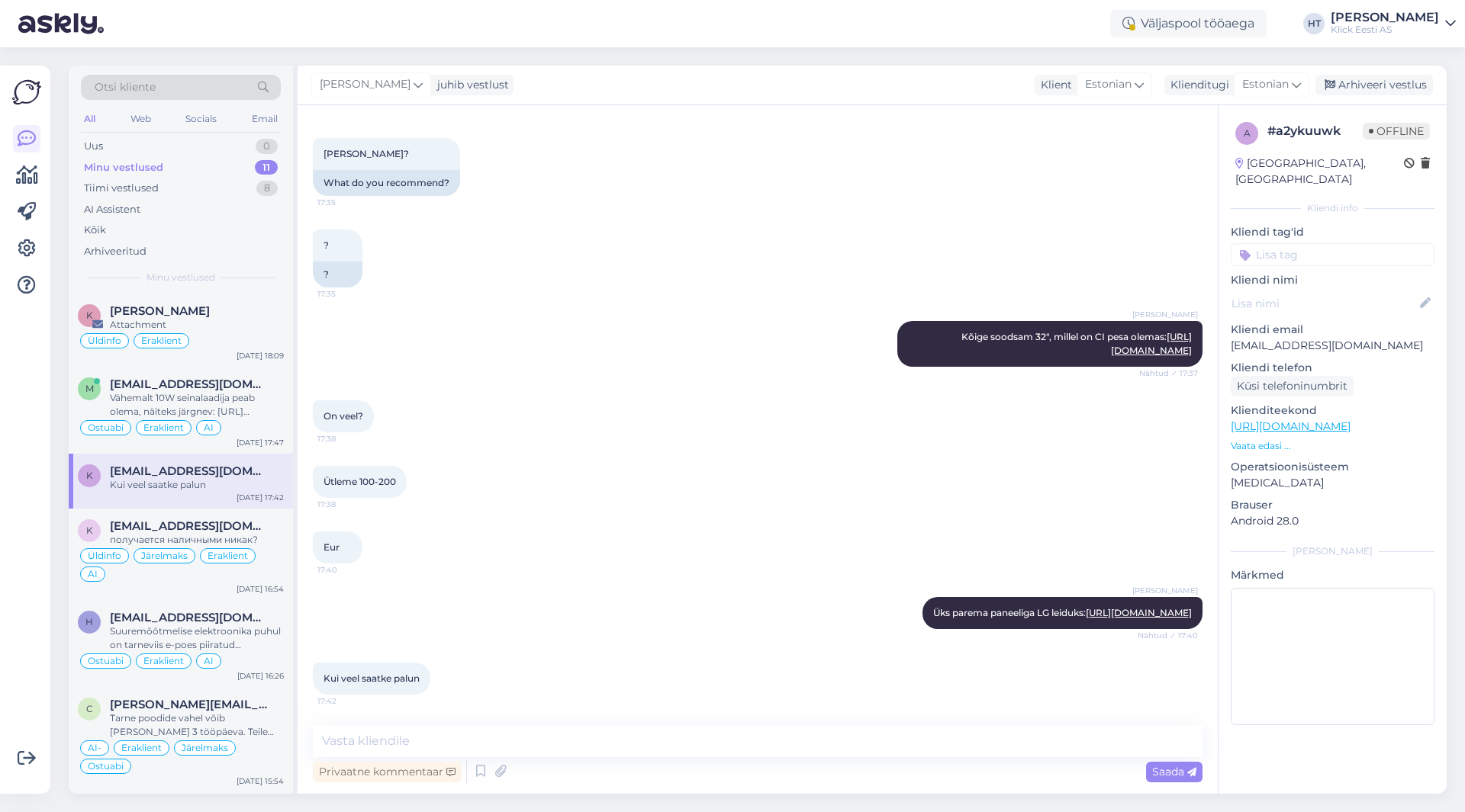
click at [1309, 244] on input at bounding box center [1333, 255] width 204 height 23
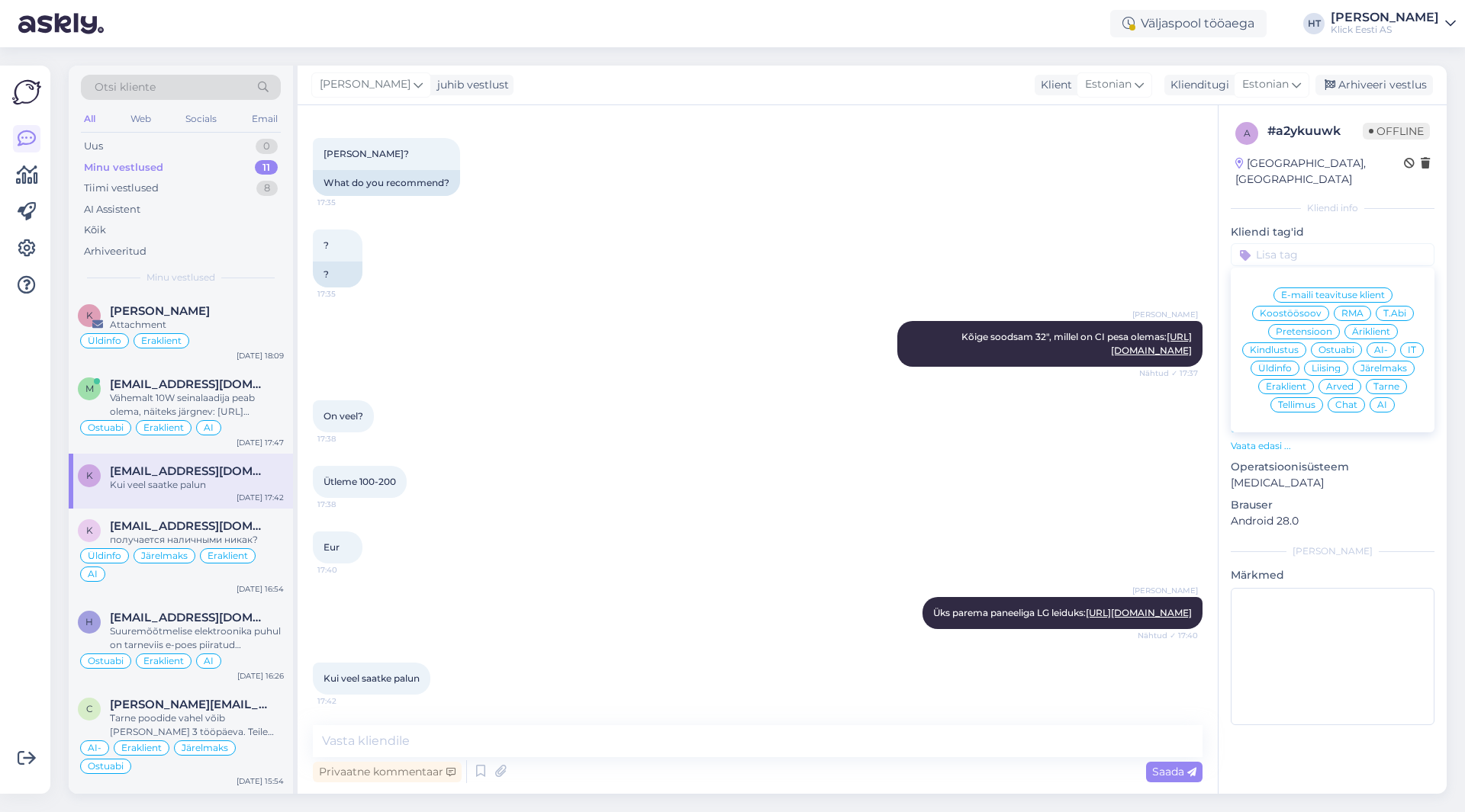
click at [1338, 345] on span "Ostuabi" at bounding box center [1336, 349] width 36 height 9
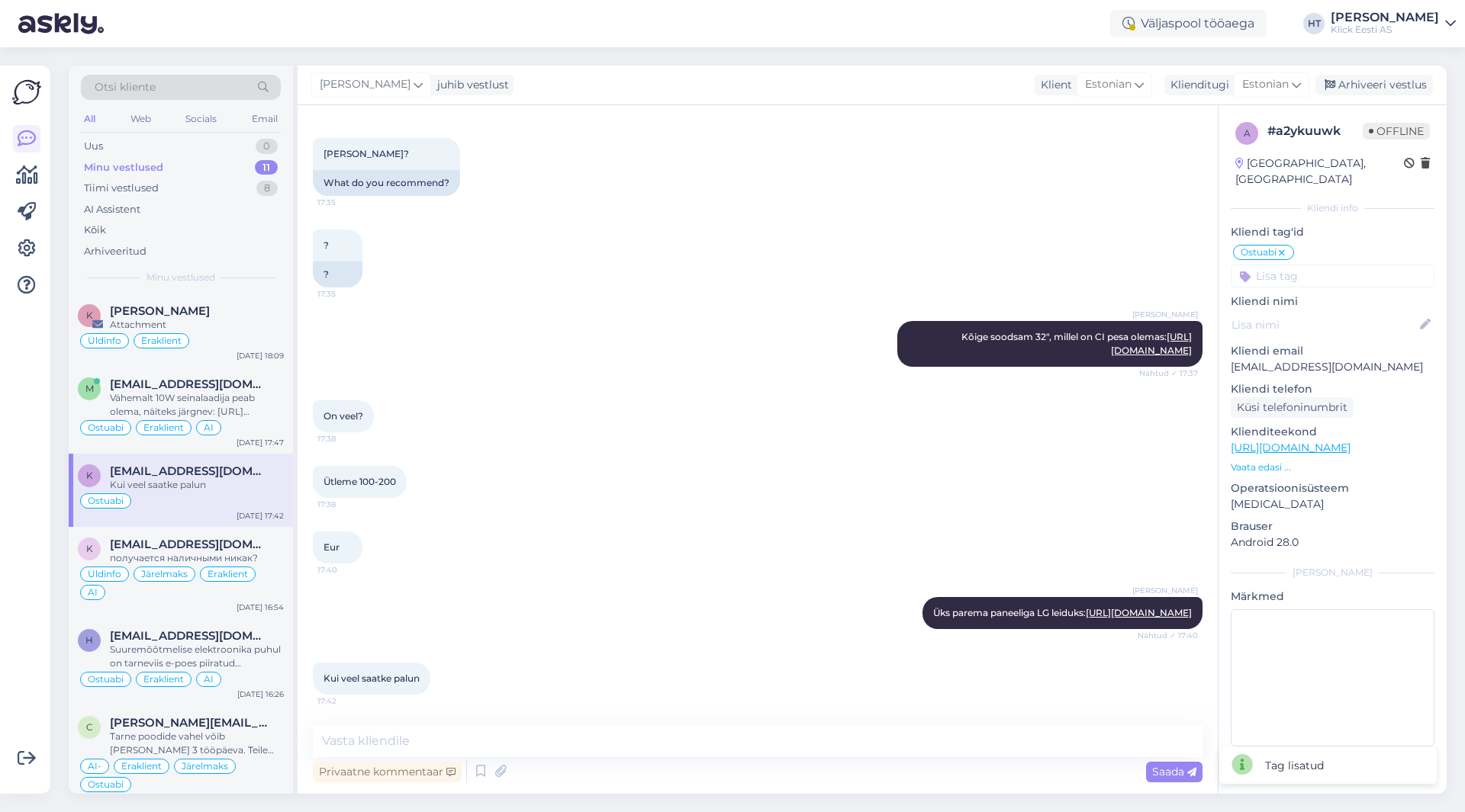
click at [1338, 266] on input at bounding box center [1333, 276] width 204 height 23
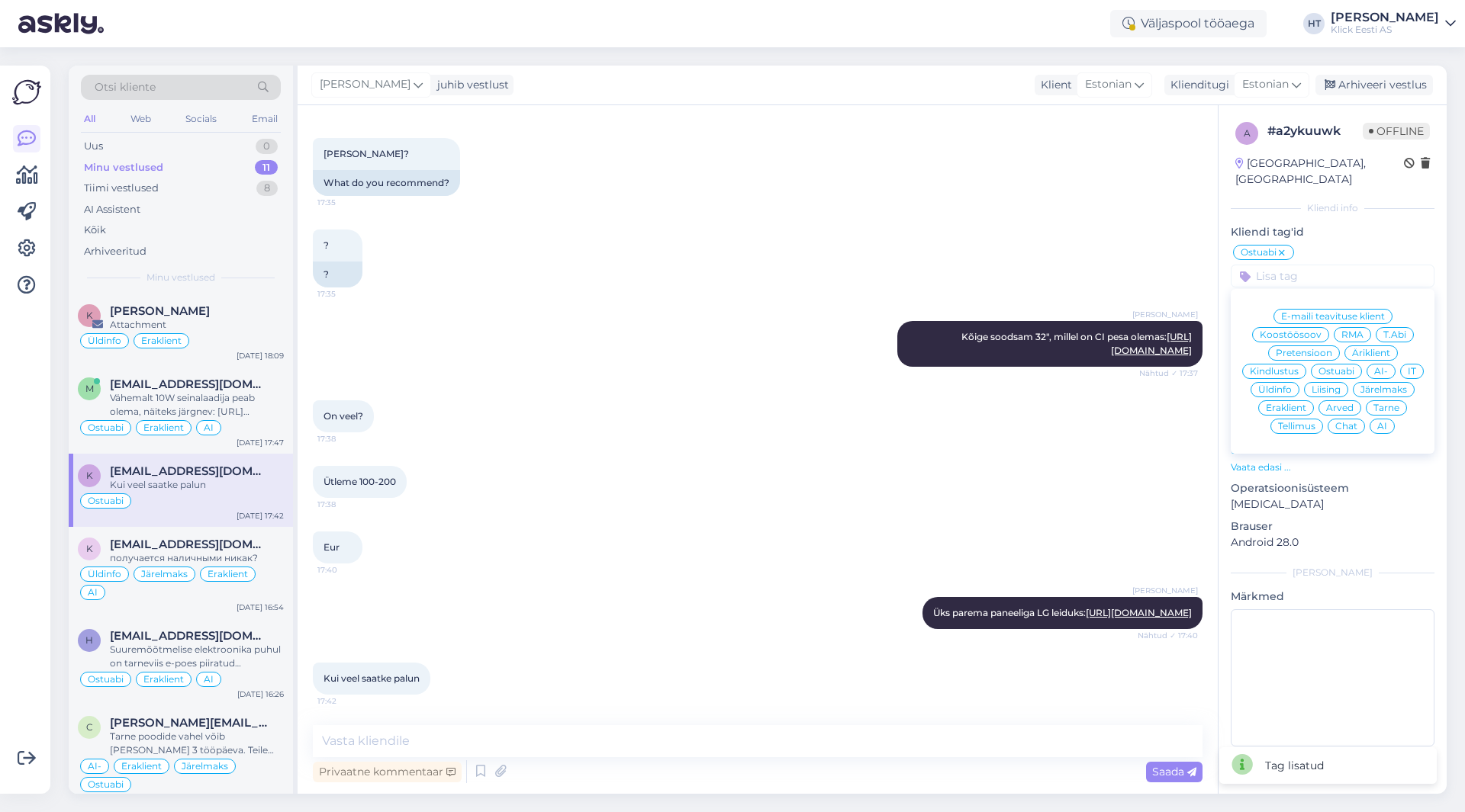
click at [1289, 403] on span "Eraklient" at bounding box center [1286, 407] width 40 height 9
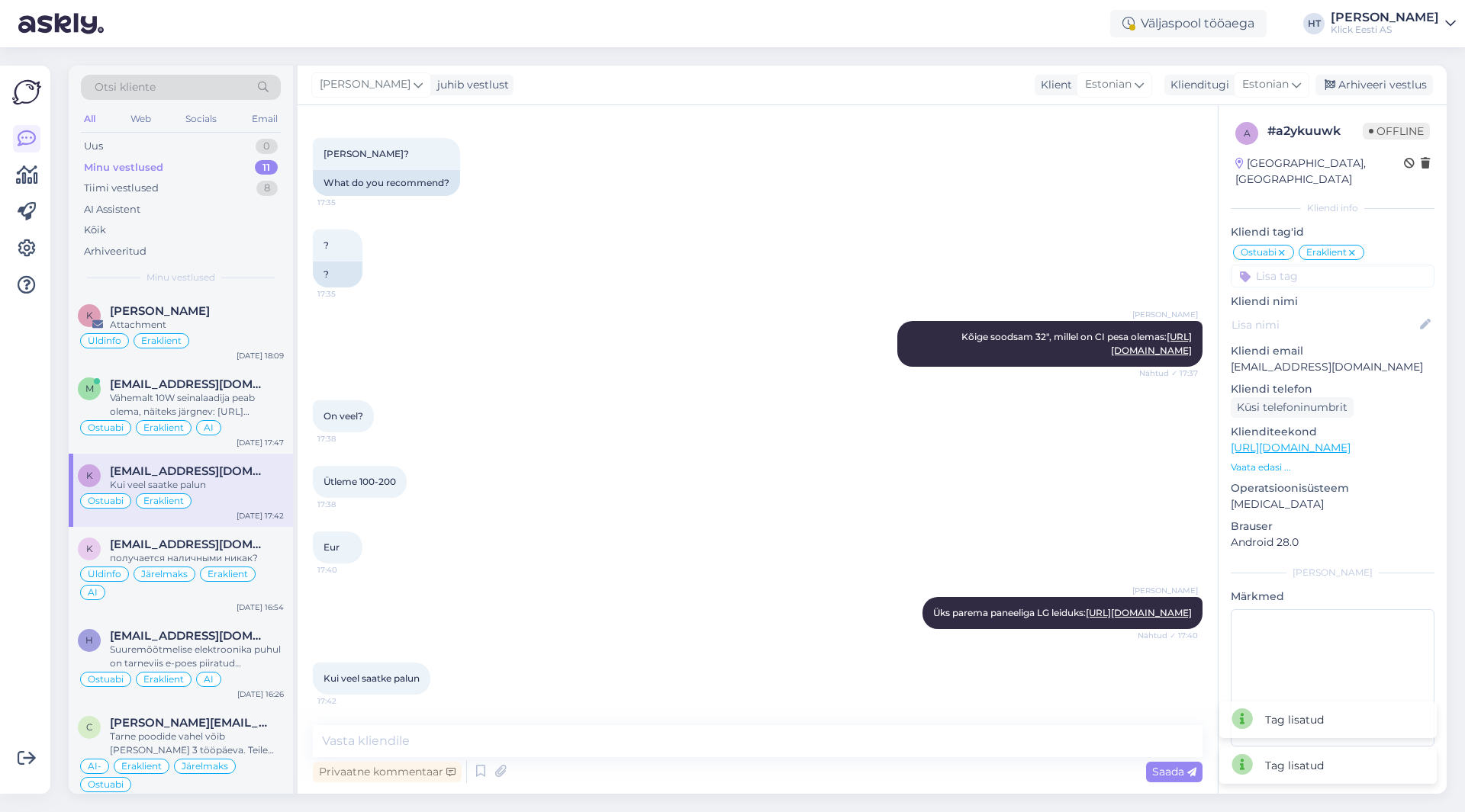
click at [1298, 269] on input at bounding box center [1333, 276] width 204 height 23
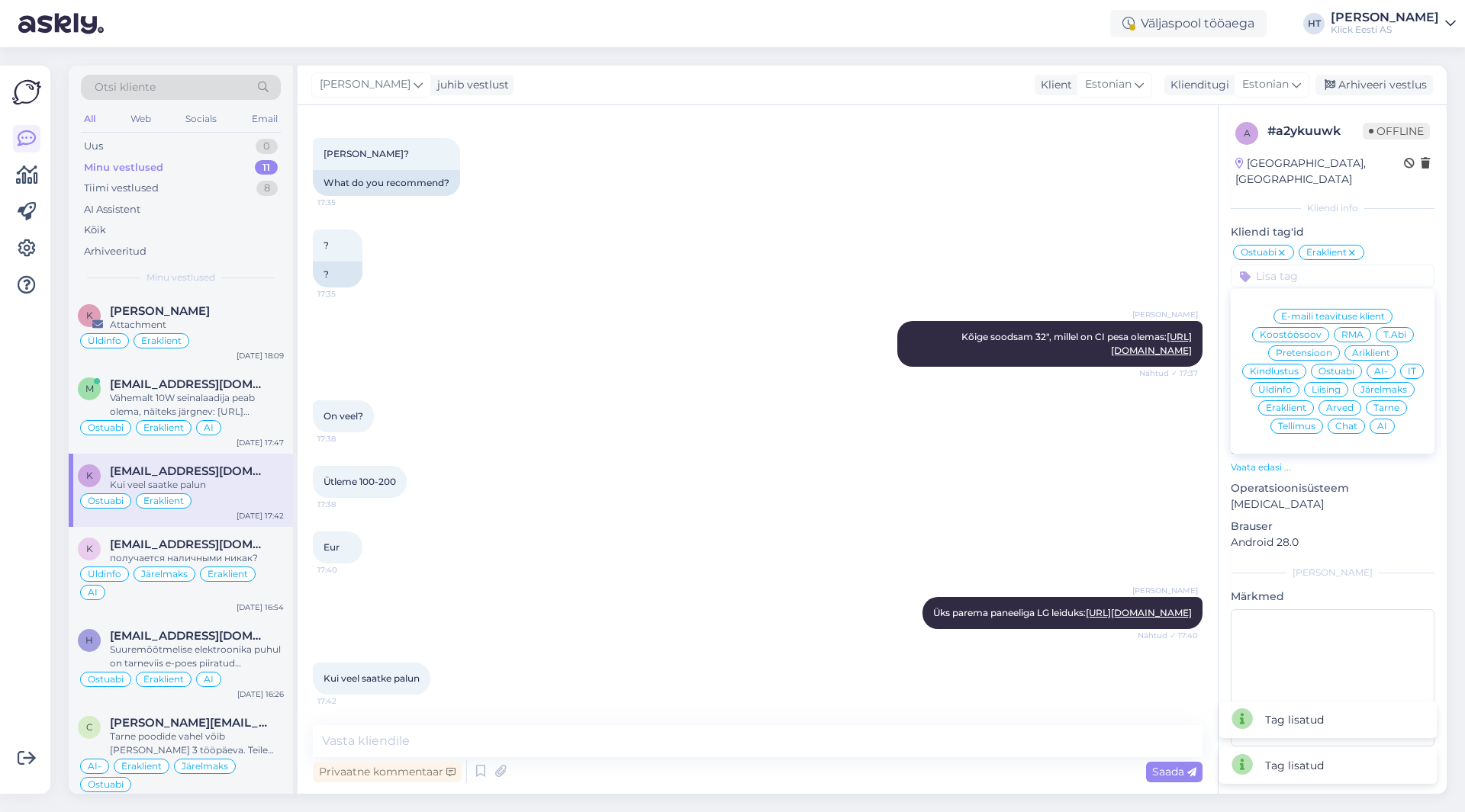
click at [1378, 422] on span "AI" at bounding box center [1382, 426] width 10 height 9
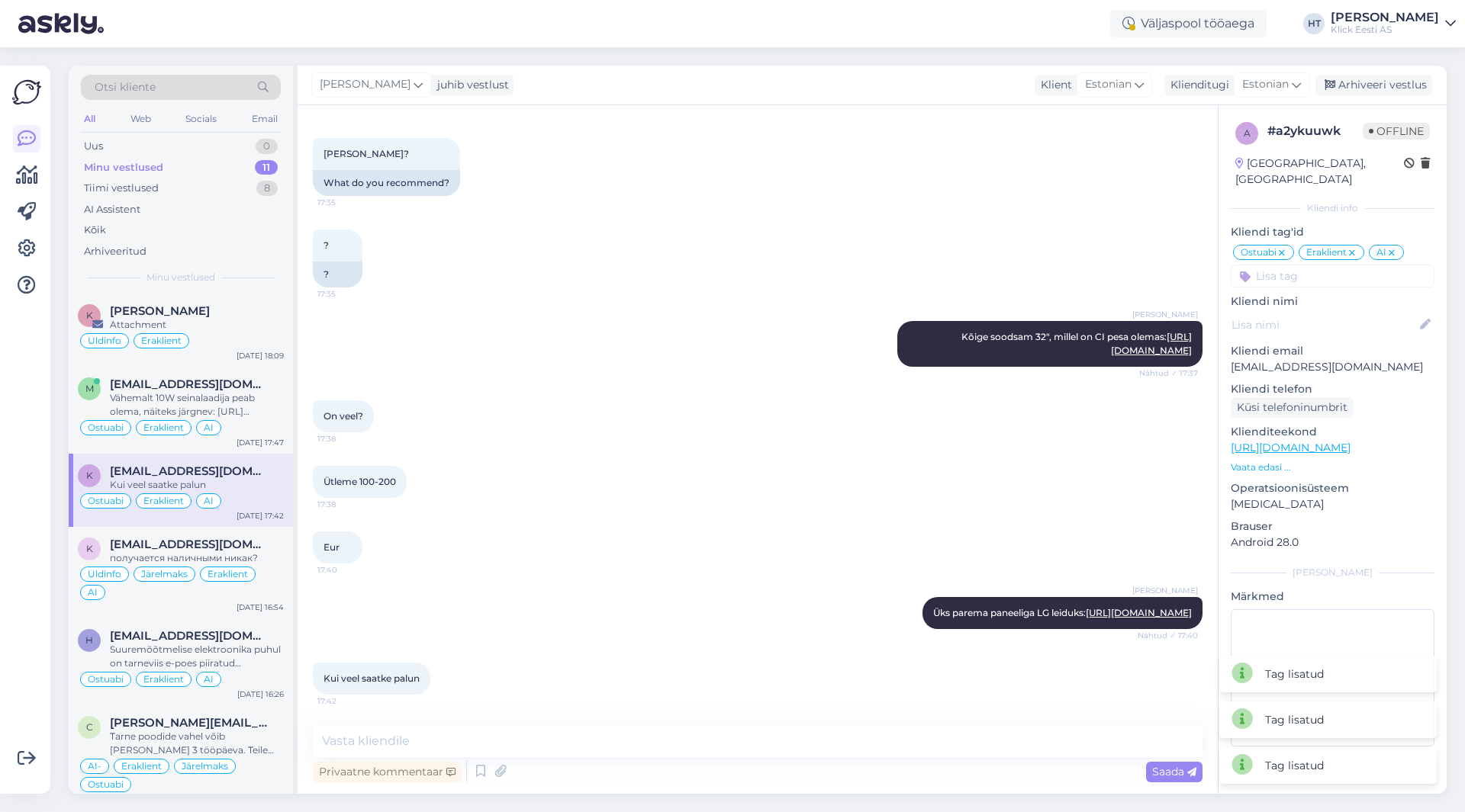
click at [794, 450] on div "Ütleme 100-200 17:38" at bounding box center [758, 483] width 890 height 66
click at [268, 554] on div "получается наличными никак?" at bounding box center [196, 558] width 174 height 14
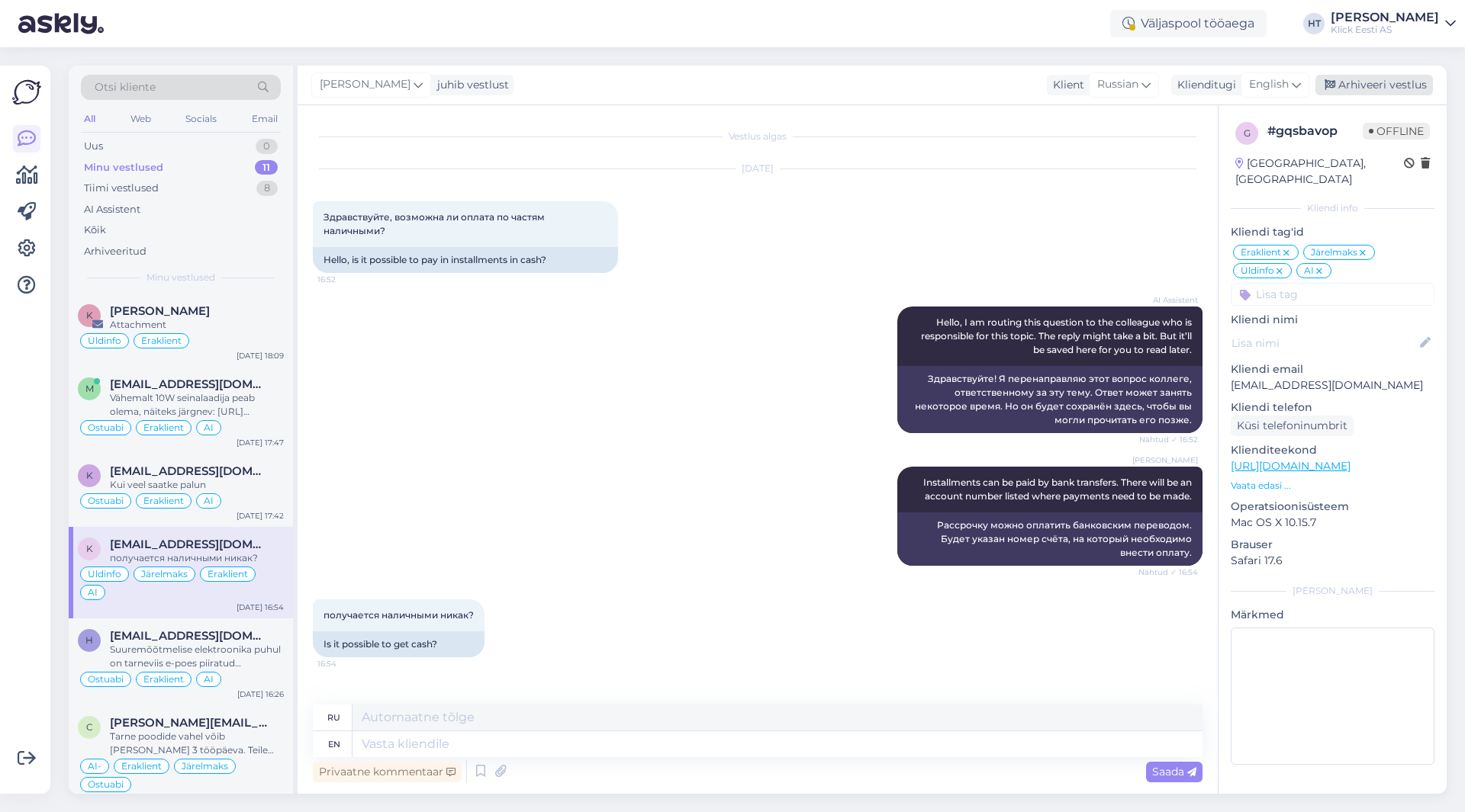
click at [1362, 87] on div "Arhiveeri vestlus" at bounding box center [1374, 85] width 118 height 21
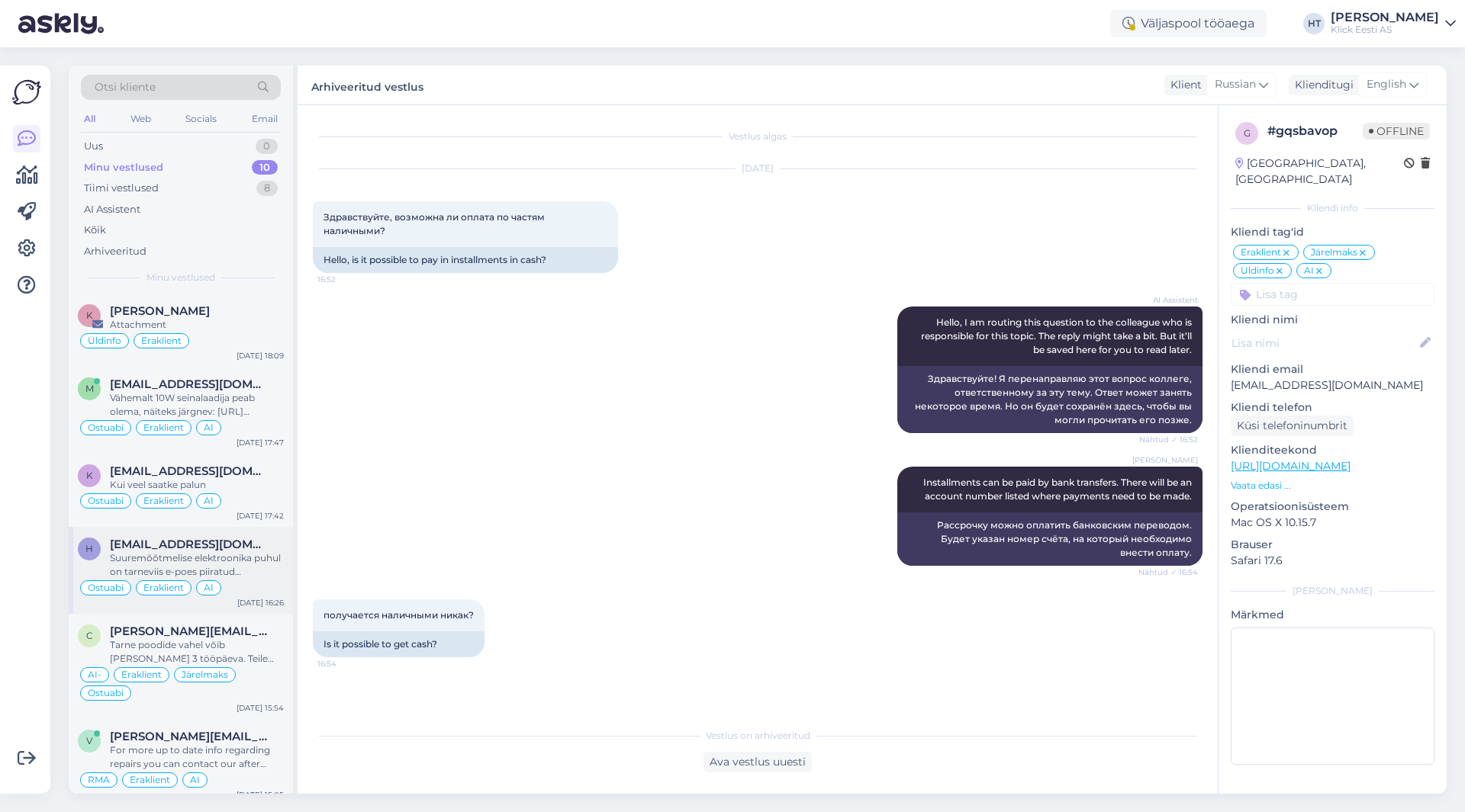
click at [242, 543] on span "[EMAIL_ADDRESS][DOMAIN_NAME]" at bounding box center [189, 544] width 159 height 14
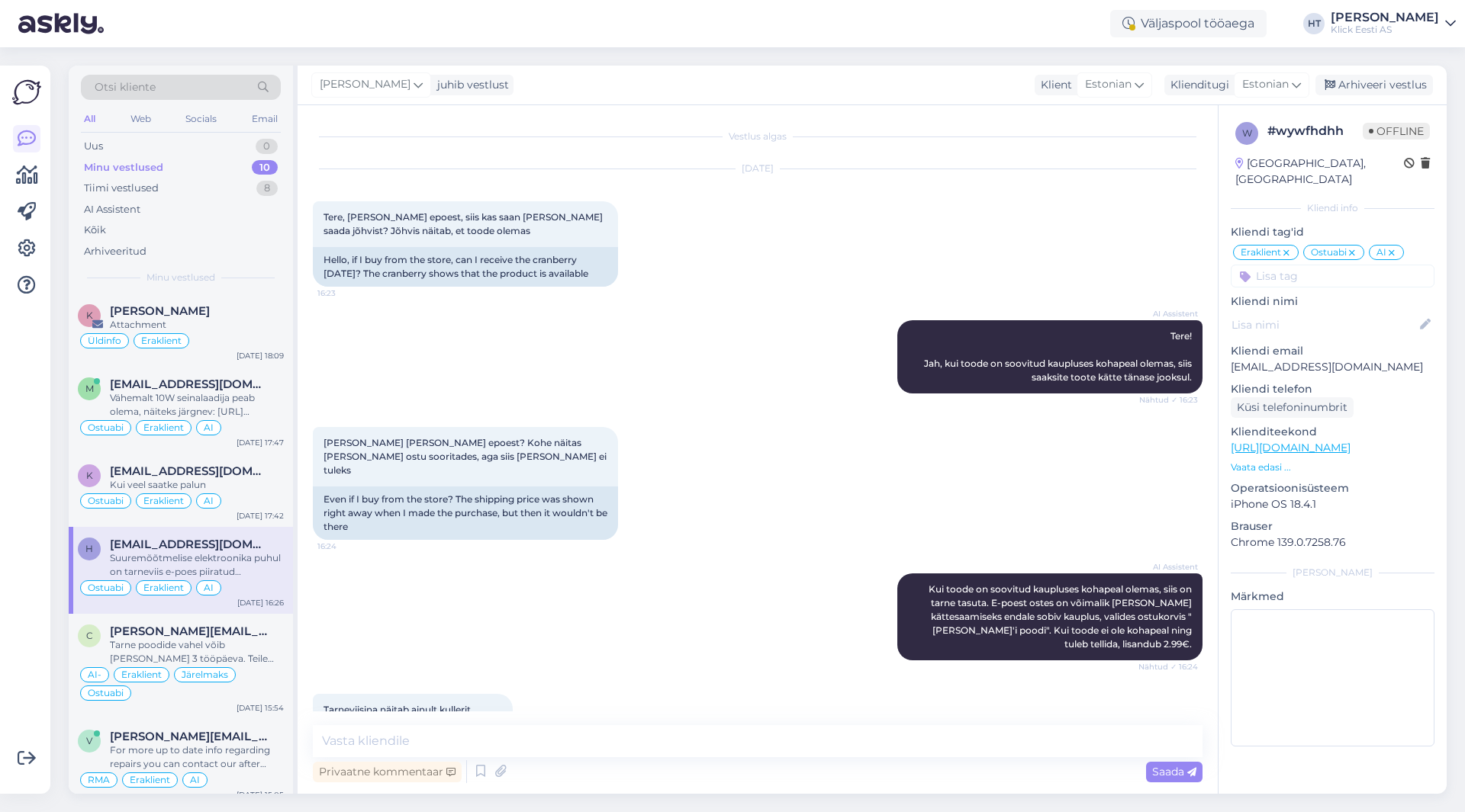
scroll to position [136, 0]
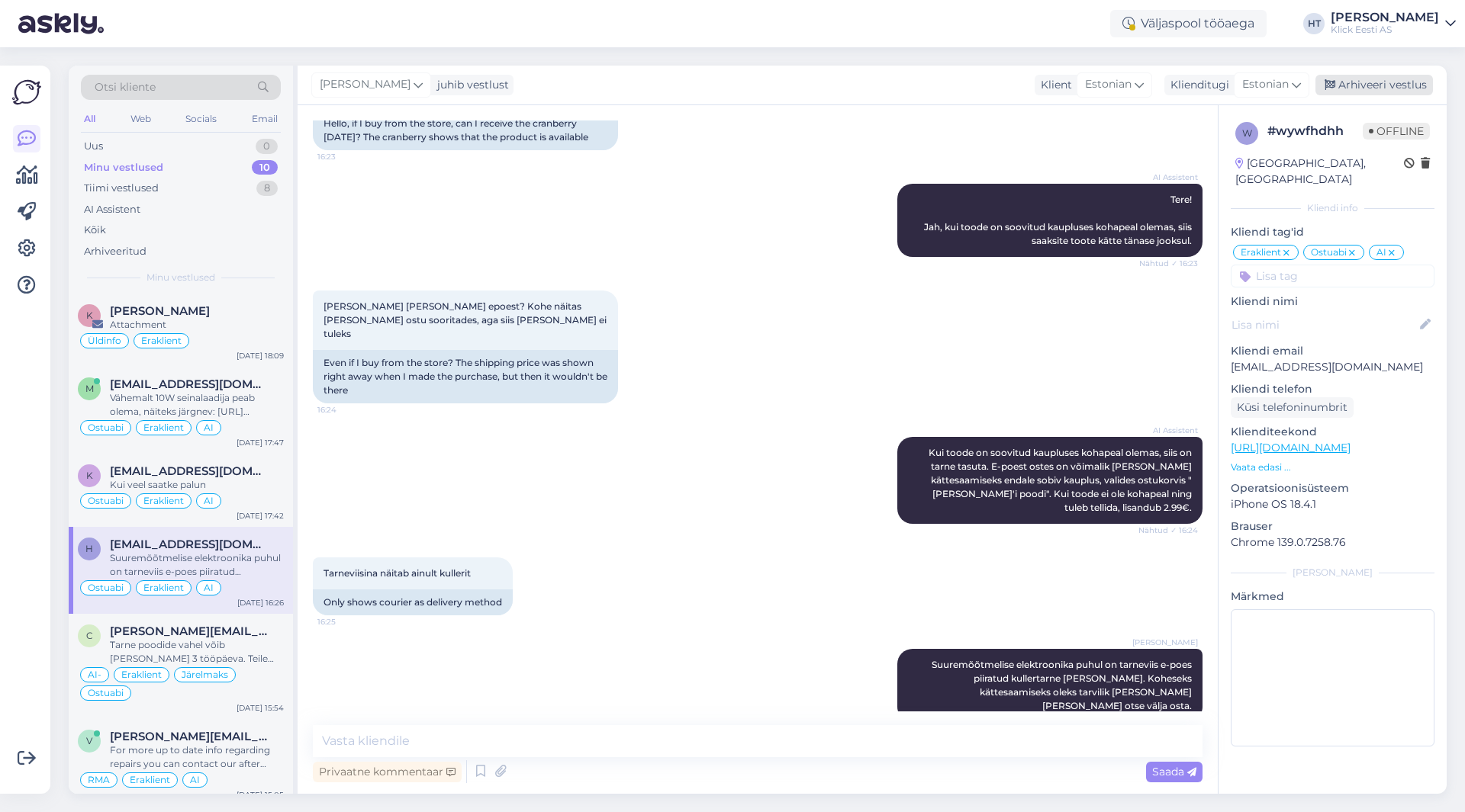
click at [1374, 86] on div "Arhiveeri vestlus" at bounding box center [1374, 85] width 118 height 21
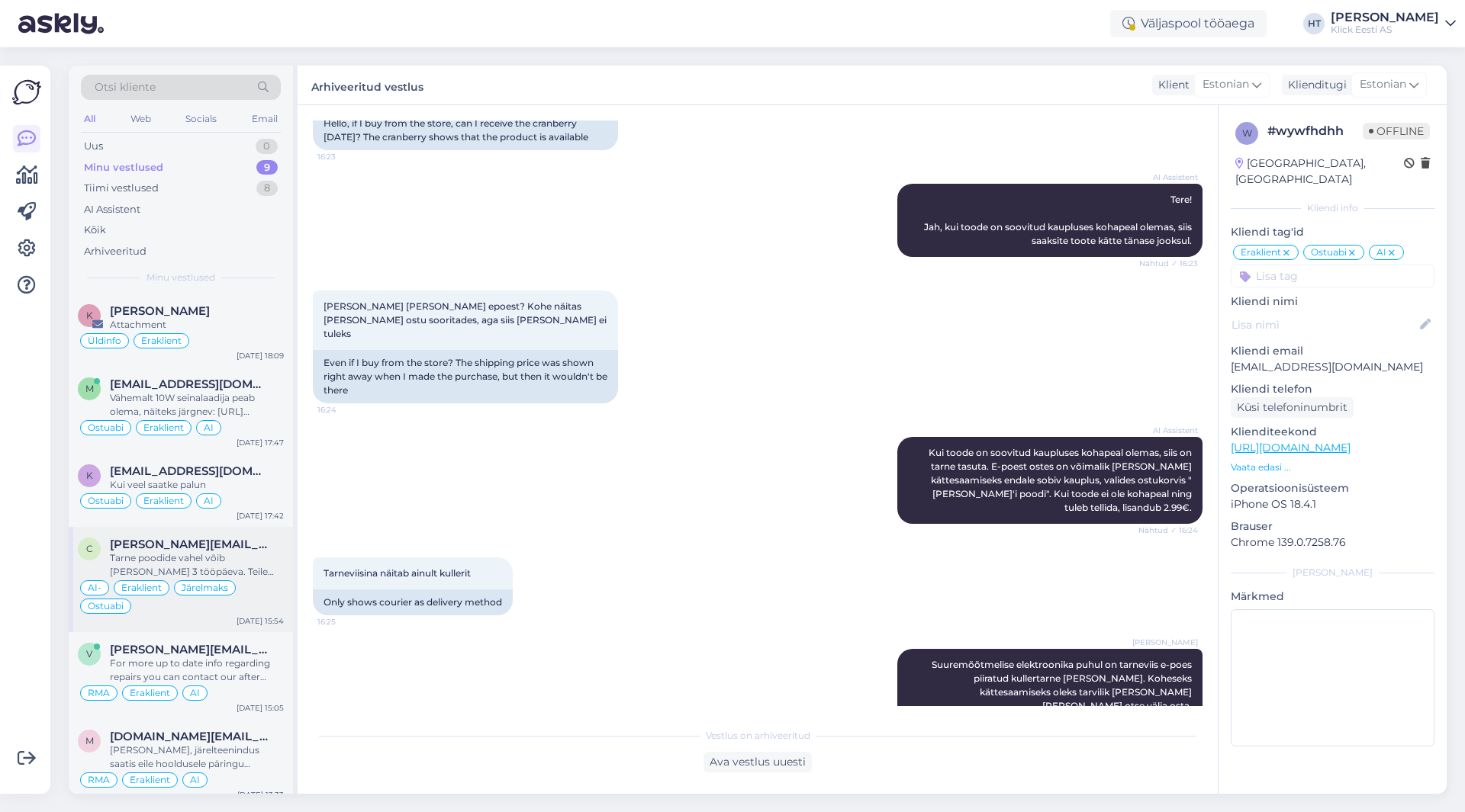
click at [242, 557] on div "Tarne poodide vahel võib [PERSON_NAME] 3 tööpäeva. Teile tuleb [PERSON_NAME] te…" at bounding box center [196, 565] width 174 height 27
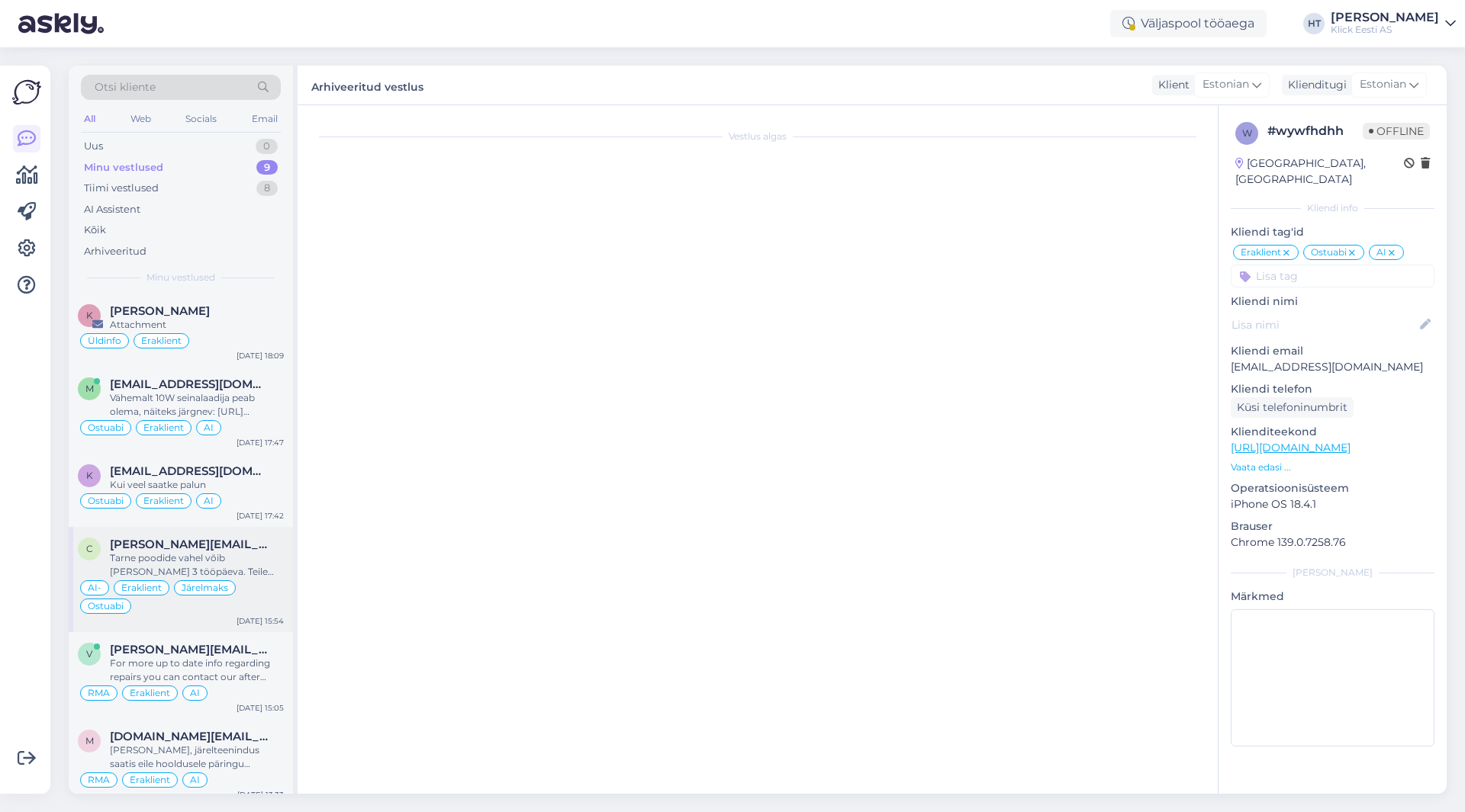
scroll to position [45, 0]
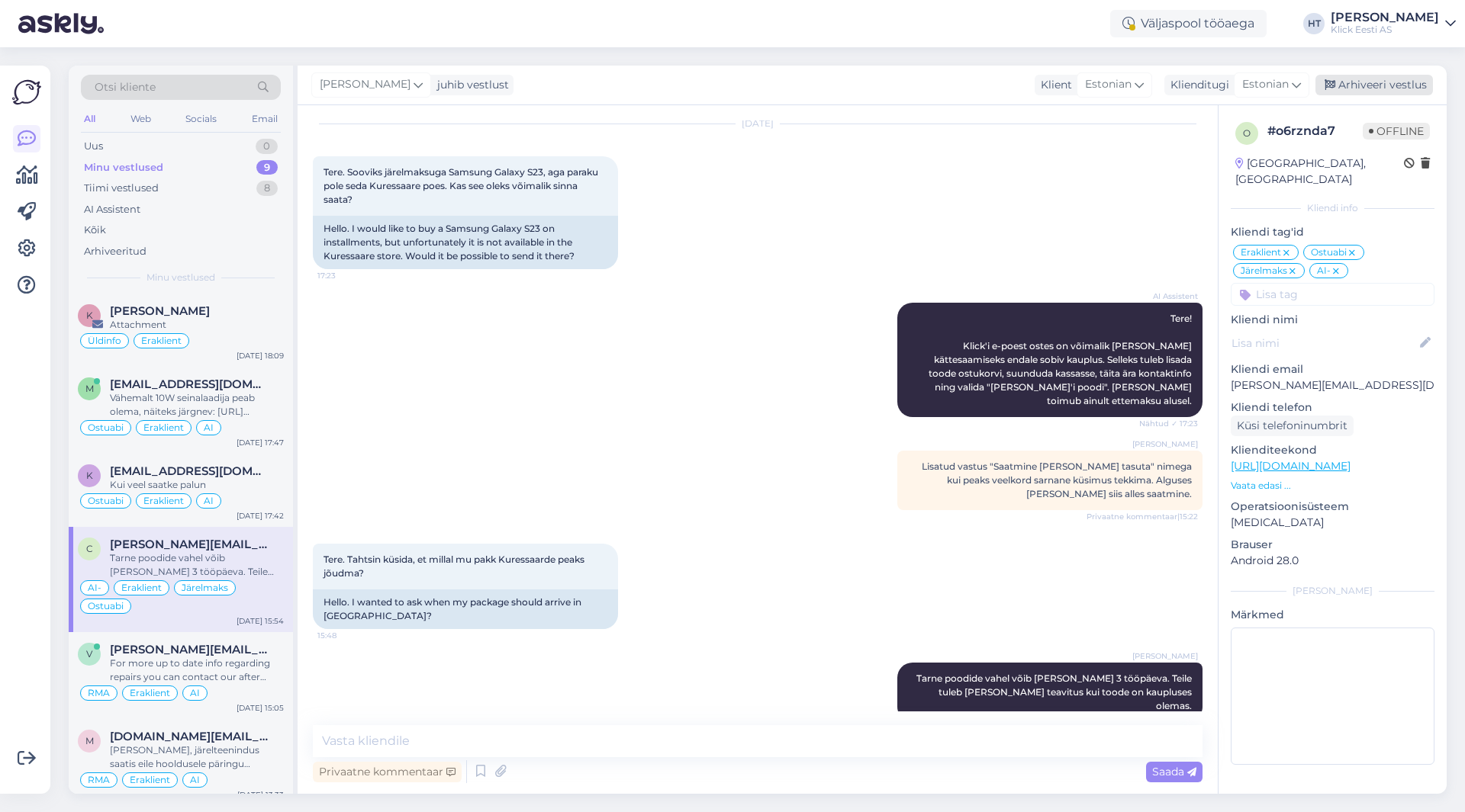
click at [1368, 93] on div "Arhiveeri vestlus" at bounding box center [1374, 85] width 118 height 21
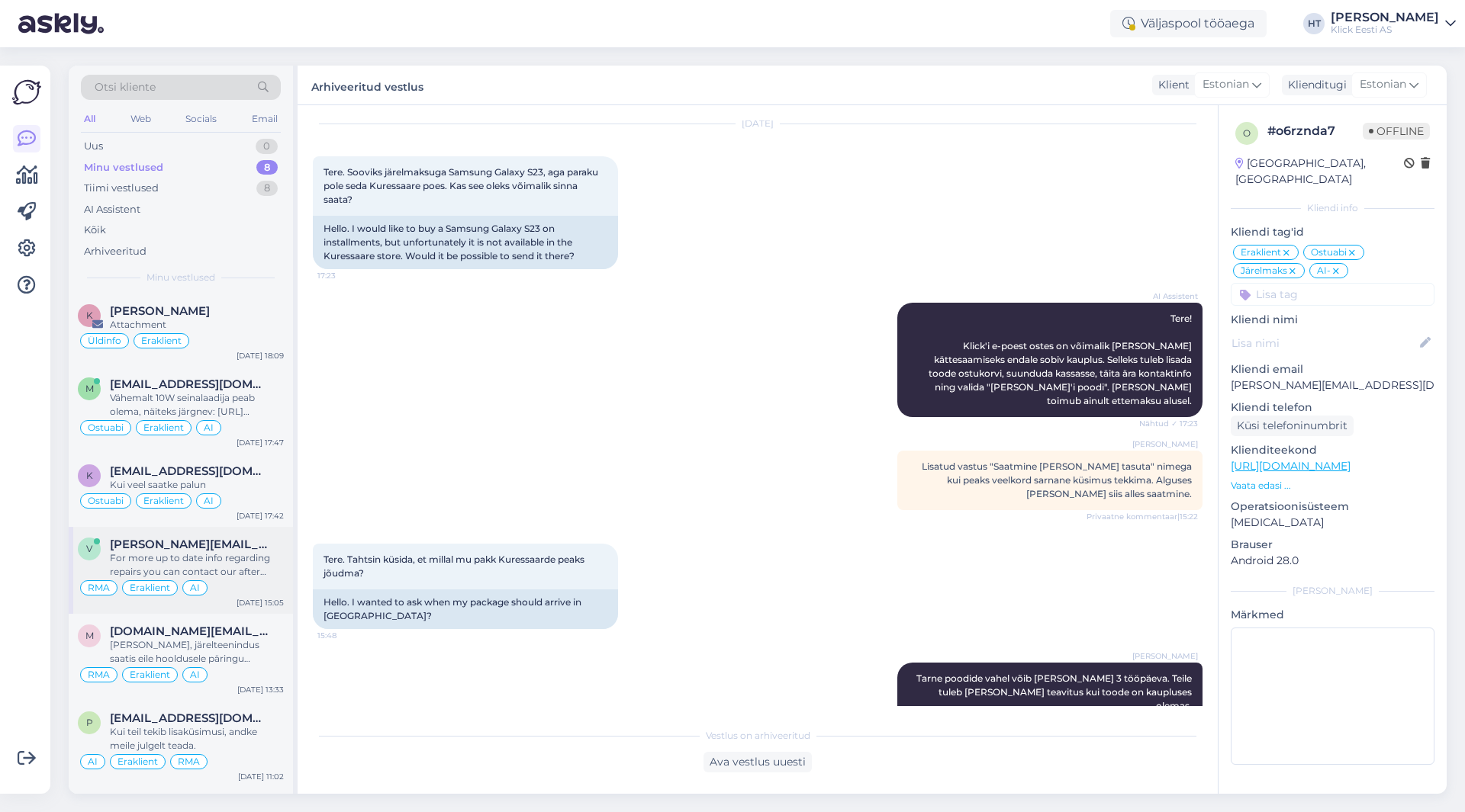
click at [233, 570] on div "For more up to date info regarding repairs you can contact our after sales depa…" at bounding box center [196, 565] width 174 height 27
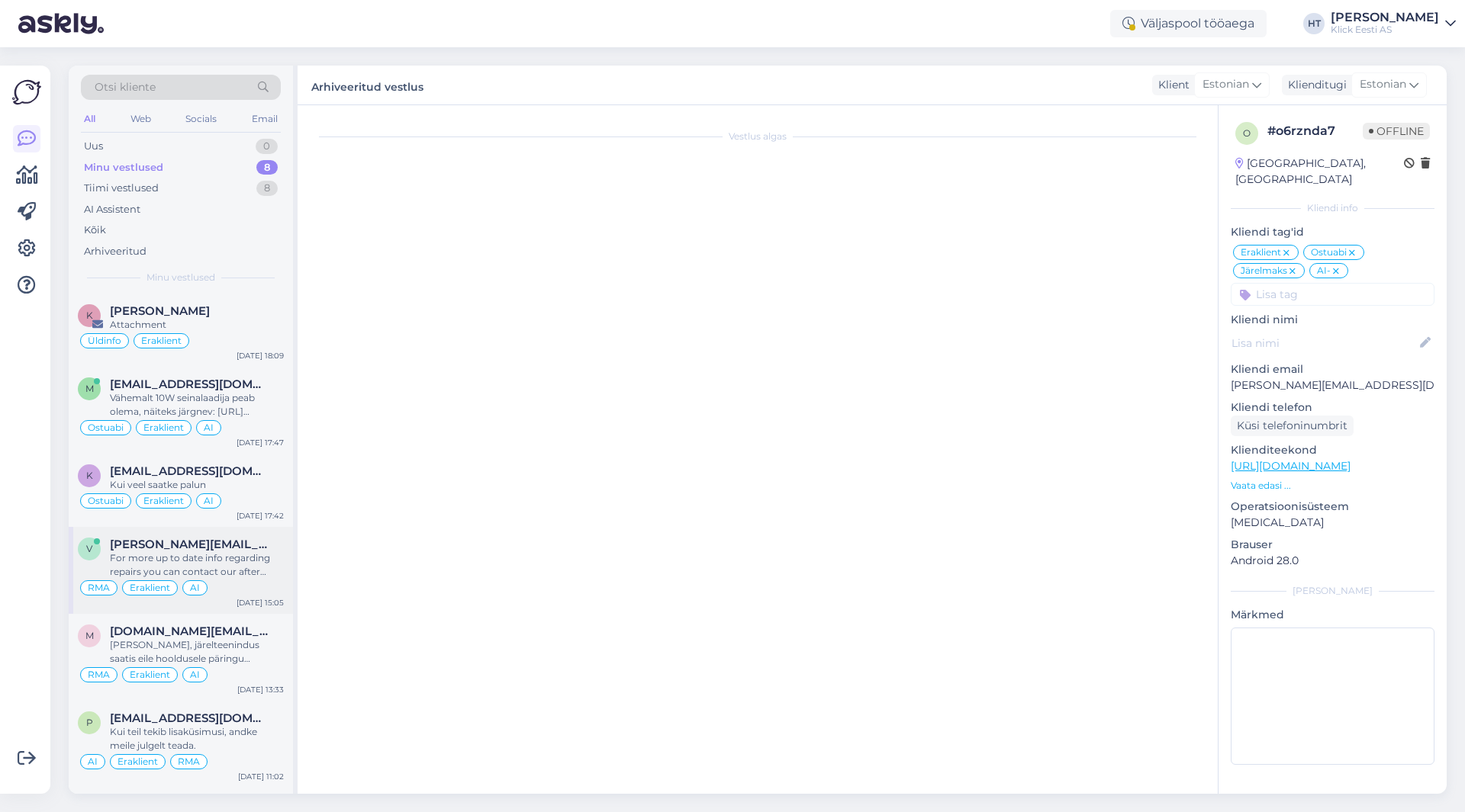
scroll to position [192, 0]
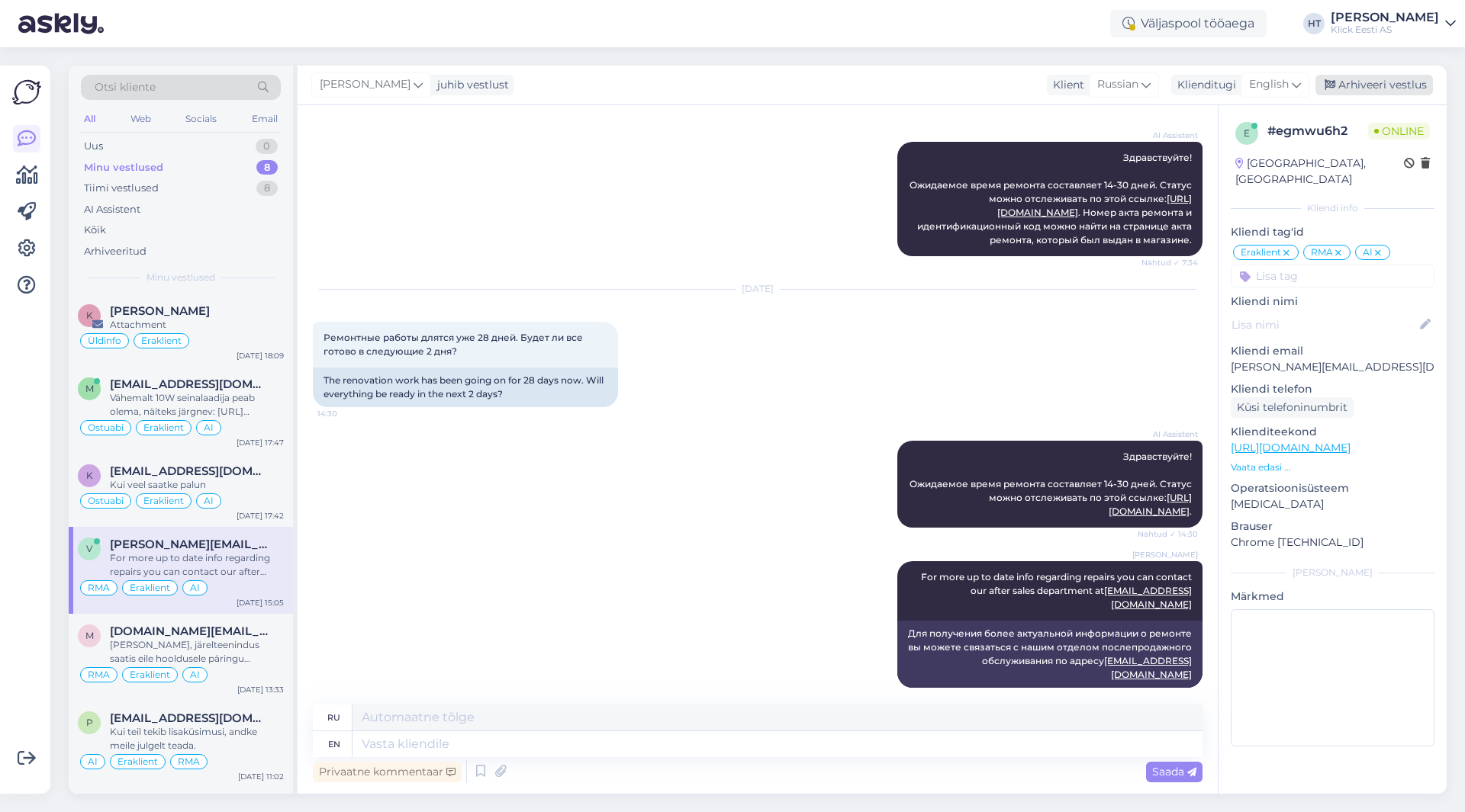
click at [1374, 85] on div "Arhiveeri vestlus" at bounding box center [1374, 85] width 118 height 21
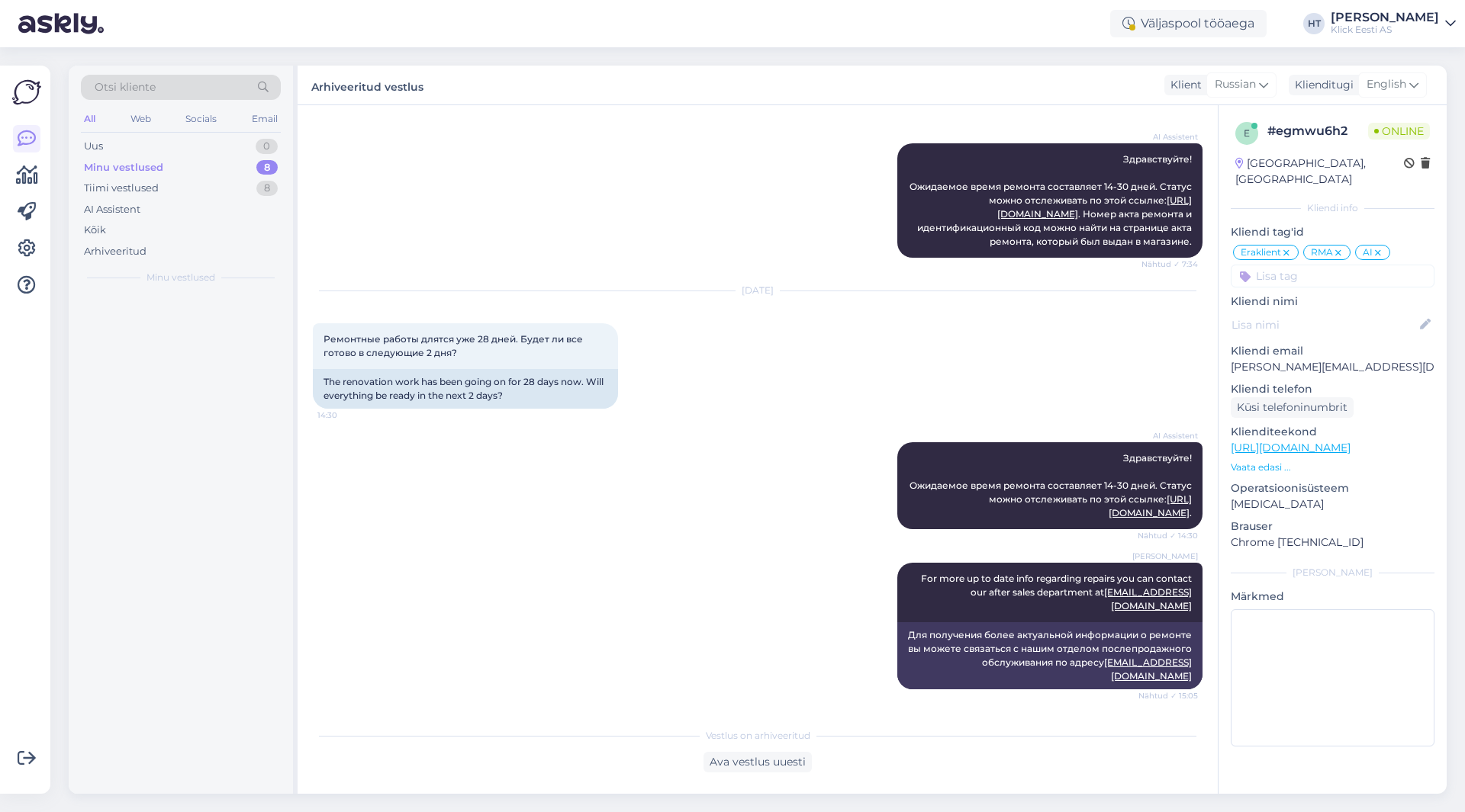
scroll to position [177, 0]
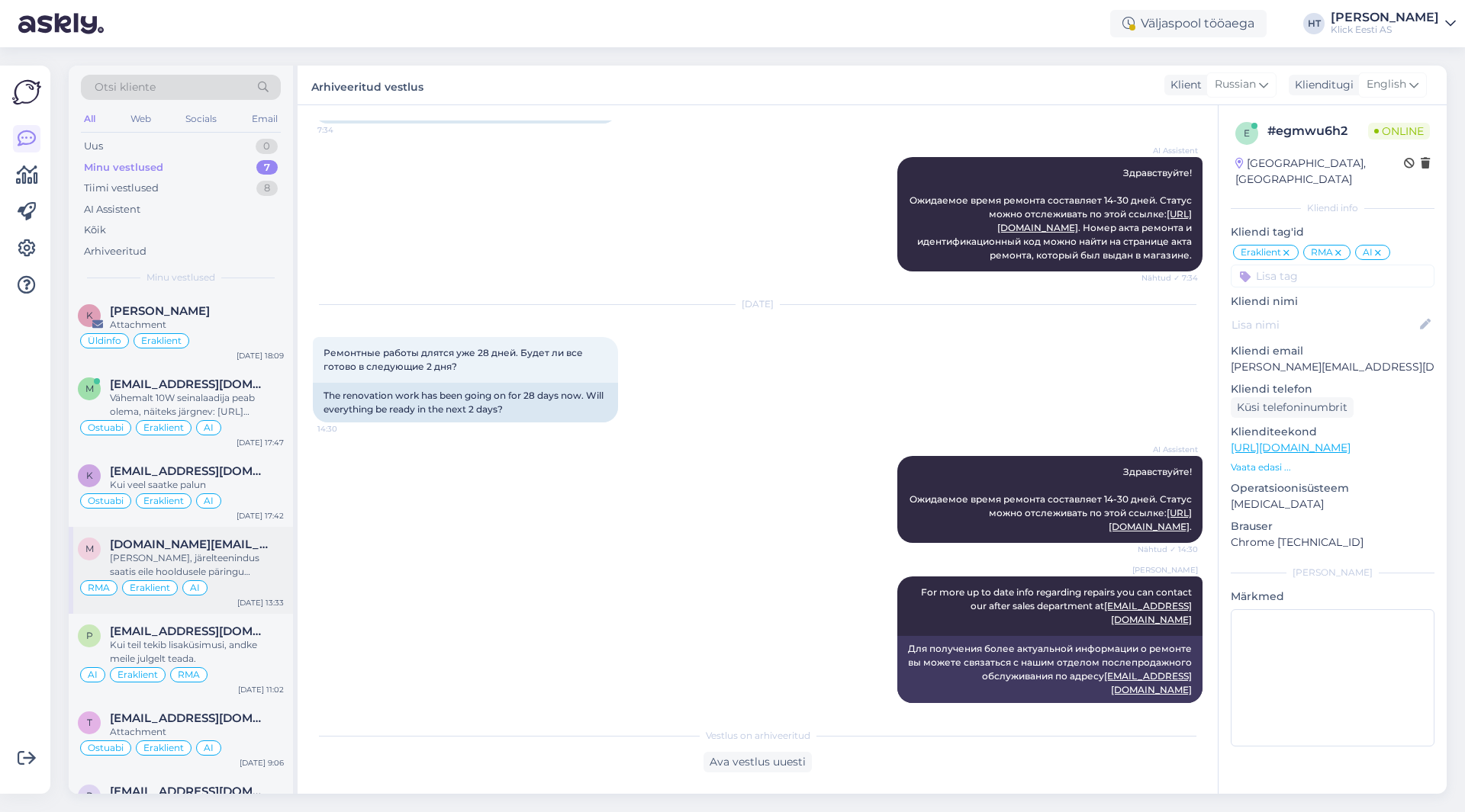
click at [266, 558] on div "[PERSON_NAME], järelteenindus saatis eile hooldusele päringu varuosa/mahakandmi…" at bounding box center [196, 565] width 174 height 27
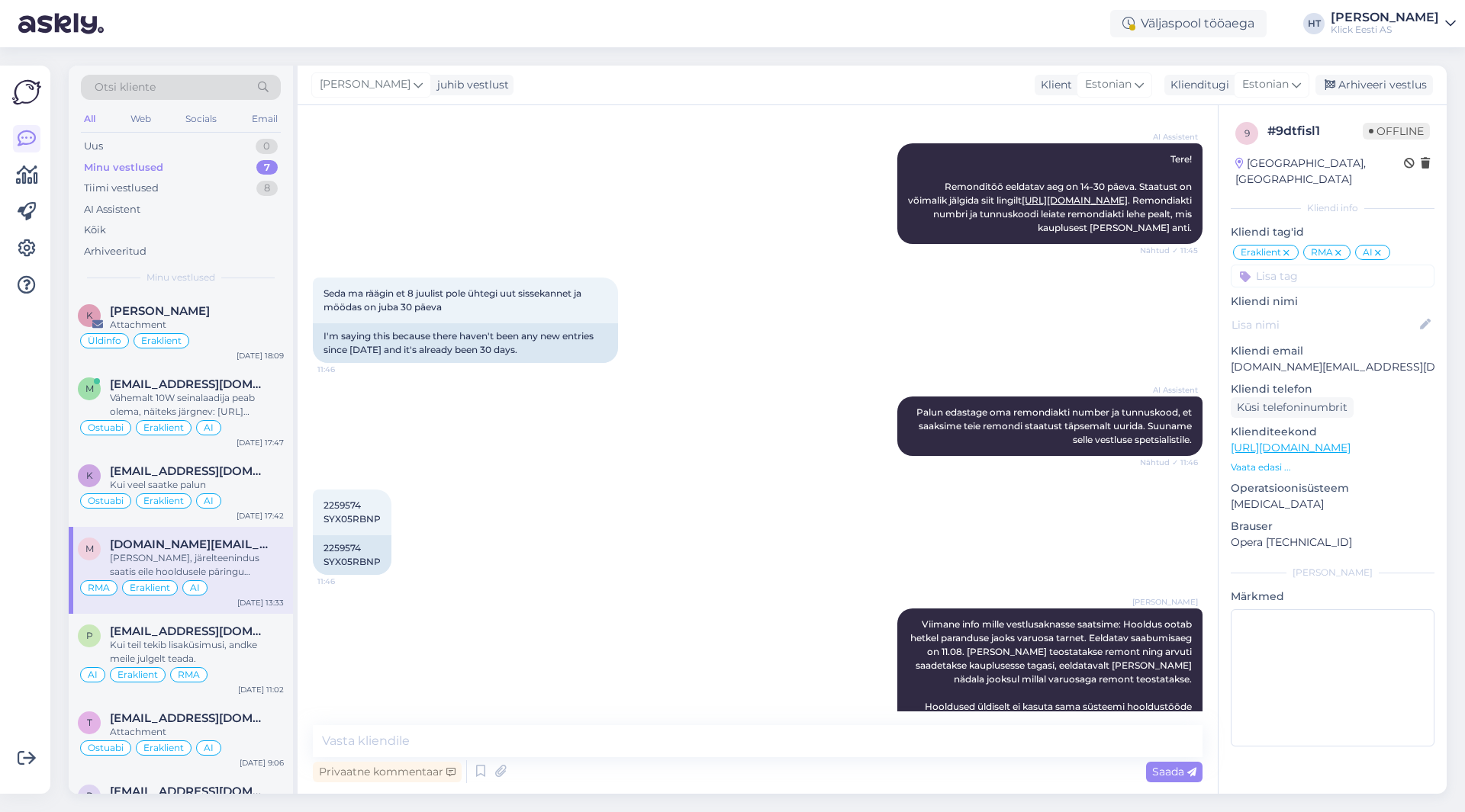
scroll to position [1261, 0]
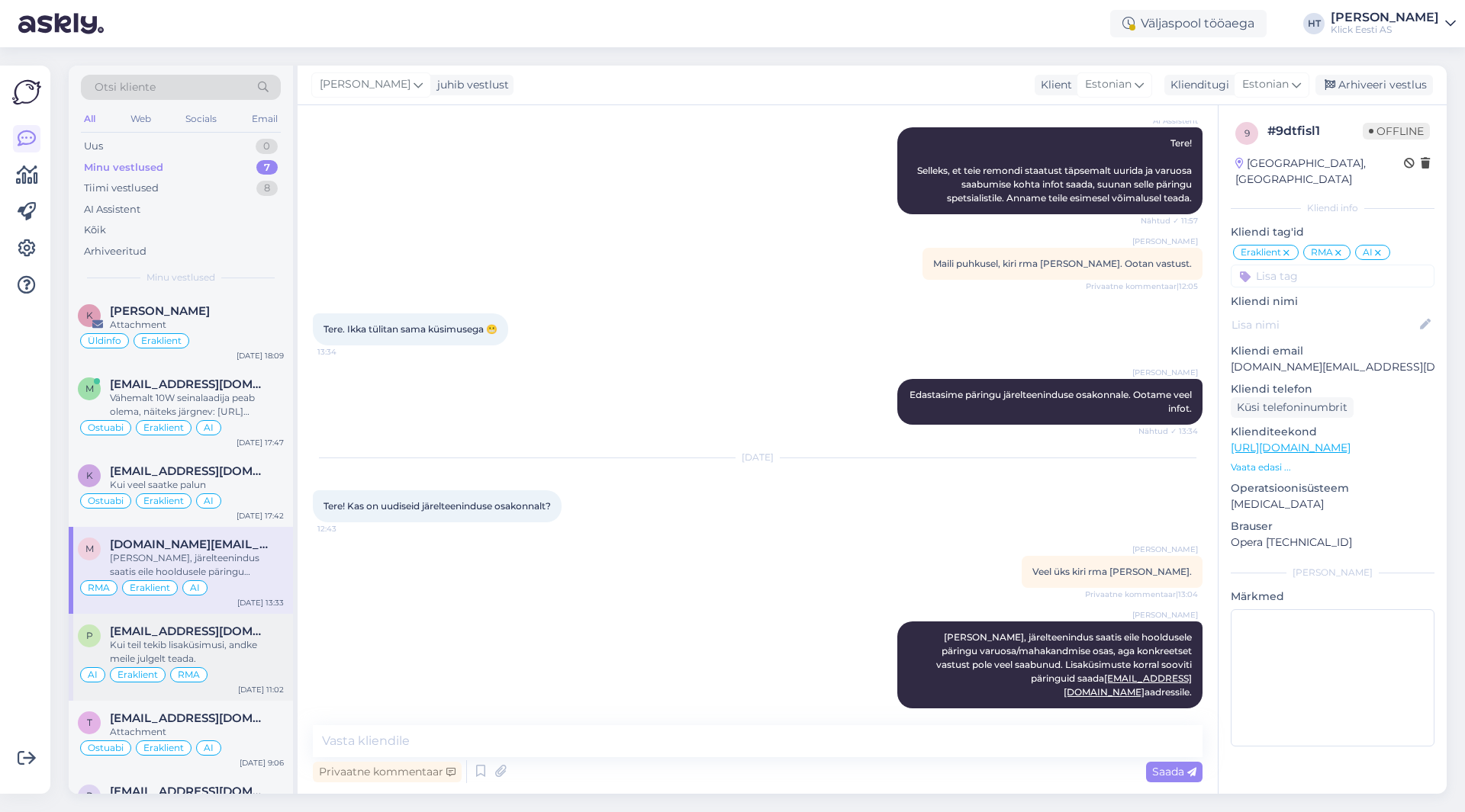
click at [190, 630] on span "[EMAIL_ADDRESS][DOMAIN_NAME]" at bounding box center [189, 631] width 159 height 14
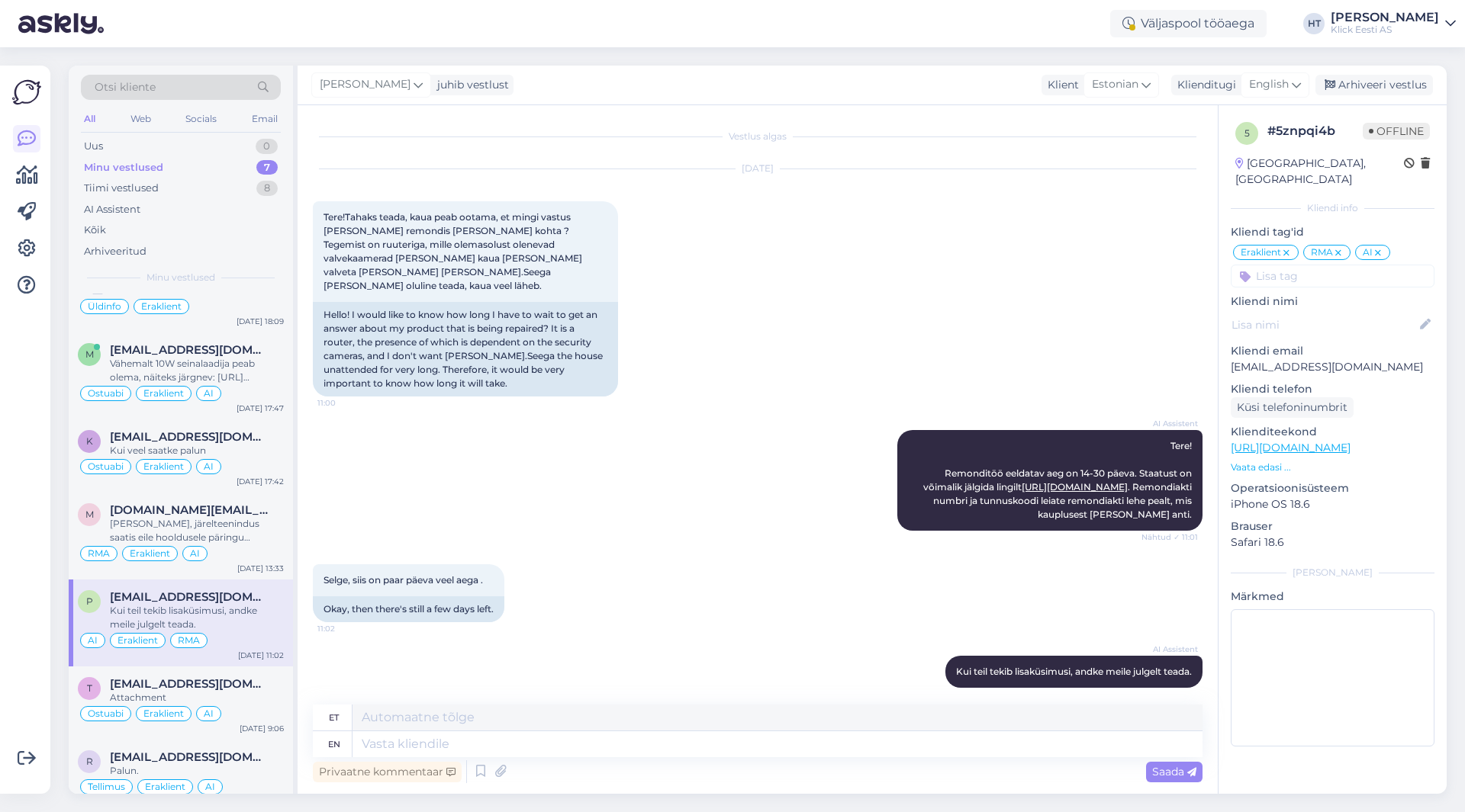
scroll to position [54, 0]
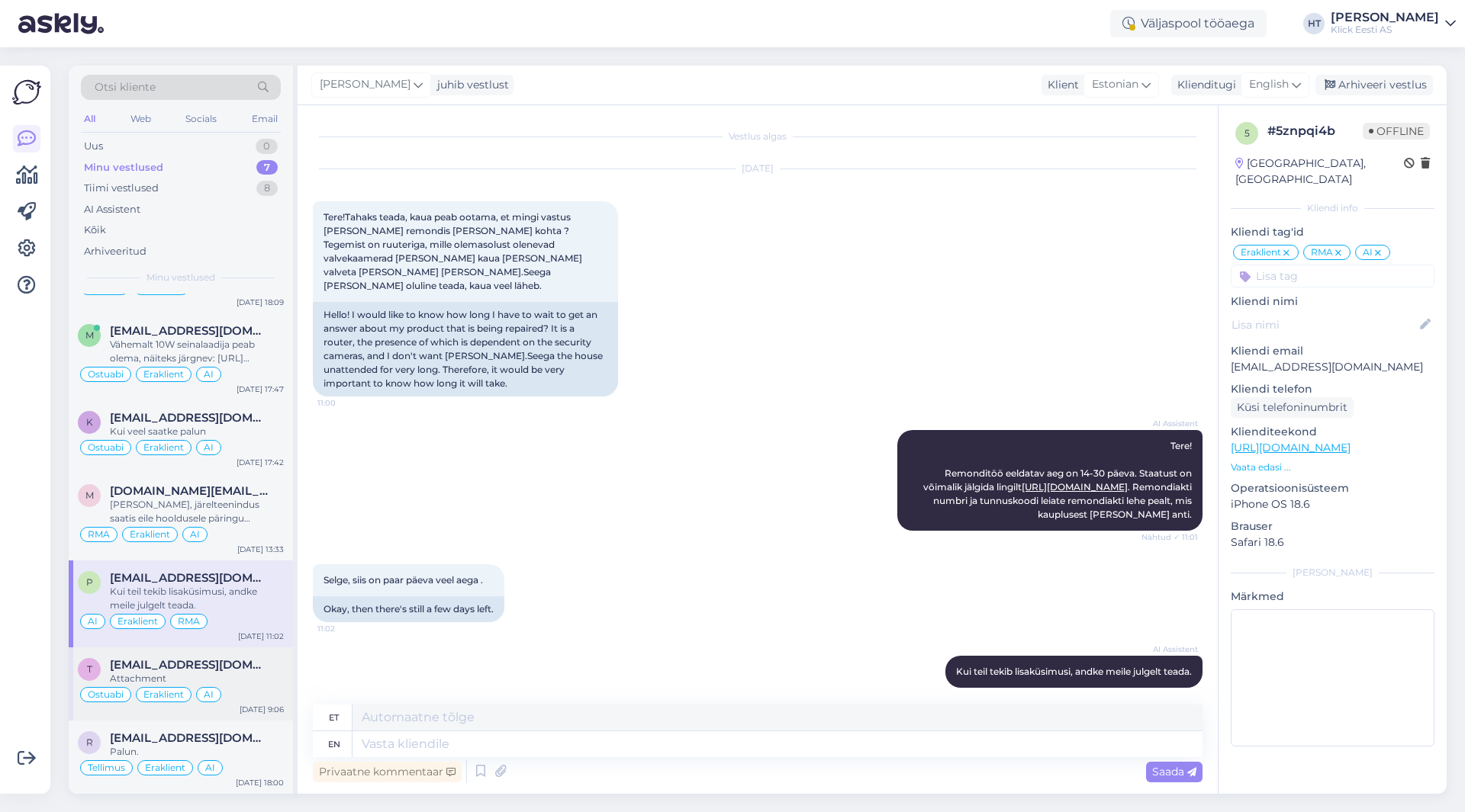
click at [241, 661] on span "[EMAIL_ADDRESS][DOMAIN_NAME]" at bounding box center [189, 665] width 159 height 14
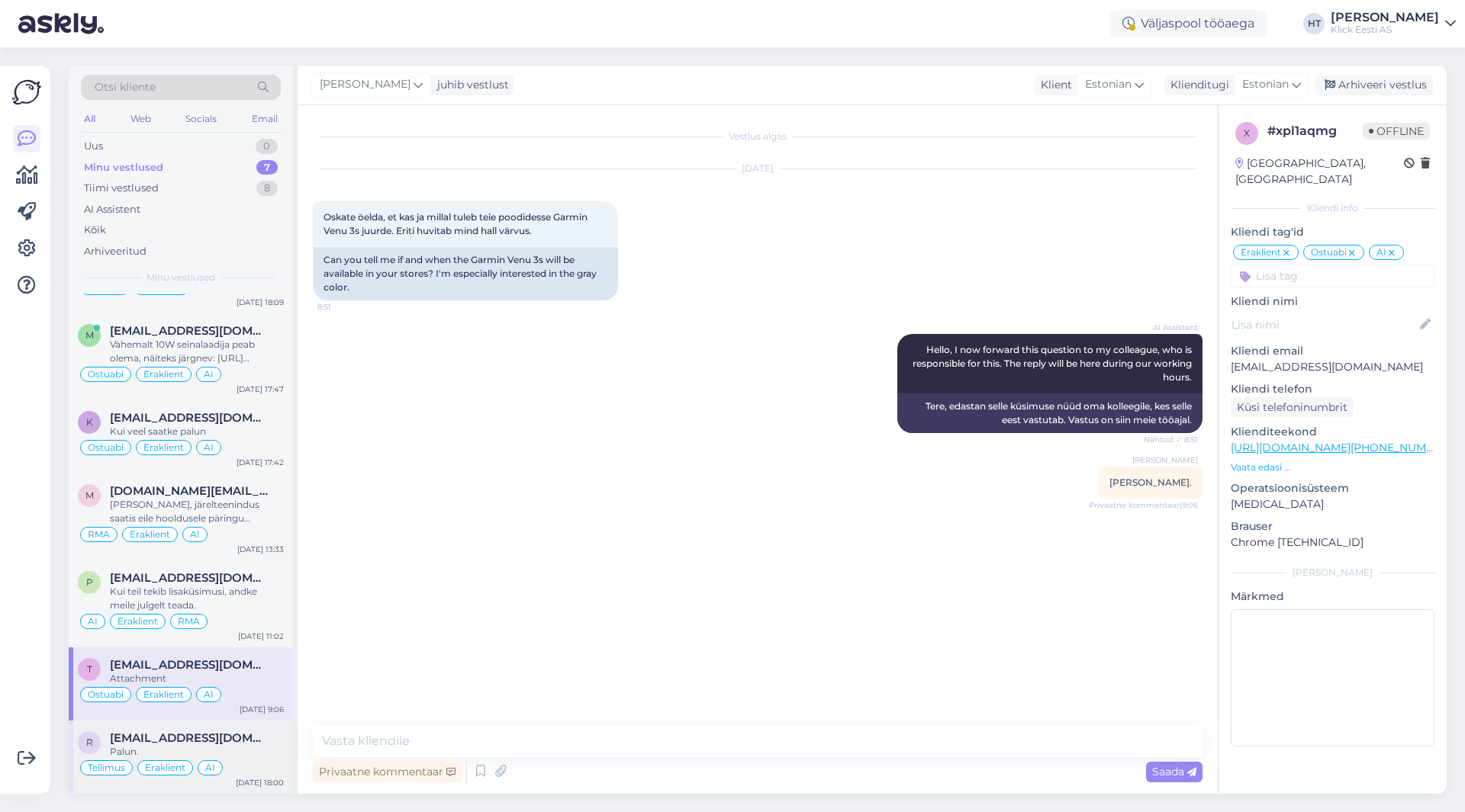
click at [251, 742] on span "[EMAIL_ADDRESS][DOMAIN_NAME]" at bounding box center [189, 738] width 159 height 14
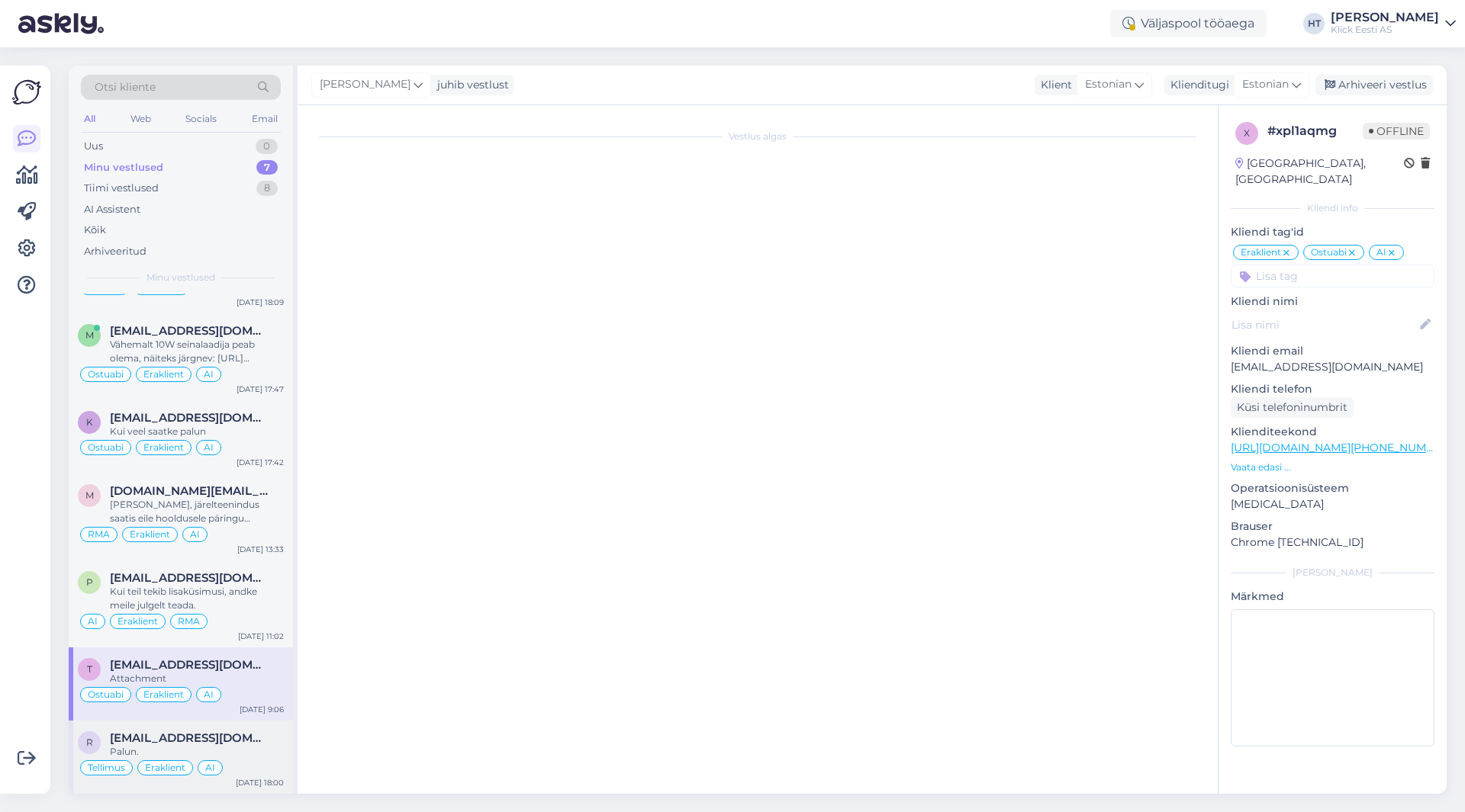
scroll to position [727, 0]
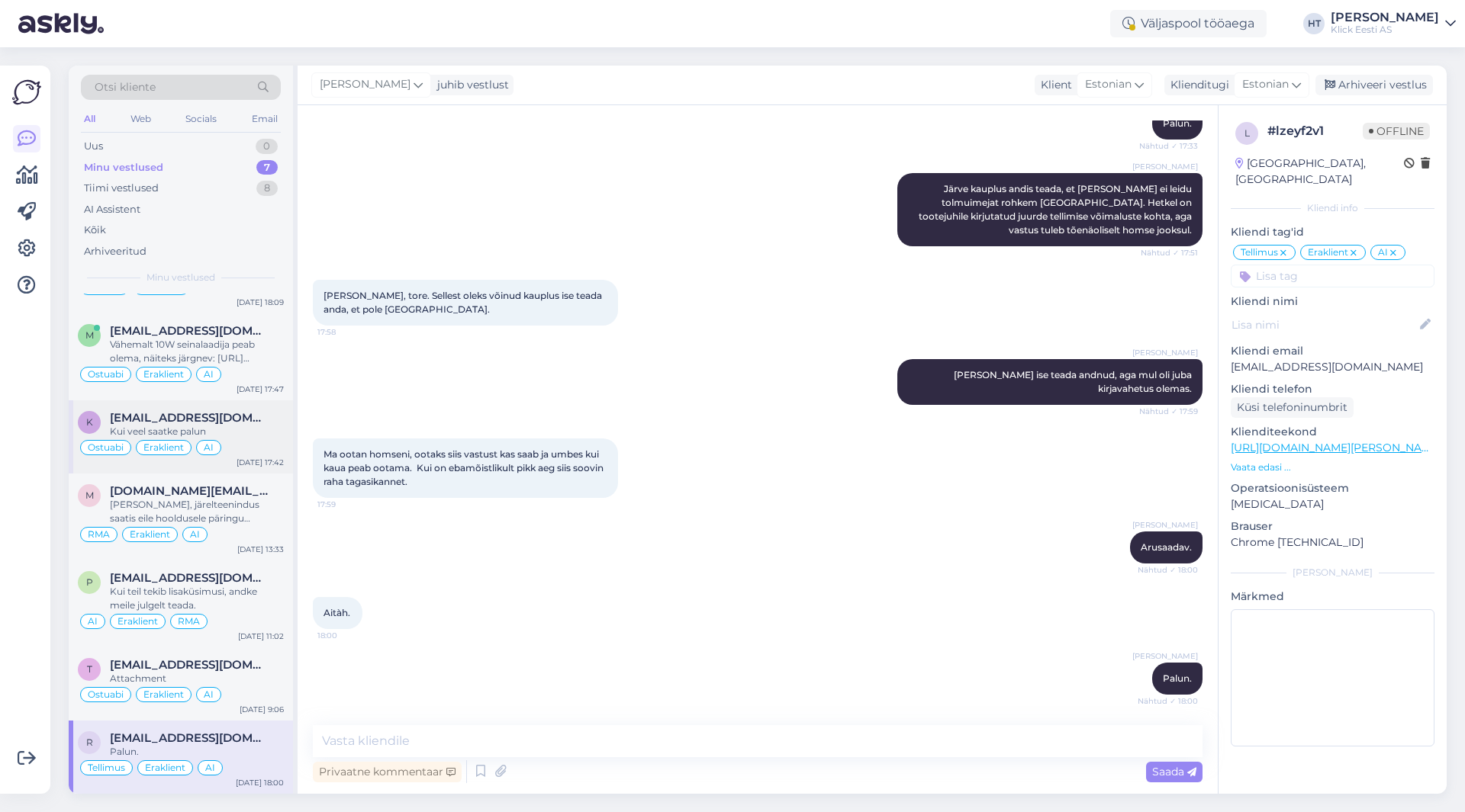
click at [251, 423] on div "[EMAIL_ADDRESS][DOMAIN_NAME]" at bounding box center [196, 418] width 174 height 14
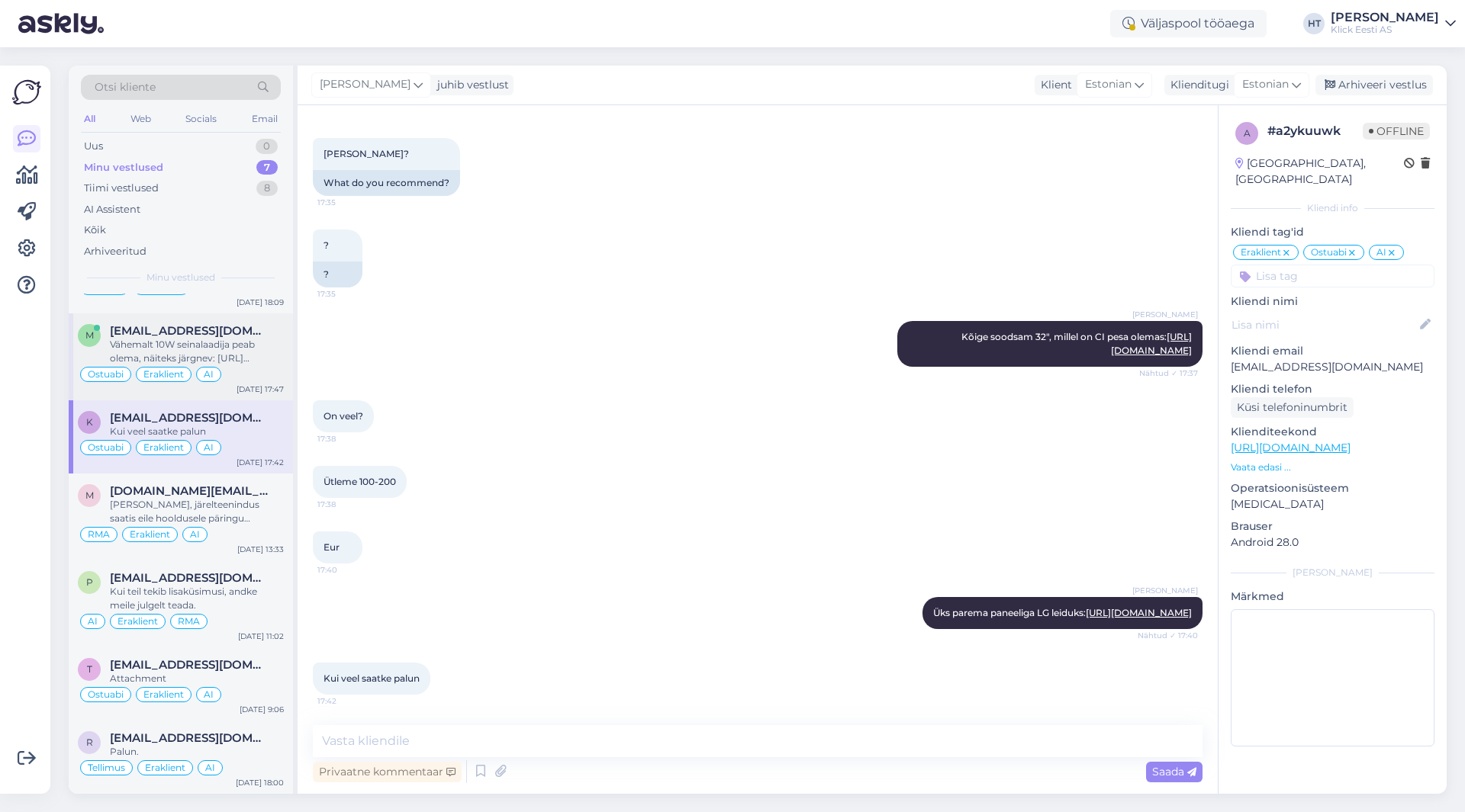
click at [253, 378] on div "Ostuabi Eraklient AI" at bounding box center [180, 374] width 206 height 18
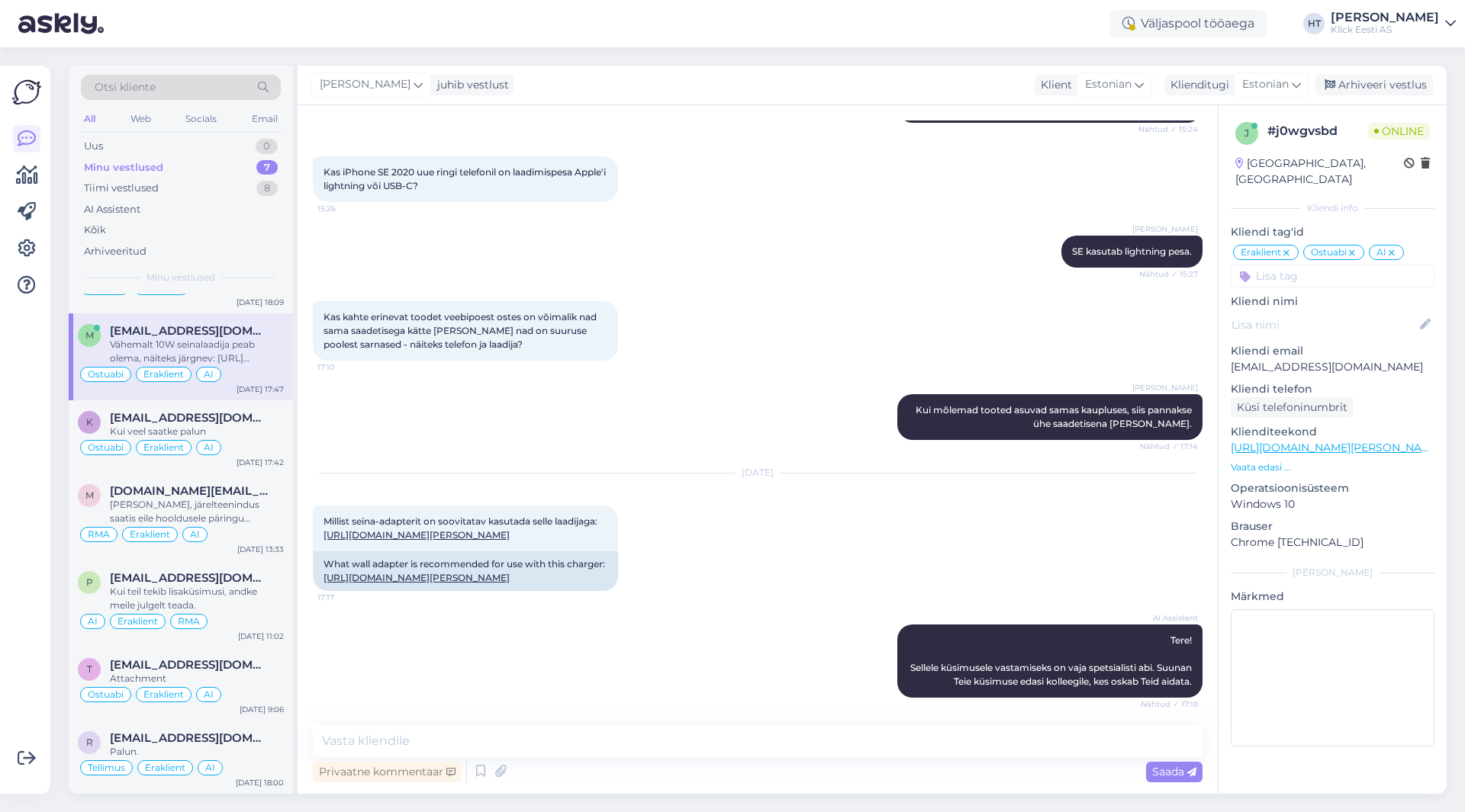
scroll to position [0, 0]
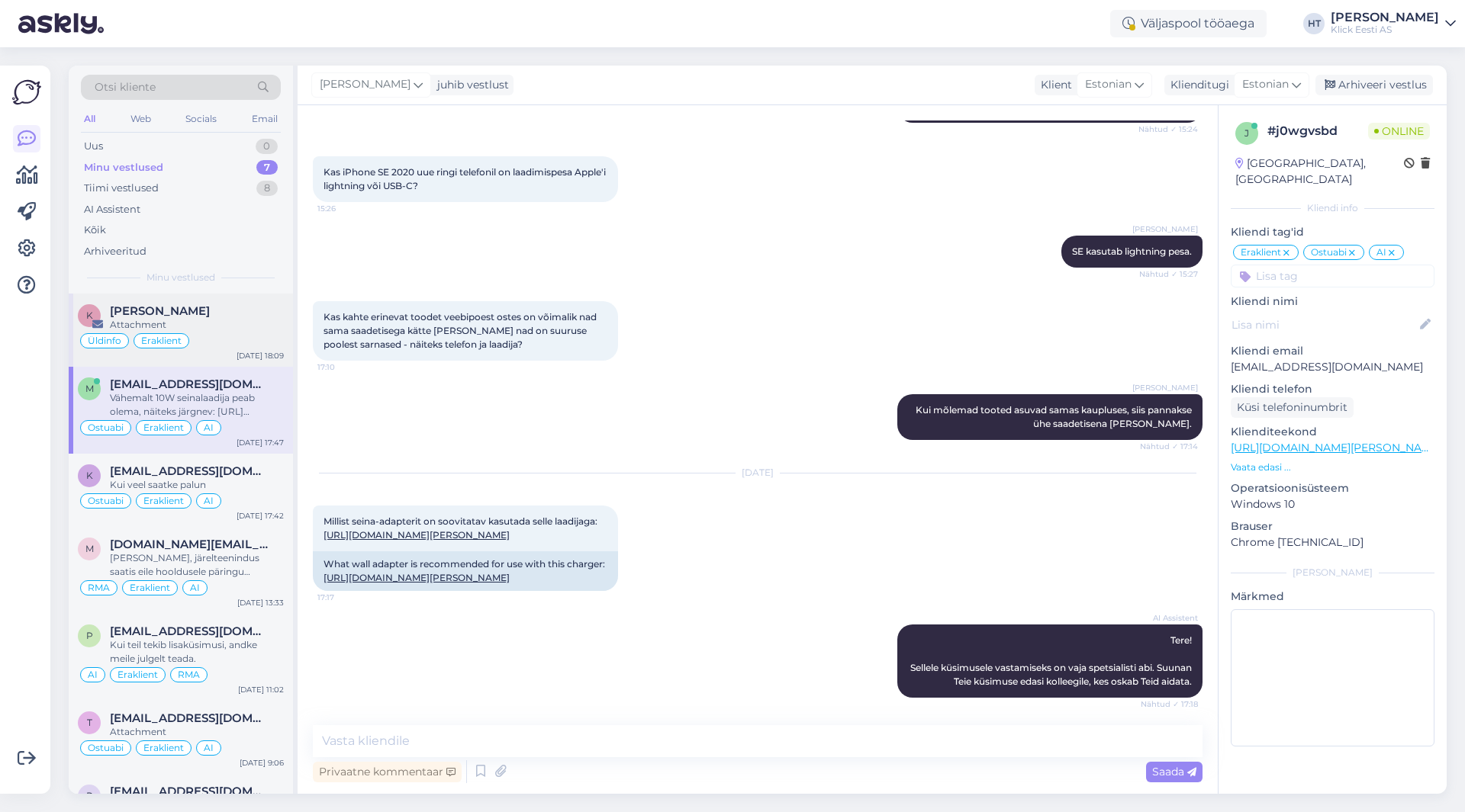
click at [261, 337] on div "Üldinfo Eraklient" at bounding box center [180, 341] width 206 height 18
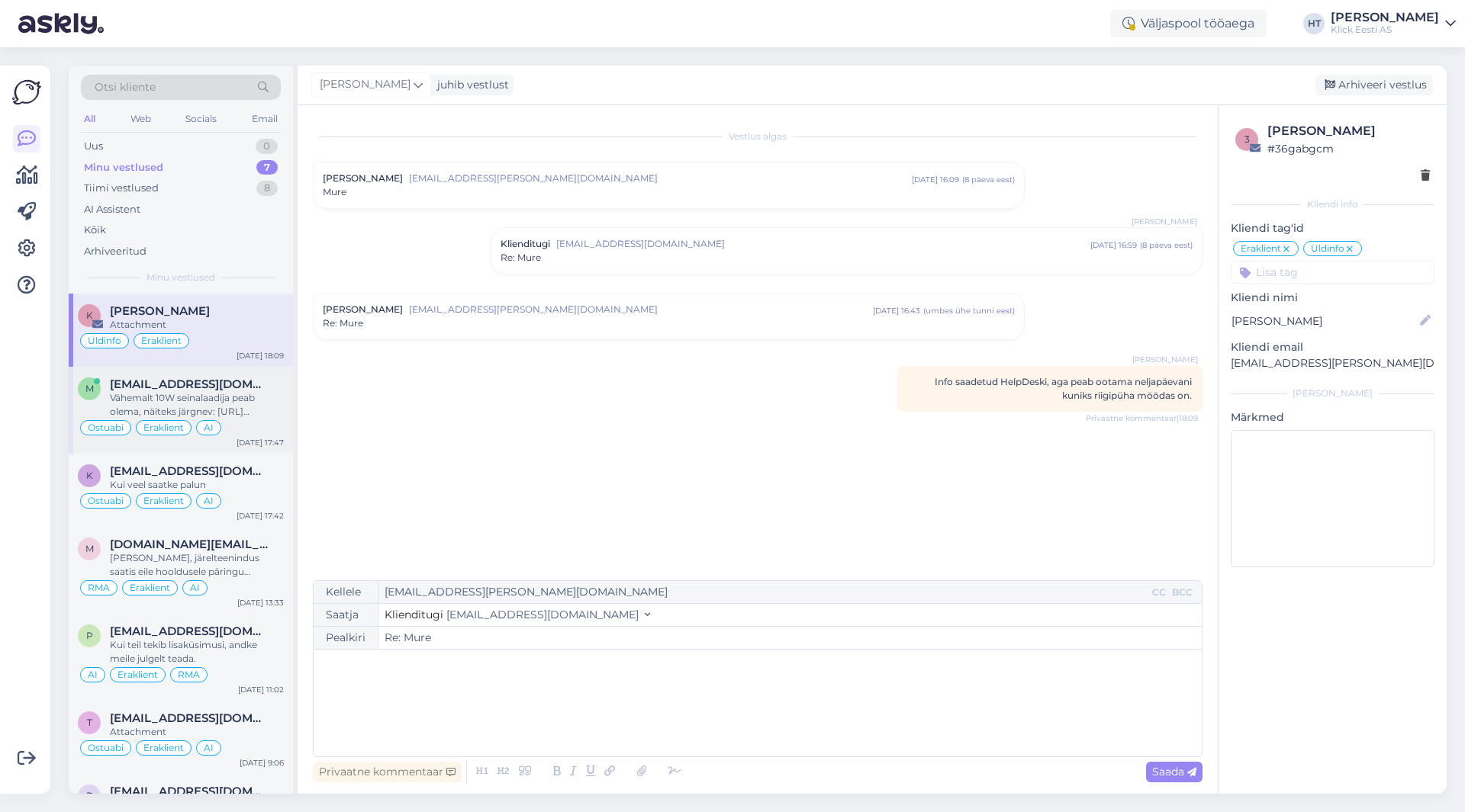
click at [258, 386] on div "[EMAIL_ADDRESS][DOMAIN_NAME]" at bounding box center [196, 384] width 174 height 14
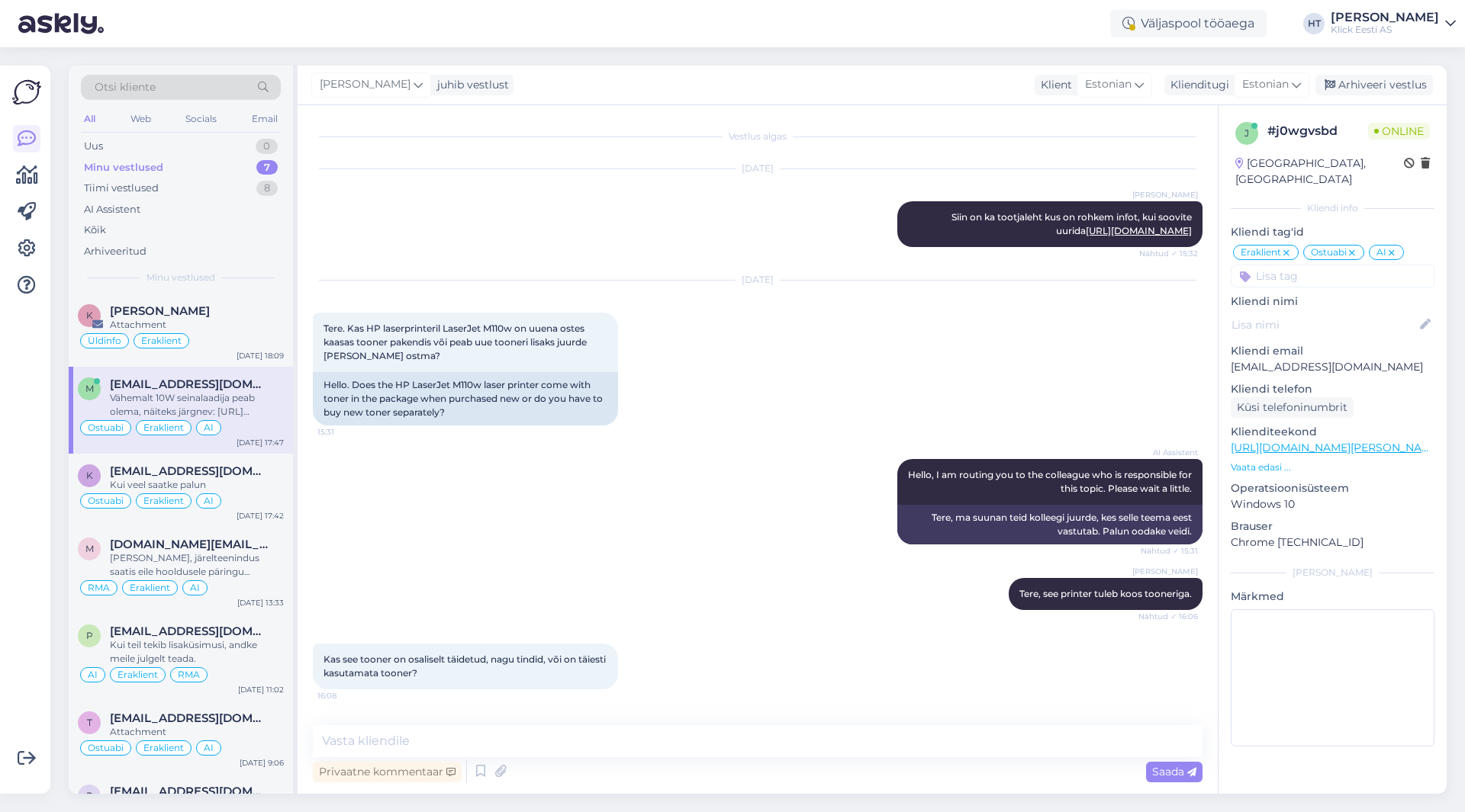
scroll to position [9728, 0]
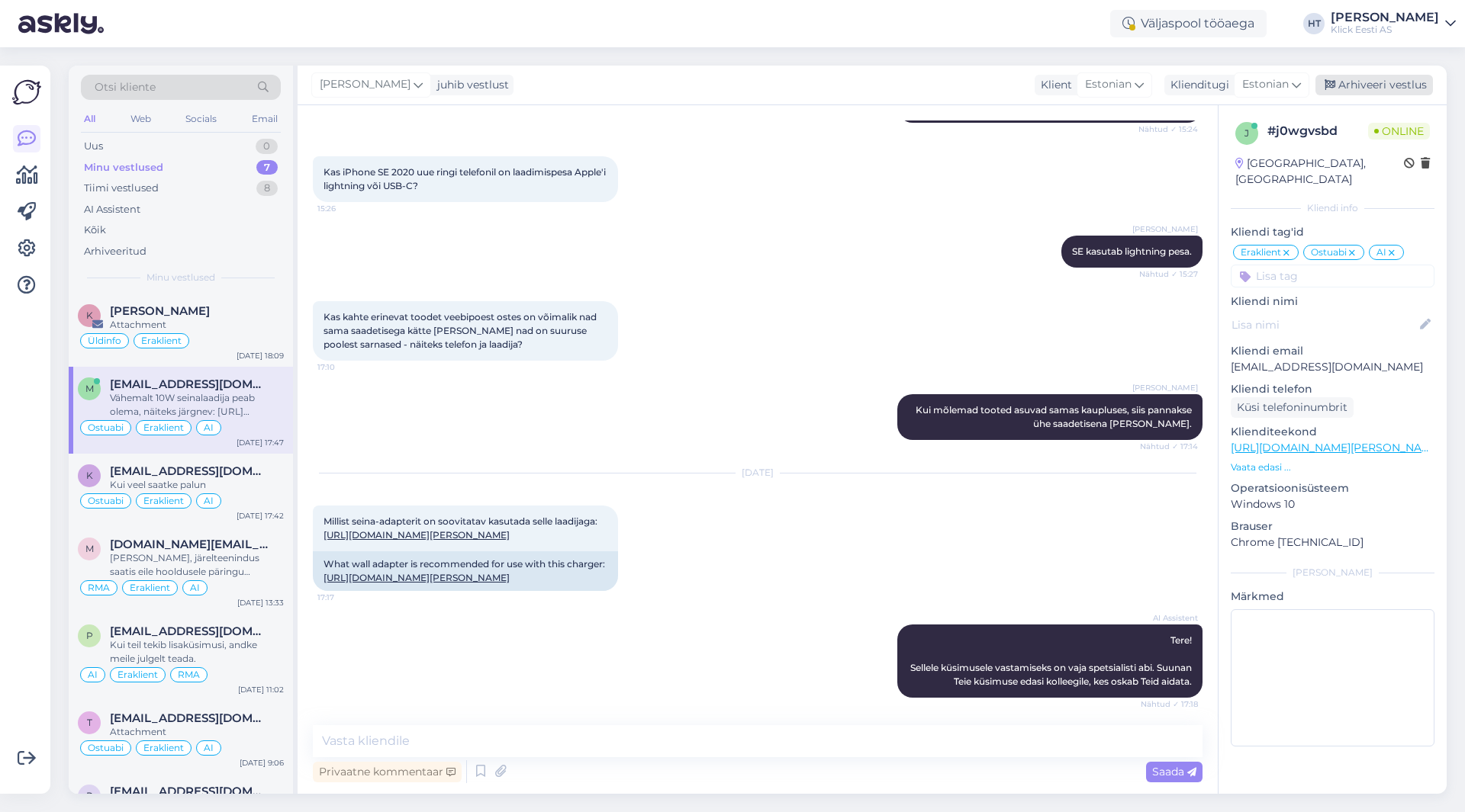
click at [1383, 87] on div "Arhiveeri vestlus" at bounding box center [1374, 85] width 118 height 21
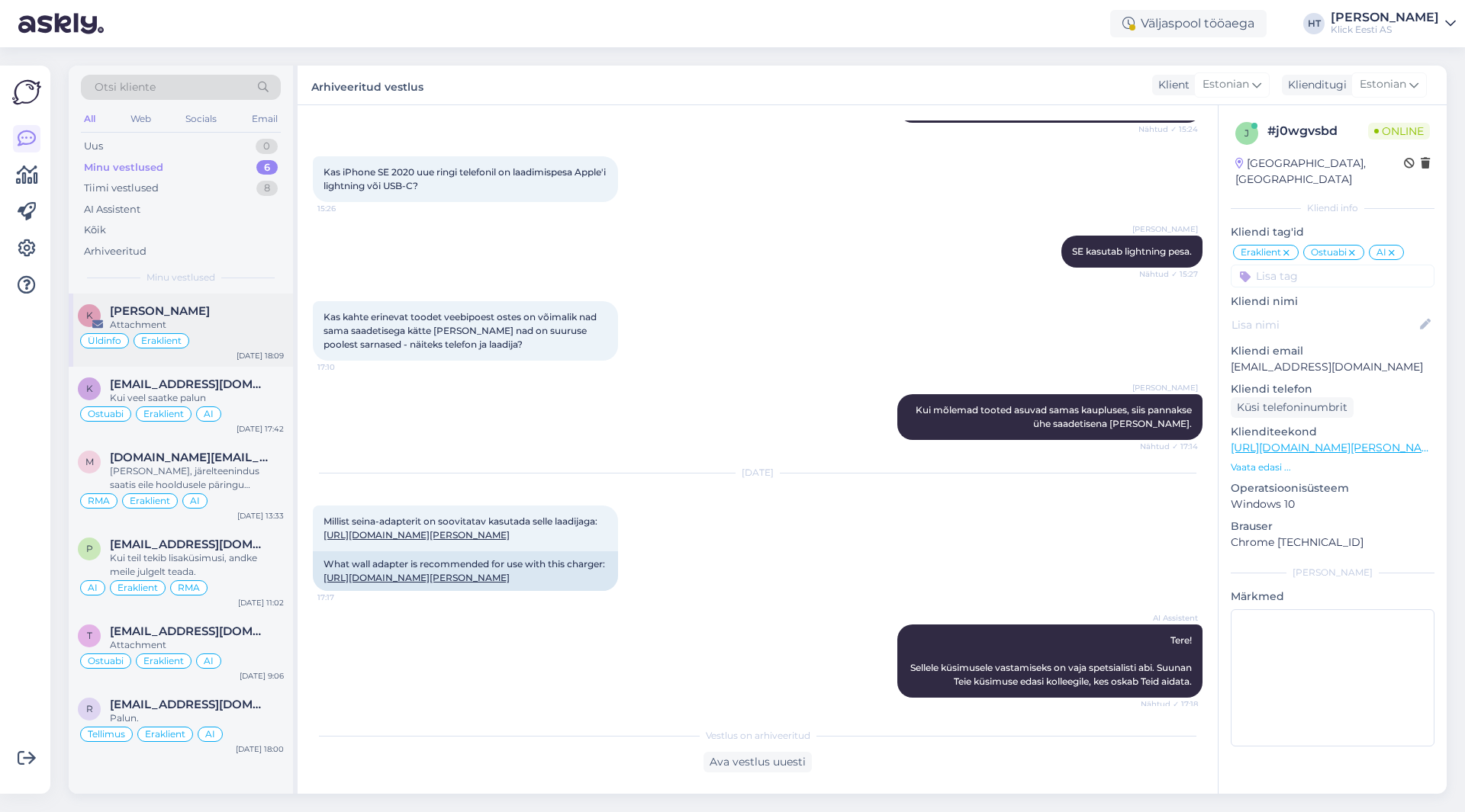
click at [244, 338] on div "Üldinfo Eraklient" at bounding box center [180, 341] width 206 height 18
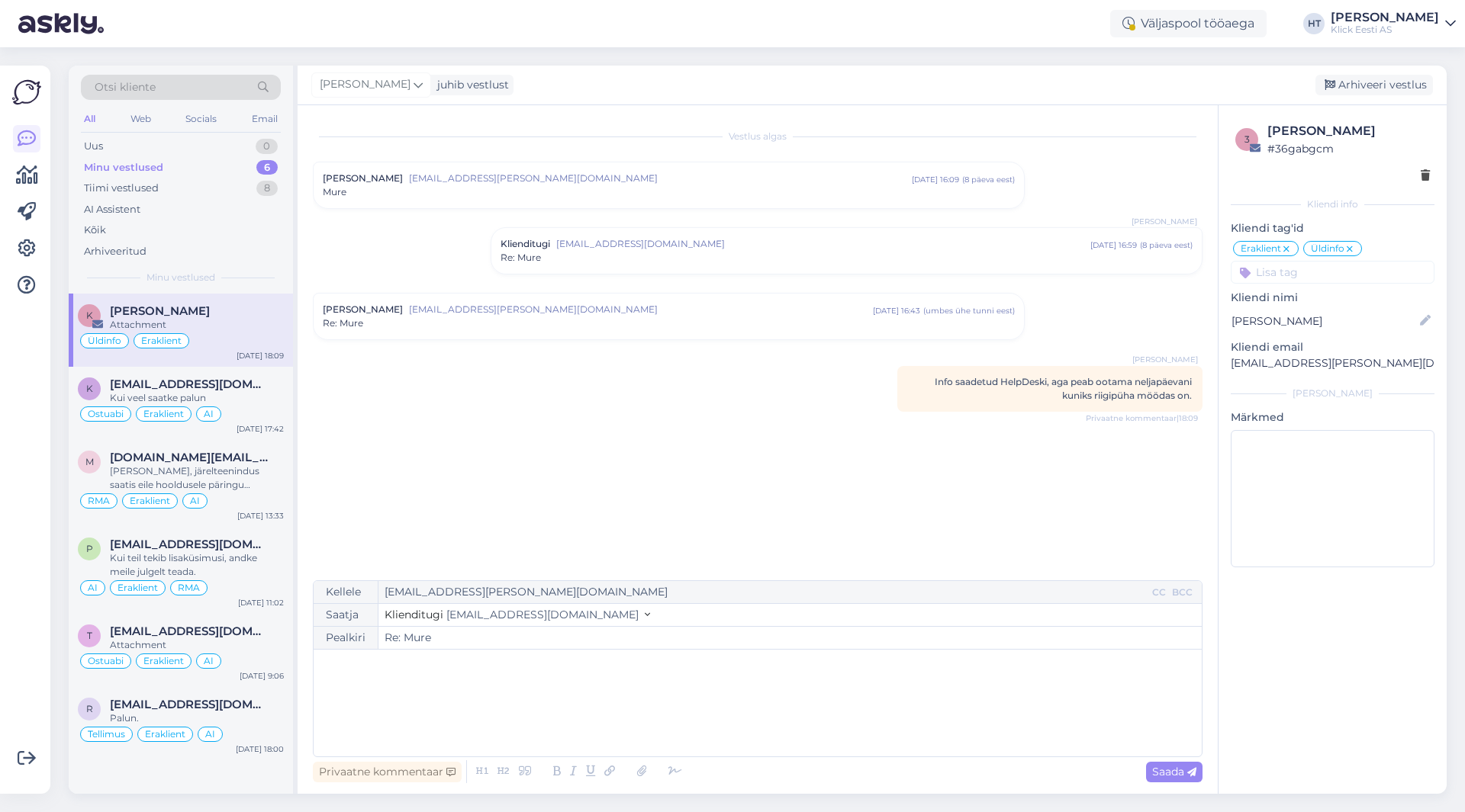
scroll to position [0, 0]
click at [266, 159] on div "Minu vestlused 6" at bounding box center [180, 168] width 200 height 22
click at [1420, 23] on div "[PERSON_NAME]" at bounding box center [1385, 17] width 108 height 12
click at [980, 30] on div "Väljaspool tööaega HT [PERSON_NAME] [PERSON_NAME] Eesti AS Klick Eesti AS Avatu…" at bounding box center [732, 23] width 1465 height 47
click at [1248, 28] on div "Väljaspool tööaega" at bounding box center [1188, 23] width 156 height 27
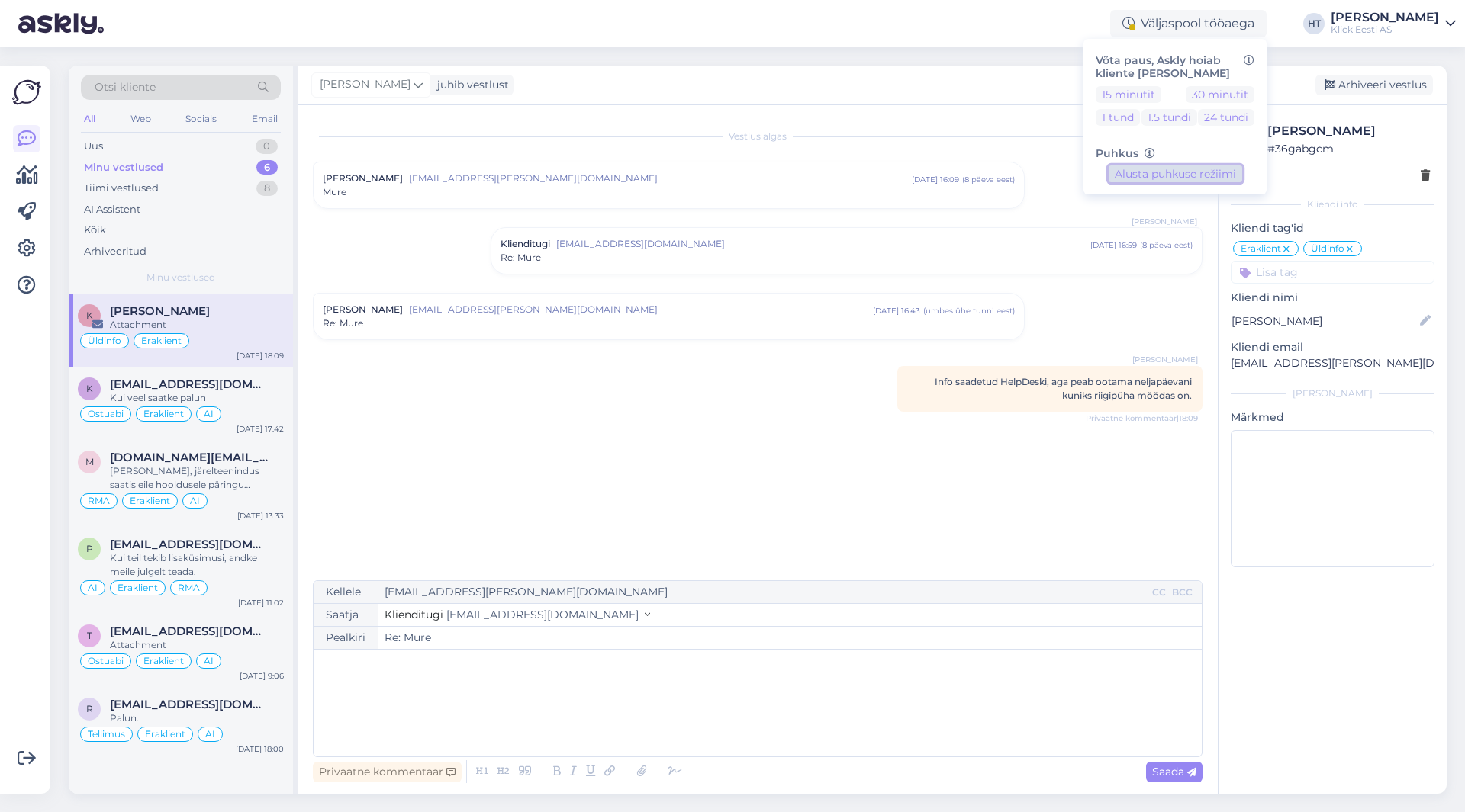
click at [1209, 178] on button "Alusta puhkuse režiimi" at bounding box center [1176, 174] width 134 height 17
click at [932, 50] on div "Otsi kliente All Web Socials Email Uus 0 Minu vestlused 6 Tiimi vestlused 8 AI …" at bounding box center [762, 430] width 1406 height 765
